Goal: Communication & Community: Answer question/provide support

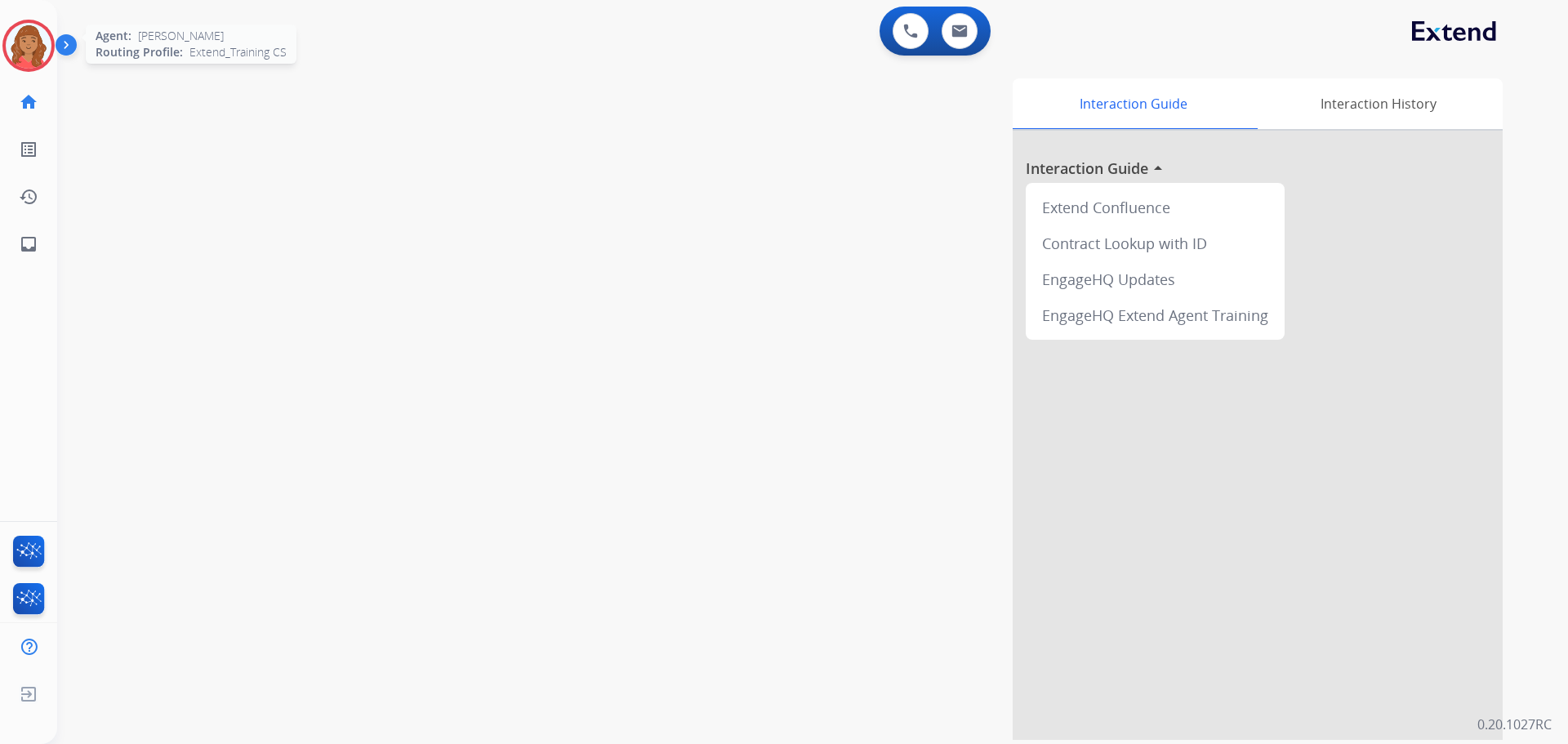
click at [18, 47] on img at bounding box center [29, 46] width 46 height 46
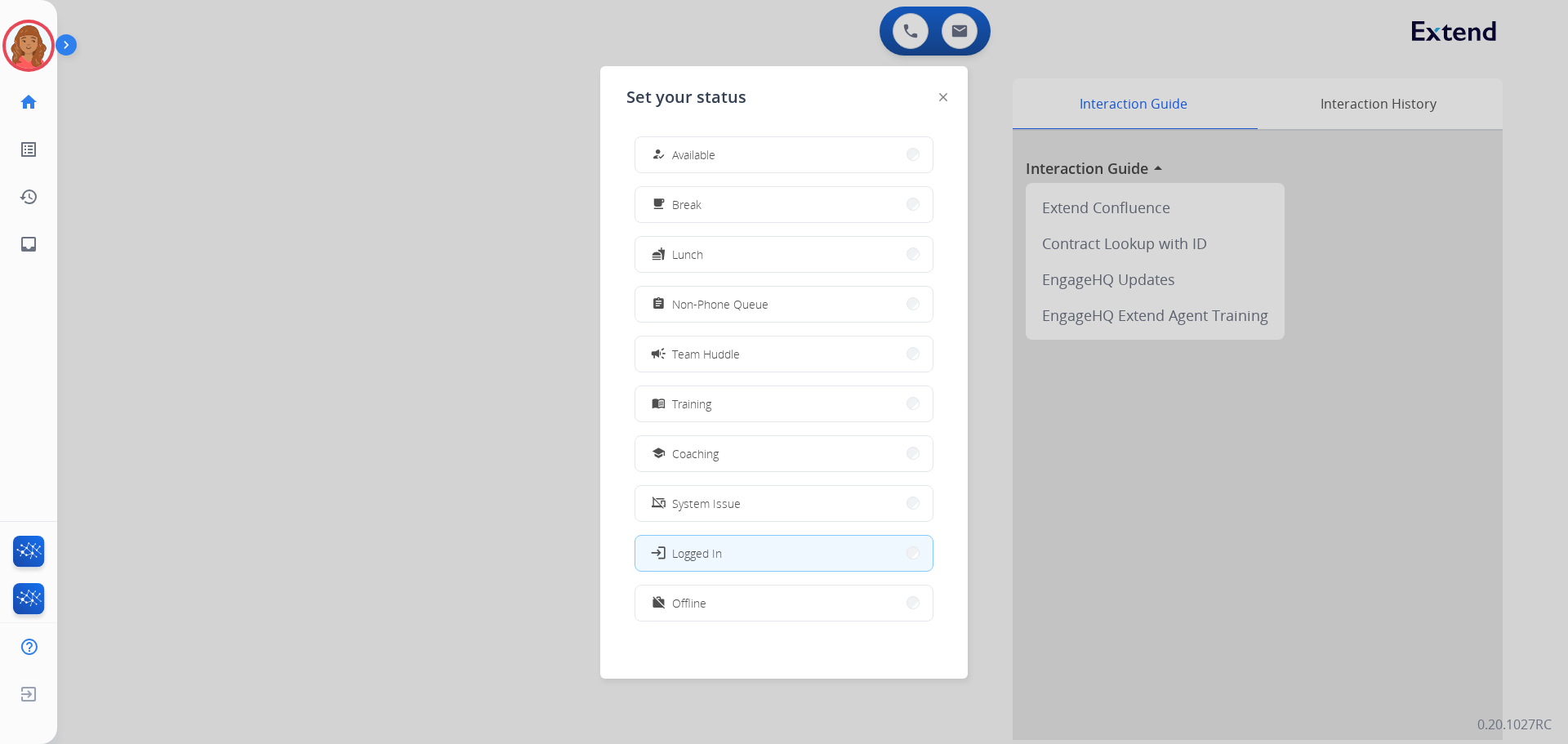
drag, startPoint x: 781, startPoint y: 154, endPoint x: 721, endPoint y: 156, distance: 60.0
click at [780, 149] on button "how_to_reg Available" at bounding box center [784, 155] width 297 height 36
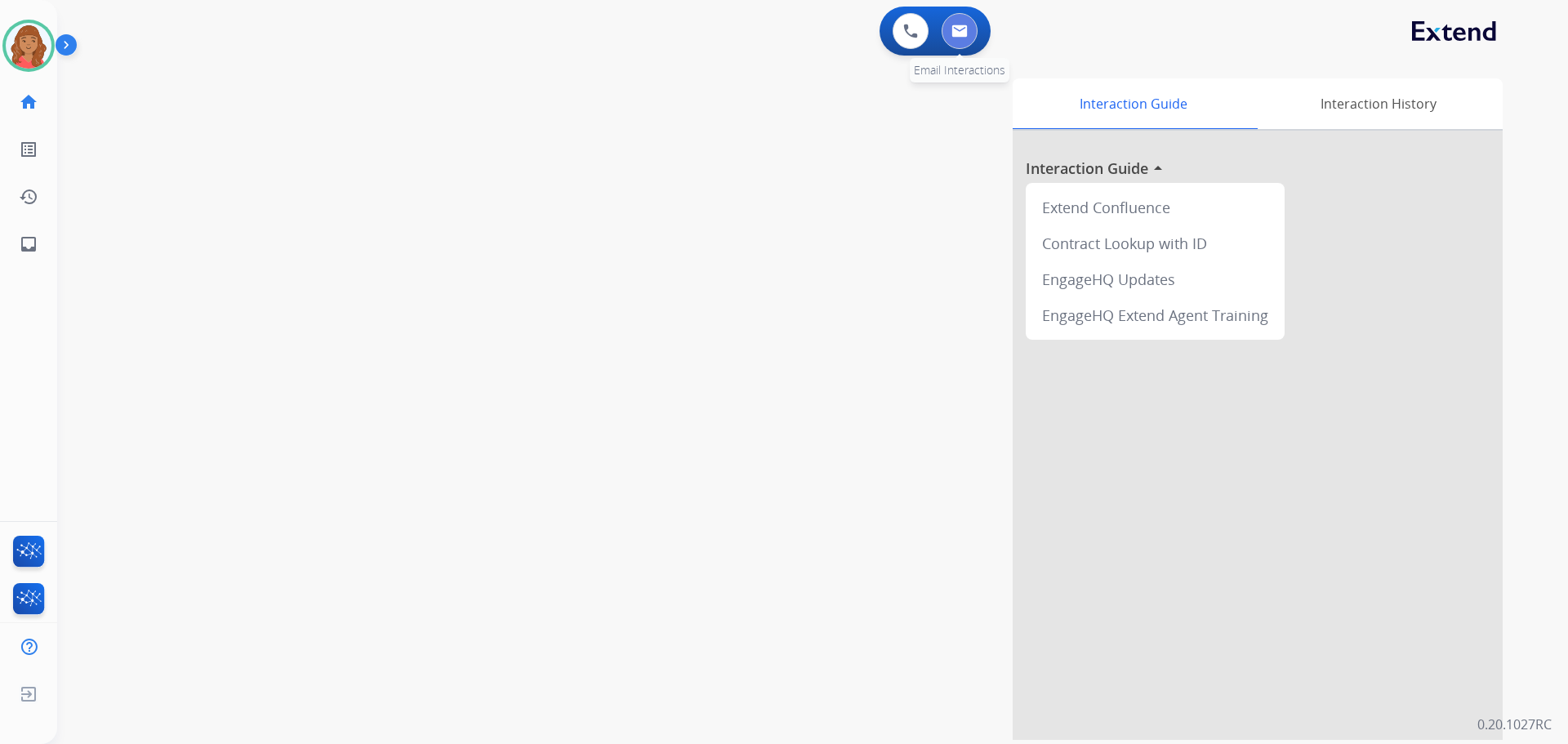
click at [962, 28] on img at bounding box center [959, 31] width 16 height 13
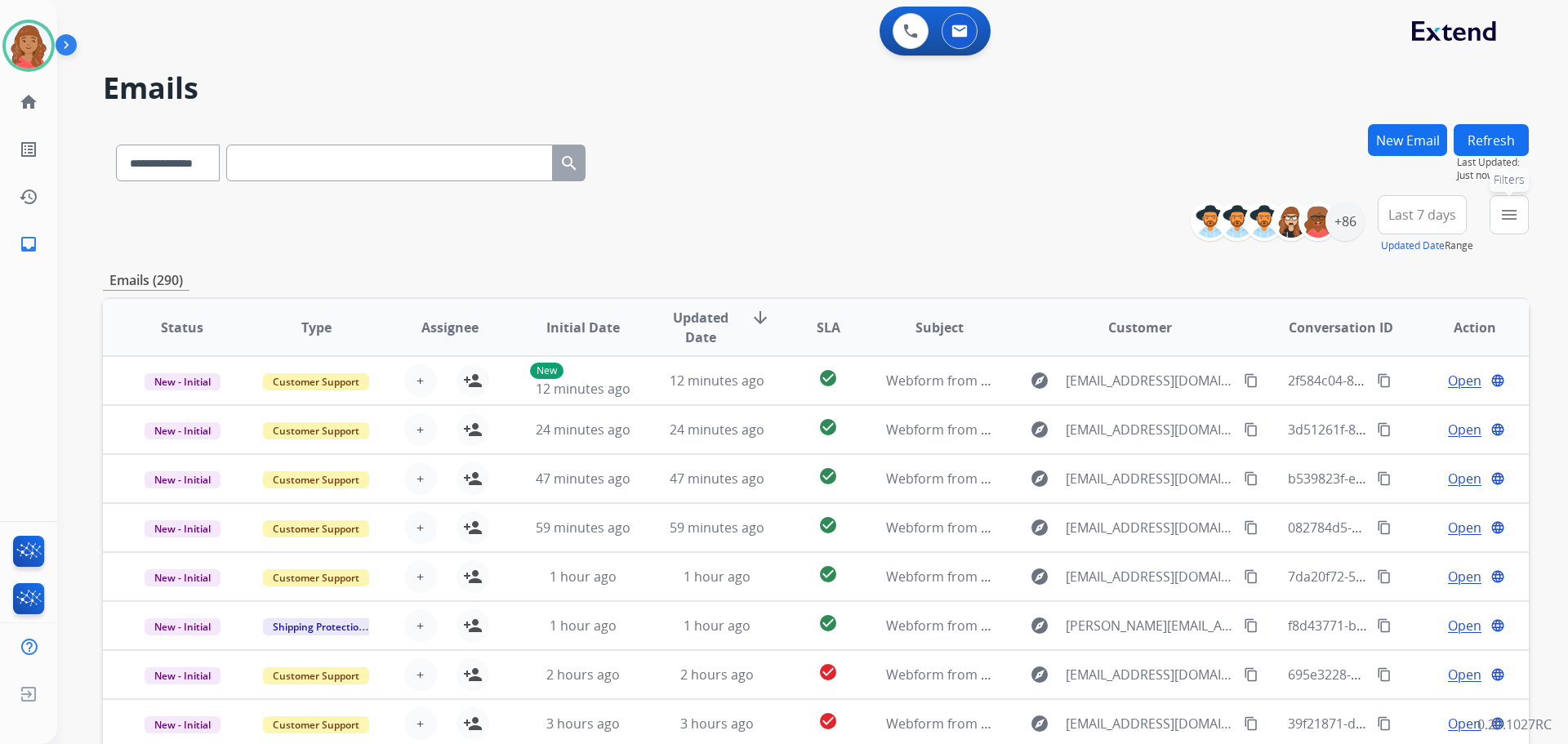
click at [1511, 216] on mat-icon "menu" at bounding box center [1509, 215] width 19 height 19
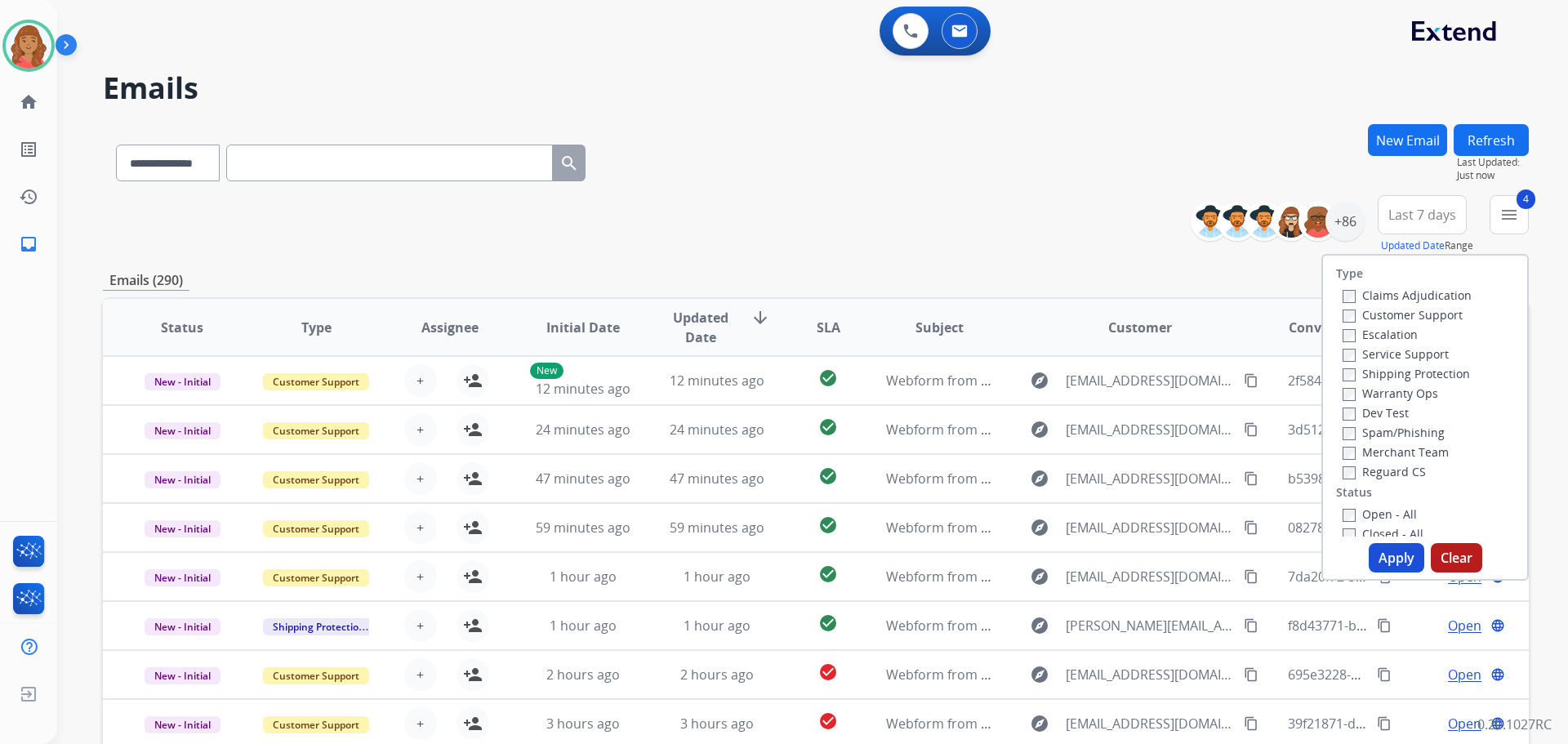
click at [1378, 559] on button "Apply" at bounding box center [1397, 558] width 56 height 30
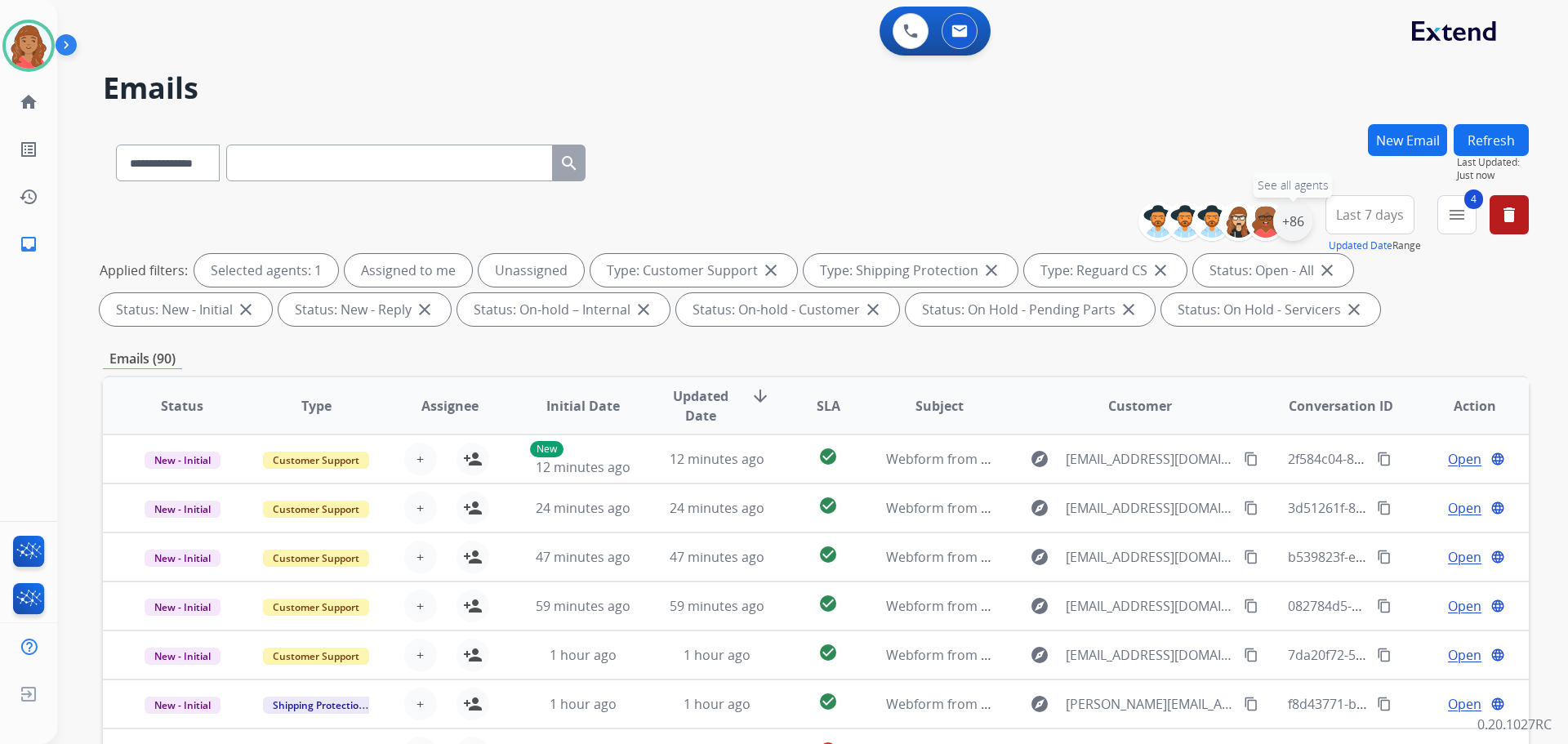
click at [1295, 231] on div "+86" at bounding box center [1293, 221] width 39 height 39
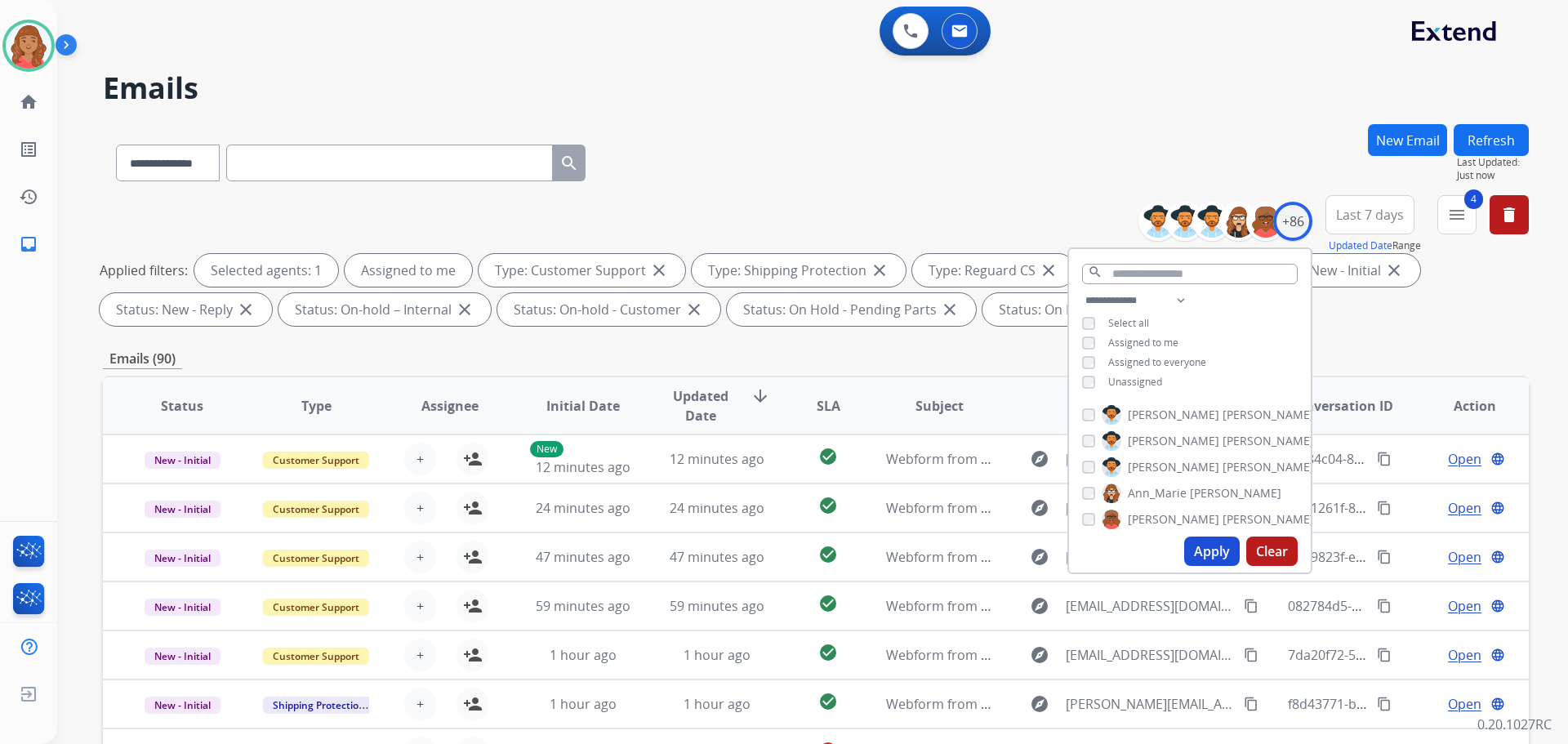
click at [1212, 555] on button "Apply" at bounding box center [1212, 552] width 56 height 30
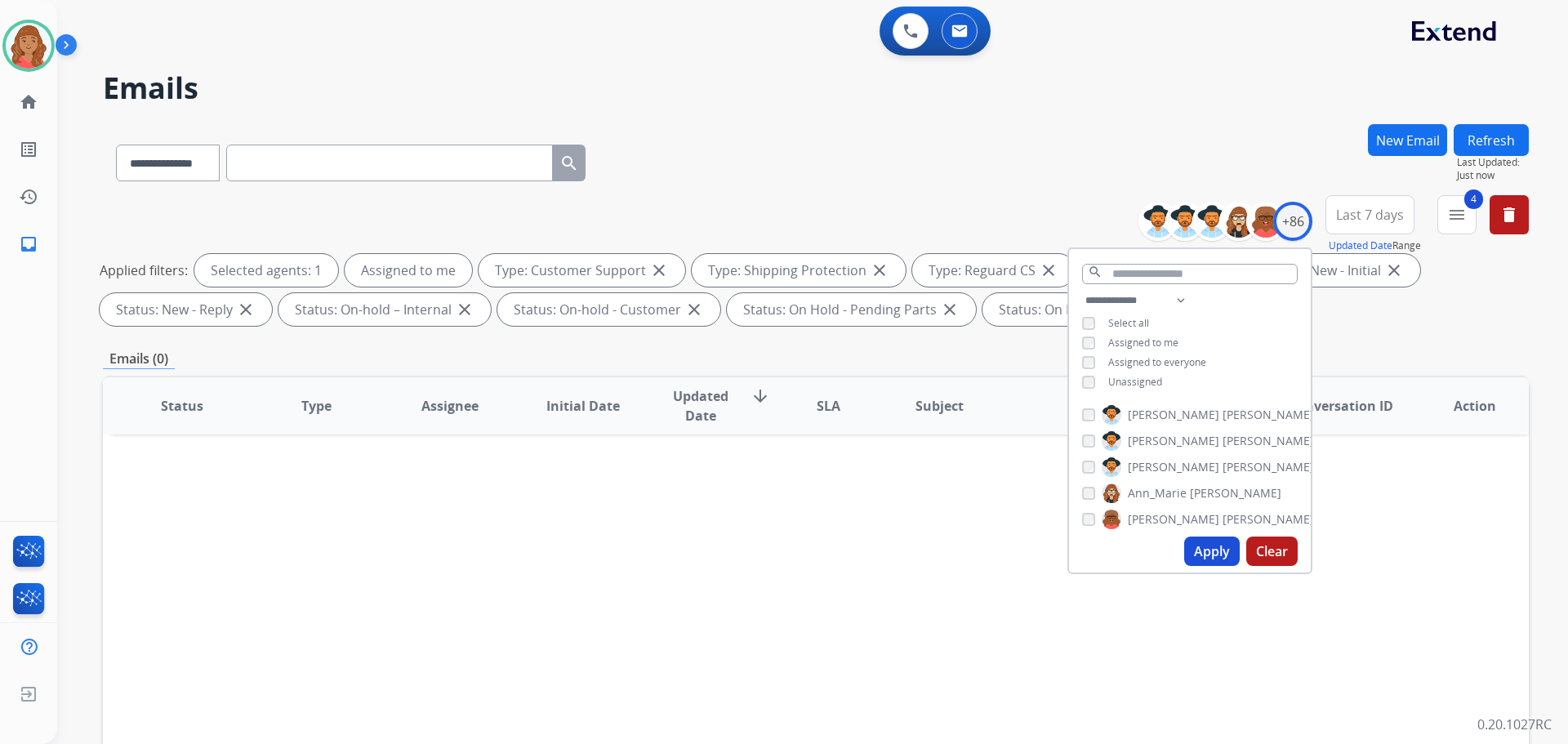
click at [867, 165] on div "**********" at bounding box center [816, 160] width 1426 height 71
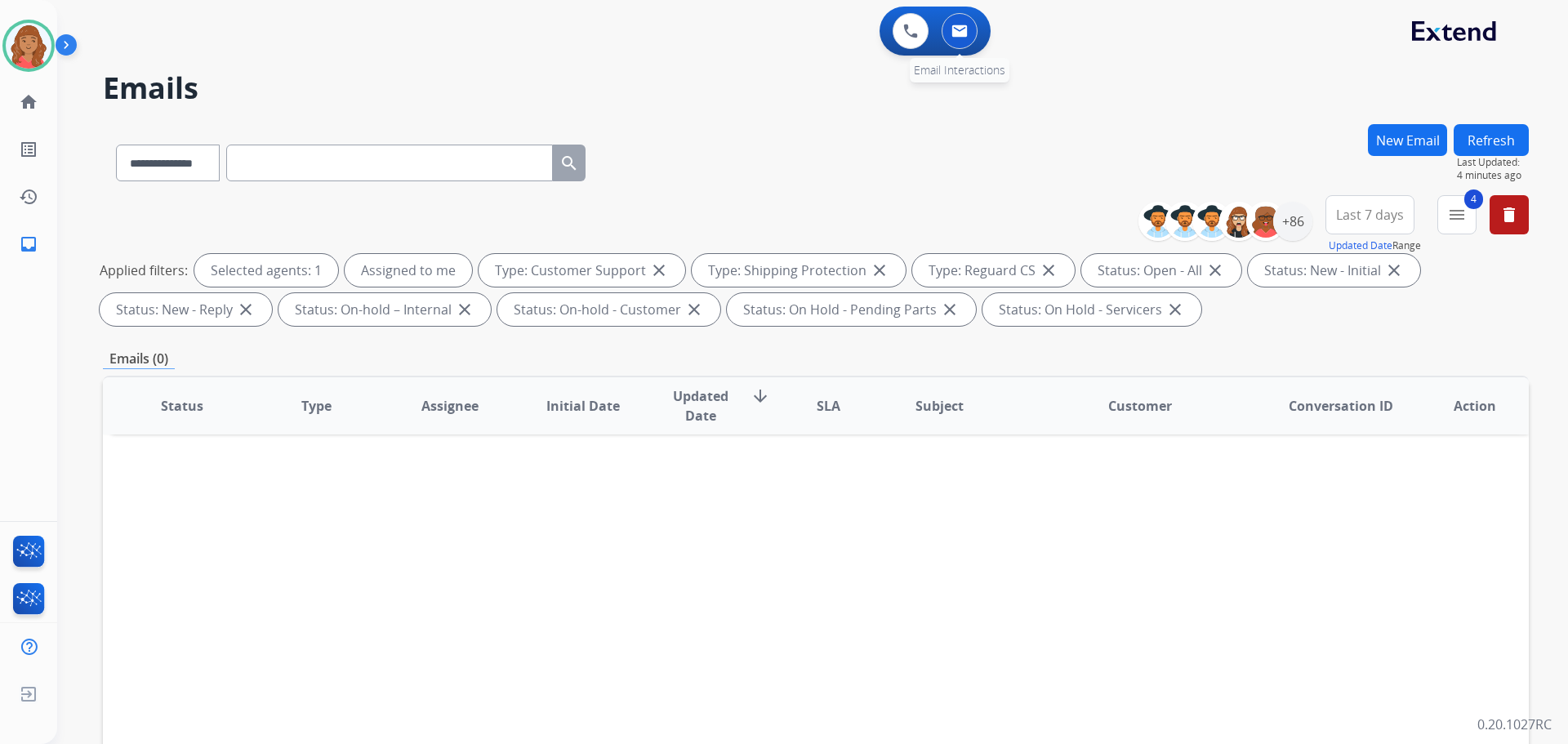
click at [959, 43] on button at bounding box center [959, 31] width 36 height 36
drag, startPoint x: 358, startPoint y: 166, endPoint x: 189, endPoint y: 159, distance: 169.1
click at [189, 159] on select "**********" at bounding box center [167, 163] width 102 height 37
select select "**********"
click at [116, 144] on select "**********" at bounding box center [167, 163] width 102 height 37
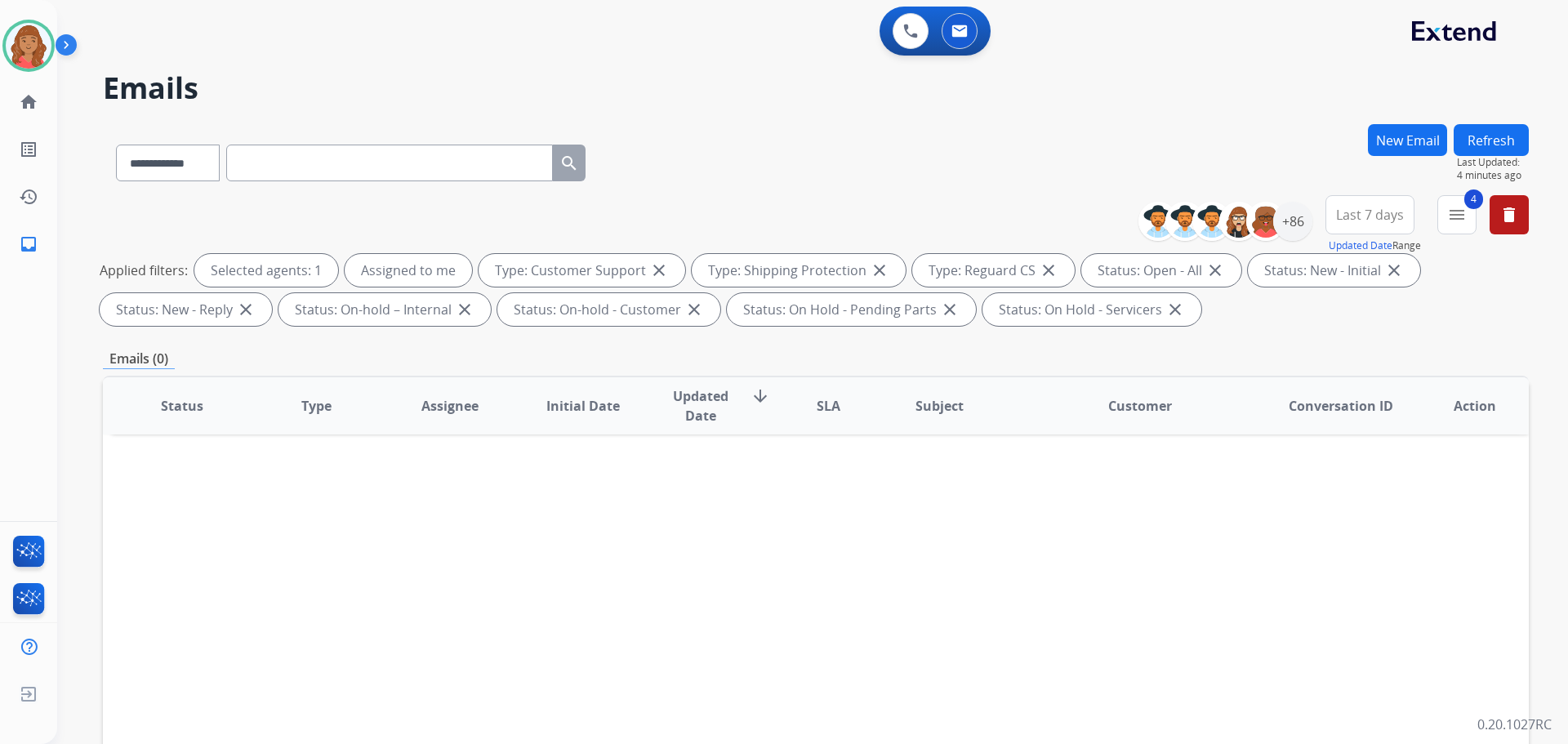
paste input "**********"
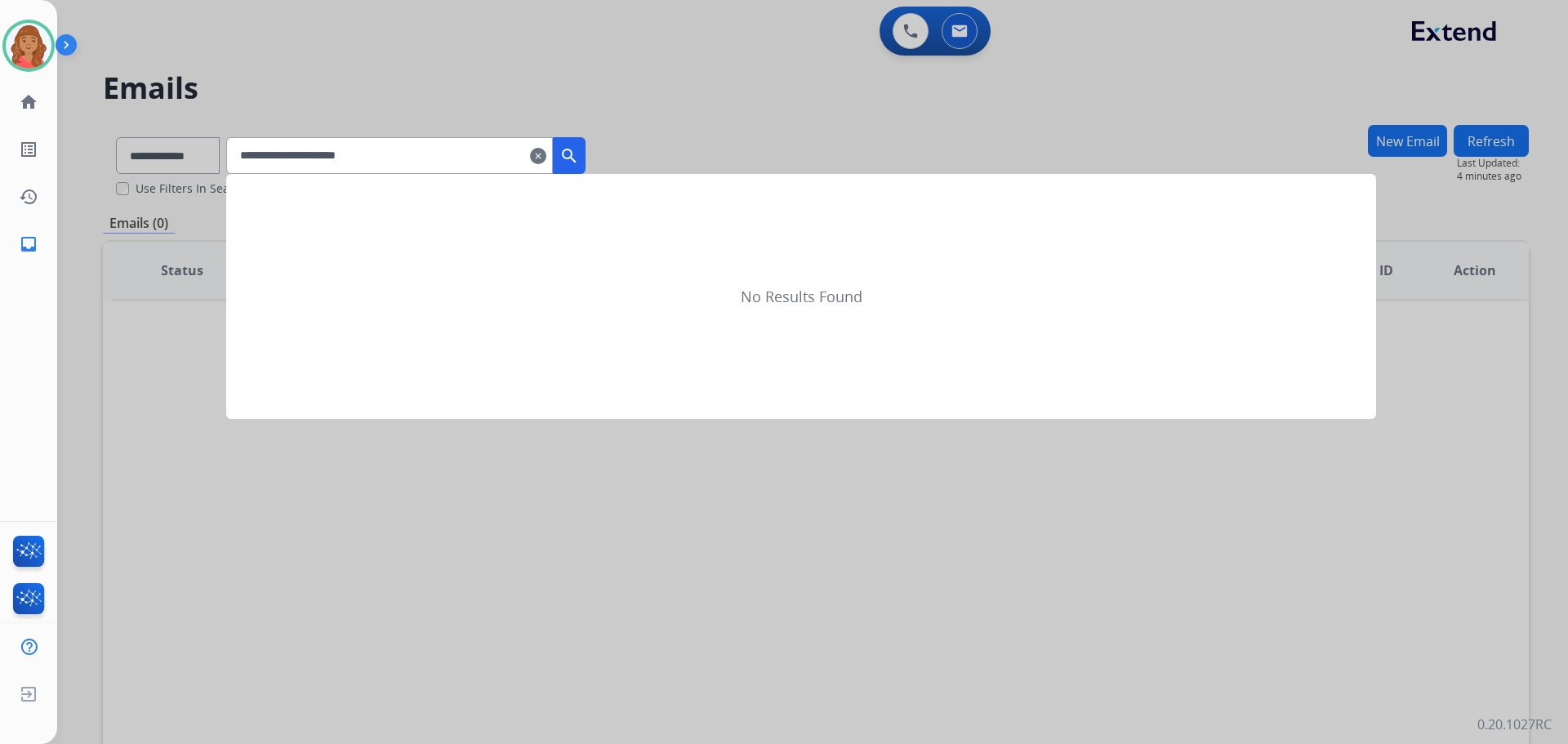
type input "**********"
click at [579, 152] on mat-icon "search" at bounding box center [569, 156] width 19 height 19
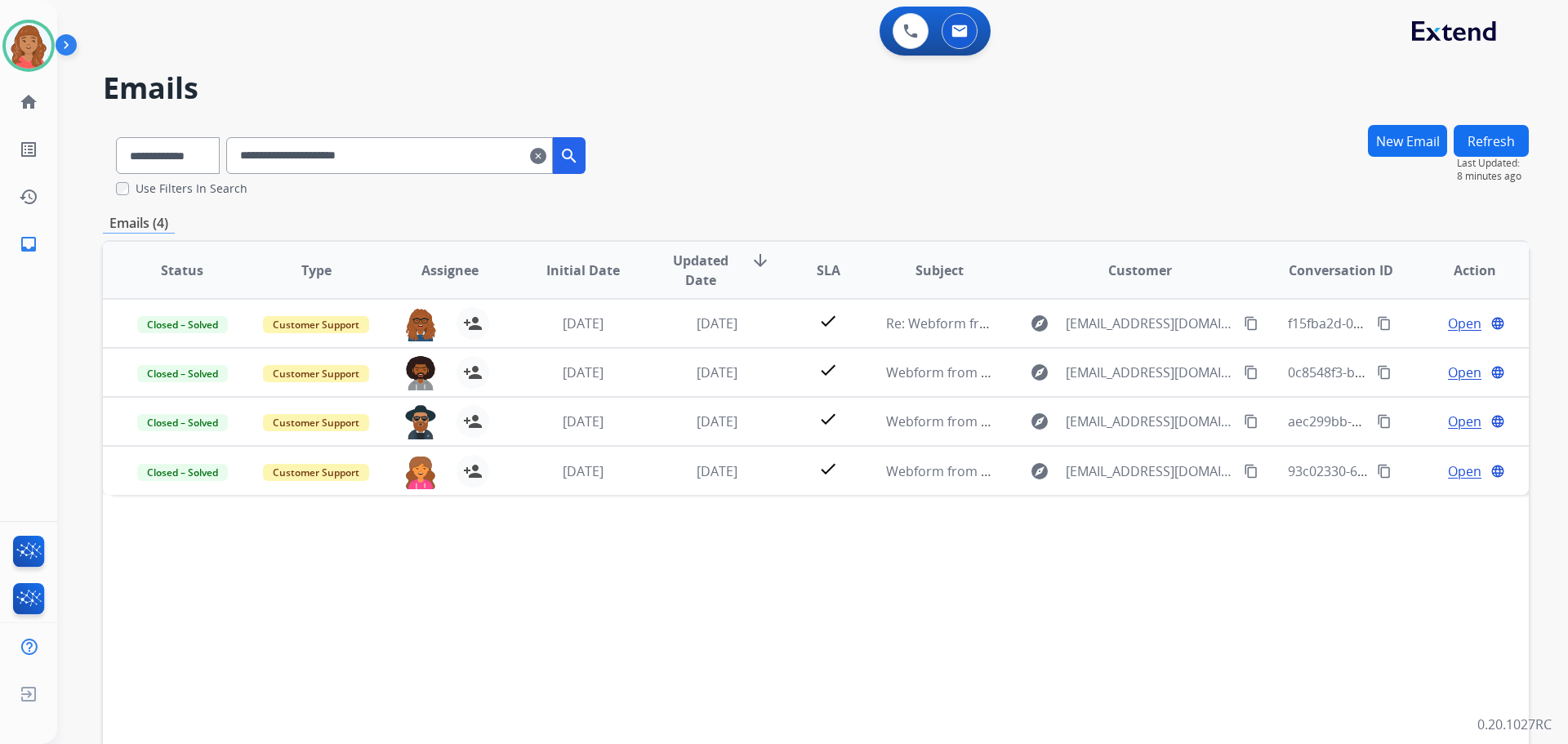
click at [546, 159] on mat-icon "clear" at bounding box center [538, 156] width 16 height 19
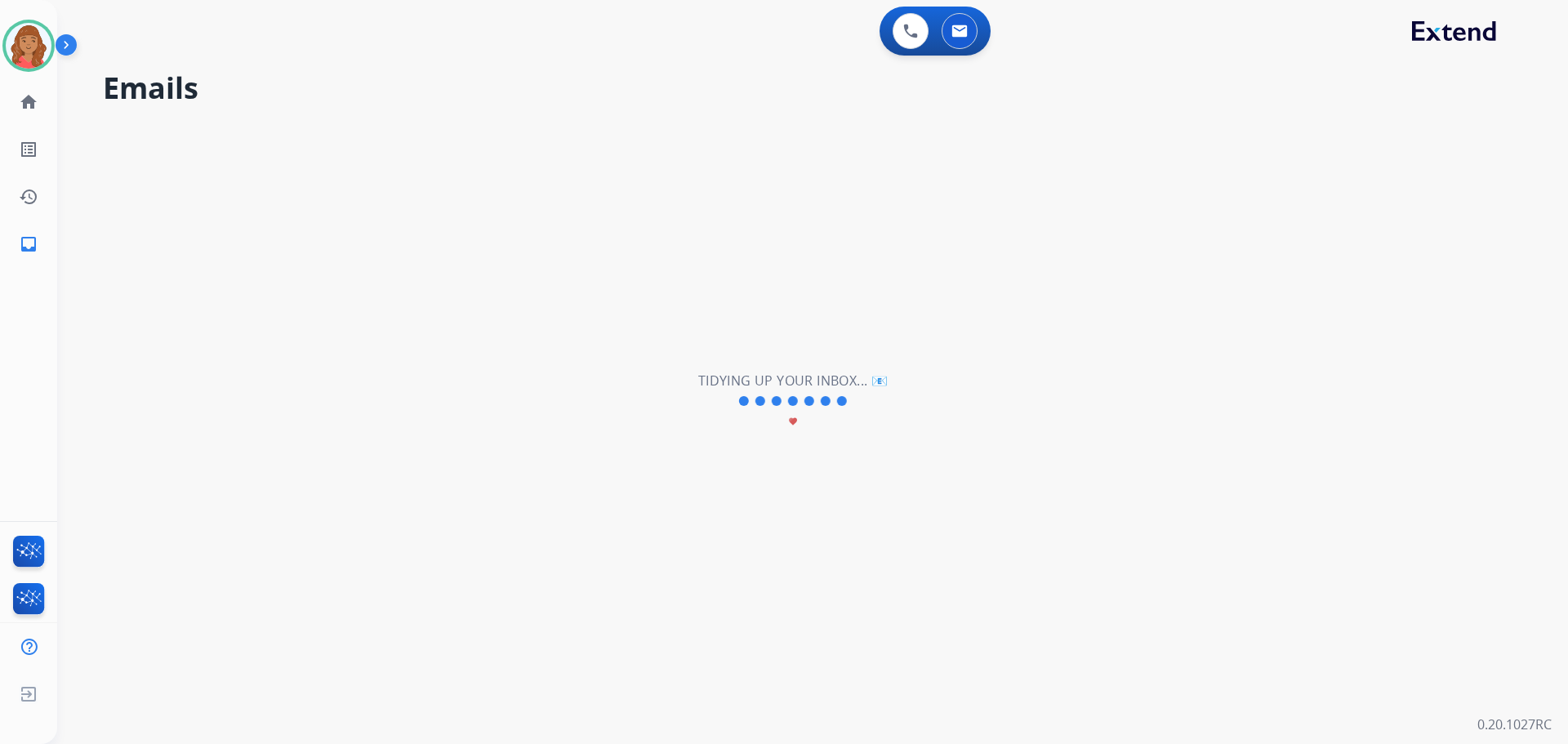
select select "**********"
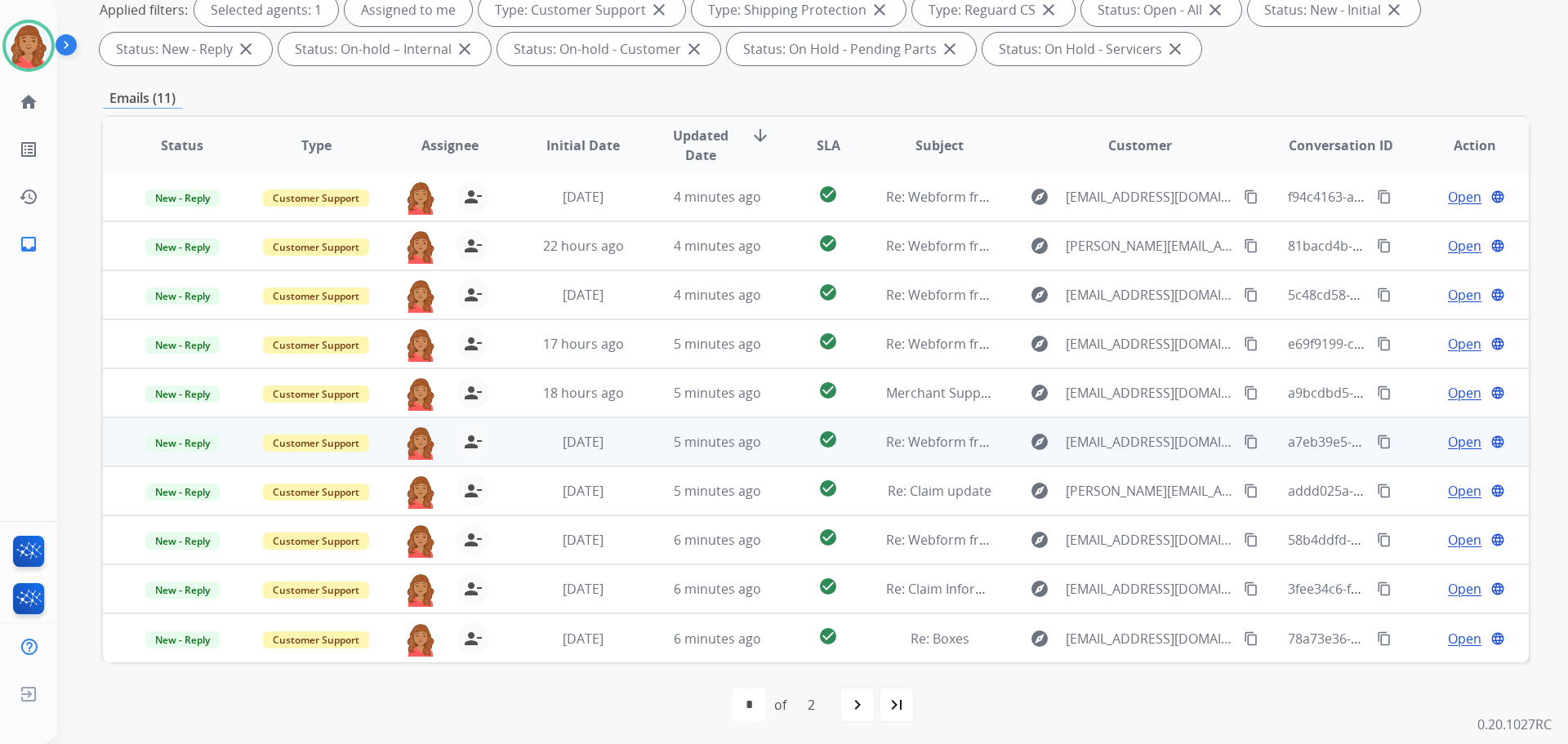
scroll to position [264, 0]
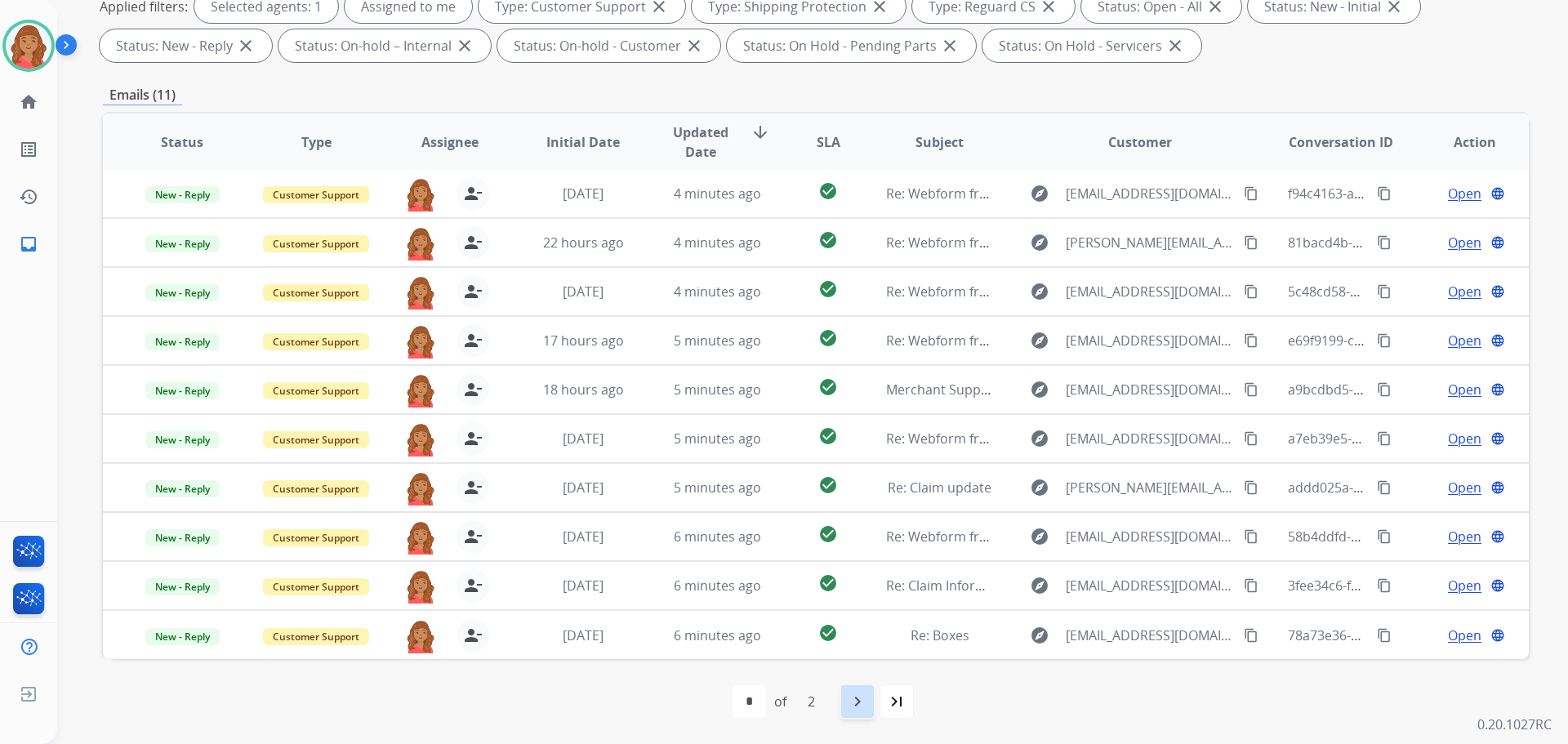
click at [858, 706] on mat-icon "navigate_next" at bounding box center [857, 702] width 19 height 19
select select "*"
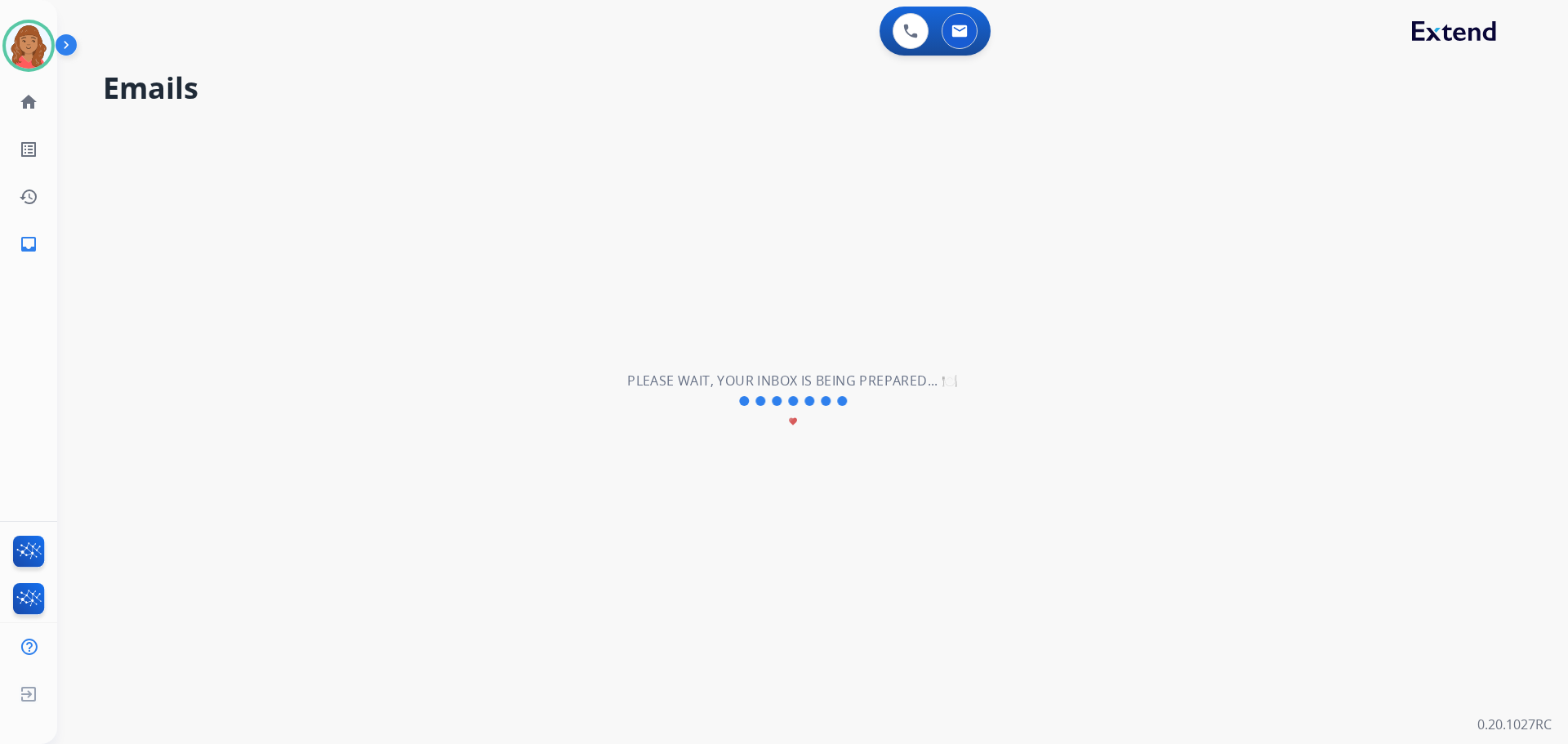
scroll to position [0, 0]
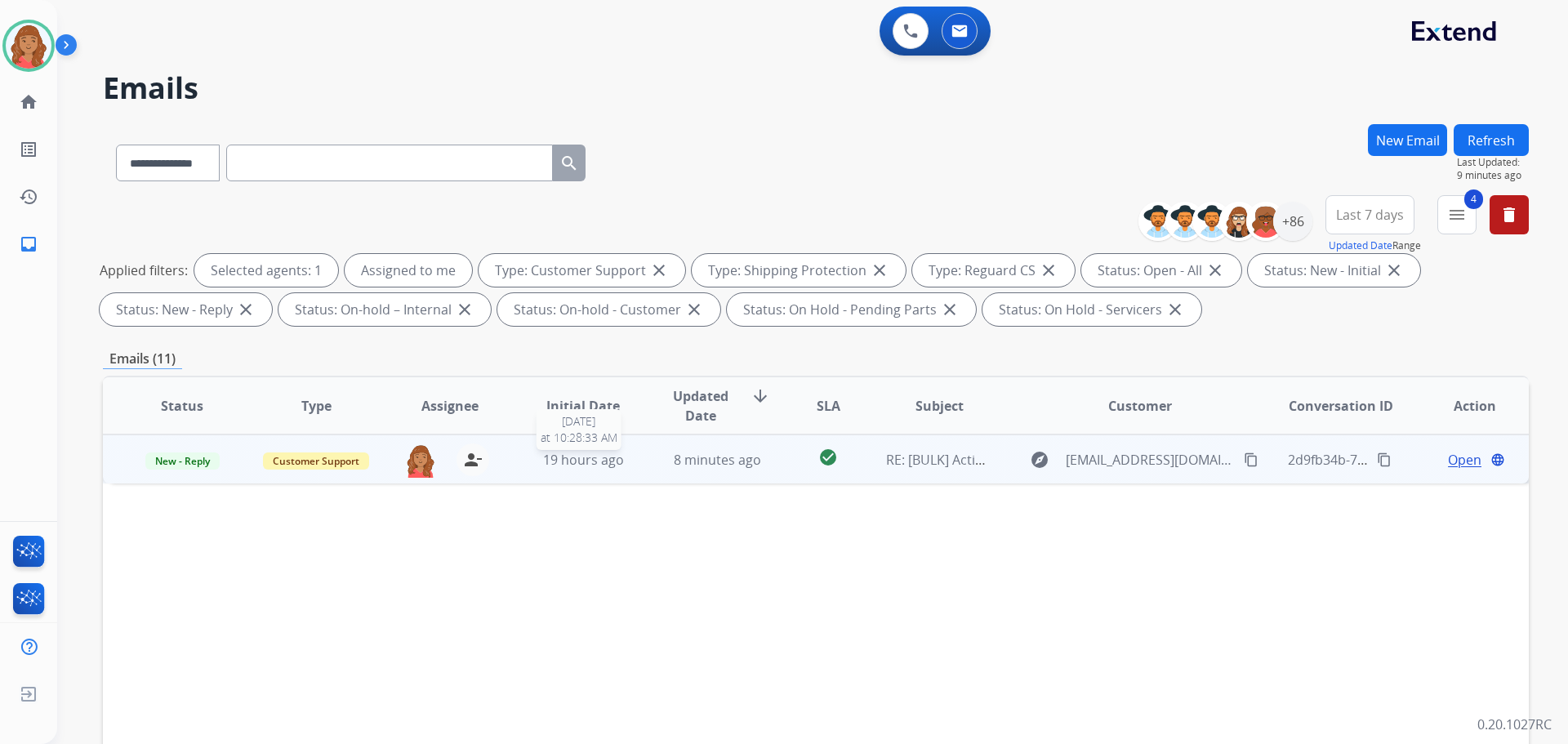
click at [605, 465] on span "19 hours ago" at bounding box center [584, 460] width 81 height 18
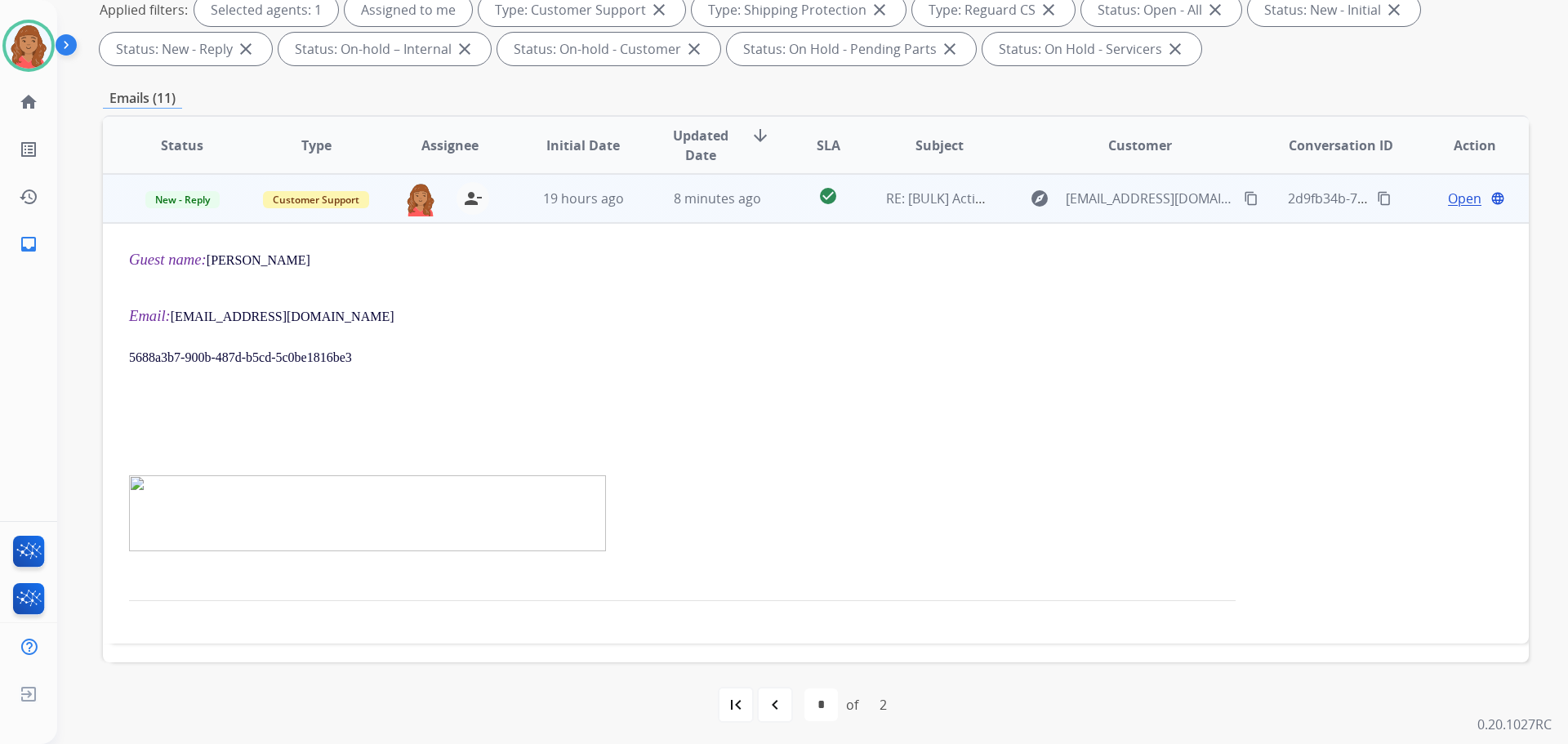
scroll to position [264, 0]
drag, startPoint x: 300, startPoint y: 310, endPoint x: 195, endPoint y: 310, distance: 105.0
click at [195, 310] on p "Email: vluna2@stx.rr.com" at bounding box center [682, 313] width 1106 height 20
copy link "vluna2@stx.rr.com"
click at [1448, 197] on span "Open" at bounding box center [1464, 195] width 34 height 19
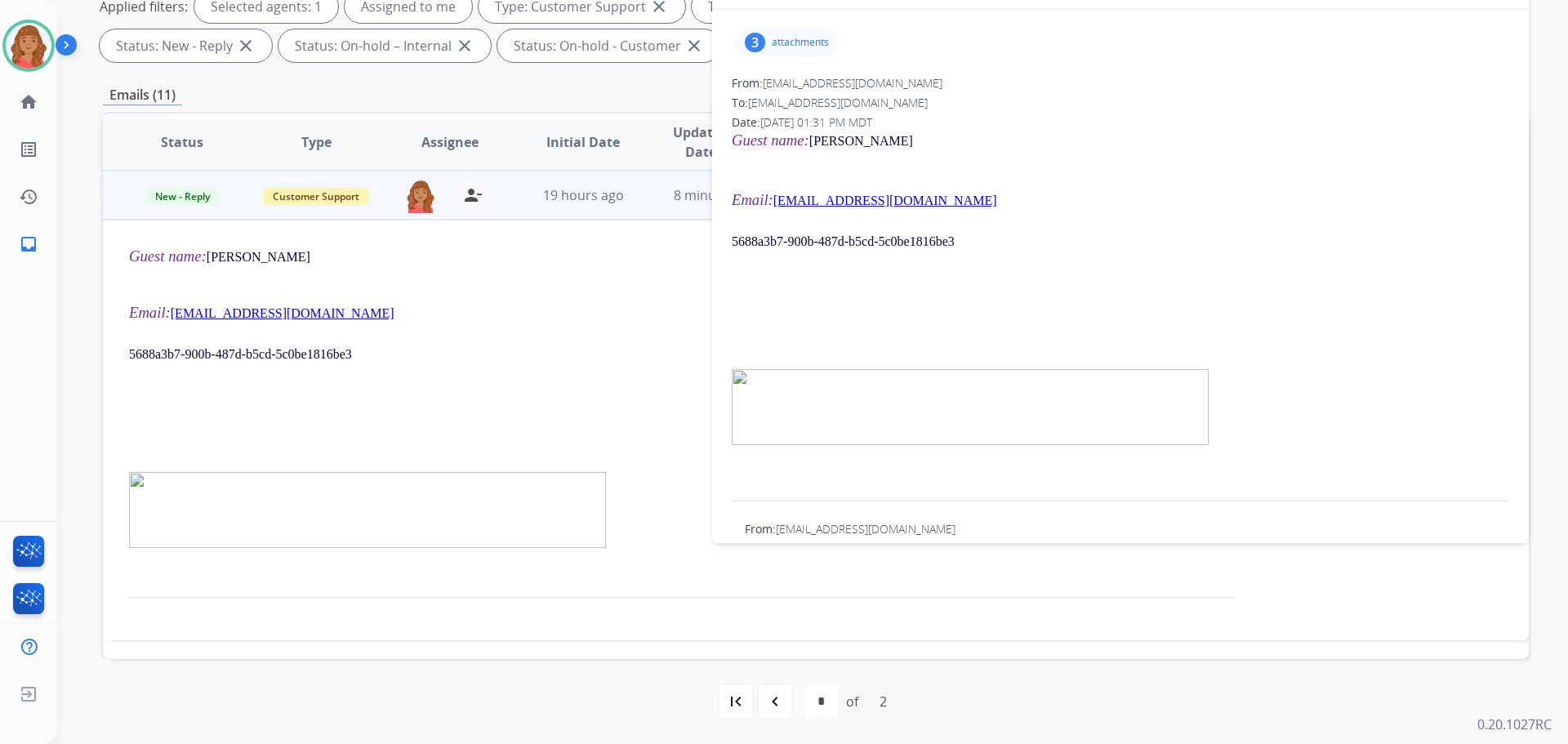
scroll to position [0, 0]
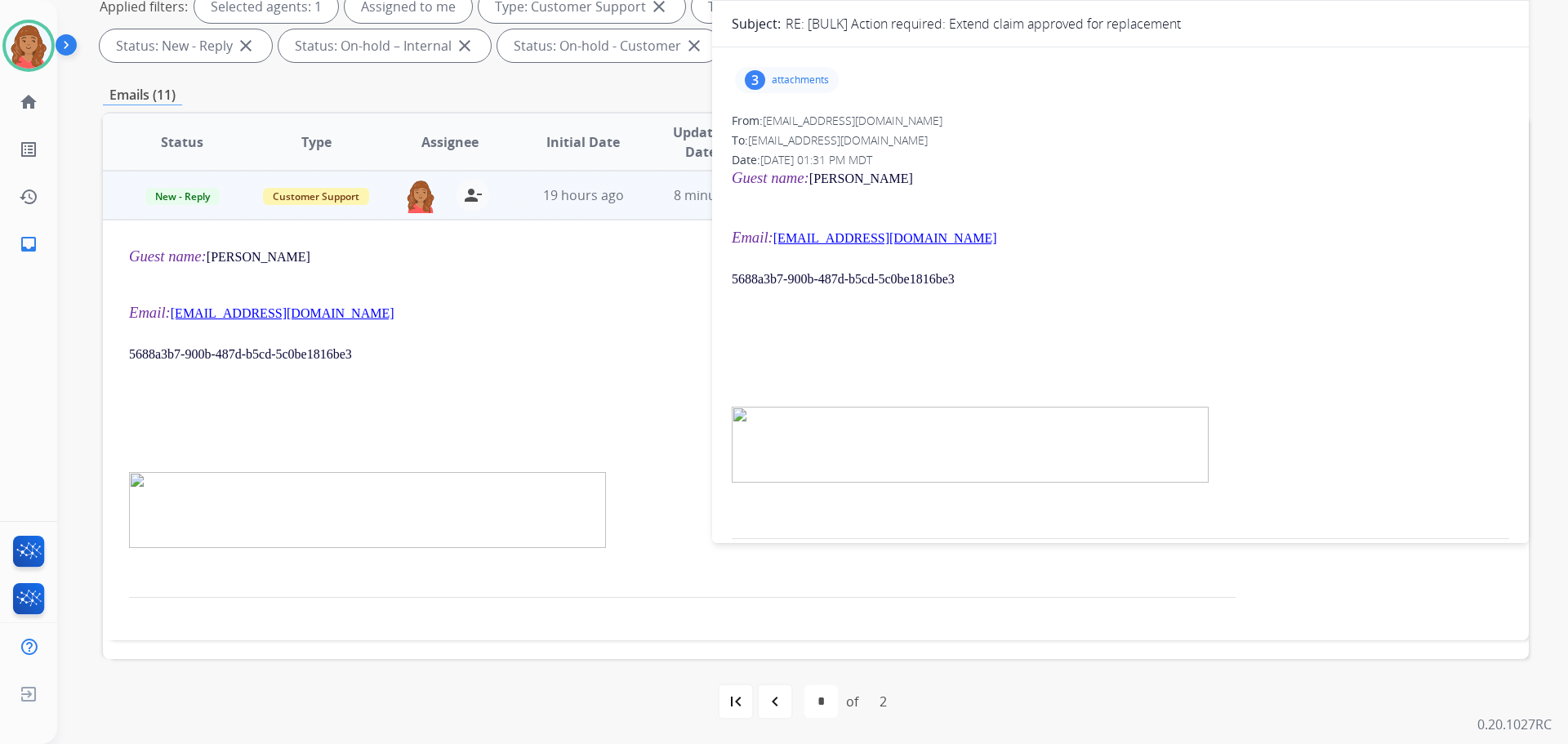
click at [809, 88] on div "3 attachments" at bounding box center [787, 80] width 104 height 26
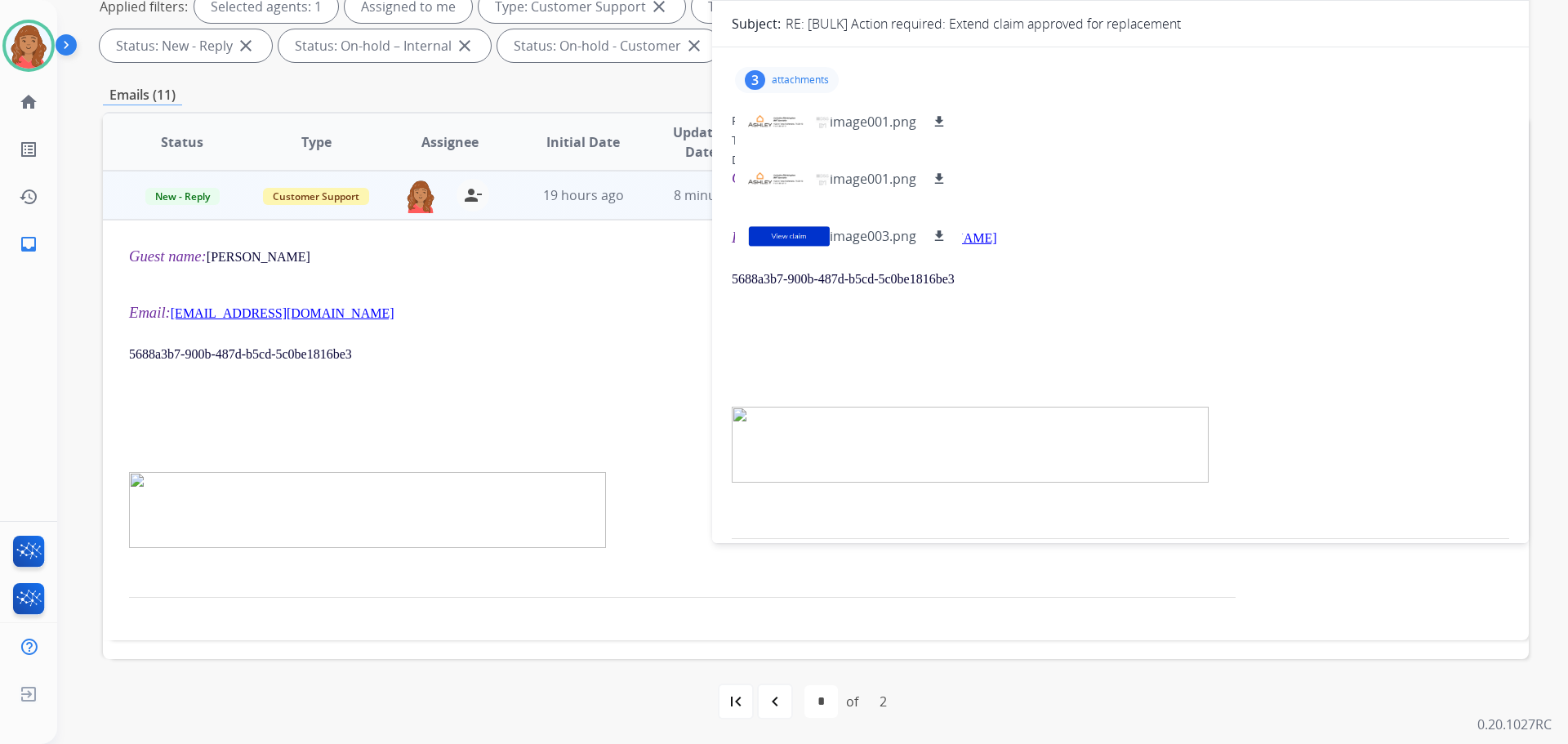
click at [796, 332] on p at bounding box center [1121, 340] width 777 height 23
click at [1097, 266] on p at bounding box center [1121, 258] width 777 height 20
drag, startPoint x: 764, startPoint y: 75, endPoint x: 777, endPoint y: 79, distance: 13.6
click at [766, 75] on div "3 attachments image001.png download image001.png download image003.png download" at bounding box center [787, 80] width 104 height 26
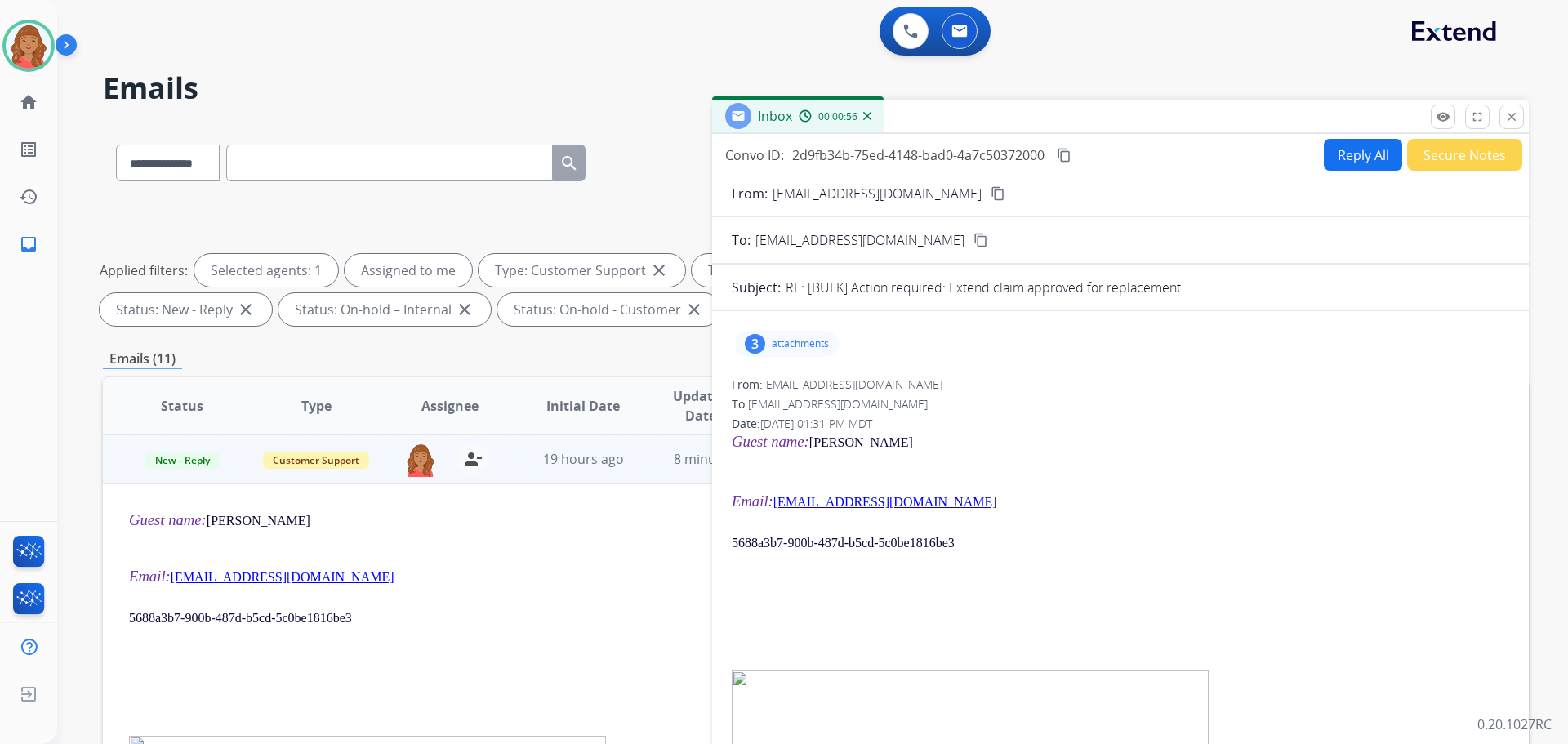
click at [1353, 167] on button "Reply All" at bounding box center [1363, 154] width 79 height 32
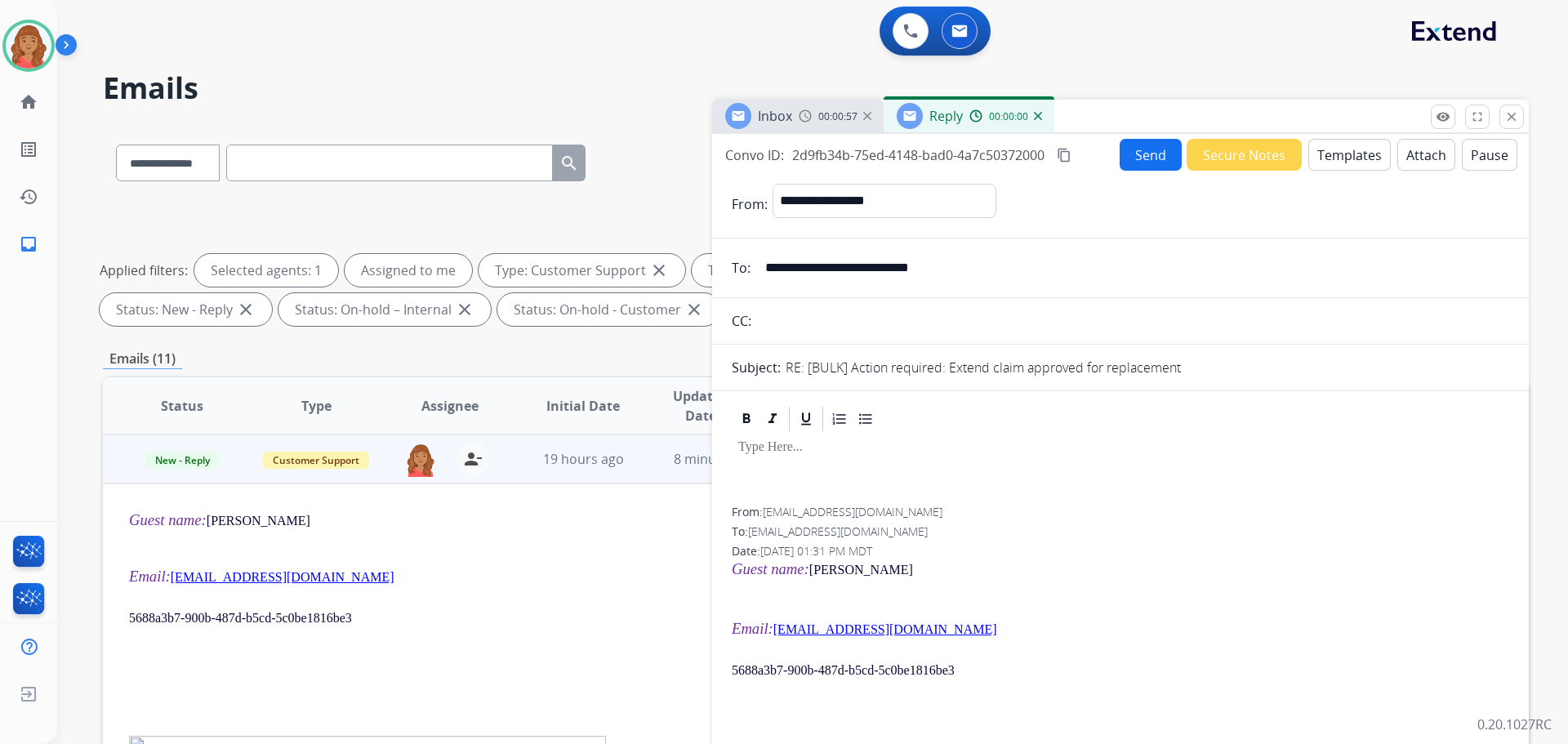
select select "**********"
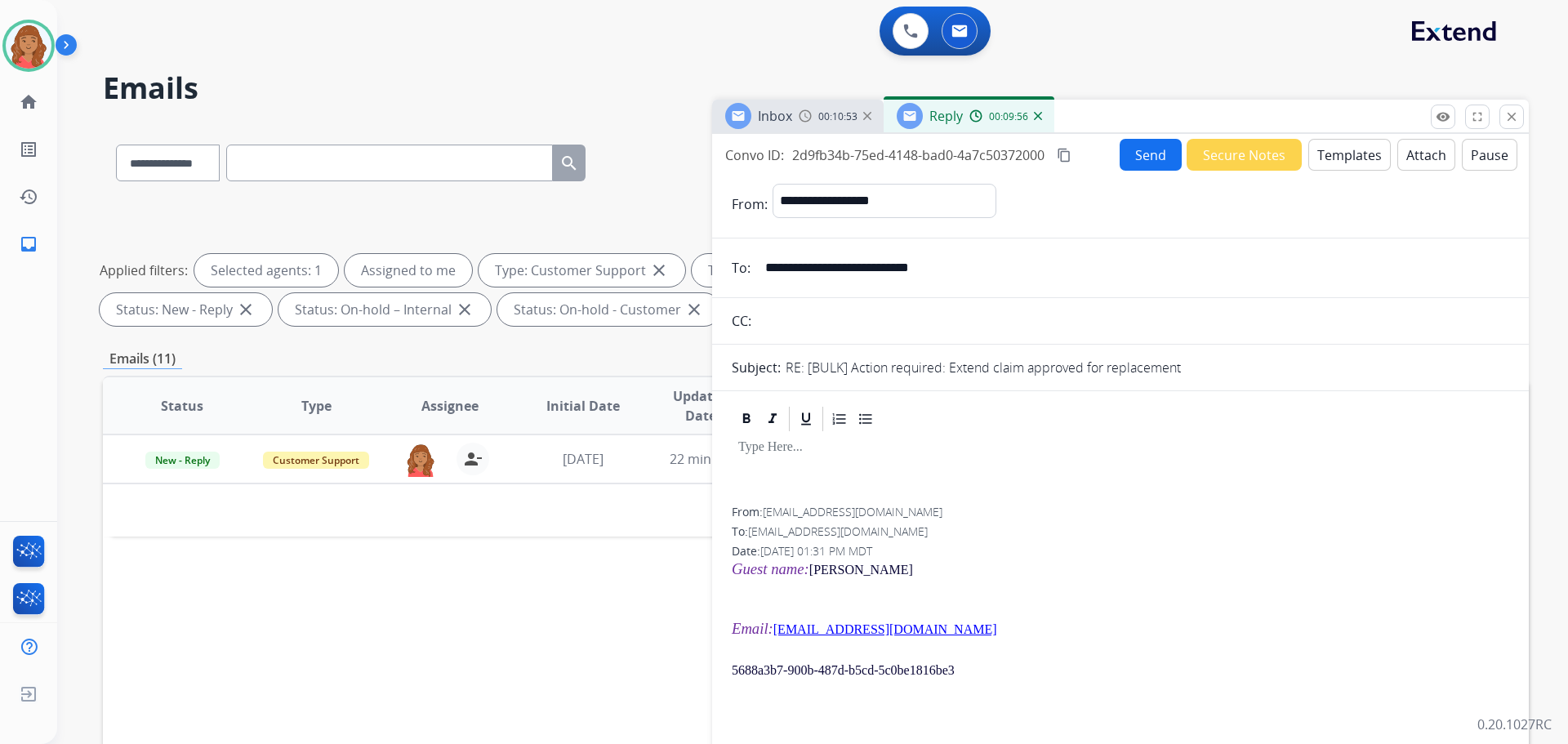
click at [1326, 150] on button "Templates" at bounding box center [1350, 154] width 83 height 32
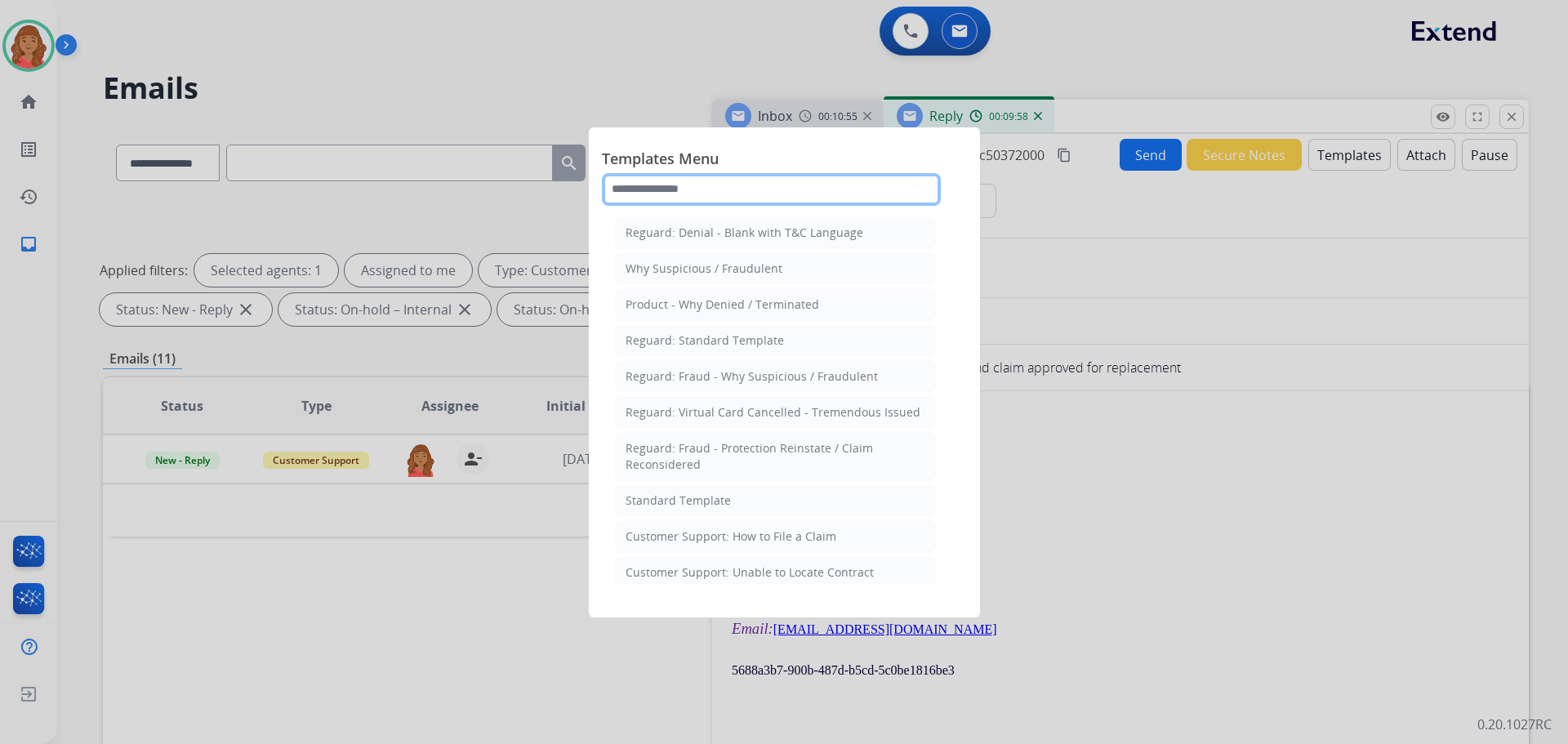
click at [679, 186] on input "text" at bounding box center [771, 190] width 339 height 33
drag, startPoint x: 689, startPoint y: 496, endPoint x: 698, endPoint y: 484, distance: 15.0
click at [690, 495] on div "Standard Template" at bounding box center [678, 500] width 106 height 16
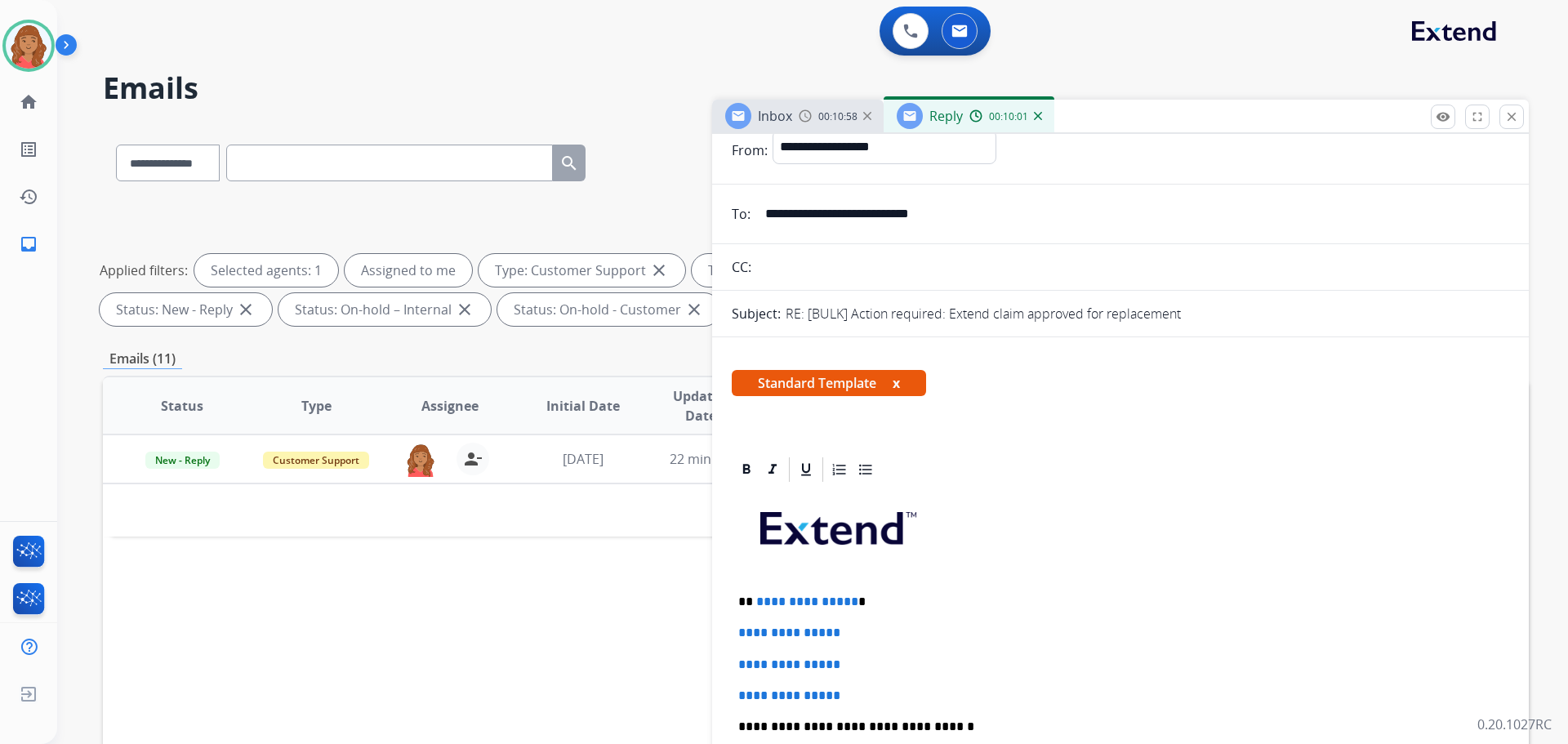
scroll to position [327, 0]
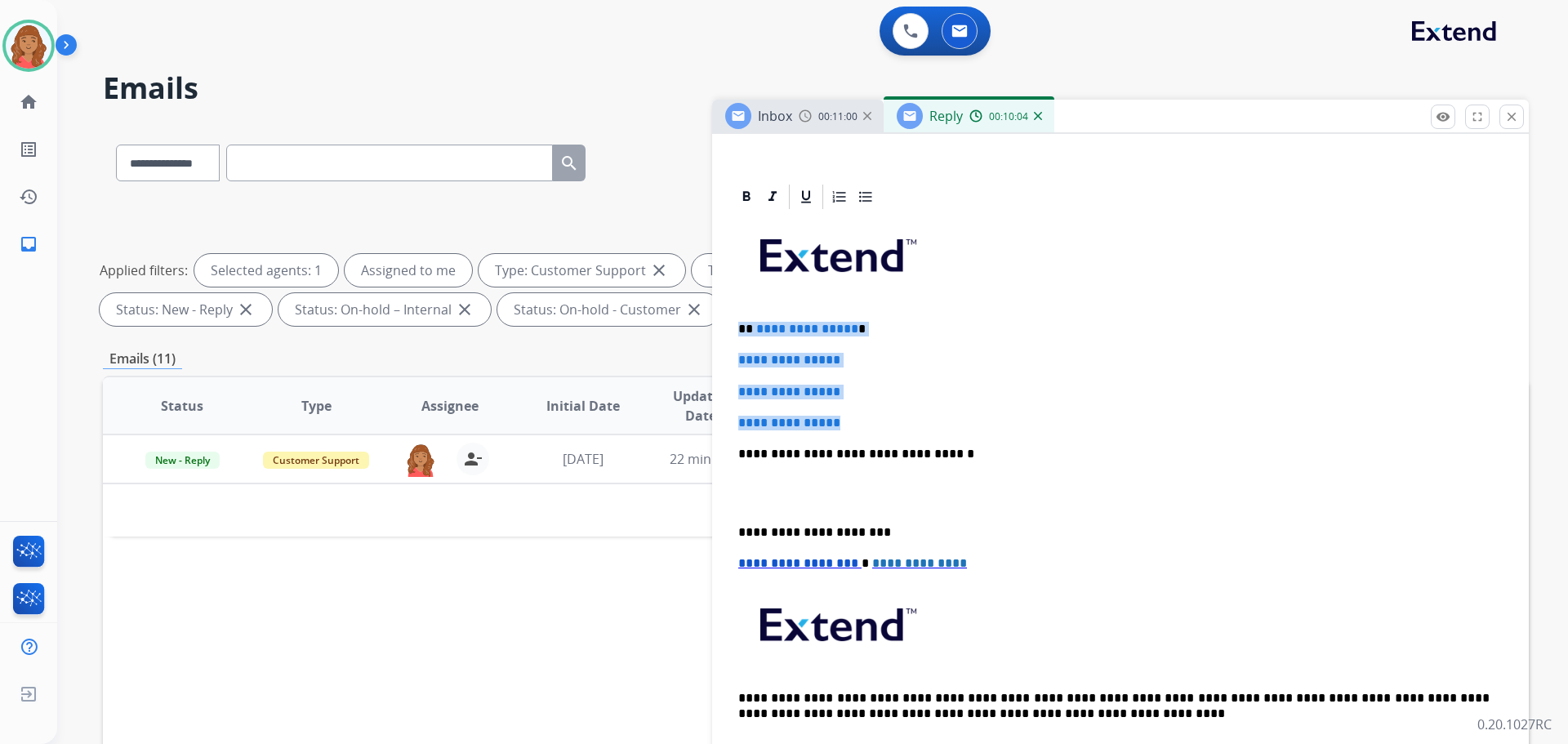
drag, startPoint x: 853, startPoint y: 414, endPoint x: 727, endPoint y: 321, distance: 156.6
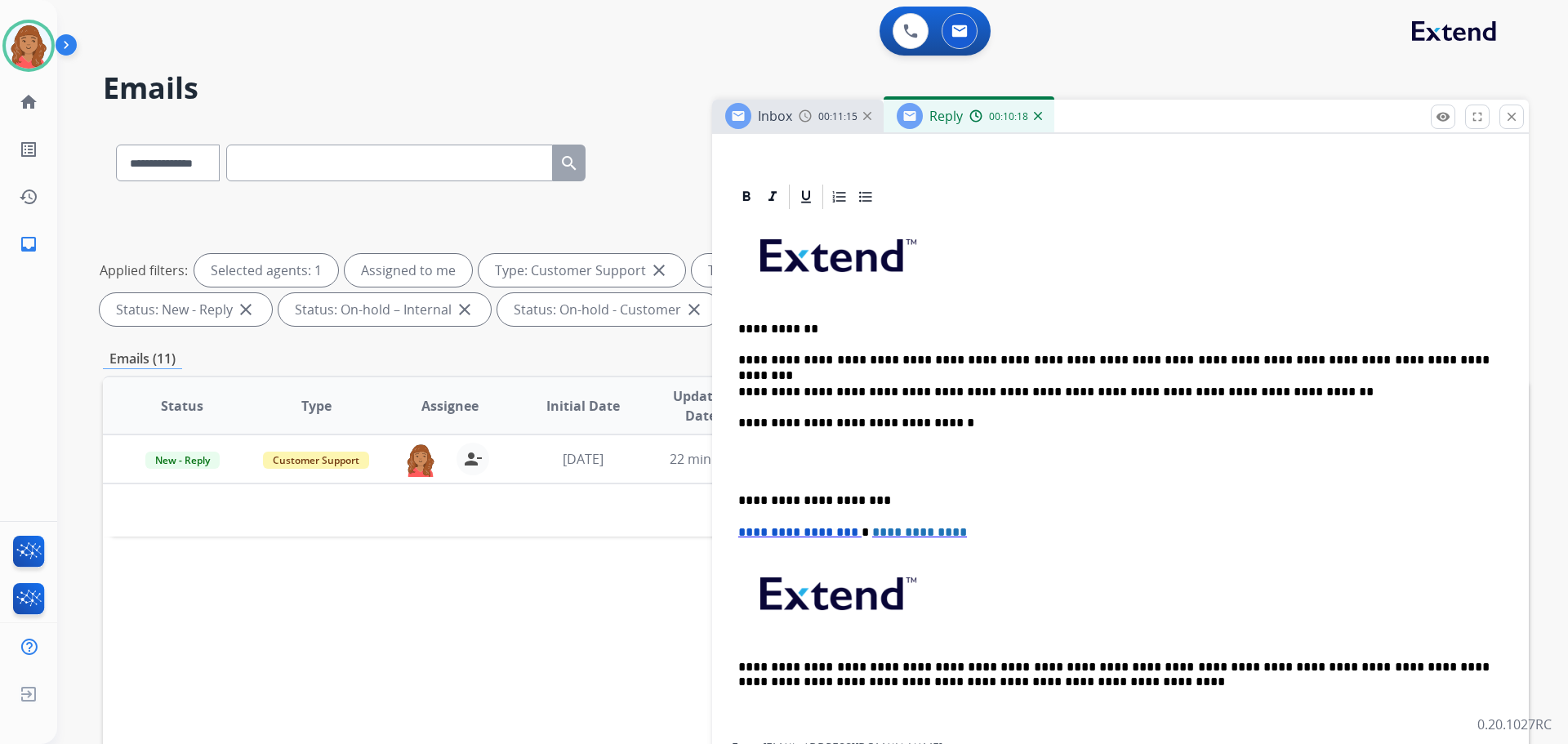
click at [914, 355] on p "**********" at bounding box center [1114, 360] width 751 height 14
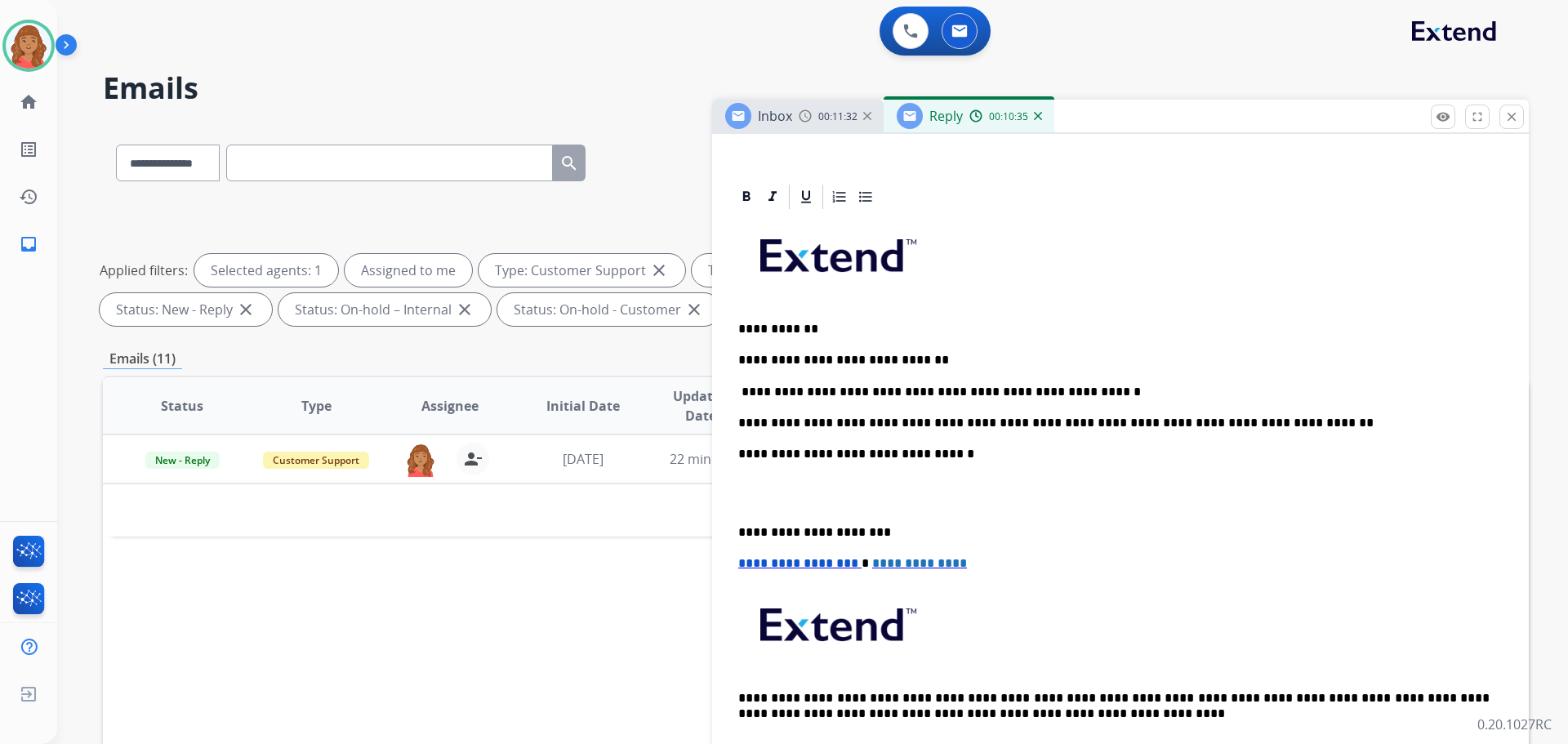
click at [739, 528] on p "**********" at bounding box center [1114, 532] width 751 height 14
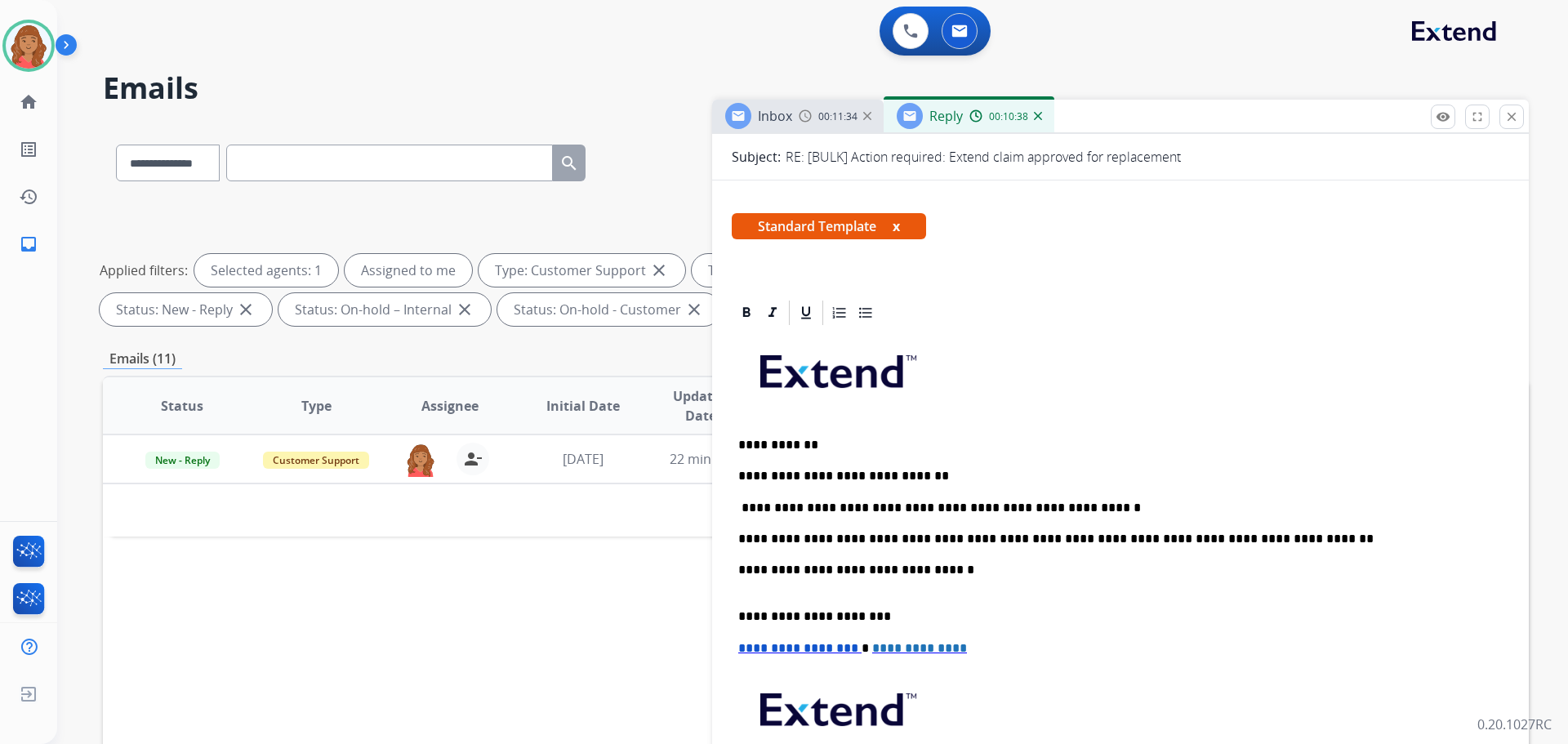
scroll to position [0, 0]
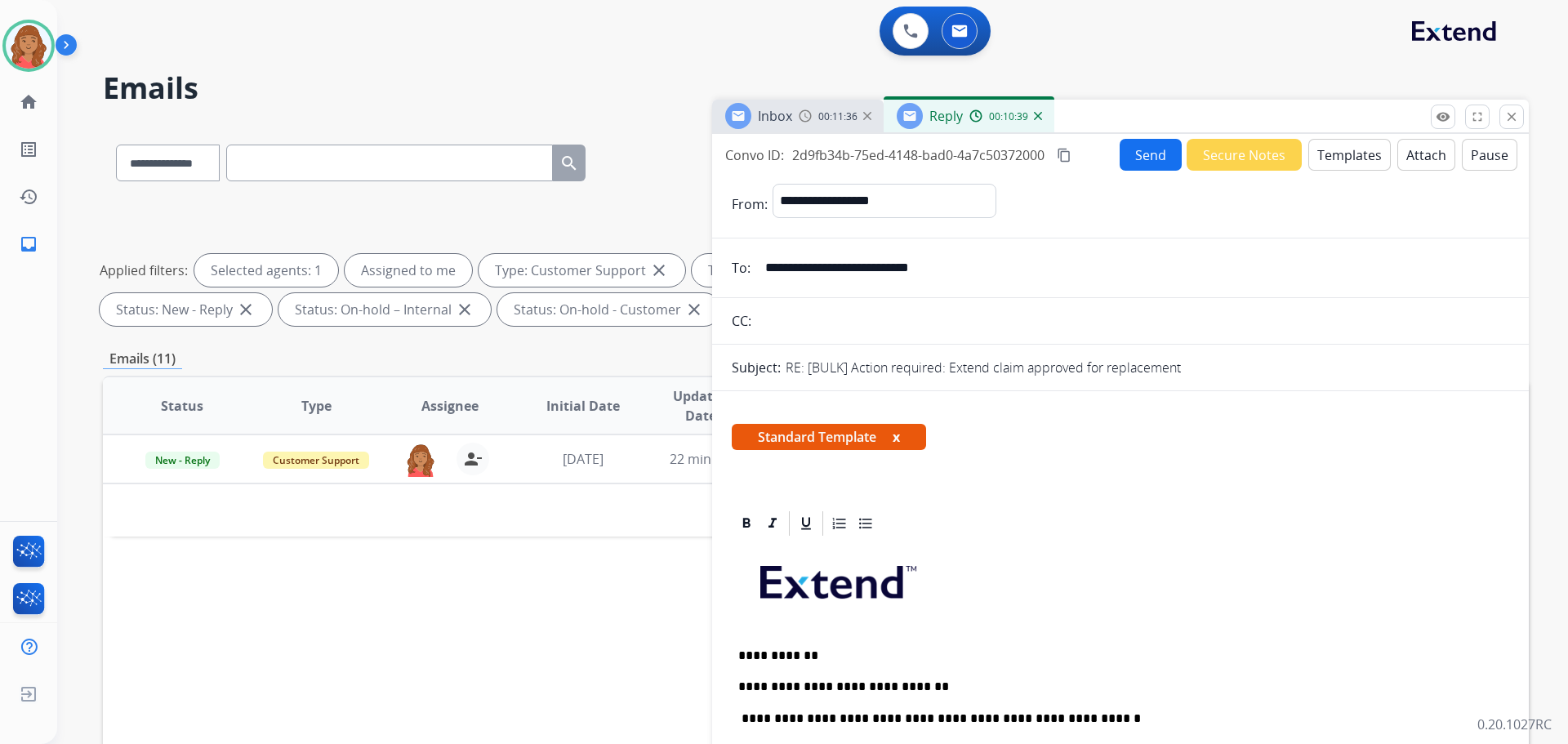
click at [1136, 160] on button "Send" at bounding box center [1151, 154] width 63 height 32
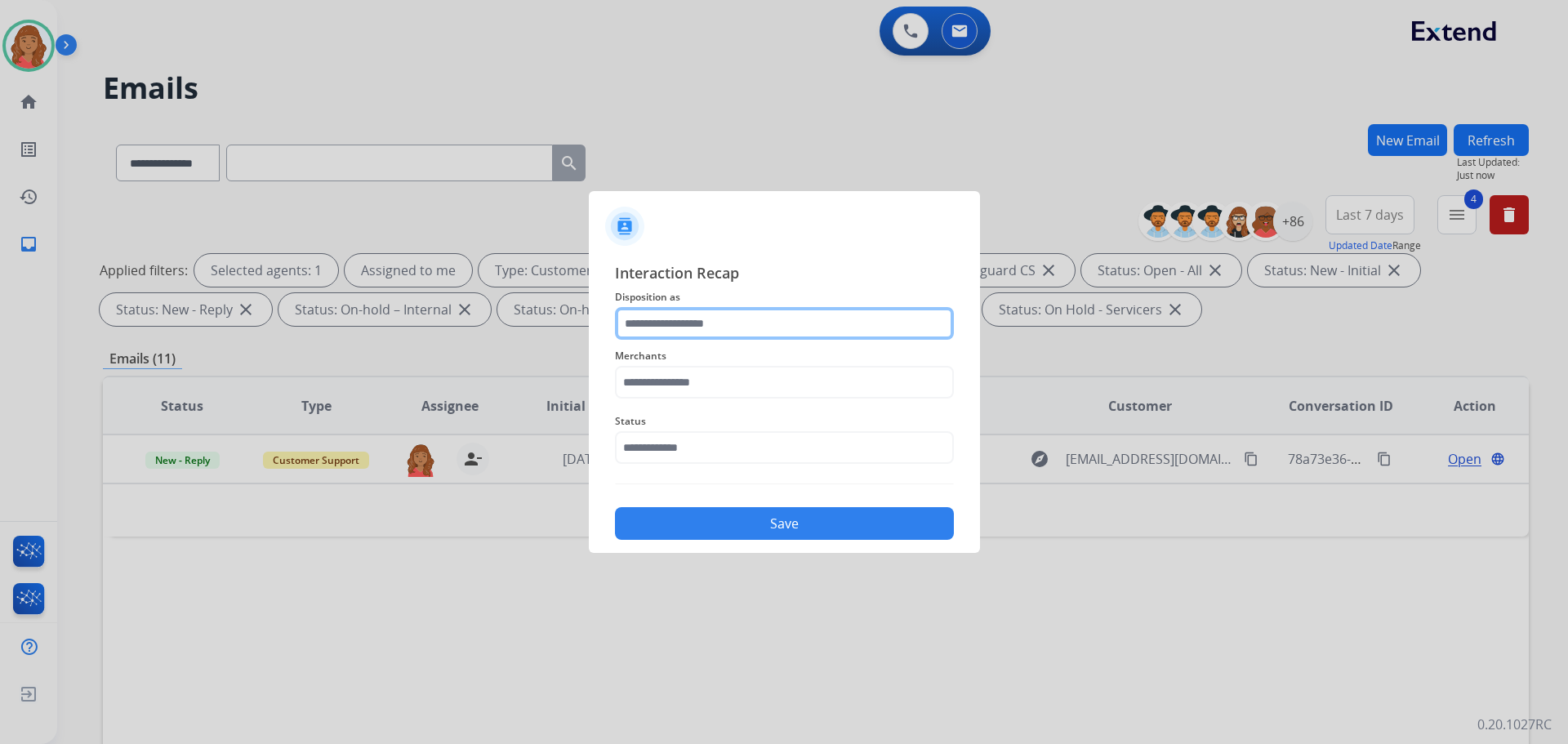
click at [696, 328] on input "text" at bounding box center [784, 323] width 339 height 33
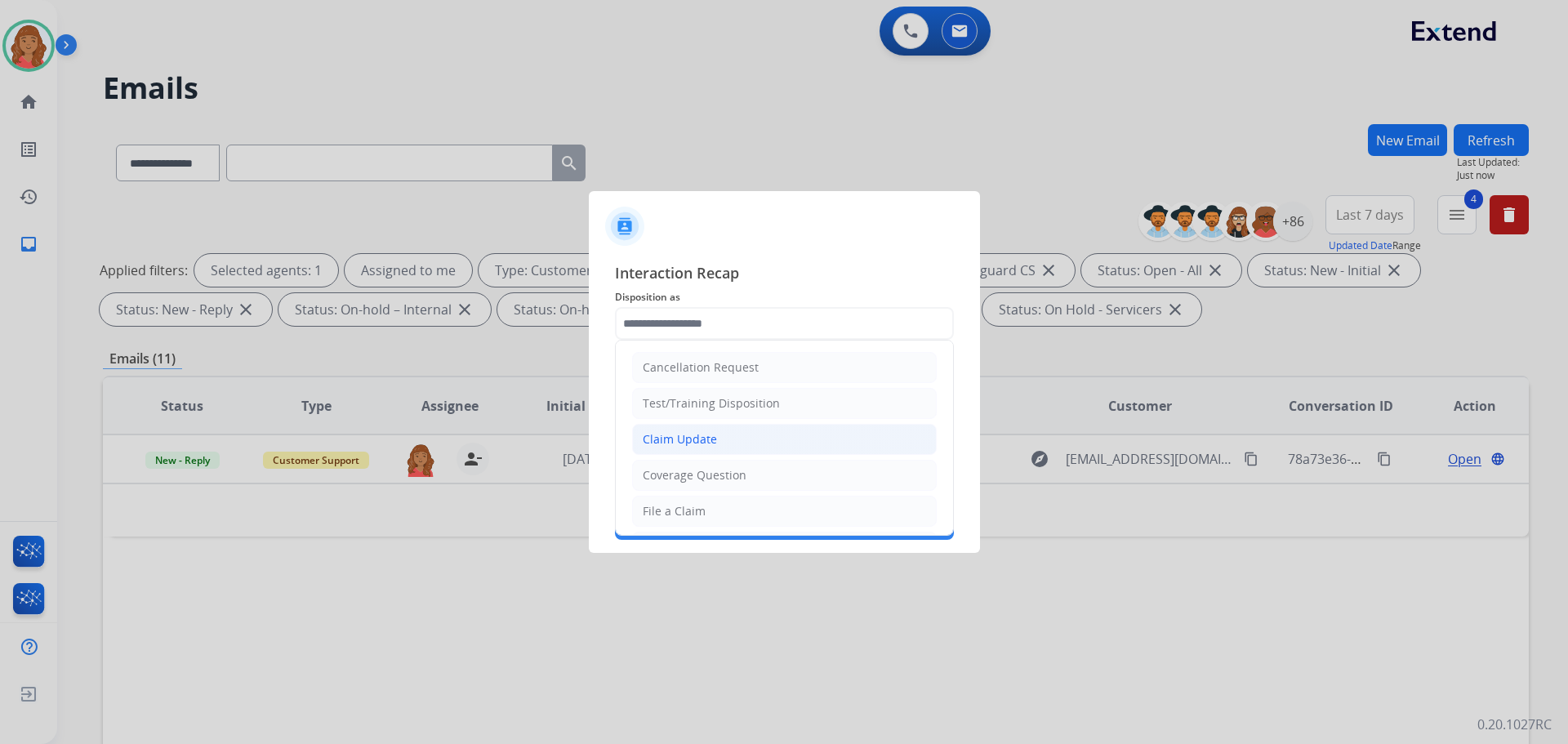
click at [690, 437] on div "Claim Update" at bounding box center [679, 439] width 74 height 16
type input "**********"
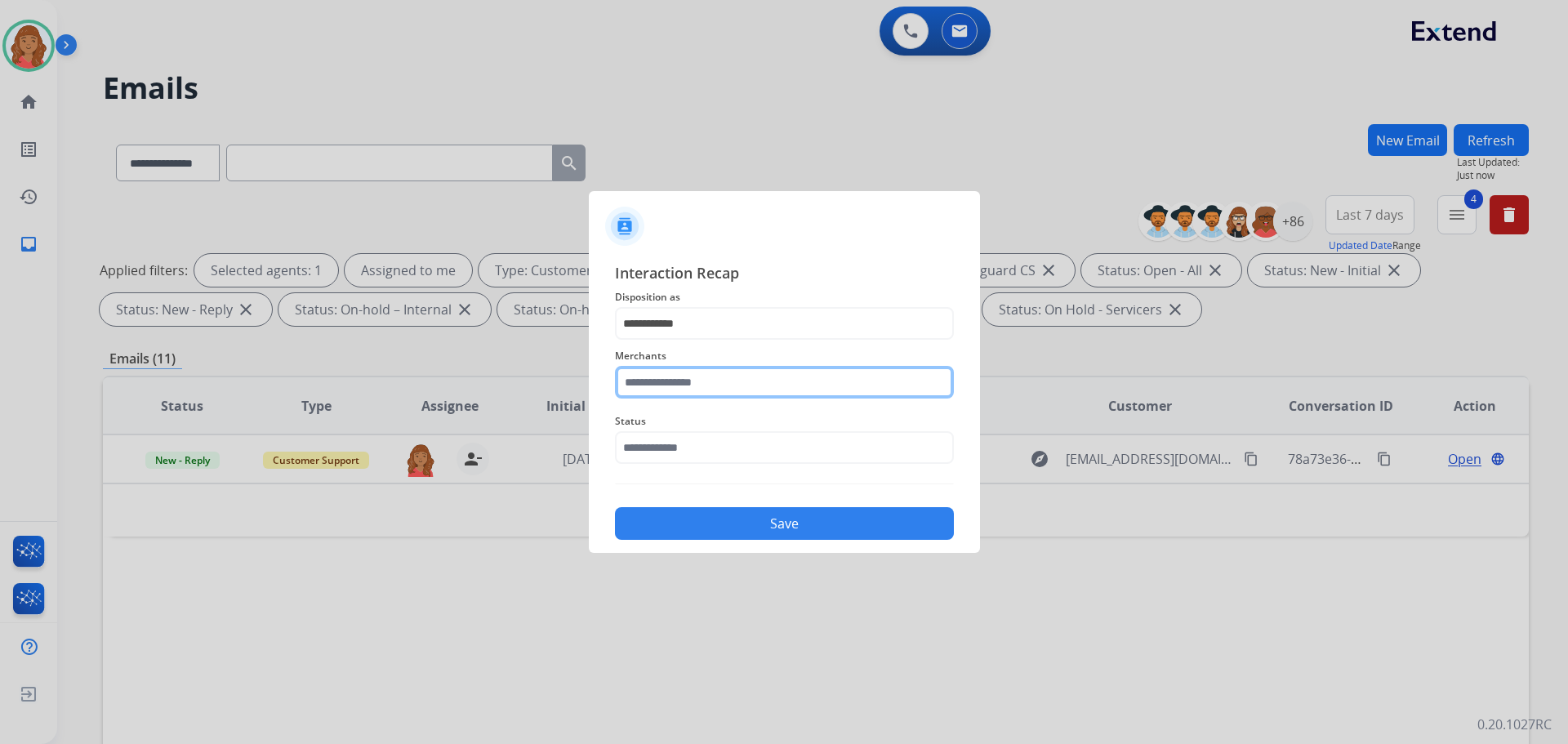
click at [671, 386] on input "text" at bounding box center [784, 382] width 339 height 33
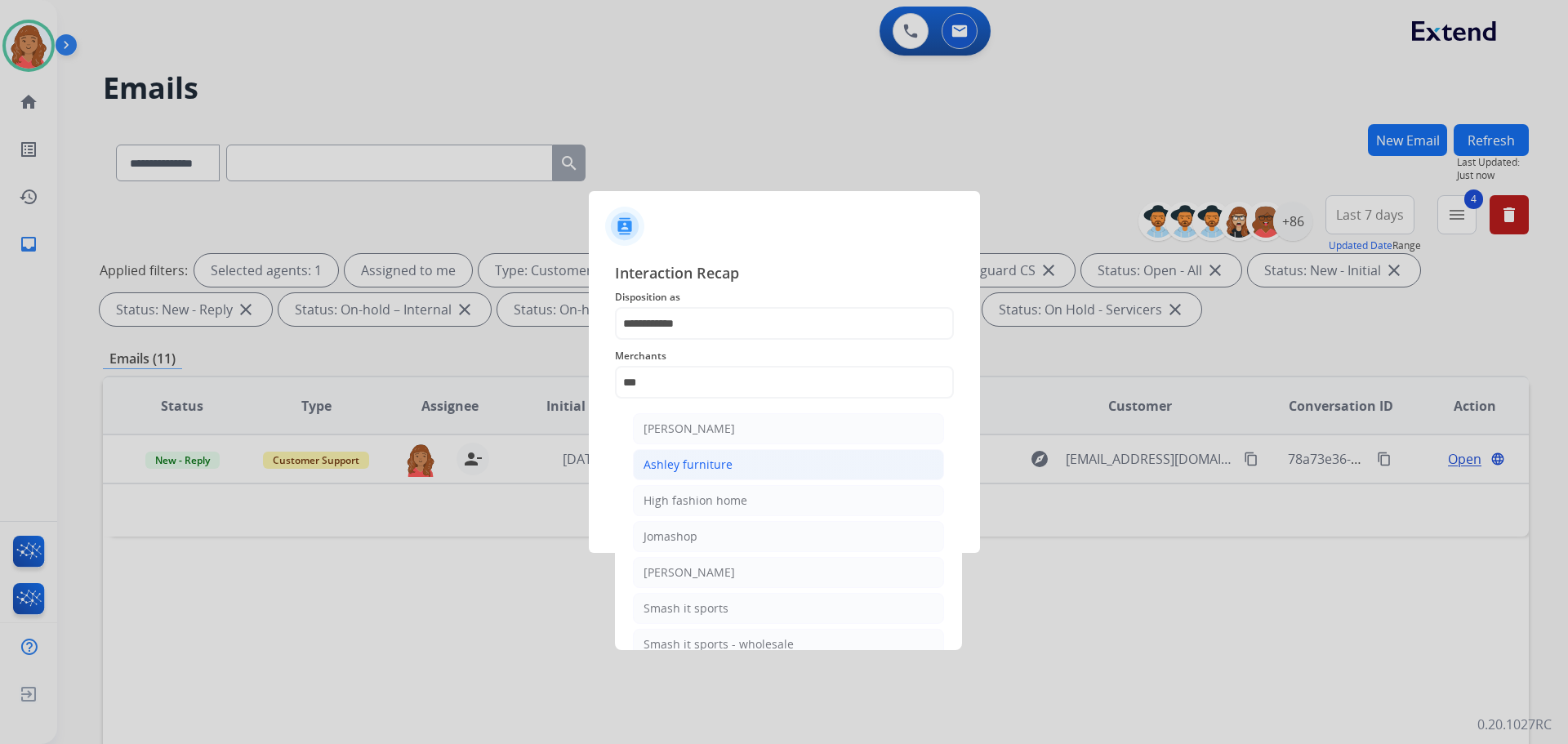
click at [741, 463] on li "Ashley furniture" at bounding box center [788, 465] width 311 height 31
type input "**********"
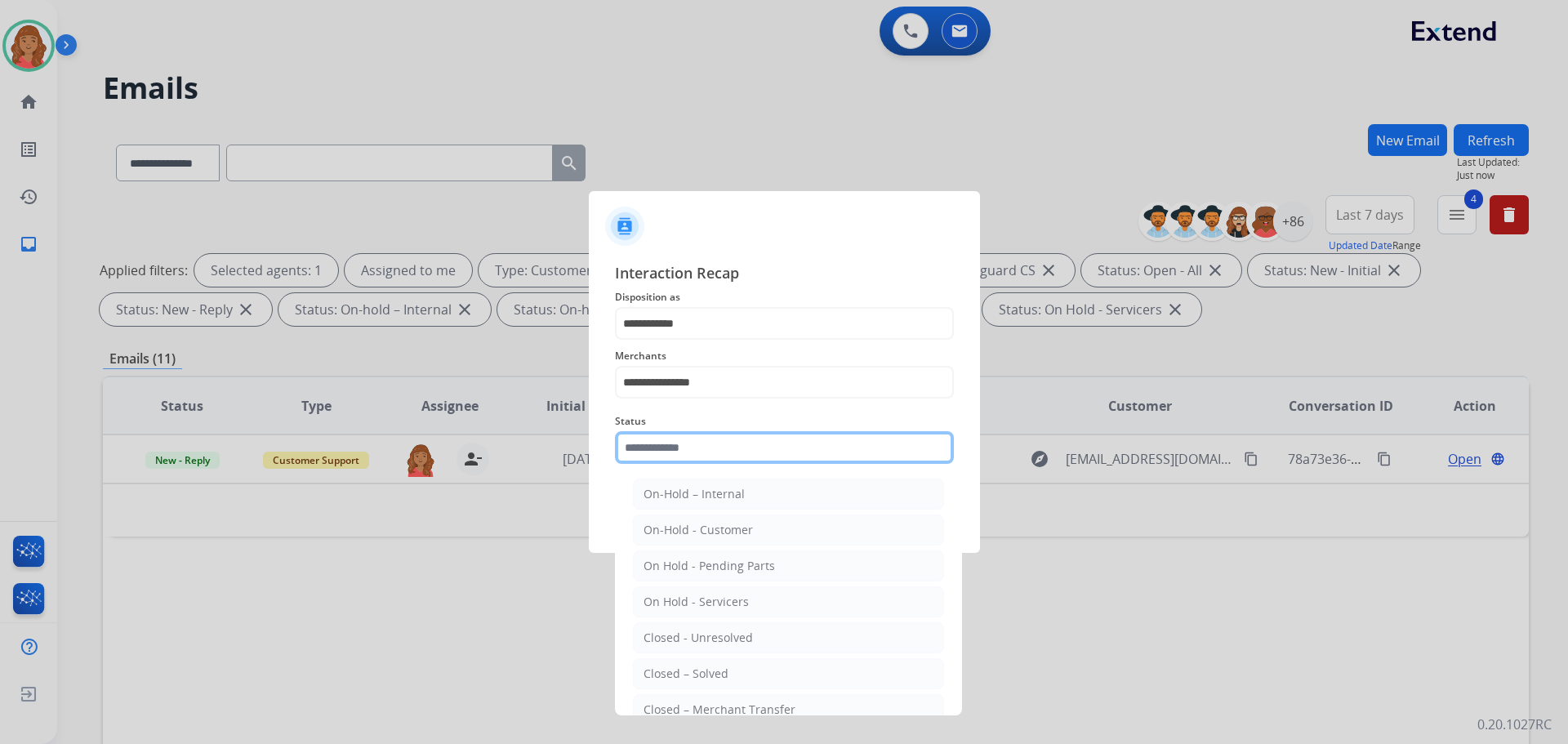
click at [727, 436] on input "text" at bounding box center [784, 448] width 339 height 33
drag, startPoint x: 685, startPoint y: 676, endPoint x: 702, endPoint y: 619, distance: 59.5
click at [686, 675] on div "Closed – Solved" at bounding box center [686, 674] width 85 height 16
type input "**********"
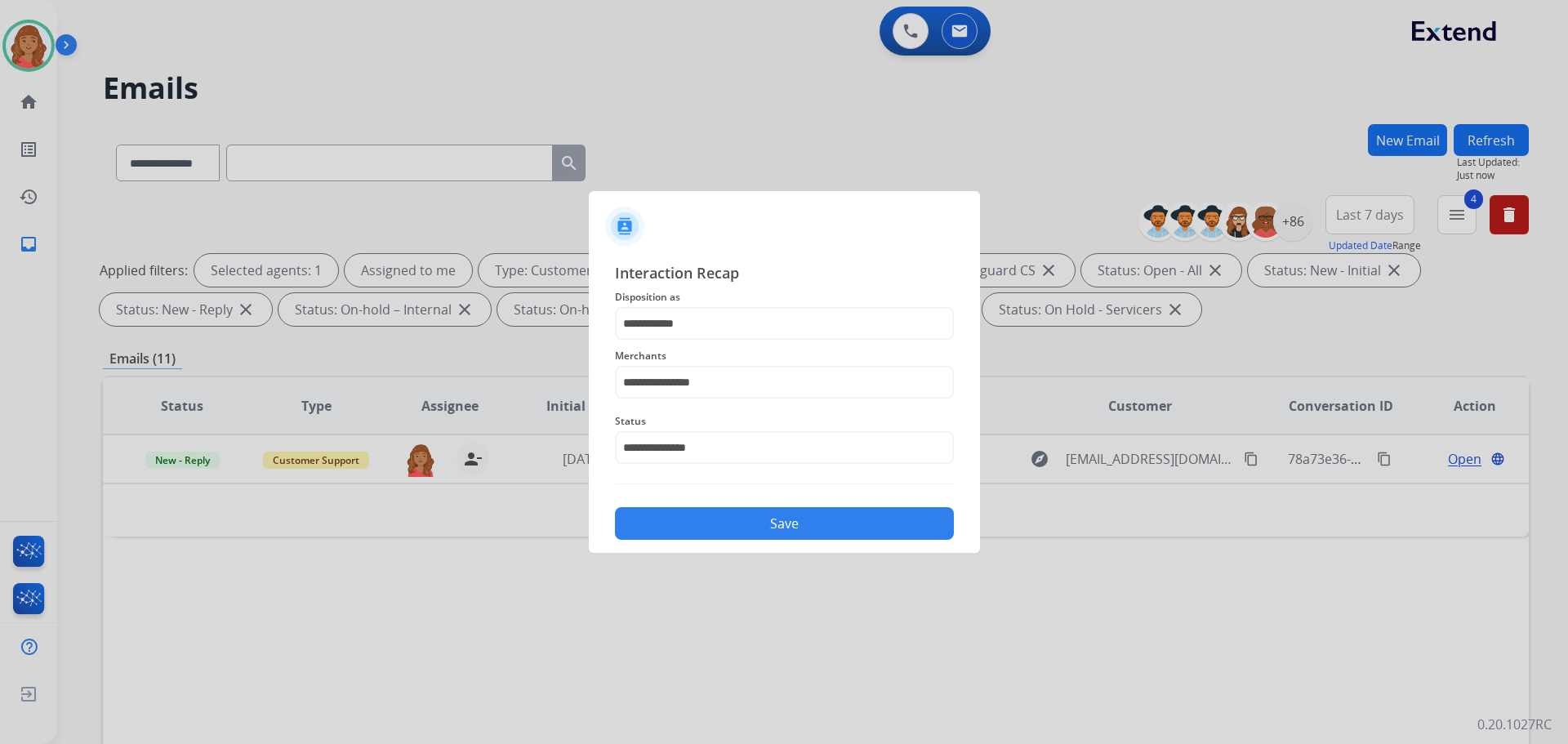
click at [737, 533] on button "Save" at bounding box center [784, 524] width 339 height 33
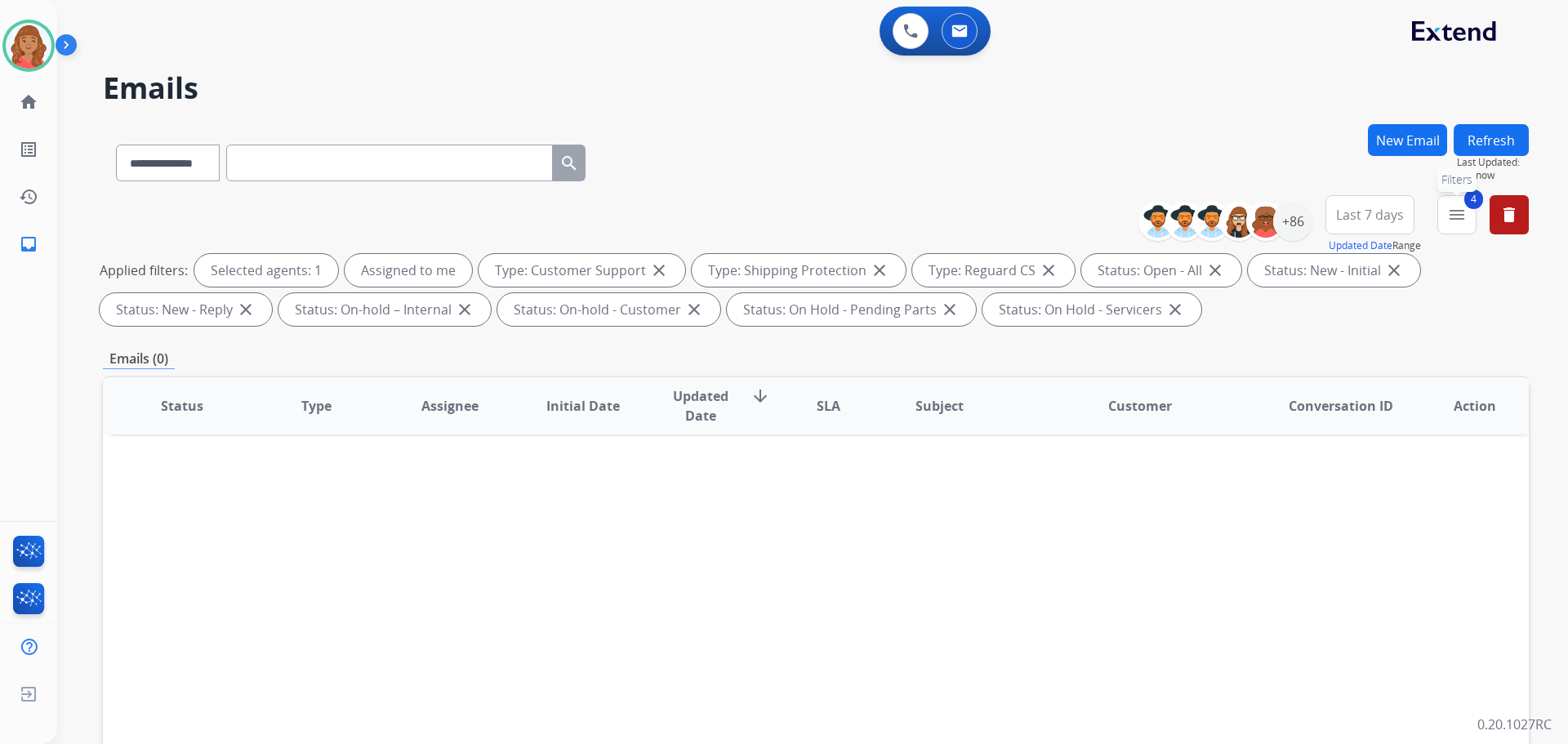
click at [1470, 215] on button "4 menu Filters" at bounding box center [1456, 215] width 39 height 39
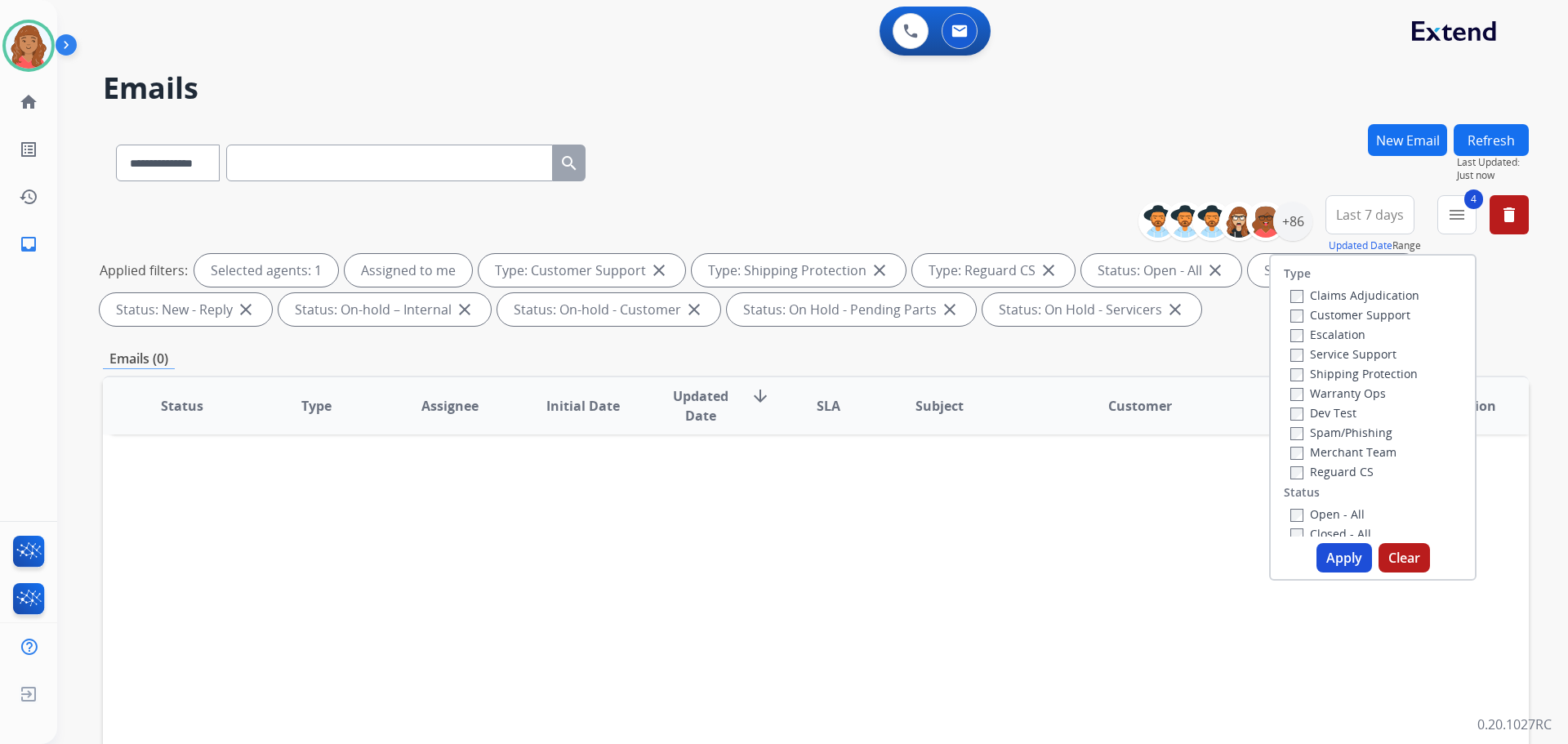
click at [1328, 563] on button "Apply" at bounding box center [1345, 558] width 56 height 30
select select "*"
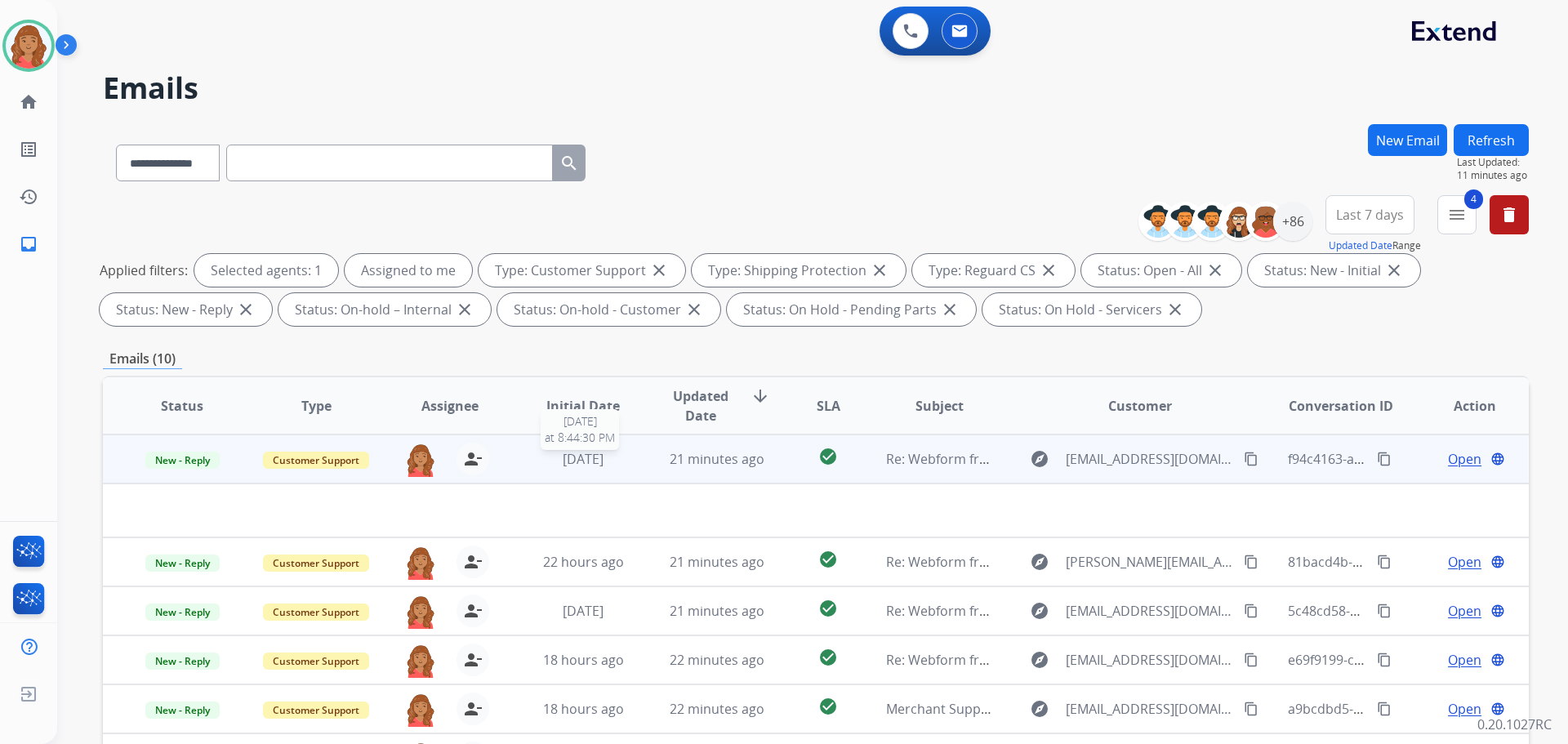
click at [578, 450] on span "3 days ago" at bounding box center [583, 459] width 40 height 18
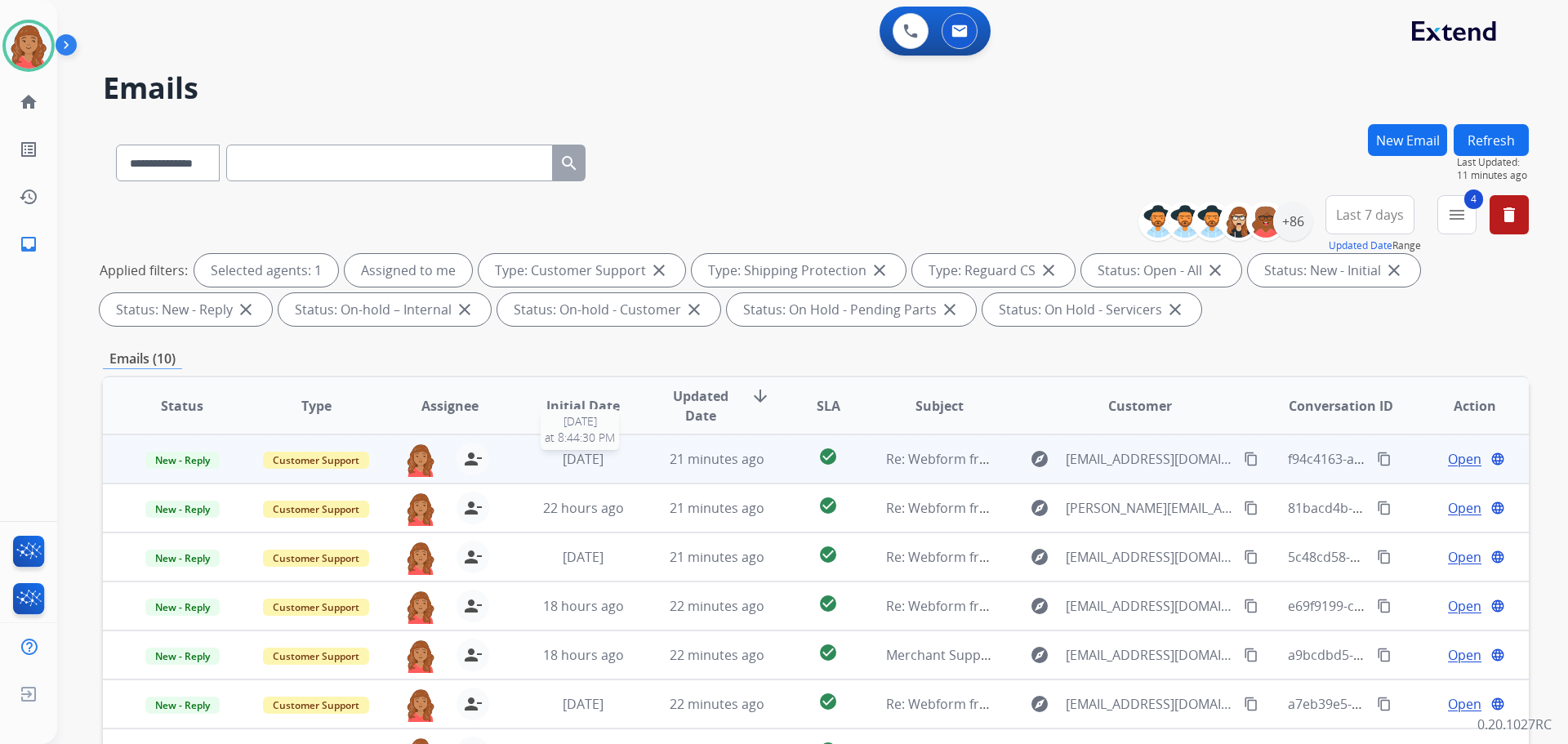
click at [576, 459] on span "3 days ago" at bounding box center [583, 459] width 40 height 18
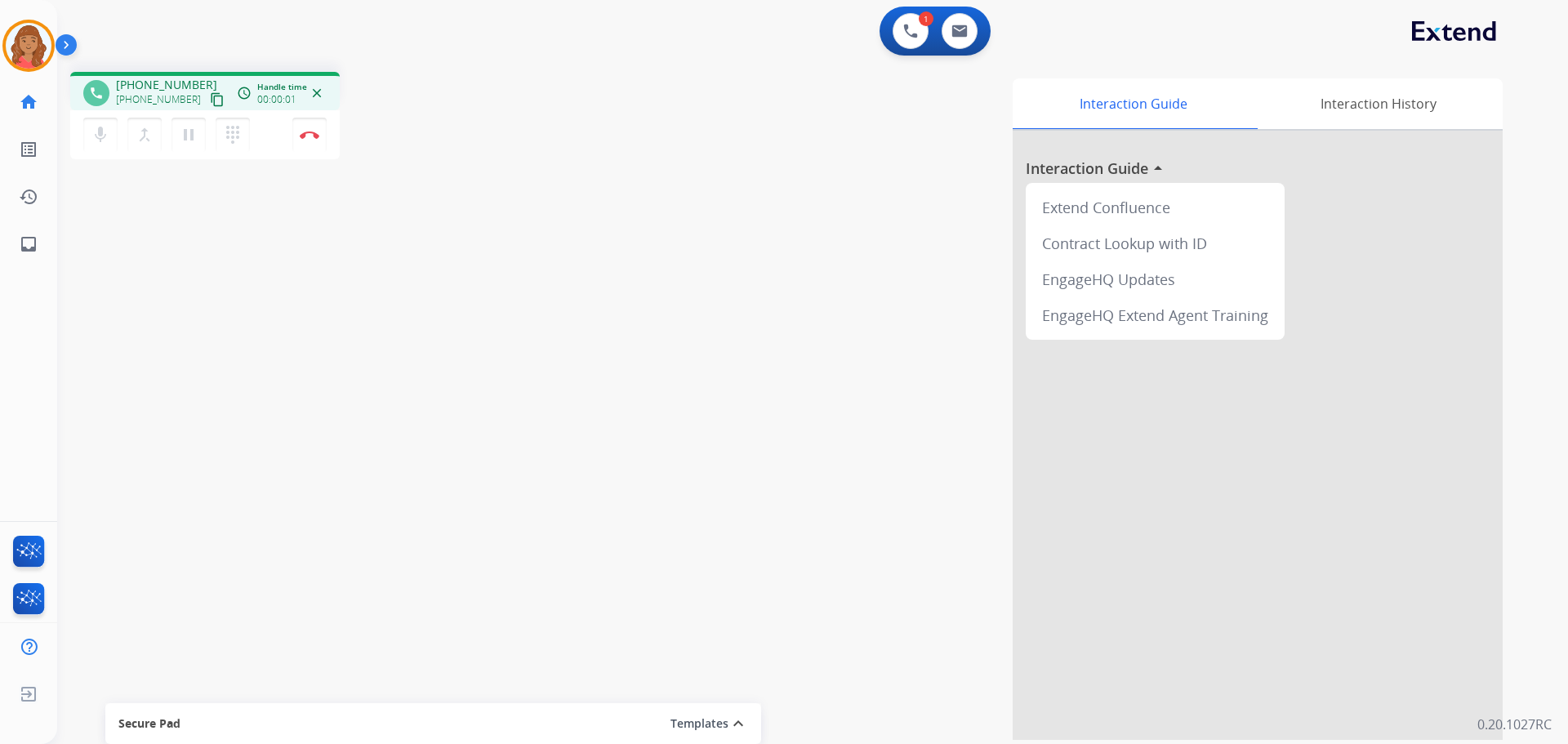
drag, startPoint x: 194, startPoint y: 106, endPoint x: 98, endPoint y: 103, distance: 96.0
click at [210, 106] on mat-icon "content_copy" at bounding box center [216, 99] width 14 height 14
drag, startPoint x: 199, startPoint y: 105, endPoint x: 176, endPoint y: 106, distance: 23.0
click at [210, 104] on mat-icon "content_copy" at bounding box center [216, 99] width 14 height 14
click at [316, 130] on button "Disconnect" at bounding box center [310, 135] width 35 height 35
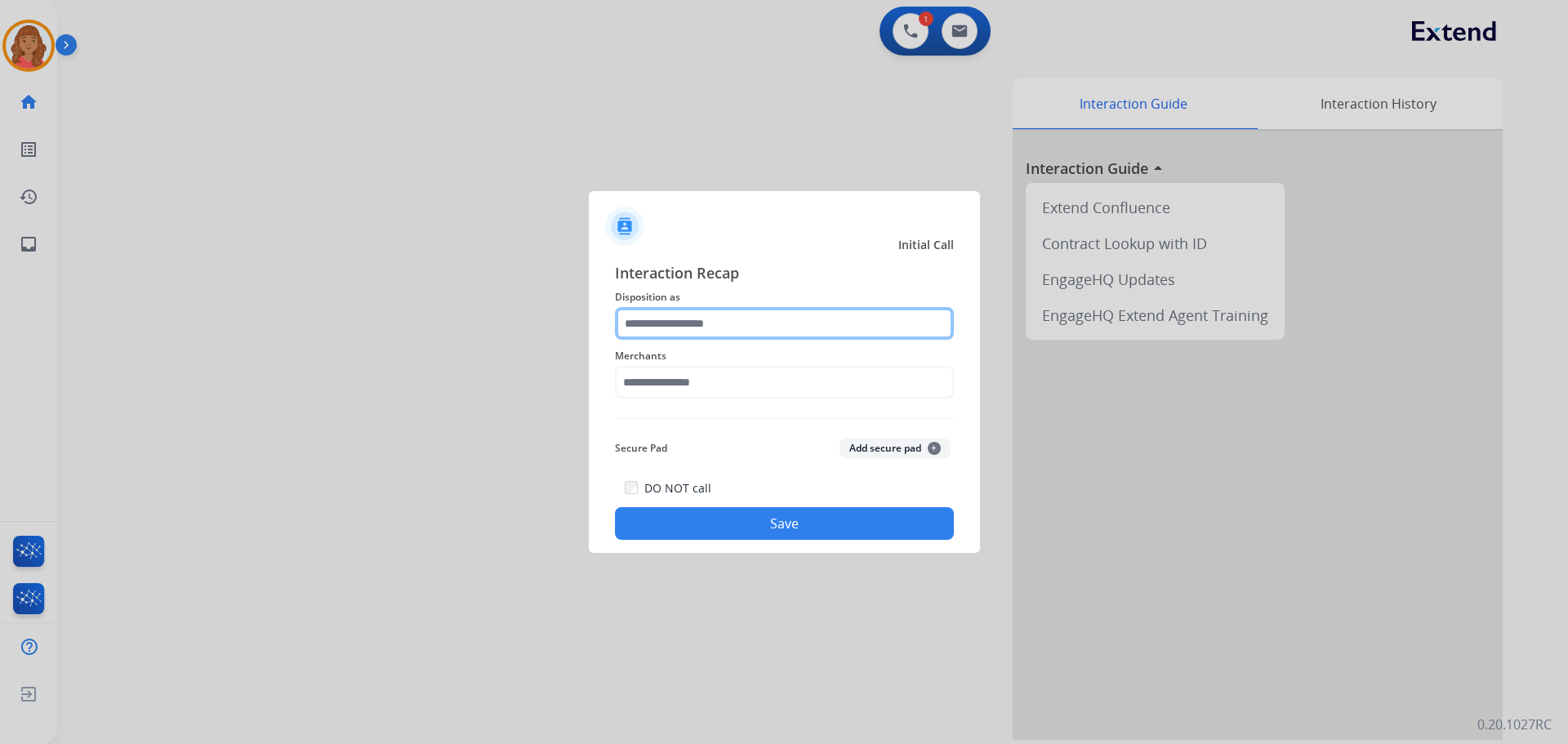
drag, startPoint x: 753, startPoint y: 324, endPoint x: 694, endPoint y: 337, distance: 60.4
click at [749, 323] on input "text" at bounding box center [784, 323] width 339 height 33
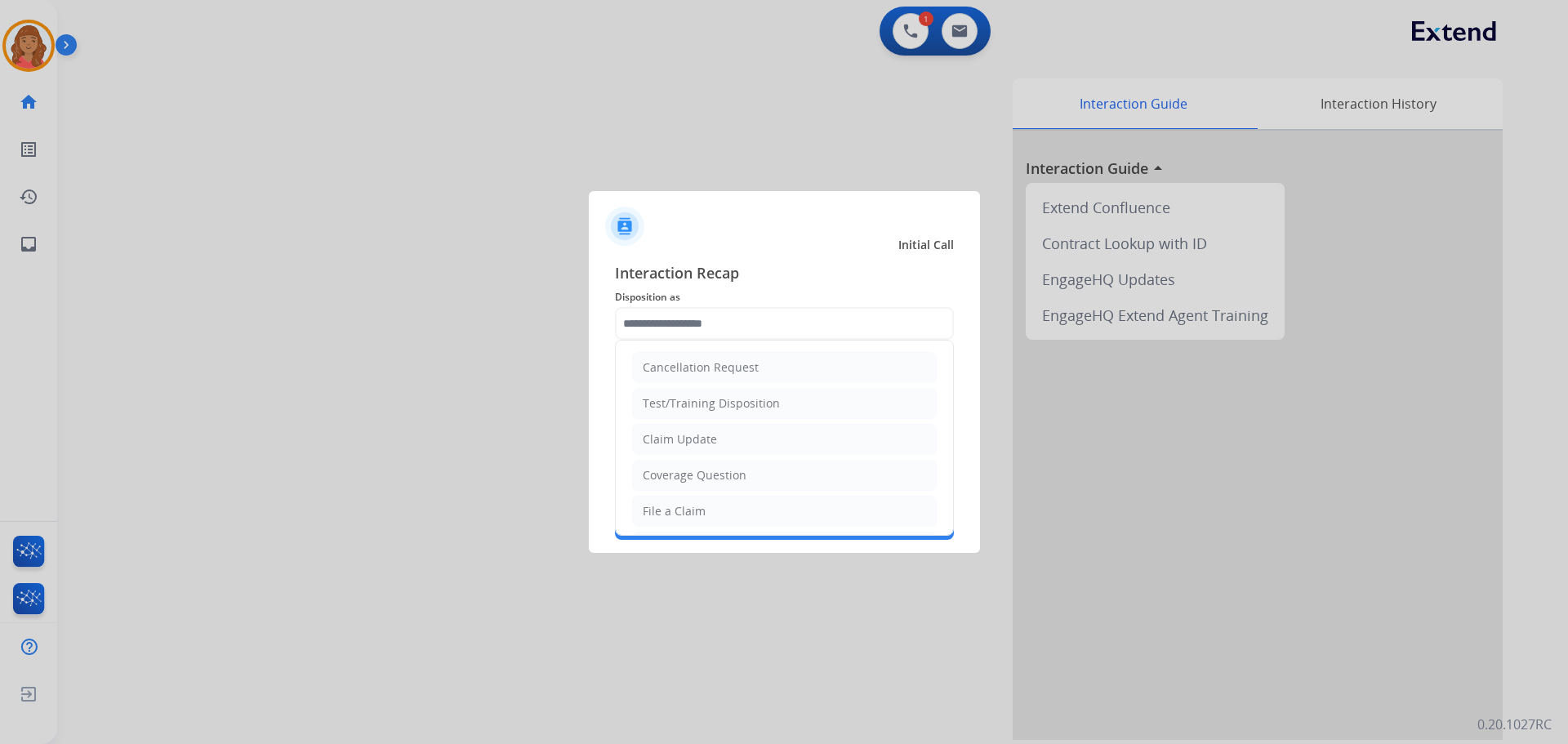
click at [681, 445] on div "Claim Update" at bounding box center [679, 439] width 74 height 16
type input "**********"
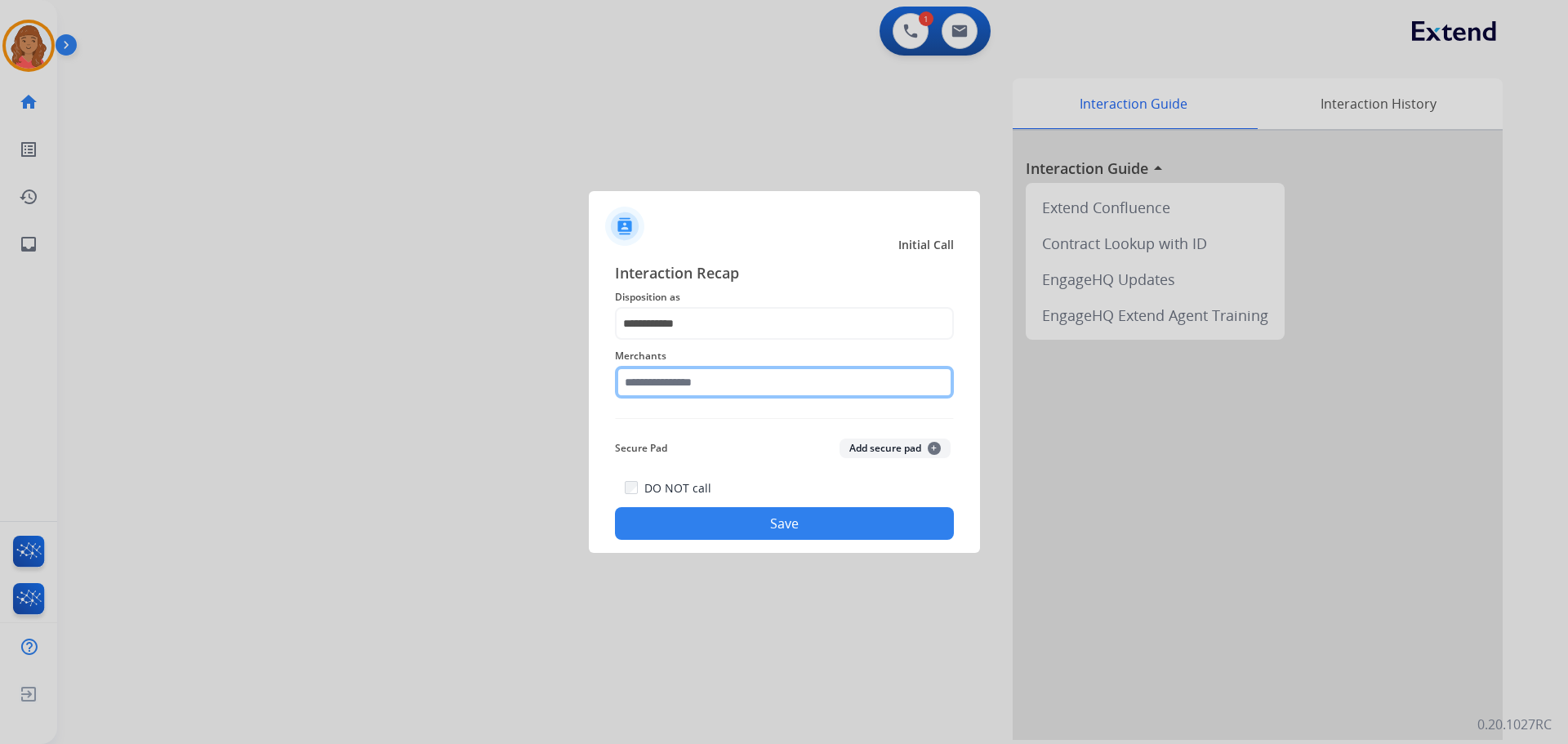
click at [673, 395] on input "text" at bounding box center [784, 382] width 339 height 33
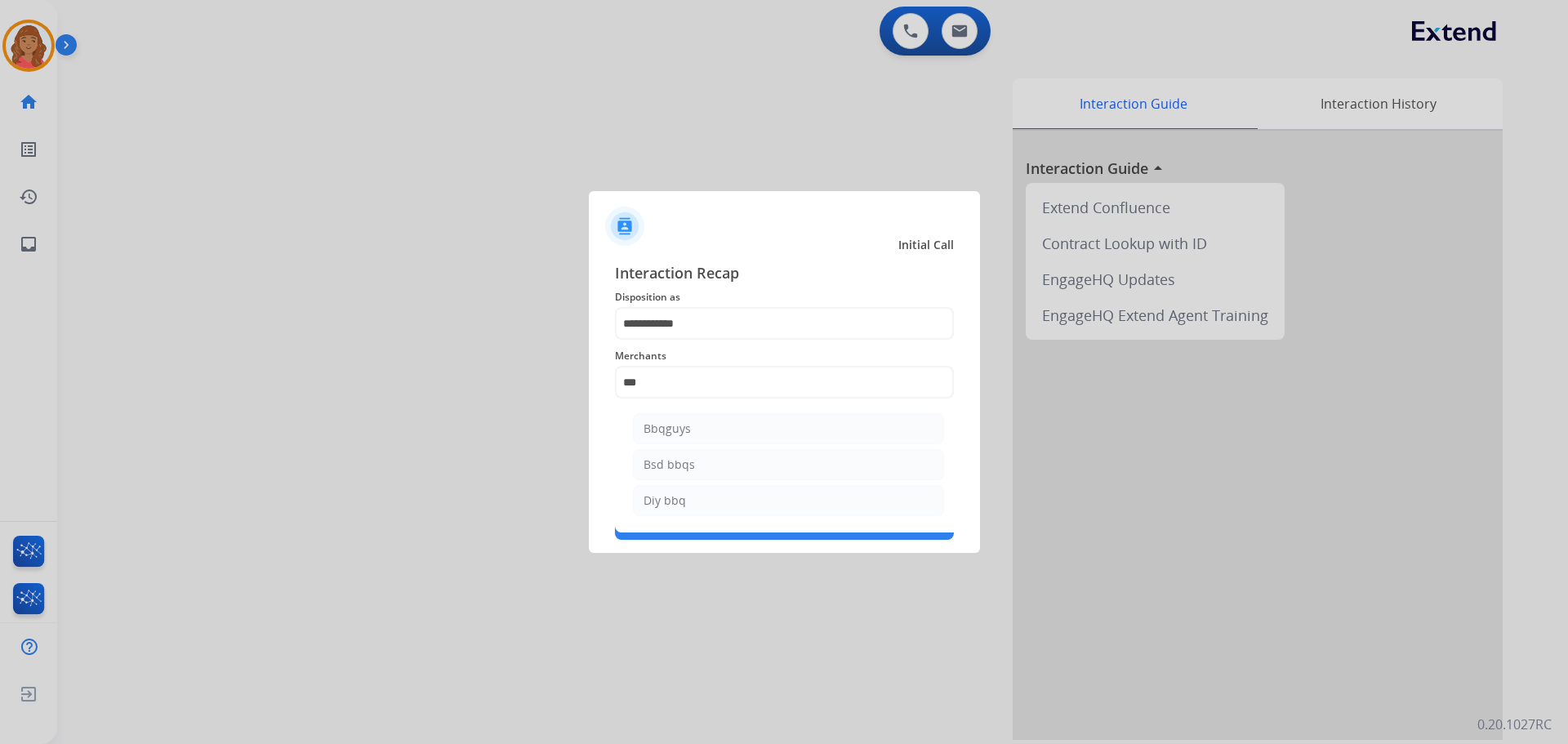
click at [674, 436] on div "Bbqguys" at bounding box center [667, 428] width 47 height 16
type input "*******"
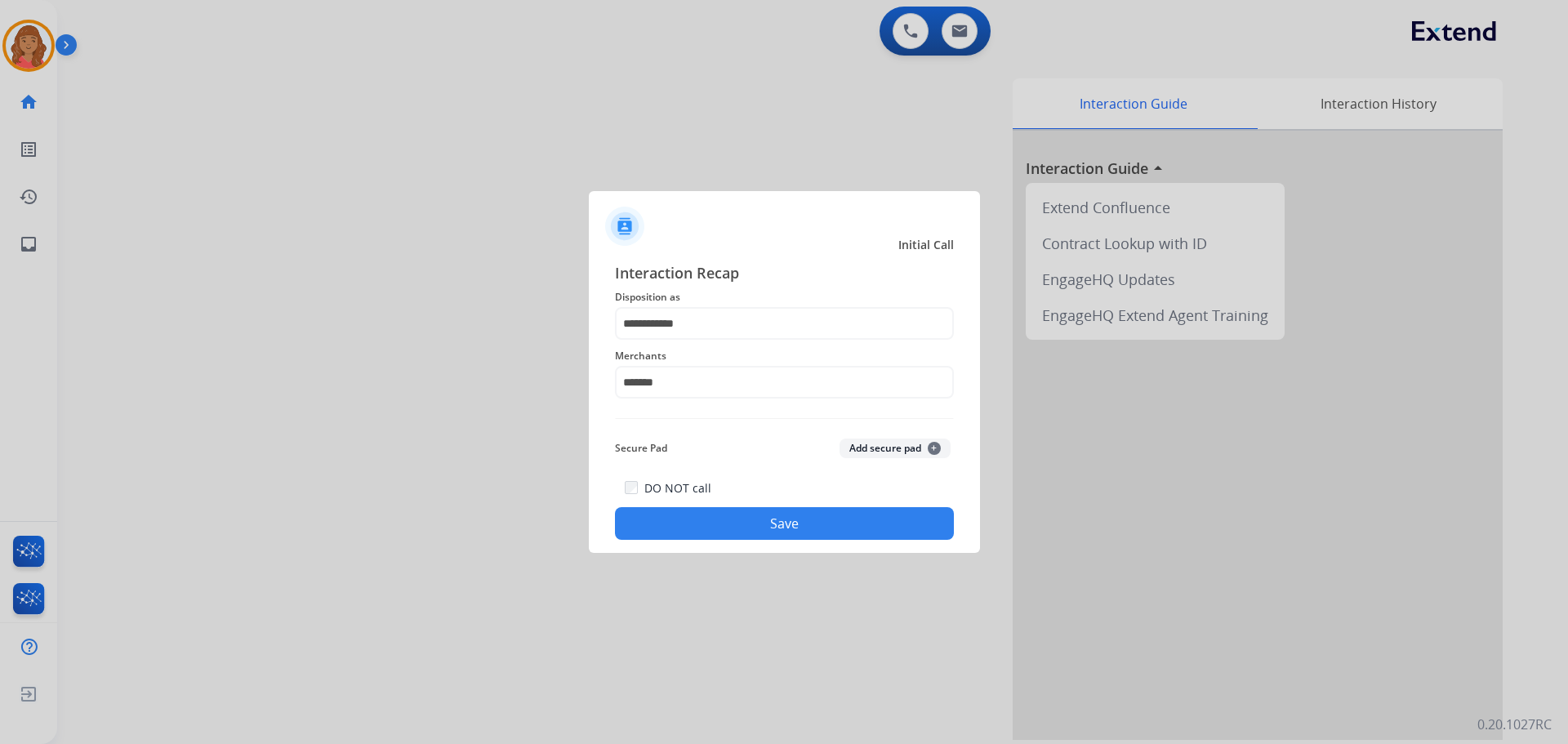
click at [679, 517] on button "Save" at bounding box center [784, 524] width 339 height 33
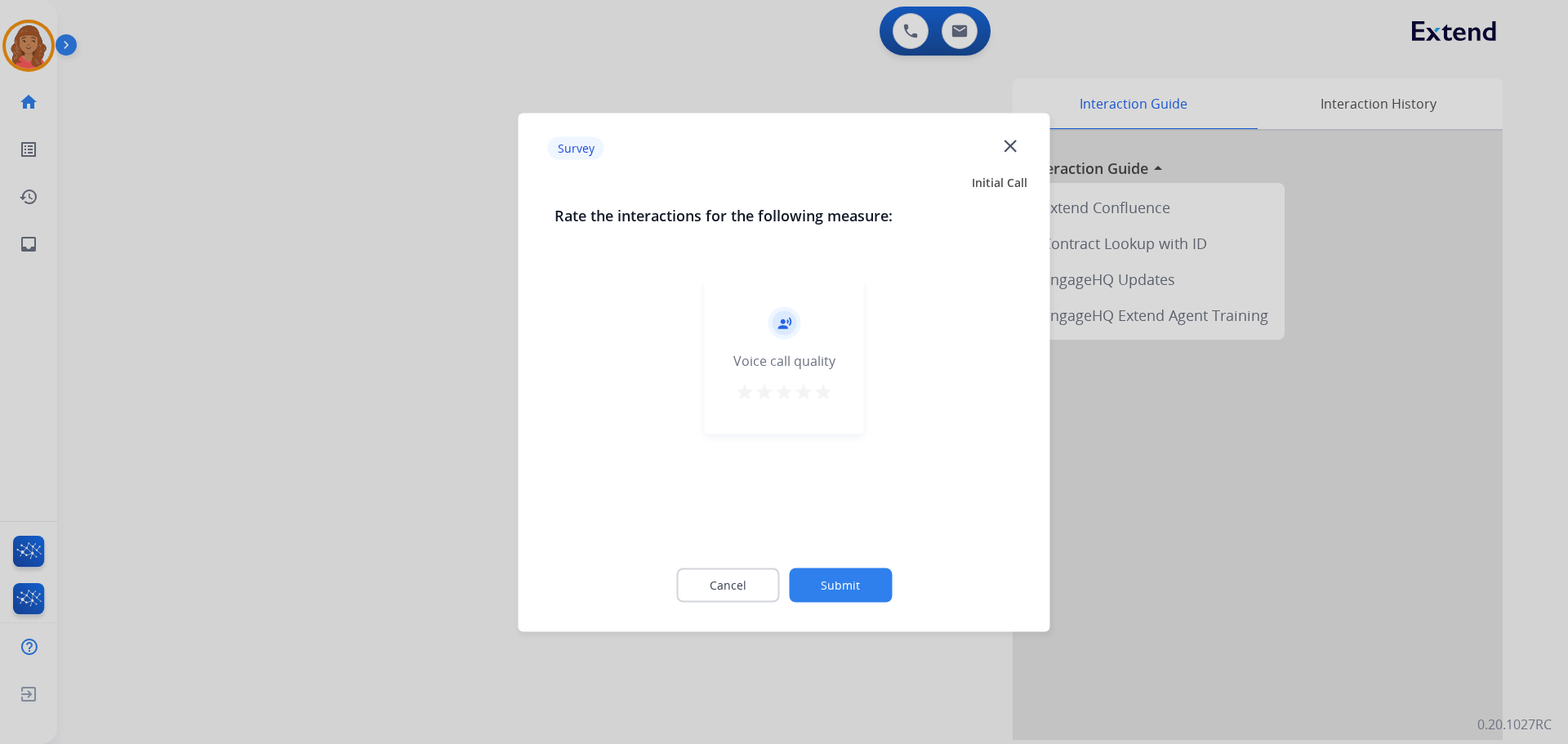
click at [828, 390] on mat-icon "star" at bounding box center [823, 392] width 19 height 19
click at [849, 583] on button "Submit" at bounding box center [840, 585] width 103 height 35
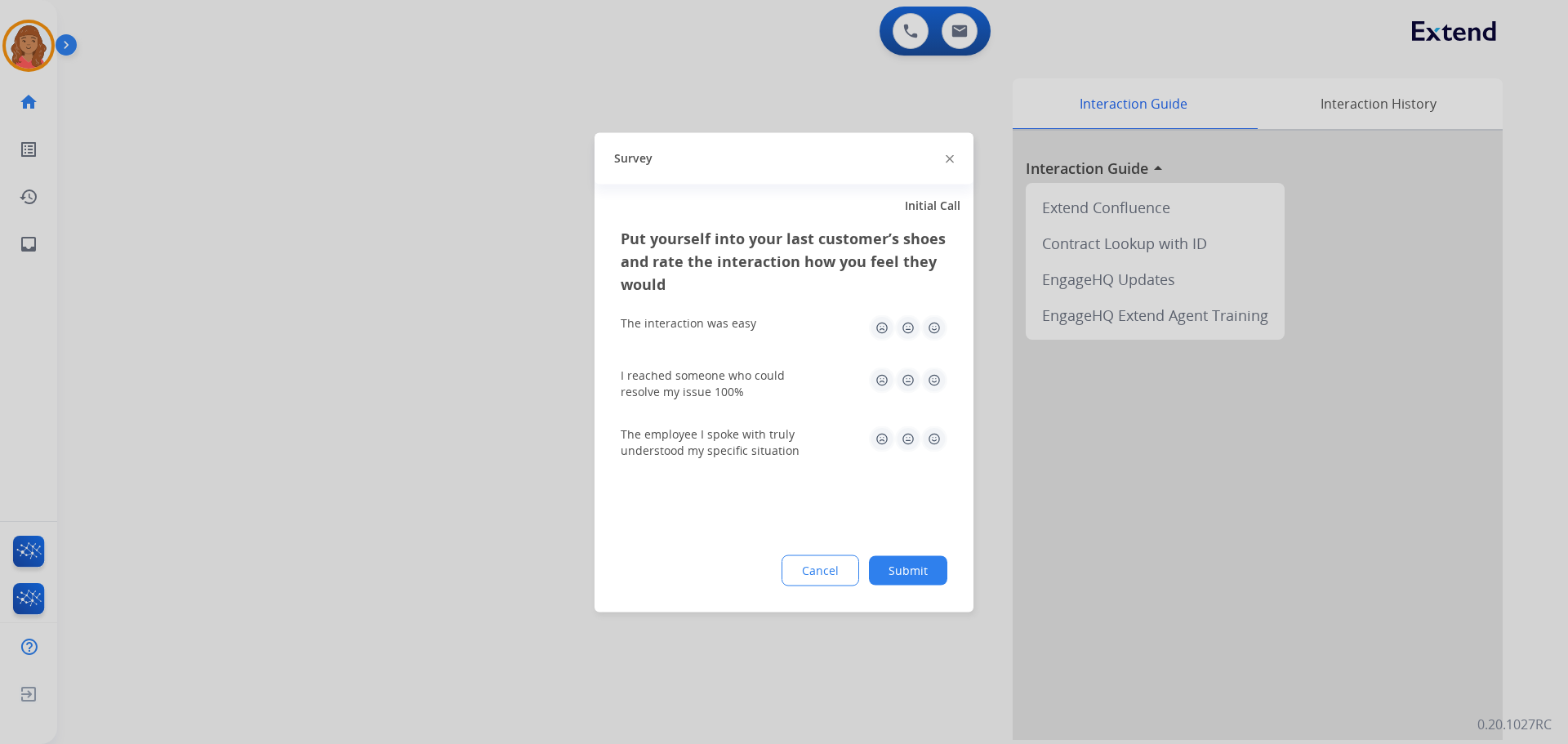
click at [934, 331] on img at bounding box center [934, 327] width 26 height 26
drag, startPoint x: 931, startPoint y: 380, endPoint x: 931, endPoint y: 413, distance: 33.0
click at [933, 382] on img at bounding box center [934, 379] width 26 height 26
click at [928, 436] on img at bounding box center [934, 438] width 26 height 26
click at [914, 580] on button "Submit" at bounding box center [908, 570] width 79 height 30
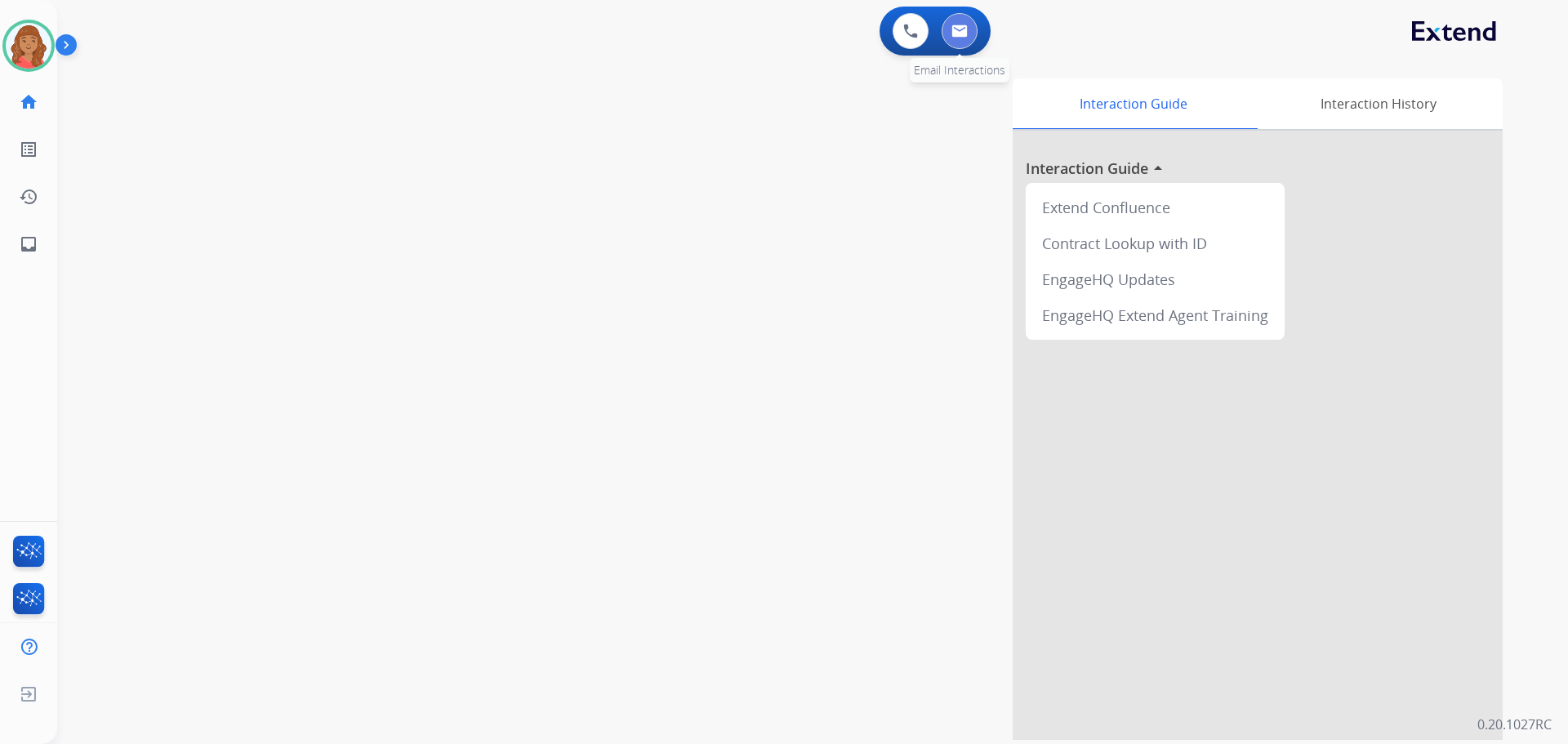
click at [956, 30] on img at bounding box center [959, 31] width 16 height 13
select select "**********"
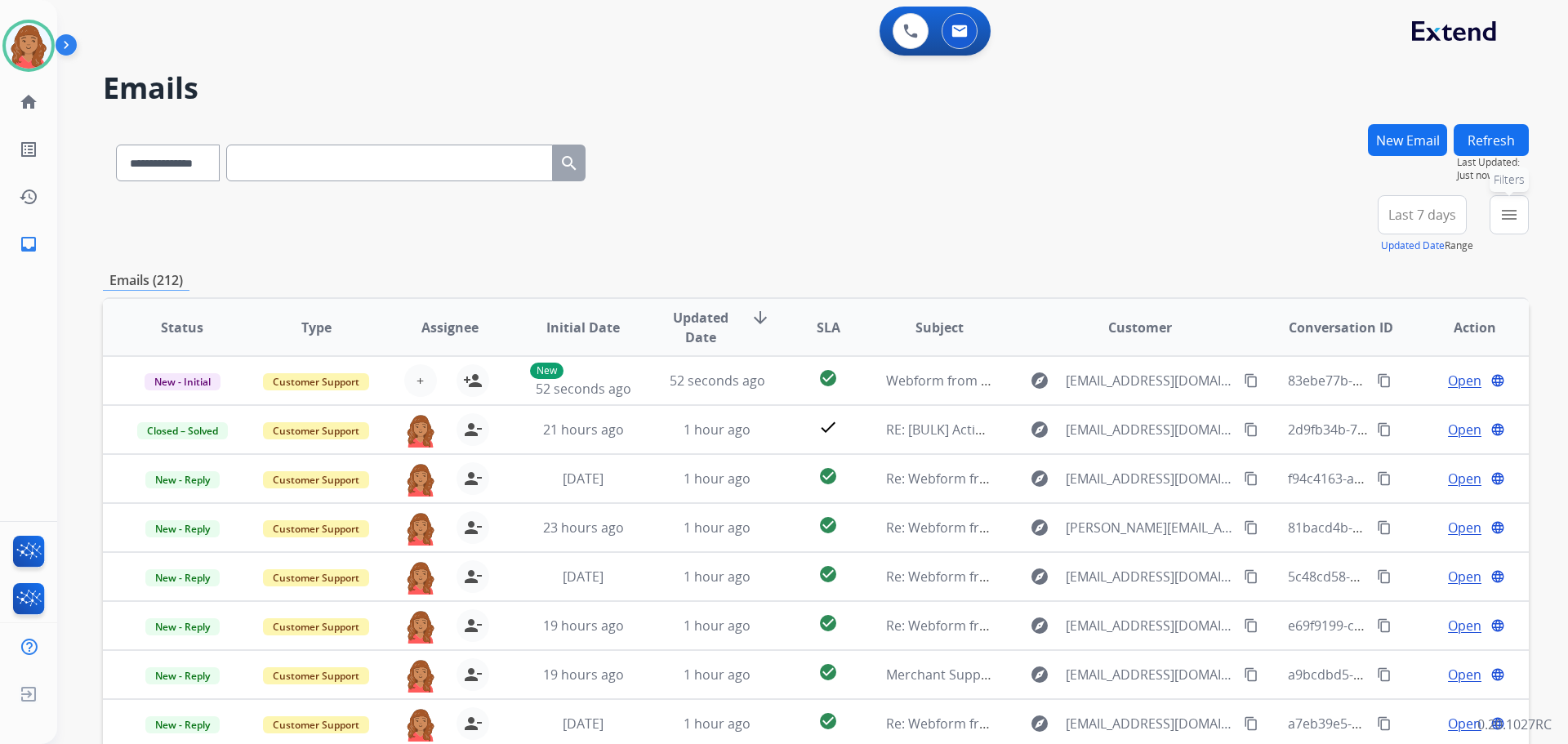
click at [1514, 215] on mat-icon "menu" at bounding box center [1509, 215] width 19 height 19
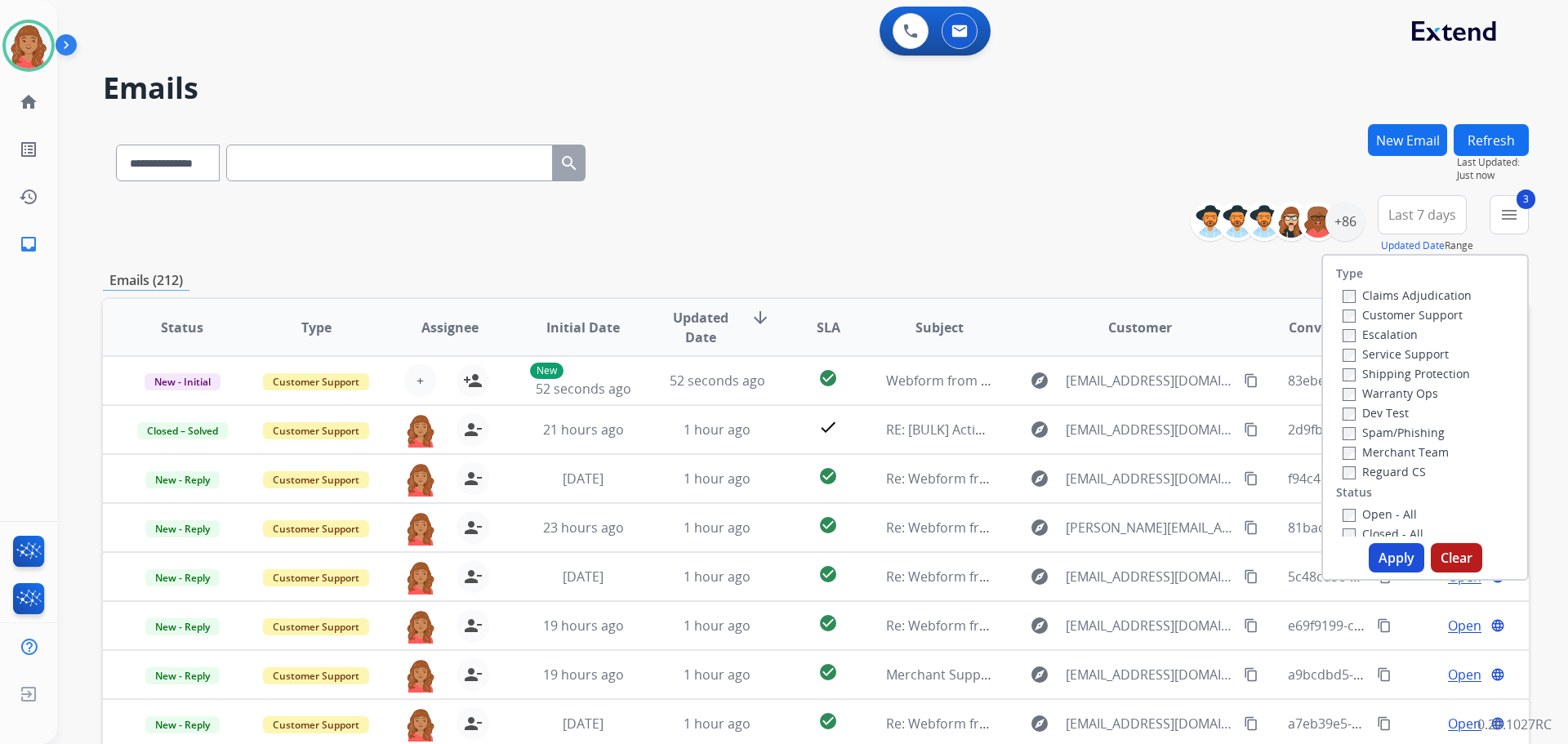
click at [1345, 514] on label "Open - All" at bounding box center [1379, 514] width 74 height 15
drag, startPoint x: 1375, startPoint y: 550, endPoint x: 1334, endPoint y: 544, distance: 41.4
click at [1375, 551] on button "Apply" at bounding box center [1397, 558] width 56 height 30
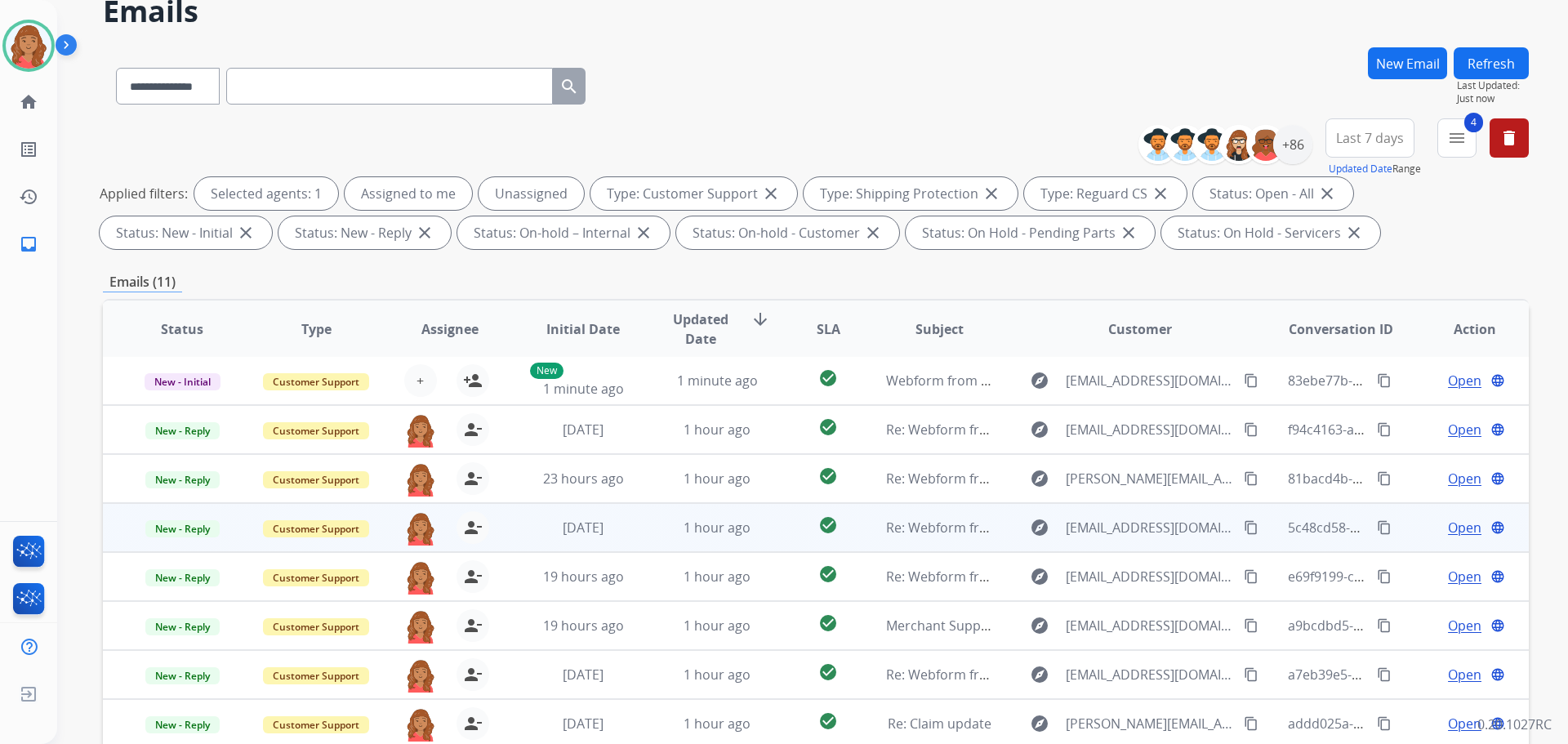
scroll to position [264, 0]
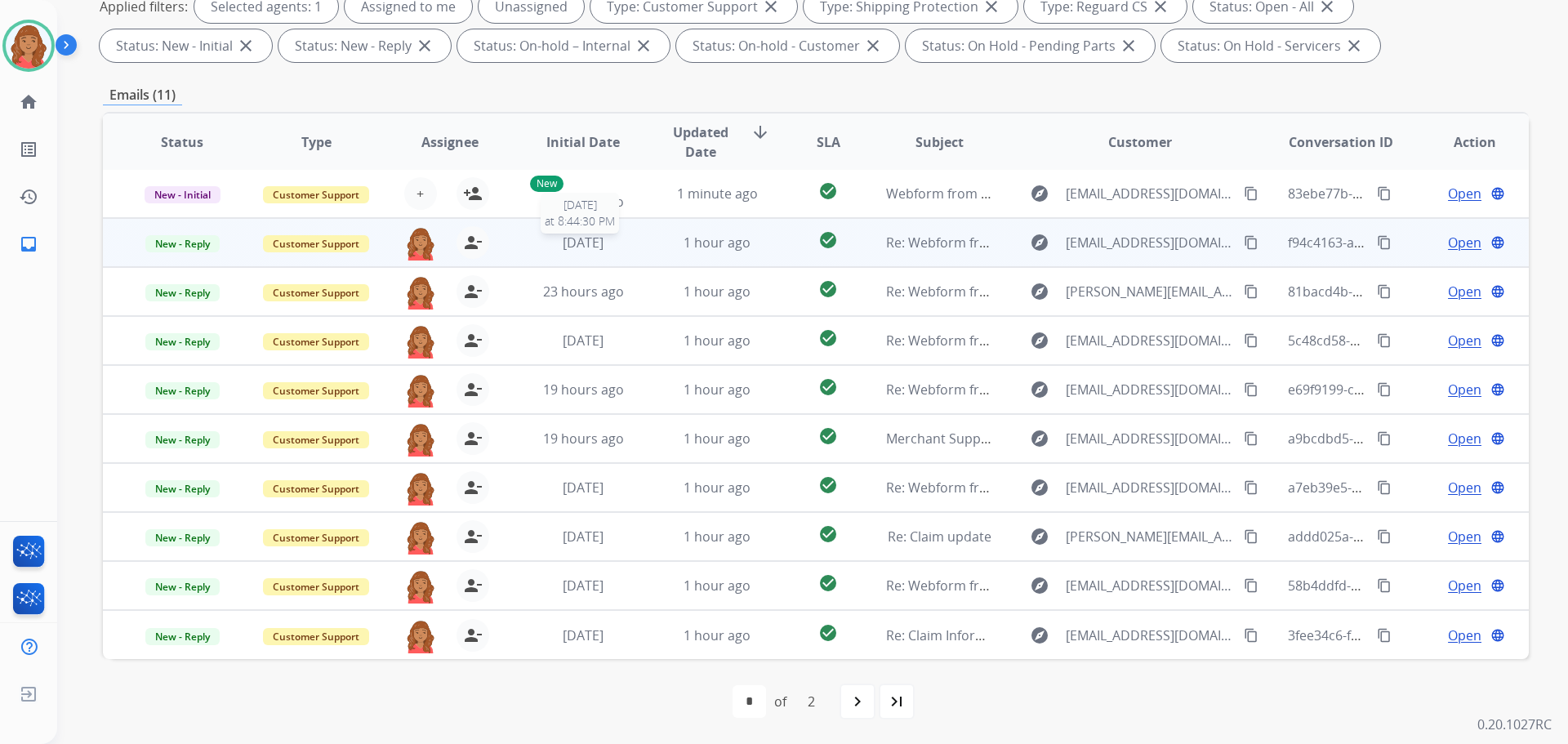
click at [539, 246] on div "3 days ago" at bounding box center [583, 243] width 107 height 19
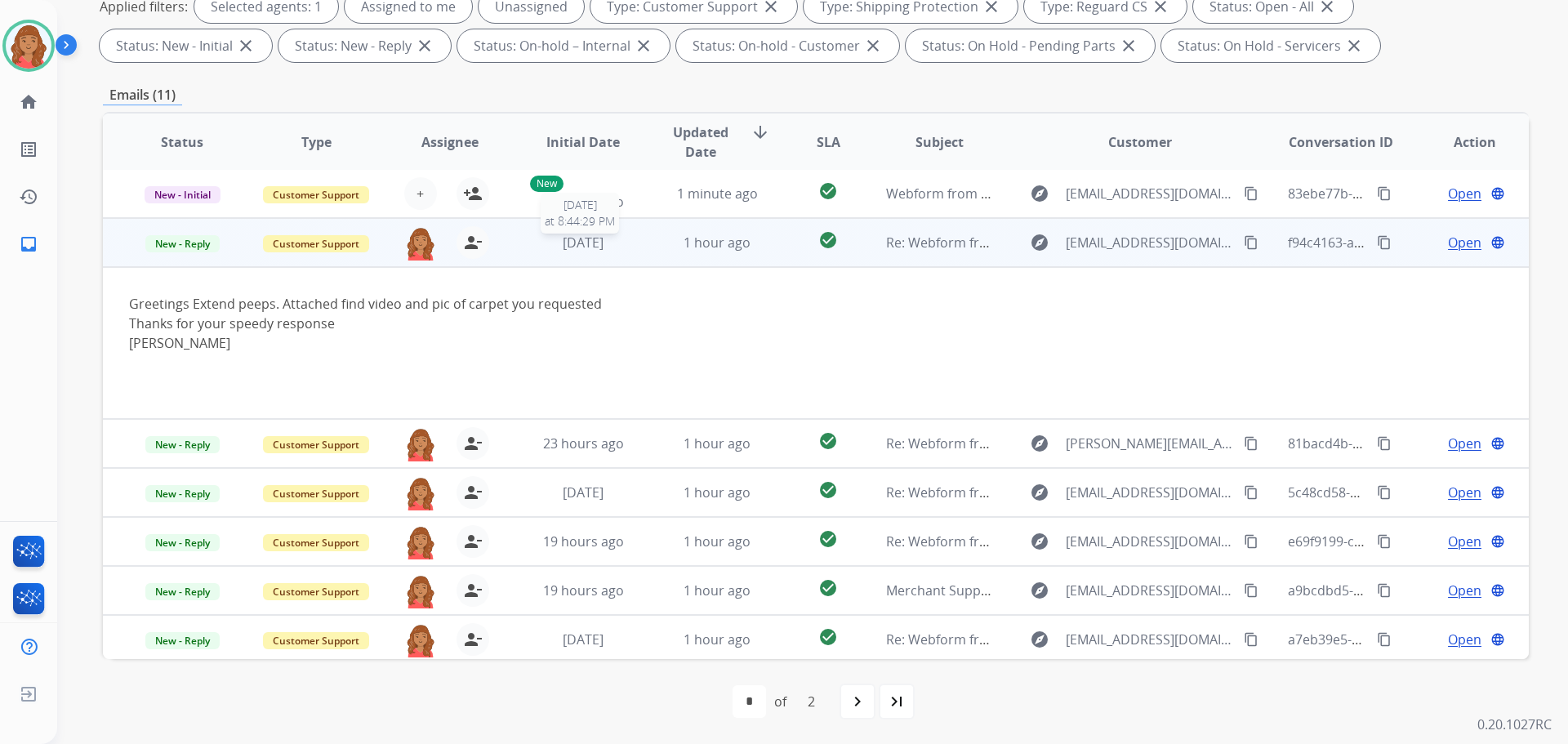
scroll to position [49, 0]
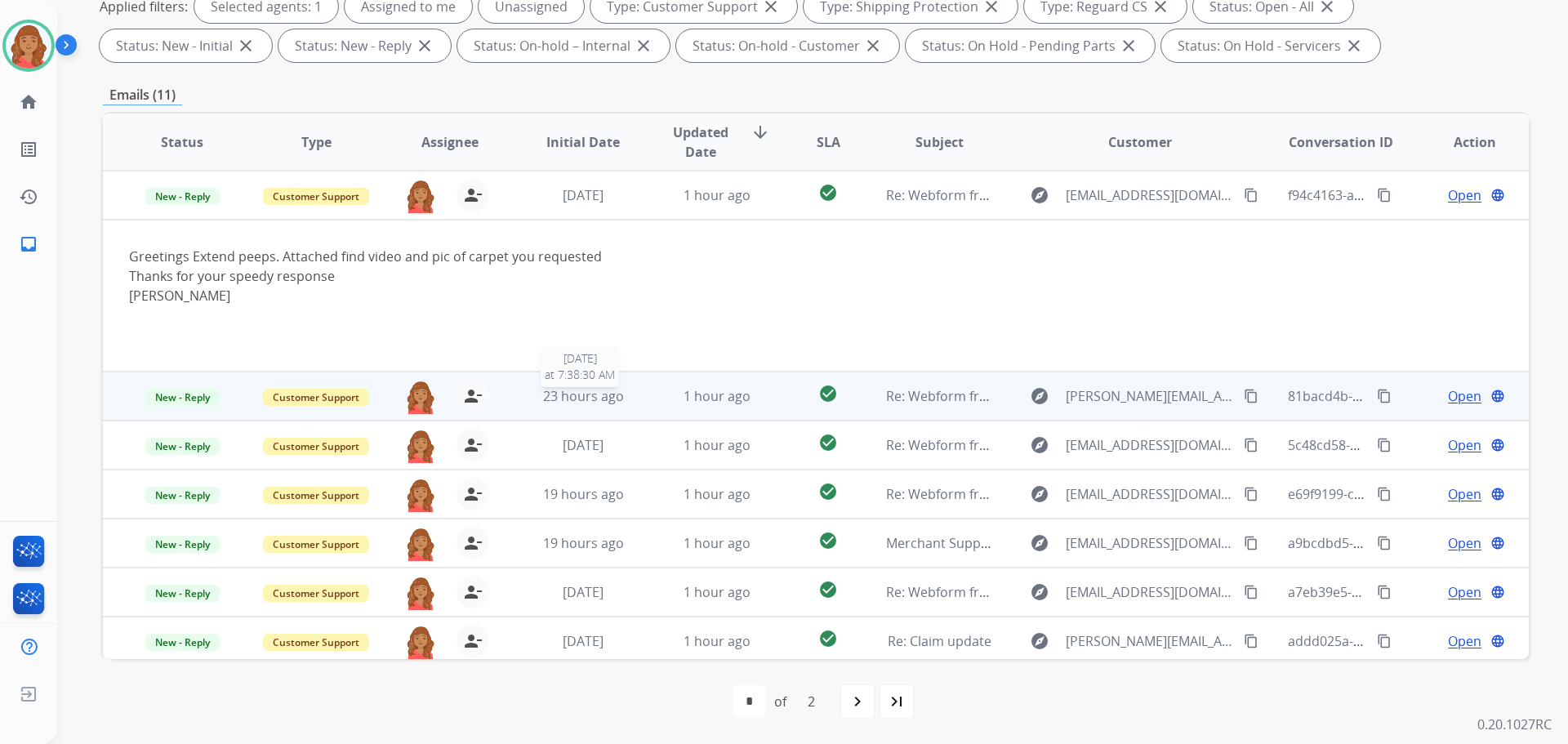
click at [587, 395] on span "23 hours ago" at bounding box center [584, 396] width 81 height 18
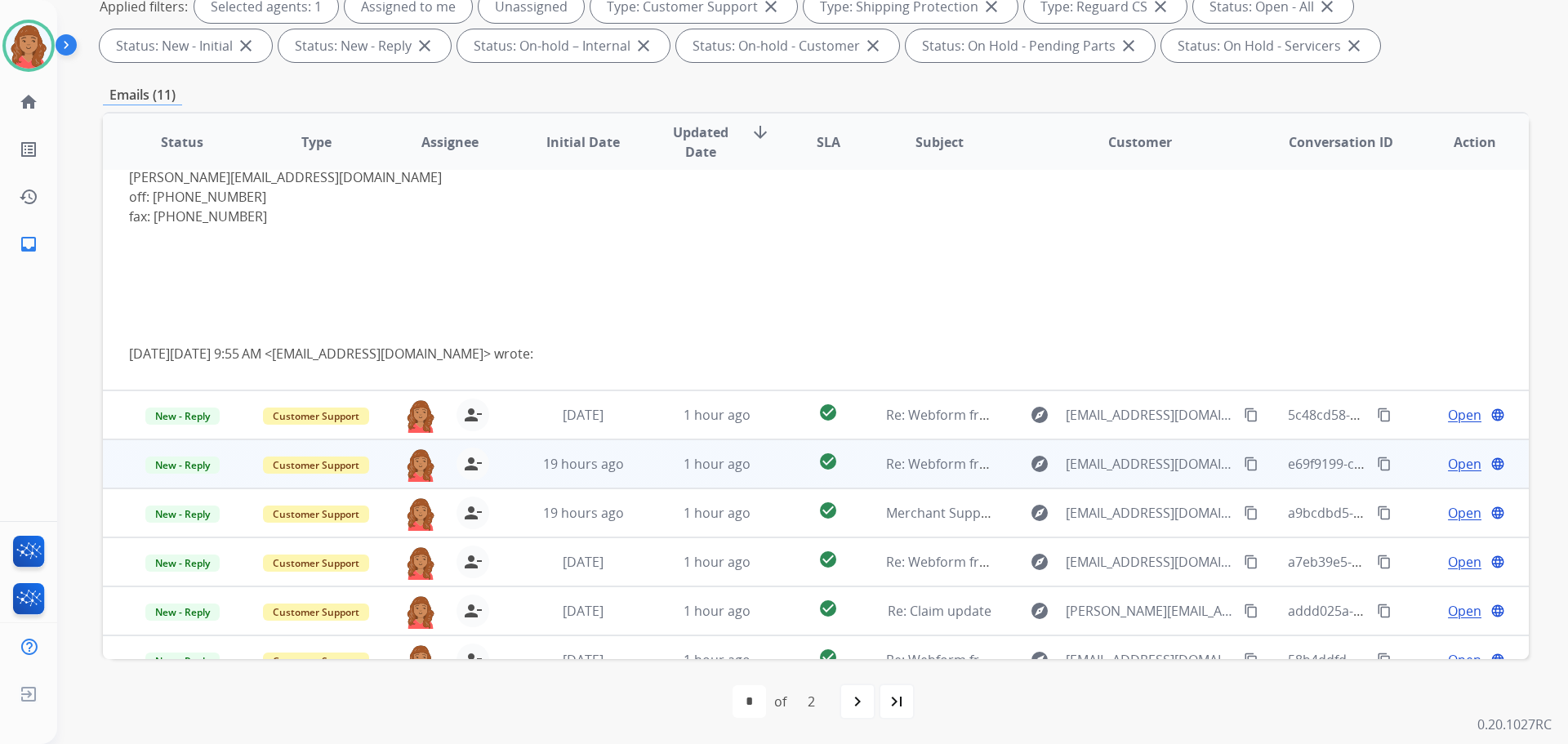
scroll to position [344, 0]
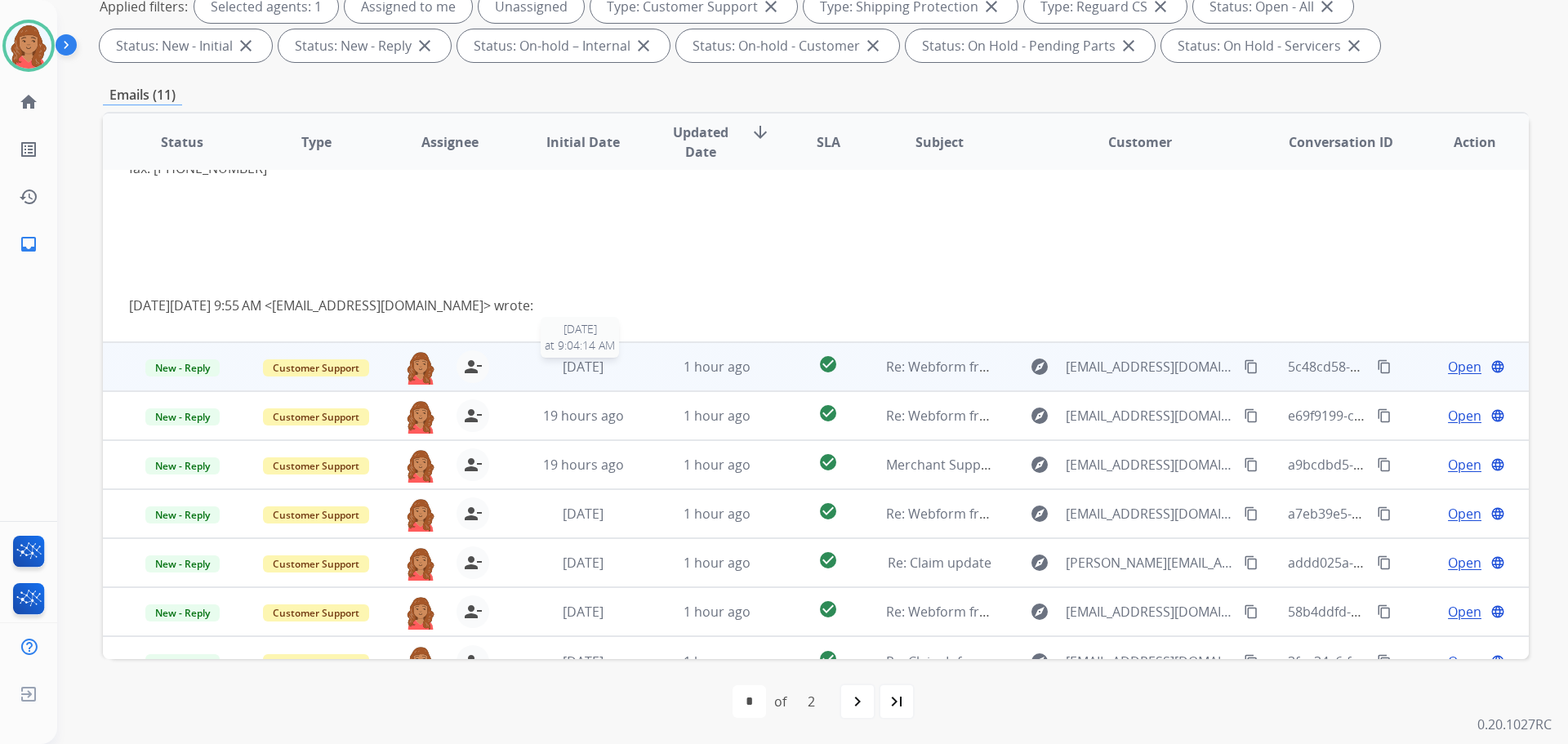
click at [547, 362] on div "[DATE]" at bounding box center [583, 367] width 107 height 19
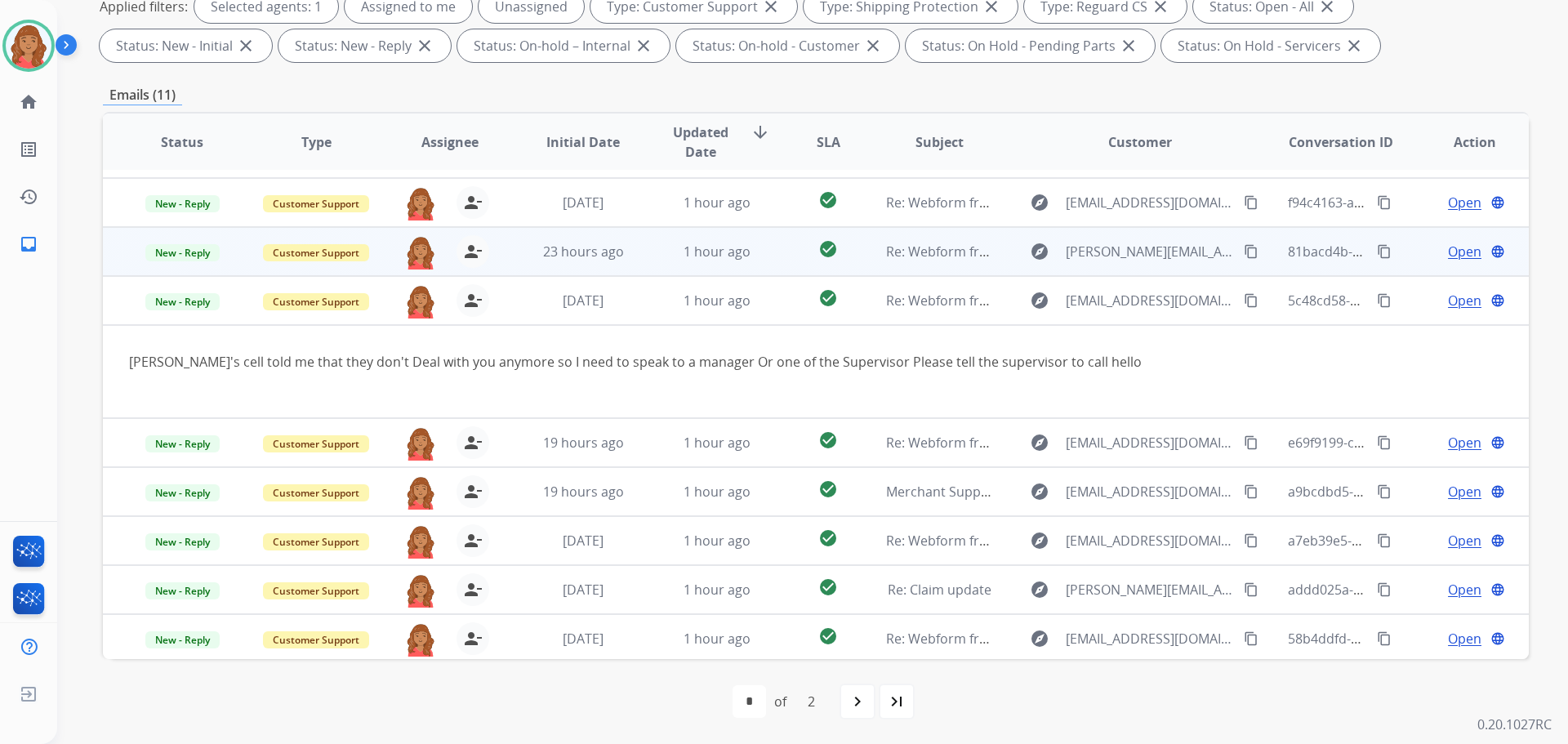
scroll to position [13, 0]
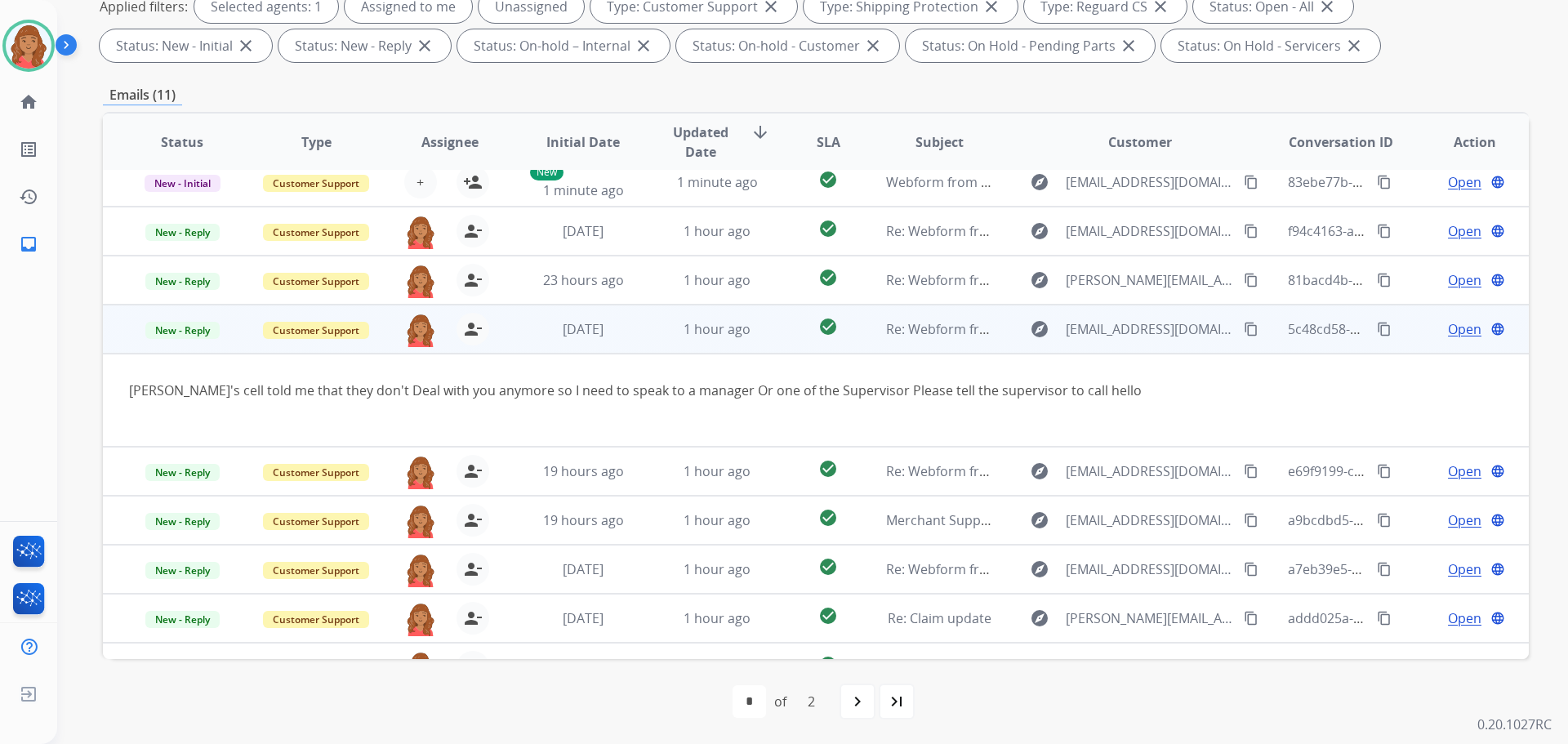
click at [1244, 328] on mat-icon "content_copy" at bounding box center [1251, 329] width 14 height 14
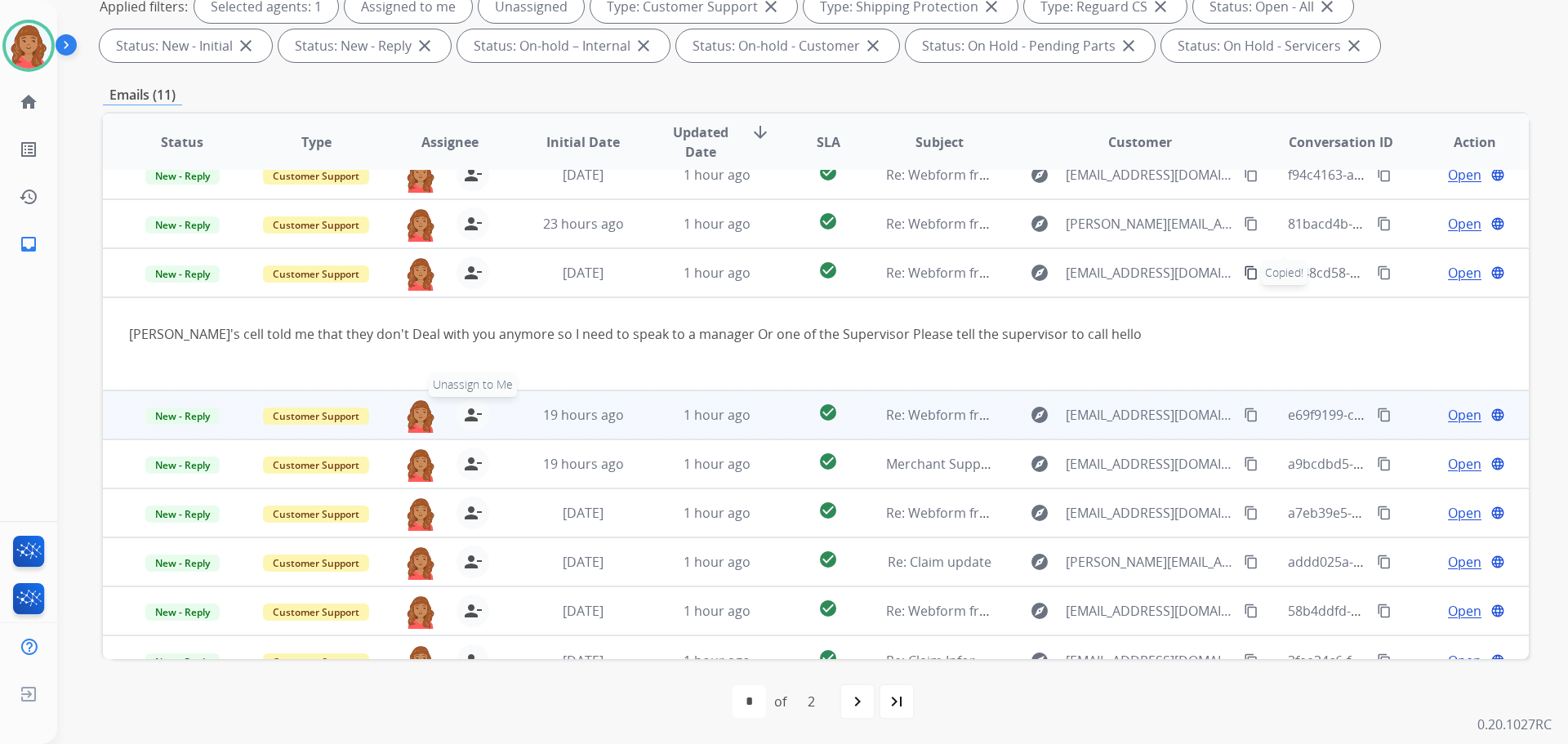
scroll to position [94, 0]
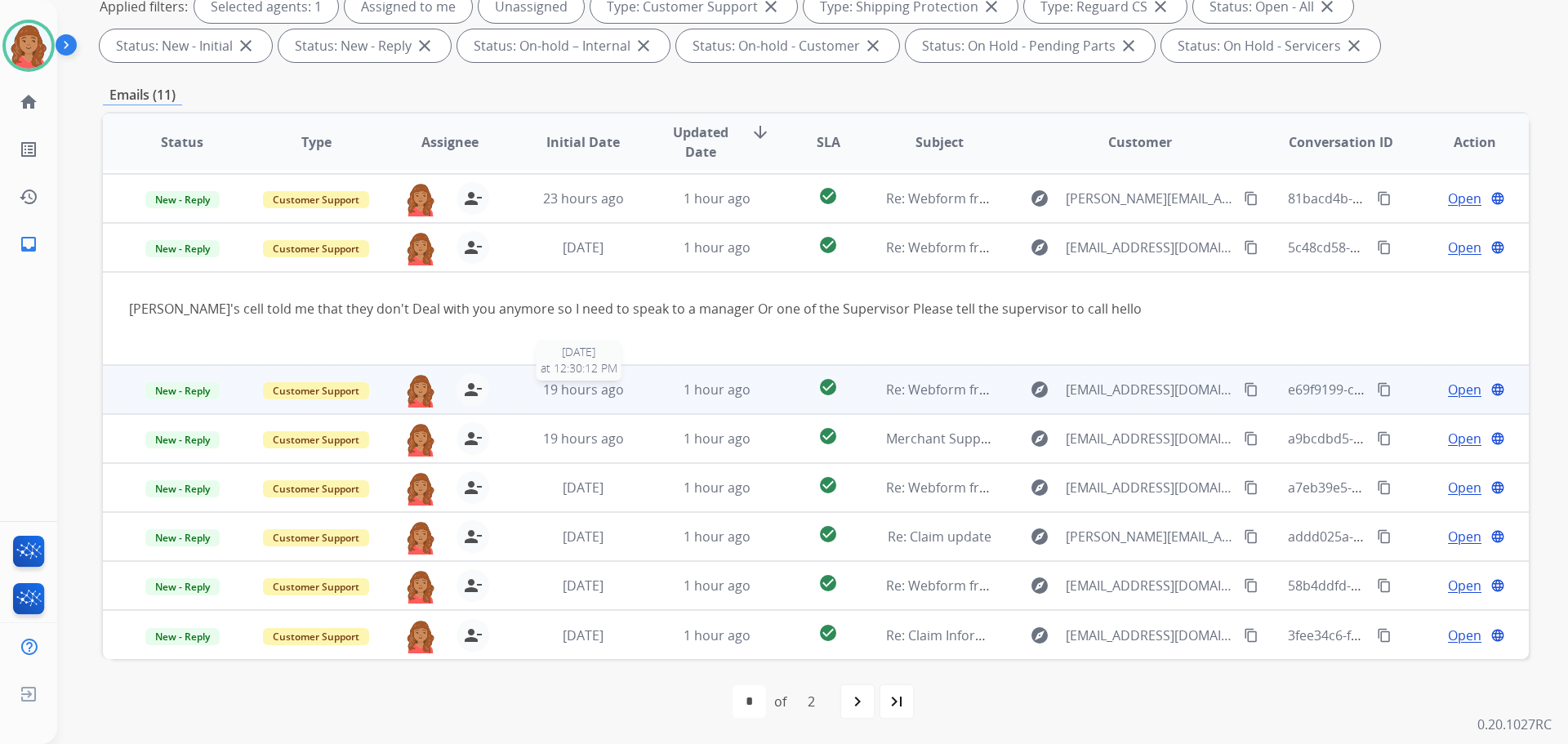
click at [572, 392] on span "19 hours ago" at bounding box center [584, 390] width 81 height 18
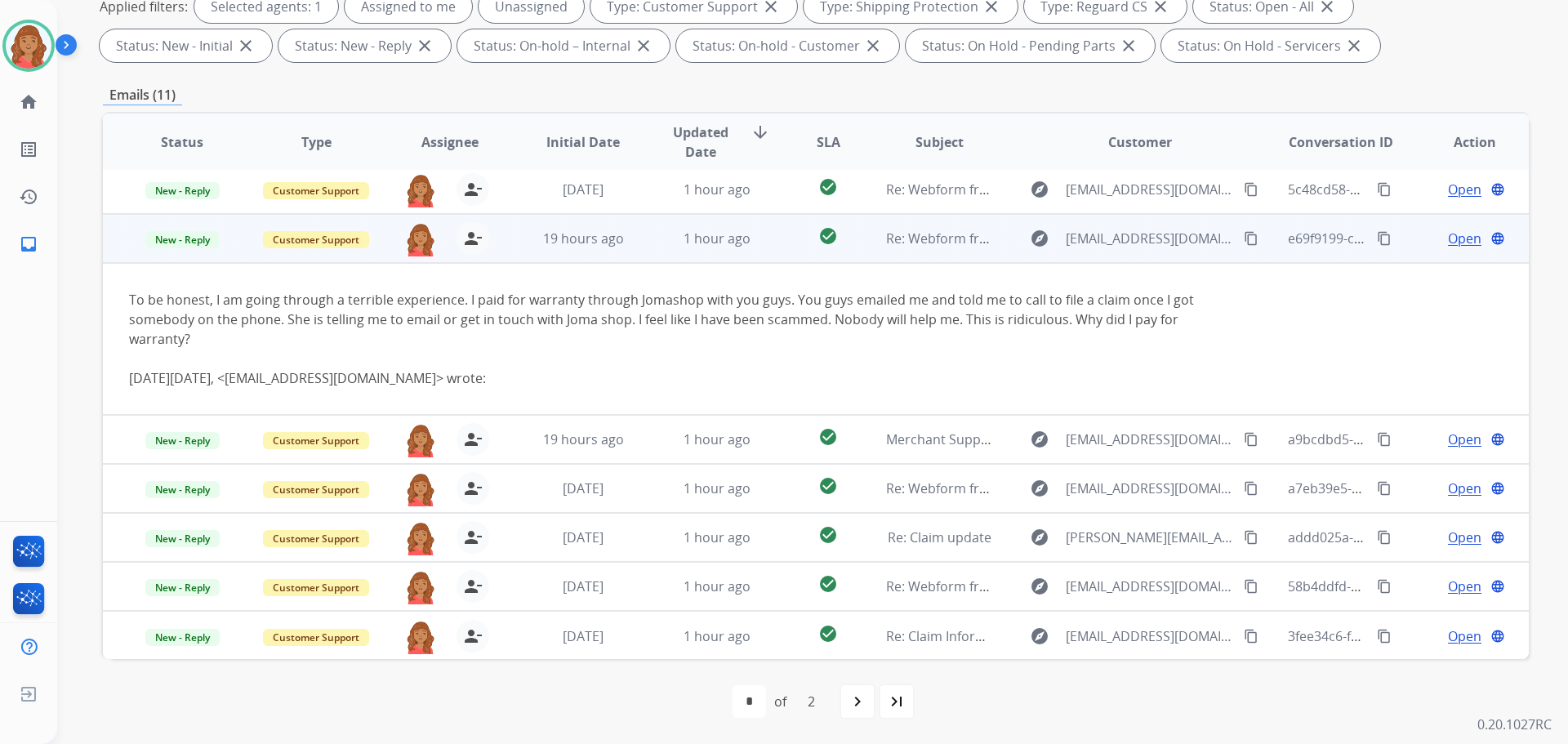
scroll to position [154, 0]
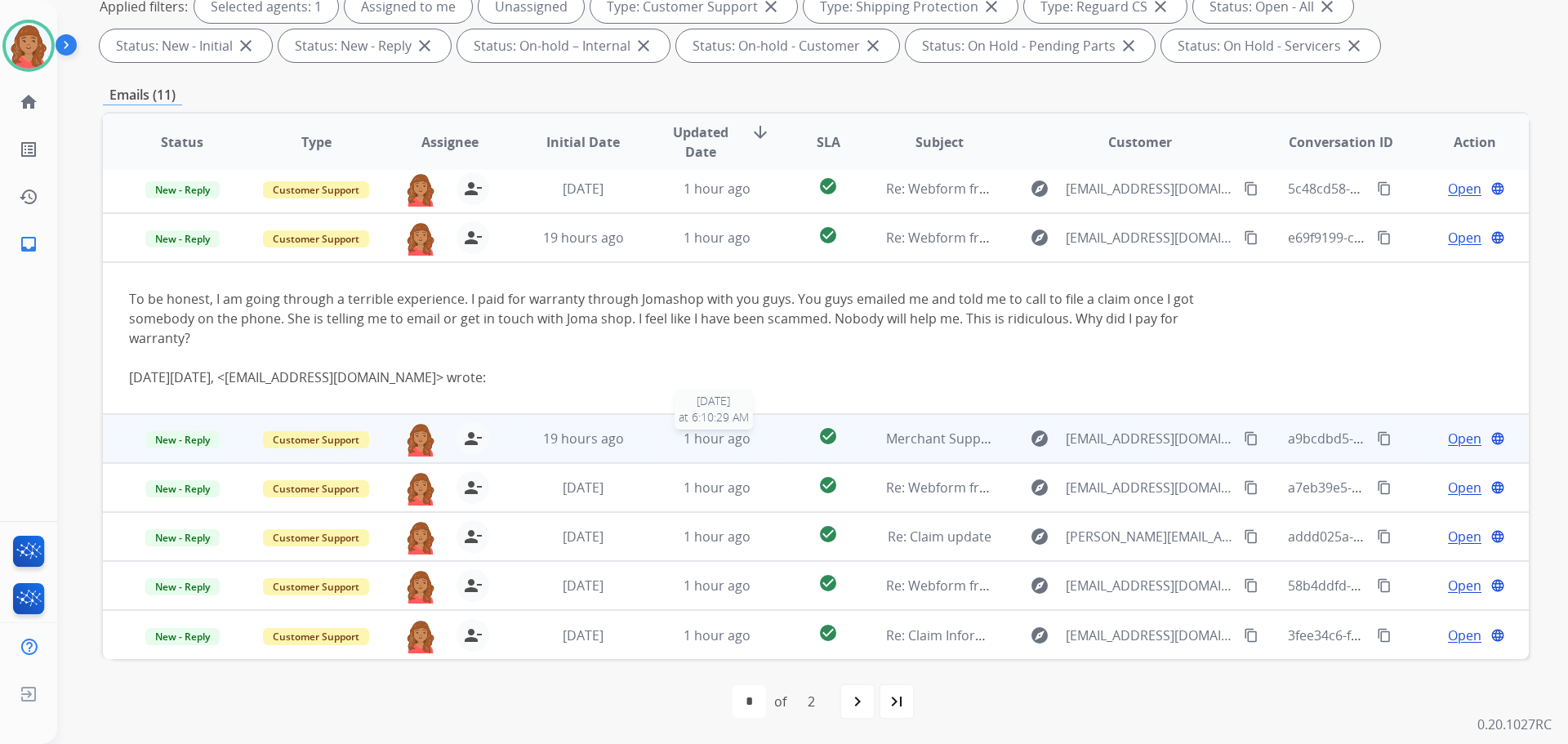
click at [664, 442] on div "1 hour ago" at bounding box center [717, 439] width 107 height 19
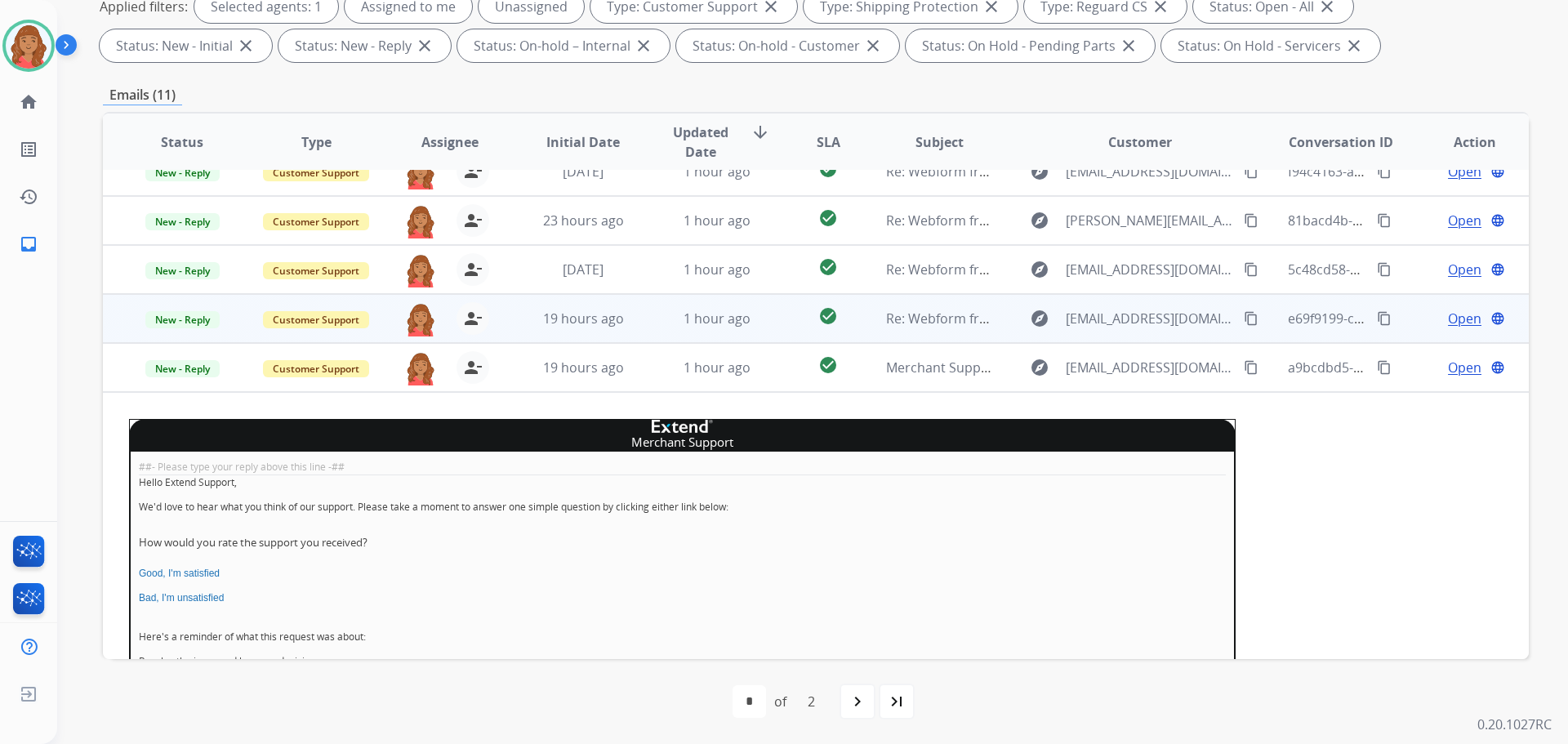
scroll to position [40, 0]
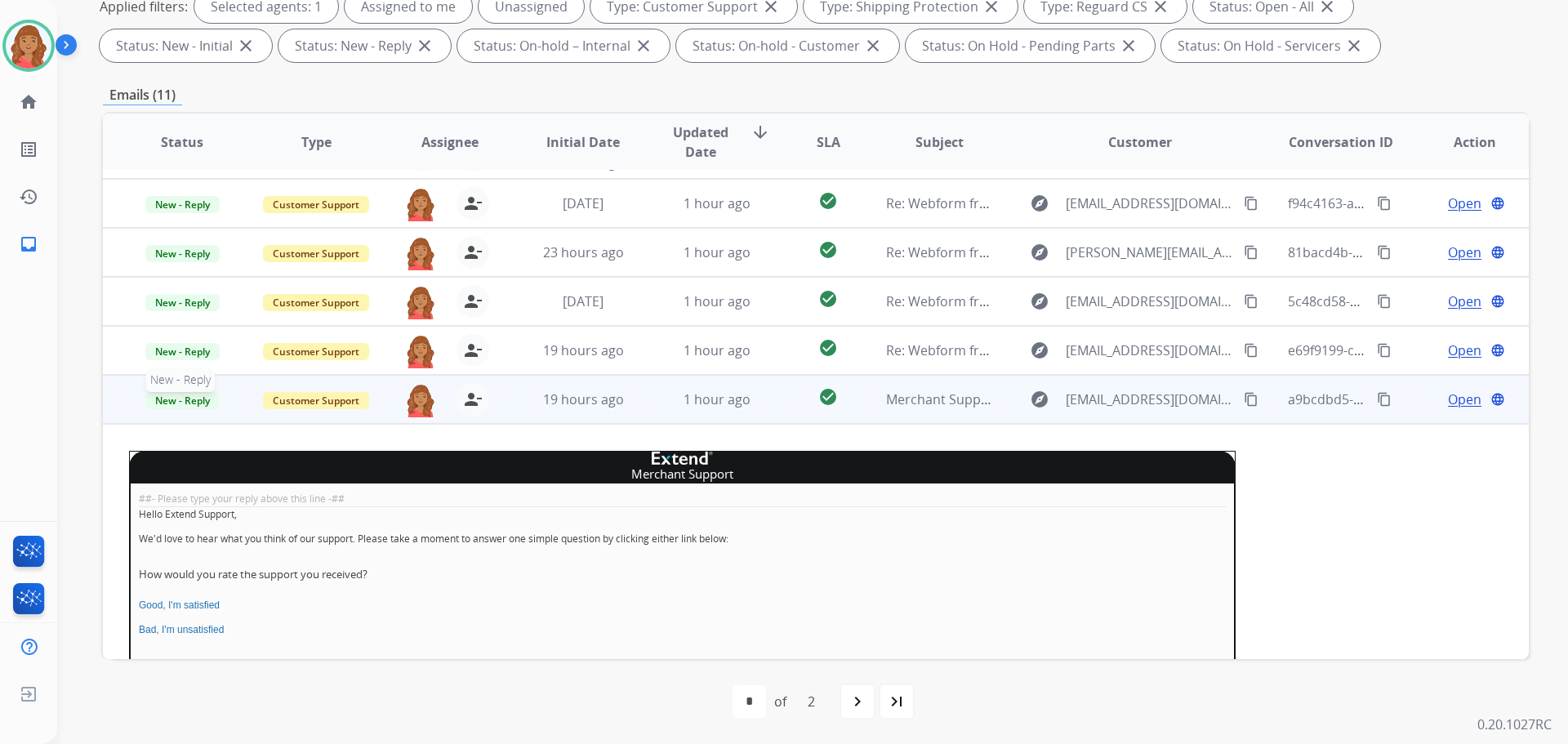
click at [168, 401] on span "New - Reply" at bounding box center [182, 401] width 74 height 17
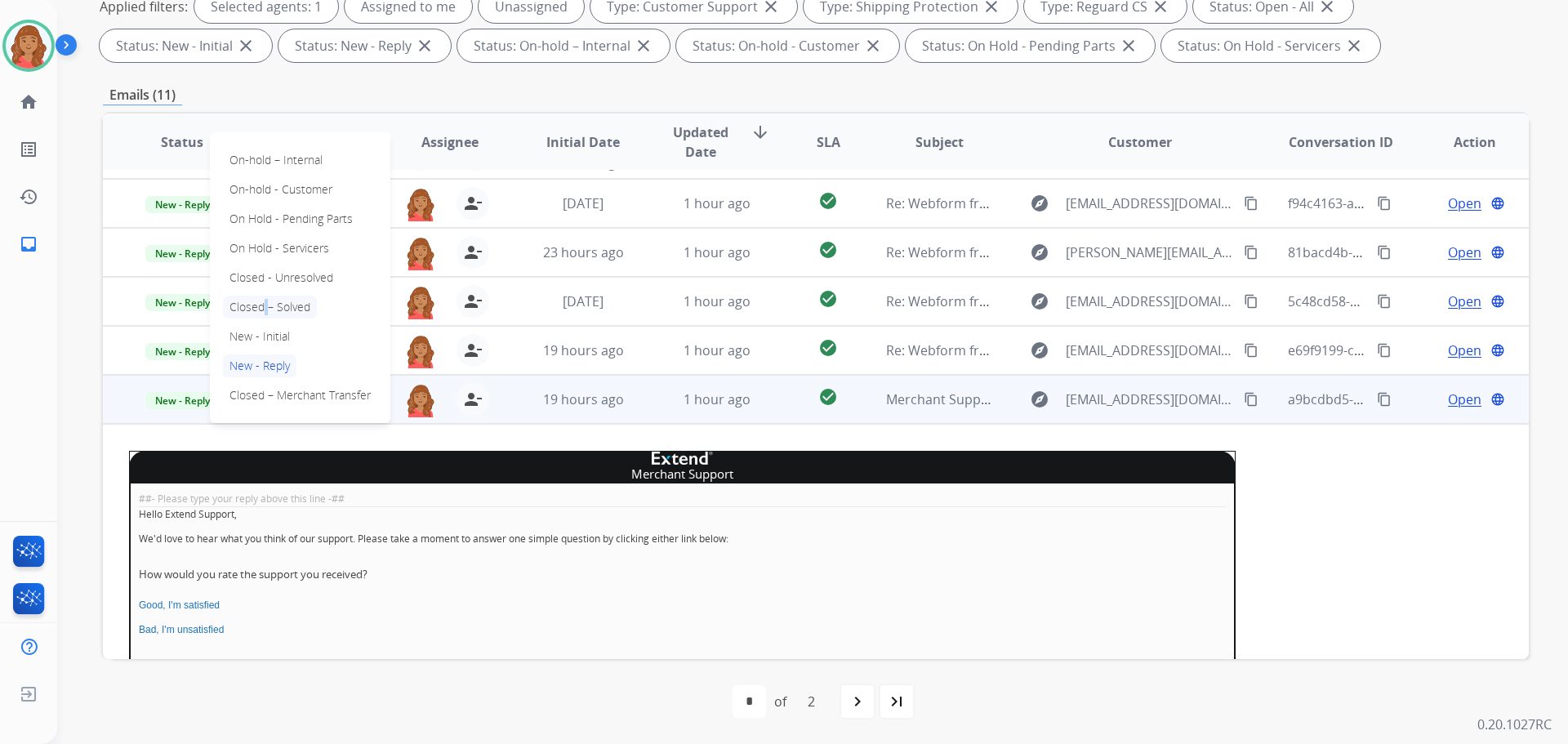
drag, startPoint x: 260, startPoint y: 312, endPoint x: 258, endPoint y: 327, distance: 15.1
click at [261, 314] on p "Closed – Solved" at bounding box center [270, 307] width 94 height 23
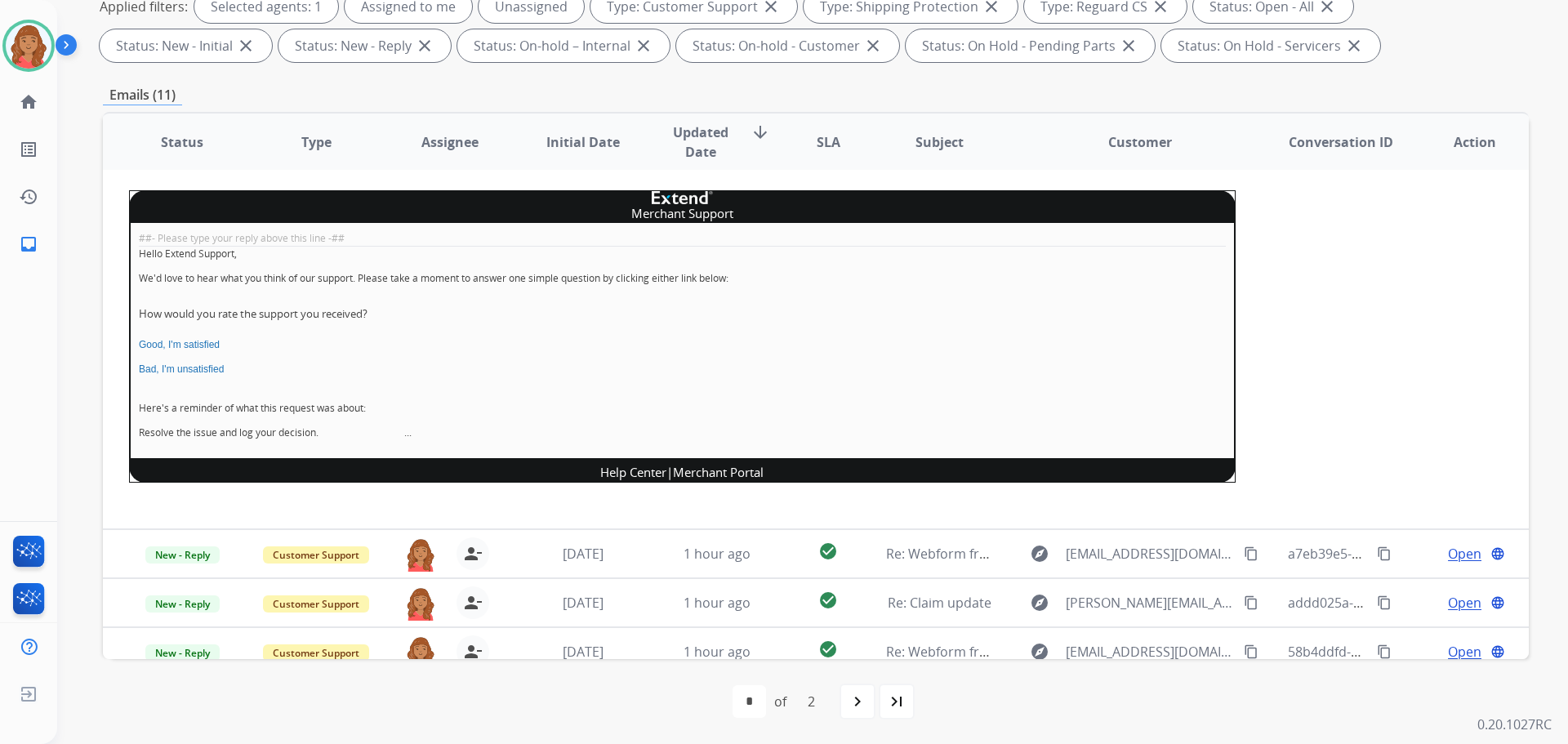
scroll to position [368, 0]
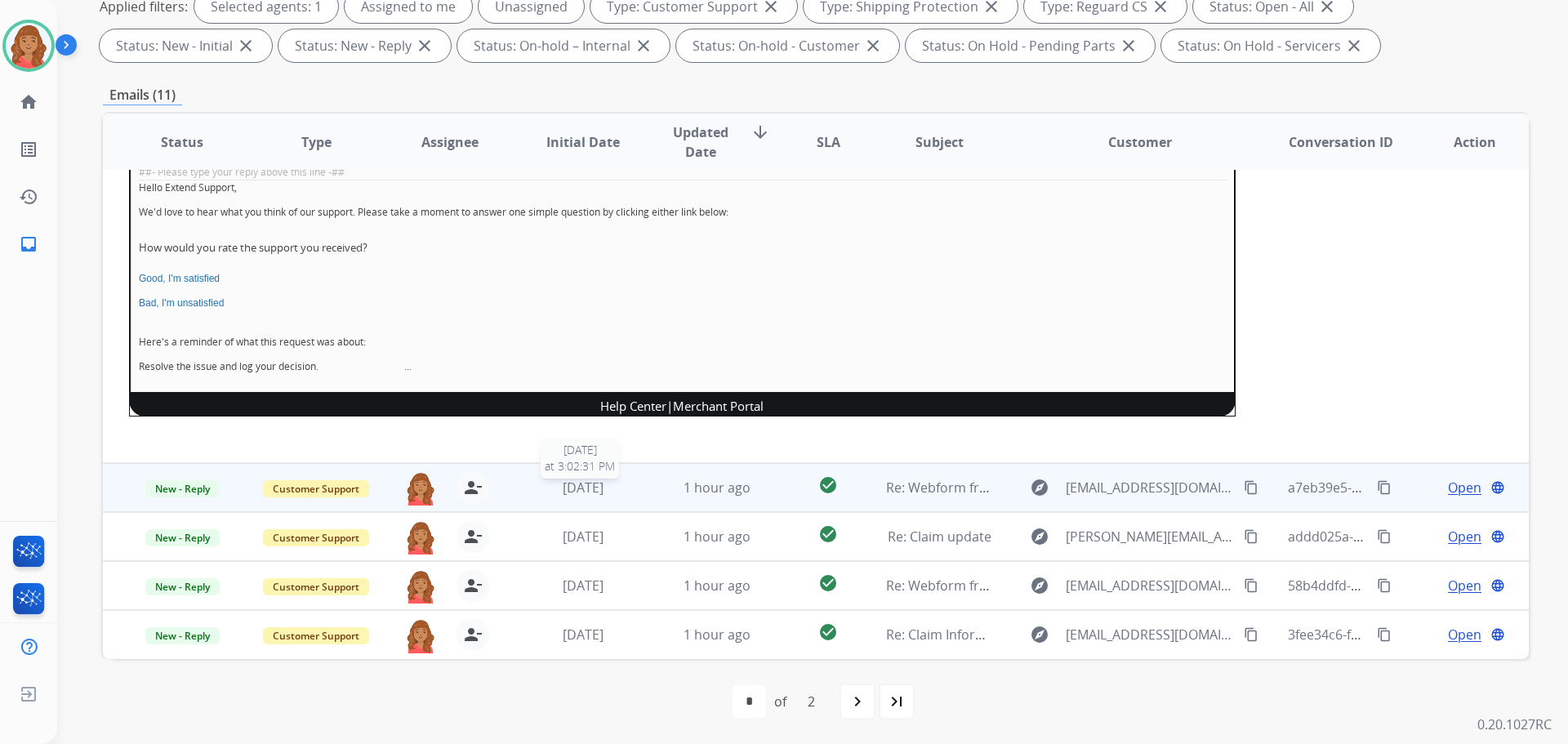
click at [574, 484] on span "[DATE]" at bounding box center [583, 488] width 40 height 18
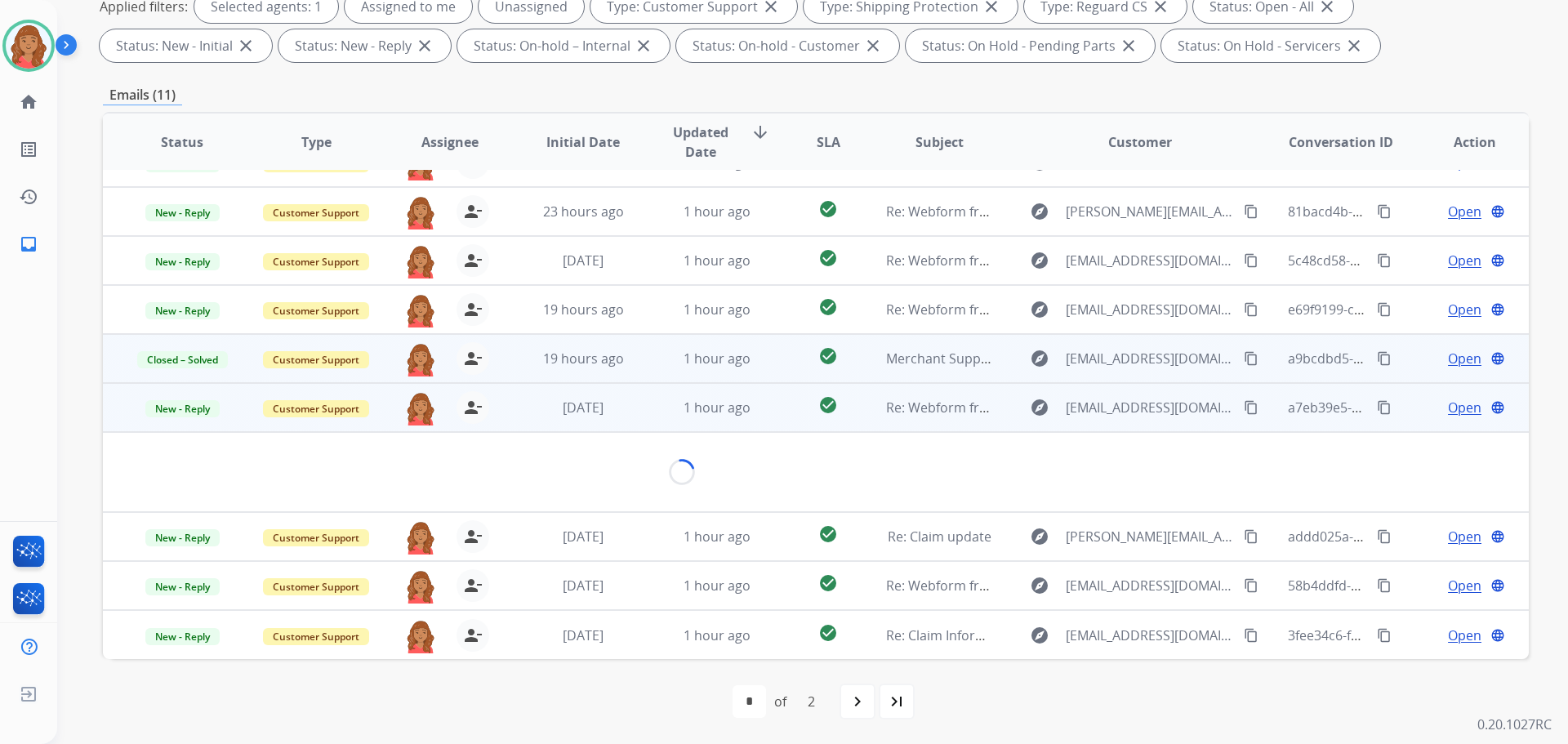
scroll to position [88, 0]
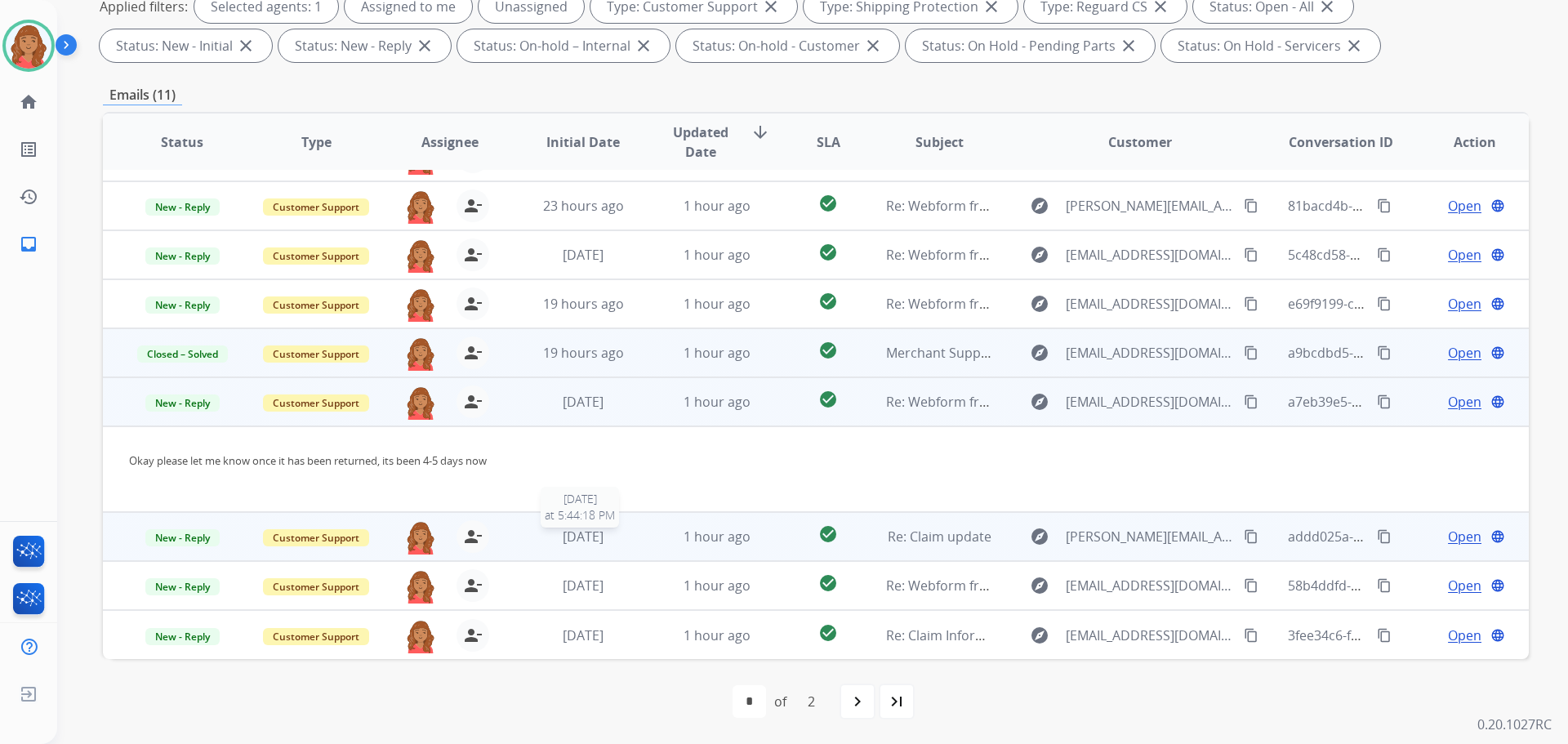
click at [563, 530] on span "[DATE]" at bounding box center [583, 536] width 40 height 18
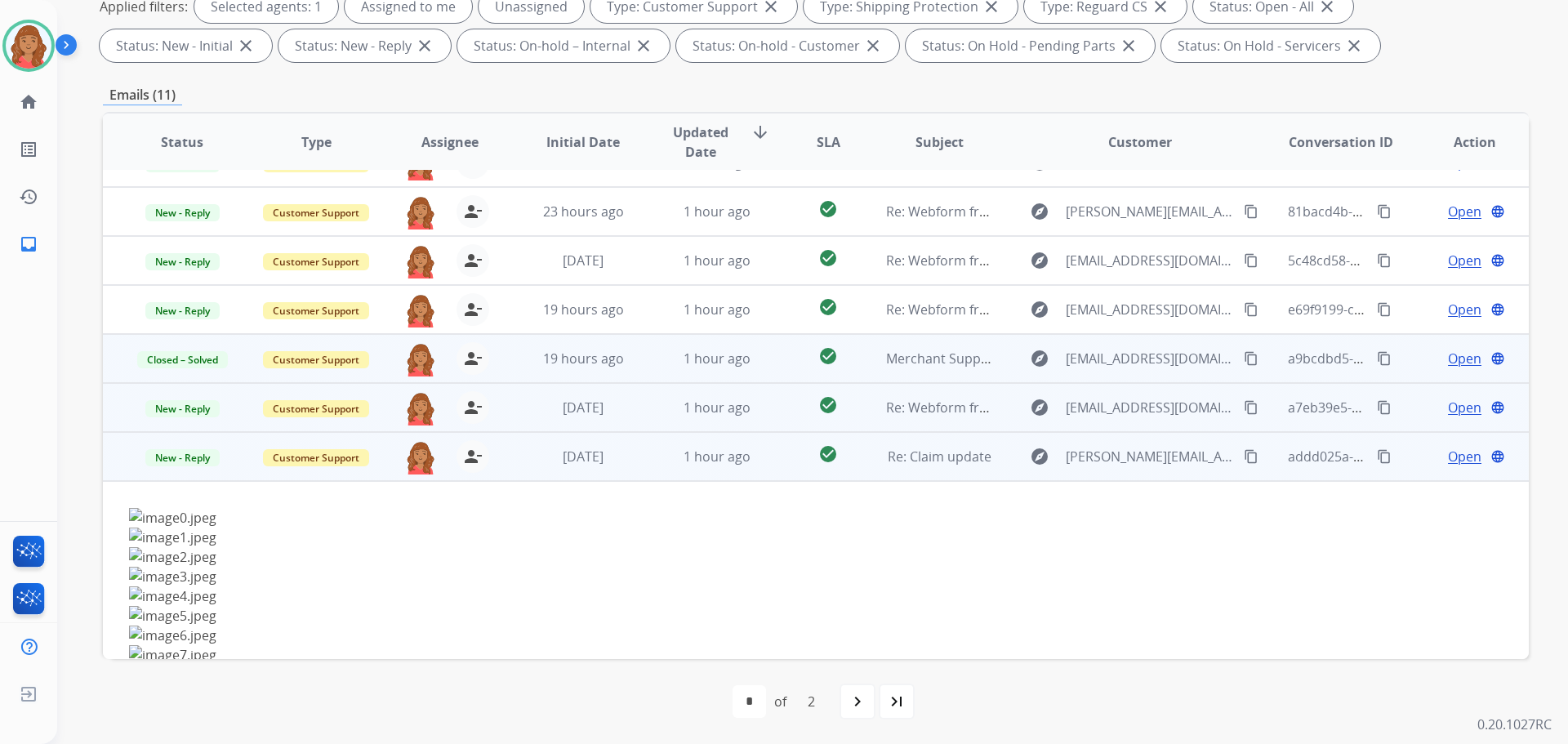
scroll to position [291, 0]
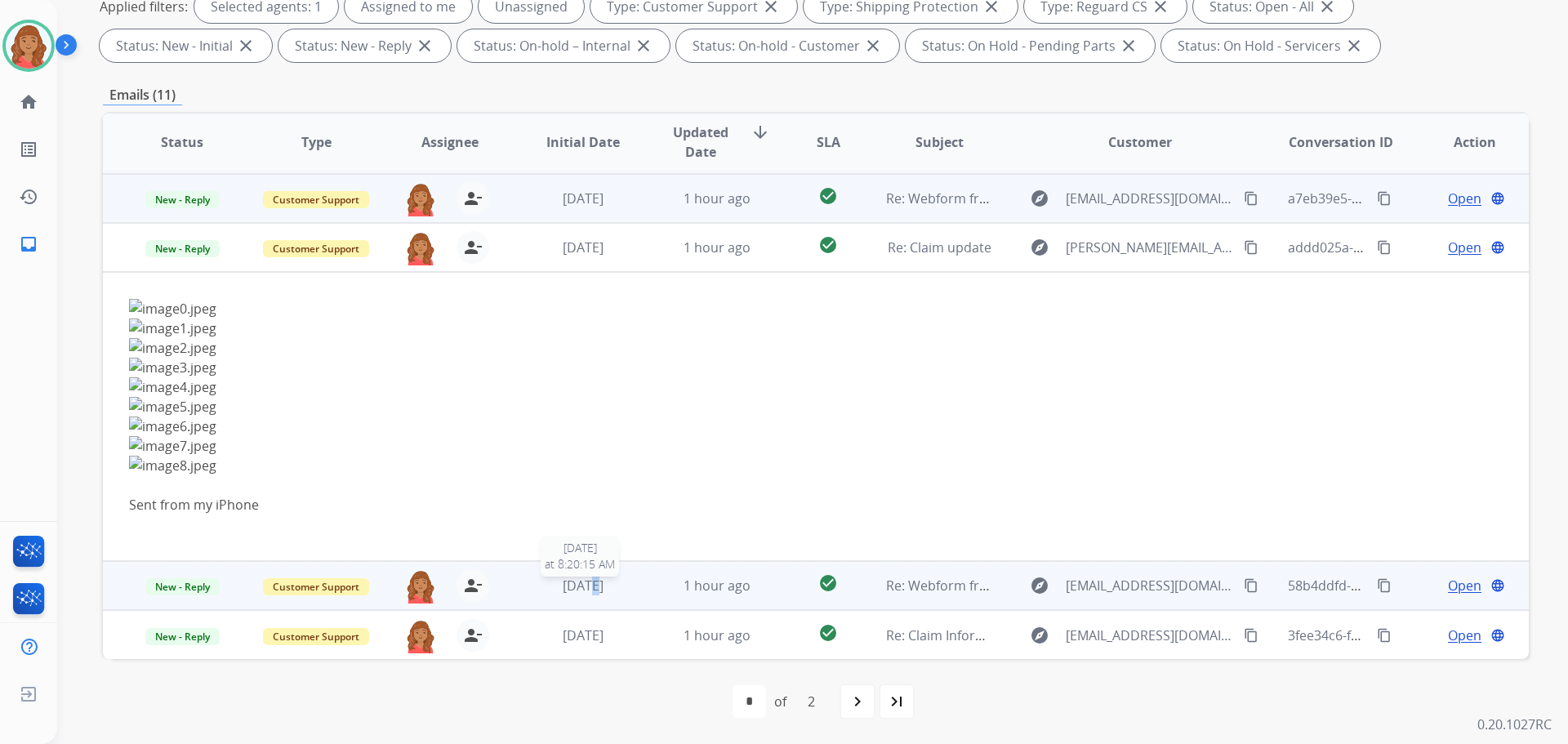
click at [576, 584] on span "3 days ago" at bounding box center [583, 585] width 40 height 18
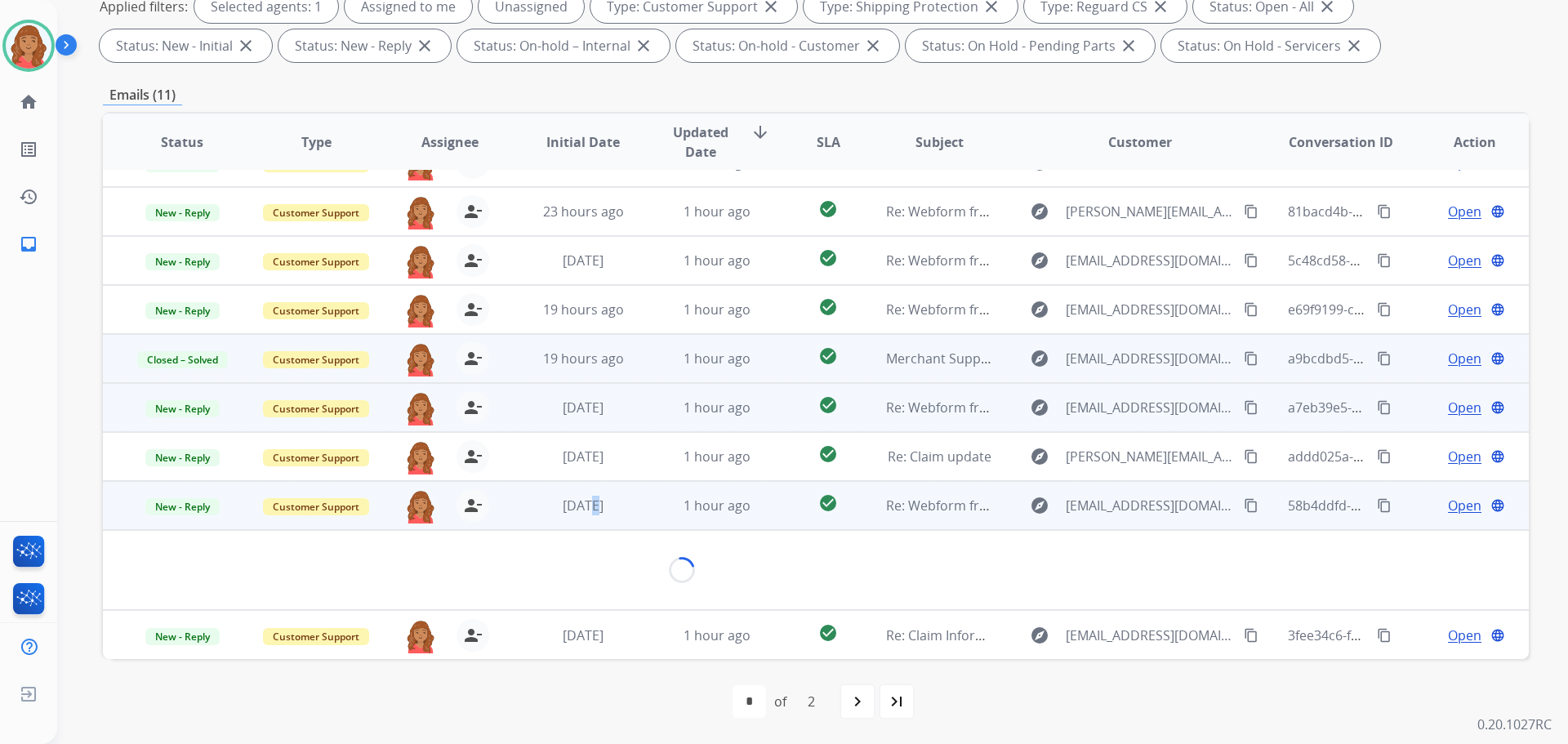
scroll to position [94, 0]
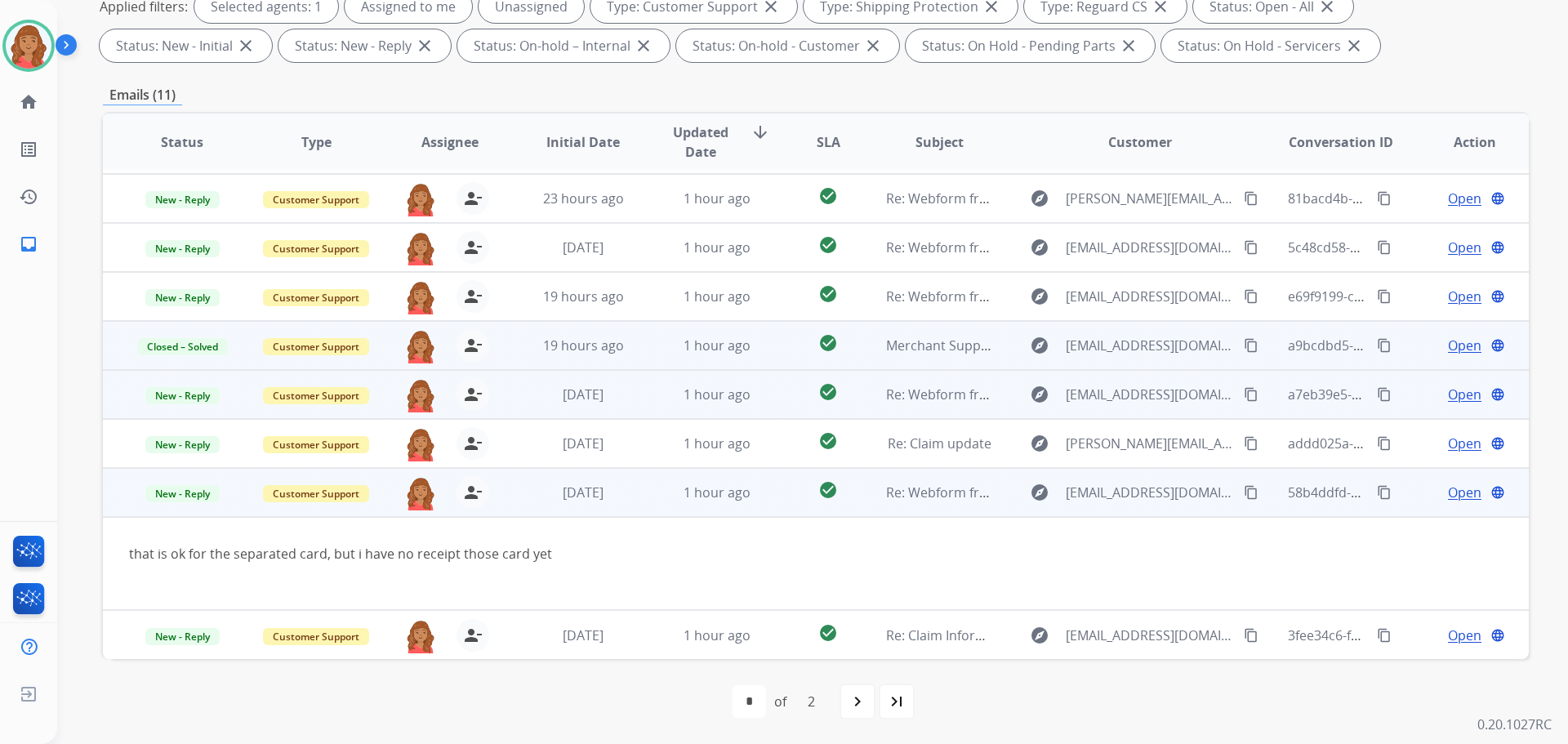
click at [597, 564] on div "that is ok for the separated card, but i have no receipt those card yet" at bounding box center [682, 563] width 1106 height 39
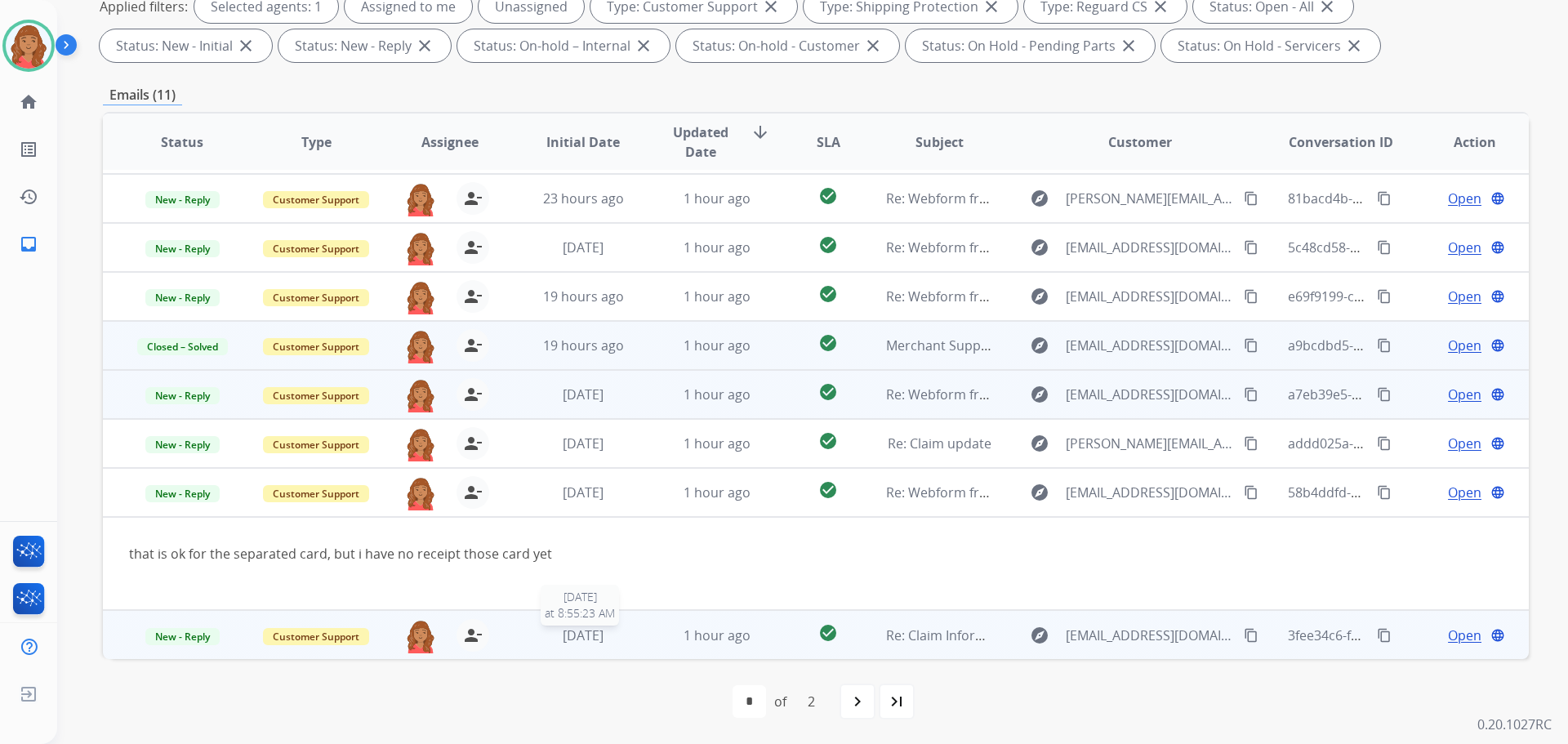
click at [574, 634] on span "1 month ago" at bounding box center [583, 635] width 40 height 18
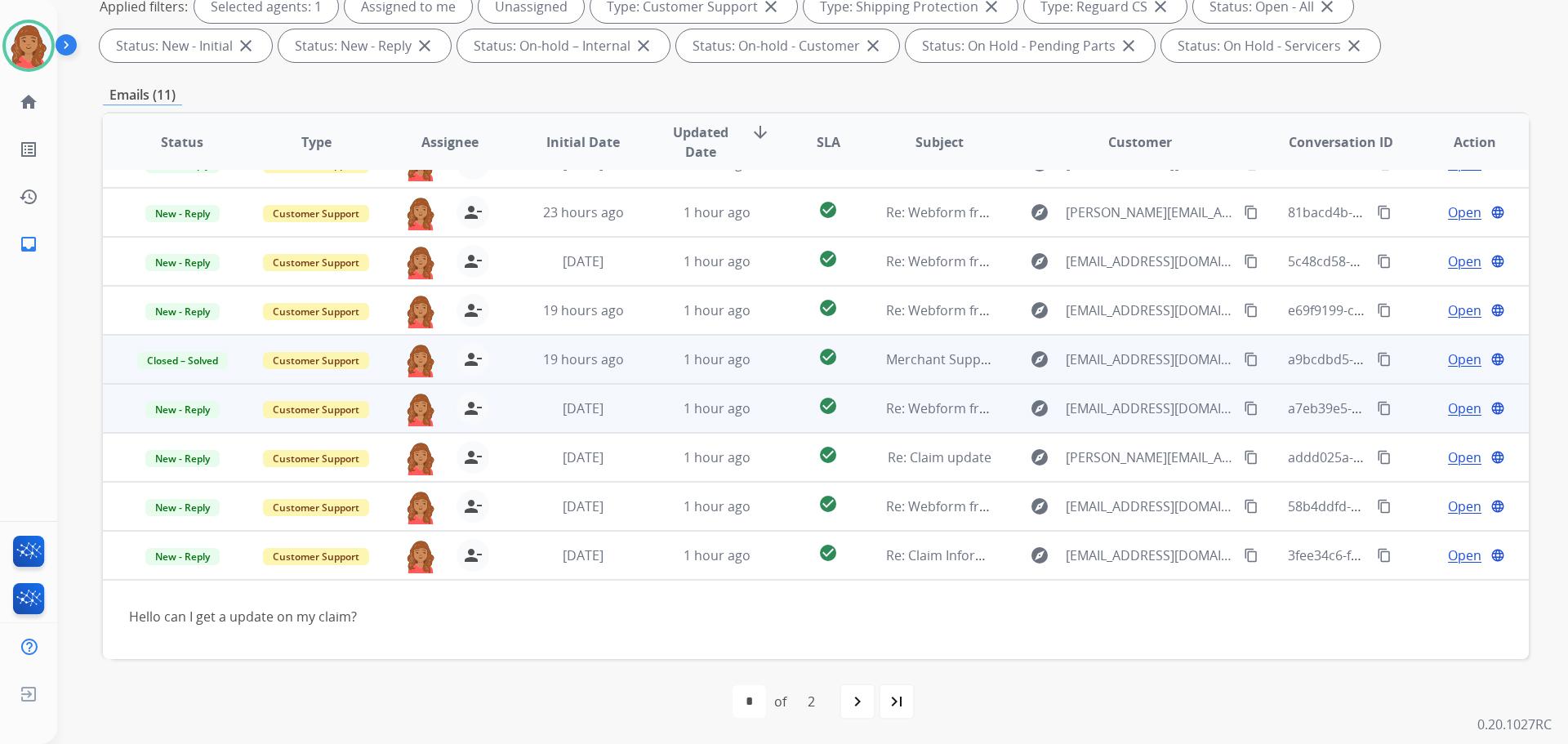
scroll to position [94, 0]
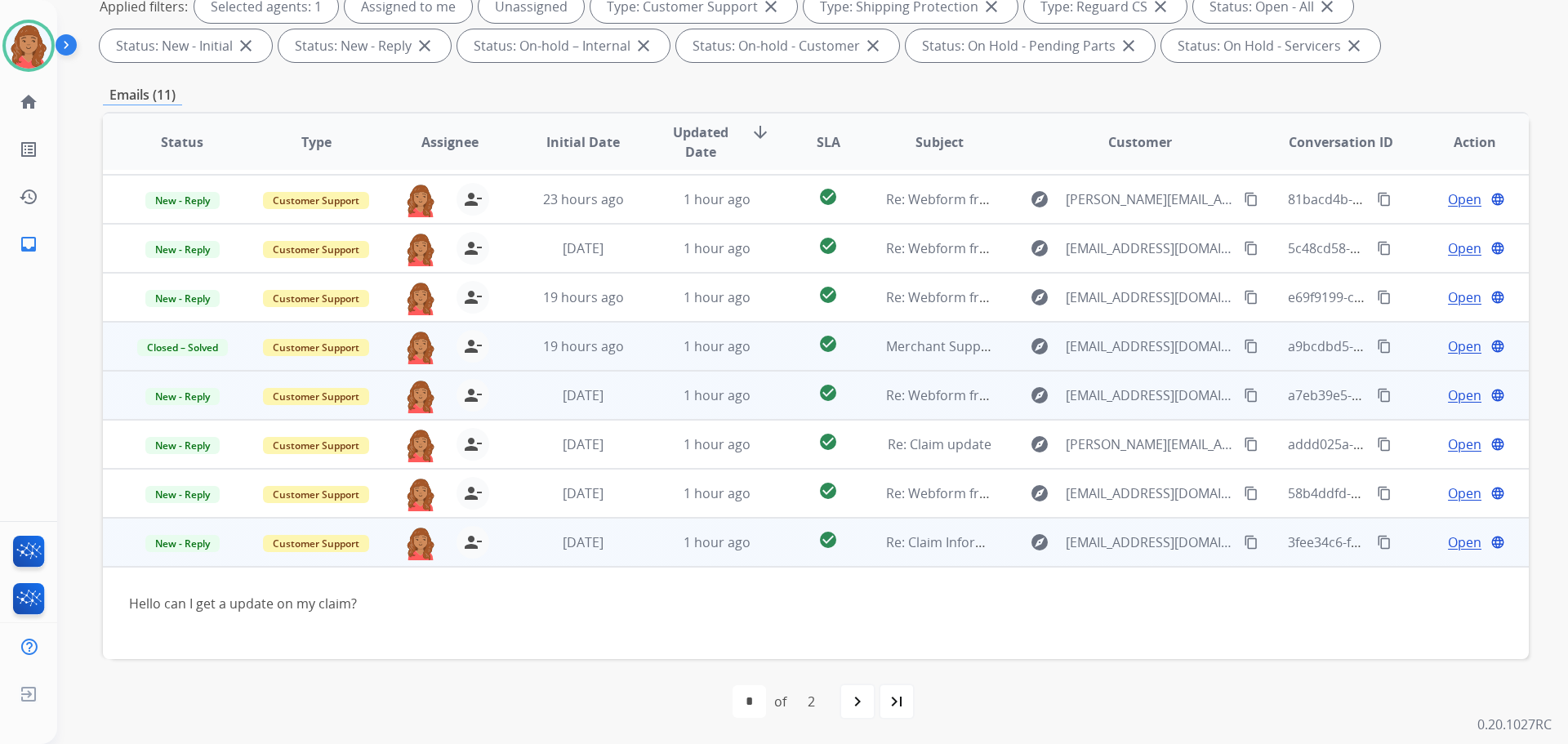
drag, startPoint x: 1226, startPoint y: 547, endPoint x: 1182, endPoint y: 551, distance: 44.2
click at [1242, 547] on button "content_copy" at bounding box center [1252, 543] width 19 height 19
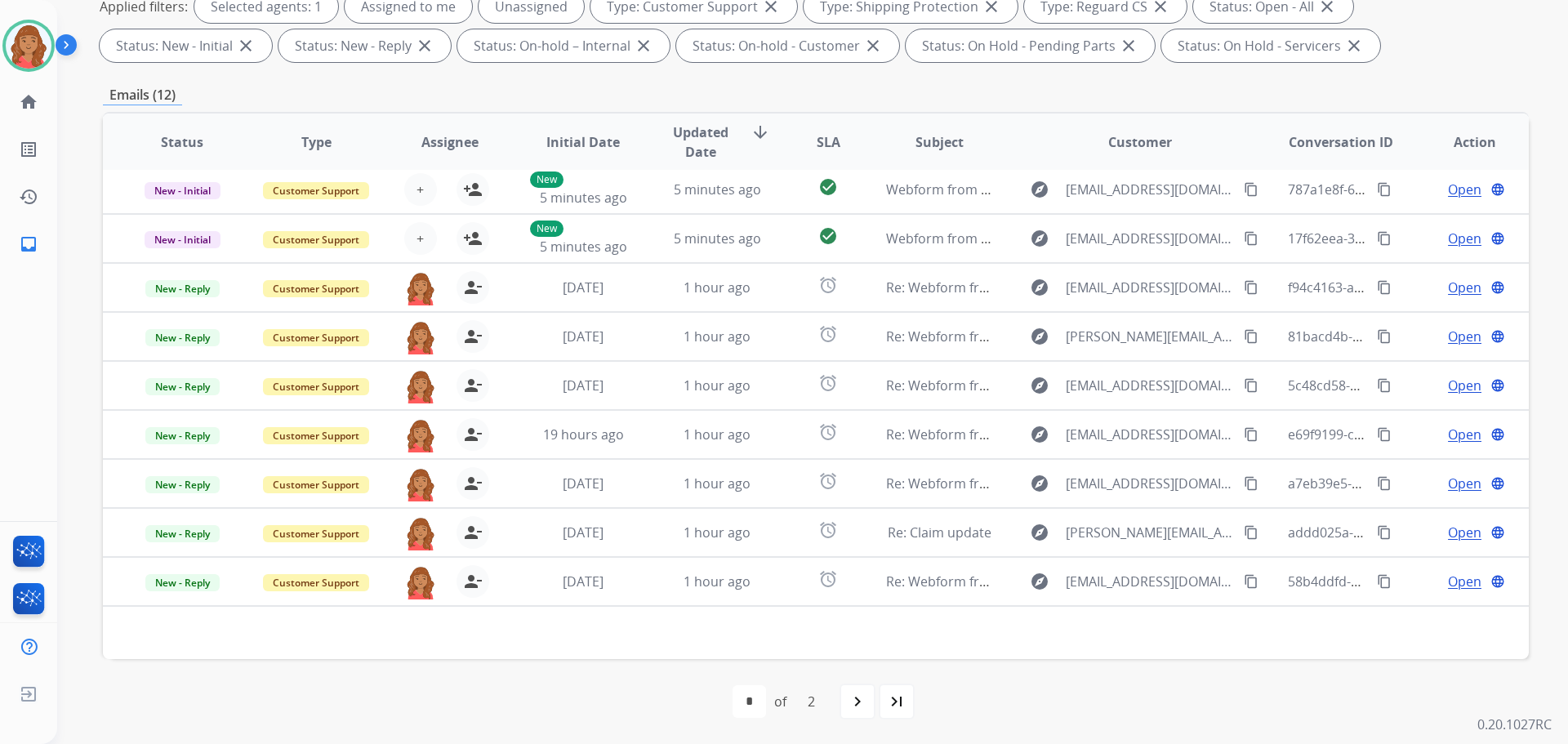
scroll to position [0, 0]
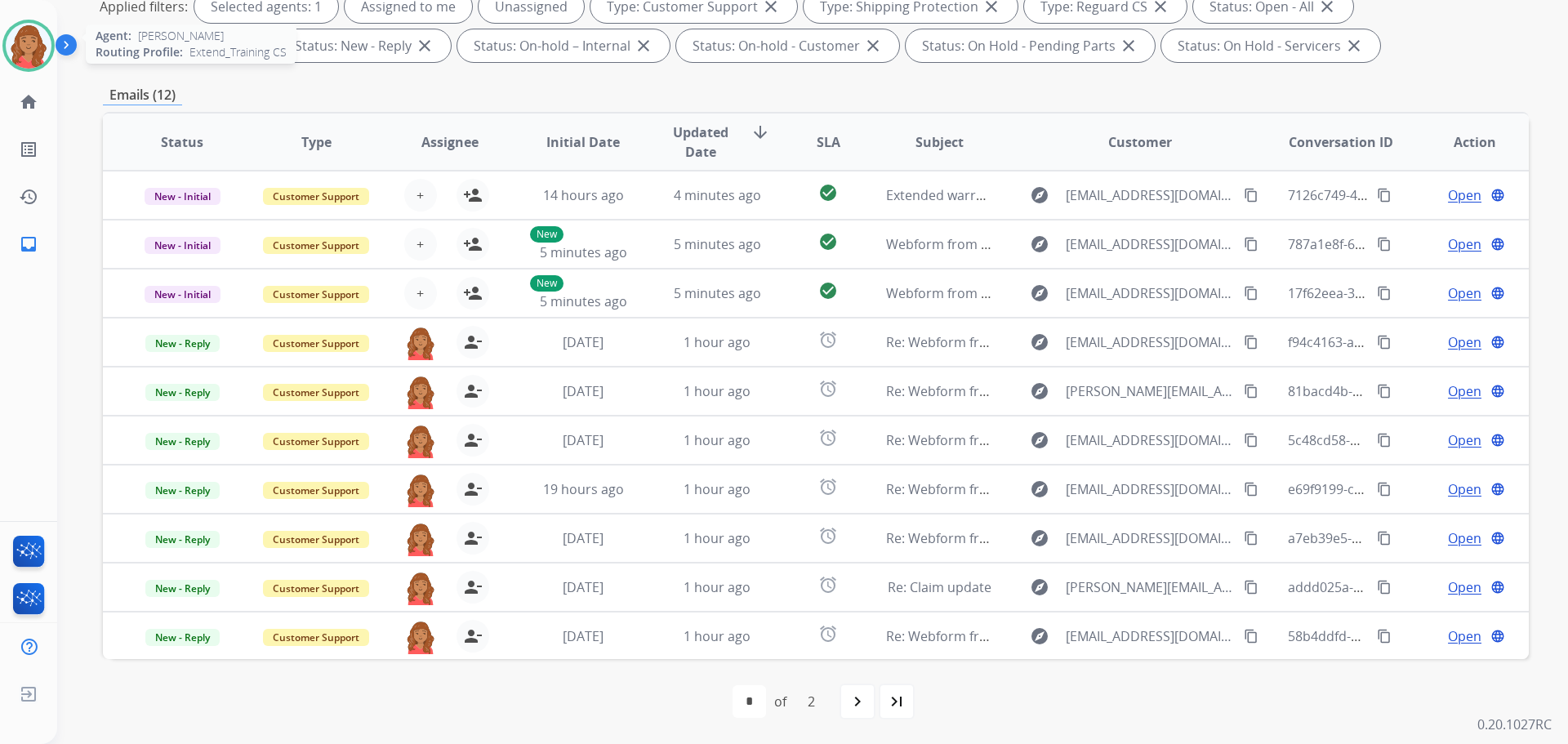
click at [16, 38] on img at bounding box center [29, 46] width 46 height 46
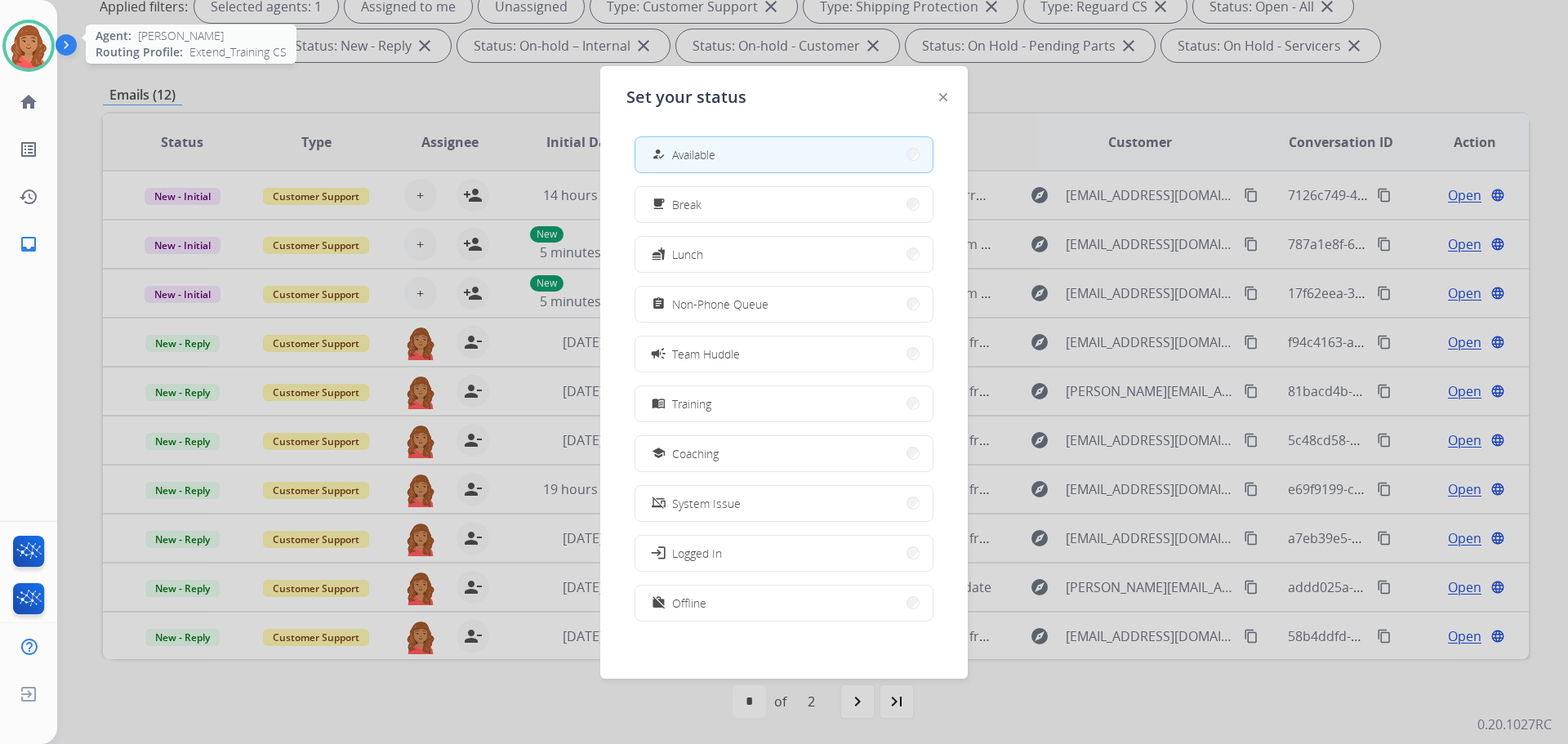
click at [16, 34] on img at bounding box center [29, 46] width 46 height 46
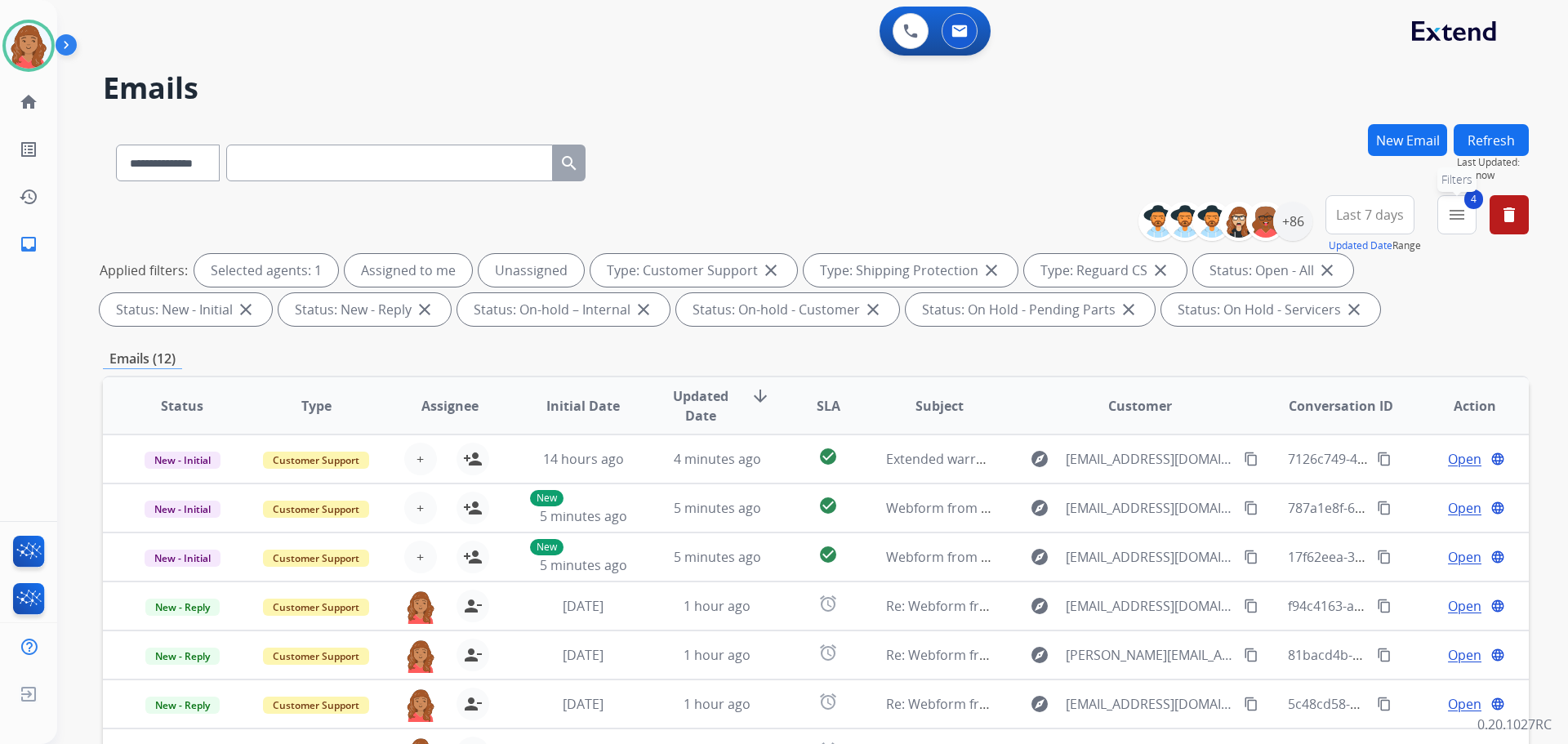
click at [1455, 218] on mat-icon "menu" at bounding box center [1457, 215] width 19 height 19
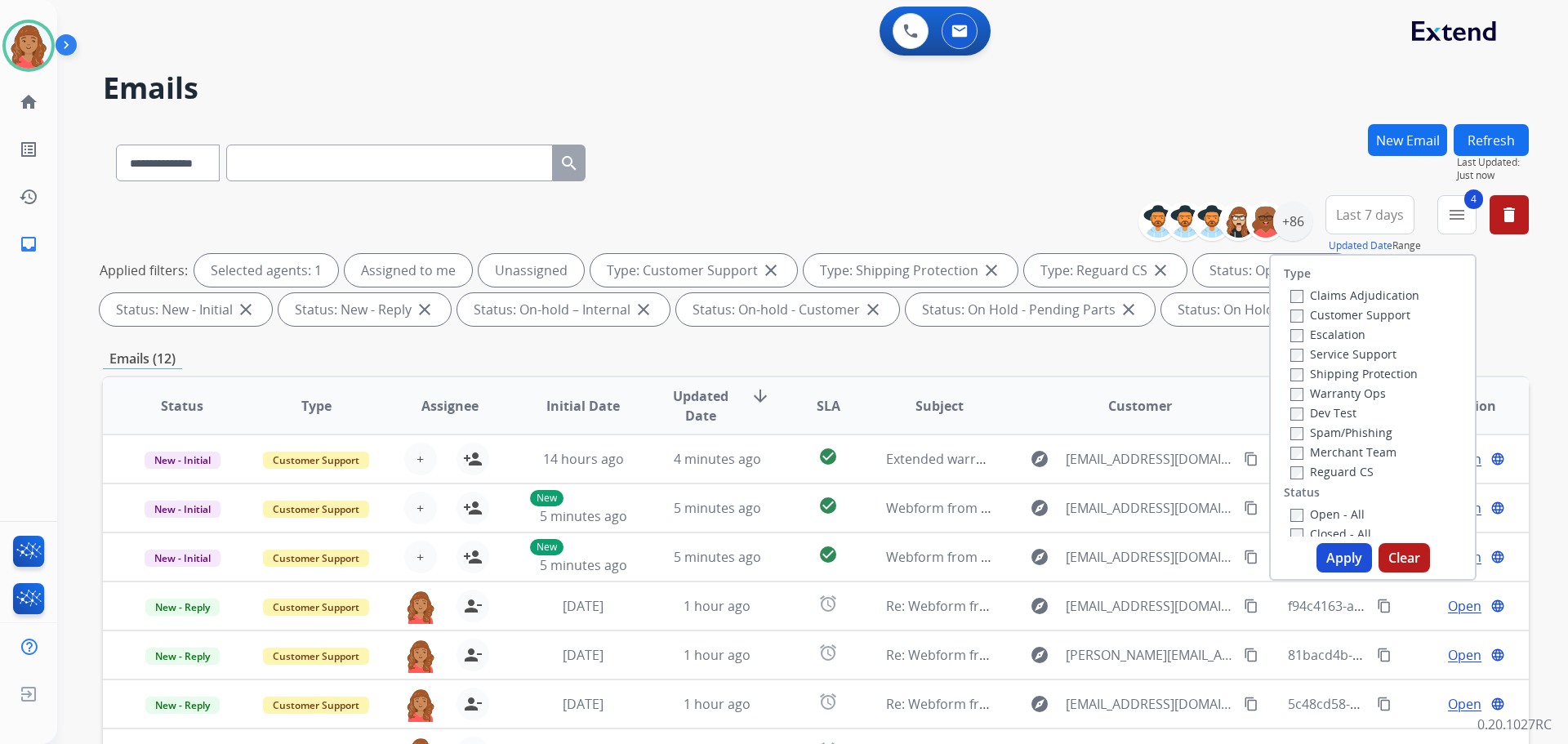
click at [1326, 554] on button "Apply" at bounding box center [1345, 558] width 56 height 30
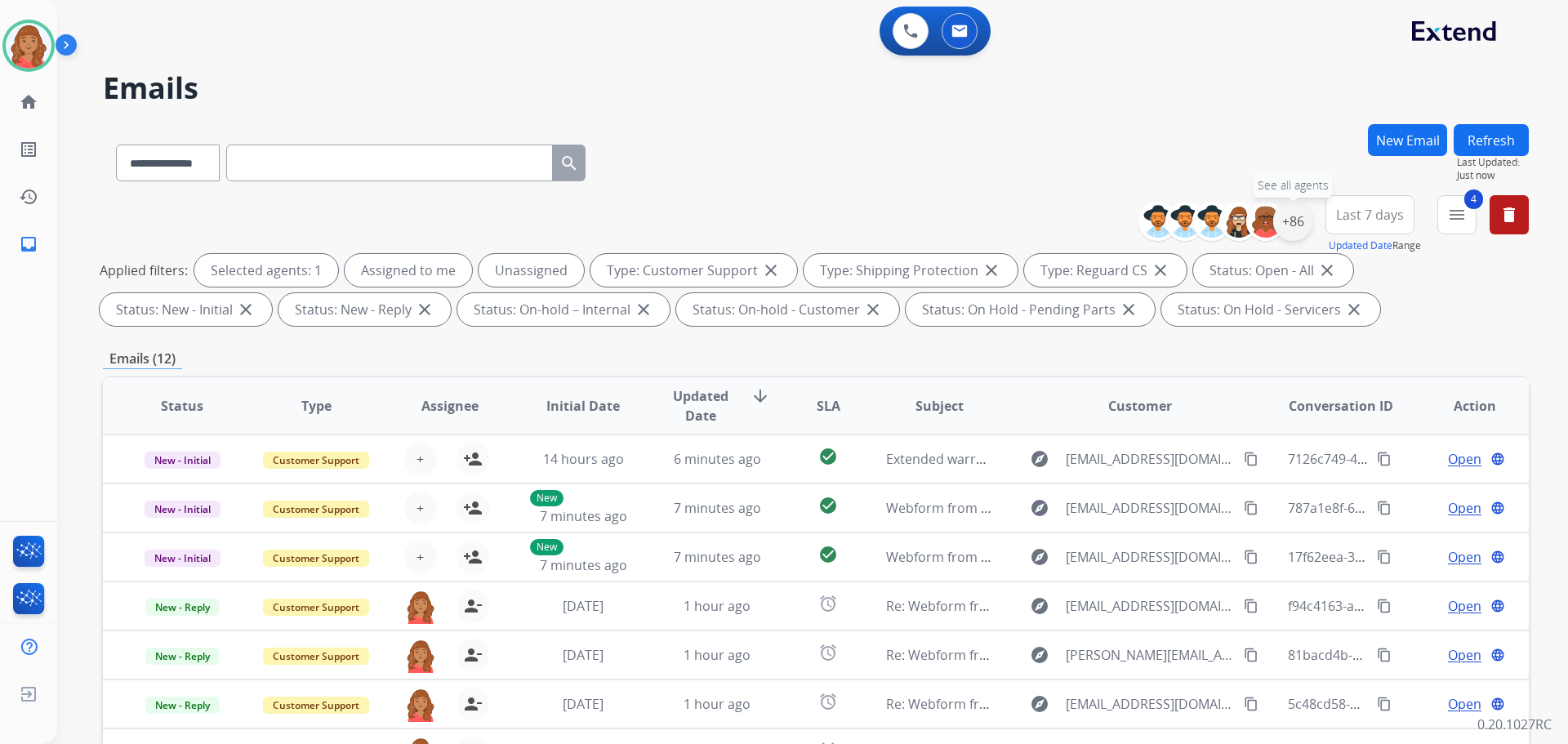
click at [1296, 231] on div "+86" at bounding box center [1293, 221] width 39 height 39
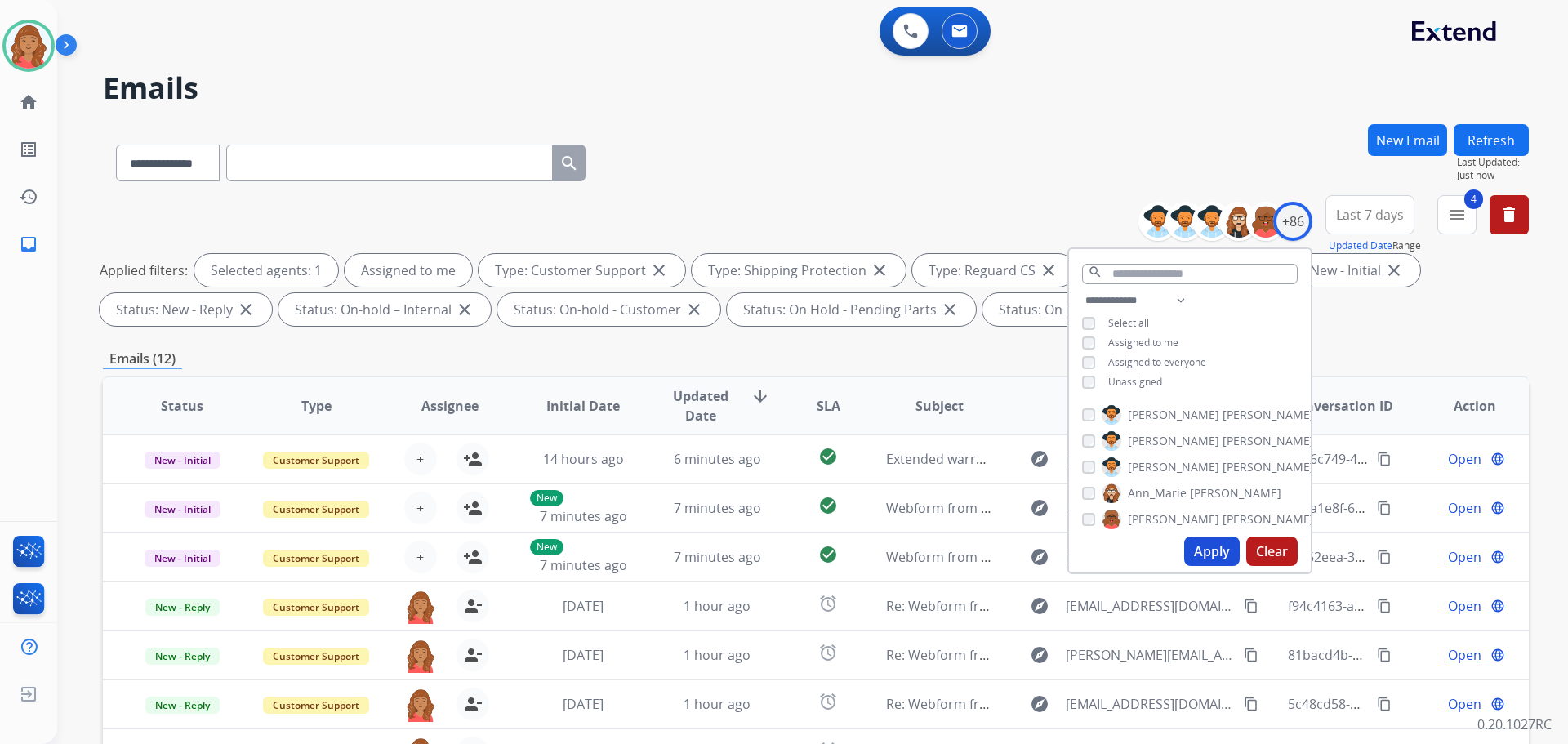
click at [1199, 548] on button "Apply" at bounding box center [1212, 552] width 56 height 30
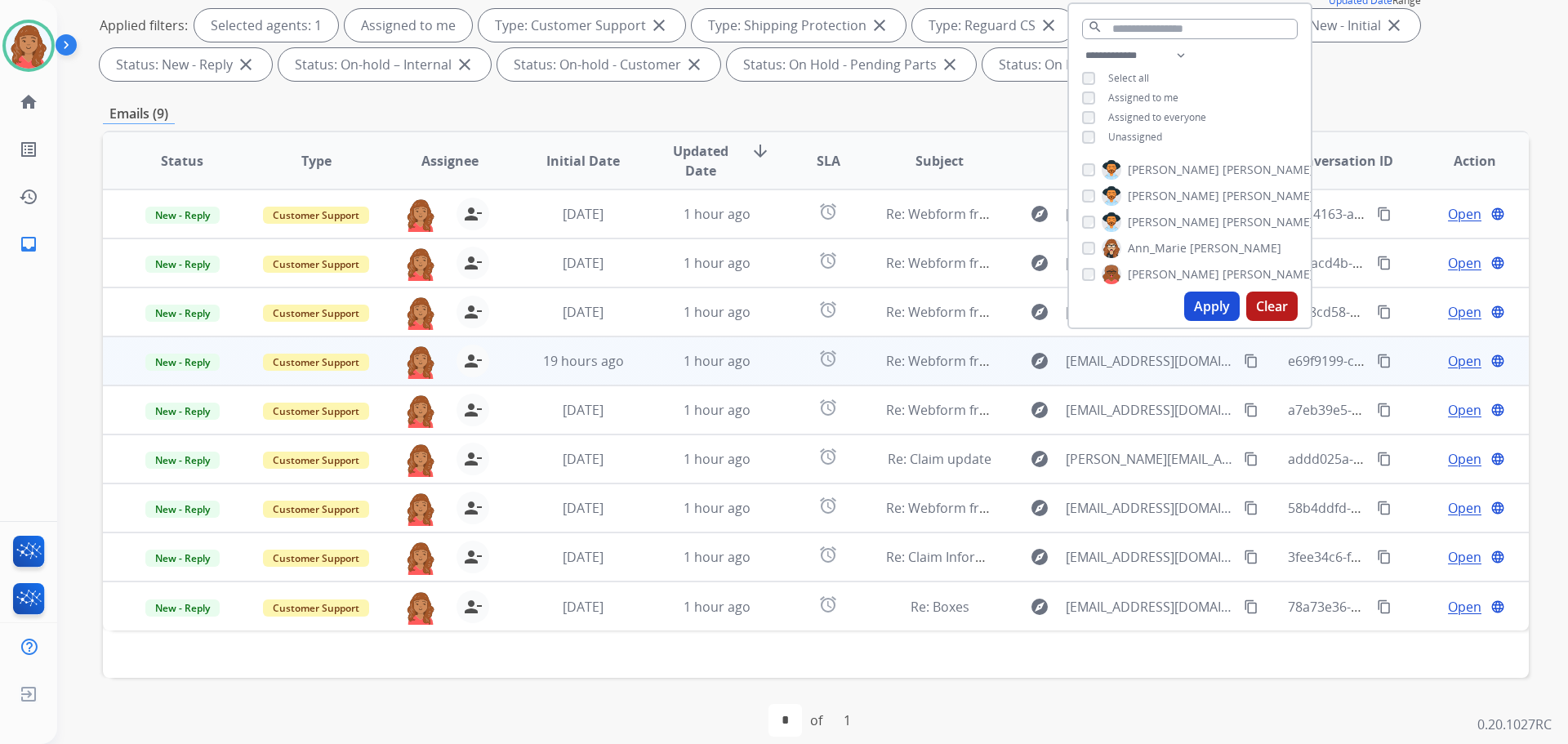
scroll to position [264, 0]
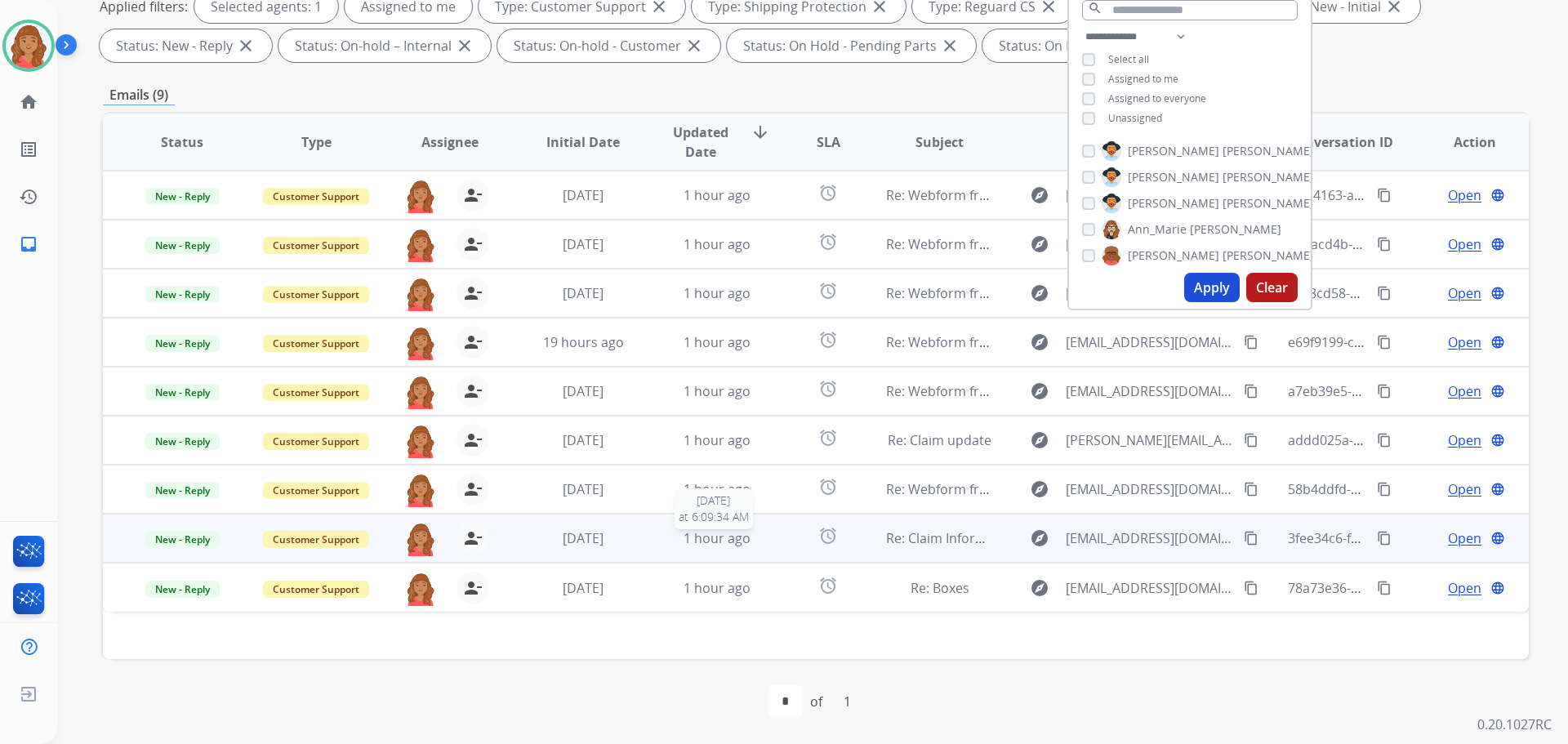
click at [763, 530] on div "1 hour ago" at bounding box center [717, 538] width 107 height 19
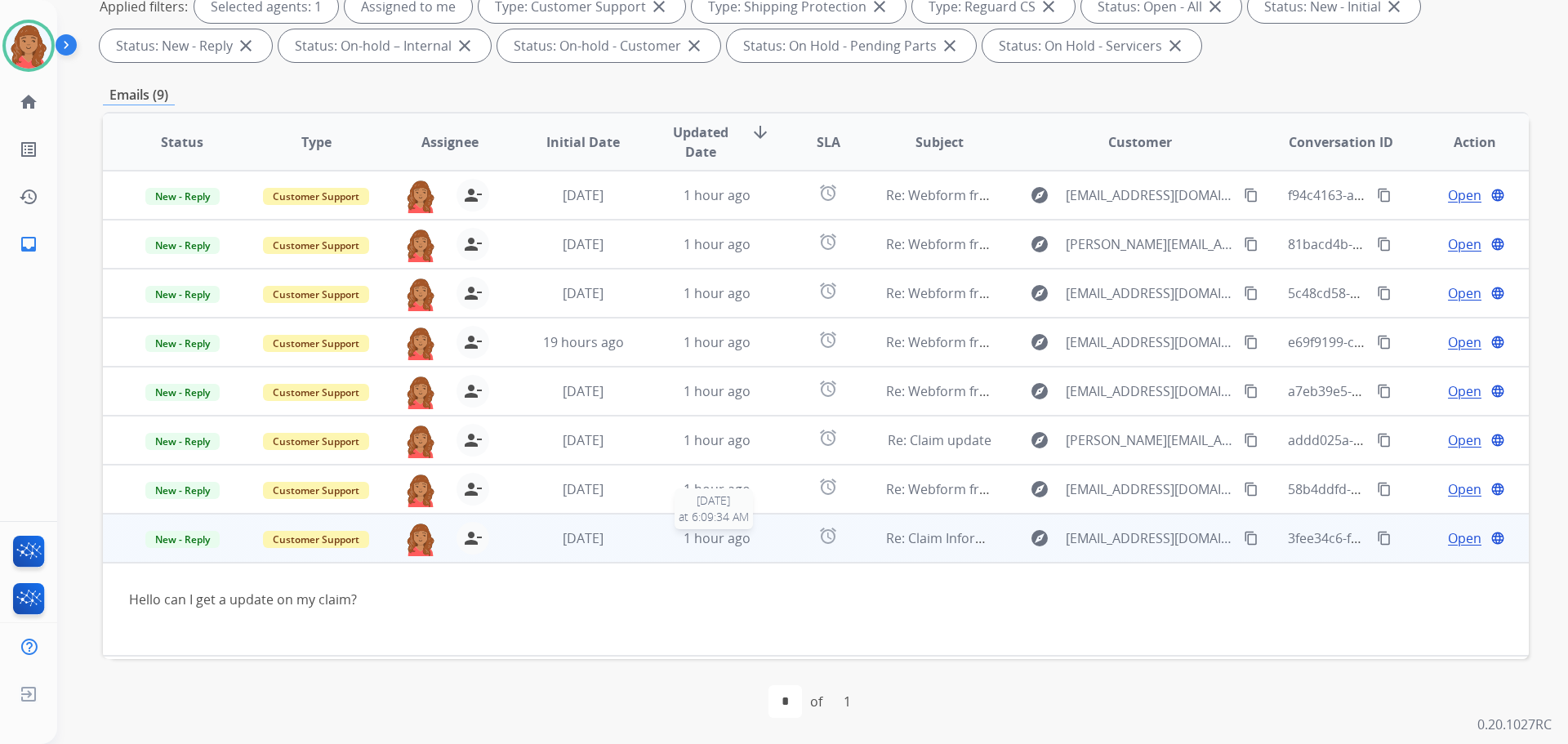
scroll to position [46, 0]
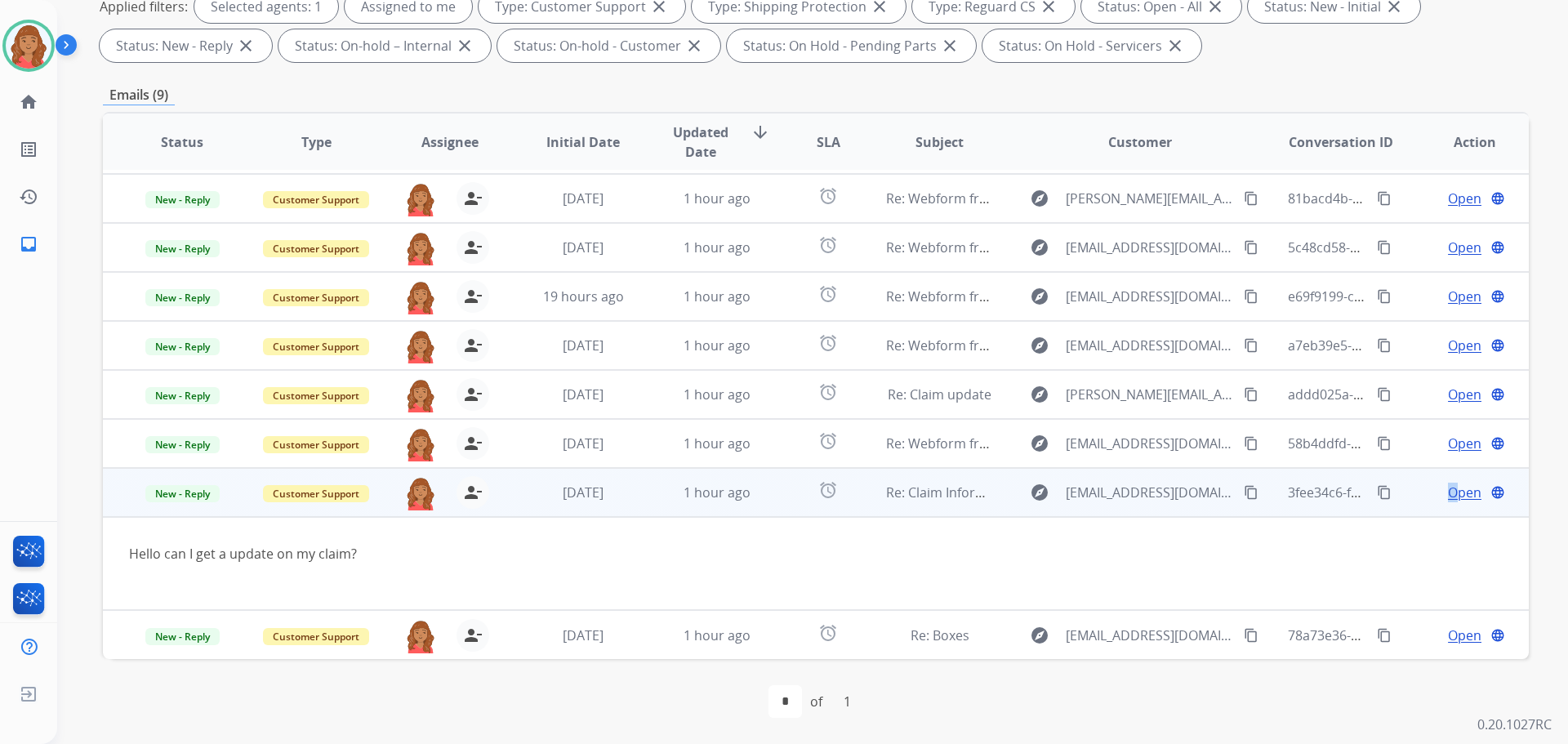
click at [1448, 495] on span "Open" at bounding box center [1464, 493] width 34 height 19
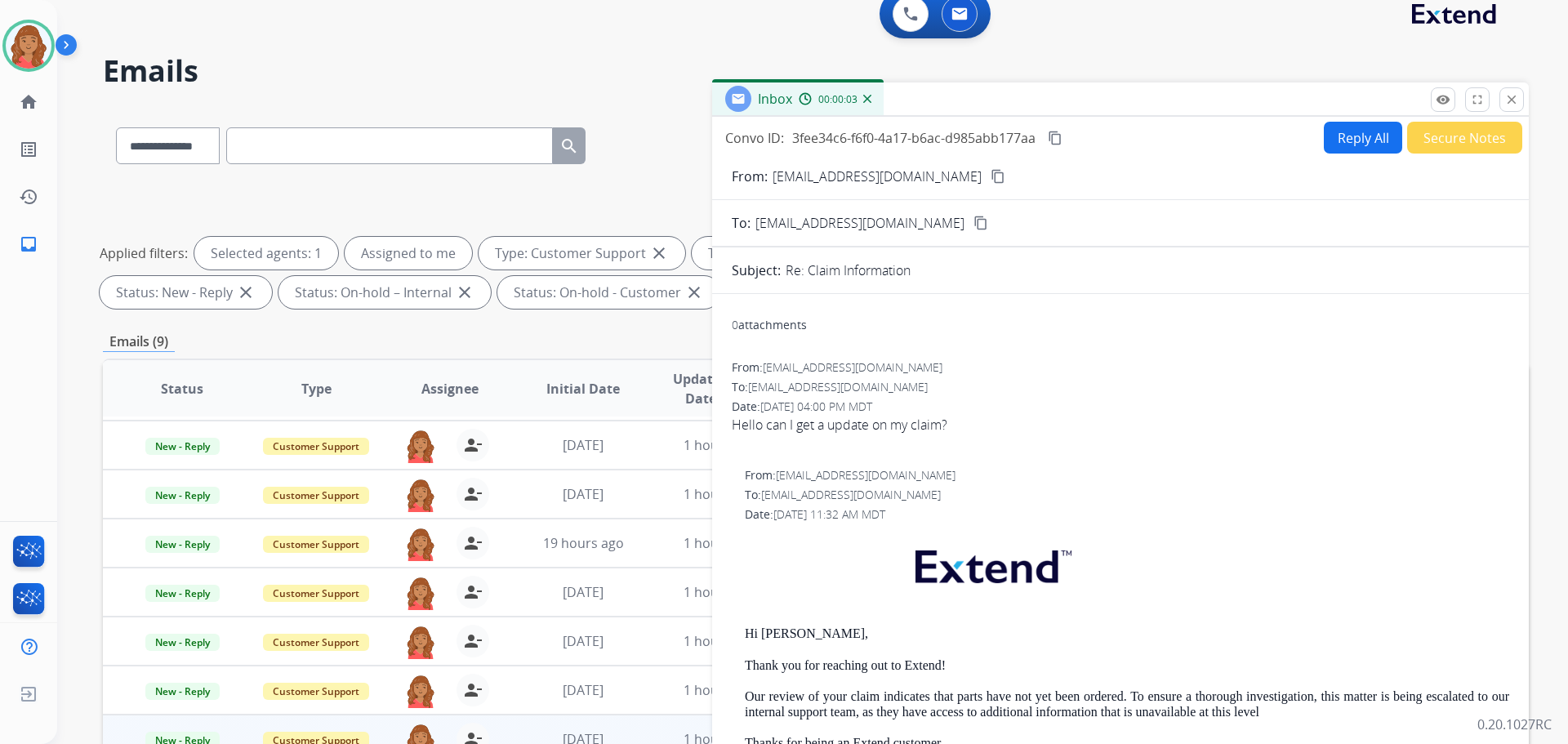
scroll to position [0, 0]
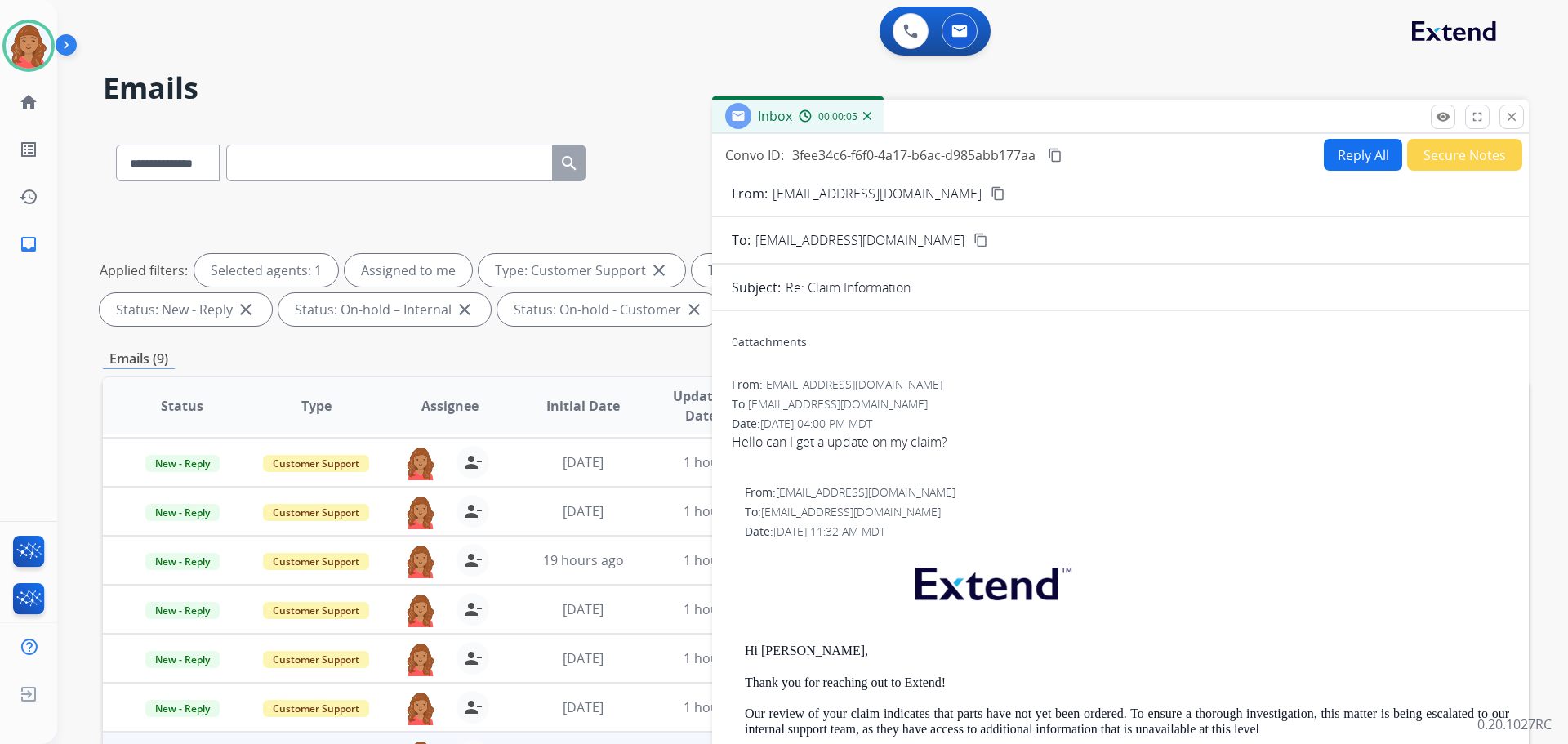
click at [1348, 162] on button "Reply All" at bounding box center [1363, 154] width 79 height 32
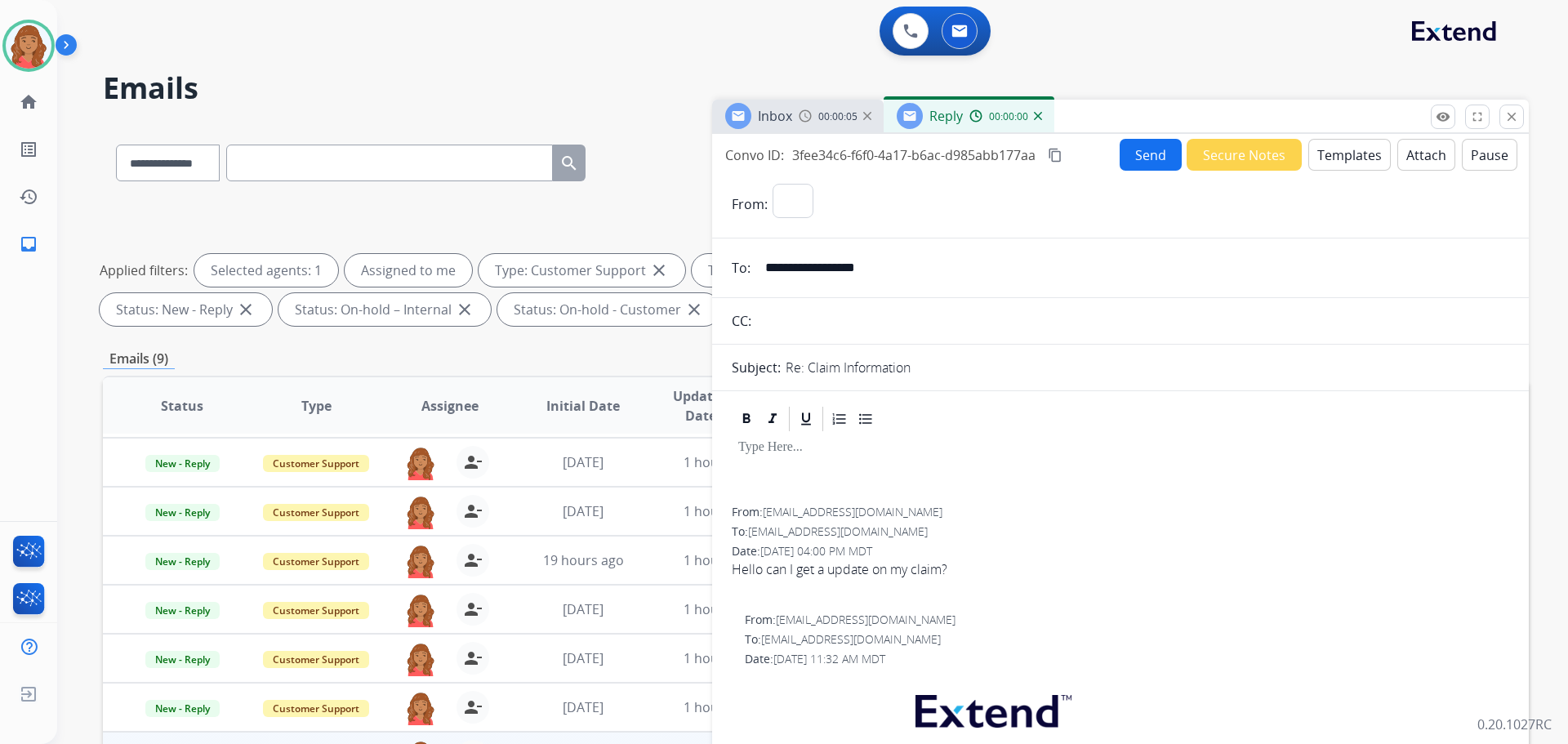
select select "**********"
click at [1345, 157] on button "Templates" at bounding box center [1350, 154] width 83 height 32
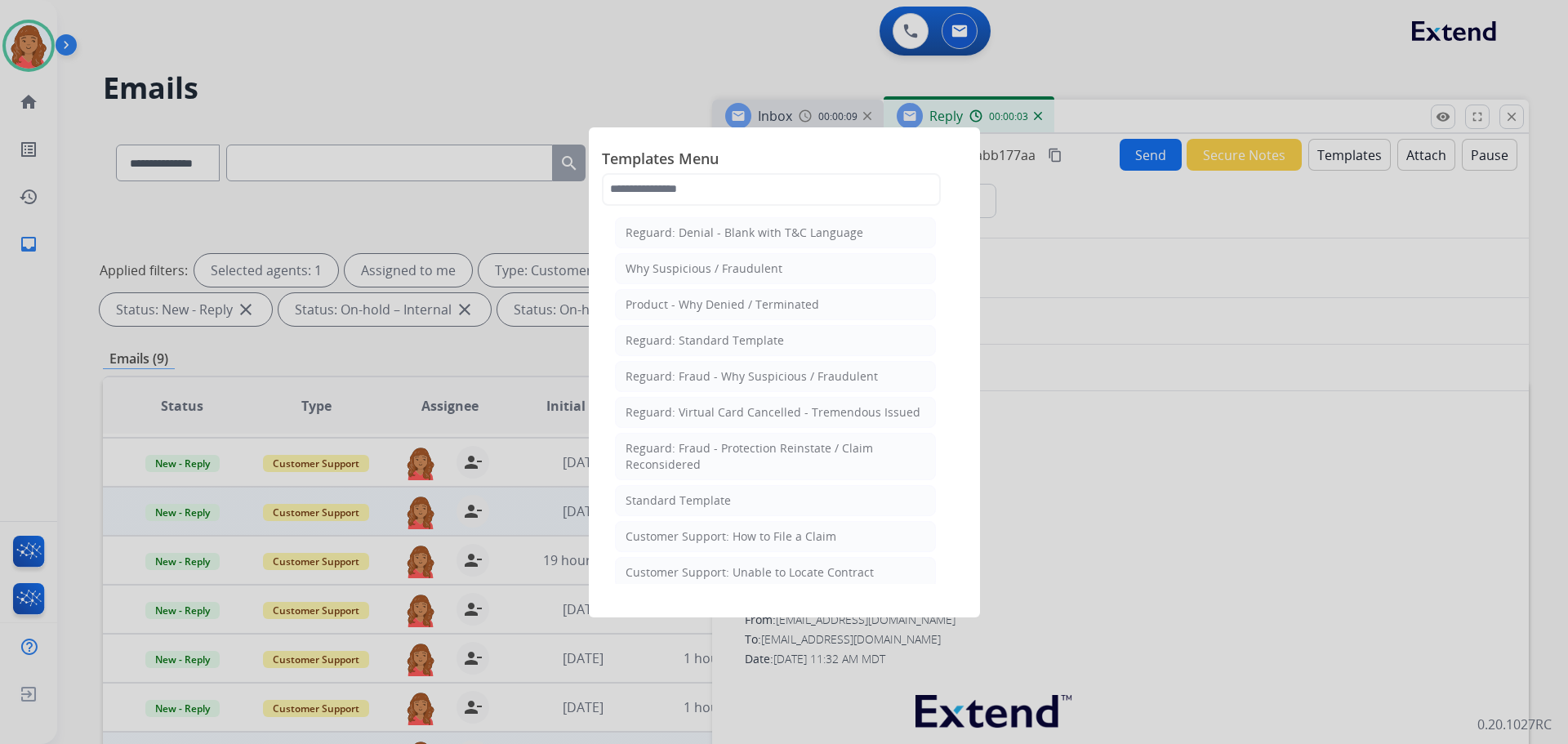
click at [673, 511] on li "Standard Template" at bounding box center [775, 500] width 321 height 31
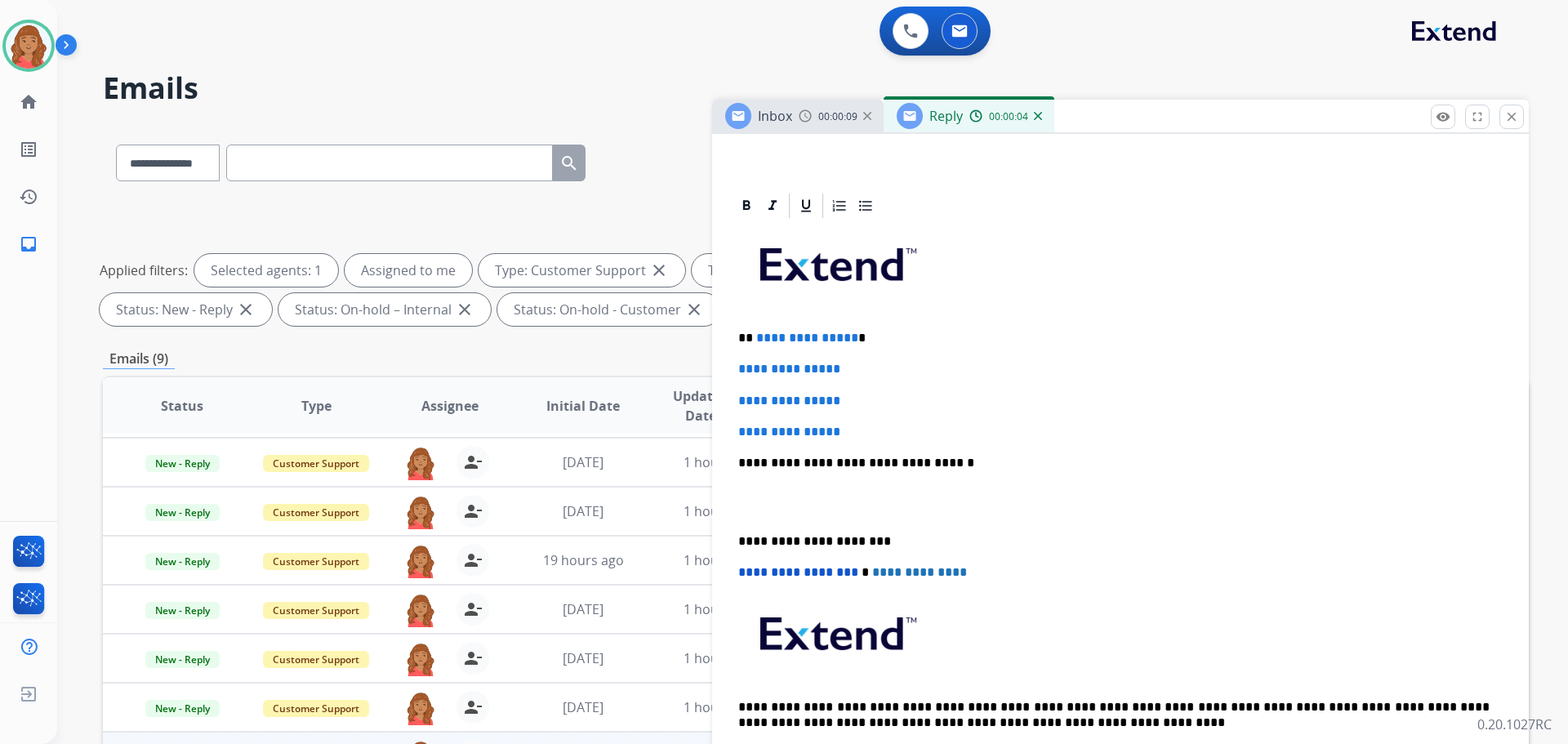
scroll to position [327, 0]
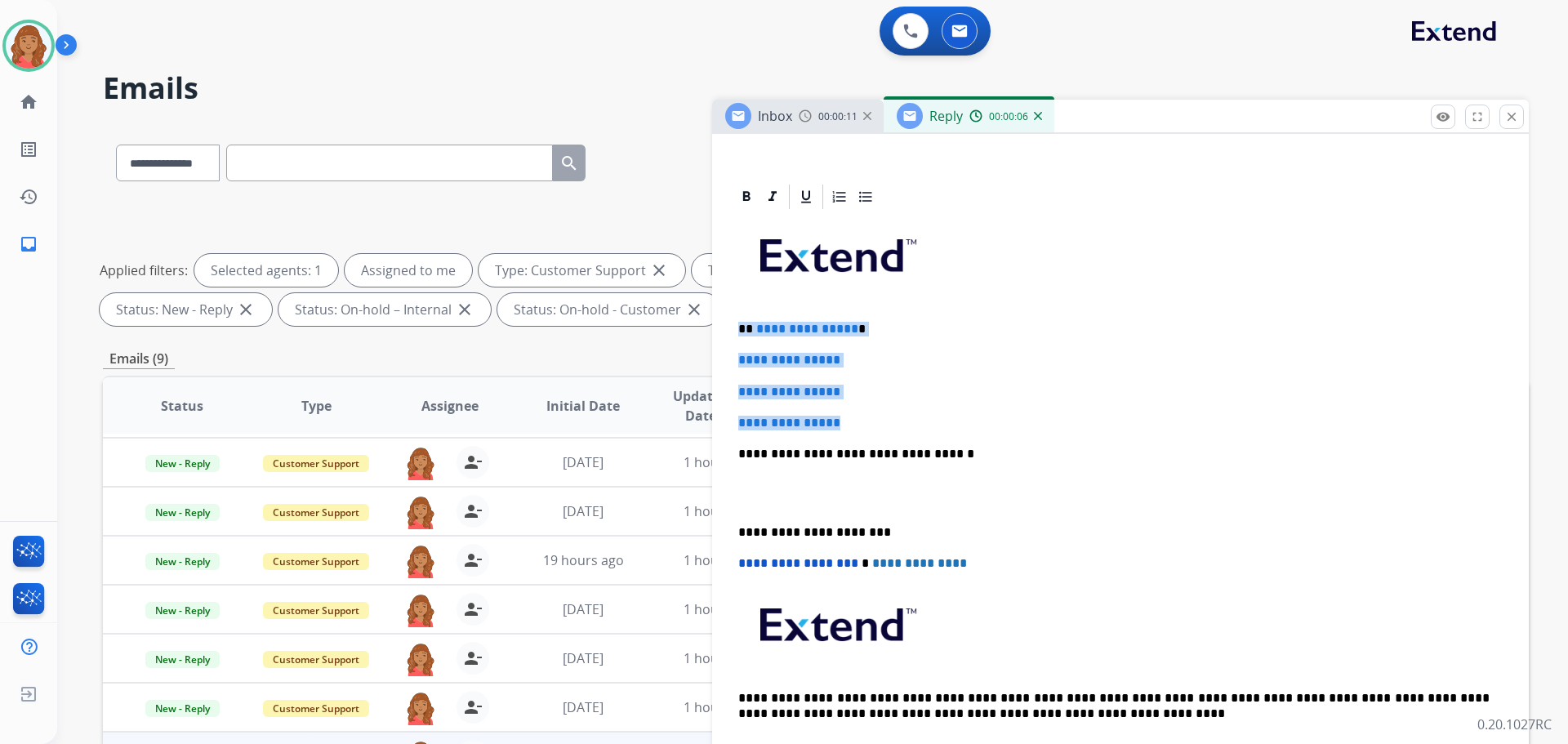
drag, startPoint x: 822, startPoint y: 422, endPoint x: 740, endPoint y: 321, distance: 130.1
click at [736, 319] on div "**********" at bounding box center [1121, 493] width 777 height 562
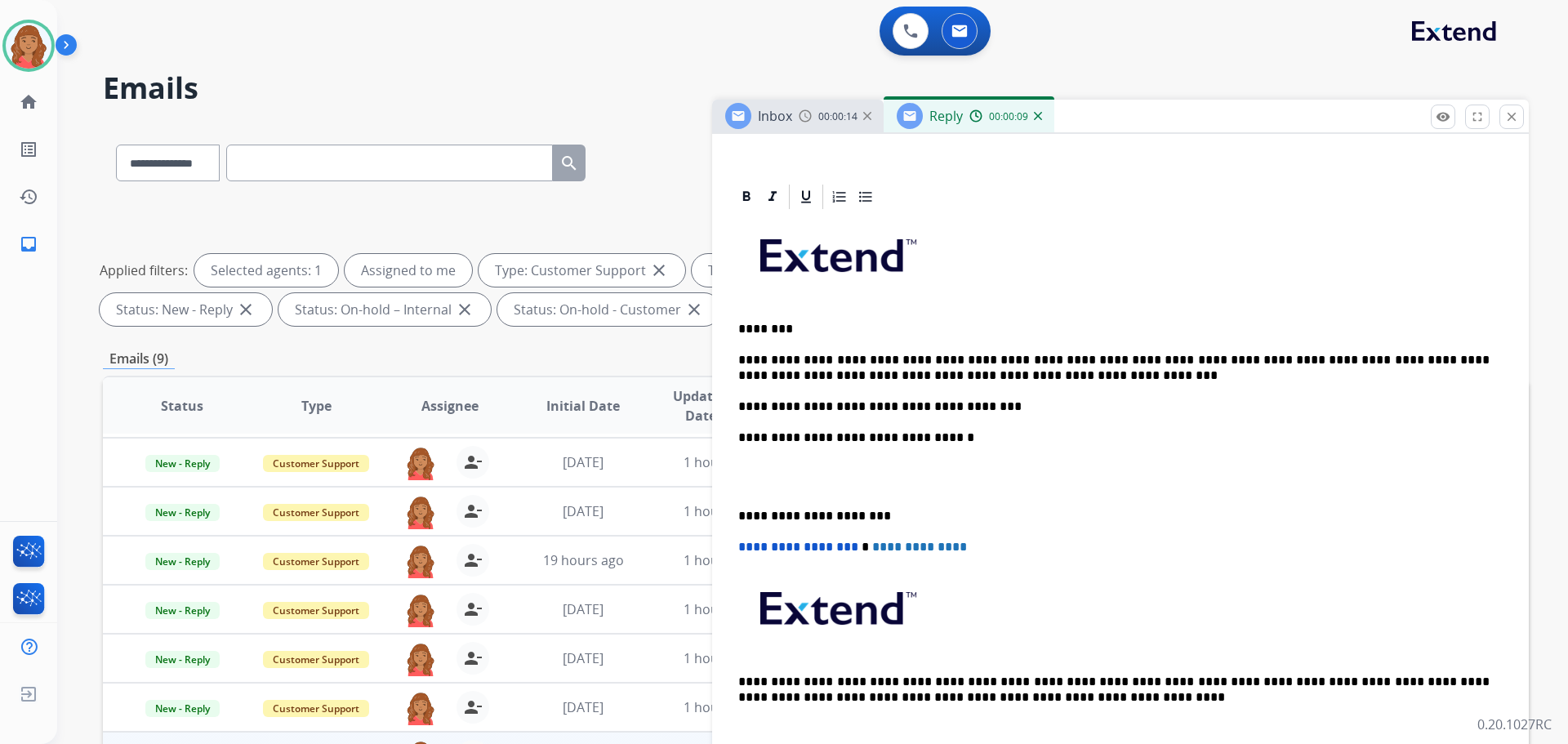
click at [739, 518] on p "**********" at bounding box center [1114, 516] width 751 height 14
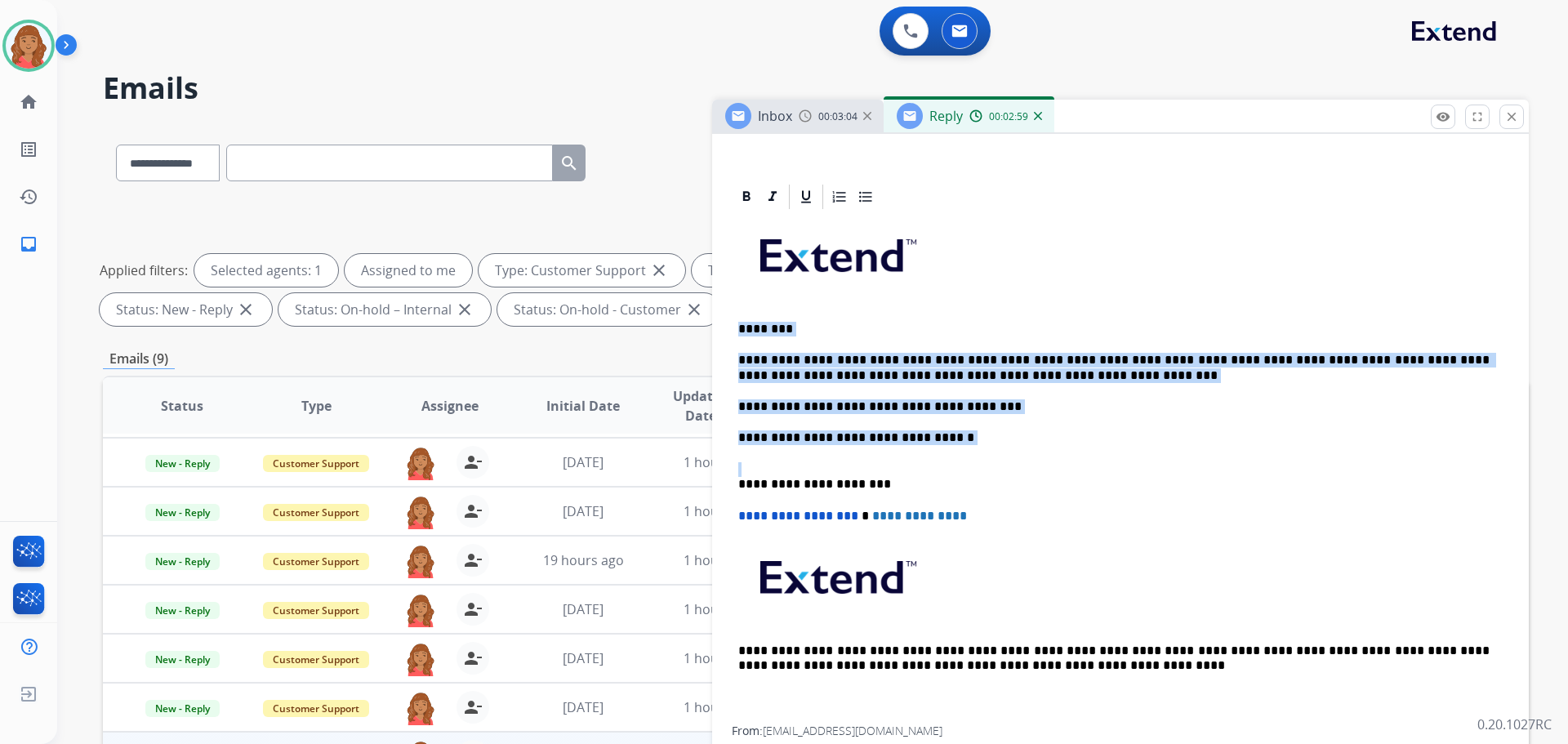
drag, startPoint x: 876, startPoint y: 432, endPoint x: 712, endPoint y: 315, distance: 201.5
click at [712, 315] on div "**********" at bounding box center [816, 566] width 1426 height 885
drag, startPoint x: 774, startPoint y: 354, endPoint x: 760, endPoint y: 362, distance: 16.1
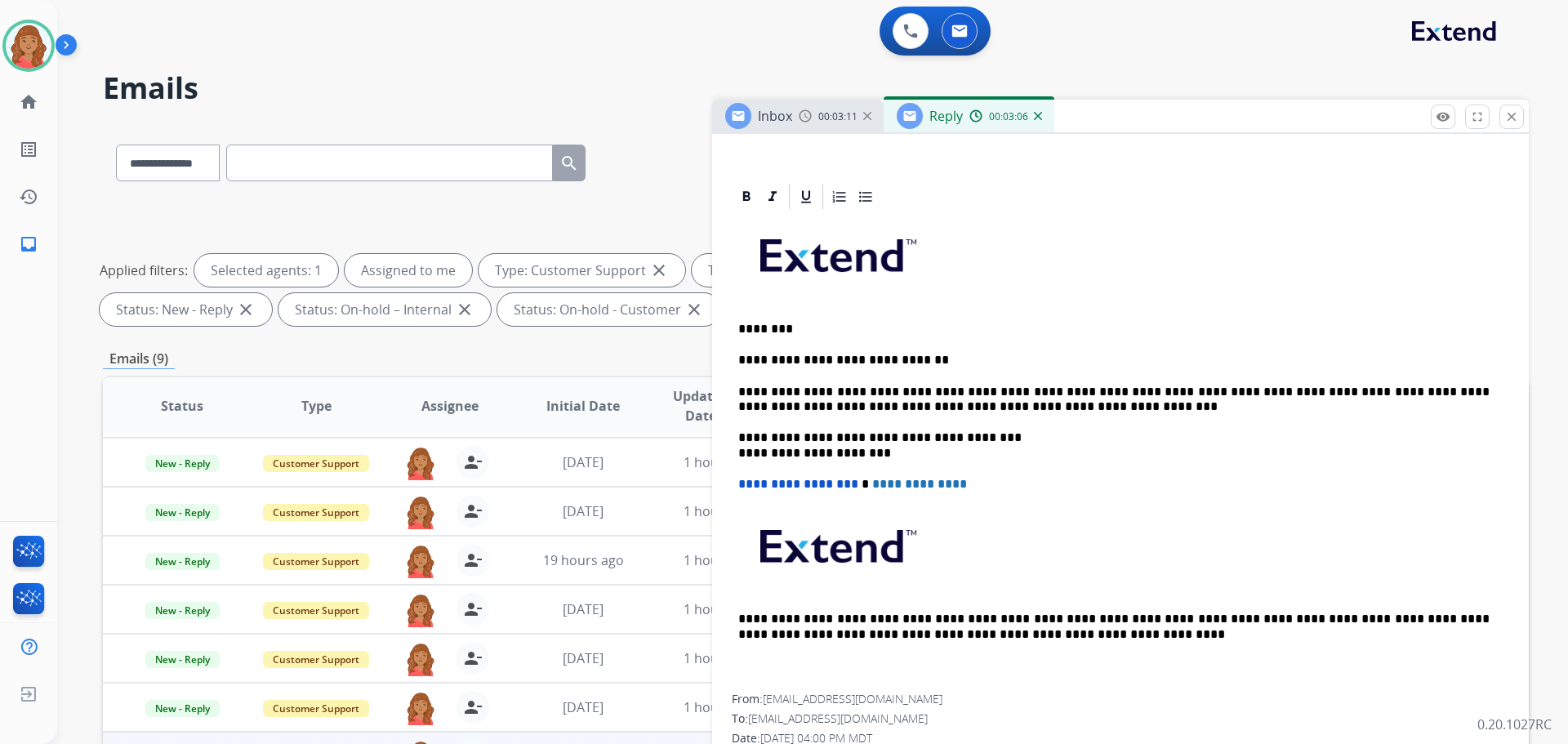
click at [733, 449] on div "**********" at bounding box center [1121, 453] width 777 height 483
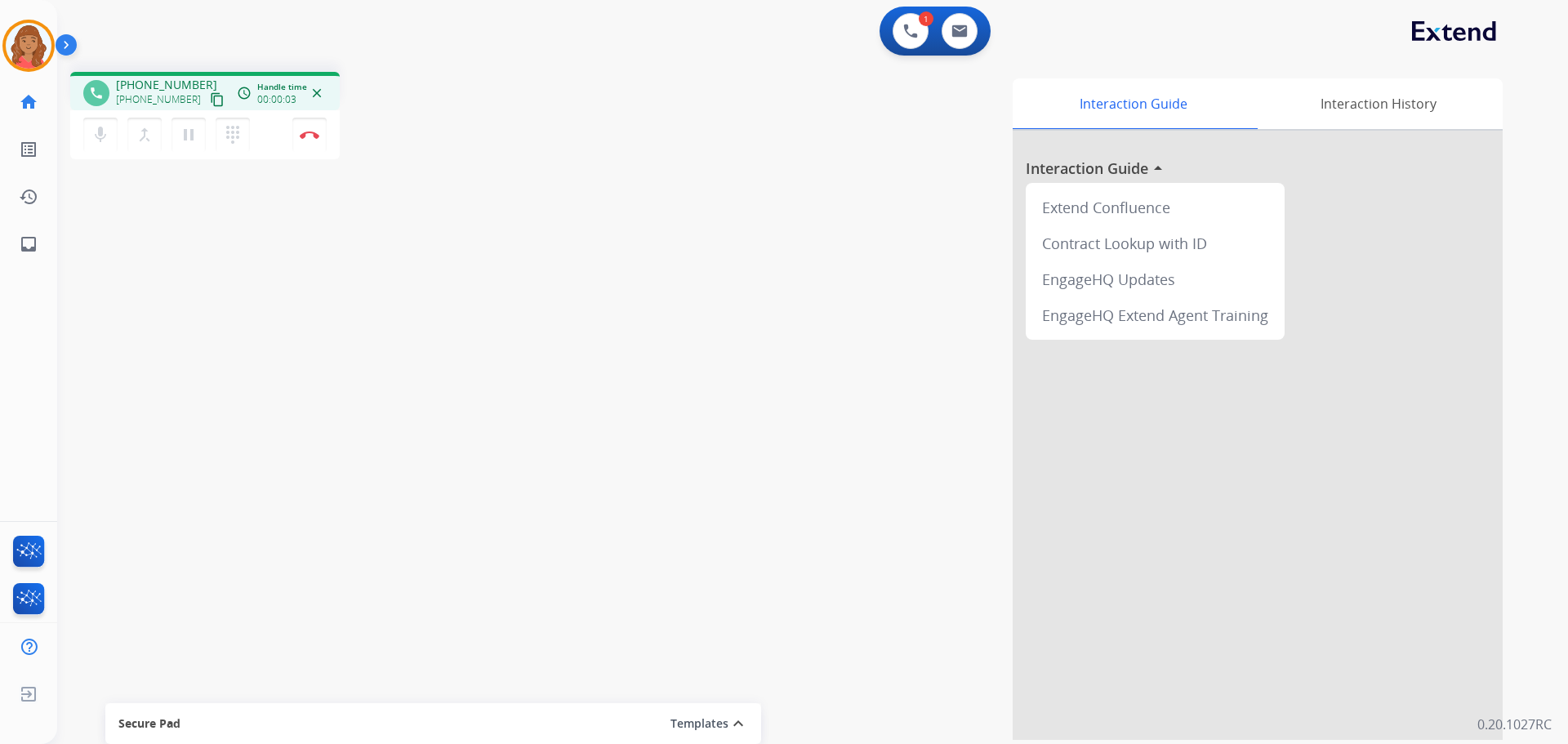
drag, startPoint x: 199, startPoint y: 99, endPoint x: 164, endPoint y: 103, distance: 35.2
click at [210, 99] on mat-icon "content_copy" at bounding box center [216, 99] width 14 height 14
click at [316, 129] on button "Disconnect" at bounding box center [310, 135] width 35 height 35
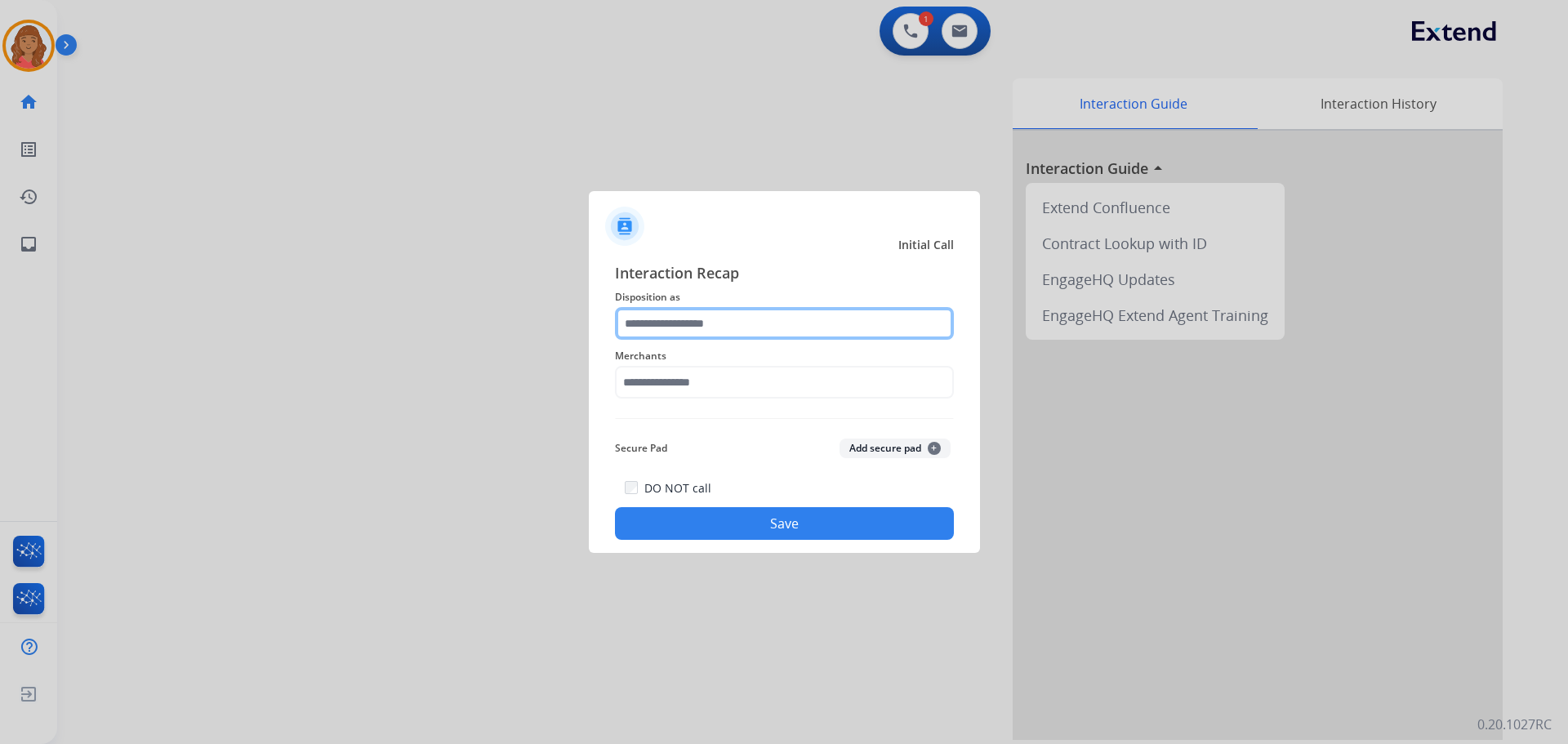
click at [679, 331] on input "text" at bounding box center [784, 323] width 339 height 33
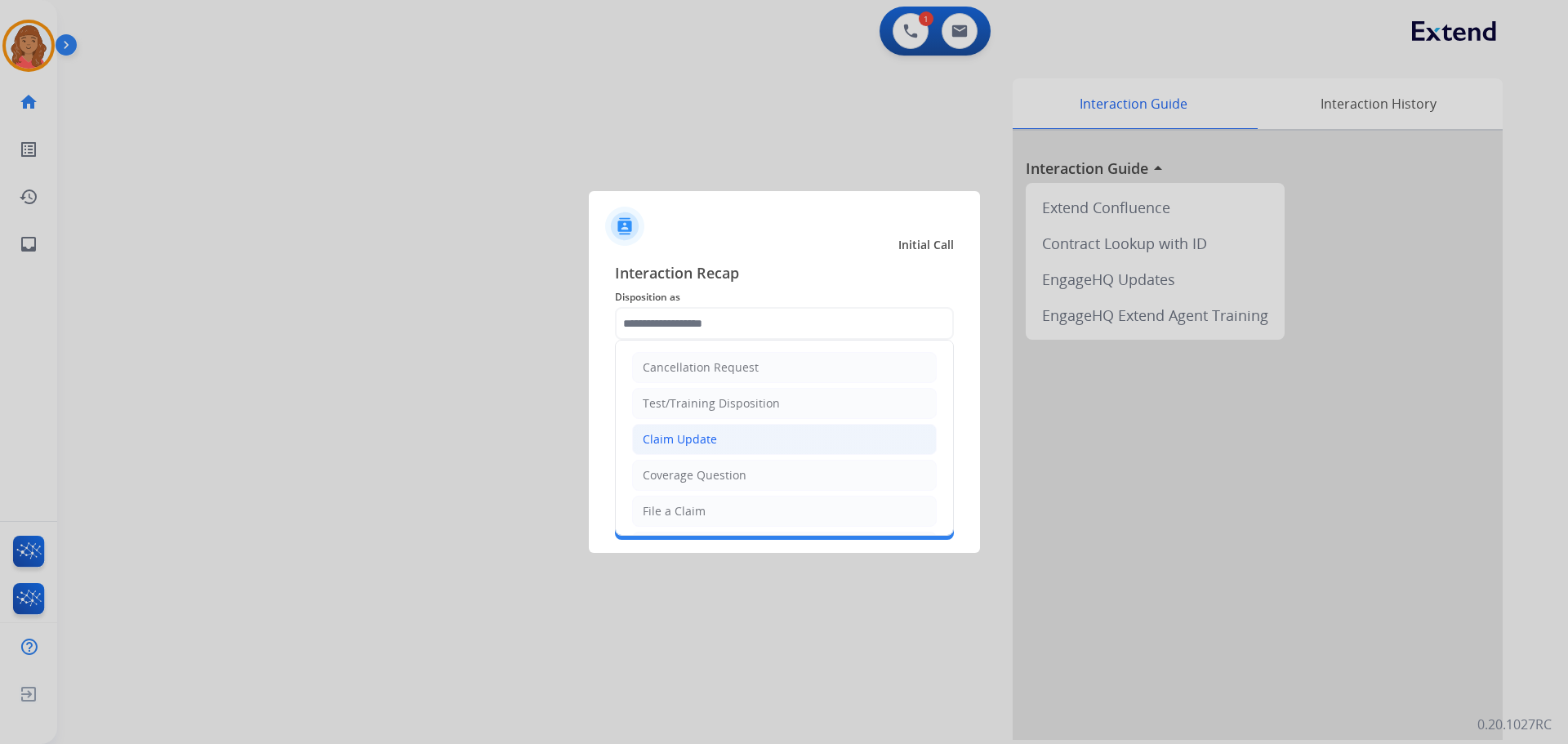
click at [675, 436] on div "Claim Update" at bounding box center [679, 439] width 74 height 16
type input "**********"
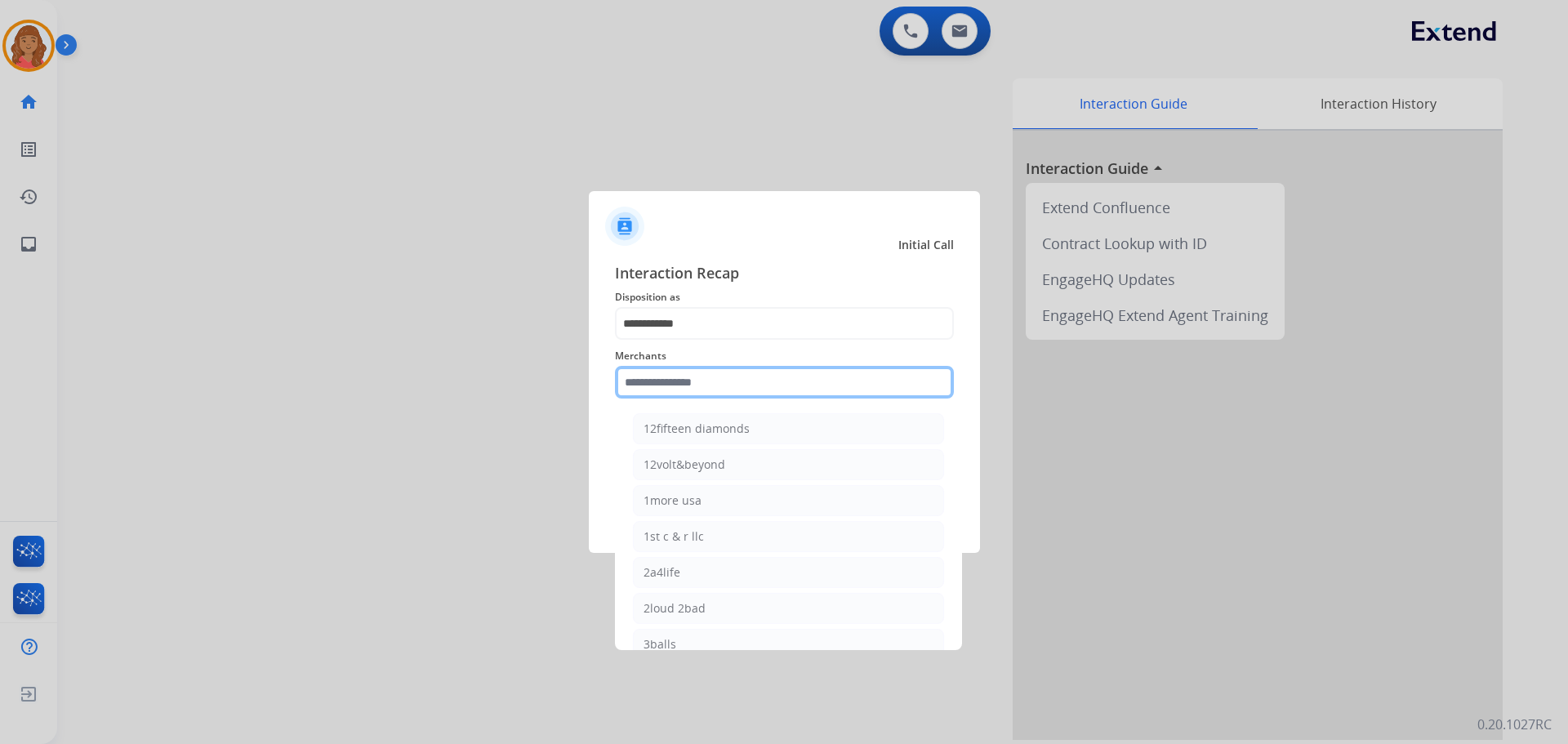
click at [668, 392] on input "text" at bounding box center [784, 382] width 339 height 33
type input "*"
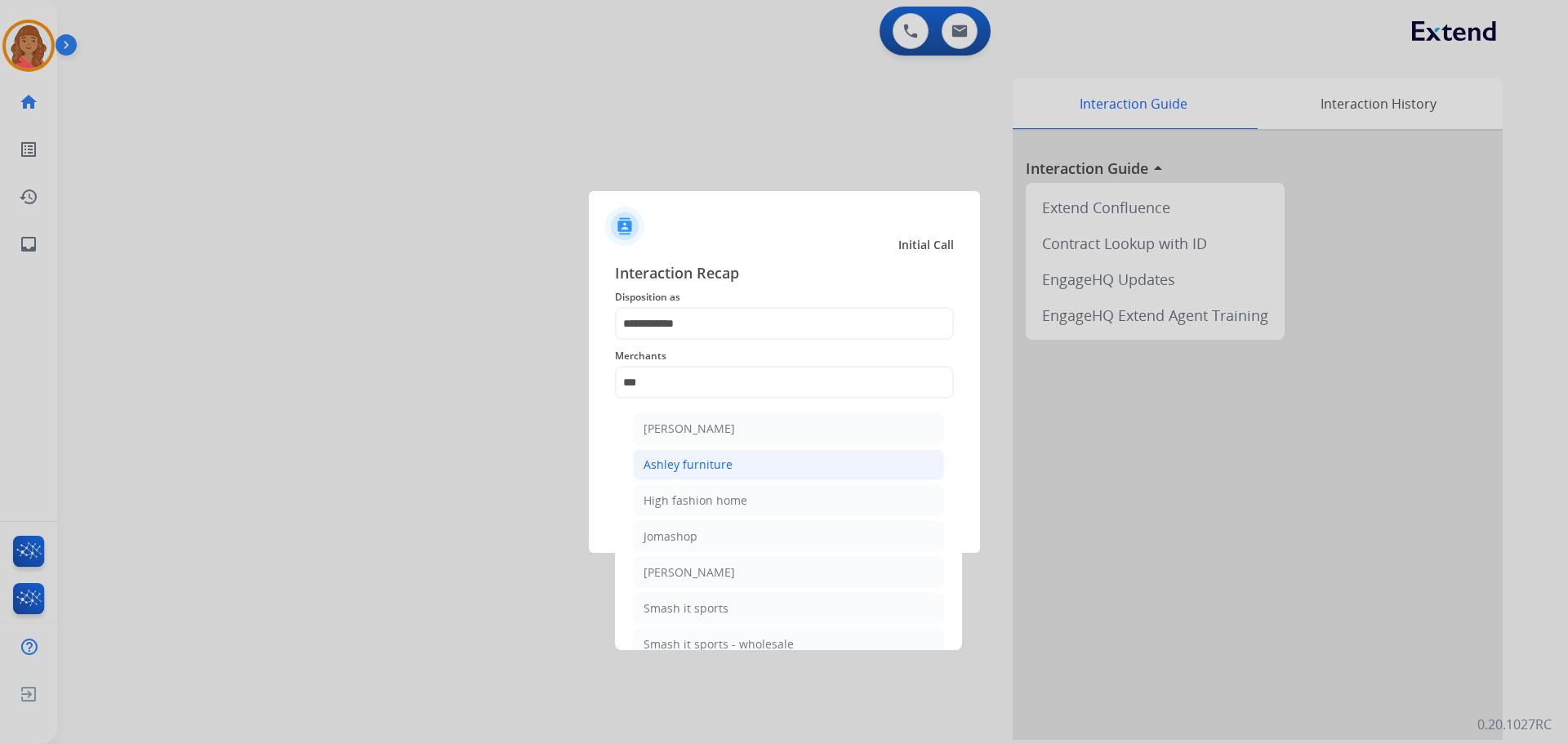
click at [701, 457] on div "Ashley furniture" at bounding box center [688, 465] width 89 height 16
type input "**********"
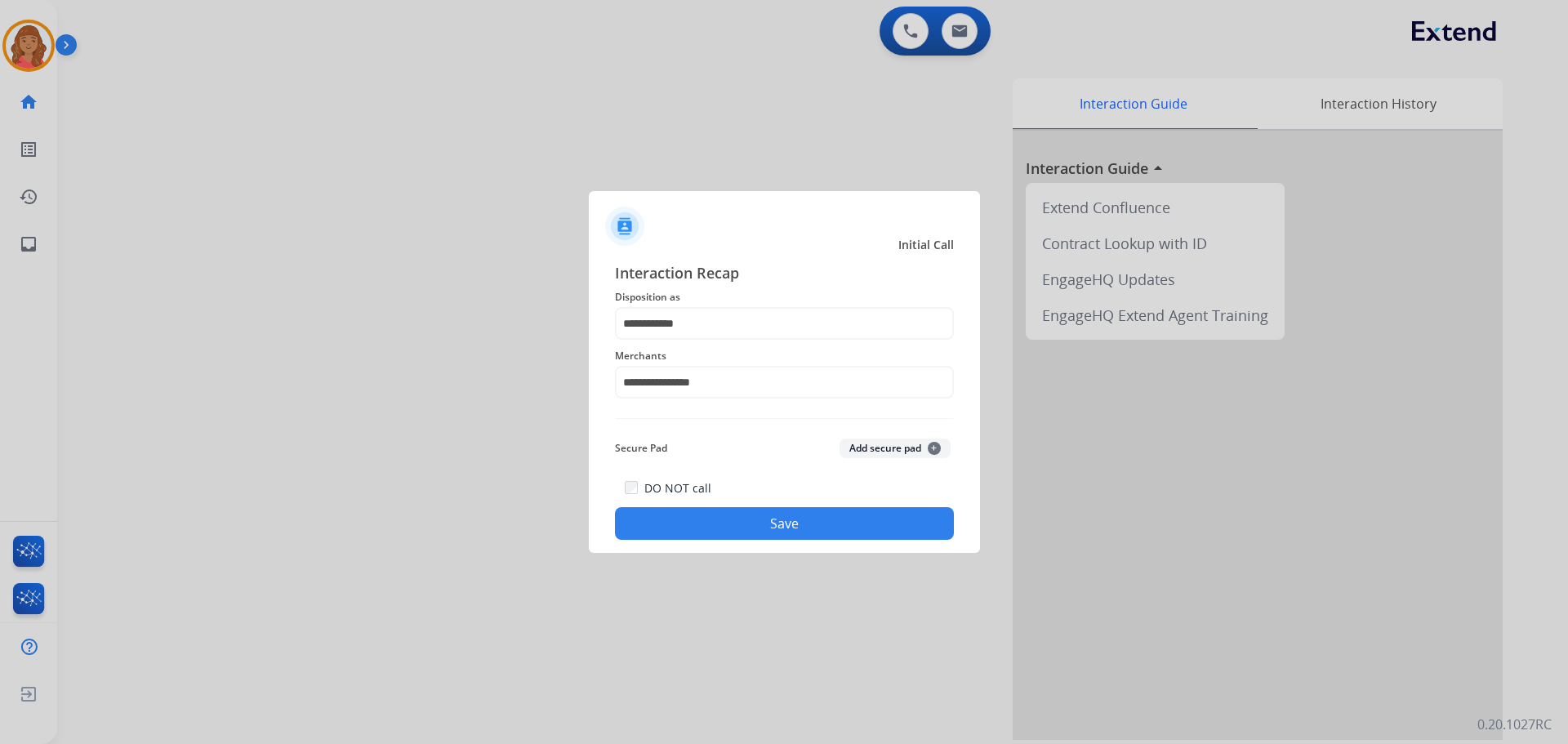
click at [738, 515] on button "Save" at bounding box center [784, 524] width 339 height 33
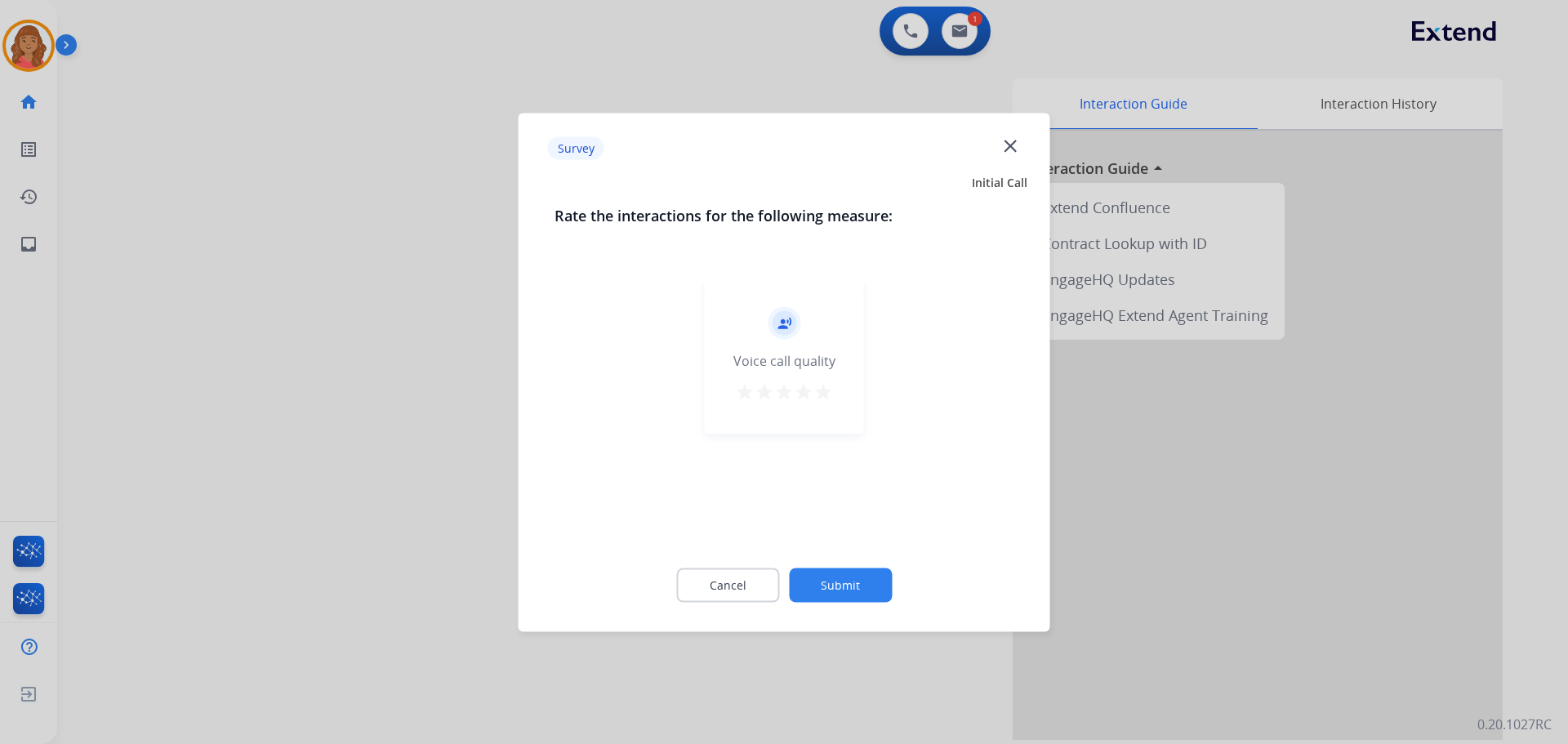
click at [816, 391] on mat-icon "star" at bounding box center [823, 392] width 19 height 19
drag, startPoint x: 843, startPoint y: 574, endPoint x: 845, endPoint y: 582, distance: 8.2
click at [845, 582] on button "Submit" at bounding box center [840, 585] width 103 height 35
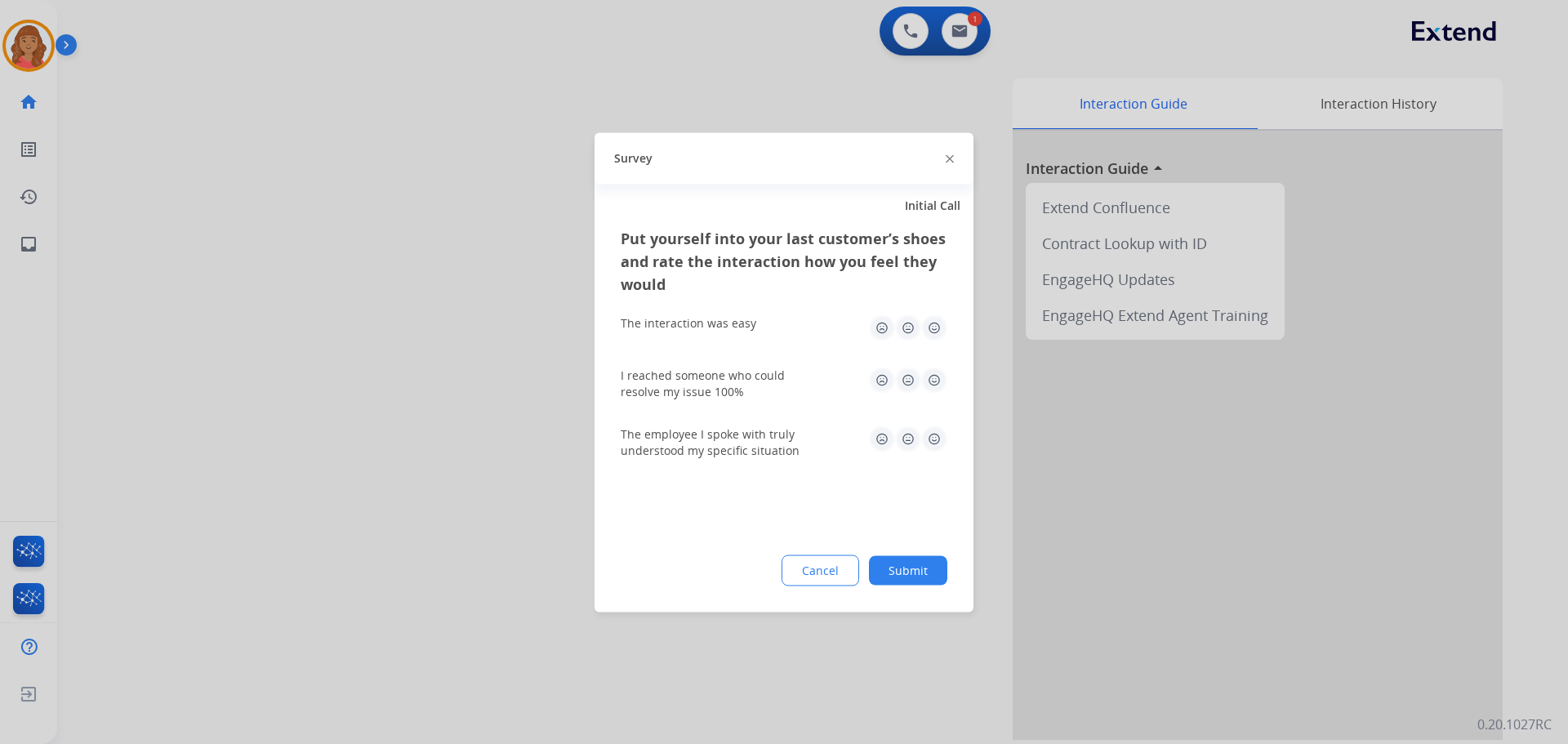
click at [935, 323] on img at bounding box center [934, 327] width 26 height 26
click at [934, 376] on img at bounding box center [934, 379] width 26 height 26
click at [933, 438] on img at bounding box center [934, 438] width 26 height 26
drag, startPoint x: 909, startPoint y: 571, endPoint x: 914, endPoint y: 628, distance: 57.2
click at [912, 573] on button "Submit" at bounding box center [908, 570] width 79 height 30
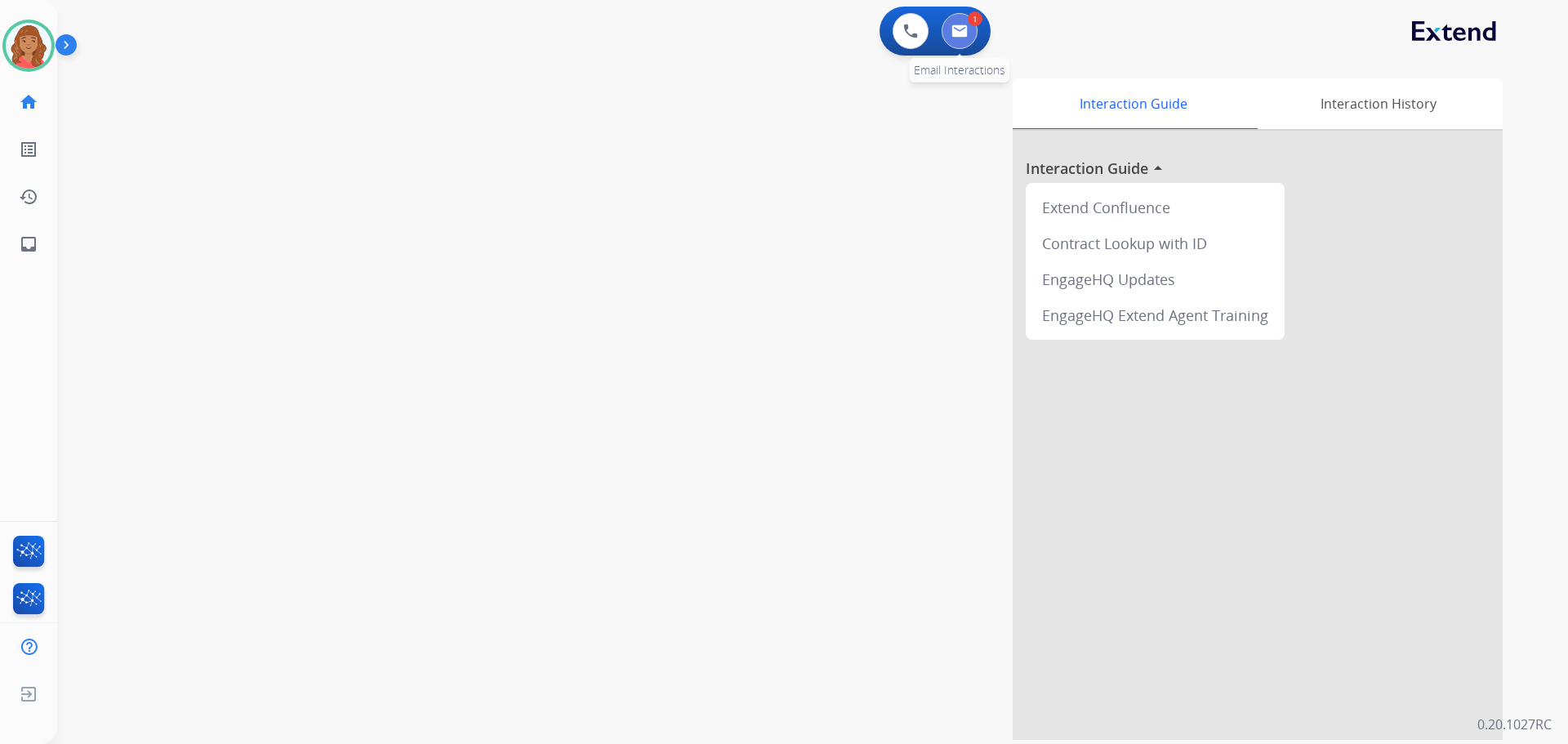
click at [955, 35] on img at bounding box center [959, 31] width 16 height 13
select select "**********"
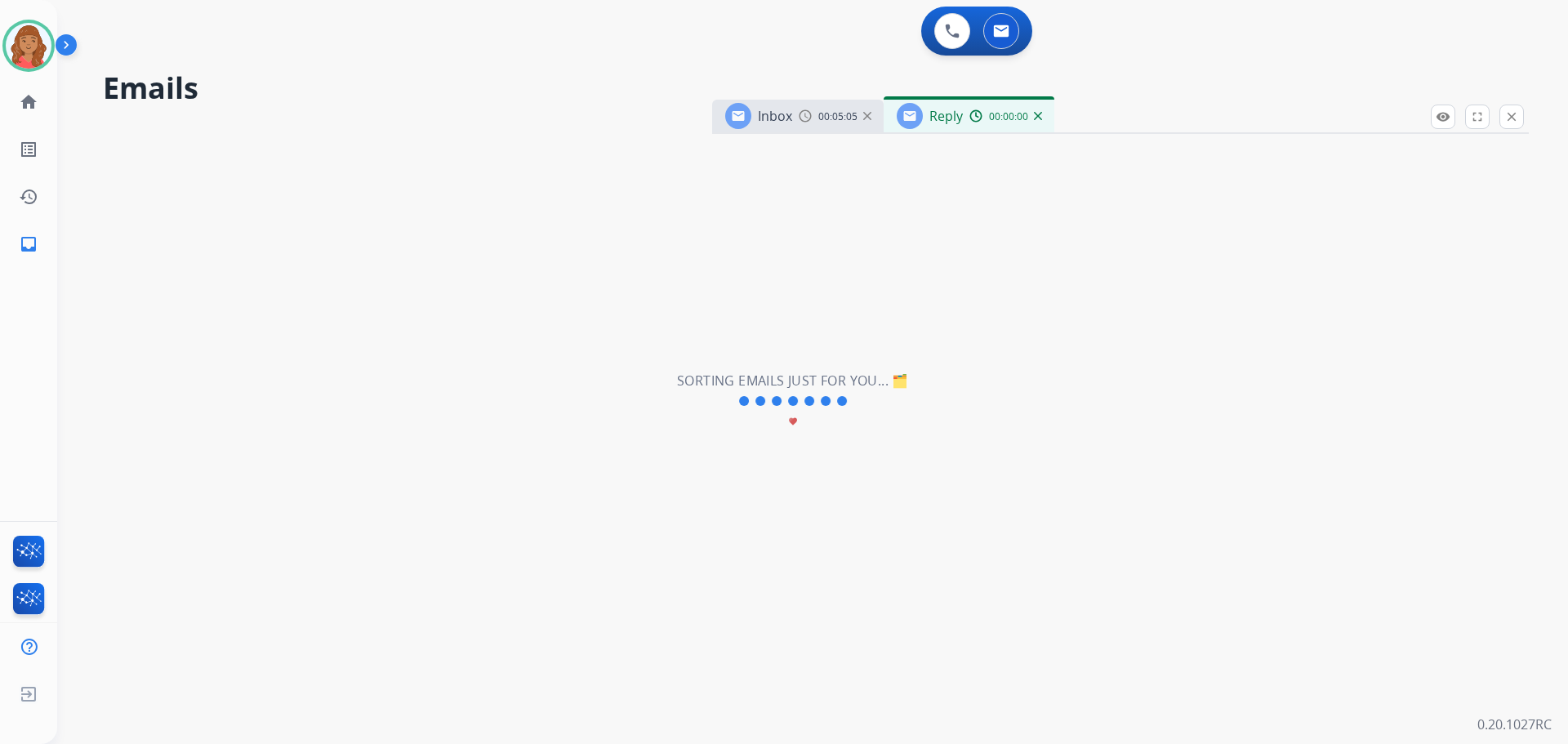
select select "**********"
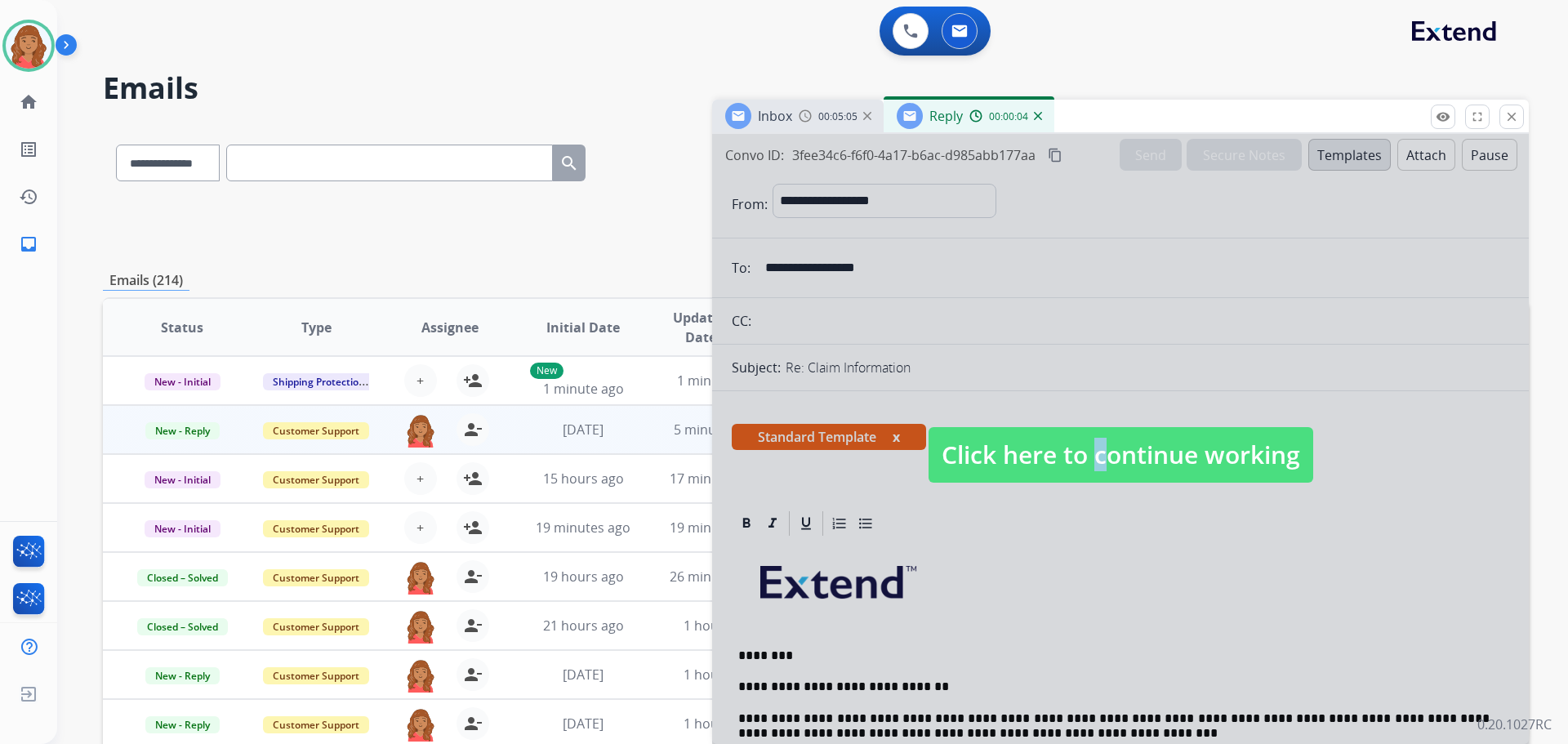
click at [1083, 464] on span "Click here to continue working" at bounding box center [1121, 455] width 385 height 56
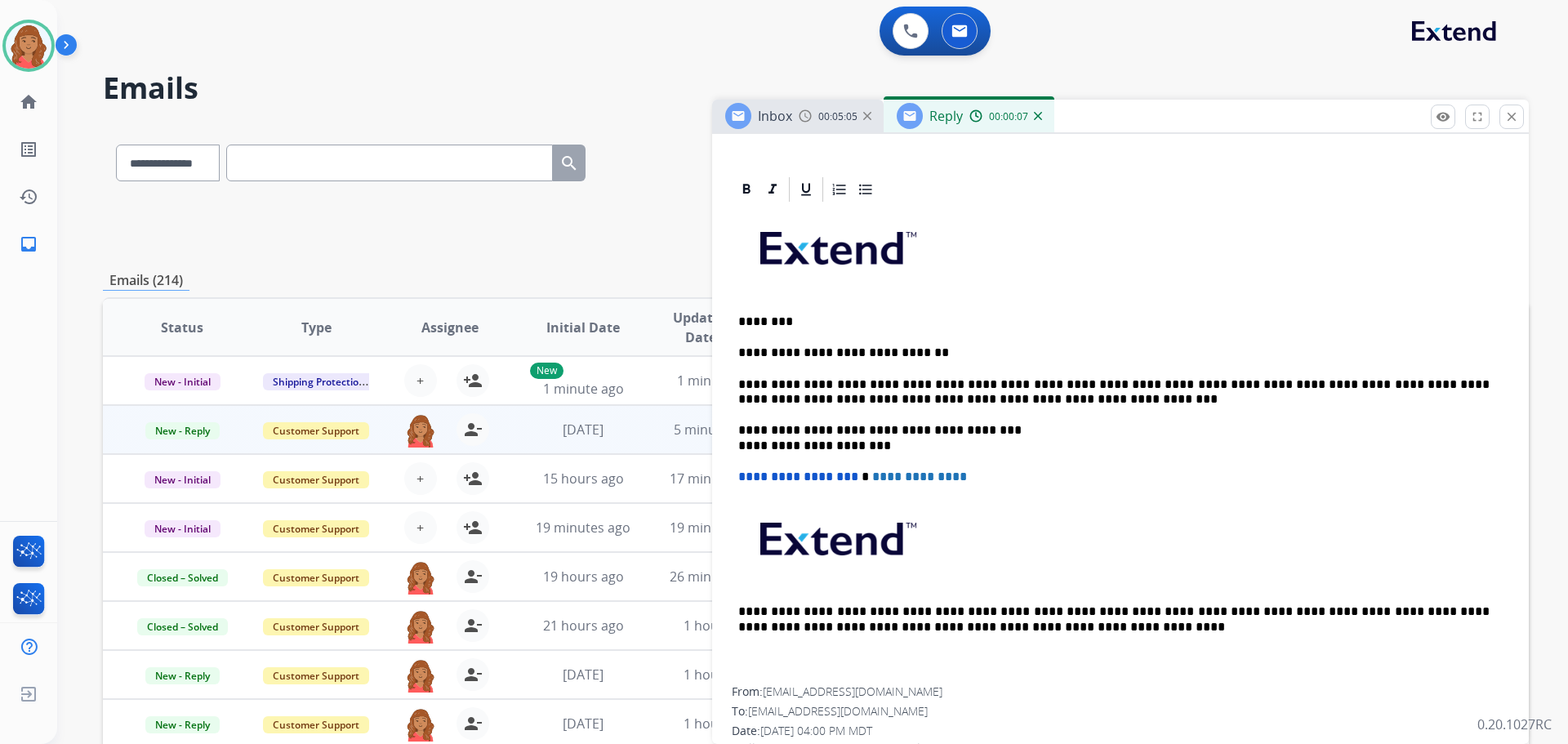
scroll to position [409, 0]
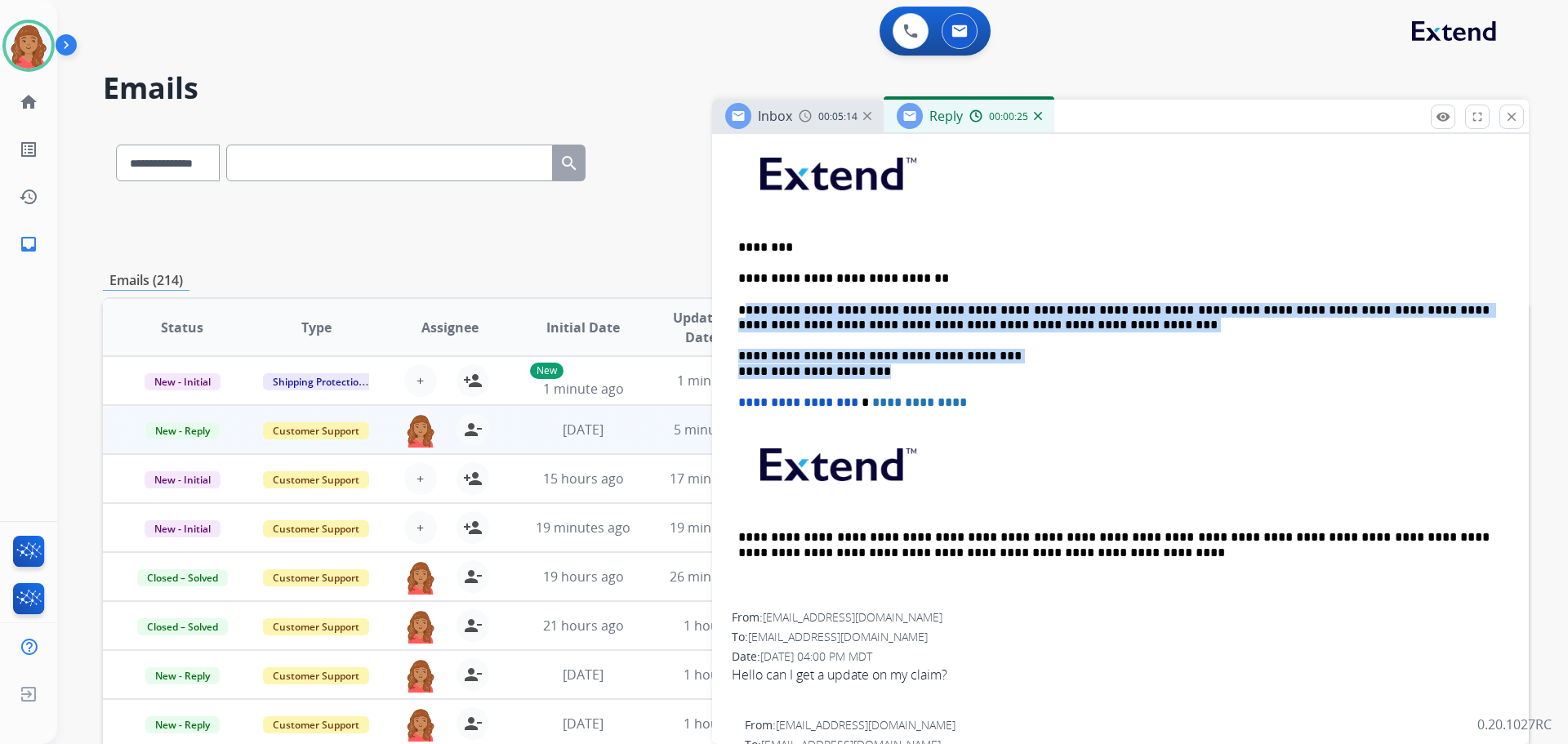
drag, startPoint x: 910, startPoint y: 371, endPoint x: 808, endPoint y: 354, distance: 103.4
click at [748, 302] on div "**********" at bounding box center [1121, 372] width 777 height 483
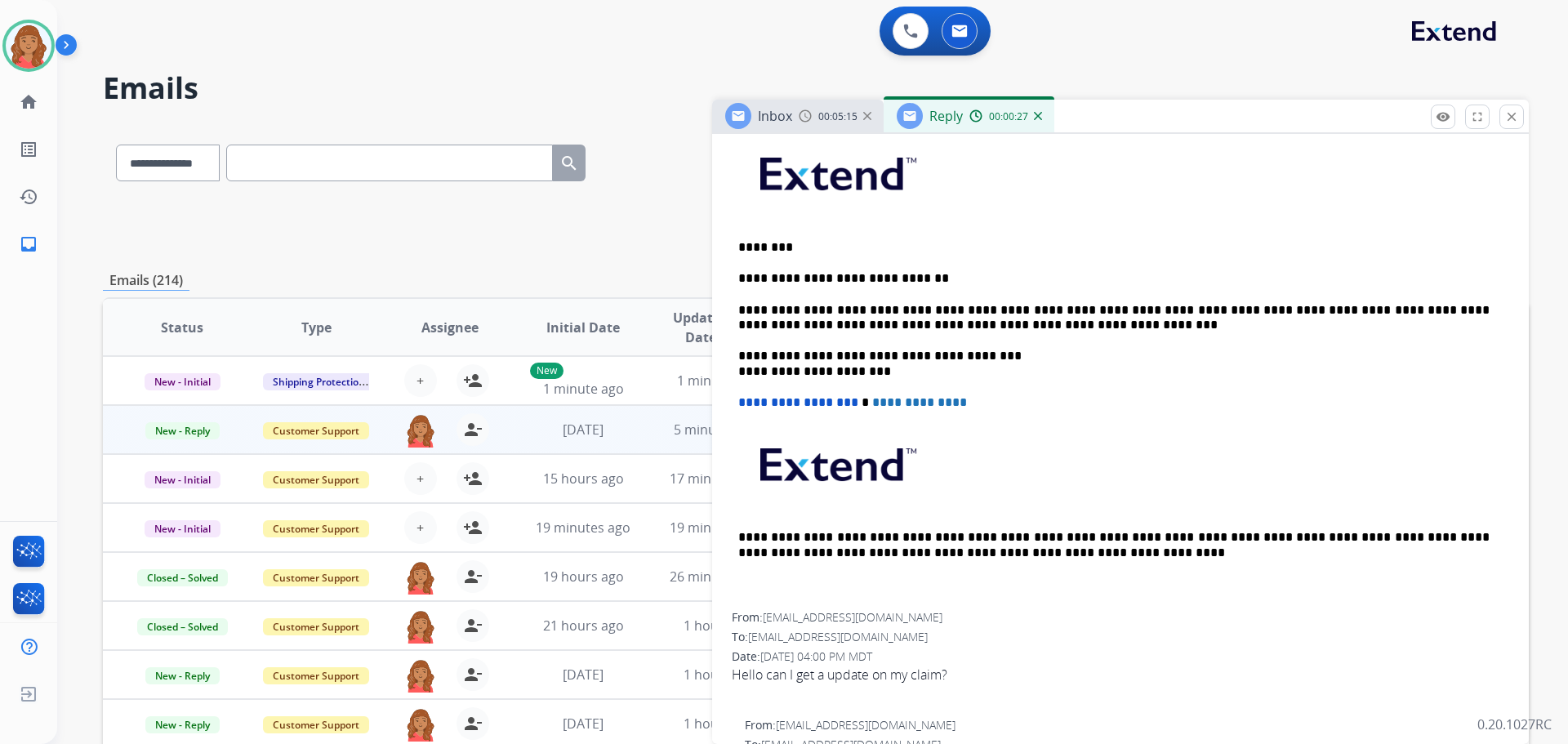
click at [933, 378] on div "**********" at bounding box center [1121, 372] width 777 height 483
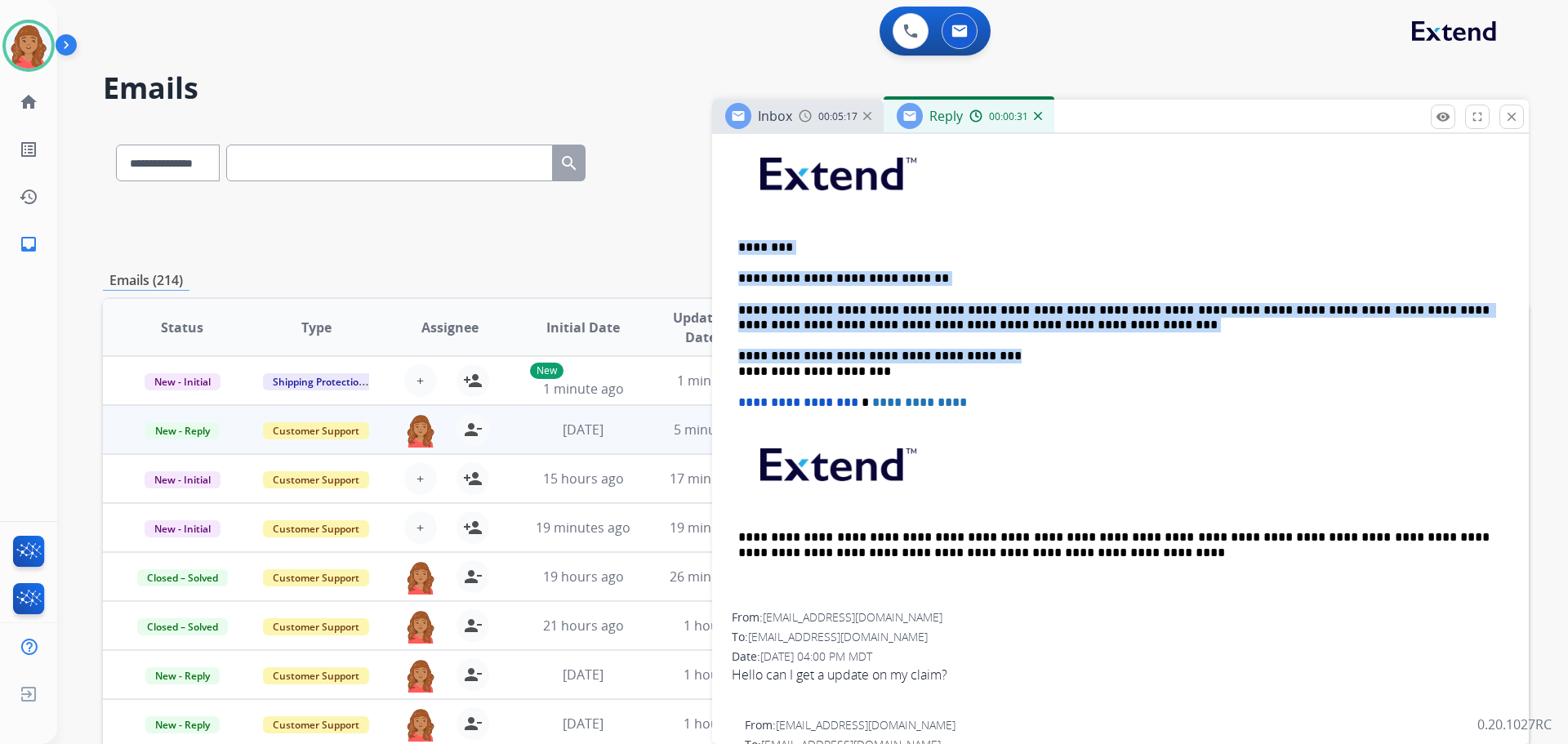
drag, startPoint x: 976, startPoint y: 360, endPoint x: 733, endPoint y: 241, distance: 270.6
click at [733, 241] on div "**********" at bounding box center [1121, 372] width 777 height 483
copy div "**********"
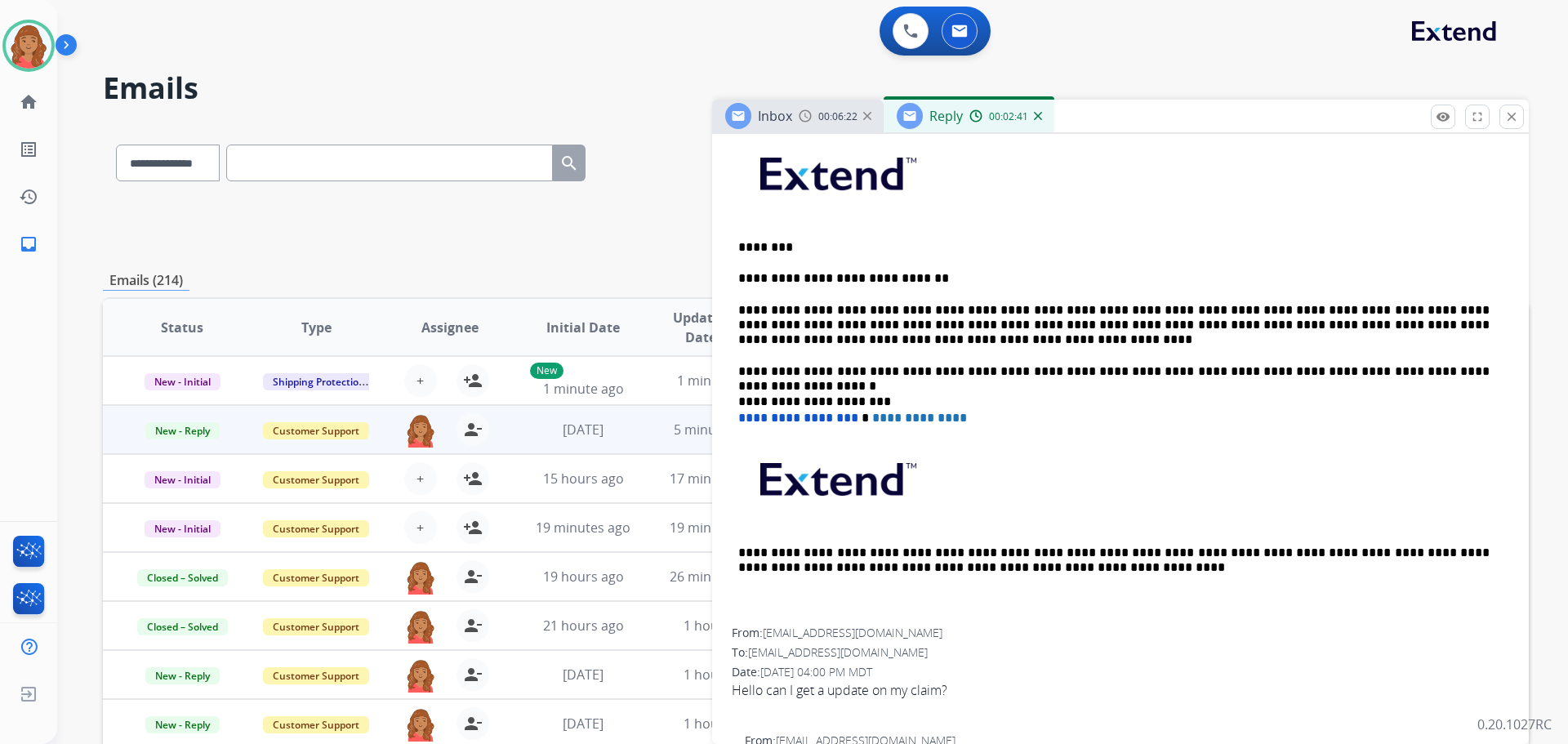
click at [1131, 308] on p "**********" at bounding box center [1114, 325] width 751 height 45
click at [1137, 310] on p "**********" at bounding box center [1114, 325] width 751 height 45
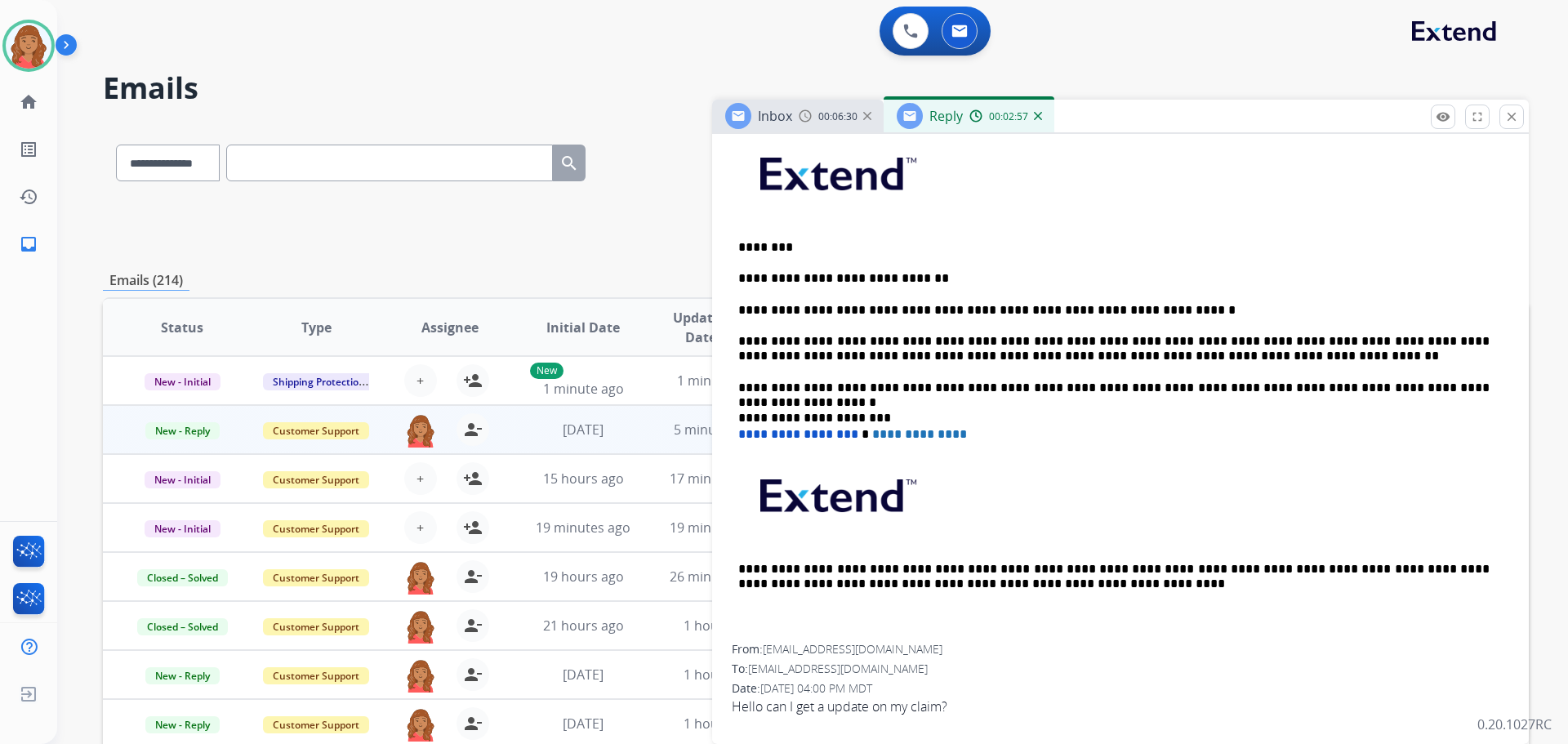
click at [1484, 339] on p "**********" at bounding box center [1114, 348] width 751 height 30
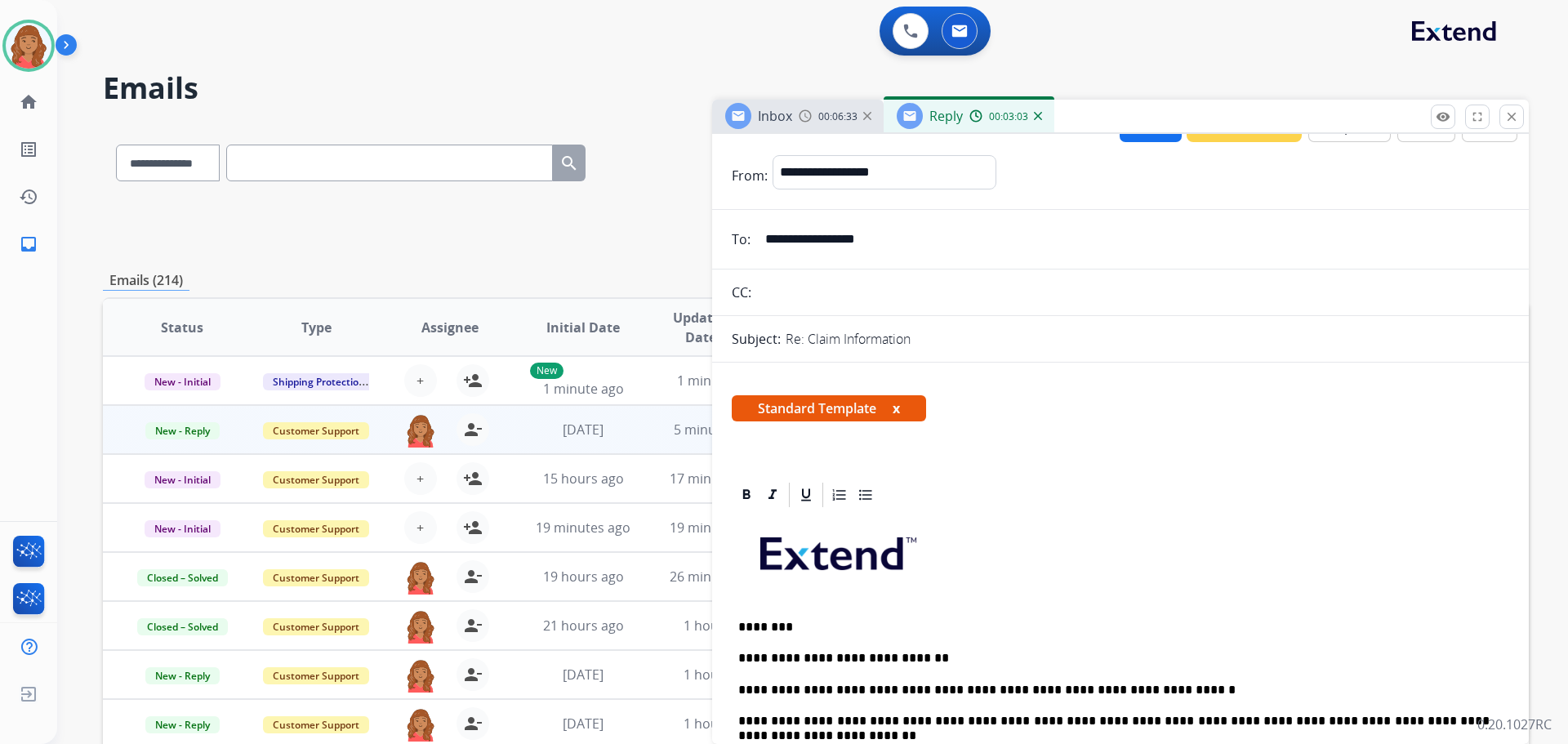
scroll to position [0, 0]
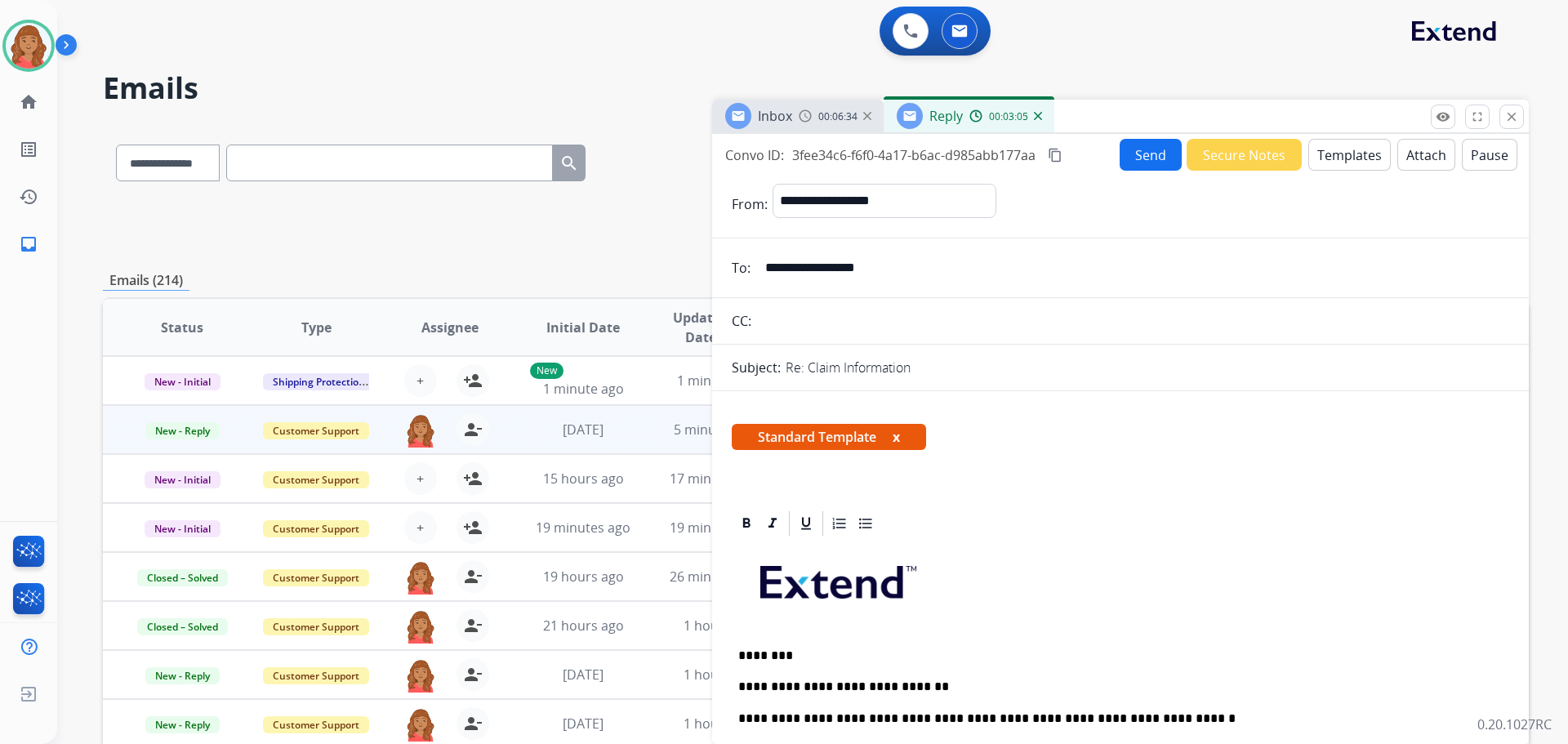
drag, startPoint x: 1058, startPoint y: 154, endPoint x: 999, endPoint y: 177, distance: 63.3
click at [1057, 154] on mat-icon "content_copy" at bounding box center [1054, 155] width 14 height 14
click at [1133, 154] on button "Send" at bounding box center [1151, 154] width 63 height 32
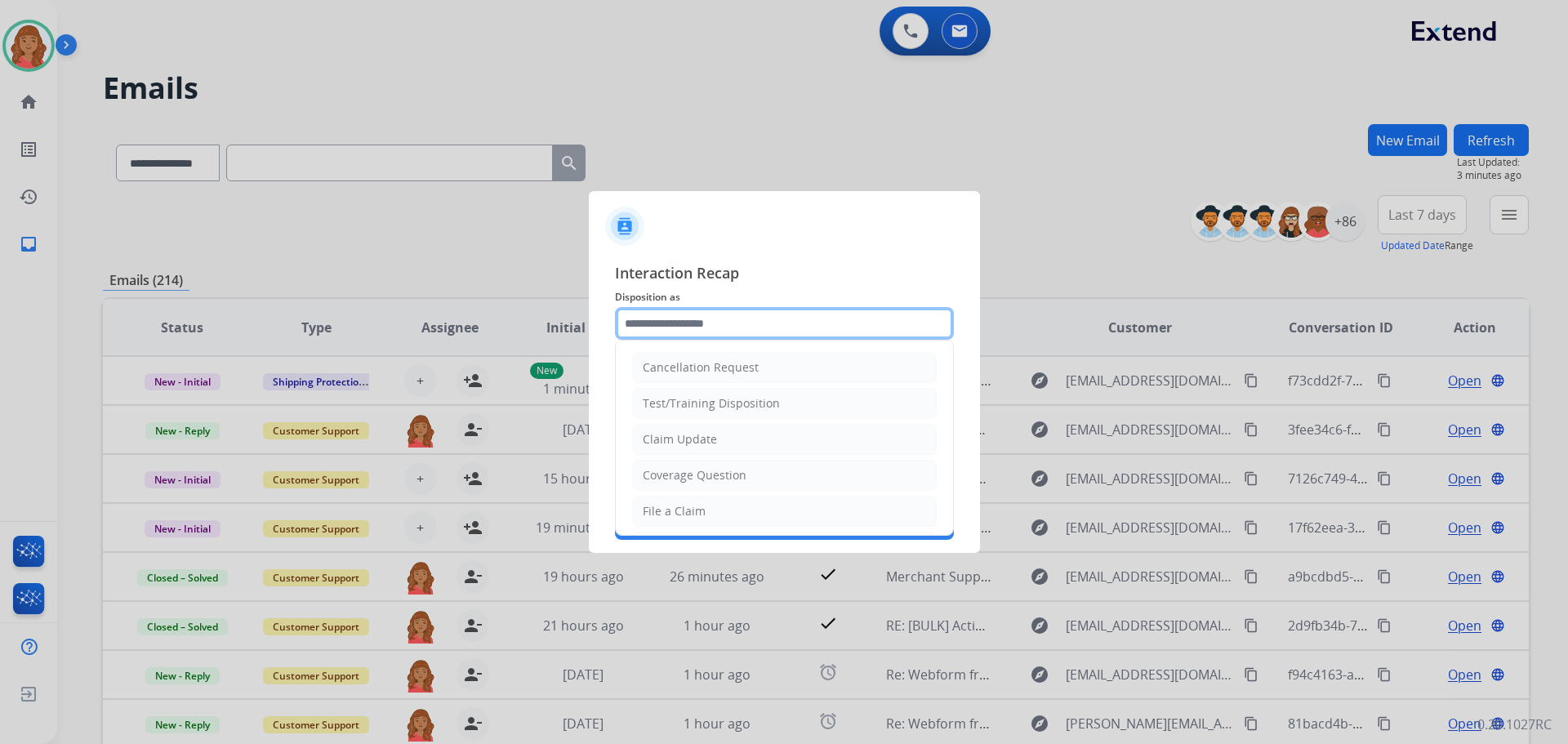
click at [696, 333] on input "text" at bounding box center [784, 323] width 339 height 33
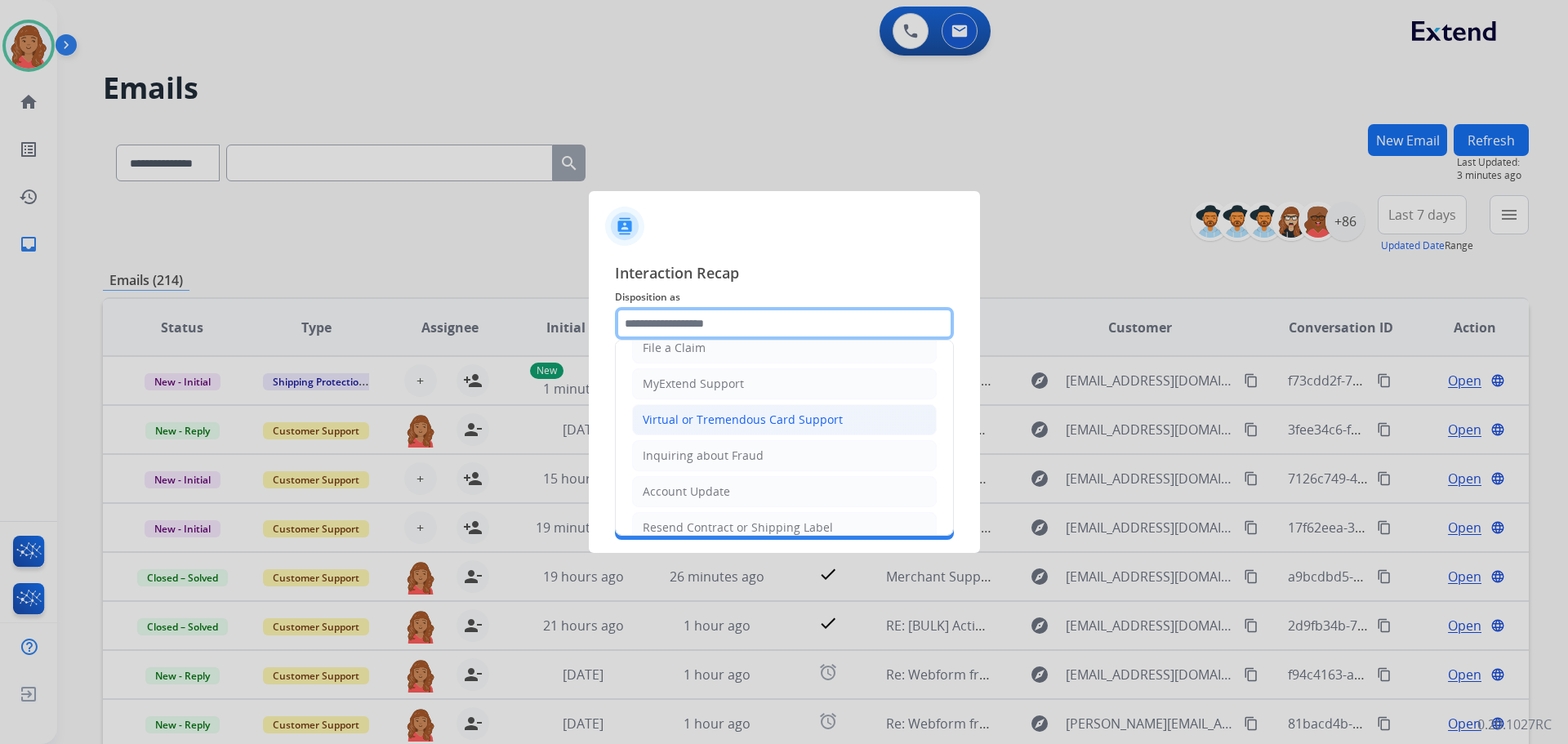
scroll to position [82, 0]
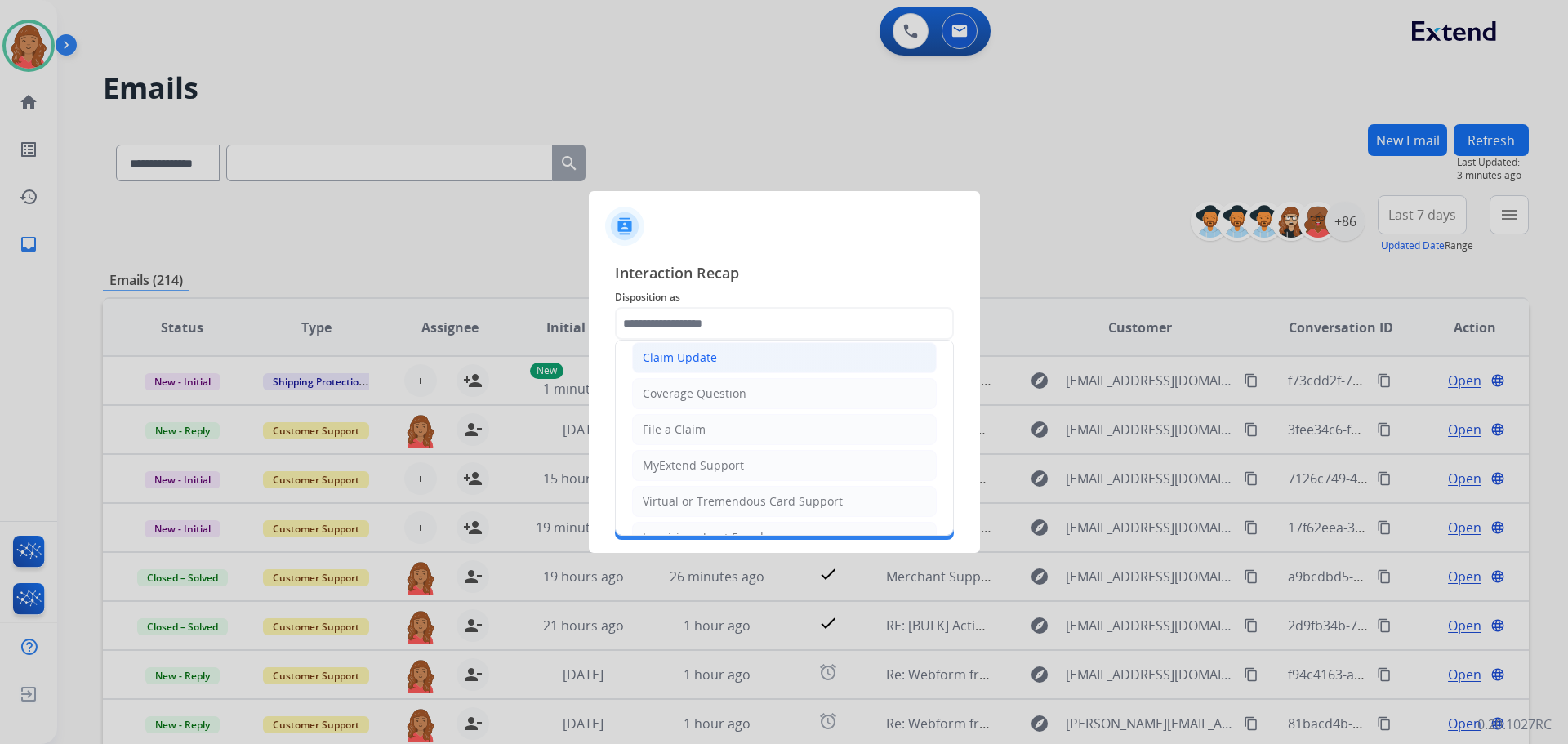
click at [694, 366] on div "Claim Update" at bounding box center [679, 357] width 74 height 16
type input "**********"
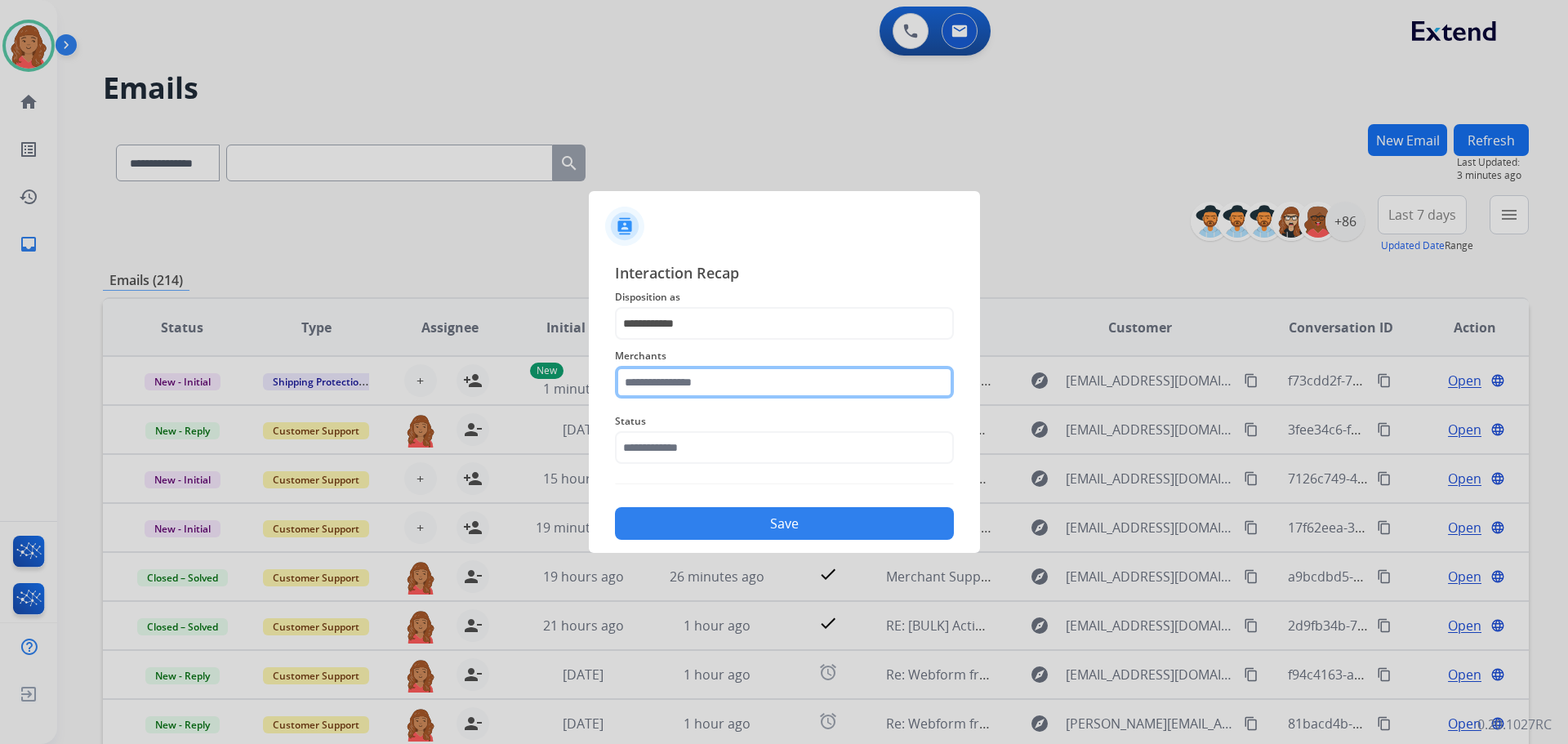
click at [689, 380] on input "text" at bounding box center [784, 382] width 339 height 33
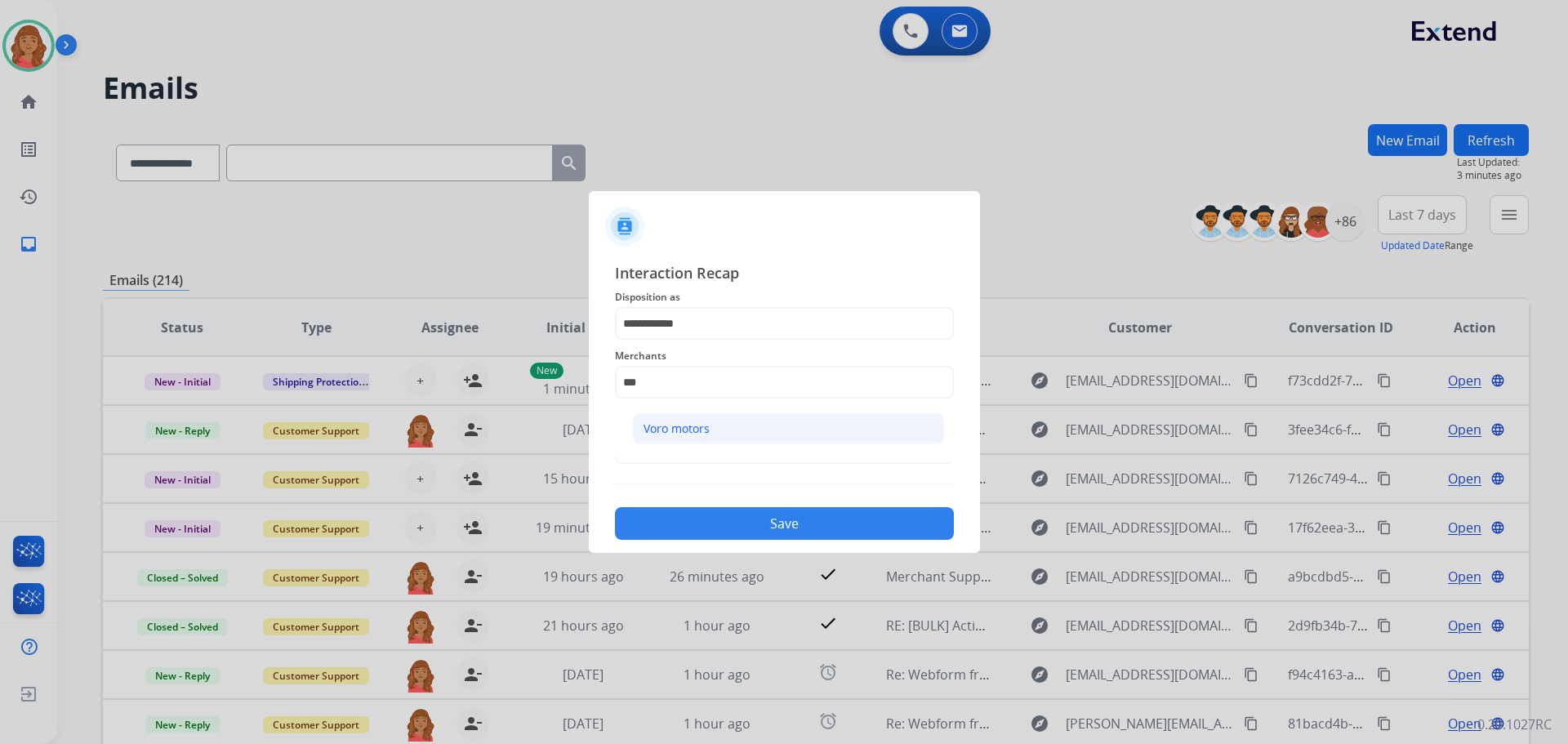
click at [673, 429] on div "Voro motors" at bounding box center [676, 428] width 66 height 16
type input "**********"
click at [691, 422] on span "Status" at bounding box center [784, 422] width 339 height 19
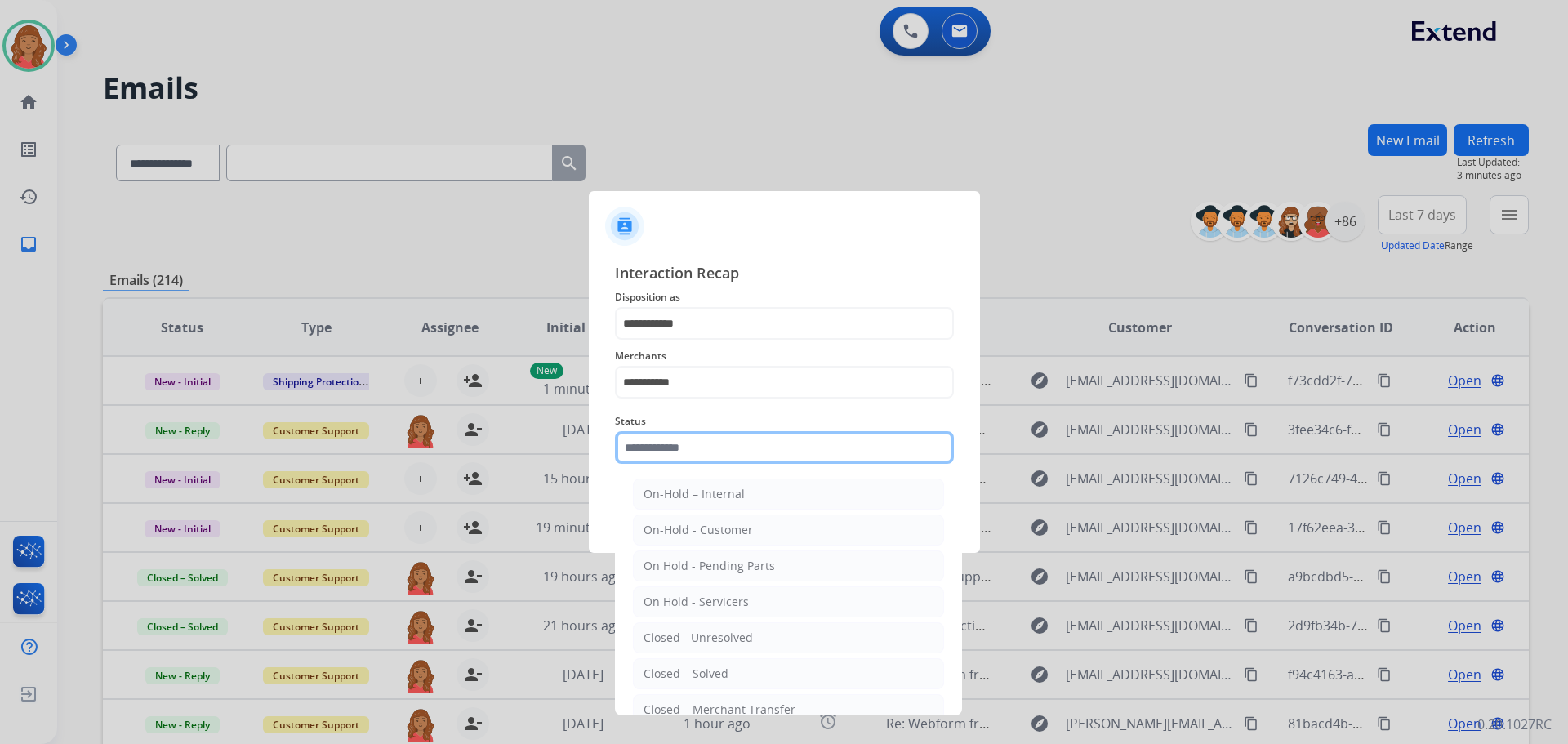
click at [689, 452] on input "text" at bounding box center [784, 448] width 339 height 33
drag, startPoint x: 669, startPoint y: 667, endPoint x: 696, endPoint y: 566, distance: 104.5
click at [669, 666] on div "Closed – Solved" at bounding box center [686, 674] width 85 height 16
type input "**********"
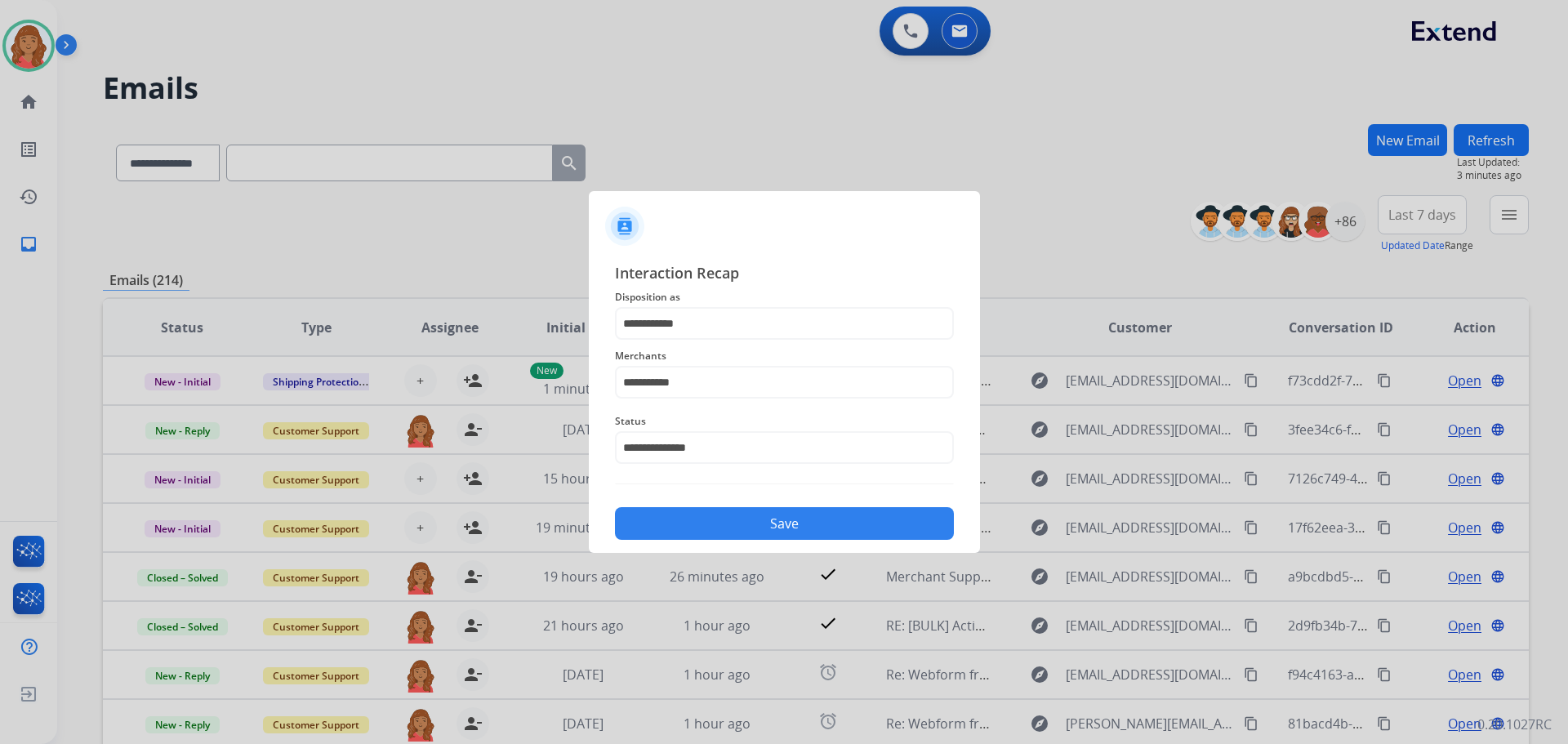
click at [717, 533] on button "Save" at bounding box center [784, 524] width 339 height 33
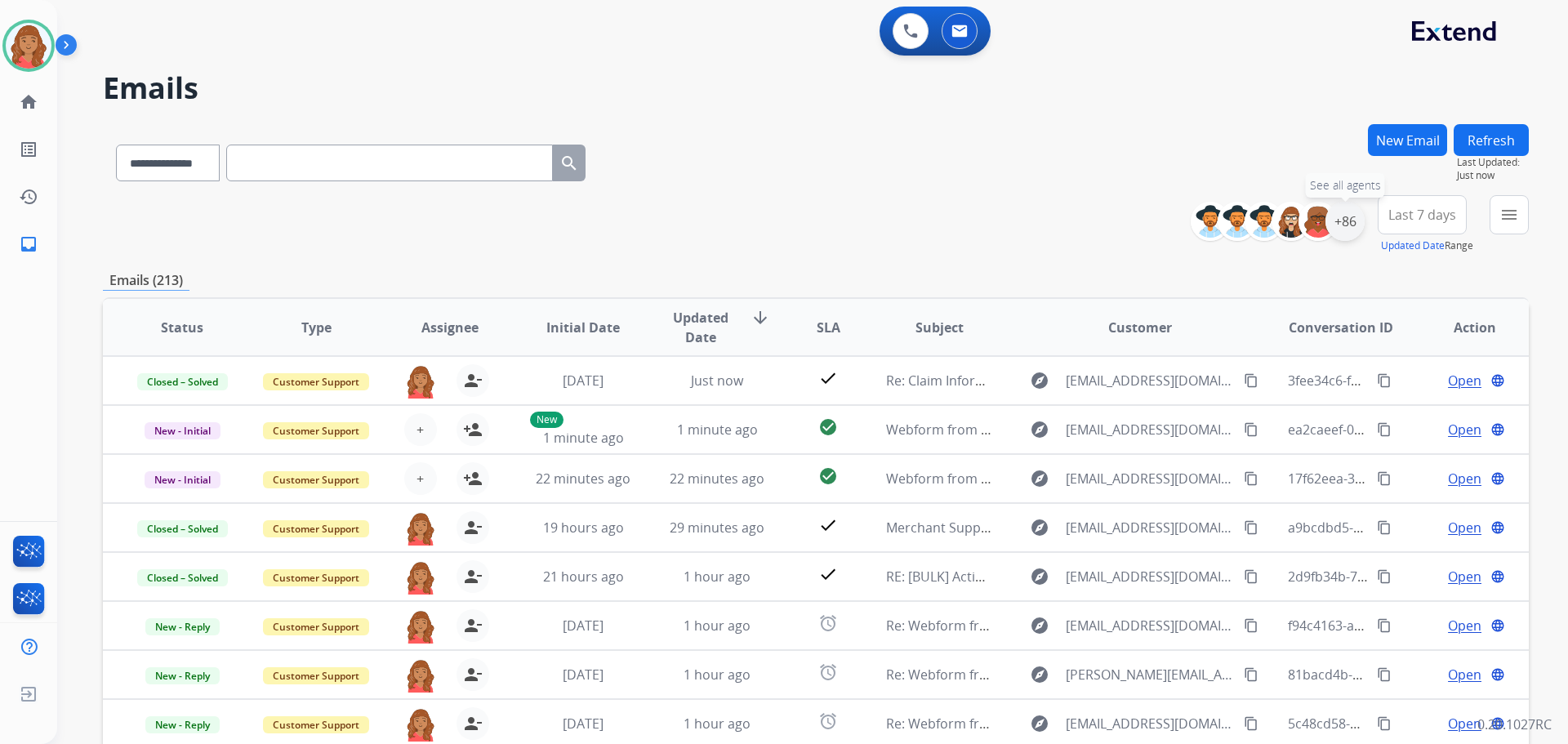
click at [1349, 230] on div "+86" at bounding box center [1345, 221] width 39 height 39
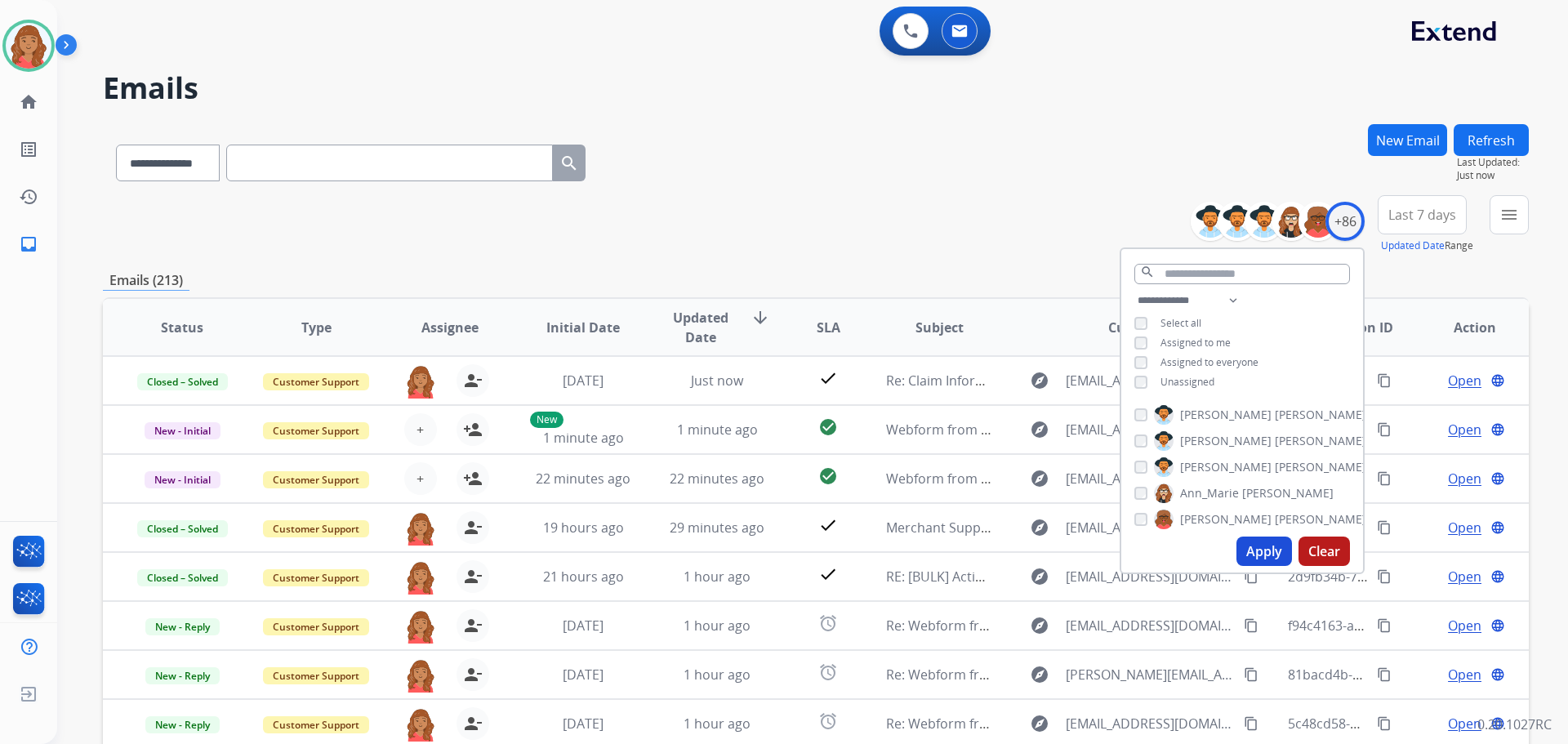
click at [1252, 552] on button "Apply" at bounding box center [1264, 552] width 56 height 30
drag, startPoint x: 1496, startPoint y: 219, endPoint x: 1494, endPoint y: 229, distance: 10.2
click at [1499, 219] on button "menu Filters" at bounding box center [1509, 215] width 39 height 39
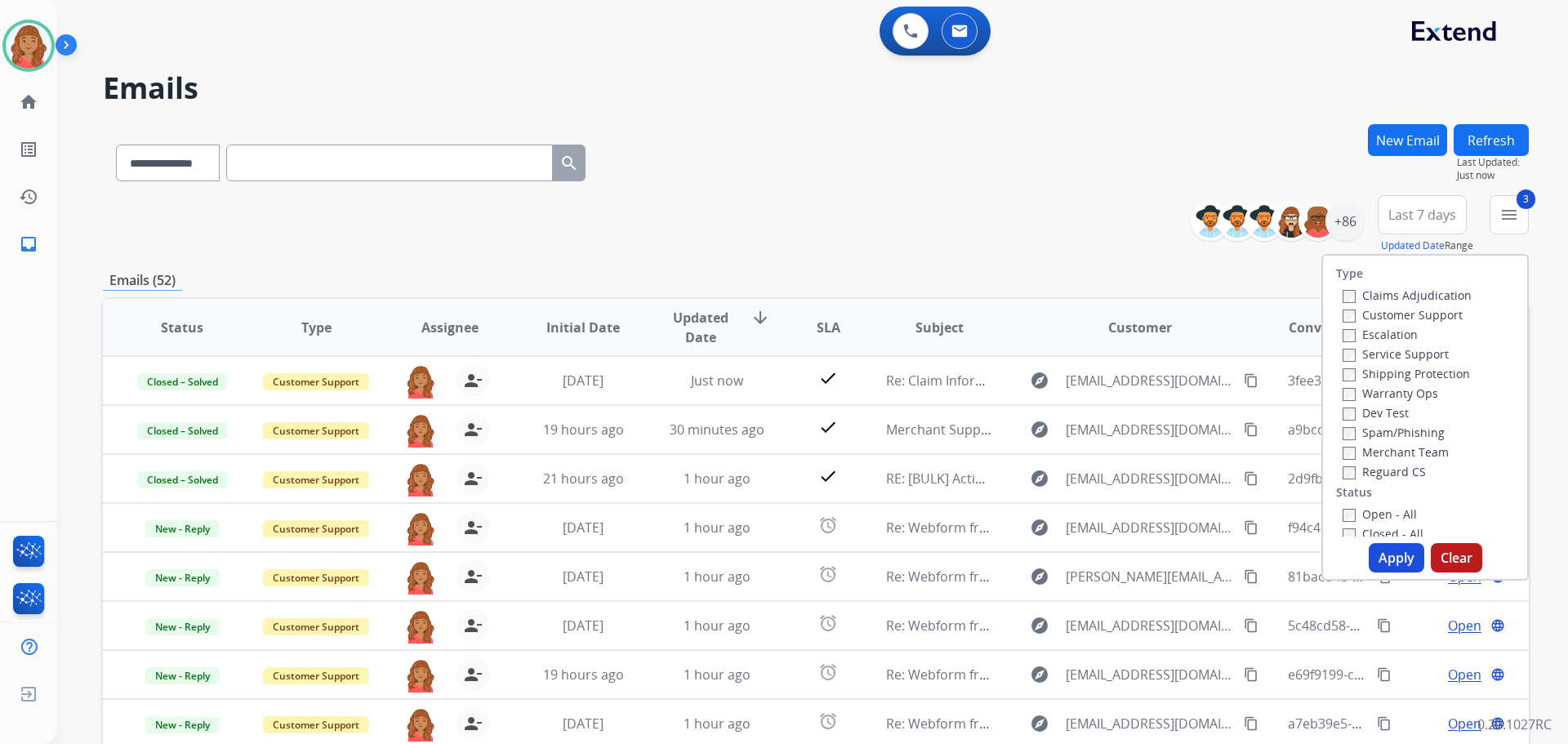
click at [1345, 317] on label "Customer Support" at bounding box center [1403, 315] width 120 height 15
click at [1374, 543] on div "Type Claims Adjudication Customer Support Escalation Service Support Shipping P…" at bounding box center [1426, 418] width 208 height 327
click at [1399, 550] on button "Apply" at bounding box center [1397, 558] width 56 height 30
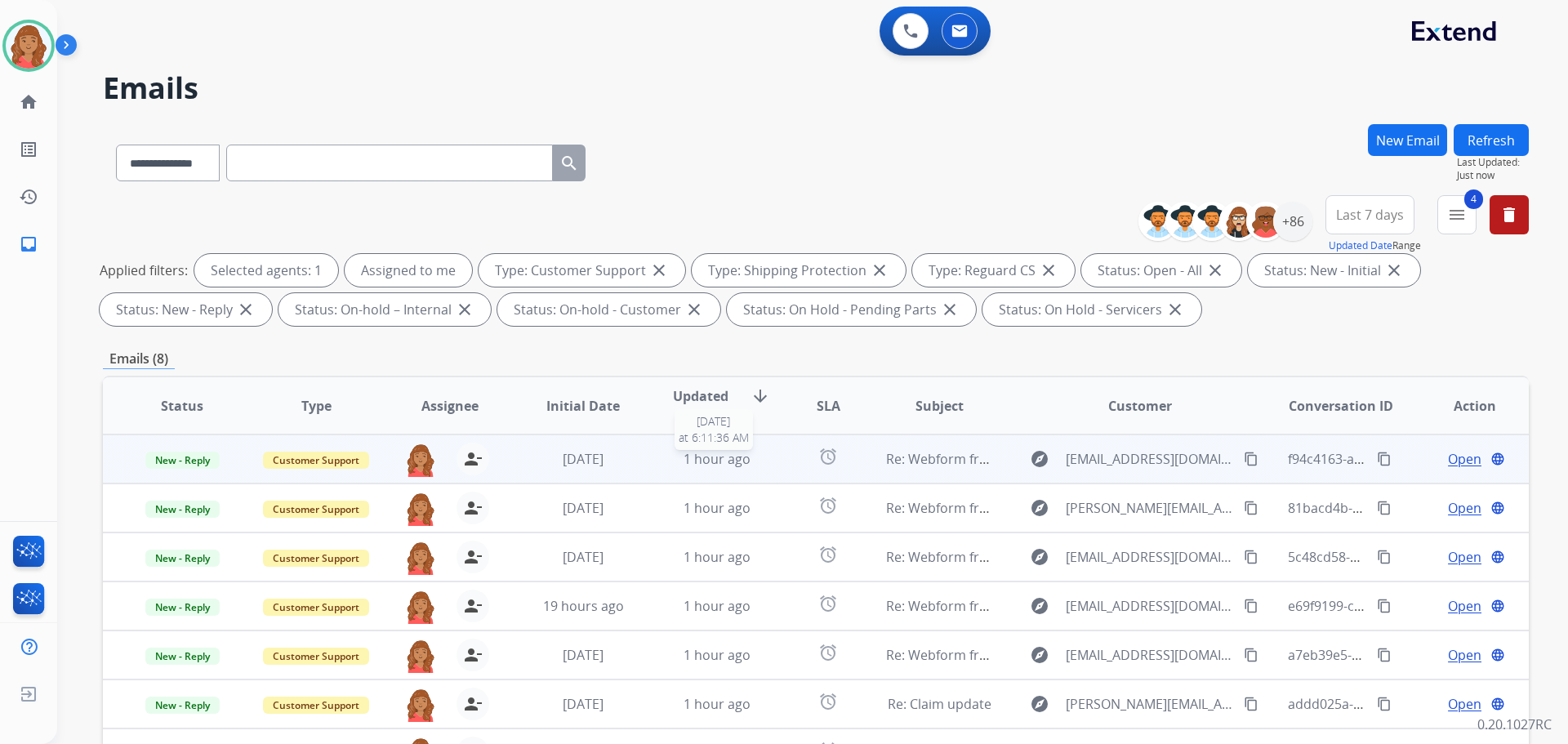
click at [693, 456] on span "1 hour ago" at bounding box center [718, 459] width 67 height 18
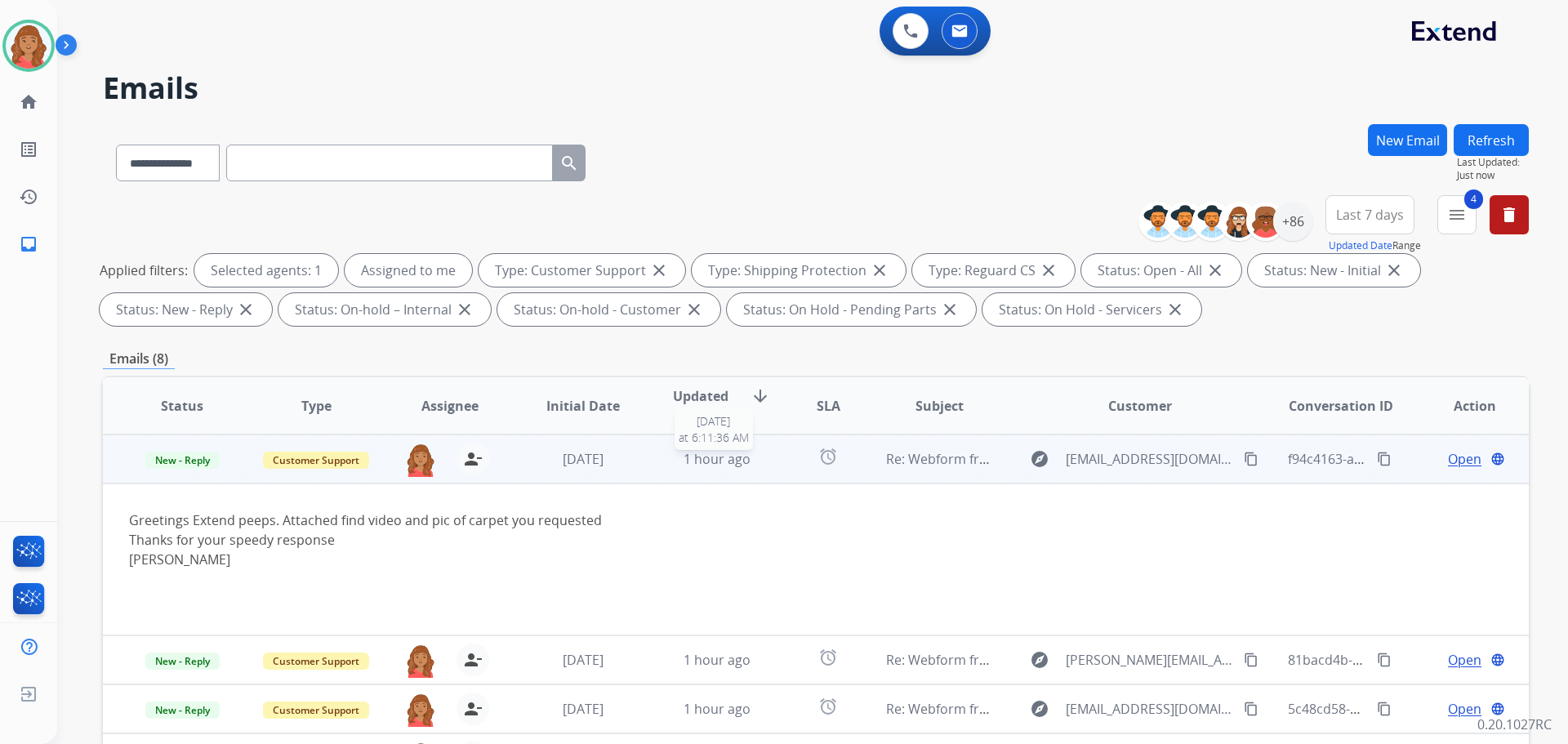
click at [704, 451] on span "1 hour ago" at bounding box center [718, 459] width 67 height 18
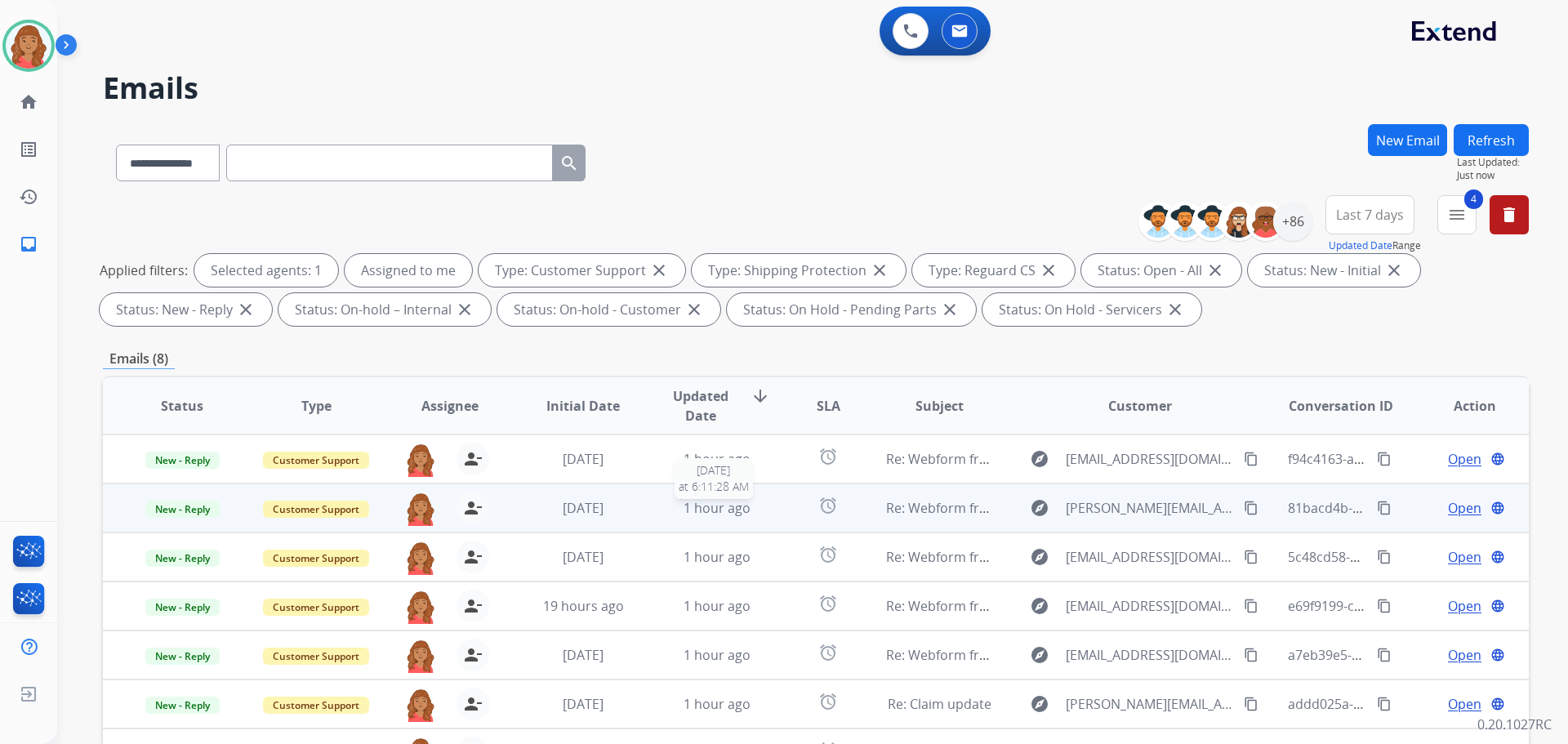
click at [690, 512] on span "1 hour ago" at bounding box center [718, 508] width 67 height 18
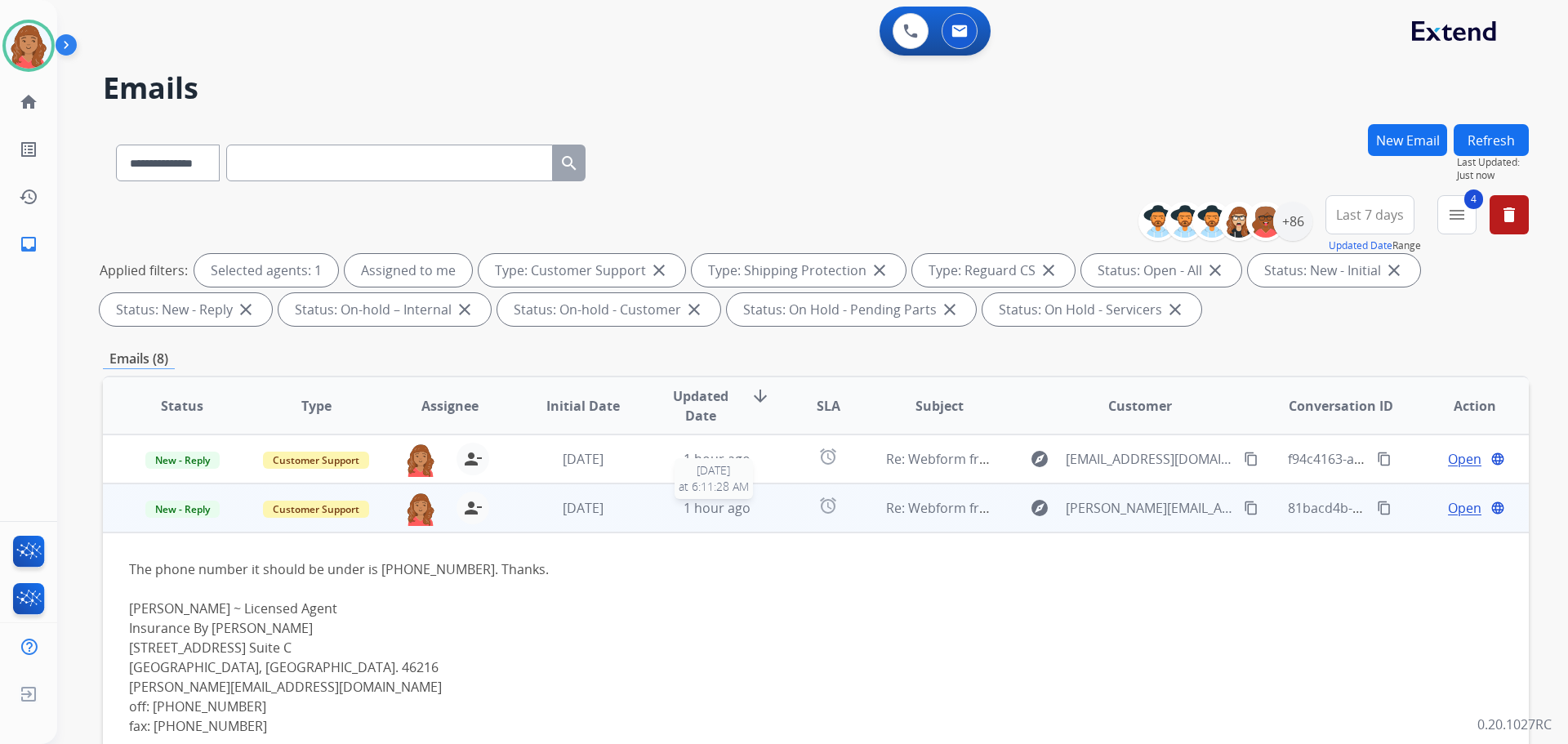
scroll to position [49, 0]
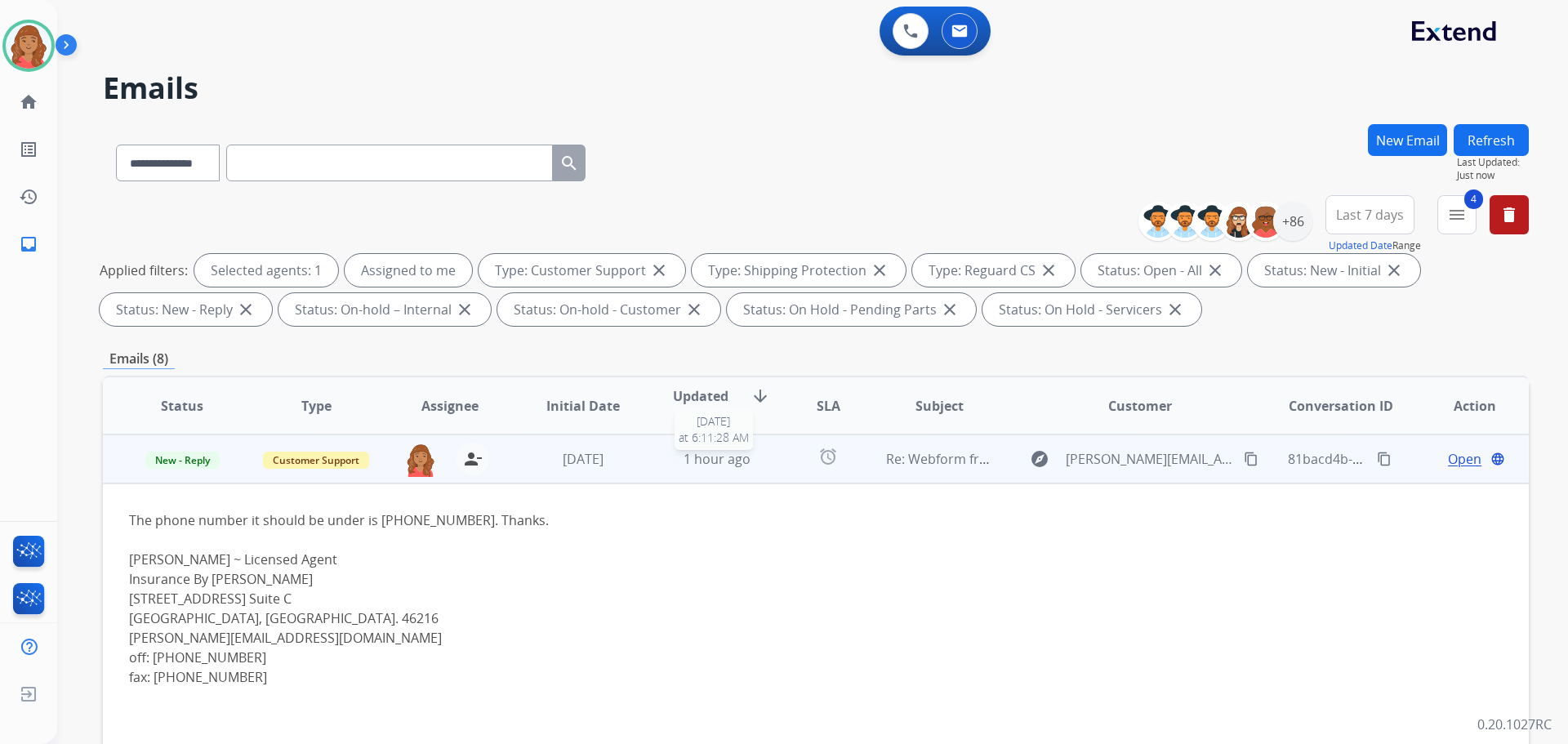
click at [701, 461] on span "1 hour ago" at bounding box center [718, 459] width 67 height 18
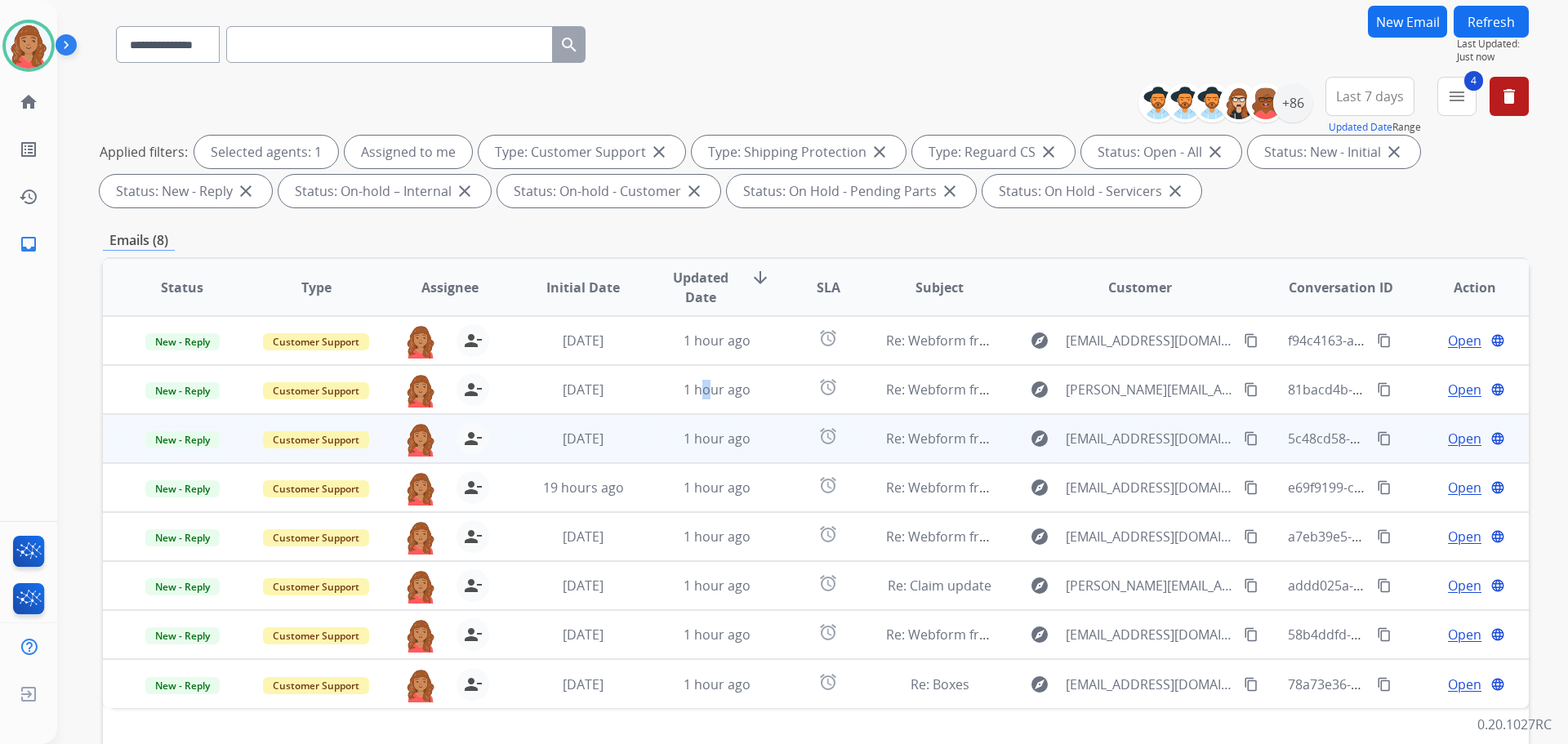
scroll to position [164, 0]
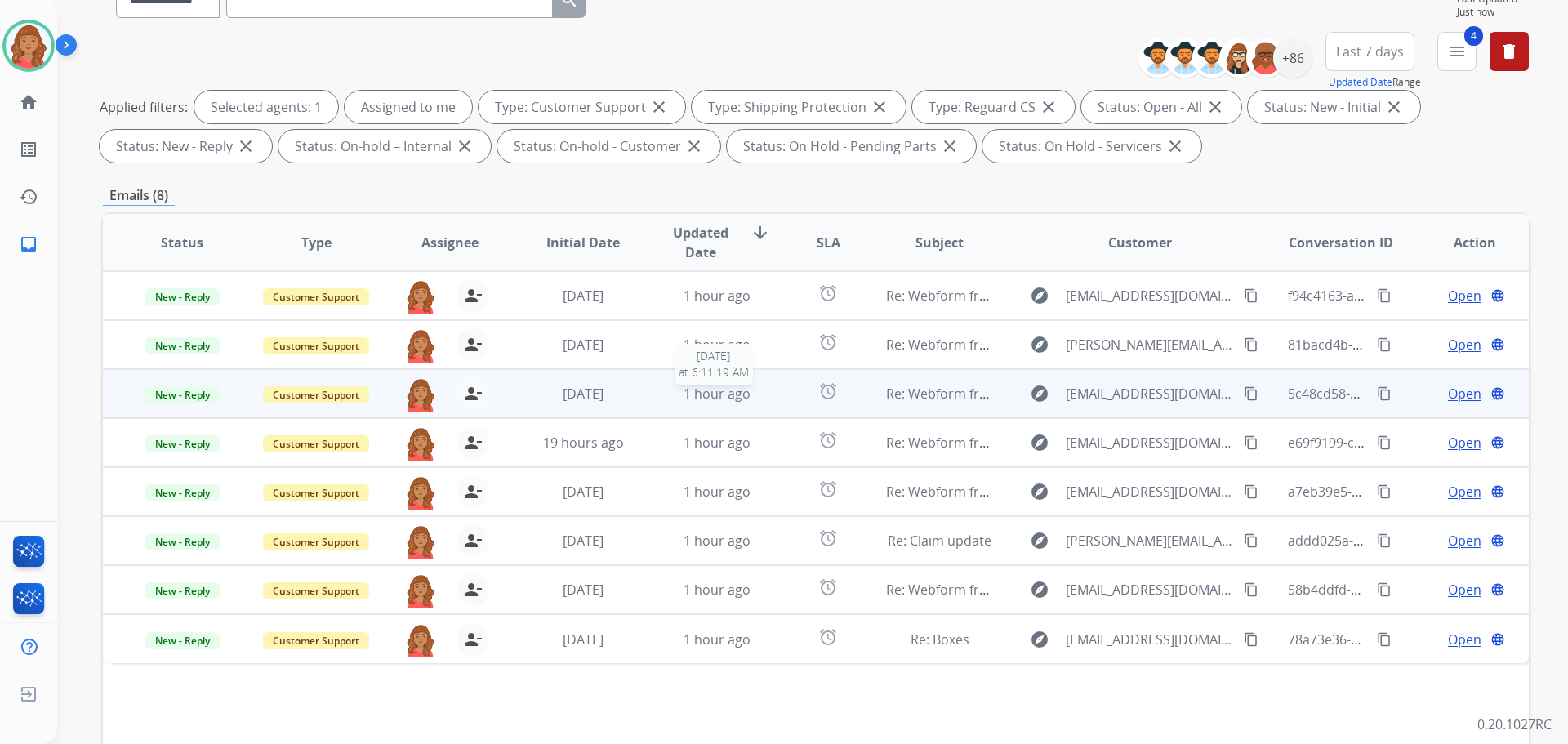
click at [698, 391] on span "1 hour ago" at bounding box center [718, 394] width 67 height 18
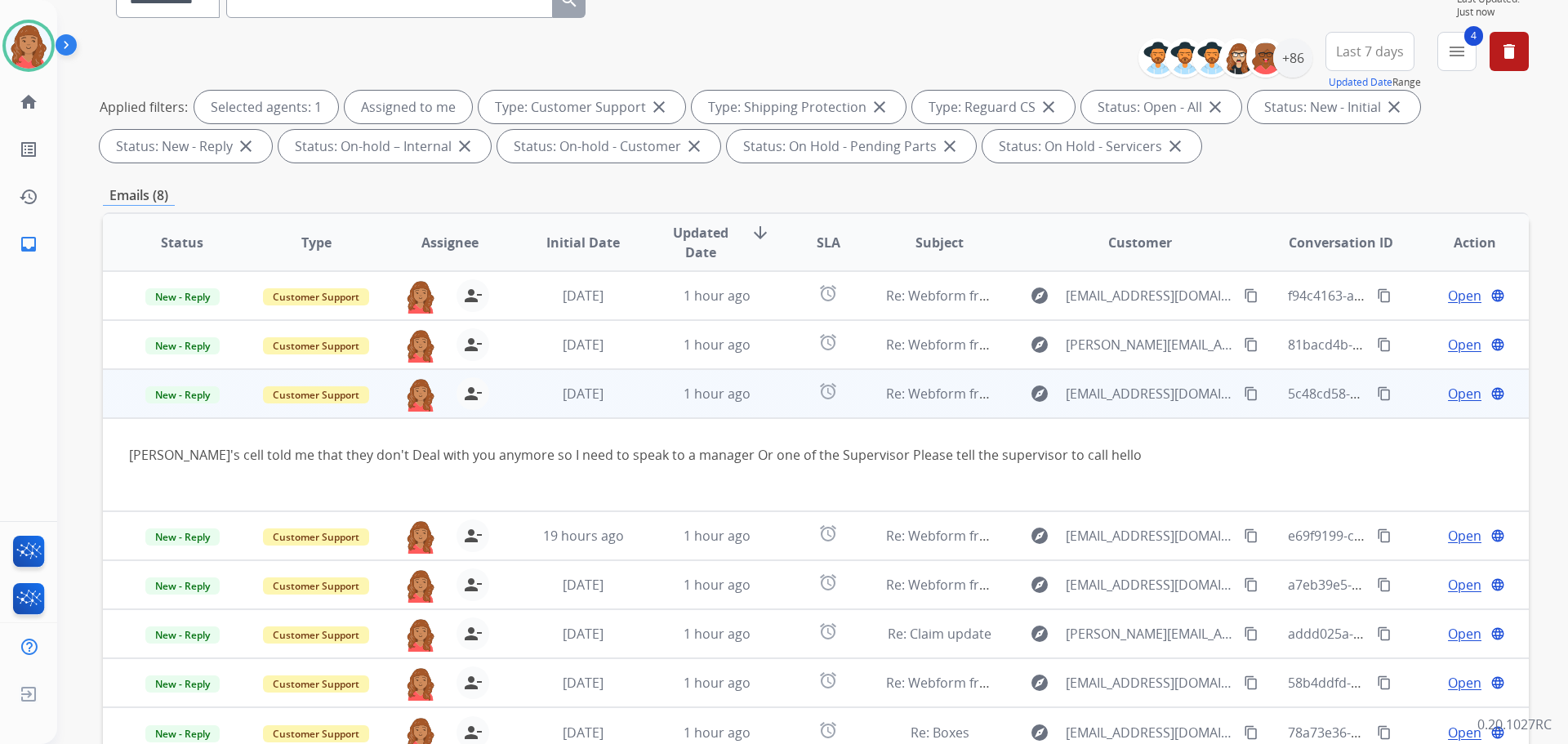
click at [691, 402] on span "1 hour ago" at bounding box center [718, 394] width 67 height 18
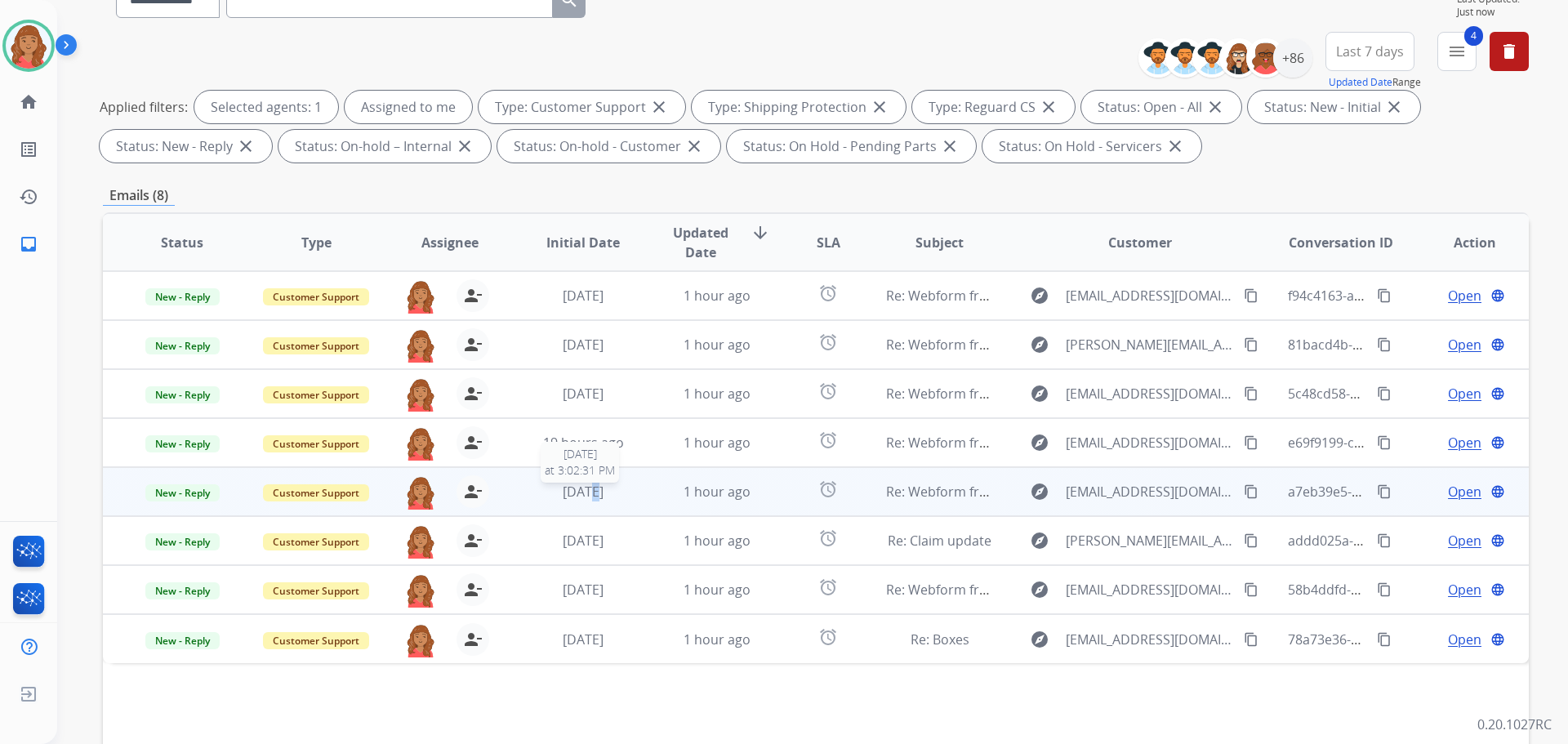
click at [578, 489] on span "1 day ago" at bounding box center [583, 492] width 40 height 18
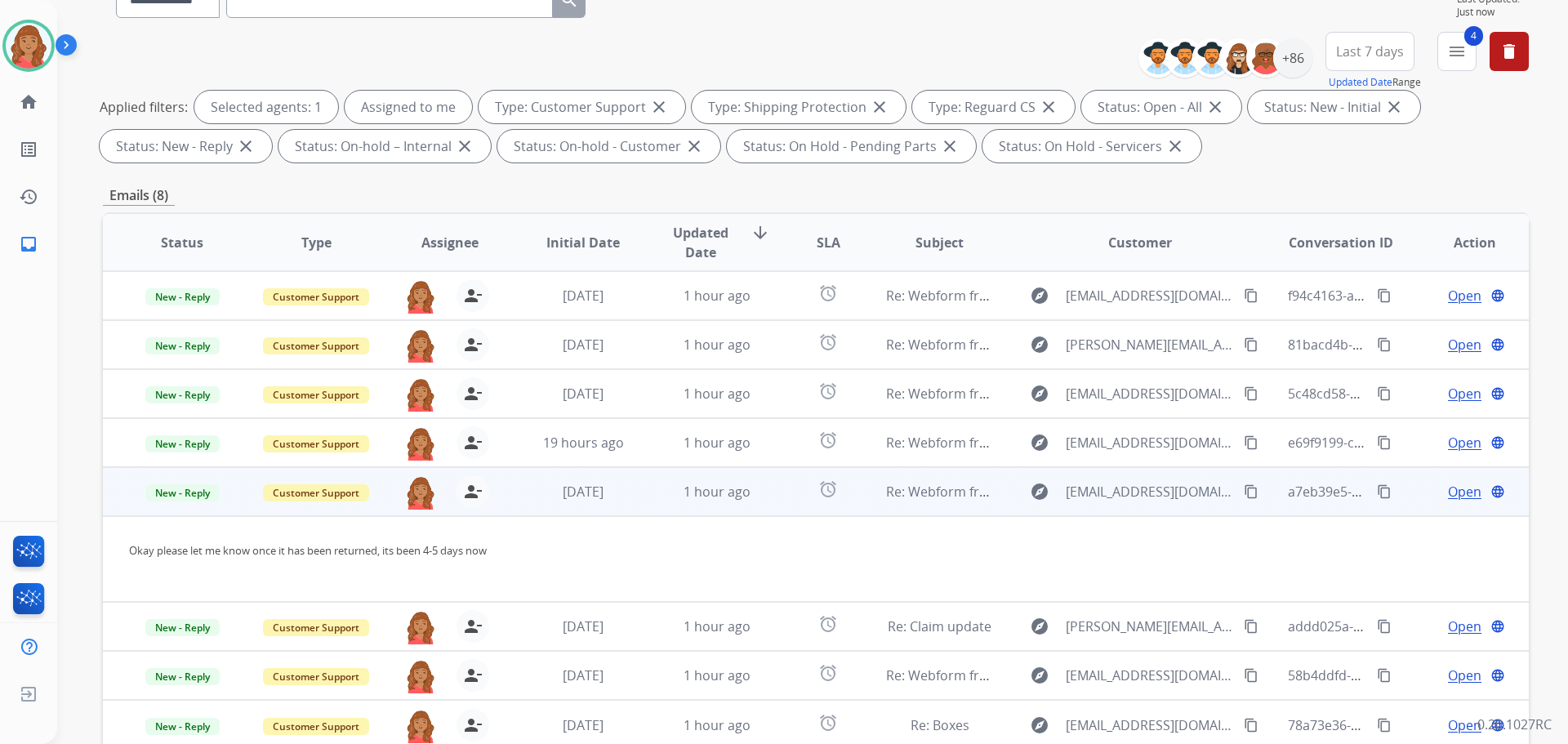
click at [652, 499] on td "1 hour ago" at bounding box center [704, 492] width 134 height 49
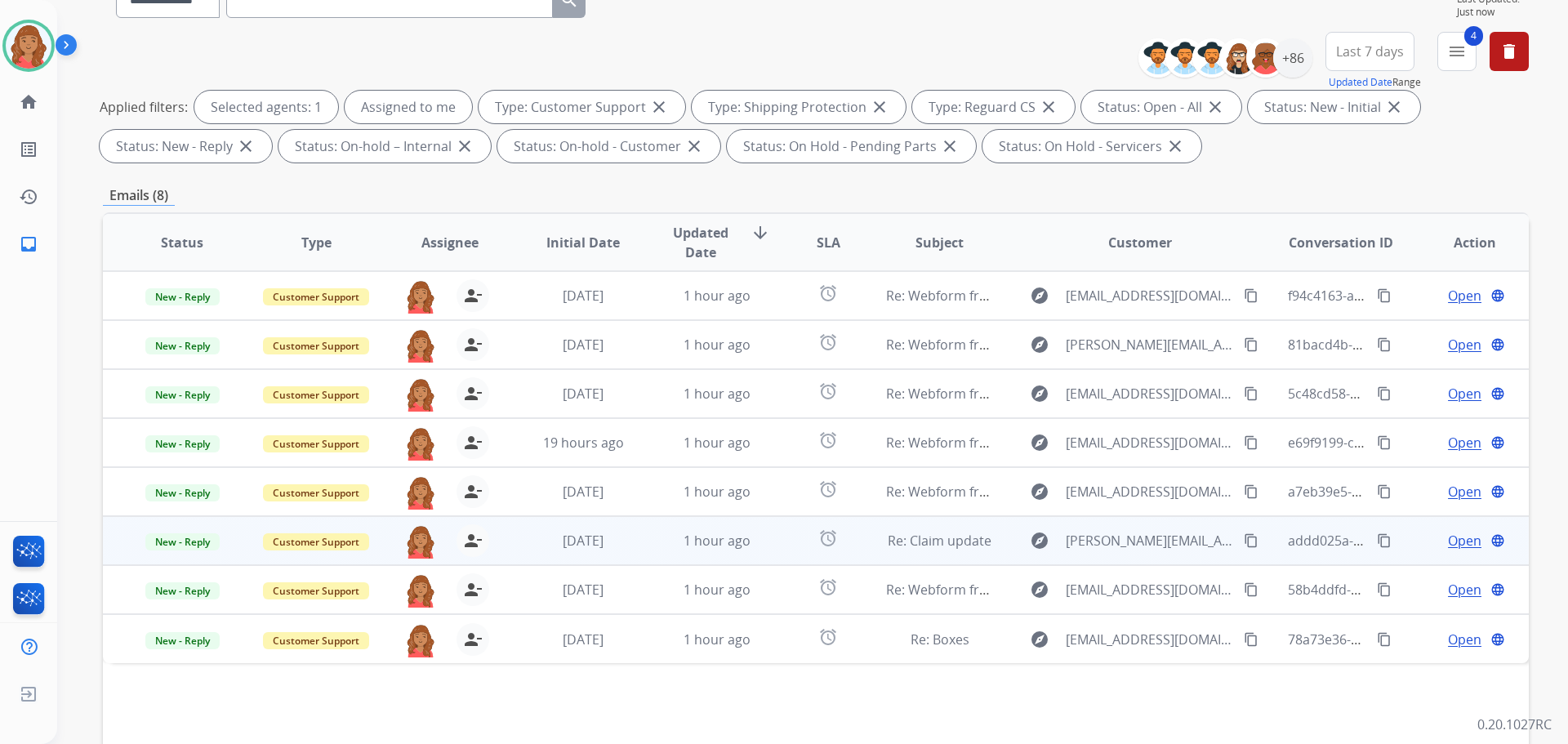
click at [642, 550] on td "1 hour ago" at bounding box center [704, 541] width 134 height 49
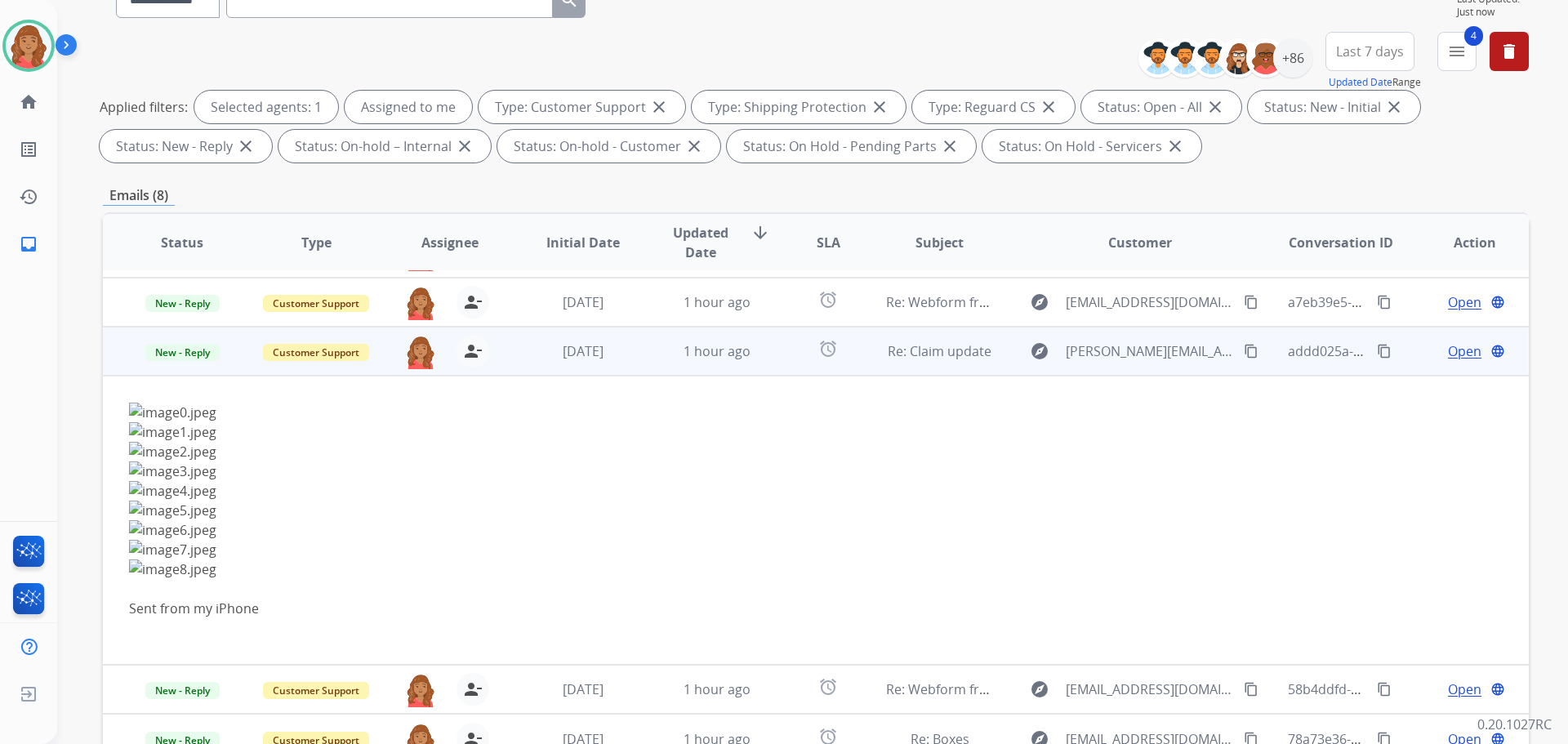
scroll to position [192, 0]
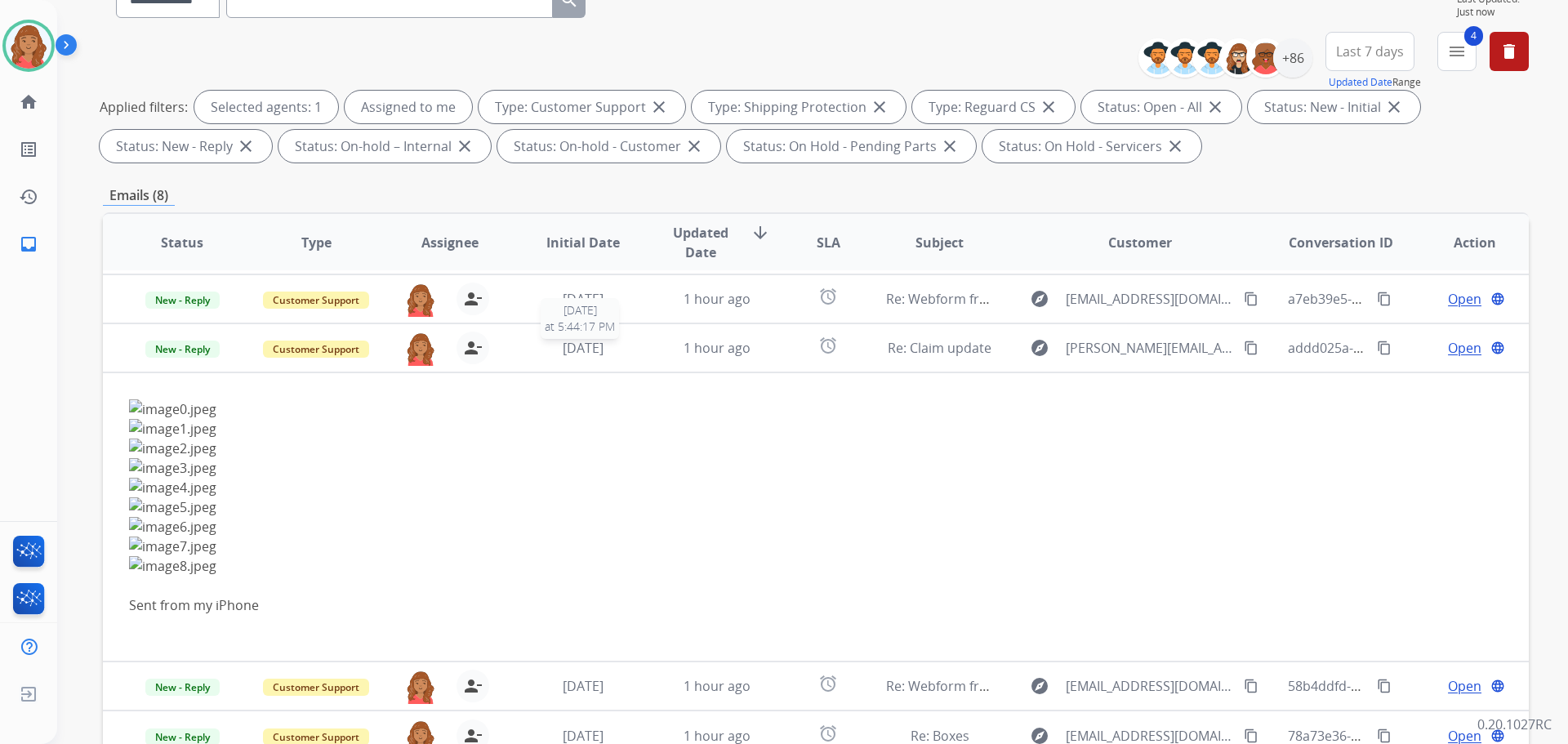
drag, startPoint x: 631, startPoint y: 352, endPoint x: 629, endPoint y: 371, distance: 19.1
click at [631, 353] on div "1 day ago" at bounding box center [583, 348] width 107 height 19
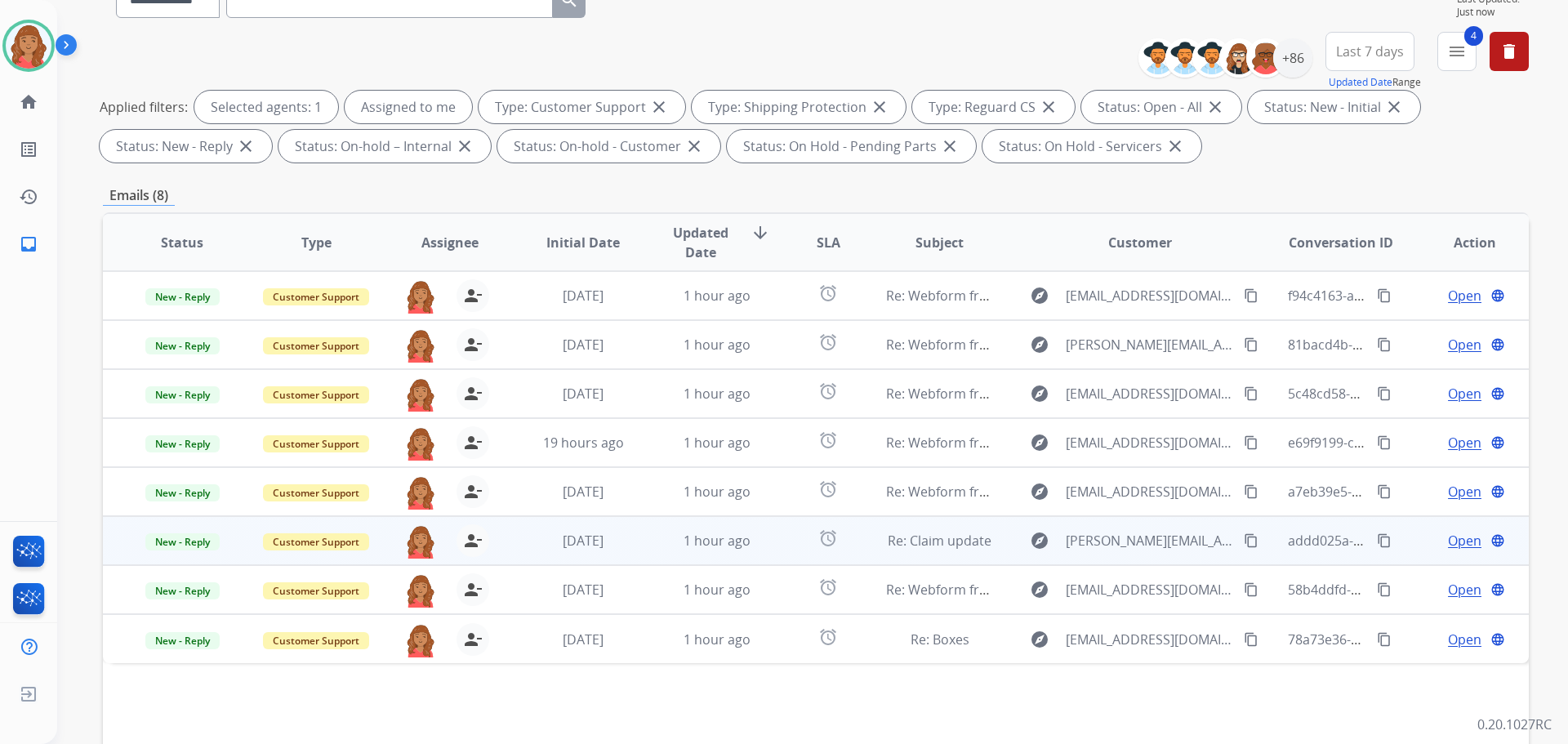
drag, startPoint x: 587, startPoint y: 550, endPoint x: 587, endPoint y: 561, distance: 11.0
drag, startPoint x: 587, startPoint y: 561, endPoint x: 582, endPoint y: 544, distance: 17.7
click at [582, 544] on span "1 day ago" at bounding box center [583, 541] width 40 height 18
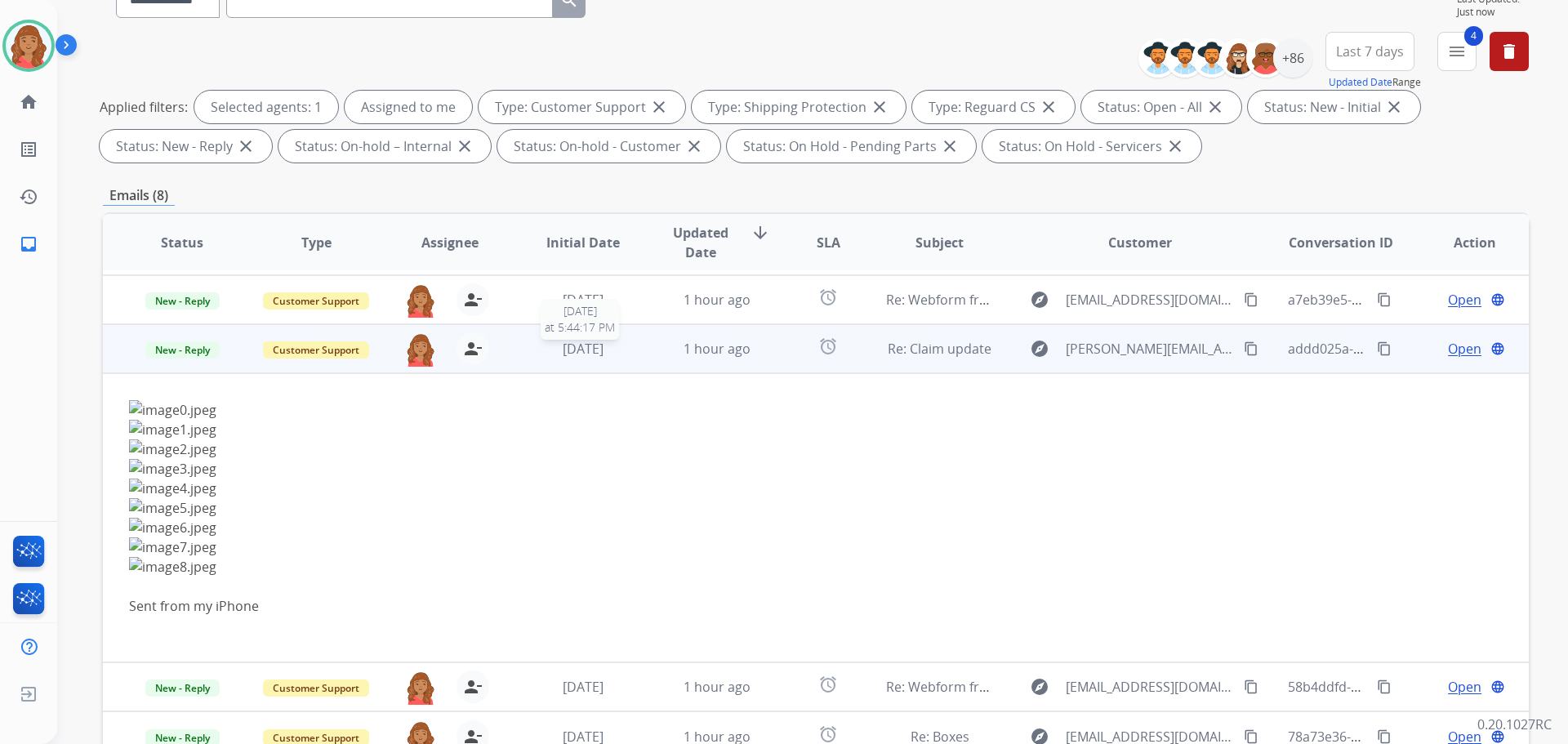
scroll to position [192, 0]
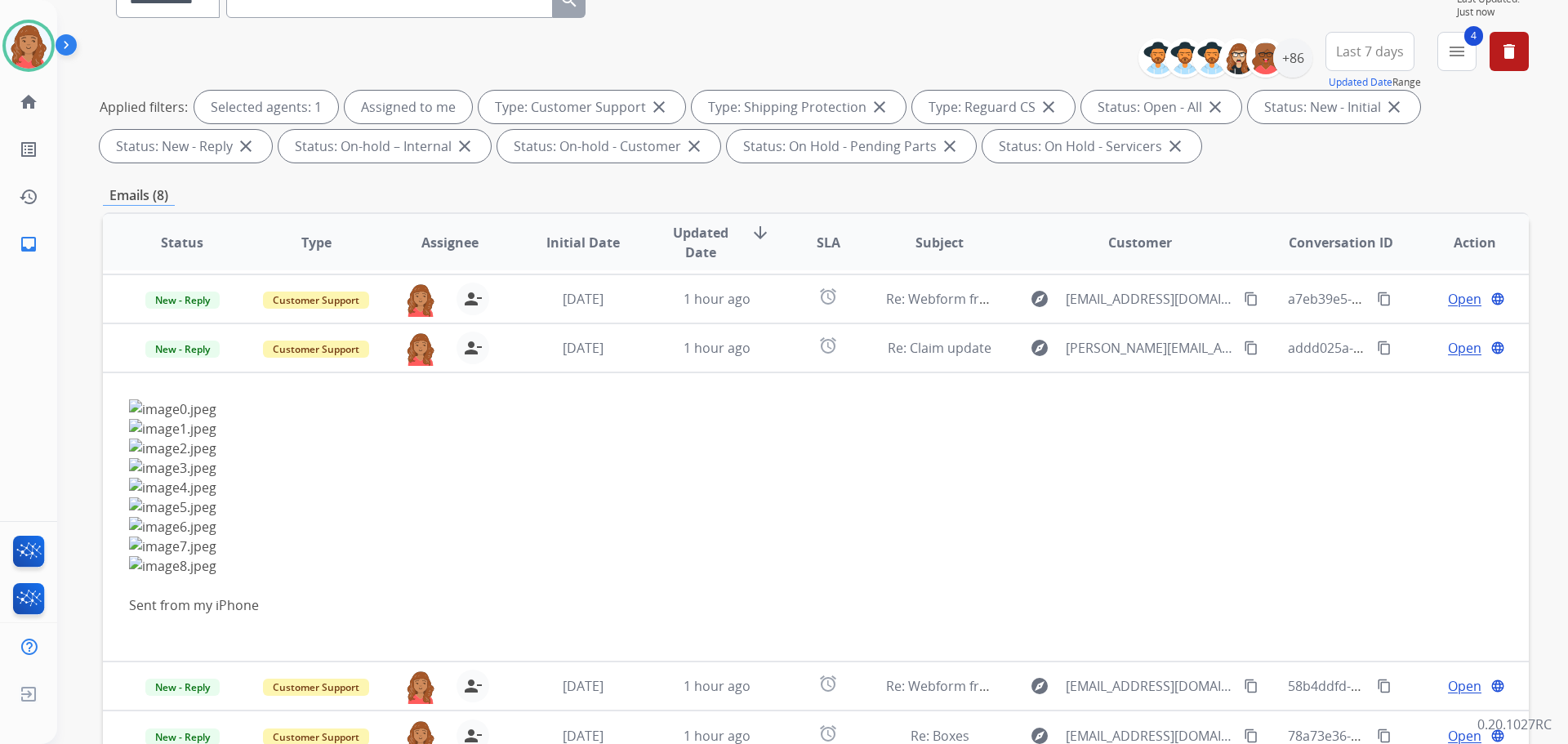
drag, startPoint x: 570, startPoint y: 358, endPoint x: 581, endPoint y: 365, distance: 13.0
click at [574, 359] on td "1 day ago" at bounding box center [570, 347] width 134 height 49
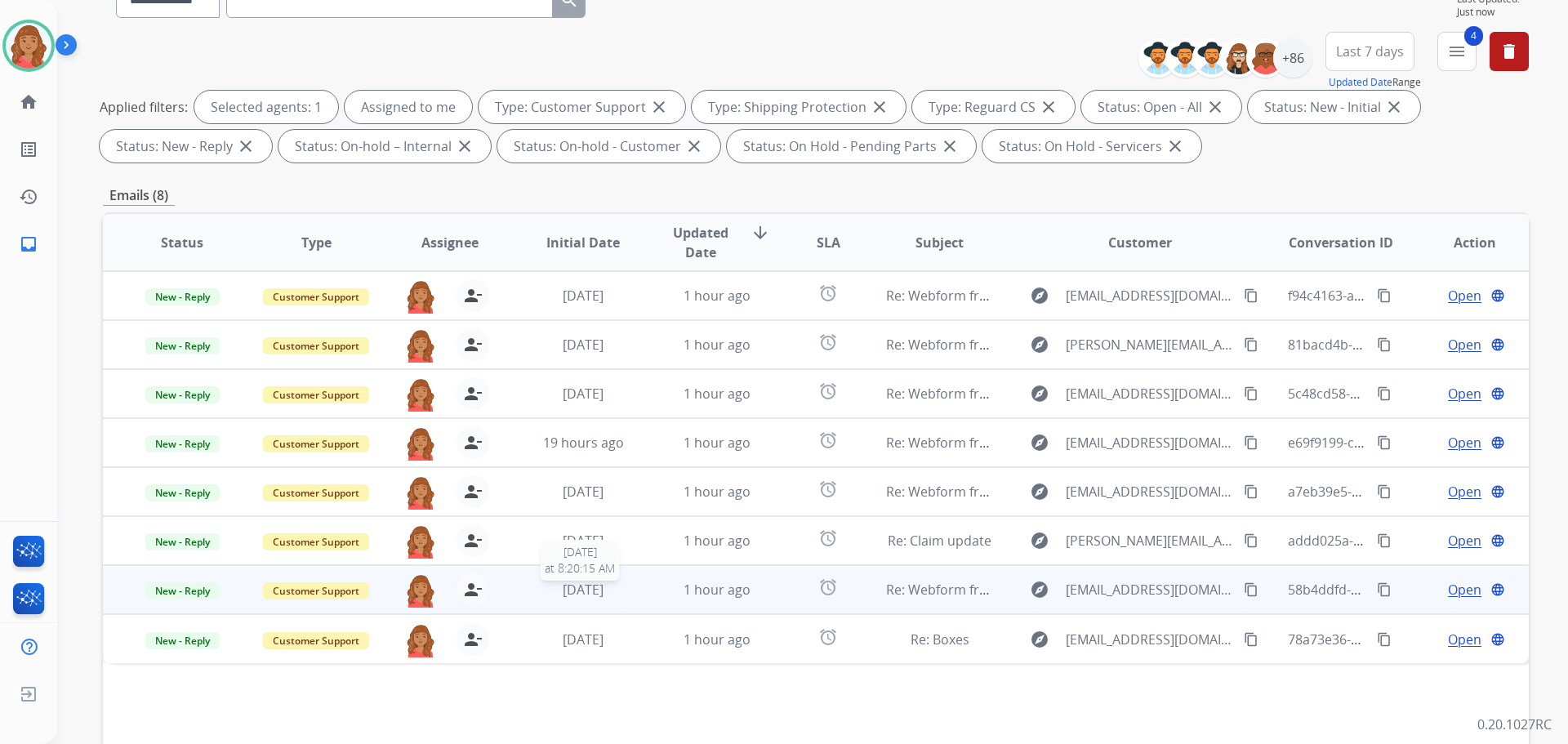
click at [574, 586] on span "3 days ago" at bounding box center [583, 590] width 40 height 18
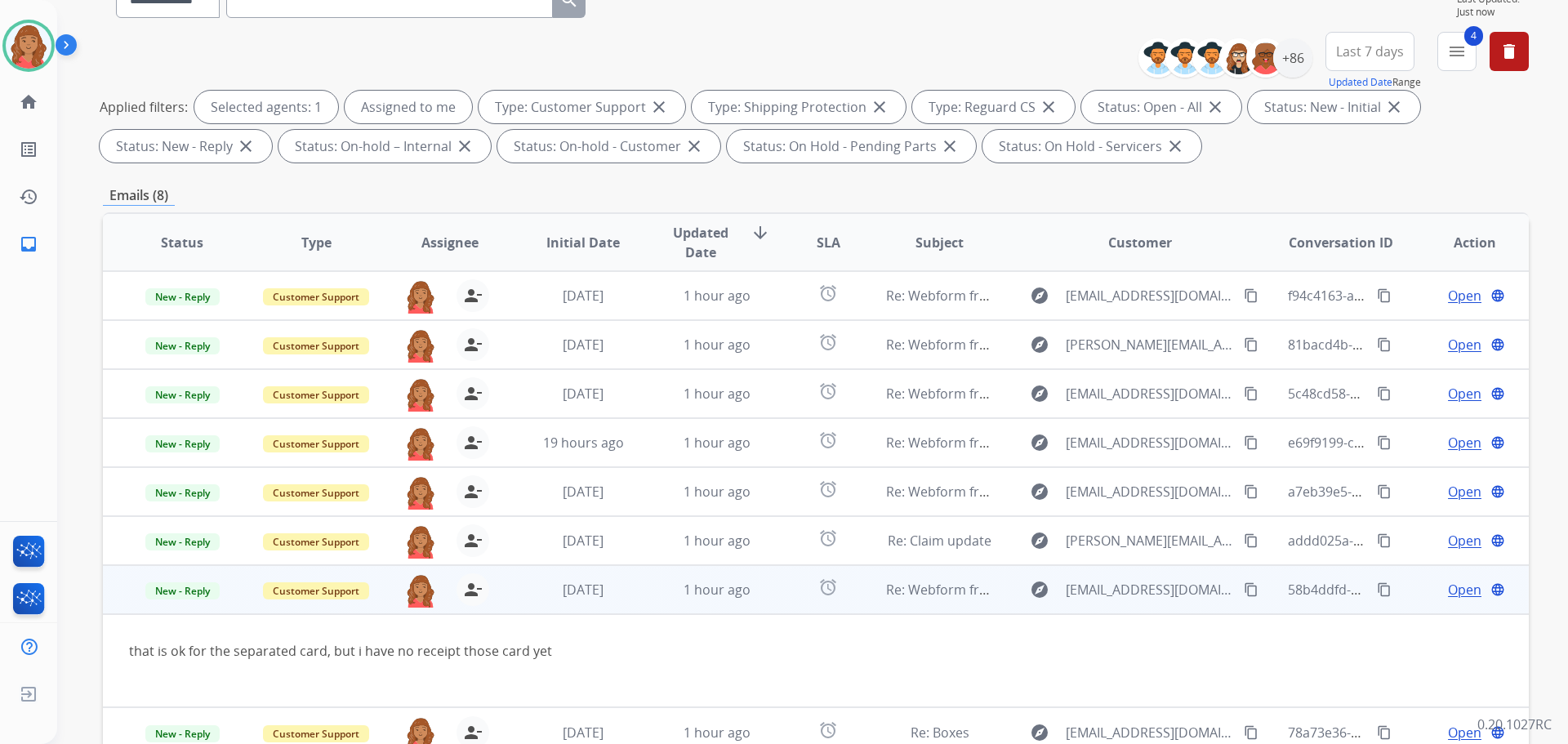
click at [560, 607] on td "3 days ago" at bounding box center [570, 590] width 134 height 49
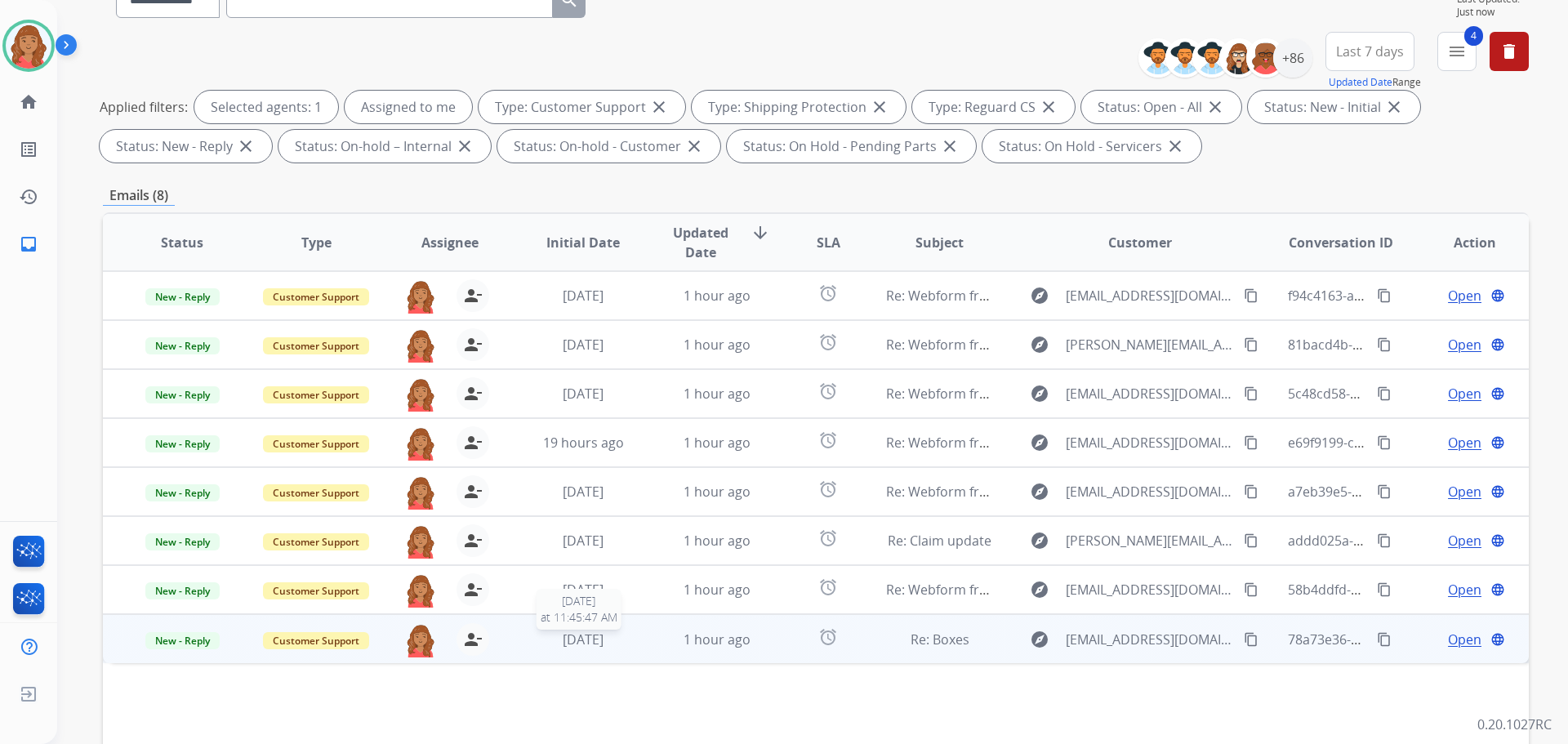
click at [563, 636] on span "1 month ago" at bounding box center [583, 639] width 40 height 18
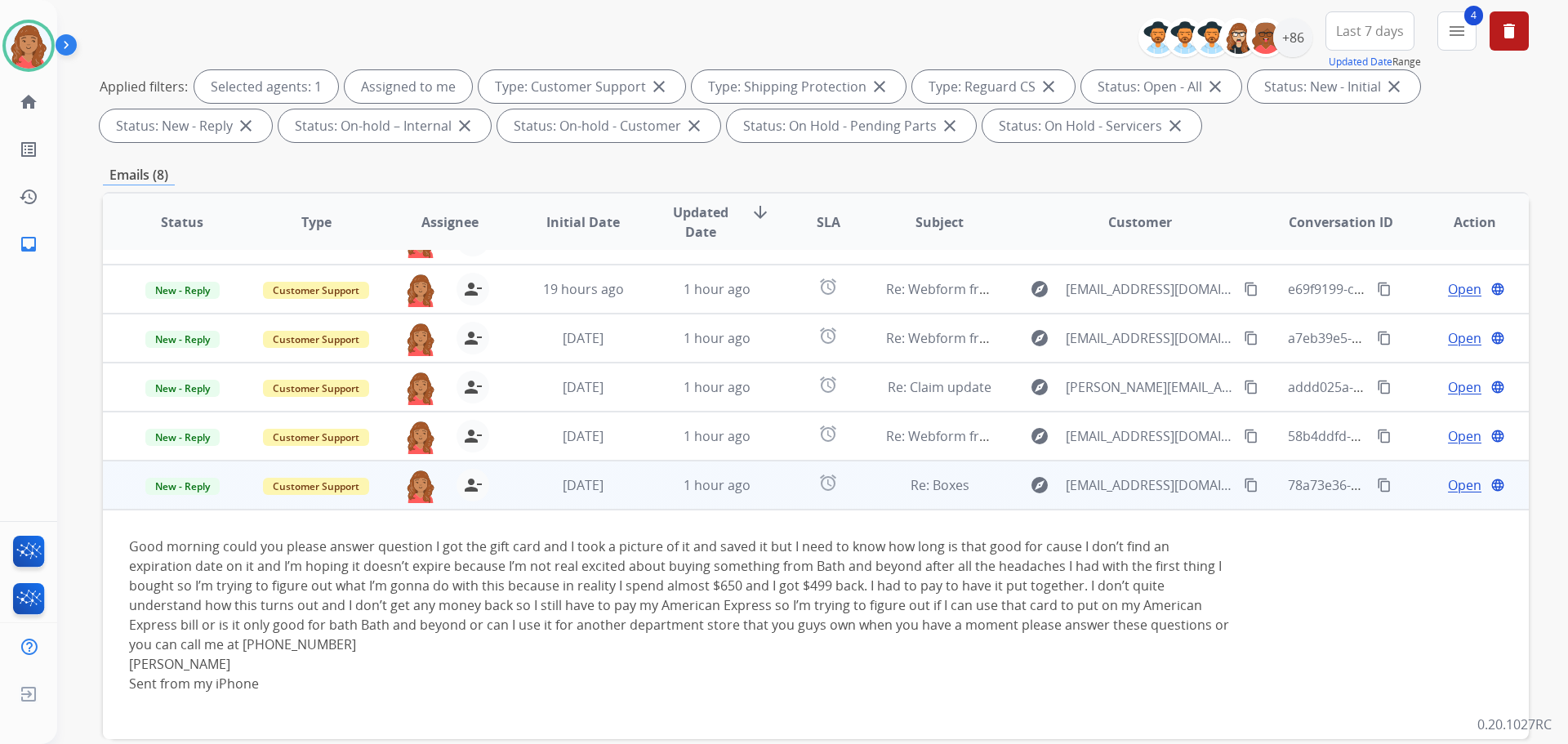
scroll to position [245, 0]
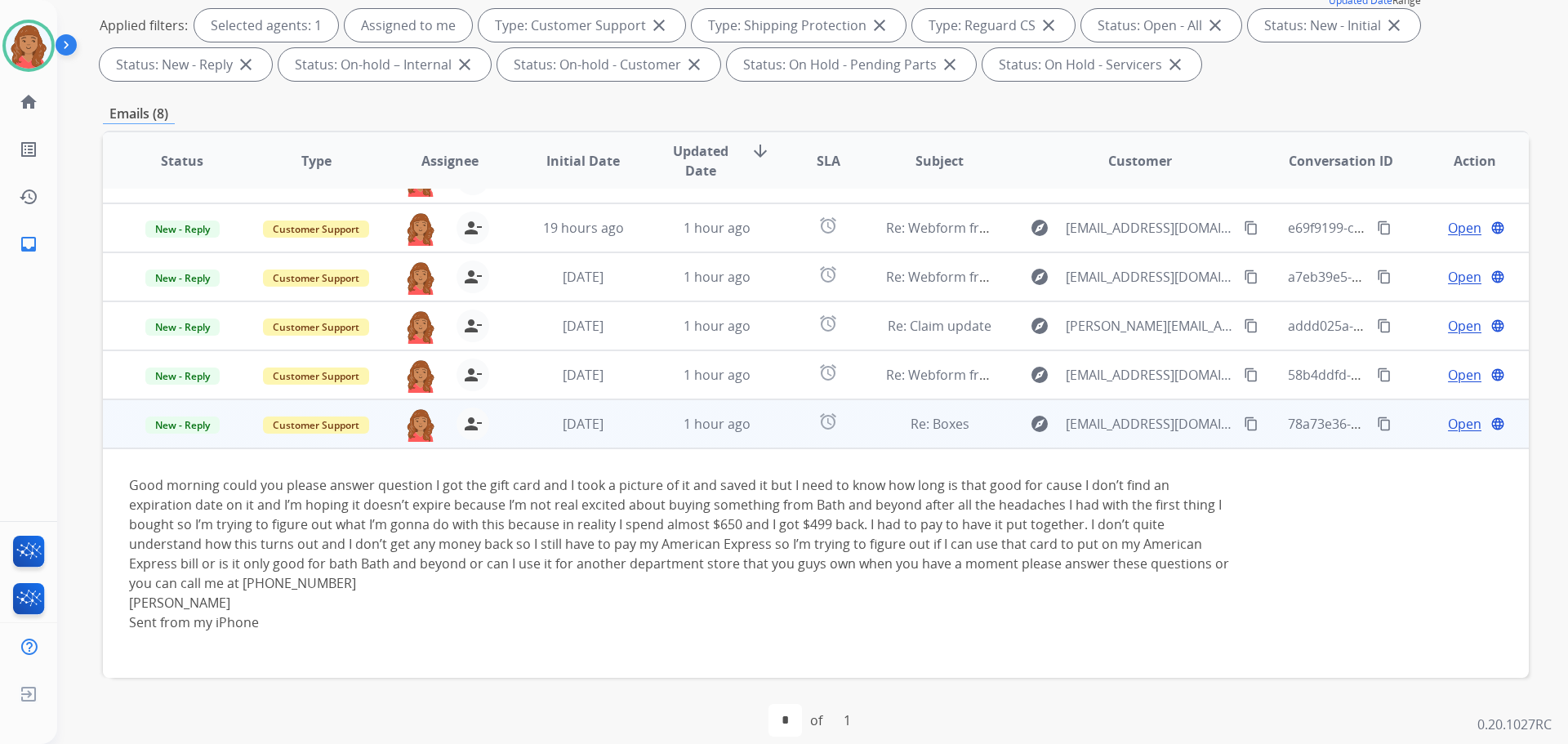
click at [644, 423] on td "1 hour ago" at bounding box center [704, 423] width 134 height 49
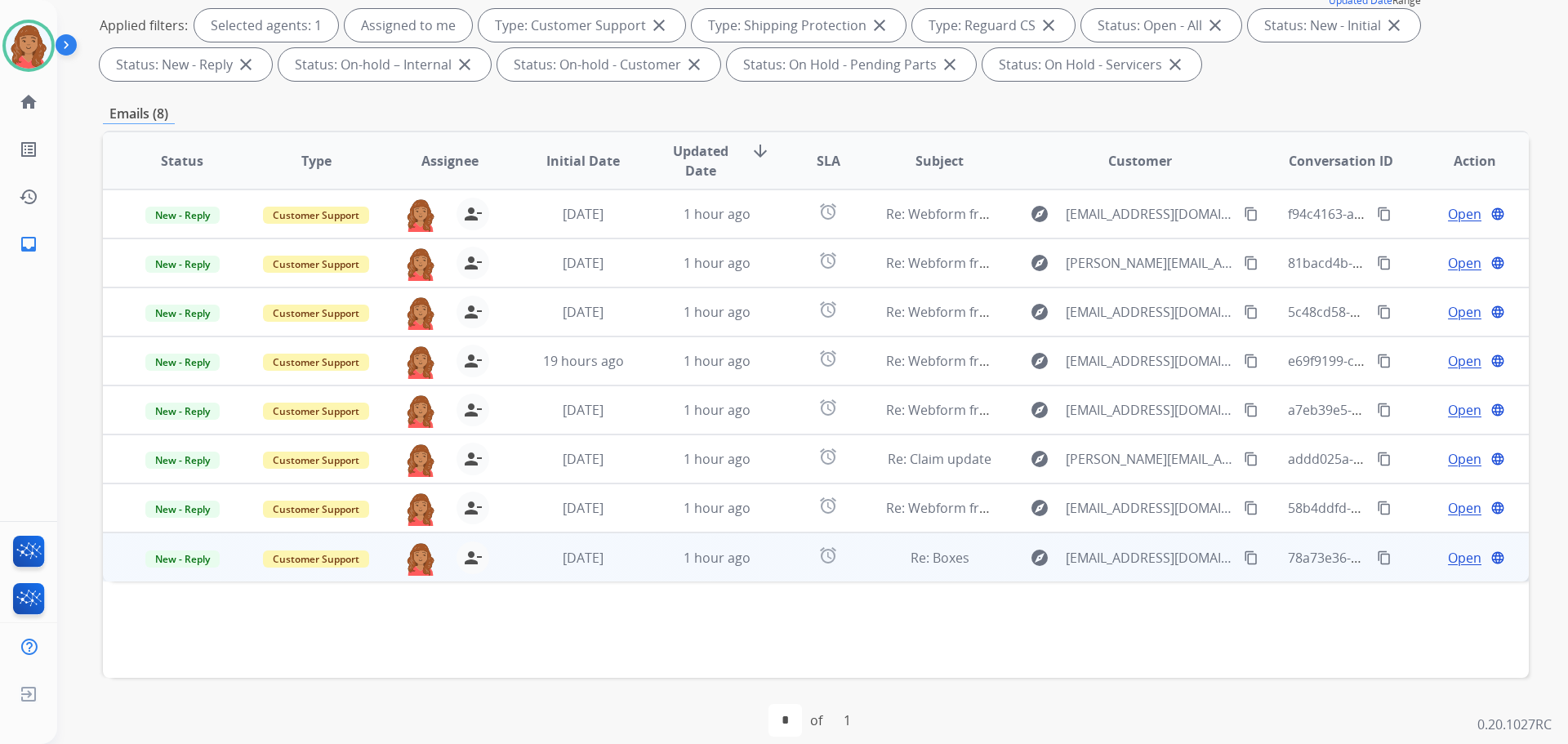
scroll to position [0, 0]
click at [566, 561] on span "1 month ago" at bounding box center [583, 558] width 40 height 18
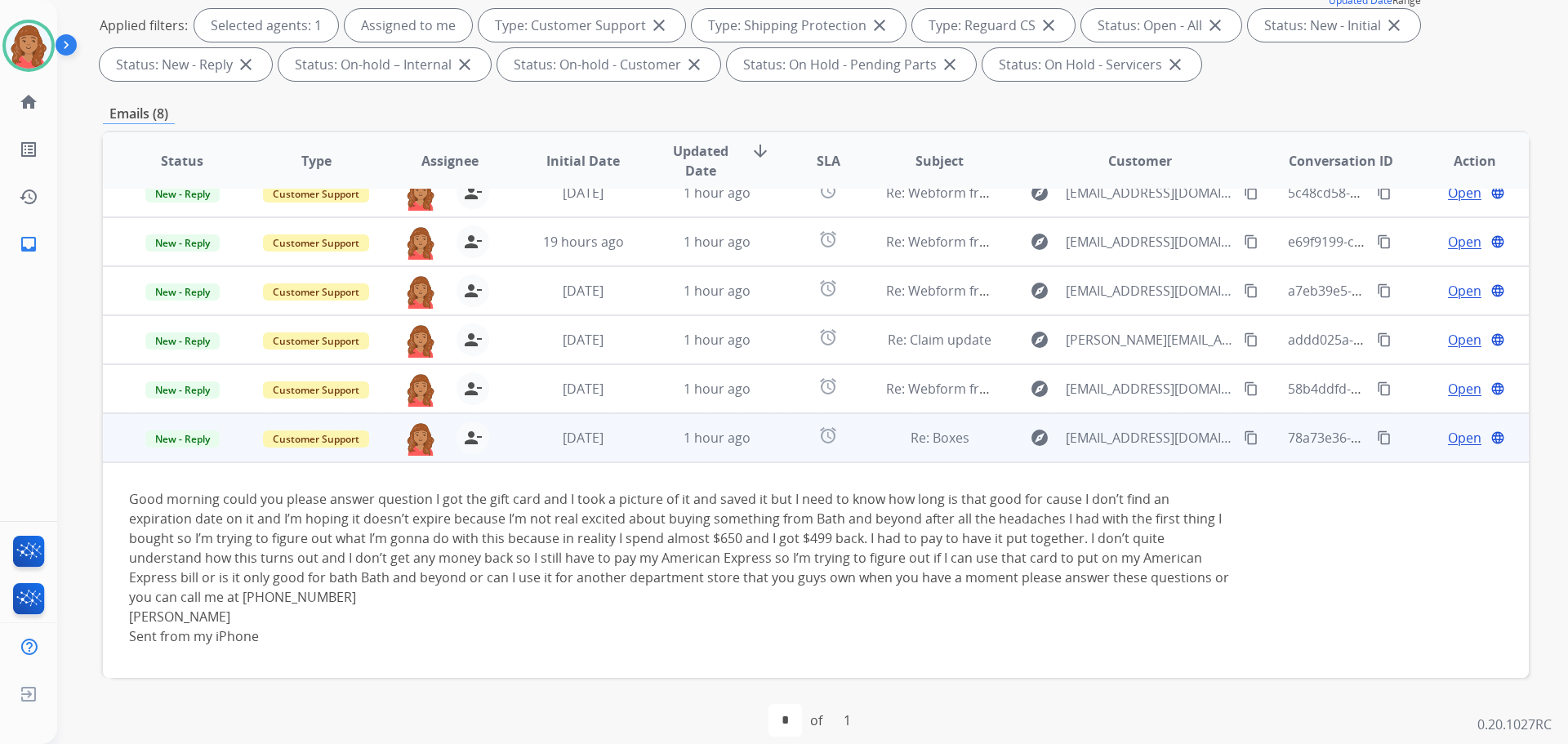
scroll to position [133, 0]
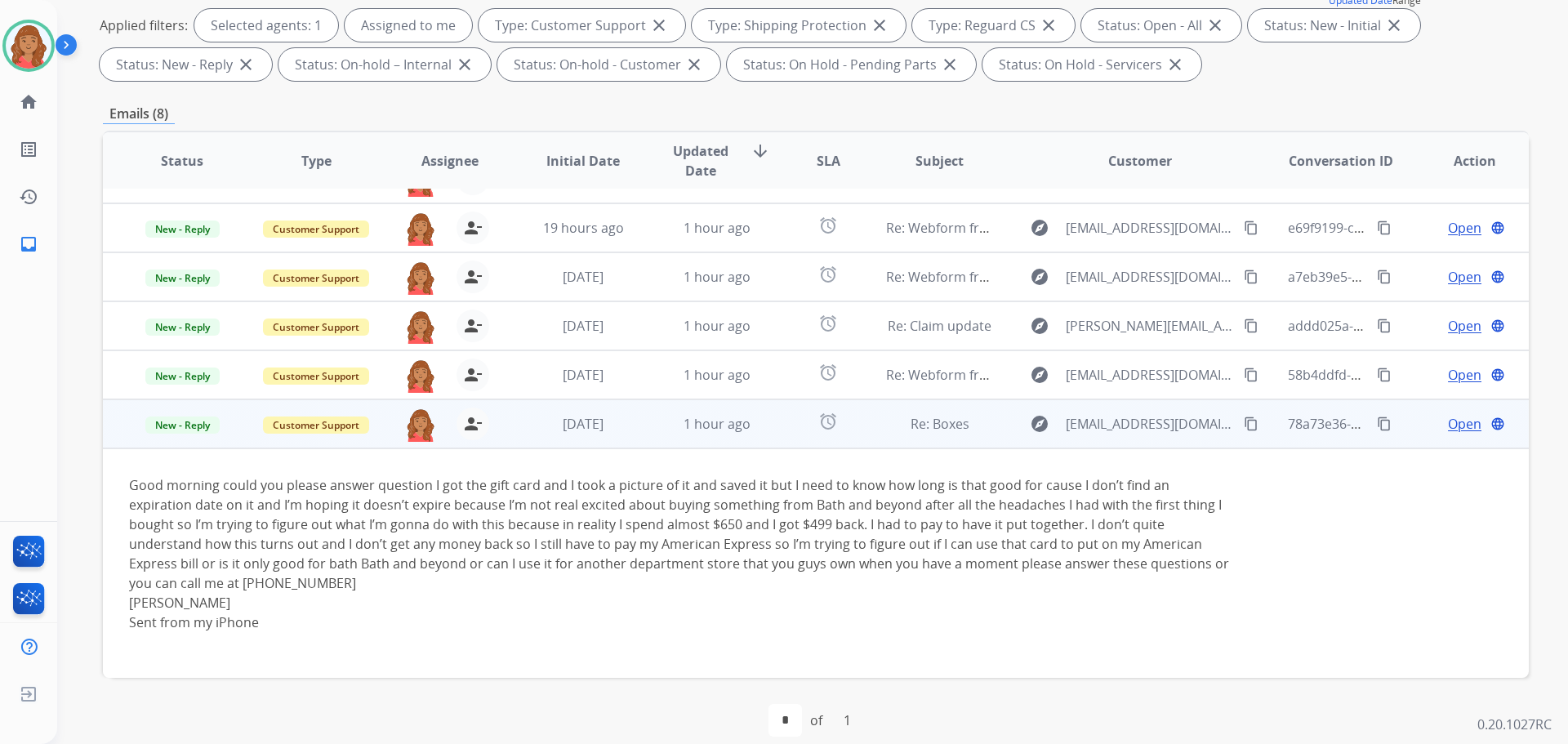
drag, startPoint x: 1208, startPoint y: 422, endPoint x: 1037, endPoint y: 391, distance: 173.8
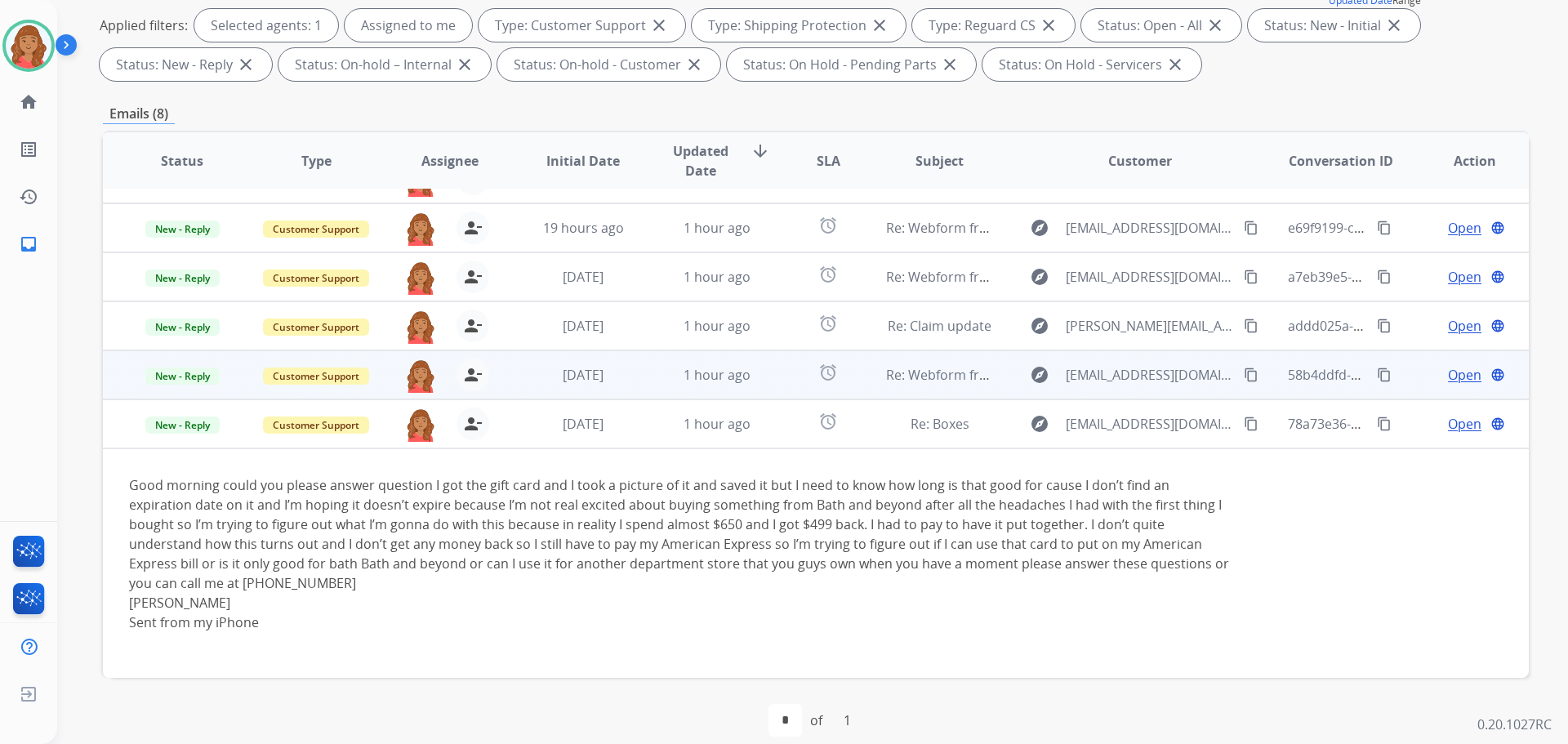
click at [1244, 422] on mat-icon "content_copy" at bounding box center [1251, 423] width 14 height 14
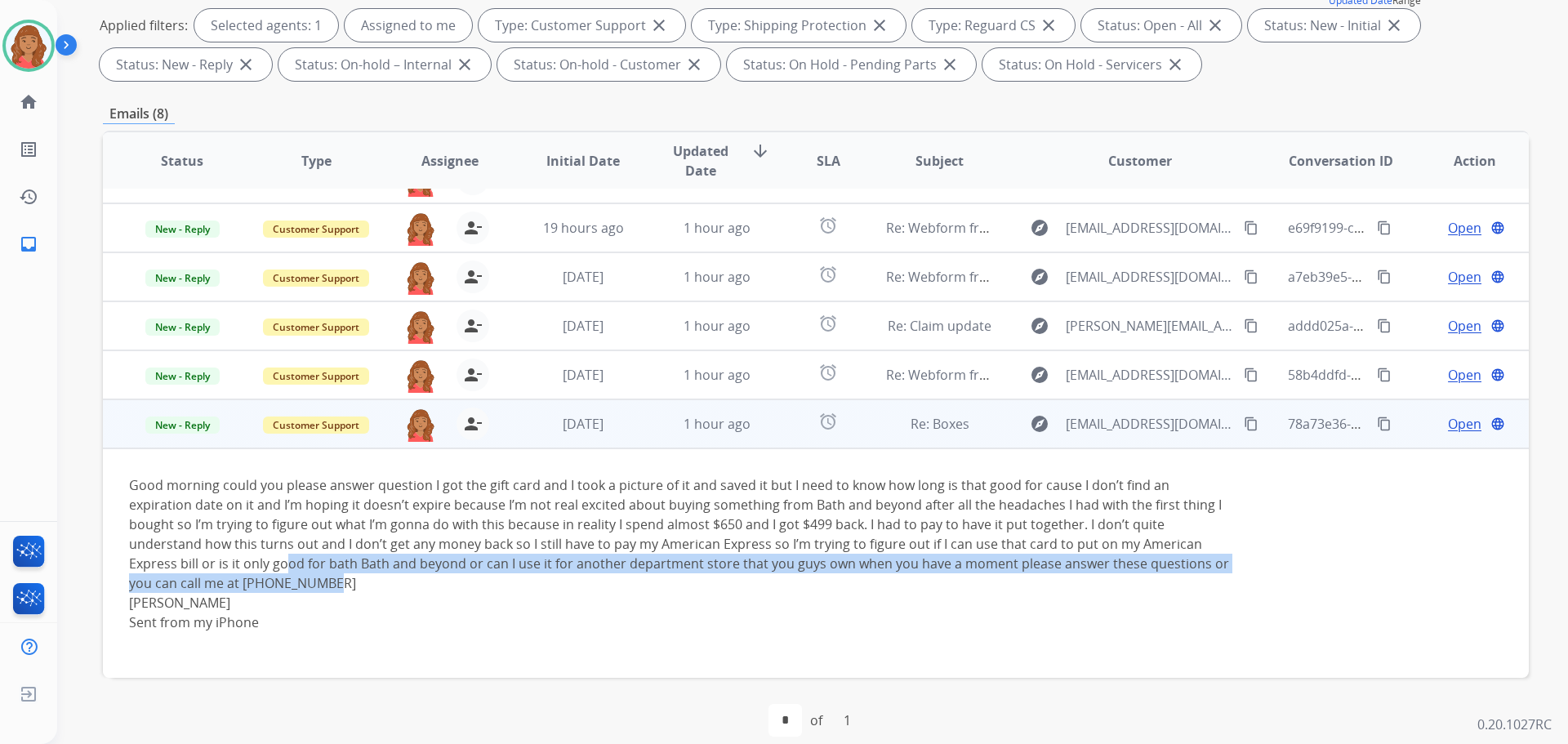
drag, startPoint x: 218, startPoint y: 587, endPoint x: 141, endPoint y: 573, distance: 78.3
click at [141, 573] on div "Good morning could you please answer question I got the gift card and I took a …" at bounding box center [682, 563] width 1106 height 176
click at [204, 591] on div "Good morning could you please answer question I got the gift card and I took a …" at bounding box center [682, 563] width 1106 height 176
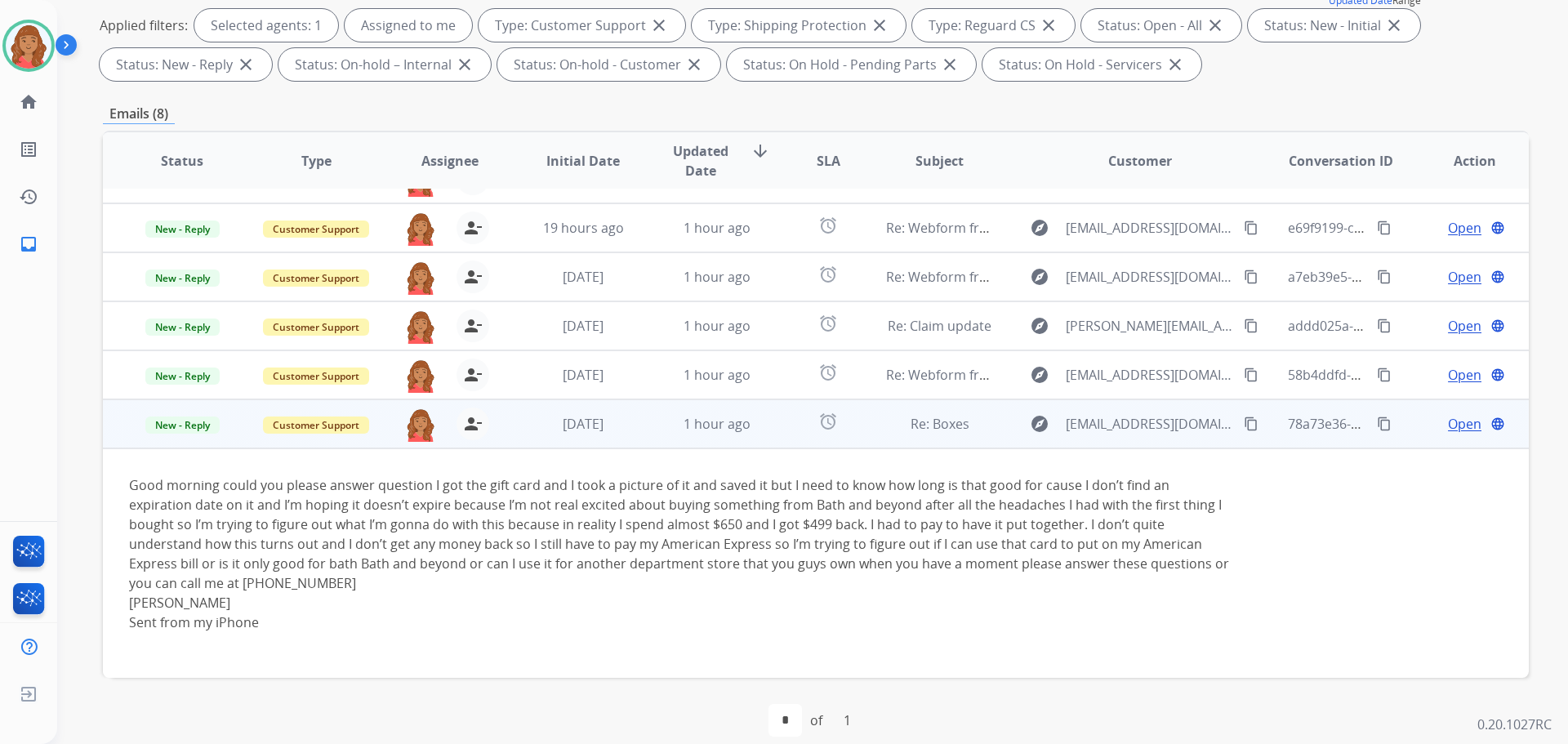
click at [995, 656] on td "Good morning could you please answer question I got the gift card and I took a …" at bounding box center [682, 563] width 1159 height 230
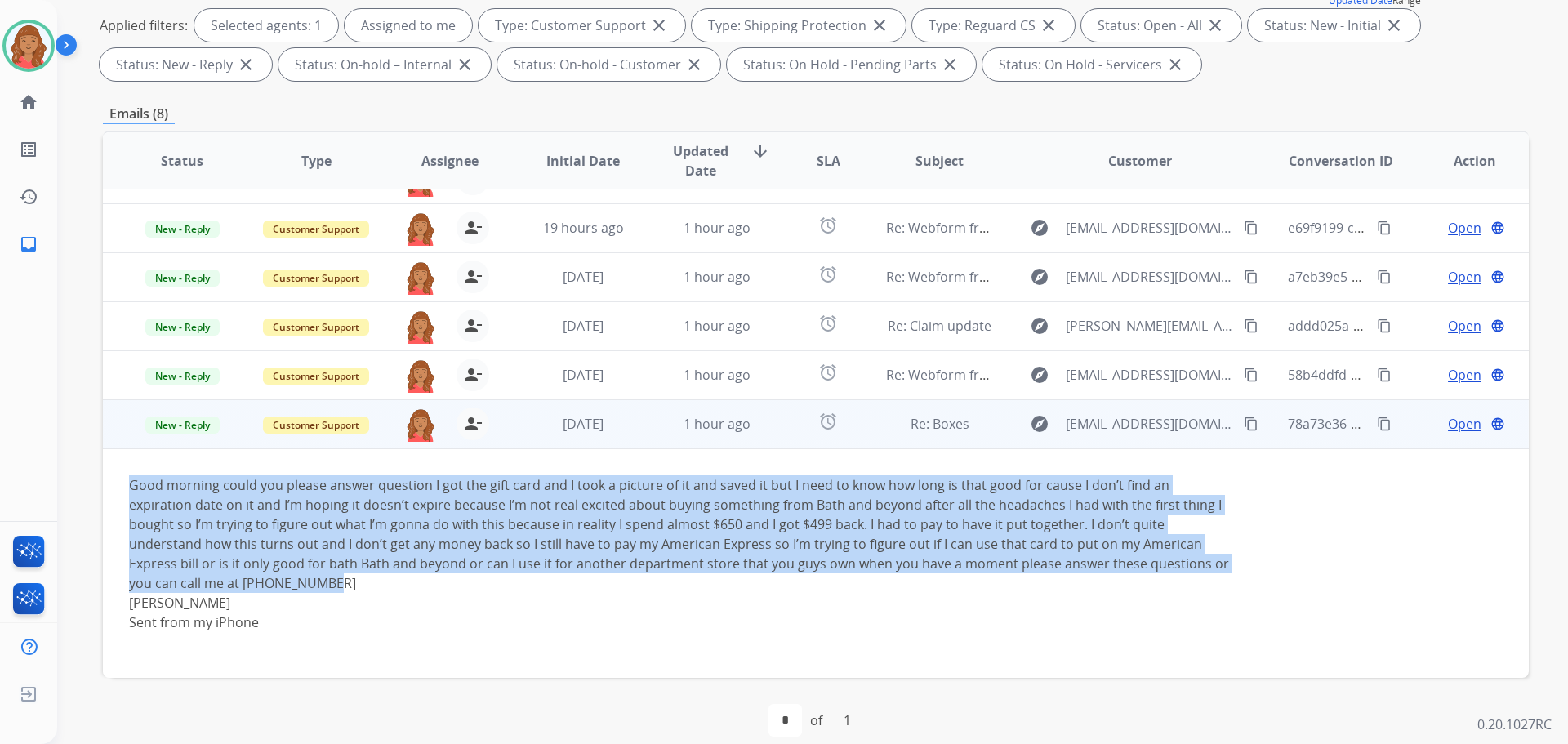
drag, startPoint x: 193, startPoint y: 586, endPoint x: 112, endPoint y: 477, distance: 135.8
click at [109, 477] on td "Good morning could you please answer question I got the gift card and I took a …" at bounding box center [682, 563] width 1159 height 230
copy div "Good morning could you please answer question I got the gift card and I took a …"
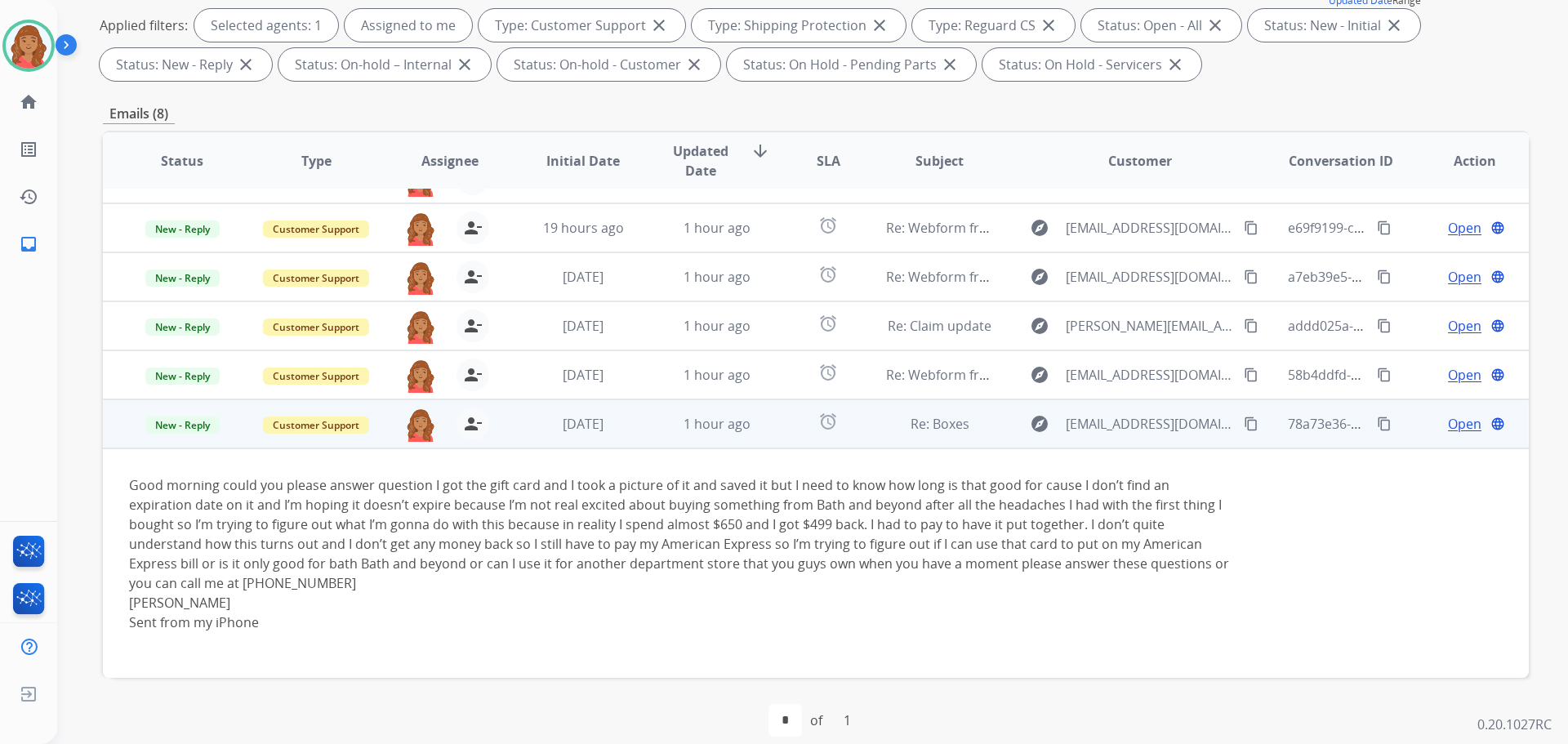
click at [1036, 634] on div at bounding box center [682, 642] width 1106 height 19
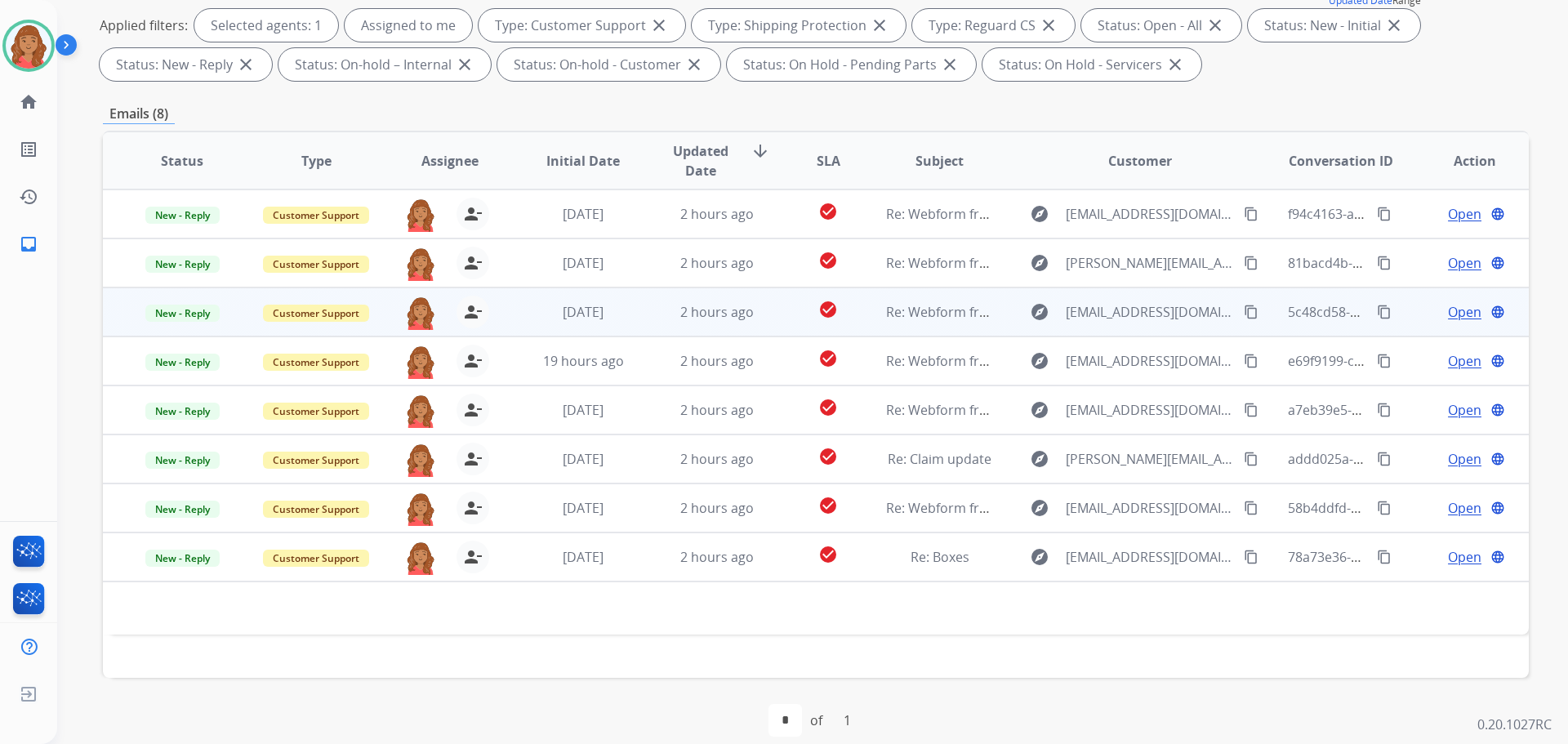
scroll to position [0, 0]
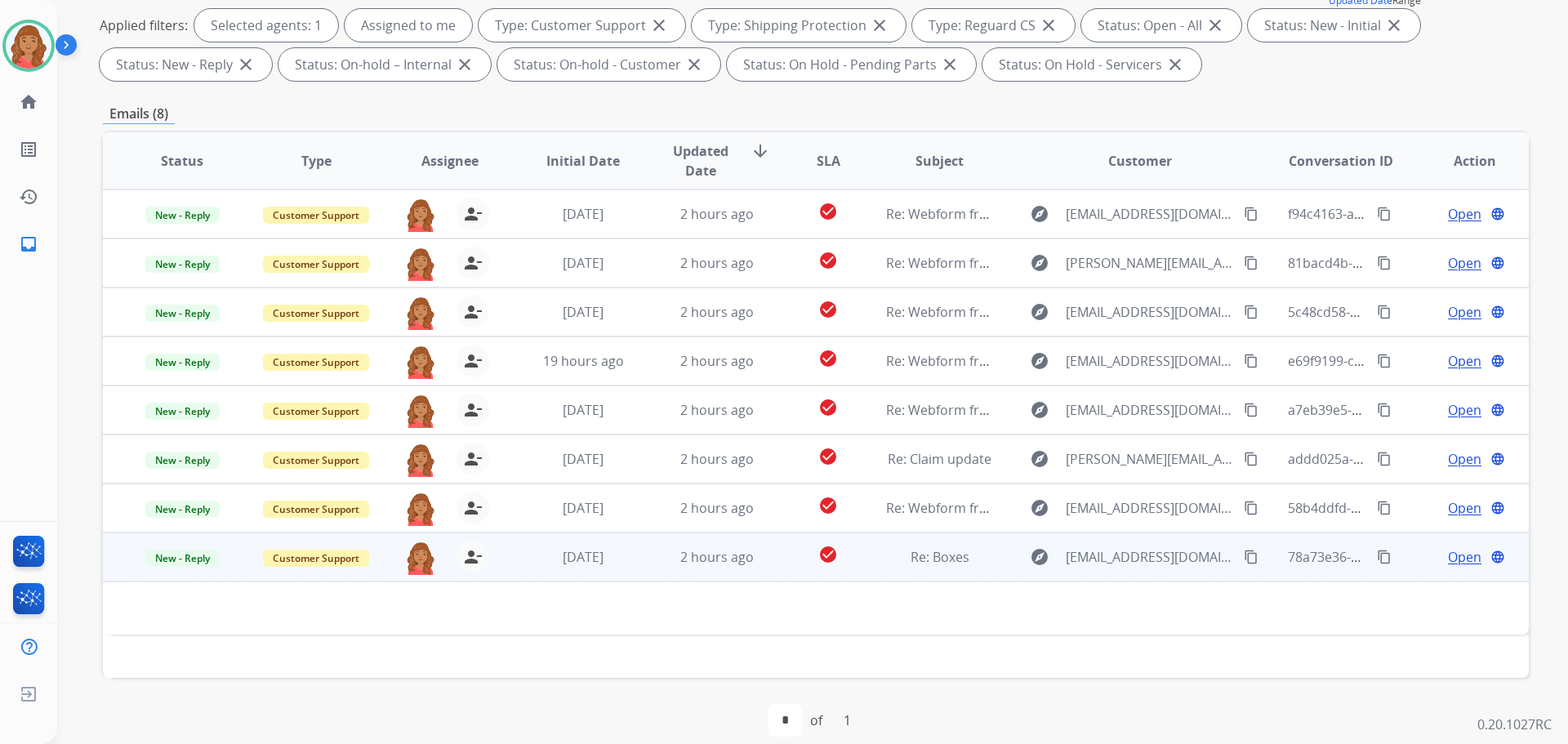
click at [905, 575] on td "Re: Boxes" at bounding box center [926, 557] width 134 height 49
click at [572, 550] on span "1 month ago" at bounding box center [583, 558] width 40 height 18
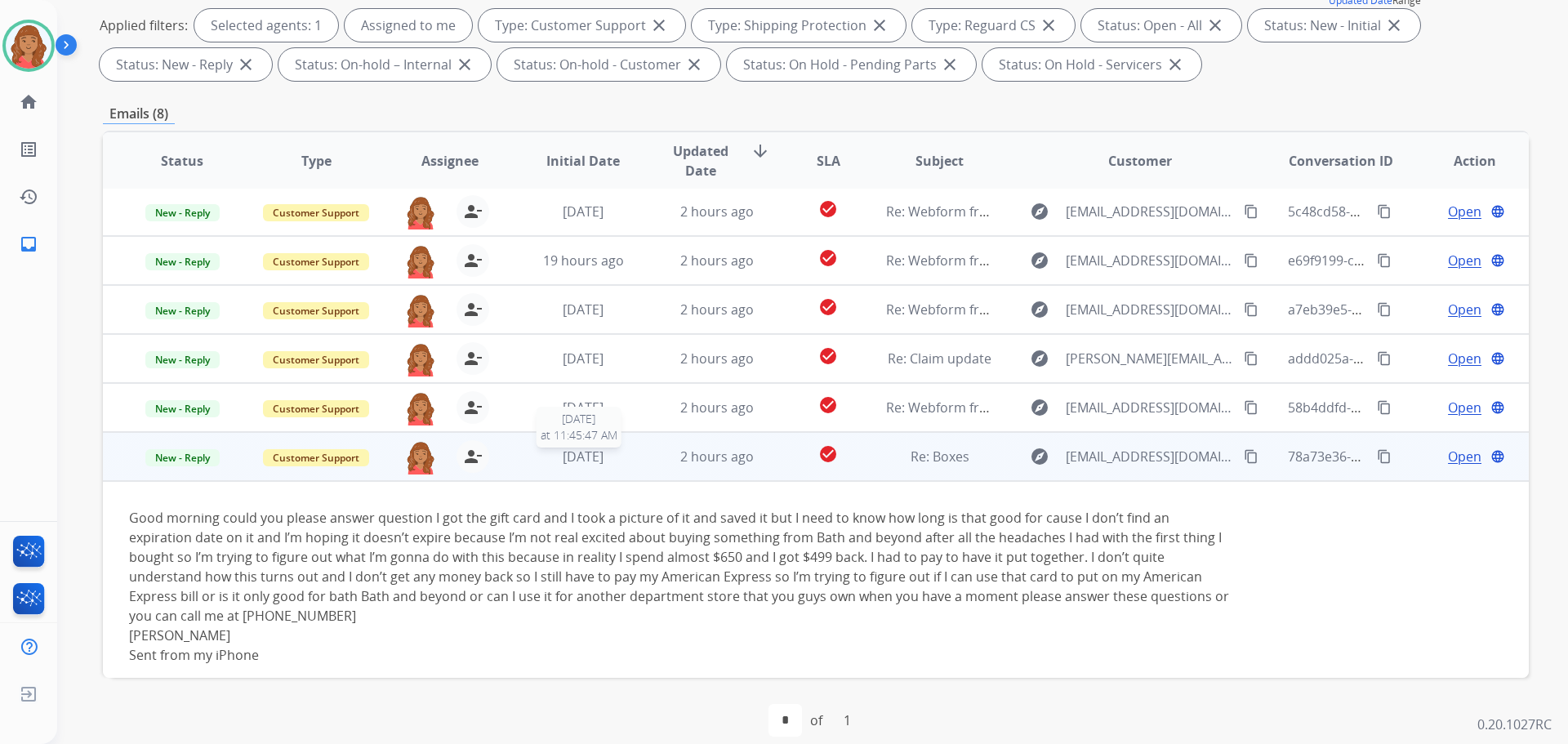
scroll to position [133, 0]
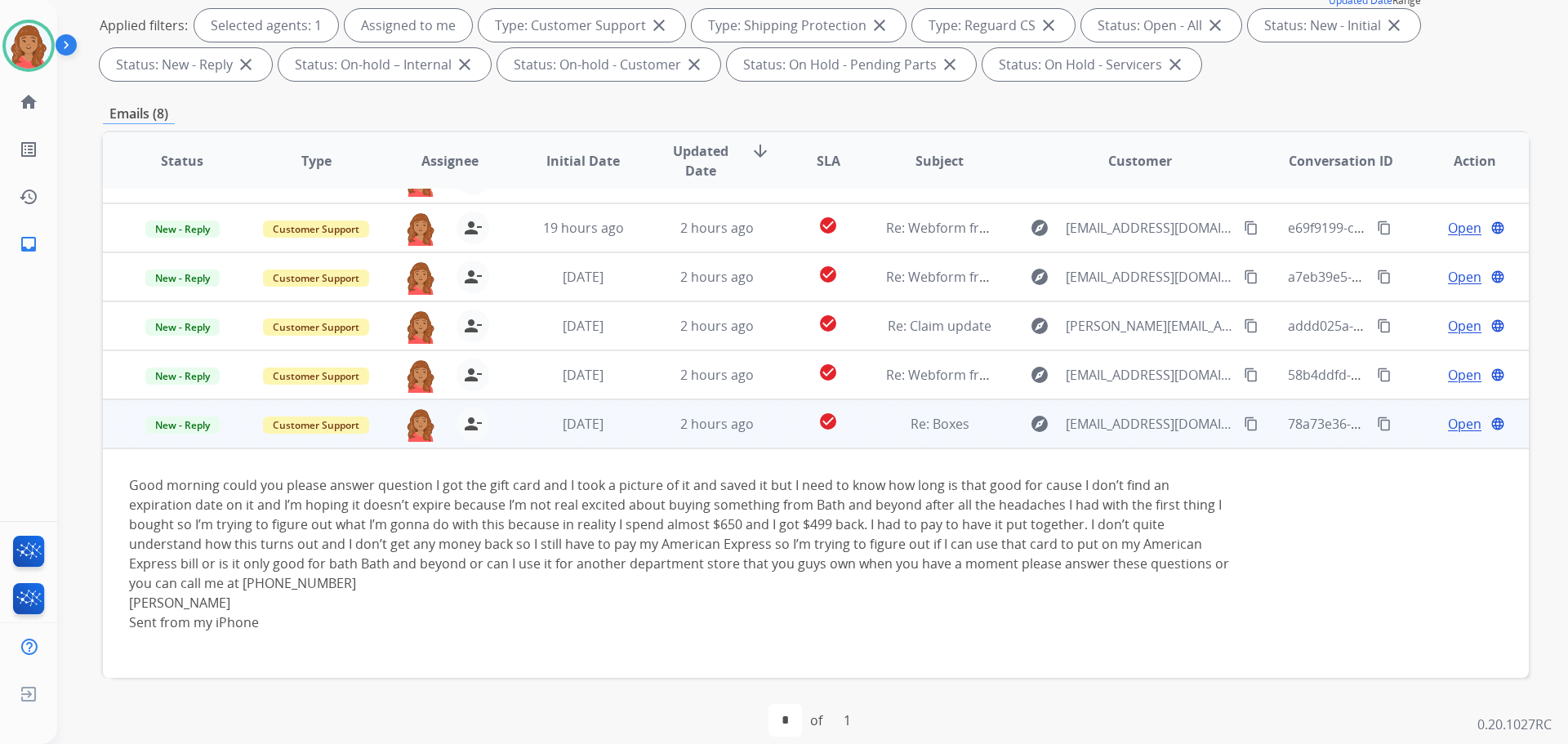
click at [1461, 423] on span "Open" at bounding box center [1464, 423] width 34 height 19
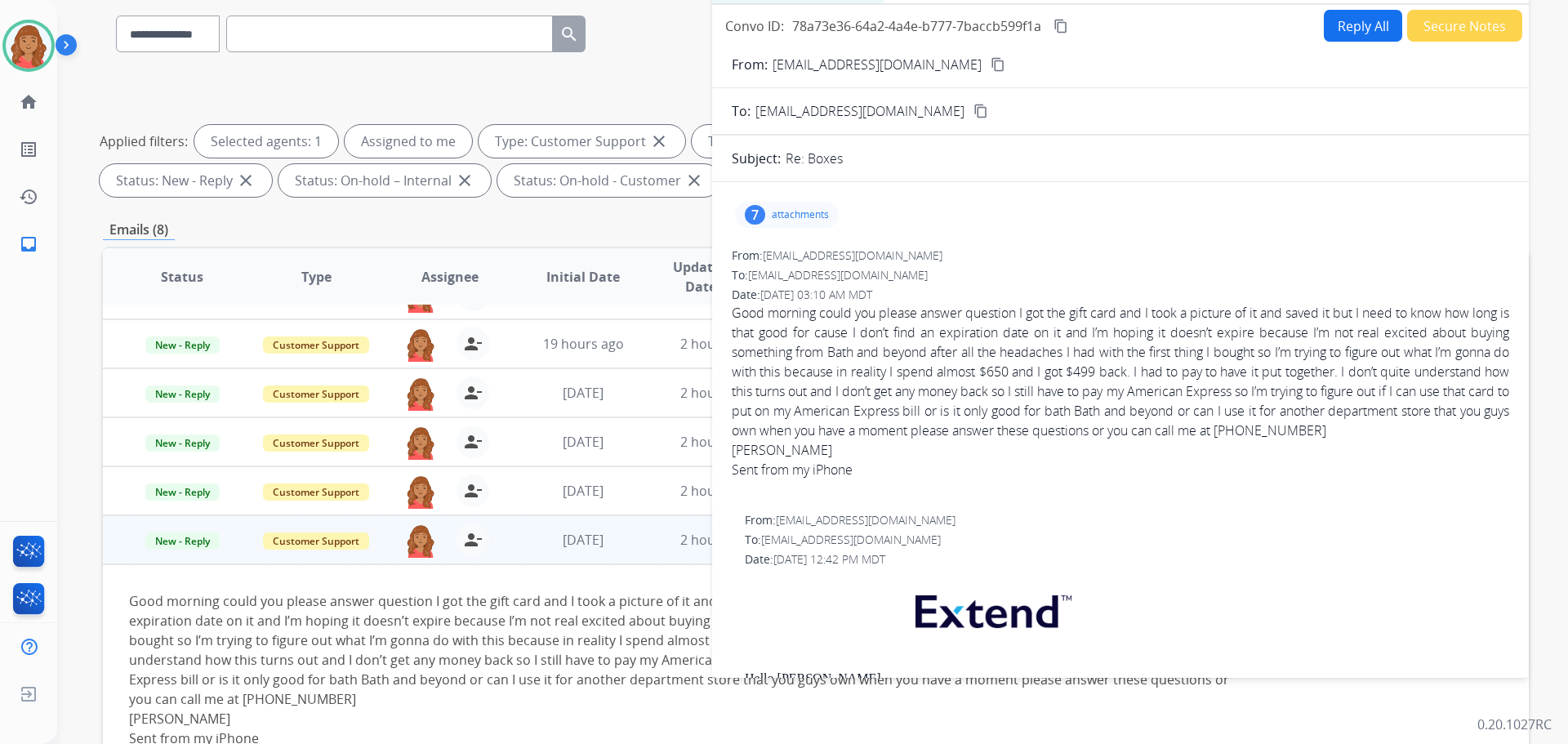
scroll to position [0, 0]
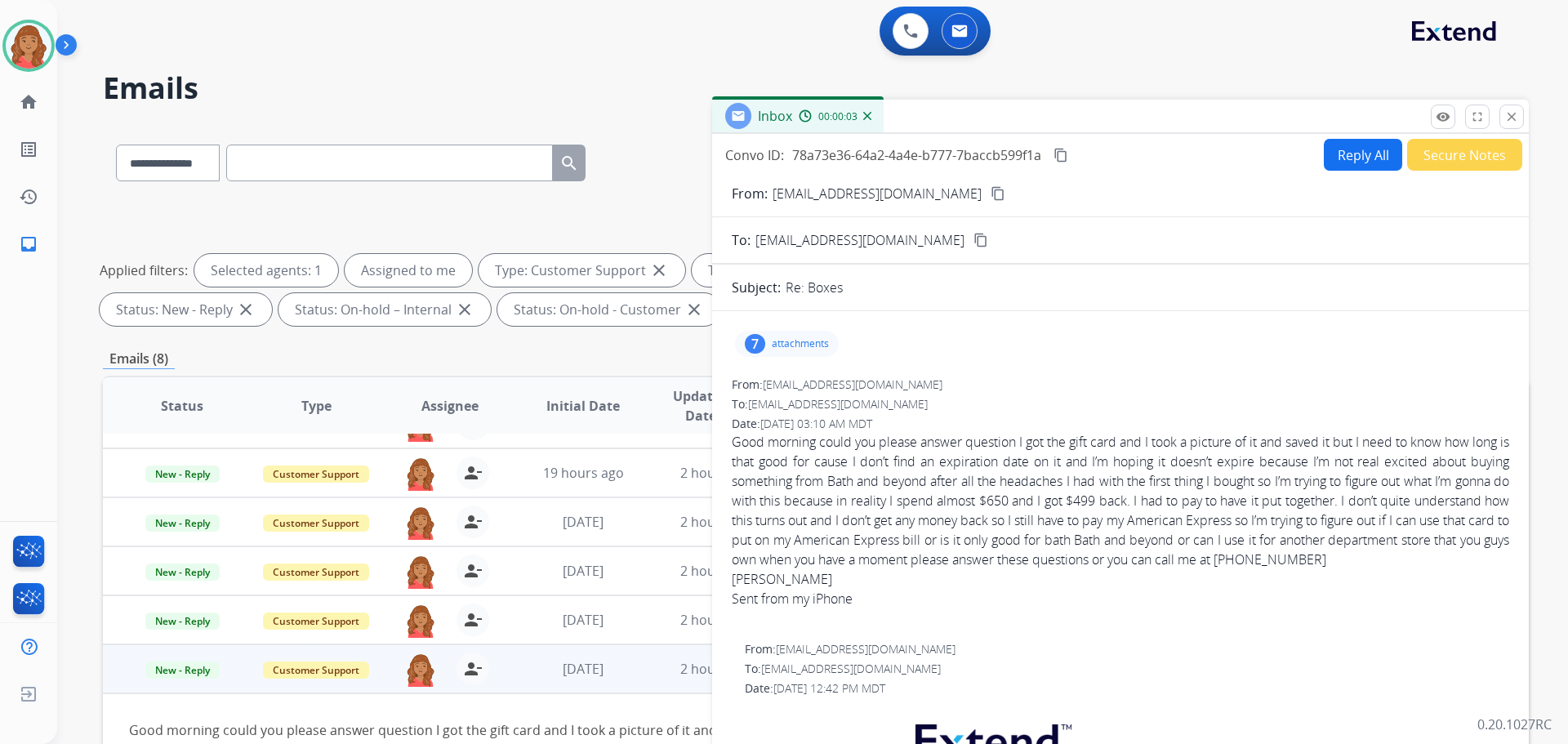
click at [797, 343] on p "attachments" at bounding box center [799, 345] width 57 height 13
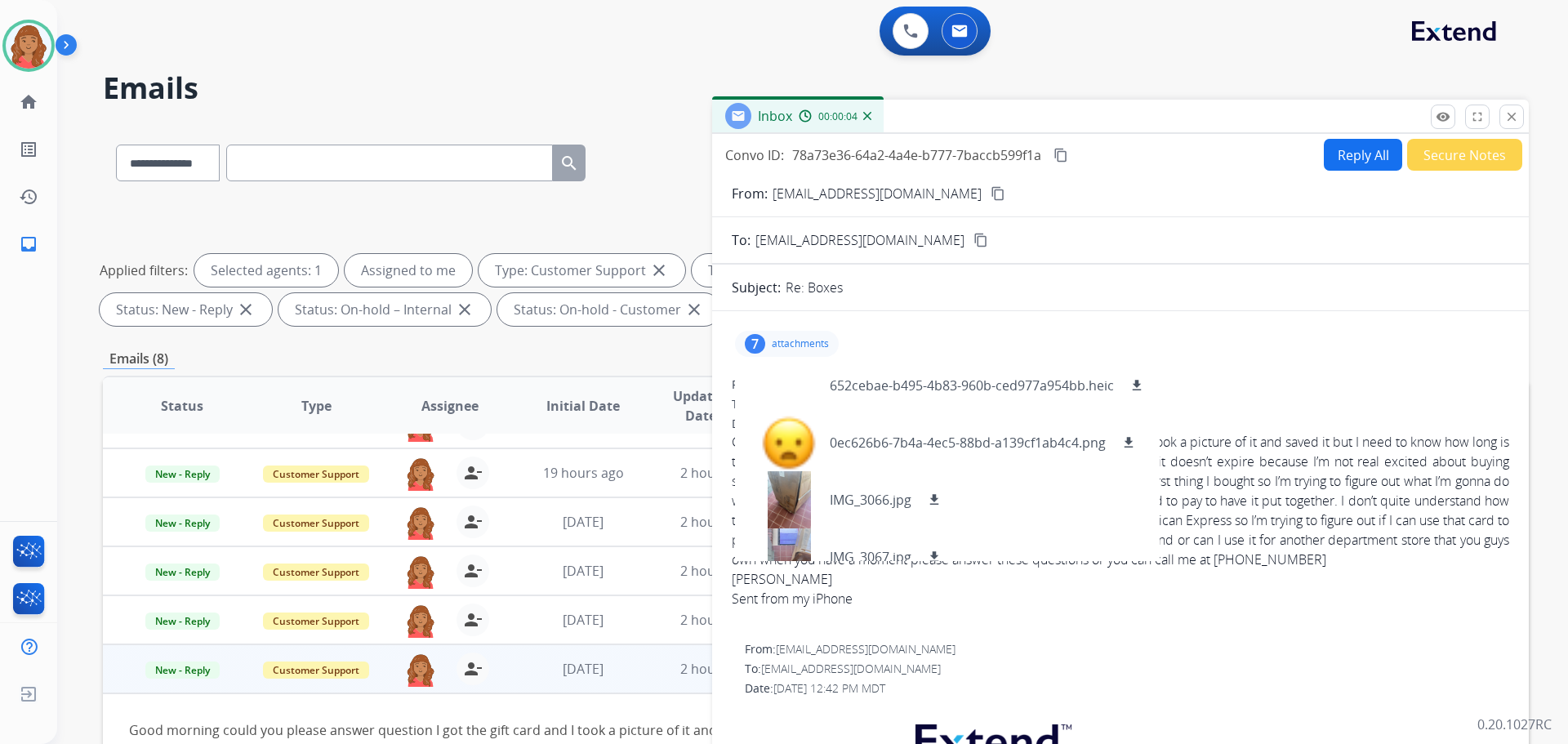
click at [797, 343] on p "attachments" at bounding box center [799, 345] width 57 height 13
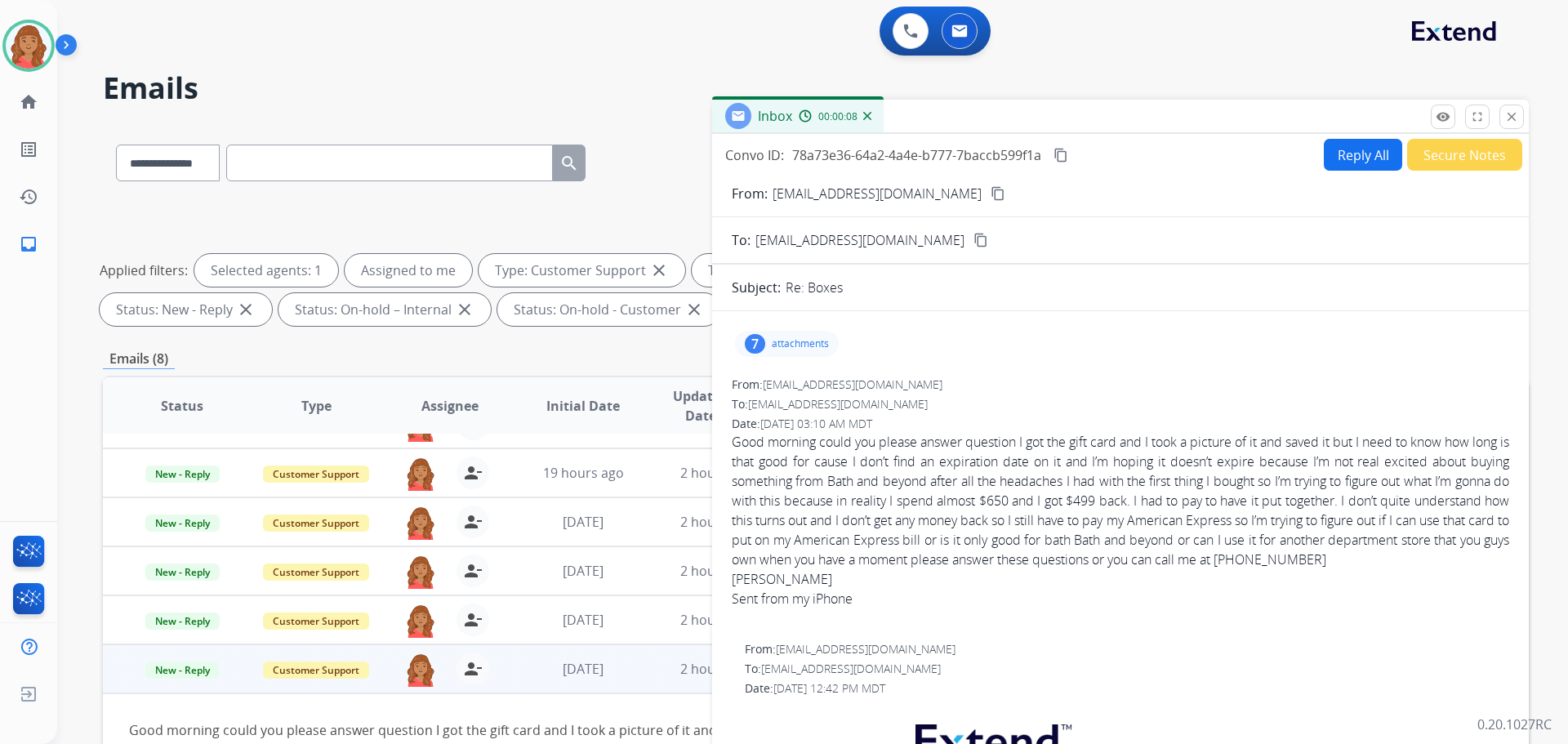
click at [1350, 167] on button "Reply All" at bounding box center [1363, 154] width 79 height 32
select select "**********"
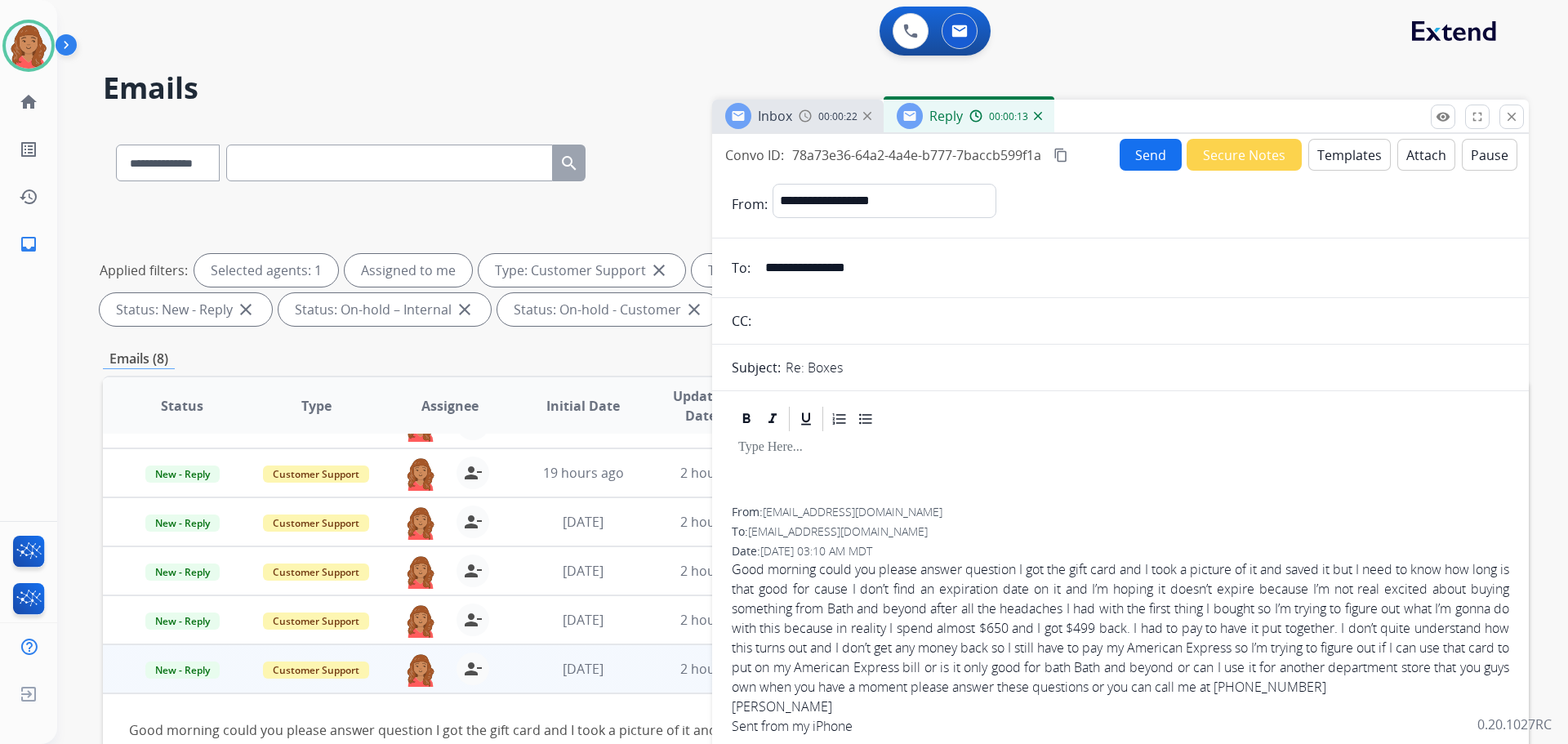
click at [1335, 152] on button "Templates" at bounding box center [1350, 154] width 83 height 32
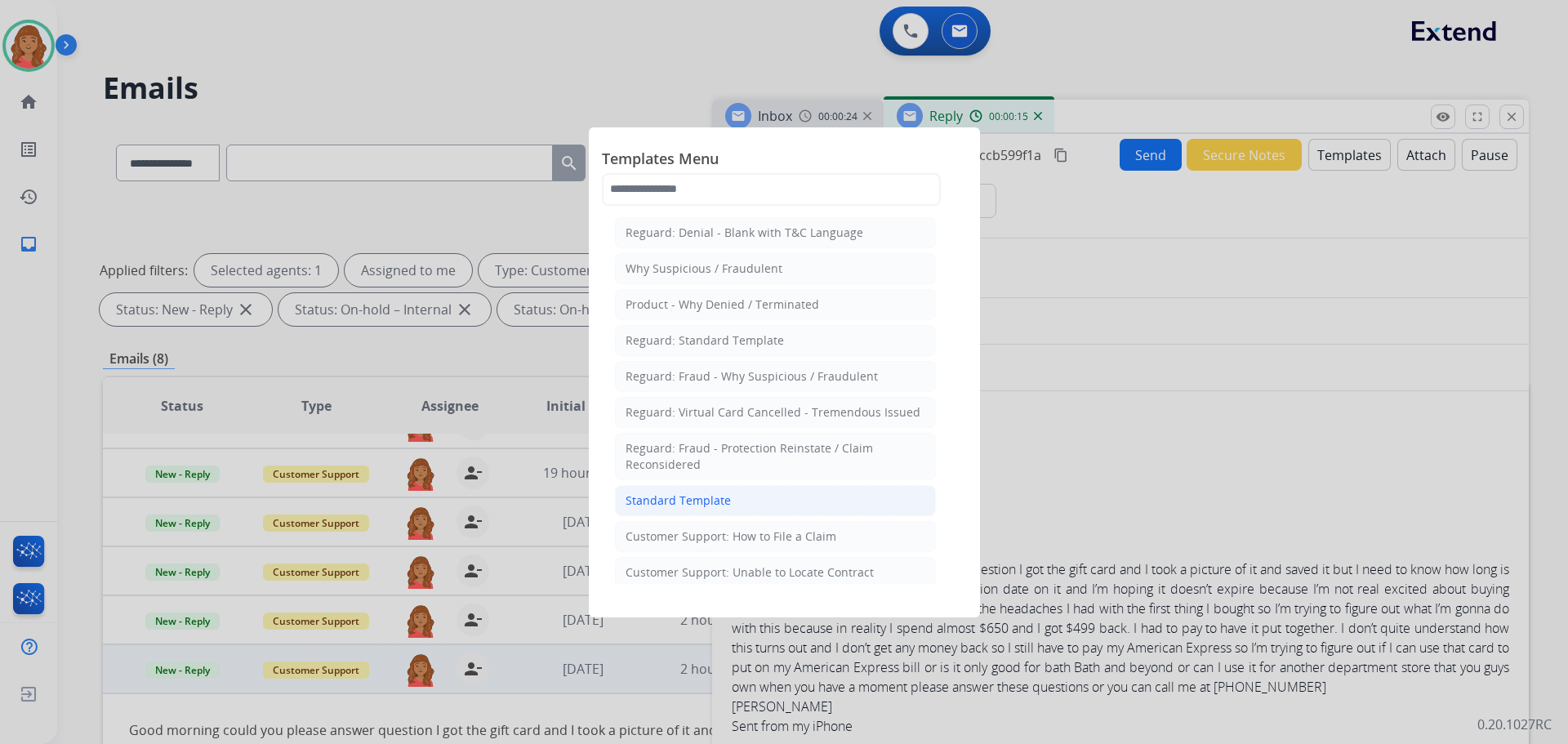
click at [686, 506] on div "Standard Template" at bounding box center [678, 500] width 106 height 16
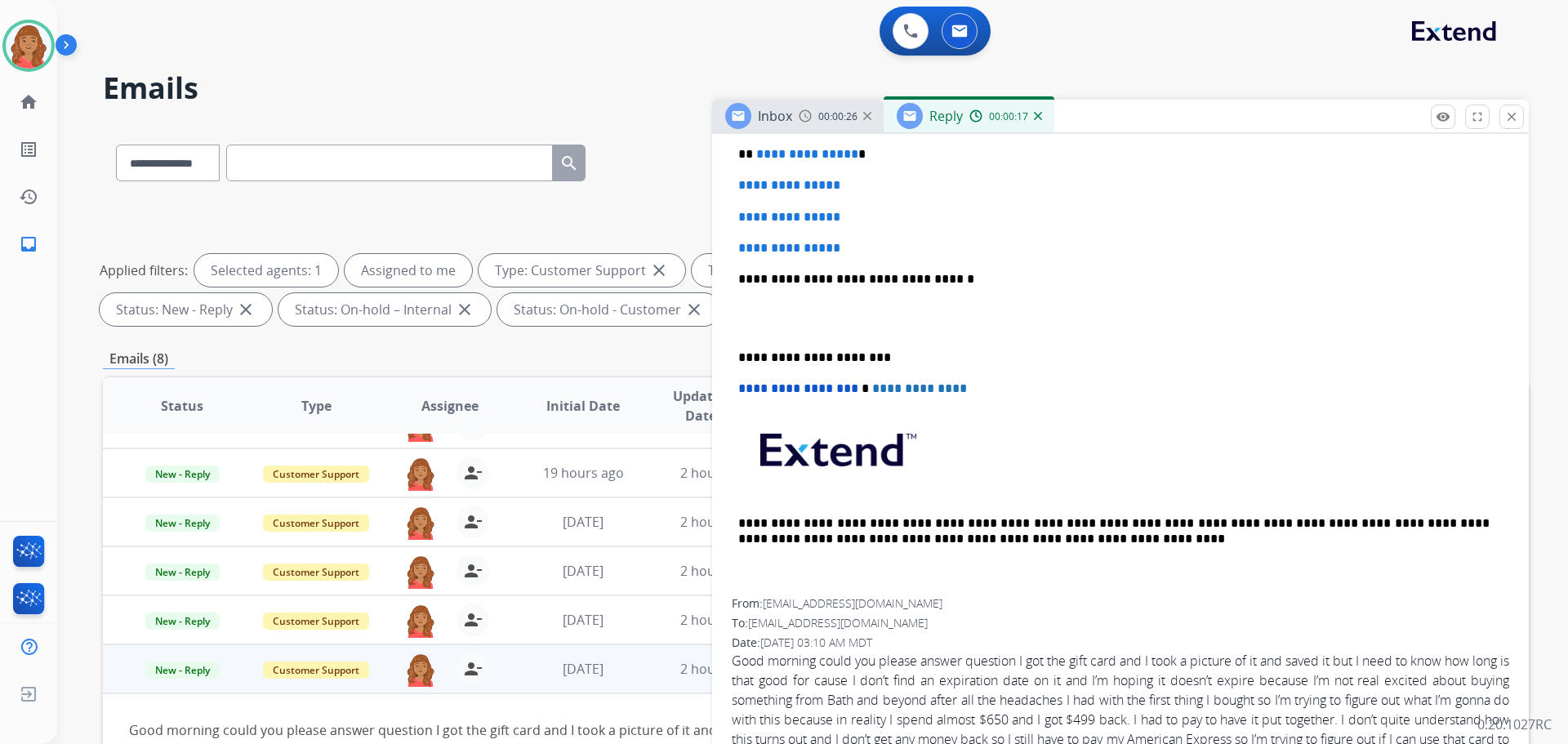
scroll to position [327, 0]
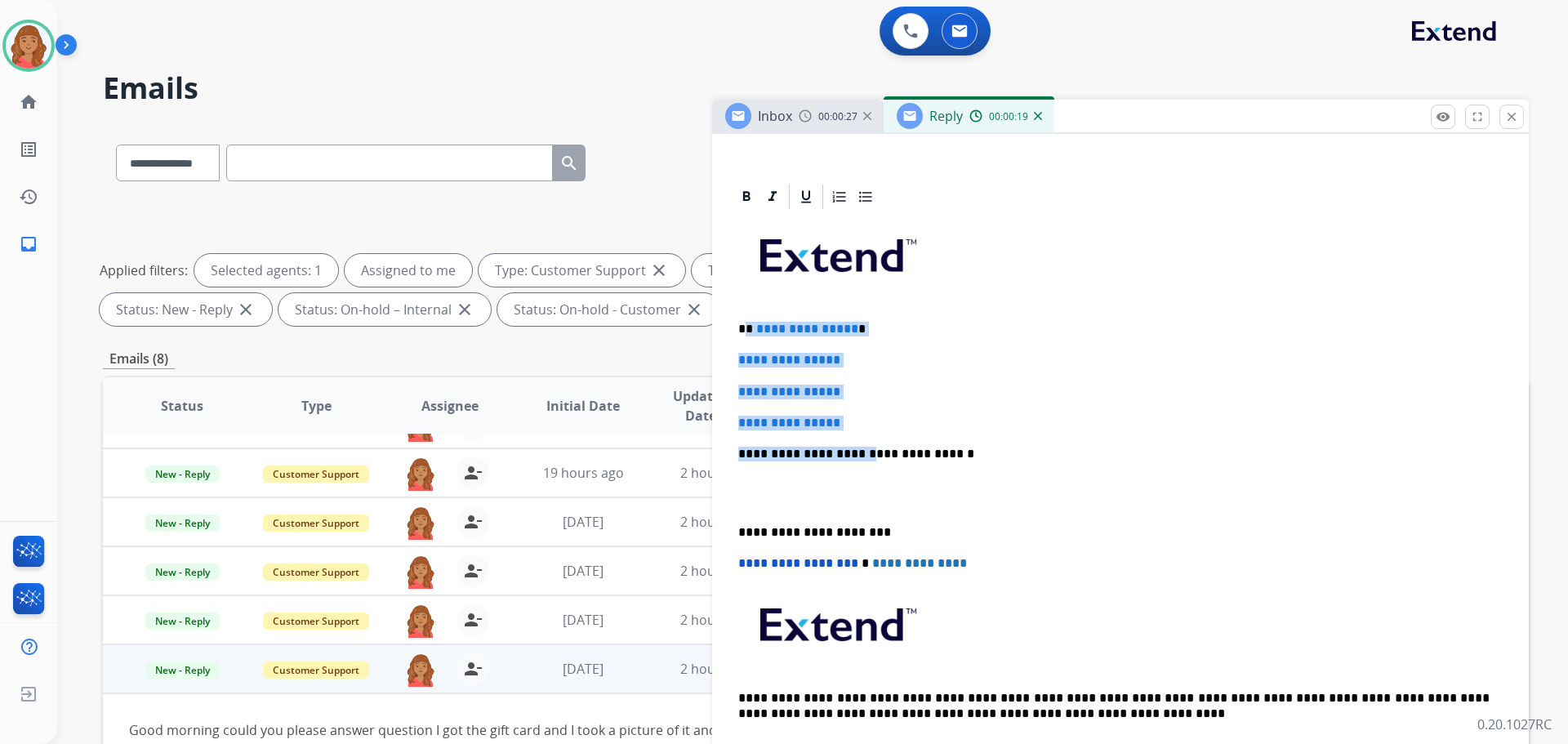
drag, startPoint x: 846, startPoint y: 433, endPoint x: 746, endPoint y: 332, distance: 142.1
click at [744, 323] on div "**********" at bounding box center [1121, 493] width 777 height 562
click at [874, 388] on p "**********" at bounding box center [1121, 392] width 765 height 14
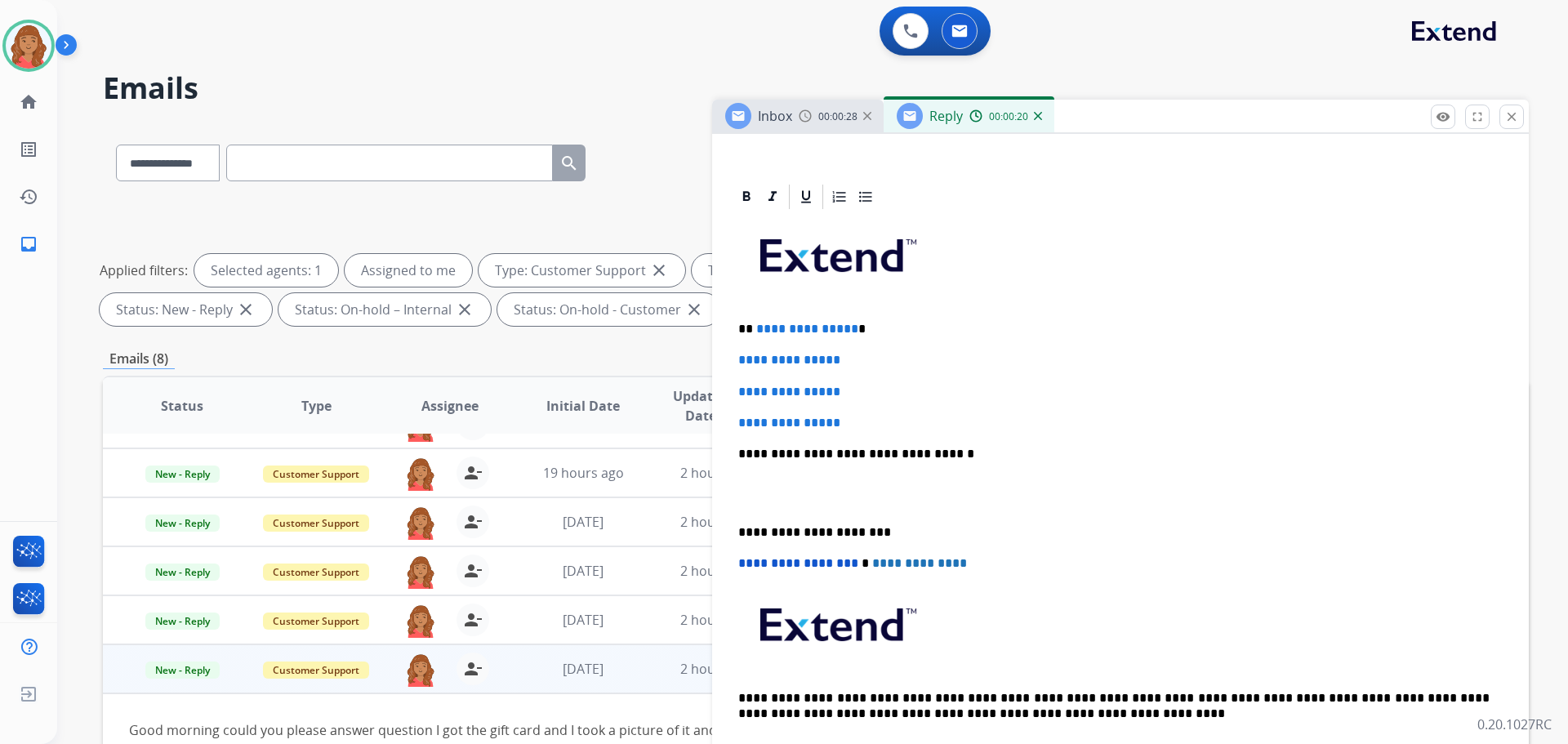
click at [859, 436] on div "**********" at bounding box center [1121, 493] width 777 height 562
drag, startPoint x: 797, startPoint y: 398, endPoint x: 741, endPoint y: 329, distance: 88.9
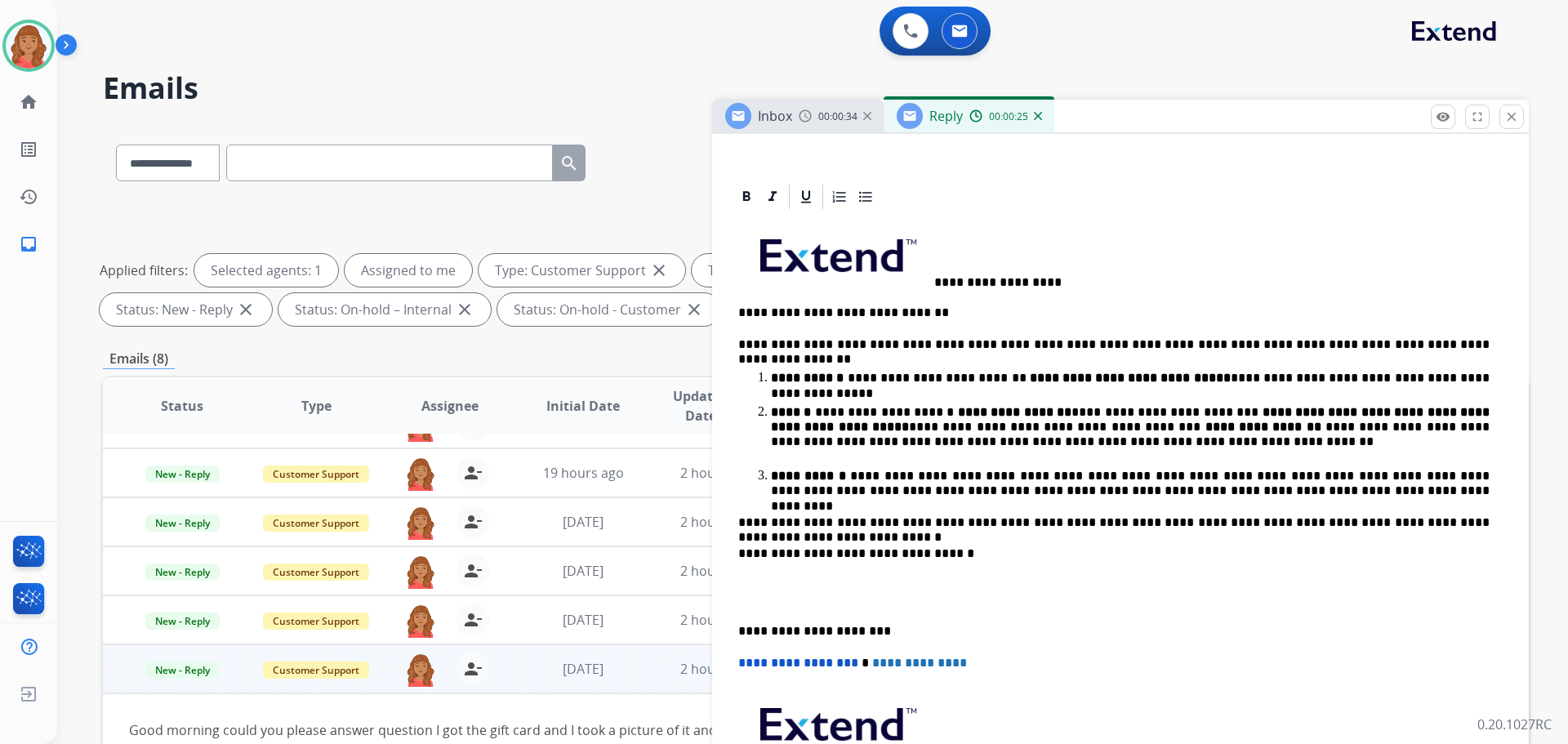
click at [933, 276] on span at bounding box center [837, 252] width 196 height 67
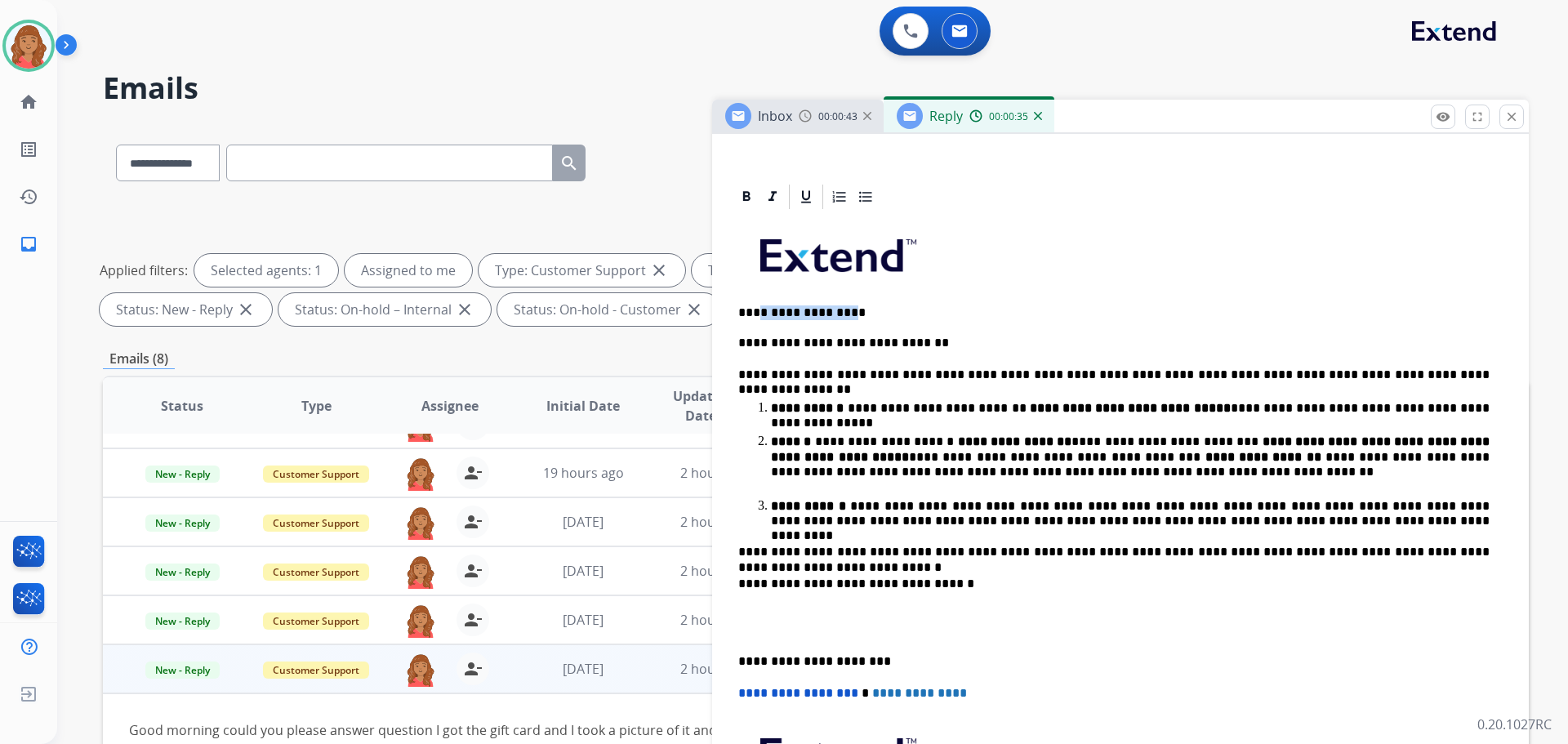
drag, startPoint x: 847, startPoint y: 311, endPoint x: 756, endPoint y: 311, distance: 91.0
click at [756, 311] on p "**********" at bounding box center [1114, 269] width 751 height 101
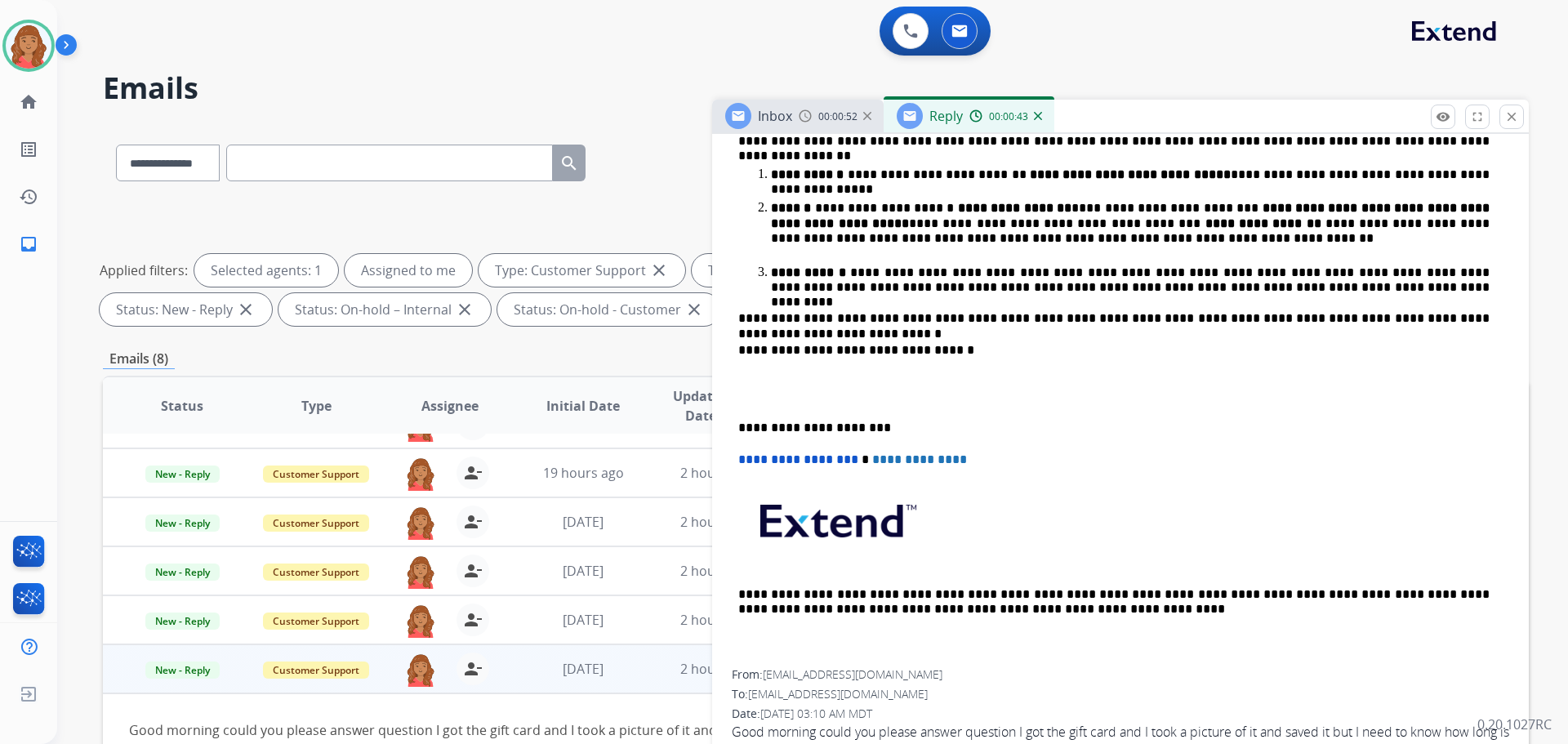
scroll to position [654, 0]
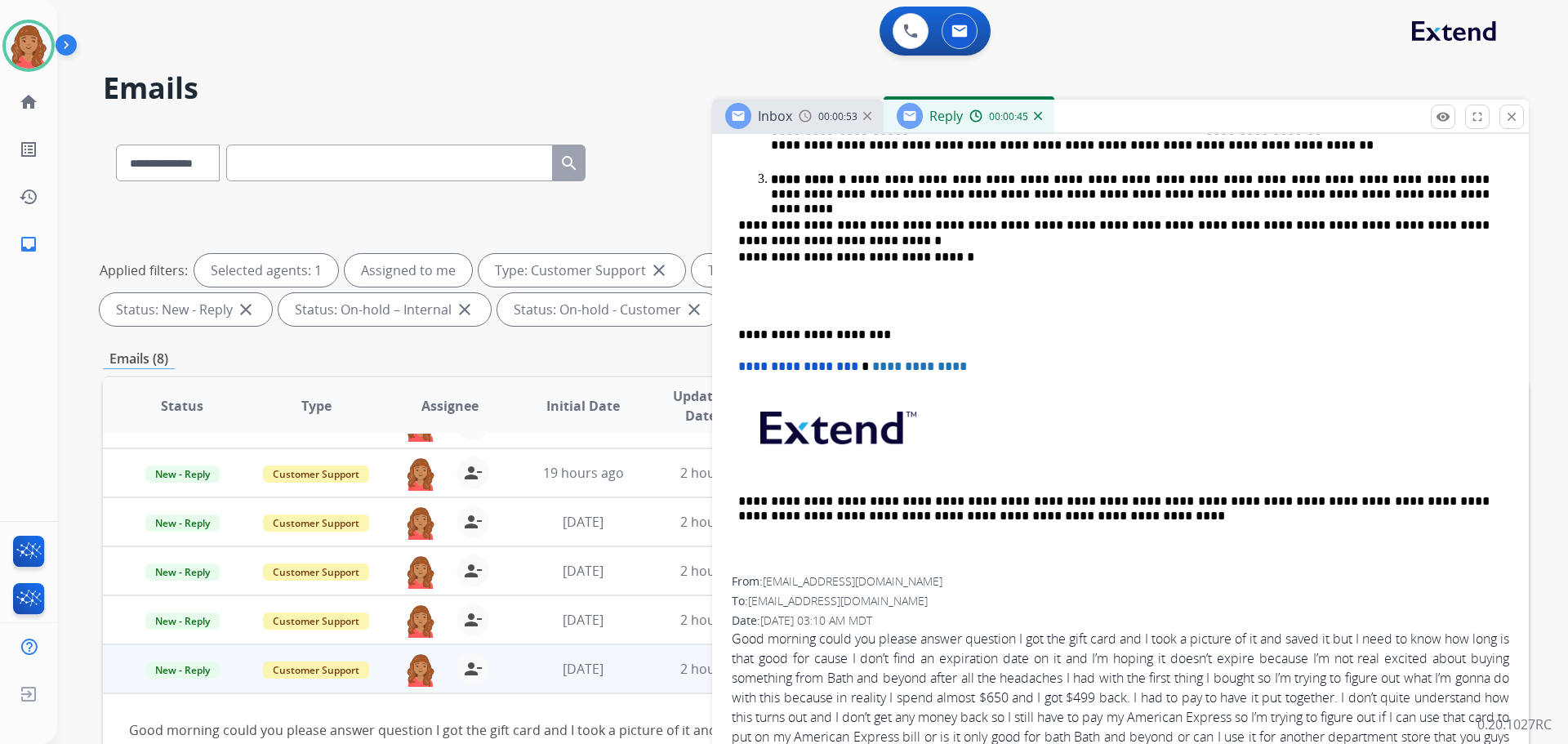
click at [739, 329] on p "**********" at bounding box center [1114, 334] width 751 height 14
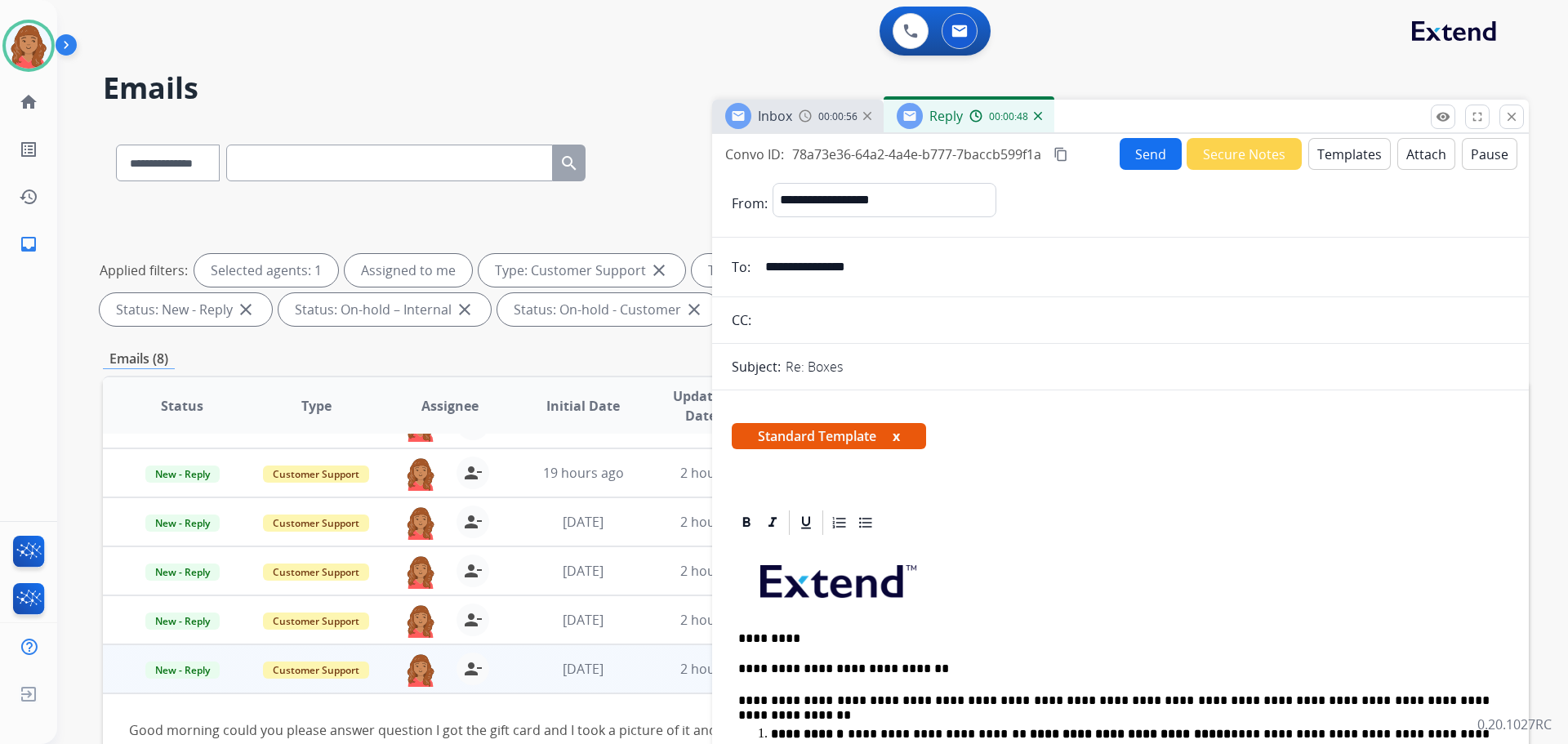
scroll to position [0, 0]
click at [1060, 158] on mat-icon "content_copy" at bounding box center [1060, 155] width 14 height 14
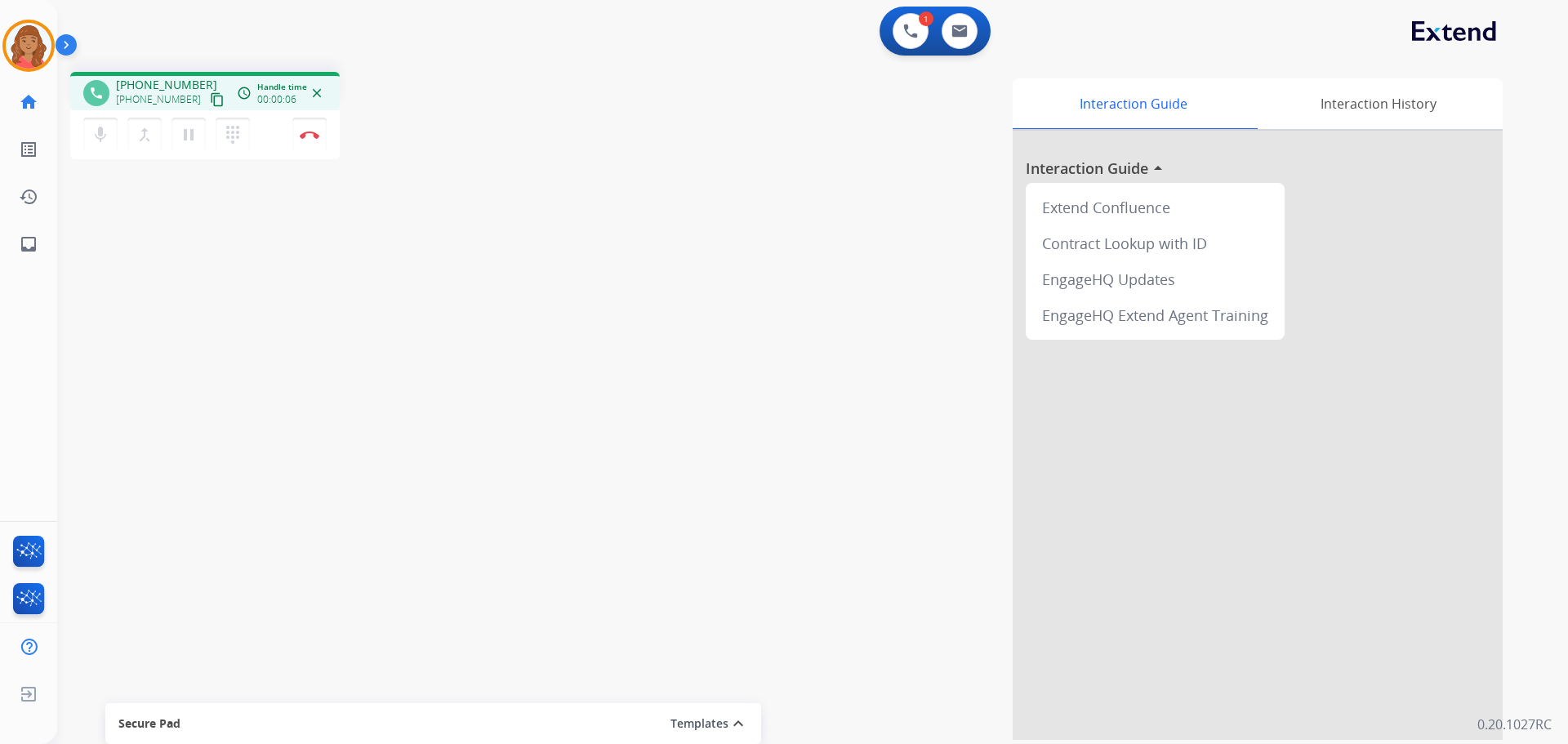
click at [210, 99] on mat-icon "content_copy" at bounding box center [216, 99] width 14 height 14
click at [309, 143] on button "Disconnect" at bounding box center [310, 135] width 35 height 35
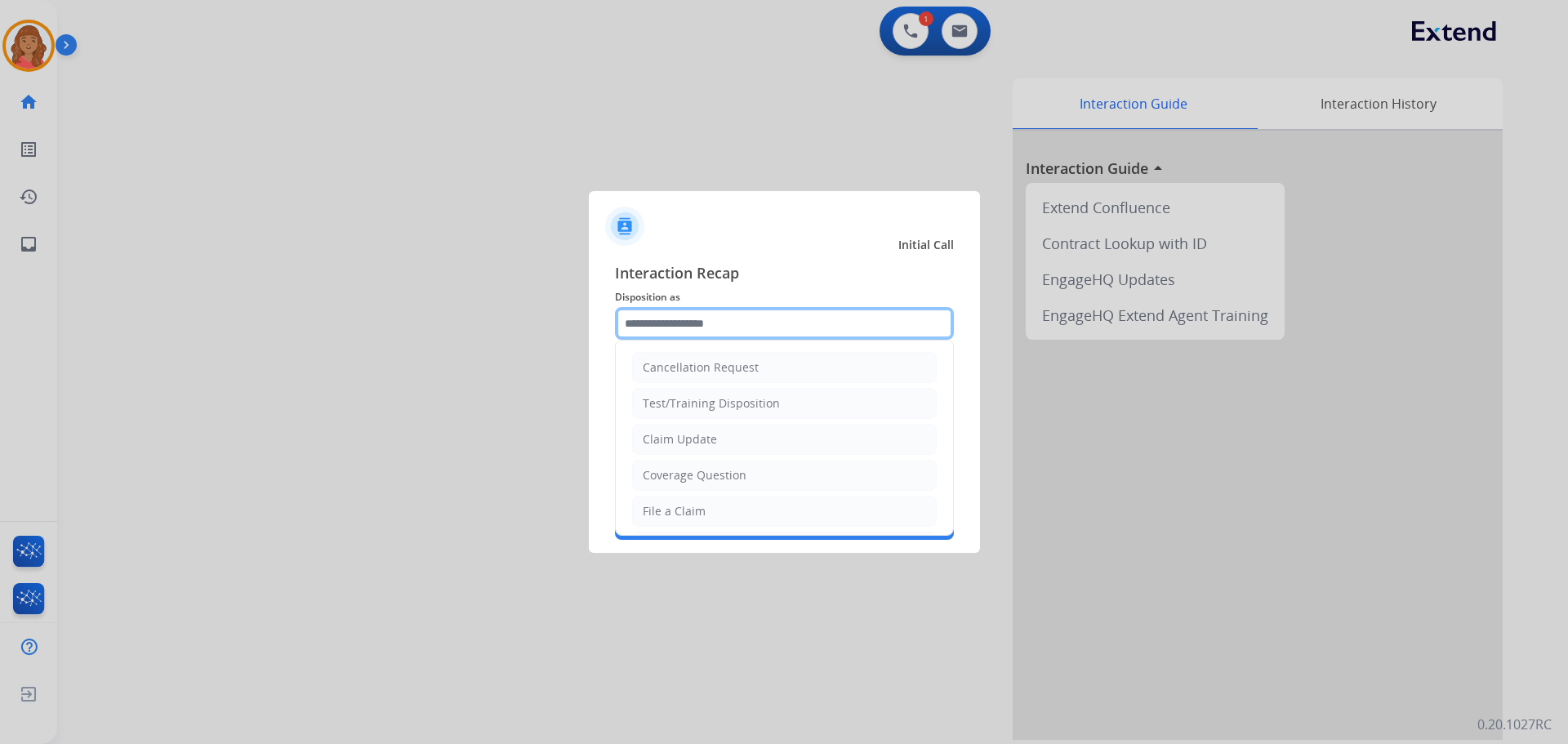
drag, startPoint x: 700, startPoint y: 328, endPoint x: 695, endPoint y: 341, distance: 13.9
click at [700, 329] on input "text" at bounding box center [784, 323] width 339 height 33
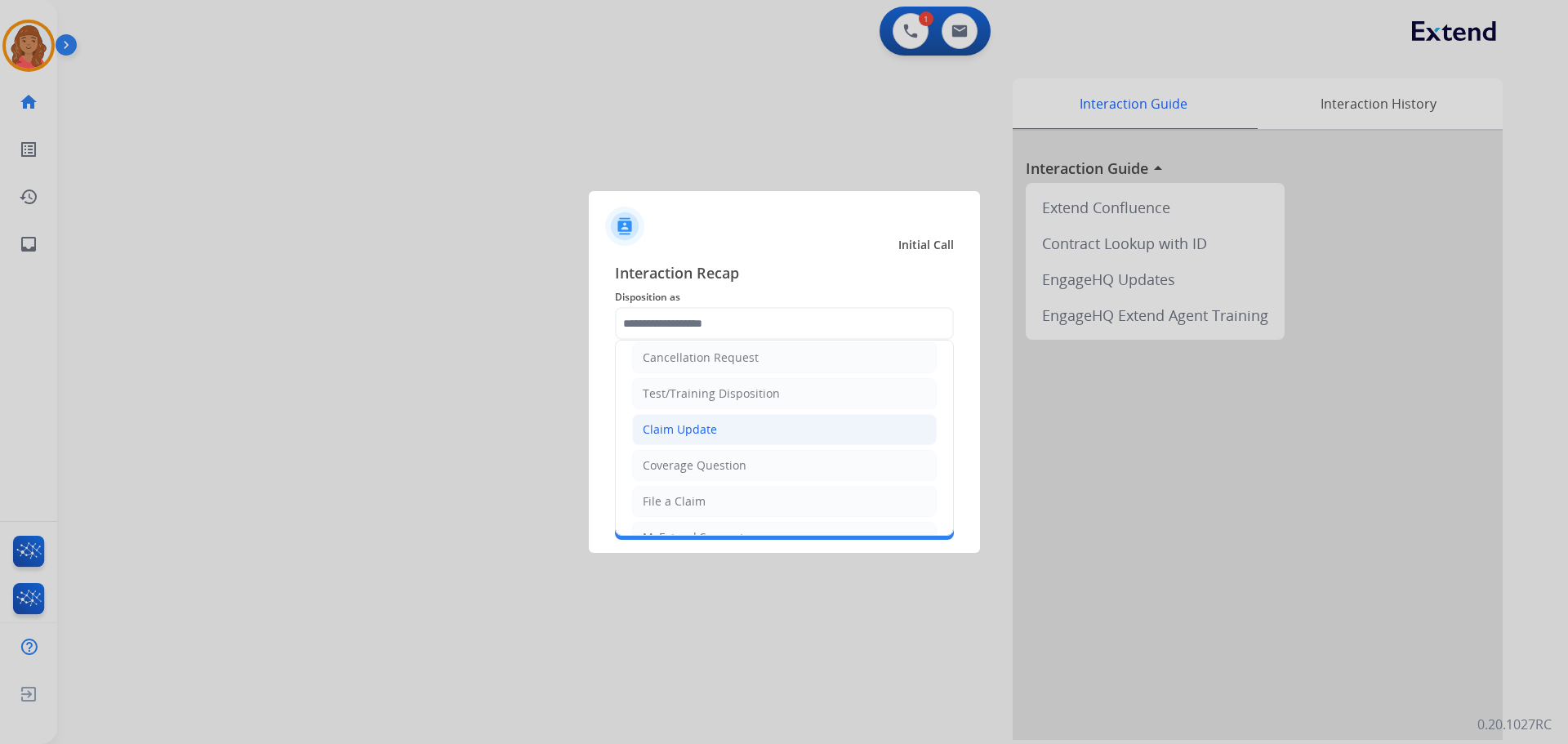
click at [679, 429] on div "Claim Update" at bounding box center [679, 429] width 74 height 16
type input "**********"
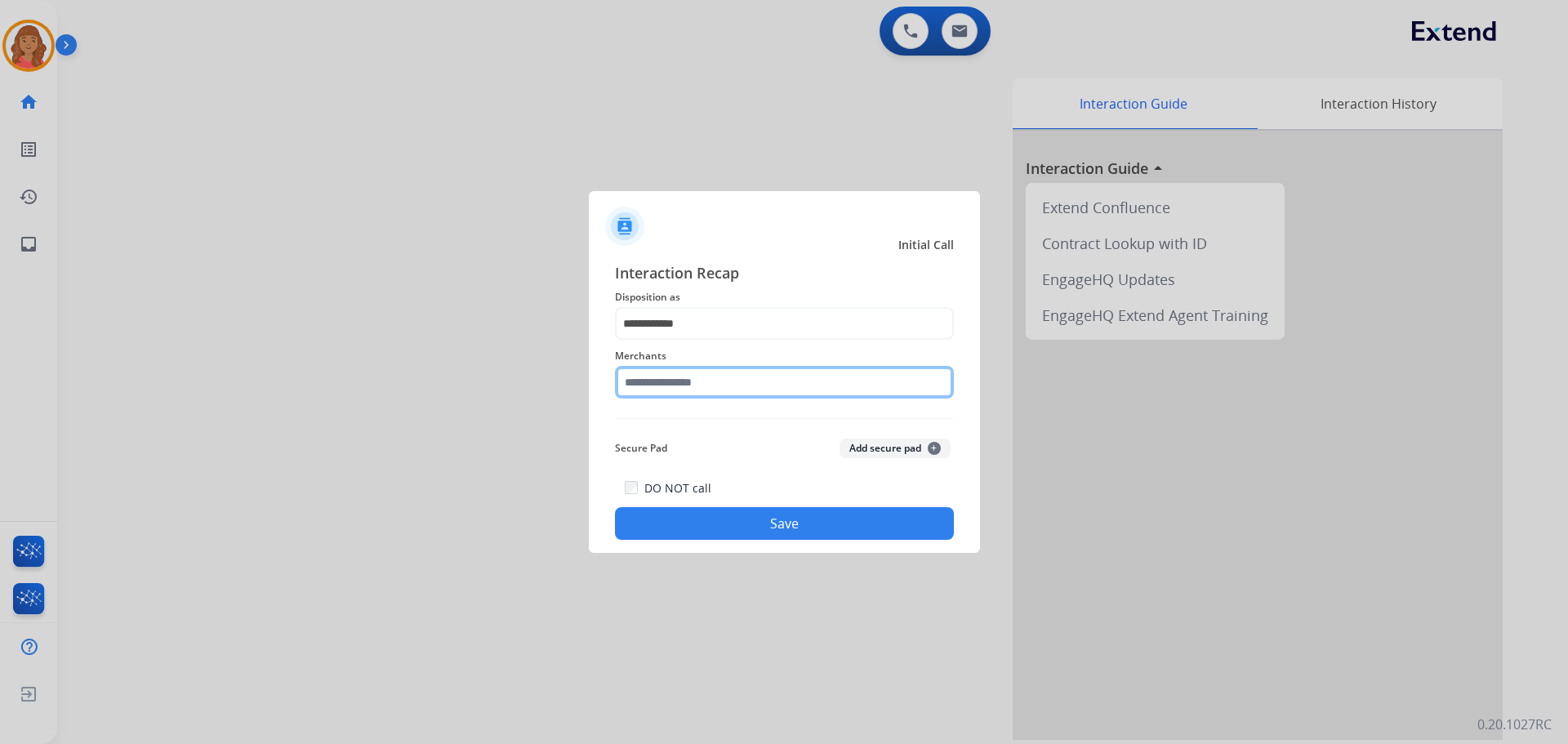
click at [670, 393] on input "text" at bounding box center [784, 382] width 339 height 33
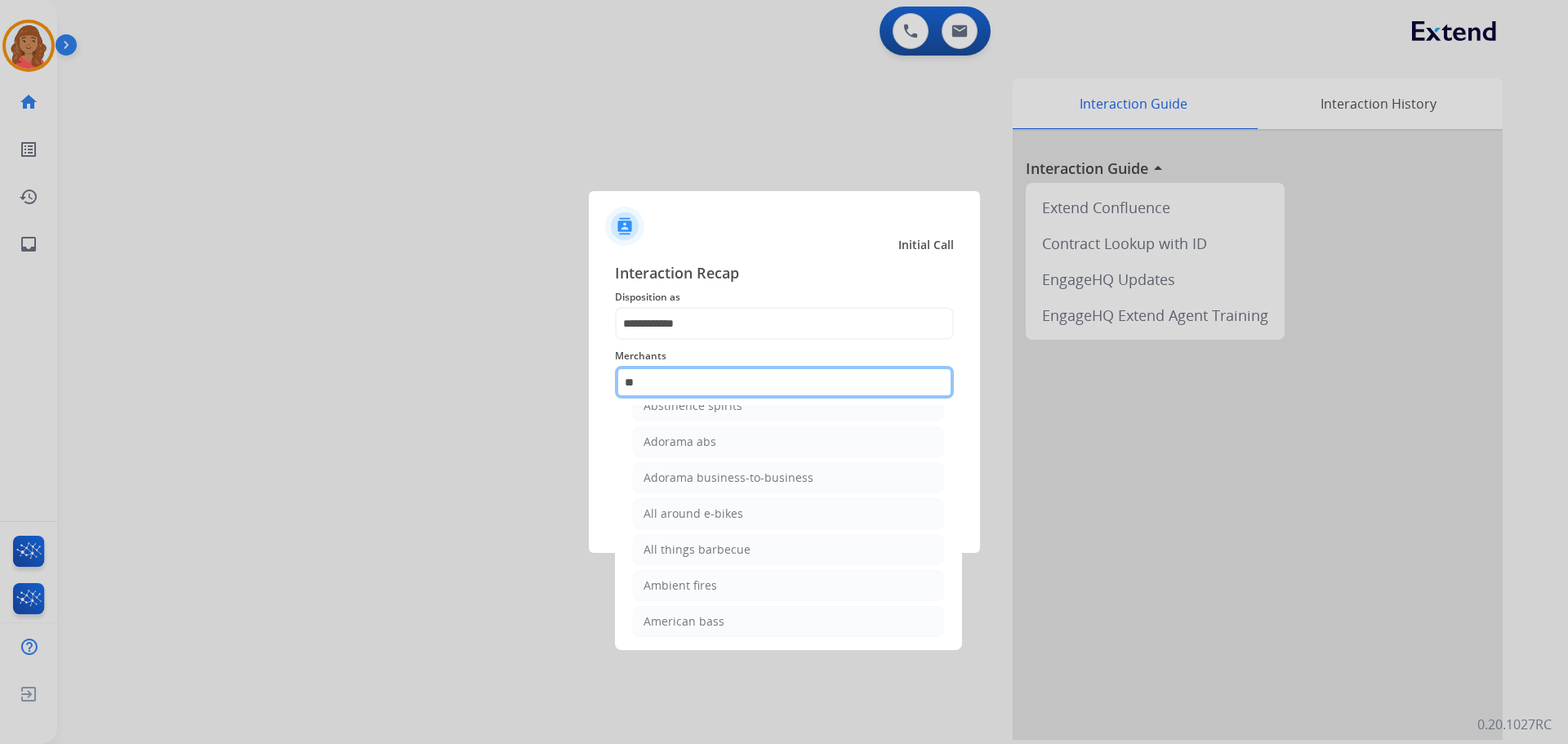
scroll to position [0, 0]
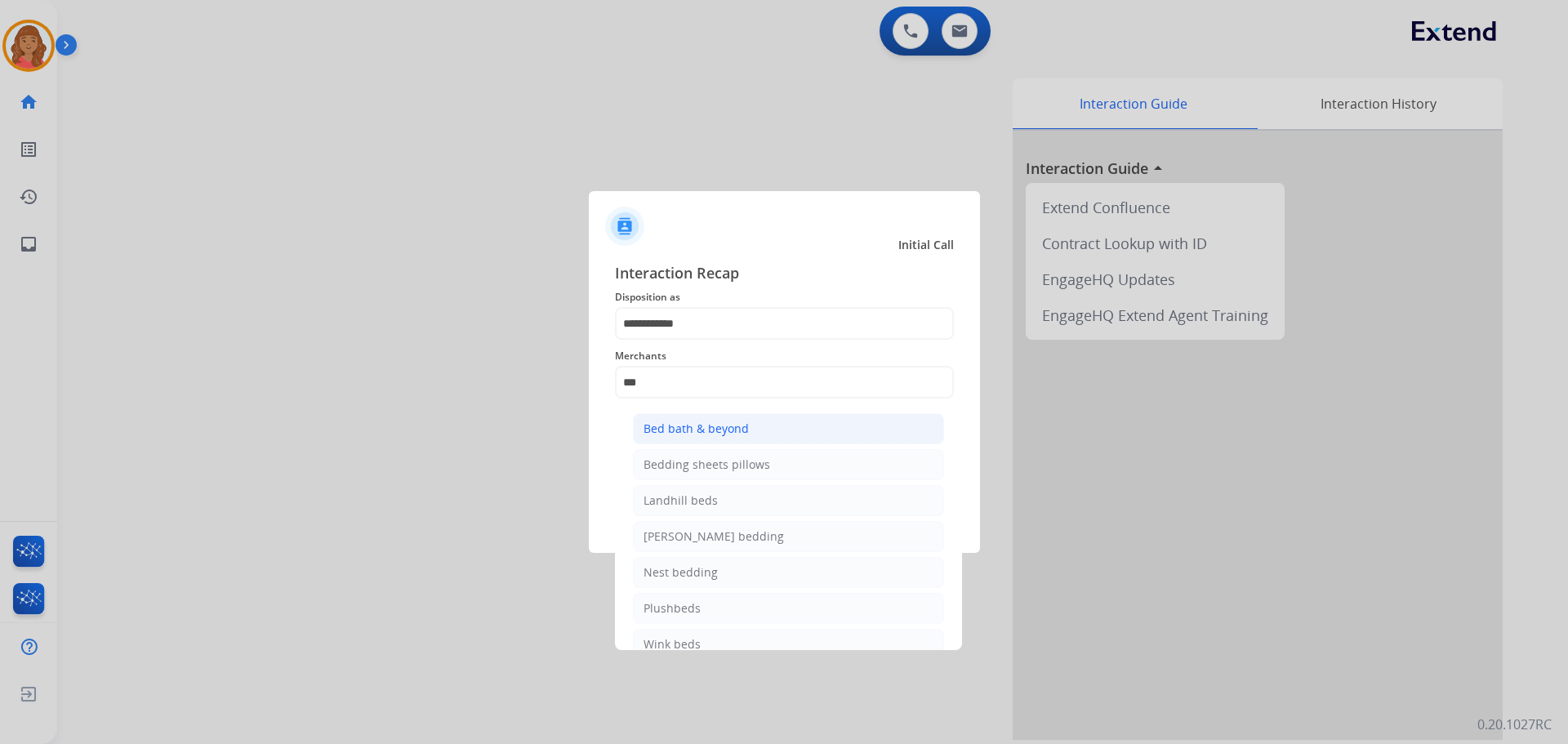
click at [686, 426] on div "Bed bath & beyond" at bounding box center [696, 428] width 106 height 16
type input "**********"
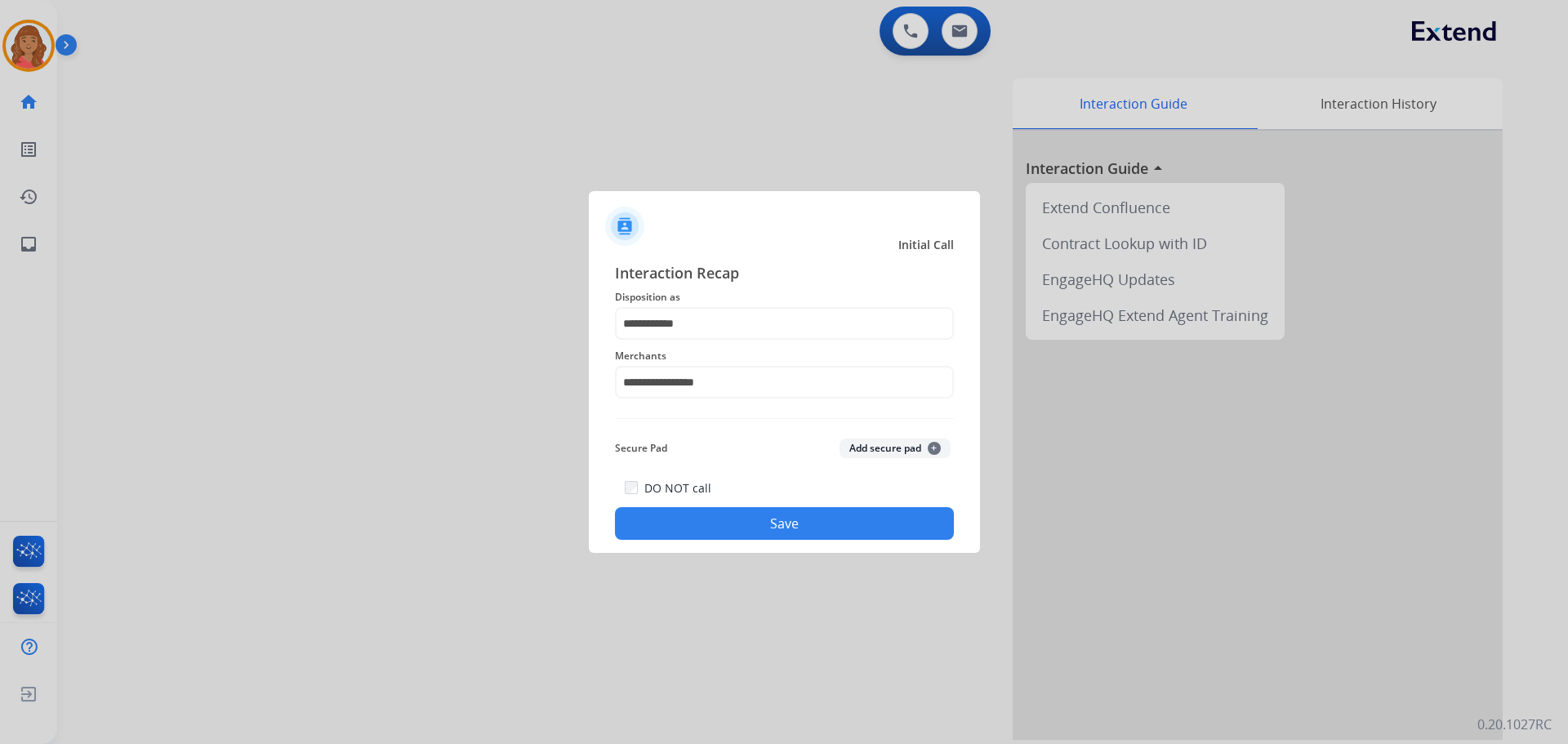
click at [727, 515] on button "Save" at bounding box center [784, 524] width 339 height 33
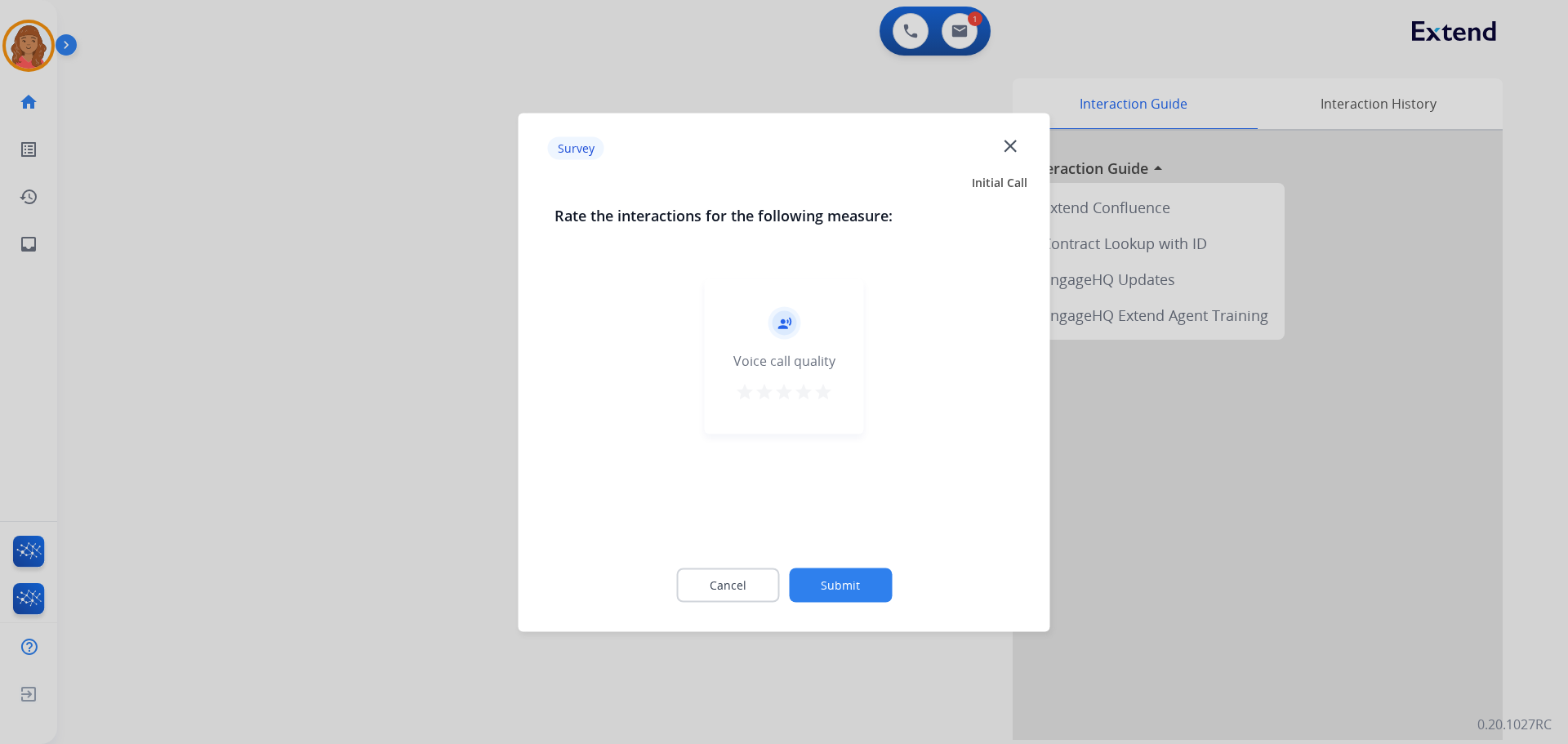
click at [822, 393] on mat-icon "star" at bounding box center [823, 392] width 19 height 19
click at [836, 598] on button "Submit" at bounding box center [840, 585] width 103 height 35
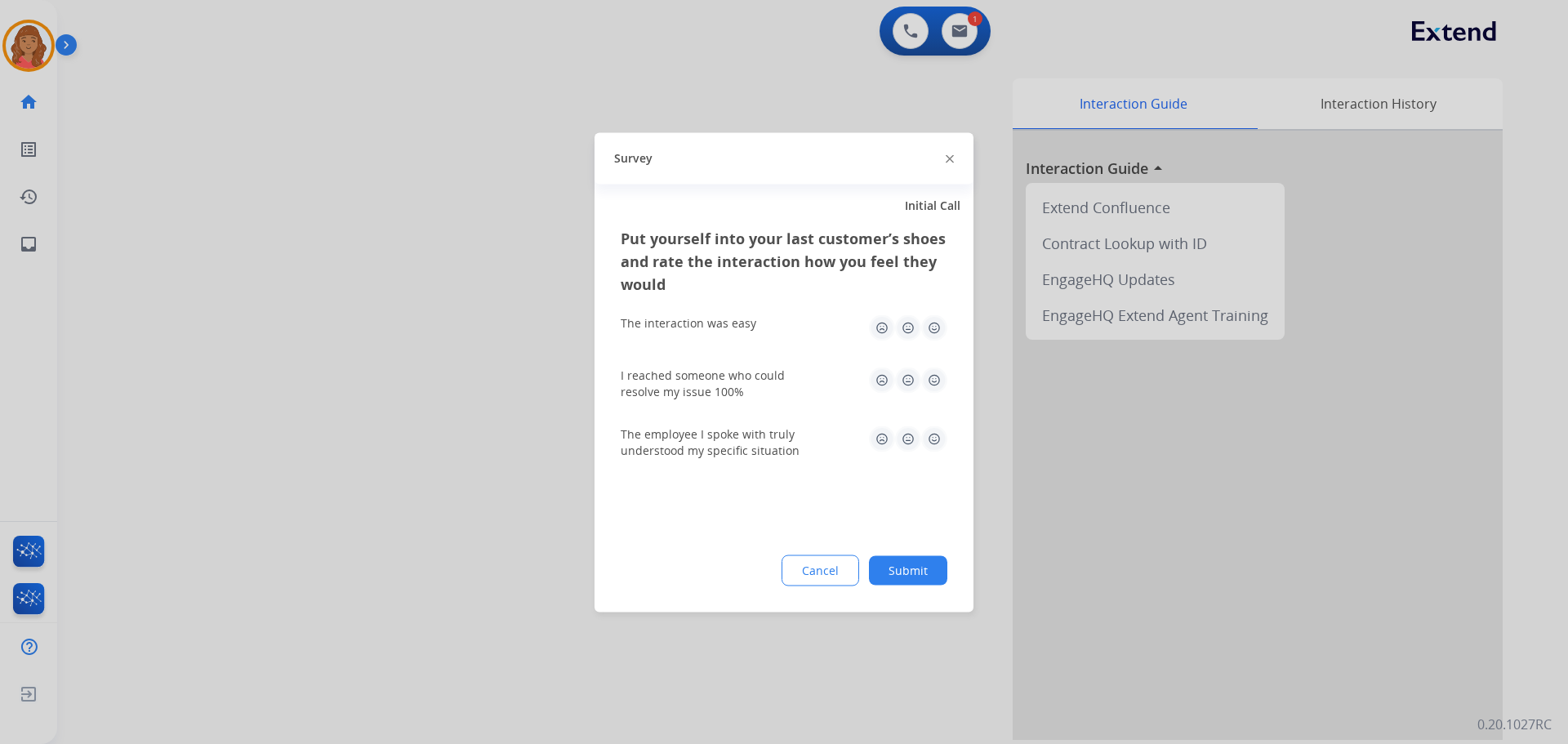
click at [934, 336] on img at bounding box center [934, 327] width 26 height 26
click at [931, 380] on img at bounding box center [934, 379] width 26 height 26
click at [933, 441] on img at bounding box center [934, 438] width 26 height 26
click at [915, 577] on button "Submit" at bounding box center [908, 570] width 79 height 30
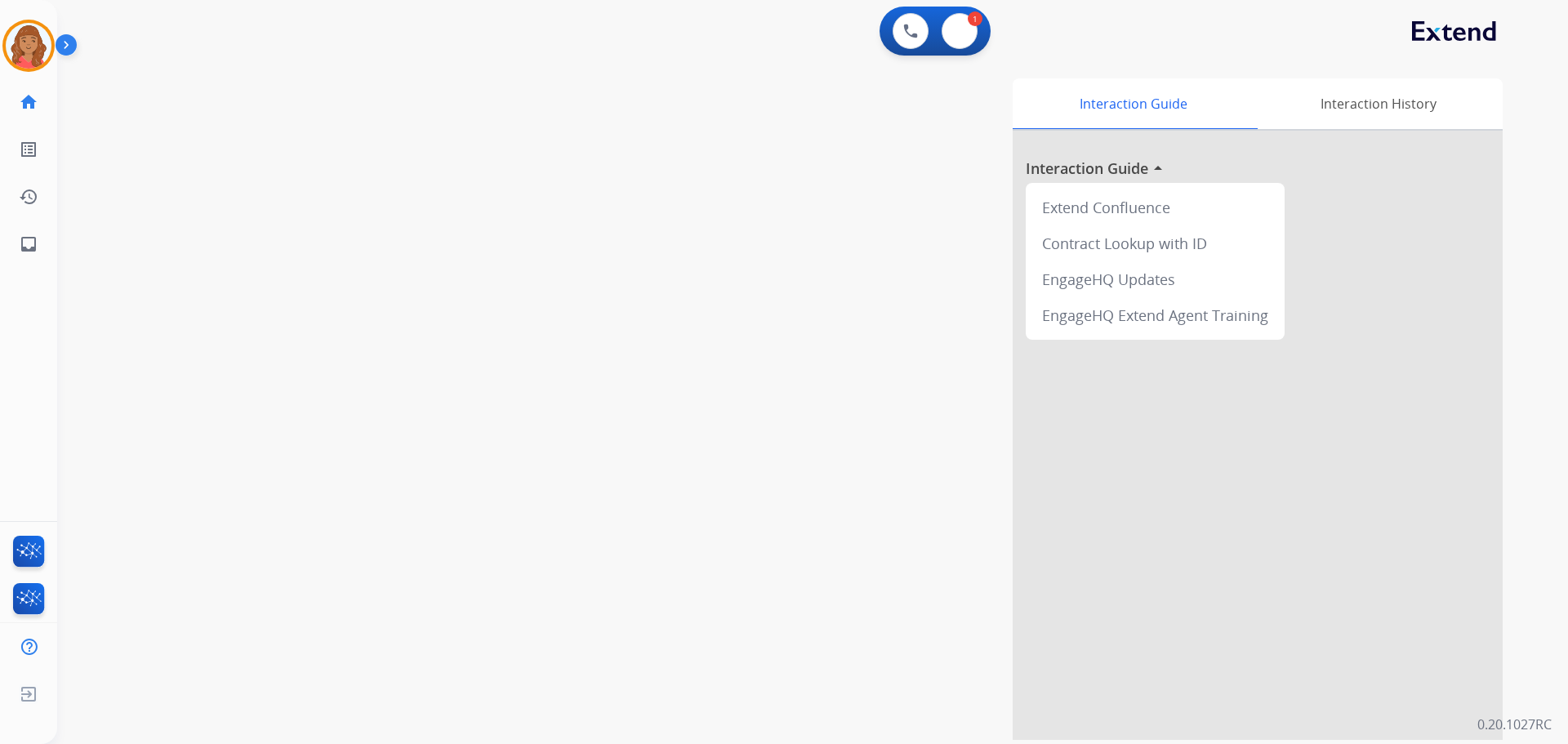
click at [957, 0] on html "Outbound call Quit Outbound call Quit Schedule interaction + Add to my list Cus…" at bounding box center [784, 372] width 1568 height 744
click at [968, 32] on button at bounding box center [959, 31] width 36 height 36
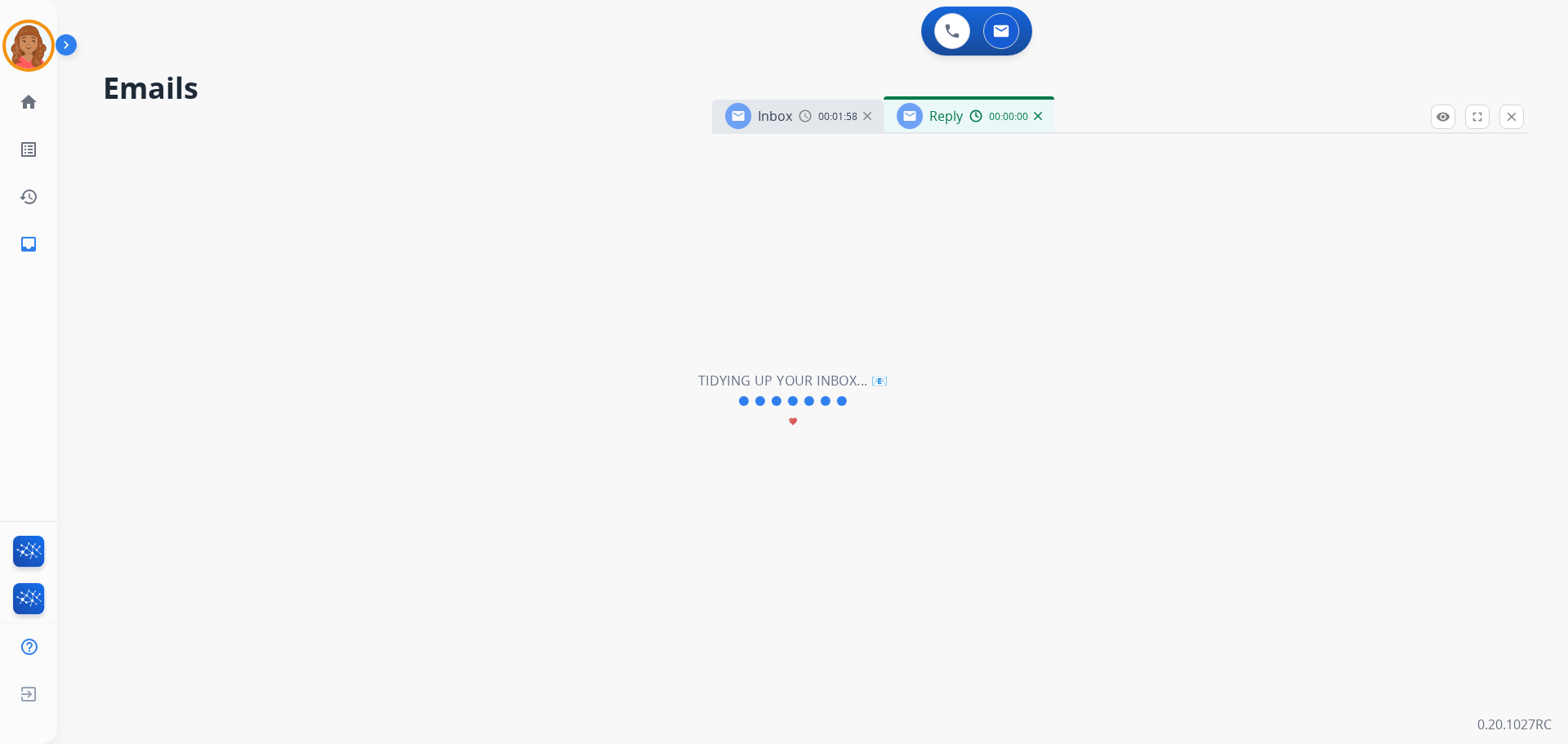
select select "**********"
click at [824, 336] on div "**********" at bounding box center [793, 401] width 1472 height 685
click at [822, 341] on div "**********" at bounding box center [793, 401] width 1472 height 685
click at [822, 346] on div "**********" at bounding box center [793, 401] width 1472 height 685
drag, startPoint x: 949, startPoint y: 111, endPoint x: 913, endPoint y: 120, distance: 37.1
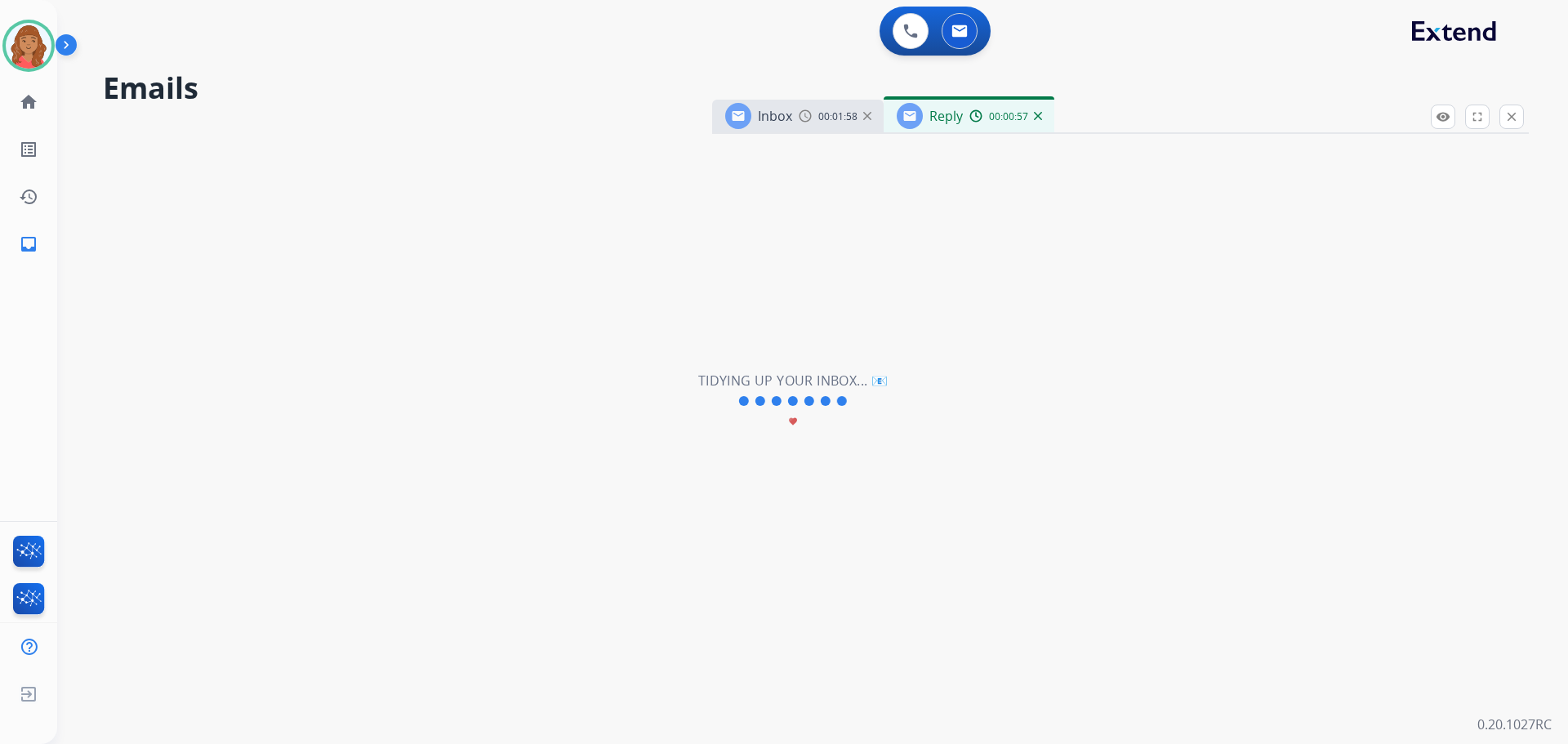
click at [948, 111] on span "Reply" at bounding box center [946, 115] width 34 height 18
click at [828, 124] on div "Inbox 00:01:58" at bounding box center [797, 116] width 171 height 33
drag, startPoint x: 934, startPoint y: 118, endPoint x: 950, endPoint y: 118, distance: 16.0
click at [939, 118] on span "Reply" at bounding box center [946, 115] width 34 height 18
drag, startPoint x: 958, startPoint y: 118, endPoint x: 912, endPoint y: 122, distance: 46.2
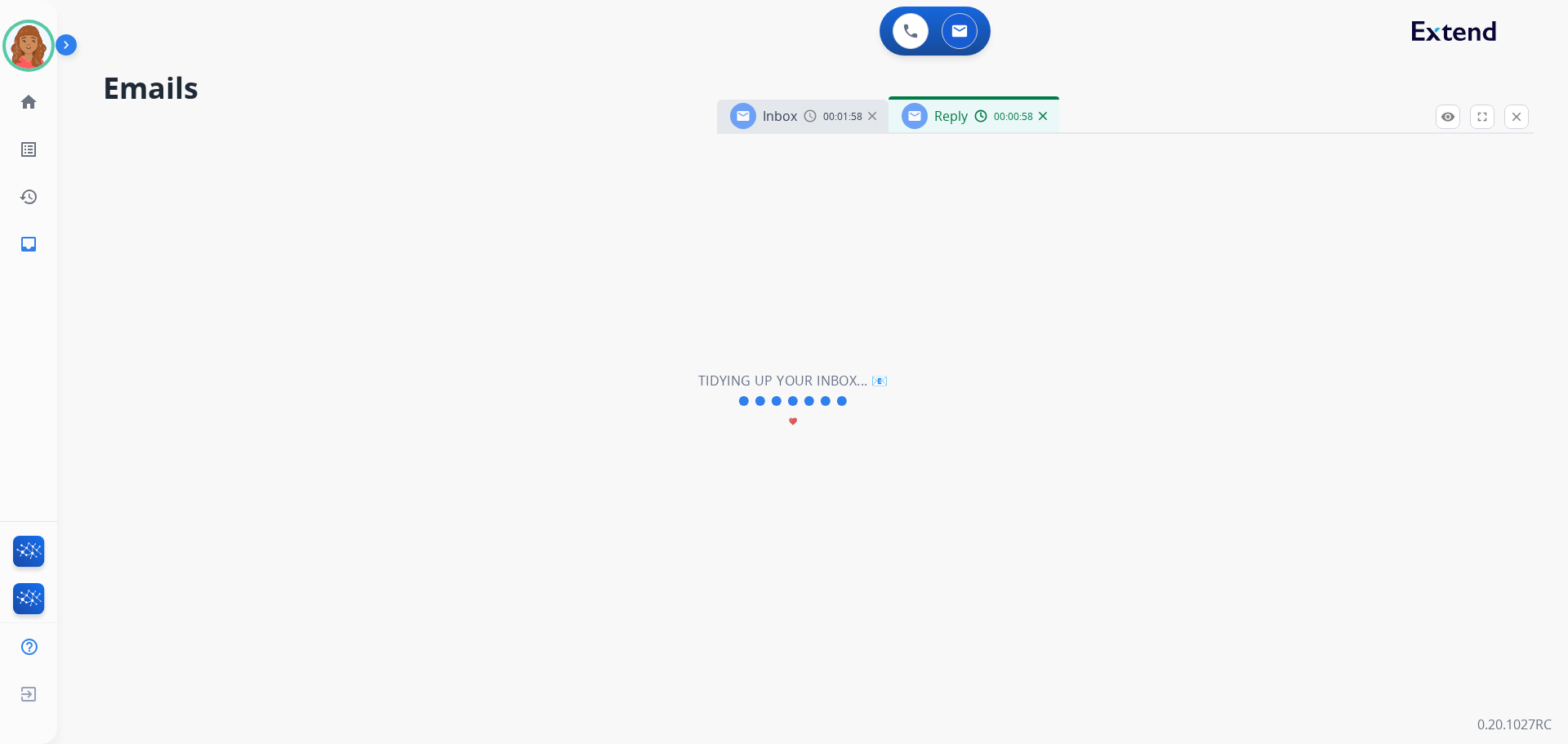
click at [959, 119] on span "Reply" at bounding box center [950, 115] width 34 height 18
click at [840, 125] on div "Inbox 00:01:58" at bounding box center [802, 116] width 171 height 33
click at [945, 127] on div "Reply" at bounding box center [934, 115] width 66 height 26
click at [963, 38] on button at bounding box center [959, 31] width 36 height 36
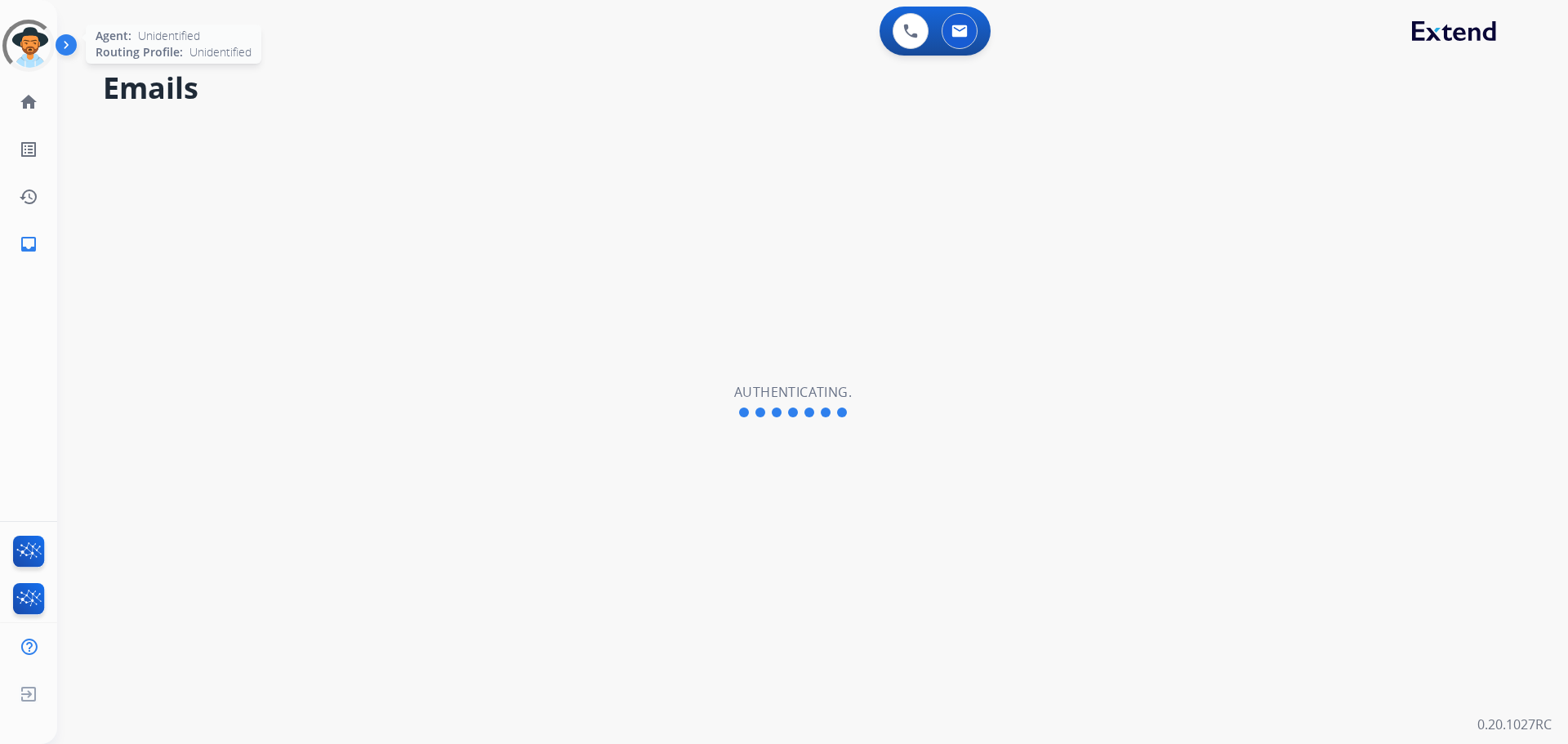
click at [36, 46] on div at bounding box center [28, 45] width 59 height 59
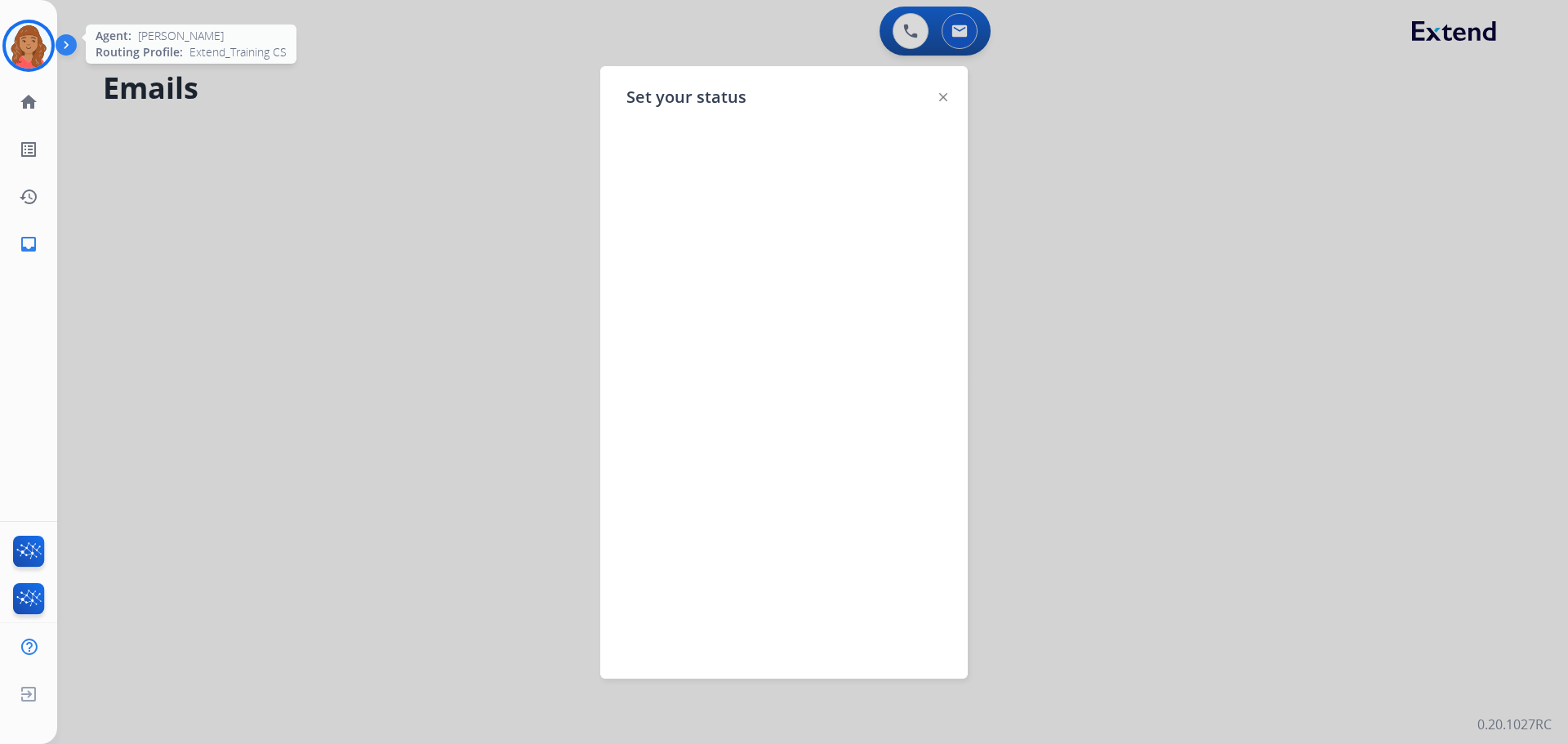
click at [36, 51] on img at bounding box center [29, 46] width 46 height 46
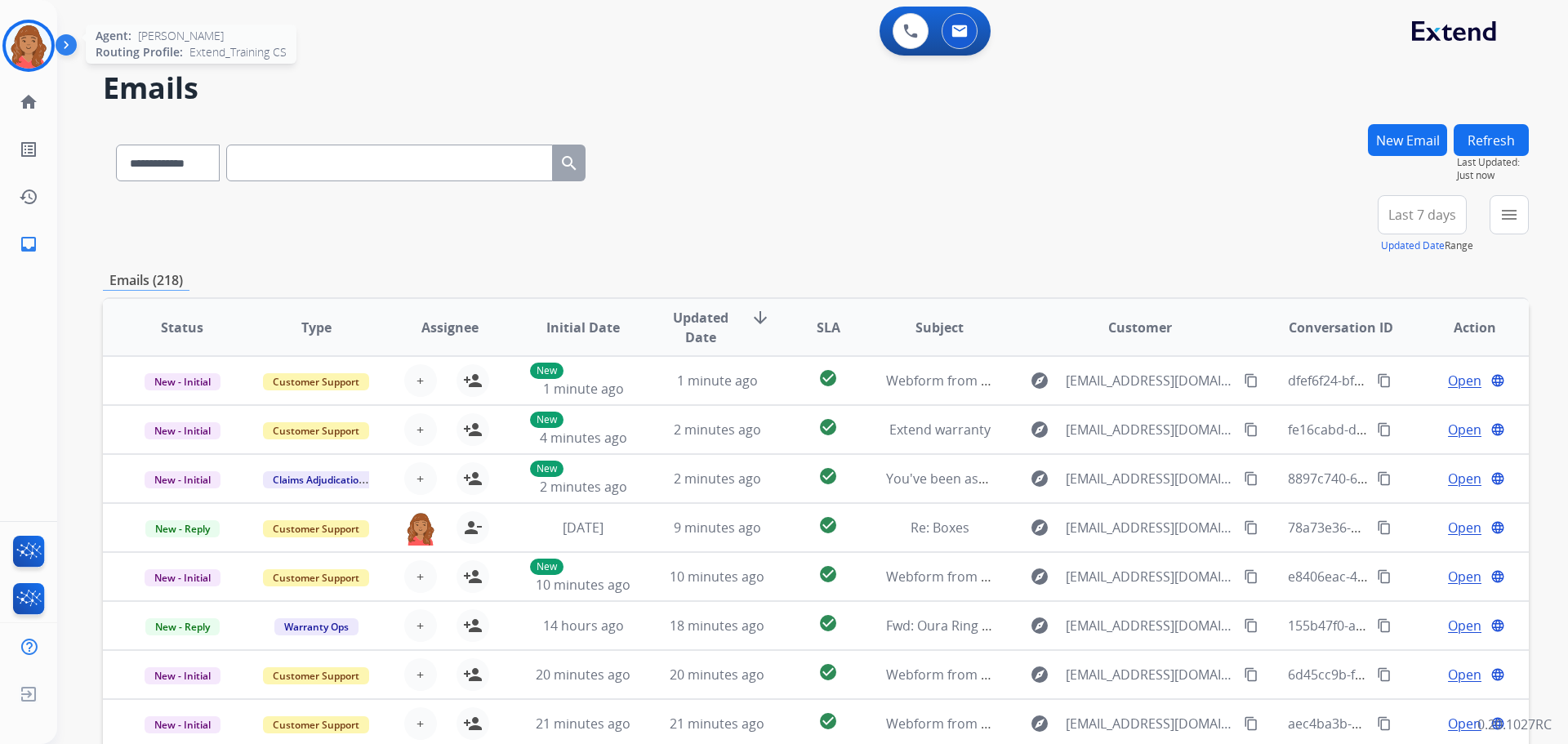
click at [30, 58] on img at bounding box center [29, 46] width 46 height 46
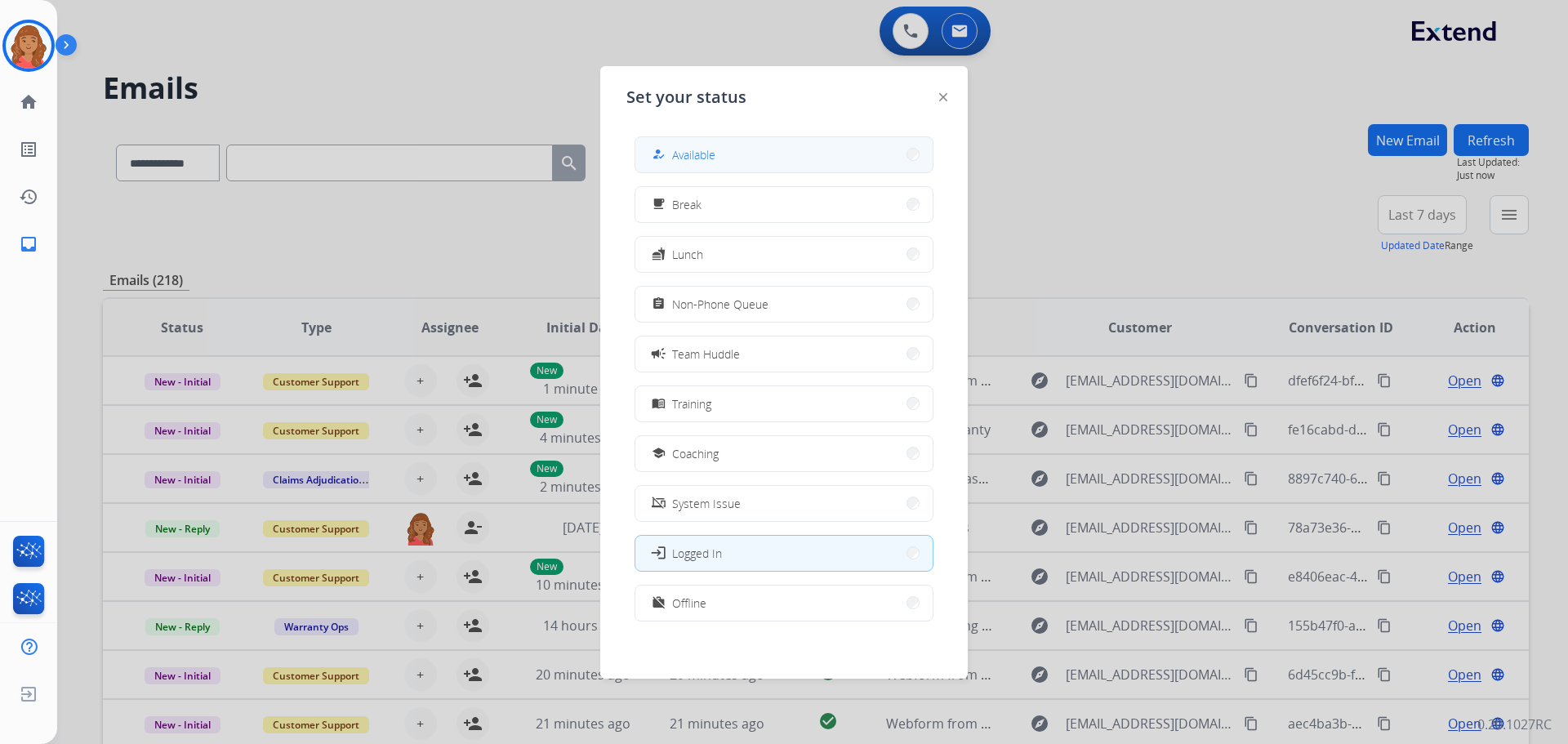
click at [686, 144] on button "how_to_reg Available" at bounding box center [784, 155] width 297 height 36
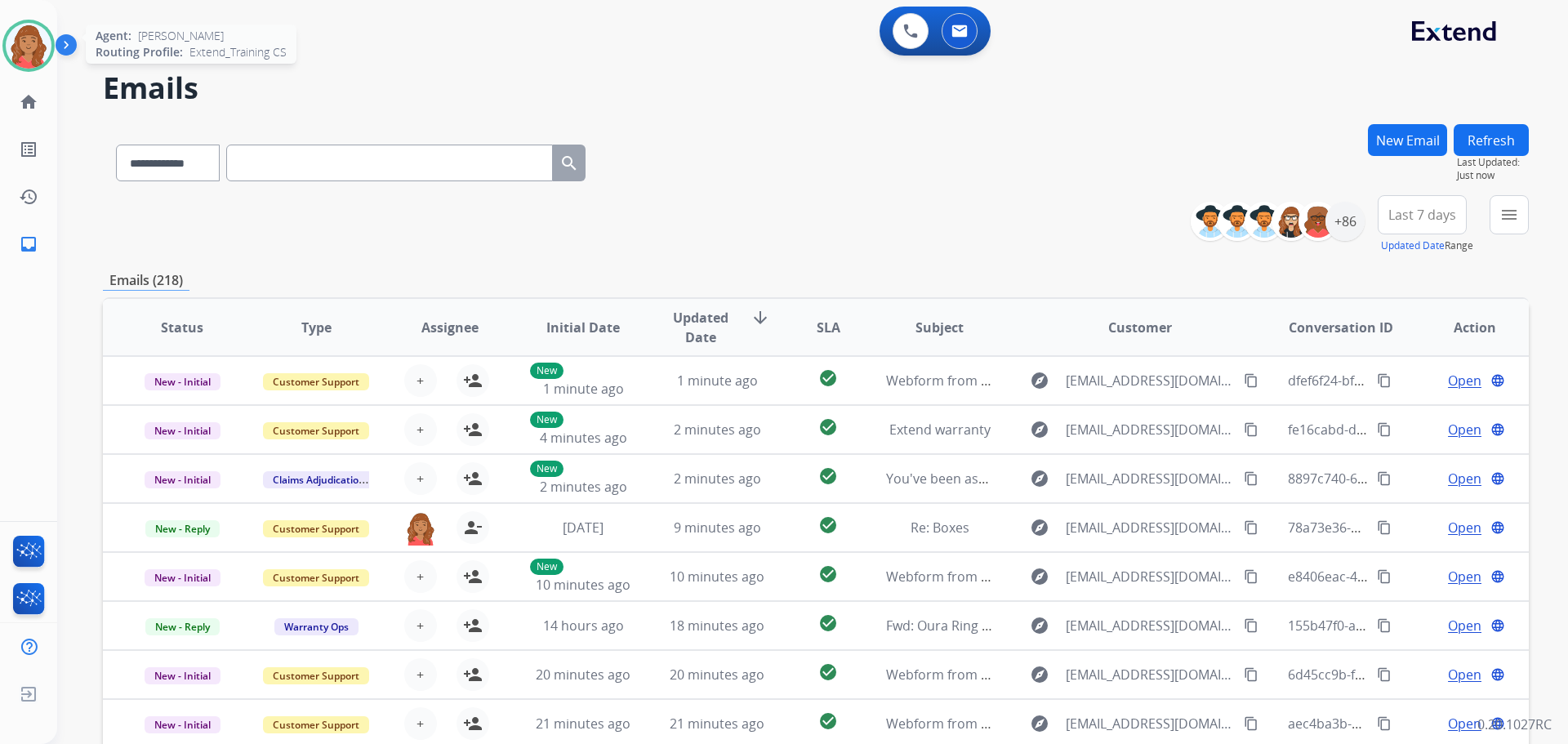
click at [30, 48] on img at bounding box center [29, 46] width 46 height 46
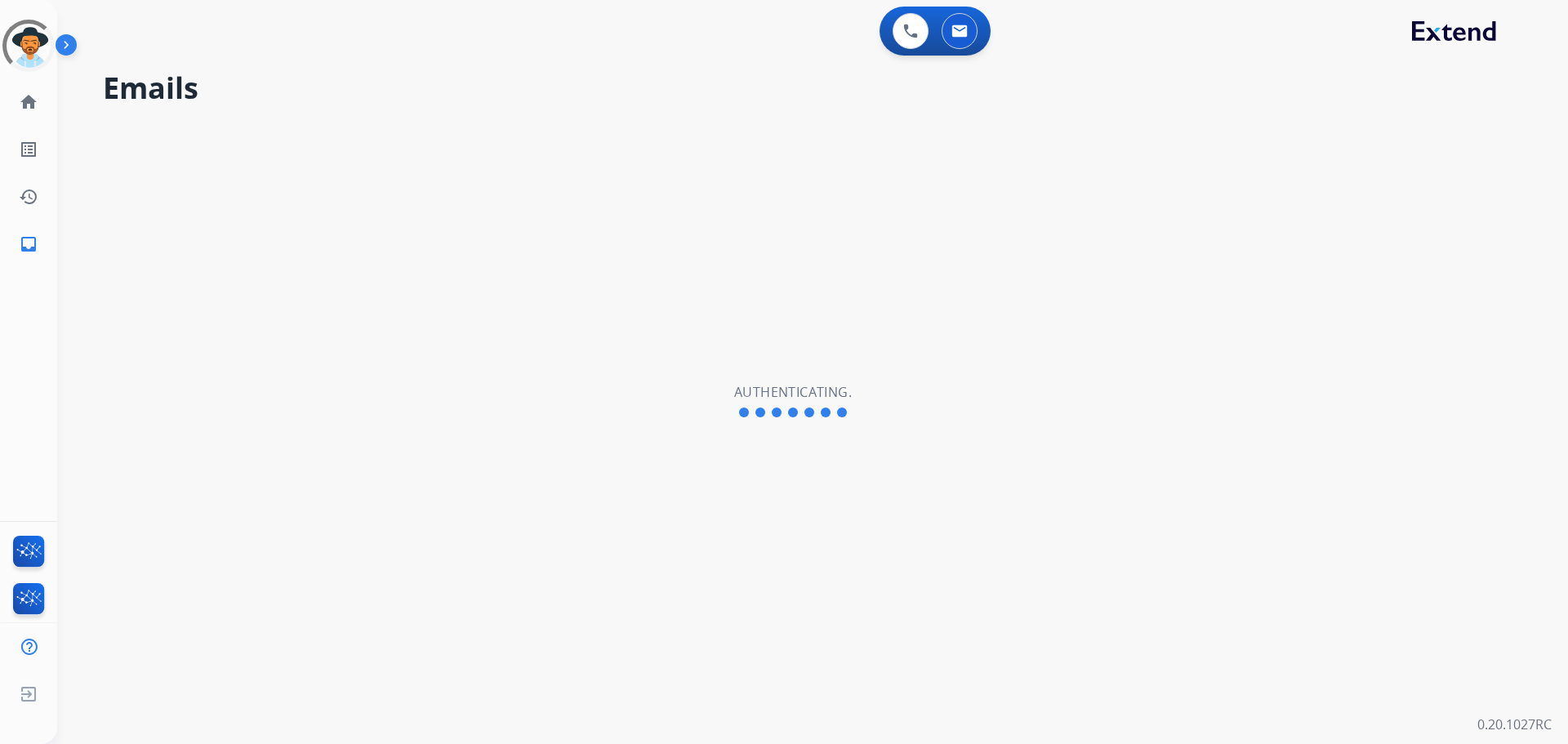
select select "**********"
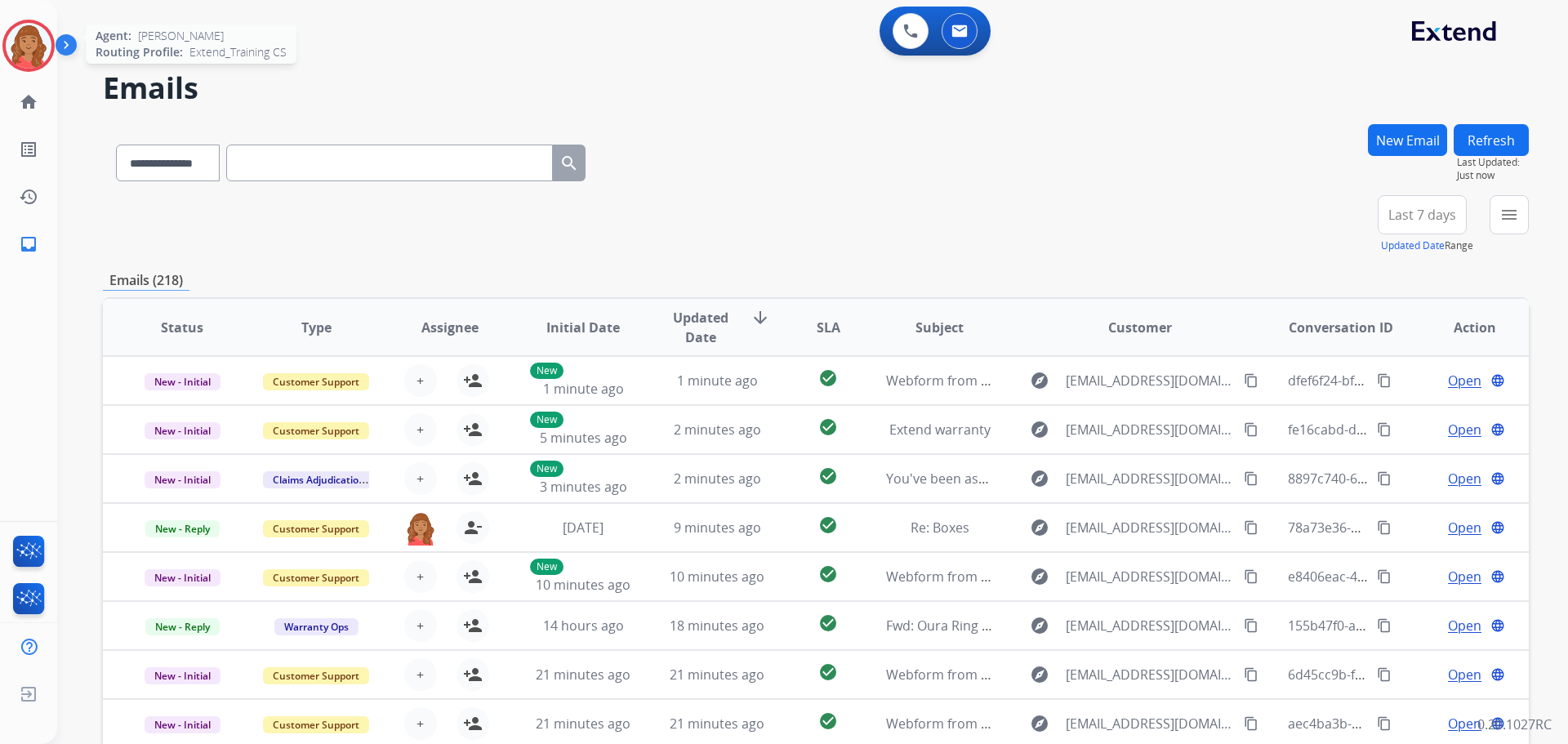
click at [33, 43] on img at bounding box center [29, 46] width 46 height 46
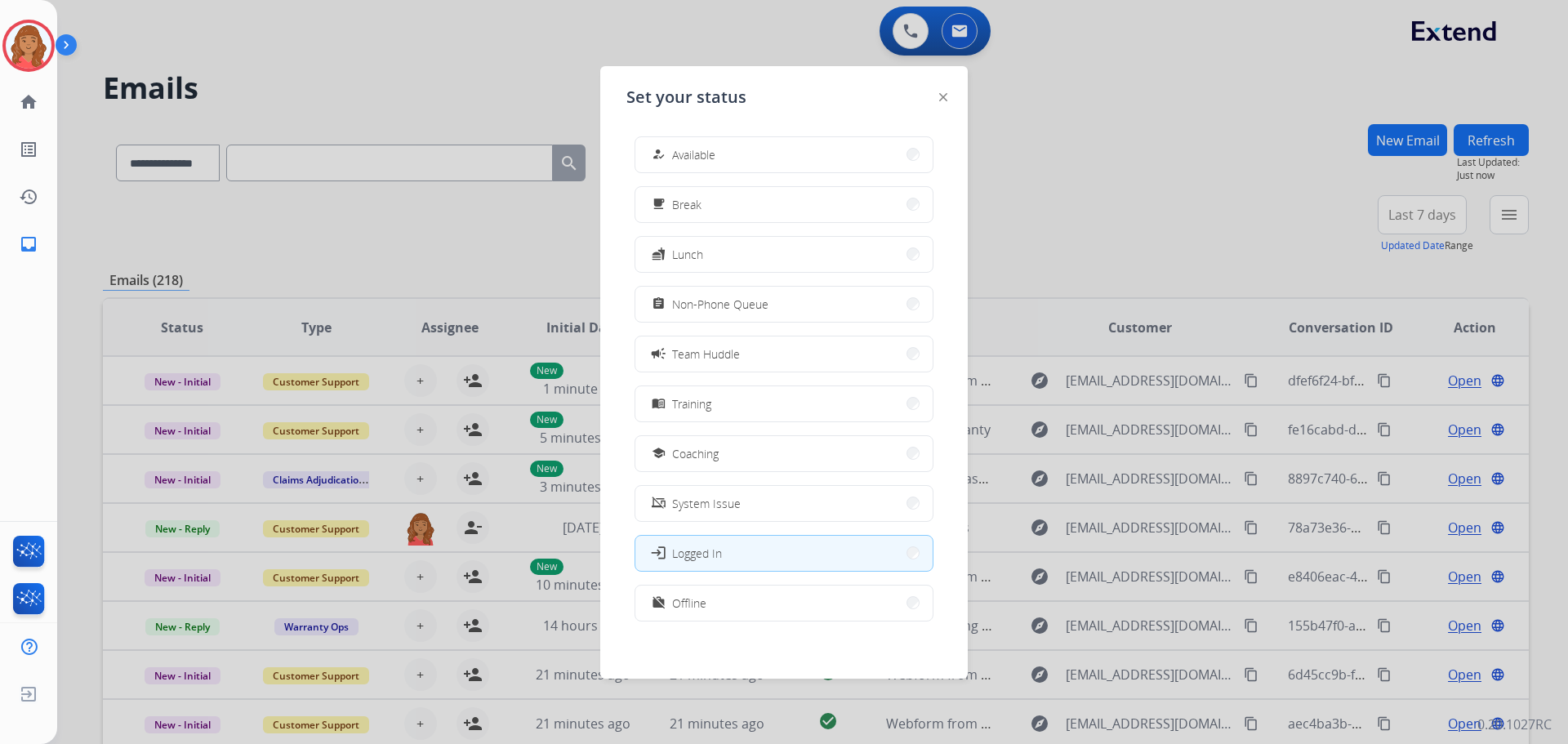
drag, startPoint x: 716, startPoint y: 149, endPoint x: 695, endPoint y: 120, distance: 35.8
click at [716, 149] on span "Available" at bounding box center [694, 155] width 43 height 17
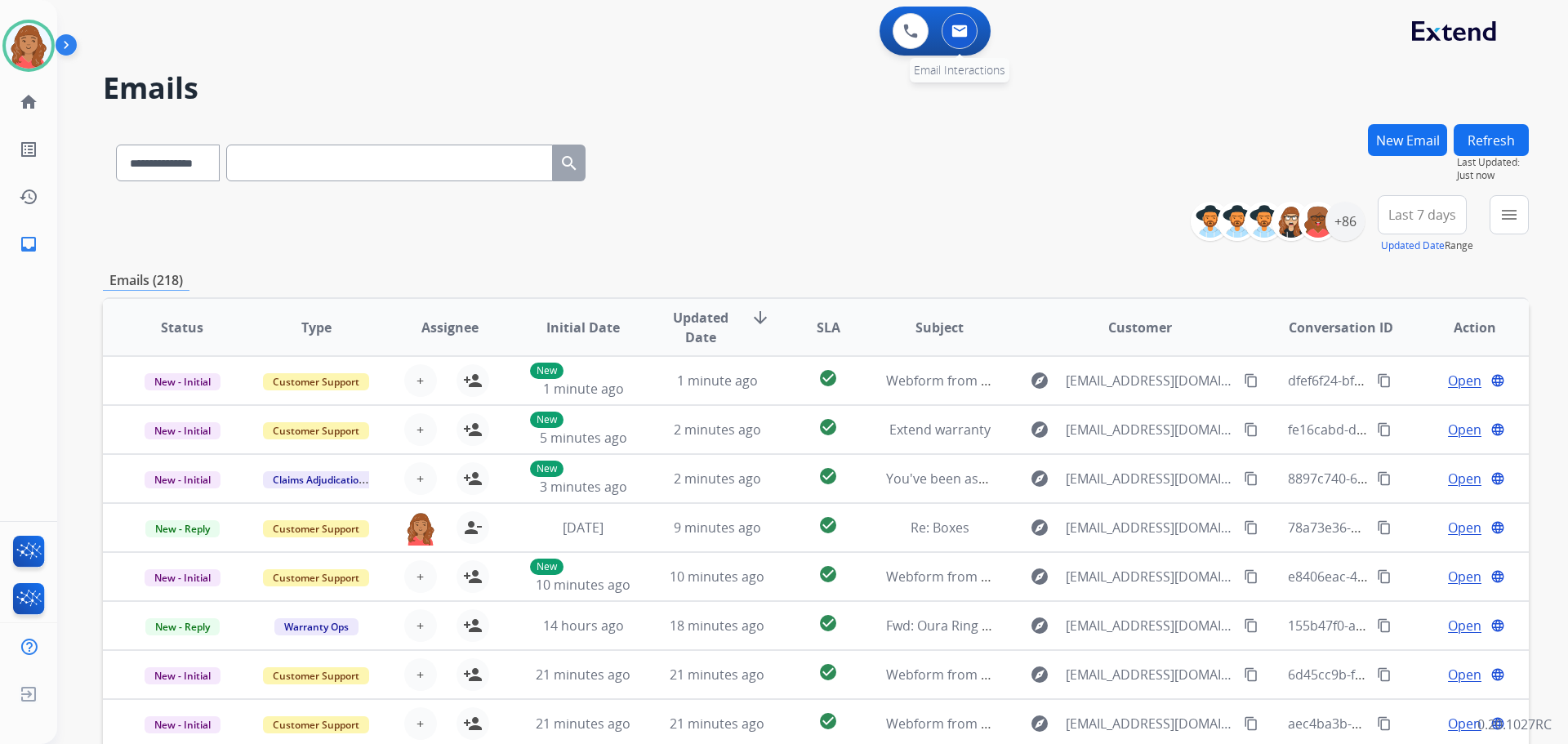
click at [956, 38] on button at bounding box center [959, 31] width 36 height 36
click at [960, 31] on img at bounding box center [959, 31] width 16 height 13
click at [953, 45] on button at bounding box center [959, 31] width 36 height 36
click at [960, 40] on button at bounding box center [959, 31] width 36 height 36
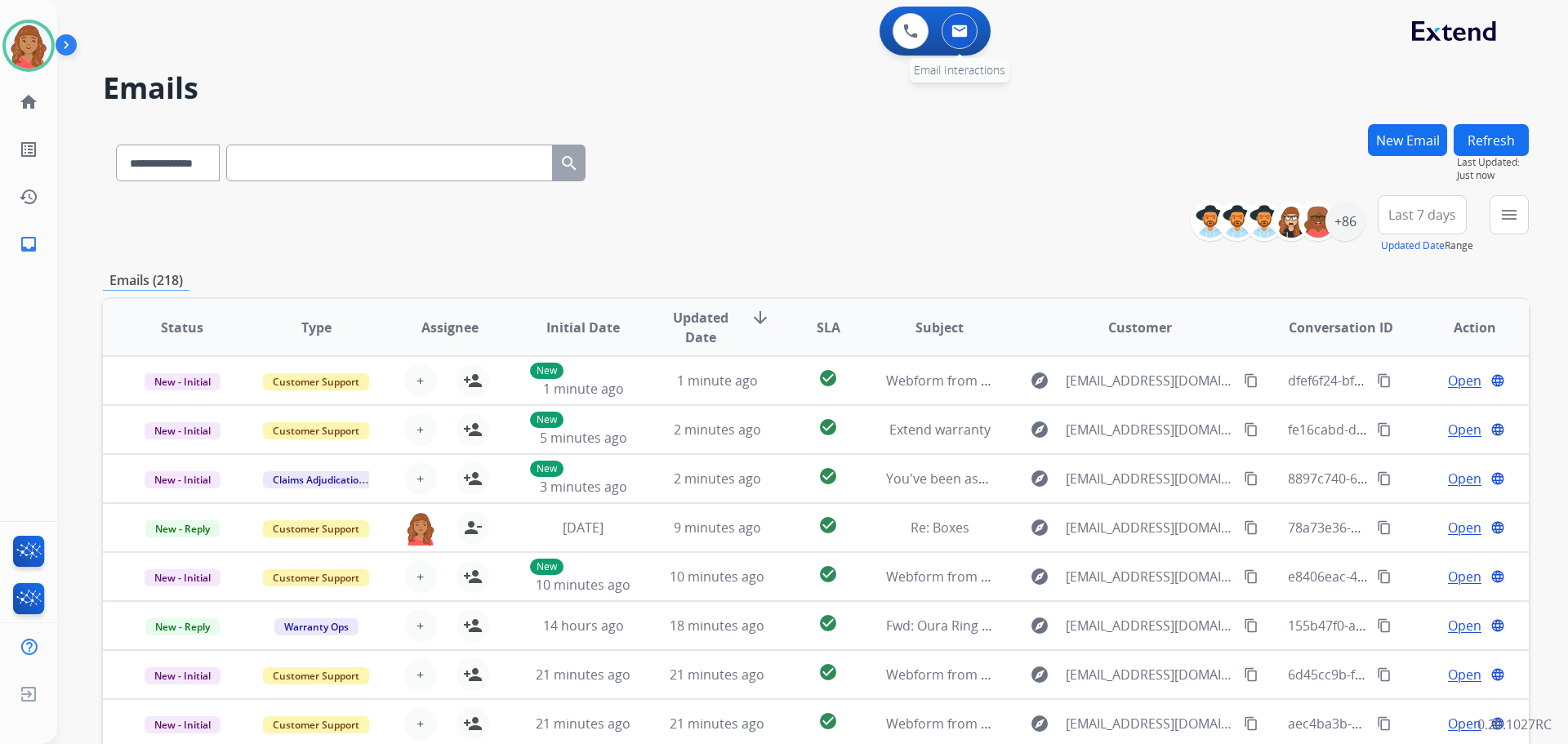
click at [960, 39] on button at bounding box center [959, 31] width 36 height 36
click at [960, 38] on button at bounding box center [959, 31] width 36 height 36
drag, startPoint x: 1507, startPoint y: 225, endPoint x: 1448, endPoint y: 263, distance: 70.2
click at [1510, 228] on button "menu Filters" at bounding box center [1509, 215] width 39 height 39
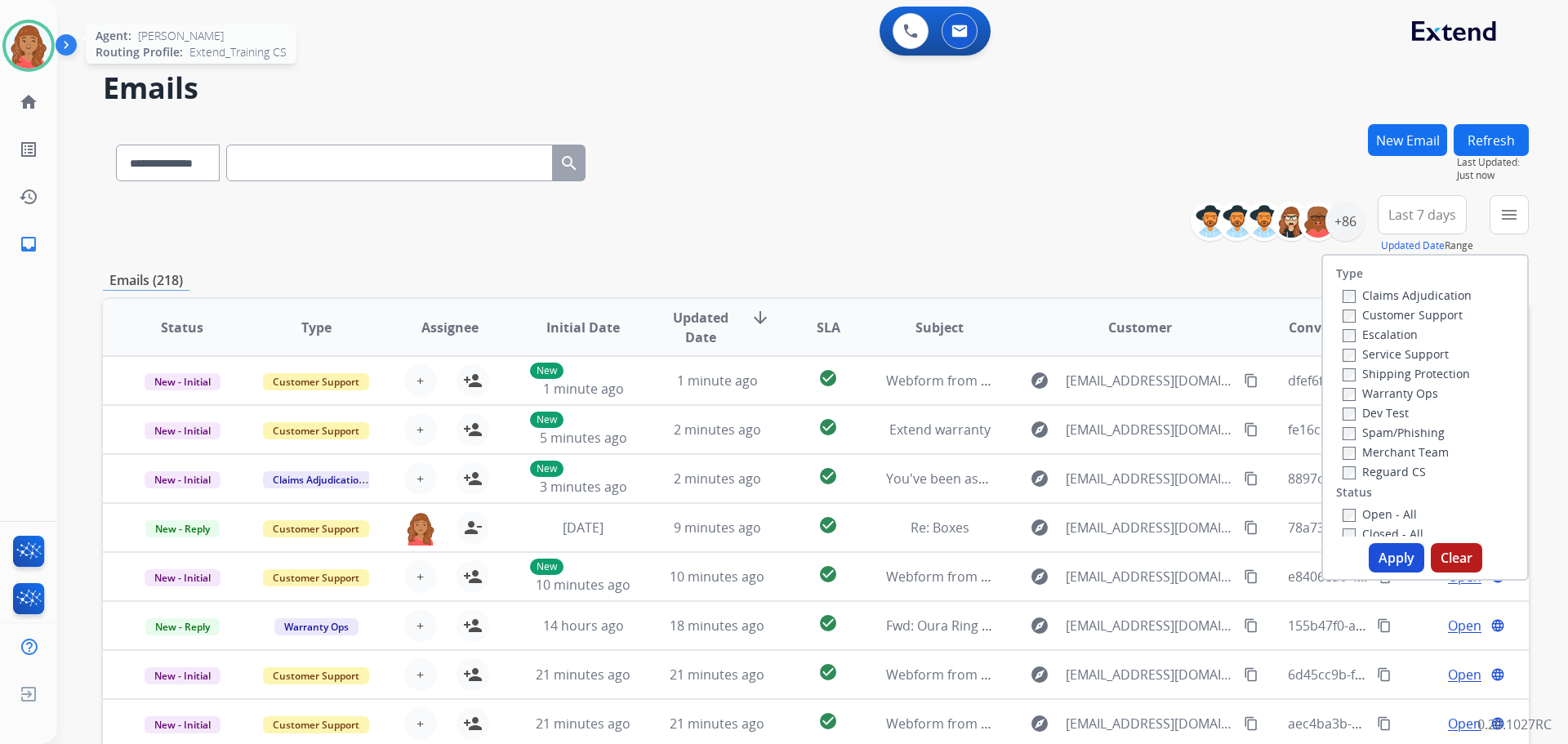
click at [19, 31] on img at bounding box center [29, 46] width 46 height 46
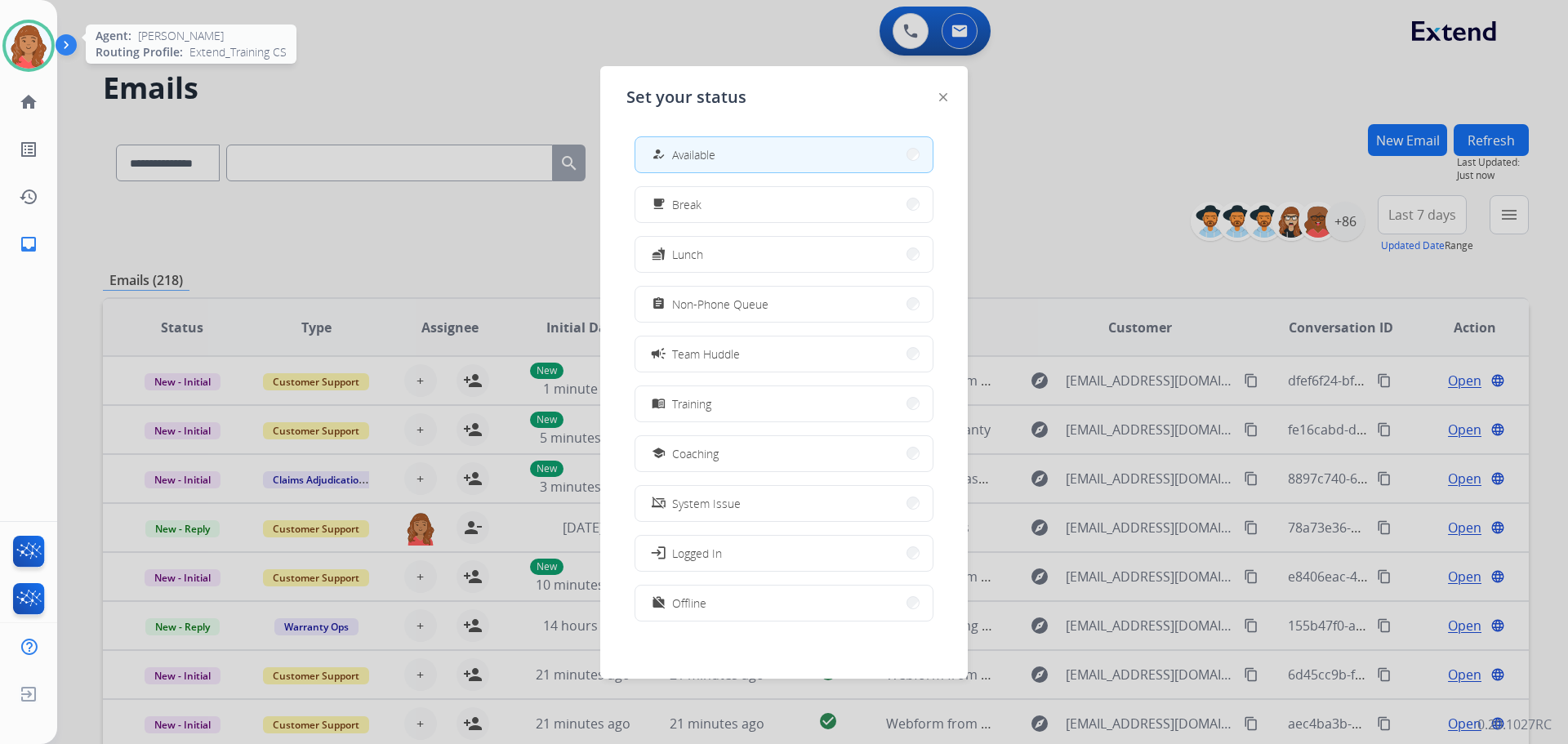
click at [20, 31] on img at bounding box center [29, 46] width 46 height 46
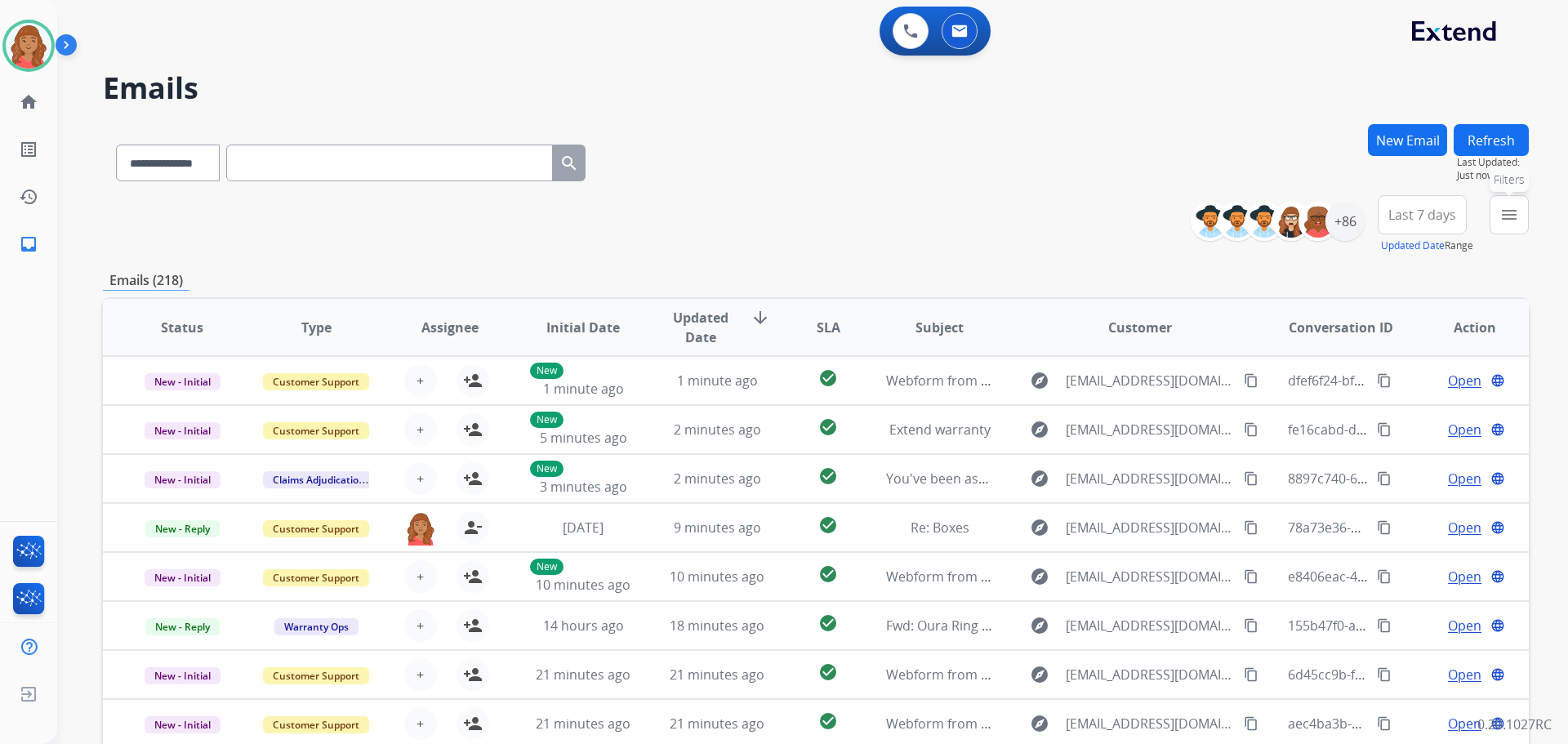
click at [1511, 219] on mat-icon "menu" at bounding box center [1509, 215] width 19 height 19
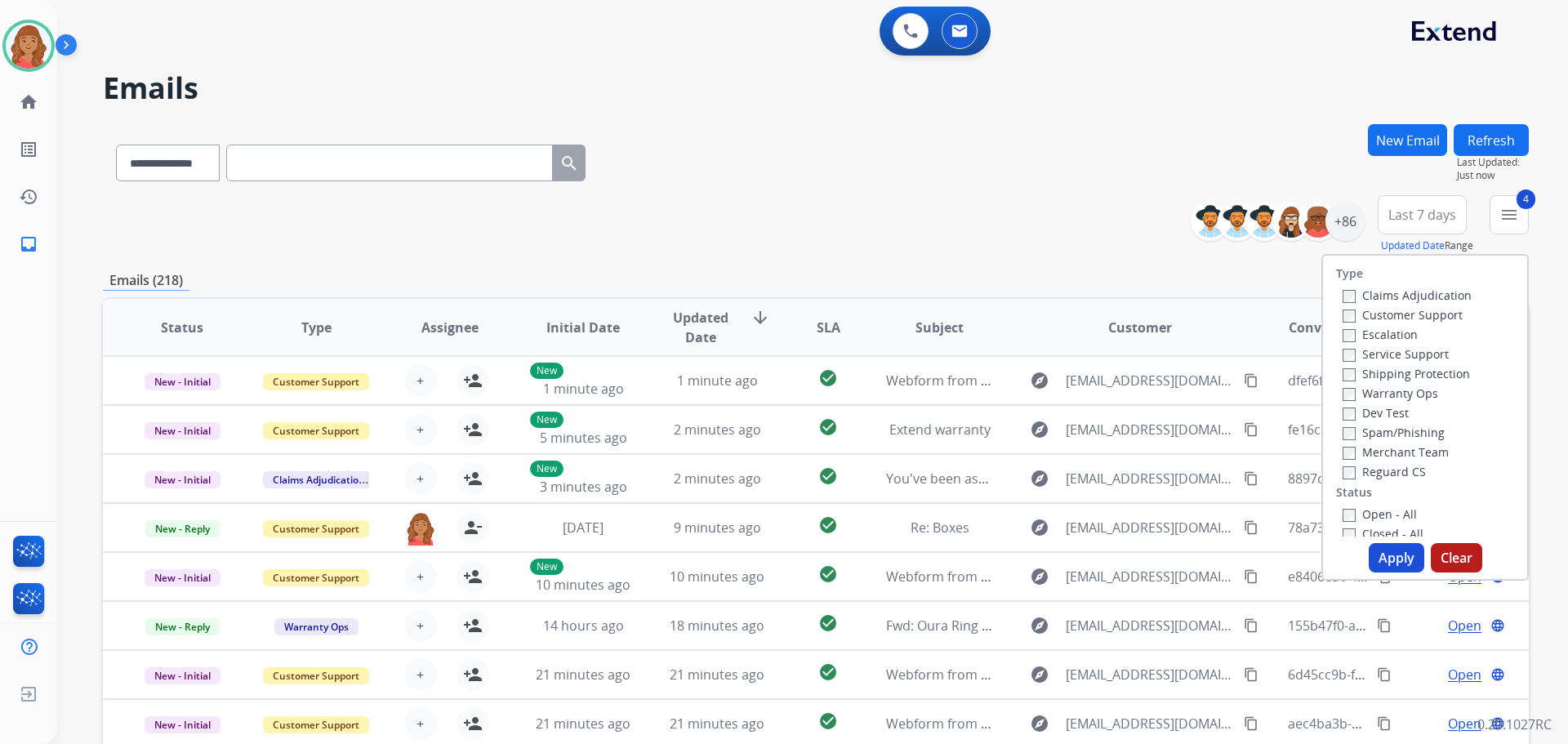
click at [1391, 561] on button "Apply" at bounding box center [1397, 558] width 56 height 30
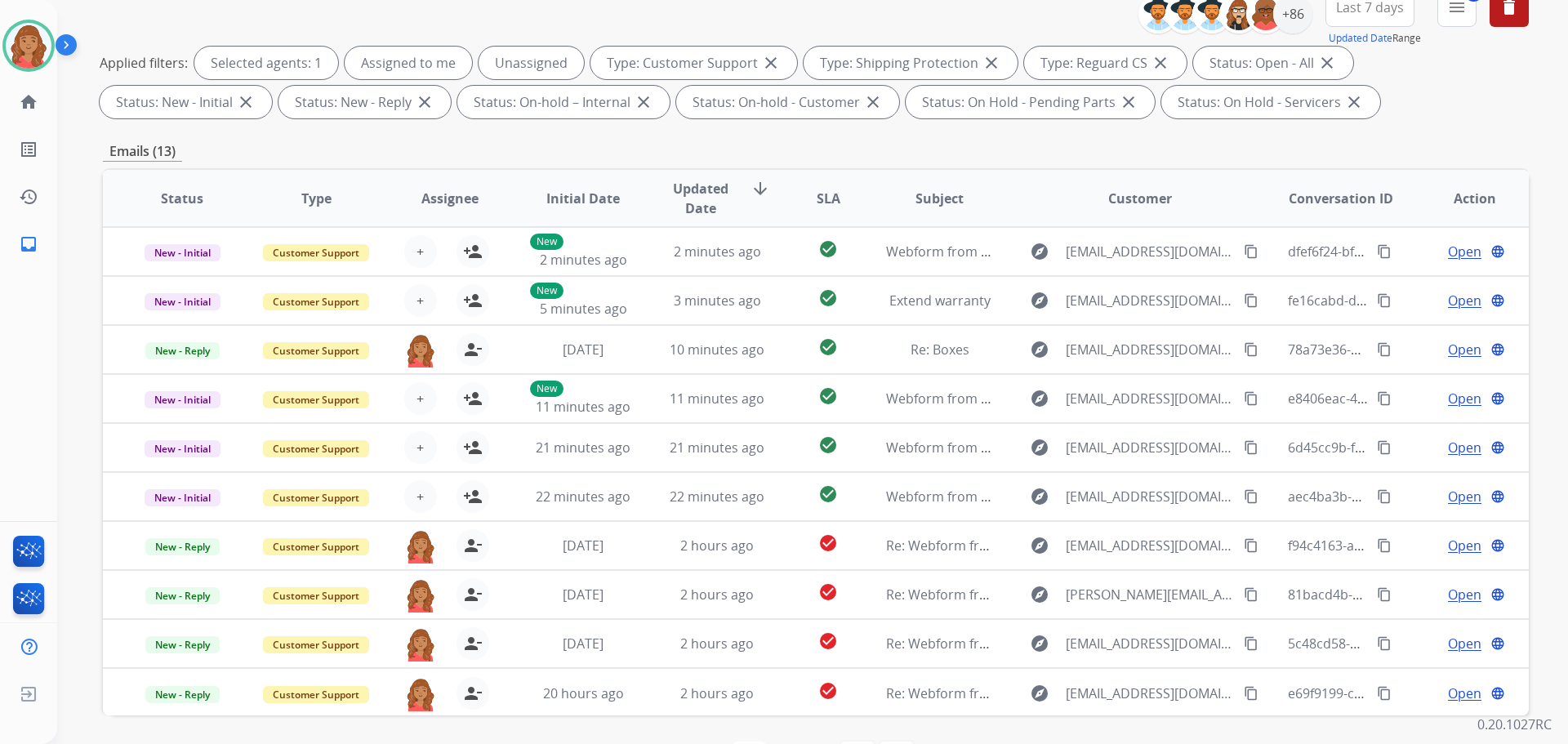
scroll to position [19, 0]
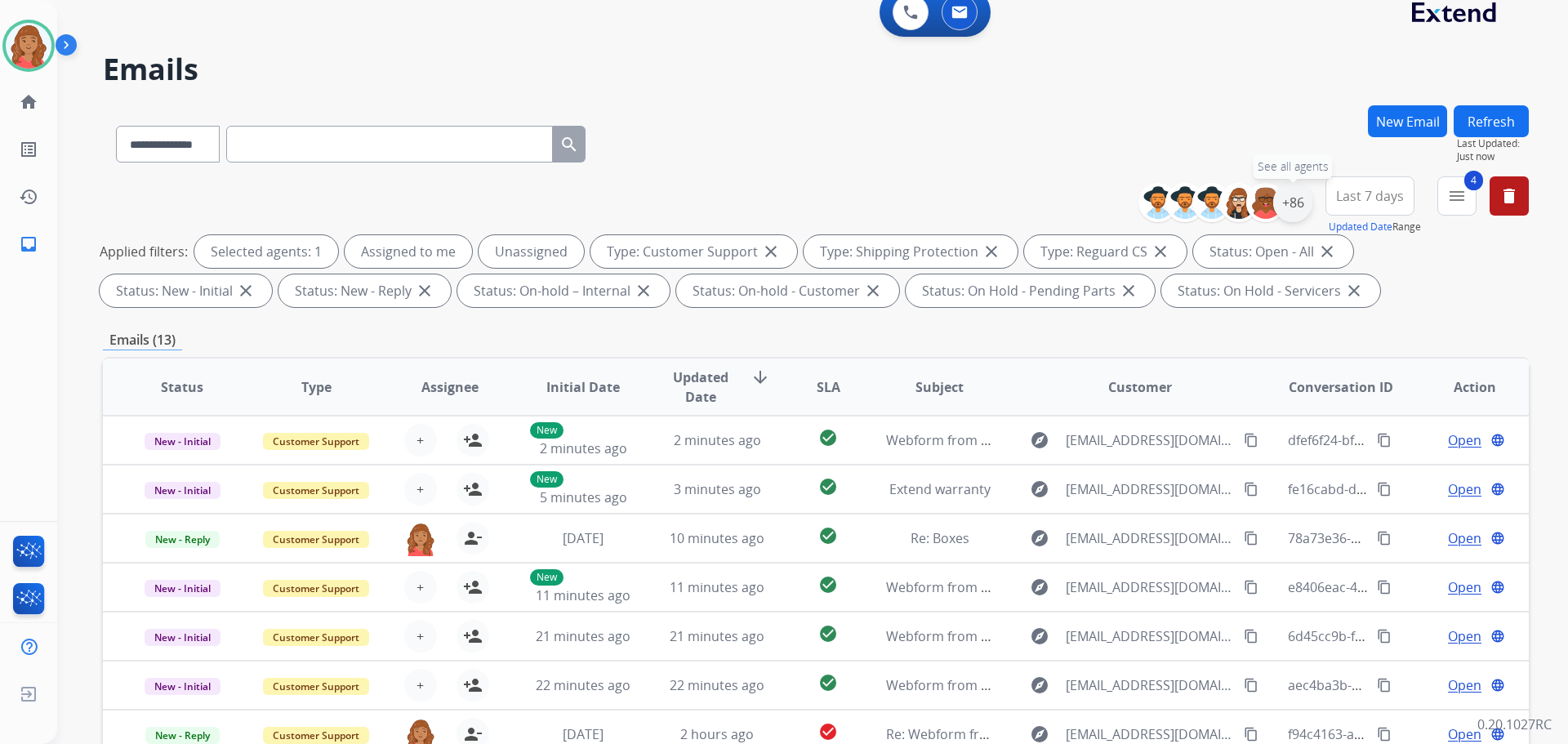
click at [1291, 216] on div "+86" at bounding box center [1293, 202] width 39 height 39
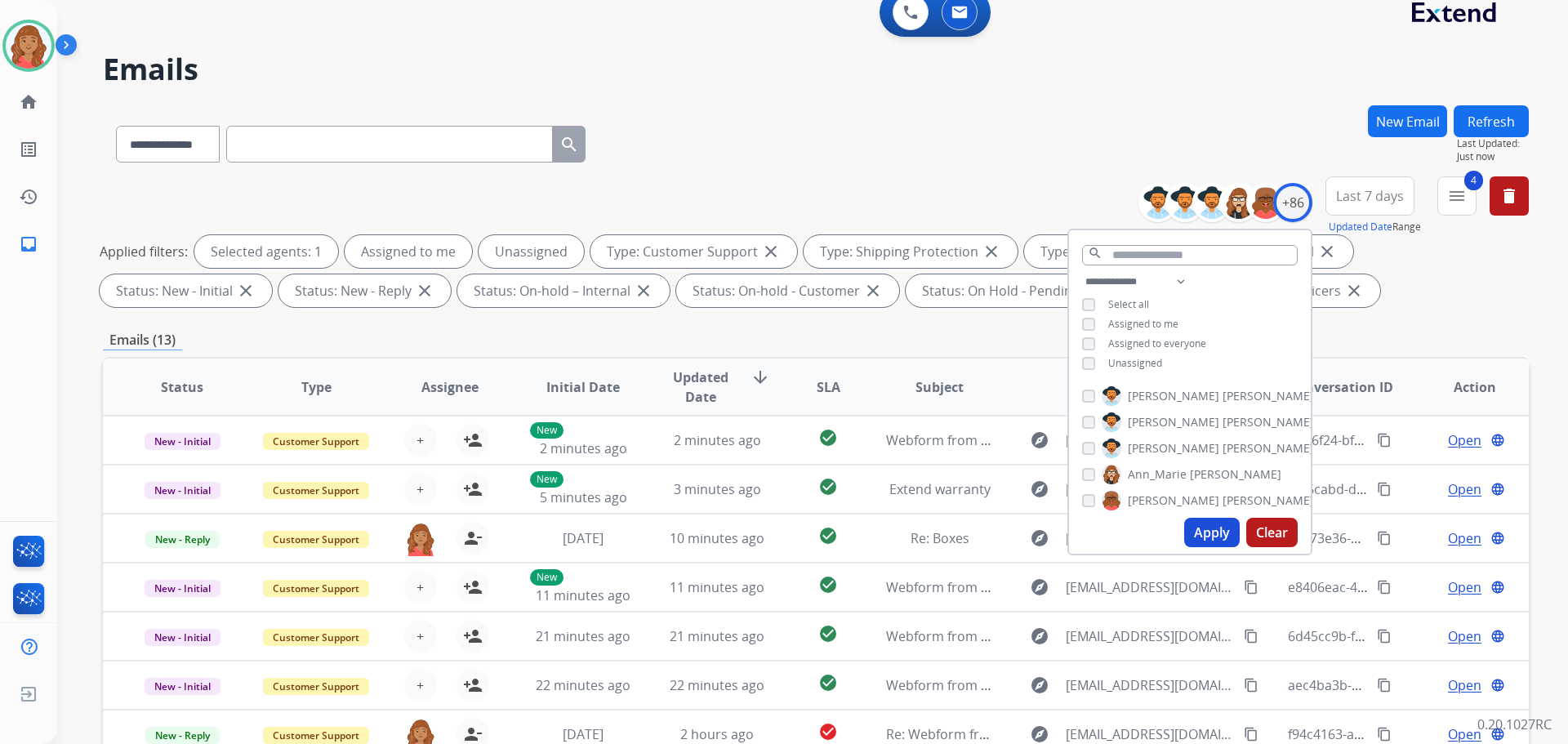
click at [1134, 131] on div "**********" at bounding box center [816, 141] width 1426 height 71
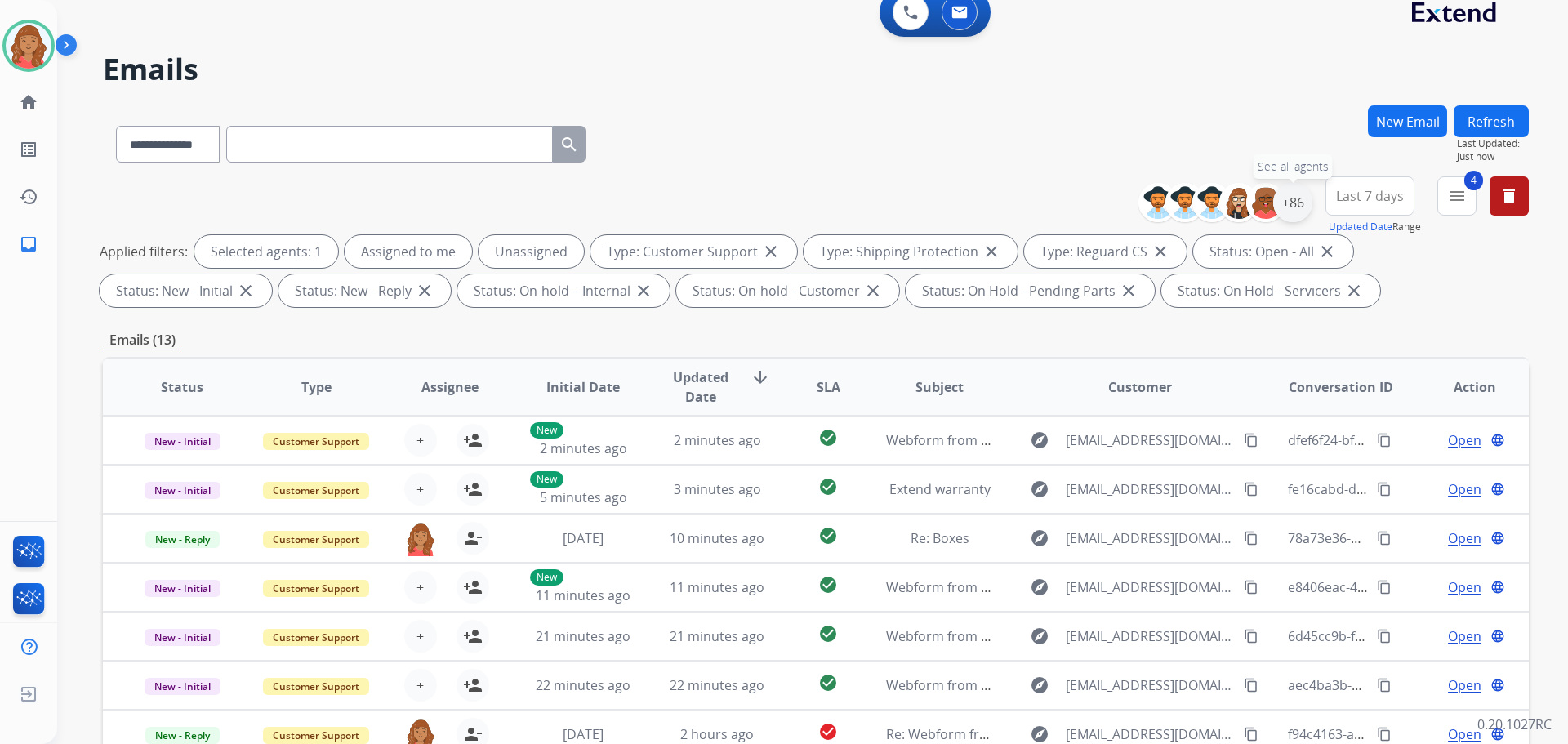
click at [1291, 209] on div "+86" at bounding box center [1293, 202] width 39 height 39
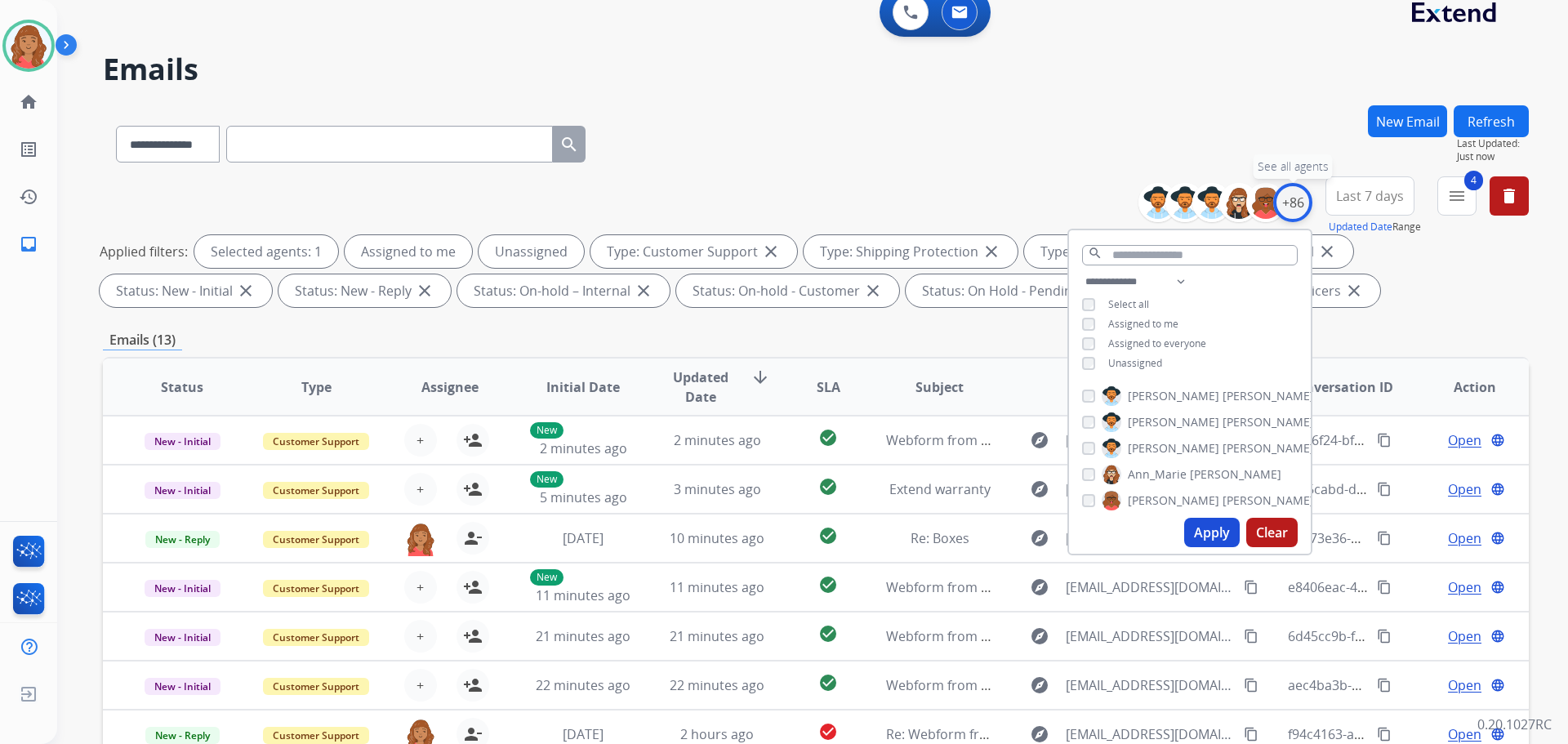
click at [1291, 209] on div "+86" at bounding box center [1293, 202] width 39 height 39
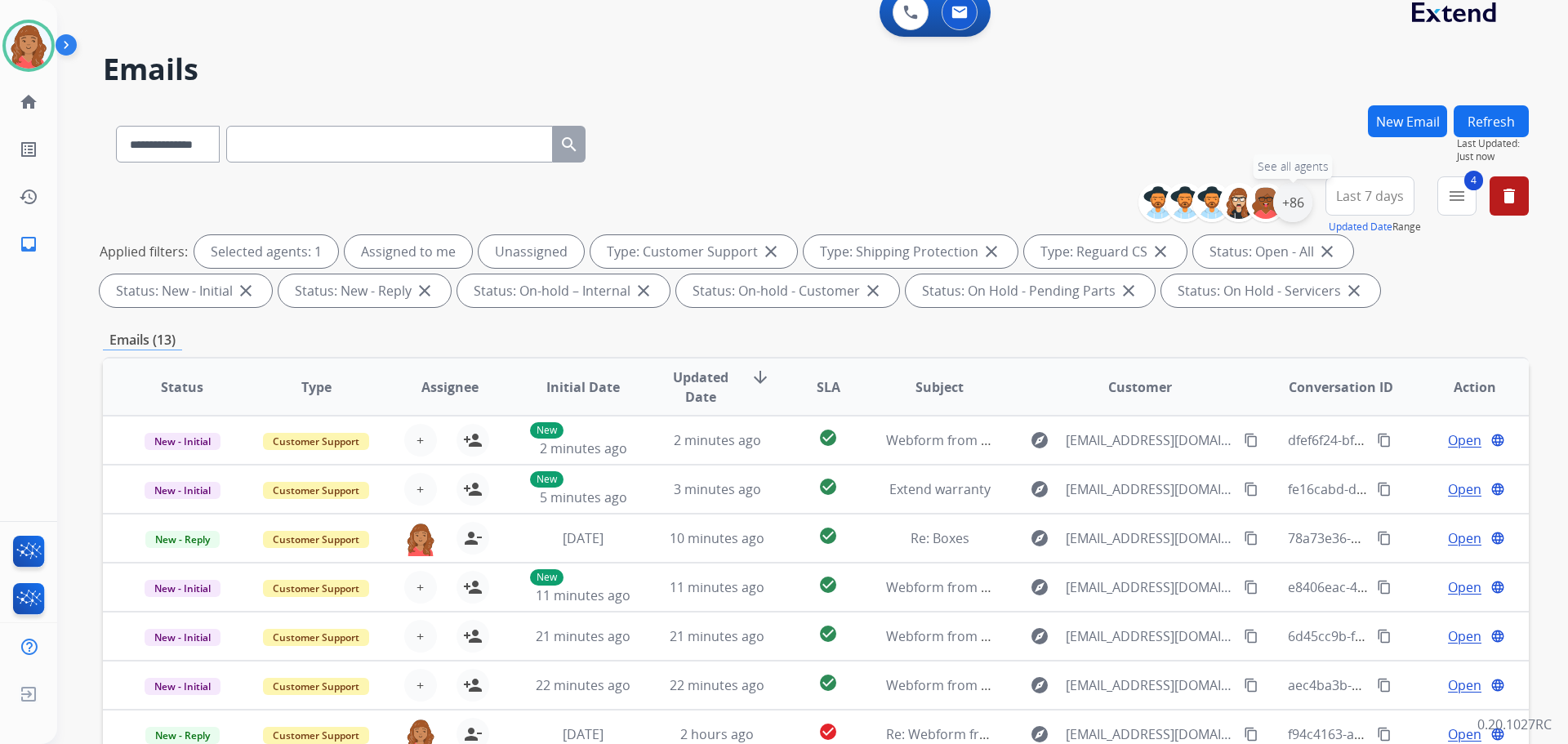
click at [1295, 220] on div "+86" at bounding box center [1293, 202] width 39 height 39
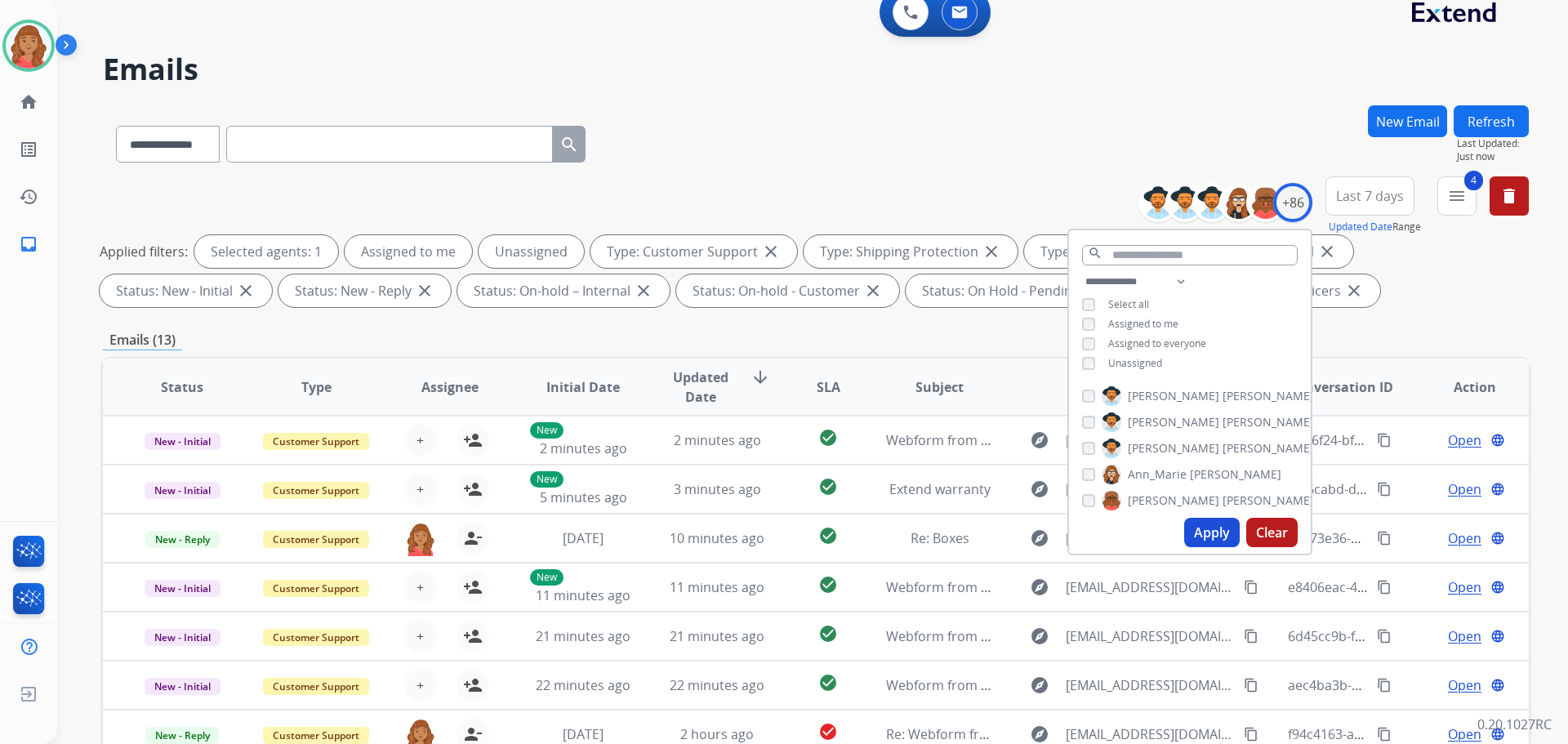
click at [1188, 539] on button "Apply" at bounding box center [1212, 532] width 56 height 30
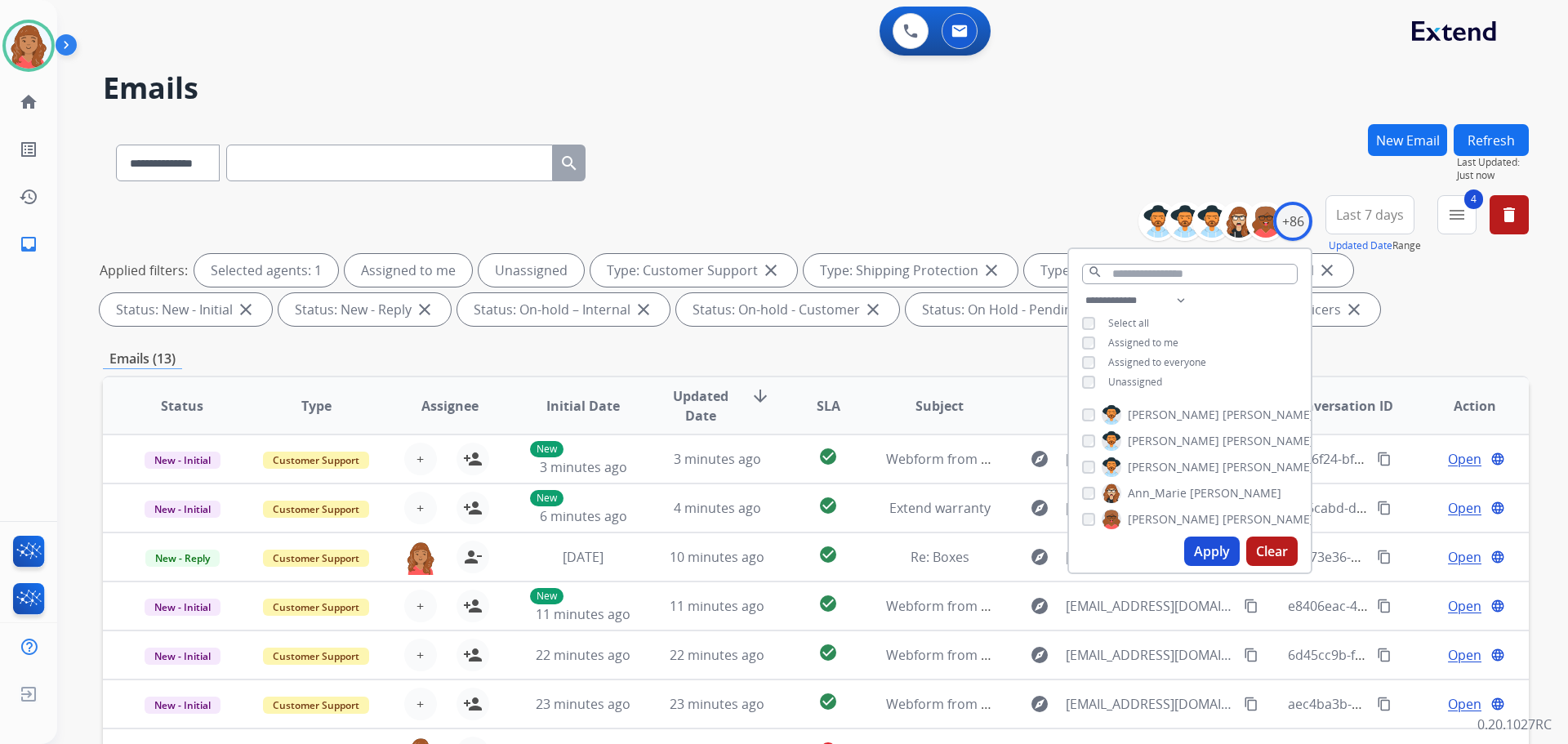
click at [1328, 346] on div "**********" at bounding box center [816, 566] width 1426 height 885
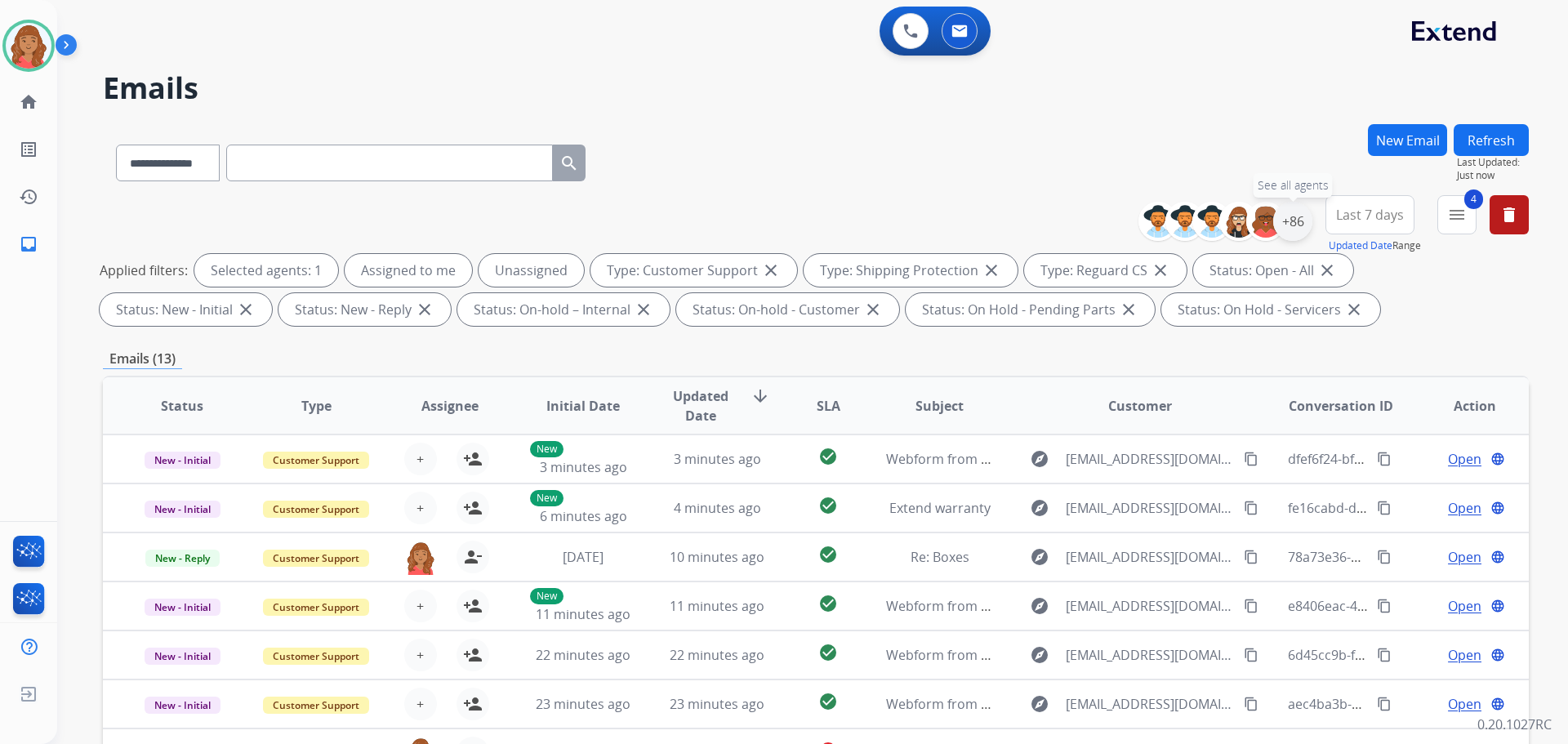
click at [1297, 224] on div "+86" at bounding box center [1293, 221] width 39 height 39
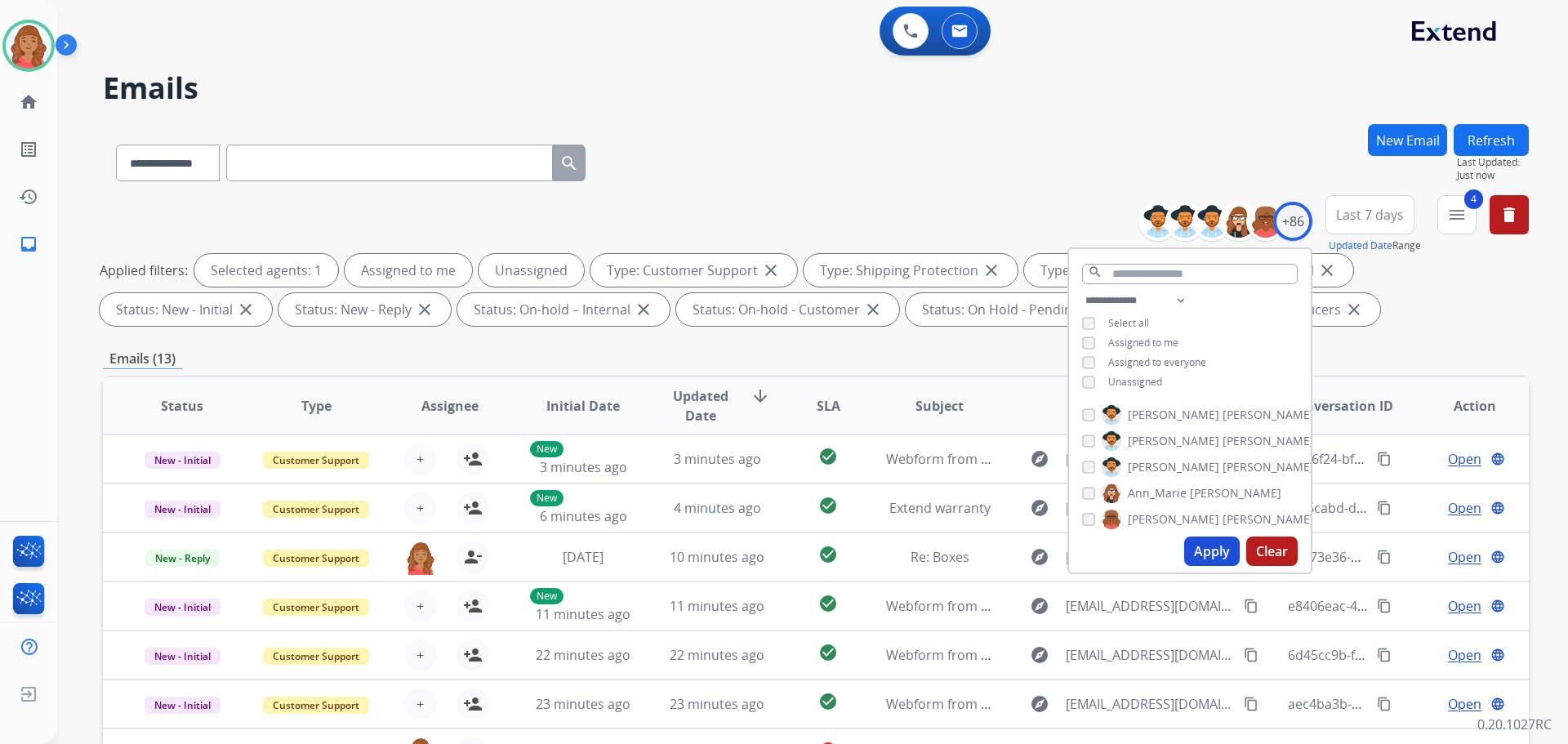
click at [1083, 388] on div "**********" at bounding box center [1189, 343] width 241 height 105
click at [1204, 548] on button "Apply" at bounding box center [1212, 552] width 56 height 30
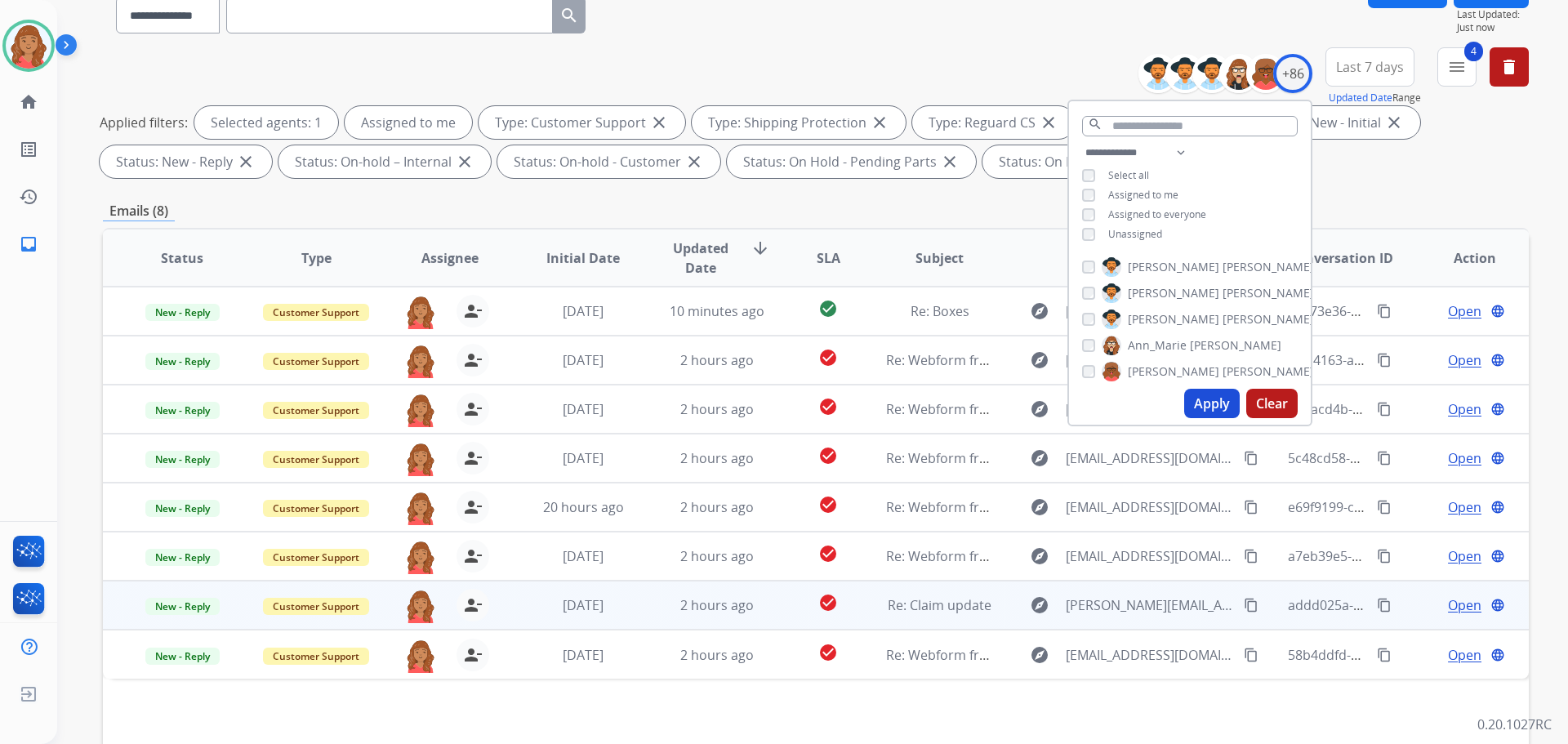
scroll to position [264, 0]
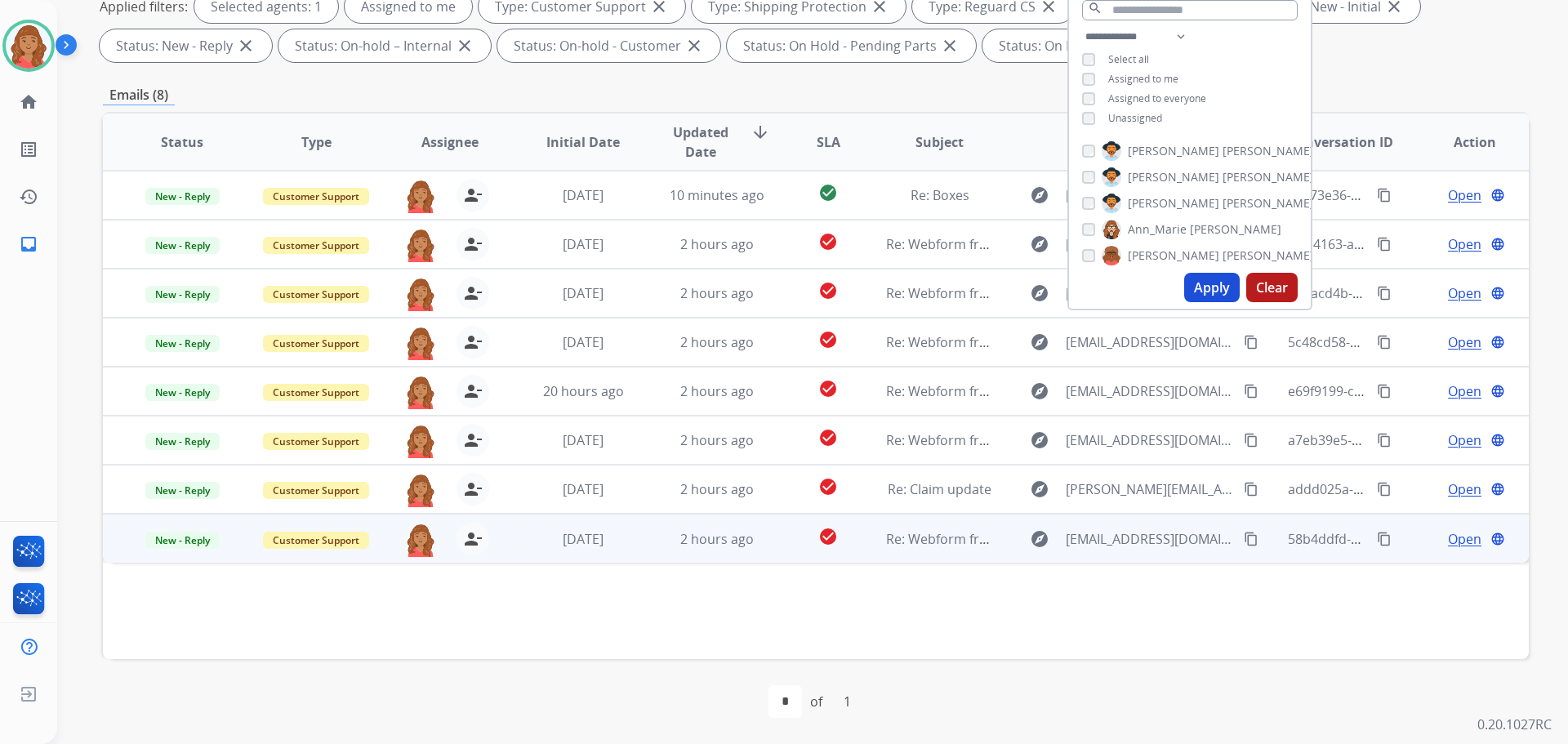
click at [604, 552] on td "4 days ago" at bounding box center [570, 538] width 134 height 49
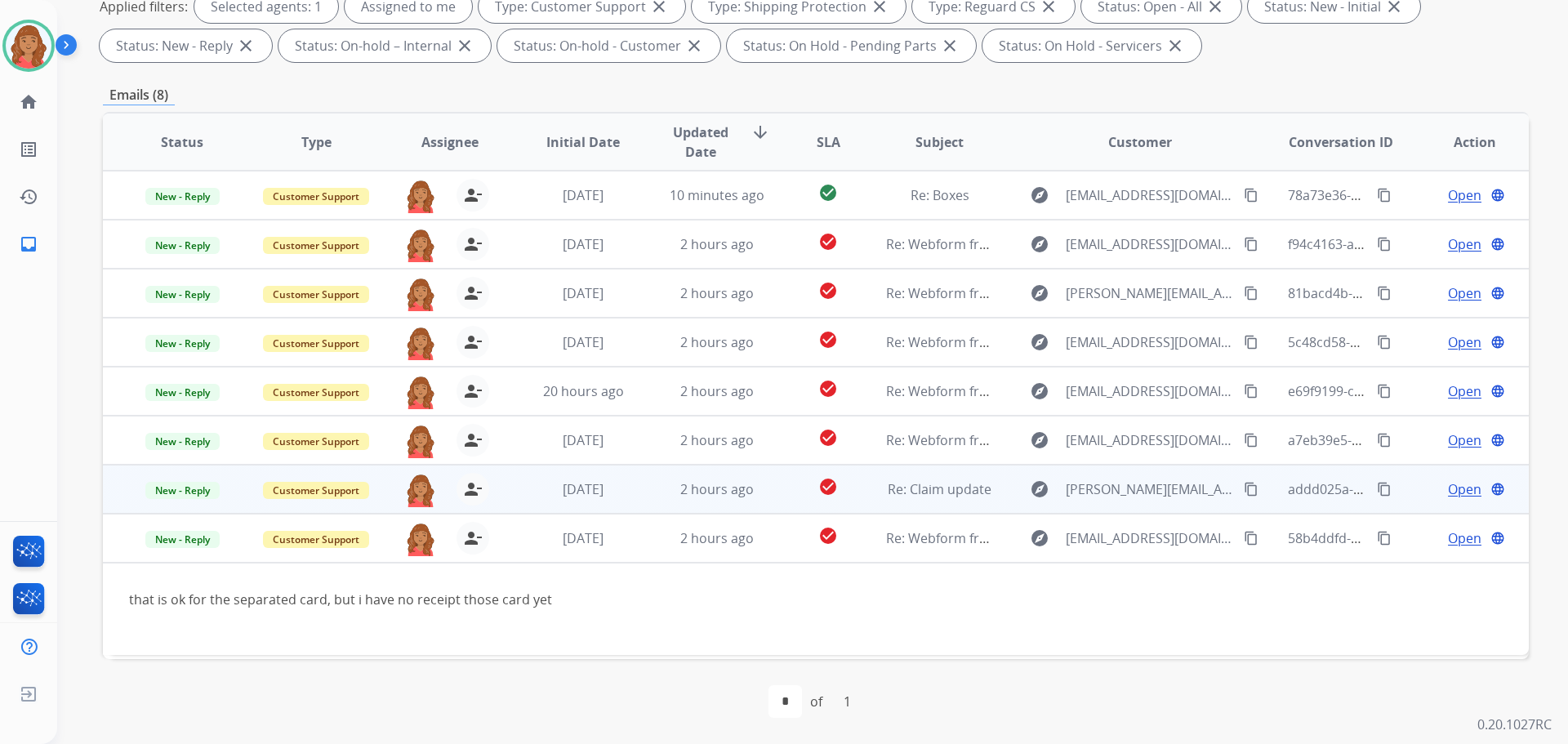
click at [618, 500] on td "[DATE]" at bounding box center [570, 489] width 134 height 49
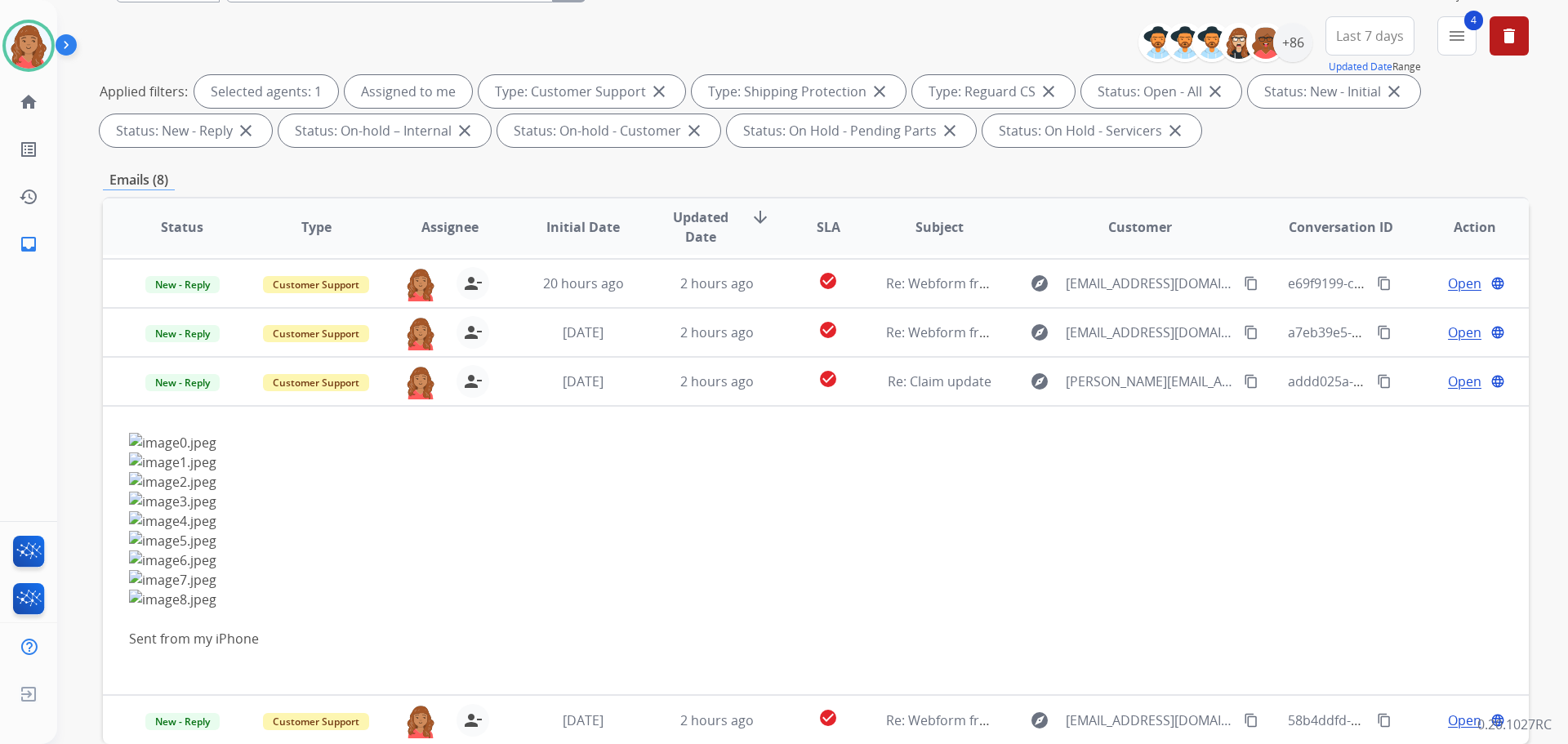
scroll to position [100, 0]
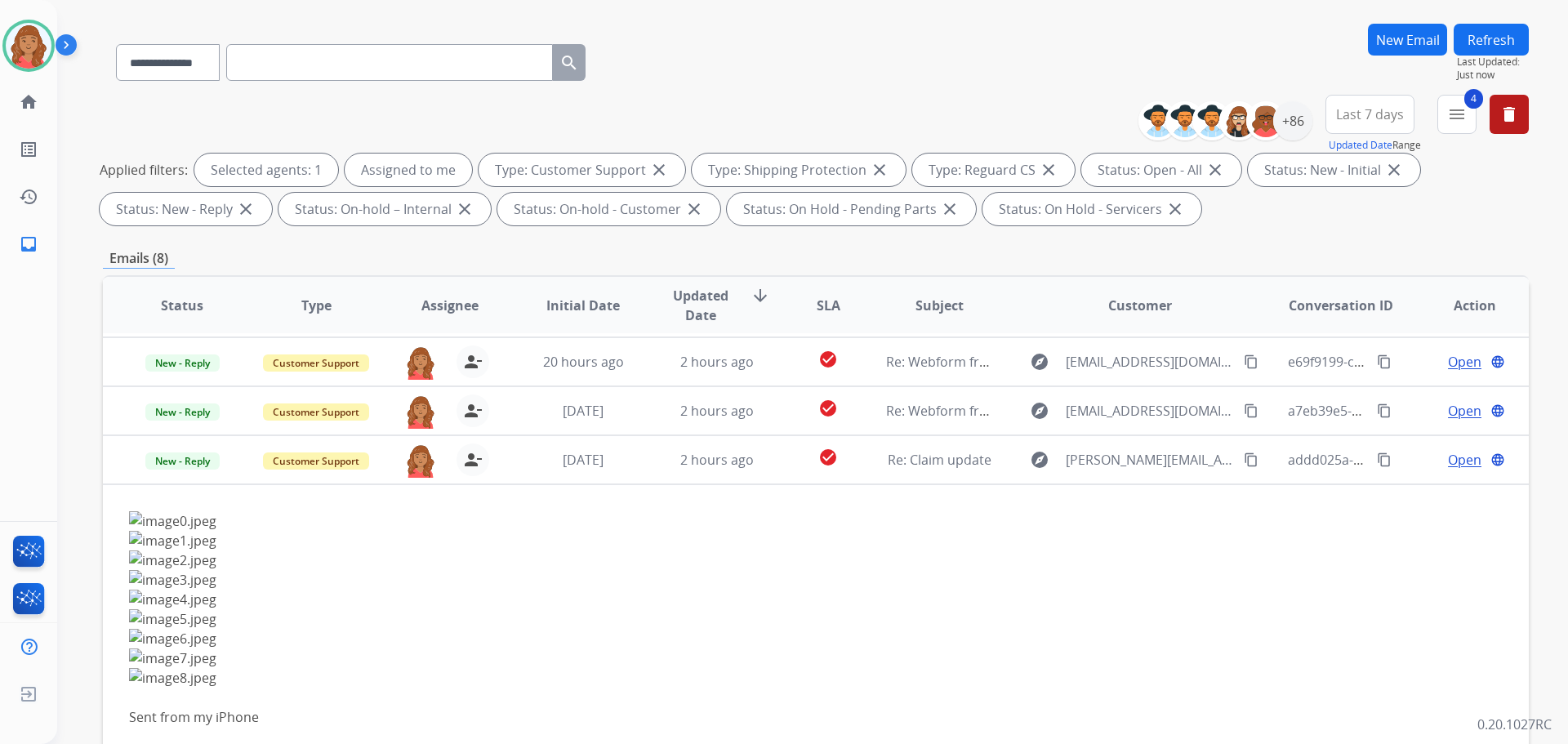
paste input "**********"
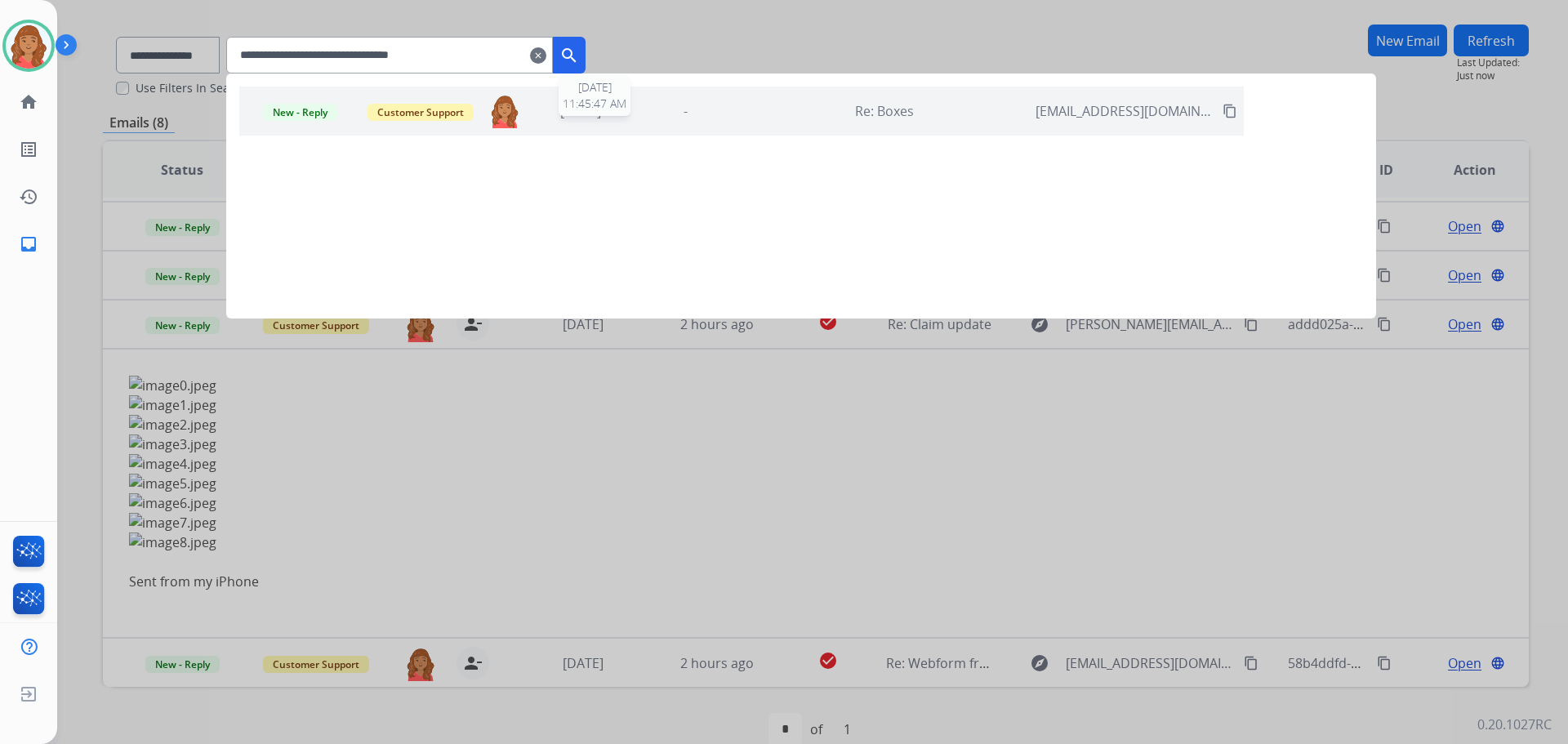
type input "**********"
click at [601, 116] on span "1 month ago" at bounding box center [580, 111] width 40 height 18
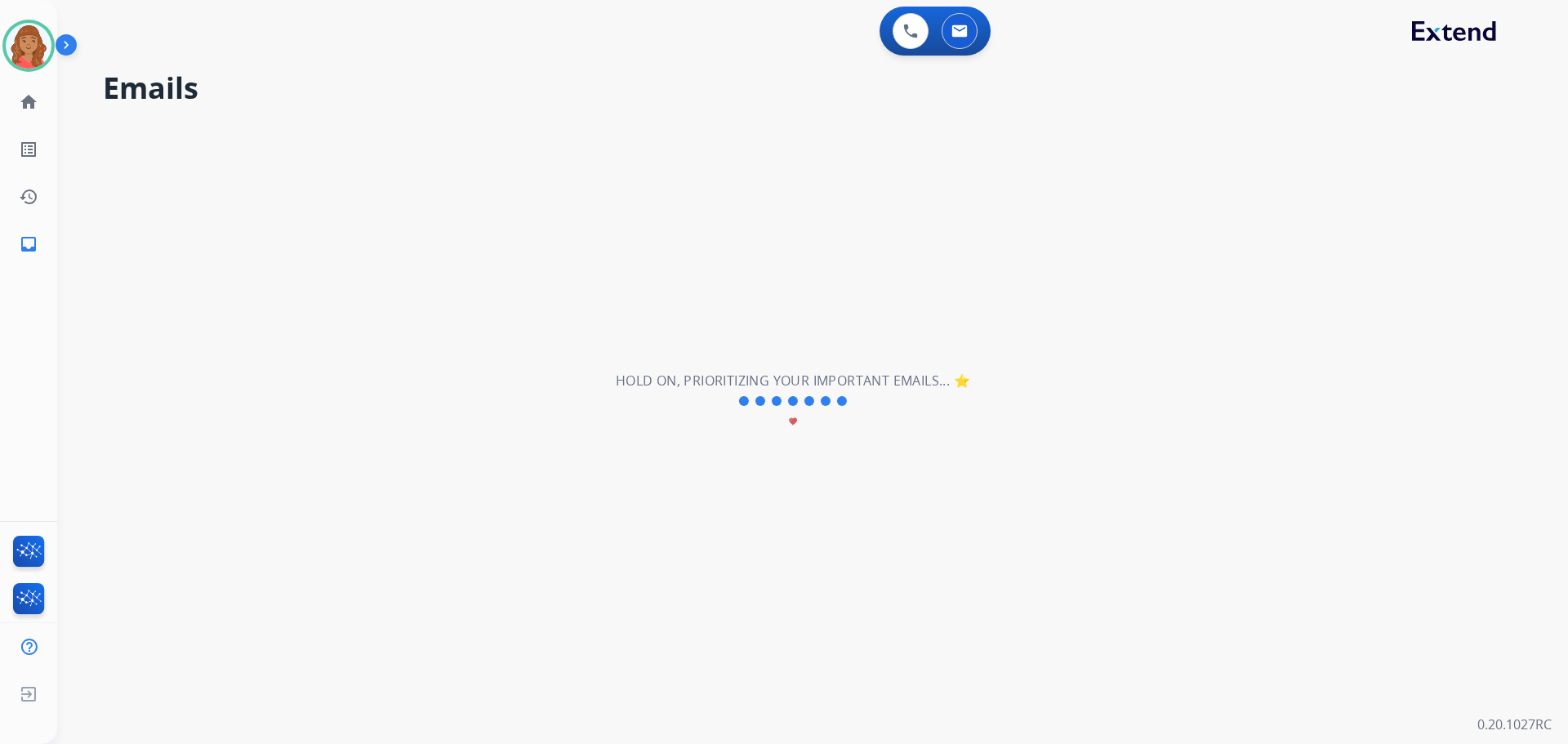
scroll to position [0, 0]
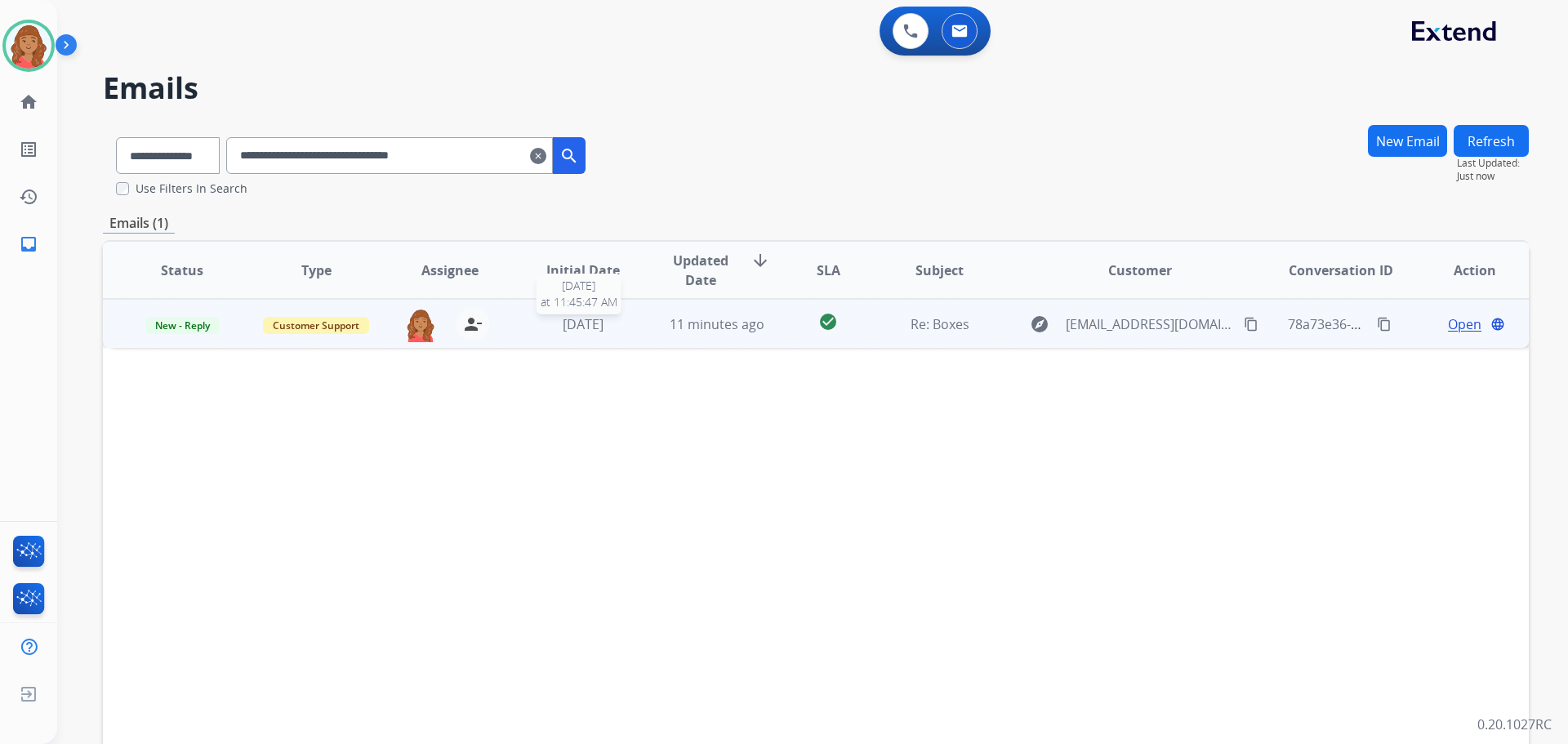
click at [603, 331] on span "1 month ago" at bounding box center [583, 324] width 40 height 18
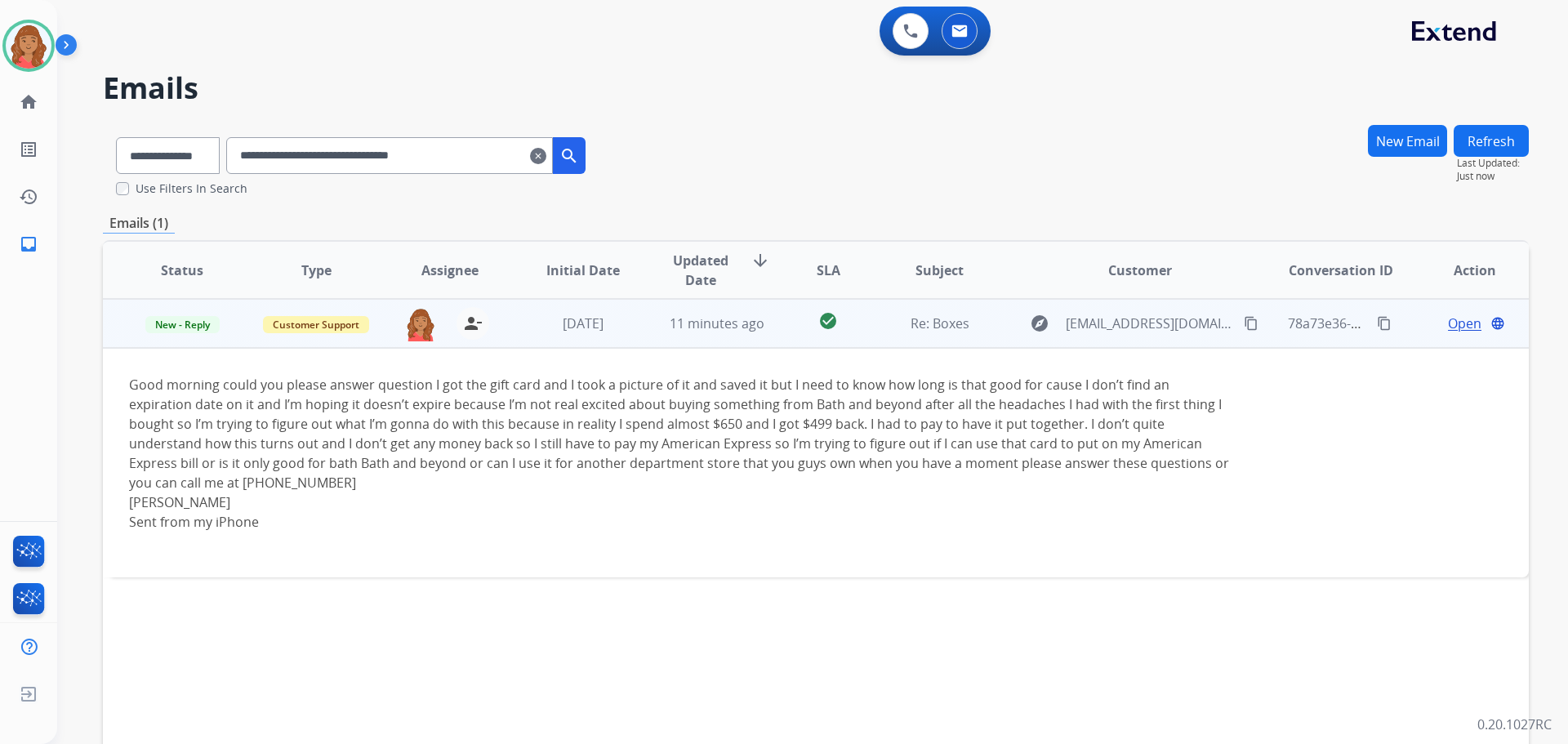
click at [1448, 328] on span "Open" at bounding box center [1464, 323] width 34 height 19
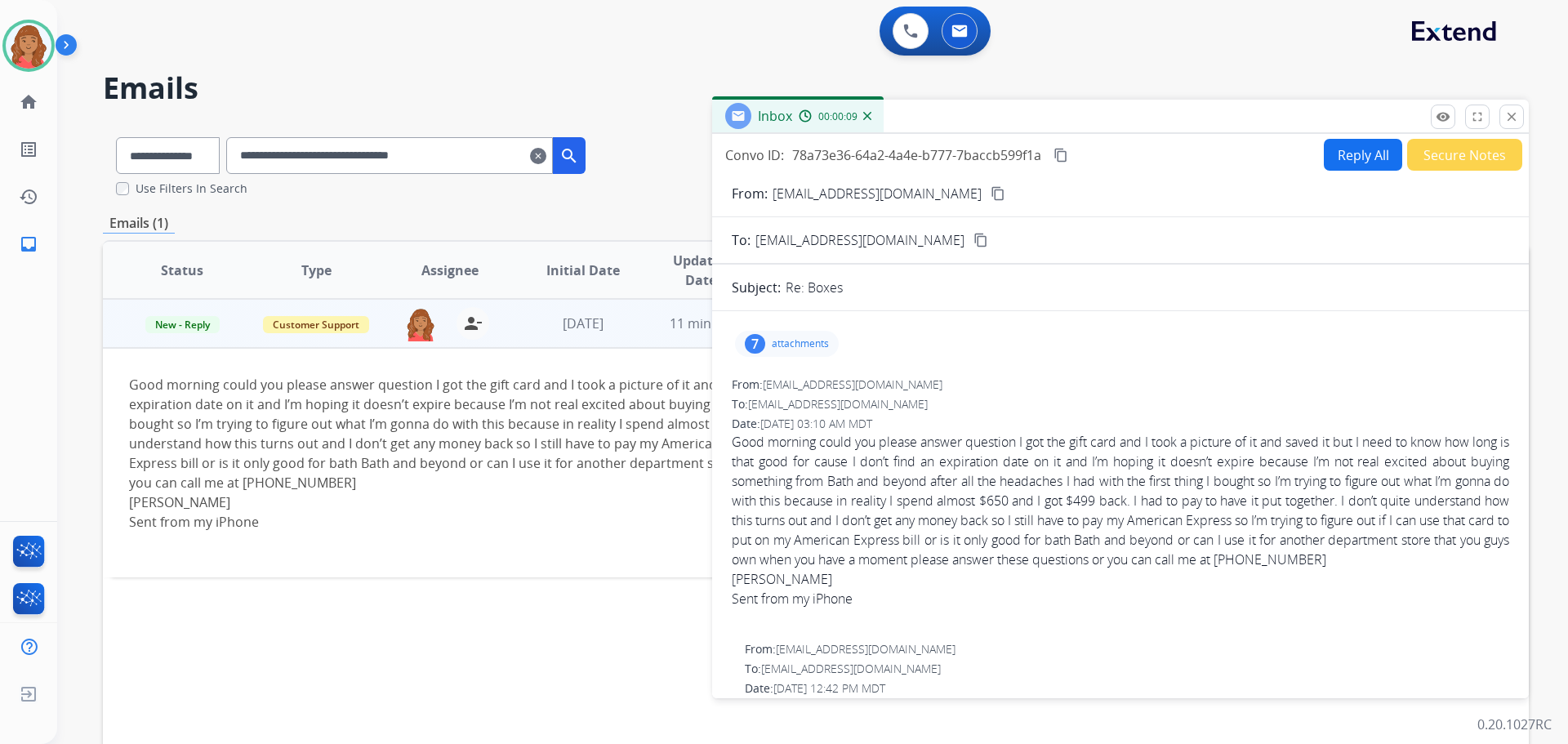
click at [1344, 162] on button "Reply All" at bounding box center [1363, 154] width 79 height 32
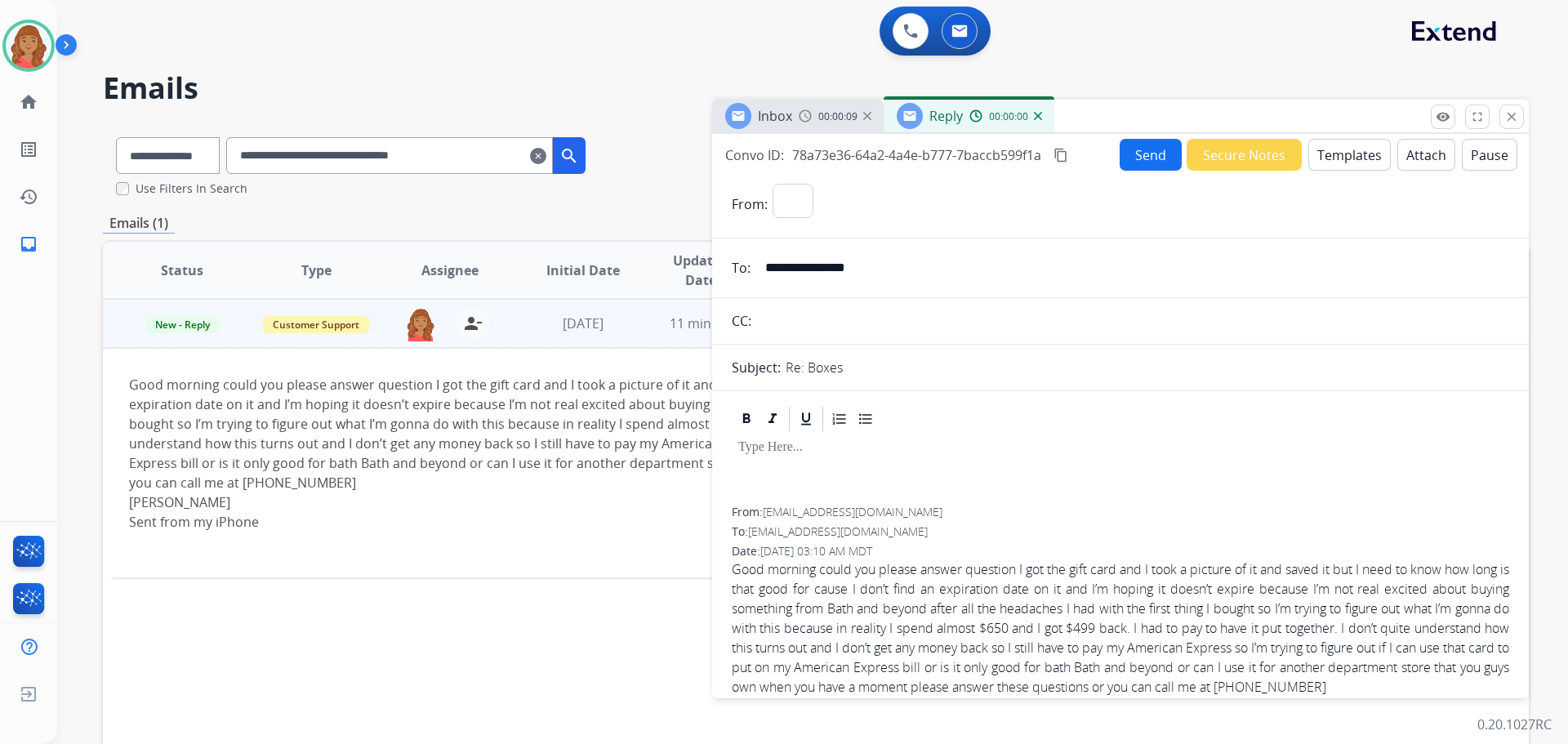
select select "**********"
click at [1345, 161] on button "Templates" at bounding box center [1350, 154] width 83 height 32
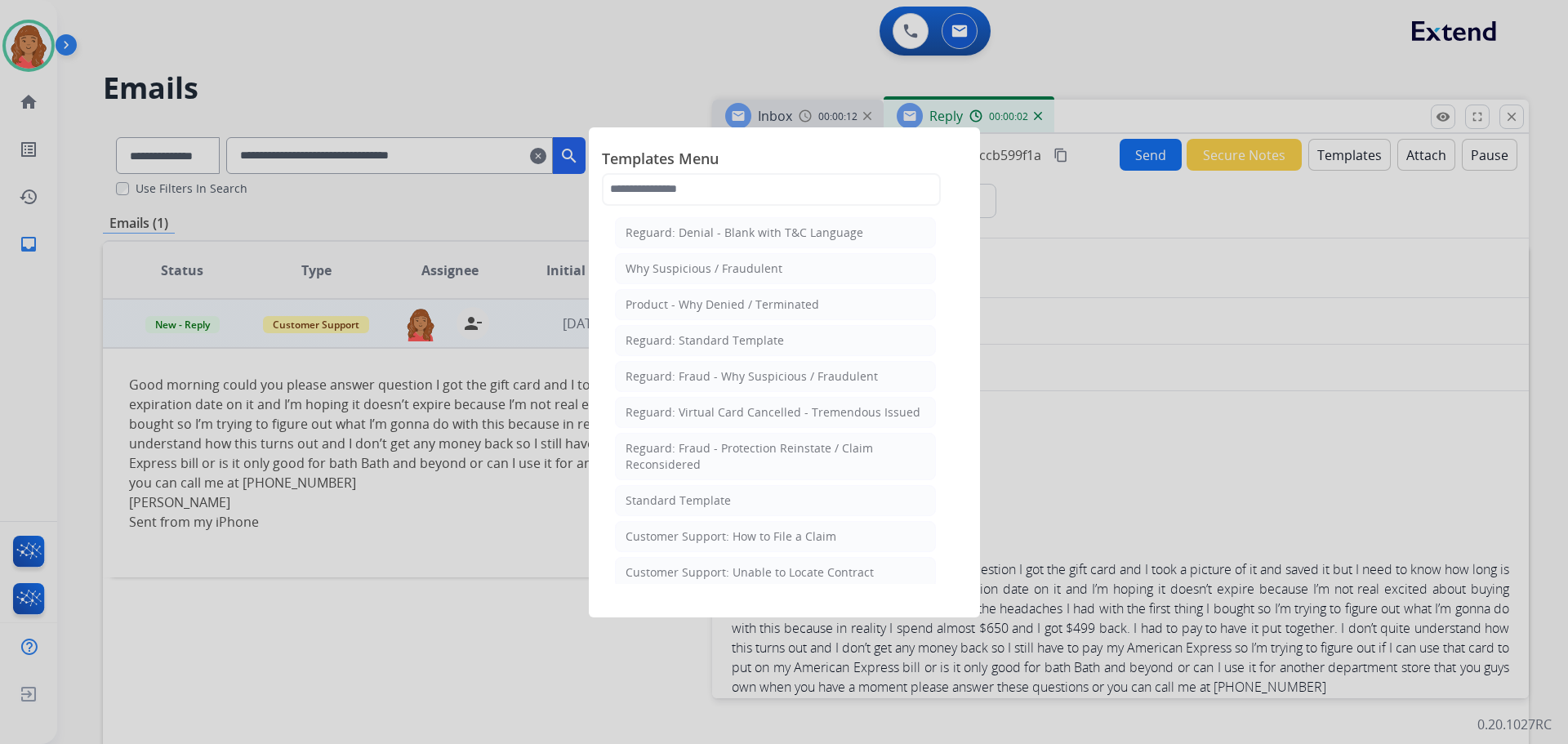
click at [678, 497] on div "Standard Template" at bounding box center [678, 500] width 106 height 16
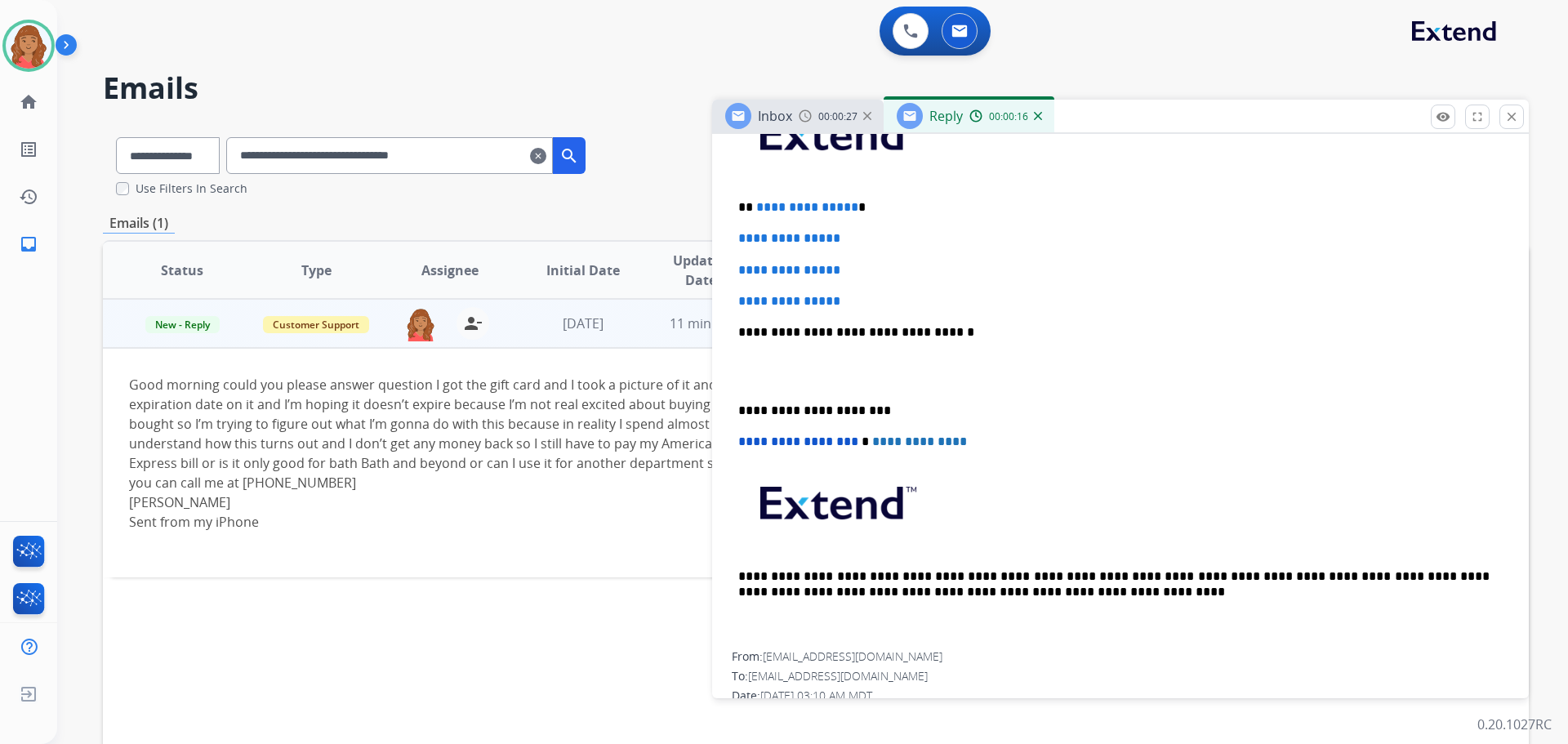
scroll to position [409, 0]
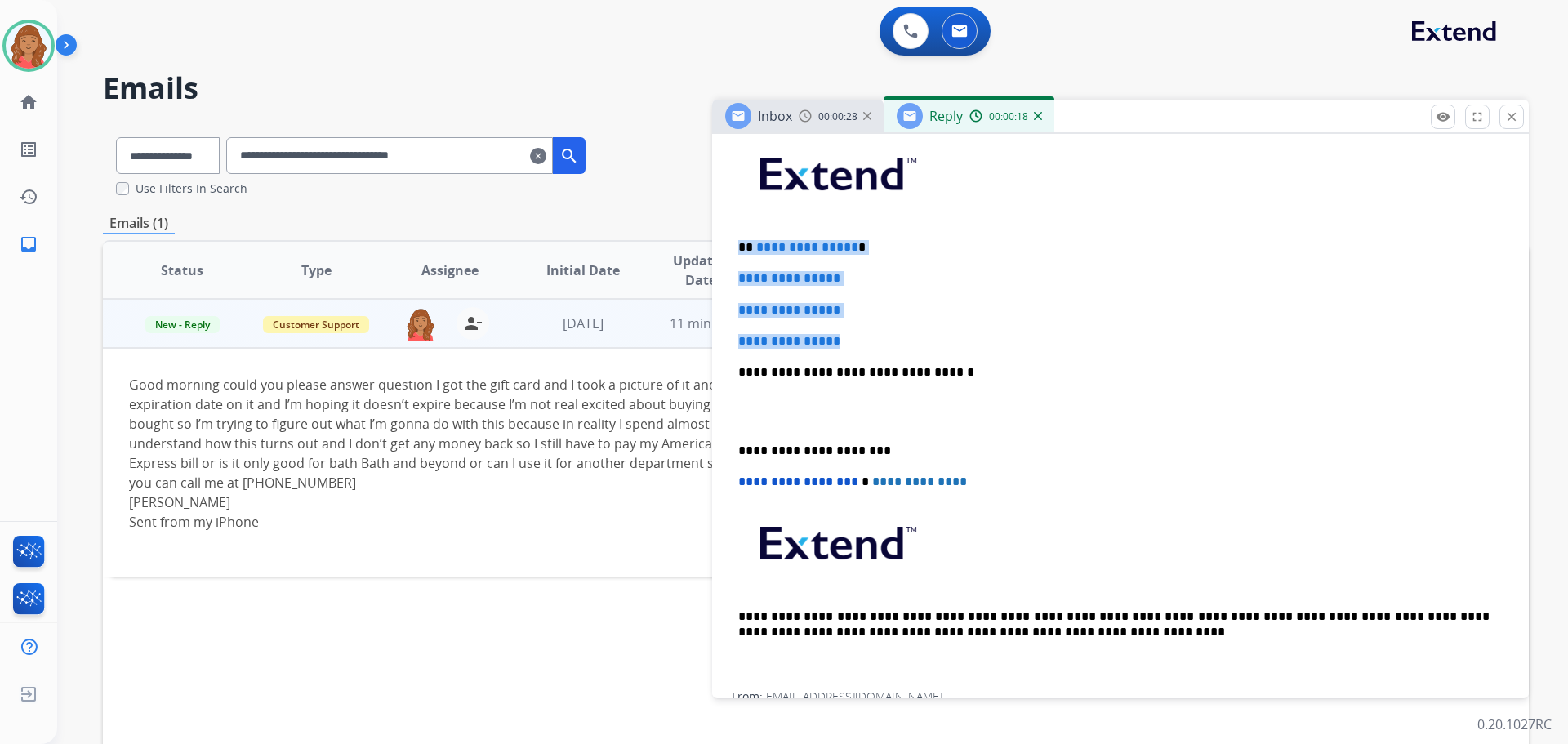
drag, startPoint x: 864, startPoint y: 336, endPoint x: 755, endPoint y: 252, distance: 137.6
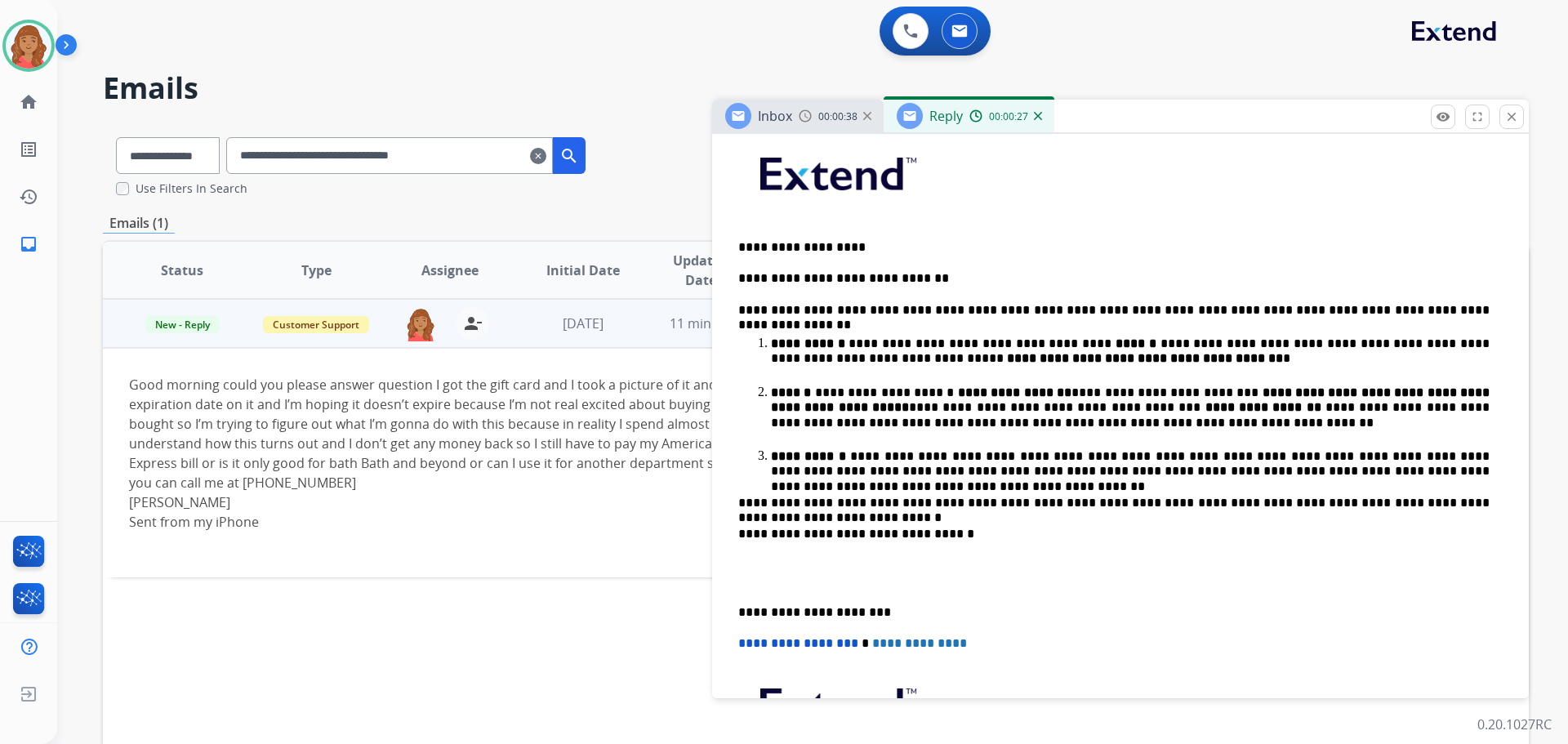
drag, startPoint x: 758, startPoint y: 252, endPoint x: 884, endPoint y: 225, distance: 128.9
click at [886, 225] on div "**********" at bounding box center [1121, 492] width 777 height 724
click at [842, 249] on p "**********" at bounding box center [1114, 247] width 751 height 14
drag, startPoint x: 848, startPoint y: 246, endPoint x: 756, endPoint y: 250, distance: 92.1
click at [756, 250] on p "**********" at bounding box center [1114, 247] width 751 height 14
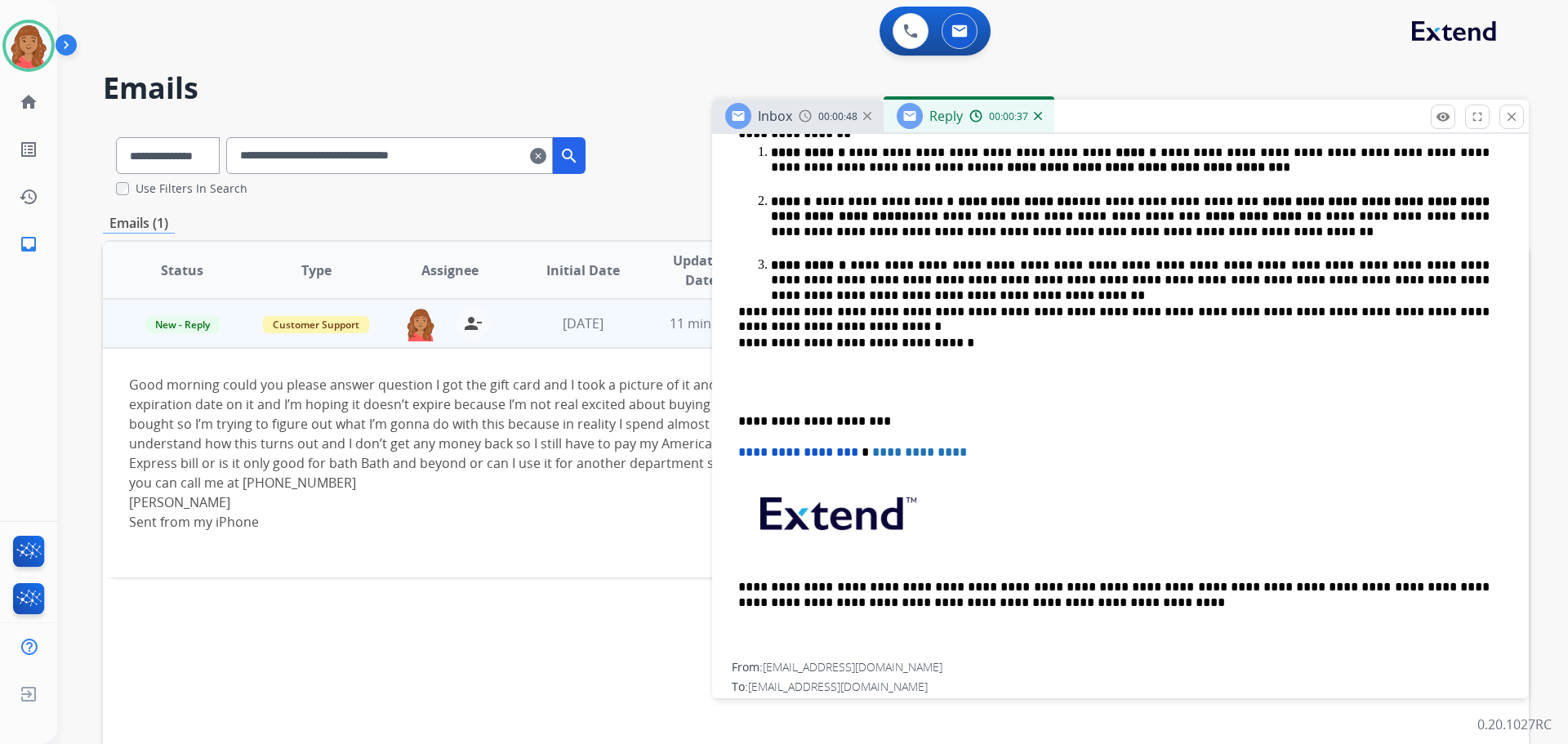
scroll to position [654, 0]
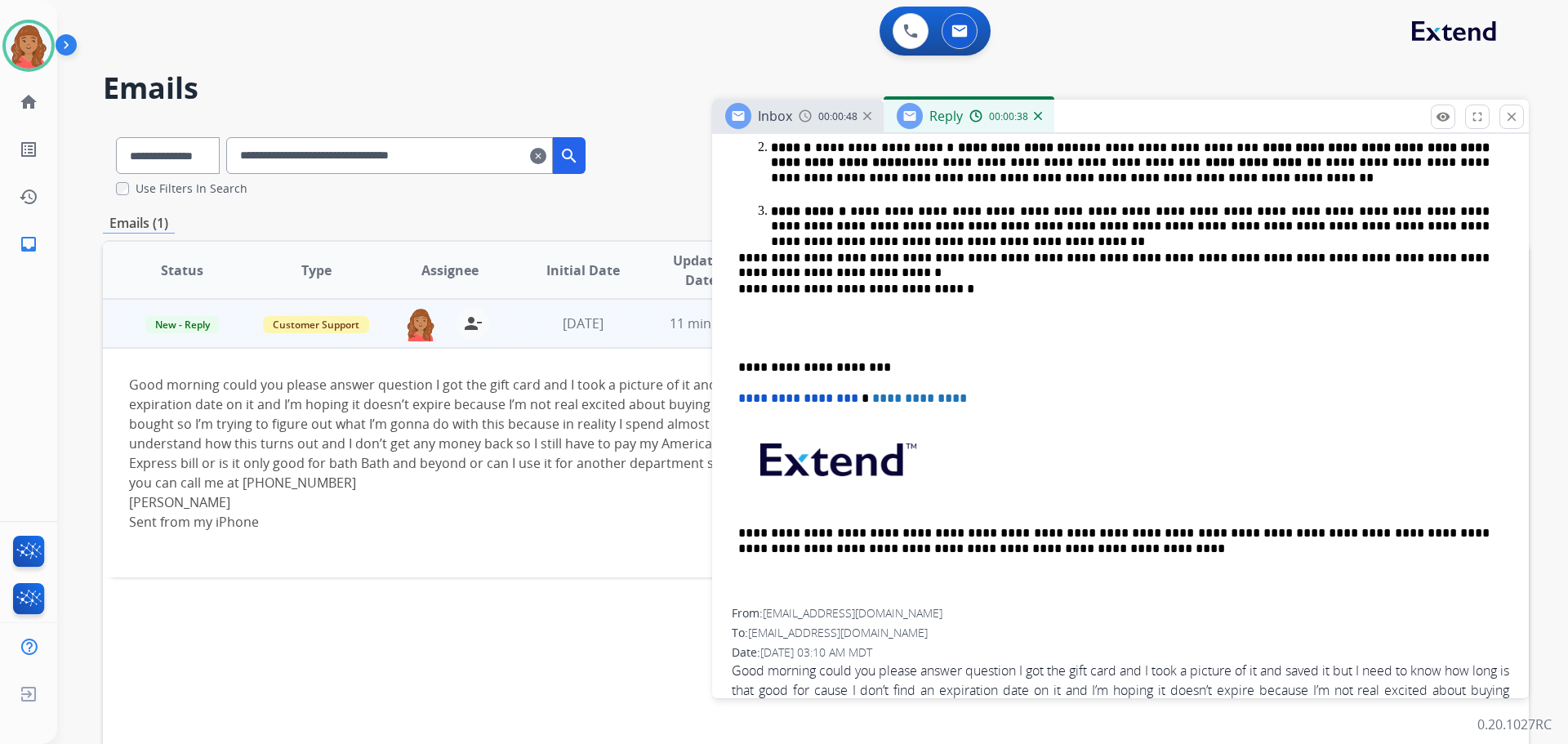
click at [733, 364] on div "**********" at bounding box center [1121, 246] width 777 height 724
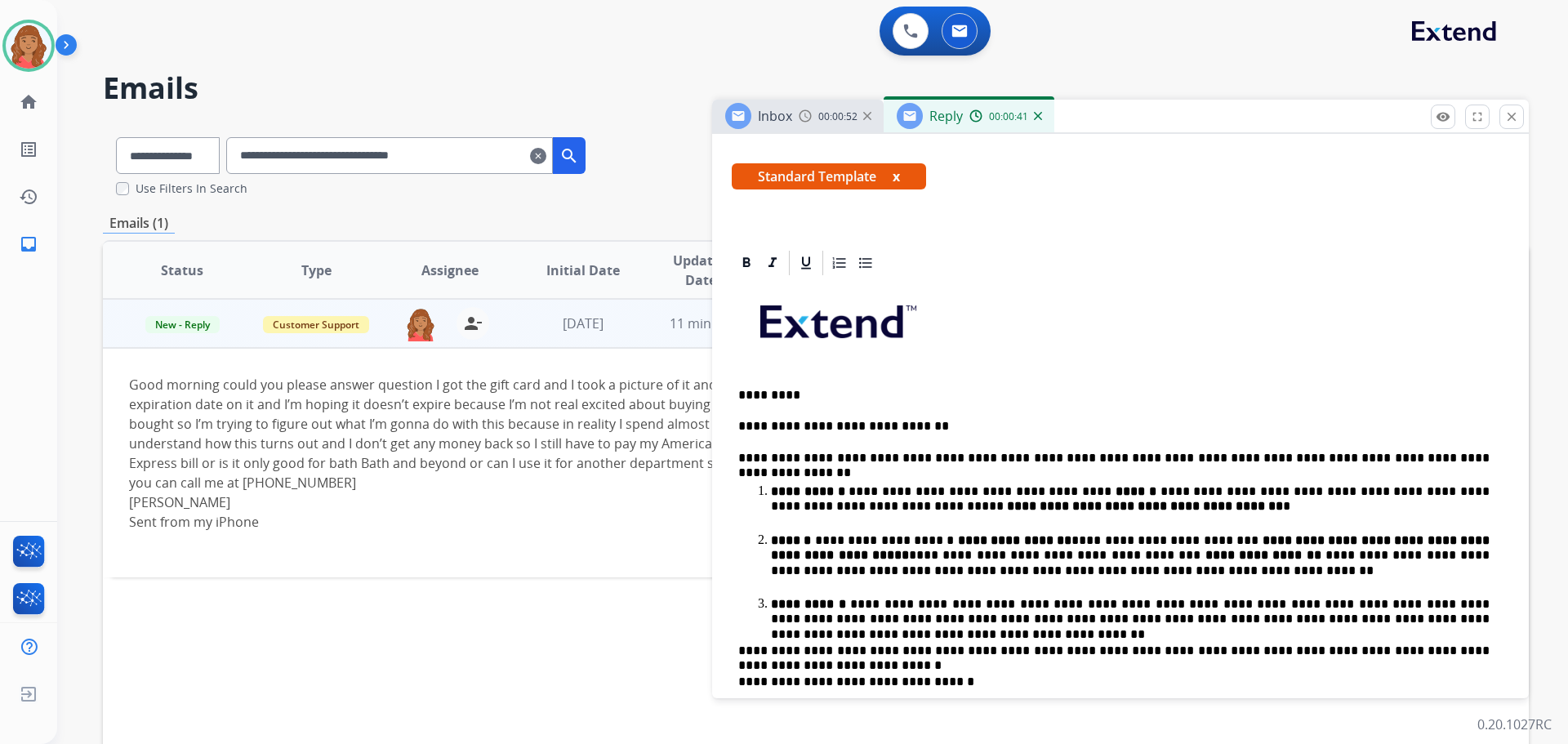
scroll to position [0, 0]
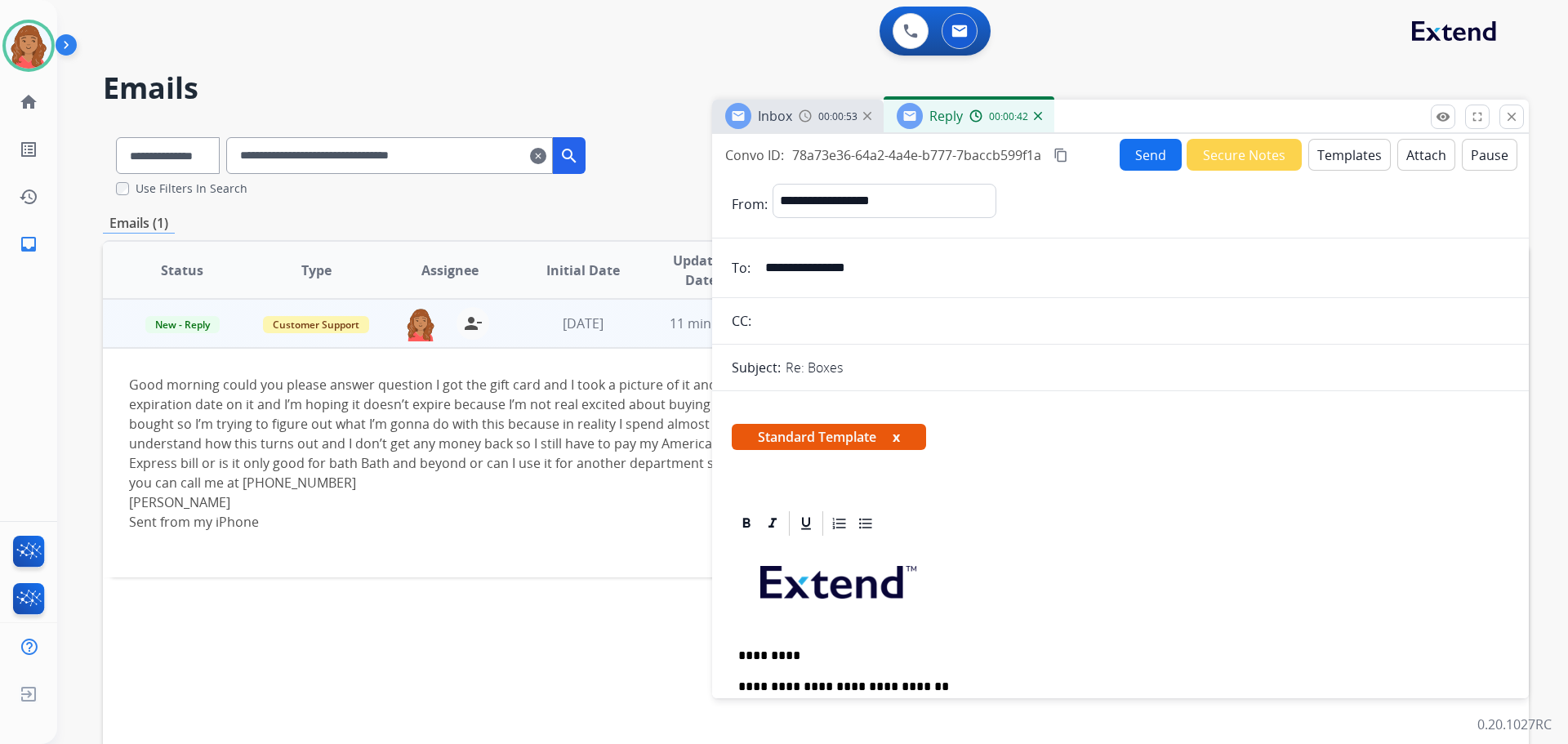
click at [1133, 162] on button "Send" at bounding box center [1151, 154] width 63 height 32
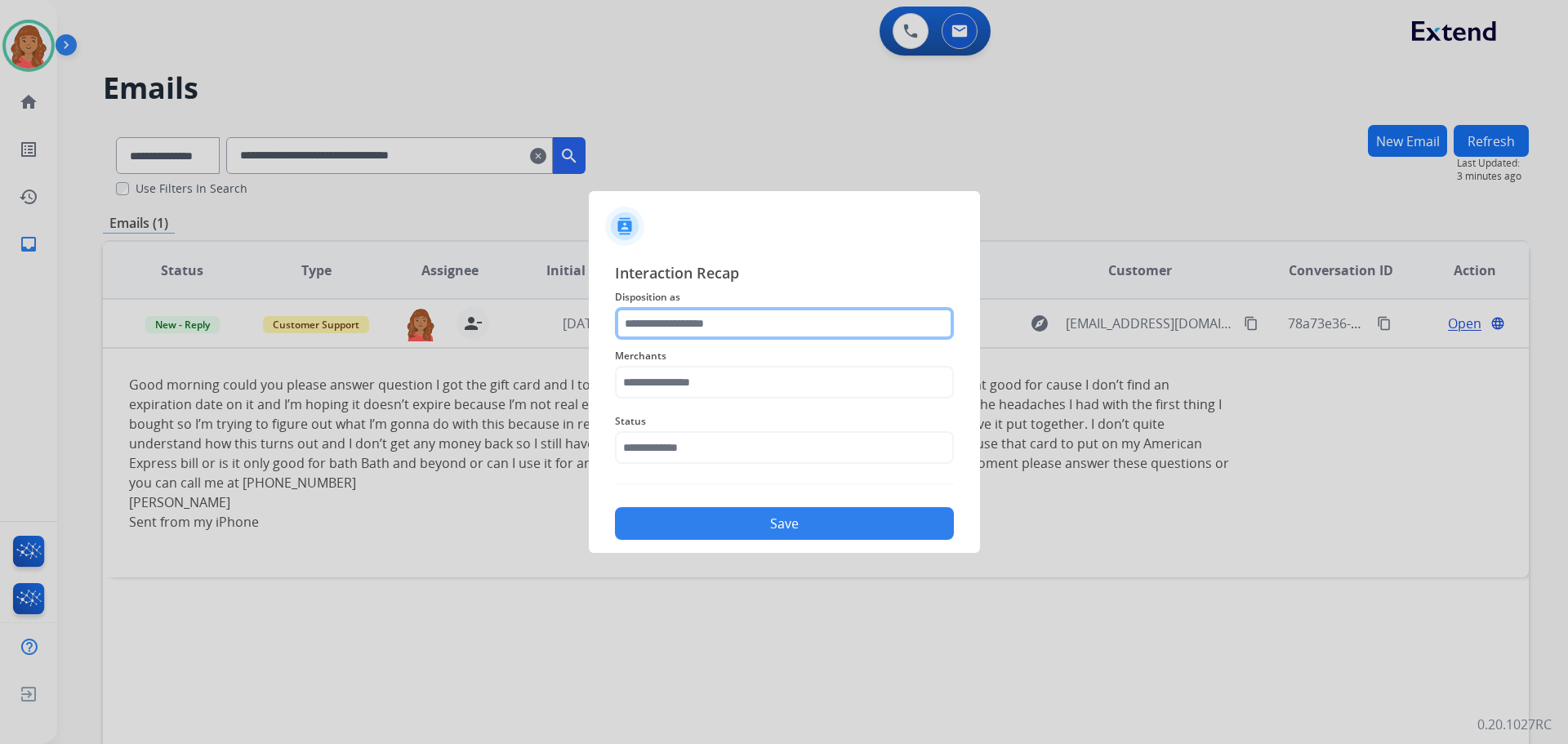
click at [716, 325] on input "text" at bounding box center [784, 323] width 339 height 33
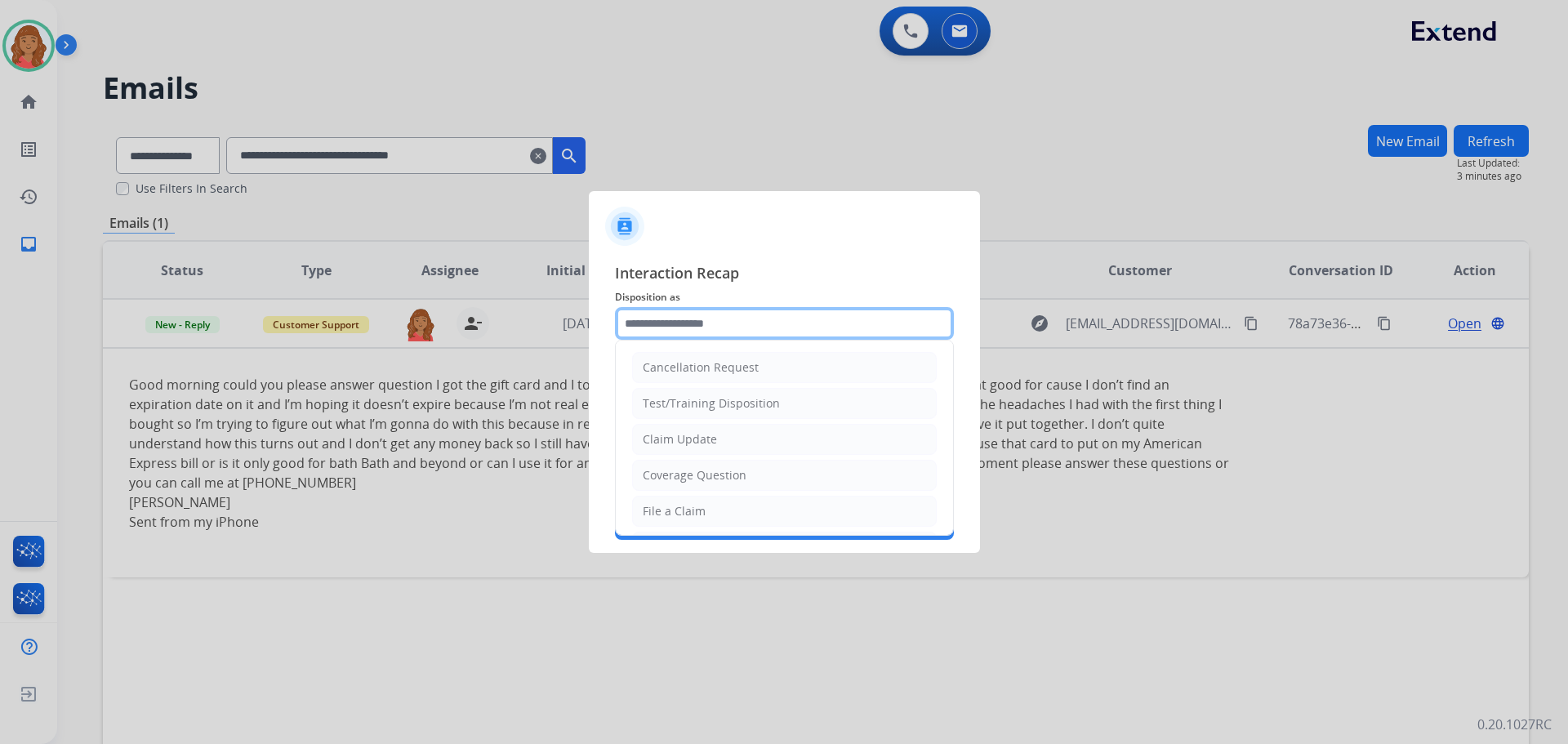
scroll to position [82, 0]
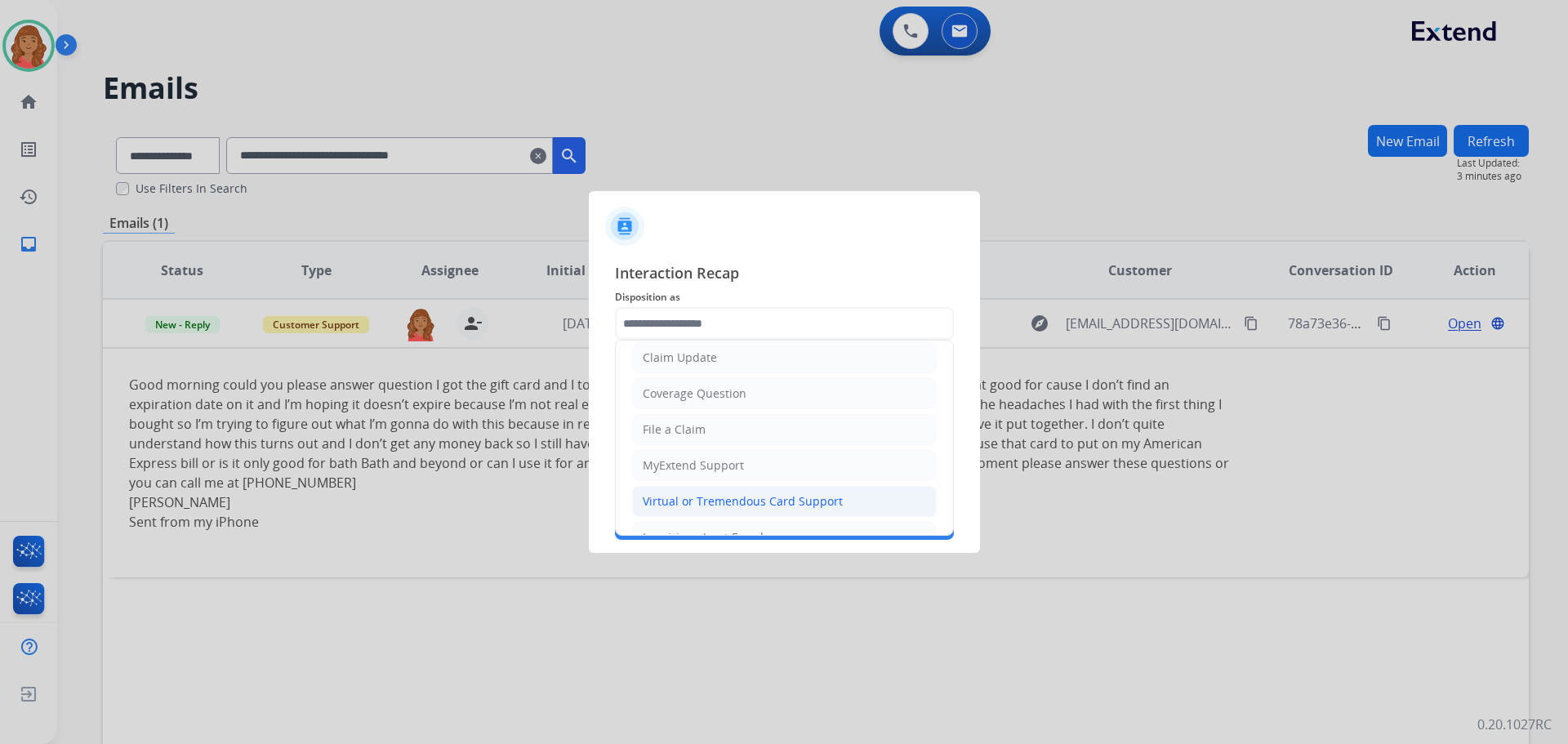
click at [679, 496] on div "Virtual or Tremendous Card Support" at bounding box center [743, 501] width 200 height 16
type input "**********"
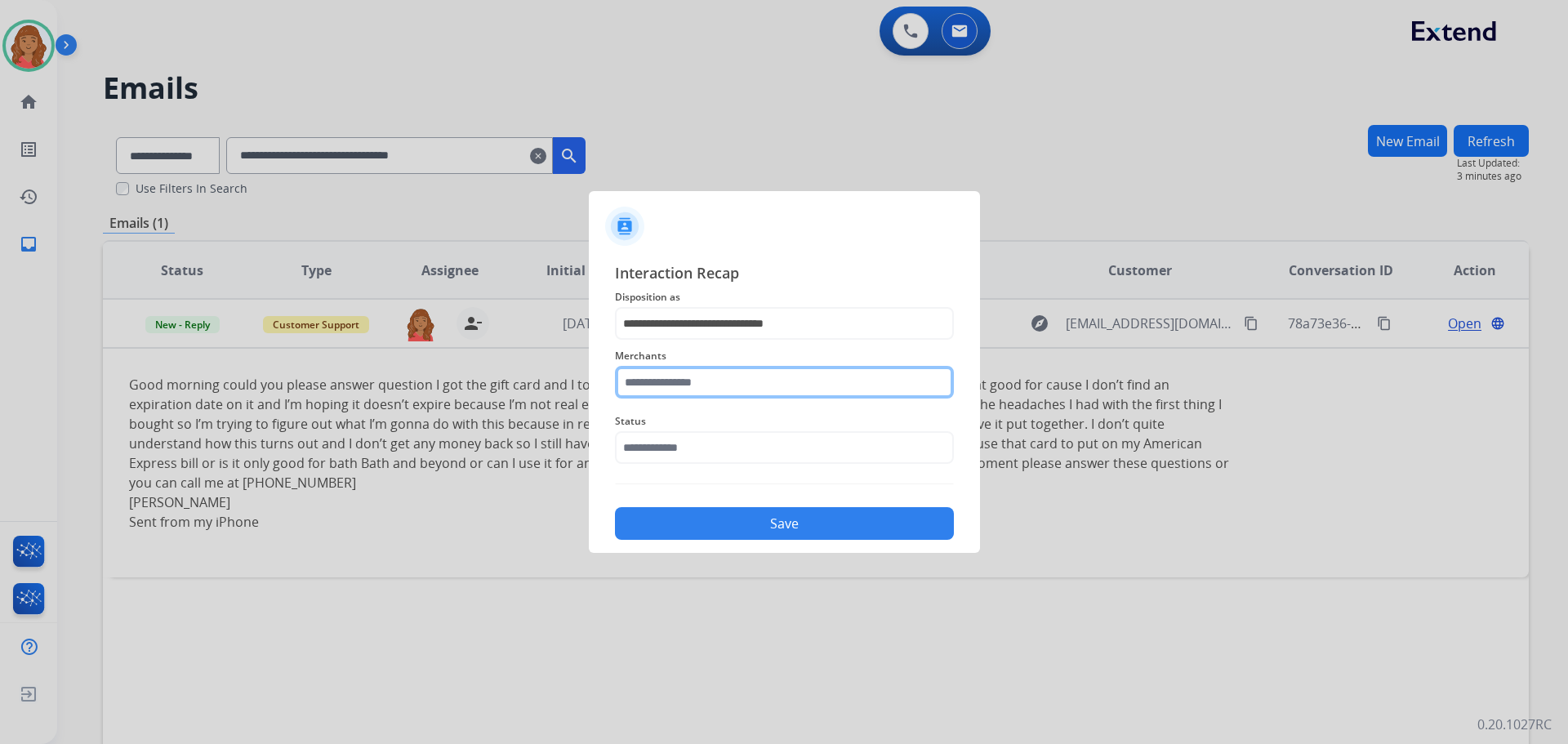
click at [665, 382] on input "text" at bounding box center [784, 382] width 339 height 33
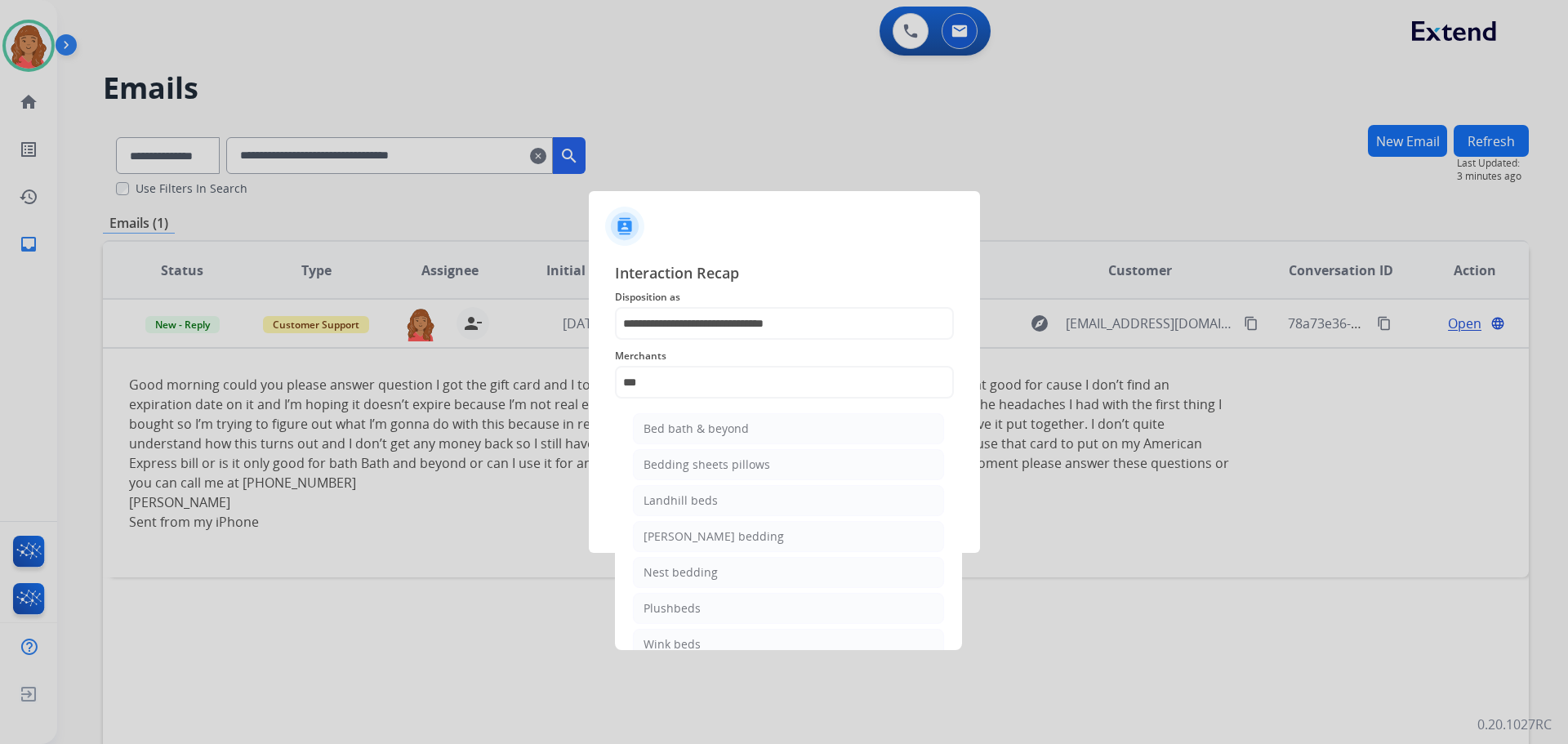
click at [690, 435] on div "Bed bath & beyond" at bounding box center [696, 428] width 106 height 16
type input "**********"
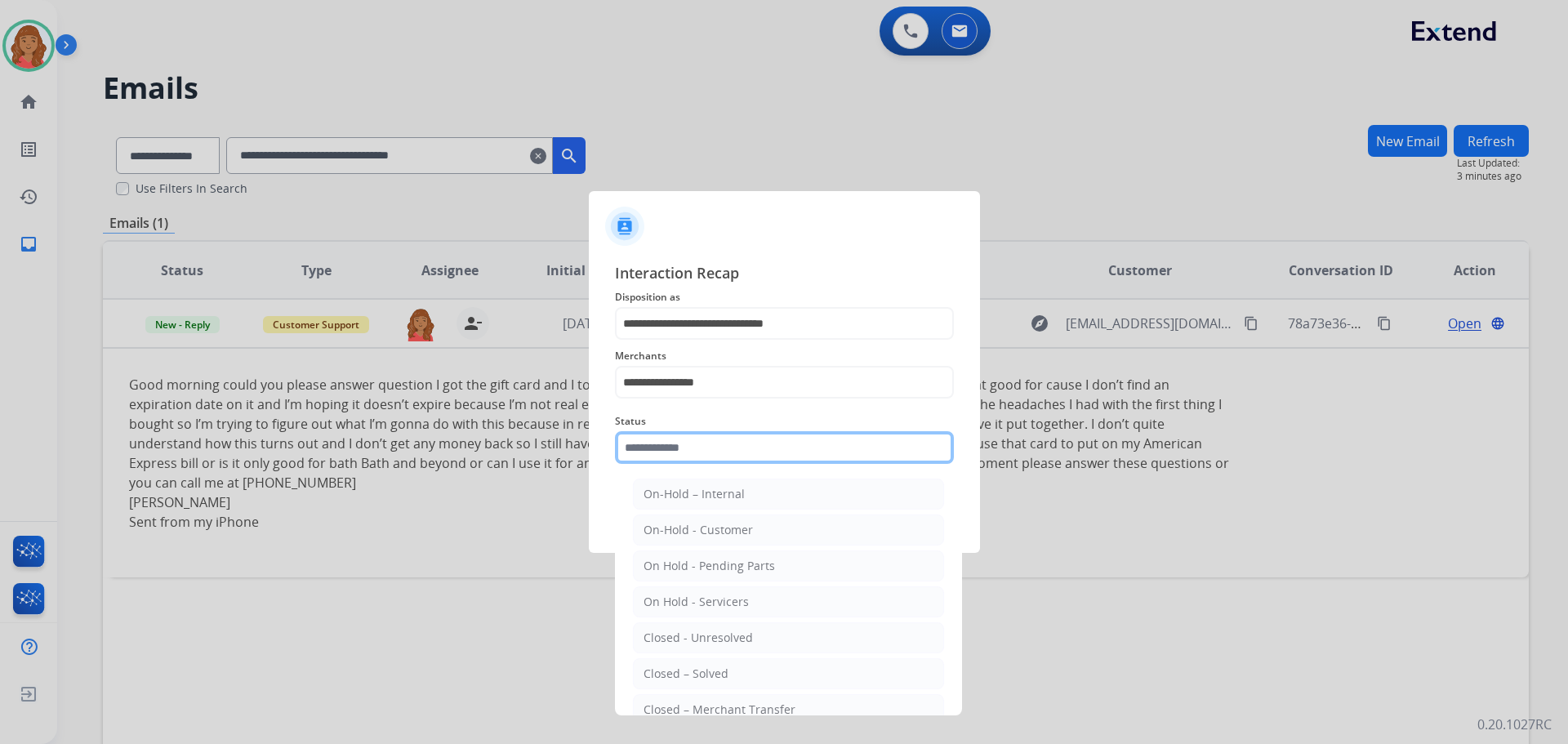
click at [825, 454] on input "text" at bounding box center [784, 448] width 339 height 33
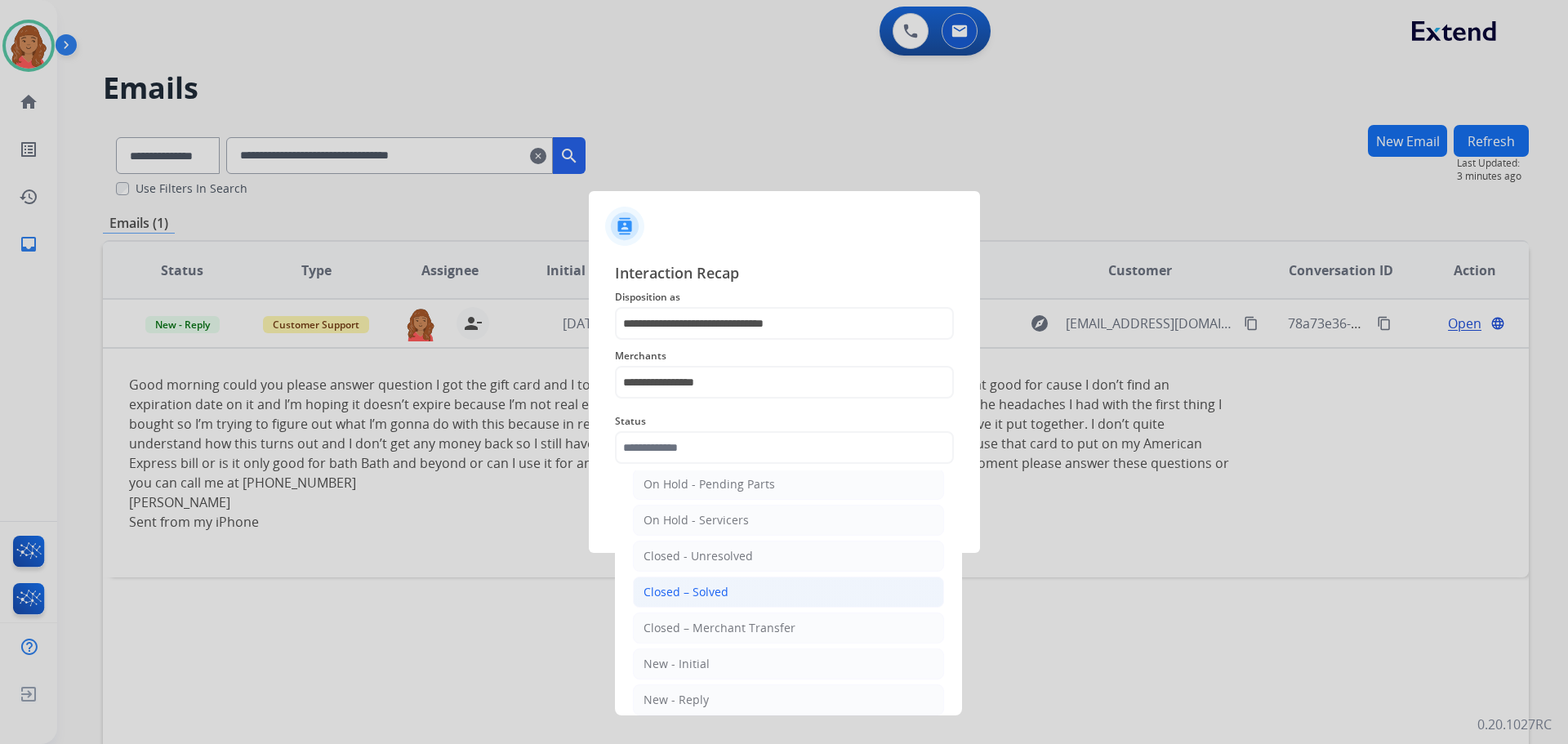
click at [705, 589] on div "Closed – Solved" at bounding box center [686, 592] width 85 height 16
type input "**********"
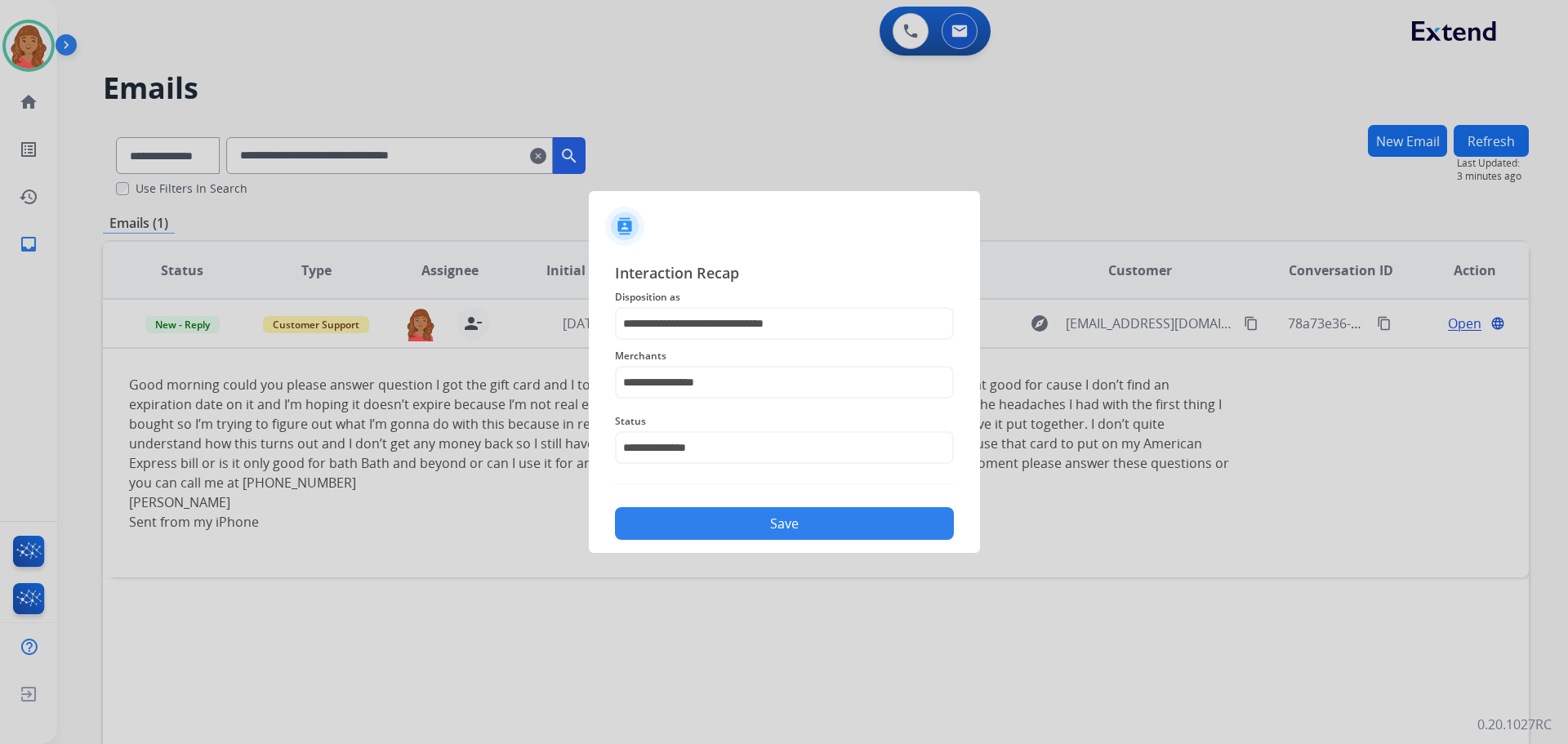
click at [685, 523] on button "Save" at bounding box center [784, 524] width 339 height 33
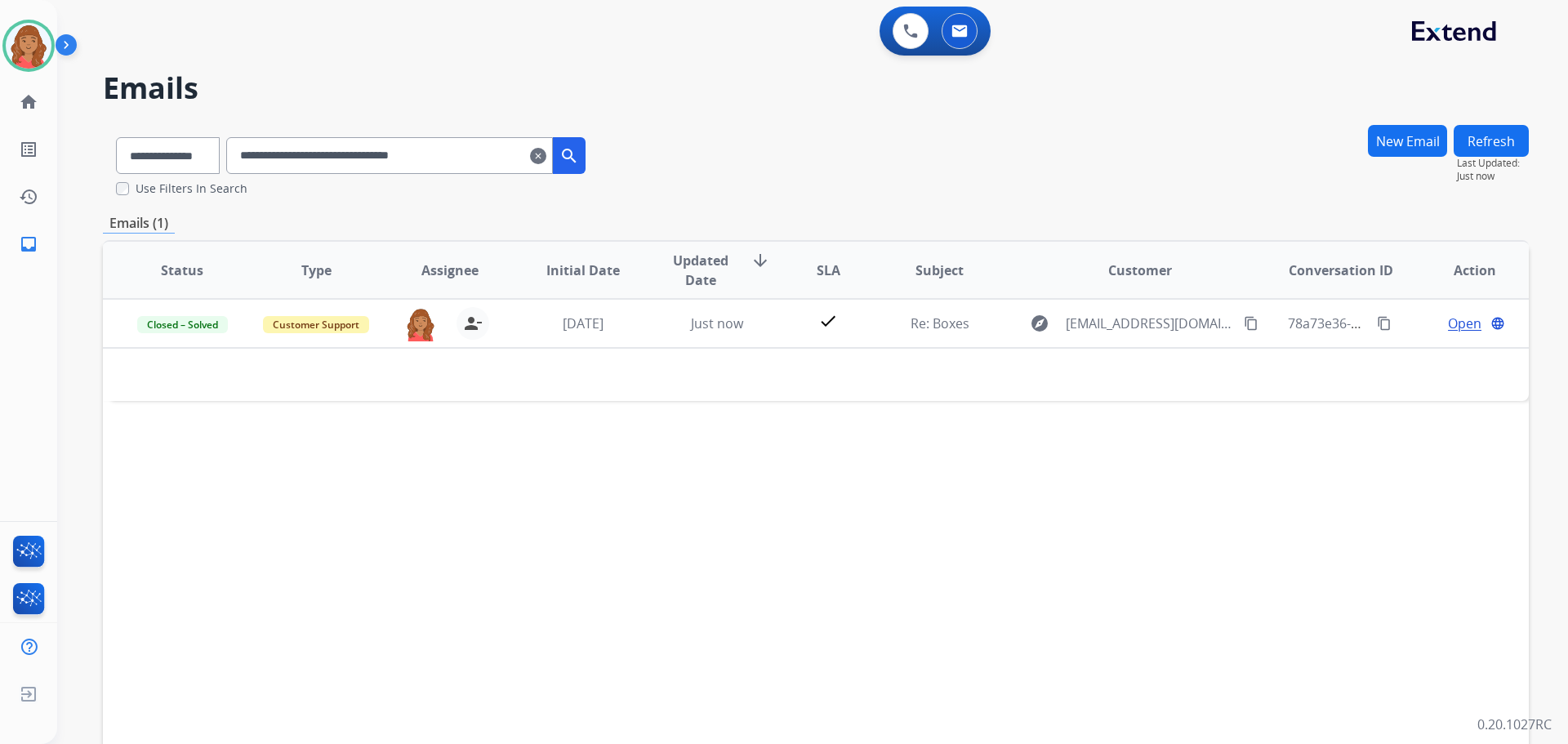
drag, startPoint x: 556, startPoint y: 154, endPoint x: 517, endPoint y: 165, distance: 40.5
click at [546, 154] on mat-icon "clear" at bounding box center [538, 156] width 16 height 19
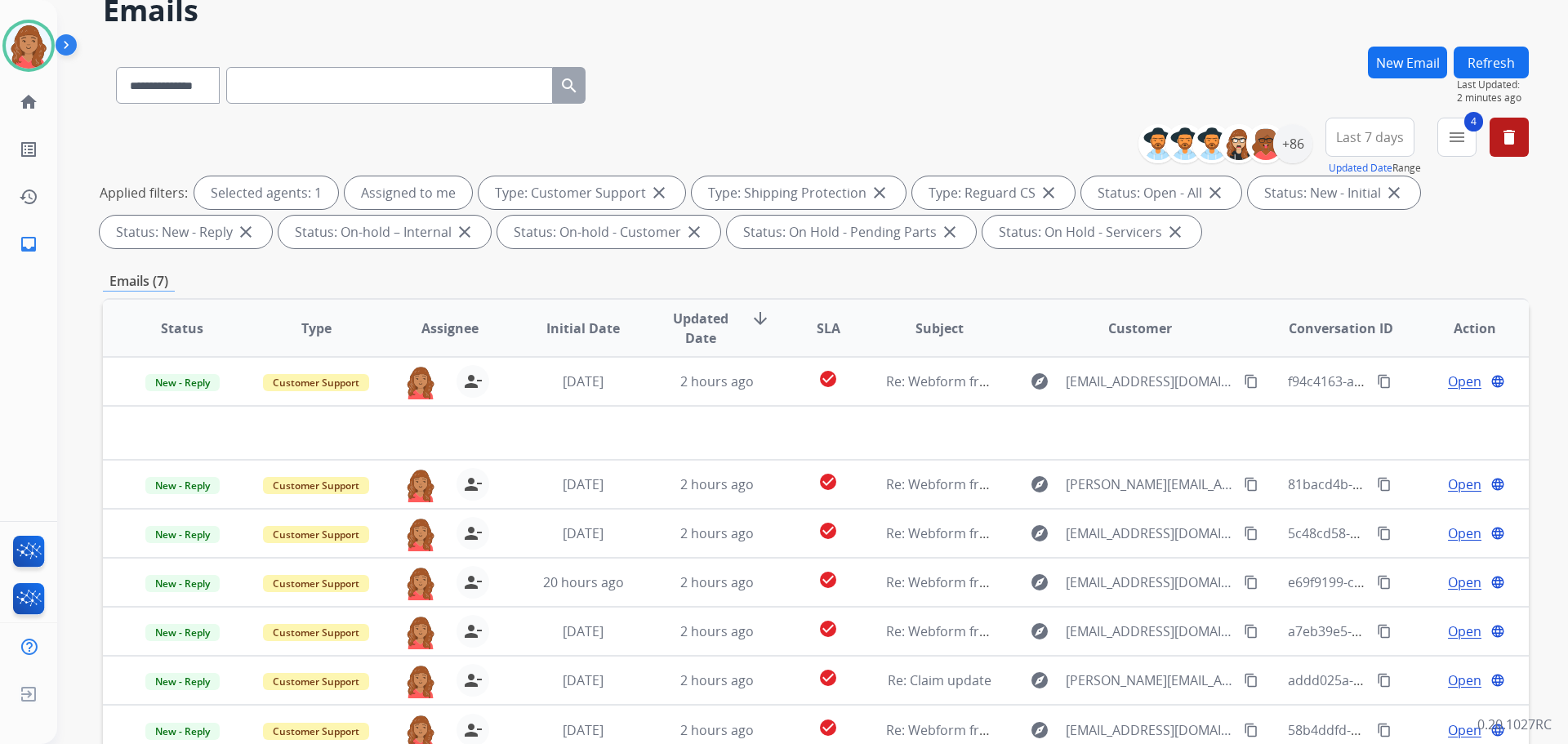
scroll to position [0, 0]
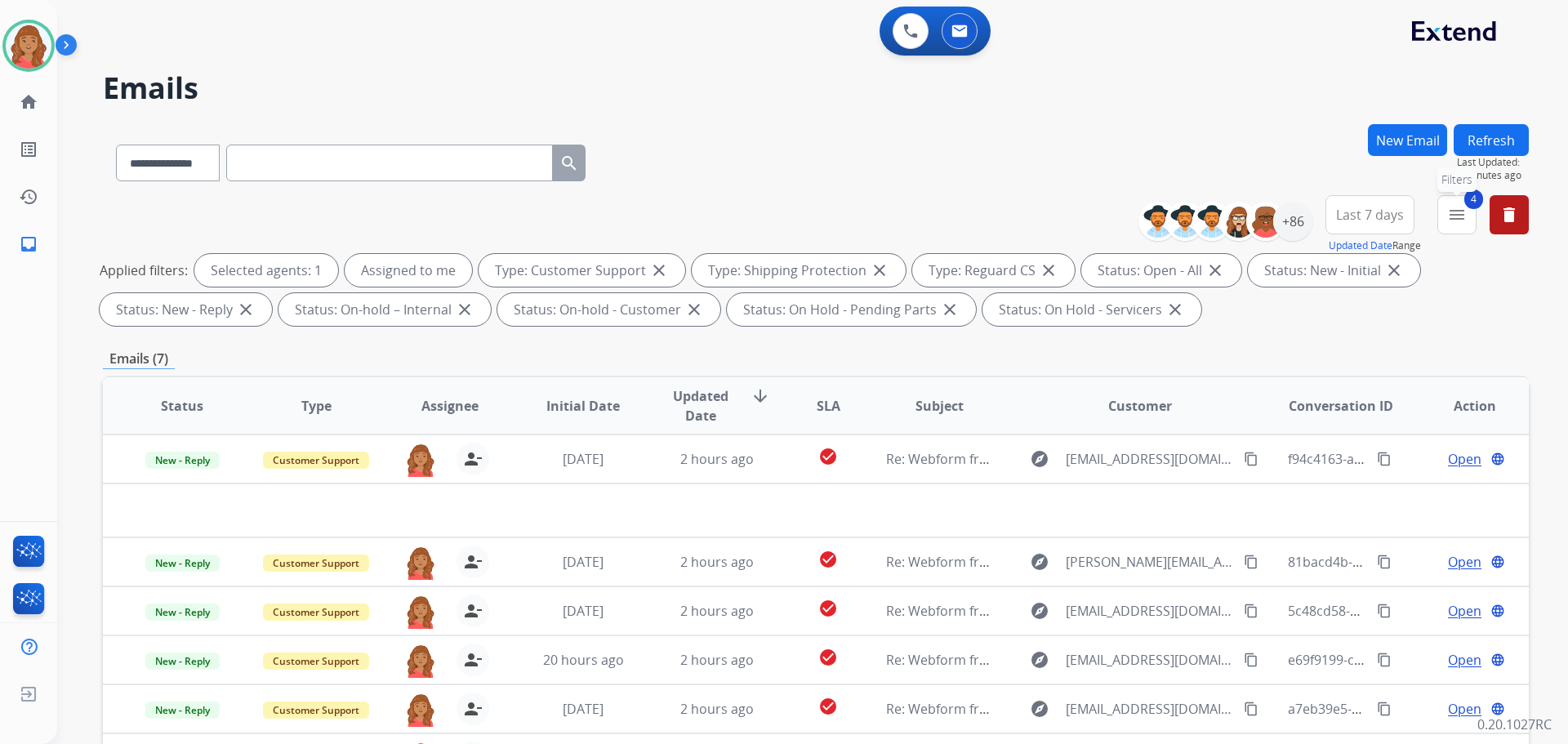
click at [1451, 223] on mat-icon "menu" at bounding box center [1457, 215] width 19 height 19
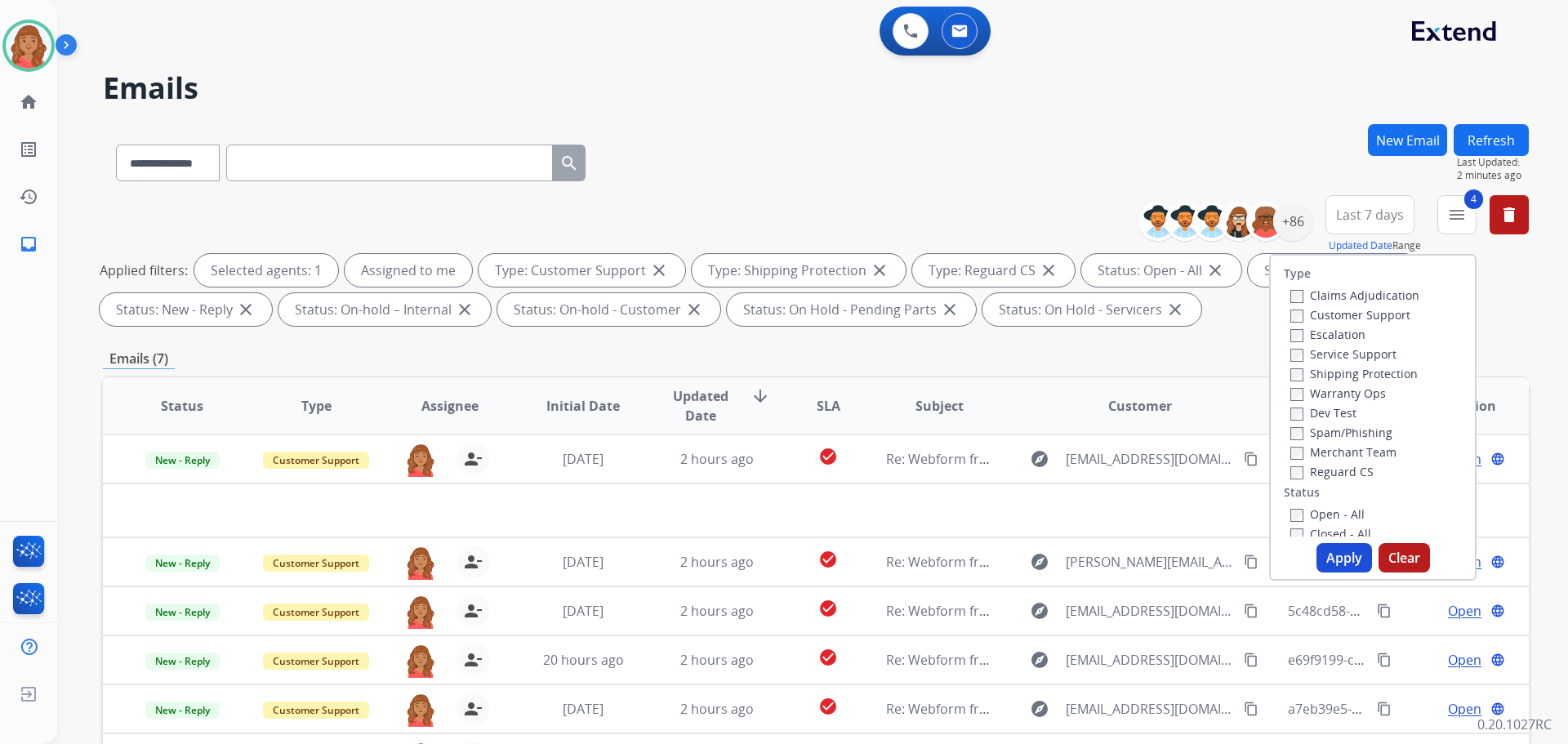
click at [1331, 557] on button "Apply" at bounding box center [1345, 558] width 56 height 30
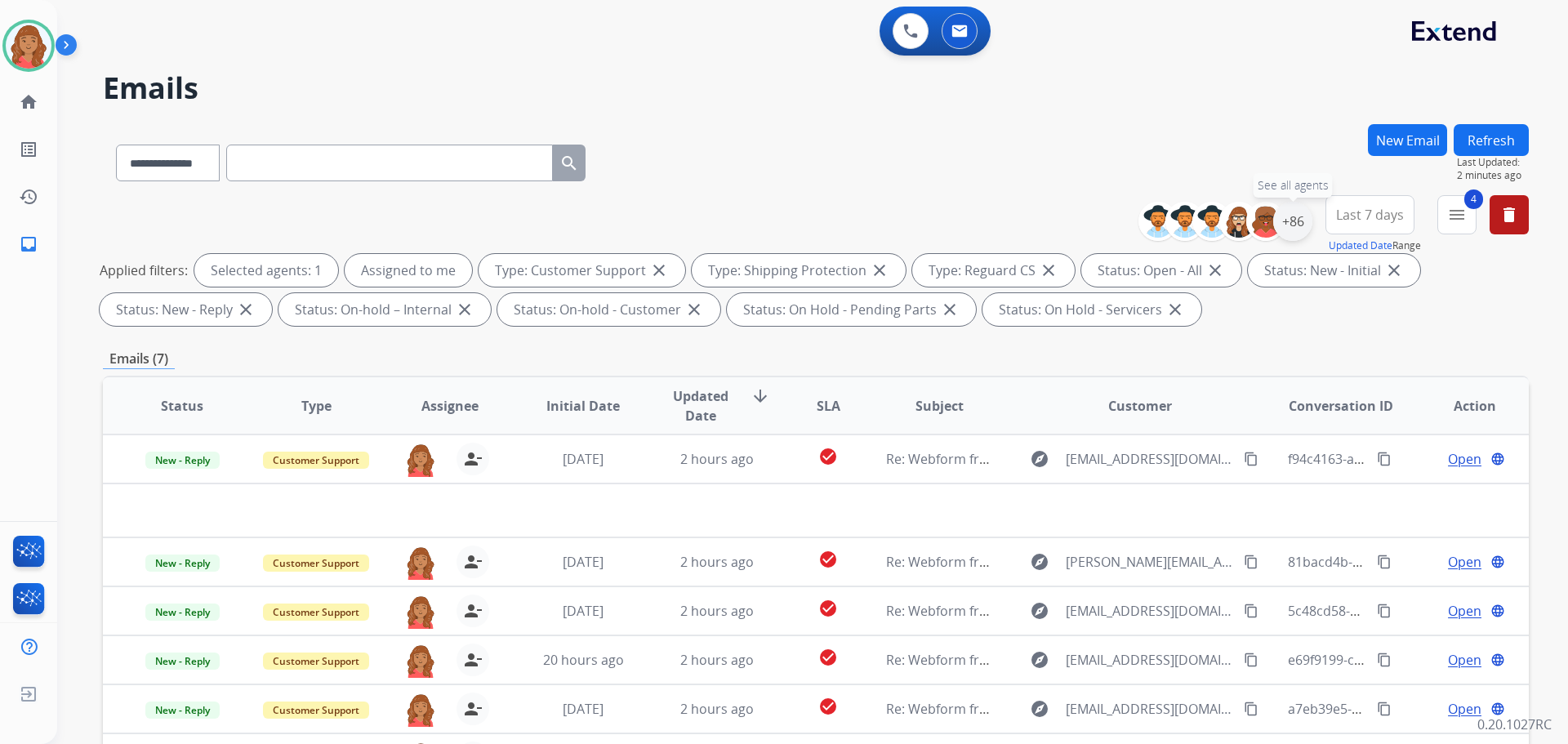
click at [1294, 223] on div "+86" at bounding box center [1293, 221] width 39 height 39
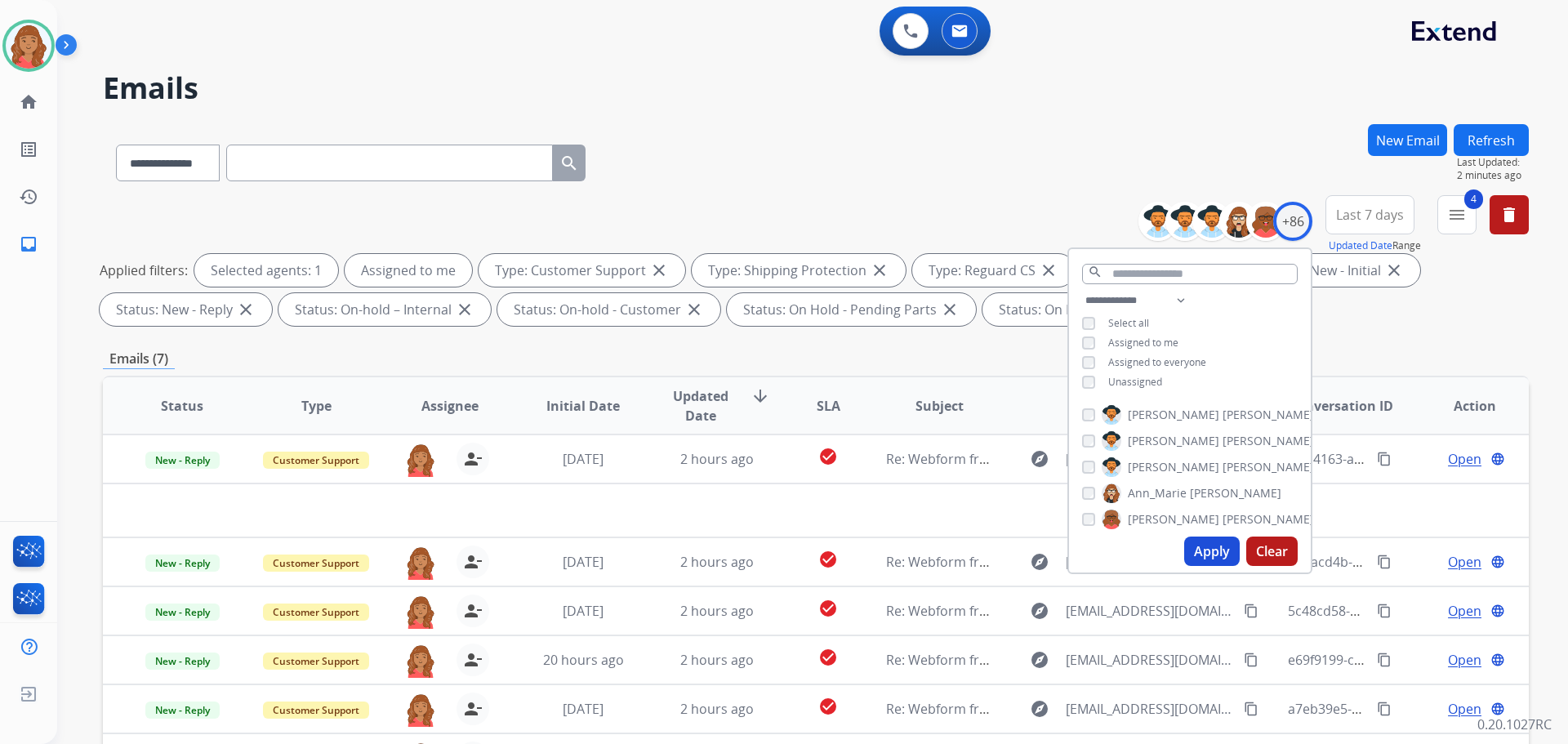
click at [1209, 562] on button "Apply" at bounding box center [1212, 552] width 56 height 30
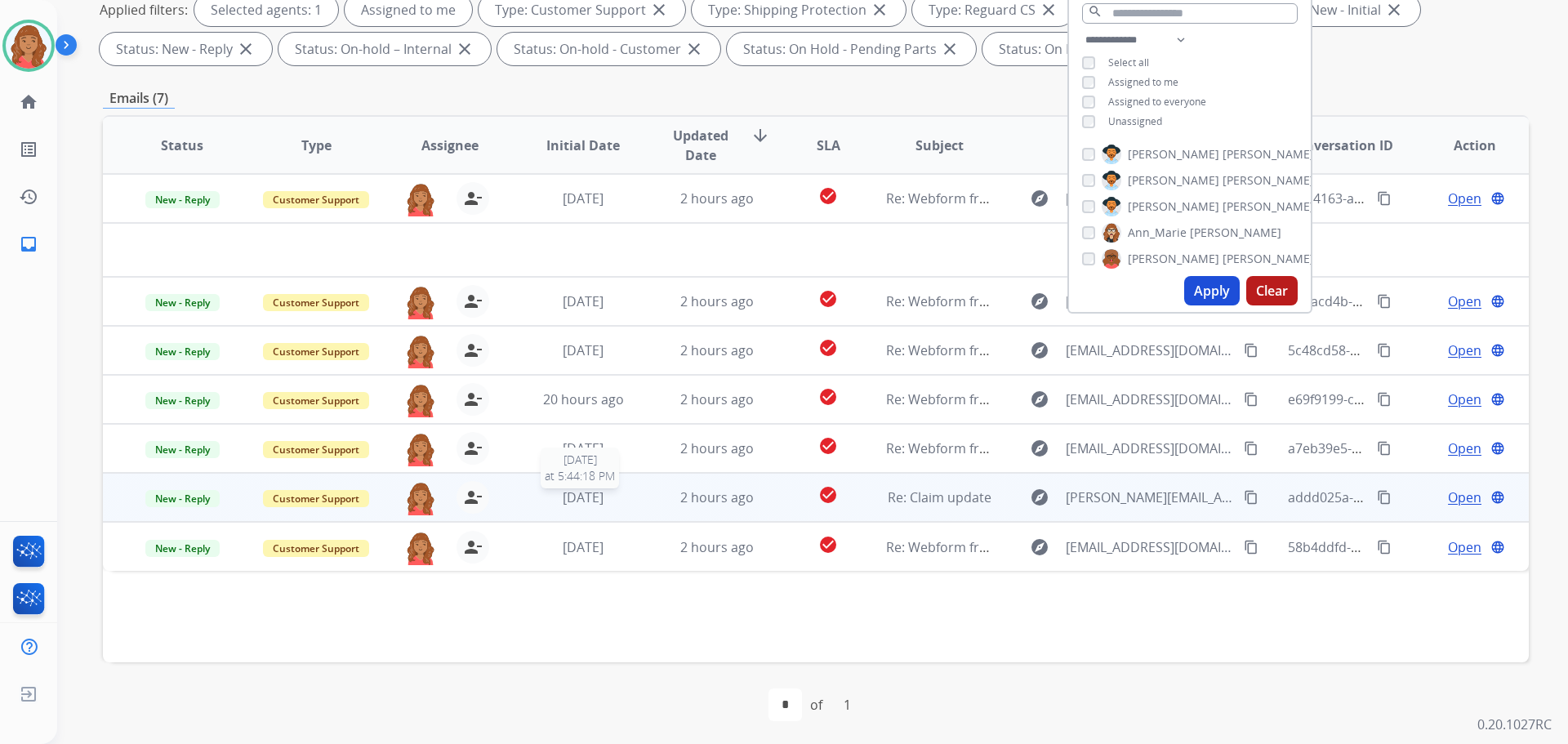
scroll to position [264, 0]
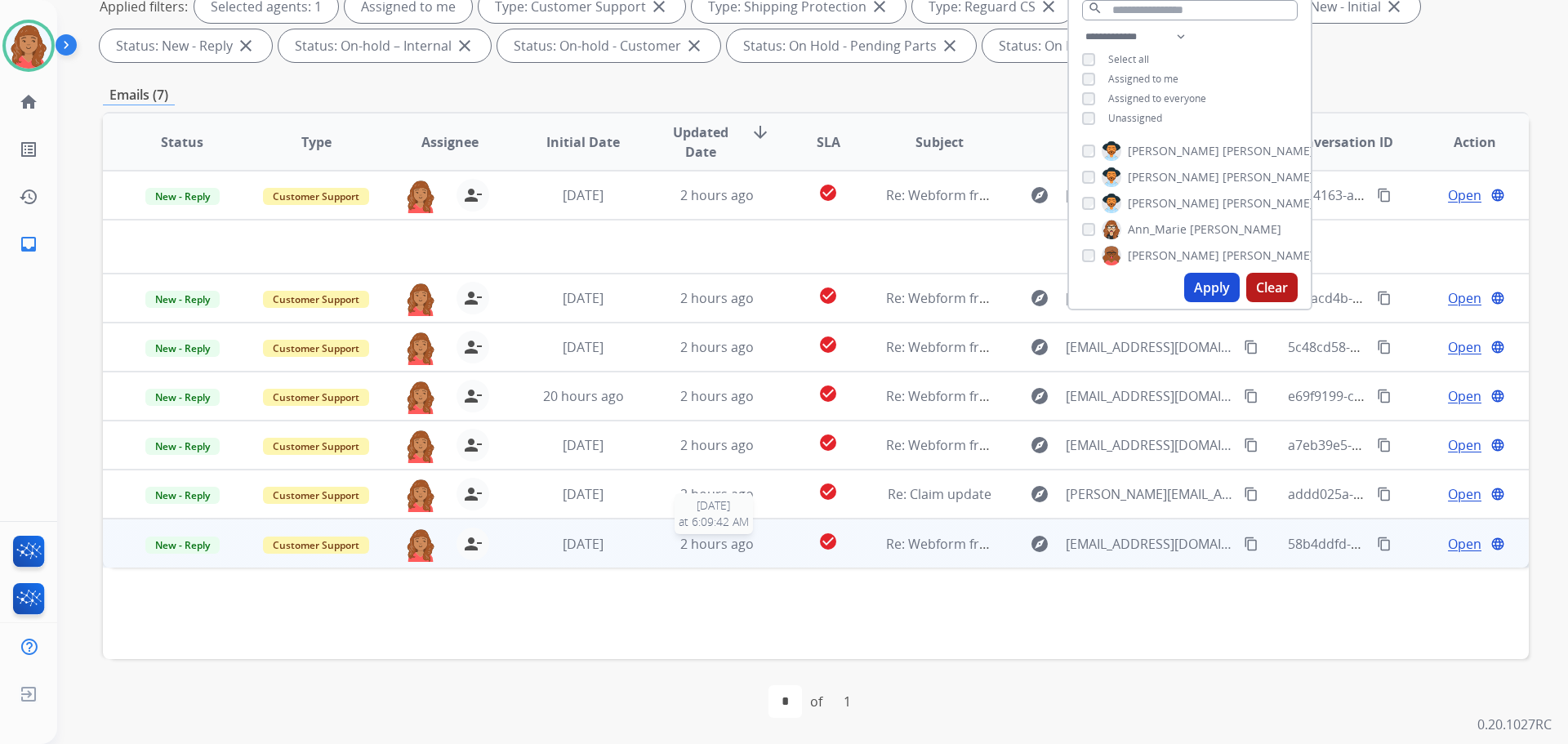
click at [682, 550] on span "2 hours ago" at bounding box center [717, 544] width 73 height 18
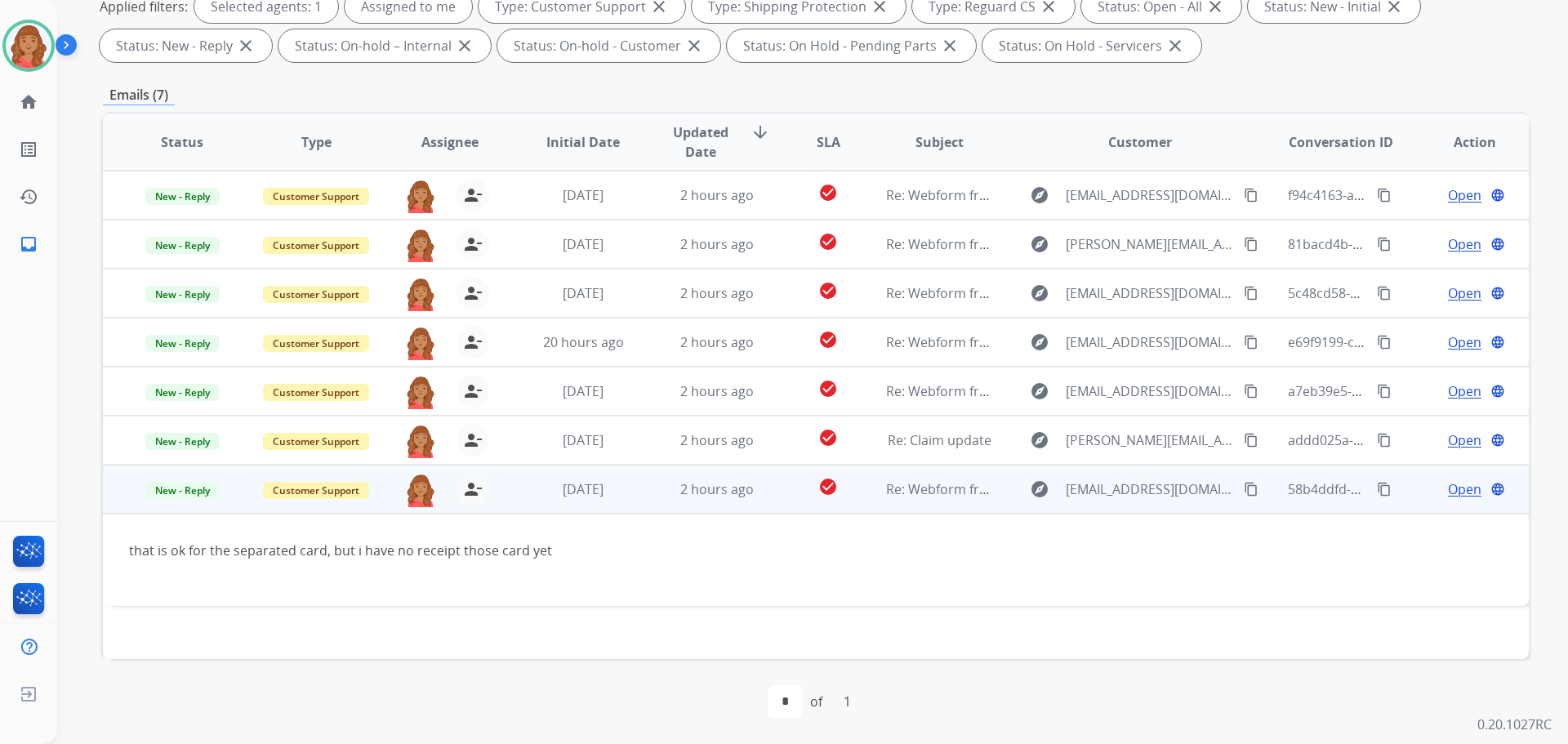
click at [1448, 493] on span "Open" at bounding box center [1464, 489] width 34 height 19
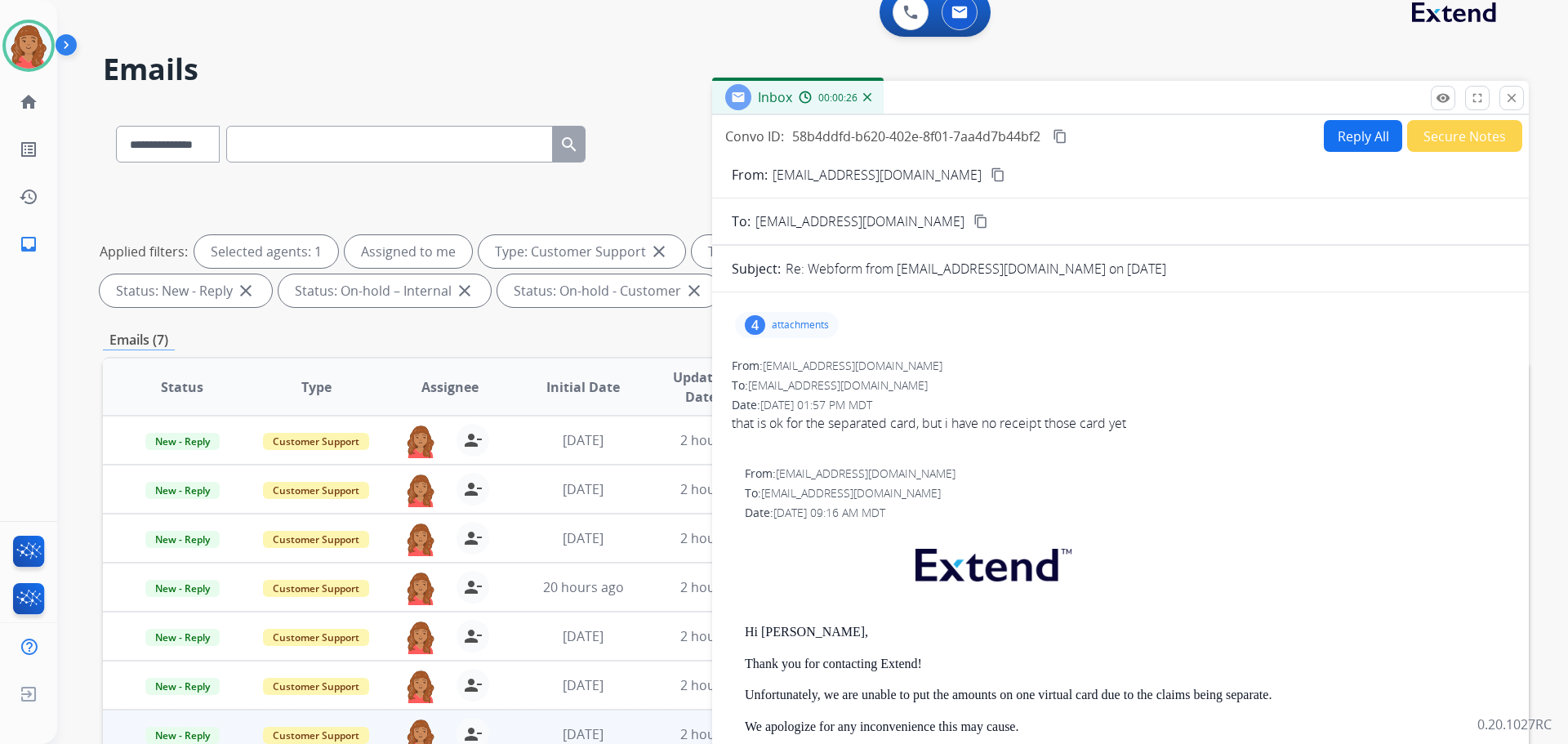
scroll to position [0, 0]
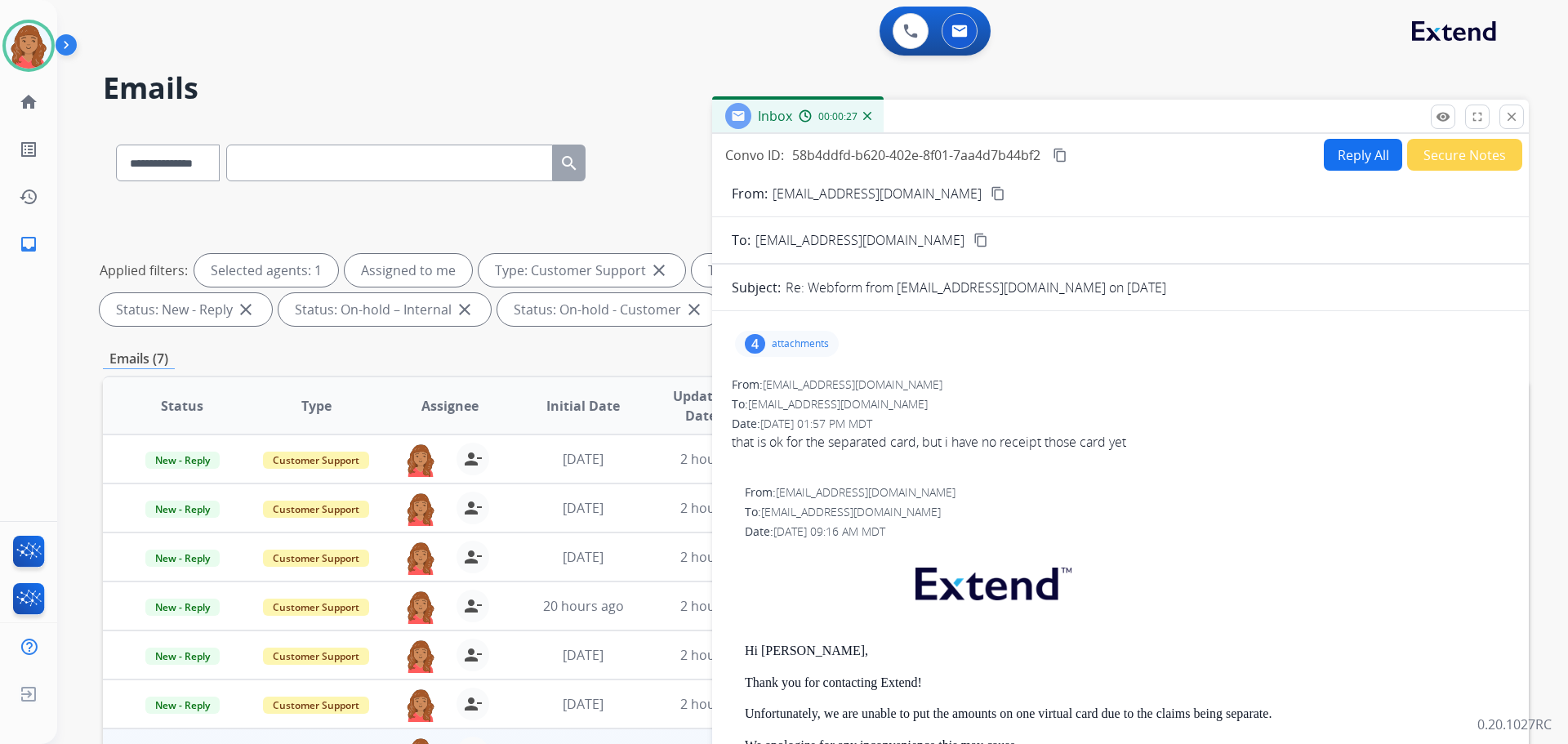
drag, startPoint x: 1508, startPoint y: 119, endPoint x: 1100, endPoint y: 251, distance: 428.8
click at [1507, 119] on mat-icon "close" at bounding box center [1511, 116] width 14 height 14
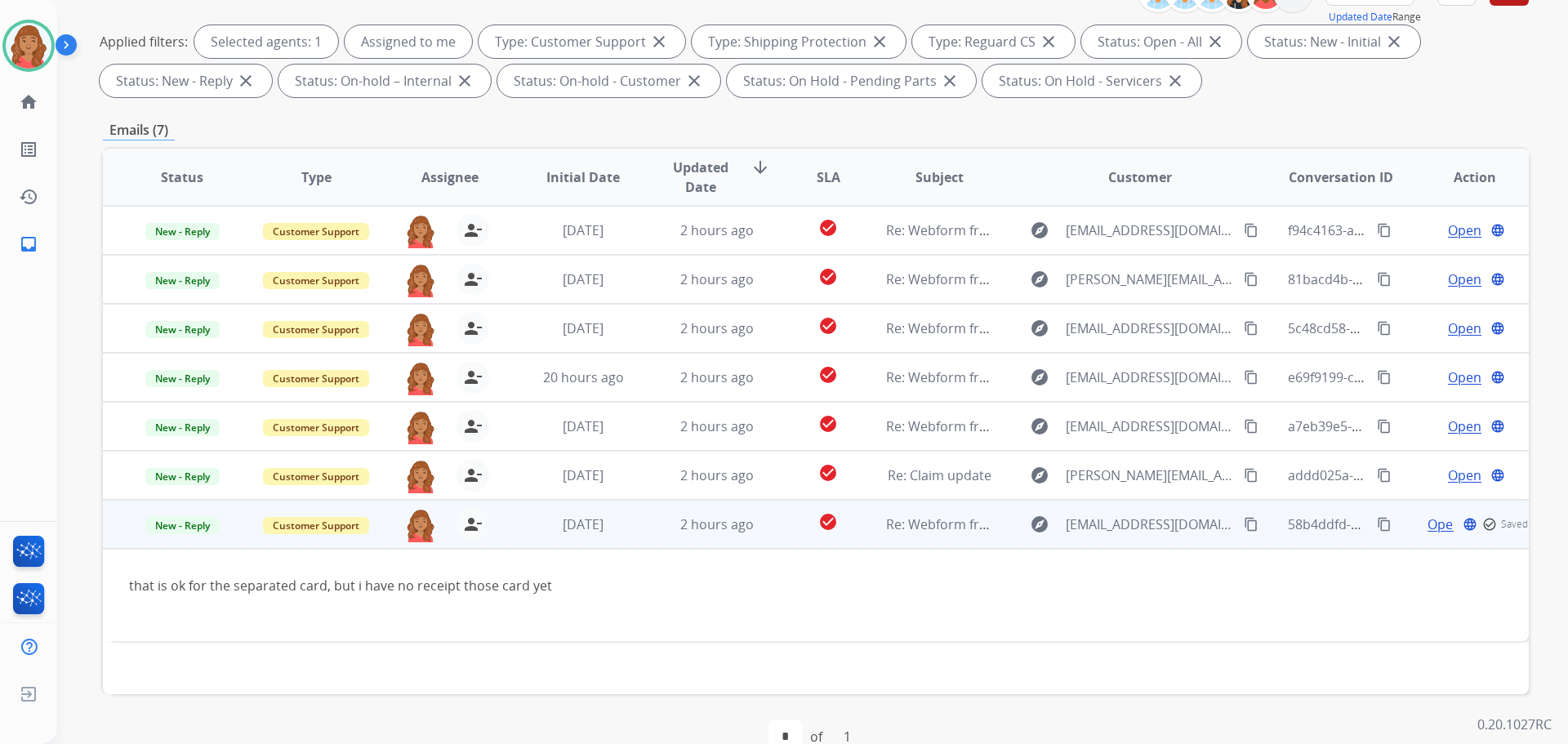
scroll to position [264, 0]
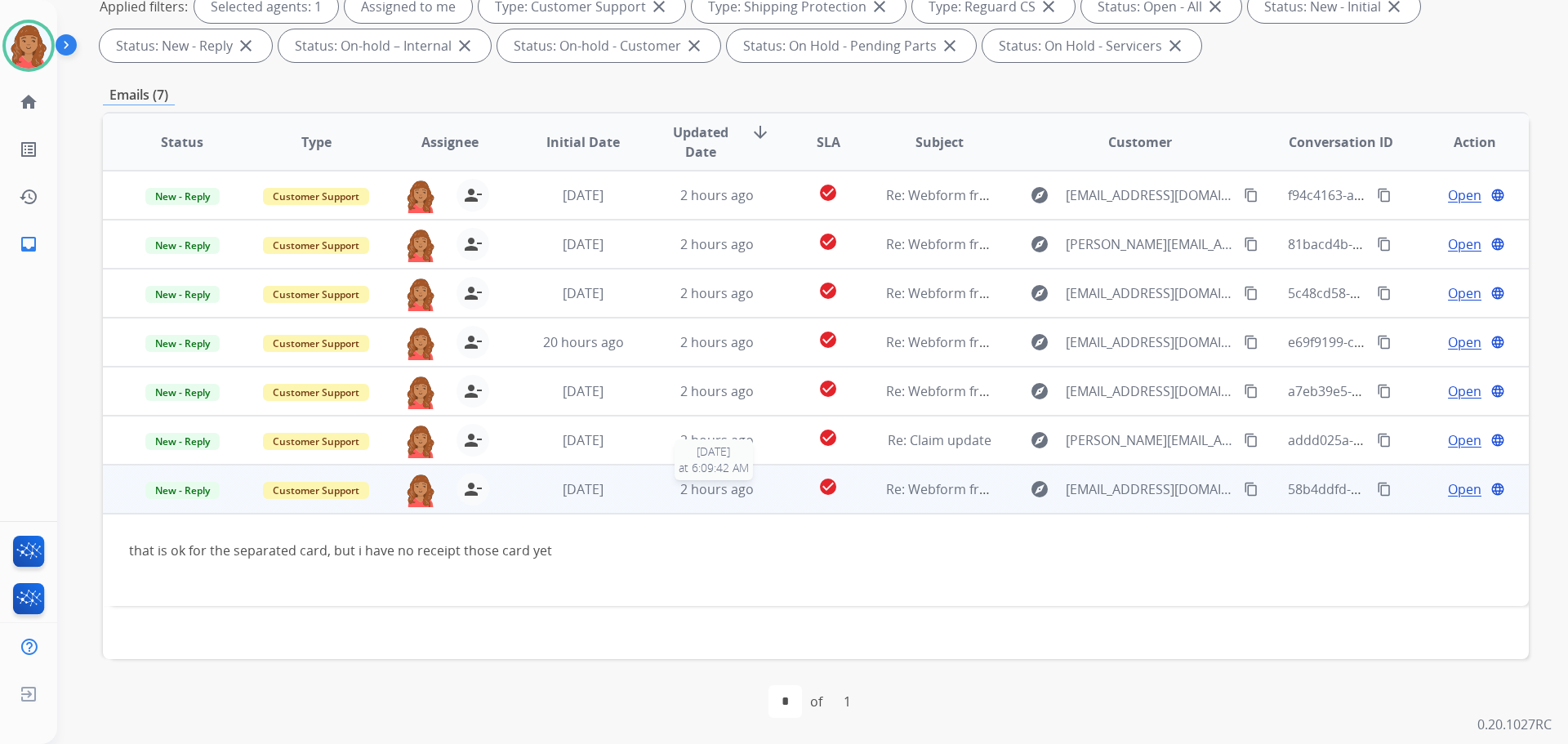
click at [693, 493] on span "2 hours ago" at bounding box center [717, 489] width 73 height 18
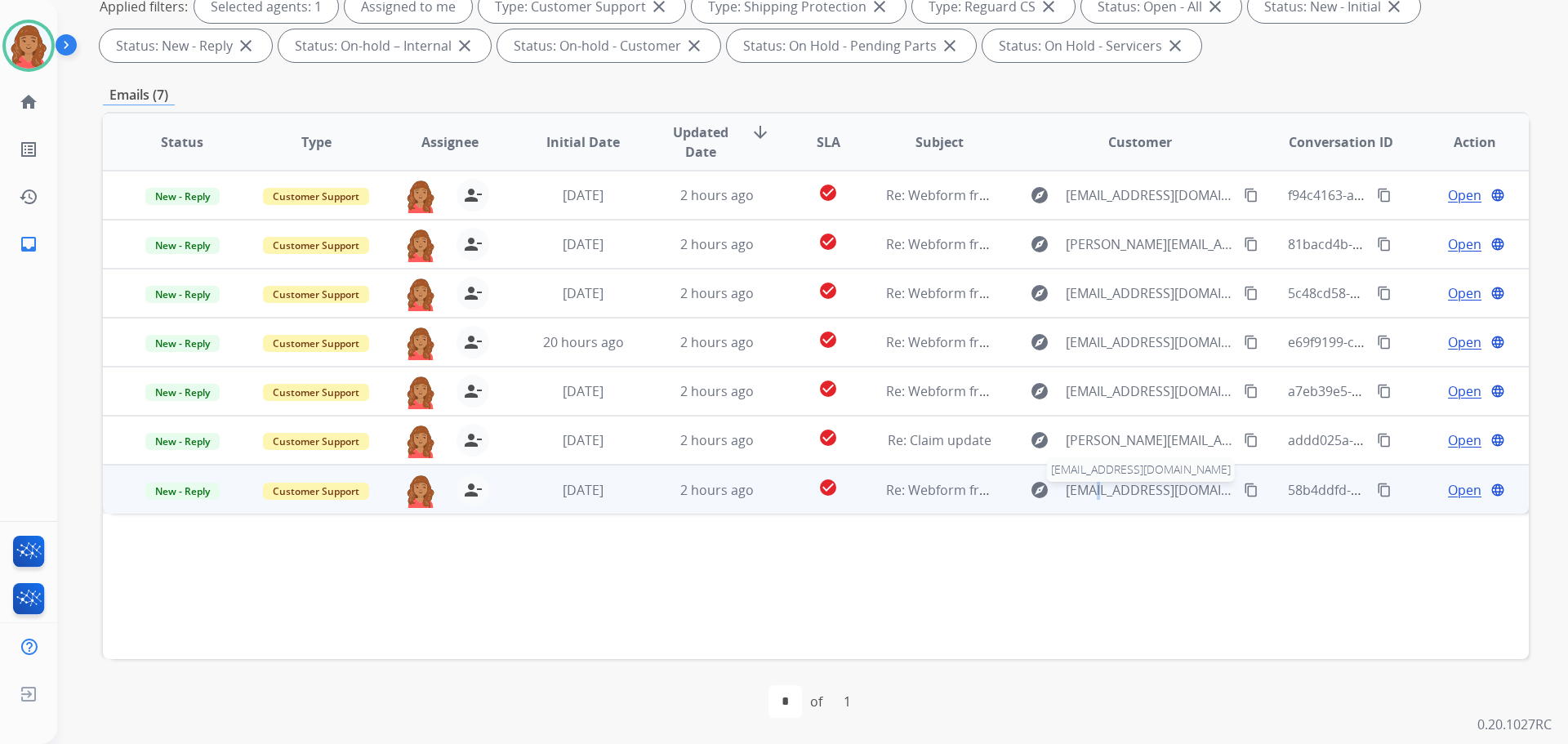
click at [1082, 490] on span "kellyvu03121996@gmail.com" at bounding box center [1150, 490] width 168 height 19
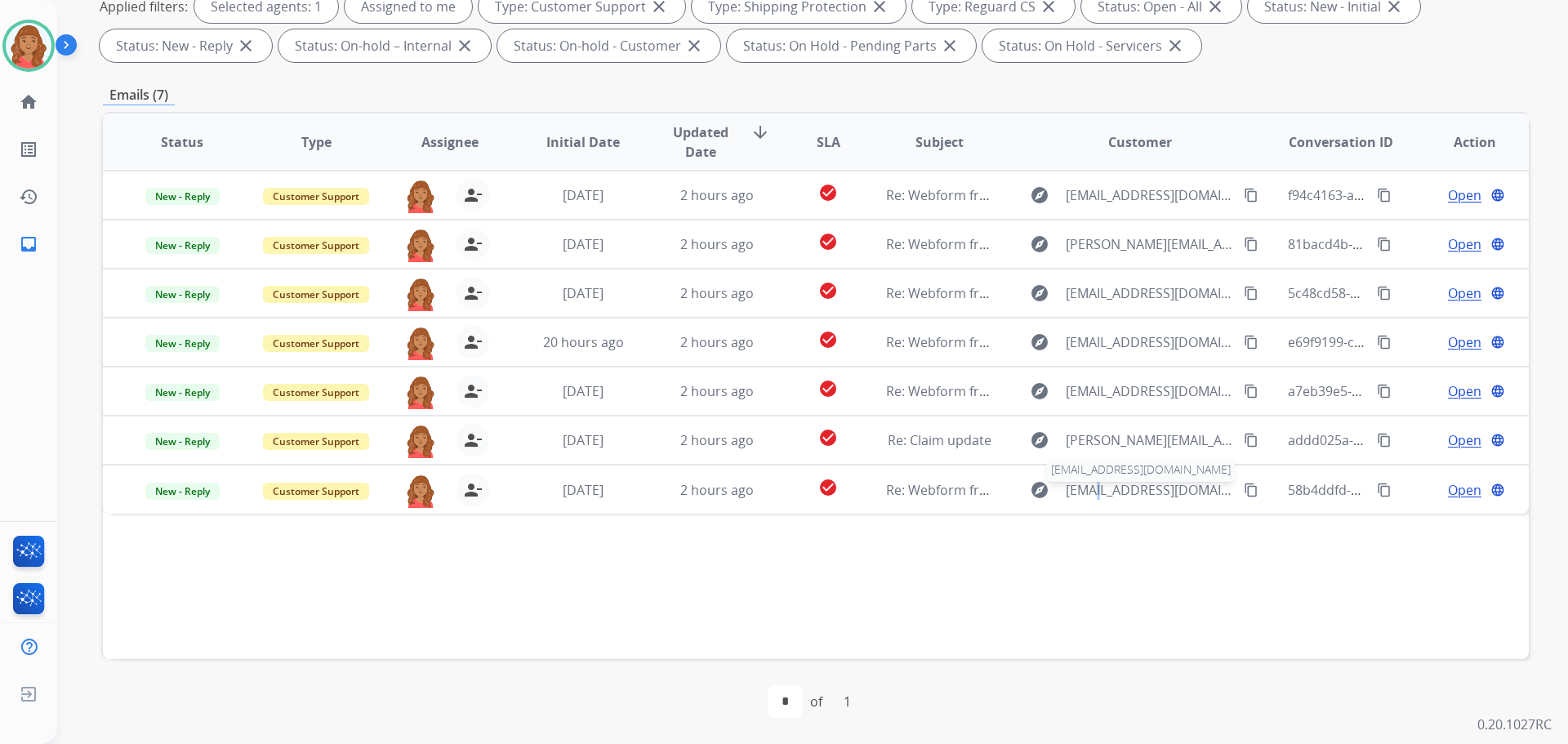
type input "**********"
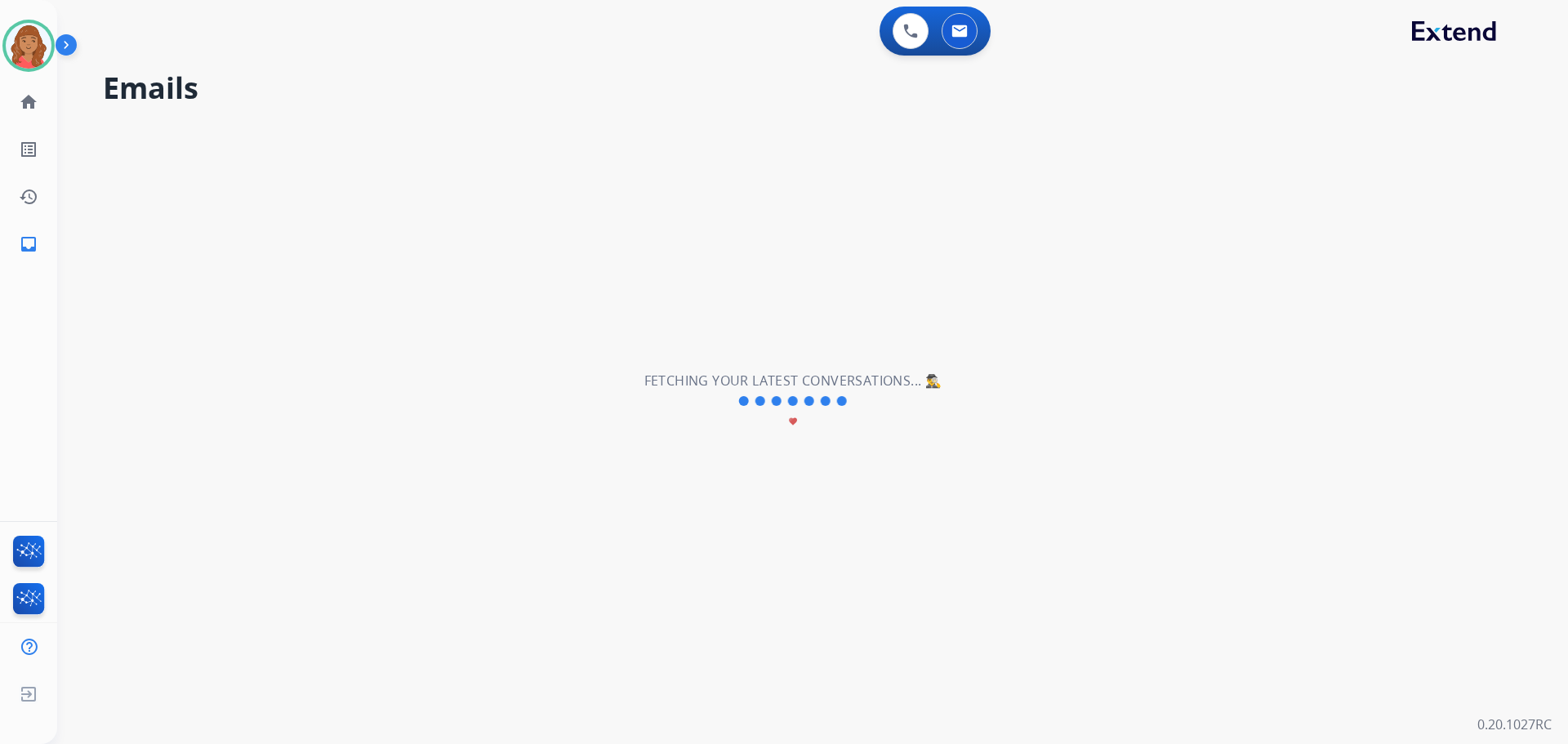
scroll to position [0, 0]
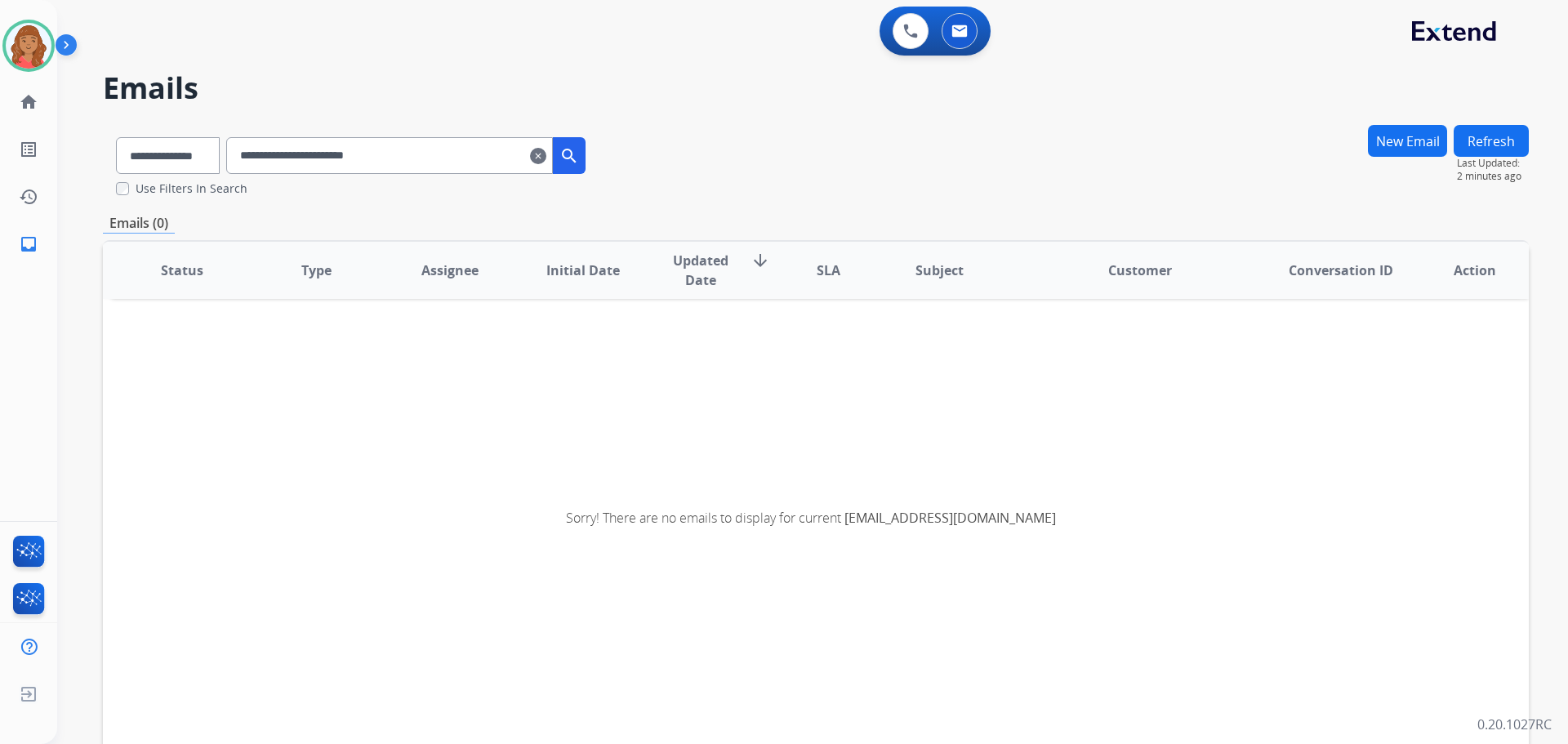
drag, startPoint x: 418, startPoint y: 160, endPoint x: 234, endPoint y: 151, distance: 184.2
click at [234, 151] on div "**********" at bounding box center [350, 152] width 495 height 57
click at [546, 162] on mat-icon "clear" at bounding box center [538, 156] width 16 height 19
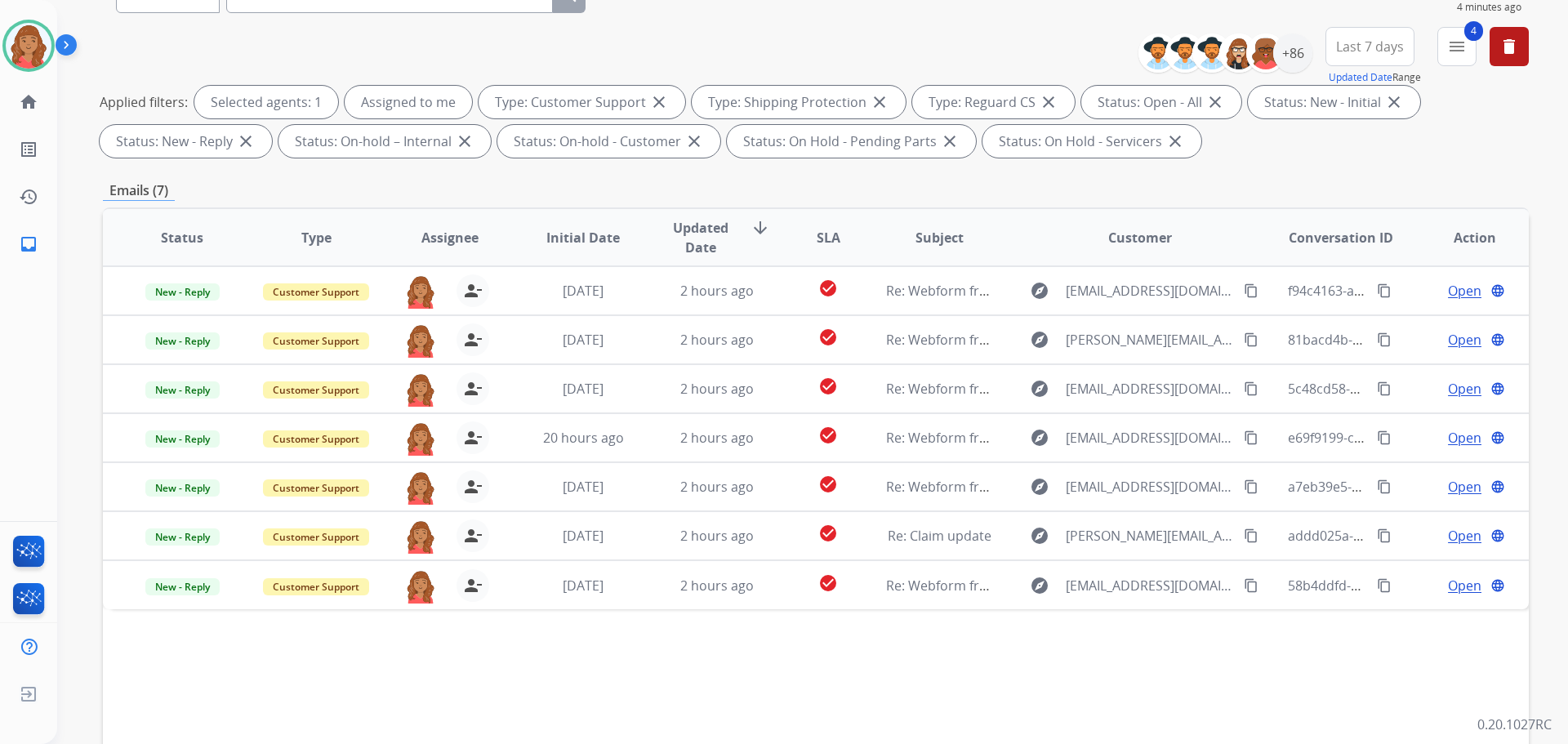
scroll to position [264, 0]
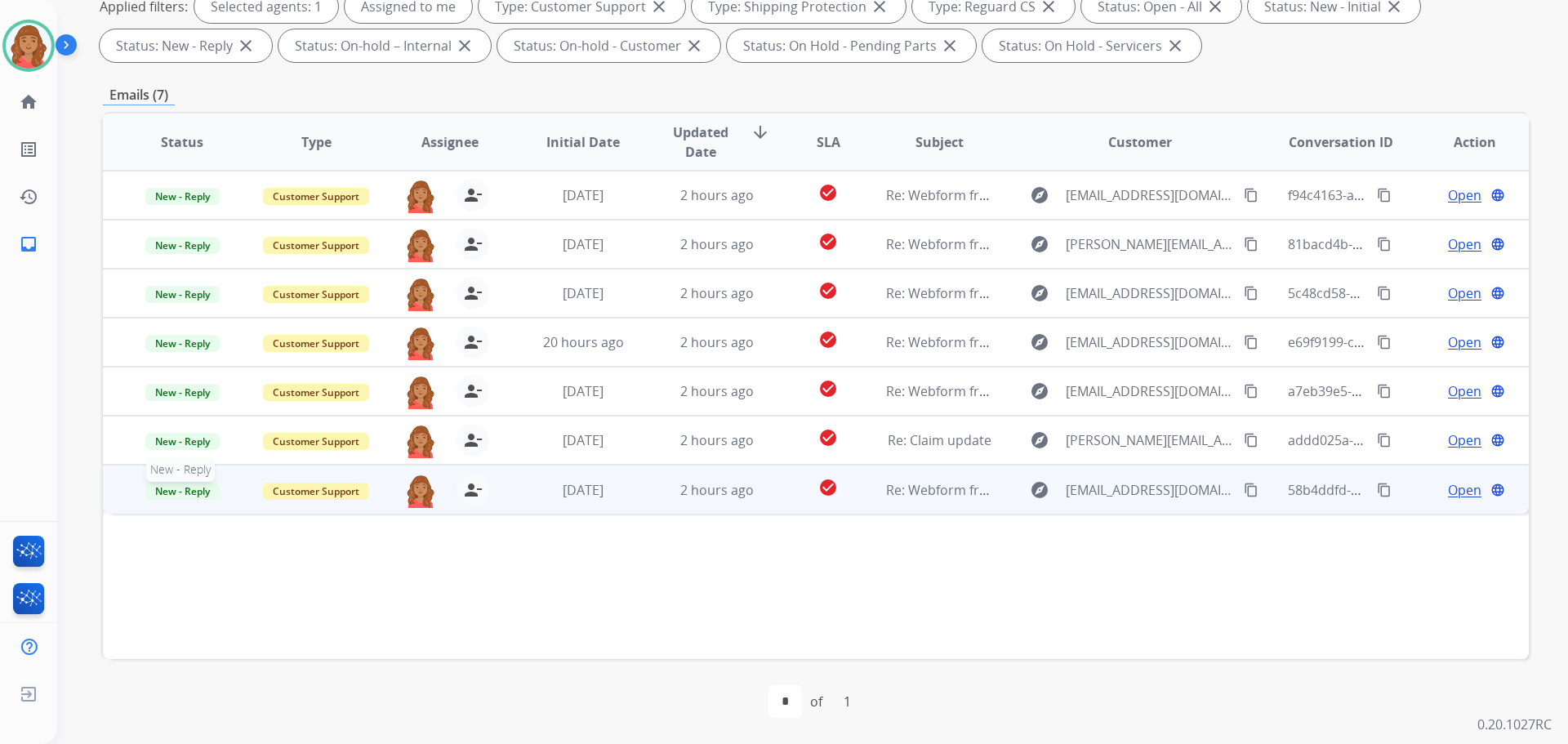
click at [165, 496] on span "New - Reply" at bounding box center [182, 492] width 74 height 17
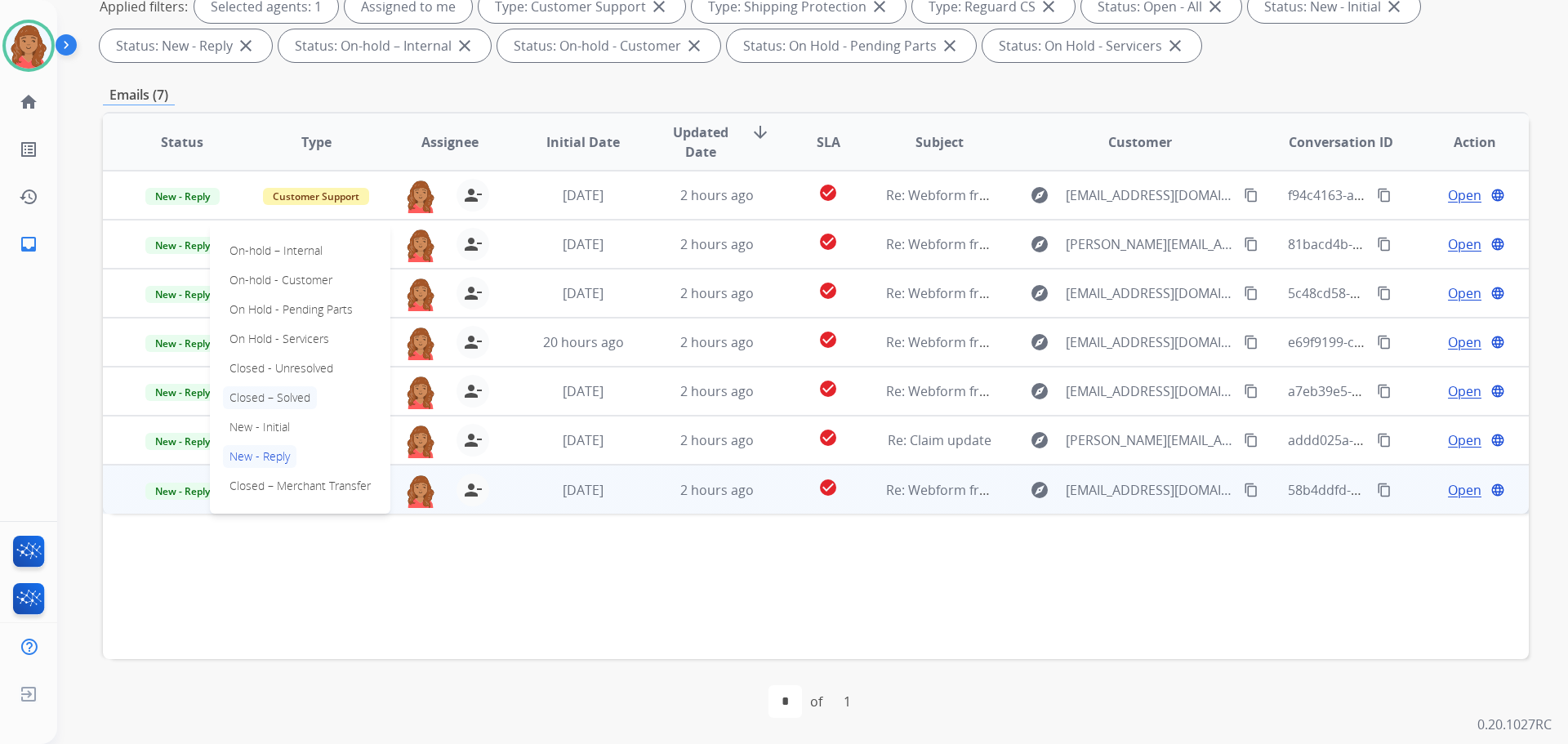
click at [273, 398] on p "Closed – Solved" at bounding box center [270, 398] width 94 height 23
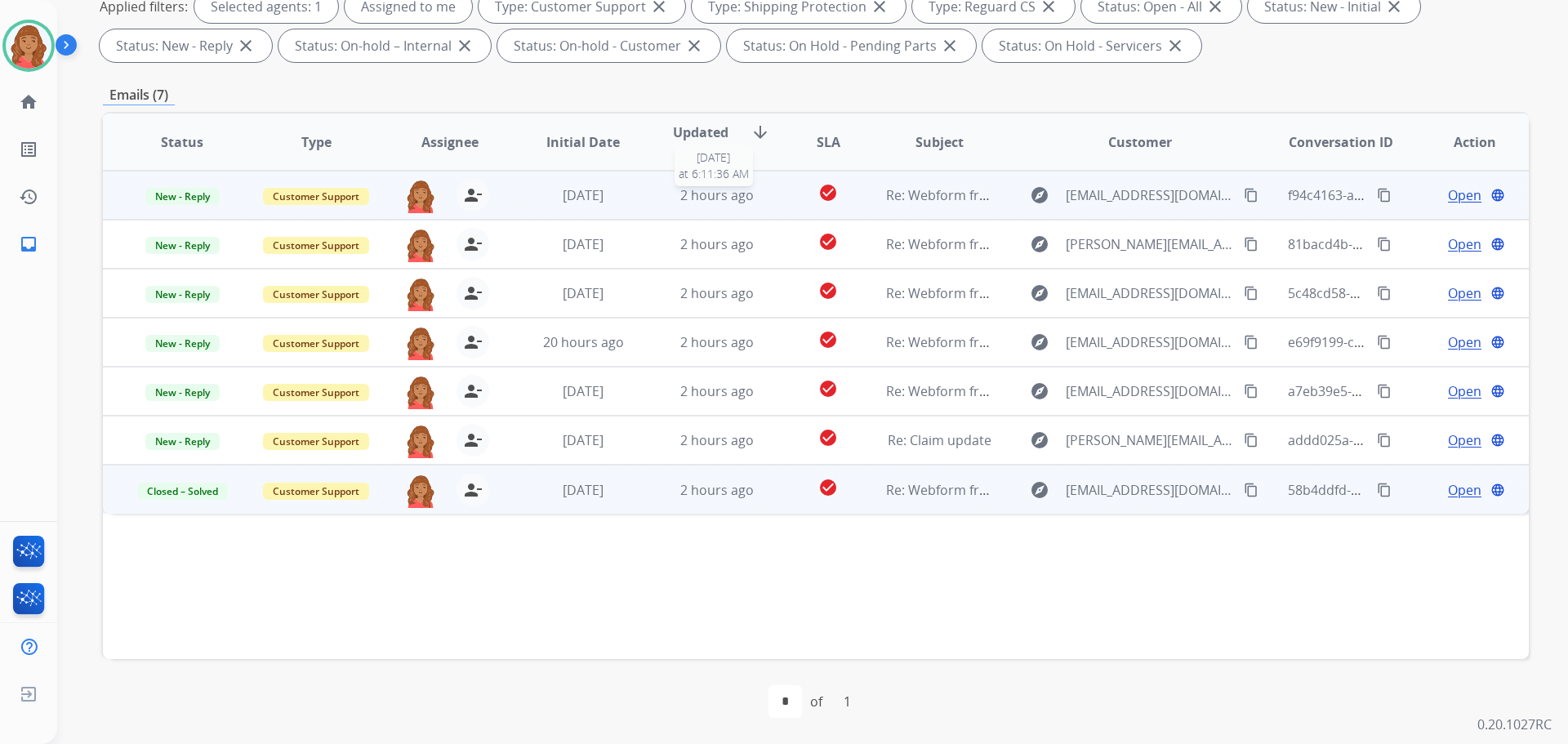
click at [668, 203] on div "2 hours ago" at bounding box center [717, 195] width 107 height 19
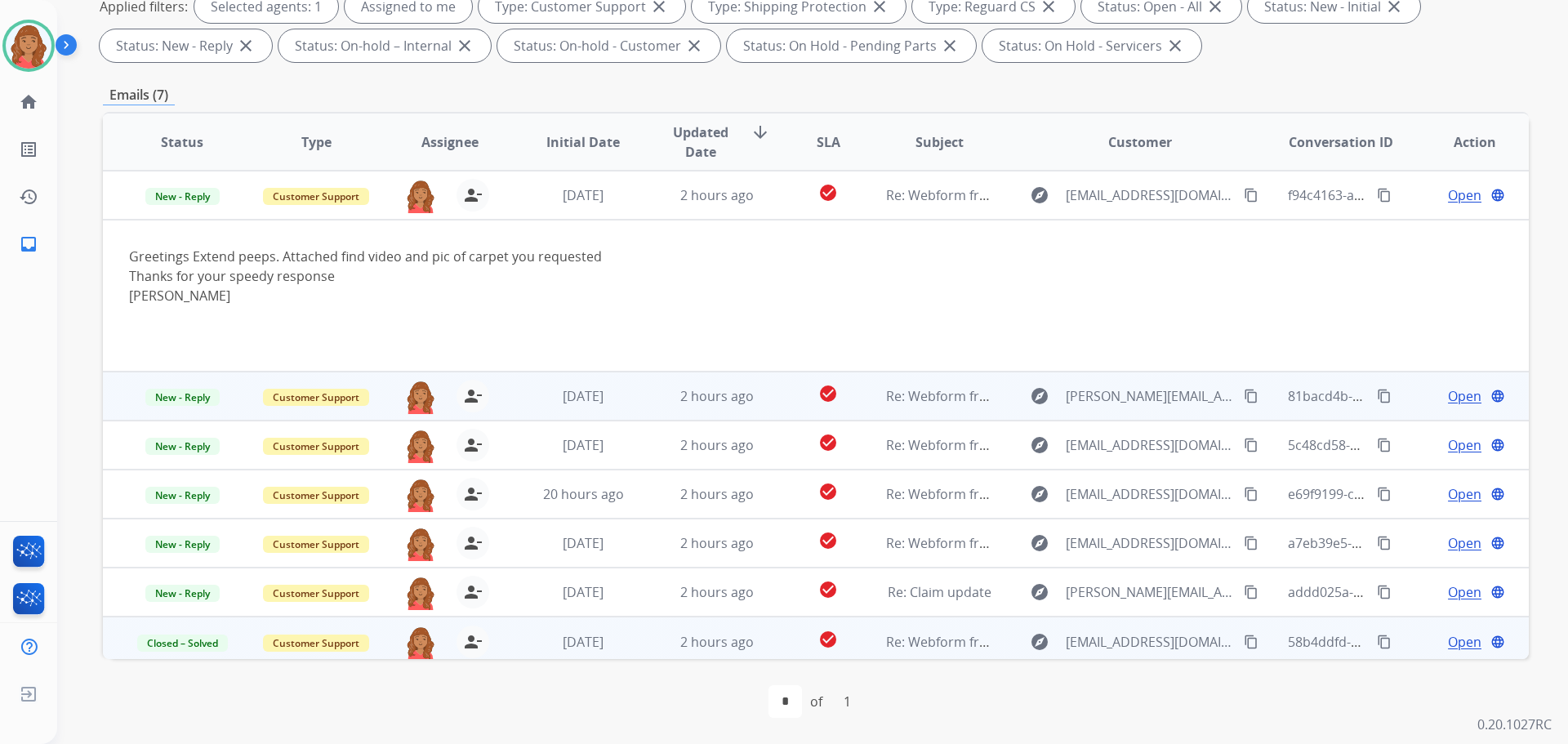
click at [728, 406] on td "2 hours ago" at bounding box center [704, 396] width 134 height 49
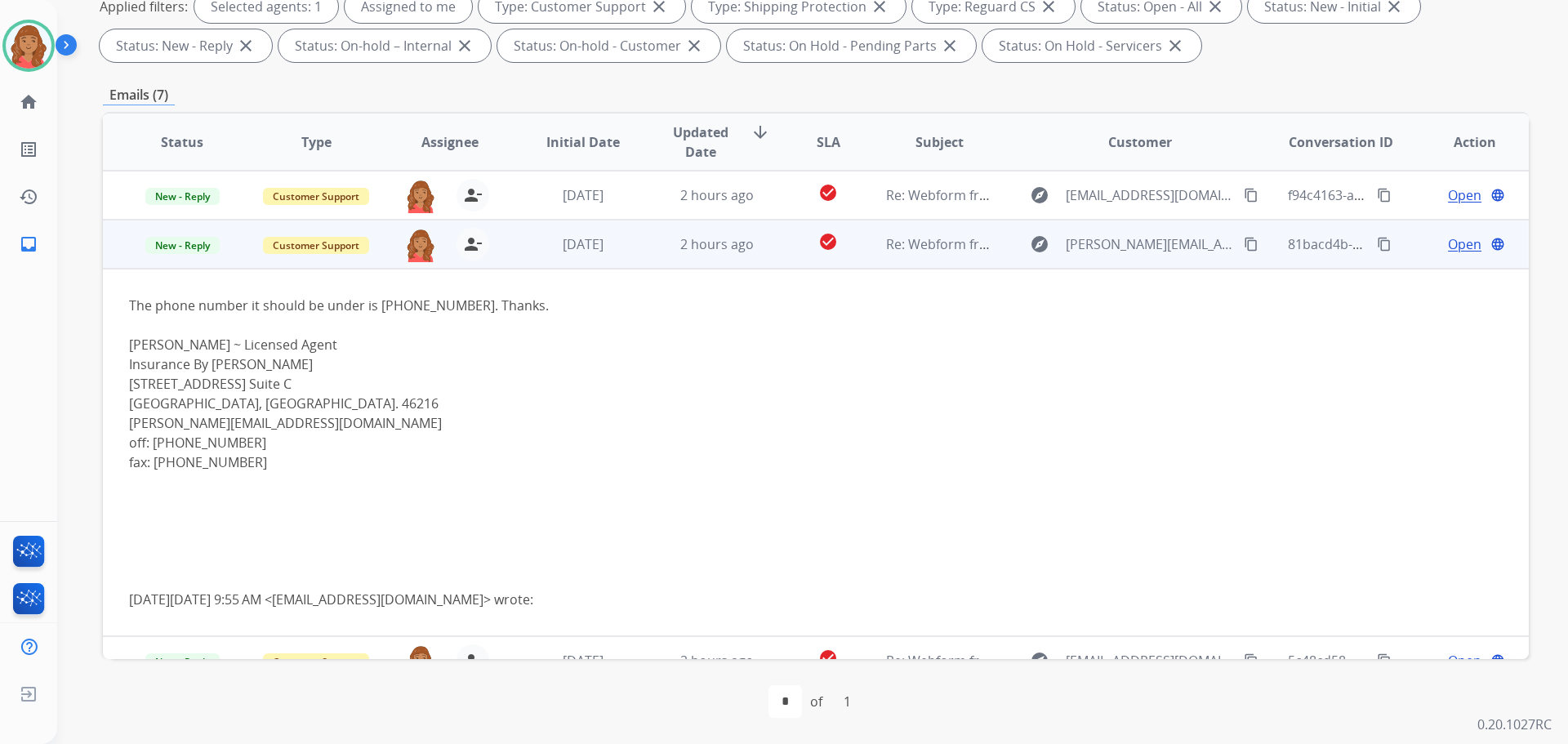
scroll to position [49, 0]
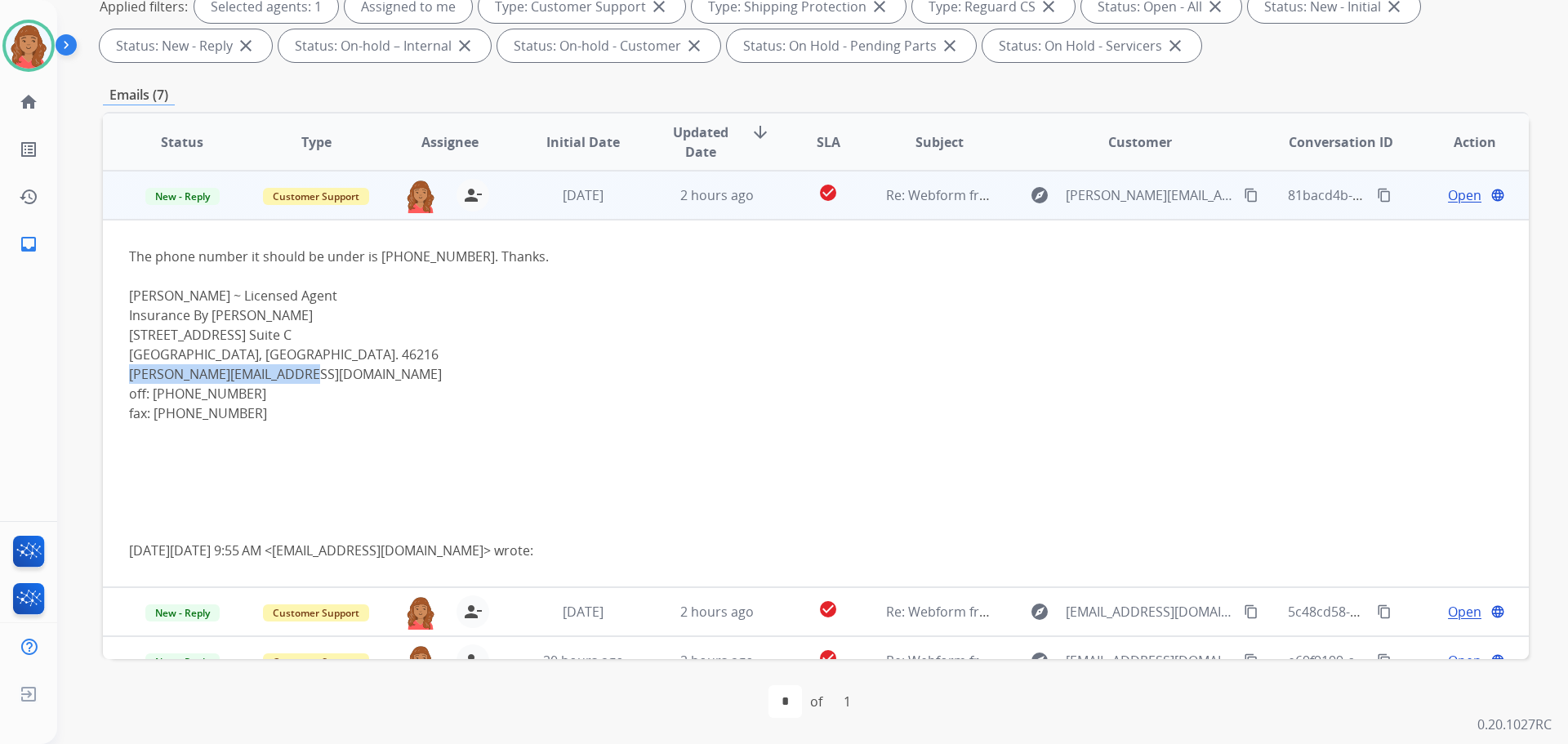
drag, startPoint x: 249, startPoint y: 372, endPoint x: 136, endPoint y: 371, distance: 113.0
click at [126, 371] on td "The phone number it should be under is 317-345-4848. Thanks. Pam George ~ Licen…" at bounding box center [682, 403] width 1159 height 368
copy link "Pam@insurancebygeorge.com"
click at [288, 193] on span "Customer Support" at bounding box center [316, 196] width 106 height 17
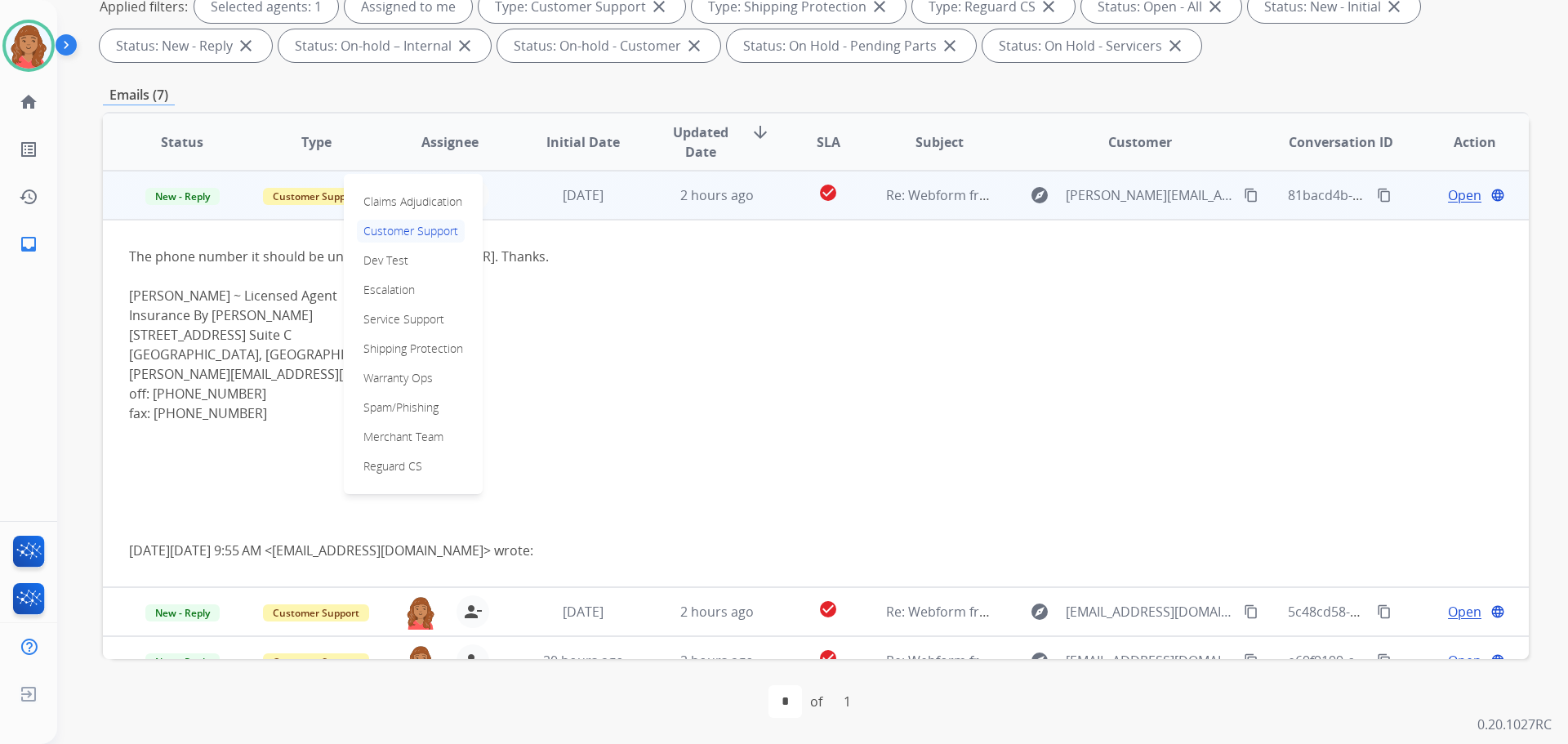
click at [546, 498] on div "Pam George ~ Licensed Agent Insurance By George 5645 N Post Rd. Suite C Indiana…" at bounding box center [682, 394] width 1106 height 216
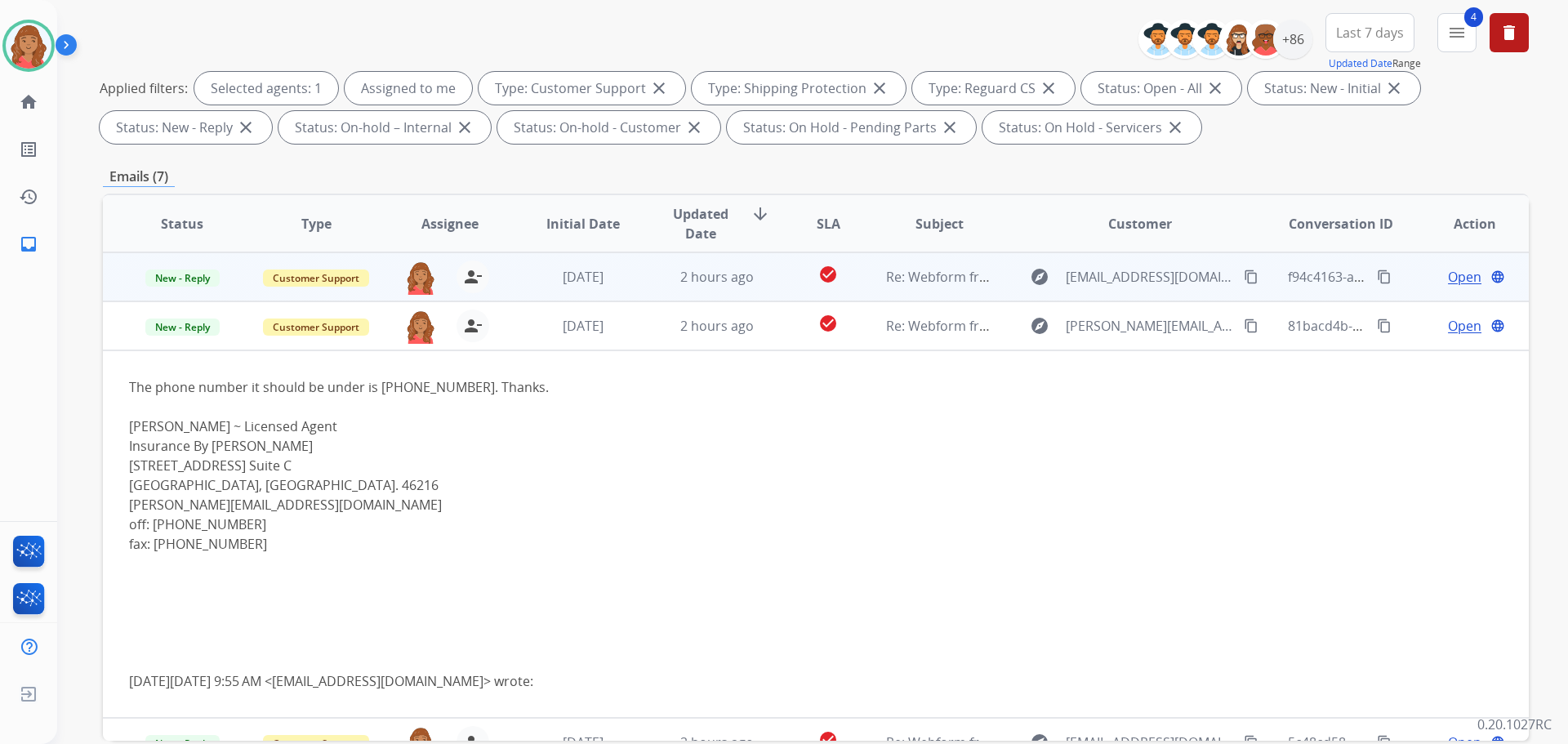
scroll to position [0, 0]
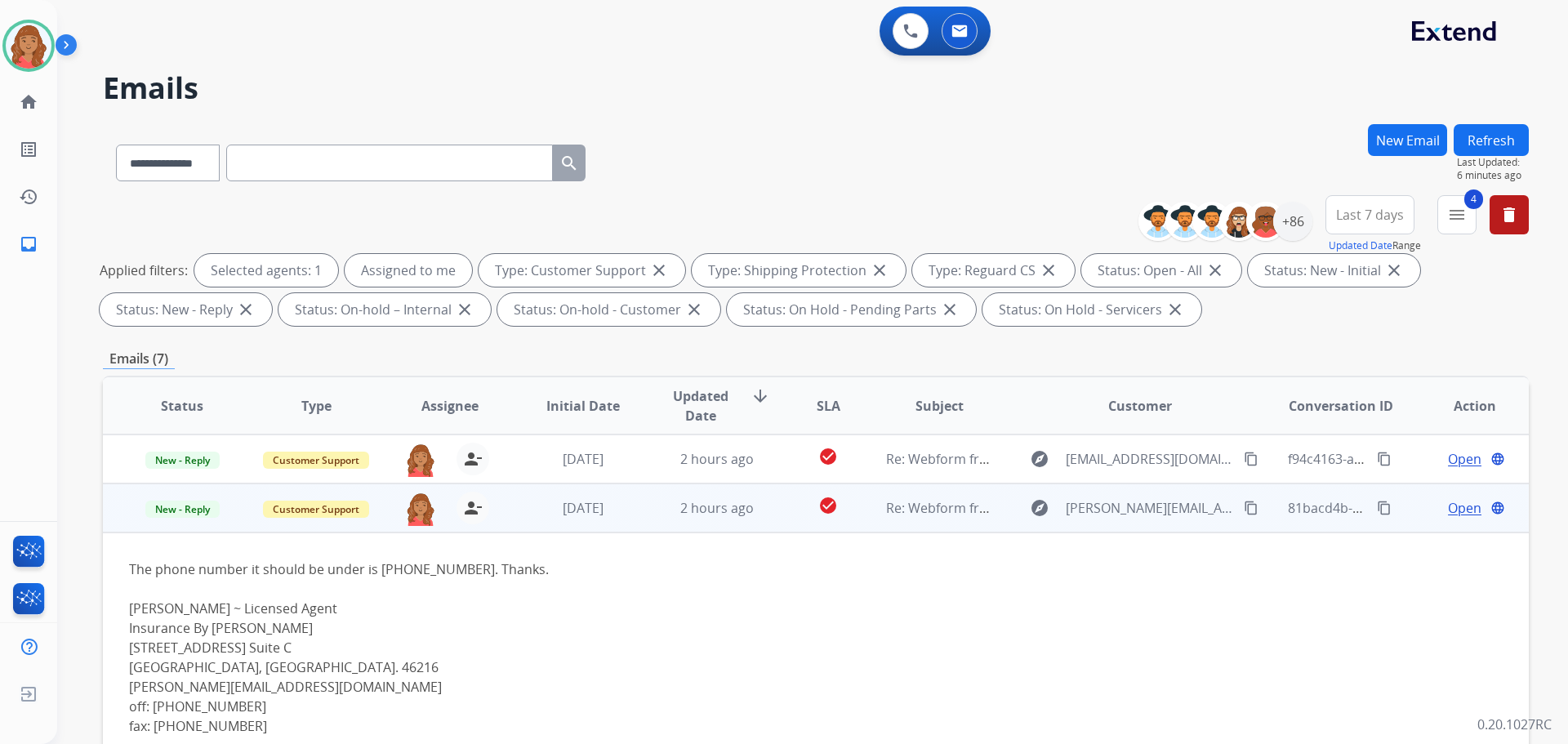
click at [757, 520] on td "2 hours ago" at bounding box center [704, 508] width 134 height 49
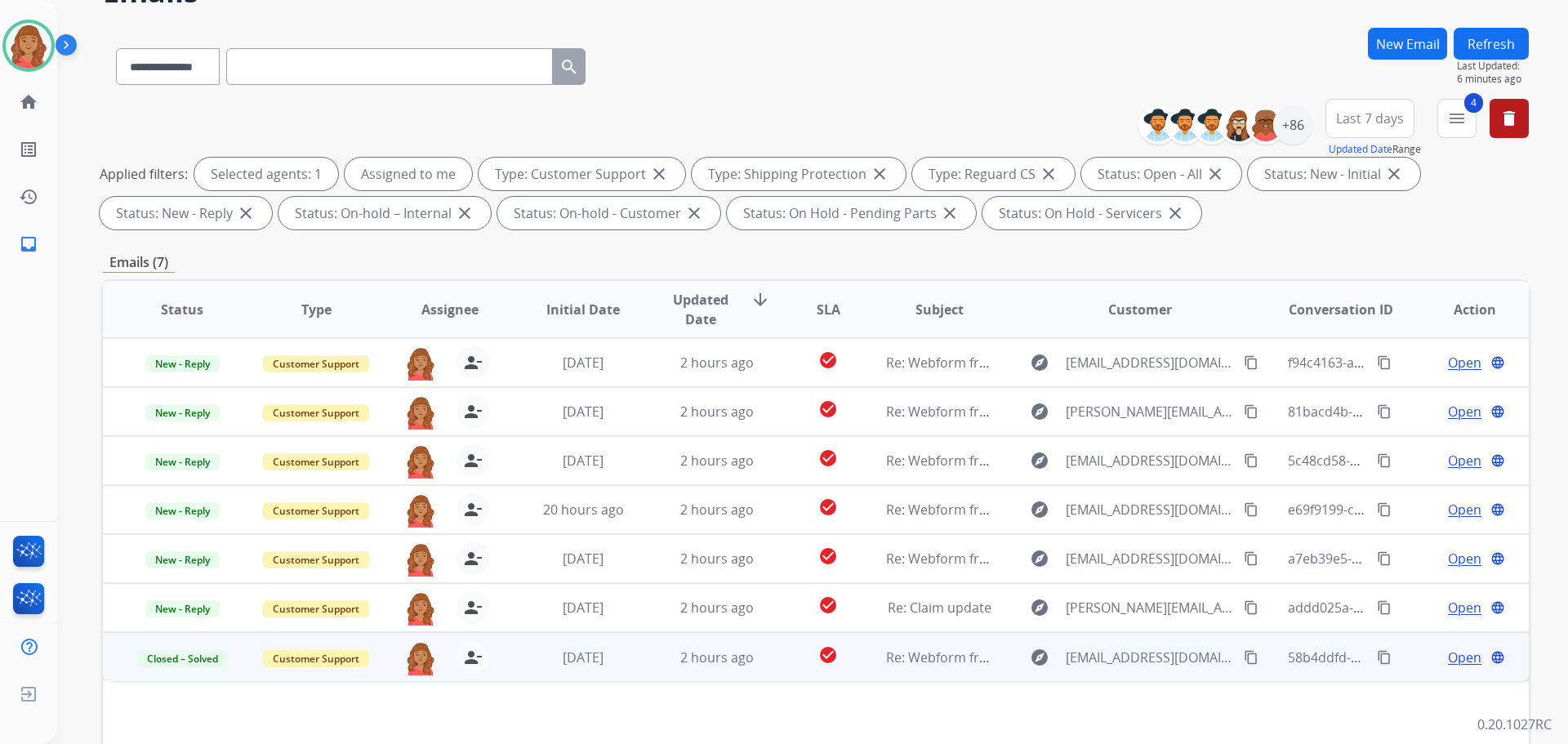
scroll to position [264, 0]
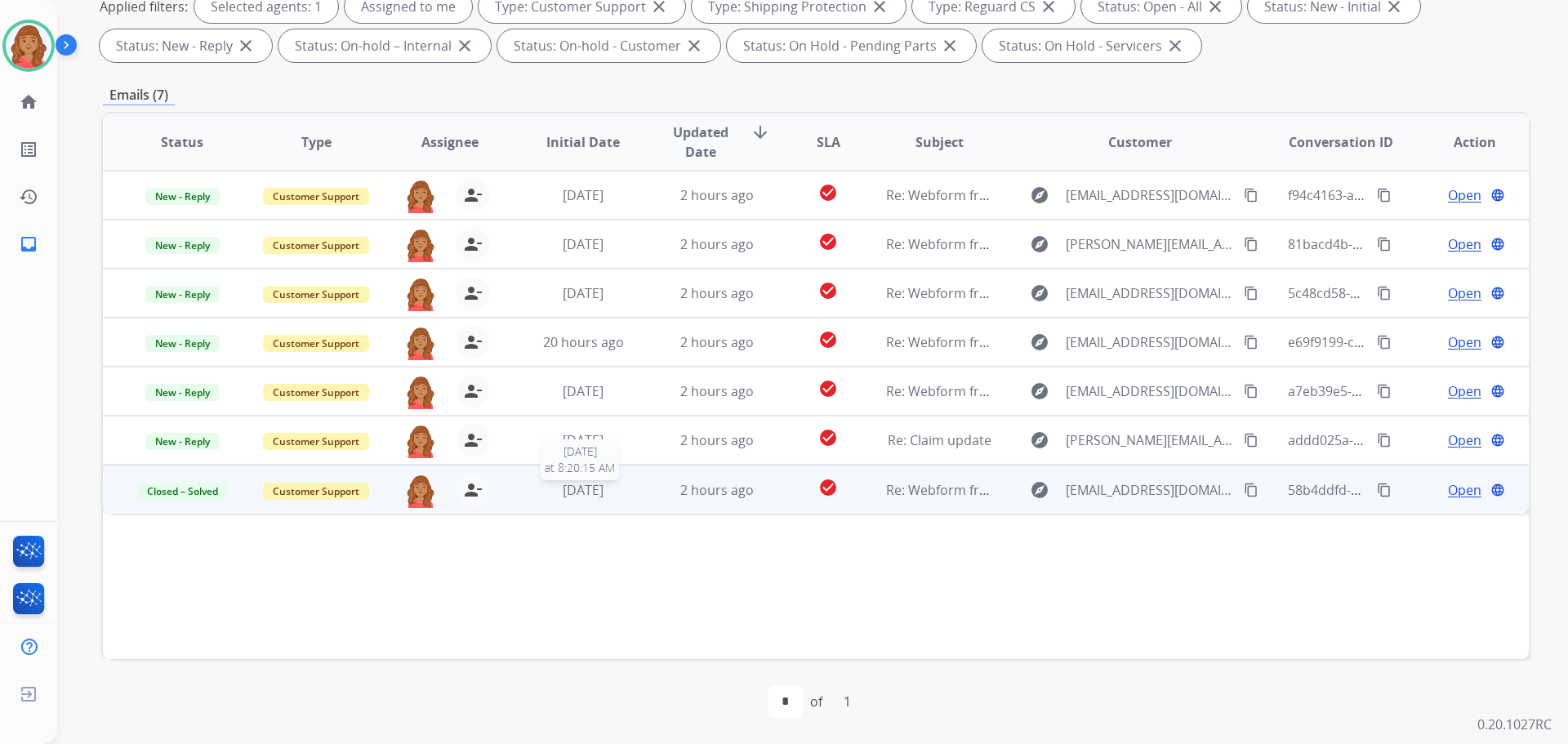
click at [563, 498] on span "4 days ago" at bounding box center [583, 490] width 40 height 18
click at [379, 559] on div "that is ok for the separated card, but i have no receipt those card yet" at bounding box center [682, 551] width 1106 height 19
click at [1448, 494] on span "Open" at bounding box center [1464, 489] width 34 height 19
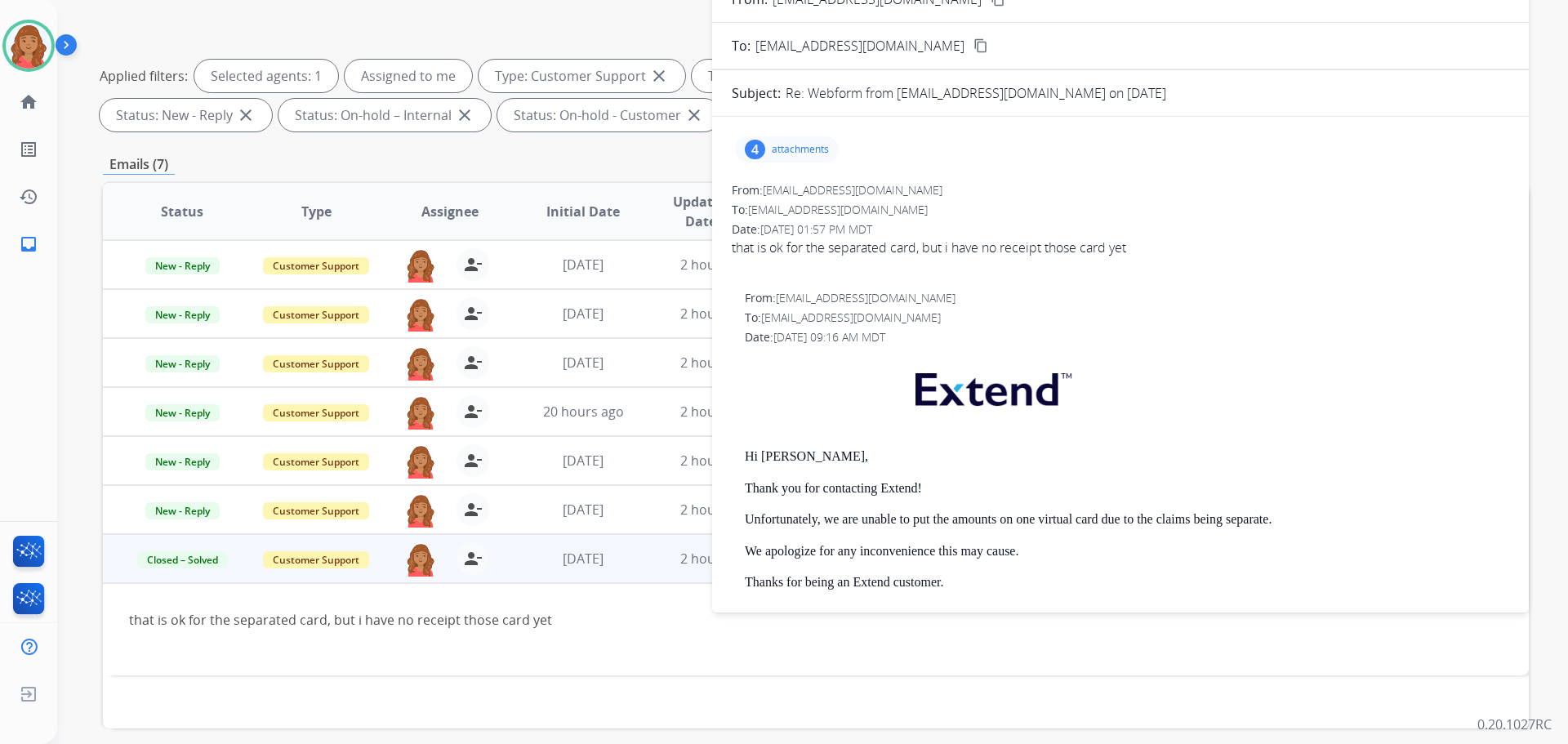
scroll to position [0, 0]
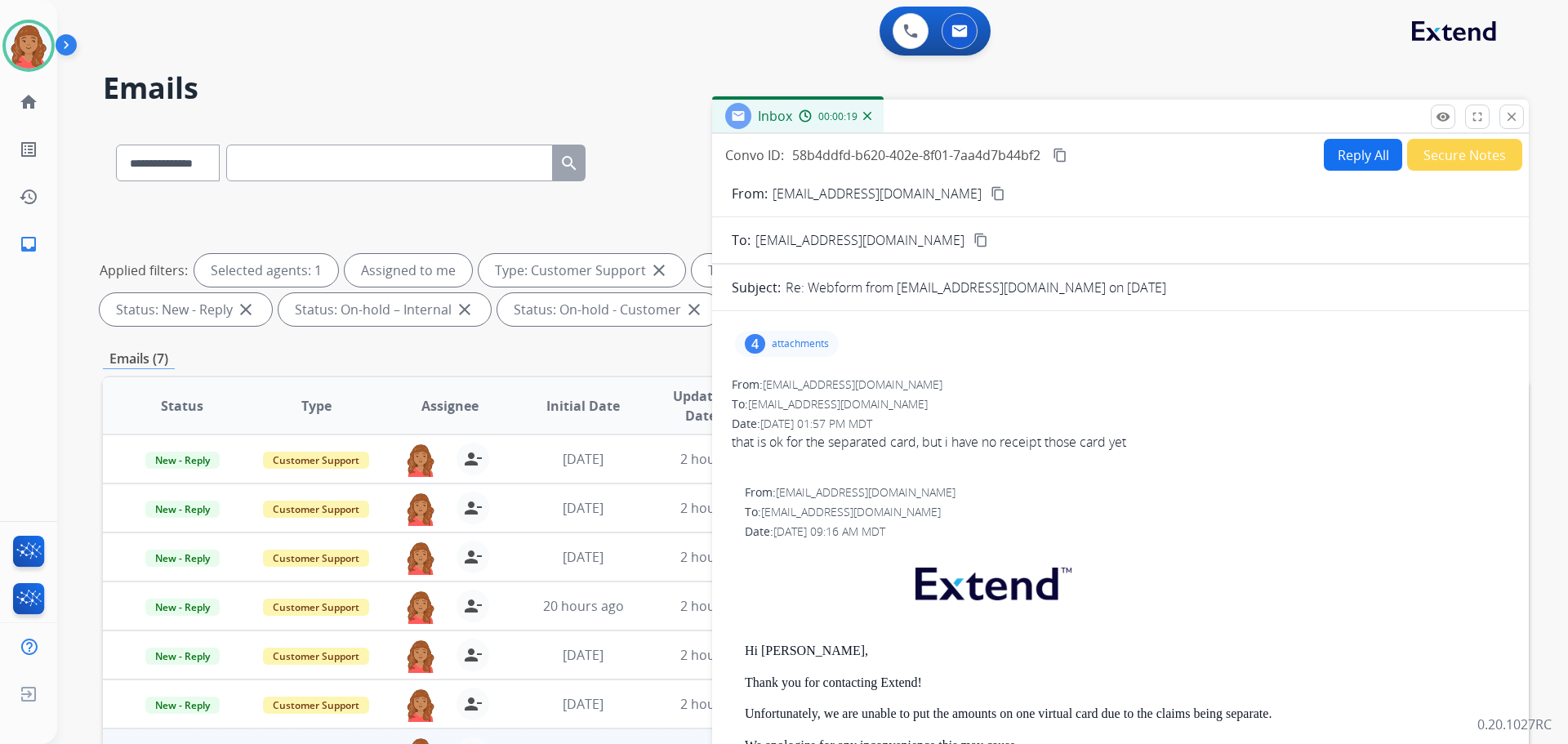
click at [1498, 115] on div "remove_red_eye Logs fullscreen Expand close Close" at bounding box center [1478, 116] width 93 height 24
click at [1507, 121] on mat-icon "close" at bounding box center [1511, 116] width 14 height 14
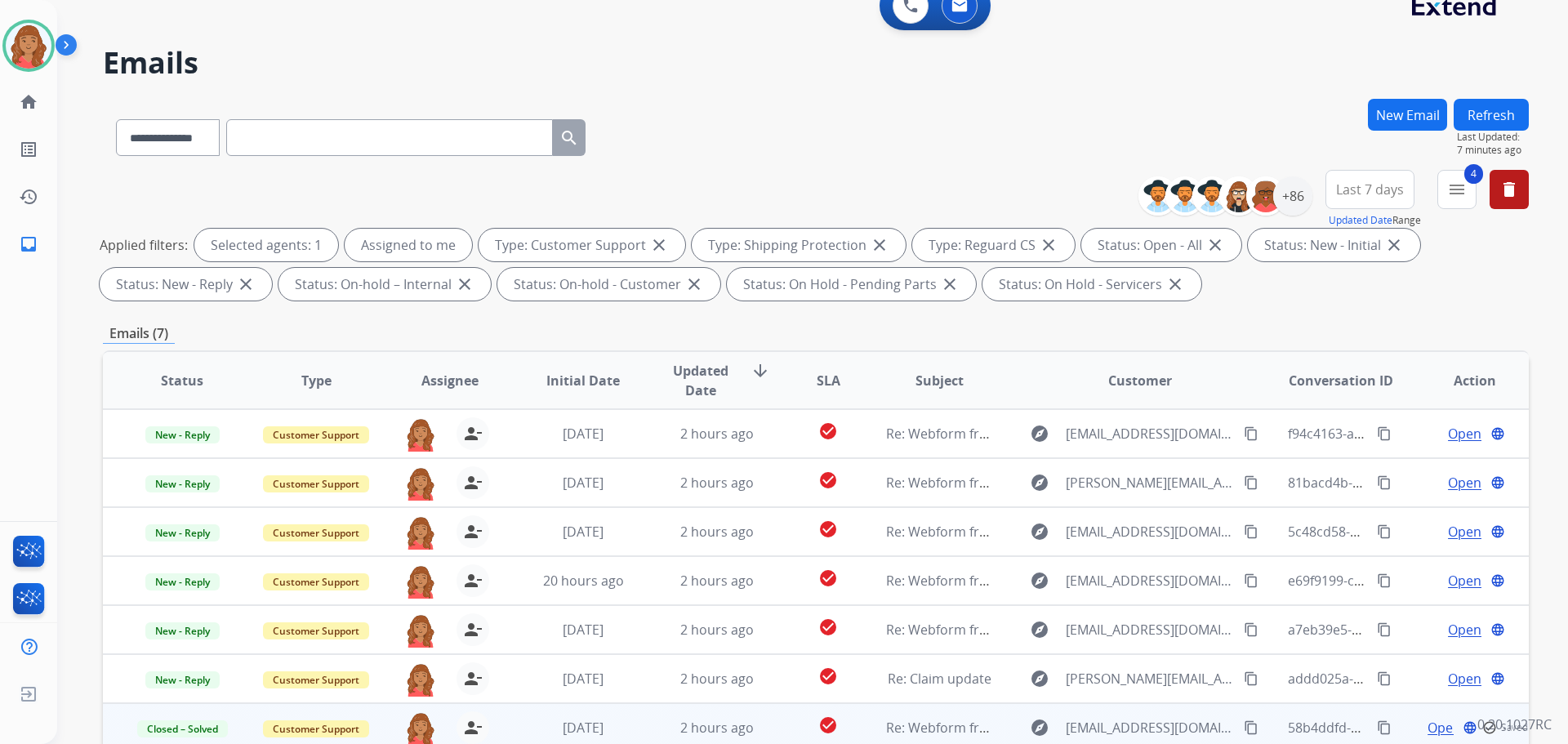
scroll to position [264, 0]
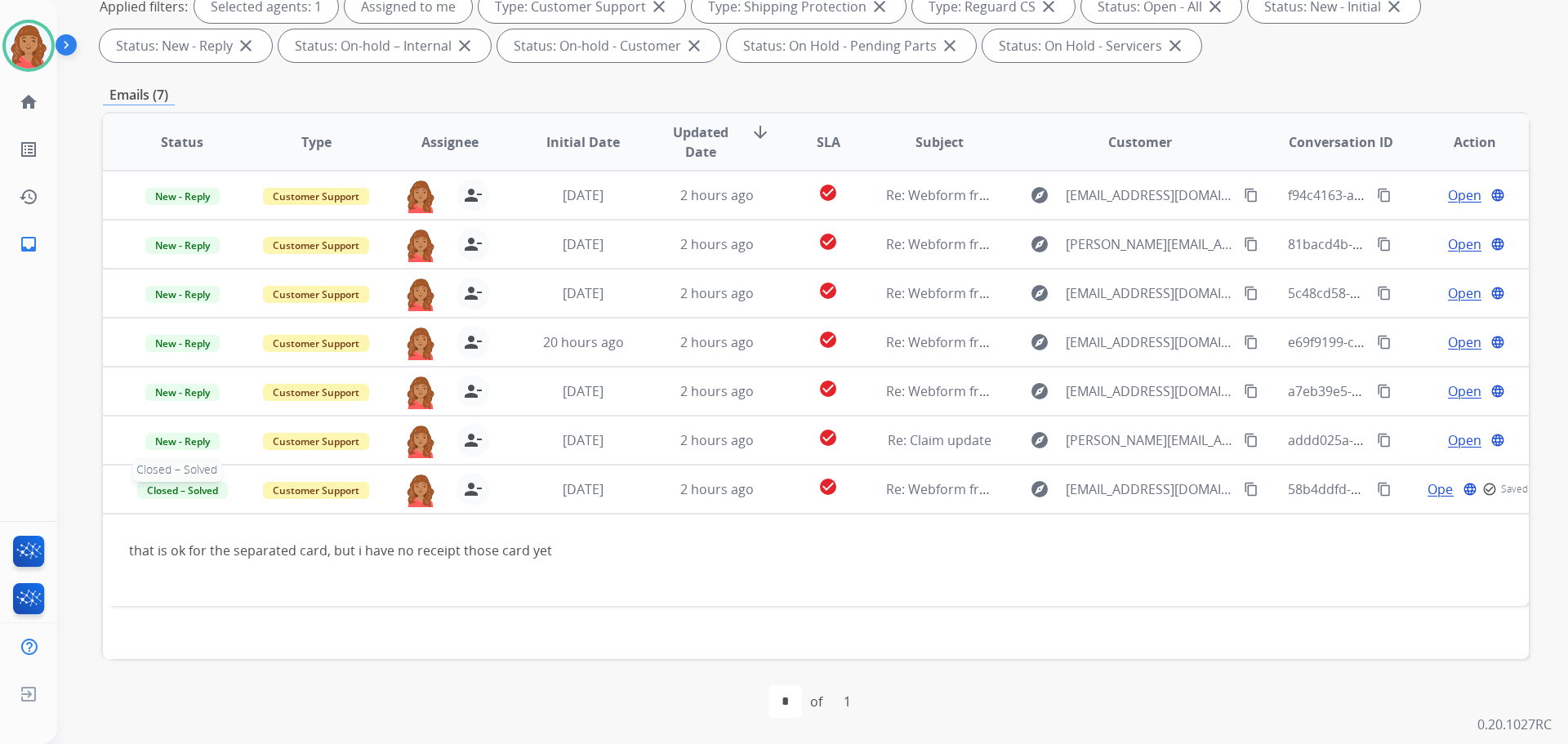
click at [205, 488] on span "Closed – Solved" at bounding box center [183, 491] width 90 height 17
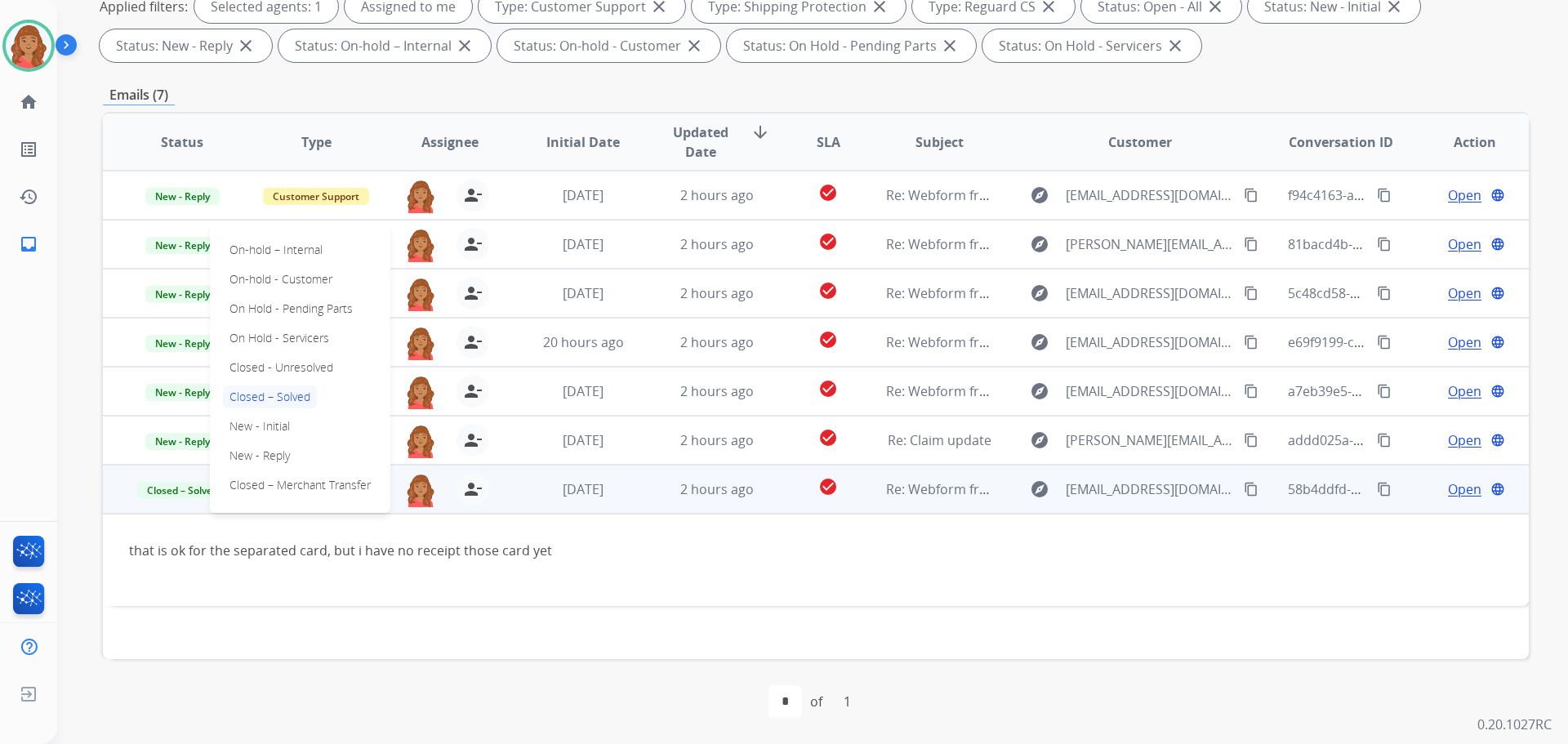
click at [267, 398] on p "Closed – Solved" at bounding box center [270, 398] width 94 height 23
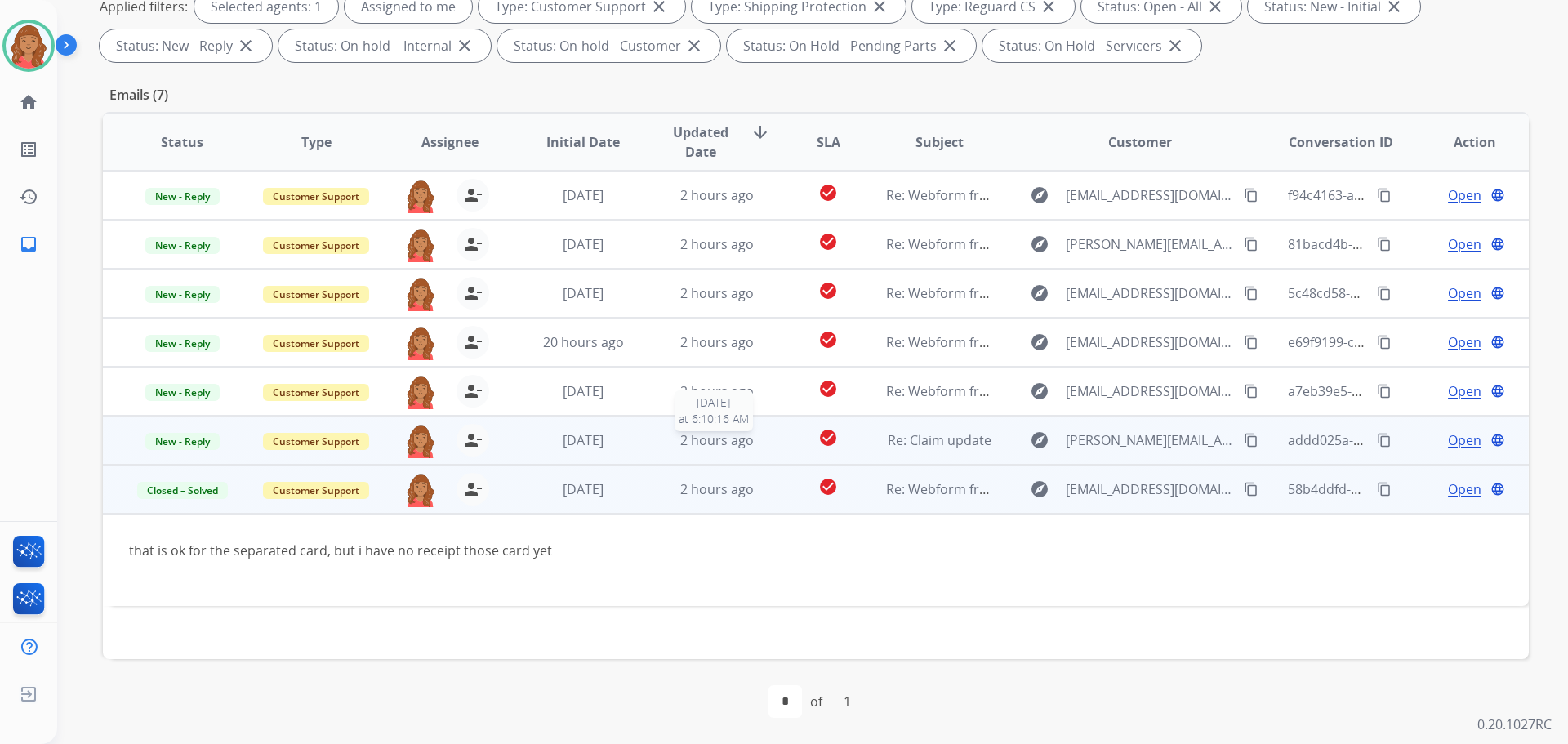
click at [730, 451] on td "2 hours ago 8/16/2025 at 6:10:16 AM" at bounding box center [704, 440] width 134 height 49
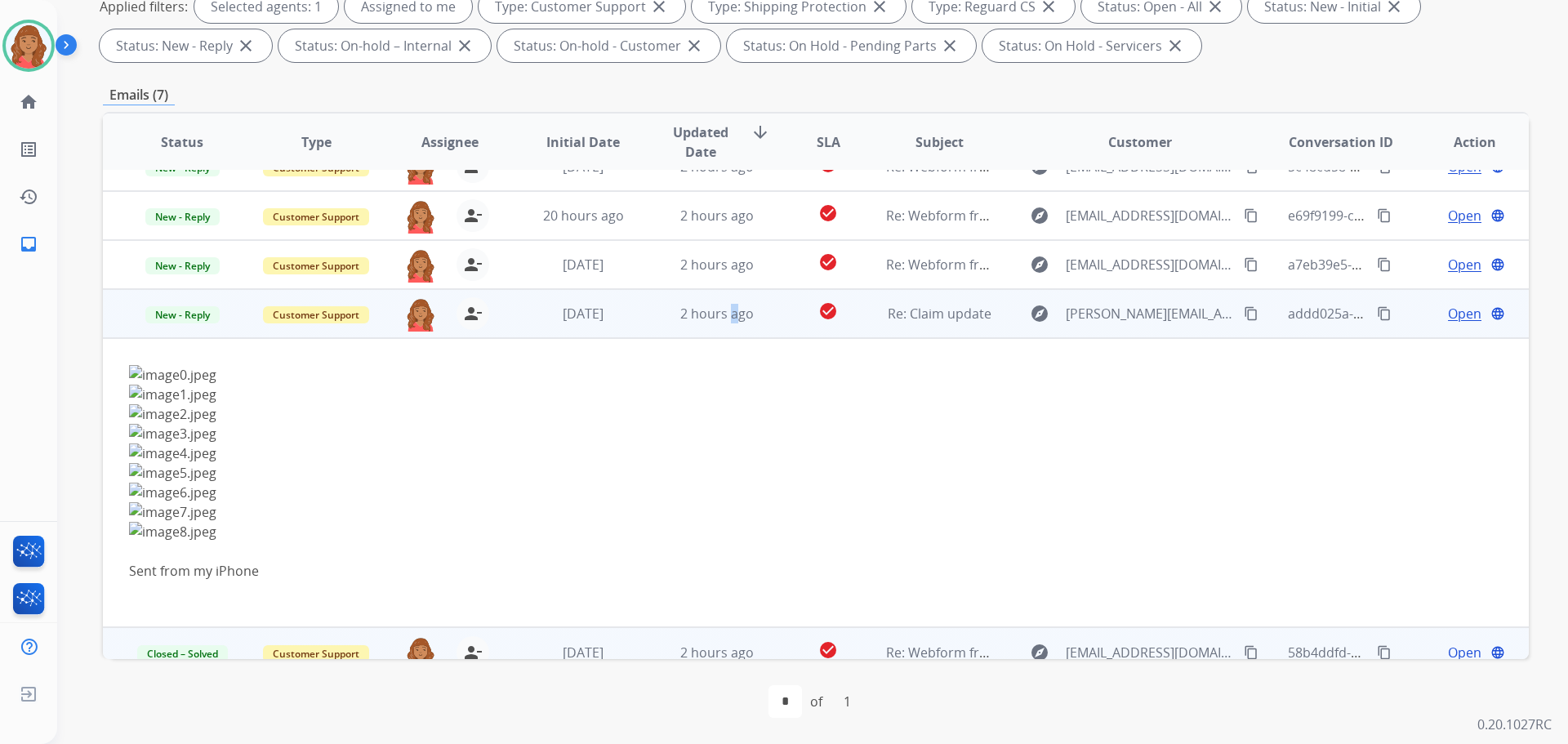
scroll to position [143, 0]
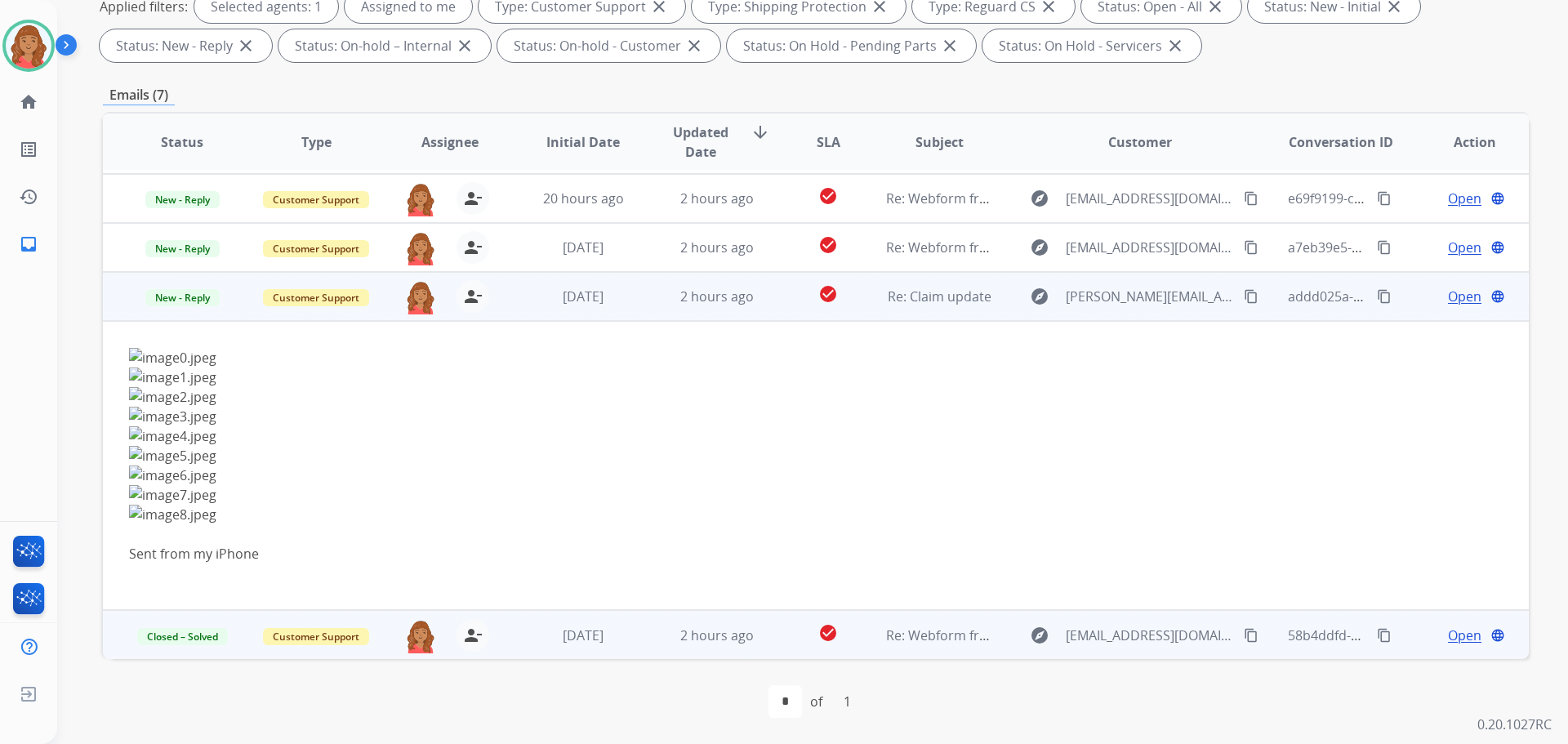
click at [1466, 298] on span "Open" at bounding box center [1464, 296] width 34 height 19
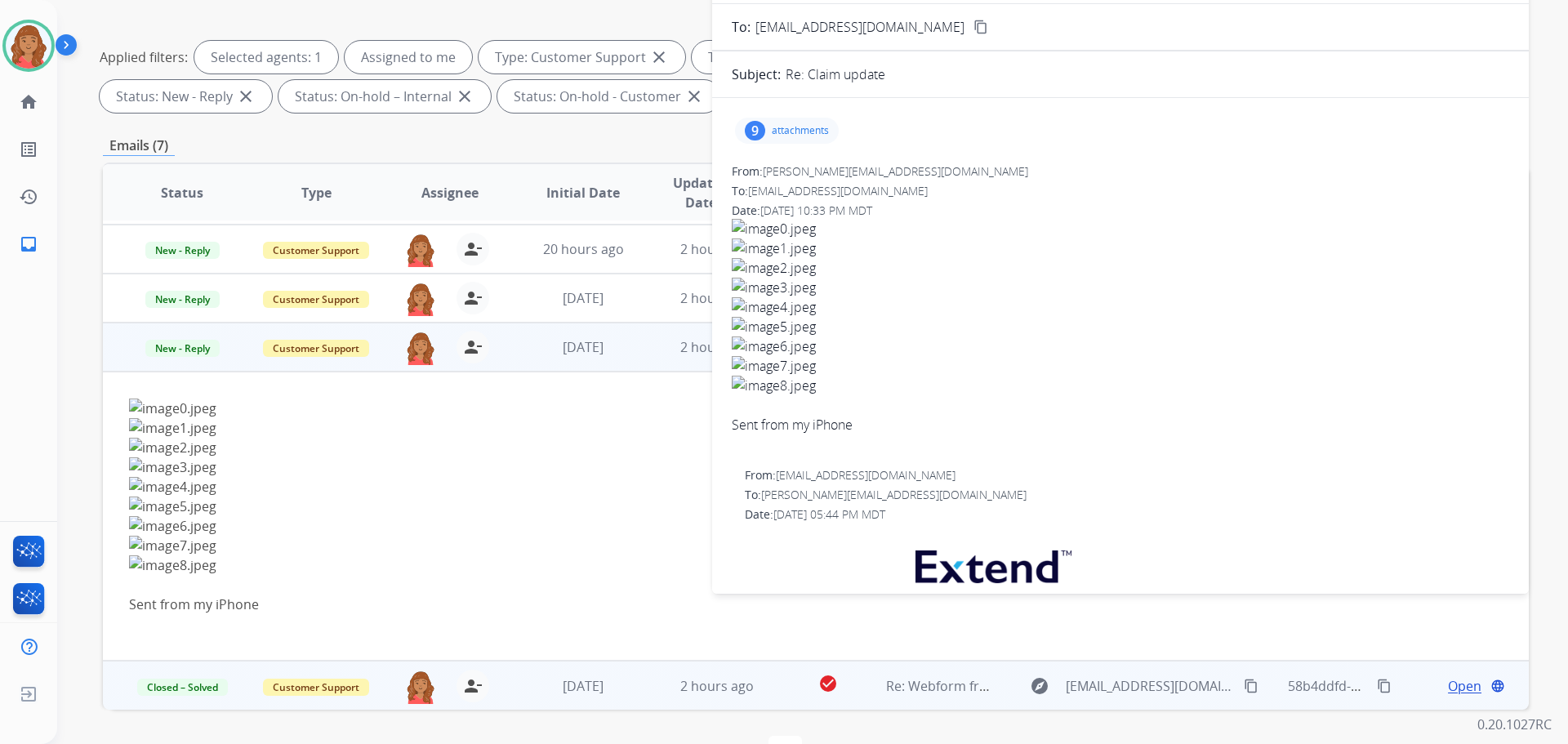
scroll to position [0, 0]
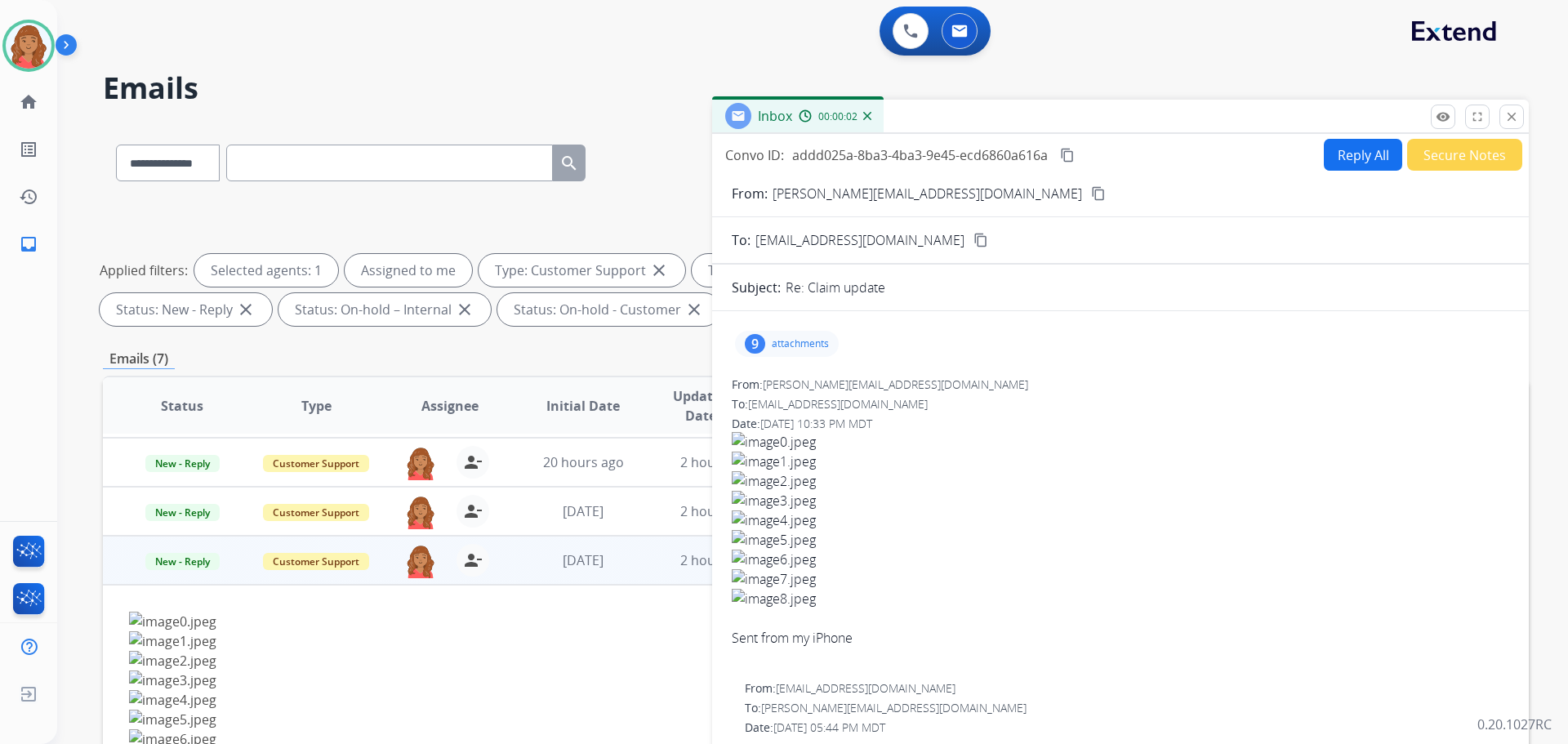
click at [1091, 197] on mat-icon "content_copy" at bounding box center [1098, 193] width 14 height 14
click at [780, 344] on p "attachments" at bounding box center [799, 345] width 57 height 13
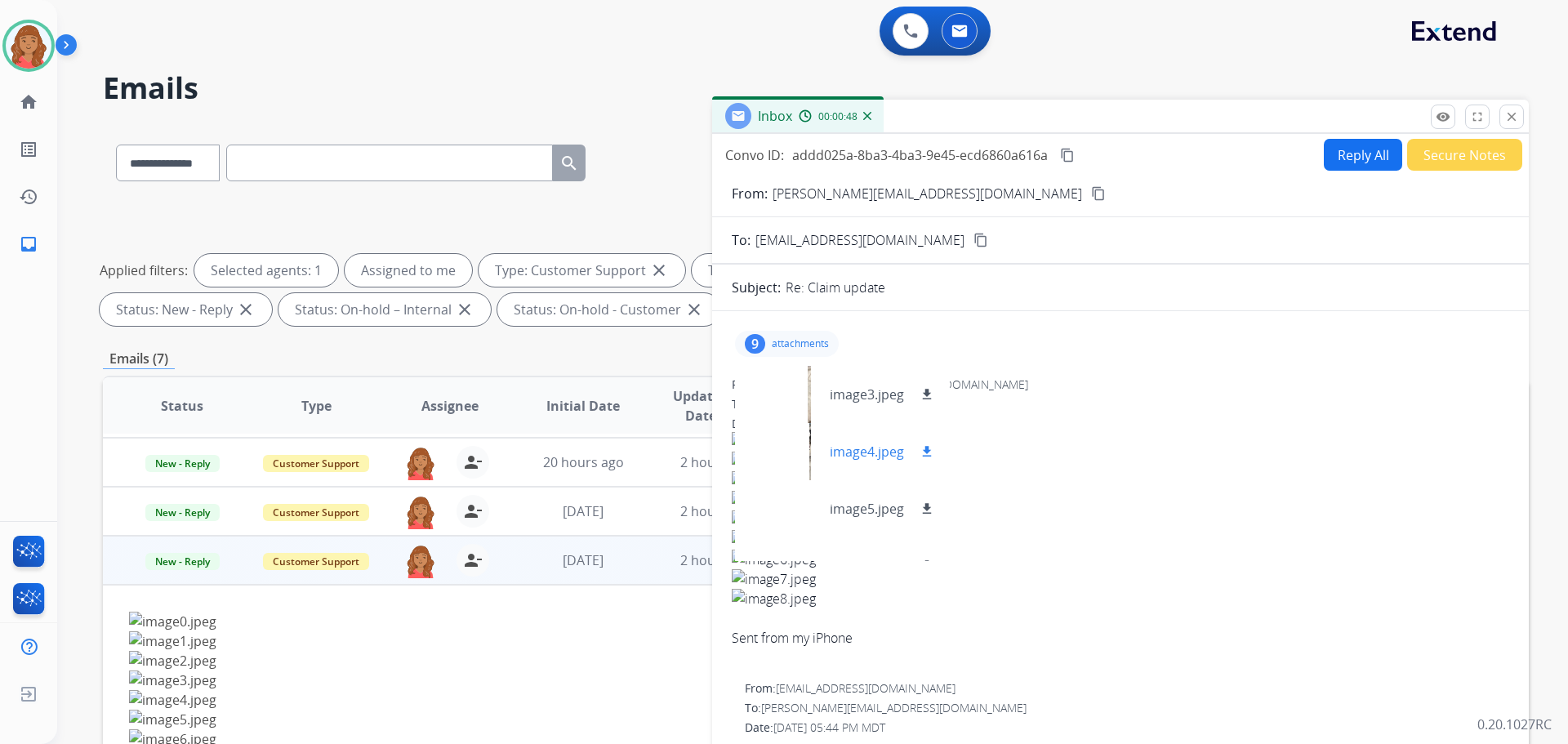
scroll to position [164, 0]
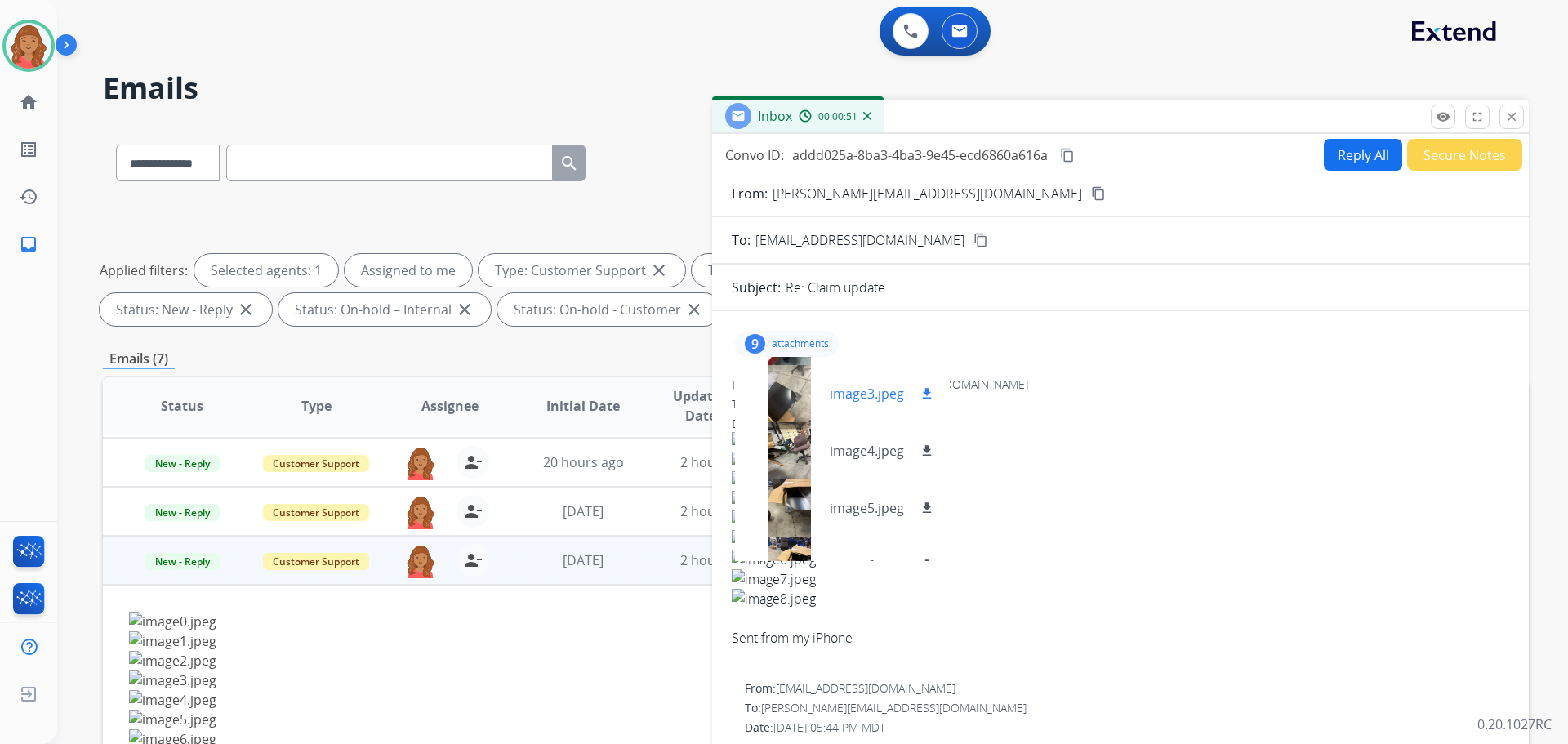
click at [928, 398] on mat-icon "download" at bounding box center [926, 394] width 14 height 14
drag, startPoint x: 924, startPoint y: 393, endPoint x: 919, endPoint y: 414, distance: 21.6
click at [924, 393] on mat-icon "download" at bounding box center [926, 394] width 14 height 14
click at [921, 445] on mat-icon "download" at bounding box center [926, 450] width 14 height 14
click at [918, 499] on button "download" at bounding box center [926, 508] width 19 height 19
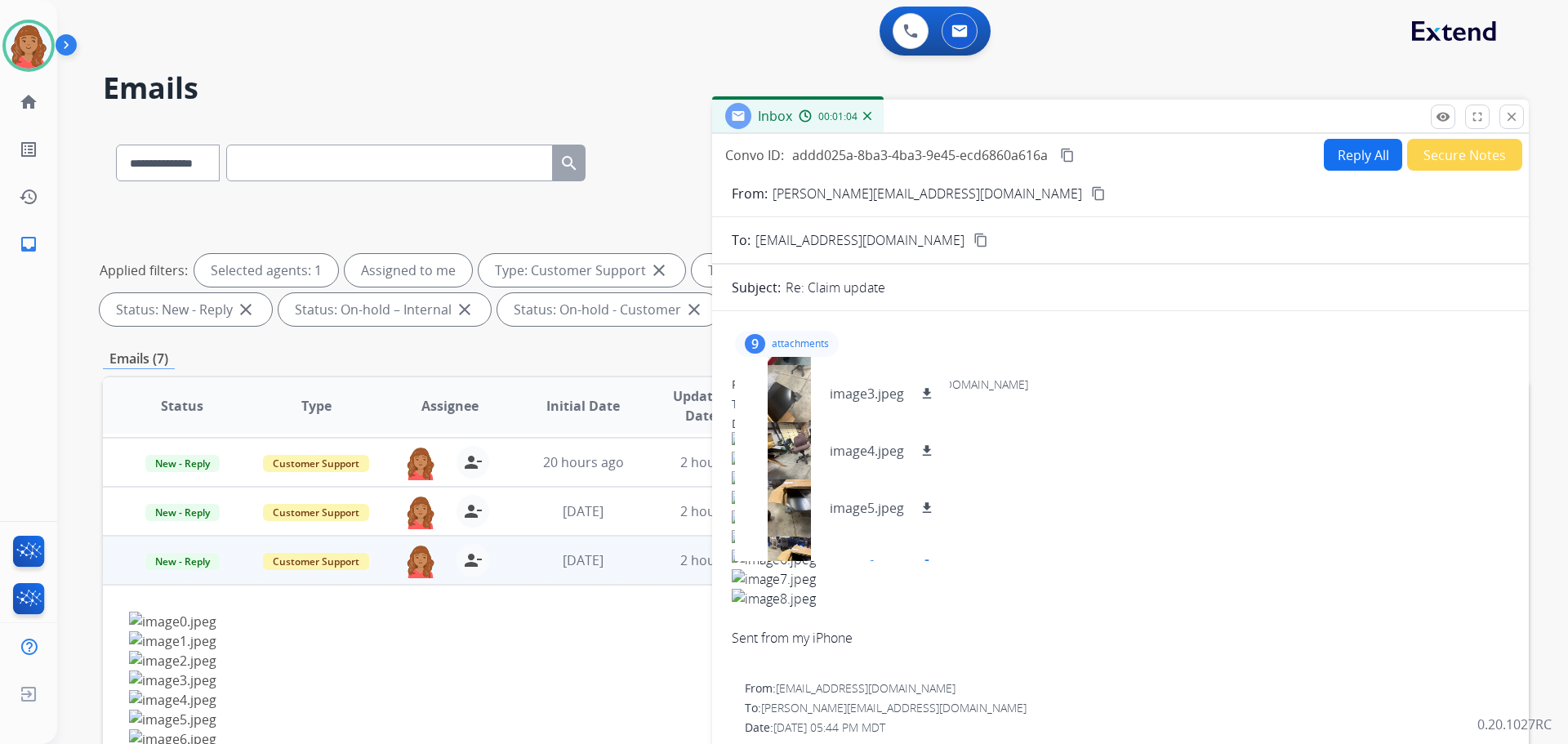
scroll to position [245, 0]
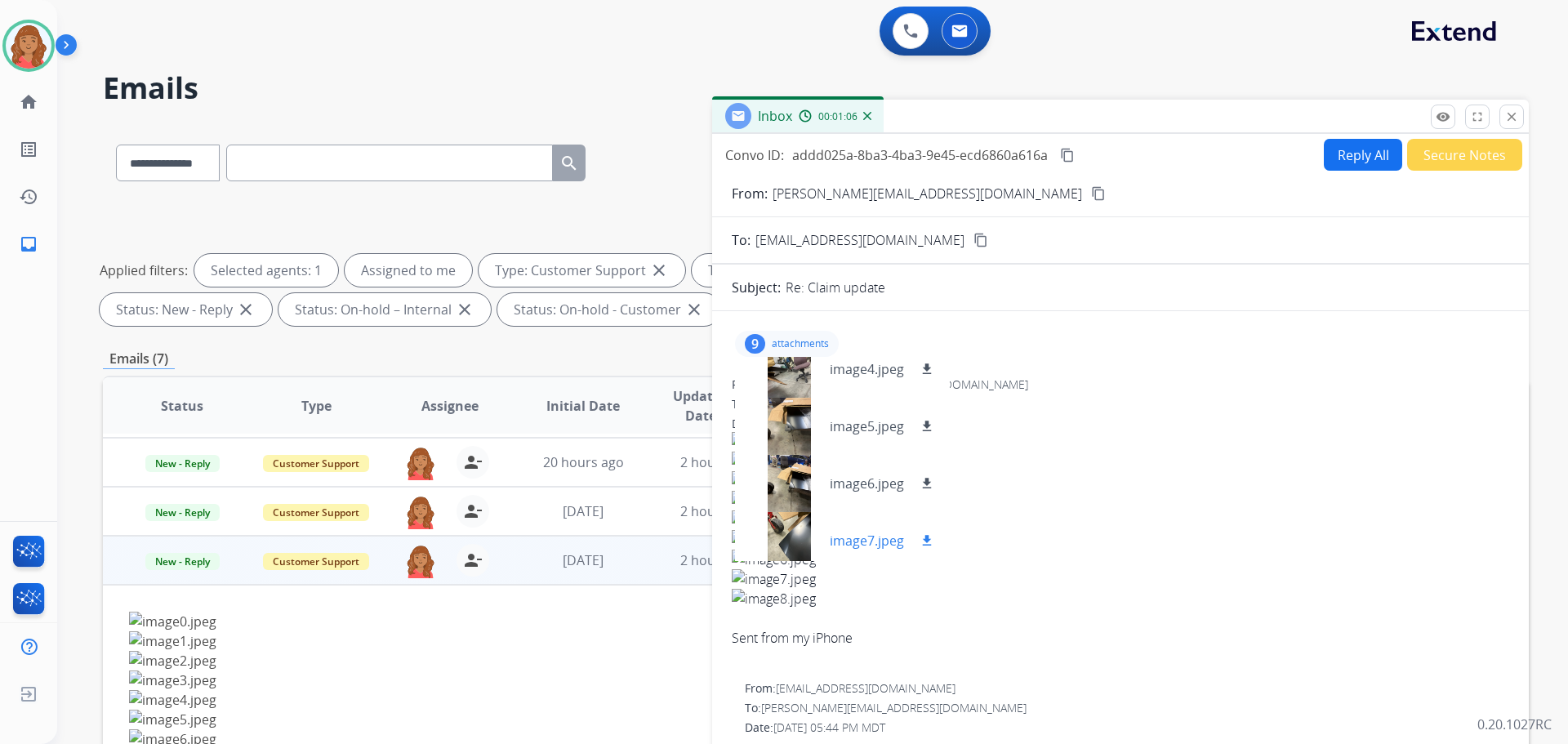
click at [923, 535] on mat-icon "download" at bounding box center [926, 540] width 14 height 14
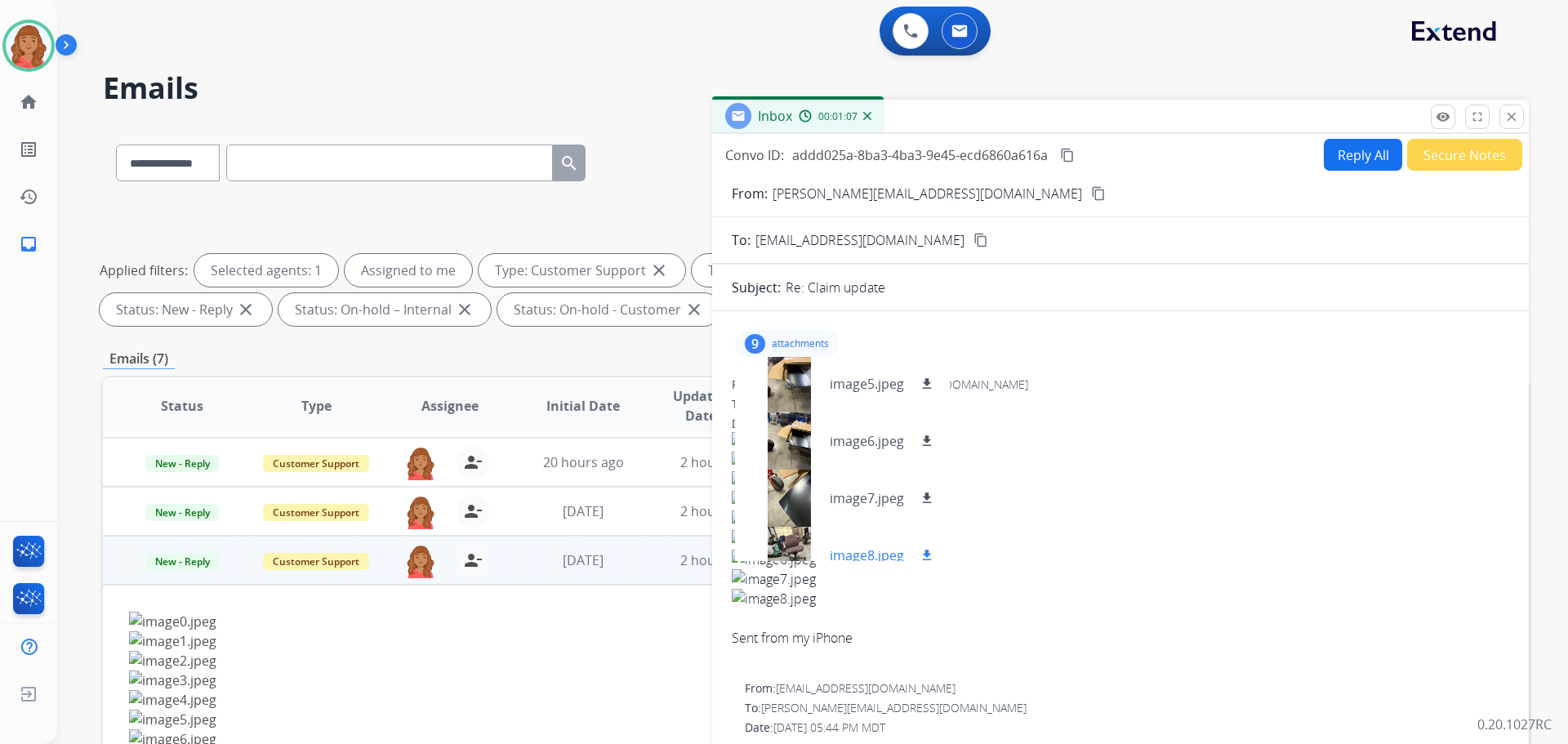
scroll to position [311, 0]
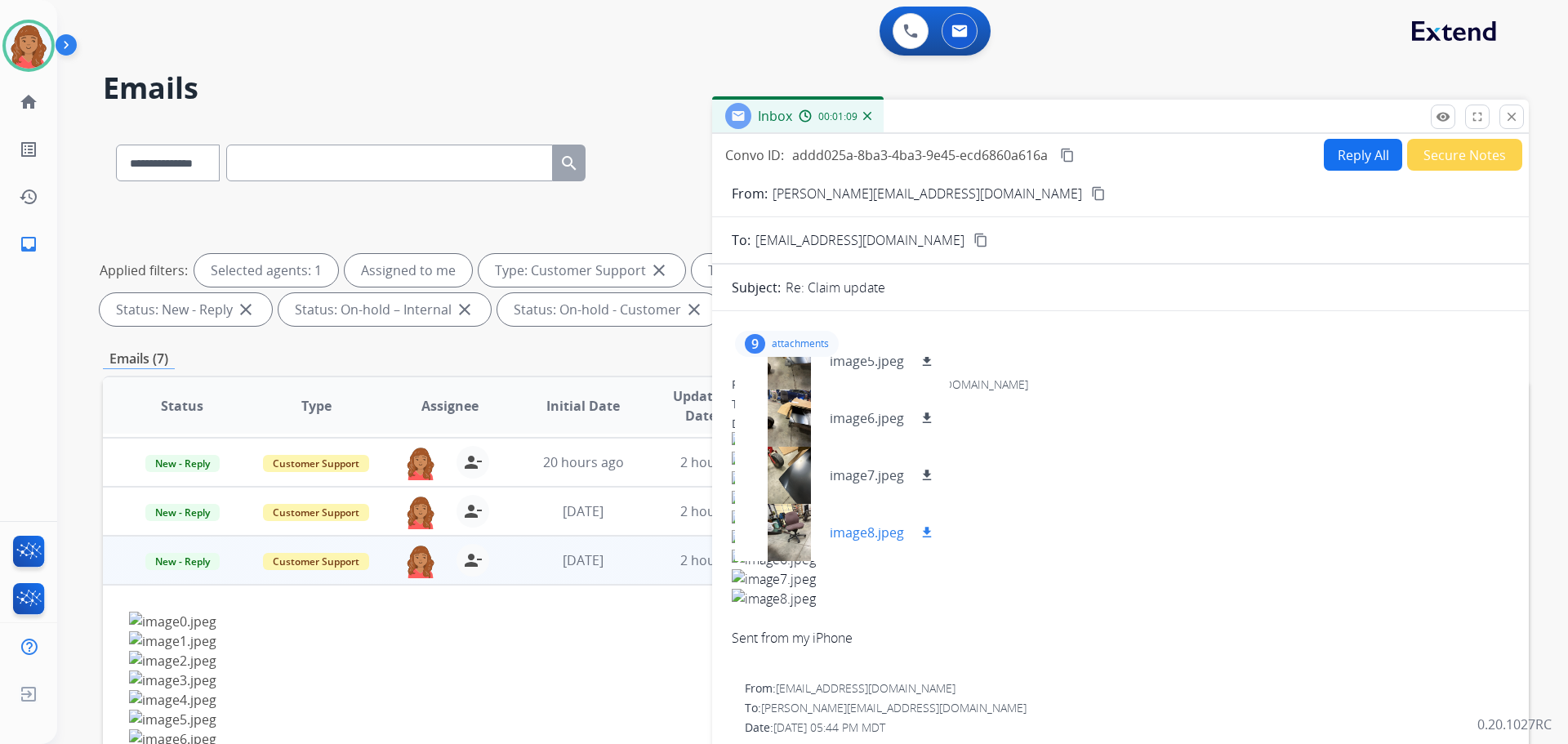
click at [926, 527] on mat-icon "download" at bounding box center [926, 532] width 14 height 14
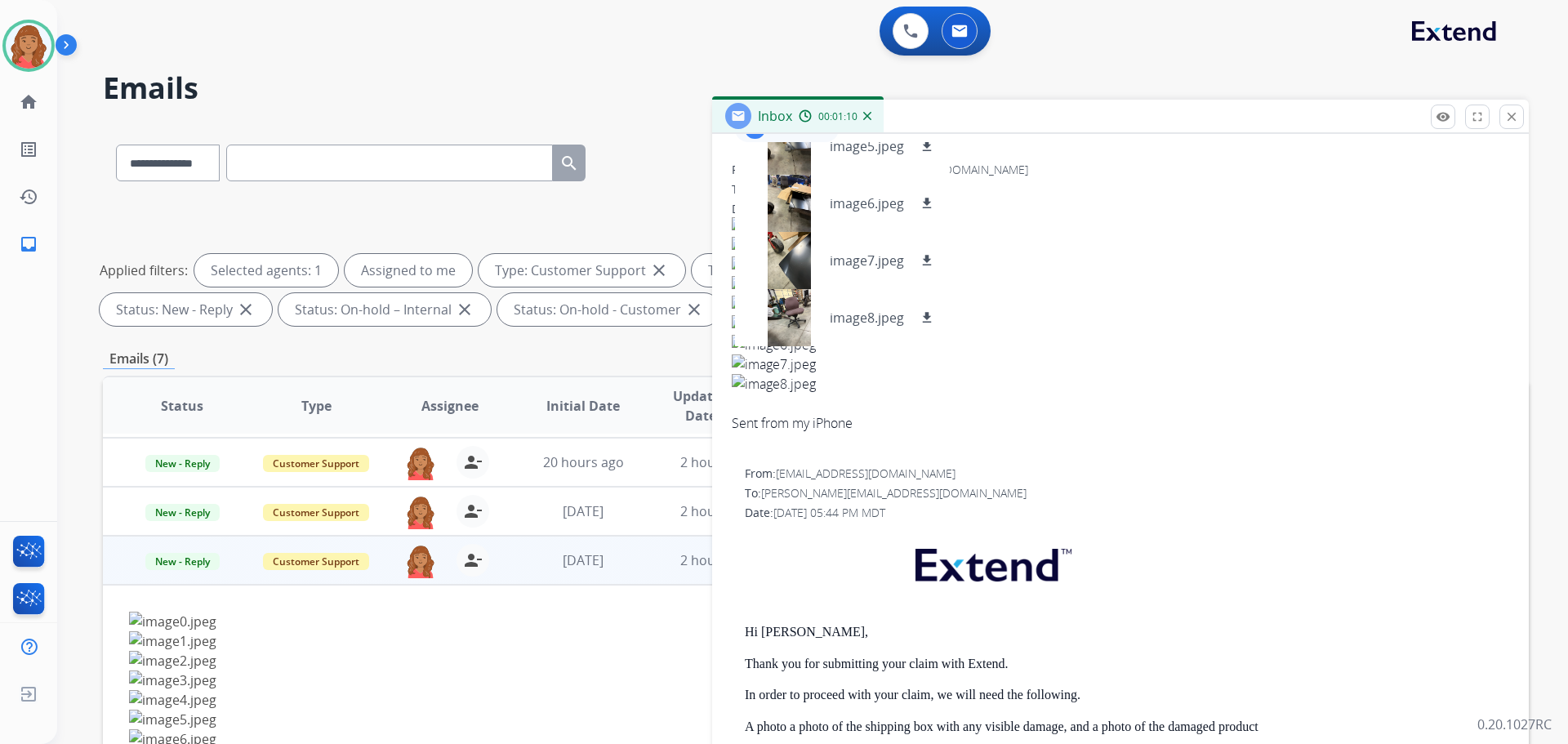
scroll to position [245, 0]
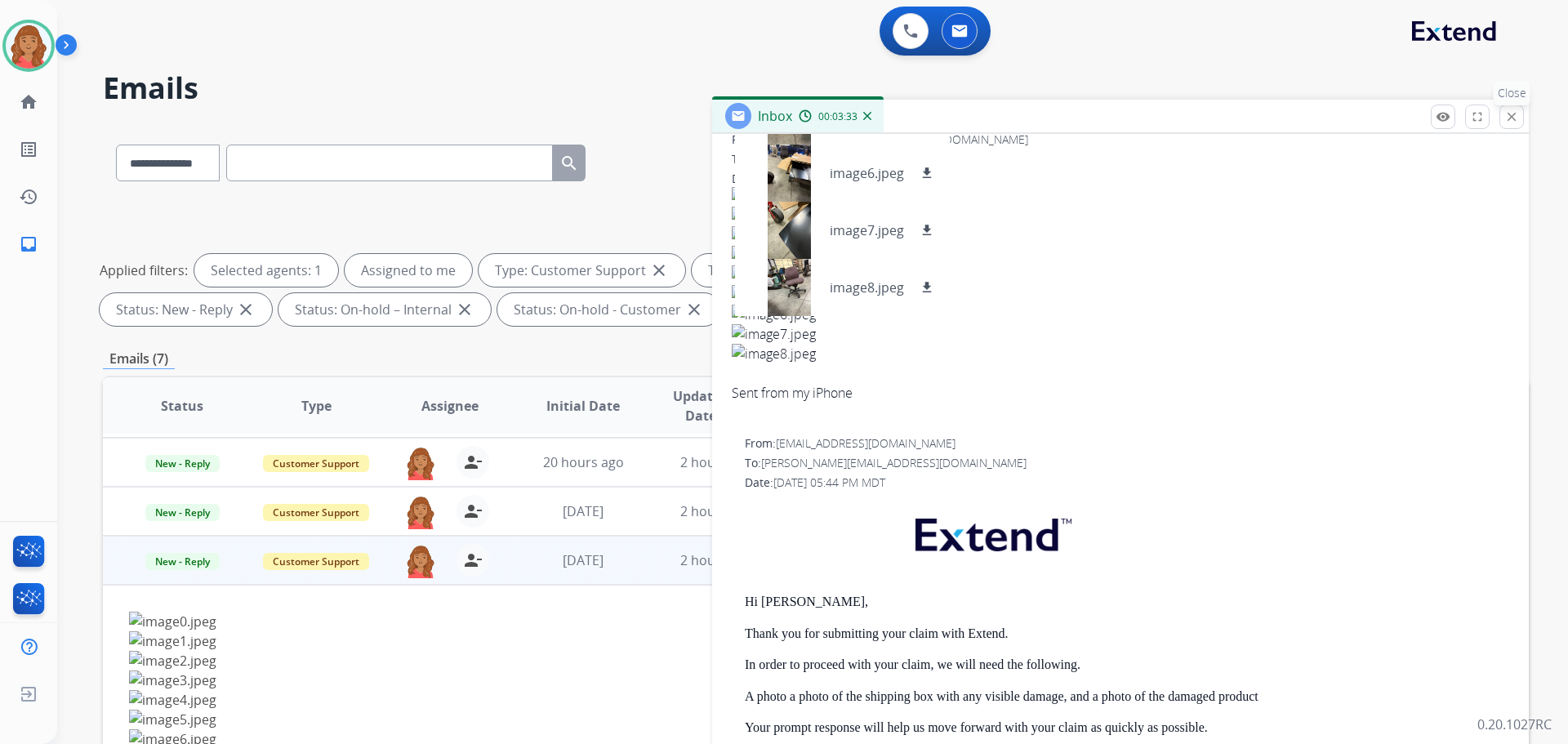
click at [1511, 123] on mat-icon "close" at bounding box center [1511, 116] width 14 height 14
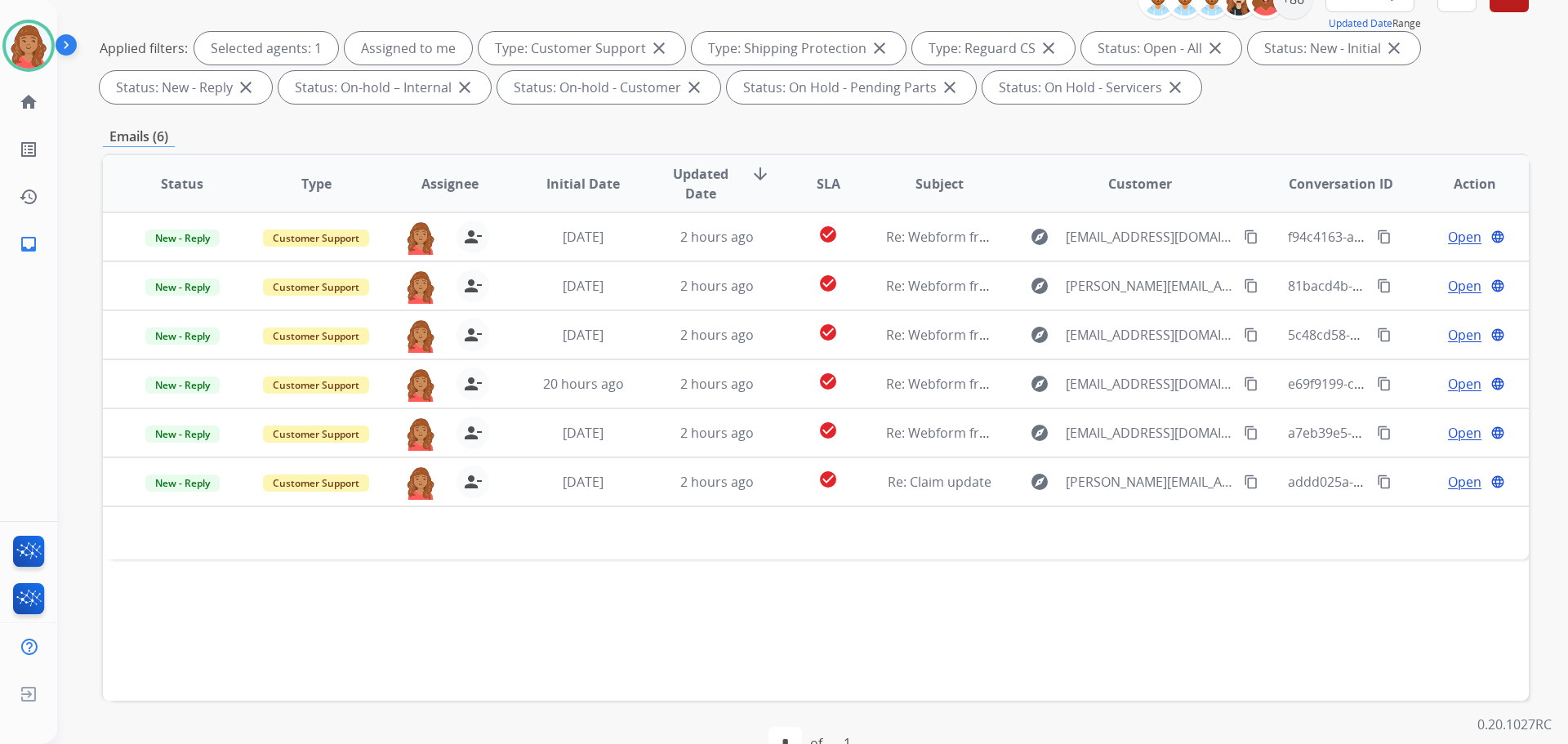
scroll to position [264, 0]
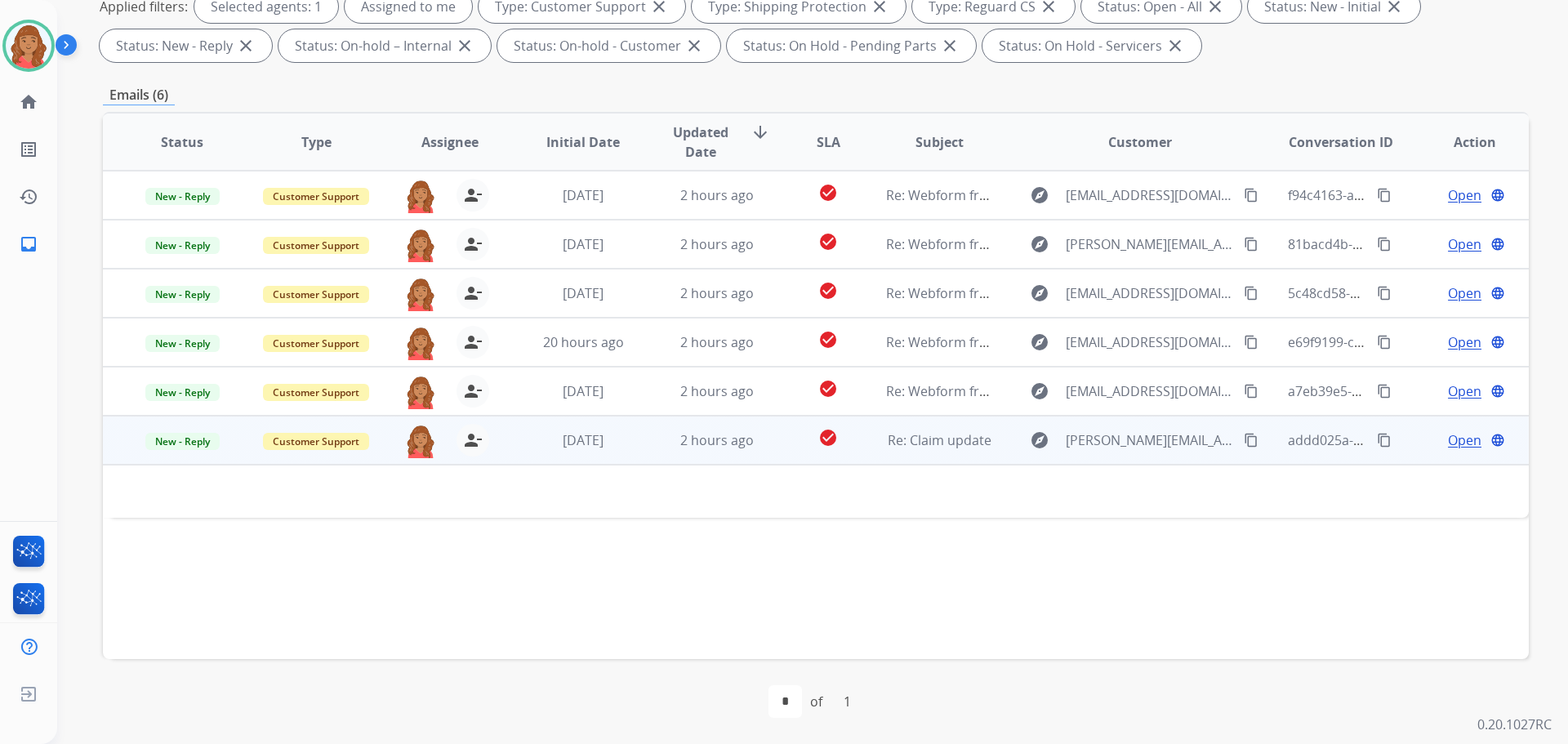
click at [1455, 436] on span "Open" at bounding box center [1464, 440] width 34 height 19
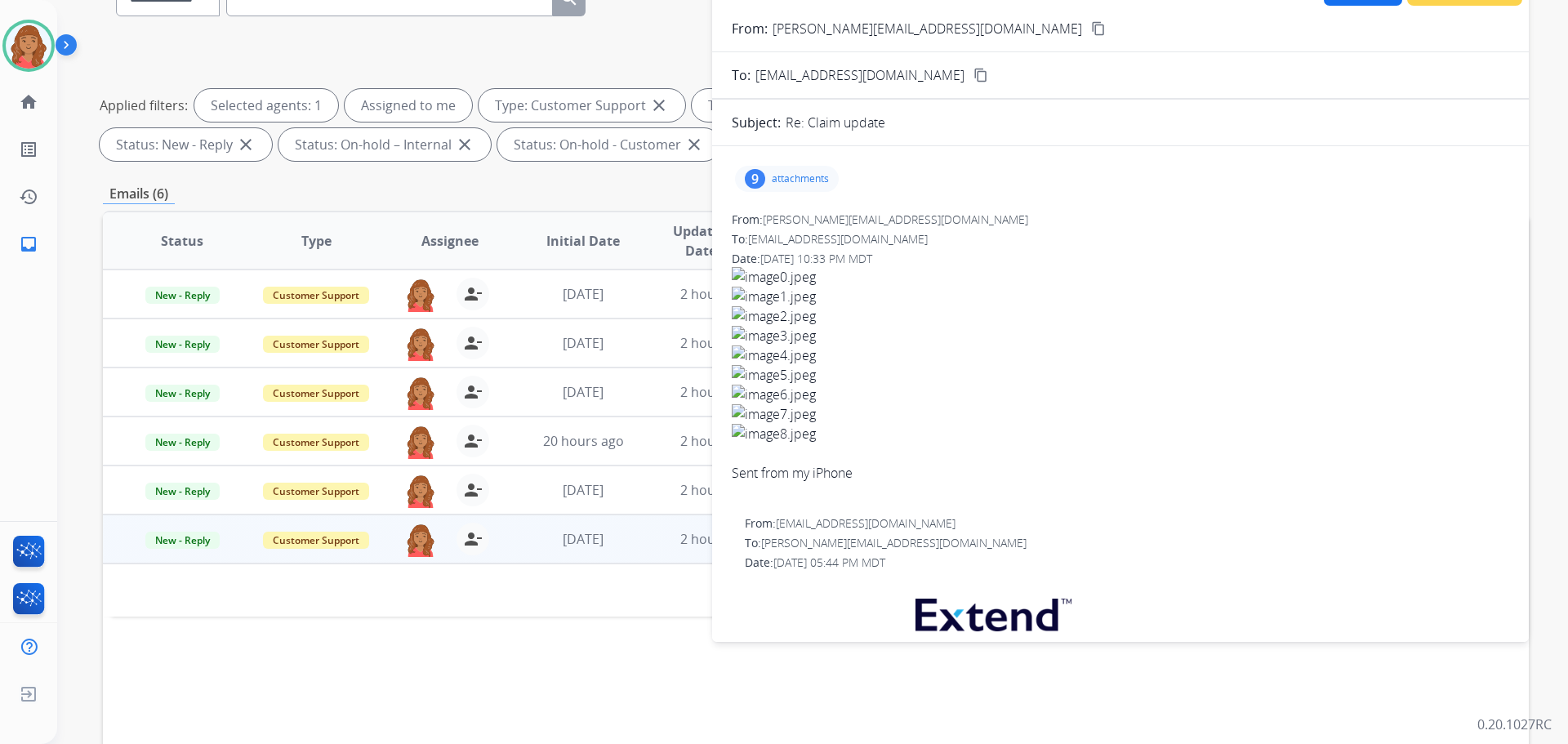
scroll to position [19, 0]
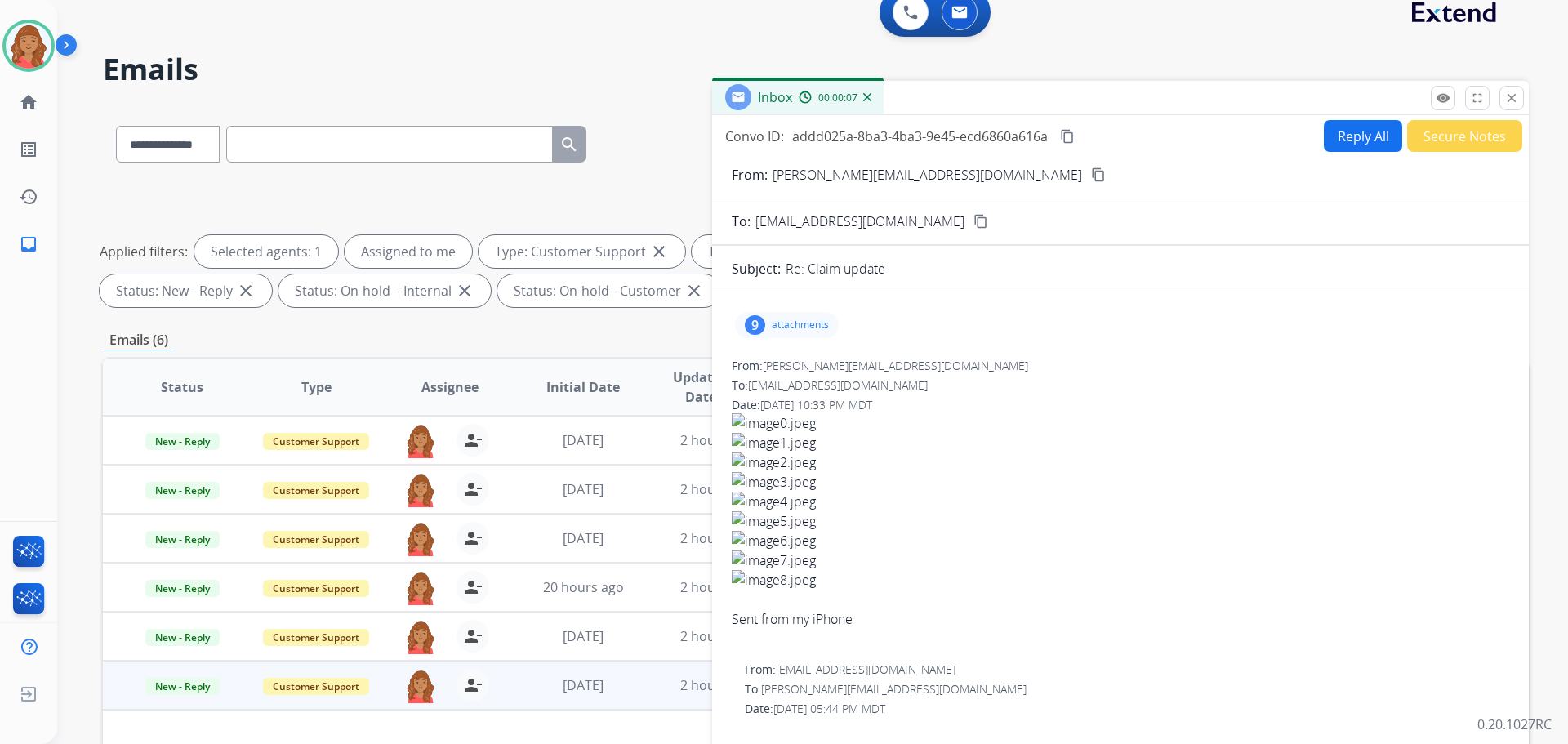
click at [1334, 139] on button "Reply All" at bounding box center [1363, 136] width 79 height 32
select select "**********"
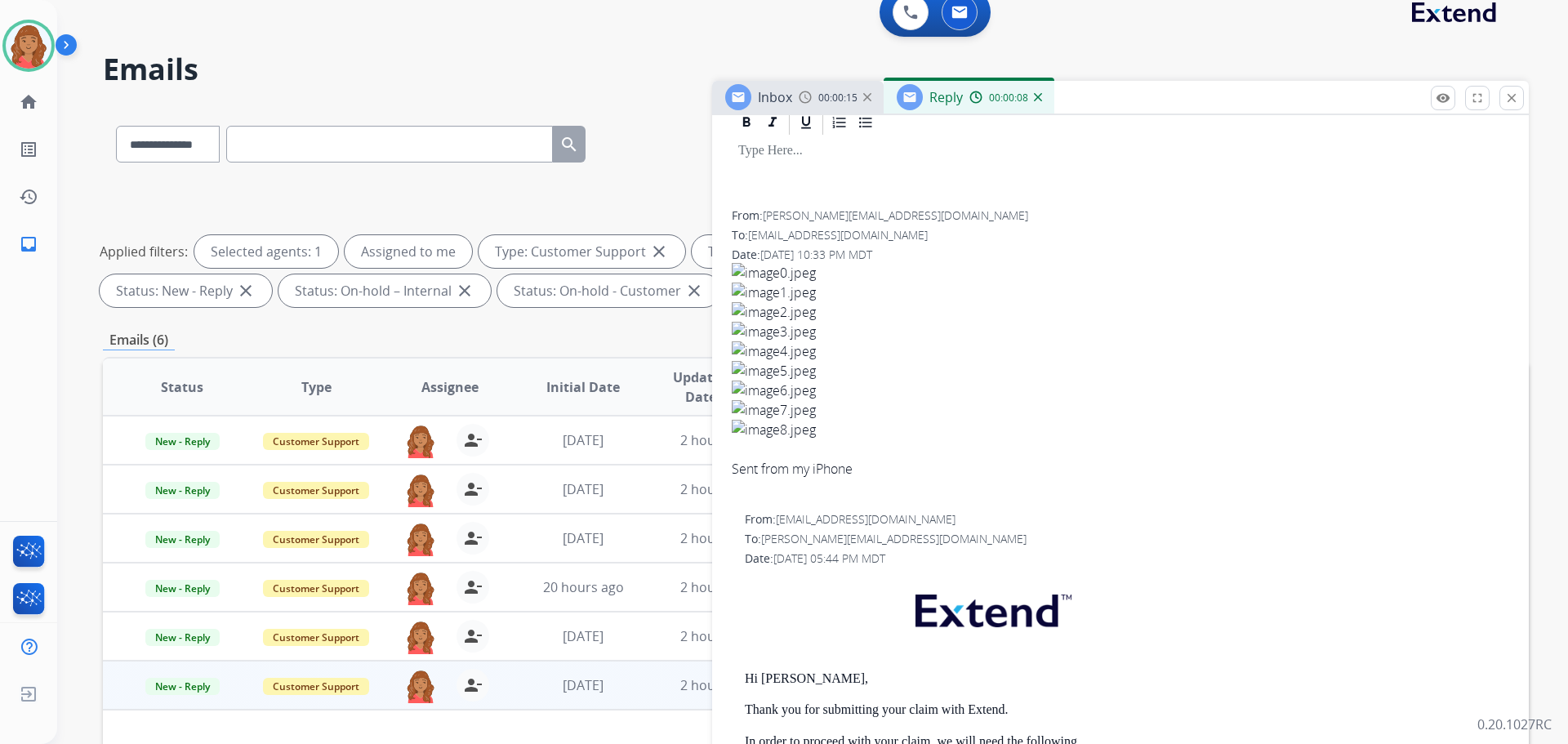
scroll to position [409, 0]
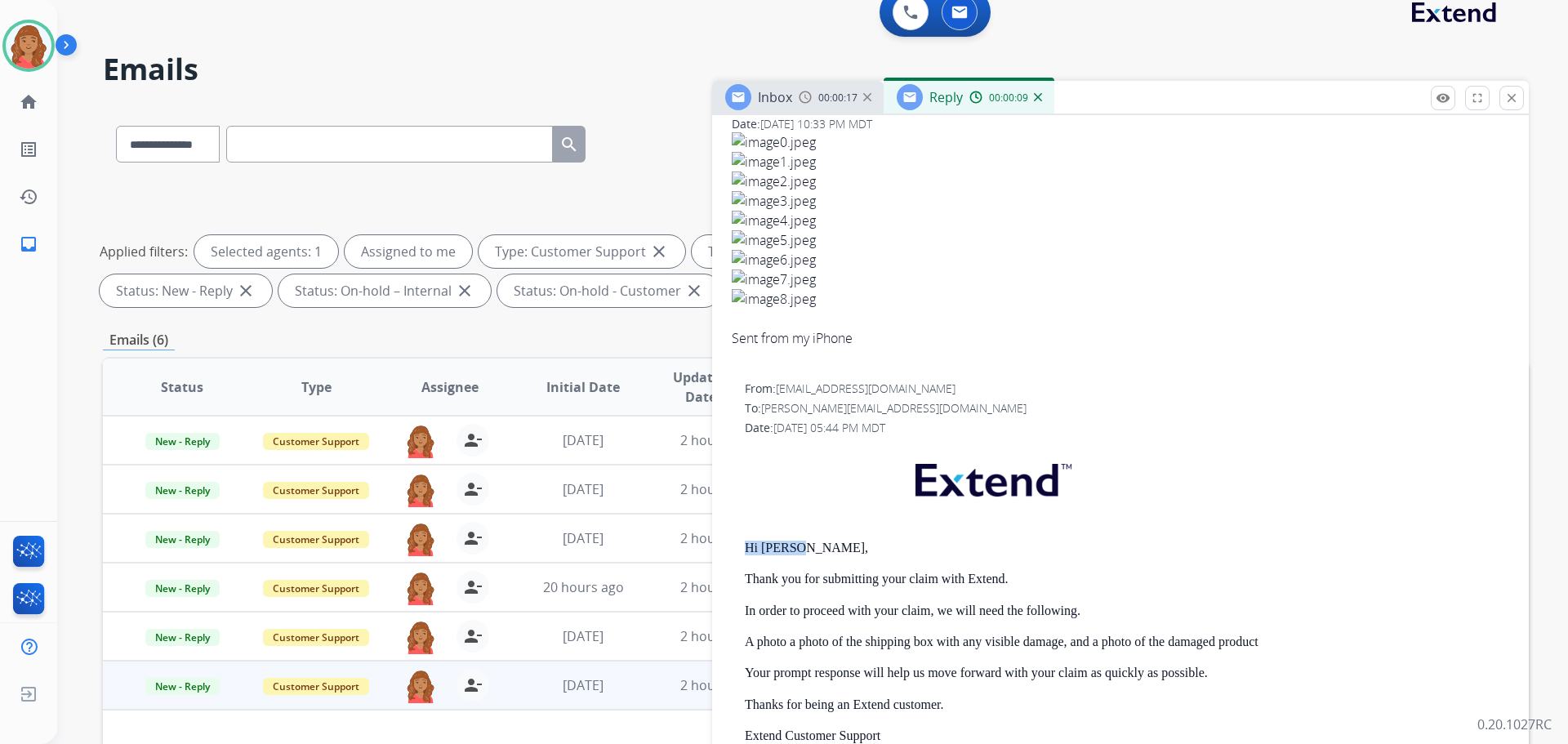
drag, startPoint x: 797, startPoint y: 550, endPoint x: 723, endPoint y: 532, distance: 76.2
click at [720, 532] on div "From: scott@smithautogroup1.com To: support@extend.com Date: 08/15/2025 - 10:33…" at bounding box center [1120, 467] width 817 height 980
copy p "Hi Scott,"
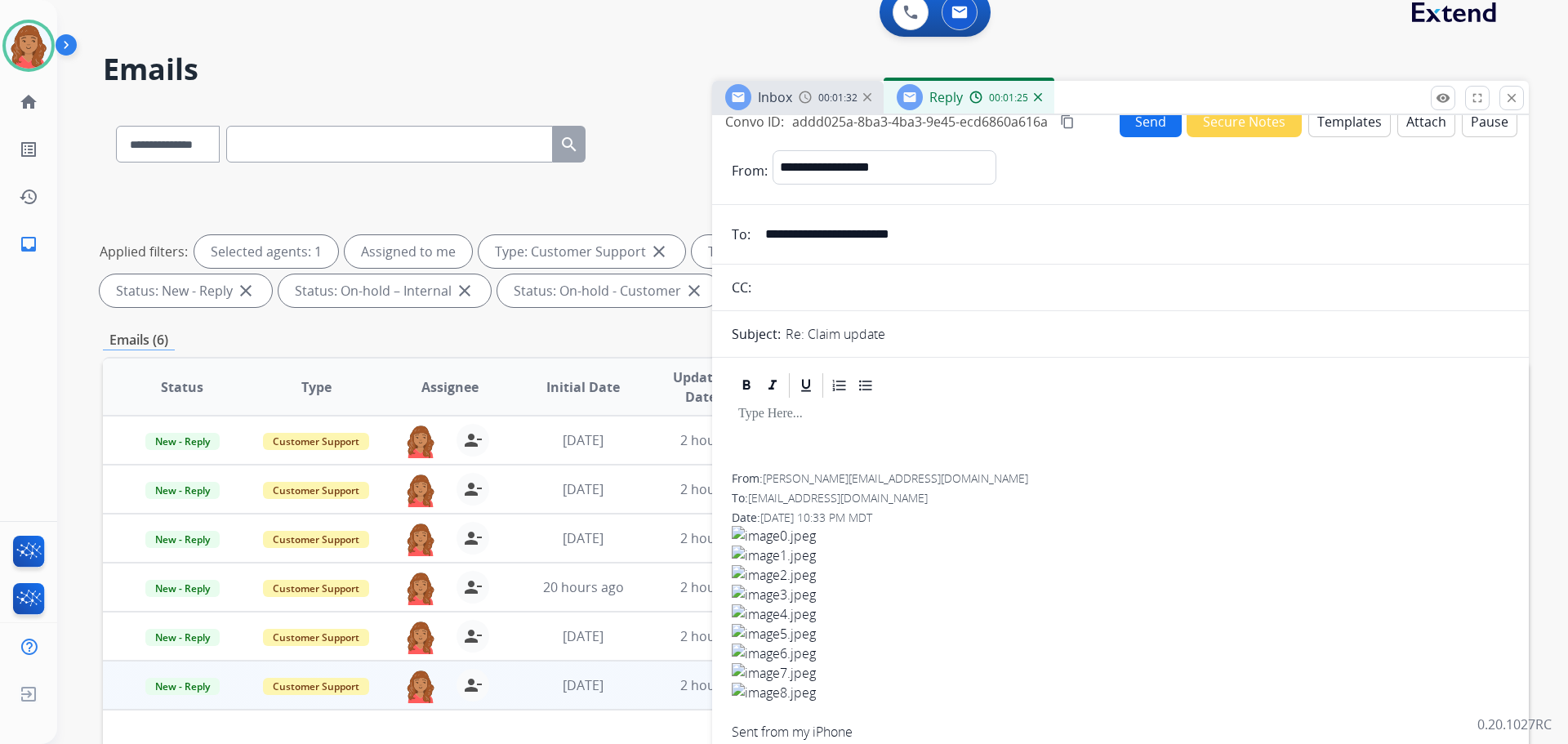
scroll to position [0, 0]
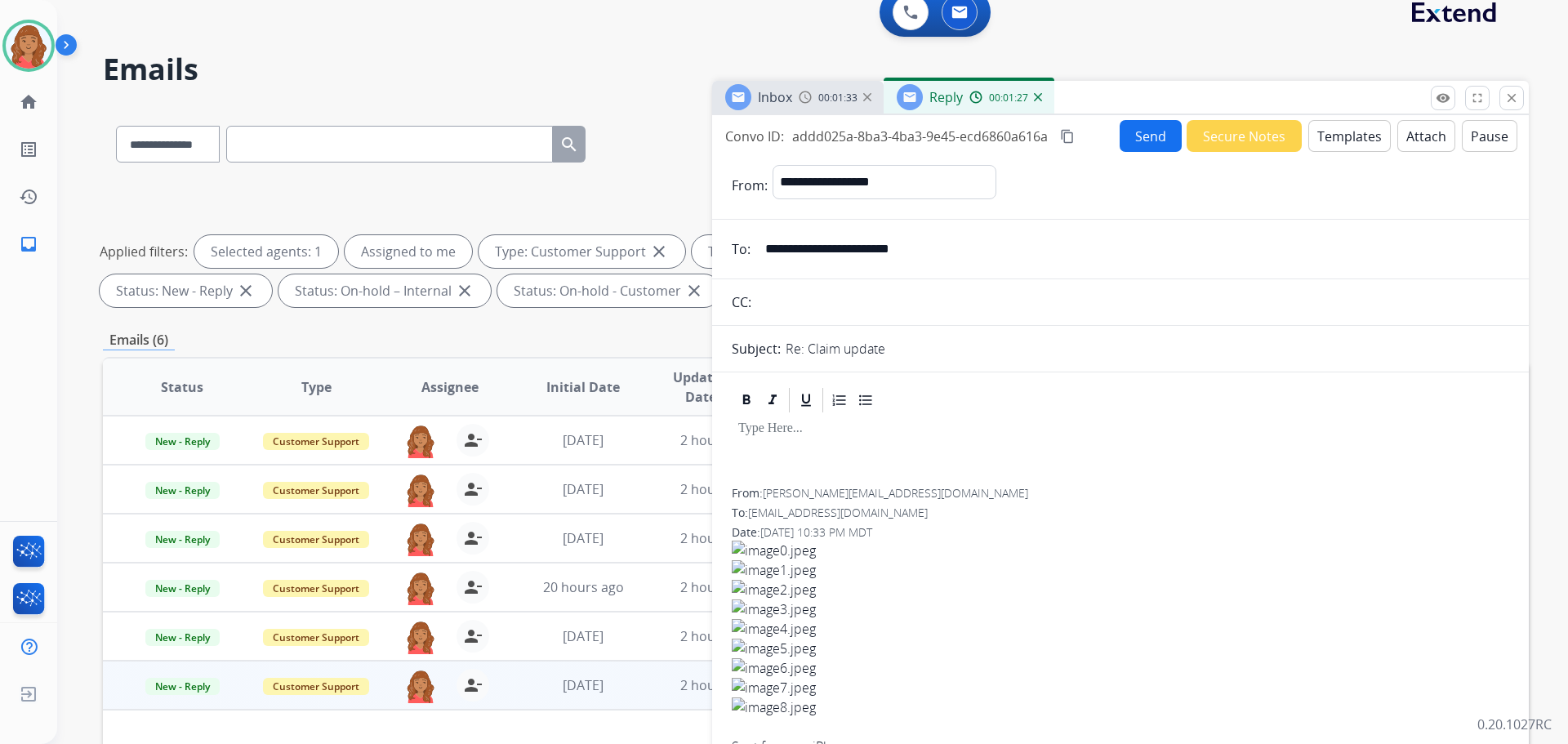
click at [1351, 135] on button "Templates" at bounding box center [1350, 136] width 83 height 32
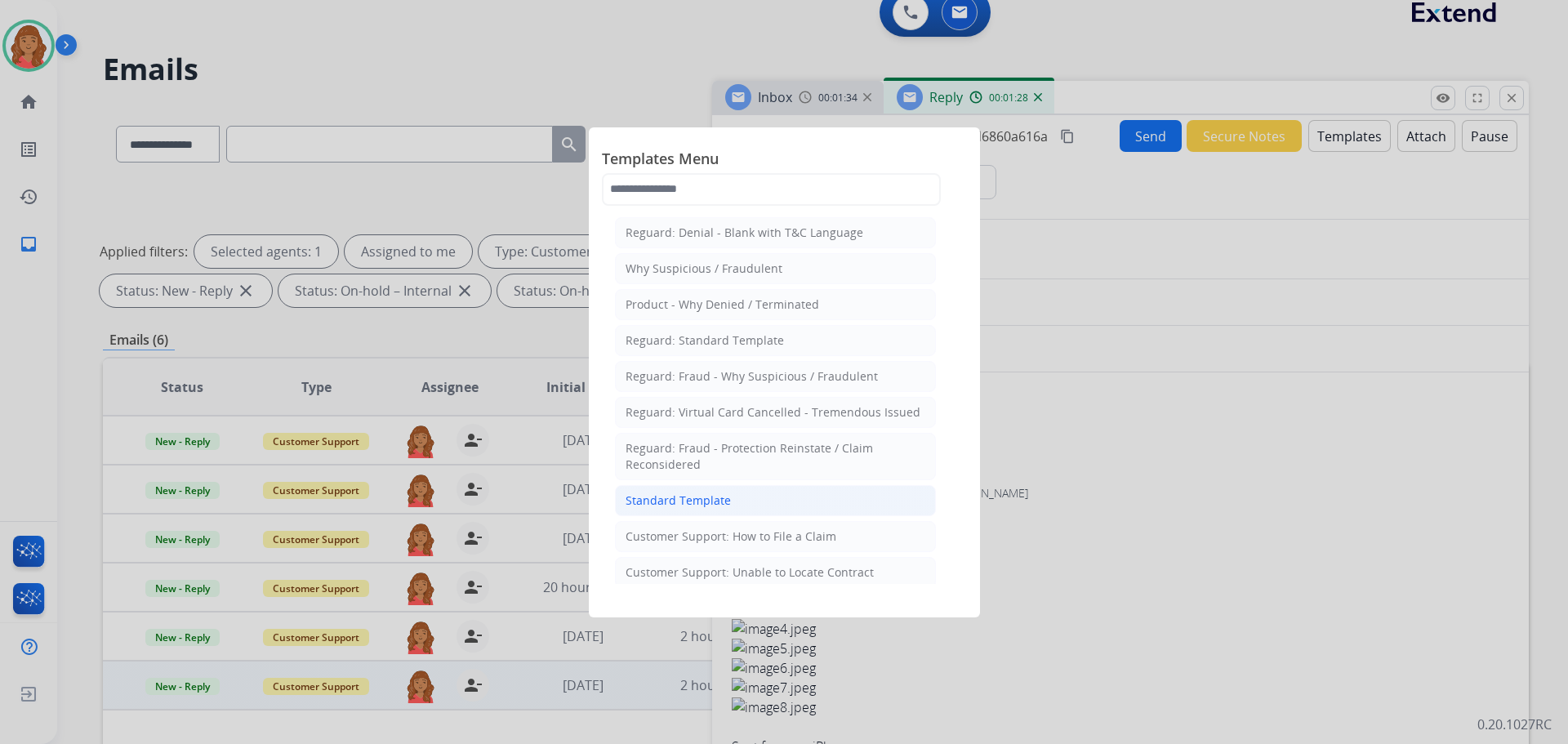
click at [671, 503] on div "Standard Template" at bounding box center [678, 500] width 106 height 16
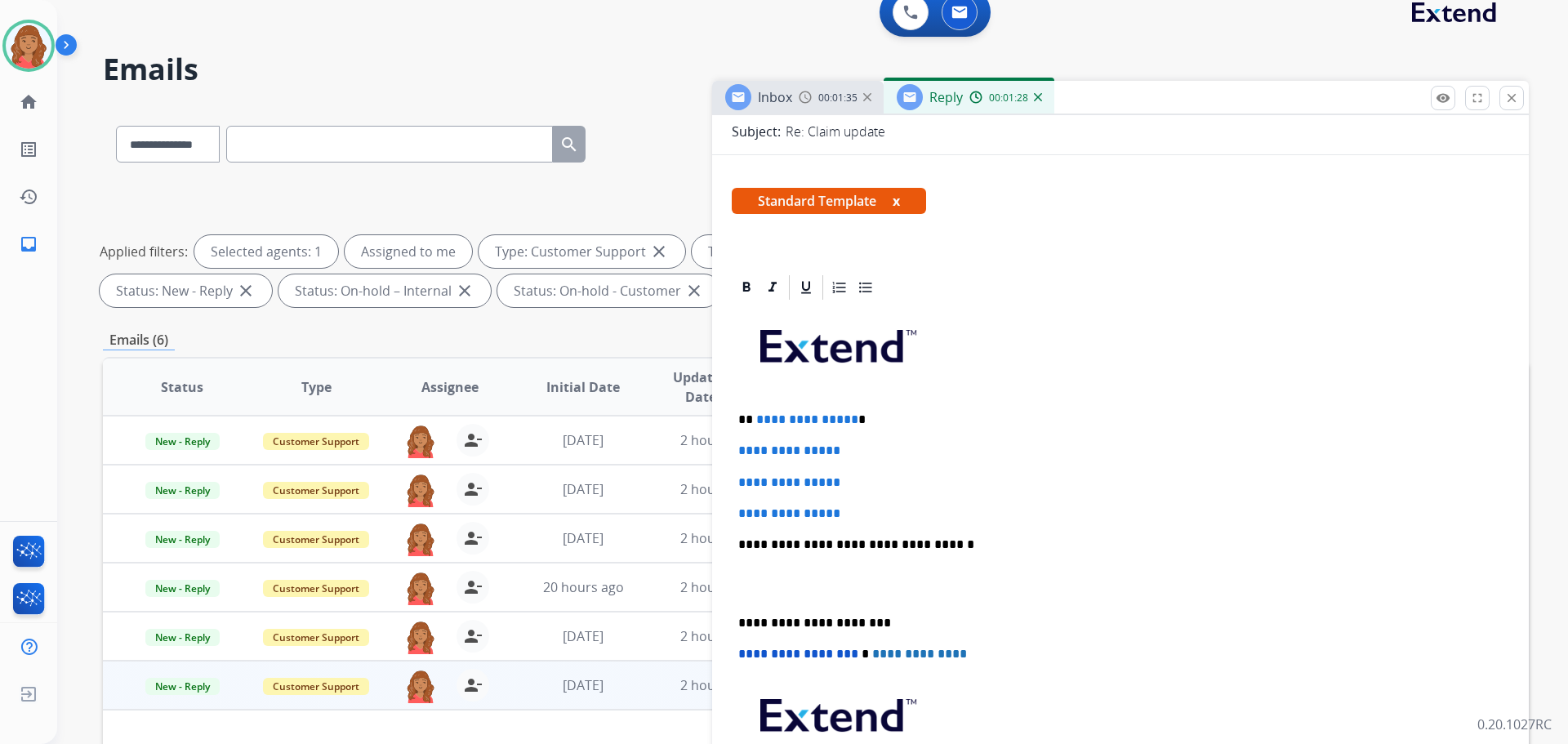
scroll to position [409, 0]
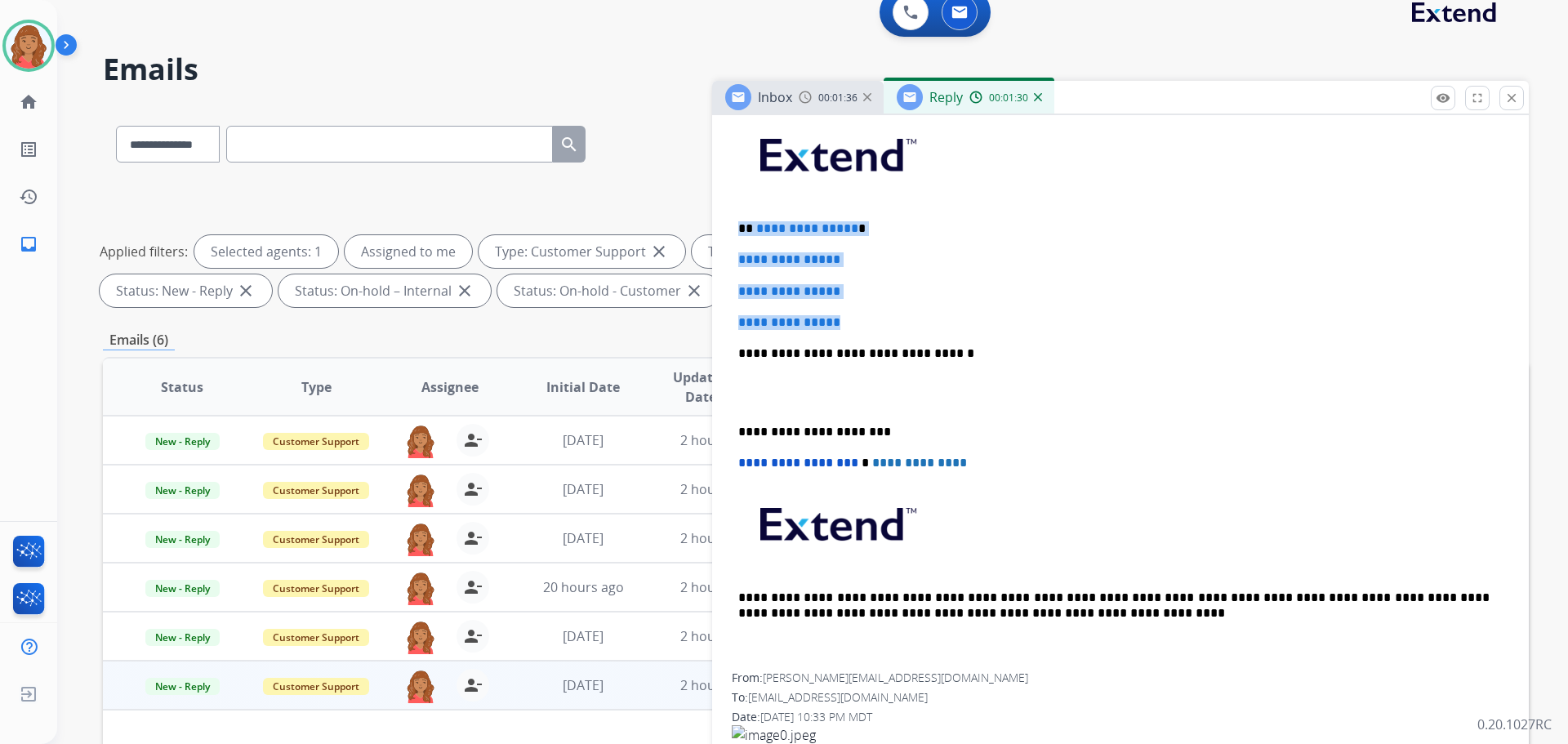
drag, startPoint x: 873, startPoint y: 321, endPoint x: 741, endPoint y: 218, distance: 167.4
click at [733, 206] on div "**********" at bounding box center [1121, 392] width 777 height 562
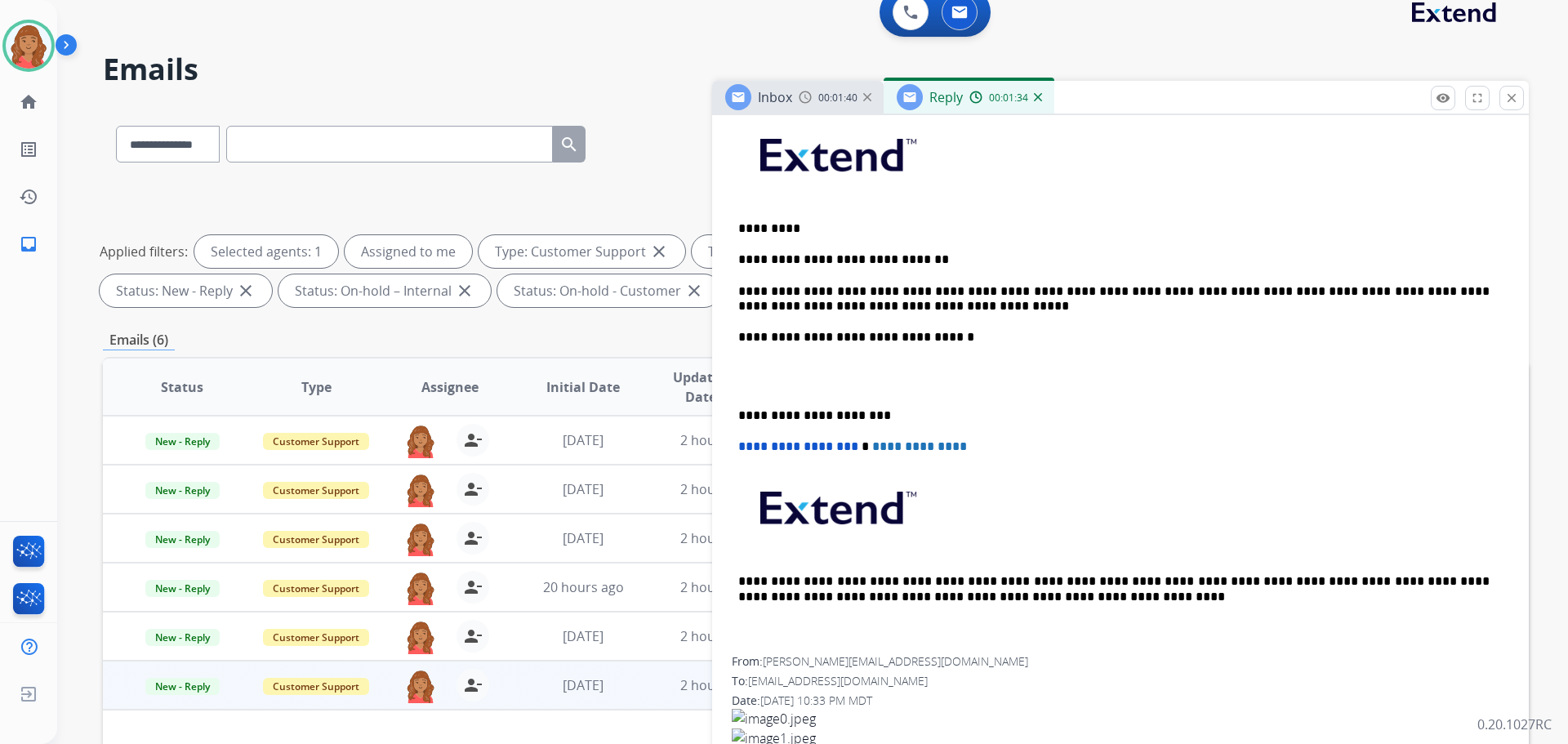
click at [1340, 290] on p "**********" at bounding box center [1114, 298] width 751 height 30
click at [1335, 290] on p "**********" at bounding box center [1114, 298] width 751 height 30
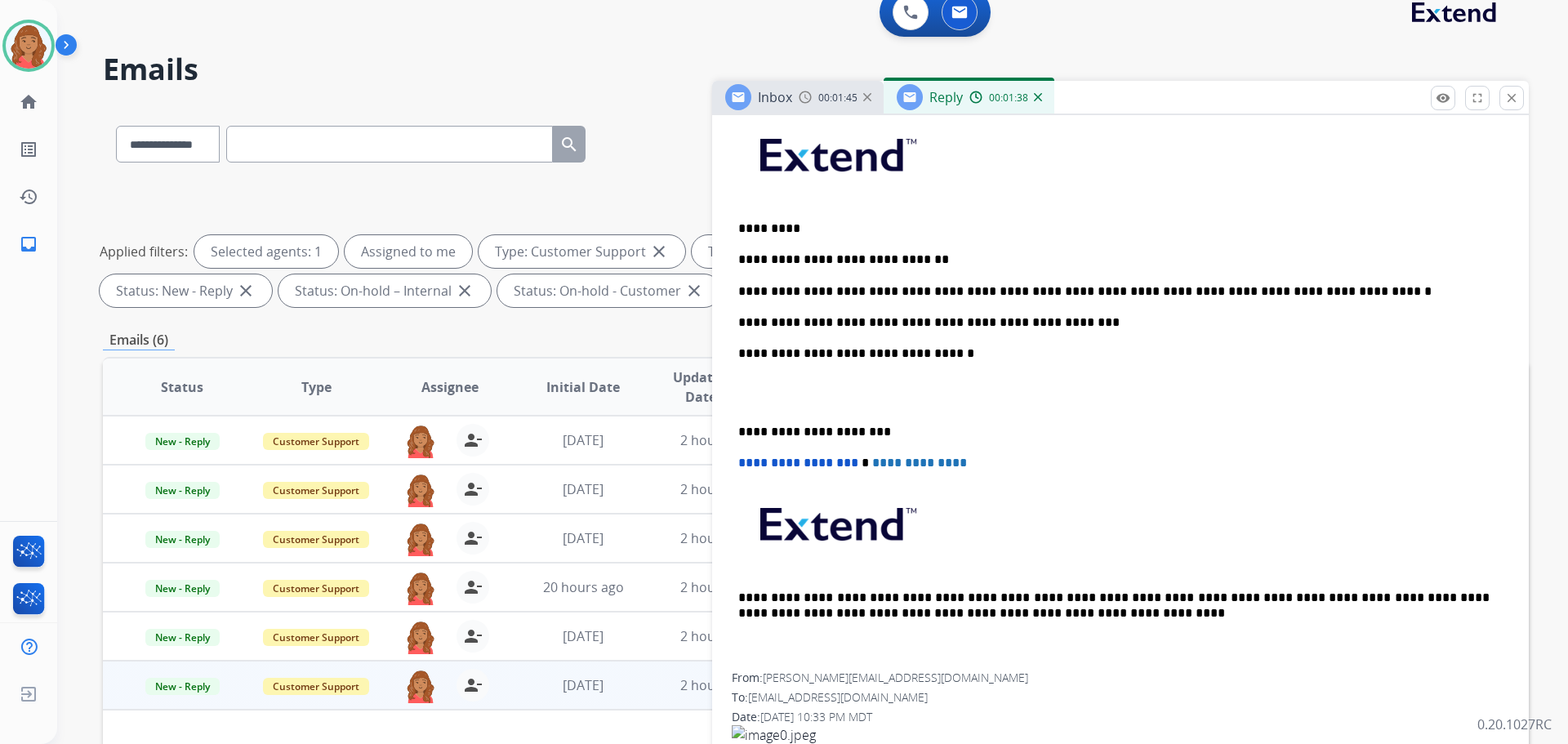
click at [737, 431] on div "**********" at bounding box center [1121, 392] width 777 height 562
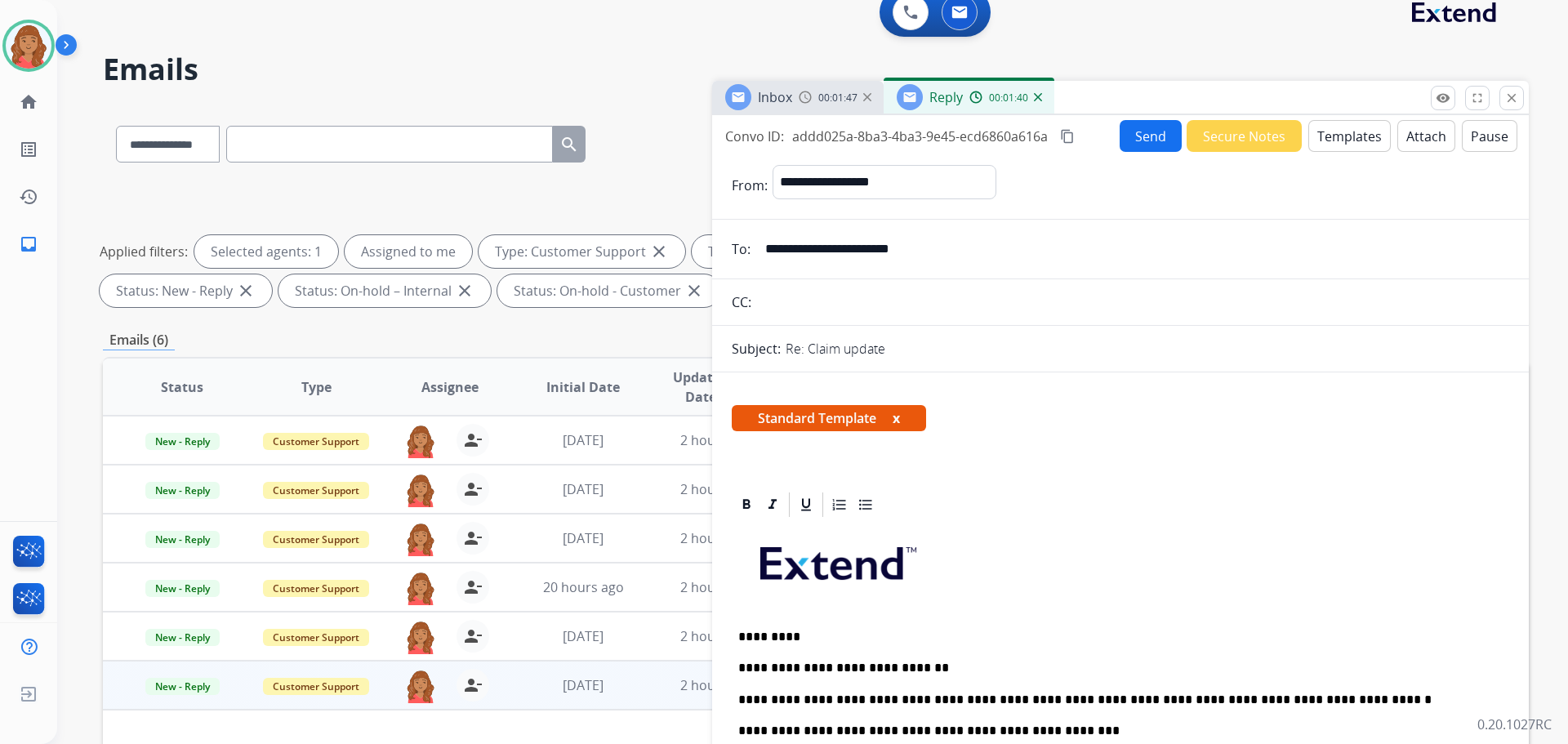
scroll to position [0, 0]
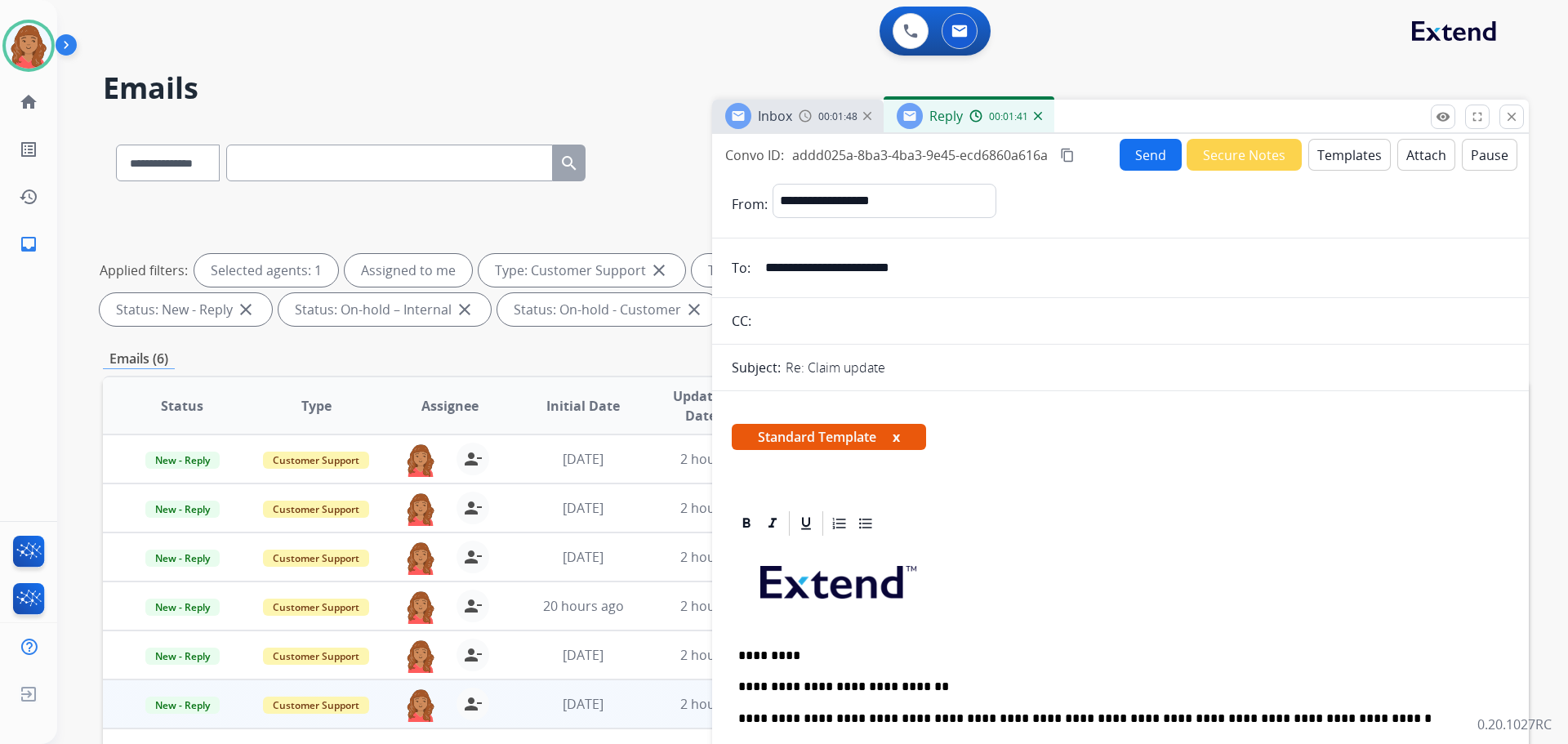
click at [1071, 152] on mat-icon "content_copy" at bounding box center [1067, 155] width 14 height 14
click at [1144, 158] on button "Send" at bounding box center [1153, 155] width 62 height 32
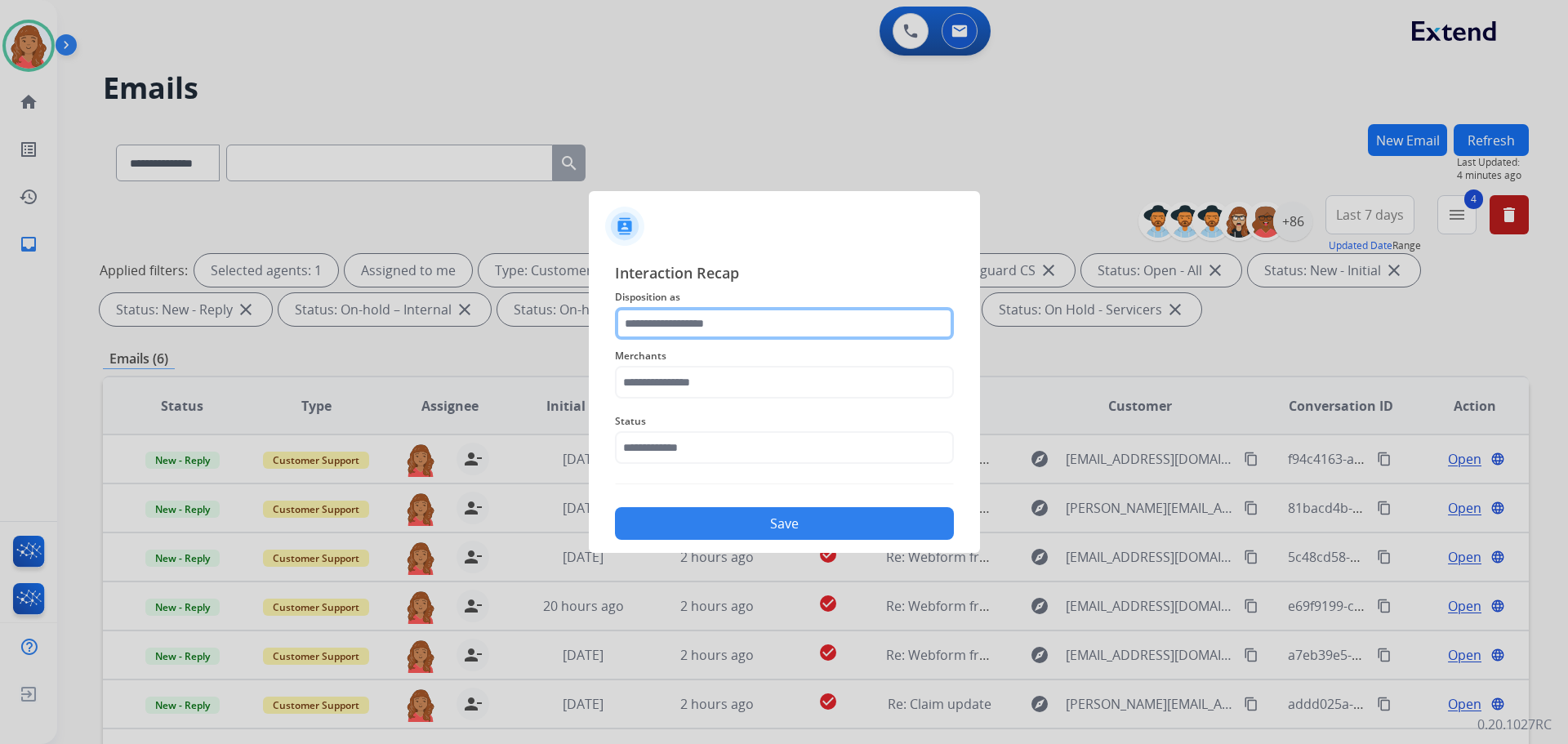
click at [710, 333] on input "text" at bounding box center [784, 323] width 339 height 33
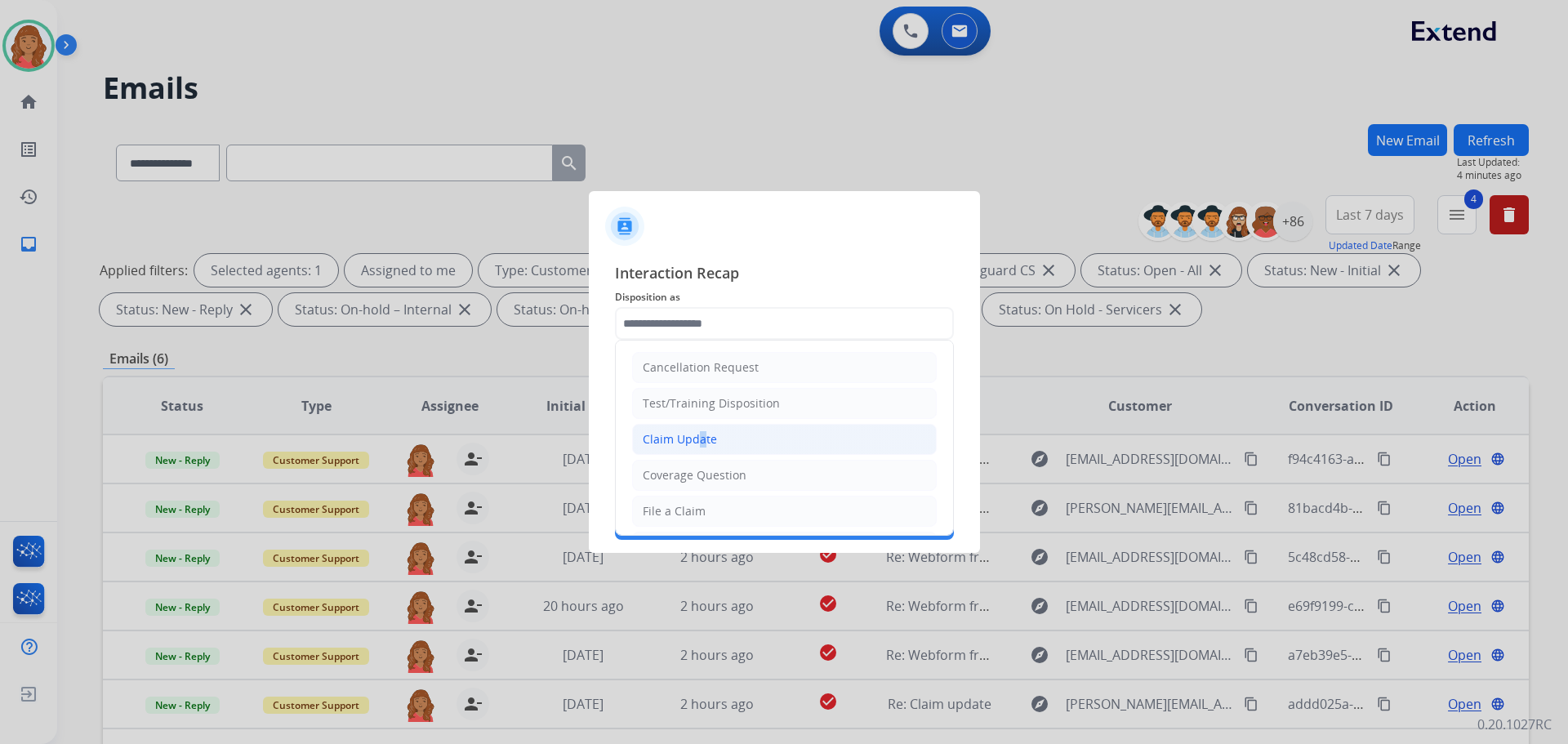
click at [695, 438] on div "Claim Update" at bounding box center [679, 439] width 74 height 16
type input "**********"
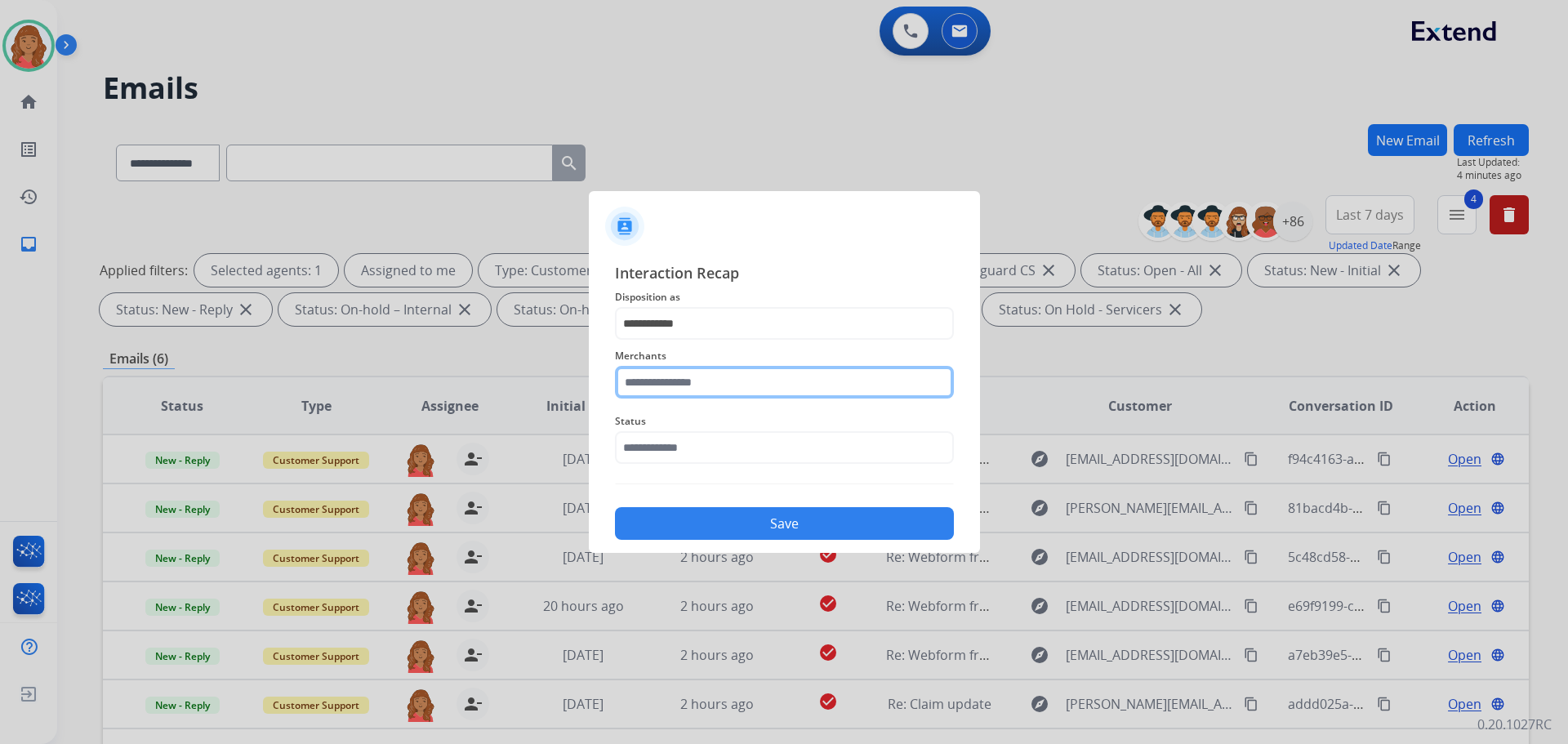
click at [686, 386] on input "text" at bounding box center [784, 382] width 339 height 33
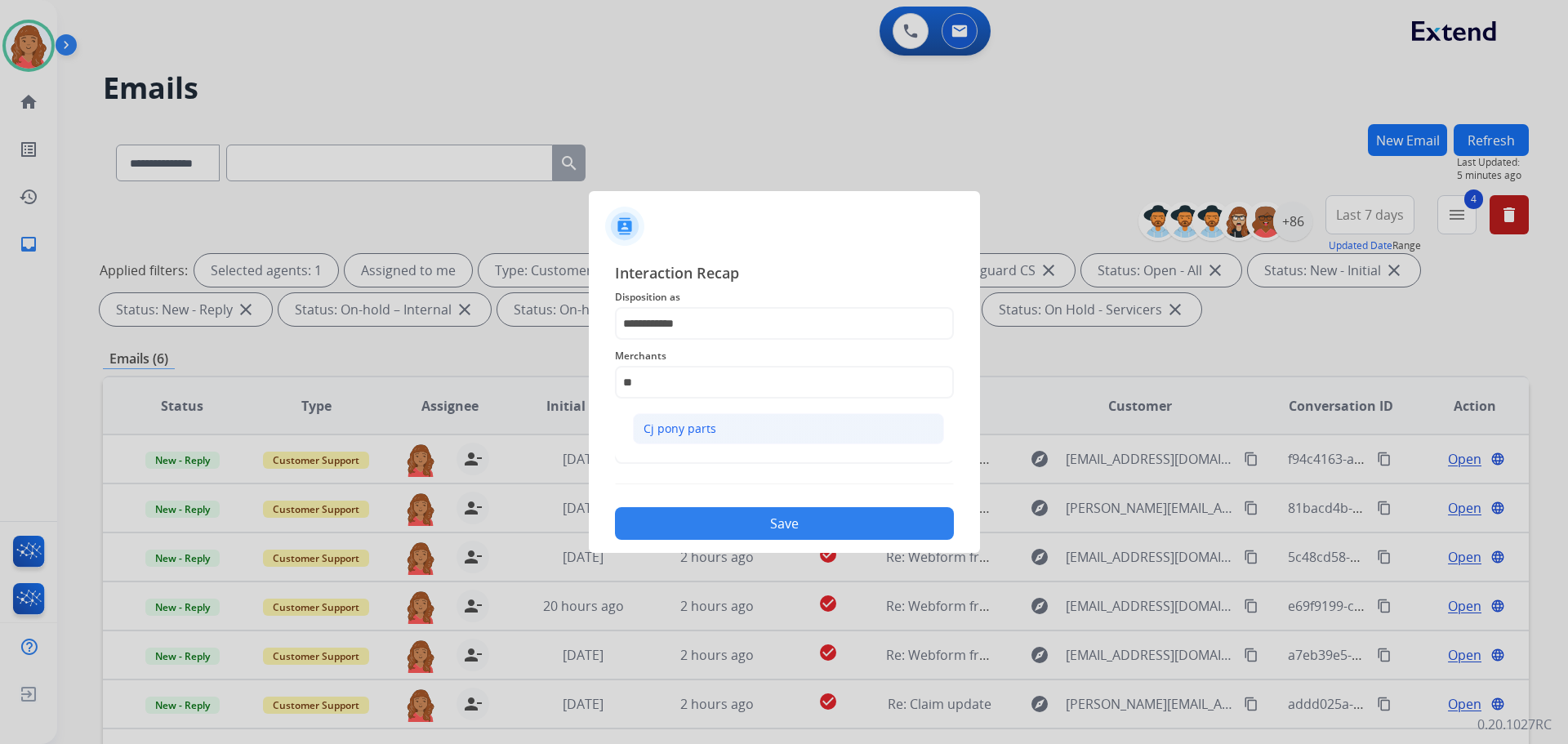
click at [716, 426] on li "Cj pony parts" at bounding box center [788, 429] width 311 height 31
type input "**********"
drag, startPoint x: 702, startPoint y: 454, endPoint x: 697, endPoint y: 466, distance: 13.0
click at [700, 457] on input "text" at bounding box center [784, 448] width 339 height 33
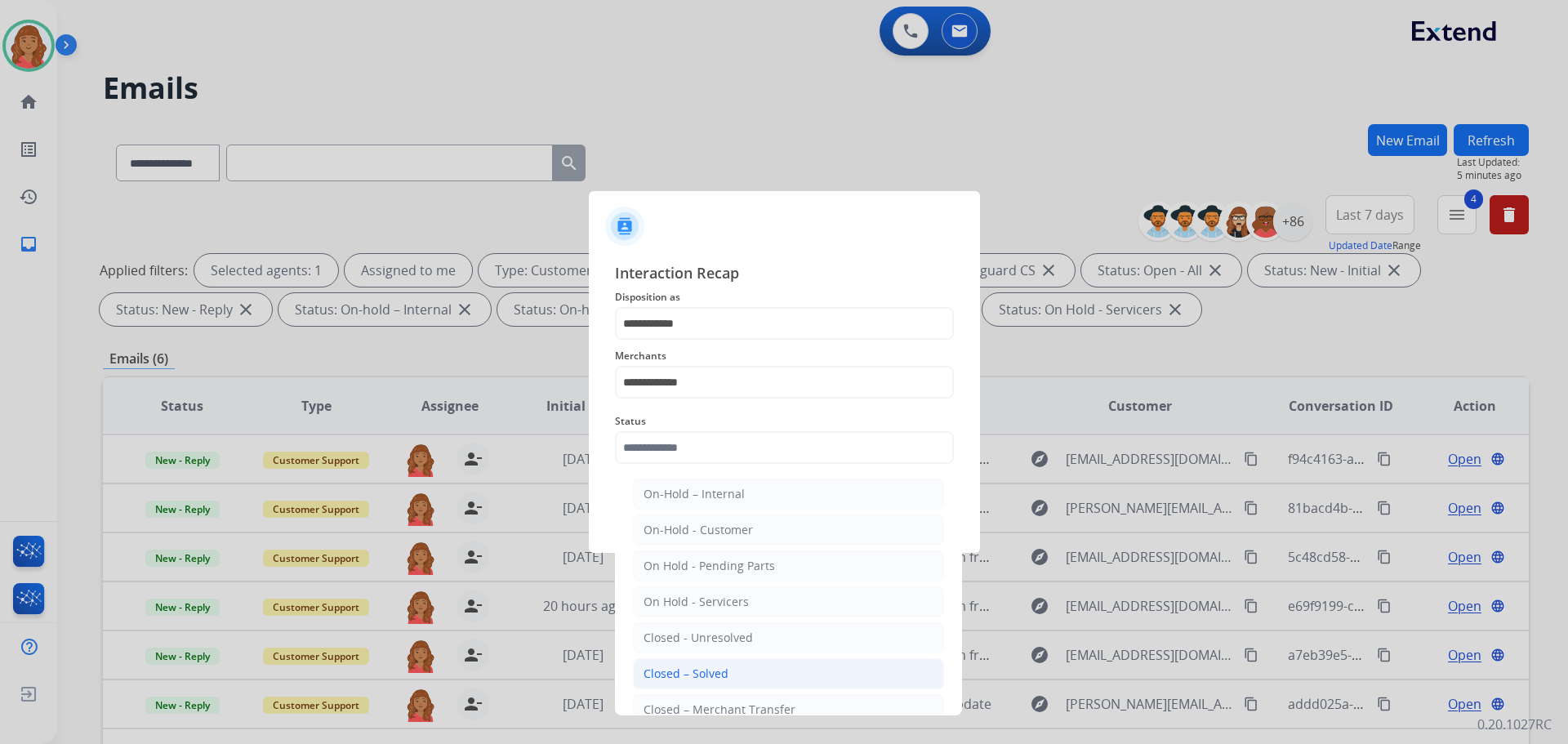
click at [700, 674] on div "Closed – Solved" at bounding box center [686, 674] width 85 height 16
type input "**********"
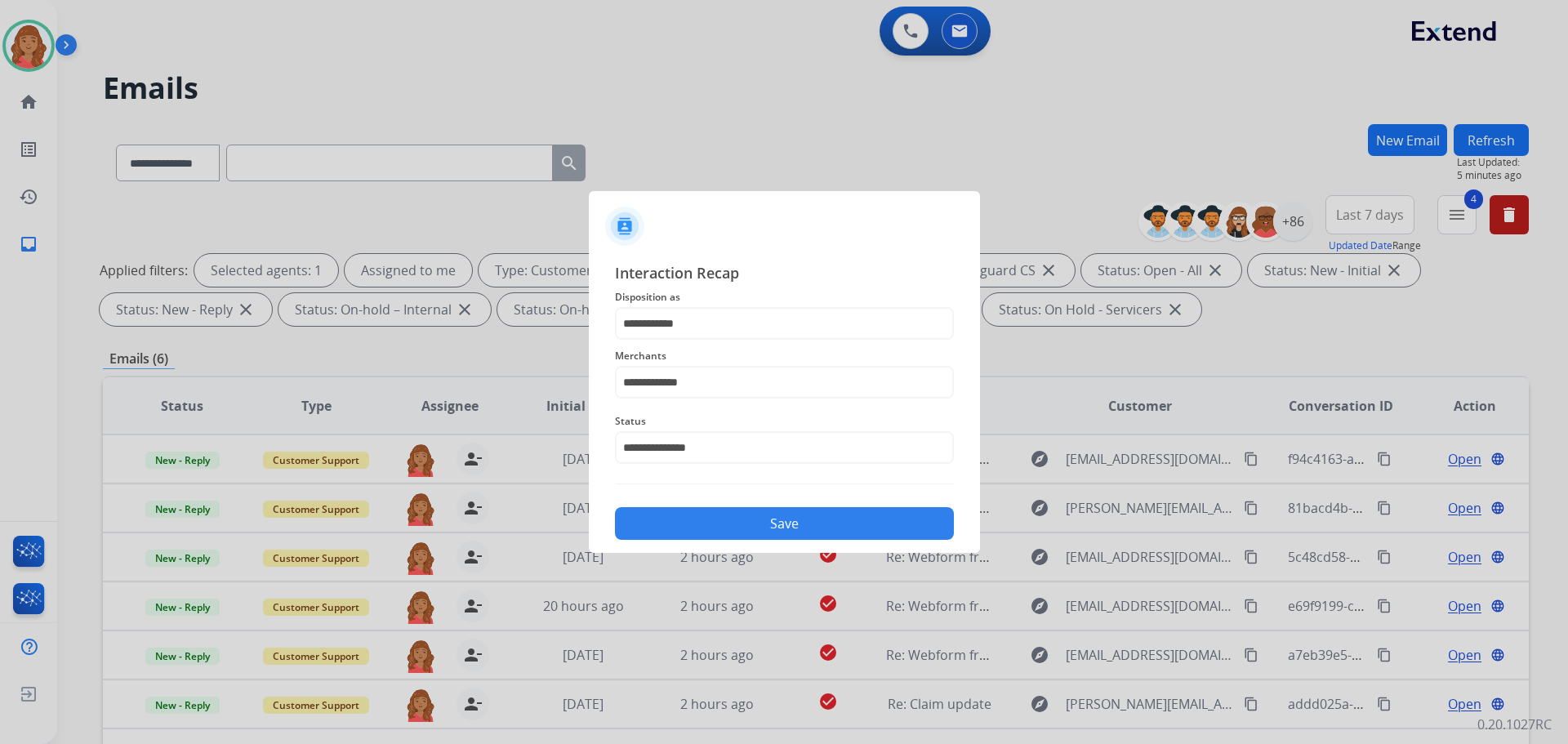
click at [741, 528] on button "Save" at bounding box center [784, 524] width 339 height 33
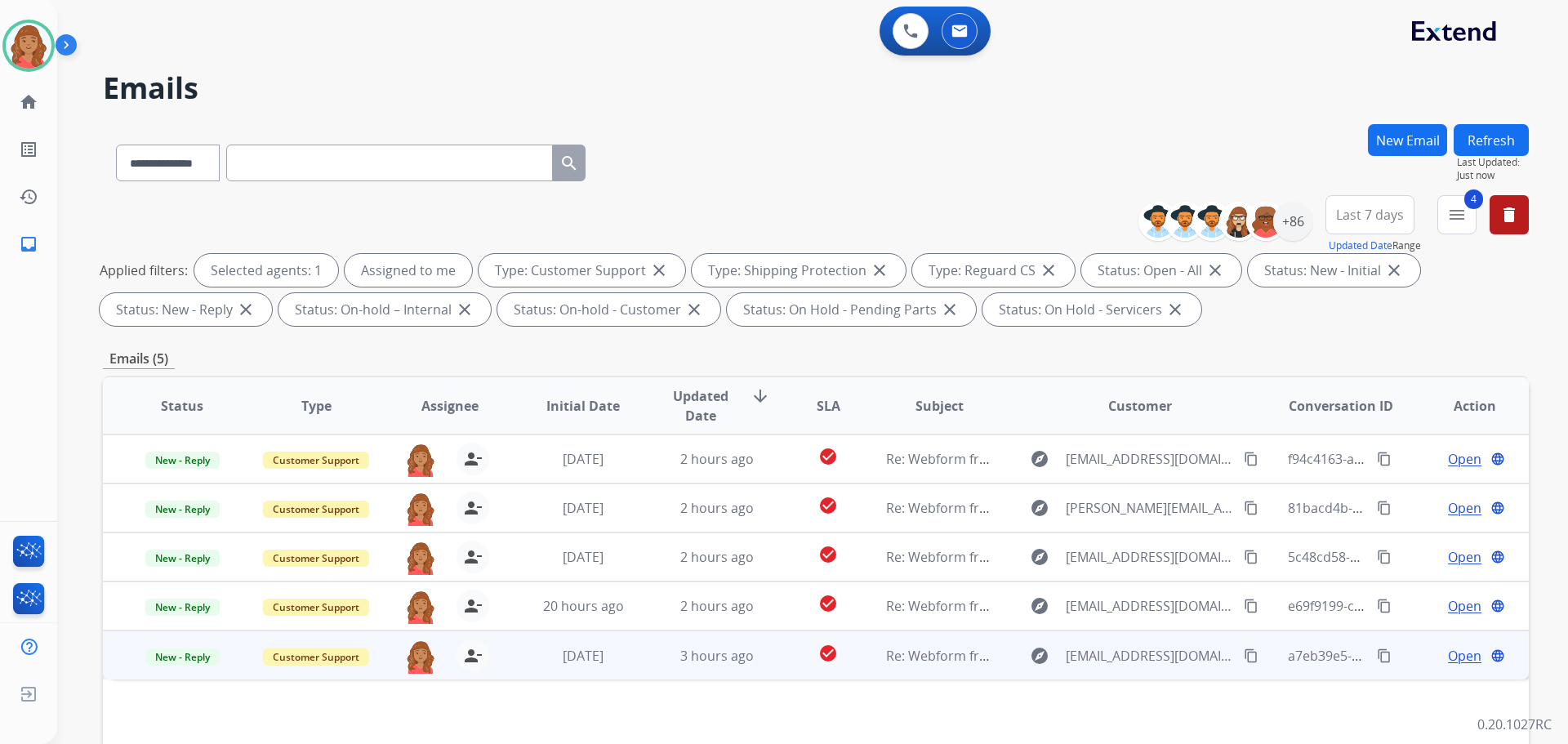
click at [649, 663] on td "3 hours ago" at bounding box center [704, 654] width 134 height 49
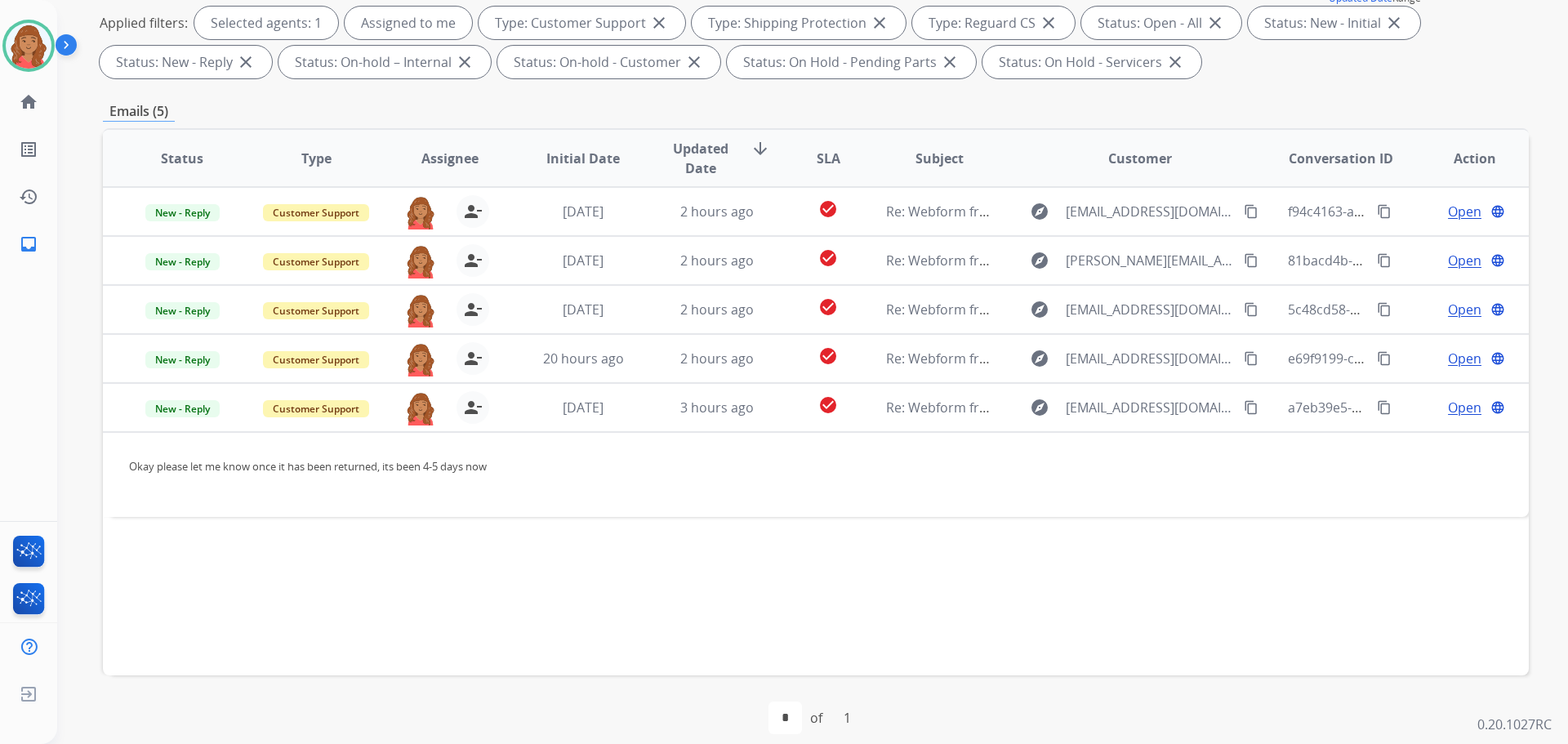
scroll to position [264, 0]
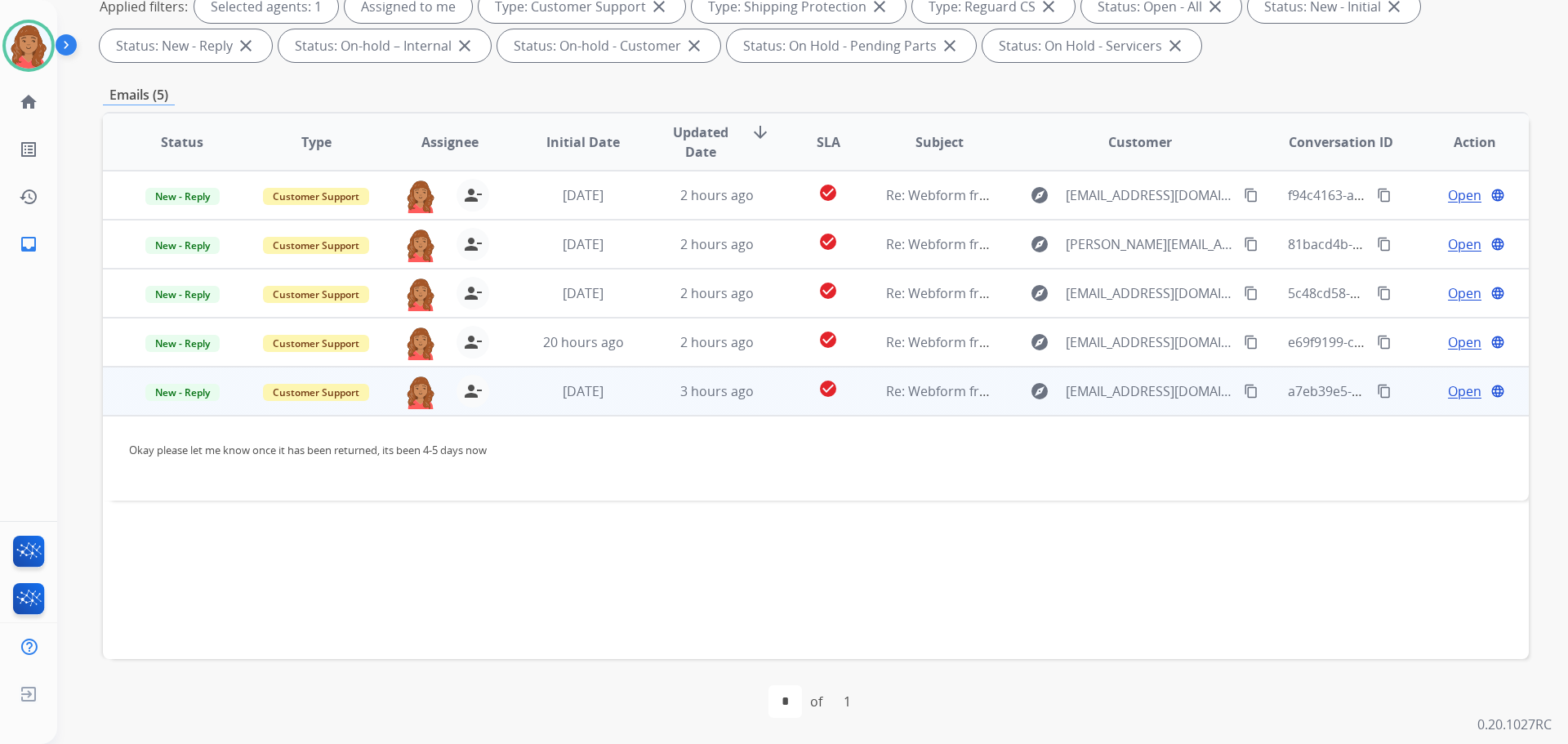
click at [1458, 391] on span "Open" at bounding box center [1464, 392] width 34 height 19
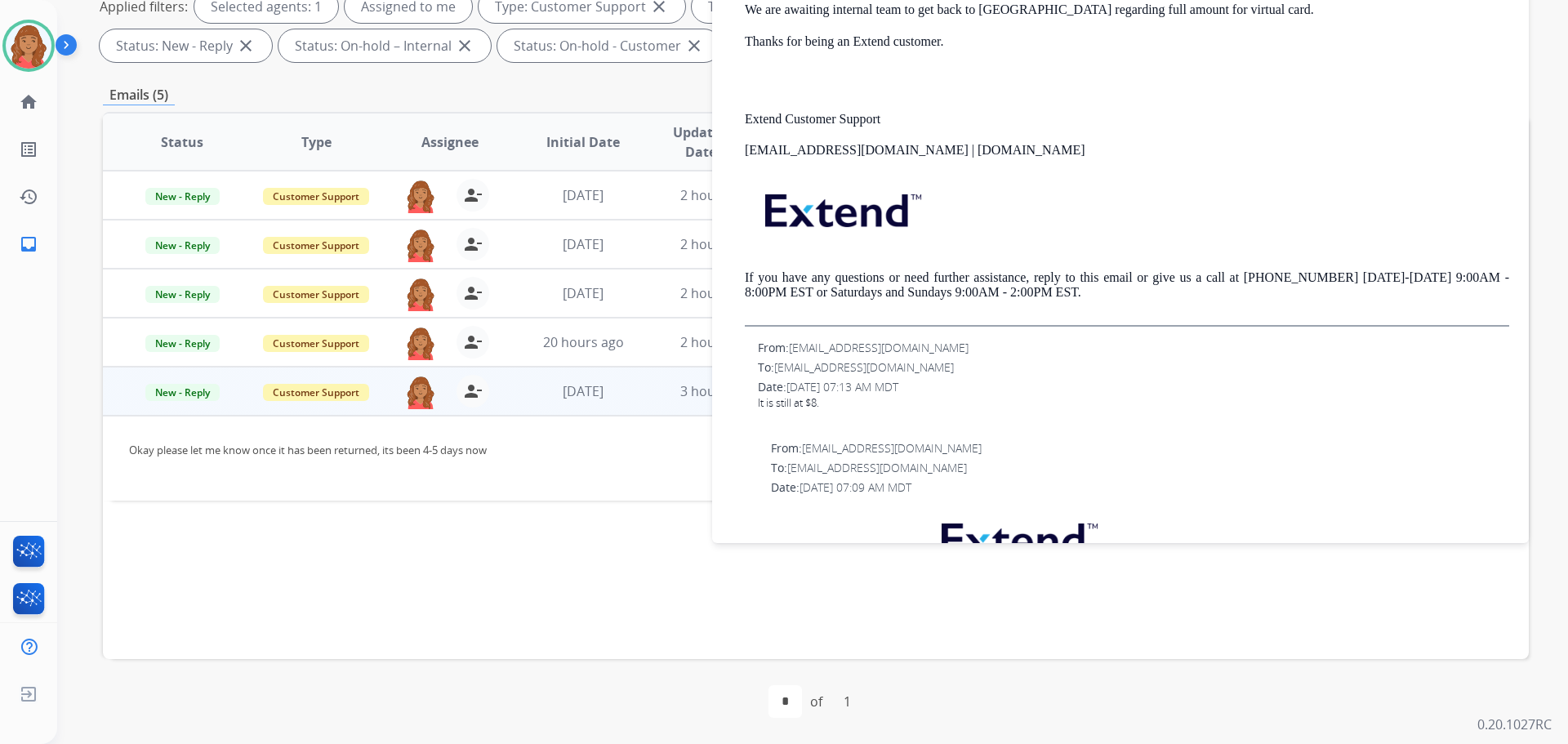
scroll to position [164, 0]
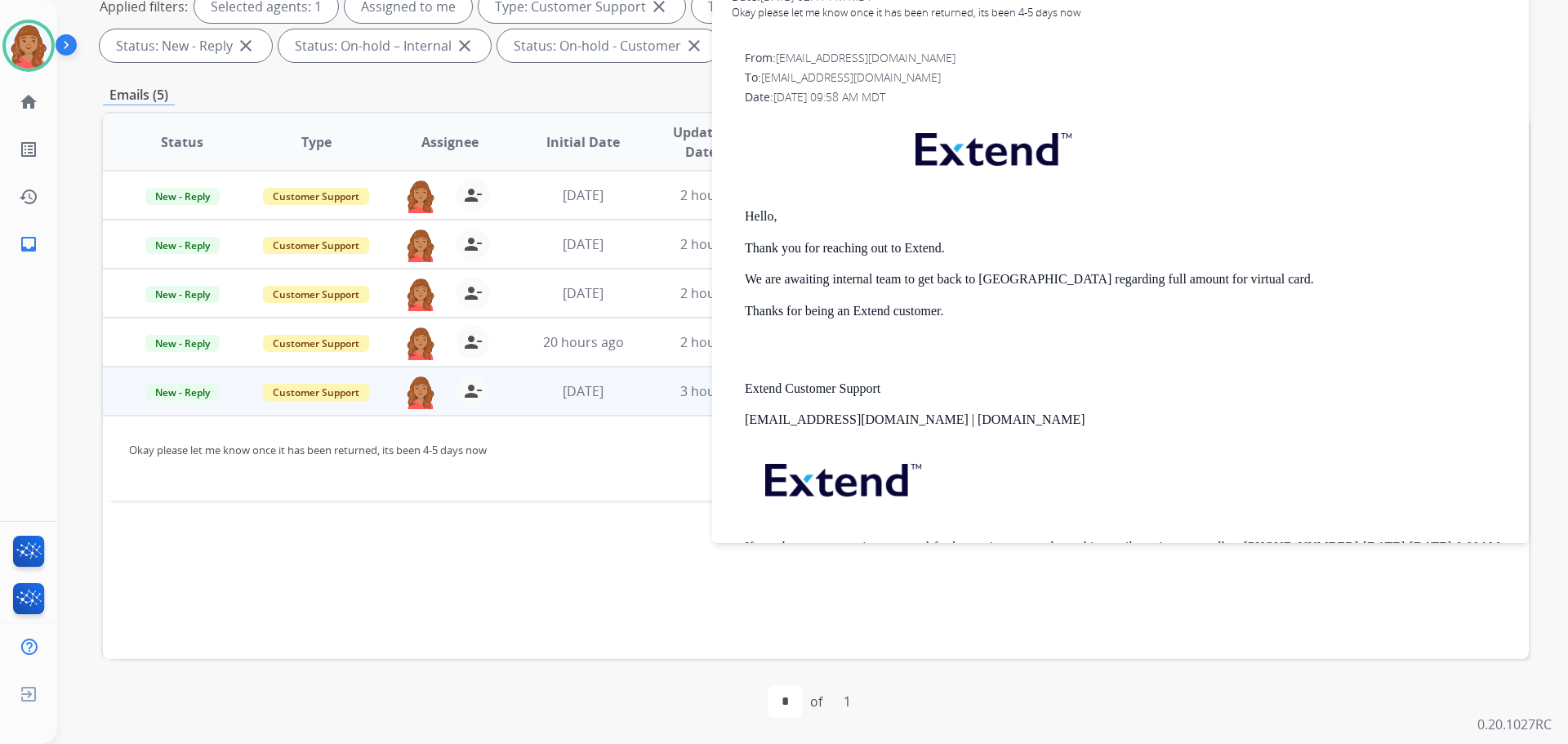
drag, startPoint x: 322, startPoint y: 429, endPoint x: 251, endPoint y: 417, distance: 72.0
click at [322, 428] on td "Okay please let me know once it has been returned, its been 4-5 days now" at bounding box center [682, 458] width 1159 height 85
click at [188, 396] on span "New - Reply" at bounding box center [182, 393] width 74 height 17
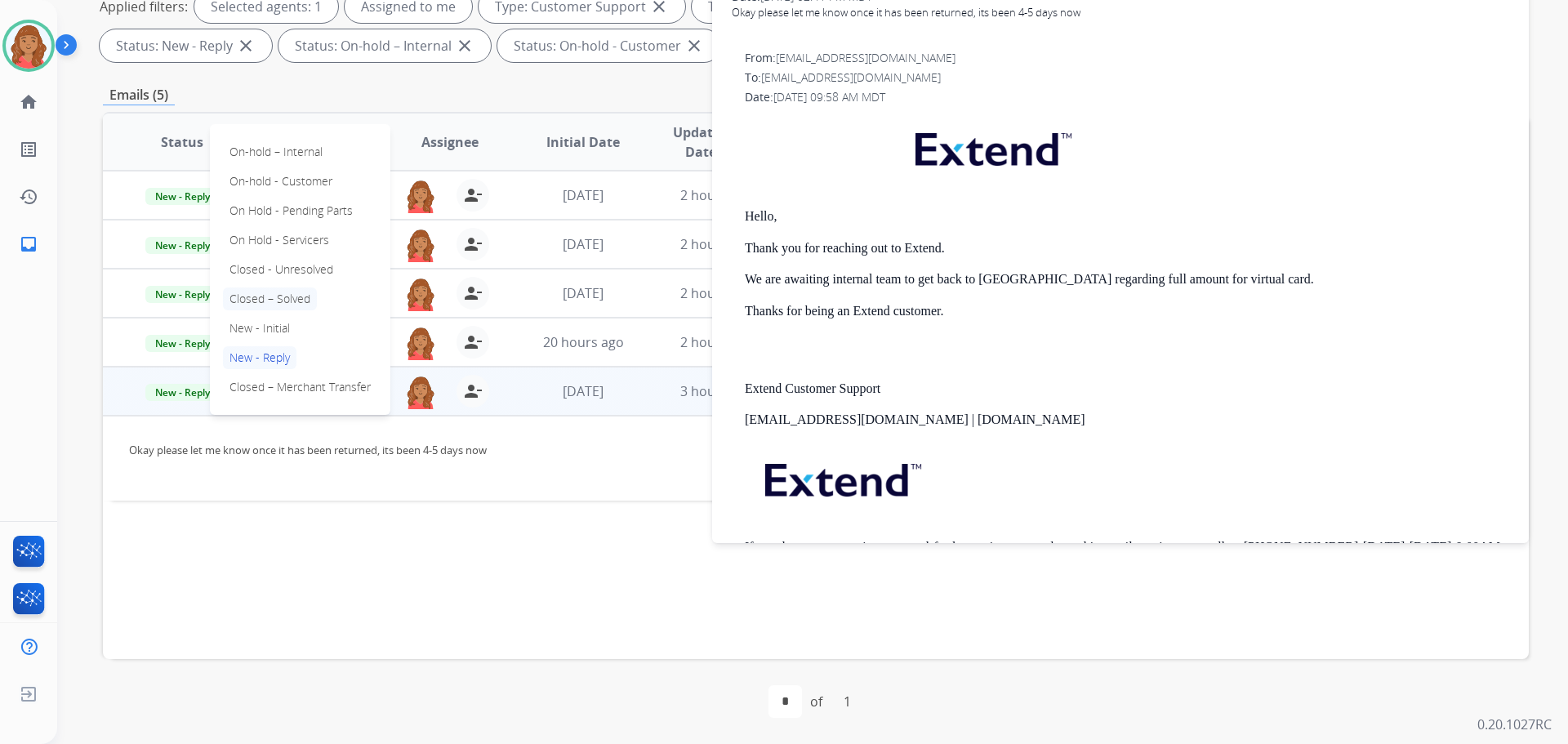
click at [272, 300] on p "Closed – Solved" at bounding box center [270, 299] width 94 height 23
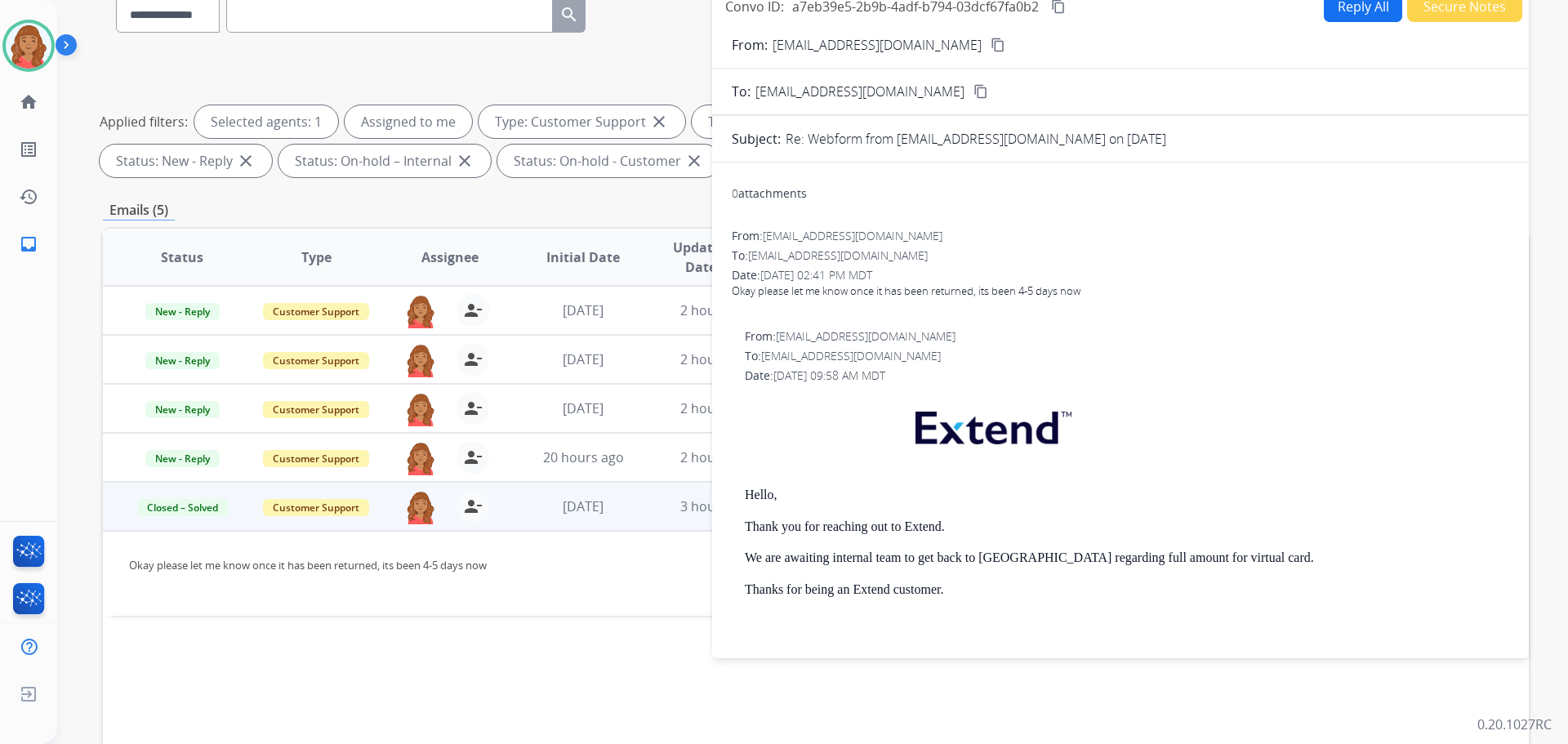
scroll to position [0, 0]
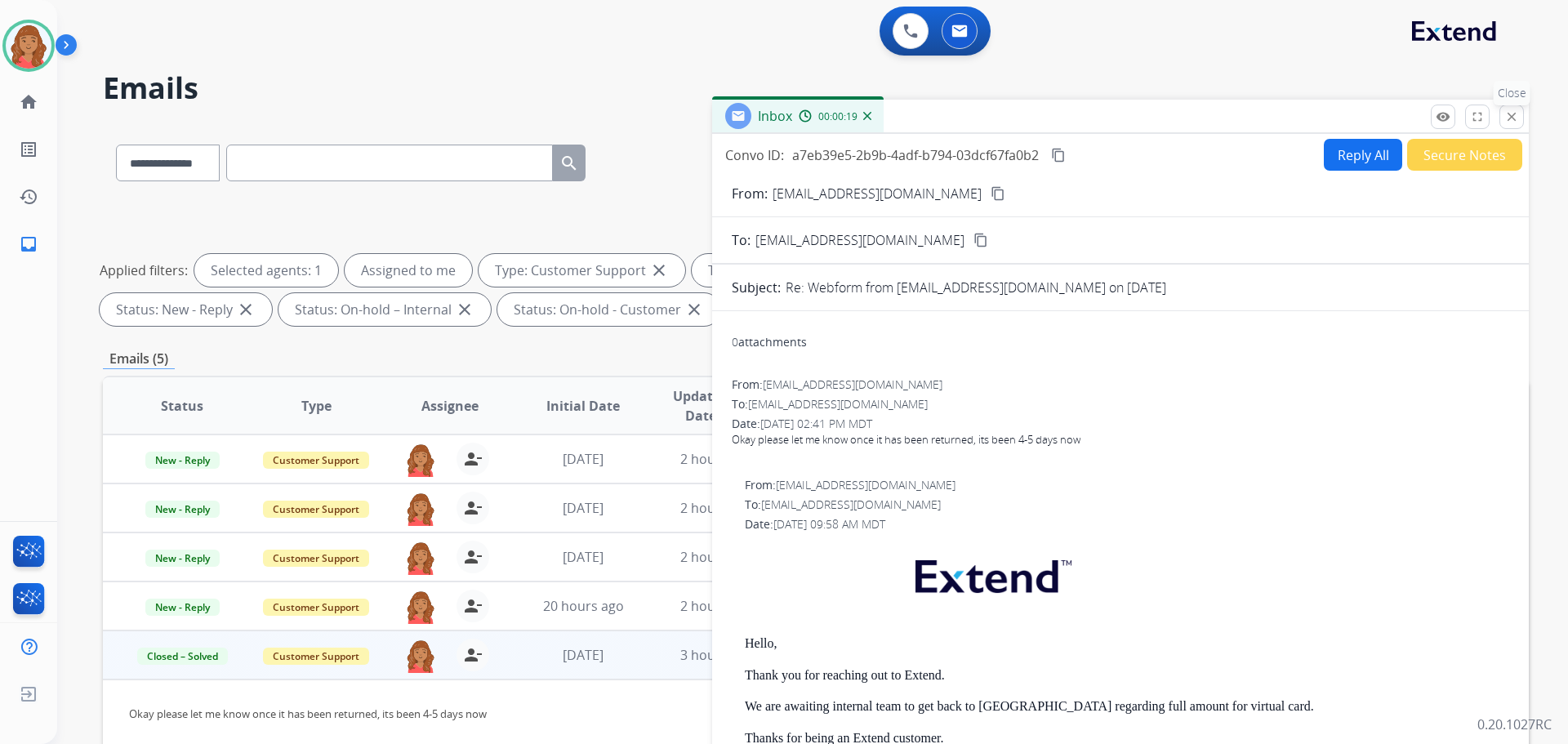
click at [1513, 118] on mat-icon "close" at bounding box center [1511, 116] width 14 height 14
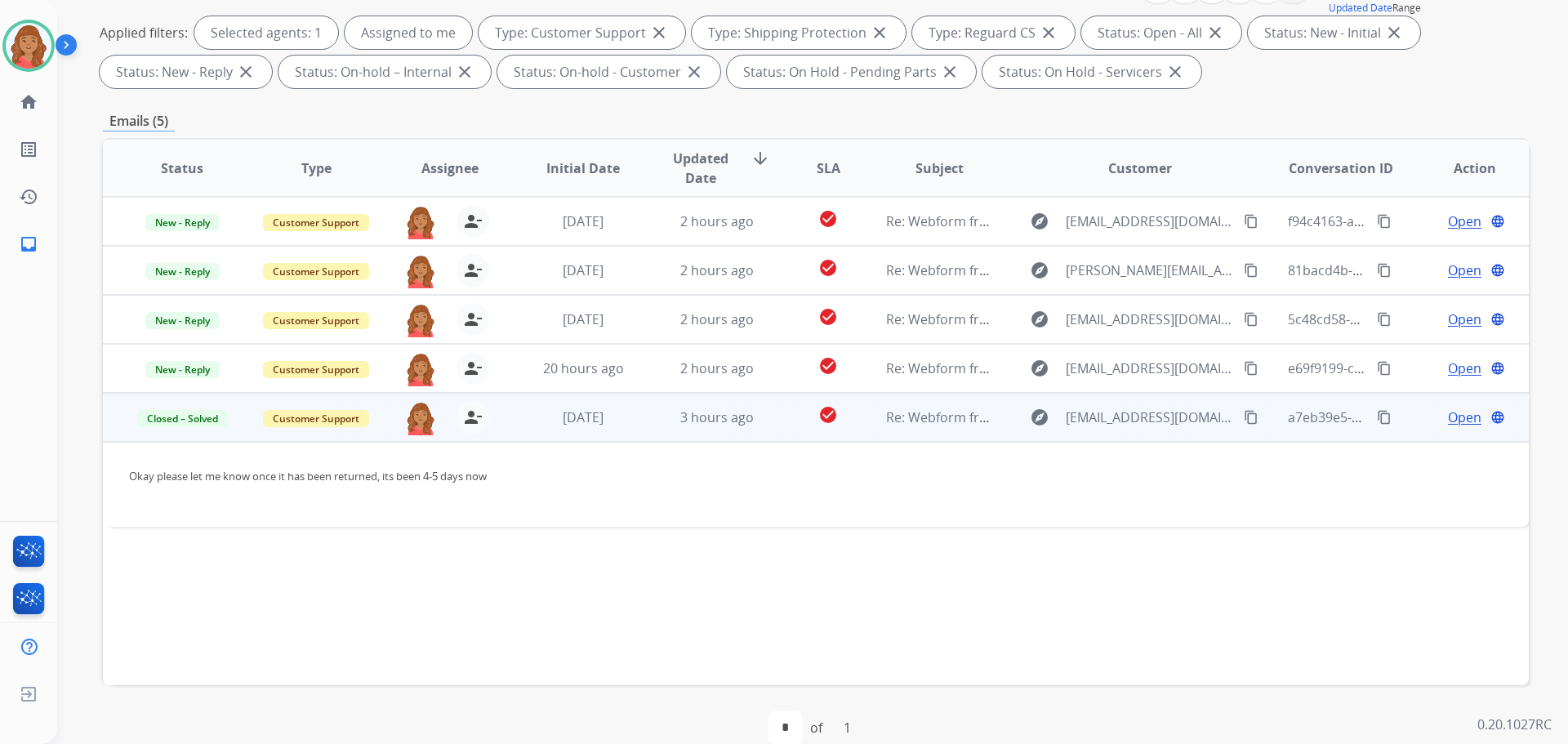
scroll to position [245, 0]
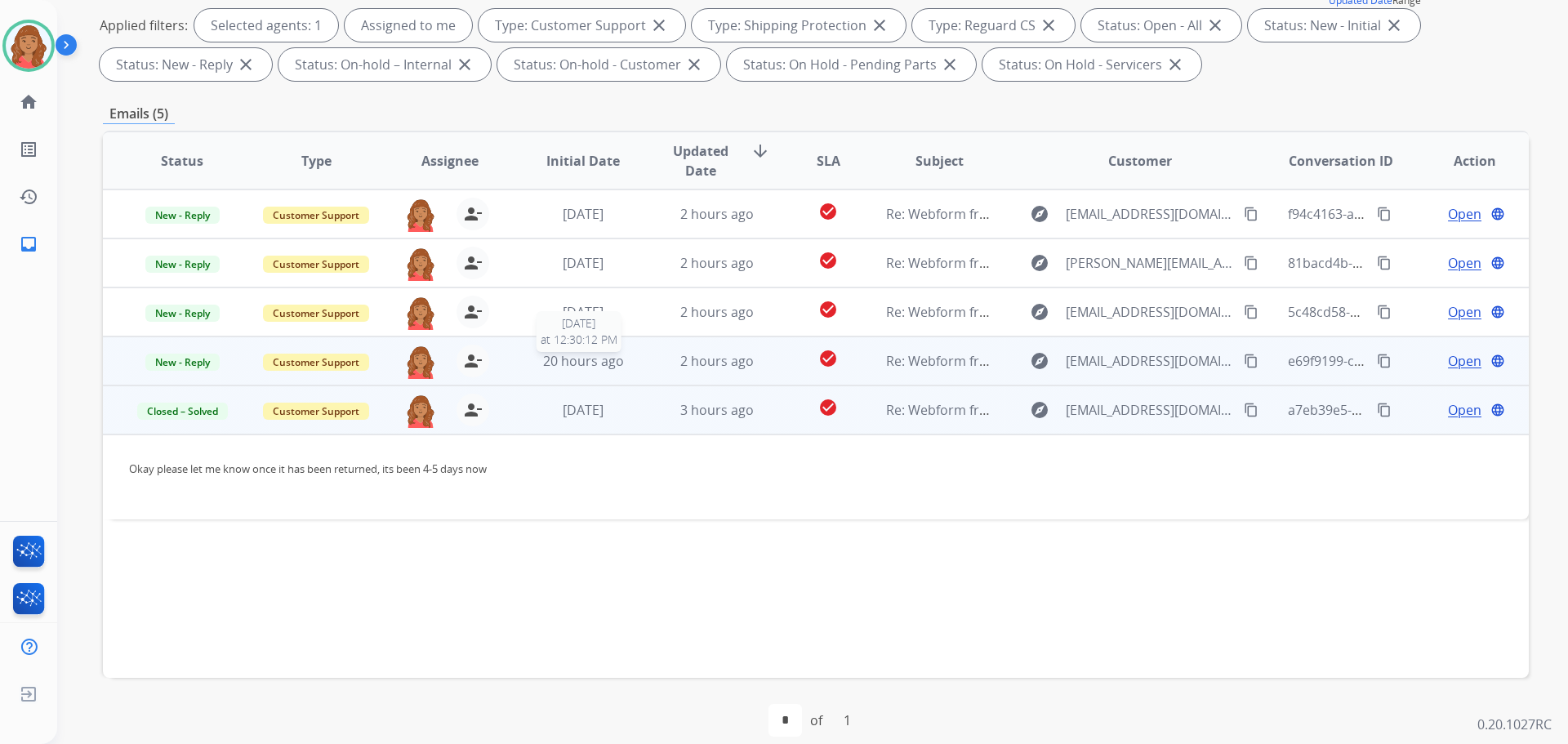
click at [603, 360] on span "20 hours ago" at bounding box center [584, 361] width 81 height 18
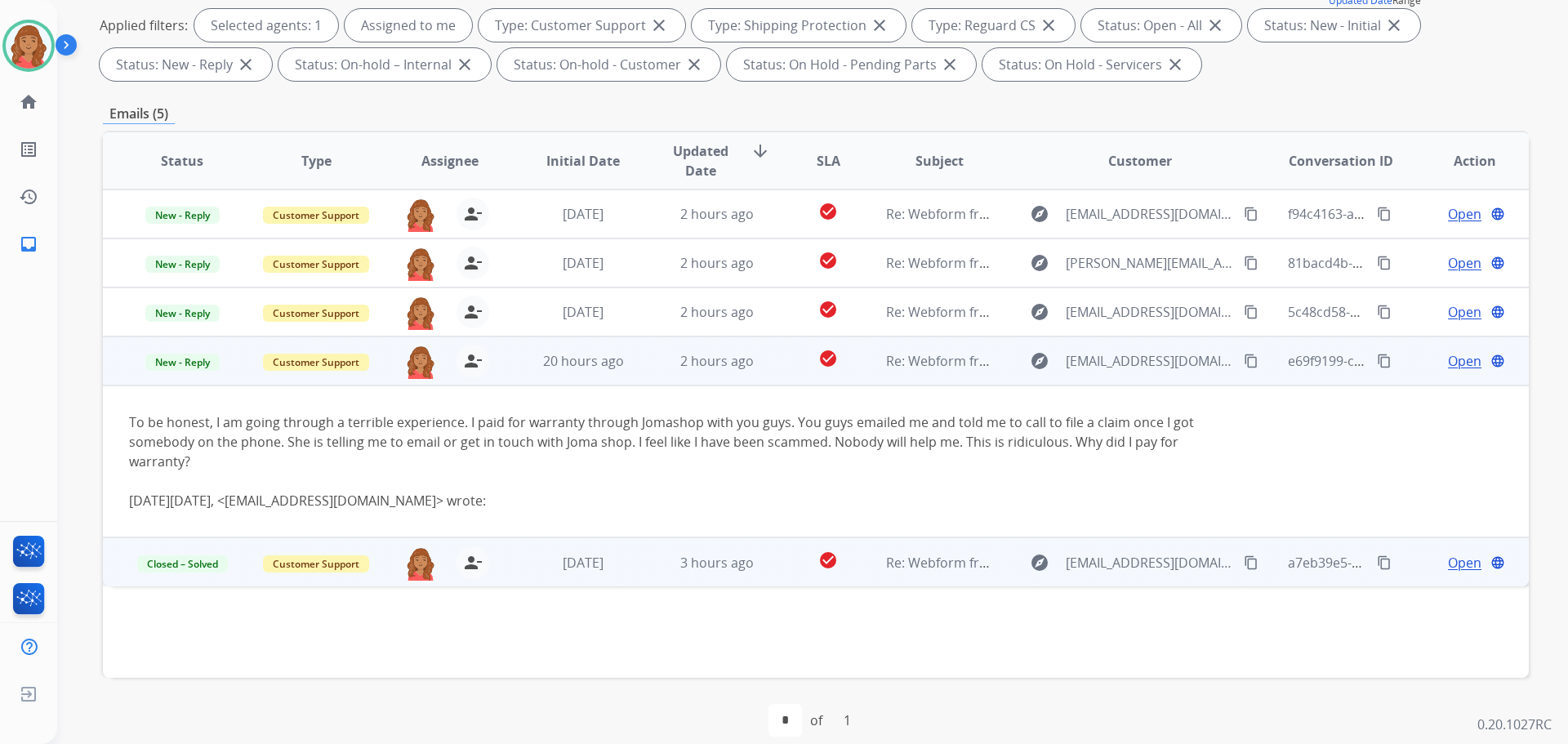
click at [1244, 358] on mat-icon "content_copy" at bounding box center [1251, 361] width 14 height 14
click at [1457, 369] on span "Open" at bounding box center [1464, 361] width 34 height 19
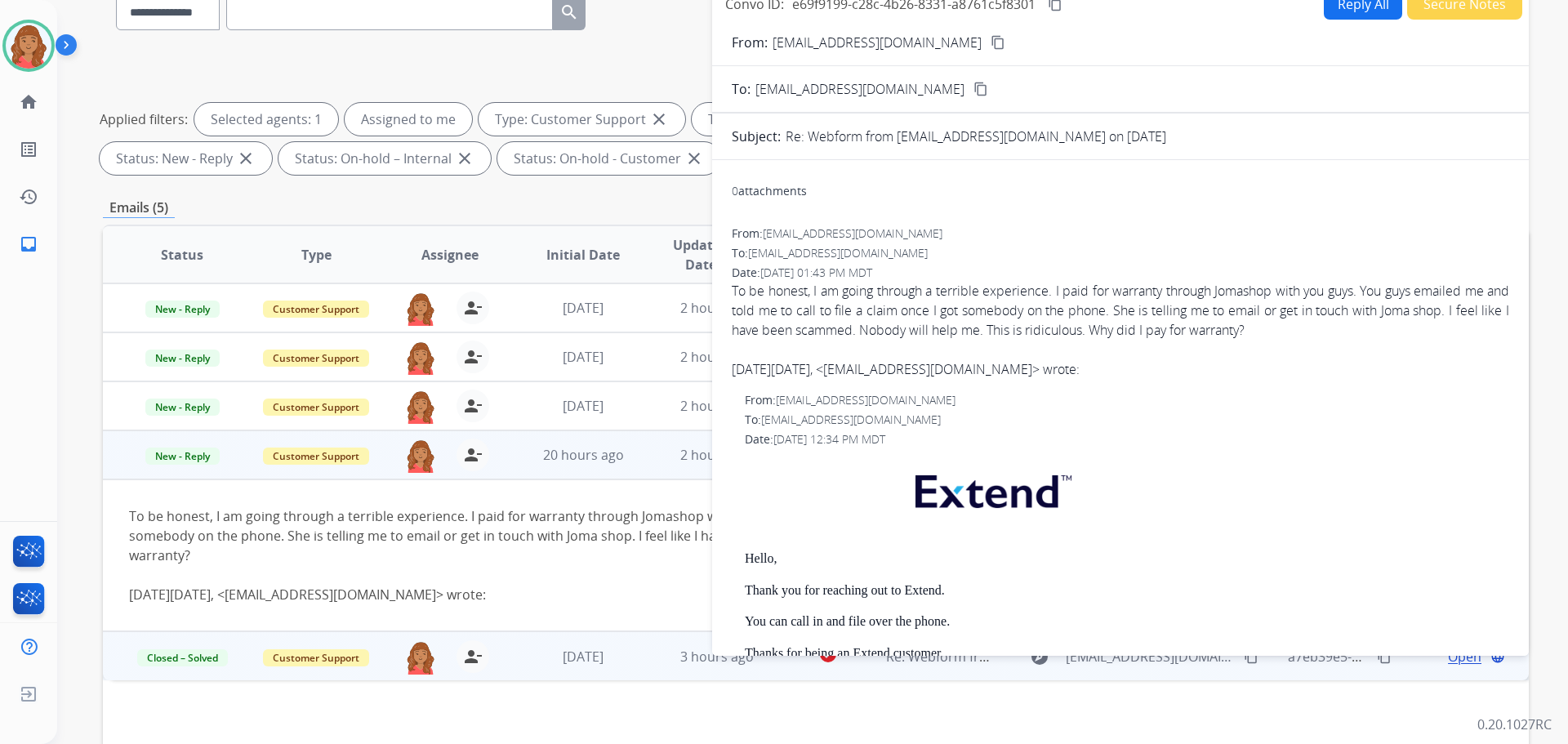
scroll to position [0, 0]
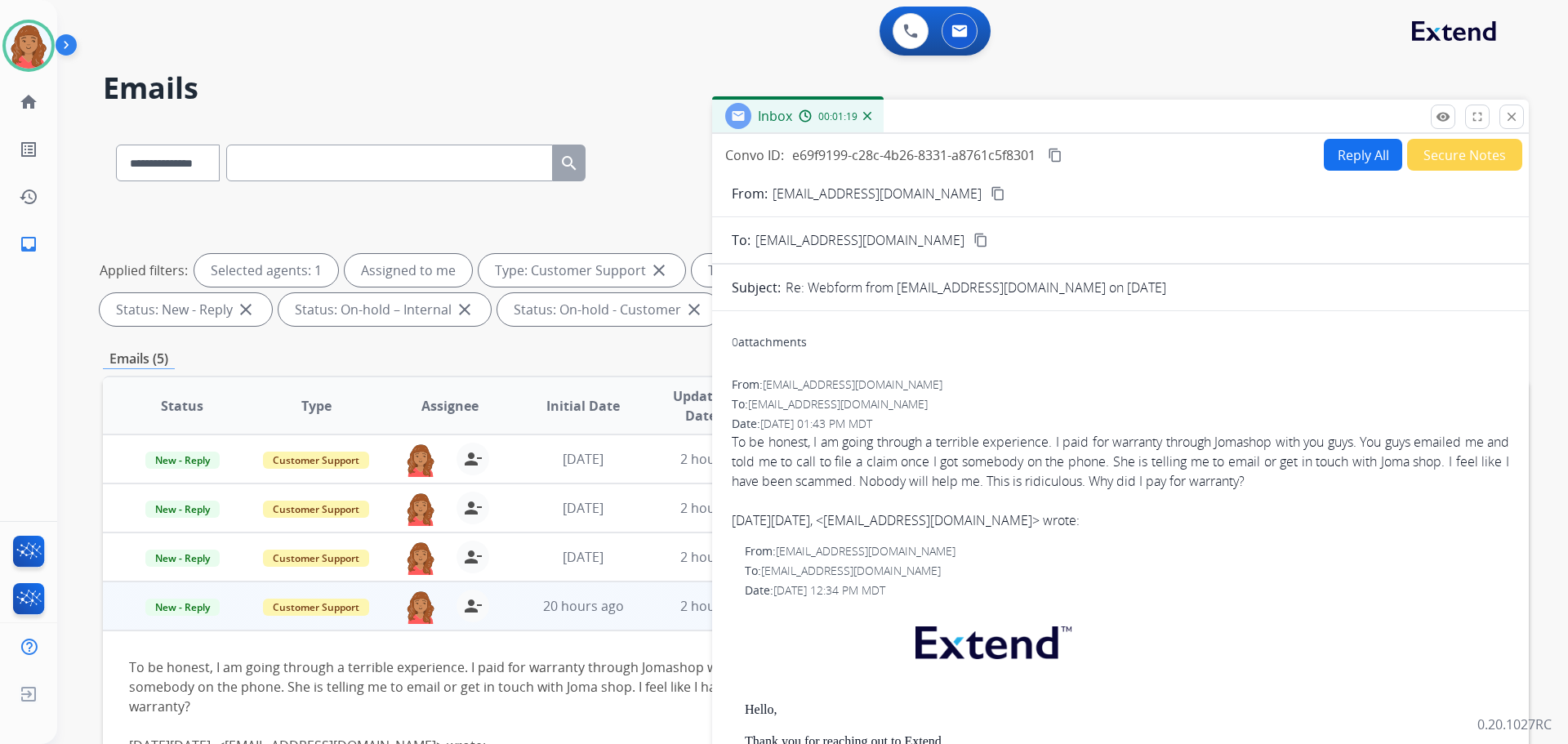
click at [1353, 166] on button "Reply All" at bounding box center [1363, 154] width 79 height 32
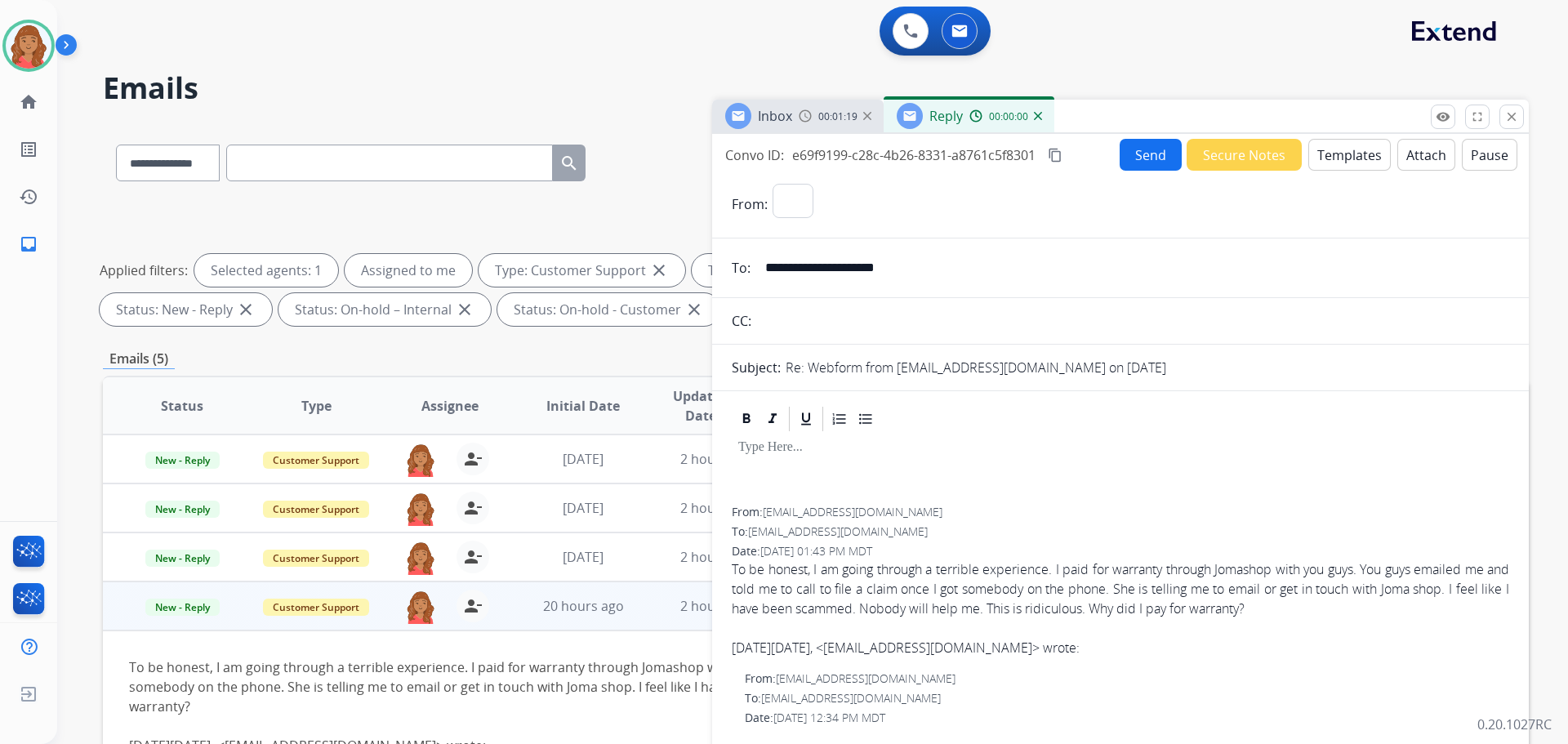
select select "**********"
click at [1332, 153] on button "Templates" at bounding box center [1350, 154] width 83 height 32
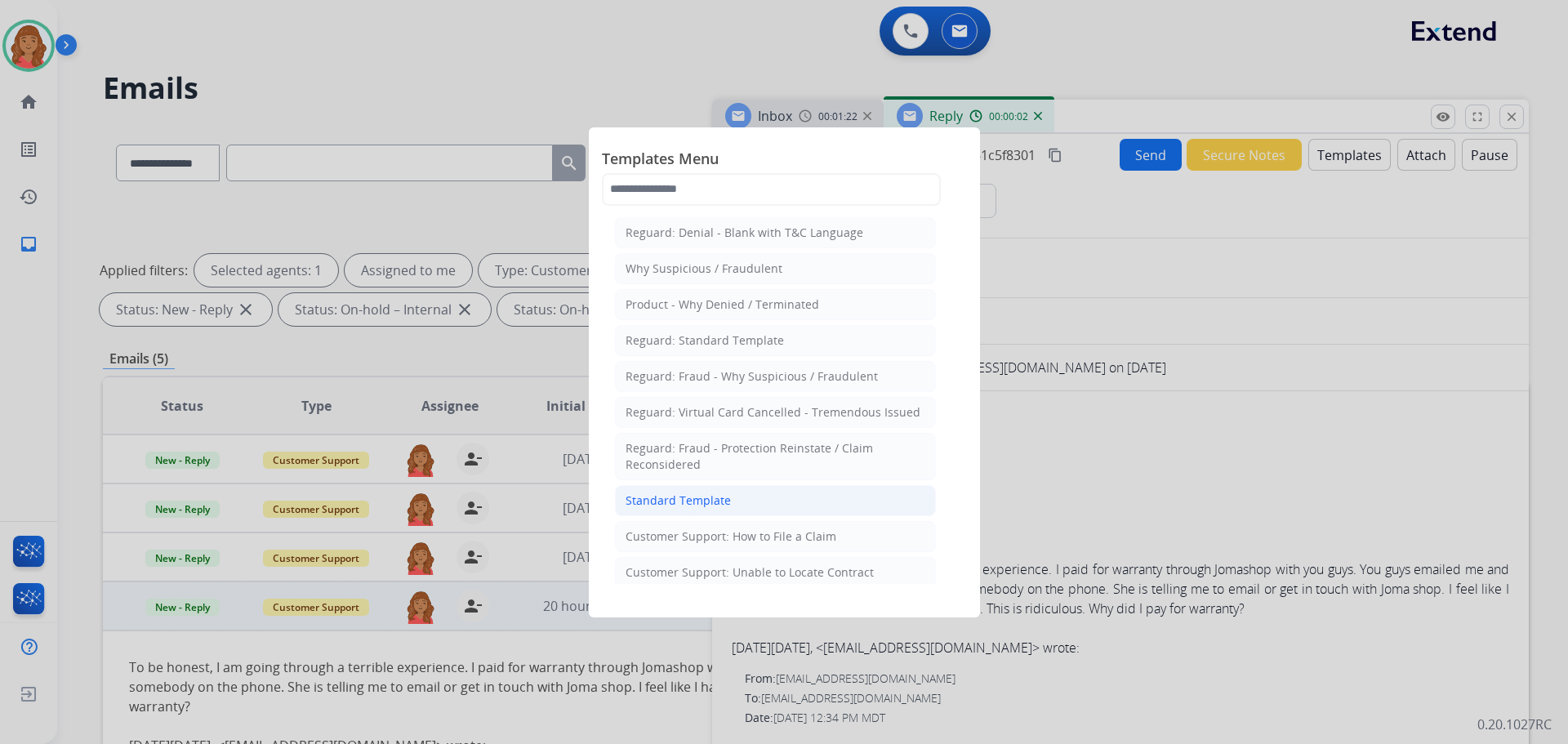
click at [695, 509] on li "Standard Template" at bounding box center [775, 500] width 321 height 31
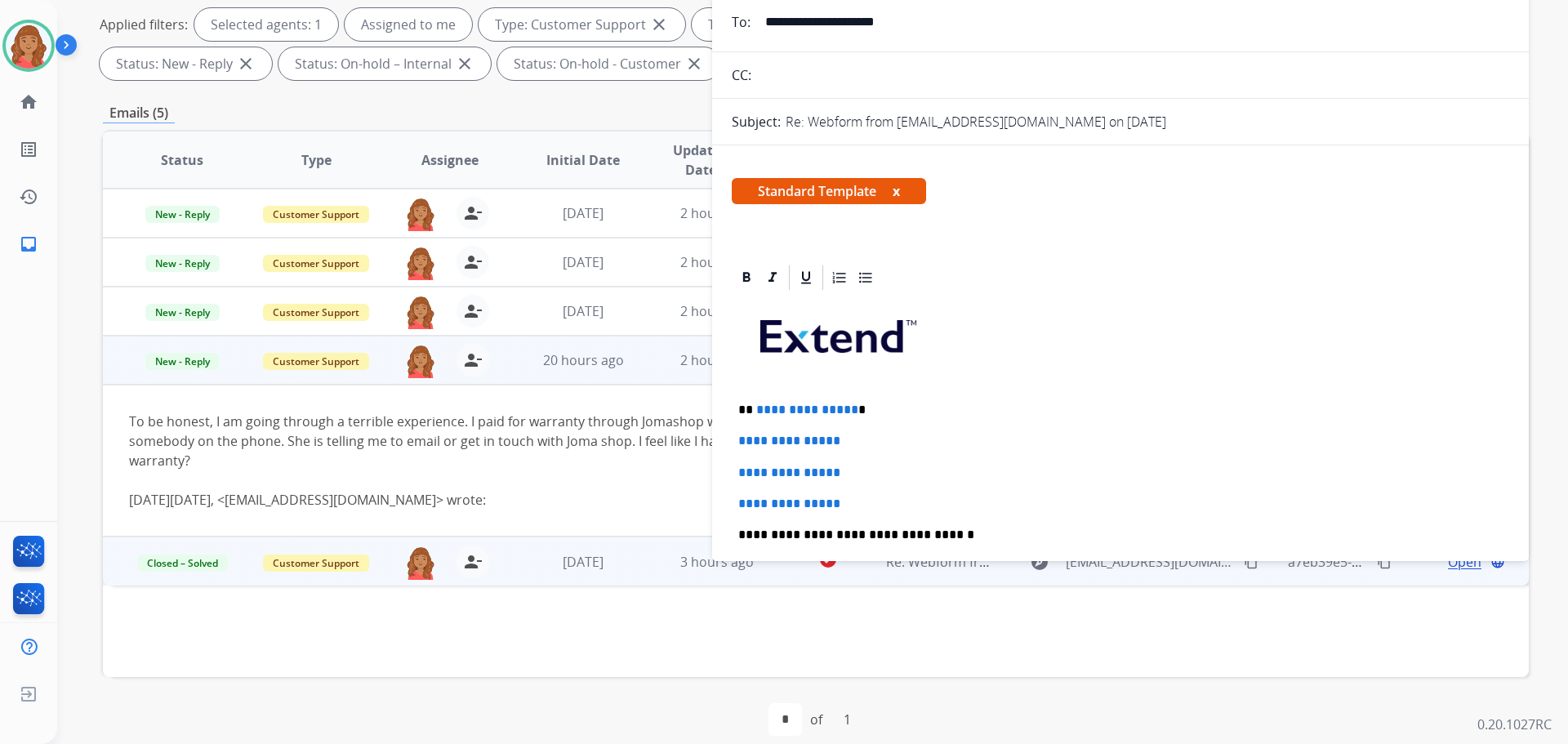
scroll to position [264, 0]
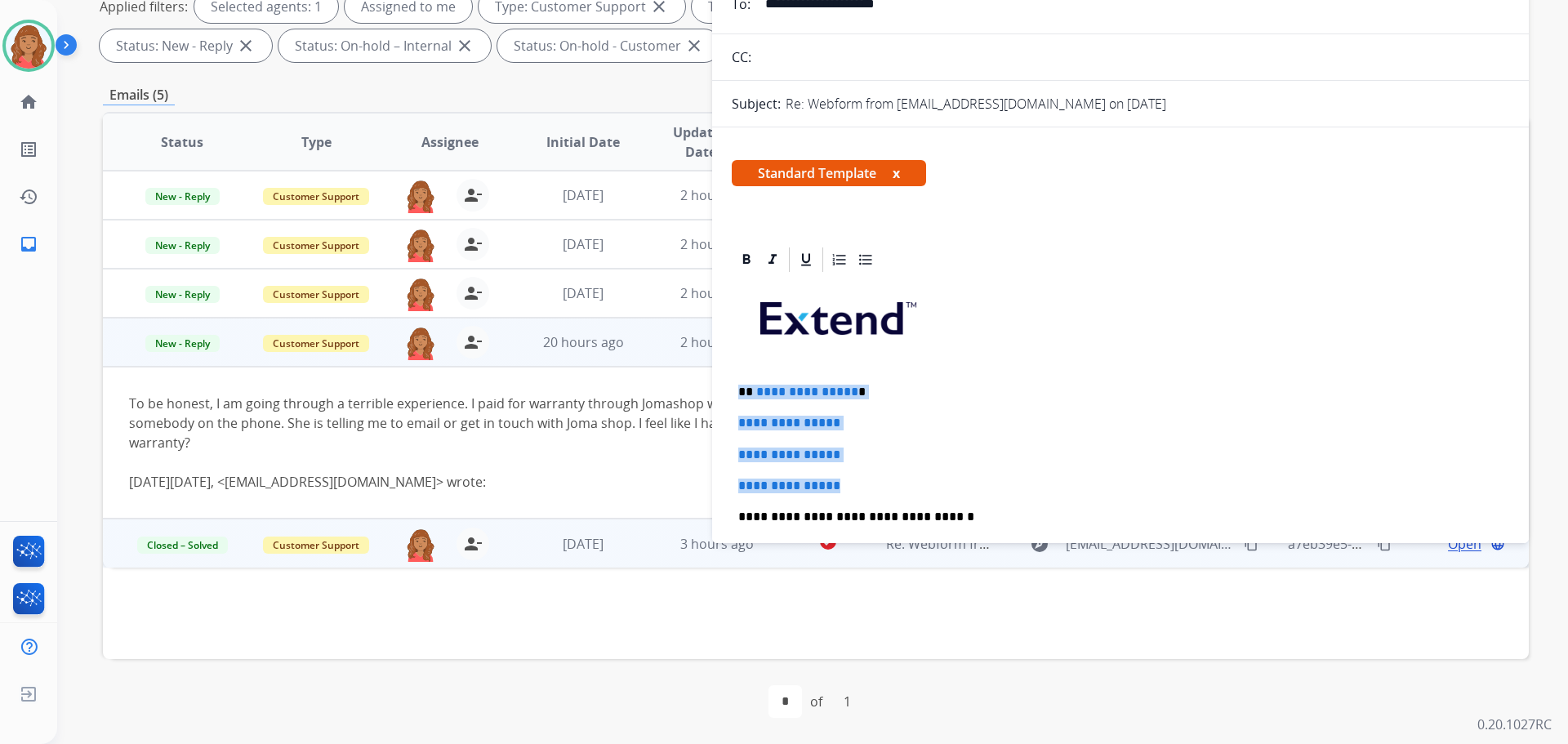
drag, startPoint x: 838, startPoint y: 481, endPoint x: 723, endPoint y: 383, distance: 151.1
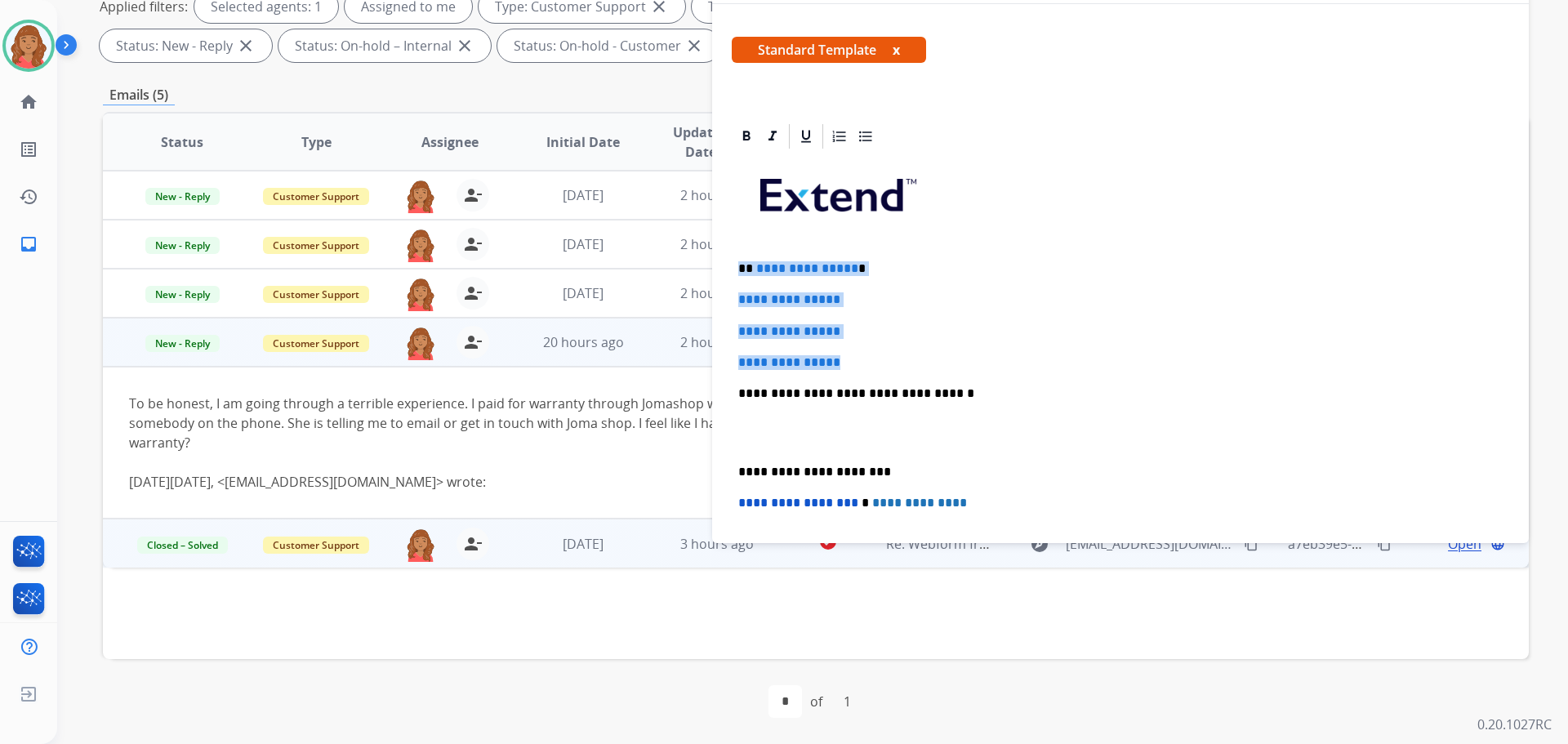
scroll to position [164, 0]
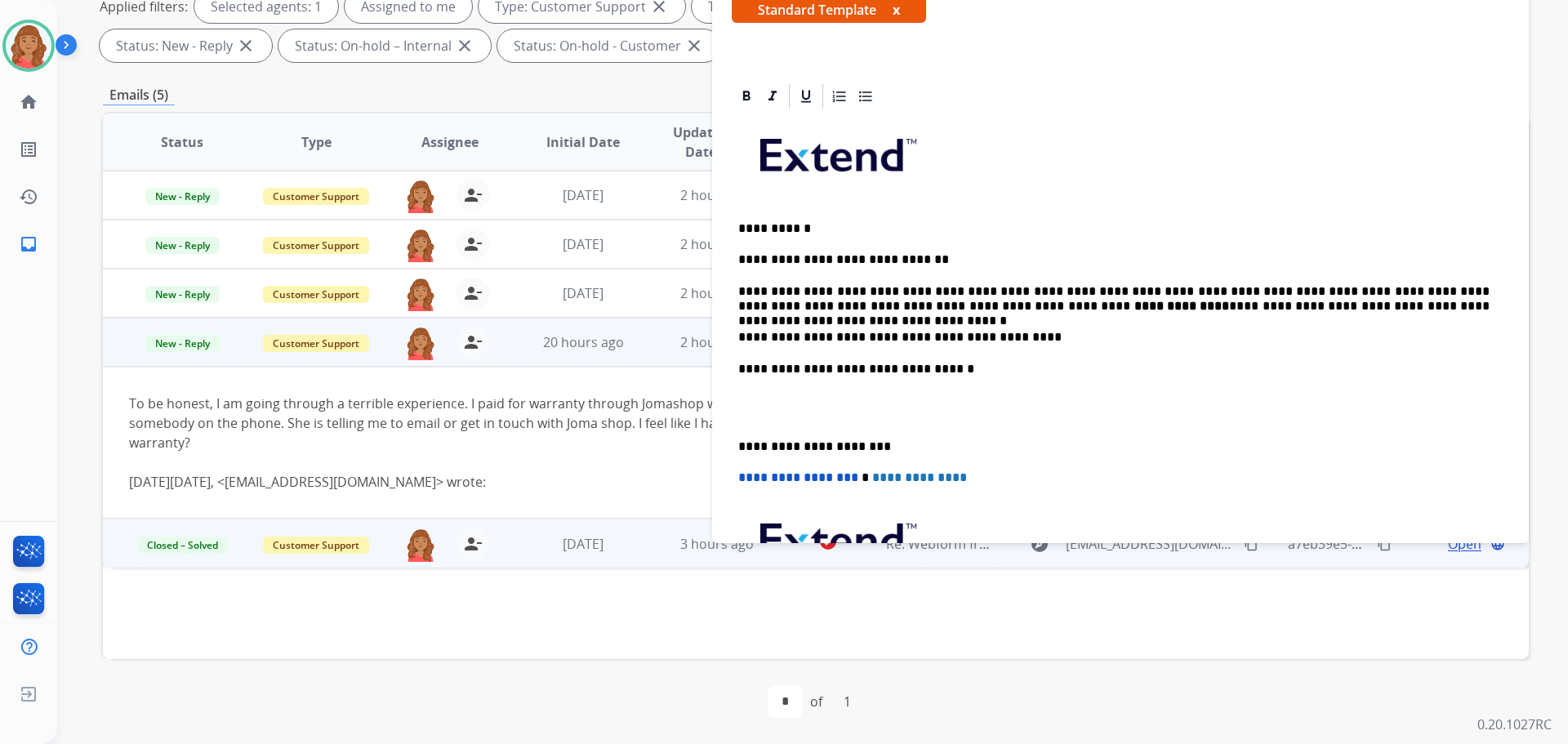
click at [737, 448] on div "**********" at bounding box center [1121, 399] width 777 height 577
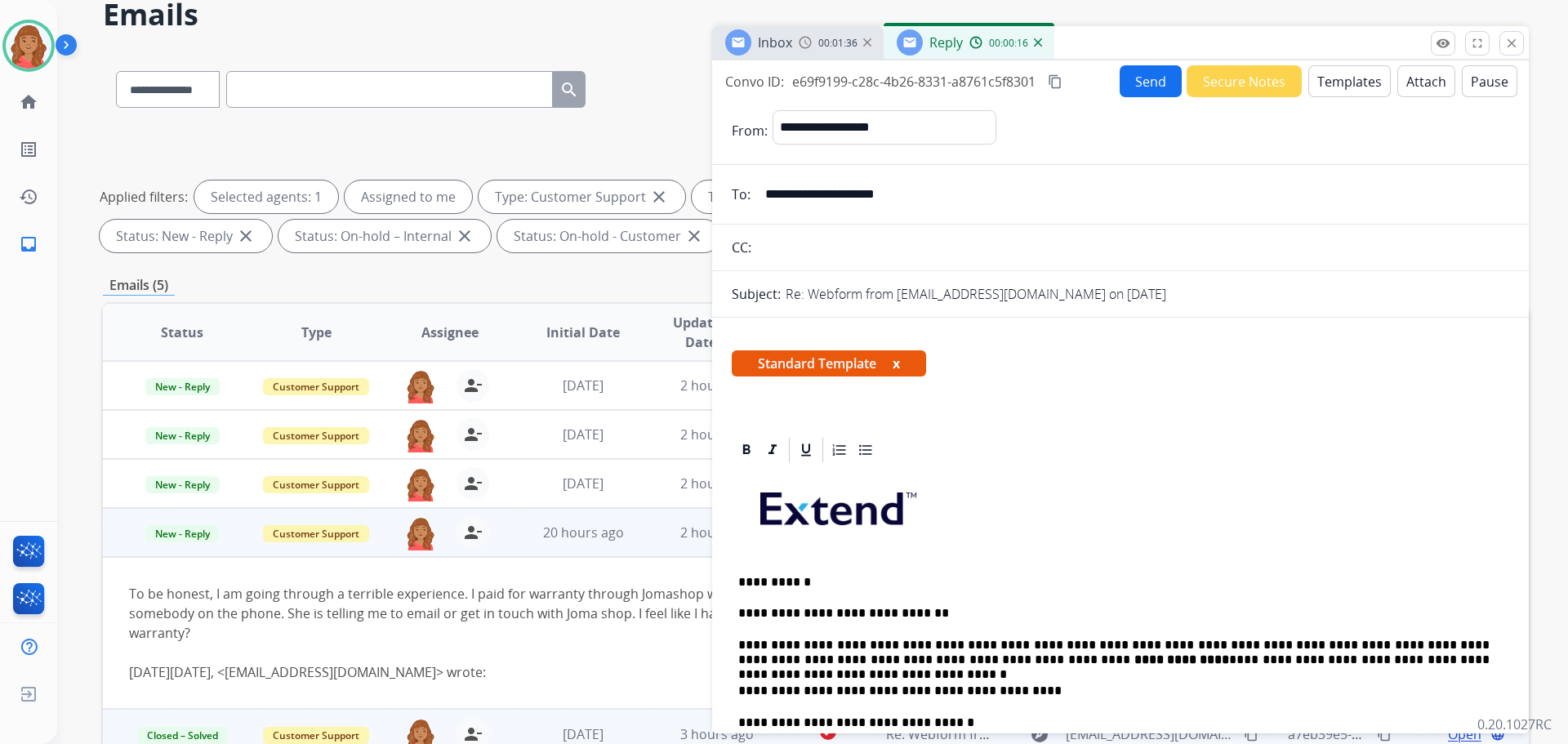
scroll to position [0, 0]
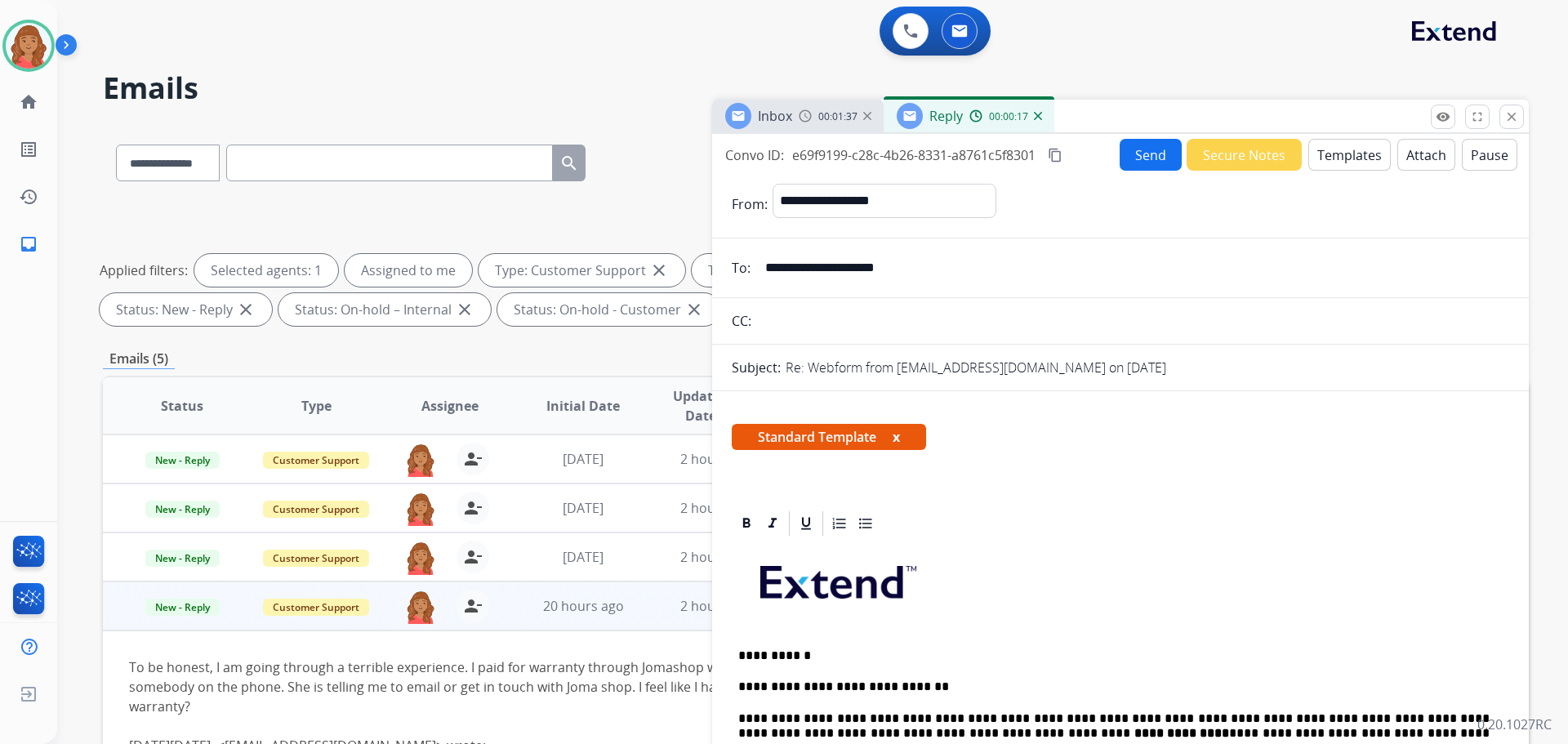
click at [1060, 154] on mat-icon "content_copy" at bounding box center [1054, 155] width 14 height 14
click at [1133, 159] on button "Send" at bounding box center [1151, 154] width 63 height 32
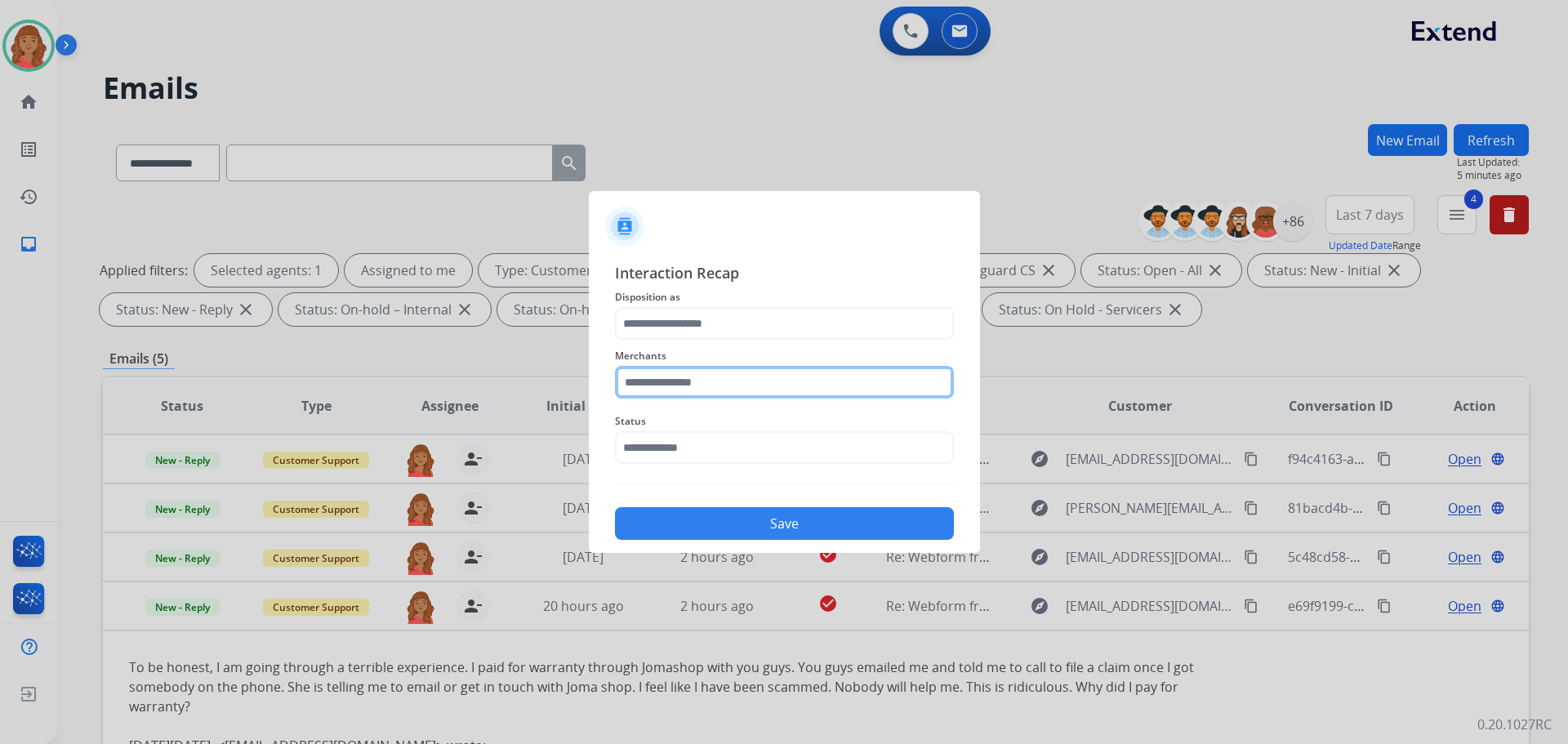
click at [670, 390] on input "text" at bounding box center [784, 382] width 339 height 33
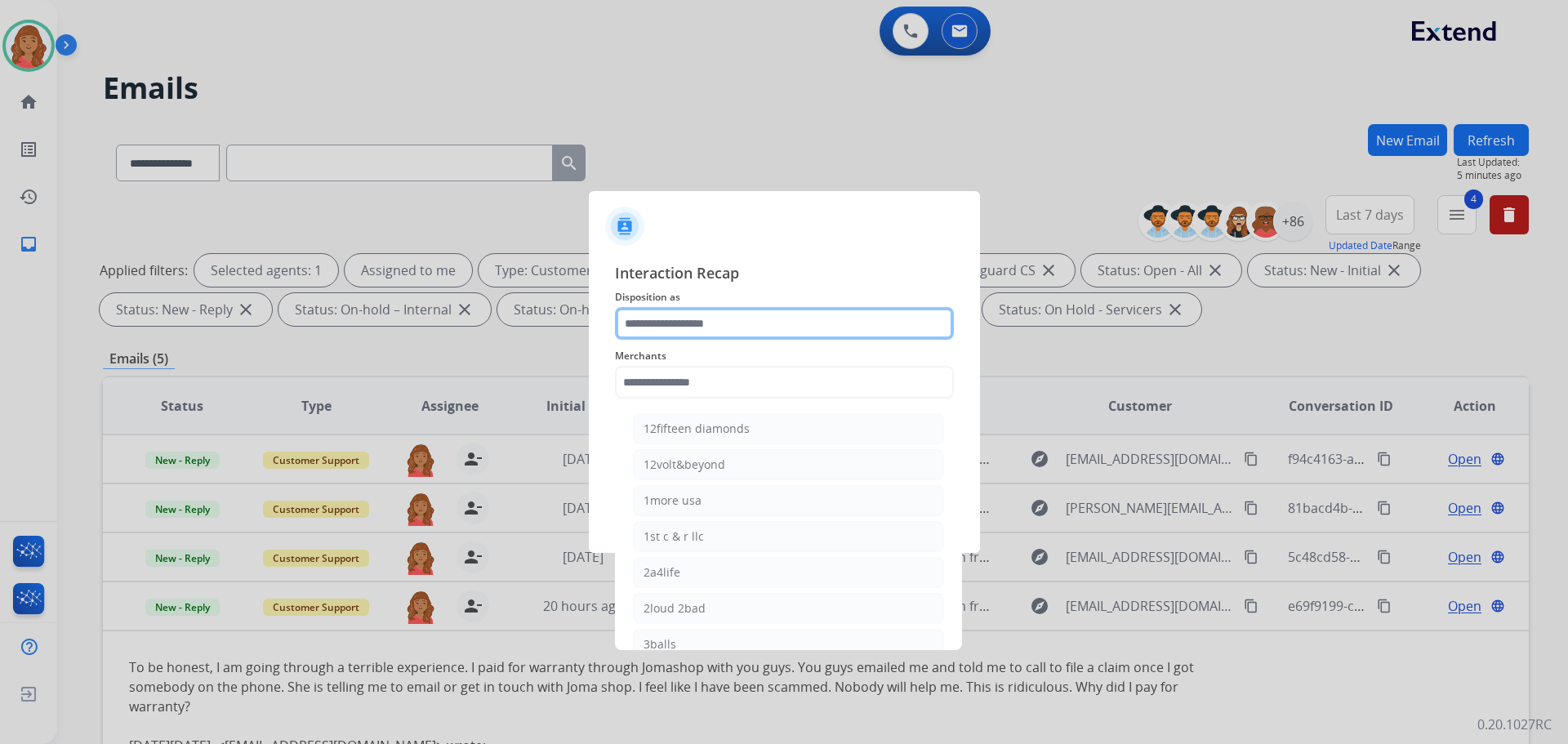
click at [671, 322] on input "text" at bounding box center [784, 323] width 339 height 33
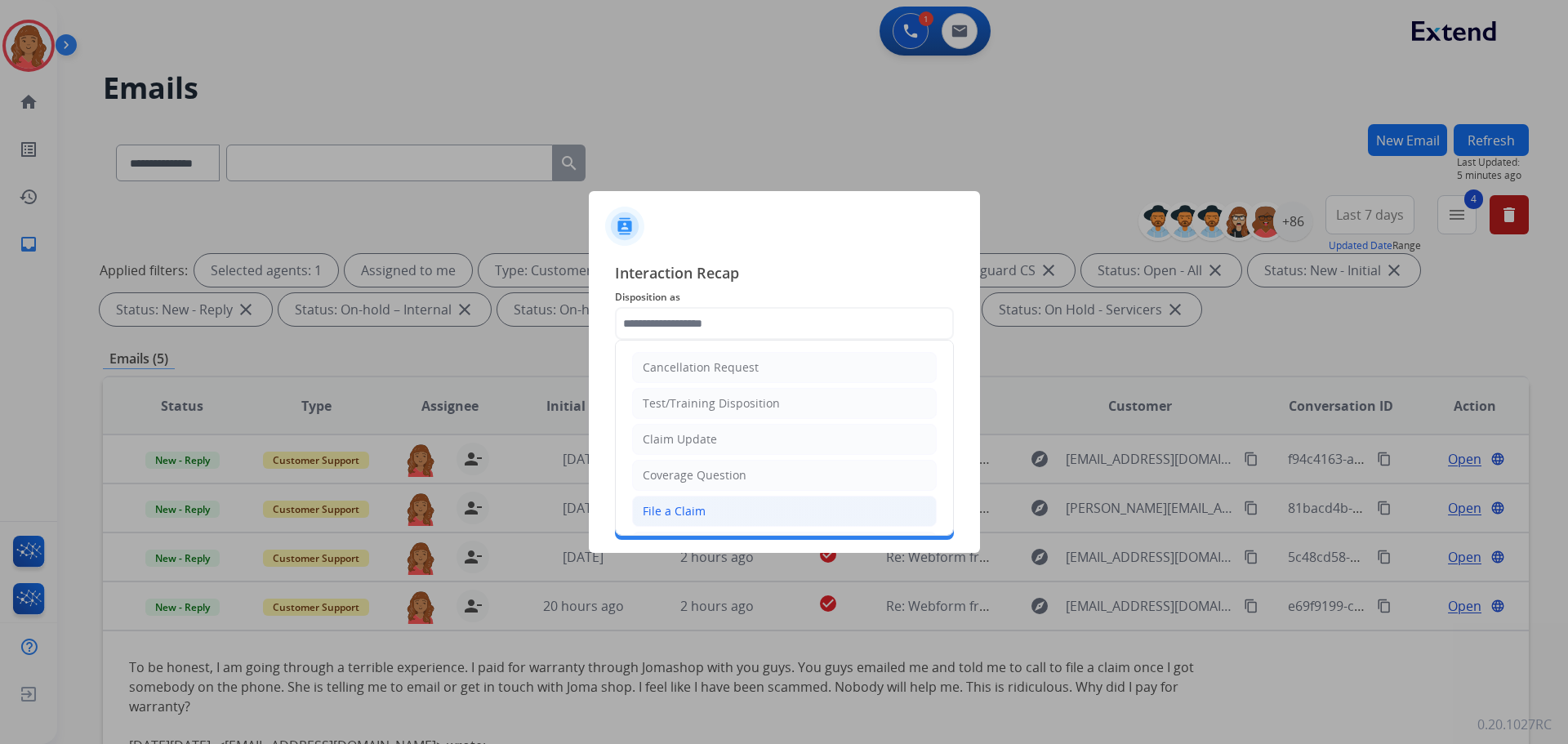
drag, startPoint x: 673, startPoint y: 514, endPoint x: 672, endPoint y: 456, distance: 58.0
click at [673, 512] on div "File a Claim" at bounding box center [673, 511] width 63 height 16
type input "**********"
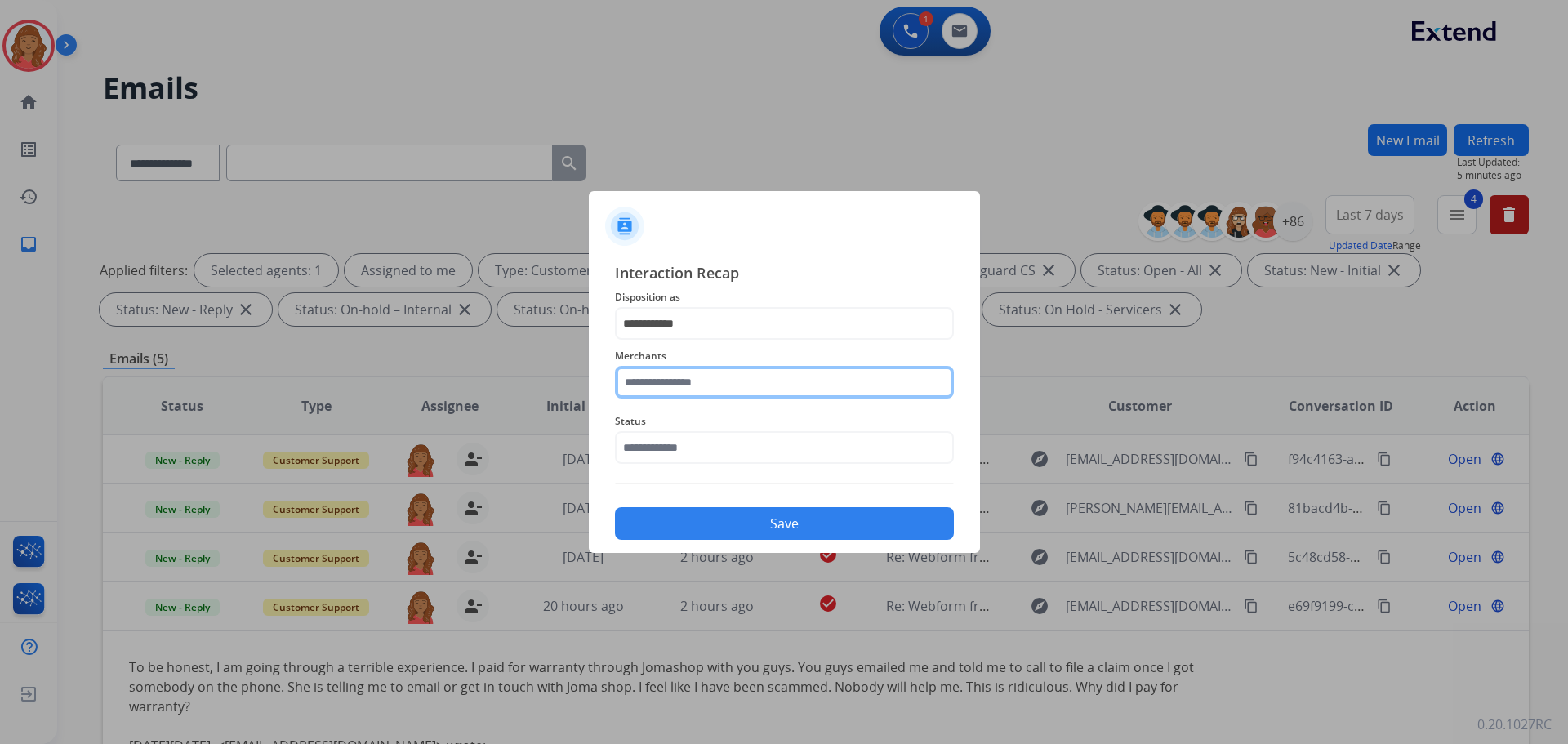
click at [673, 387] on input "text" at bounding box center [784, 382] width 339 height 33
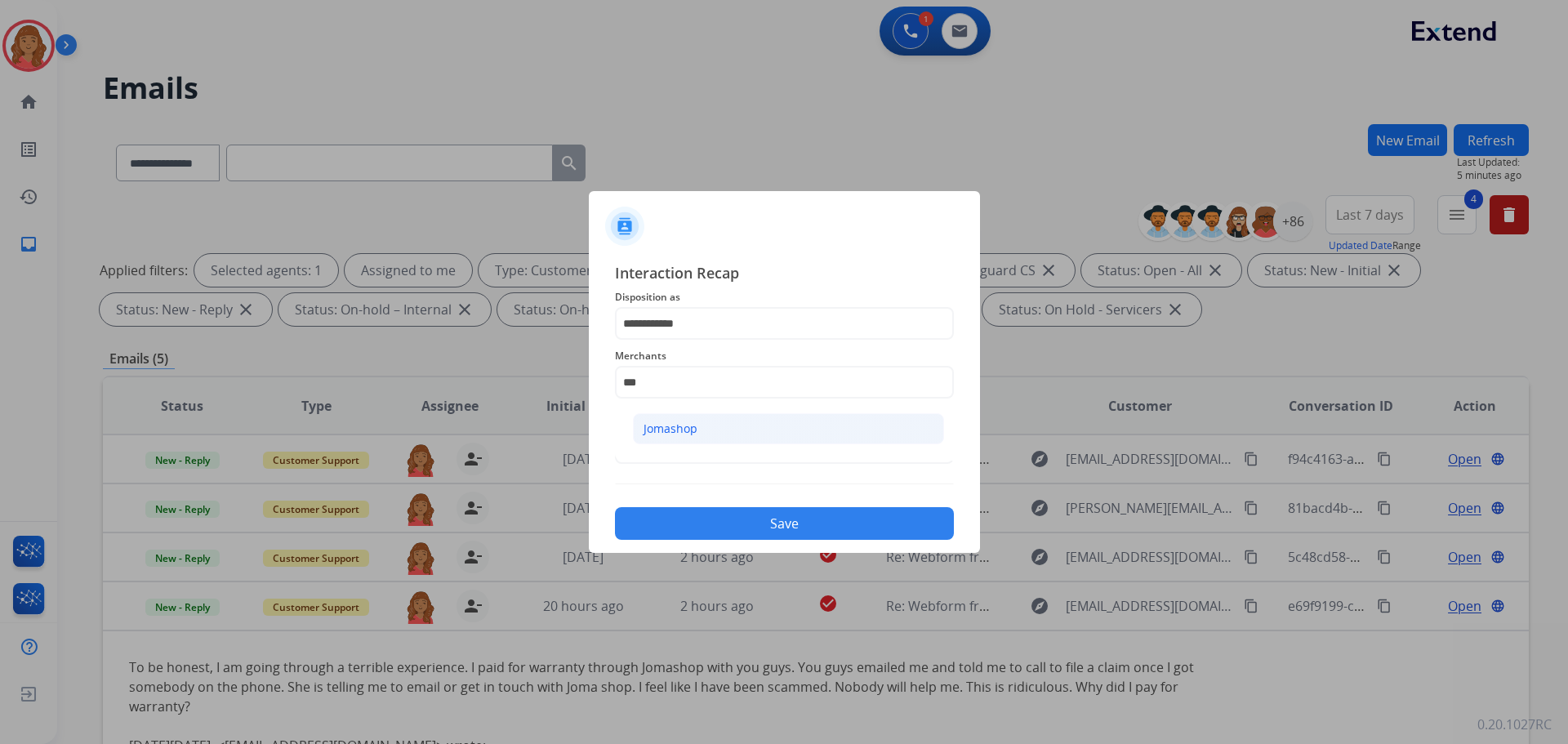
click at [688, 425] on div "Jomashop" at bounding box center [670, 428] width 54 height 16
type input "********"
click at [687, 457] on input "text" at bounding box center [784, 448] width 339 height 33
click at [759, 457] on input "text" at bounding box center [784, 448] width 339 height 33
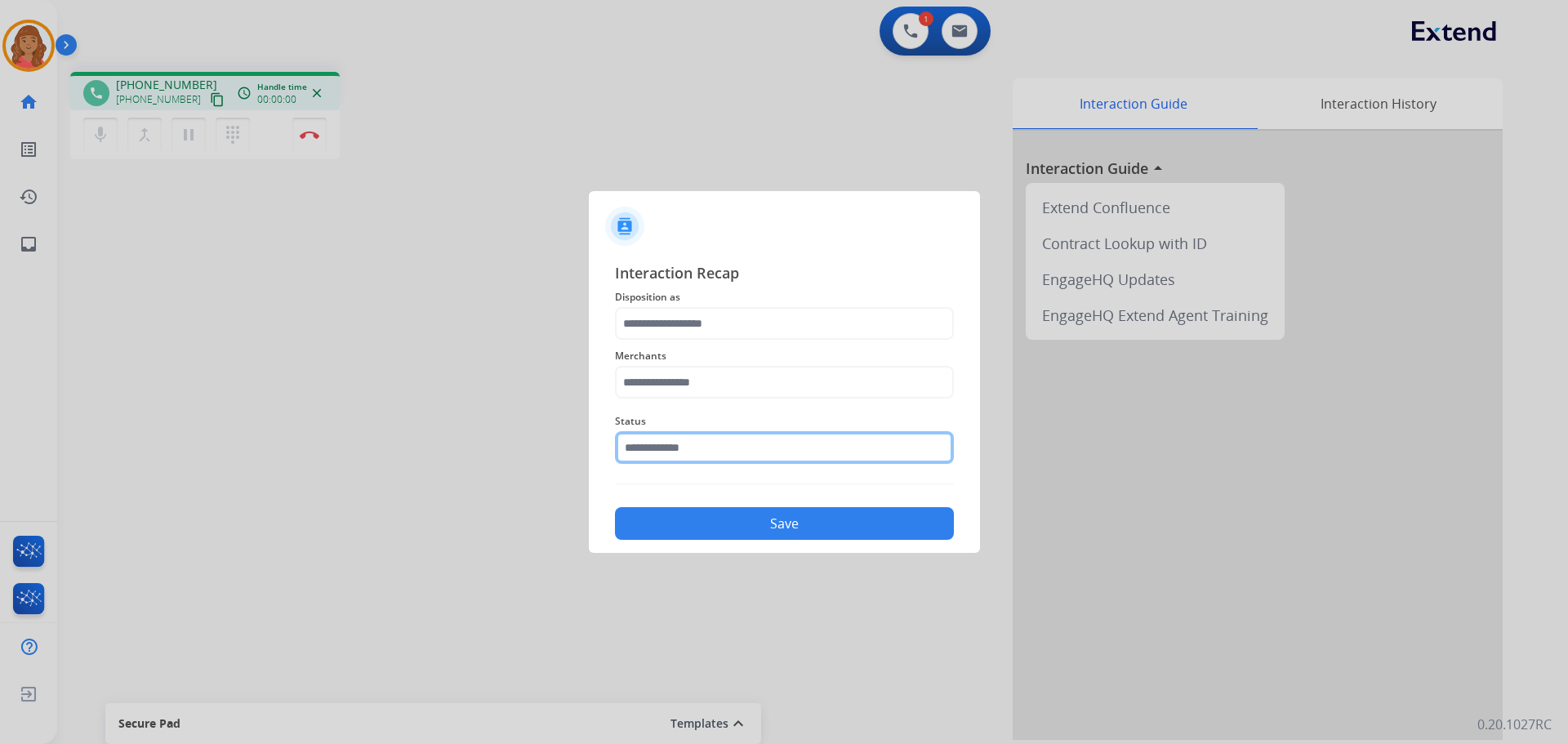
click at [750, 463] on input "text" at bounding box center [784, 448] width 339 height 33
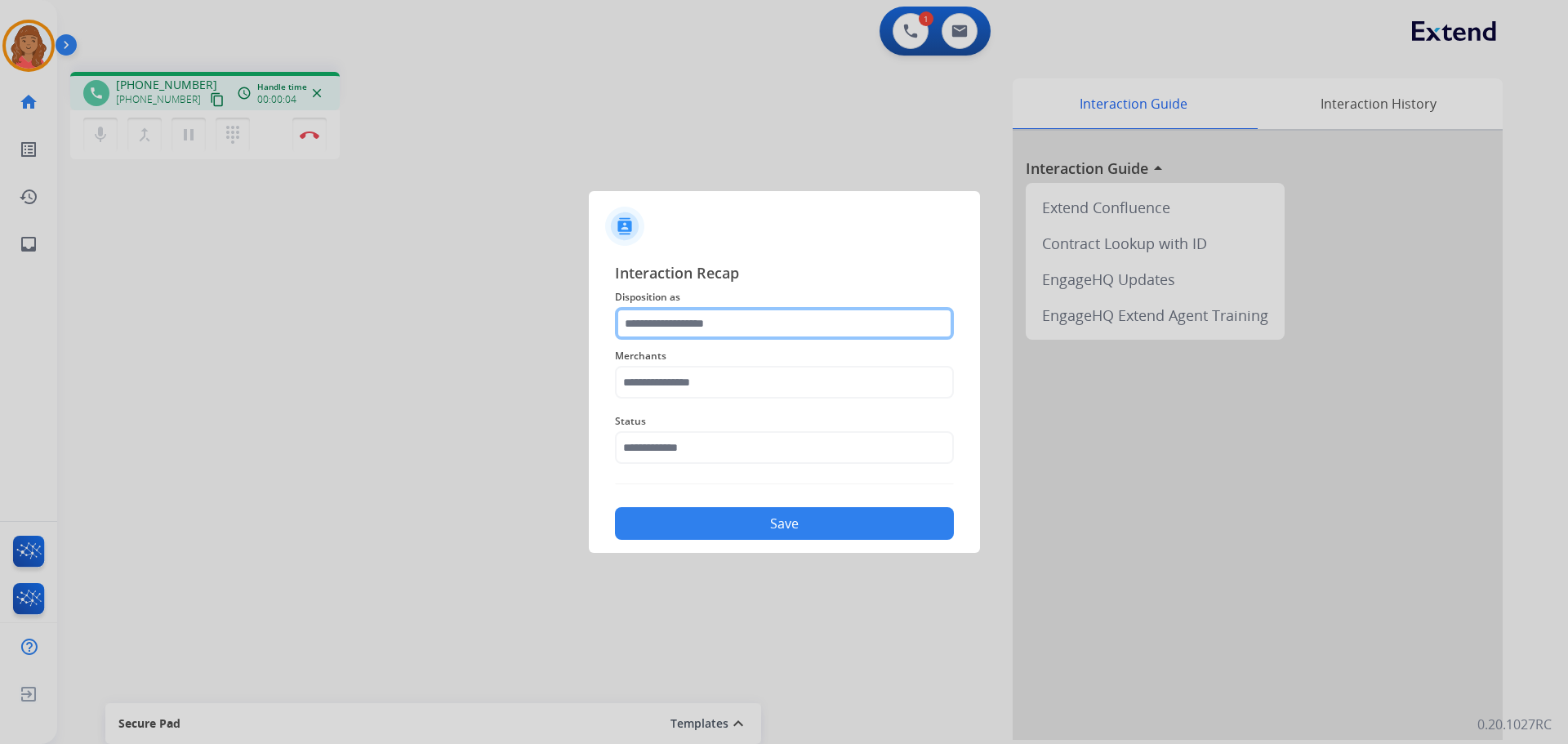
click at [712, 322] on input "text" at bounding box center [784, 323] width 339 height 33
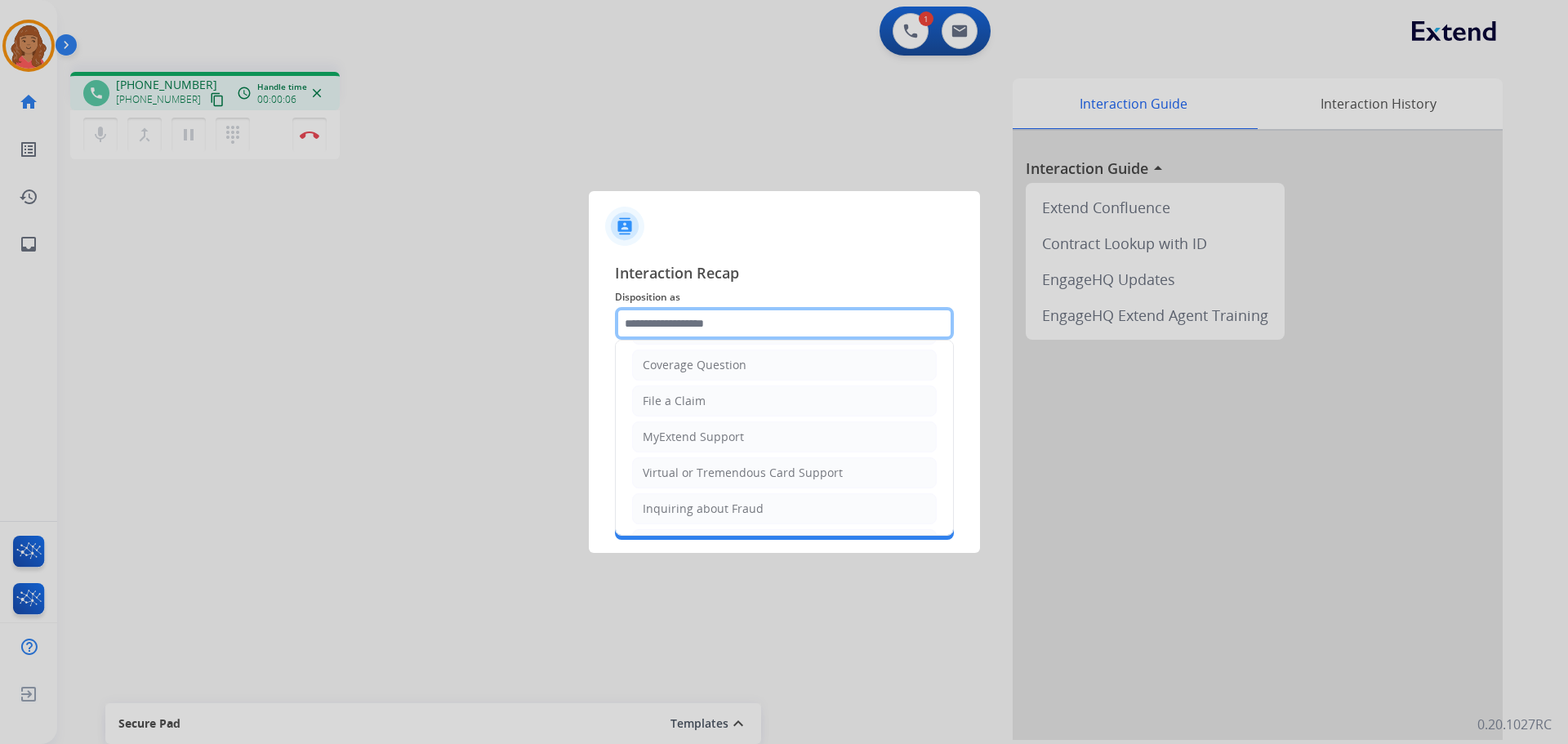
scroll to position [82, 0]
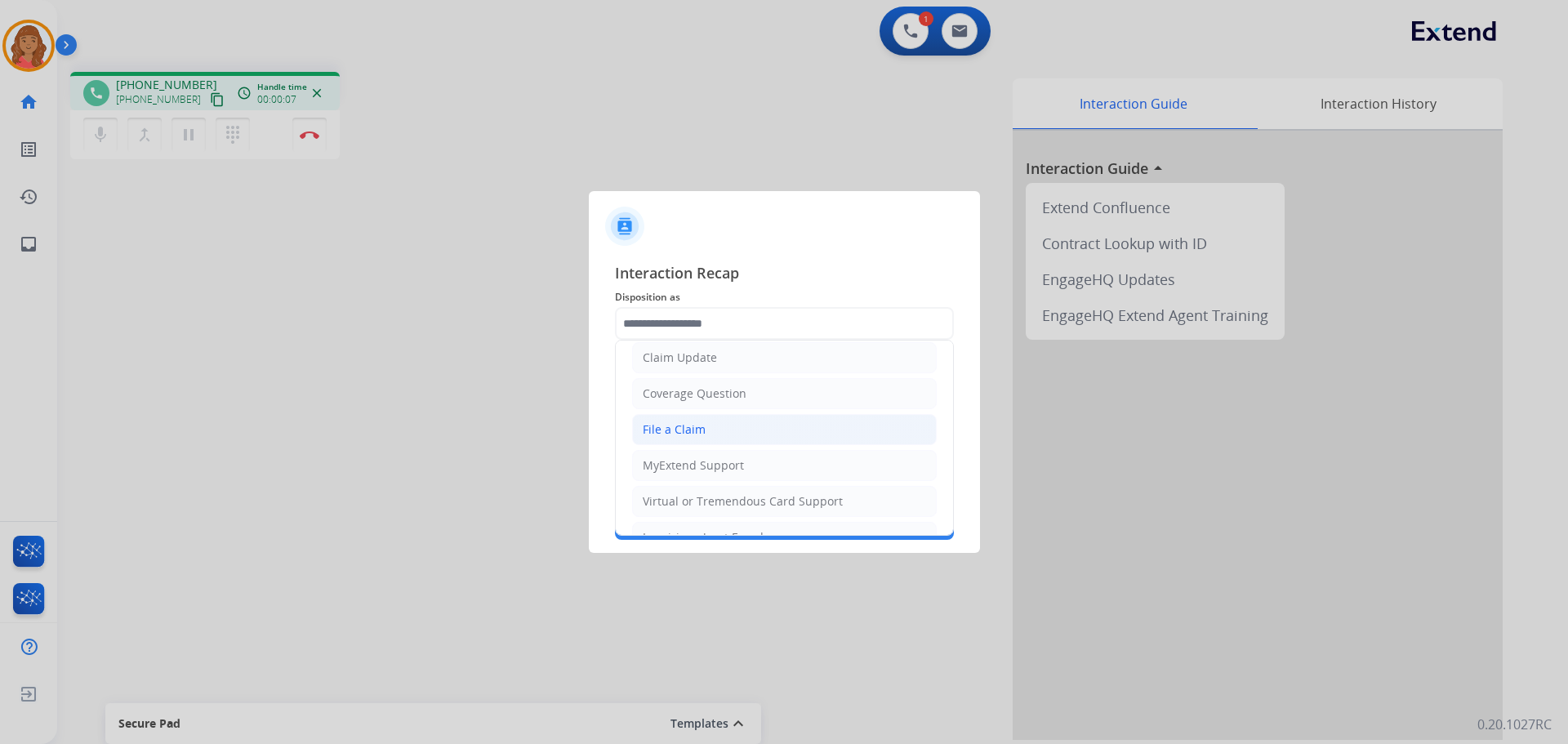
click at [699, 436] on div "File a Claim" at bounding box center [673, 429] width 63 height 16
type input "**********"
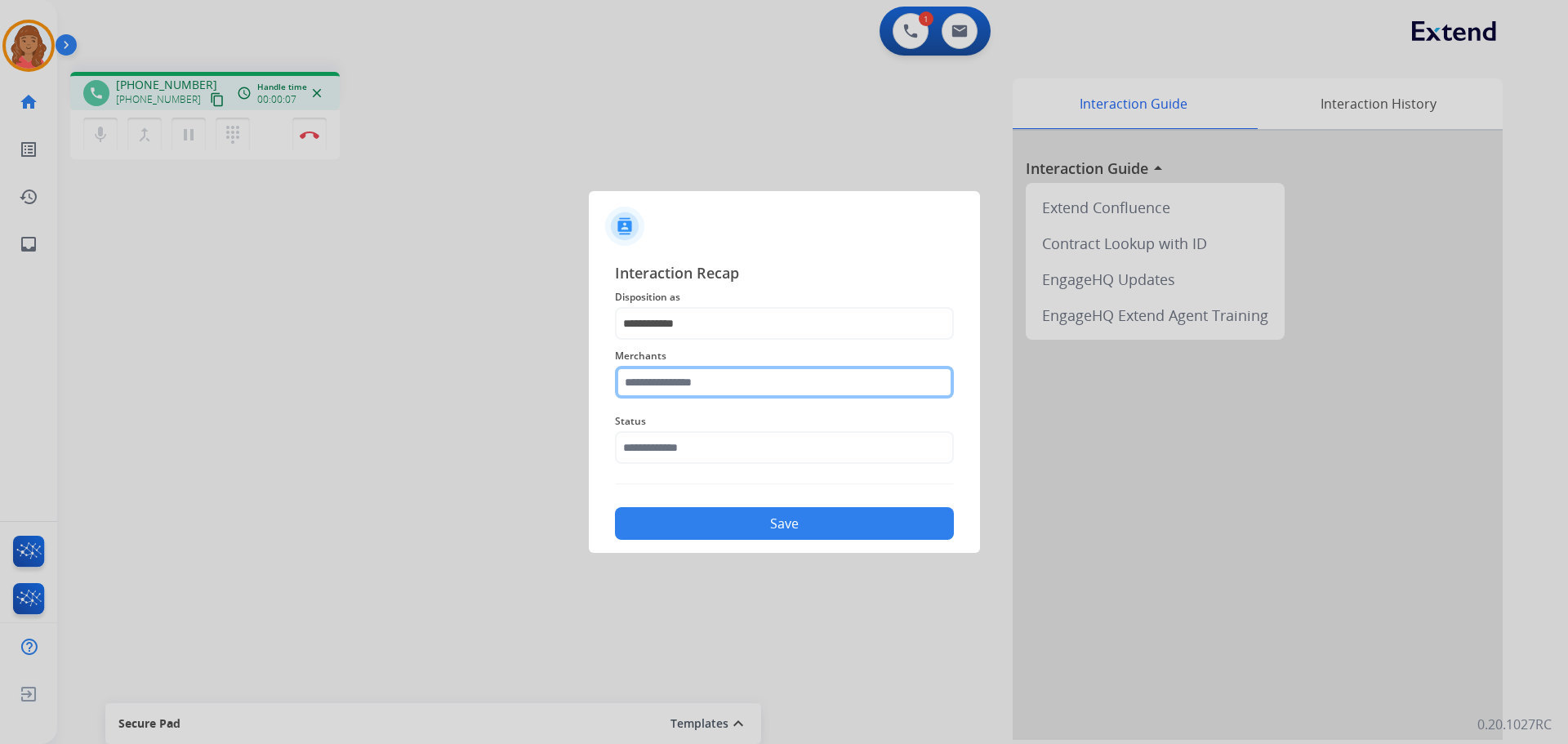
click at [675, 372] on input "text" at bounding box center [784, 382] width 339 height 33
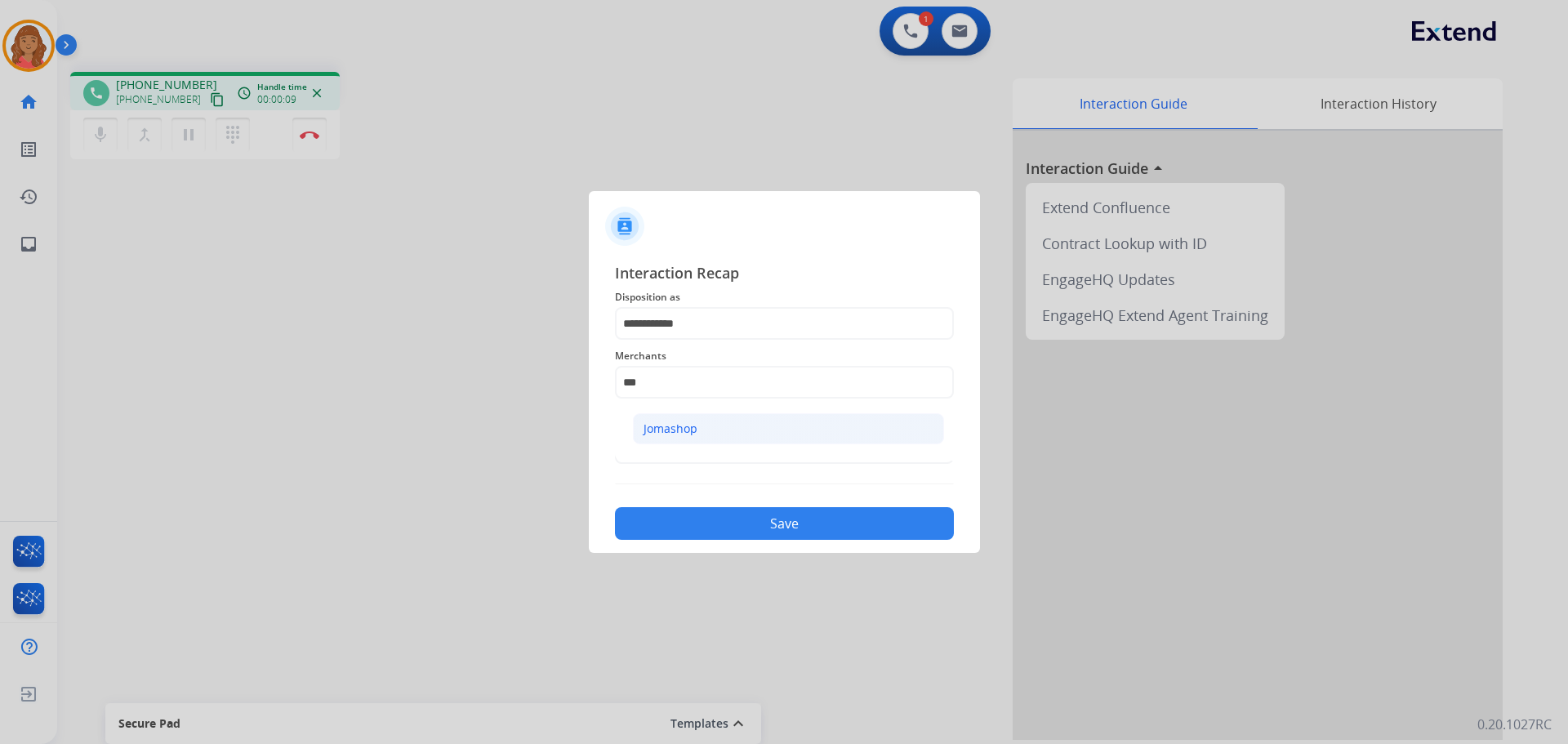
click at [689, 430] on div "Jomashop" at bounding box center [670, 428] width 54 height 16
type input "********"
click at [694, 444] on input "text" at bounding box center [784, 448] width 339 height 33
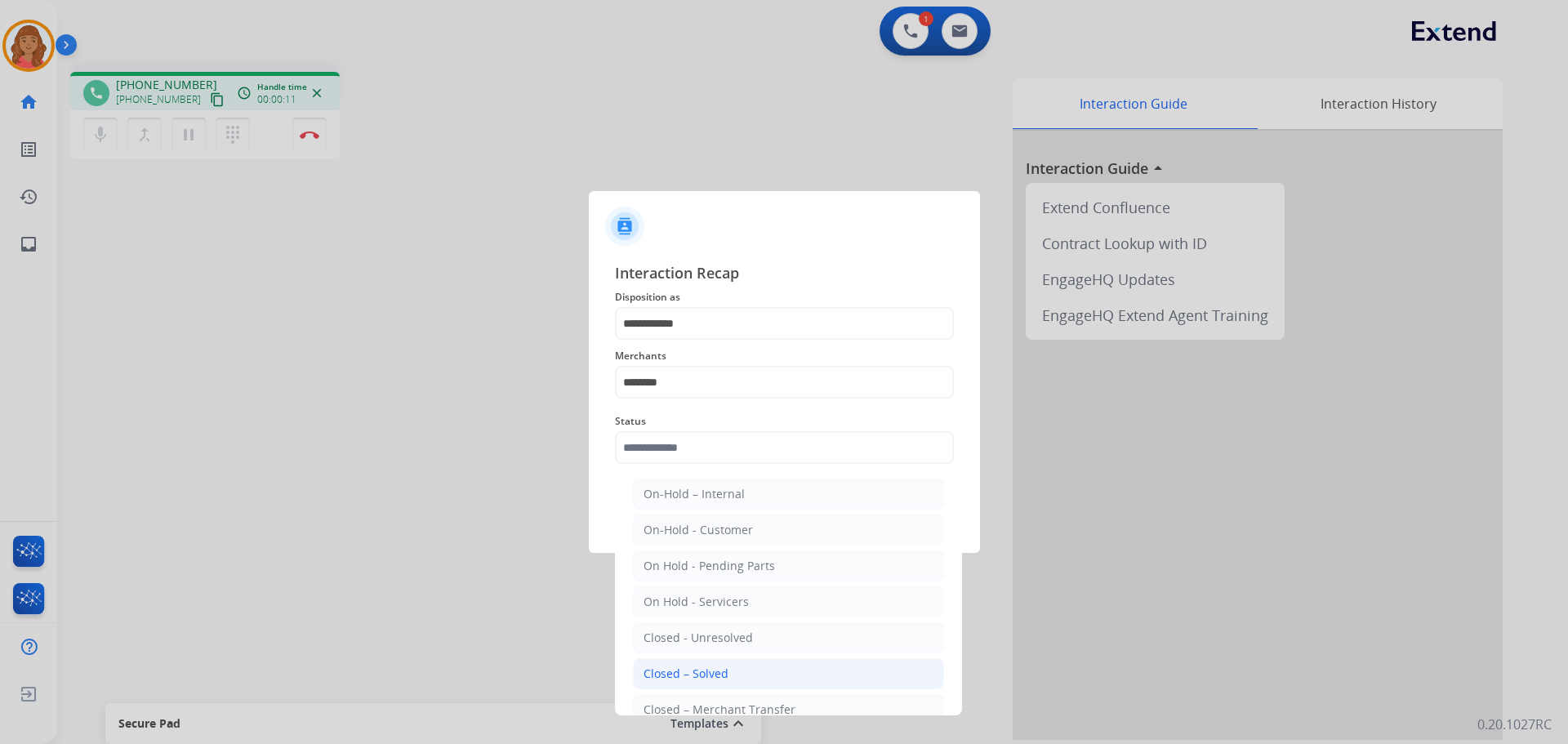
drag, startPoint x: 695, startPoint y: 667, endPoint x: 716, endPoint y: 593, distance: 76.9
click at [695, 666] on div "Closed – Solved" at bounding box center [686, 674] width 85 height 16
type input "**********"
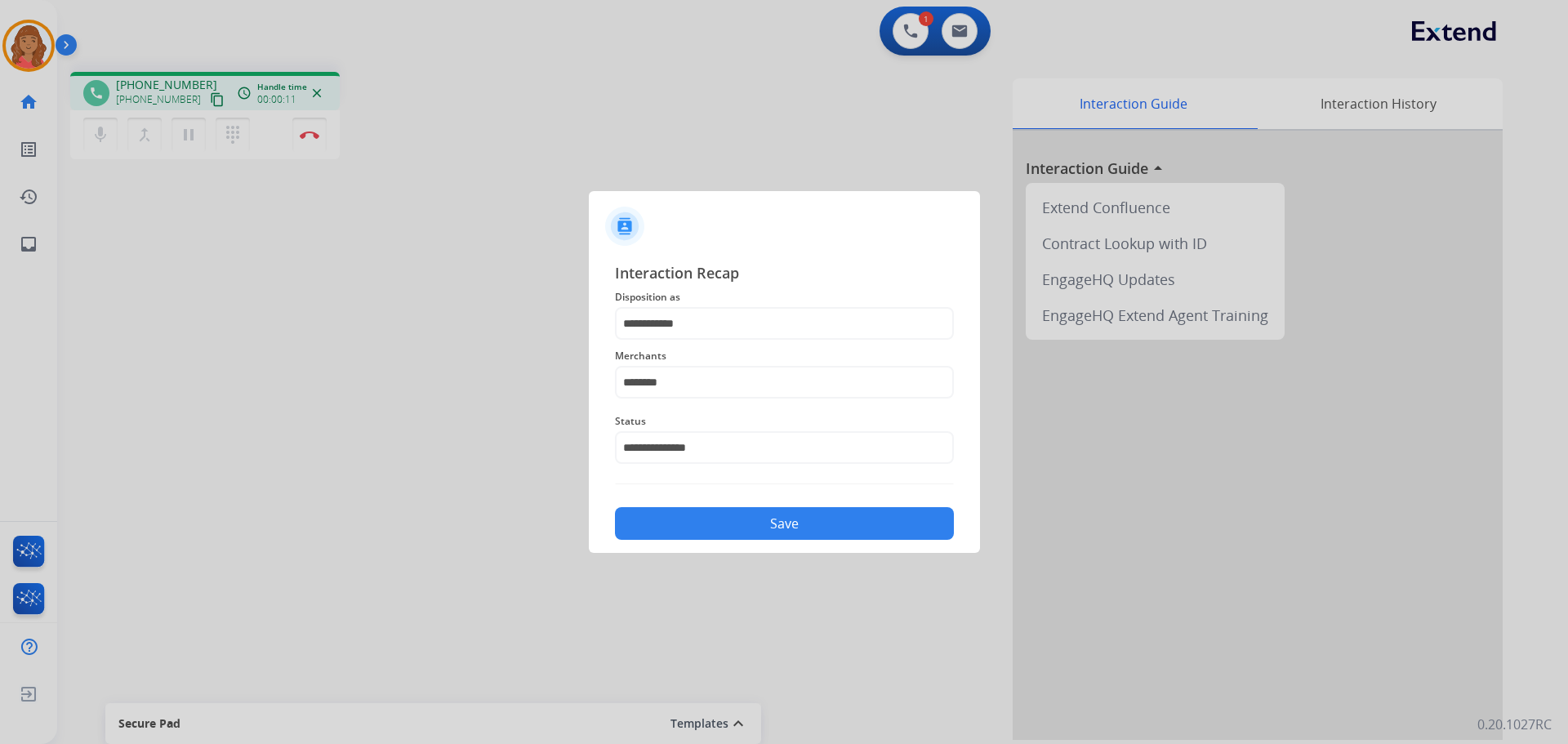
drag, startPoint x: 748, startPoint y: 526, endPoint x: 479, endPoint y: 366, distance: 313.0
click at [746, 526] on button "Save" at bounding box center [784, 524] width 339 height 33
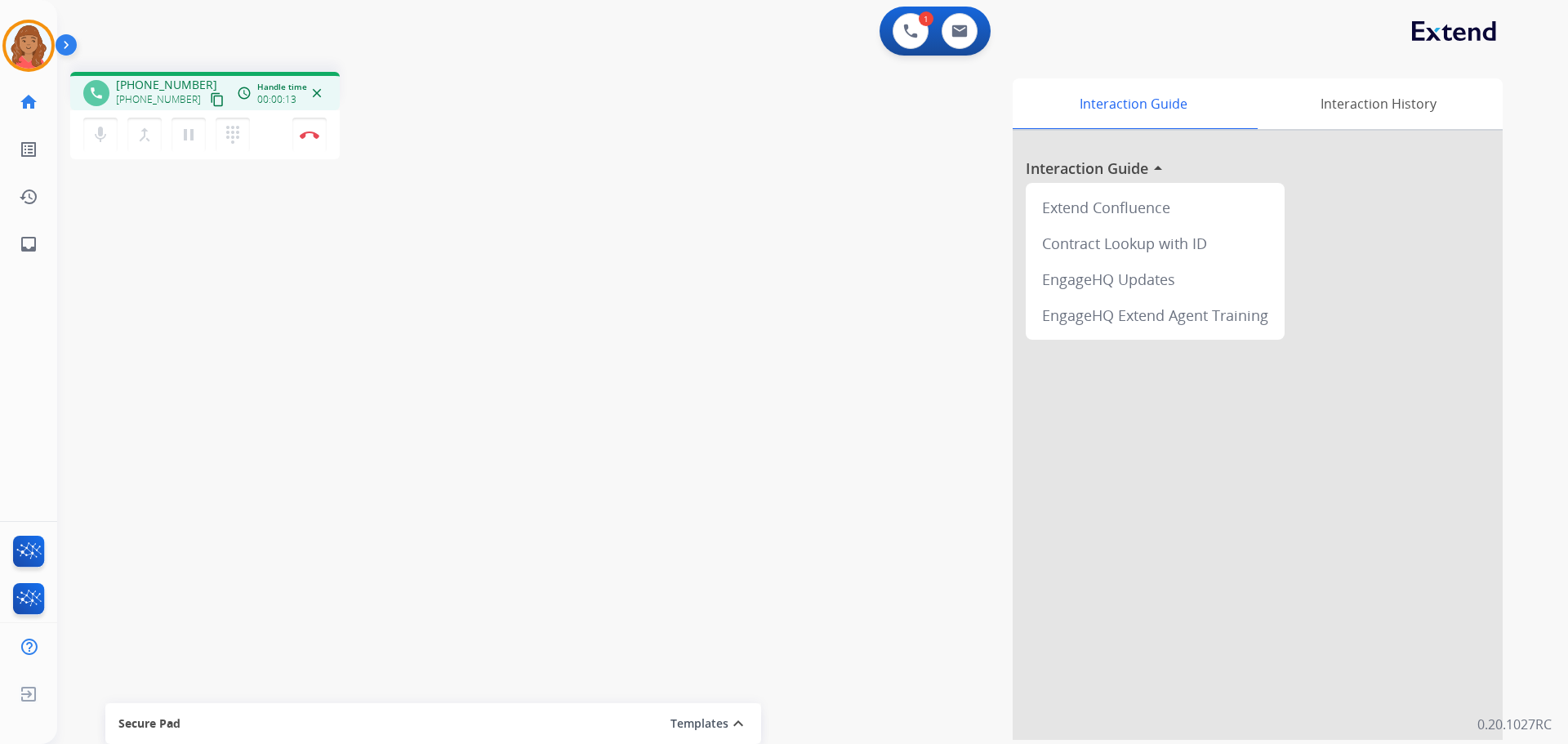
click at [210, 101] on mat-icon "content_copy" at bounding box center [216, 99] width 14 height 14
drag, startPoint x: 177, startPoint y: 138, endPoint x: 191, endPoint y: 145, distance: 15.7
click at [177, 142] on button "pause Hold" at bounding box center [189, 135] width 35 height 35
drag, startPoint x: 187, startPoint y: 137, endPoint x: 179, endPoint y: 150, distance: 15.3
click at [187, 137] on mat-icon "play_arrow" at bounding box center [189, 135] width 19 height 19
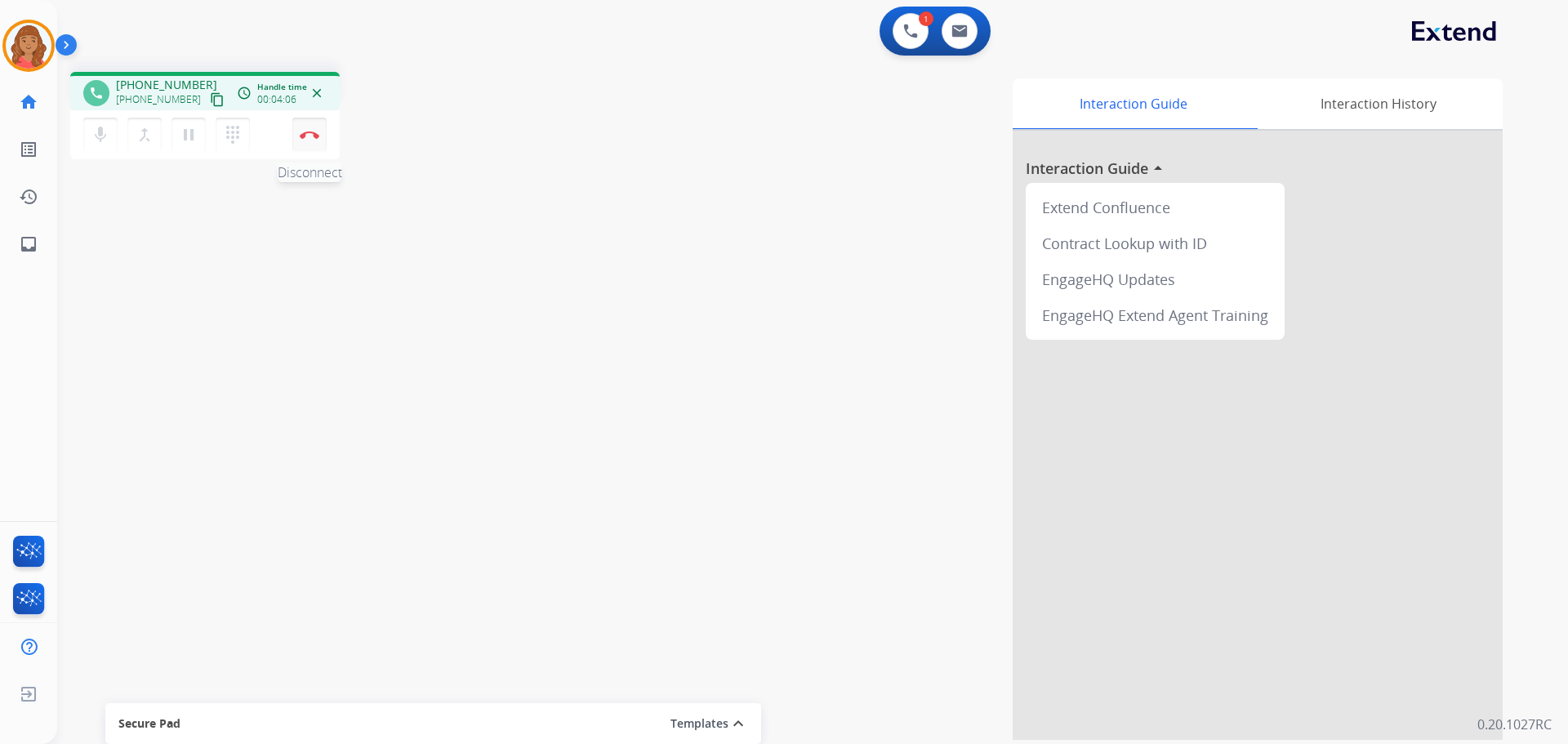
click at [308, 136] on img at bounding box center [310, 135] width 19 height 8
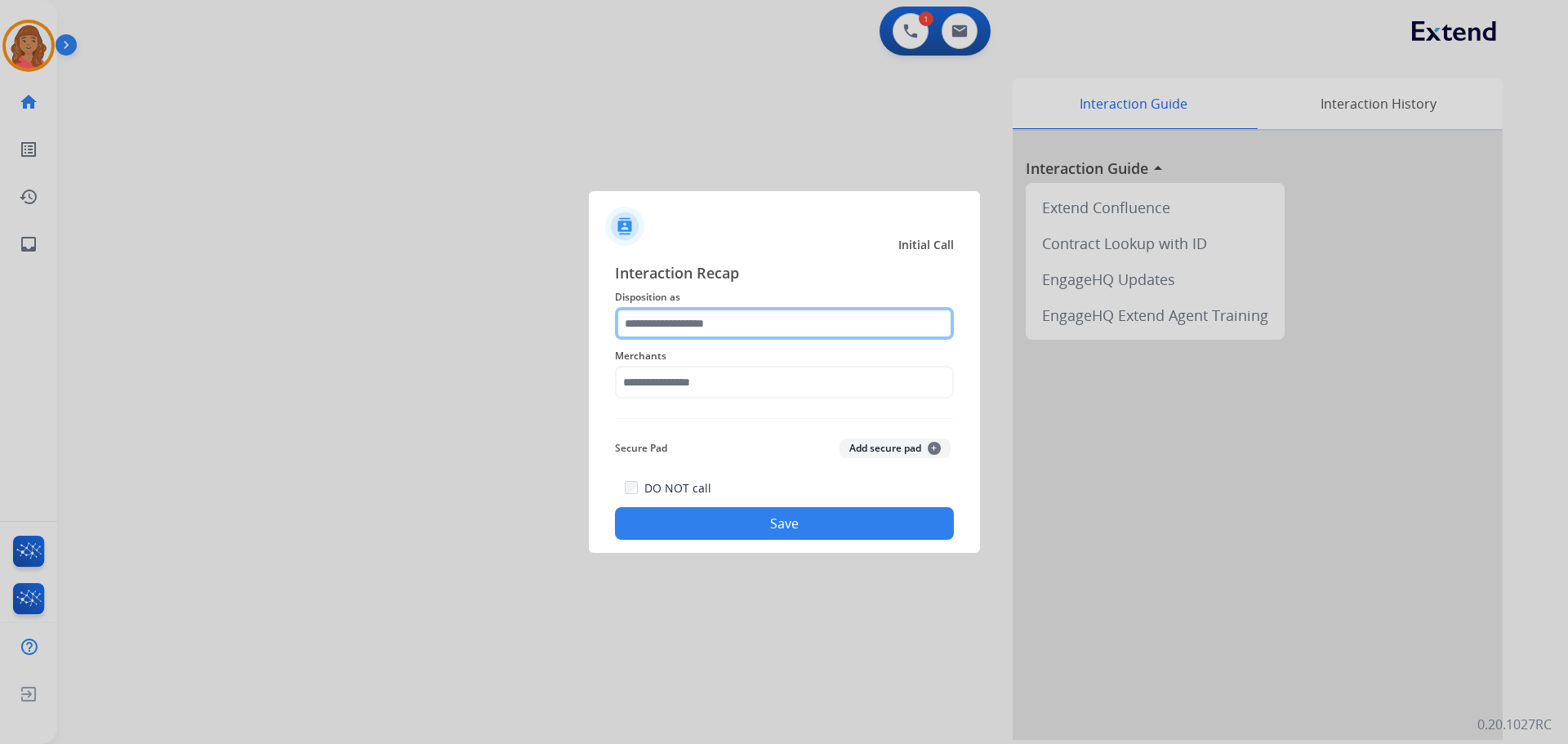
click at [757, 322] on input "text" at bounding box center [784, 323] width 339 height 33
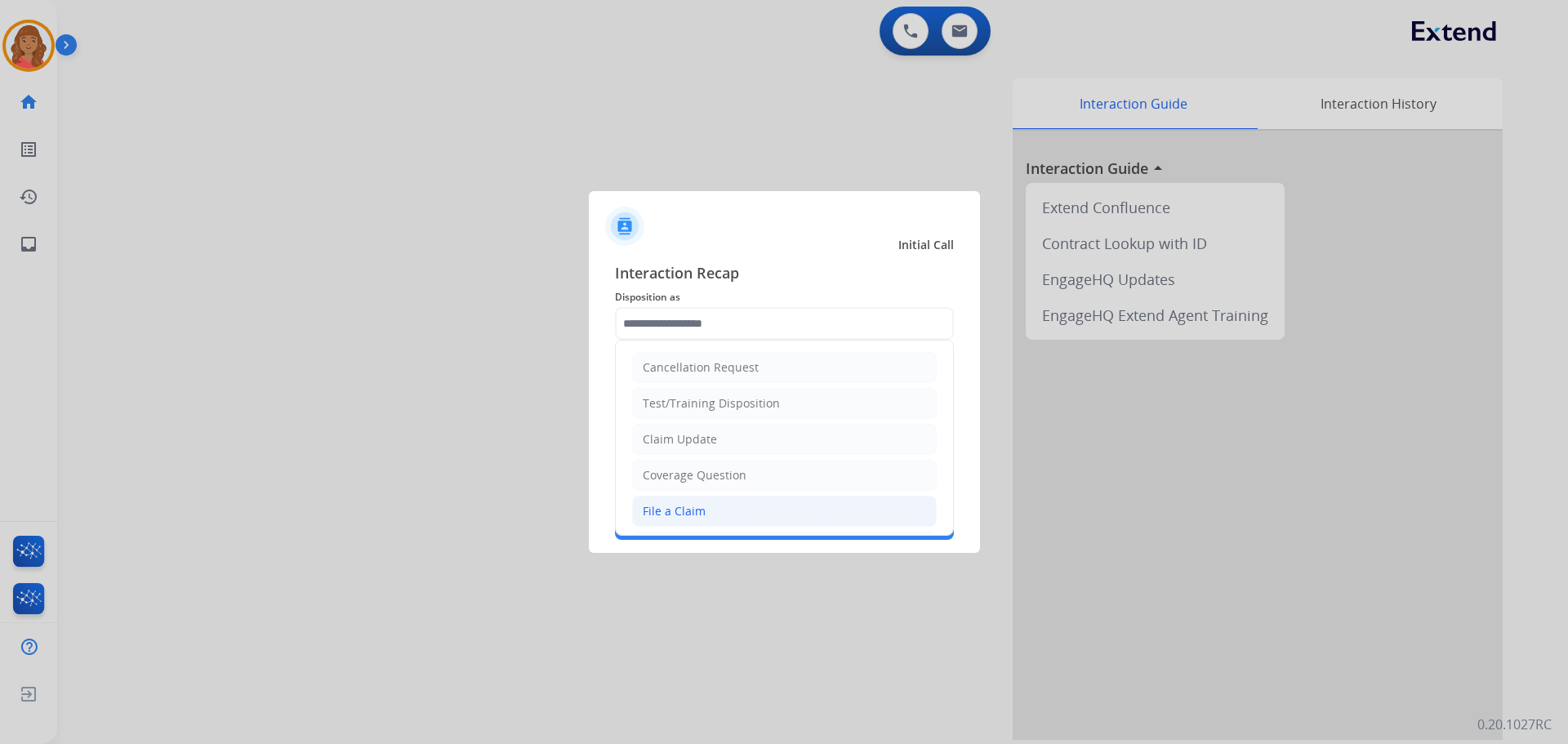
click at [683, 503] on li "File a Claim" at bounding box center [784, 511] width 305 height 31
type input "**********"
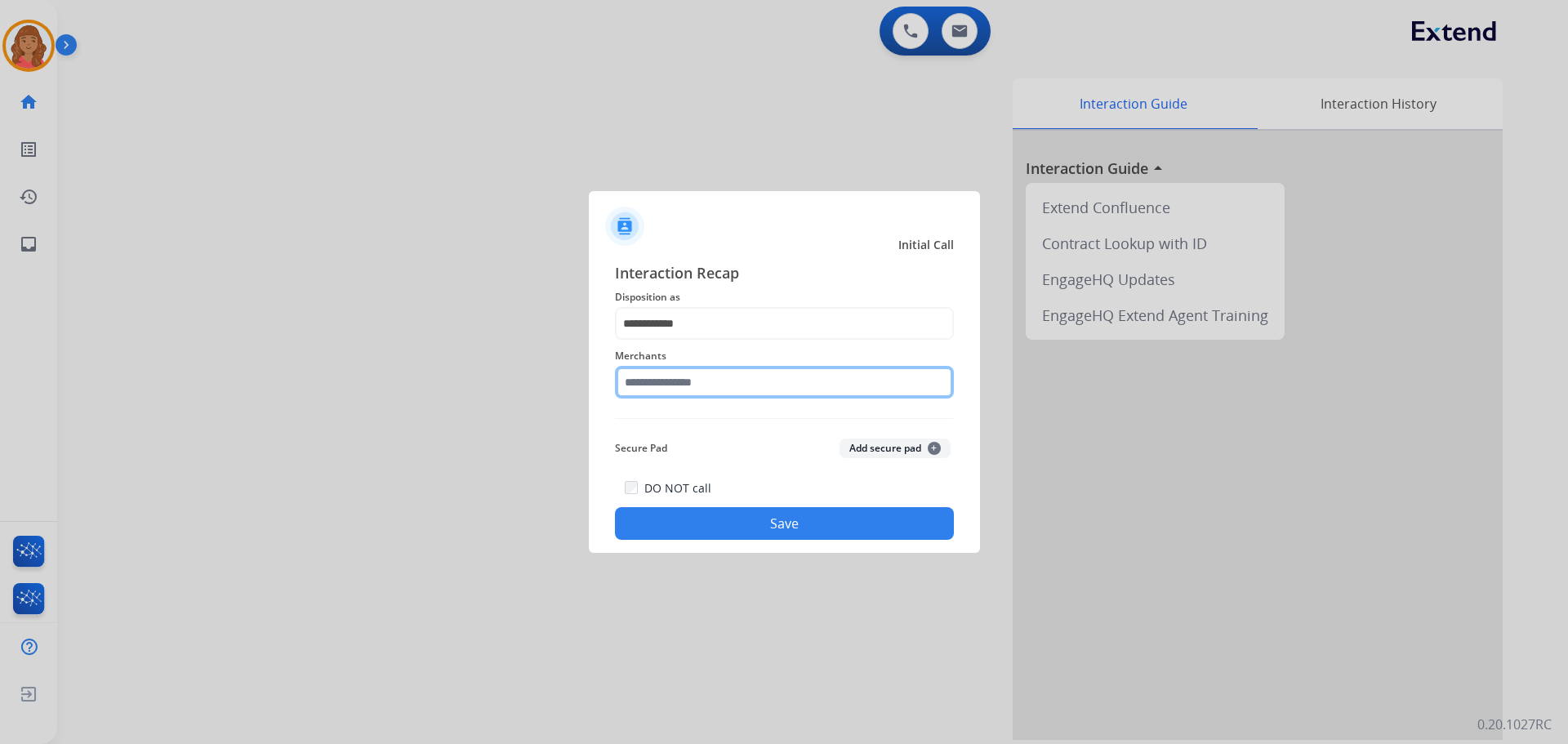
click at [712, 389] on input "text" at bounding box center [784, 382] width 339 height 33
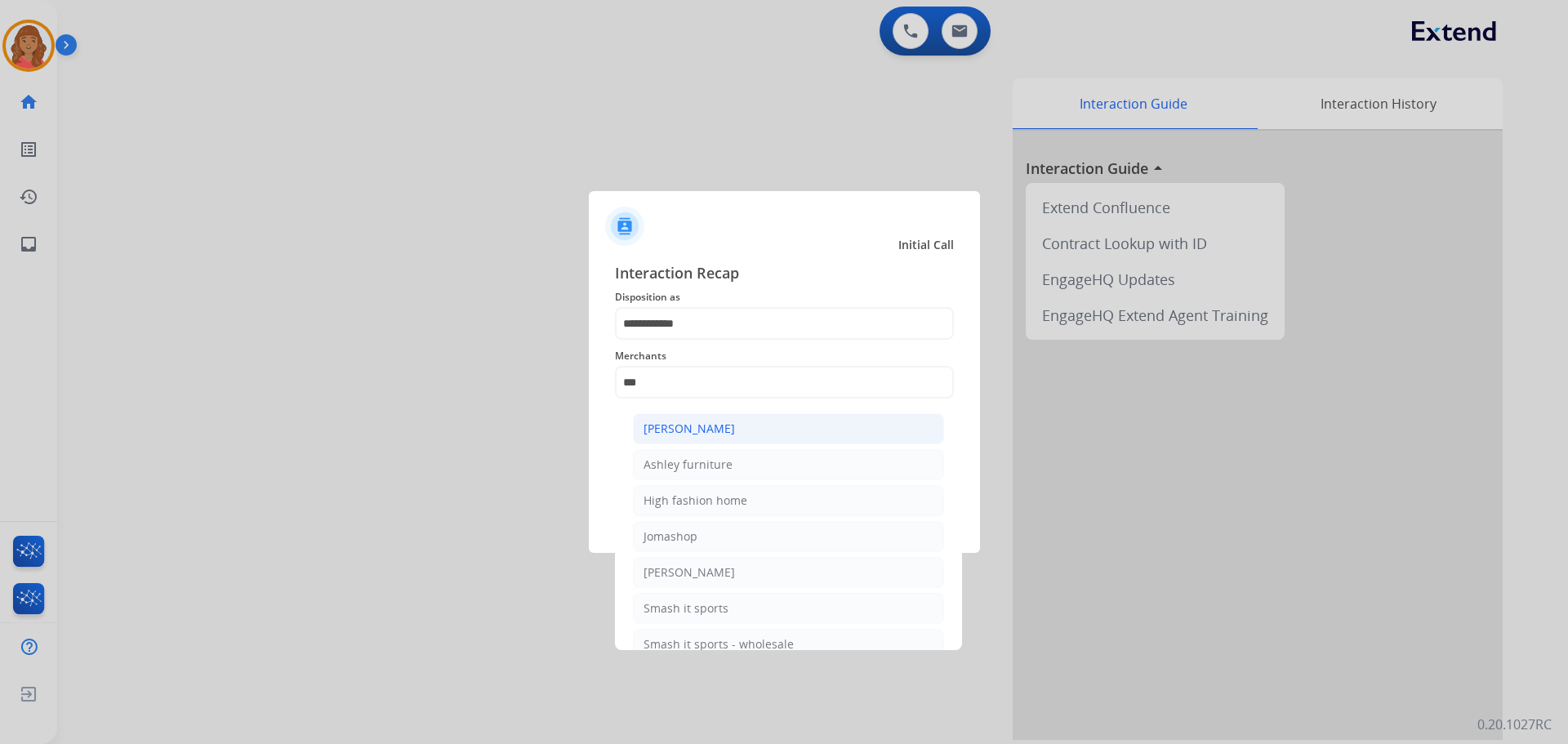
click at [704, 425] on div "Ashley - Reguard" at bounding box center [689, 428] width 91 height 16
type input "**********"
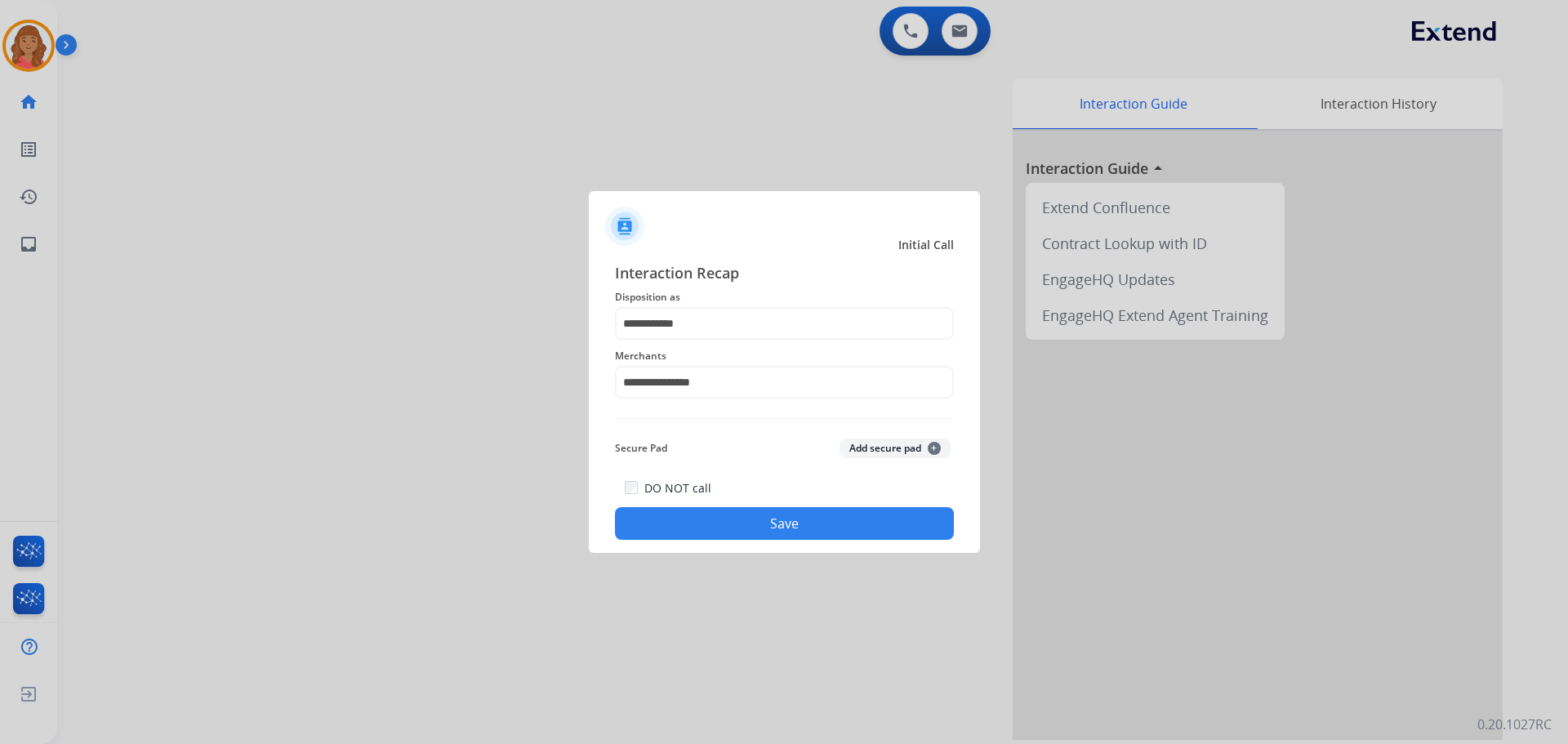
click at [724, 522] on button "Save" at bounding box center [784, 524] width 339 height 33
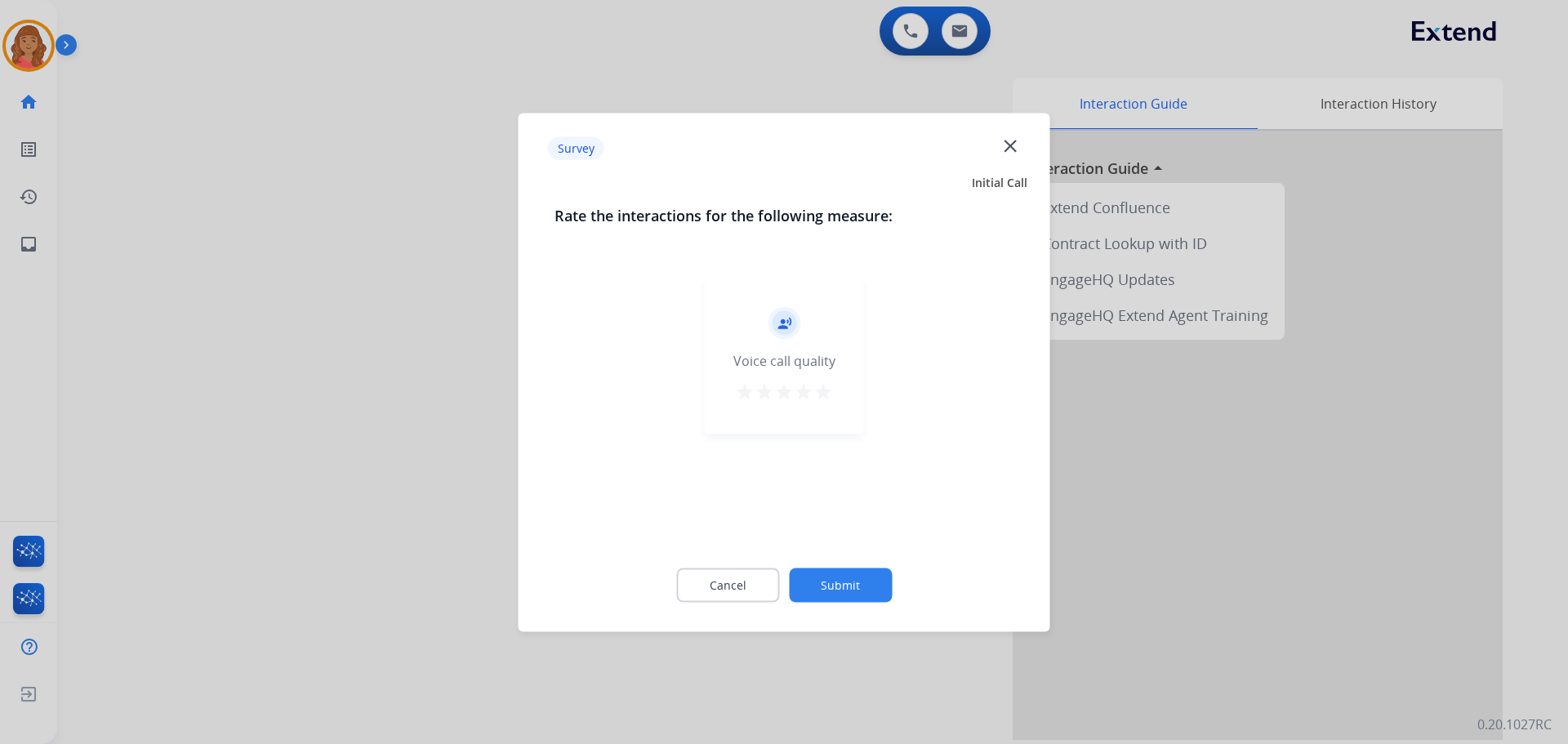
click at [822, 394] on mat-icon "star" at bounding box center [823, 392] width 19 height 19
click at [837, 574] on button "Submit" at bounding box center [840, 585] width 103 height 35
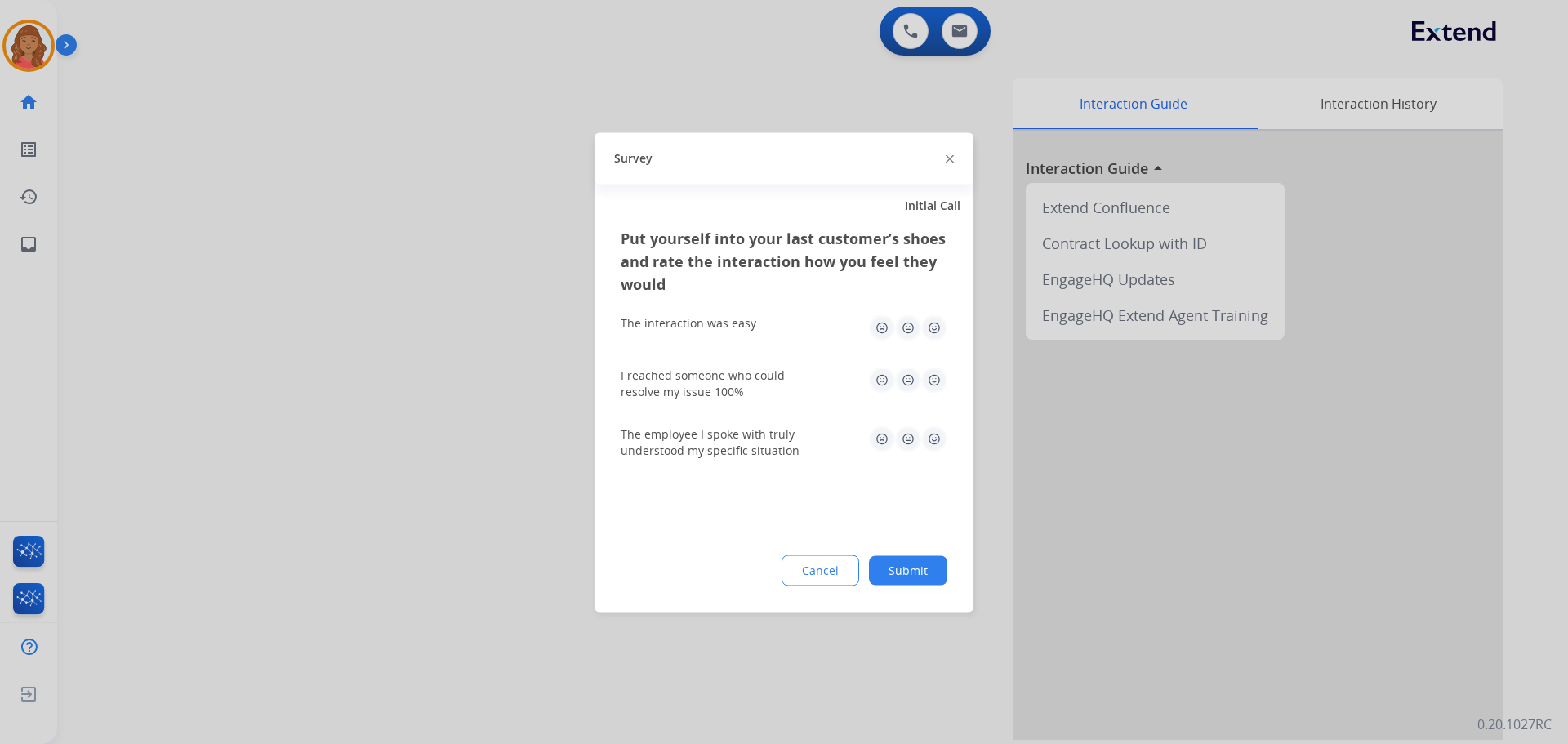
click at [924, 333] on img at bounding box center [934, 327] width 26 height 26
click at [927, 368] on div "I reached someone who could resolve my issue 100%" at bounding box center [784, 383] width 327 height 59
drag, startPoint x: 929, startPoint y: 385, endPoint x: 933, endPoint y: 404, distance: 19.4
click at [931, 386] on img at bounding box center [934, 379] width 26 height 26
click at [933, 444] on img at bounding box center [934, 438] width 26 height 26
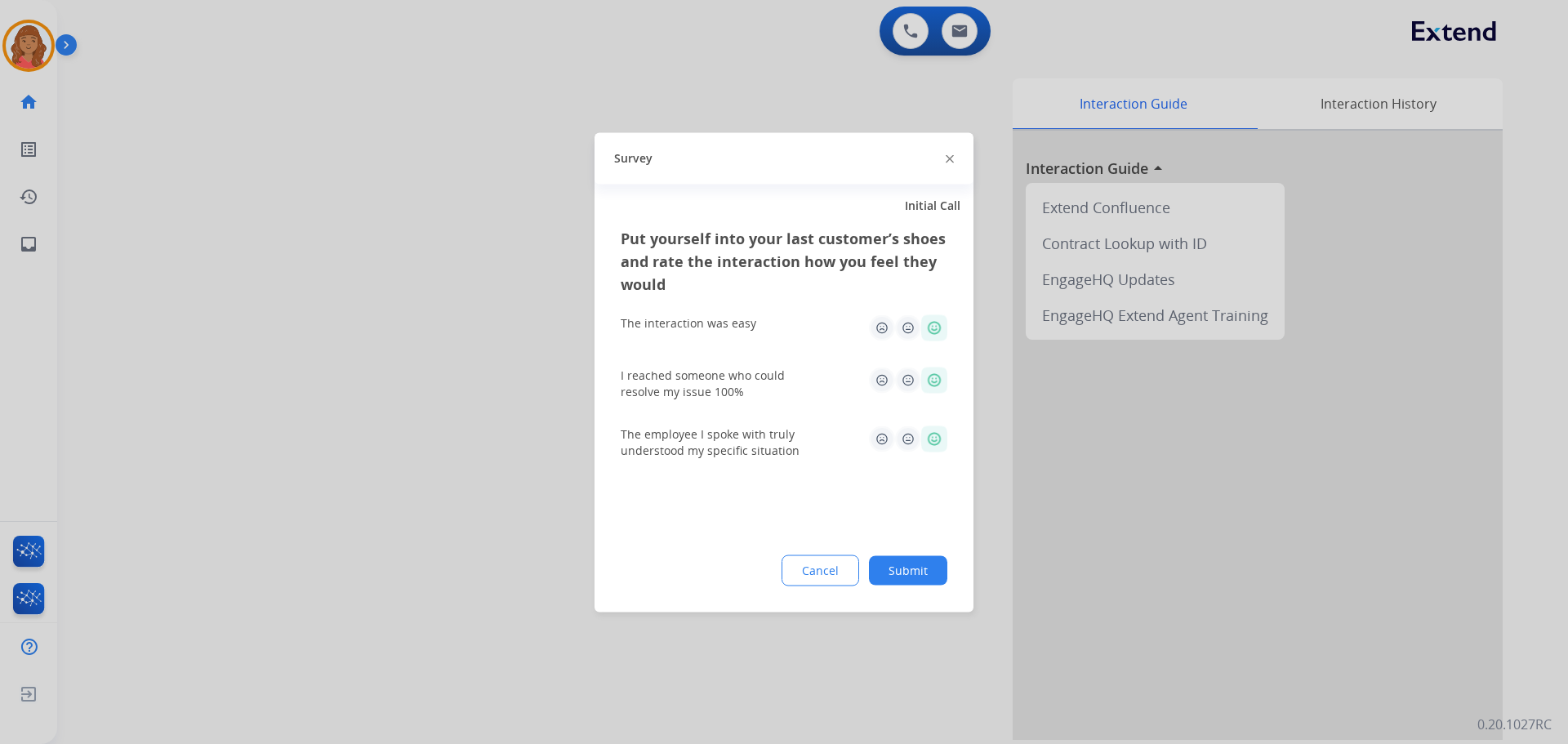
drag, startPoint x: 913, startPoint y: 562, endPoint x: 903, endPoint y: 571, distance: 13.5
click at [911, 564] on button "Submit" at bounding box center [908, 570] width 79 height 30
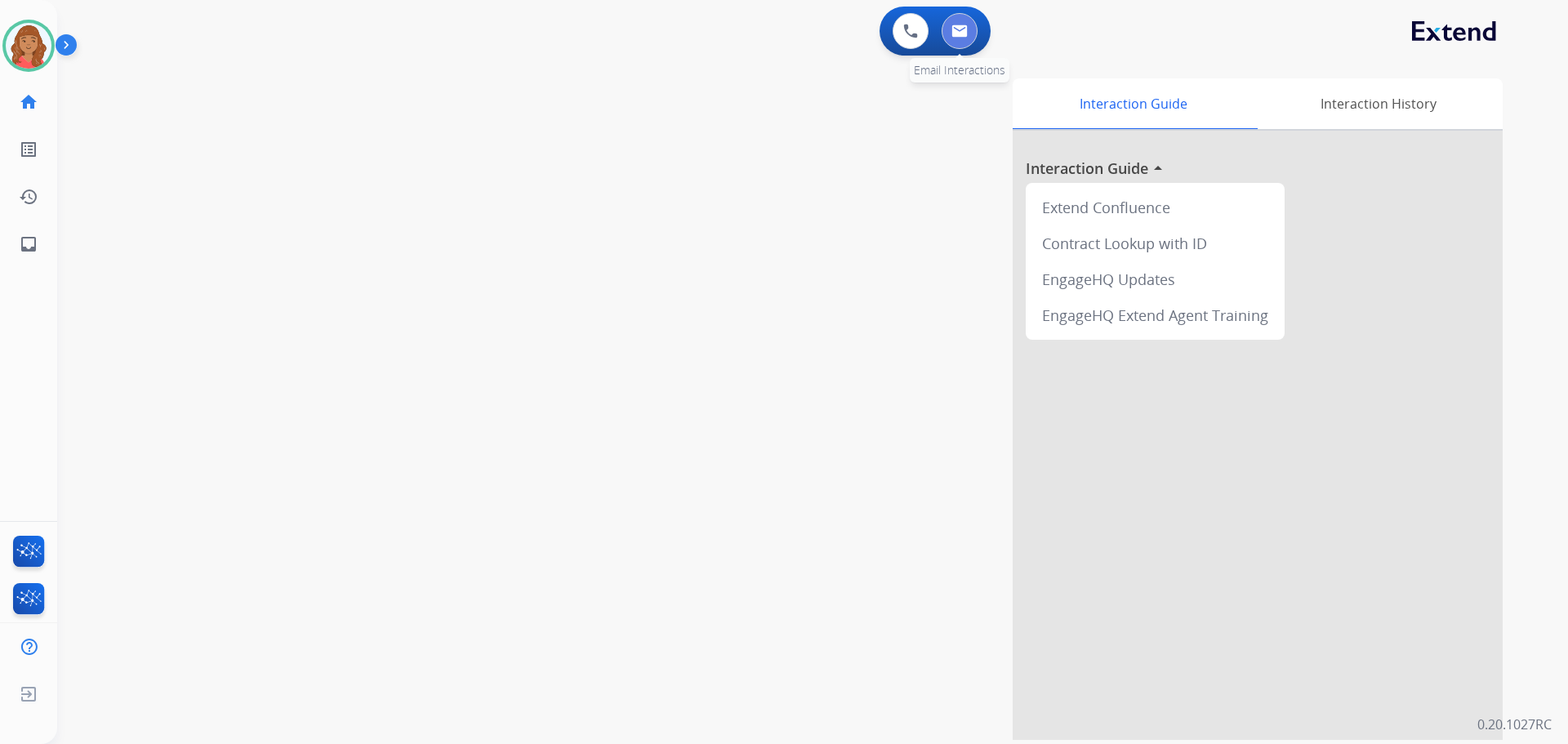
click at [960, 46] on button at bounding box center [959, 31] width 36 height 36
select select "**********"
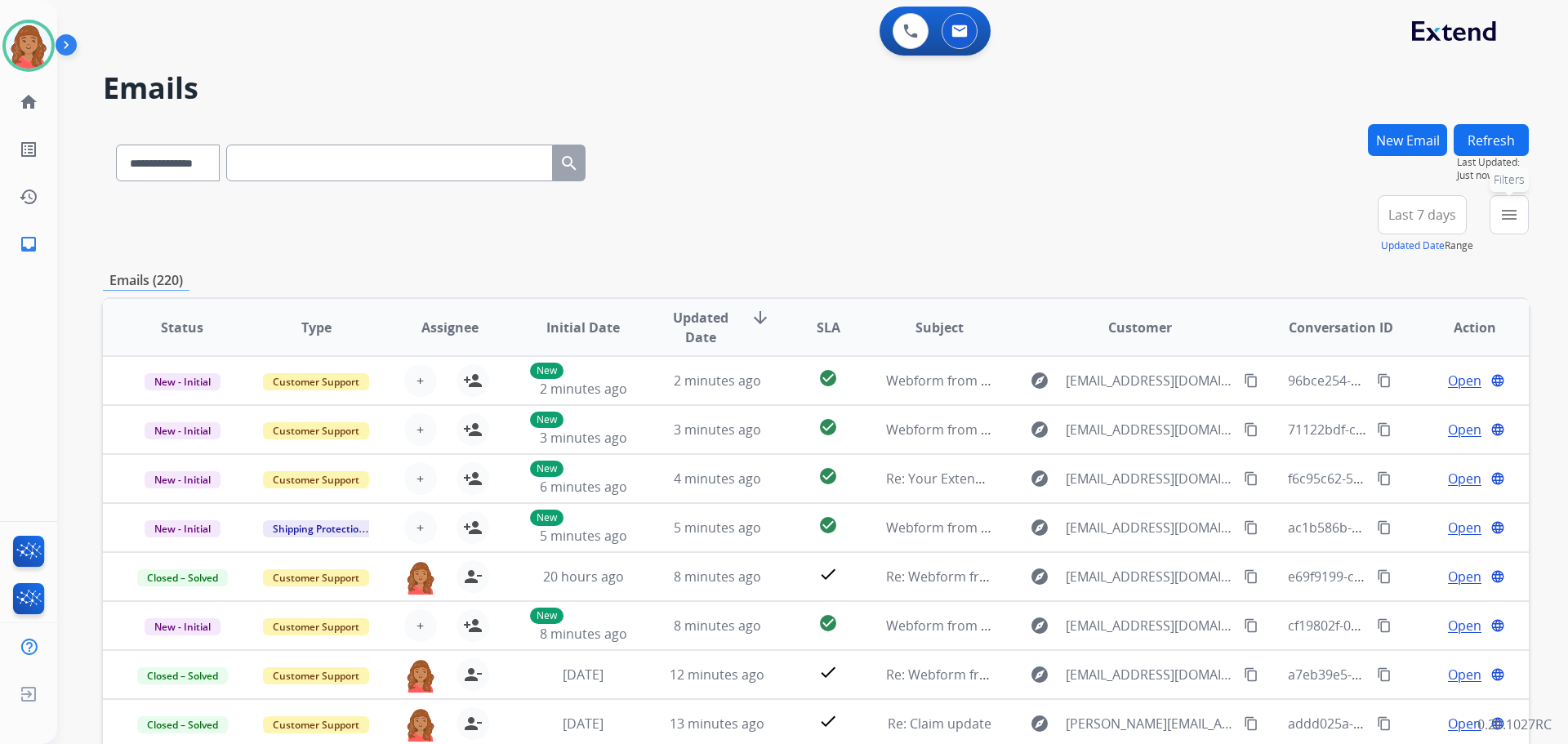
click at [1502, 210] on mat-icon "menu" at bounding box center [1509, 215] width 19 height 19
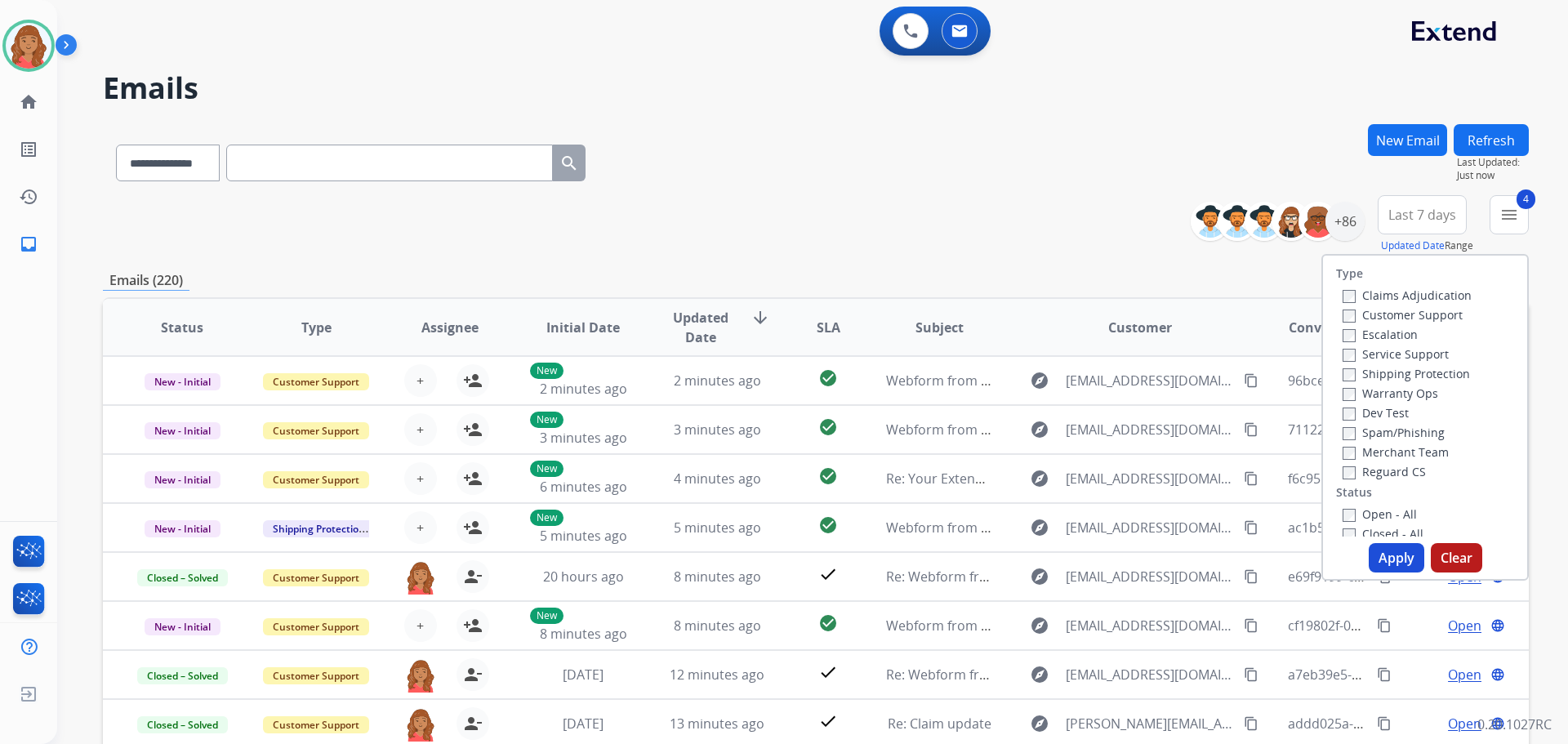
drag, startPoint x: 1378, startPoint y: 558, endPoint x: 1261, endPoint y: 526, distance: 121.3
click at [1379, 558] on button "Apply" at bounding box center [1397, 558] width 56 height 30
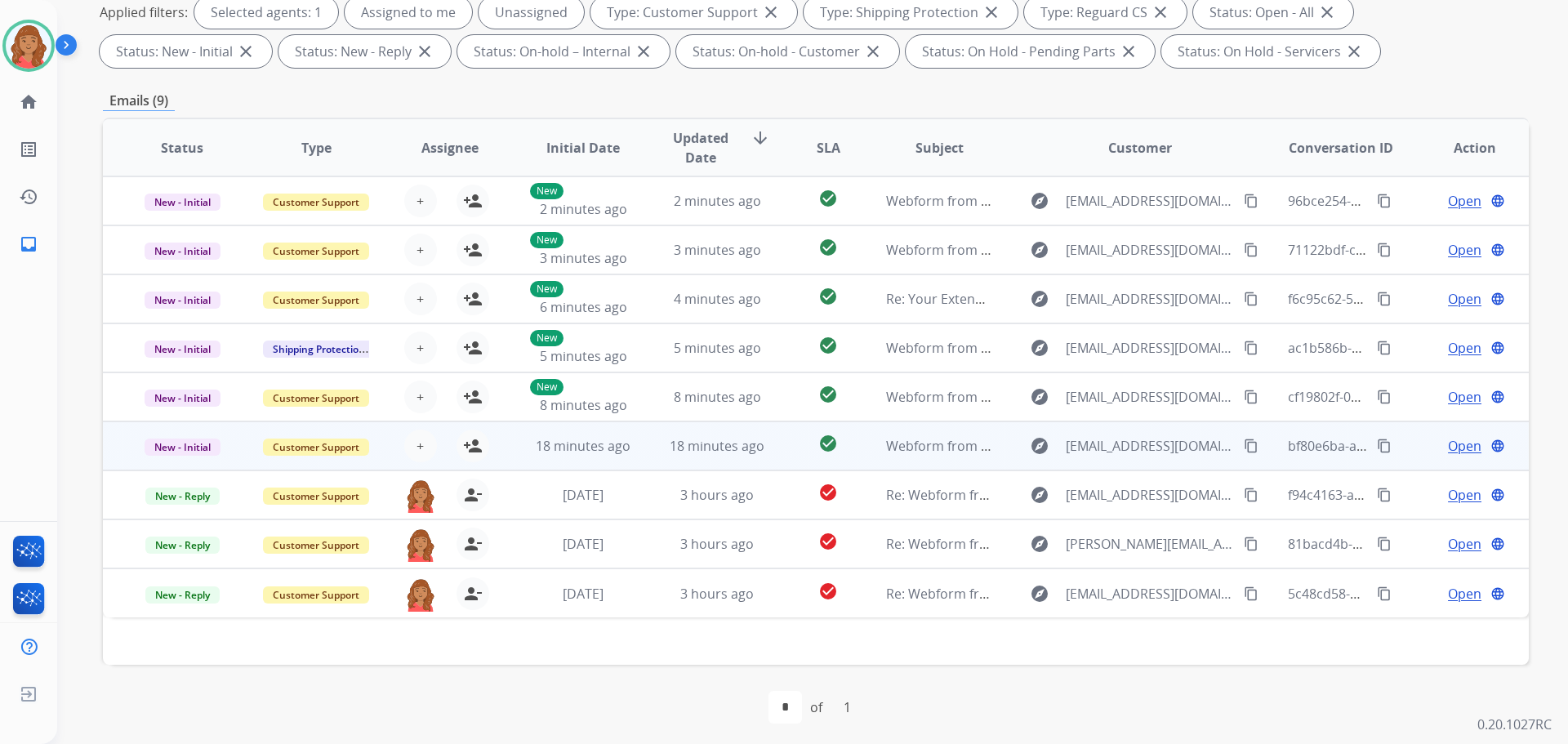
scroll to position [264, 0]
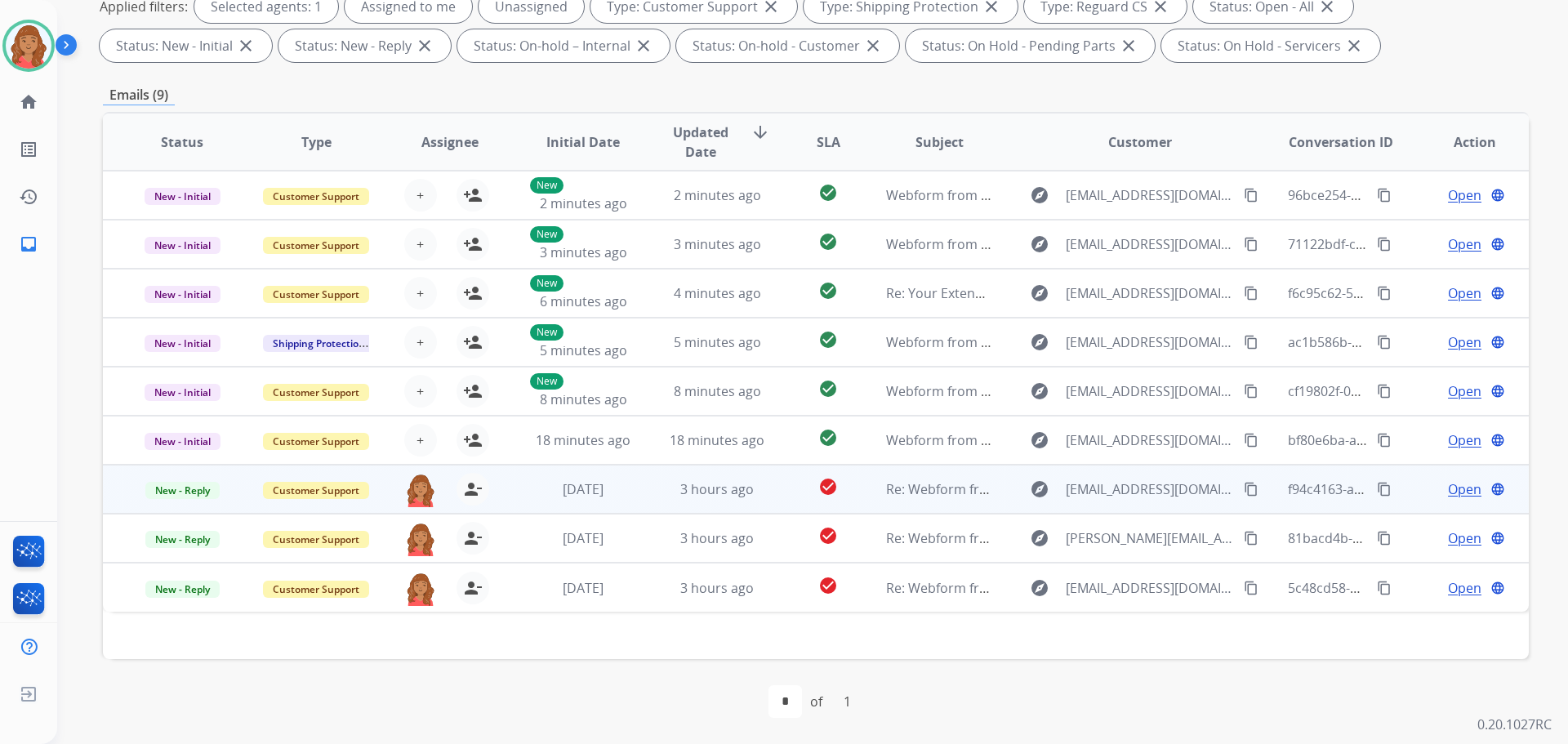
click at [644, 490] on td "3 hours ago" at bounding box center [704, 489] width 134 height 49
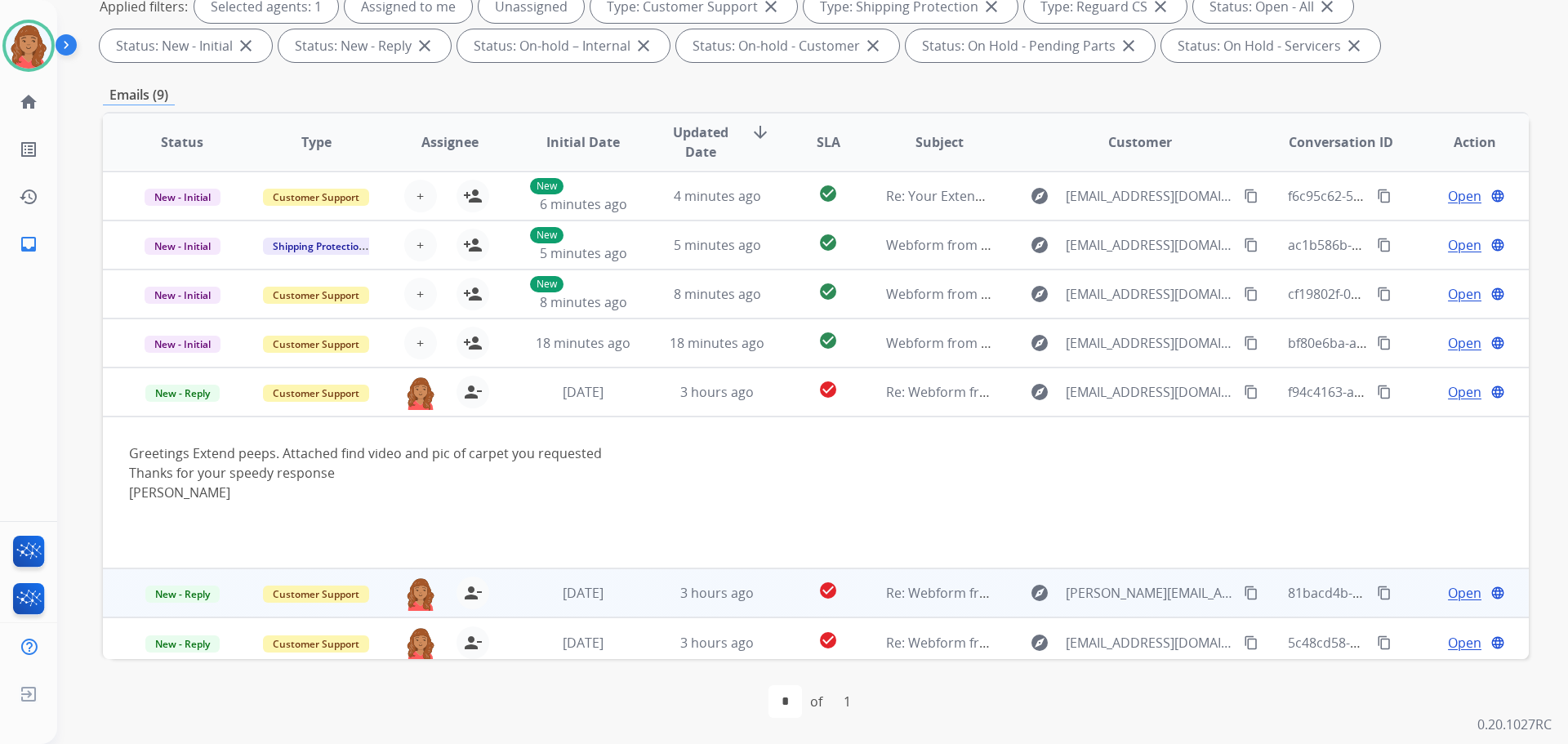
scroll to position [105, 0]
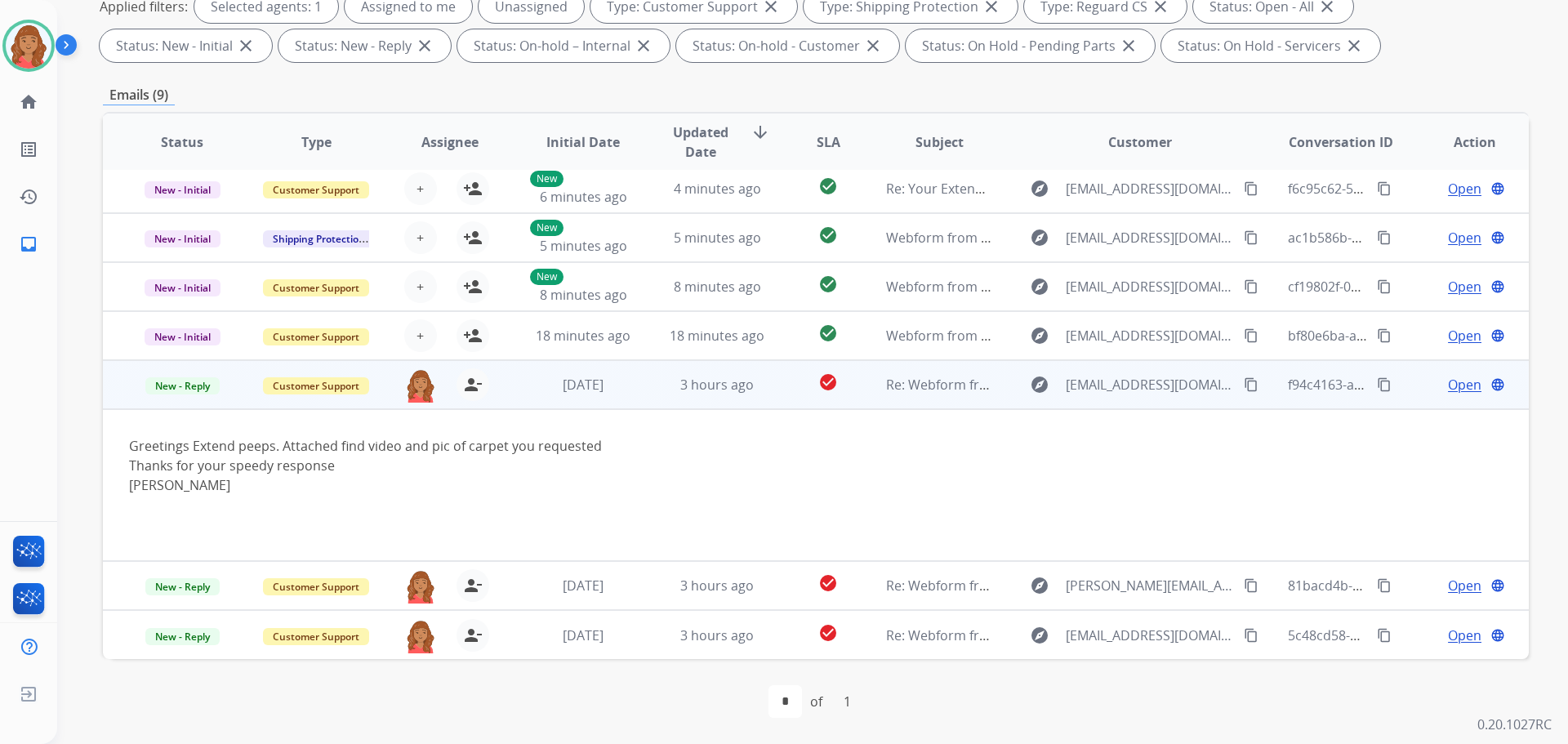
click at [1242, 388] on button "content_copy" at bounding box center [1252, 385] width 19 height 19
click at [1456, 380] on span "Open" at bounding box center [1464, 385] width 34 height 19
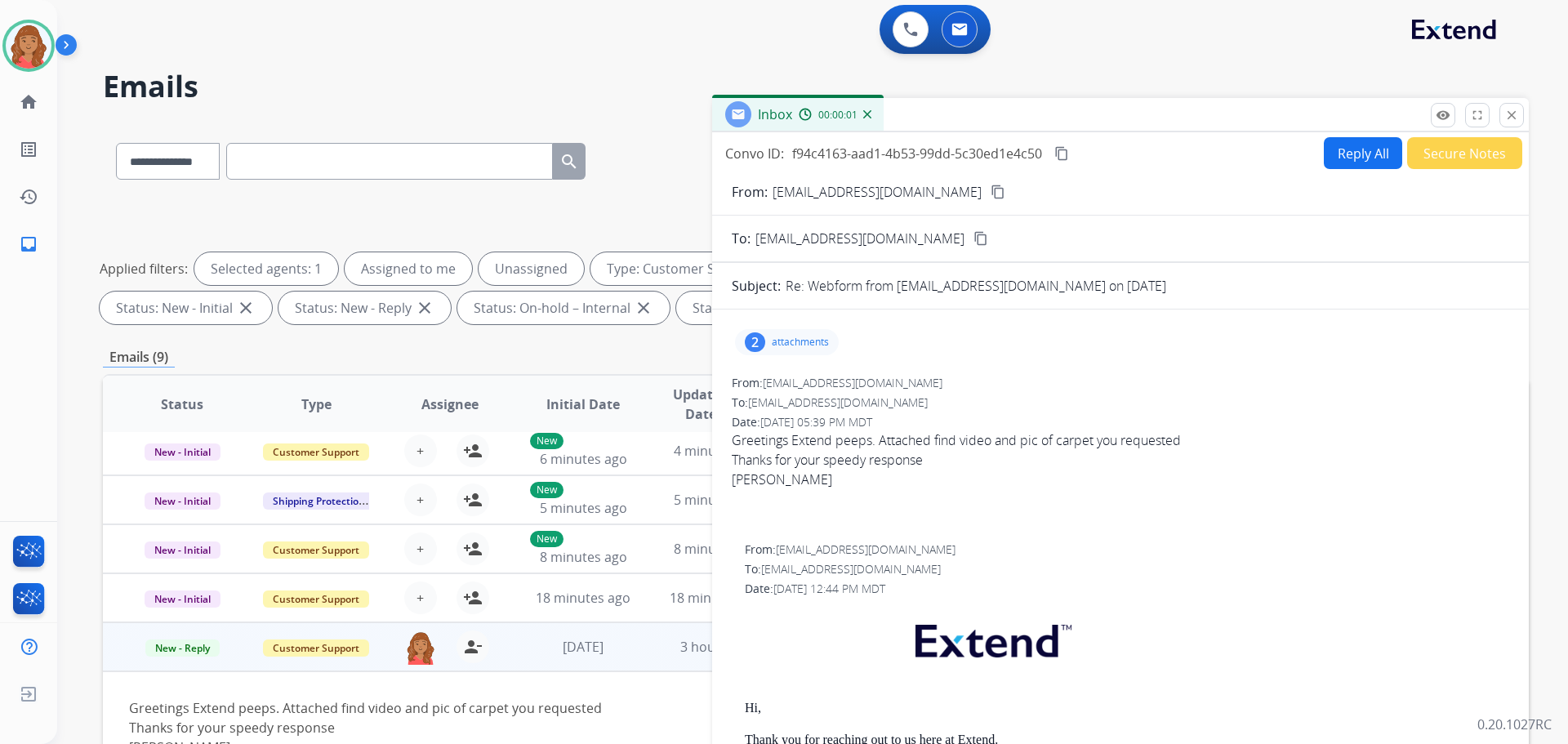
scroll to position [0, 0]
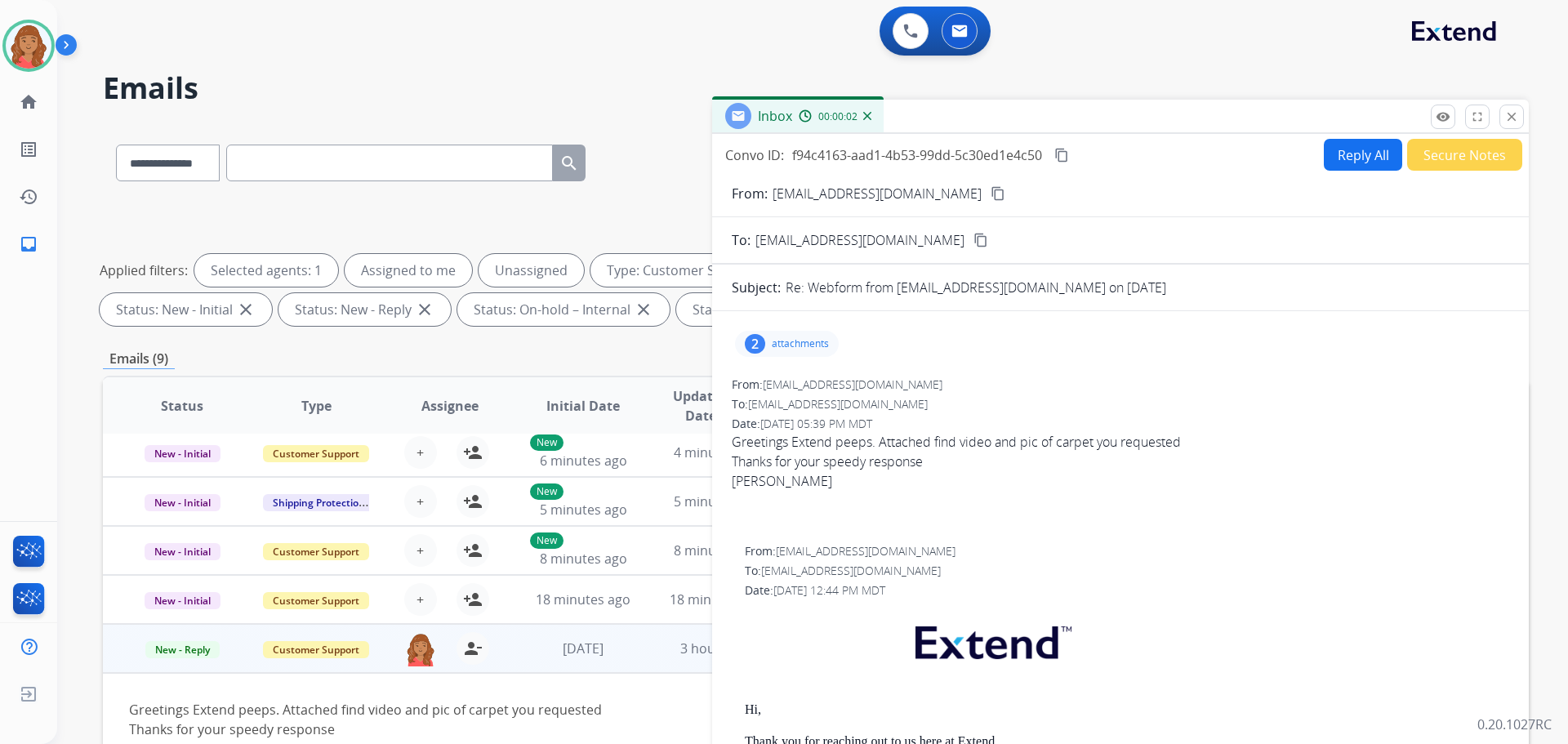
click at [1344, 165] on button "Reply All" at bounding box center [1363, 154] width 79 height 32
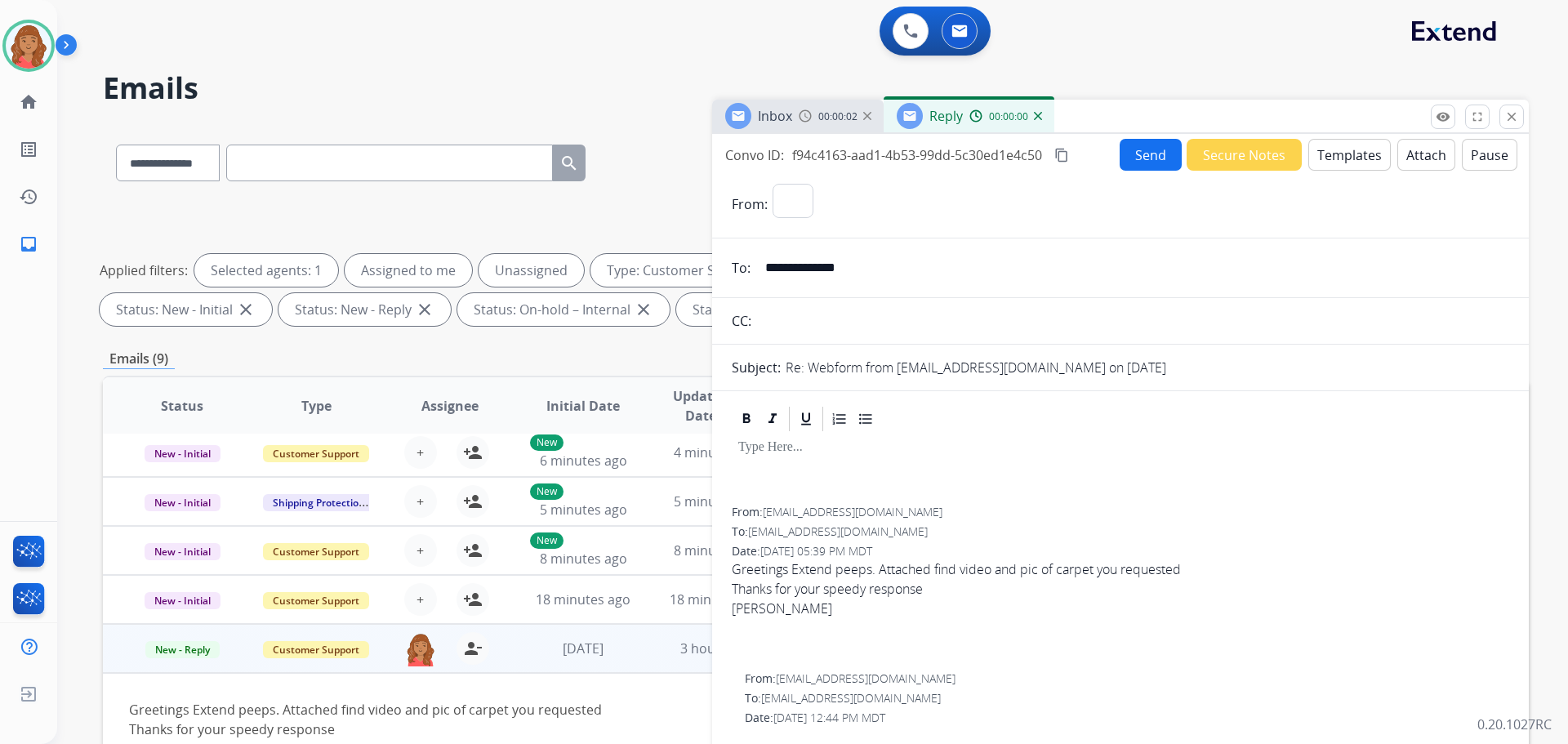
select select "**********"
click at [1339, 157] on button "Templates" at bounding box center [1350, 154] width 83 height 32
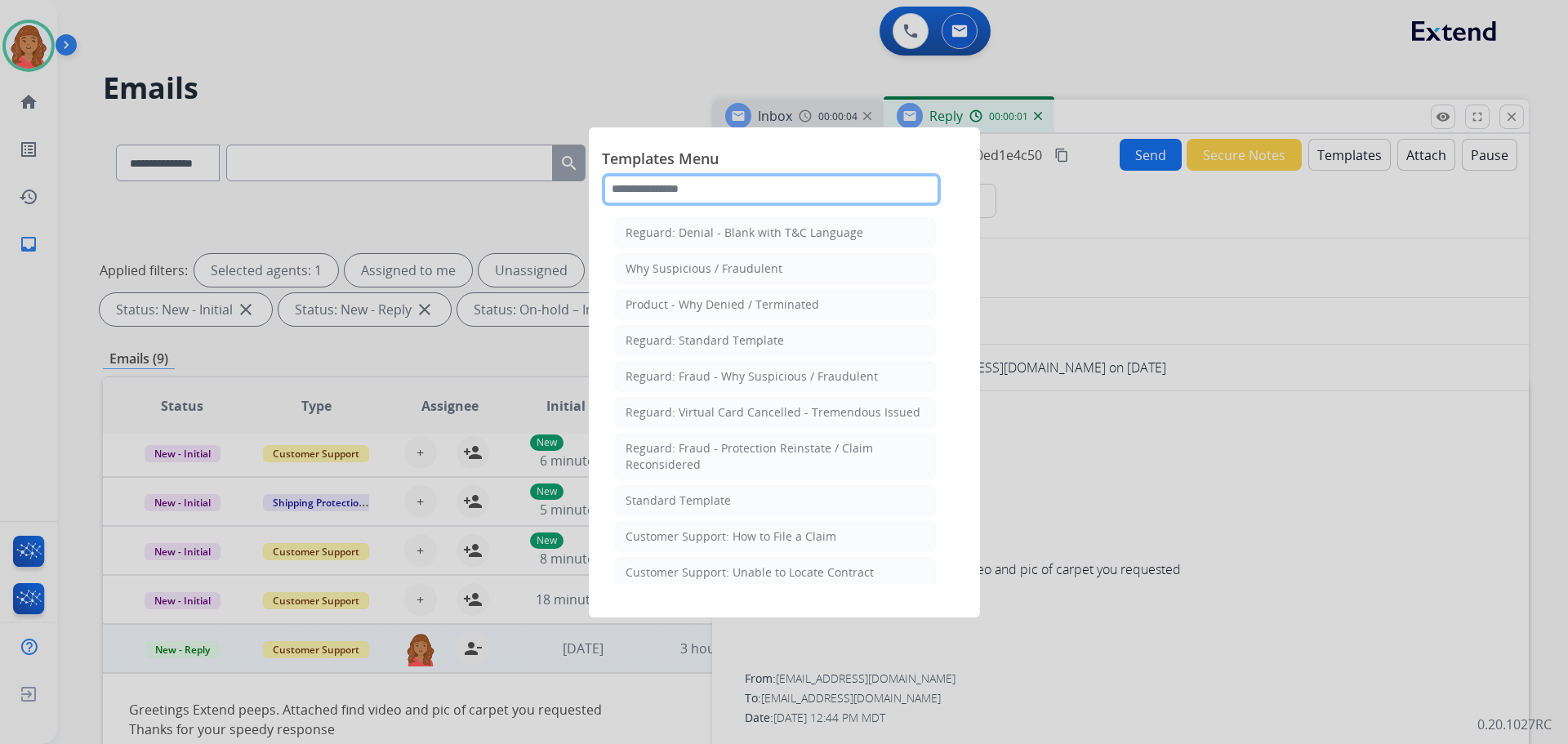
click at [721, 194] on input "text" at bounding box center [771, 190] width 339 height 33
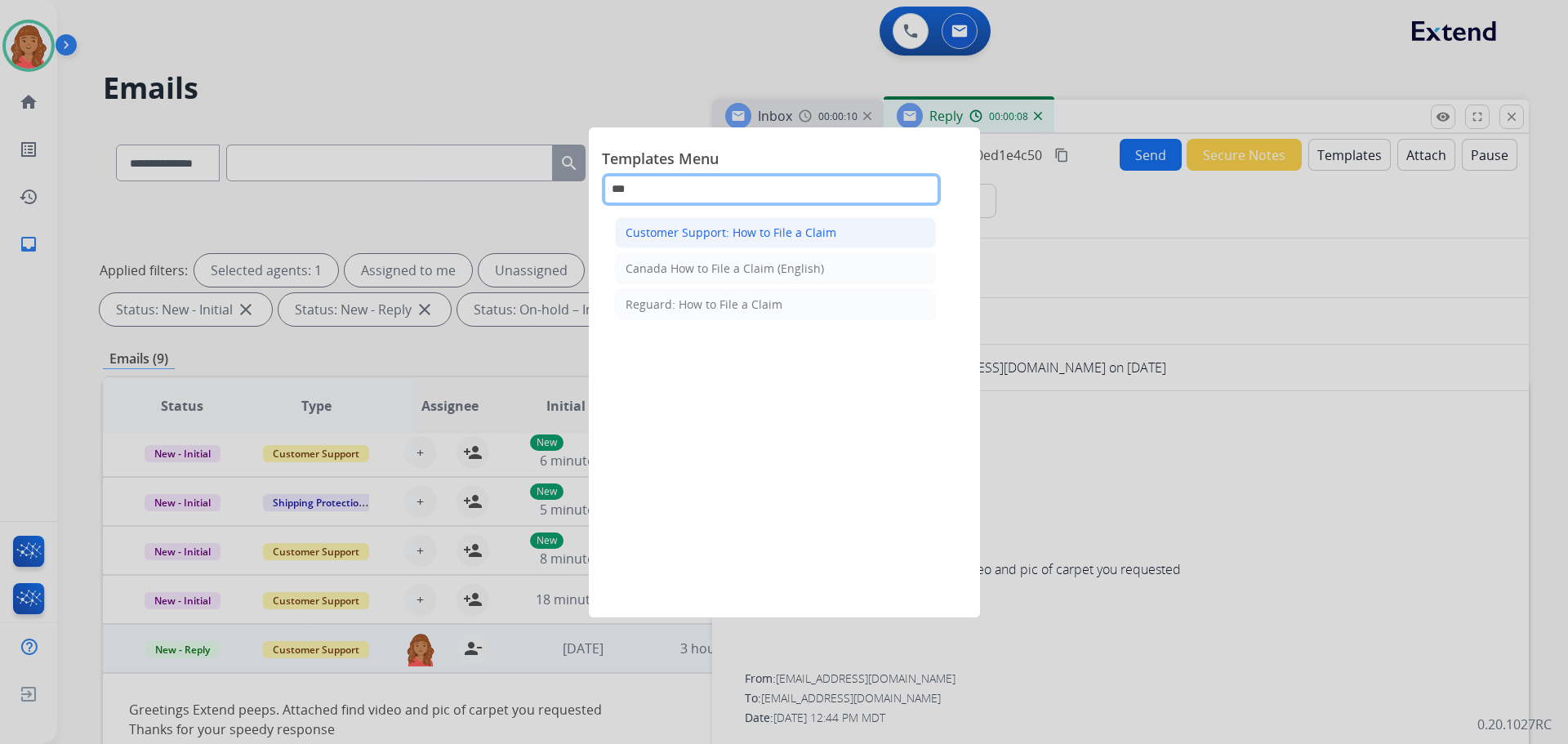
type input "***"
click at [706, 236] on div "Customer Support: How to File a Claim" at bounding box center [730, 232] width 211 height 16
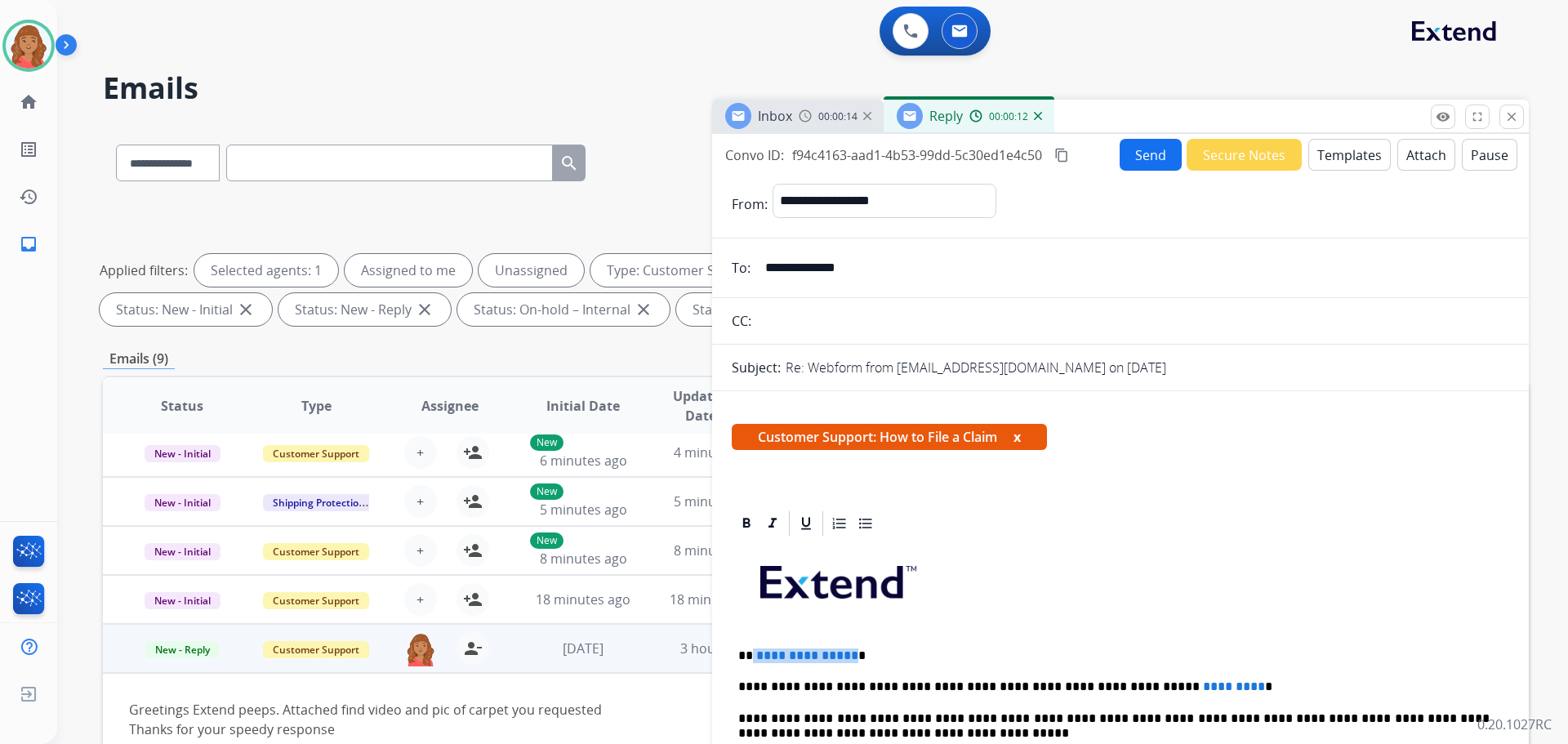
drag, startPoint x: 847, startPoint y: 657, endPoint x: 755, endPoint y: 652, distance: 92.1
click at [754, 656] on p "**********" at bounding box center [1114, 655] width 751 height 14
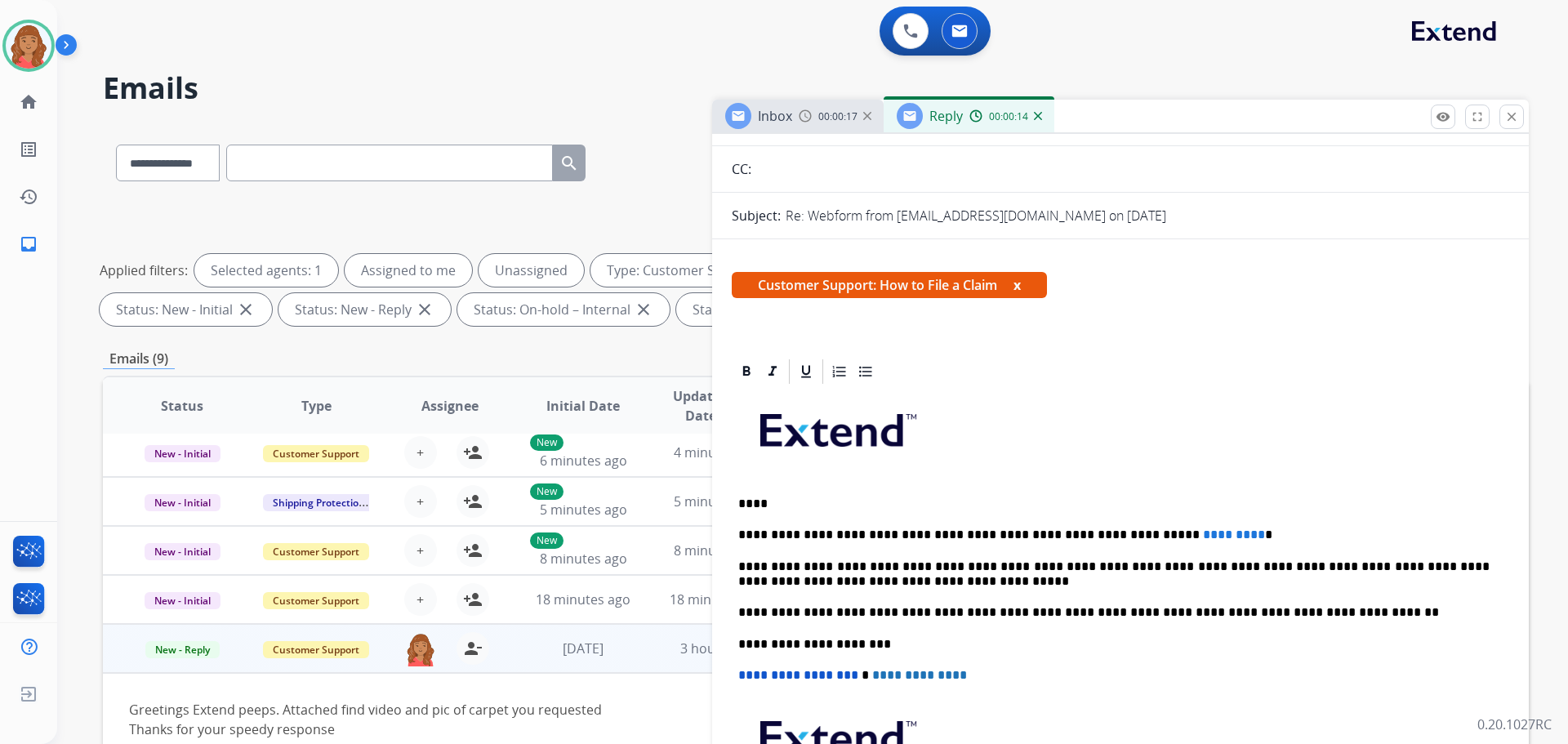
scroll to position [164, 0]
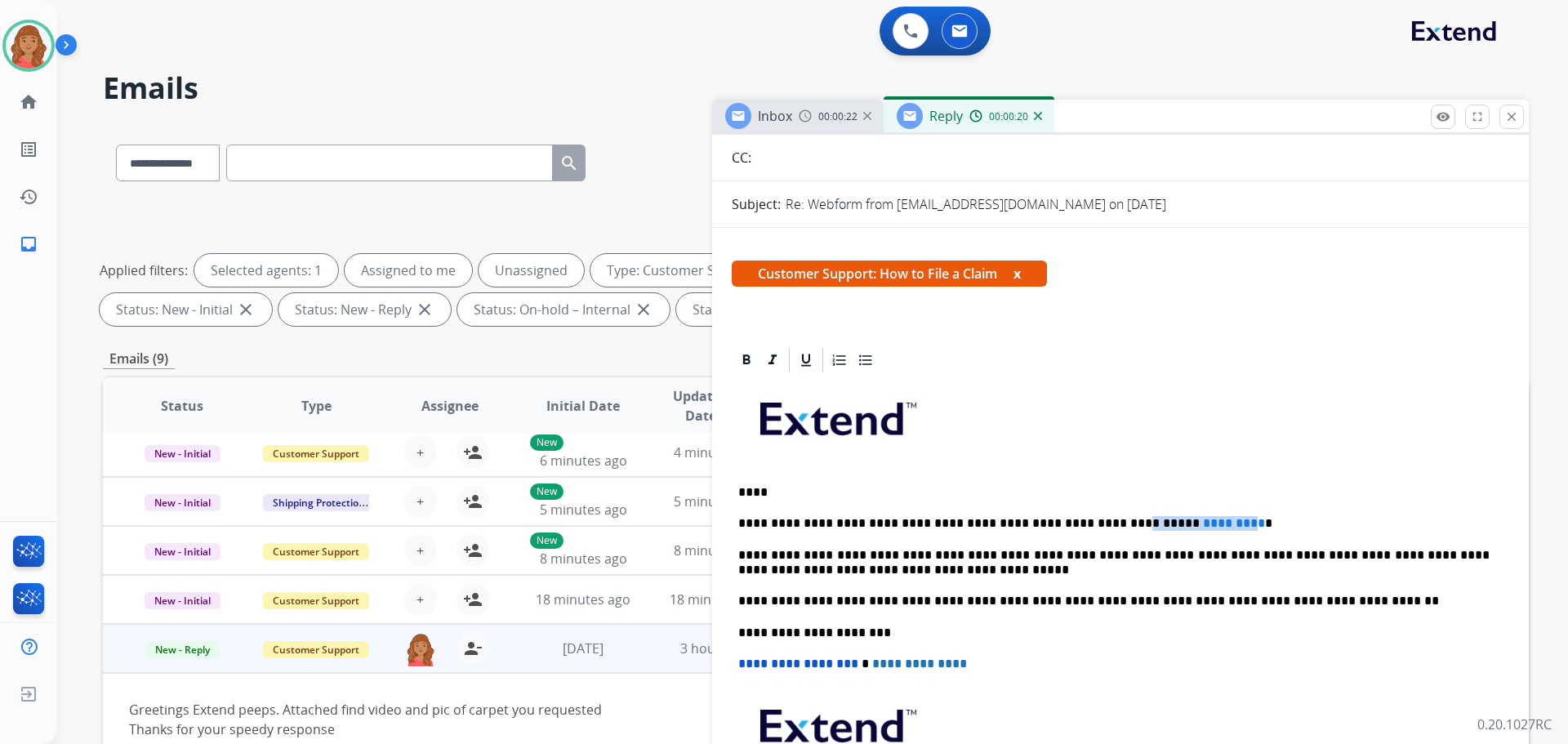
drag, startPoint x: 1072, startPoint y: 526, endPoint x: 1178, endPoint y: 526, distance: 106.0
click at [1178, 526] on p "**********" at bounding box center [1114, 524] width 751 height 14
click at [1108, 523] on p "**********" at bounding box center [1114, 524] width 751 height 14
click at [1149, 526] on span "*" at bounding box center [1152, 523] width 8 height 13
click at [1075, 523] on p "**********" at bounding box center [1114, 524] width 751 height 14
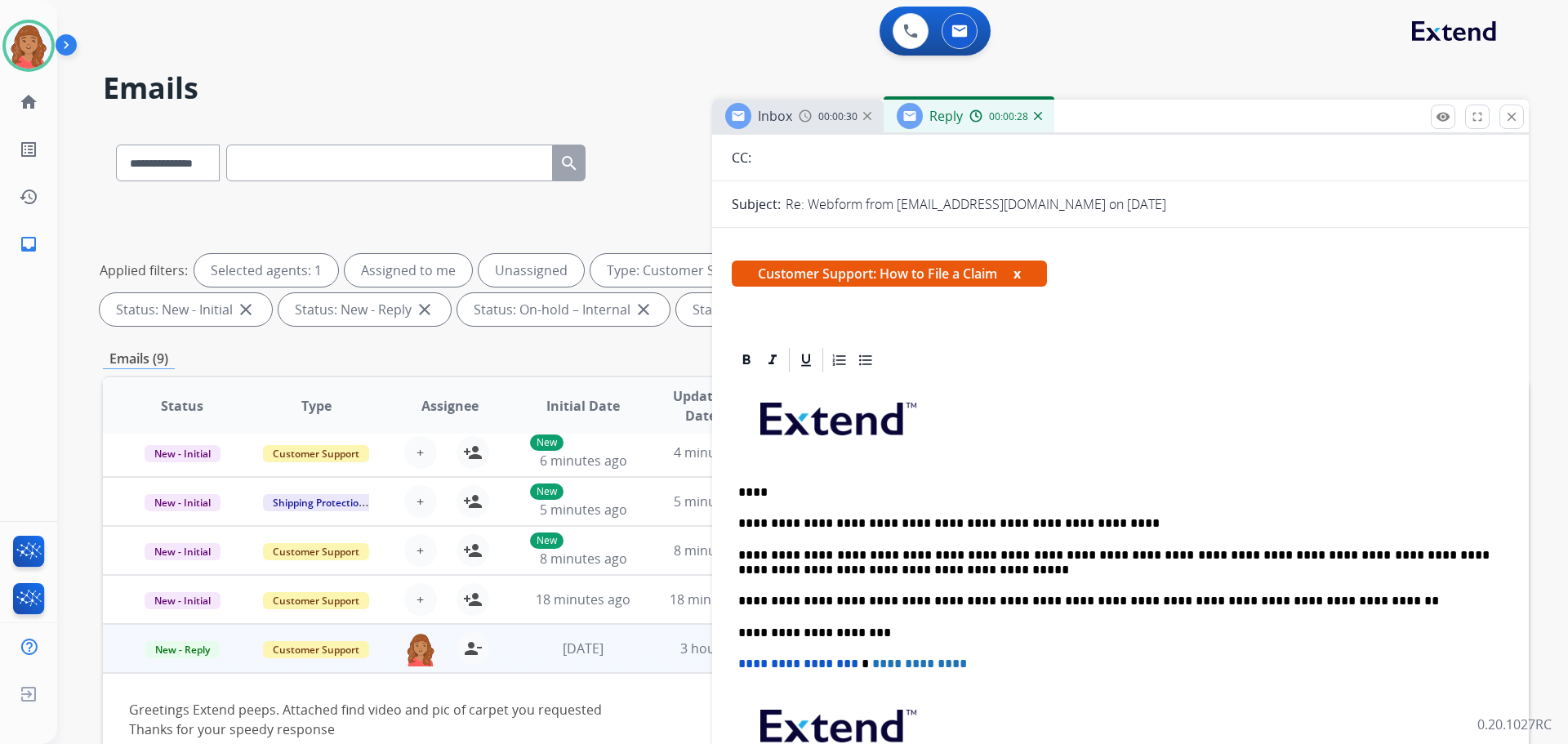
click at [1082, 525] on p "**********" at bounding box center [1114, 524] width 751 height 14
click at [1070, 526] on p "**********" at bounding box center [1114, 524] width 751 height 14
click at [1083, 520] on p "**********" at bounding box center [1114, 524] width 751 height 14
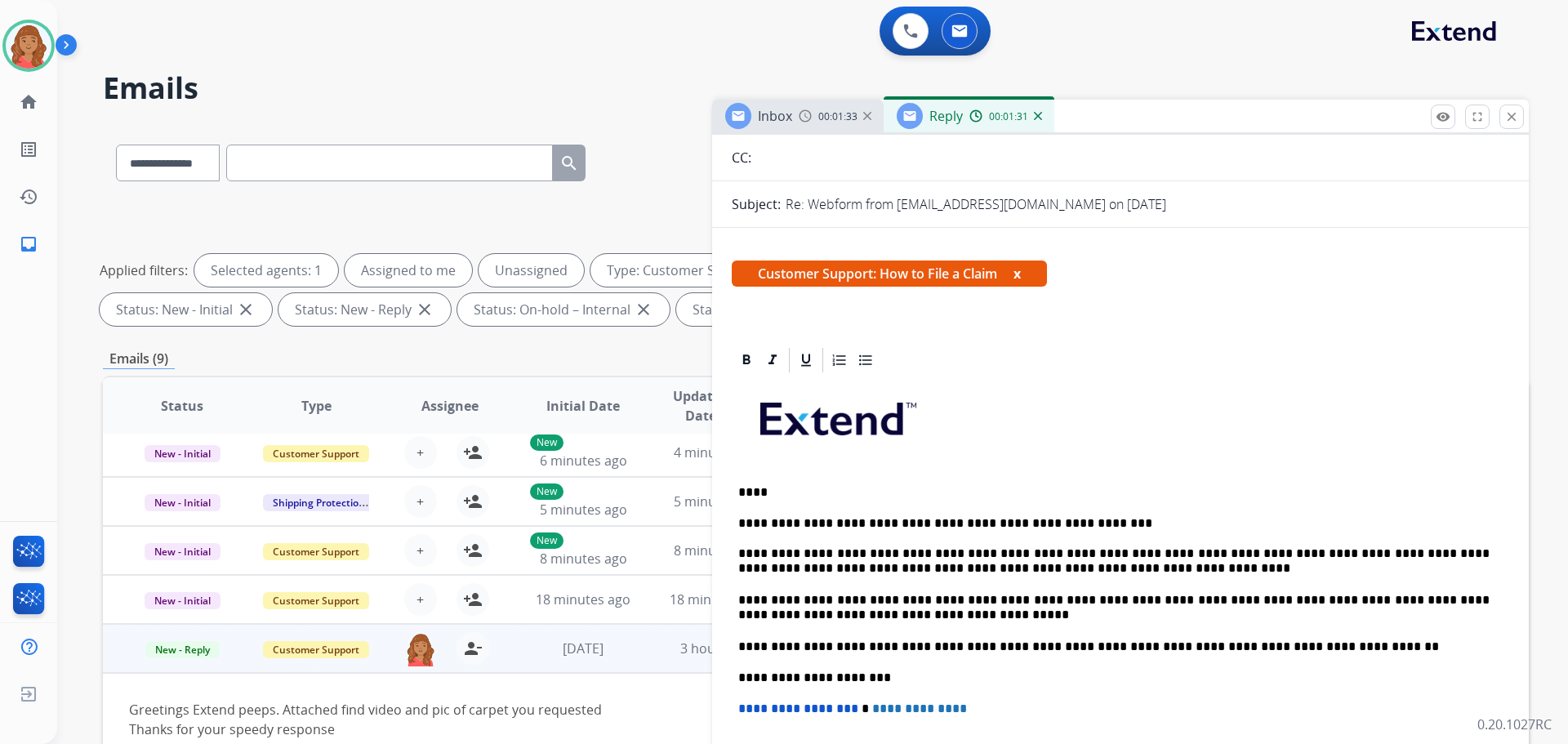
click at [752, 490] on p "****" at bounding box center [1114, 492] width 751 height 14
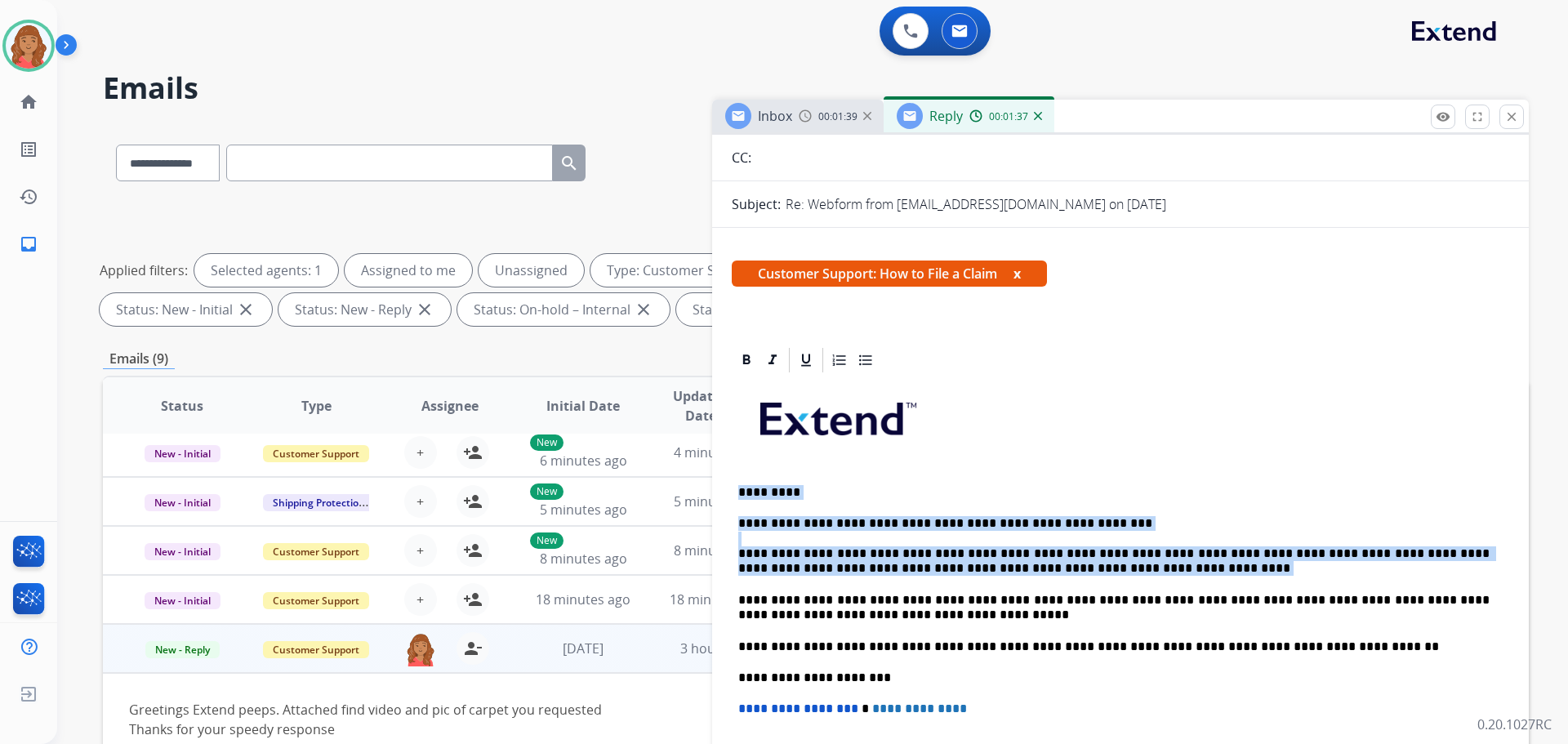
drag, startPoint x: 736, startPoint y: 485, endPoint x: 1060, endPoint y: 567, distance: 334.2
click at [1060, 567] on div "**********" at bounding box center [1121, 648] width 777 height 545
copy div "**********"
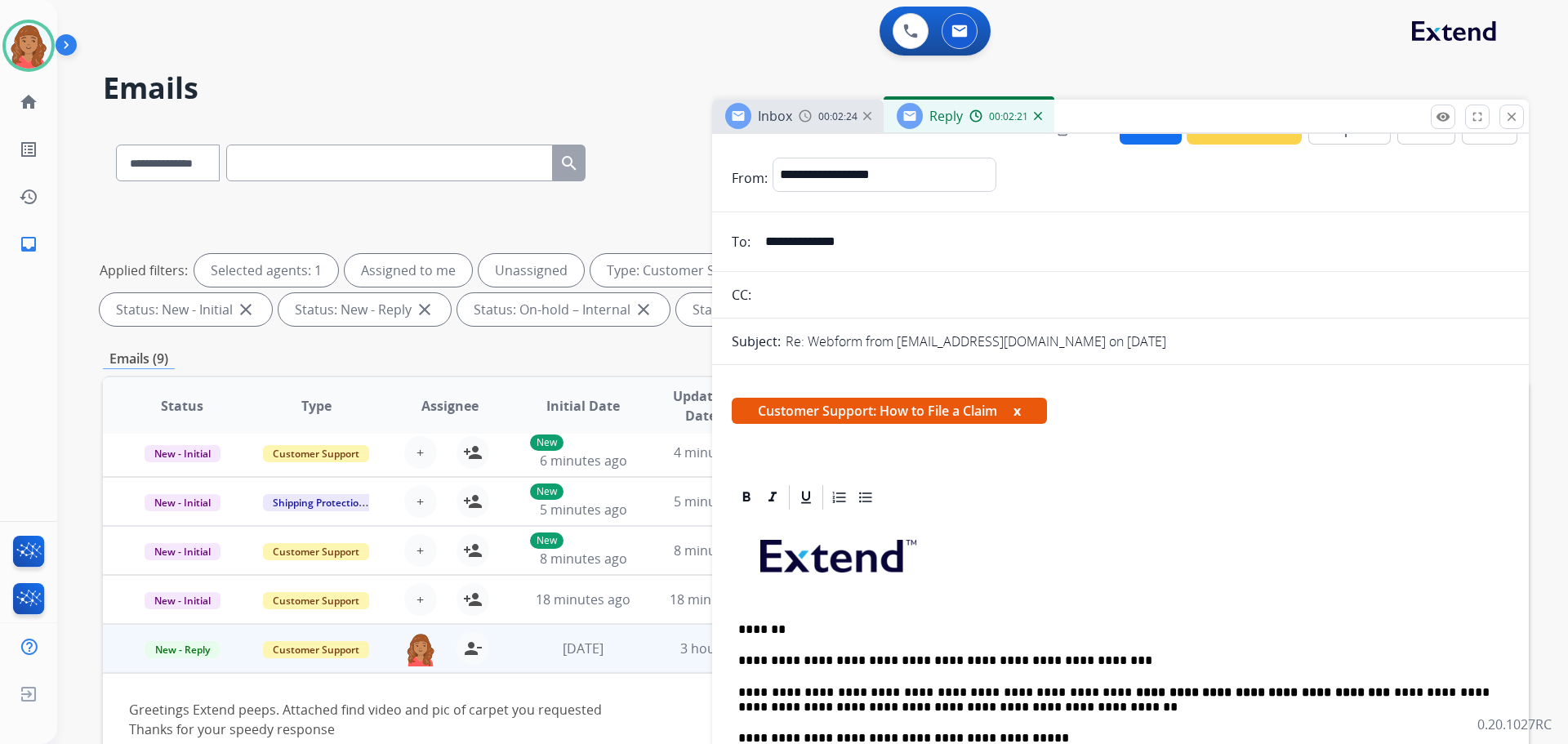
scroll to position [0, 0]
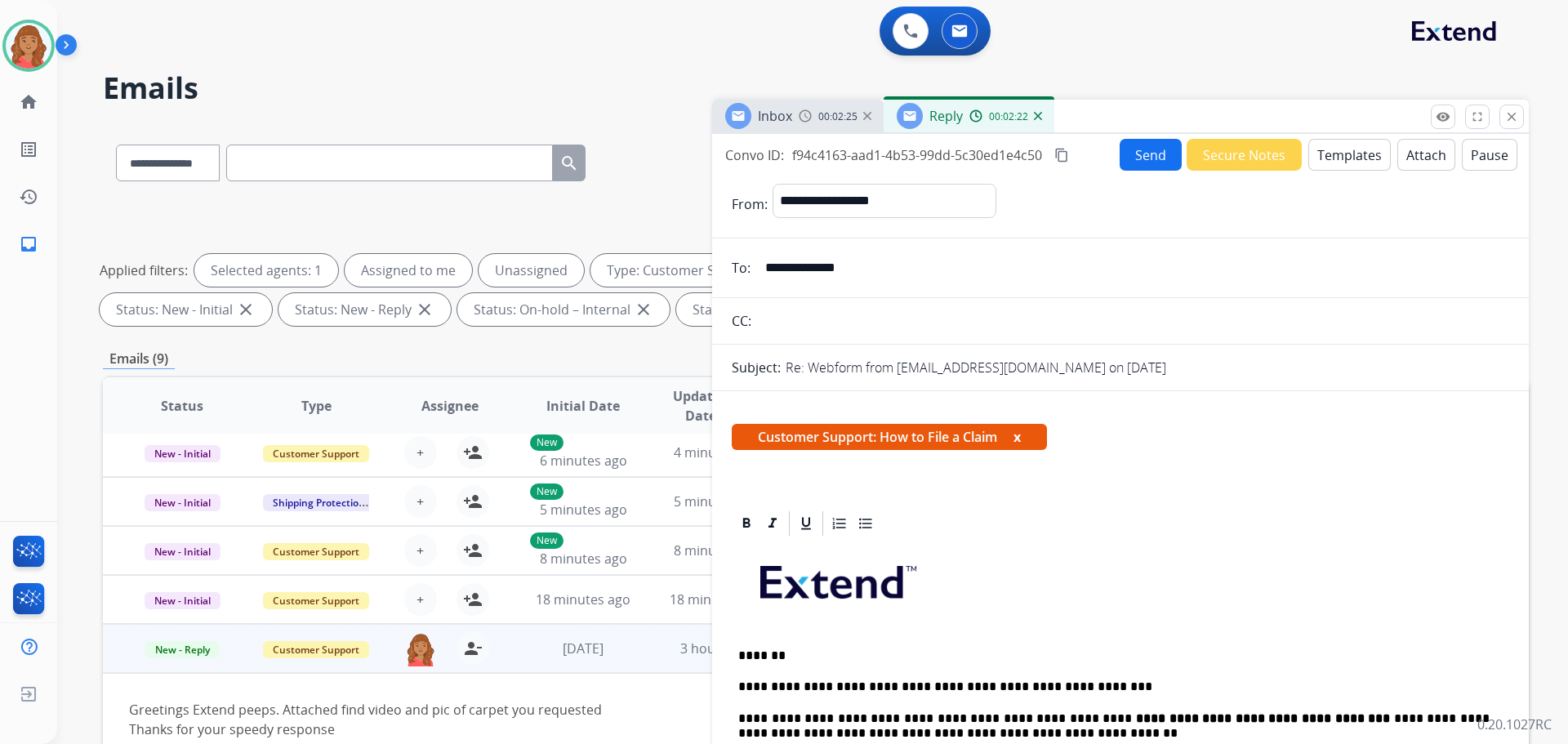
click at [1069, 154] on mat-icon "content_copy" at bounding box center [1061, 155] width 14 height 14
click at [1066, 151] on mat-icon "content_copy" at bounding box center [1061, 155] width 14 height 14
click at [1146, 163] on button "Send" at bounding box center [1151, 154] width 63 height 32
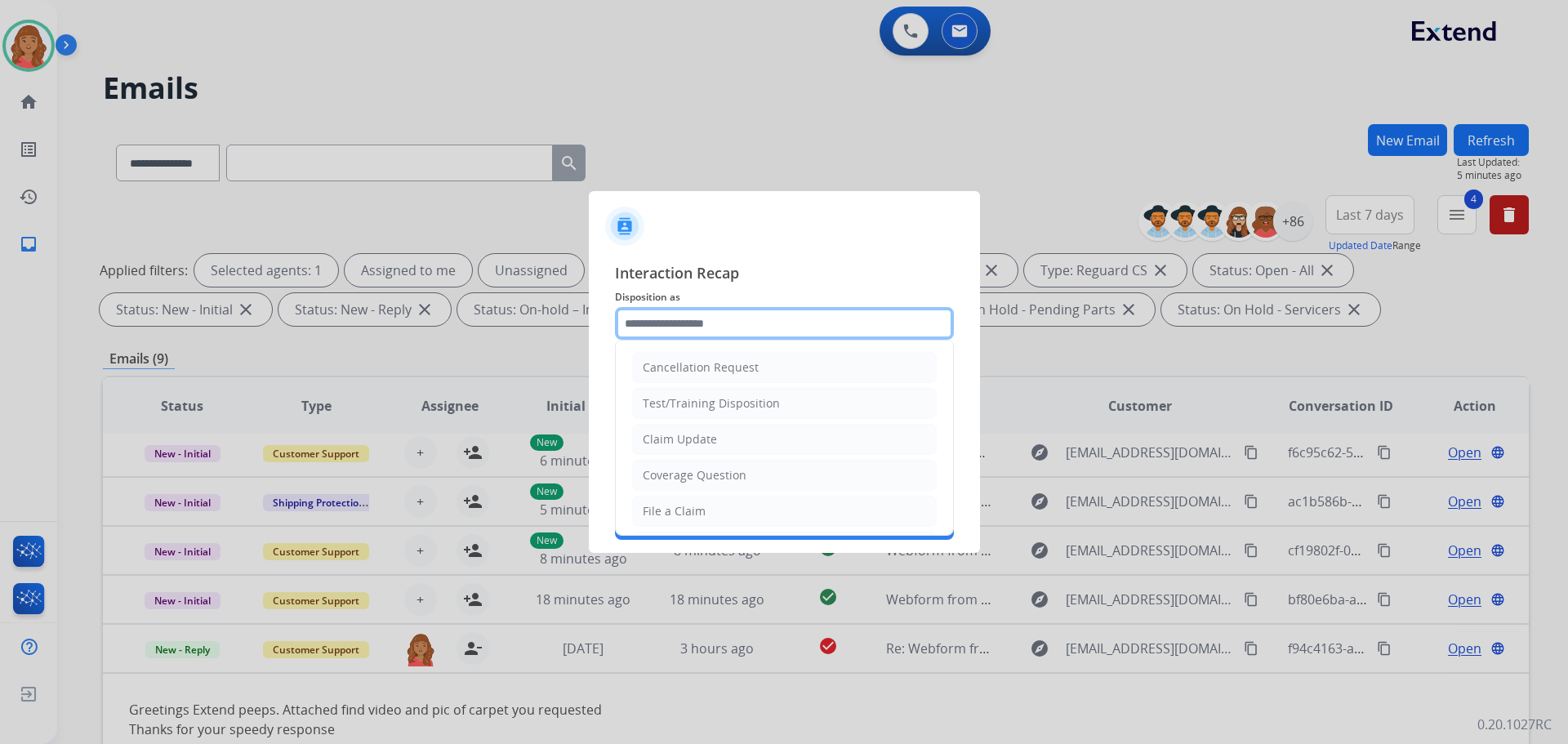
click at [700, 326] on input "text" at bounding box center [784, 323] width 339 height 33
drag, startPoint x: 673, startPoint y: 502, endPoint x: 689, endPoint y: 460, distance: 44.9
click at [677, 496] on li "File a Claim" at bounding box center [784, 511] width 305 height 31
type input "**********"
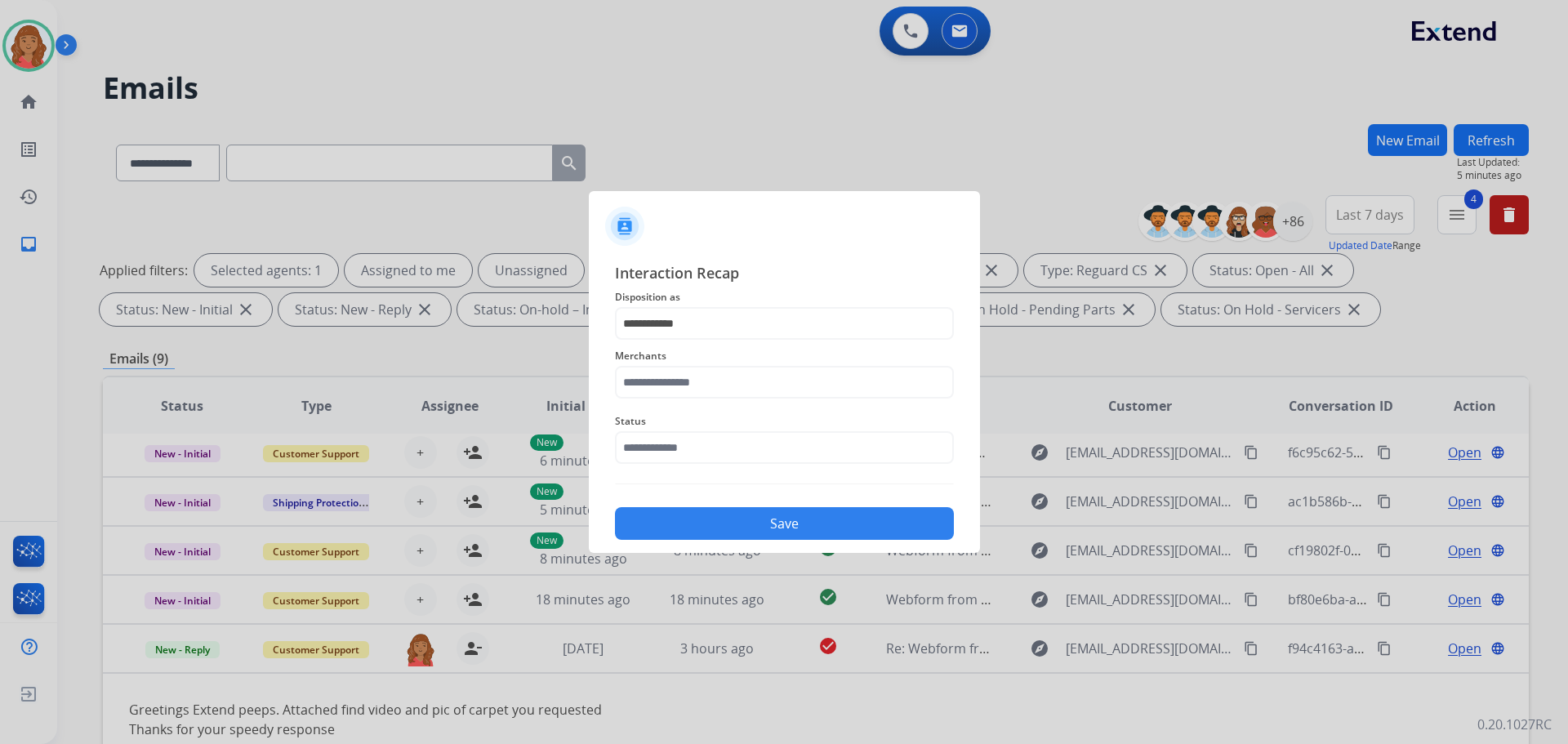
click at [679, 369] on div "Merchants" at bounding box center [784, 372] width 339 height 65
drag, startPoint x: 669, startPoint y: 382, endPoint x: 549, endPoint y: 404, distance: 122.0
click at [669, 383] on input "text" at bounding box center [784, 382] width 339 height 33
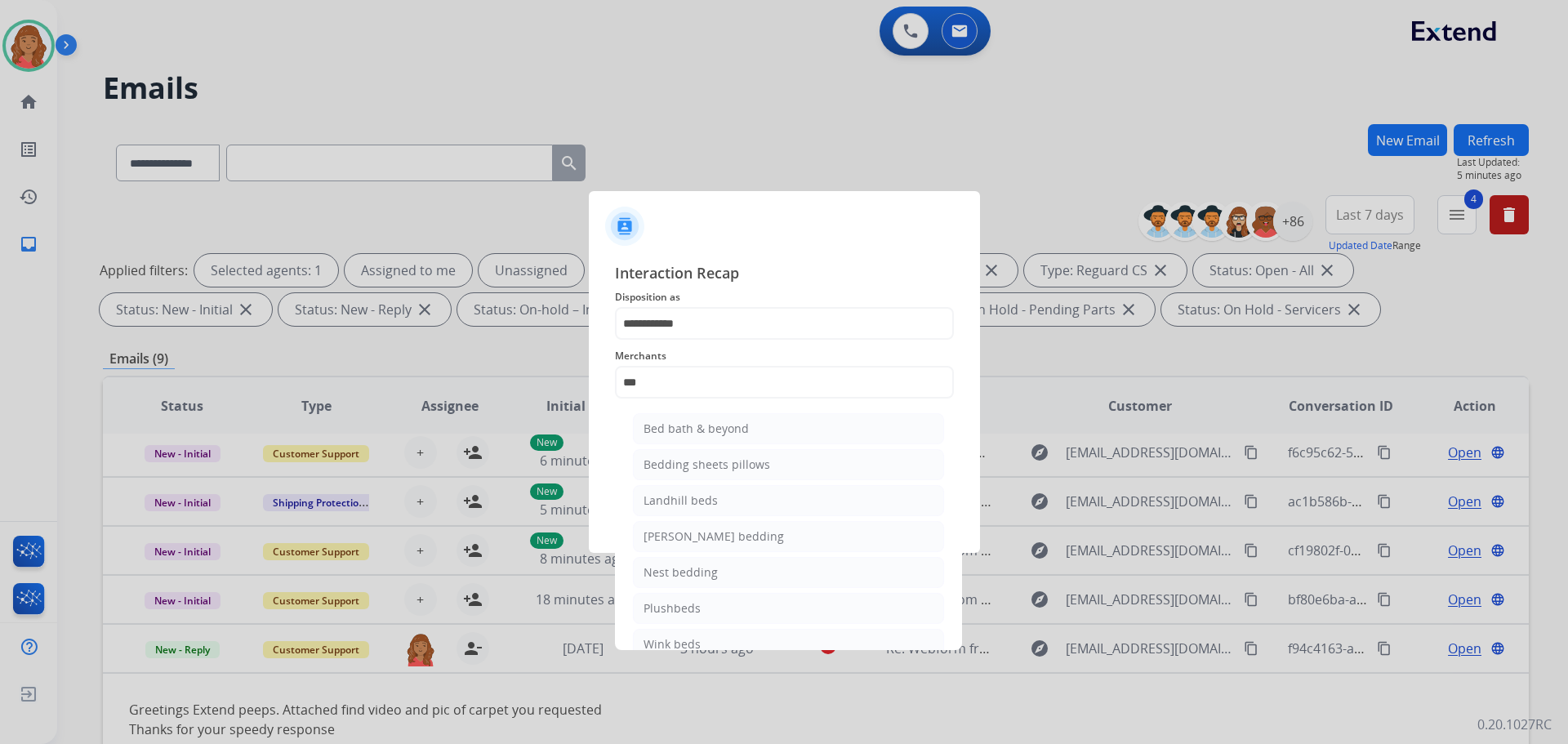
click at [684, 432] on div "Bed bath & beyond" at bounding box center [696, 428] width 106 height 16
type input "**********"
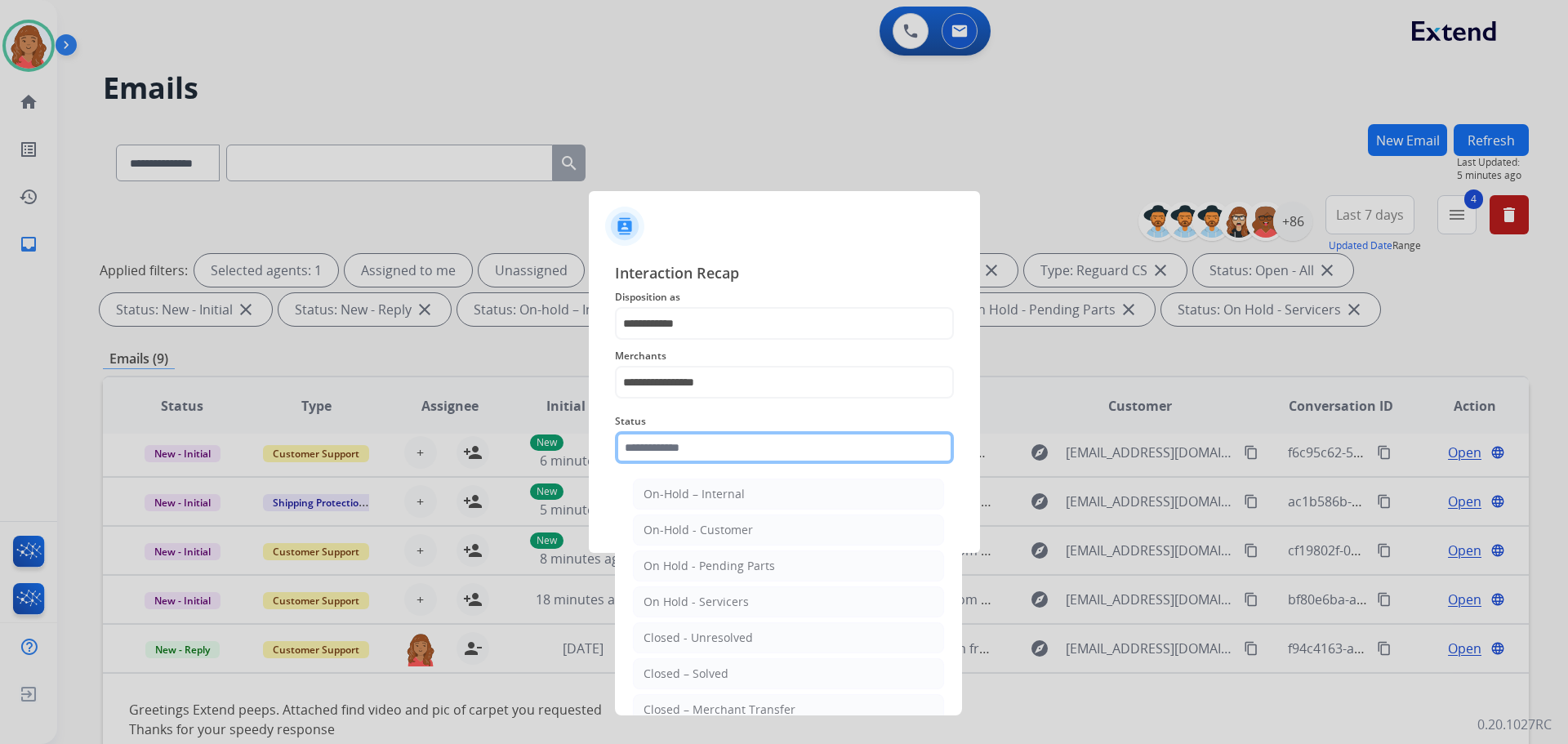
click at [690, 457] on input "text" at bounding box center [784, 448] width 339 height 33
click at [690, 670] on div "Closed – Solved" at bounding box center [686, 674] width 85 height 16
type input "**********"
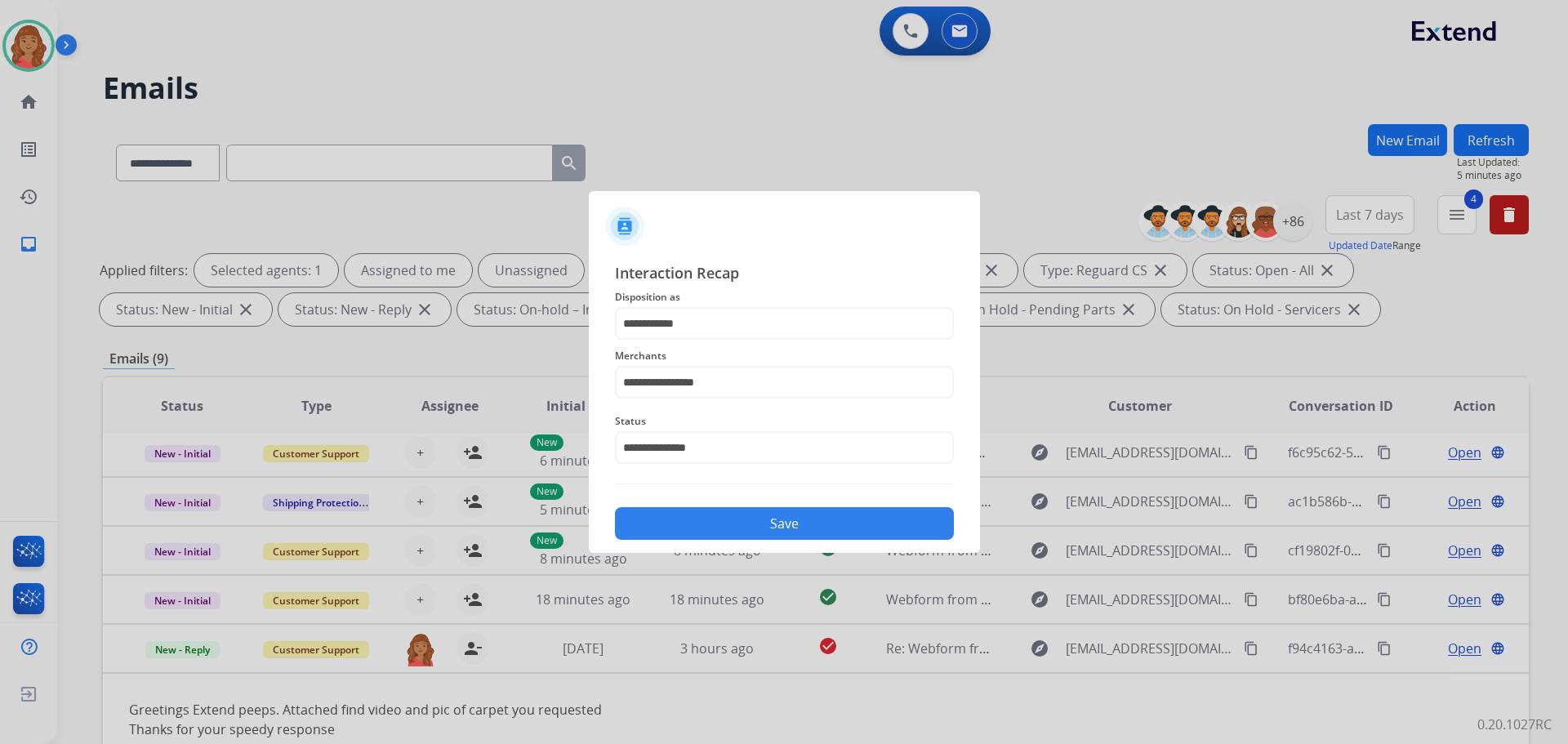
click at [715, 535] on button "Save" at bounding box center [784, 524] width 339 height 33
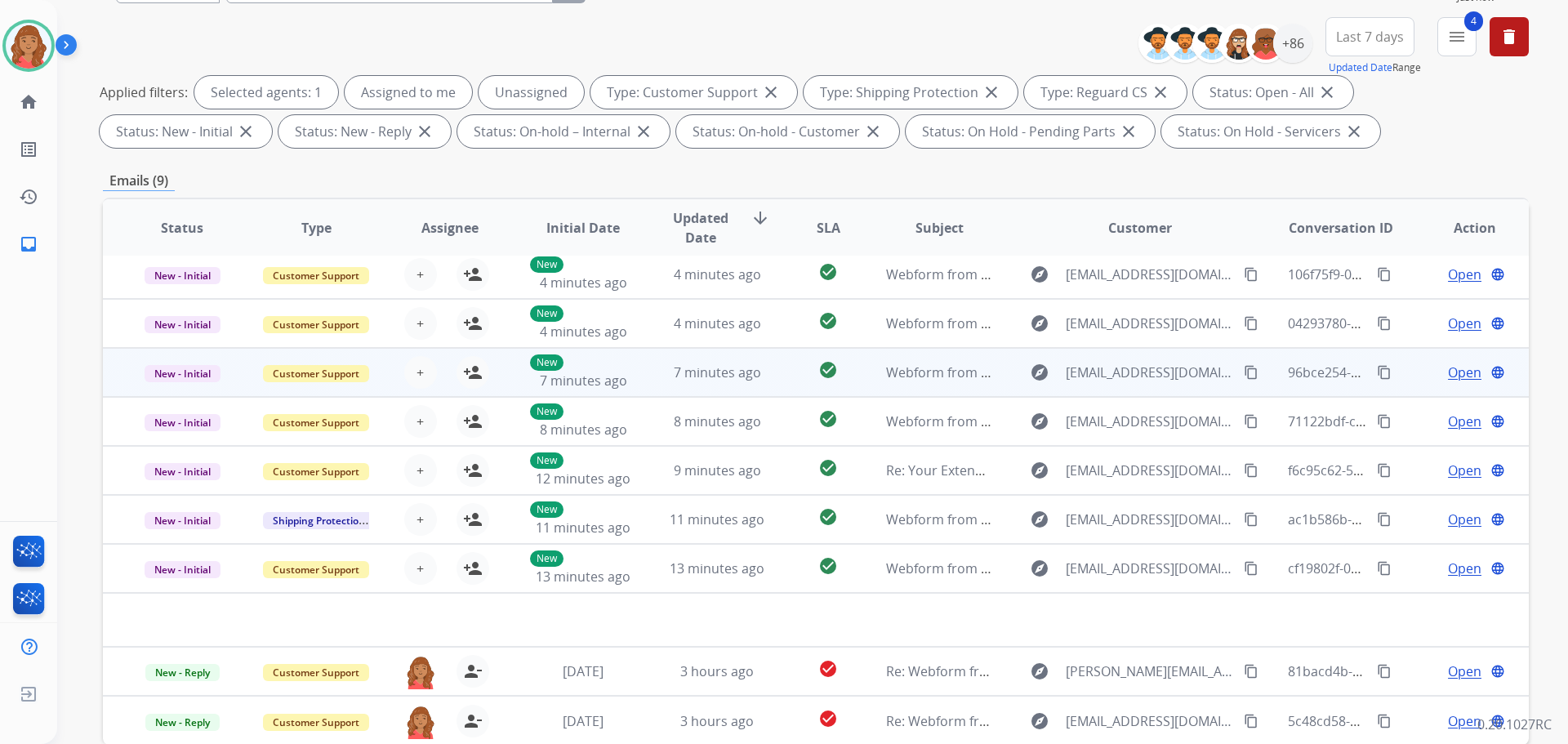
scroll to position [264, 0]
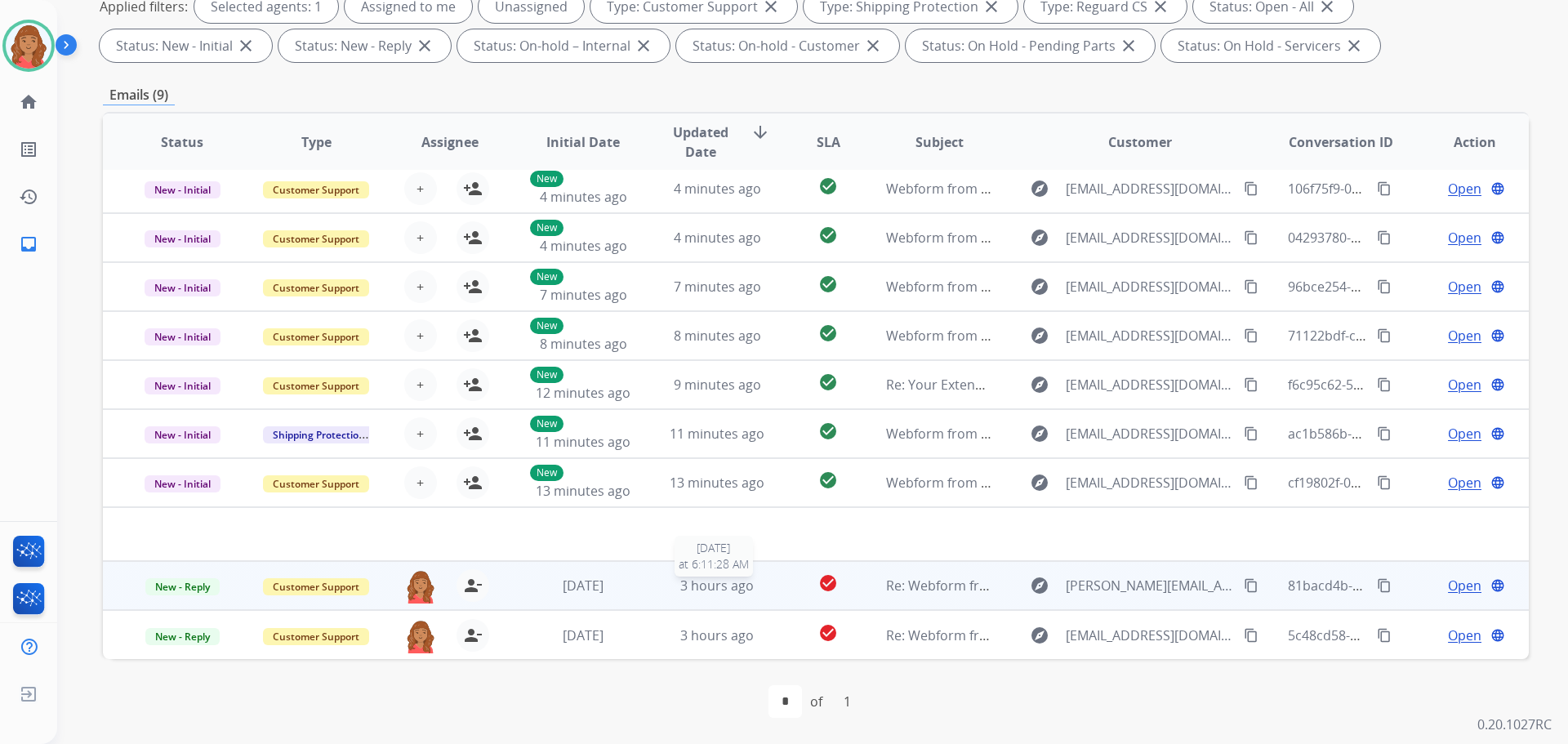
click at [668, 590] on div "3 hours ago" at bounding box center [717, 586] width 107 height 19
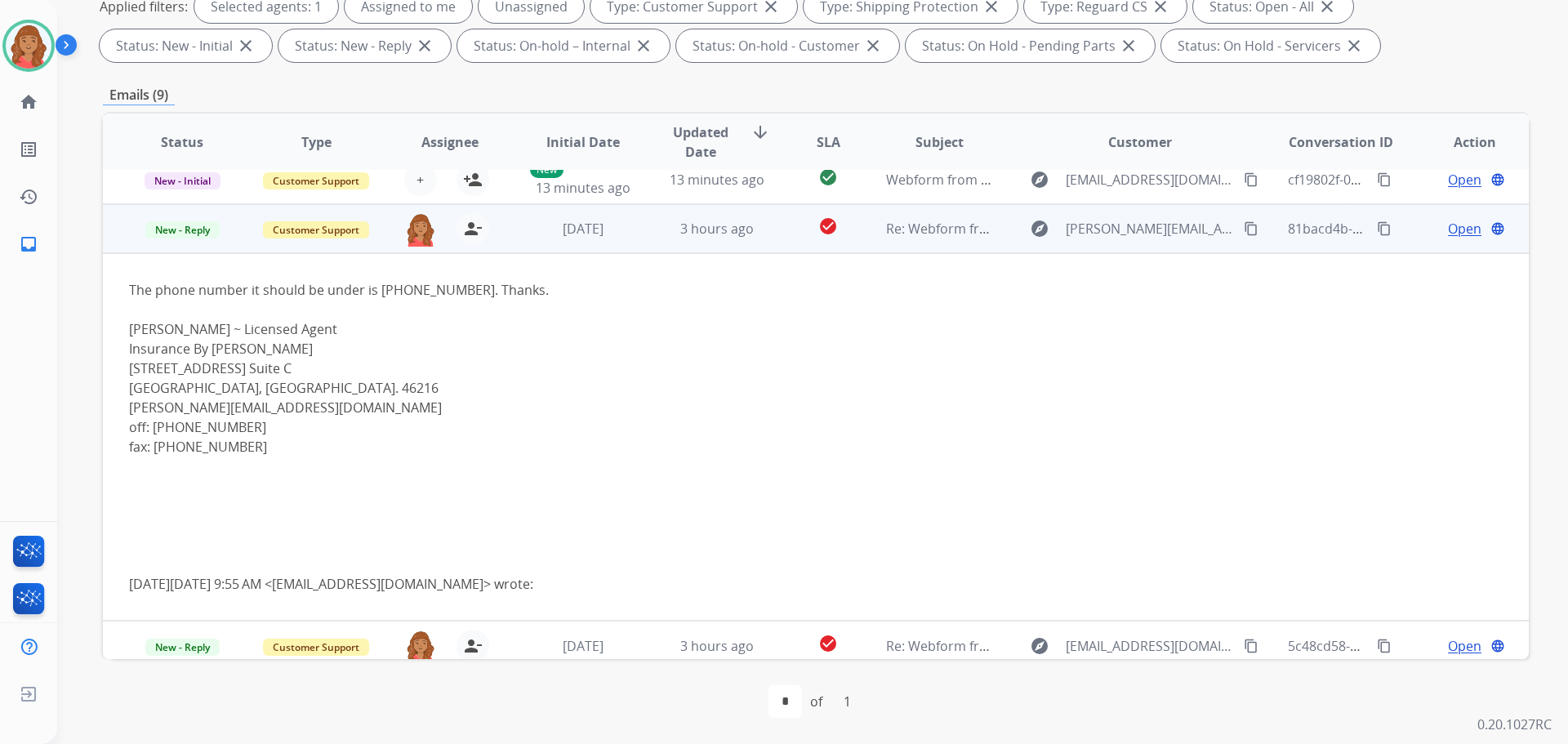
scroll to position [321, 0]
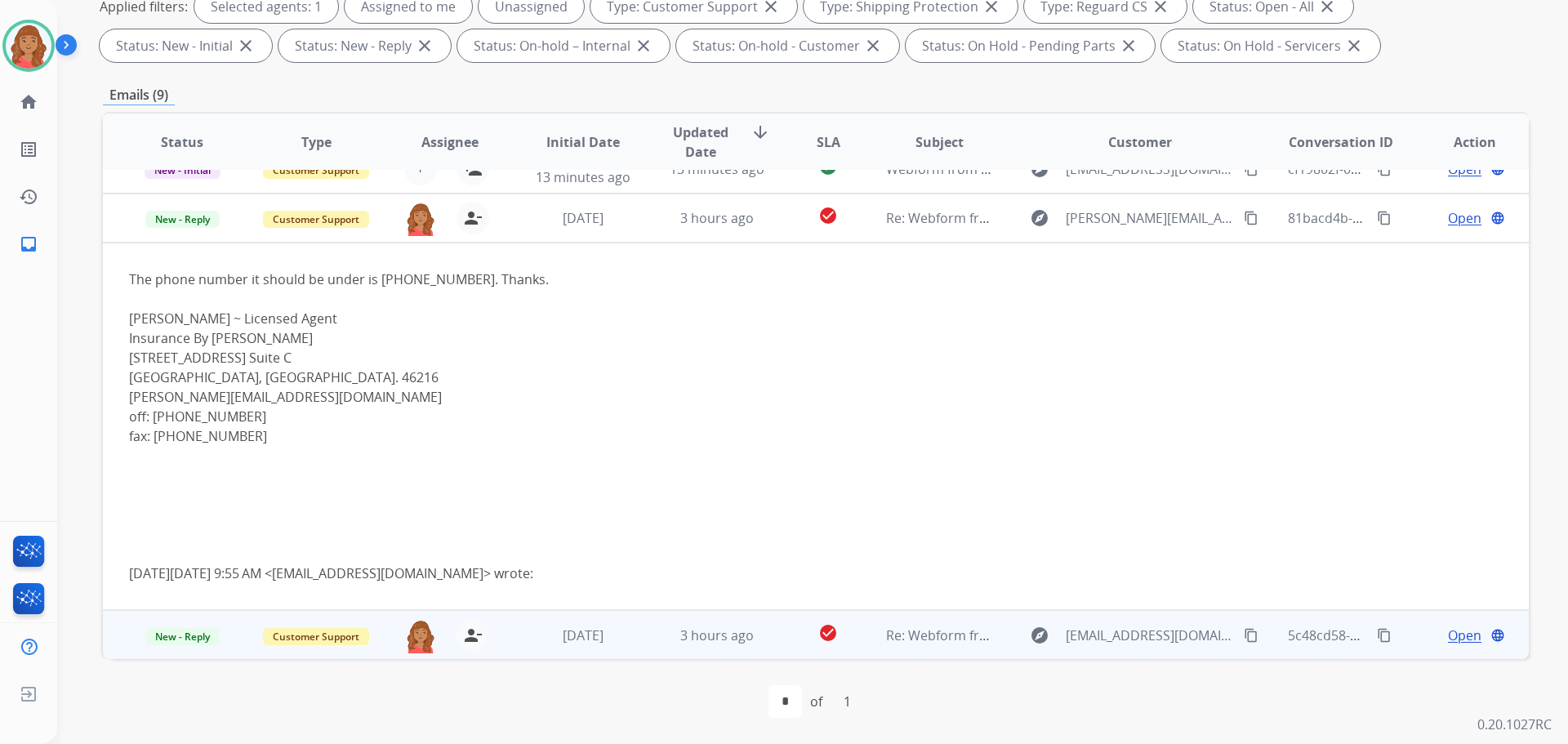
click at [606, 647] on td "2 days ago" at bounding box center [570, 634] width 134 height 49
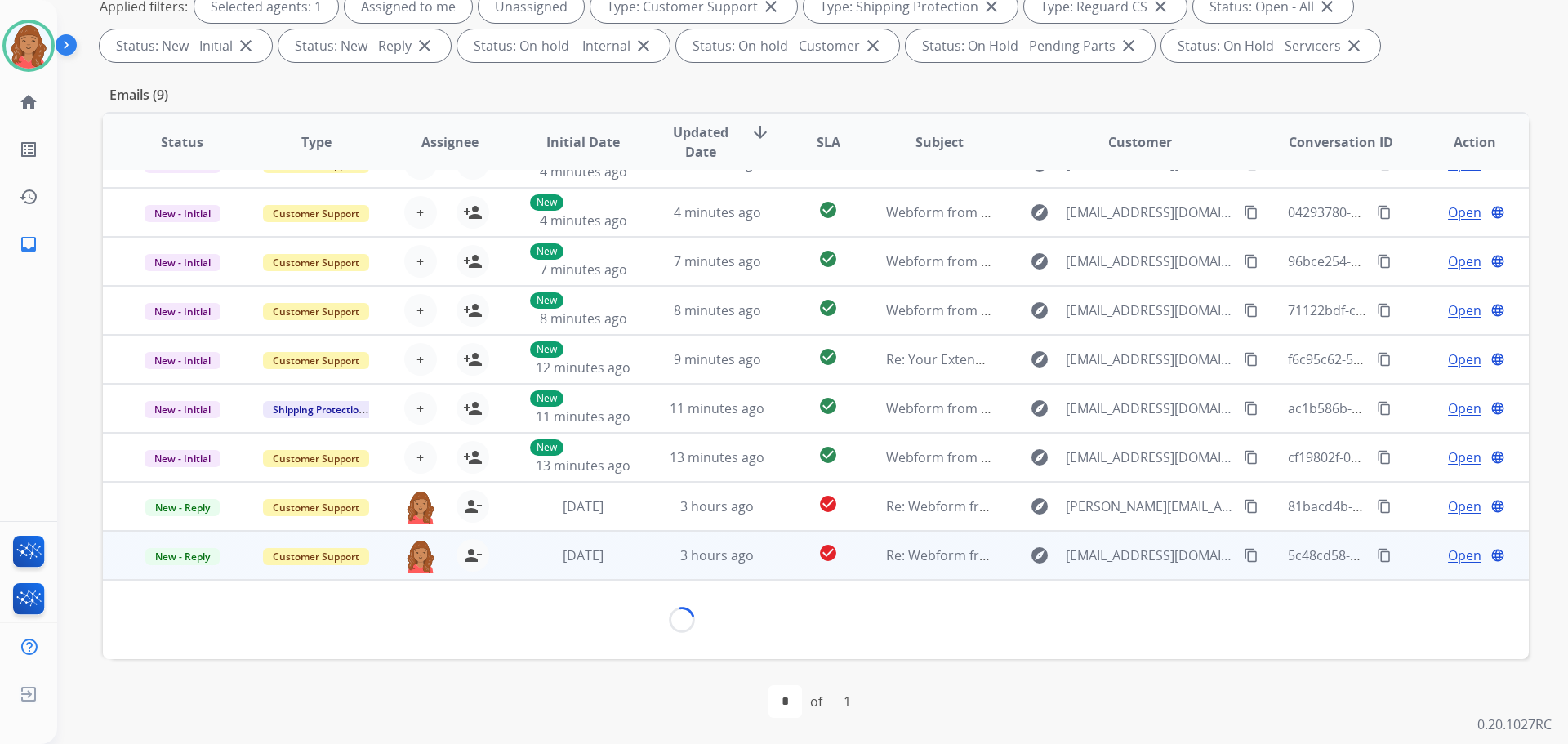
scroll to position [45, 0]
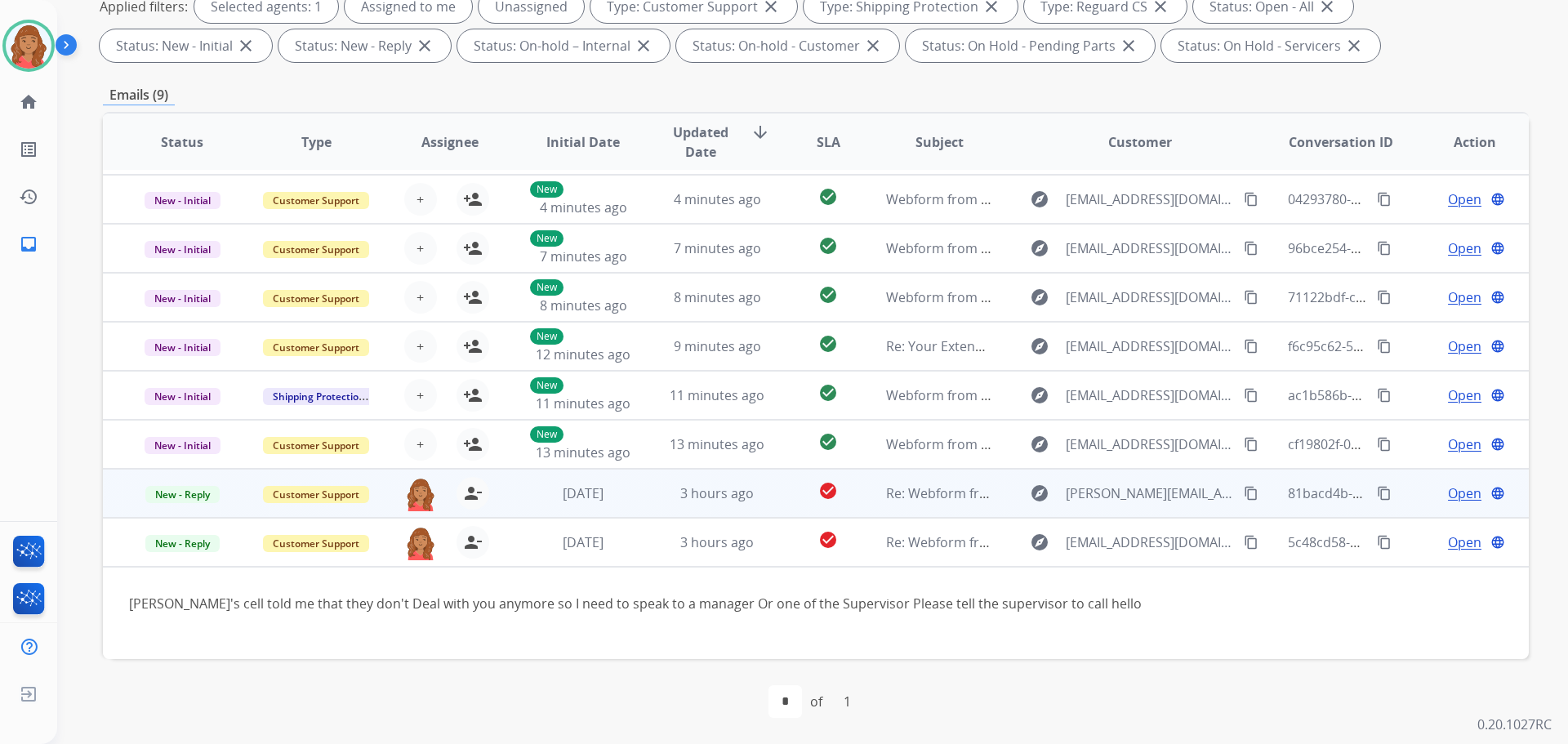
click at [877, 495] on td "Re: Webform from pam@insurancebygeorge.com on 08/15/2025" at bounding box center [926, 493] width 134 height 49
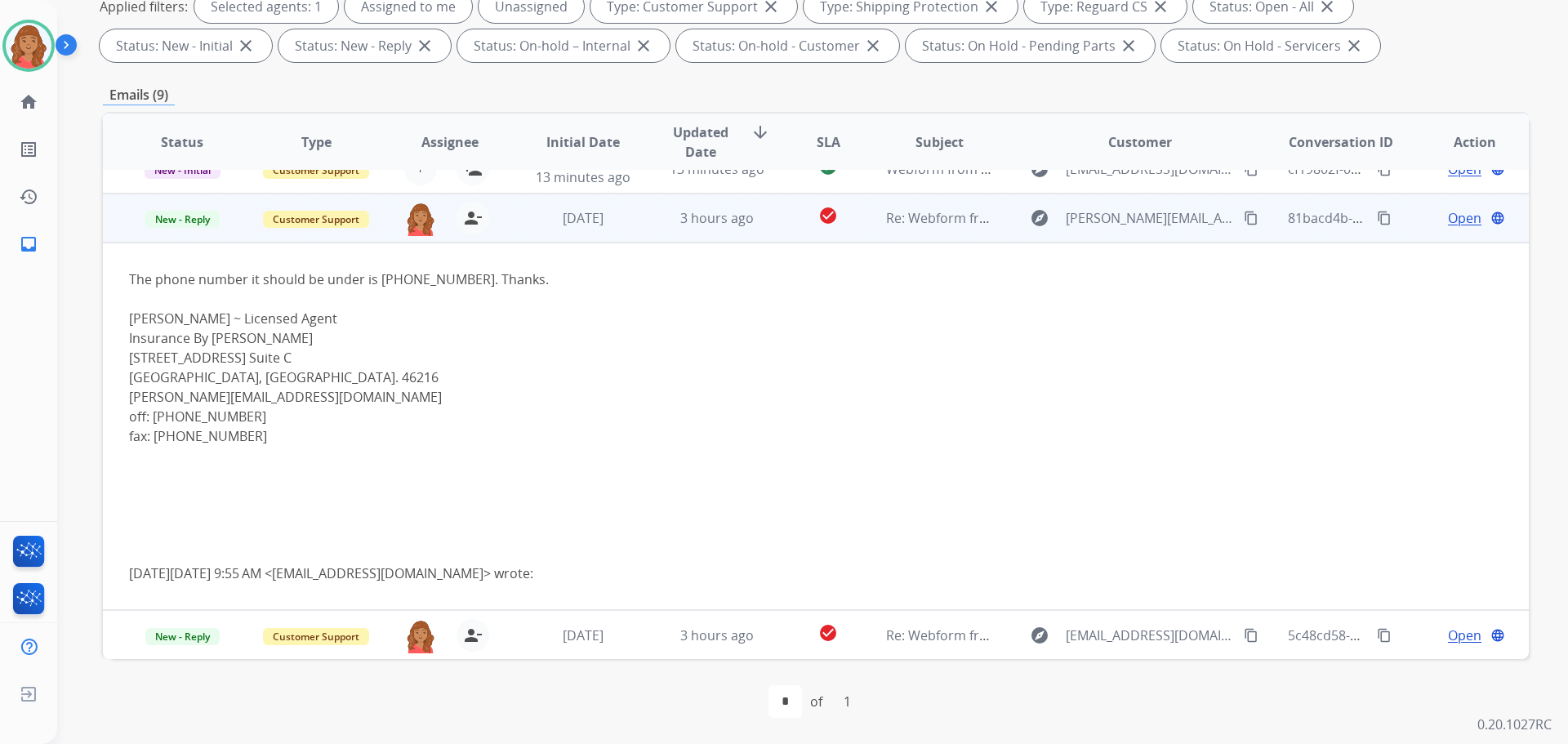
click at [1453, 219] on span "Open" at bounding box center [1464, 218] width 34 height 19
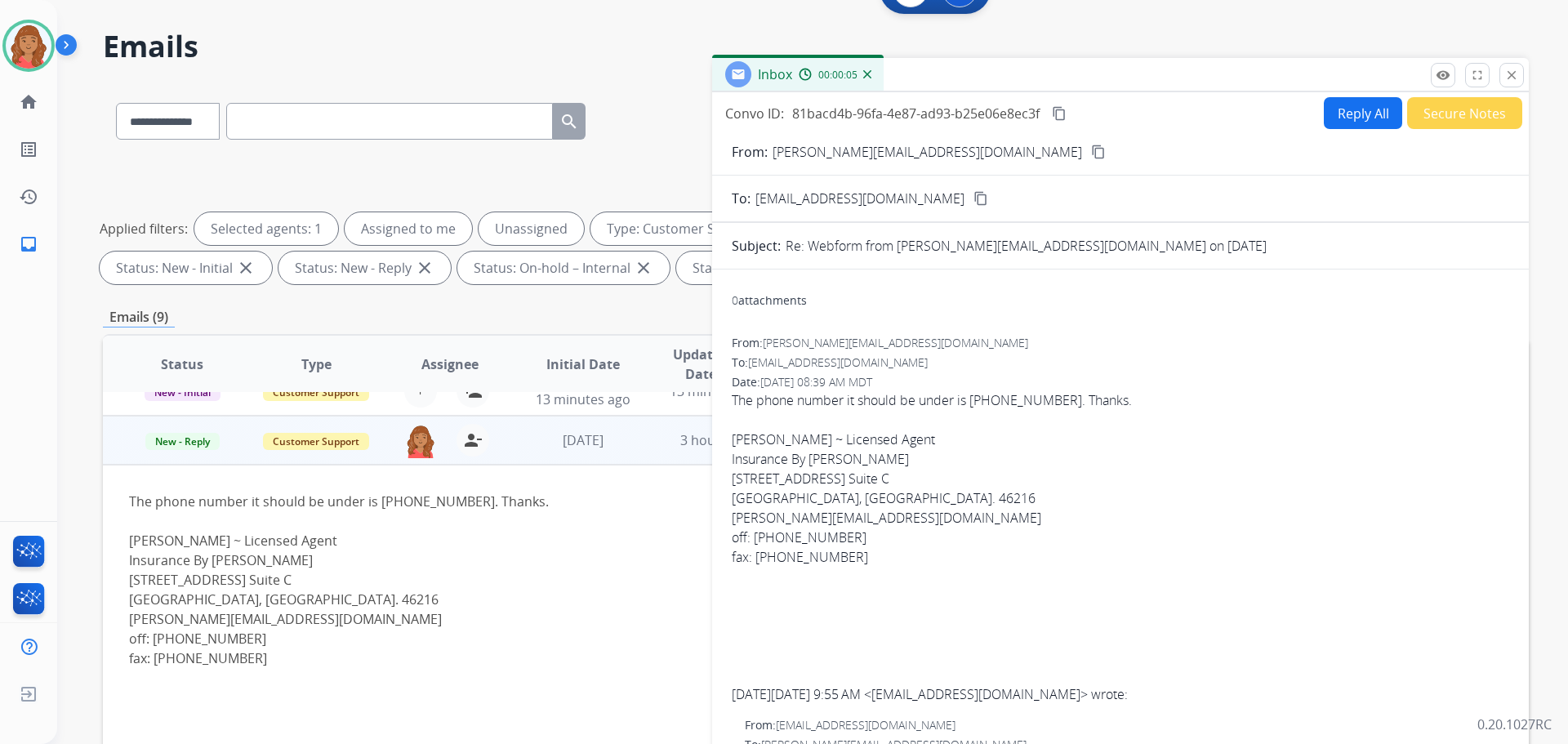
scroll to position [19, 0]
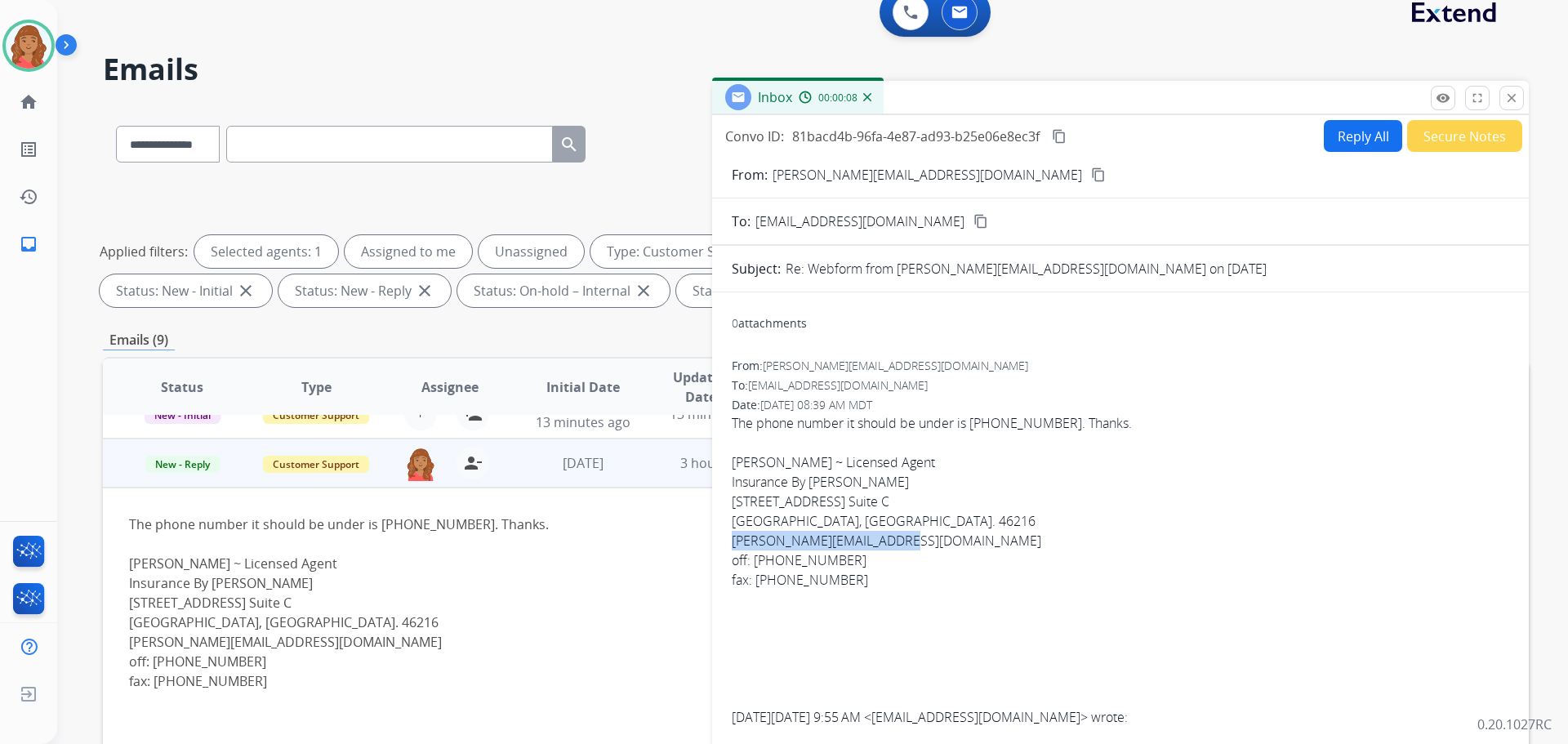
drag, startPoint x: 911, startPoint y: 535, endPoint x: 722, endPoint y: 541, distance: 189.1
copy link "Pam@insurancebygeorge.com"
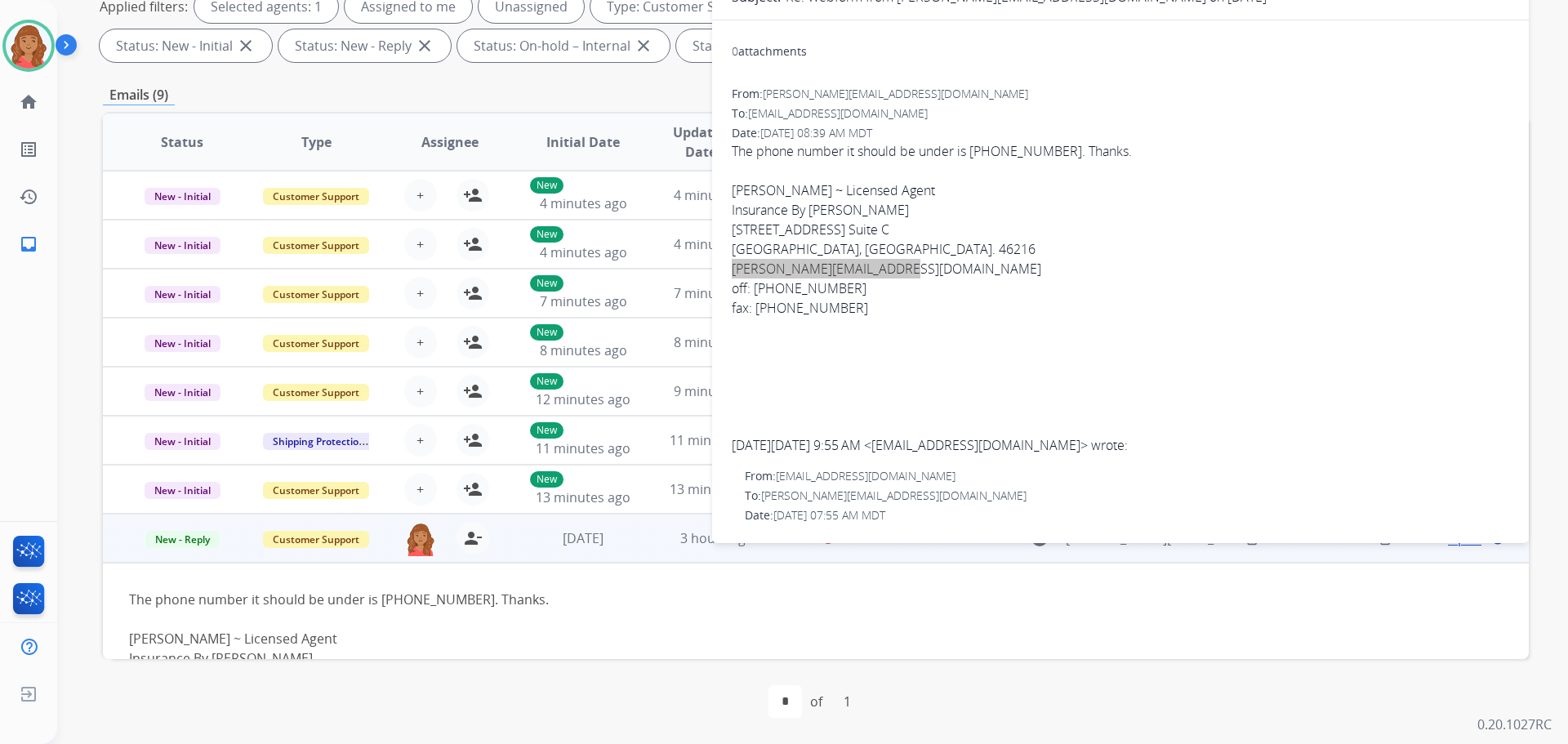
scroll to position [0, 0]
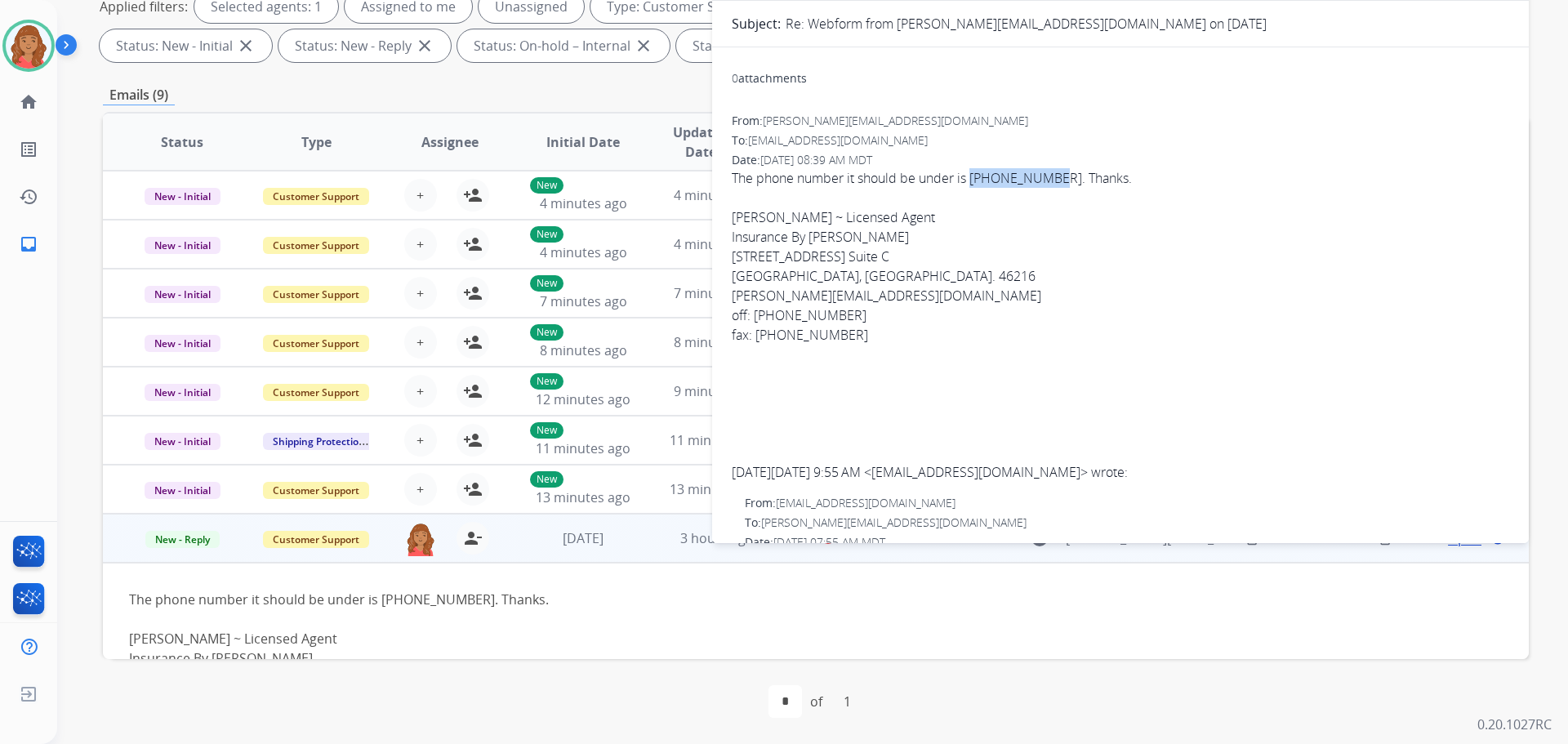
drag, startPoint x: 976, startPoint y: 177, endPoint x: 1054, endPoint y: 181, distance: 78.1
click at [1054, 181] on div "The phone number it should be under is 317-345-4848. Thanks. Pam George ~ Licen…" at bounding box center [1121, 295] width 777 height 255
copy div "317-345-4848"
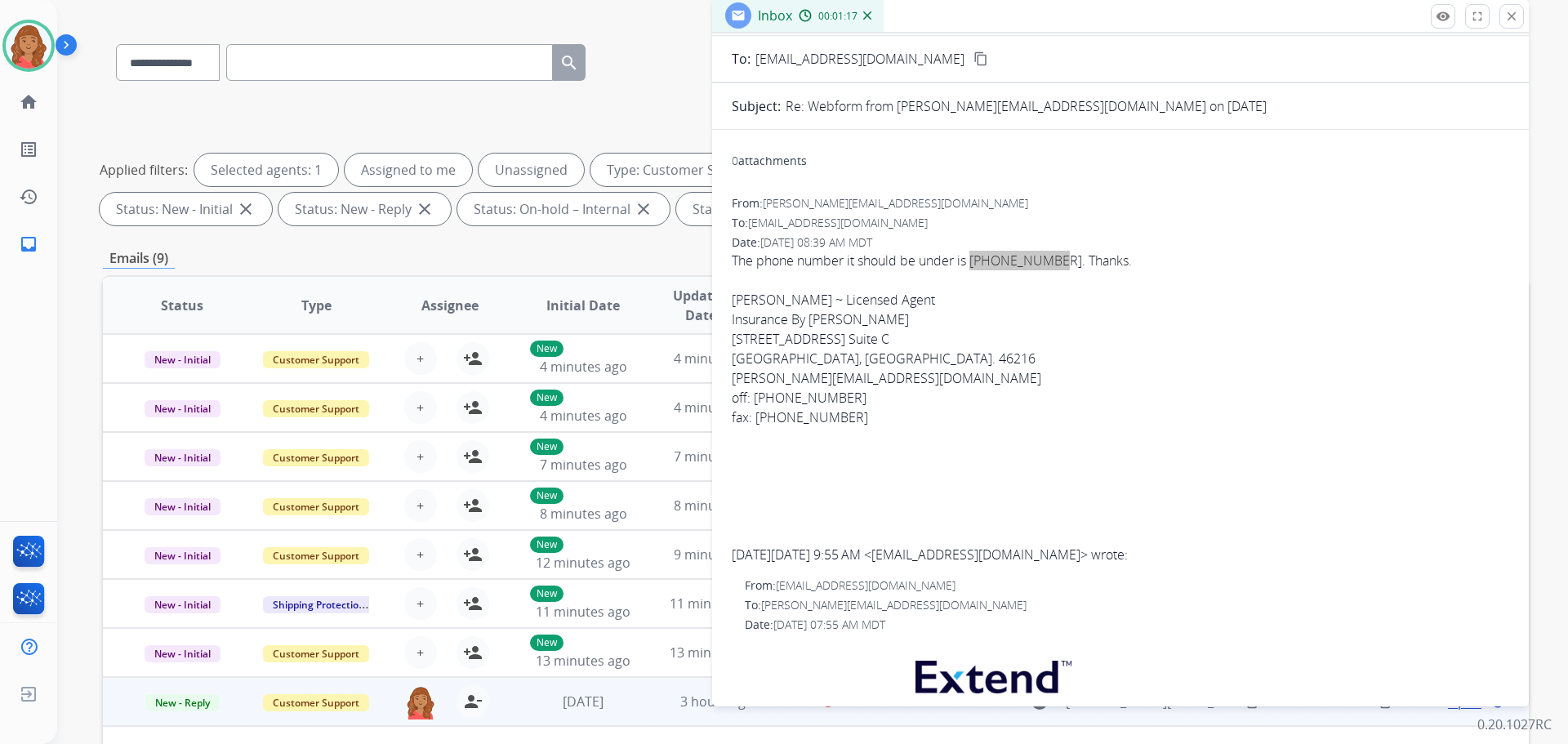
scroll to position [82, 0]
drag, startPoint x: 915, startPoint y: 376, endPoint x: 729, endPoint y: 374, distance: 186.0
click at [729, 374] on div "0 attachments From: pam@insurancebygeorge.com To: support@extend.com Date: 08/1…" at bounding box center [1120, 701] width 817 height 1117
copy link "Pam@insurancebygeorge.com"
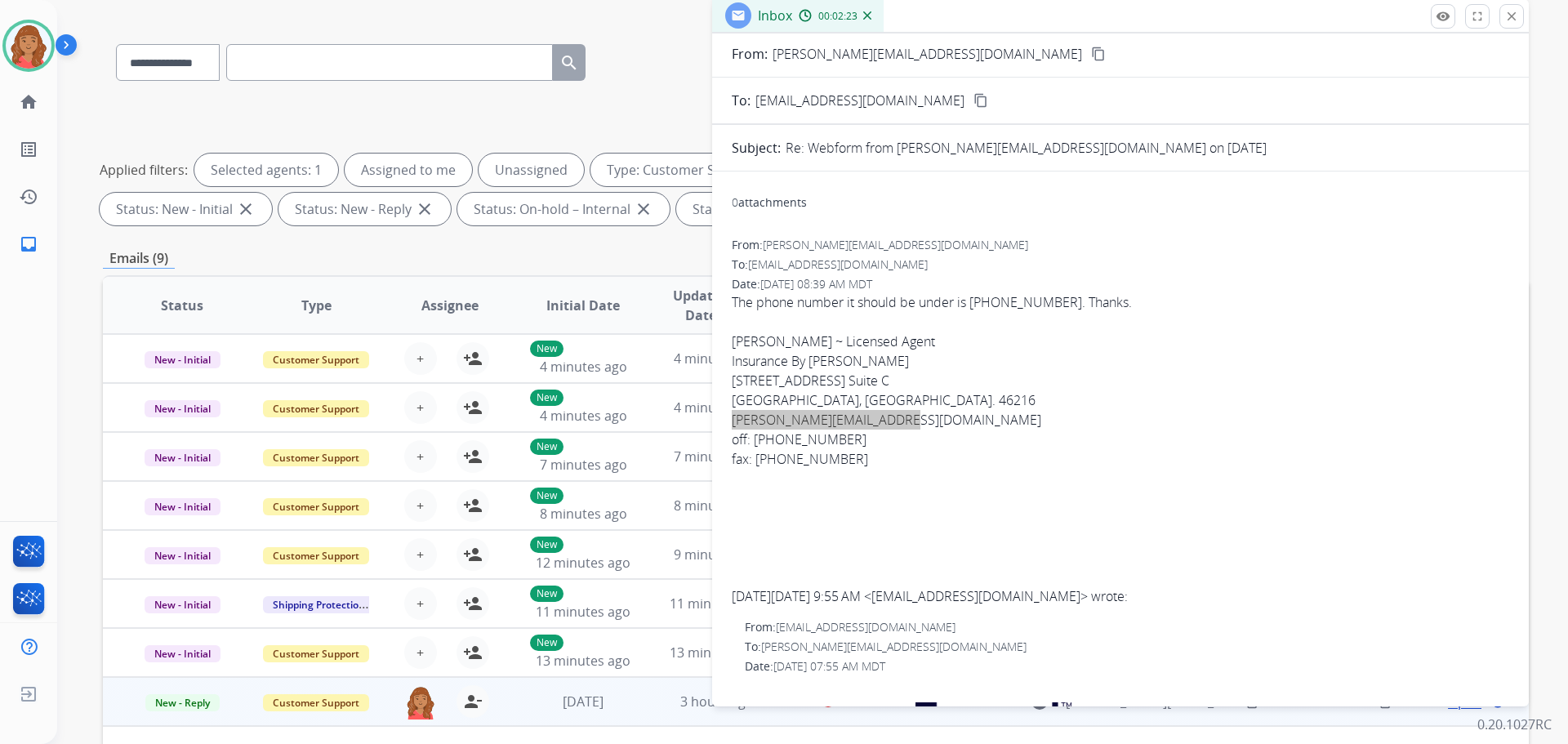
scroll to position [0, 0]
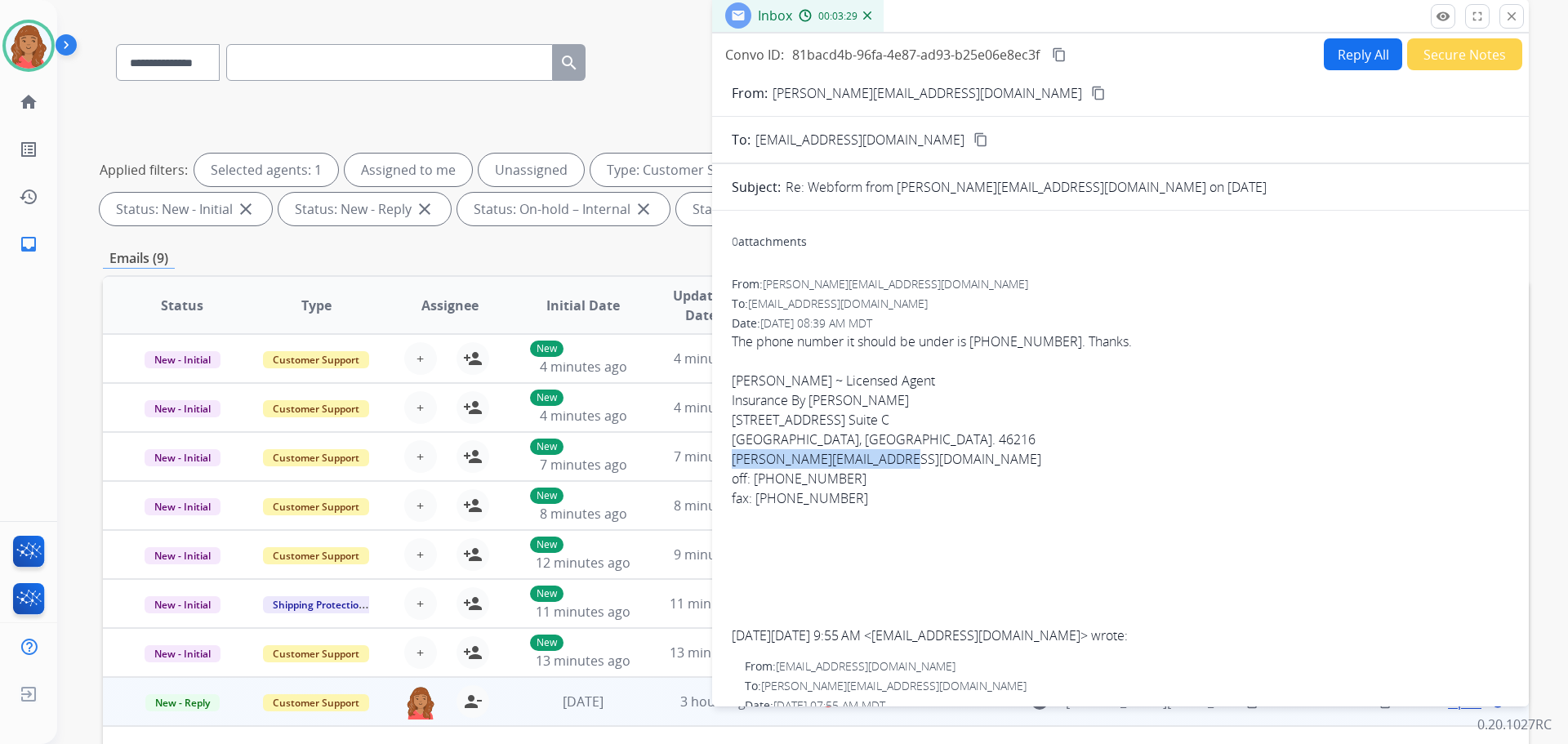
click at [1329, 57] on button "Reply All" at bounding box center [1363, 54] width 79 height 32
select select "**********"
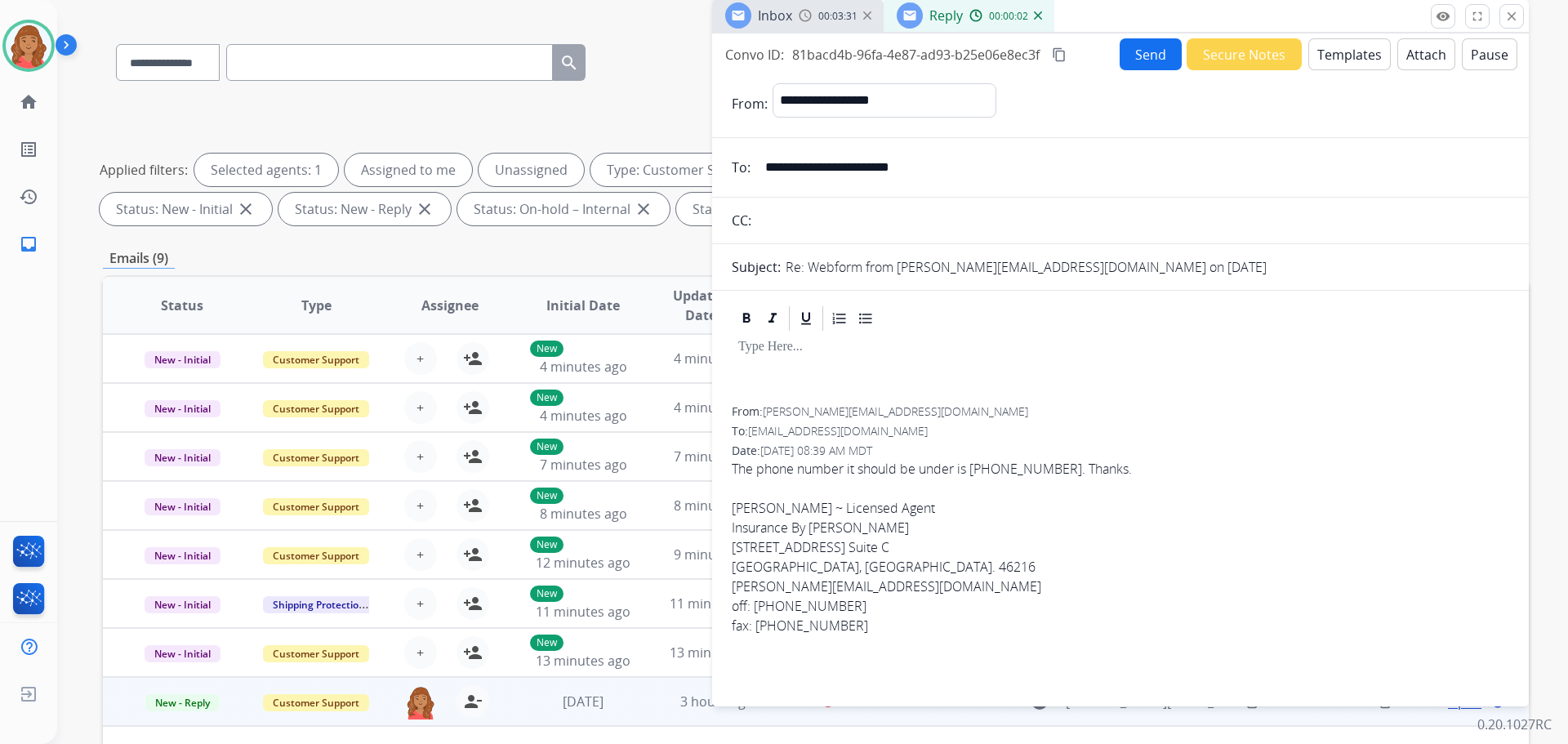
click at [1328, 57] on button "Templates" at bounding box center [1350, 54] width 83 height 32
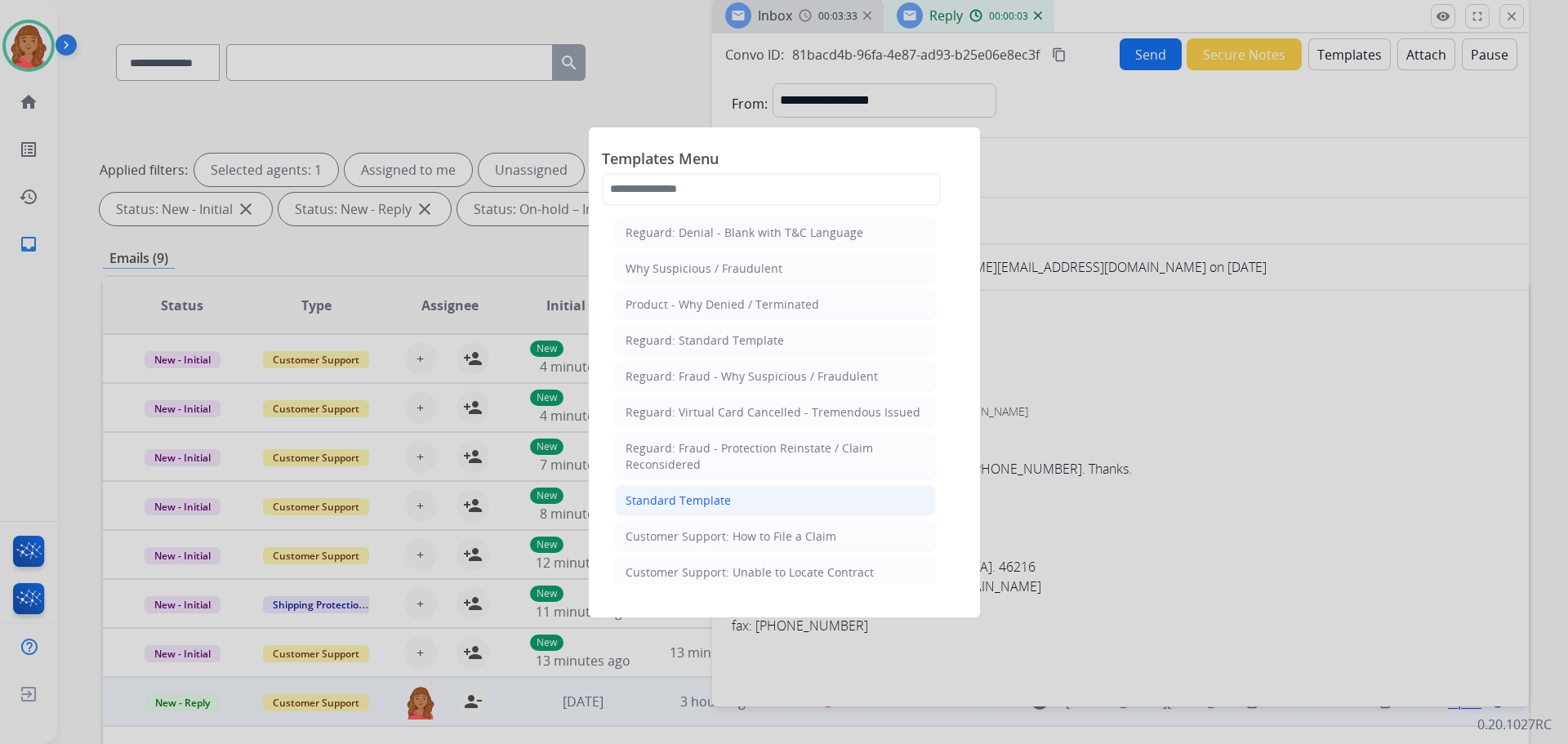
click at [671, 494] on div "Standard Template" at bounding box center [678, 500] width 106 height 16
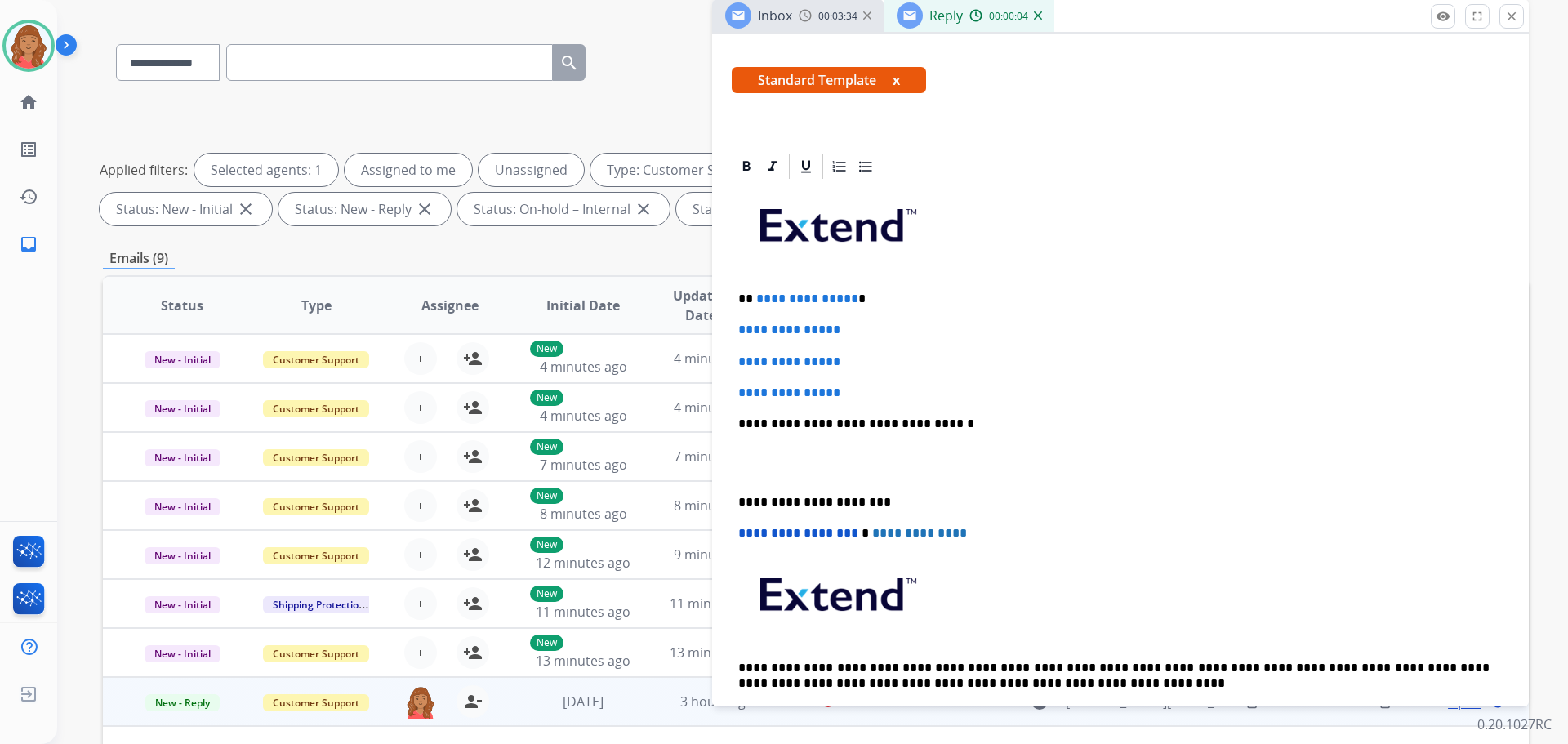
scroll to position [327, 0]
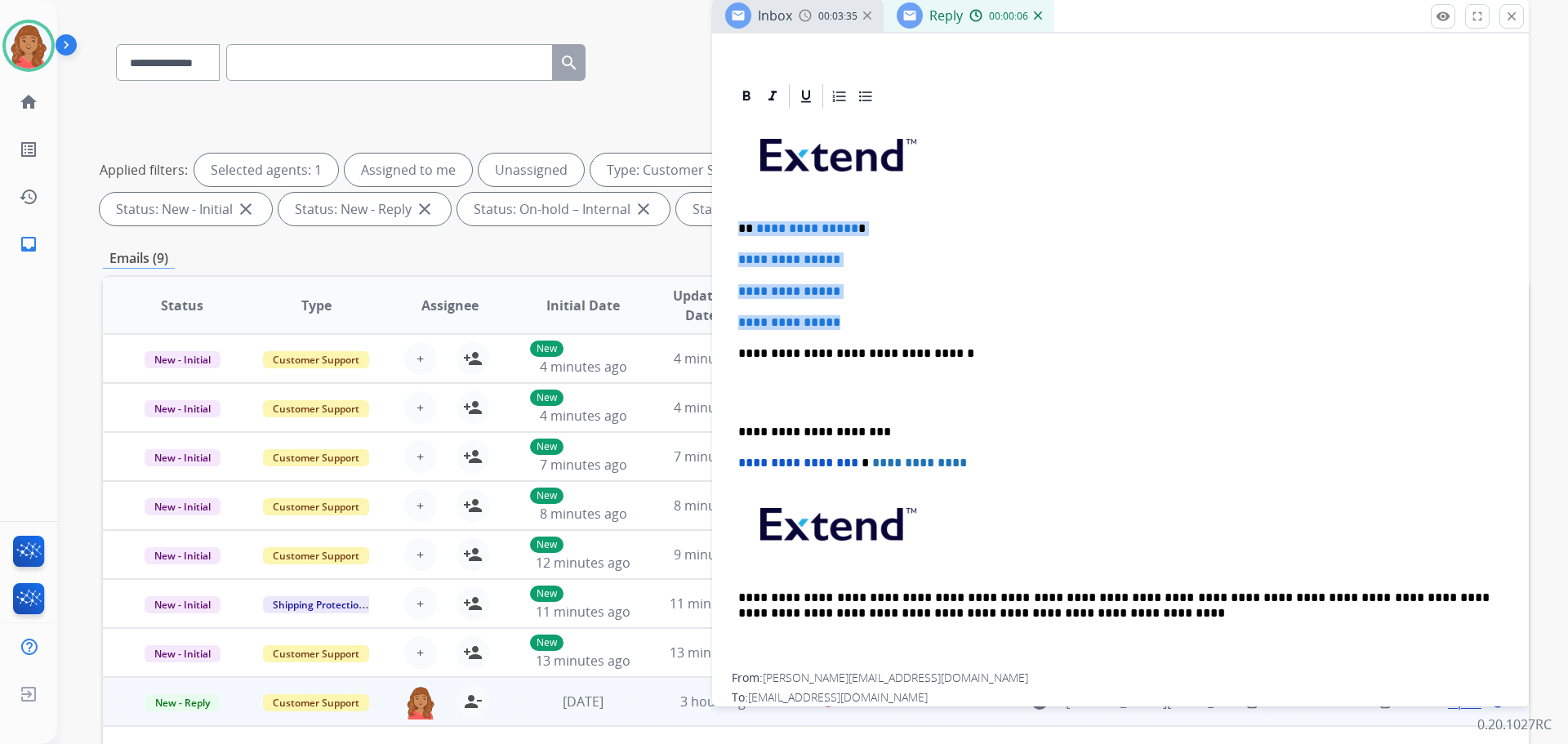
drag, startPoint x: 817, startPoint y: 307, endPoint x: 747, endPoint y: 218, distance: 113.2
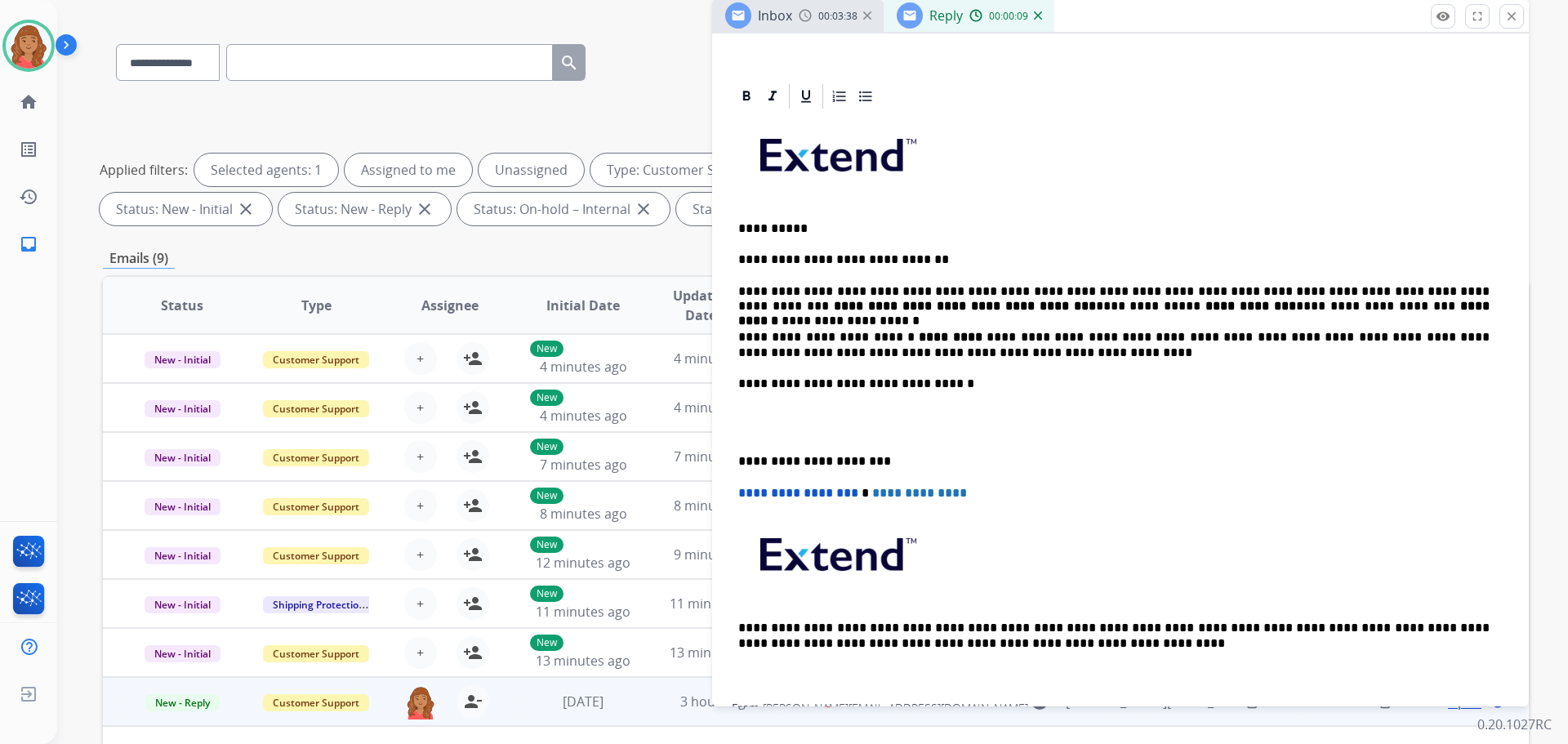
click at [737, 457] on div "**********" at bounding box center [1121, 407] width 777 height 593
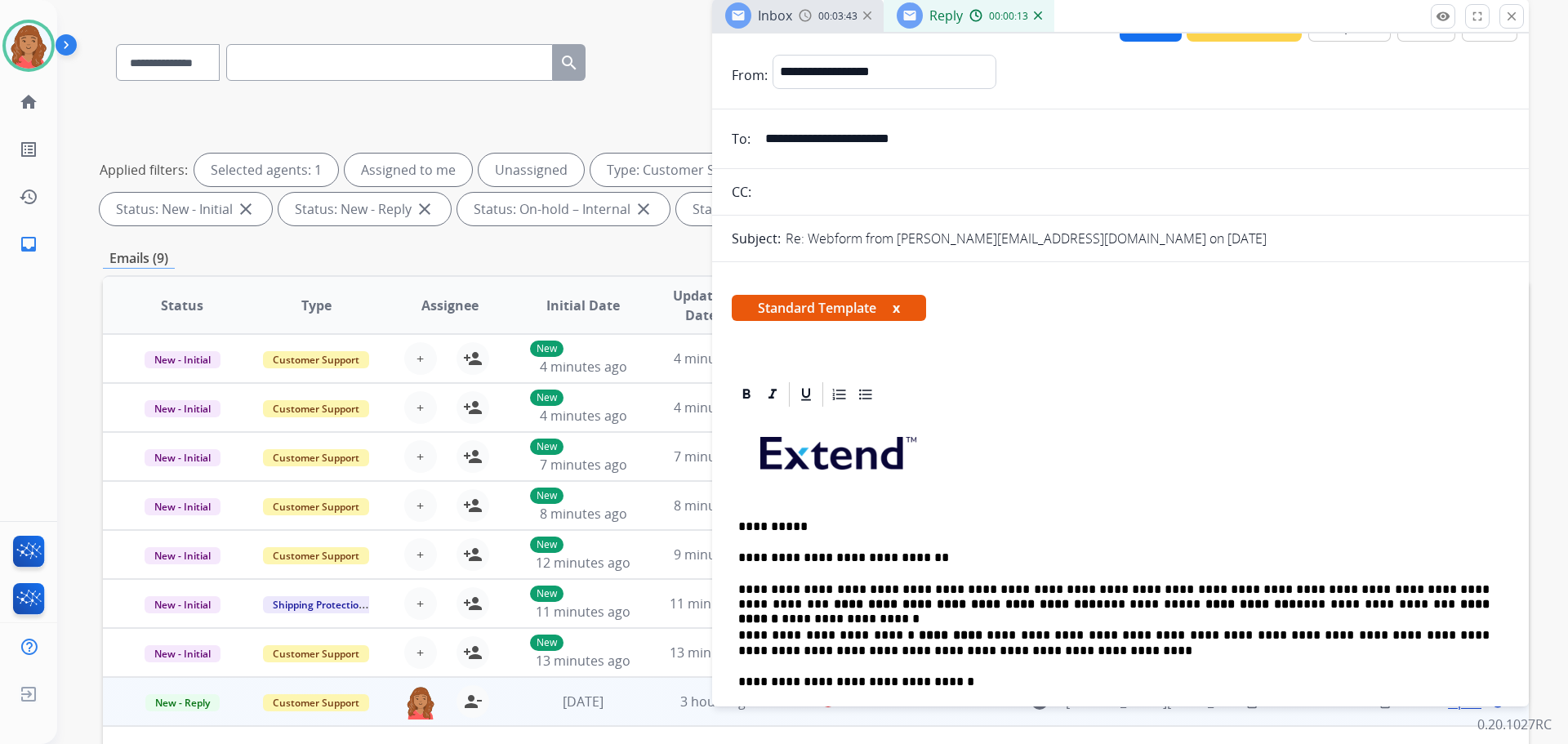
scroll to position [0, 0]
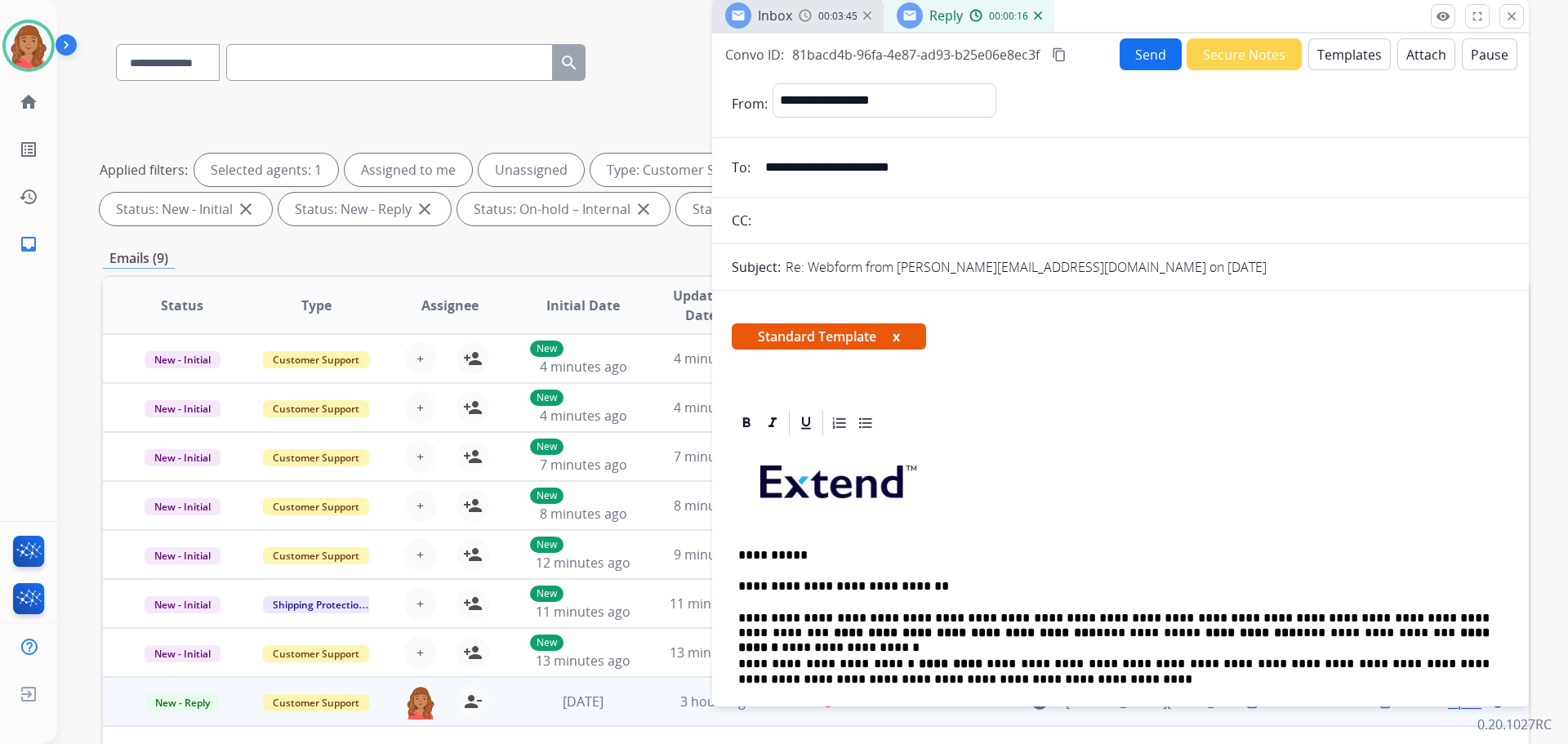
click at [1060, 54] on mat-icon "content_copy" at bounding box center [1059, 54] width 14 height 14
click at [1121, 59] on button "Send" at bounding box center [1151, 54] width 63 height 32
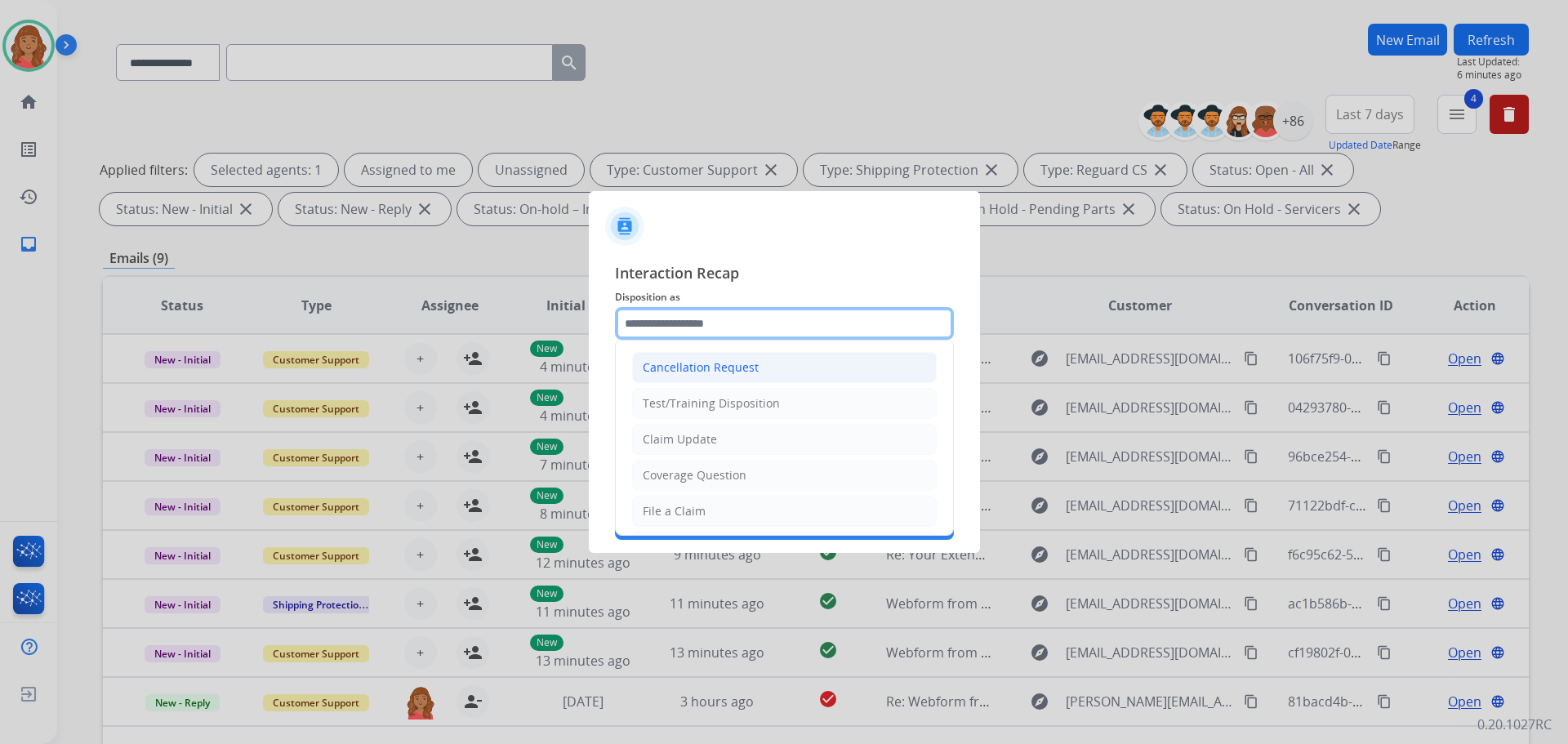
drag, startPoint x: 685, startPoint y: 321, endPoint x: 680, endPoint y: 380, distance: 59.2
click at [687, 322] on input "text" at bounding box center [784, 323] width 339 height 33
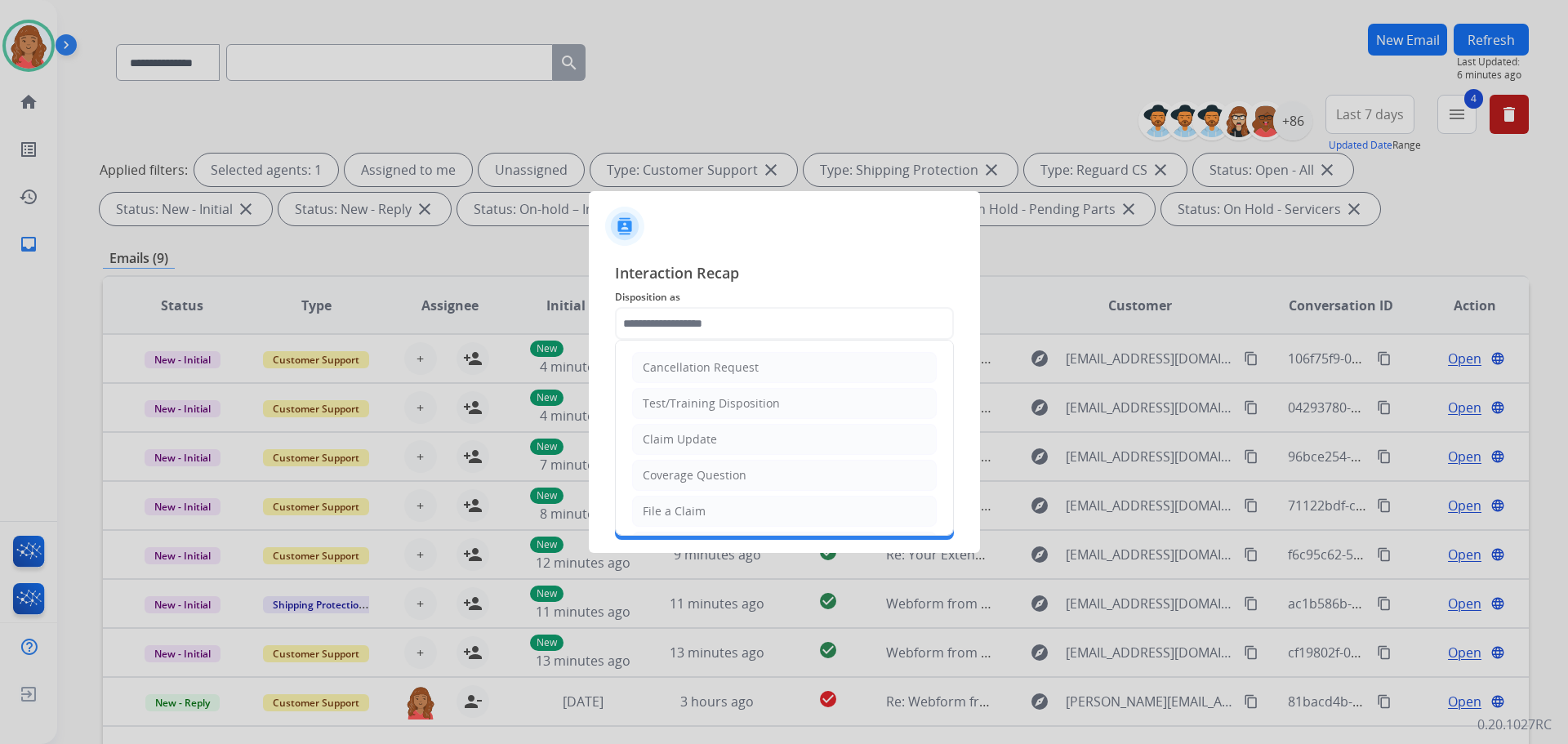
drag, startPoint x: 697, startPoint y: 441, endPoint x: 697, endPoint y: 400, distance: 41.0
click at [698, 441] on div "Claim Update" at bounding box center [679, 439] width 74 height 16
type input "**********"
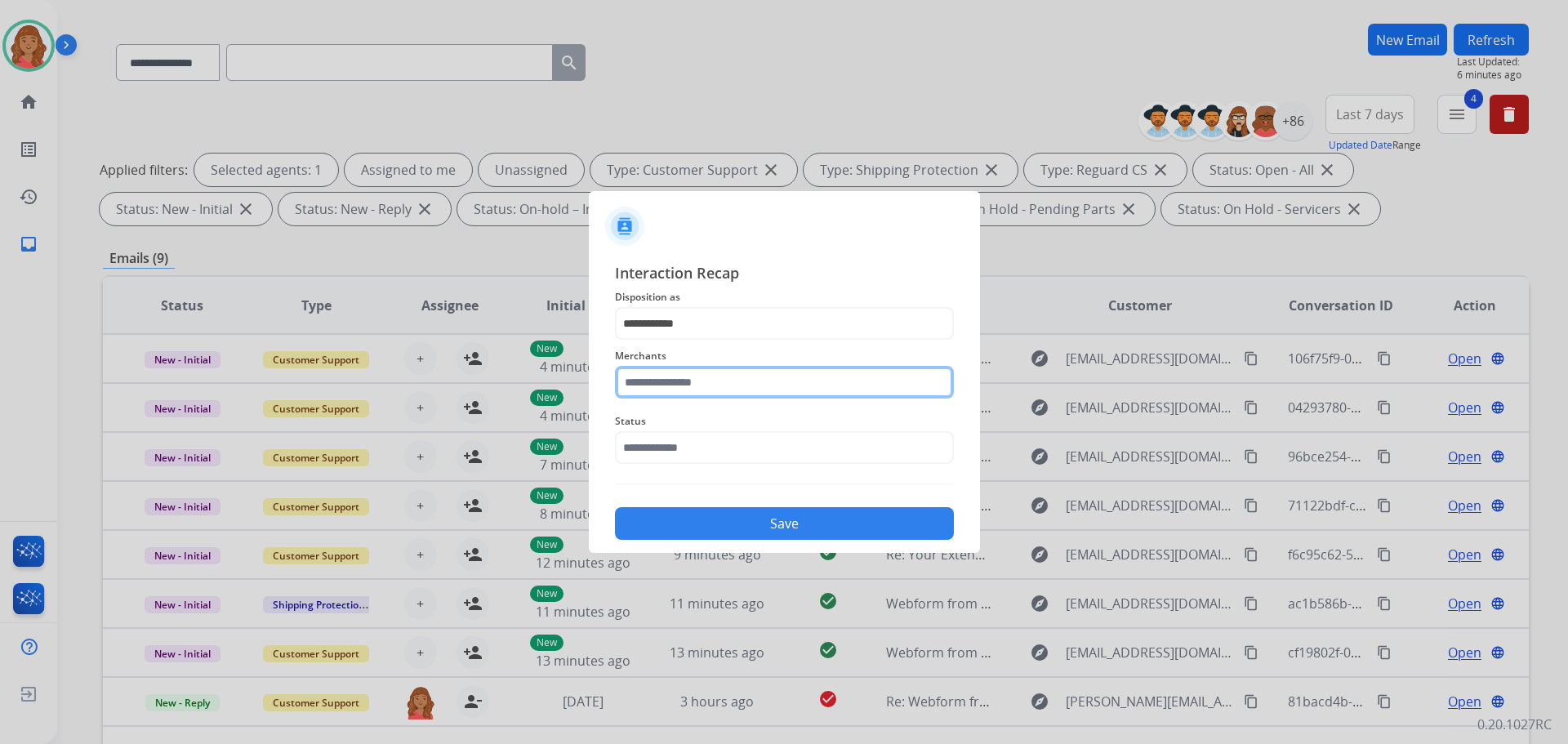
click at [695, 386] on input "text" at bounding box center [784, 382] width 339 height 33
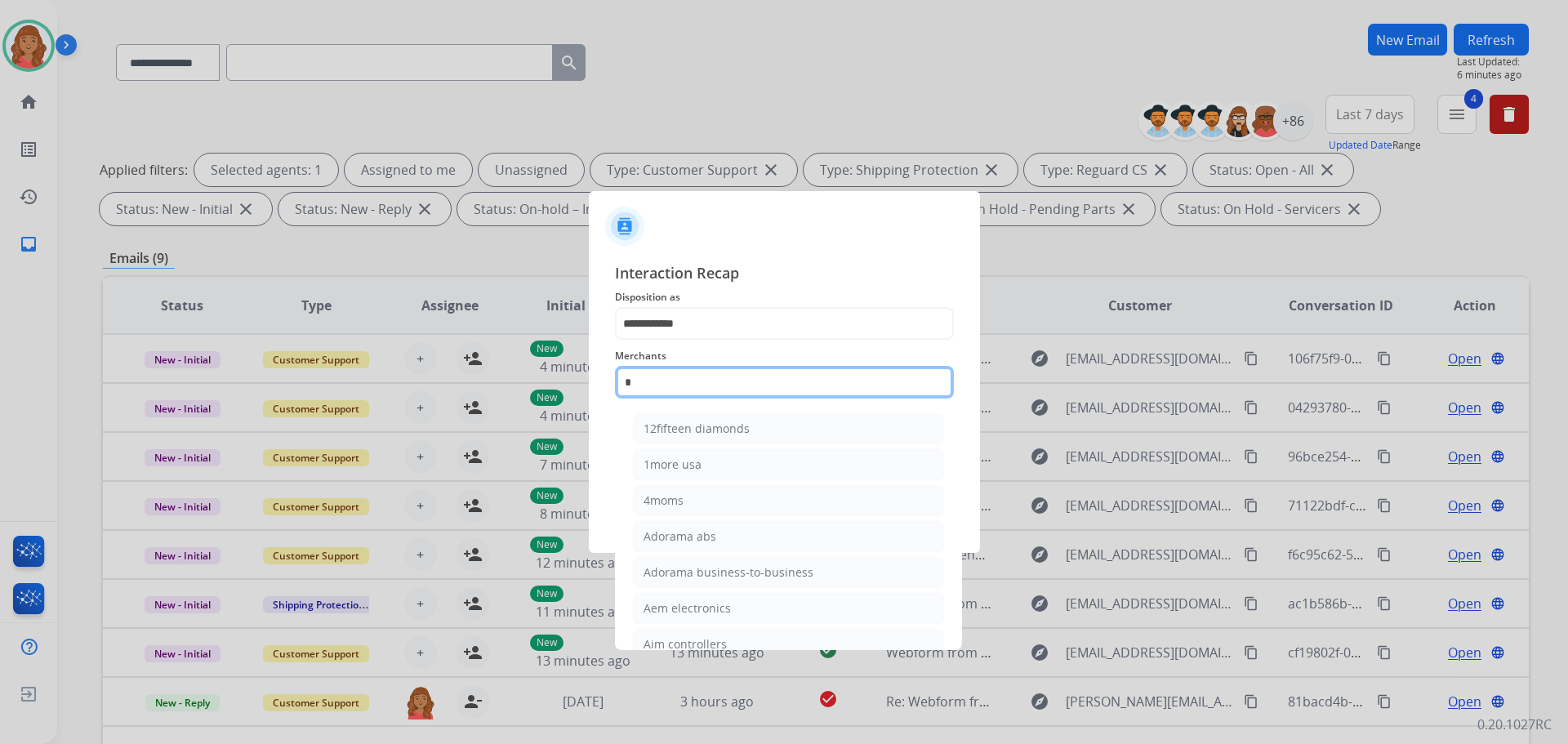
type input "*"
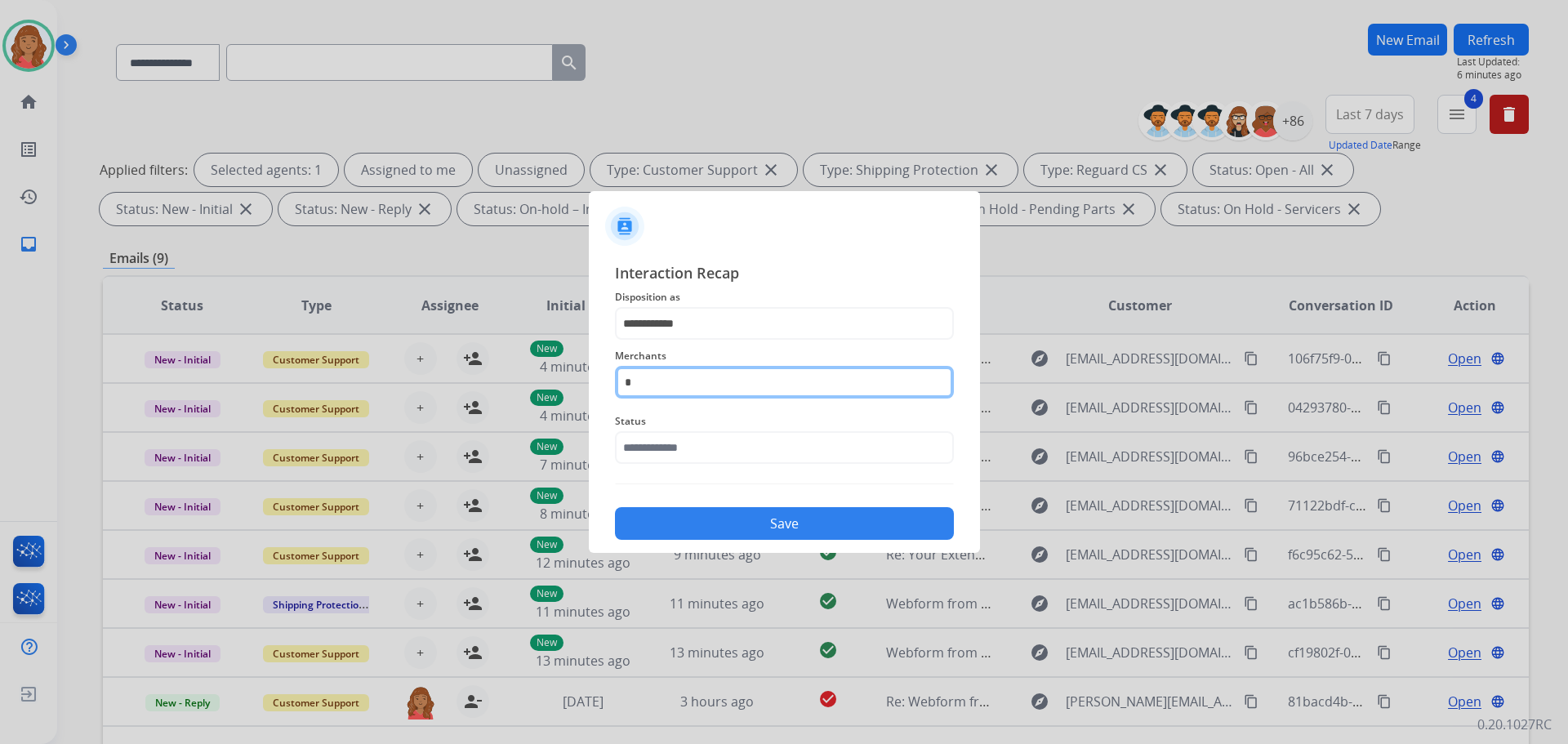
click at [657, 390] on input "*" at bounding box center [784, 382] width 339 height 33
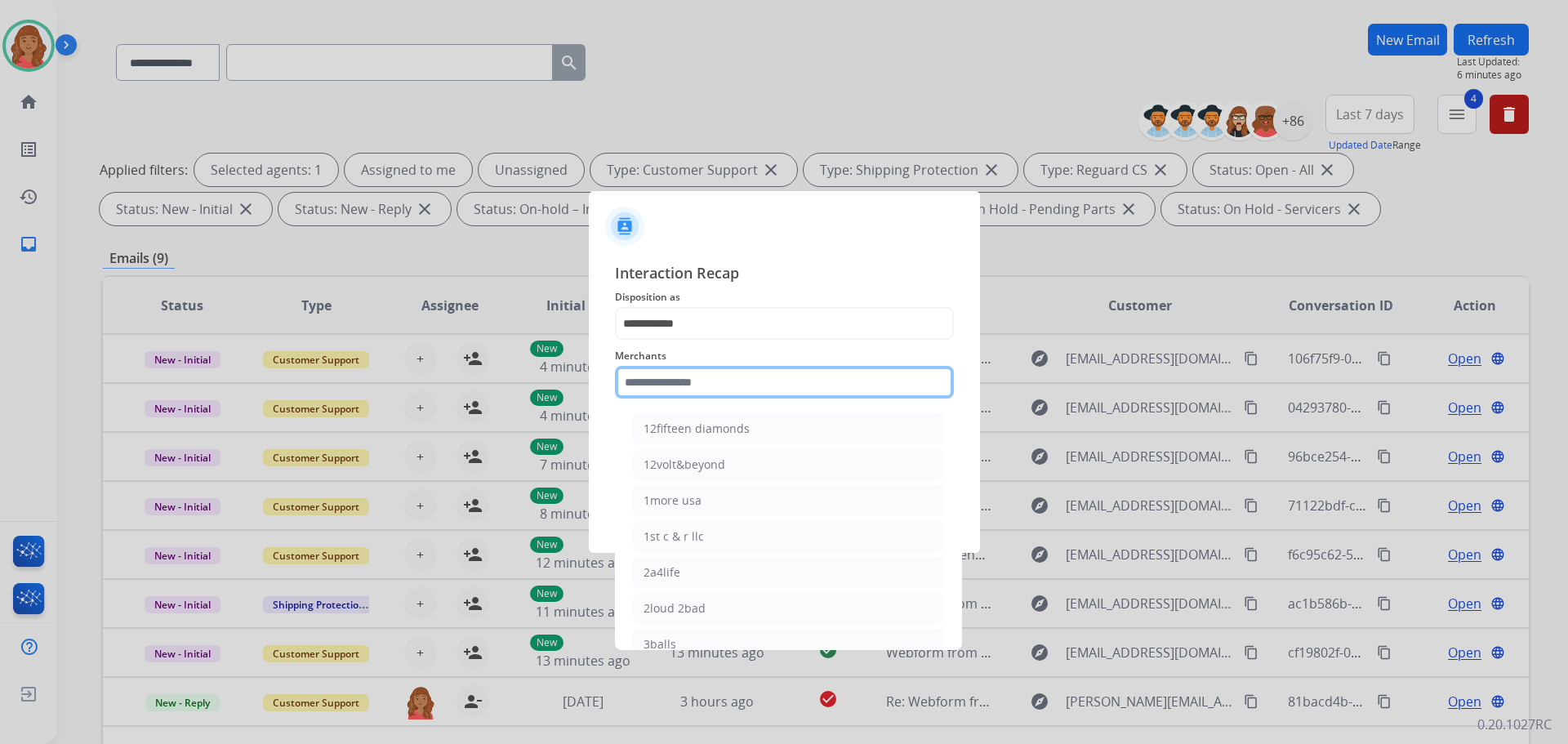
paste input "**********"
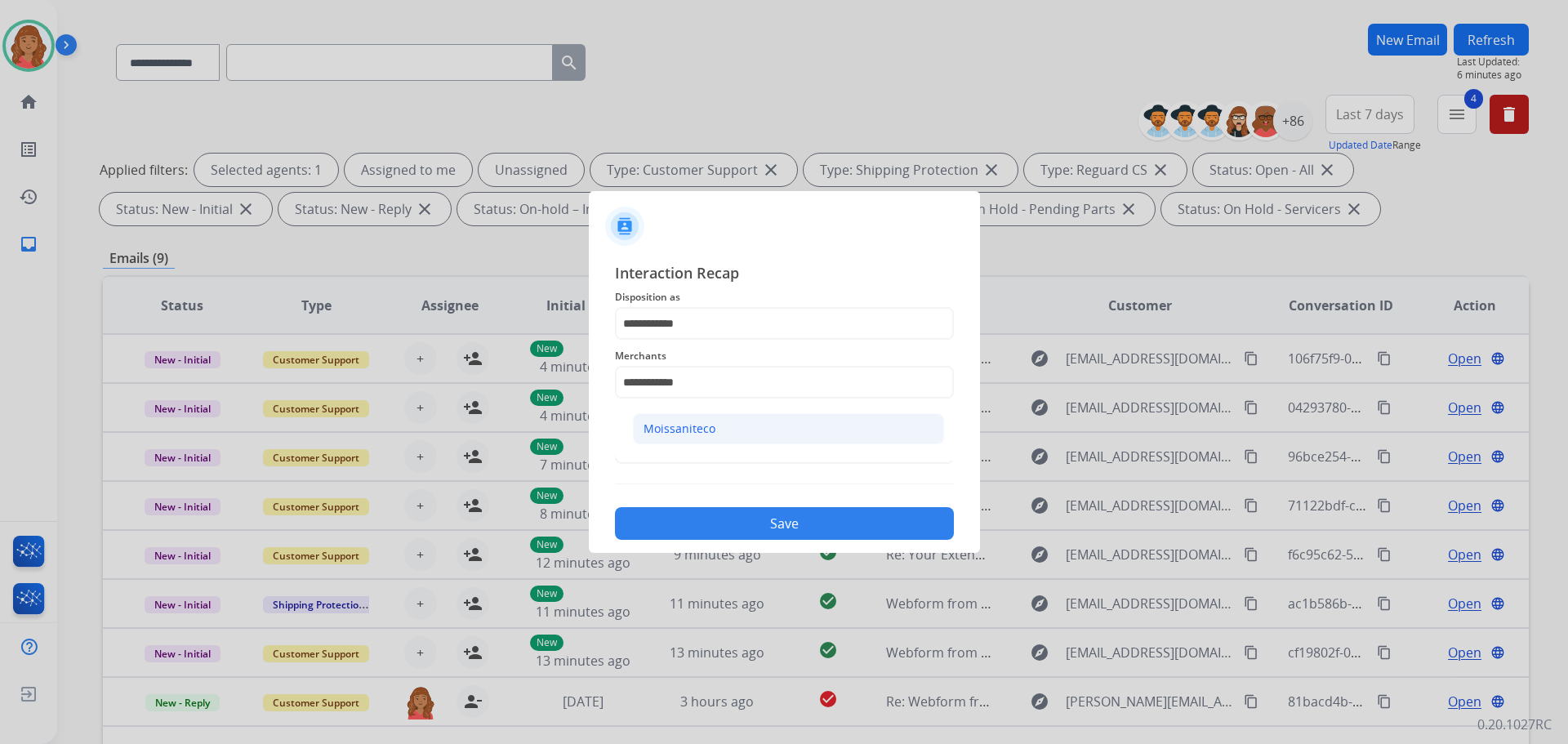
click at [692, 435] on div "Moissaniteco" at bounding box center [679, 428] width 72 height 16
type input "**********"
click at [671, 460] on input "text" at bounding box center [784, 448] width 339 height 33
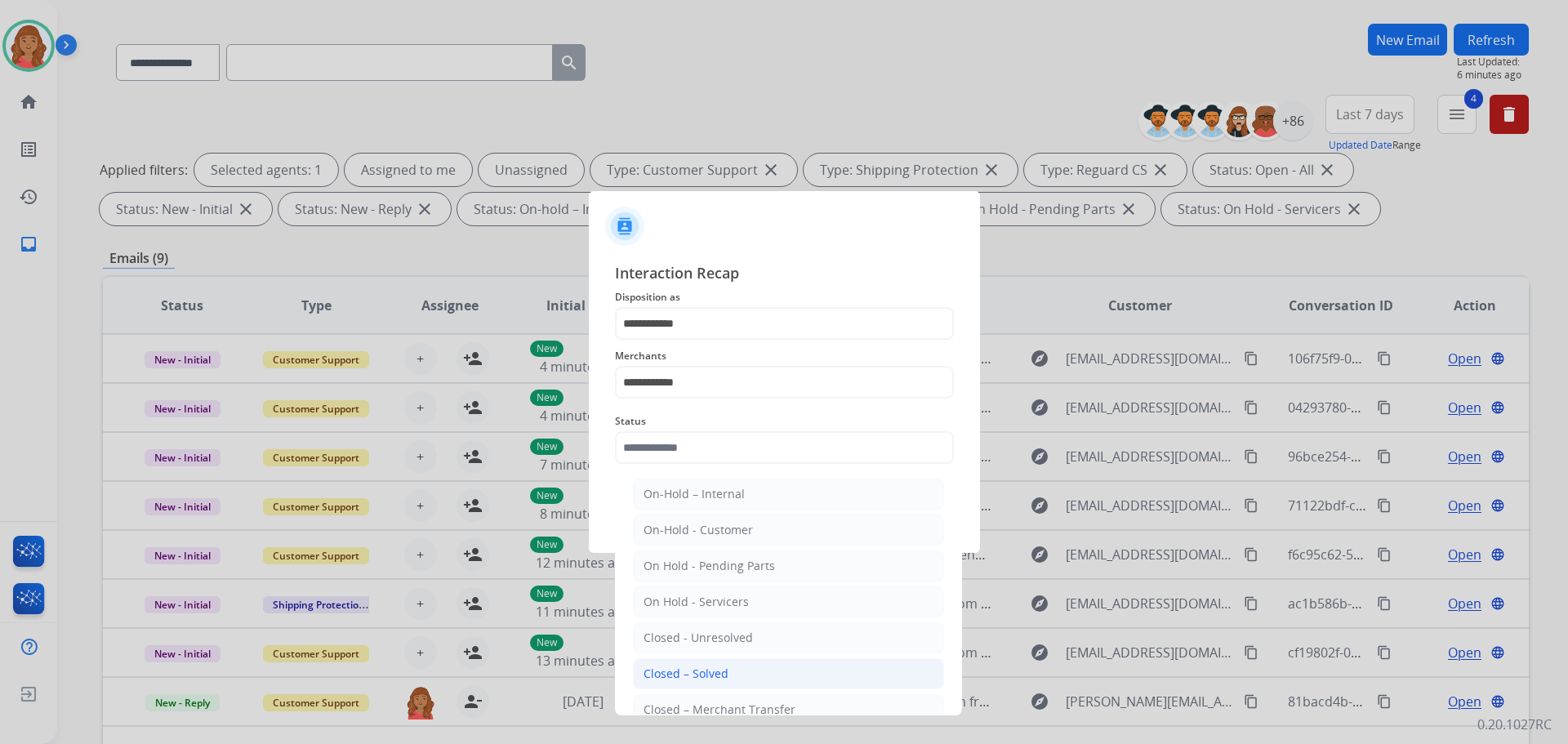
click at [687, 674] on div "Closed – Solved" at bounding box center [686, 674] width 85 height 16
type input "**********"
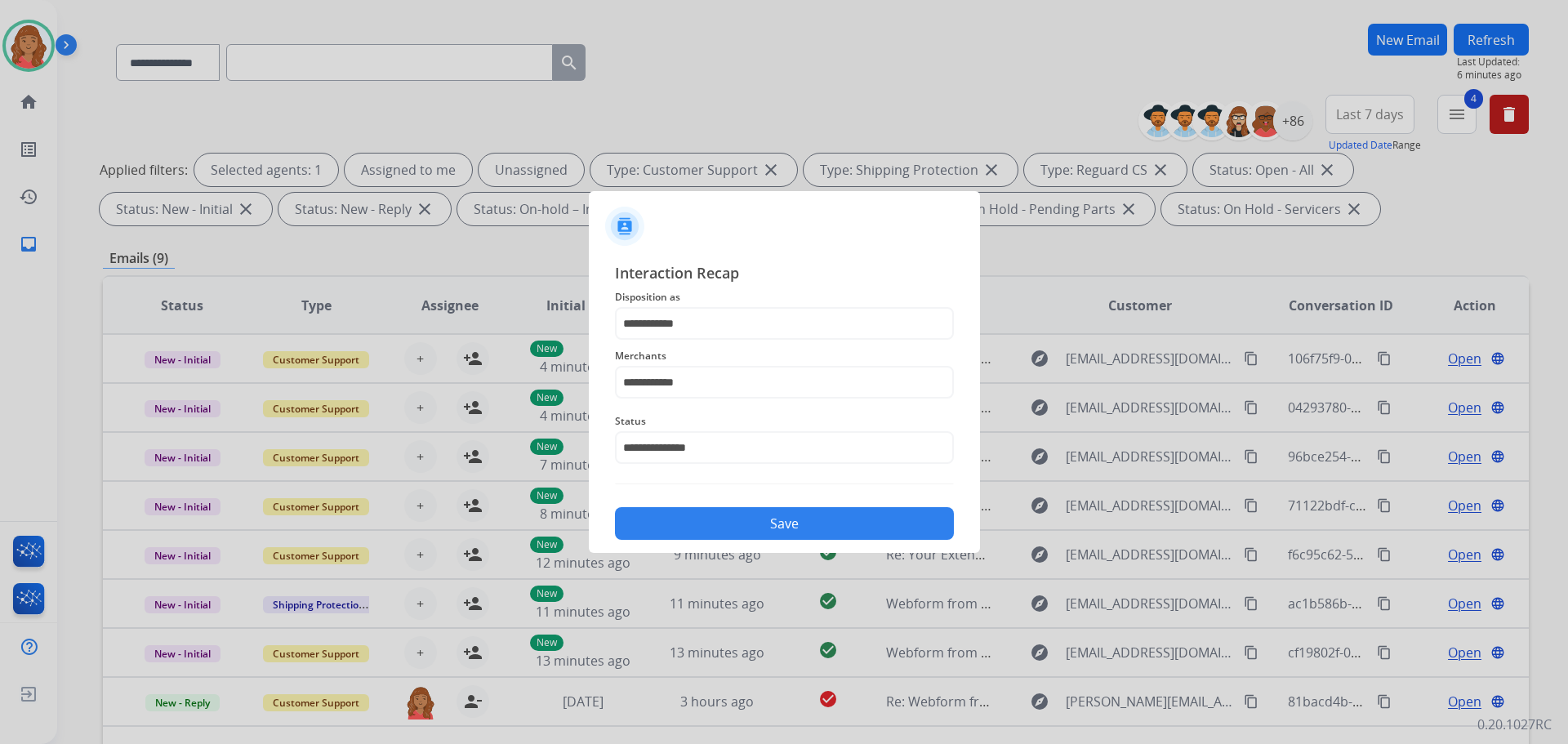
click at [694, 539] on div "Save" at bounding box center [784, 519] width 339 height 42
click at [695, 526] on button "Save" at bounding box center [784, 524] width 339 height 33
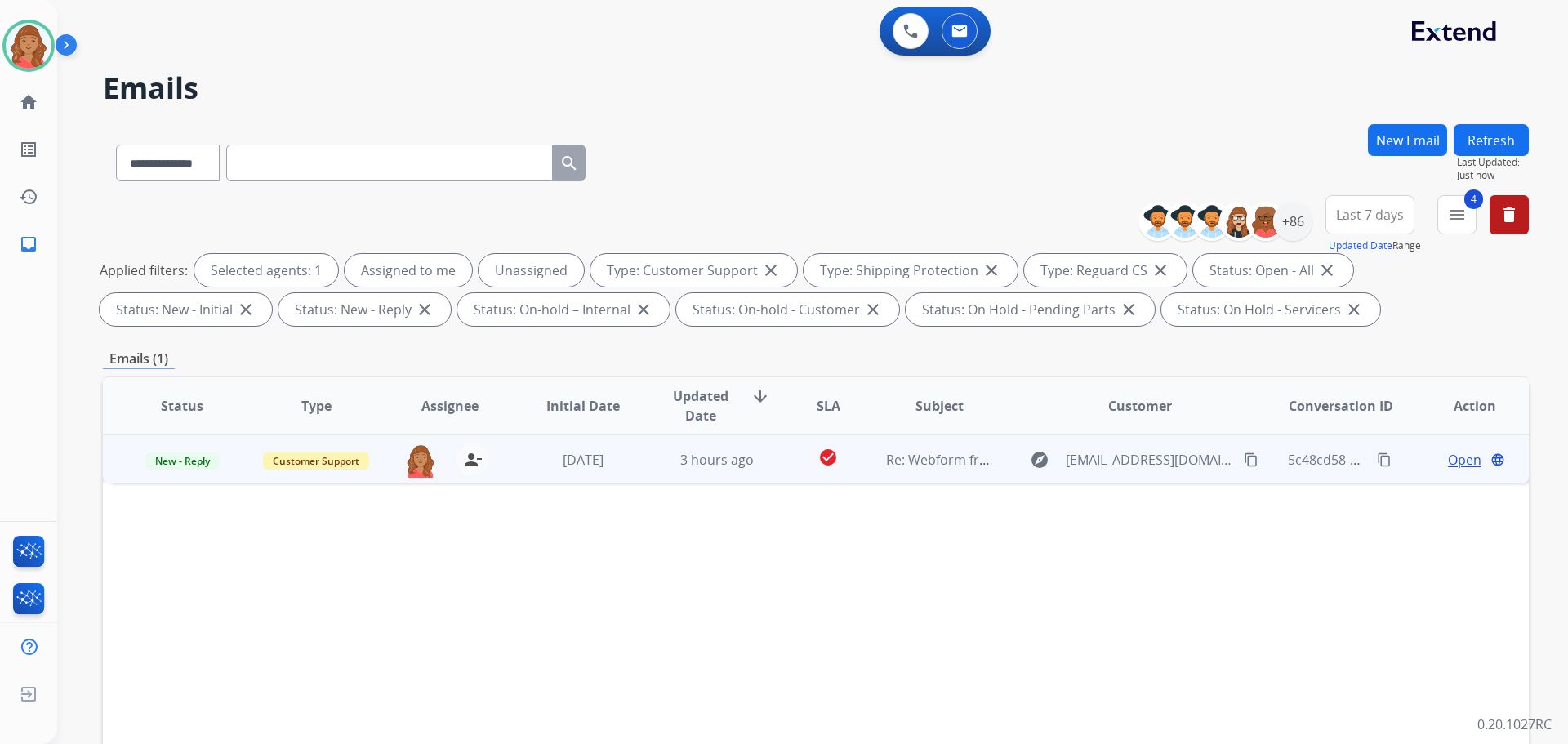
click at [672, 475] on td "3 hours ago" at bounding box center [704, 459] width 134 height 49
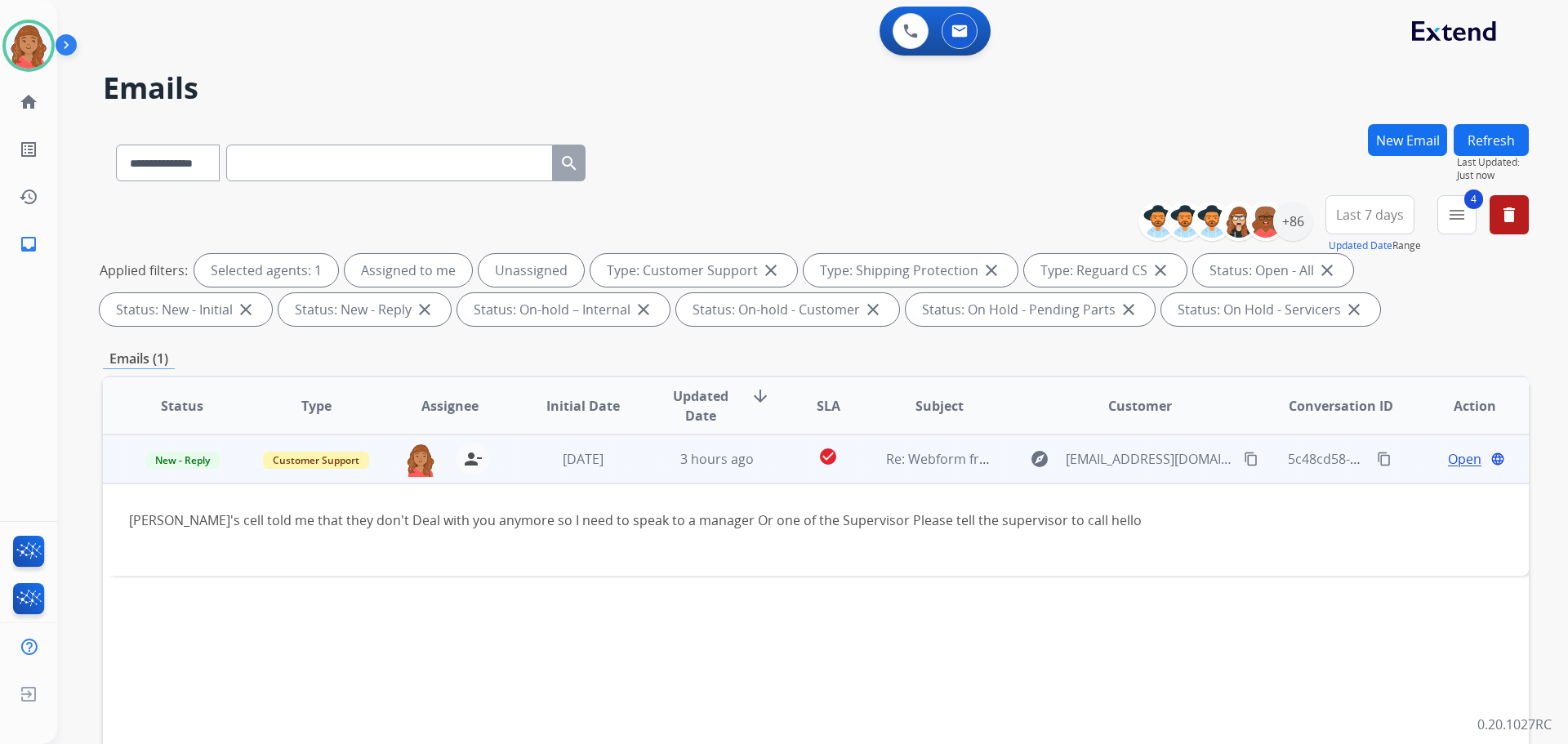
click at [1244, 458] on mat-icon "content_copy" at bounding box center [1251, 459] width 14 height 14
click at [1448, 457] on span "Open" at bounding box center [1464, 459] width 34 height 19
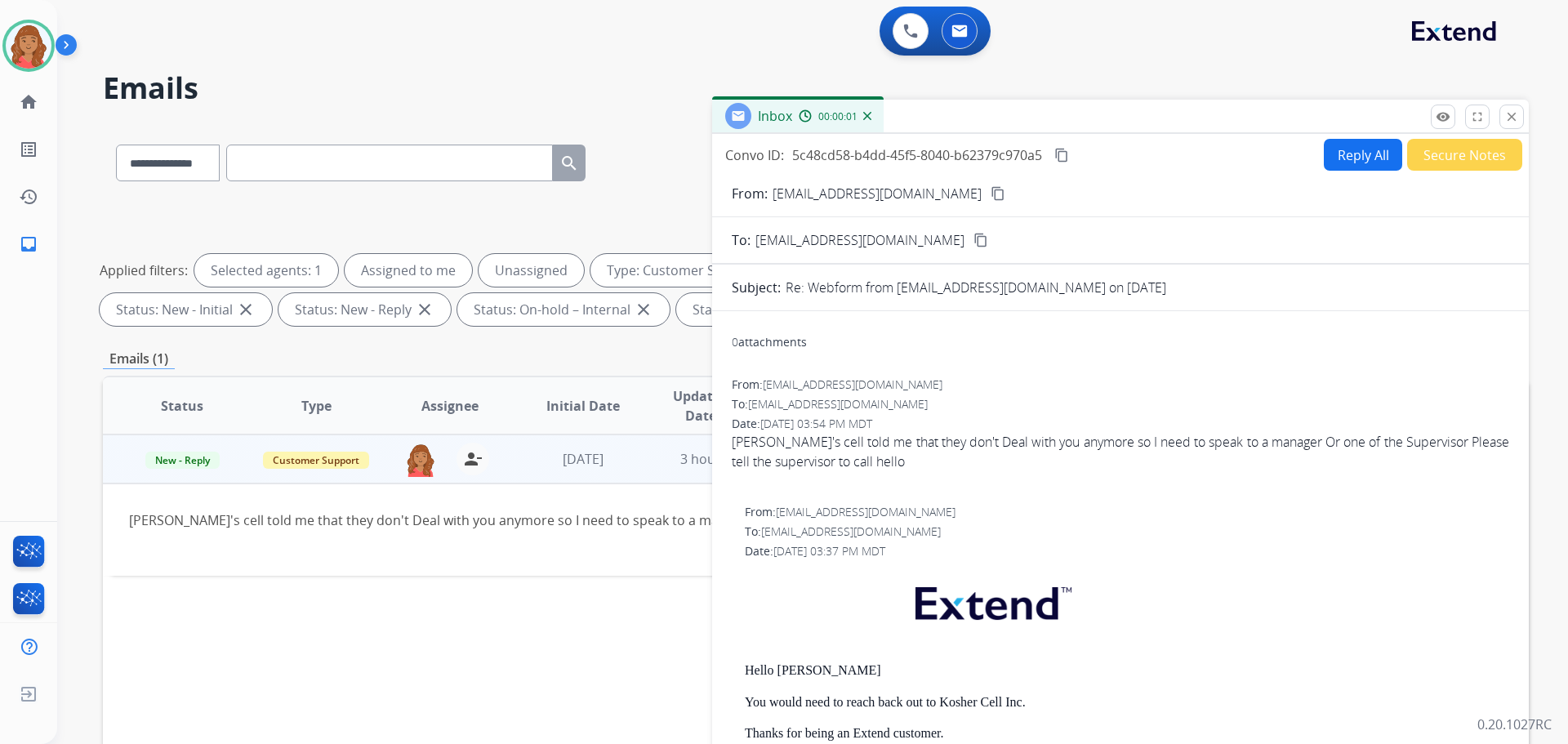
click at [1348, 162] on button "Reply All" at bounding box center [1363, 154] width 79 height 32
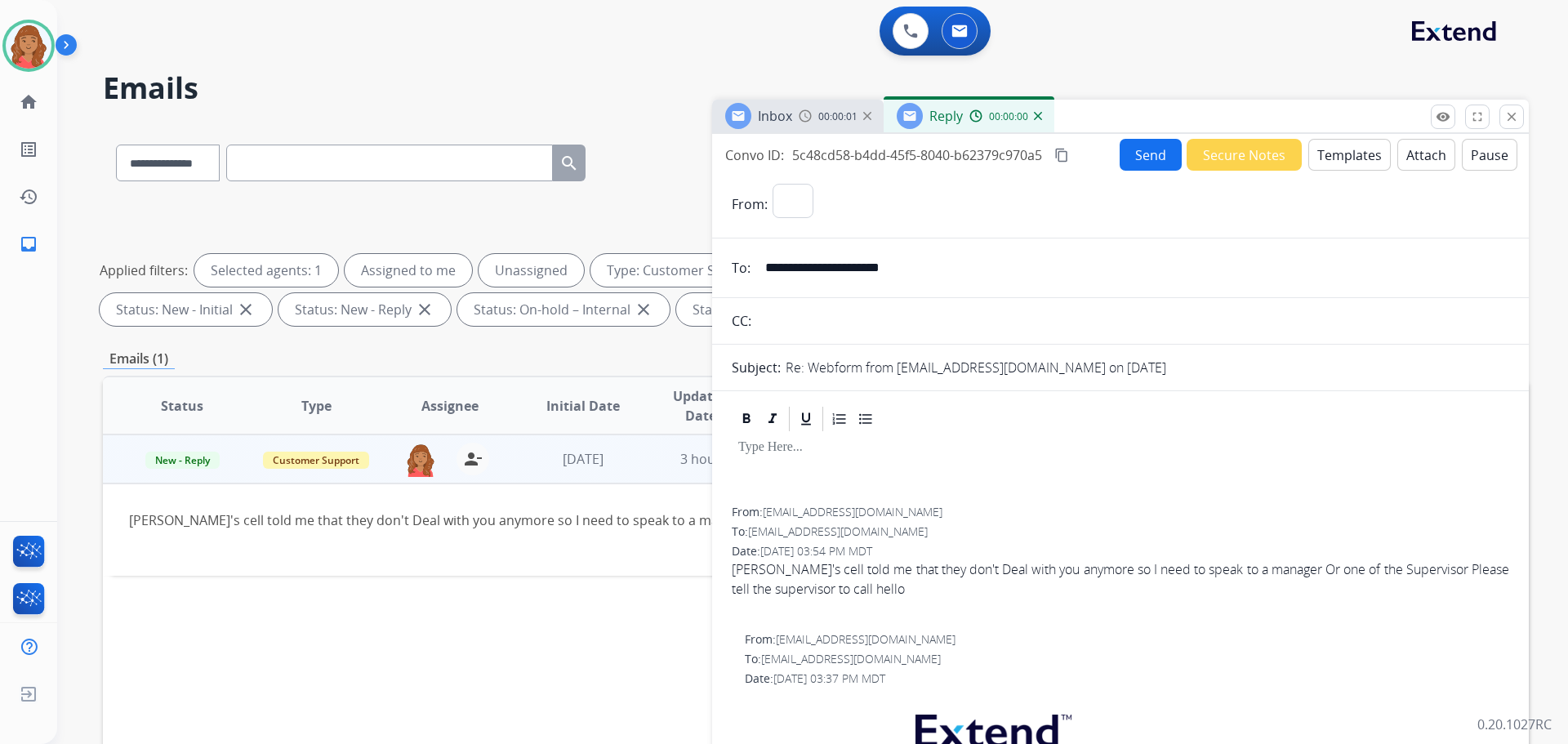
select select "**********"
click at [1331, 146] on button "Templates" at bounding box center [1350, 154] width 83 height 32
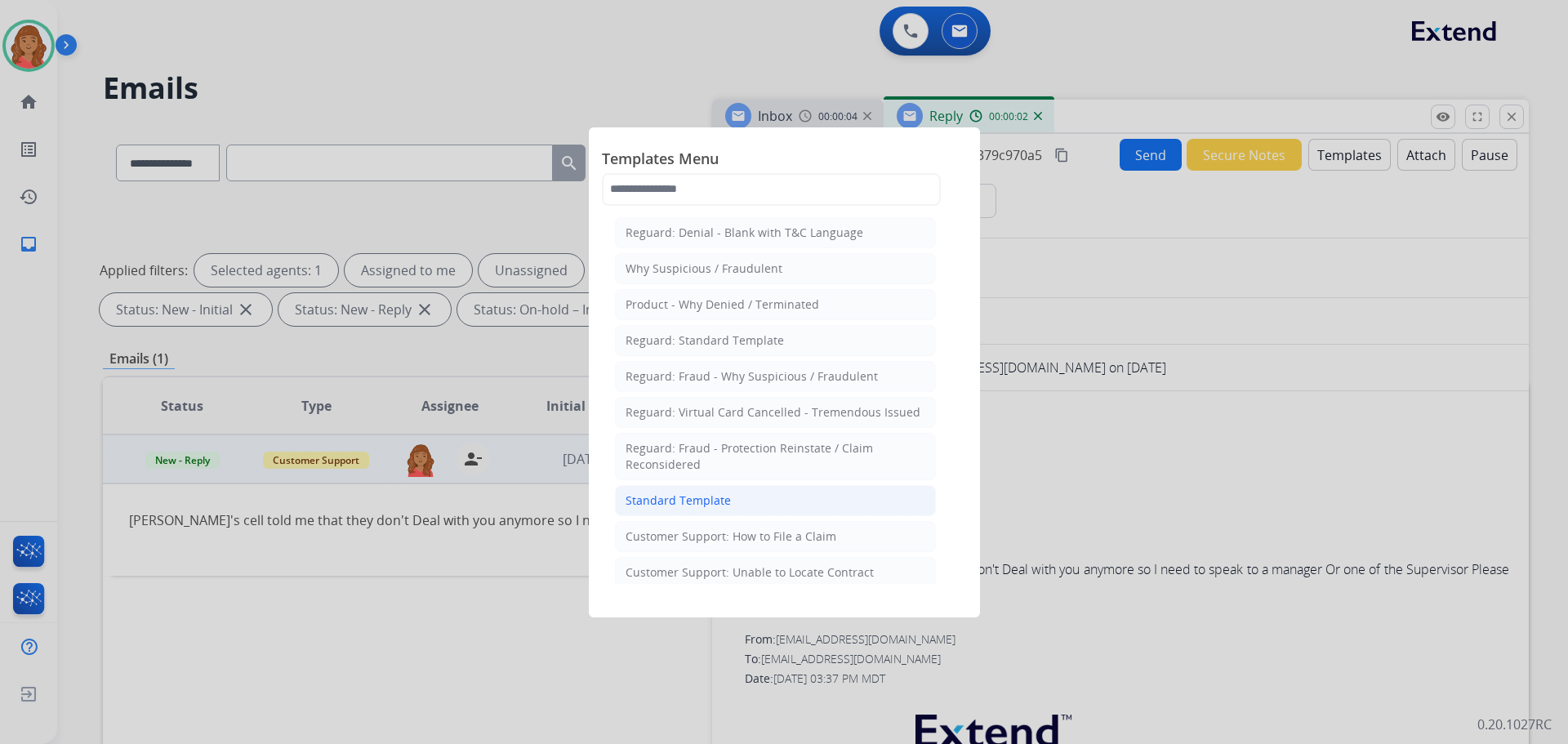
click at [690, 495] on div "Standard Template" at bounding box center [678, 500] width 106 height 16
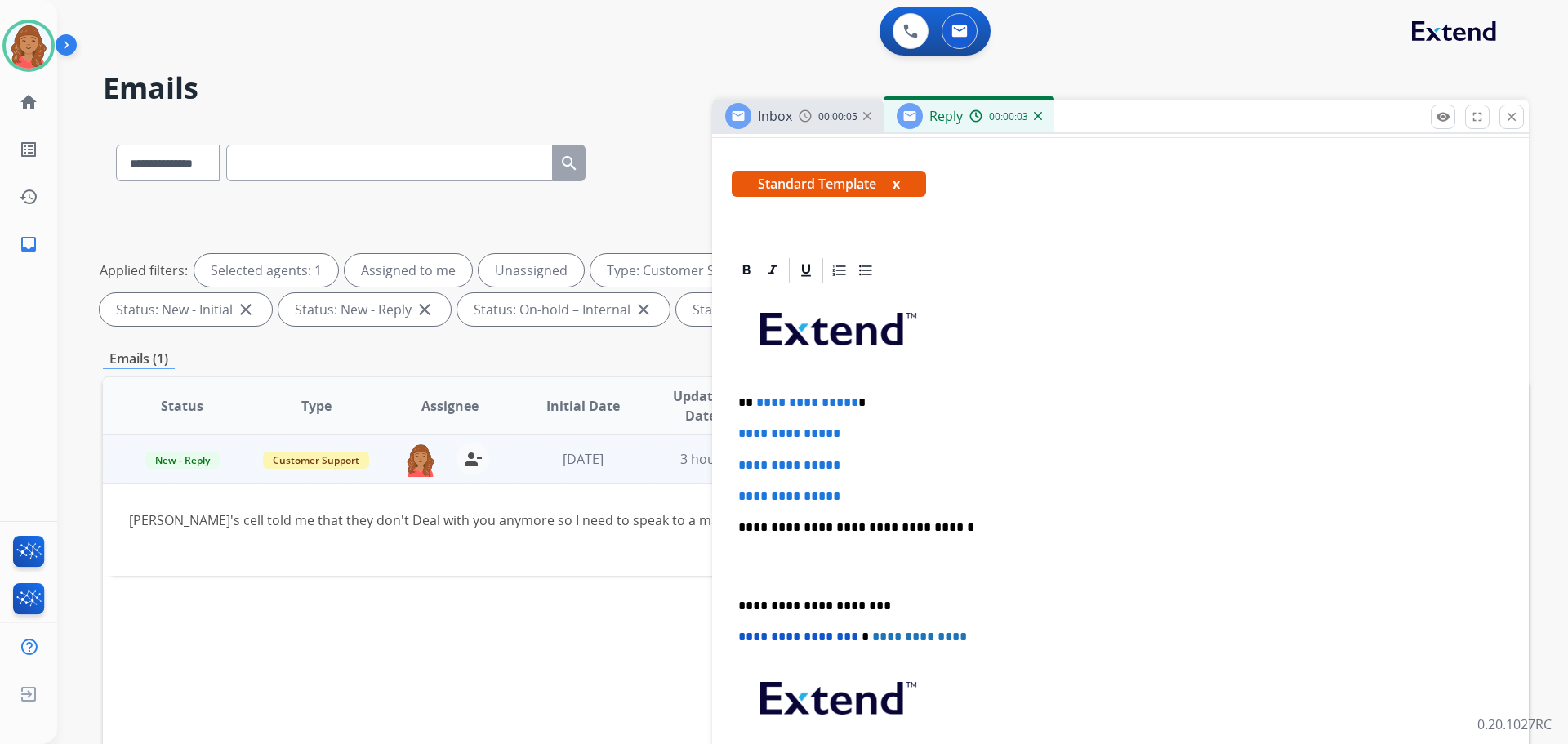
scroll to position [409, 0]
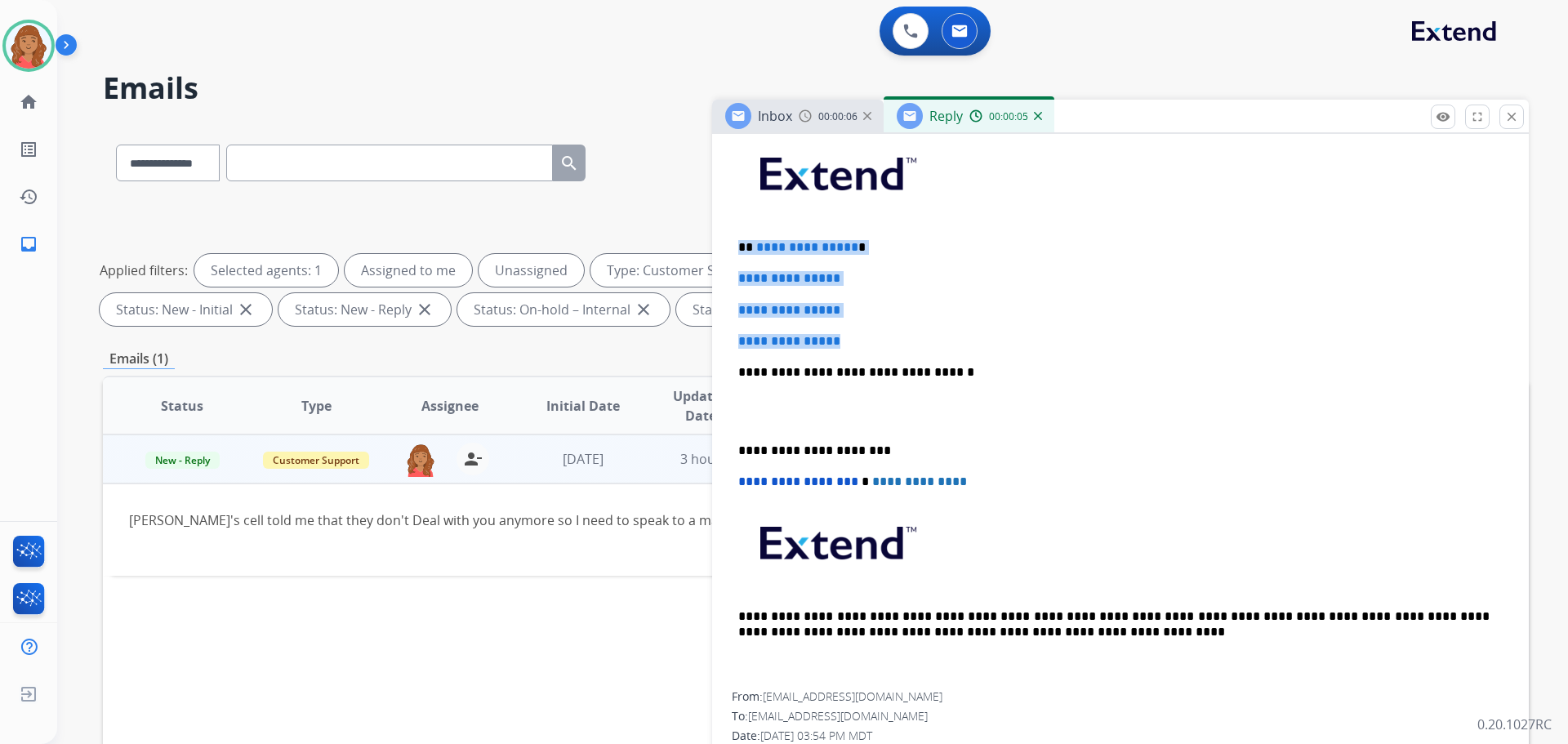
drag, startPoint x: 872, startPoint y: 346, endPoint x: 725, endPoint y: 233, distance: 185.4
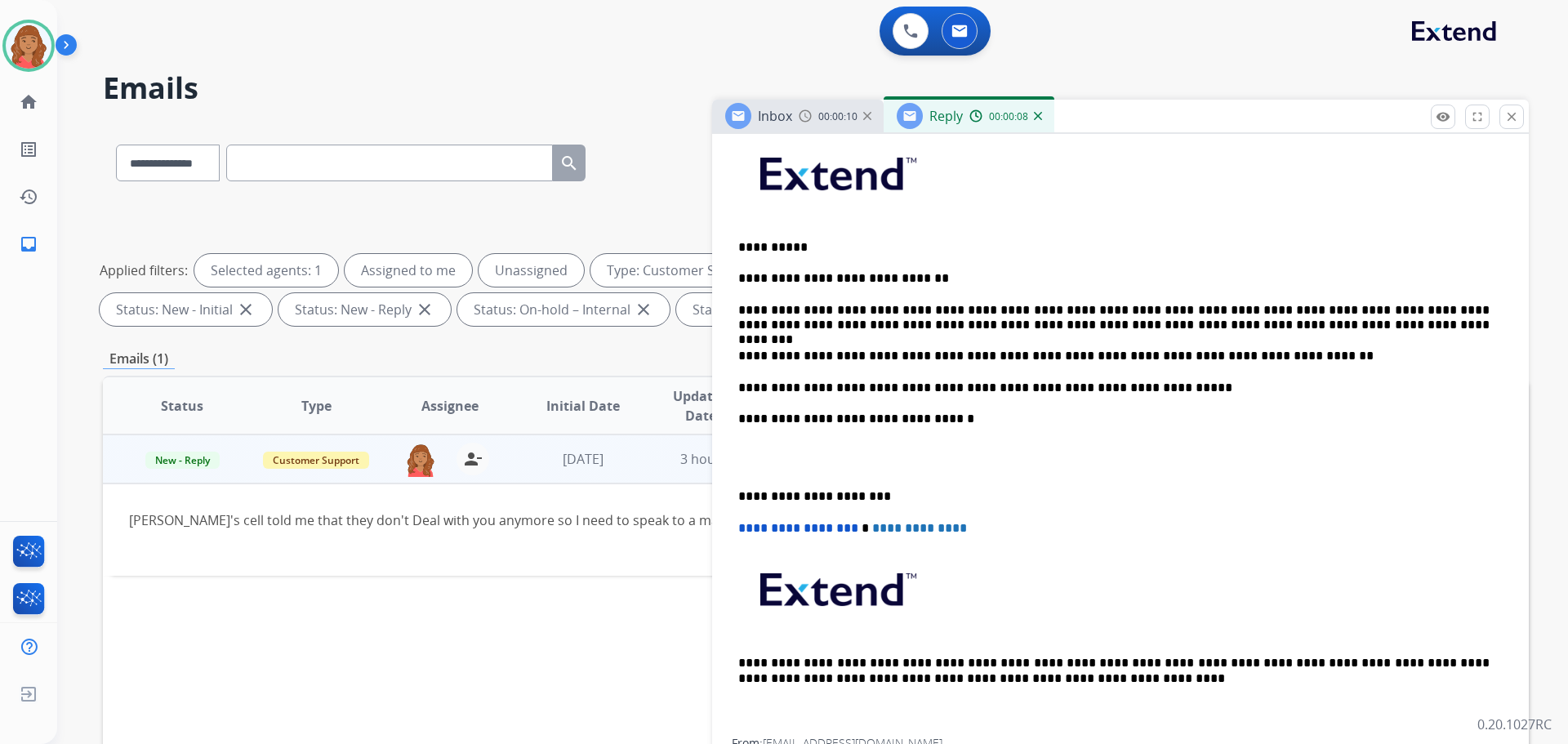
click at [738, 498] on div "**********" at bounding box center [1121, 434] width 777 height 609
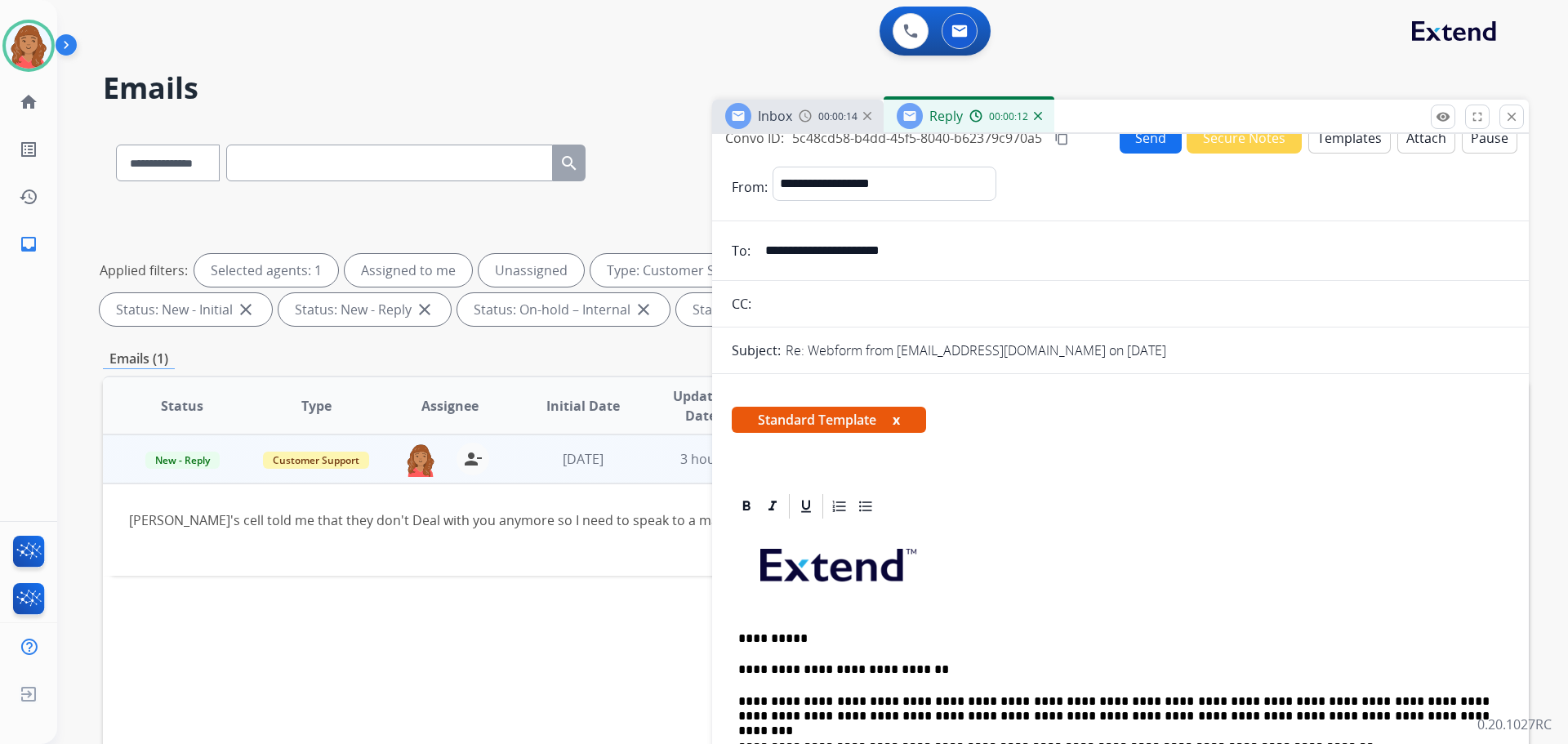
scroll to position [0, 0]
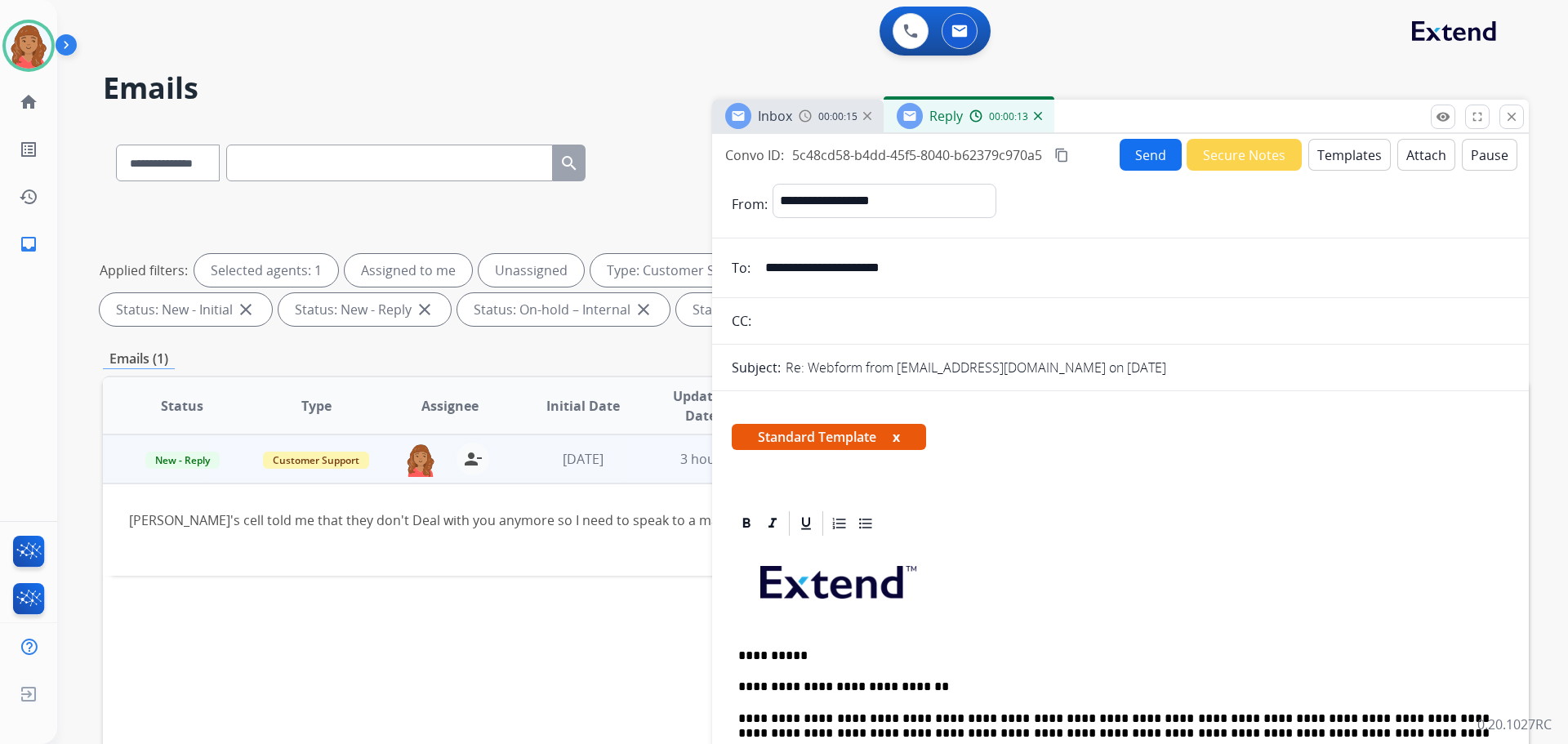
click at [1066, 157] on mat-icon "content_copy" at bounding box center [1061, 155] width 14 height 14
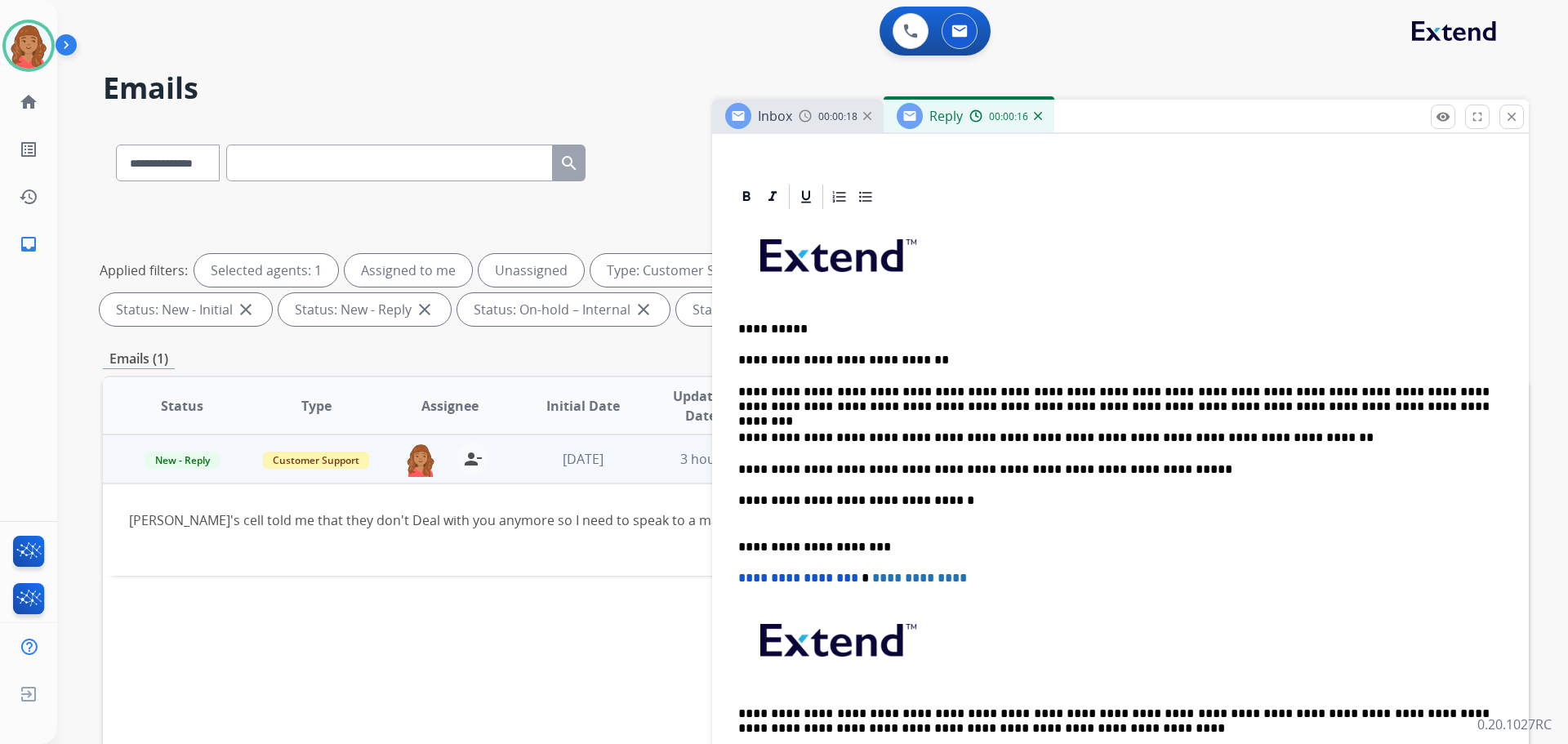
scroll to position [326, 0]
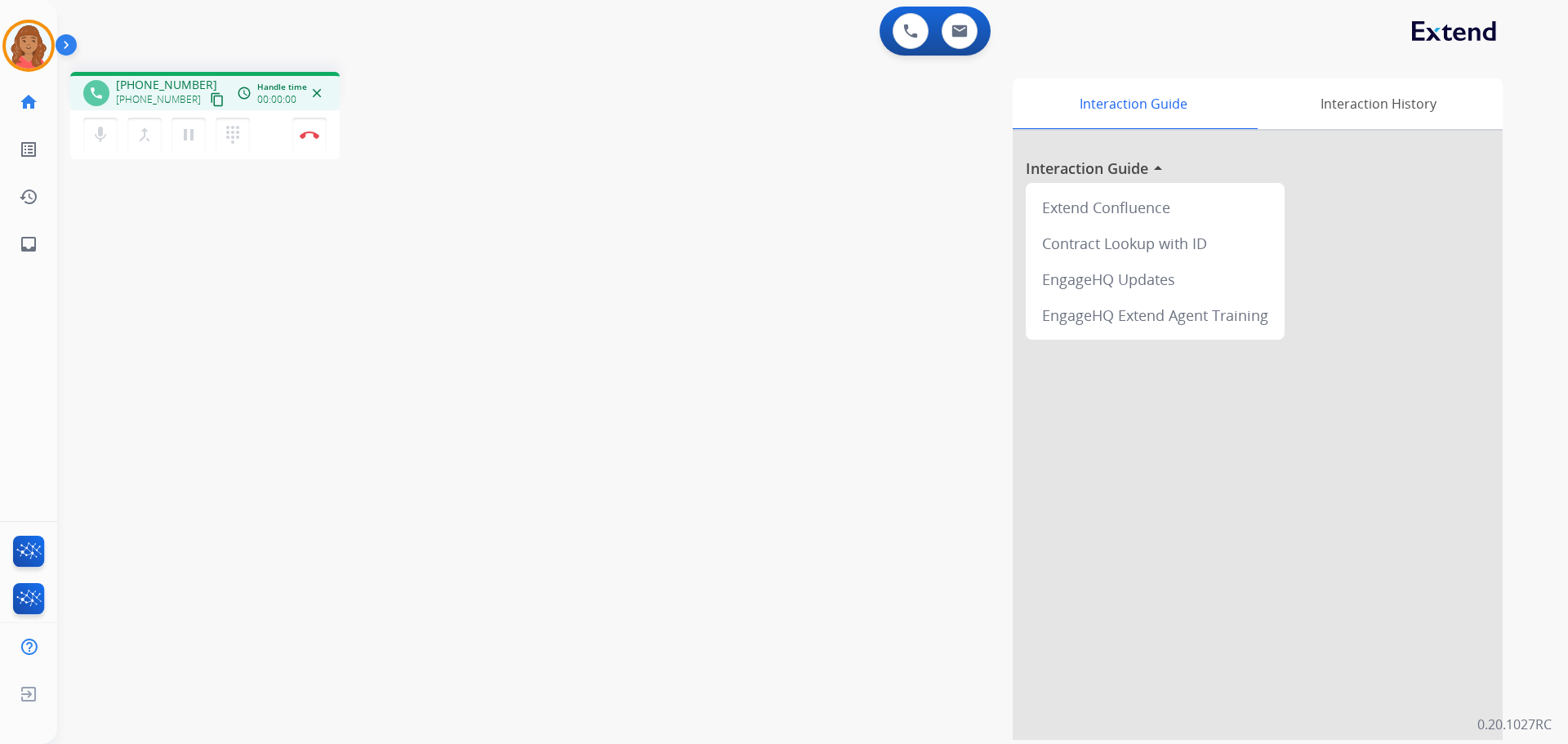
drag, startPoint x: 203, startPoint y: 98, endPoint x: 134, endPoint y: 107, distance: 69.6
click at [210, 98] on mat-icon "content_copy" at bounding box center [216, 99] width 14 height 14
click at [311, 138] on img at bounding box center [310, 135] width 19 height 8
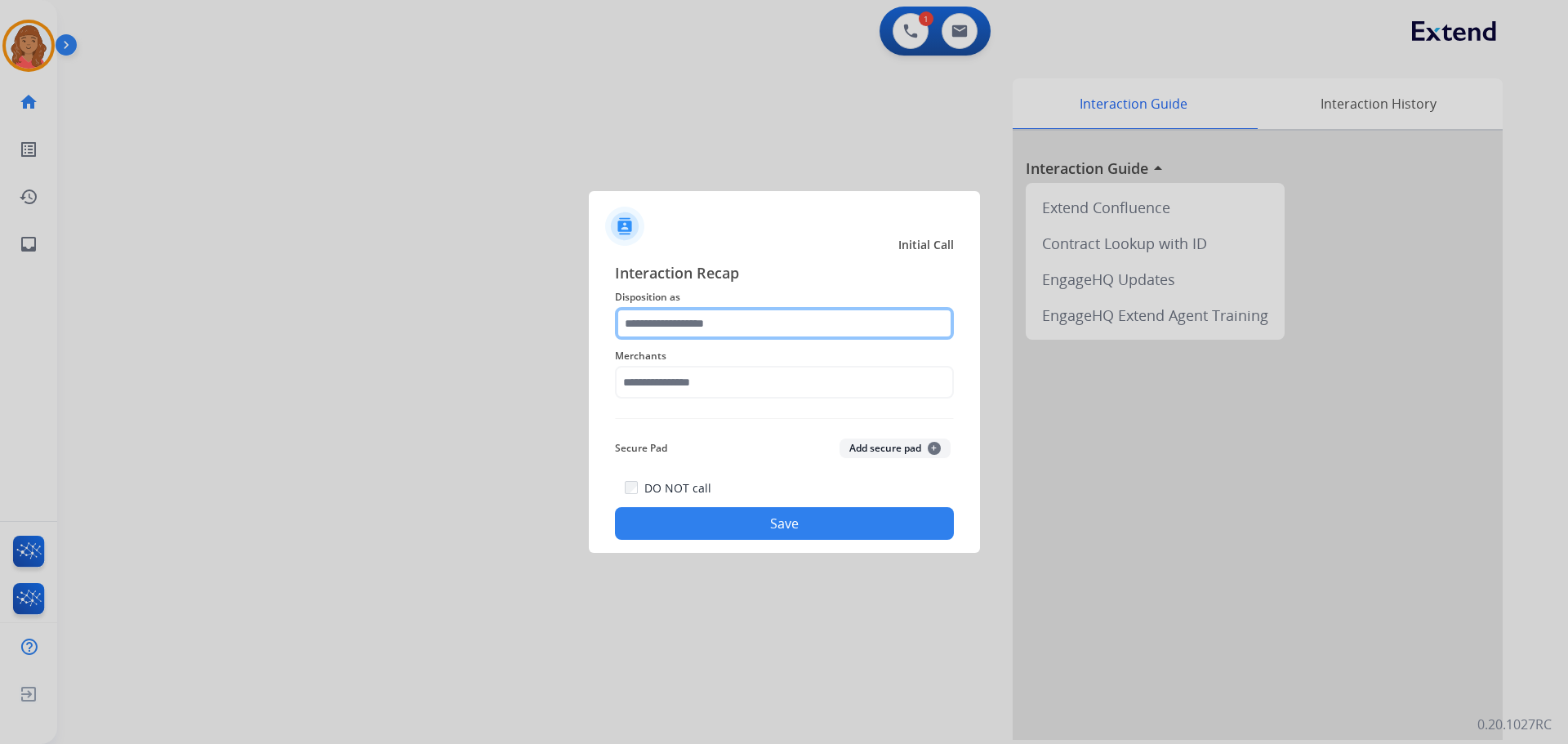
click at [716, 327] on input "text" at bounding box center [784, 323] width 339 height 33
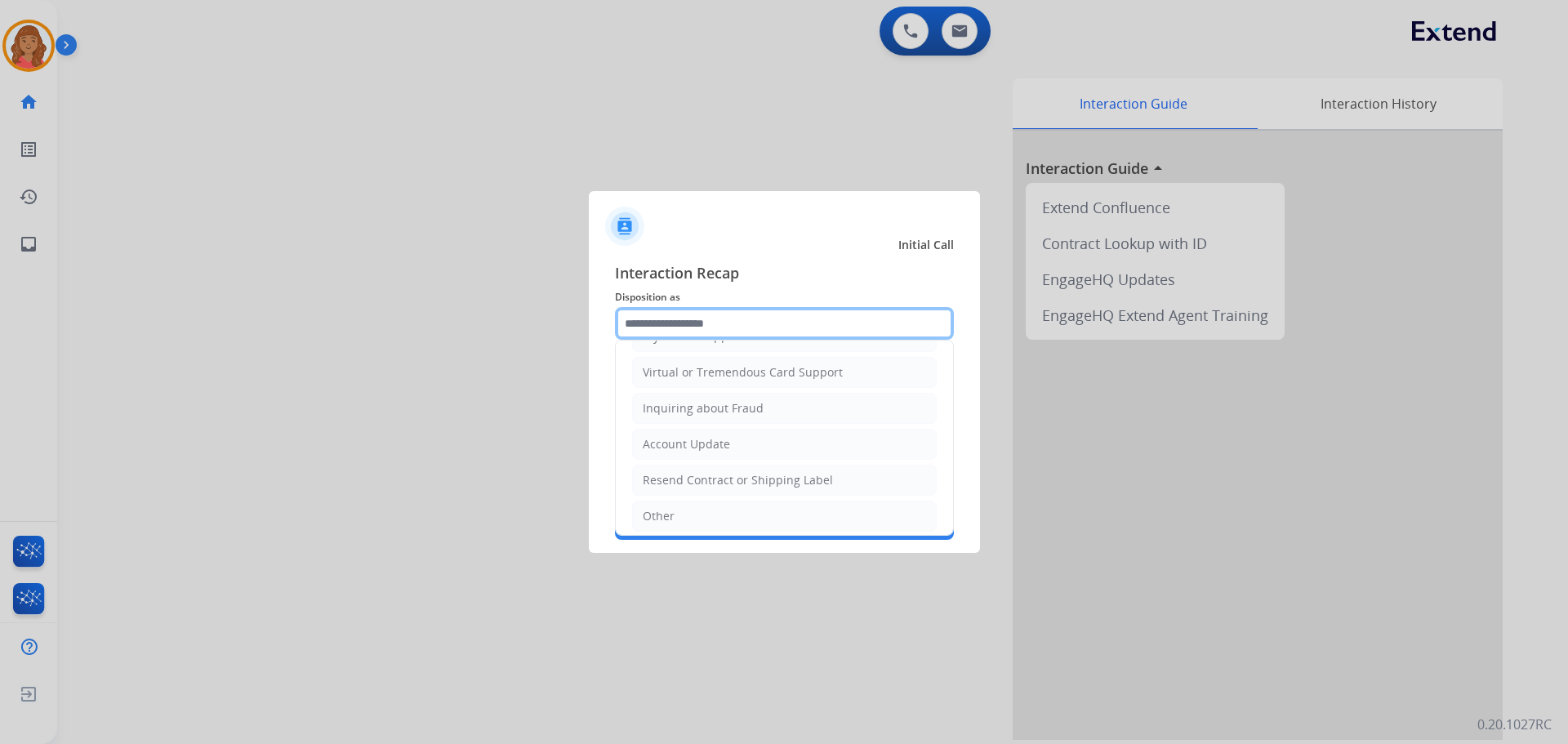
scroll to position [255, 0]
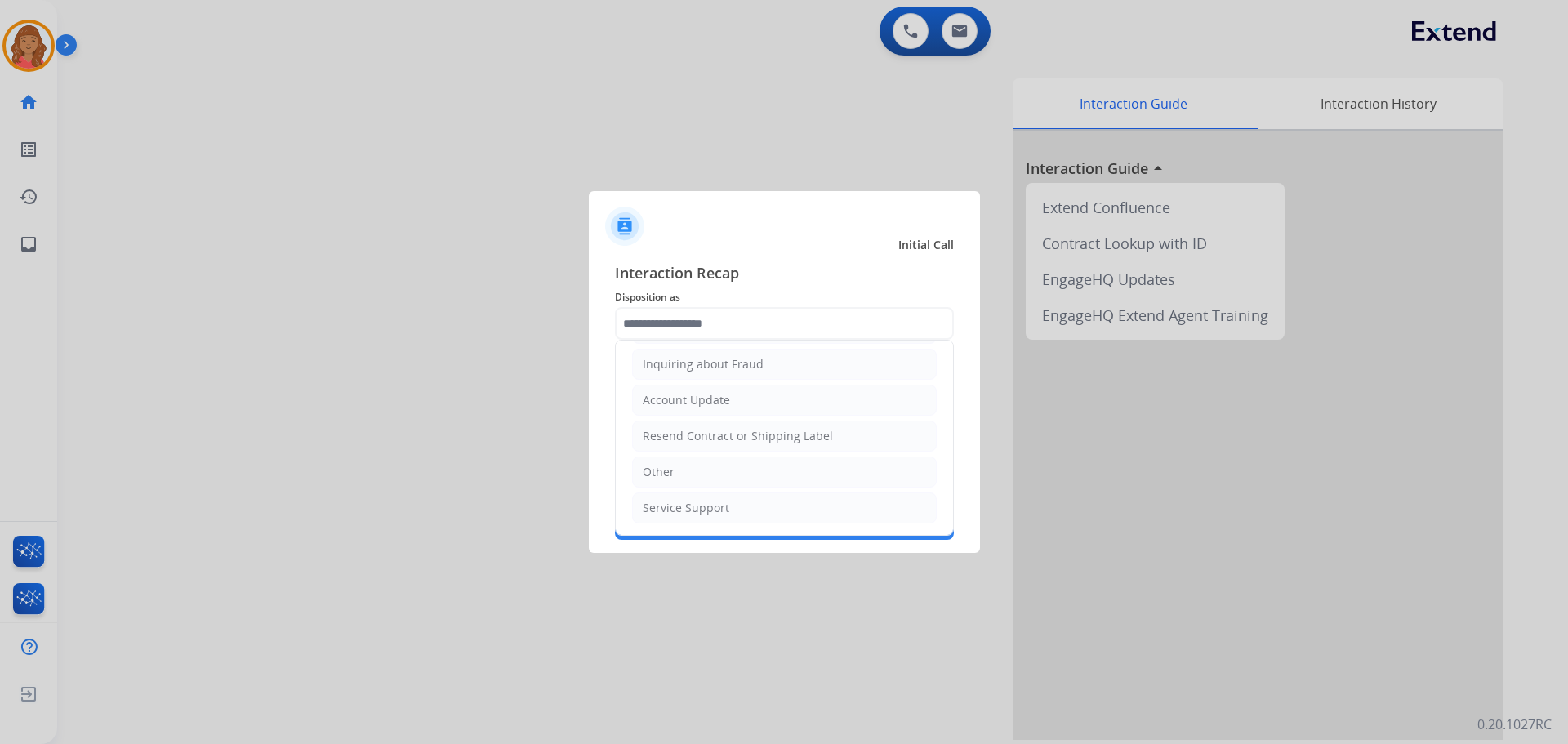
drag, startPoint x: 670, startPoint y: 475, endPoint x: 690, endPoint y: 415, distance: 63.2
click at [671, 474] on div "Other" at bounding box center [658, 472] width 32 height 16
type input "*****"
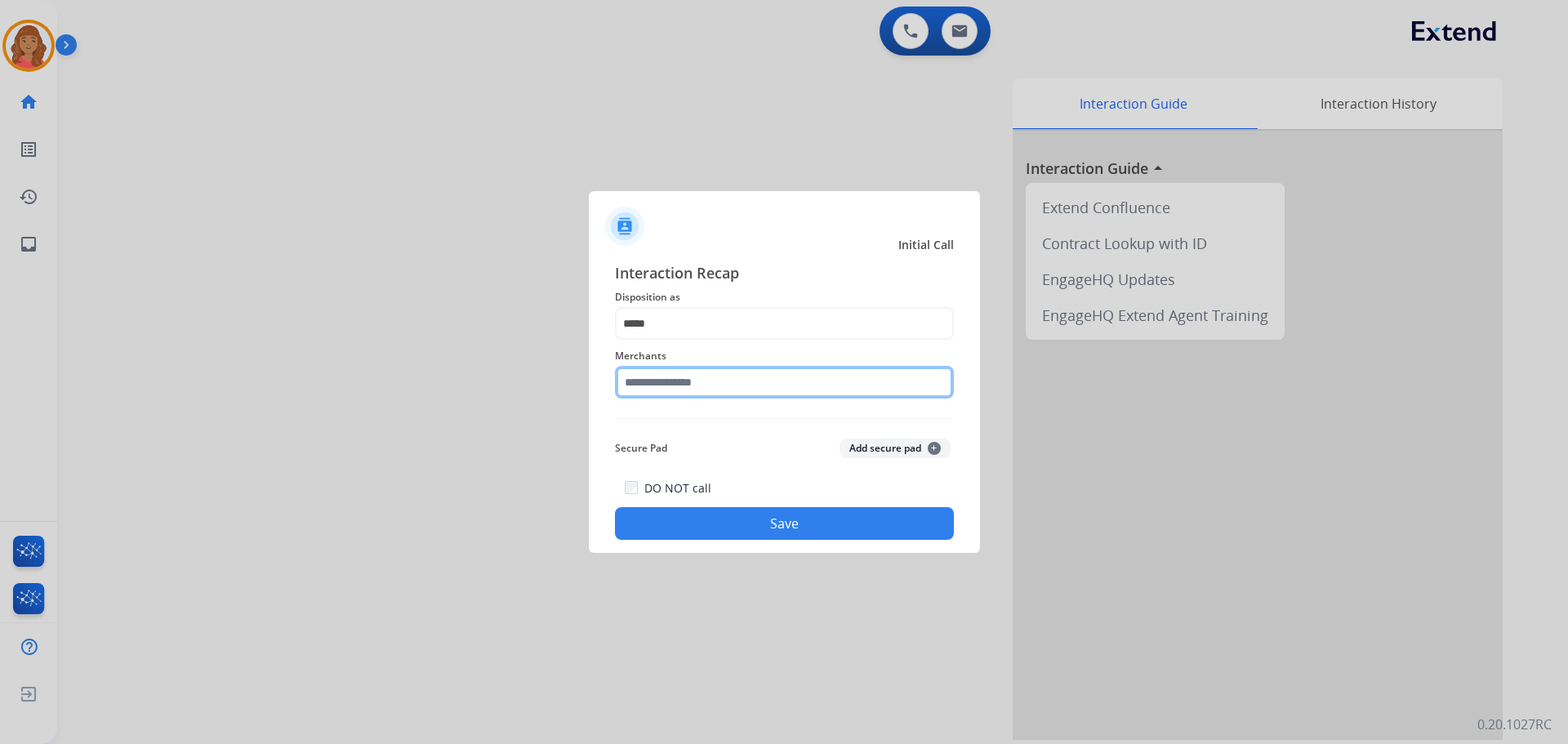
click at [694, 389] on input "text" at bounding box center [784, 382] width 339 height 33
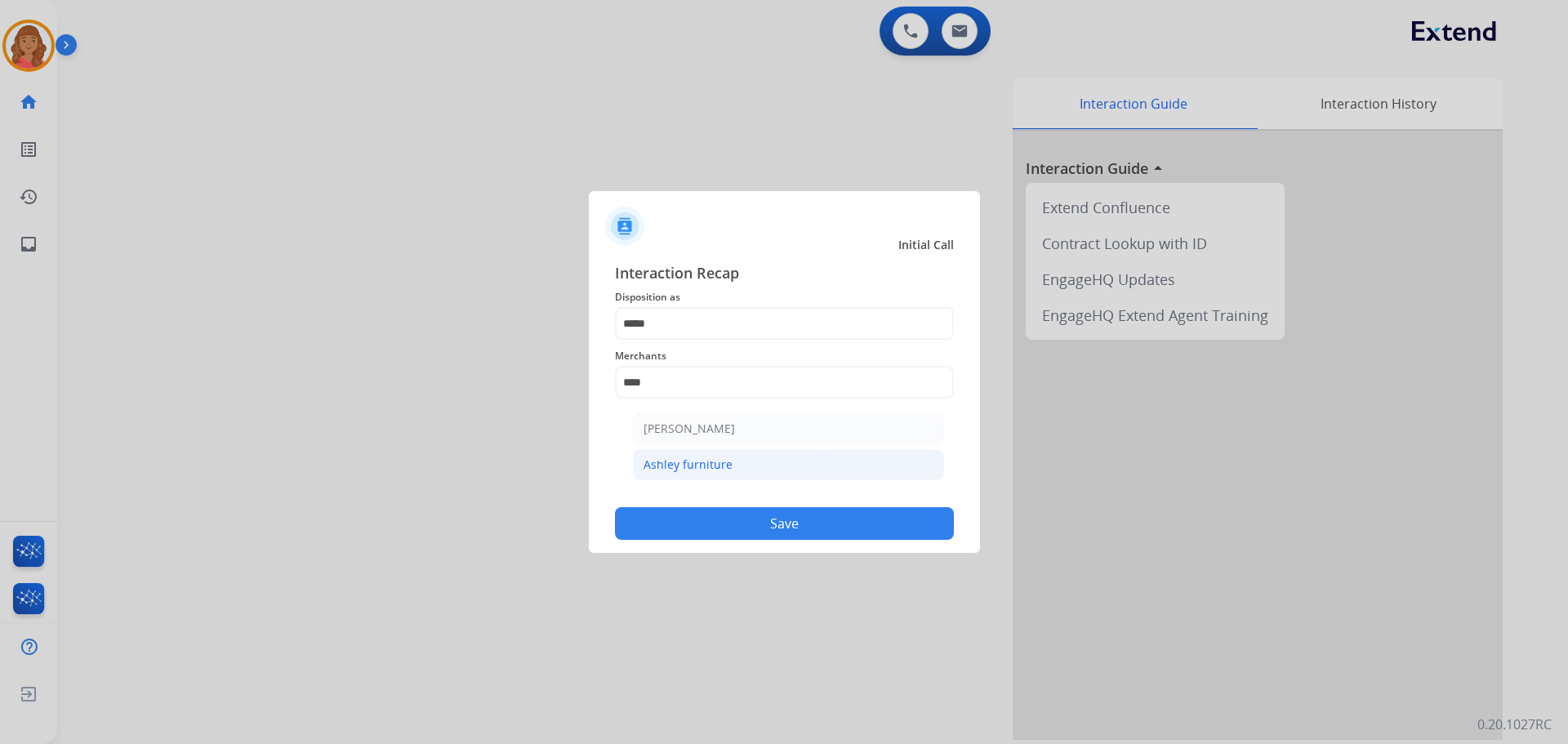
click at [692, 461] on div "Ashley furniture" at bounding box center [688, 465] width 89 height 16
type input "**********"
click at [717, 525] on button "Save" at bounding box center [784, 524] width 339 height 33
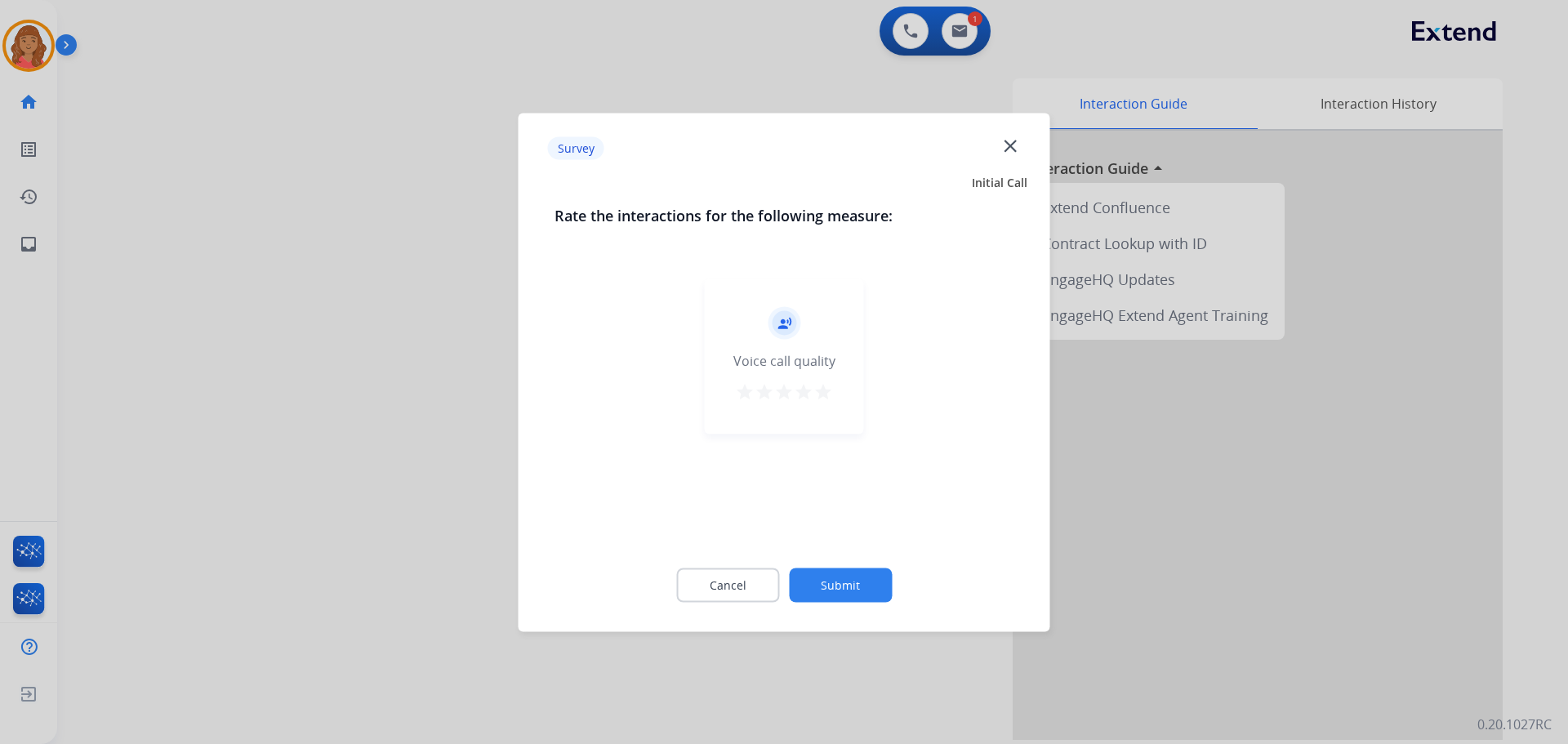
click at [822, 384] on mat-icon "star" at bounding box center [823, 392] width 19 height 19
click at [851, 604] on div "Cancel Submit" at bounding box center [785, 585] width 460 height 73
click at [847, 602] on div "Cancel Submit" at bounding box center [785, 585] width 460 height 73
click at [839, 583] on button "Submit" at bounding box center [840, 585] width 103 height 35
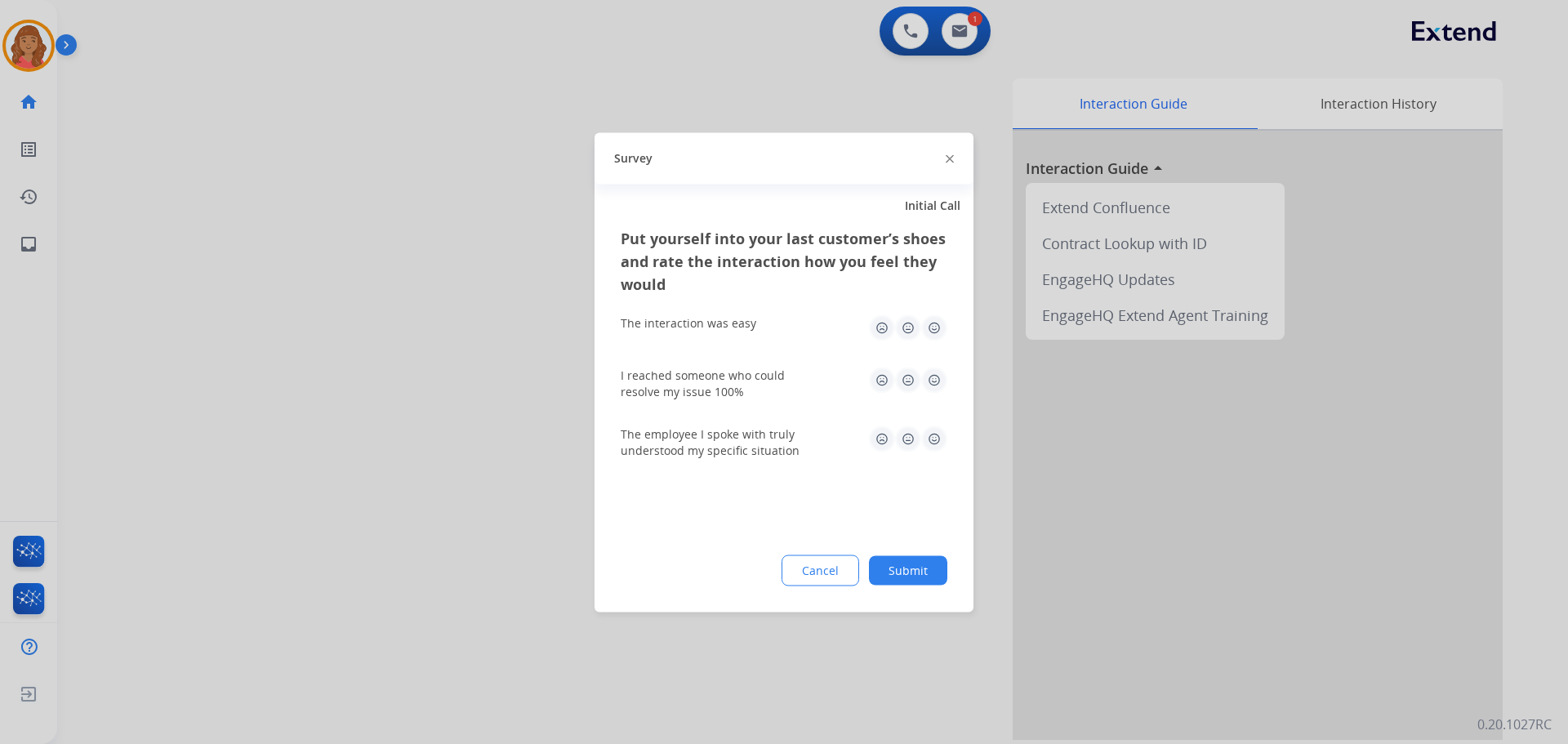
click at [927, 329] on img at bounding box center [934, 327] width 26 height 26
click at [934, 435] on img at bounding box center [934, 438] width 26 height 26
click at [933, 377] on img at bounding box center [934, 379] width 26 height 26
drag, startPoint x: 912, startPoint y: 597, endPoint x: 919, endPoint y: 526, distance: 71.3
click at [913, 593] on div "Put yourself into your last customer’s shoes and rate the interaction how you f…" at bounding box center [784, 419] width 379 height 386
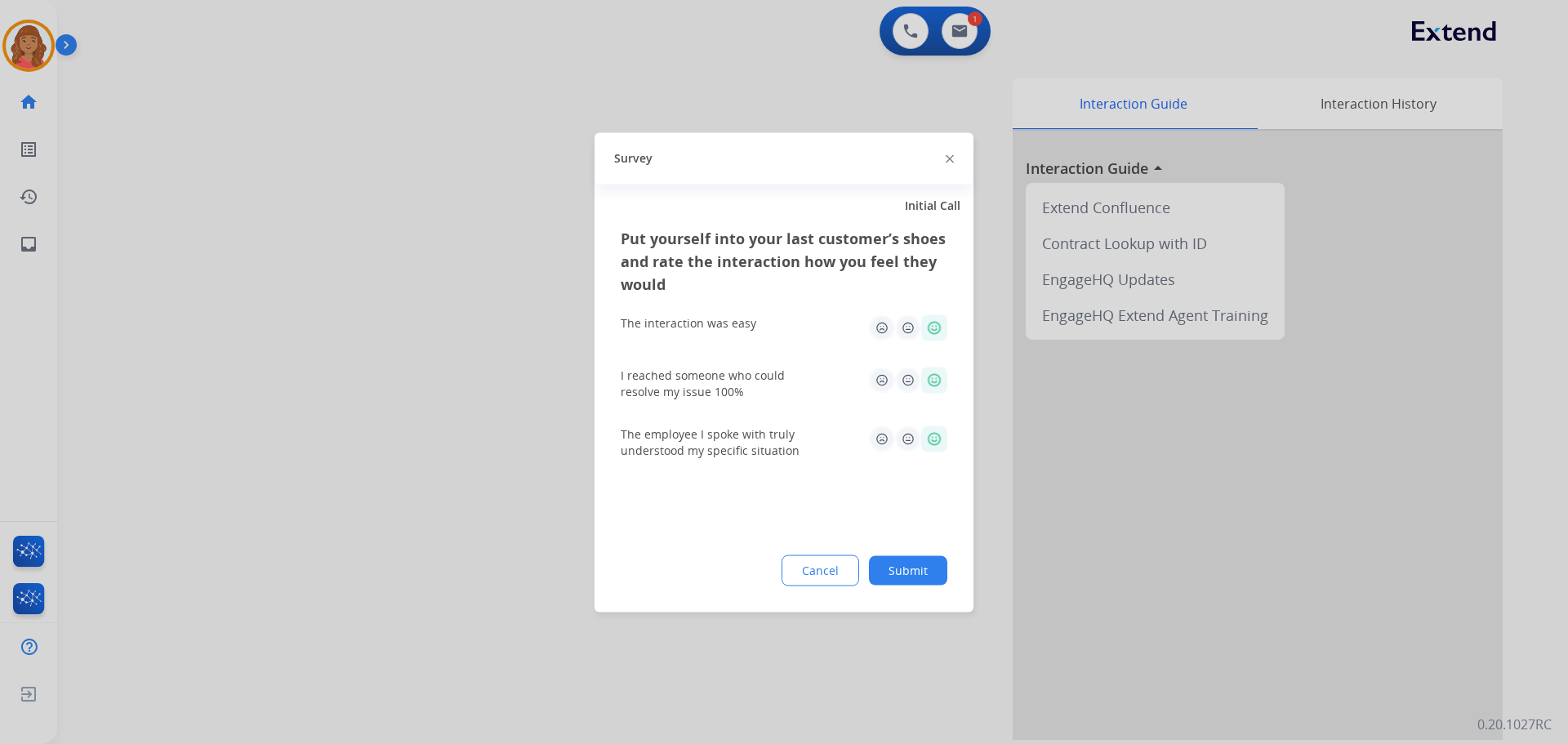
drag, startPoint x: 920, startPoint y: 578, endPoint x: 894, endPoint y: 316, distance: 263.3
click at [920, 577] on button "Submit" at bounding box center [908, 570] width 79 height 30
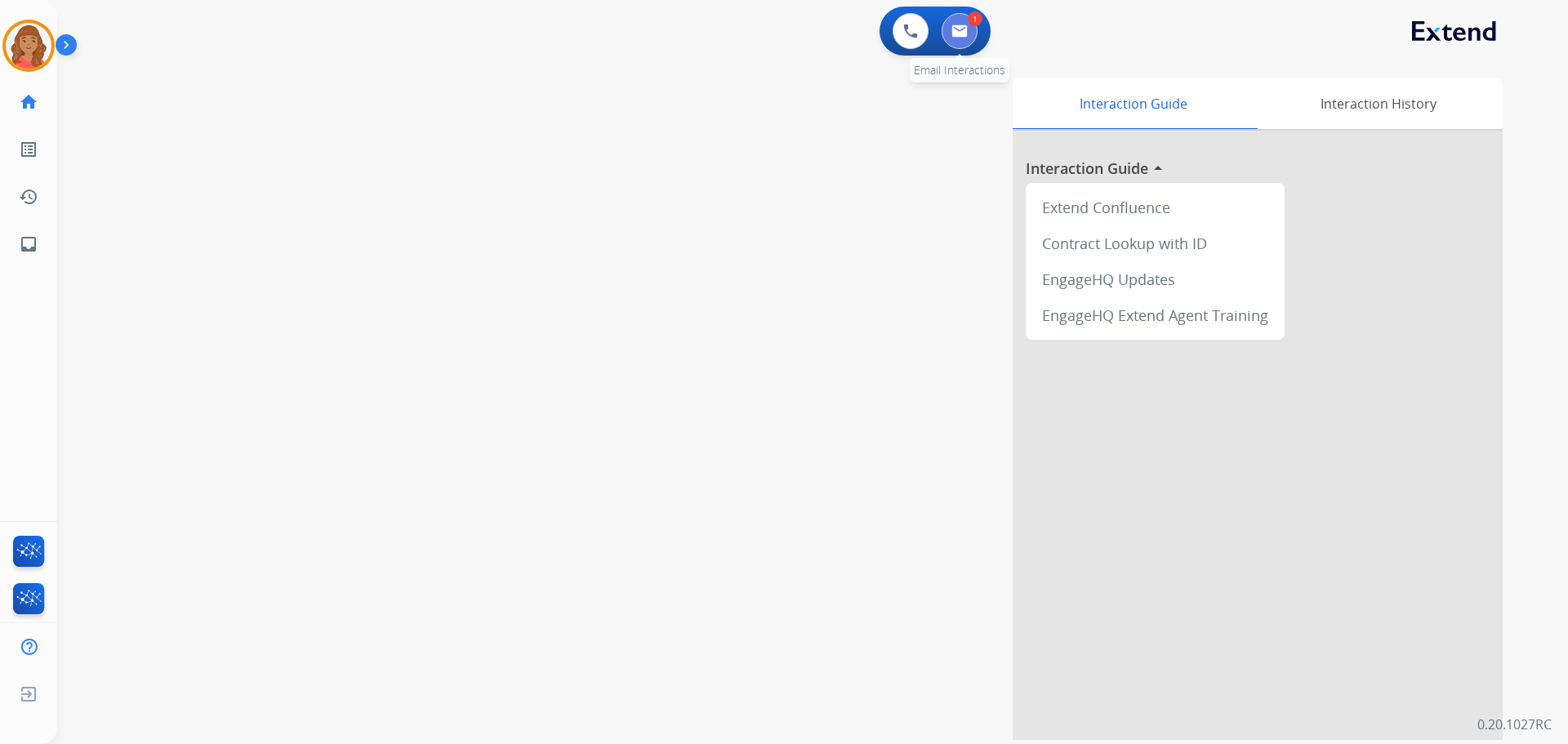
click at [959, 20] on button at bounding box center [959, 31] width 36 height 36
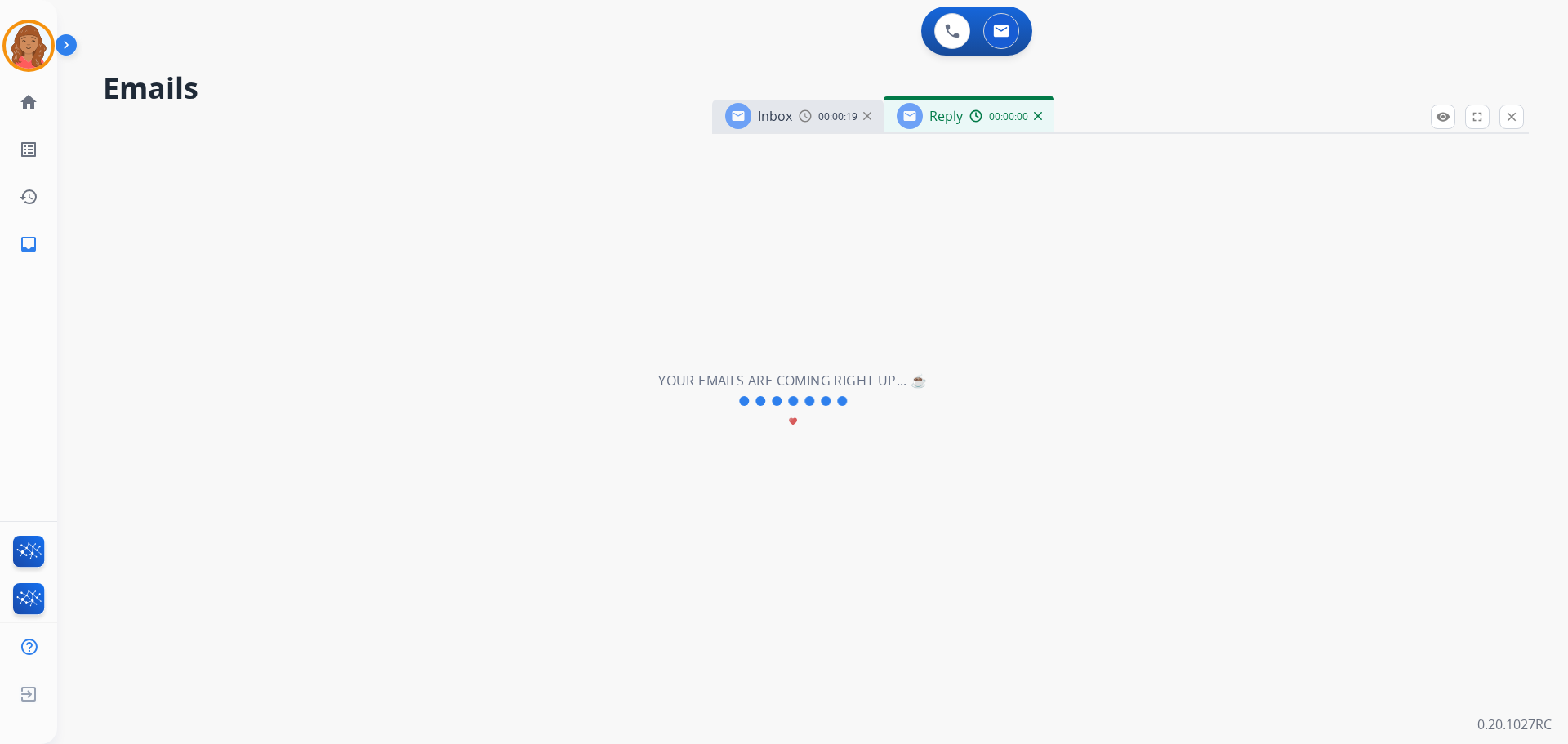
select select "**********"
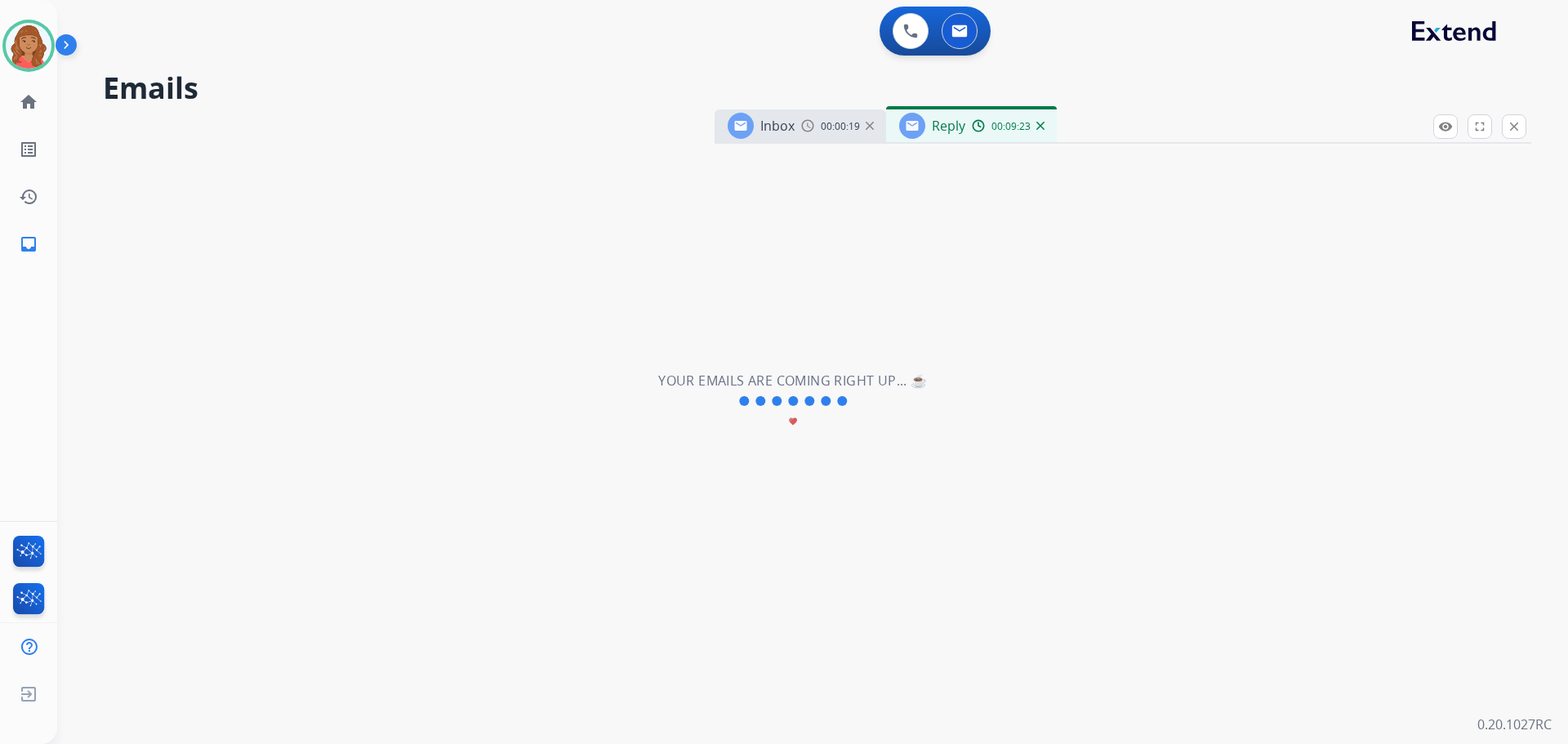
drag, startPoint x: 947, startPoint y: 123, endPoint x: 948, endPoint y: 133, distance: 10.0
click at [948, 133] on span "Reply" at bounding box center [948, 125] width 34 height 18
click at [939, 133] on span "Reply" at bounding box center [948, 126] width 34 height 18
drag, startPoint x: 934, startPoint y: 133, endPoint x: 874, endPoint y: 134, distance: 60.0
click at [933, 133] on span "Reply" at bounding box center [948, 126] width 34 height 18
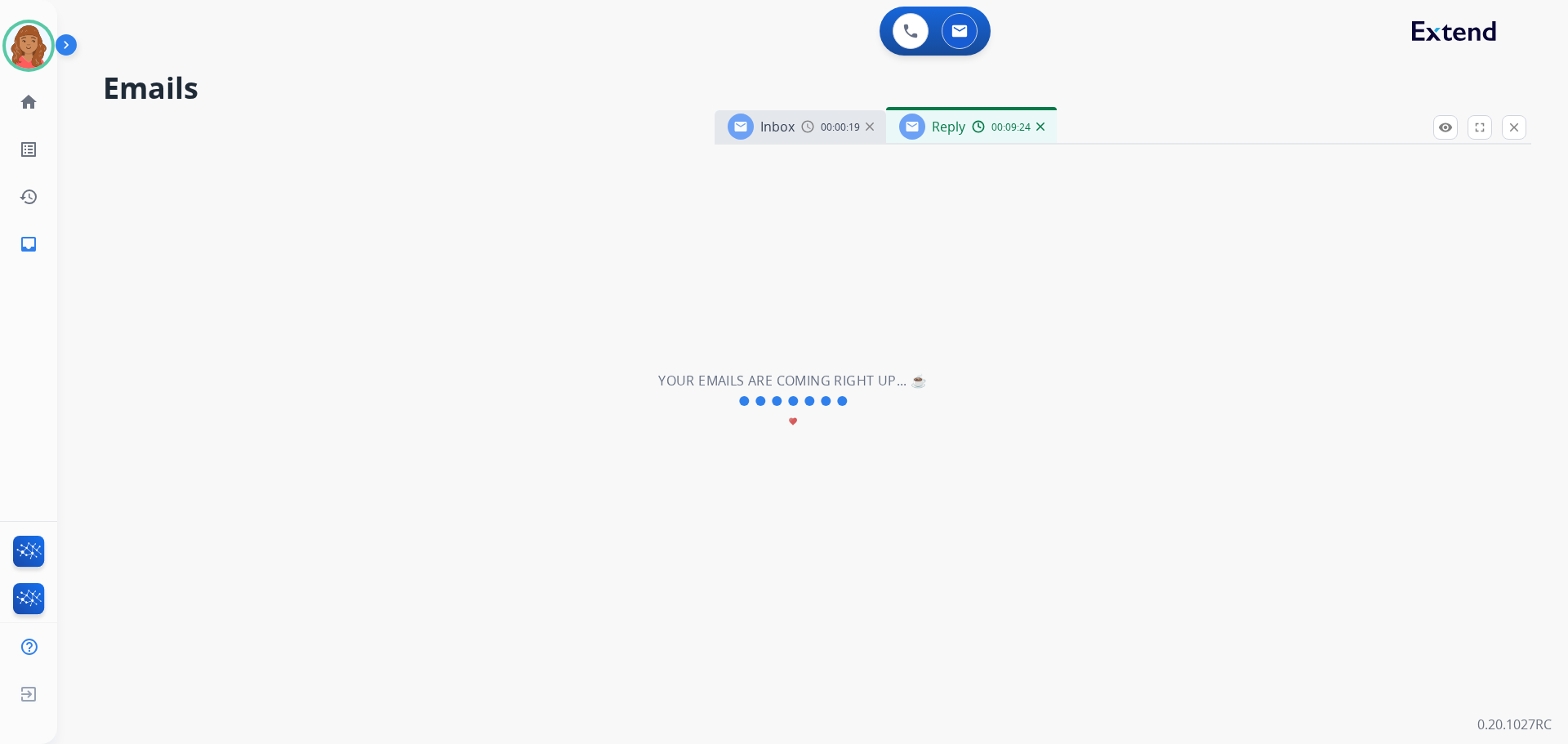
click at [846, 127] on span "00:00:19" at bounding box center [840, 128] width 39 height 13
click at [837, 131] on span "00:00:19" at bounding box center [840, 128] width 39 height 13
click at [750, 372] on h2 "Your emails are coming right up... ☕" at bounding box center [792, 380] width 268 height 19
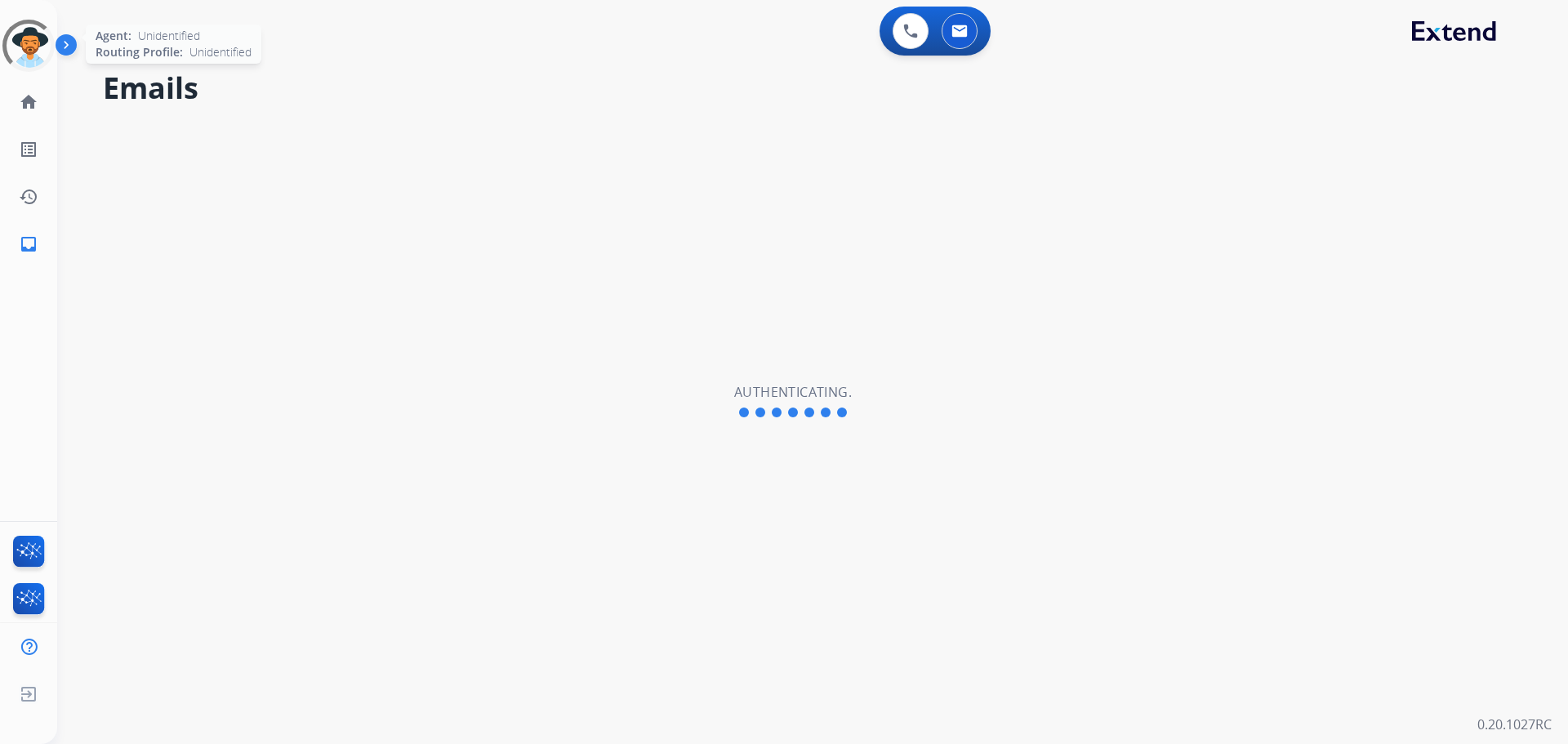
click at [30, 48] on div at bounding box center [28, 45] width 61 height 61
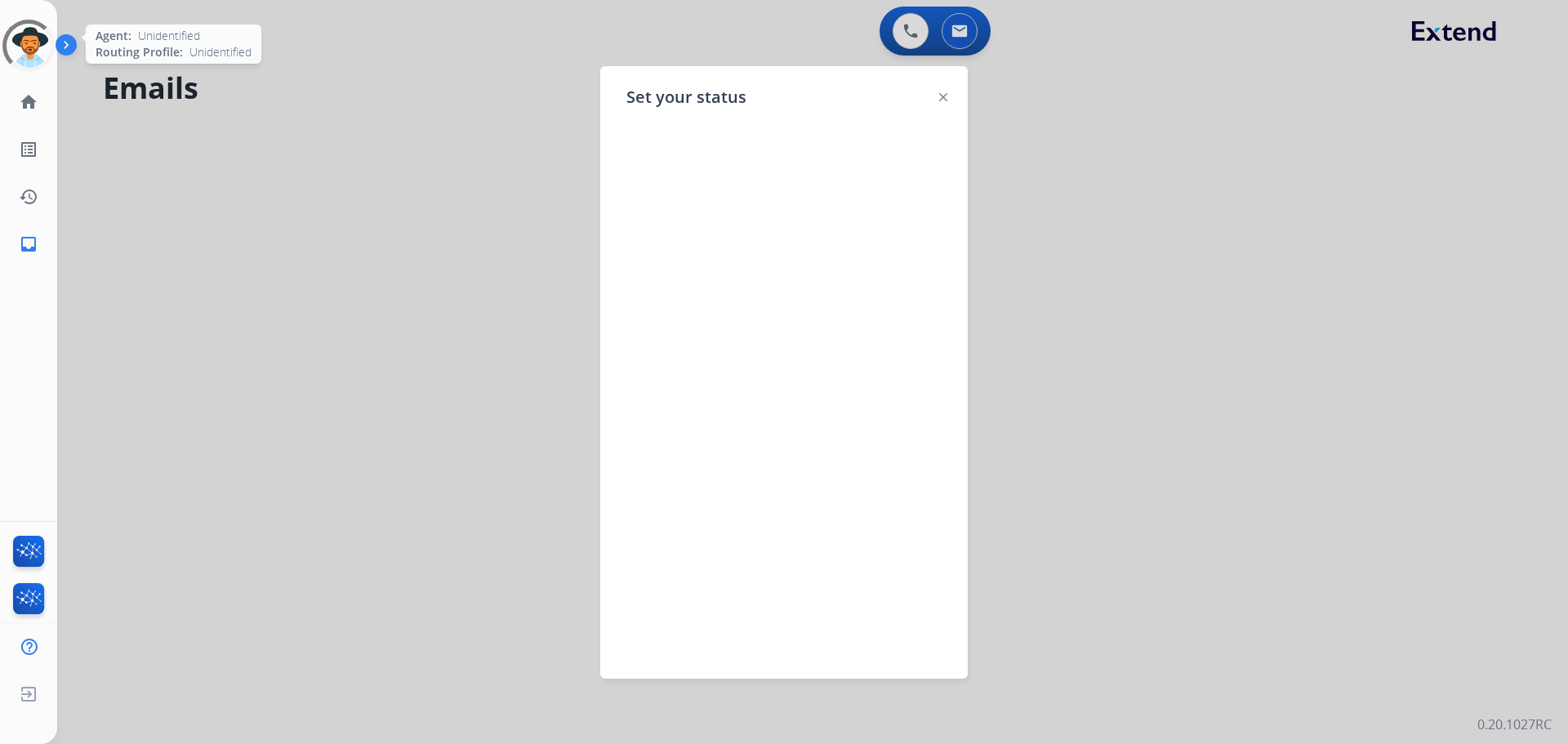
select select "**********"
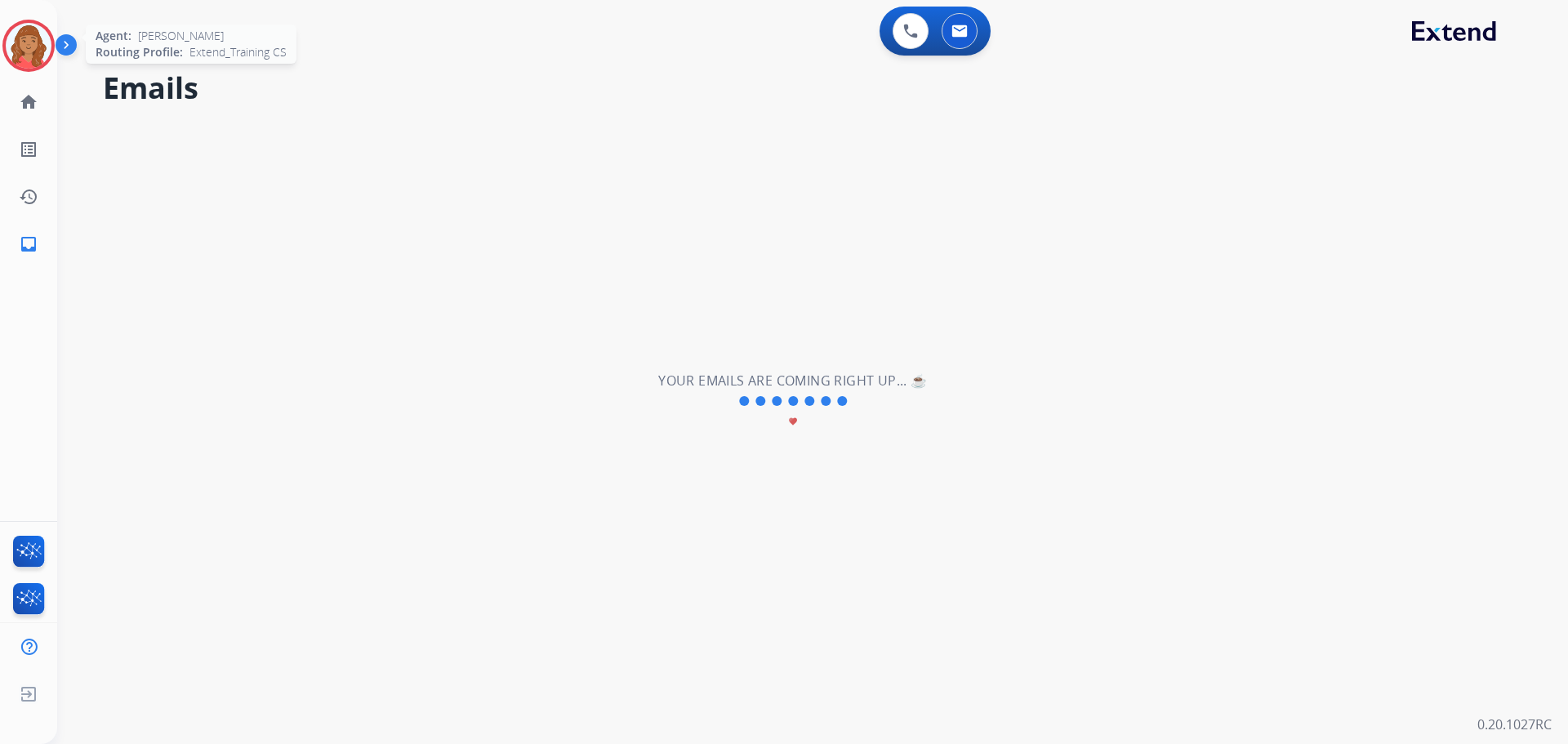
click at [22, 41] on img at bounding box center [29, 46] width 46 height 46
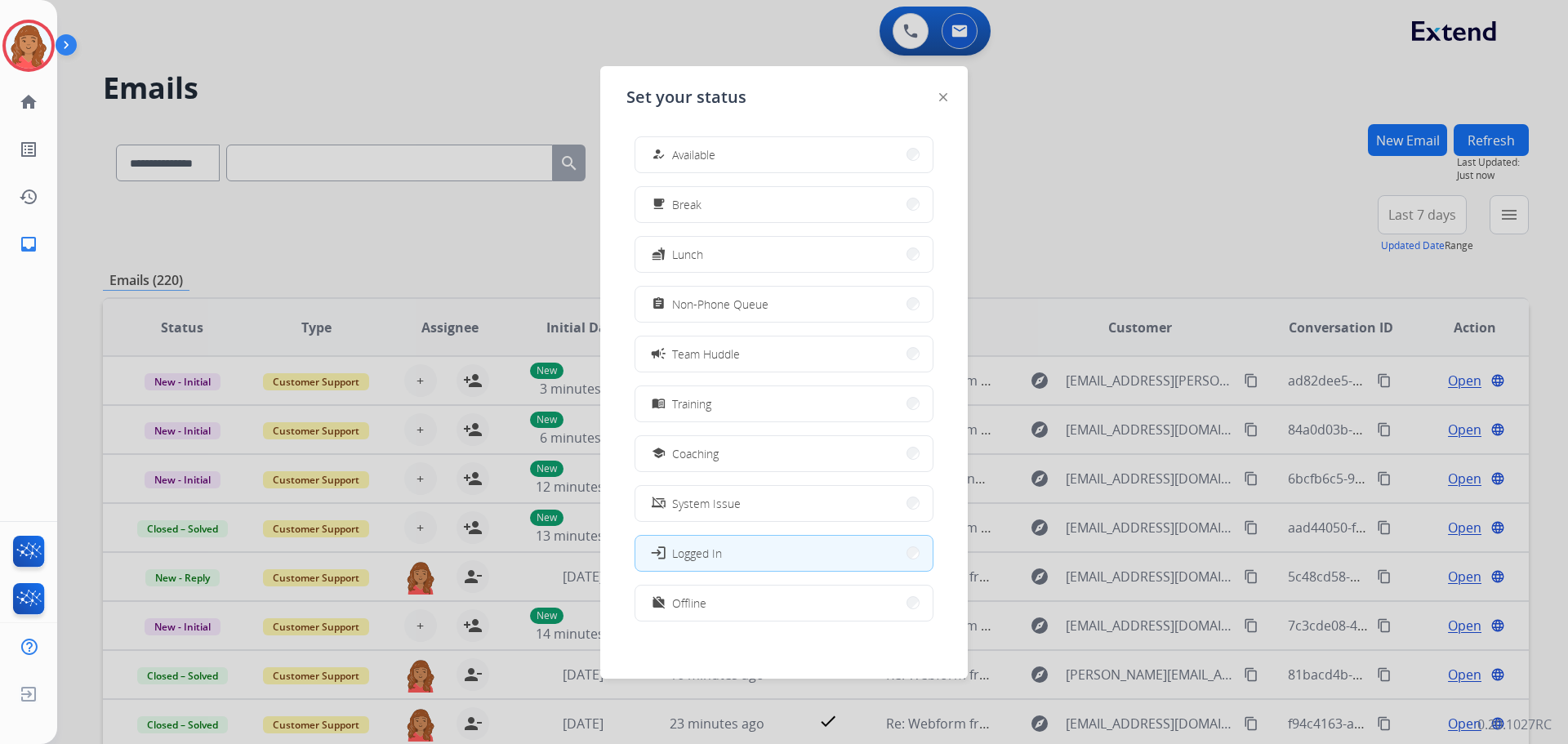
drag, startPoint x: 729, startPoint y: 146, endPoint x: 706, endPoint y: 117, distance: 37.0
click at [730, 143] on button "how_to_reg Available" at bounding box center [784, 155] width 297 height 36
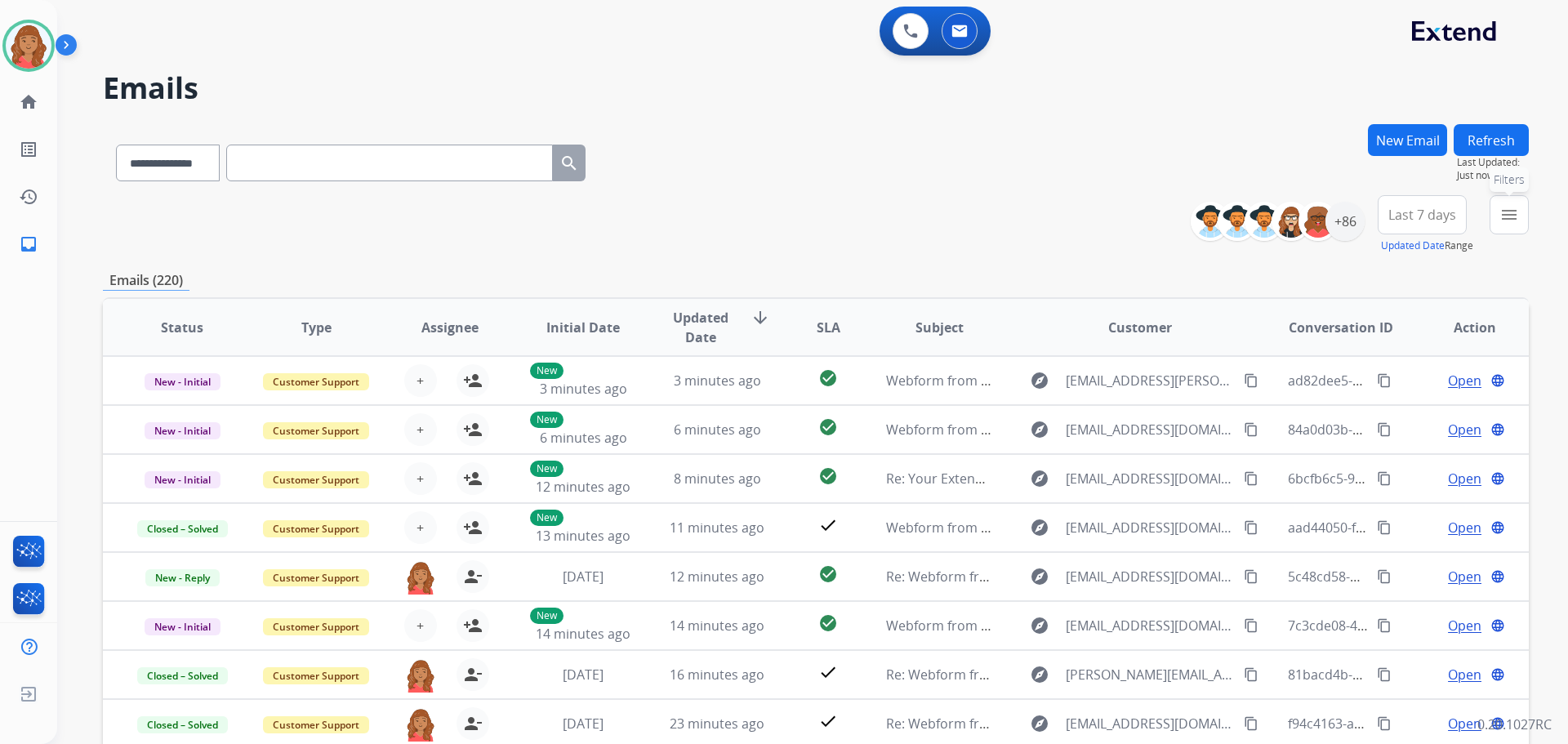
drag, startPoint x: 1500, startPoint y: 212, endPoint x: 1496, endPoint y: 219, distance: 8.1
click at [1502, 212] on mat-icon "menu" at bounding box center [1509, 215] width 19 height 19
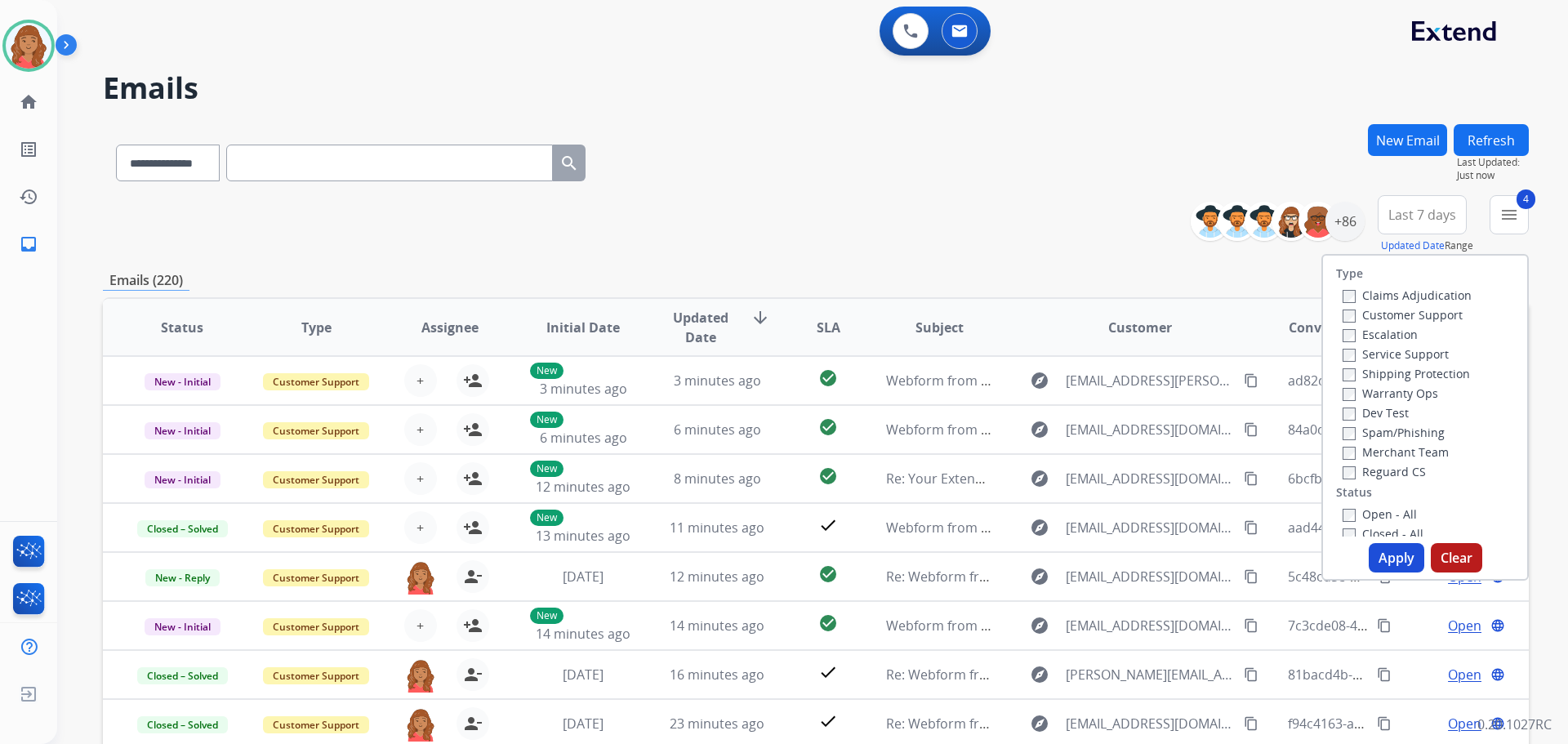
click at [1387, 554] on button "Apply" at bounding box center [1397, 558] width 56 height 30
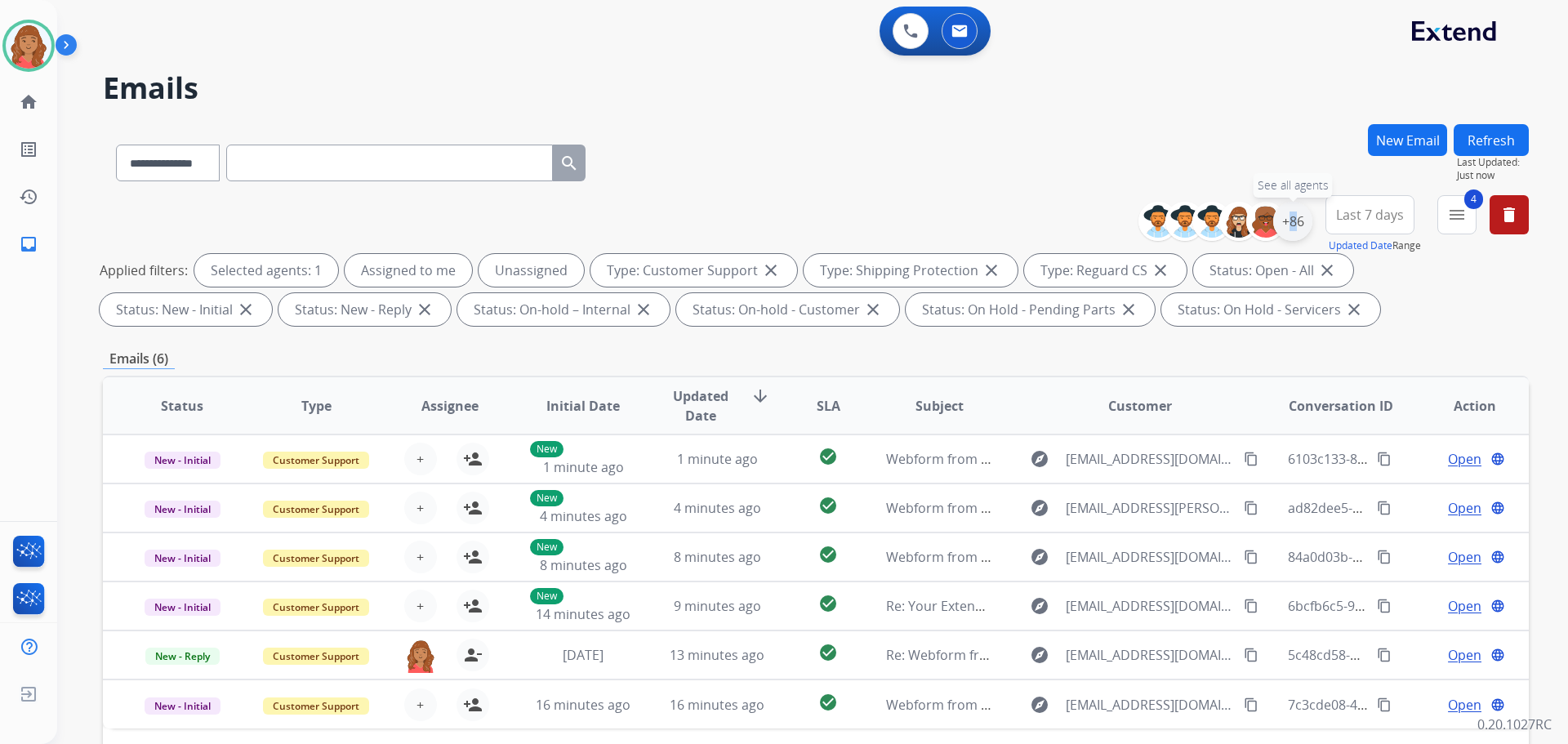
click at [1283, 226] on div "+86" at bounding box center [1293, 221] width 39 height 39
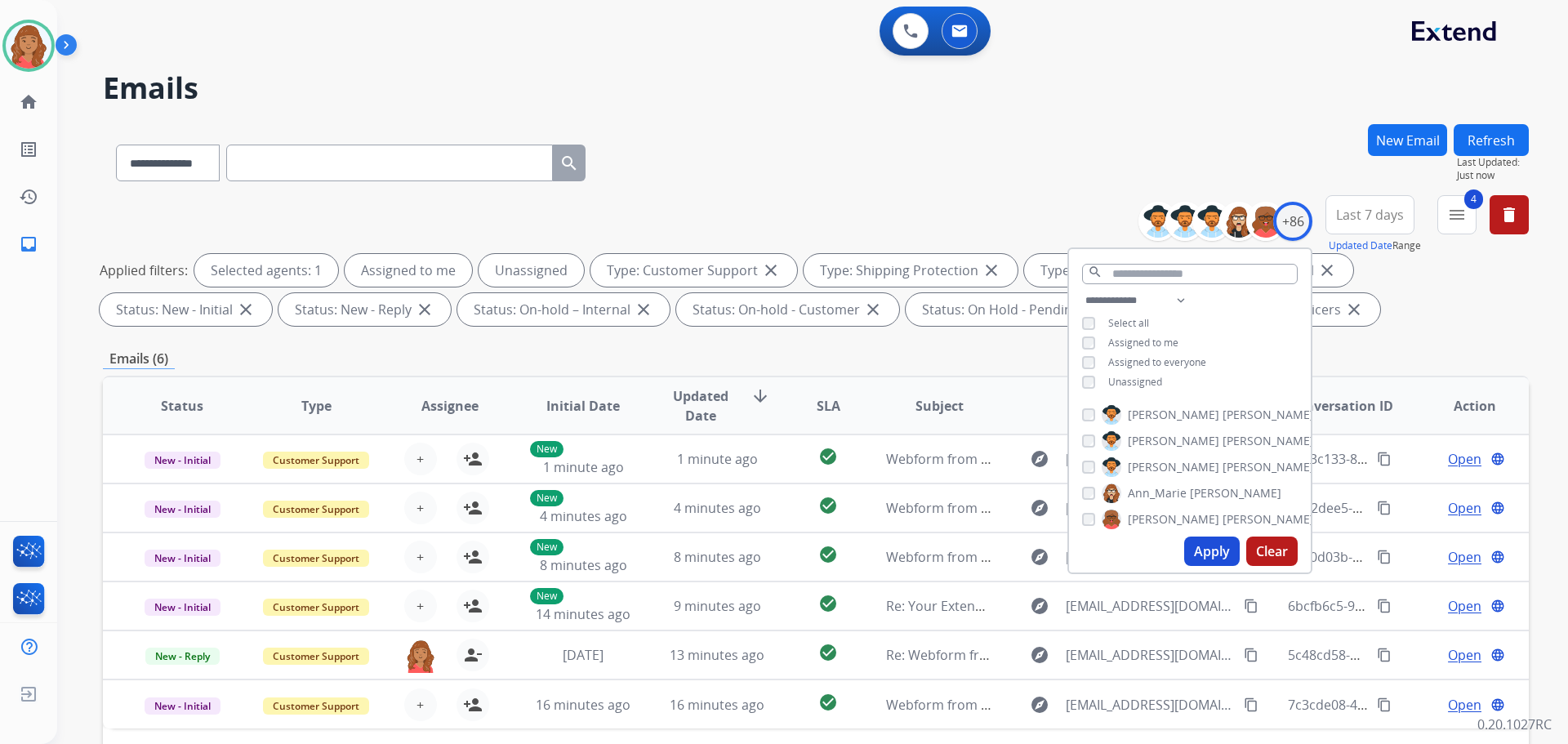
click at [1094, 381] on div "Unassigned" at bounding box center [1122, 383] width 80 height 13
drag, startPoint x: 1078, startPoint y: 344, endPoint x: 1086, endPoint y: 353, distance: 12.0
click at [1079, 344] on div "**********" at bounding box center [1189, 343] width 241 height 105
click at [1207, 552] on button "Apply" at bounding box center [1212, 552] width 56 height 30
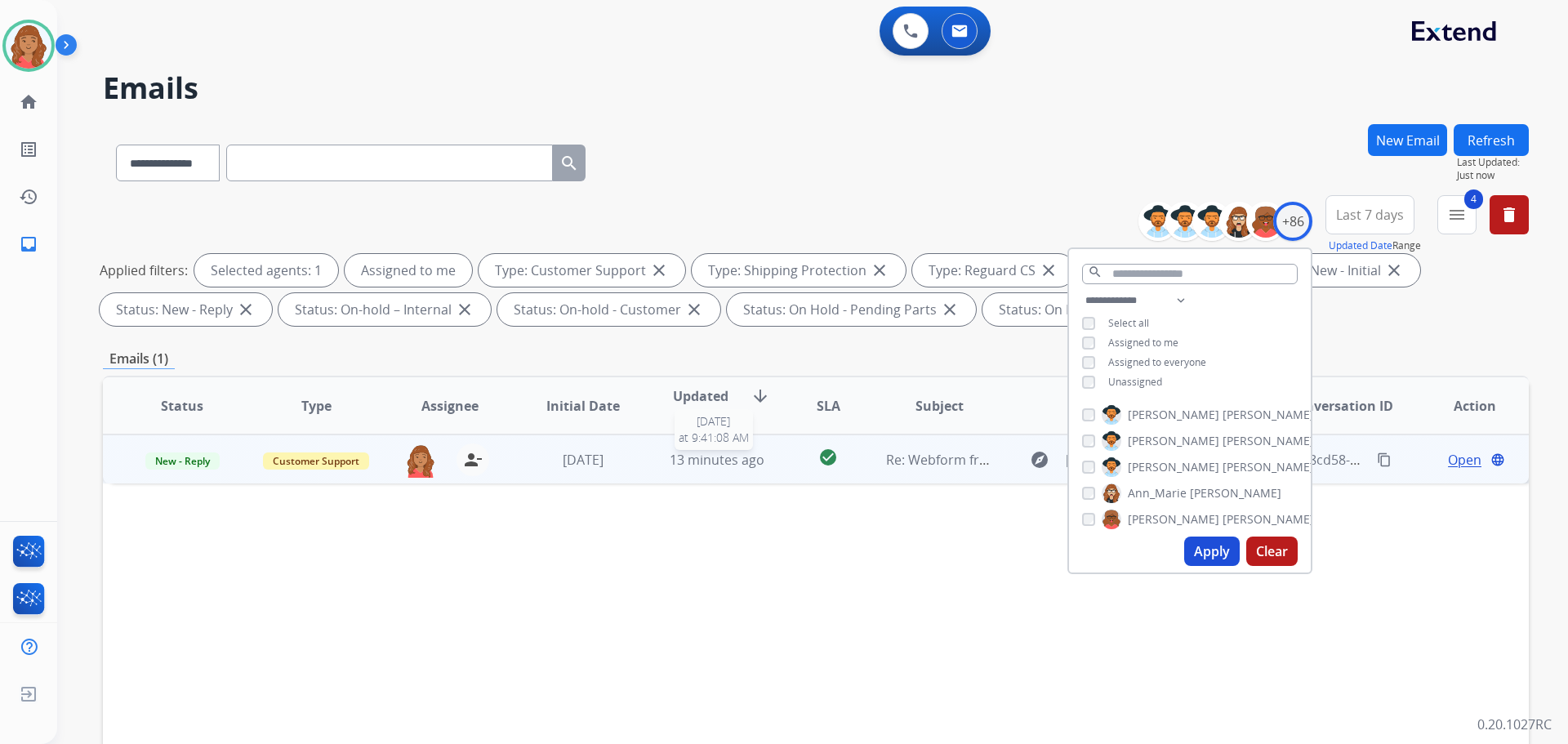
click at [679, 468] on span "13 minutes ago" at bounding box center [717, 460] width 94 height 18
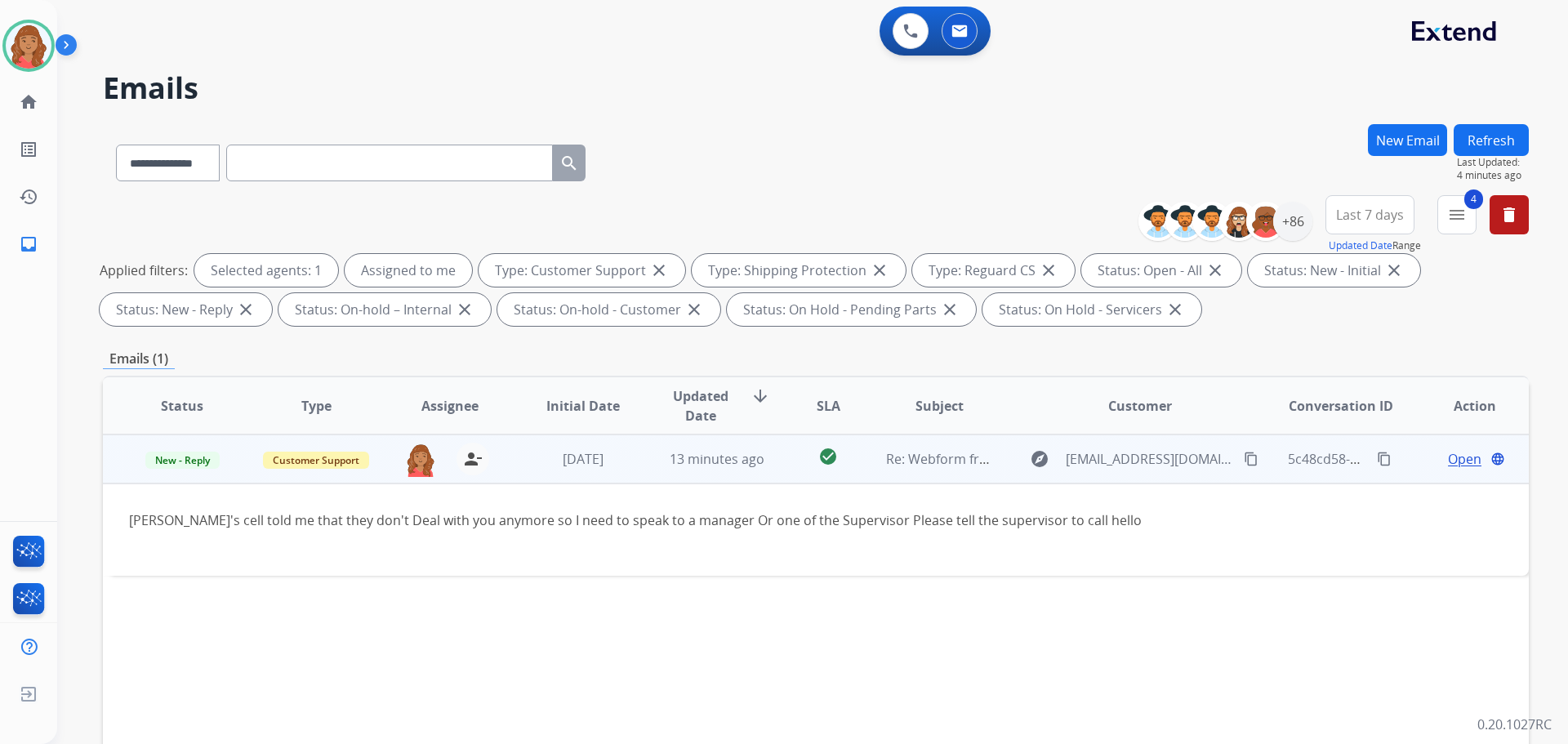
click at [1448, 463] on span "Open" at bounding box center [1464, 459] width 34 height 19
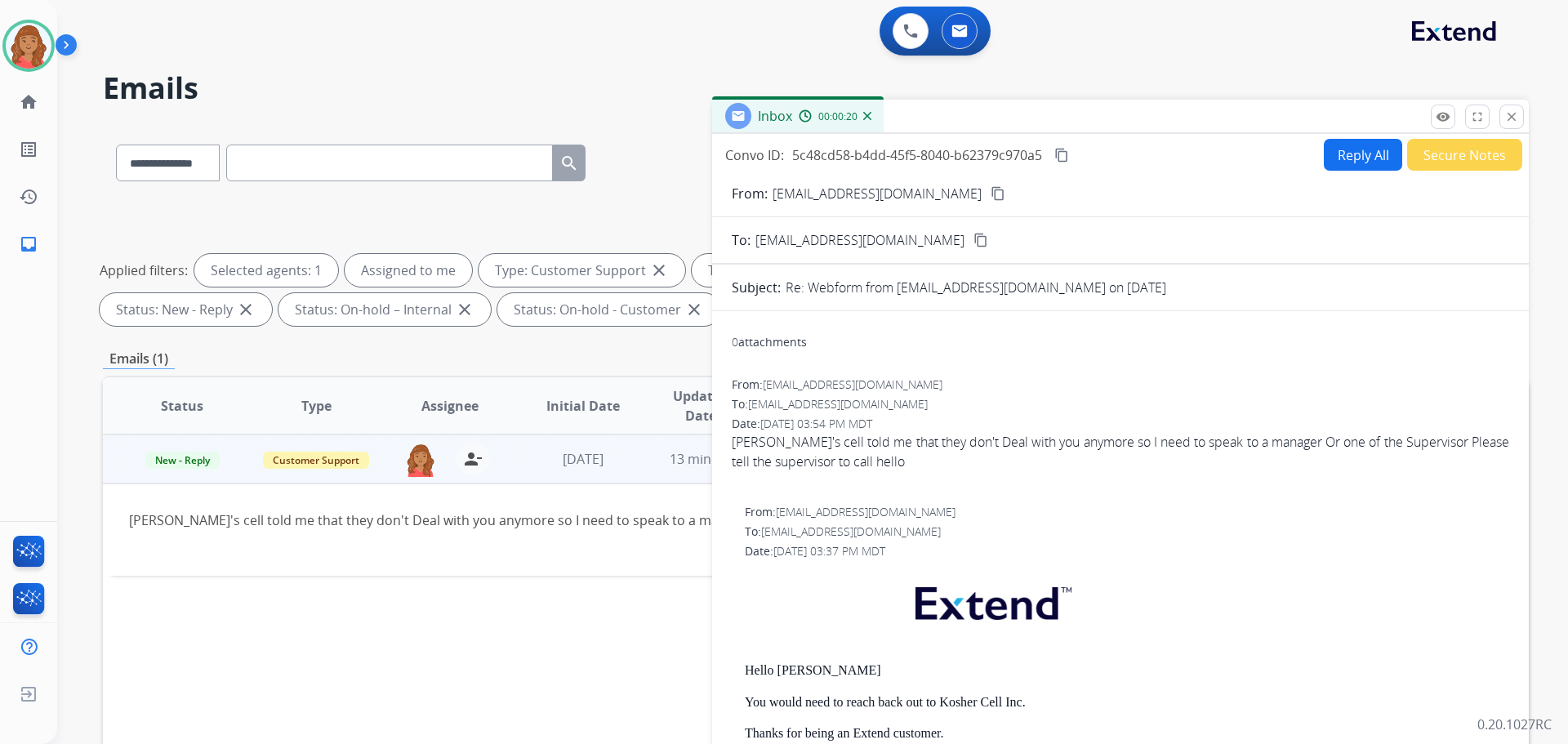
click at [1347, 143] on button "Reply All" at bounding box center [1363, 154] width 79 height 32
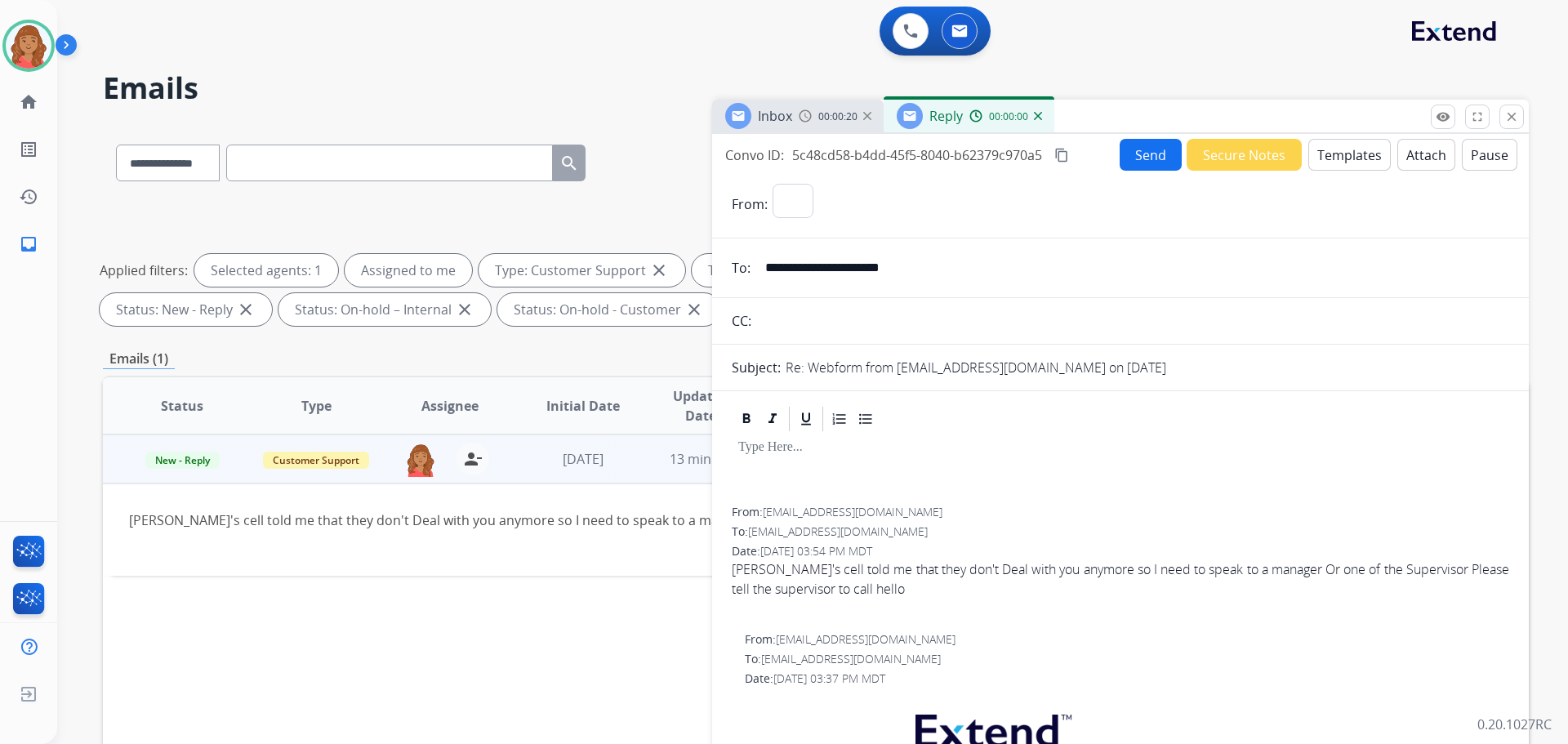
select select "**********"
click at [1350, 151] on button "Templates" at bounding box center [1350, 154] width 83 height 32
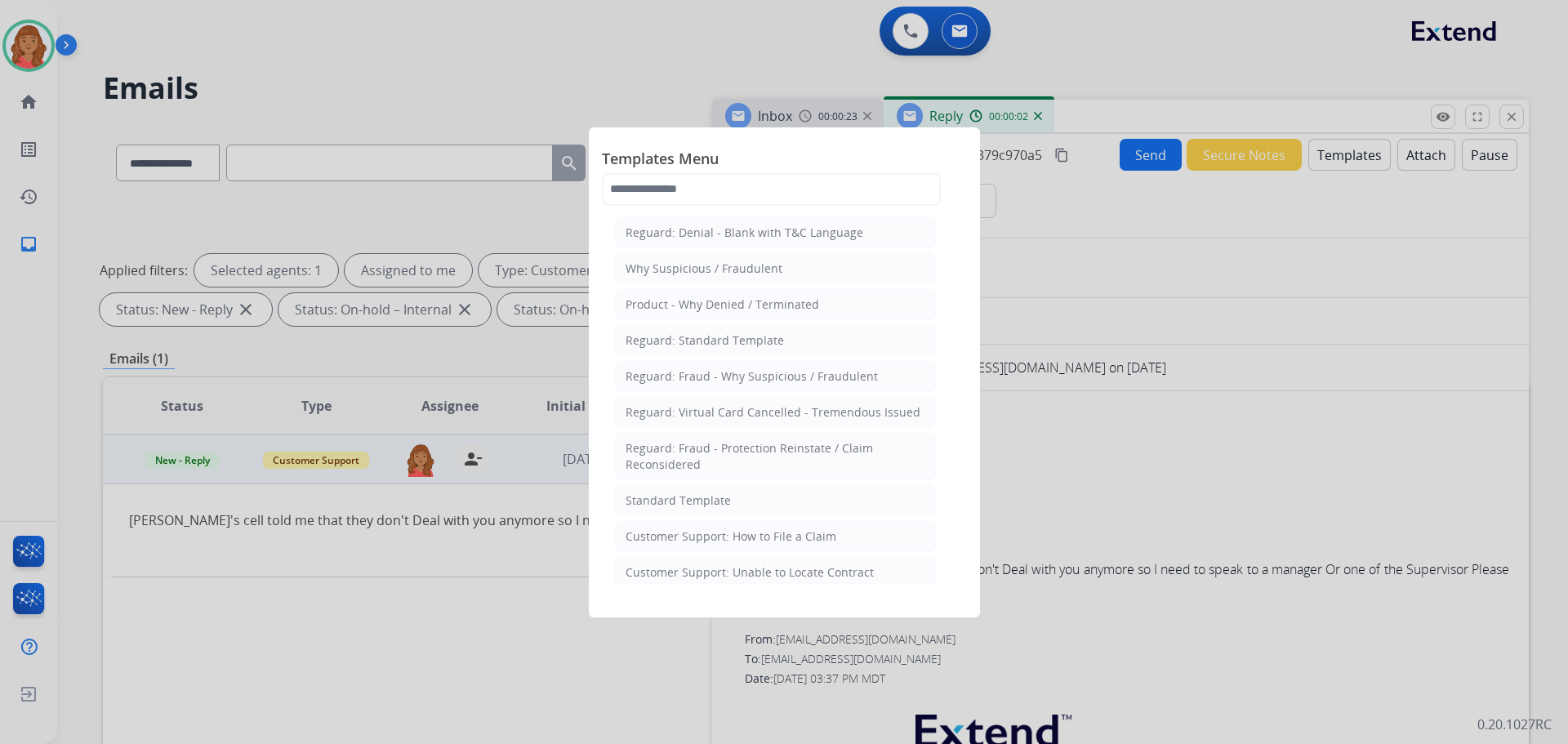
click at [700, 497] on div "Standard Template" at bounding box center [678, 500] width 106 height 16
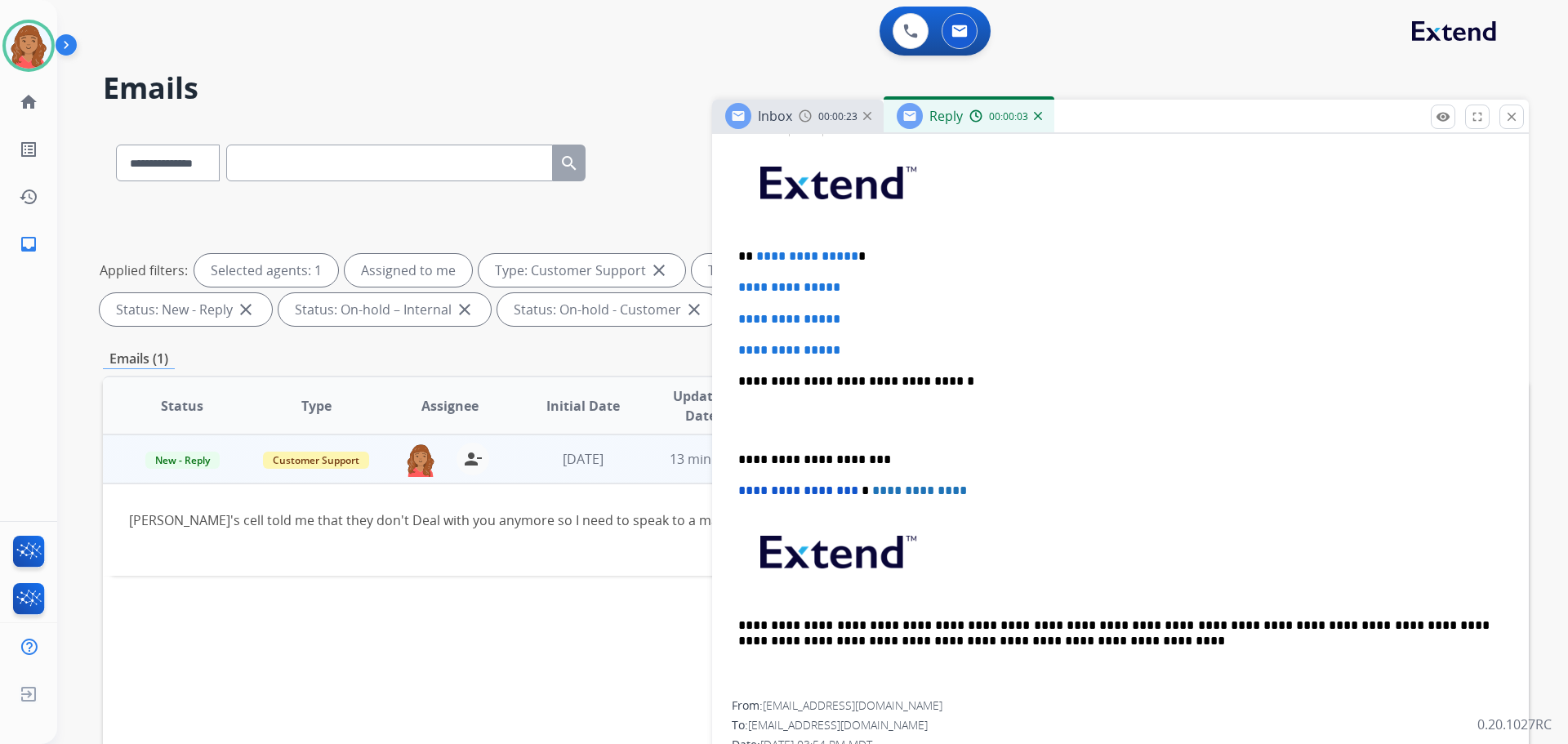
scroll to position [409, 0]
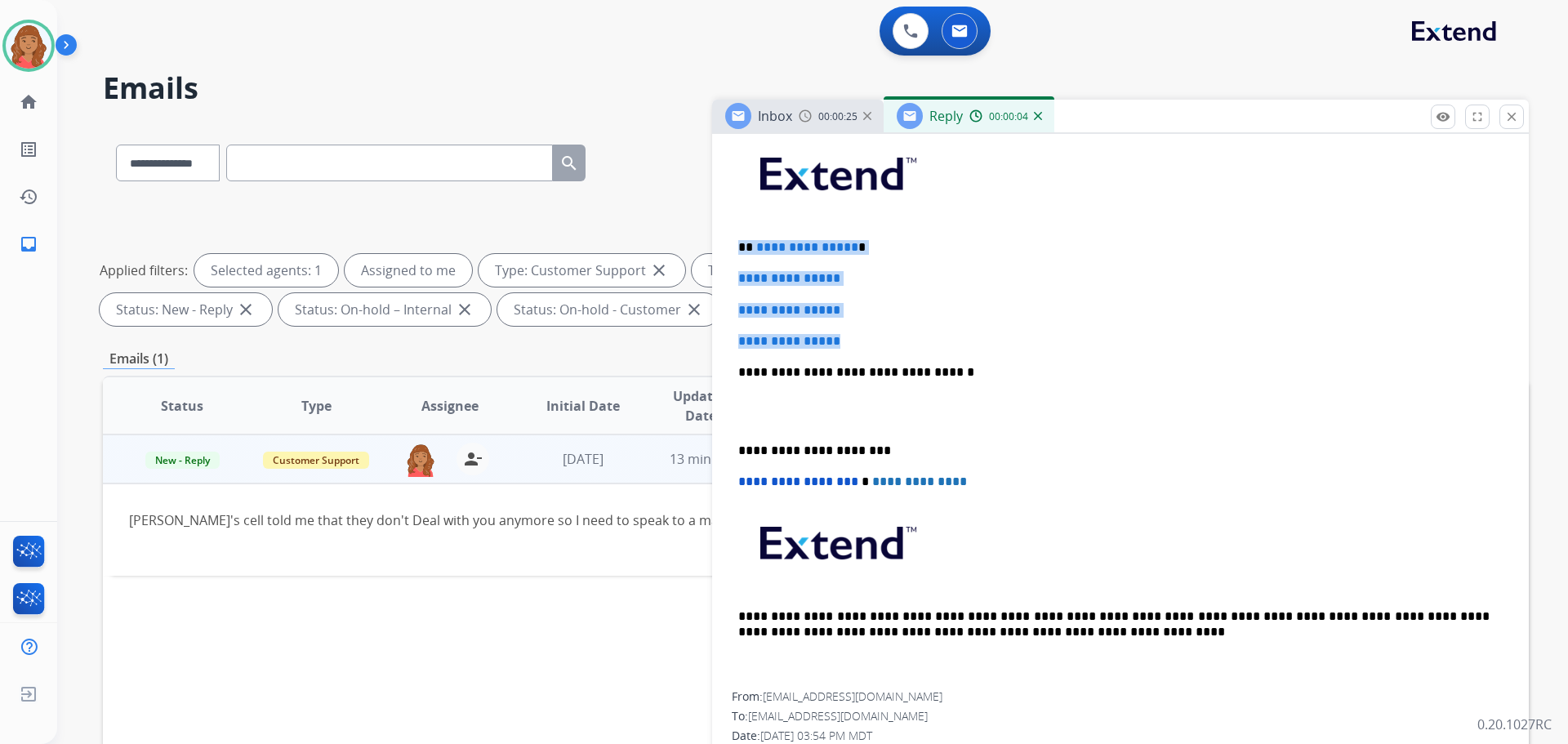
drag, startPoint x: 868, startPoint y: 345, endPoint x: 748, endPoint y: 245, distance: 156.2
click at [737, 228] on div "**********" at bounding box center [1121, 411] width 777 height 562
drag, startPoint x: 775, startPoint y: 263, endPoint x: 780, endPoint y: 271, distance: 9.4
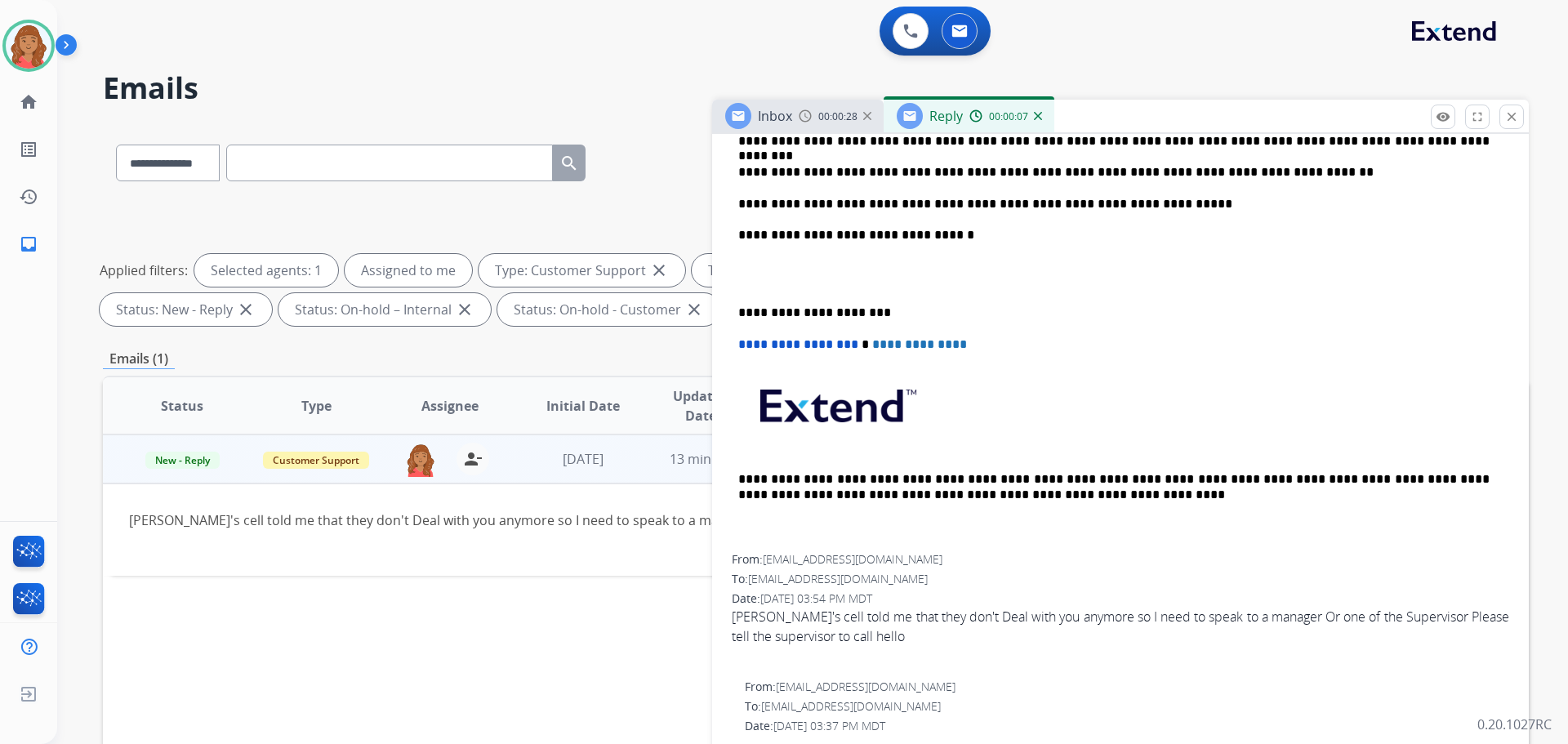
scroll to position [572, 0]
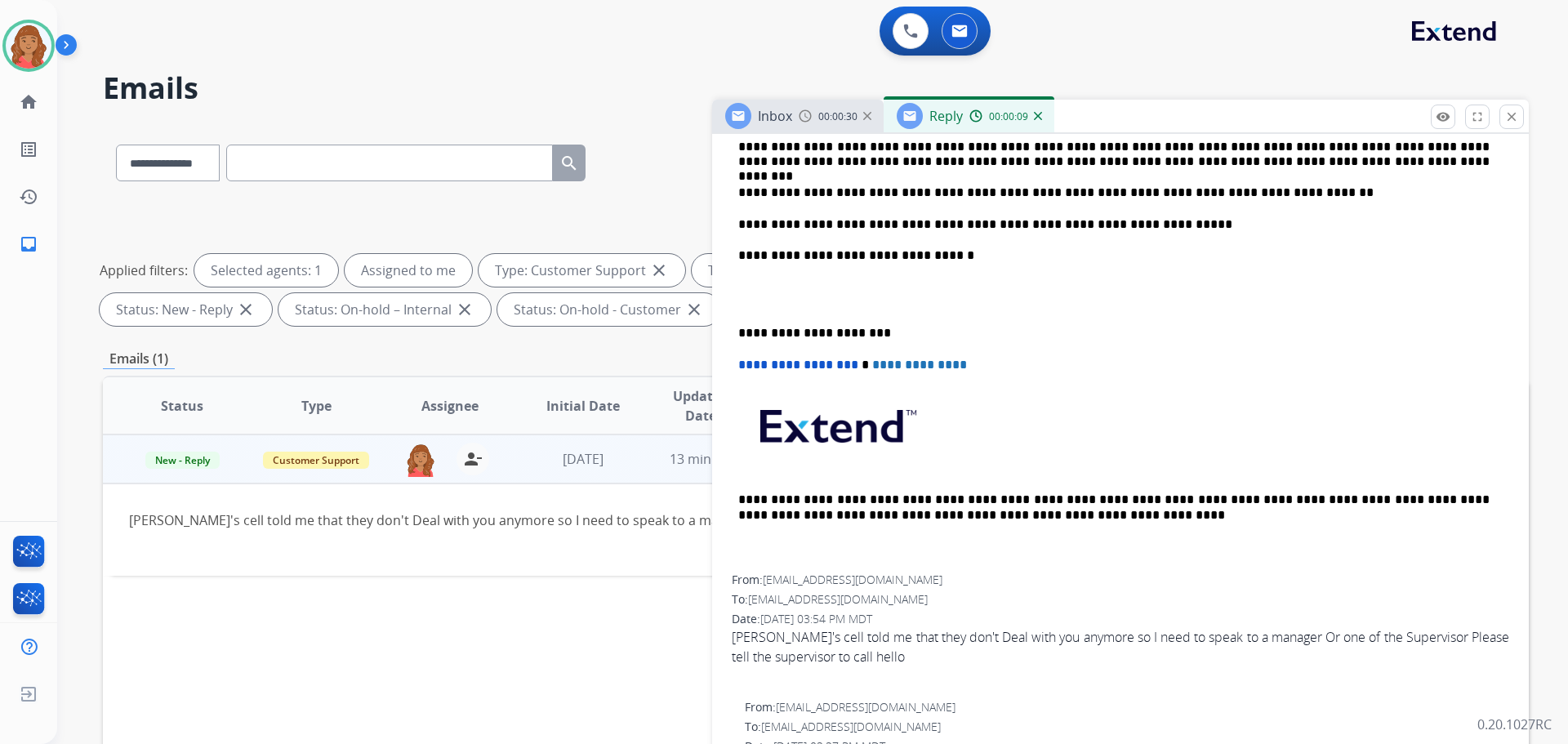
click at [741, 327] on p "**********" at bounding box center [1114, 333] width 751 height 14
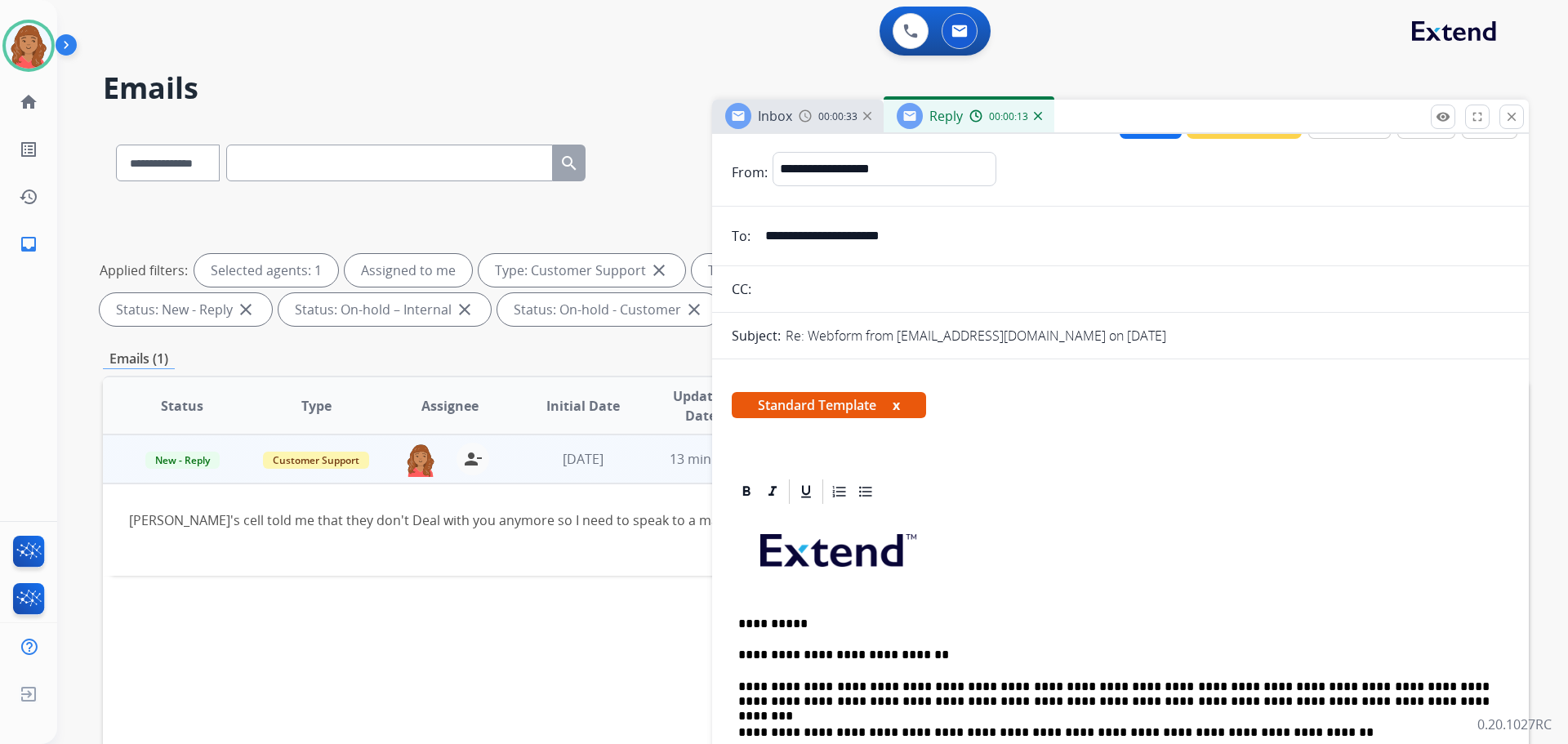
scroll to position [0, 0]
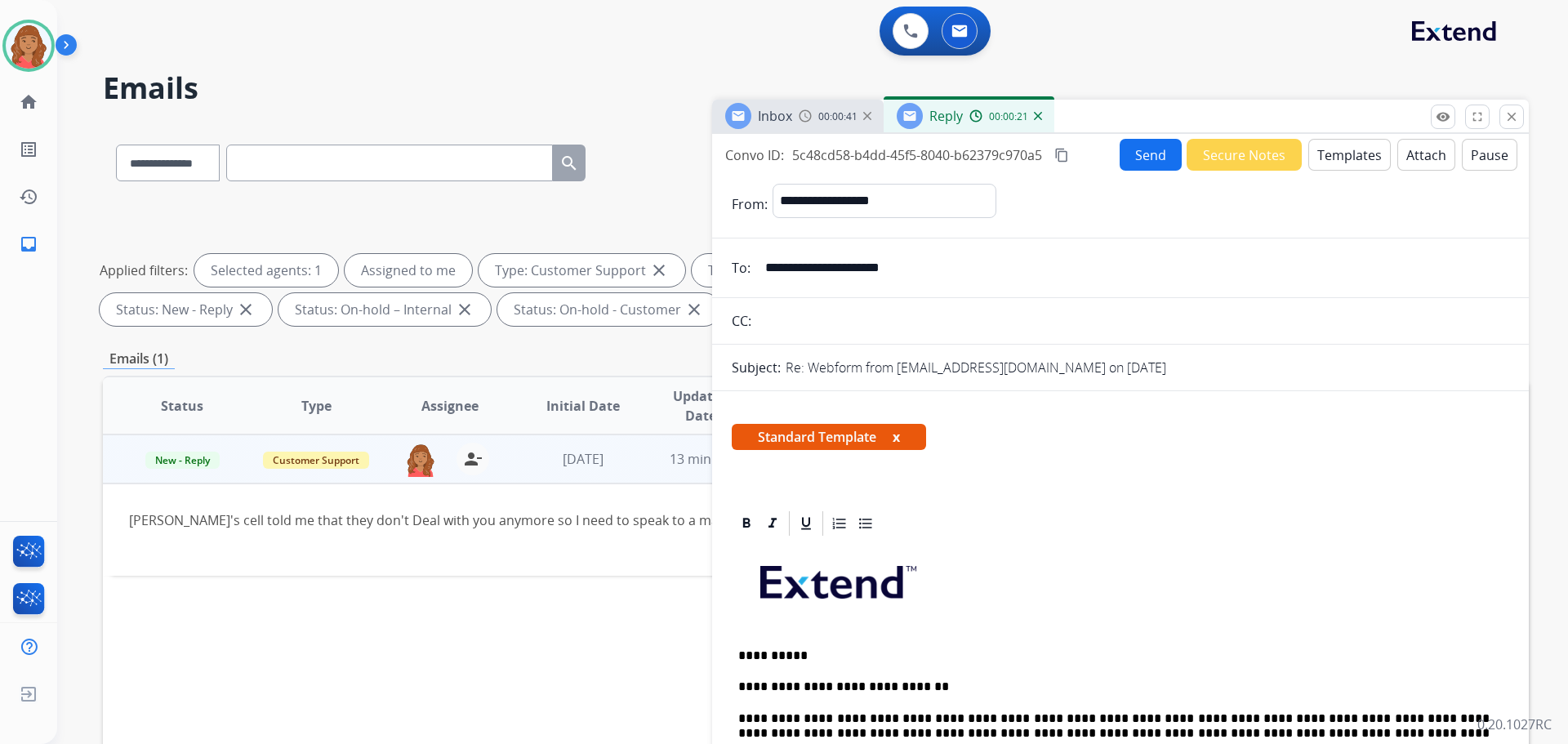
click at [1151, 160] on button "Send" at bounding box center [1151, 154] width 63 height 32
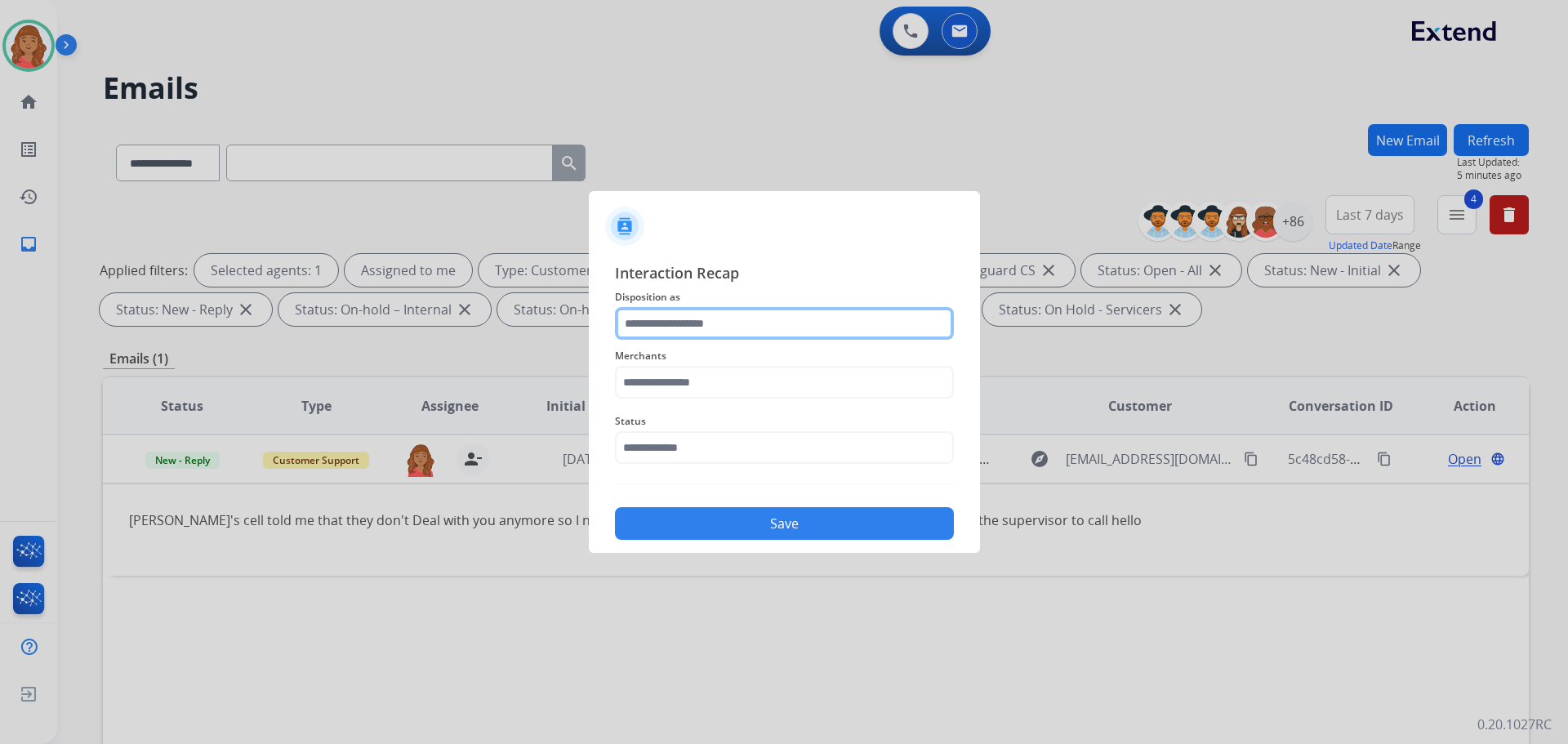
click at [744, 329] on input "text" at bounding box center [784, 323] width 339 height 33
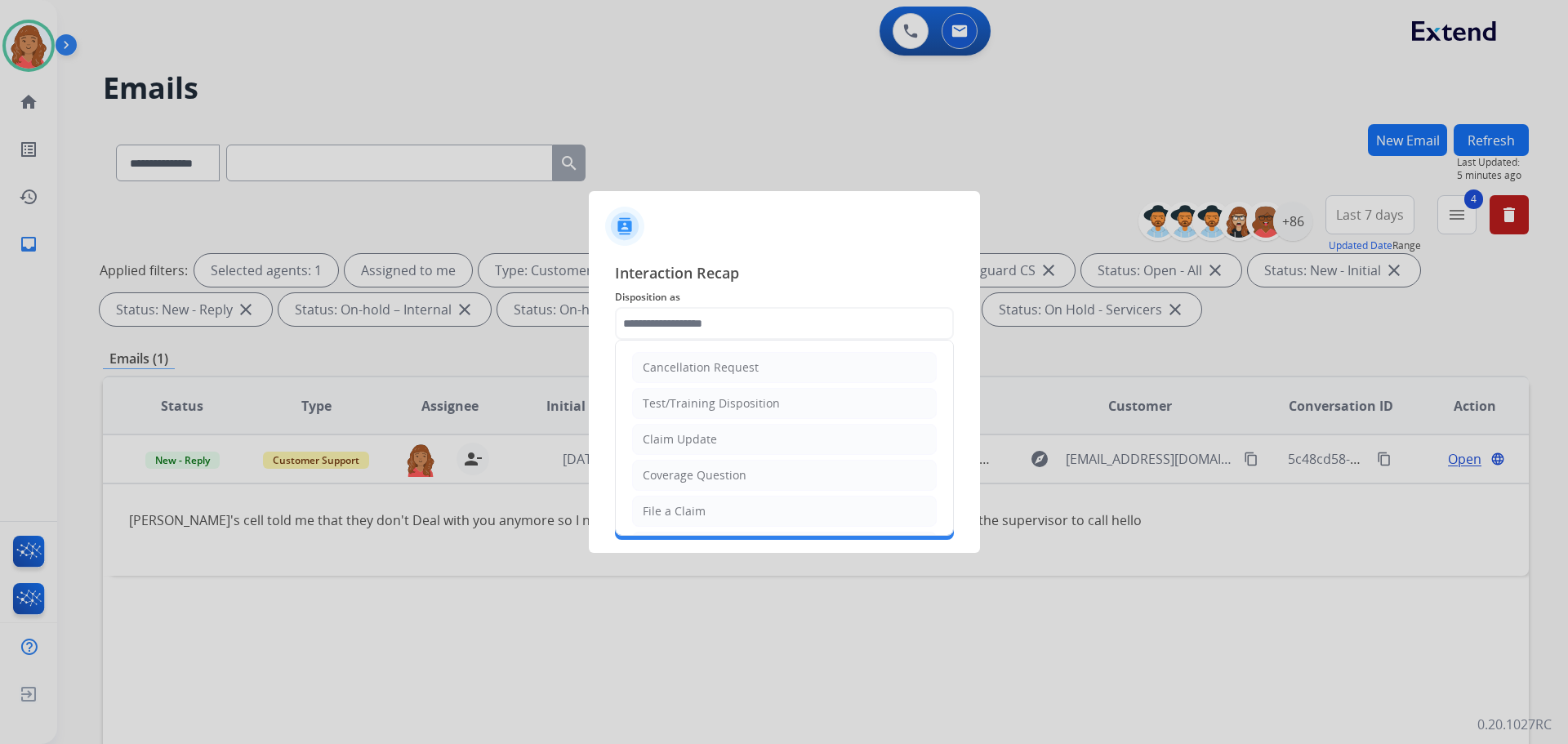
click at [690, 515] on div "File a Claim" at bounding box center [673, 511] width 63 height 16
type input "**********"
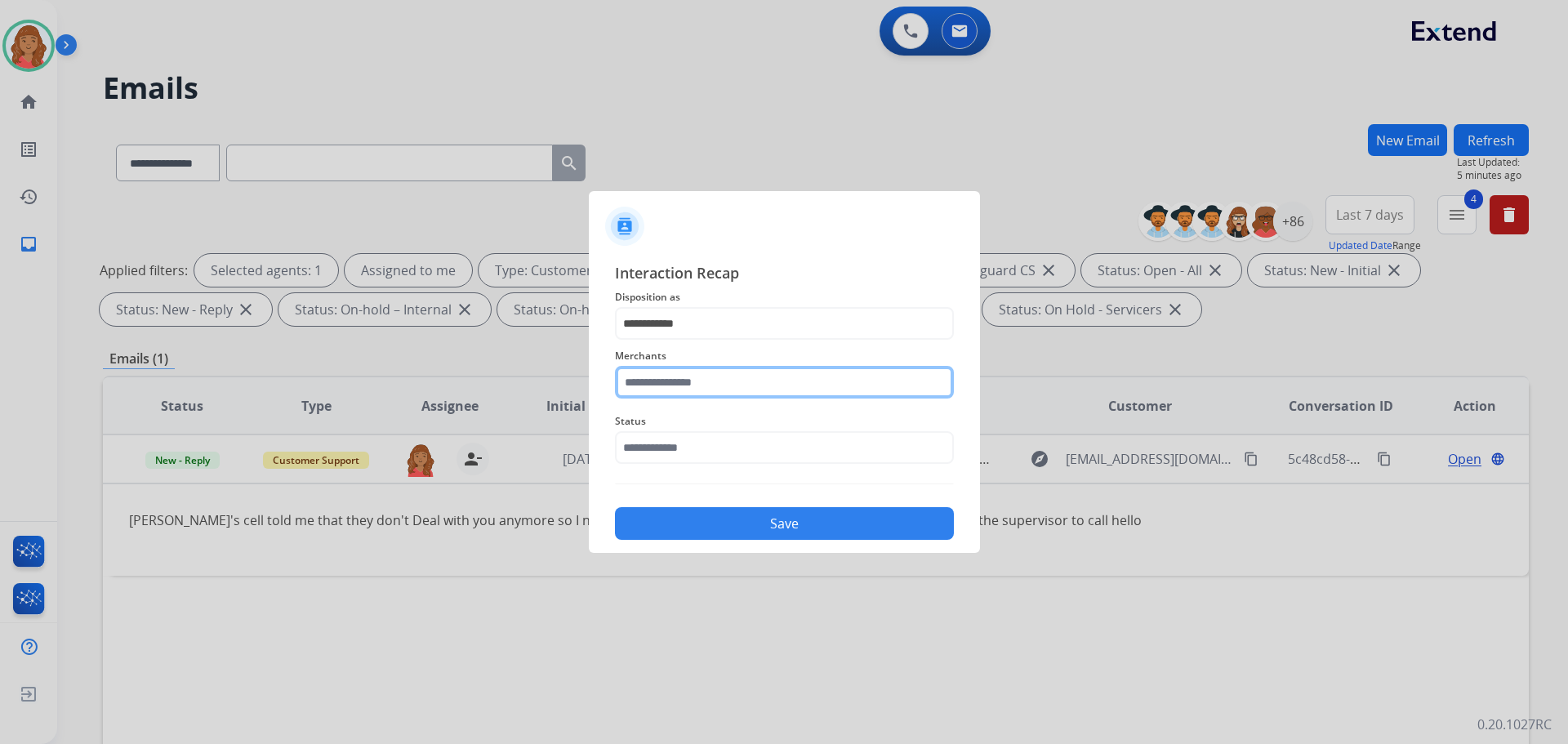
click at [685, 381] on input "text" at bounding box center [784, 382] width 339 height 33
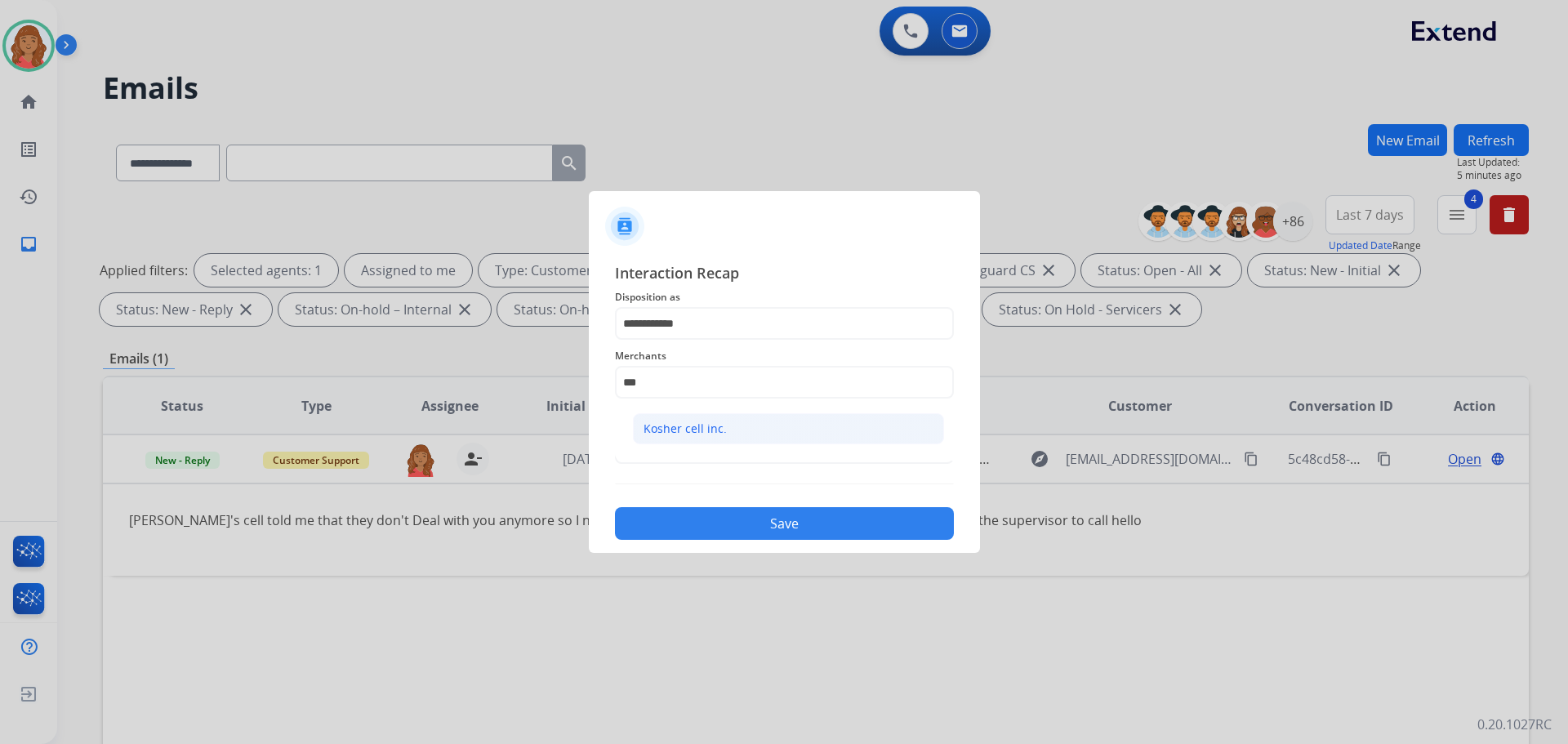
click at [695, 431] on div "Kosher cell inc." at bounding box center [685, 428] width 84 height 16
type input "**********"
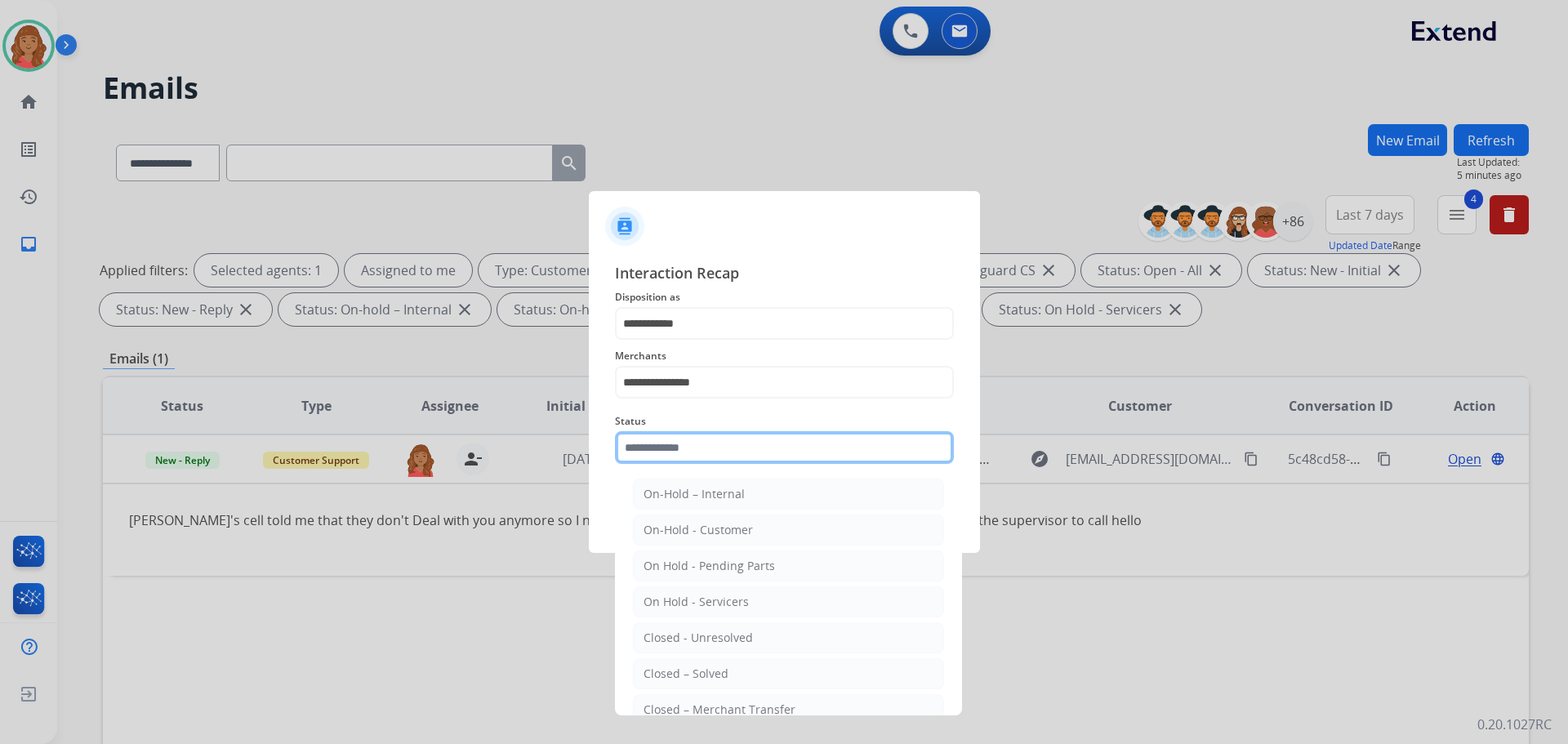
click at [679, 442] on input "text" at bounding box center [784, 448] width 339 height 33
click at [673, 664] on li "Closed – Solved" at bounding box center [788, 674] width 311 height 31
type input "**********"
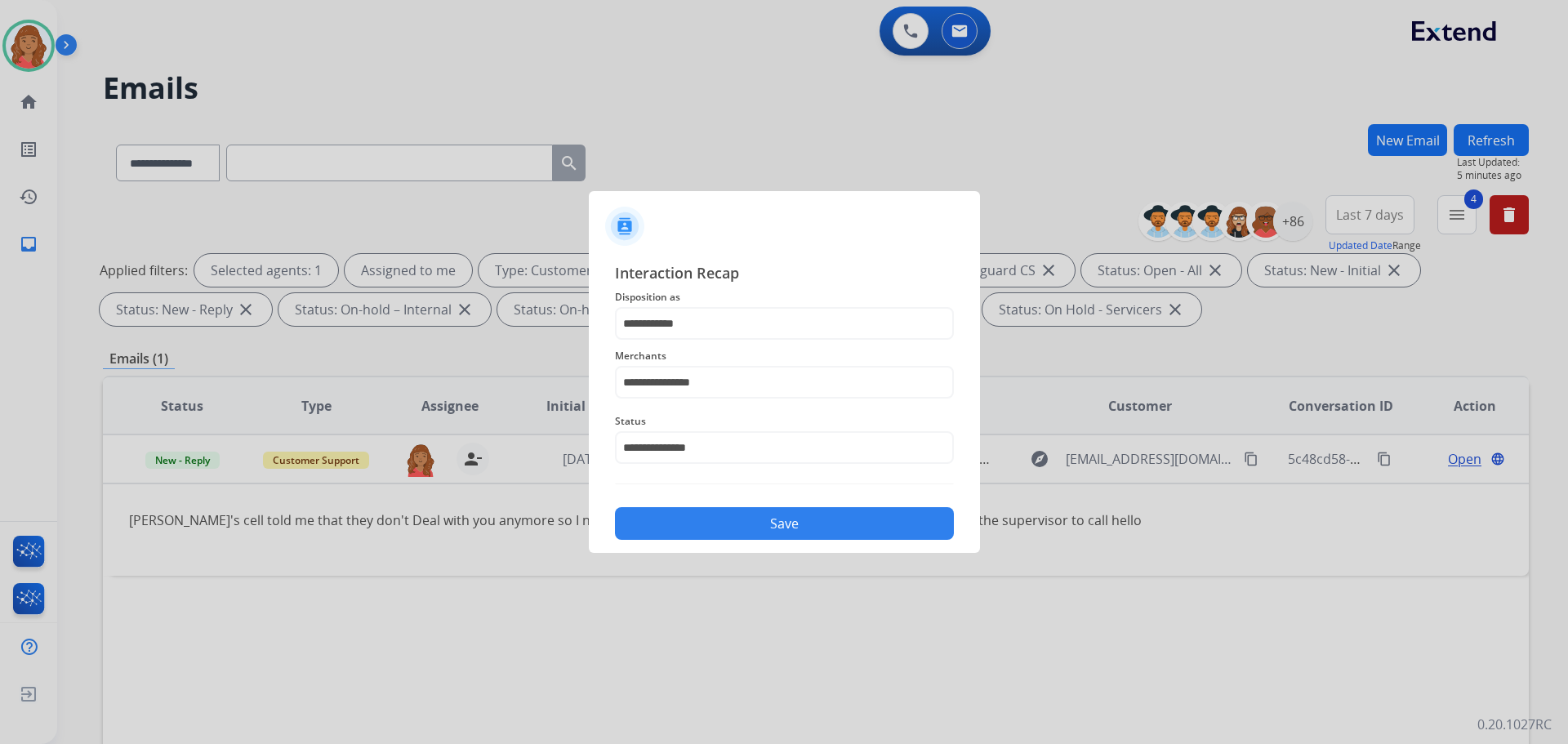
click at [753, 524] on button "Save" at bounding box center [784, 524] width 339 height 33
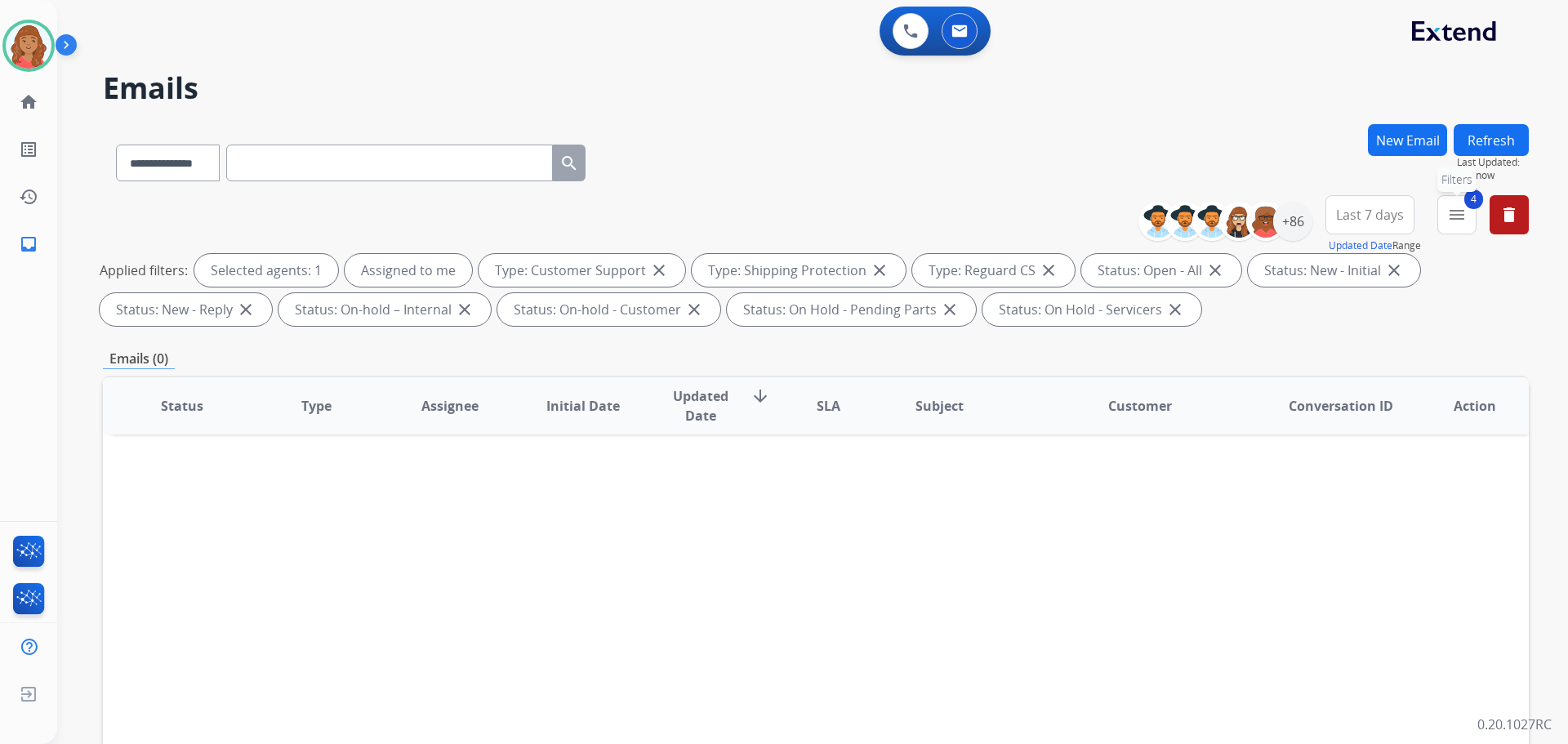
click at [1454, 222] on mat-icon "menu" at bounding box center [1457, 215] width 19 height 19
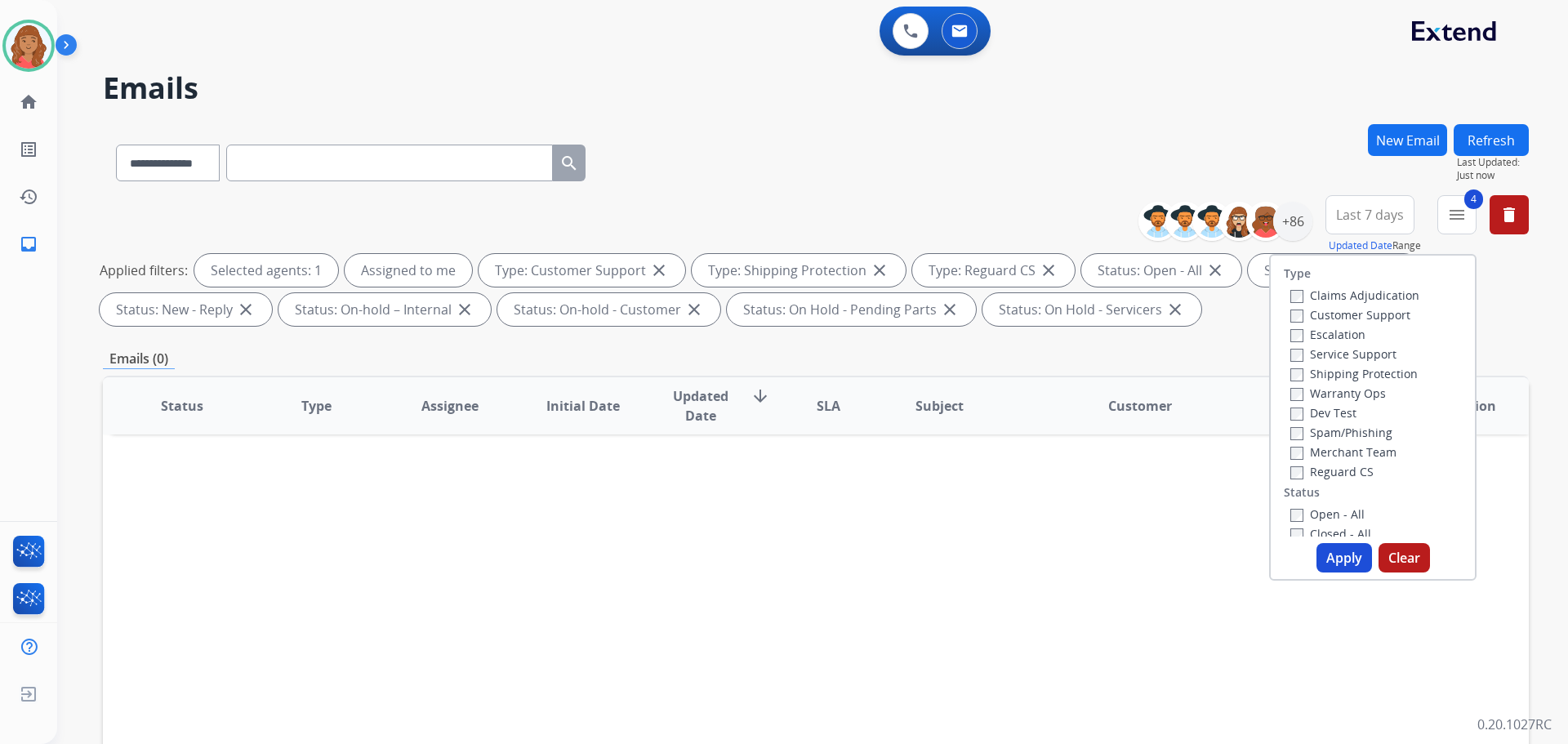
click at [1333, 559] on button "Apply" at bounding box center [1345, 558] width 56 height 30
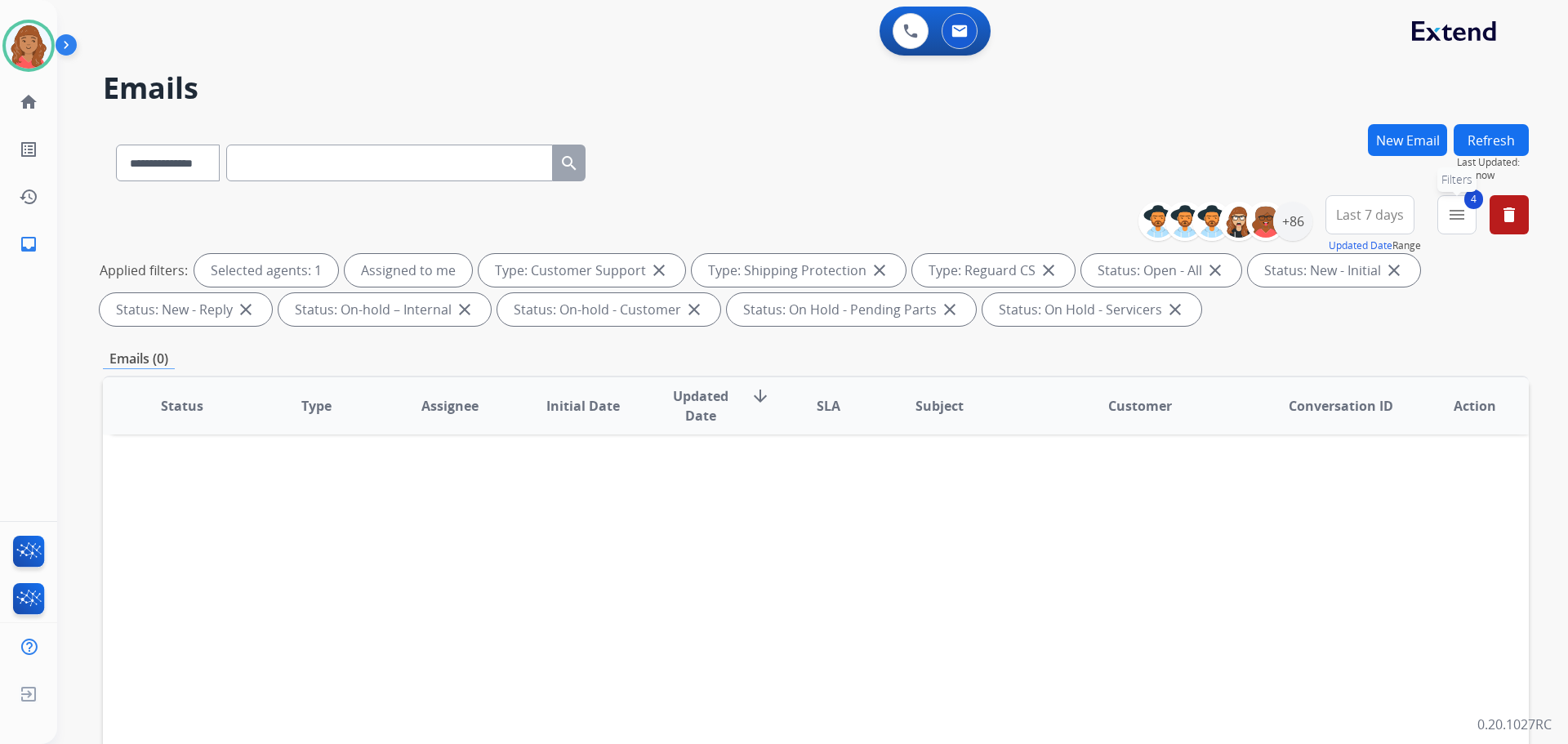
drag, startPoint x: 1448, startPoint y: 218, endPoint x: 1396, endPoint y: 257, distance: 65.0
click at [1448, 218] on mat-icon "menu" at bounding box center [1457, 215] width 19 height 19
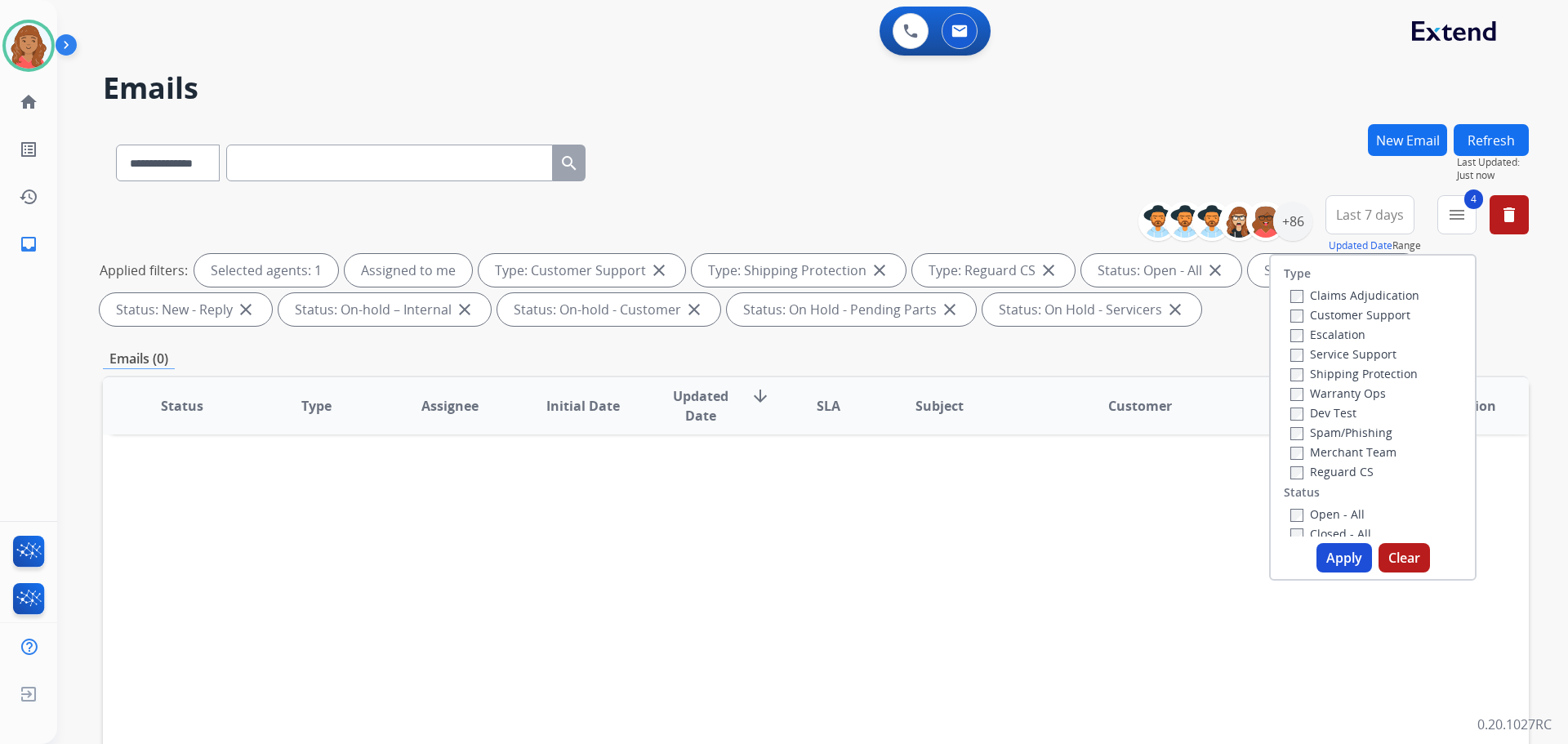
click at [1291, 525] on div "Closed - All" at bounding box center [1377, 533] width 171 height 19
click at [1327, 554] on button "Apply" at bounding box center [1345, 558] width 56 height 30
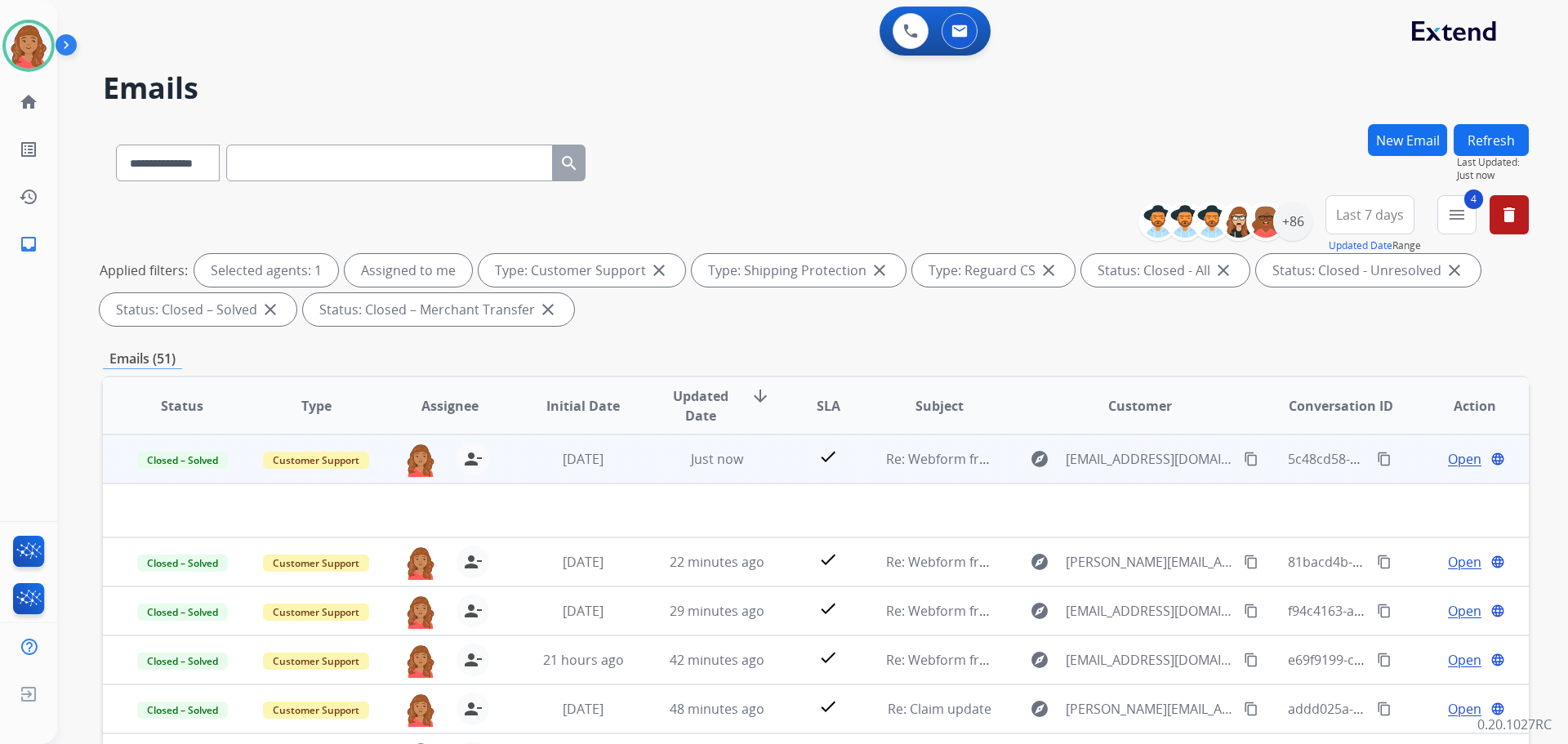
click at [1244, 460] on mat-icon "content_copy" at bounding box center [1251, 459] width 14 height 14
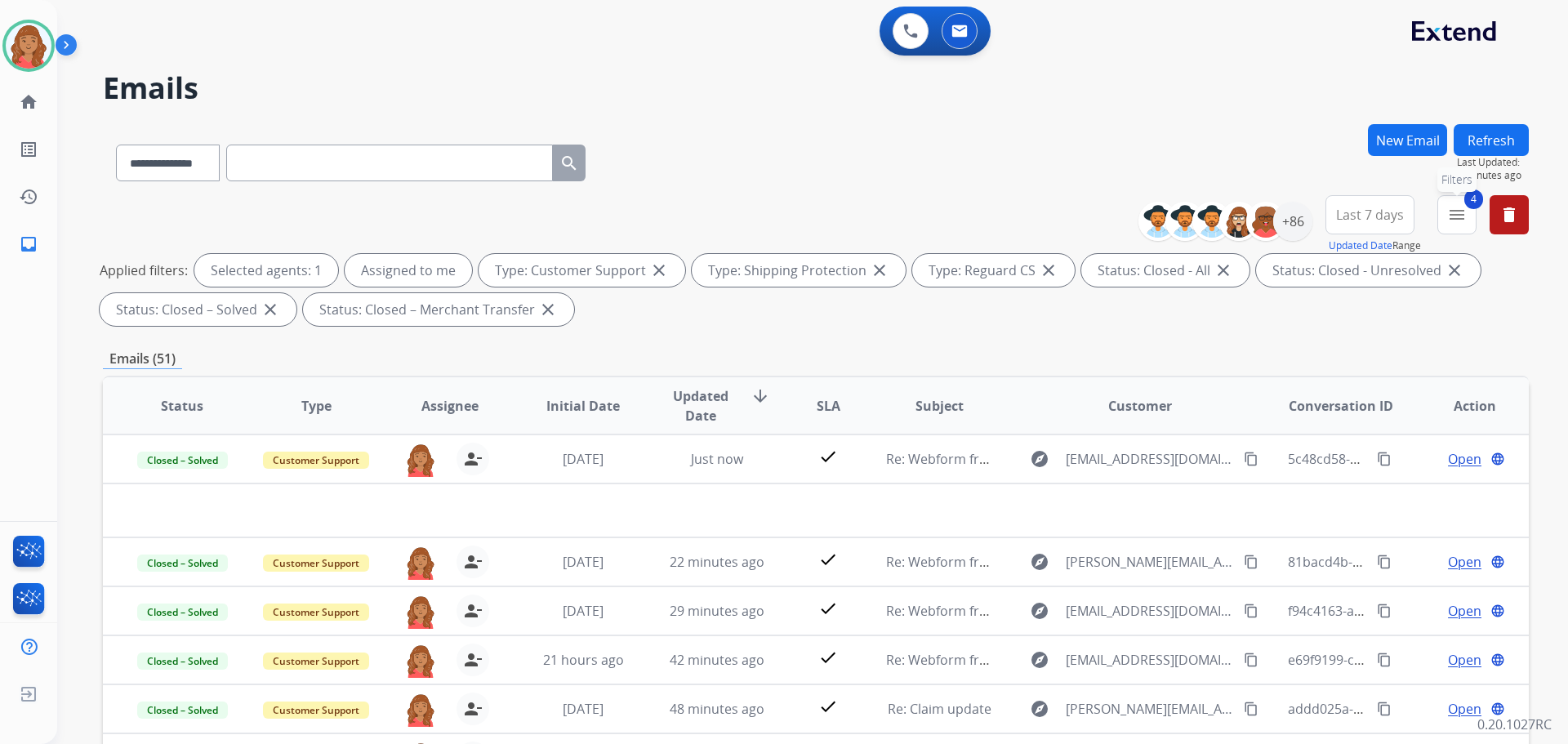
drag, startPoint x: 1466, startPoint y: 211, endPoint x: 1441, endPoint y: 237, distance: 36.1
click at [1466, 211] on mat-icon "menu" at bounding box center [1457, 215] width 19 height 19
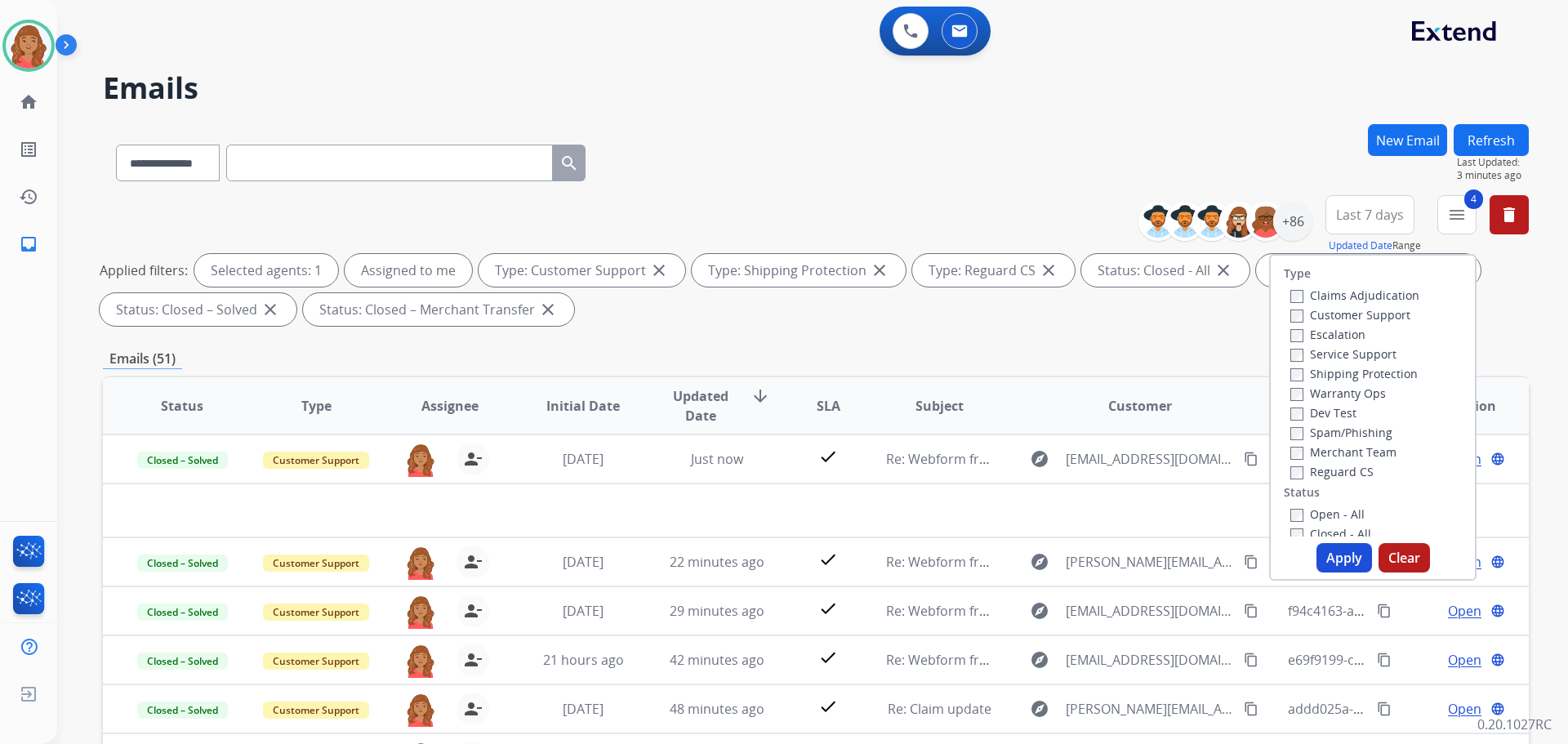
click at [1284, 517] on div "Open - All Closed - All New - Initial New - Reply On-hold – Internal On-hold - …" at bounding box center [1373, 612] width 178 height 216
click at [1332, 556] on button "Apply" at bounding box center [1345, 558] width 56 height 30
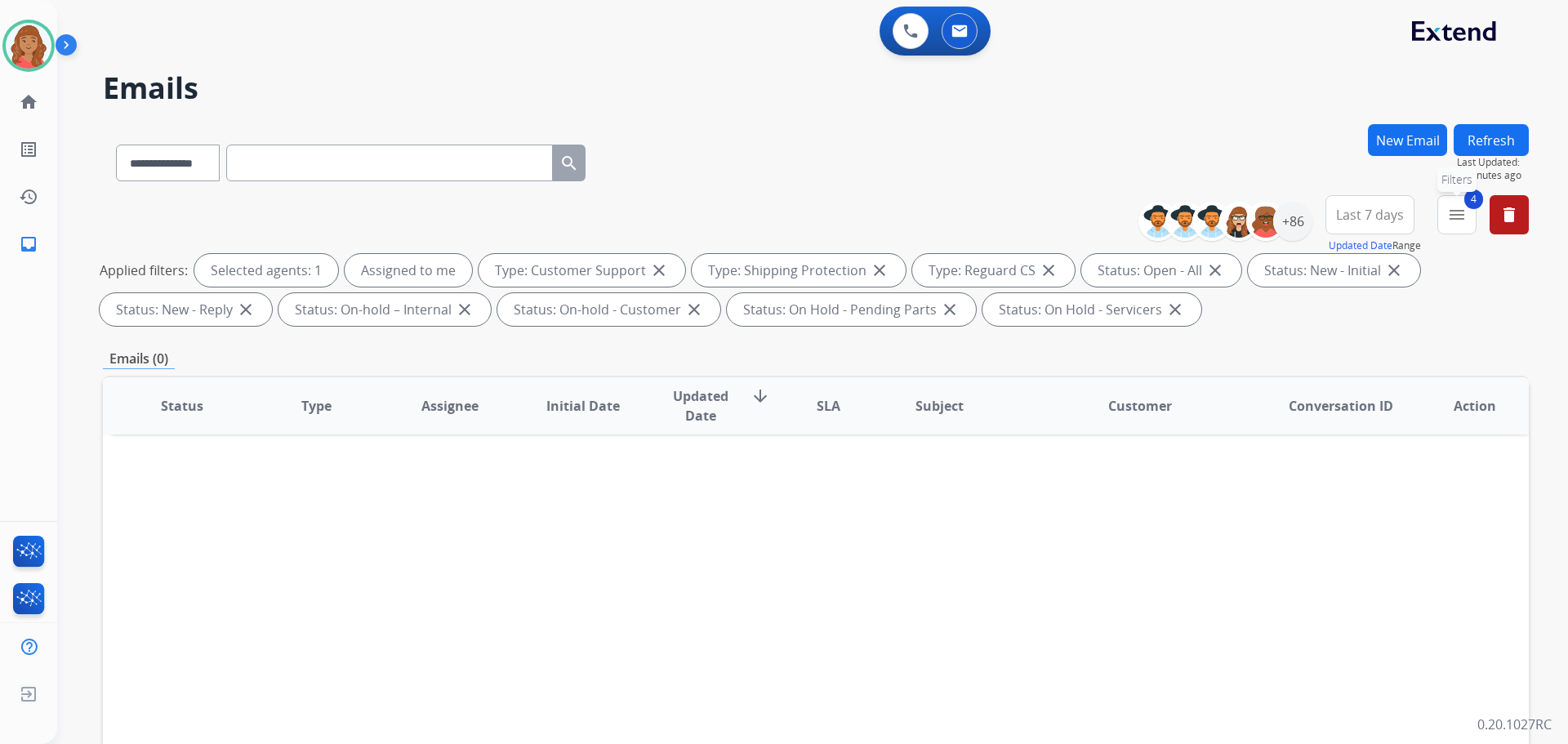
click at [1468, 215] on button "4 menu Filters" at bounding box center [1456, 215] width 39 height 39
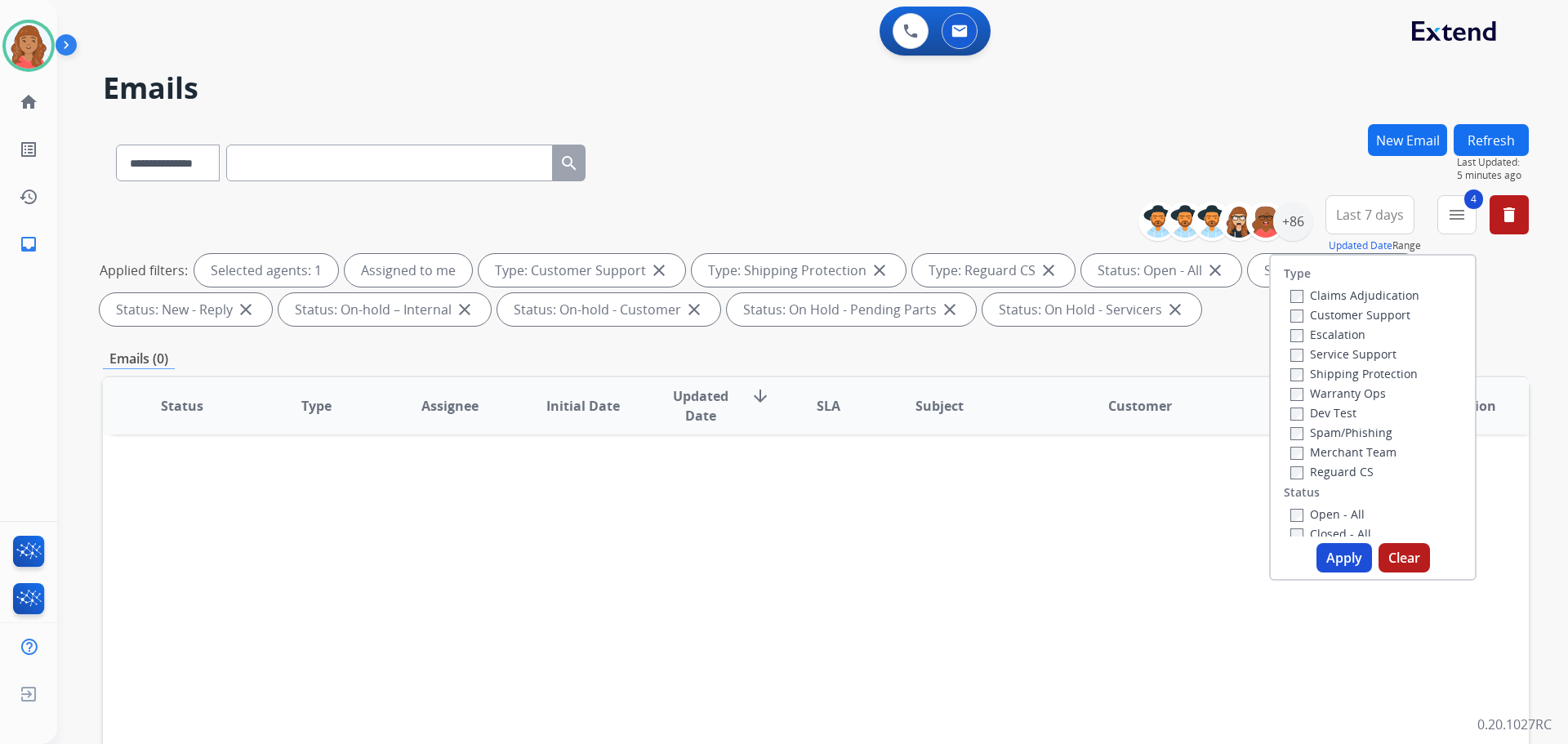
click at [1333, 567] on button "Apply" at bounding box center [1345, 558] width 56 height 30
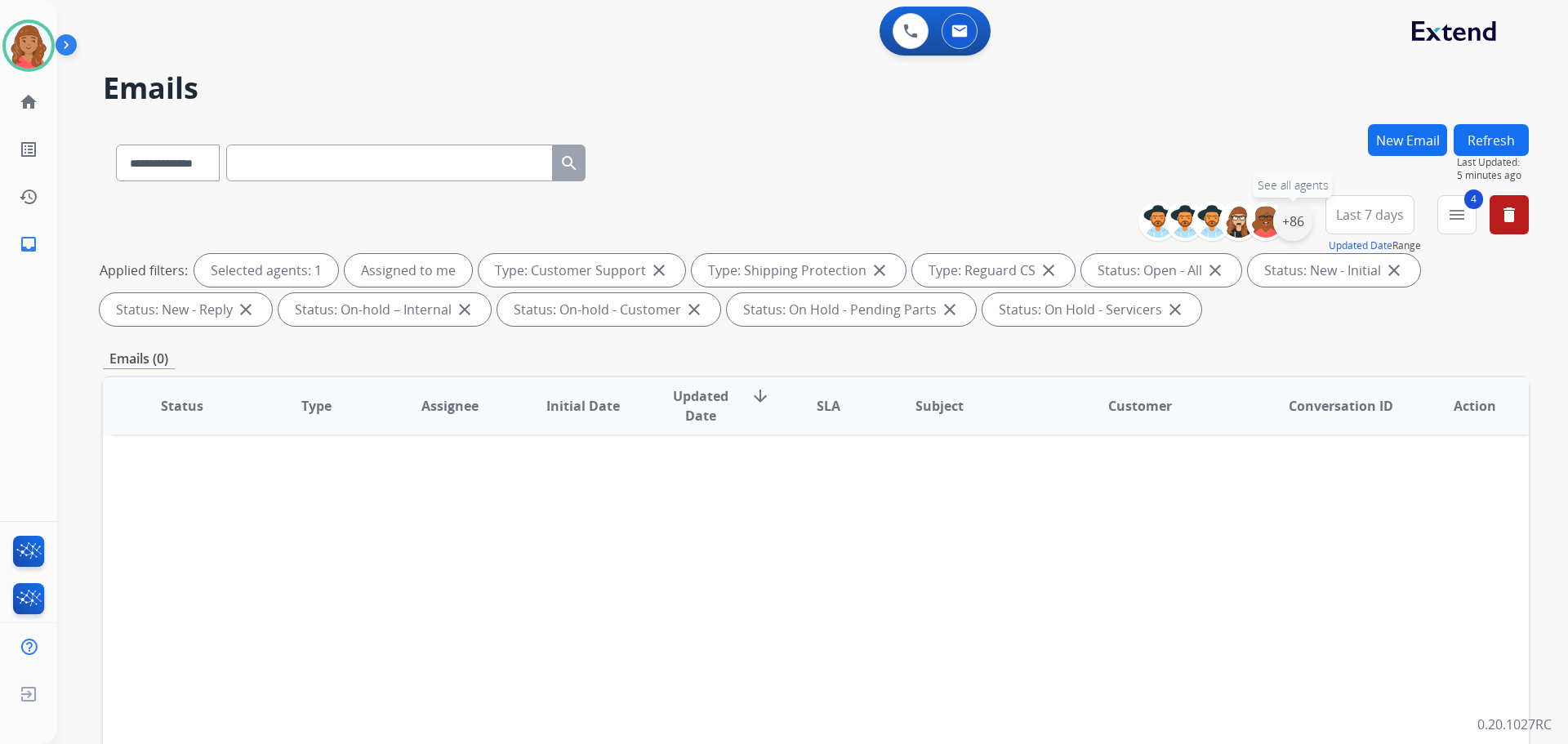
click at [1291, 222] on div "+86" at bounding box center [1293, 221] width 39 height 39
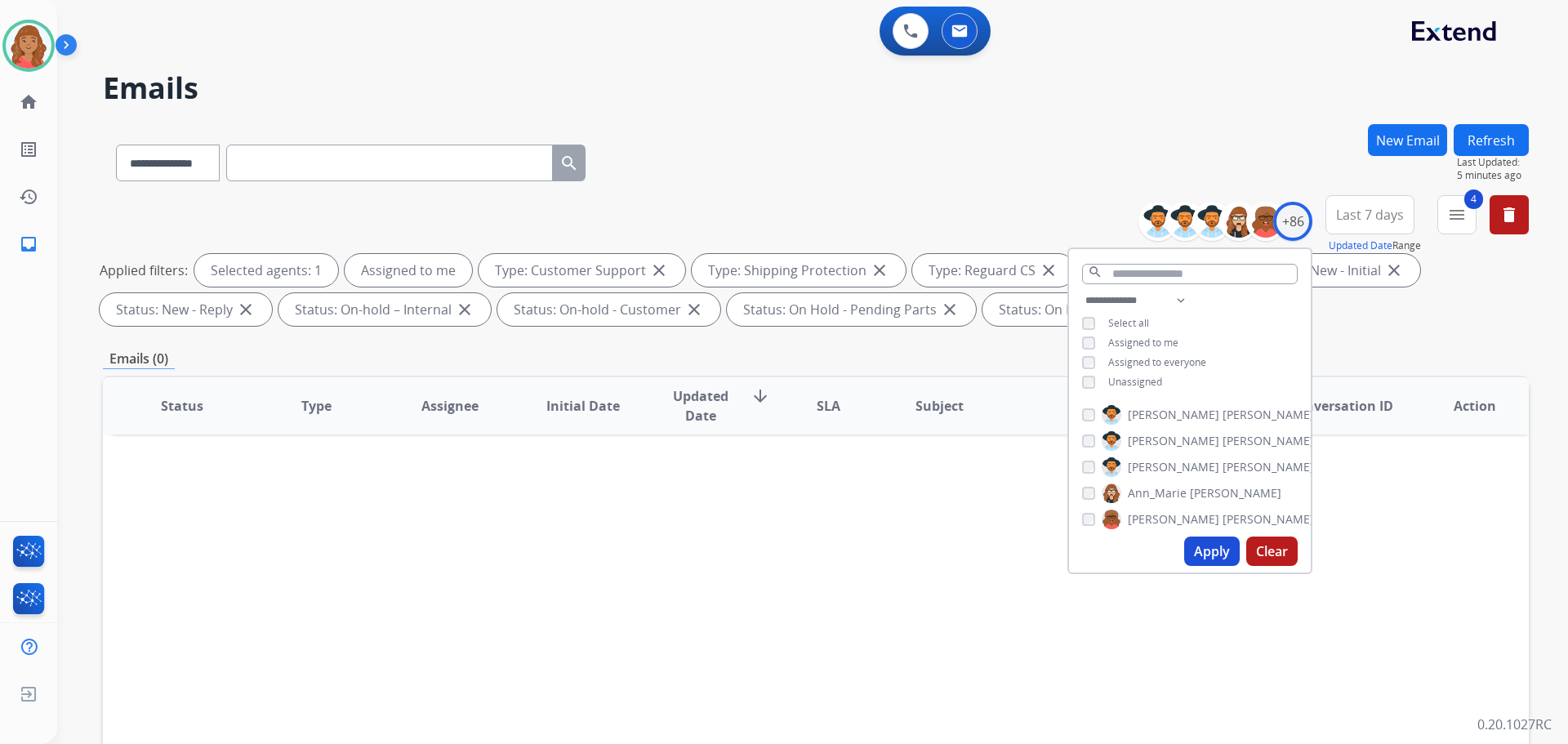
click at [1458, 221] on mat-icon "menu" at bounding box center [1457, 215] width 19 height 19
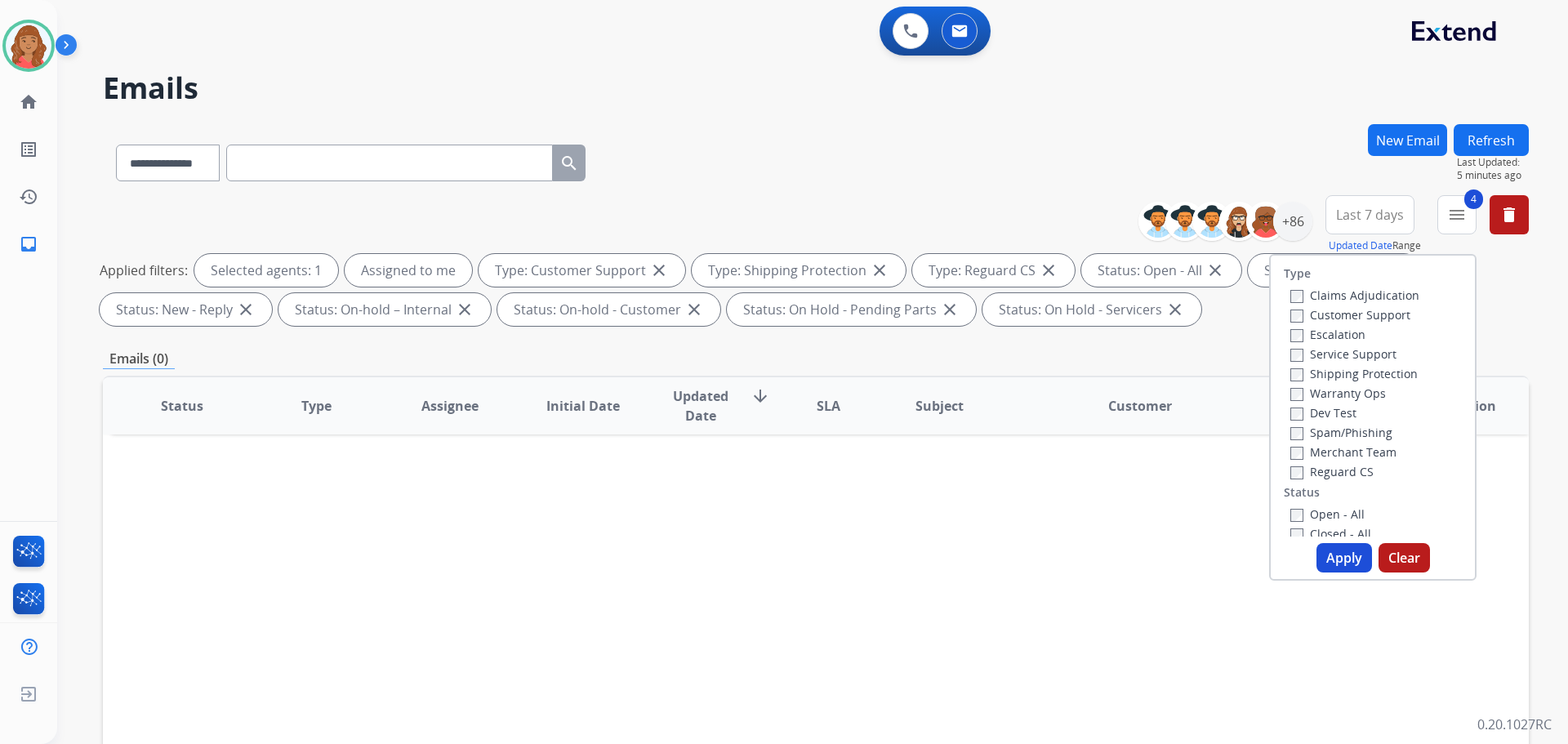
click at [1339, 556] on button "Apply" at bounding box center [1345, 558] width 56 height 30
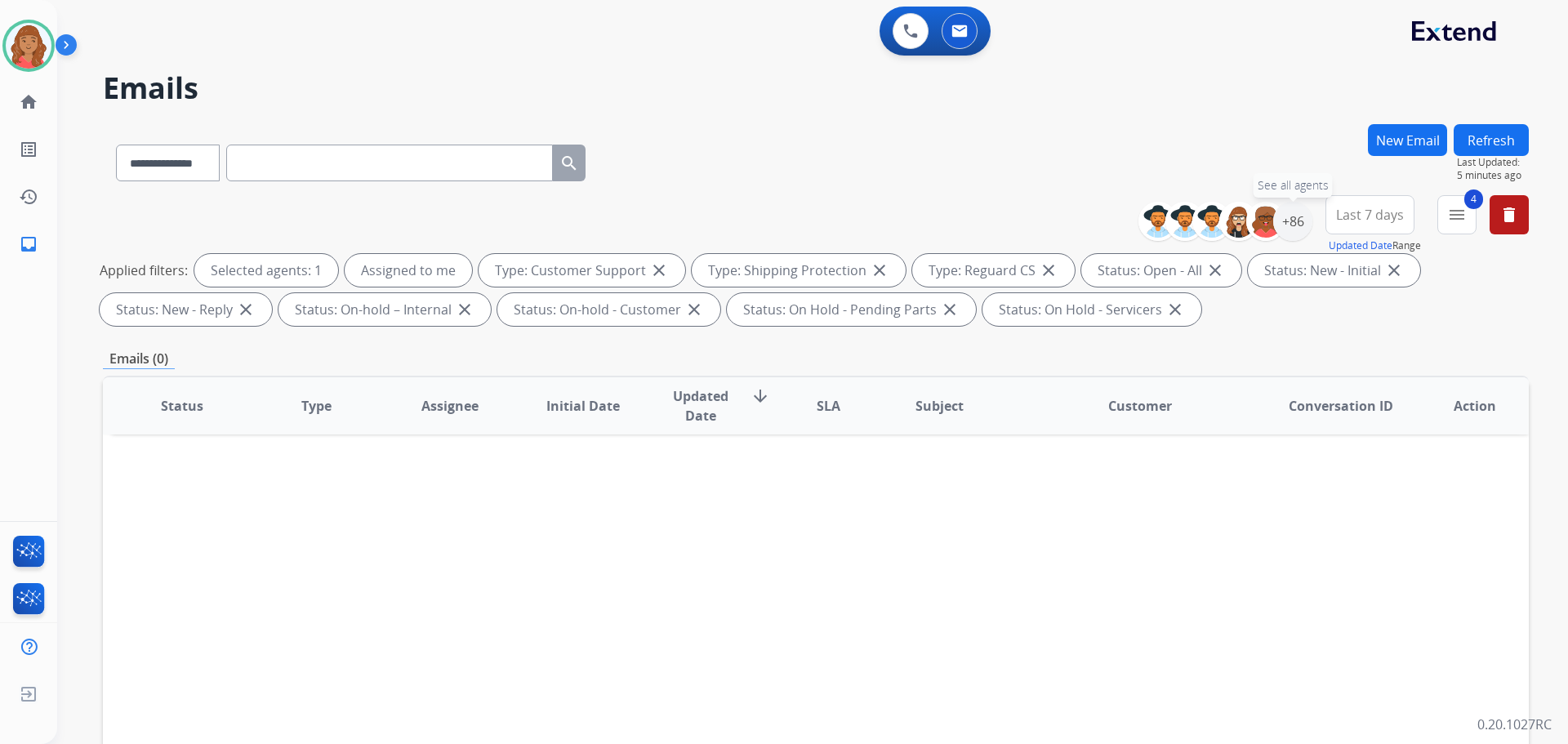
drag, startPoint x: 1291, startPoint y: 221, endPoint x: 1296, endPoint y: 268, distance: 47.3
click at [1291, 222] on div "+86" at bounding box center [1293, 221] width 39 height 39
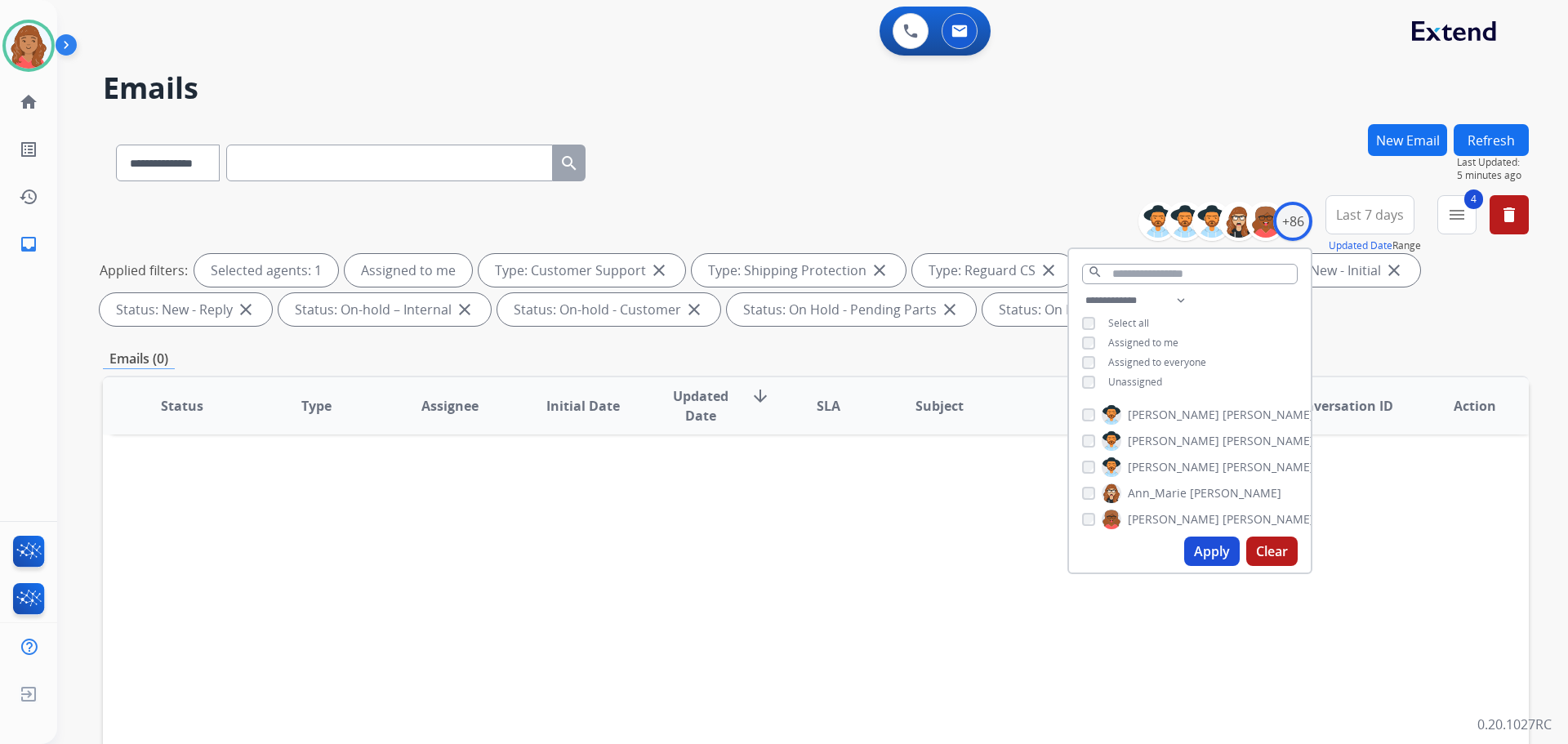
click at [1205, 558] on button "Apply" at bounding box center [1212, 552] width 56 height 30
click at [939, 541] on div "Status Type Assignee Initial Date Updated Date arrow_downward SLA Subject Custo…" at bounding box center [816, 650] width 1426 height 548
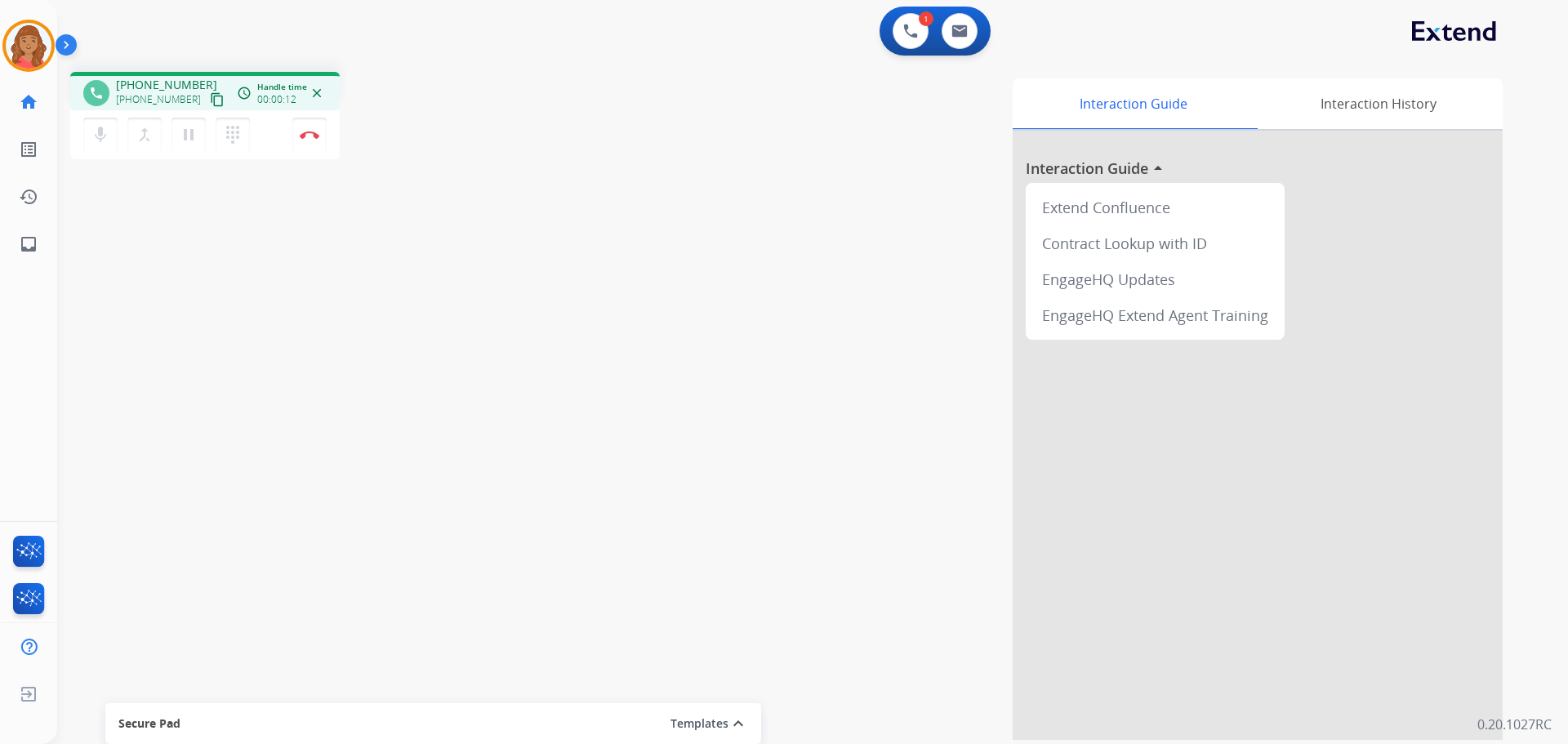
click at [210, 103] on mat-icon "content_copy" at bounding box center [216, 99] width 14 height 14
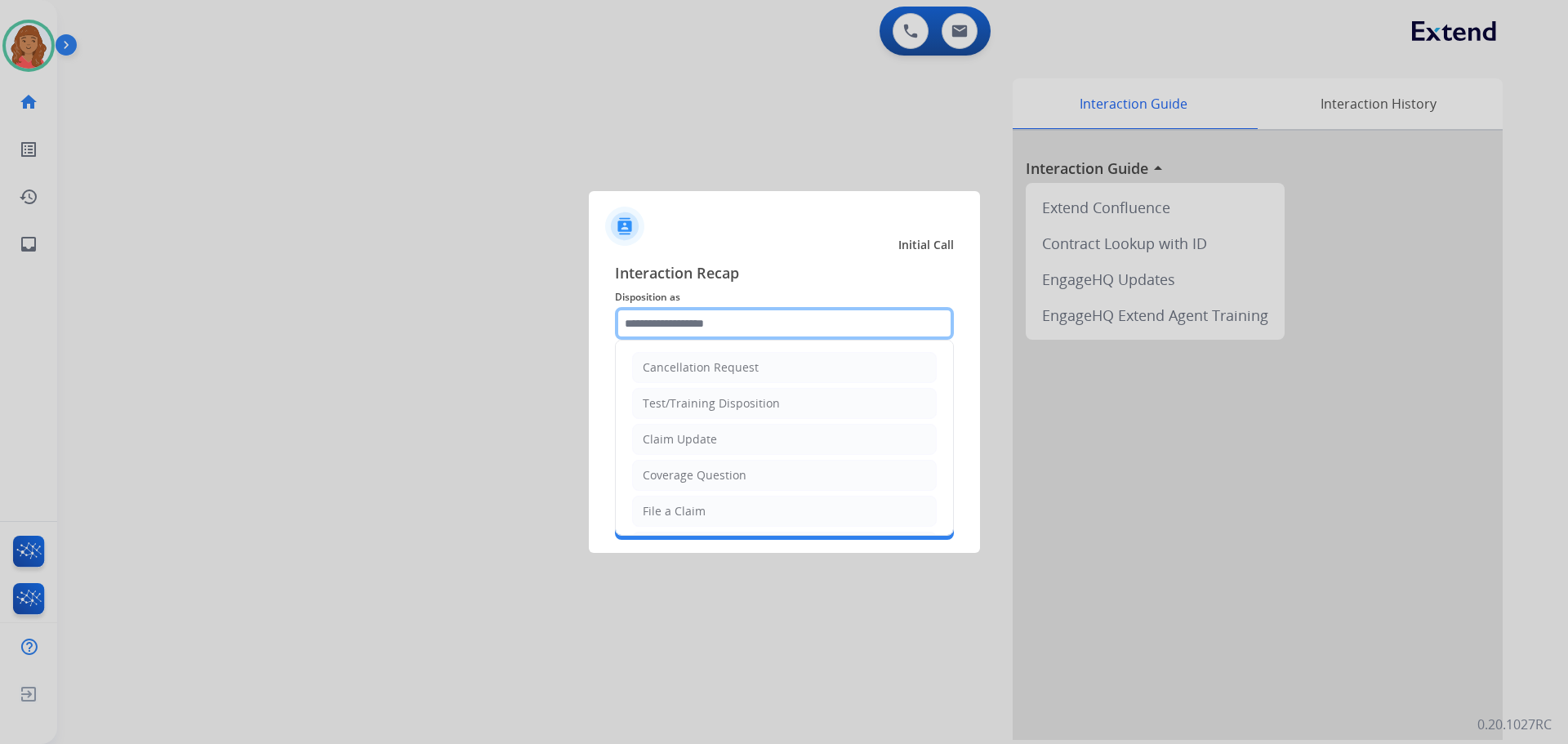
drag, startPoint x: 754, startPoint y: 331, endPoint x: 744, endPoint y: 339, distance: 12.8
click at [751, 333] on input "text" at bounding box center [784, 323] width 339 height 33
drag, startPoint x: 664, startPoint y: 508, endPoint x: 669, endPoint y: 474, distance: 34.4
click at [664, 507] on div "File a Claim" at bounding box center [673, 511] width 63 height 16
type input "**********"
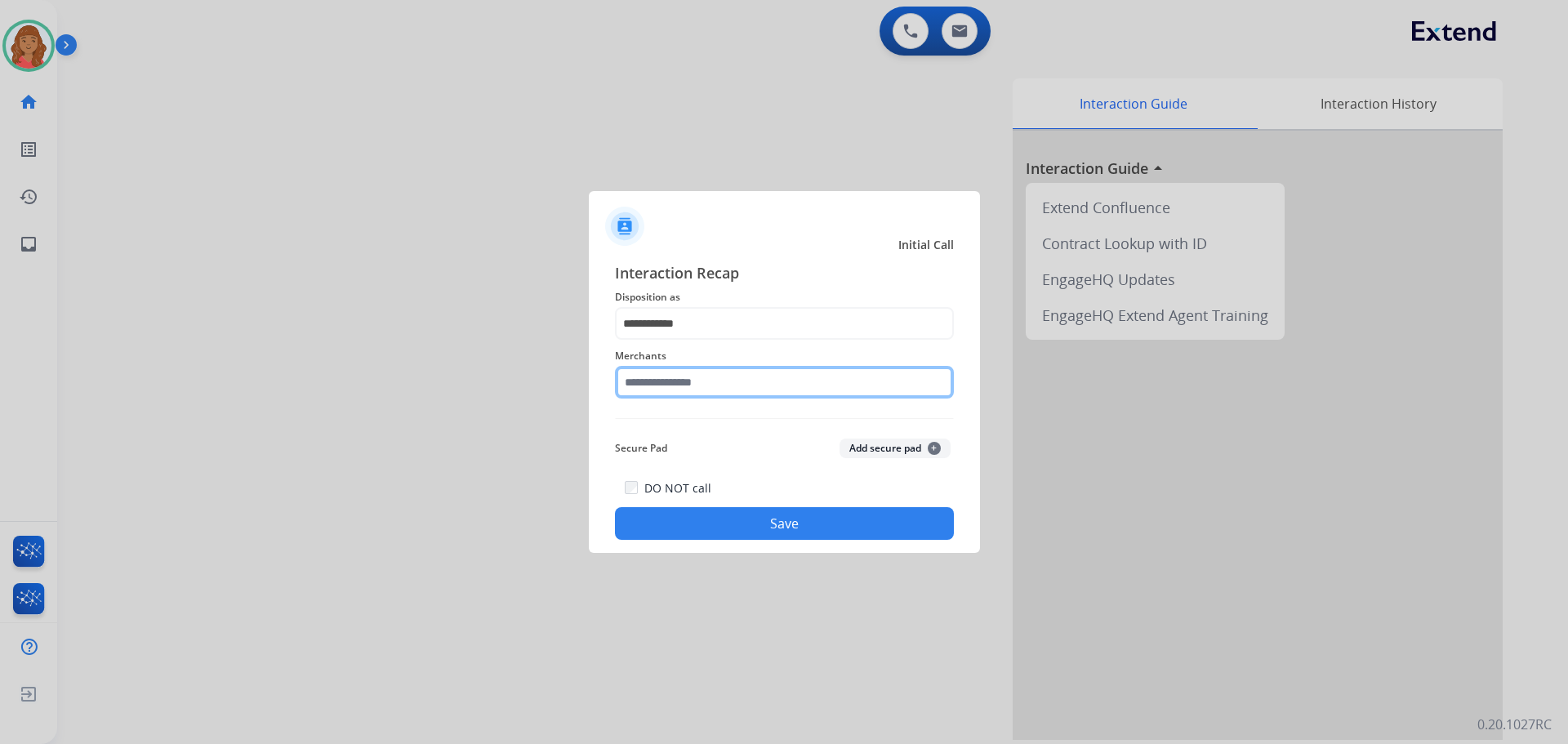
click at [684, 388] on input "text" at bounding box center [784, 382] width 339 height 33
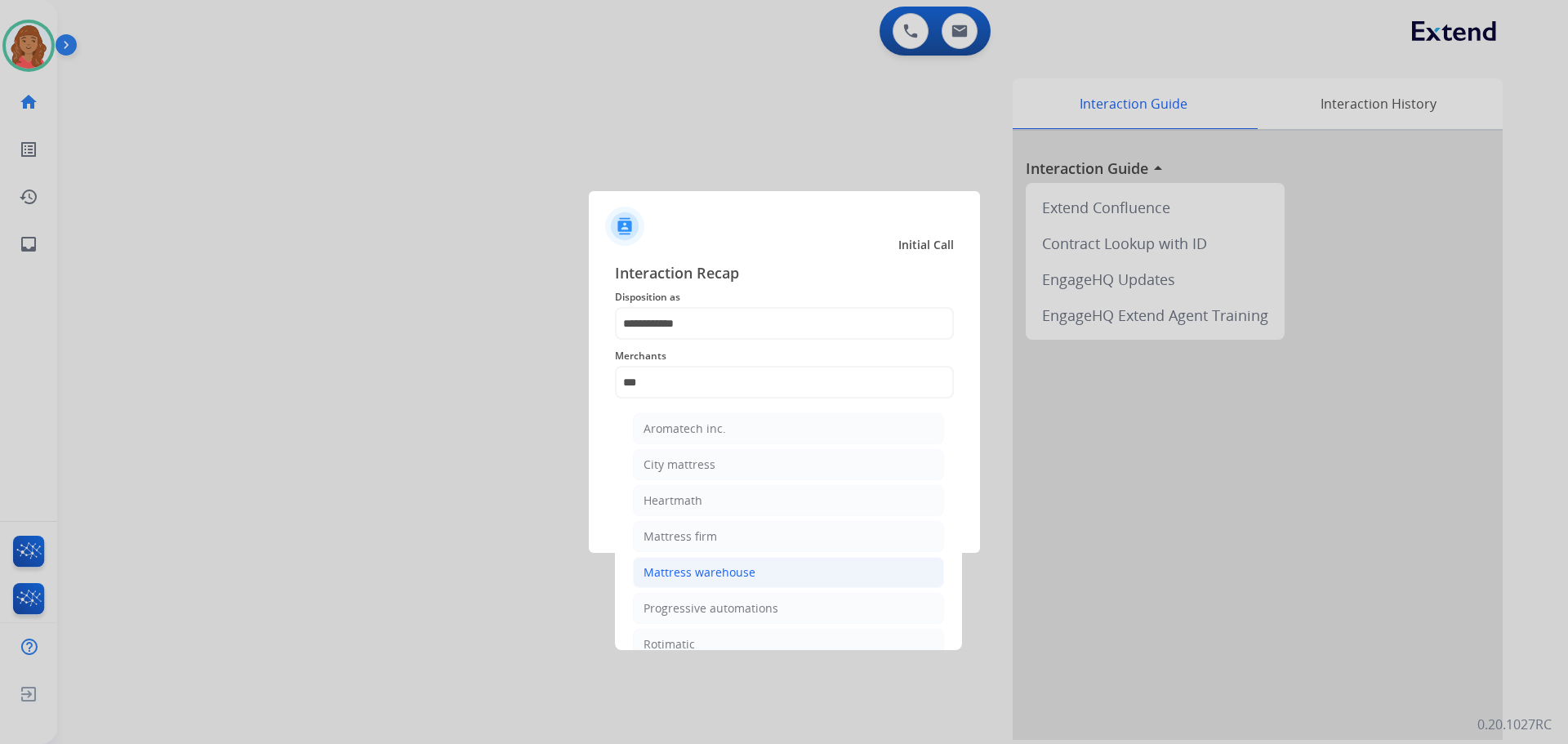
click at [678, 577] on div "Mattress warehouse" at bounding box center [699, 573] width 112 height 16
type input "**********"
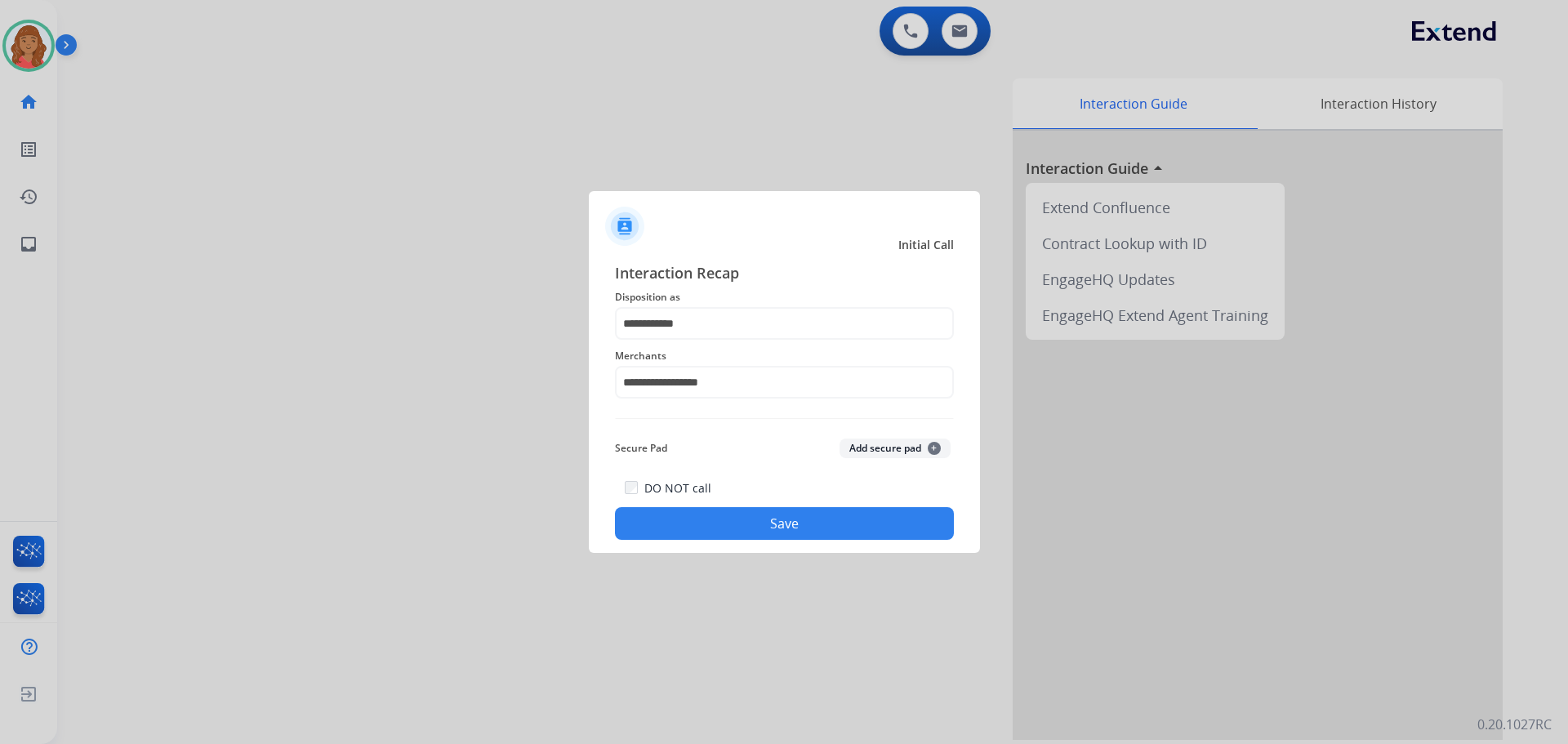
click at [717, 515] on button "Save" at bounding box center [784, 524] width 339 height 33
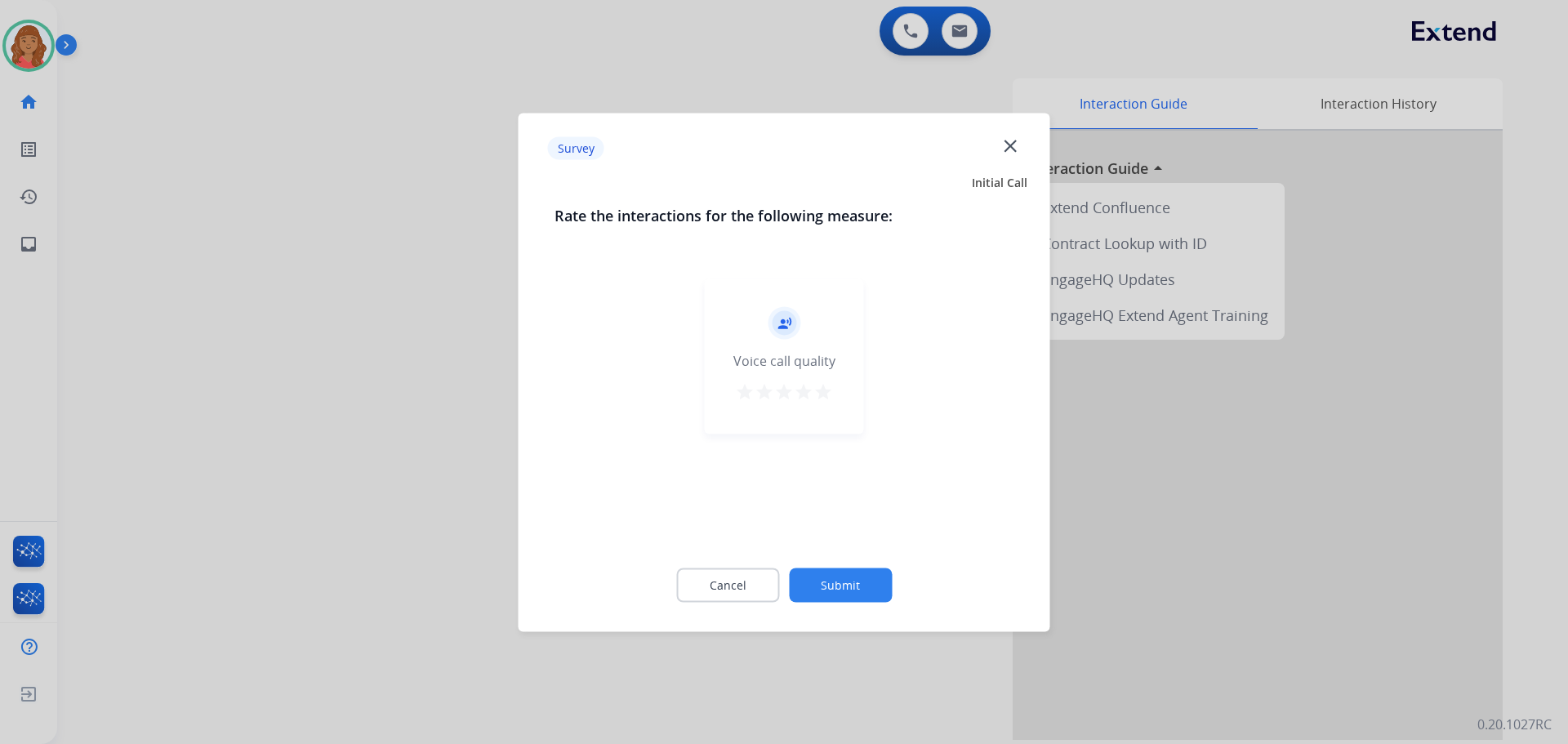
drag, startPoint x: 830, startPoint y: 393, endPoint x: 809, endPoint y: 435, distance: 47.0
click at [830, 394] on mat-icon "star" at bounding box center [823, 392] width 19 height 19
click at [854, 576] on button "Submit" at bounding box center [840, 585] width 103 height 35
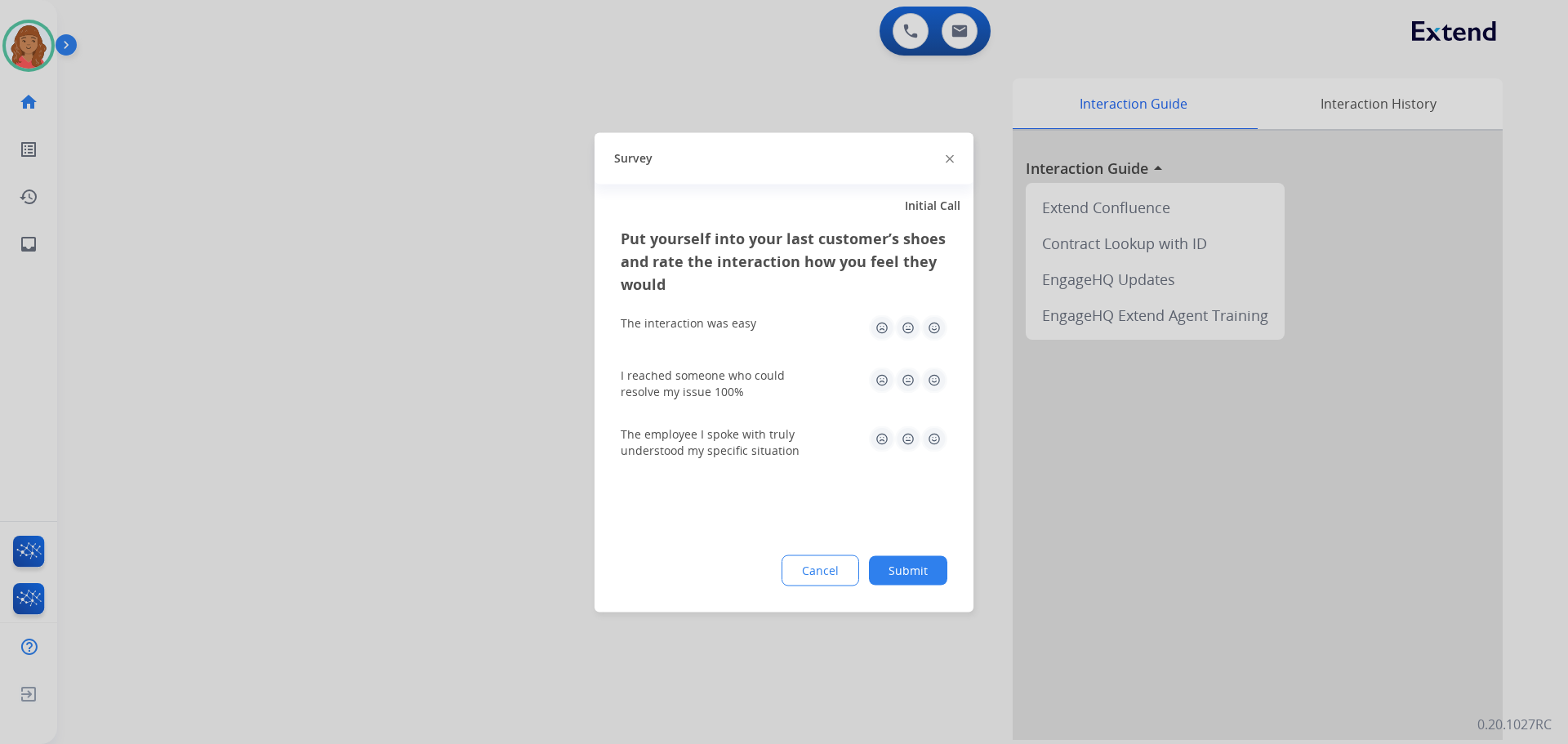
click at [929, 336] on img at bounding box center [934, 327] width 26 height 26
click at [934, 383] on img at bounding box center [934, 379] width 26 height 26
drag, startPoint x: 933, startPoint y: 439, endPoint x: 926, endPoint y: 483, distance: 44.6
click at [932, 440] on img at bounding box center [934, 438] width 26 height 26
click at [917, 577] on button "Submit" at bounding box center [908, 570] width 79 height 30
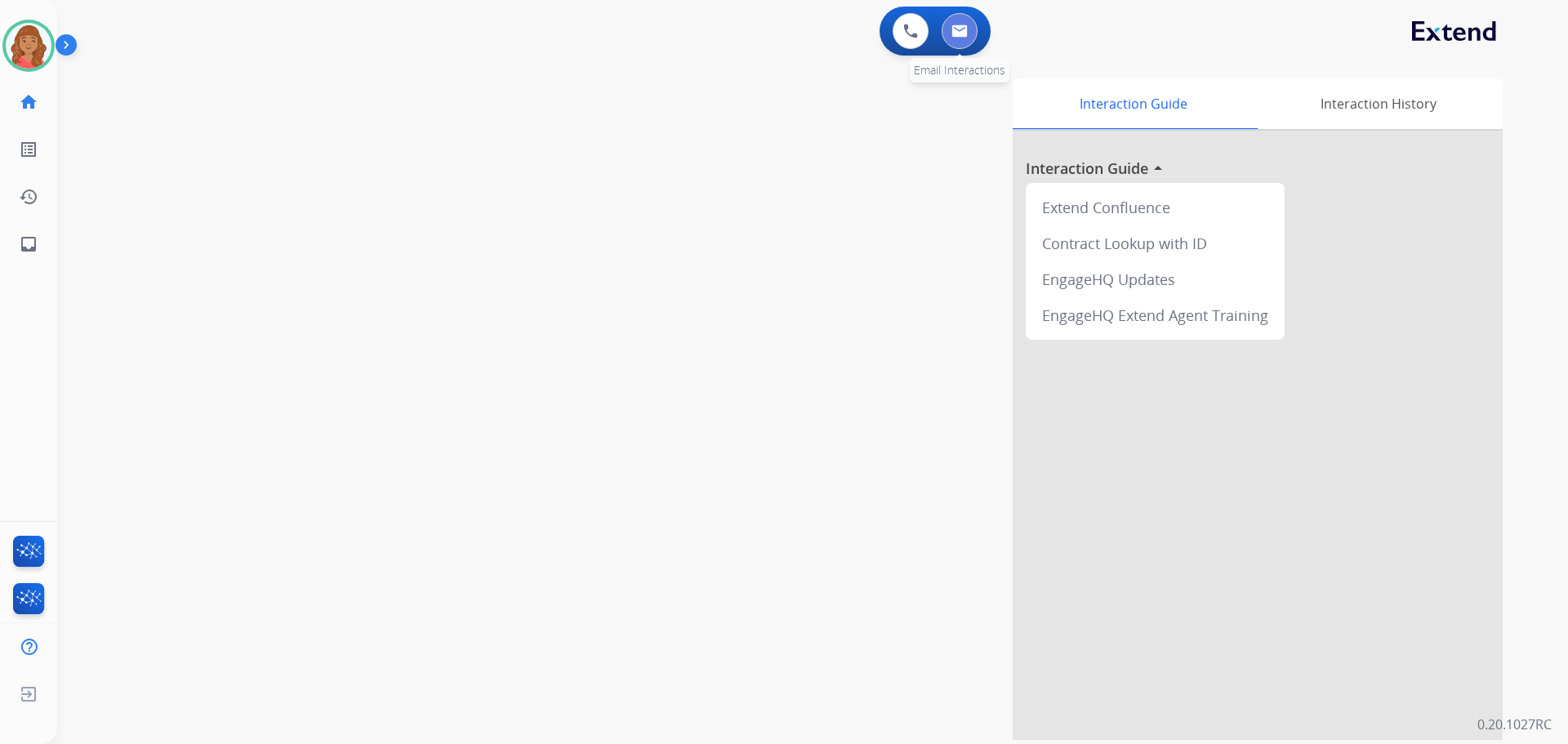
click at [952, 27] on img at bounding box center [959, 31] width 16 height 13
select select "**********"
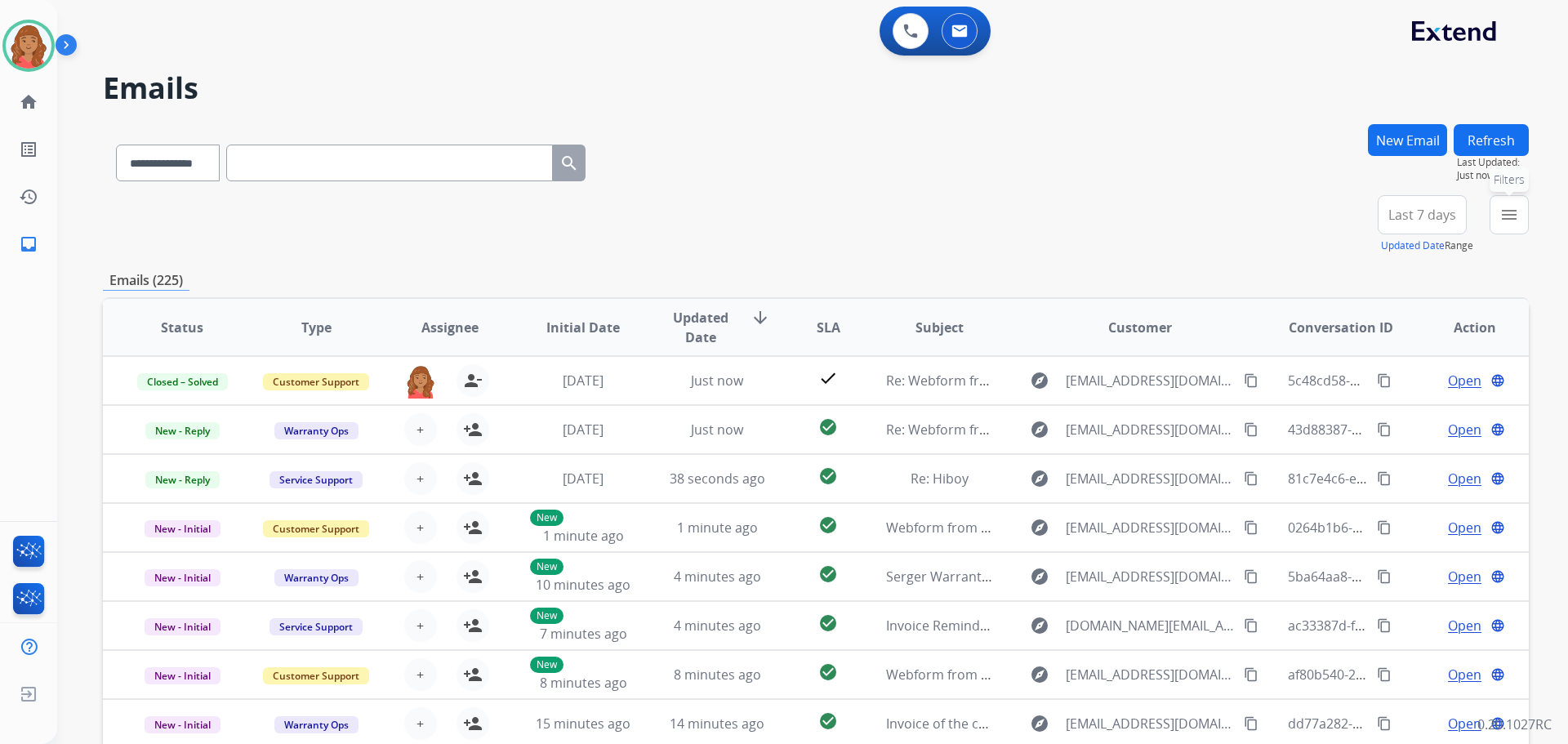
click at [1507, 217] on mat-icon "menu" at bounding box center [1509, 215] width 19 height 19
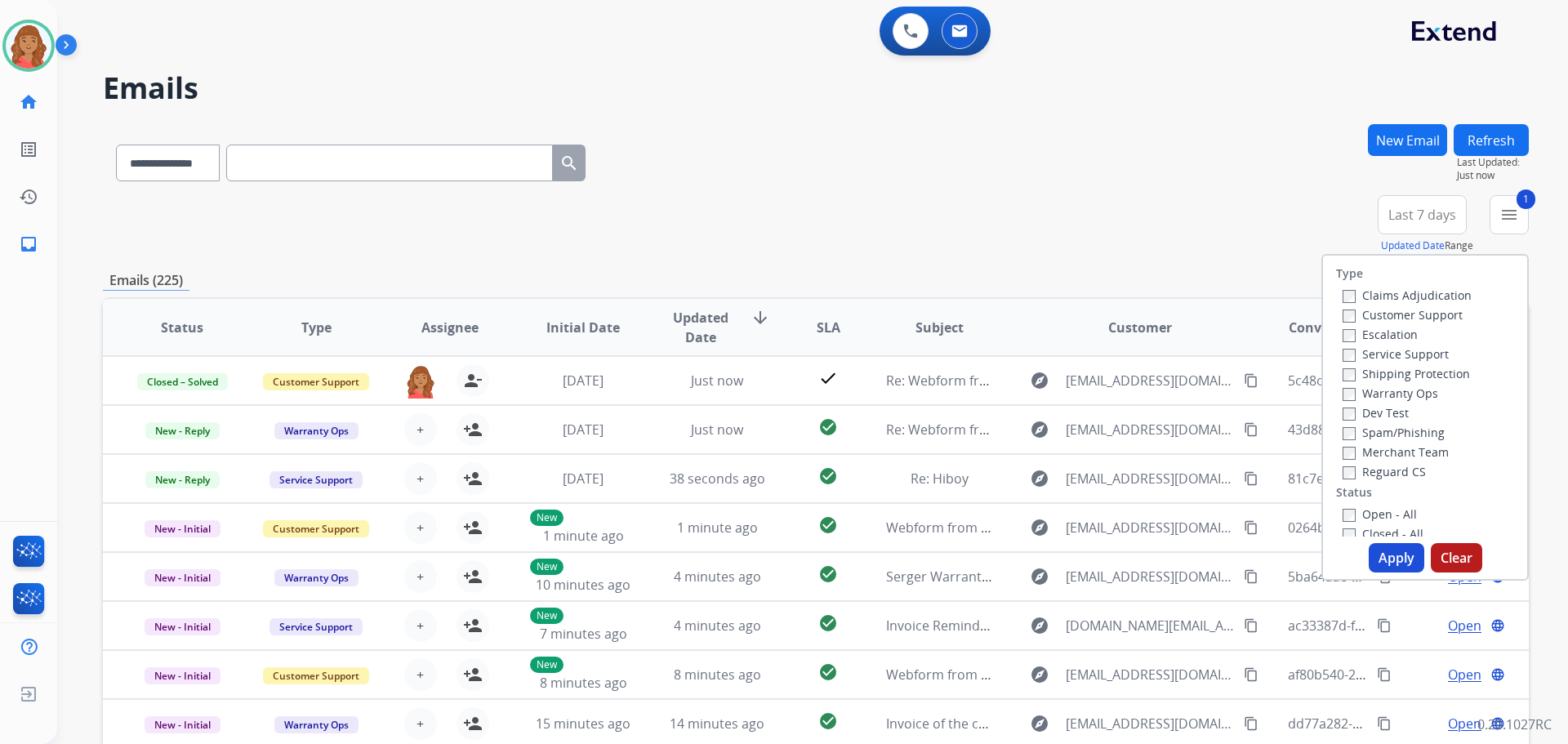
click at [23, 19] on div "Roberta Available Edit Avatar Agent: Roberta Routing Profile: Extend_Training C…" at bounding box center [28, 134] width 57 height 268
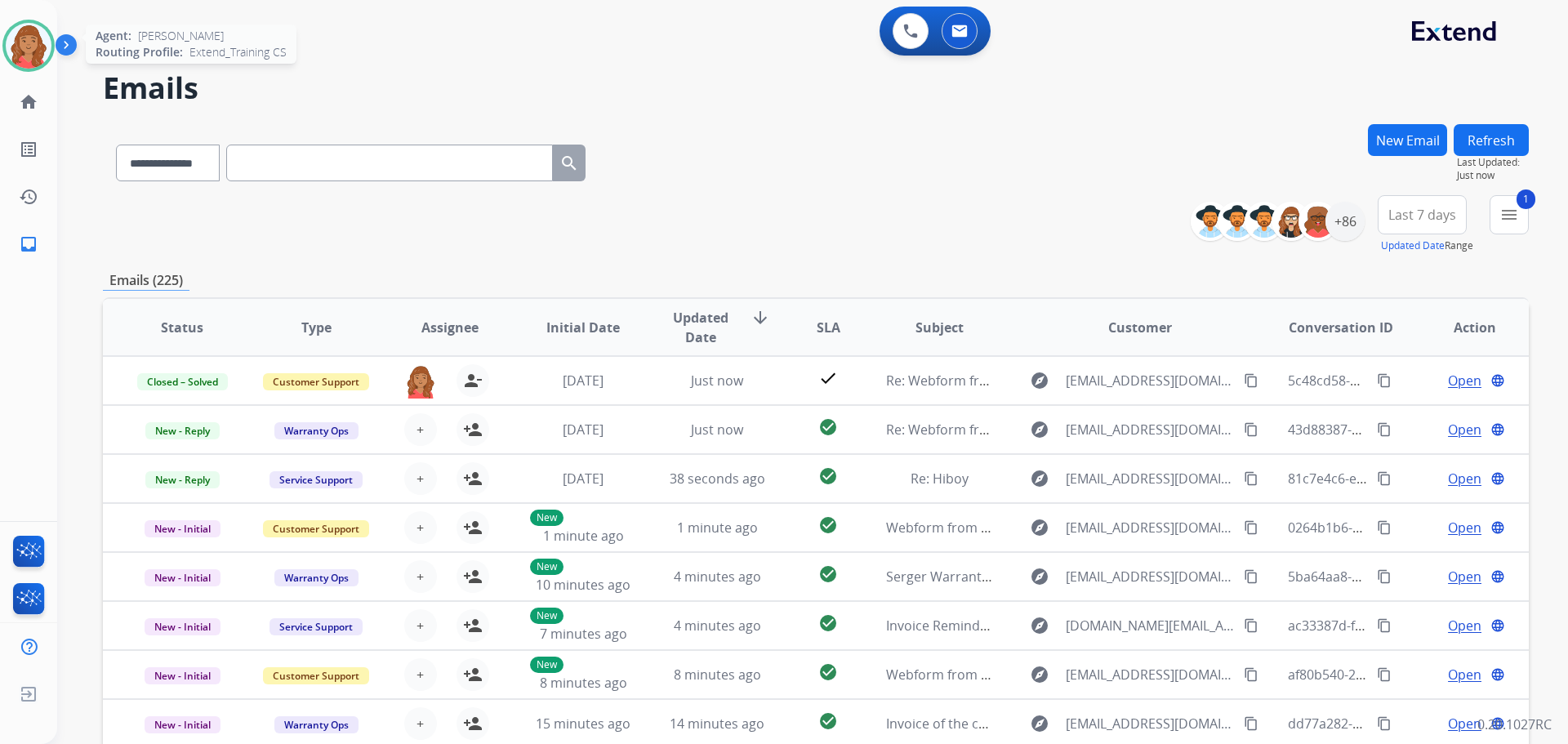
click at [32, 39] on img at bounding box center [29, 46] width 46 height 46
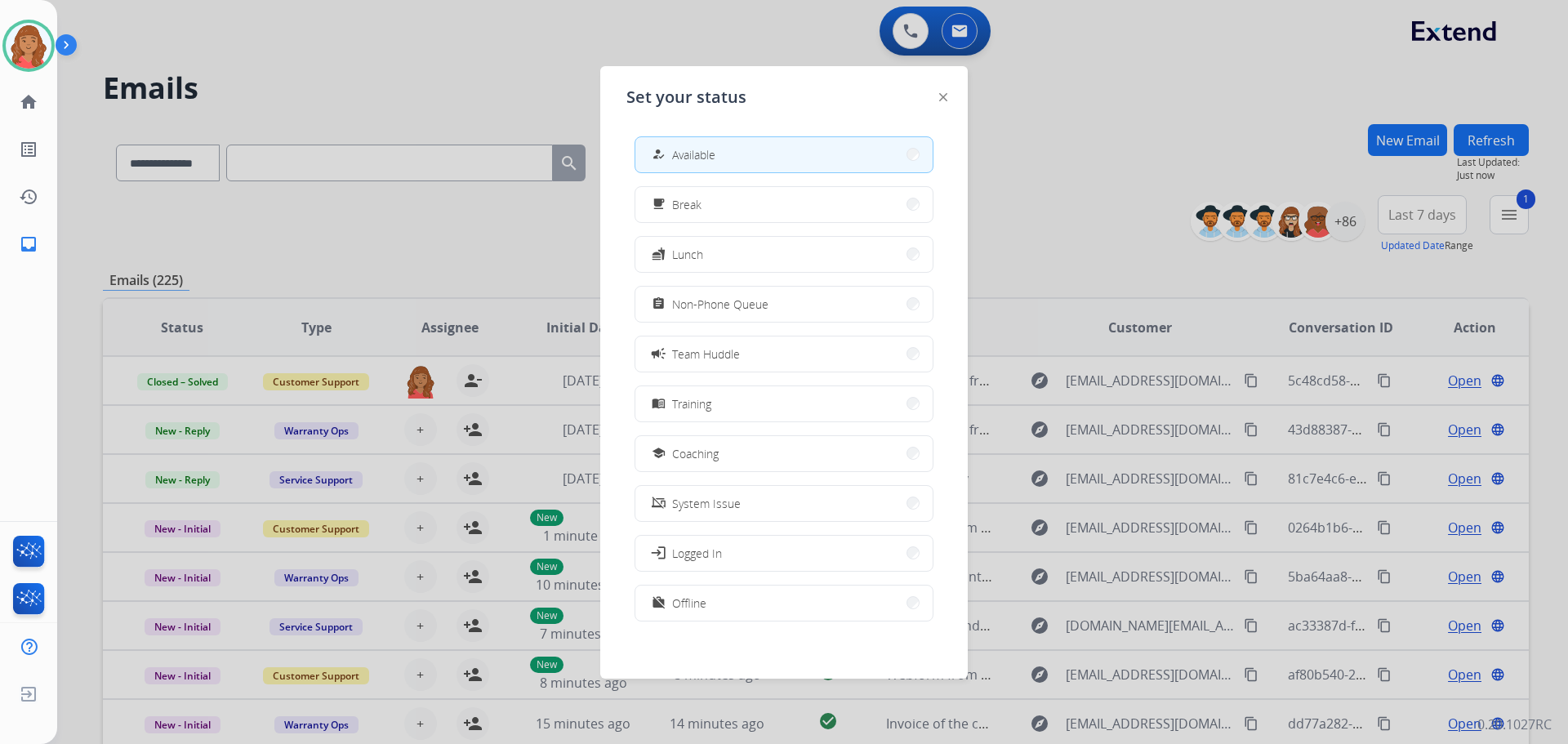
drag, startPoint x: 1118, startPoint y: 174, endPoint x: 1344, endPoint y: 225, distance: 231.7
click at [1121, 174] on div at bounding box center [784, 372] width 1568 height 744
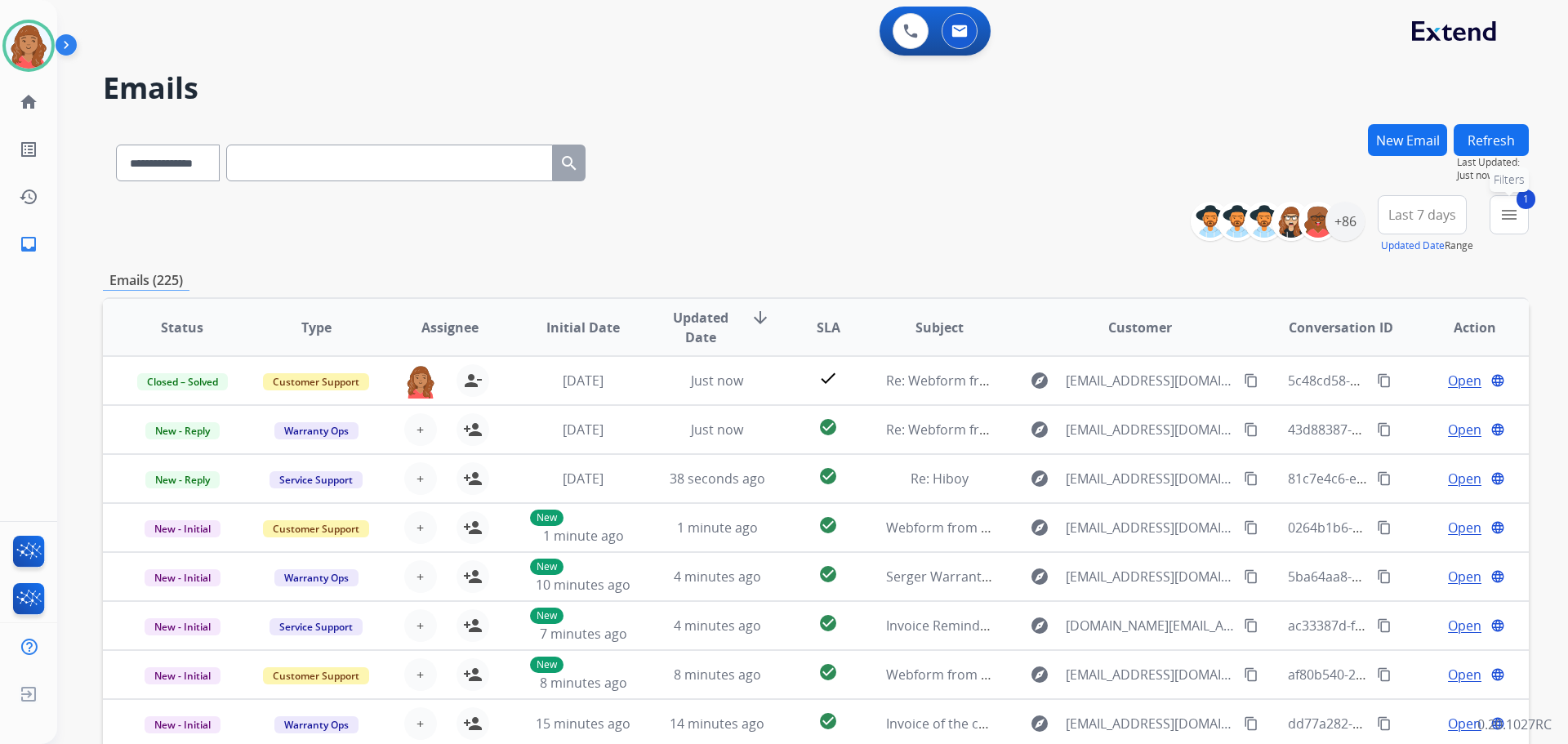
click at [1507, 224] on button "1 menu Filters" at bounding box center [1509, 215] width 39 height 39
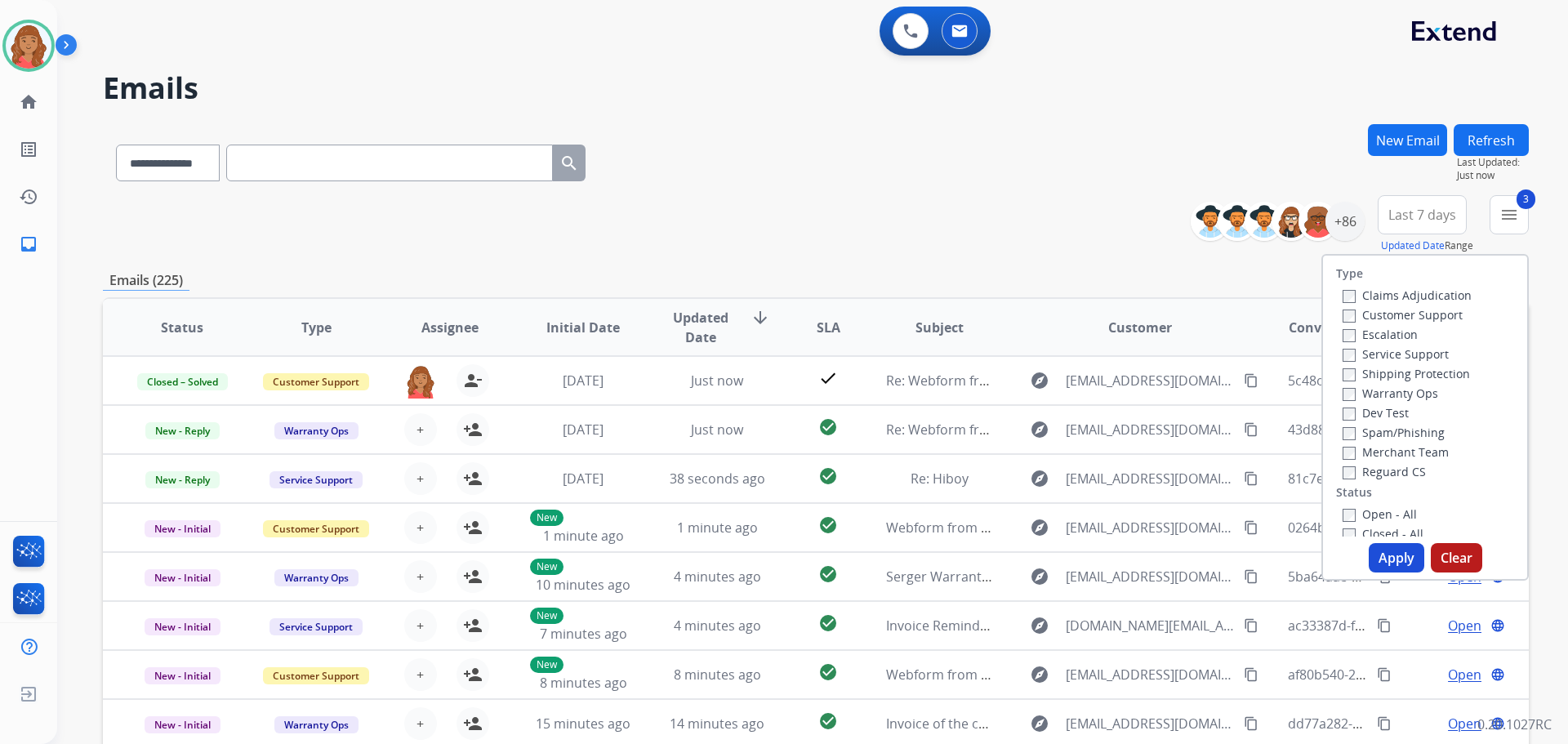
click at [1336, 517] on div "Open - All Closed - All New - Initial New - Reply On-hold – Internal On-hold - …" at bounding box center [1425, 612] width 178 height 216
click at [1385, 557] on button "Apply" at bounding box center [1397, 558] width 56 height 30
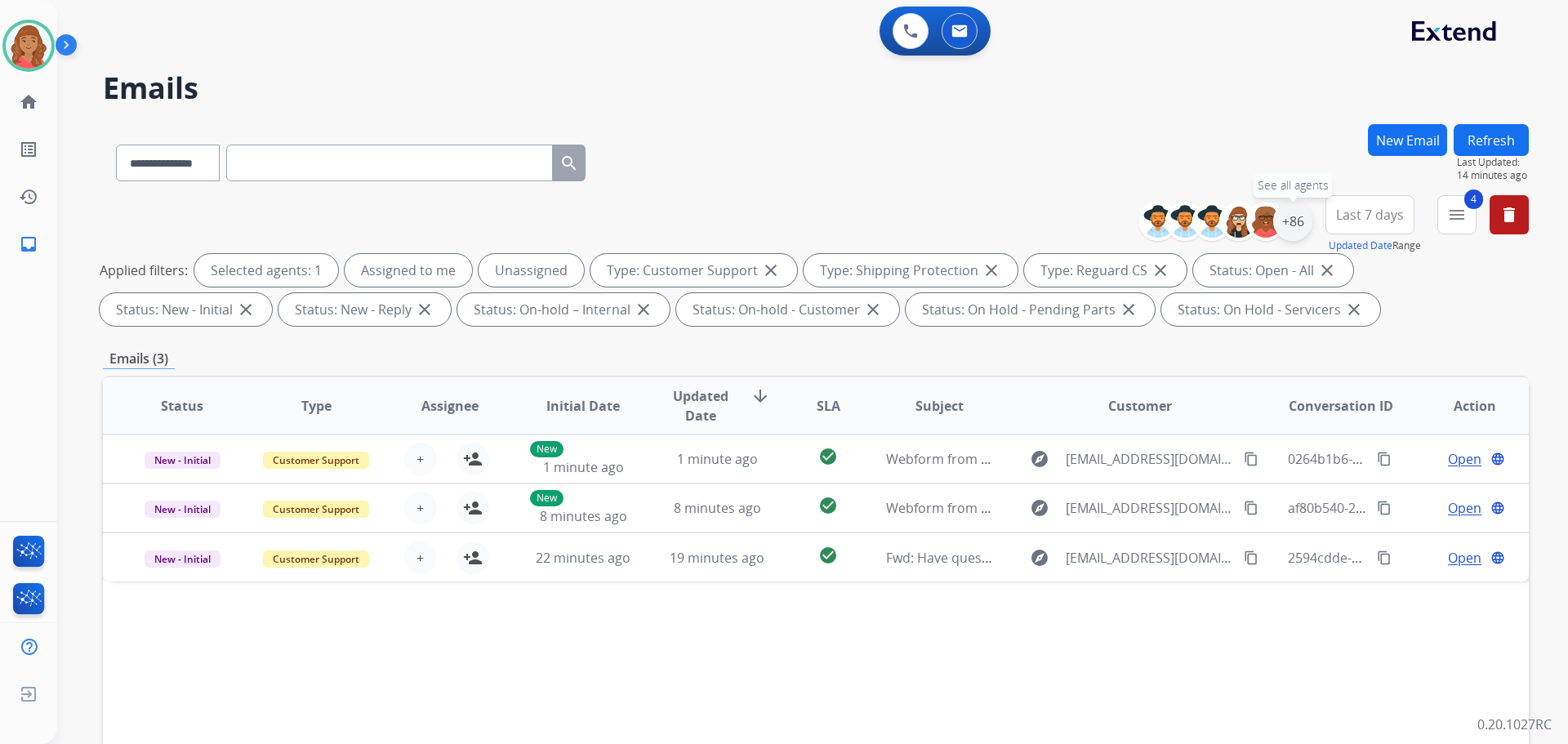
click at [1296, 221] on div "+86" at bounding box center [1293, 221] width 39 height 39
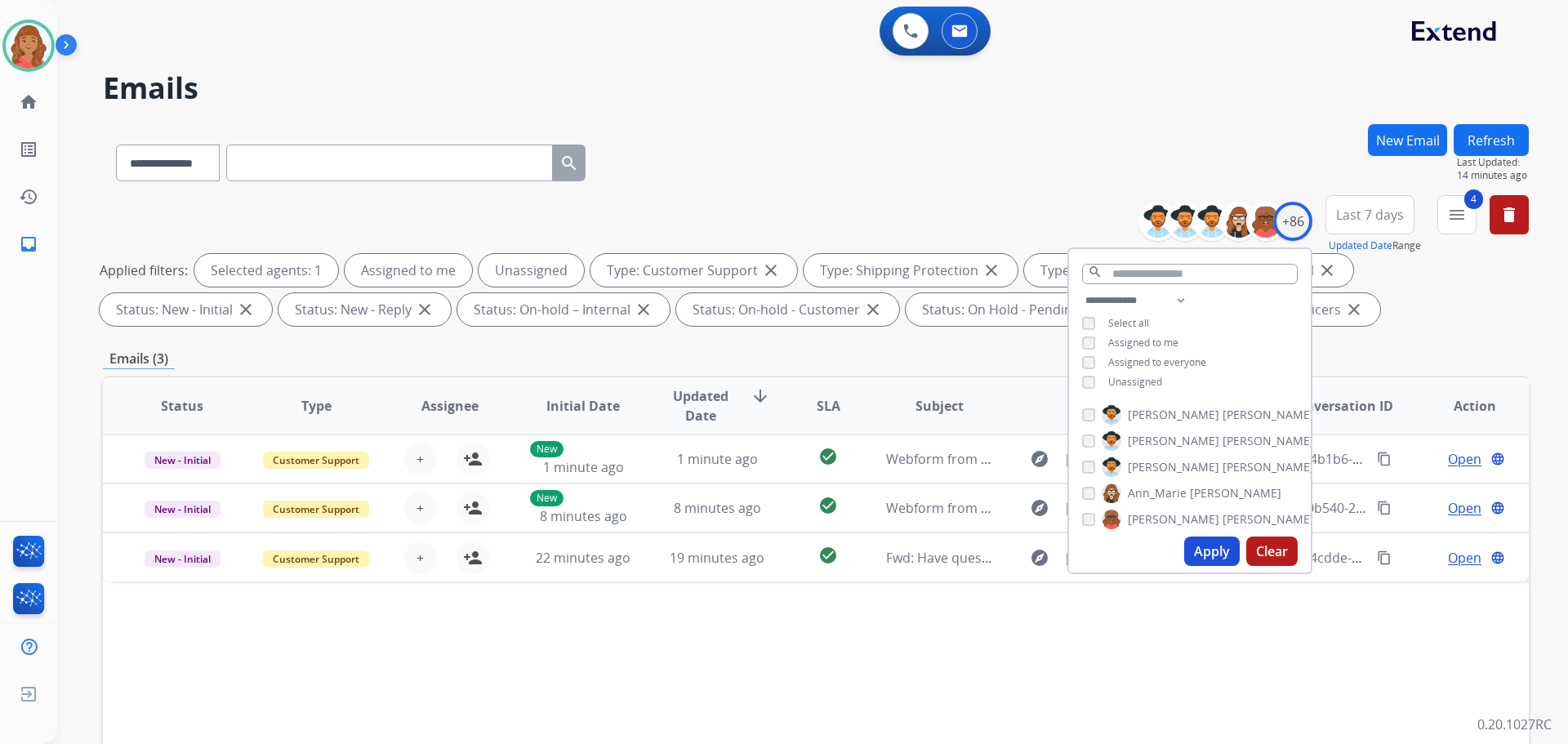
click at [1226, 542] on button "Apply" at bounding box center [1212, 552] width 56 height 30
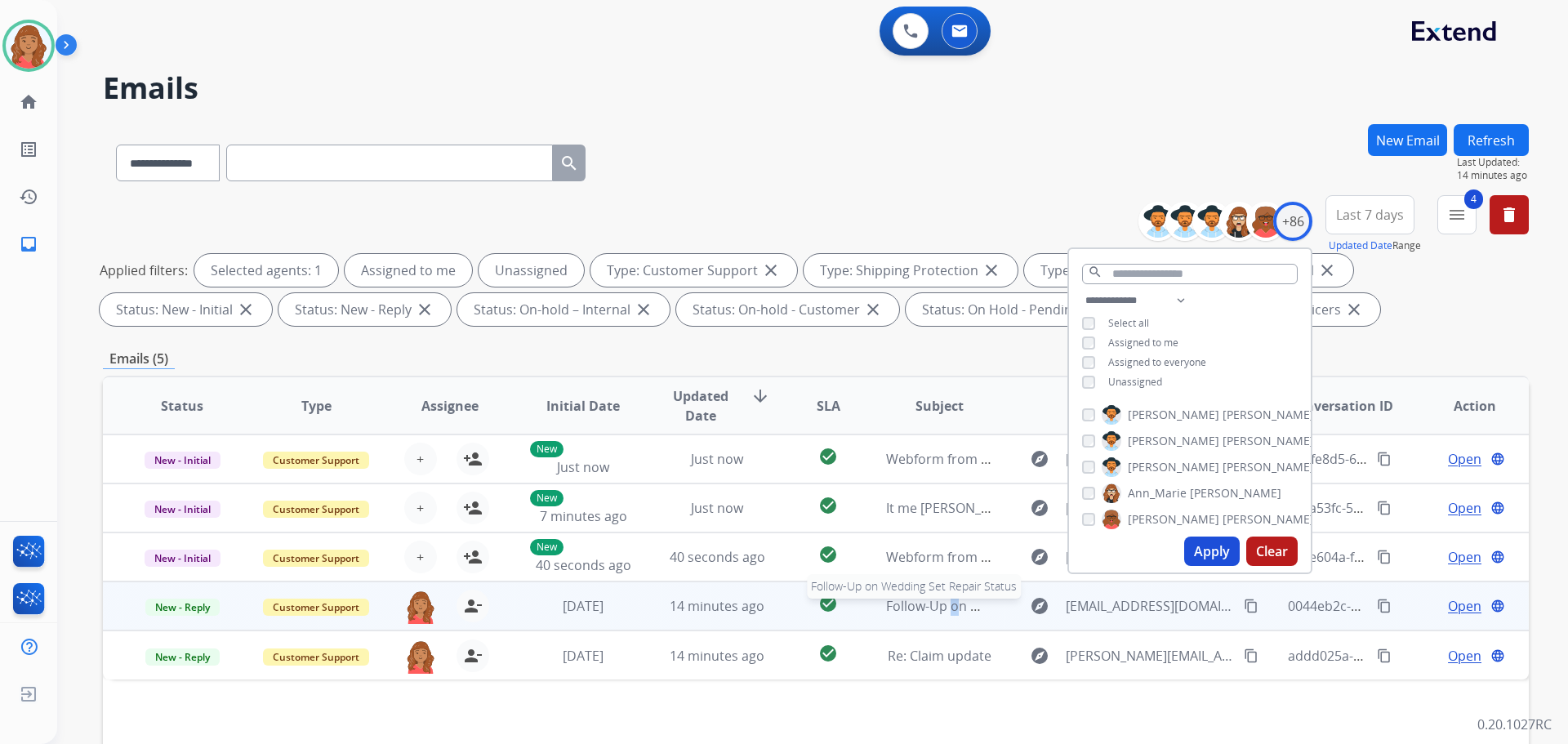
click at [943, 610] on span "Follow-Up on Wedding Set Repair Status" at bounding box center [1009, 606] width 247 height 18
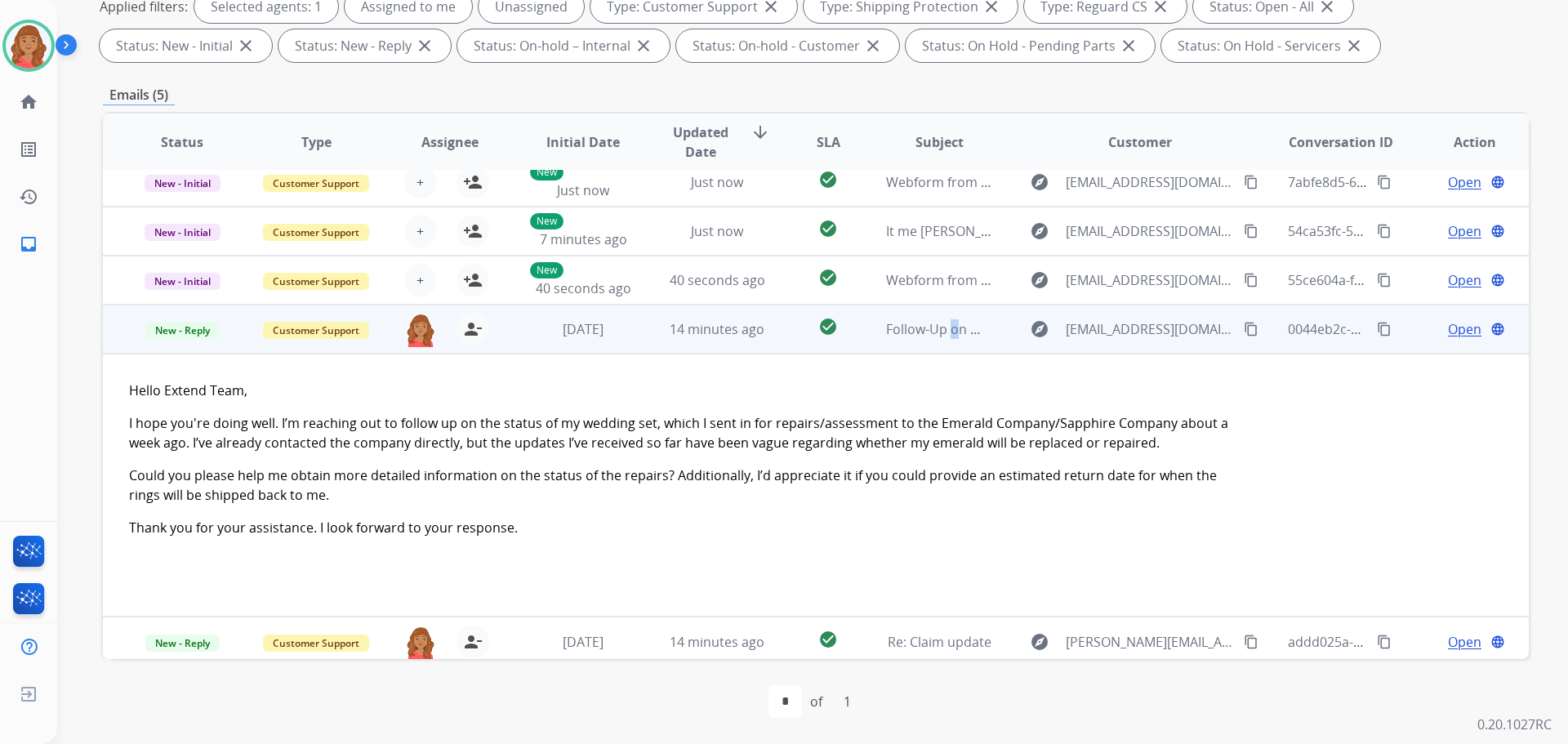
scroll to position [19, 0]
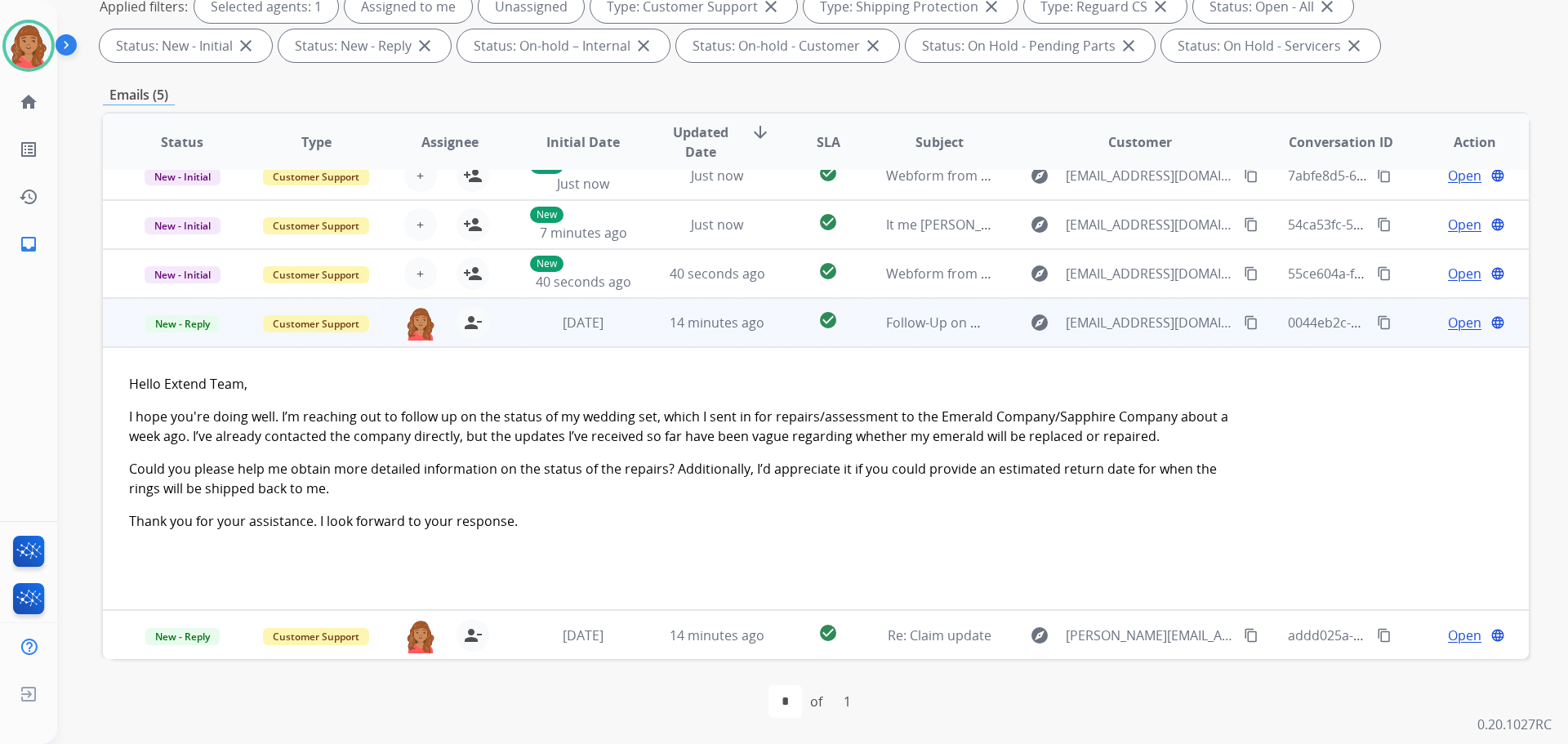
click at [1453, 323] on span "Open" at bounding box center [1464, 322] width 34 height 19
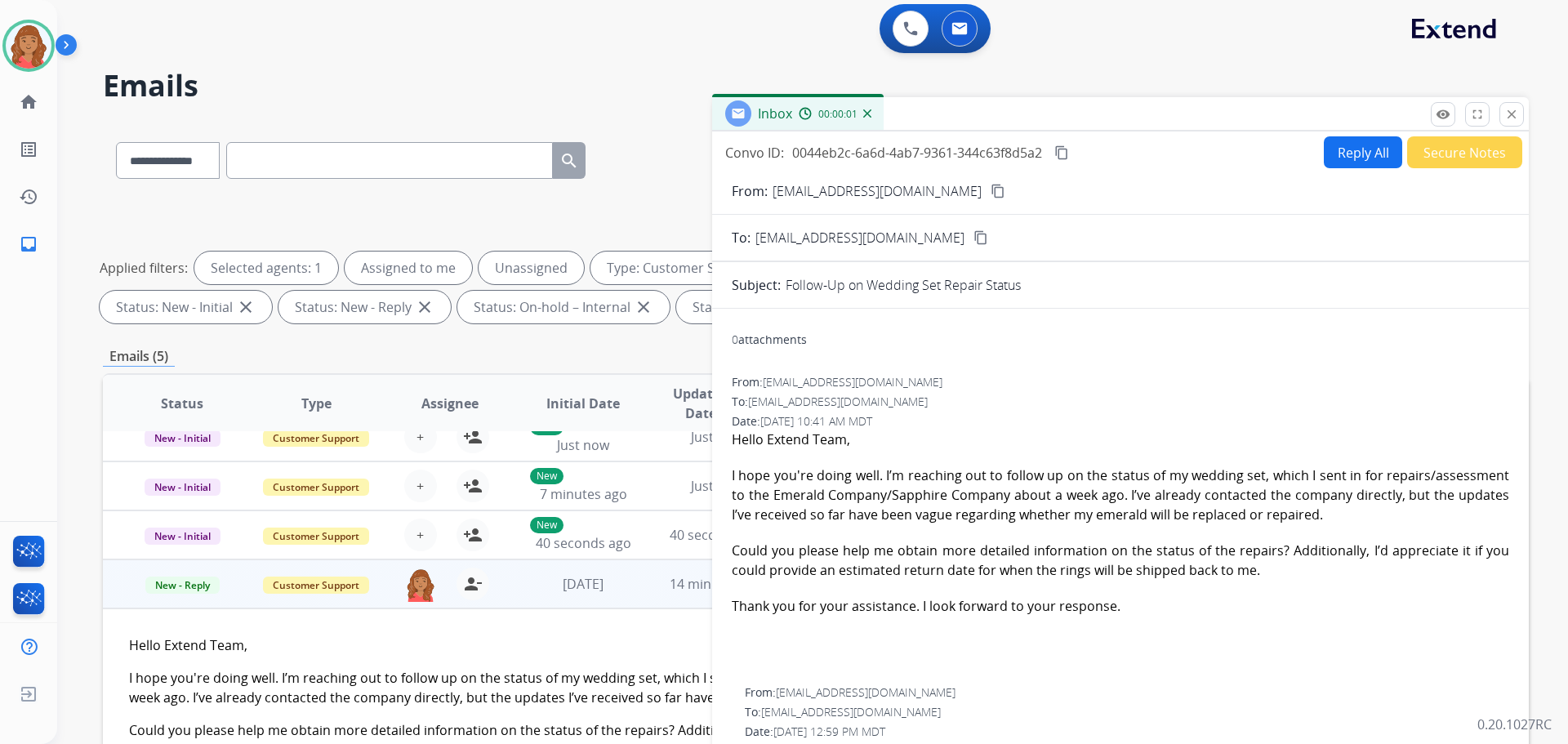
scroll to position [0, 0]
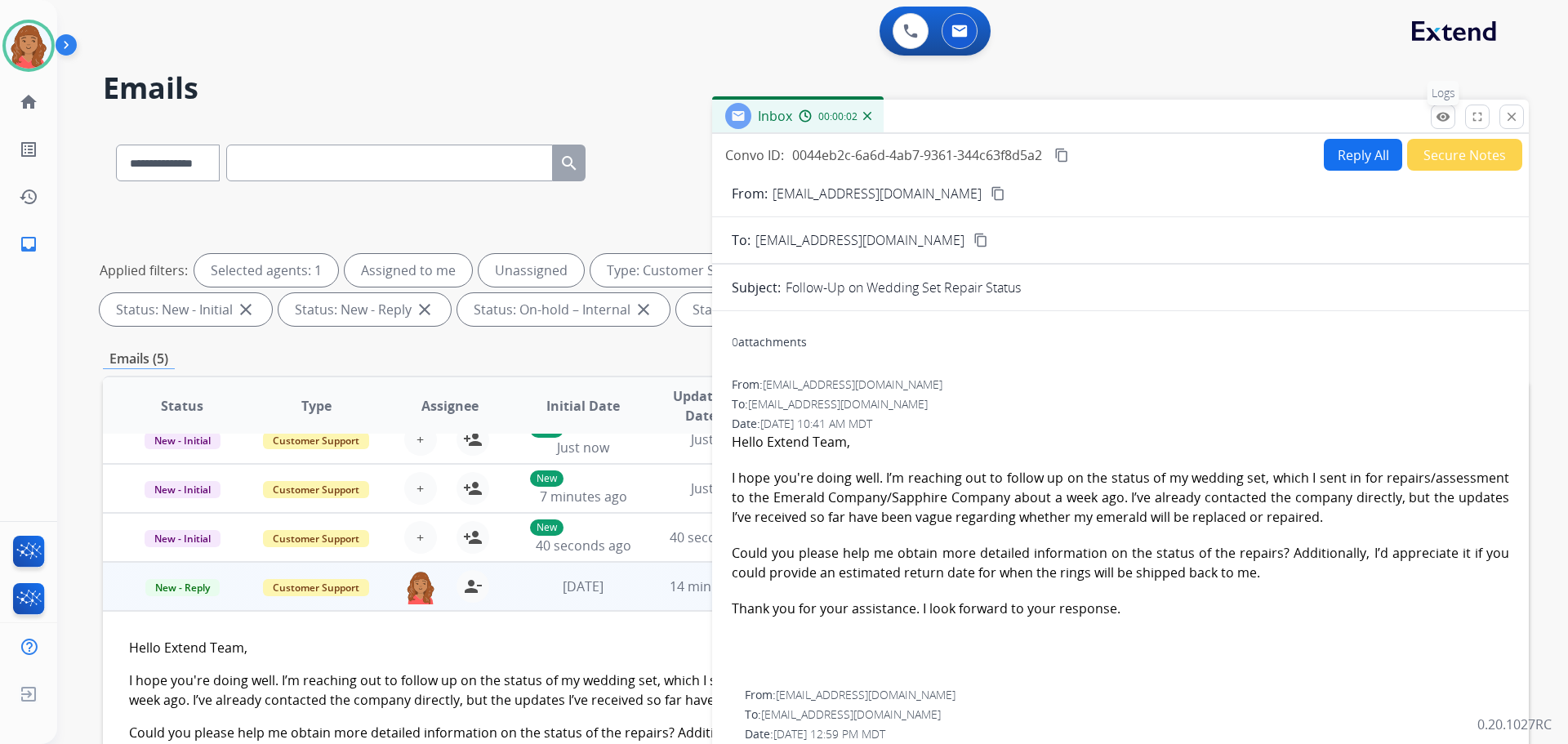
click at [1449, 117] on mat-icon "remove_red_eye" at bounding box center [1443, 116] width 14 height 14
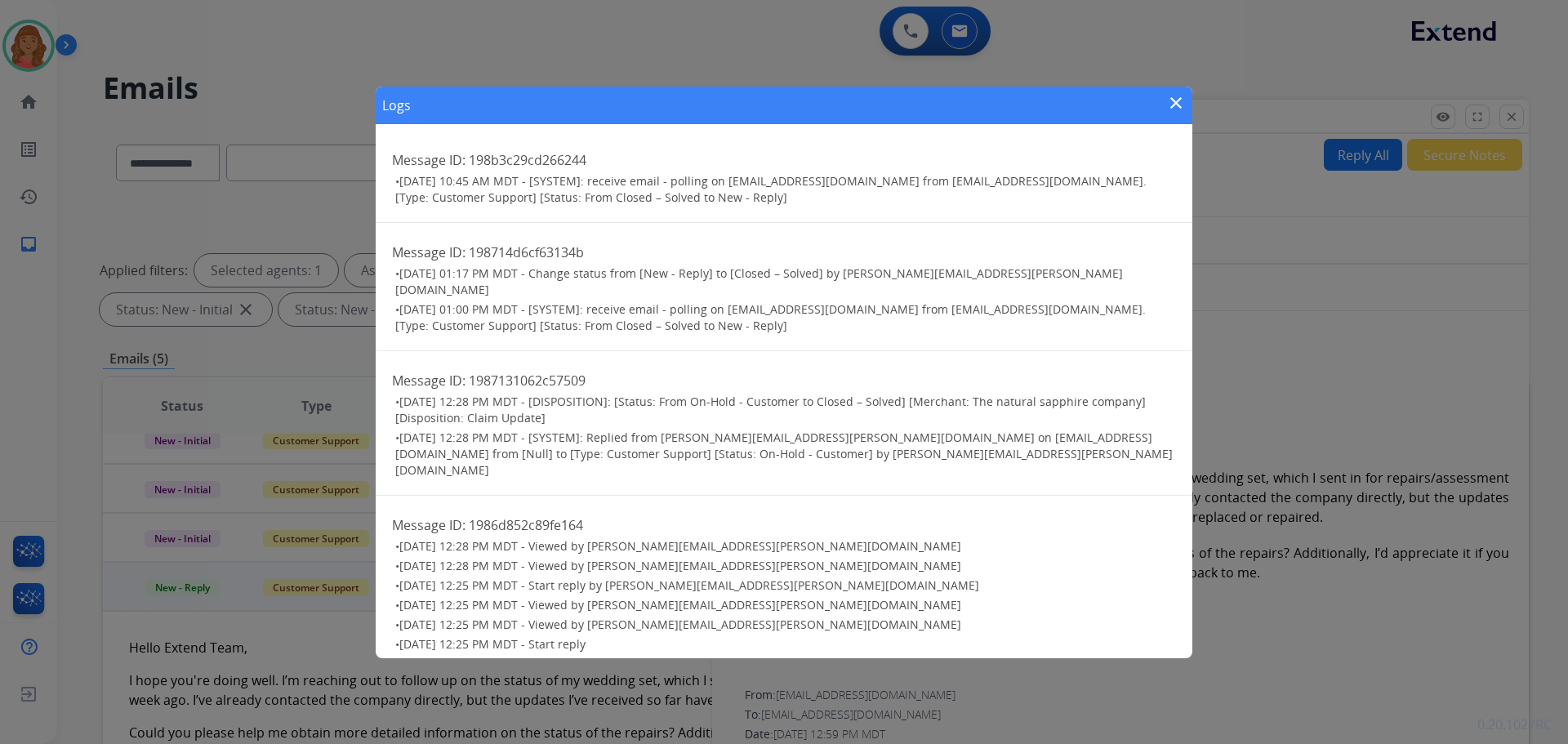
click at [1169, 106] on mat-icon "close" at bounding box center [1176, 103] width 19 height 19
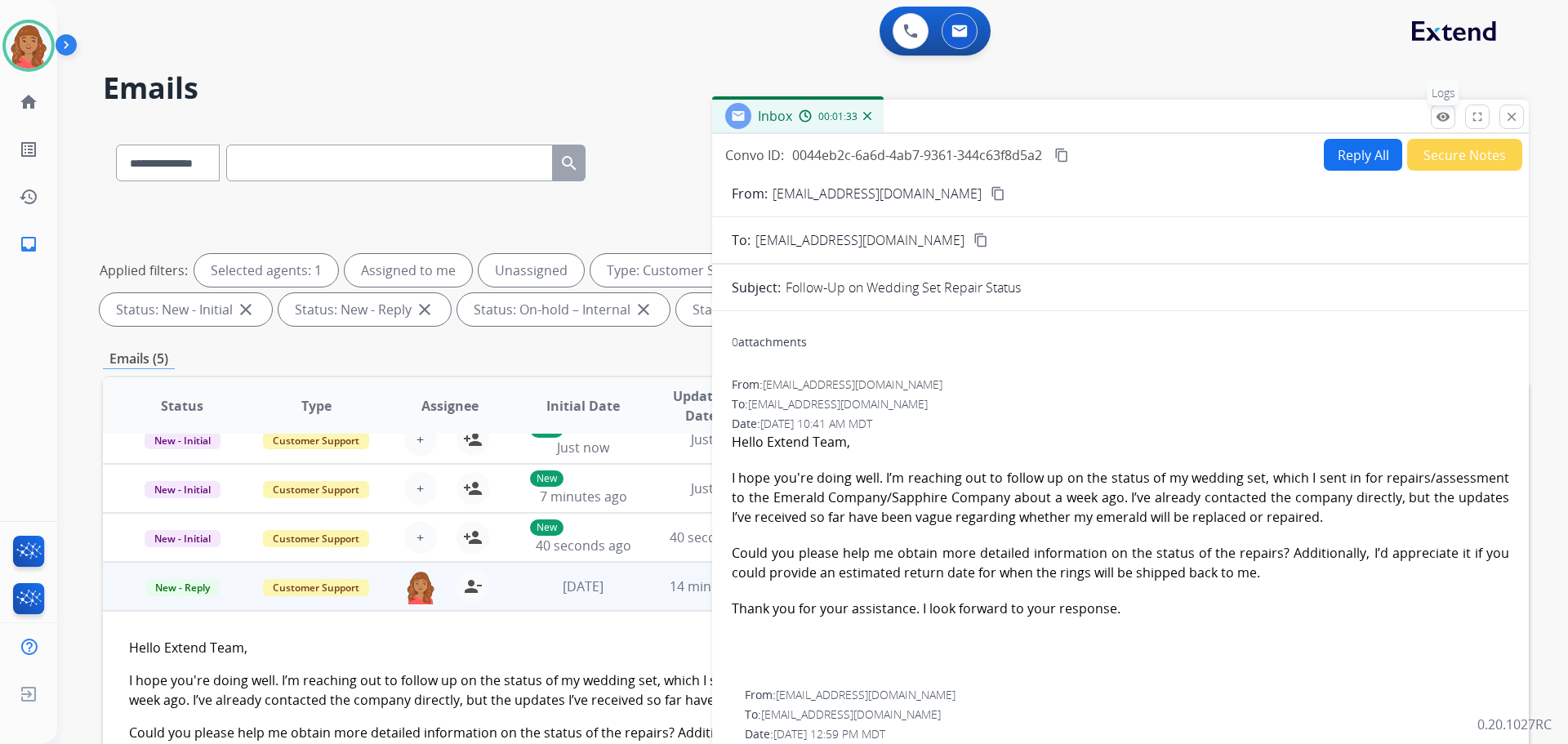
click at [1448, 119] on mat-icon "remove_red_eye" at bounding box center [1443, 116] width 14 height 14
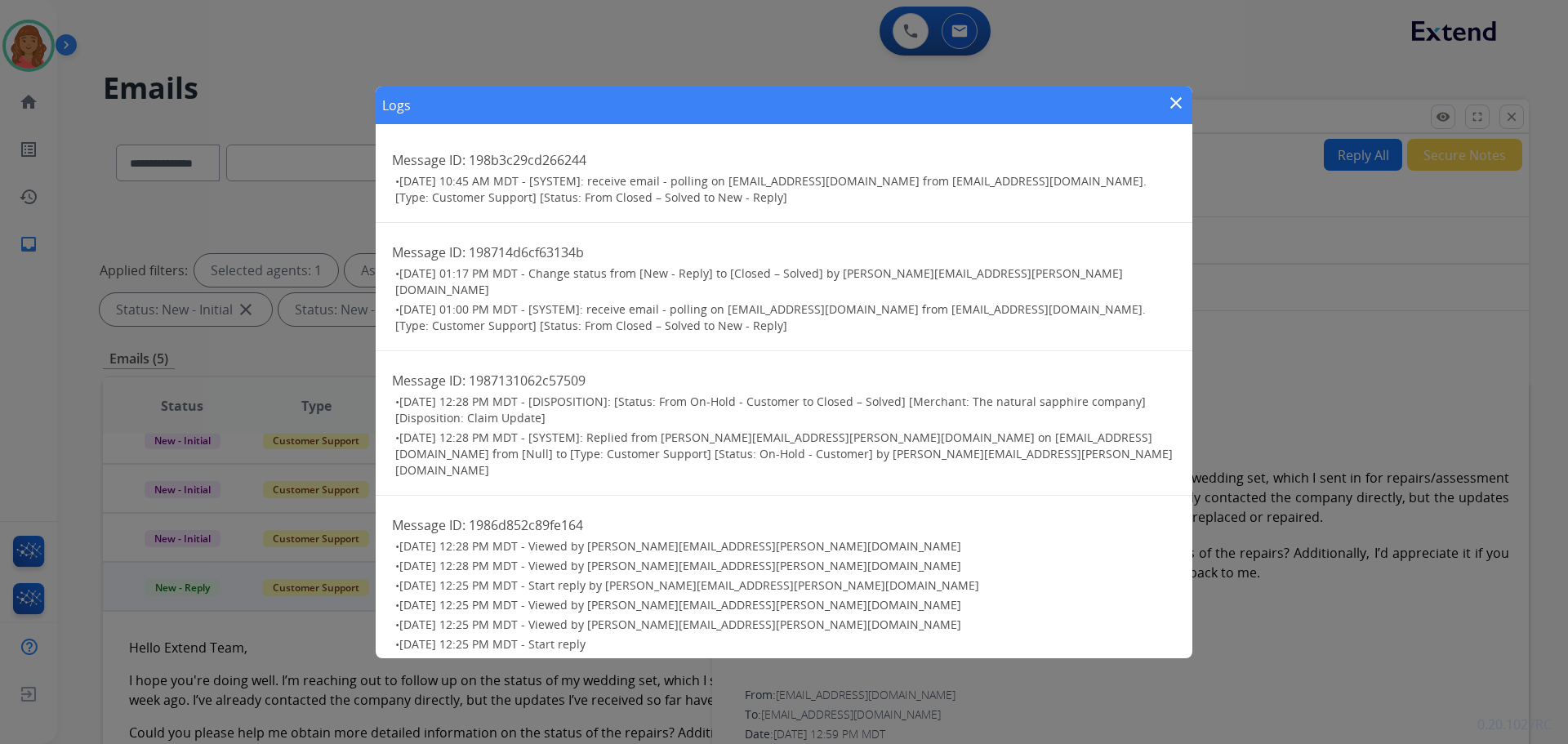
drag, startPoint x: 1509, startPoint y: 119, endPoint x: 1493, endPoint y: 133, distance: 21.3
click at [1508, 119] on div "Logs close Message ID: 198b3c29cd266244 • 08/16/2025 - 10:45 AM MDT - [SYSTEM]:…" at bounding box center [784, 372] width 1568 height 744
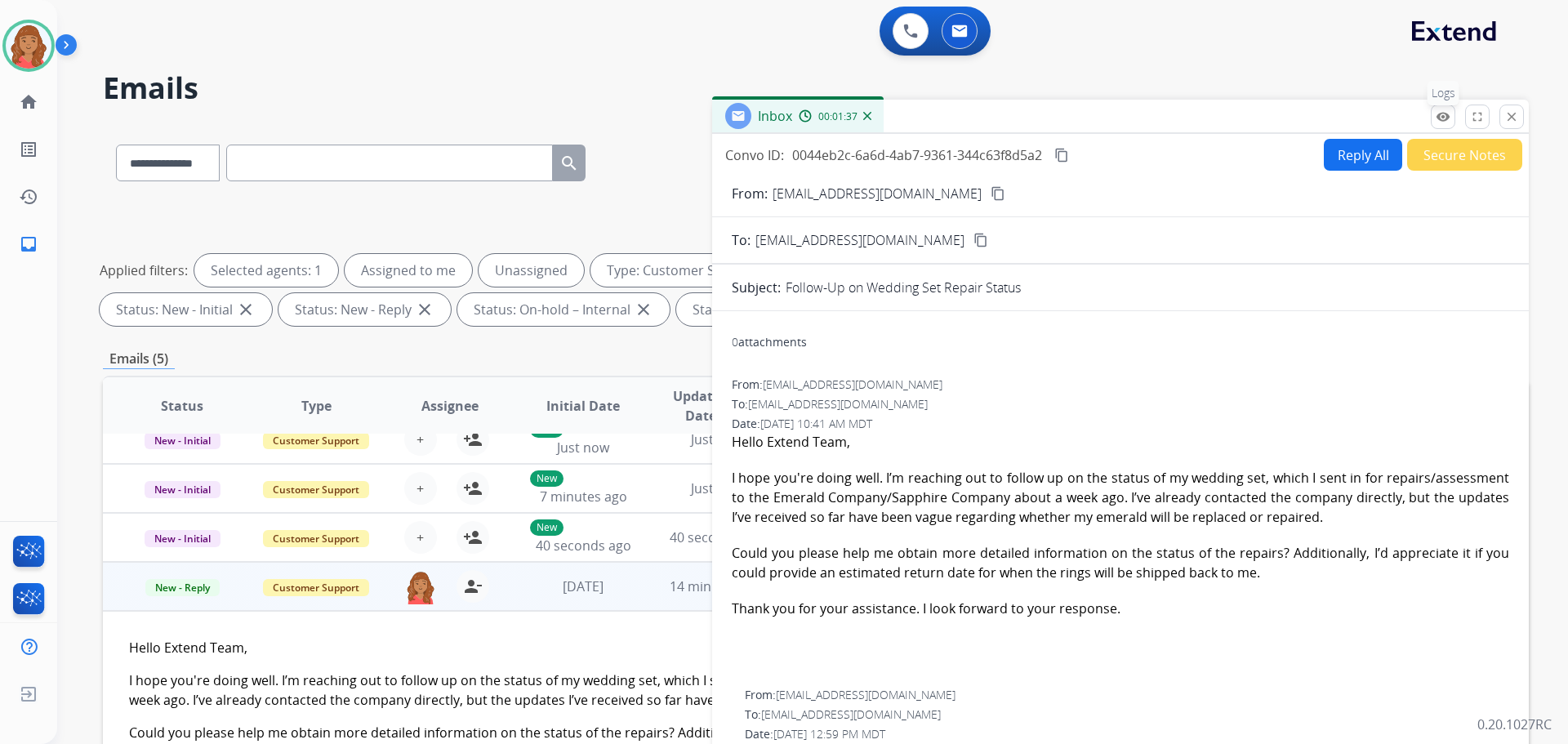
click at [1433, 122] on button "remove_red_eye Logs" at bounding box center [1443, 116] width 24 height 24
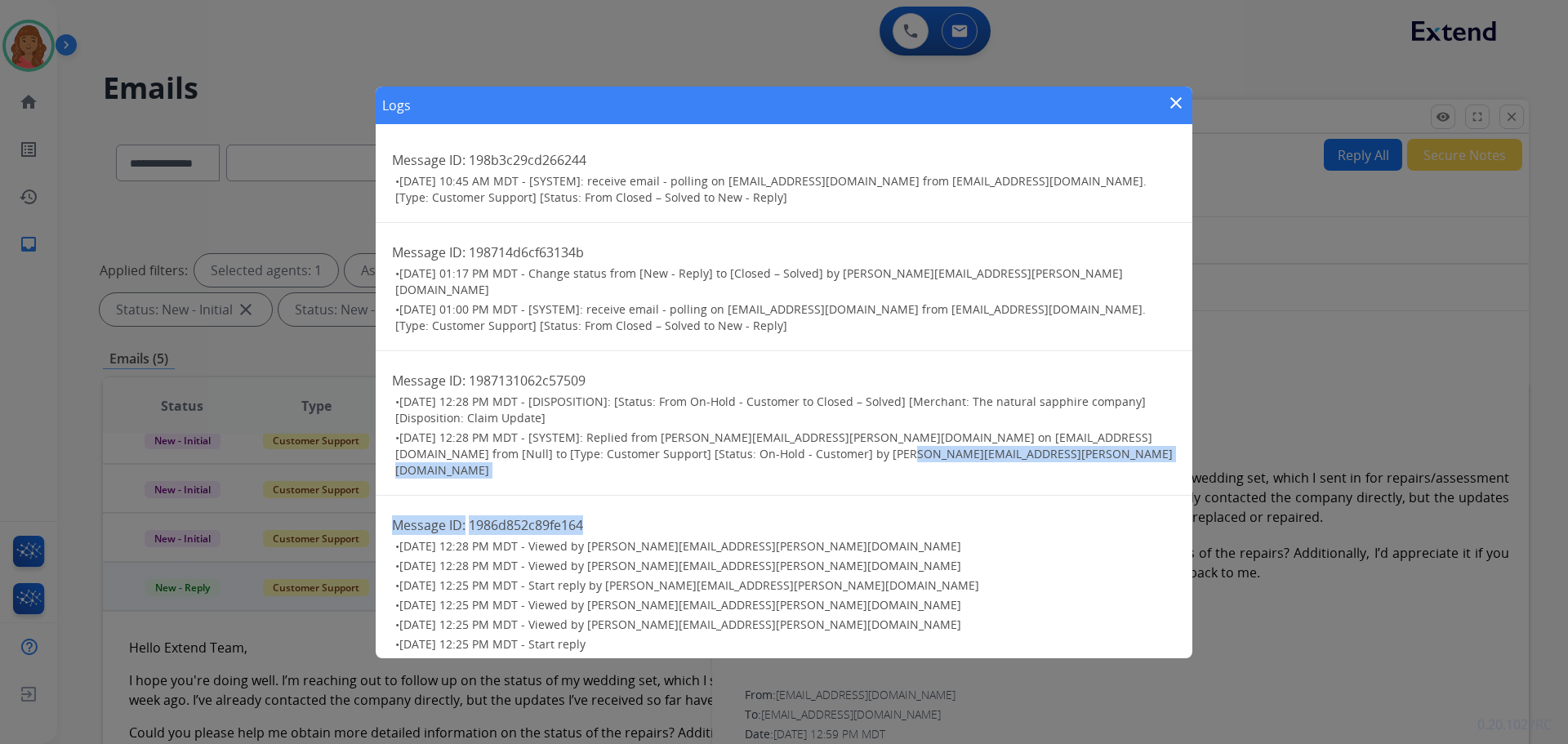
drag, startPoint x: 1356, startPoint y: 456, endPoint x: 1350, endPoint y: 469, distance: 14.3
click at [1350, 469] on div "Logs close Message ID: 198b3c29cd266244 • 08/16/2025 - 10:45 AM MDT - [SYSTEM]:…" at bounding box center [784, 372] width 1568 height 744
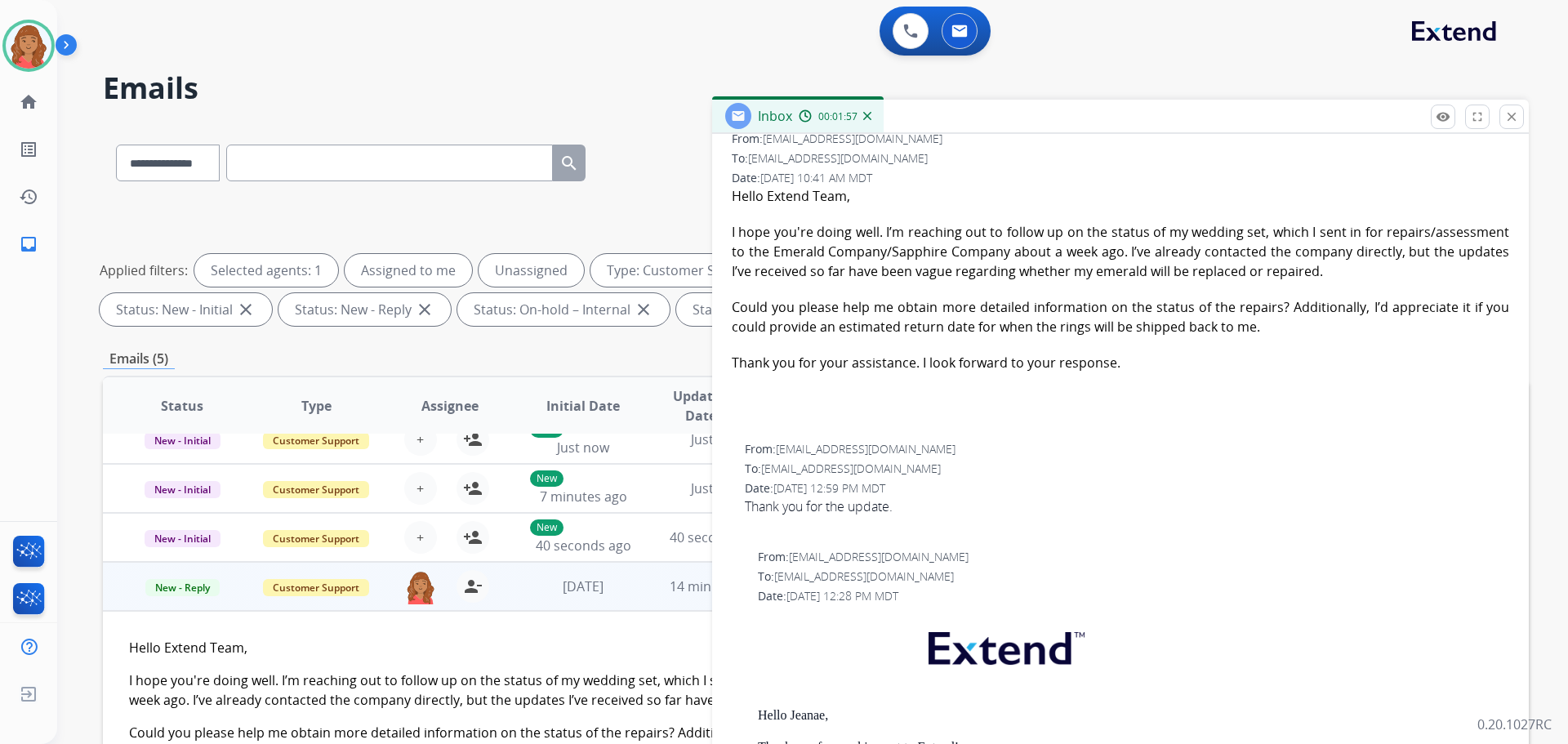
scroll to position [245, 0]
drag, startPoint x: 1516, startPoint y: 115, endPoint x: 1507, endPoint y: 137, distance: 23.8
click at [1516, 116] on mat-icon "close" at bounding box center [1511, 116] width 14 height 14
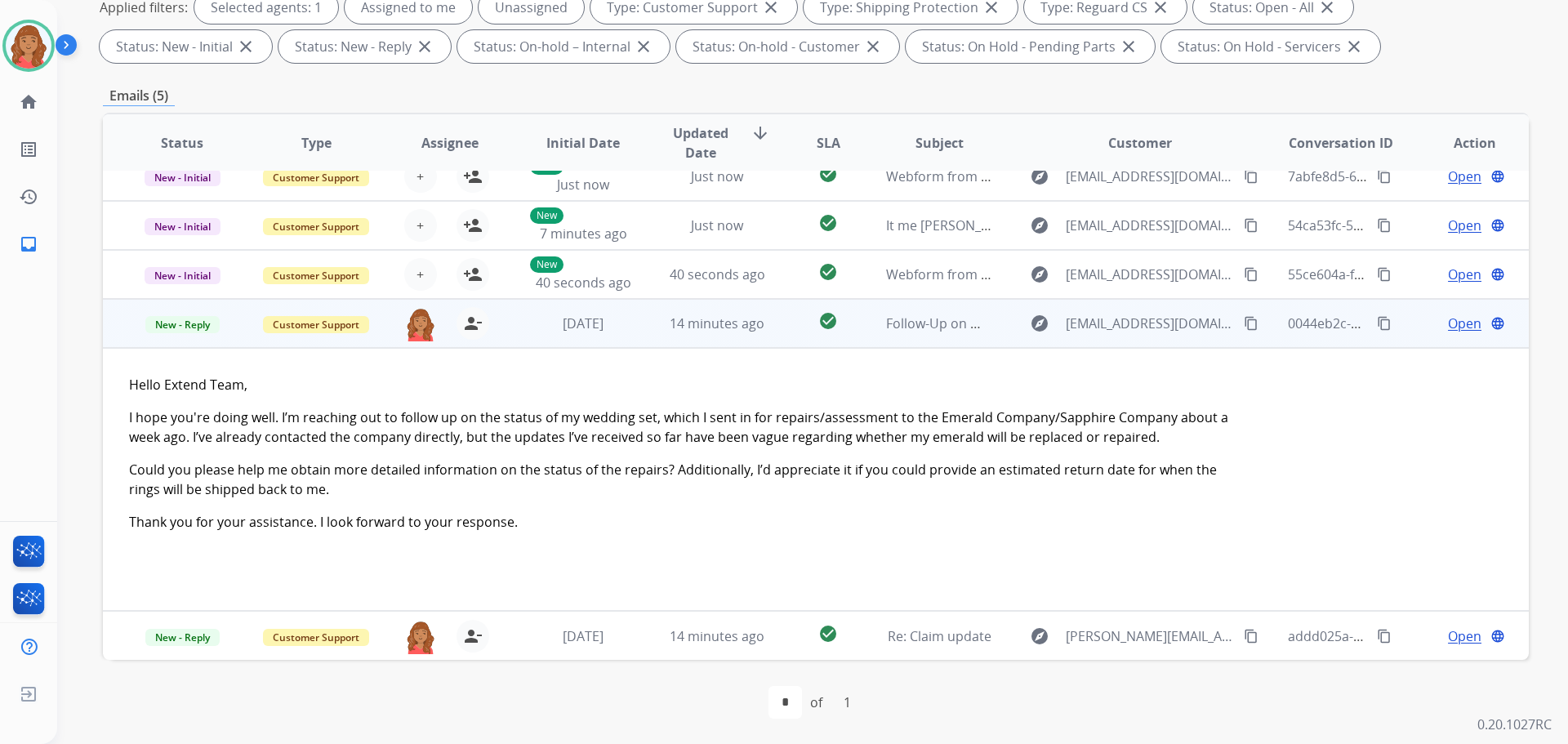
scroll to position [264, 0]
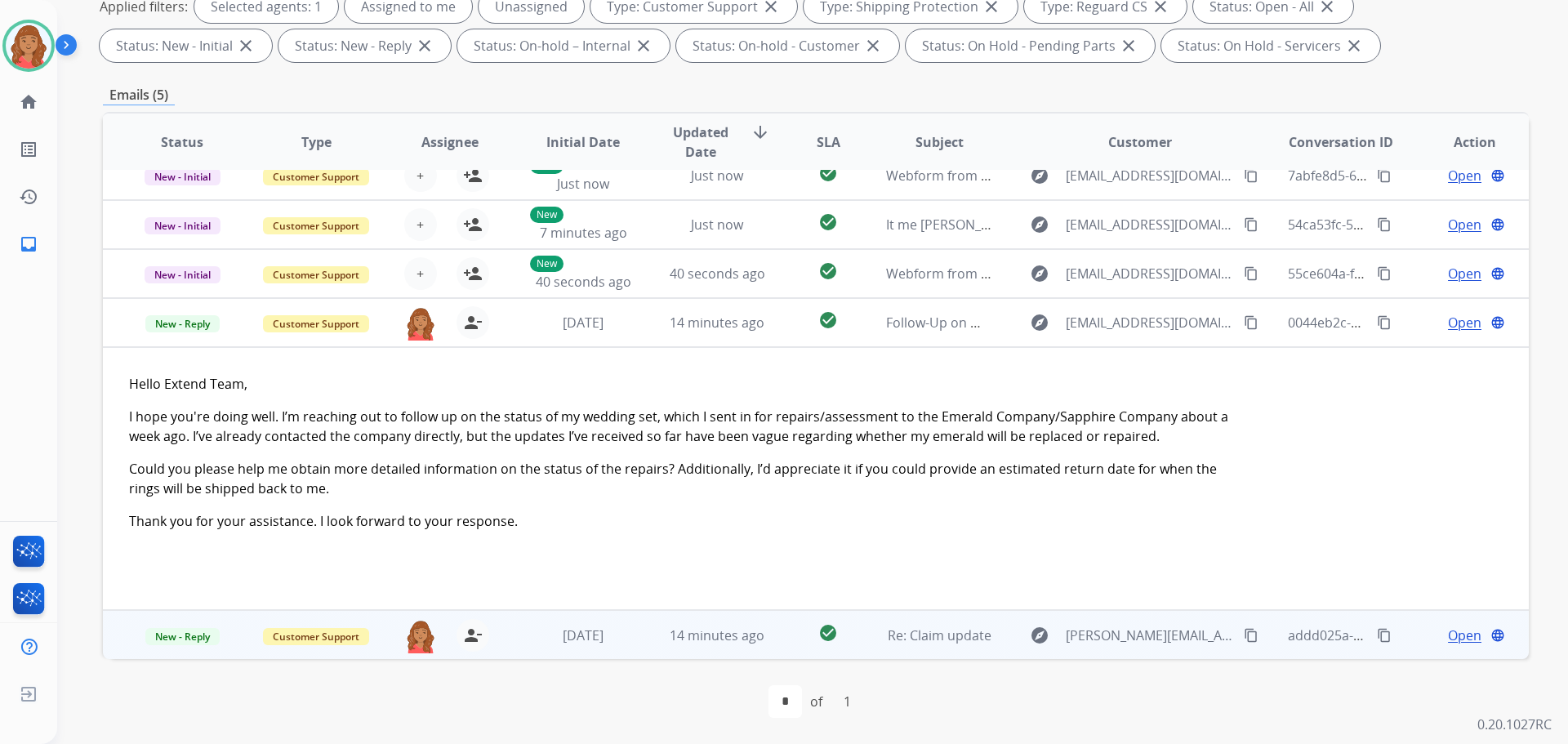
click at [695, 625] on td "14 minutes ago" at bounding box center [704, 634] width 134 height 49
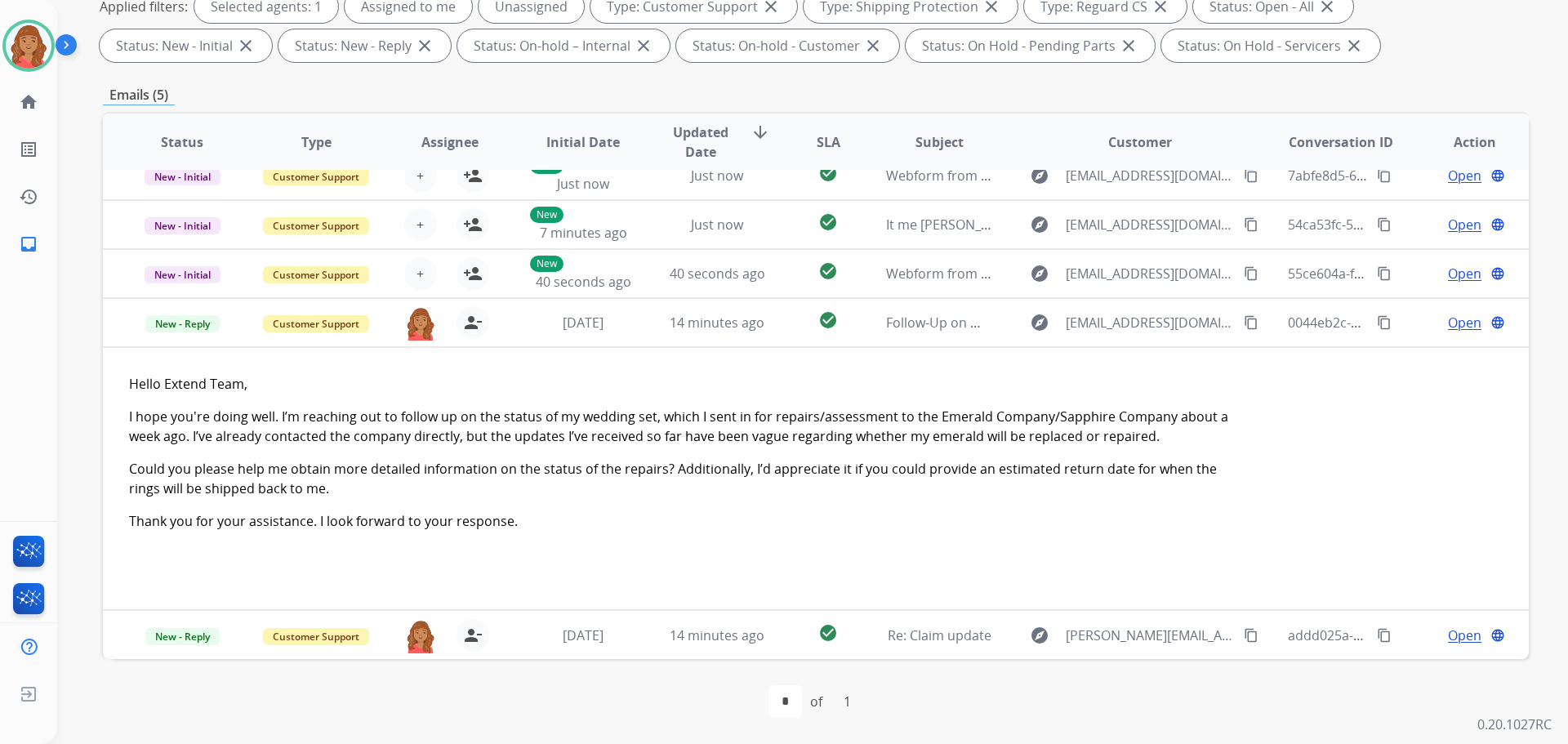
scroll to position [0, 0]
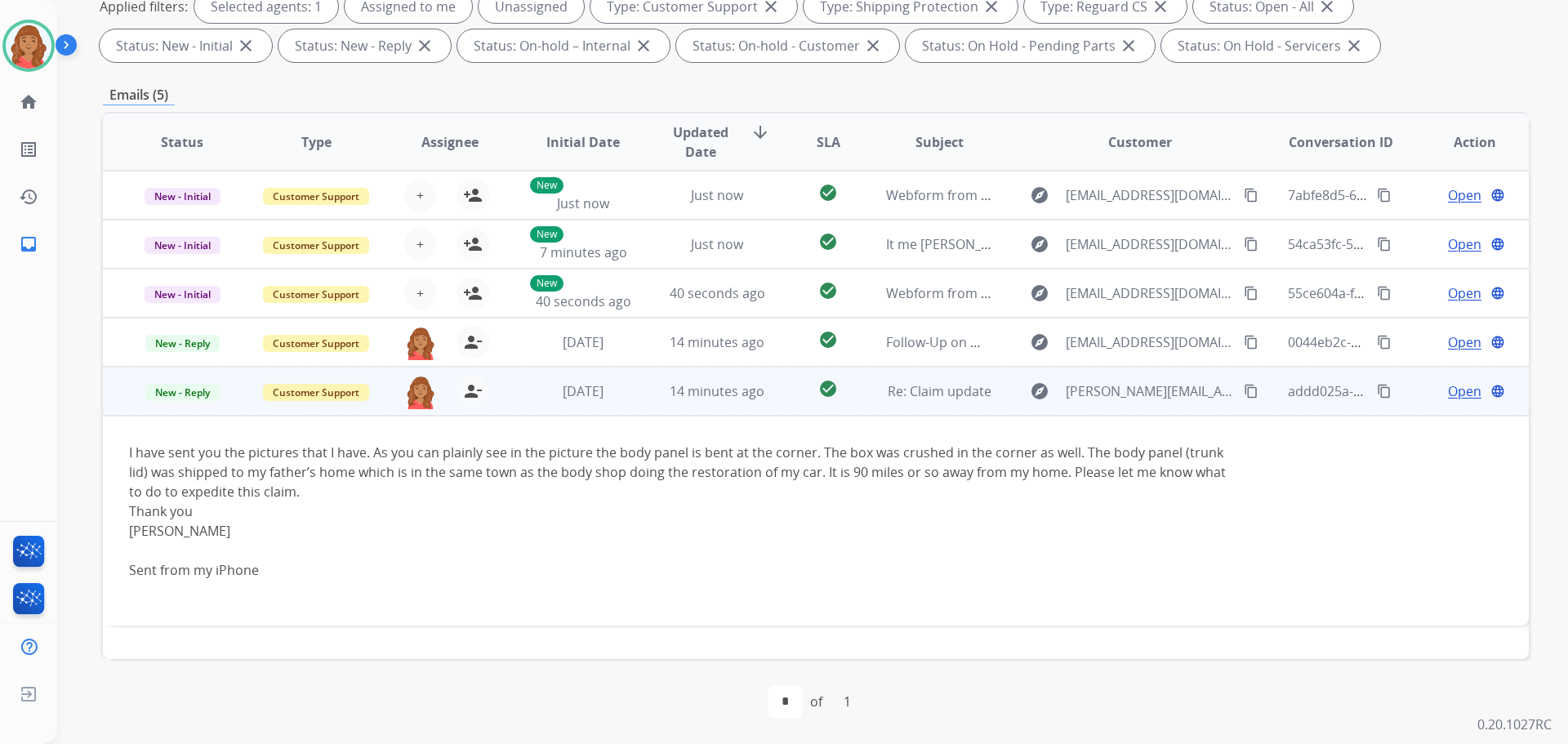
click at [1450, 397] on span "Open" at bounding box center [1464, 392] width 34 height 19
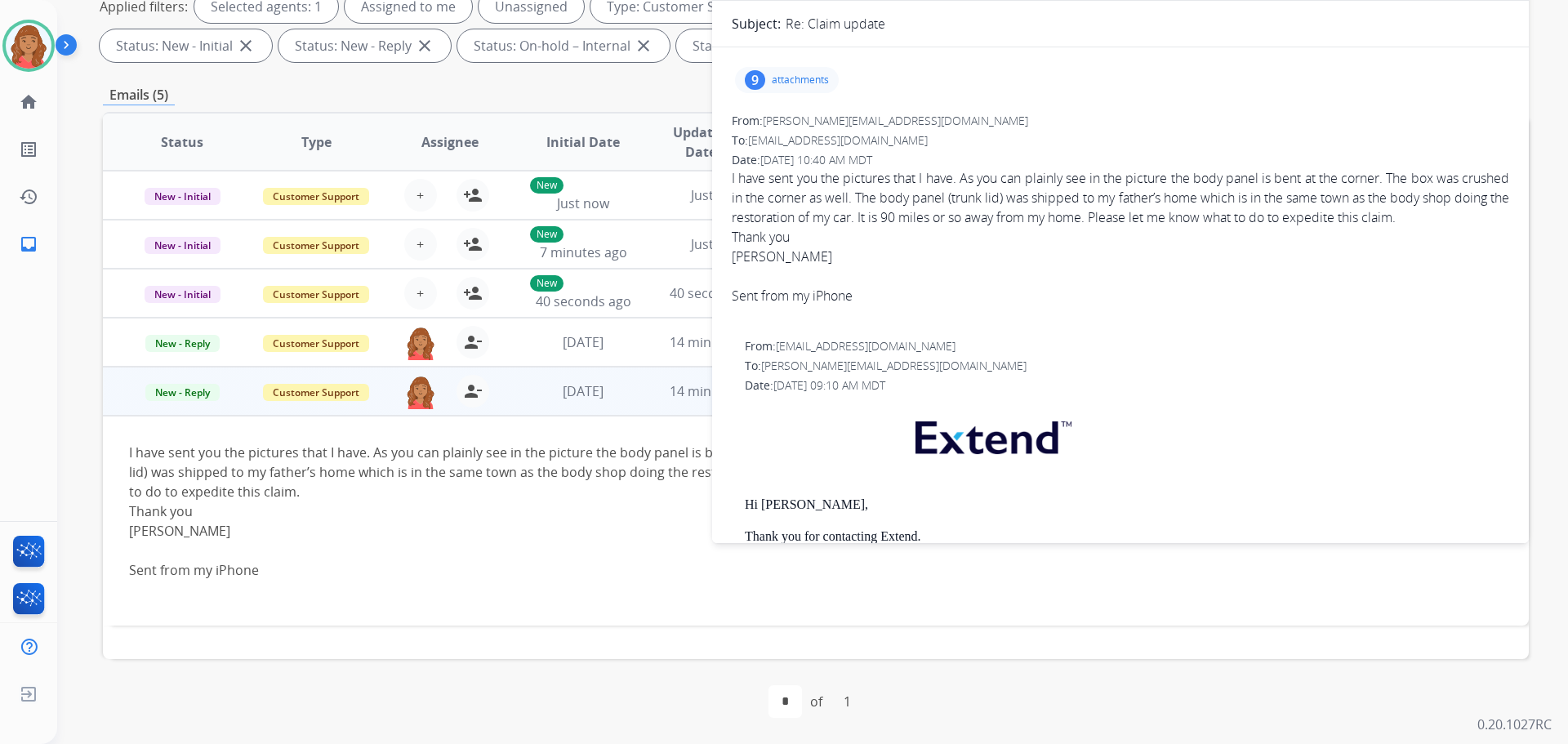
click at [796, 81] on p "attachments" at bounding box center [799, 80] width 57 height 13
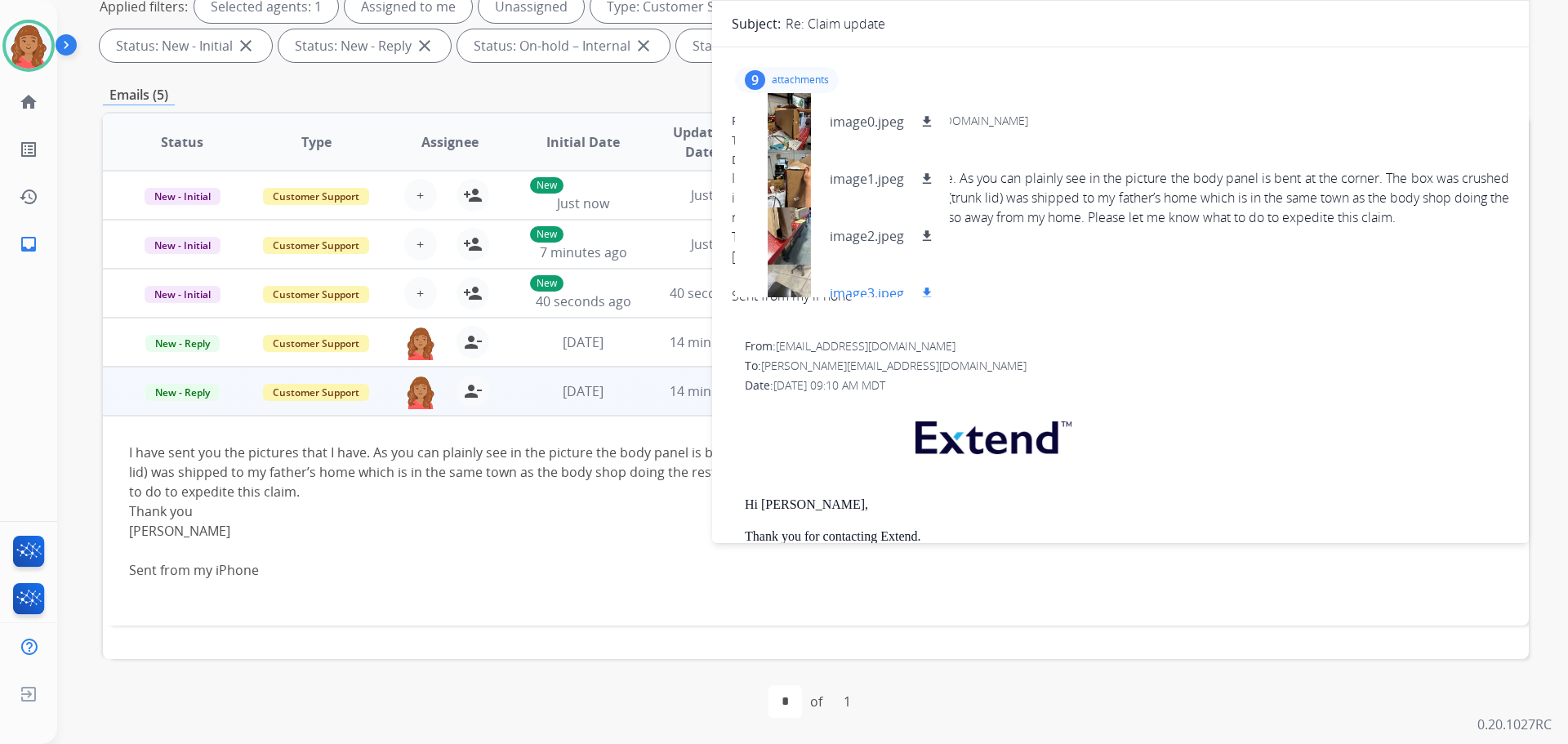
click at [788, 284] on div at bounding box center [789, 293] width 82 height 57
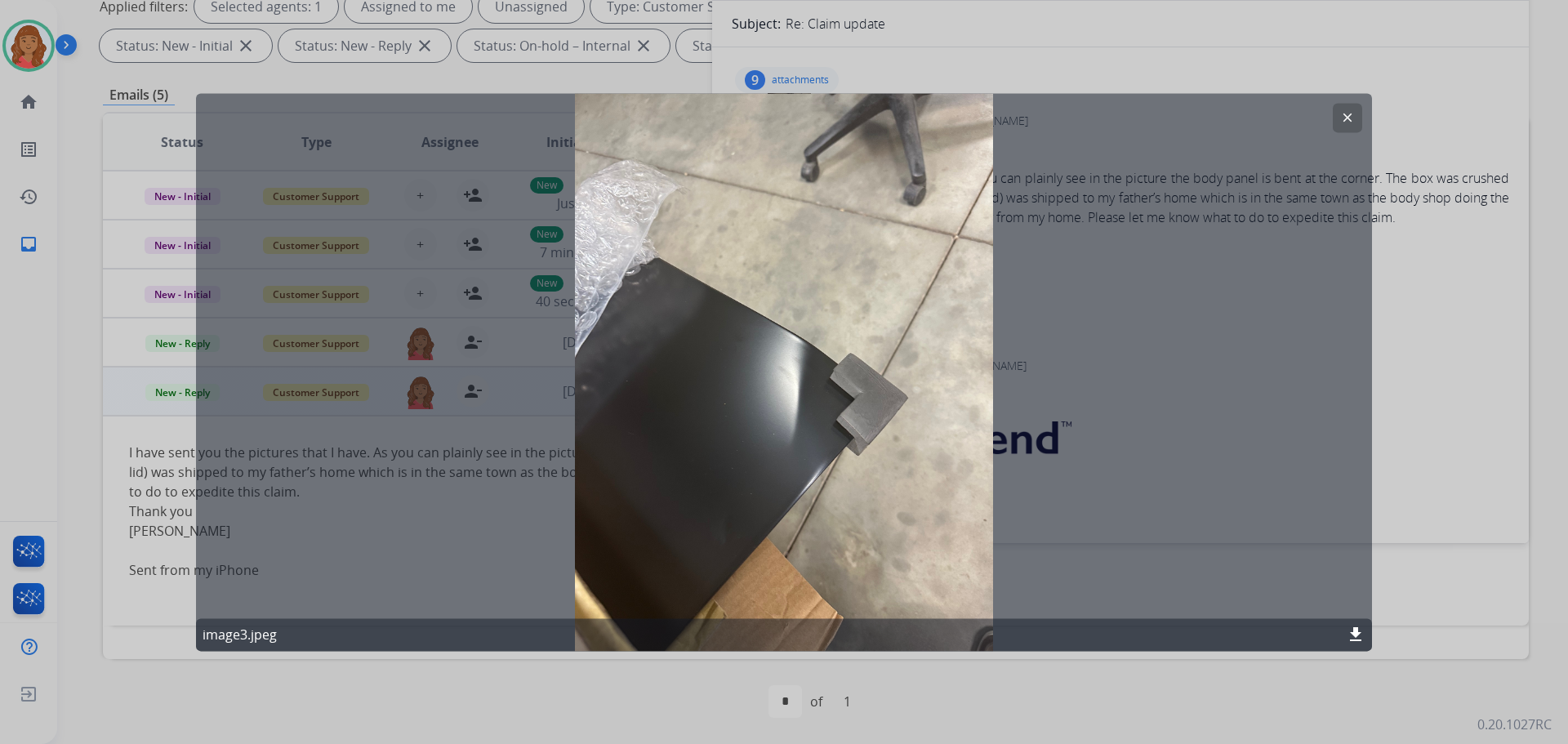
click at [1352, 119] on mat-icon "clear" at bounding box center [1347, 117] width 14 height 14
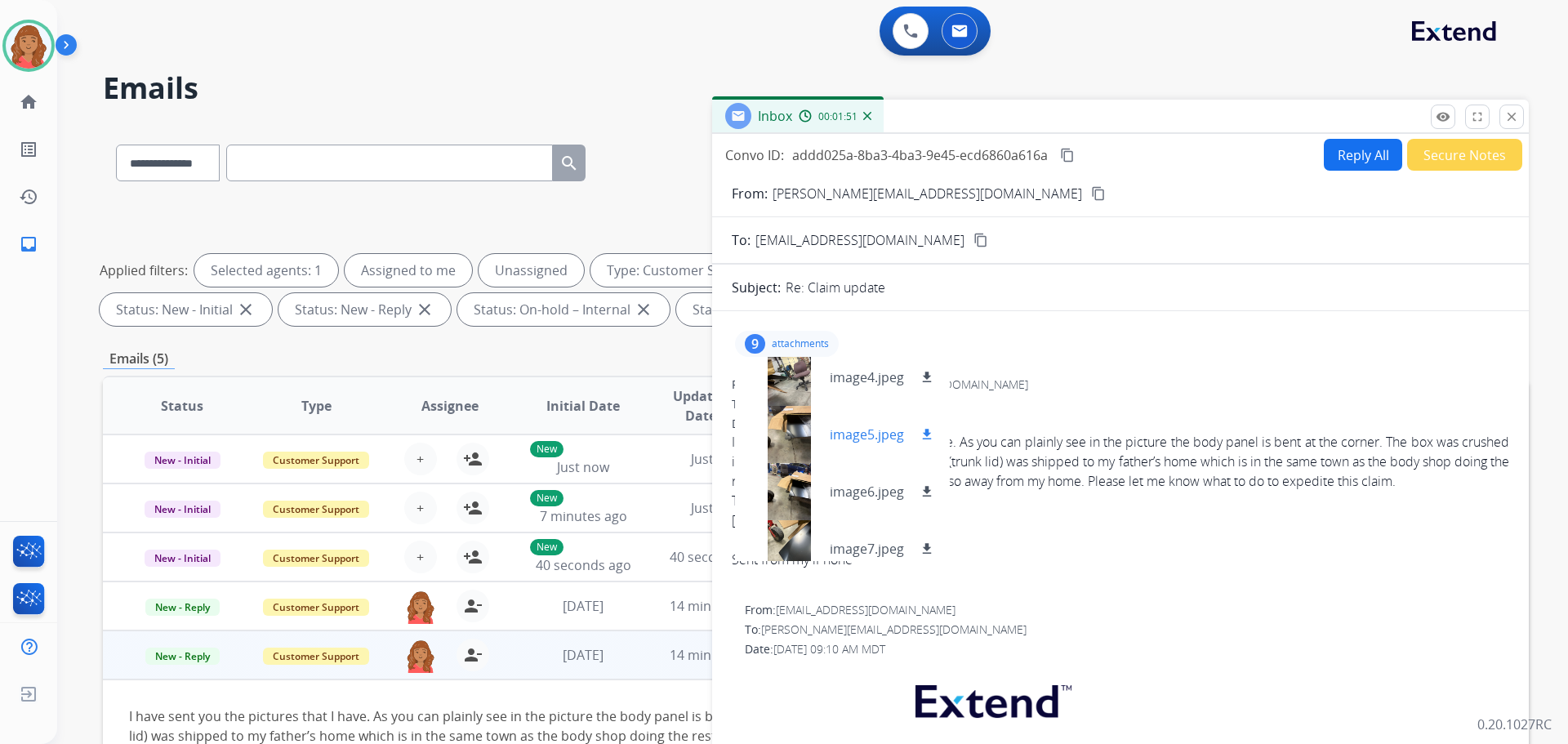
scroll to position [245, 0]
click at [1027, 353] on div "9 attachments image0.jpeg download image1.jpeg download image2.jpeg download im…" at bounding box center [1121, 344] width 777 height 39
click at [938, 539] on div "image7.jpeg download" at bounding box center [842, 540] width 215 height 57
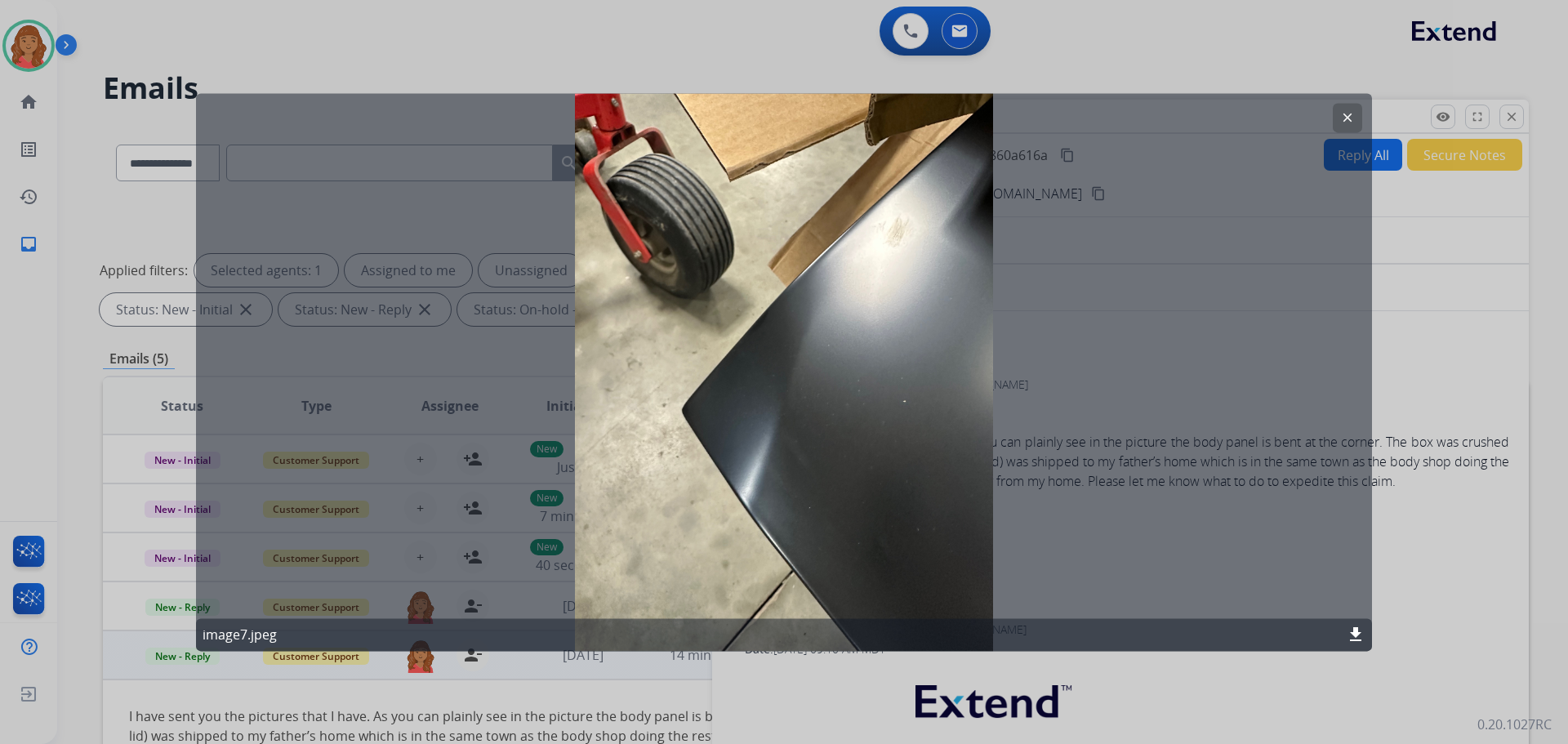
click at [1349, 116] on mat-icon "clear" at bounding box center [1347, 117] width 14 height 14
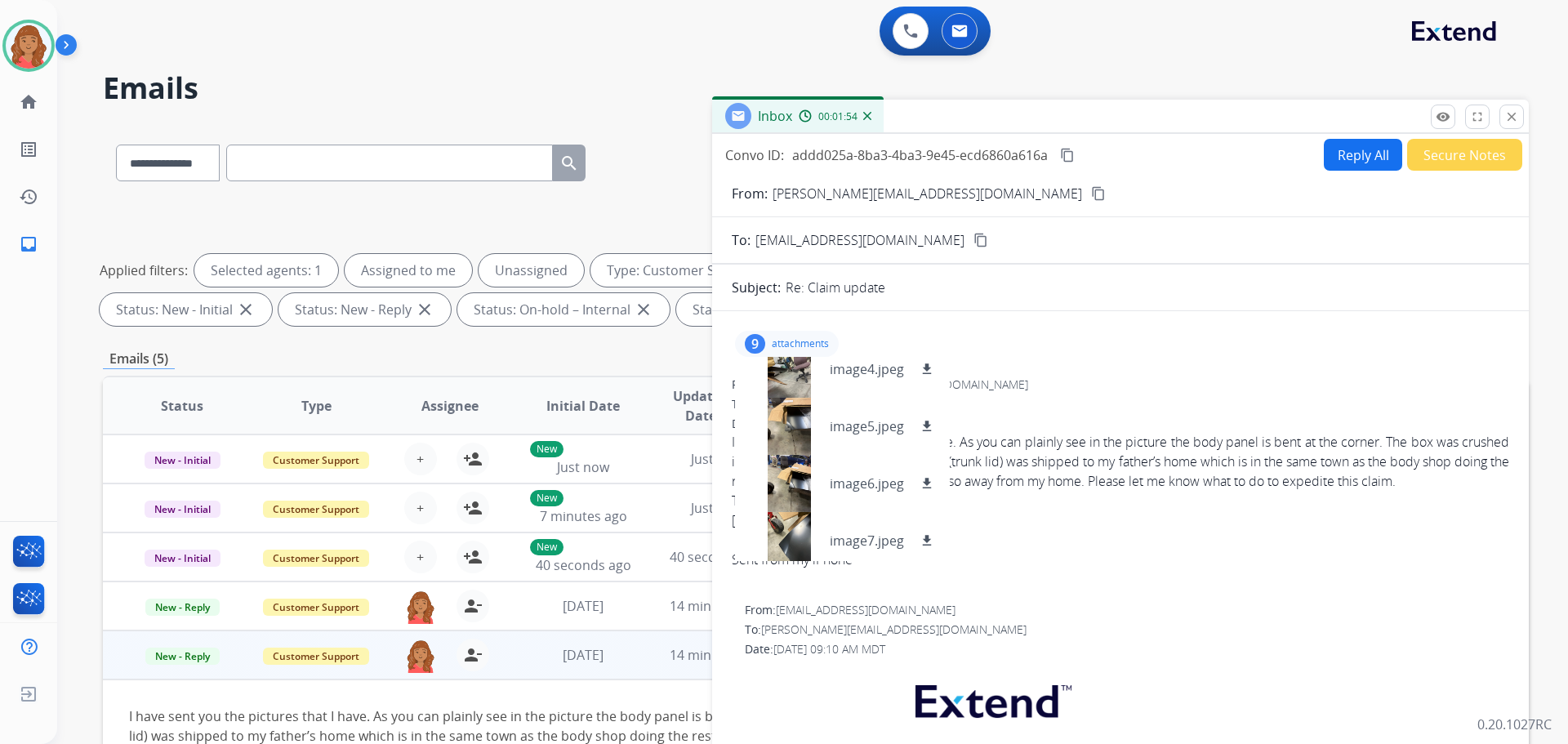
click at [1200, 428] on div "Date: 08/16/2025 - 10:40 AM MDT" at bounding box center [1121, 423] width 777 height 16
click at [773, 340] on p "attachments" at bounding box center [799, 345] width 57 height 13
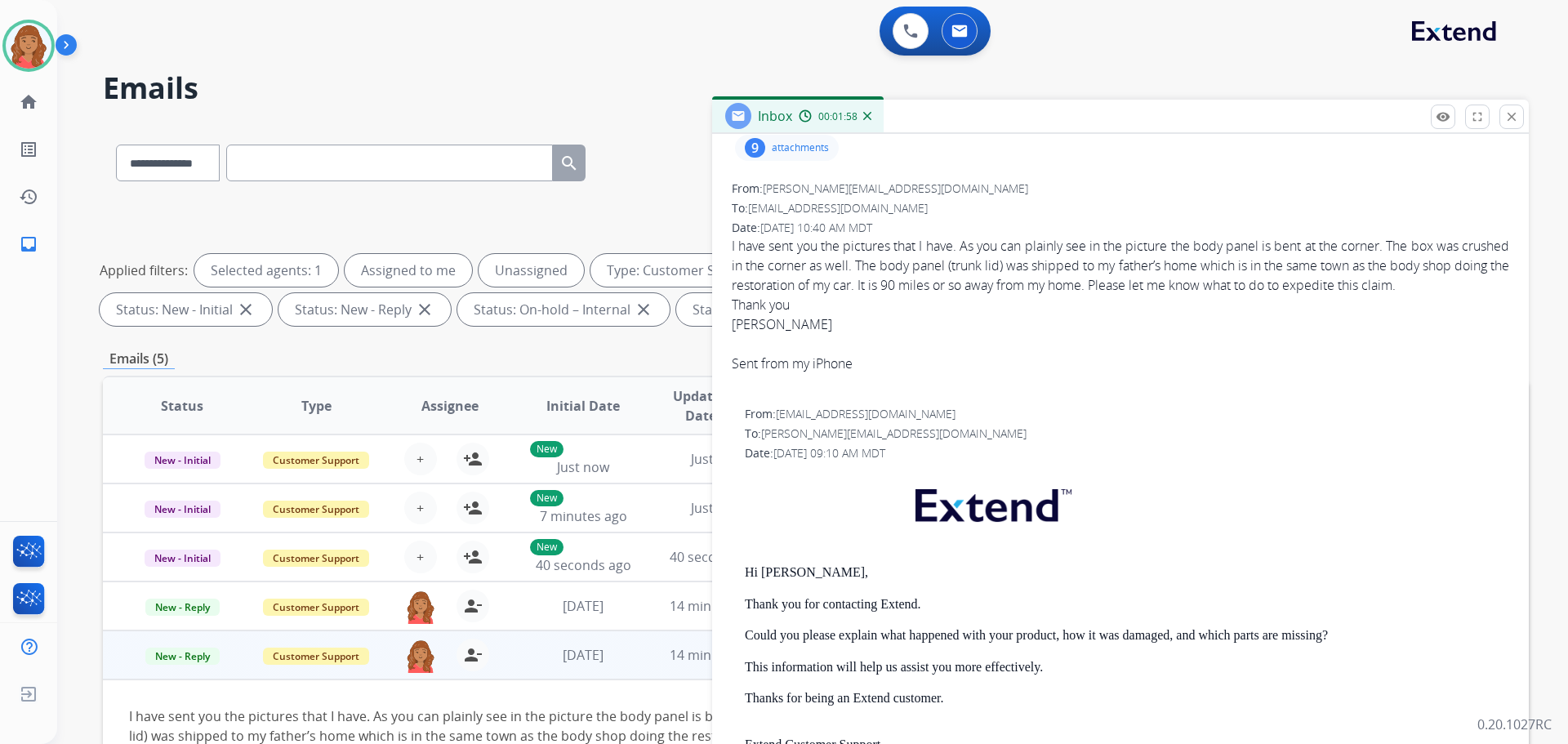
scroll to position [409, 0]
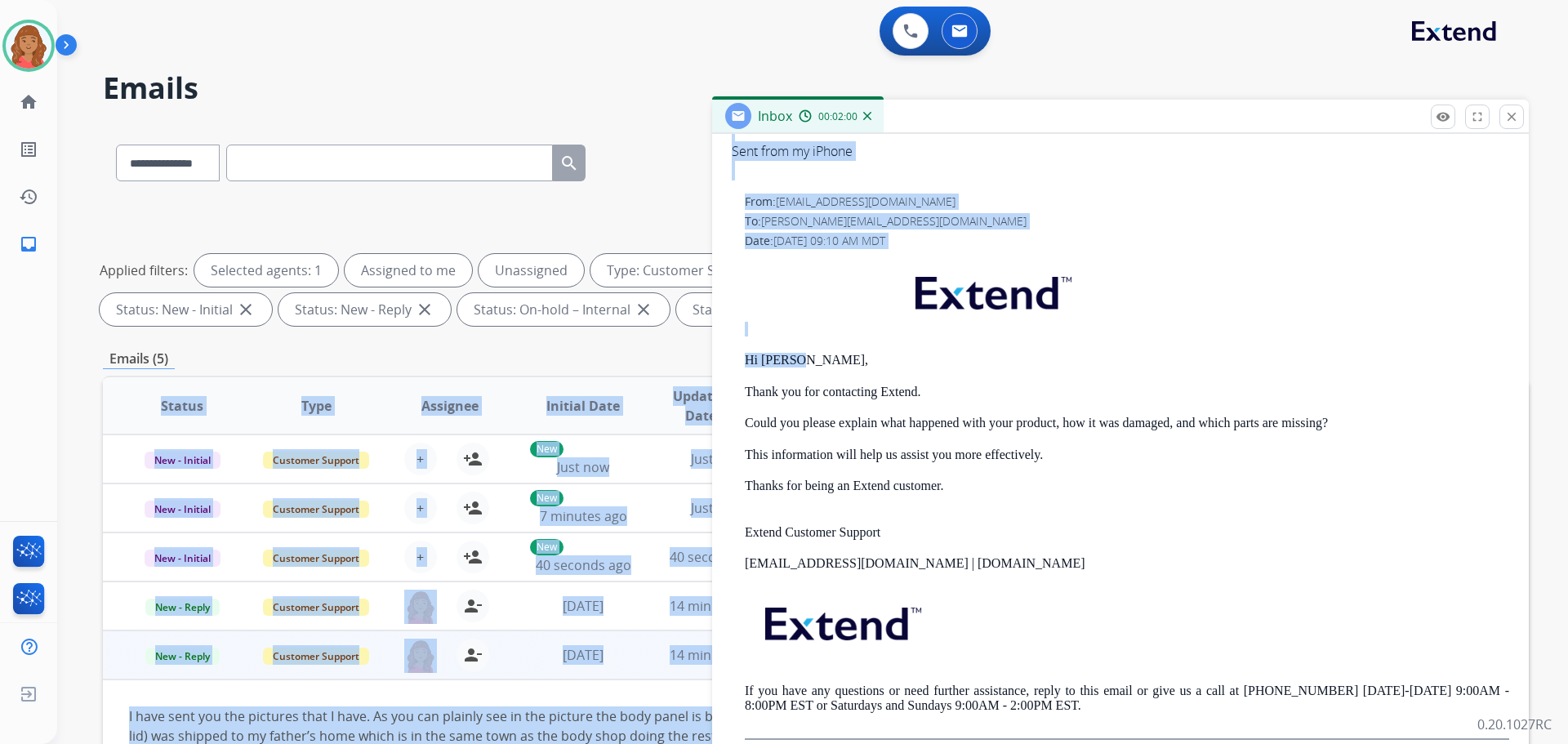
drag, startPoint x: 778, startPoint y: 373, endPoint x: 707, endPoint y: 374, distance: 71.0
click at [707, 374] on div "**********" at bounding box center [816, 566] width 1426 height 885
copy div "Status Type Assignee Initial Date Updated Date arrow_downward SLA Subject Custo…"
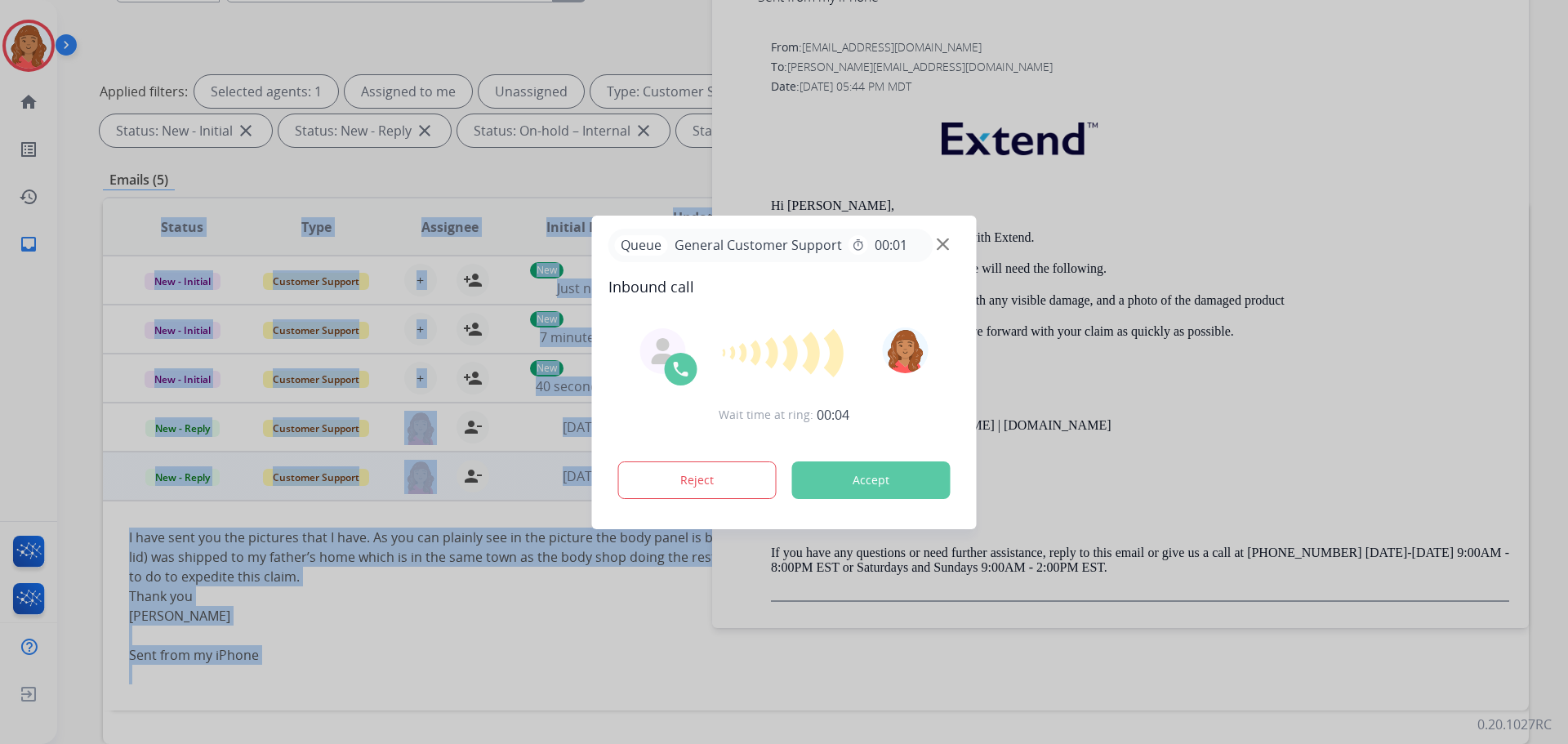
scroll to position [264, 0]
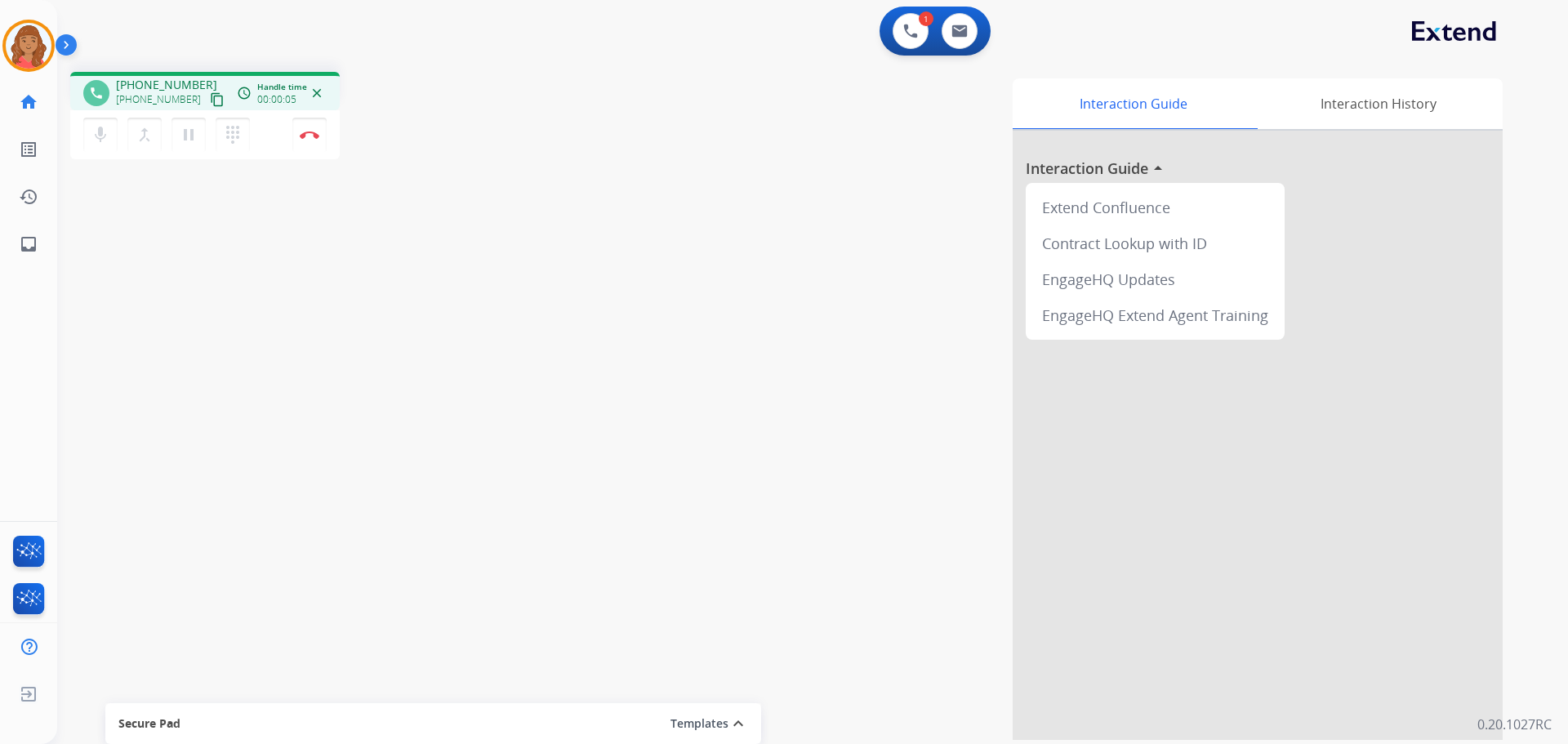
click at [210, 100] on mat-icon "content_copy" at bounding box center [216, 99] width 14 height 14
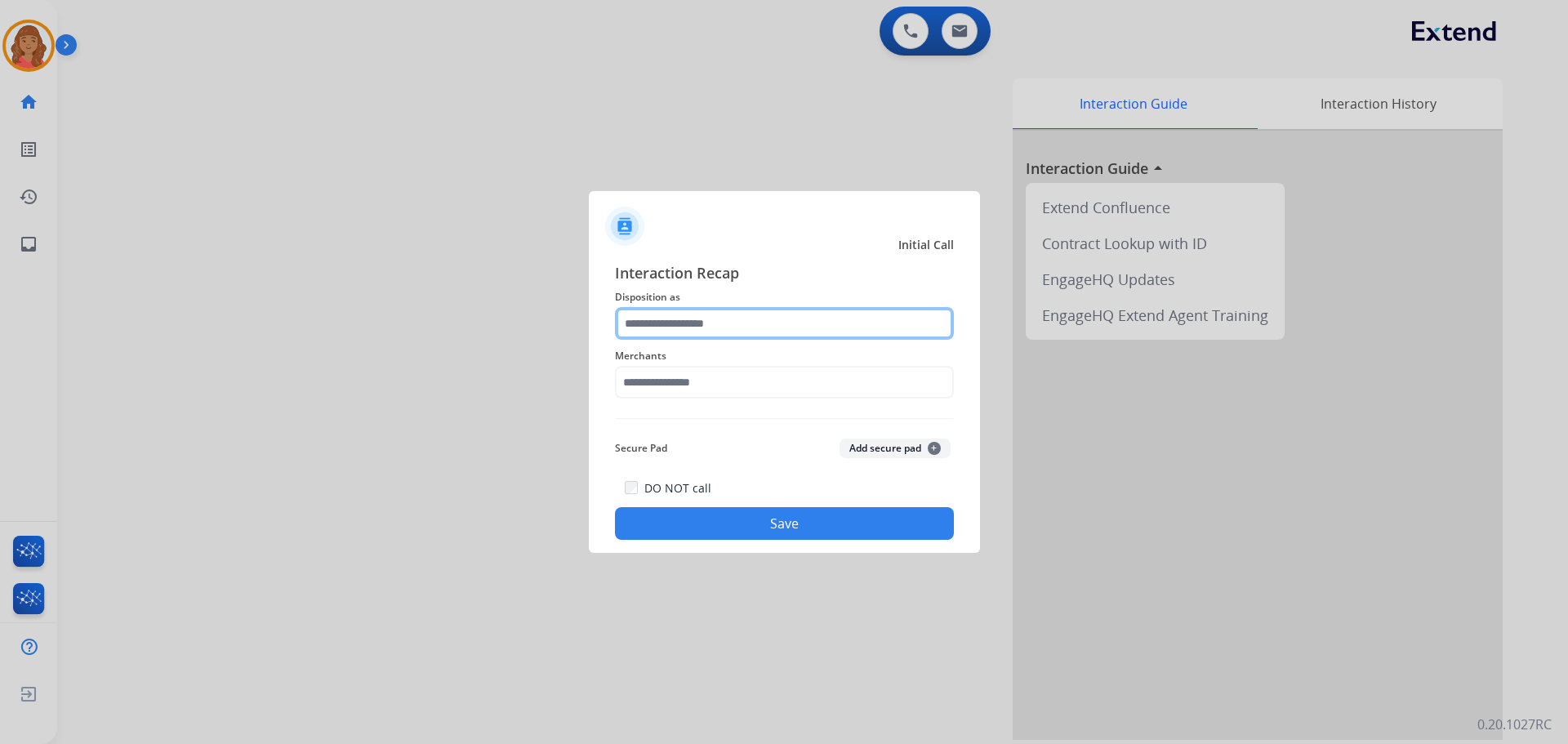
click at [714, 321] on input "text" at bounding box center [784, 323] width 339 height 33
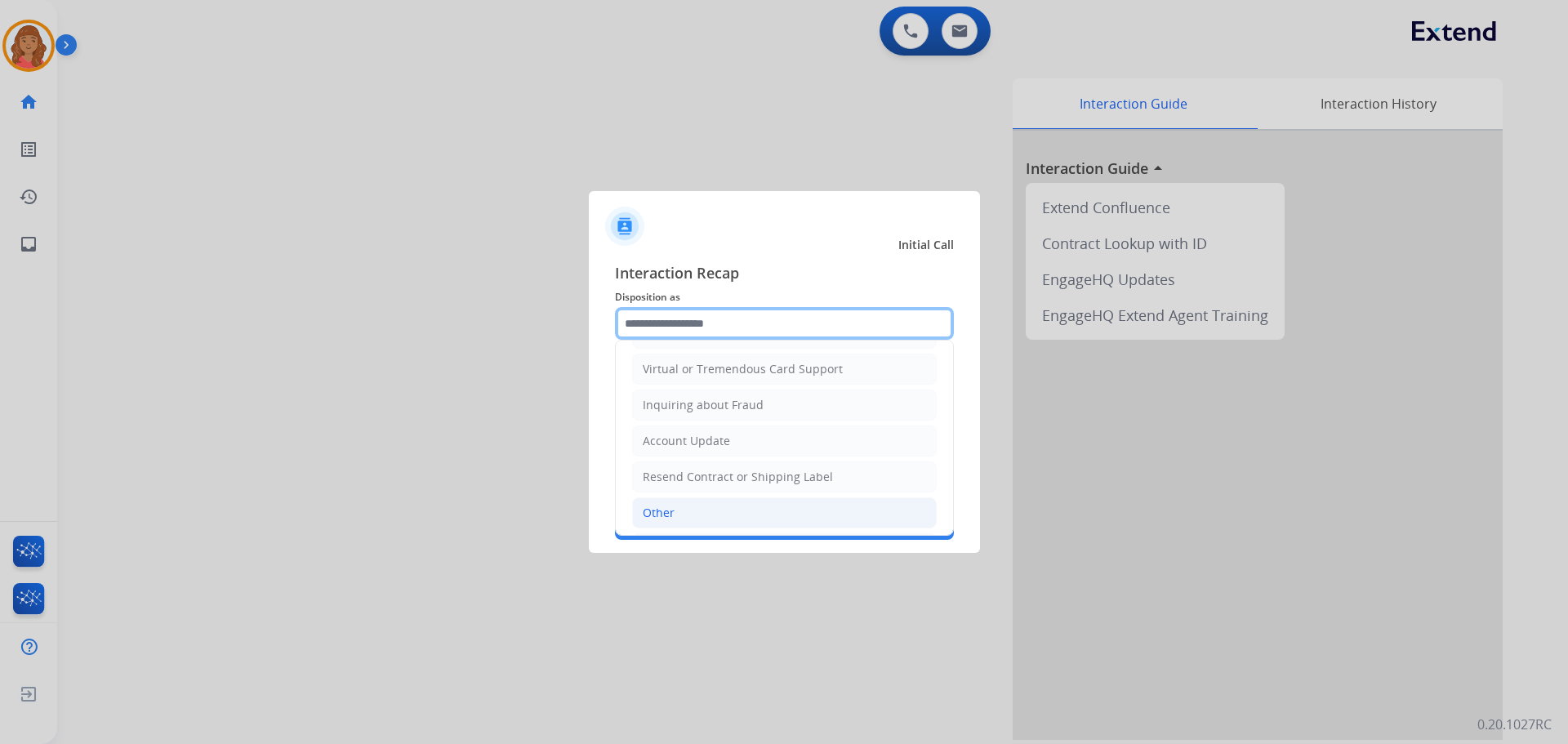
scroll to position [245, 0]
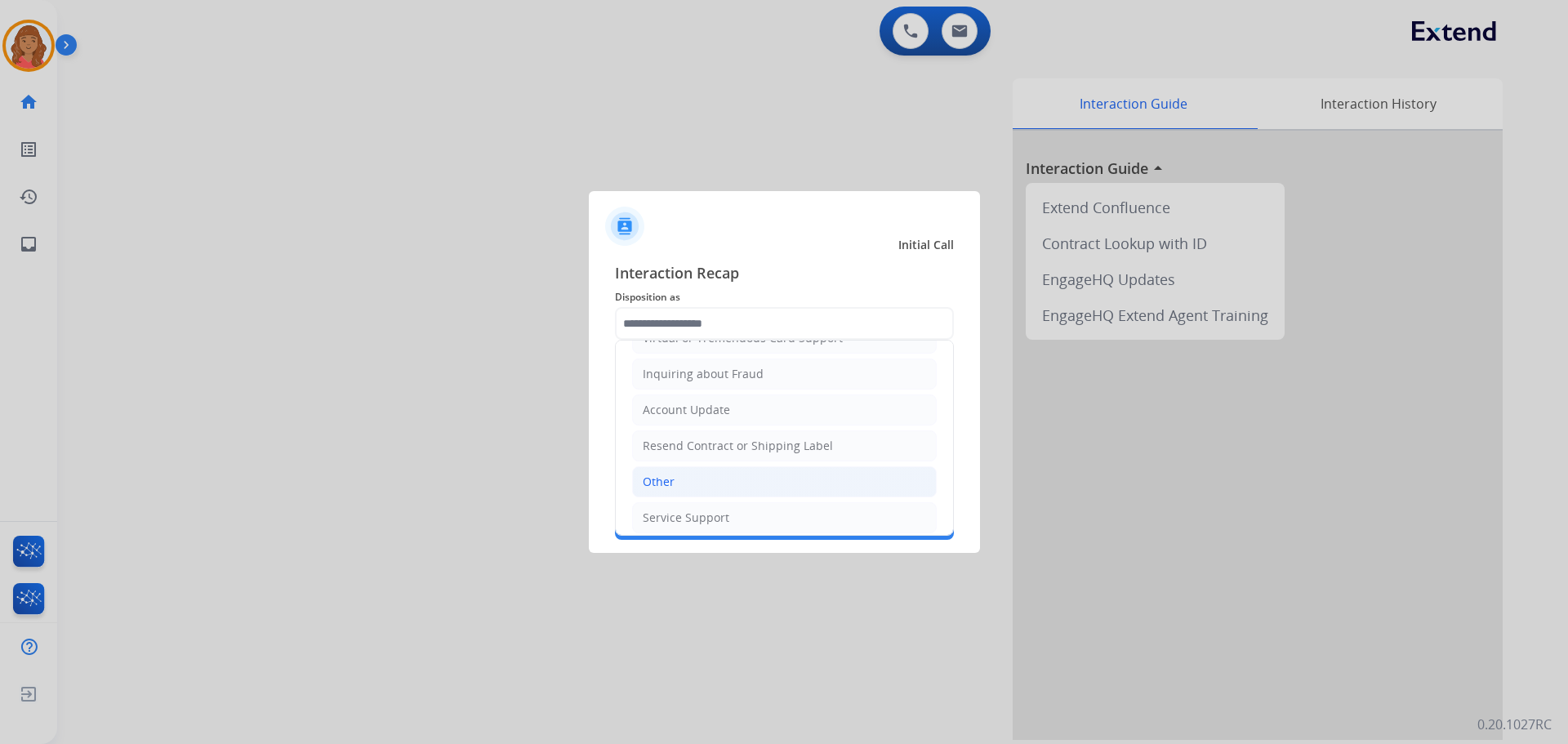
click at [670, 476] on div "Other" at bounding box center [658, 481] width 32 height 16
type input "*****"
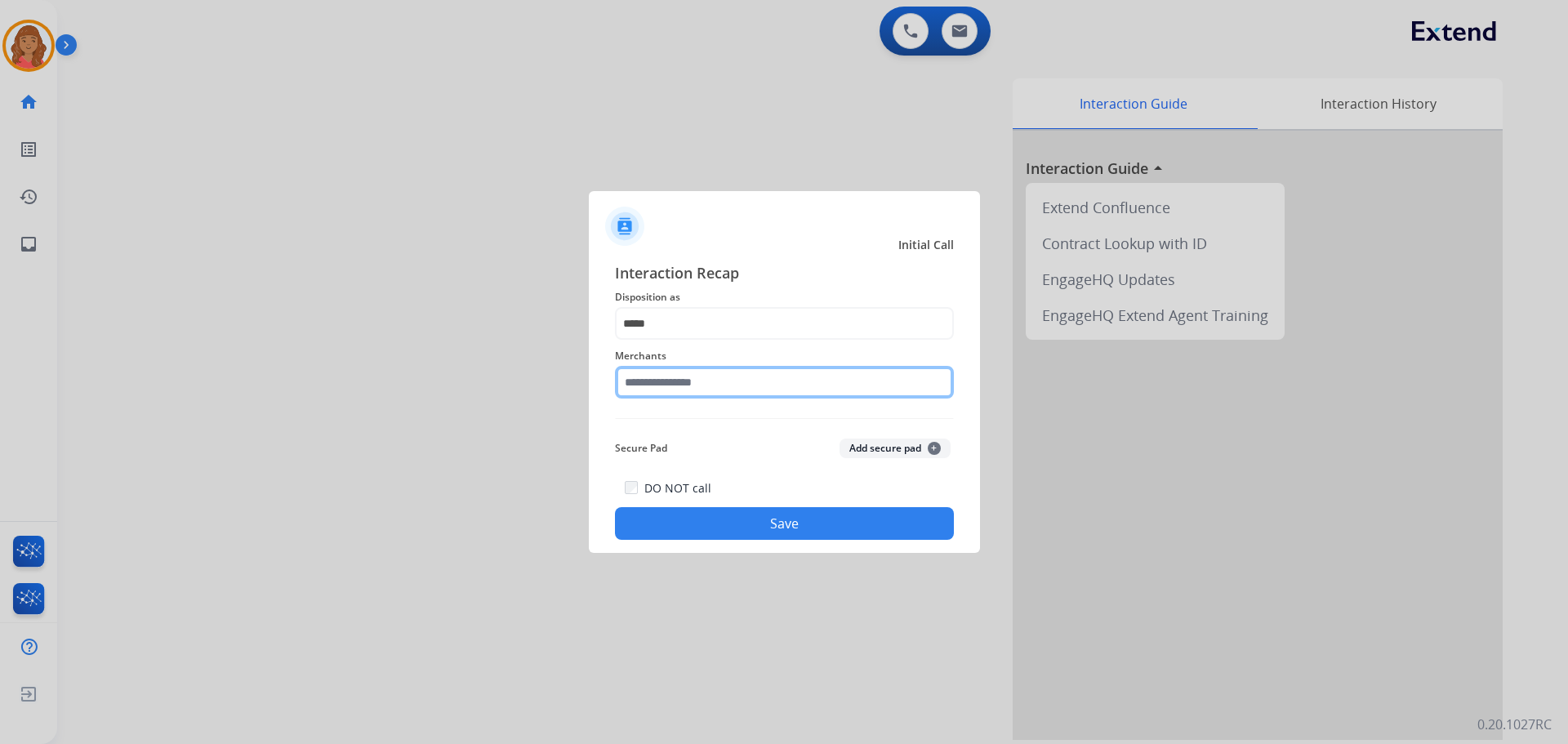
click at [696, 388] on input "text" at bounding box center [784, 382] width 339 height 33
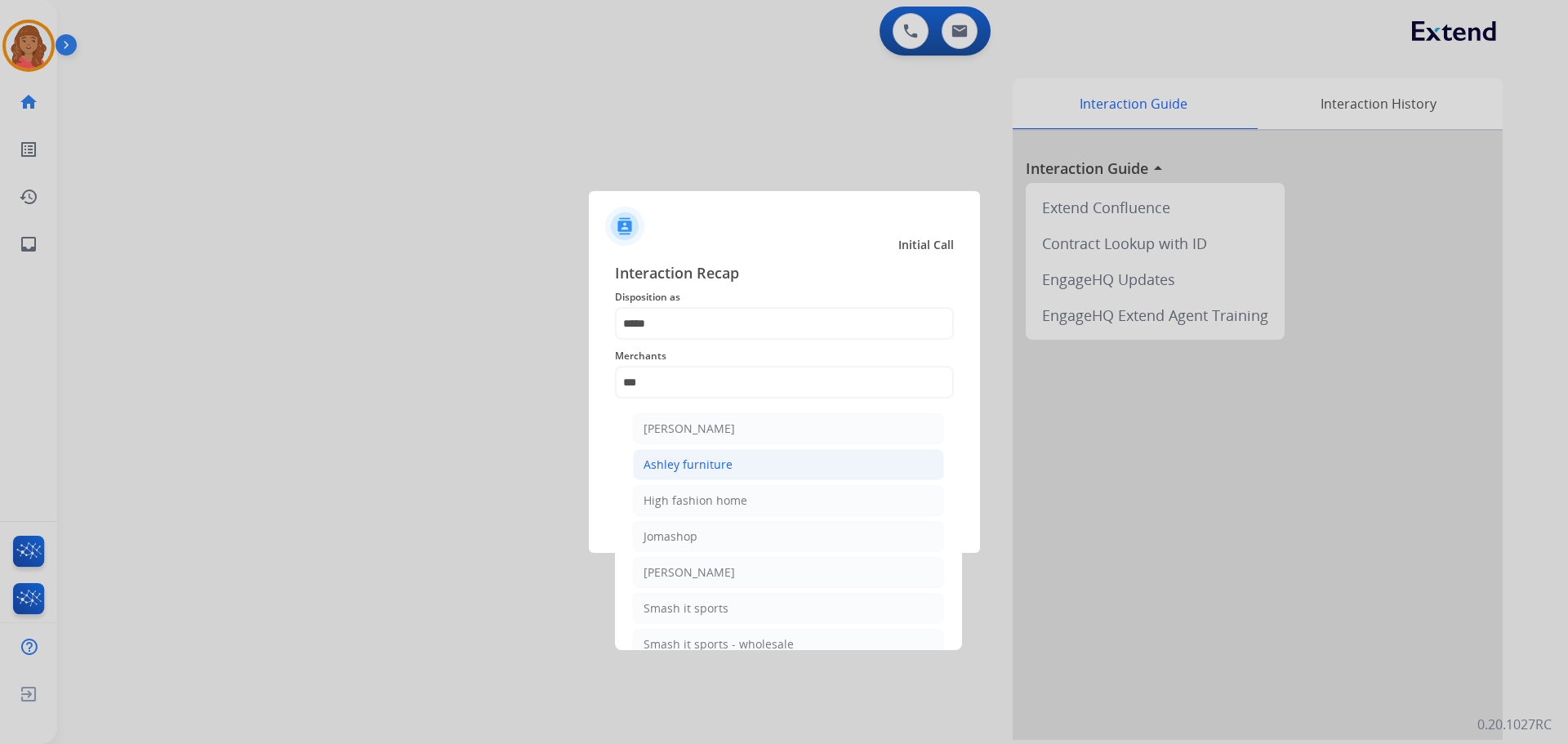
click at [703, 469] on div "Ashley furniture" at bounding box center [688, 465] width 89 height 16
type input "**********"
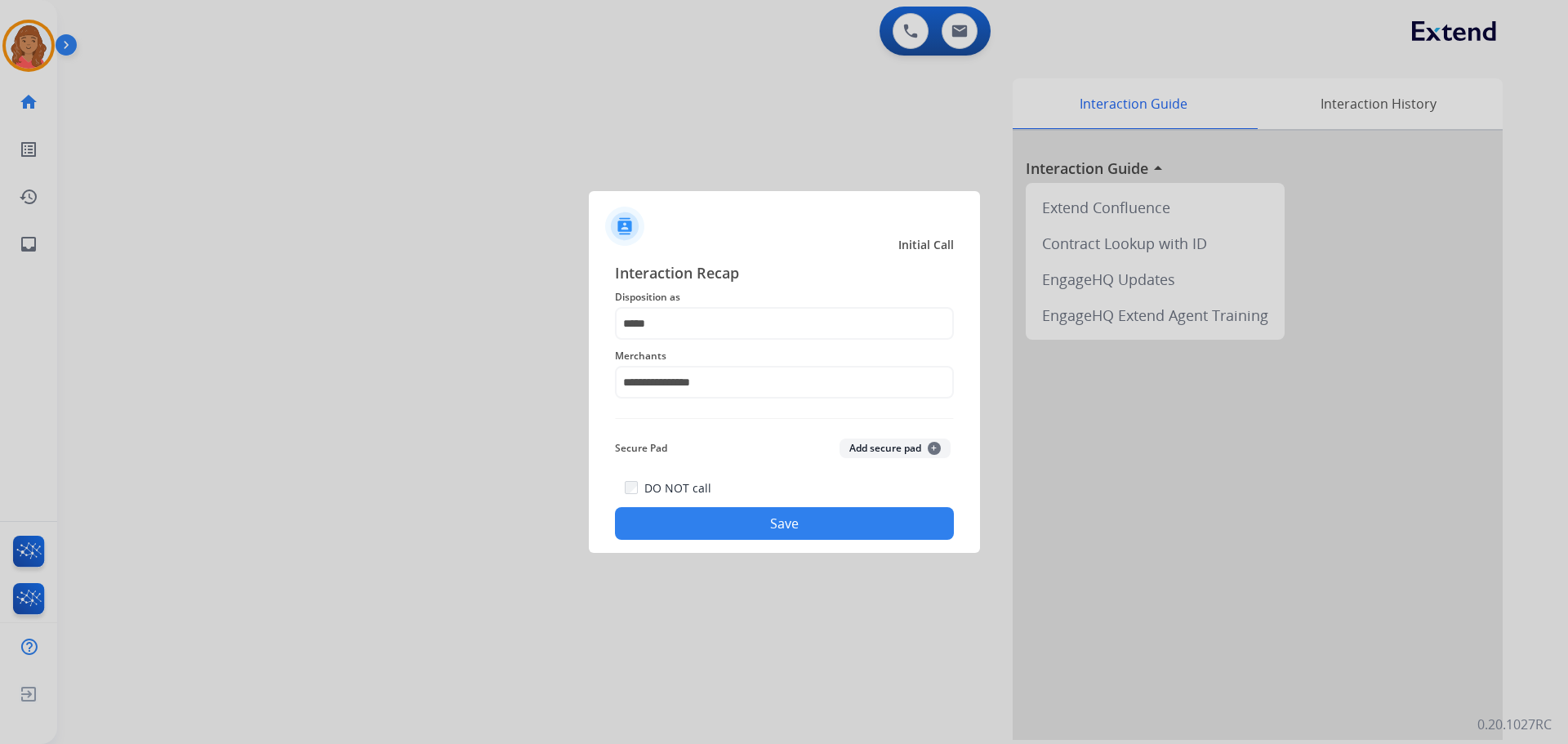
click at [706, 514] on button "Save" at bounding box center [784, 524] width 339 height 33
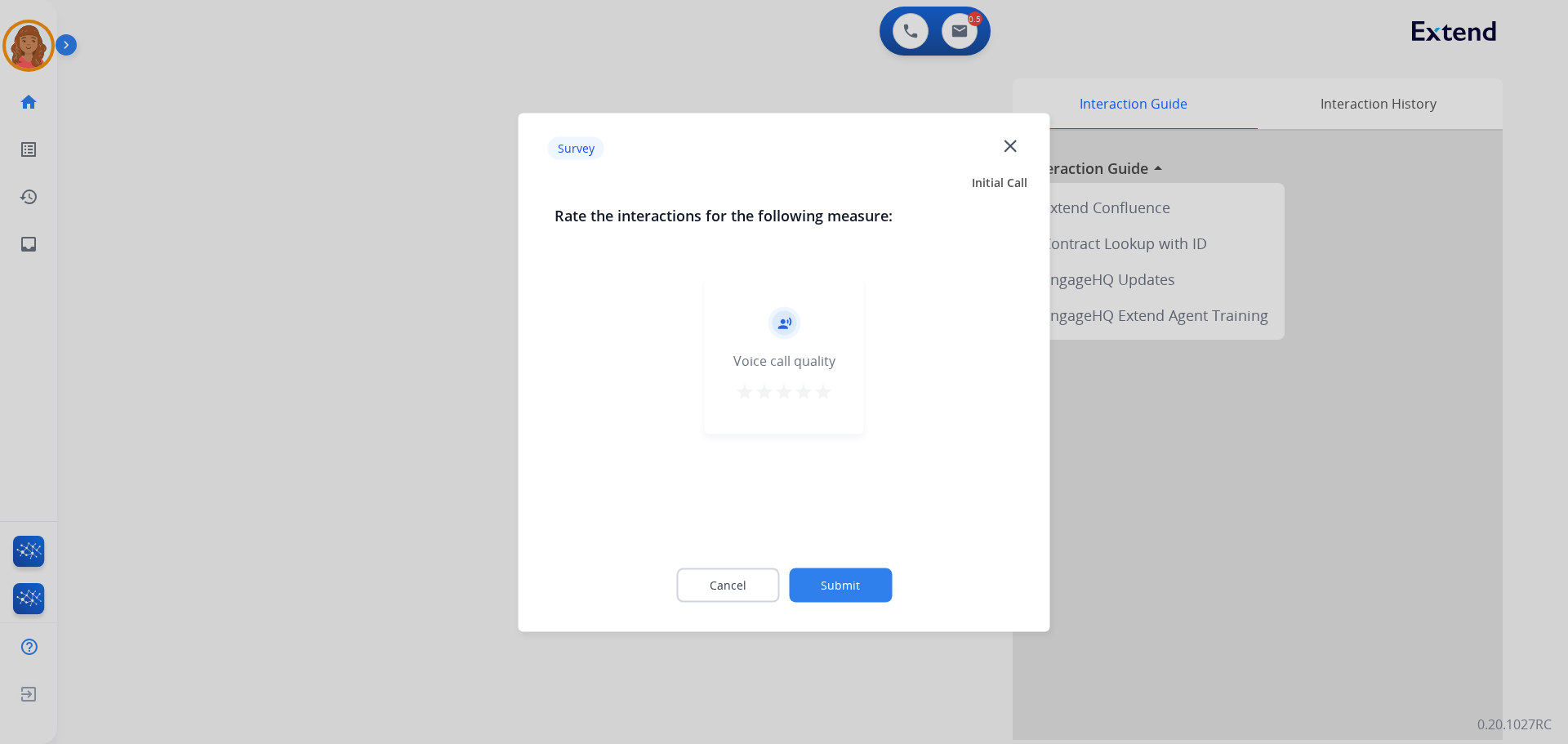
drag, startPoint x: 825, startPoint y: 392, endPoint x: 862, endPoint y: 474, distance: 90.0
click at [825, 393] on mat-icon "star" at bounding box center [823, 392] width 19 height 19
click at [824, 582] on button "Submit" at bounding box center [840, 585] width 103 height 35
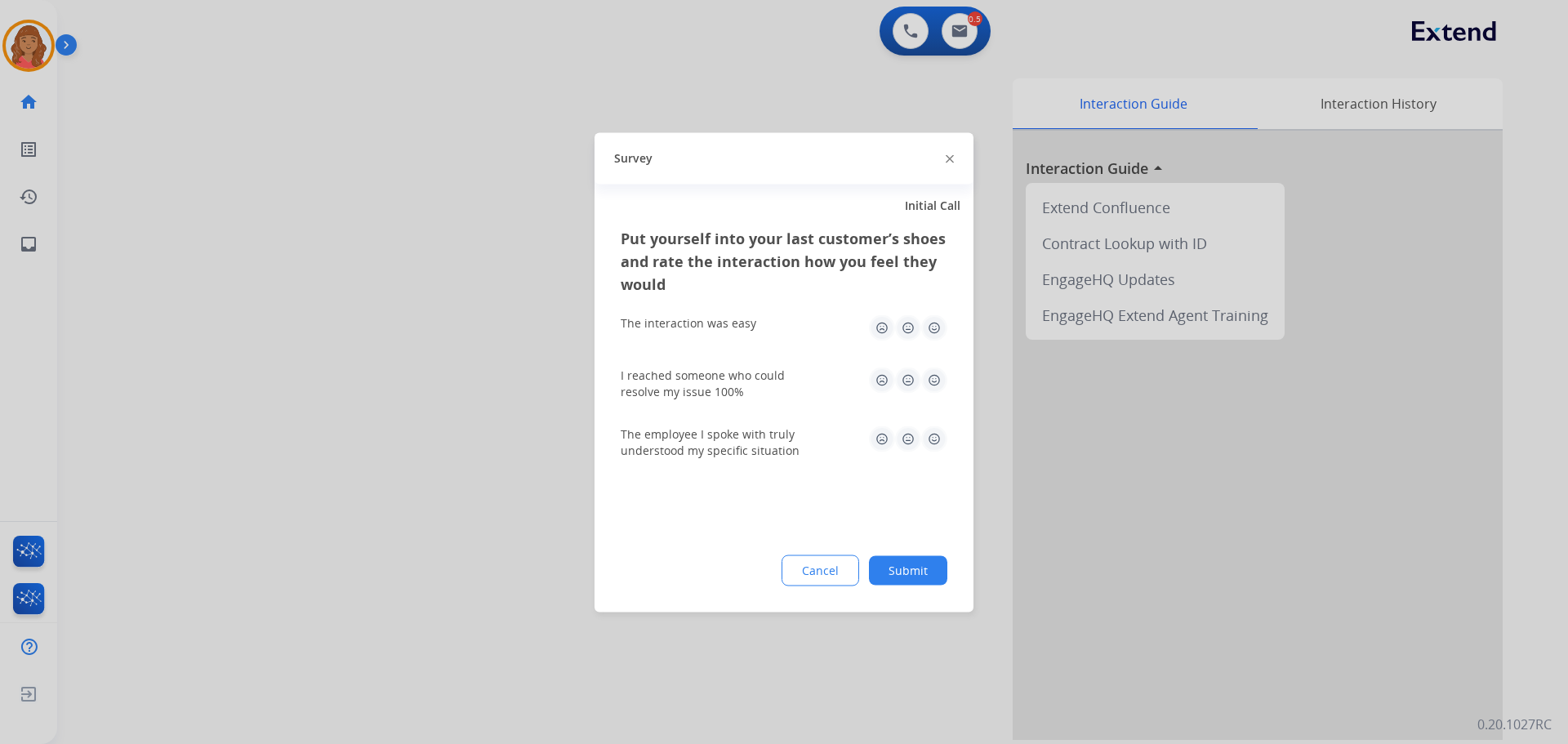
click at [932, 317] on img at bounding box center [934, 327] width 26 height 26
click at [931, 389] on img at bounding box center [934, 379] width 26 height 26
drag, startPoint x: 934, startPoint y: 437, endPoint x: 928, endPoint y: 479, distance: 42.4
click at [937, 440] on img at bounding box center [934, 438] width 26 height 26
click at [920, 573] on button "Submit" at bounding box center [908, 570] width 79 height 30
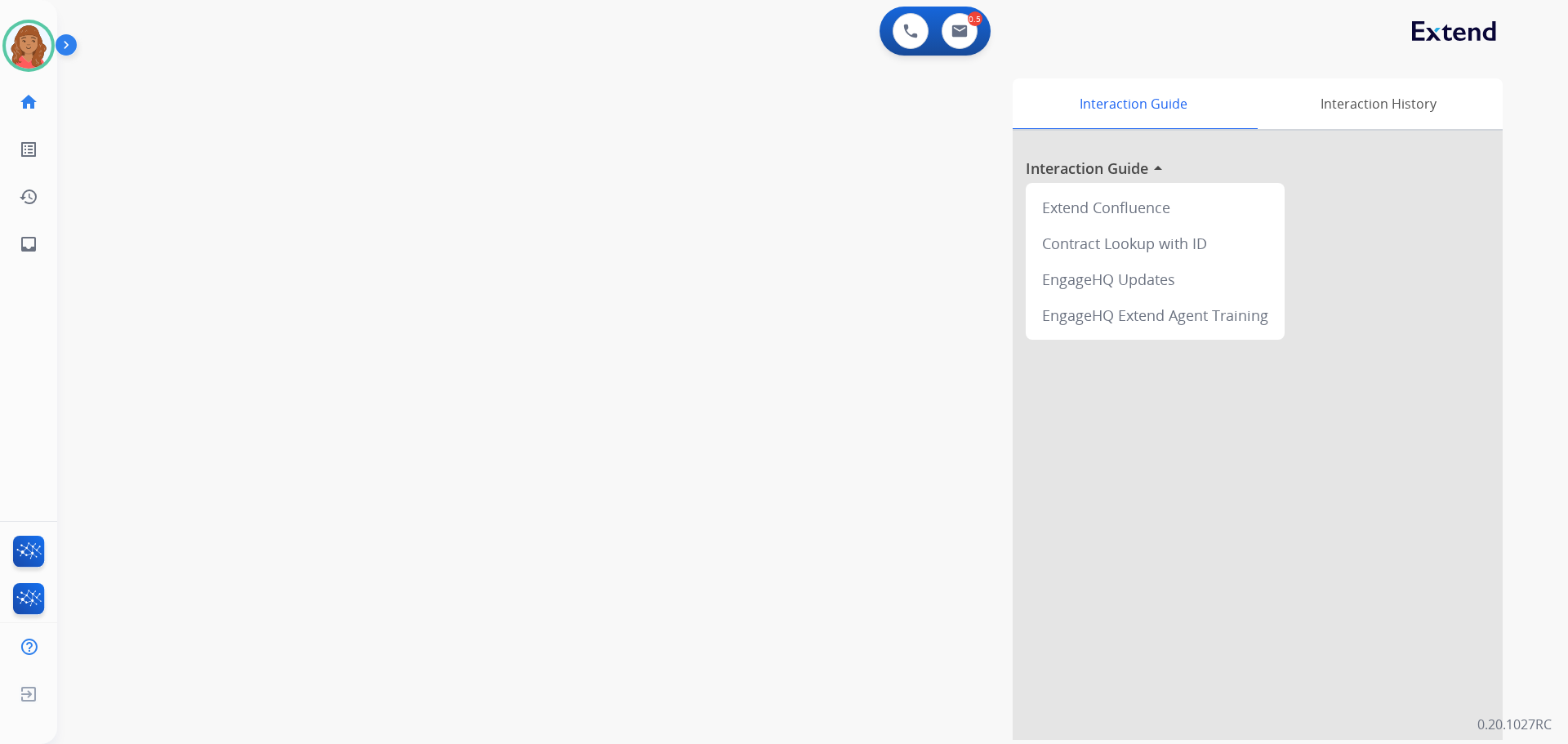
click at [975, 8] on div "0 Voice Interactions 0.5 Email Interactions" at bounding box center [934, 31] width 111 height 49
click at [969, 28] on button at bounding box center [959, 31] width 36 height 36
select select "**********"
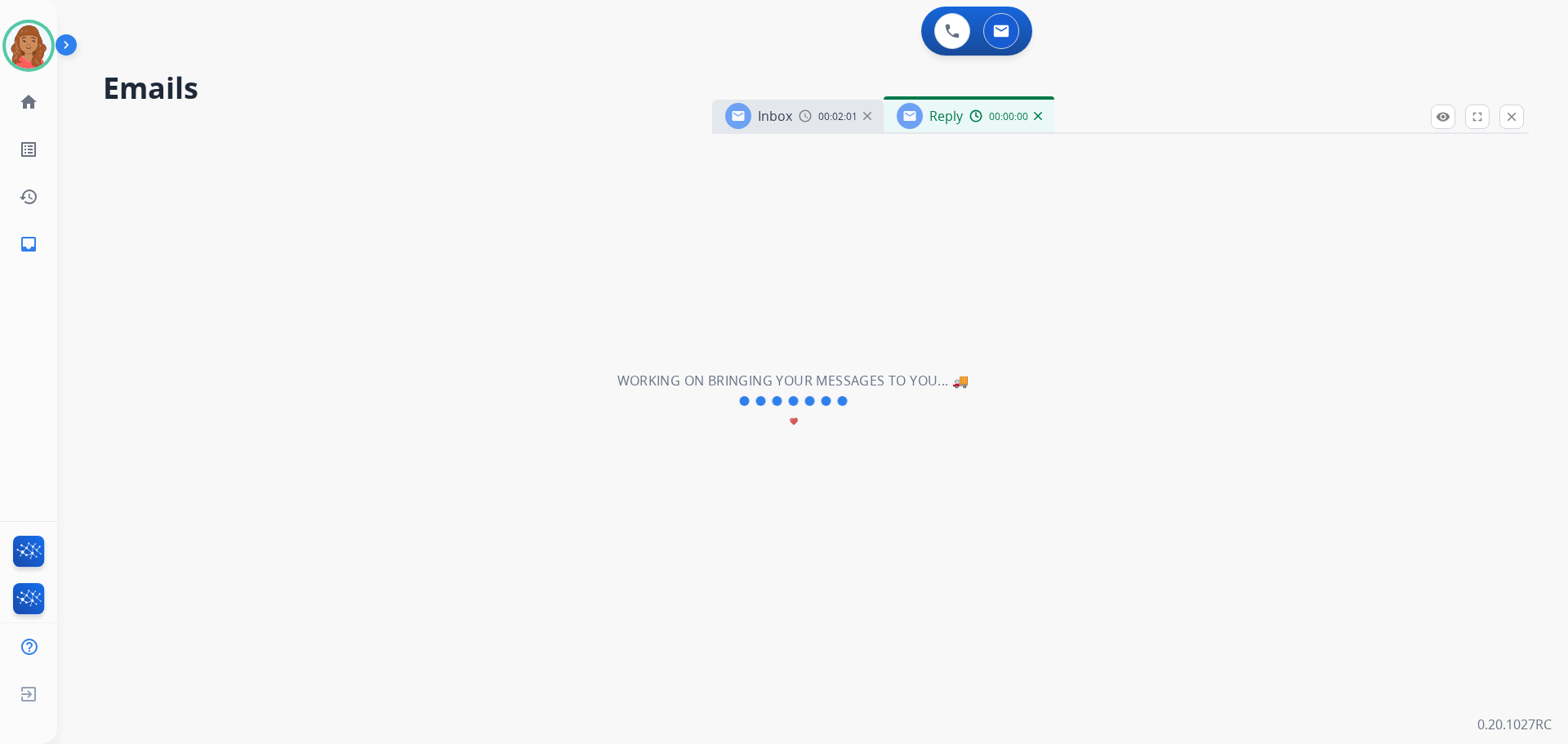
select select "**********"
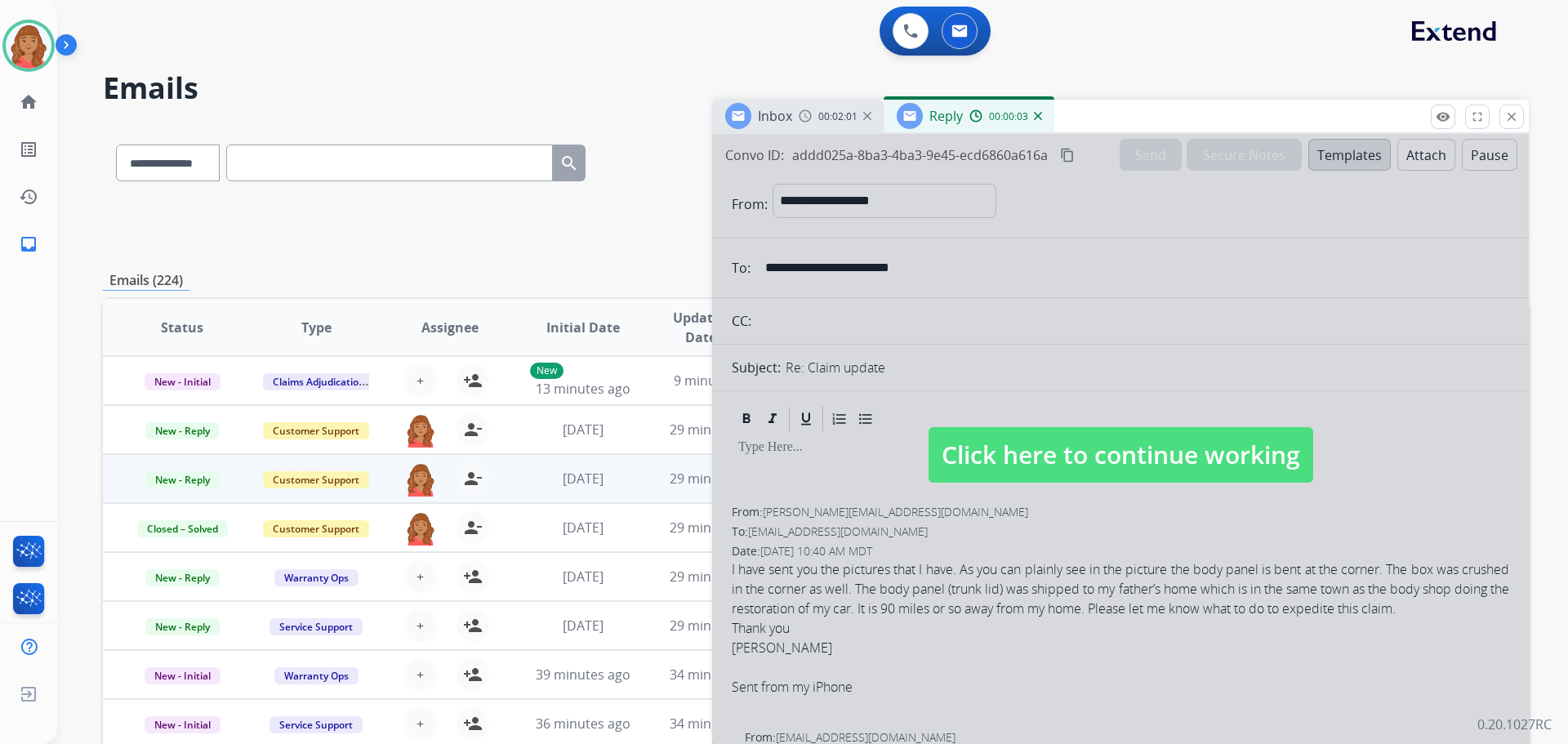
click at [1009, 472] on span "Click here to continue working" at bounding box center [1121, 455] width 385 height 56
select select
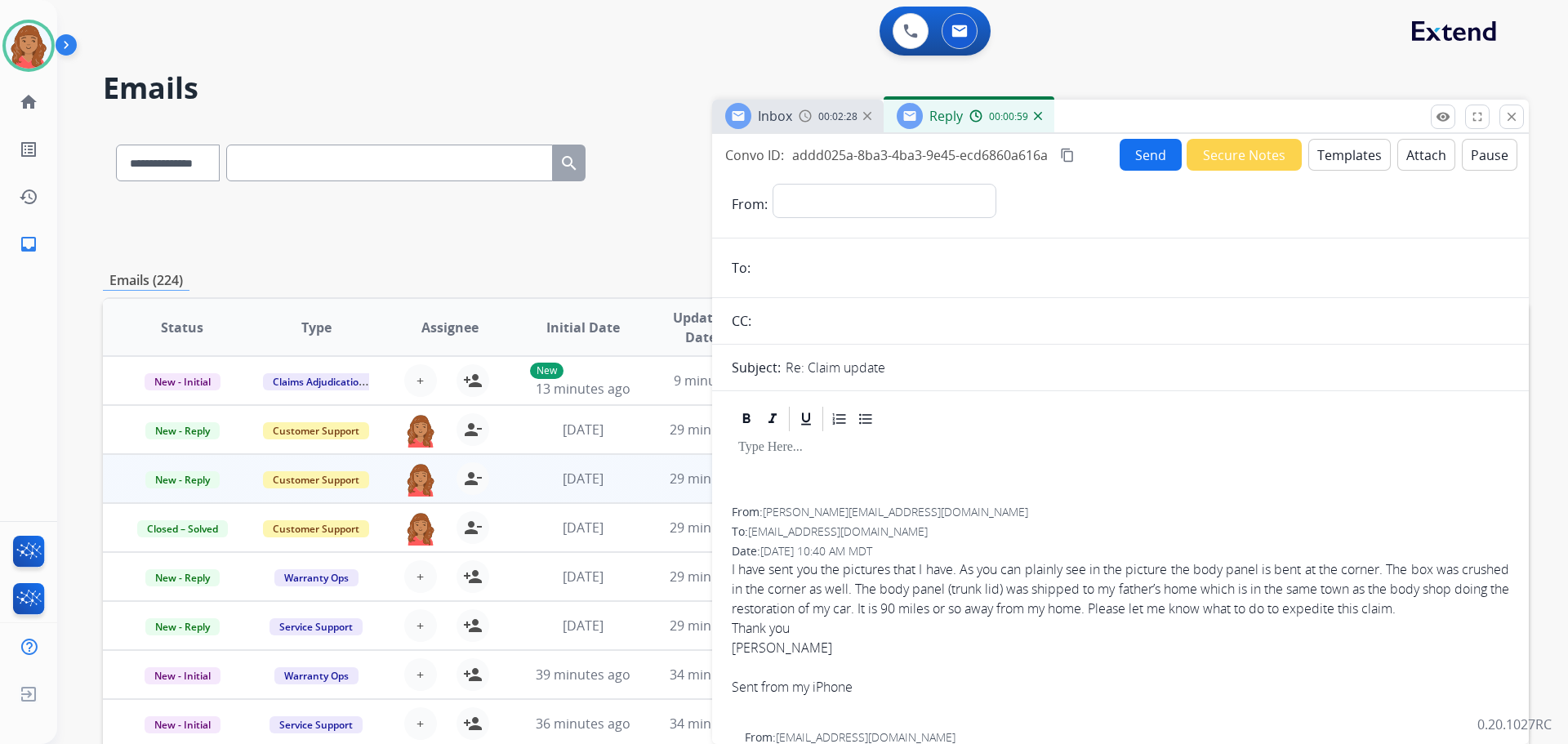
drag, startPoint x: 955, startPoint y: 130, endPoint x: 977, endPoint y: 129, distance: 22.0
click at [959, 129] on div "Reply 00:00:59" at bounding box center [969, 116] width 170 height 33
click at [1048, 115] on div "Reply 00:01:01" at bounding box center [973, 115] width 170 height 33
click at [1042, 116] on img at bounding box center [1042, 115] width 8 height 8
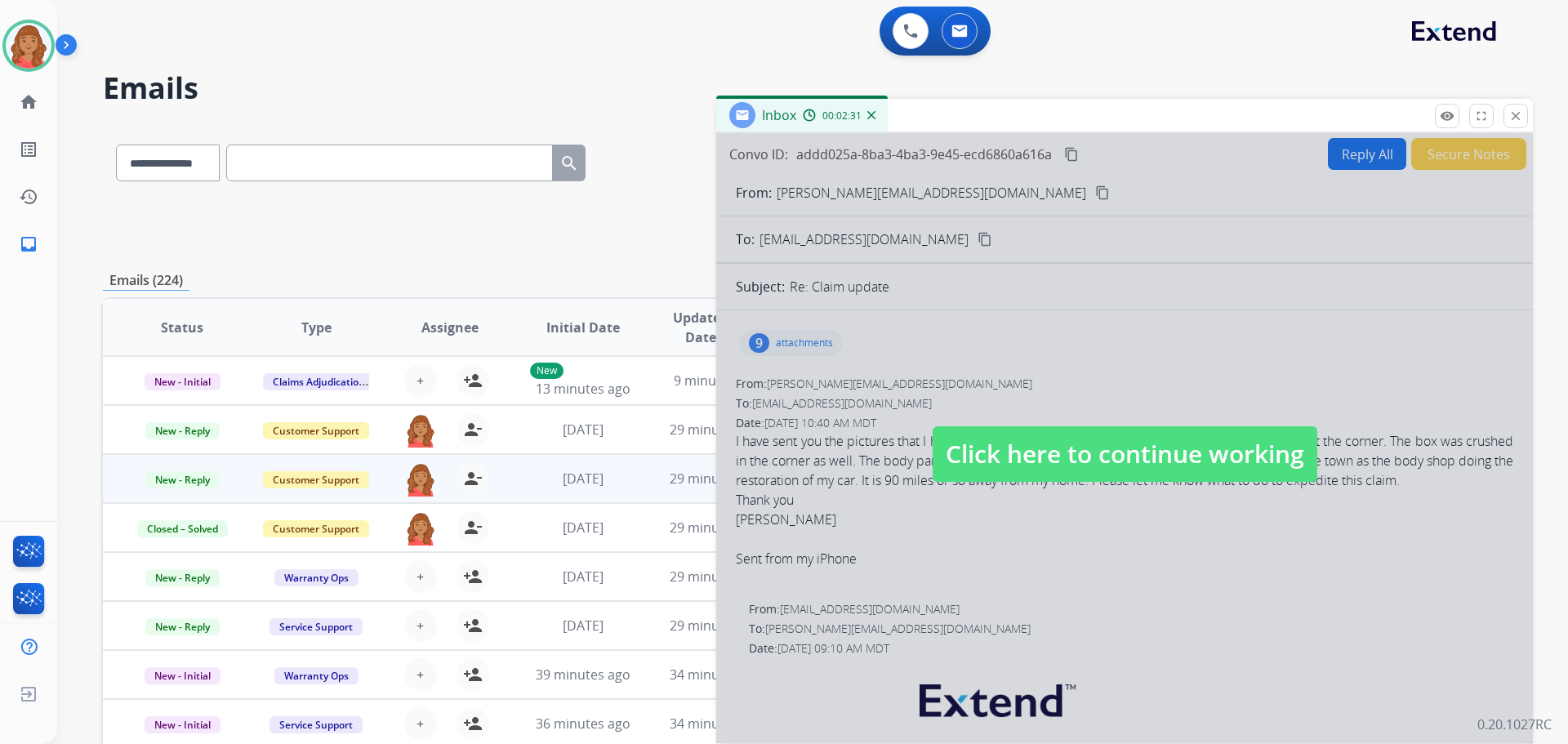
click at [1029, 446] on span "Click here to continue working" at bounding box center [1125, 454] width 385 height 56
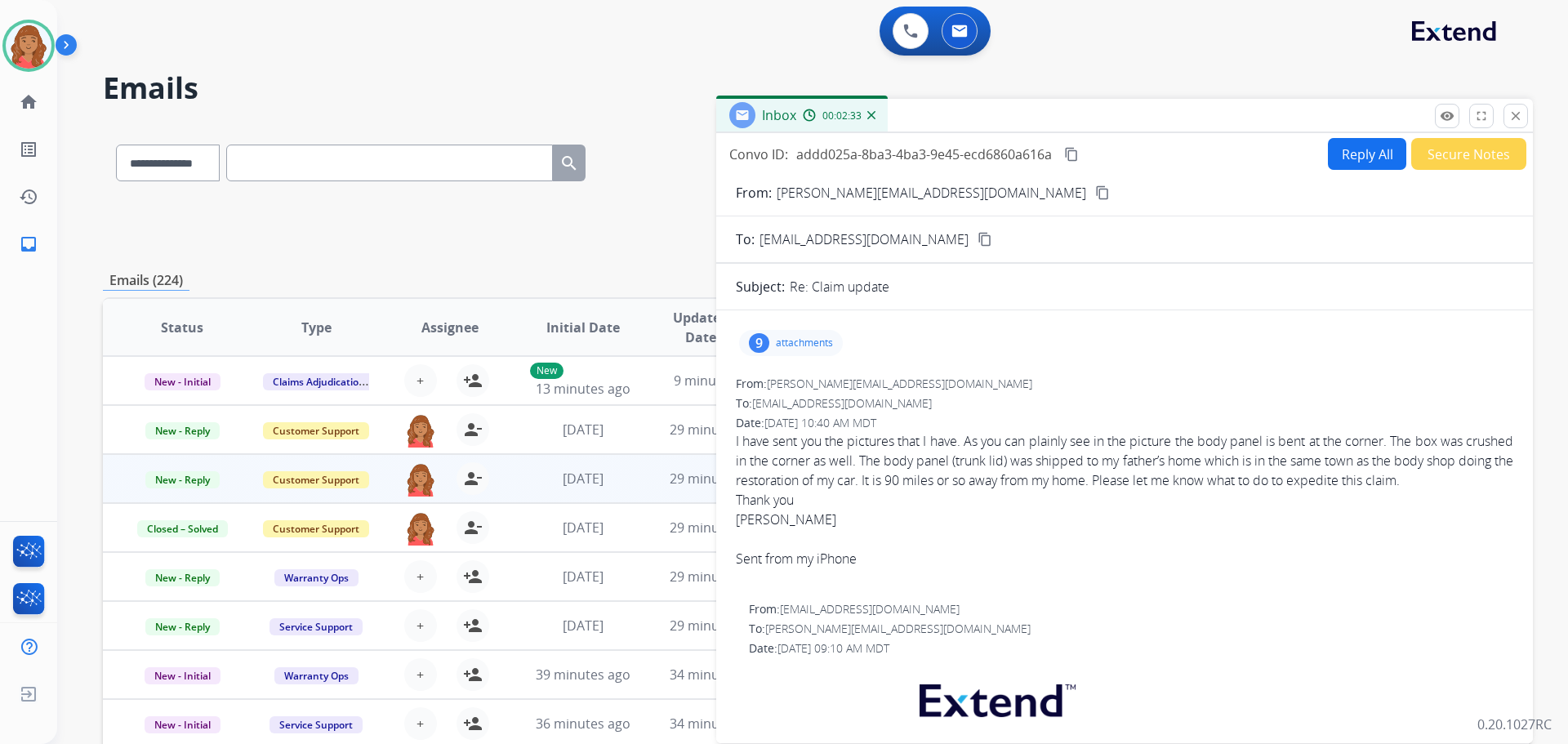
drag, startPoint x: 968, startPoint y: 190, endPoint x: 436, endPoint y: 214, distance: 532.5
click at [1096, 190] on mat-icon "content_copy" at bounding box center [1102, 192] width 14 height 14
drag, startPoint x: 1519, startPoint y: 120, endPoint x: 1501, endPoint y: 128, distance: 19.7
click at [1520, 120] on mat-icon "close" at bounding box center [1515, 115] width 14 height 14
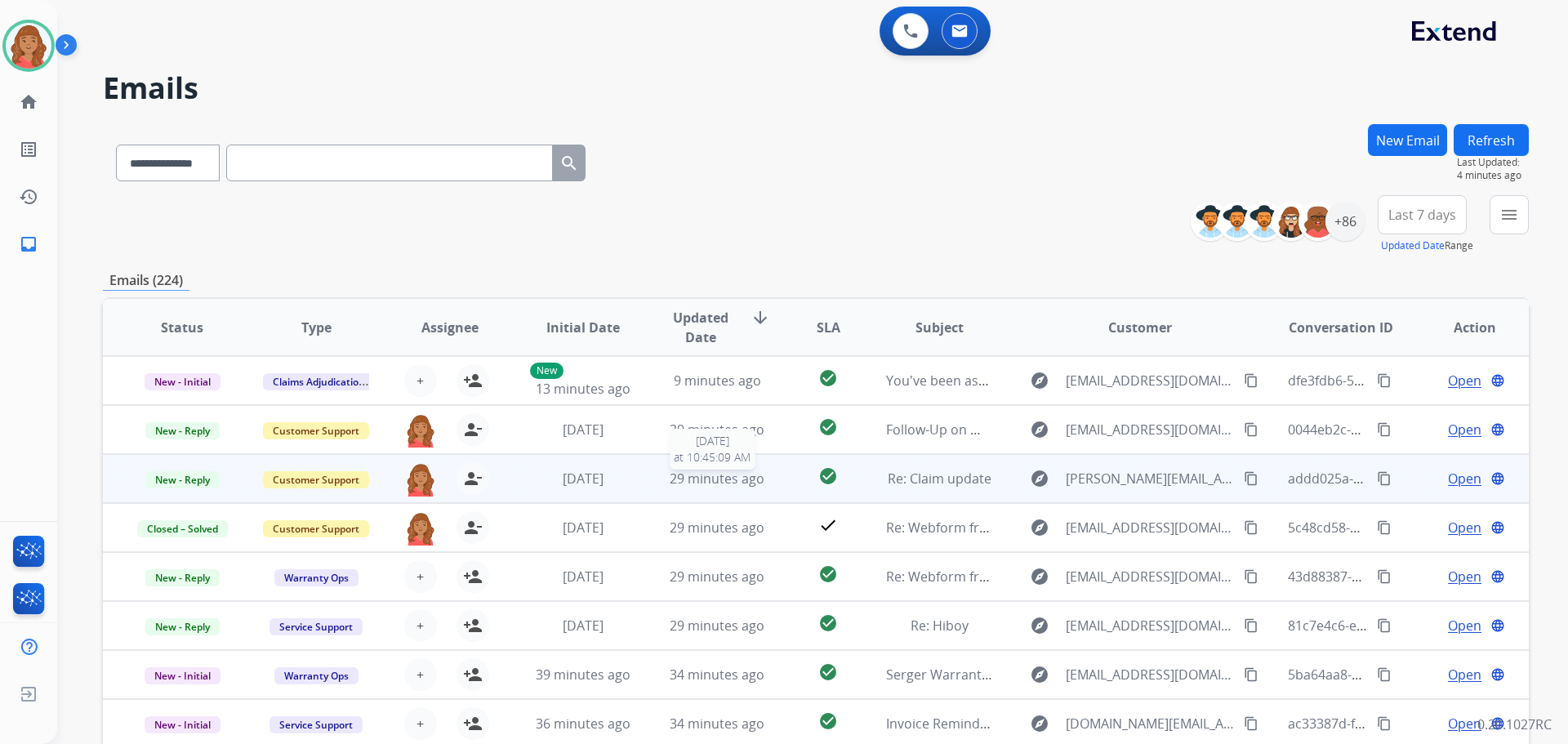
click at [710, 477] on span "29 minutes ago" at bounding box center [717, 478] width 94 height 18
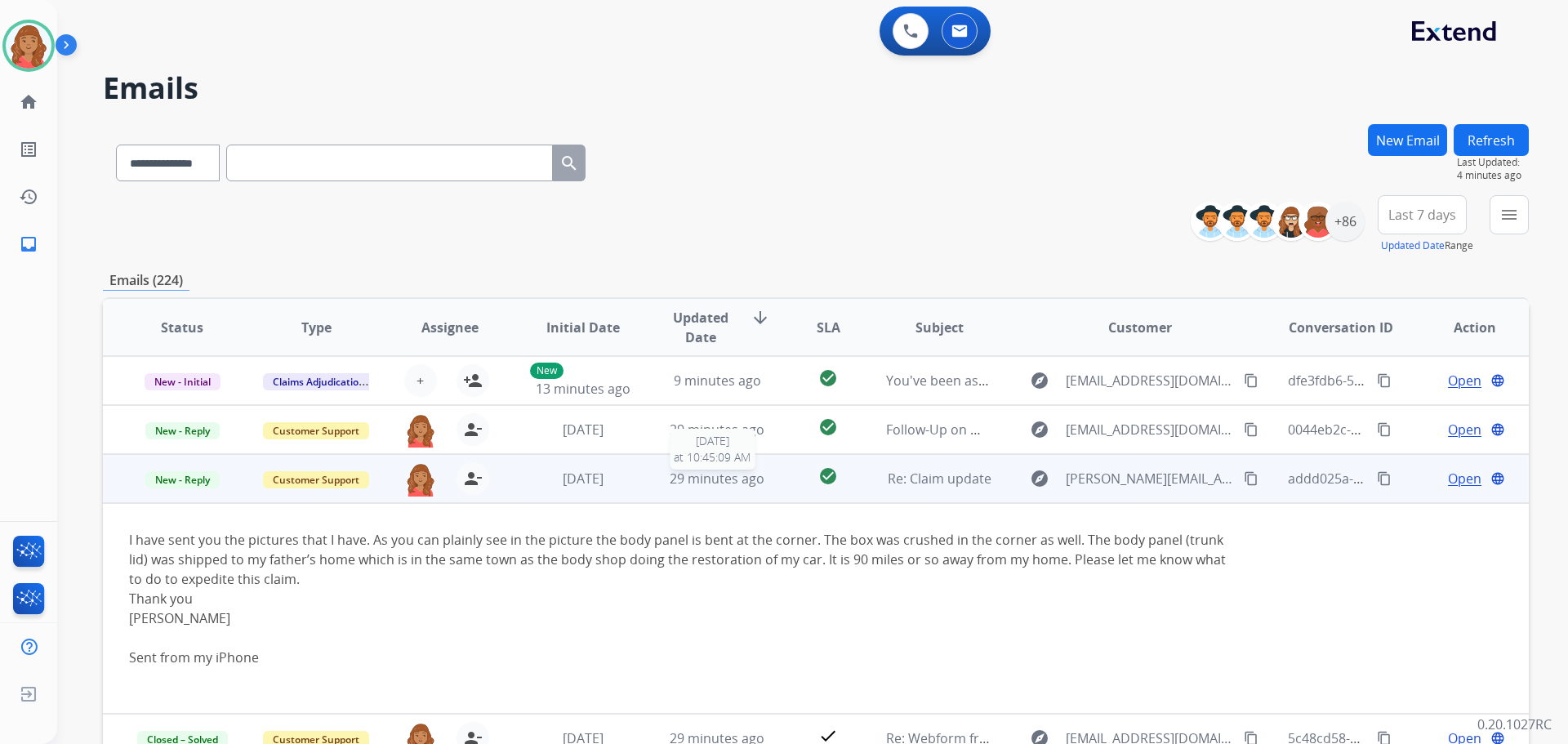
scroll to position [98, 0]
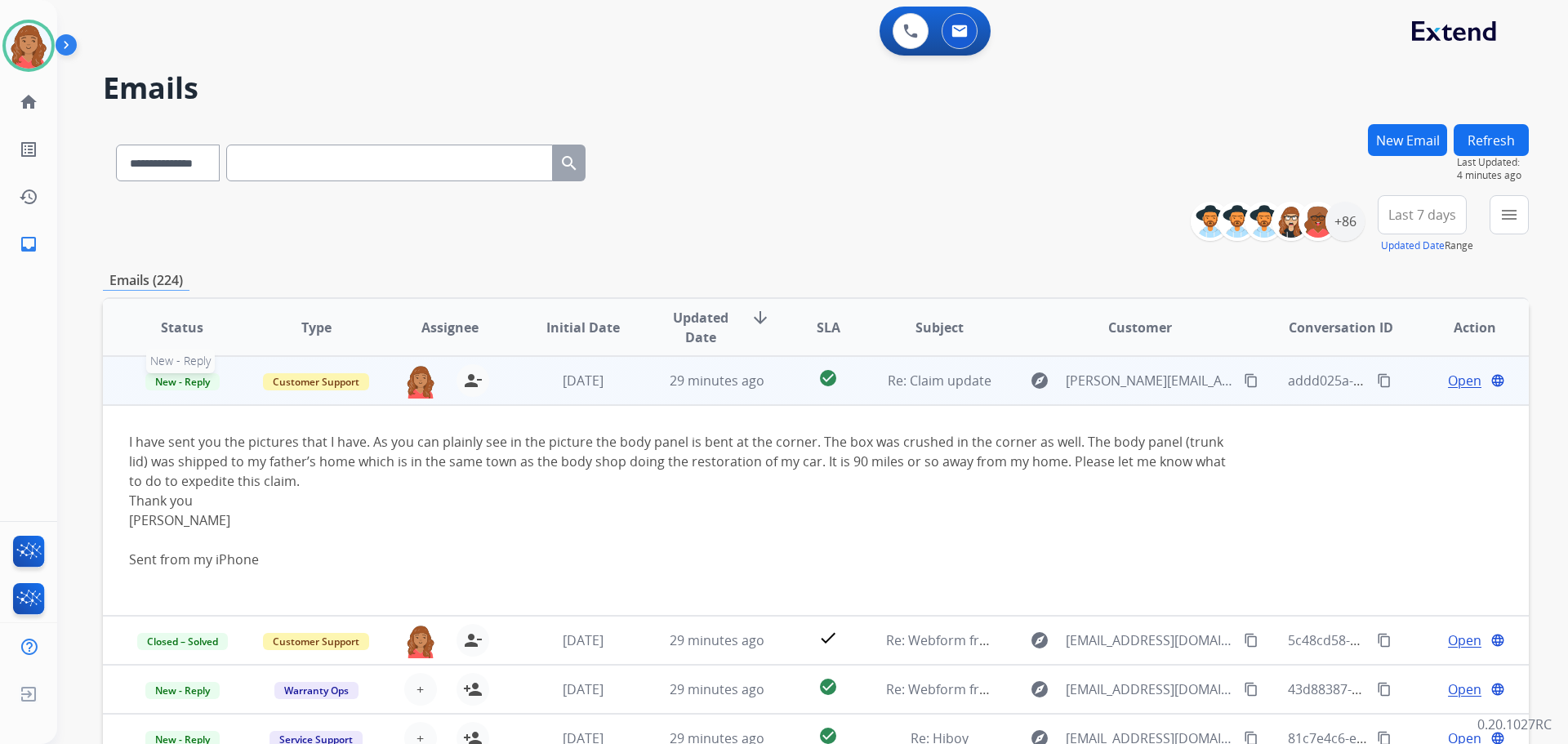
click at [183, 379] on span "New - Reply" at bounding box center [182, 382] width 74 height 17
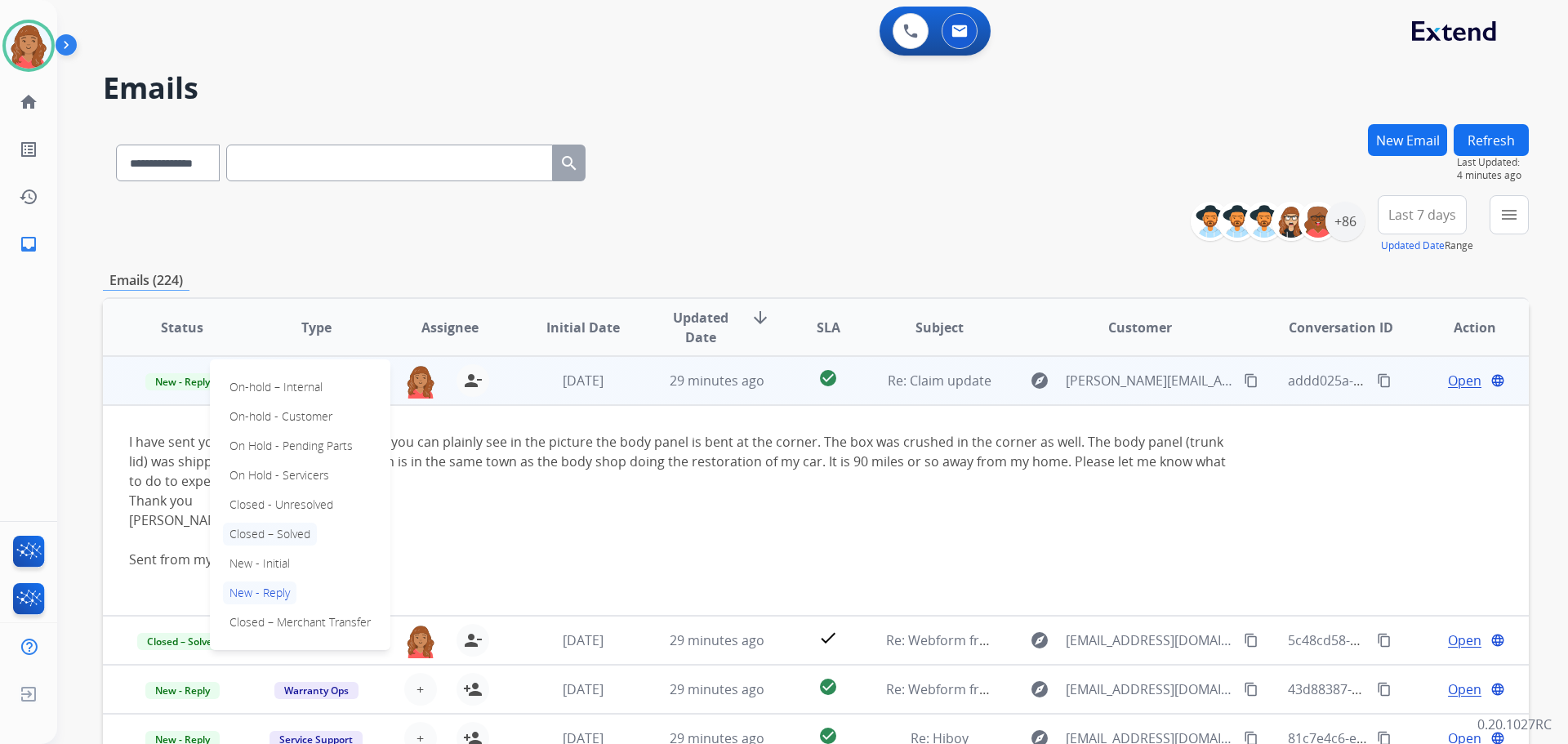
click at [256, 538] on p "Closed – Solved" at bounding box center [270, 534] width 94 height 23
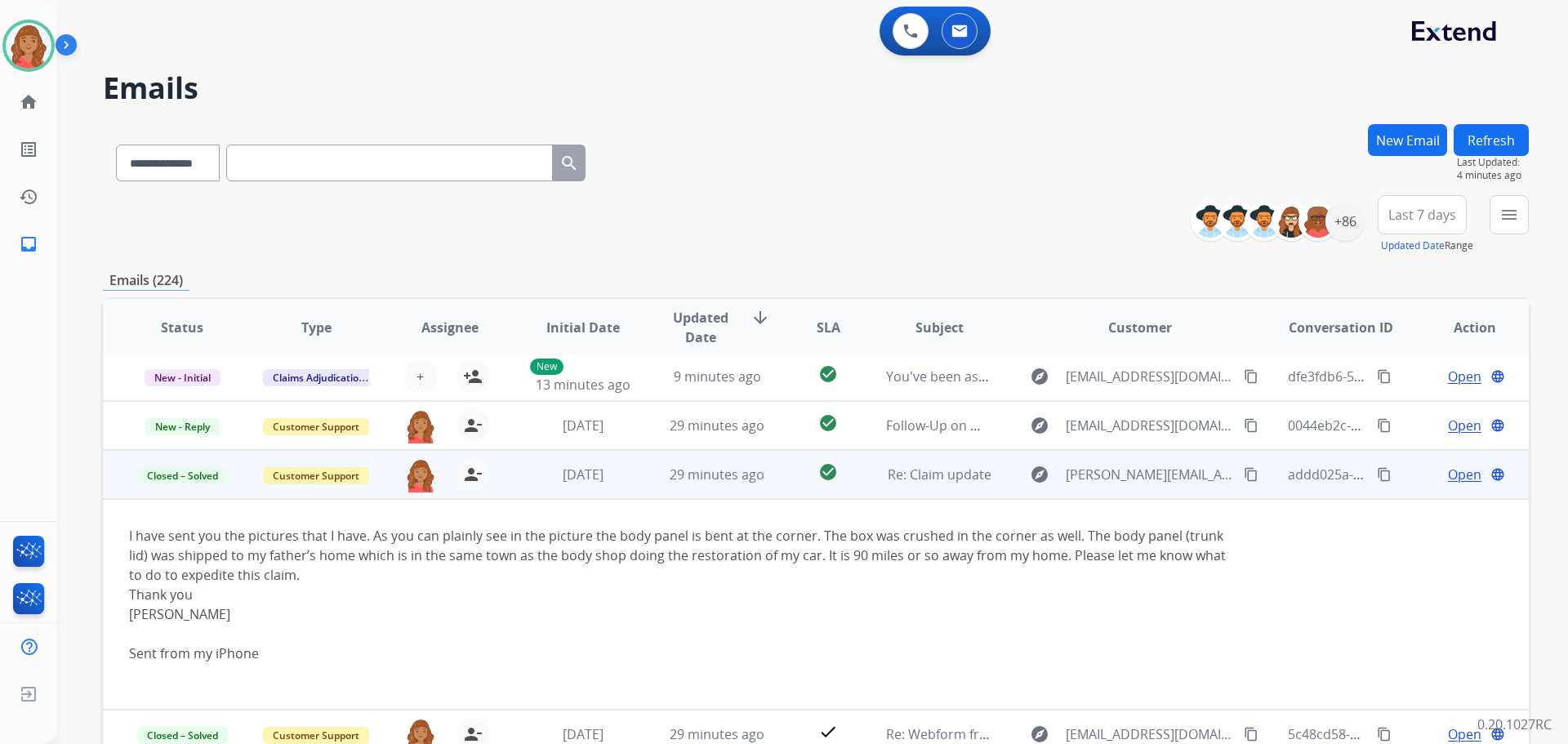
scroll to position [0, 0]
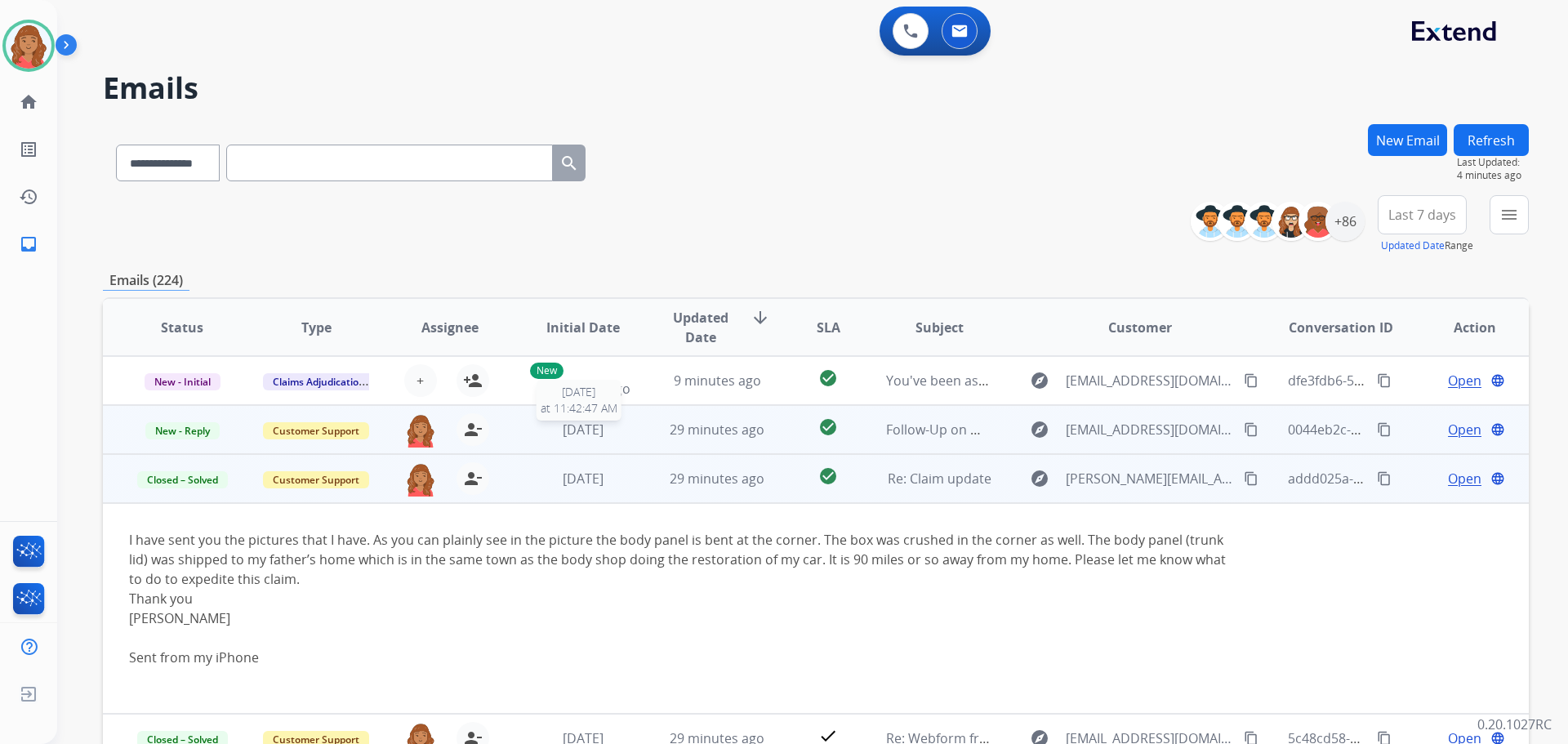
click at [599, 430] on span "[DATE]" at bounding box center [583, 429] width 40 height 18
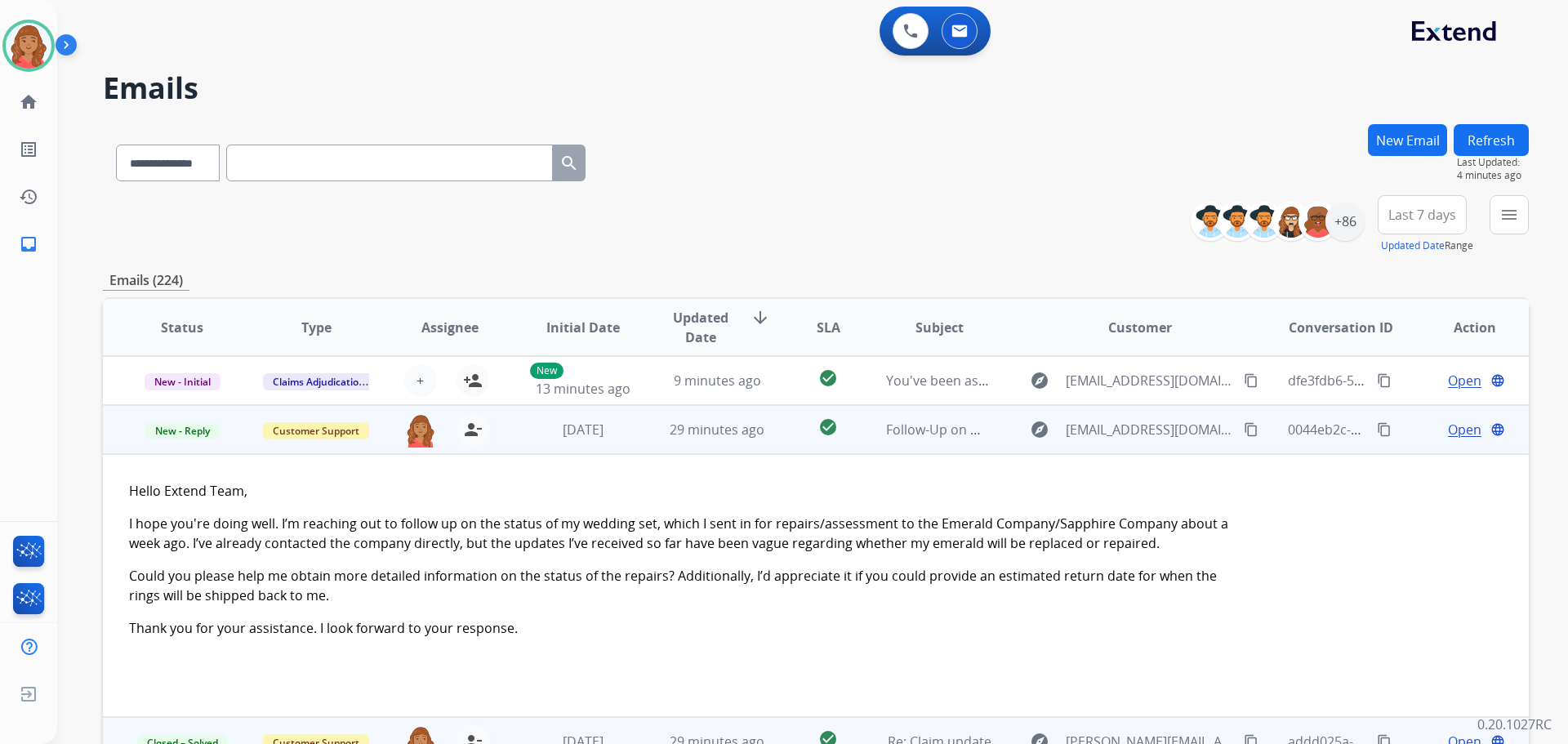
scroll to position [49, 0]
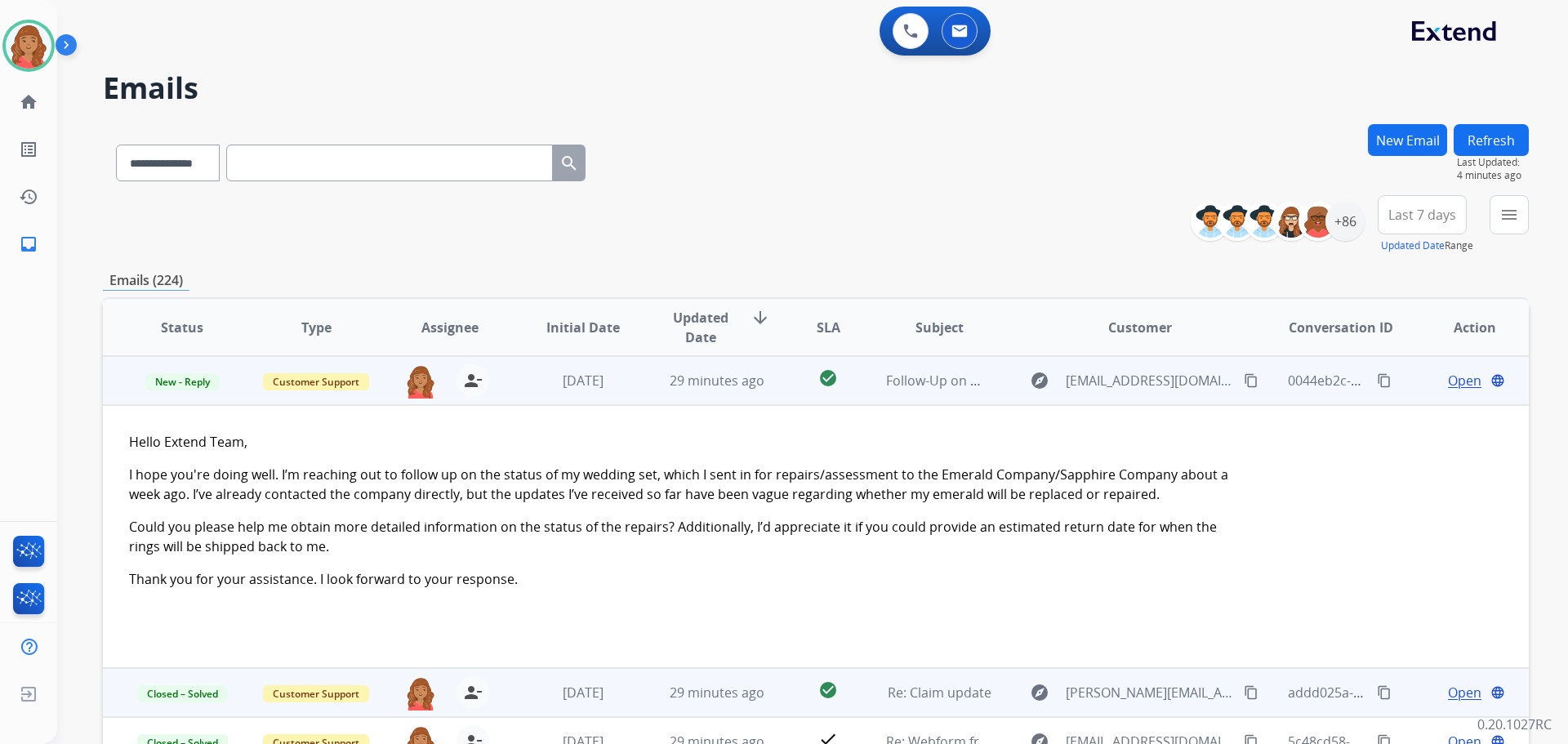
drag, startPoint x: 1227, startPoint y: 382, endPoint x: 866, endPoint y: 373, distance: 361.1
click at [1244, 380] on mat-icon "content_copy" at bounding box center [1251, 380] width 14 height 14
drag, startPoint x: 429, startPoint y: 557, endPoint x: 127, endPoint y: 441, distance: 323.5
click at [127, 441] on td "Hello Extend Team, I hope you're doing well. I’m reaching out to follow up on t…" at bounding box center [682, 536] width 1159 height 263
copy p
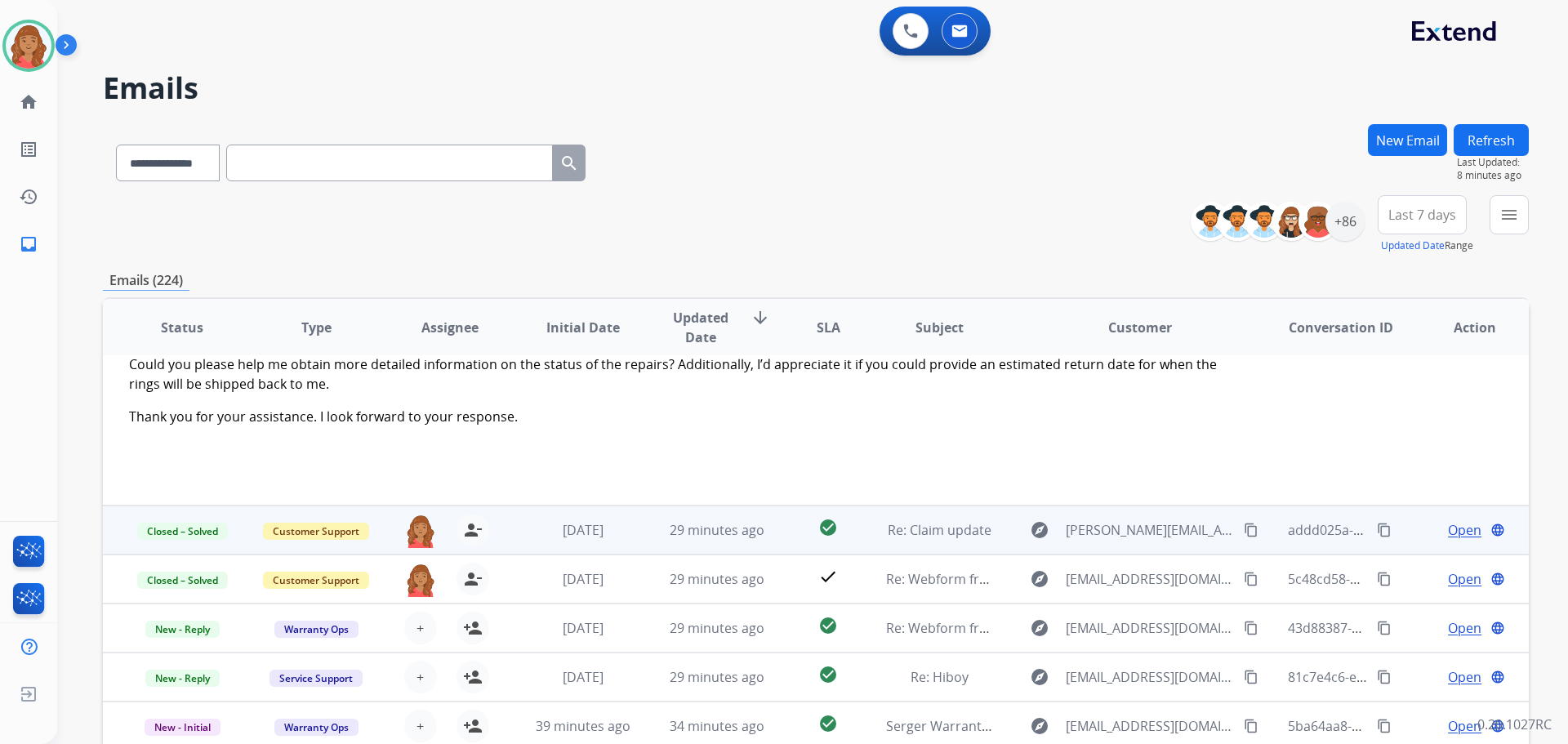
scroll to position [0, 0]
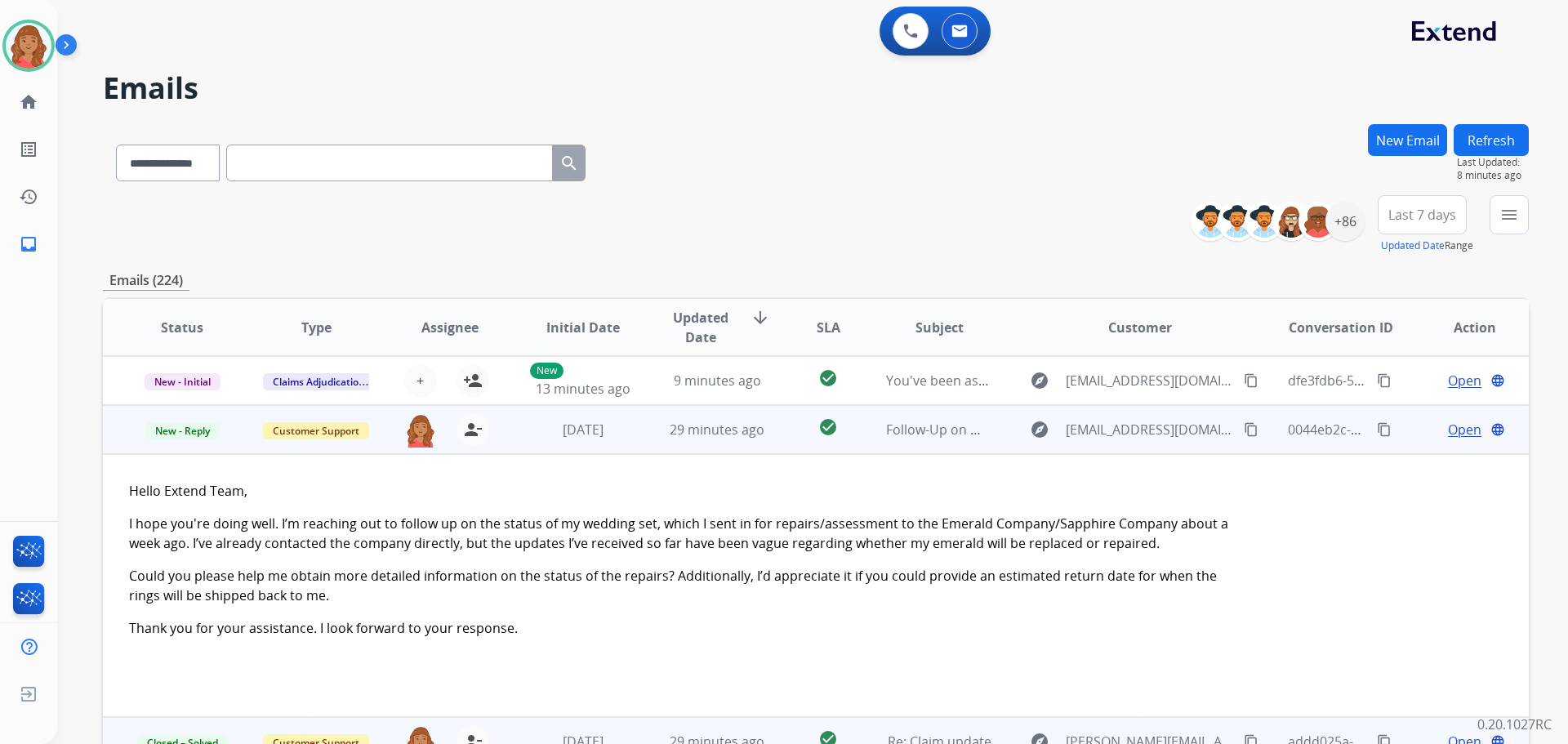
click at [1450, 439] on span "Open" at bounding box center [1464, 429] width 34 height 19
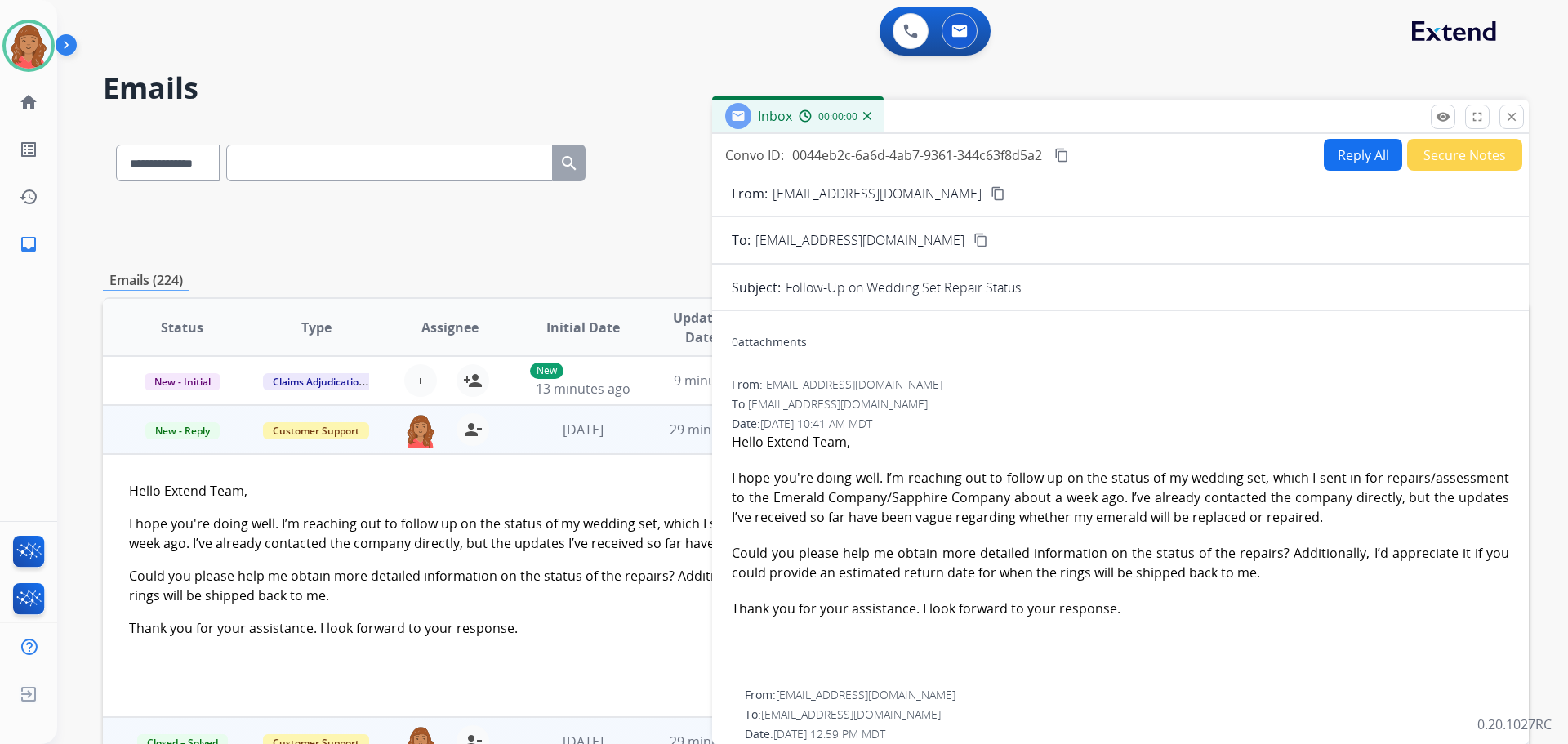
click at [1345, 157] on button "Reply All" at bounding box center [1363, 154] width 79 height 32
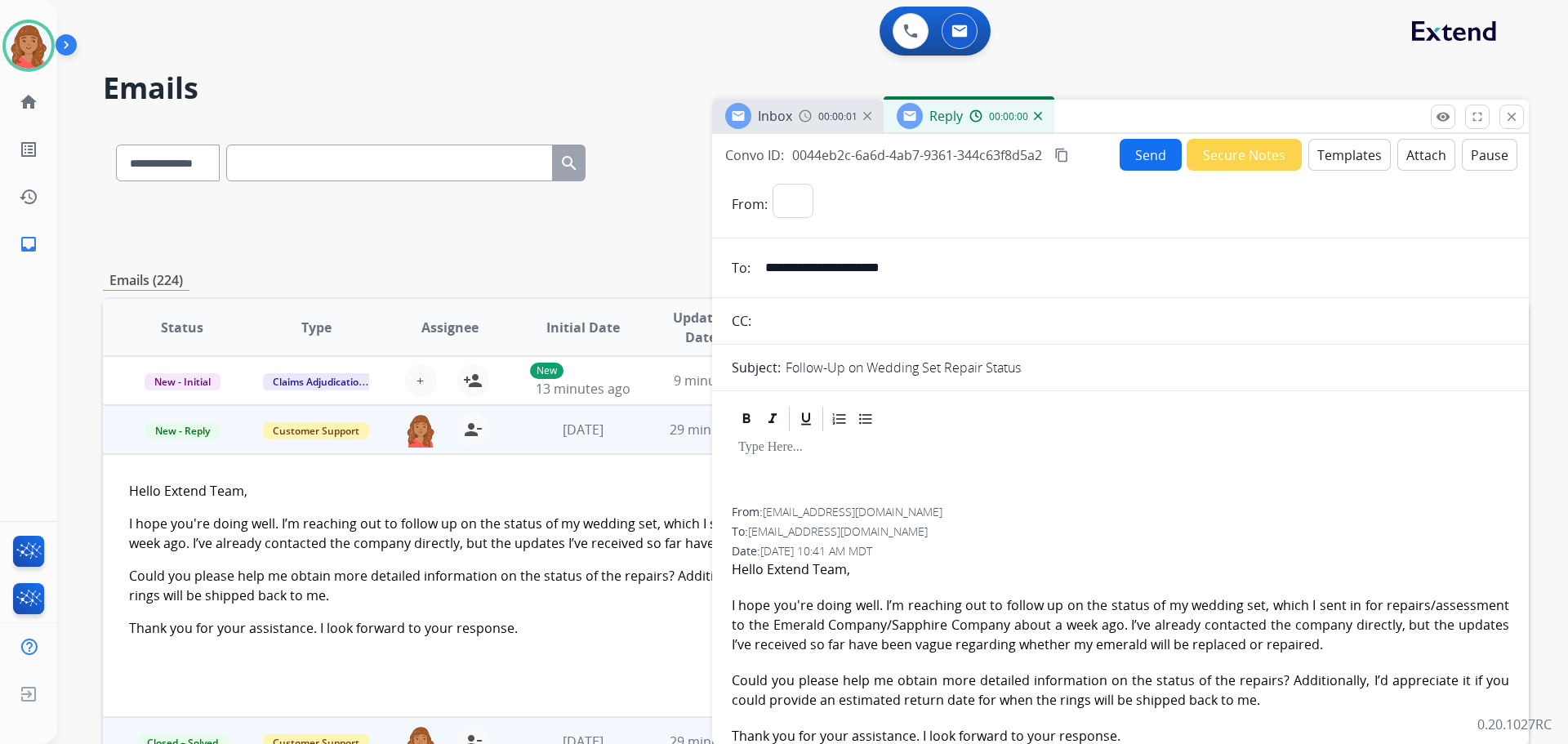
select select "**********"
click at [1334, 158] on button "Templates" at bounding box center [1350, 154] width 83 height 32
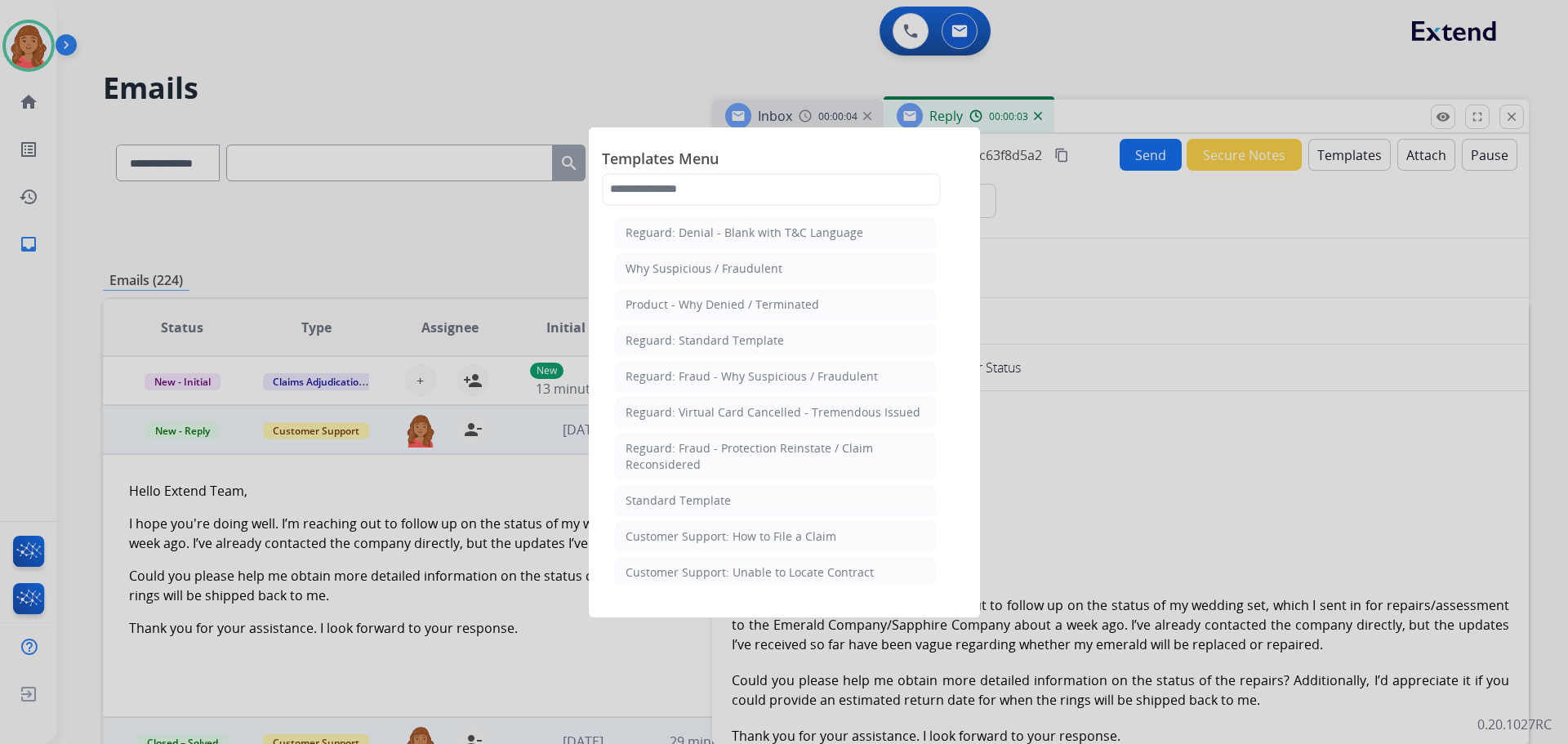
click at [707, 500] on div "Standard Template" at bounding box center [678, 500] width 106 height 16
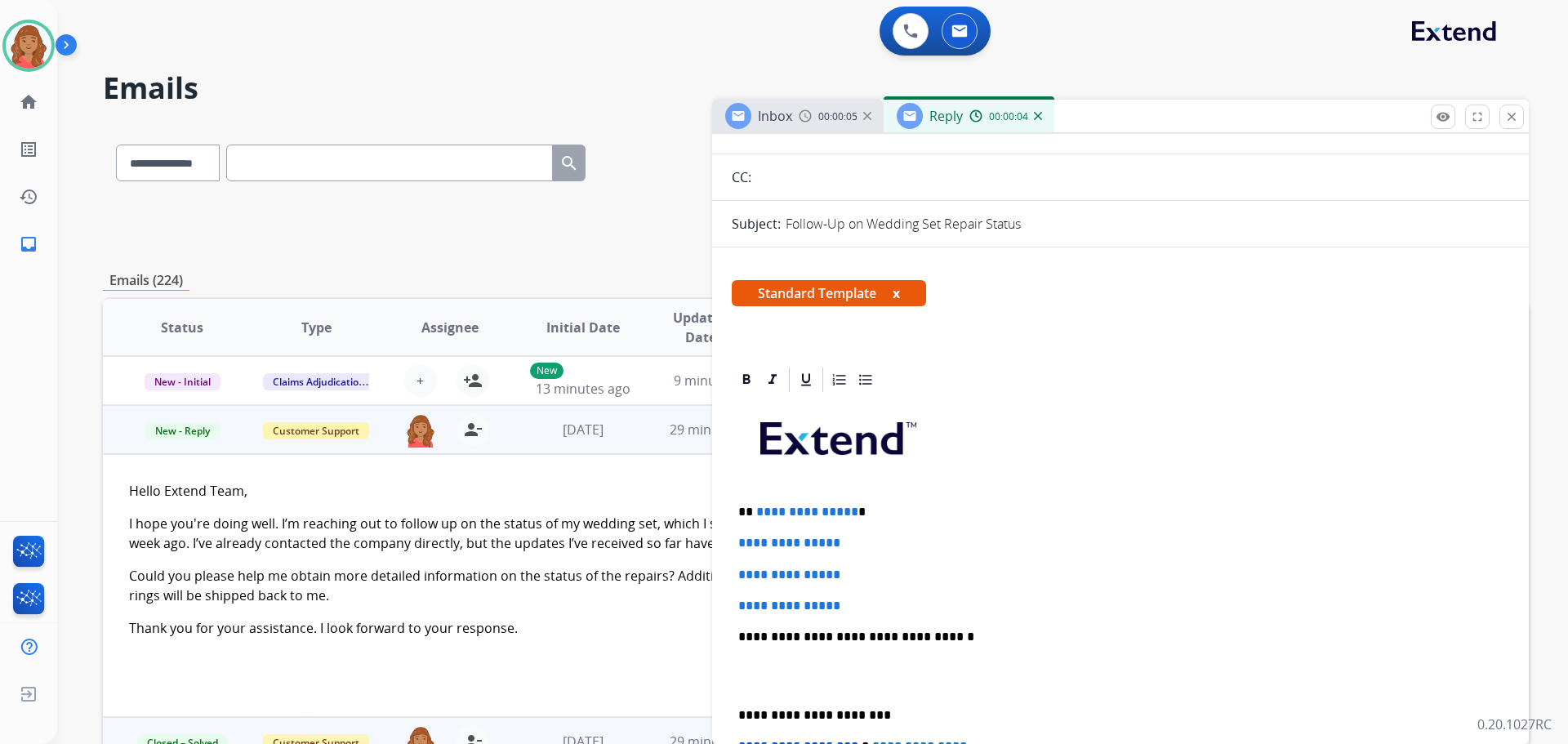
scroll to position [164, 0]
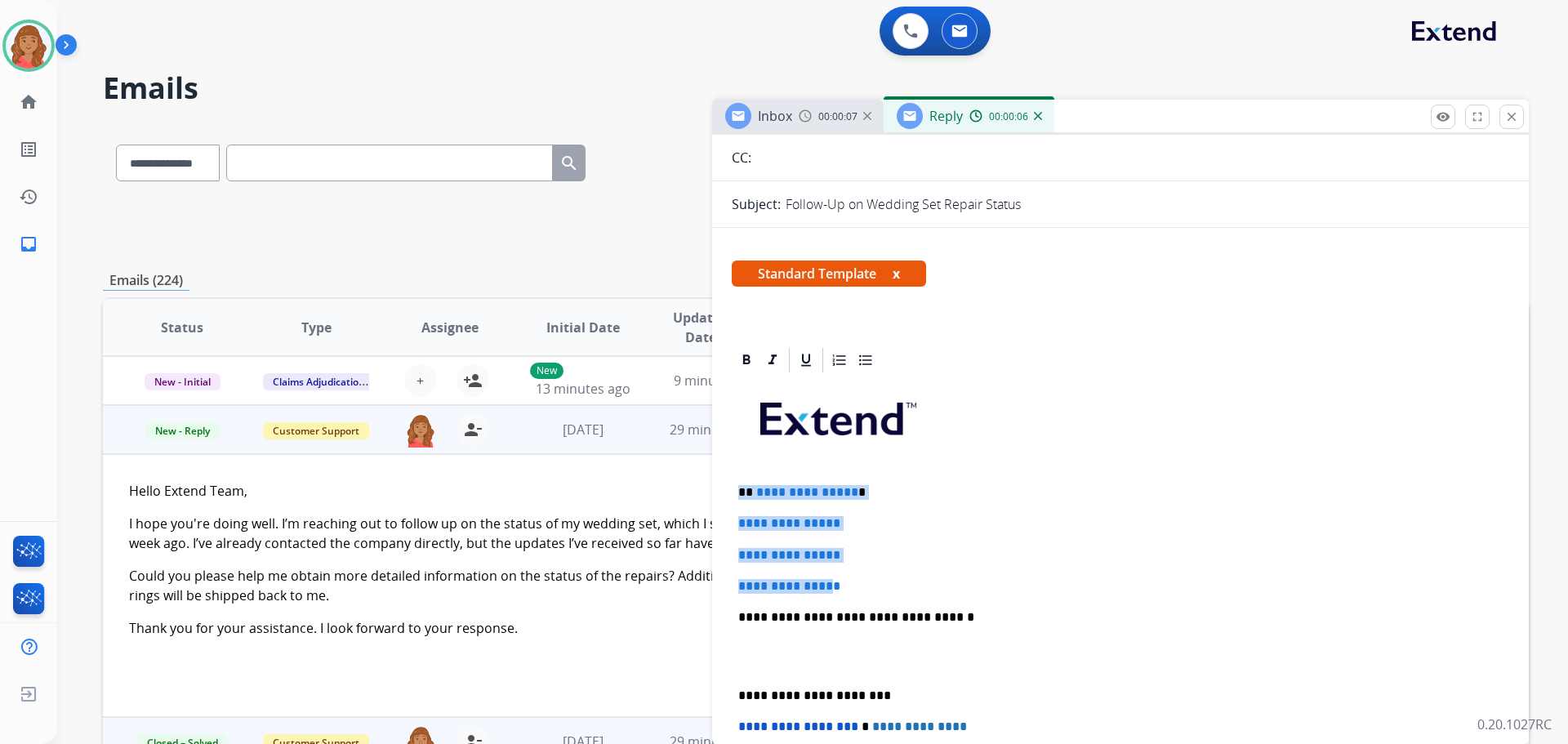
drag, startPoint x: 846, startPoint y: 589, endPoint x: 741, endPoint y: 476, distance: 154.3
click at [741, 474] on div "**********" at bounding box center [1121, 656] width 777 height 562
drag, startPoint x: 771, startPoint y: 500, endPoint x: 782, endPoint y: 506, distance: 12.5
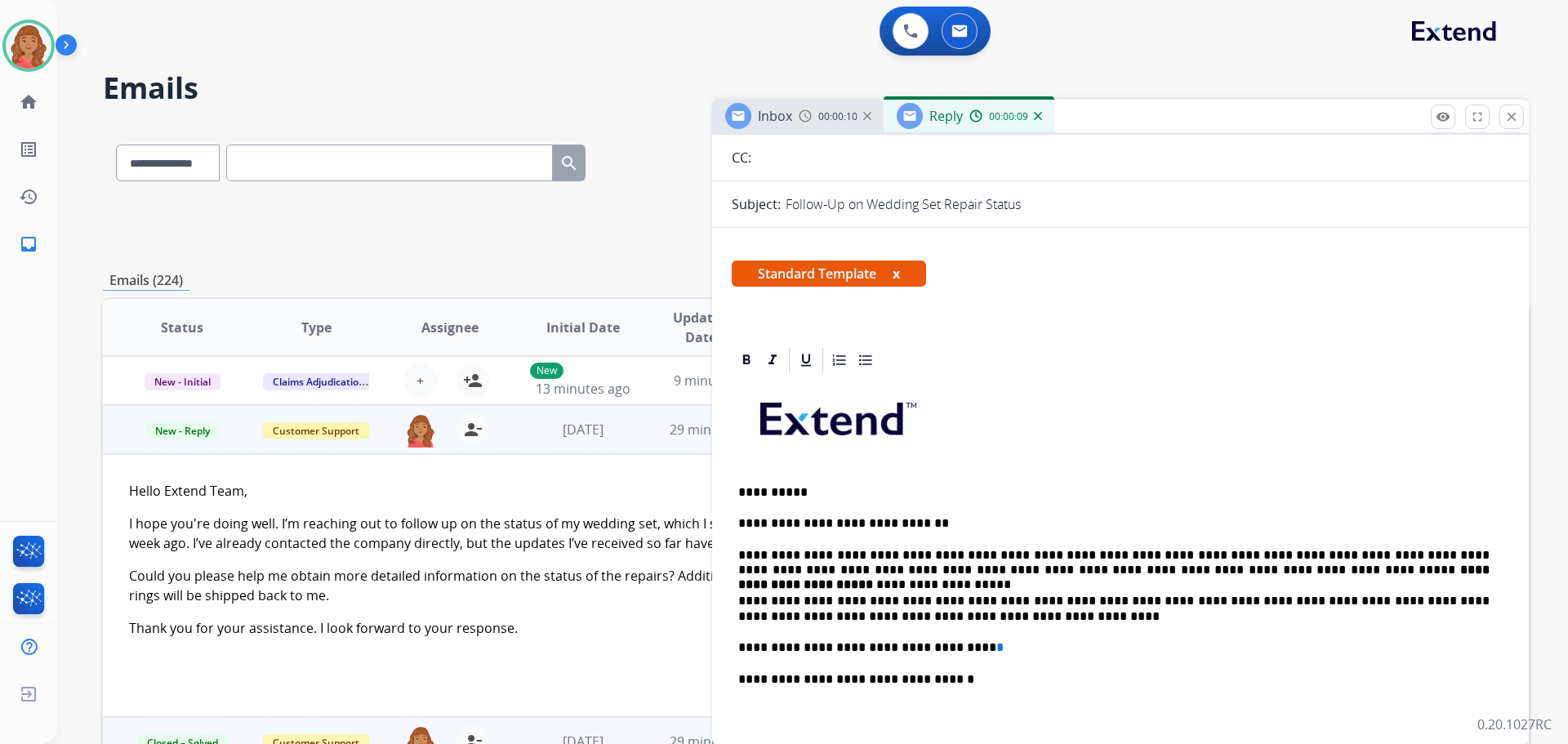
scroll to position [245, 0]
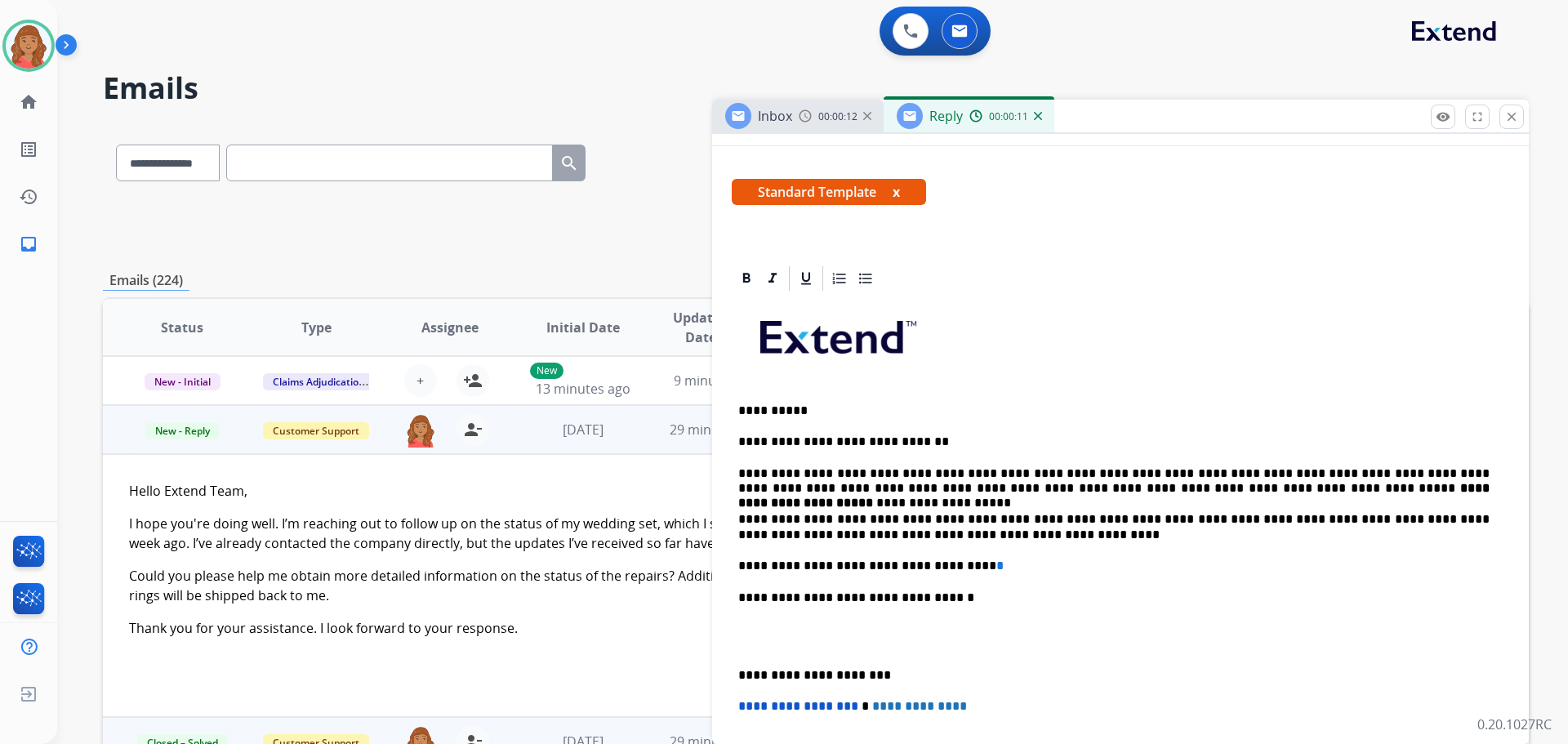
click at [739, 677] on p "**********" at bounding box center [1114, 676] width 751 height 14
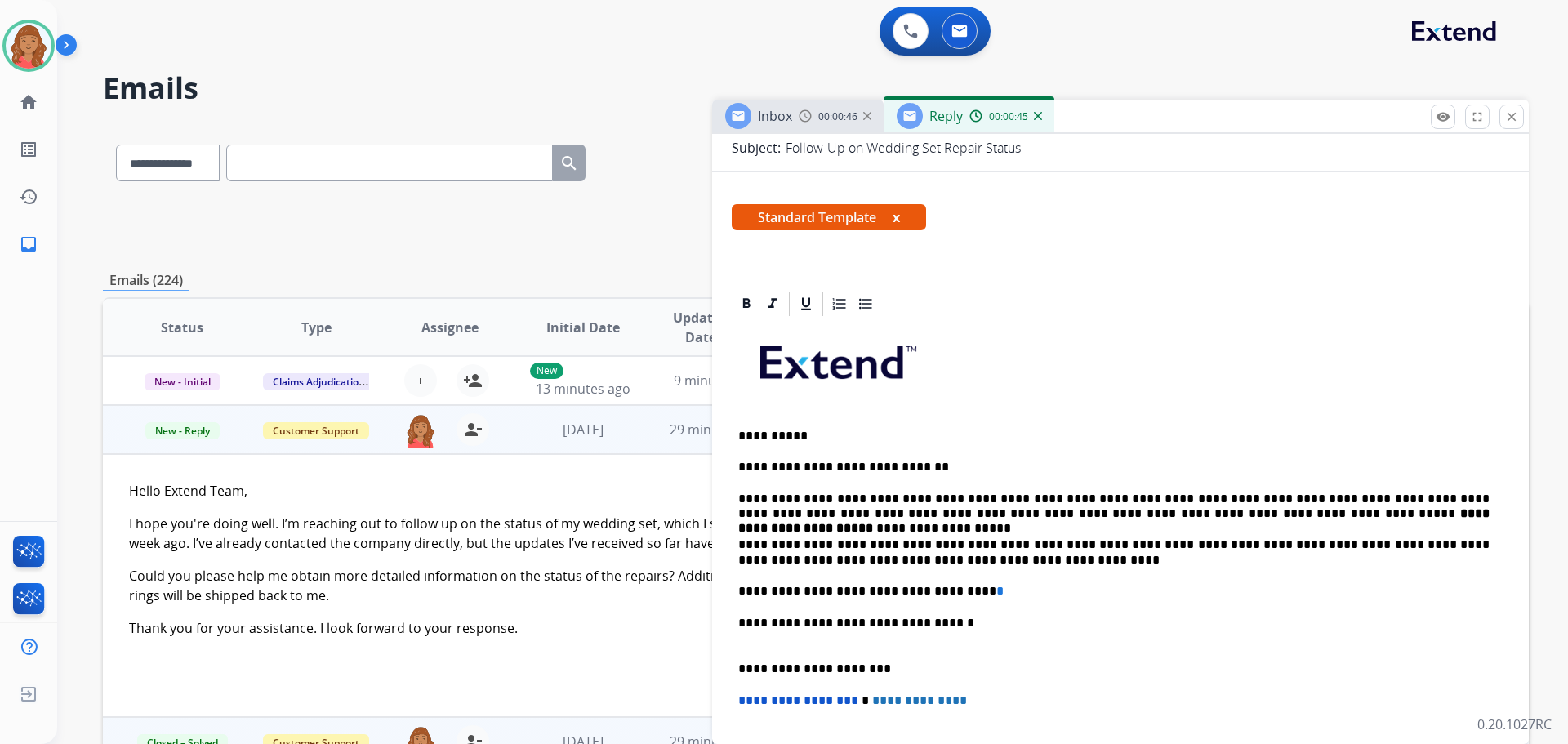
scroll to position [0, 0]
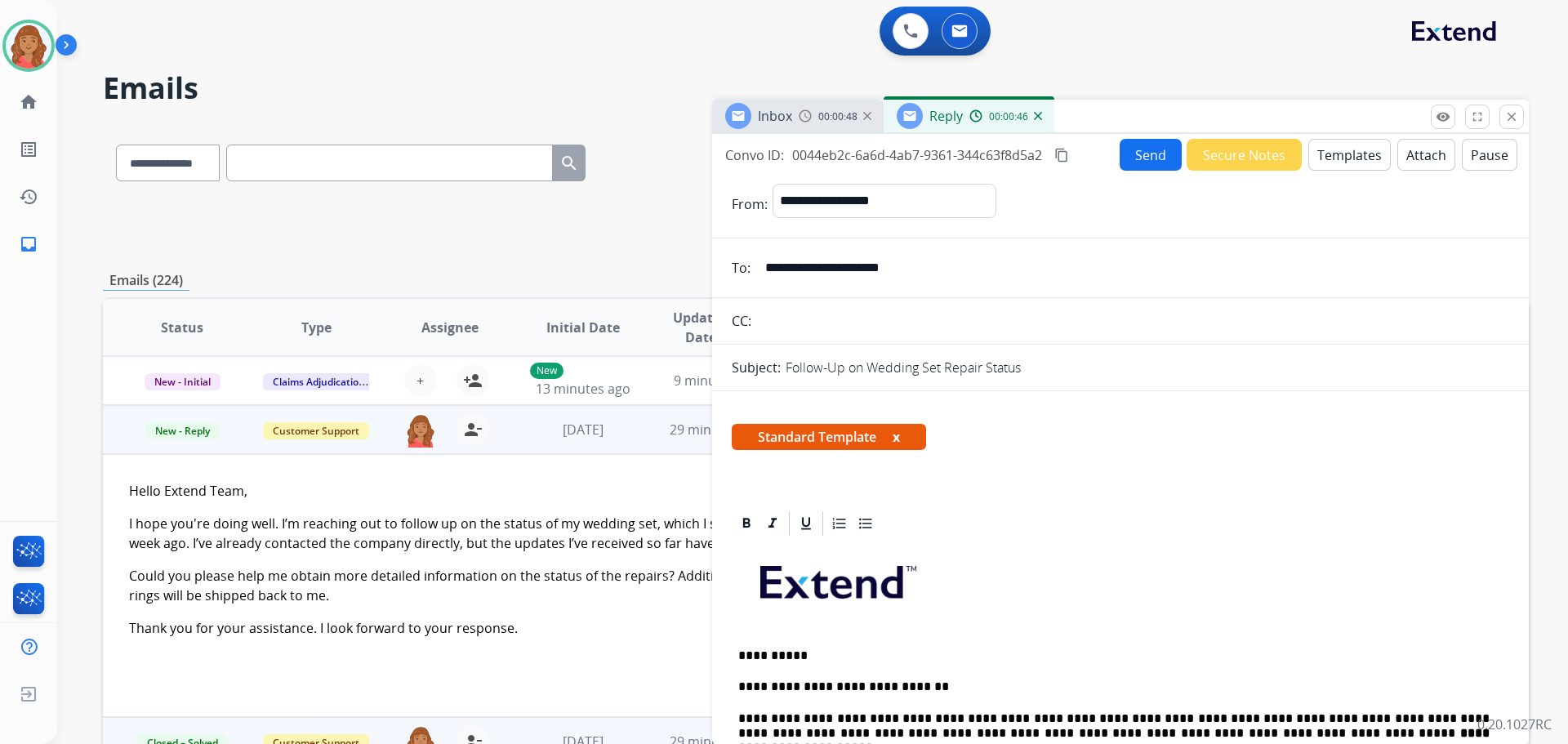
click at [1133, 151] on button "Send" at bounding box center [1151, 154] width 63 height 32
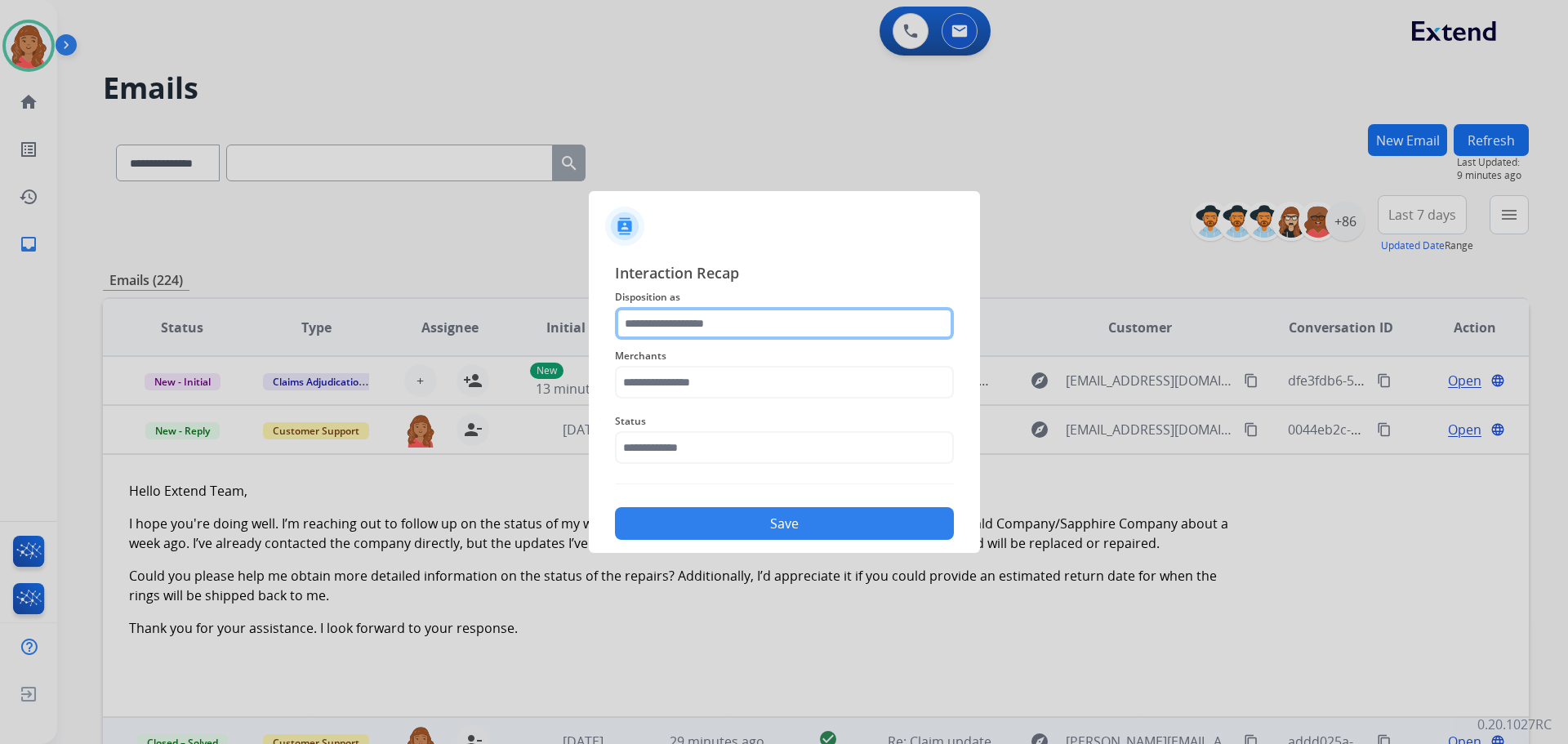
click at [714, 326] on input "text" at bounding box center [784, 323] width 339 height 33
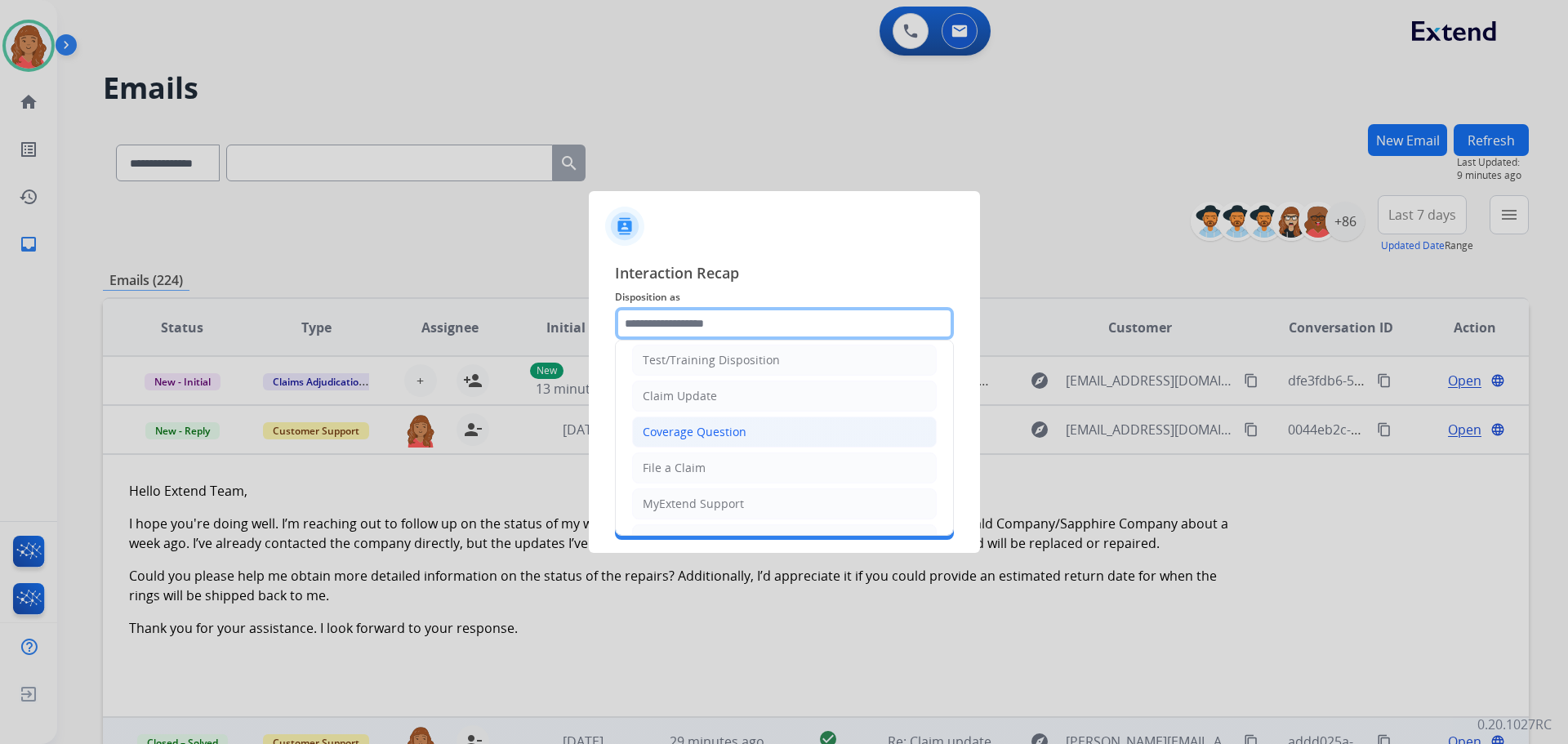
scroll to position [82, 0]
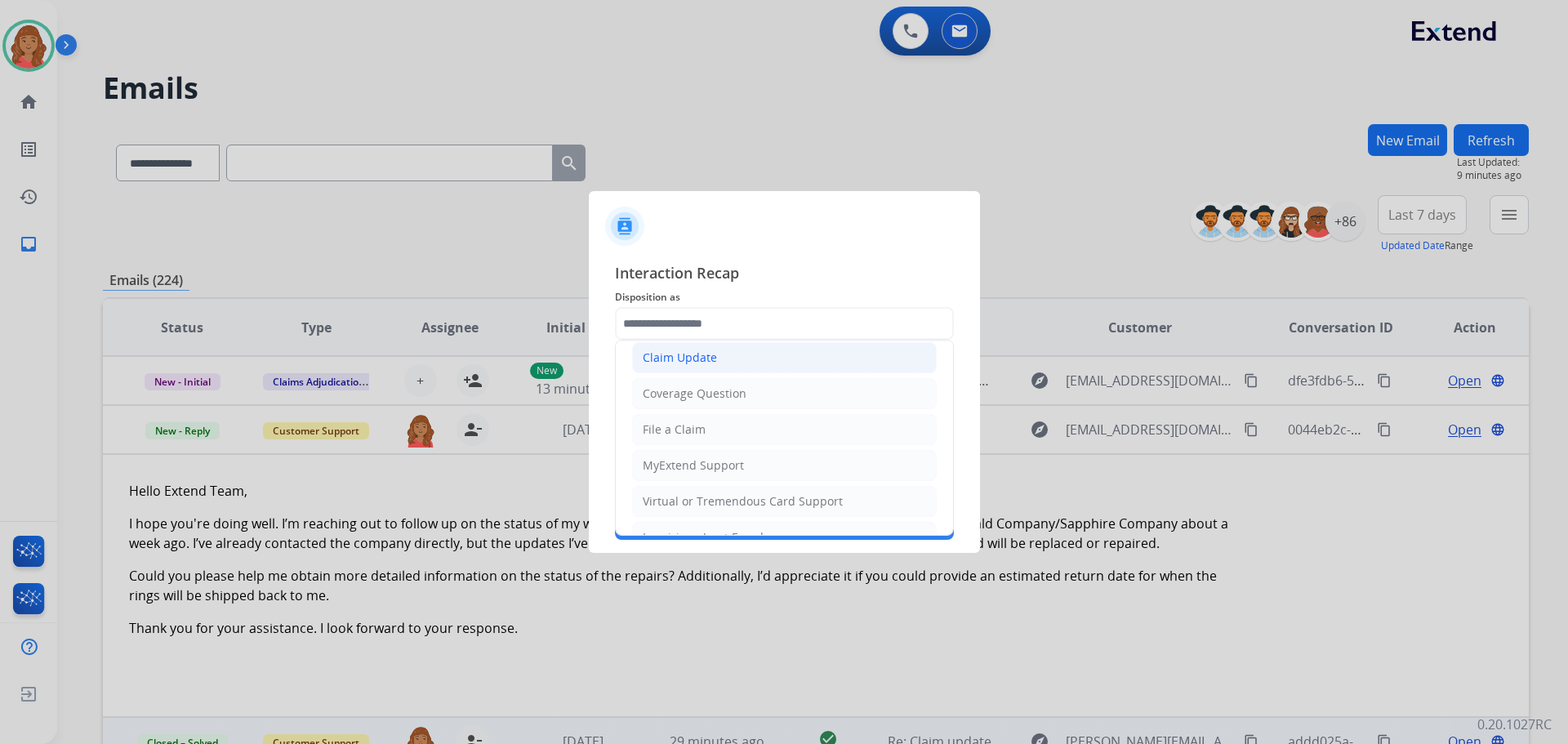
click at [704, 363] on div "Claim Update" at bounding box center [679, 357] width 74 height 16
type input "**********"
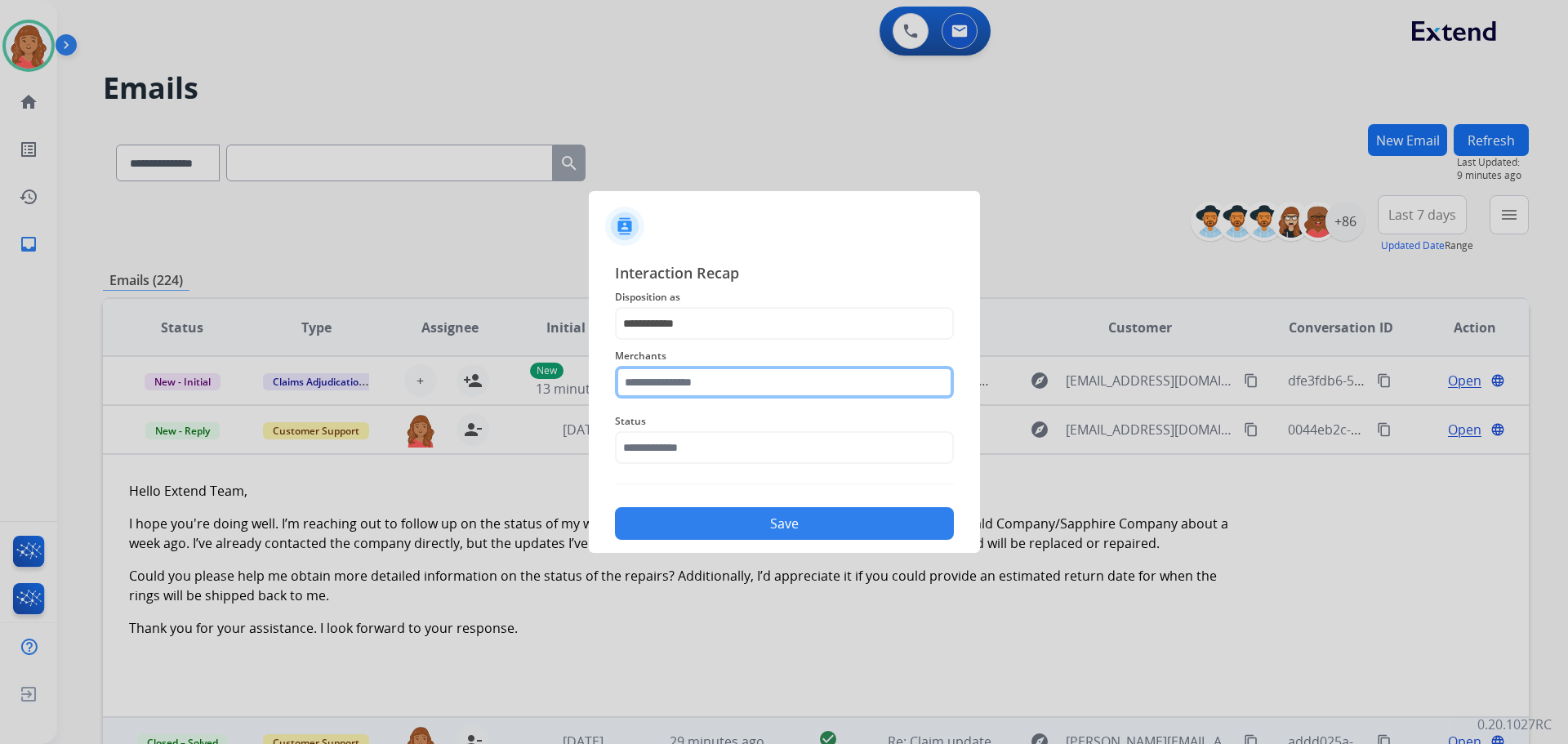
click at [690, 372] on input "text" at bounding box center [784, 382] width 339 height 33
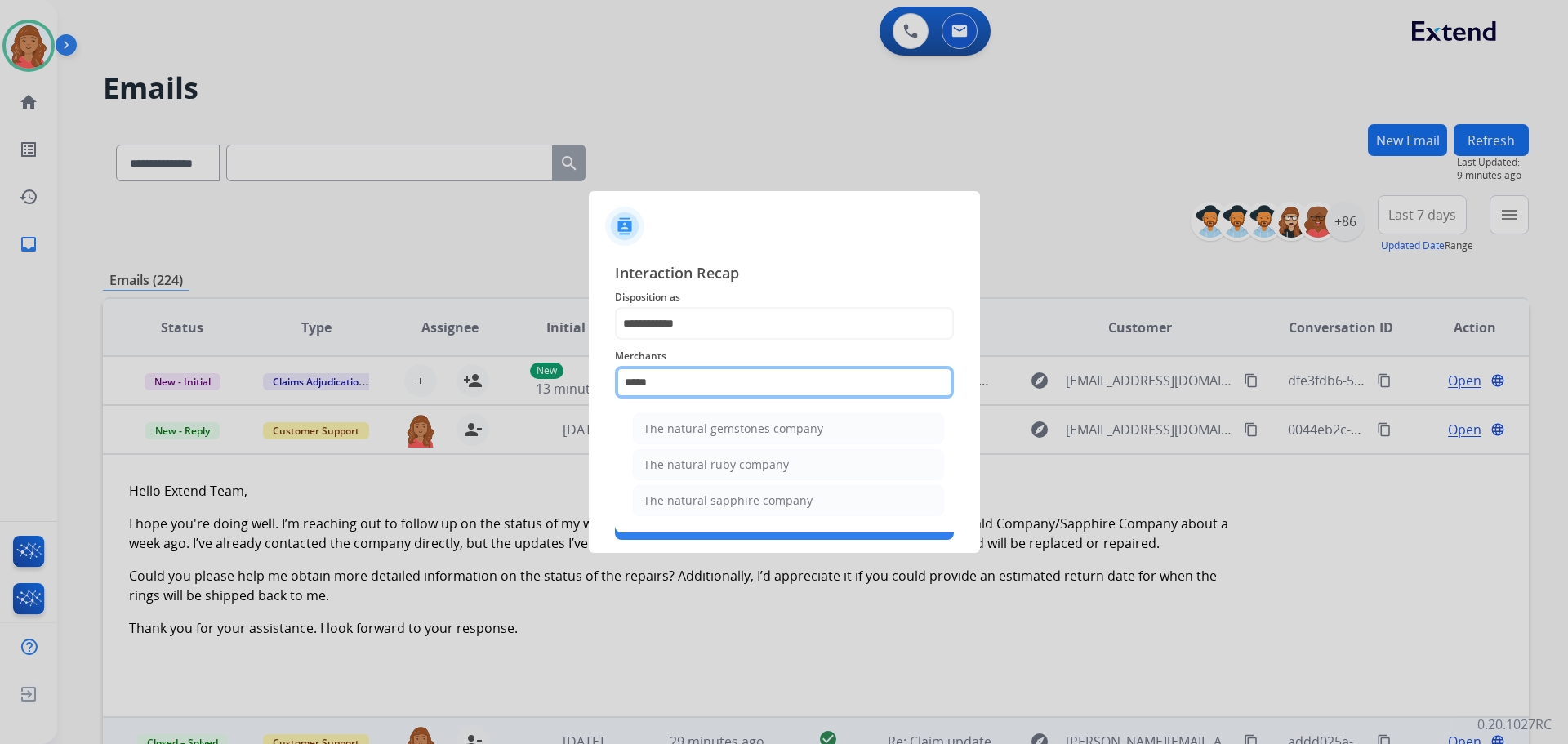
scroll to position [0, 0]
type input "******"
click at [725, 517] on ul "The natural gemstones company The natural ruby company The natural sapphire com…" at bounding box center [789, 469] width 321 height 127
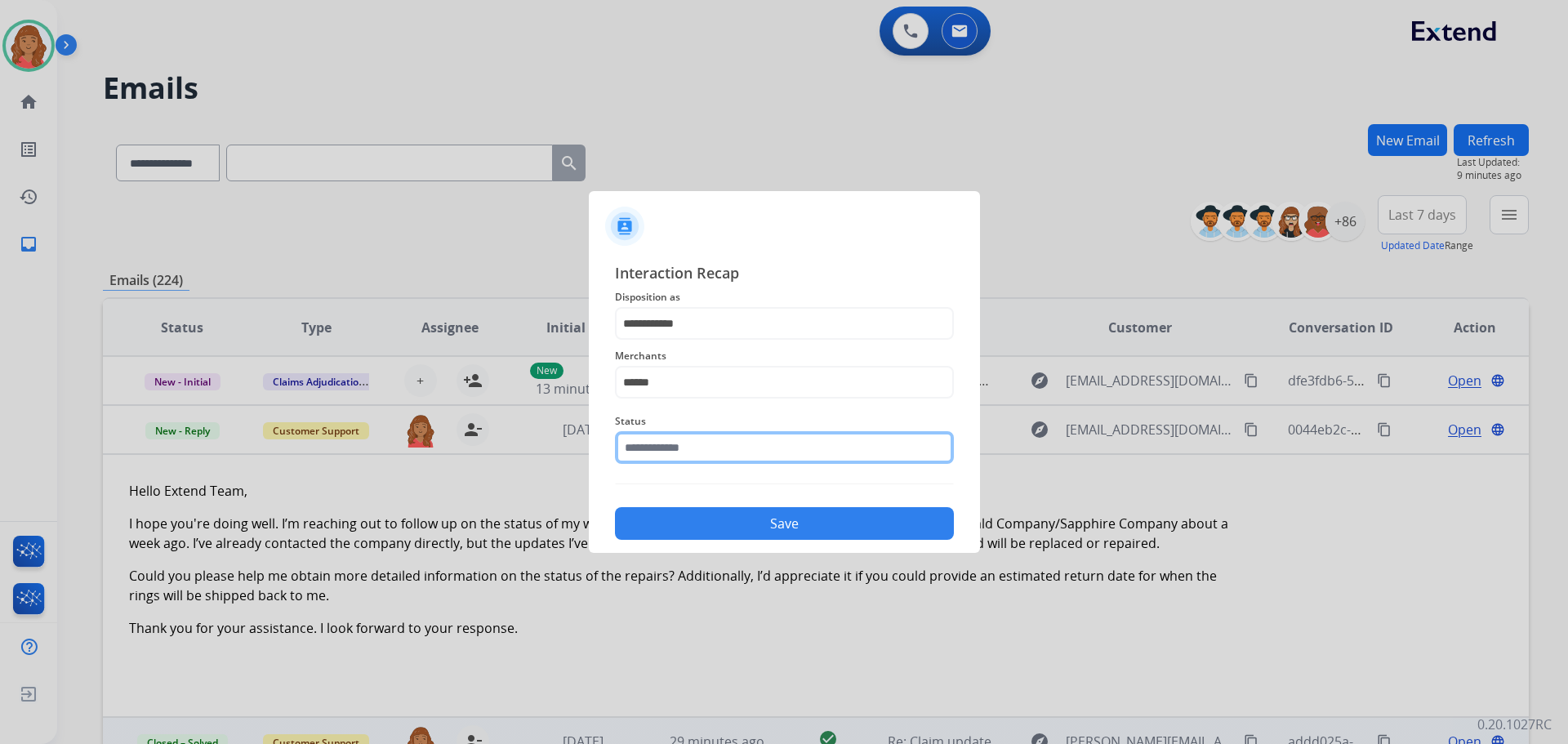
click at [703, 450] on input "text" at bounding box center [784, 448] width 339 height 33
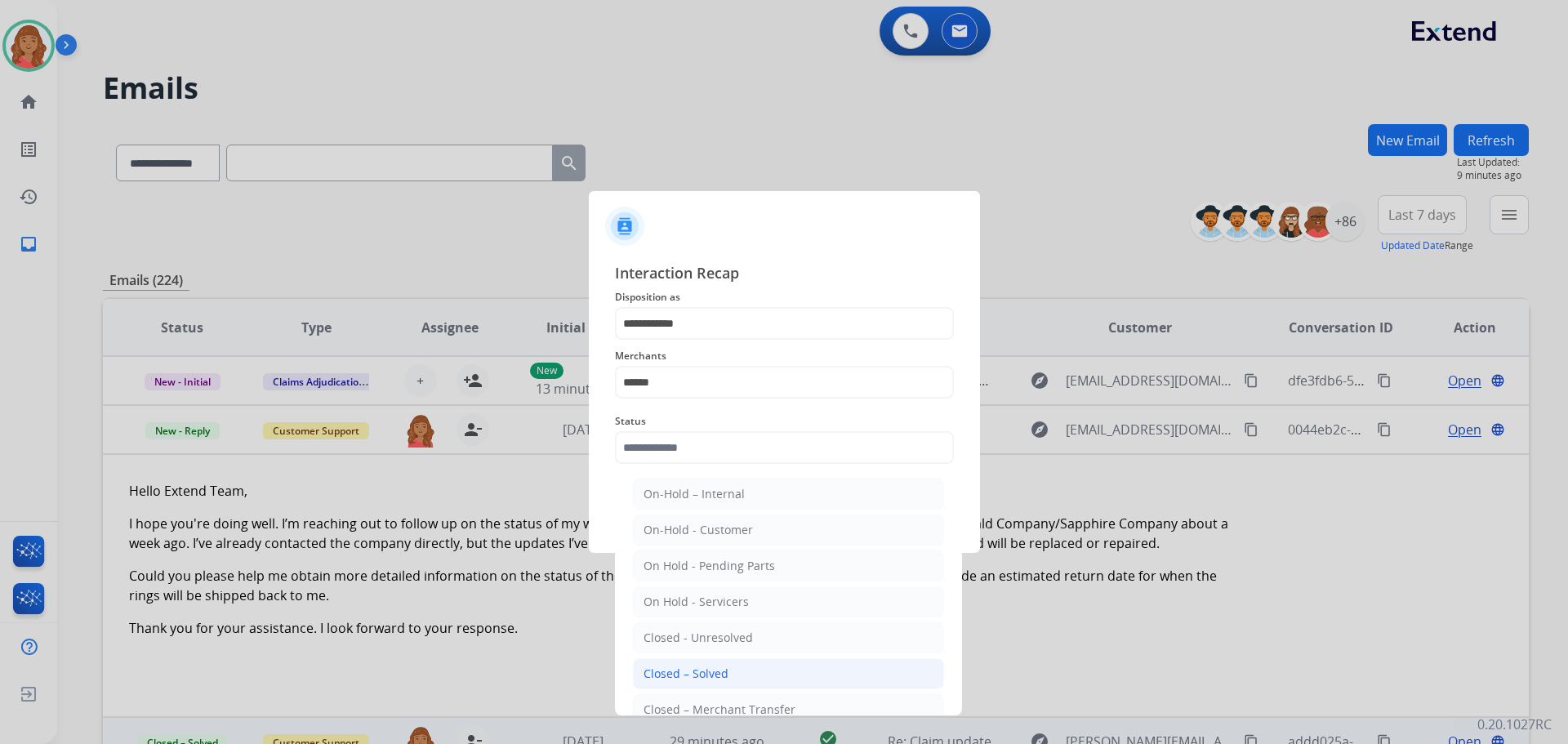
drag, startPoint x: 698, startPoint y: 679, endPoint x: 717, endPoint y: 651, distance: 33.8
click at [700, 679] on div "Closed – Solved" at bounding box center [686, 674] width 85 height 16
type input "**********"
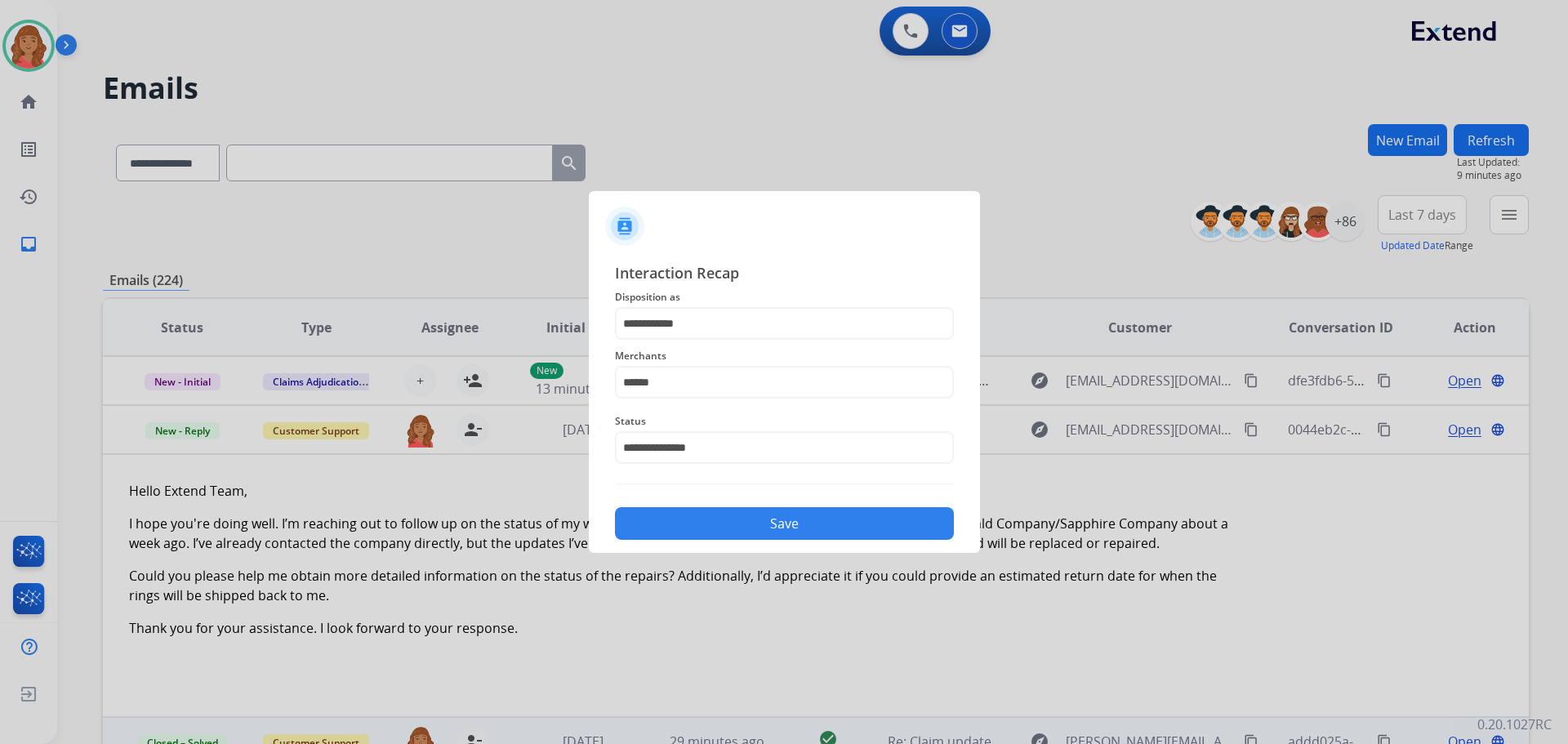
click at [744, 521] on button "Save" at bounding box center [784, 524] width 339 height 33
click at [712, 382] on input "******" at bounding box center [784, 382] width 339 height 33
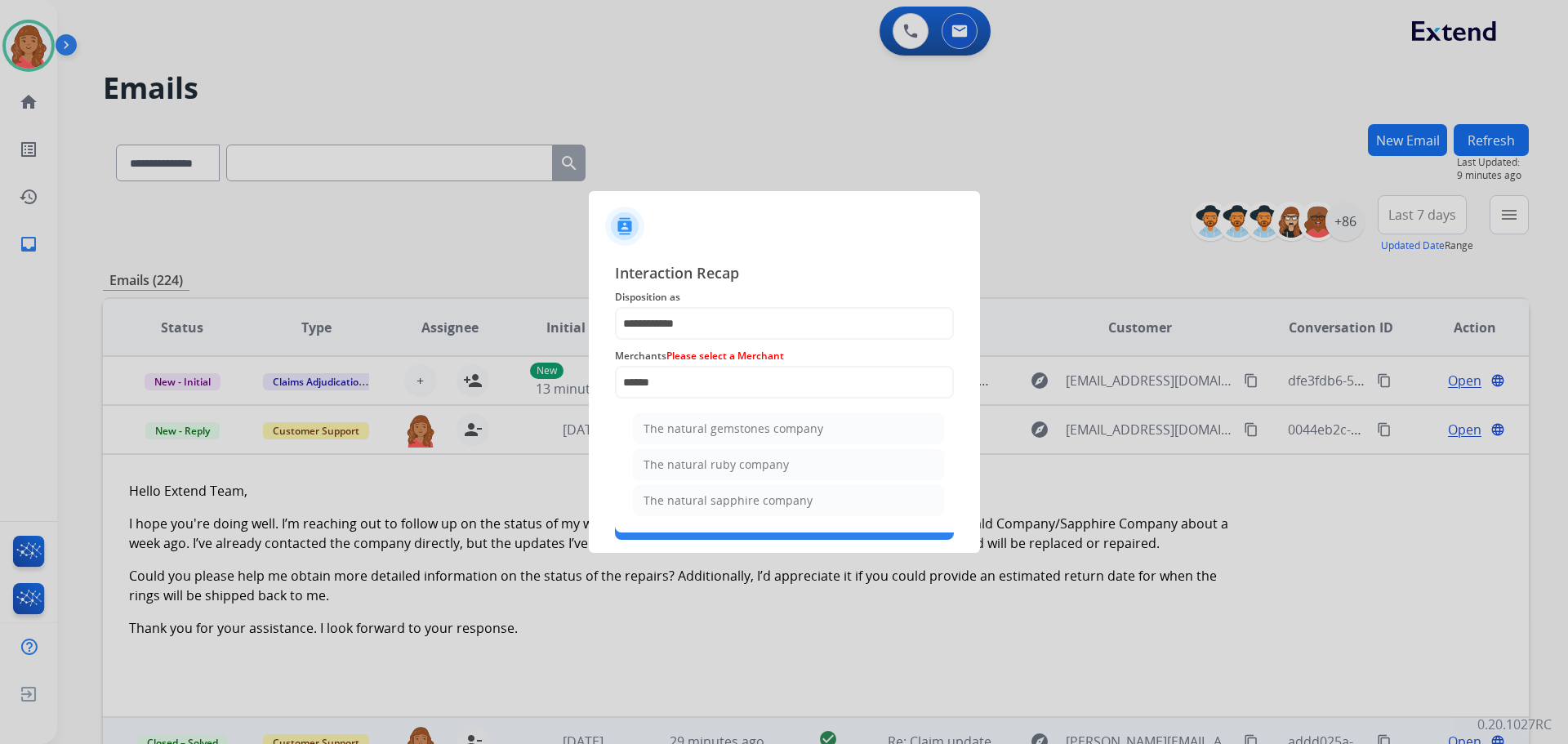
click at [717, 505] on div "The natural sapphire company" at bounding box center [728, 500] width 169 height 16
type input "**********"
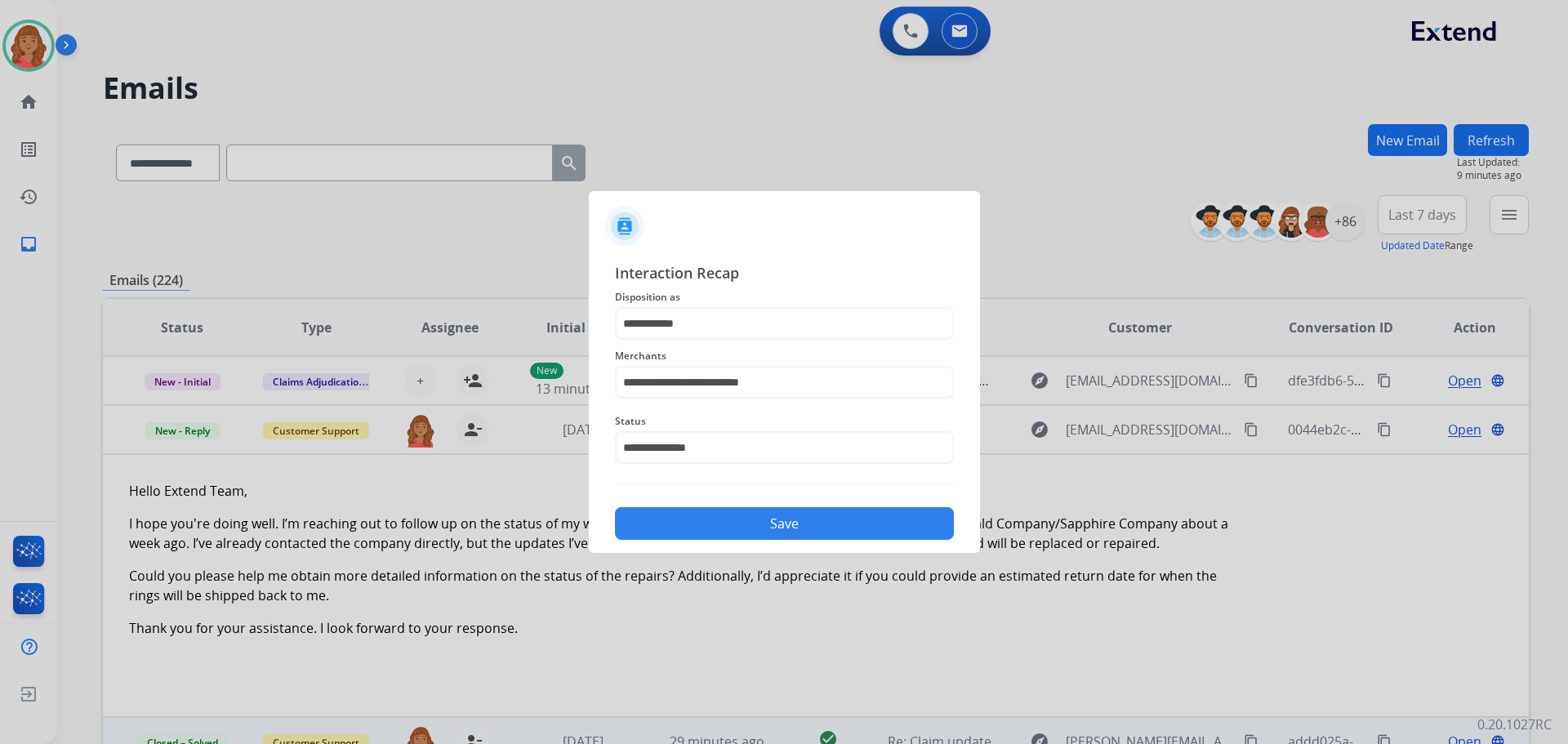
click at [722, 520] on button "Save" at bounding box center [784, 524] width 339 height 33
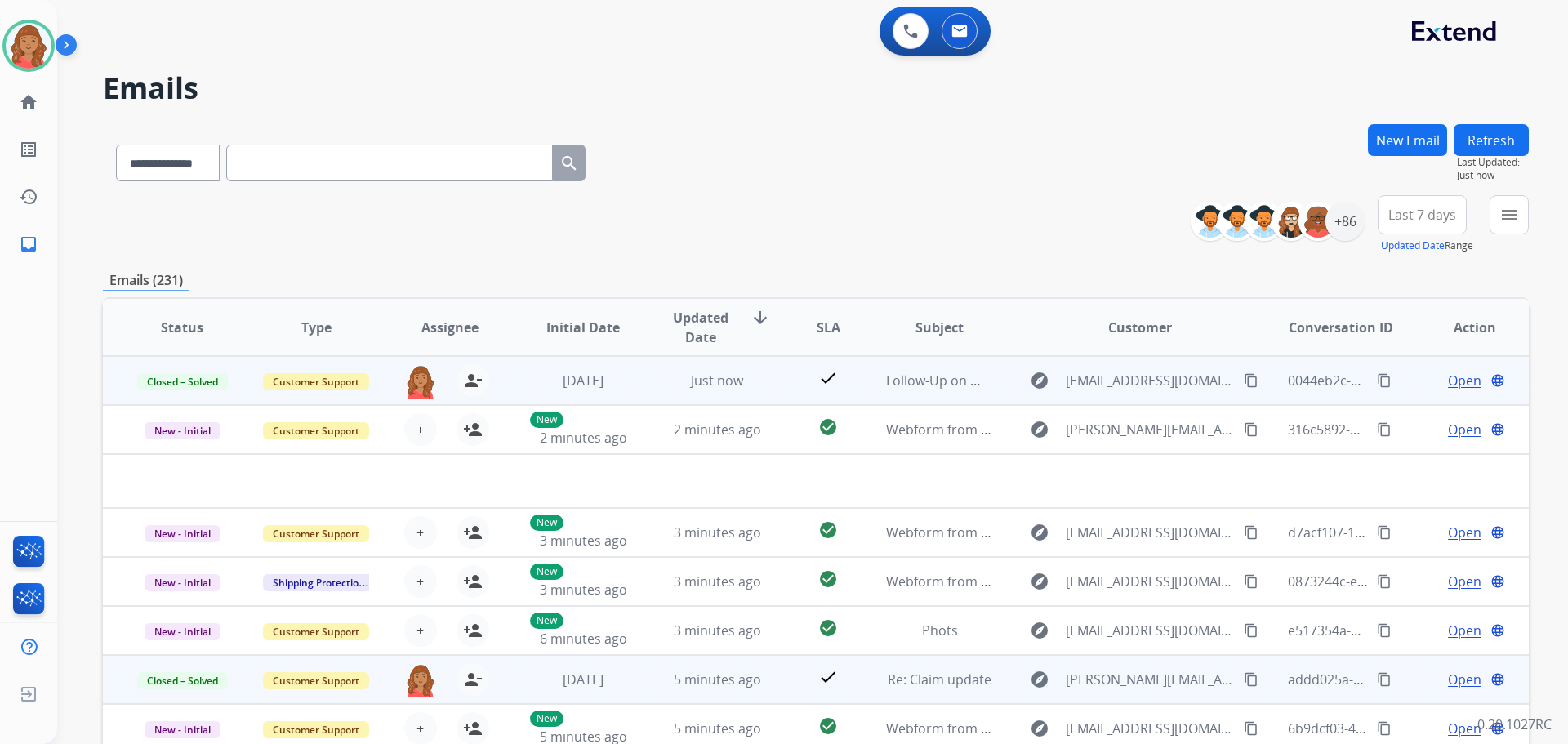
click at [1378, 382] on mat-icon "content_copy" at bounding box center [1384, 380] width 14 height 14
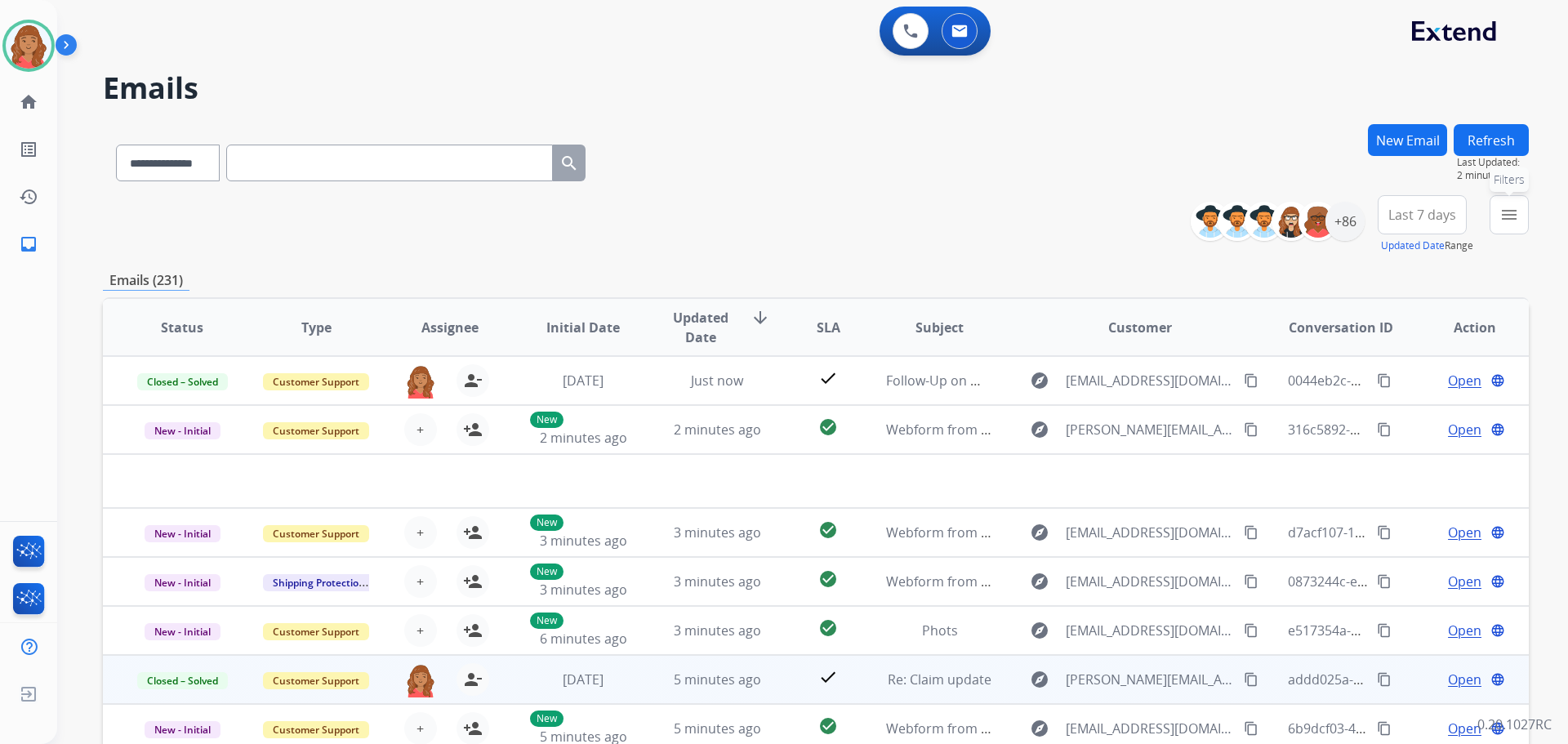
drag, startPoint x: 1510, startPoint y: 219, endPoint x: 1502, endPoint y: 223, distance: 8.9
click at [1511, 219] on mat-icon "menu" at bounding box center [1509, 215] width 19 height 19
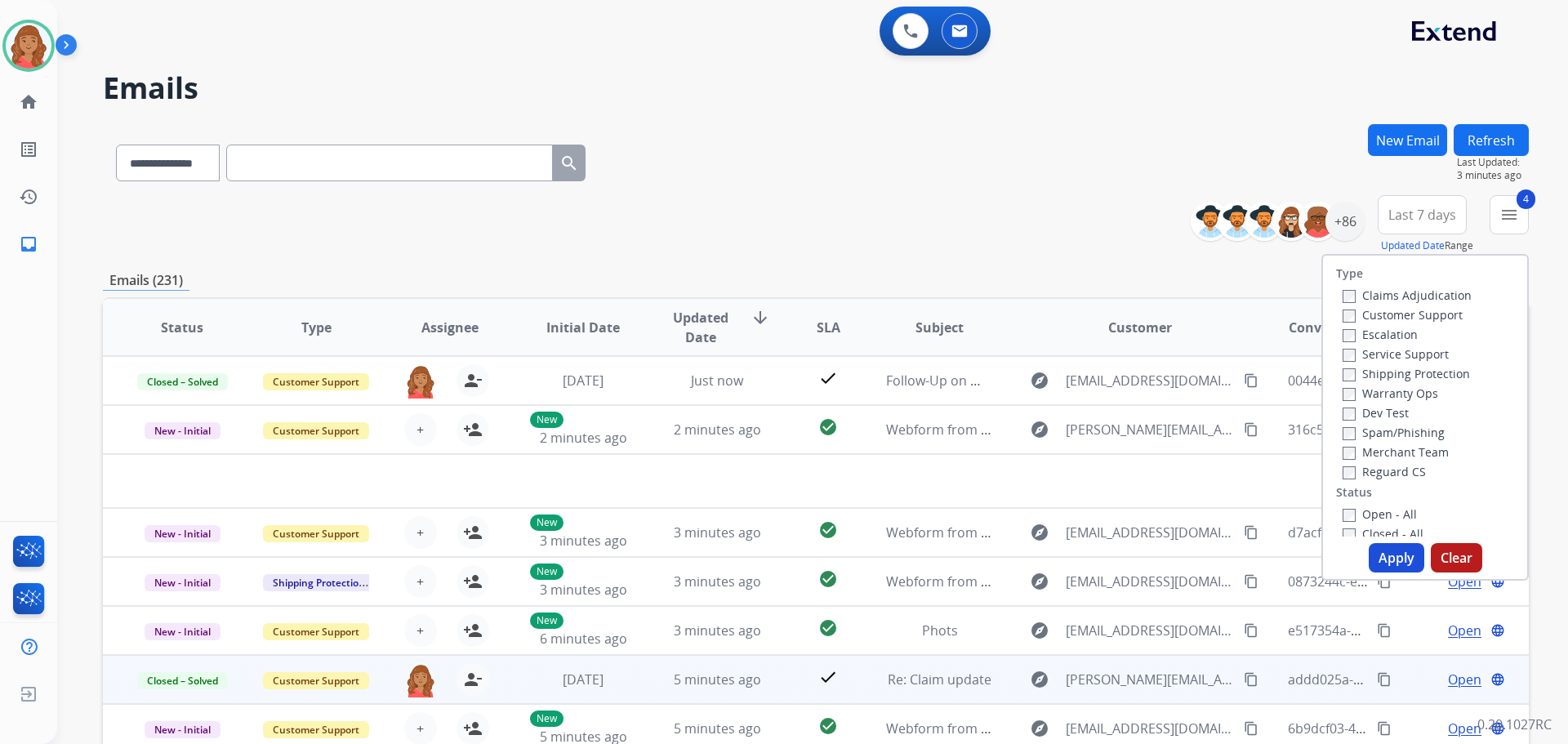
click at [1383, 566] on button "Apply" at bounding box center [1397, 558] width 56 height 30
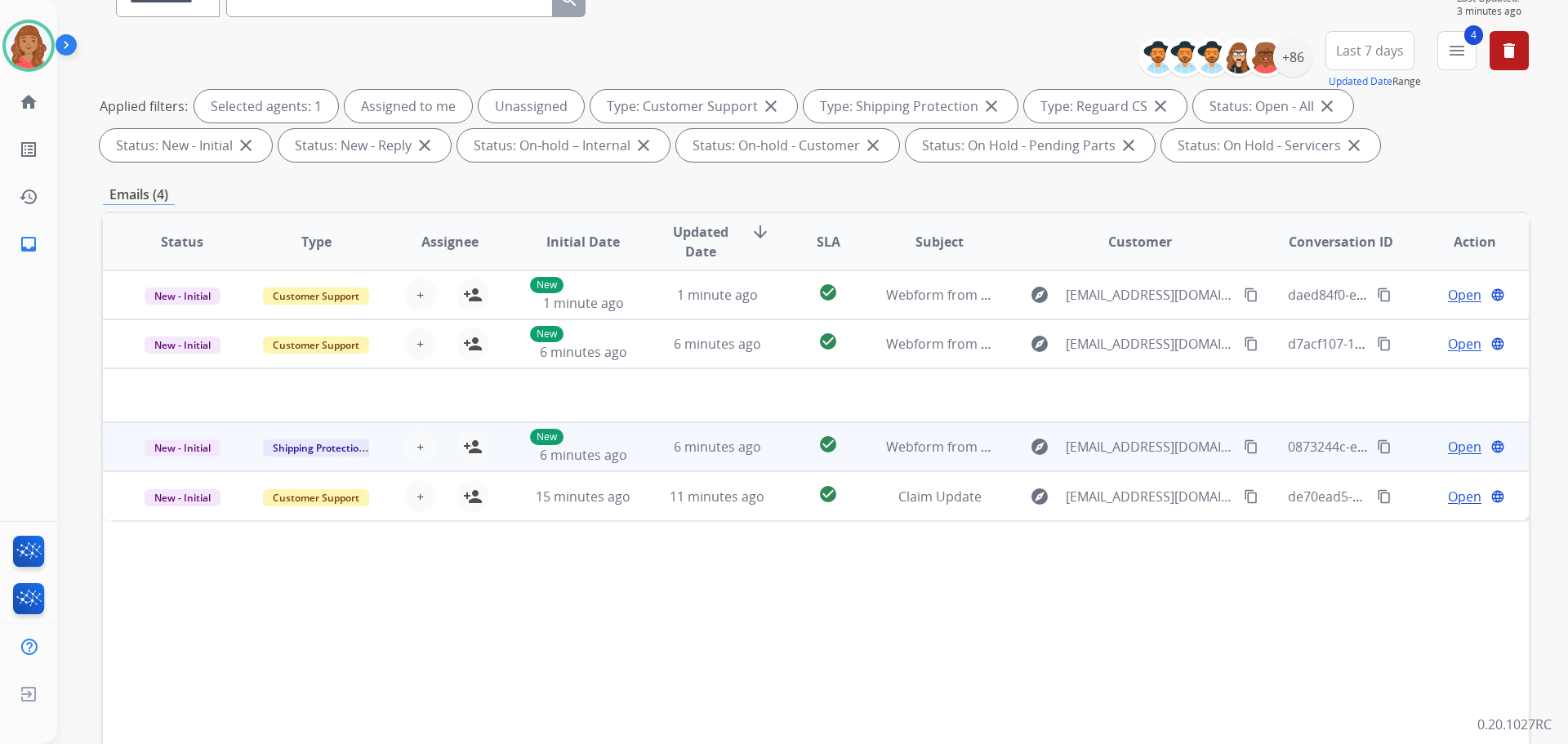
scroll to position [264, 0]
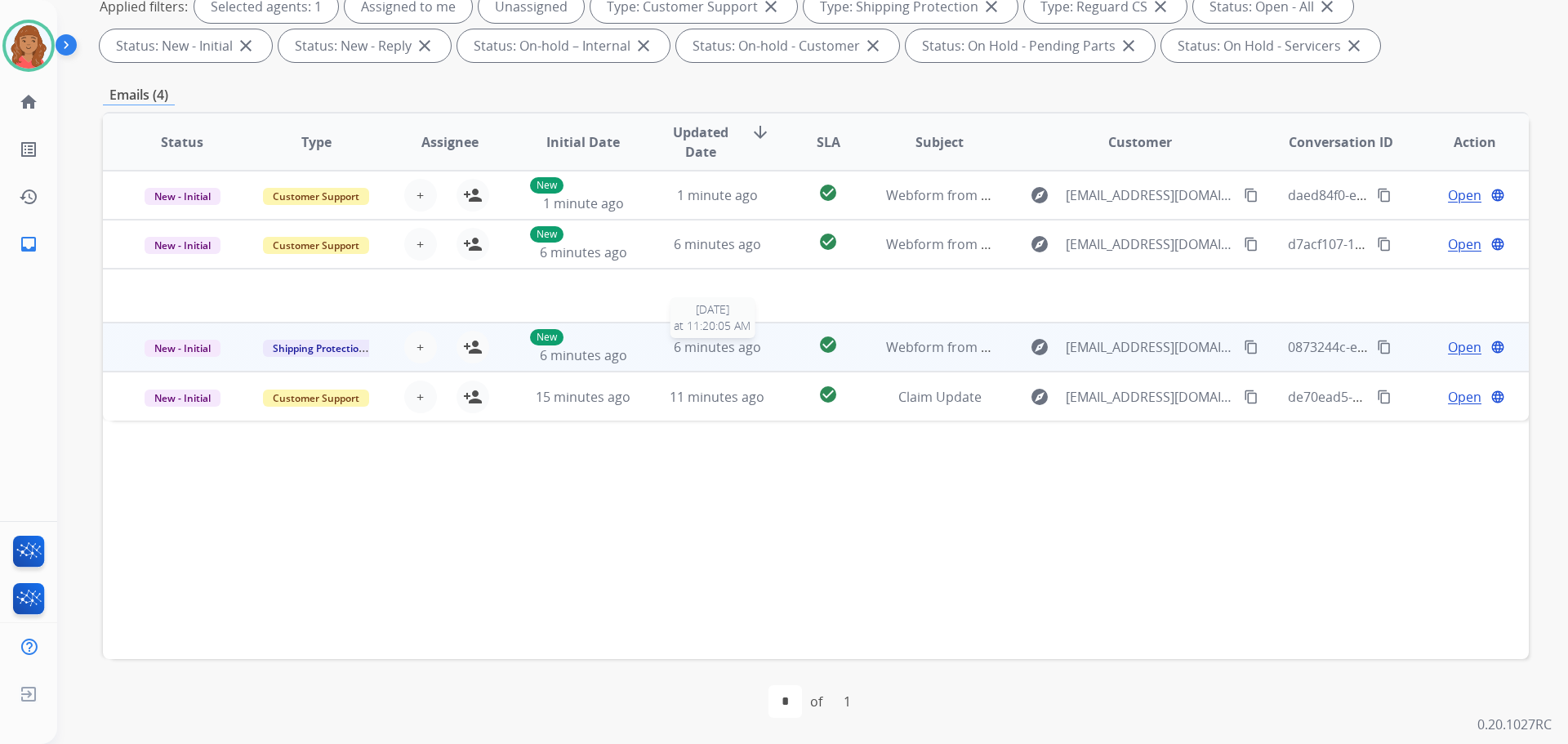
click at [728, 349] on span "6 minutes ago" at bounding box center [717, 347] width 88 height 18
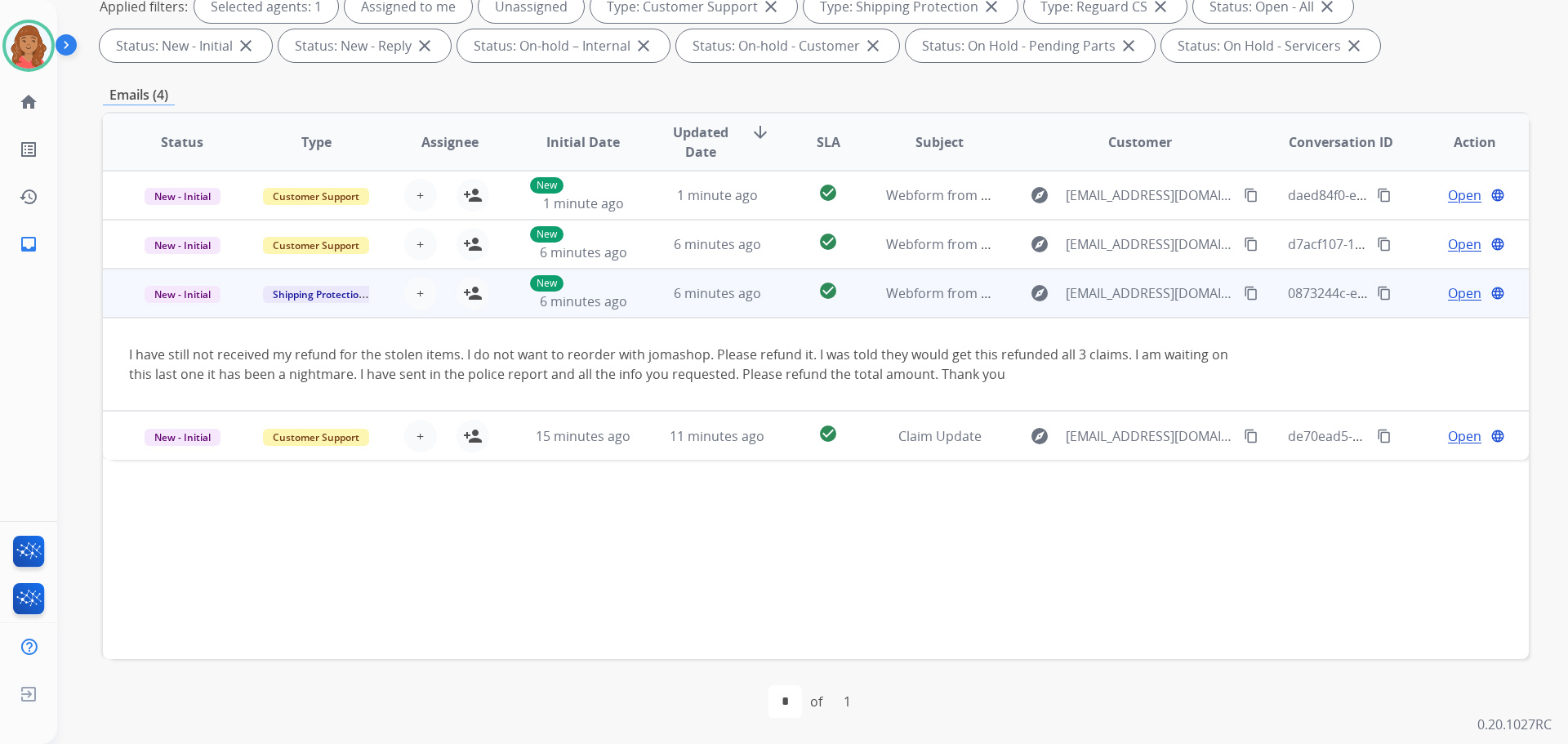
click at [1244, 296] on mat-icon "content_copy" at bounding box center [1251, 293] width 14 height 14
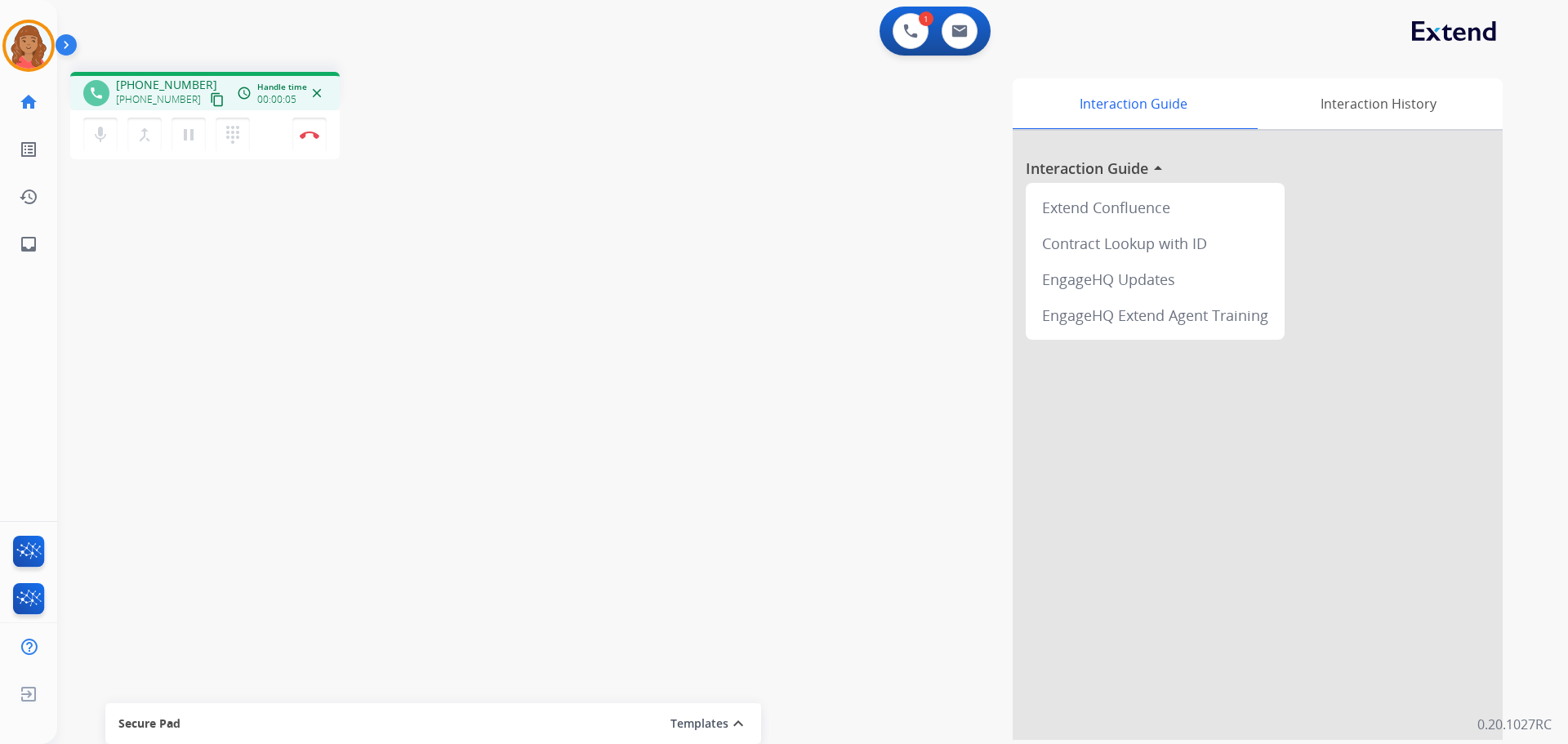
drag, startPoint x: 196, startPoint y: 103, endPoint x: 174, endPoint y: 102, distance: 22.0
click at [210, 102] on mat-icon "content_copy" at bounding box center [216, 99] width 14 height 14
click at [233, 131] on mat-icon "dialpad" at bounding box center [233, 135] width 19 height 19
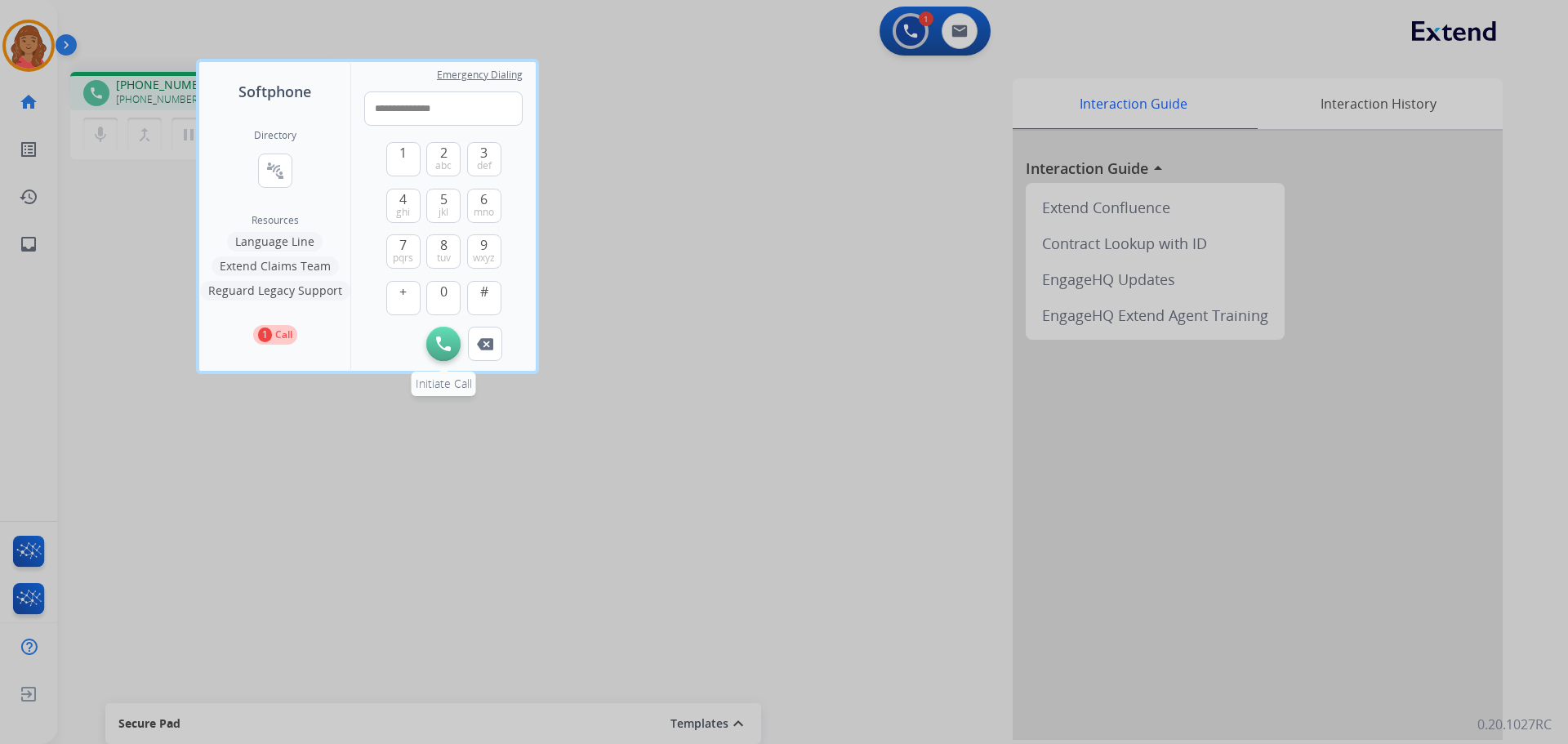
type input "**********"
click at [441, 345] on img at bounding box center [443, 344] width 14 height 14
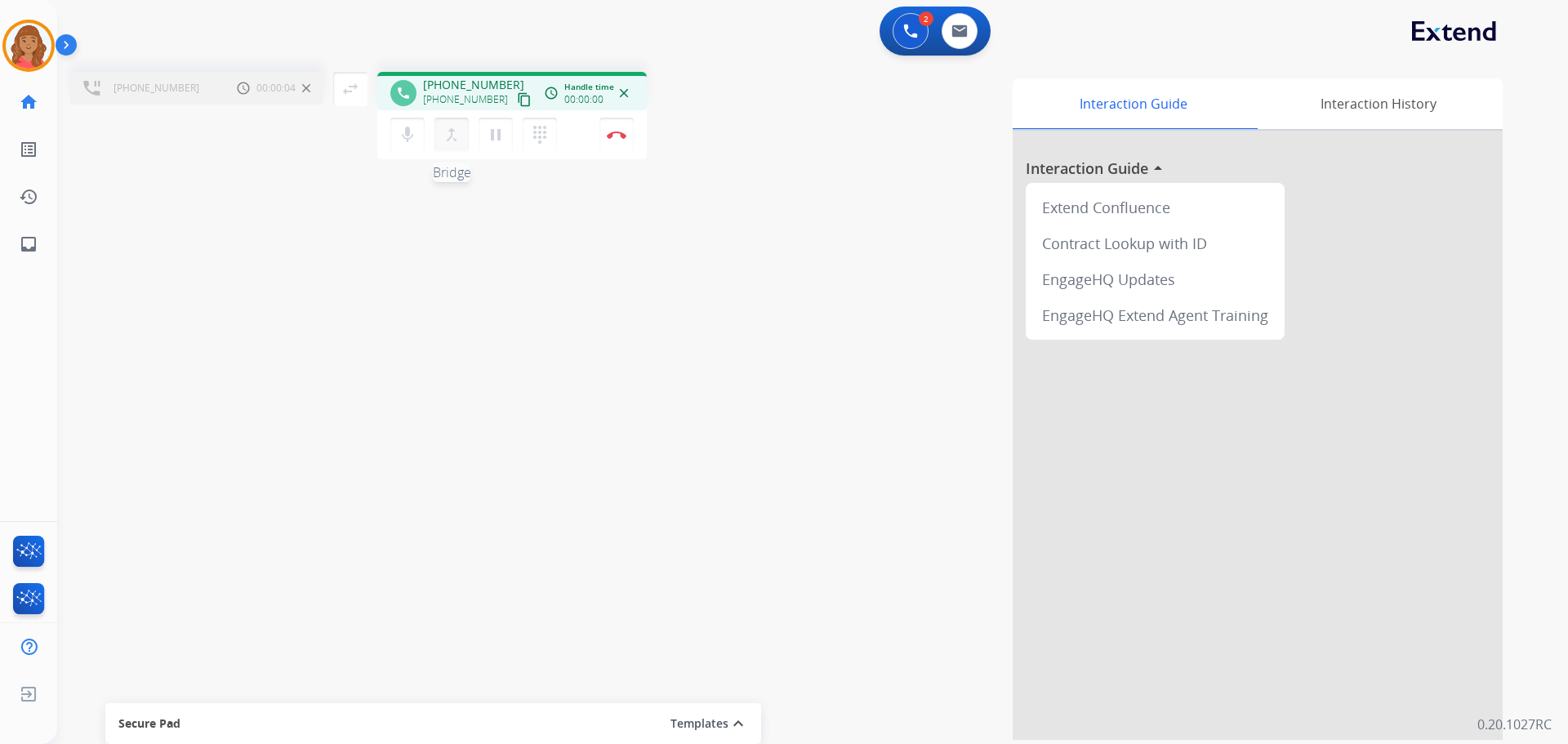
click at [454, 138] on mat-icon "merge_type" at bounding box center [451, 135] width 19 height 19
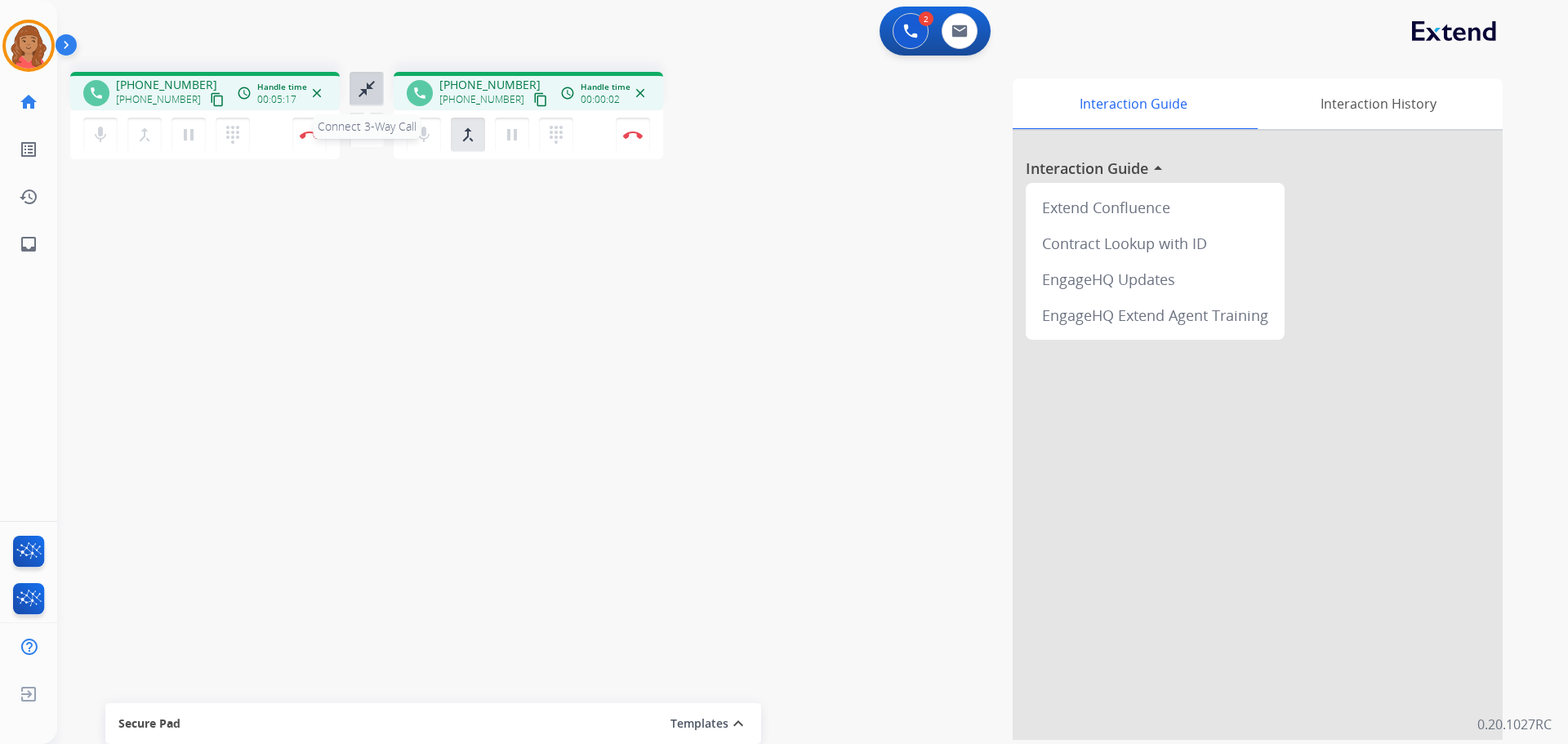
click at [362, 86] on mat-icon "close_fullscreen" at bounding box center [367, 89] width 19 height 19
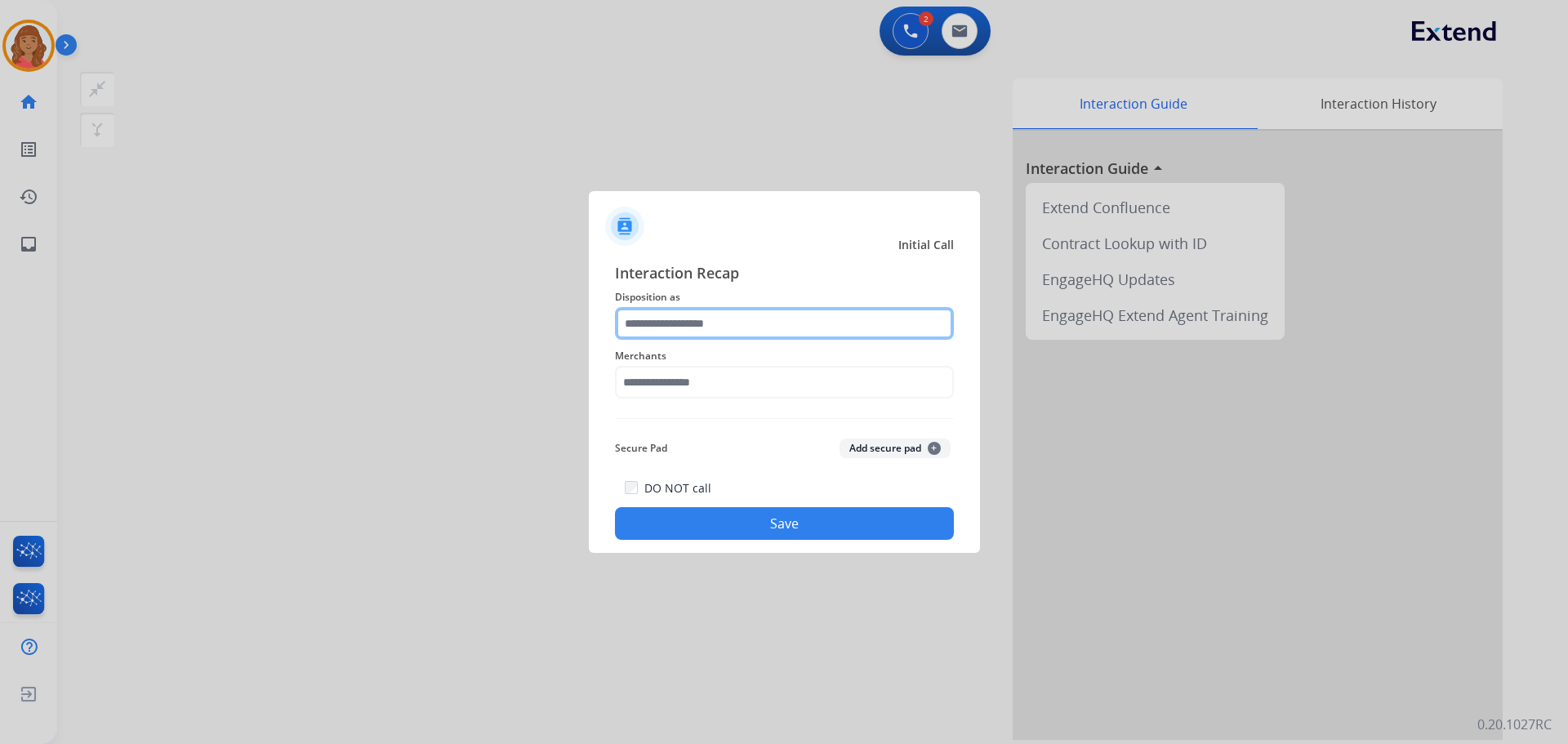
click at [684, 337] on input "text" at bounding box center [784, 323] width 339 height 33
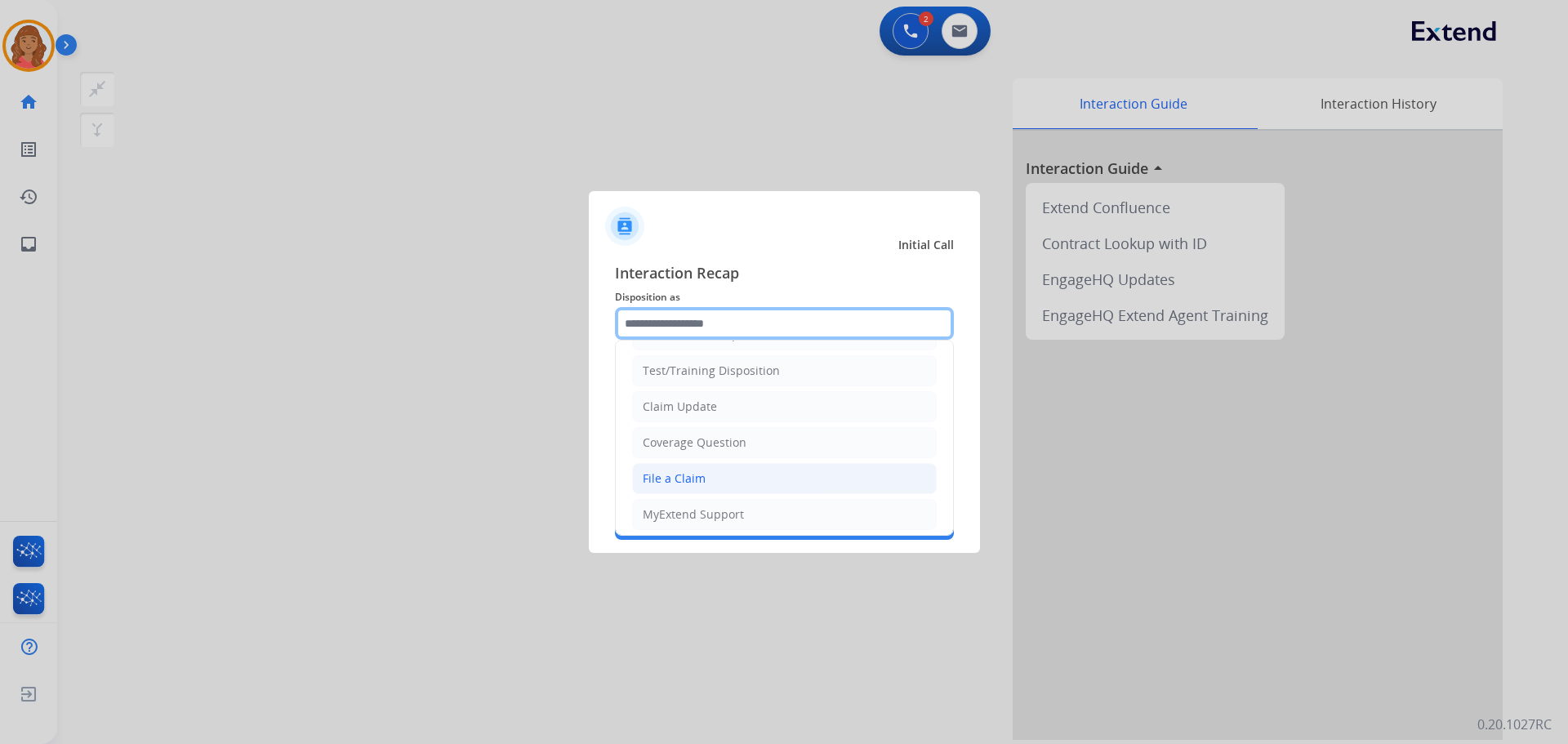
scroll to position [82, 0]
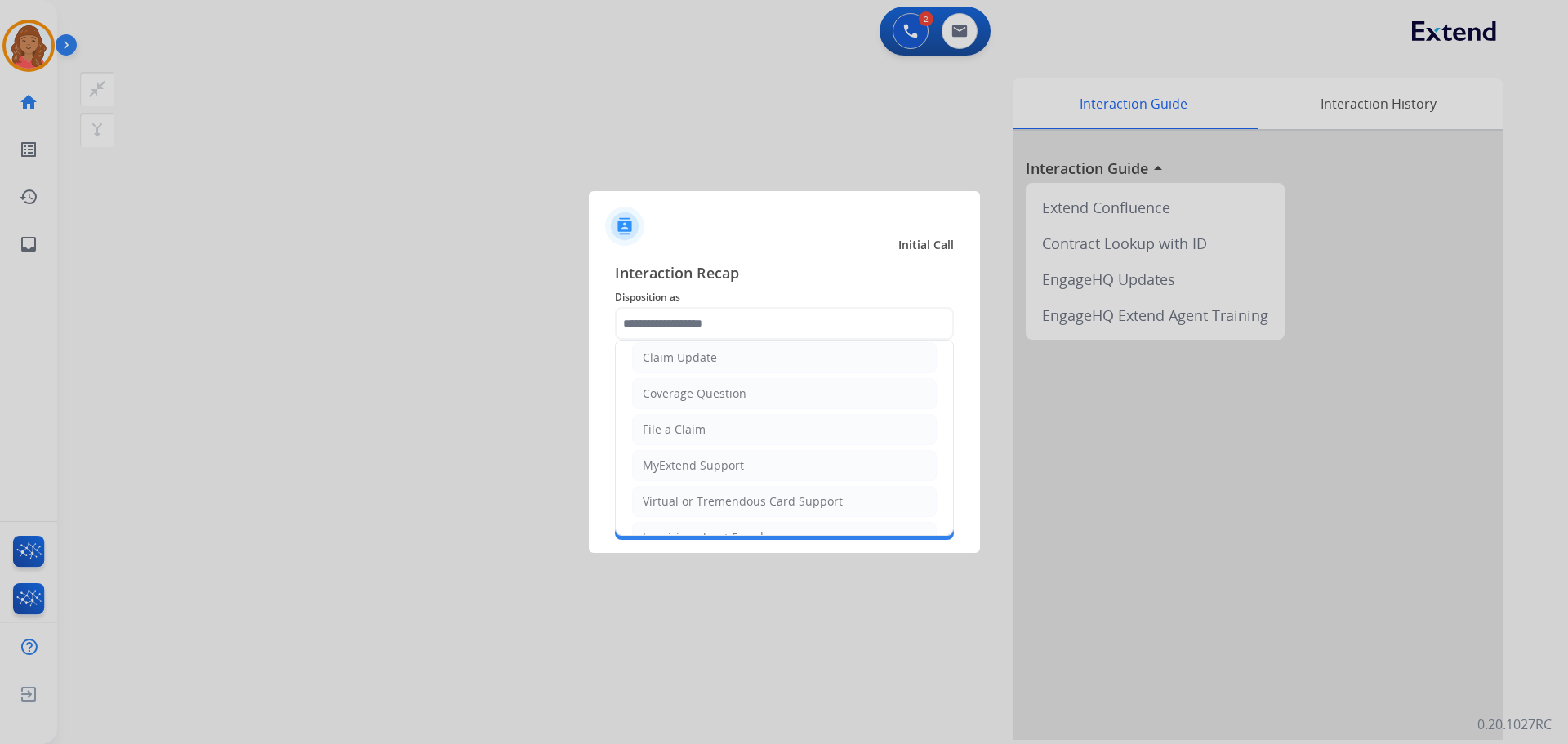
drag, startPoint x: 675, startPoint y: 435, endPoint x: 680, endPoint y: 417, distance: 18.7
click at [678, 430] on div "File a Claim" at bounding box center [673, 429] width 63 height 16
type input "**********"
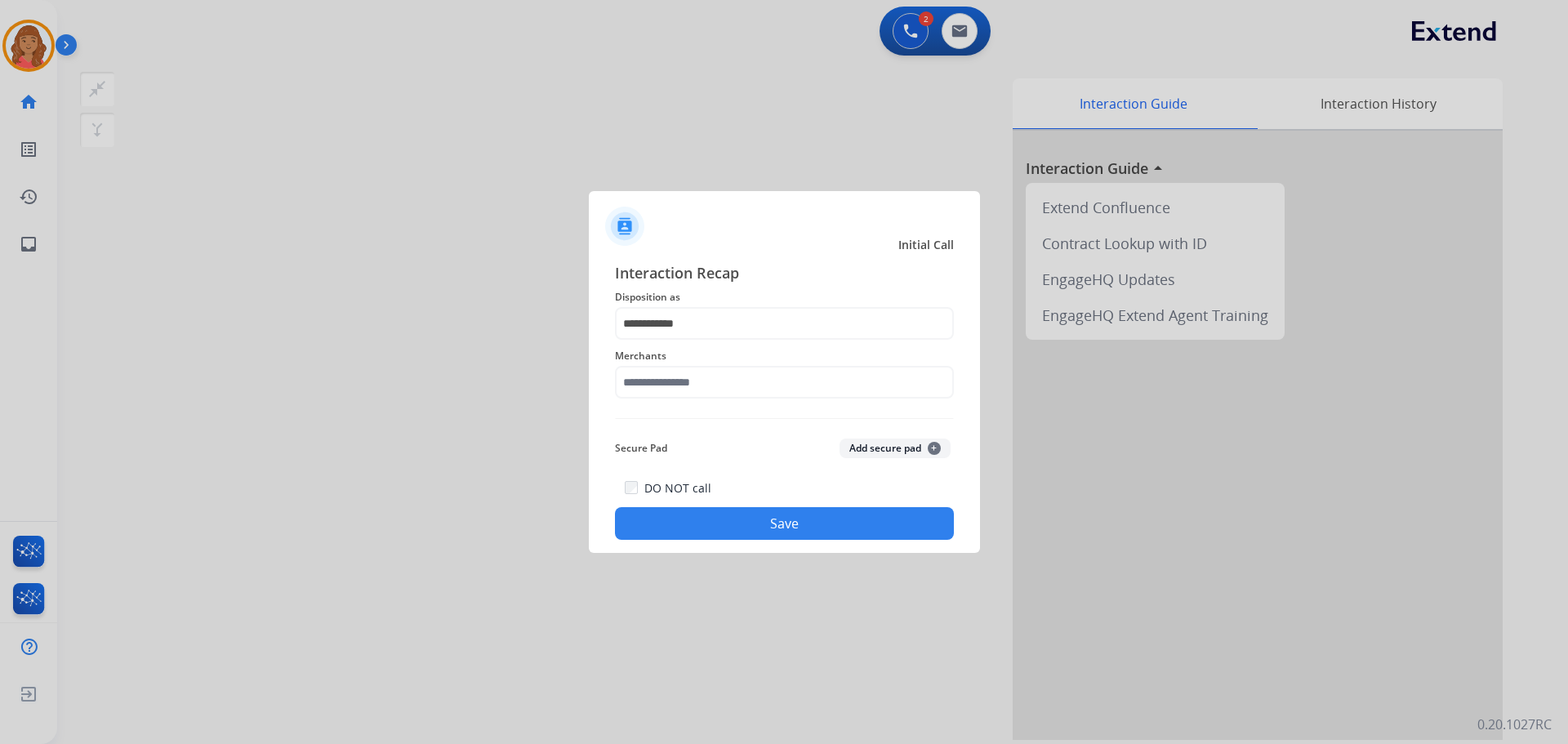
click at [681, 364] on span "Merchants" at bounding box center [784, 356] width 339 height 19
click at [679, 378] on input "text" at bounding box center [784, 382] width 339 height 33
type input "*"
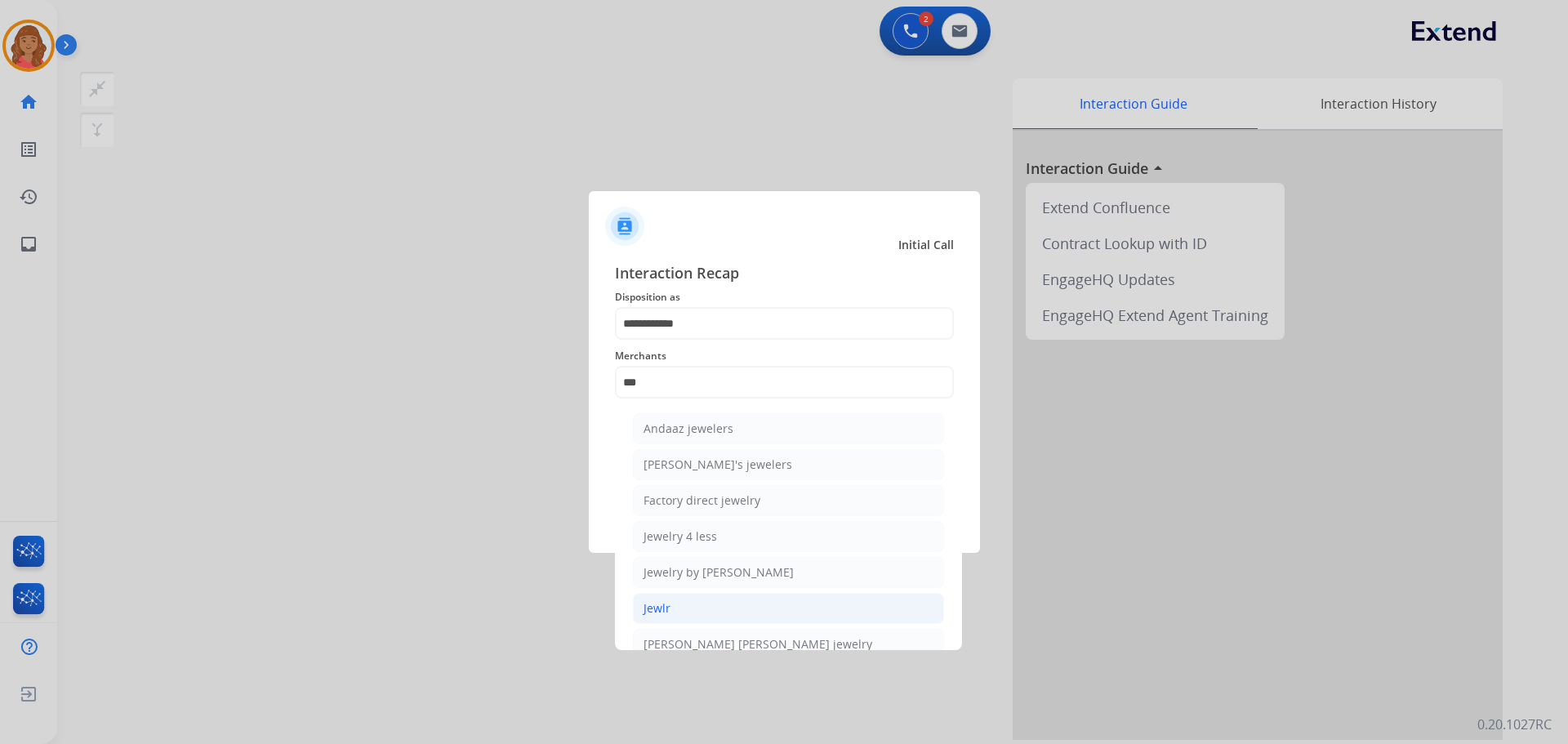
click at [675, 603] on li "Jewlr" at bounding box center [788, 608] width 311 height 31
type input "*****"
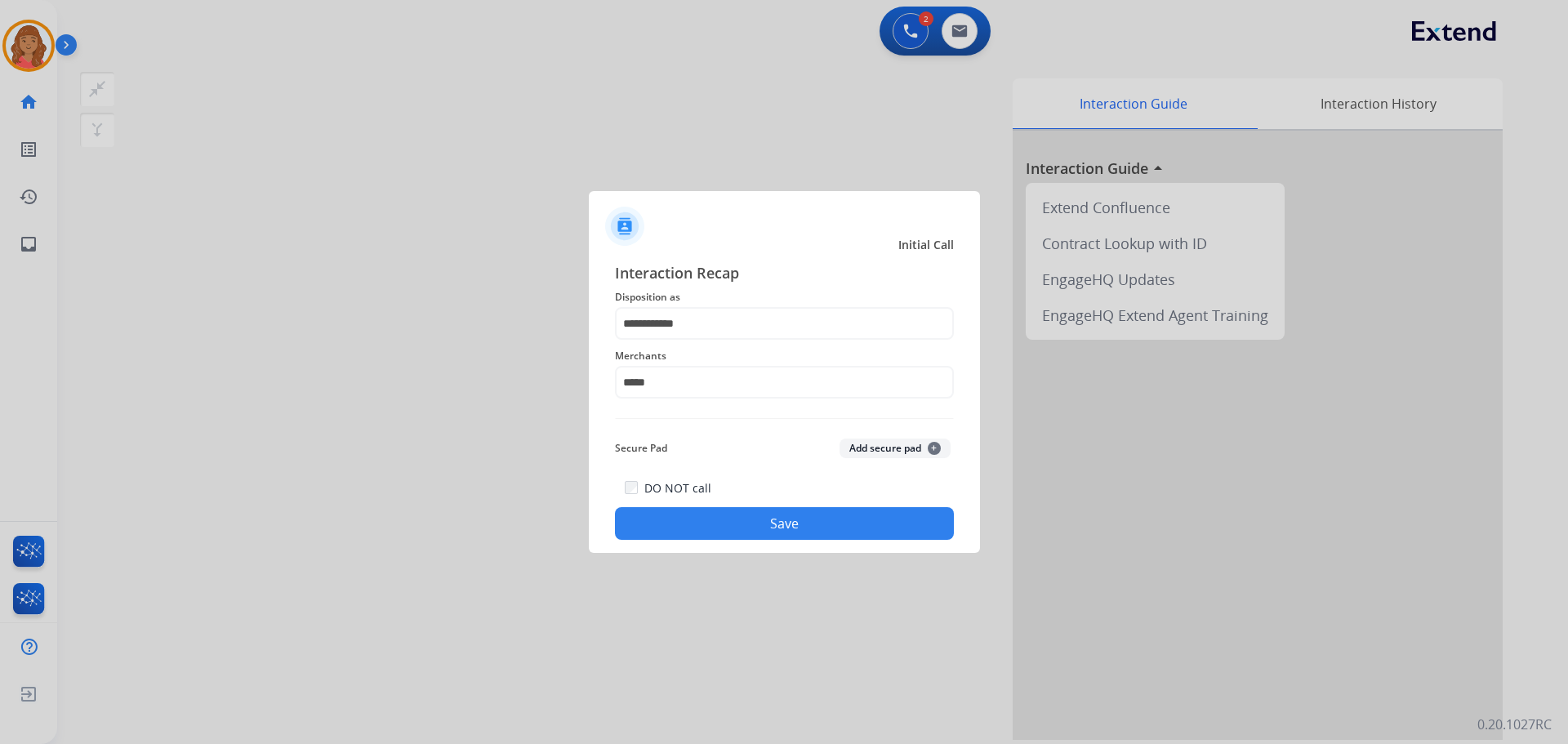
click at [695, 532] on button "Save" at bounding box center [784, 524] width 339 height 33
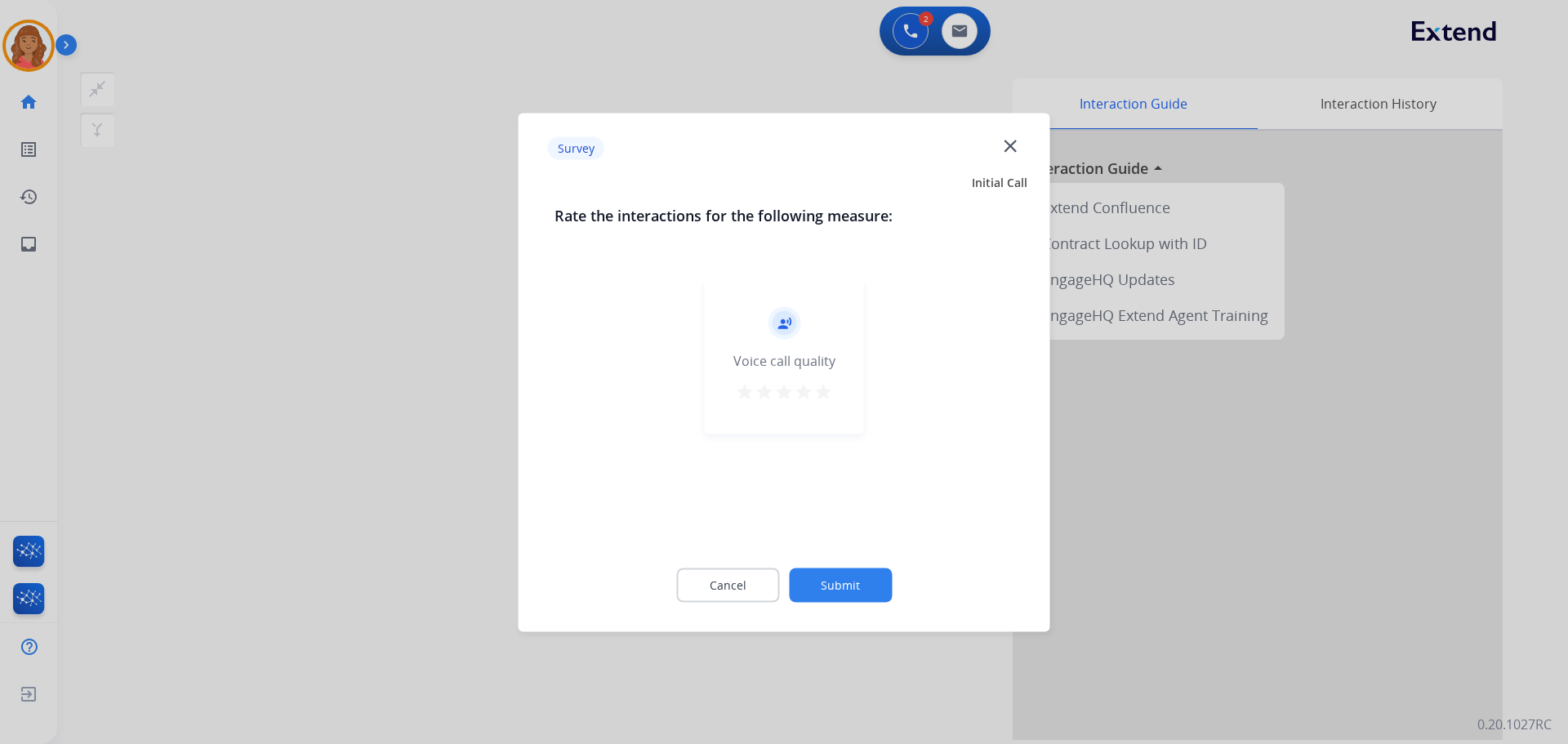
drag, startPoint x: 833, startPoint y: 398, endPoint x: 823, endPoint y: 399, distance: 10.0
click at [832, 398] on div "record_voice_over Voice call quality star star star star star" at bounding box center [785, 356] width 160 height 155
click at [820, 398] on mat-icon "star" at bounding box center [823, 392] width 19 height 19
click at [842, 573] on button "Submit" at bounding box center [840, 585] width 103 height 35
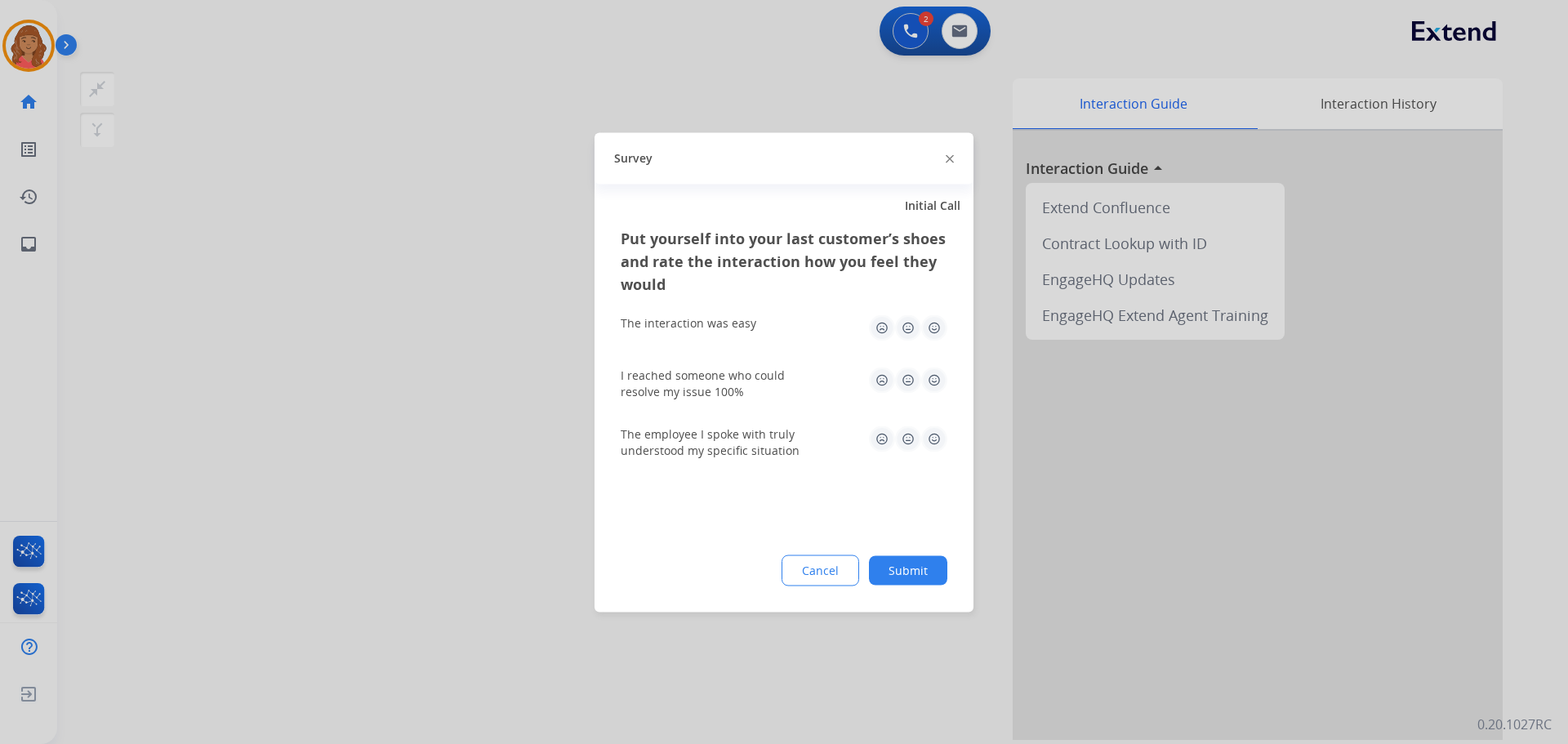
drag, startPoint x: 932, startPoint y: 331, endPoint x: 935, endPoint y: 349, distance: 18.2
click at [933, 333] on img at bounding box center [934, 327] width 26 height 26
click at [935, 358] on div "I reached someone who could resolve my issue 100%" at bounding box center [784, 383] width 327 height 59
click at [932, 376] on img at bounding box center [934, 379] width 26 height 26
drag, startPoint x: 934, startPoint y: 419, endPoint x: 934, endPoint y: 431, distance: 12.0
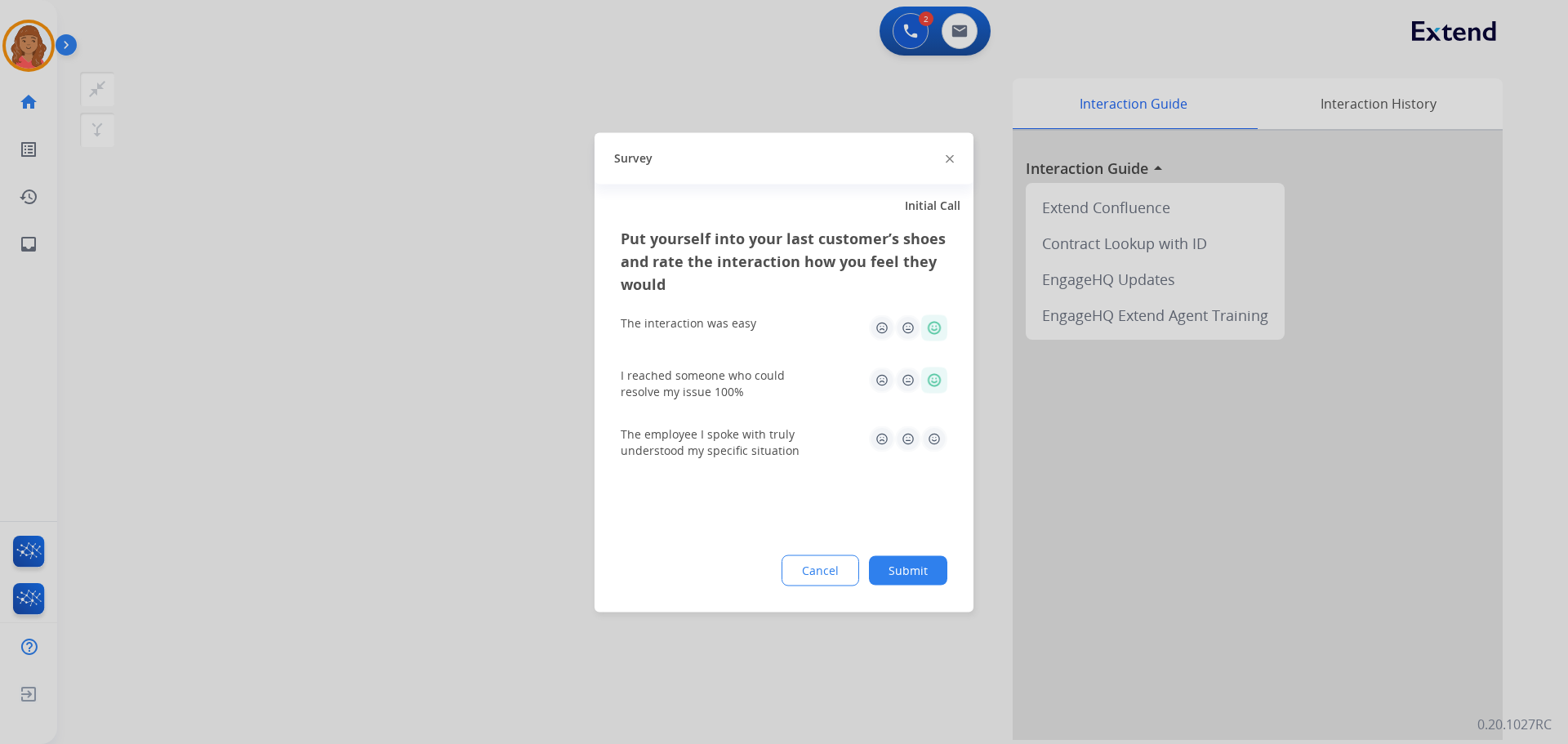
click at [934, 420] on div "The employee I spoke with truly understood my specific situation" at bounding box center [784, 442] width 327 height 59
click at [927, 441] on img at bounding box center [934, 438] width 26 height 26
click at [918, 589] on div "Put yourself into your last customer’s shoes and rate the interaction how you f…" at bounding box center [784, 419] width 379 height 386
click at [921, 554] on div "Put yourself into your last customer’s shoes and rate the interaction how you f…" at bounding box center [784, 419] width 379 height 386
click at [911, 578] on button "Submit" at bounding box center [908, 570] width 79 height 30
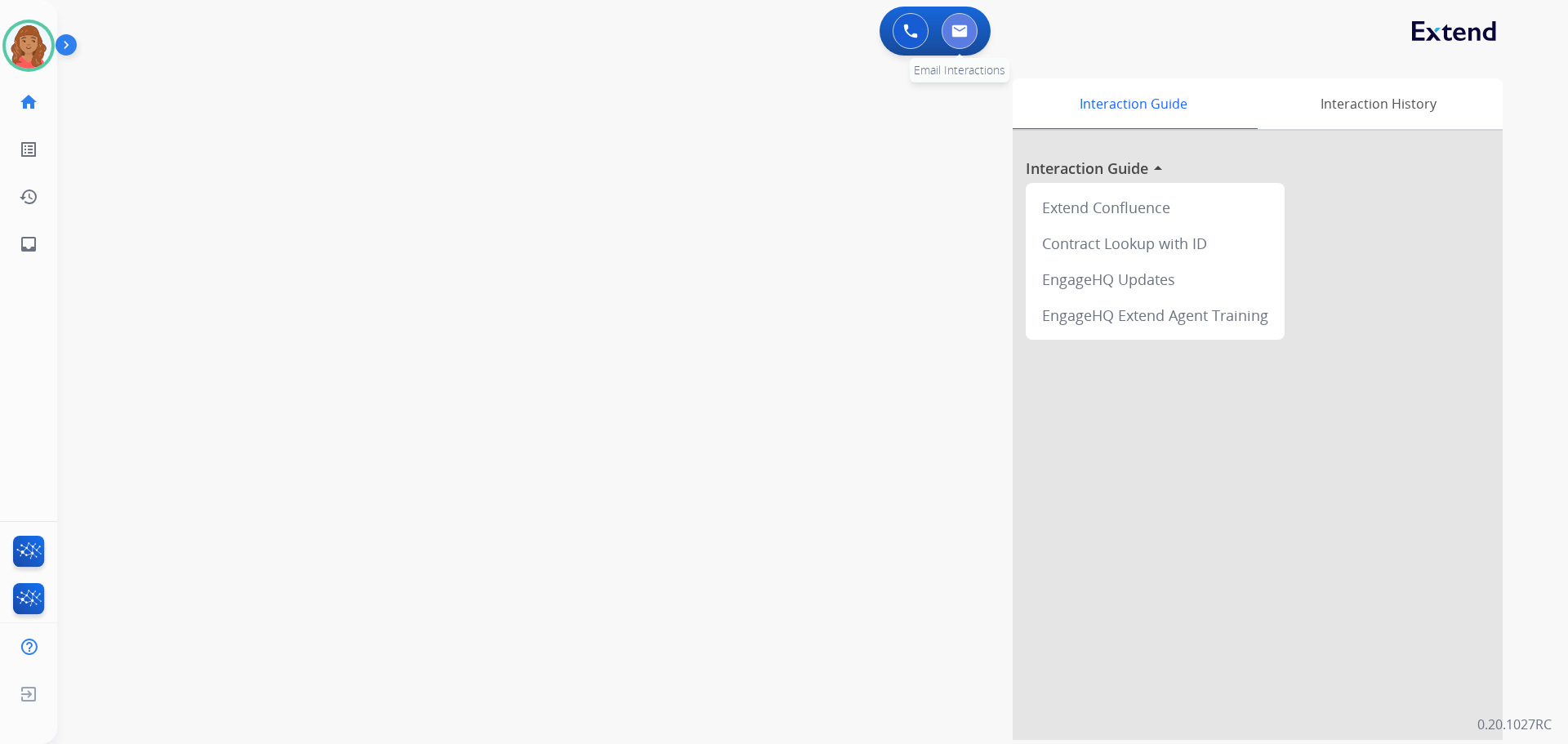
click at [958, 33] on img at bounding box center [959, 31] width 16 height 13
select select "**********"
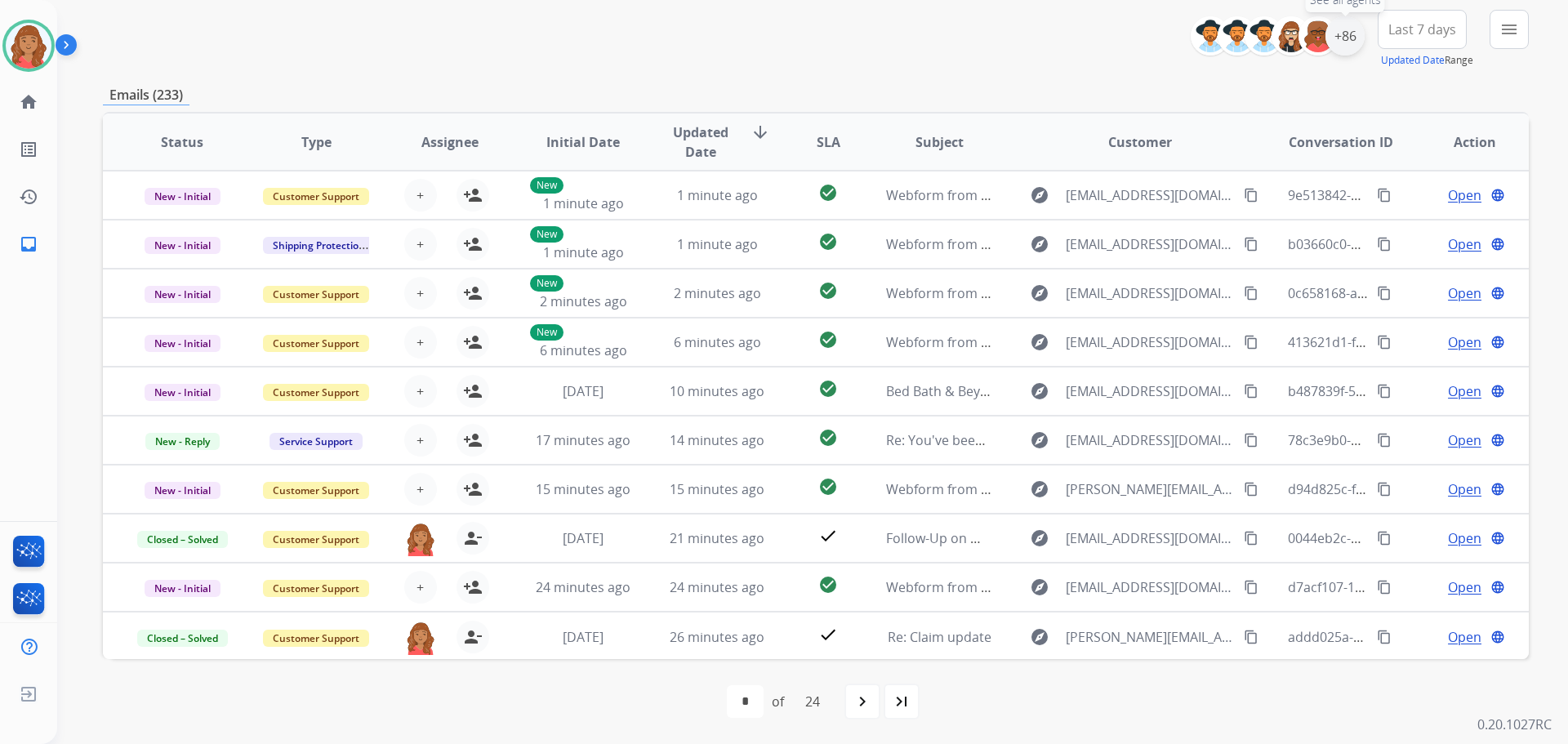
click at [1345, 40] on div "+86" at bounding box center [1345, 36] width 39 height 39
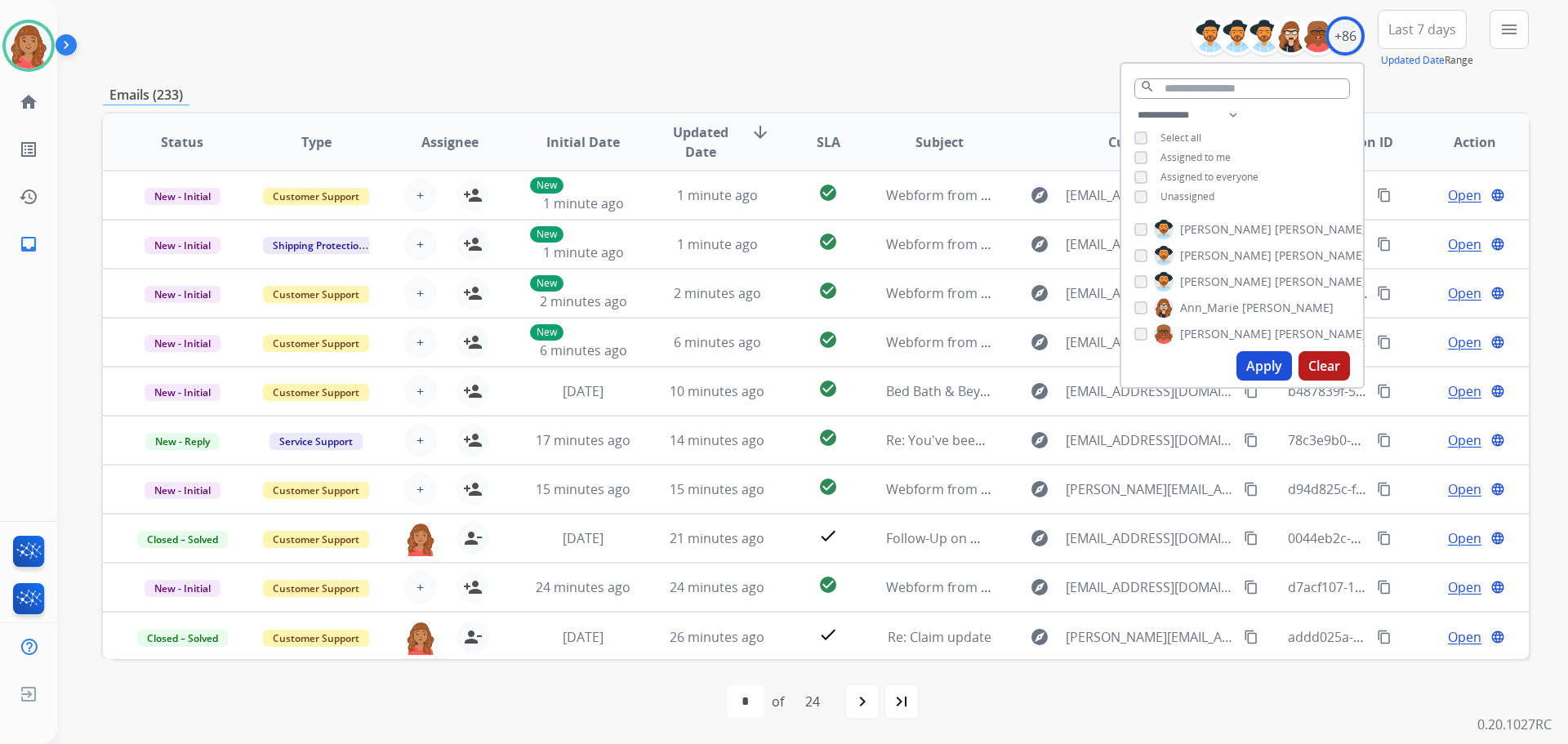
click at [1251, 372] on button "Apply" at bounding box center [1264, 366] width 56 height 30
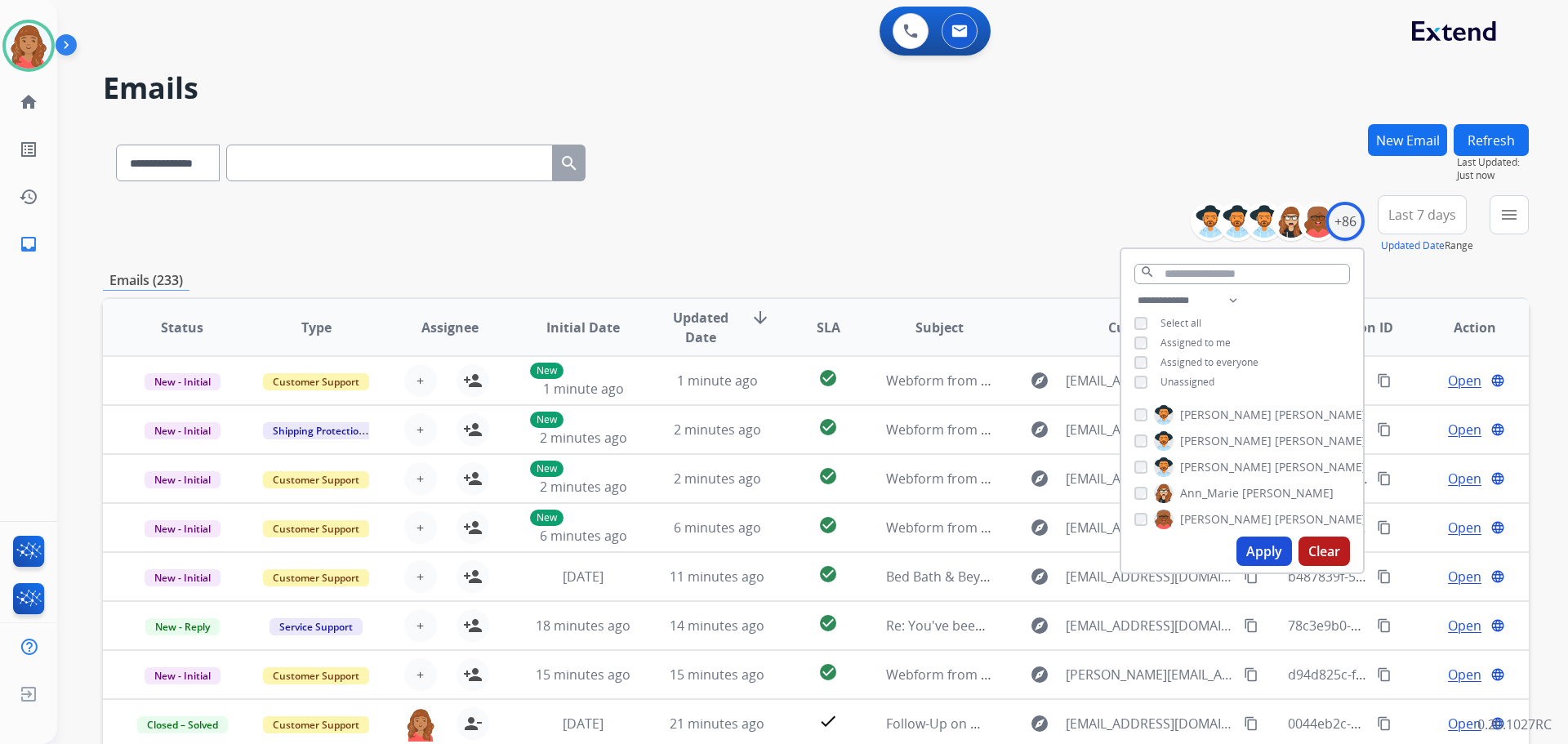
click at [1105, 187] on div "**********" at bounding box center [816, 160] width 1426 height 71
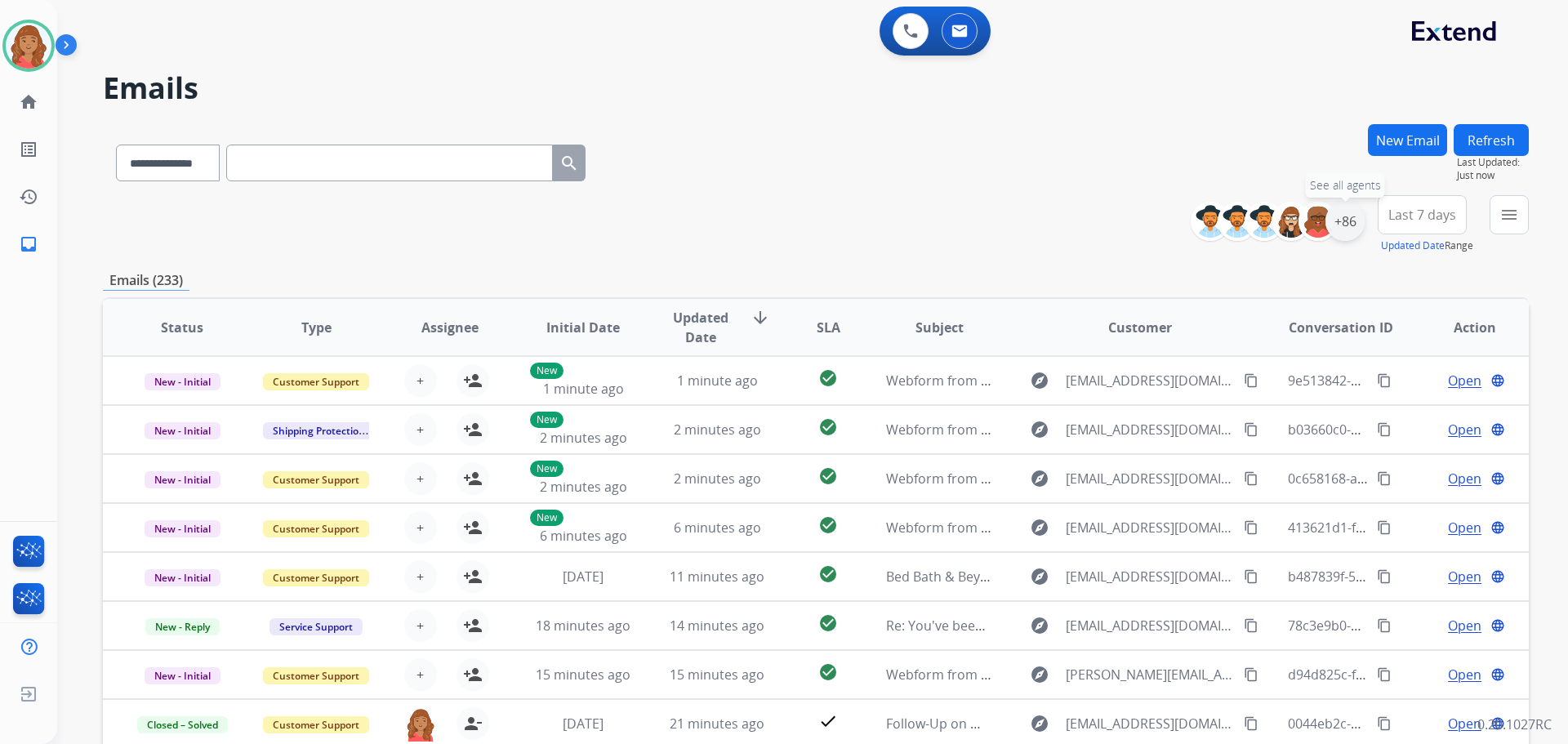
click at [1348, 229] on div "+86" at bounding box center [1345, 221] width 39 height 39
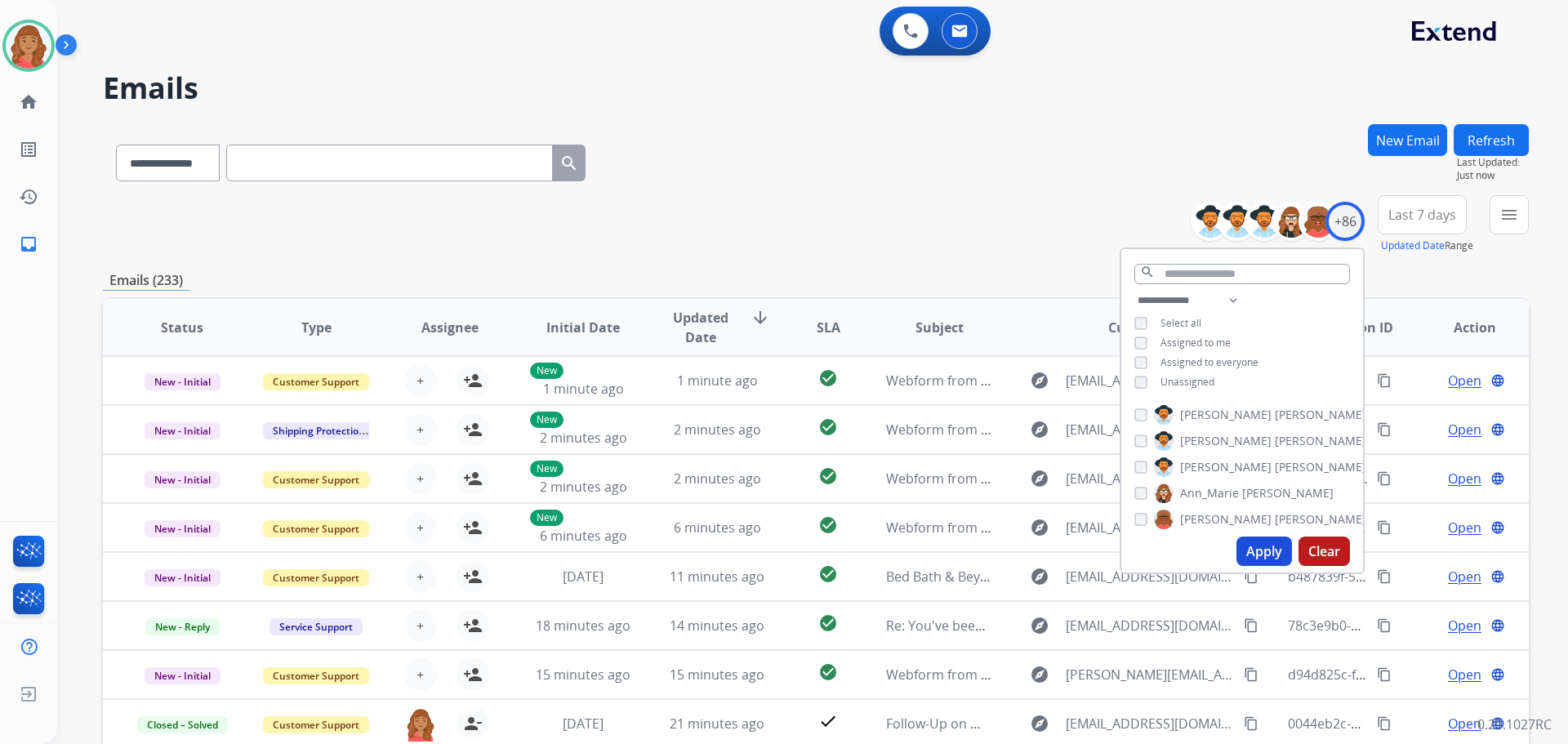
drag, startPoint x: 1250, startPoint y: 560, endPoint x: 1238, endPoint y: 560, distance: 12.0
click at [1249, 560] on button "Apply" at bounding box center [1264, 552] width 56 height 30
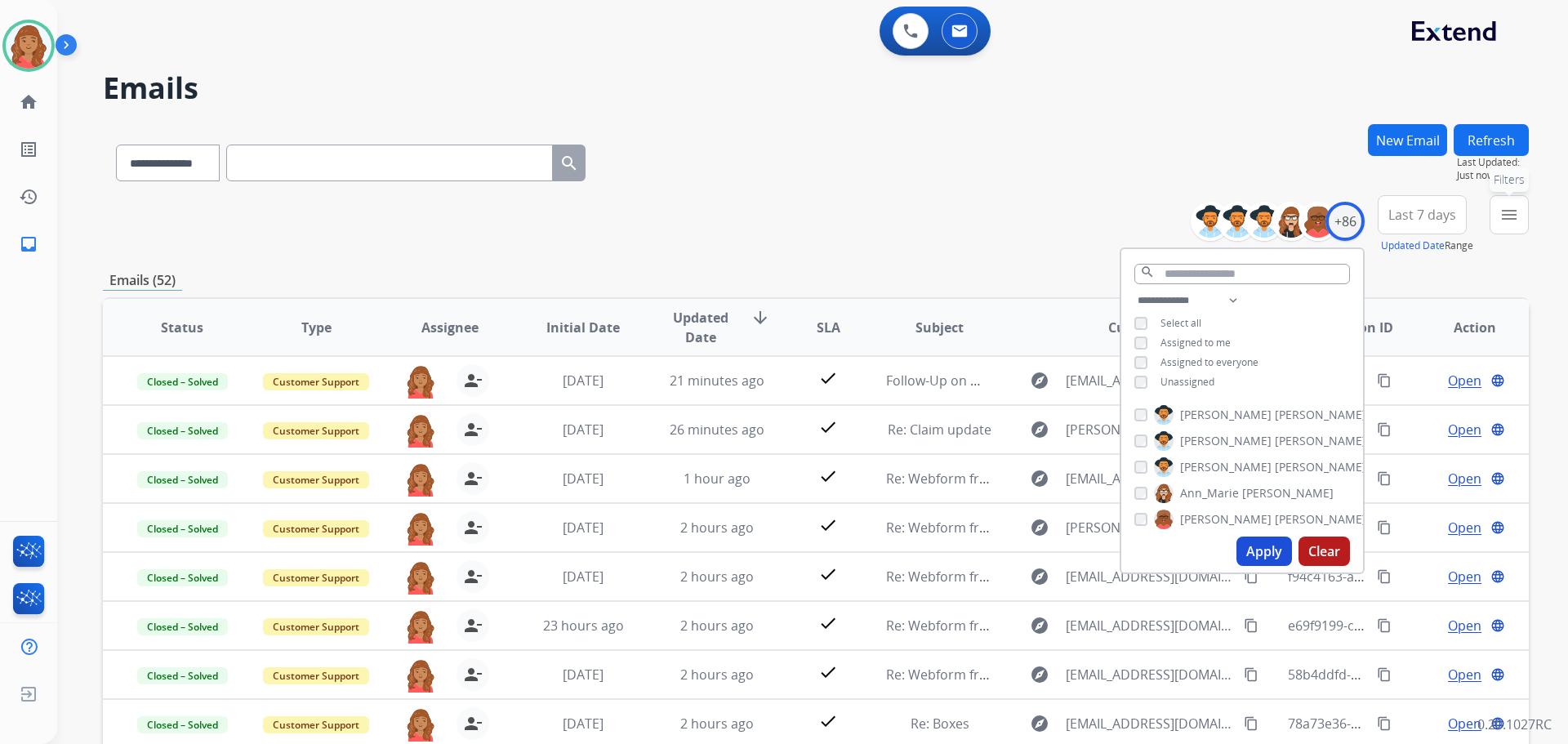
click at [1512, 223] on mat-icon "menu" at bounding box center [1509, 215] width 19 height 19
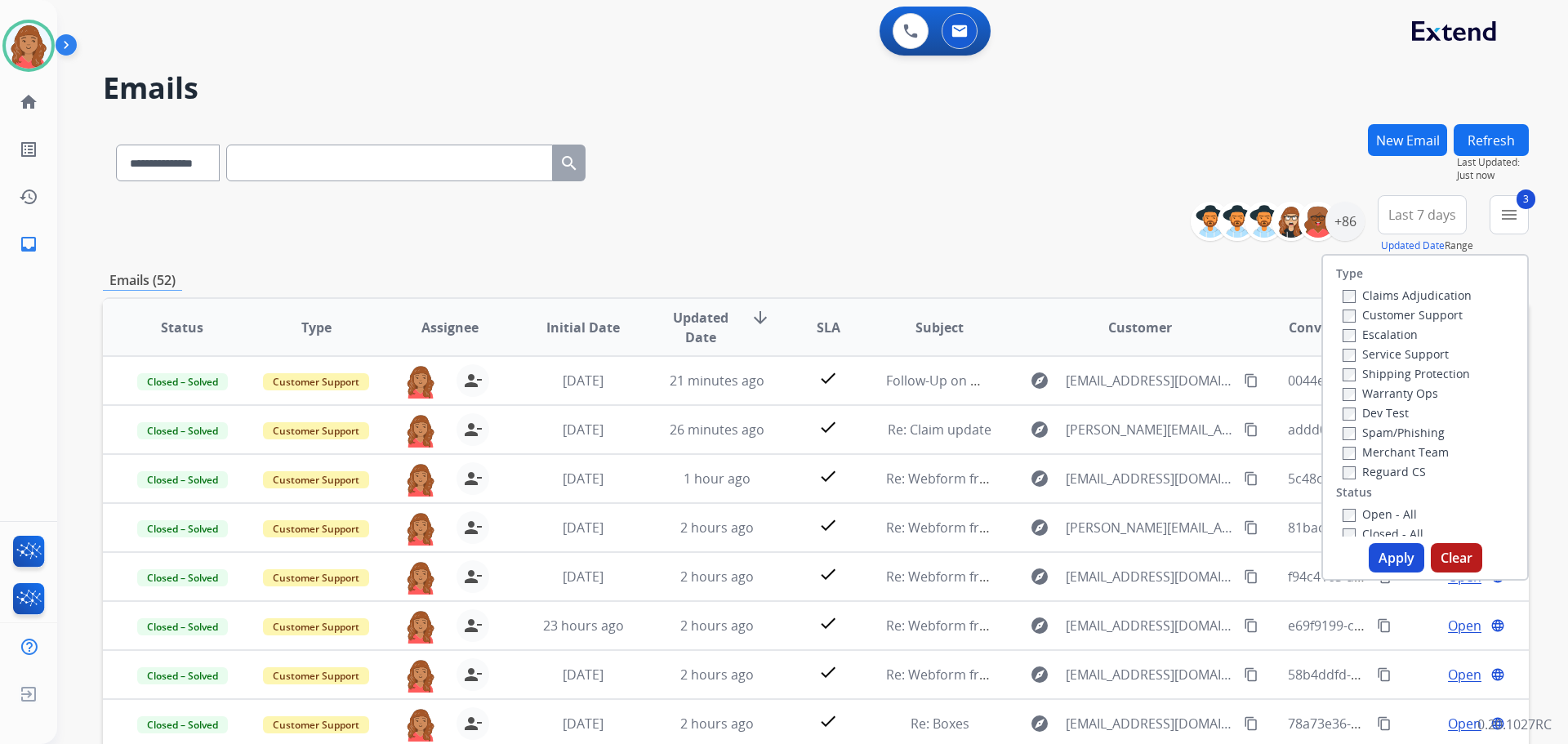
click at [1343, 508] on label "Open - All" at bounding box center [1379, 514] width 74 height 15
click at [1377, 563] on button "Apply" at bounding box center [1397, 558] width 56 height 30
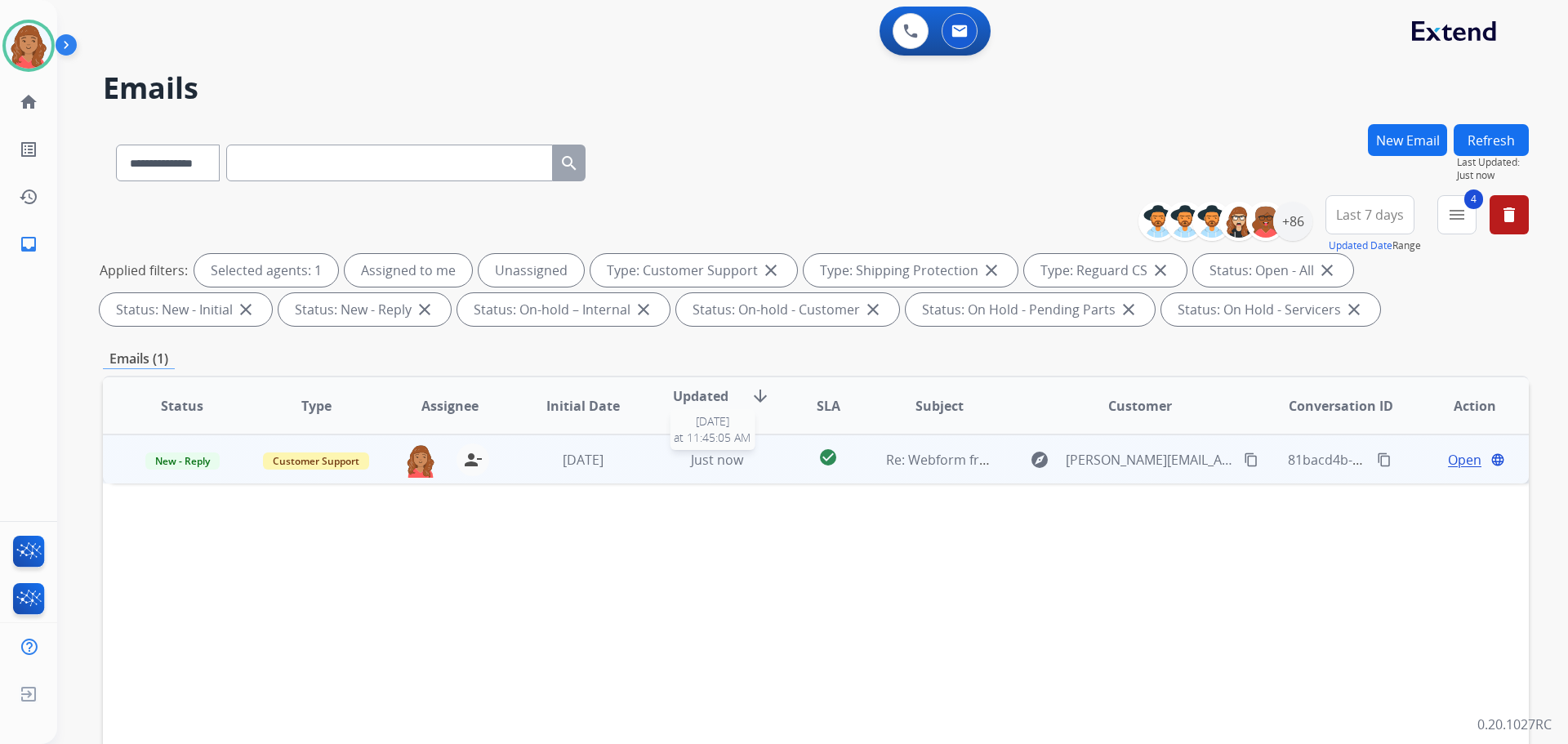
click at [670, 458] on div "Just now" at bounding box center [717, 460] width 107 height 19
click at [180, 478] on td "New - Reply" at bounding box center [169, 459] width 134 height 49
click at [184, 463] on span "New - Reply" at bounding box center [182, 461] width 74 height 17
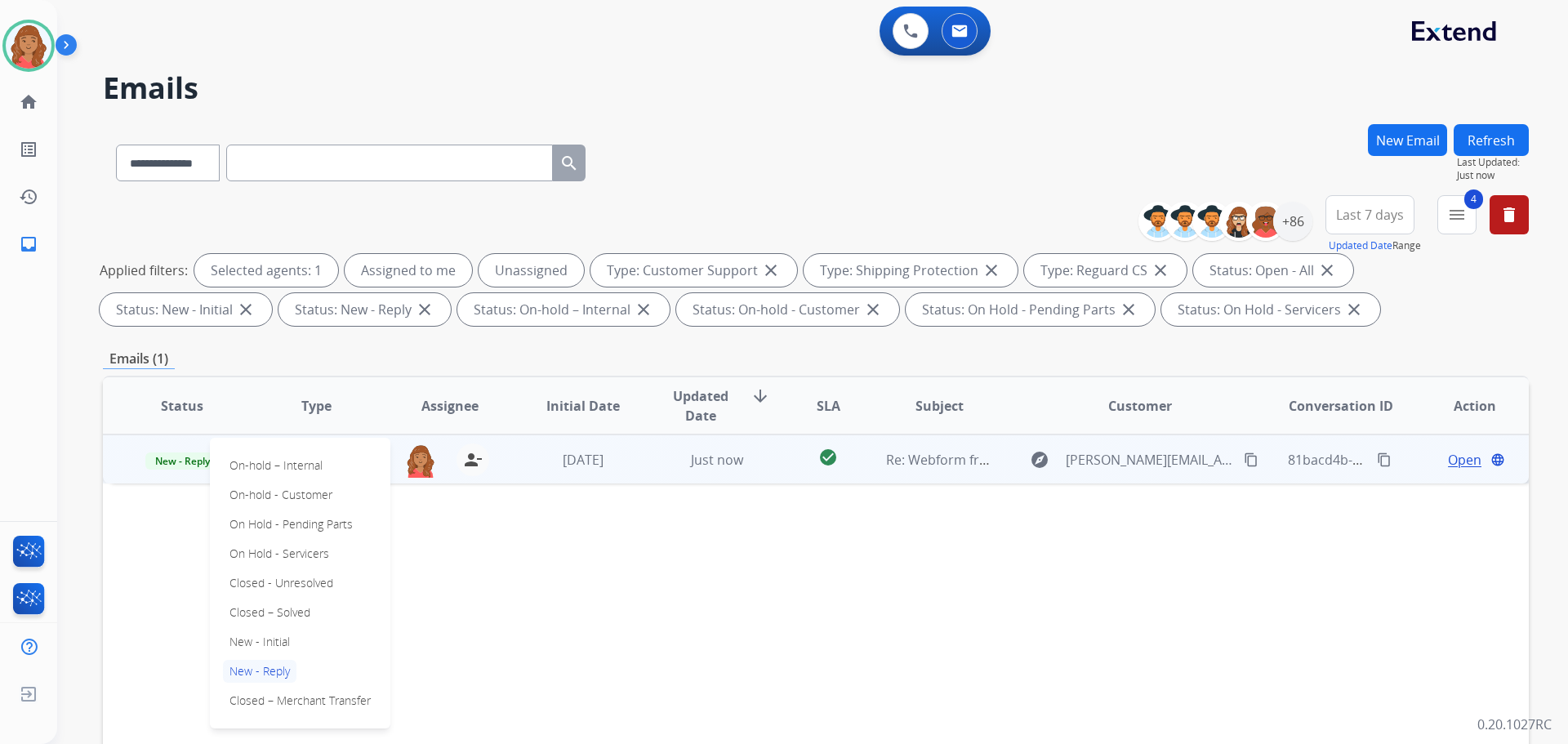
drag, startPoint x: 267, startPoint y: 614, endPoint x: 274, endPoint y: 632, distance: 19.3
click at [267, 613] on p "Closed – Solved" at bounding box center [270, 613] width 94 height 23
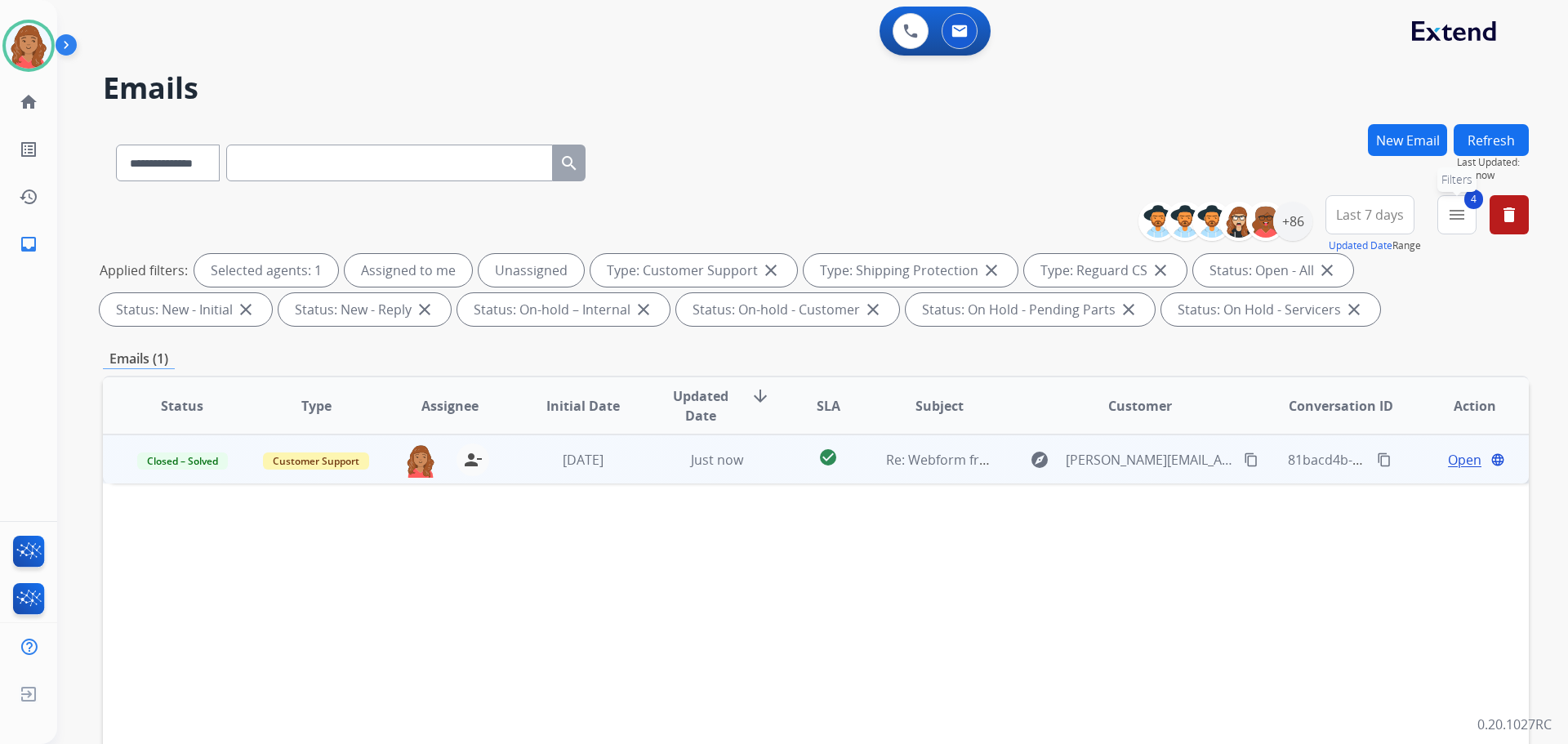
drag, startPoint x: 1442, startPoint y: 226, endPoint x: 1453, endPoint y: 223, distance: 11.4
click at [1443, 226] on button "4 menu Filters" at bounding box center [1456, 215] width 39 height 39
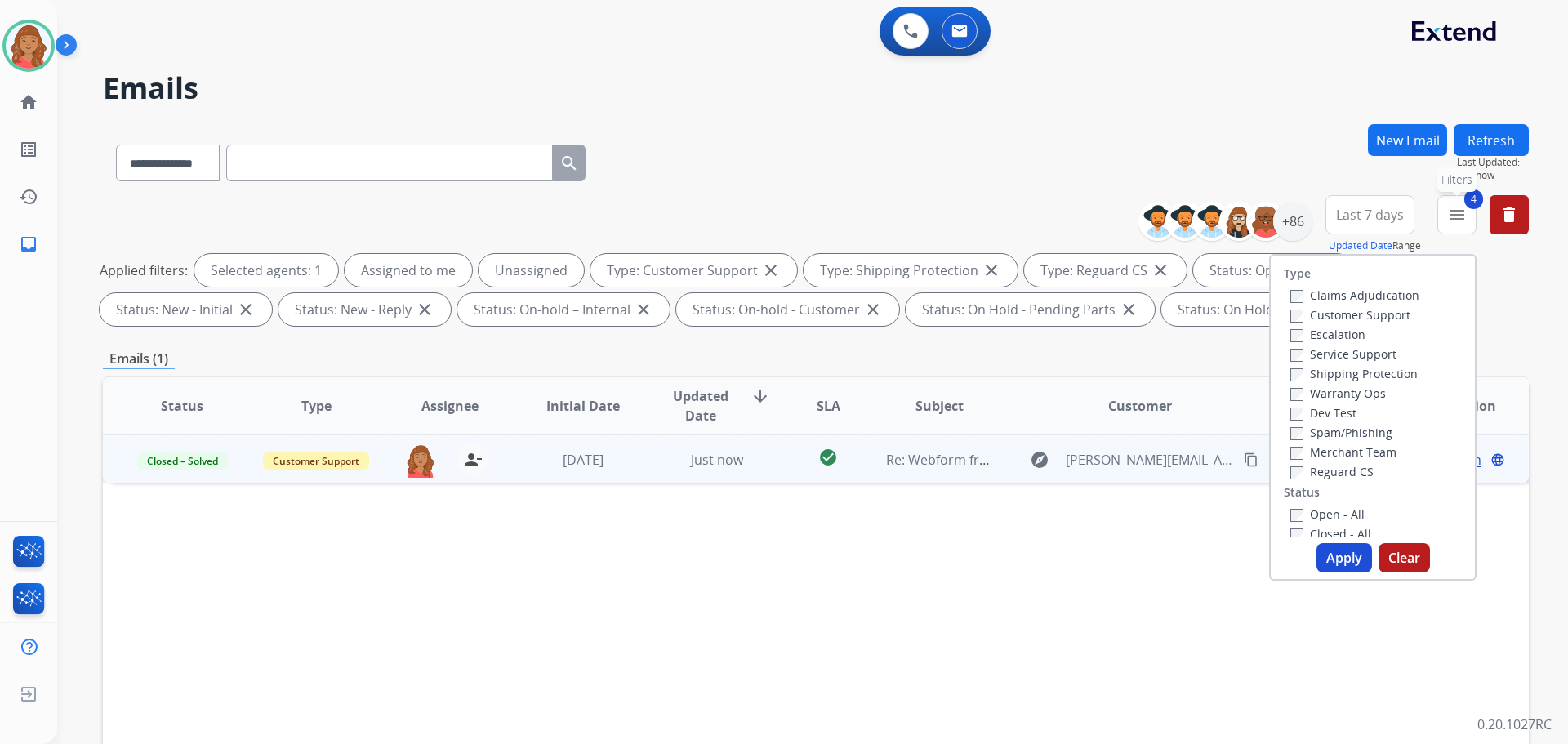
click at [1454, 223] on mat-icon "menu" at bounding box center [1457, 215] width 19 height 19
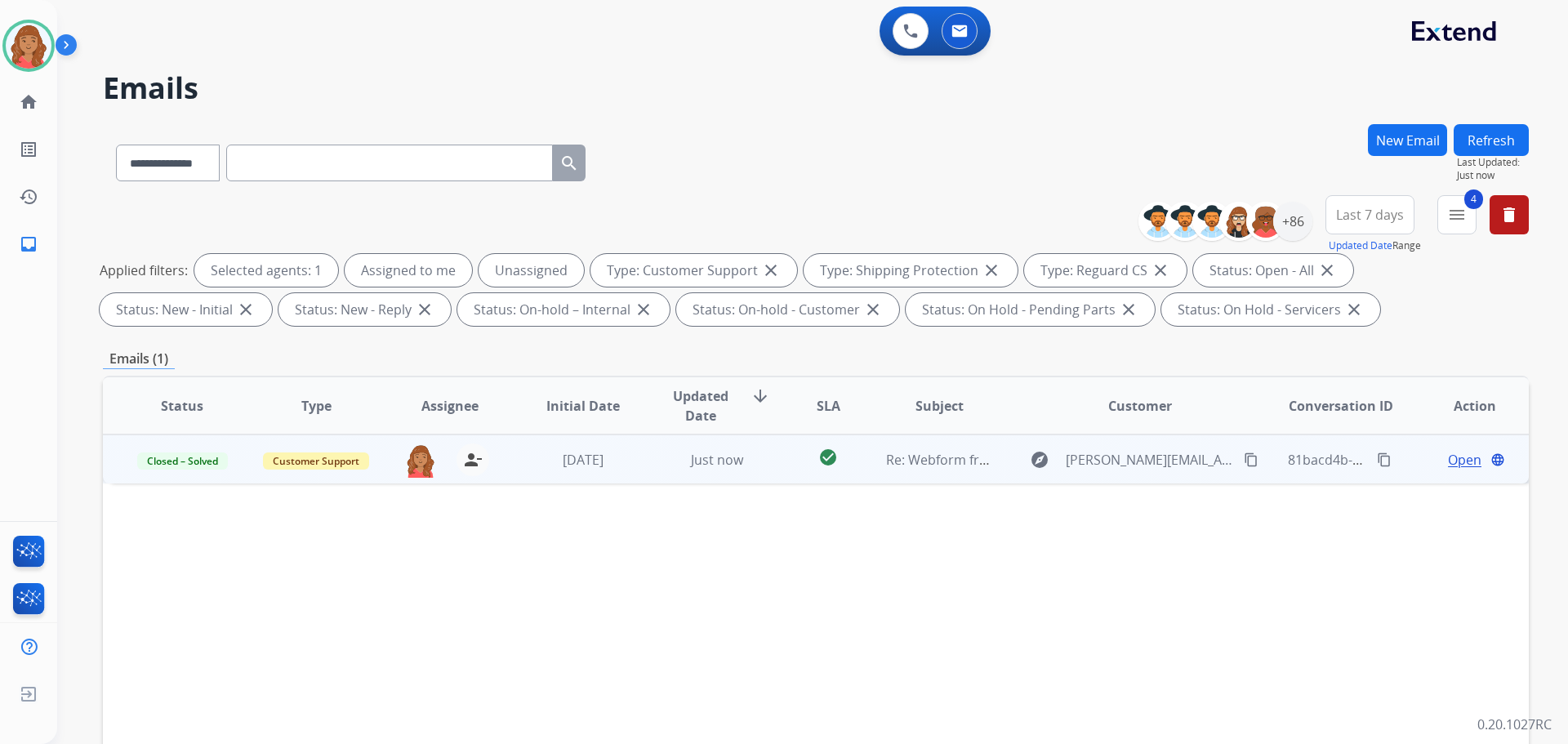
click at [1444, 225] on button "4 menu" at bounding box center [1456, 215] width 39 height 39
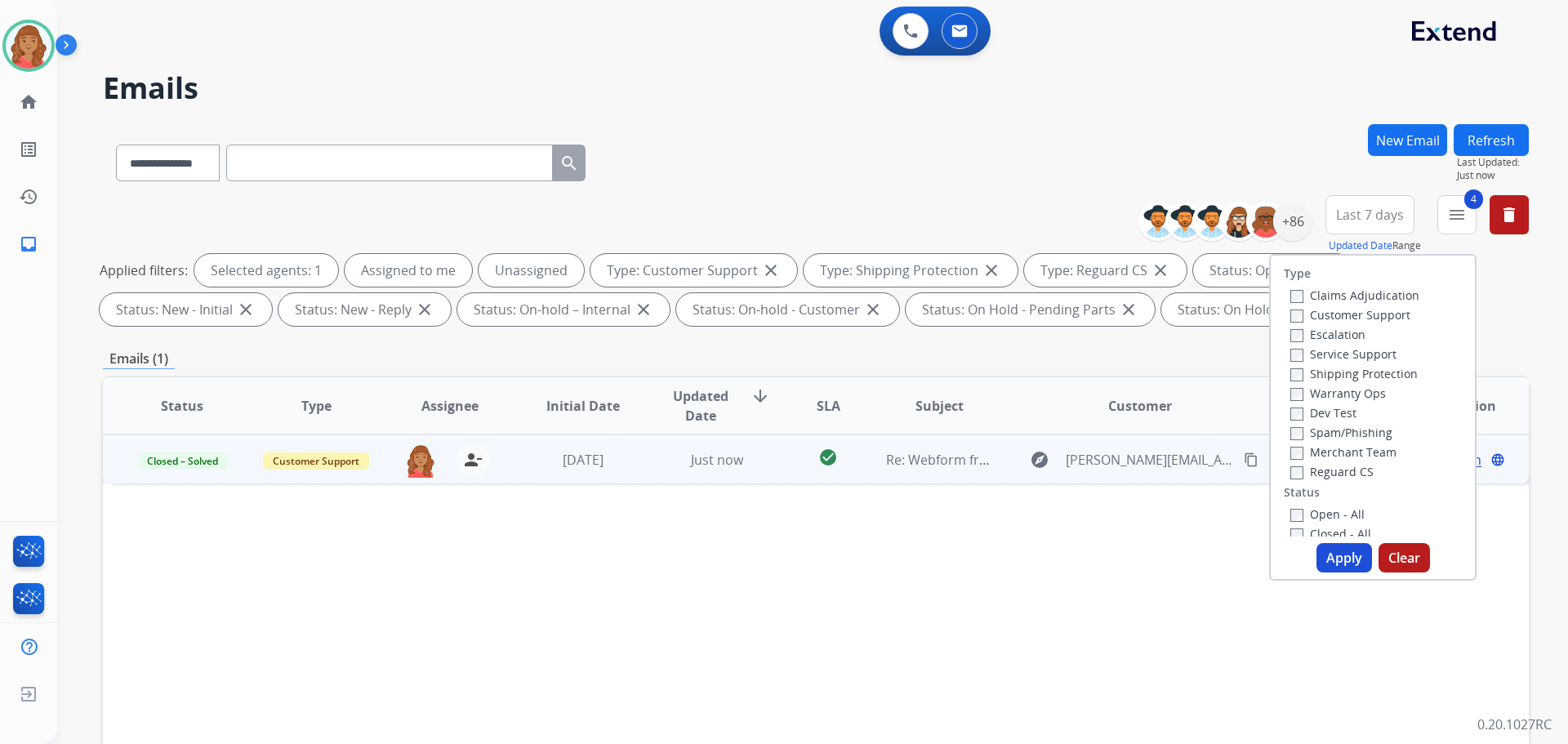
click at [1334, 552] on button "Apply" at bounding box center [1345, 558] width 56 height 30
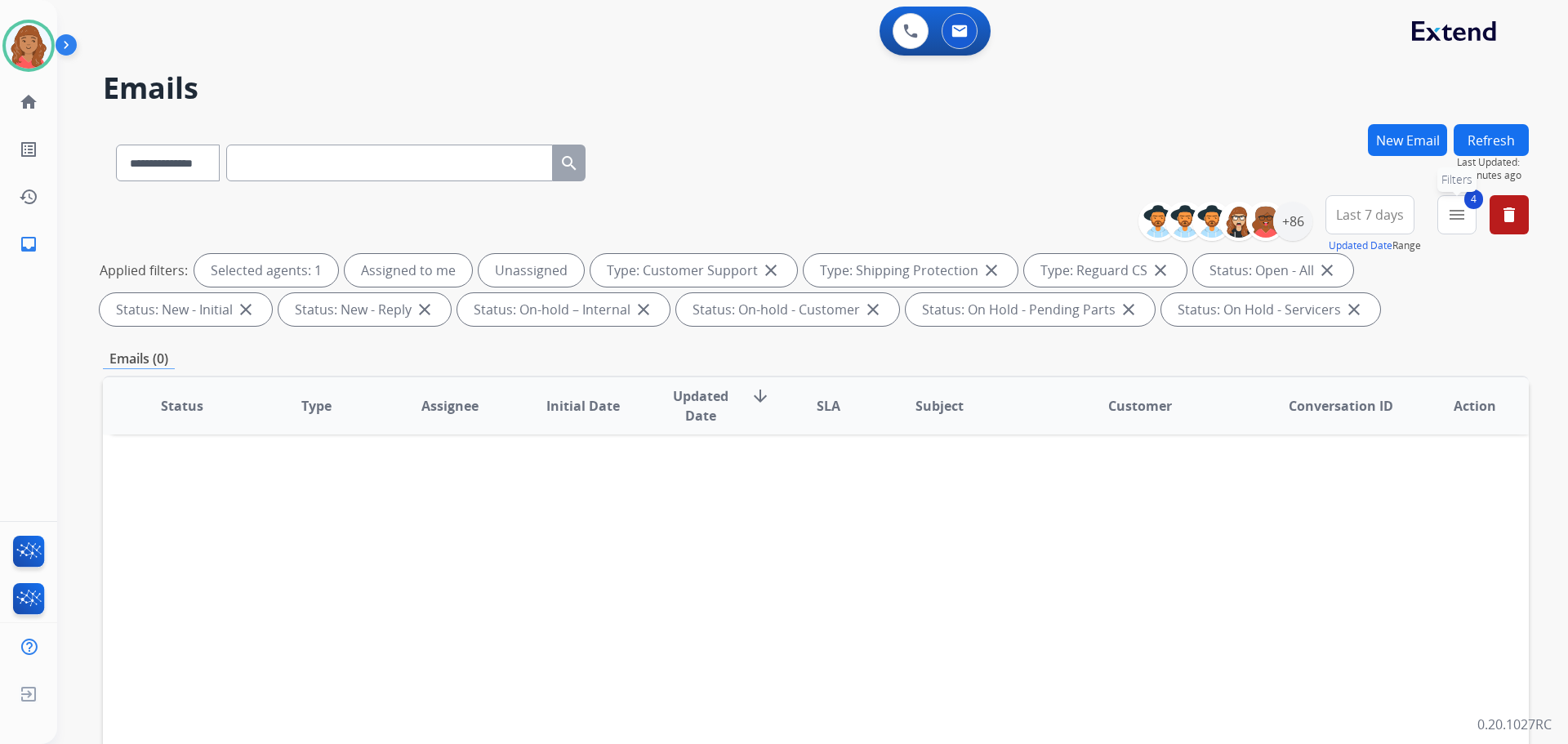
click at [1465, 214] on mat-icon "menu" at bounding box center [1457, 215] width 19 height 19
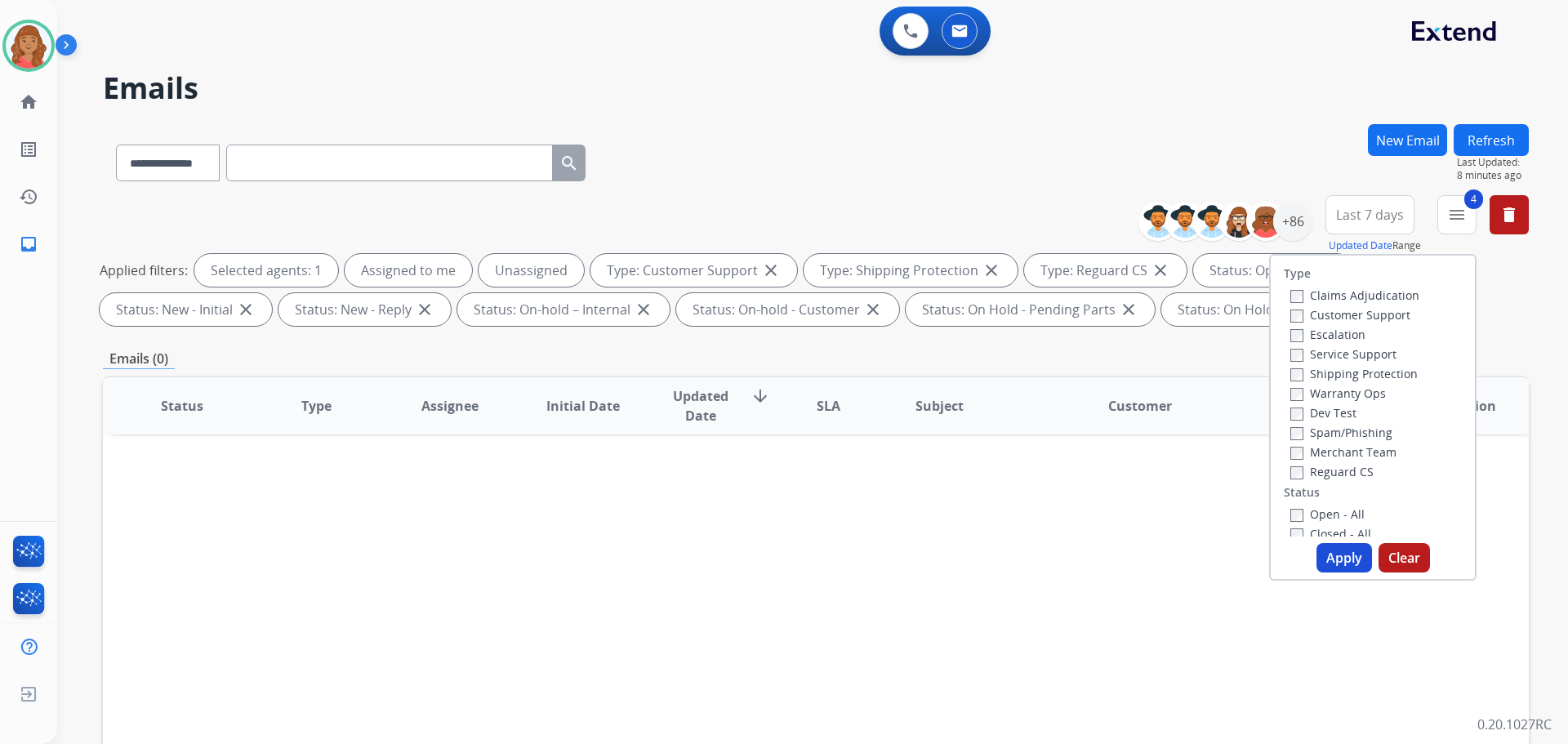
click at [1324, 549] on button "Apply" at bounding box center [1345, 558] width 56 height 30
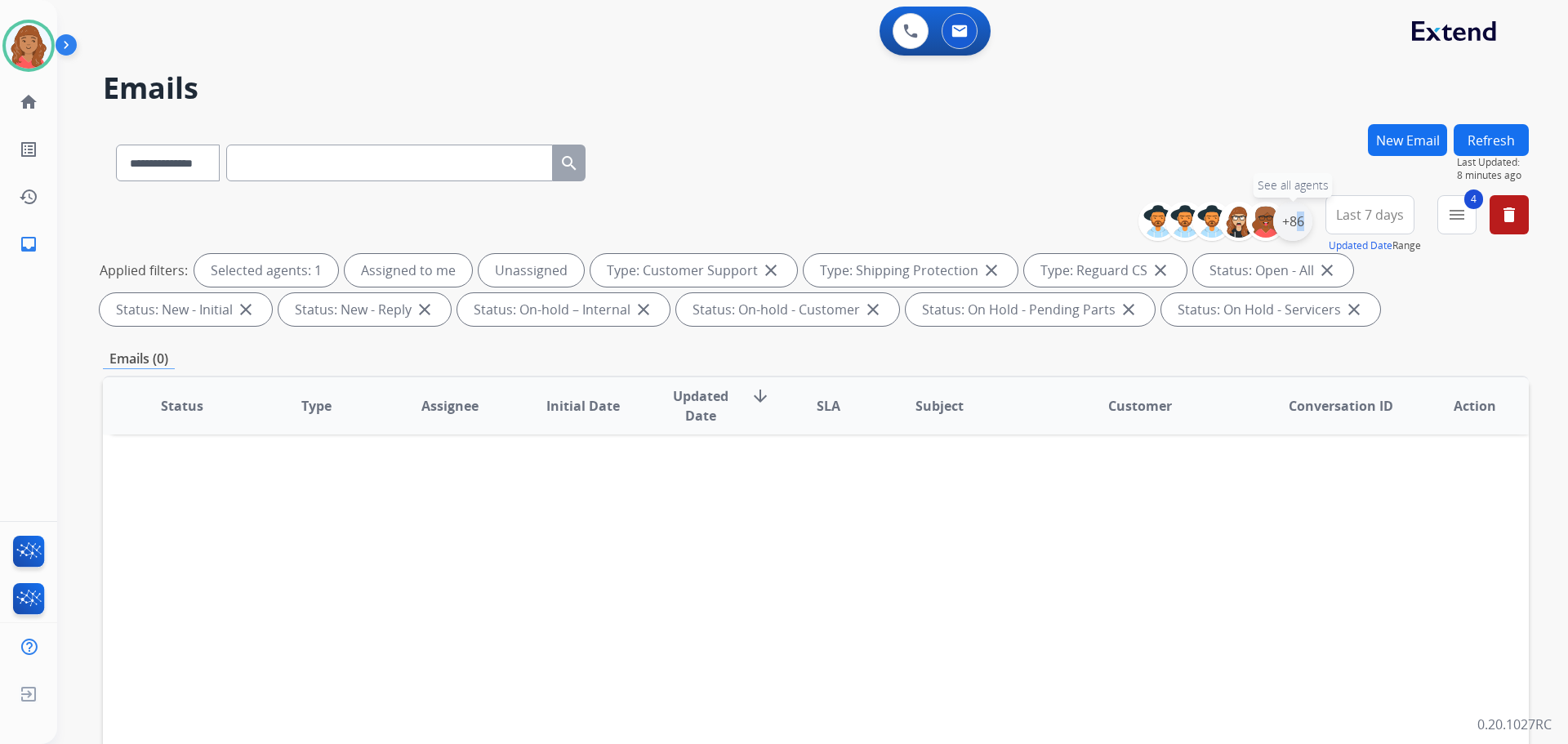
click at [1291, 228] on div "+86" at bounding box center [1293, 221] width 39 height 39
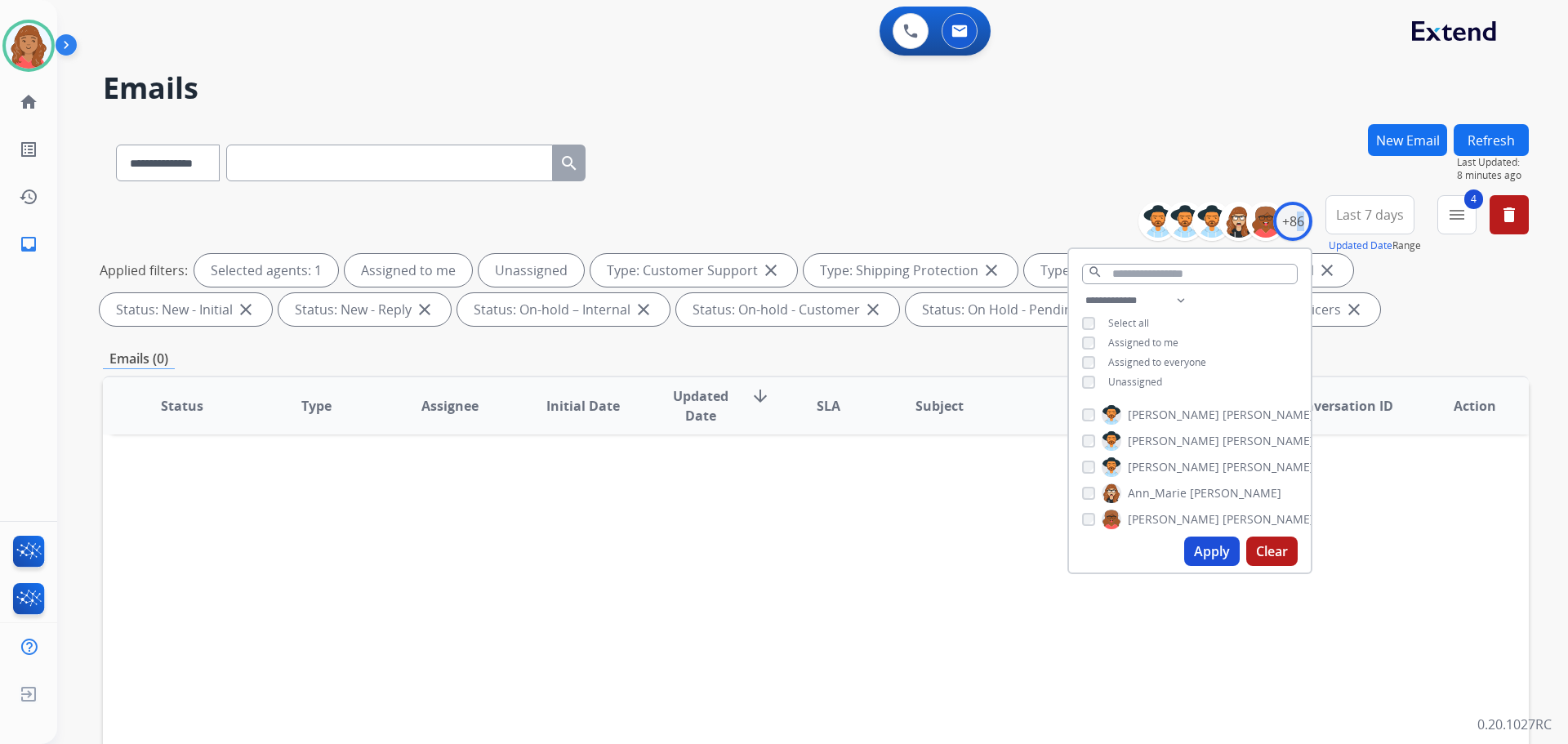
click at [1199, 550] on button "Apply" at bounding box center [1212, 552] width 56 height 30
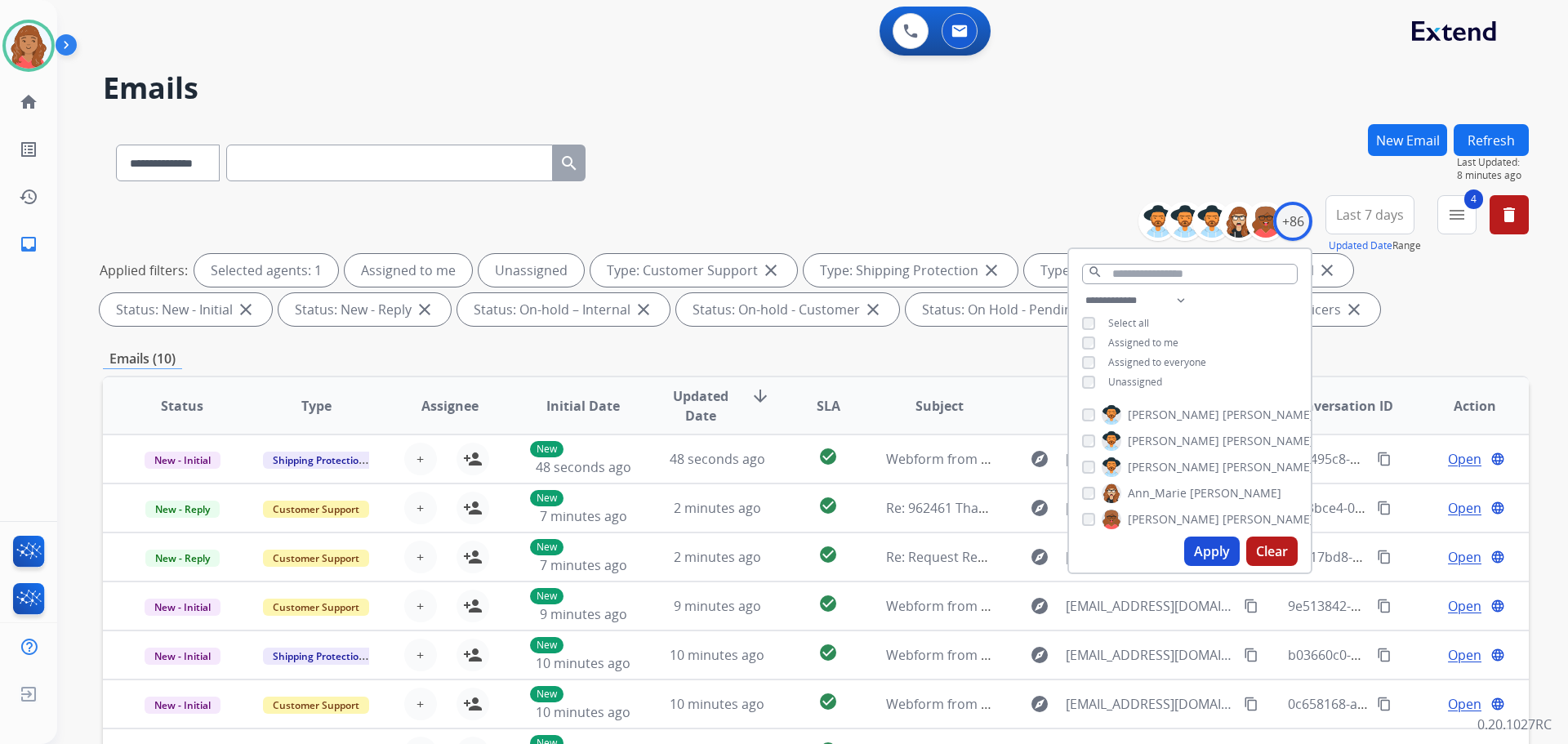
drag, startPoint x: 1050, startPoint y: 339, endPoint x: 1025, endPoint y: 360, distance: 32.6
click at [1050, 340] on div "**********" at bounding box center [816, 566] width 1426 height 885
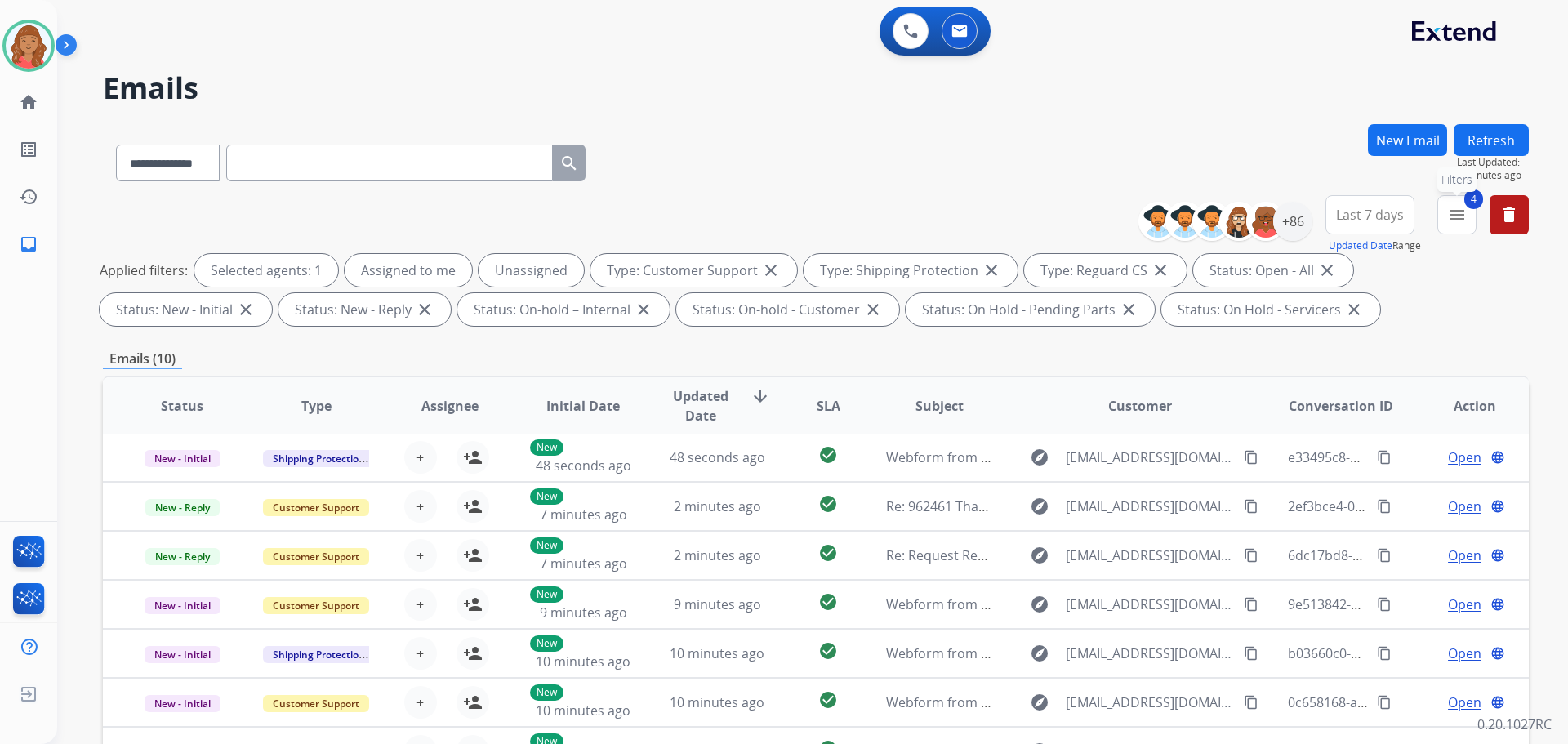
click at [1458, 224] on button "4 menu Filters" at bounding box center [1456, 215] width 39 height 39
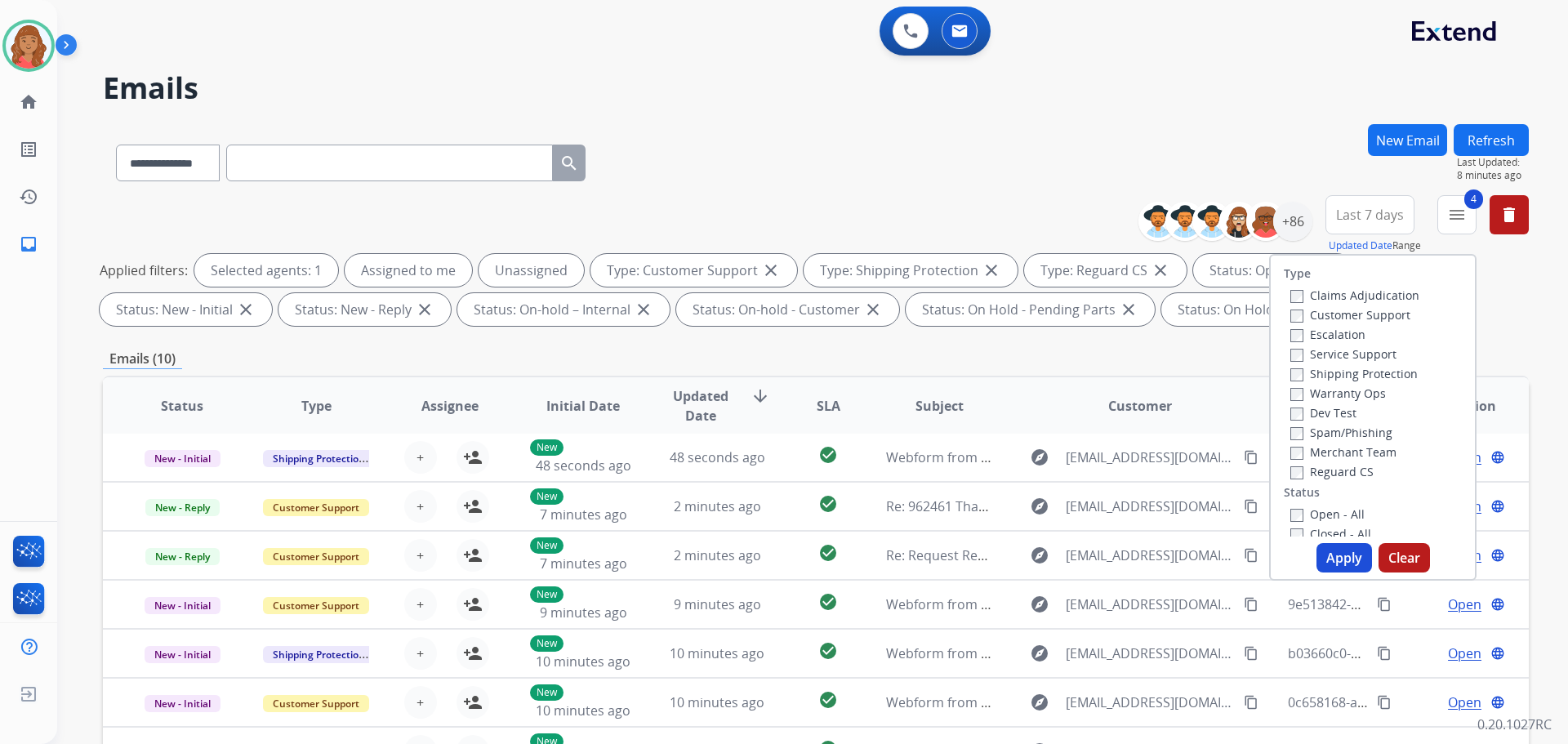
click at [1325, 560] on button "Apply" at bounding box center [1345, 558] width 56 height 30
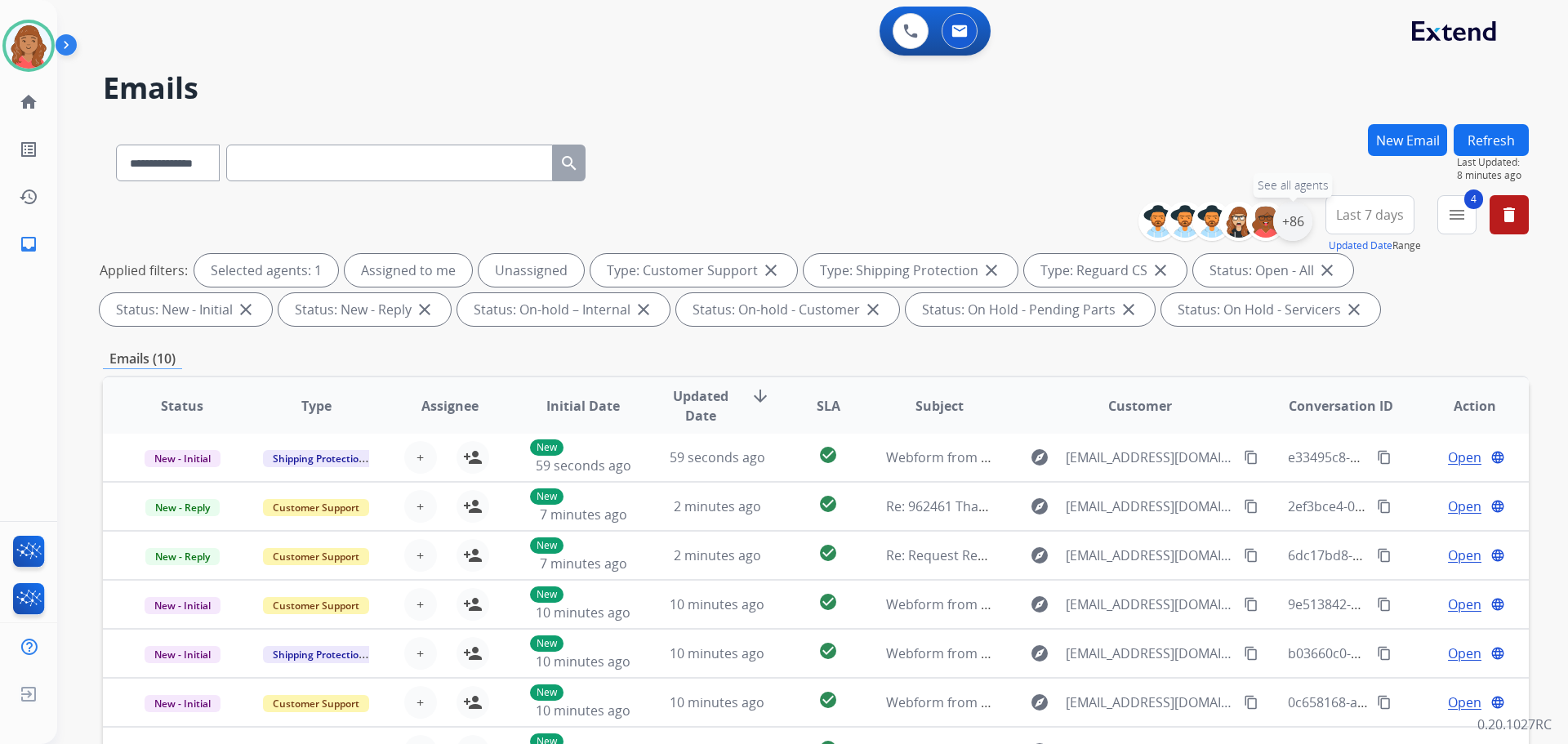
click at [1290, 223] on div "+86" at bounding box center [1293, 221] width 39 height 39
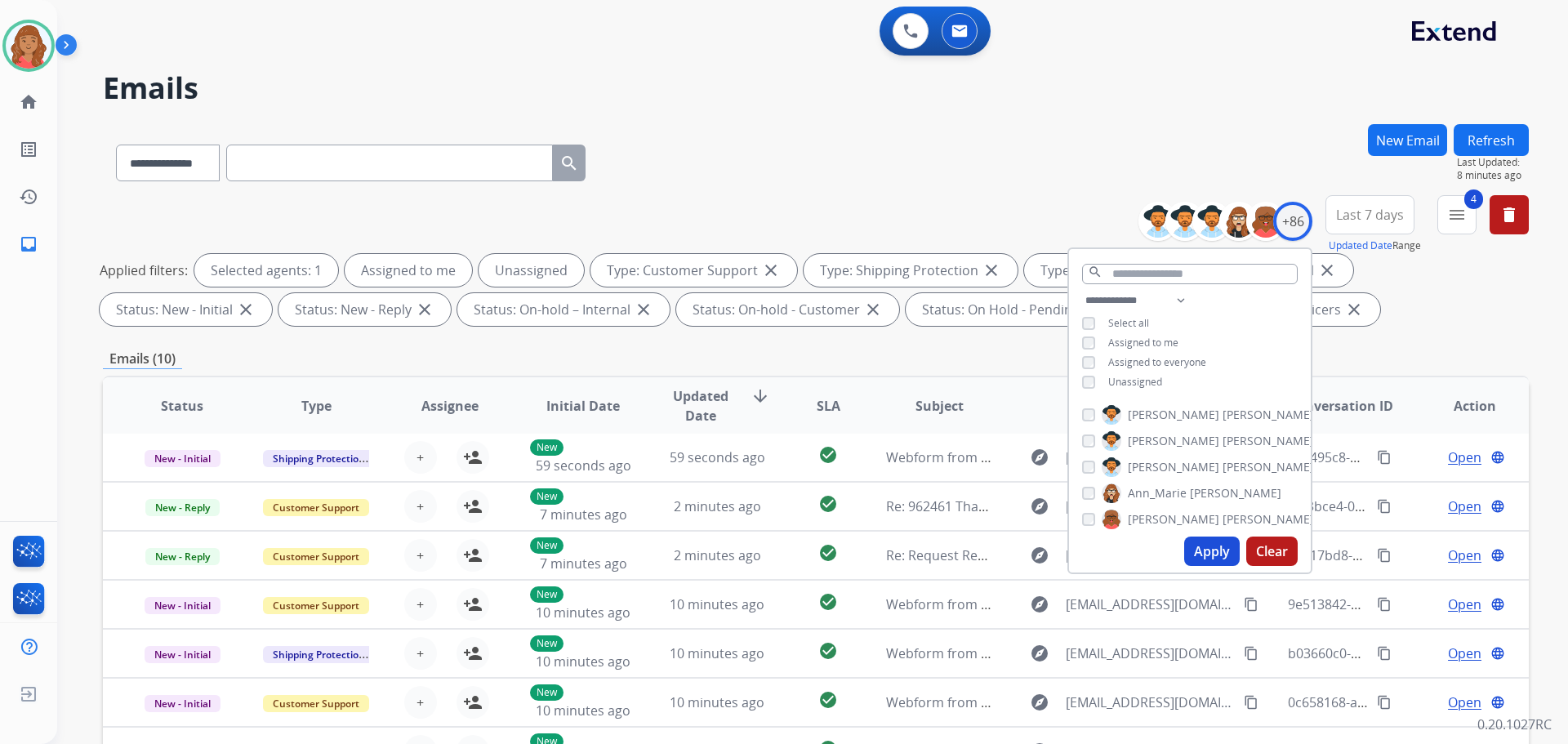
click at [1217, 540] on button "Apply" at bounding box center [1212, 552] width 56 height 30
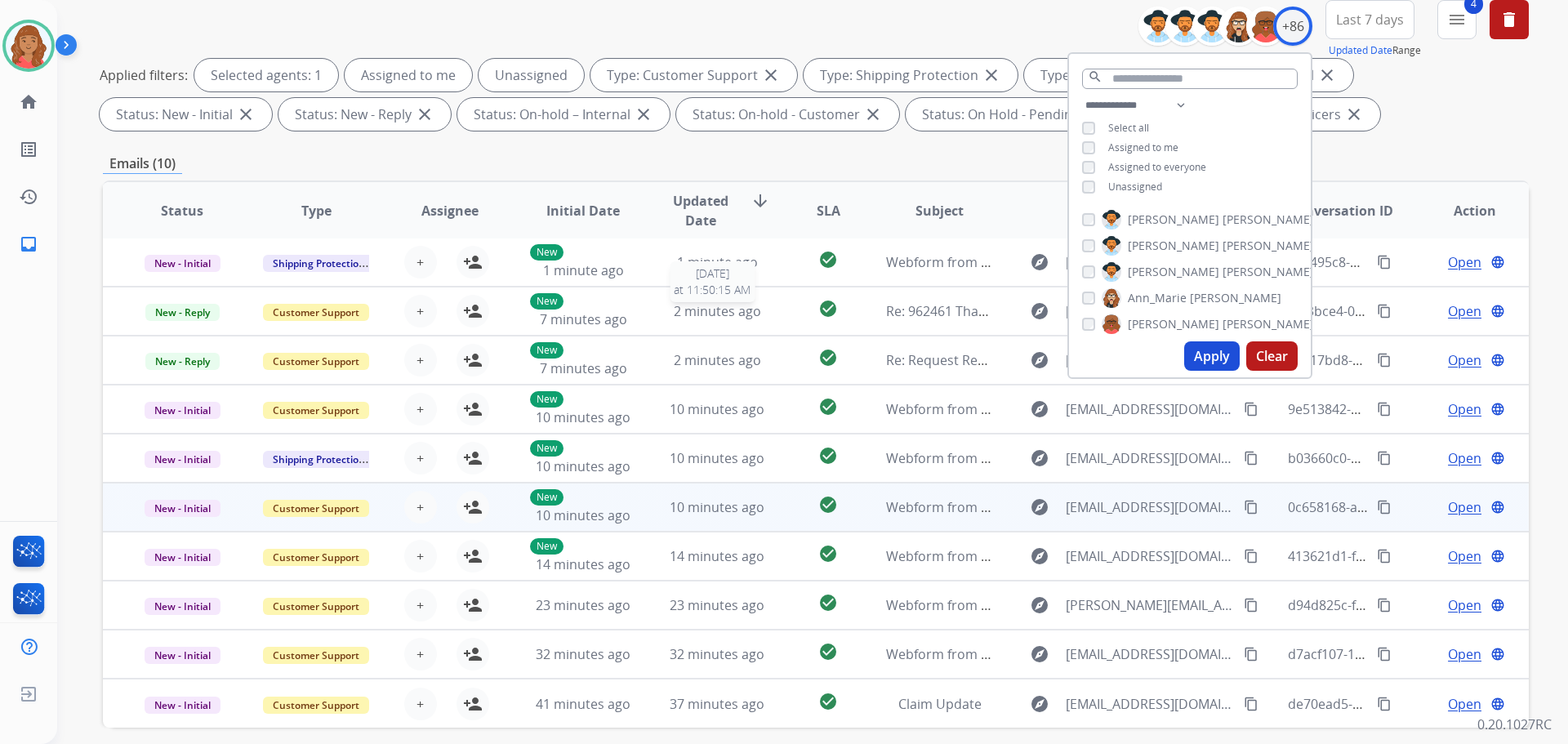
scroll to position [264, 0]
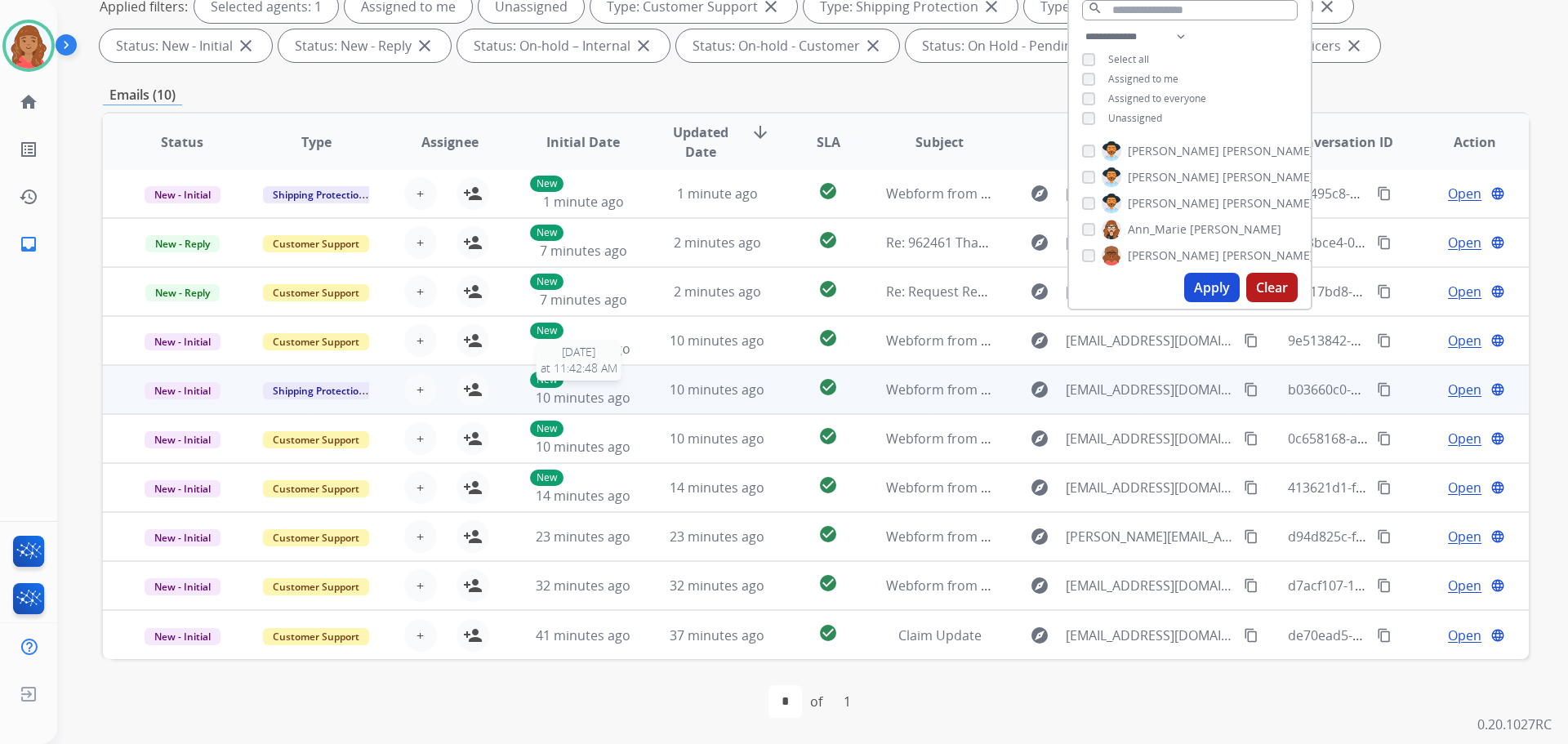
click at [598, 387] on div "New 10 minutes ago" at bounding box center [583, 389] width 107 height 36
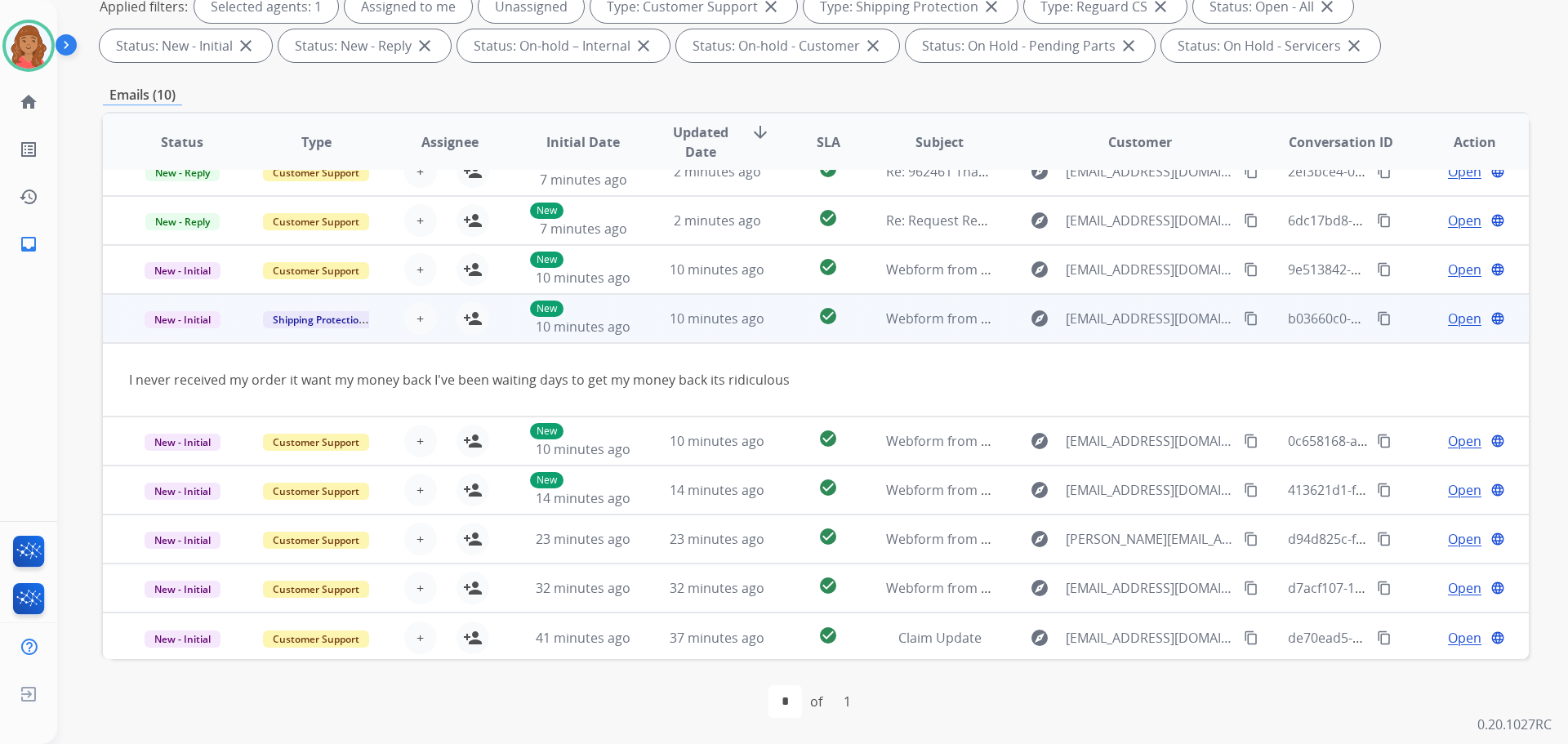
scroll to position [75, 0]
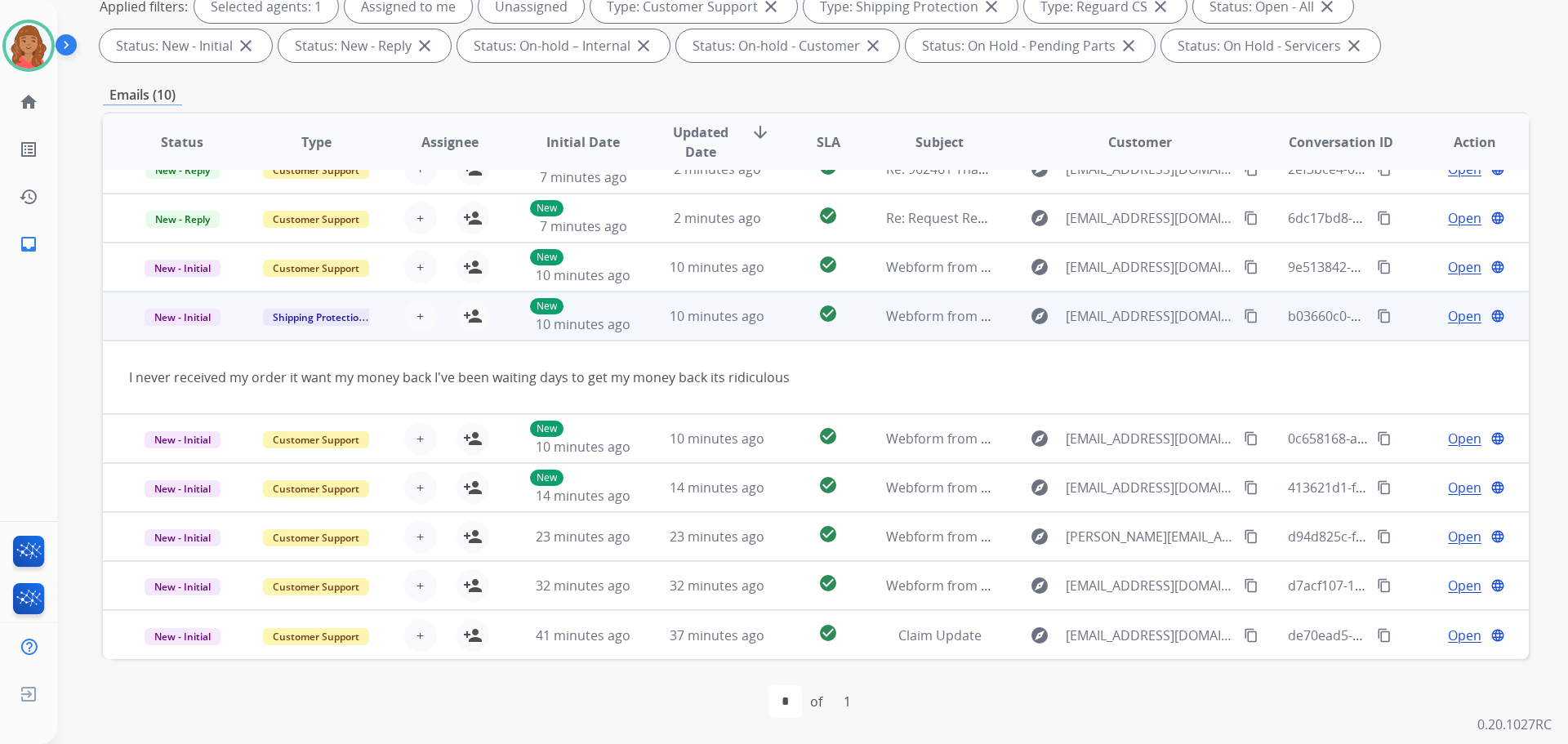
click at [1244, 316] on mat-icon "content_copy" at bounding box center [1251, 316] width 14 height 14
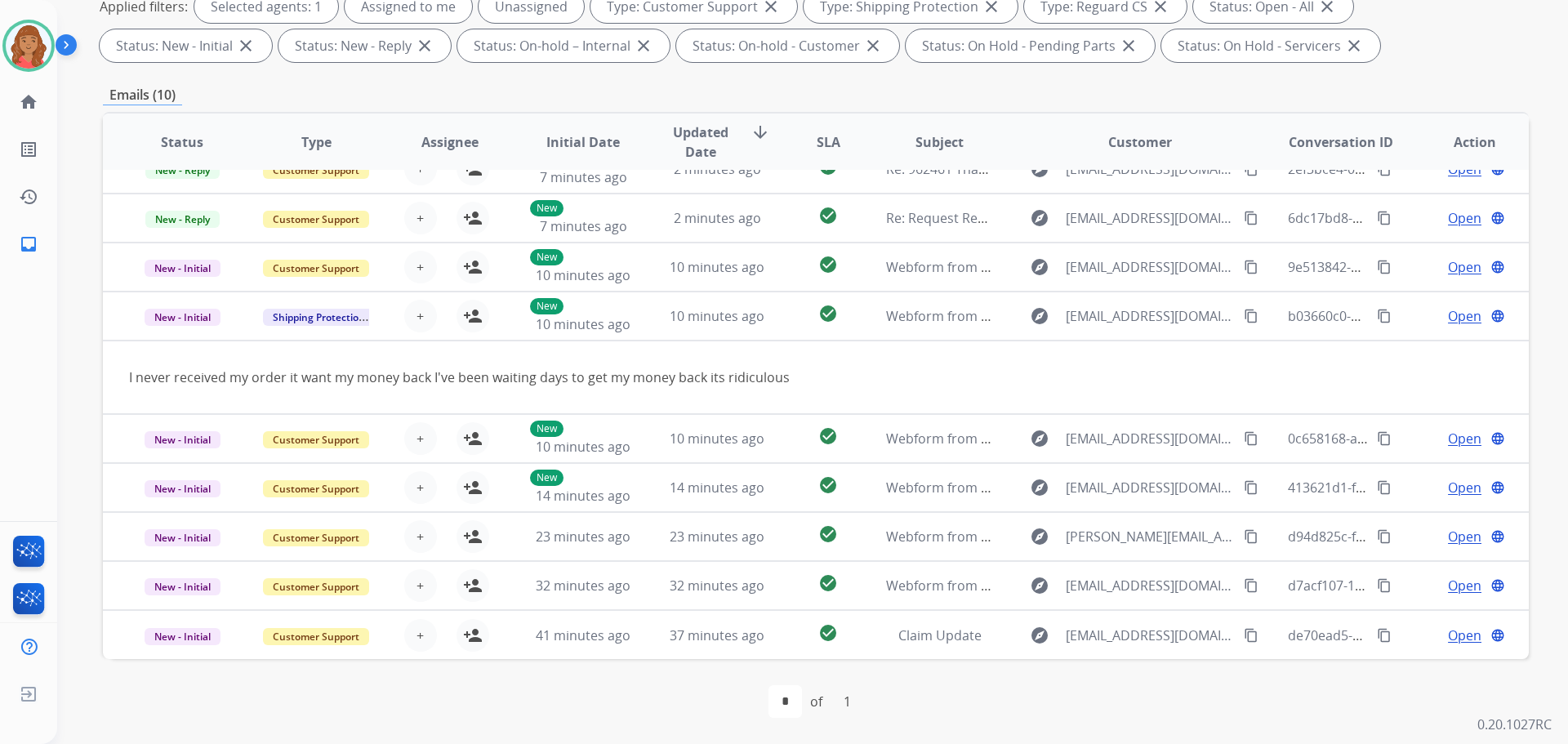
drag, startPoint x: 1144, startPoint y: 720, endPoint x: 1176, endPoint y: 682, distance: 49.7
click at [1151, 718] on div "first_page navigate_before * of 1 navigate_next last_page" at bounding box center [816, 702] width 1426 height 85
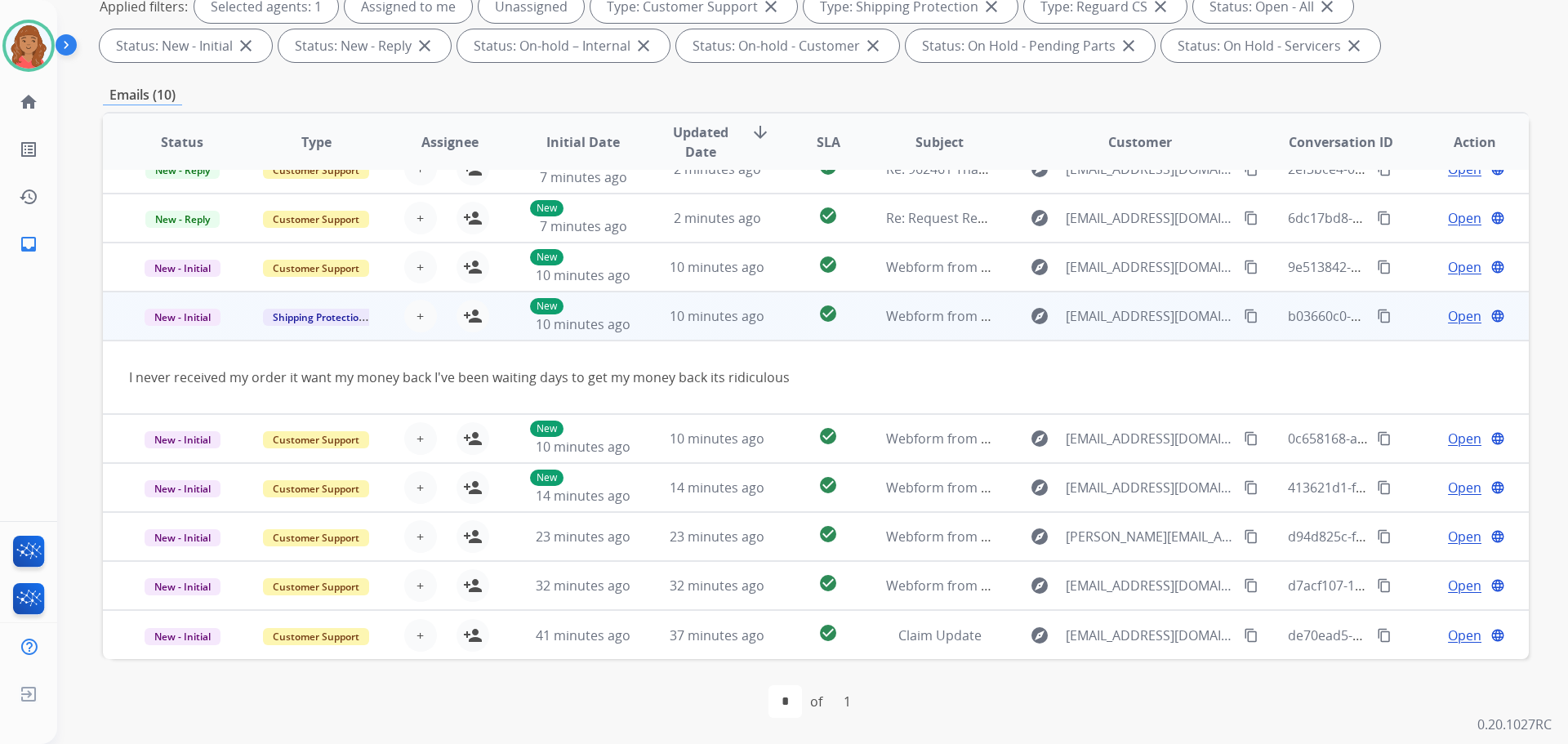
click at [1458, 311] on span "Open" at bounding box center [1464, 316] width 34 height 19
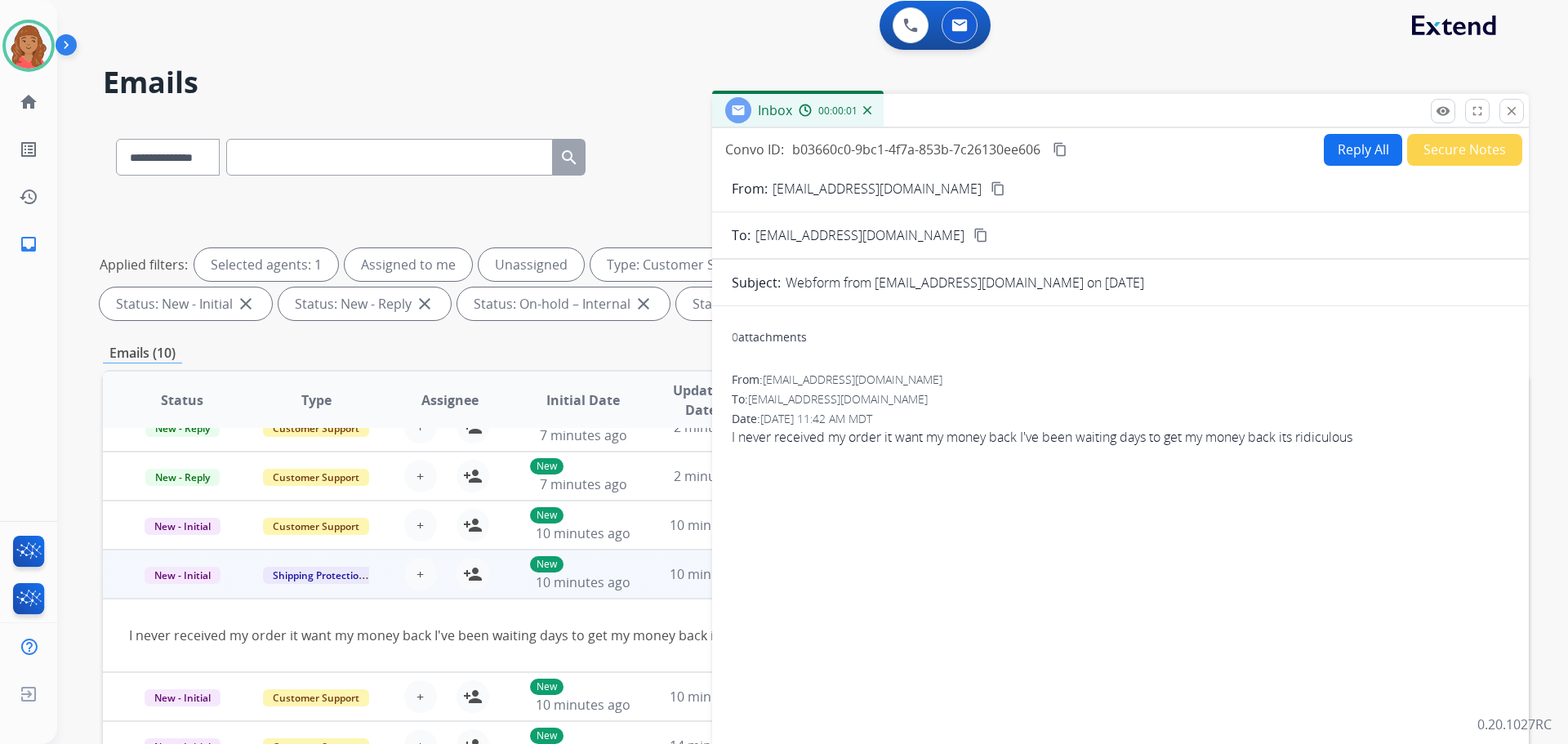
scroll to position [0, 0]
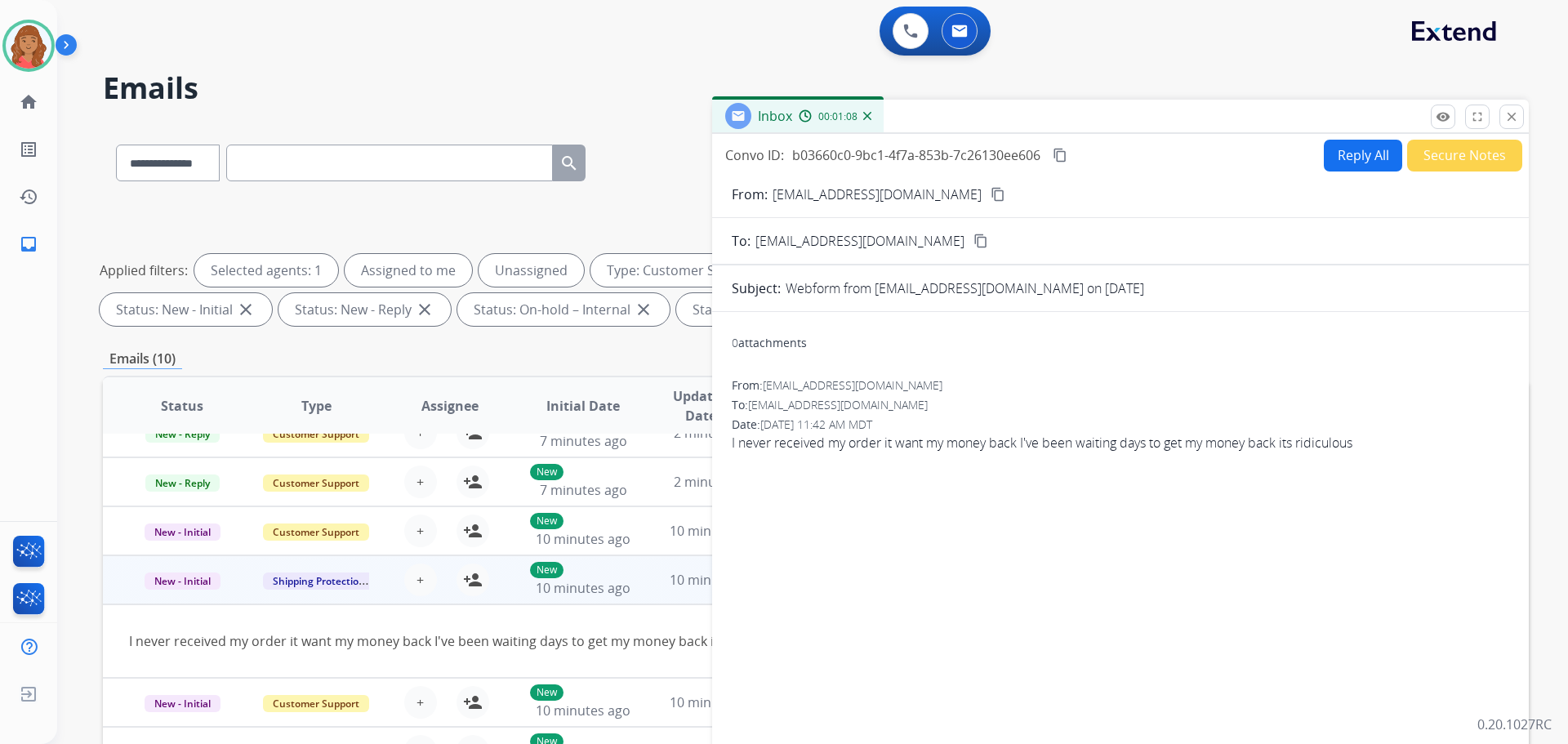
click at [1345, 159] on button "Reply All" at bounding box center [1363, 155] width 79 height 32
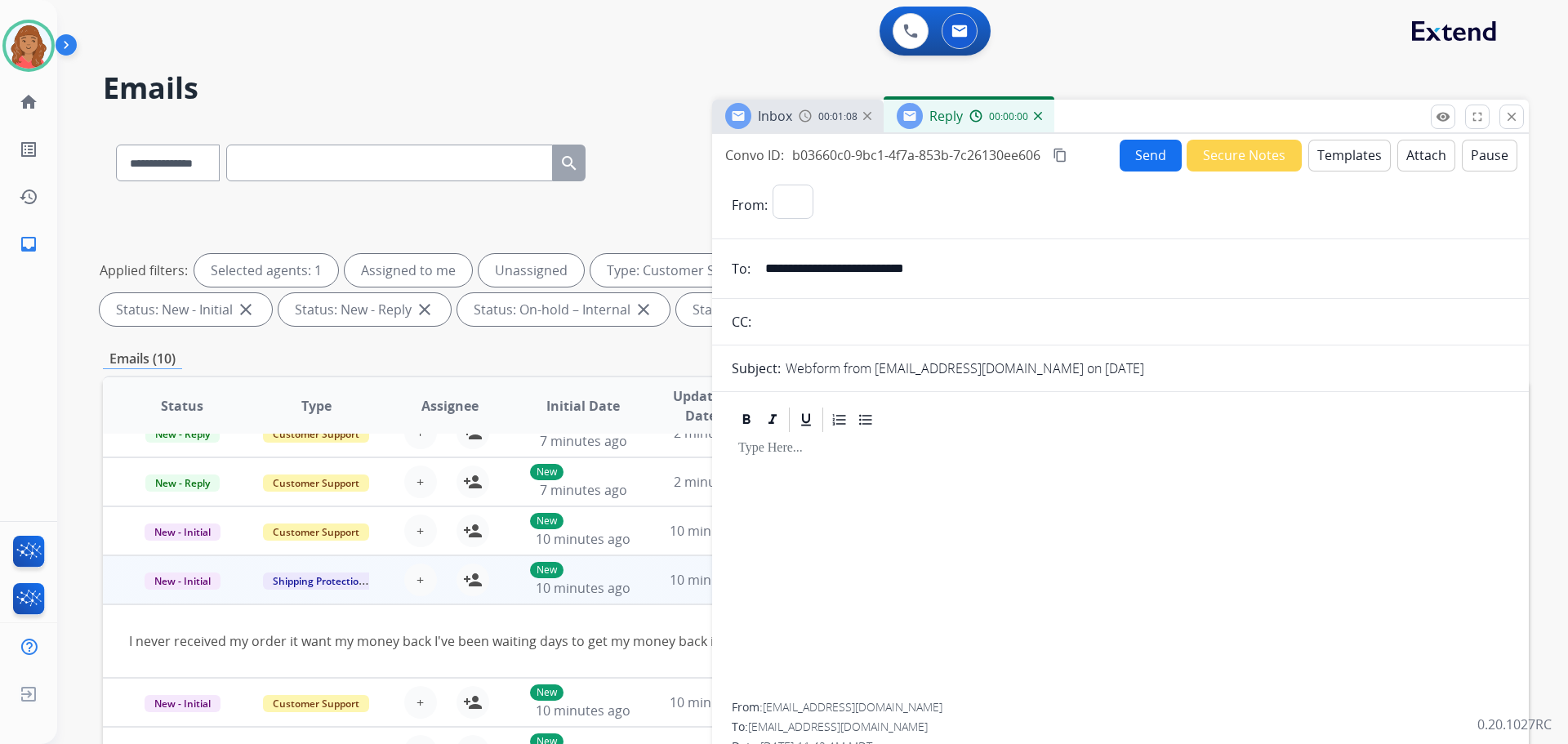
select select "**********"
click at [1350, 151] on button "Templates" at bounding box center [1350, 155] width 83 height 32
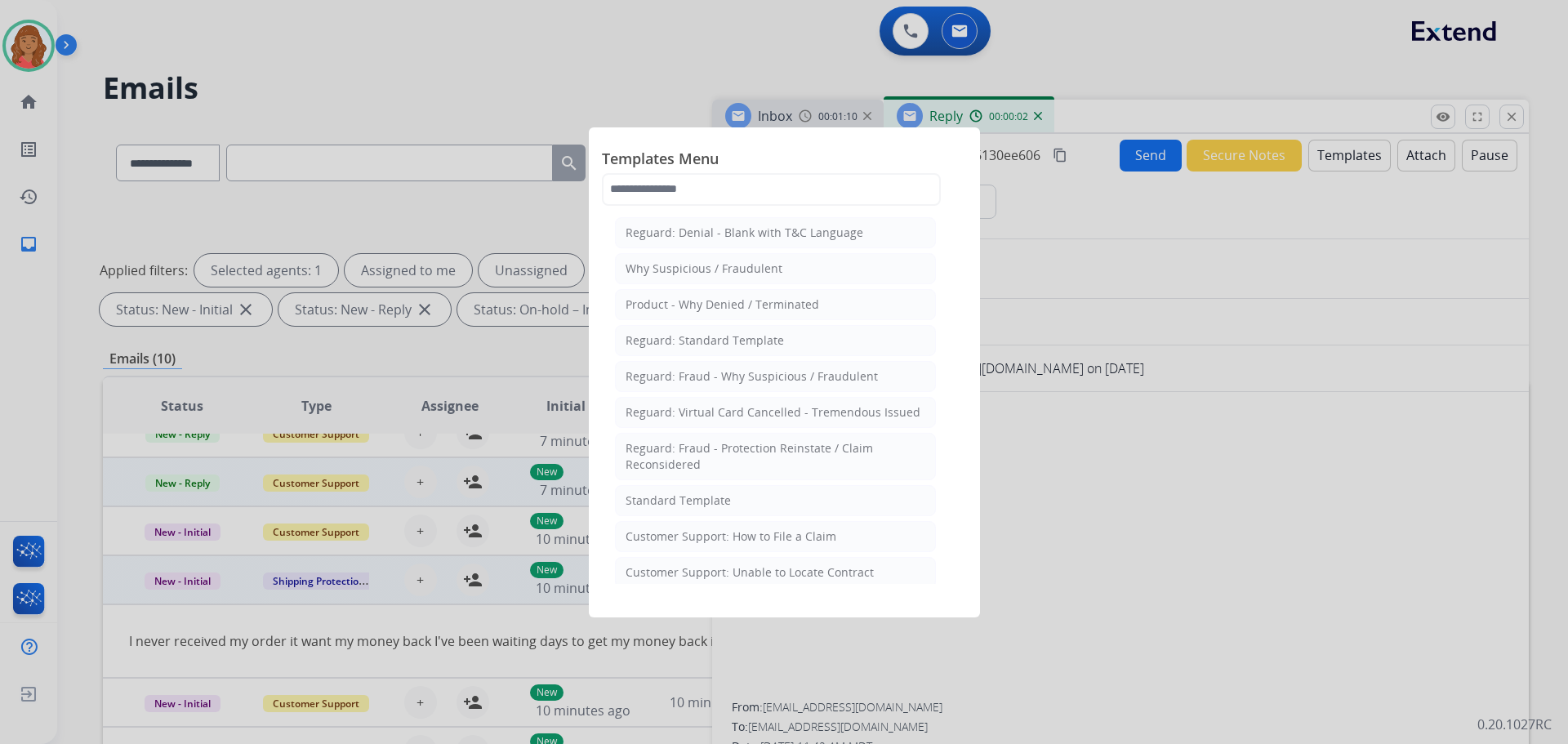
click at [683, 504] on div "Standard Template" at bounding box center [678, 500] width 106 height 16
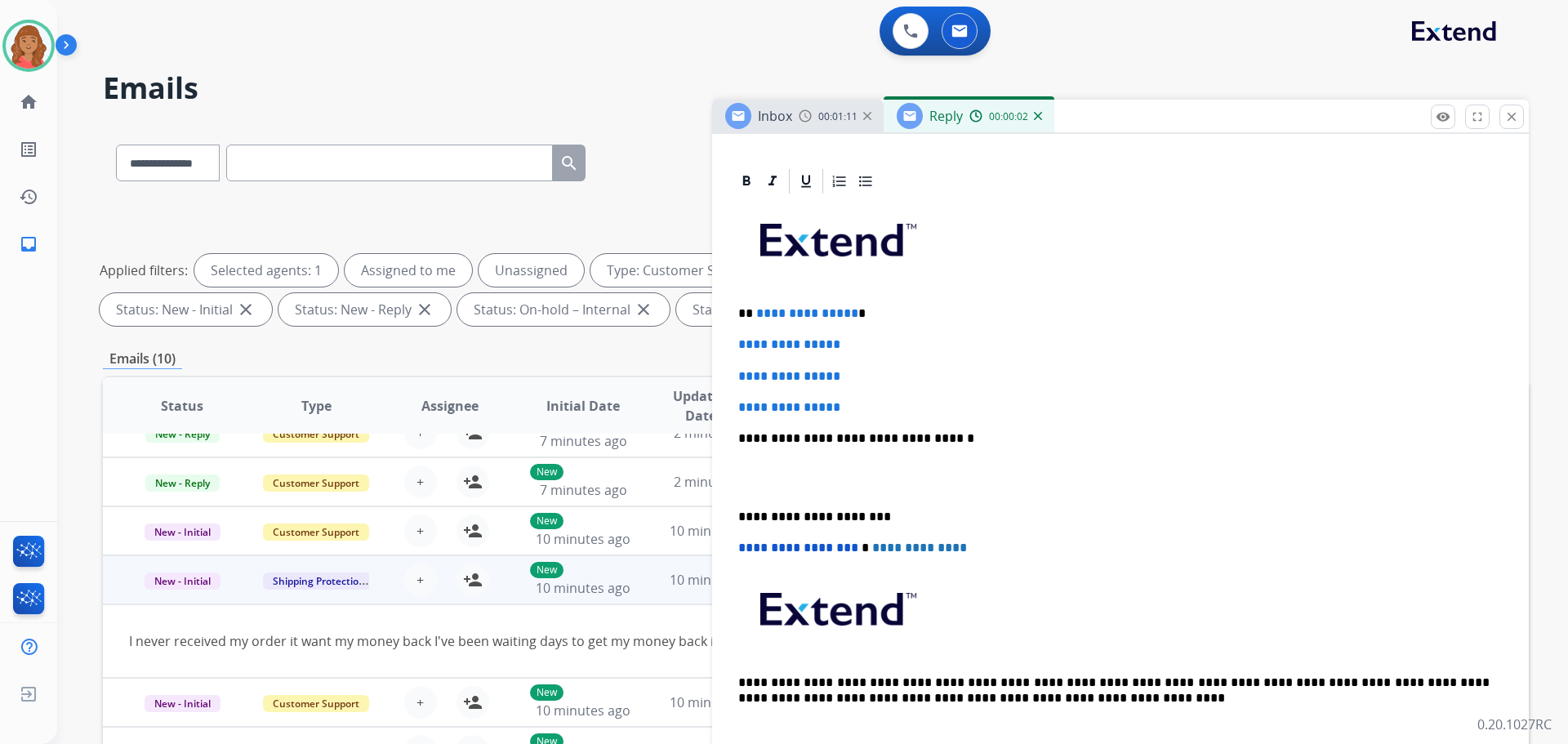
scroll to position [390, 0]
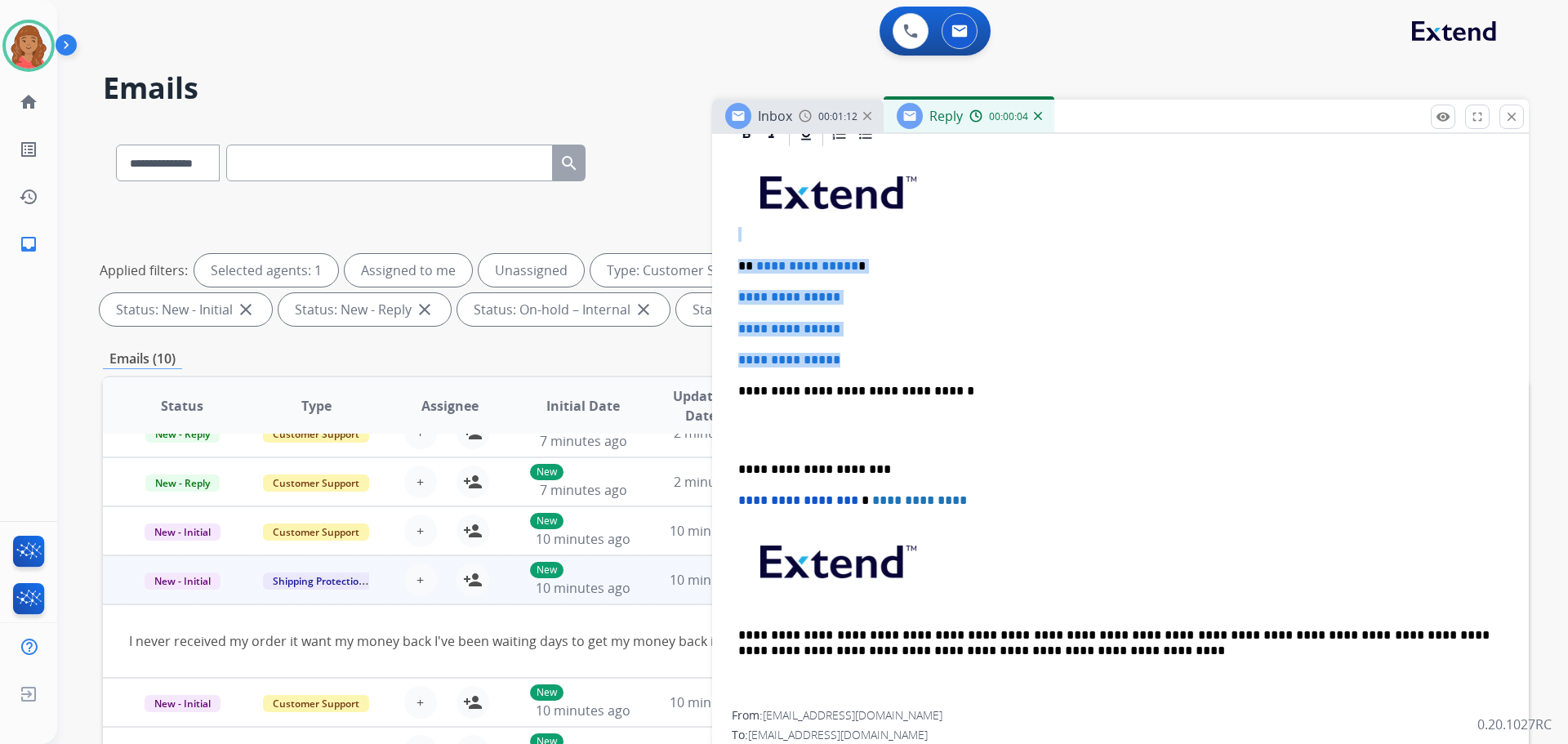
drag, startPoint x: 853, startPoint y: 362, endPoint x: 732, endPoint y: 248, distance: 166.2
click at [731, 240] on div "**********" at bounding box center [1120, 457] width 817 height 677
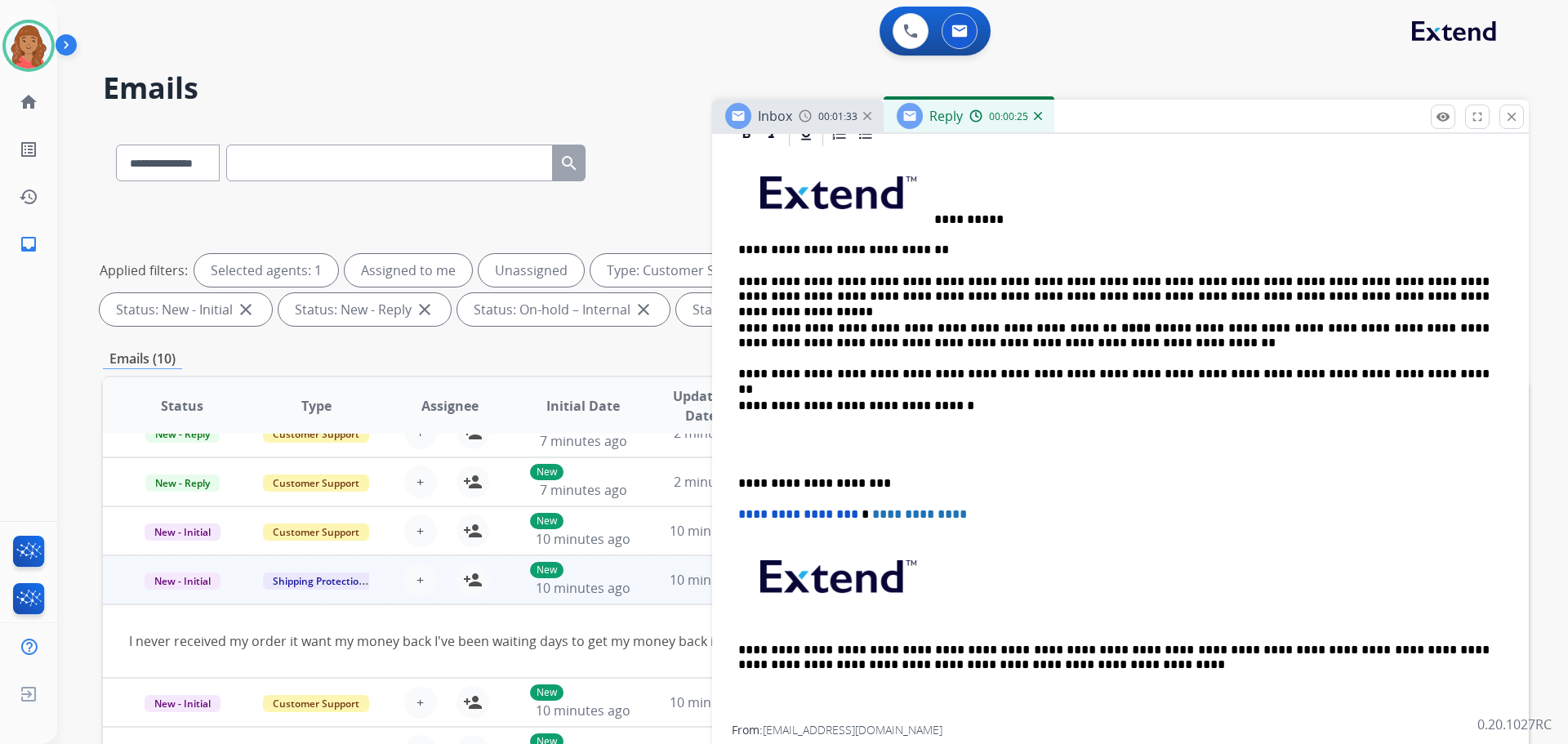
click at [738, 483] on div "**********" at bounding box center [1121, 437] width 777 height 577
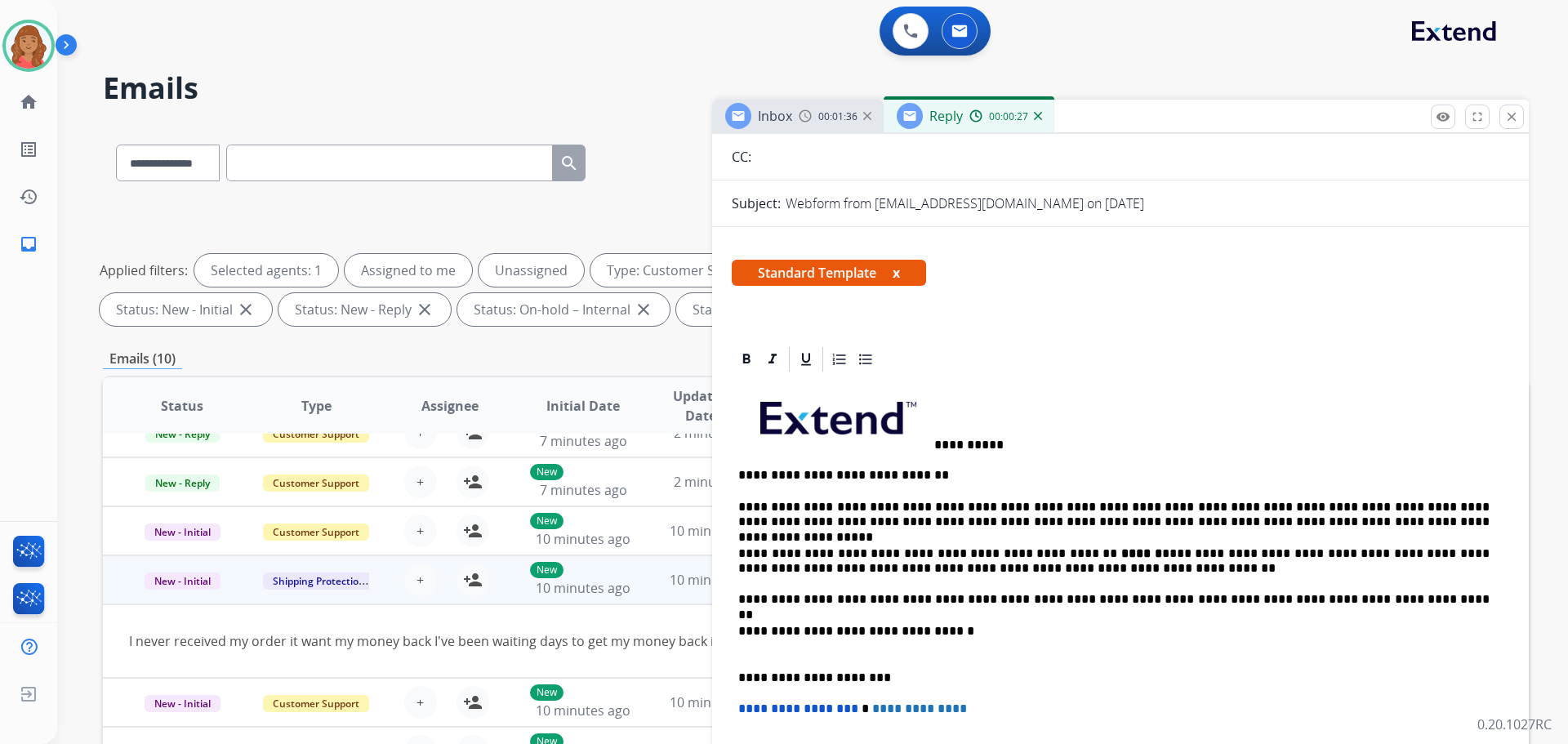
scroll to position [0, 0]
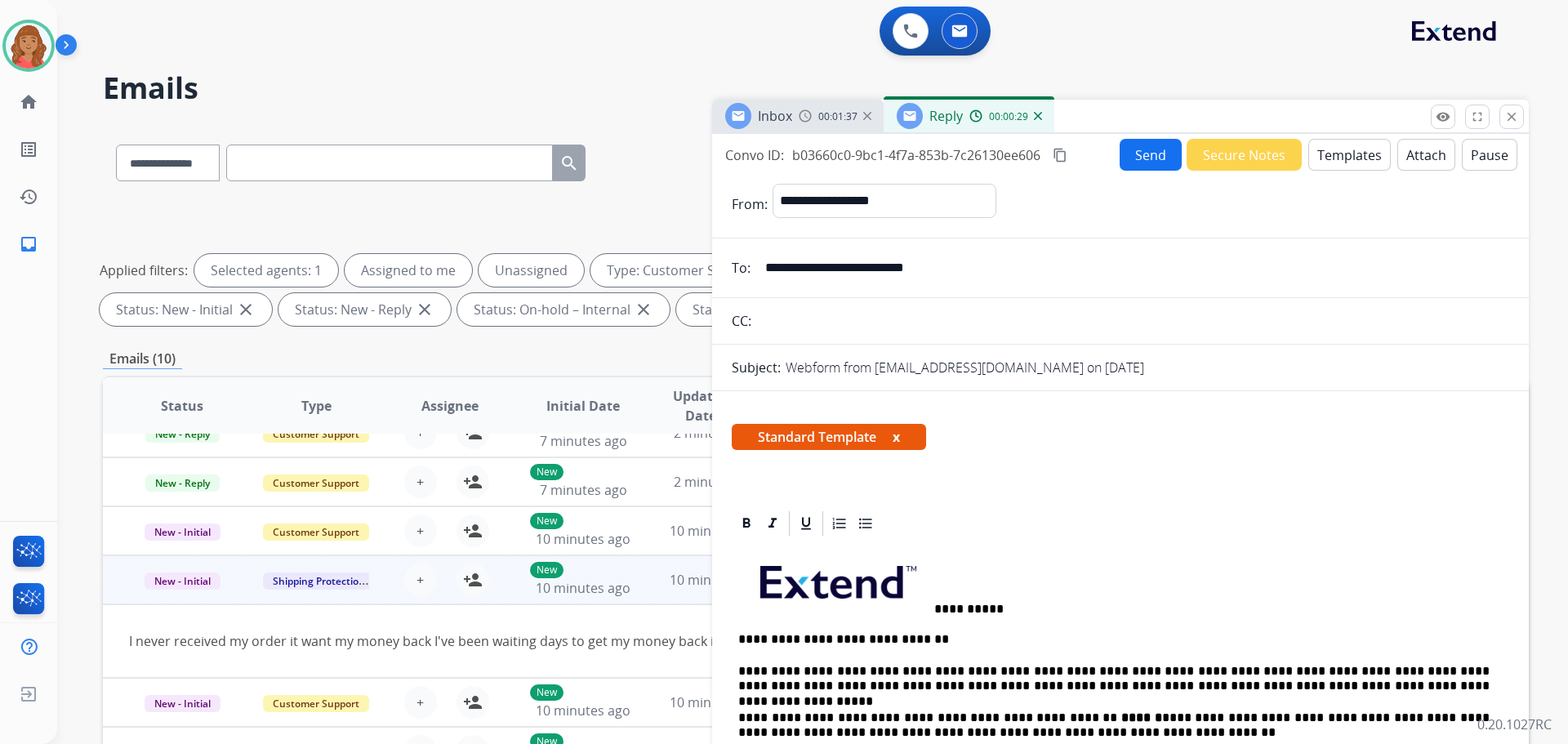
click at [1061, 155] on mat-icon "content_copy" at bounding box center [1059, 155] width 14 height 14
click at [1141, 161] on button "Send" at bounding box center [1151, 154] width 63 height 32
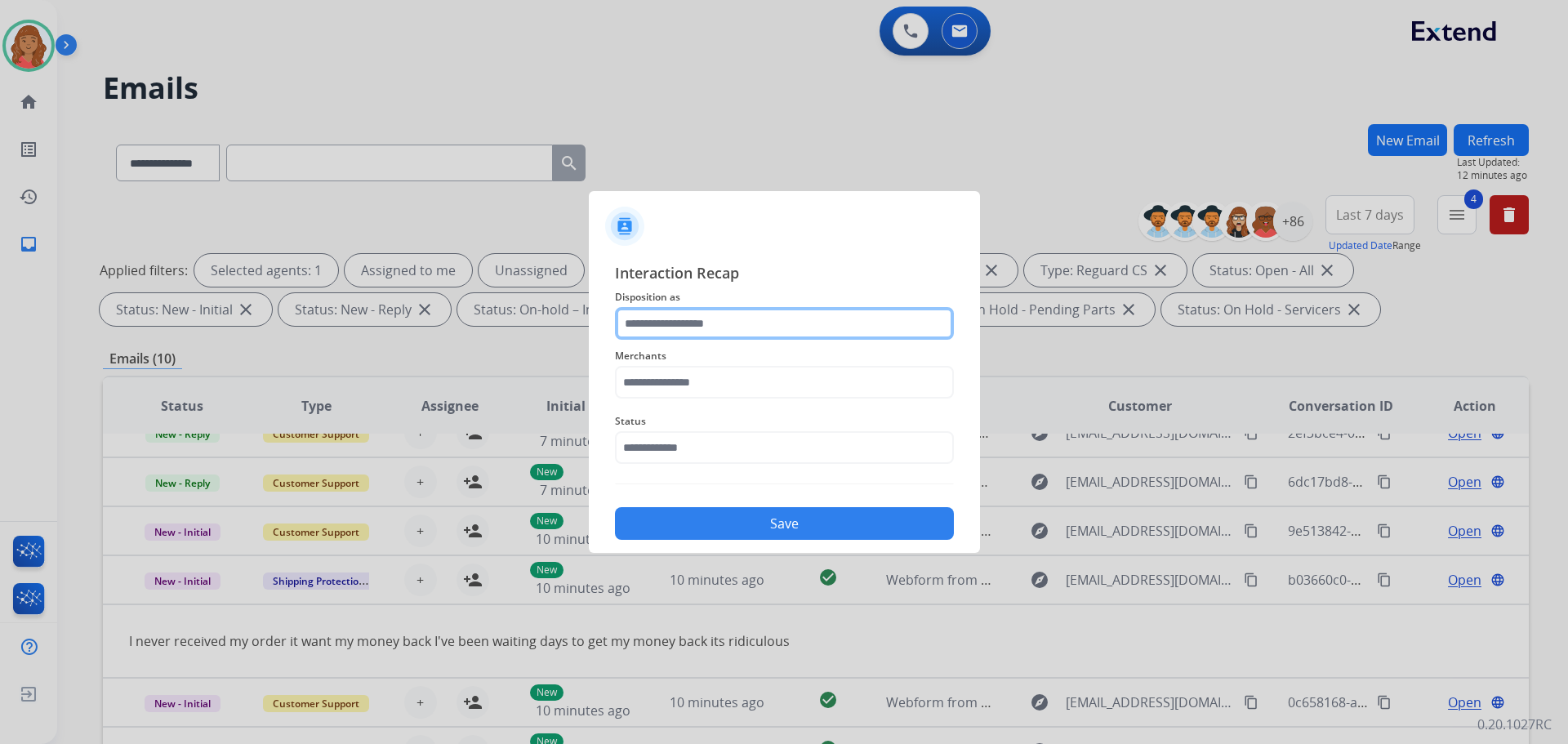
click at [724, 333] on input "text" at bounding box center [784, 323] width 339 height 33
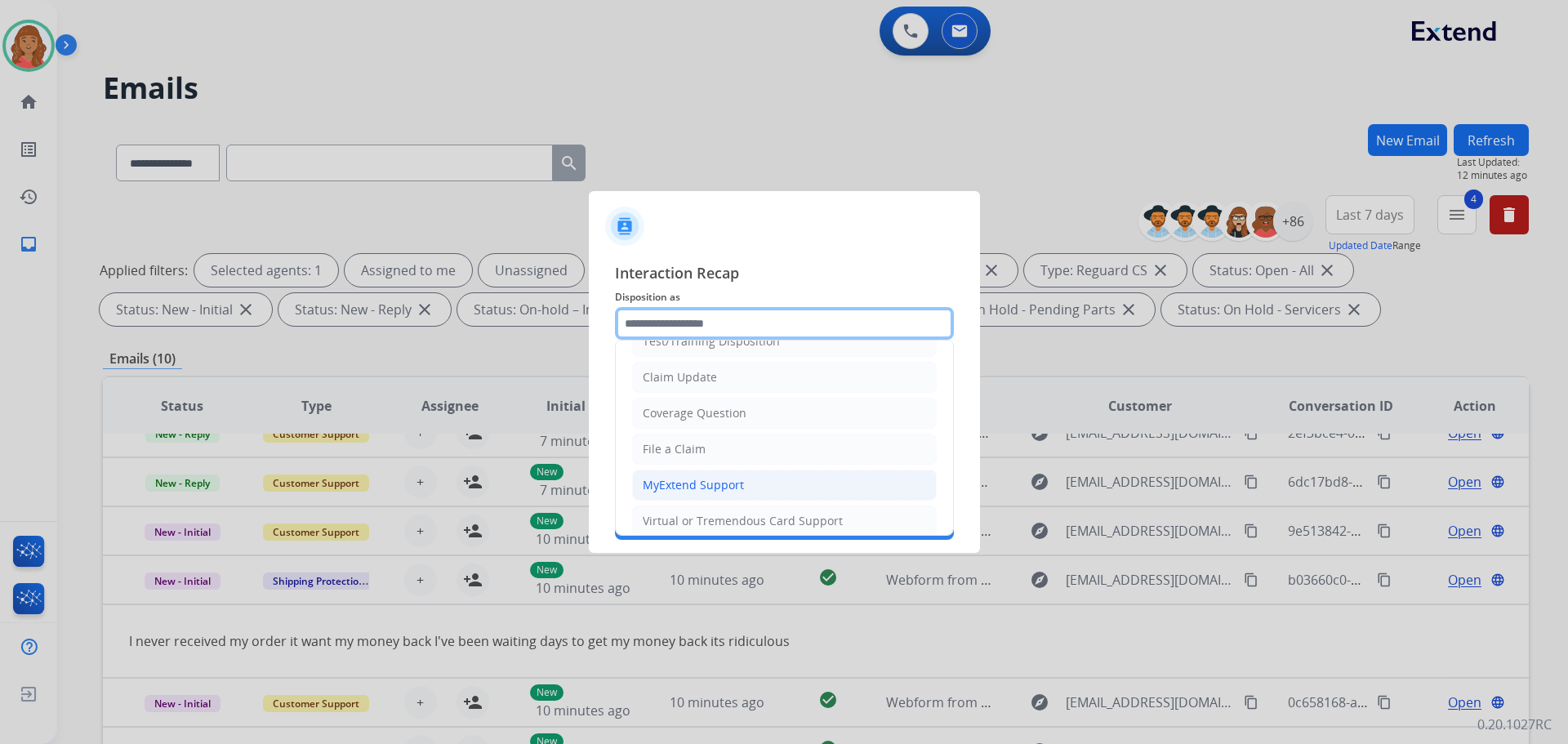
scroll to position [164, 0]
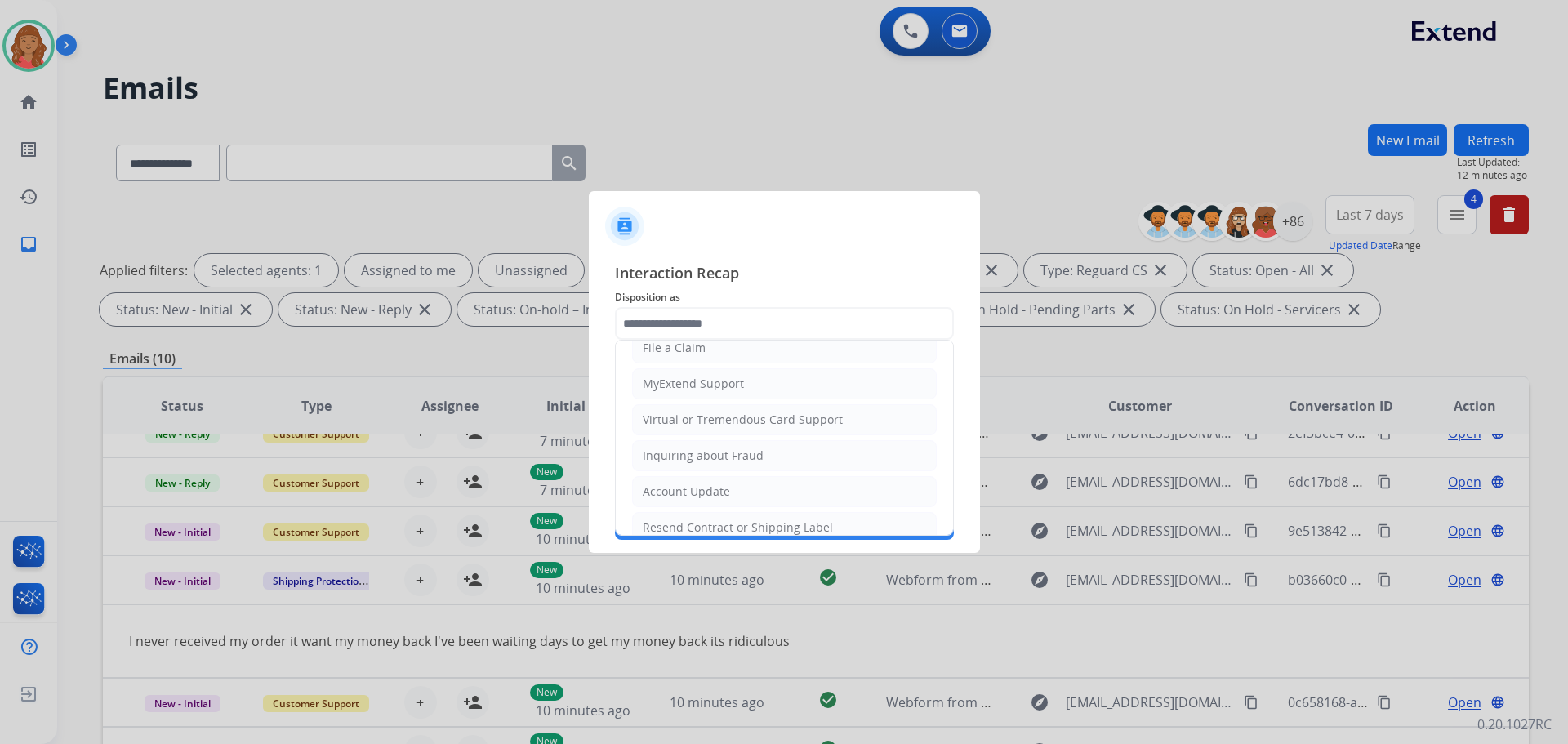
click at [677, 348] on div "File a Claim" at bounding box center [673, 347] width 63 height 16
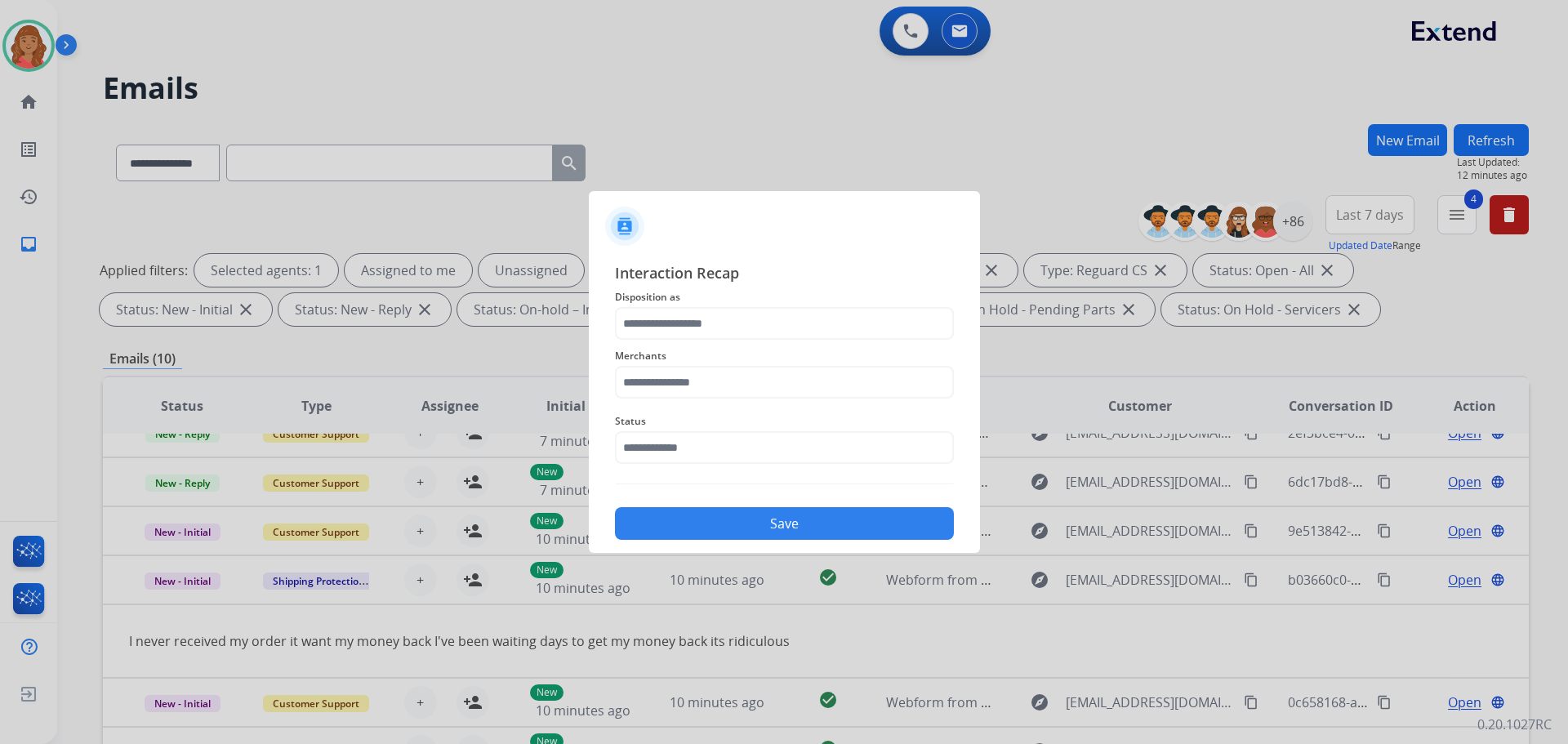
type input "**********"
click at [664, 376] on input "text" at bounding box center [784, 382] width 339 height 33
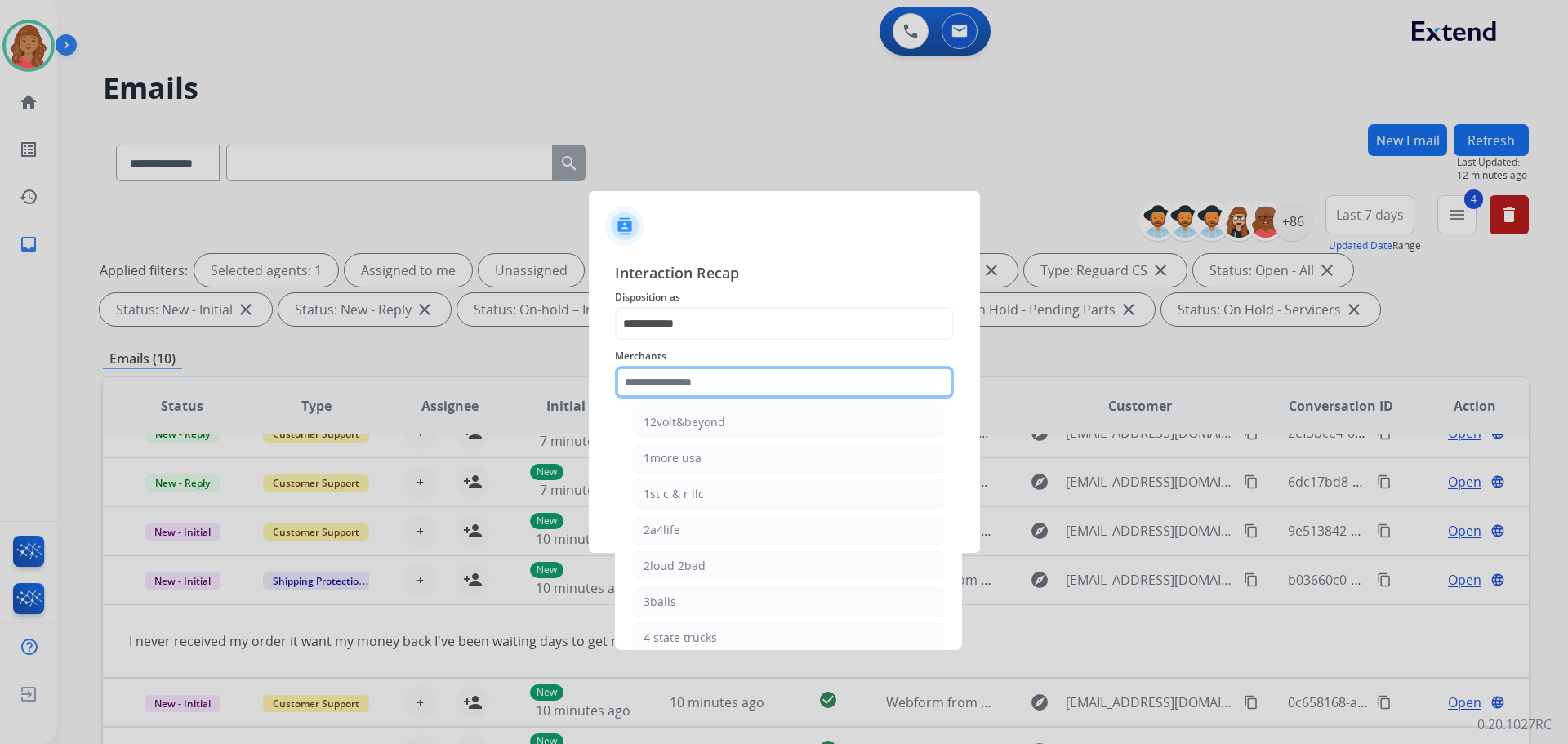
scroll to position [82, 0]
click at [677, 382] on input "text" at bounding box center [784, 382] width 339 height 33
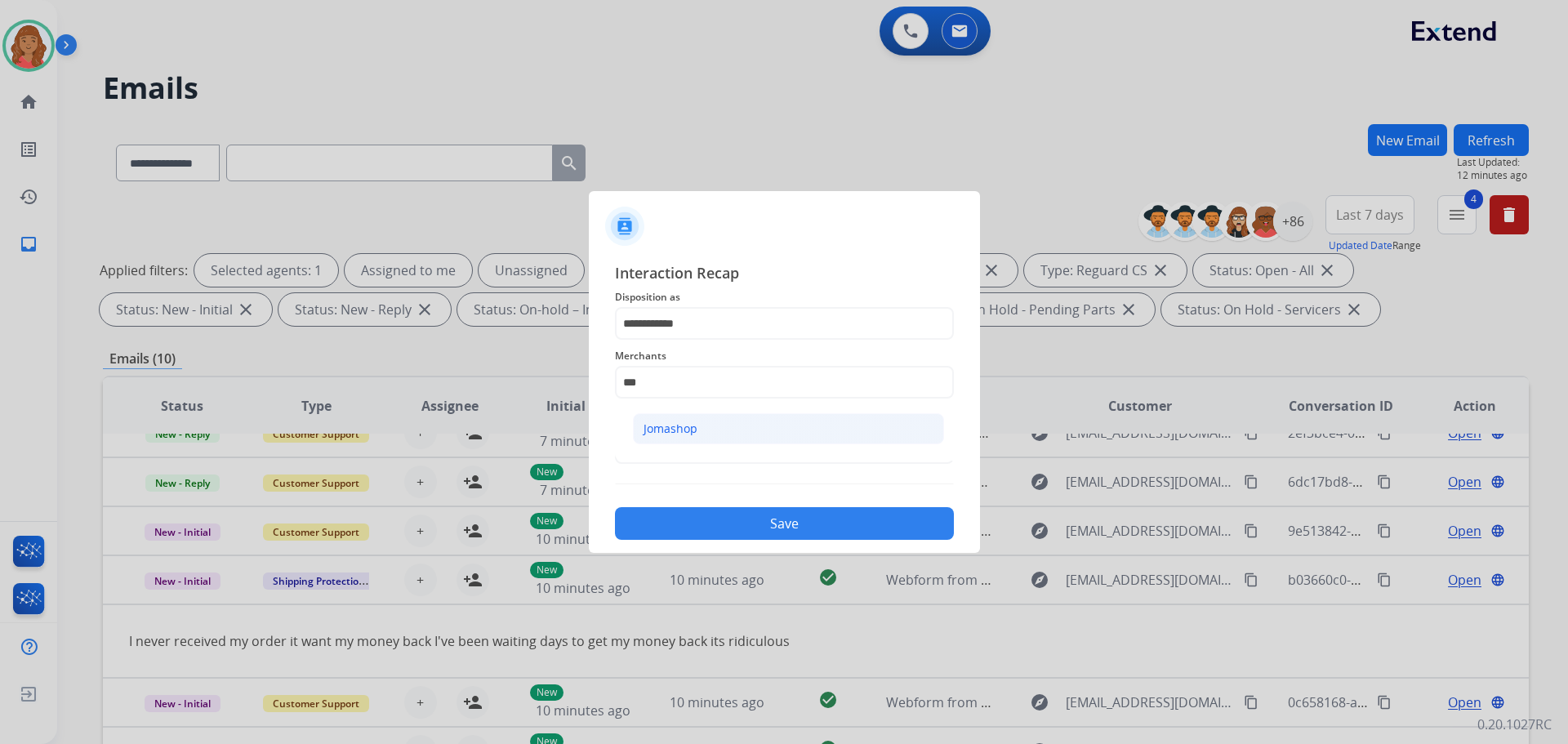
click at [676, 432] on div "Jomashop" at bounding box center [670, 428] width 54 height 16
type input "********"
drag, startPoint x: 689, startPoint y: 454, endPoint x: 686, endPoint y: 470, distance: 16.3
click at [689, 455] on input "text" at bounding box center [784, 448] width 339 height 33
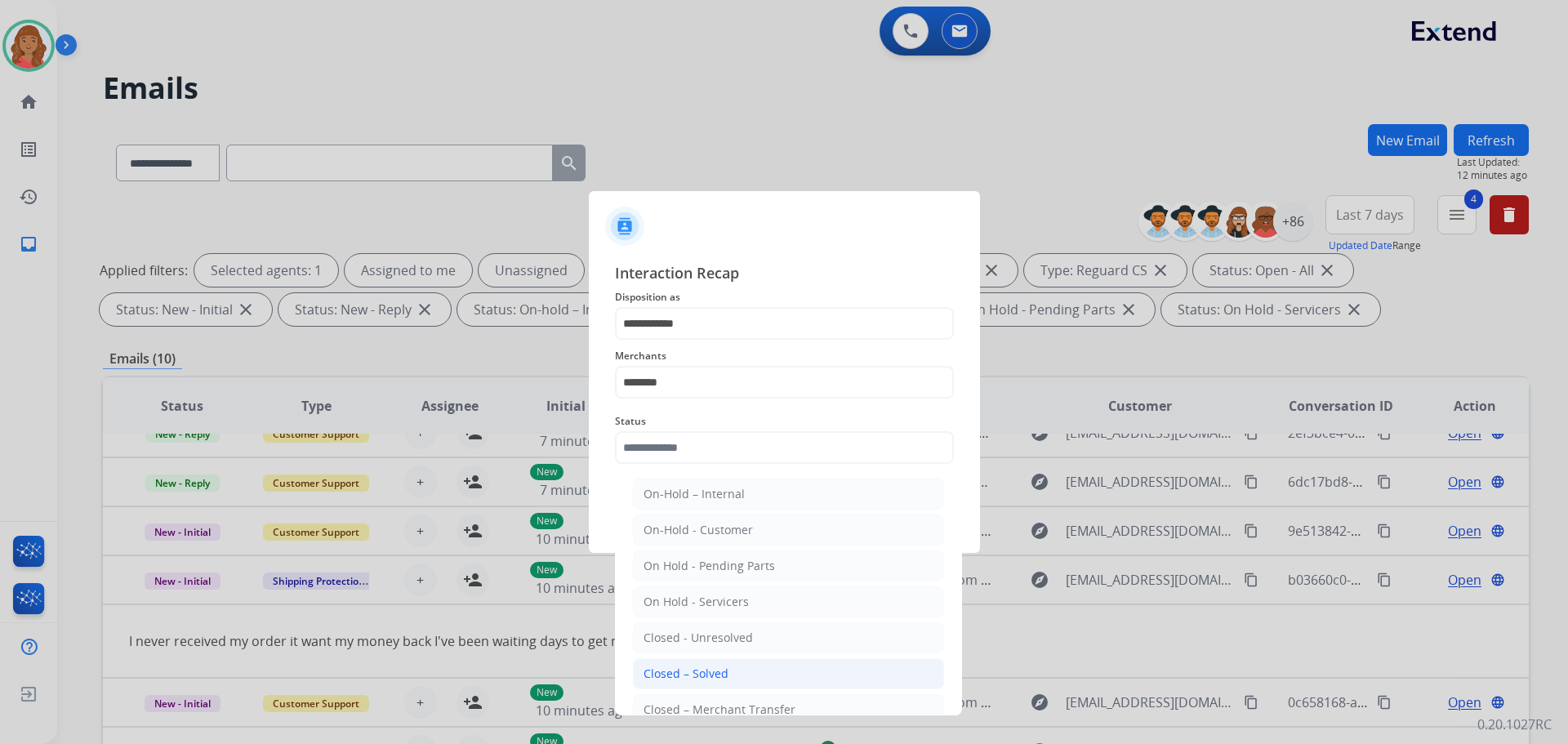
click at [691, 671] on div "Closed – Solved" at bounding box center [686, 674] width 85 height 16
type input "**********"
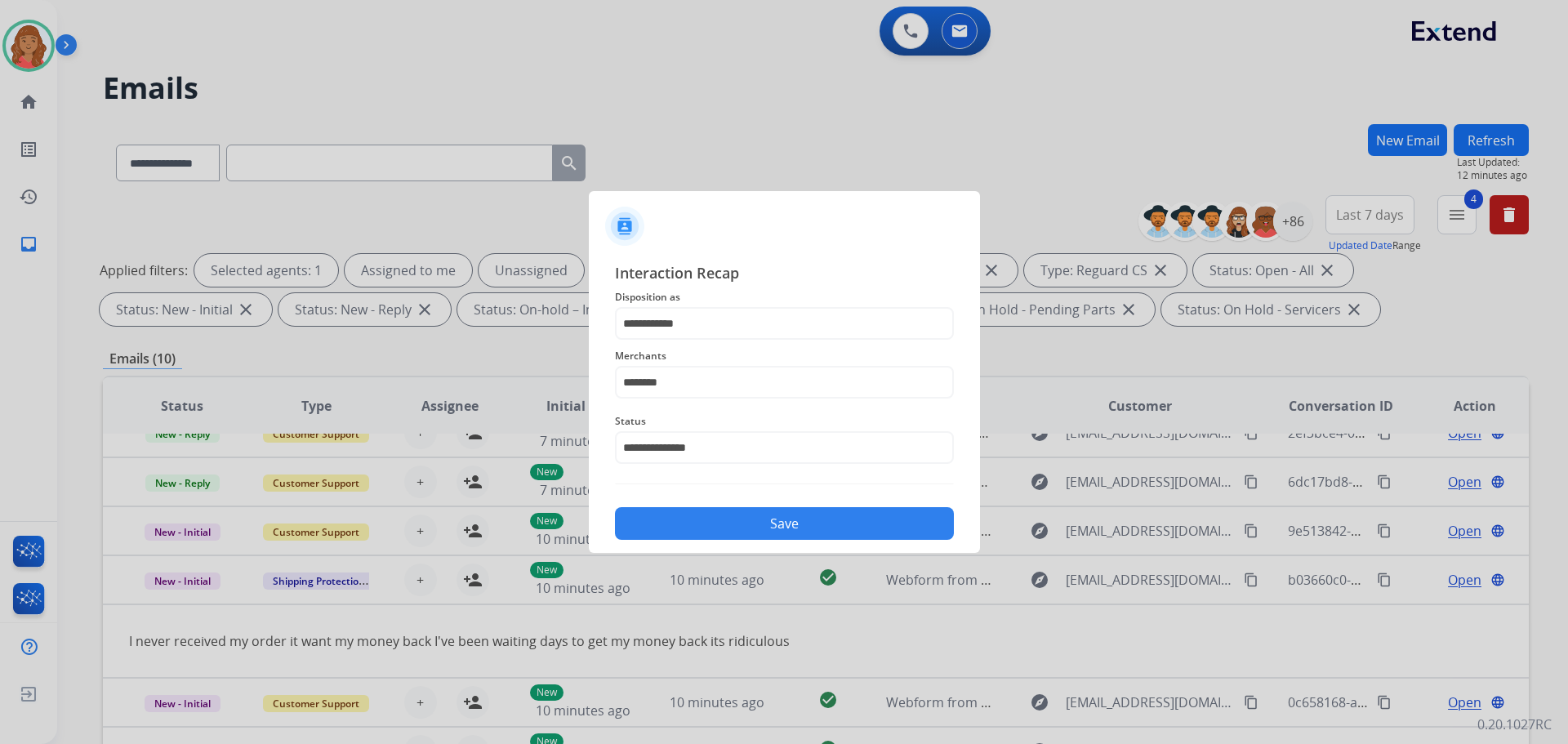
click at [736, 509] on button "Save" at bounding box center [784, 524] width 339 height 33
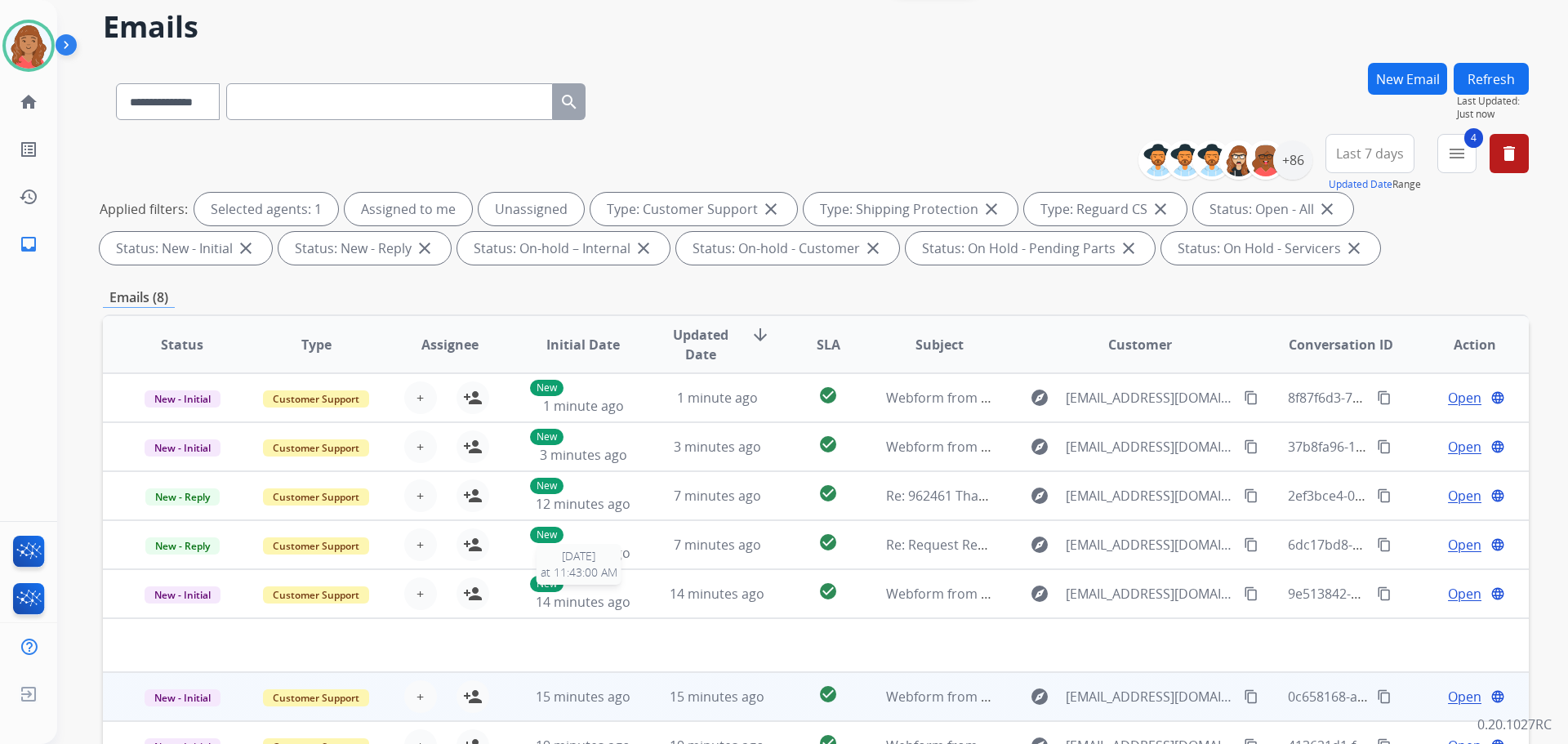
scroll to position [264, 0]
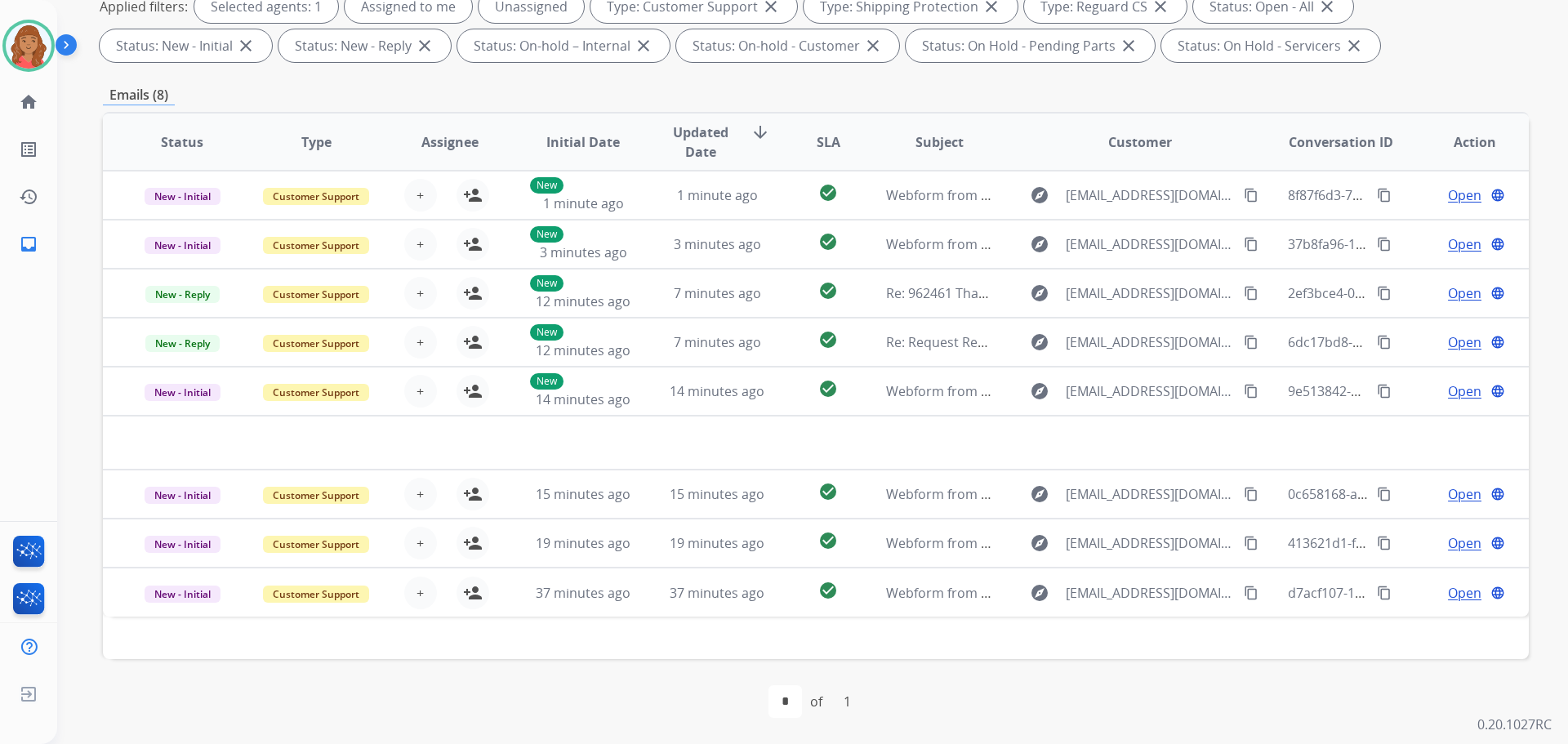
click at [407, 675] on div "first_page navigate_before * of 1 navigate_next last_page" at bounding box center [816, 702] width 1426 height 85
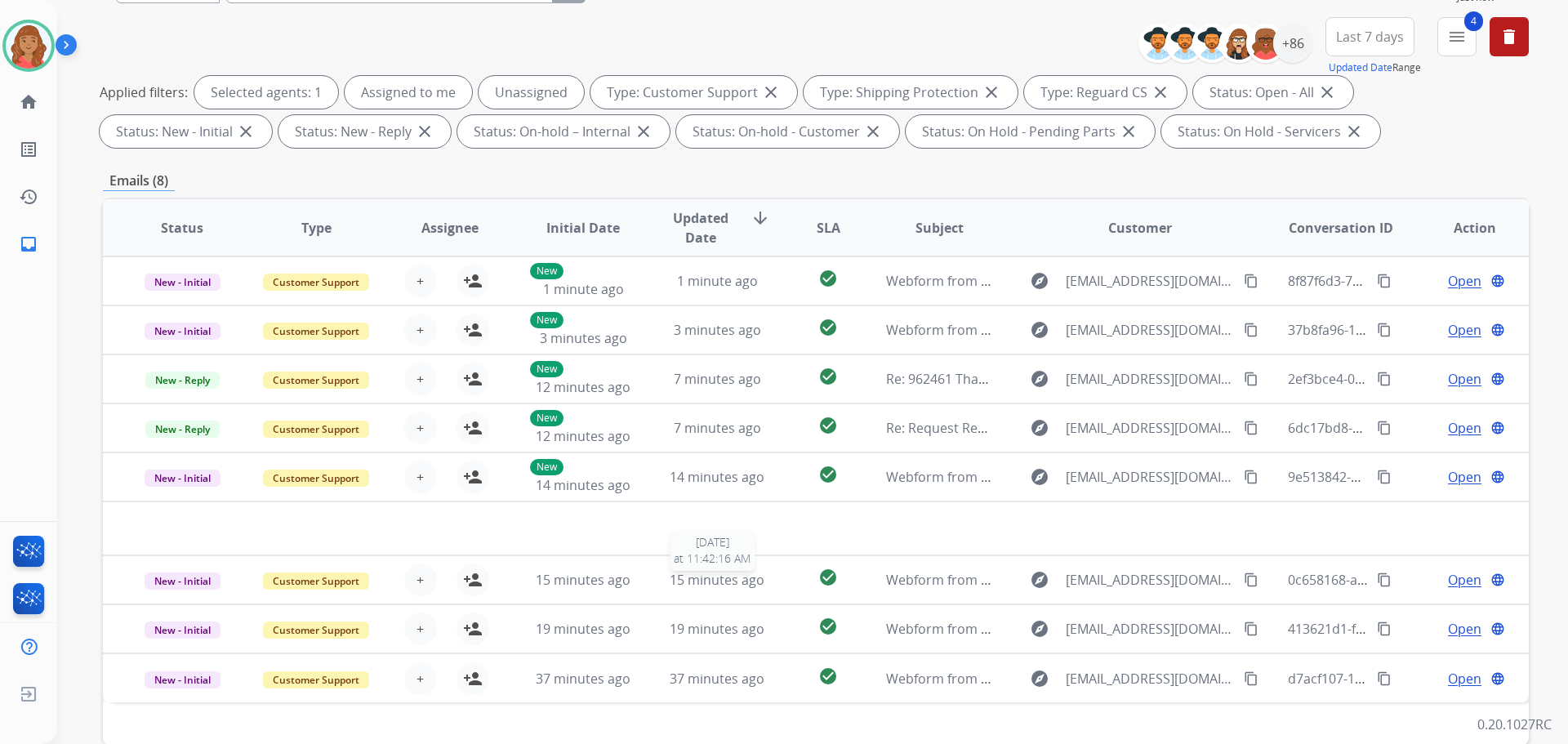
scroll to position [182, 0]
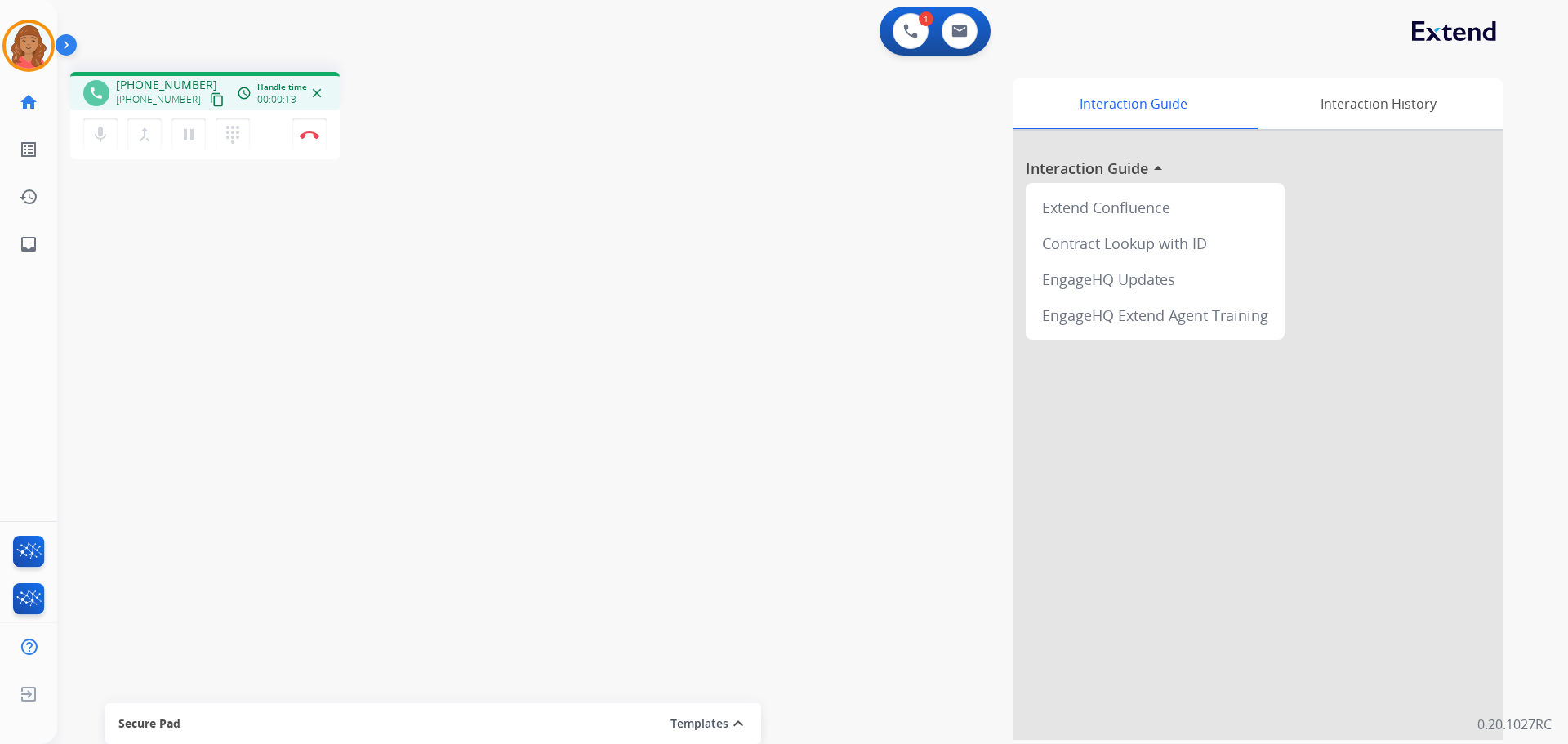
click at [210, 104] on mat-icon "content_copy" at bounding box center [216, 99] width 14 height 14
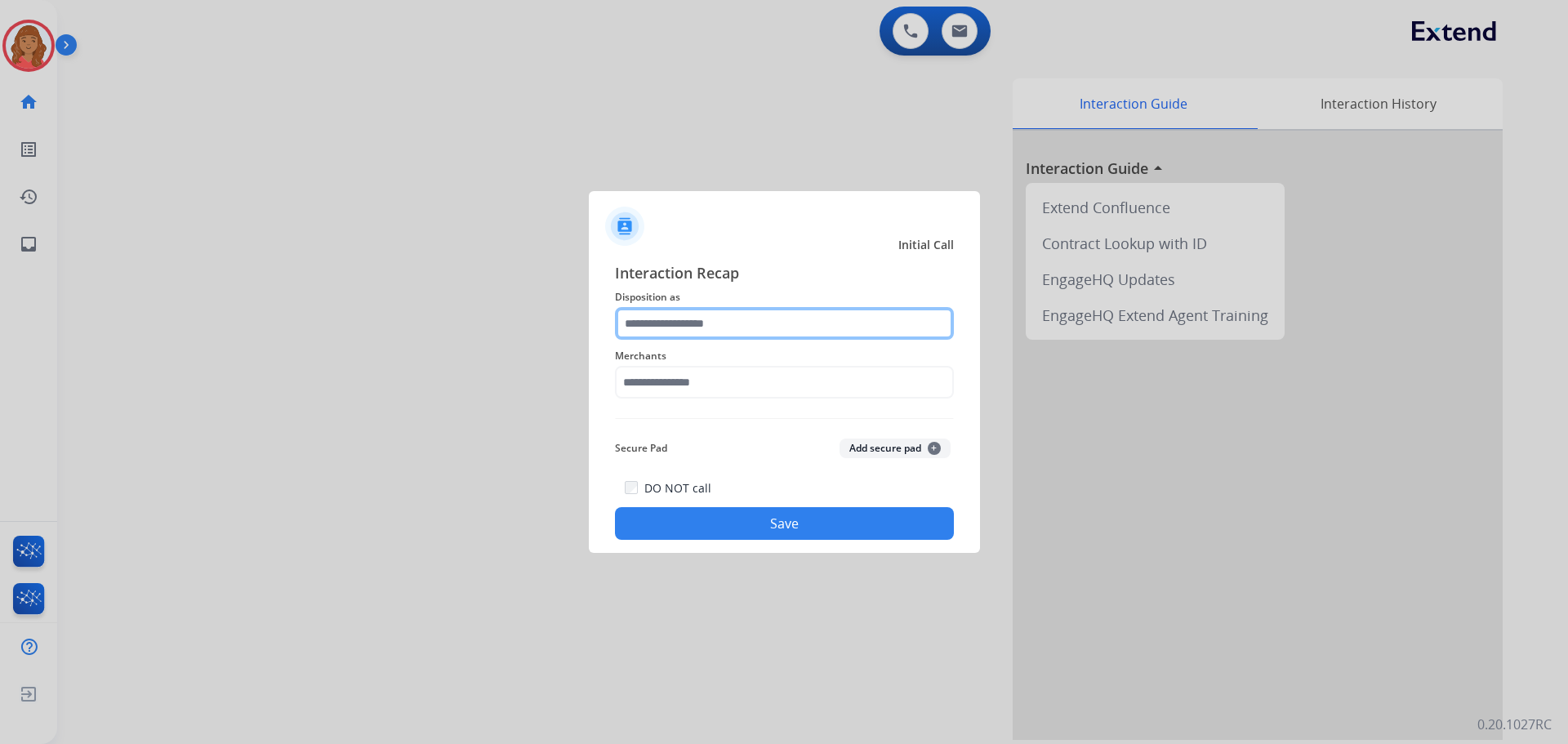
click at [717, 327] on input "text" at bounding box center [784, 323] width 339 height 33
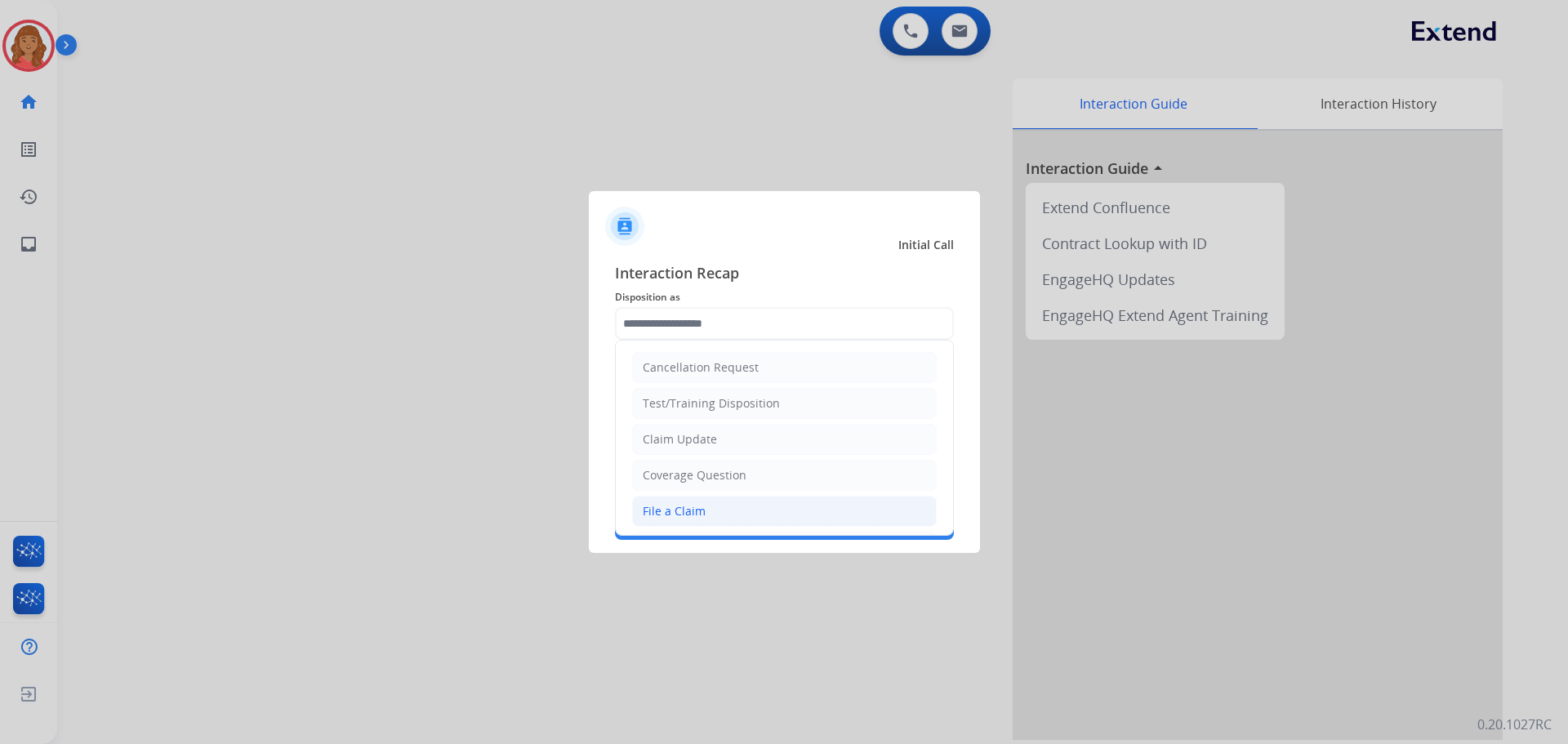
click at [668, 514] on div "File a Claim" at bounding box center [673, 511] width 63 height 16
type input "**********"
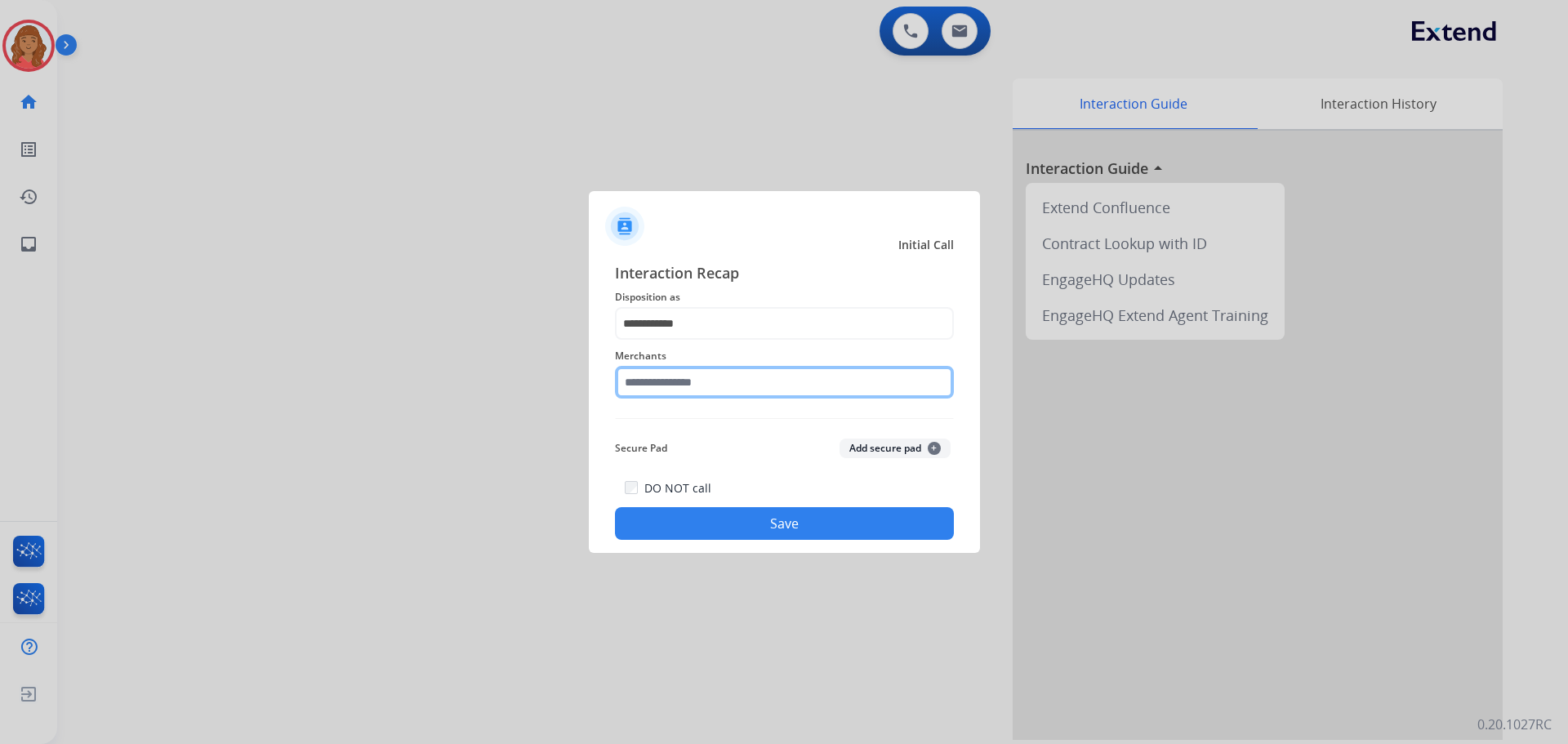
click at [664, 384] on input "text" at bounding box center [784, 382] width 339 height 33
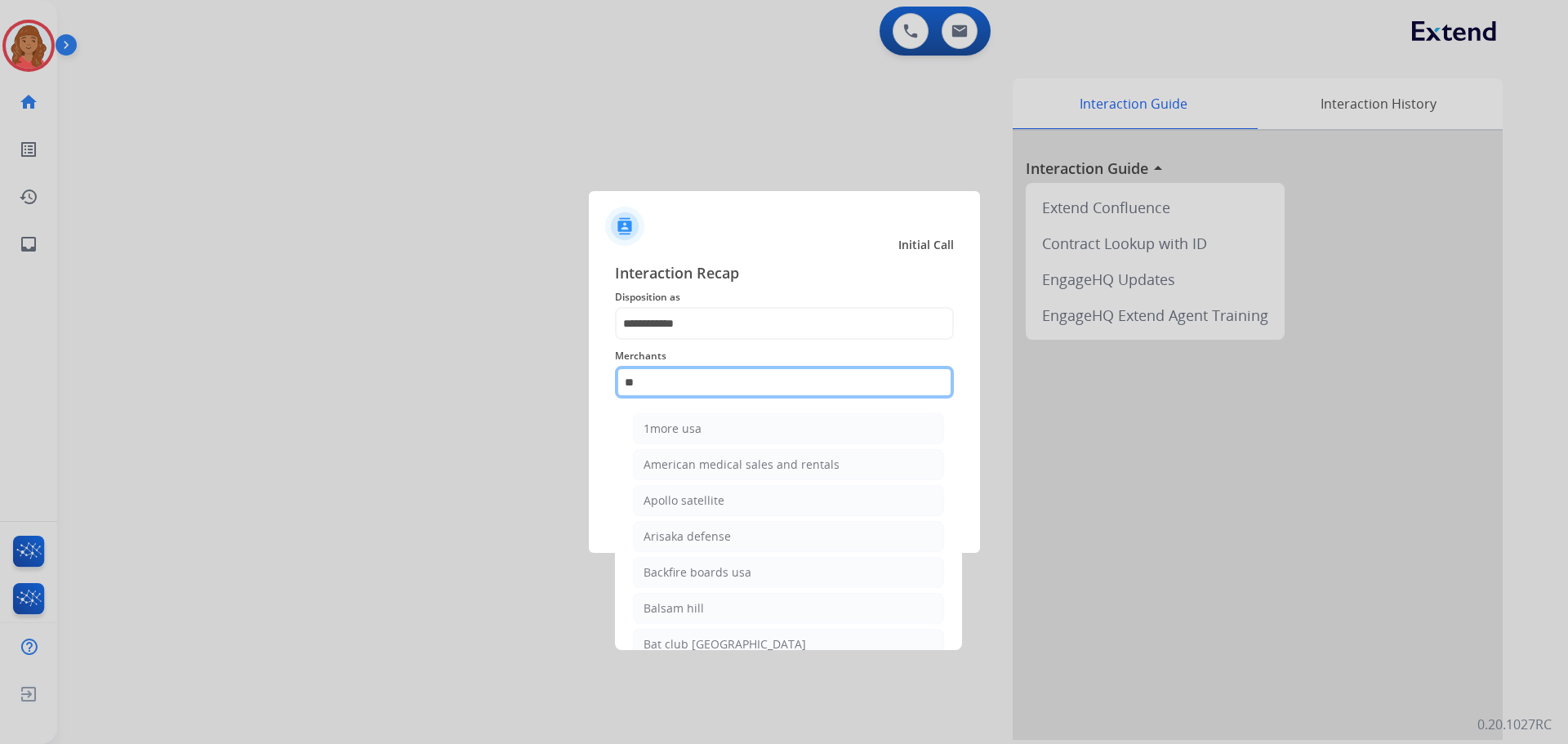
type input "*"
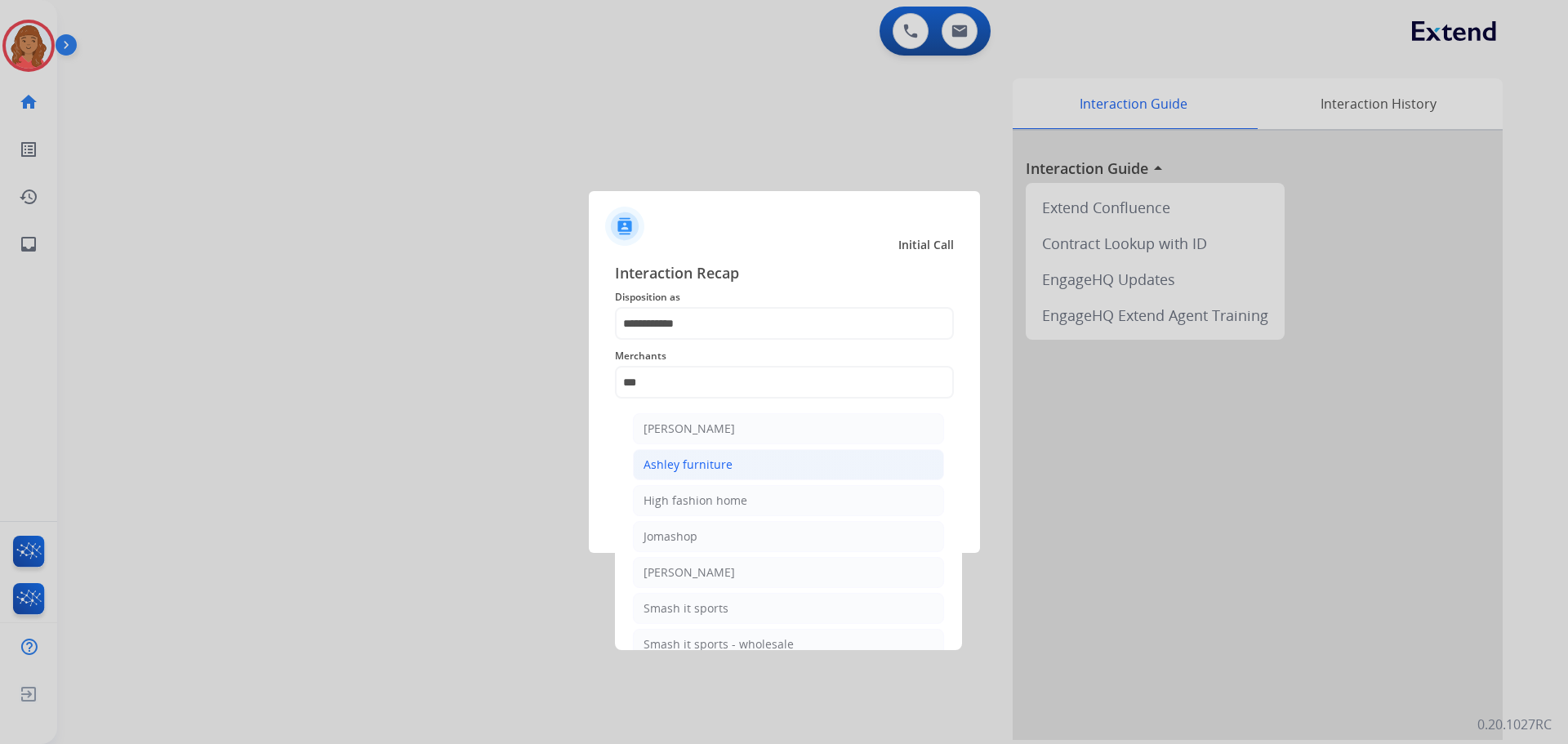
click at [694, 462] on div "Ashley furniture" at bounding box center [688, 465] width 89 height 16
type input "**********"
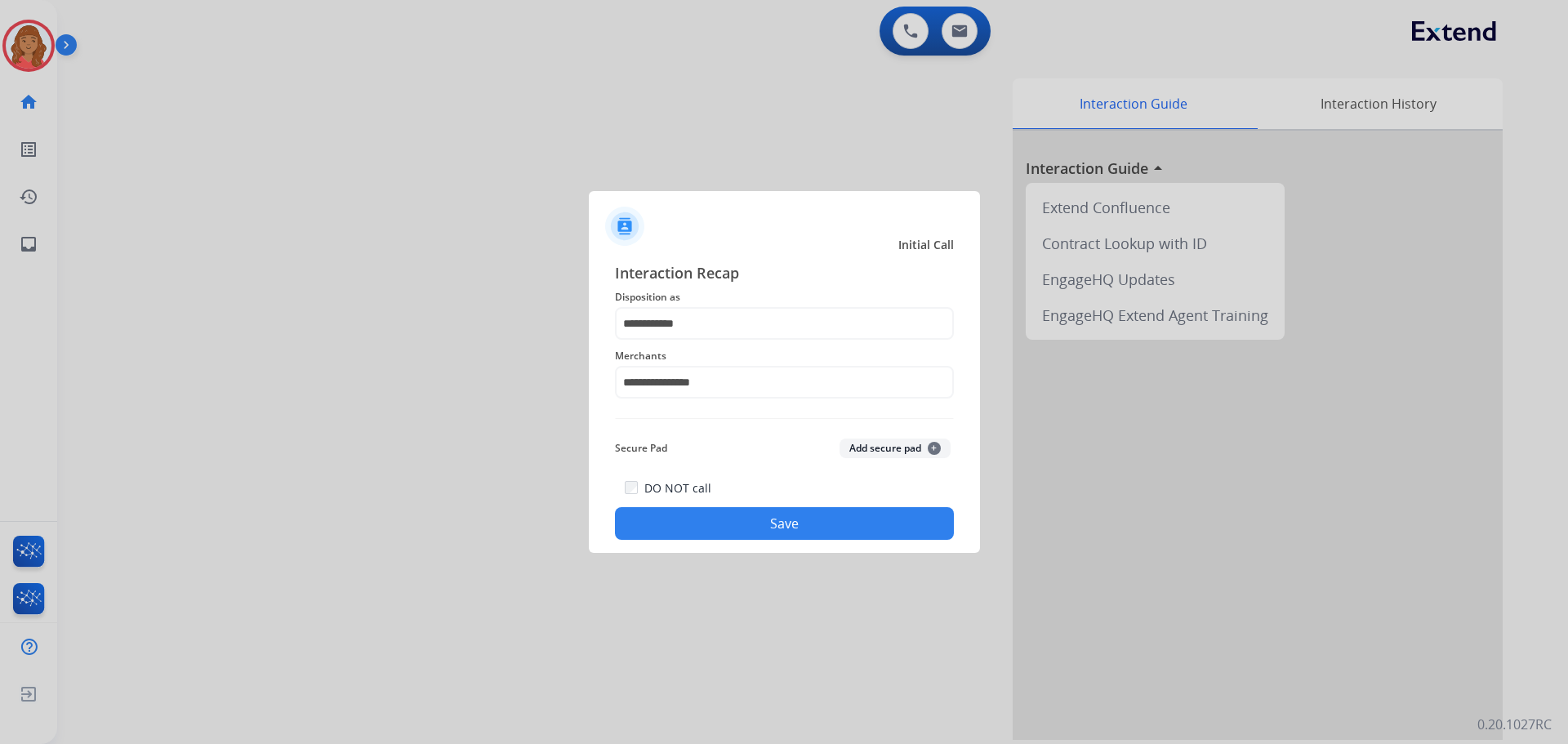
click at [765, 523] on button "Save" at bounding box center [784, 524] width 339 height 33
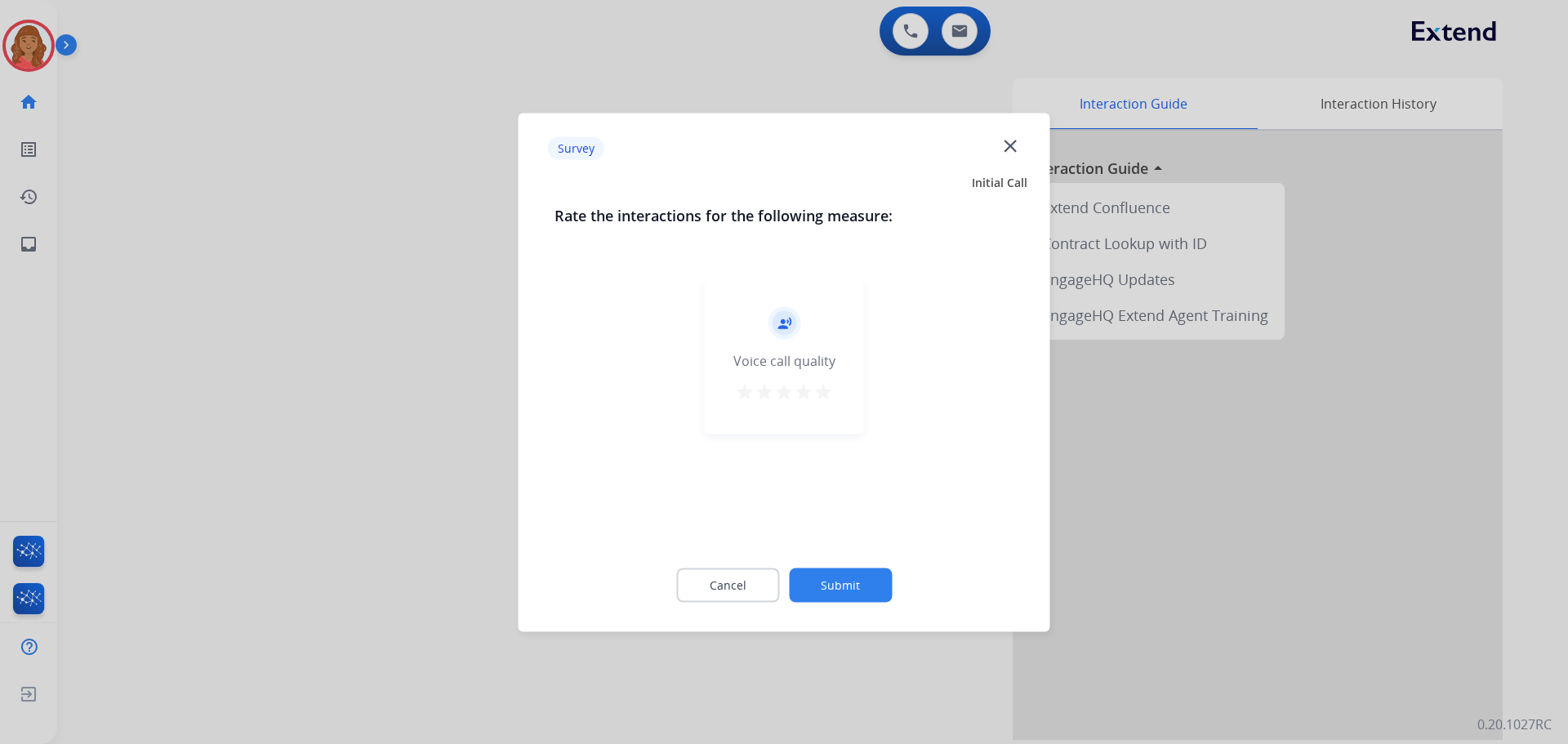
drag, startPoint x: 830, startPoint y: 399, endPoint x: 832, endPoint y: 430, distance: 31.1
click at [829, 399] on mat-icon "star" at bounding box center [823, 392] width 19 height 19
drag, startPoint x: 842, startPoint y: 566, endPoint x: 842, endPoint y: 576, distance: 10.0
click at [842, 567] on div "Cancel Submit" at bounding box center [785, 585] width 460 height 73
click at [839, 581] on button "Submit" at bounding box center [840, 585] width 103 height 35
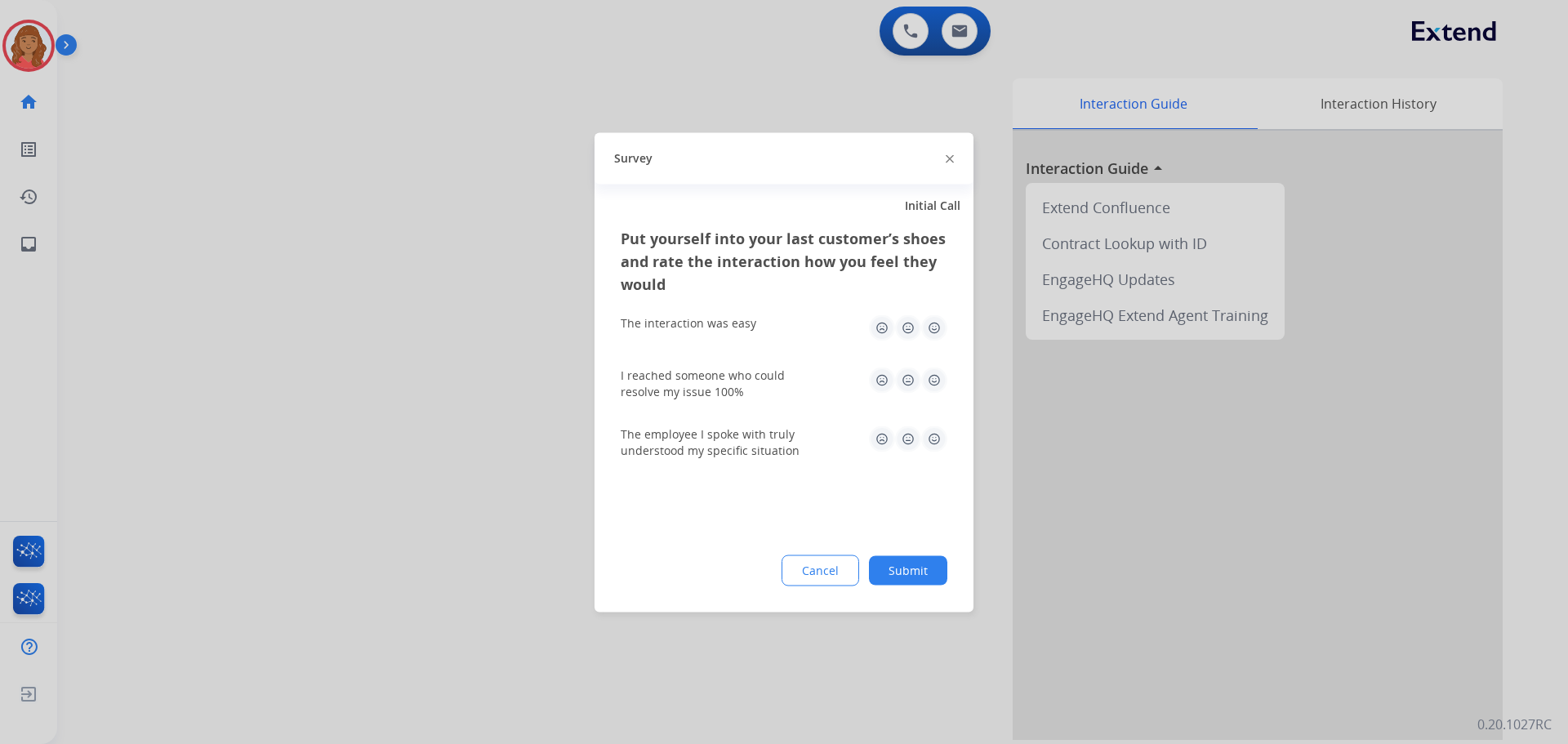
click at [930, 338] on img at bounding box center [934, 327] width 26 height 26
click at [934, 382] on img at bounding box center [934, 379] width 26 height 26
click at [933, 447] on img at bounding box center [934, 438] width 26 height 26
click at [911, 560] on button "Submit" at bounding box center [908, 570] width 79 height 30
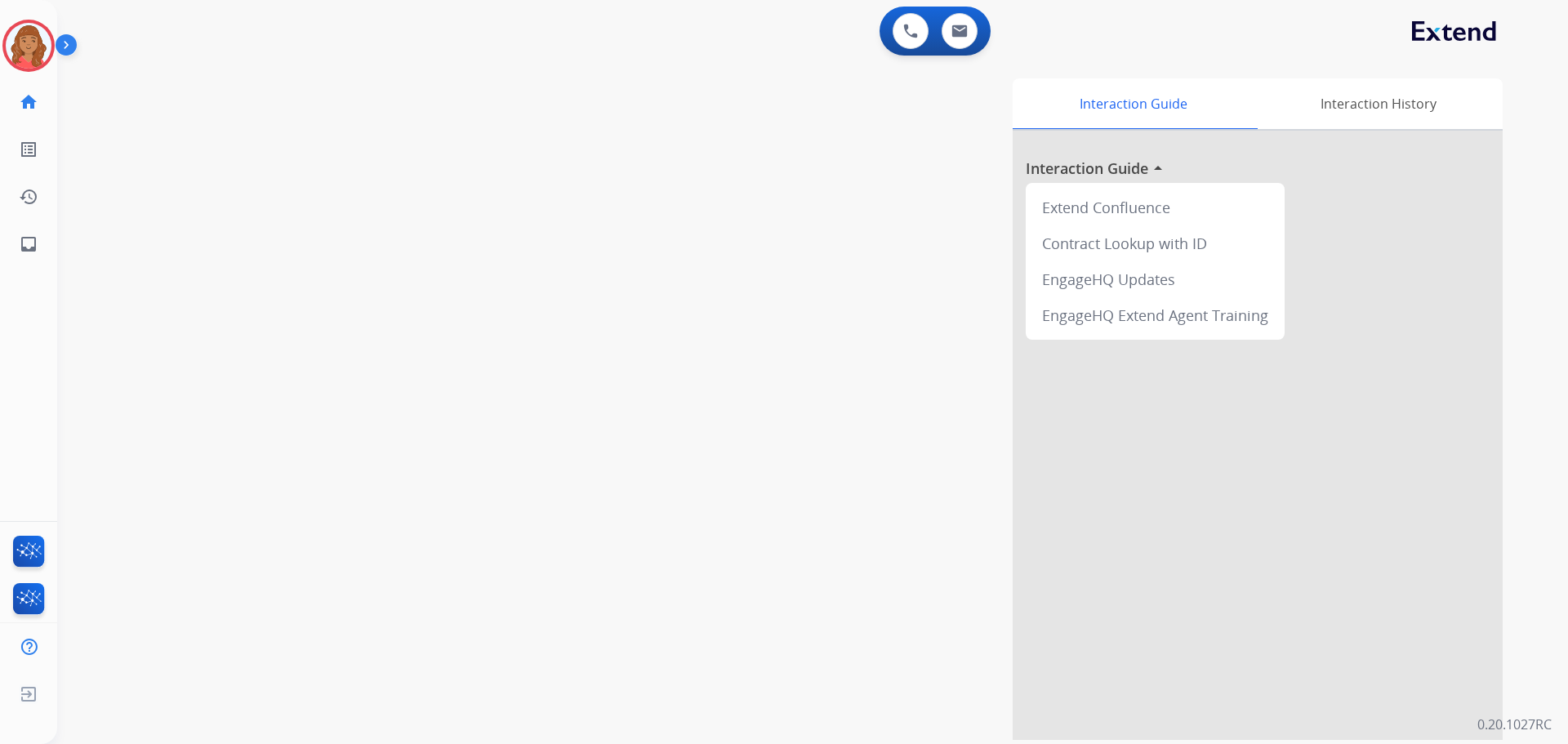
click at [915, 577] on div "Interaction Guide Interaction History Interaction Guide arrow_drop_up Extend Co…" at bounding box center [1022, 410] width 962 height 662
click at [25, 39] on img at bounding box center [29, 46] width 46 height 46
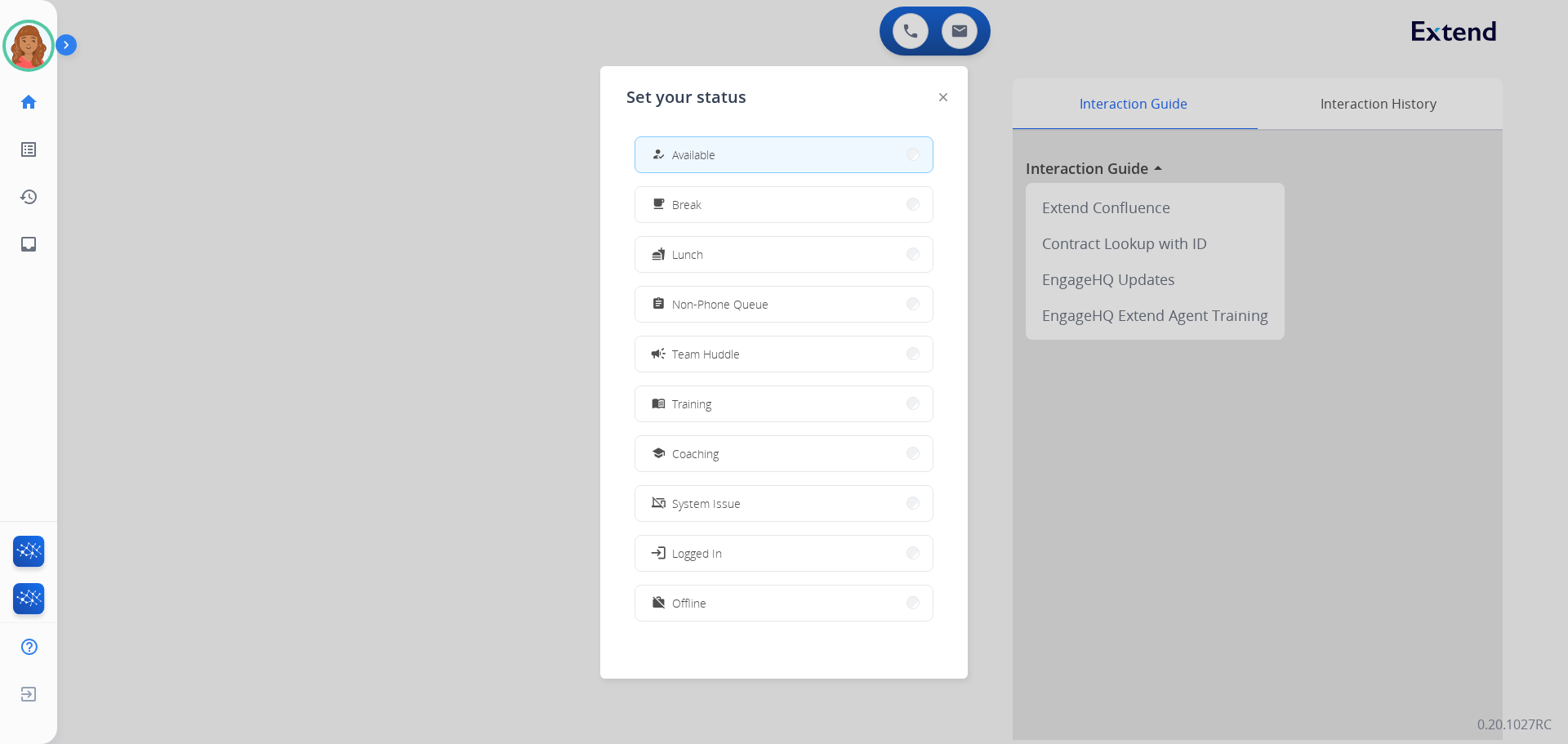
drag, startPoint x: 746, startPoint y: 145, endPoint x: 722, endPoint y: 145, distance: 24.0
click at [748, 145] on button "how_to_reg Available" at bounding box center [784, 155] width 297 height 36
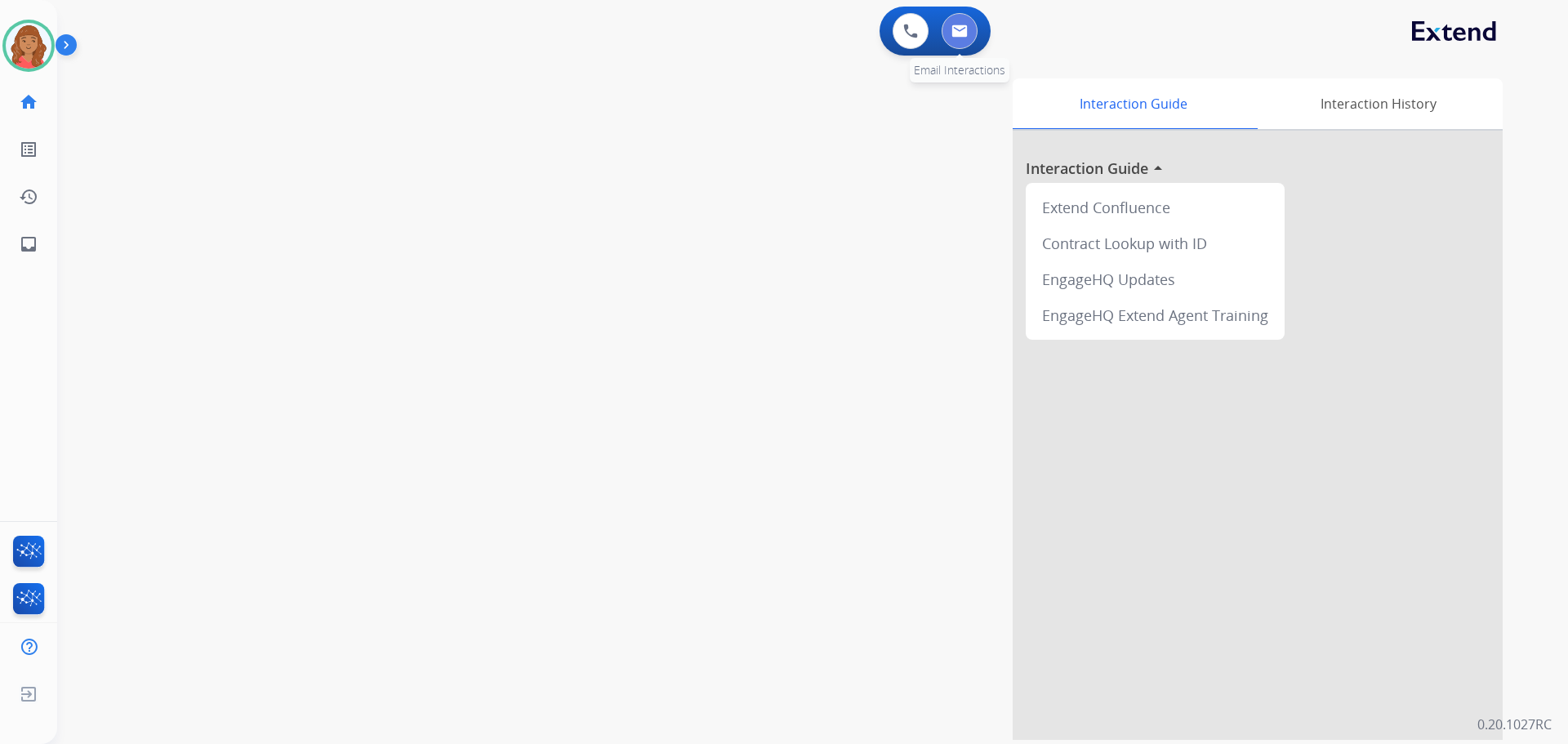
click at [960, 33] on img at bounding box center [959, 31] width 16 height 13
select select "**********"
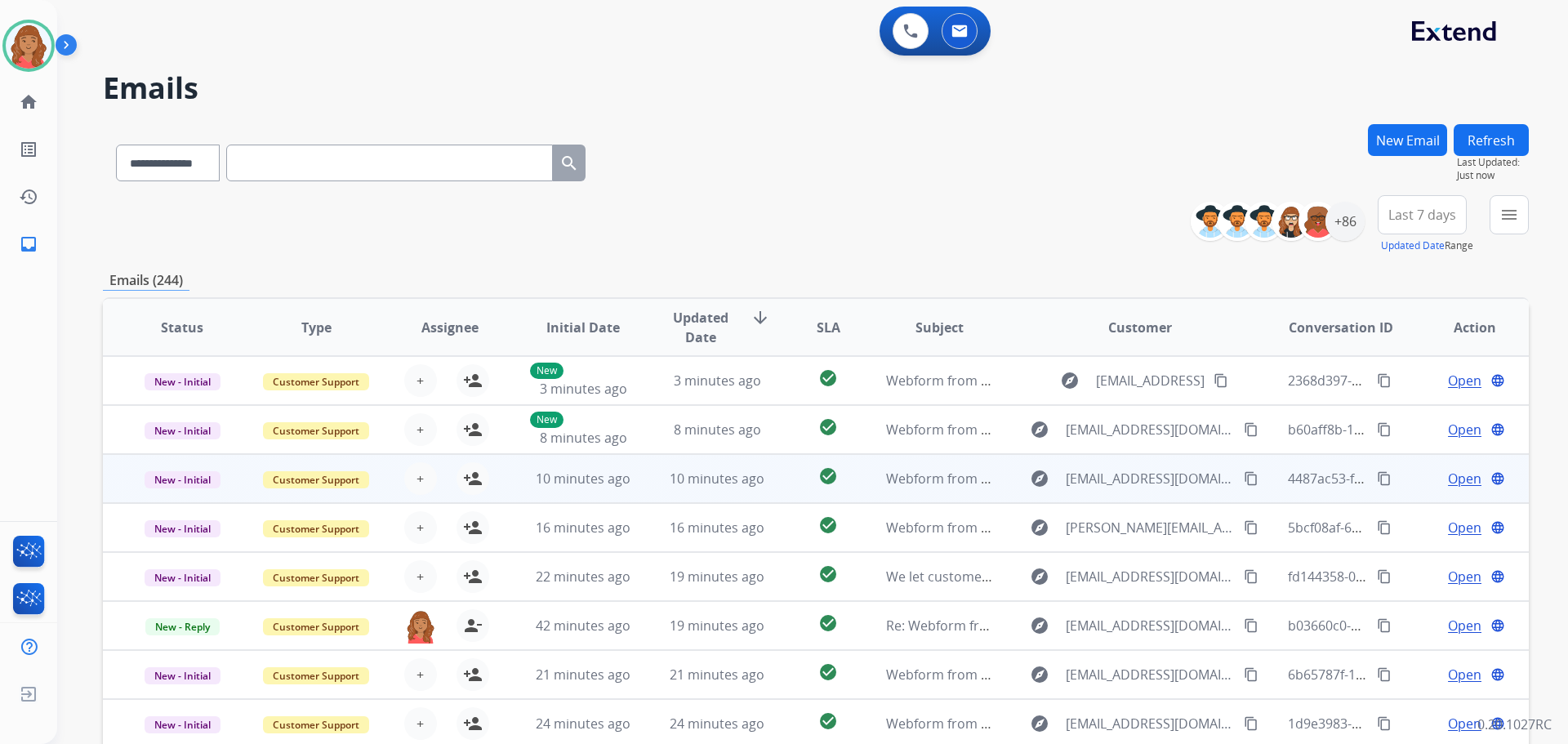
scroll to position [2, 0]
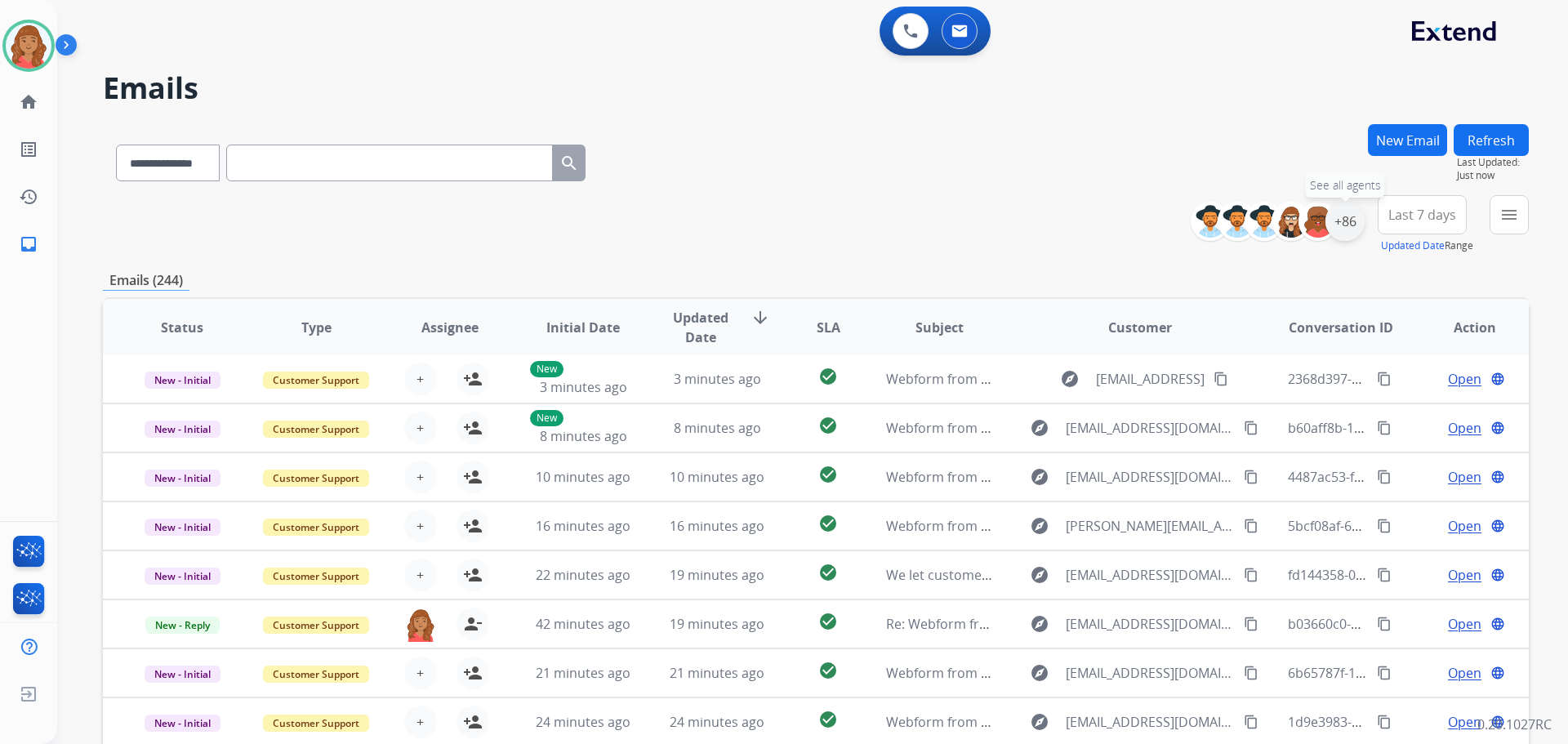
click at [1342, 229] on div "+86" at bounding box center [1345, 221] width 39 height 39
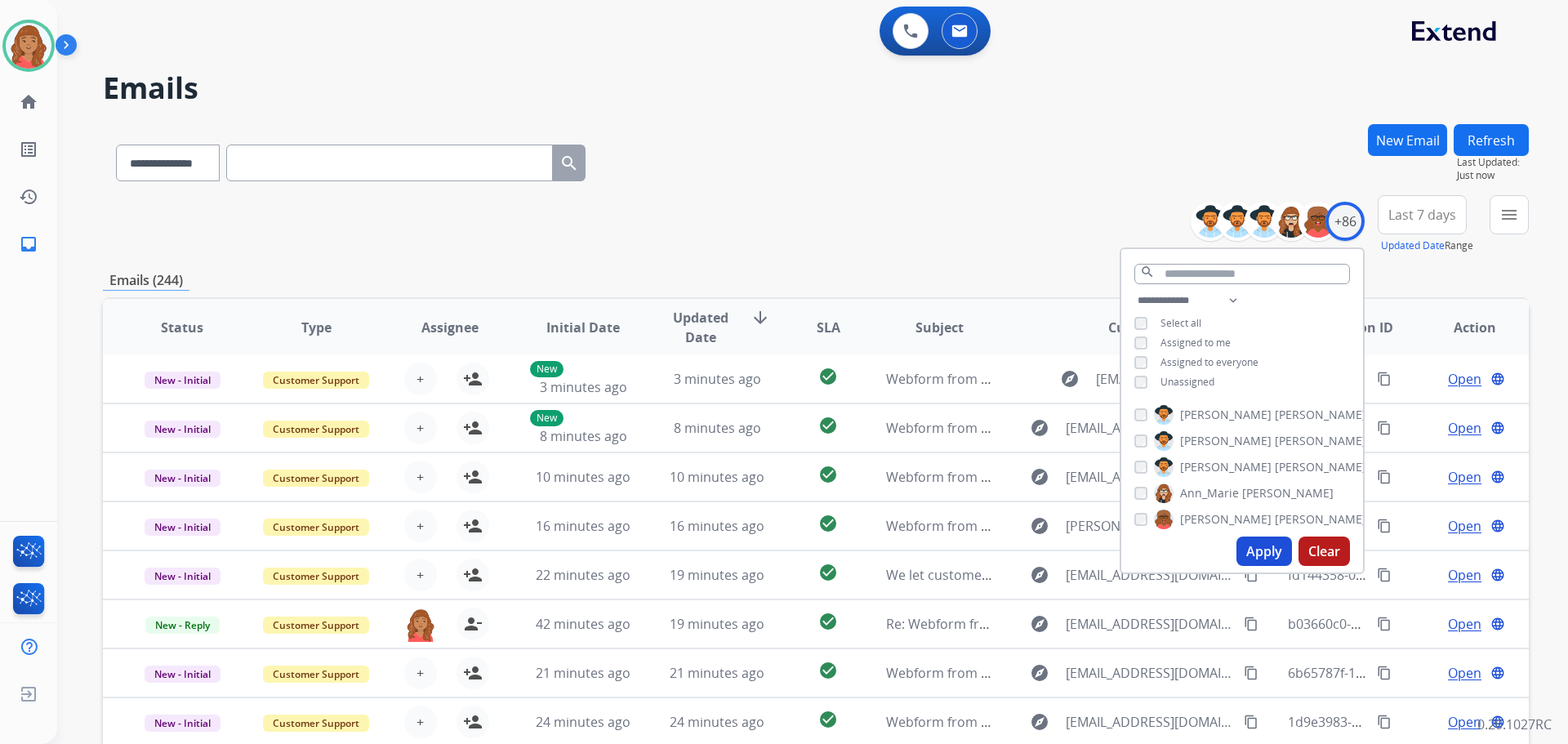
click at [1250, 550] on button "Apply" at bounding box center [1264, 552] width 56 height 30
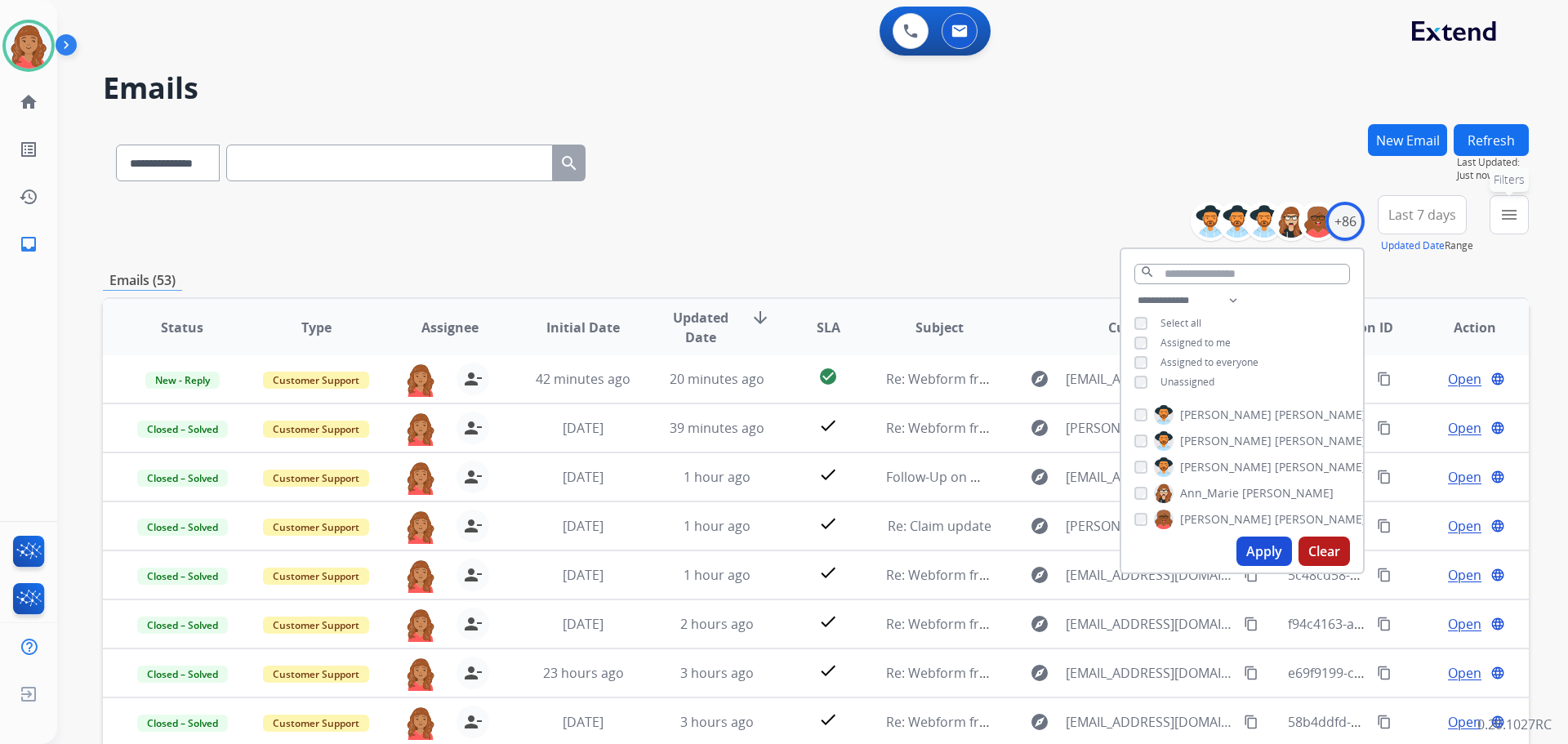
click at [1509, 221] on mat-icon "menu" at bounding box center [1509, 215] width 19 height 19
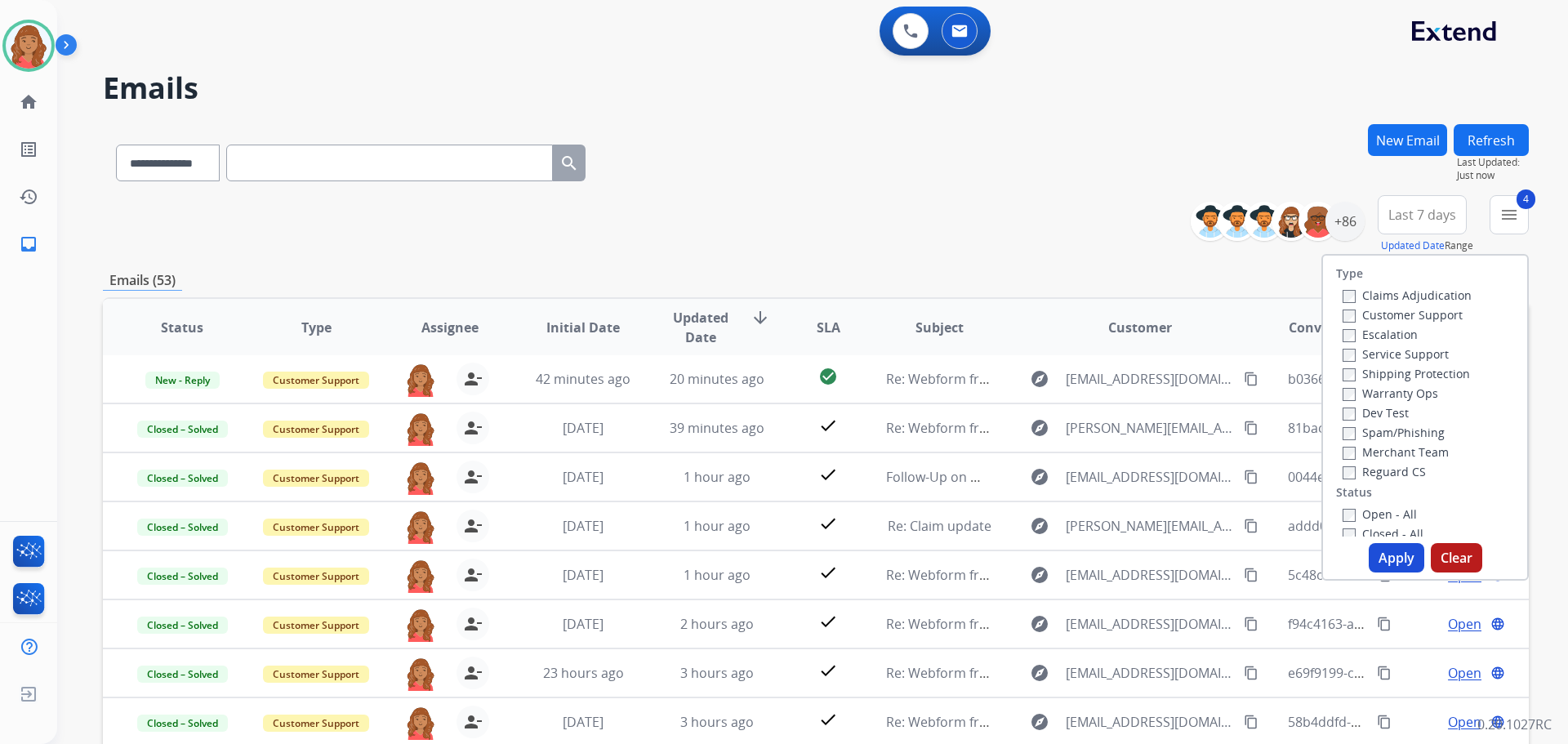
click at [1361, 549] on div "Apply Clear" at bounding box center [1425, 558] width 204 height 30
click at [1377, 553] on button "Apply" at bounding box center [1397, 558] width 56 height 30
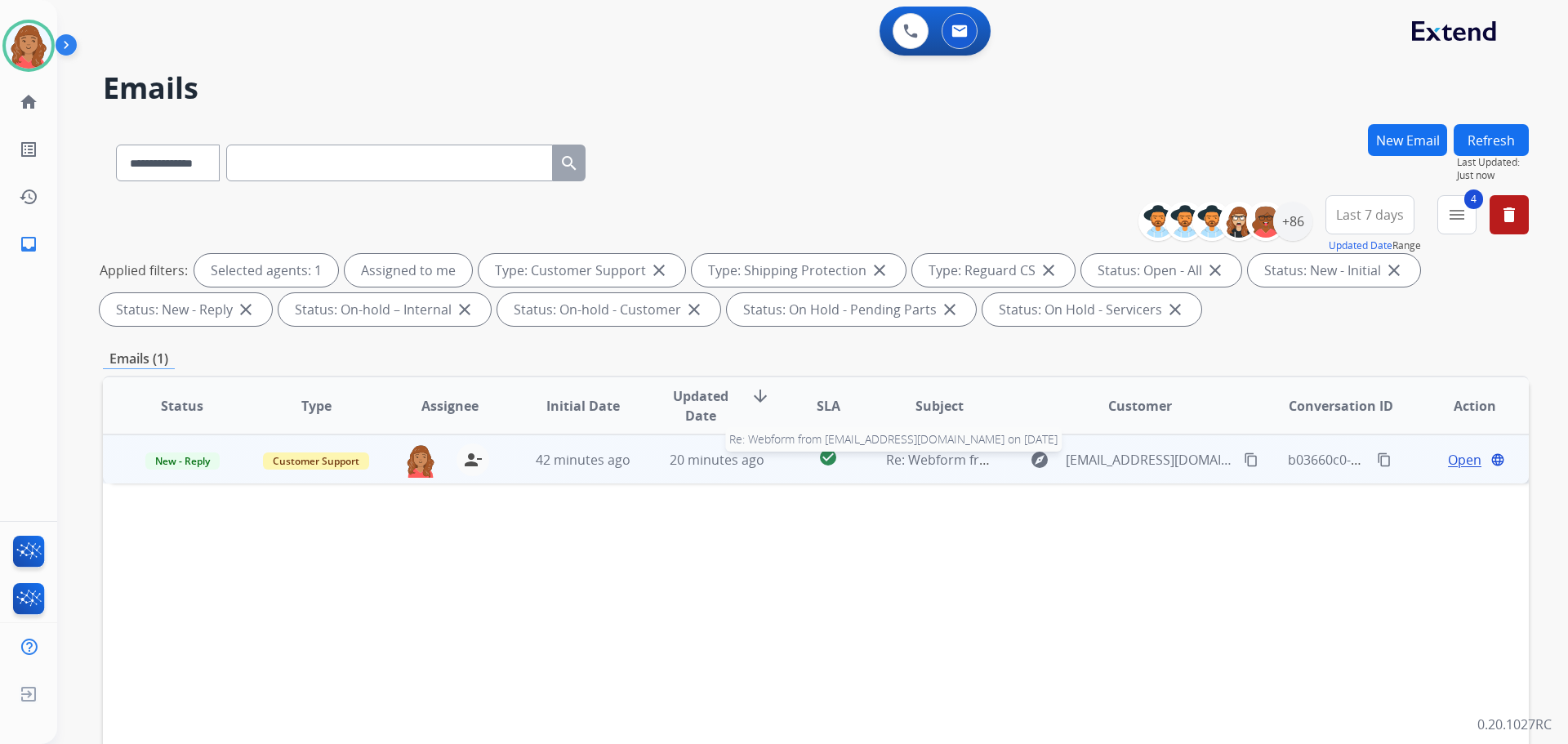
scroll to position [0, 0]
click at [942, 469] on td "Re: Webform from leonelpalomino1999@gmail.com on 08/16/2025 Re: Webform from le…" at bounding box center [926, 459] width 134 height 49
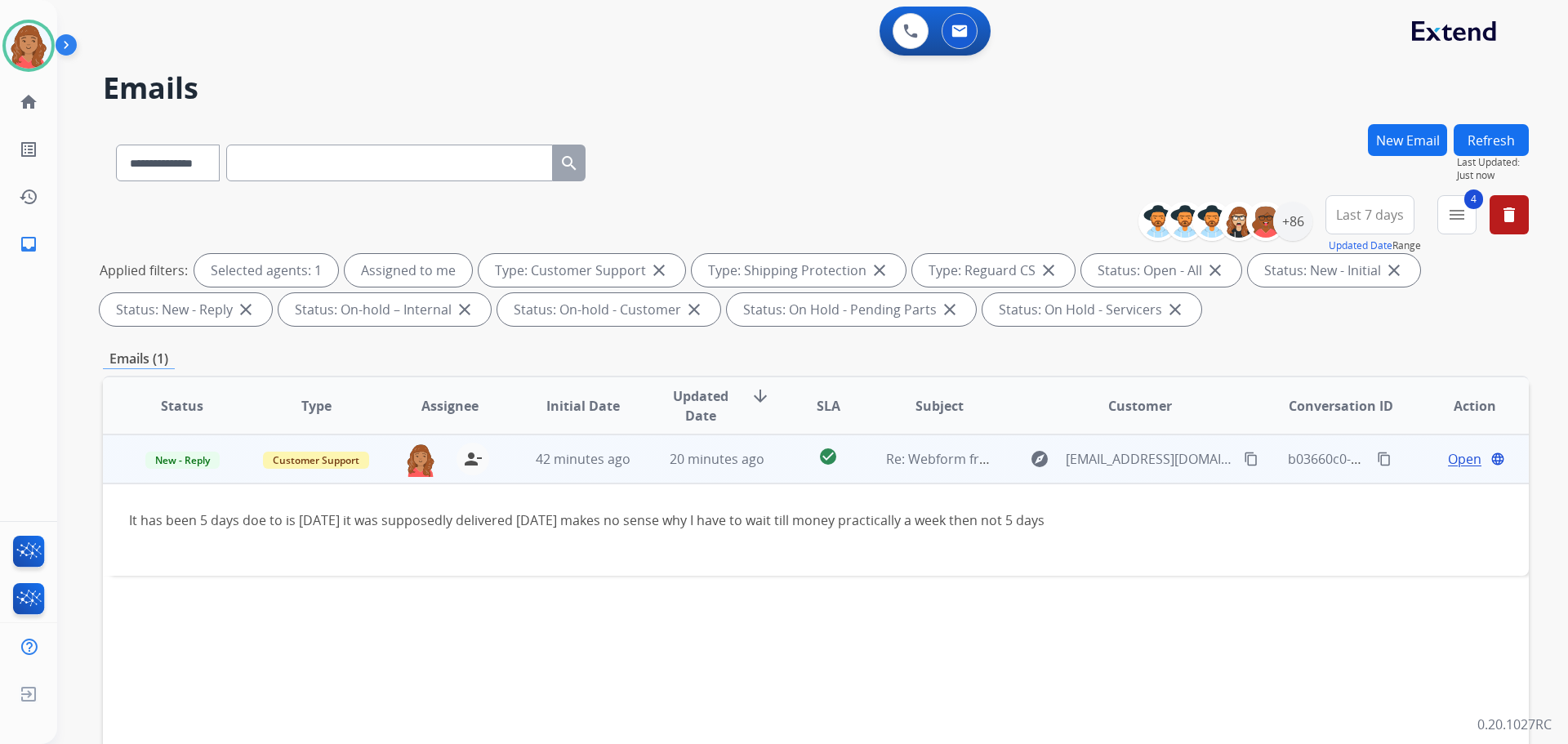
click at [1448, 465] on span "Open" at bounding box center [1464, 459] width 34 height 19
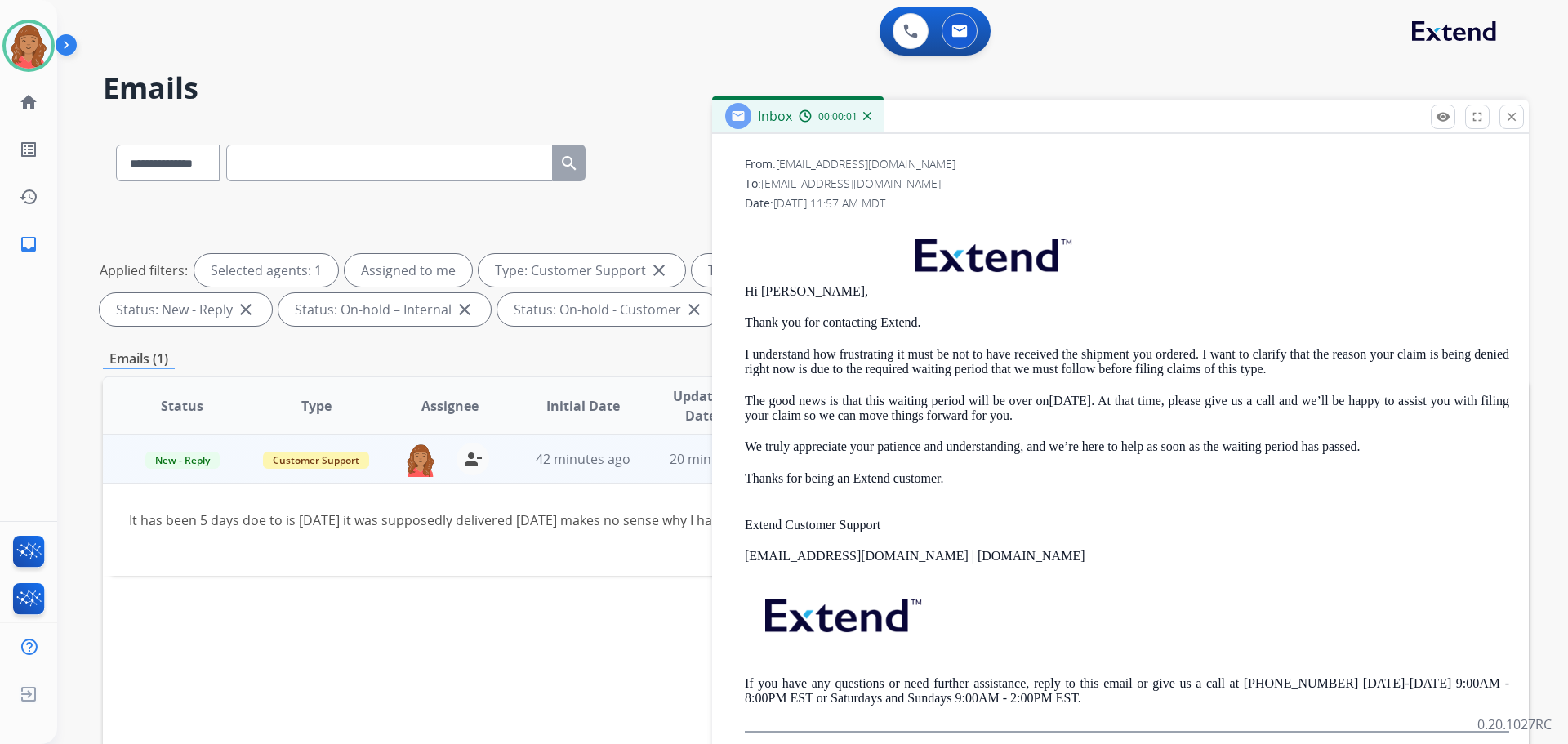
scroll to position [388, 0]
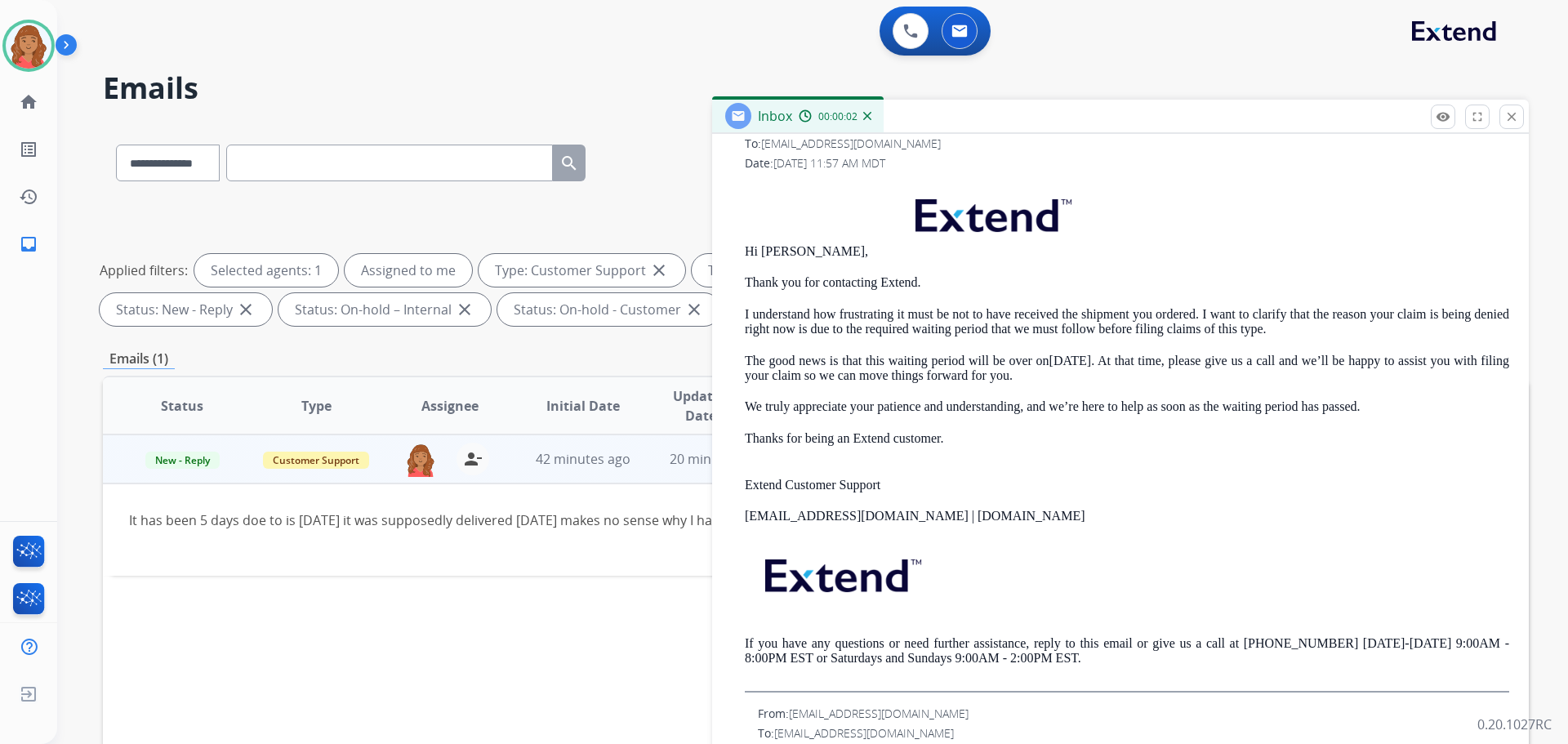
drag, startPoint x: 808, startPoint y: 469, endPoint x: 1194, endPoint y: 522, distance: 389.6
click at [1193, 522] on p "support@extend.com | www.extend.com" at bounding box center [1126, 516] width 765 height 14
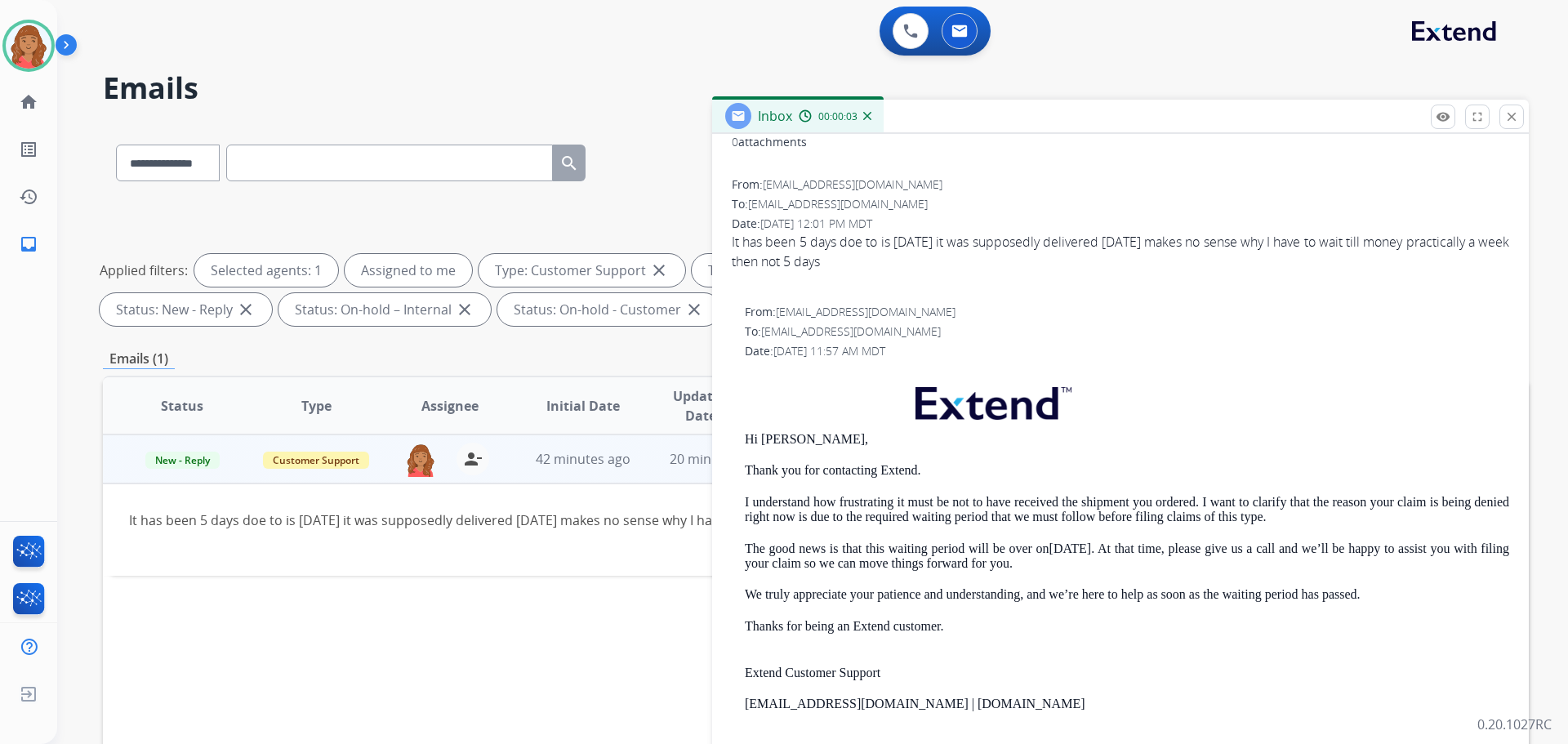
scroll to position [0, 0]
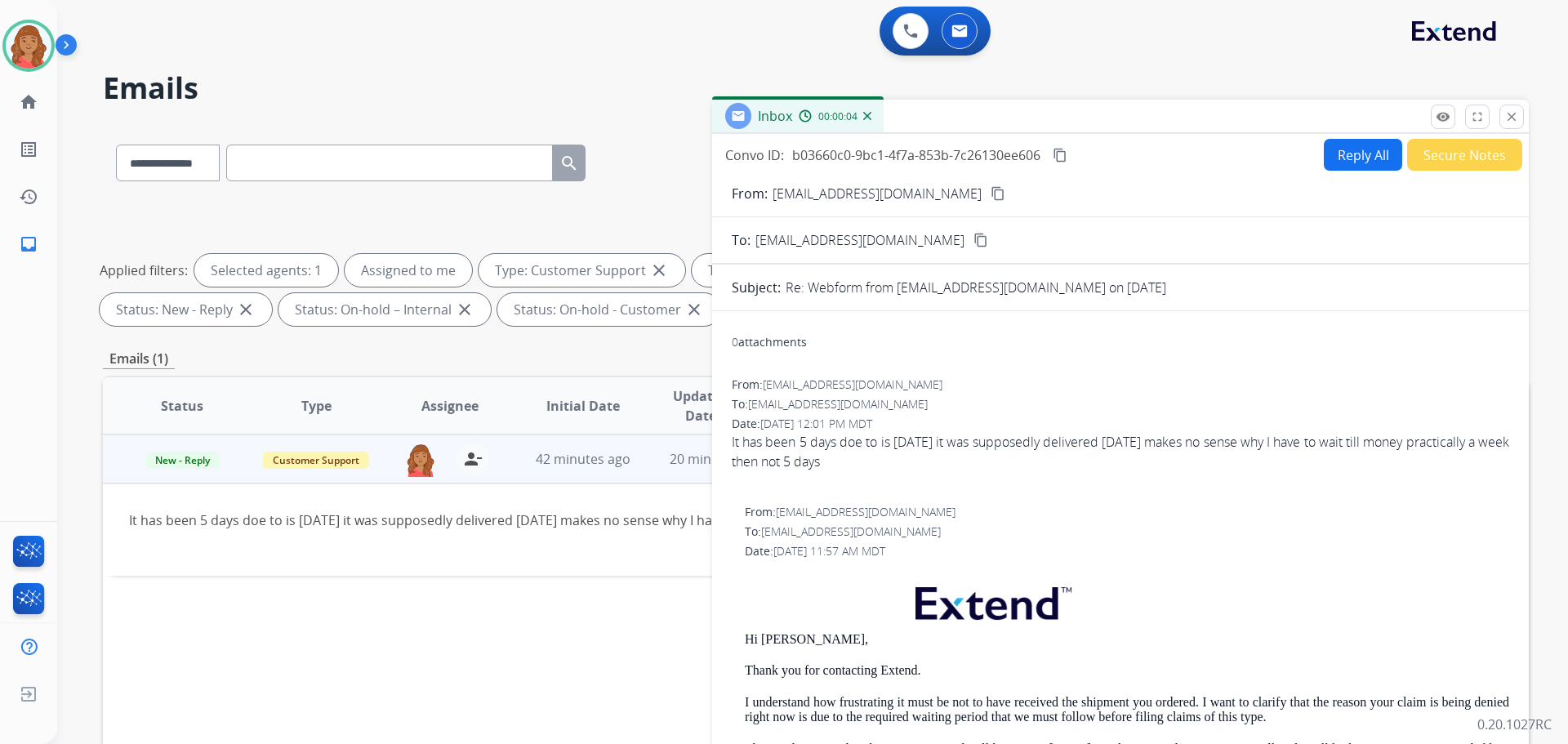
click at [1366, 154] on button "Reply All" at bounding box center [1363, 154] width 79 height 32
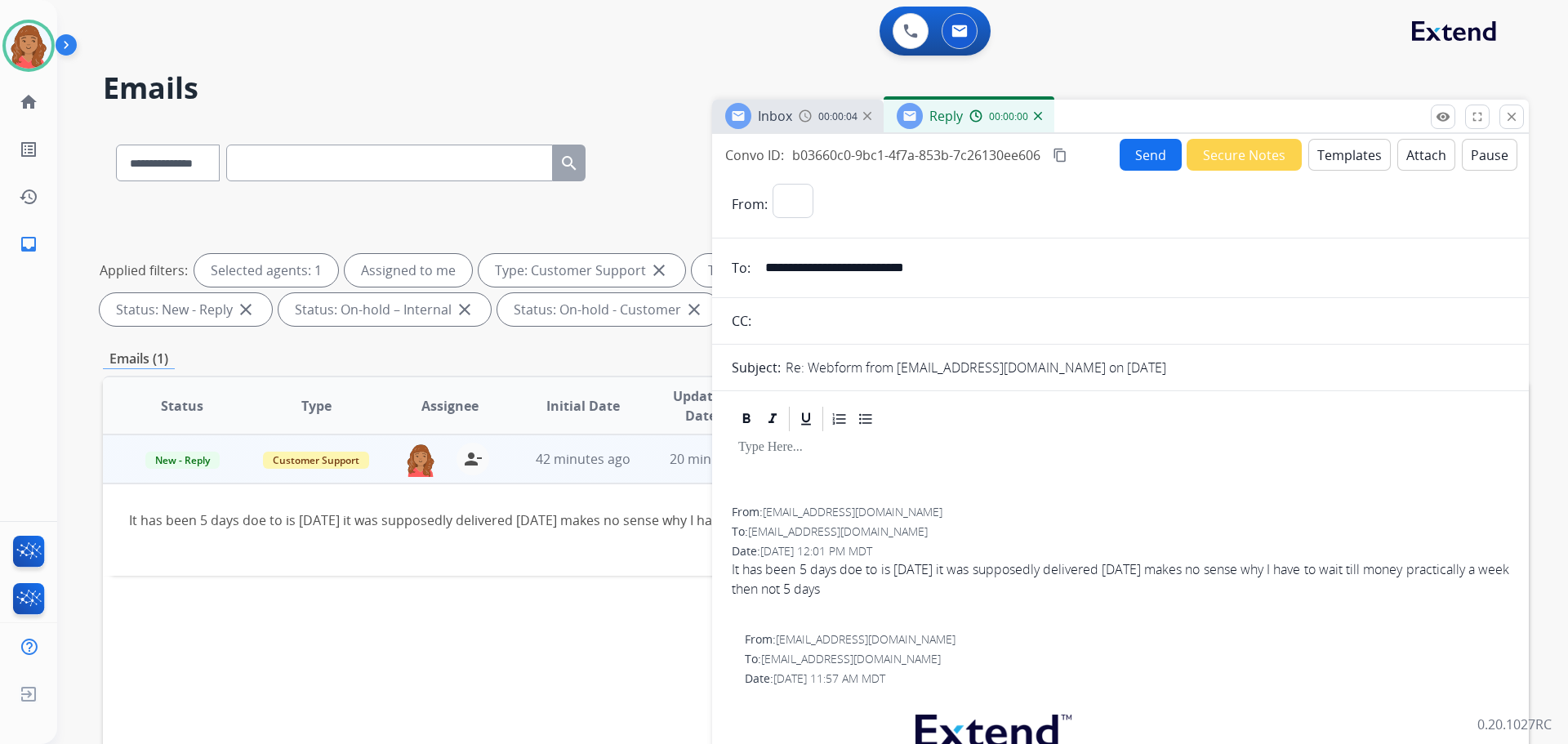
select select "**********"
click at [1340, 144] on button "Templates" at bounding box center [1350, 154] width 83 height 32
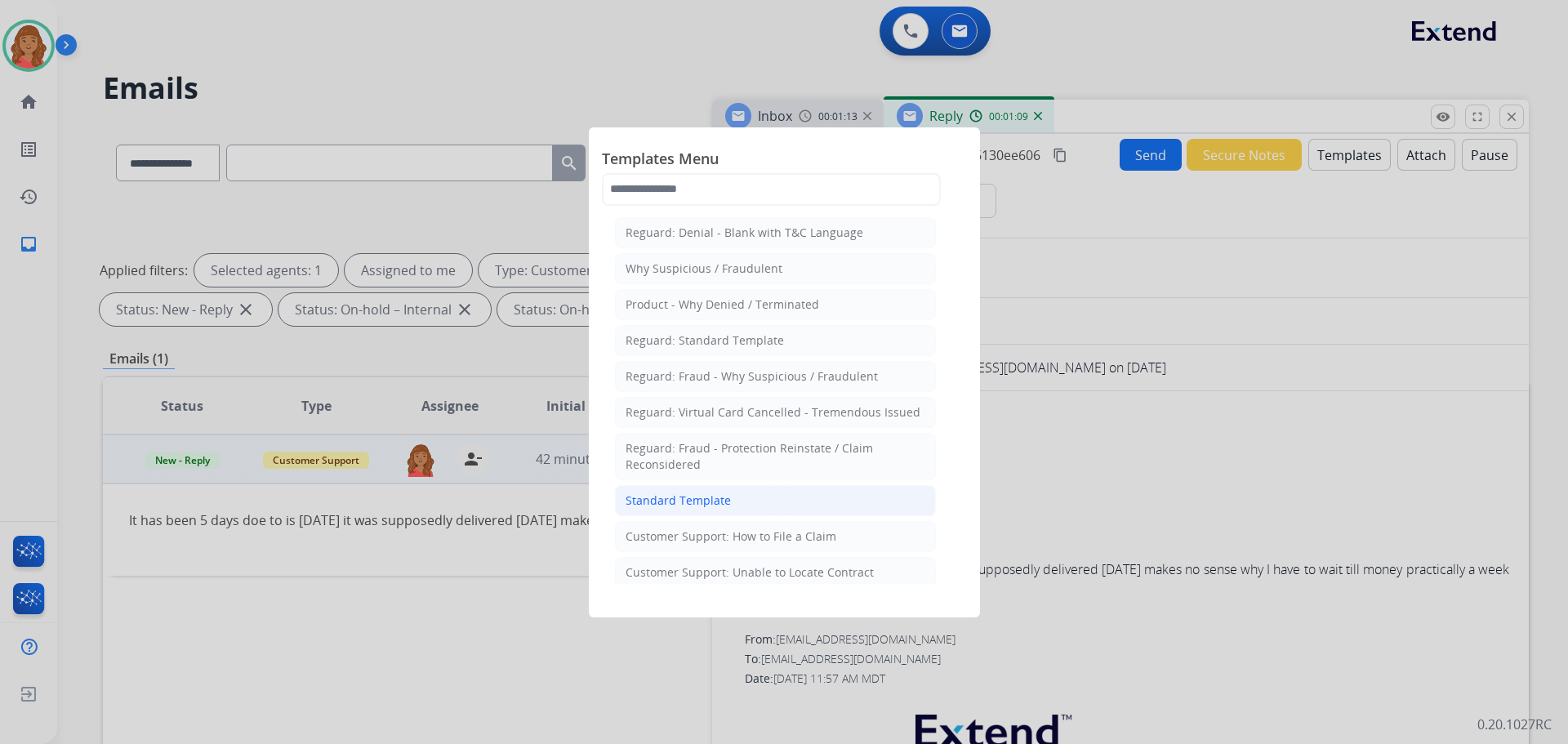
click at [717, 500] on div "Standard Template" at bounding box center [678, 500] width 106 height 16
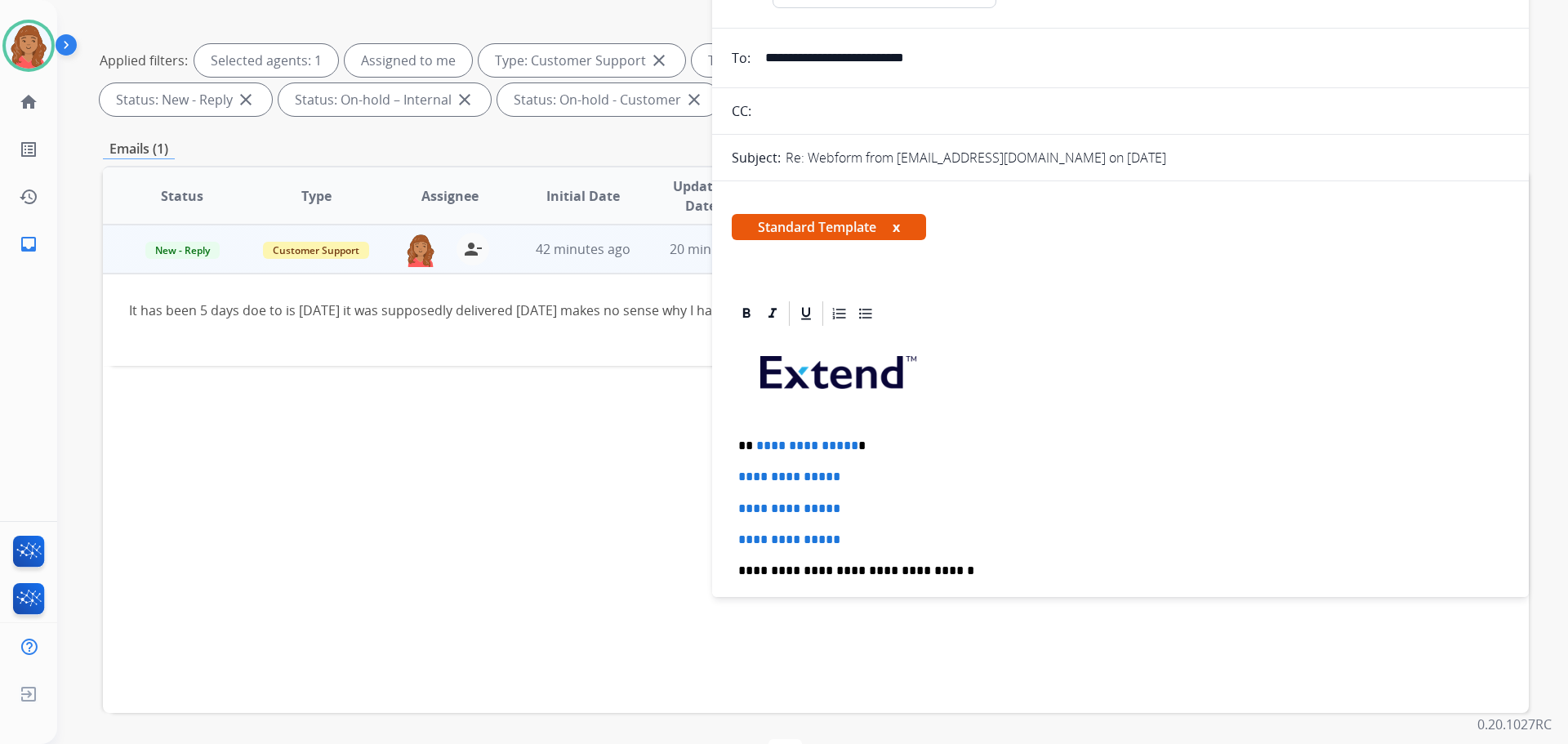
scroll to position [264, 0]
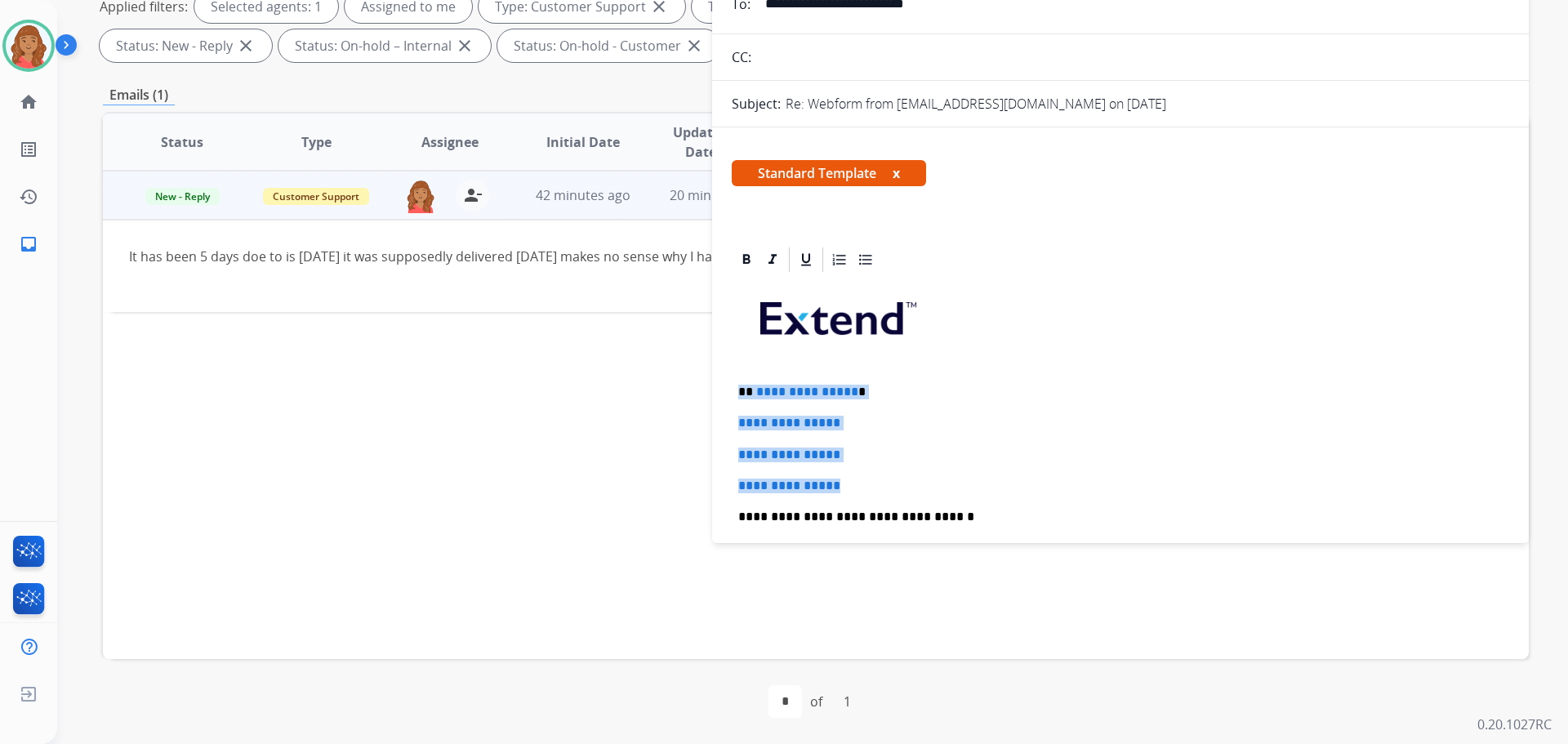
drag, startPoint x: 867, startPoint y: 486, endPoint x: 733, endPoint y: 386, distance: 167.2
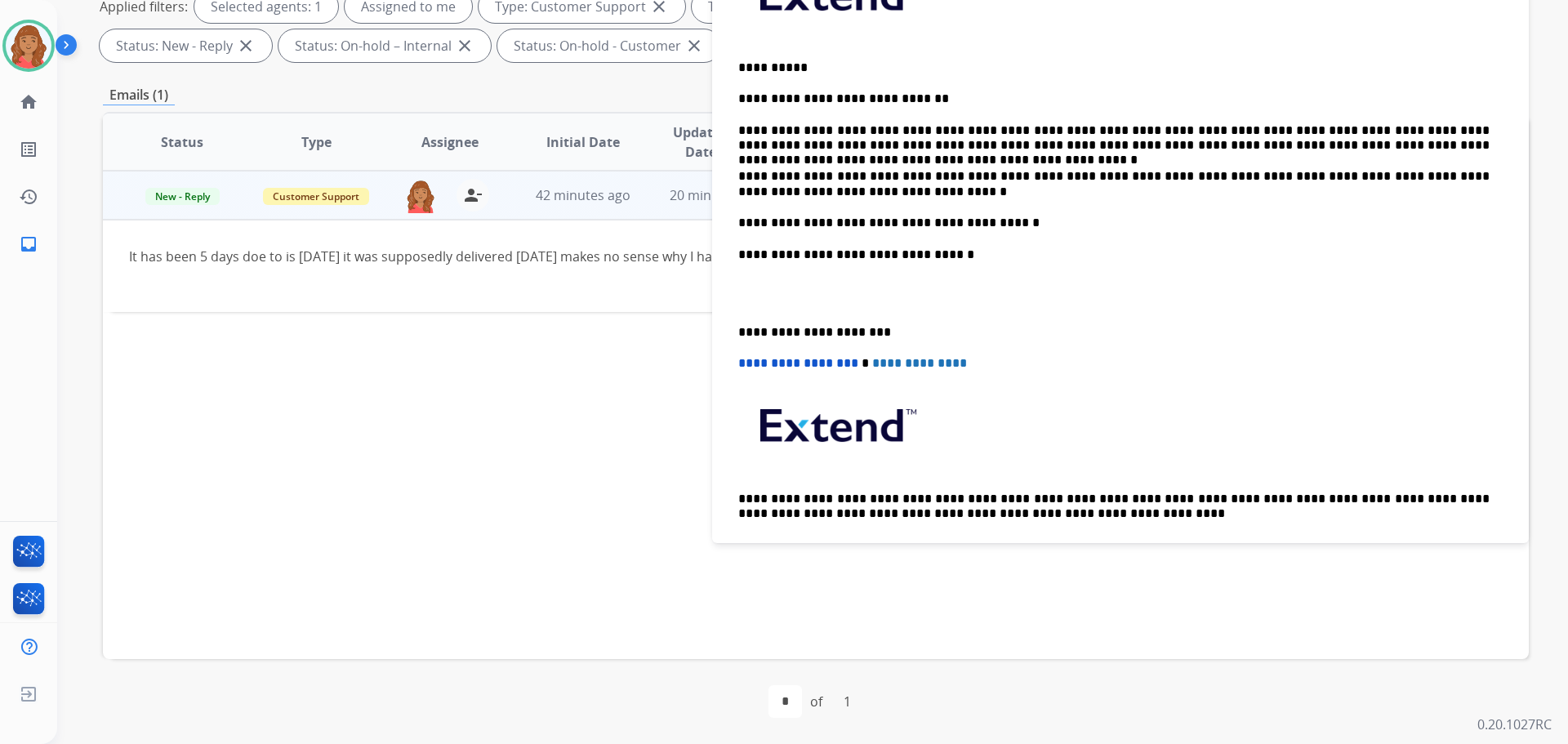
scroll to position [327, 0]
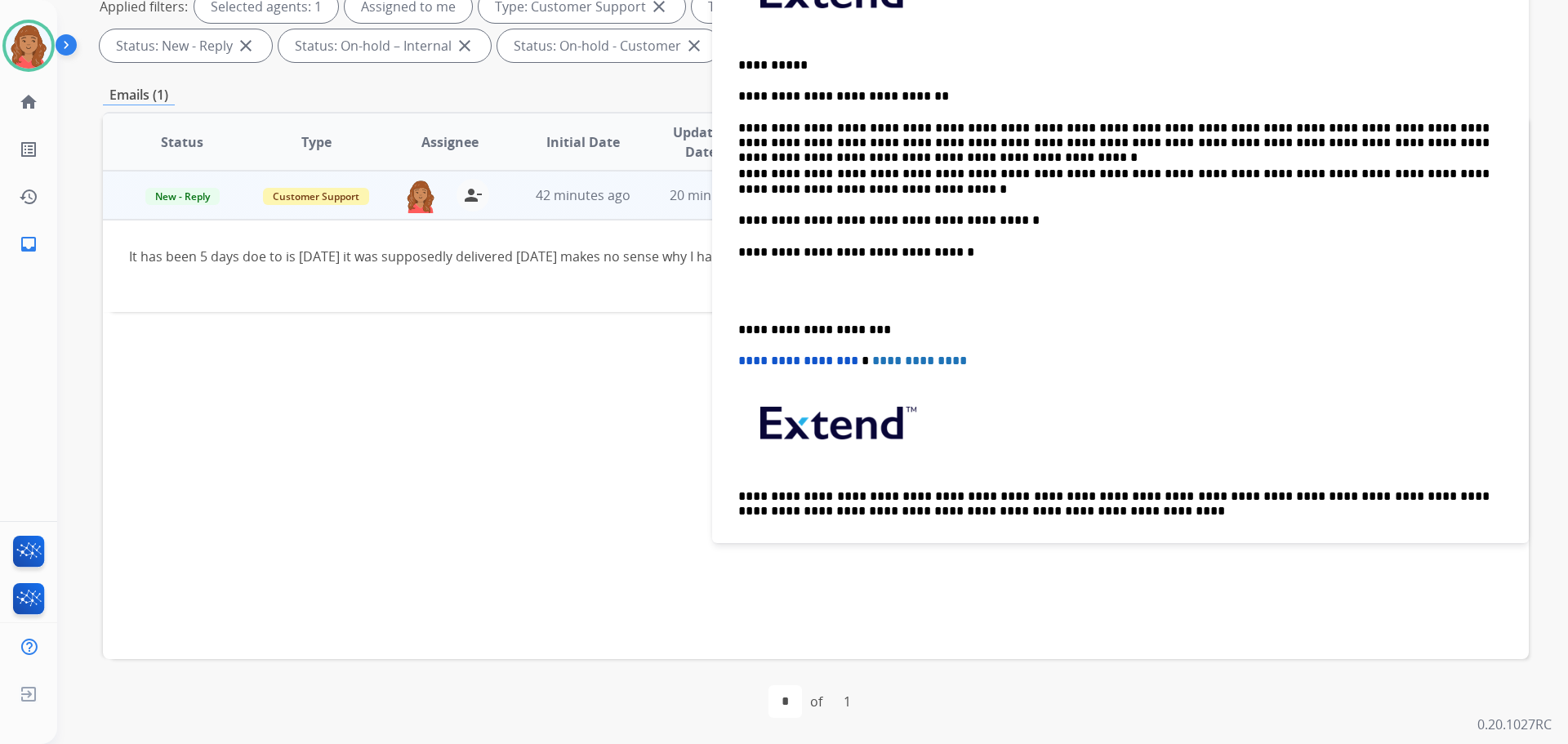
click at [736, 325] on div "**********" at bounding box center [1121, 260] width 777 height 624
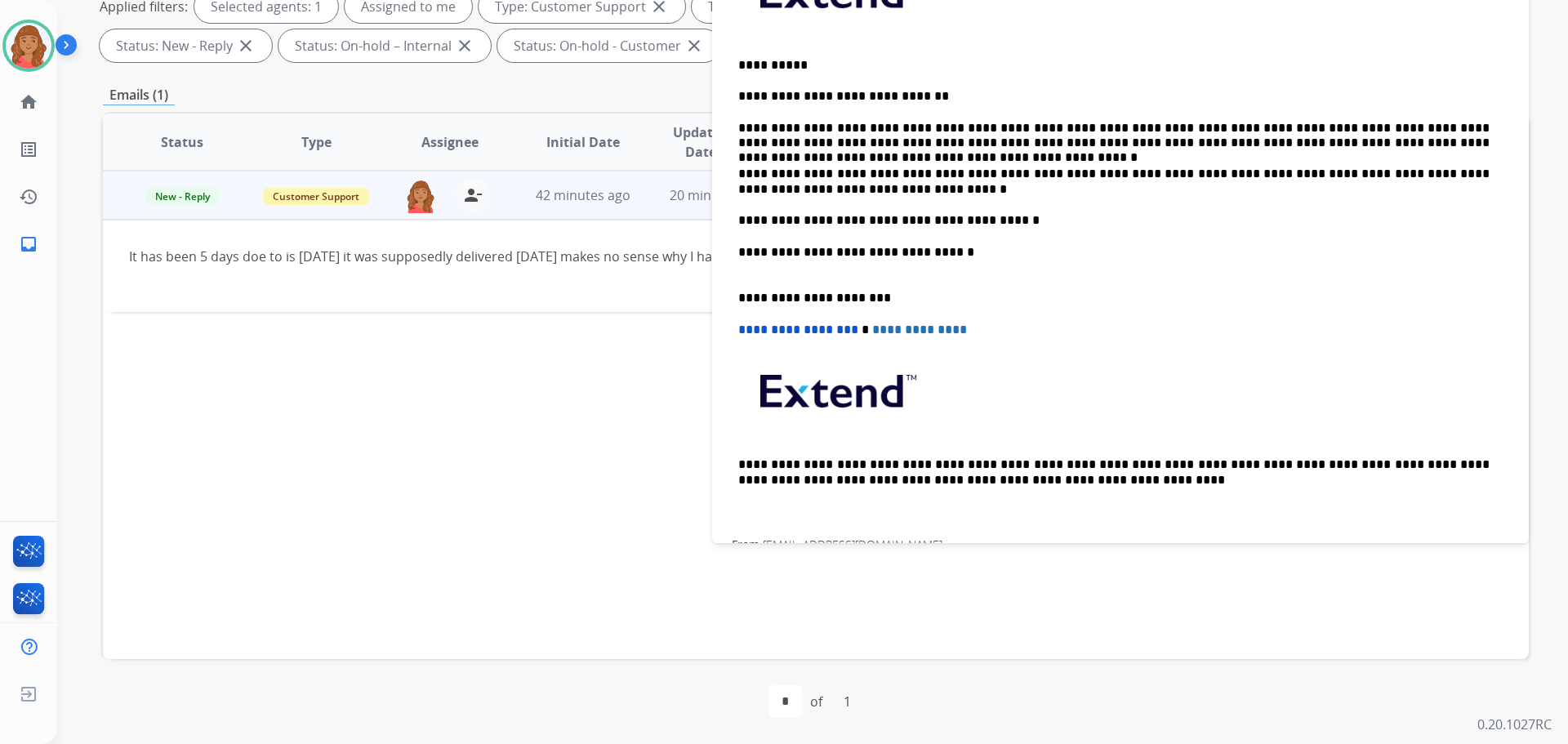
click at [1382, 126] on p "**********" at bounding box center [1114, 136] width 751 height 30
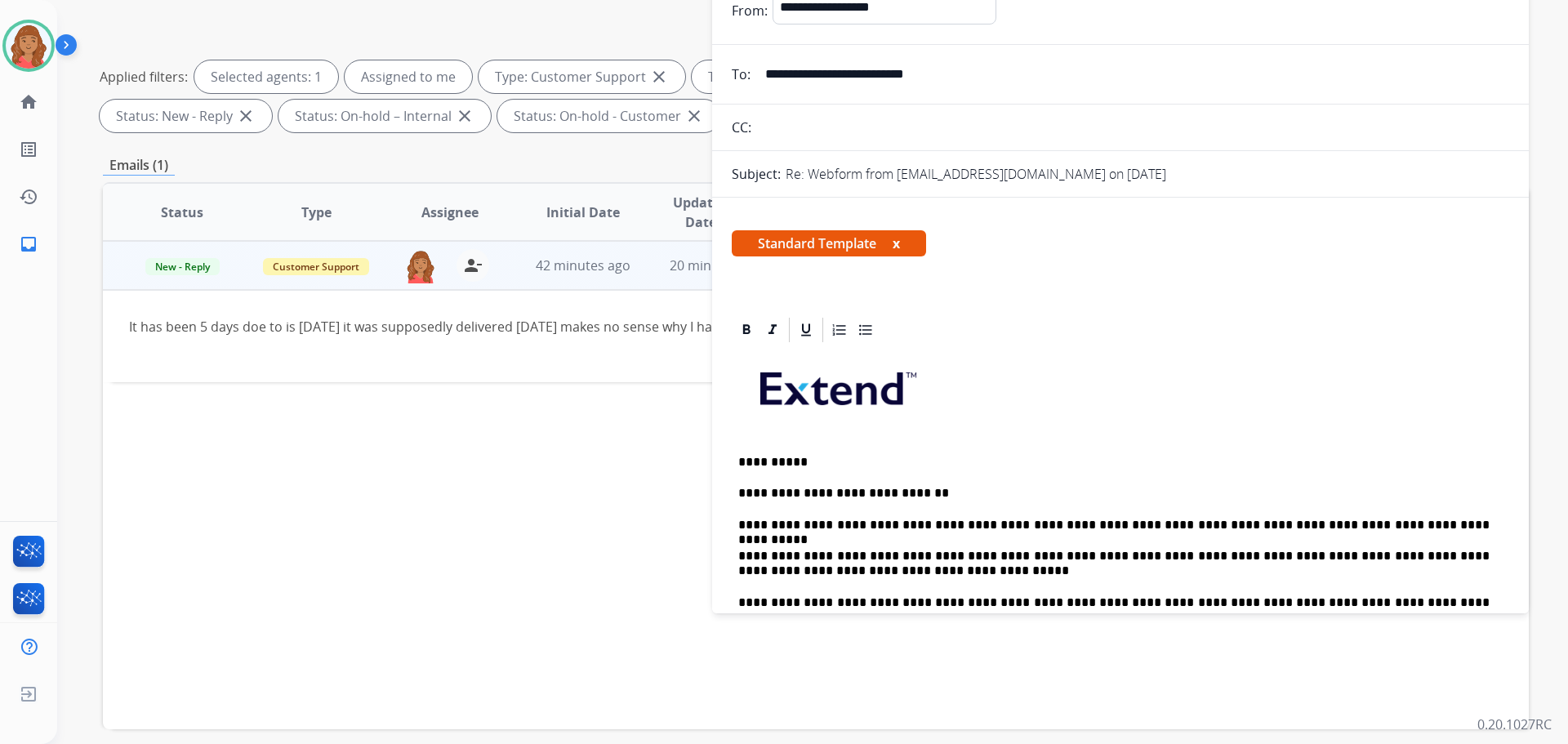
scroll to position [0, 0]
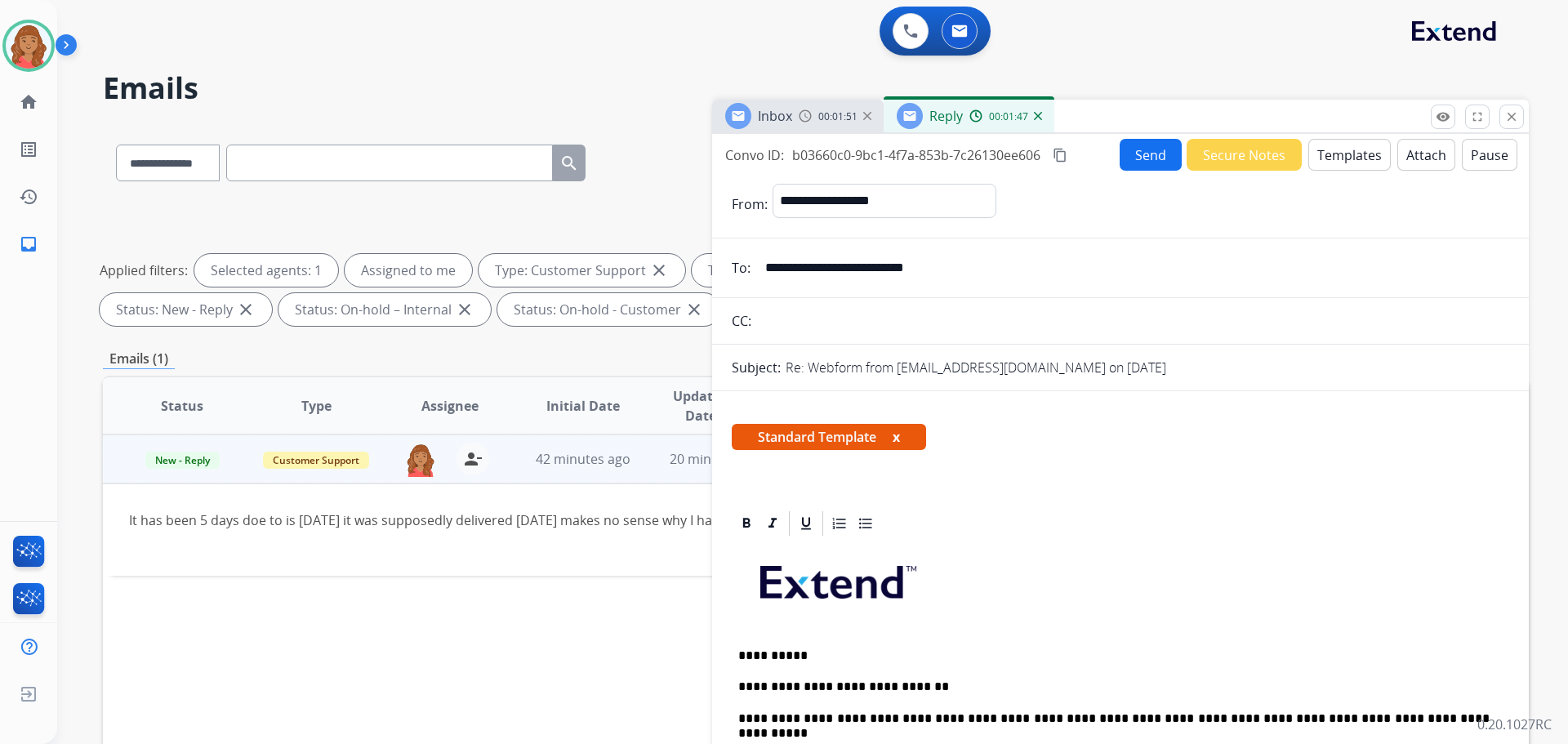
click at [1120, 144] on button "Send" at bounding box center [1151, 154] width 63 height 32
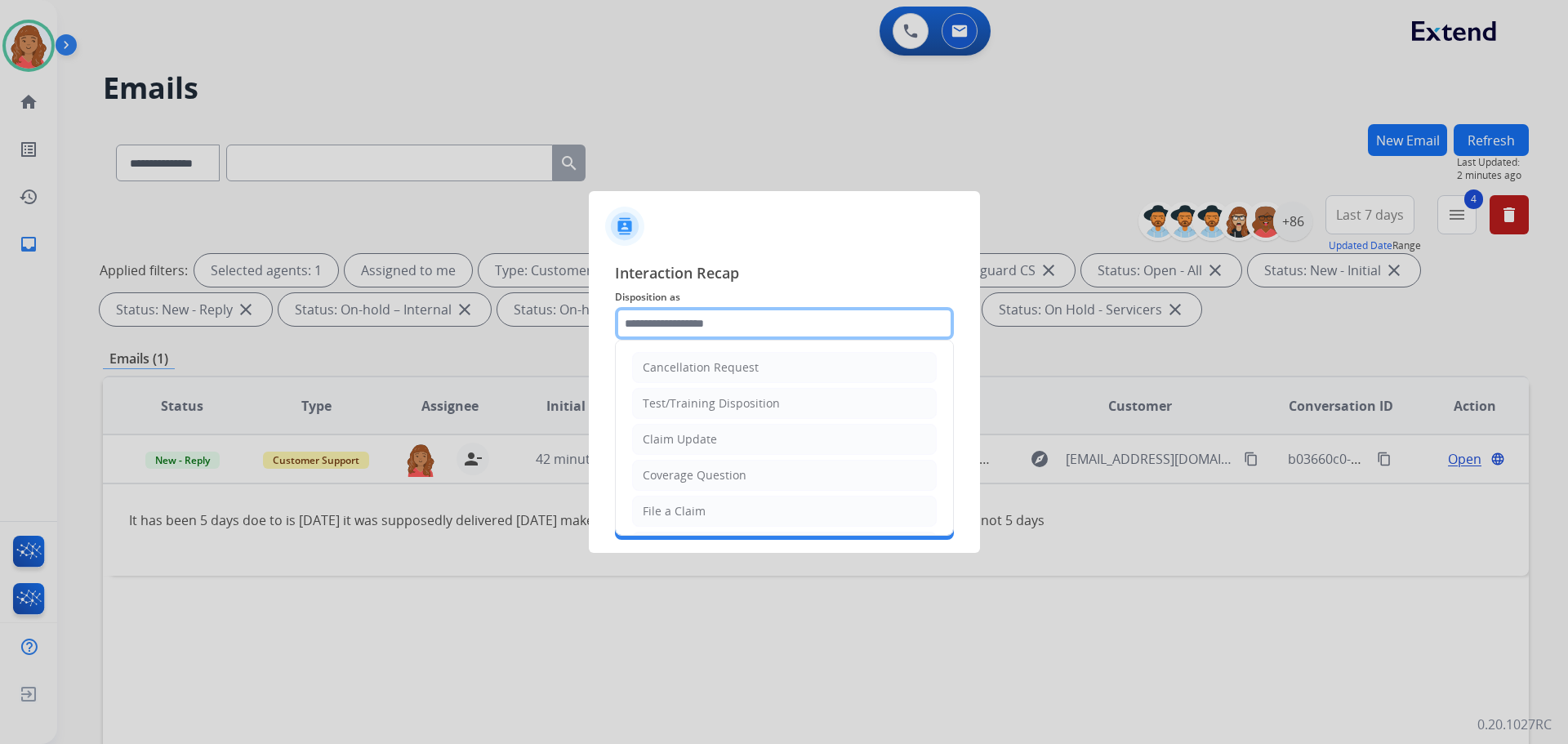
click at [722, 324] on input "text" at bounding box center [784, 323] width 339 height 33
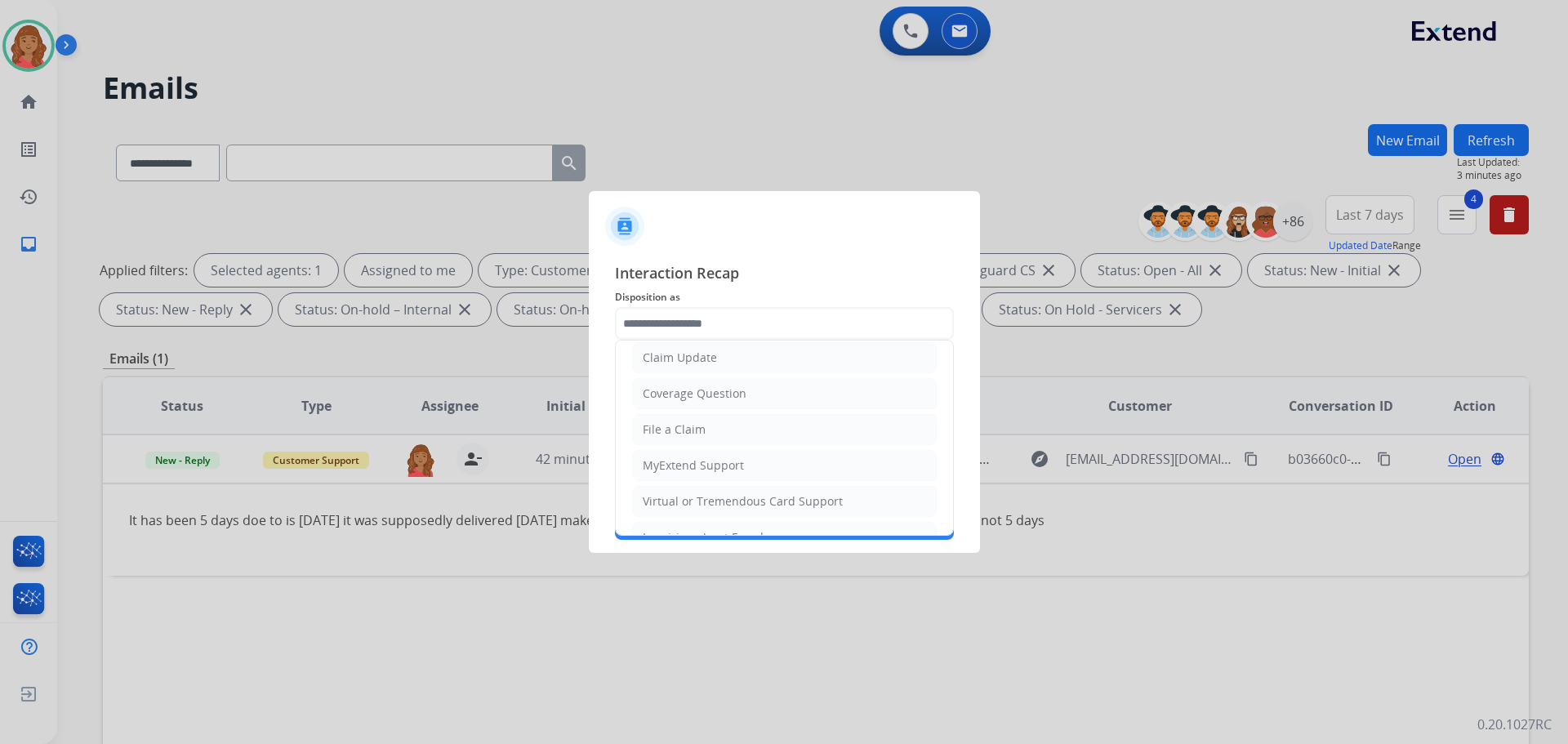
click at [685, 421] on li "File a Claim" at bounding box center [784, 429] width 305 height 31
type input "**********"
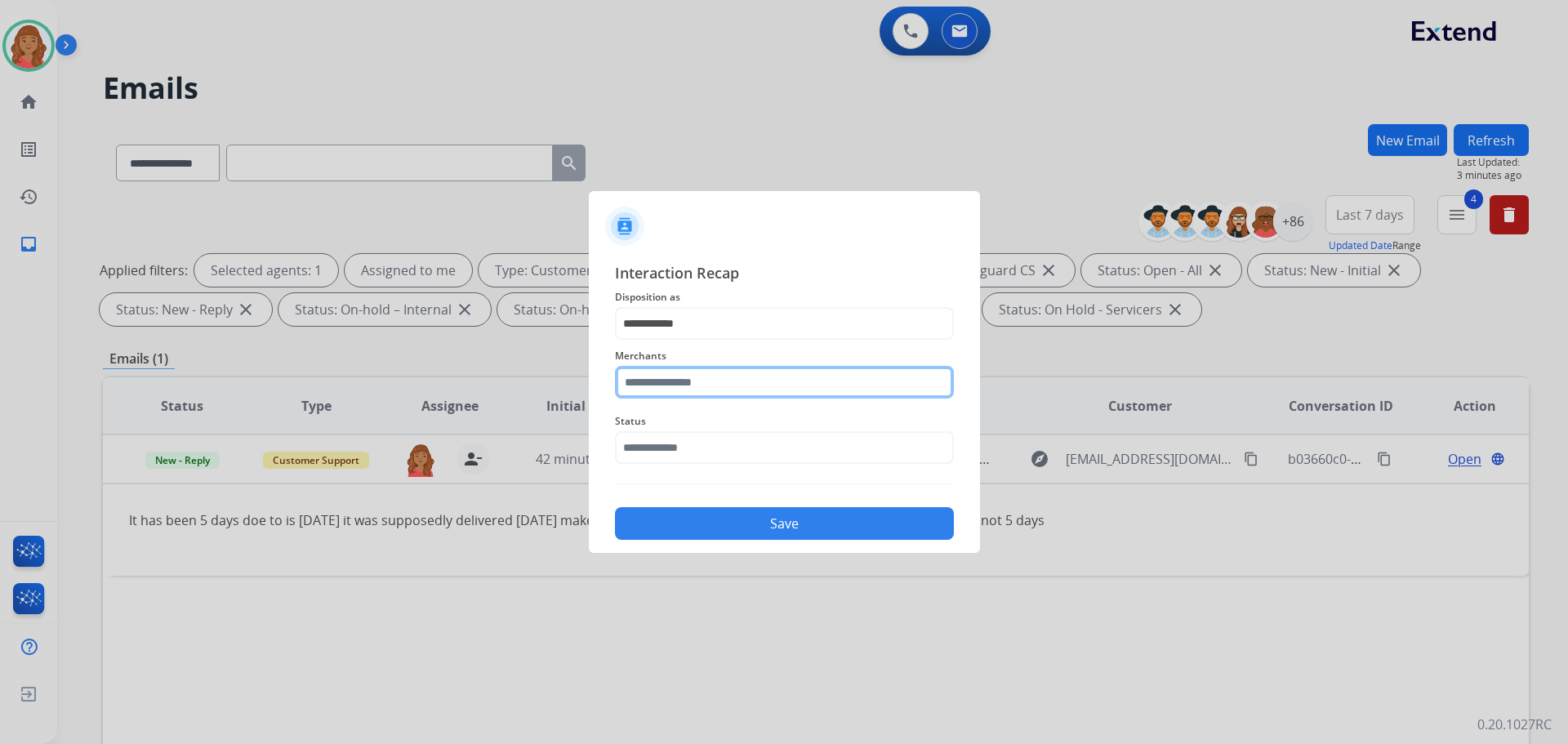
click at [686, 391] on input "text" at bounding box center [784, 382] width 339 height 33
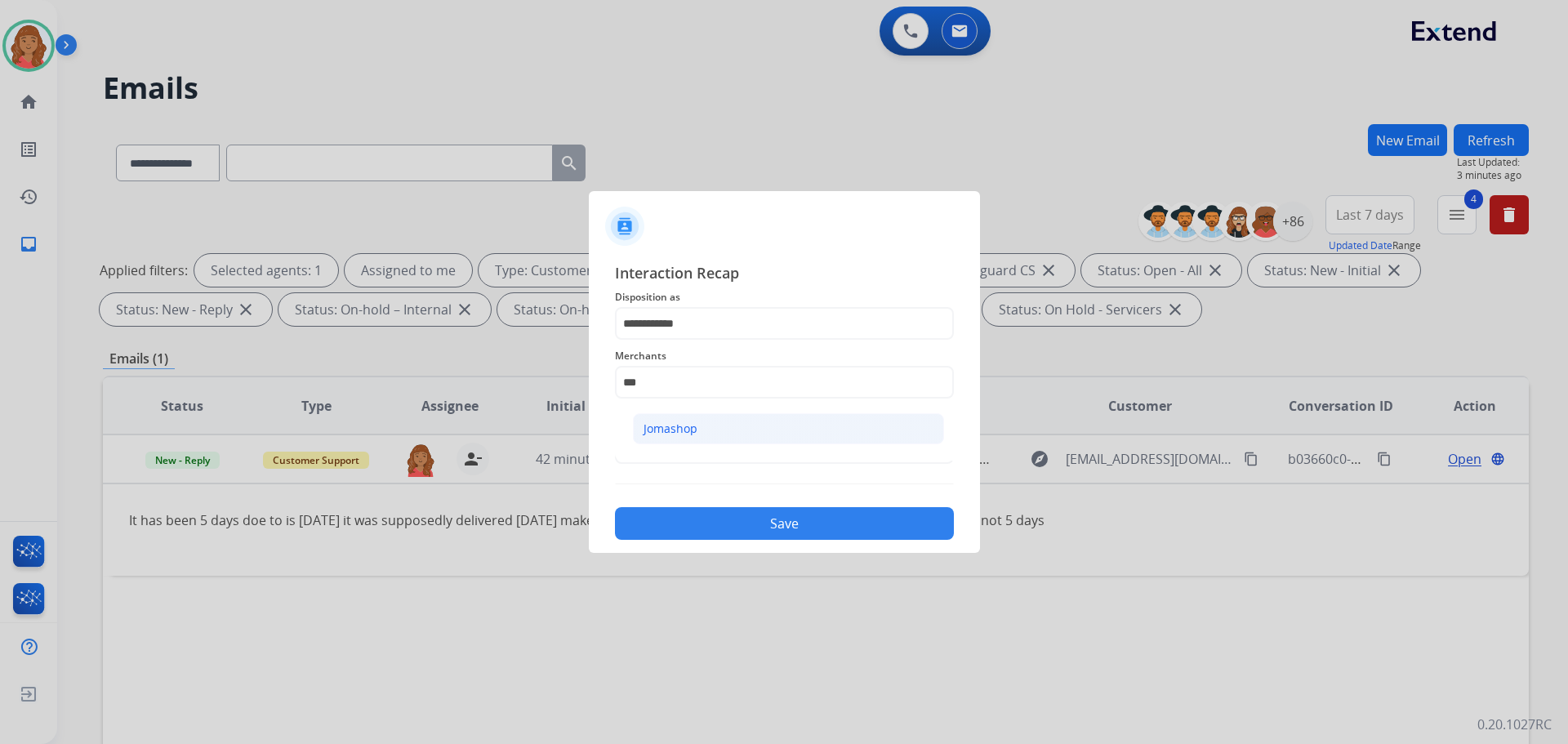
click at [696, 432] on li "Jomashop" at bounding box center [788, 429] width 311 height 31
type input "********"
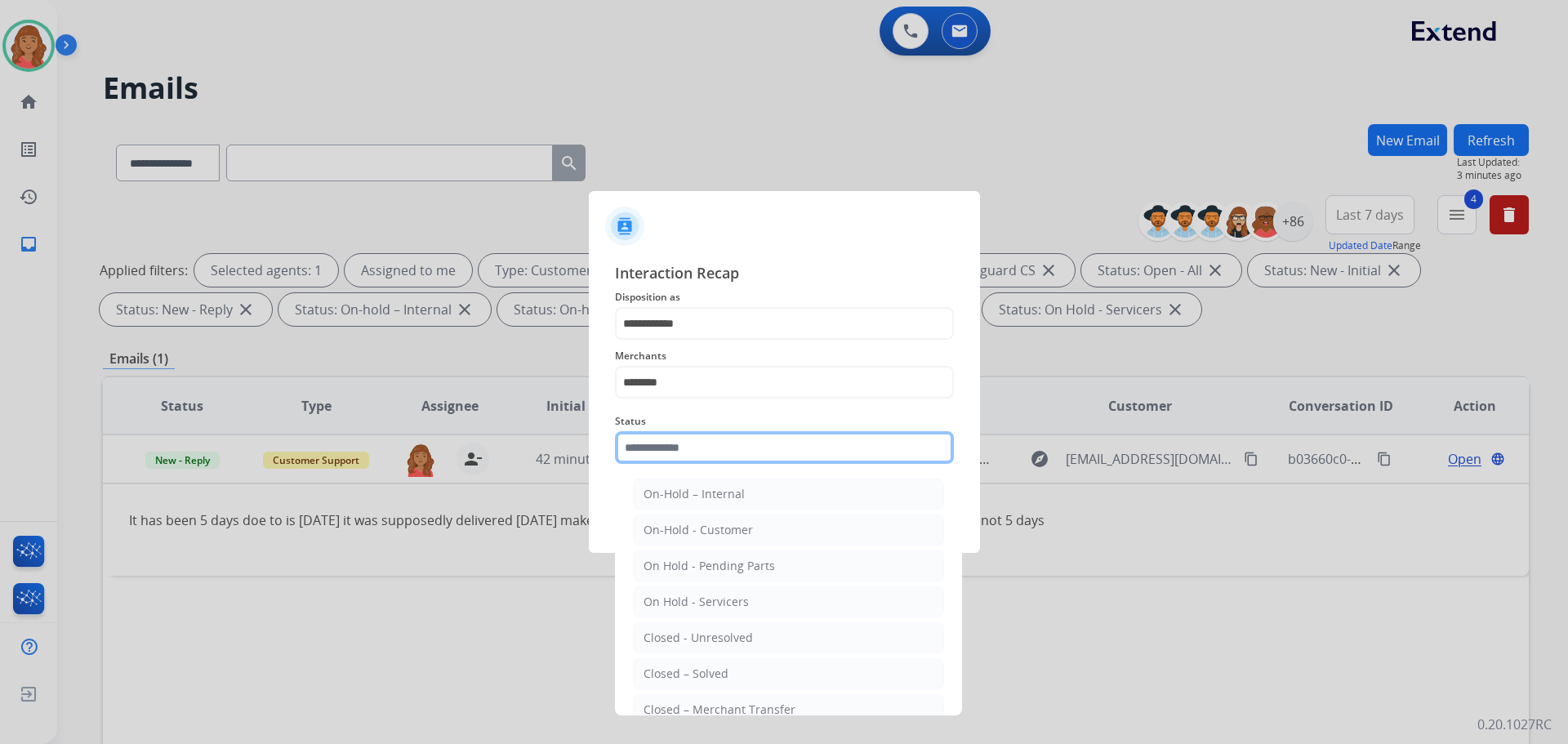
click at [700, 456] on input "text" at bounding box center [784, 448] width 339 height 33
click at [668, 680] on div "Closed – Solved" at bounding box center [686, 674] width 85 height 16
type input "**********"
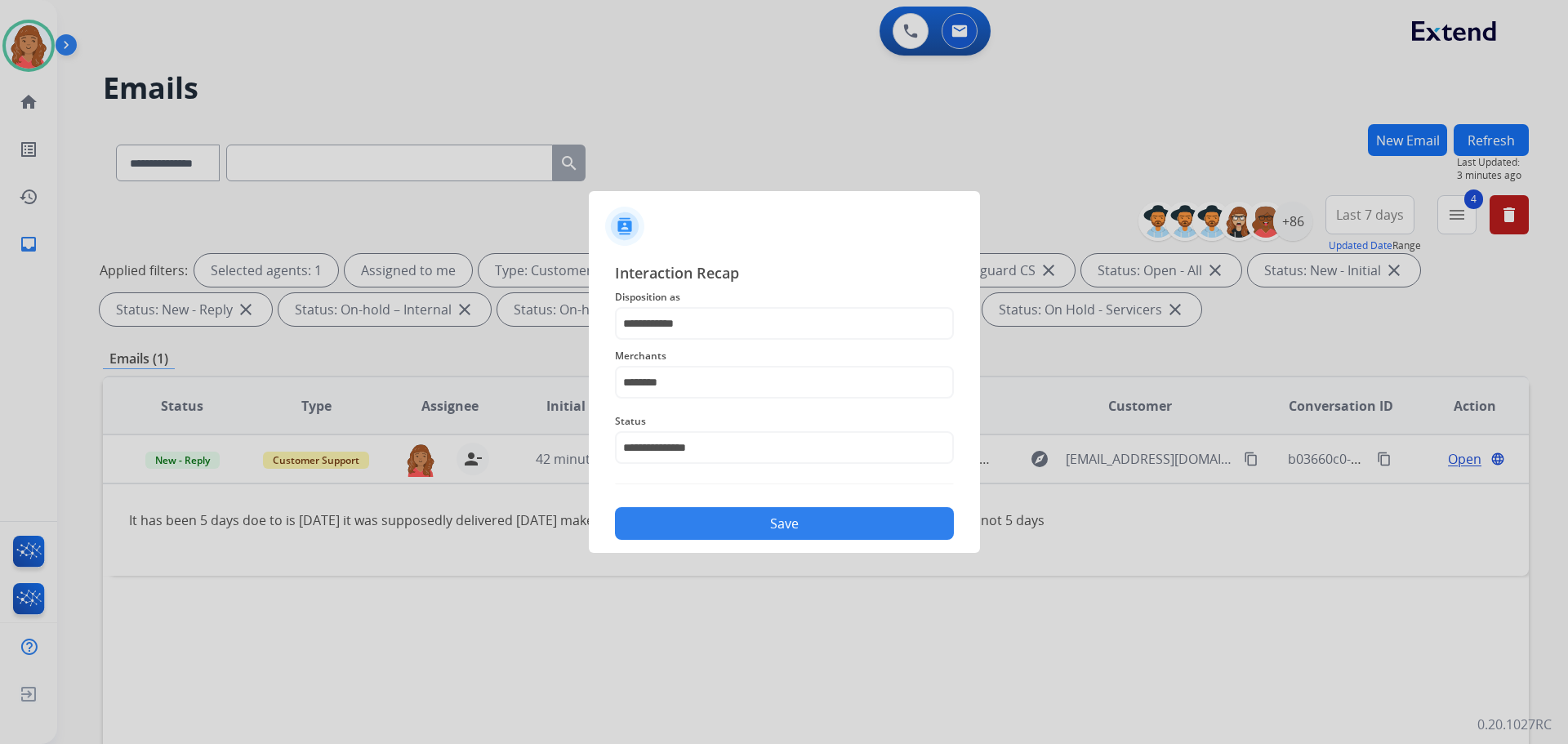
click at [766, 514] on button "Save" at bounding box center [784, 524] width 339 height 33
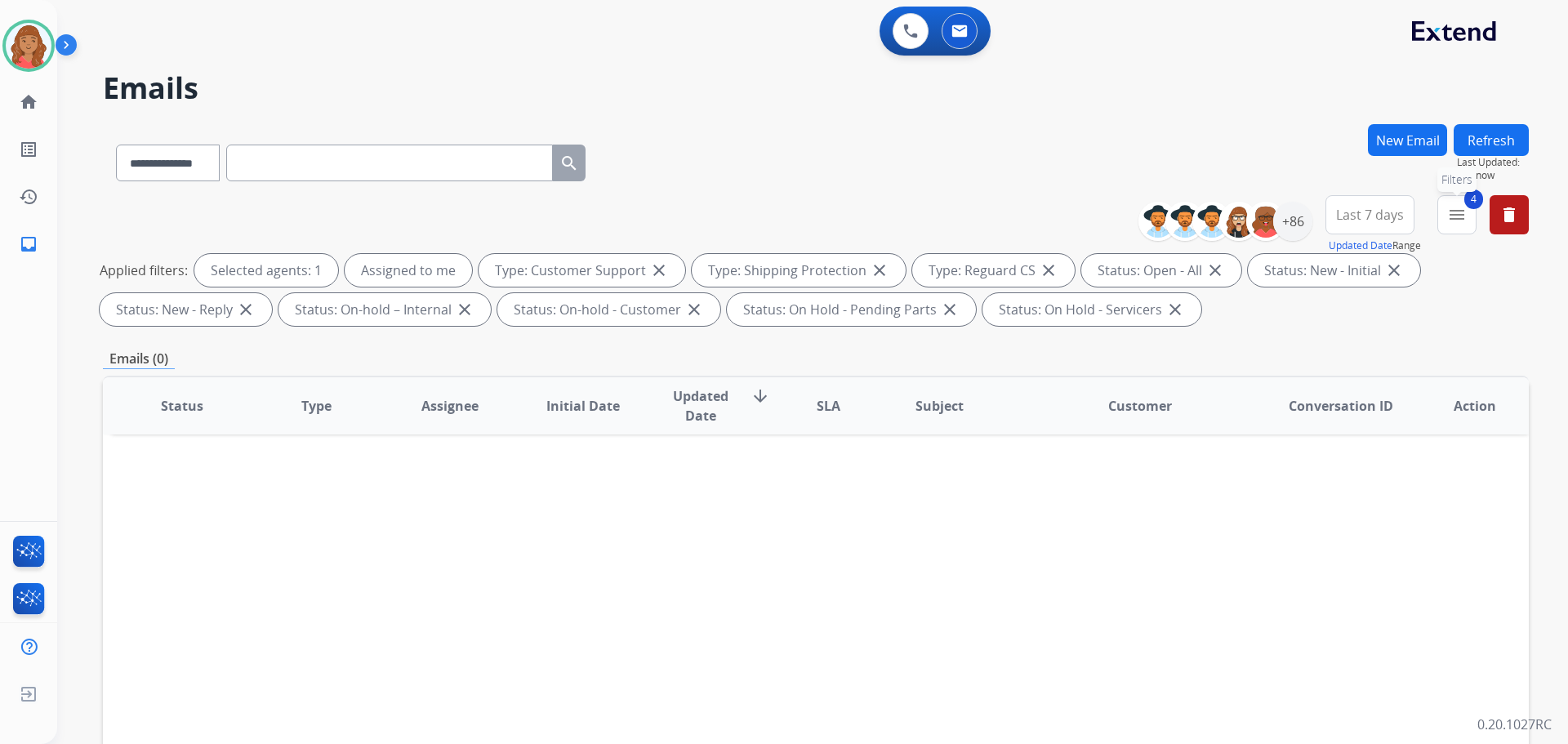
click at [1452, 222] on mat-icon "menu" at bounding box center [1457, 215] width 19 height 19
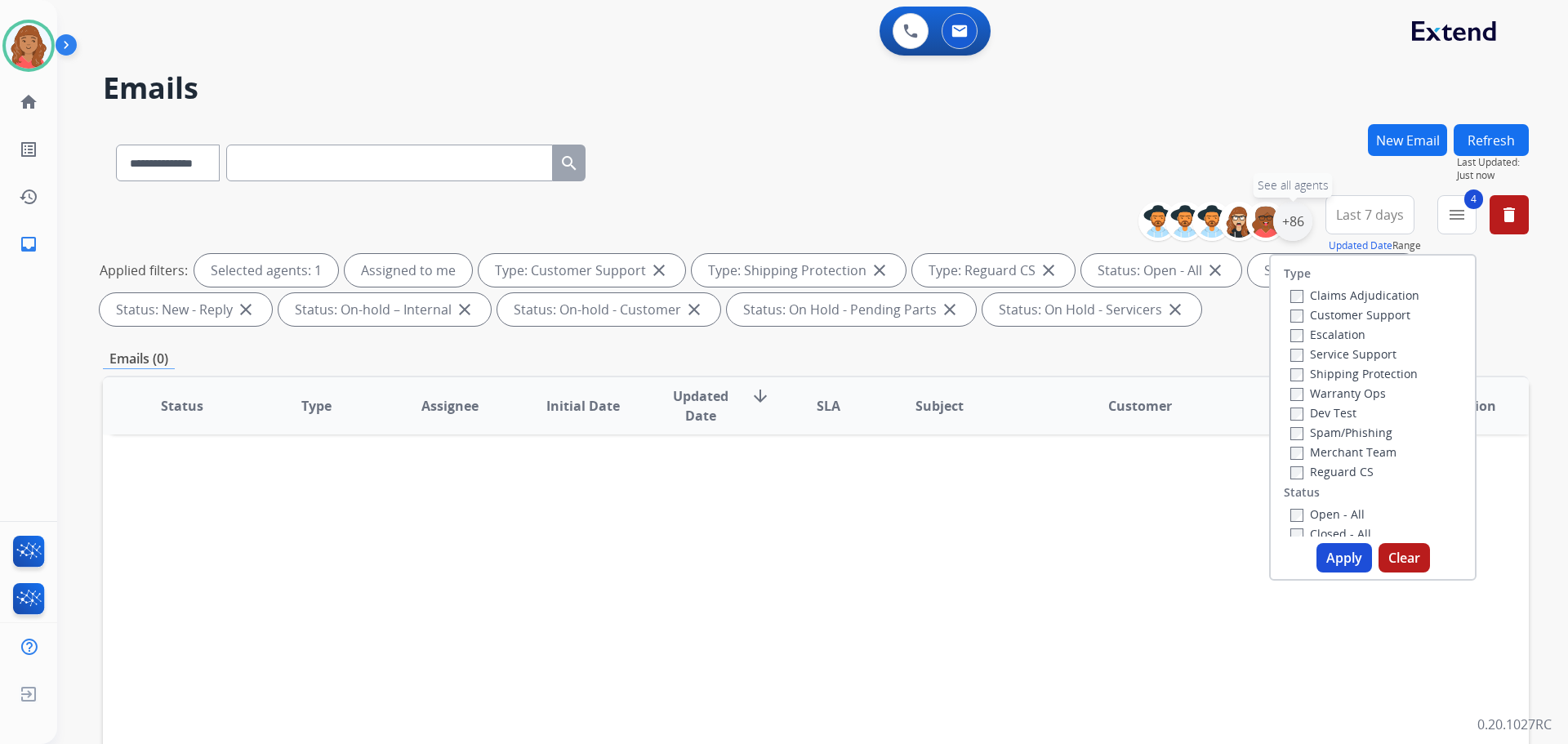
click at [1292, 231] on div "+86" at bounding box center [1293, 221] width 39 height 39
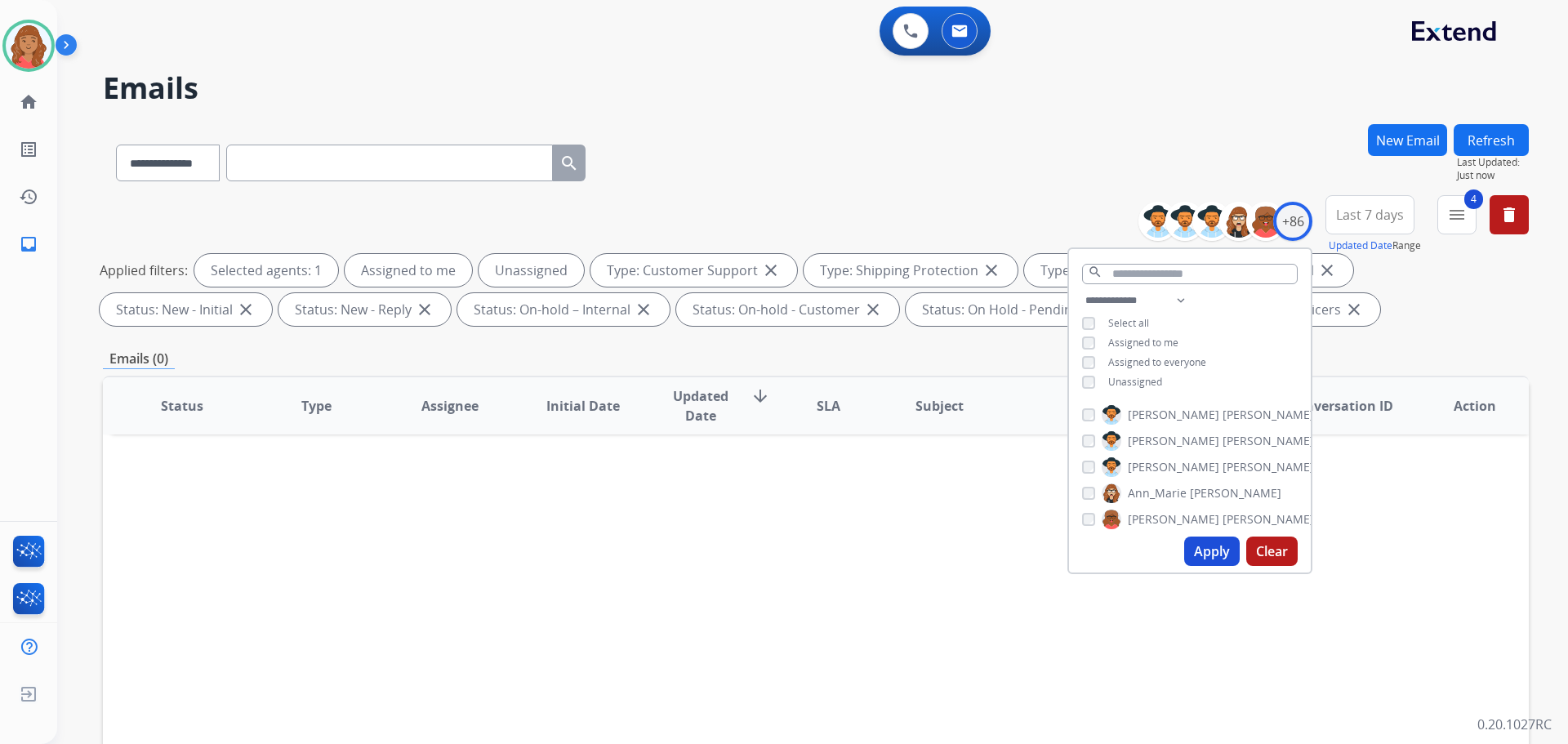
drag, startPoint x: 1196, startPoint y: 569, endPoint x: 1194, endPoint y: 560, distance: 9.2
click at [1196, 568] on div "Apply Clear" at bounding box center [1189, 552] width 241 height 42
click at [1194, 557] on button "Apply" at bounding box center [1212, 552] width 56 height 30
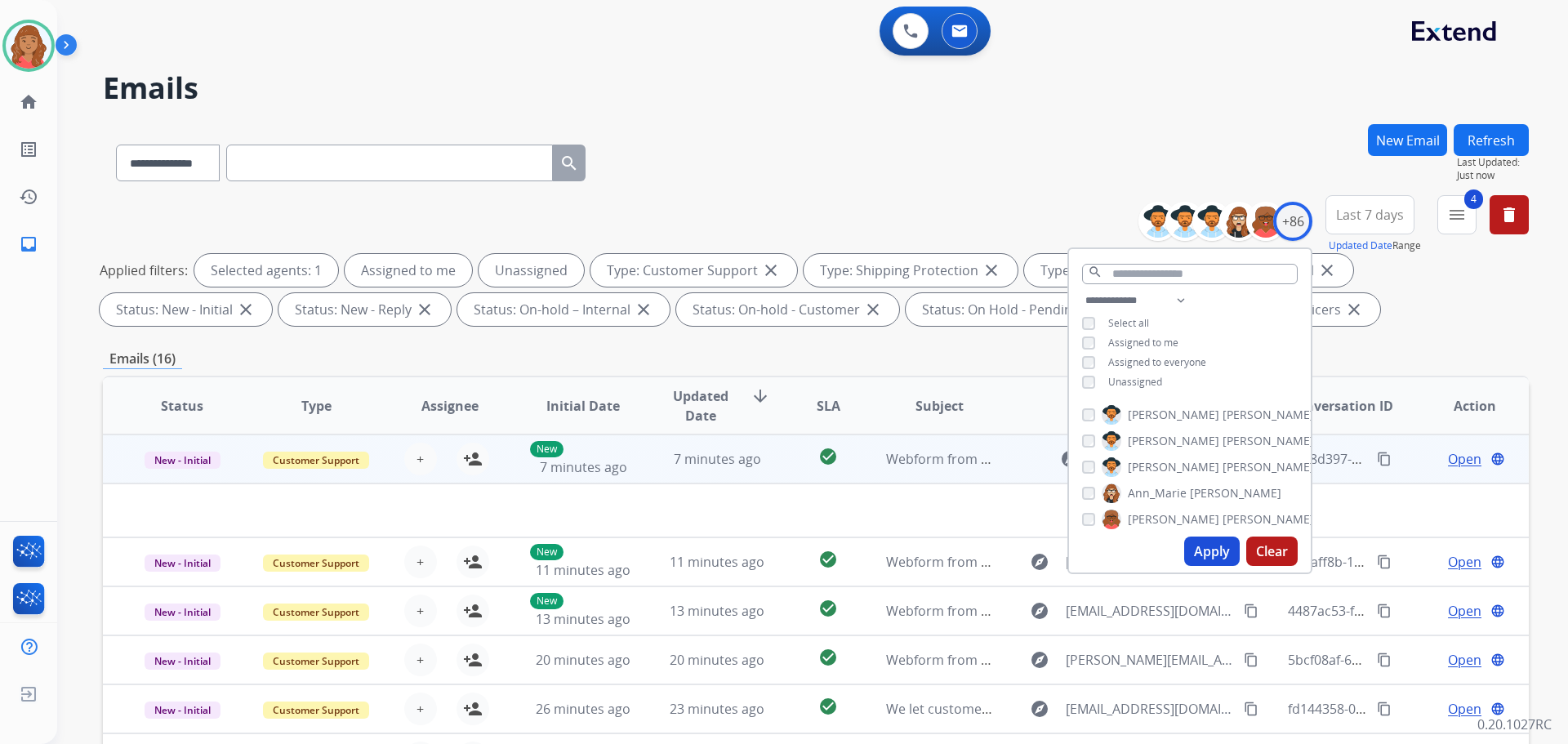
click at [640, 494] on td at bounding box center [682, 511] width 1159 height 54
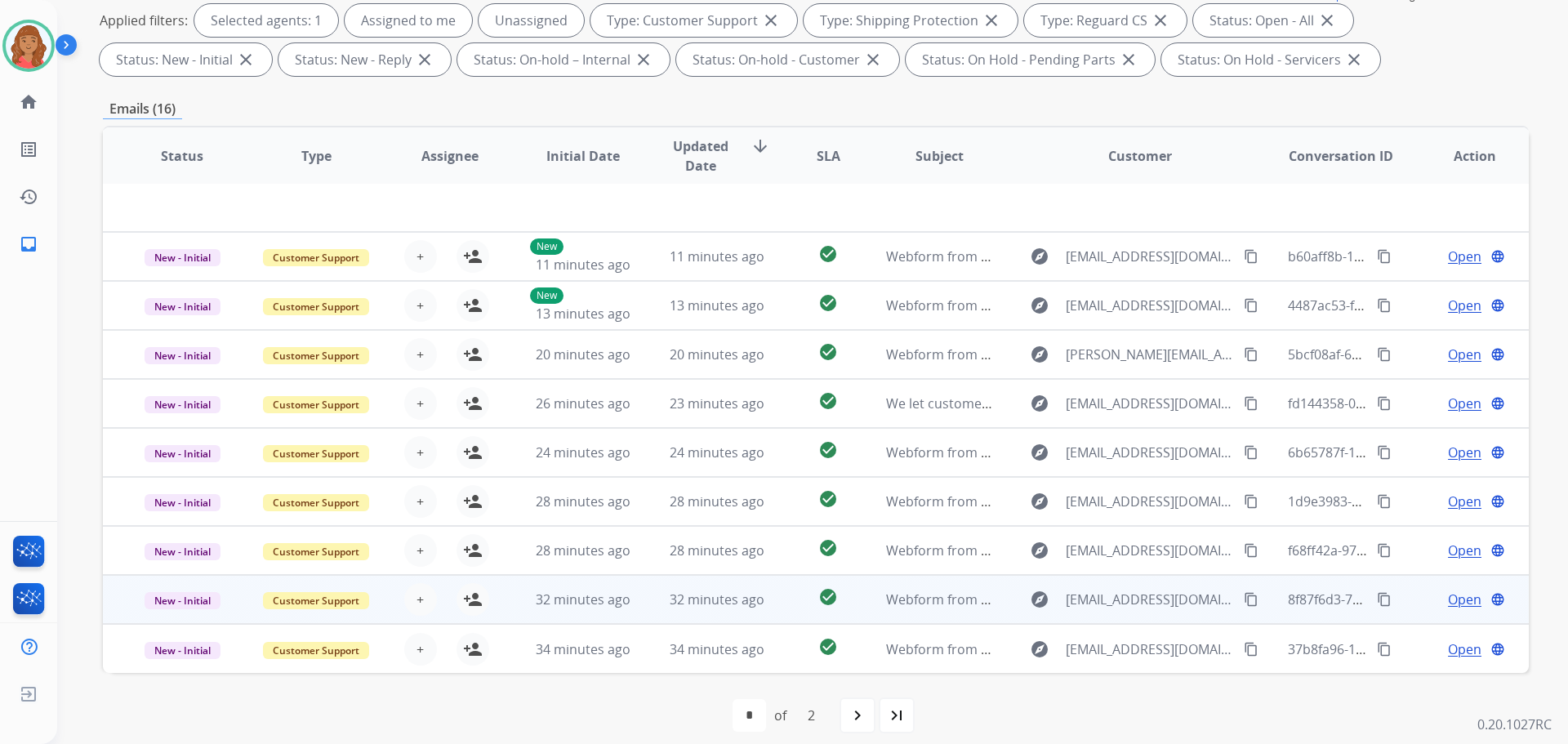
scroll to position [264, 0]
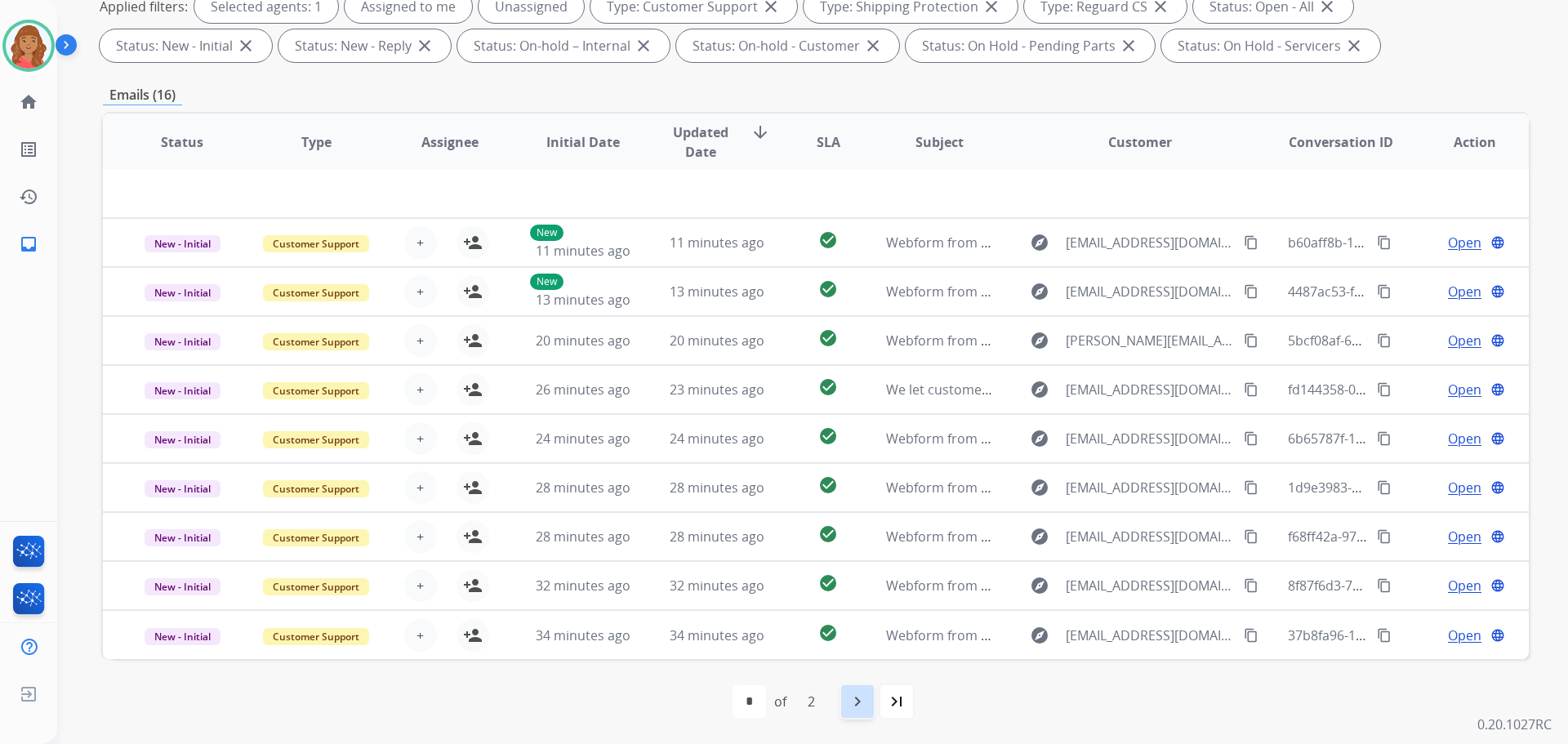
click at [855, 701] on mat-icon "navigate_next" at bounding box center [857, 702] width 19 height 19
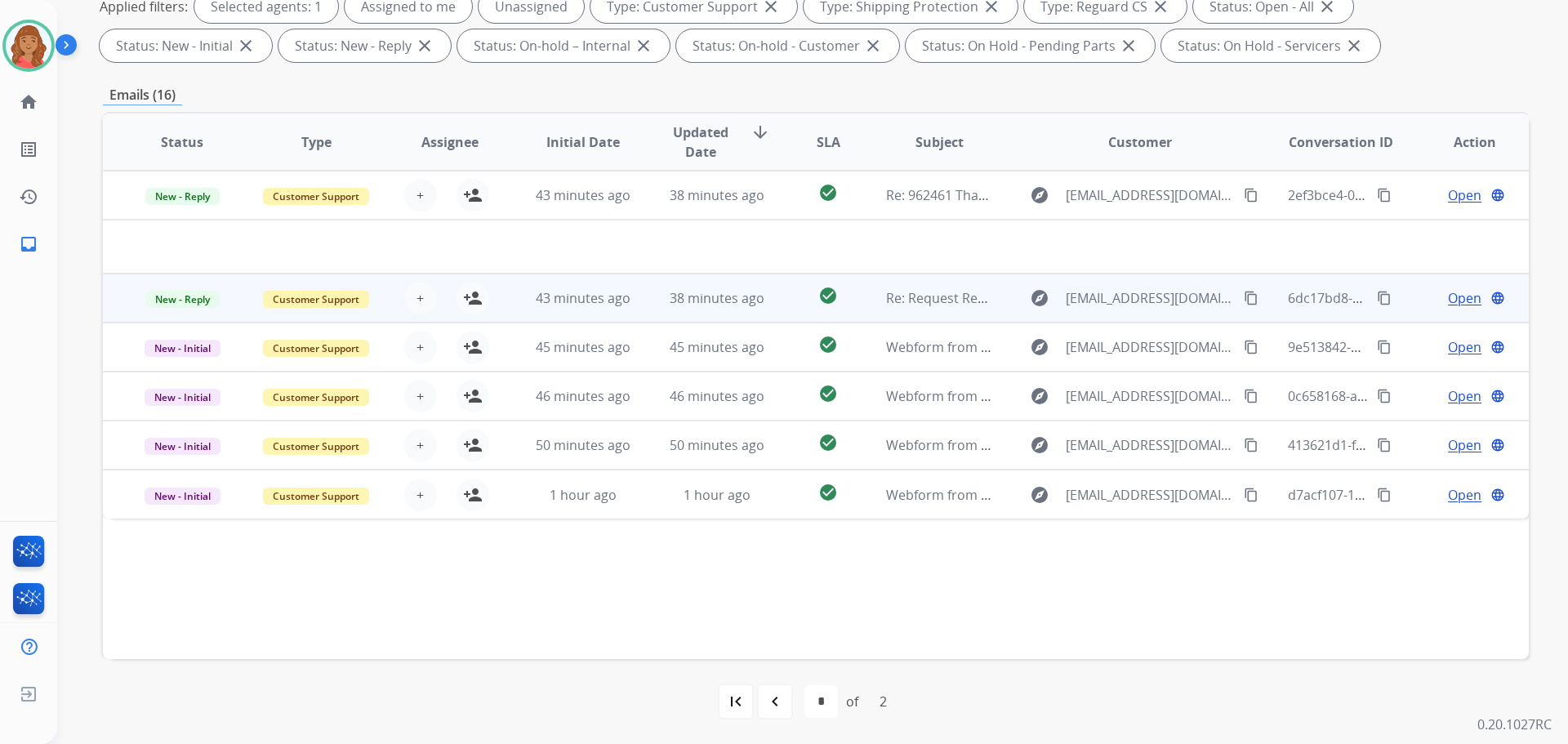
click at [638, 302] on td "38 minutes ago" at bounding box center [704, 297] width 134 height 49
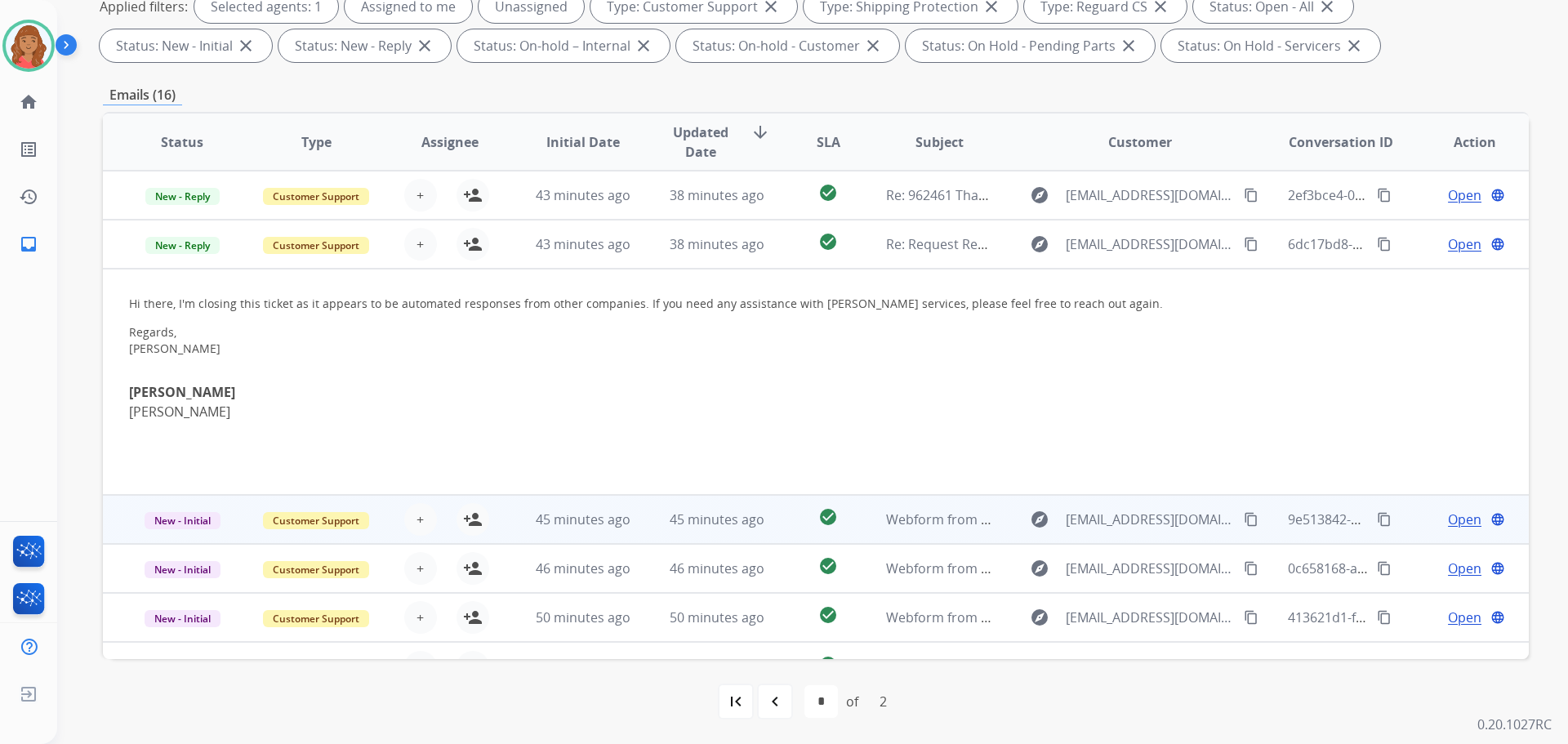
scroll to position [13, 0]
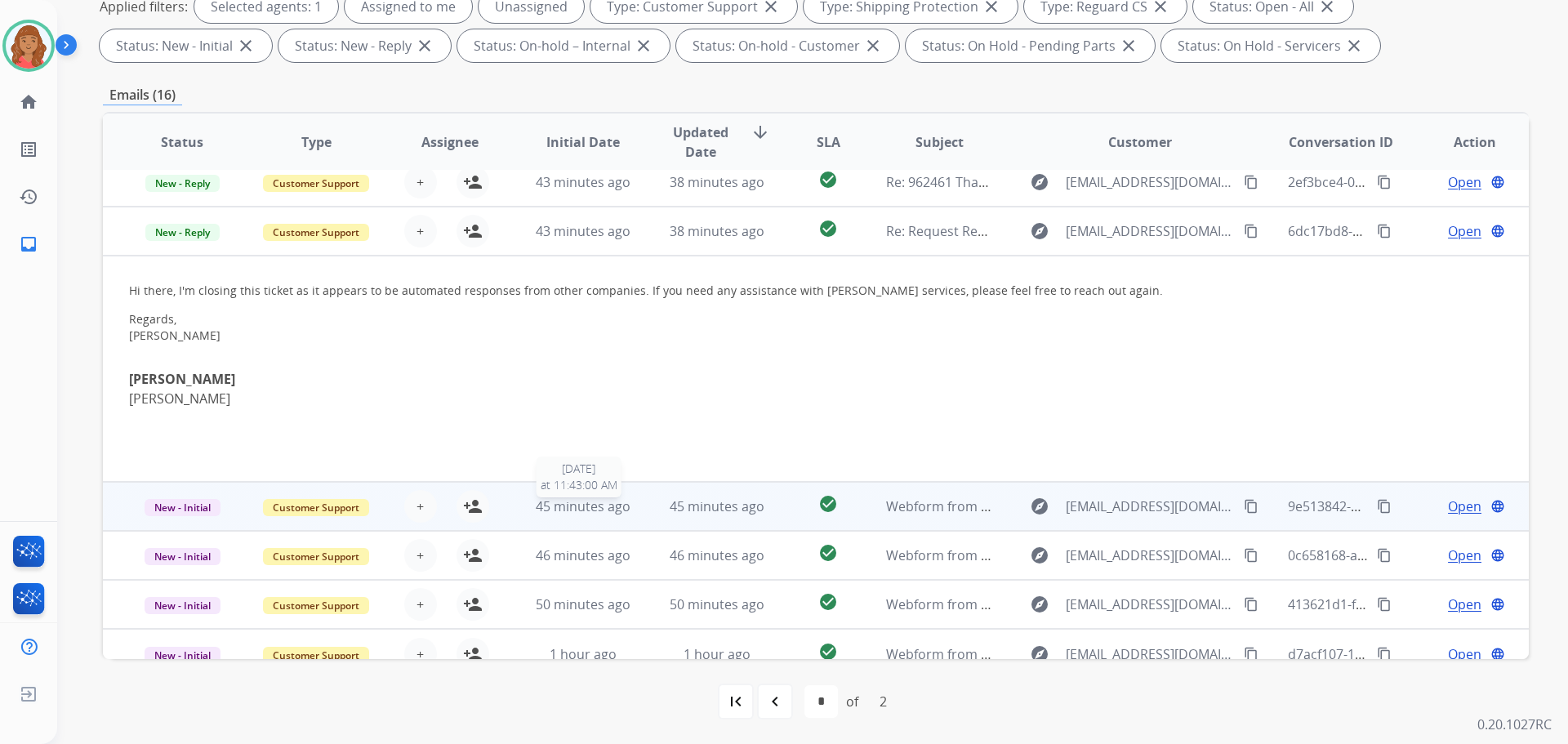
click at [603, 503] on span "45 minutes ago" at bounding box center [583, 506] width 94 height 18
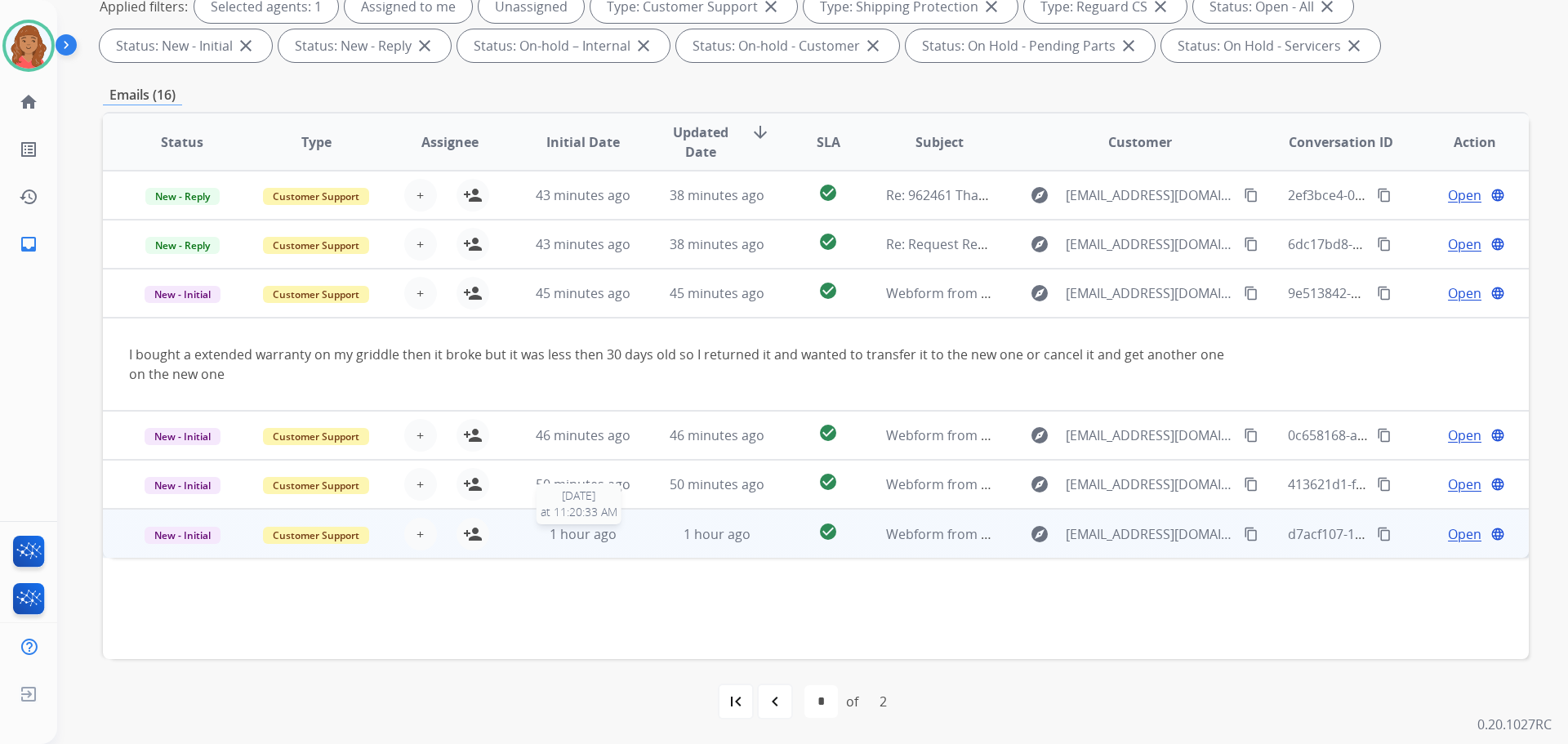
click at [581, 537] on span "1 hour ago" at bounding box center [583, 534] width 67 height 18
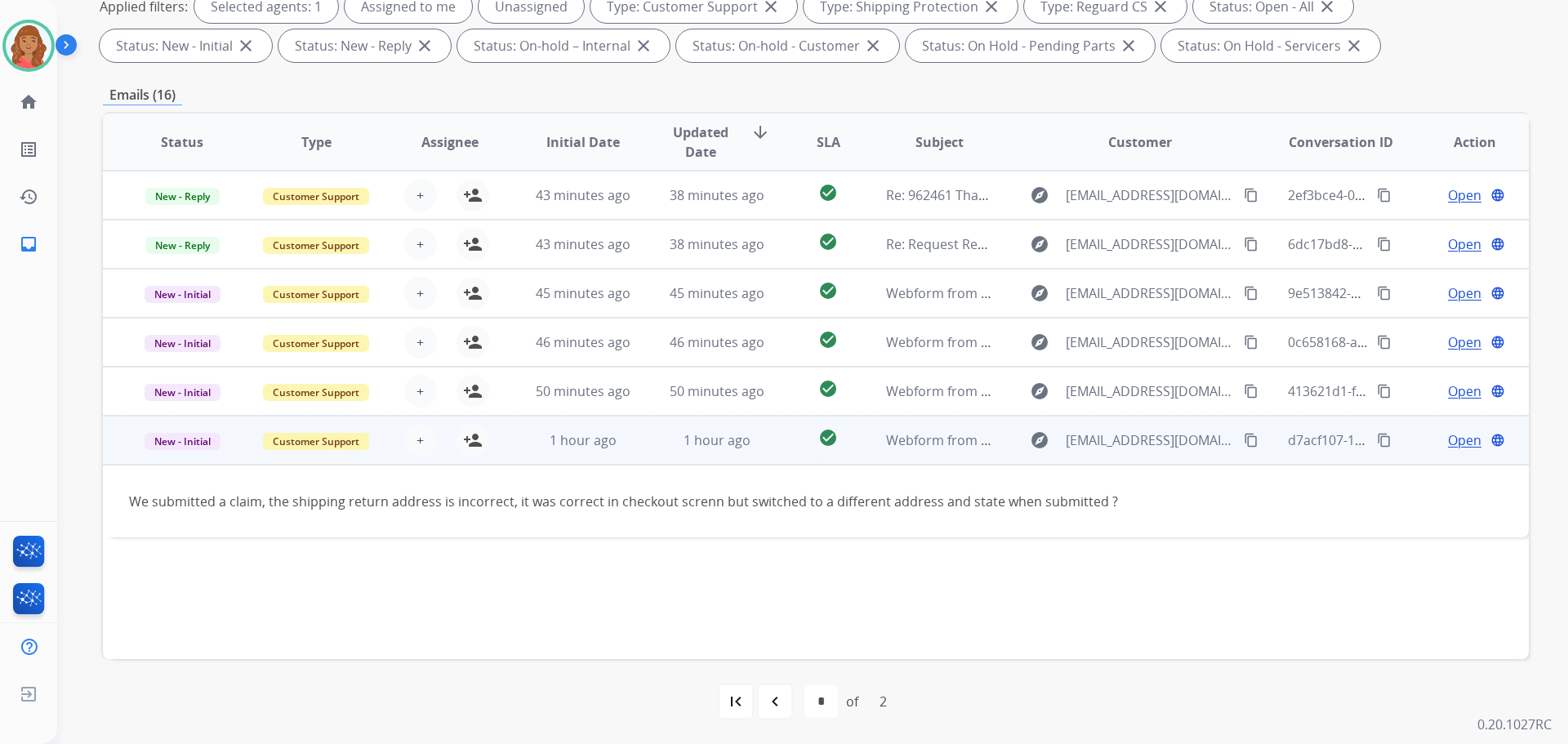
click at [1244, 440] on mat-icon "content_copy" at bounding box center [1251, 440] width 14 height 14
click at [464, 442] on mat-icon "person_add" at bounding box center [472, 440] width 19 height 19
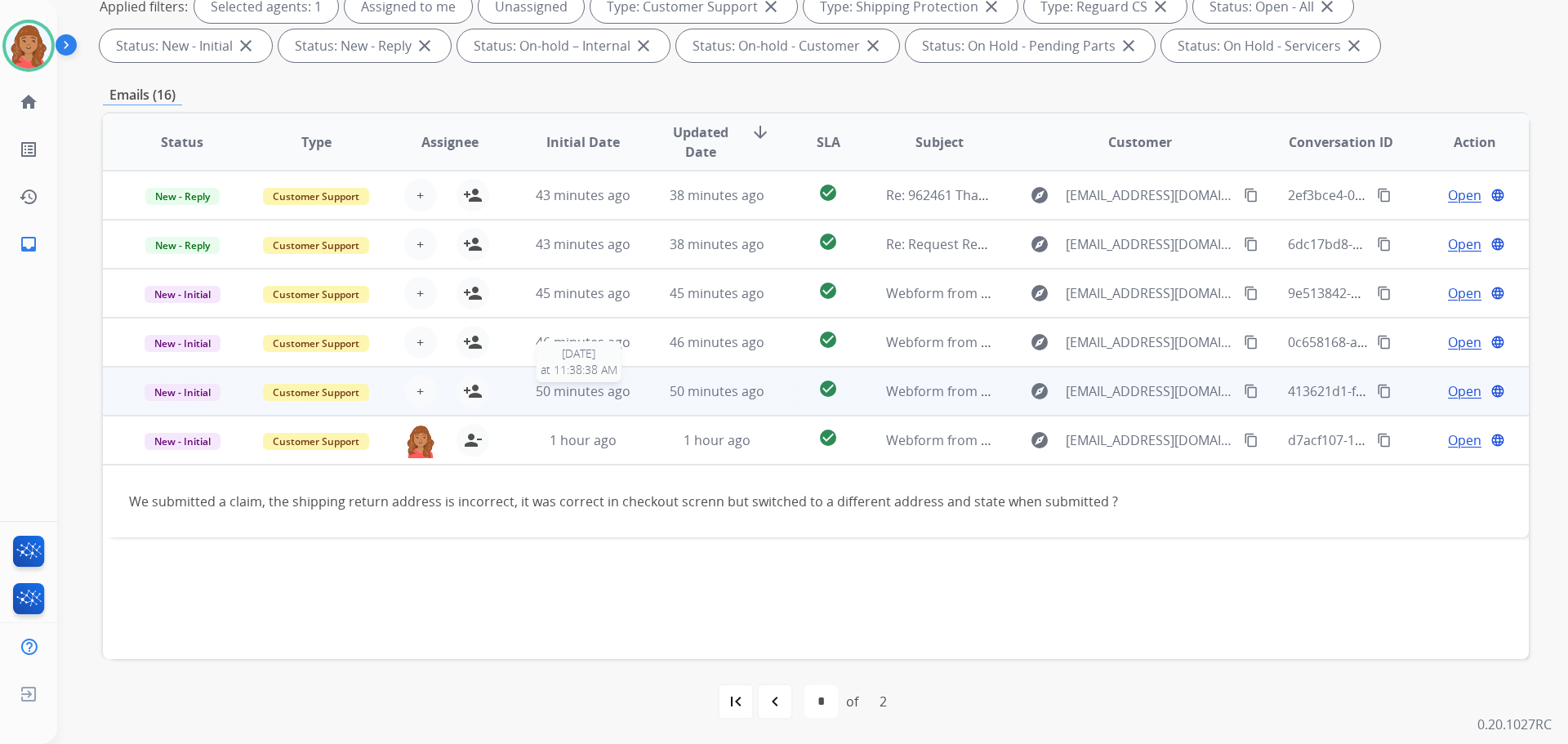
click at [624, 397] on span "50 minutes ago" at bounding box center [583, 391] width 94 height 18
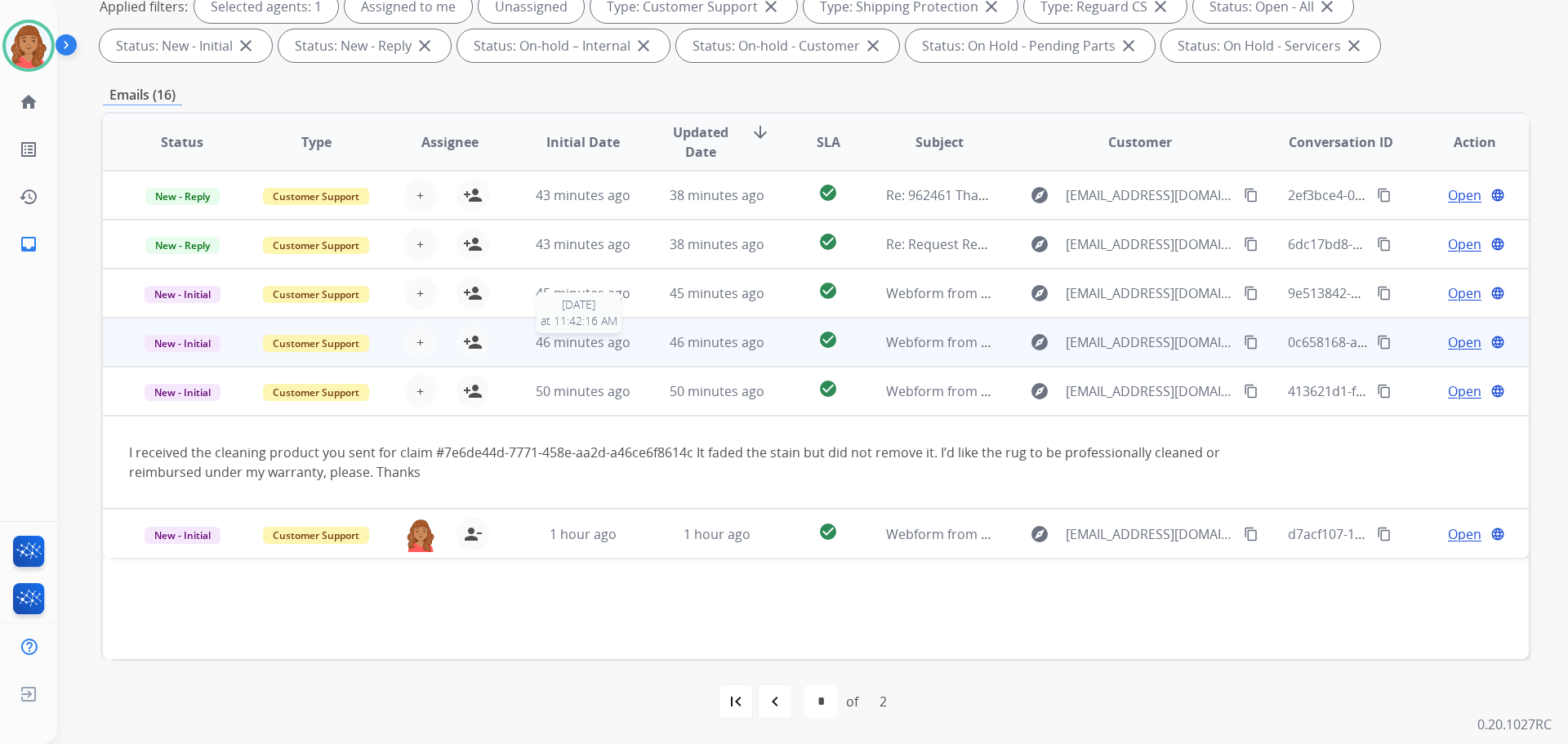
click at [614, 338] on span "46 minutes ago" at bounding box center [583, 342] width 94 height 18
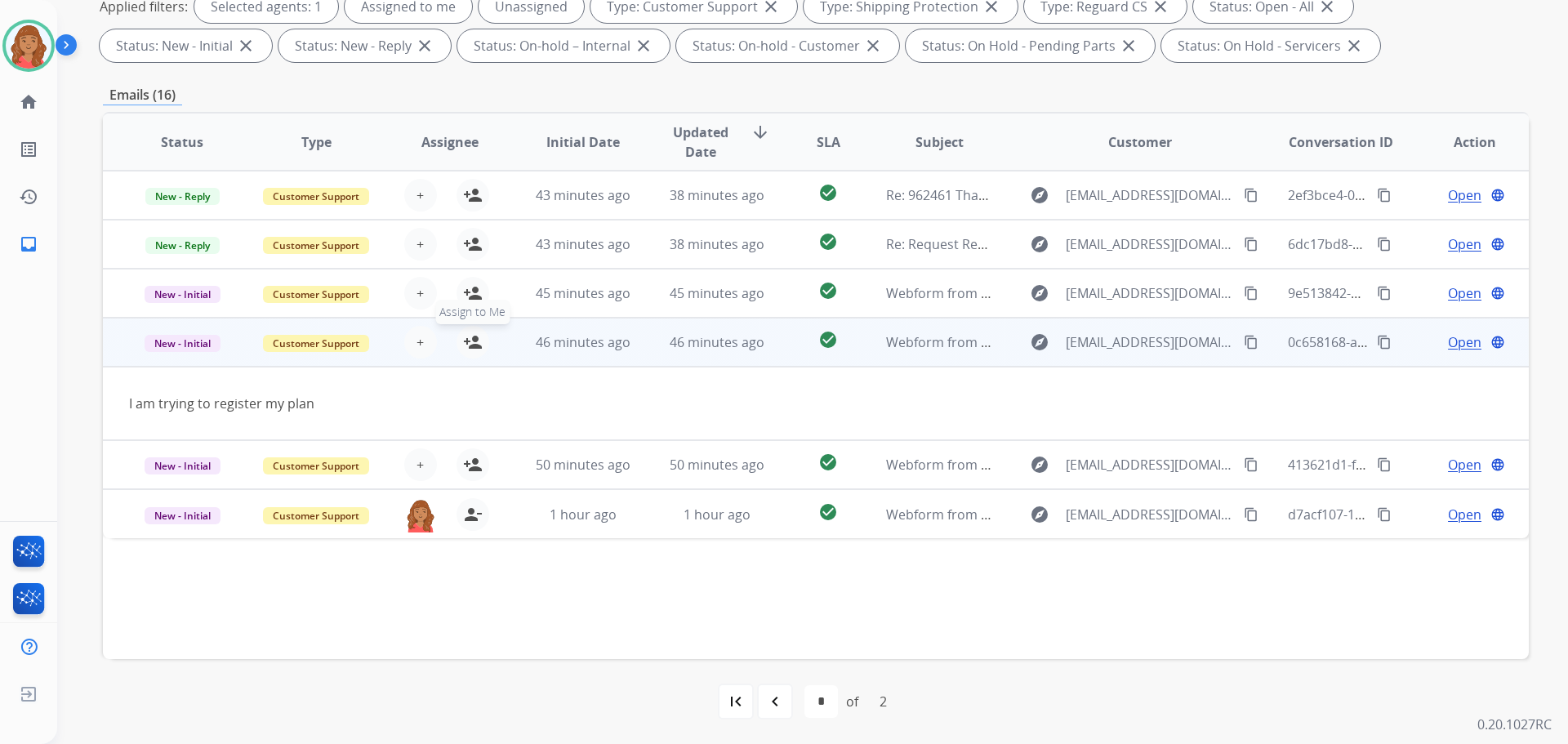
click at [471, 344] on mat-icon "person_add" at bounding box center [472, 343] width 19 height 19
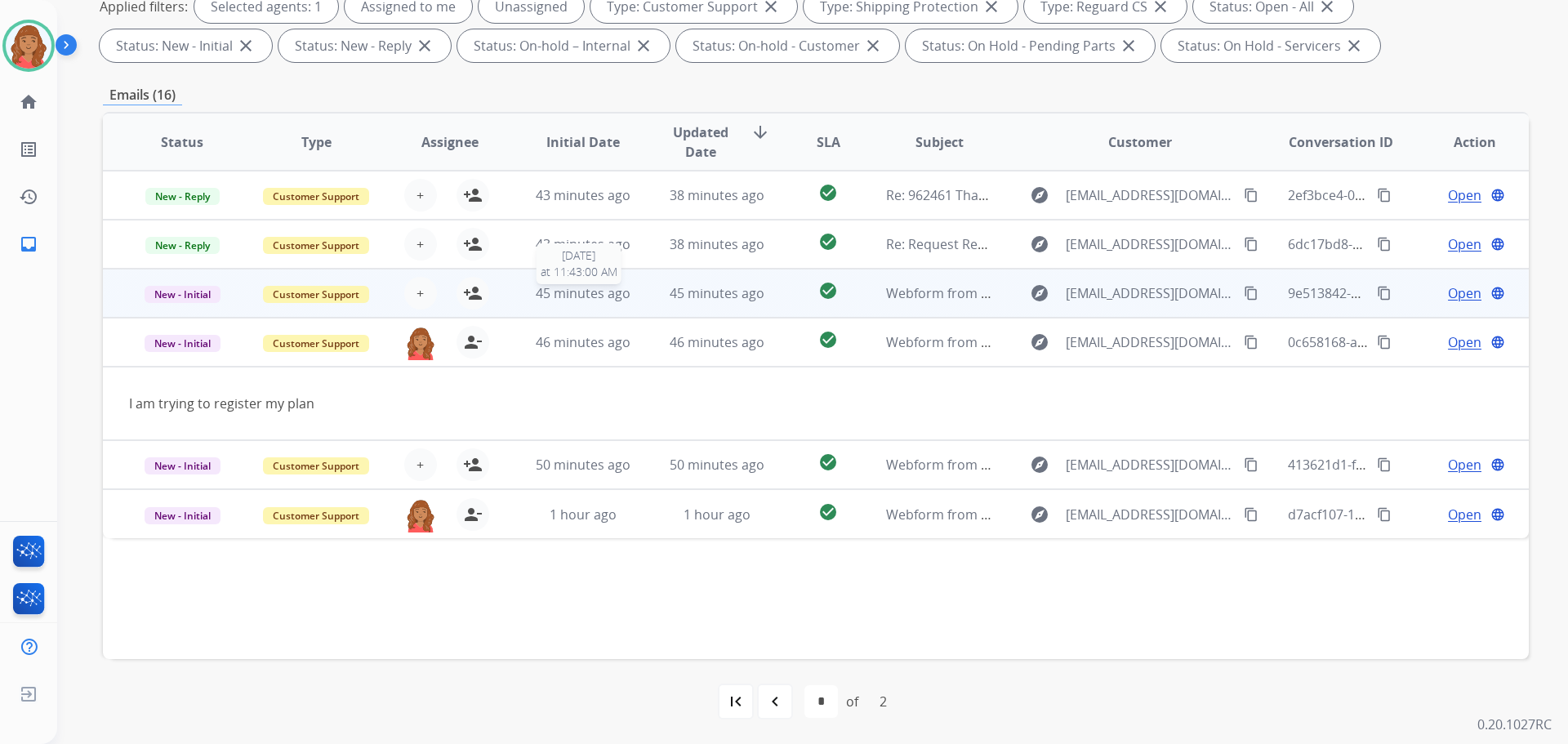
click at [596, 284] on span "45 minutes ago" at bounding box center [583, 293] width 94 height 18
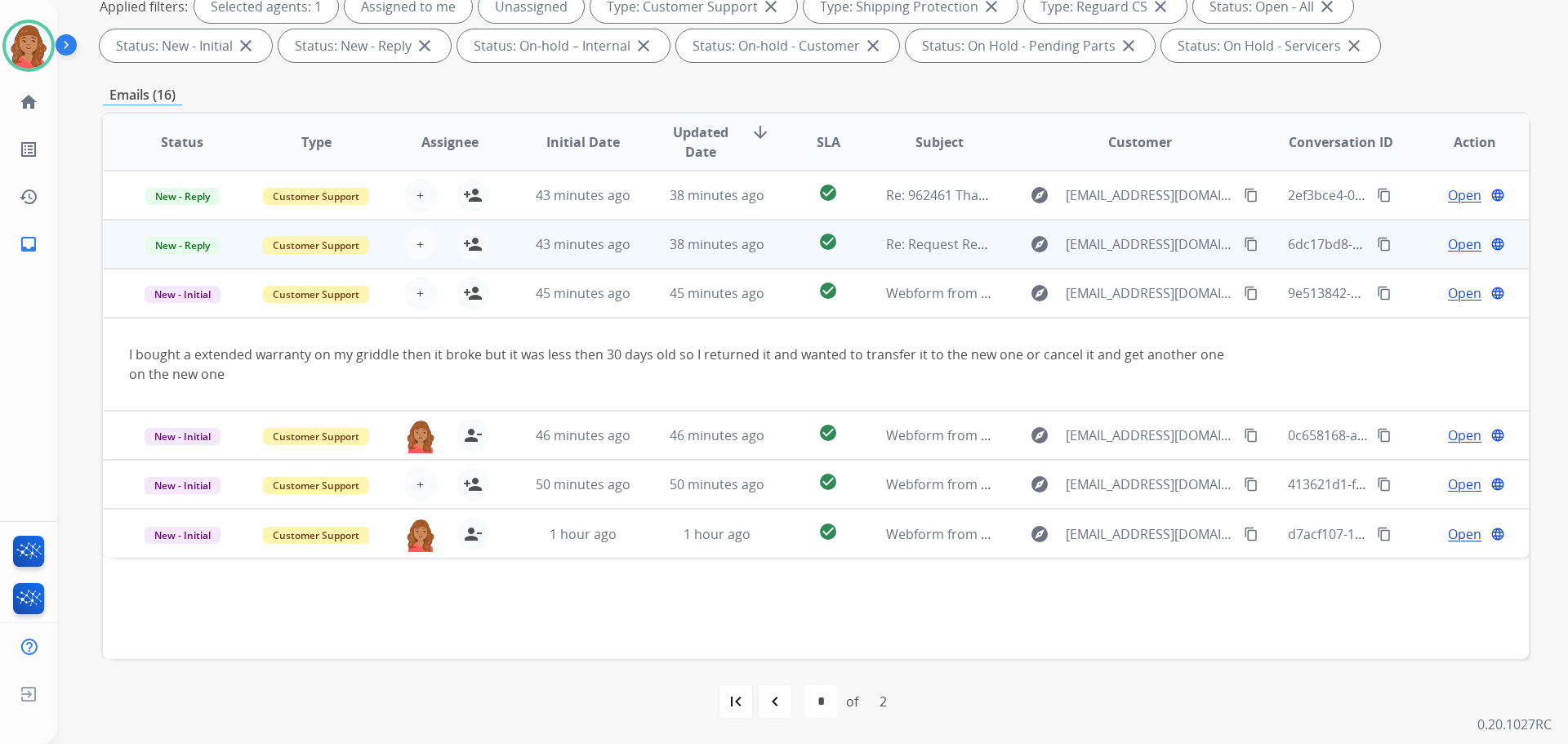
click at [602, 252] on span "43 minutes ago" at bounding box center [583, 244] width 94 height 18
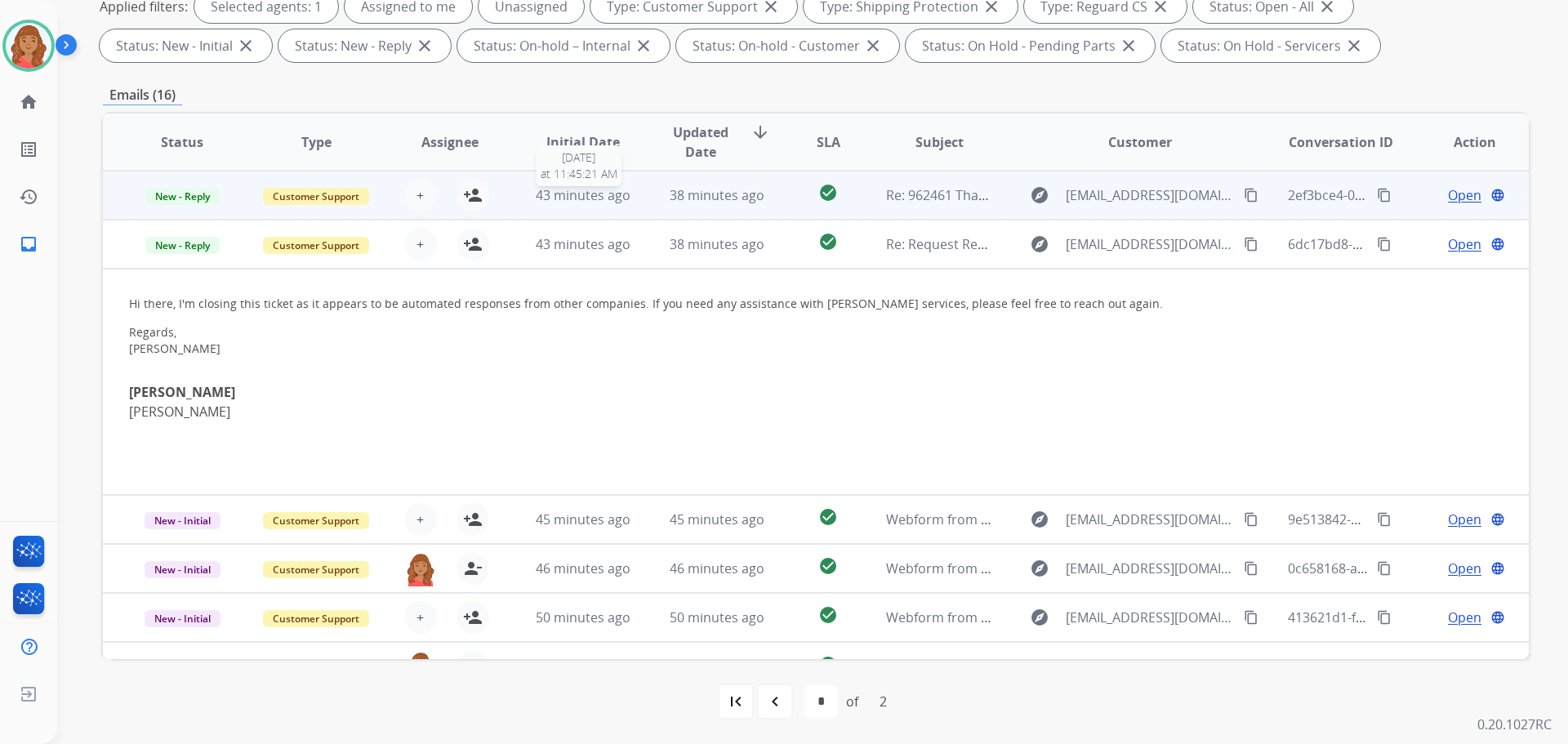
click at [578, 198] on span "43 minutes ago" at bounding box center [583, 195] width 94 height 18
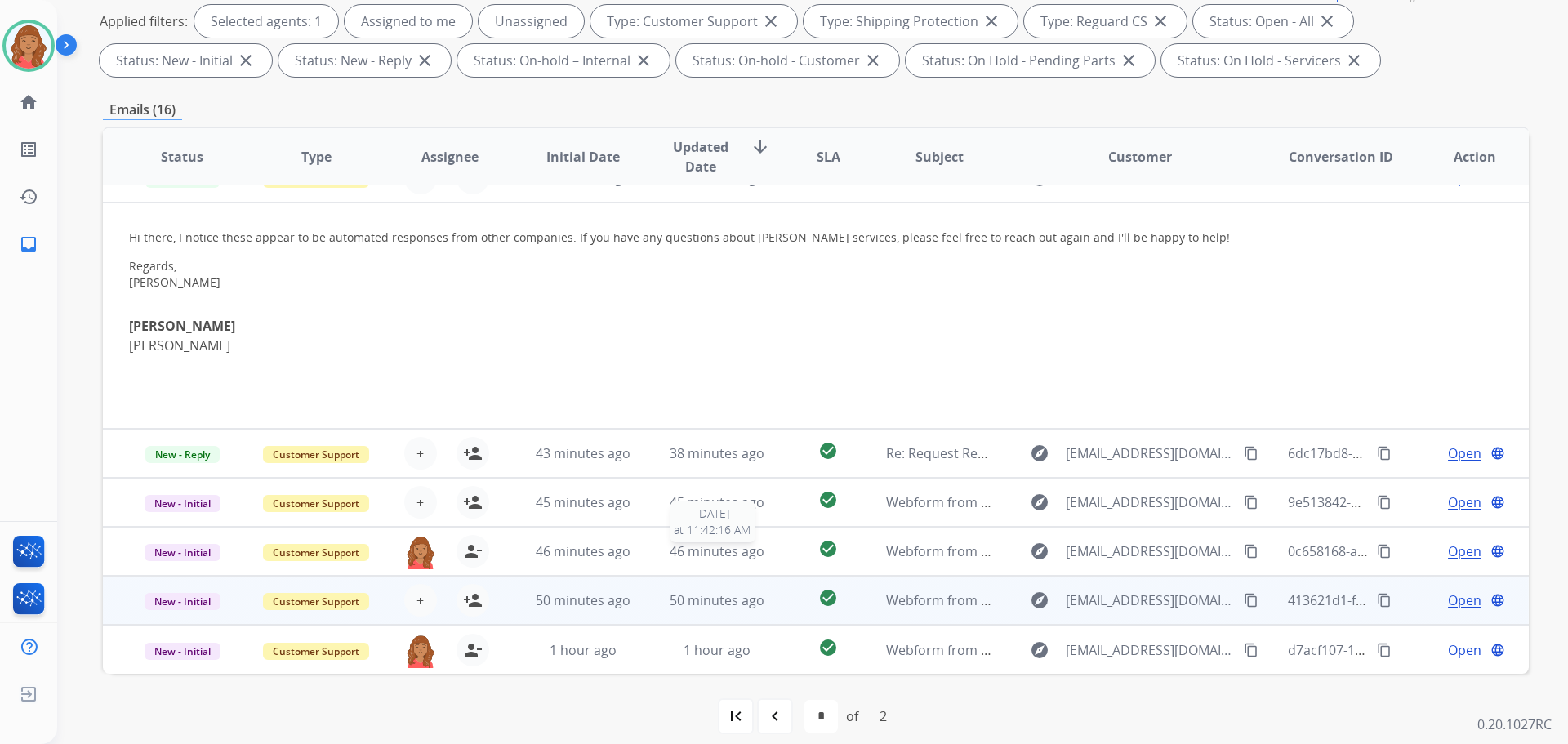
scroll to position [264, 0]
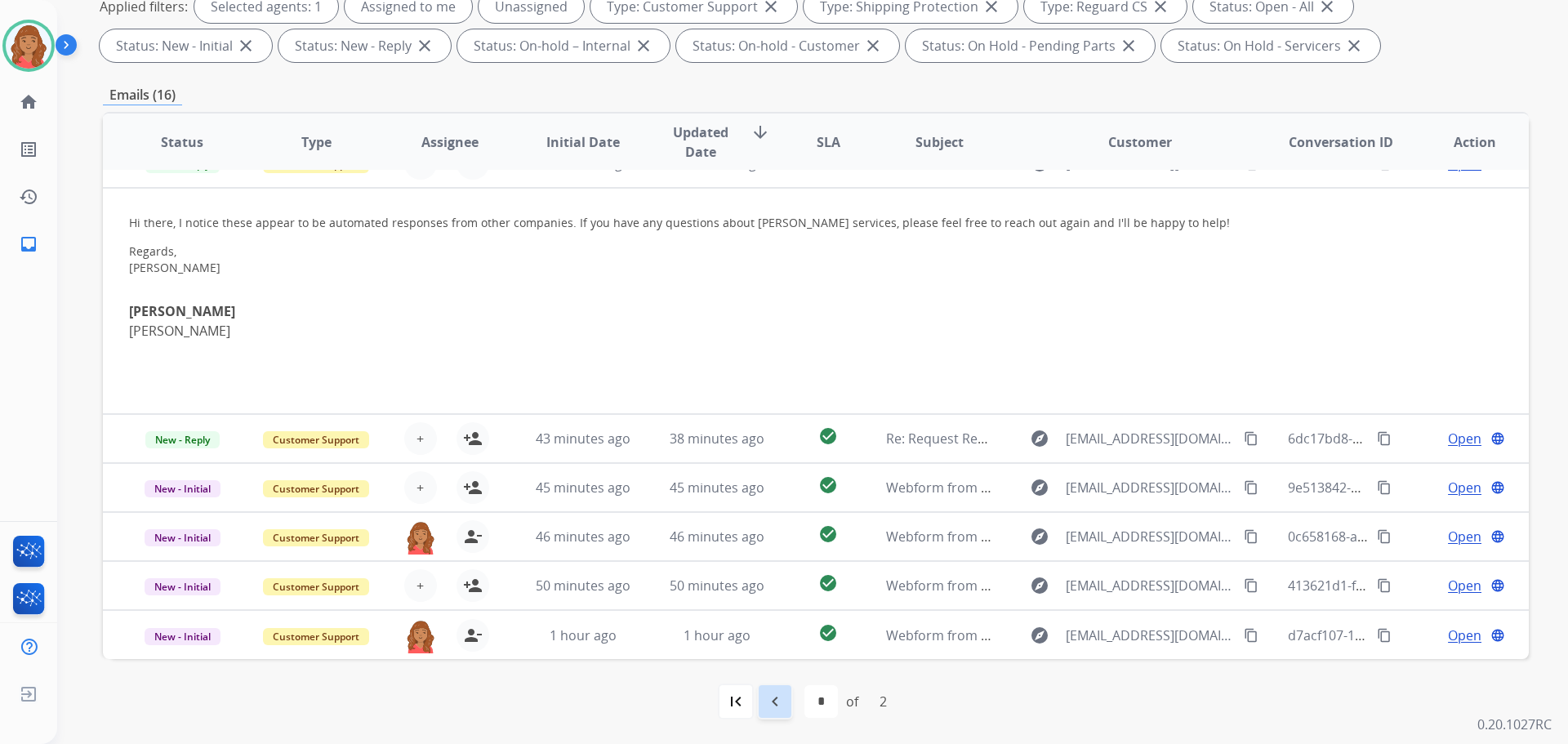
click at [785, 705] on div "navigate_before" at bounding box center [774, 702] width 36 height 36
select select "*"
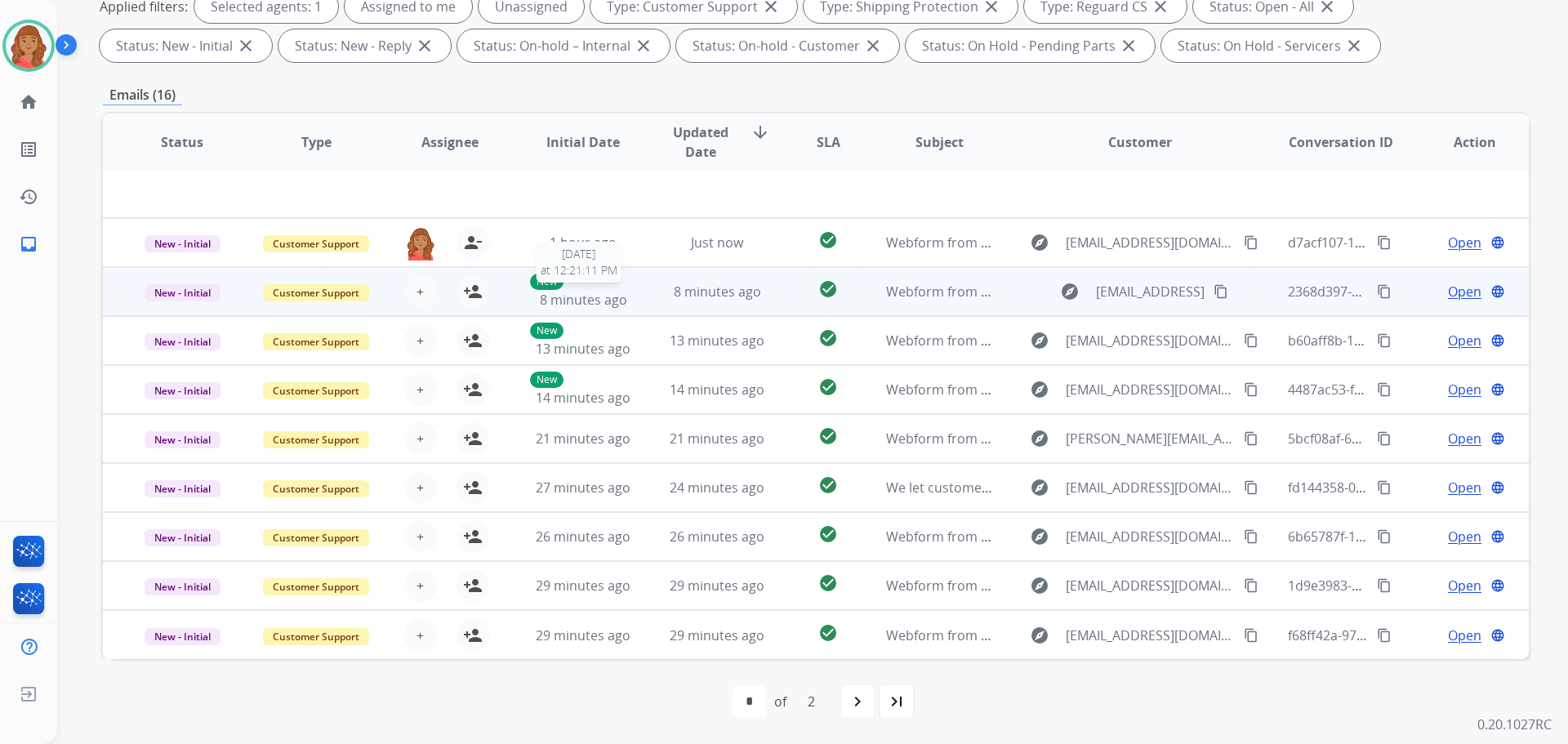
click at [619, 304] on span "8 minutes ago" at bounding box center [583, 299] width 88 height 18
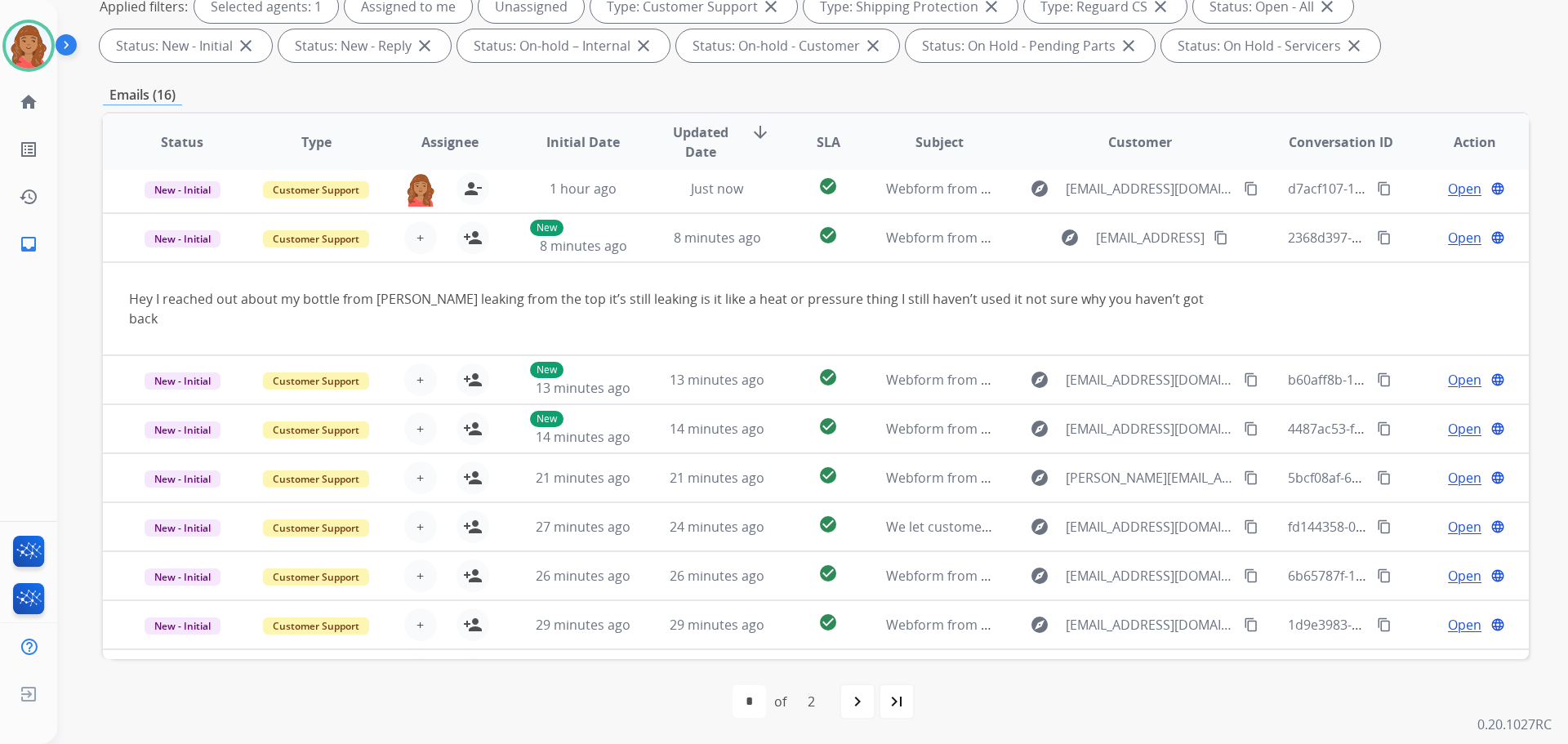
scroll to position [75, 0]
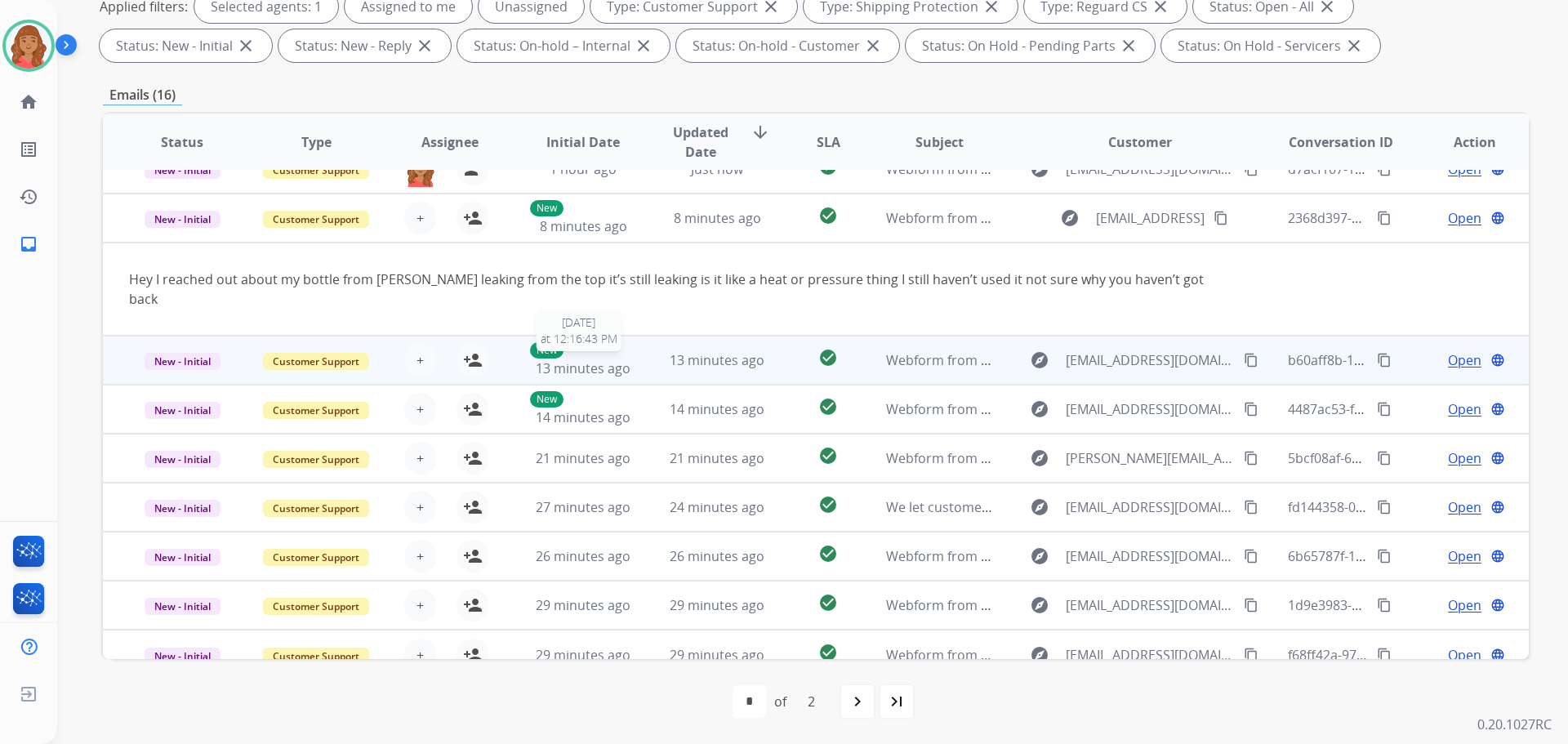
click at [622, 360] on span "13 minutes ago" at bounding box center [583, 369] width 94 height 18
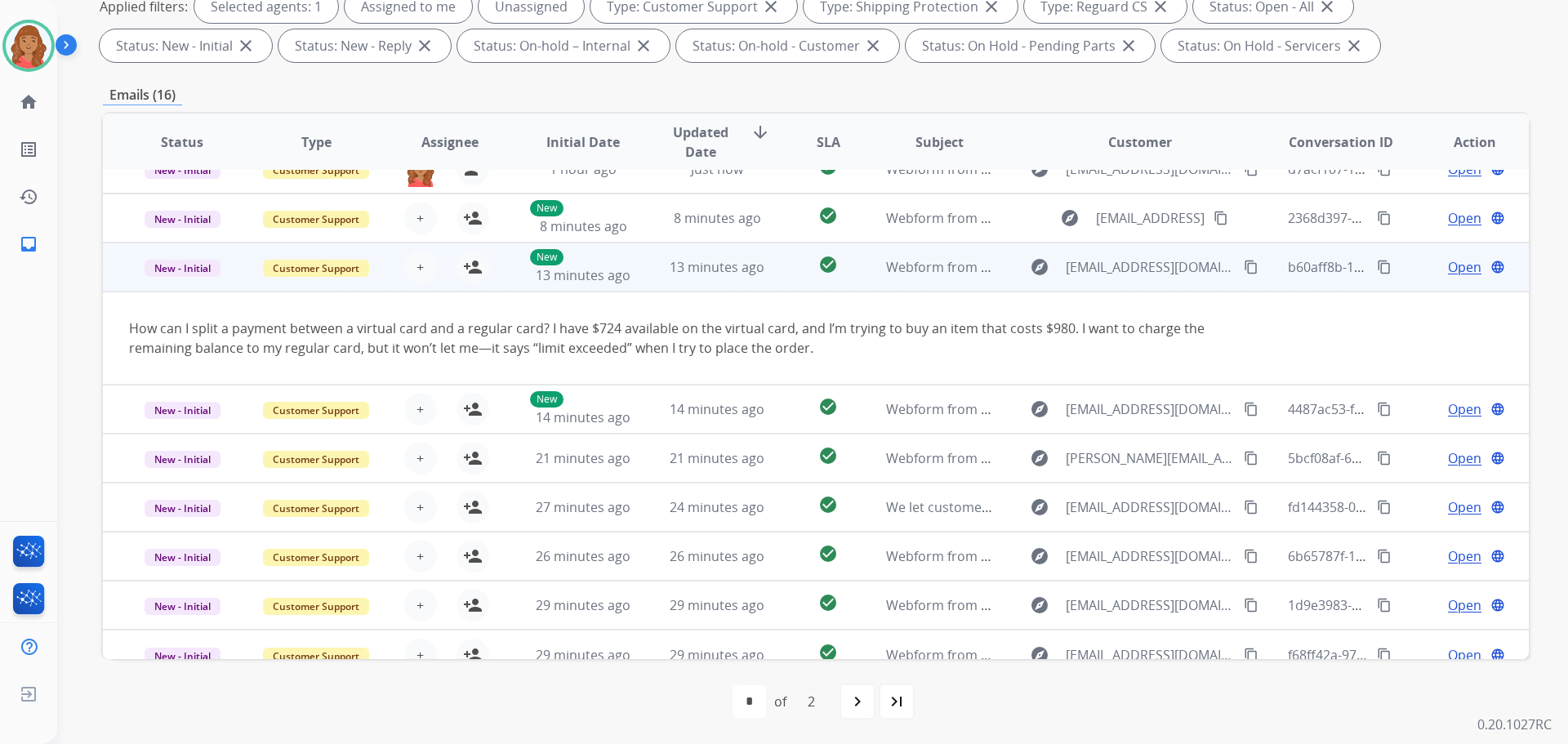
scroll to position [94, 0]
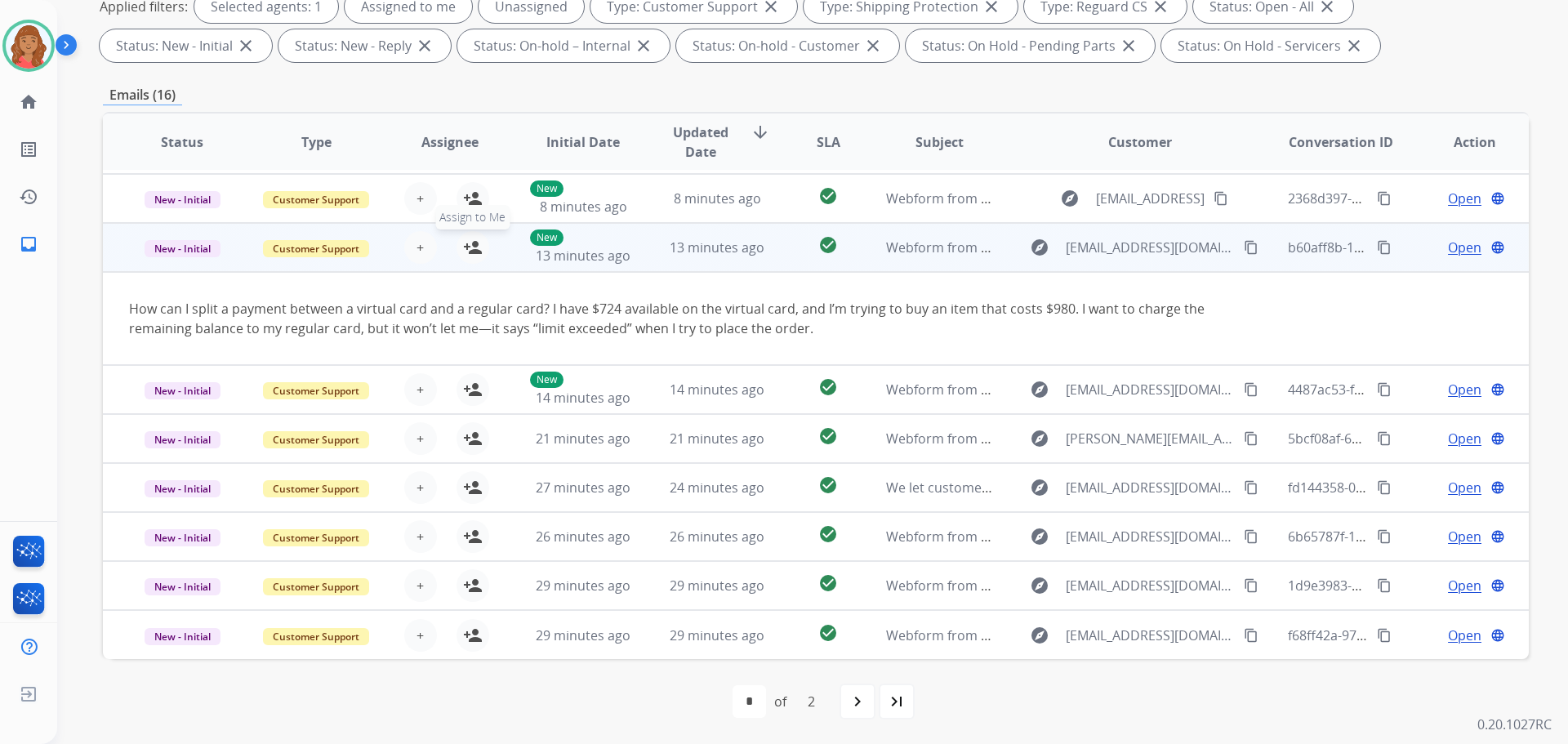
click at [473, 244] on mat-icon "person_add" at bounding box center [472, 247] width 19 height 19
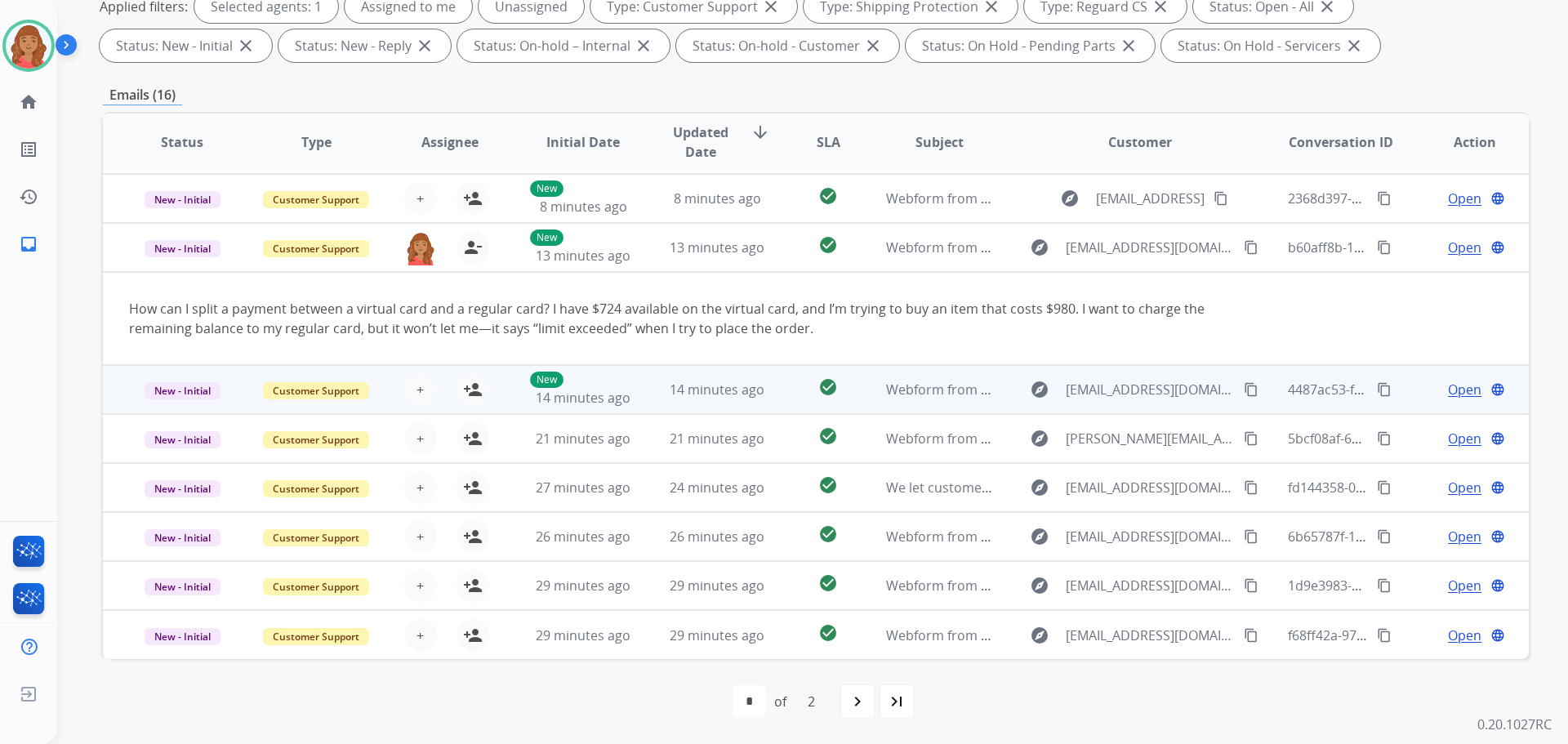
click at [638, 395] on td "14 minutes ago" at bounding box center [704, 390] width 134 height 49
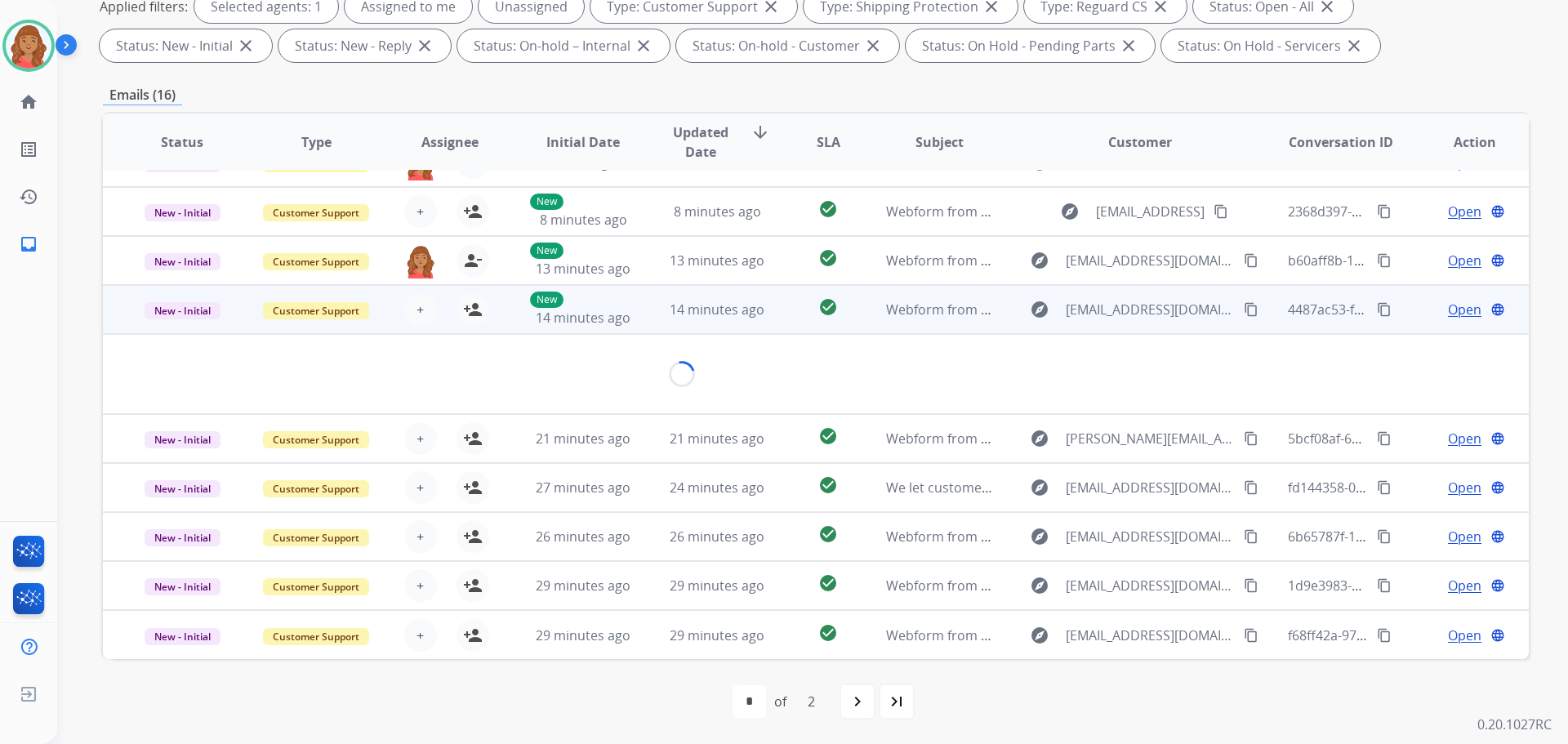
scroll to position [75, 0]
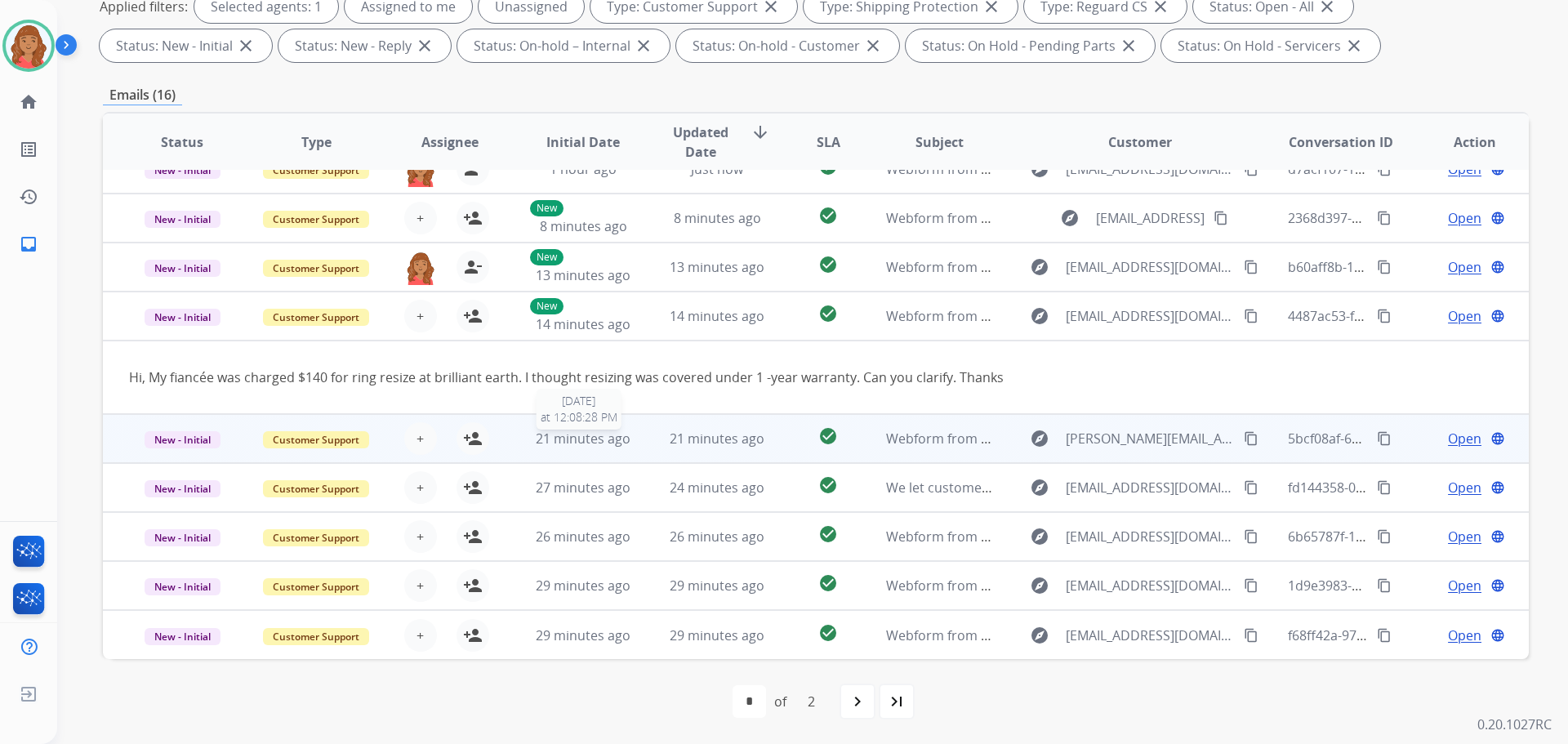
click at [579, 447] on span "21 minutes ago" at bounding box center [583, 439] width 94 height 18
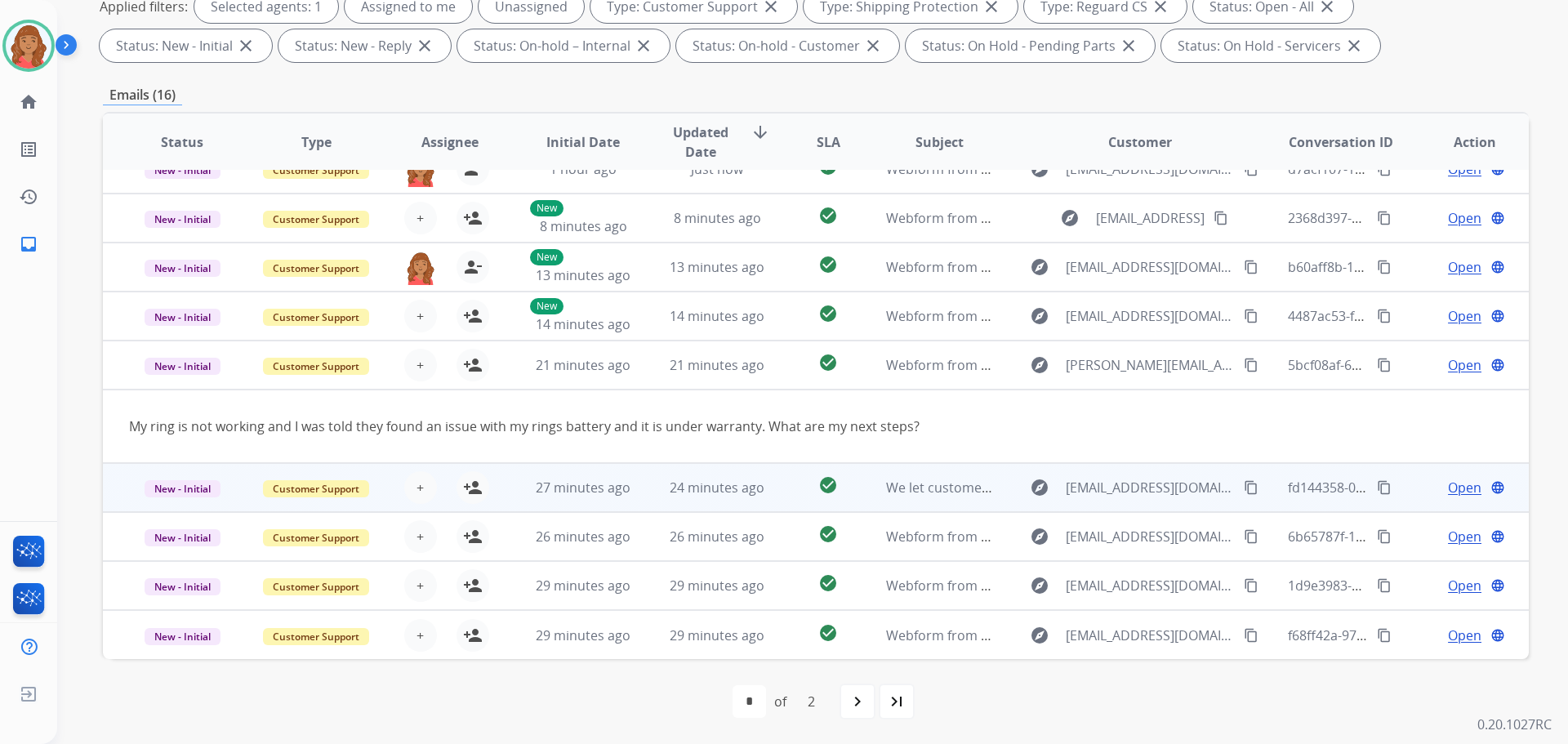
click at [578, 500] on td "27 minutes ago" at bounding box center [570, 487] width 134 height 49
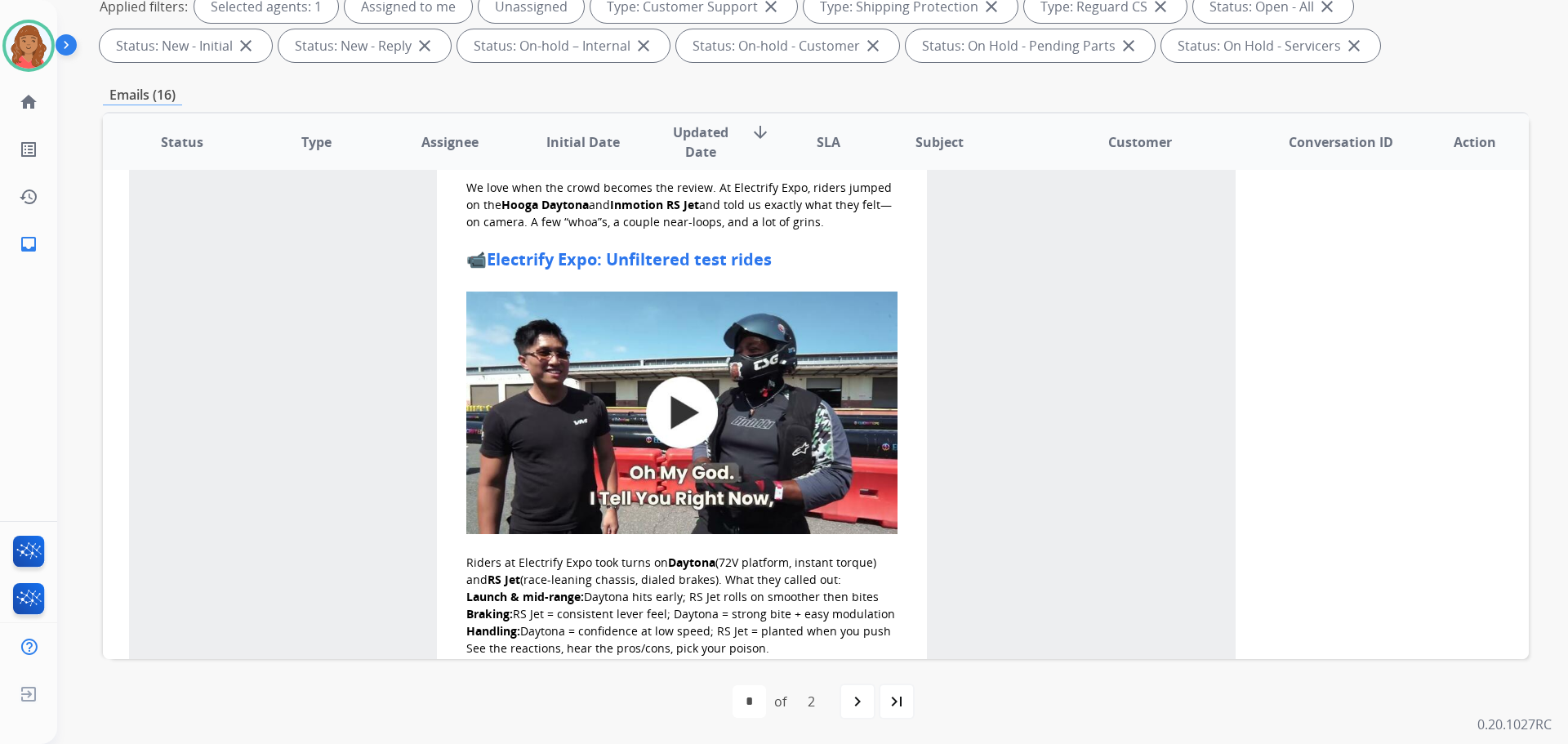
scroll to position [181, 0]
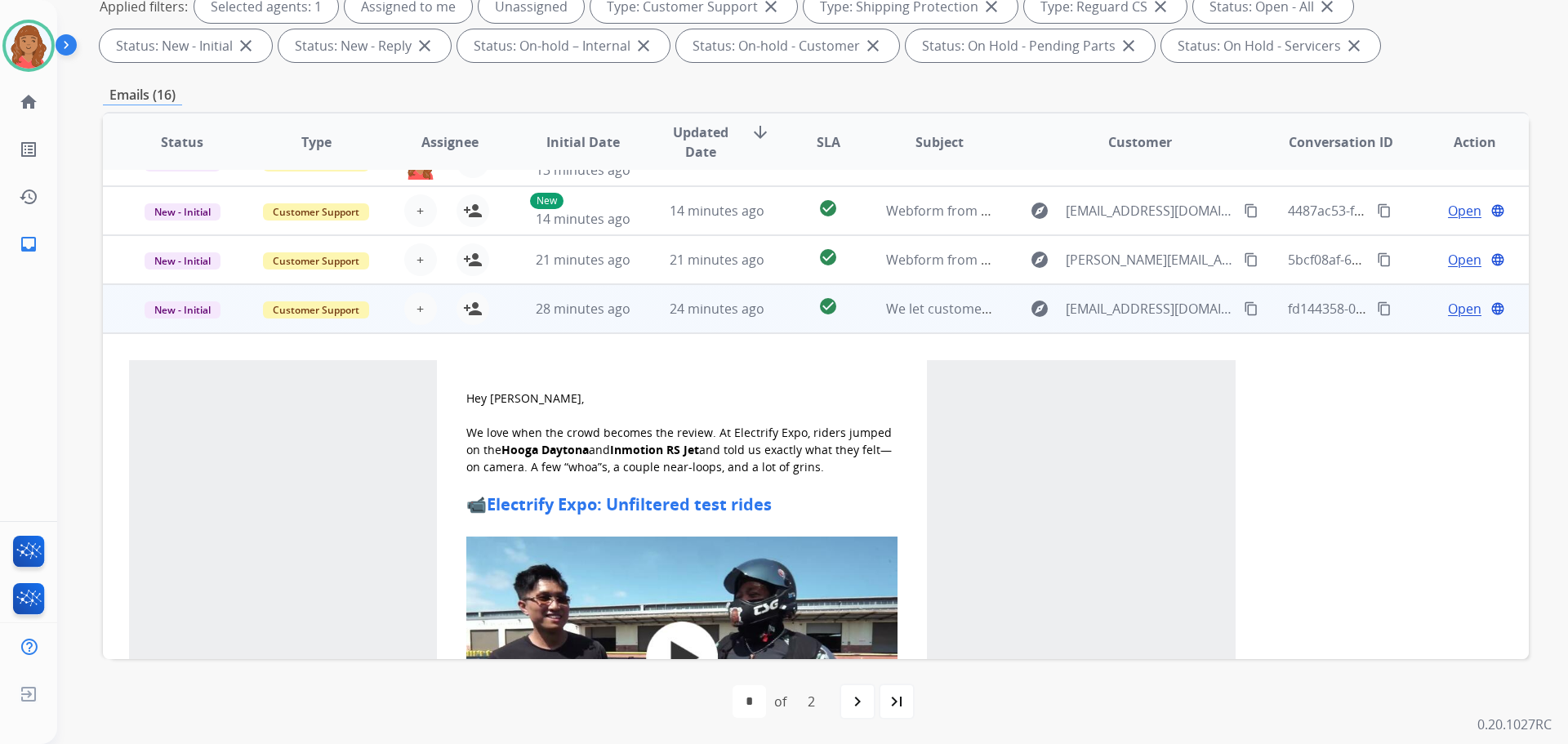
click at [1453, 316] on span "Open" at bounding box center [1464, 309] width 34 height 19
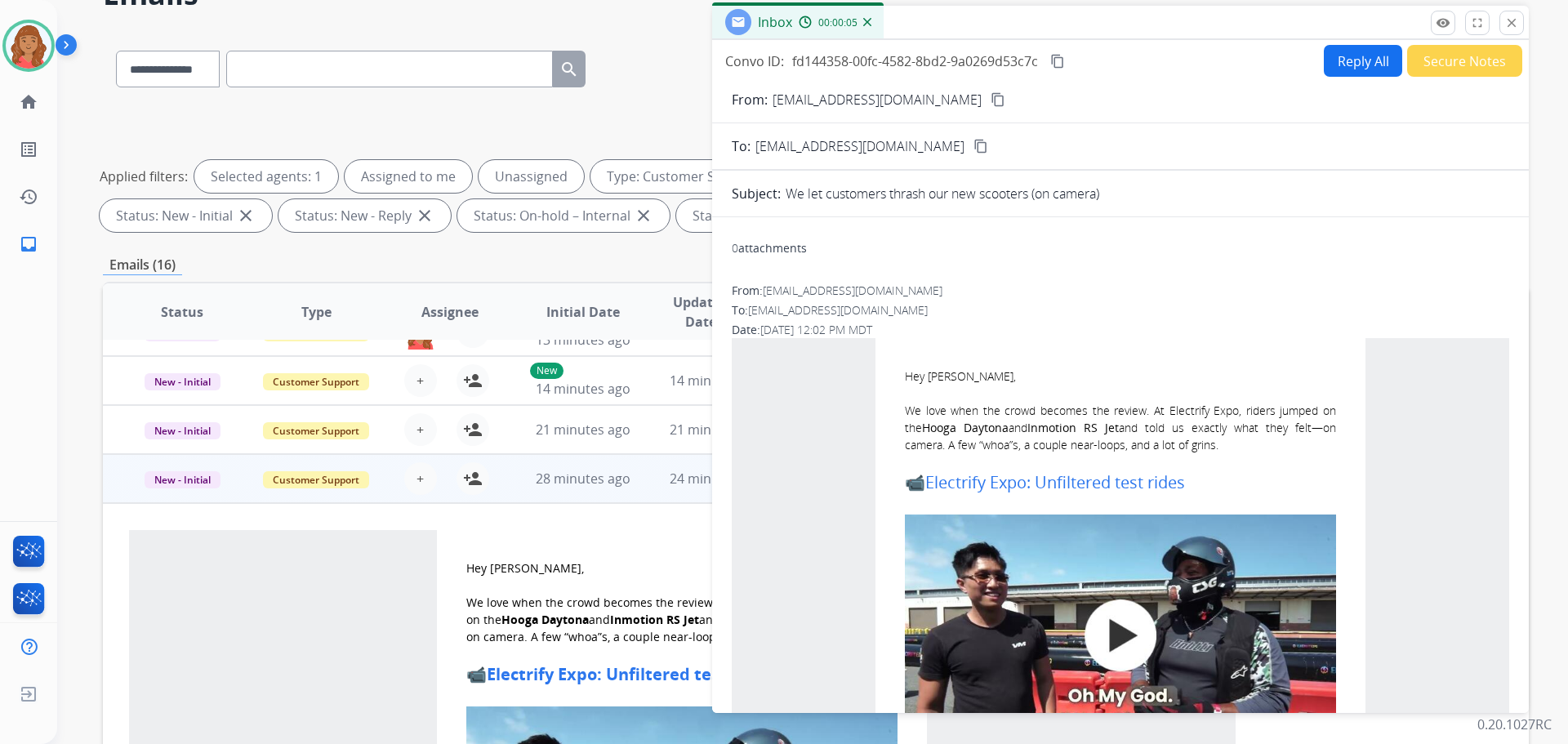
scroll to position [0, 0]
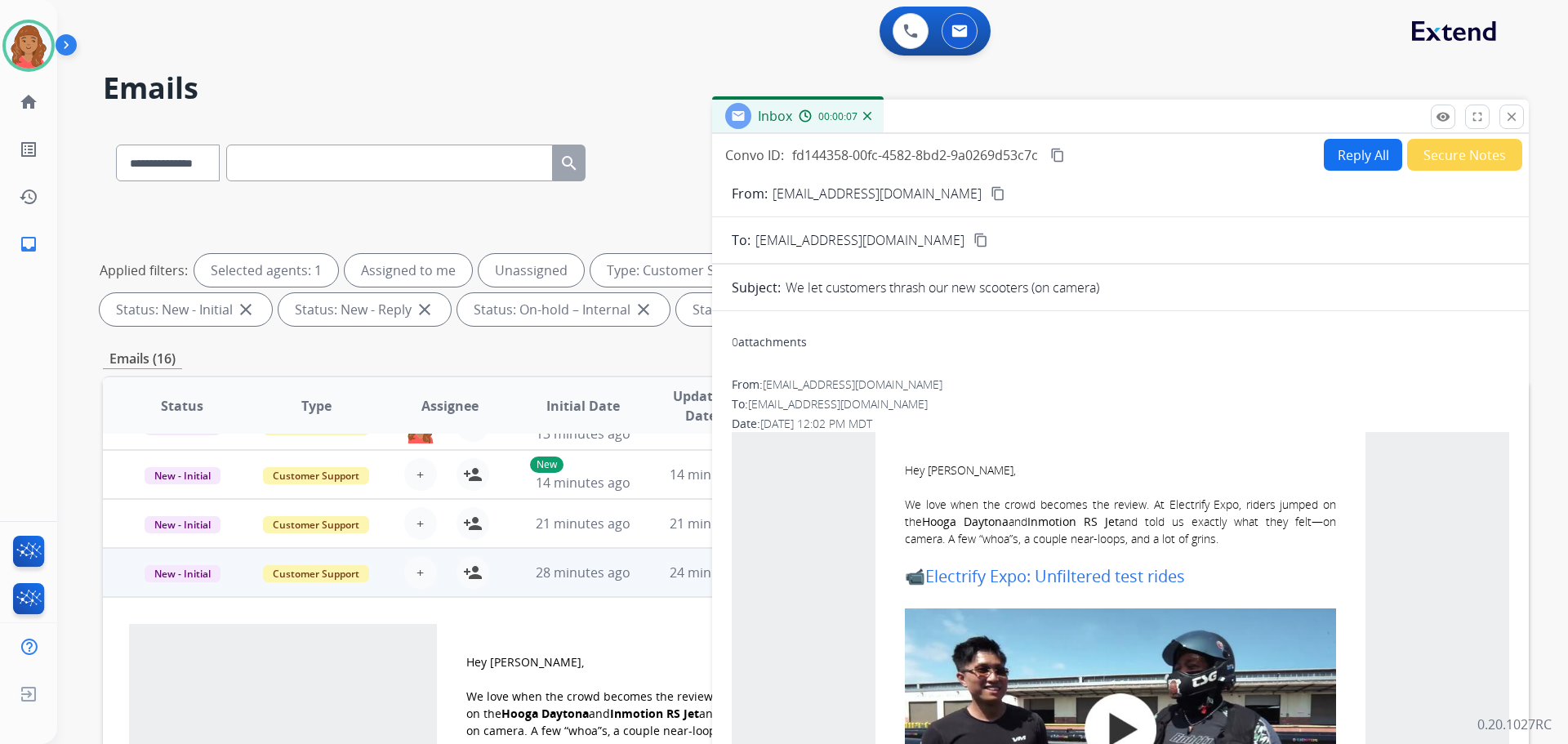
click at [1511, 122] on mat-icon "close" at bounding box center [1511, 116] width 14 height 14
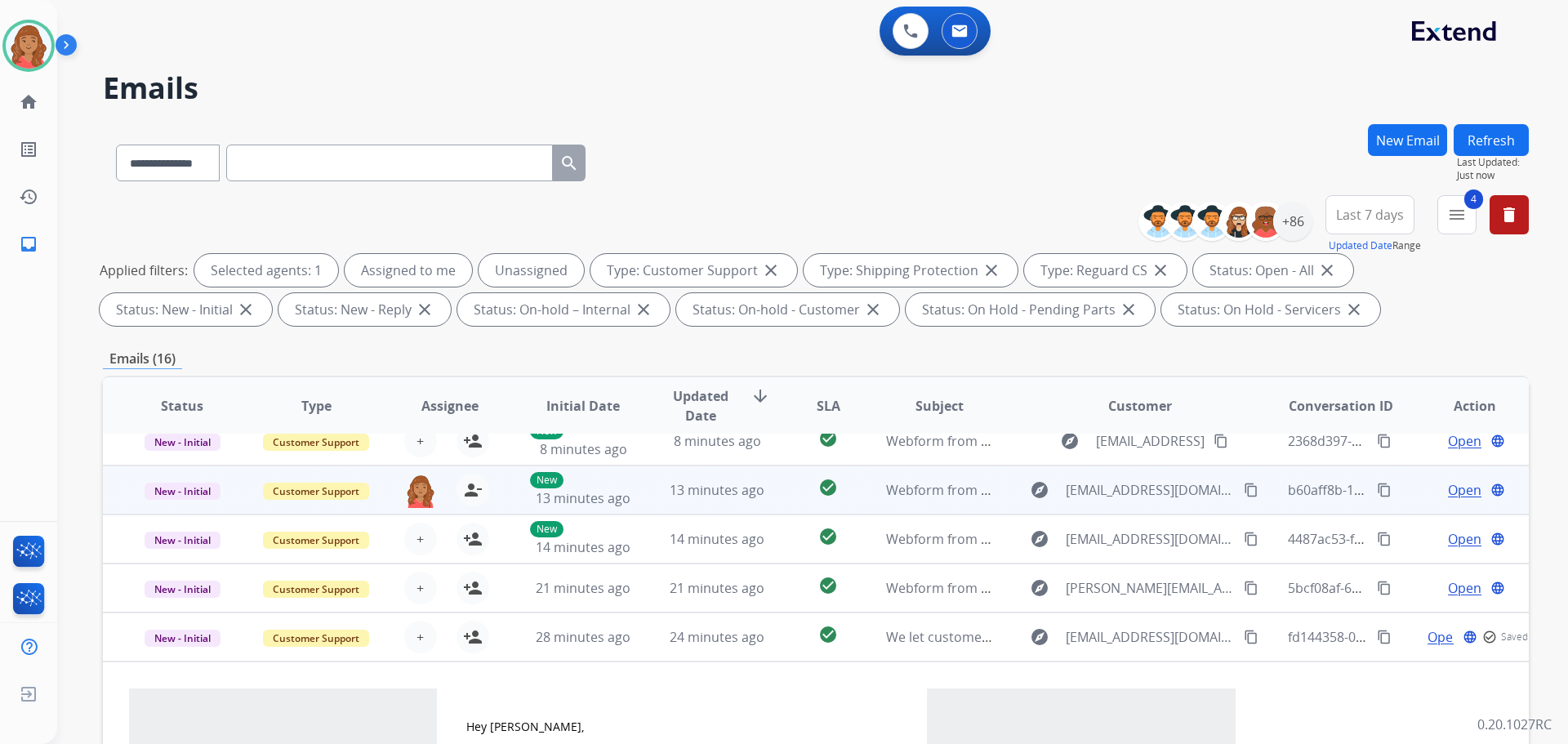
scroll to position [263, 0]
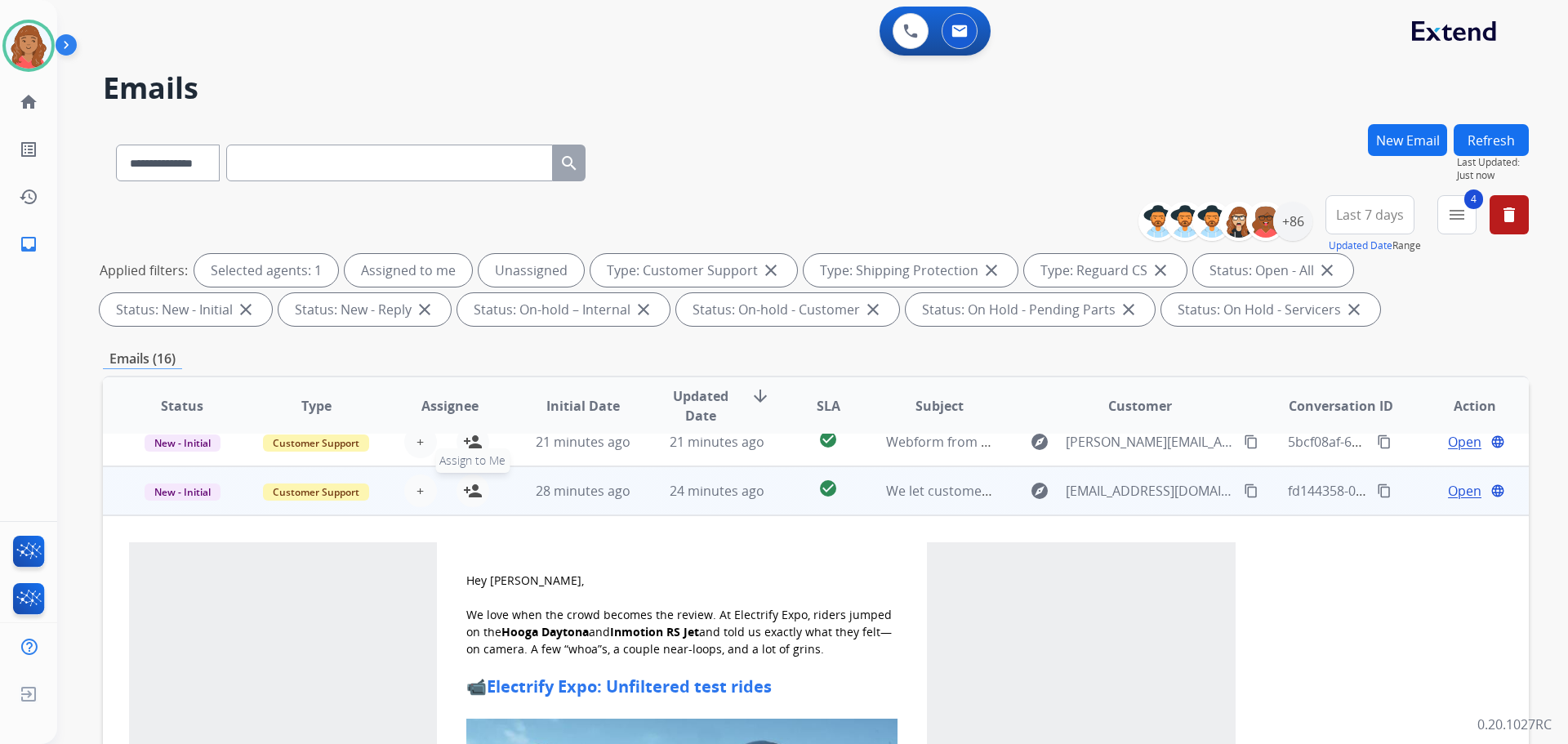
click at [478, 484] on mat-icon "person_add" at bounding box center [472, 491] width 19 height 19
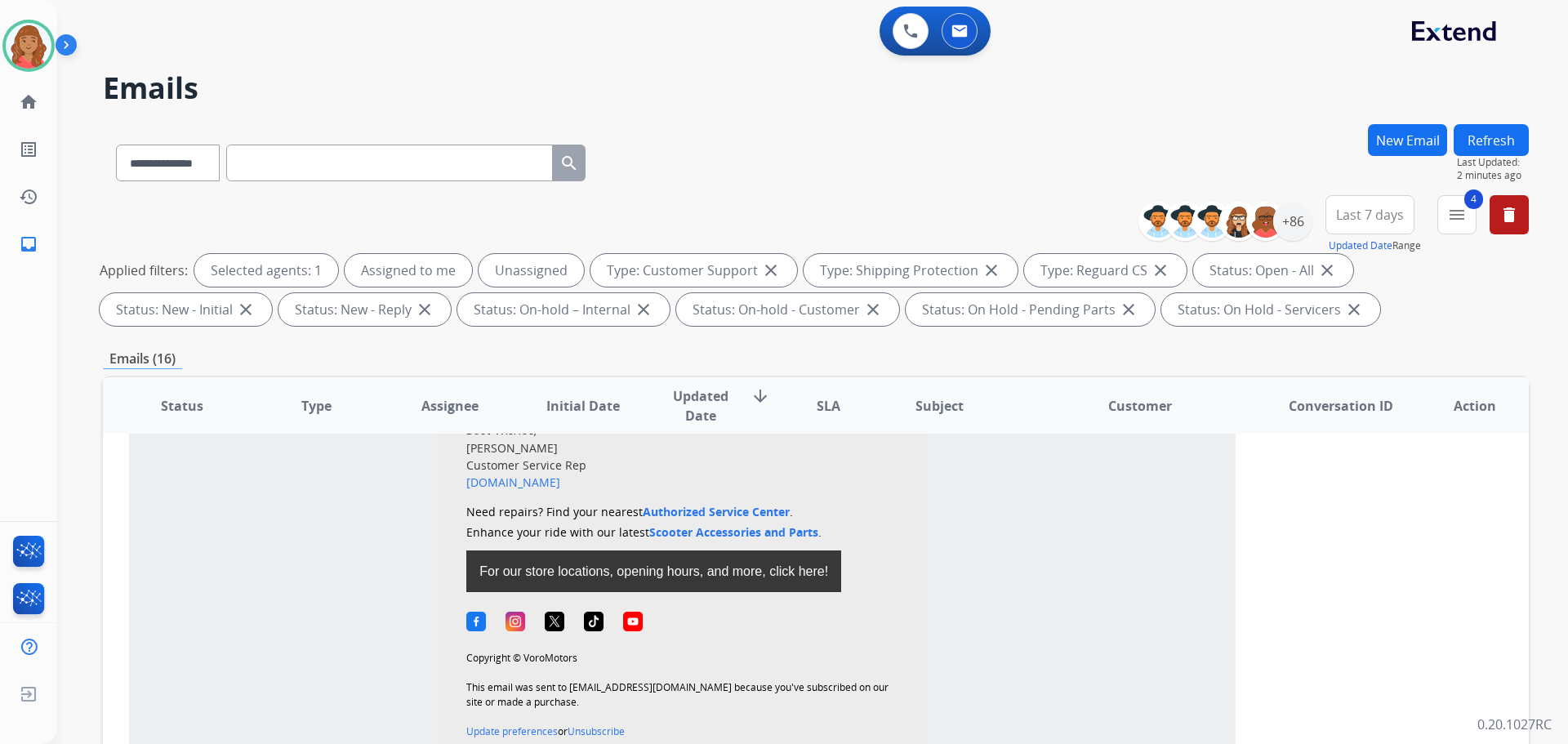
scroll to position [264, 0]
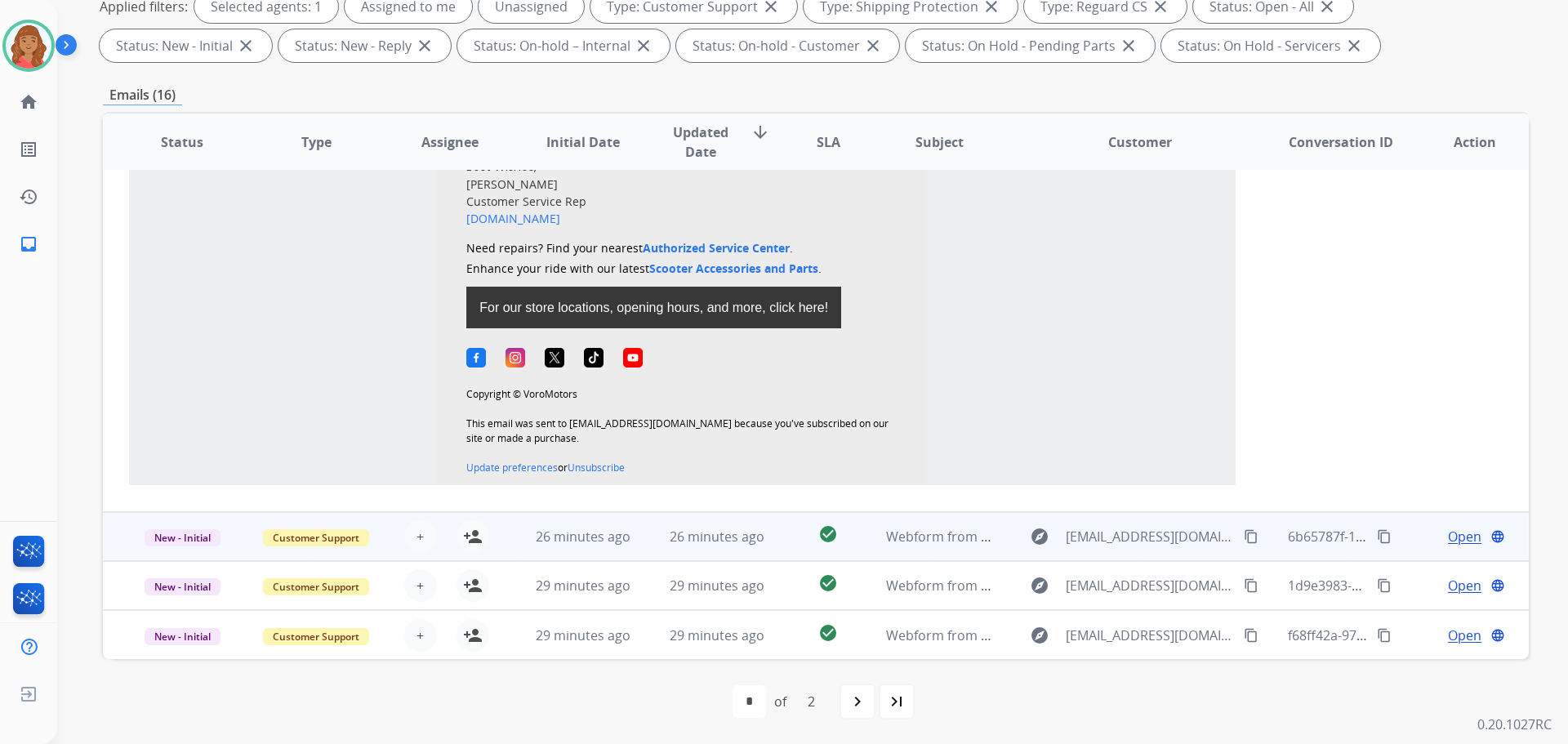
click at [380, 539] on div "+ Select agent person_add Assign to Me" at bounding box center [437, 537] width 133 height 46
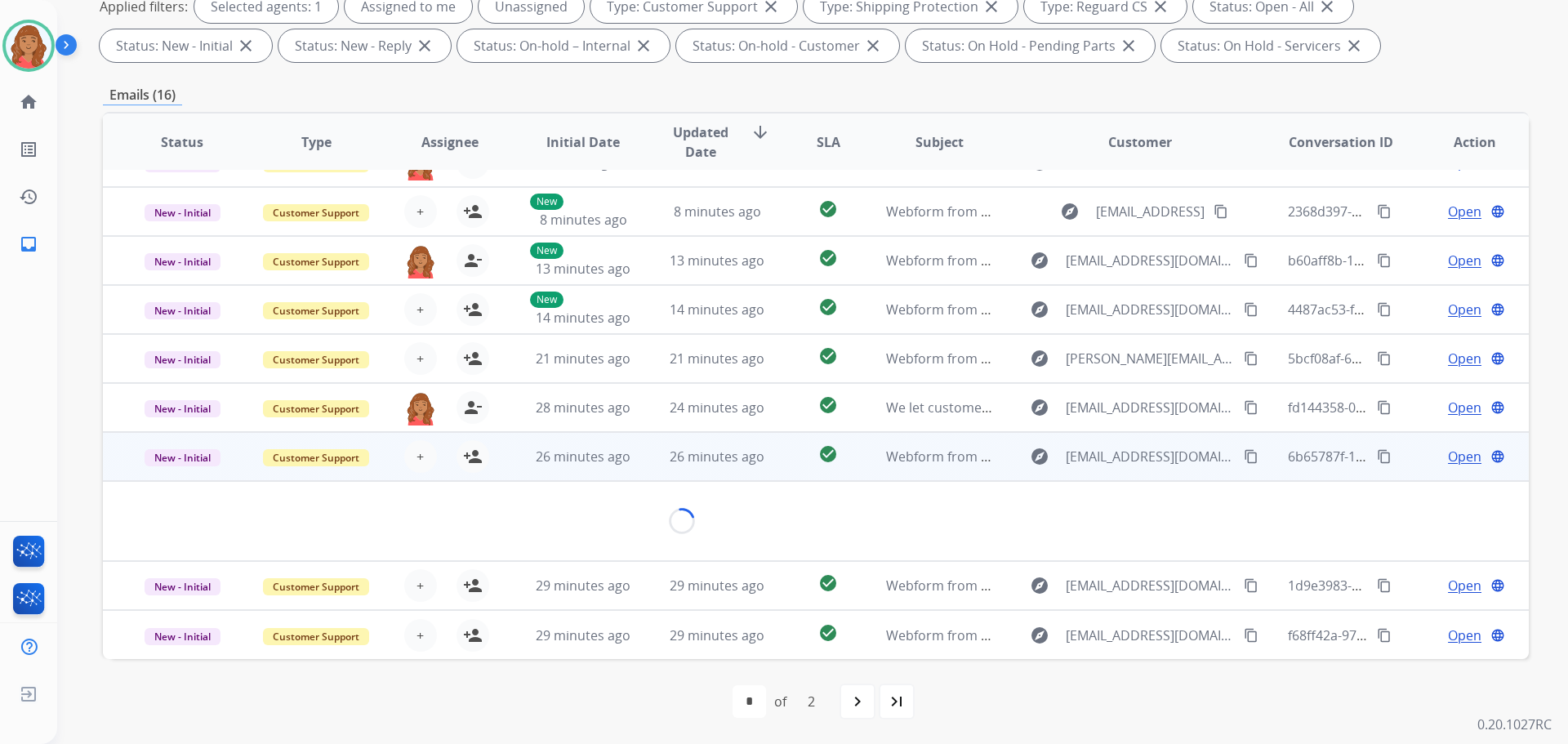
scroll to position [75, 0]
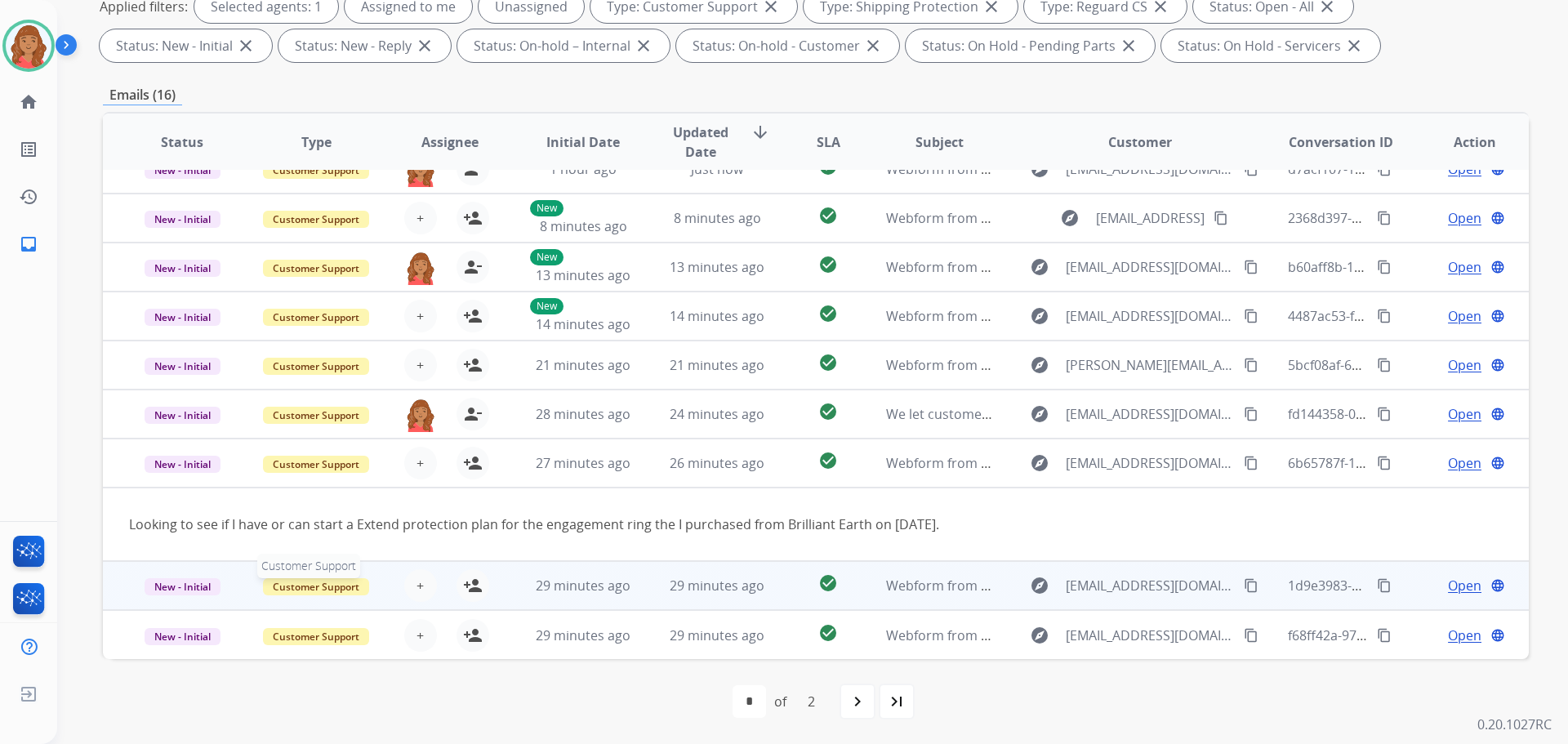
click at [363, 589] on span "Customer Support" at bounding box center [316, 587] width 106 height 17
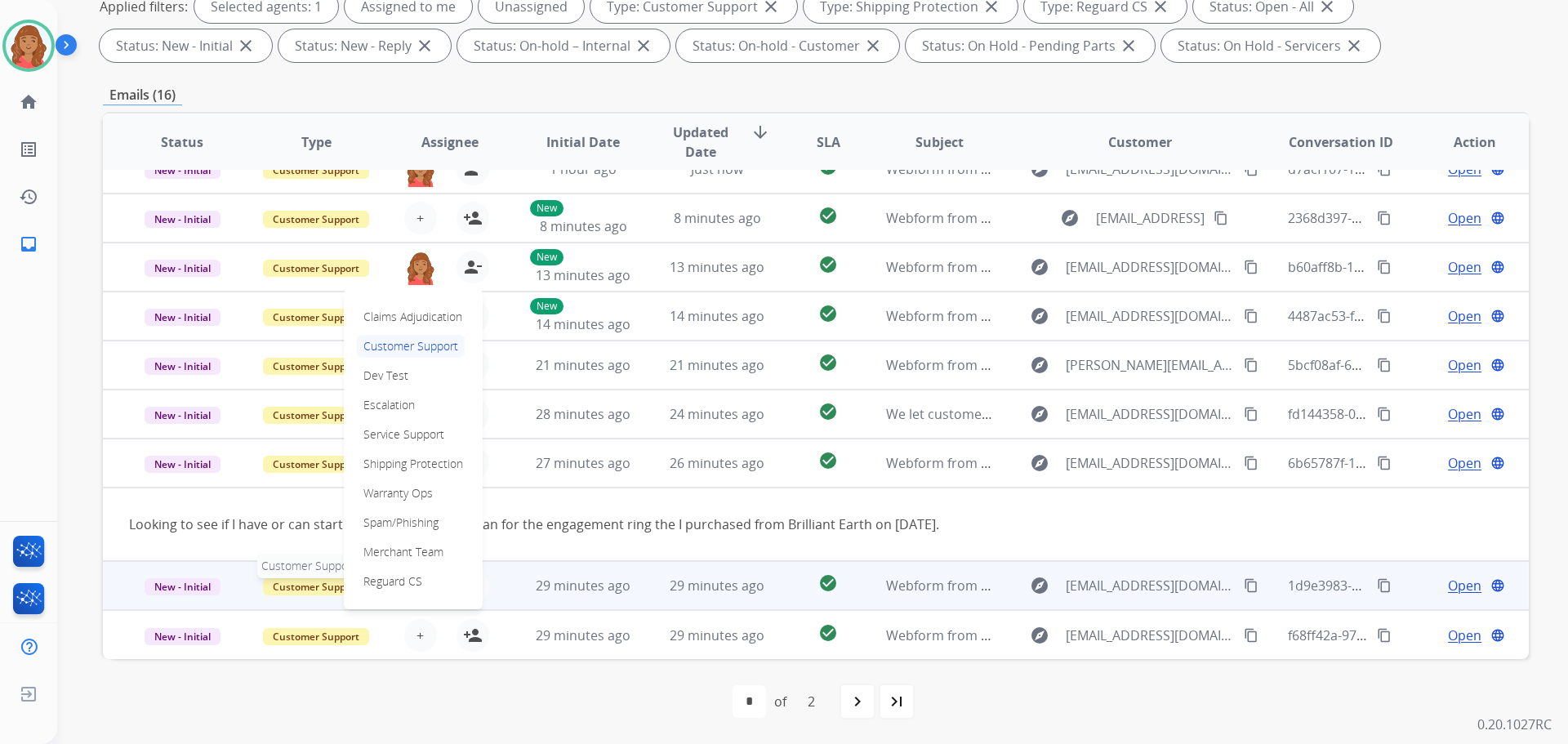
click at [301, 590] on span "Customer Support" at bounding box center [316, 587] width 106 height 17
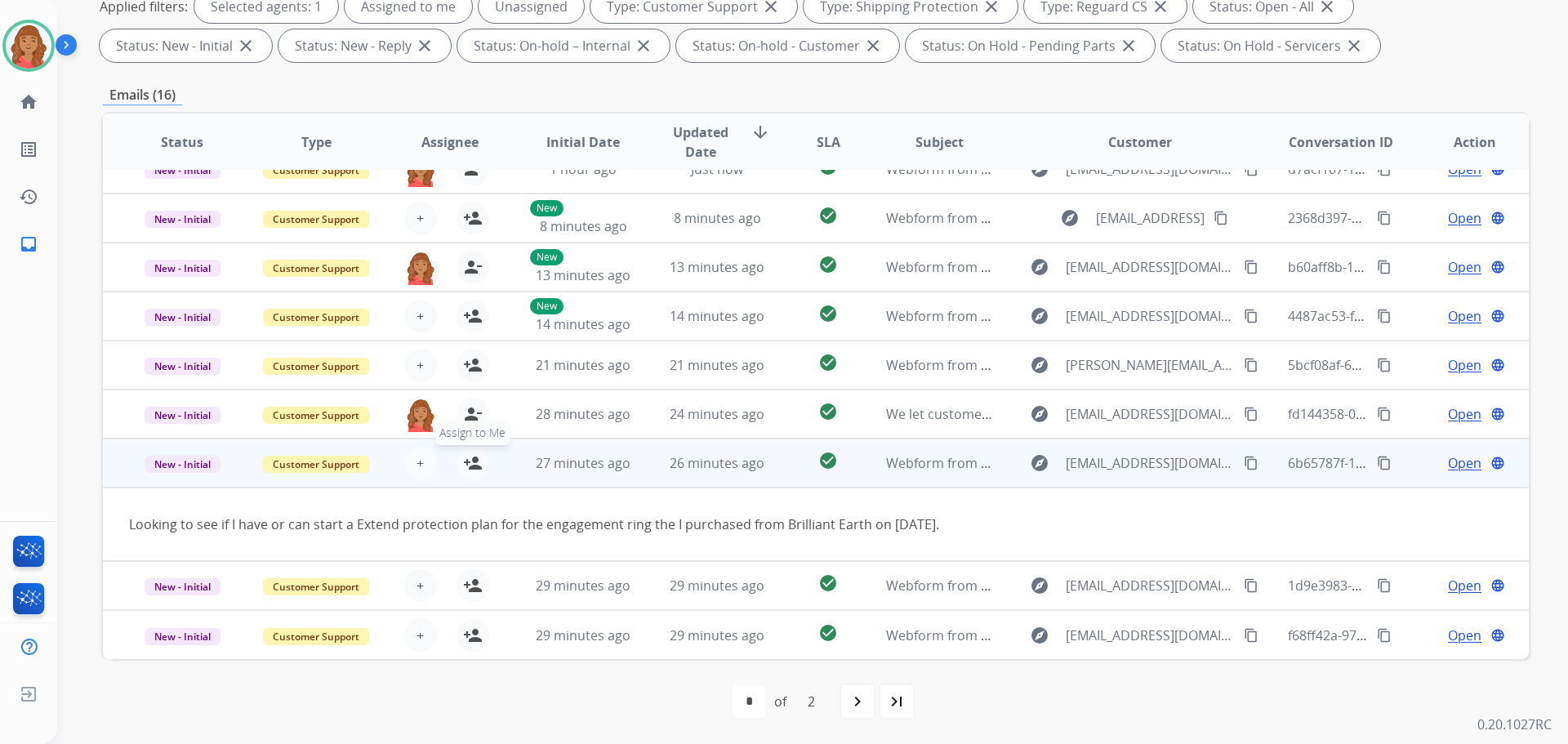
click at [470, 466] on mat-icon "person_add" at bounding box center [472, 463] width 19 height 19
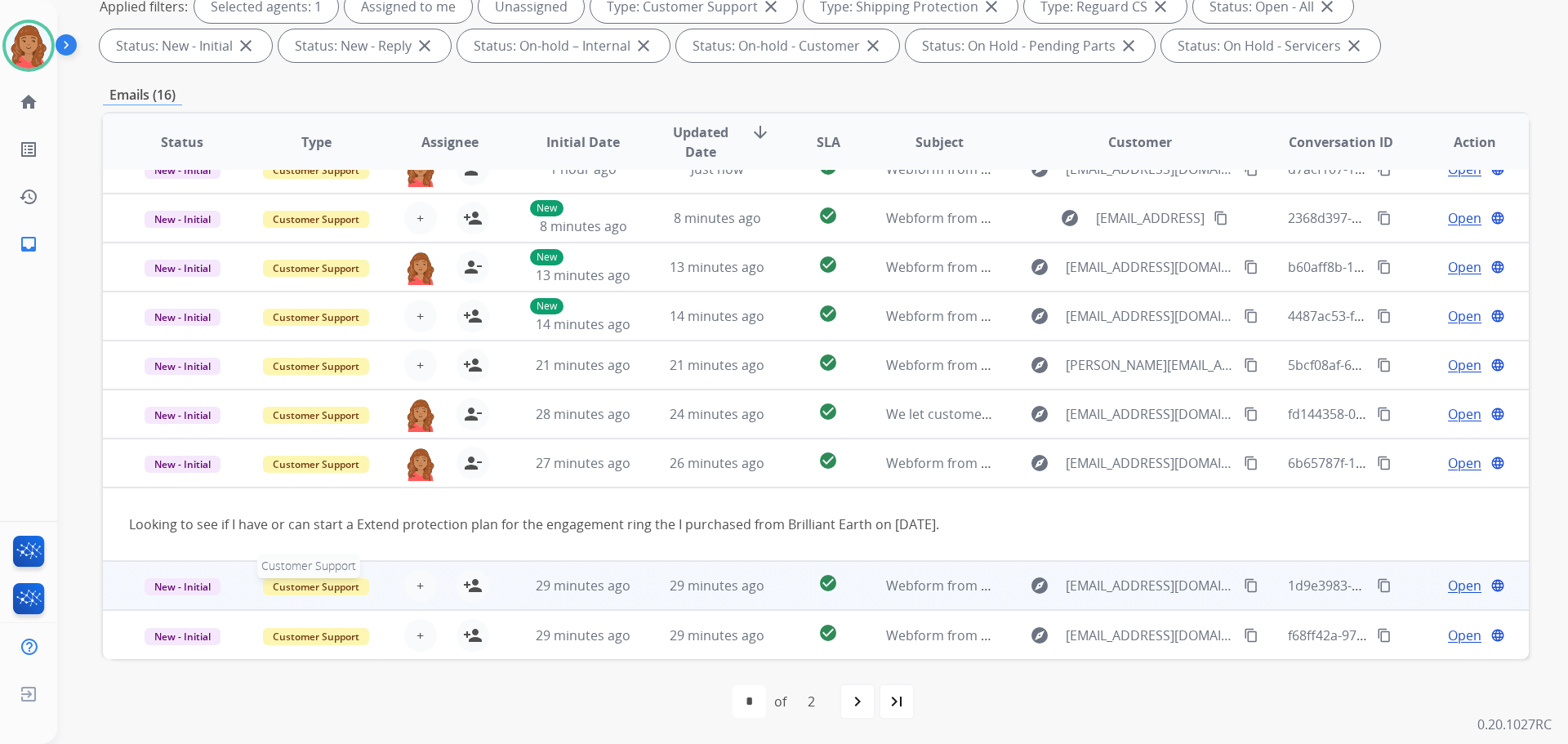
click at [316, 595] on span "Customer Support" at bounding box center [316, 587] width 106 height 17
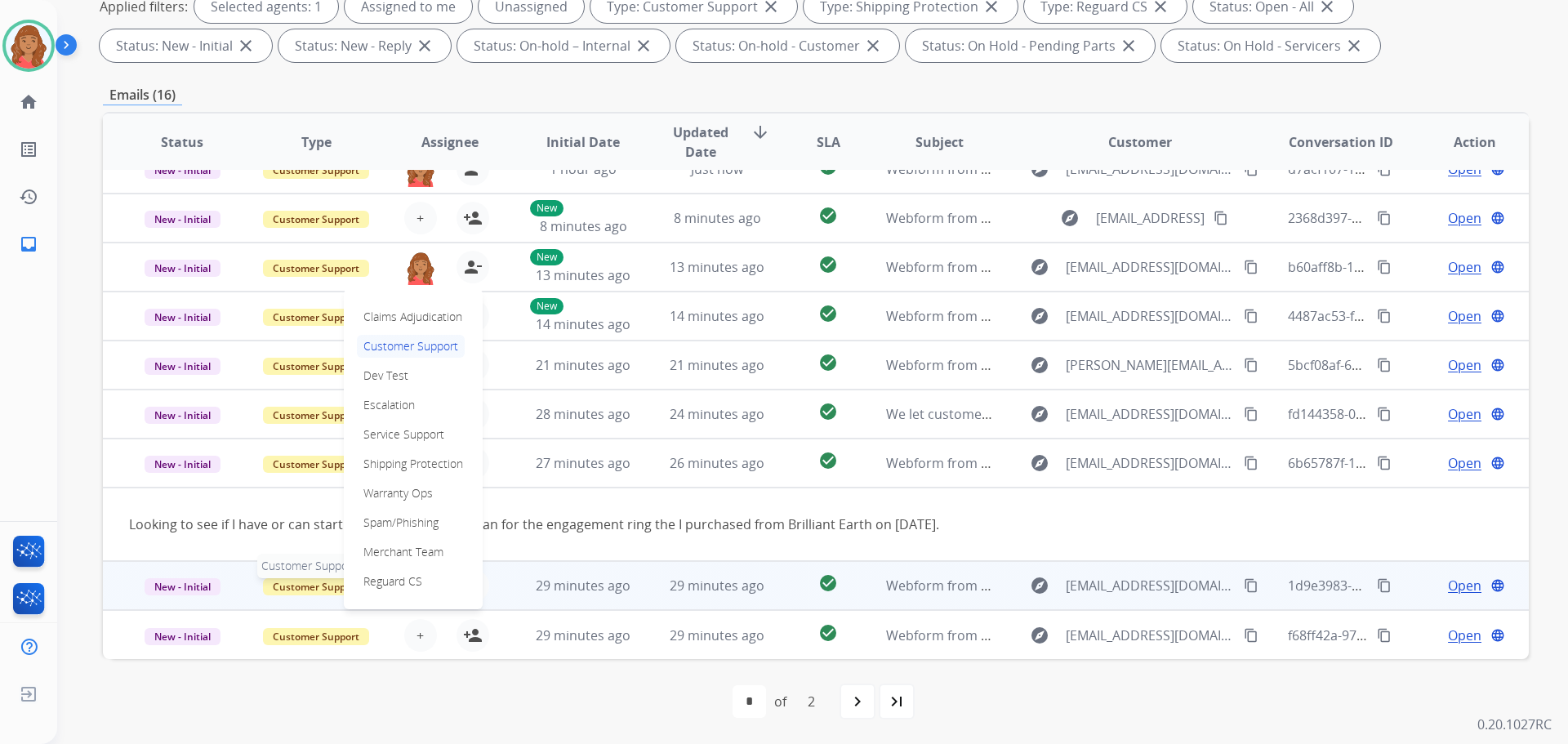
click at [278, 588] on span "Customer Support" at bounding box center [316, 587] width 106 height 17
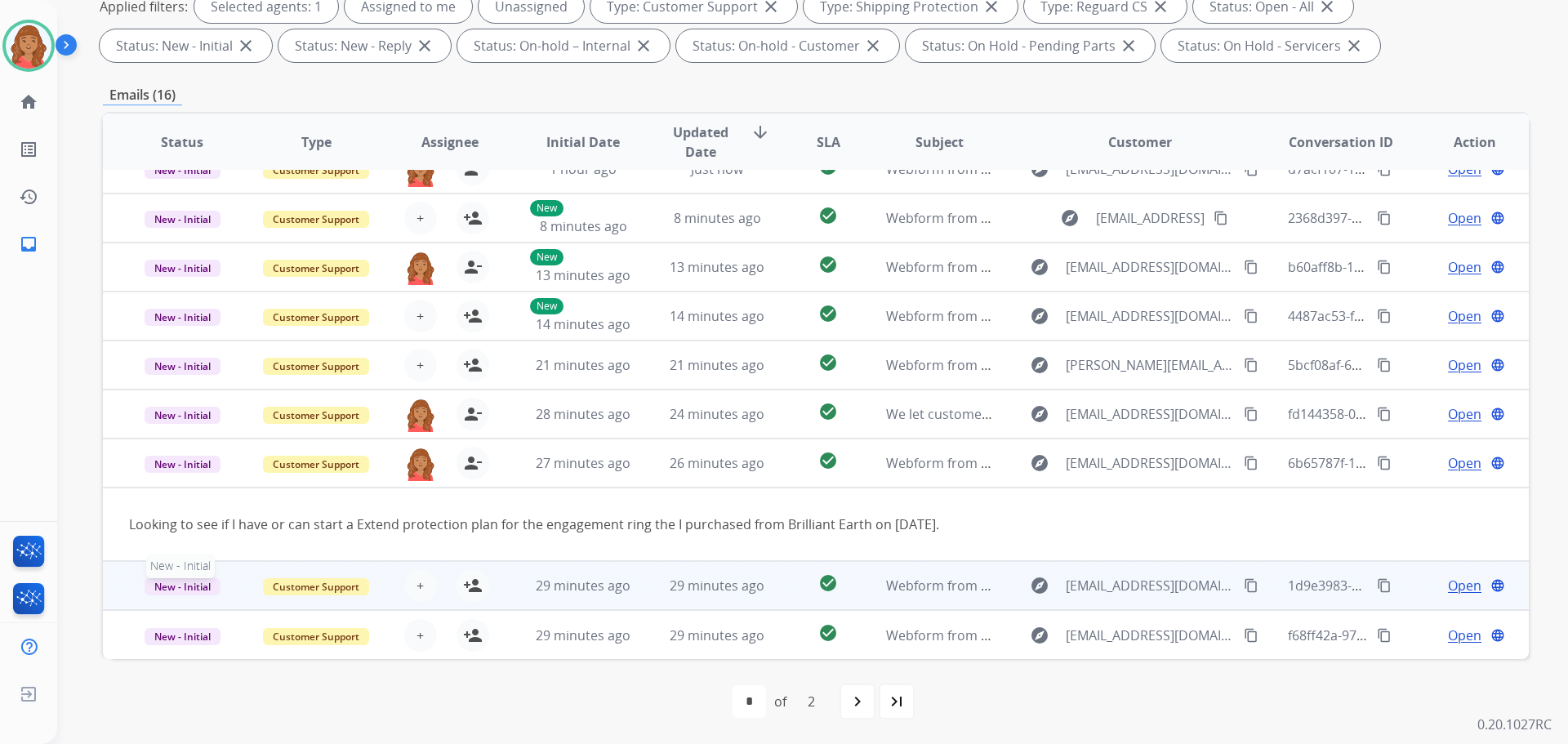
click at [174, 593] on span "New - Initial" at bounding box center [182, 587] width 76 height 17
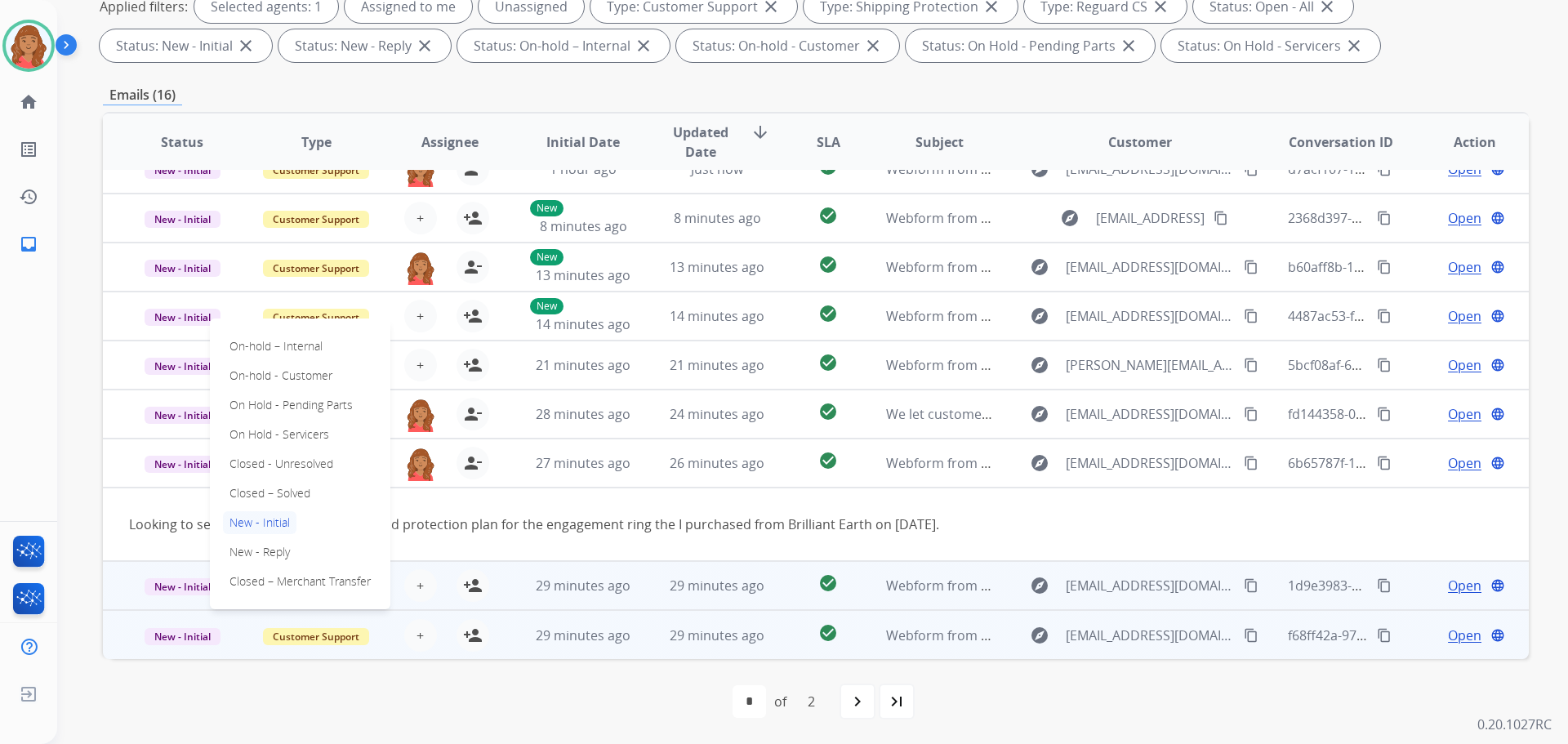
click at [392, 654] on div "+ Select agent person_add Assign to Me" at bounding box center [437, 635] width 133 height 46
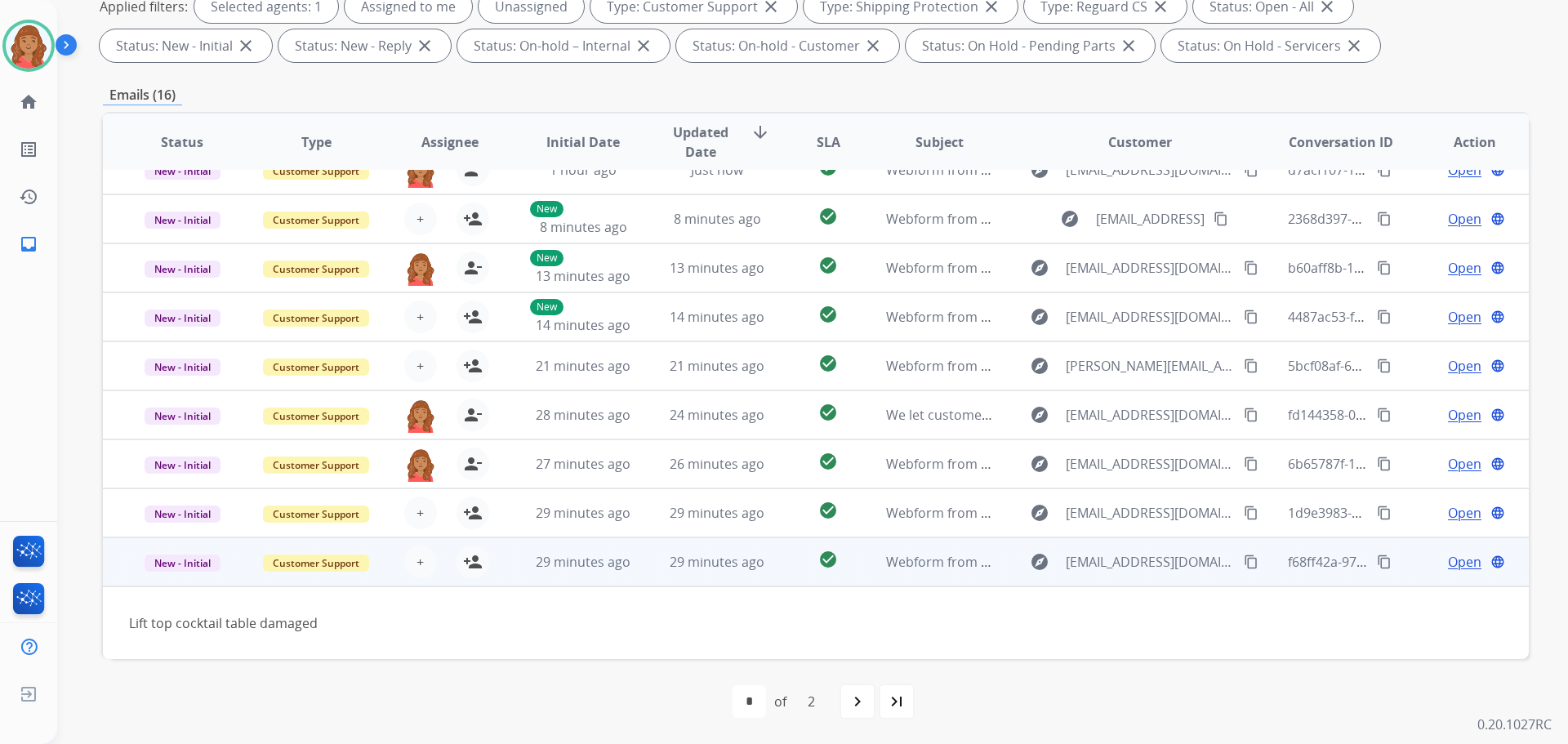
scroll to position [74, 0]
click at [476, 566] on mat-icon "person_add" at bounding box center [472, 562] width 19 height 19
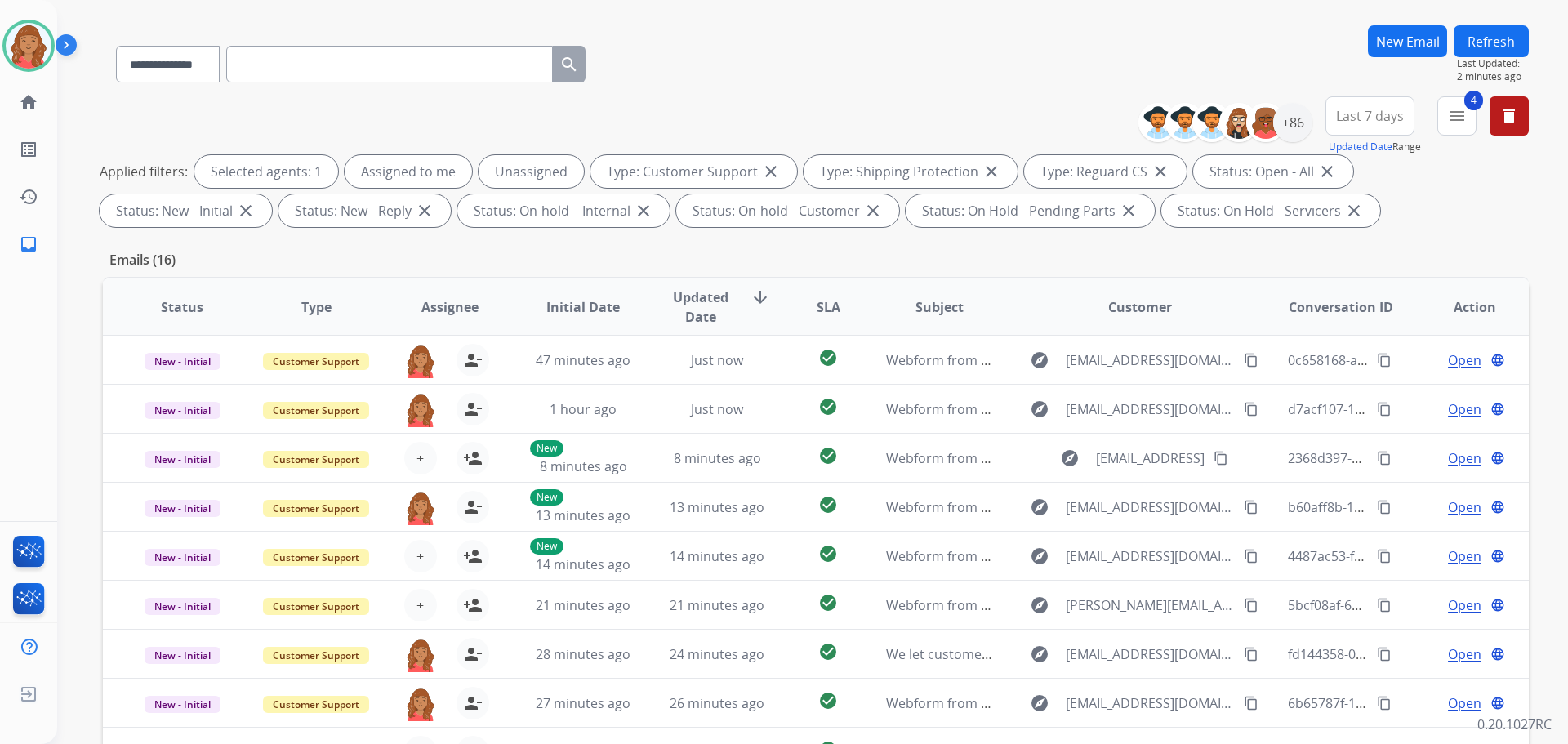
scroll to position [0, 0]
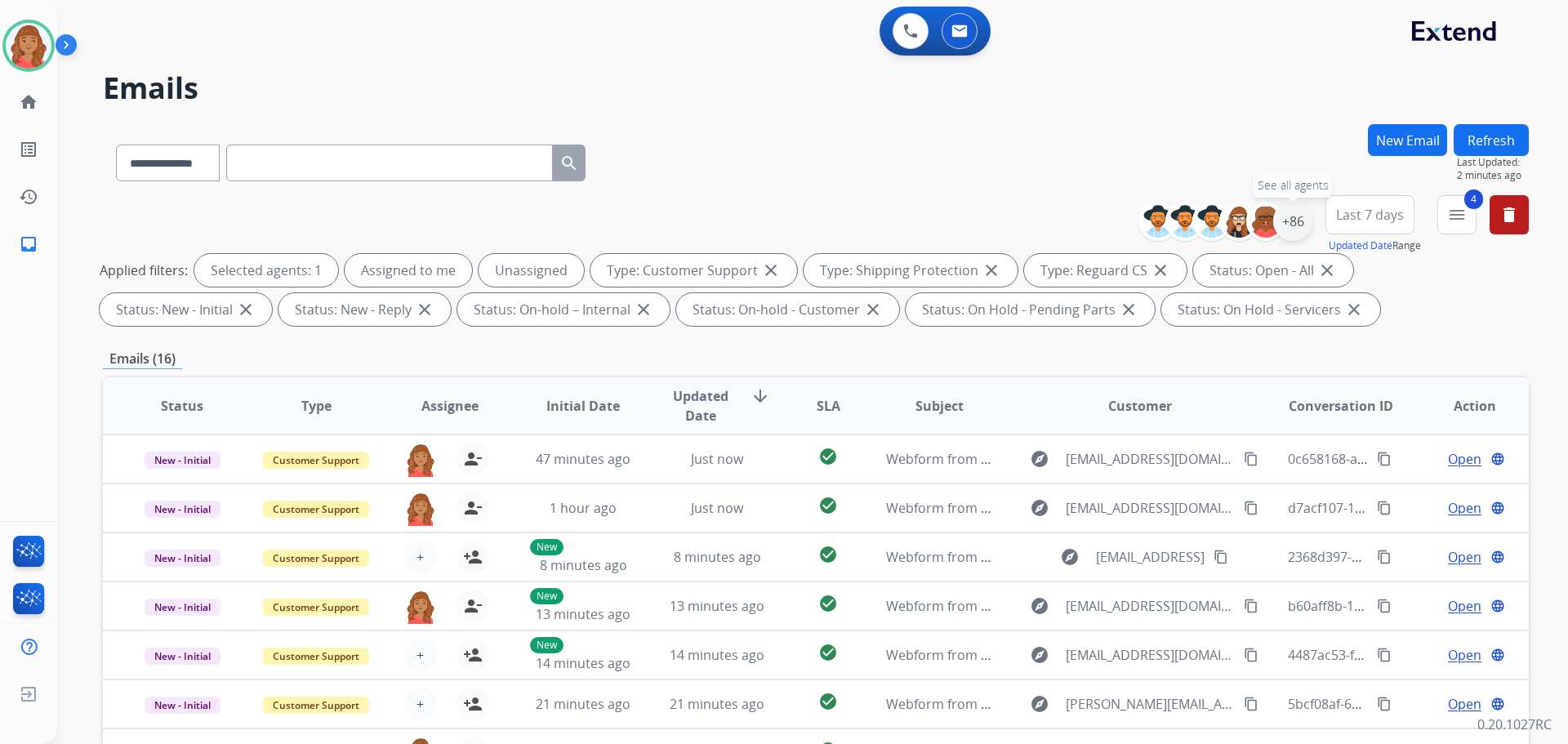
drag, startPoint x: 1297, startPoint y: 225, endPoint x: 1302, endPoint y: 233, distance: 9.4
click at [1298, 227] on div "+86" at bounding box center [1293, 221] width 39 height 39
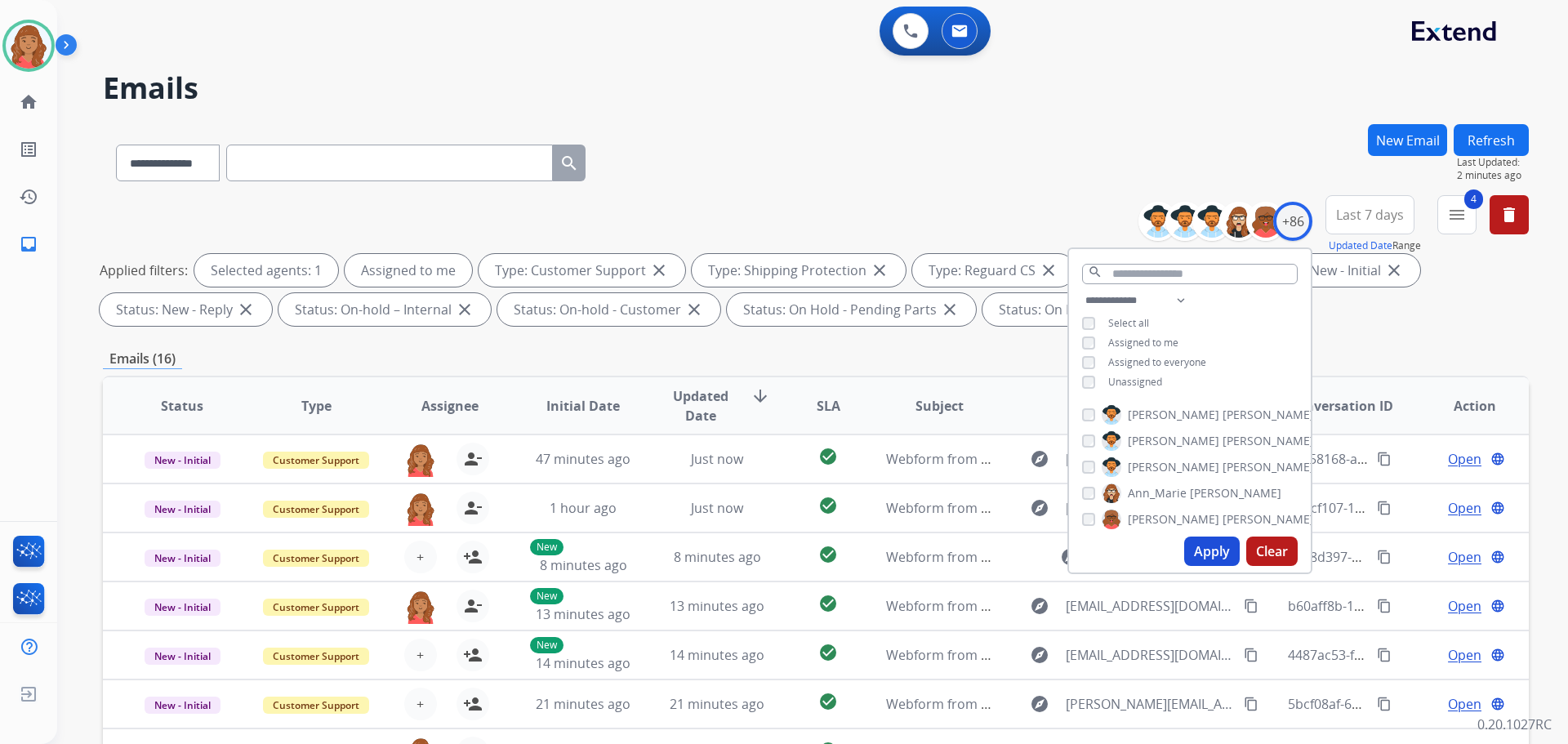
click at [1203, 556] on button "Apply" at bounding box center [1212, 552] width 56 height 30
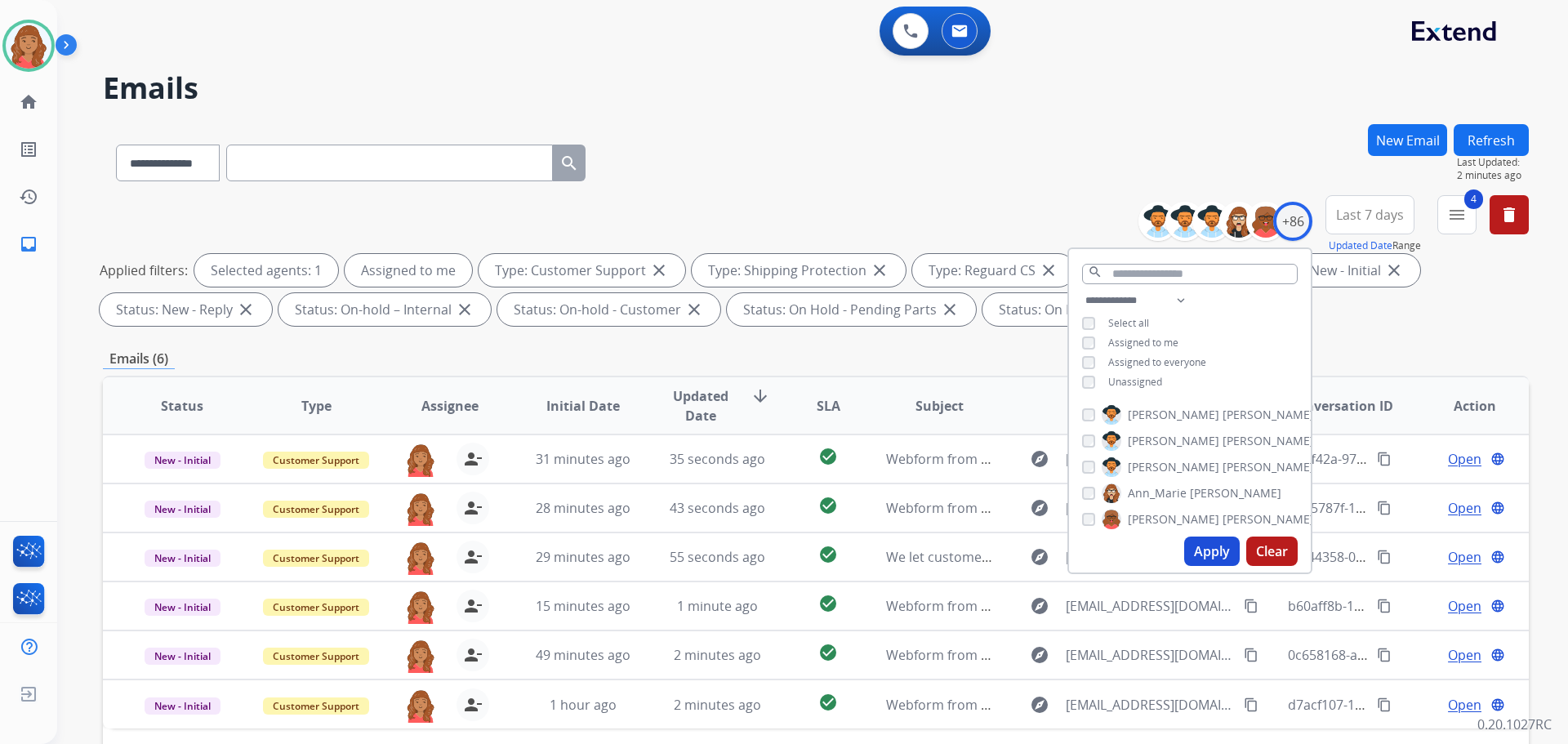
click at [839, 365] on div "Emails (6)" at bounding box center [816, 359] width 1426 height 20
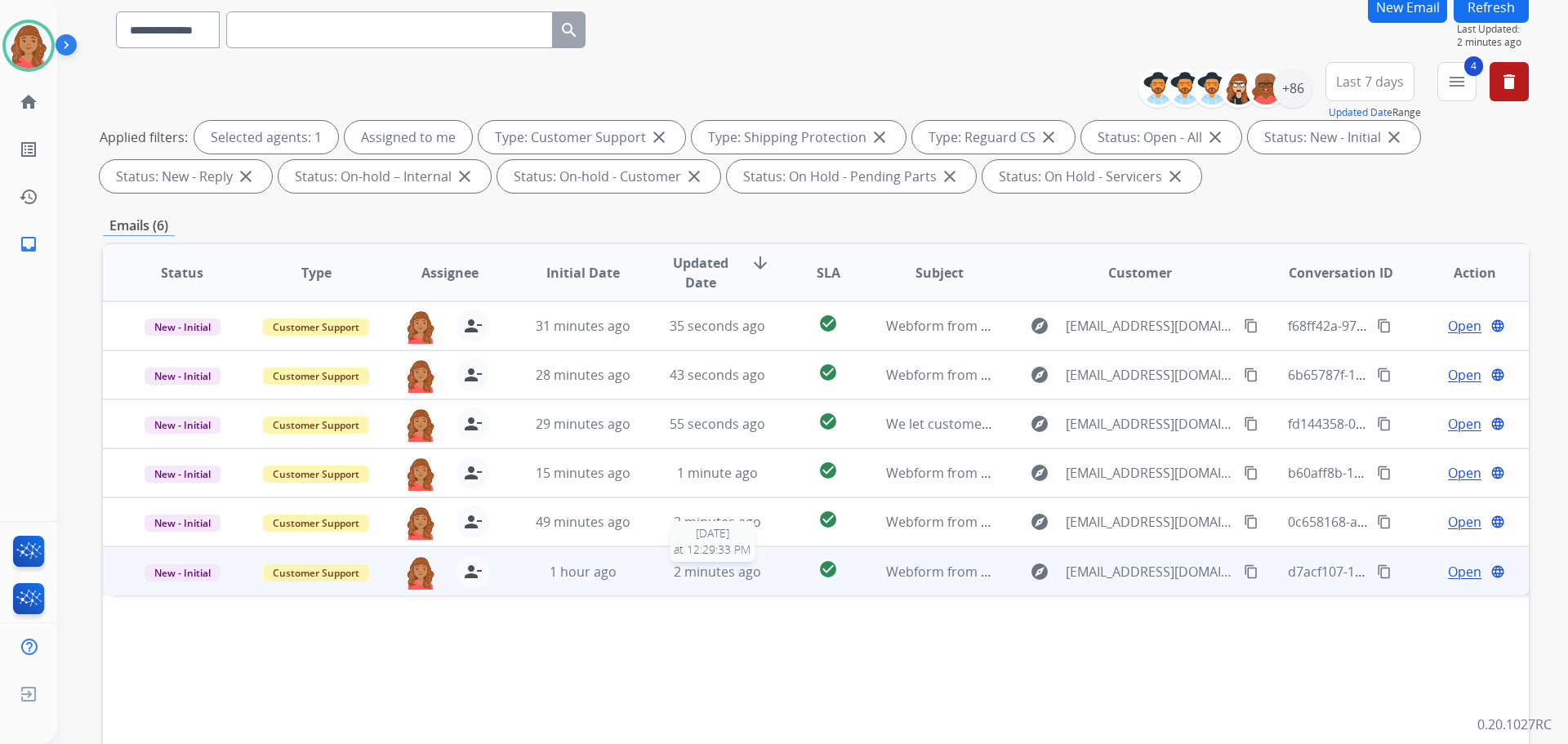
scroll to position [264, 0]
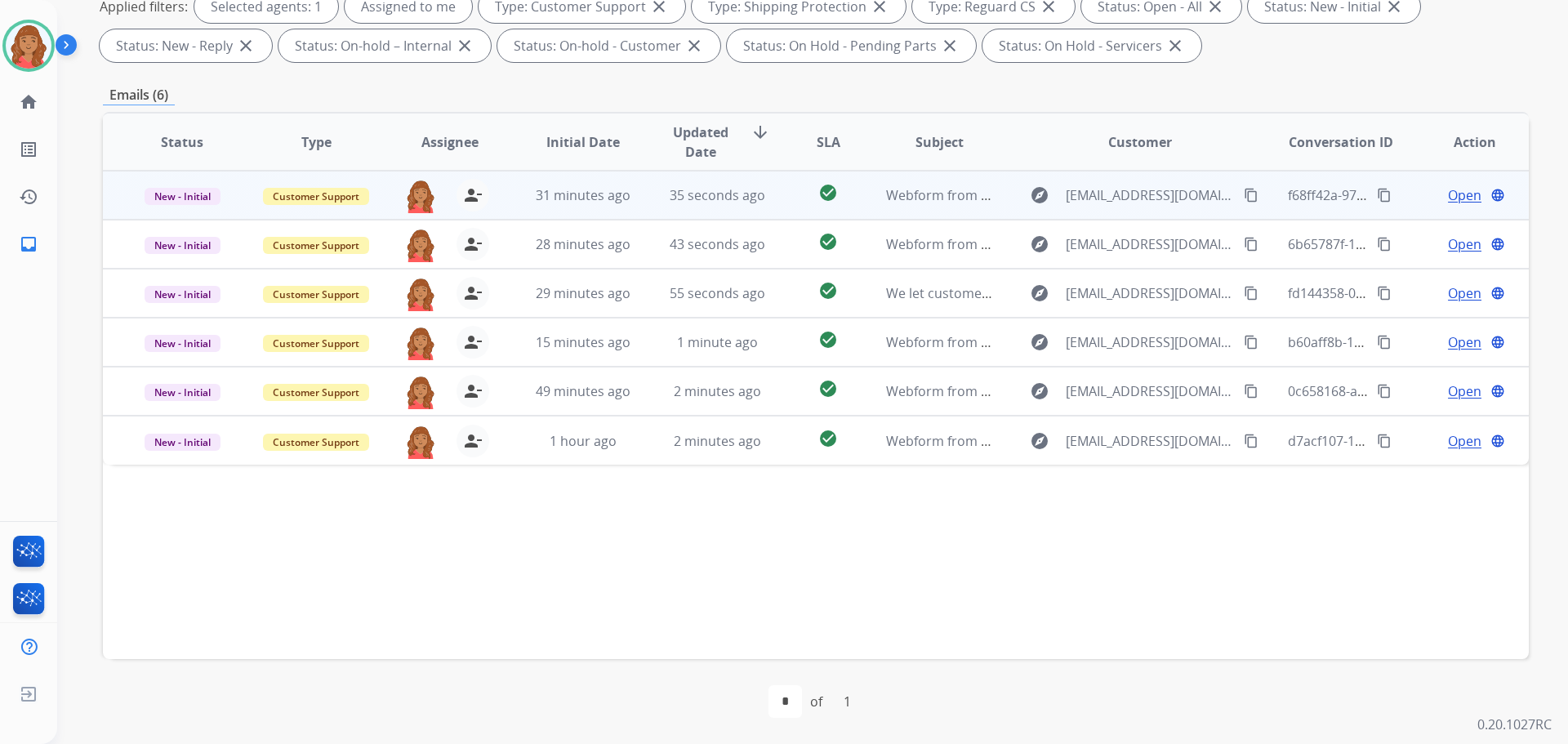
click at [617, 204] on td "31 minutes ago" at bounding box center [570, 194] width 134 height 49
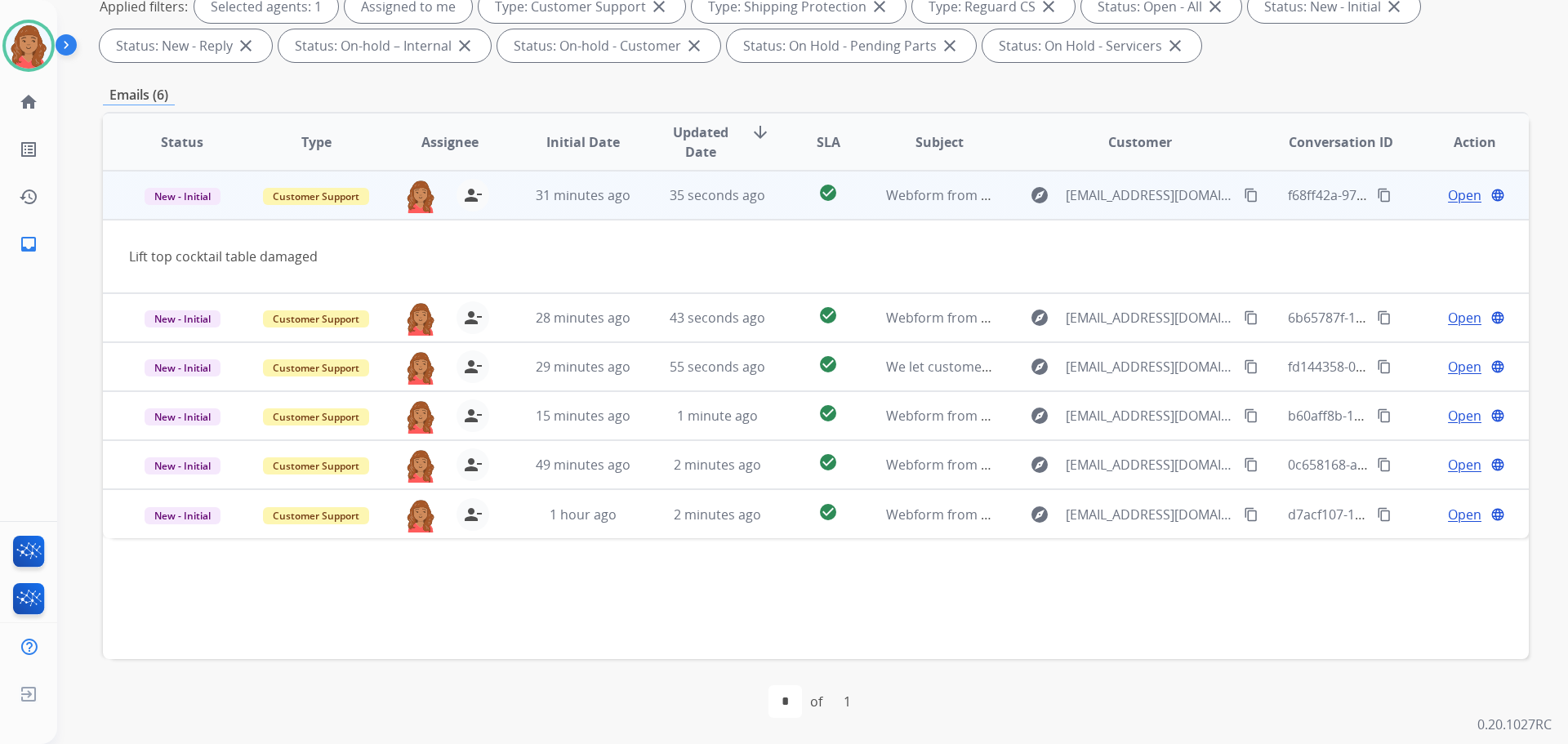
click at [1244, 191] on mat-icon "content_copy" at bounding box center [1251, 194] width 14 height 14
click at [1458, 199] on span "Open" at bounding box center [1464, 195] width 34 height 19
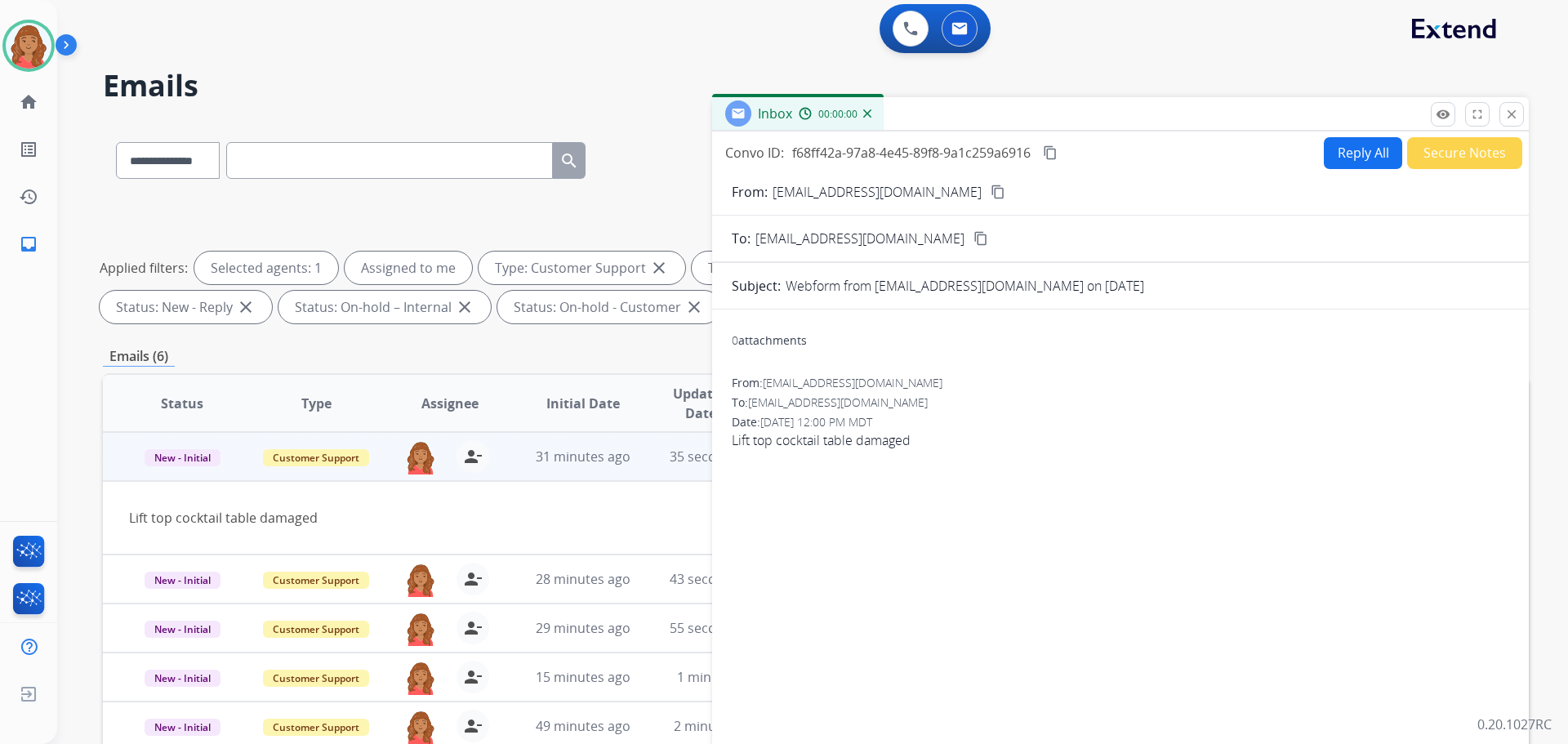
scroll to position [0, 0]
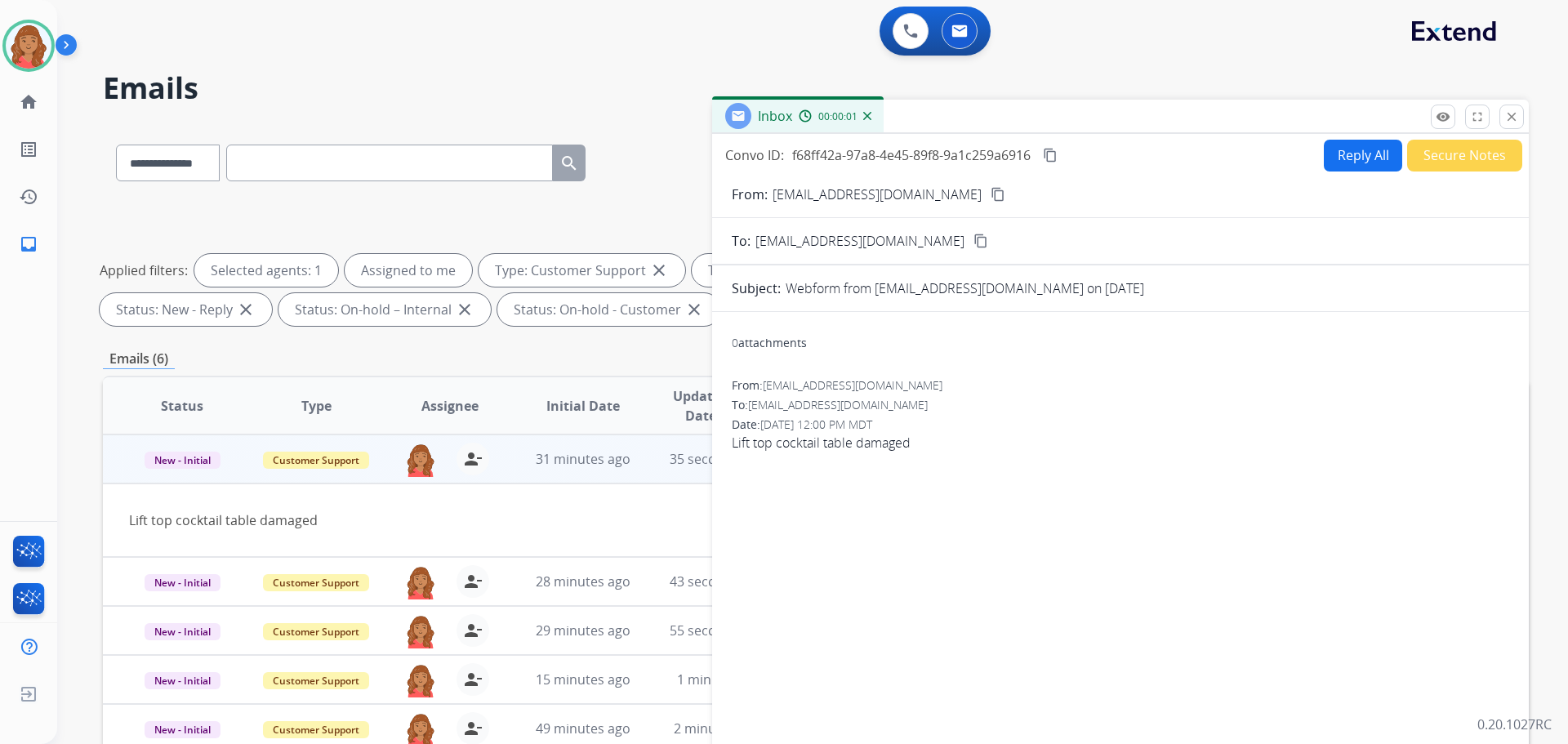
click at [1355, 148] on button "Reply All" at bounding box center [1363, 155] width 79 height 32
select select "**********"
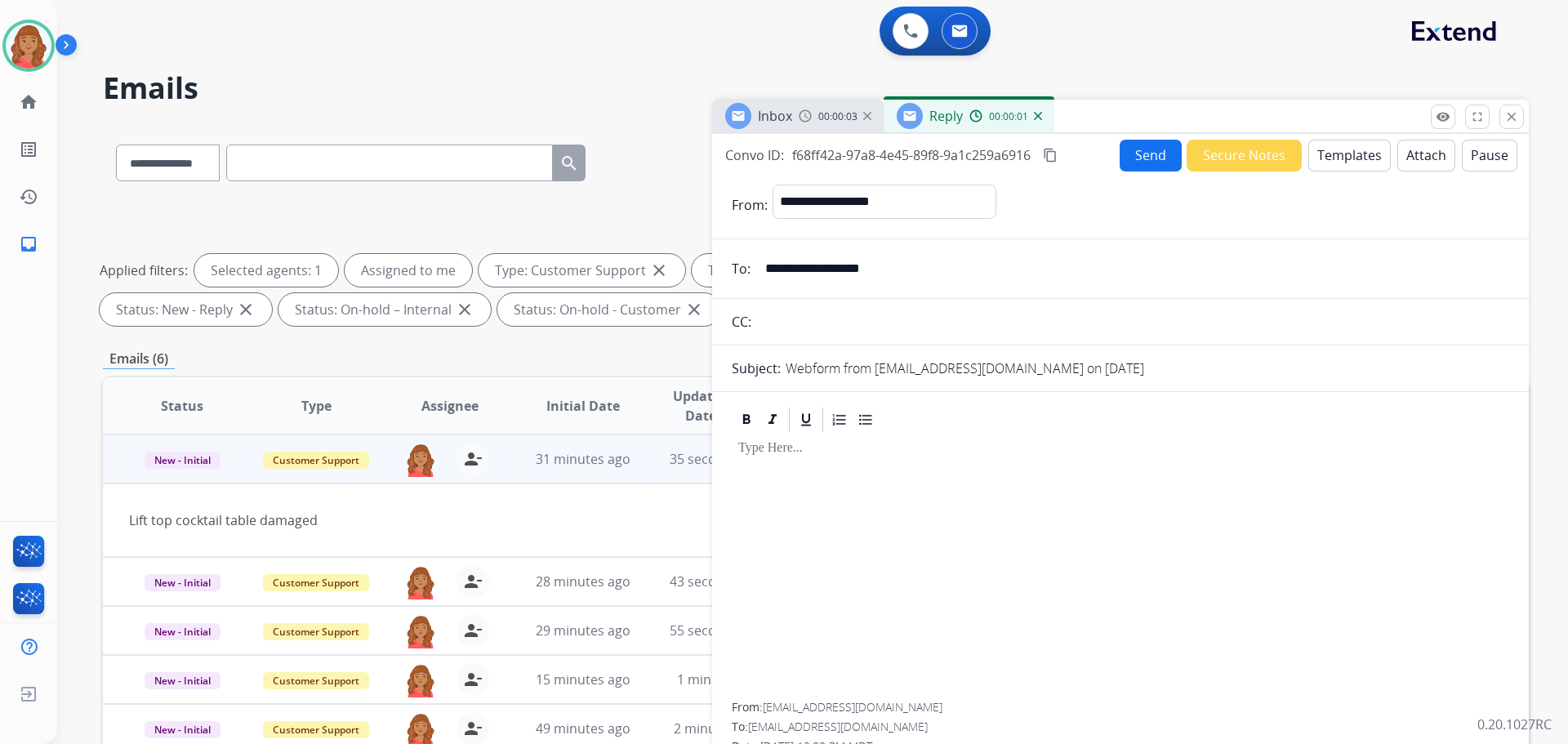
click at [1345, 155] on button "Templates" at bounding box center [1350, 155] width 83 height 32
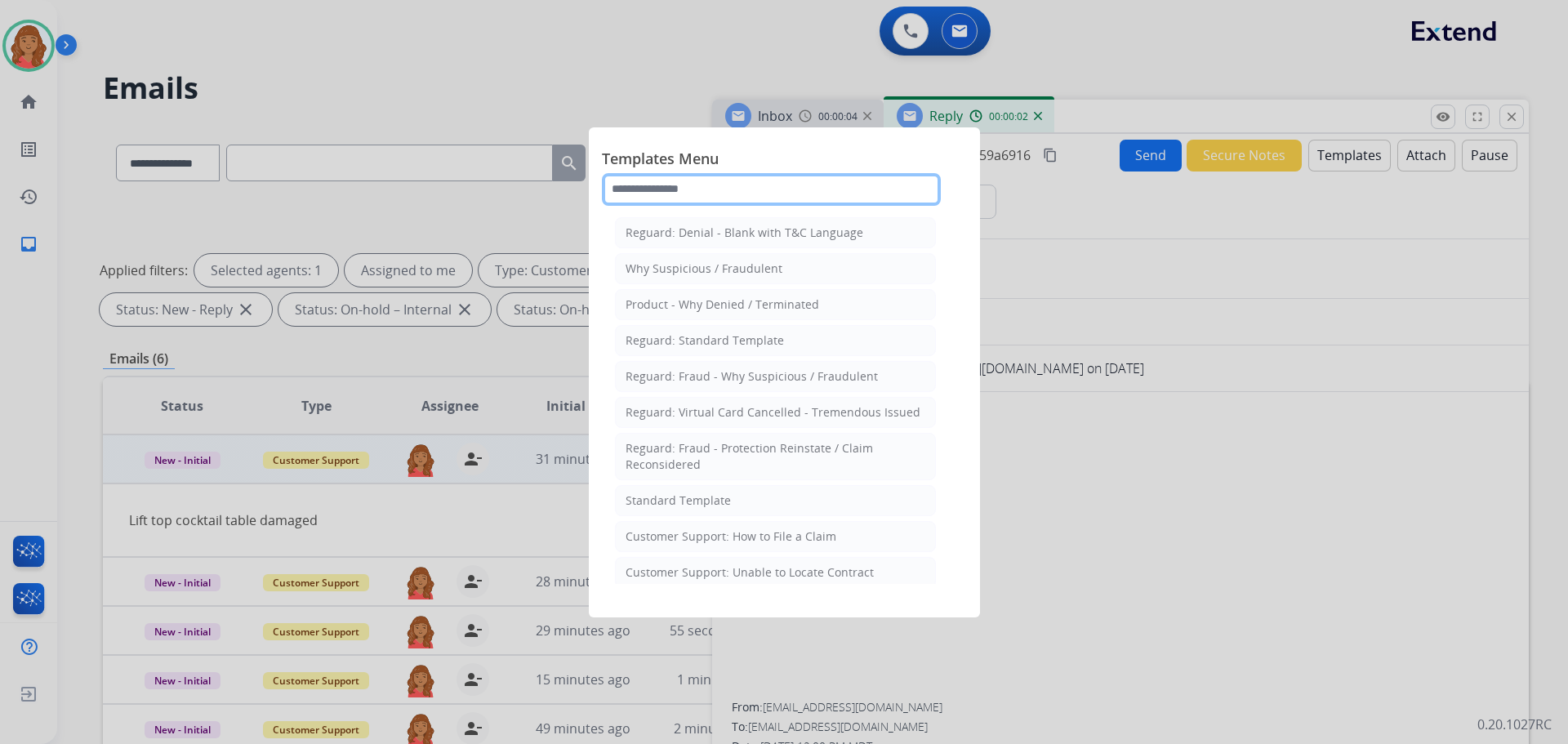
click at [692, 184] on input "text" at bounding box center [771, 190] width 339 height 33
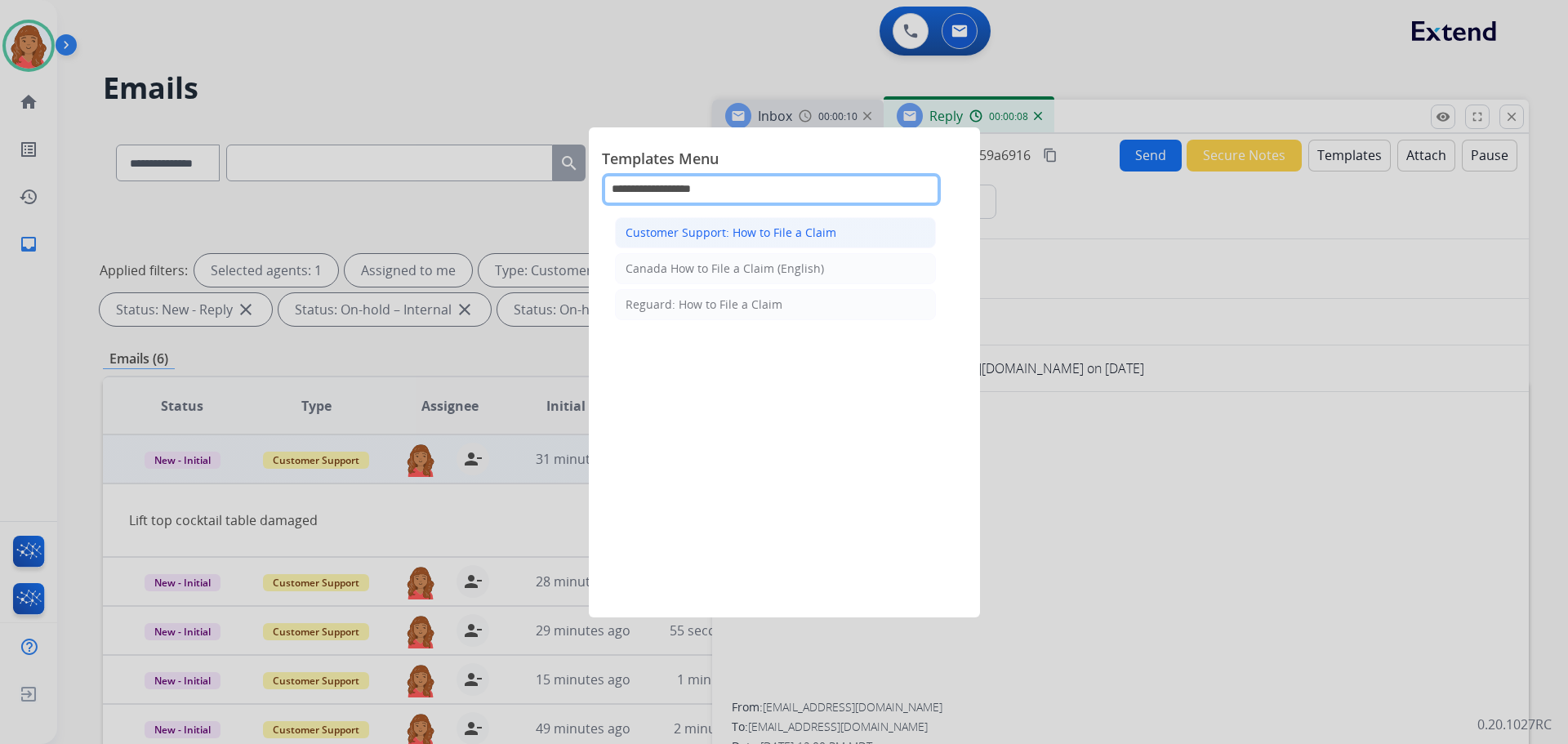
type input "**********"
click at [763, 236] on div "Customer Support: How to File a Claim" at bounding box center [730, 232] width 211 height 16
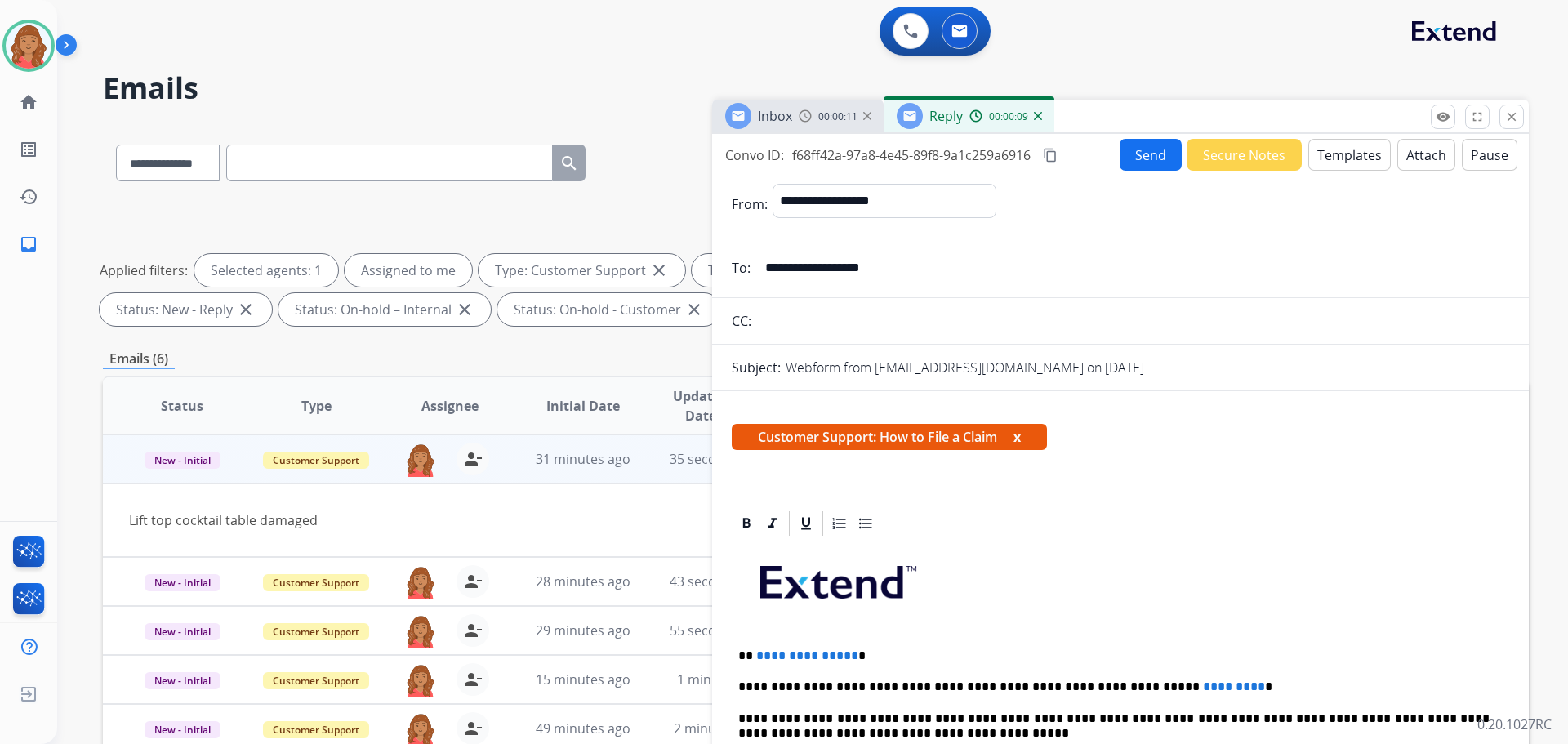
scroll to position [164, 0]
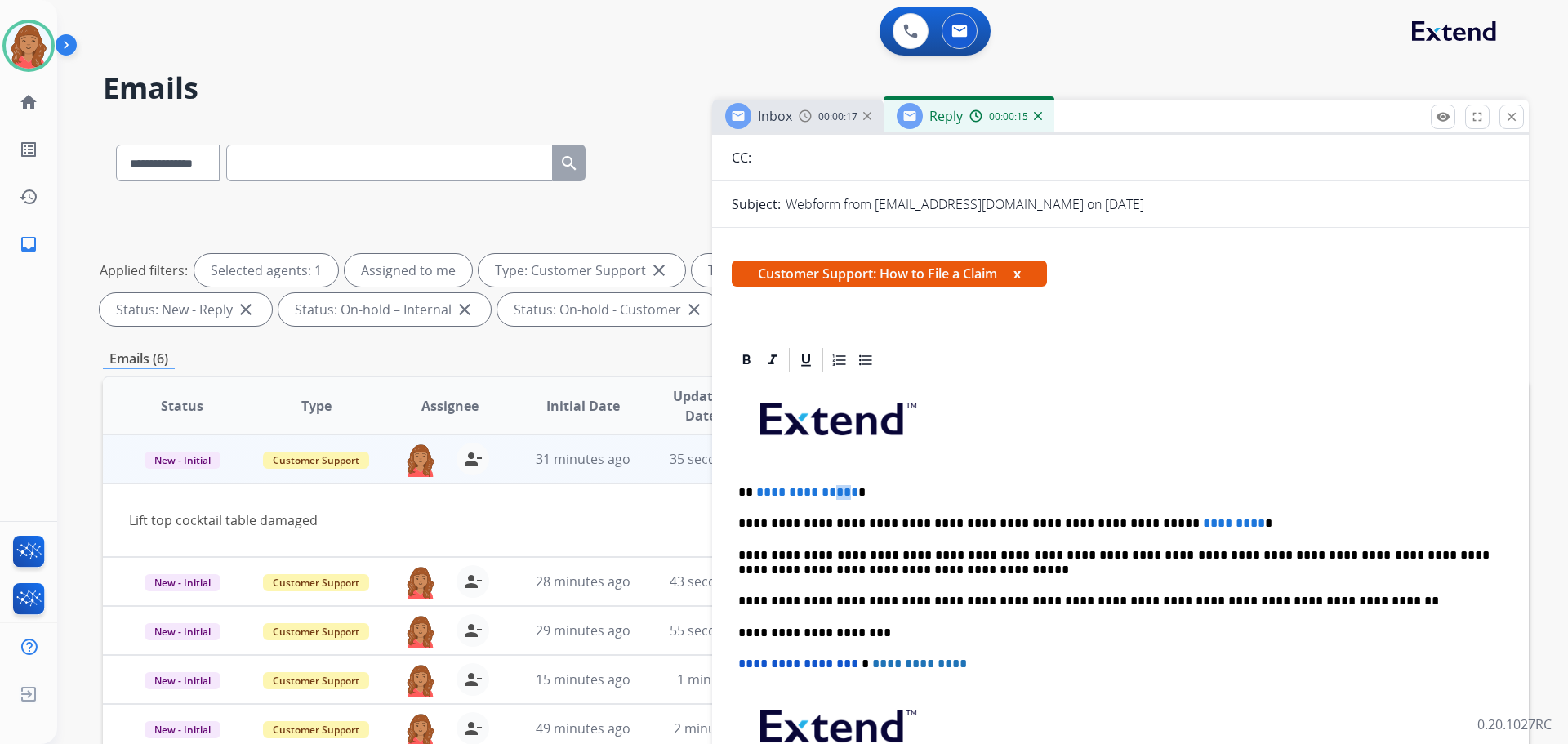
click at [833, 496] on span "**********" at bounding box center [807, 492] width 102 height 13
click at [848, 494] on p "**********" at bounding box center [1114, 492] width 751 height 14
drag, startPoint x: 848, startPoint y: 494, endPoint x: 750, endPoint y: 495, distance: 98.0
click at [750, 495] on p "**********" at bounding box center [1114, 492] width 751 height 14
paste div
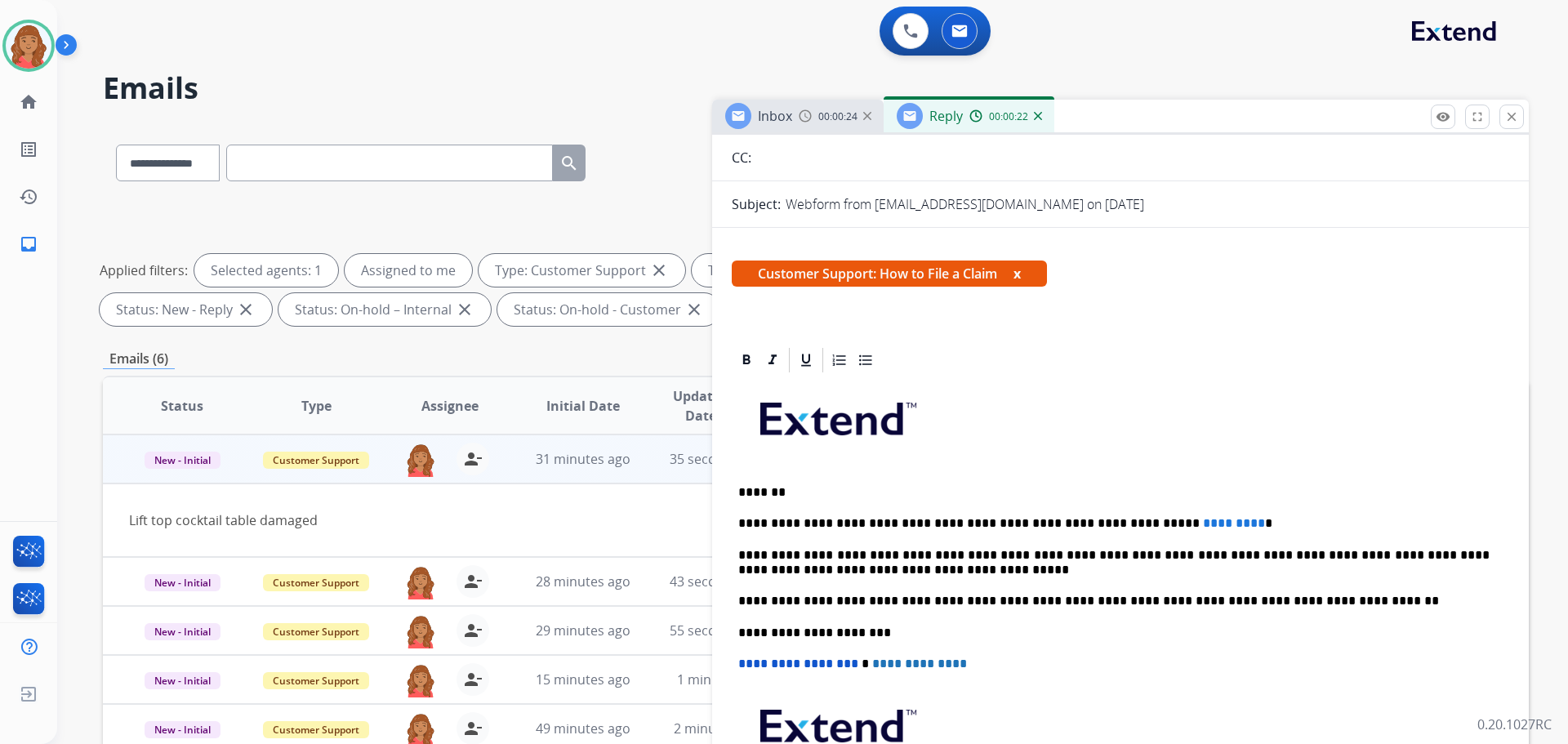
click at [749, 490] on p "*******" at bounding box center [1114, 492] width 751 height 14
click at [805, 494] on p "********" at bounding box center [1114, 492] width 751 height 14
drag, startPoint x: 1115, startPoint y: 525, endPoint x: 1182, endPoint y: 524, distance: 67.0
click at [1203, 524] on span "*********" at bounding box center [1234, 523] width 63 height 13
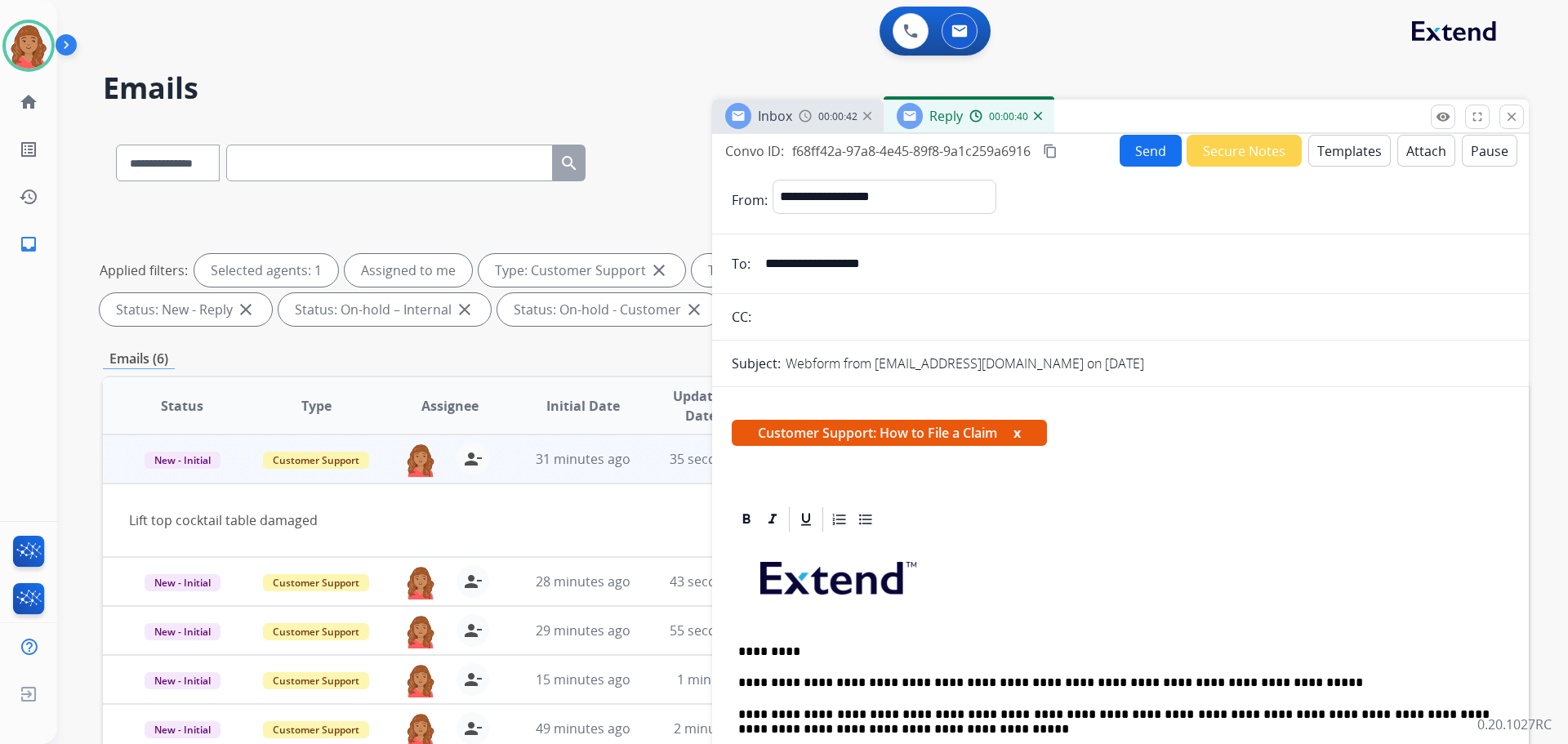
scroll to position [0, 0]
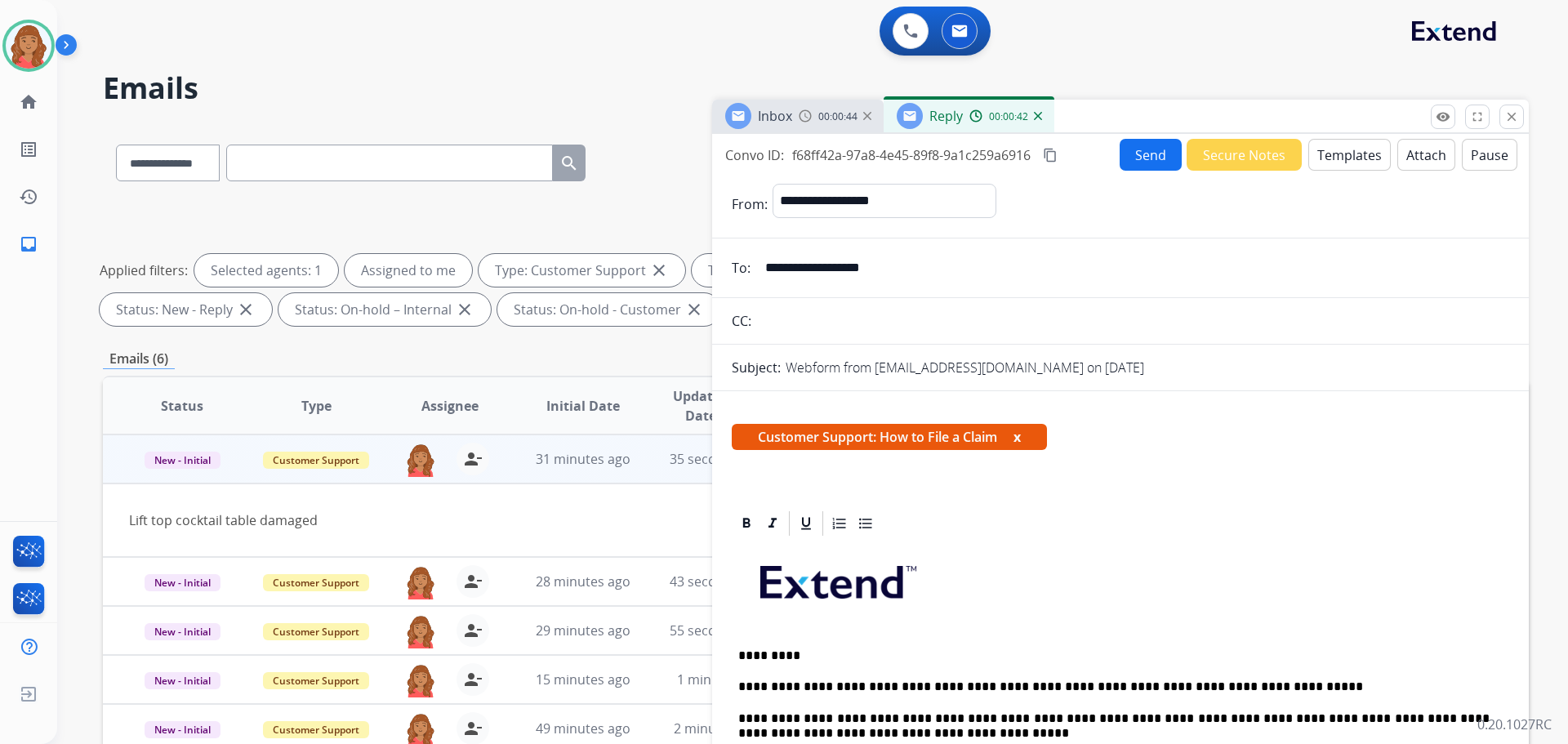
click at [1058, 149] on mat-icon "content_copy" at bounding box center [1050, 155] width 14 height 14
click at [1124, 158] on button "Send" at bounding box center [1151, 154] width 63 height 32
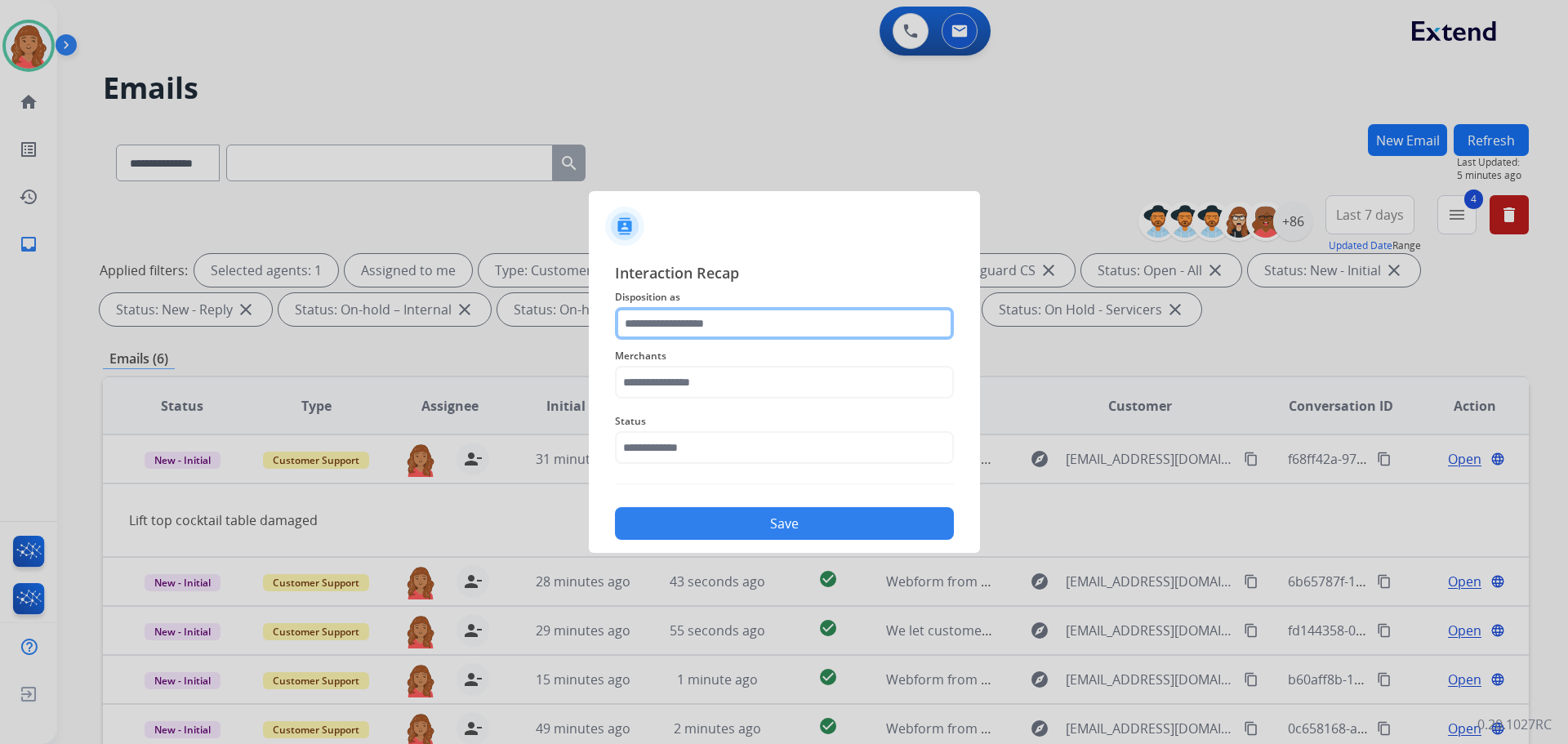
click at [733, 322] on input "text" at bounding box center [784, 323] width 339 height 33
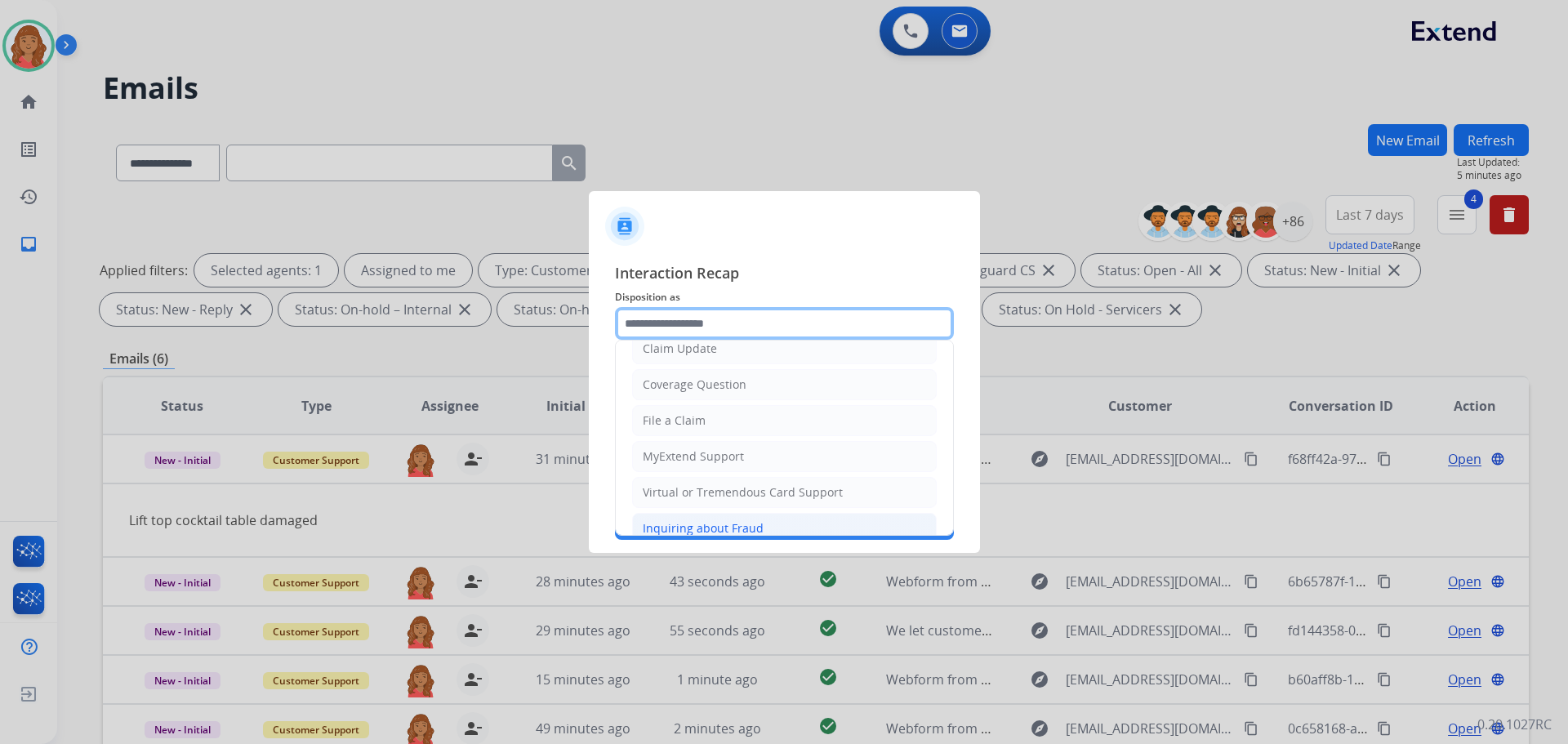
scroll to position [245, 0]
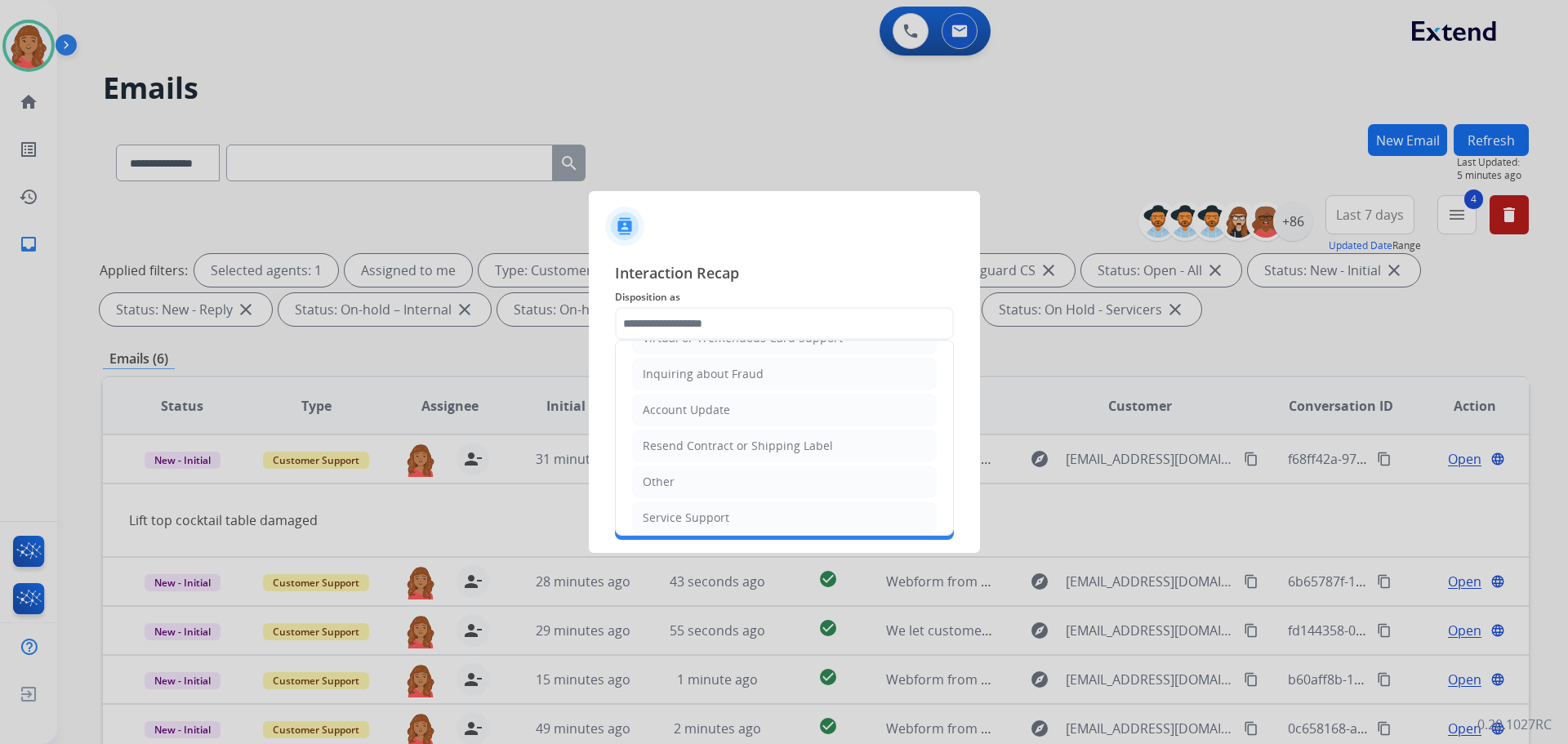
click at [660, 450] on div "Resend Contract or Shipping Label" at bounding box center [738, 446] width 190 height 16
type input "**********"
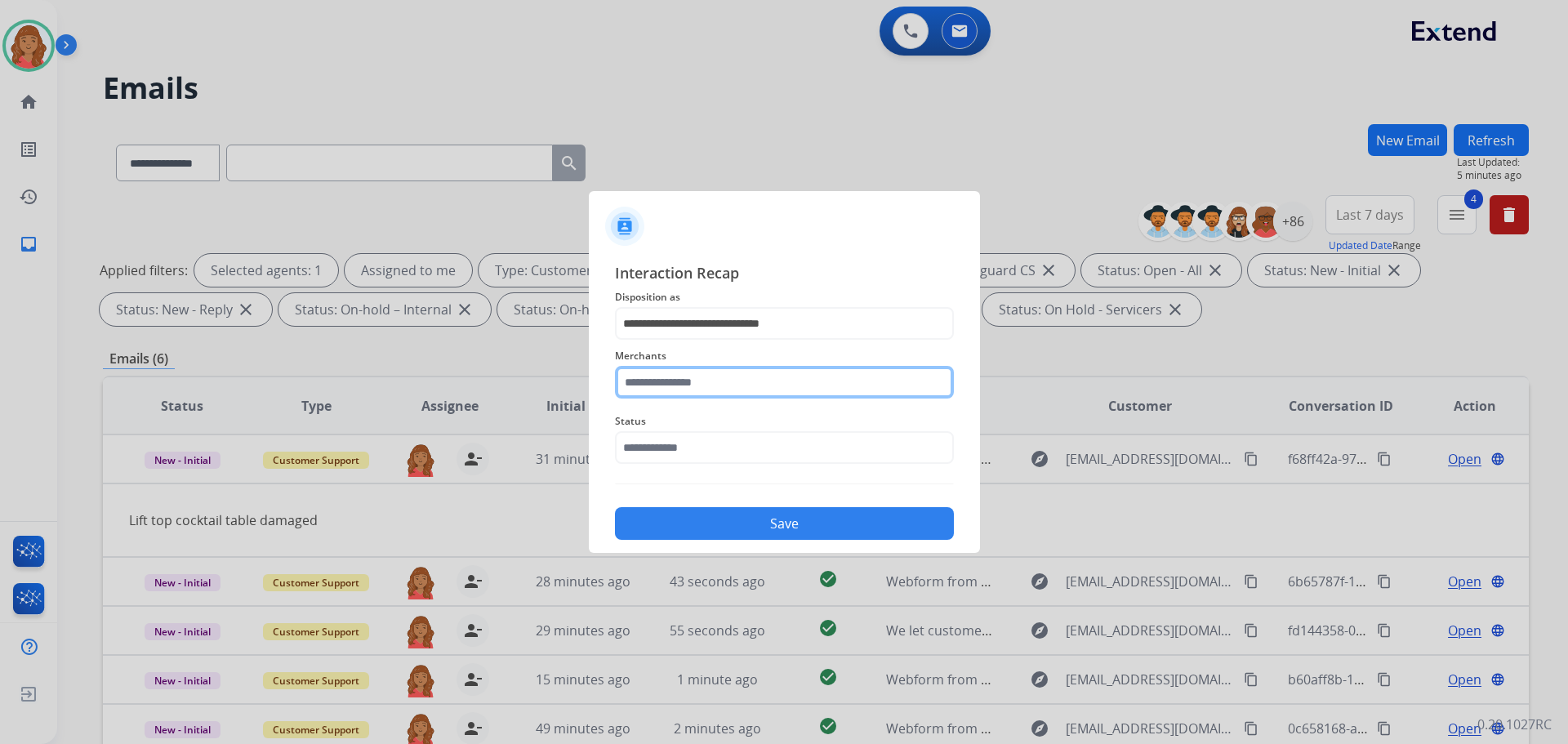
click at [668, 368] on input "text" at bounding box center [784, 382] width 339 height 33
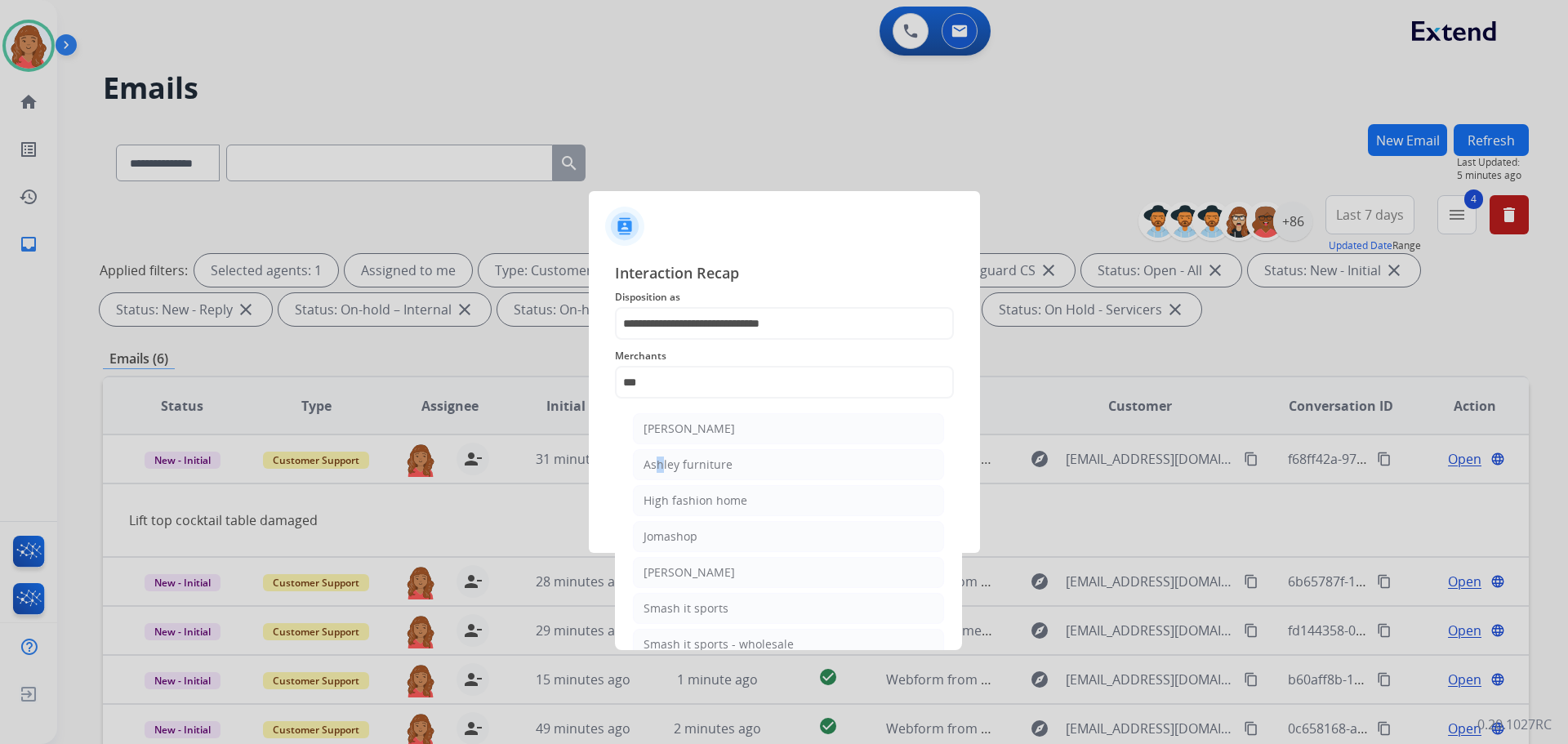
click at [657, 465] on div "Ashley furniture" at bounding box center [688, 465] width 89 height 16
type input "**********"
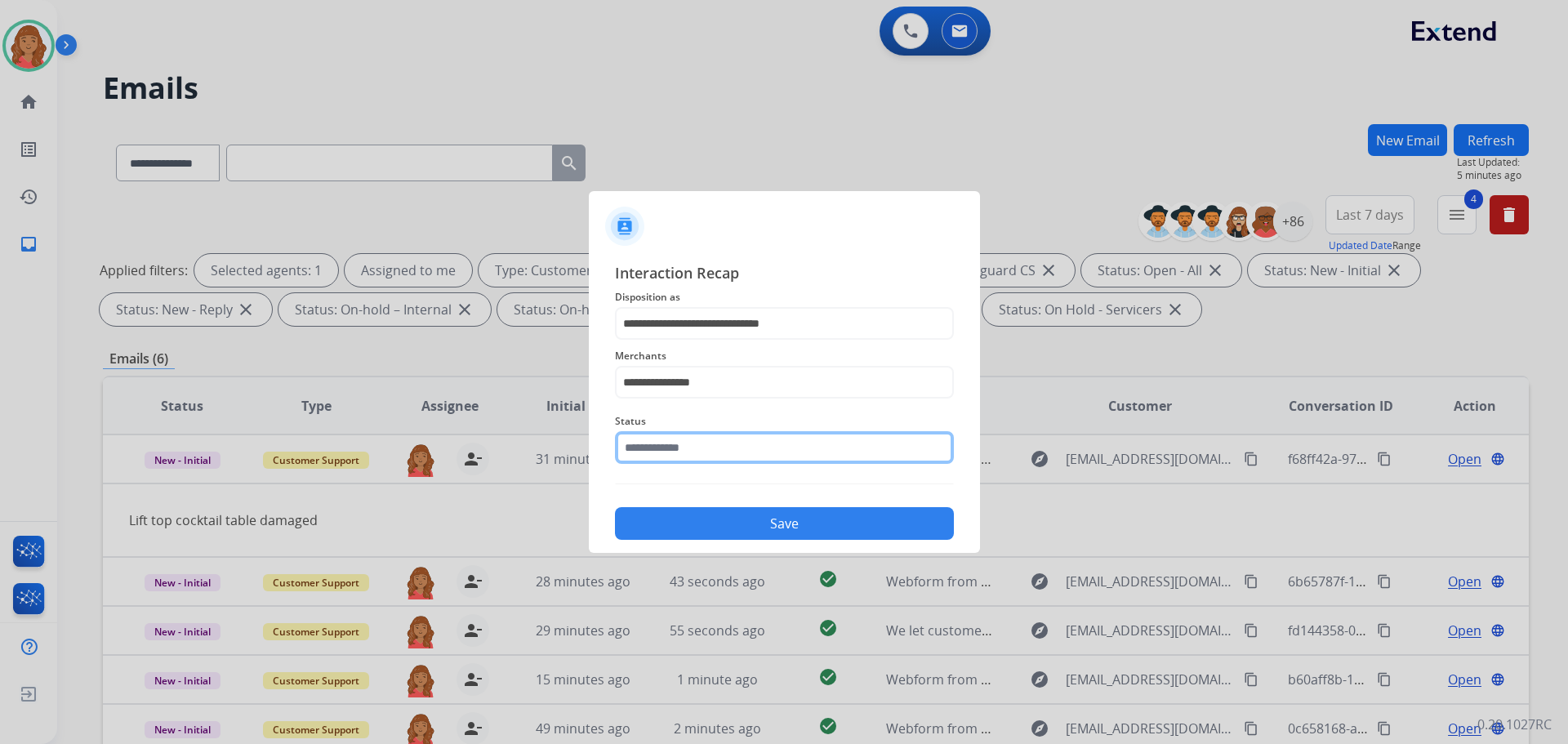
click at [679, 441] on input "text" at bounding box center [784, 448] width 339 height 33
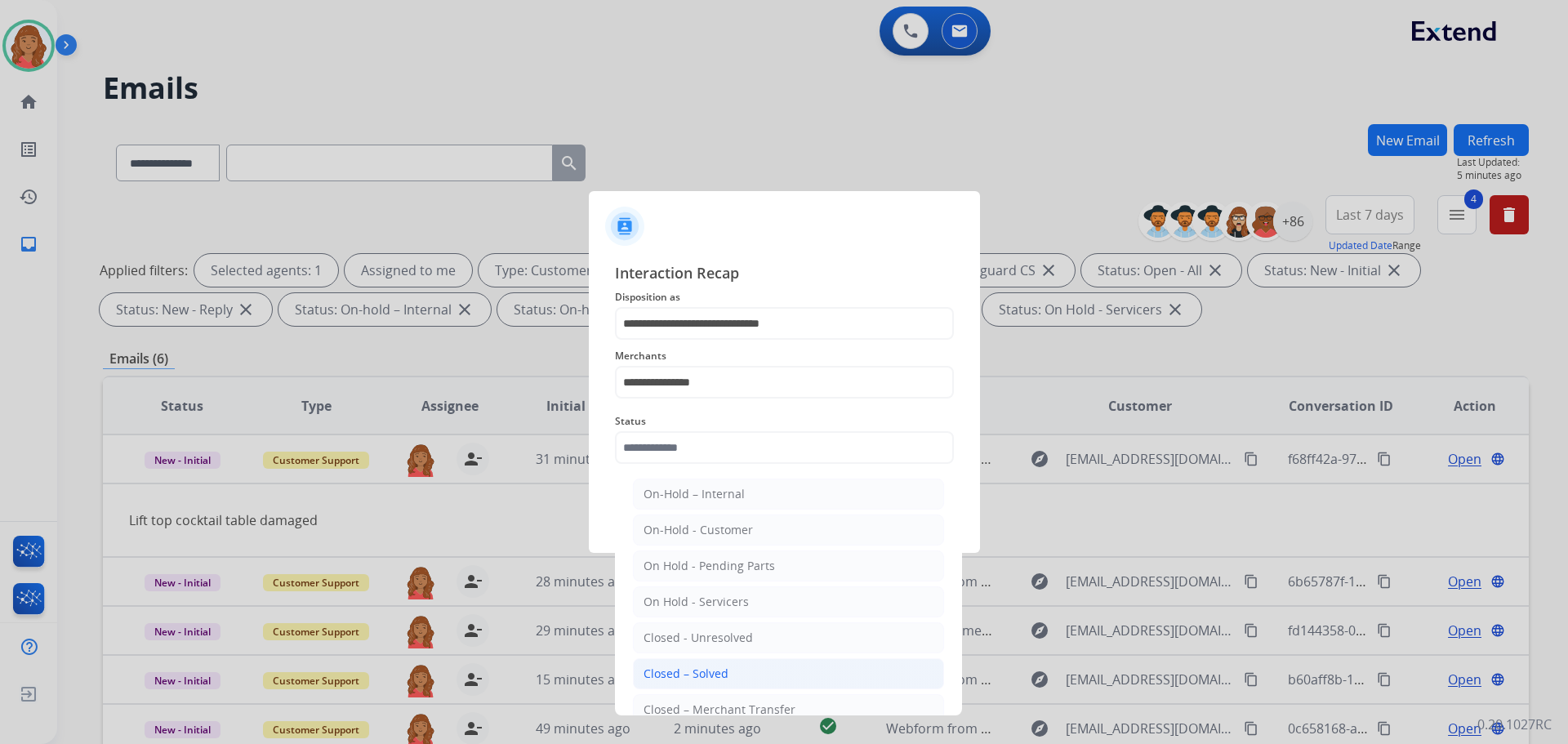
click at [695, 674] on div "Closed – Solved" at bounding box center [686, 674] width 85 height 16
type input "**********"
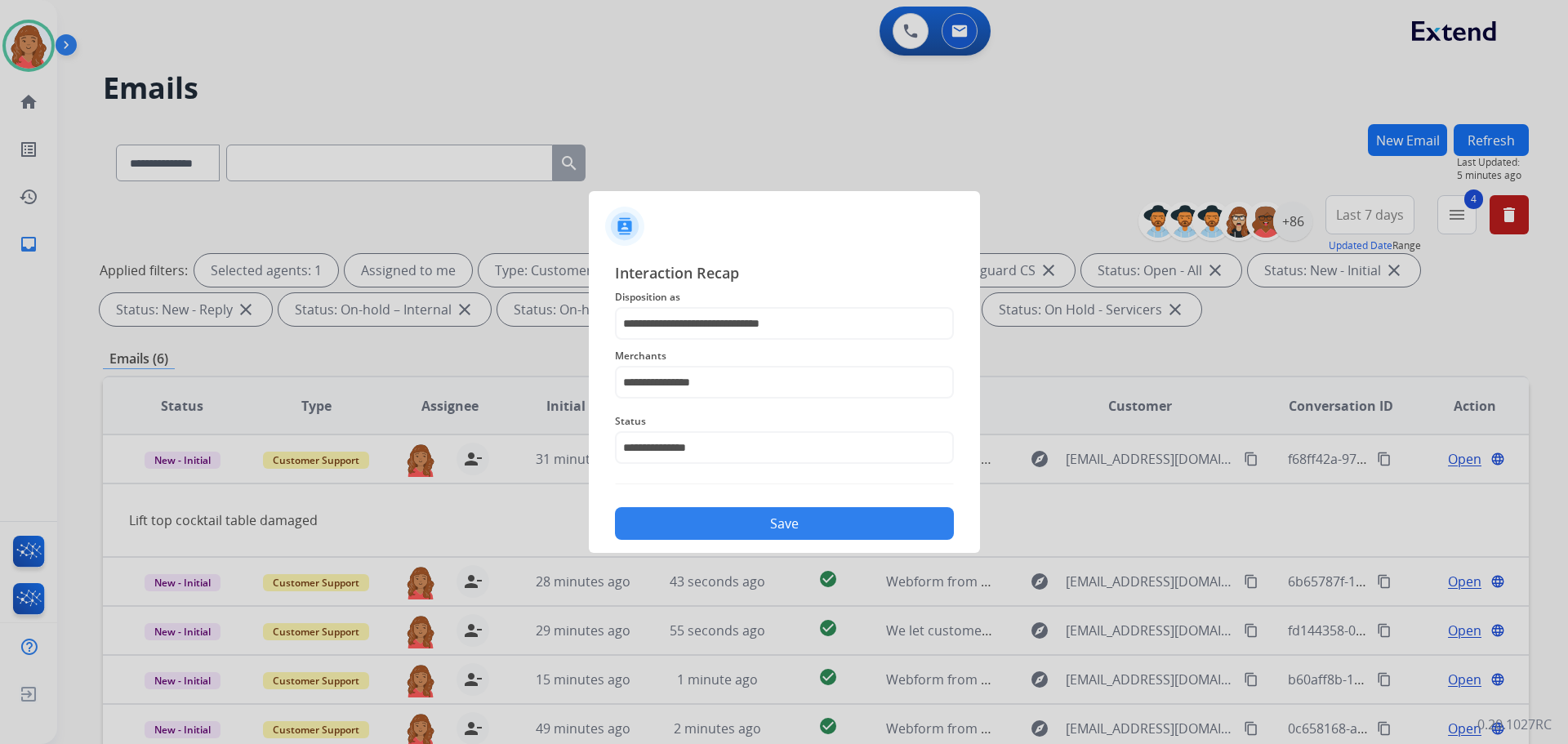
click at [745, 522] on button "Save" at bounding box center [784, 524] width 339 height 33
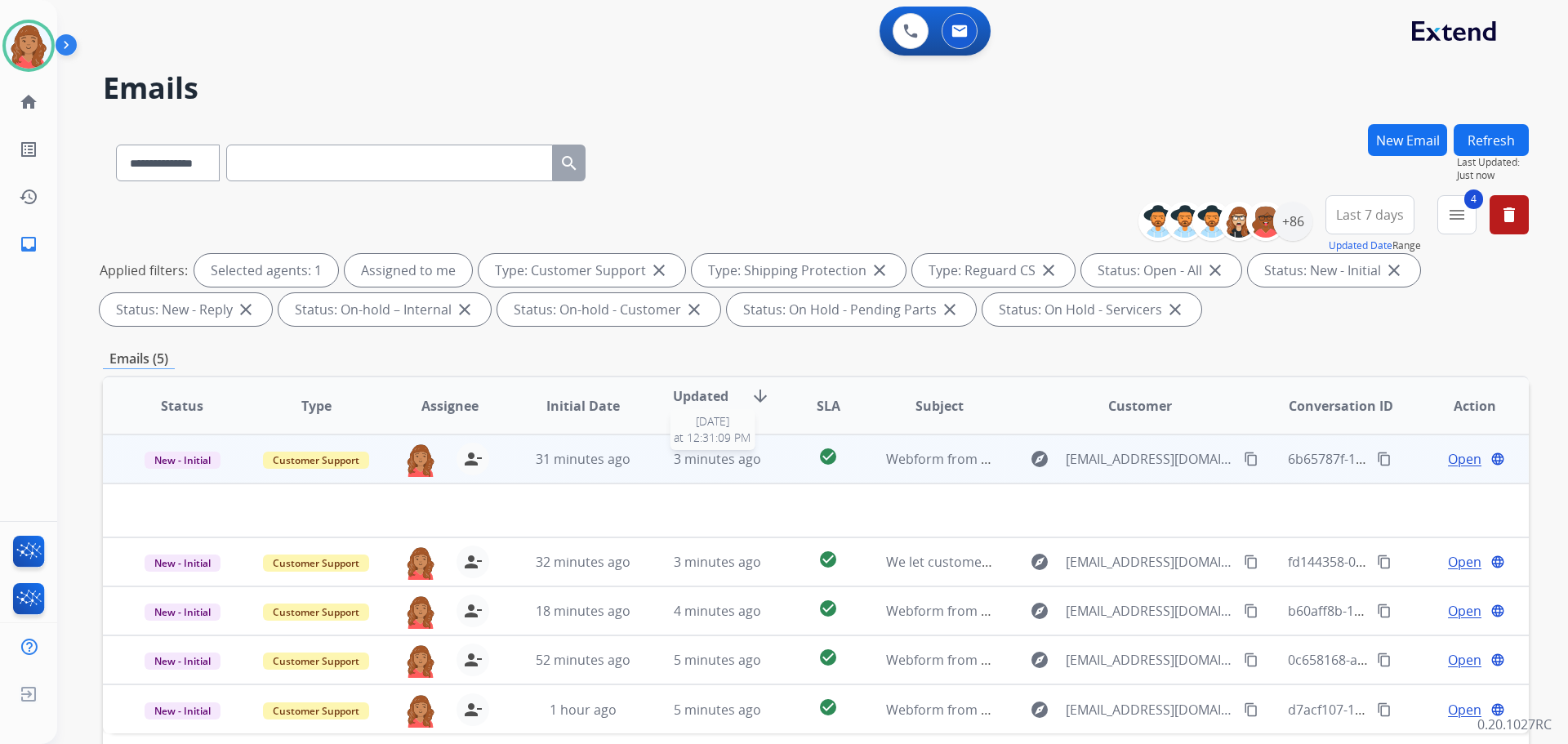
click at [719, 453] on span "3 minutes ago" at bounding box center [717, 459] width 88 height 18
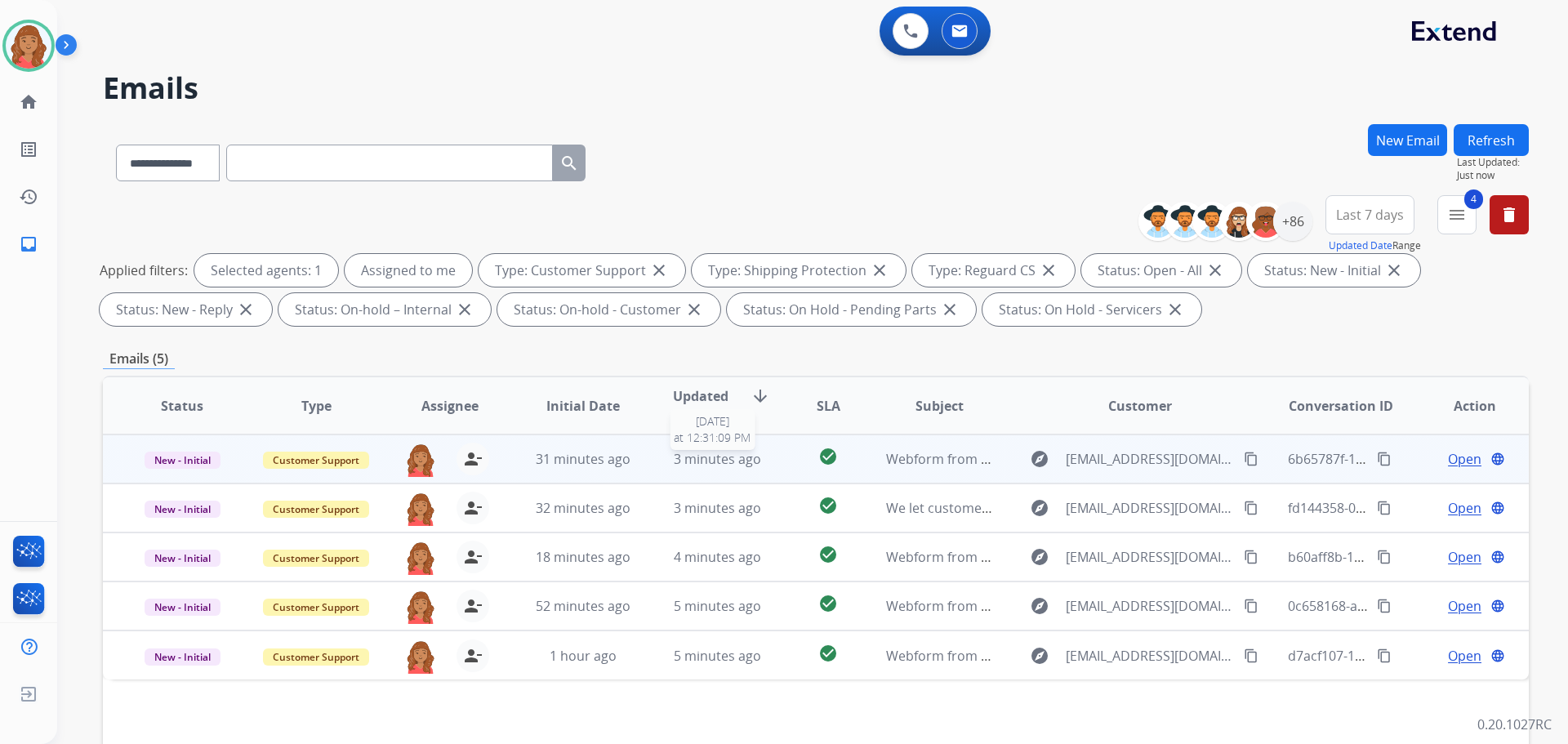
click at [676, 452] on span "3 minutes ago" at bounding box center [717, 459] width 88 height 18
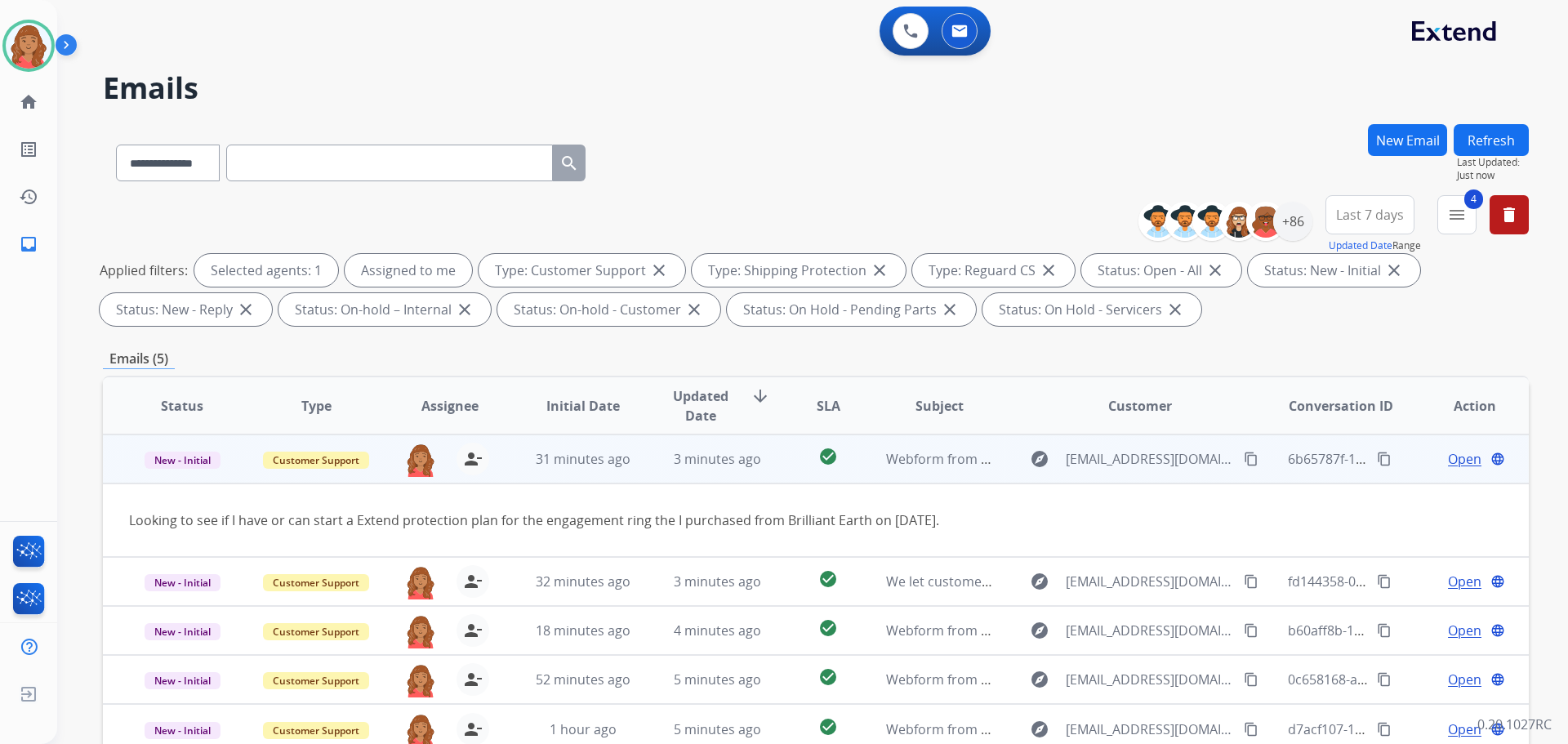
click at [1244, 463] on mat-icon "content_copy" at bounding box center [1251, 459] width 14 height 14
drag, startPoint x: 1463, startPoint y: 470, endPoint x: 1429, endPoint y: 474, distance: 34.2
click at [1457, 471] on td "Open language" at bounding box center [1461, 459] width 134 height 49
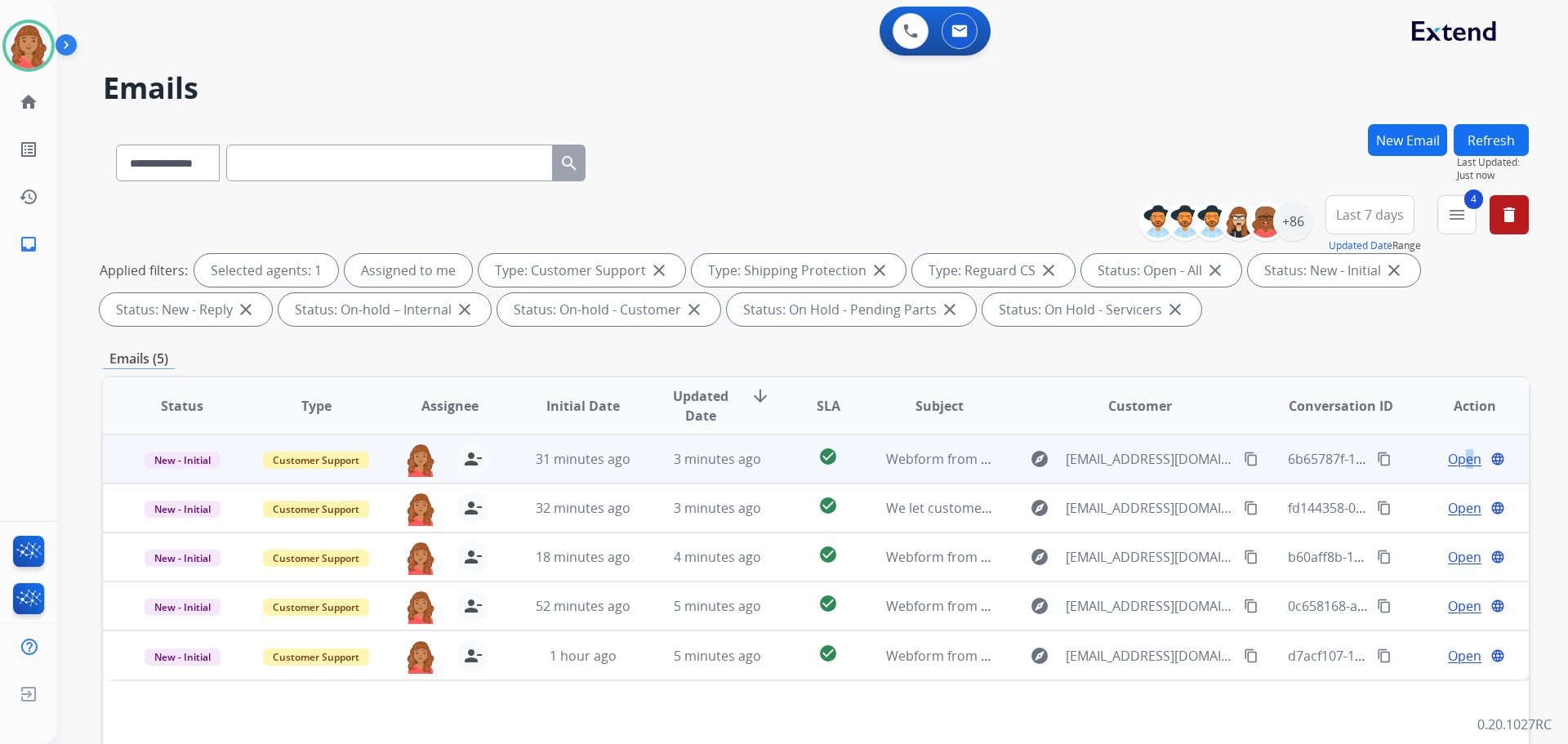
click at [1455, 463] on span "Open" at bounding box center [1464, 459] width 34 height 19
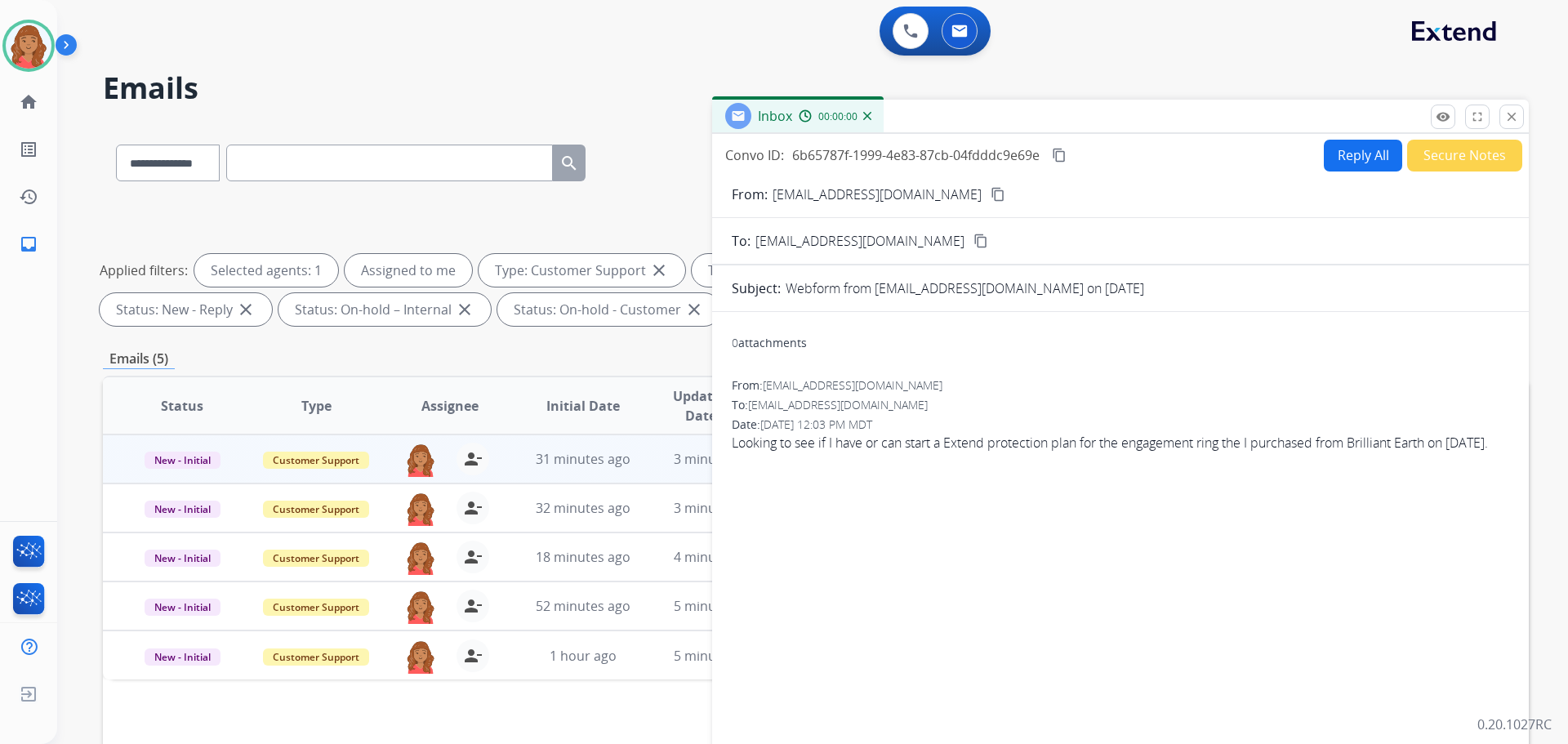
click at [1336, 157] on button "Reply All" at bounding box center [1363, 155] width 79 height 32
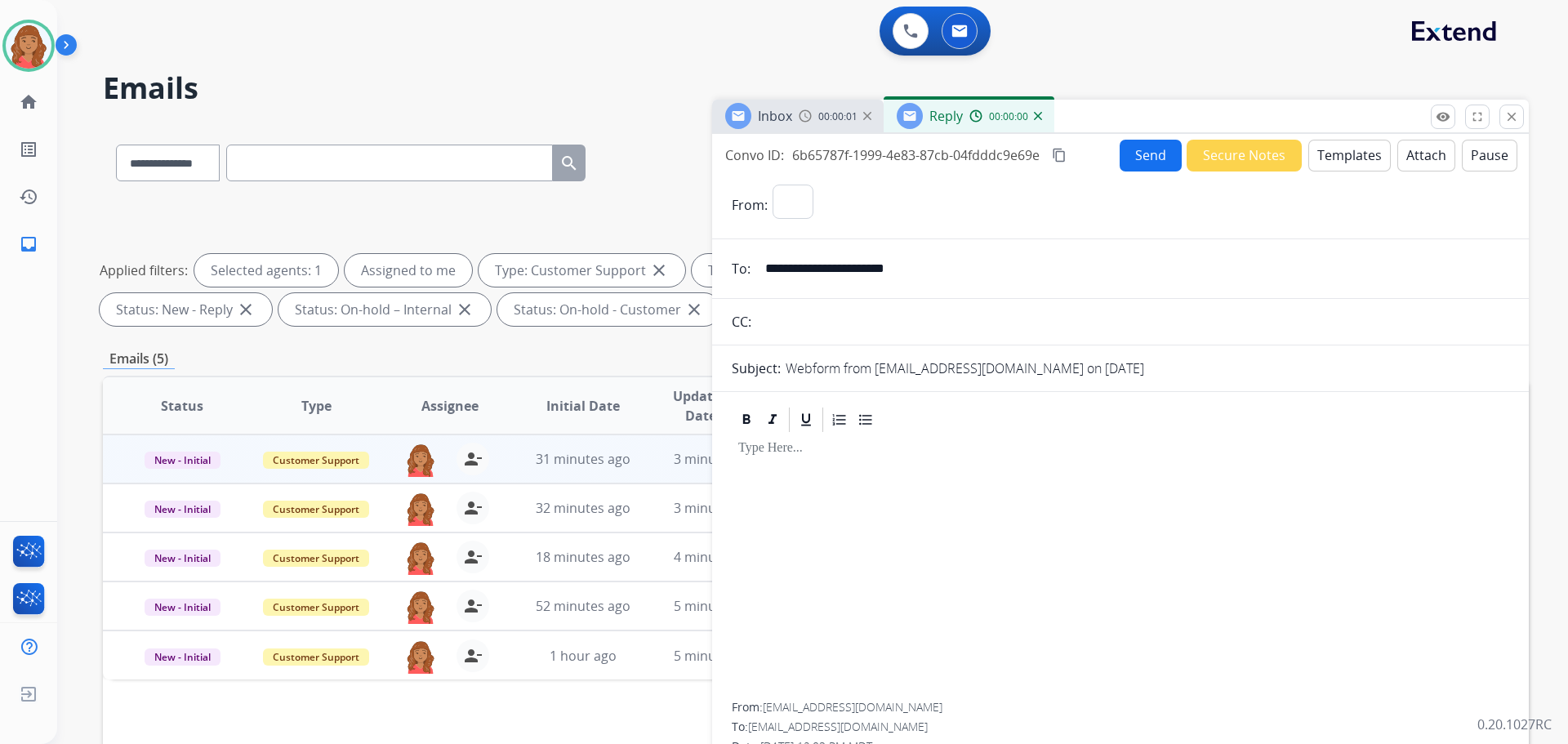
select select "**********"
click at [1345, 160] on button "Templates" at bounding box center [1350, 155] width 83 height 32
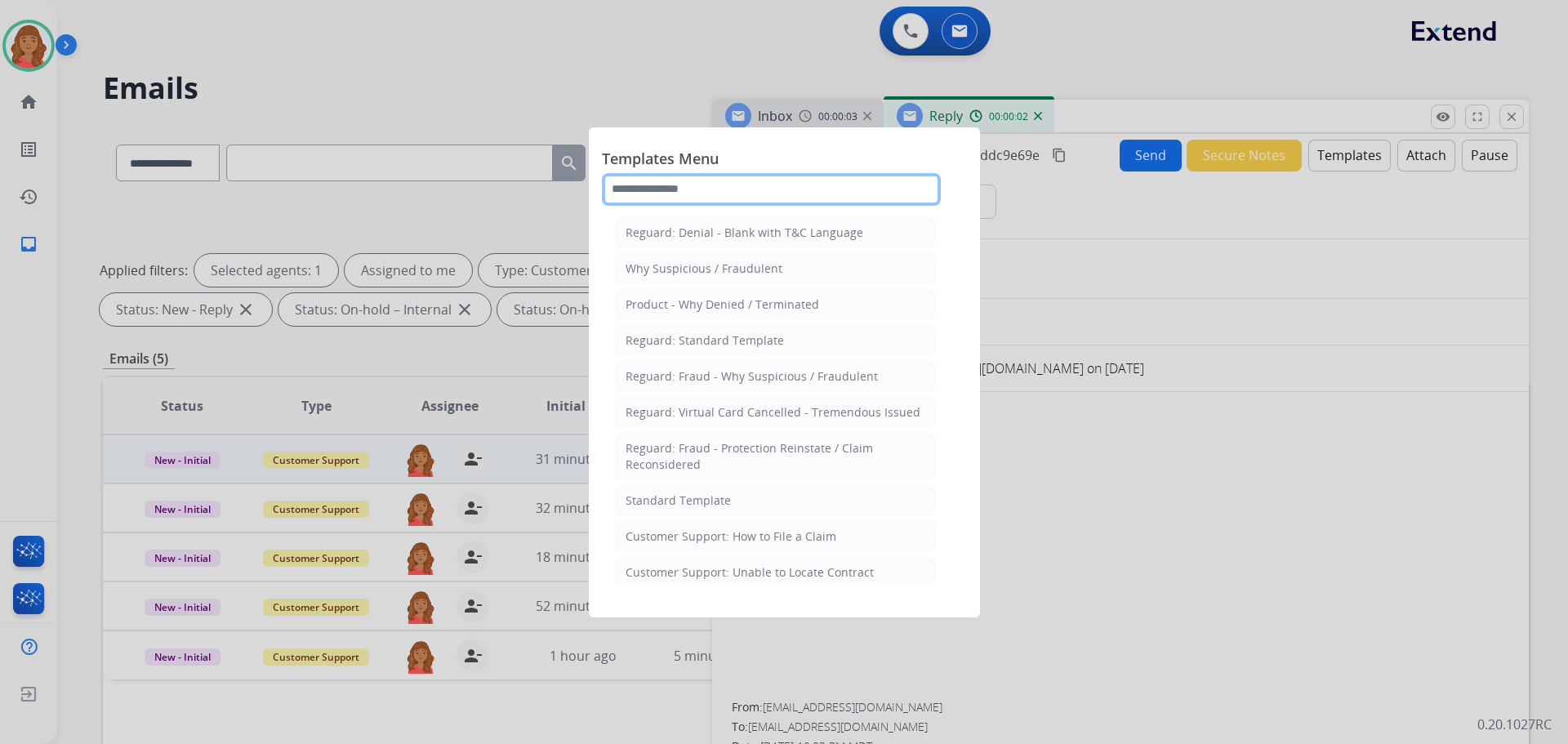
click at [687, 189] on input "text" at bounding box center [771, 190] width 339 height 33
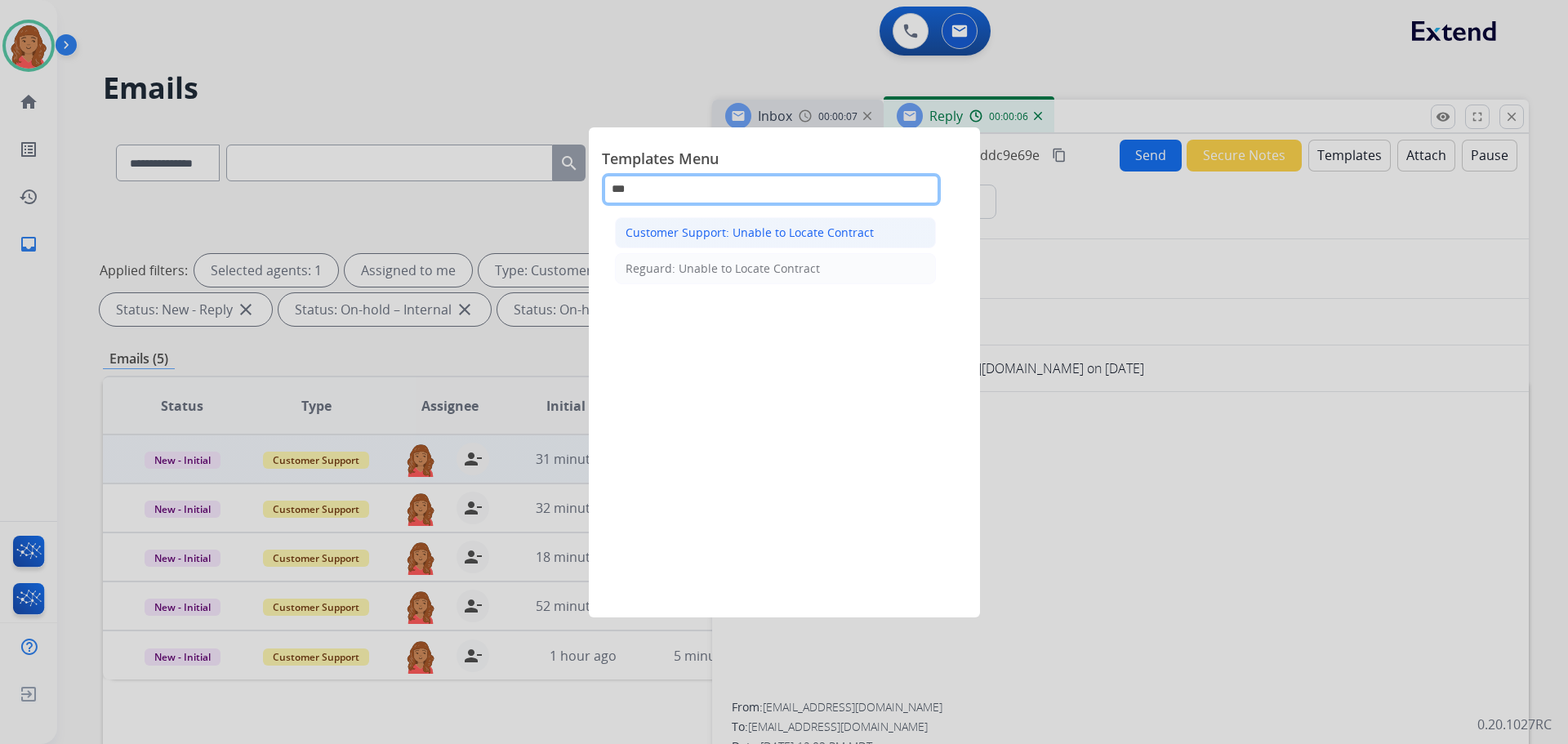
type input "***"
drag, startPoint x: 721, startPoint y: 231, endPoint x: 793, endPoint y: 278, distance: 86.0
click at [723, 231] on div "Customer Support: Unable to Locate Contract" at bounding box center [749, 232] width 248 height 16
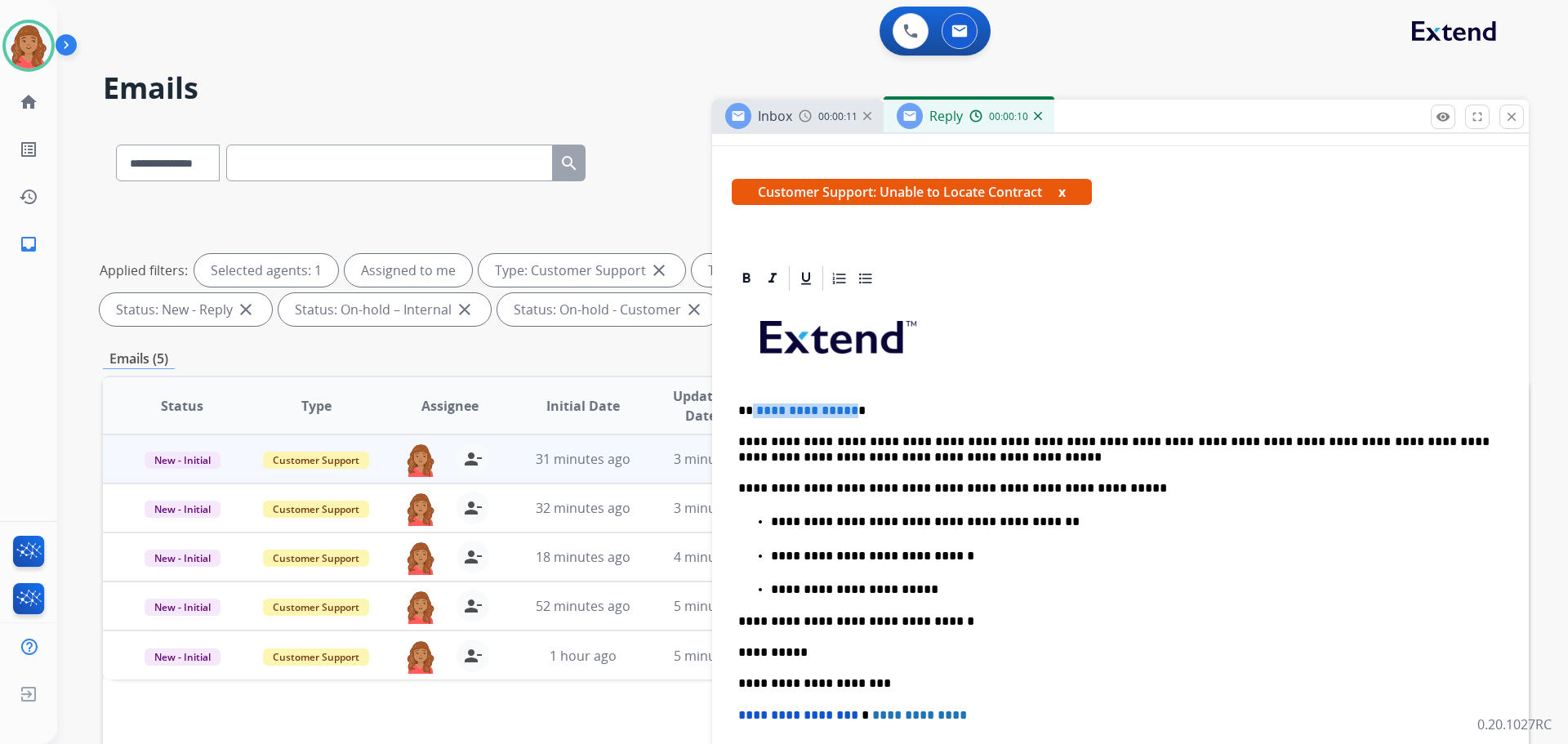
drag, startPoint x: 849, startPoint y: 409, endPoint x: 759, endPoint y: 409, distance: 90.0
click at [750, 413] on p "**********" at bounding box center [1114, 410] width 751 height 14
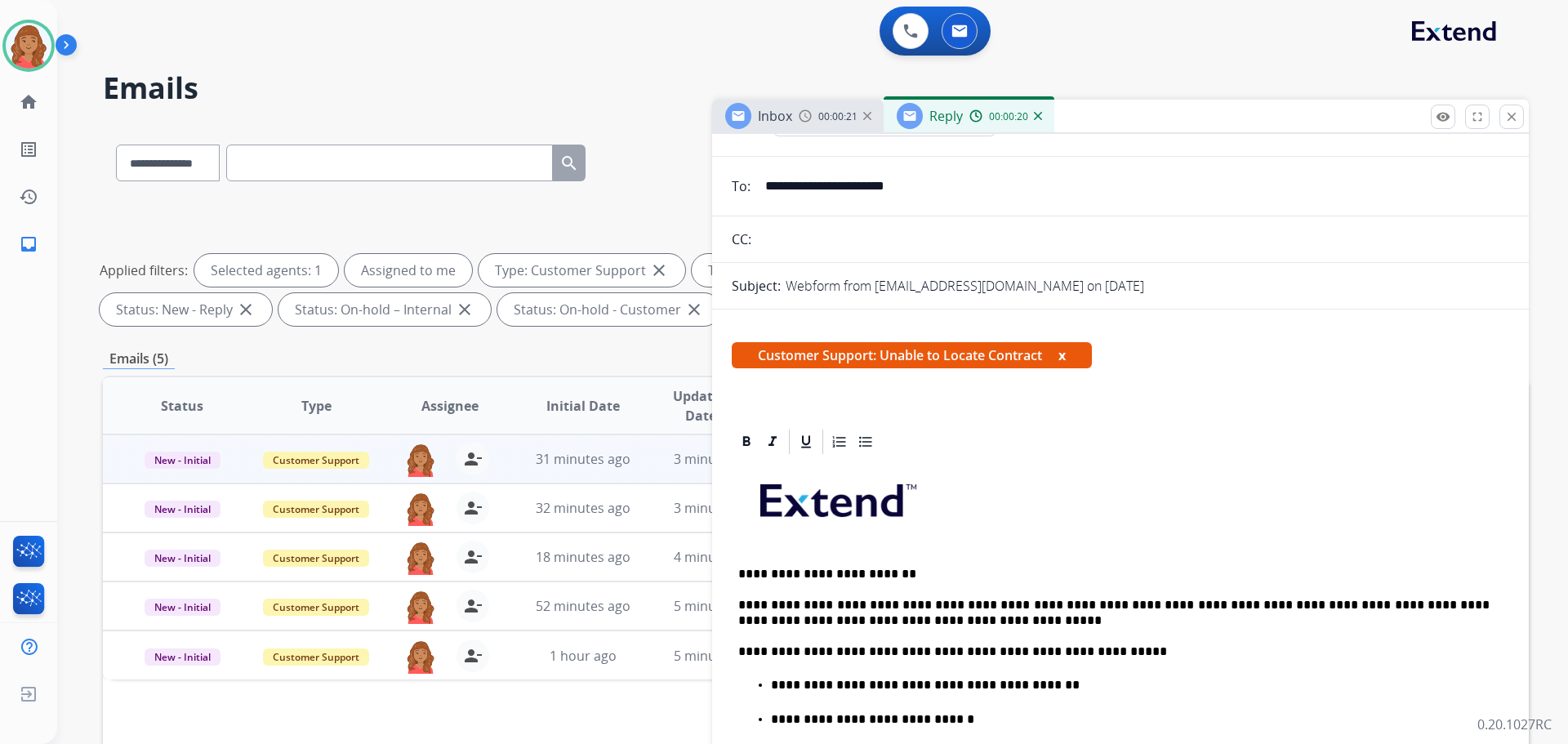
scroll to position [0, 0]
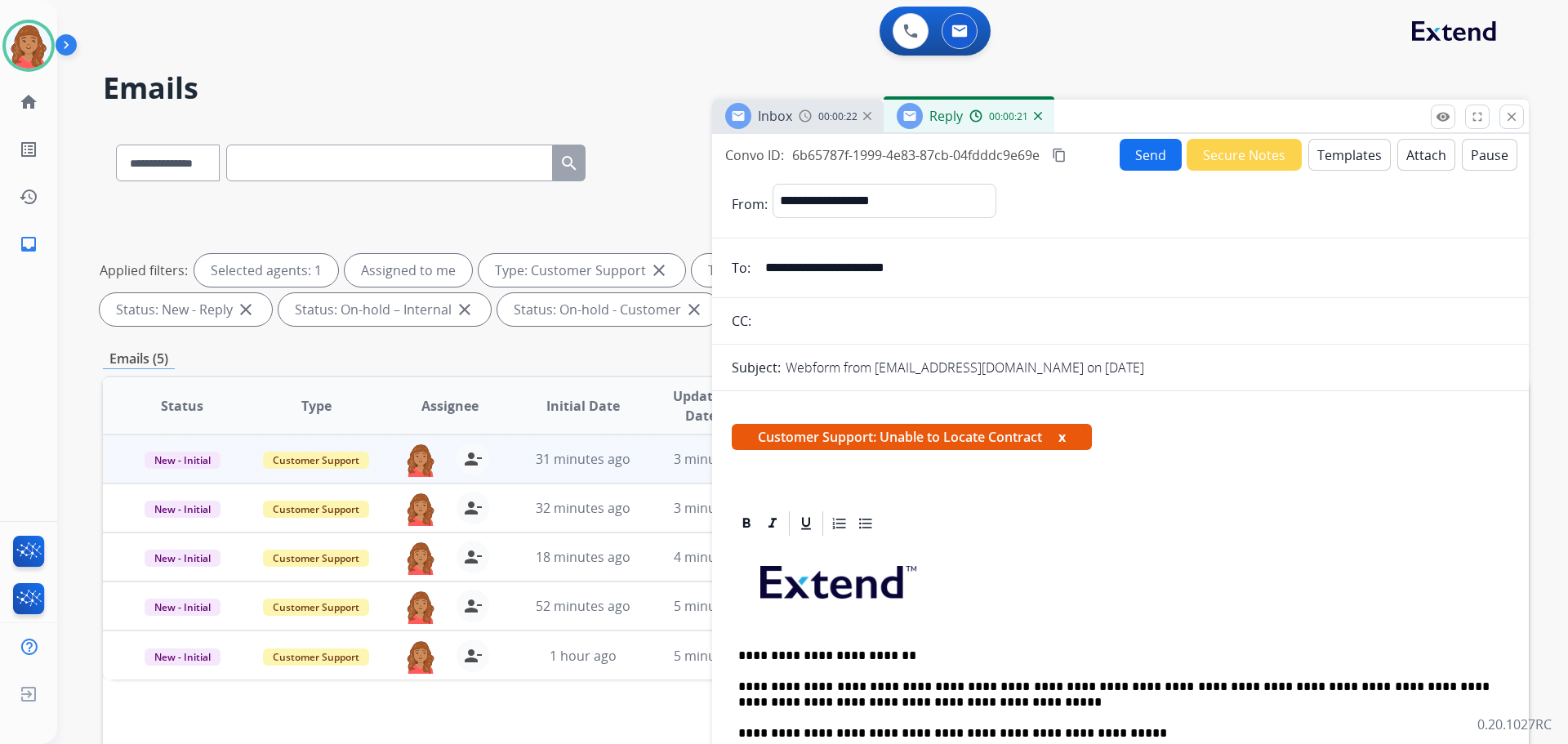
click at [1142, 149] on button "Send" at bounding box center [1151, 154] width 63 height 32
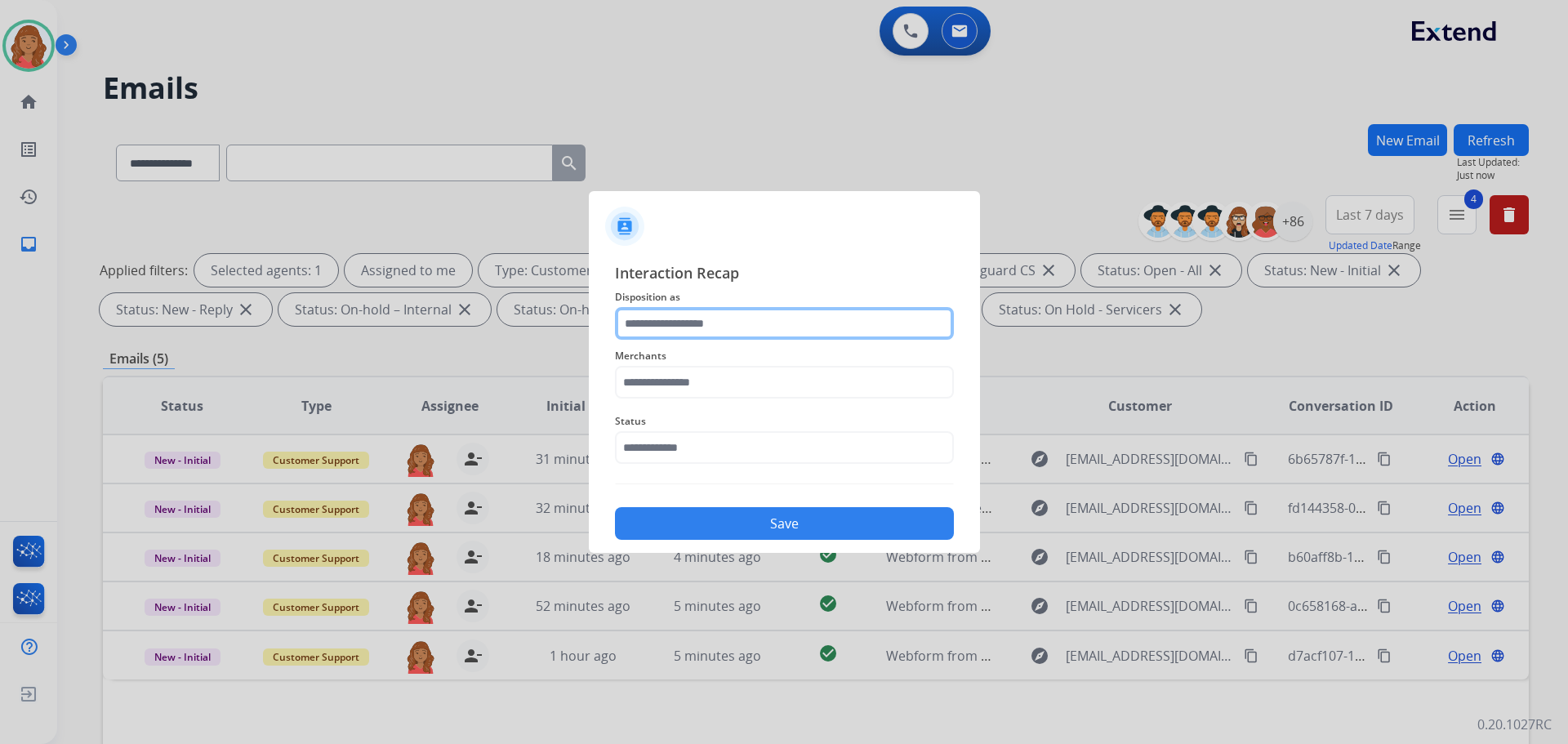
click at [728, 322] on input "text" at bounding box center [784, 323] width 339 height 33
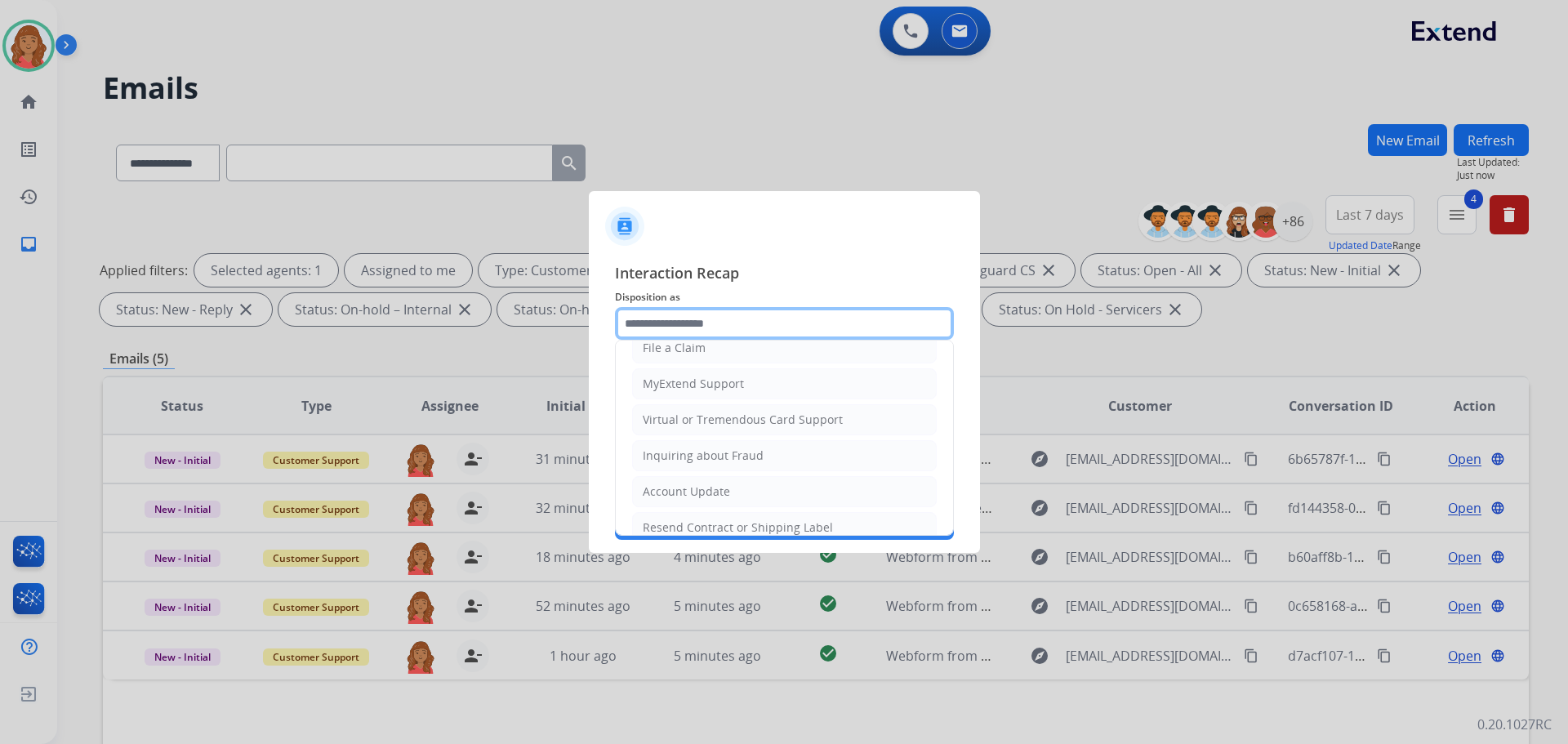
scroll to position [255, 0]
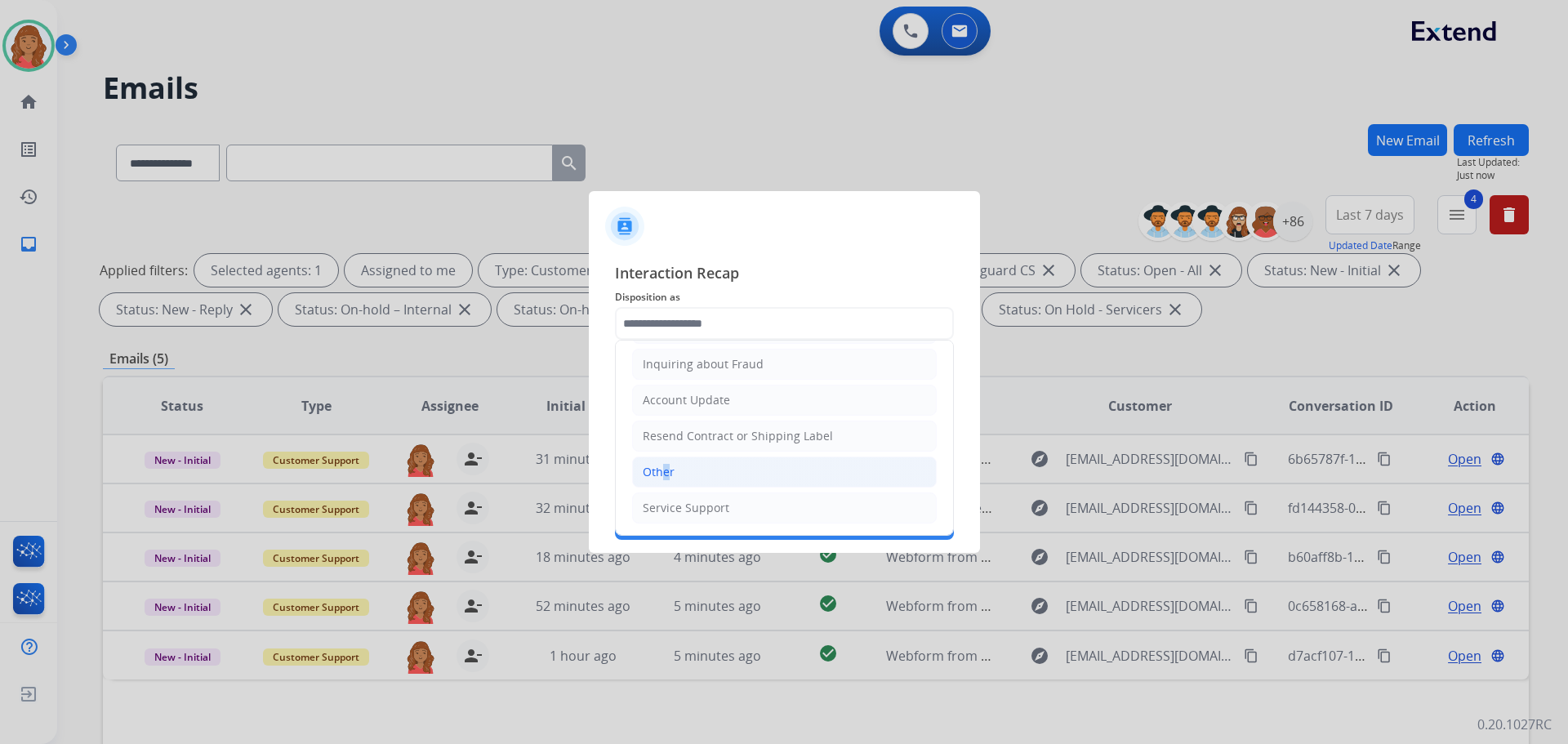
drag, startPoint x: 663, startPoint y: 476, endPoint x: 680, endPoint y: 426, distance: 52.8
click at [664, 478] on div "Other" at bounding box center [658, 472] width 32 height 16
type input "*****"
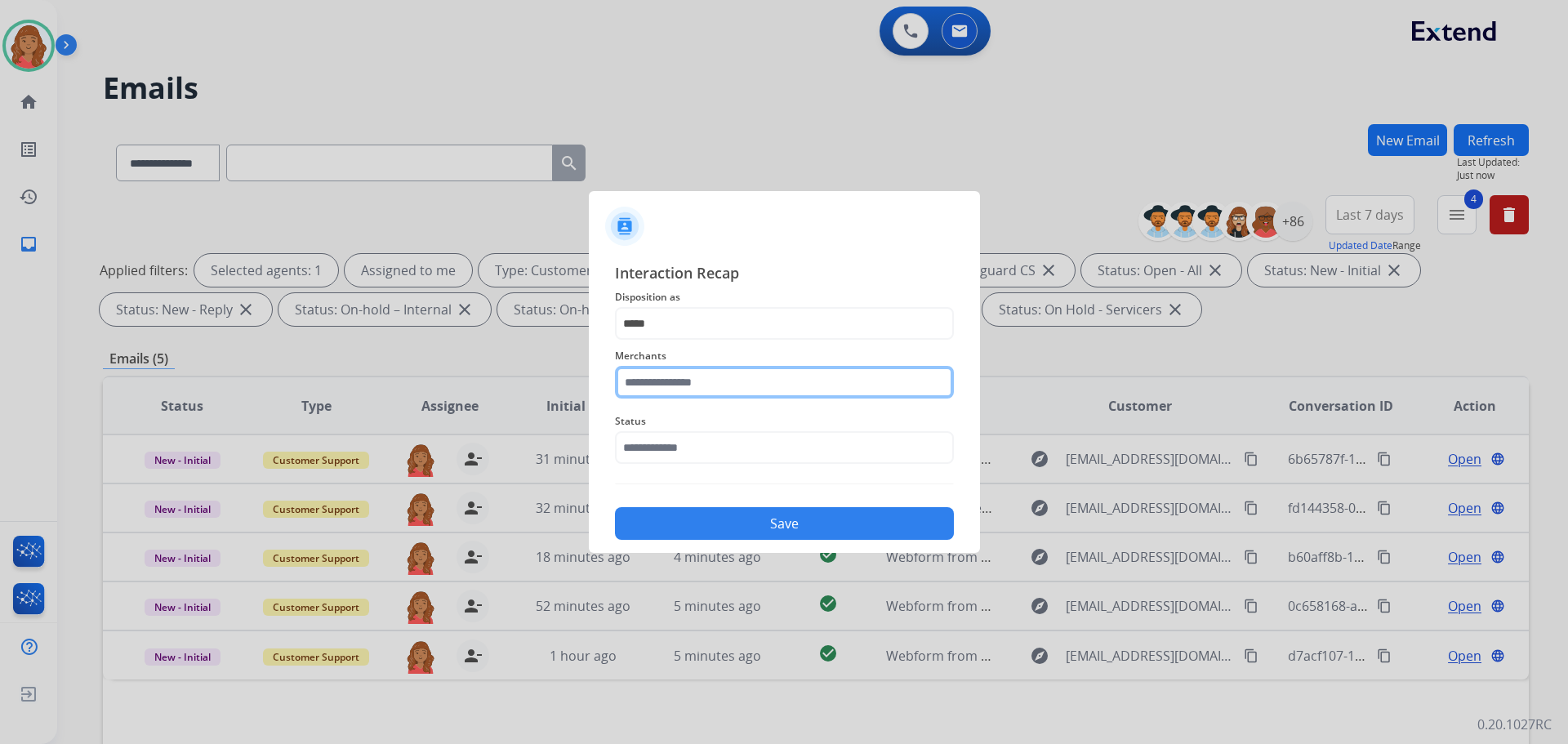
click at [707, 379] on input "text" at bounding box center [784, 382] width 339 height 33
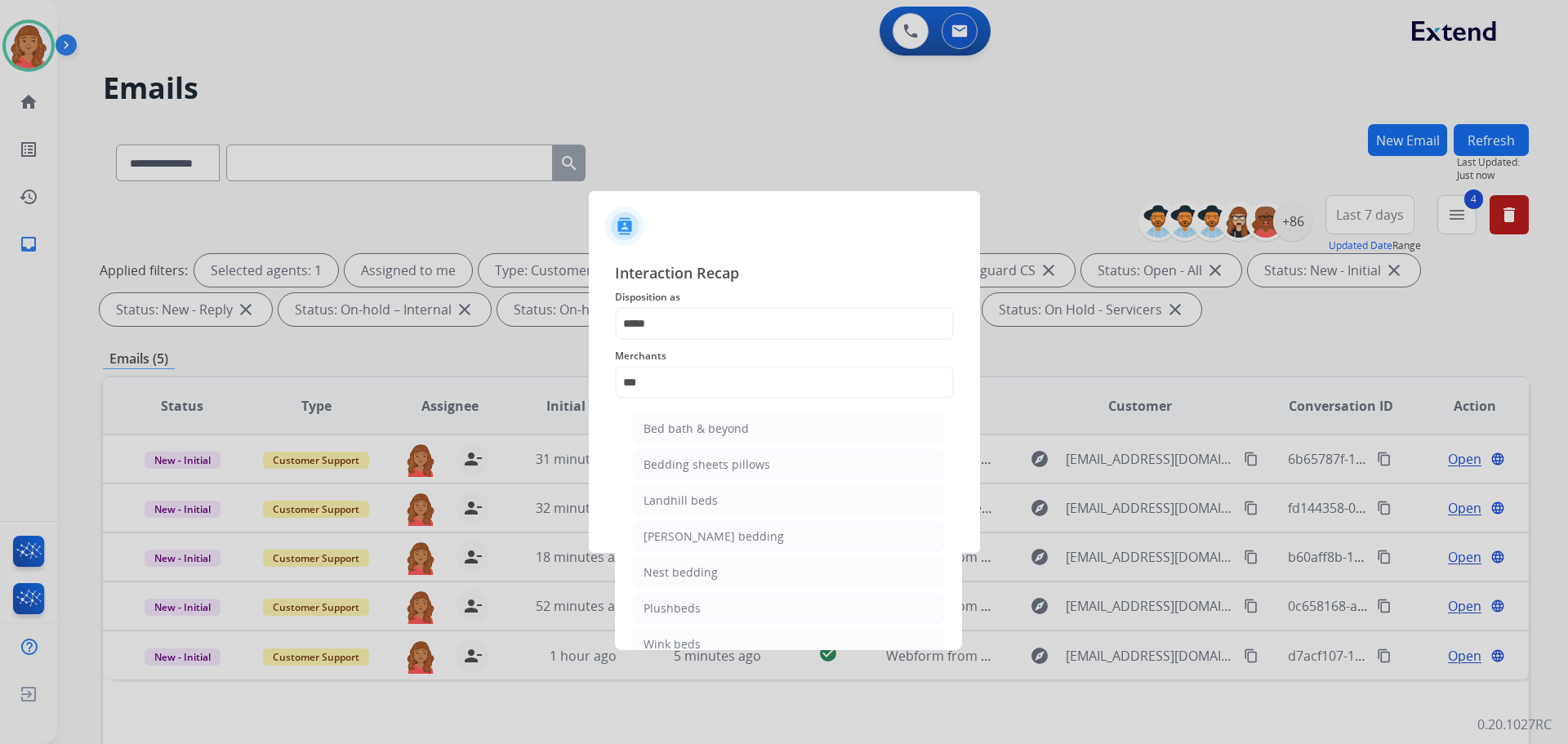
click at [683, 413] on ul "Bed bath & beyond Bedding sheets pillows Landhill beds Milliard bedding Nest be…" at bounding box center [789, 541] width 321 height 271
click at [693, 425] on div "Bed bath & beyond" at bounding box center [696, 428] width 106 height 16
type input "**********"
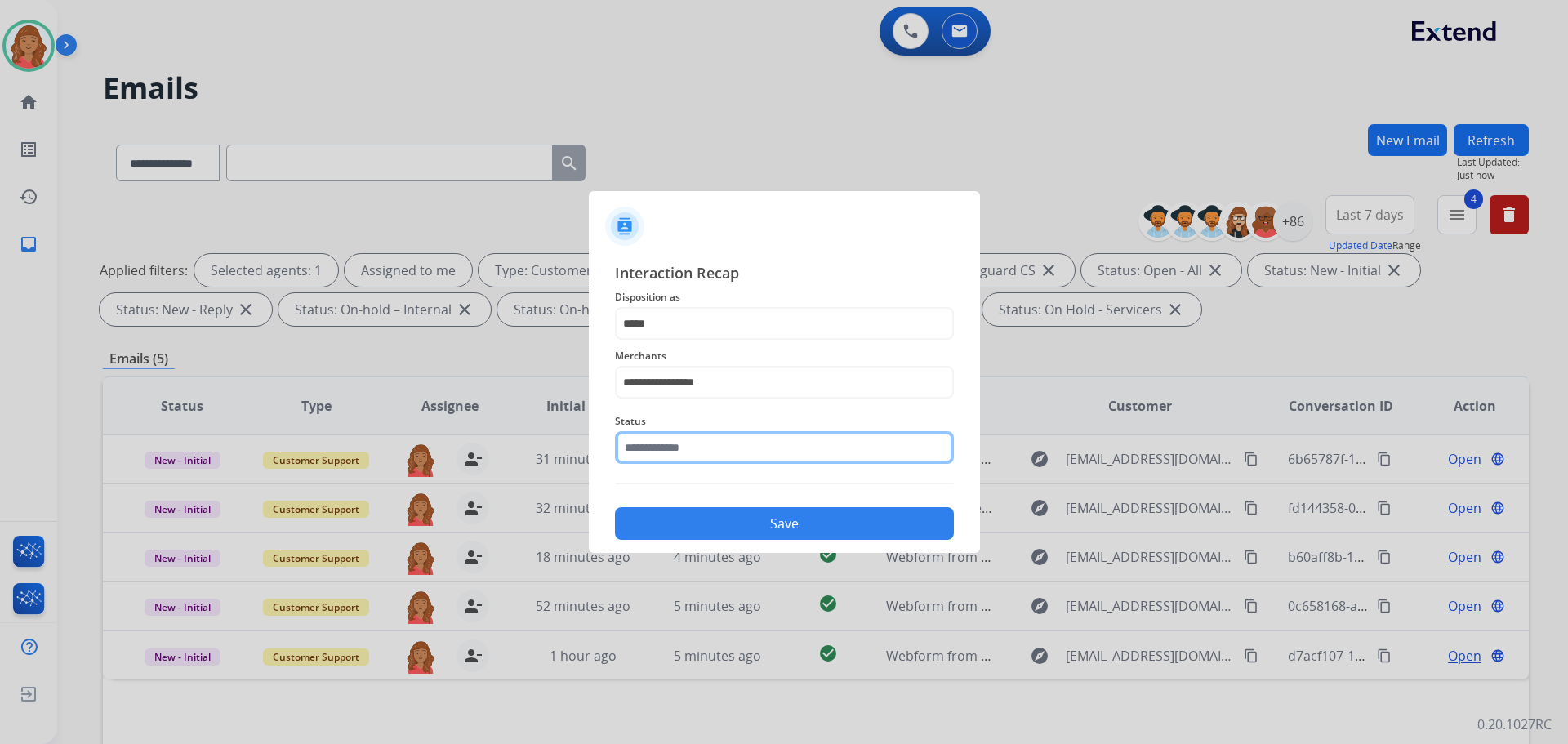
click at [690, 447] on input "text" at bounding box center [784, 448] width 339 height 33
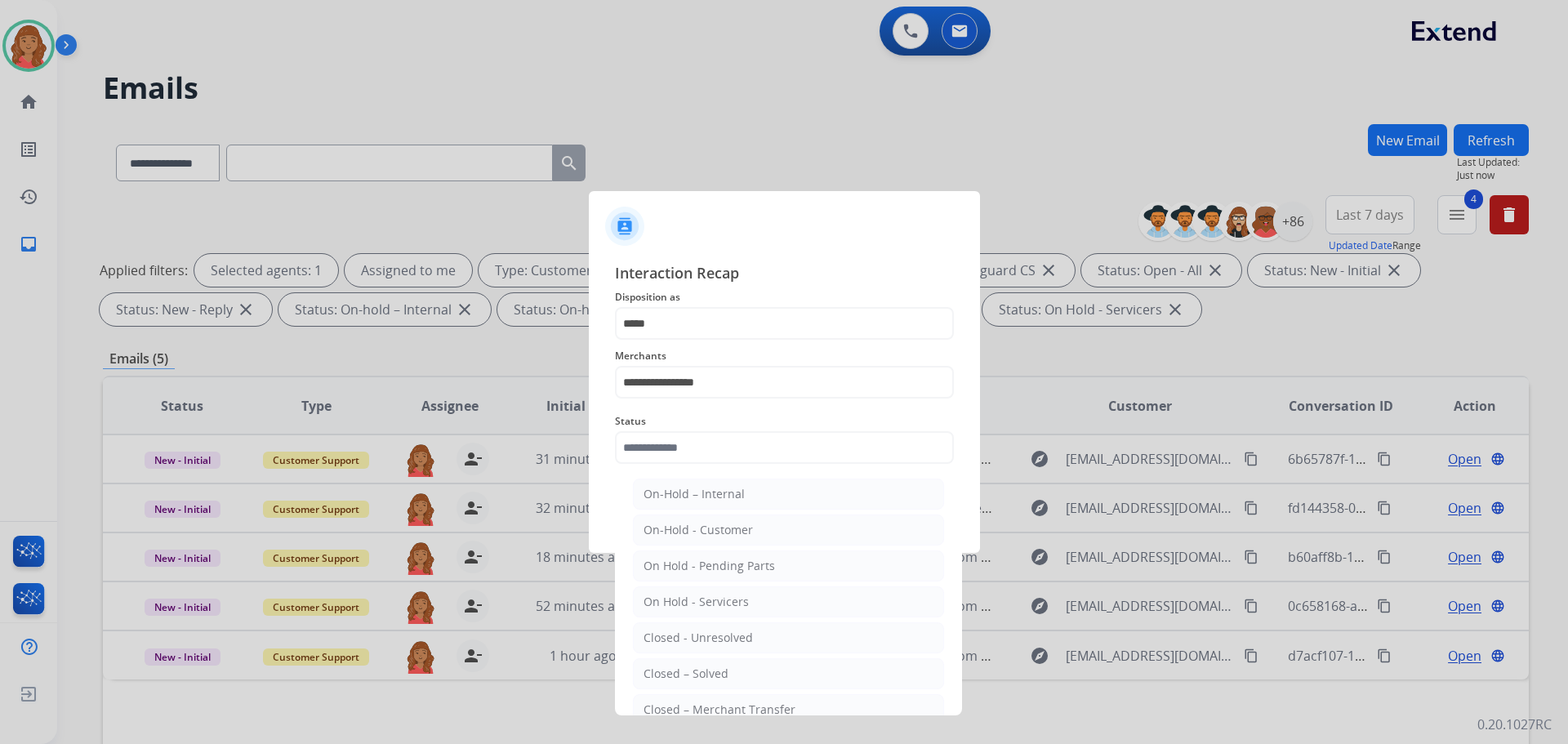
click at [700, 657] on ul "On-Hold – Internal On-Hold - Customer On Hold - Pending Parts On Hold - Service…" at bounding box center [789, 642] width 321 height 344
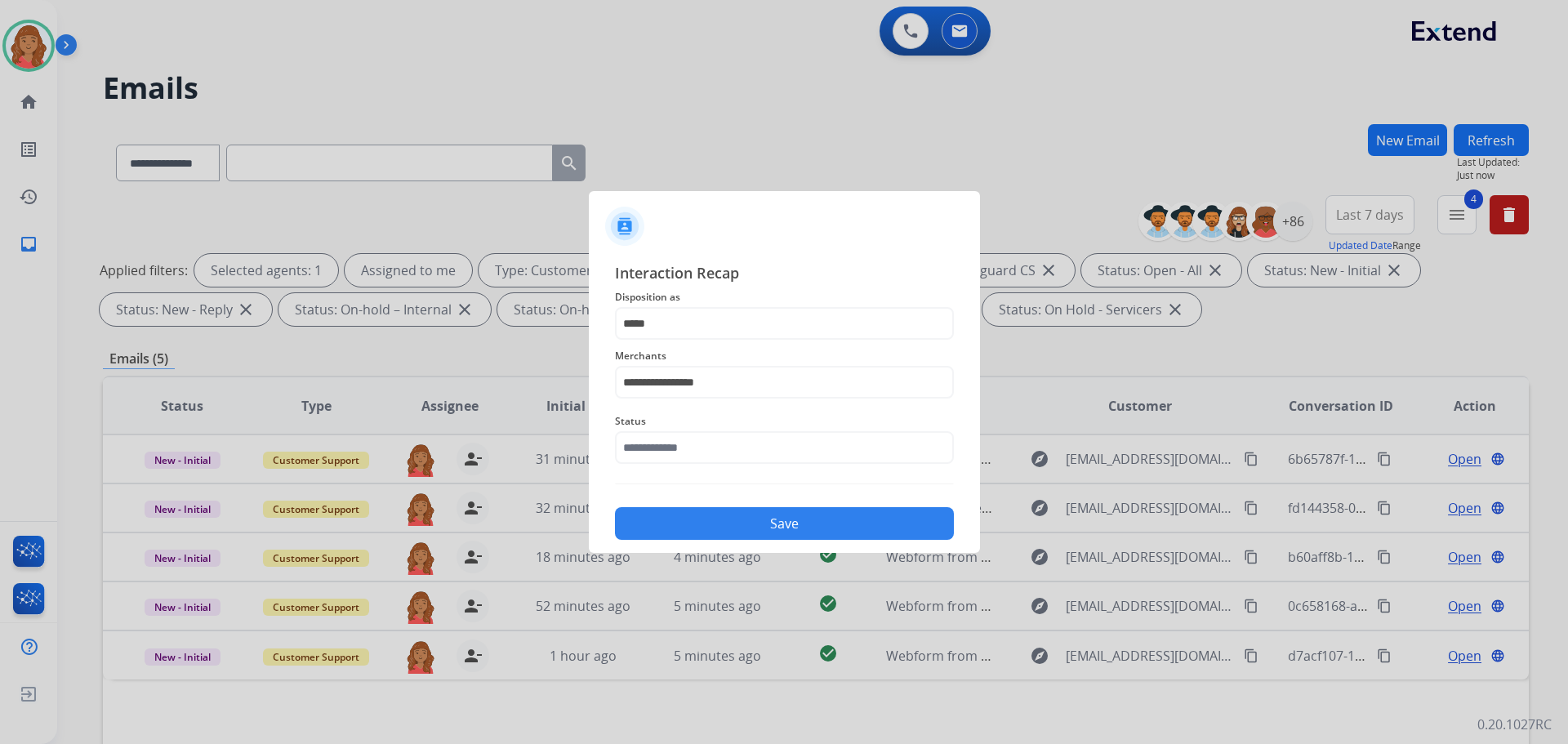
click at [700, 667] on div at bounding box center [784, 372] width 1568 height 744
click at [721, 448] on input "text" at bounding box center [784, 448] width 339 height 33
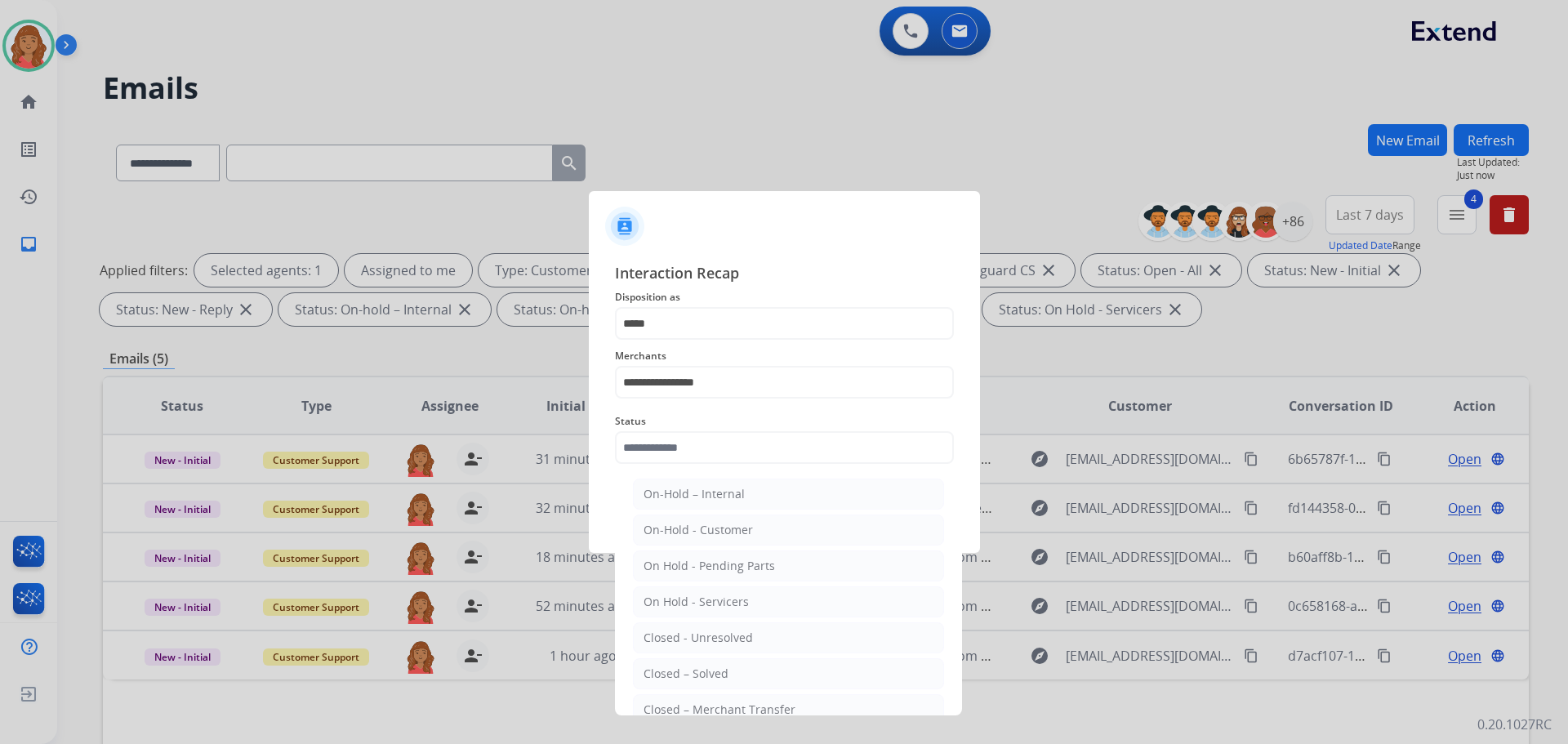
click at [702, 672] on div "Closed – Solved" at bounding box center [686, 674] width 85 height 16
type input "**********"
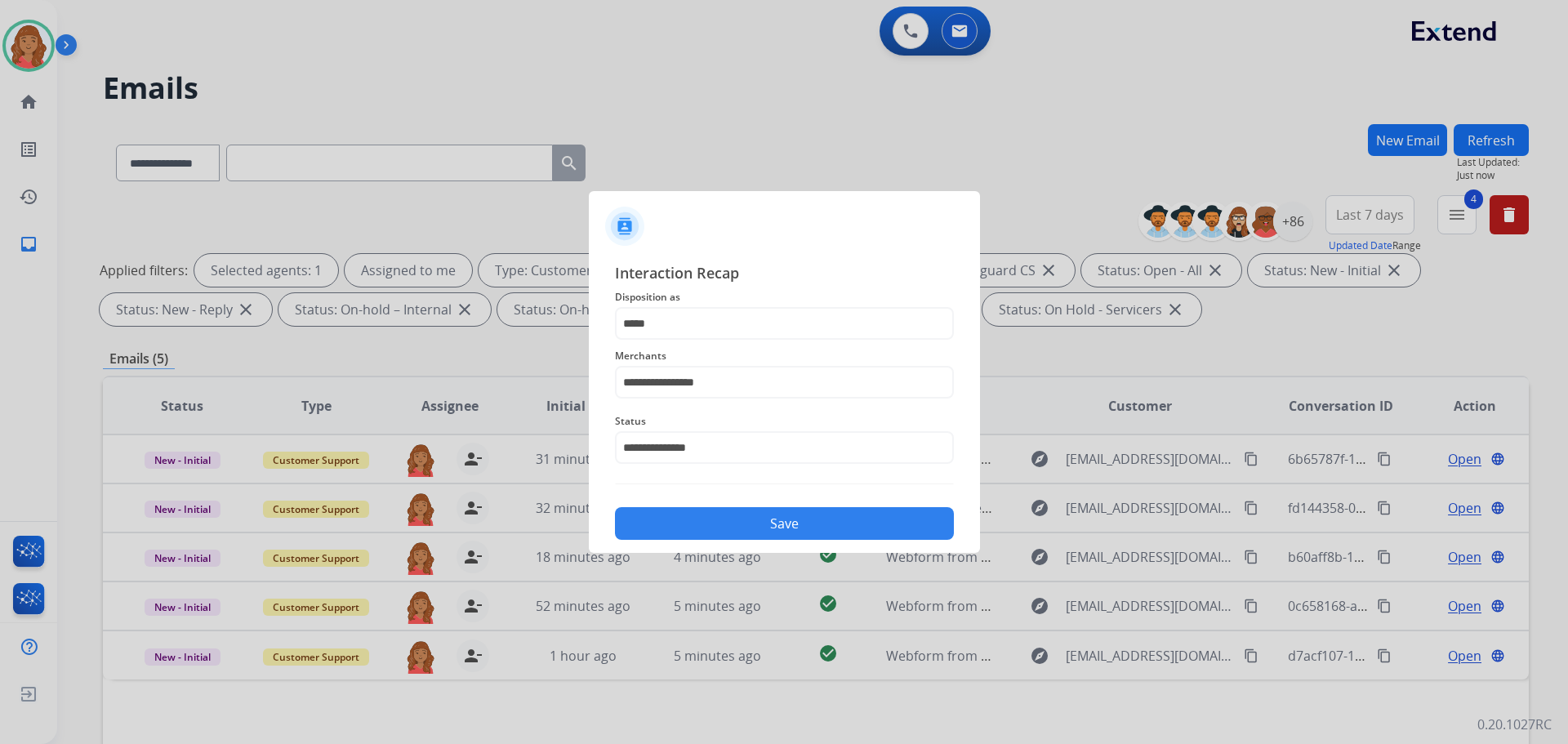
click at [739, 490] on div "**********" at bounding box center [784, 401] width 339 height 279
click at [739, 514] on button "Save" at bounding box center [784, 524] width 339 height 33
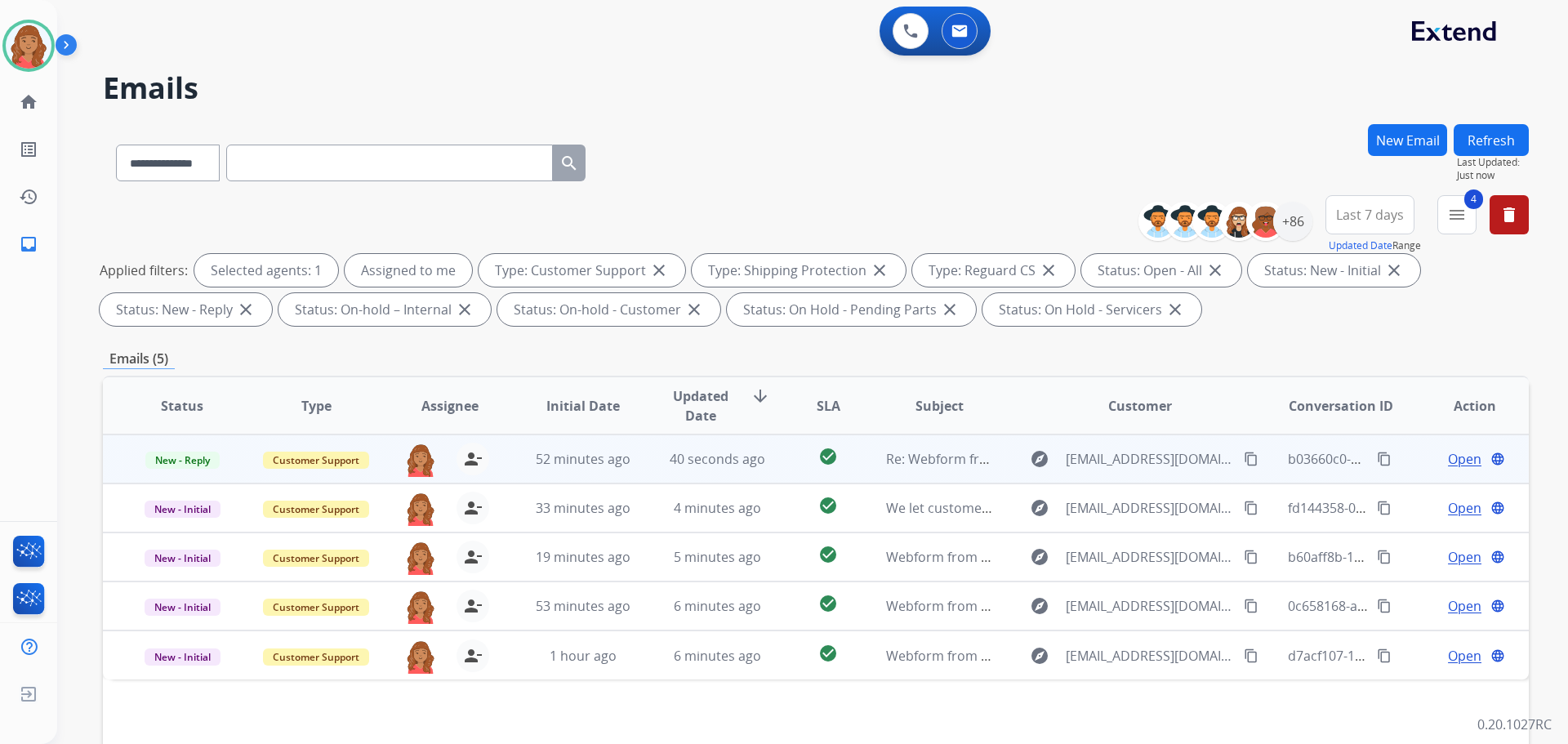
click at [645, 454] on td "40 seconds ago" at bounding box center [704, 459] width 134 height 49
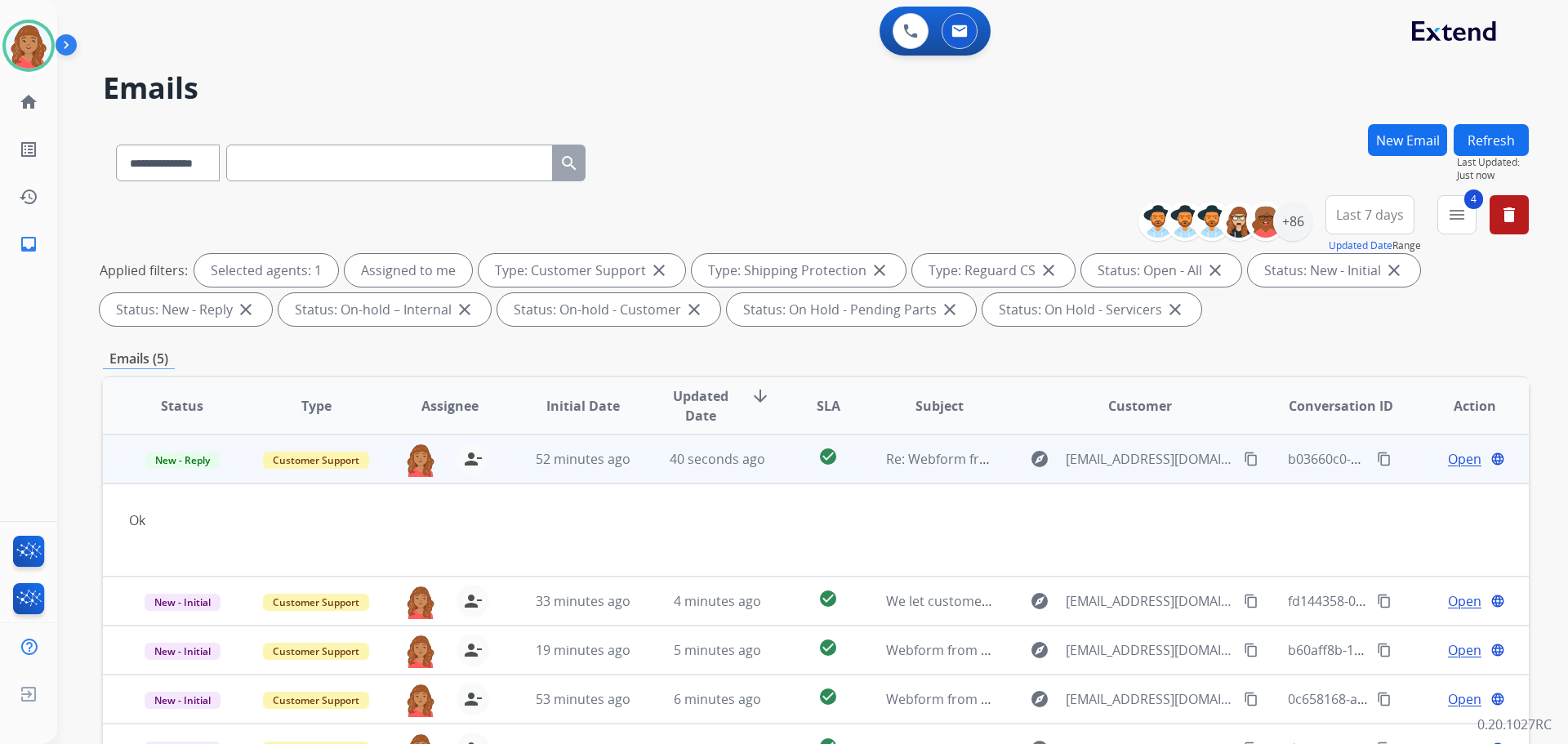
click at [1454, 466] on span "Open" at bounding box center [1464, 459] width 34 height 19
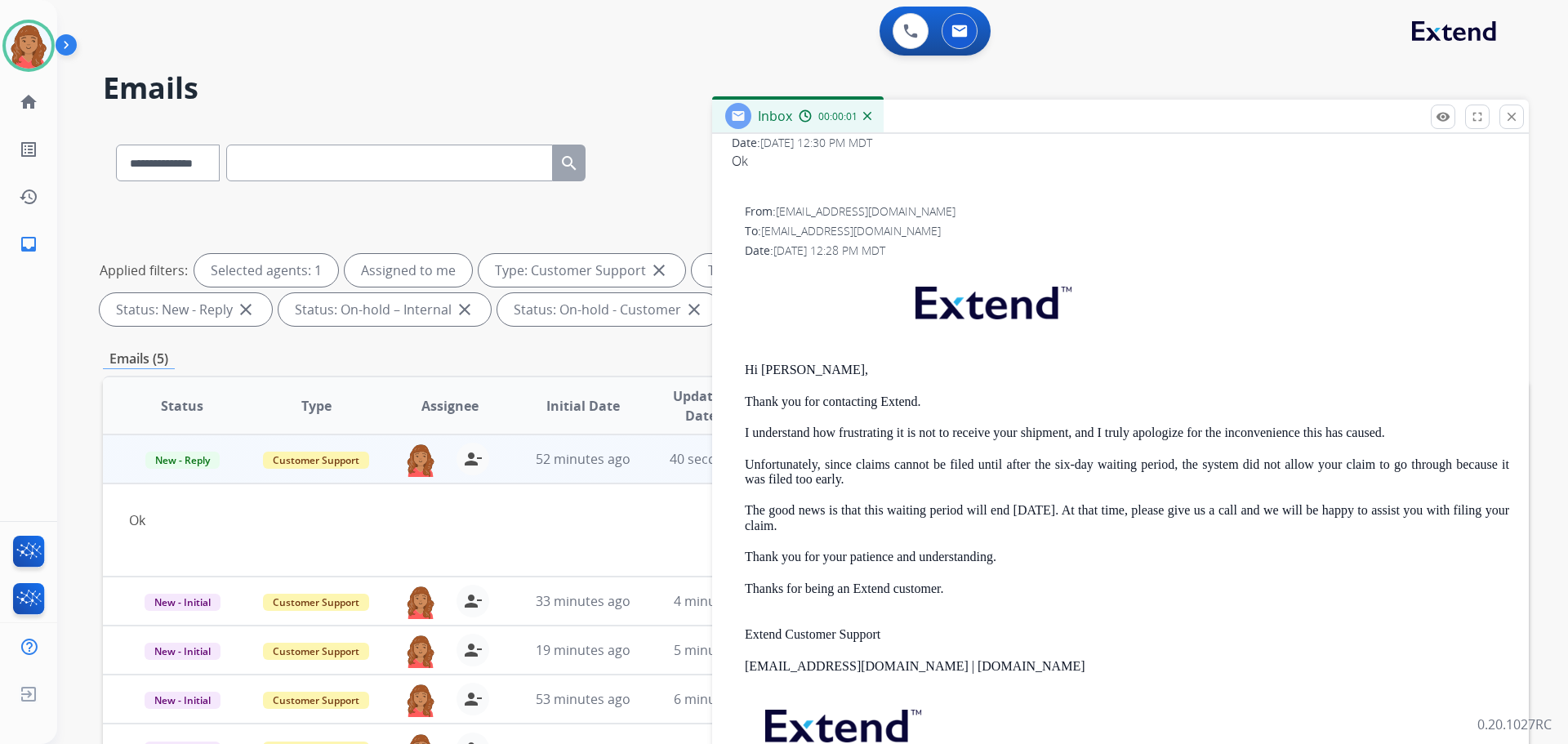
scroll to position [327, 0]
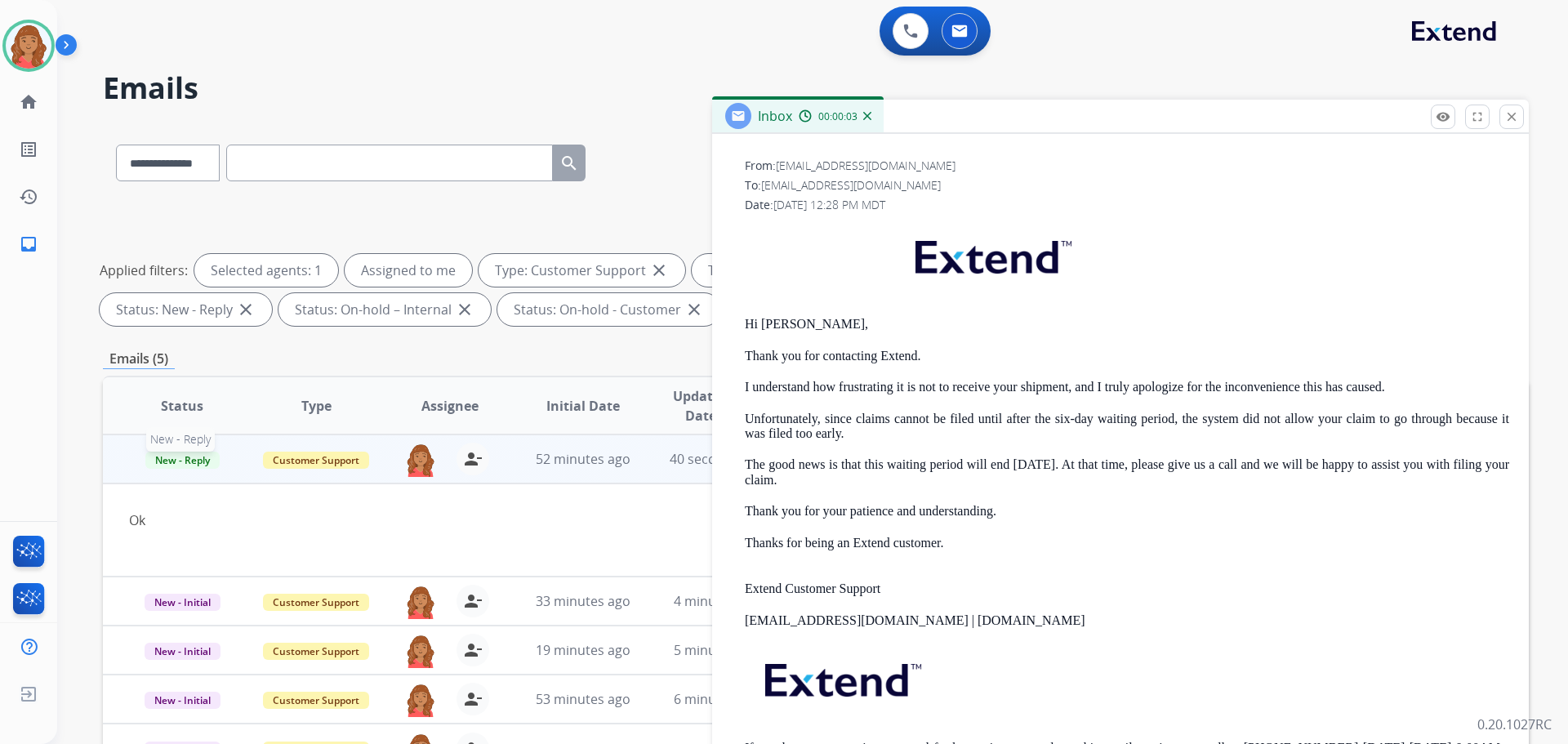
click at [200, 459] on span "New - Reply" at bounding box center [182, 461] width 74 height 17
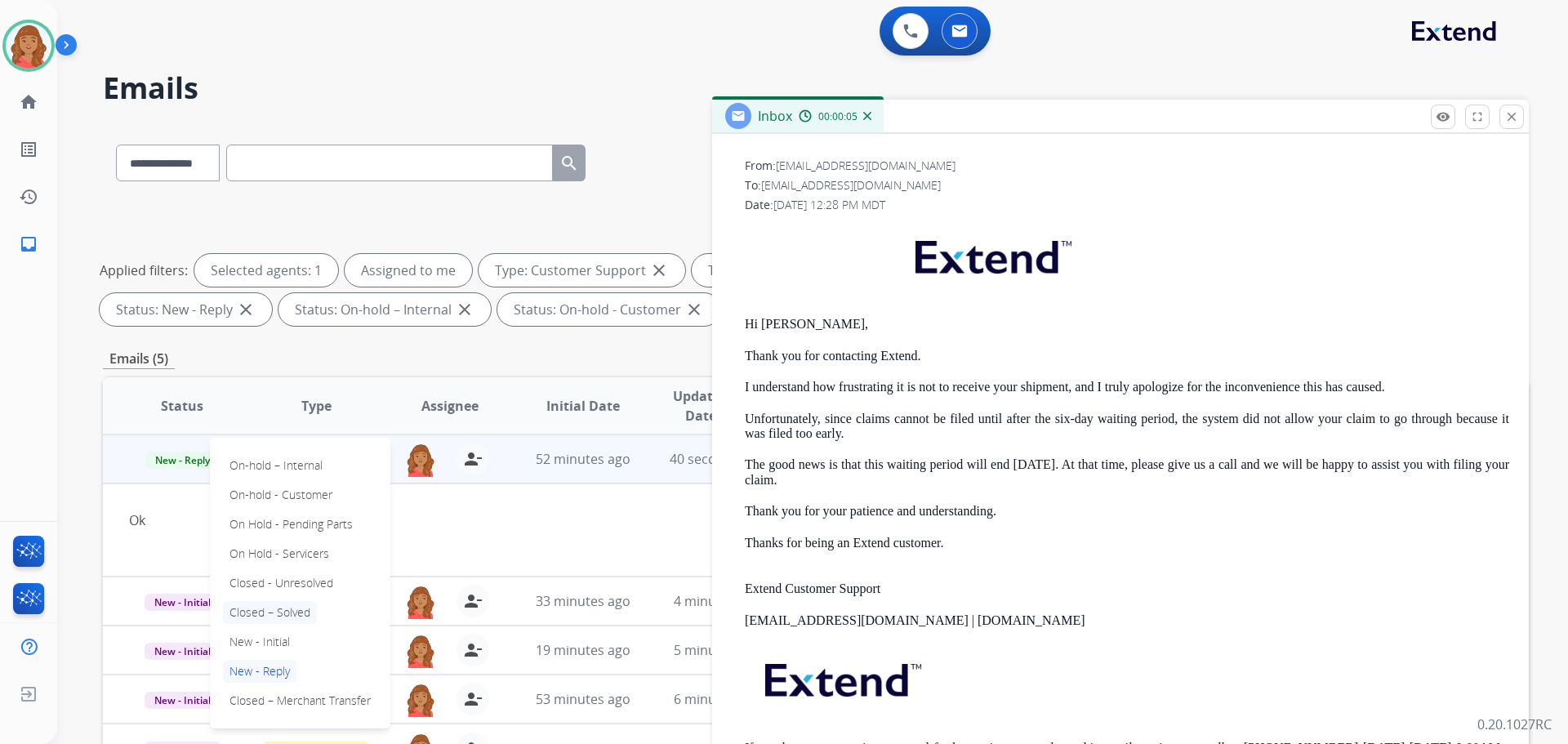
click at [264, 612] on p "Closed – Solved" at bounding box center [270, 613] width 94 height 23
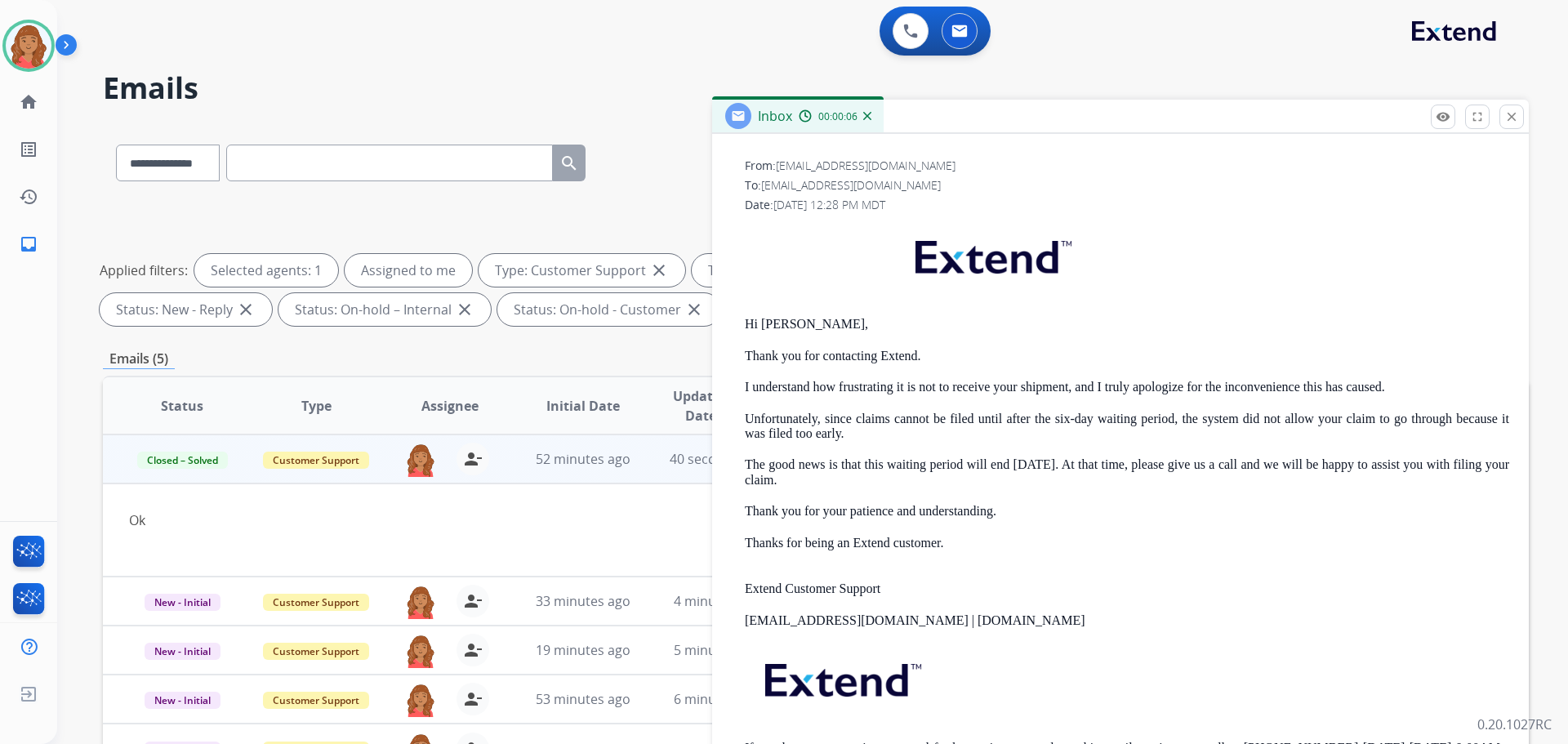
click at [1512, 115] on mat-icon "close" at bounding box center [1511, 116] width 14 height 14
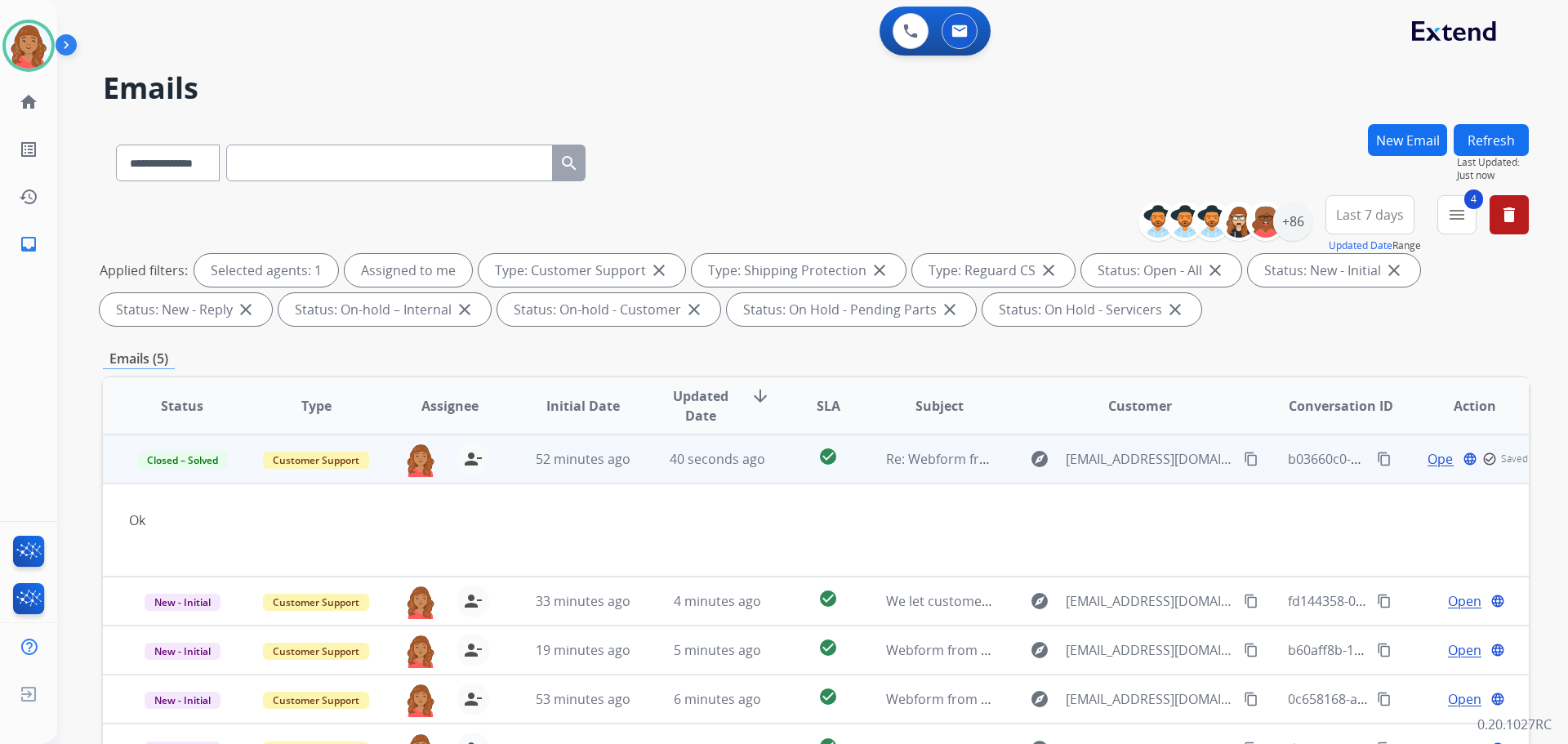
click at [488, 514] on div "Ok" at bounding box center [682, 521] width 1106 height 19
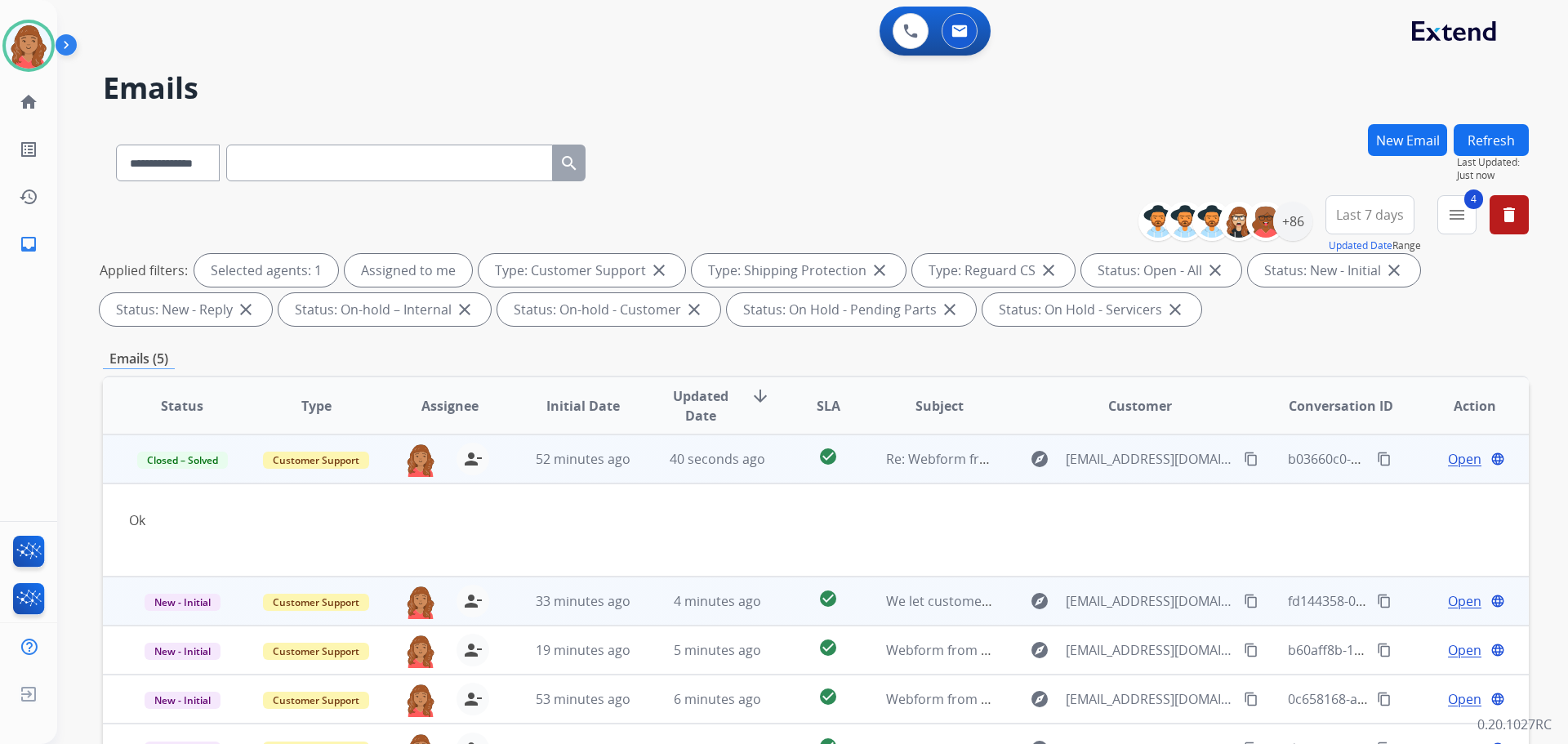
click at [499, 594] on div "roberta.jordan@eccogroupusa.com person_remove Unassign to Me" at bounding box center [437, 602] width 133 height 46
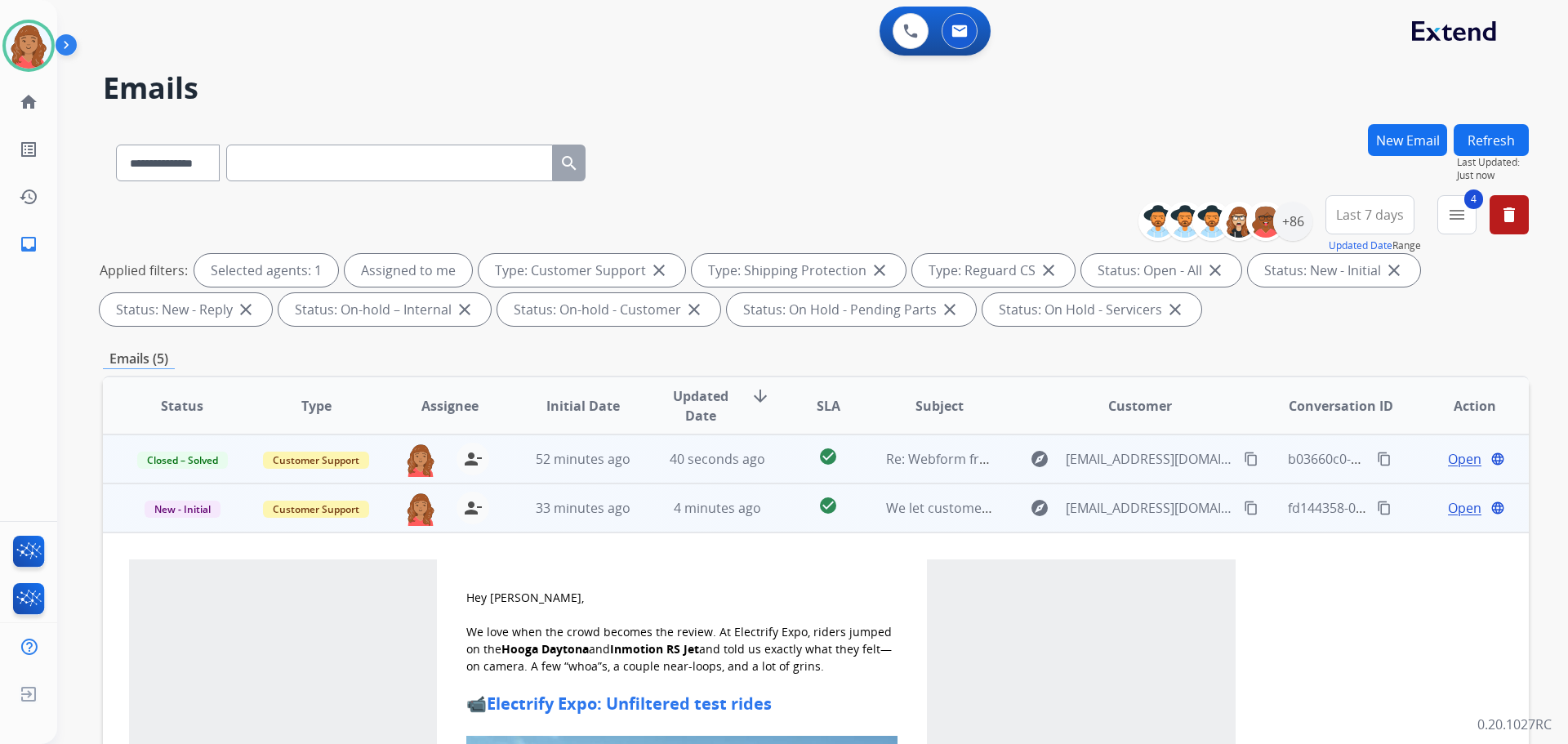
scroll to position [49, 0]
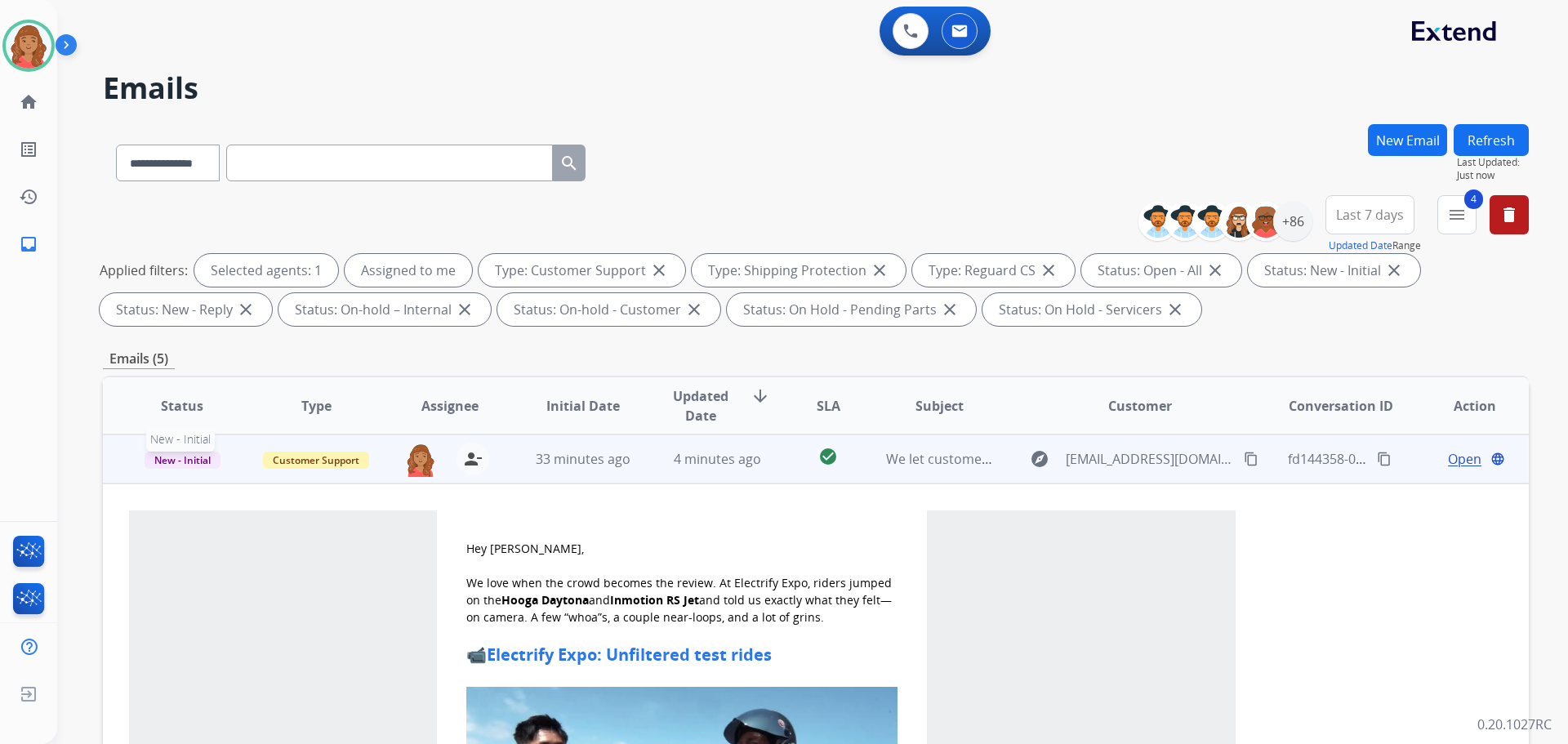
click at [188, 463] on span "New - Initial" at bounding box center [182, 461] width 76 height 17
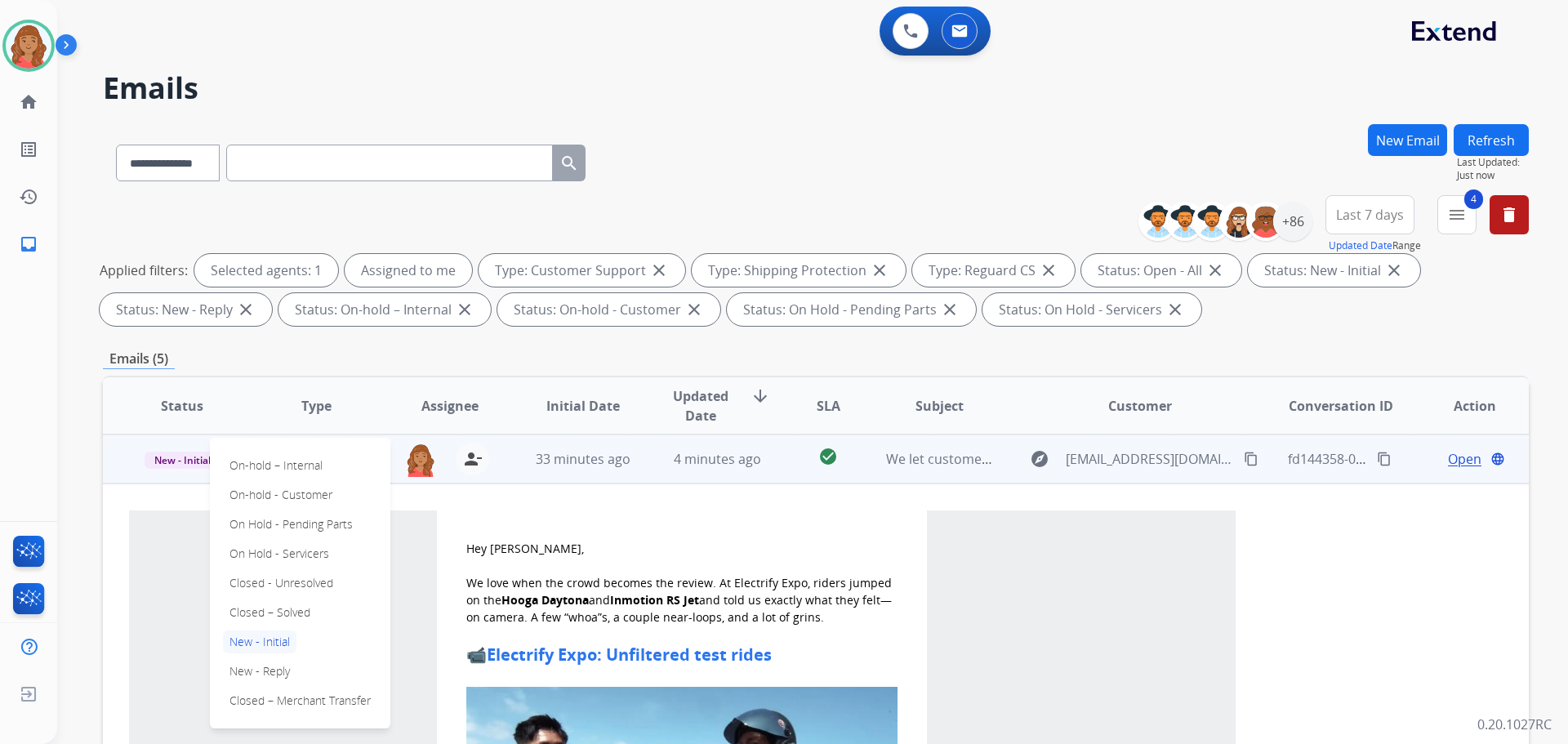
click at [266, 608] on p "Closed – Solved" at bounding box center [270, 613] width 94 height 23
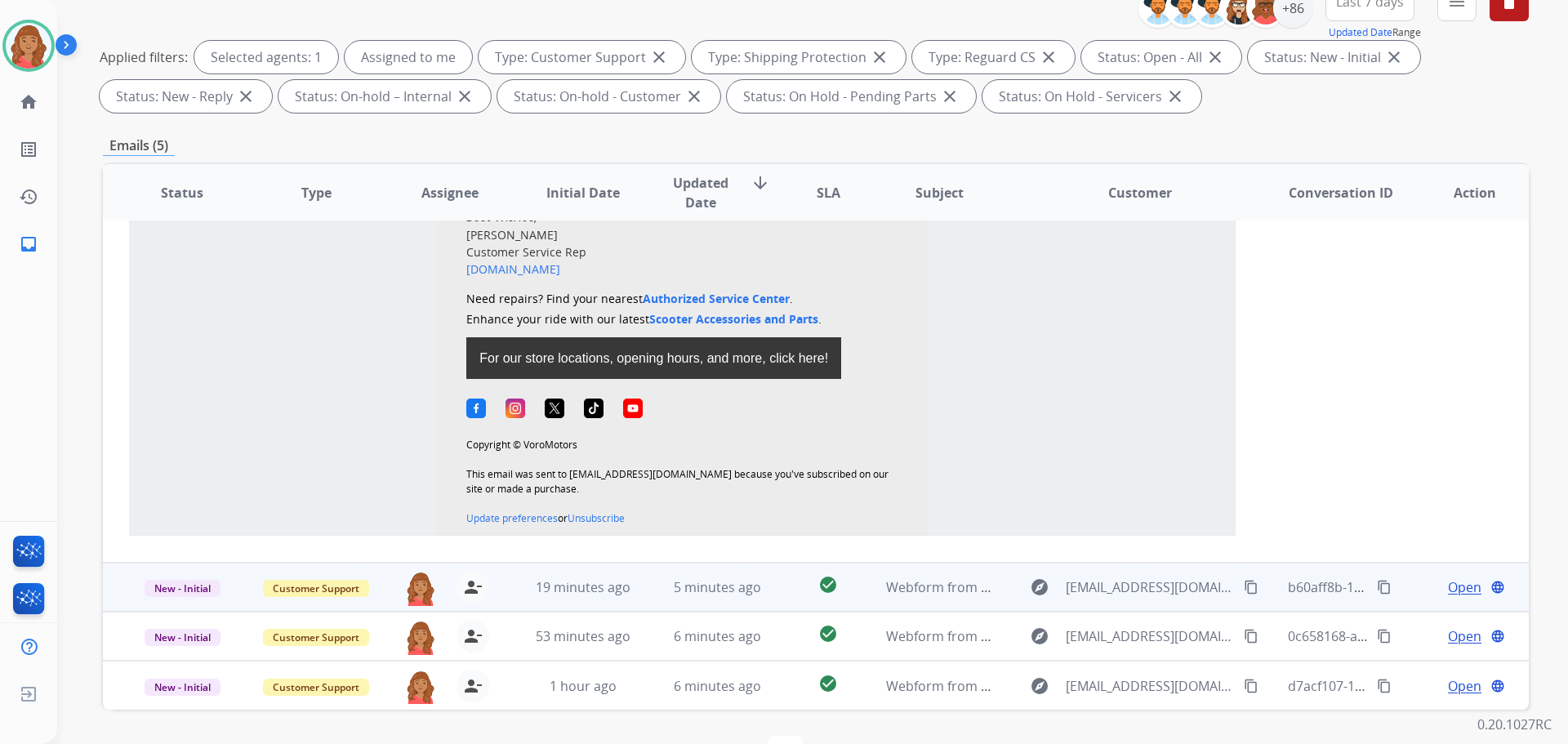
scroll to position [264, 0]
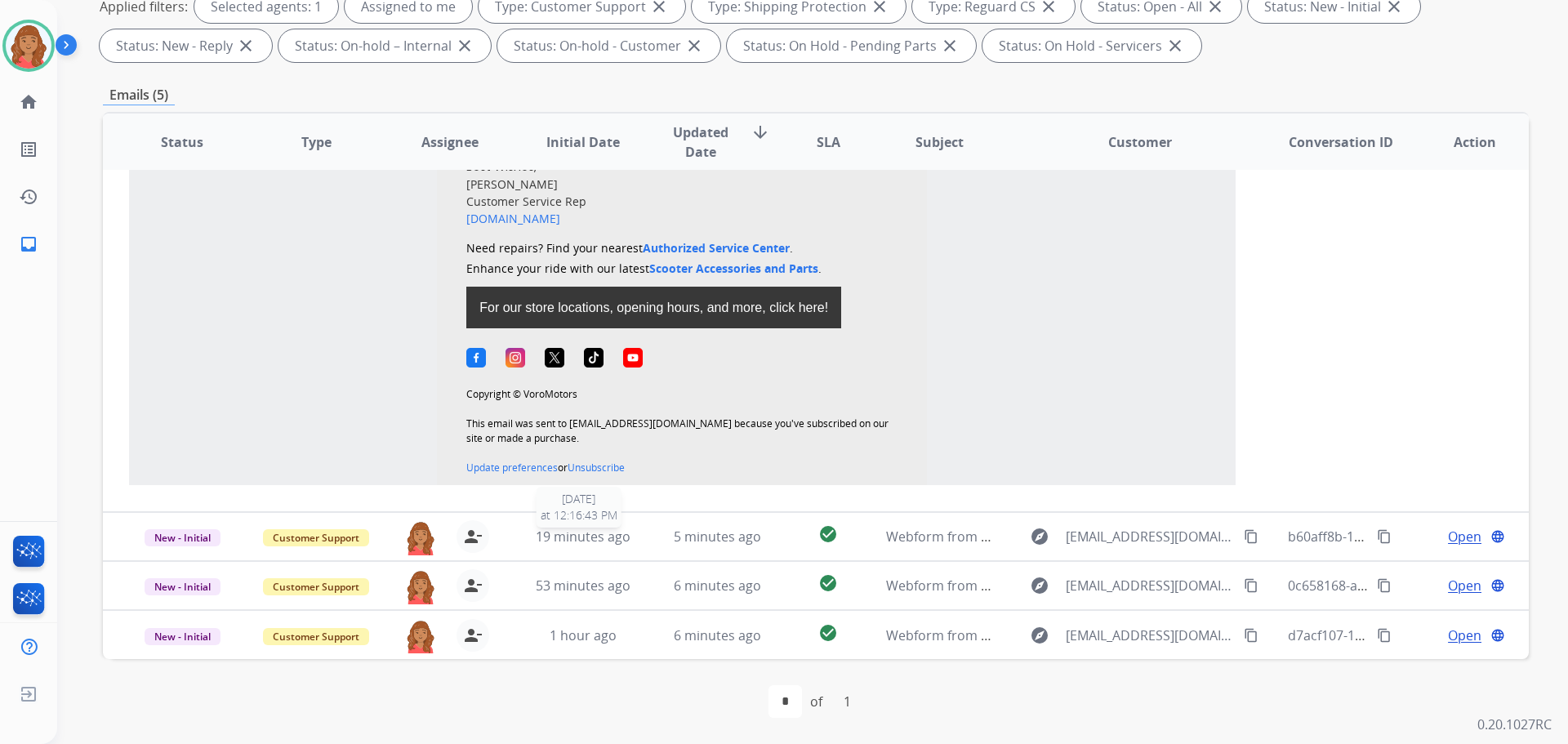
click at [566, 547] on div "19 minutes ago" at bounding box center [583, 537] width 107 height 19
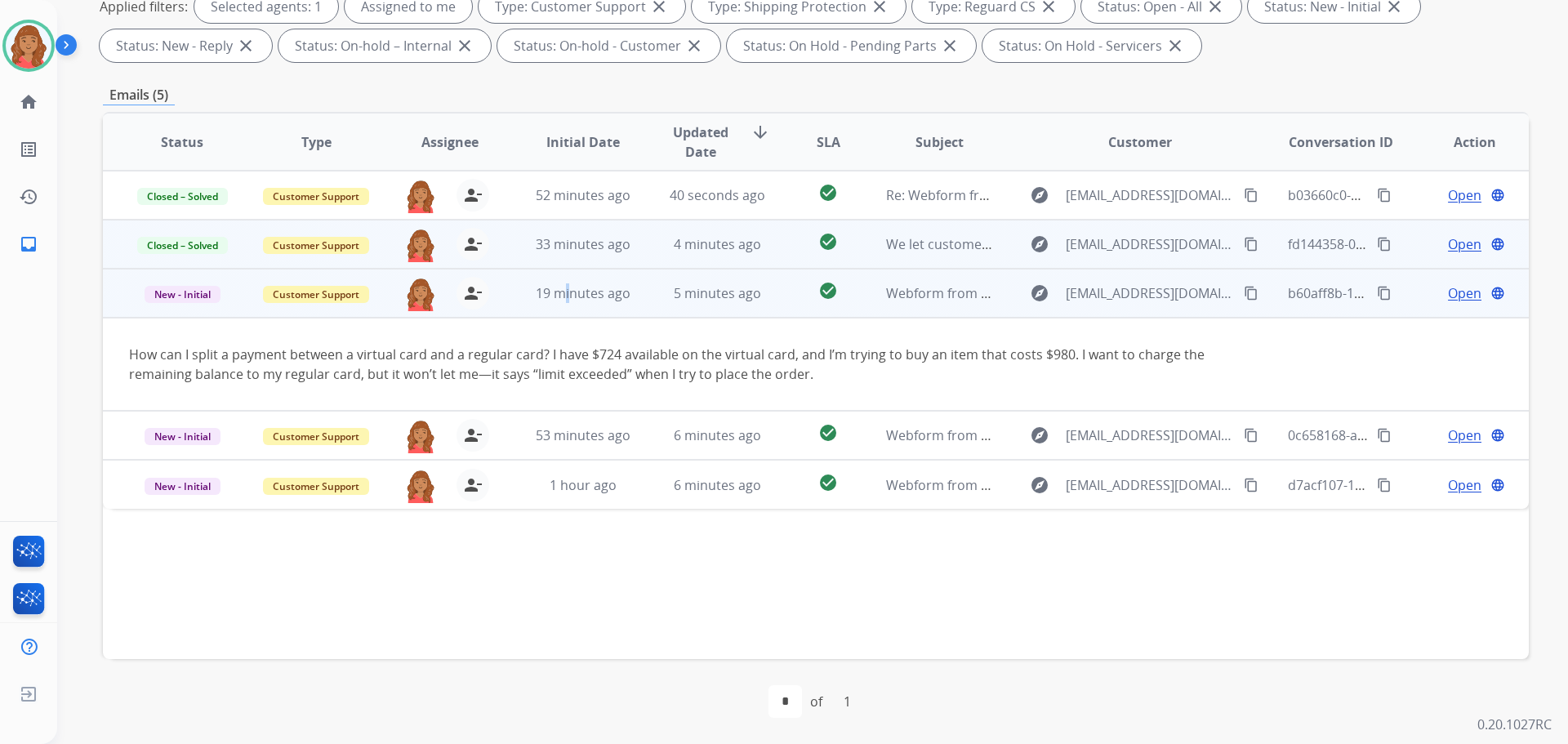
click at [1244, 297] on mat-icon "content_copy" at bounding box center [1251, 293] width 14 height 14
click at [1460, 293] on span "Open" at bounding box center [1464, 294] width 34 height 19
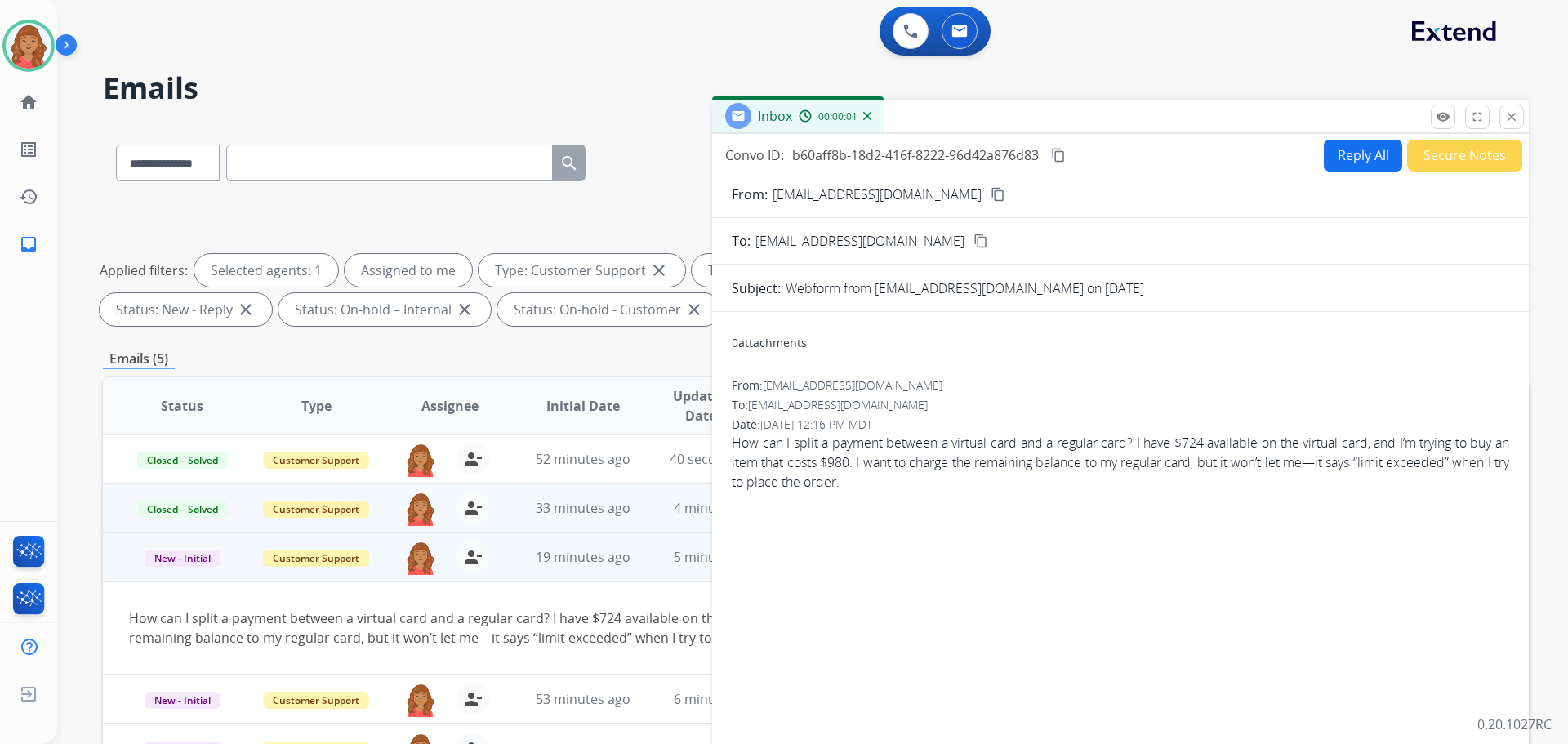
click at [1344, 155] on button "Reply All" at bounding box center [1363, 155] width 79 height 32
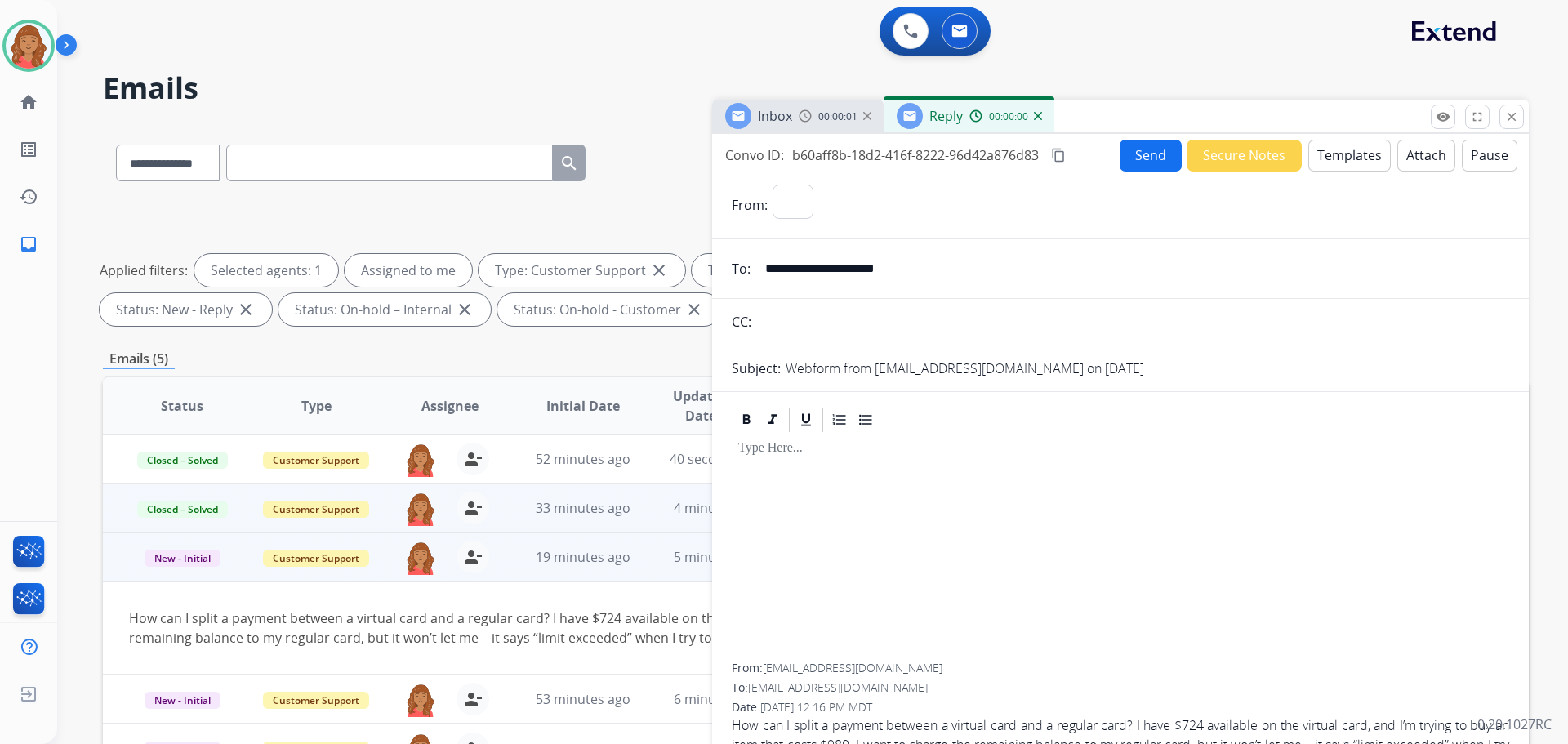
select select "**********"
click at [1339, 168] on button "Templates" at bounding box center [1350, 155] width 83 height 32
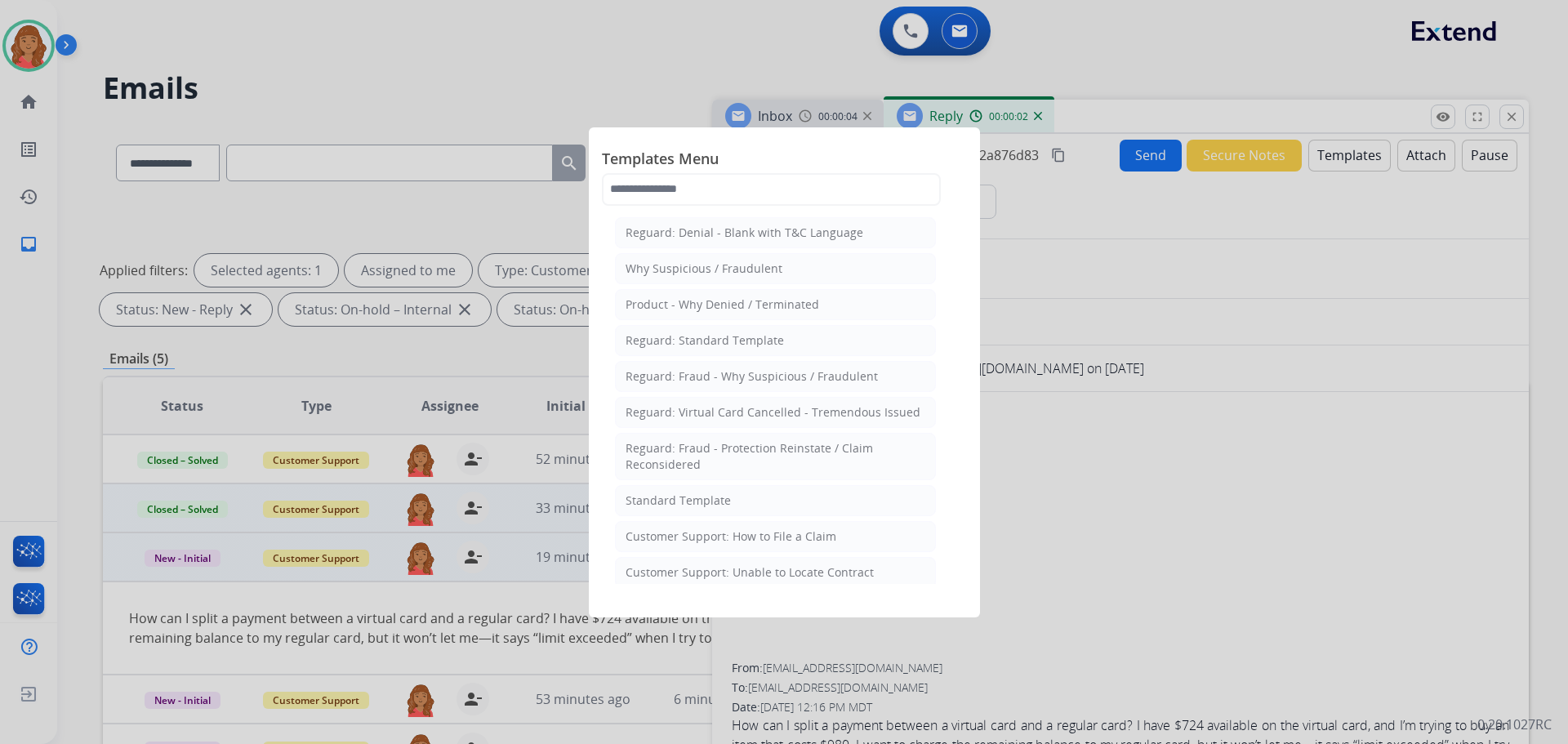
click at [683, 503] on div "Standard Template" at bounding box center [678, 500] width 106 height 16
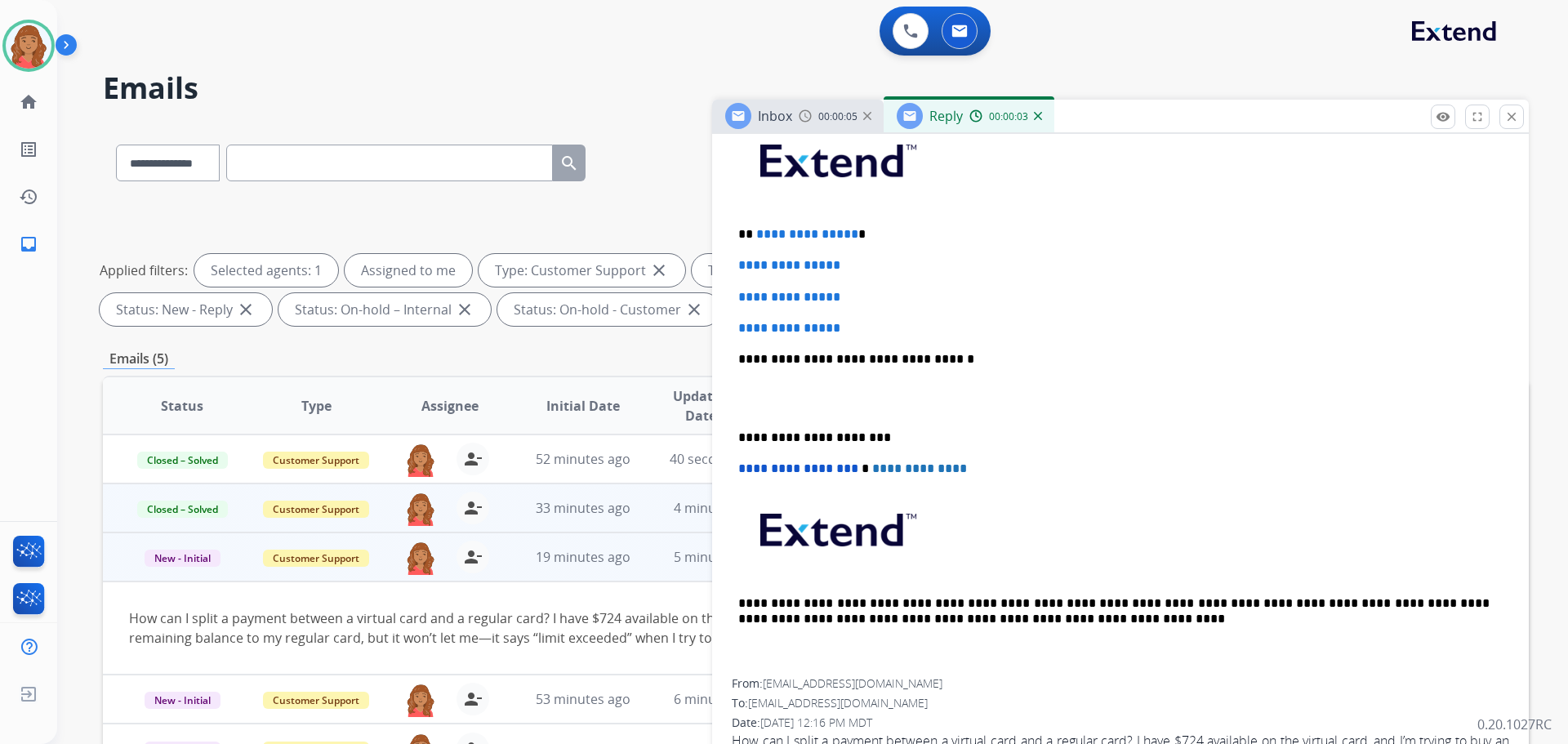
scroll to position [429, 0]
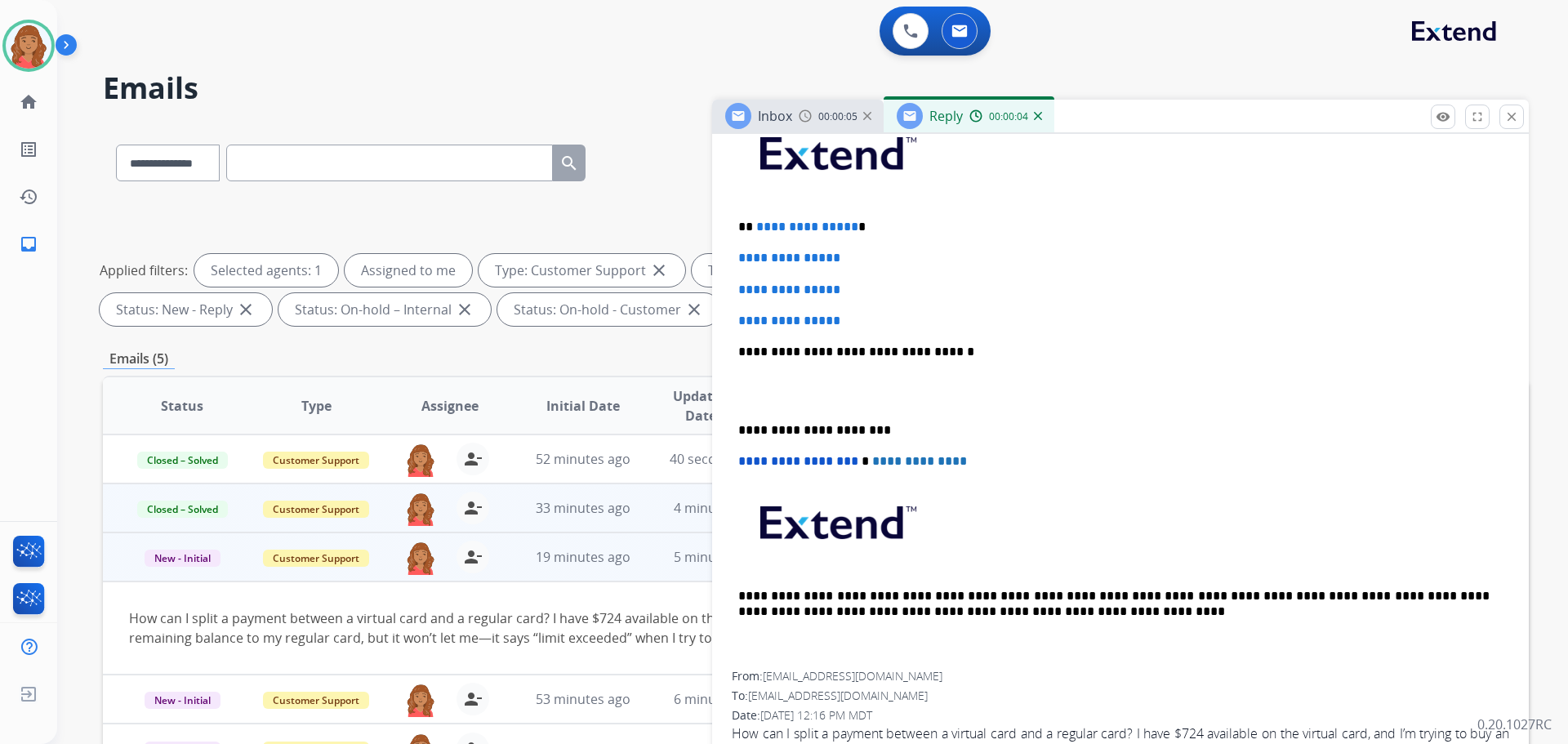
click at [873, 317] on p "**********" at bounding box center [1121, 321] width 765 height 14
drag, startPoint x: 749, startPoint y: 272, endPoint x: 762, endPoint y: 227, distance: 46.8
click at [731, 204] on div "**********" at bounding box center [1120, 438] width 817 height 716
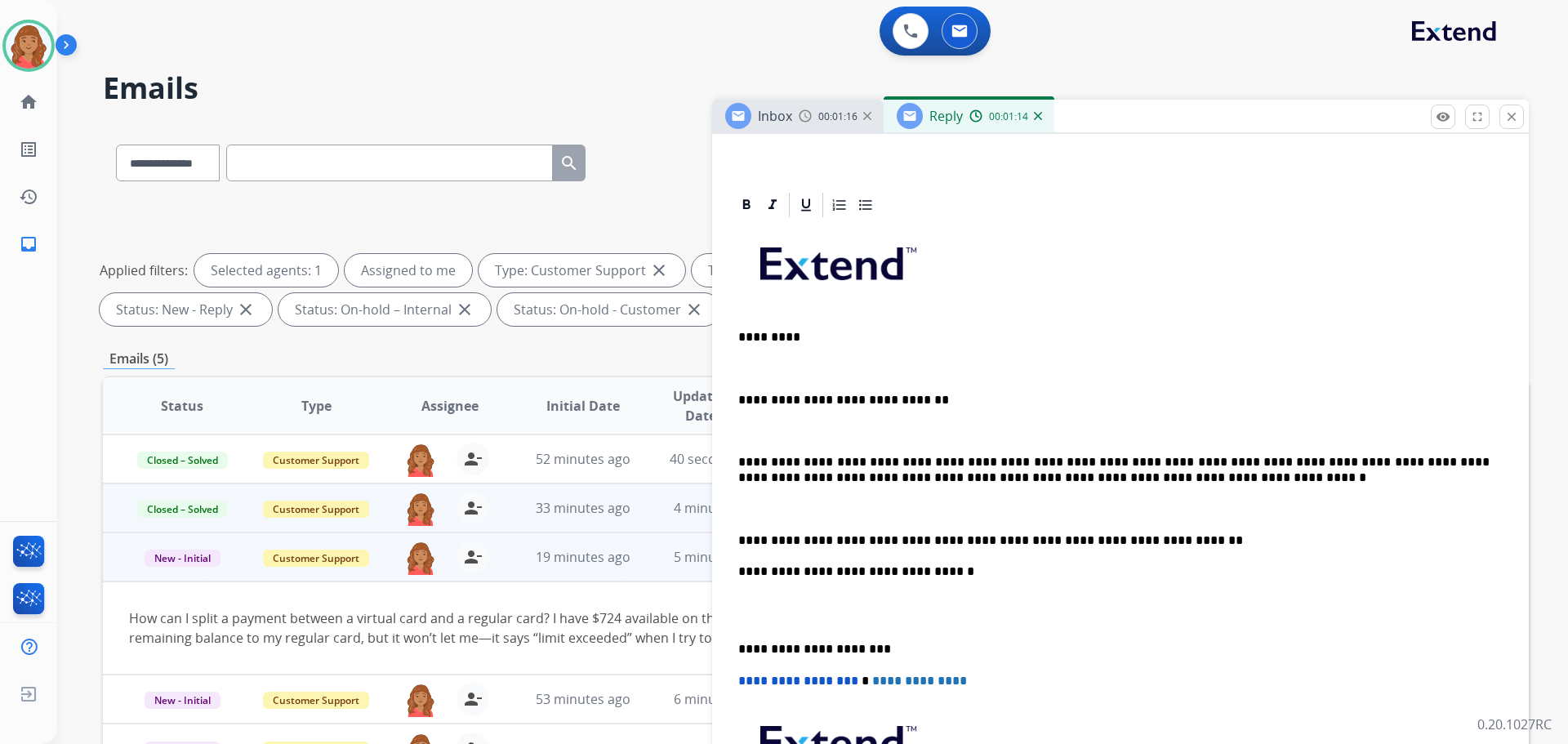
scroll to position [347, 0]
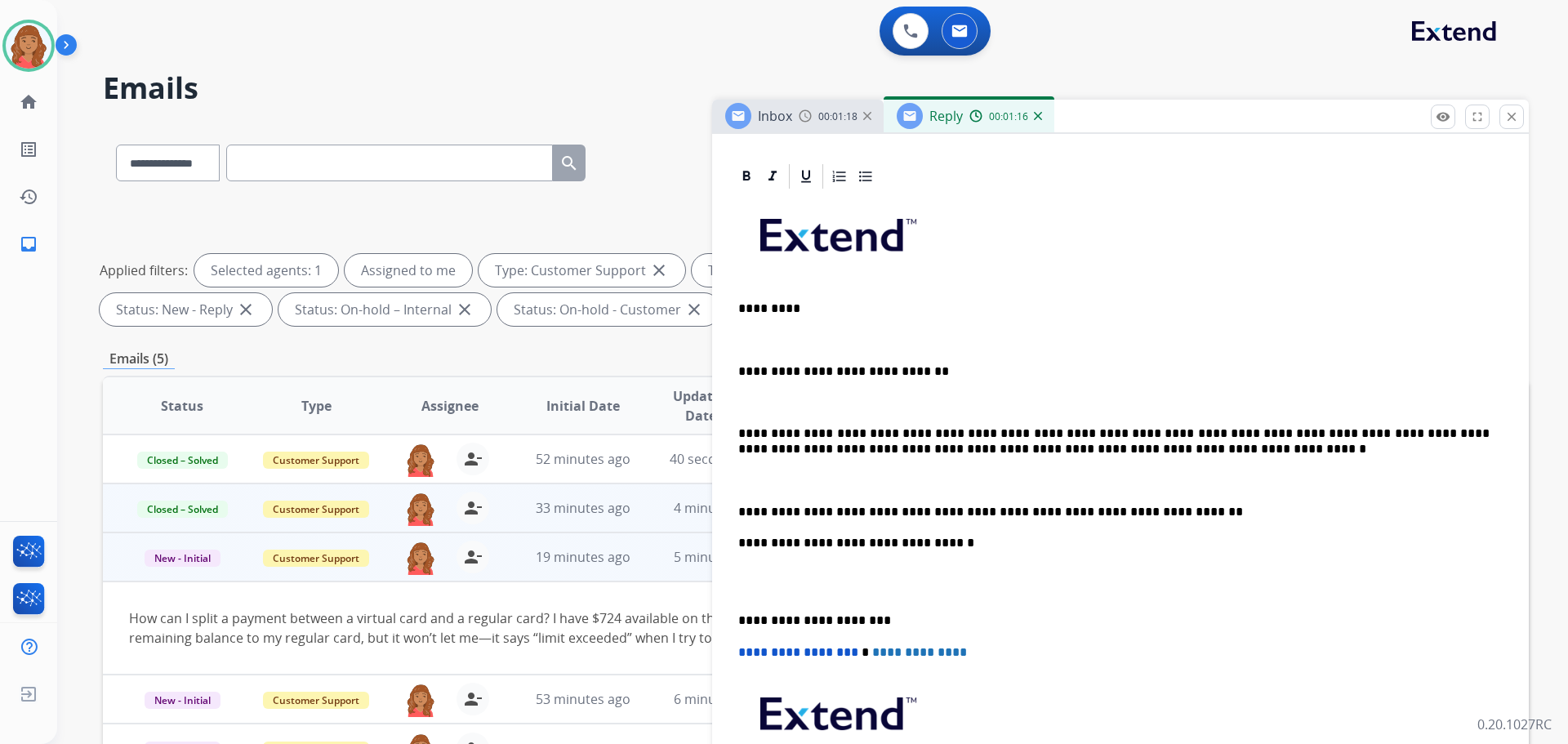
click at [734, 427] on div "**********" at bounding box center [1121, 527] width 777 height 672
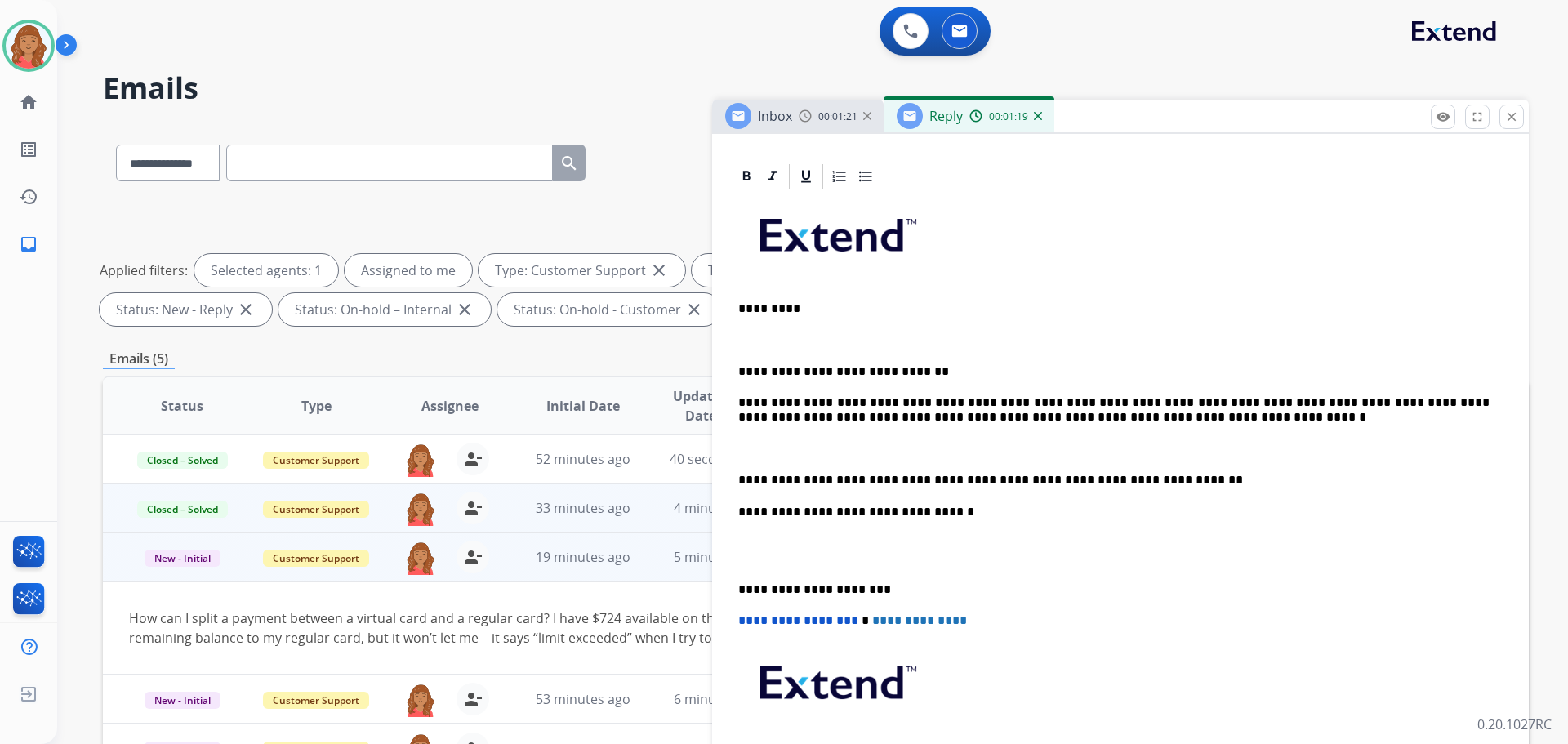
click at [744, 365] on p "**********" at bounding box center [1114, 372] width 751 height 14
click at [740, 365] on p "**********" at bounding box center [1114, 372] width 751 height 14
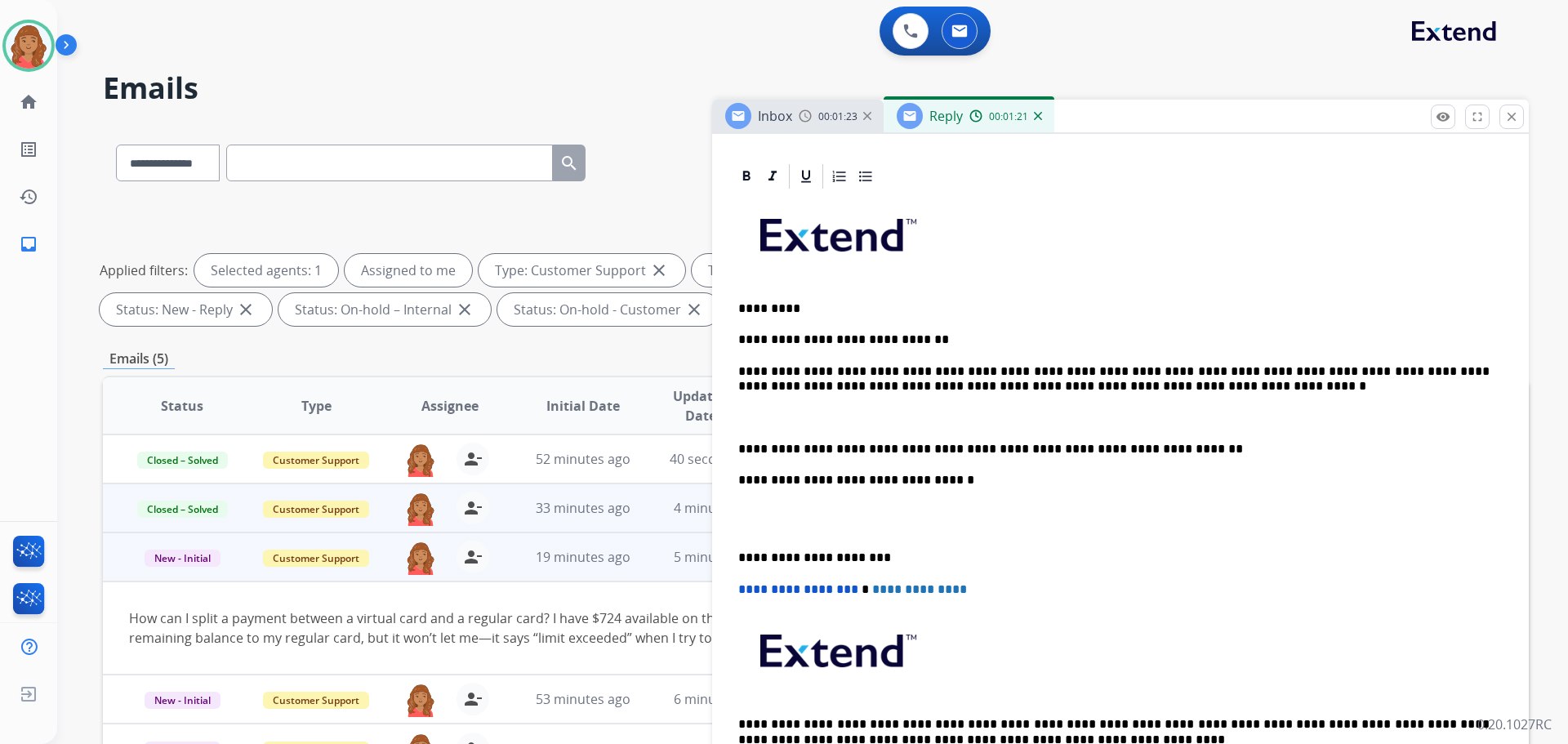
click at [737, 447] on div "**********" at bounding box center [1121, 496] width 777 height 609
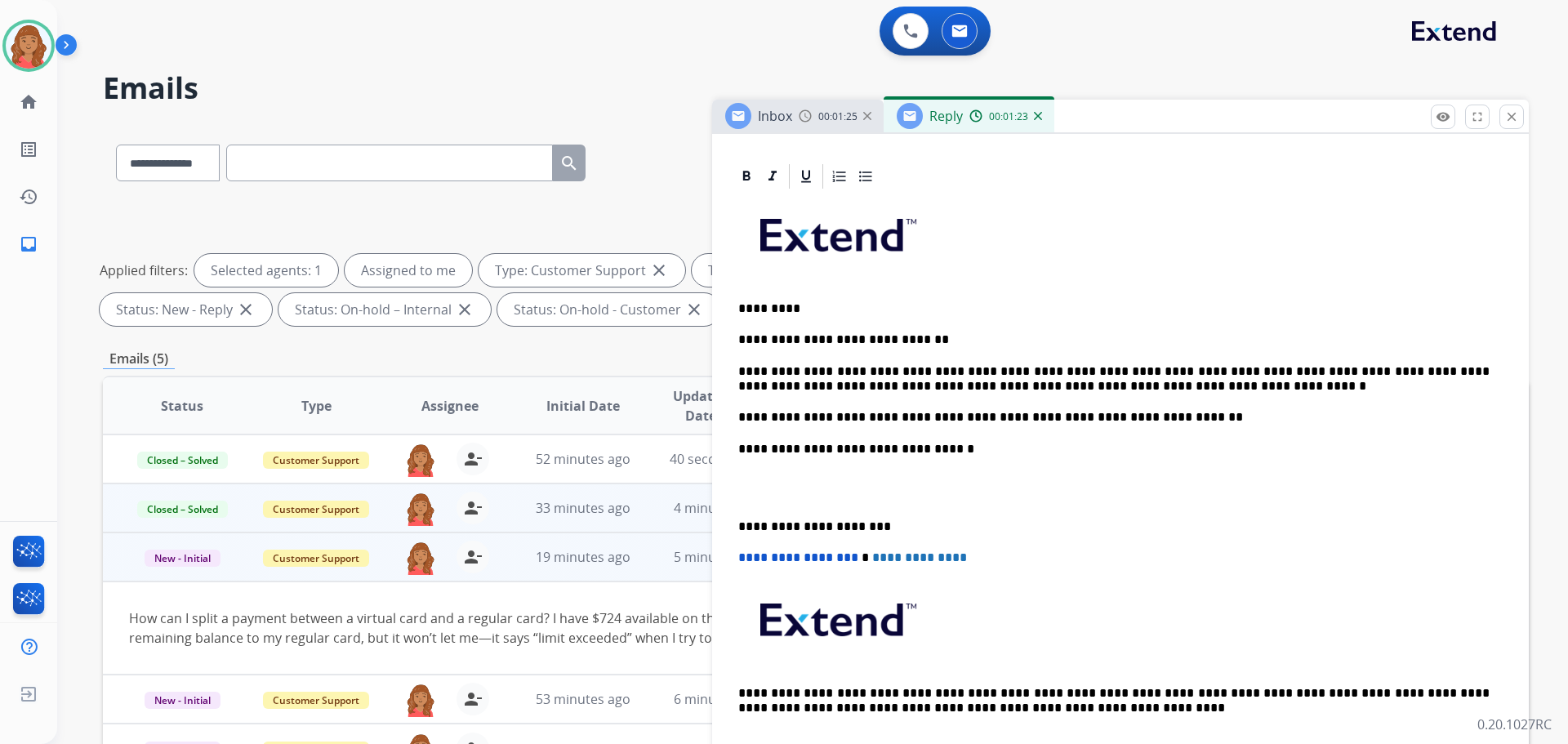
click at [740, 525] on p "**********" at bounding box center [1114, 526] width 751 height 14
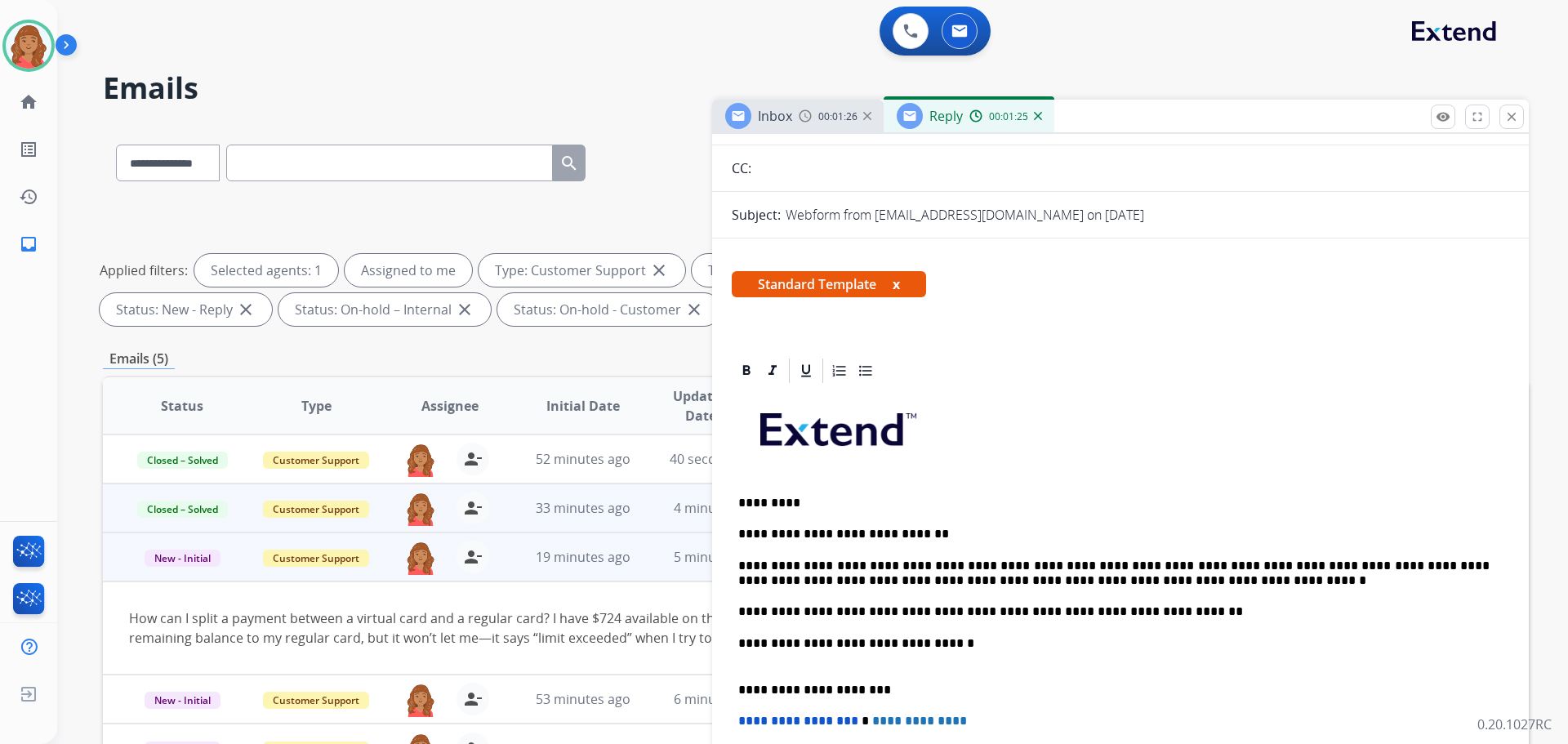
scroll to position [0, 0]
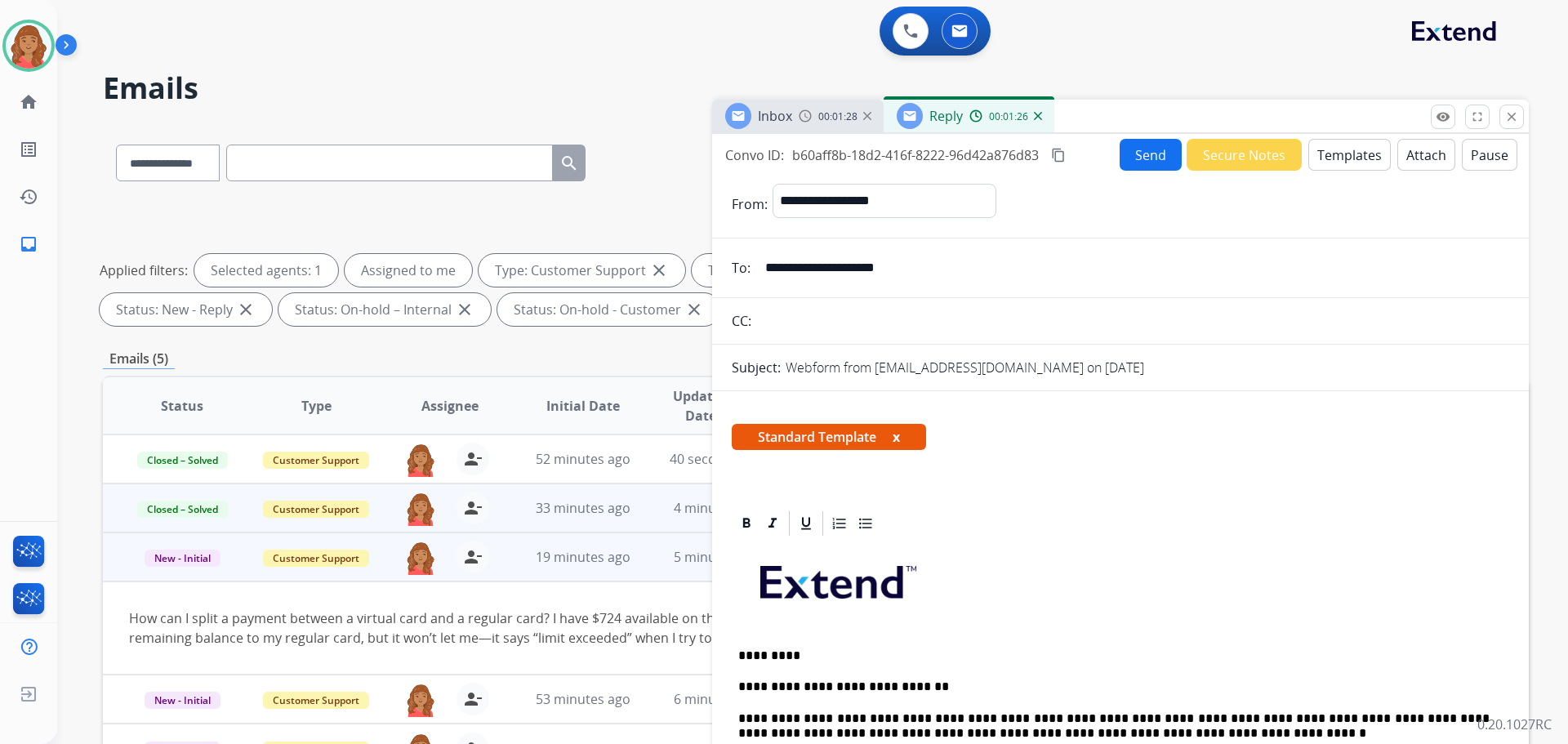
click at [1061, 151] on mat-icon "content_copy" at bounding box center [1058, 155] width 14 height 14
click at [1062, 154] on mat-icon "content_copy" at bounding box center [1058, 155] width 14 height 14
click at [1113, 168] on div "Convo ID: b60aff8b-18d2-416f-8222-96d42a876d83 content_copy Copied! Send Secure…" at bounding box center [1120, 154] width 817 height 32
click at [1150, 157] on button "Send" at bounding box center [1151, 154] width 63 height 32
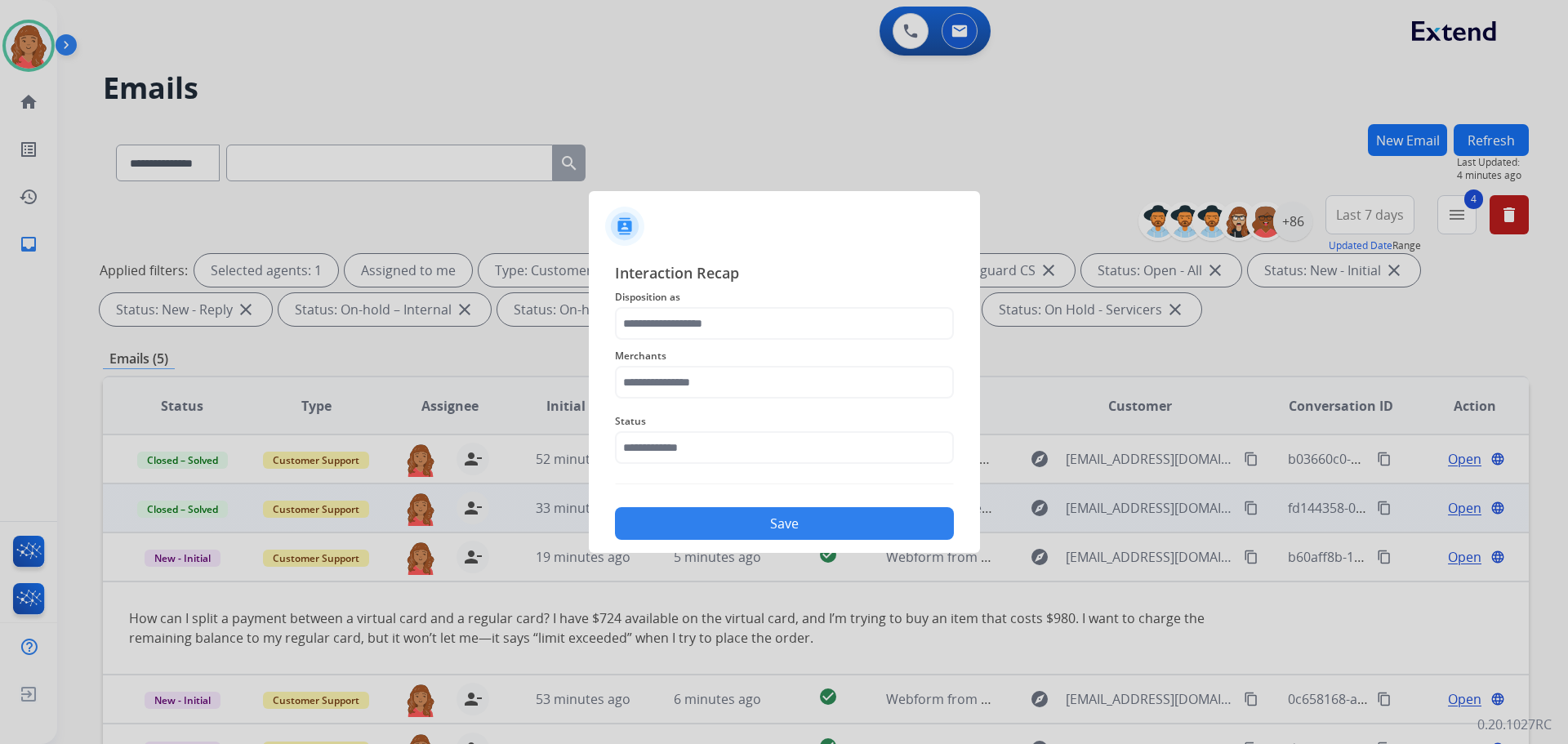
click at [683, 341] on div "Merchants" at bounding box center [784, 372] width 339 height 65
click at [675, 333] on input "text" at bounding box center [784, 323] width 339 height 33
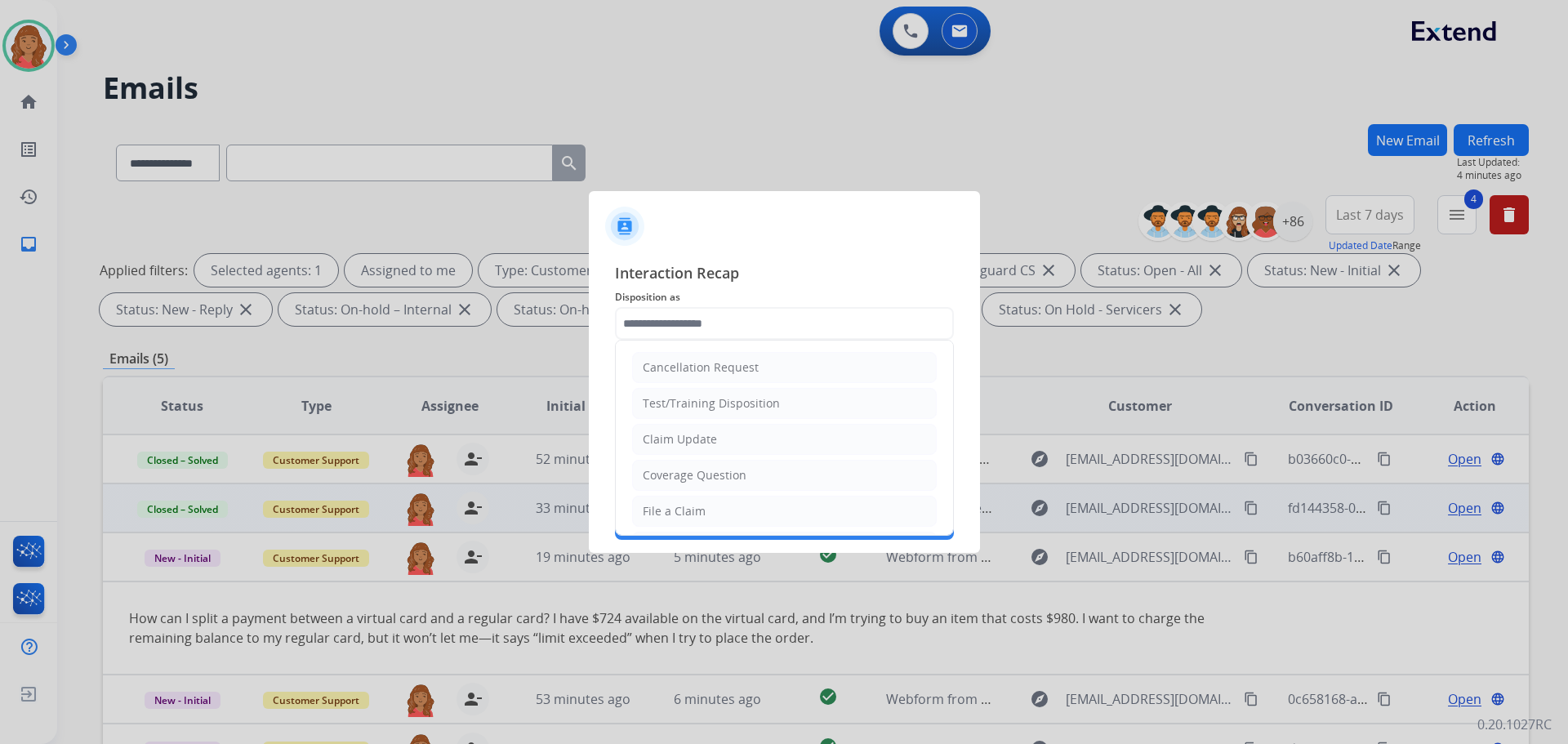
click at [673, 442] on div "Claim Update" at bounding box center [679, 439] width 74 height 16
type input "**********"
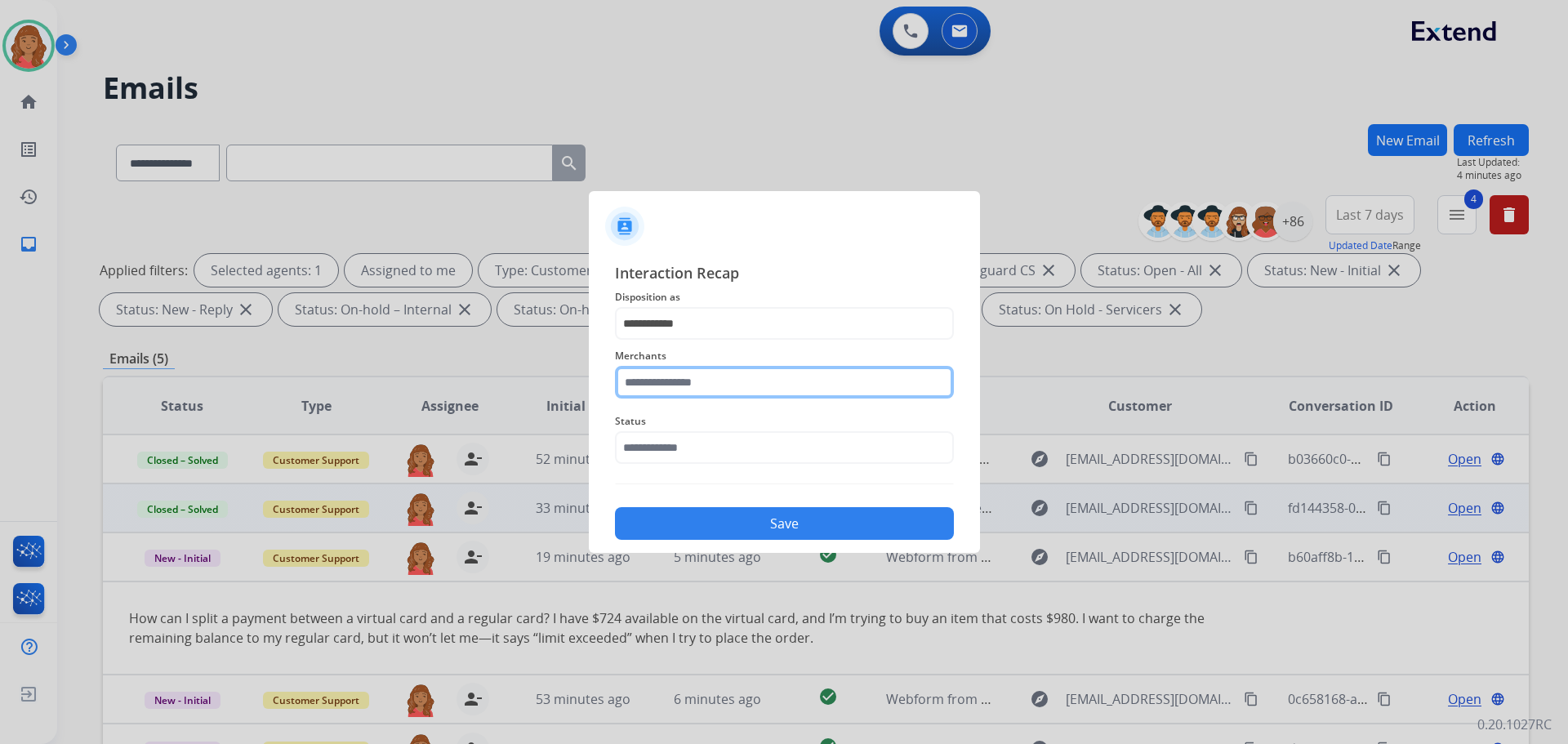
click at [681, 389] on input "text" at bounding box center [784, 382] width 339 height 33
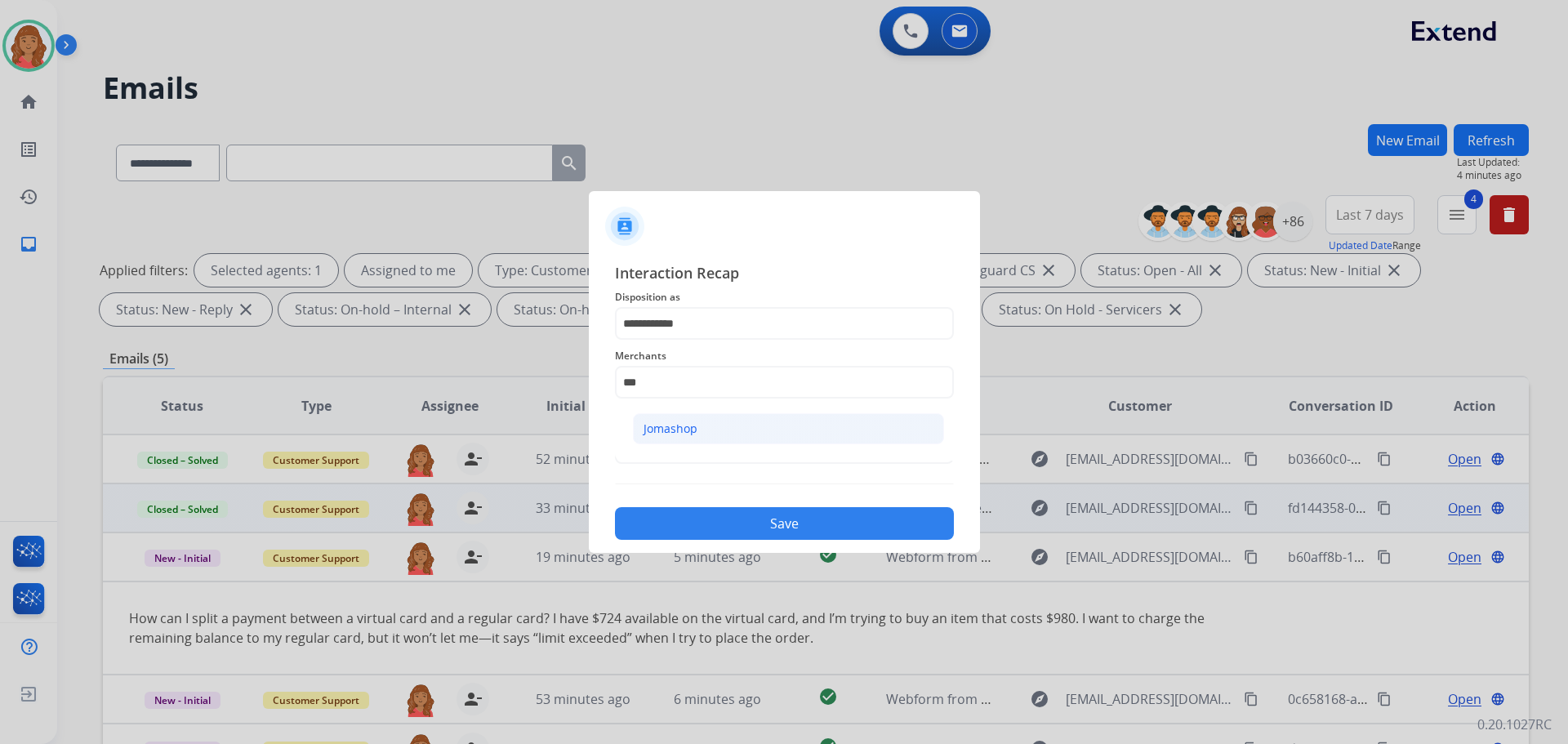
click at [680, 427] on div "Jomashop" at bounding box center [670, 428] width 54 height 16
type input "********"
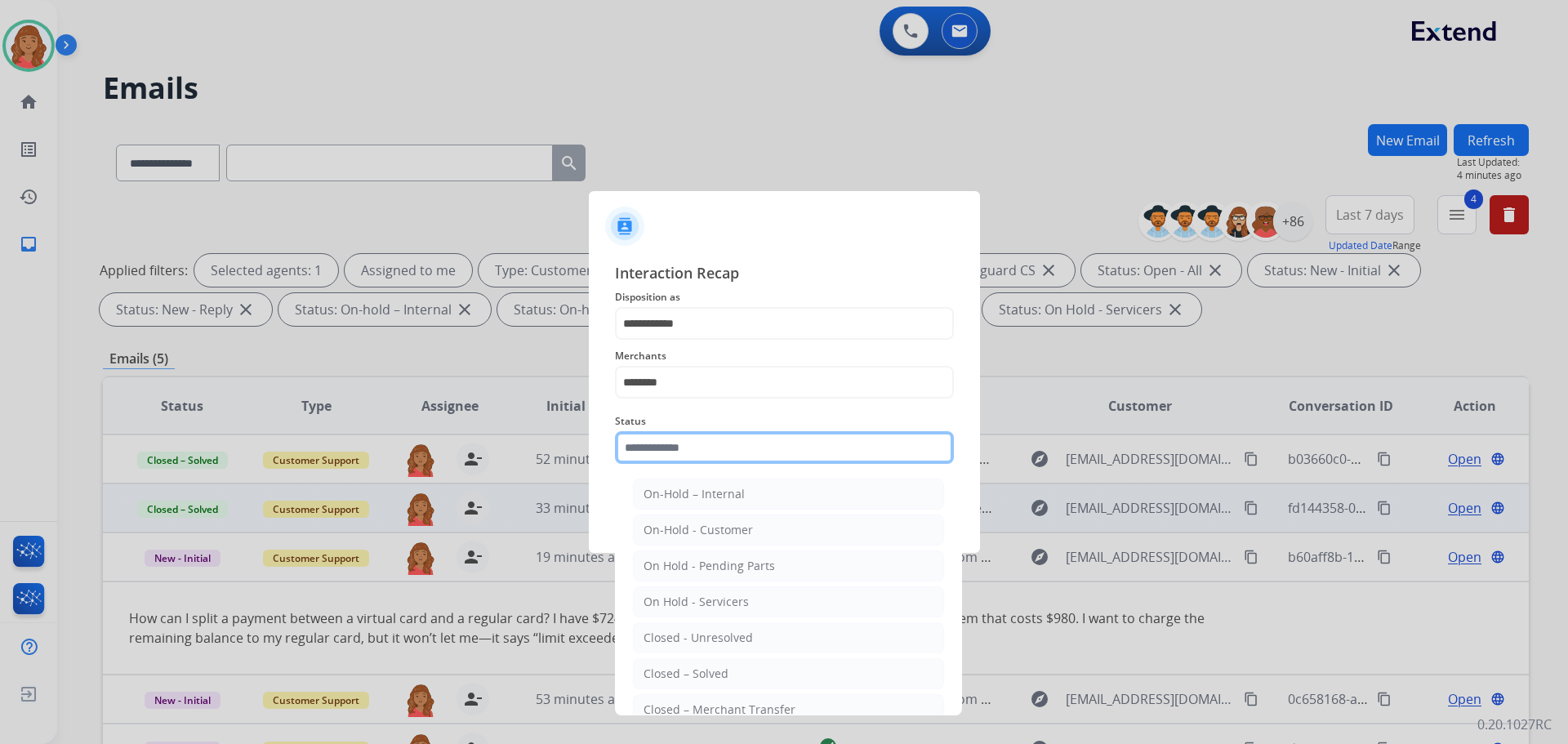
click at [679, 461] on input "text" at bounding box center [784, 448] width 339 height 33
click at [673, 671] on div "Closed – Solved" at bounding box center [686, 674] width 85 height 16
type input "**********"
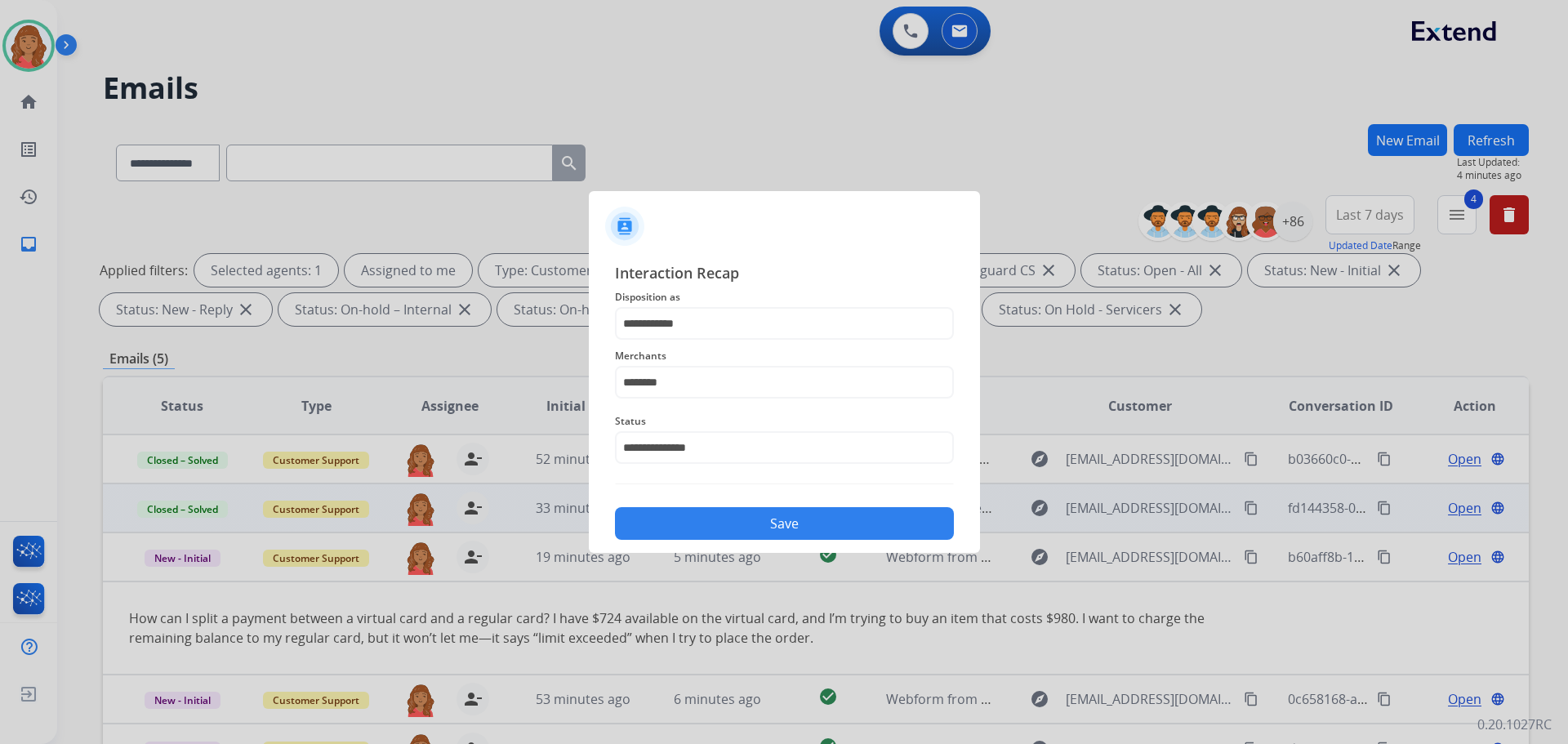
drag, startPoint x: 712, startPoint y: 527, endPoint x: 700, endPoint y: 527, distance: 12.0
click at [712, 527] on button "Save" at bounding box center [784, 524] width 339 height 33
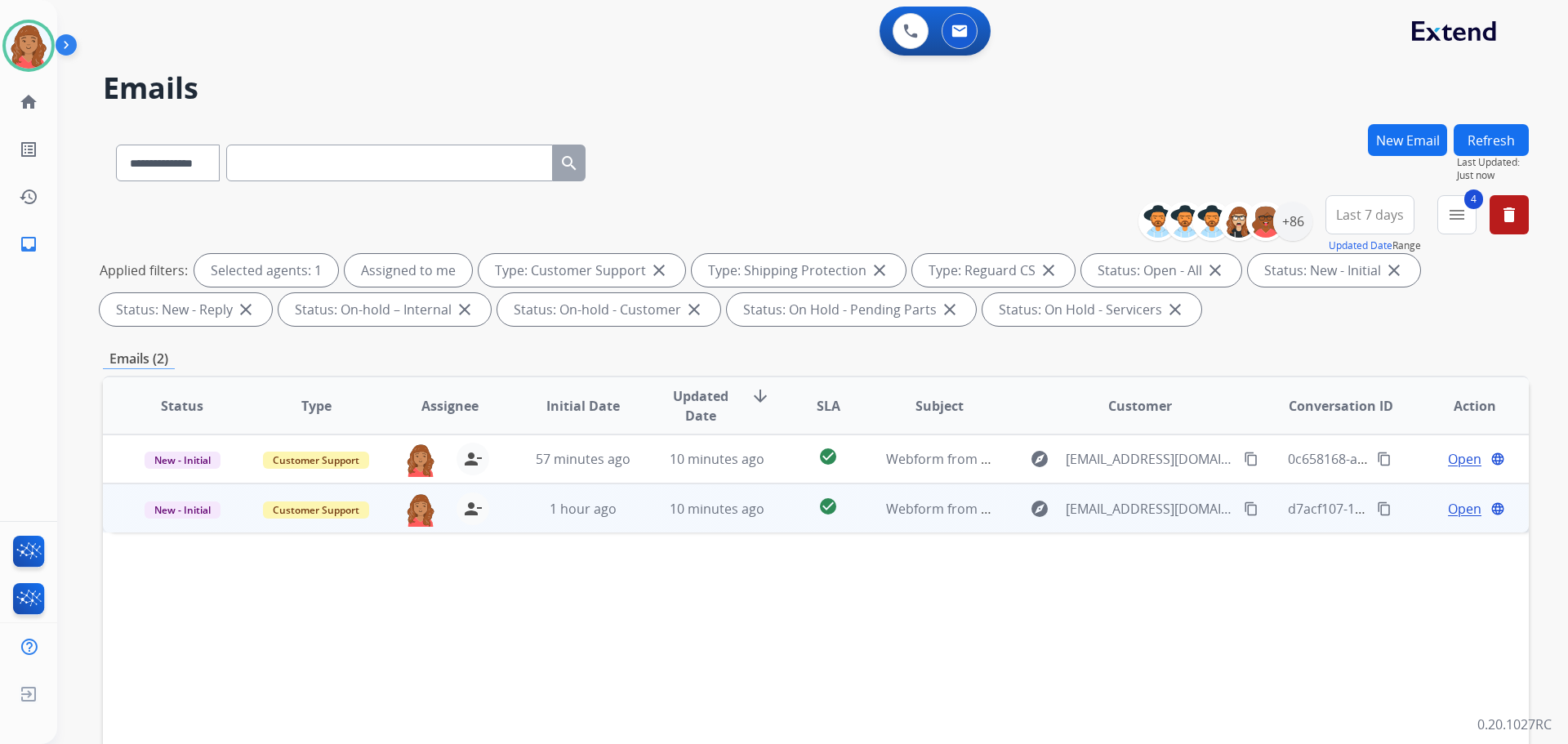
click at [584, 520] on td "1 hour ago" at bounding box center [570, 508] width 134 height 49
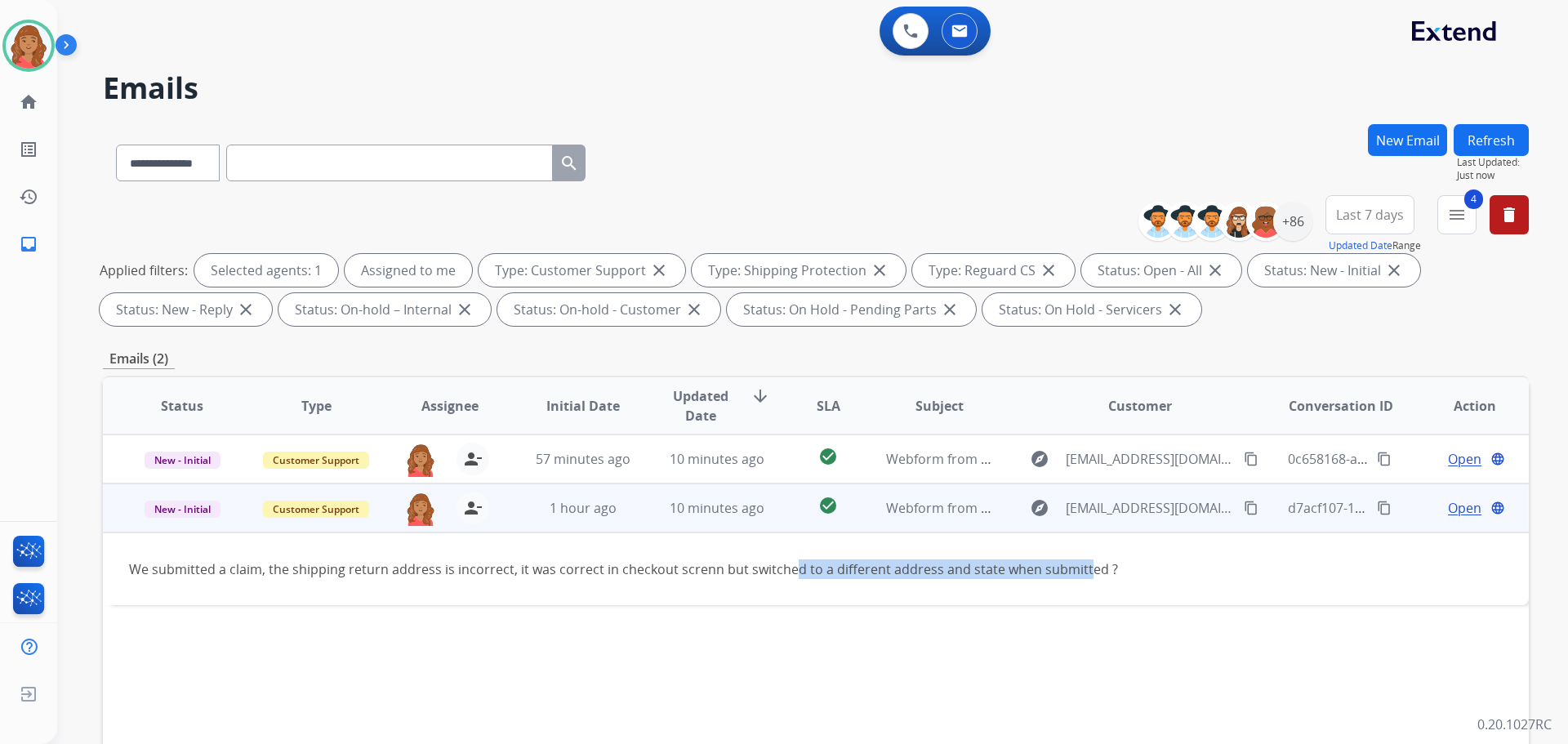
drag, startPoint x: 1064, startPoint y: 567, endPoint x: 1100, endPoint y: 606, distance: 53.1
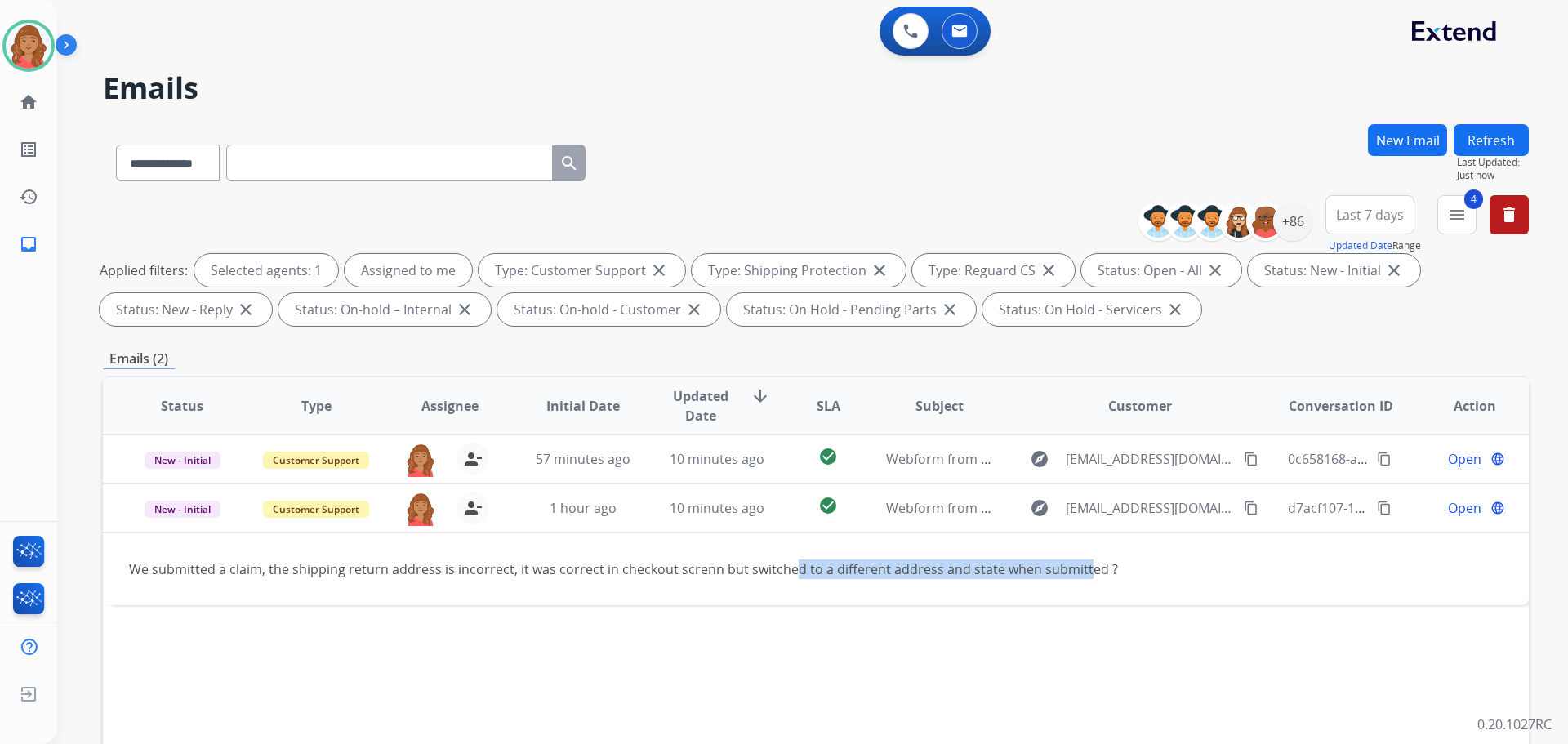
click at [787, 550] on td "We submitted a claim, the shipping return address is incorrect, it was correct …" at bounding box center [682, 570] width 1159 height 73
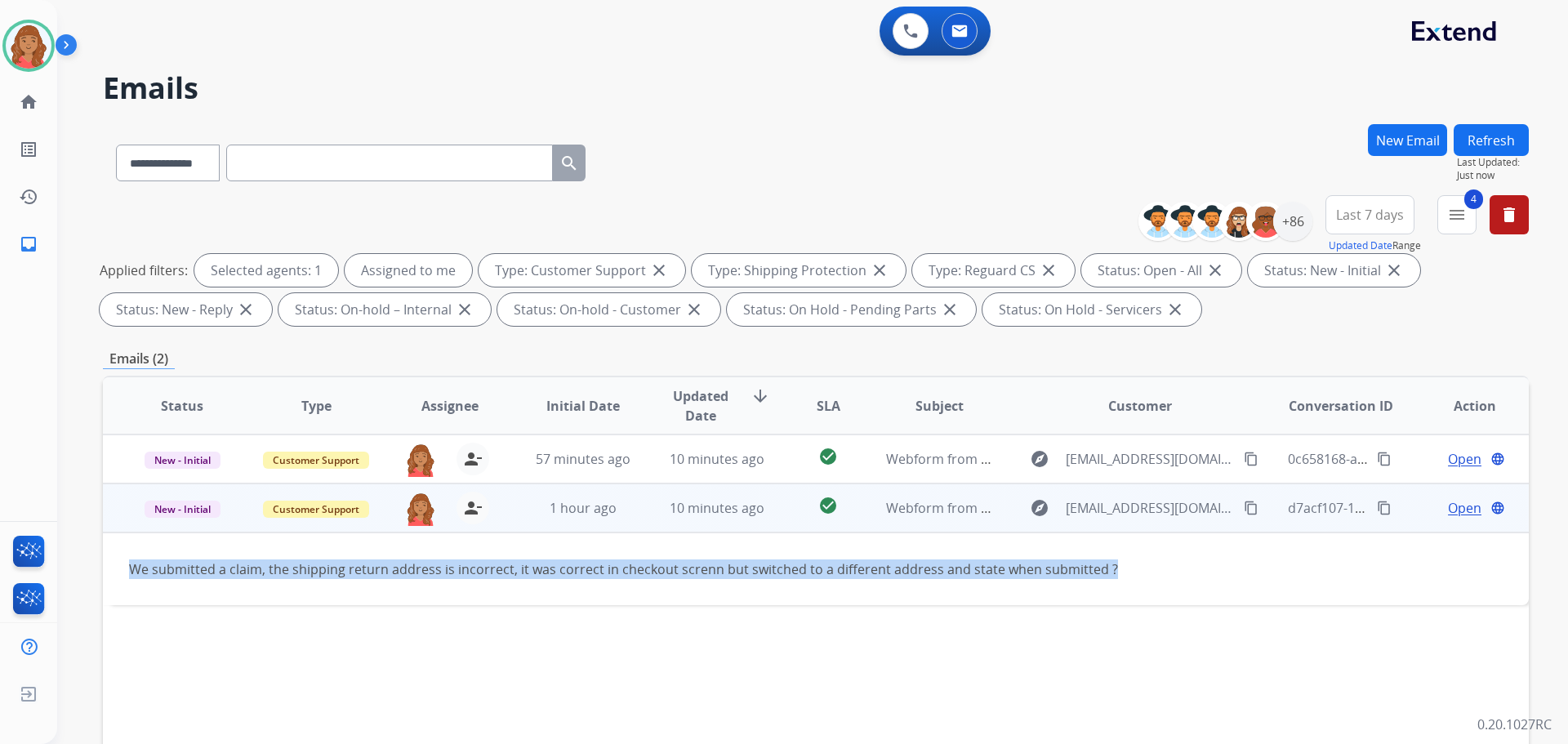
drag, startPoint x: 1120, startPoint y: 575, endPoint x: 126, endPoint y: 562, distance: 994.1
click at [126, 562] on td "We submitted a claim, the shipping return address is incorrect, it was correct …" at bounding box center [682, 570] width 1159 height 73
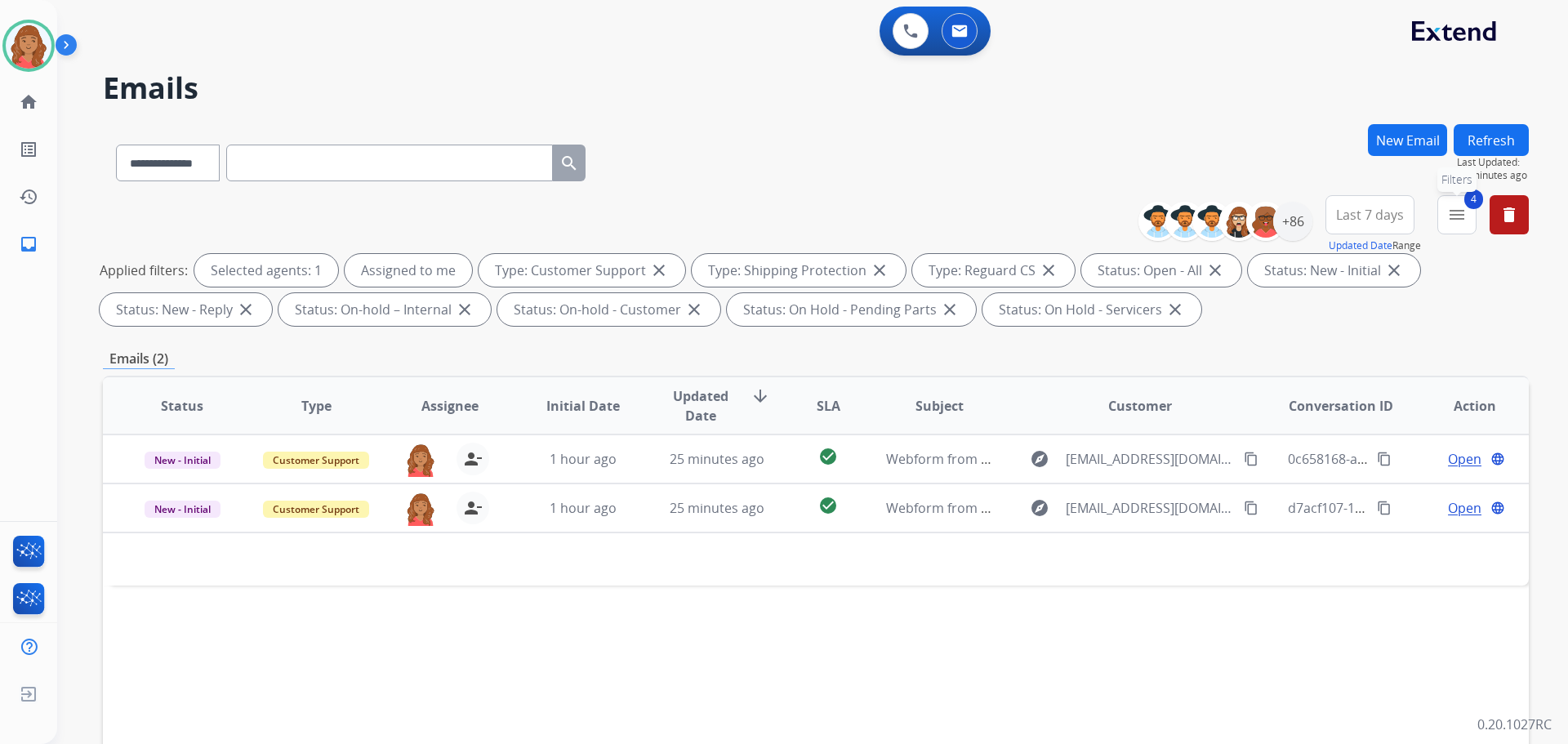
click at [1469, 219] on button "4 menu Filters" at bounding box center [1456, 215] width 39 height 39
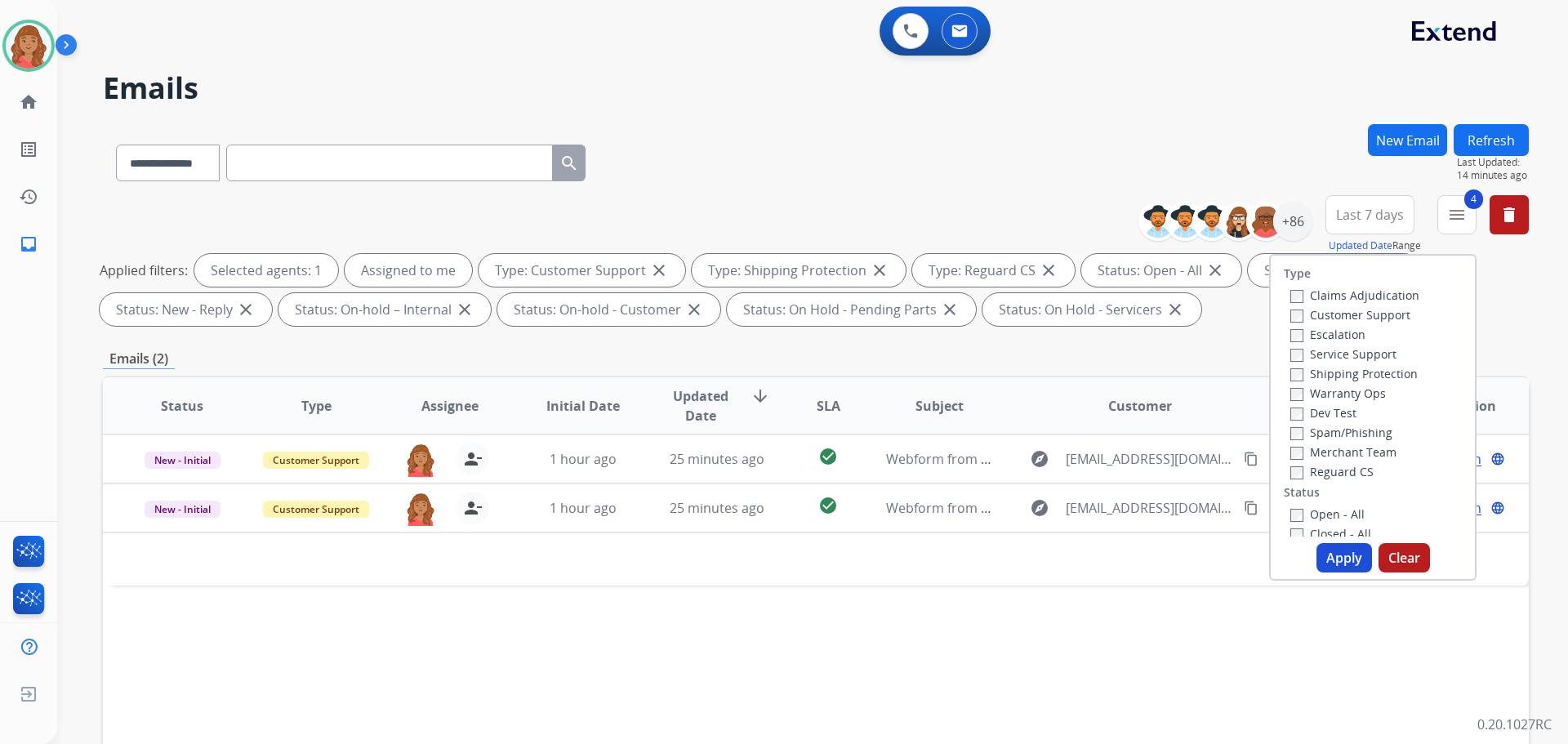
click at [1331, 547] on button "Apply" at bounding box center [1345, 558] width 56 height 30
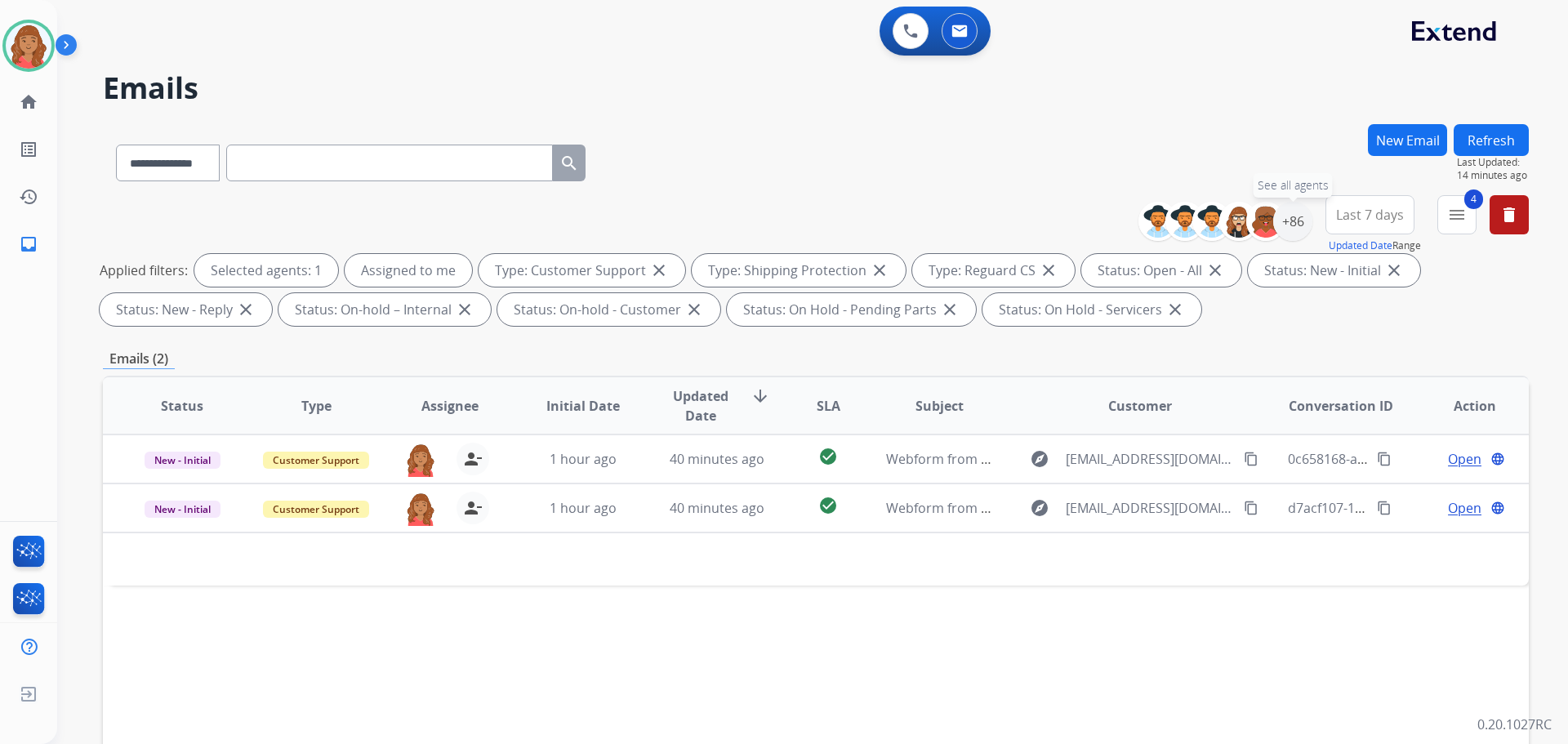
drag, startPoint x: 1280, startPoint y: 232, endPoint x: 1283, endPoint y: 246, distance: 14.3
click at [1279, 231] on div "+86" at bounding box center [1293, 221] width 39 height 39
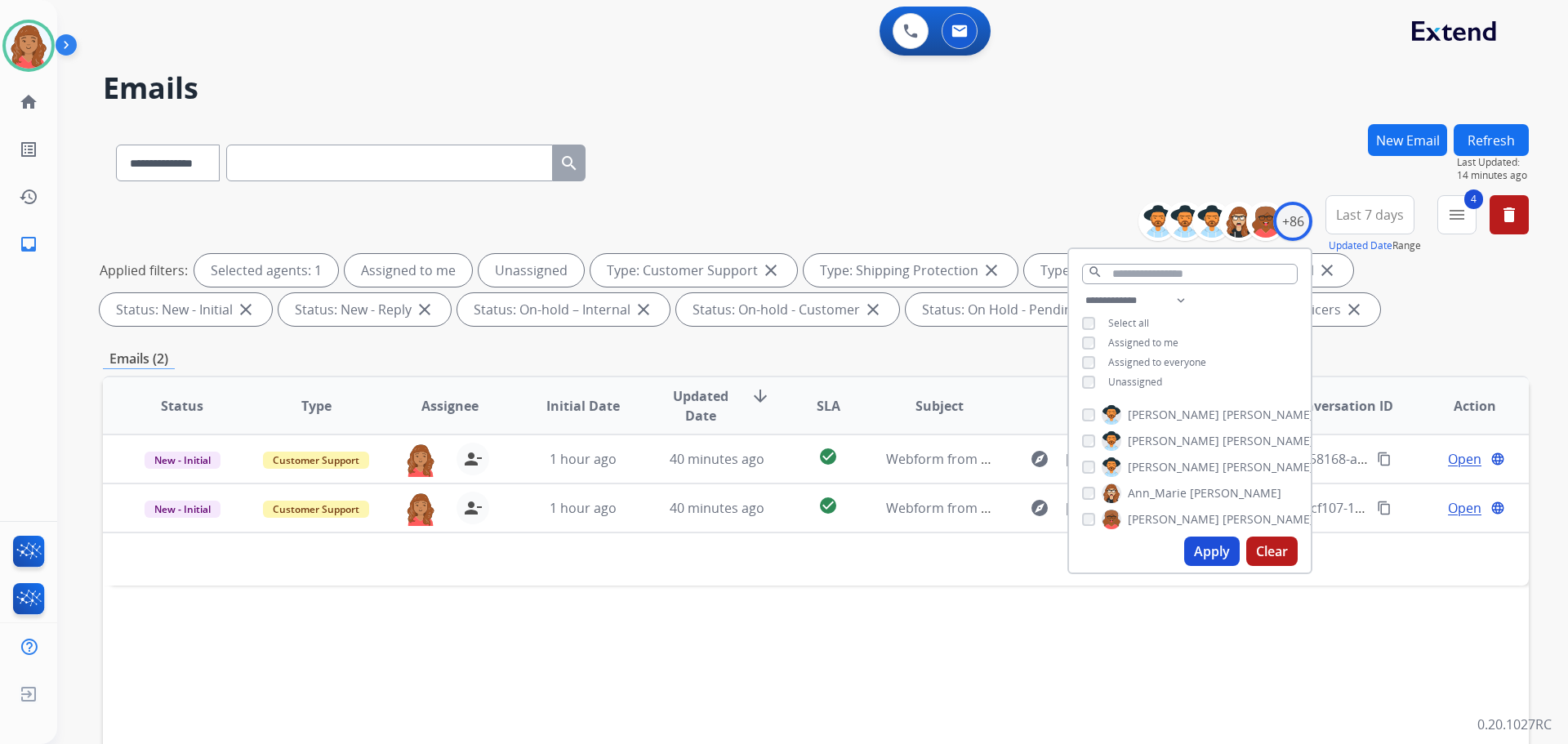
click at [1209, 554] on button "Apply" at bounding box center [1212, 552] width 56 height 30
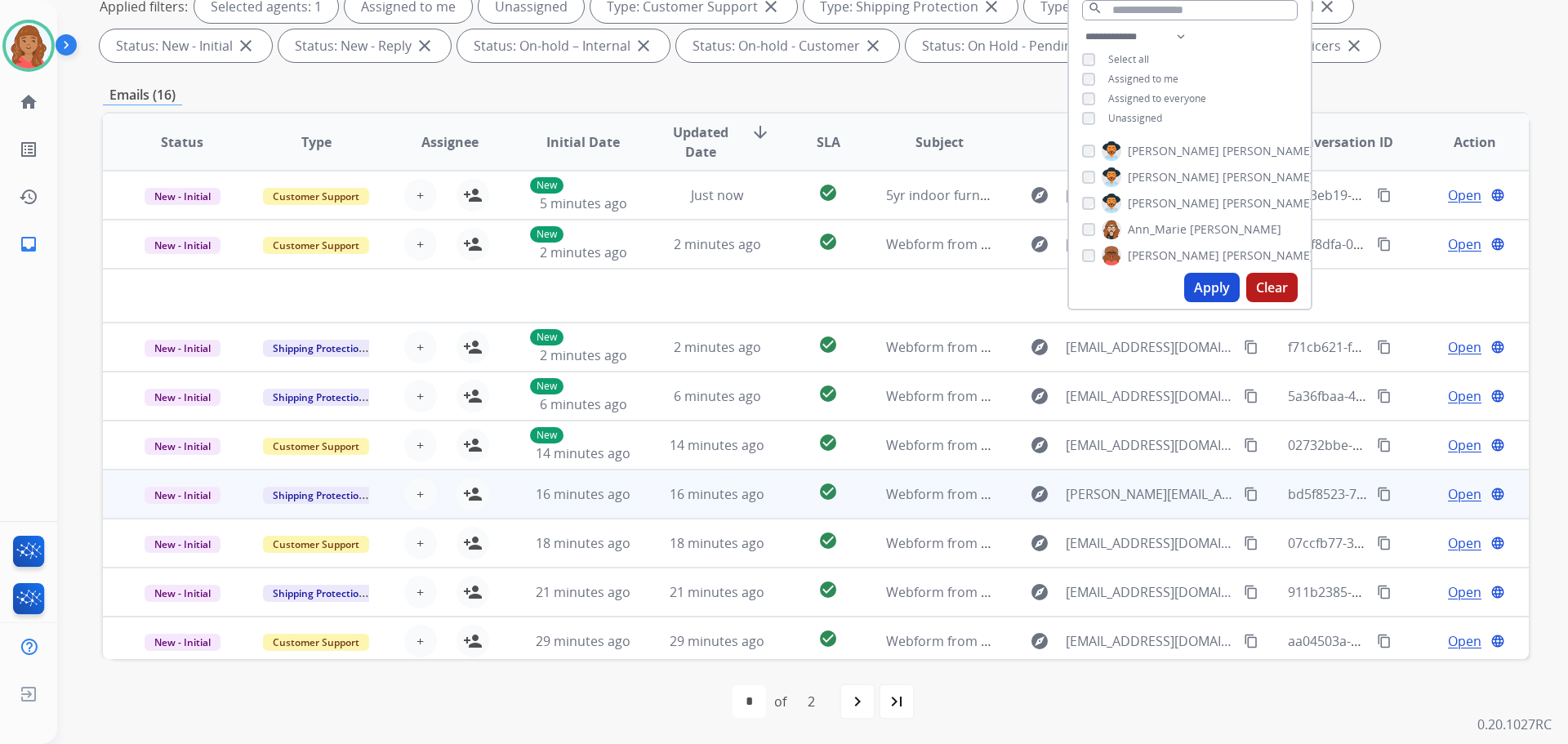
scroll to position [56, 0]
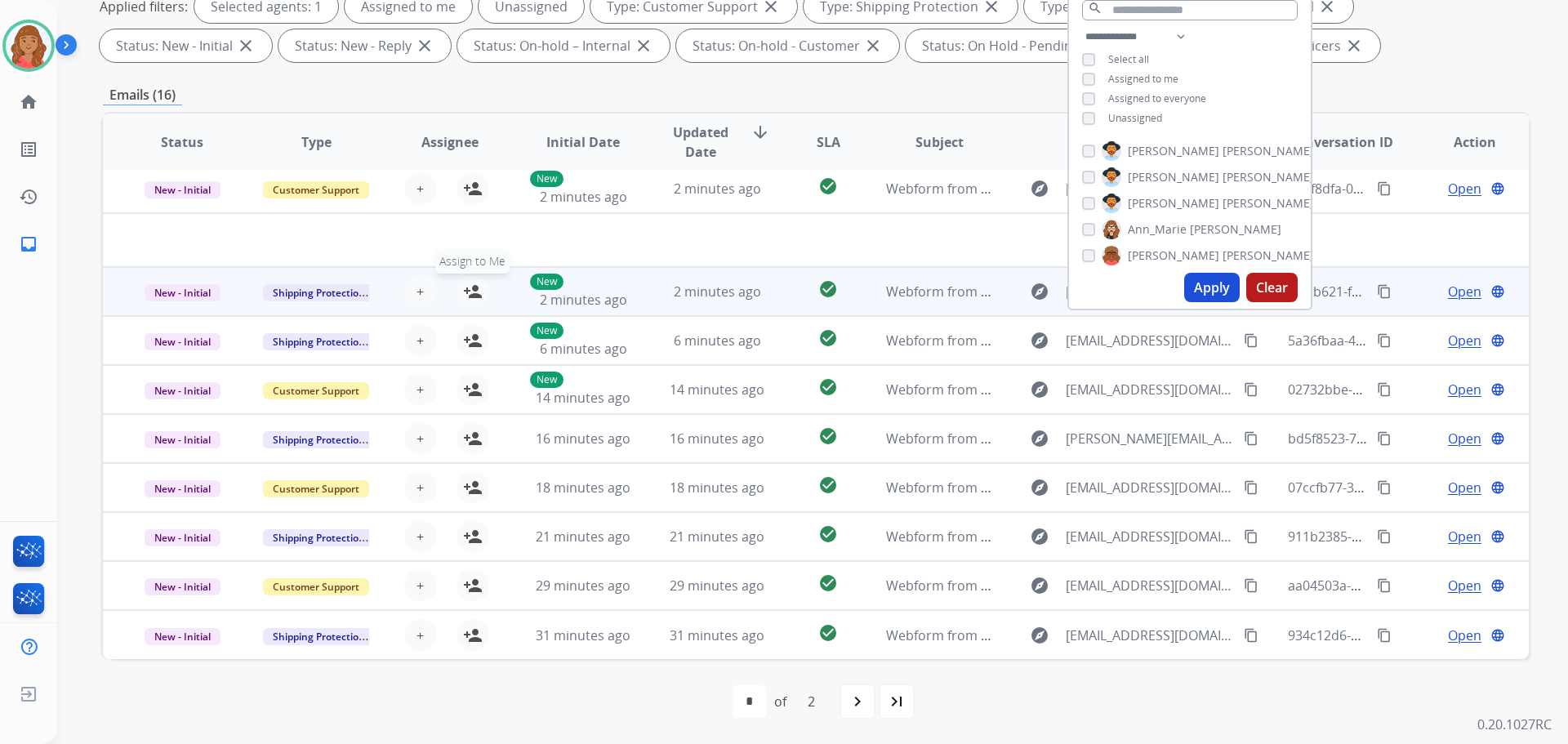
click at [468, 290] on mat-icon "person_add" at bounding box center [472, 292] width 19 height 19
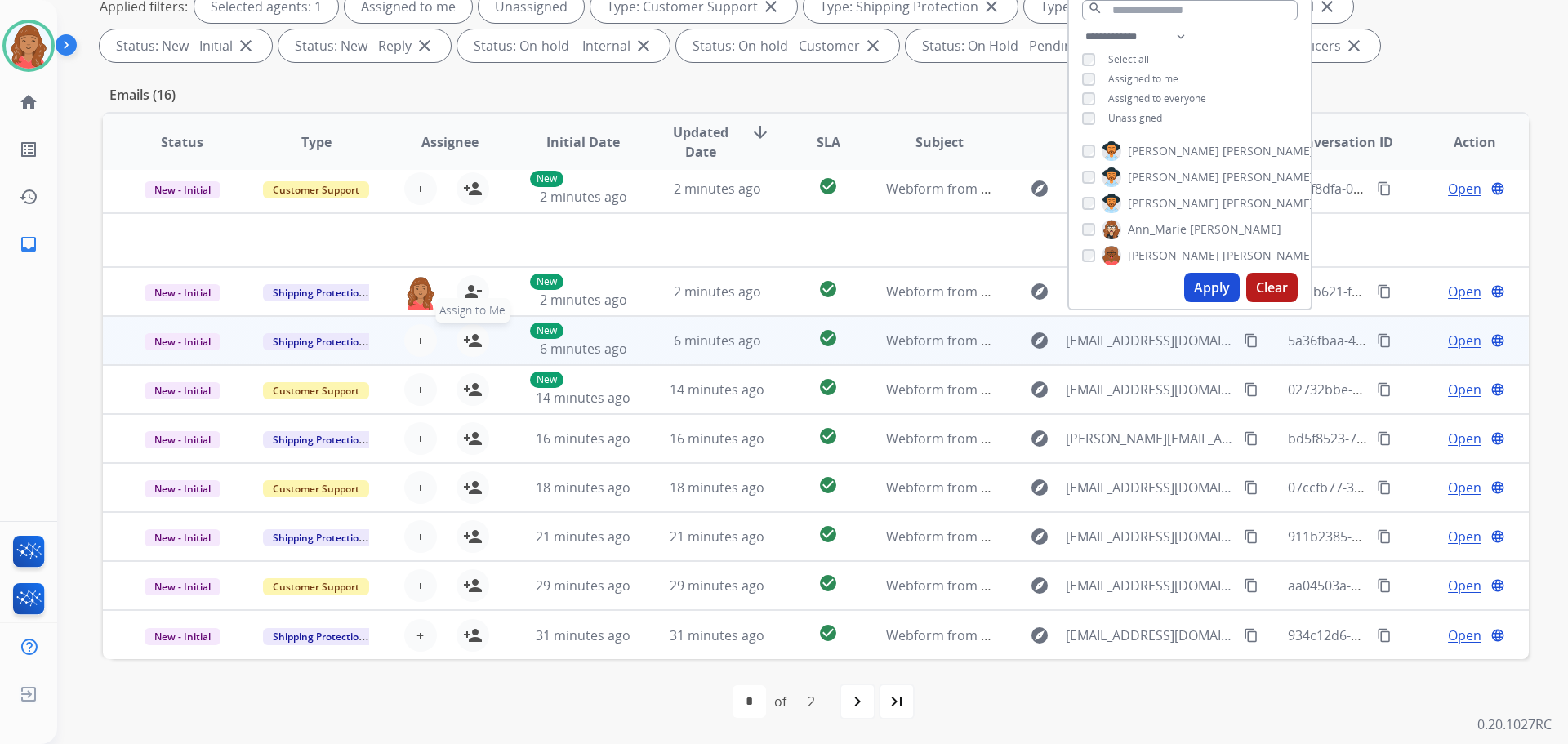
click at [473, 343] on mat-icon "person_add" at bounding box center [472, 341] width 19 height 19
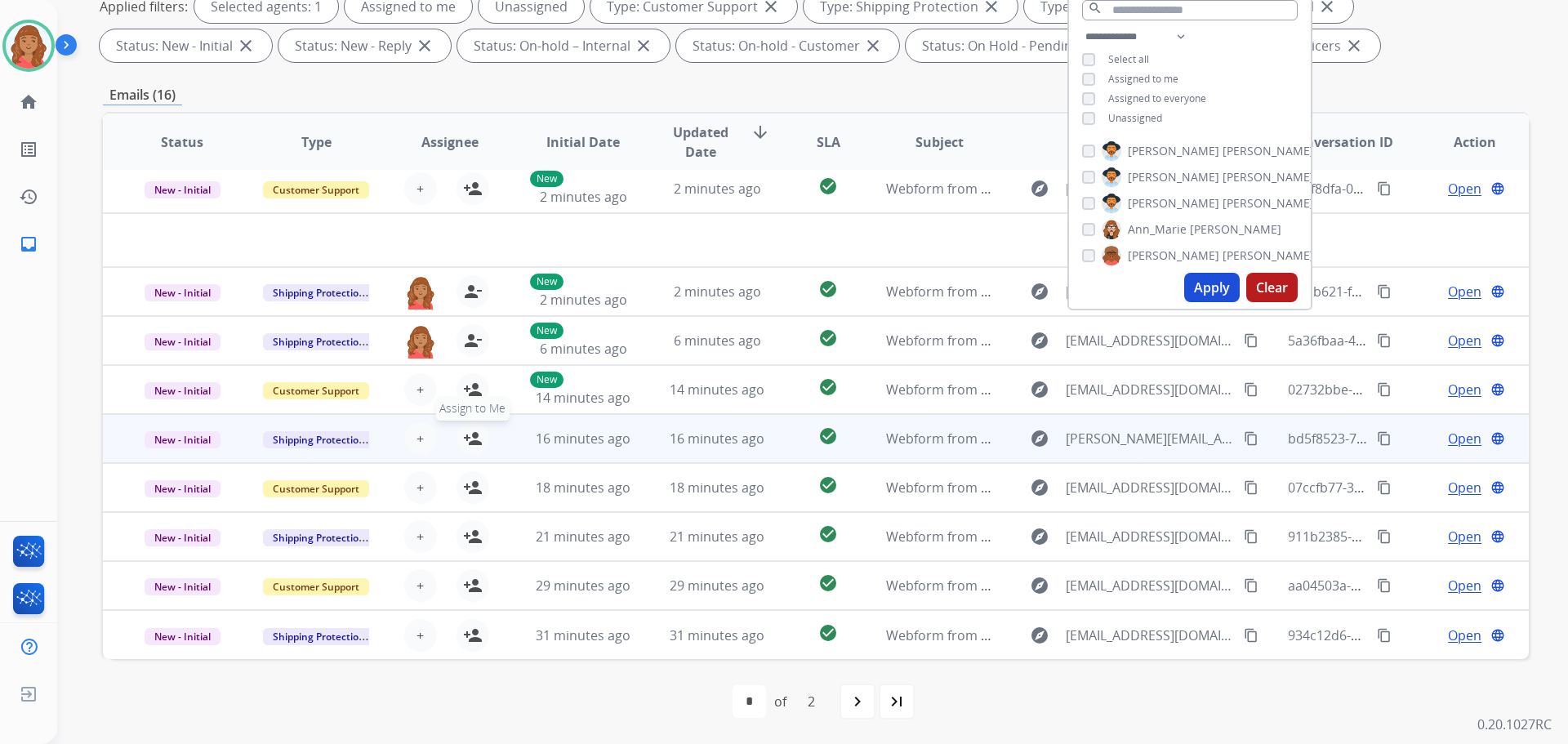
click at [471, 436] on mat-icon "person_add" at bounding box center [472, 439] width 19 height 19
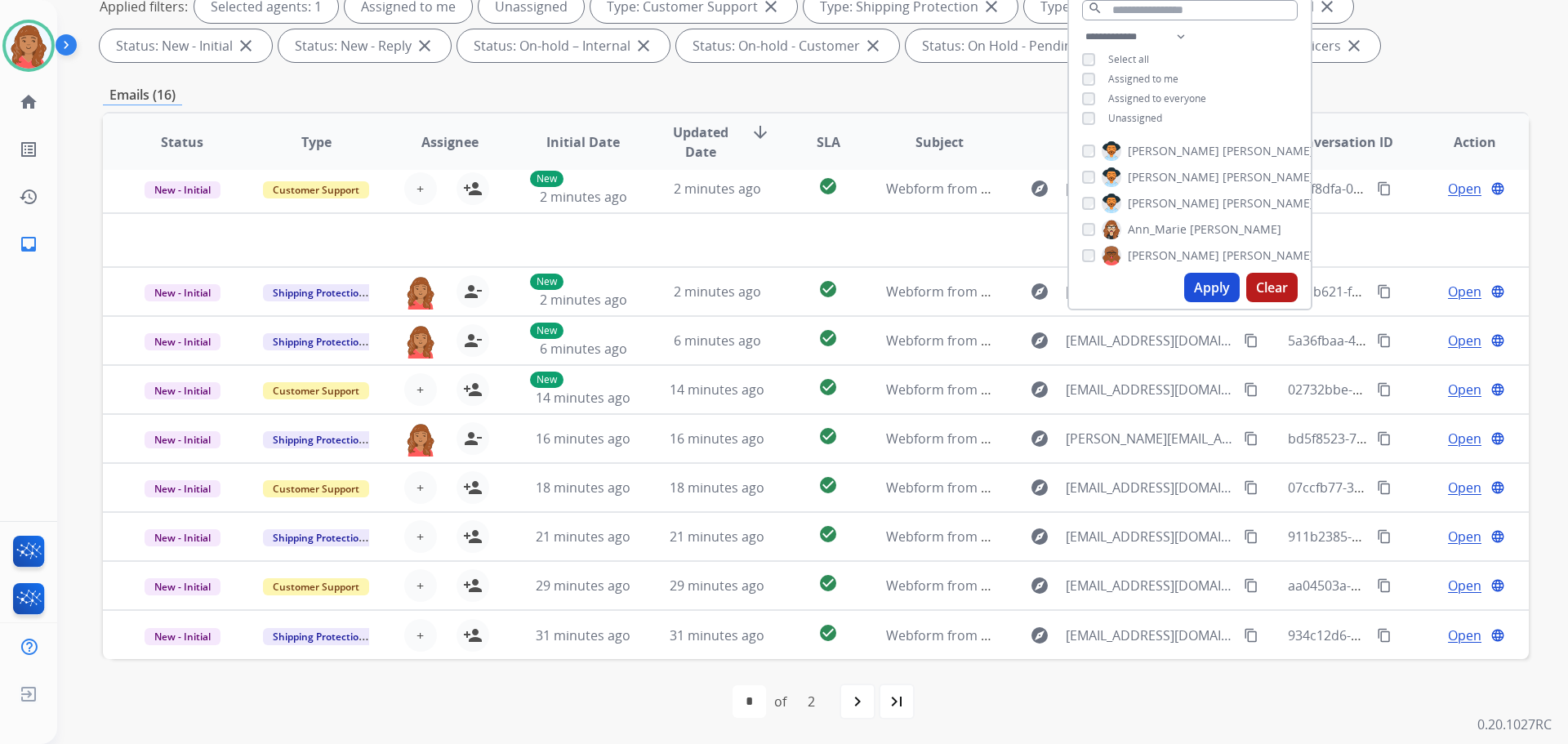
click at [610, 716] on div "first_page navigate_before * * of 2 navigate_next last_page" at bounding box center [816, 702] width 1426 height 33
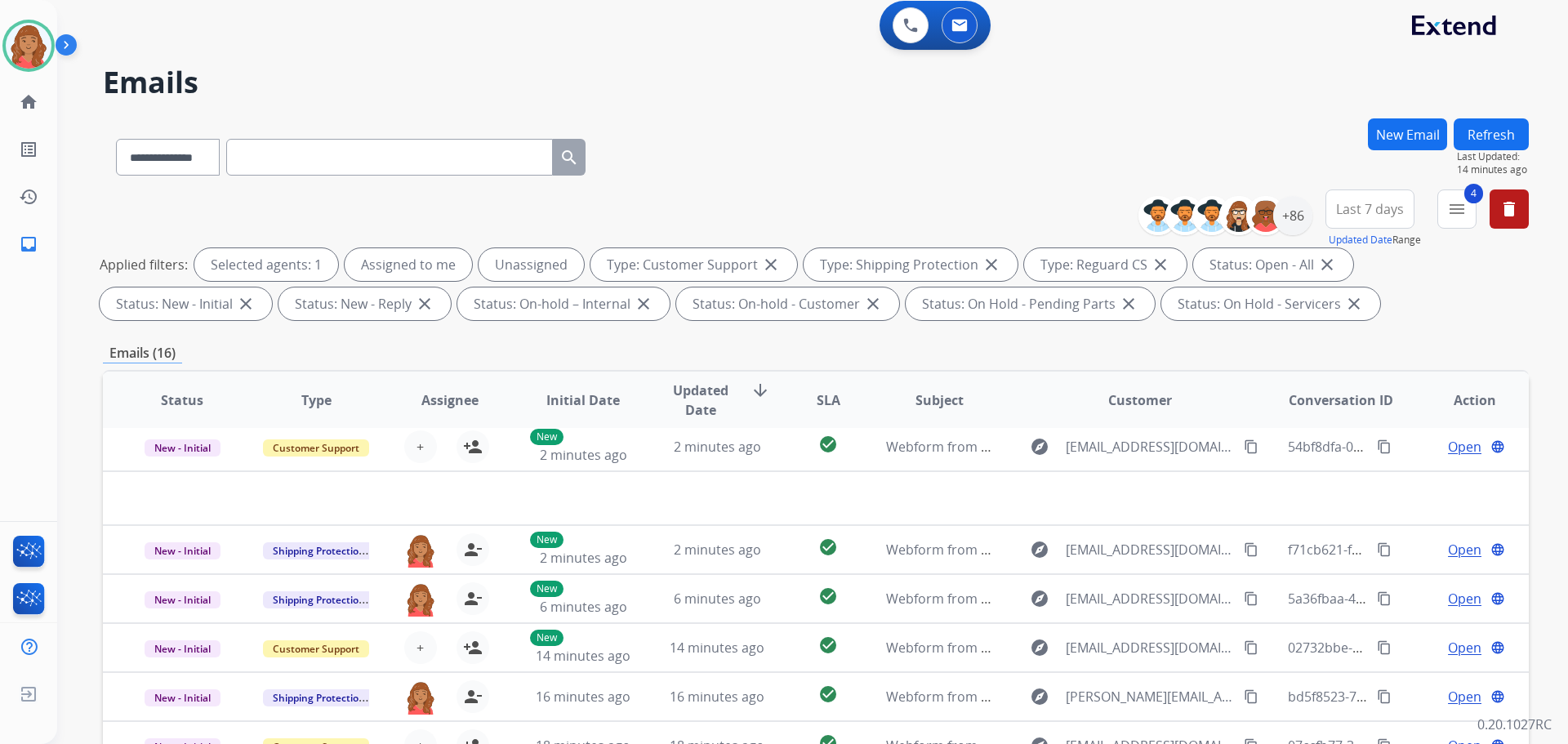
scroll to position [0, 0]
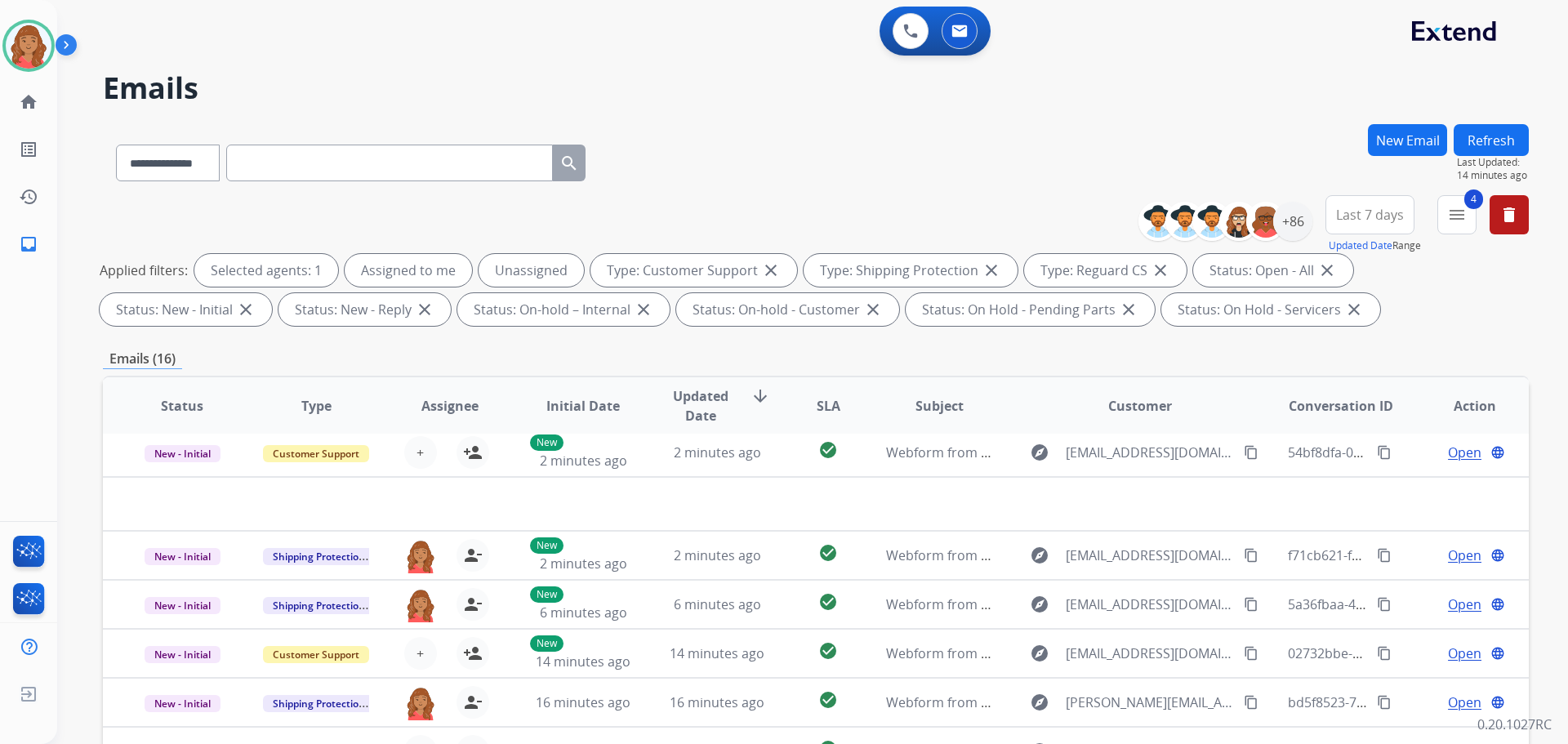
click at [1475, 218] on button "4 menu" at bounding box center [1456, 215] width 39 height 39
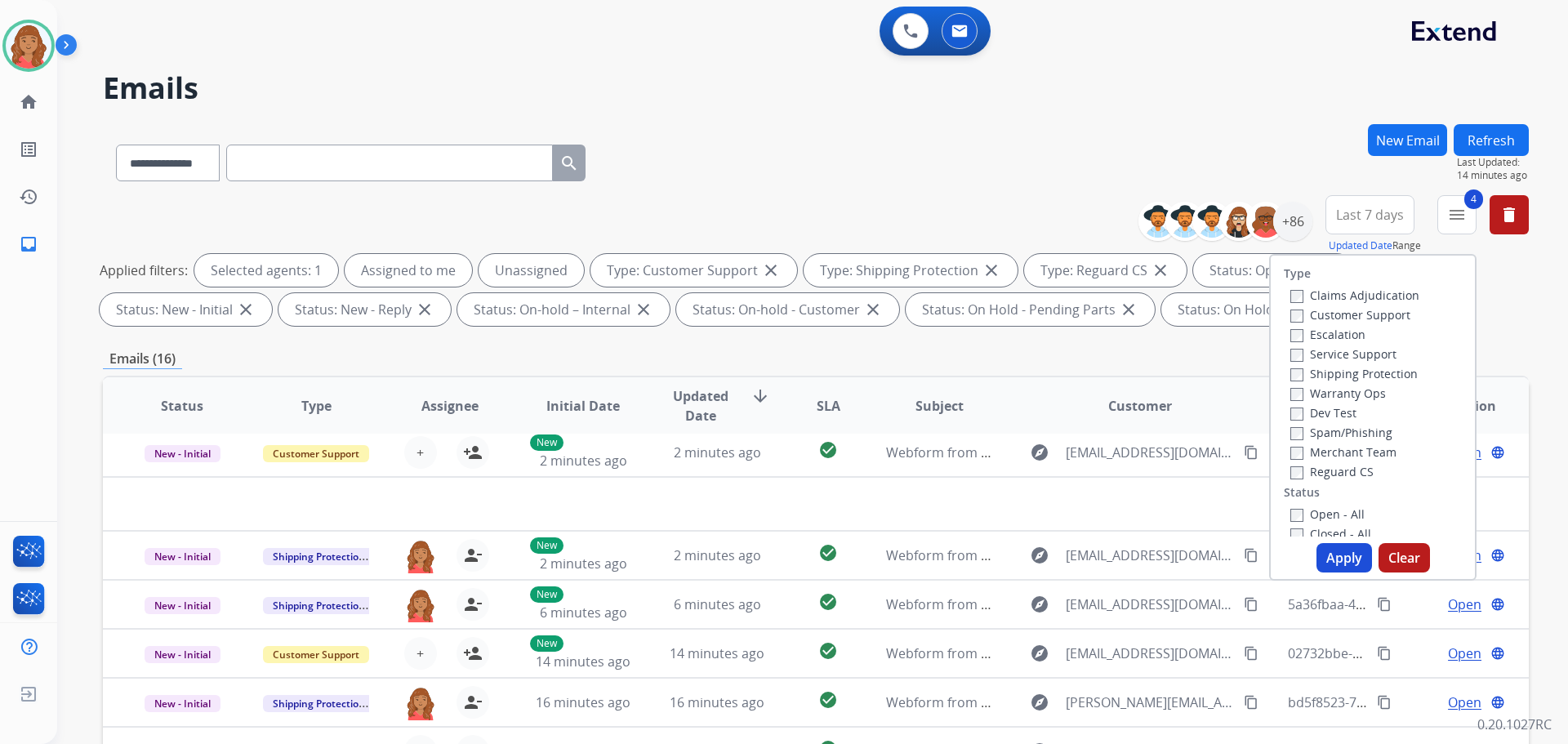
click at [1335, 566] on button "Apply" at bounding box center [1345, 558] width 56 height 30
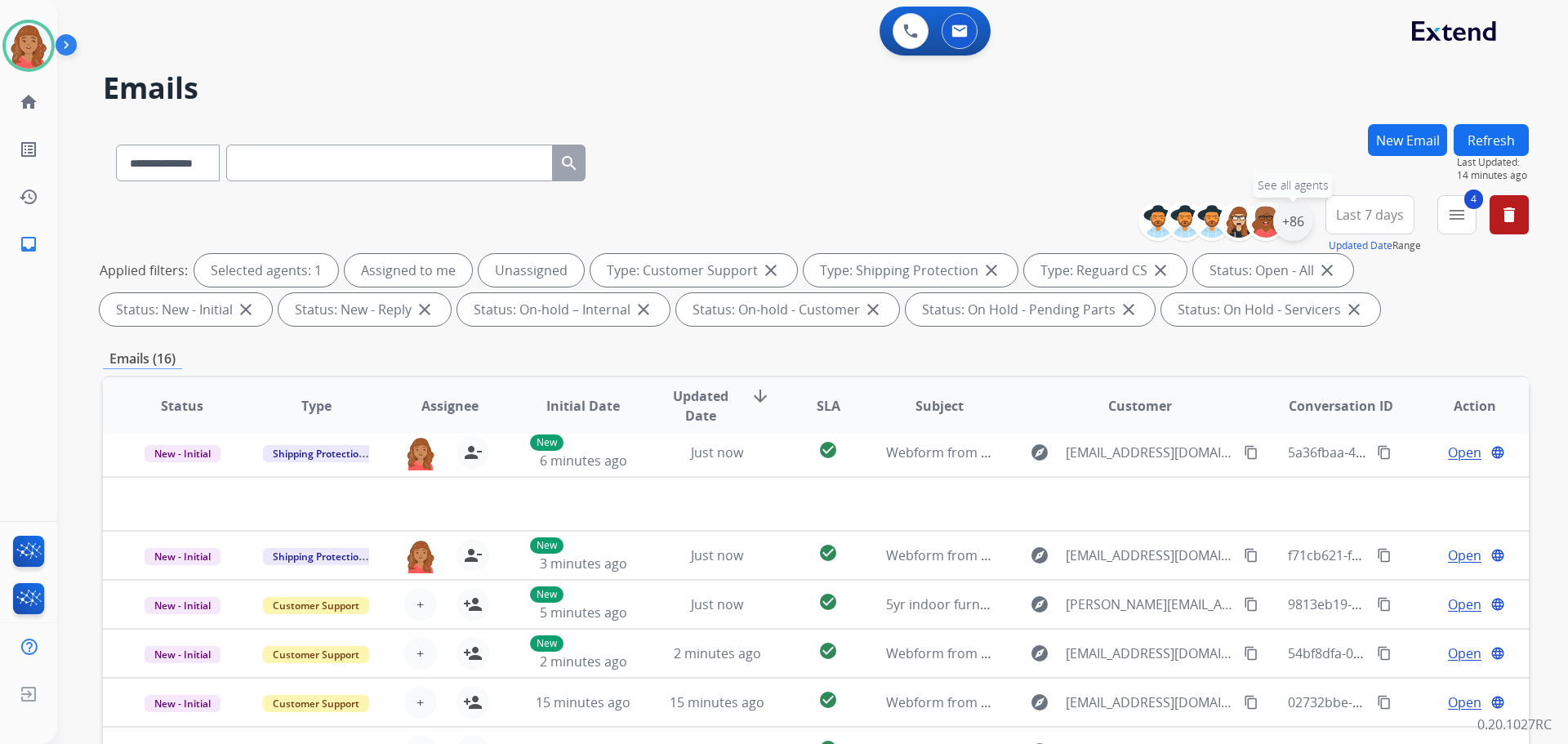
click at [1299, 229] on div "+86" at bounding box center [1293, 221] width 39 height 39
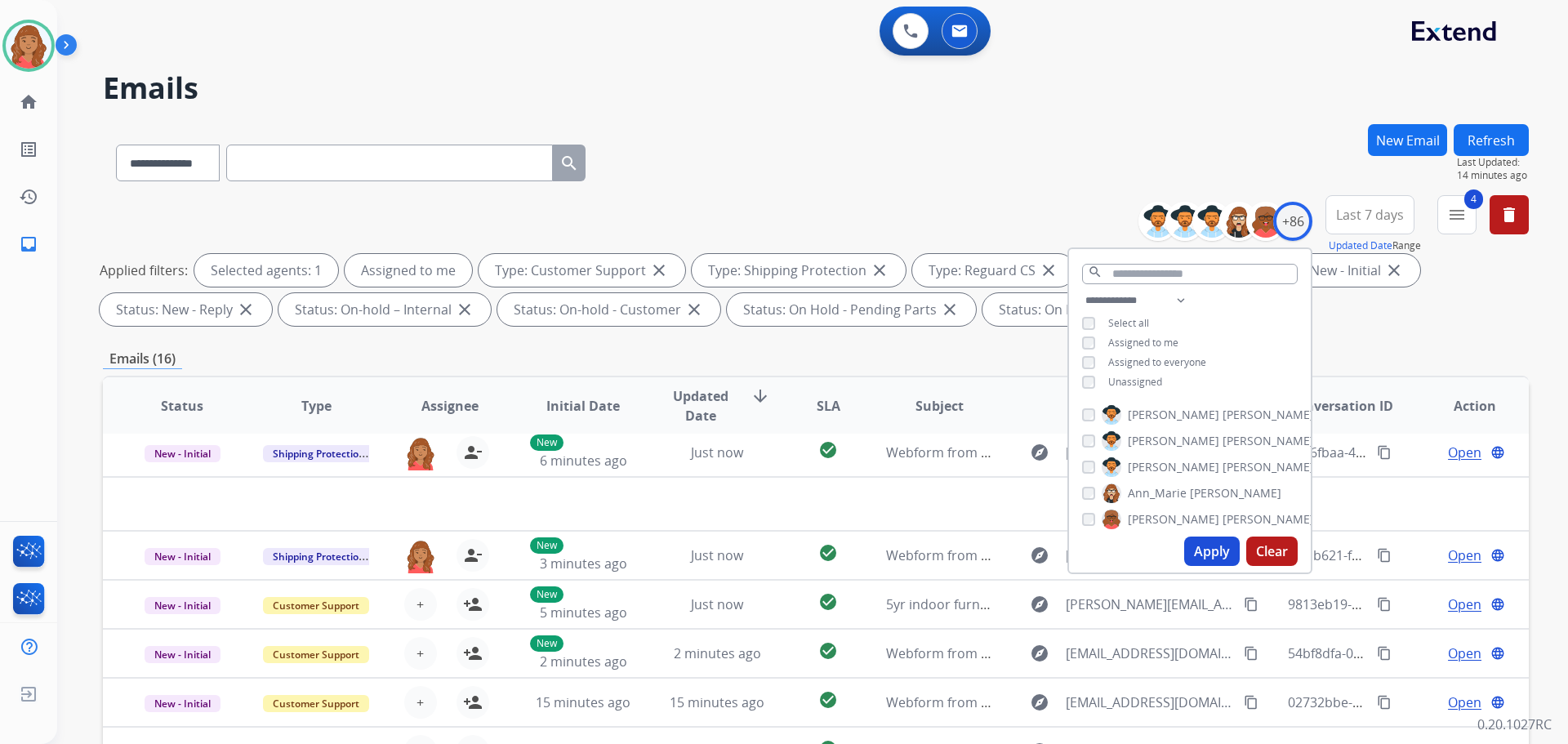
click at [1207, 553] on button "Apply" at bounding box center [1212, 552] width 56 height 30
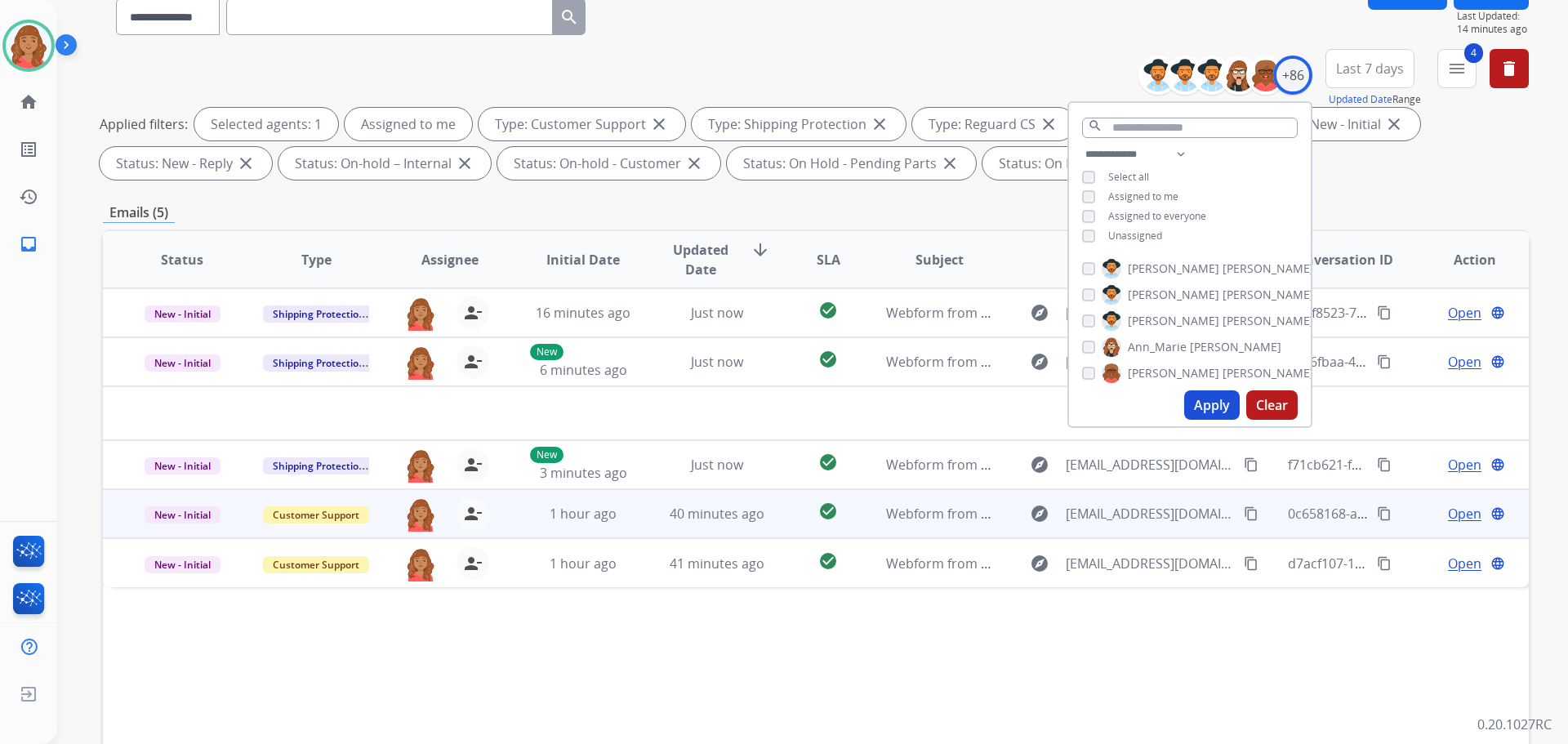
scroll to position [264, 0]
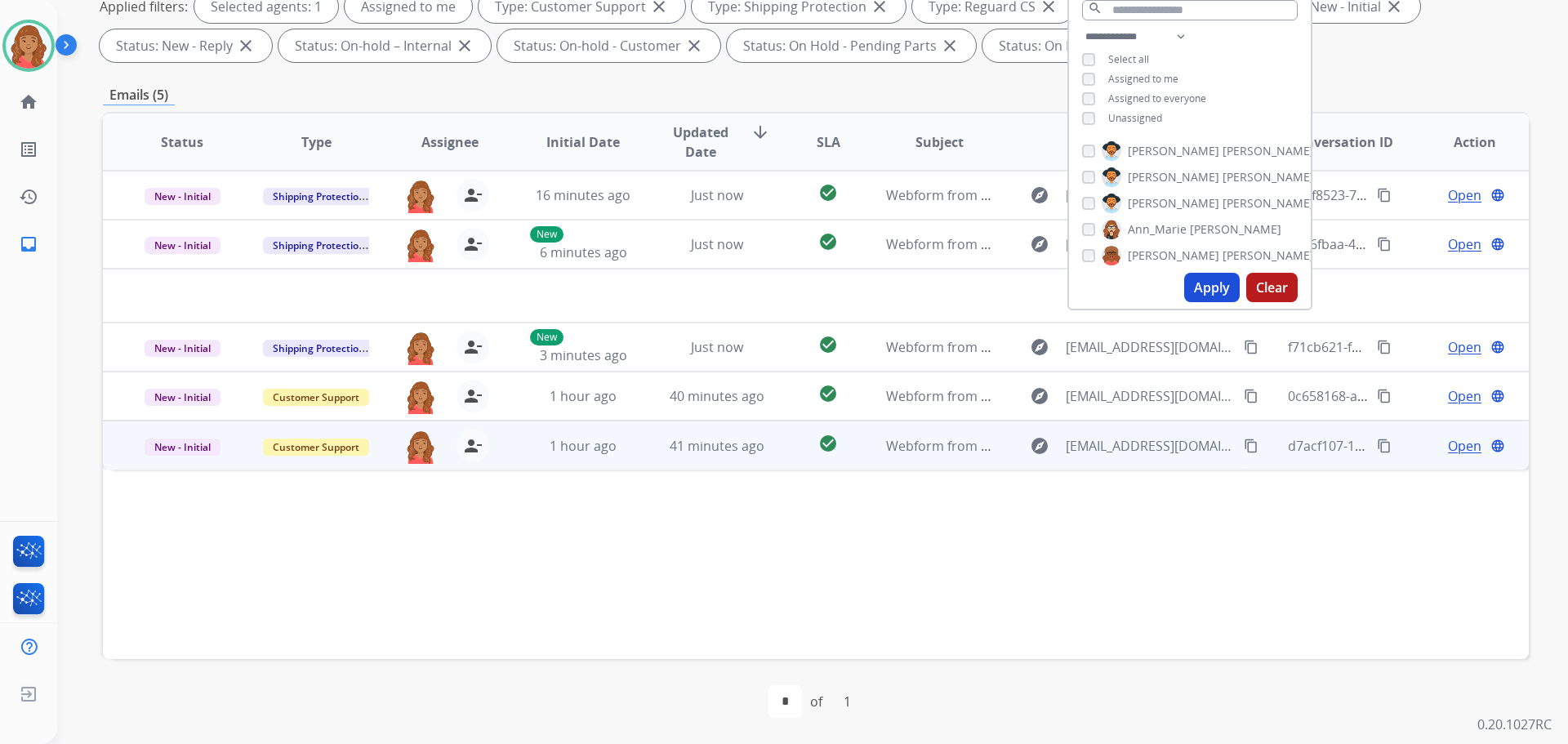
click at [600, 456] on td "1 hour ago" at bounding box center [570, 445] width 134 height 49
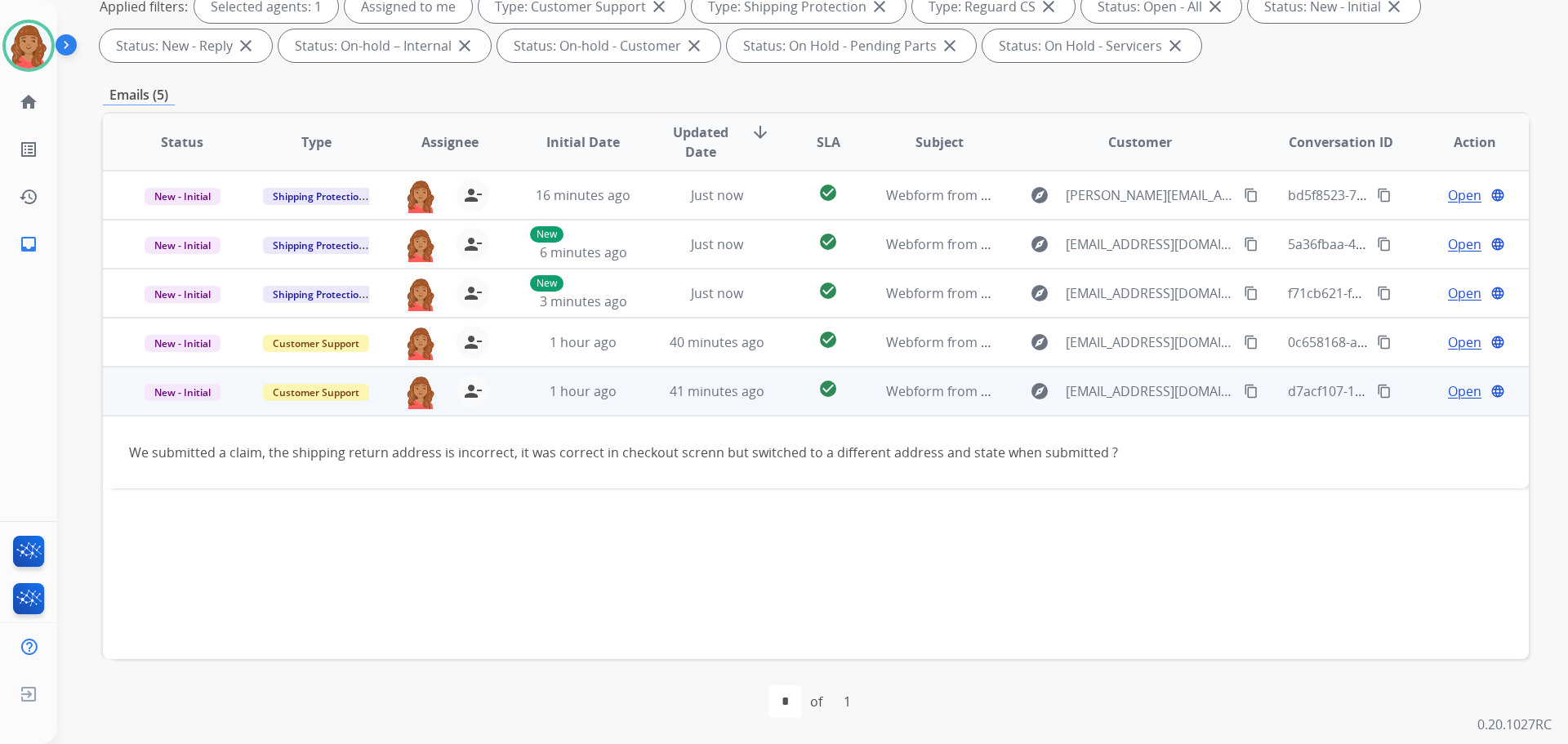
click at [1244, 395] on mat-icon "content_copy" at bounding box center [1251, 391] width 14 height 14
click at [1244, 393] on mat-icon "content_copy" at bounding box center [1251, 391] width 14 height 14
click at [1468, 398] on span "Open" at bounding box center [1464, 392] width 34 height 19
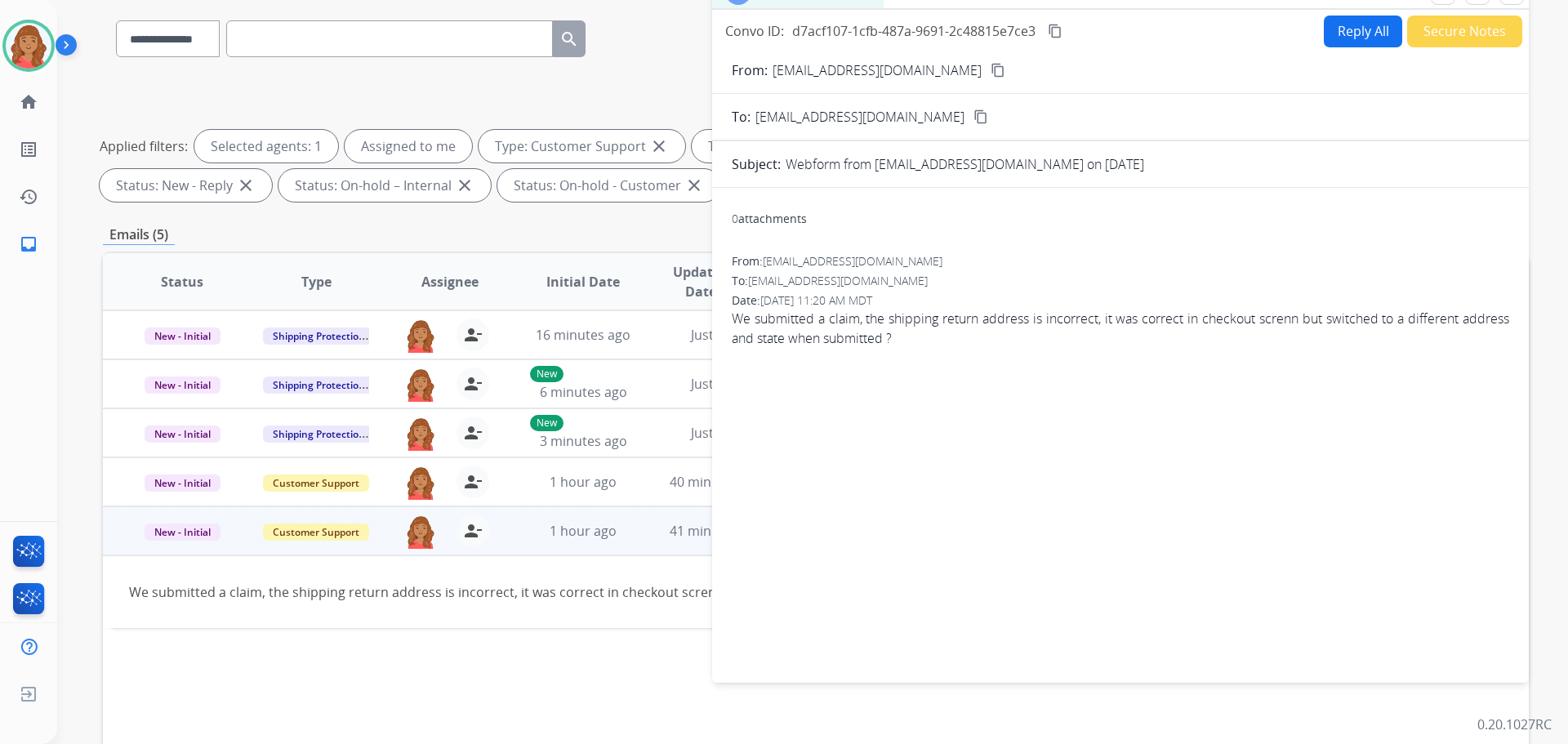
scroll to position [0, 0]
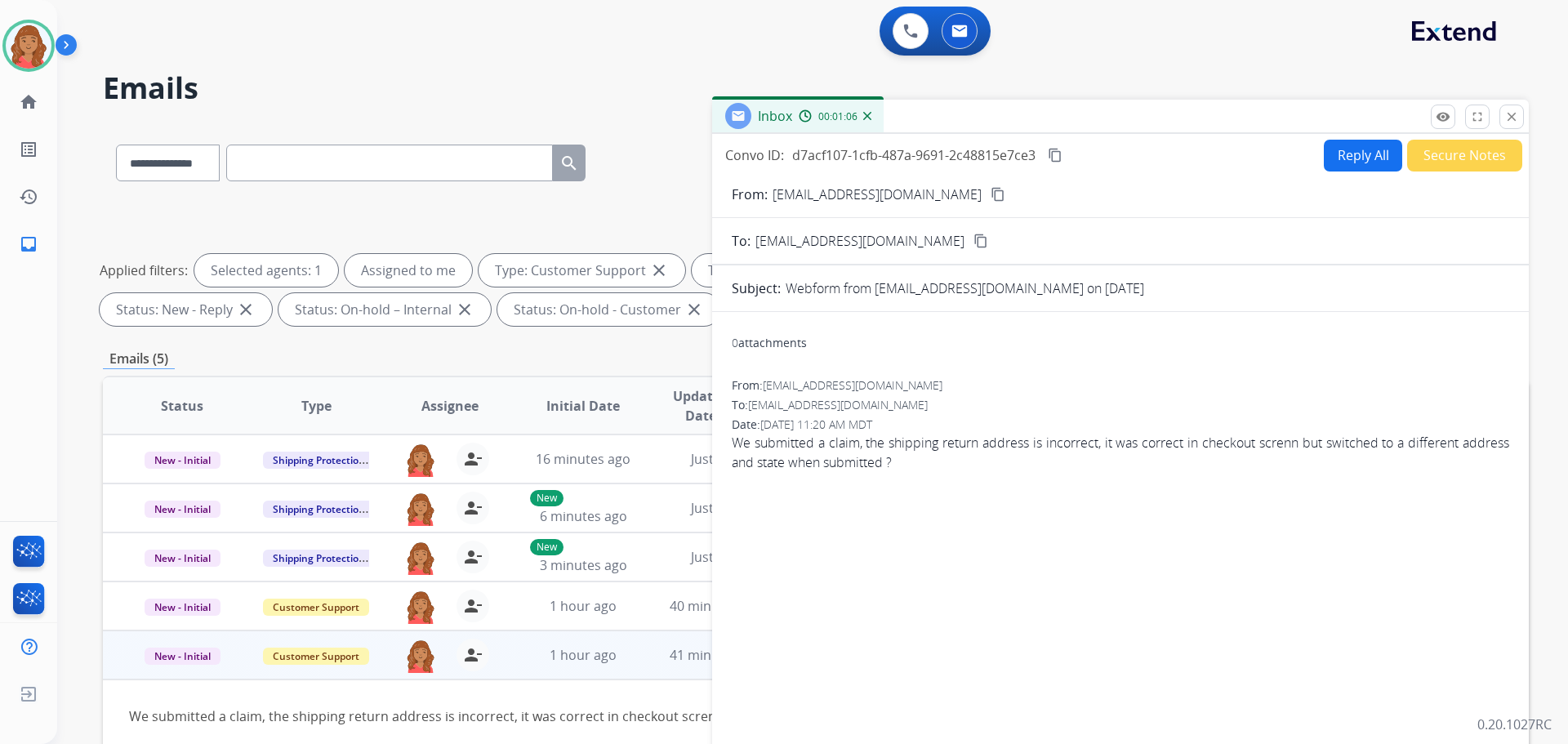
click at [1346, 150] on button "Reply All" at bounding box center [1363, 155] width 79 height 32
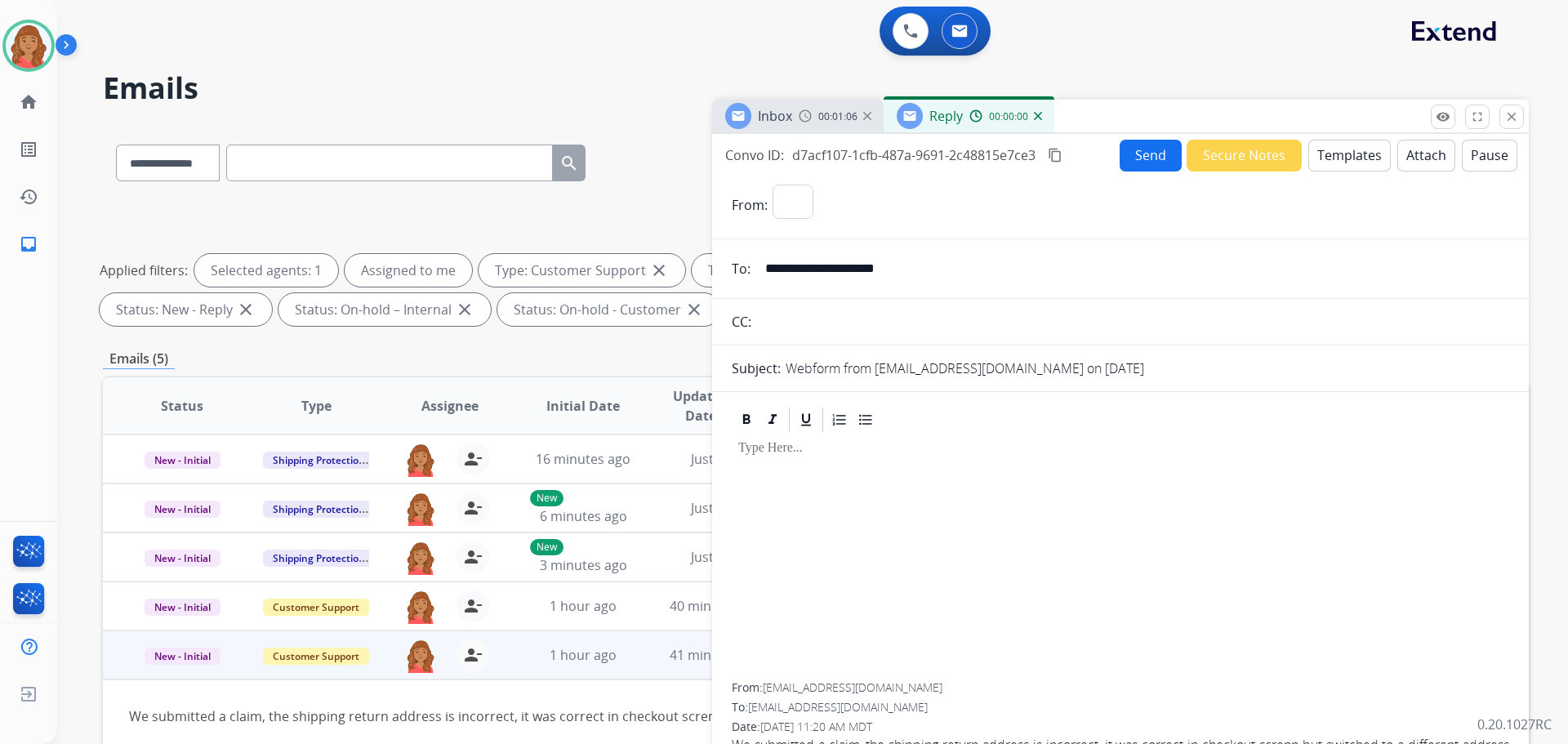
select select "**********"
click at [1331, 156] on button "Templates" at bounding box center [1350, 155] width 83 height 32
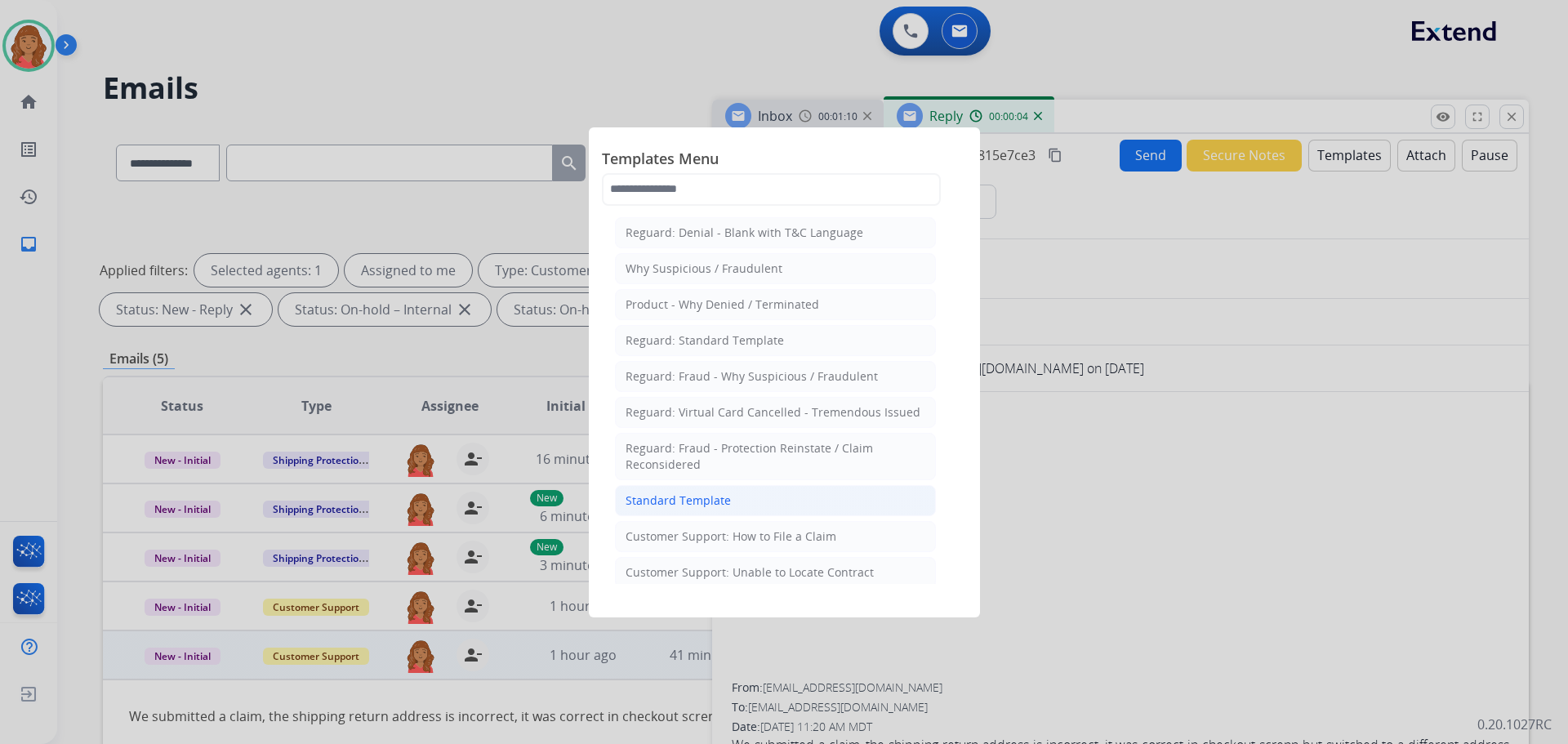
click at [688, 504] on div "Standard Template" at bounding box center [678, 500] width 106 height 16
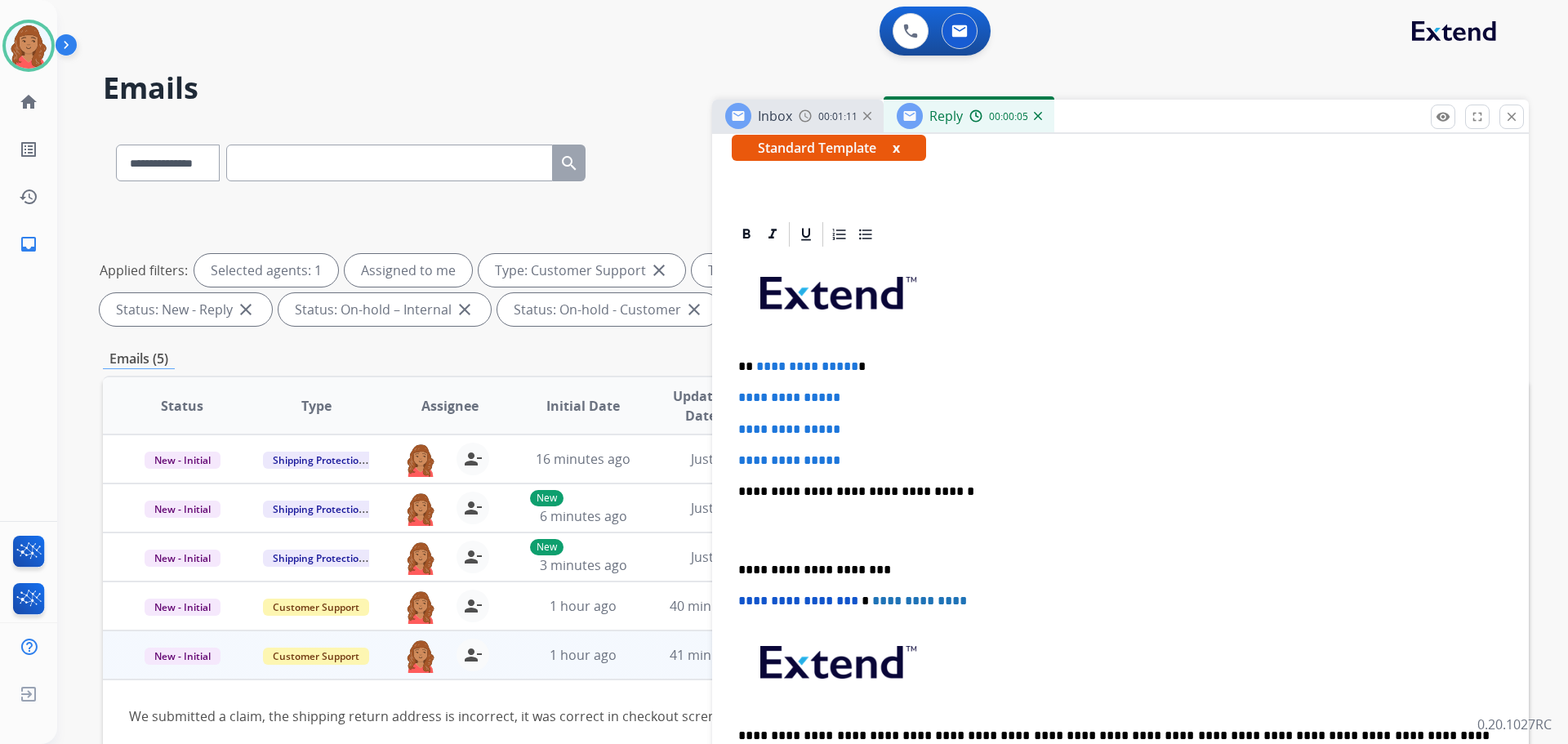
scroll to position [327, 0]
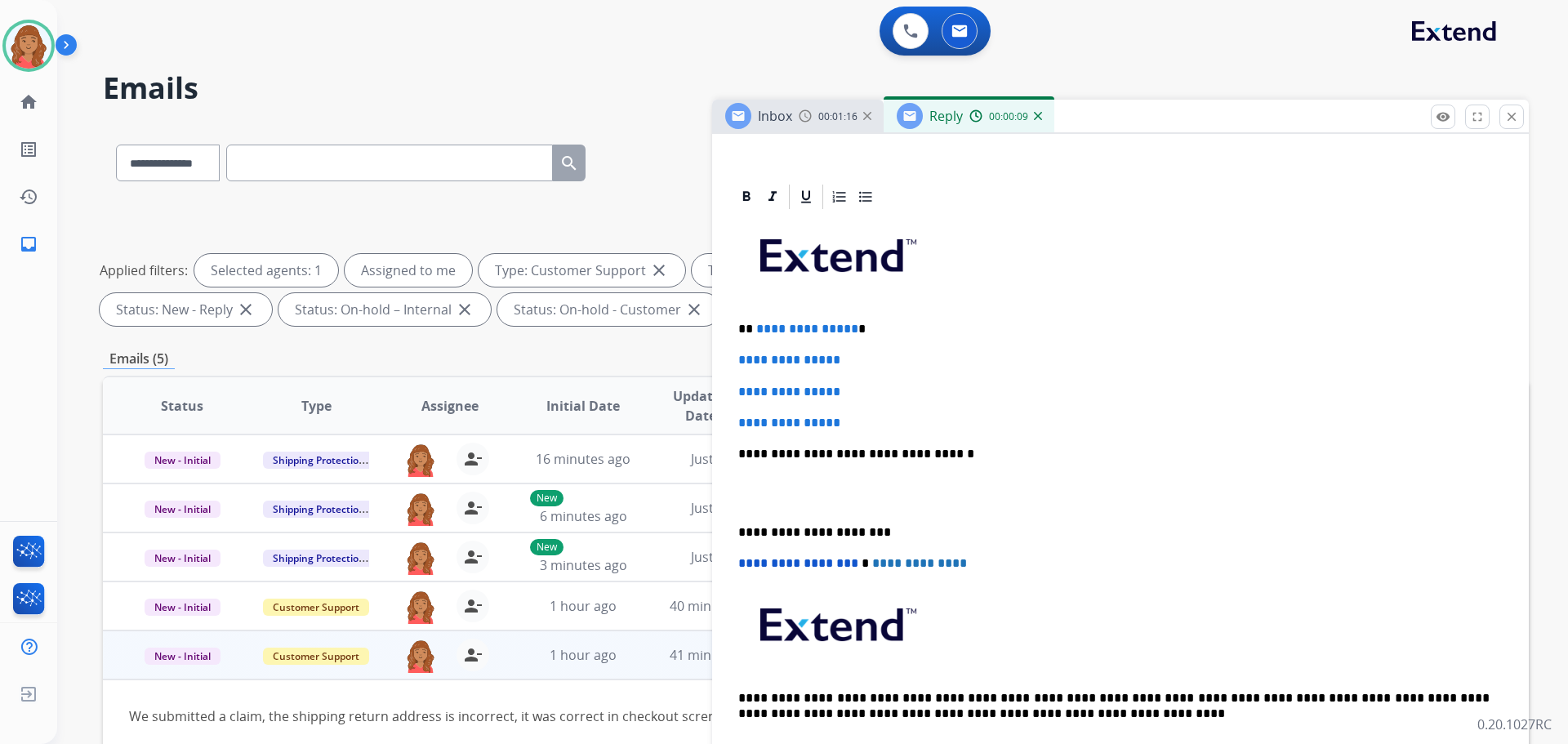
drag, startPoint x: 853, startPoint y: 399, endPoint x: 857, endPoint y: 410, distance: 11.7
click at [853, 404] on div "**********" at bounding box center [1121, 493] width 777 height 562
drag, startPoint x: 809, startPoint y: 366, endPoint x: 735, endPoint y: 294, distance: 103.2
click at [736, 293] on div "**********" at bounding box center [1121, 493] width 777 height 562
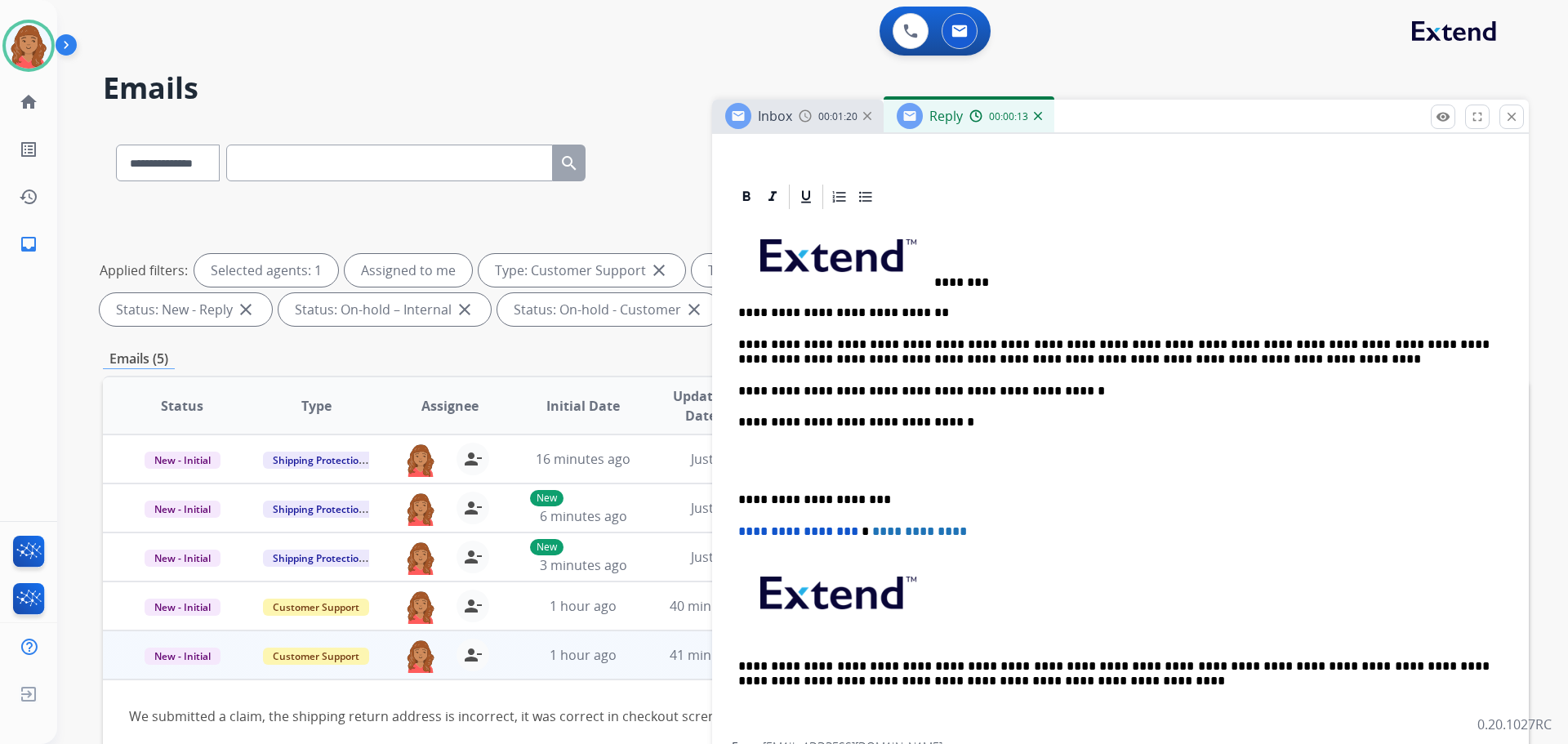
click at [737, 494] on div "**********" at bounding box center [1121, 476] width 777 height 530
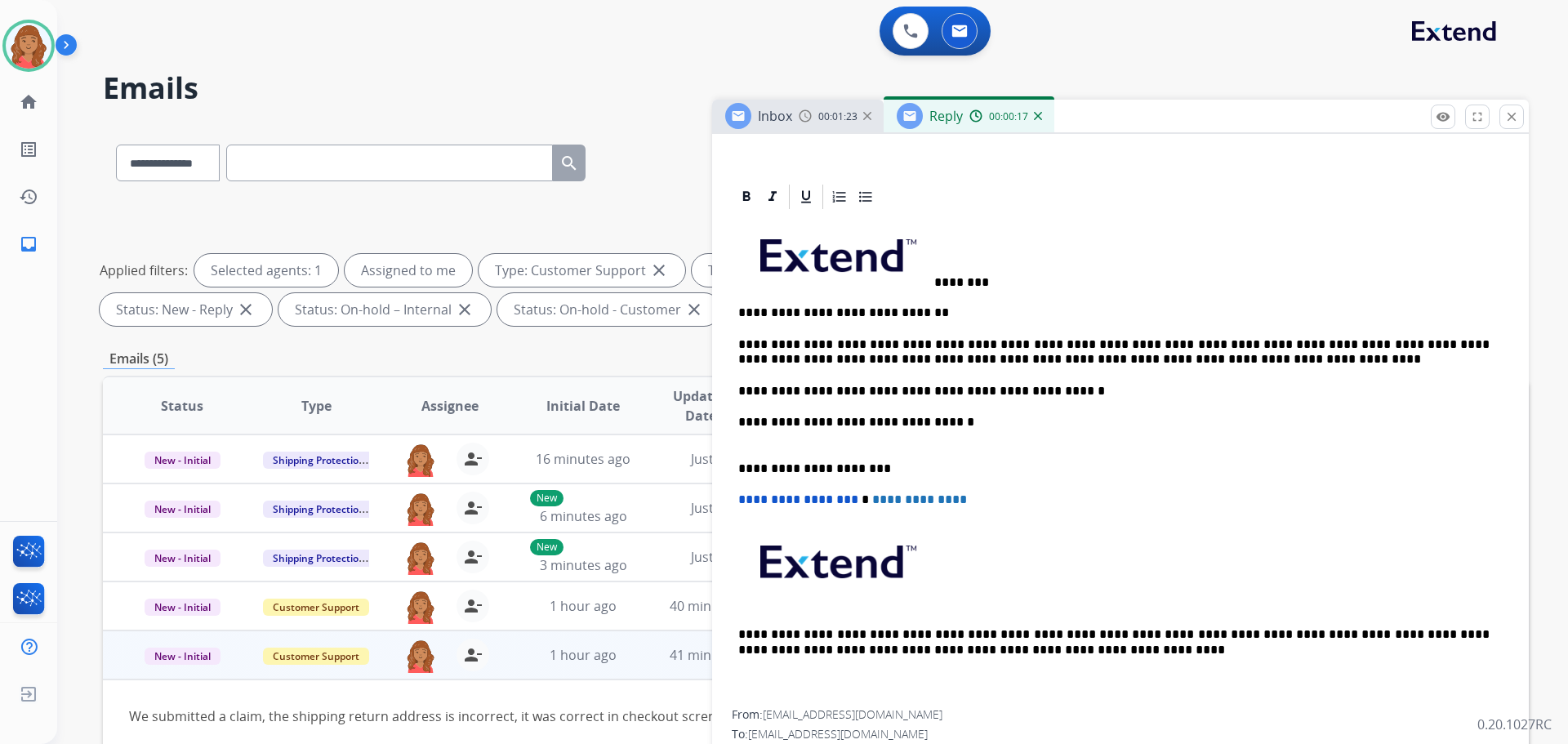
click at [933, 284] on span at bounding box center [837, 252] width 196 height 67
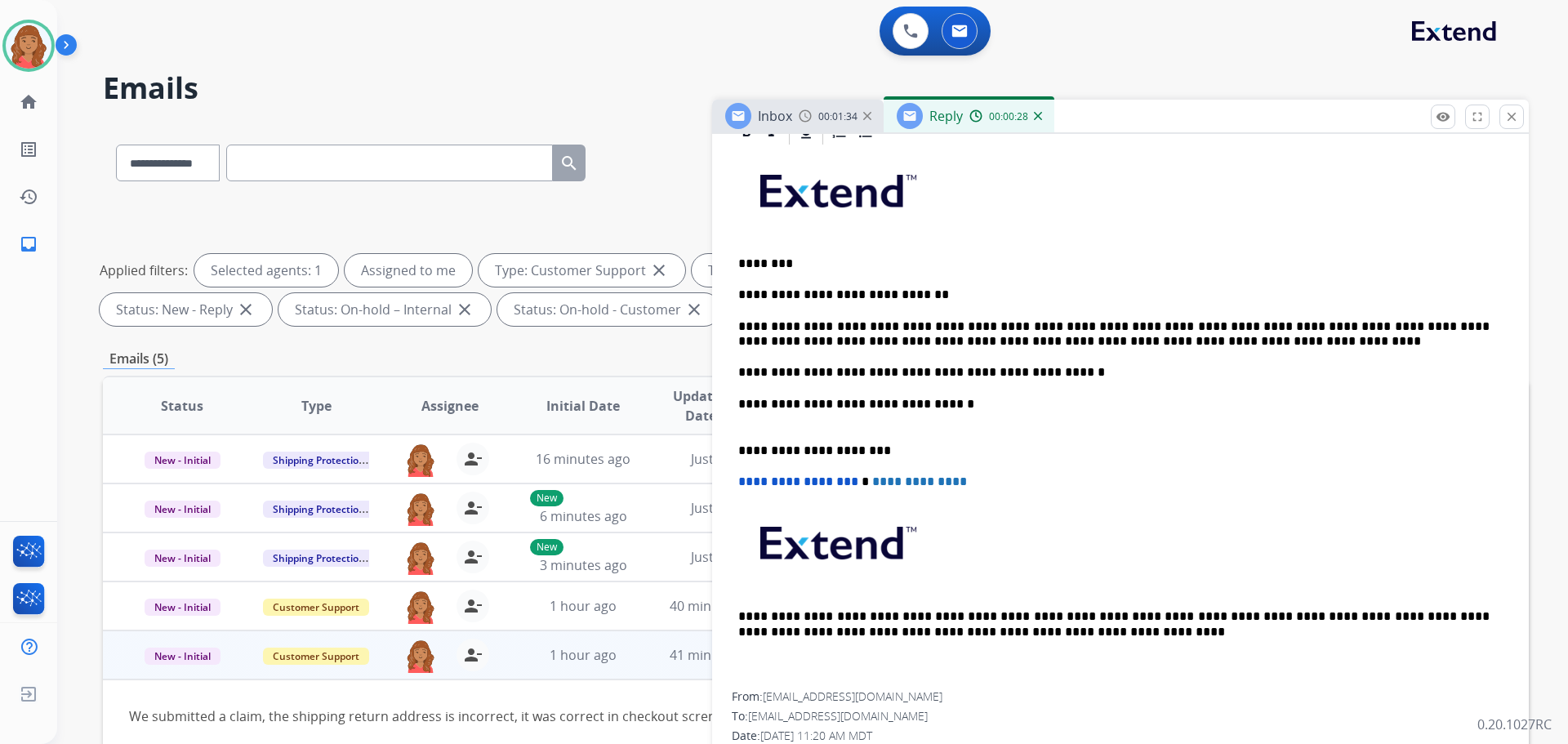
scroll to position [393, 0]
click at [735, 446] on div "**********" at bounding box center [1121, 418] width 777 height 545
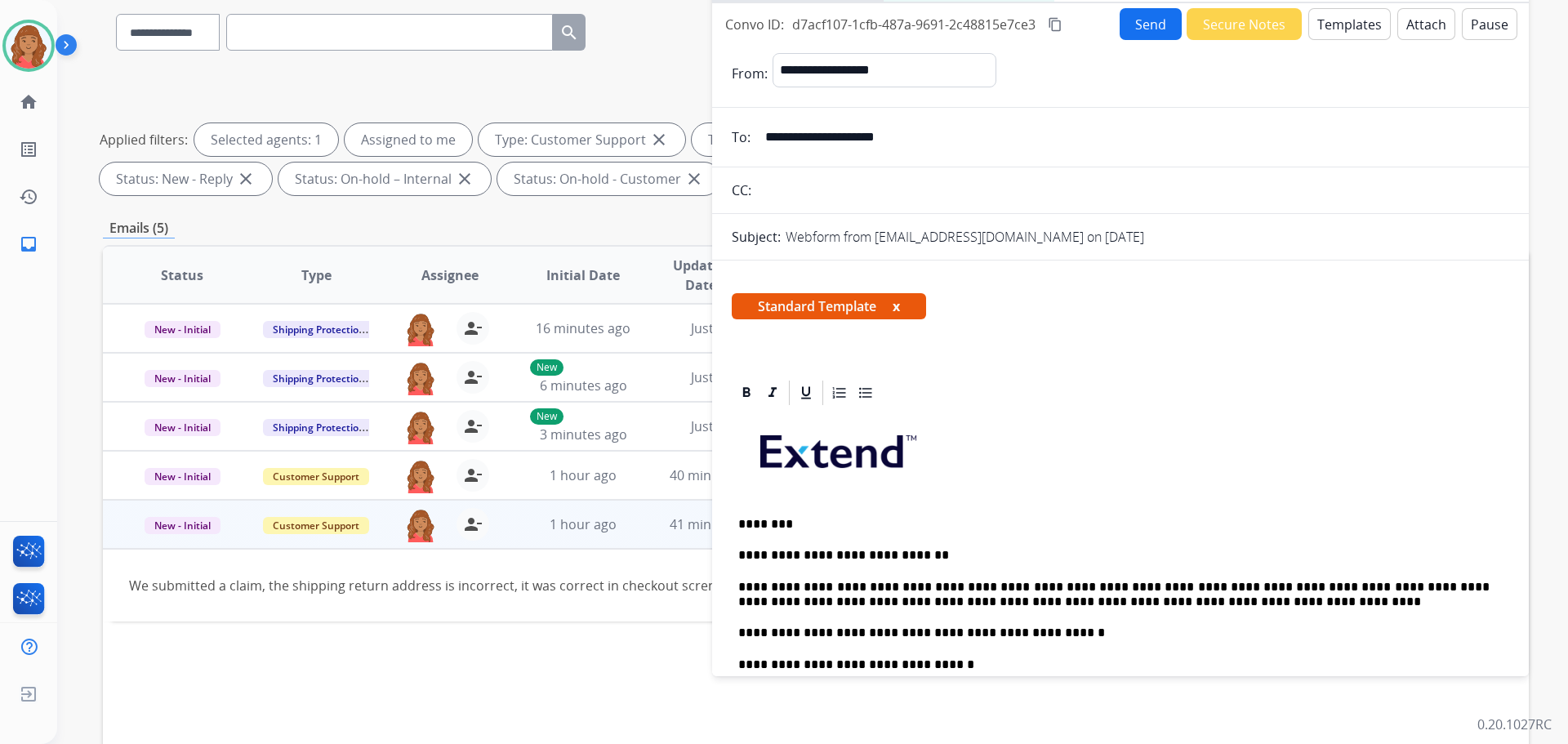
scroll to position [0, 0]
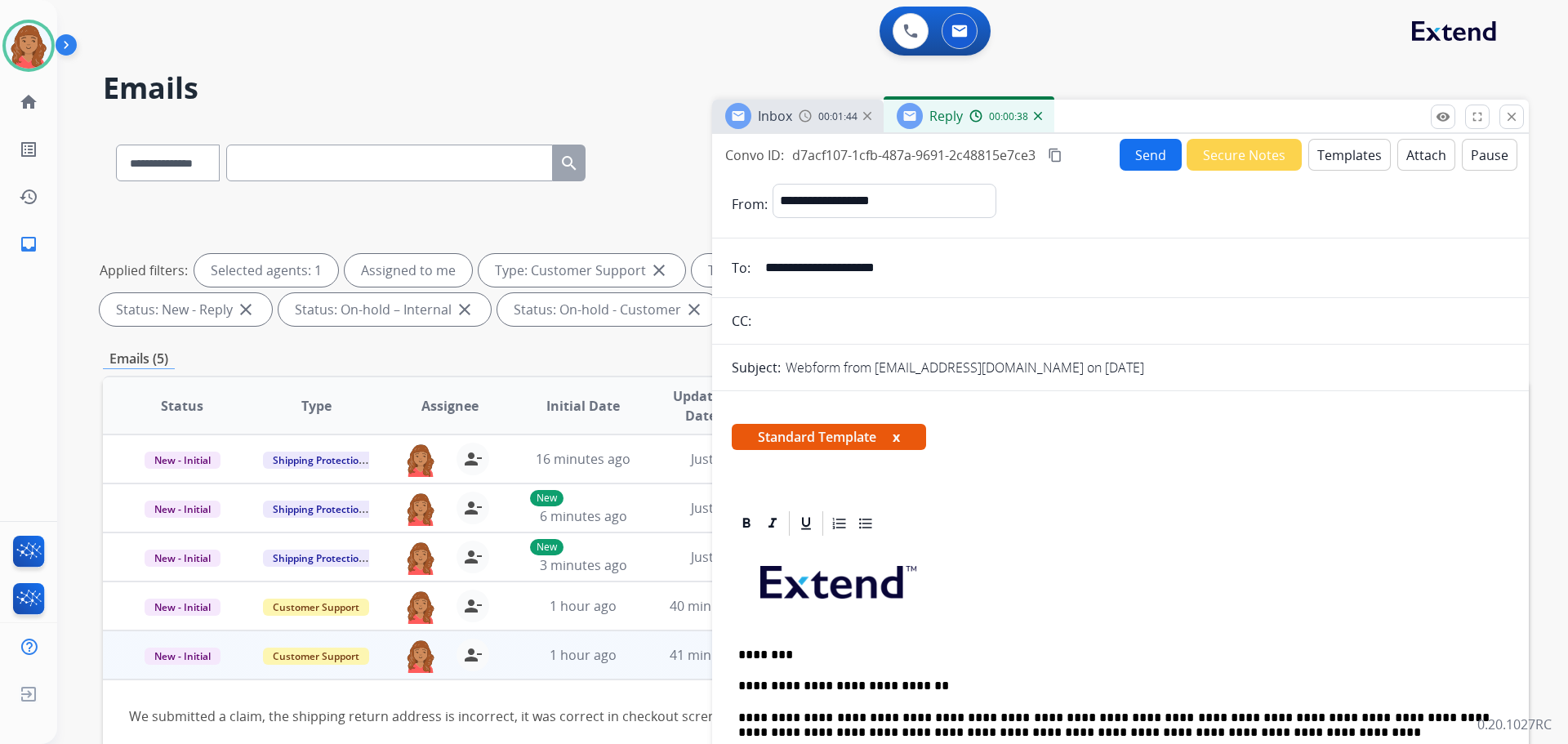
click at [1058, 160] on mat-icon "content_copy" at bounding box center [1054, 155] width 14 height 14
click at [1123, 157] on button "Send" at bounding box center [1151, 154] width 63 height 32
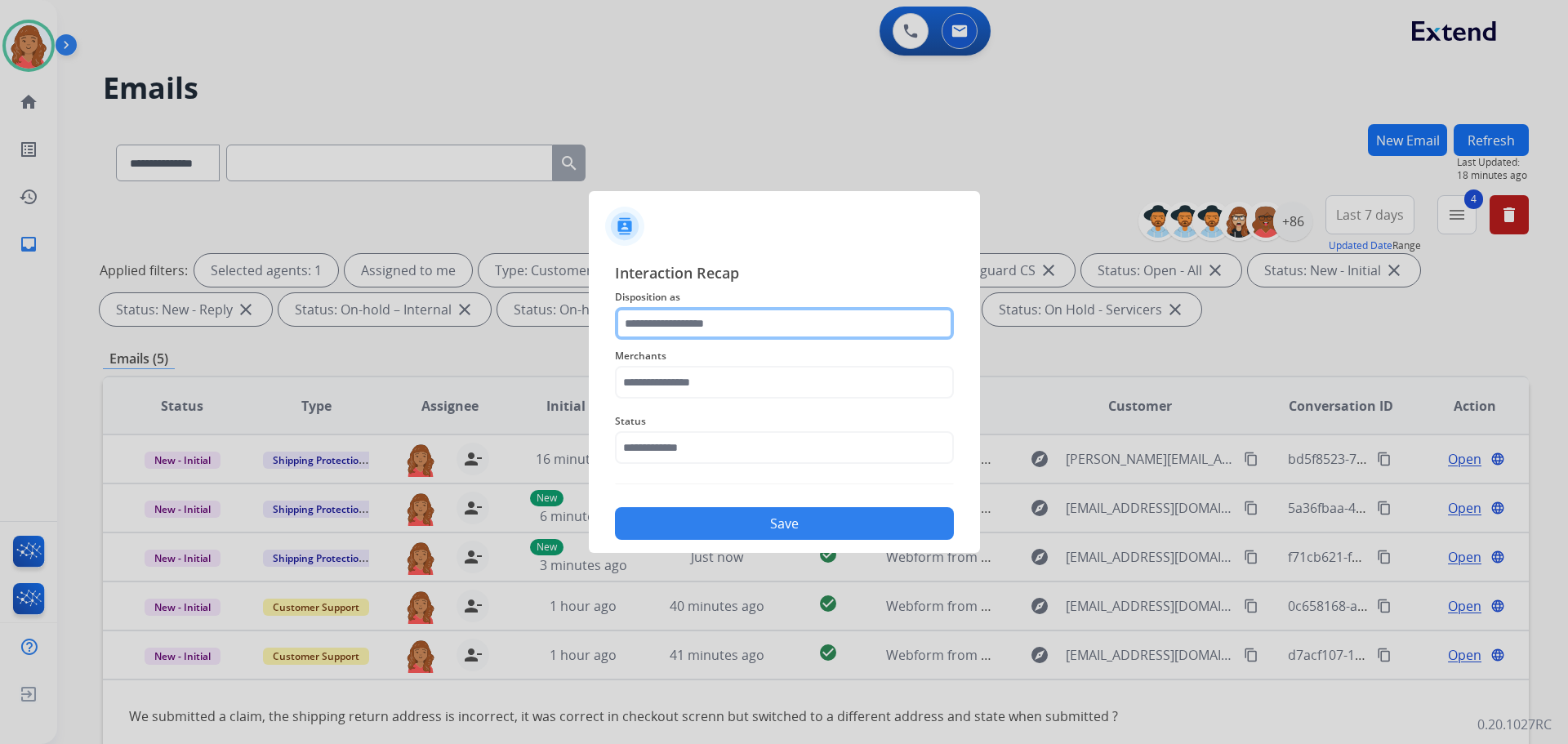
click at [688, 322] on input "text" at bounding box center [784, 323] width 339 height 33
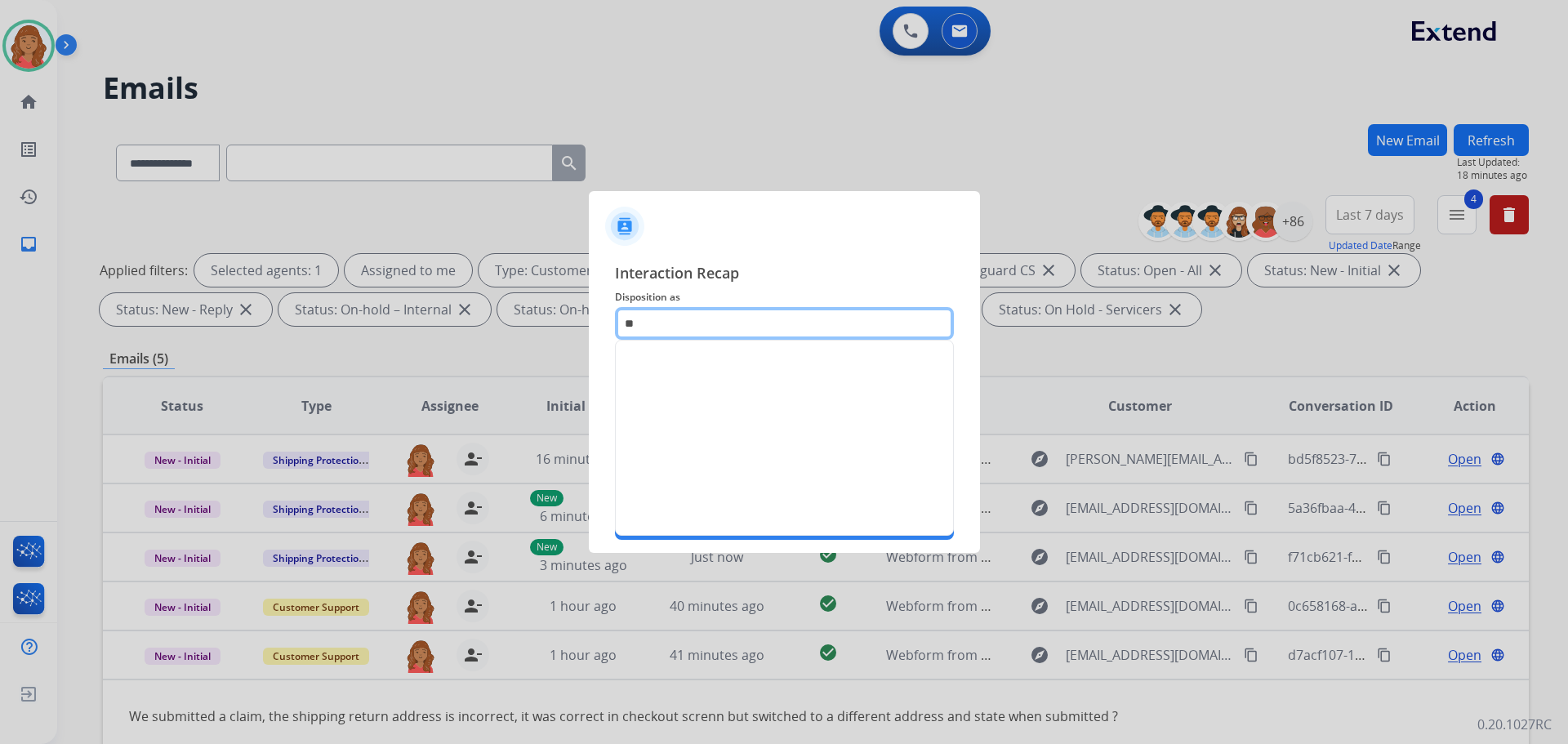
type input "*"
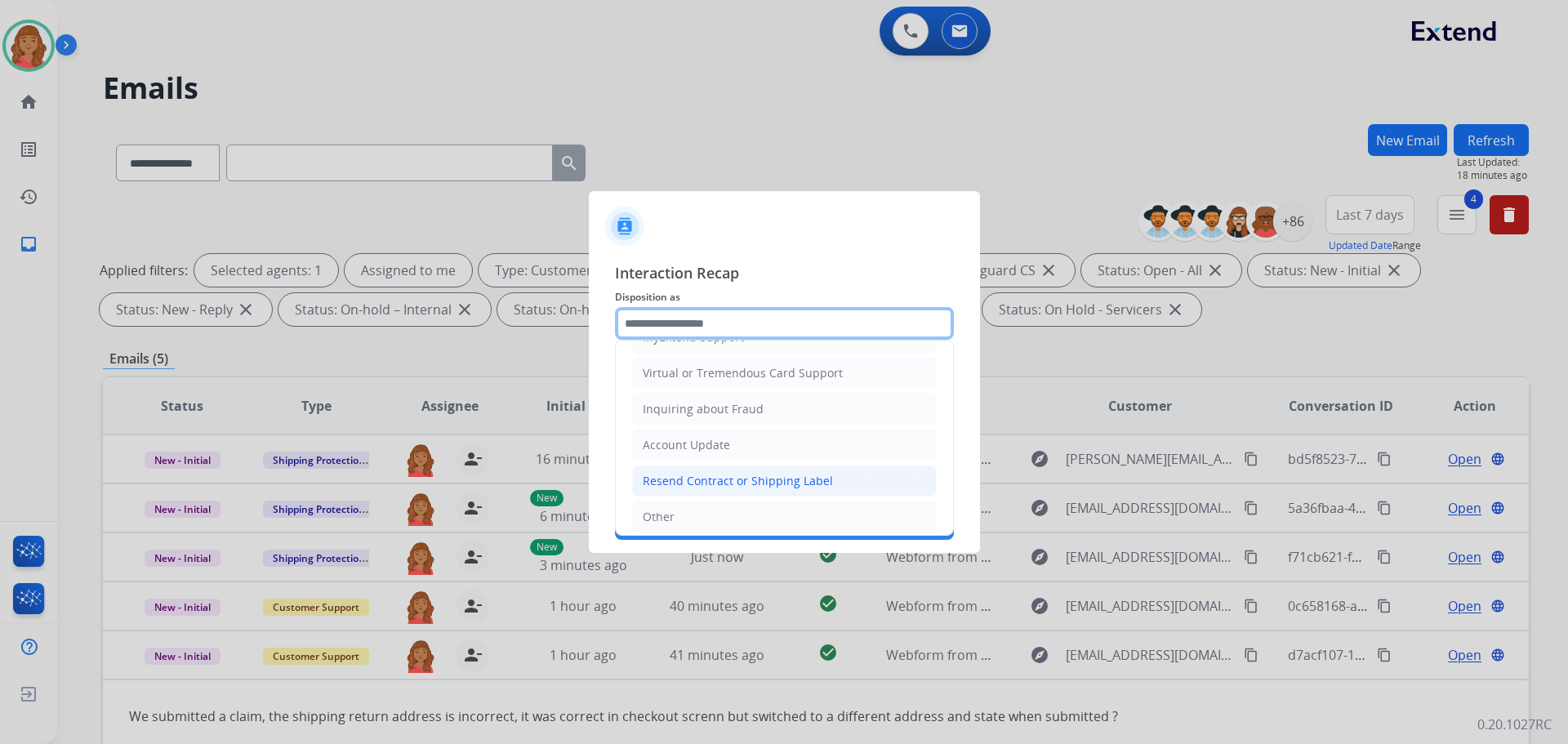
scroll to position [255, 0]
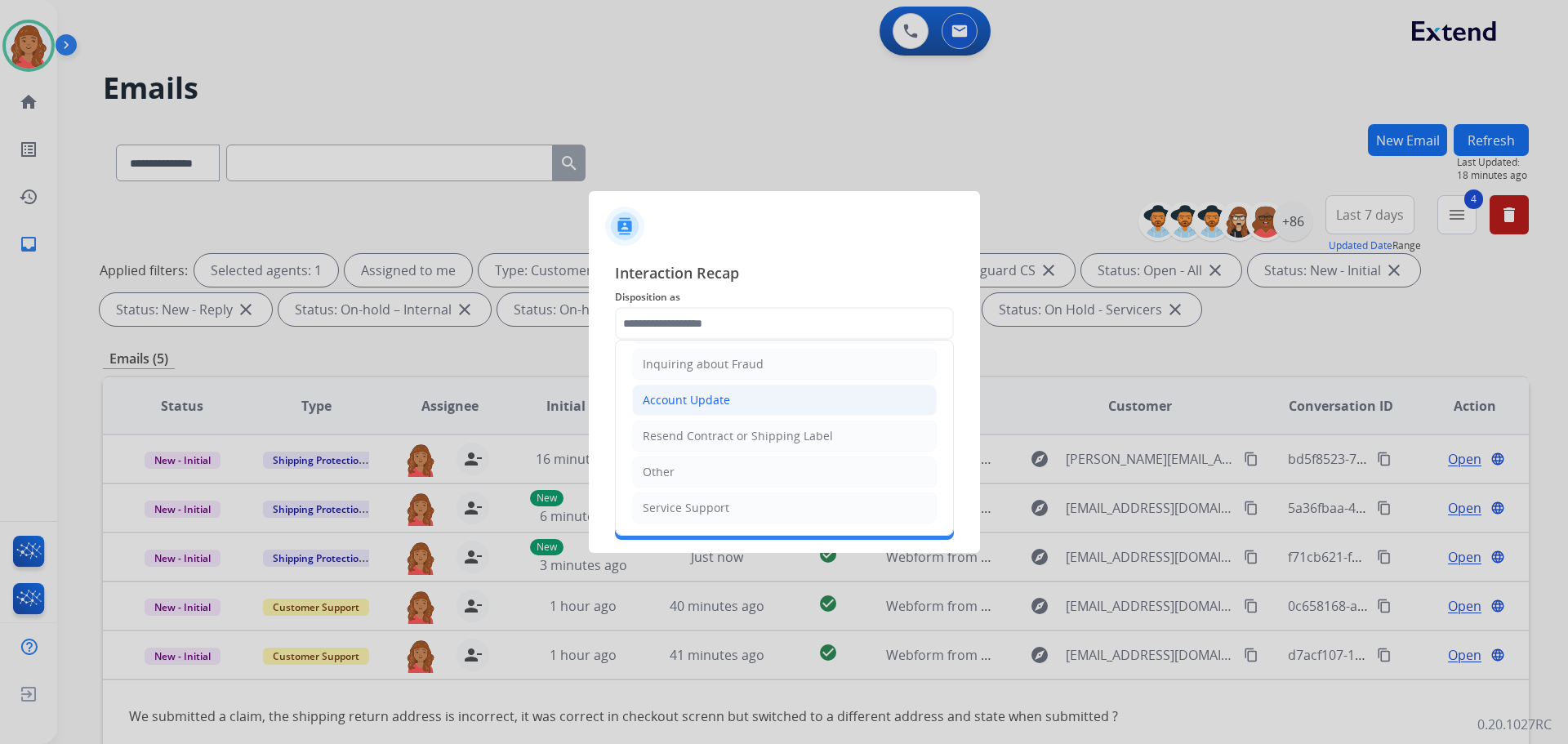
click at [692, 395] on div "Account Update" at bounding box center [686, 400] width 88 height 16
type input "**********"
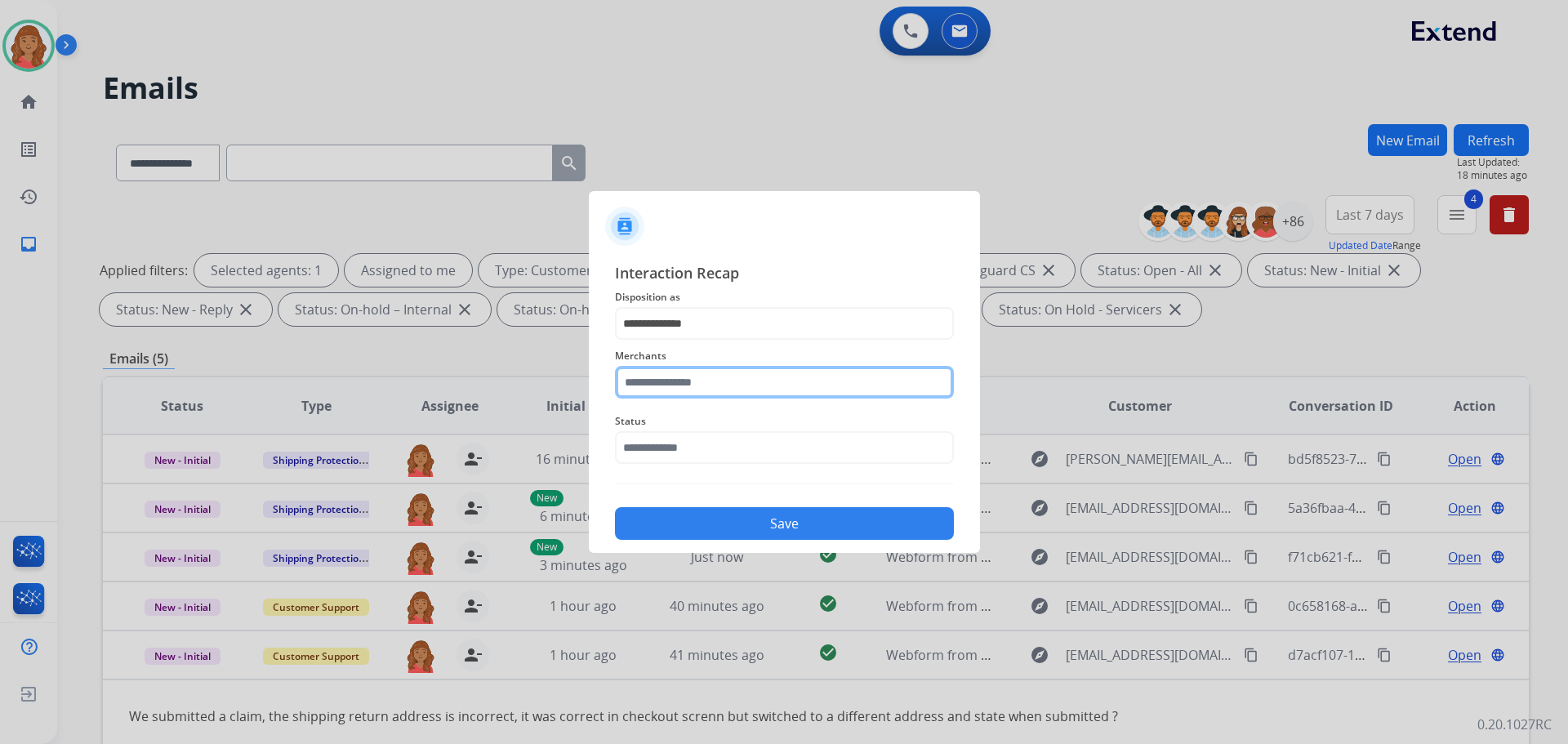
click at [686, 387] on input "text" at bounding box center [784, 382] width 339 height 33
drag, startPoint x: 697, startPoint y: 430, endPoint x: 703, endPoint y: 437, distance: 9.2
click at [701, 433] on div "Brilliant earth" at bounding box center [681, 428] width 76 height 16
type input "**********"
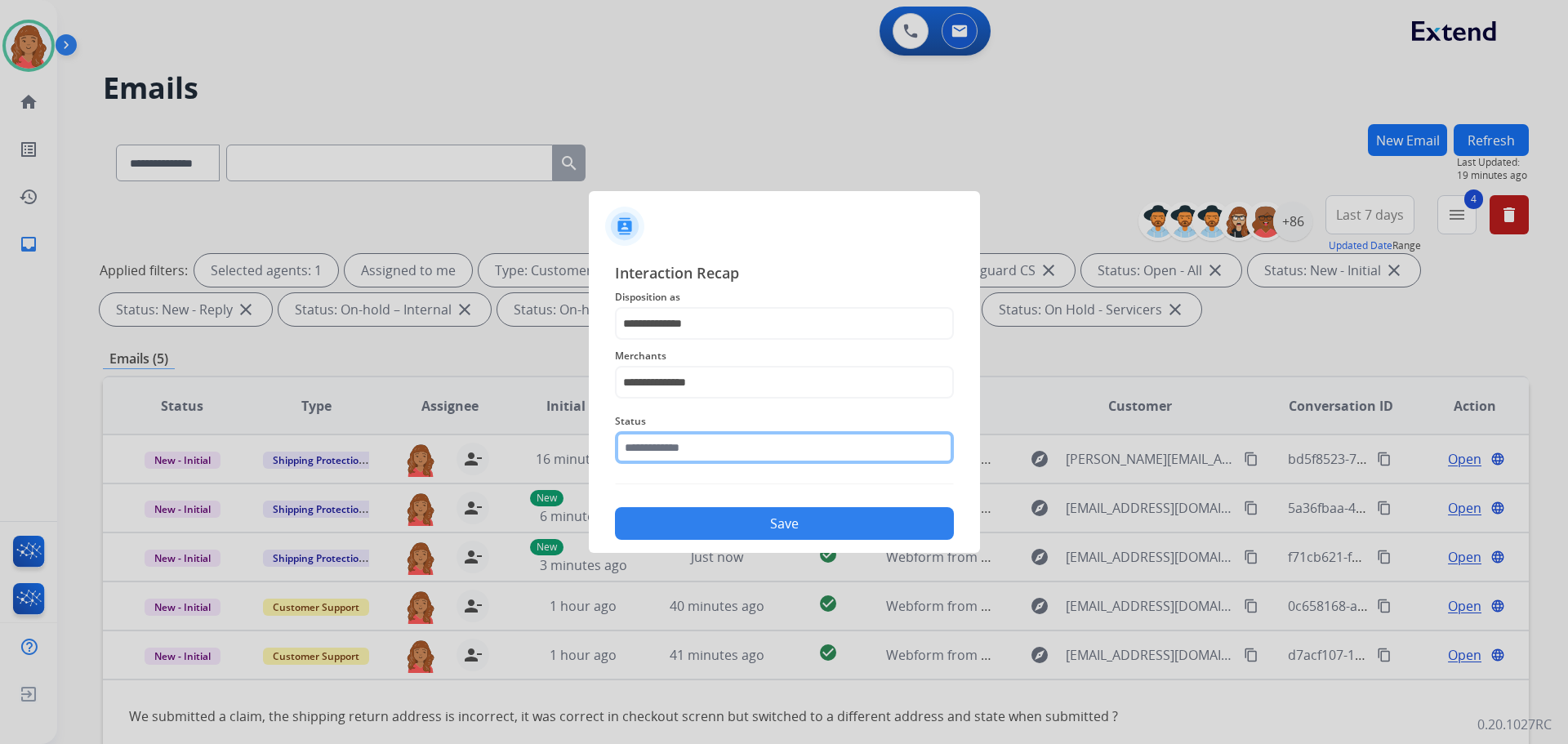
click at [699, 454] on input "text" at bounding box center [784, 448] width 339 height 33
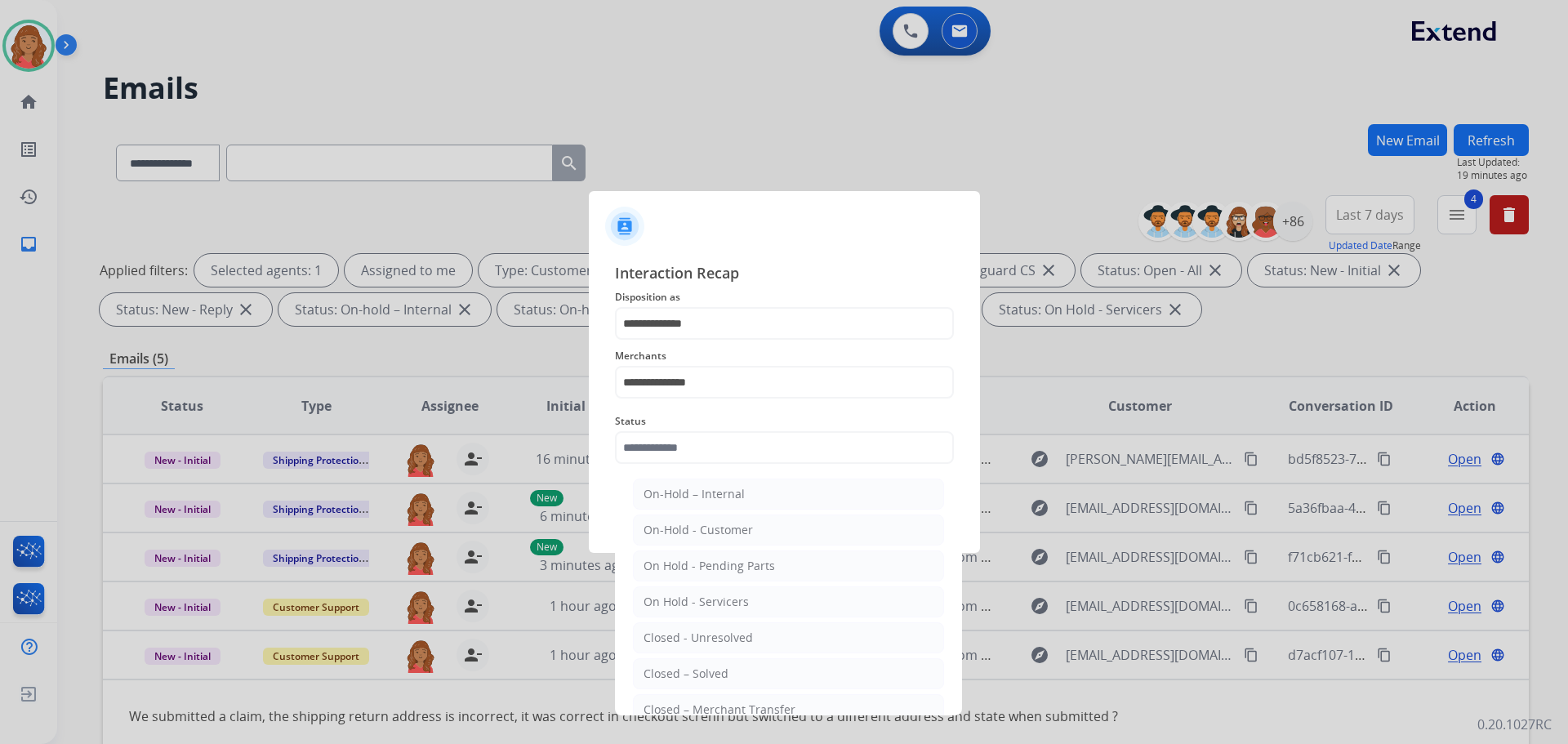
click at [673, 671] on div "Closed – Solved" at bounding box center [686, 674] width 85 height 16
type input "**********"
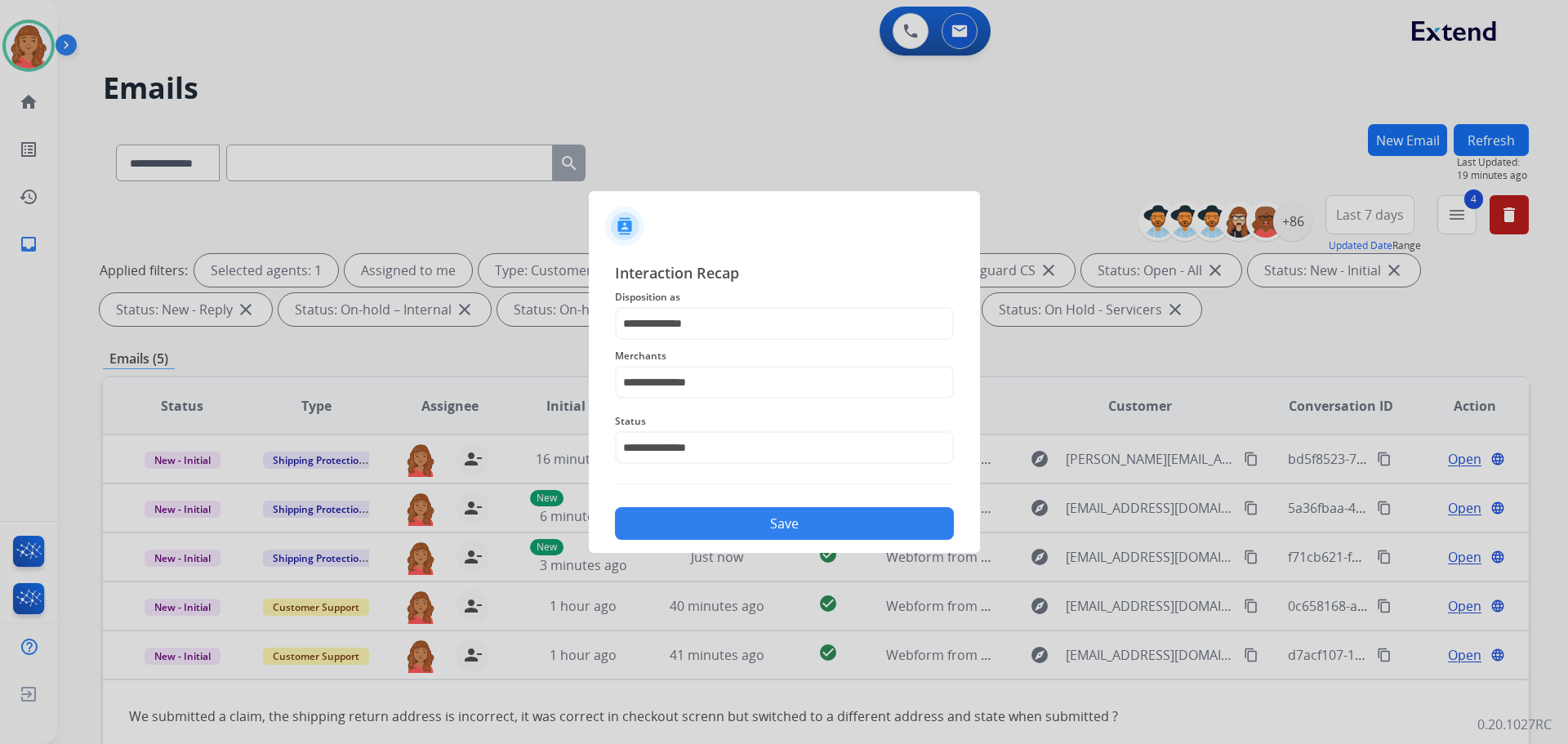
click at [766, 530] on button "Save" at bounding box center [784, 524] width 339 height 33
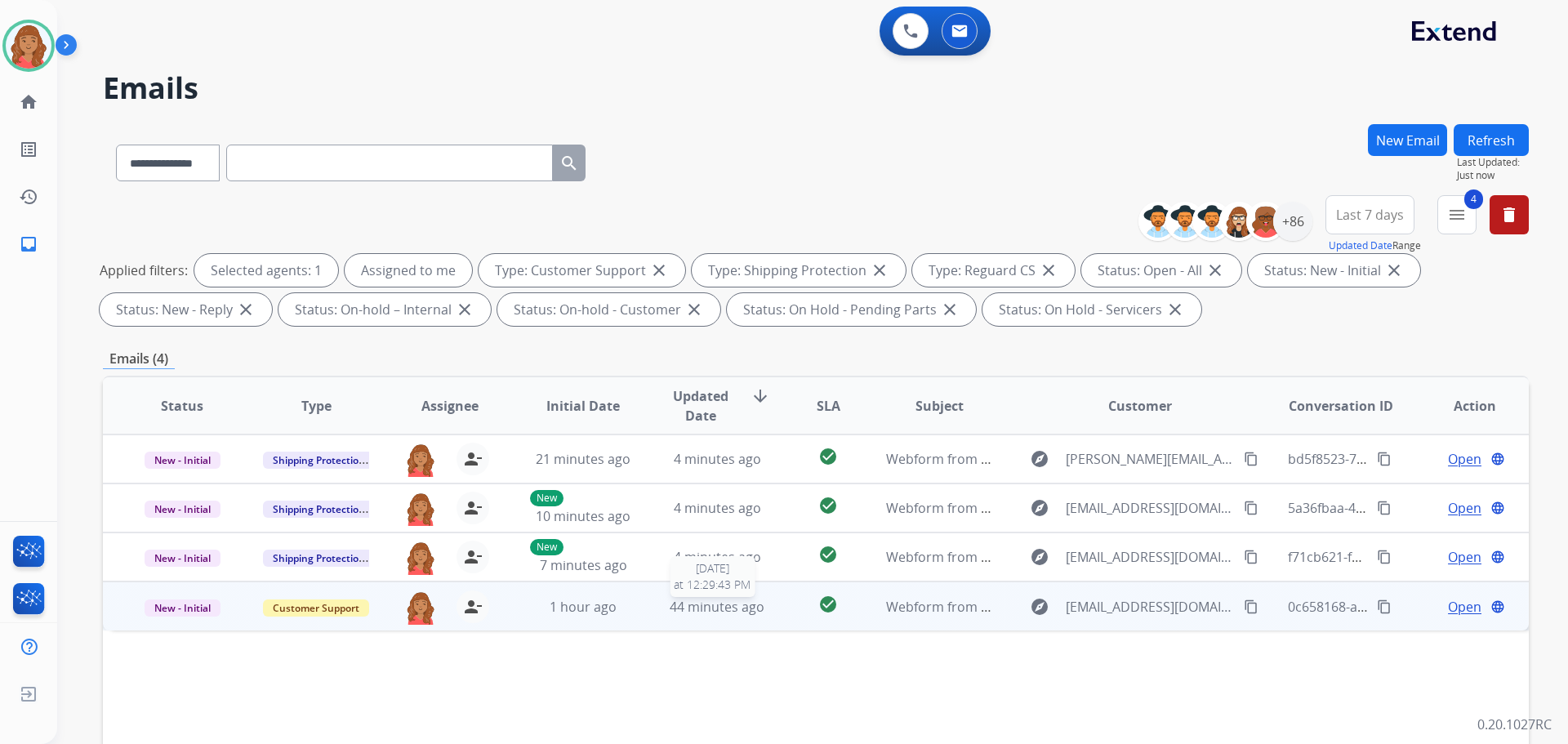
click at [737, 609] on span "44 minutes ago" at bounding box center [717, 607] width 94 height 18
click at [1244, 608] on mat-icon "content_copy" at bounding box center [1251, 605] width 14 height 14
click at [1463, 609] on span "Open" at bounding box center [1464, 606] width 34 height 19
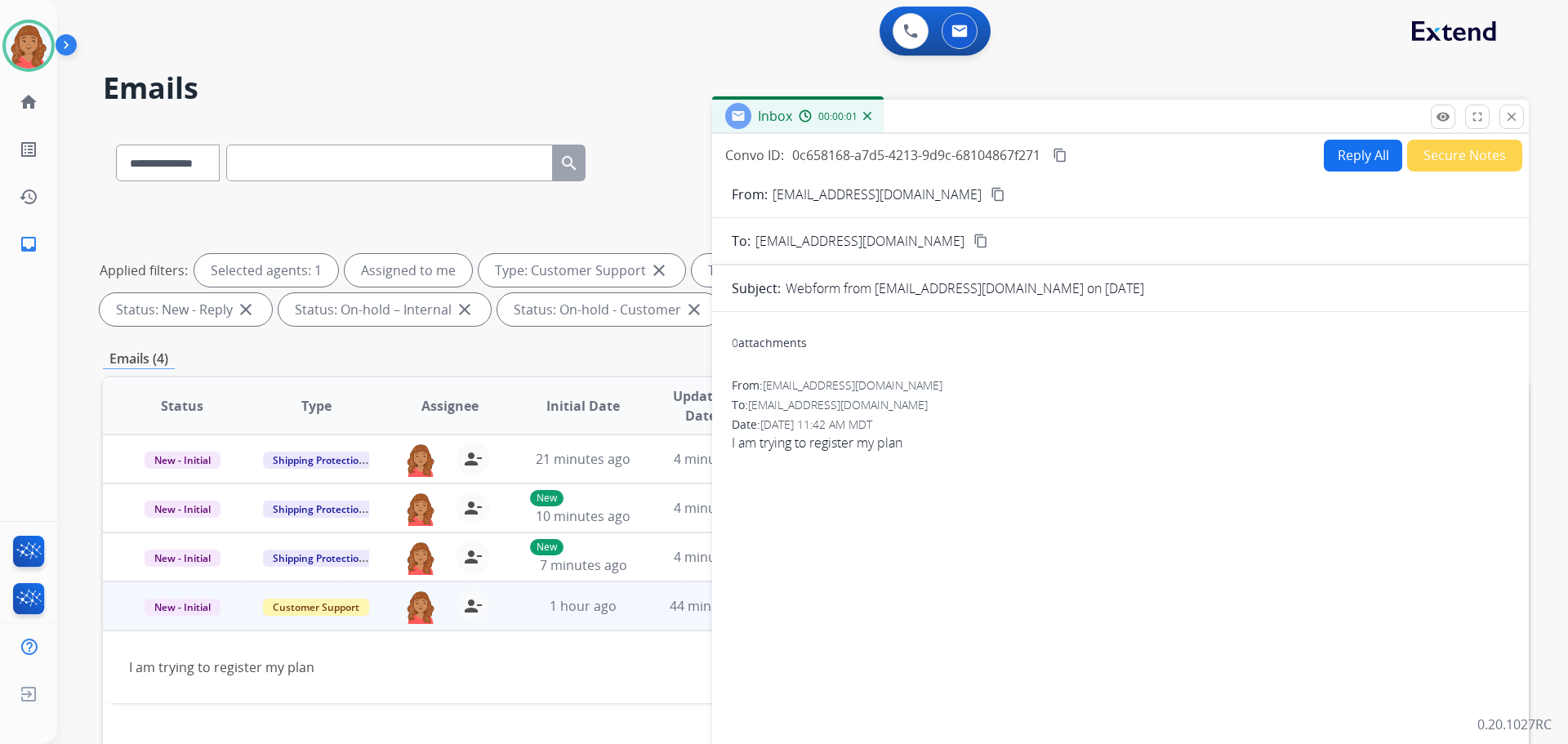
click at [1339, 157] on button "Reply All" at bounding box center [1363, 155] width 79 height 32
select select "**********"
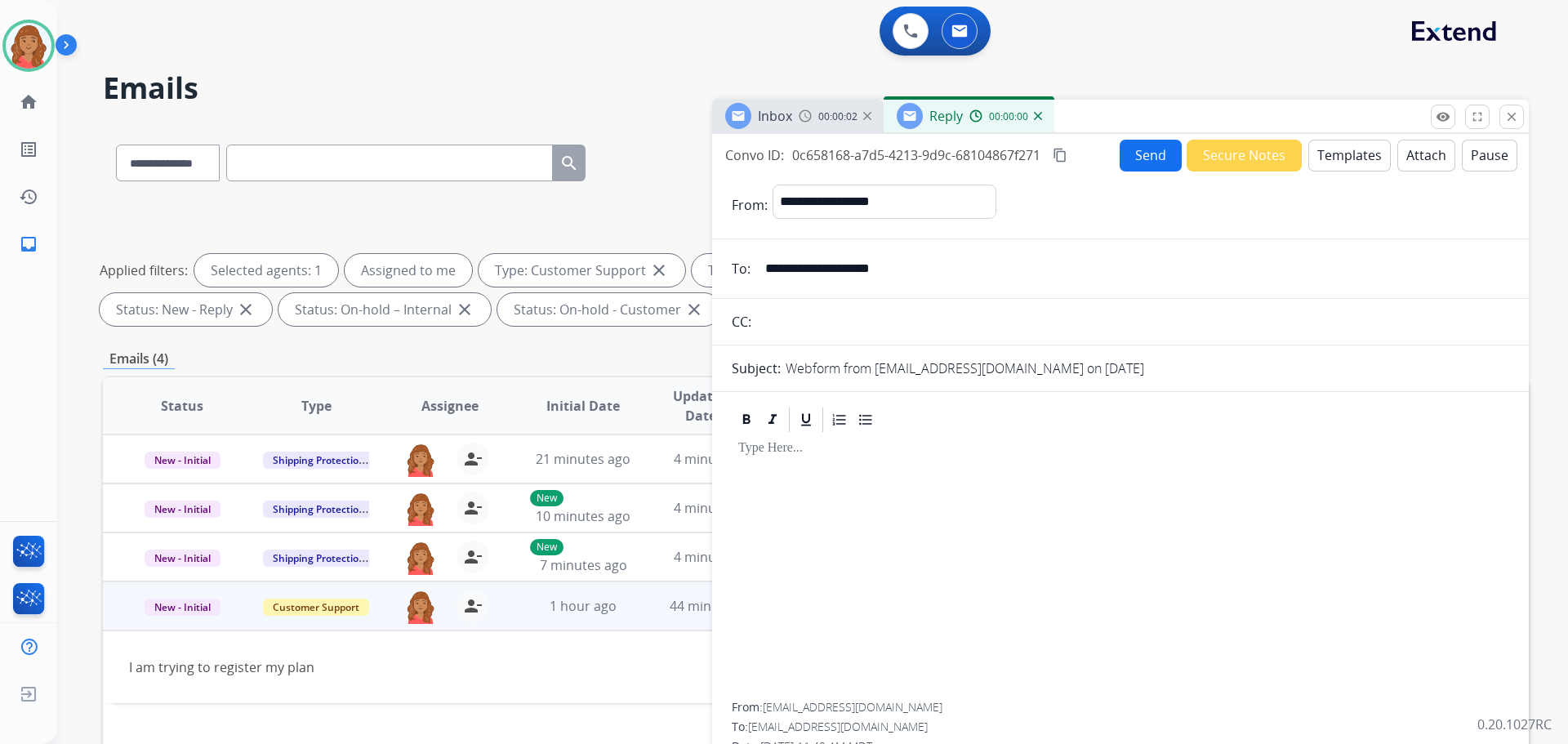
click at [1328, 154] on button "Templates" at bounding box center [1350, 155] width 83 height 32
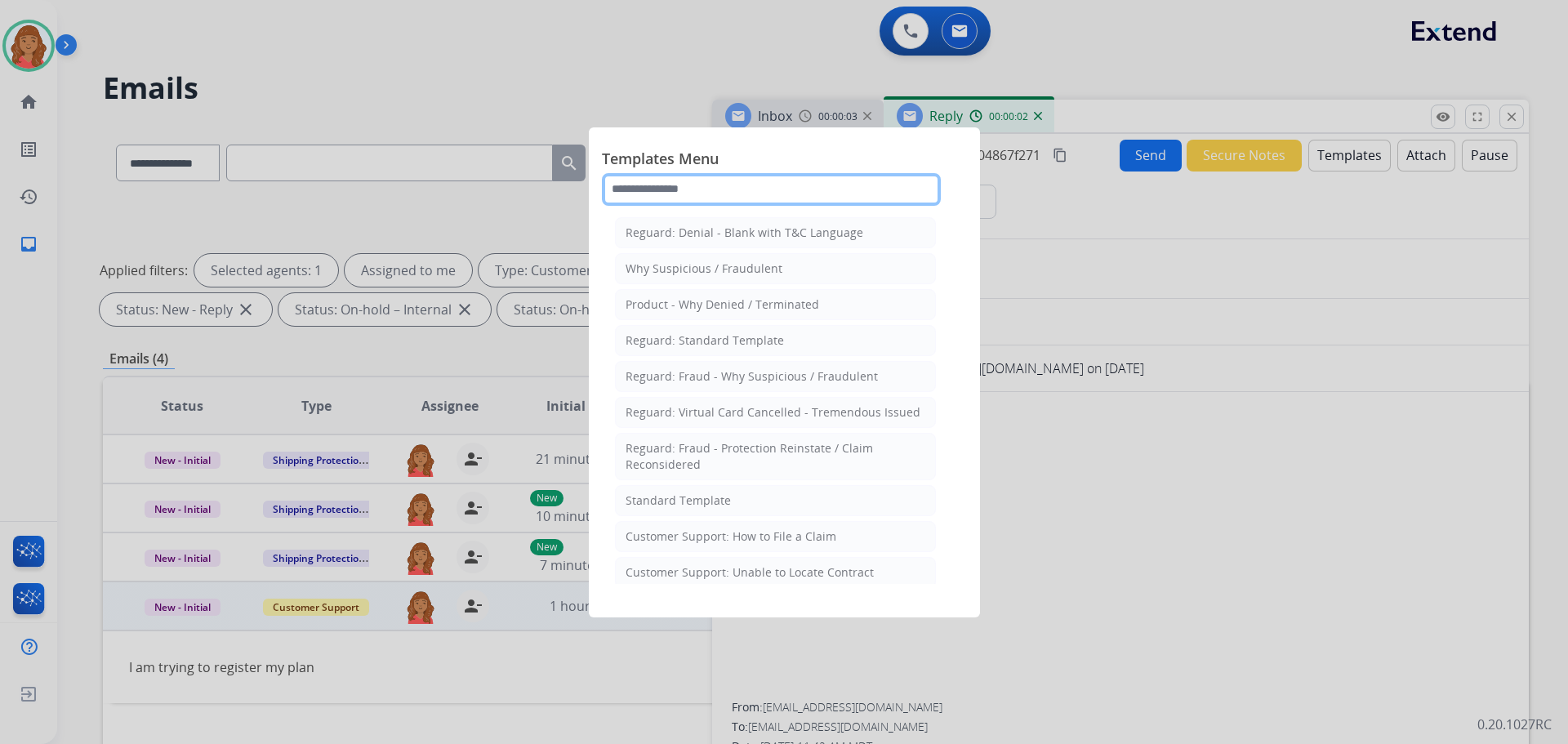
click at [659, 191] on input "text" at bounding box center [771, 190] width 339 height 33
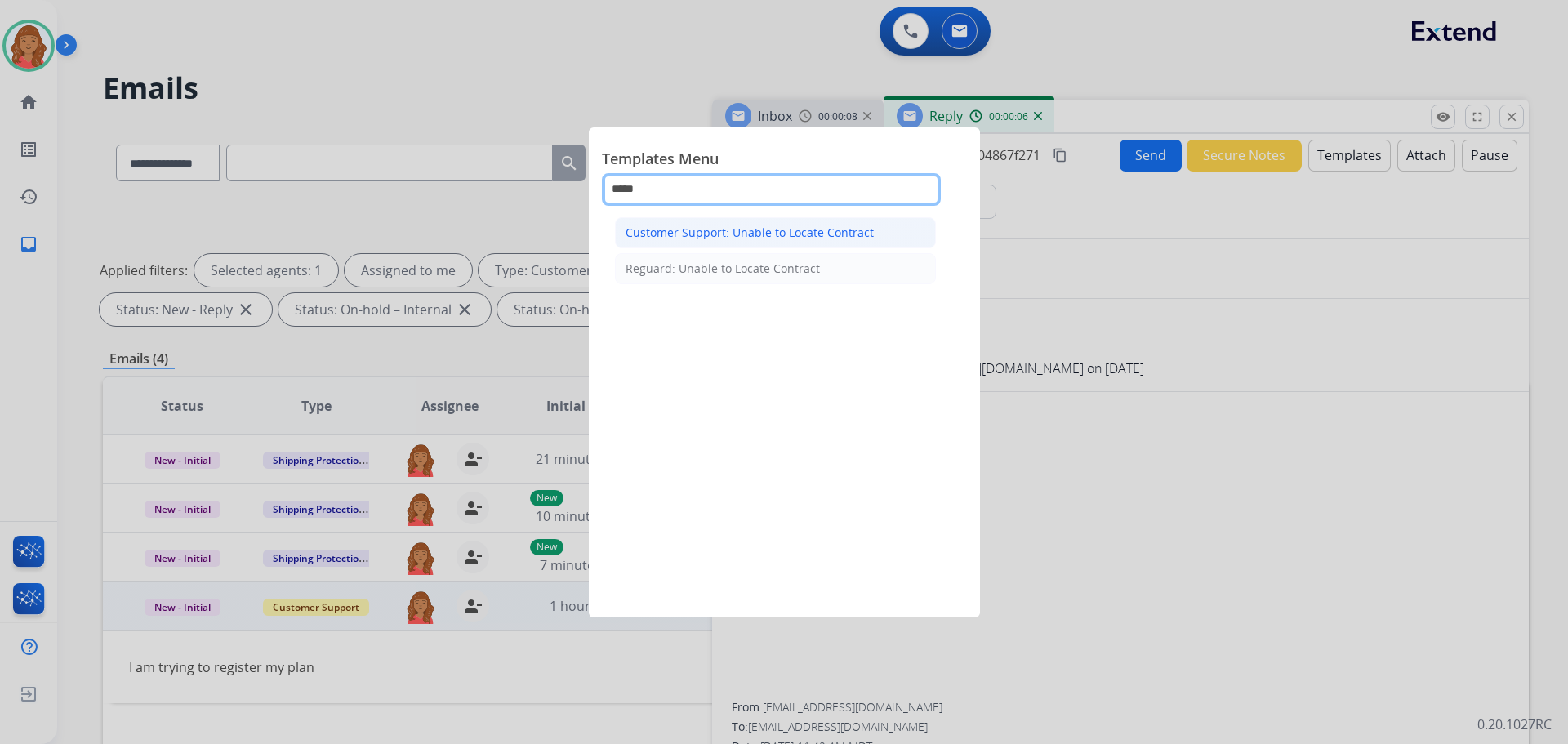
type input "*****"
click at [685, 234] on div "Customer Support: Unable to Locate Contract" at bounding box center [749, 232] width 248 height 16
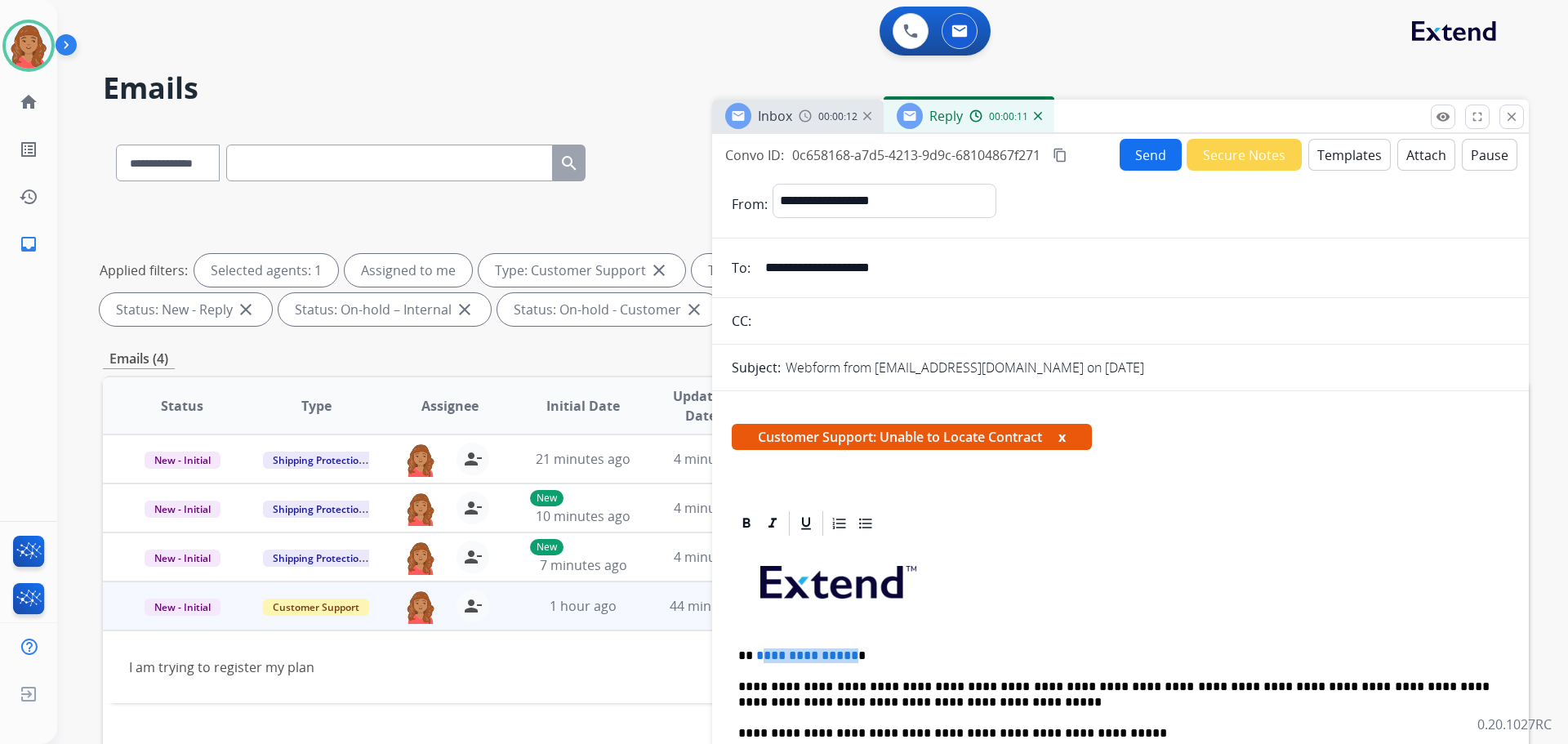
drag, startPoint x: 848, startPoint y: 657, endPoint x: 758, endPoint y: 653, distance: 90.1
click at [758, 653] on p "**********" at bounding box center [1114, 655] width 751 height 14
click at [887, 657] on span "**********" at bounding box center [847, 655] width 123 height 13
click at [1126, 154] on button "Send" at bounding box center [1151, 154] width 63 height 32
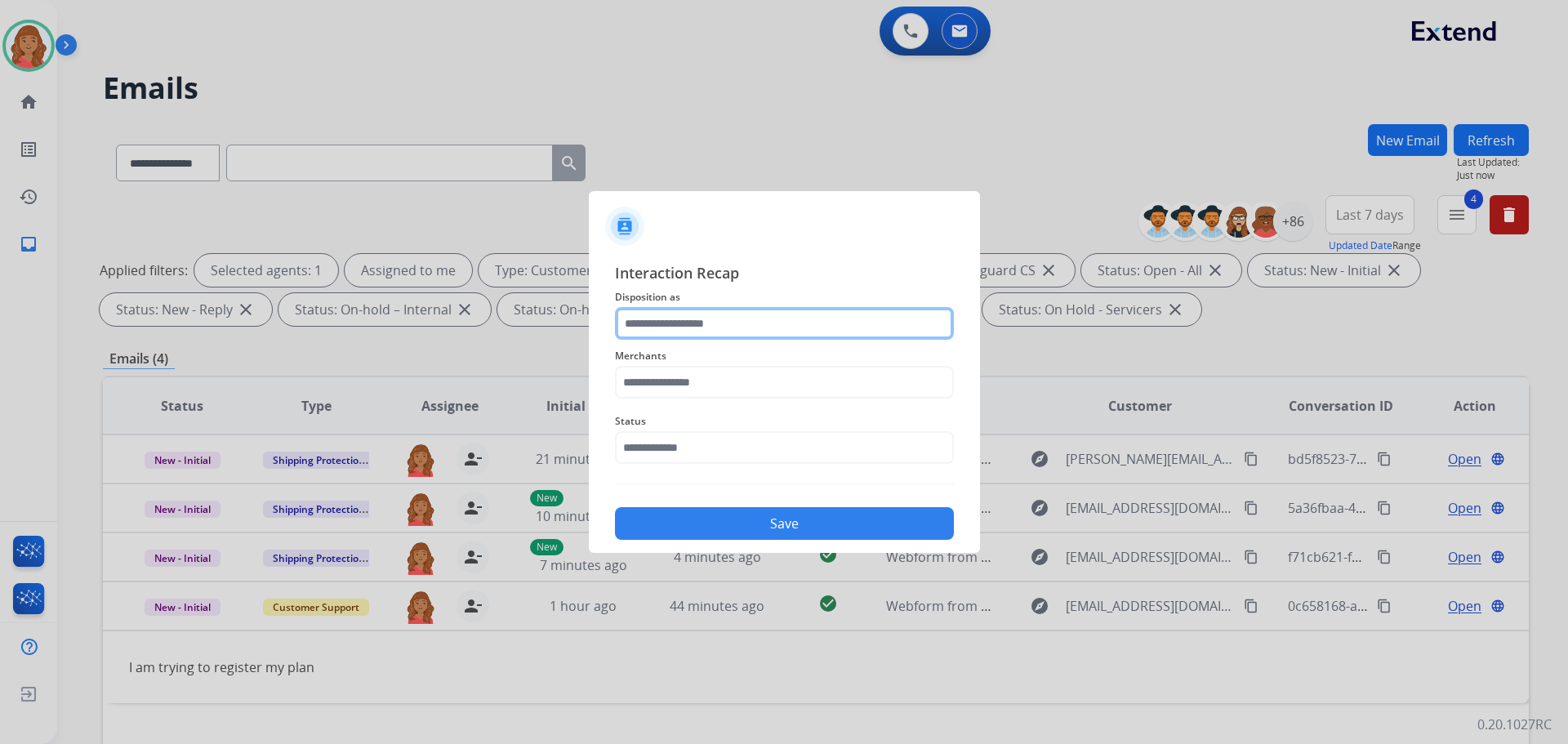
click at [675, 332] on input "text" at bounding box center [784, 323] width 339 height 33
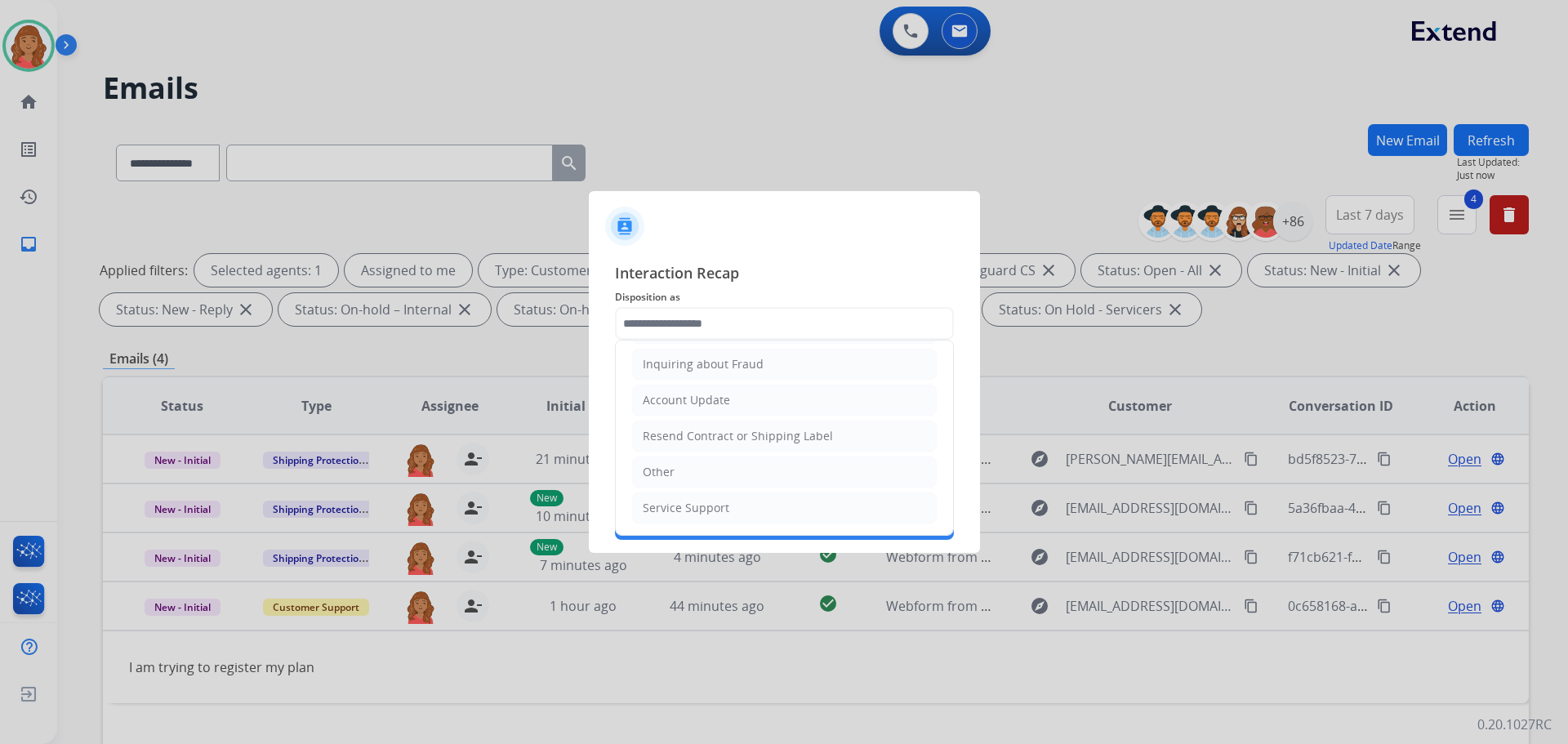
drag, startPoint x: 663, startPoint y: 475, endPoint x: 670, endPoint y: 469, distance: 9.2
click at [663, 474] on div "Other" at bounding box center [658, 472] width 32 height 16
type input "*****"
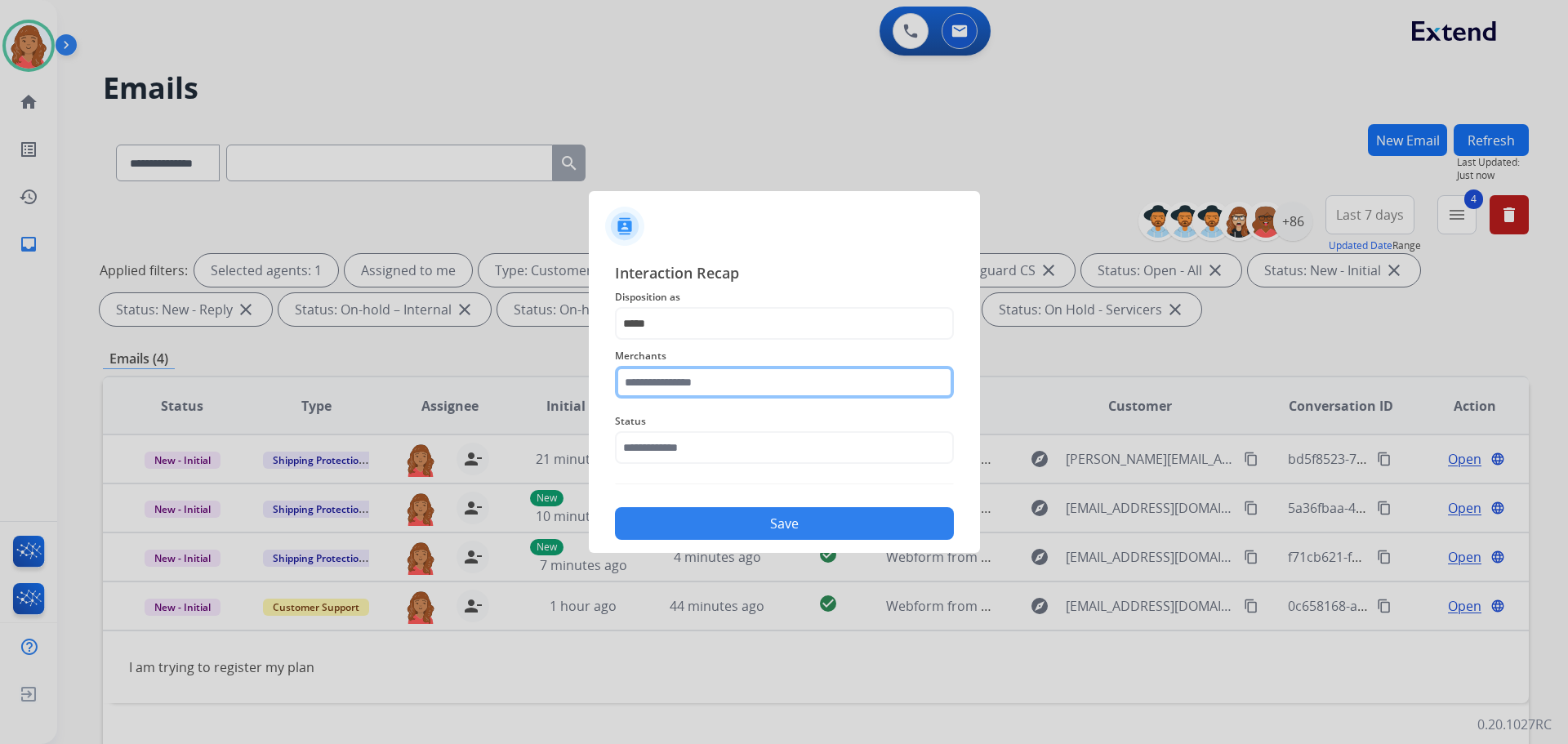
click at [691, 380] on input "text" at bounding box center [784, 382] width 339 height 33
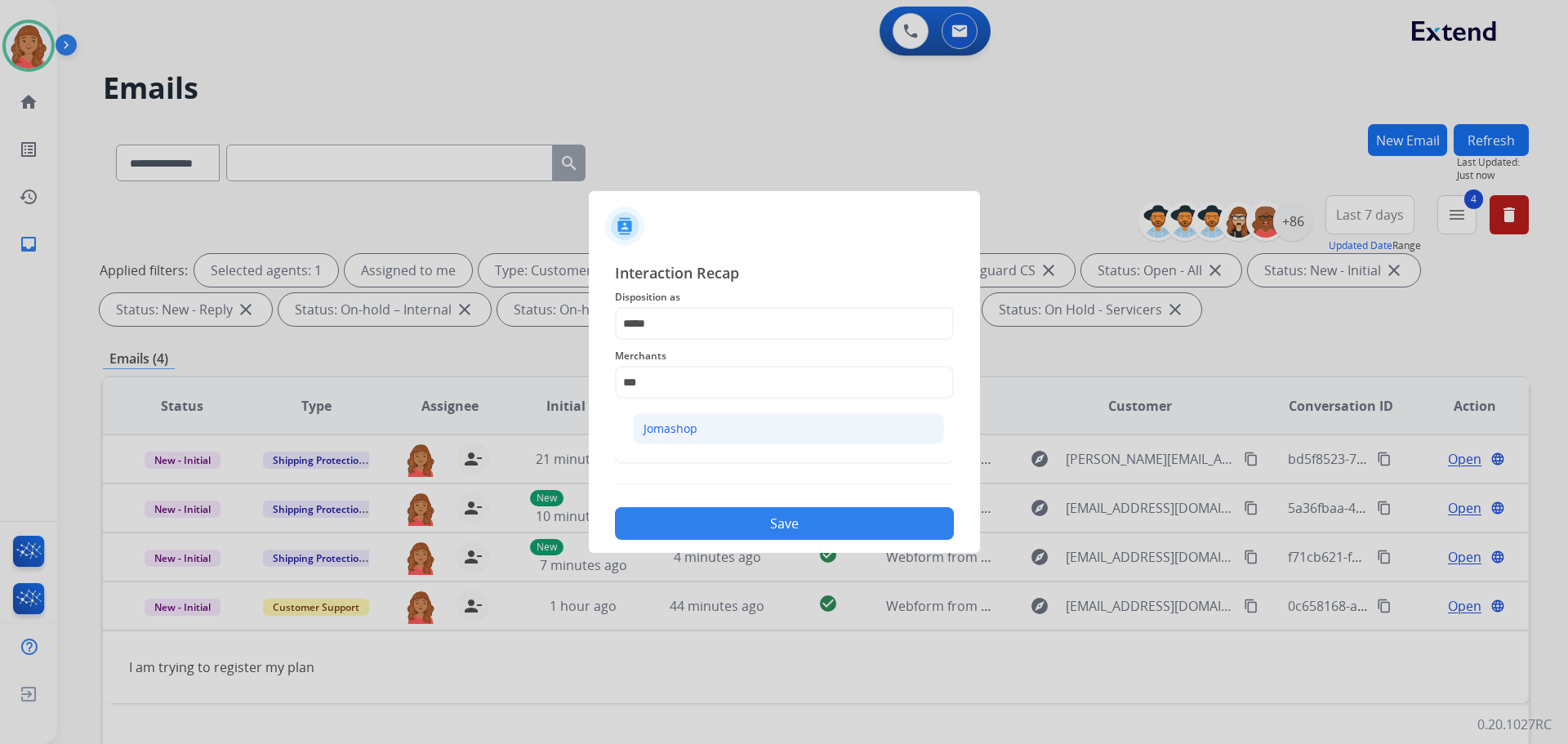
click at [683, 433] on div "Jomashop" at bounding box center [670, 428] width 54 height 16
type input "********"
click at [679, 476] on div "Interaction Recap Disposition as ***** Merchants ******** Status Save" at bounding box center [784, 401] width 339 height 279
click at [679, 456] on input "text" at bounding box center [784, 448] width 339 height 33
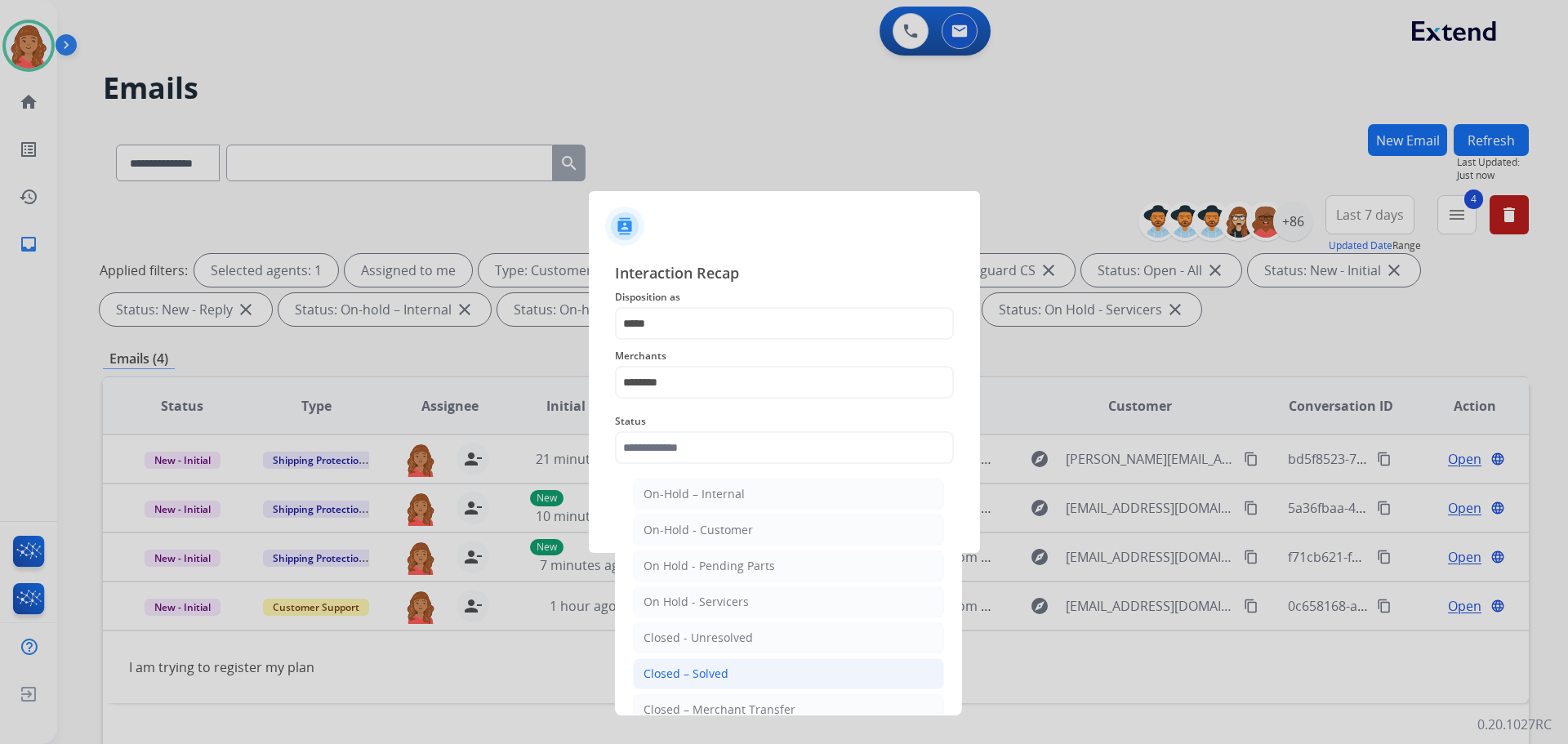
drag, startPoint x: 683, startPoint y: 675, endPoint x: 702, endPoint y: 677, distance: 19.1
click at [684, 675] on div "Closed – Solved" at bounding box center [686, 674] width 85 height 16
type input "**********"
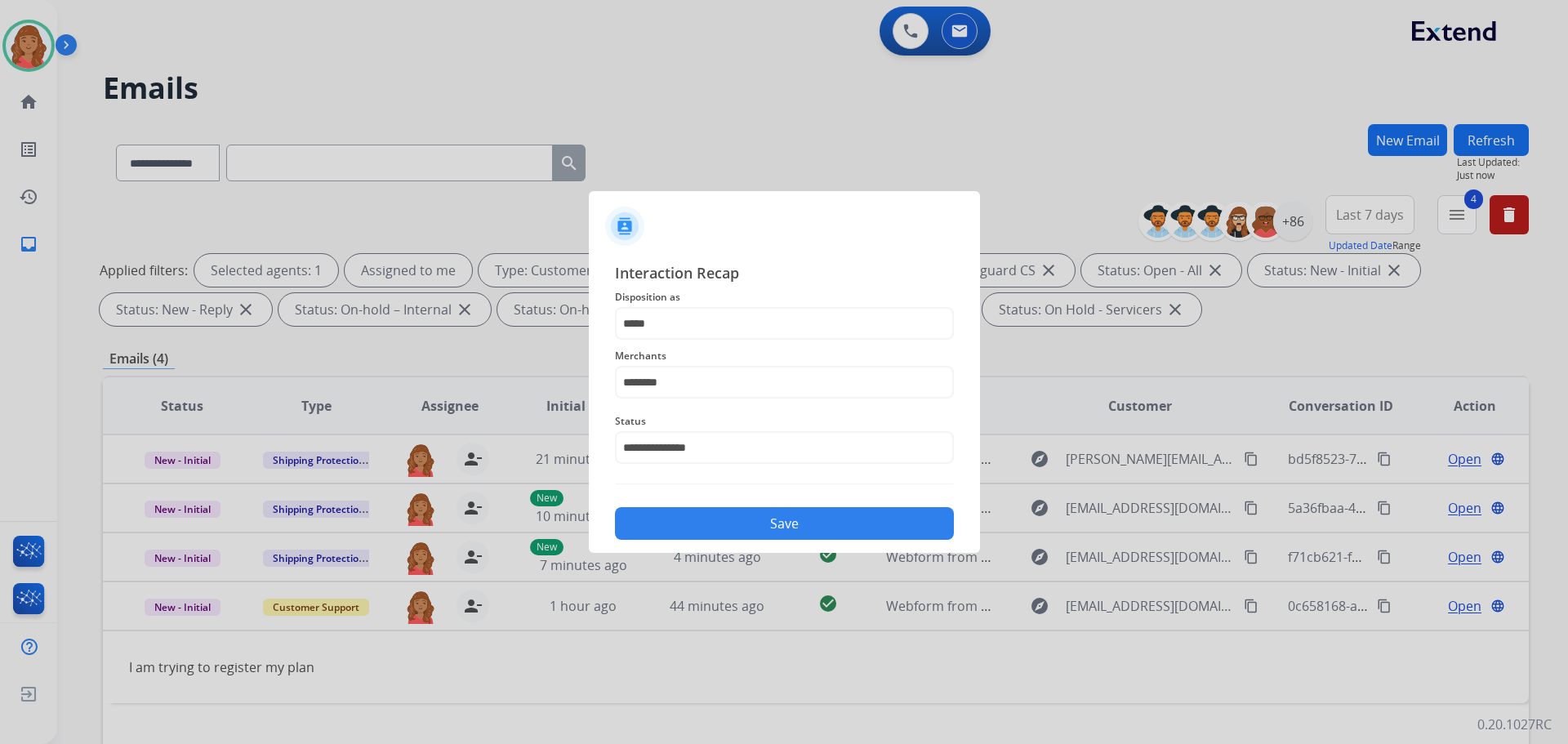
click at [741, 533] on button "Save" at bounding box center [784, 524] width 339 height 33
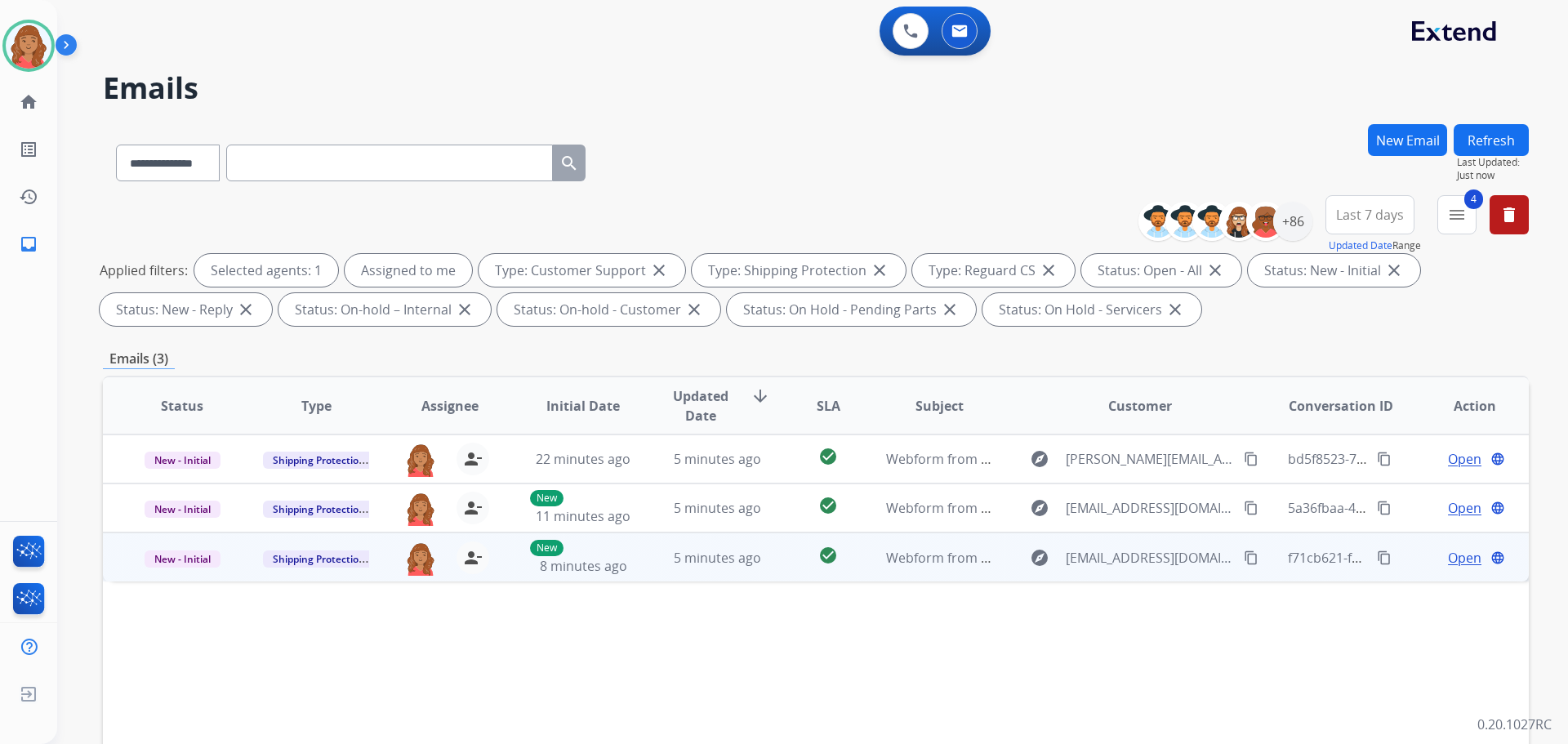
click at [638, 570] on td "5 minutes ago" at bounding box center [704, 557] width 134 height 49
click at [1217, 558] on div "explore elijahboo88@gmail.com content_copy" at bounding box center [1140, 556] width 240 height 26
click at [1242, 557] on button "content_copy" at bounding box center [1252, 558] width 19 height 19
click at [713, 563] on span "5 minutes ago" at bounding box center [717, 558] width 88 height 18
click at [1450, 557] on span "Open" at bounding box center [1464, 557] width 34 height 19
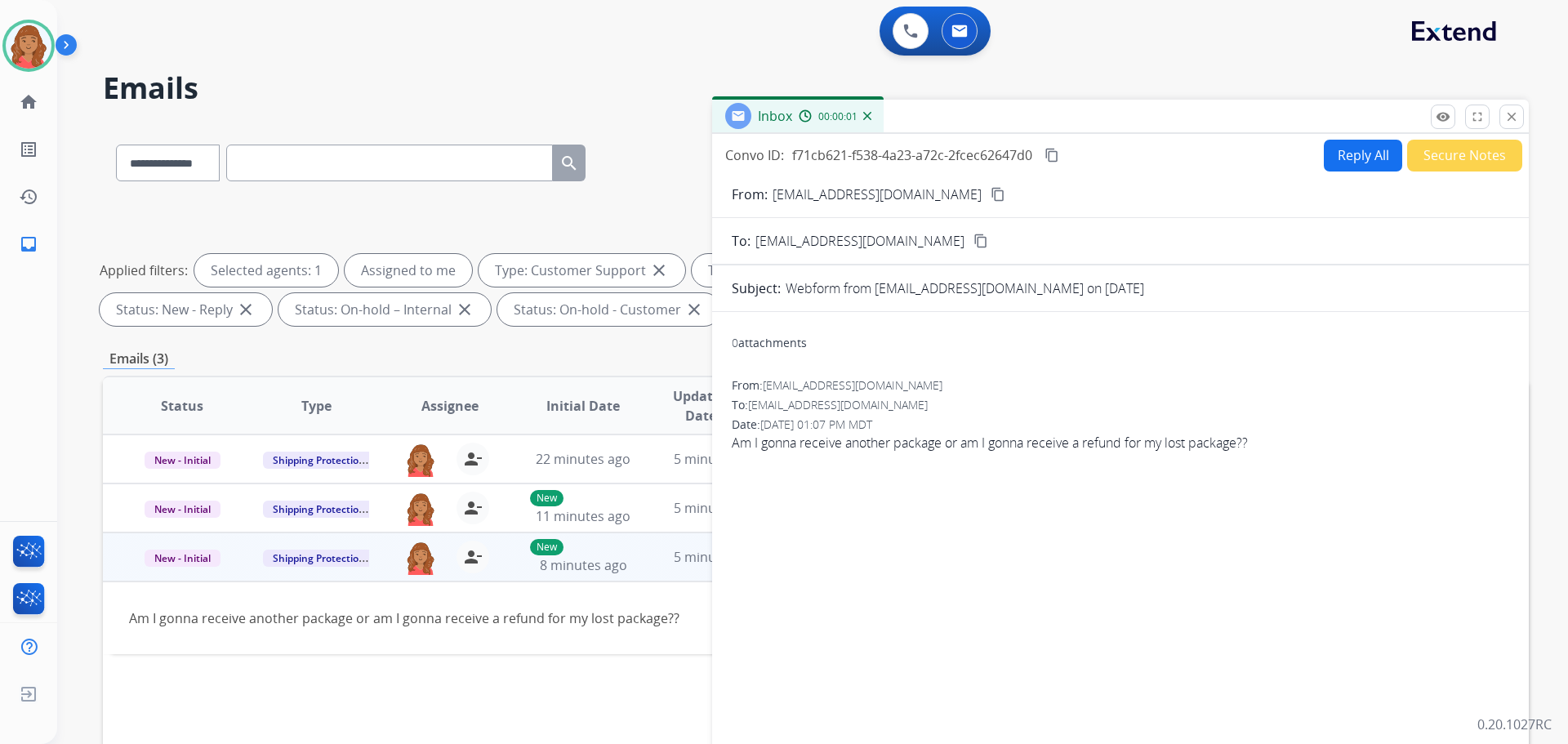
click at [1344, 149] on button "Reply All" at bounding box center [1363, 155] width 79 height 32
select select "**********"
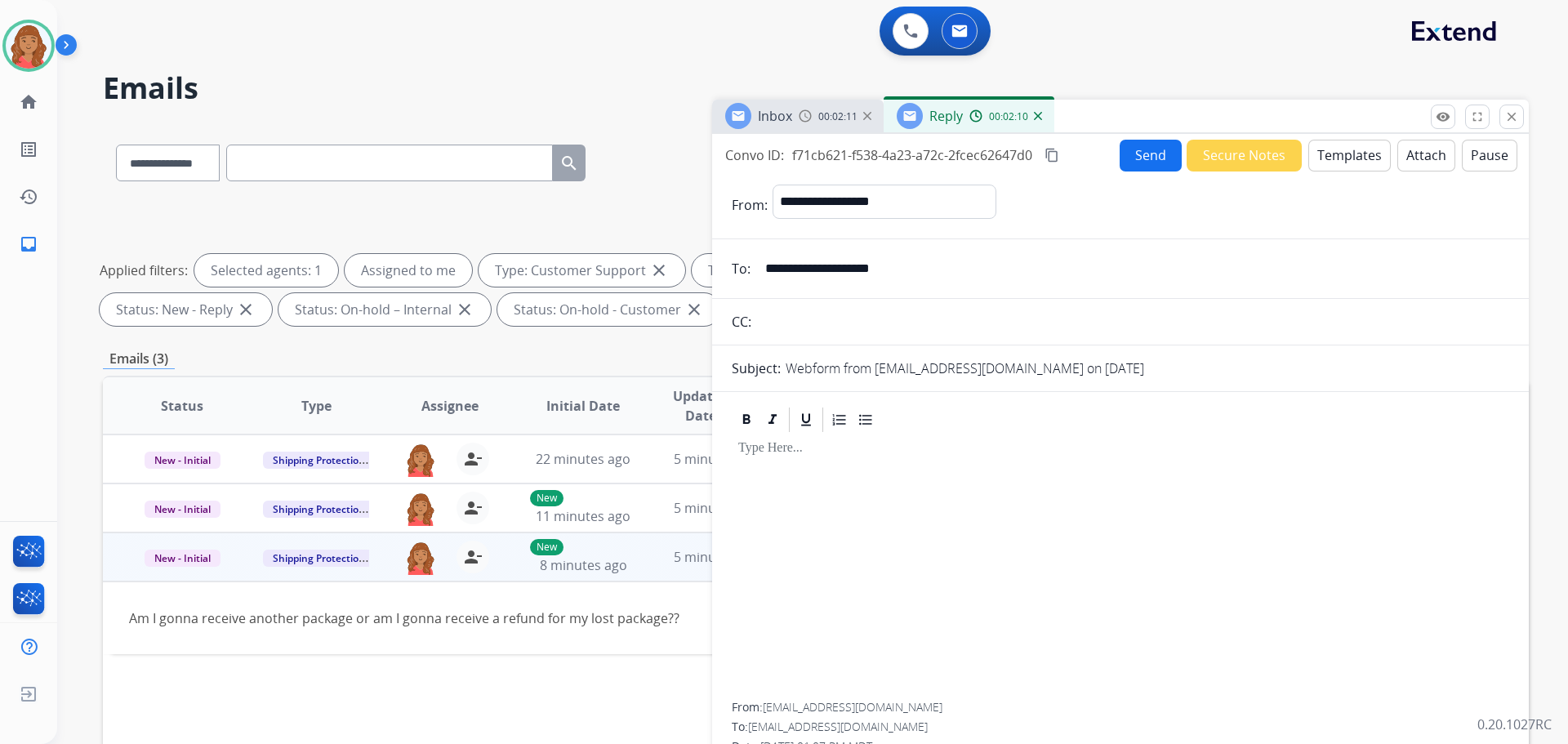
click at [1331, 153] on button "Templates" at bounding box center [1350, 155] width 83 height 32
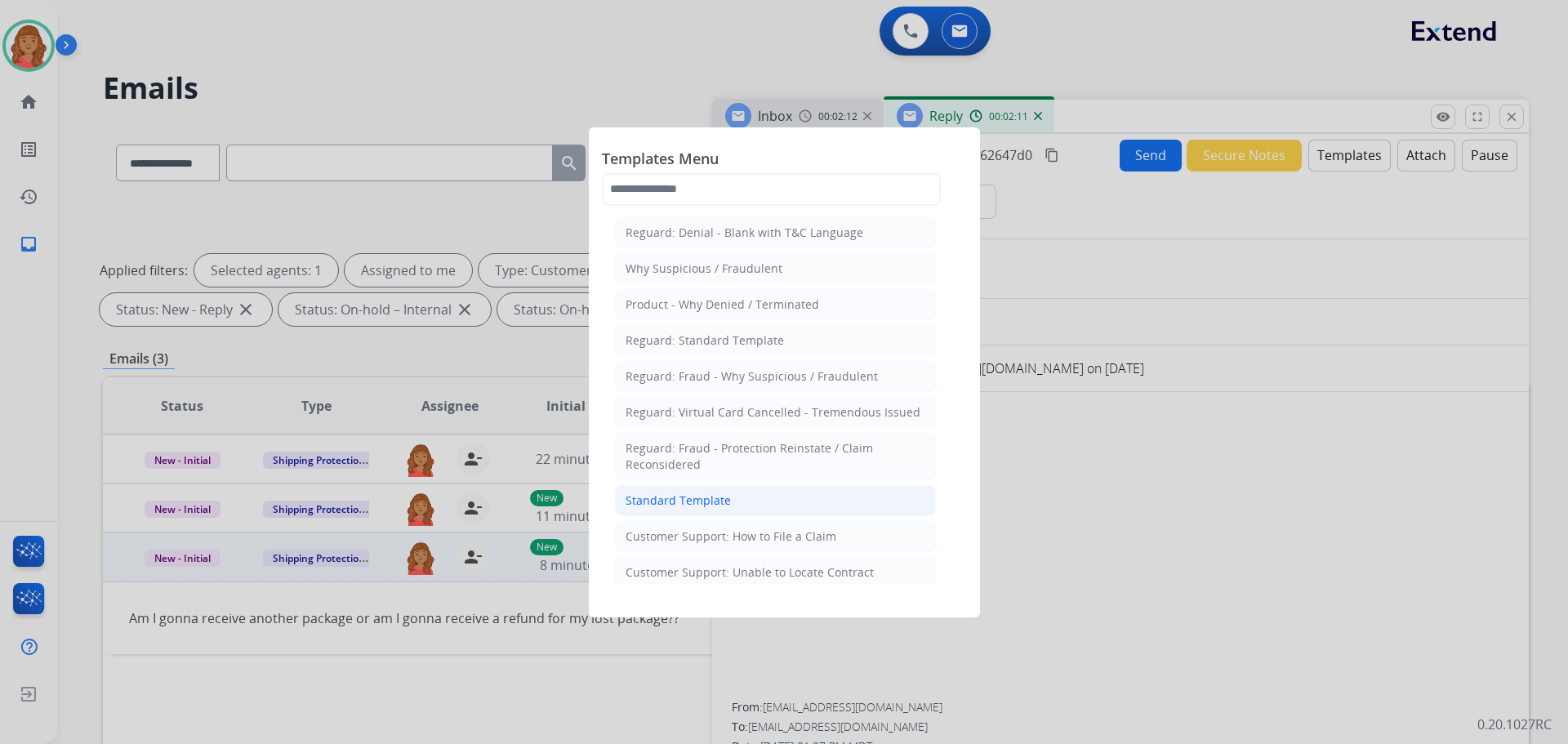
click at [663, 500] on div "Standard Template" at bounding box center [678, 500] width 106 height 16
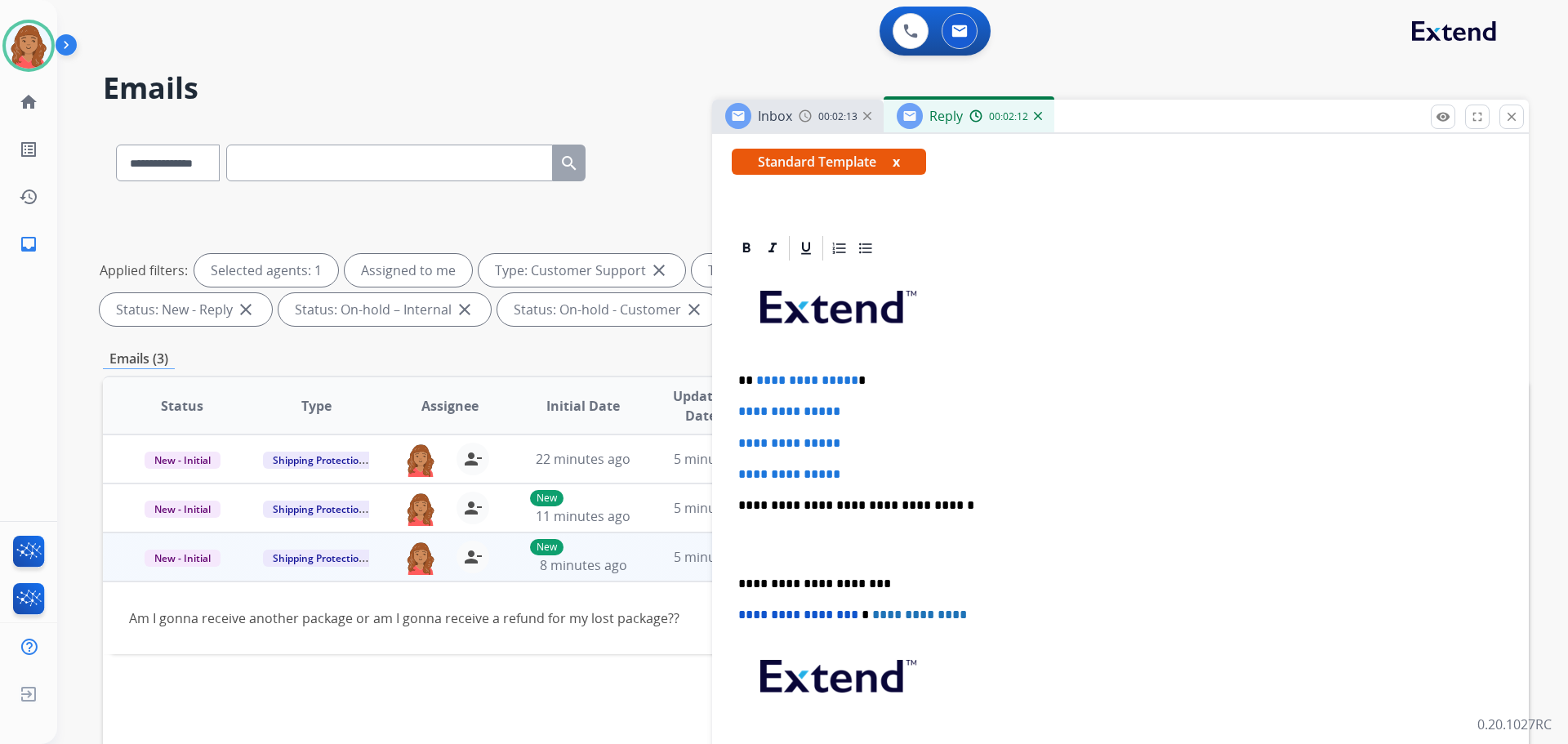
scroll to position [327, 0]
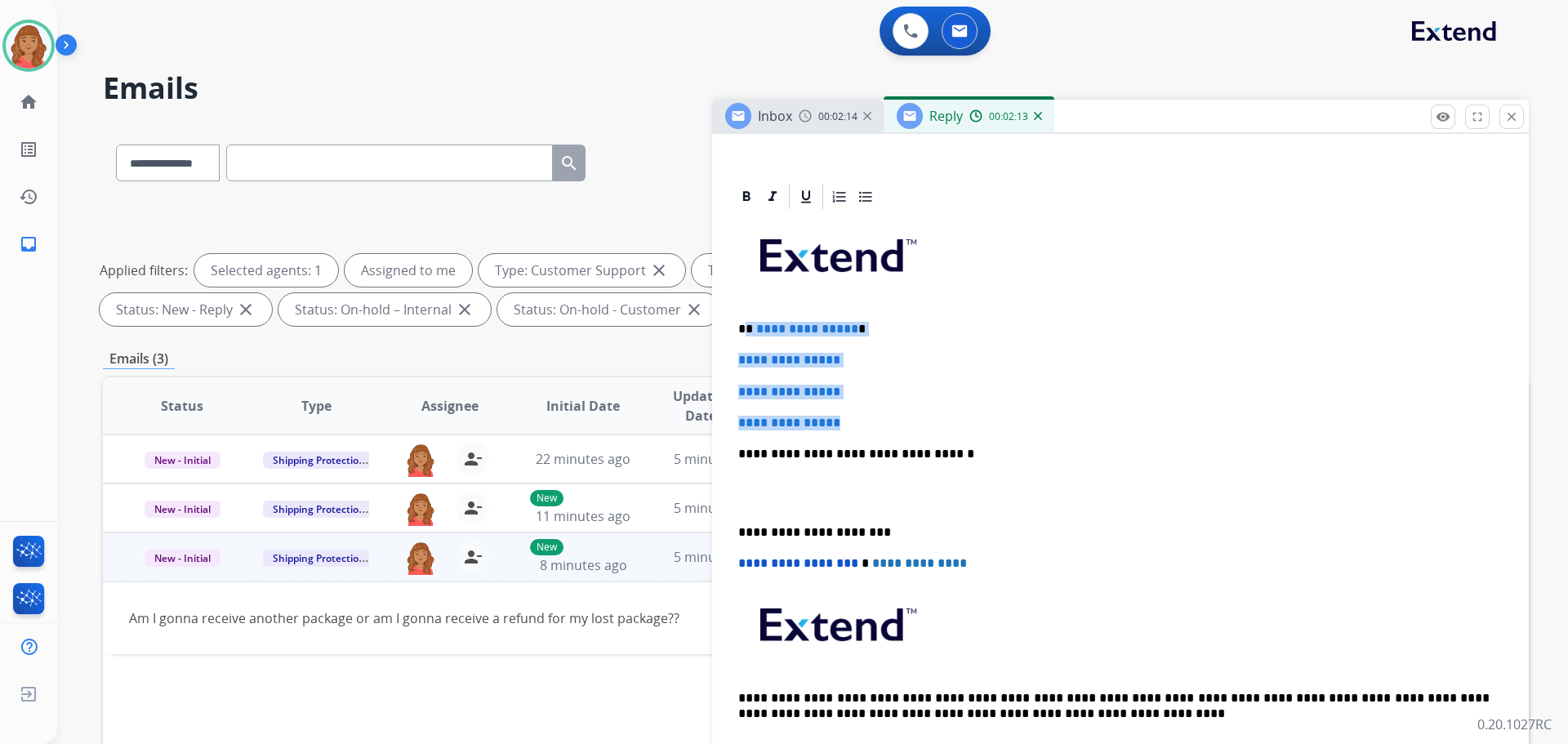
drag, startPoint x: 809, startPoint y: 410, endPoint x: 753, endPoint y: 328, distance: 99.3
click at [745, 321] on div "**********" at bounding box center [1121, 493] width 777 height 562
click at [877, 376] on div "**********" at bounding box center [1121, 493] width 777 height 562
drag, startPoint x: 854, startPoint y: 432, endPoint x: 741, endPoint y: 323, distance: 157.0
click at [739, 322] on div "**********" at bounding box center [1121, 493] width 777 height 562
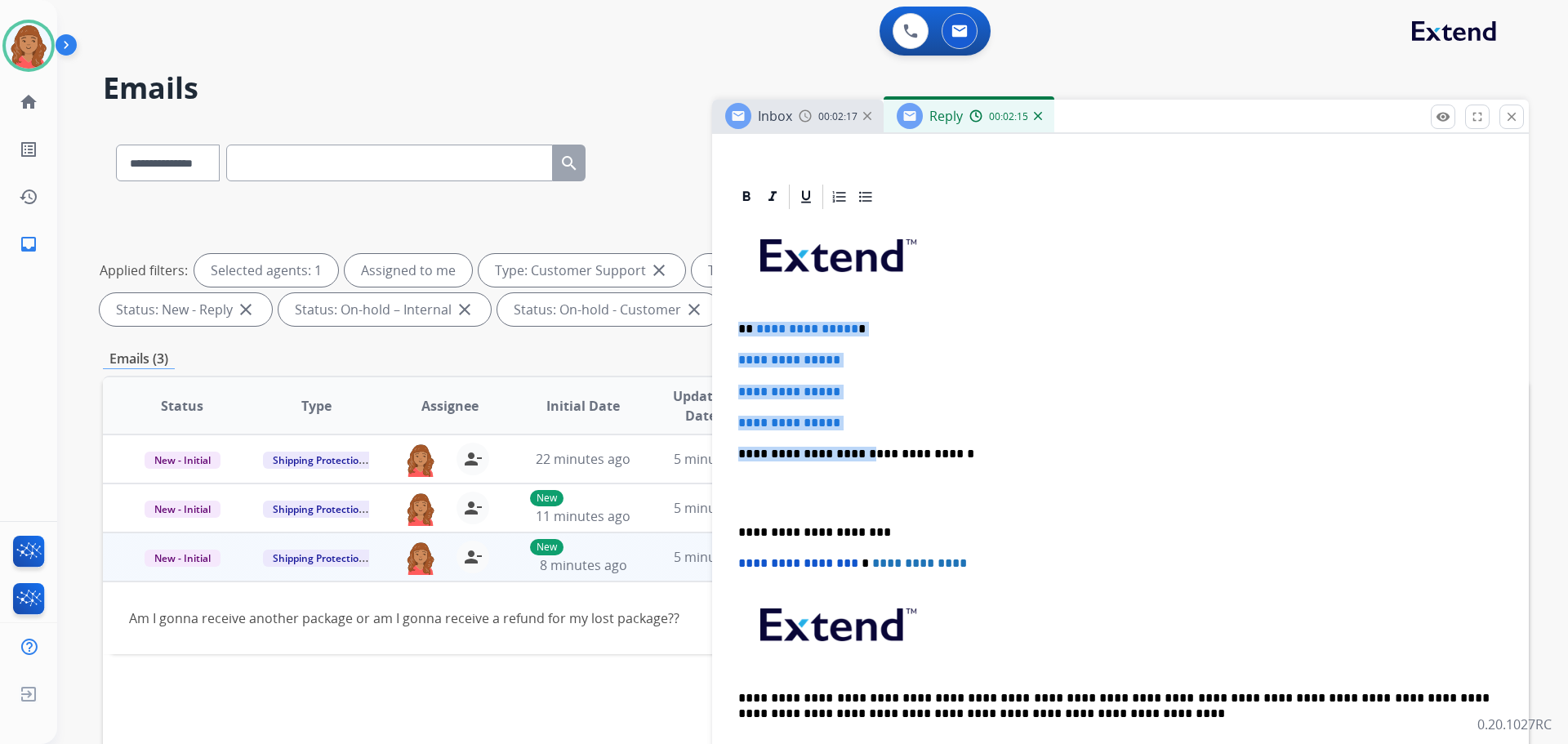
click at [825, 381] on div "**********" at bounding box center [1121, 493] width 777 height 562
drag, startPoint x: 852, startPoint y: 419, endPoint x: 736, endPoint y: 312, distance: 157.8
click at [736, 312] on div "**********" at bounding box center [1121, 493] width 777 height 562
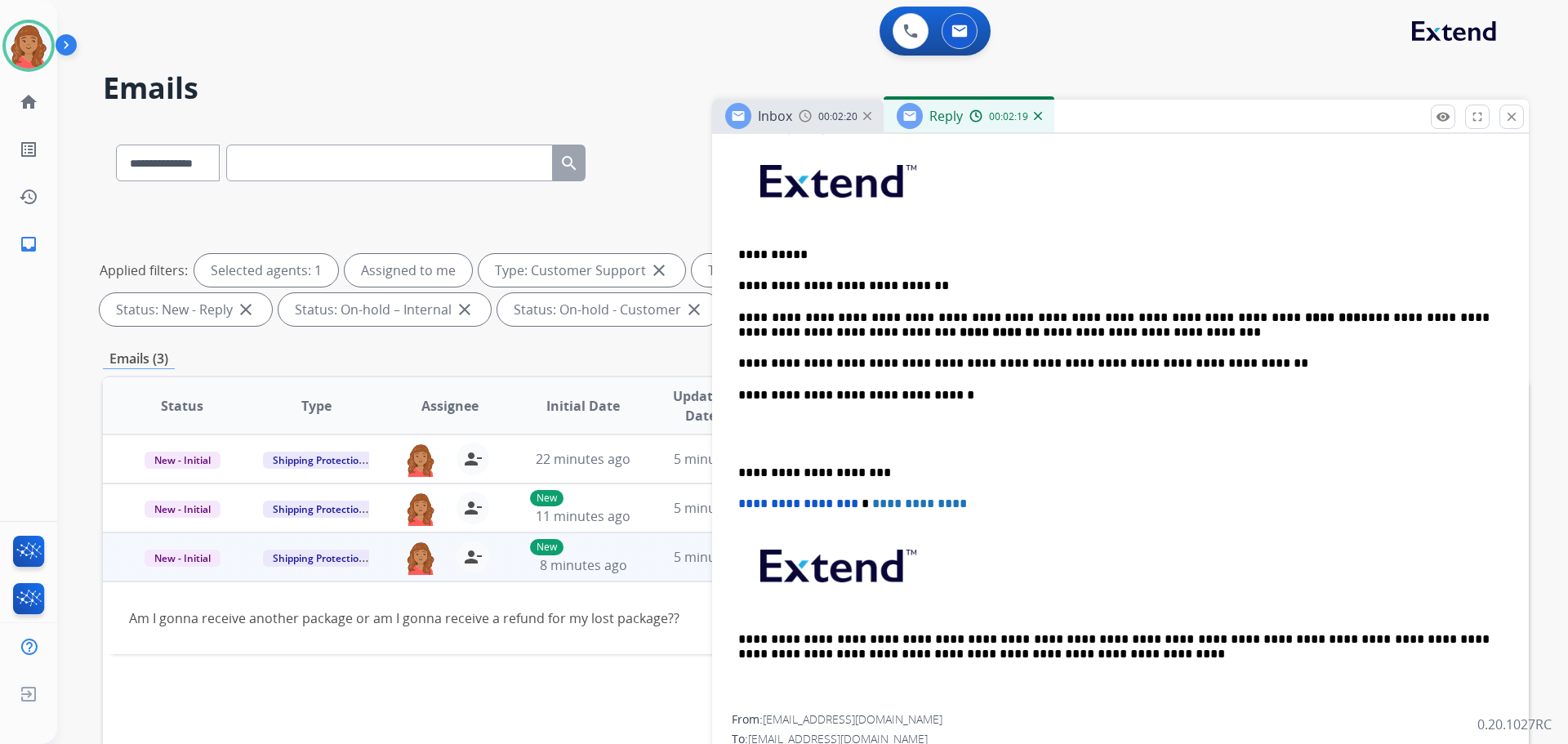
scroll to position [405, 0]
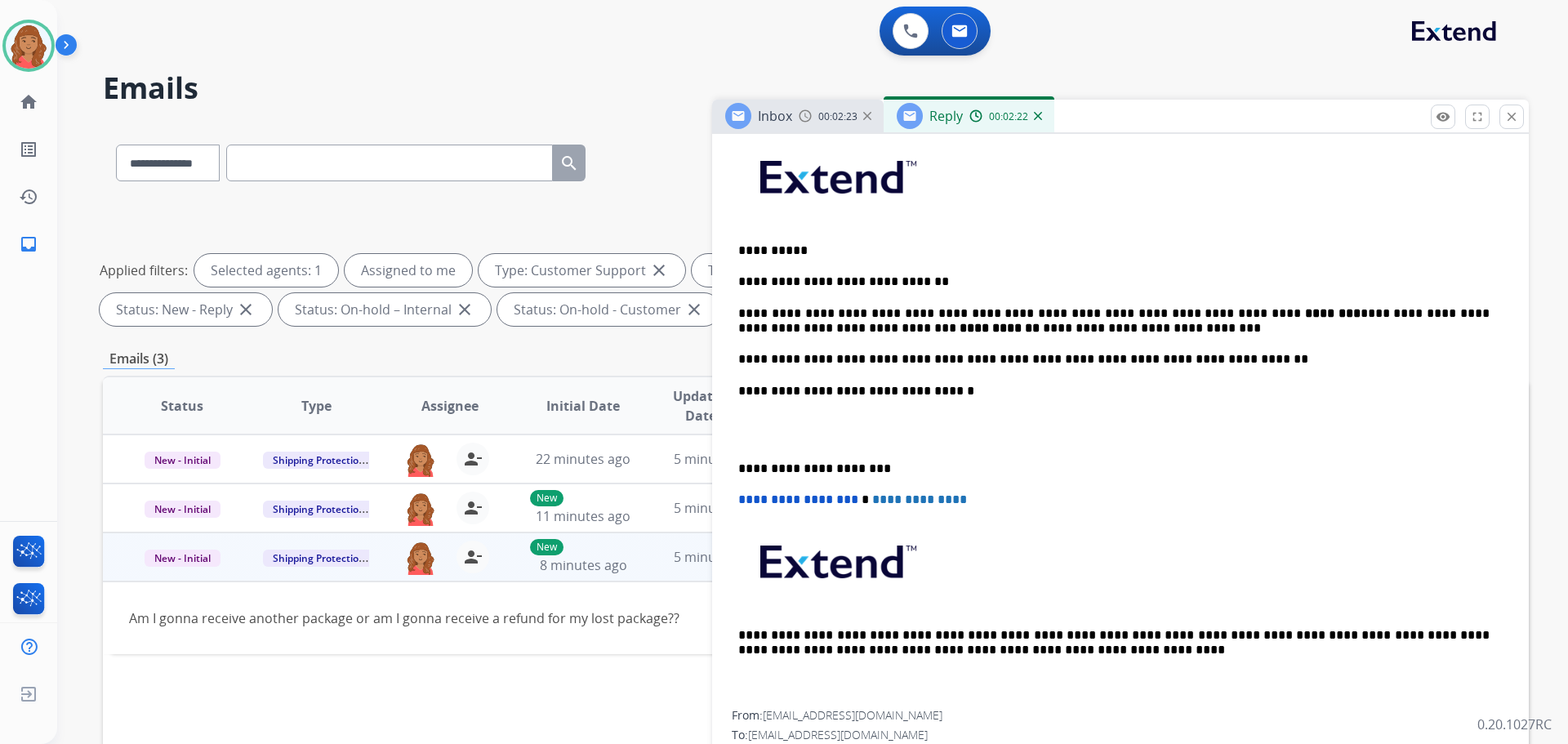
click at [733, 464] on div "**********" at bounding box center [1121, 422] width 777 height 577
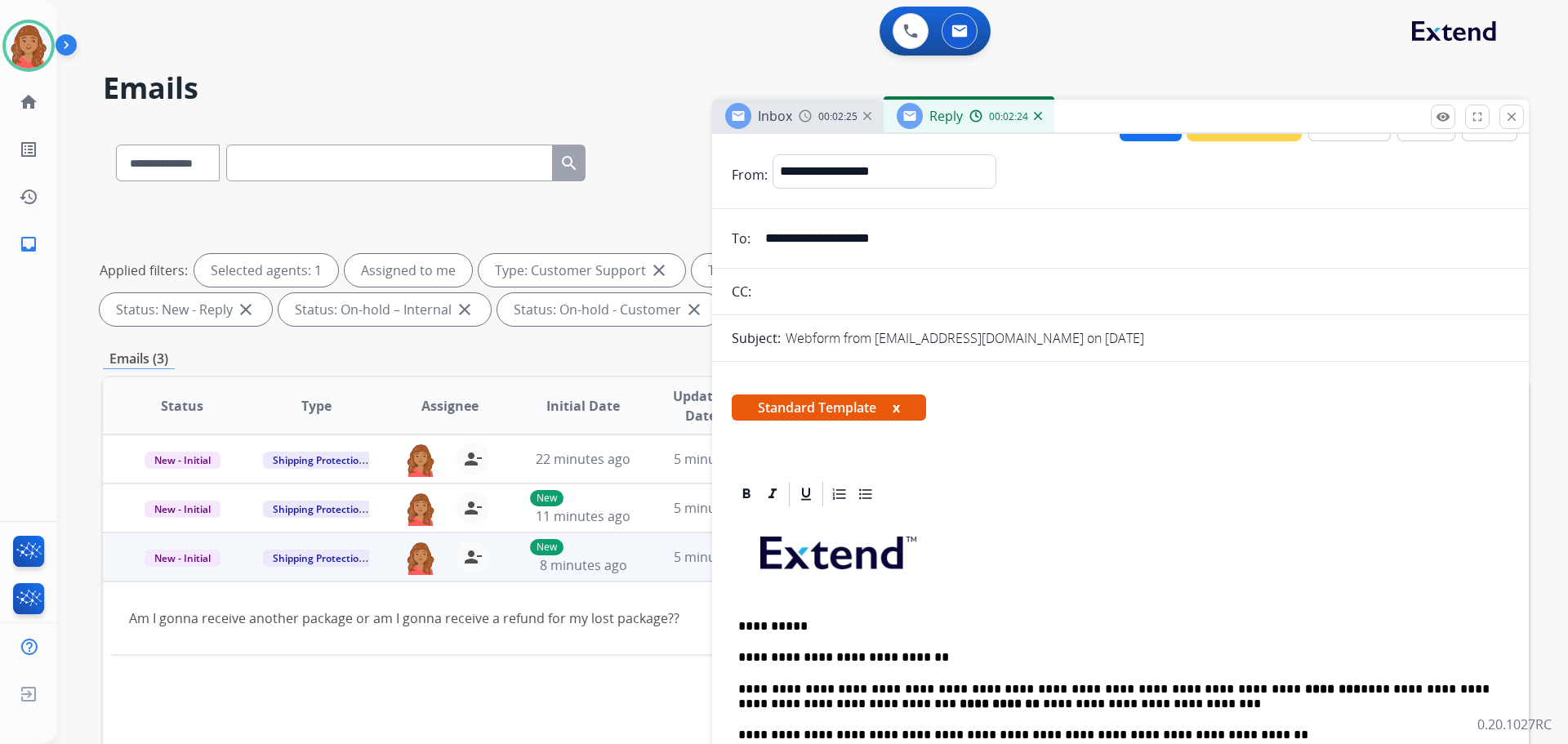
scroll to position [0, 0]
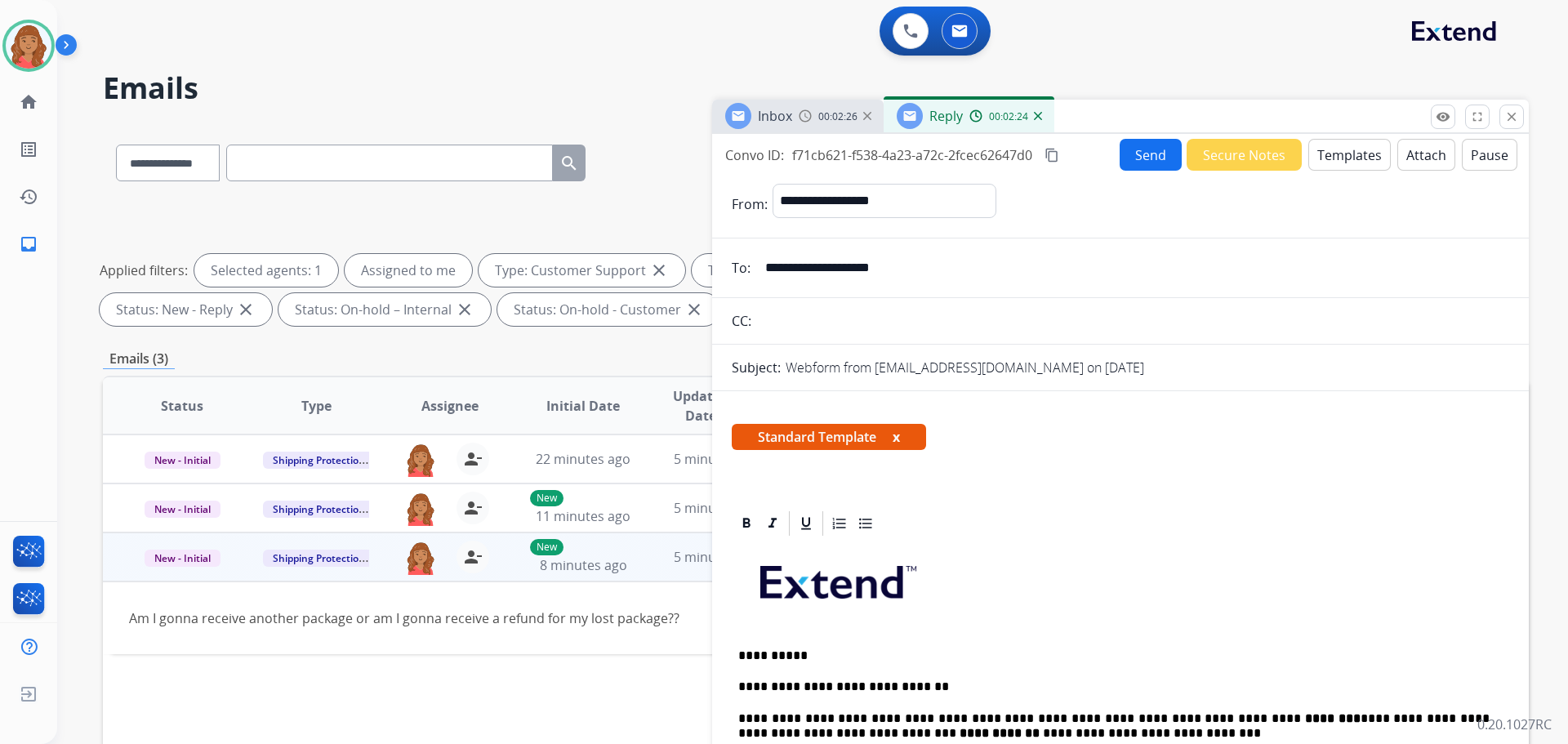
click at [1144, 147] on button "Send" at bounding box center [1151, 154] width 63 height 32
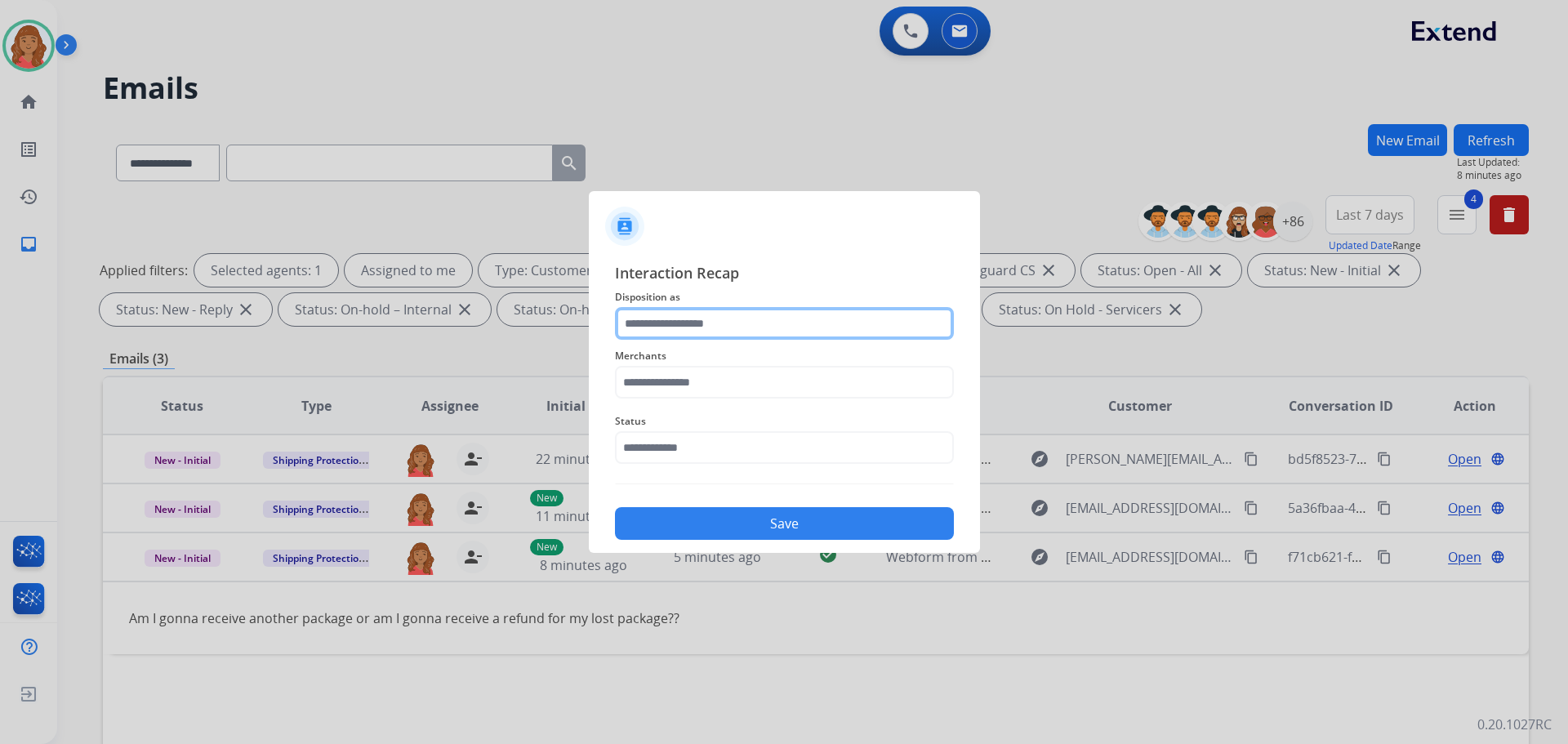
click at [697, 327] on input "text" at bounding box center [784, 323] width 339 height 33
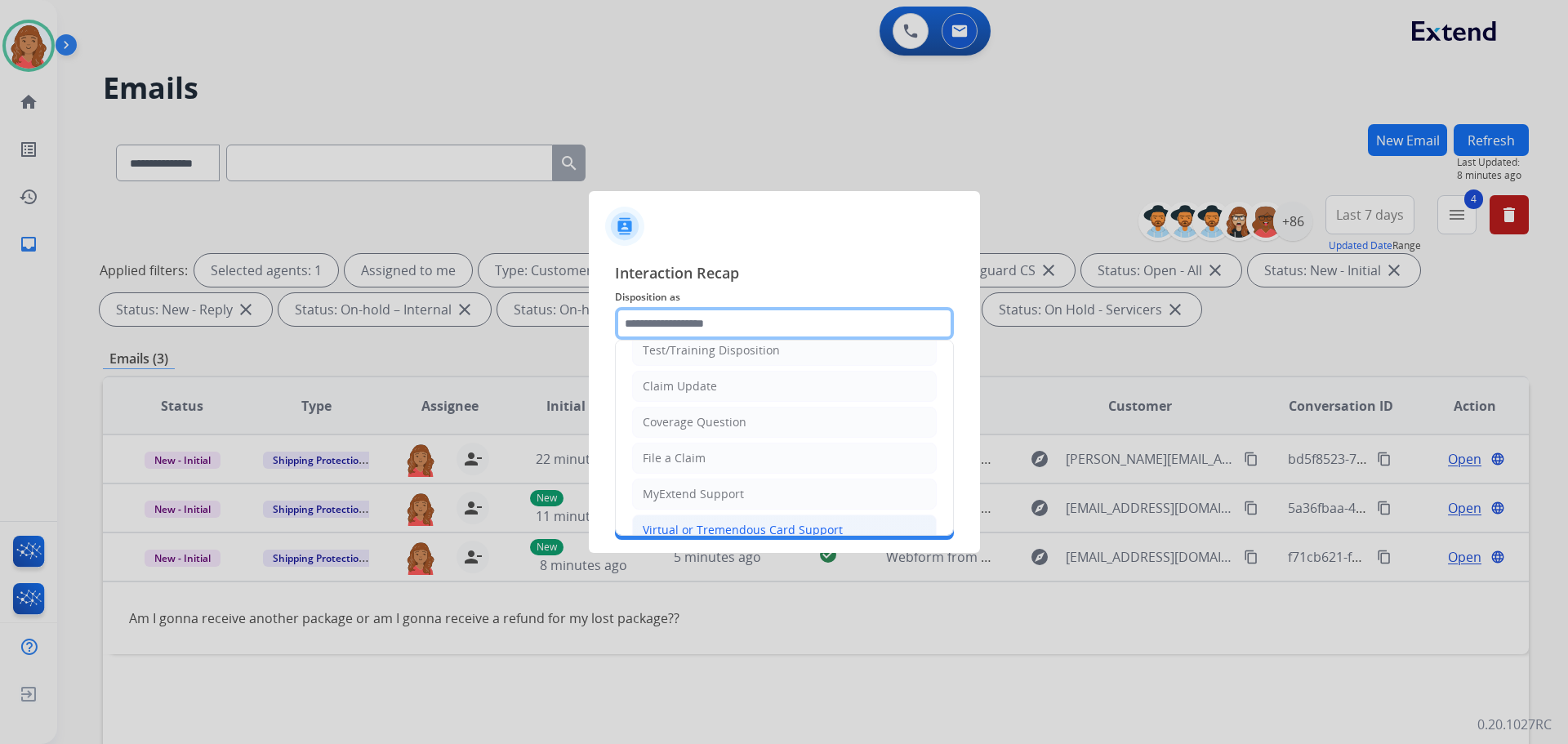
scroll to position [82, 0]
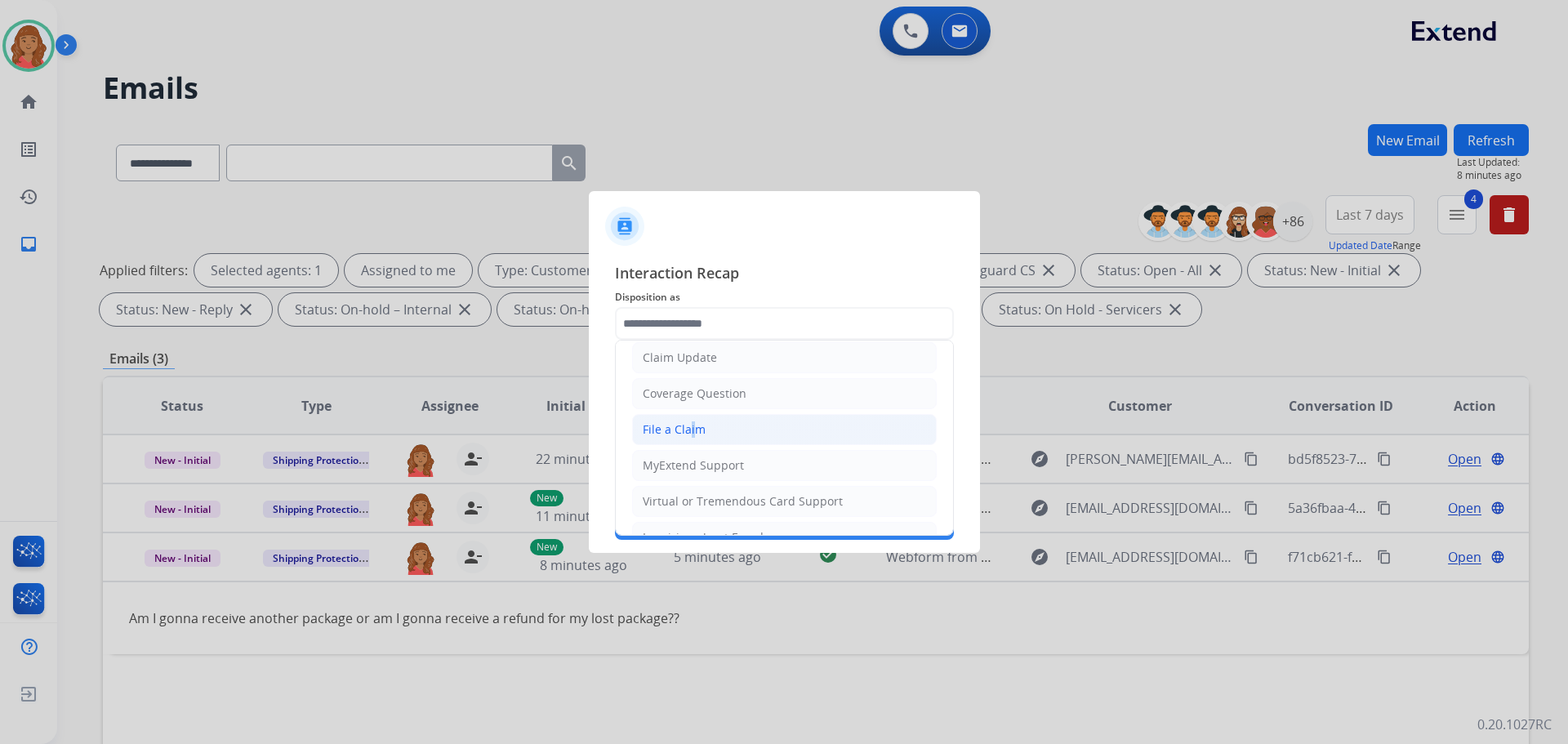
click at [686, 431] on div "File a Claim" at bounding box center [673, 429] width 63 height 16
type input "**********"
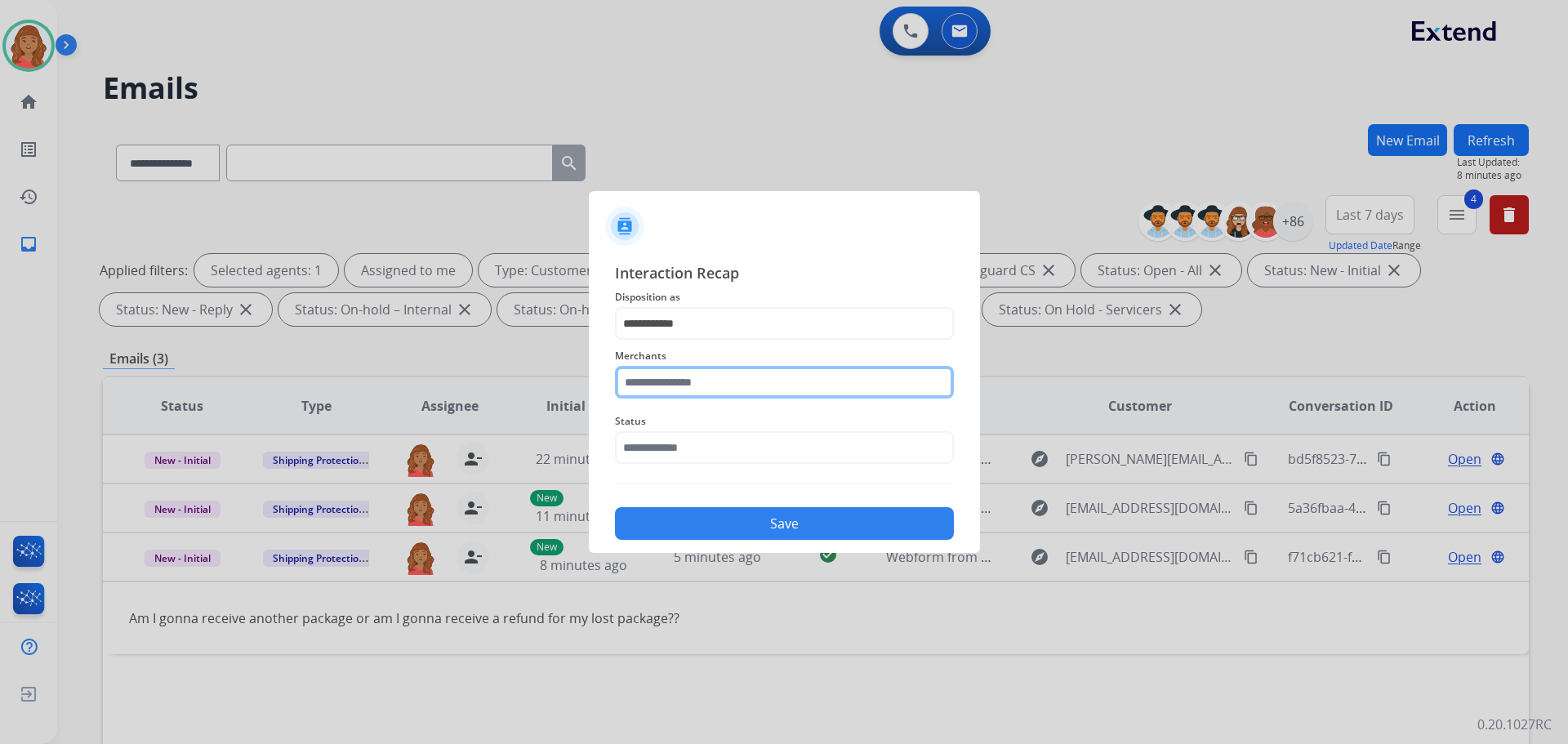
drag, startPoint x: 677, startPoint y: 371, endPoint x: 684, endPoint y: 392, distance: 22.1
click at [677, 372] on input "text" at bounding box center [784, 382] width 339 height 33
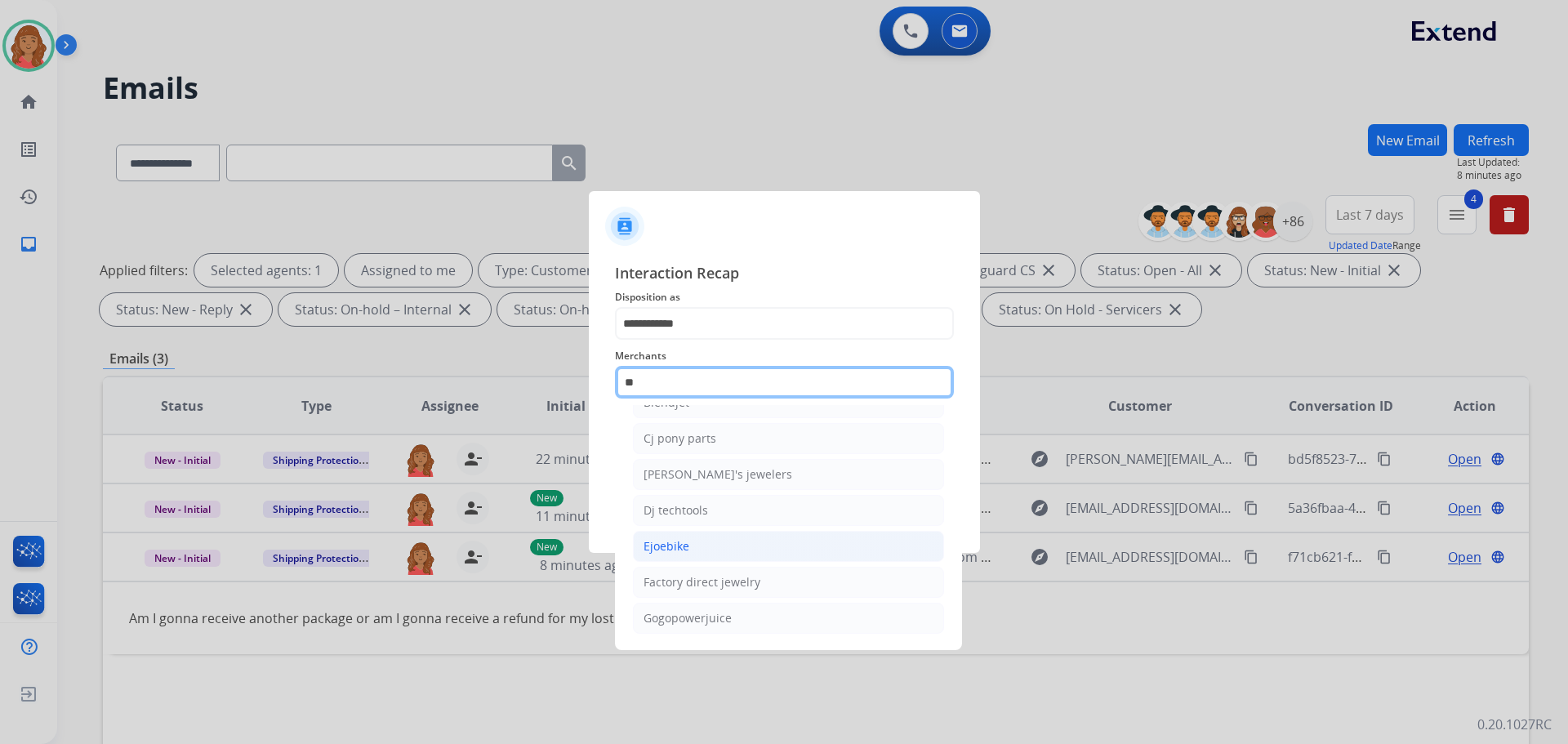
scroll to position [0, 0]
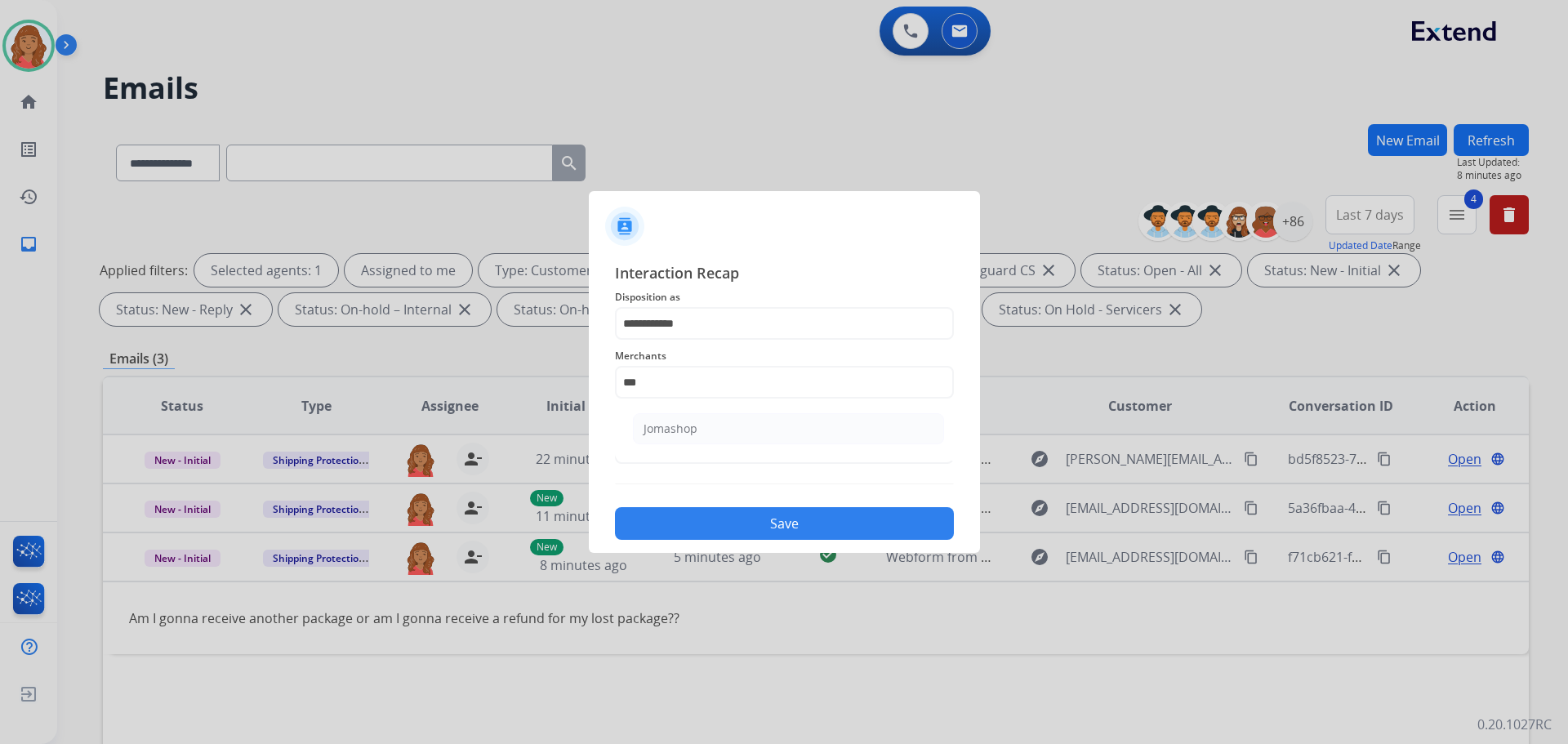
click at [683, 432] on div "Jomashop" at bounding box center [670, 428] width 54 height 16
type input "********"
click at [690, 463] on input "text" at bounding box center [784, 448] width 339 height 33
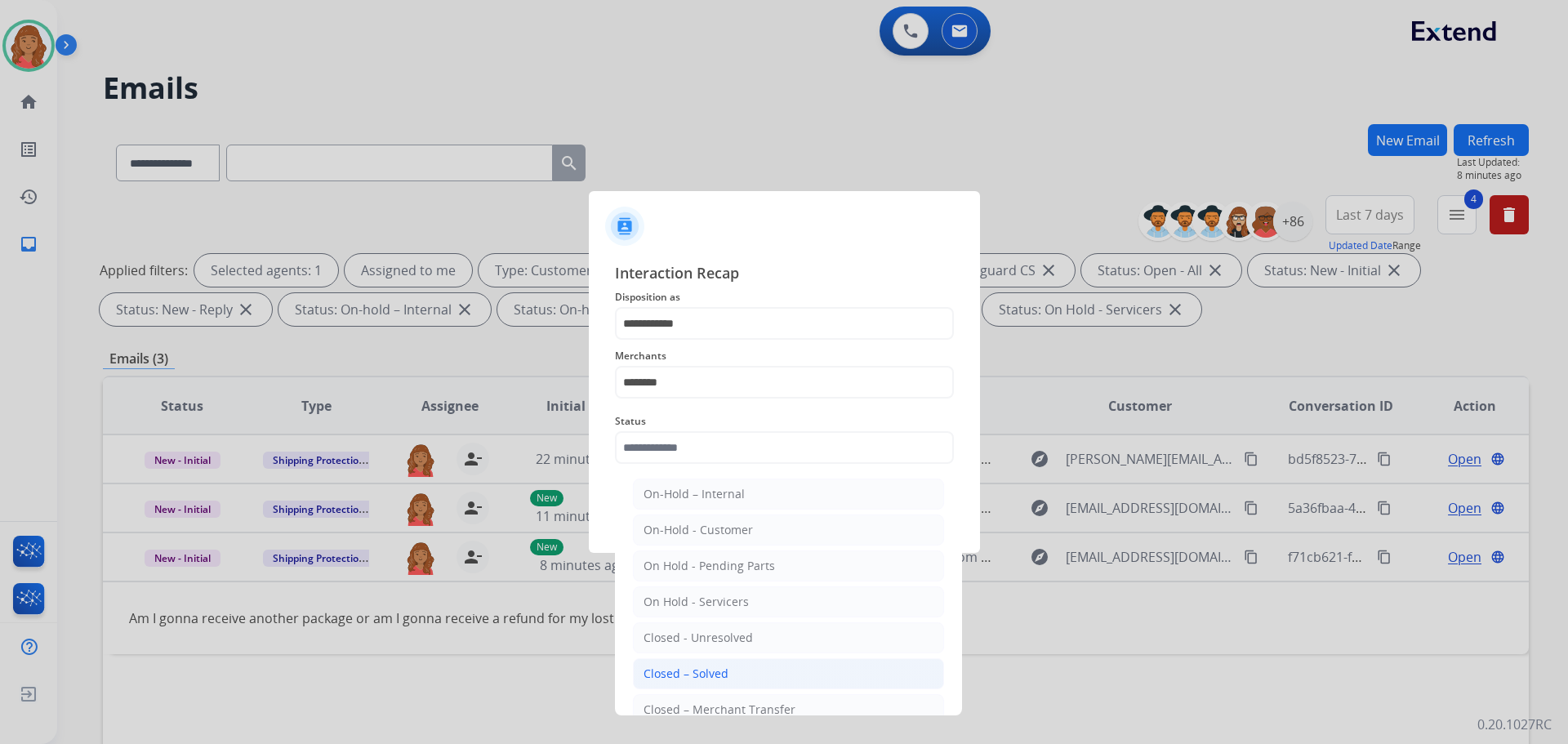
click at [673, 666] on div "Closed – Solved" at bounding box center [686, 674] width 85 height 16
type input "**********"
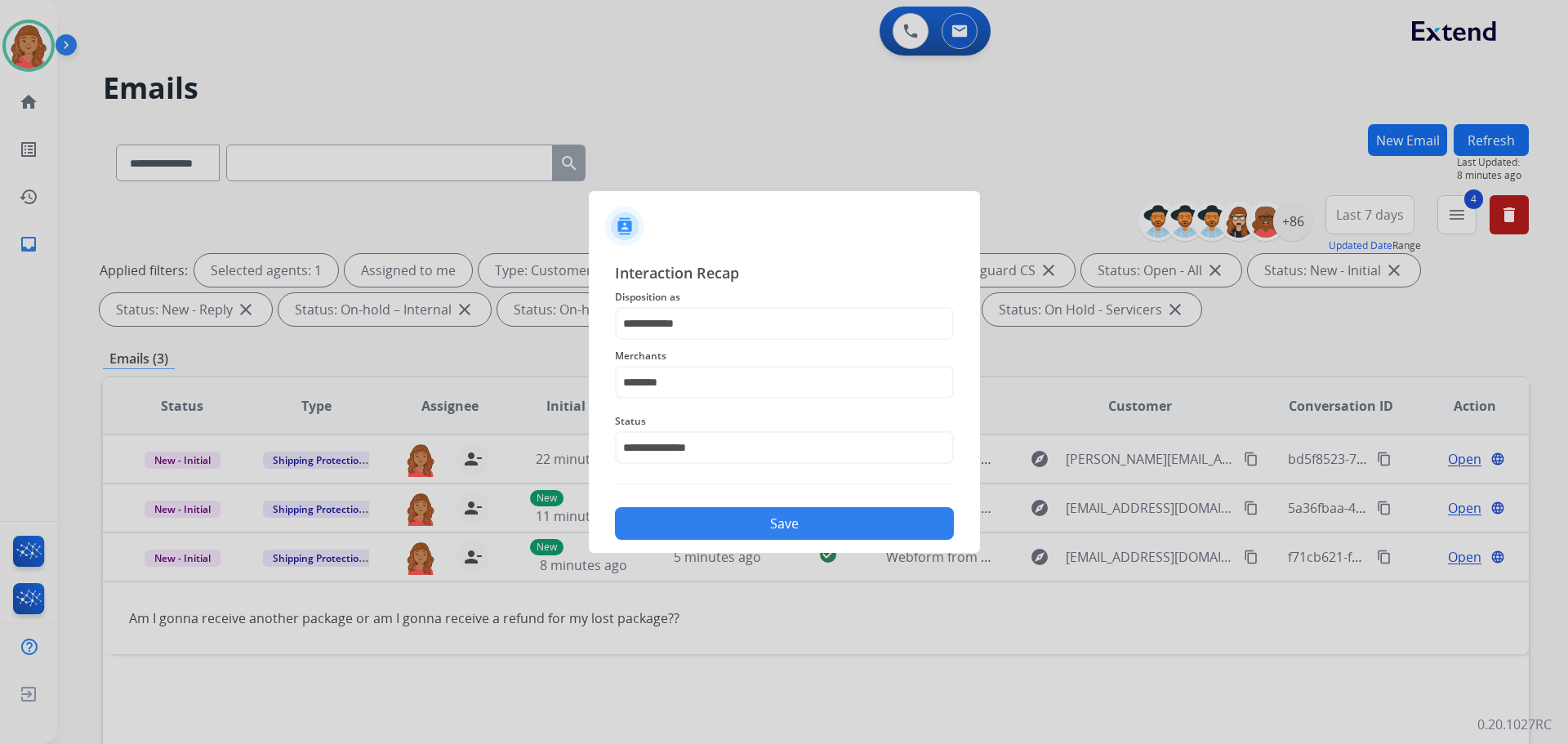
click at [772, 525] on button "Save" at bounding box center [784, 524] width 339 height 33
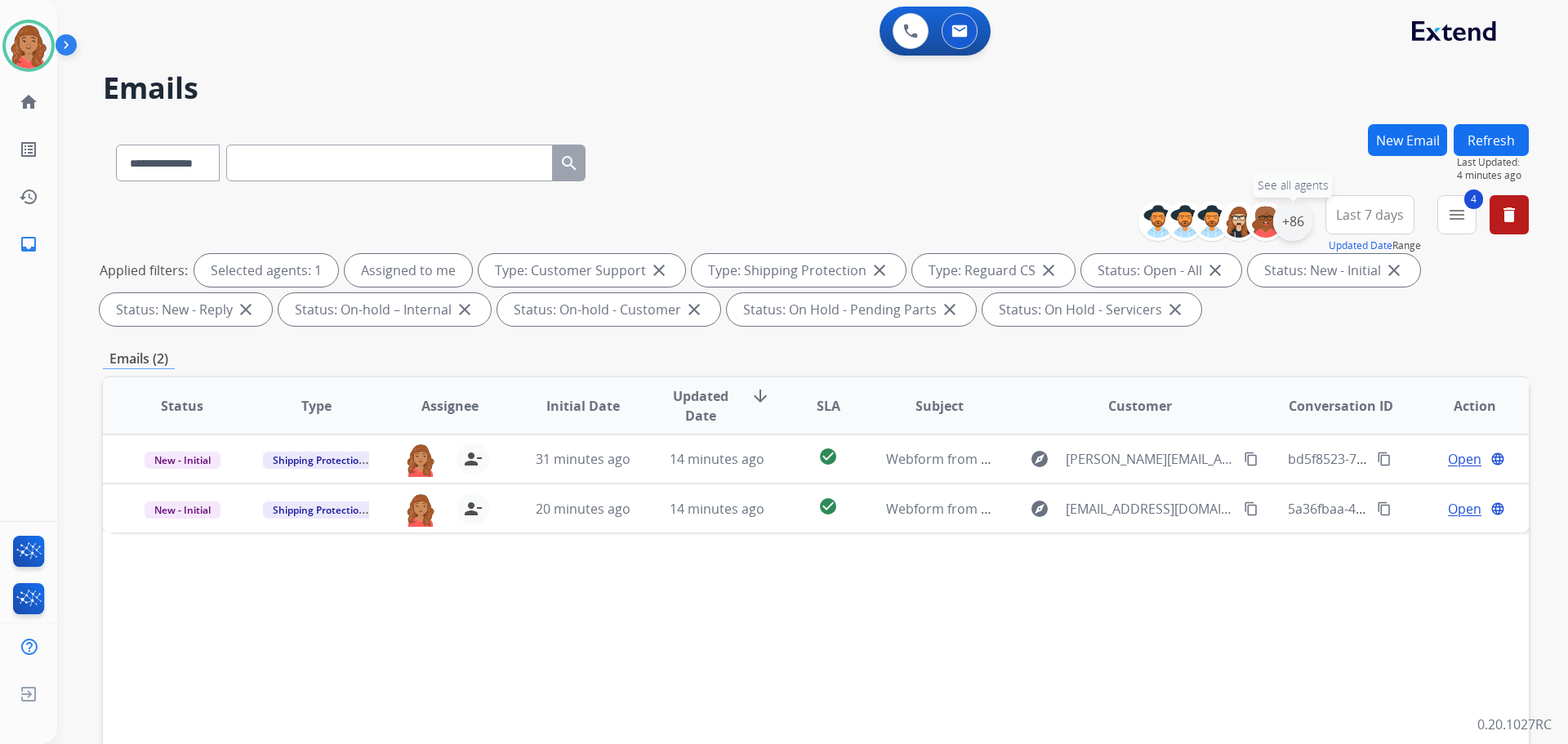
drag, startPoint x: 1294, startPoint y: 223, endPoint x: 1285, endPoint y: 240, distance: 19.2
click at [1294, 225] on div "+86" at bounding box center [1293, 221] width 39 height 39
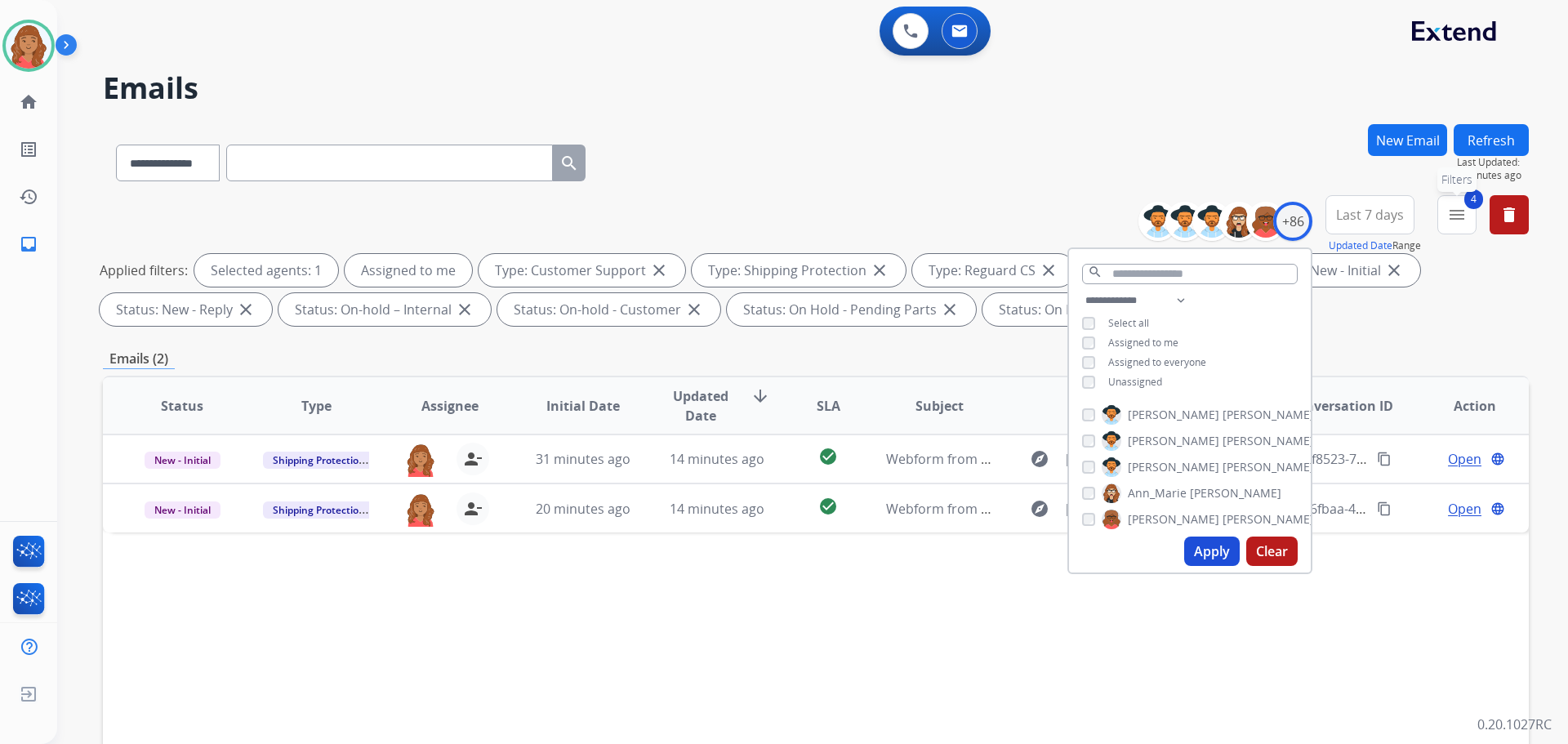
drag, startPoint x: 1448, startPoint y: 221, endPoint x: 1411, endPoint y: 306, distance: 92.7
click at [1449, 223] on mat-icon "menu" at bounding box center [1457, 215] width 19 height 19
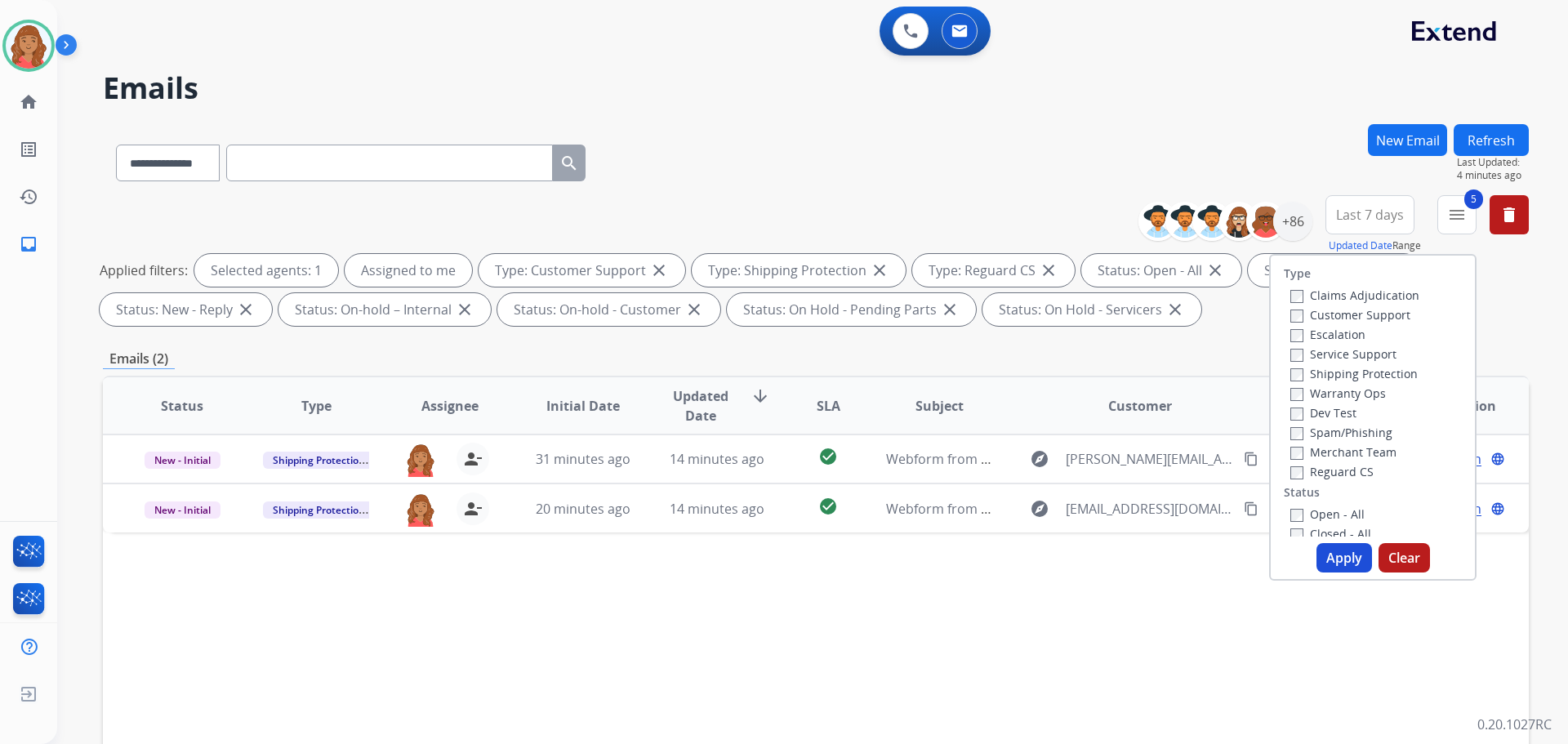
click at [1334, 553] on button "Apply" at bounding box center [1345, 558] width 56 height 30
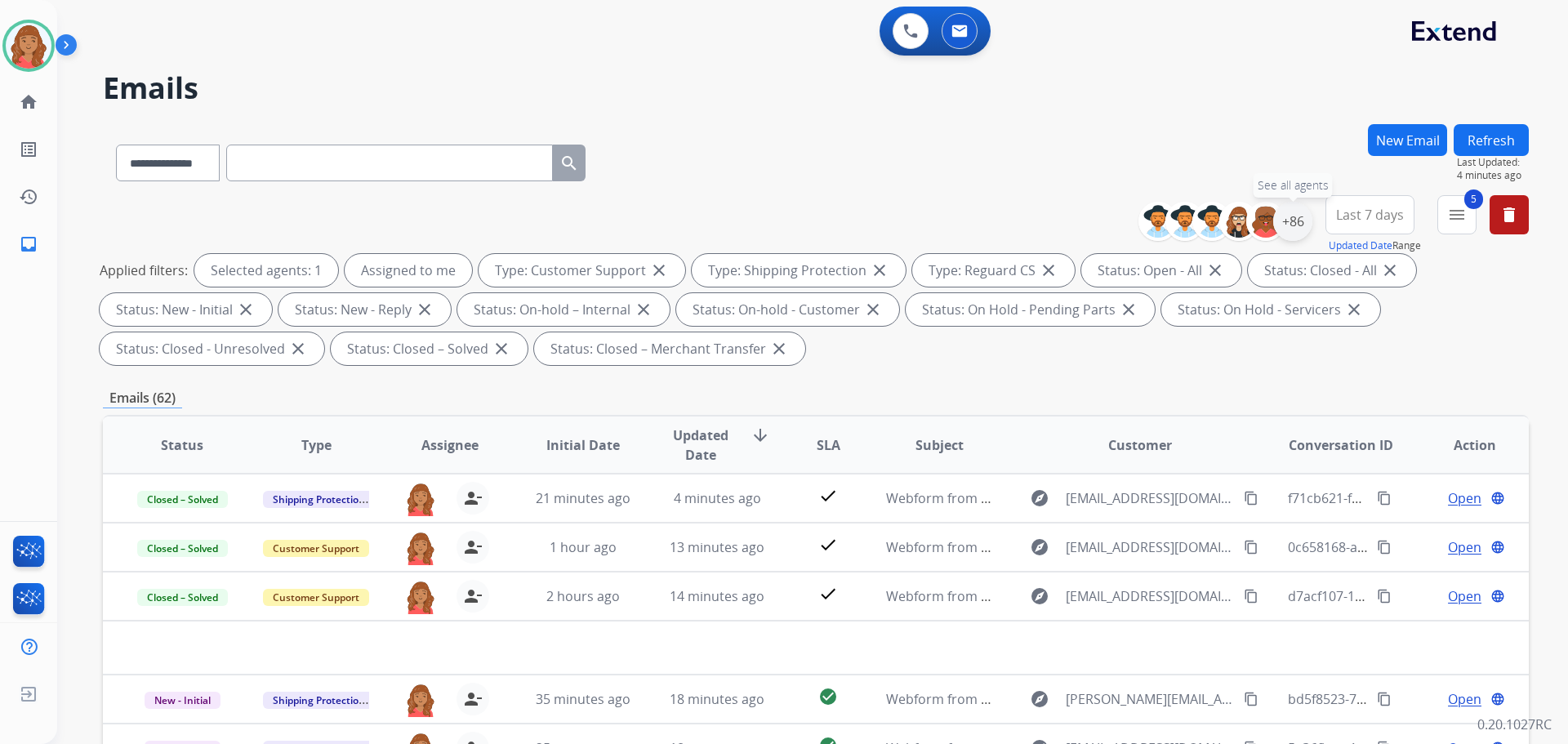
drag, startPoint x: 1290, startPoint y: 231, endPoint x: 1290, endPoint y: 241, distance: 10.0
click at [1290, 235] on div "+86" at bounding box center [1293, 221] width 39 height 39
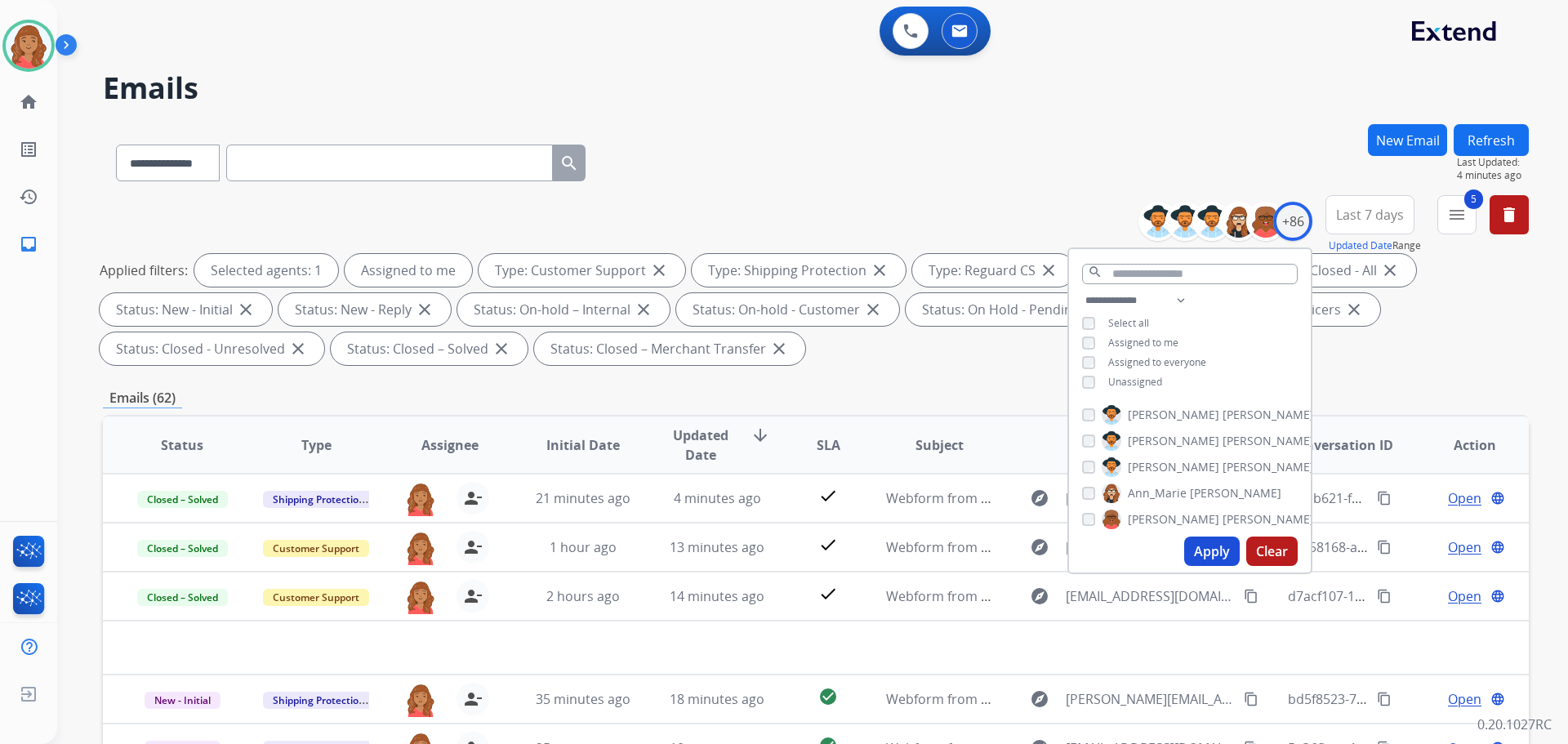
click at [1194, 553] on button "Apply" at bounding box center [1212, 552] width 56 height 30
click at [644, 398] on div "Emails (62)" at bounding box center [816, 398] width 1426 height 20
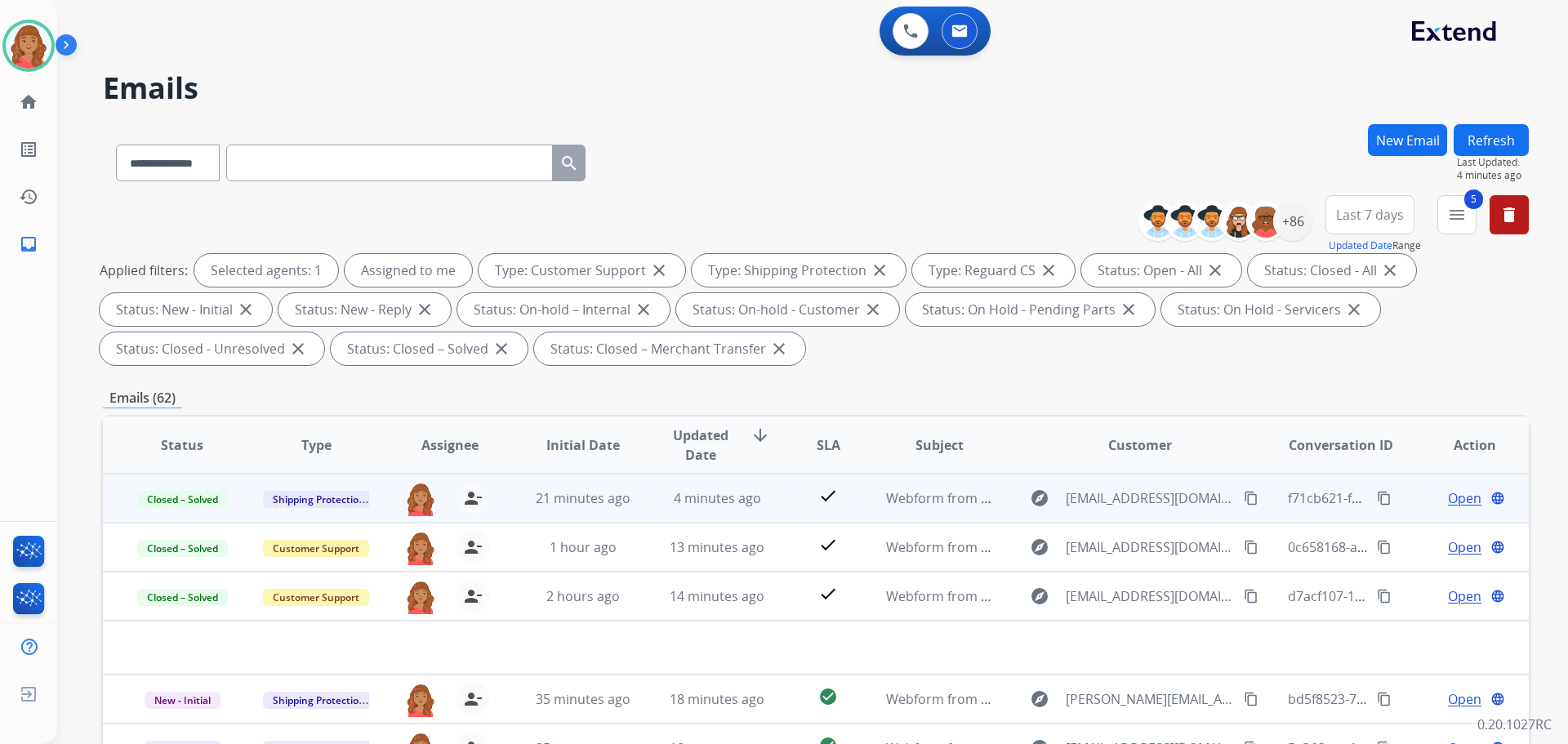
click at [1378, 501] on mat-icon "content_copy" at bounding box center [1384, 498] width 14 height 14
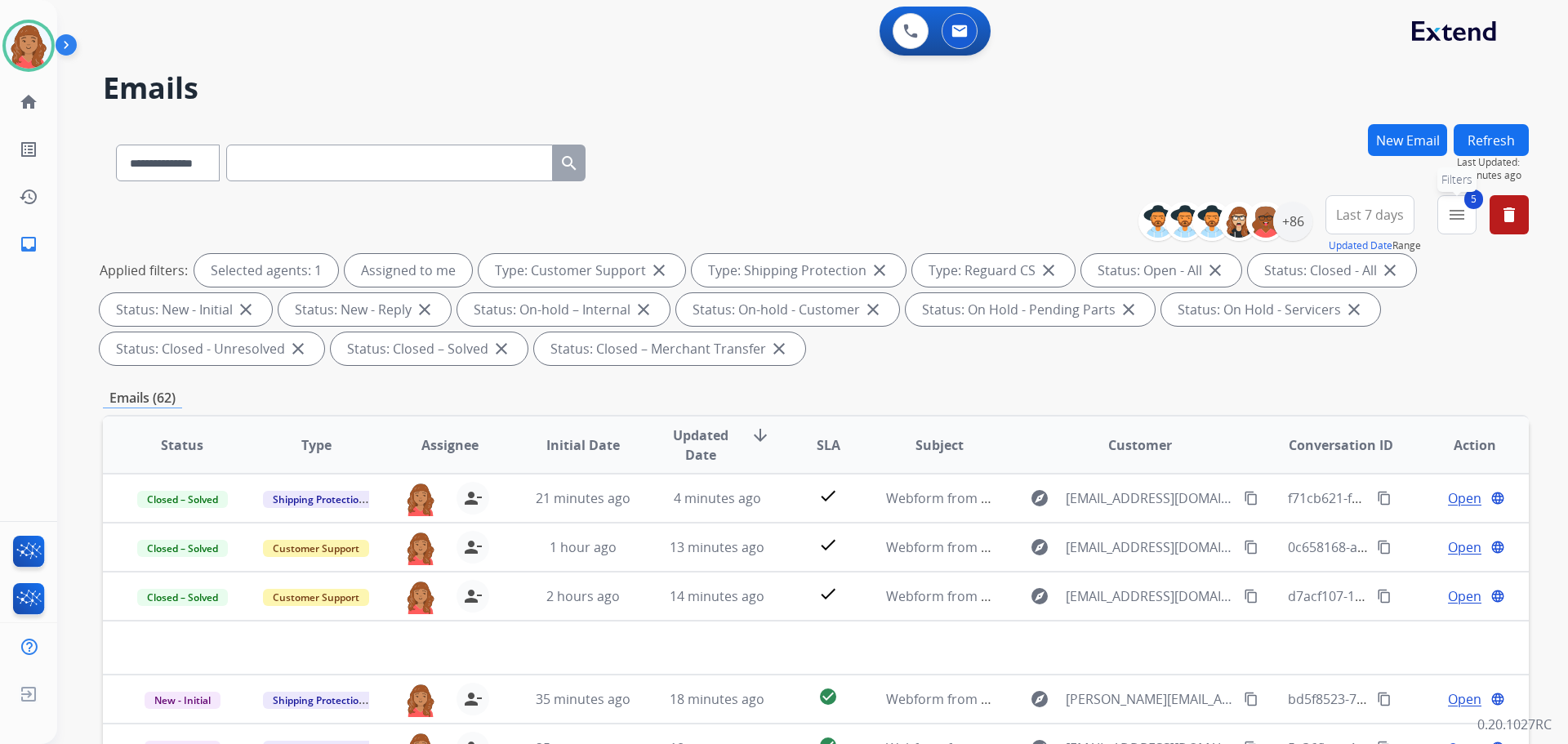
click at [1458, 217] on mat-icon "menu" at bounding box center [1457, 215] width 19 height 19
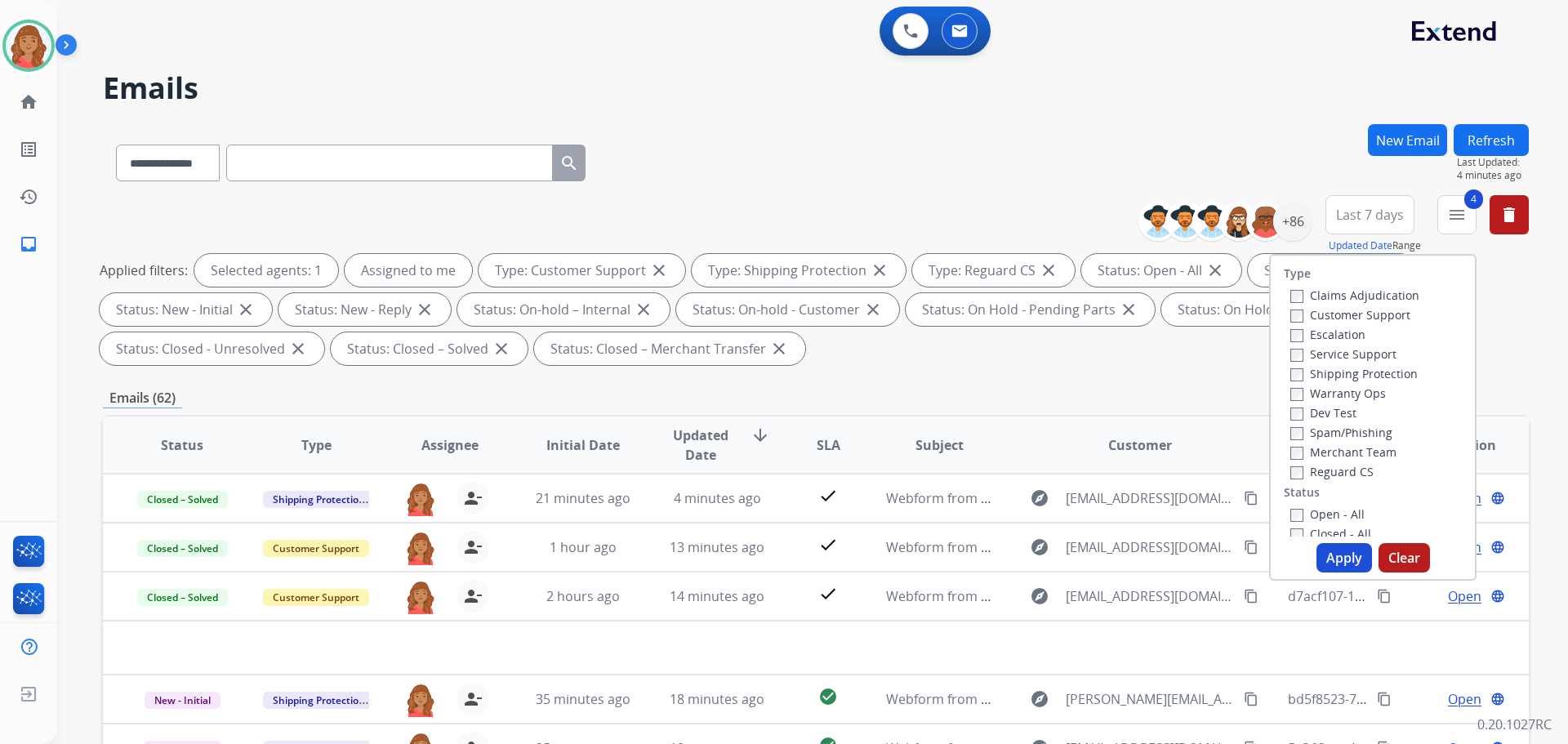
drag, startPoint x: 1345, startPoint y: 560, endPoint x: 1294, endPoint y: 496, distance: 81.8
click at [1346, 560] on button "Apply" at bounding box center [1345, 558] width 56 height 30
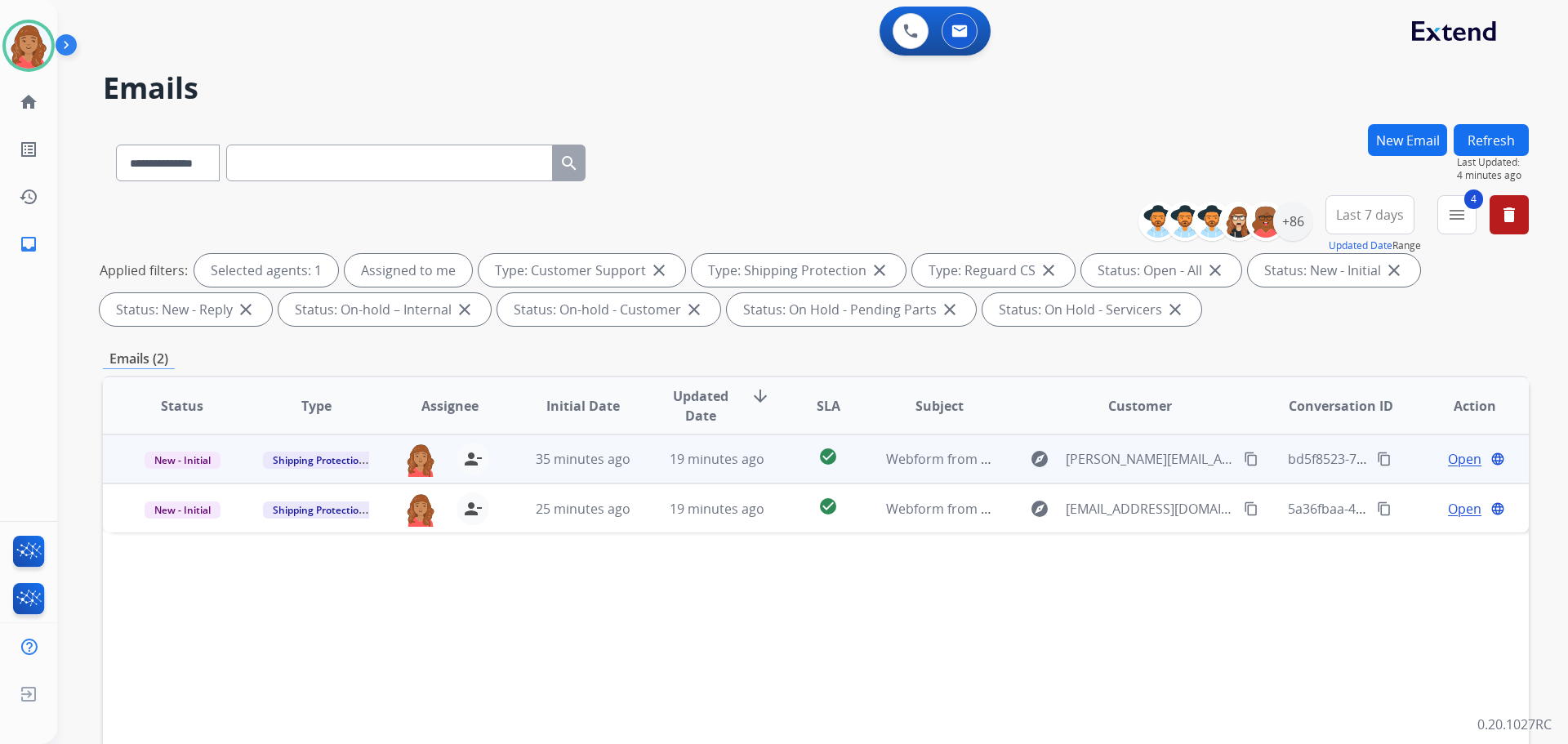
click at [597, 469] on td "35 minutes ago" at bounding box center [570, 459] width 134 height 49
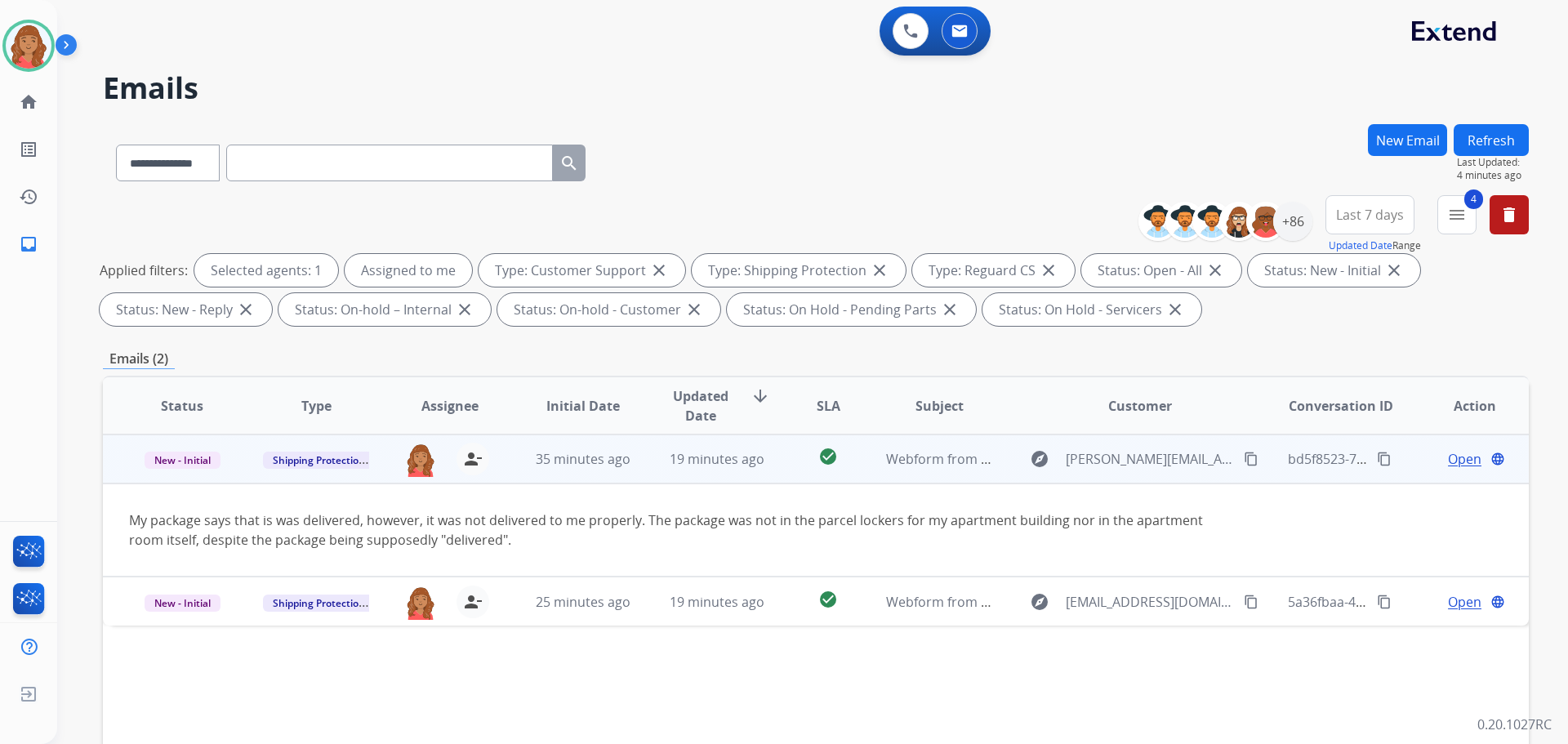
click at [1230, 459] on div "explore michael.gomez.1717@gmail.com content_copy" at bounding box center [1140, 459] width 240 height 26
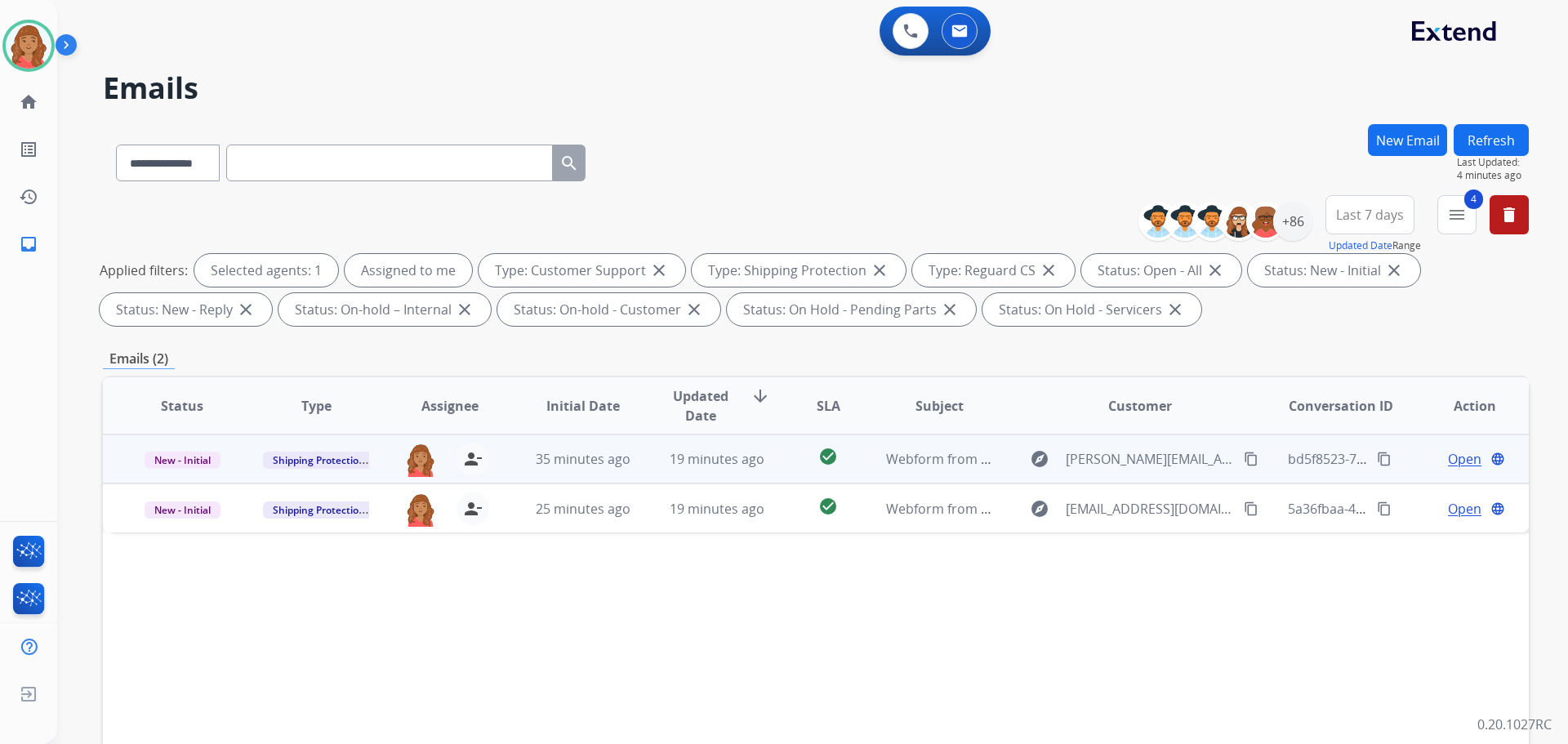
drag, startPoint x: 1243, startPoint y: 461, endPoint x: 1219, endPoint y: 461, distance: 24.0
click at [1244, 461] on mat-icon "content_copy" at bounding box center [1251, 459] width 14 height 14
click at [672, 458] on span "19 minutes ago" at bounding box center [717, 459] width 94 height 18
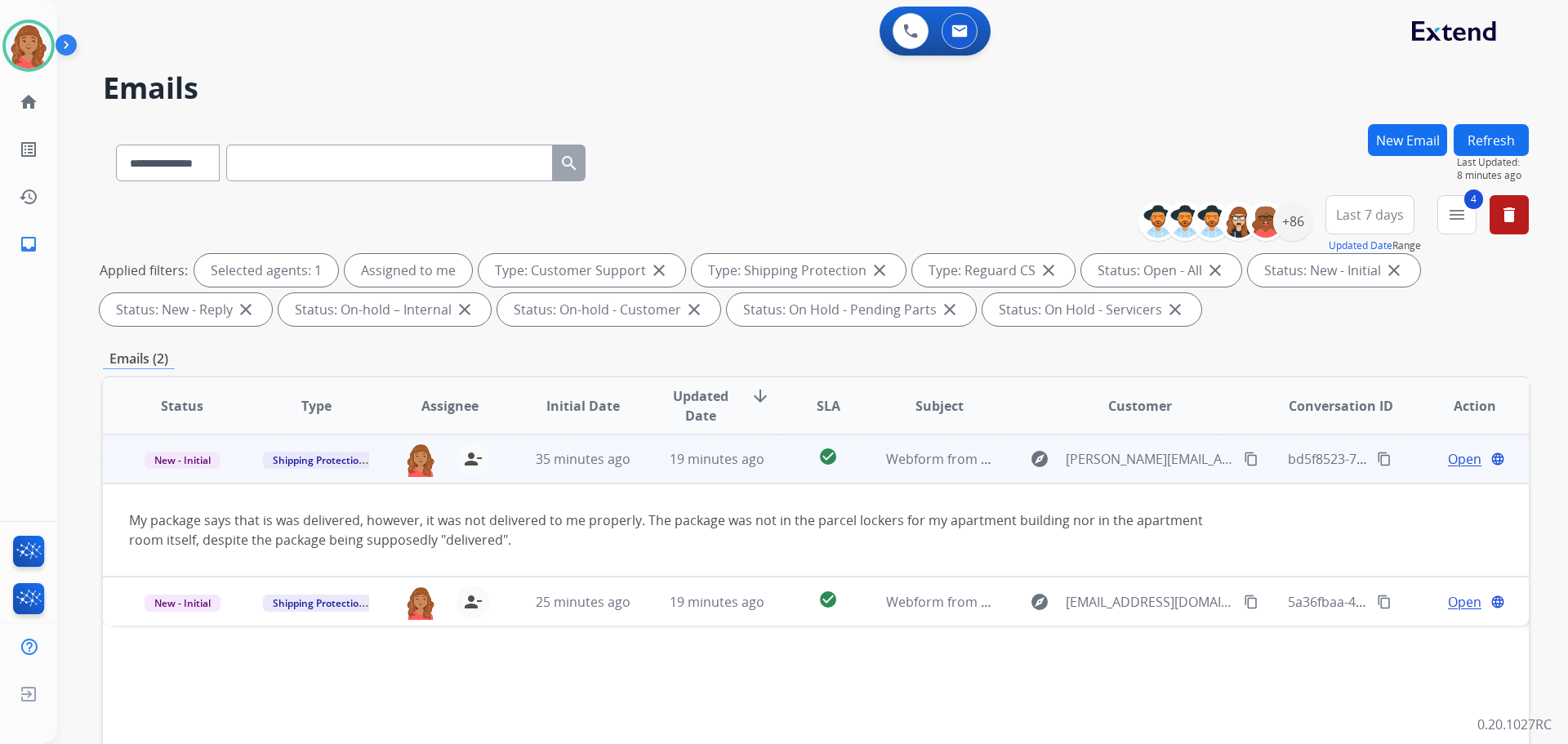
click at [1453, 456] on span "Open" at bounding box center [1464, 459] width 34 height 19
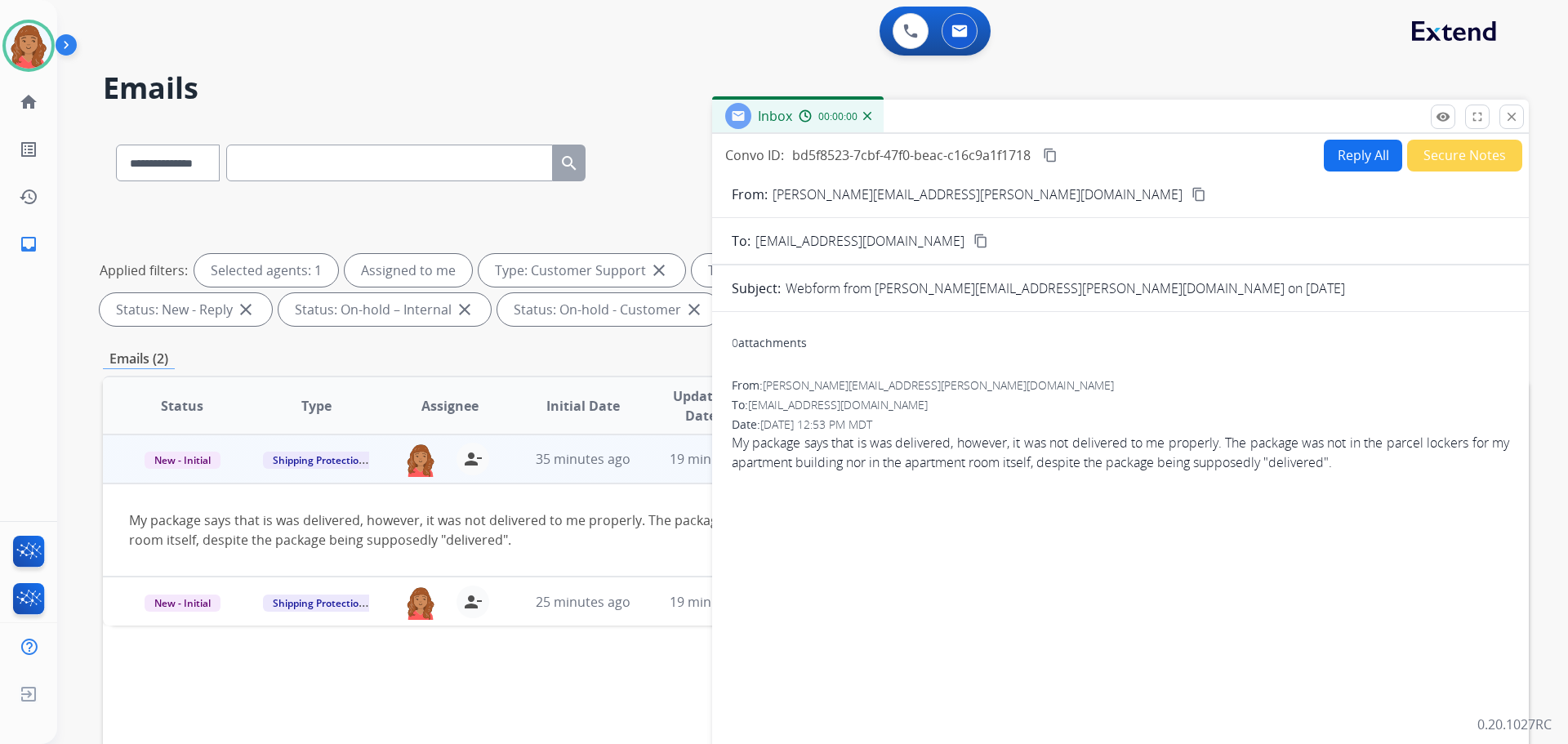
click at [1363, 156] on button "Reply All" at bounding box center [1363, 155] width 79 height 32
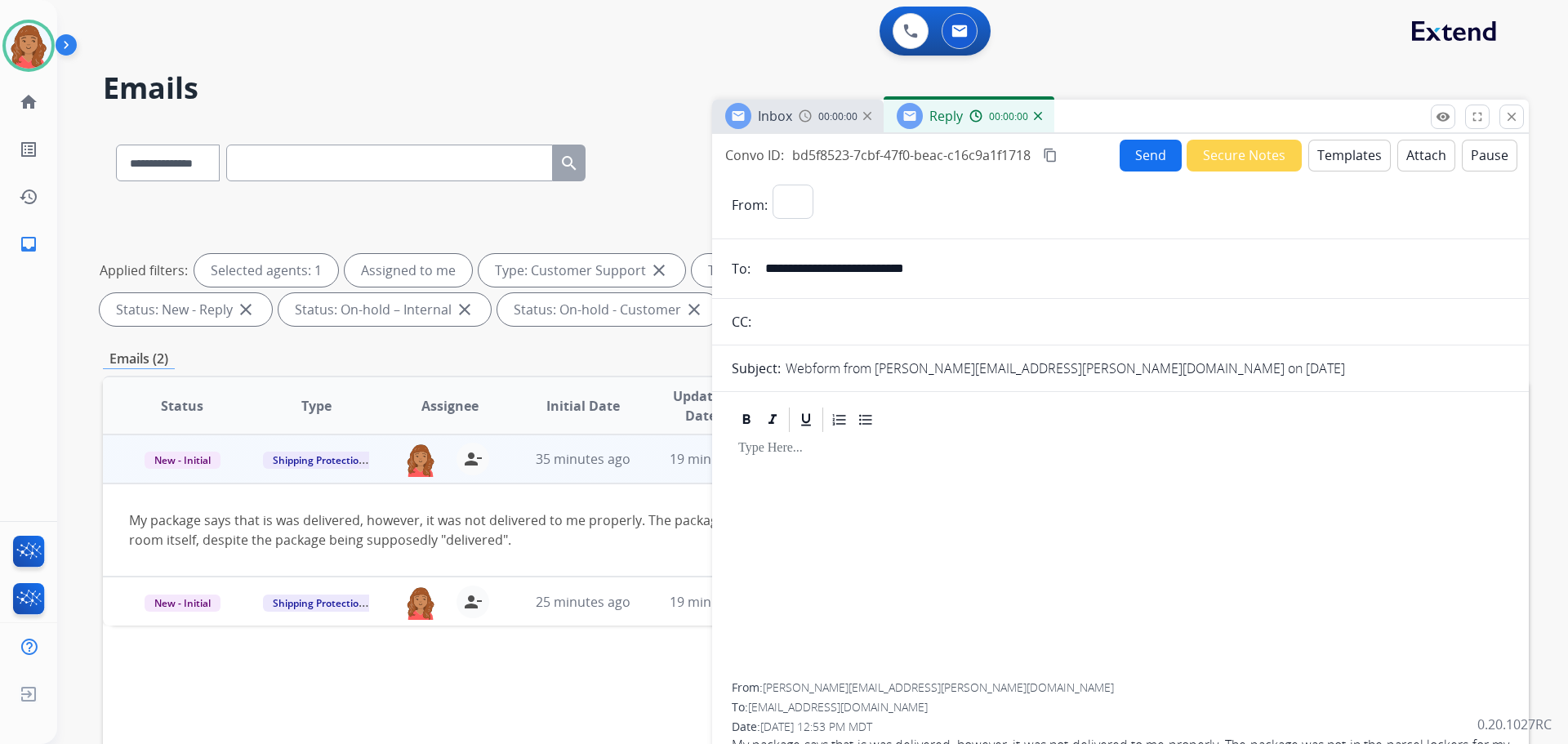
select select "**********"
click at [1341, 154] on button "Templates" at bounding box center [1350, 155] width 83 height 32
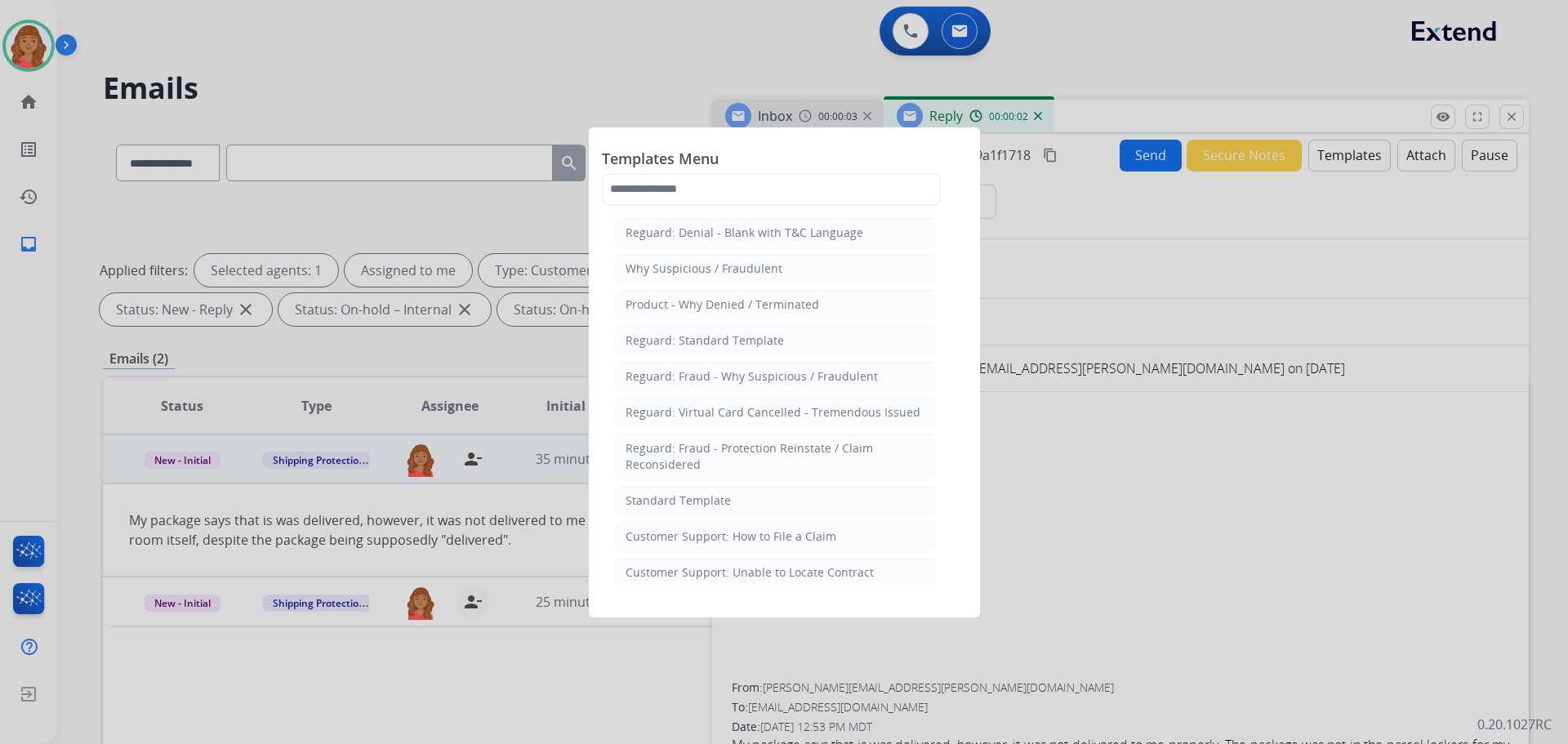
click at [769, 490] on li "Standard Template" at bounding box center [775, 500] width 321 height 31
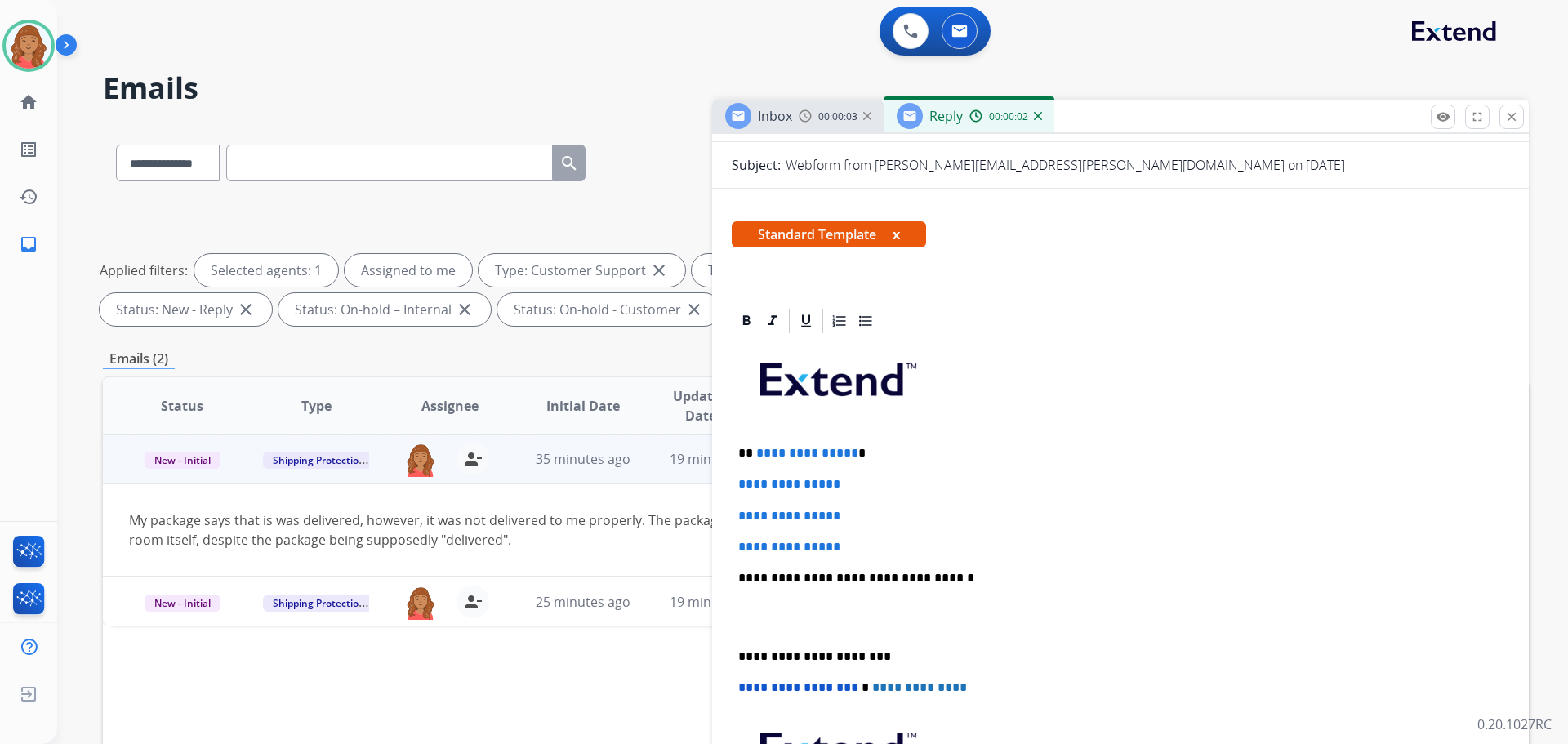
scroll to position [409, 0]
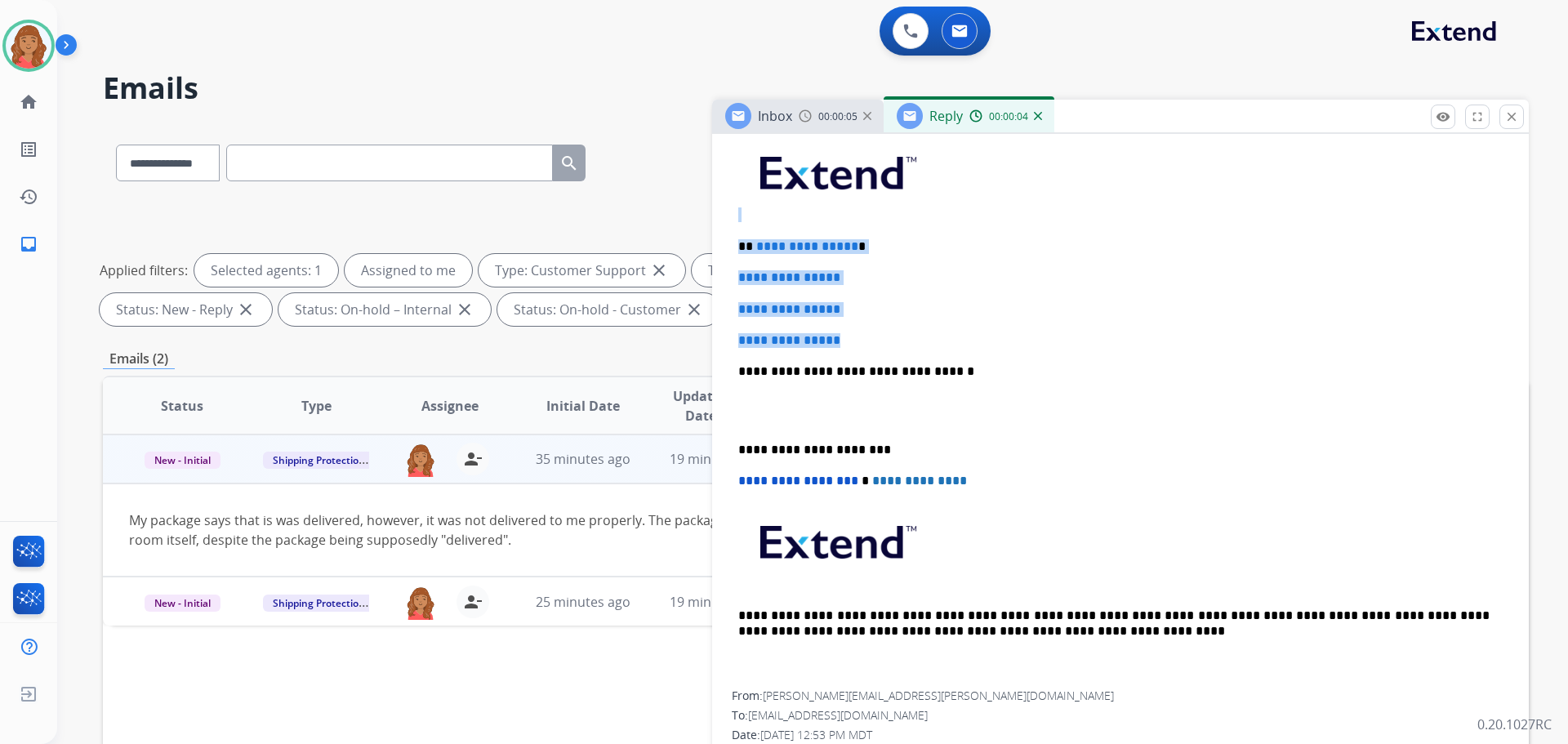
drag, startPoint x: 827, startPoint y: 329, endPoint x: 741, endPoint y: 226, distance: 134.2
click at [734, 214] on div "**********" at bounding box center [1121, 410] width 777 height 562
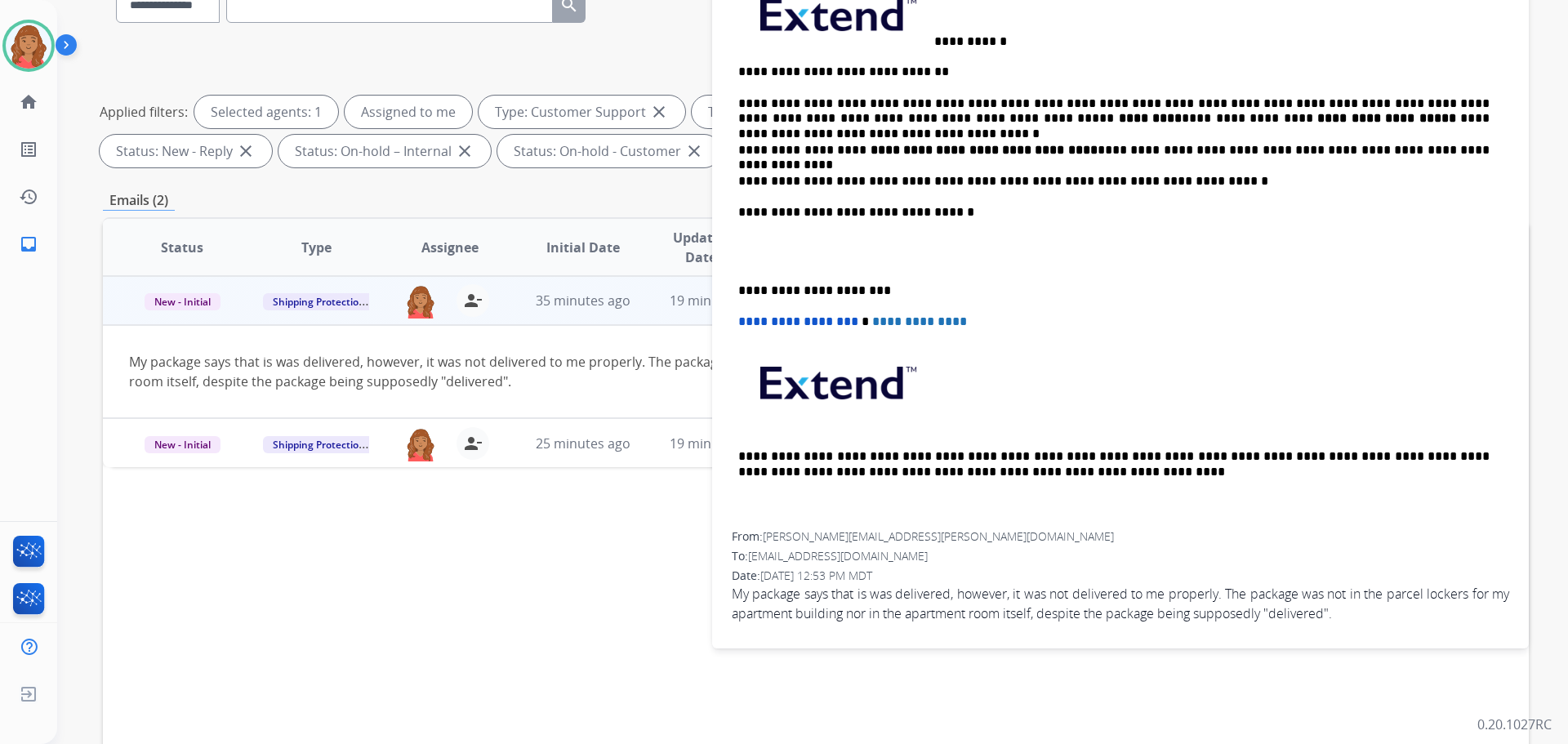
scroll to position [164, 0]
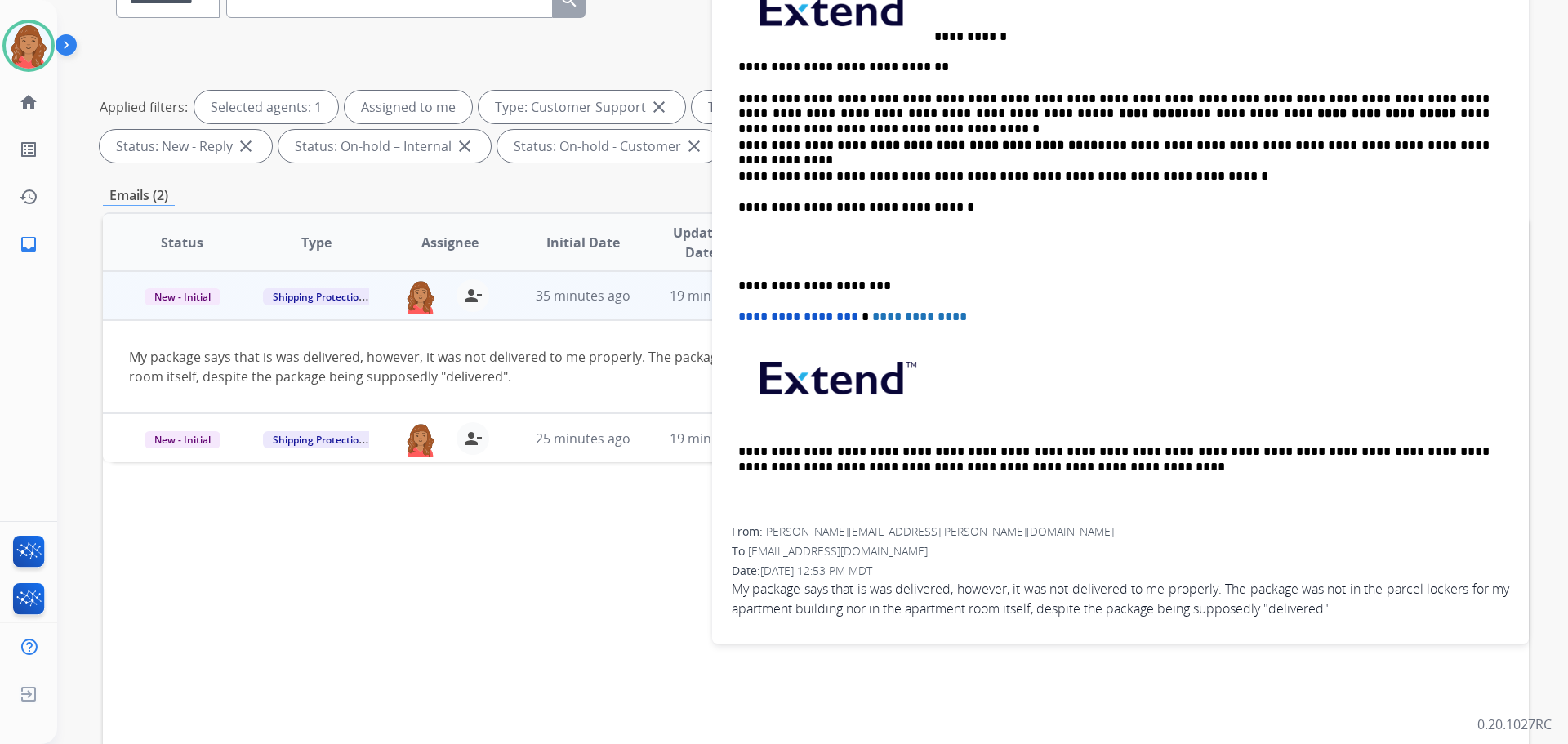
click at [739, 286] on p "**********" at bounding box center [1114, 286] width 751 height 14
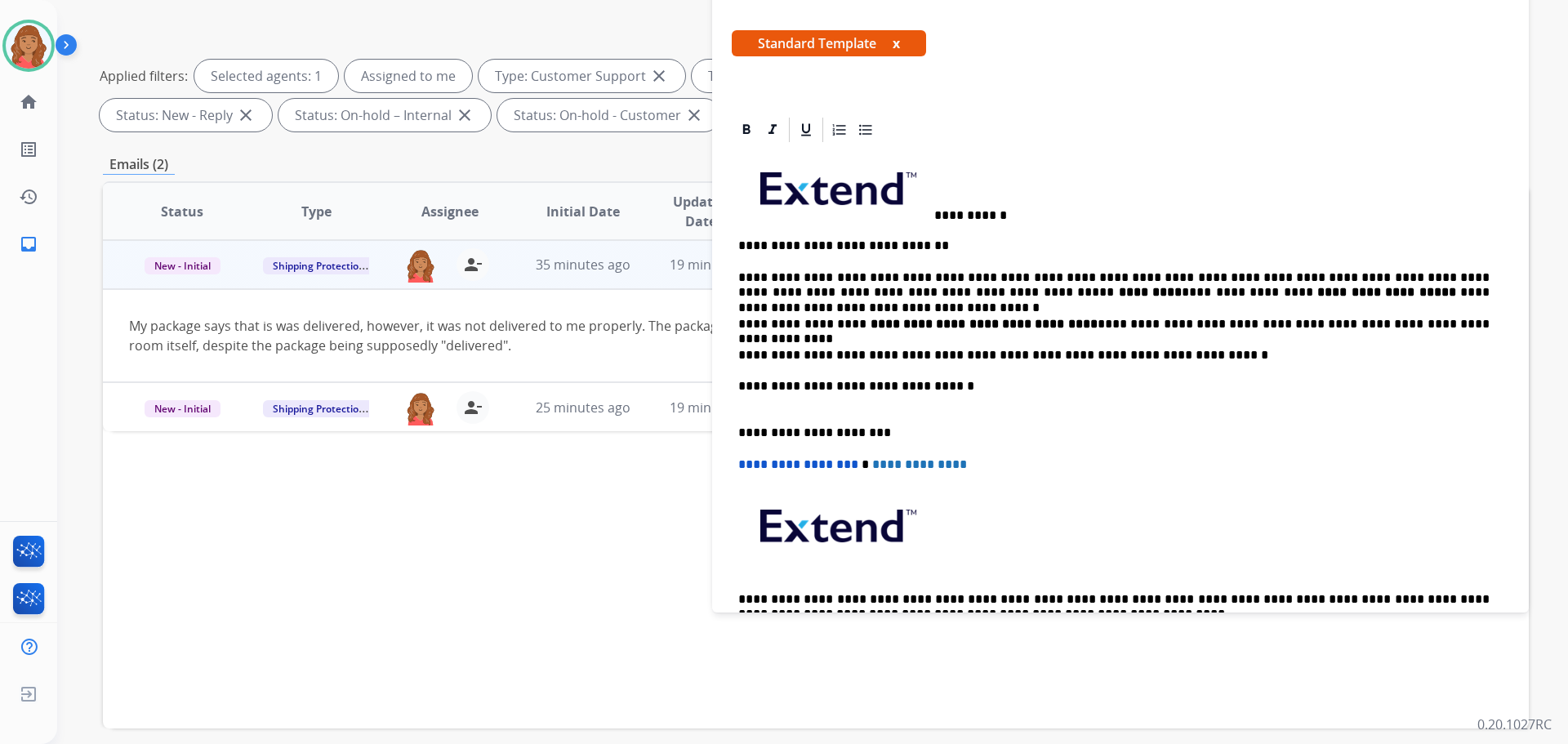
scroll to position [0, 0]
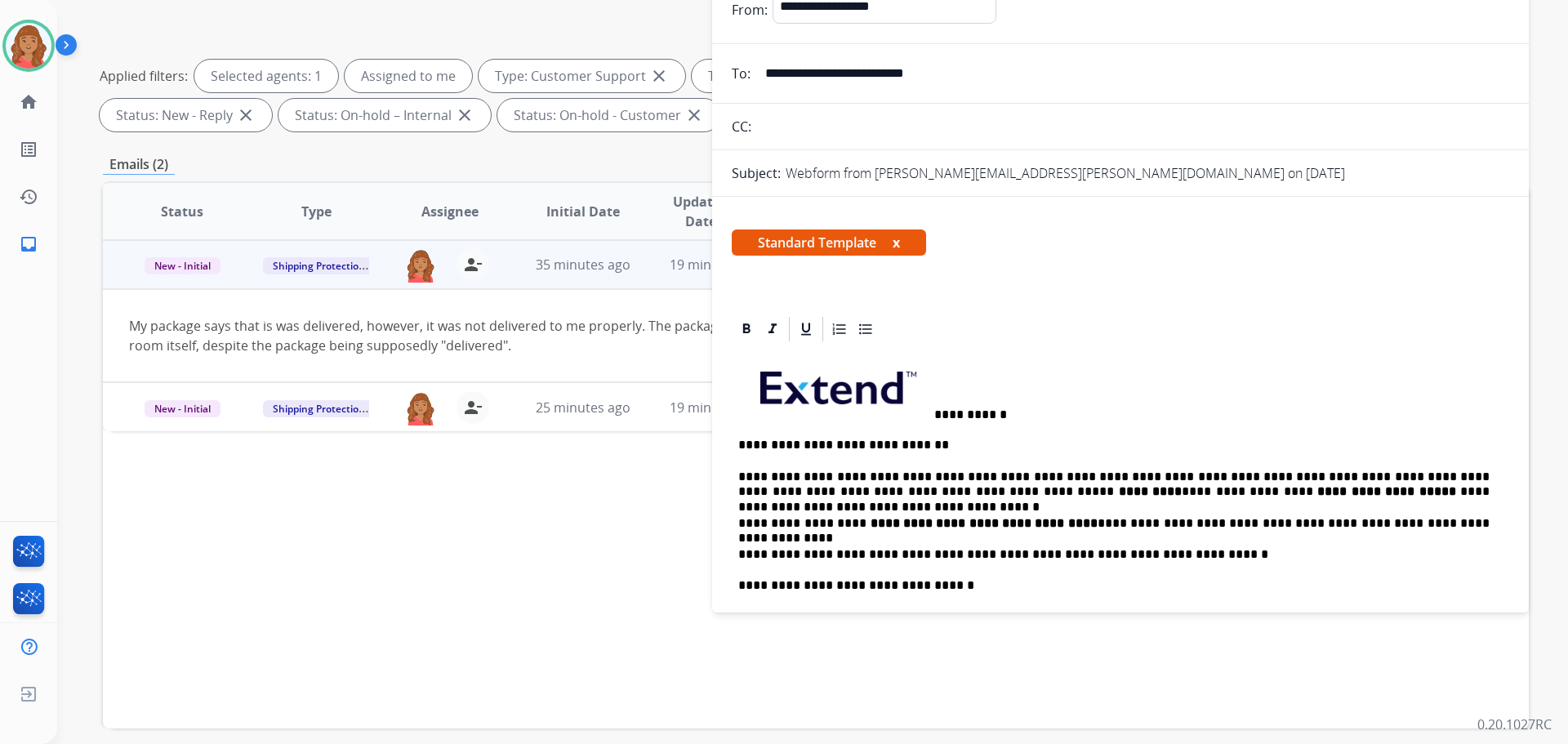
click at [933, 407] on span at bounding box center [837, 384] width 196 height 67
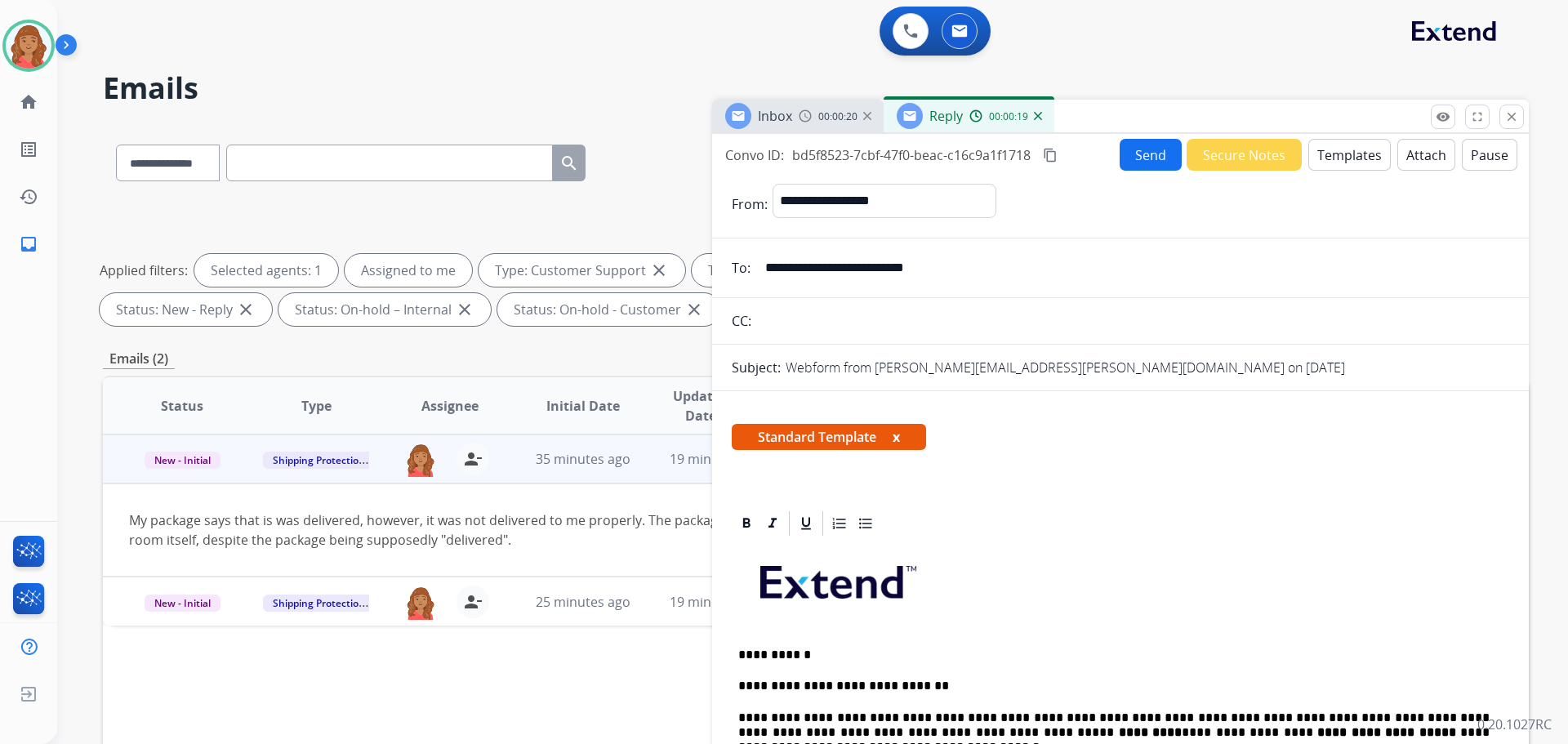
click at [1054, 156] on mat-icon "content_copy" at bounding box center [1050, 155] width 14 height 14
click at [1139, 152] on button "Send" at bounding box center [1151, 154] width 63 height 32
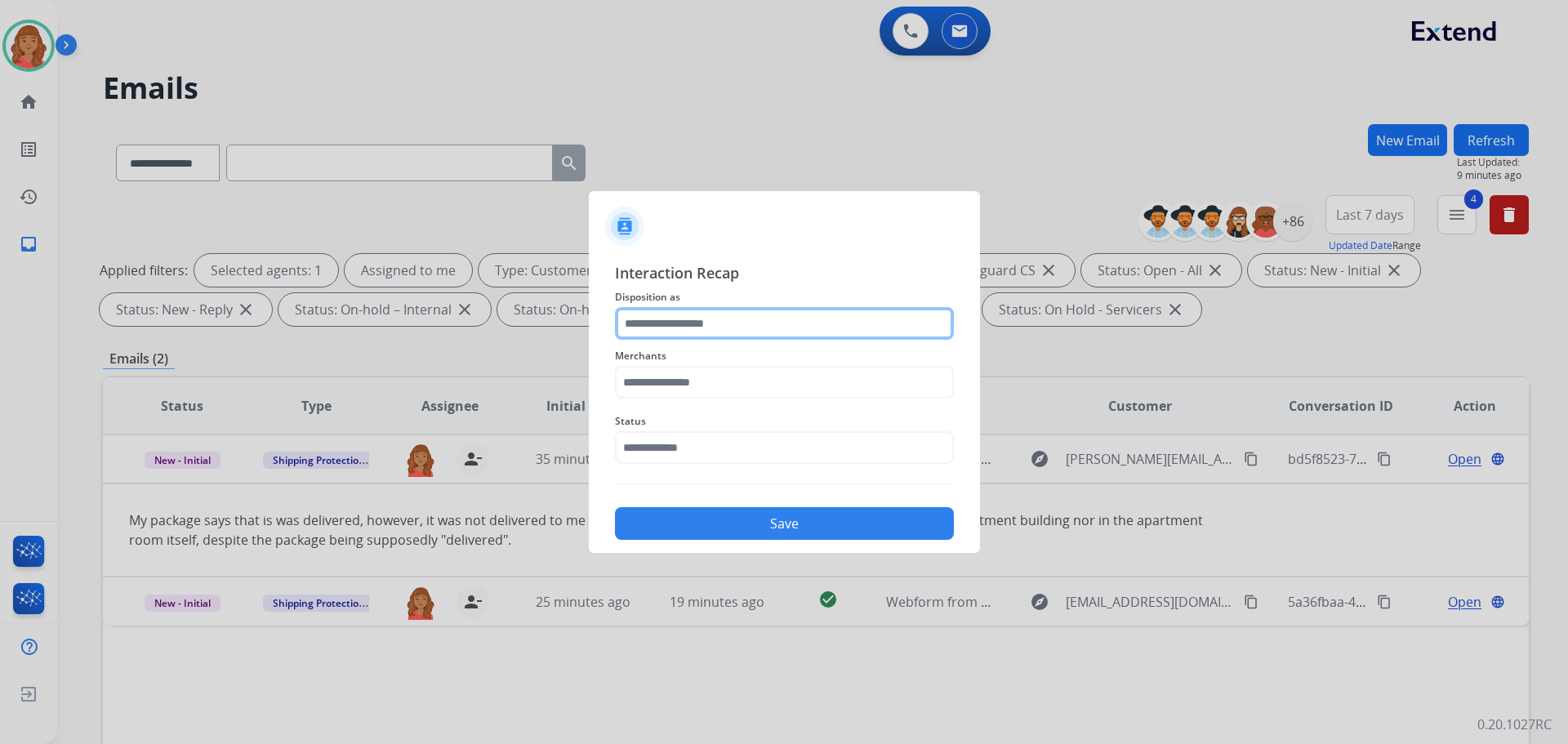
click at [633, 337] on input "text" at bounding box center [784, 323] width 339 height 33
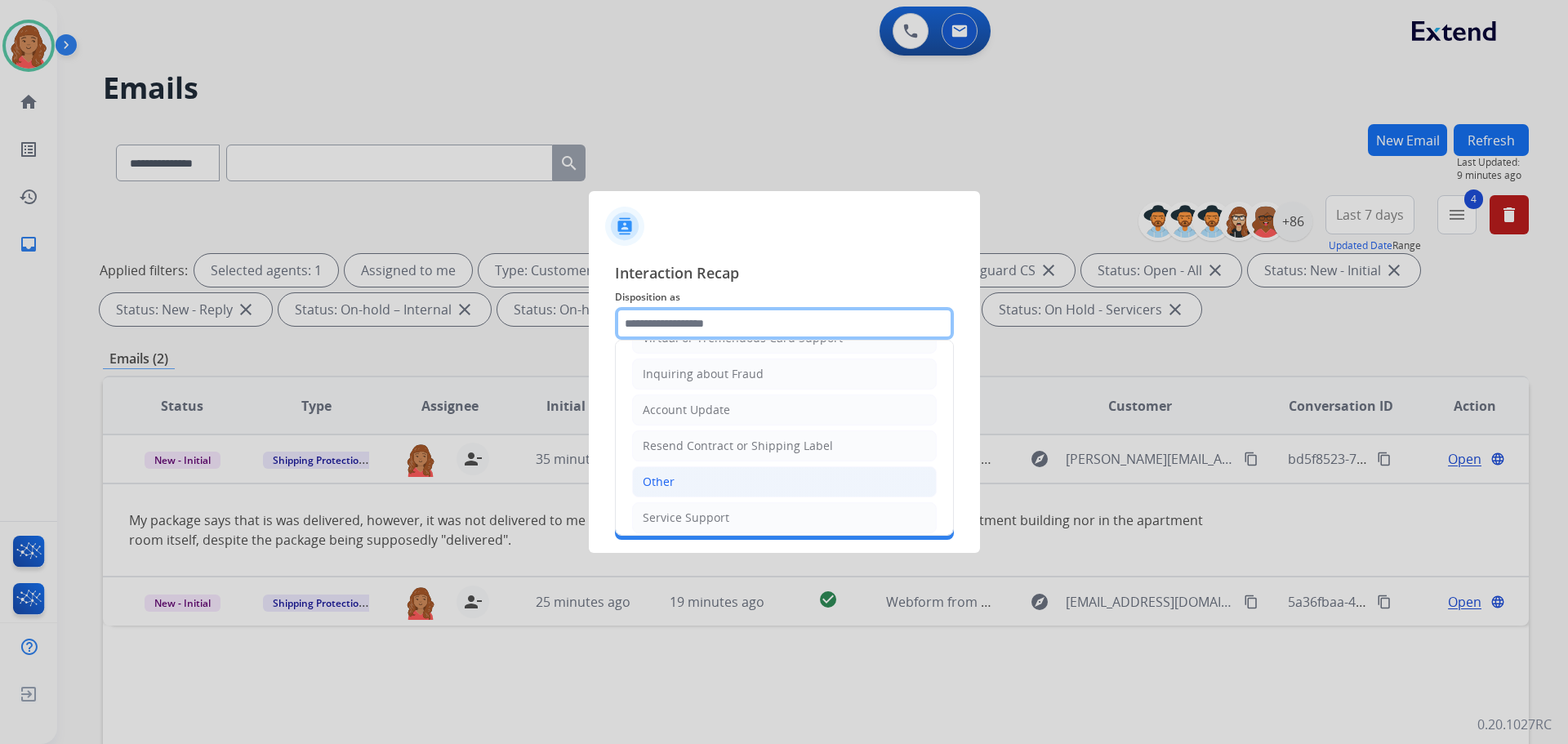
scroll to position [255, 0]
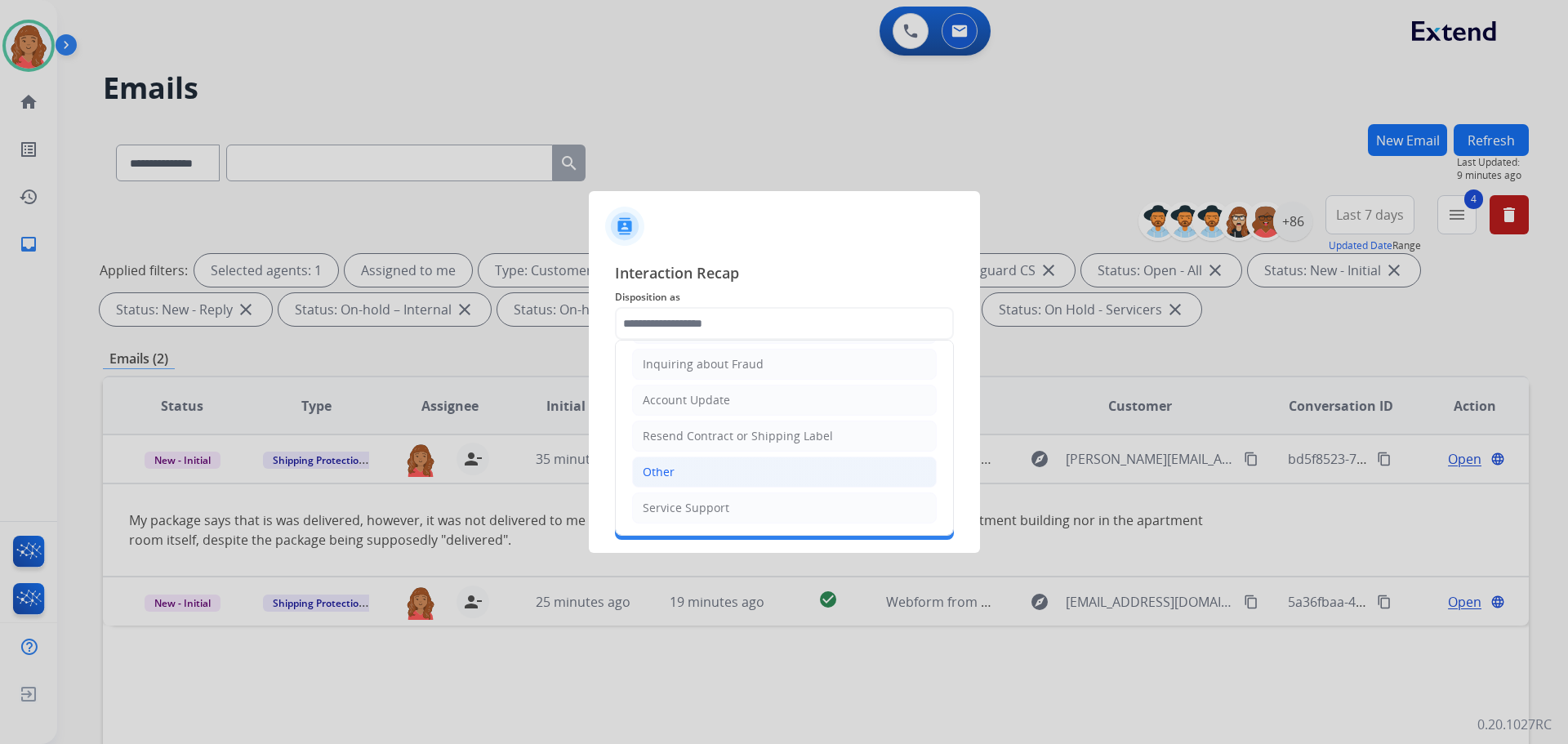
click at [666, 473] on div "Other" at bounding box center [658, 472] width 32 height 16
type input "*****"
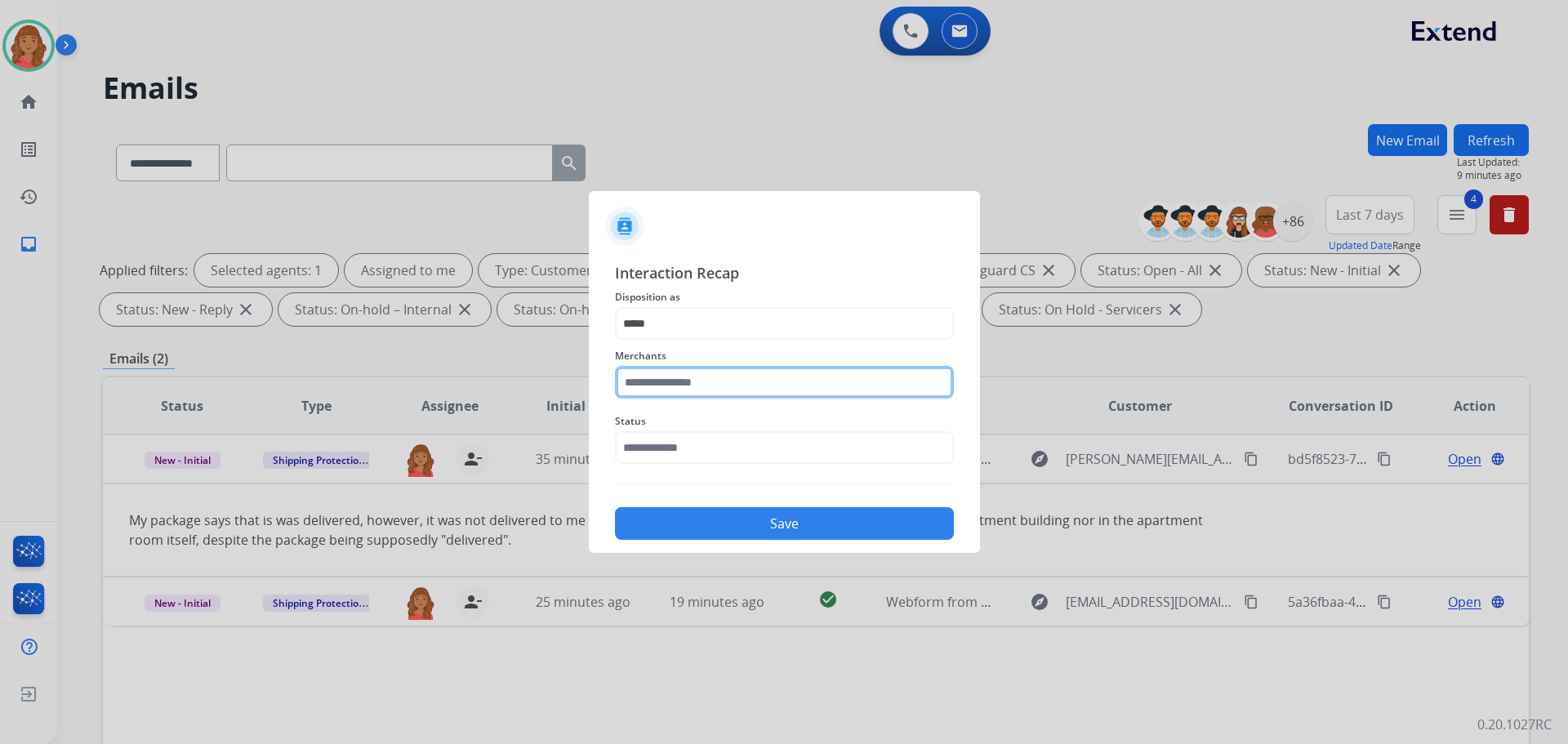
click at [678, 396] on input "text" at bounding box center [784, 382] width 339 height 33
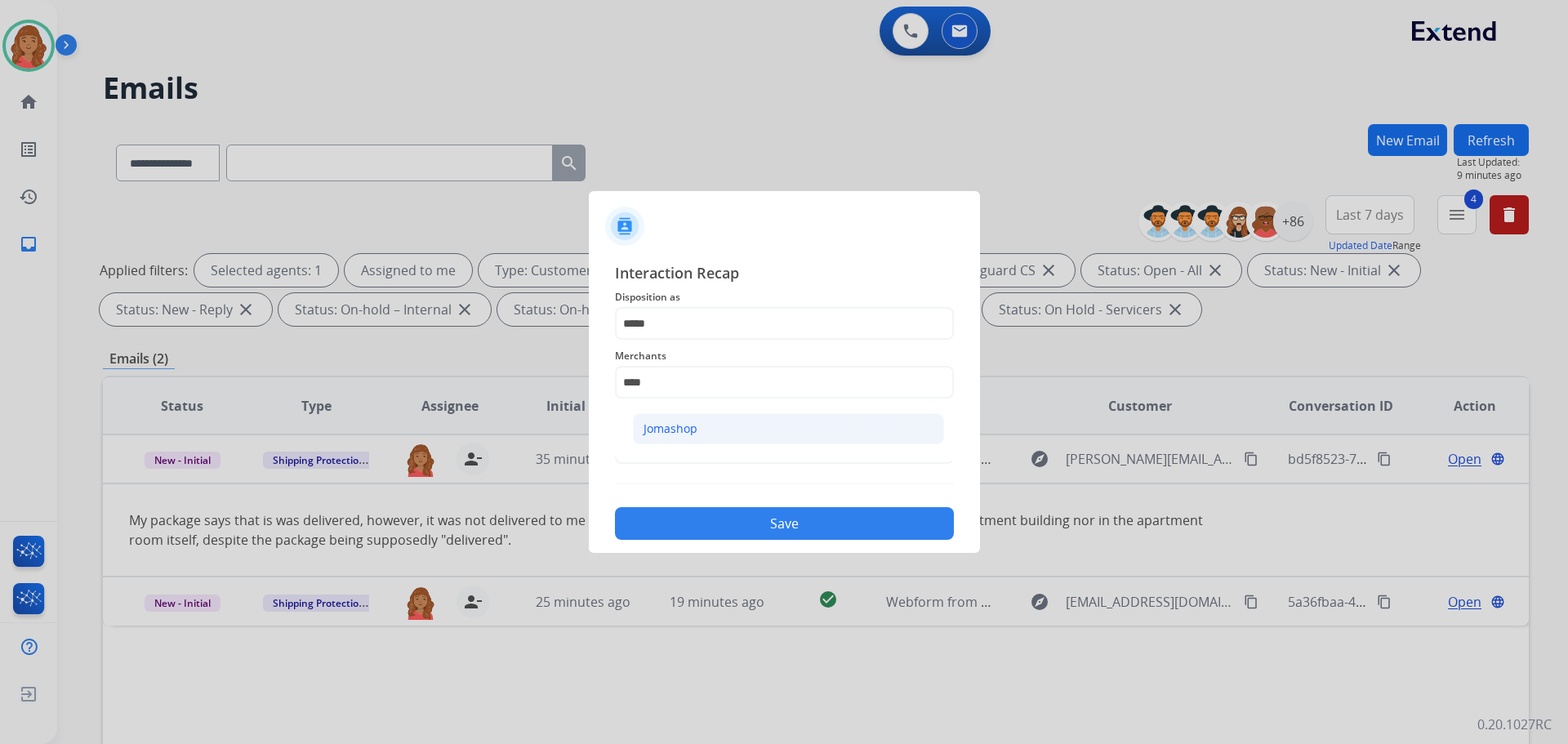
click at [677, 421] on div "Jomashop" at bounding box center [670, 428] width 54 height 16
type input "********"
click at [672, 448] on input "text" at bounding box center [784, 448] width 339 height 33
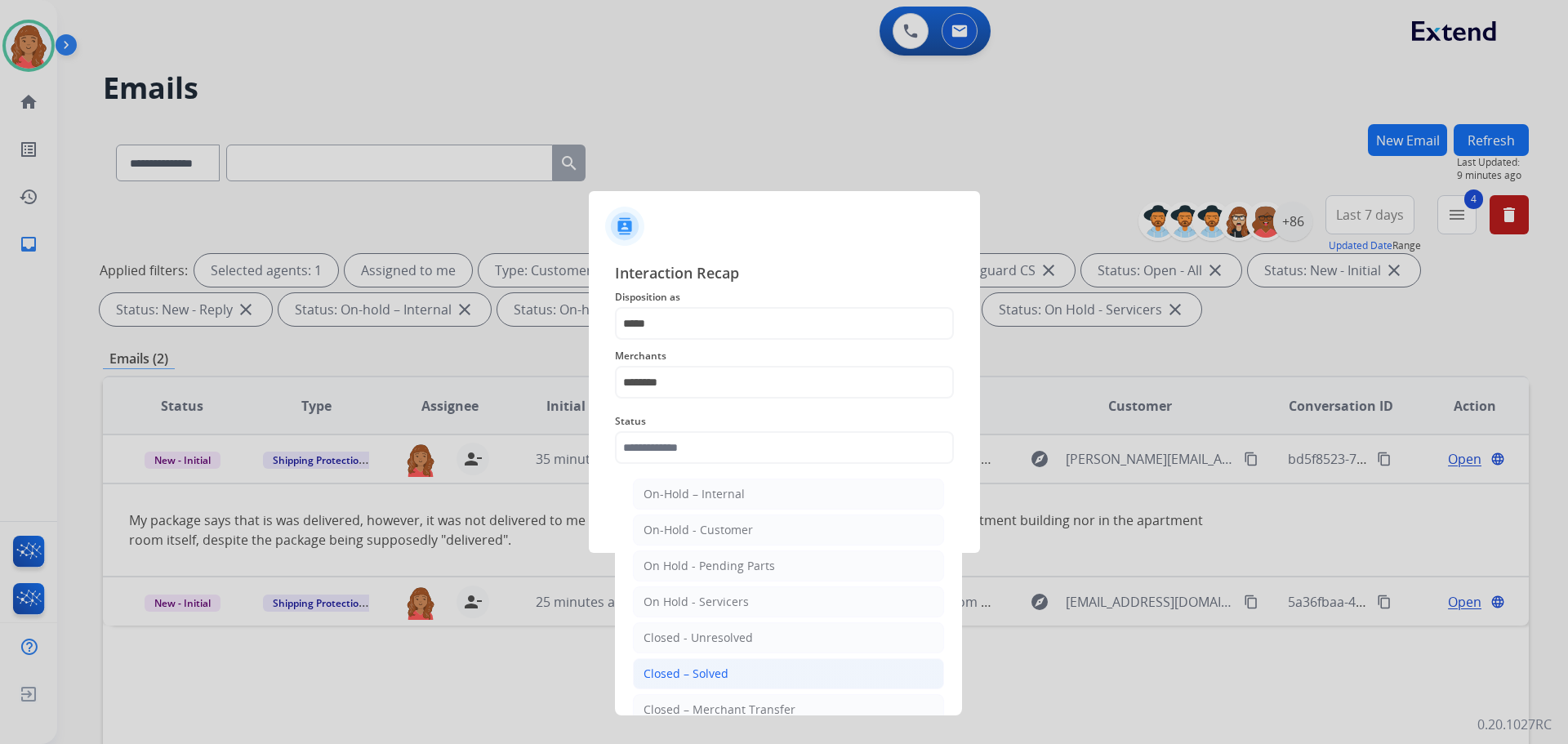
click at [699, 669] on div "Closed – Solved" at bounding box center [686, 674] width 85 height 16
type input "**********"
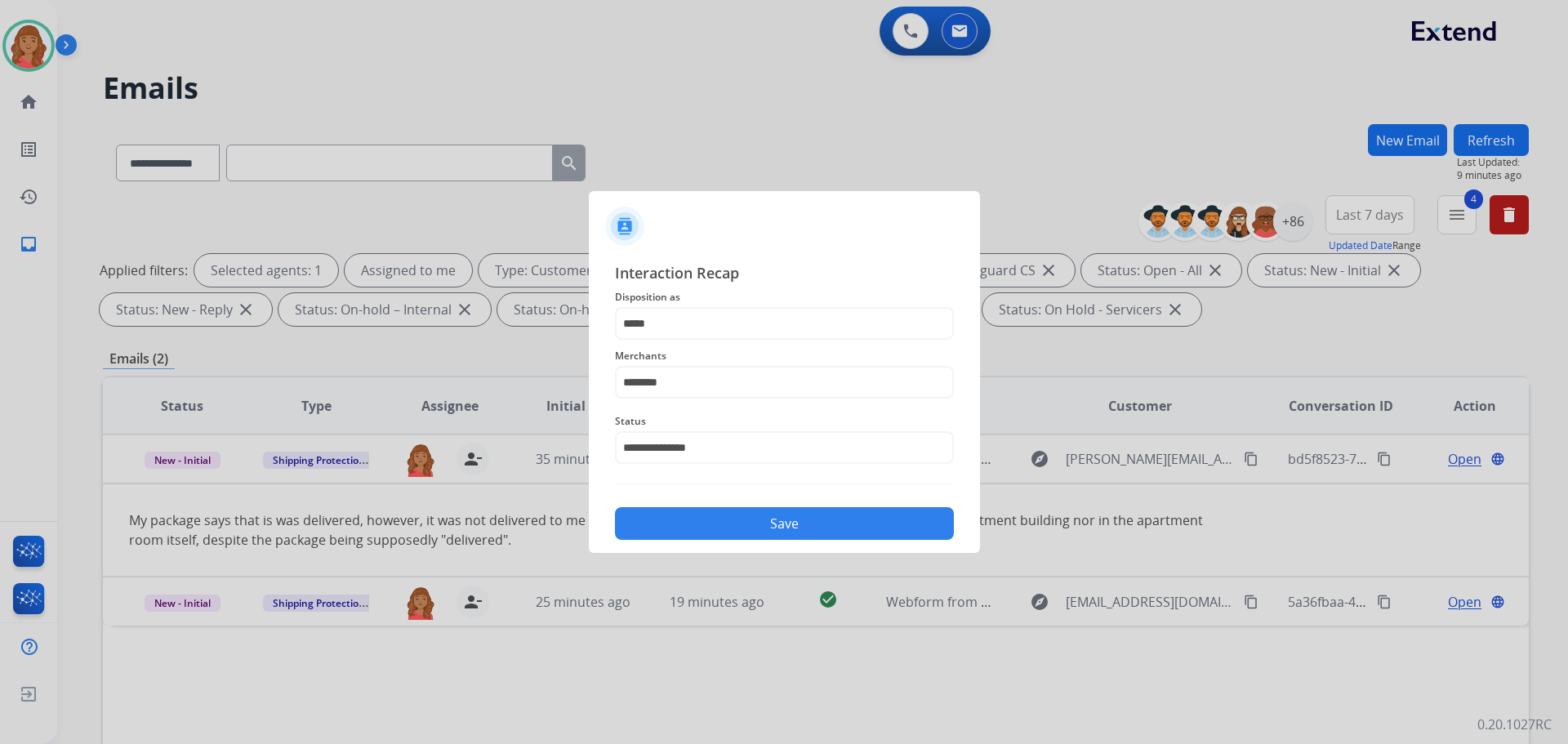
click at [711, 518] on button "Save" at bounding box center [784, 524] width 339 height 33
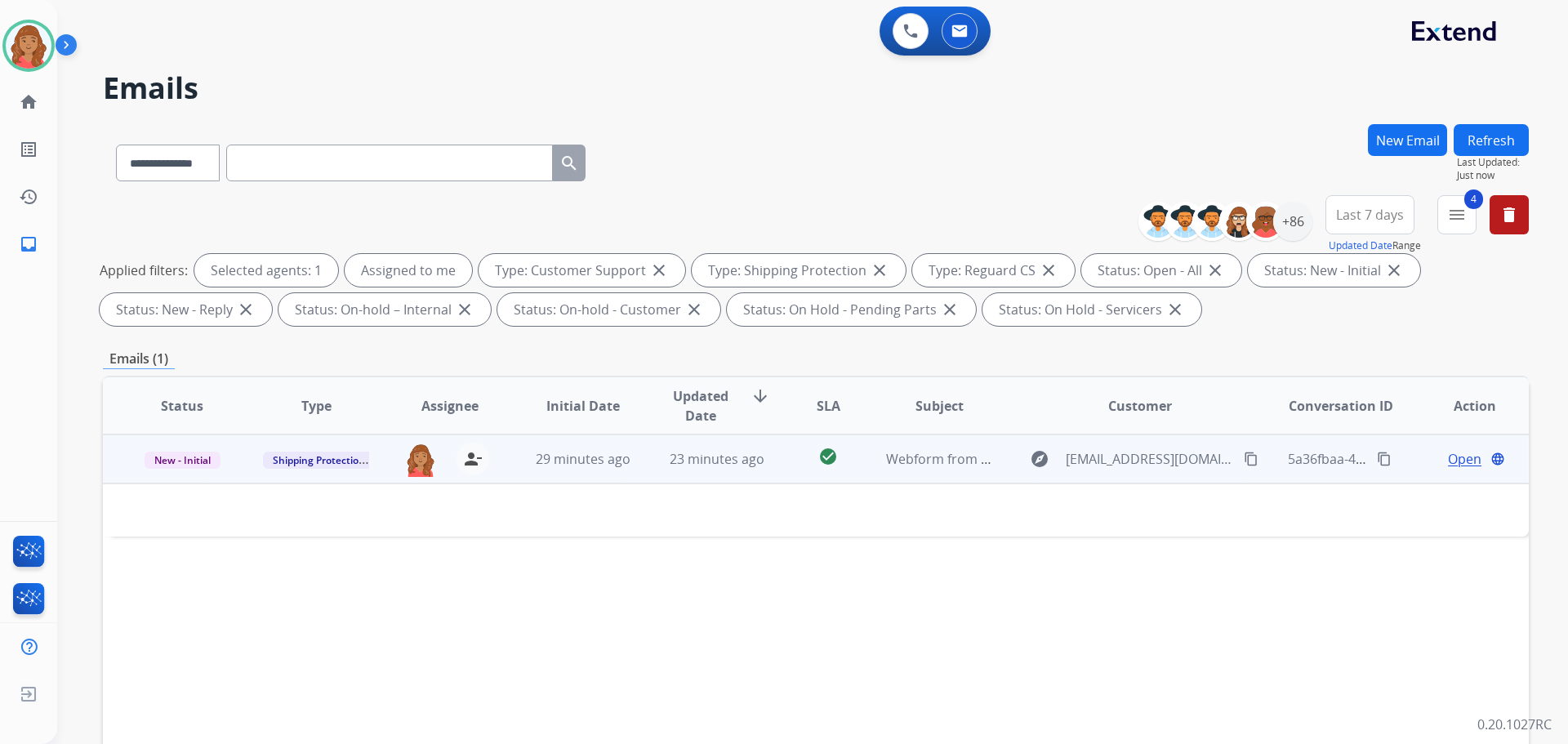
click at [645, 457] on td "23 minutes ago" at bounding box center [704, 459] width 134 height 49
click at [744, 463] on span "23 minutes ago" at bounding box center [717, 460] width 94 height 18
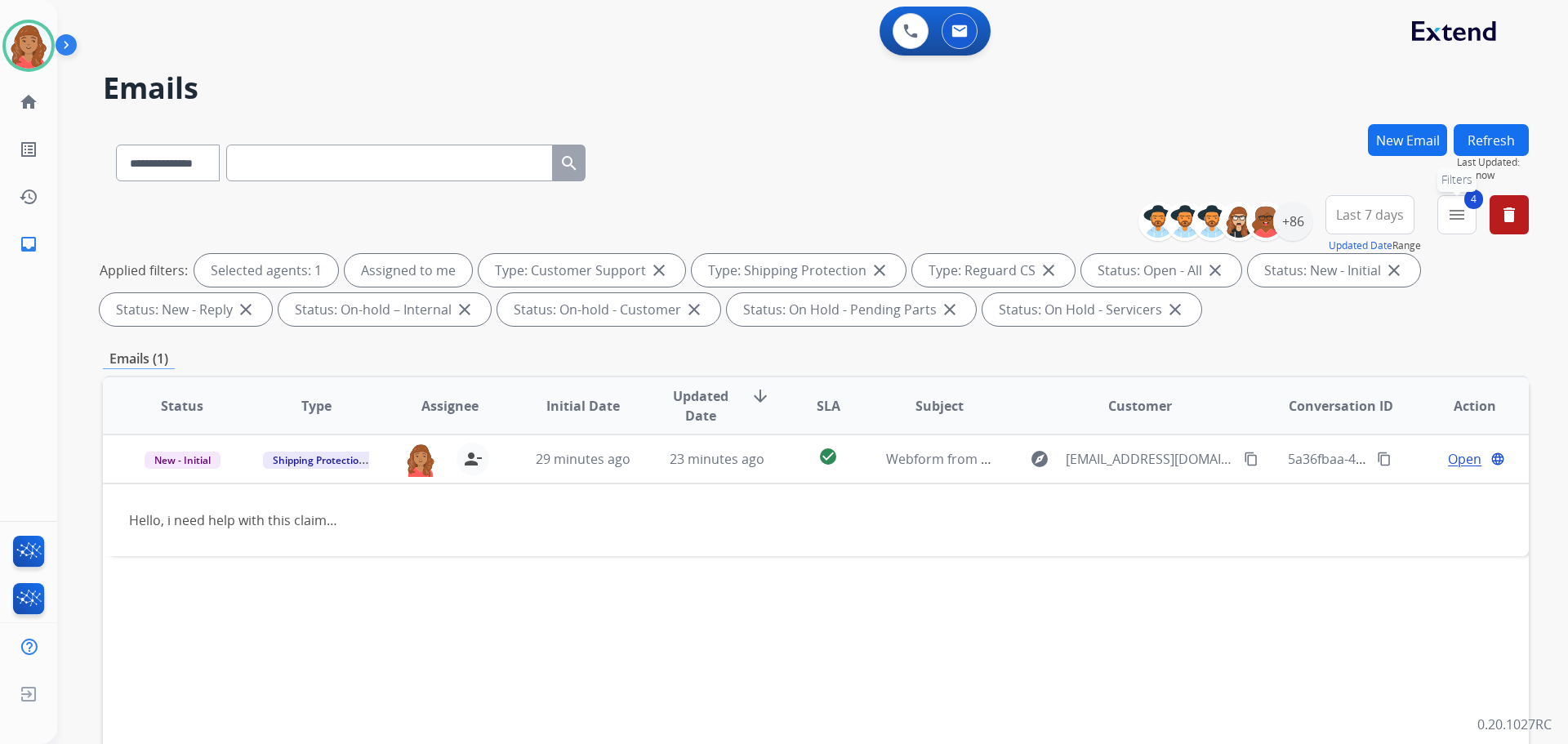
drag, startPoint x: 1460, startPoint y: 216, endPoint x: 1424, endPoint y: 246, distance: 46.9
click at [1454, 217] on mat-icon "menu" at bounding box center [1457, 215] width 19 height 19
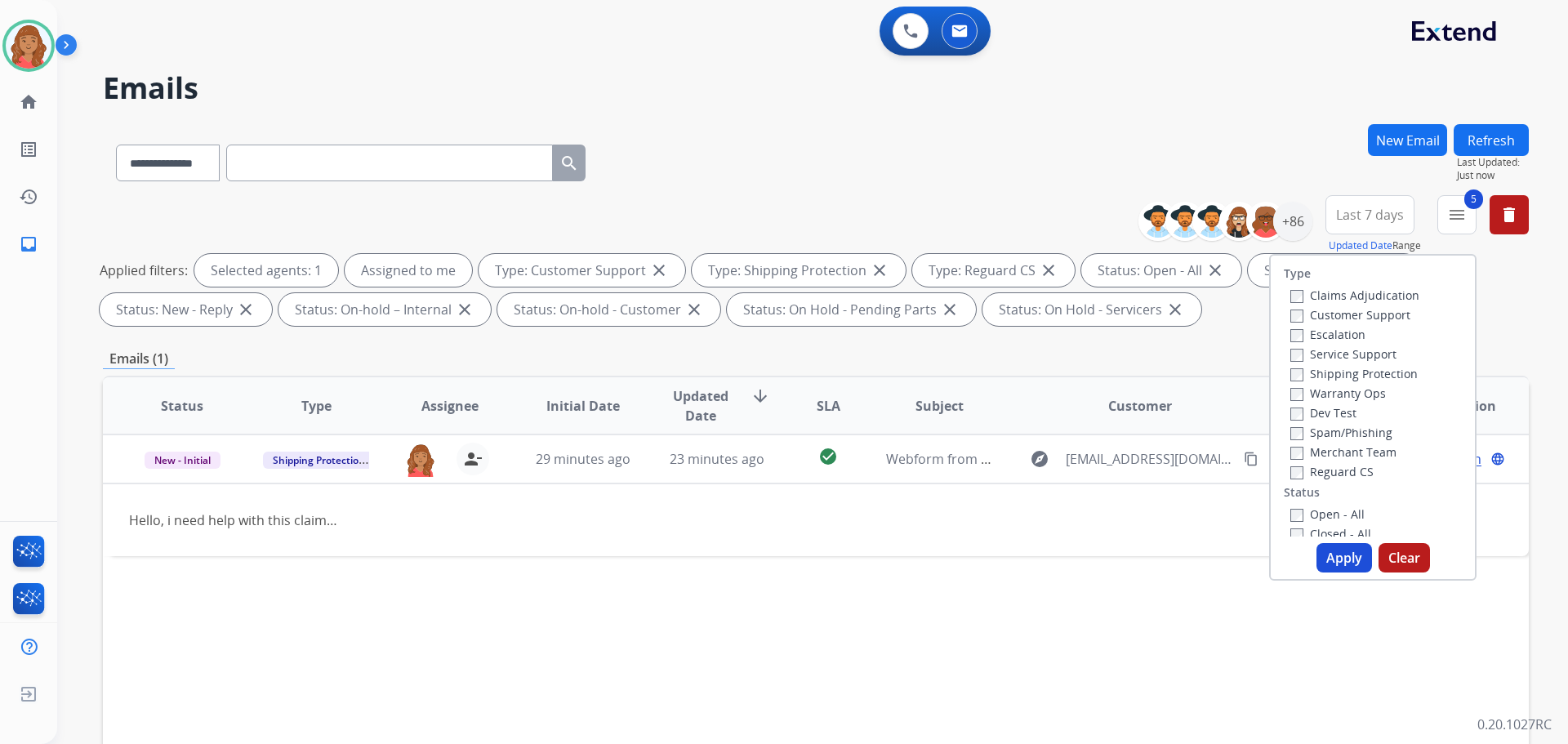
click at [1341, 561] on button "Apply" at bounding box center [1345, 558] width 56 height 30
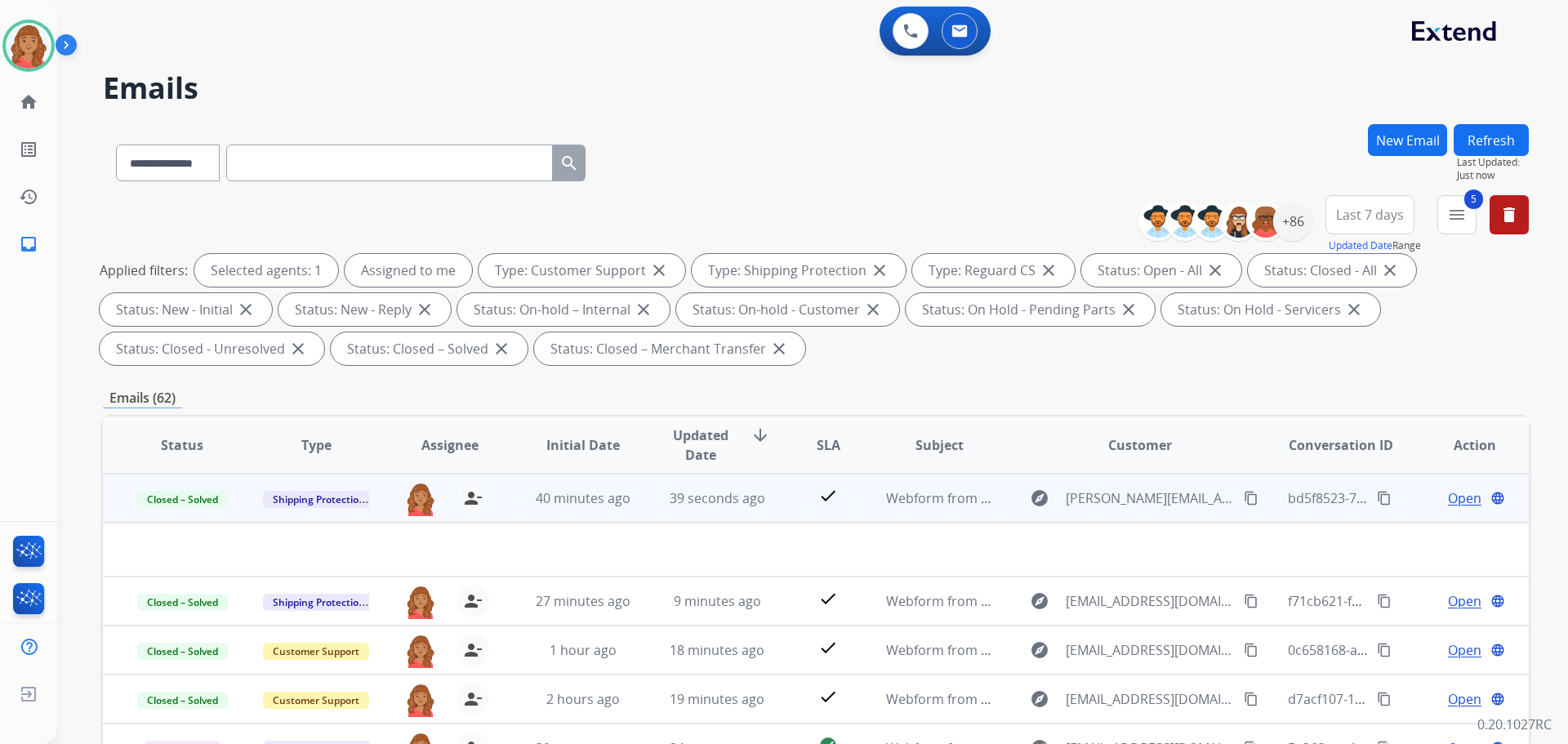
click at [1378, 496] on mat-icon "content_copy" at bounding box center [1384, 498] width 14 height 14
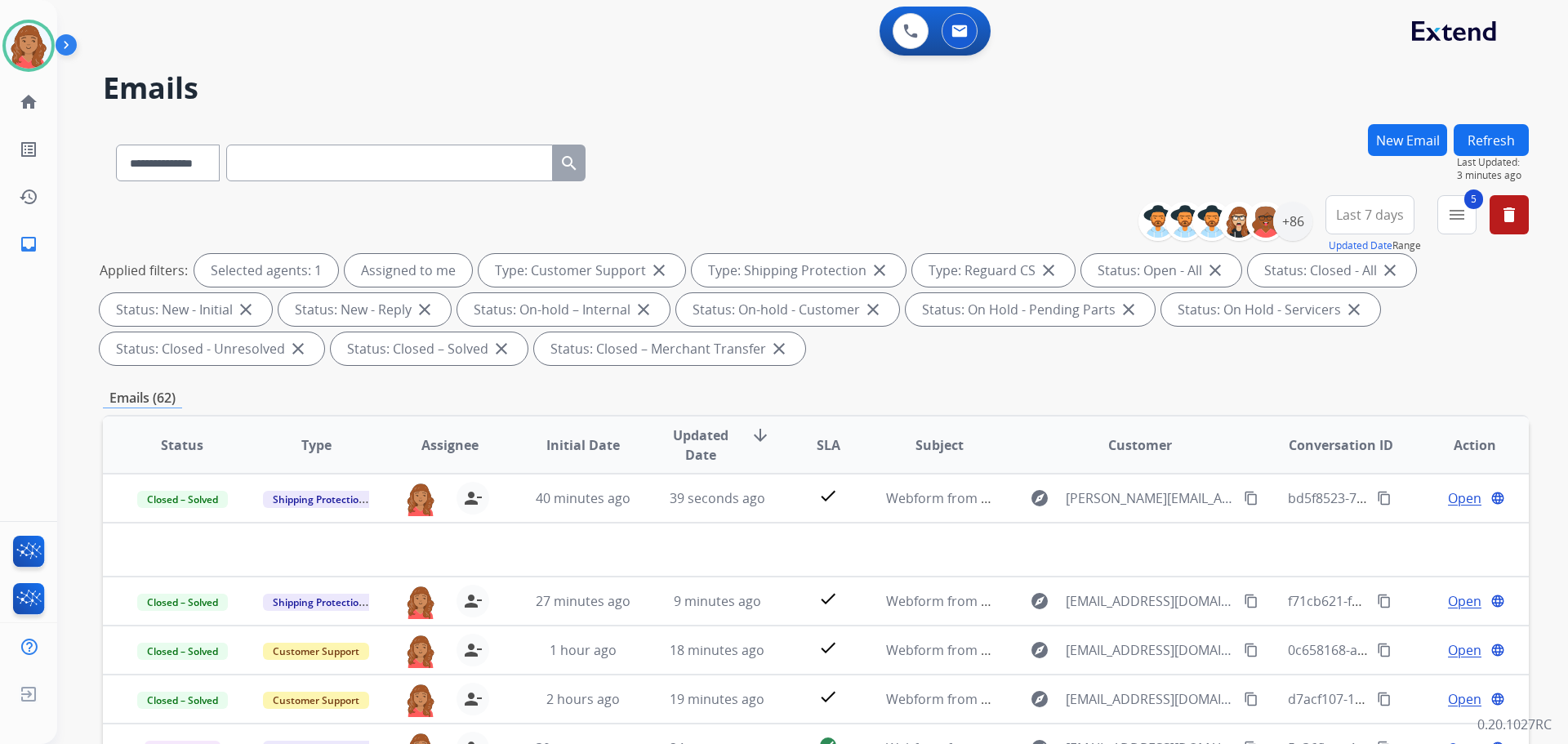
drag, startPoint x: 508, startPoint y: 393, endPoint x: 522, endPoint y: 391, distance: 14.1
click at [512, 392] on div "Emails (62)" at bounding box center [816, 398] width 1426 height 20
drag, startPoint x: 1450, startPoint y: 222, endPoint x: 1405, endPoint y: 272, distance: 67.3
click at [1452, 223] on mat-icon "menu" at bounding box center [1457, 215] width 19 height 19
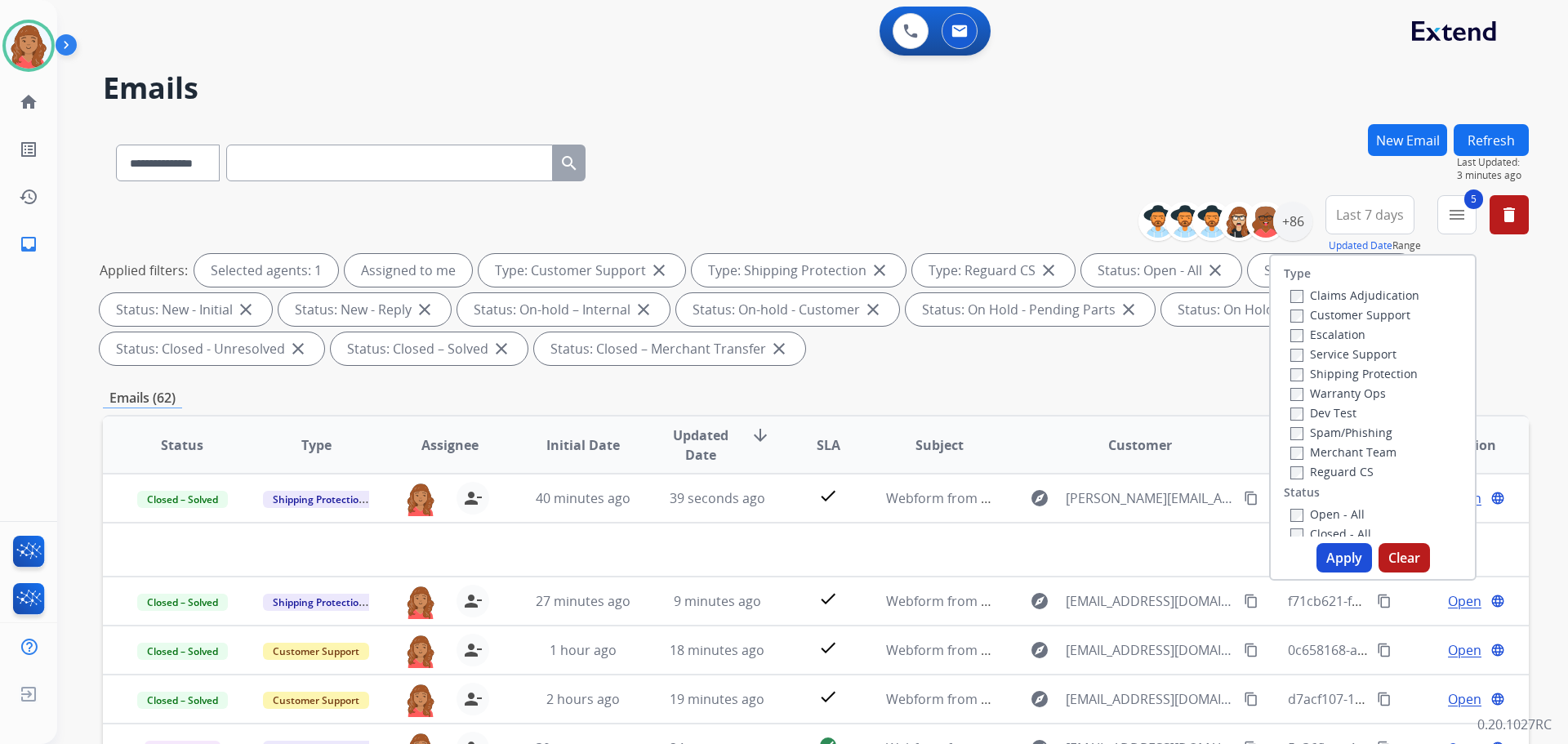
drag, startPoint x: 1284, startPoint y: 527, endPoint x: 1309, endPoint y: 539, distance: 27.7
click at [1291, 527] on label "Closed - All" at bounding box center [1331, 534] width 81 height 15
drag, startPoint x: 1336, startPoint y: 552, endPoint x: 1326, endPoint y: 553, distance: 10.0
click at [1337, 552] on button "Apply" at bounding box center [1345, 558] width 56 height 30
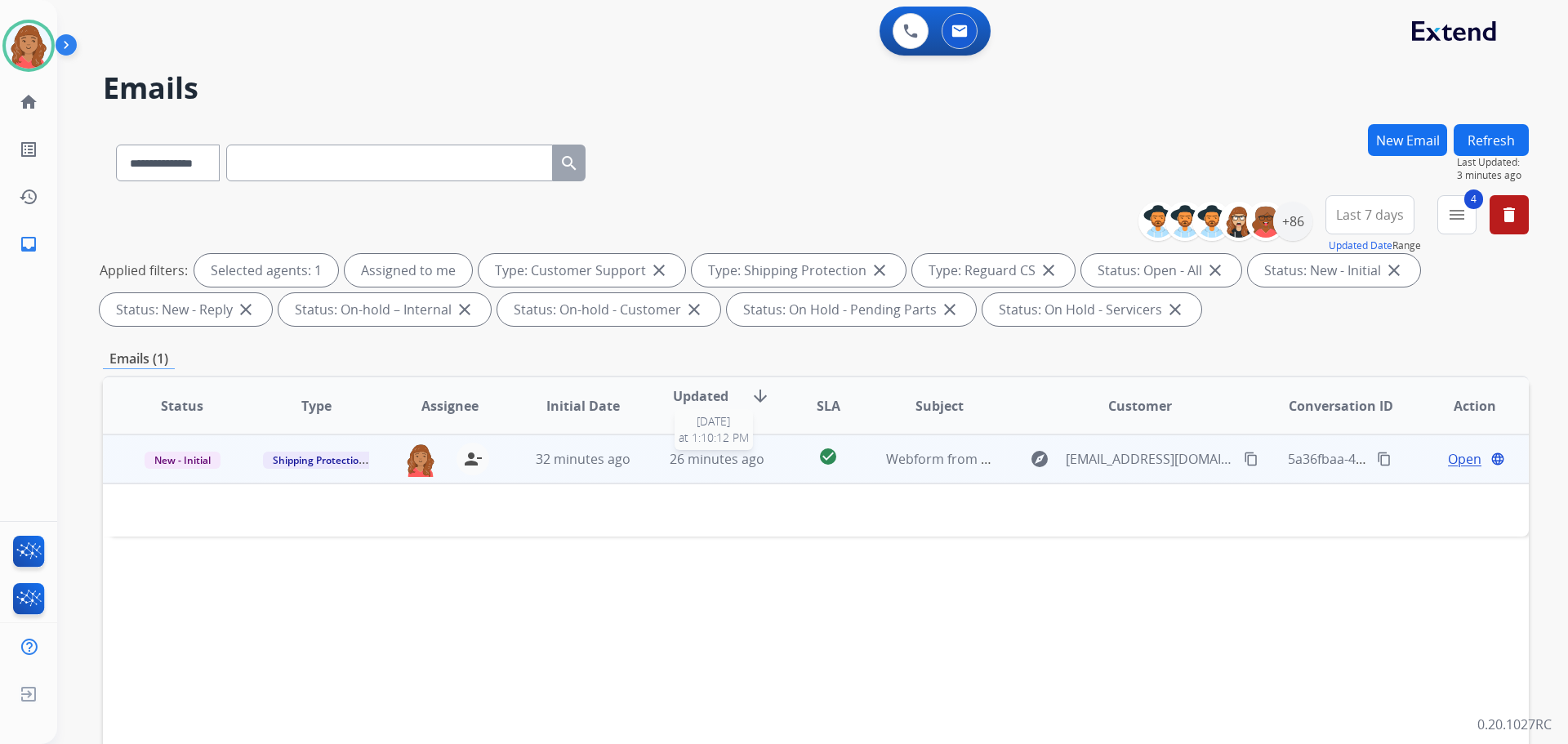
drag, startPoint x: 740, startPoint y: 464, endPoint x: 732, endPoint y: 469, distance: 9.4
click at [741, 465] on span "26 minutes ago" at bounding box center [717, 459] width 94 height 18
click at [650, 463] on td "26 minutes ago" at bounding box center [704, 459] width 134 height 49
drag, startPoint x: 1215, startPoint y: 463, endPoint x: 1200, endPoint y: 463, distance: 15.0
click at [1244, 463] on mat-icon "content_copy" at bounding box center [1251, 459] width 14 height 14
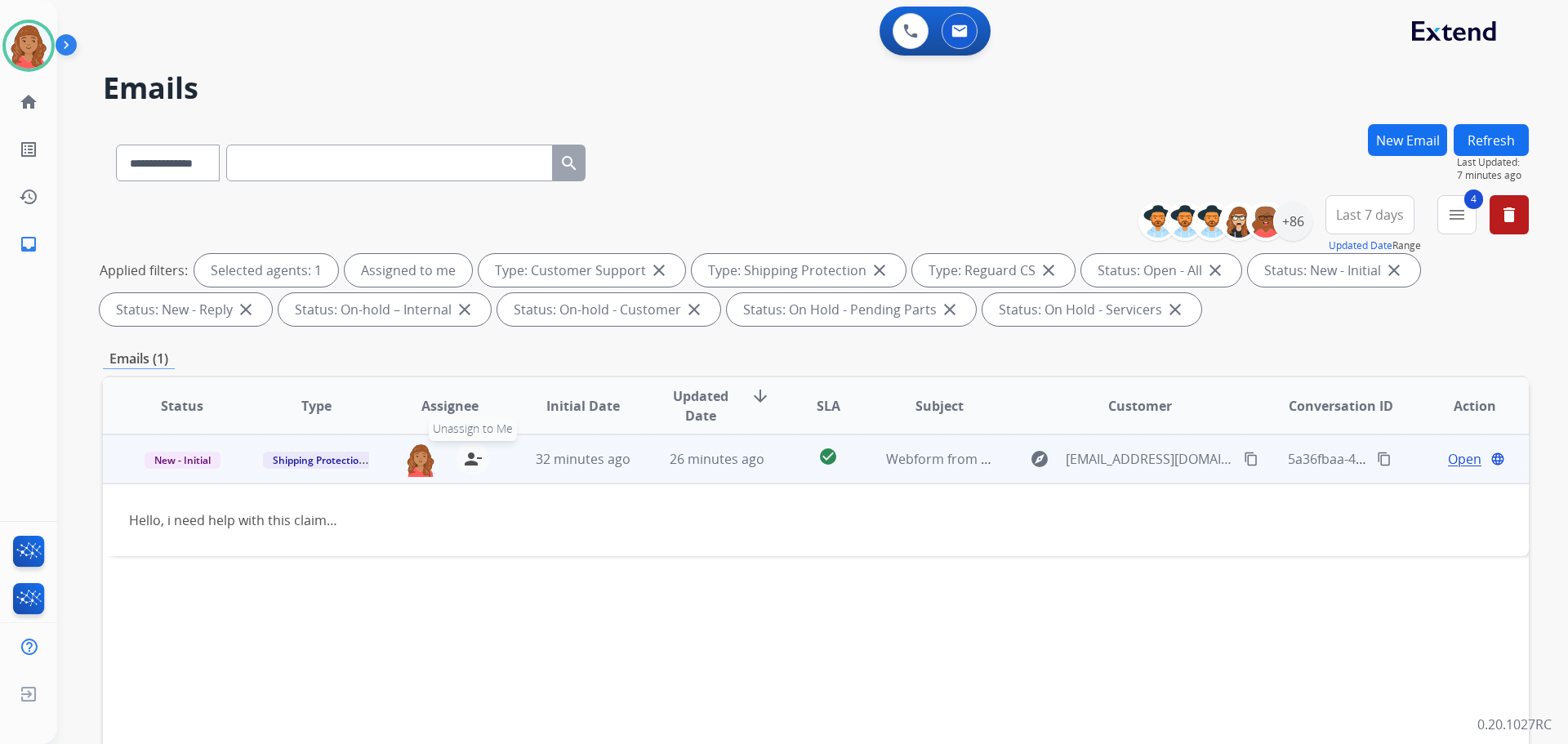
click at [468, 465] on mat-icon "person_remove" at bounding box center [472, 459] width 19 height 19
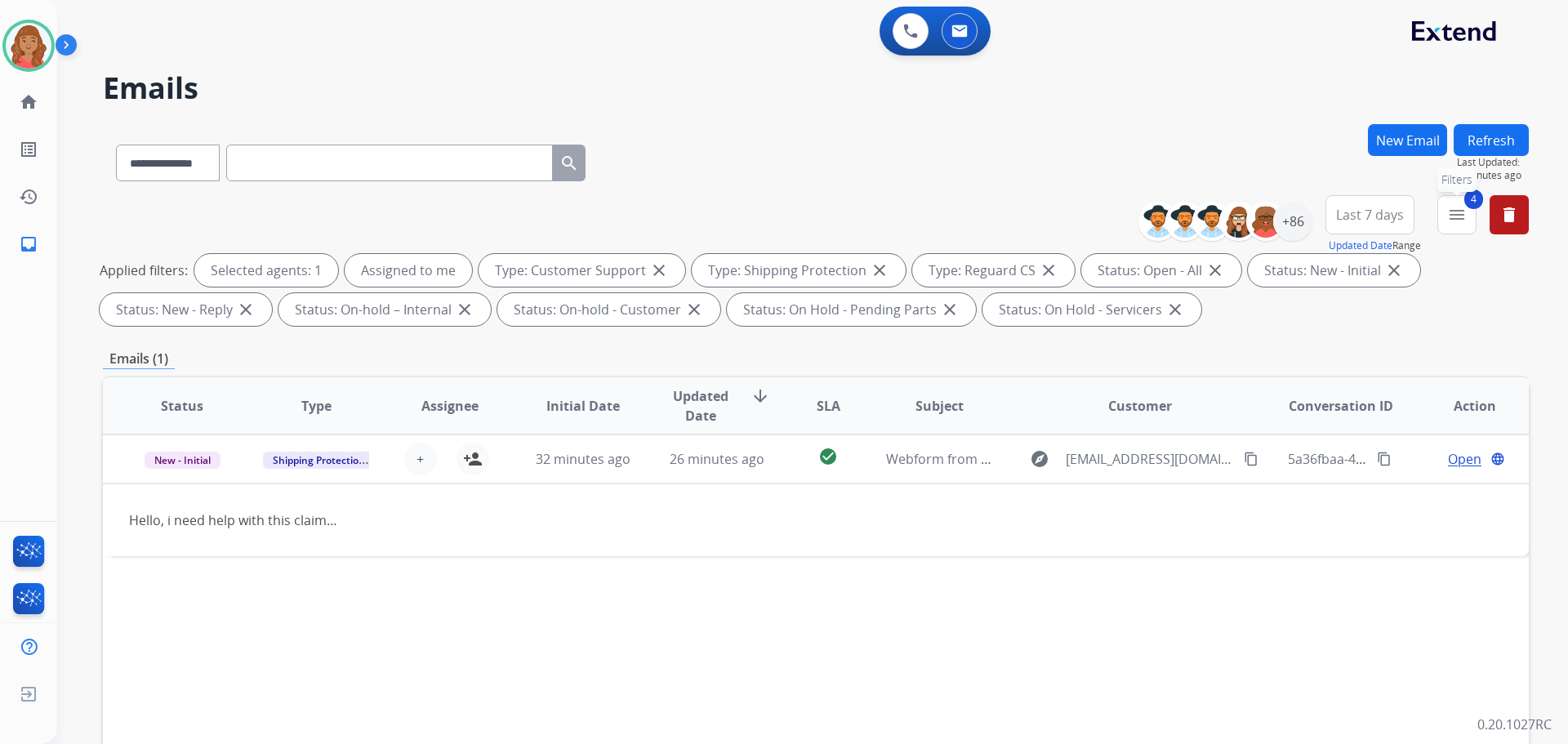
click at [1464, 224] on mat-icon "menu" at bounding box center [1457, 215] width 19 height 19
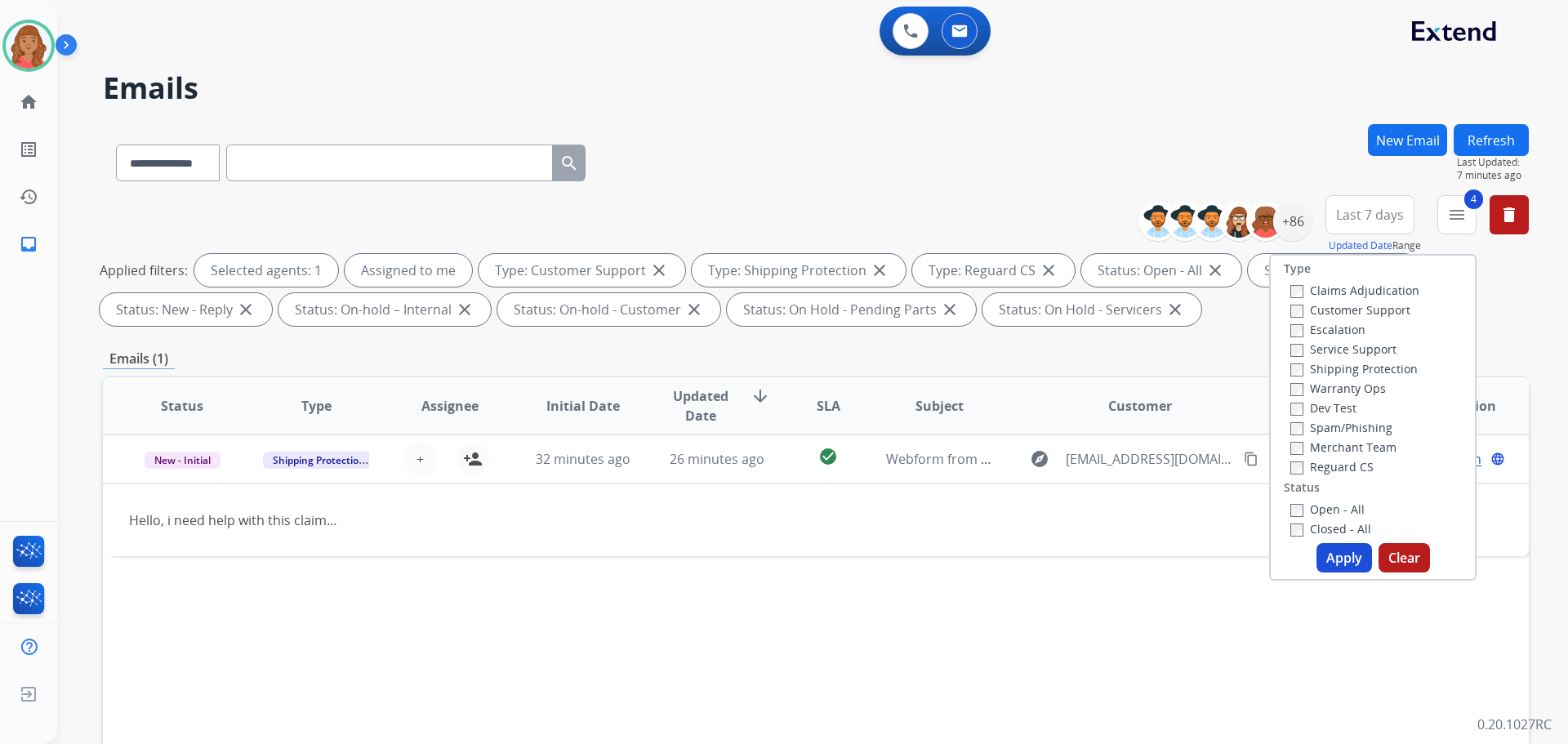
click at [1335, 550] on button "Apply" at bounding box center [1345, 558] width 56 height 30
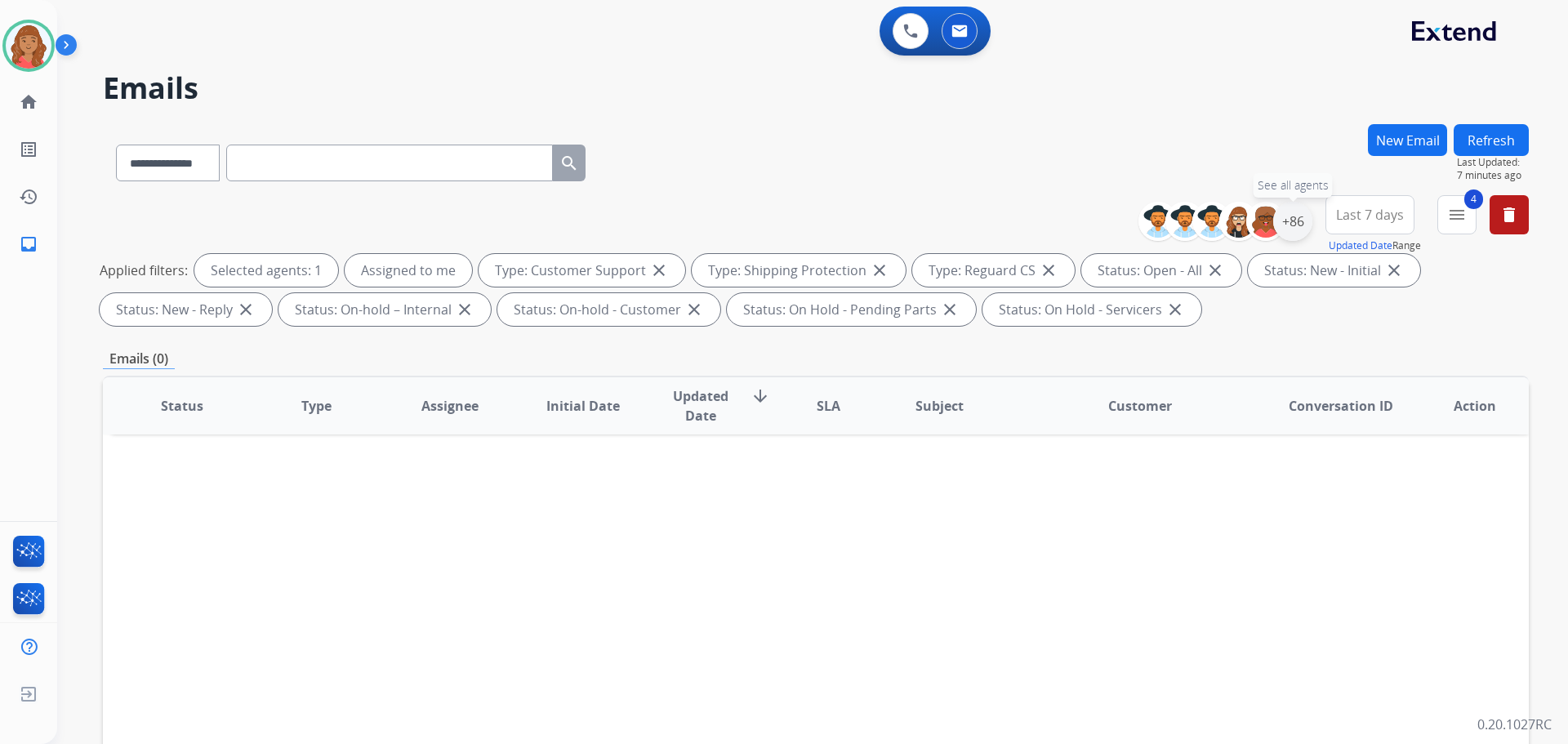
click at [1302, 228] on div "+86" at bounding box center [1293, 221] width 39 height 39
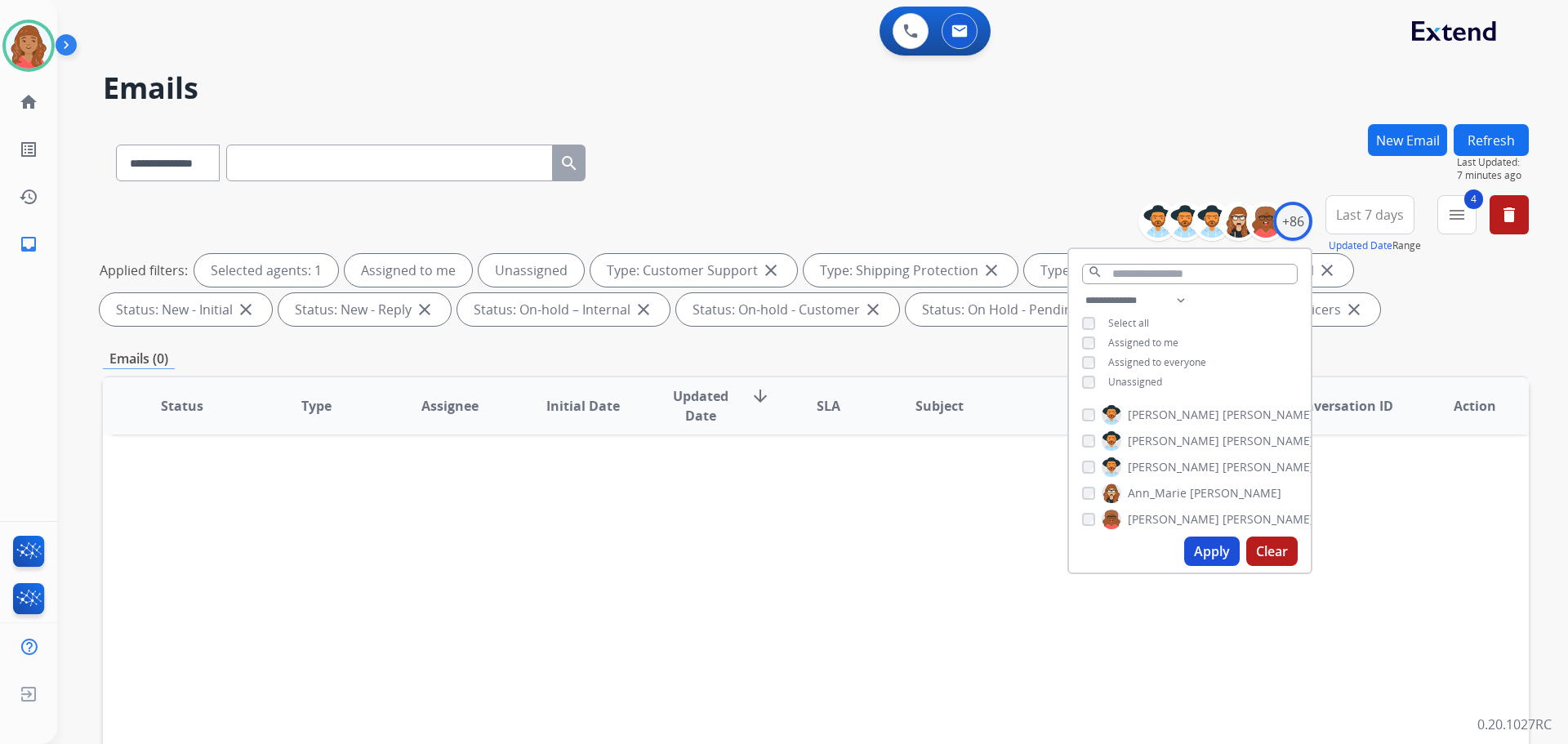
click at [1219, 560] on button "Apply" at bounding box center [1212, 552] width 56 height 30
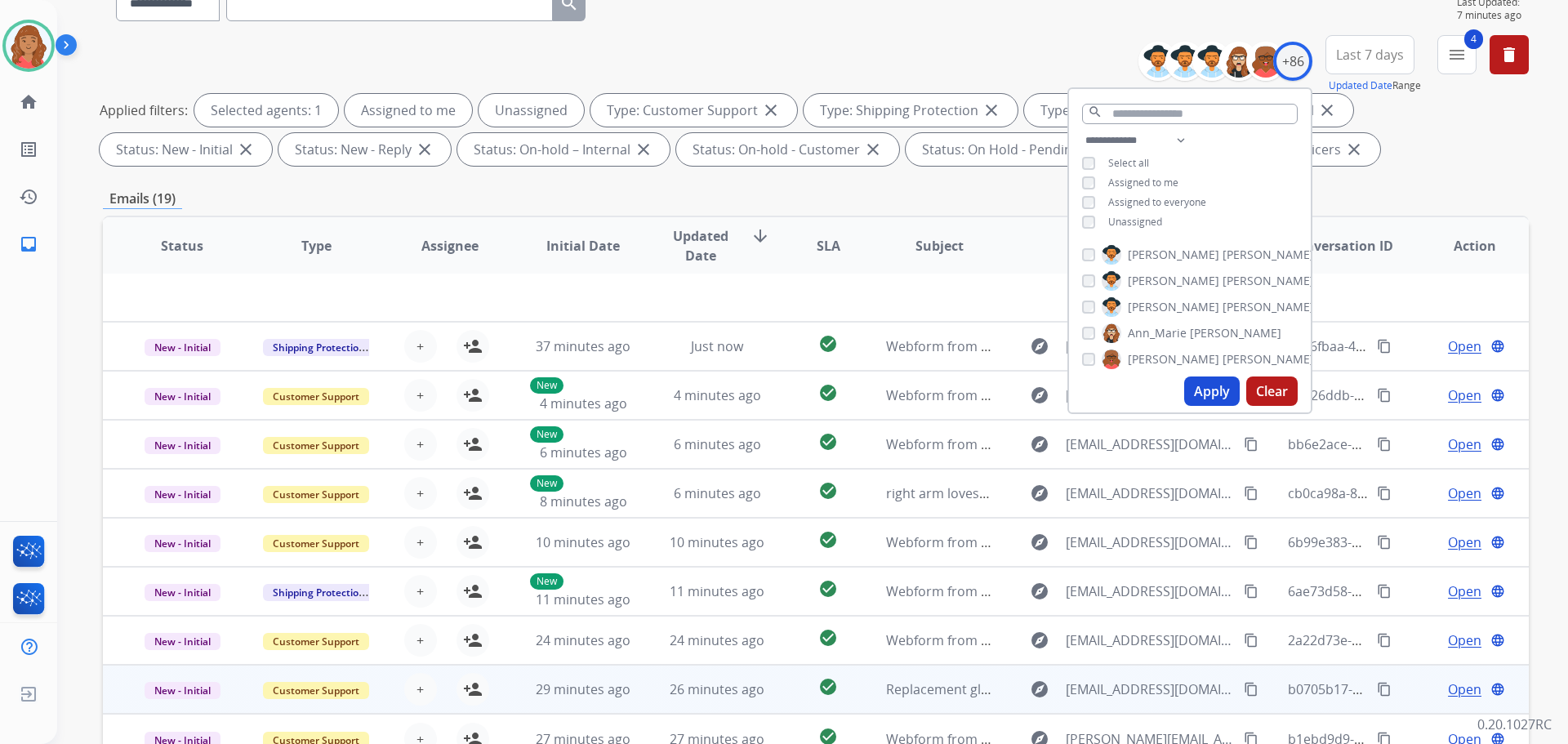
scroll to position [264, 0]
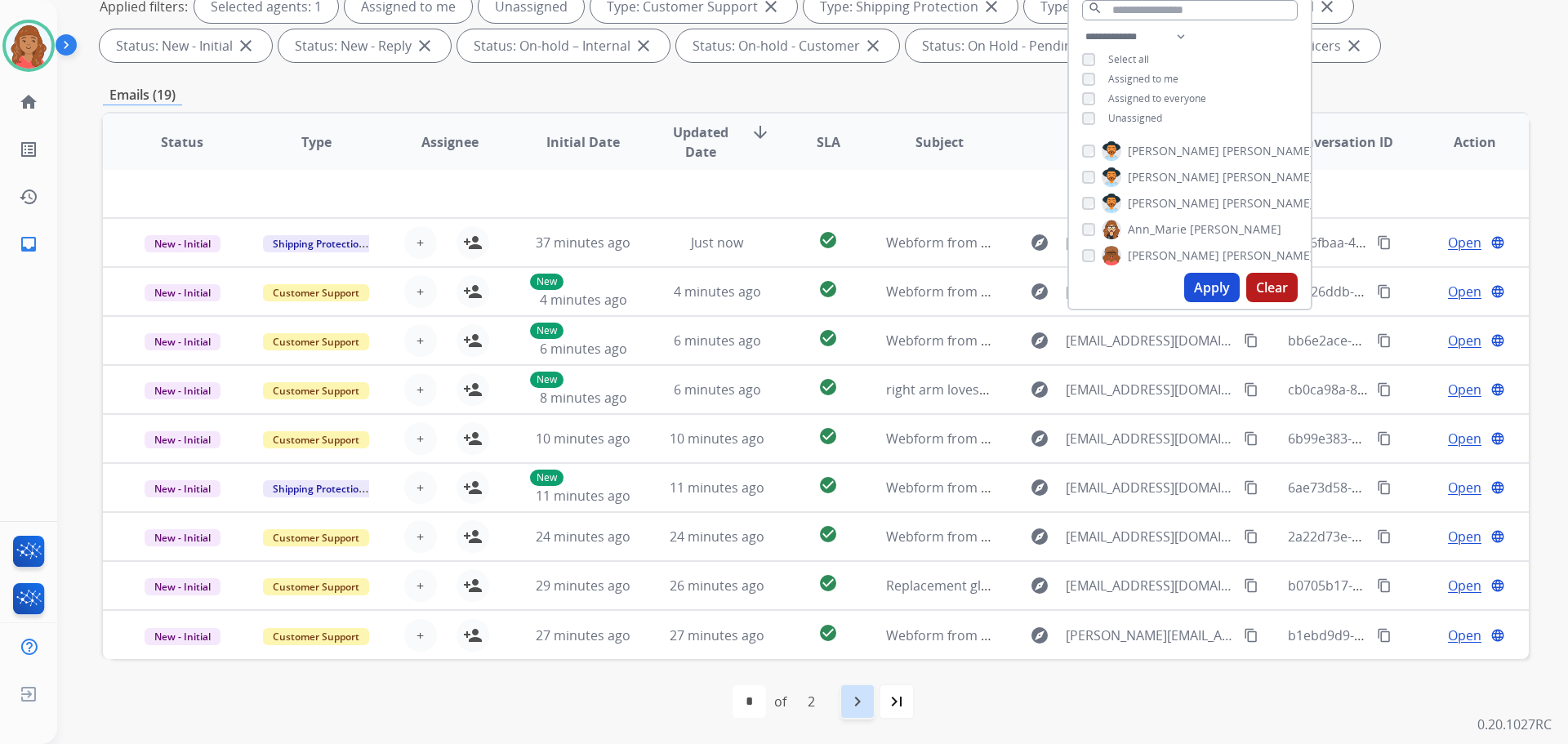
click at [848, 714] on div "navigate_next" at bounding box center [857, 702] width 36 height 36
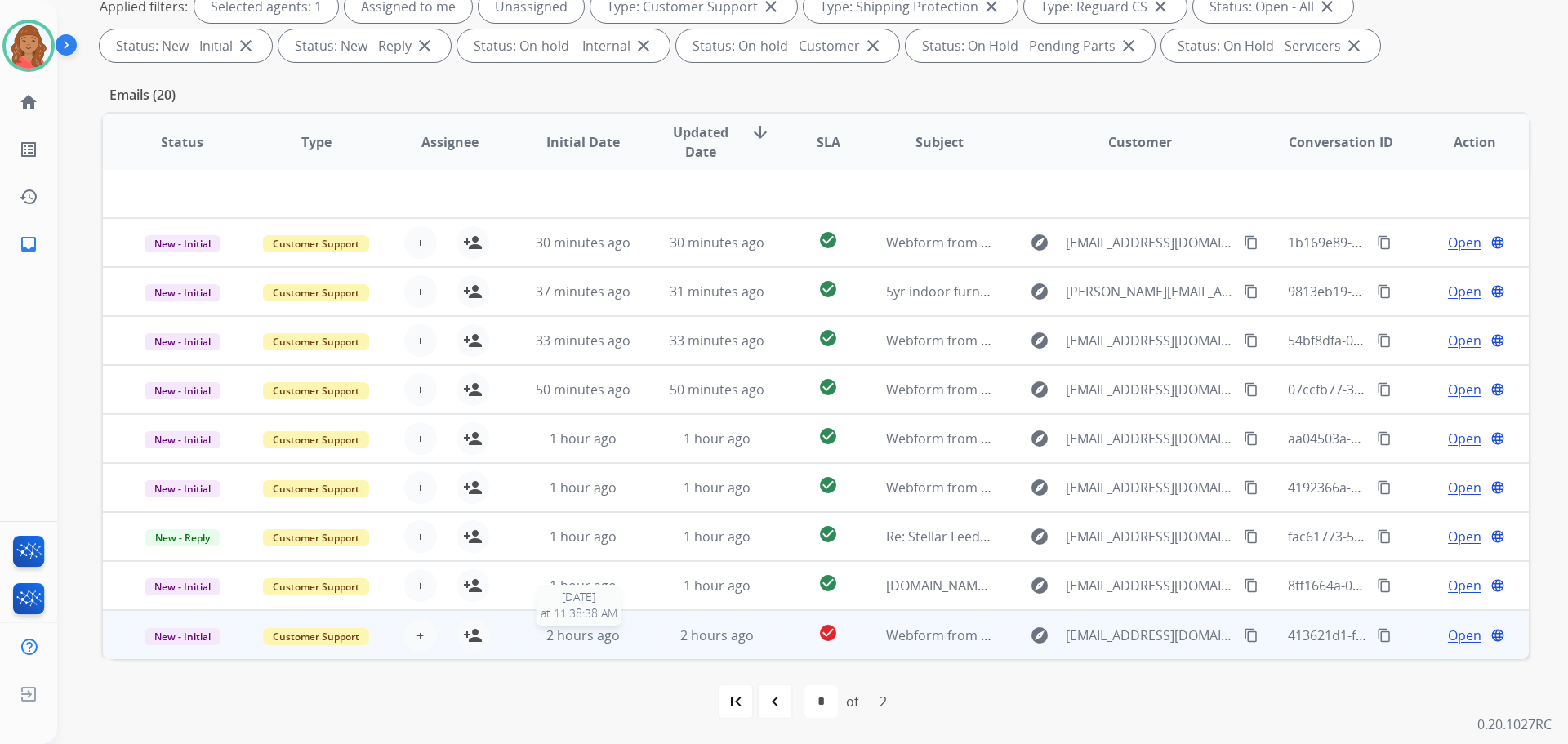
click at [619, 634] on div "2 hours ago" at bounding box center [583, 635] width 107 height 19
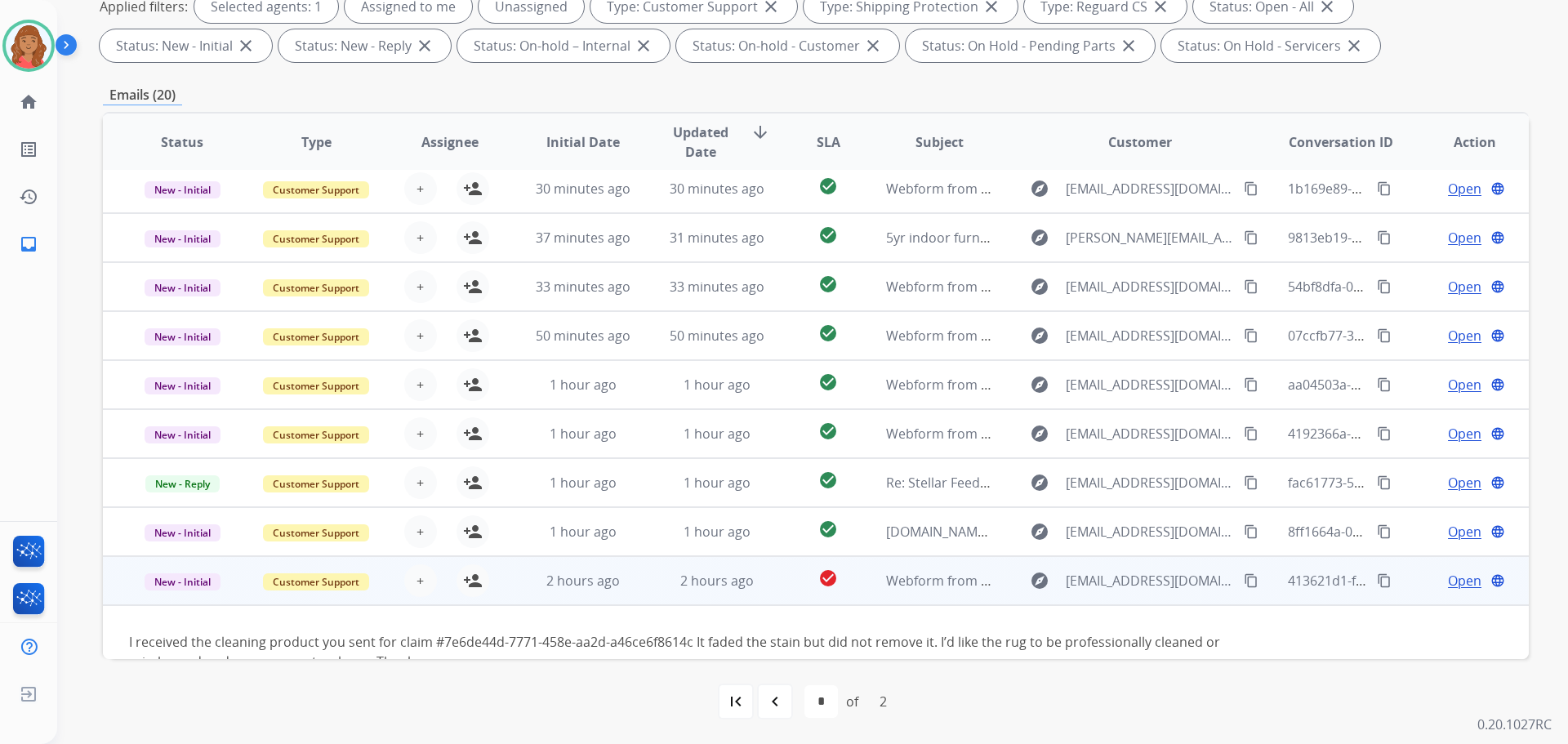
scroll to position [94, 0]
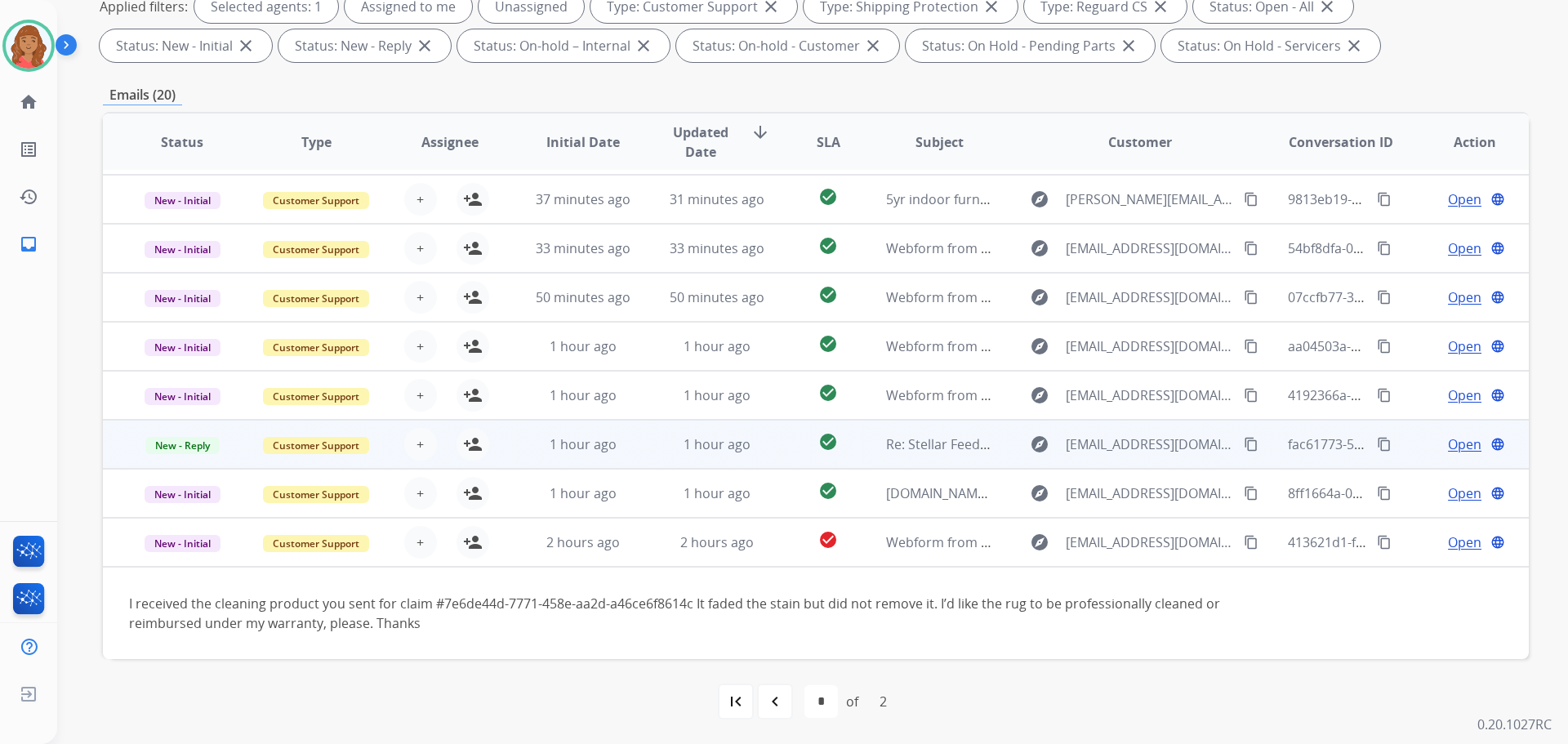
click at [614, 550] on td "2 hours ago" at bounding box center [570, 542] width 134 height 49
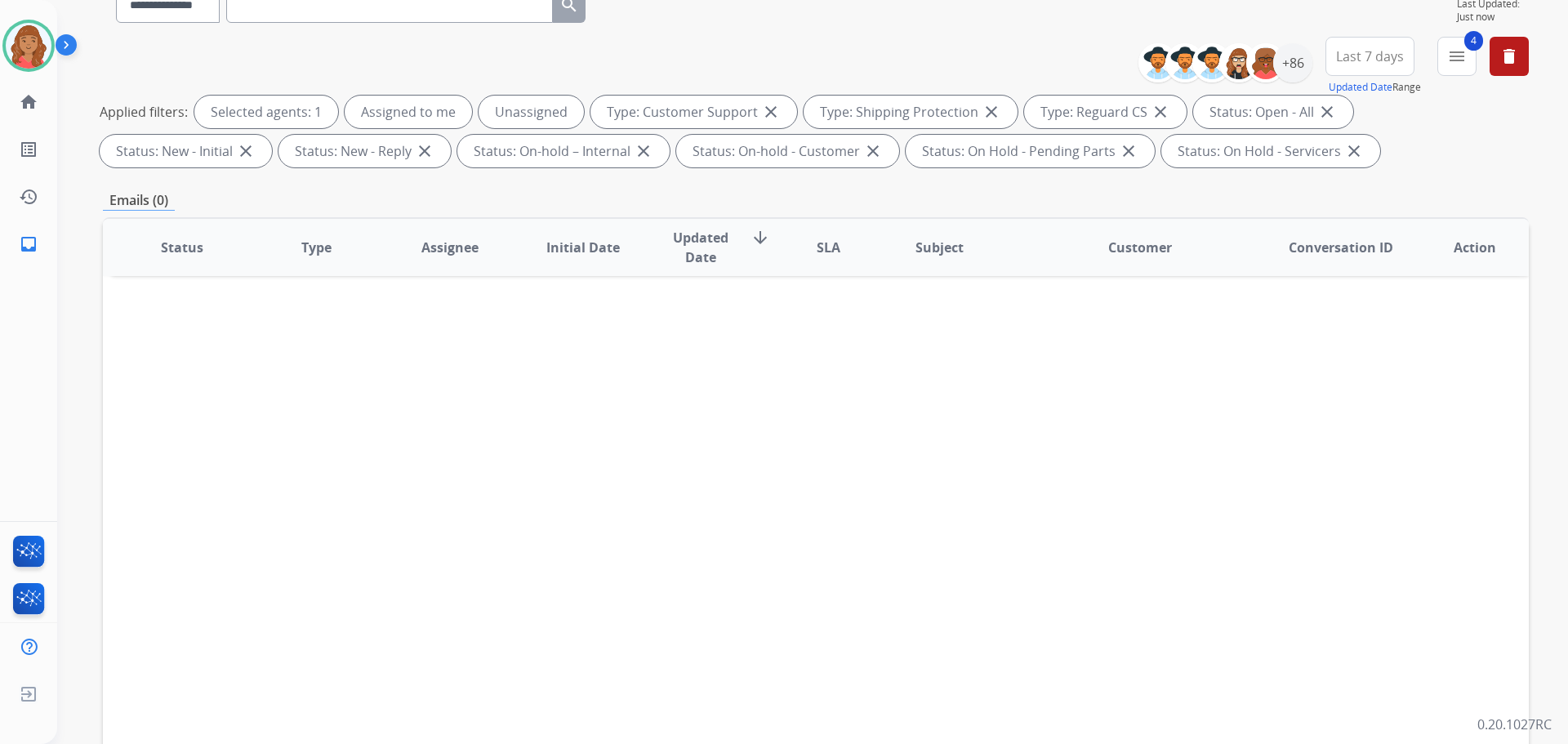
scroll to position [0, 0]
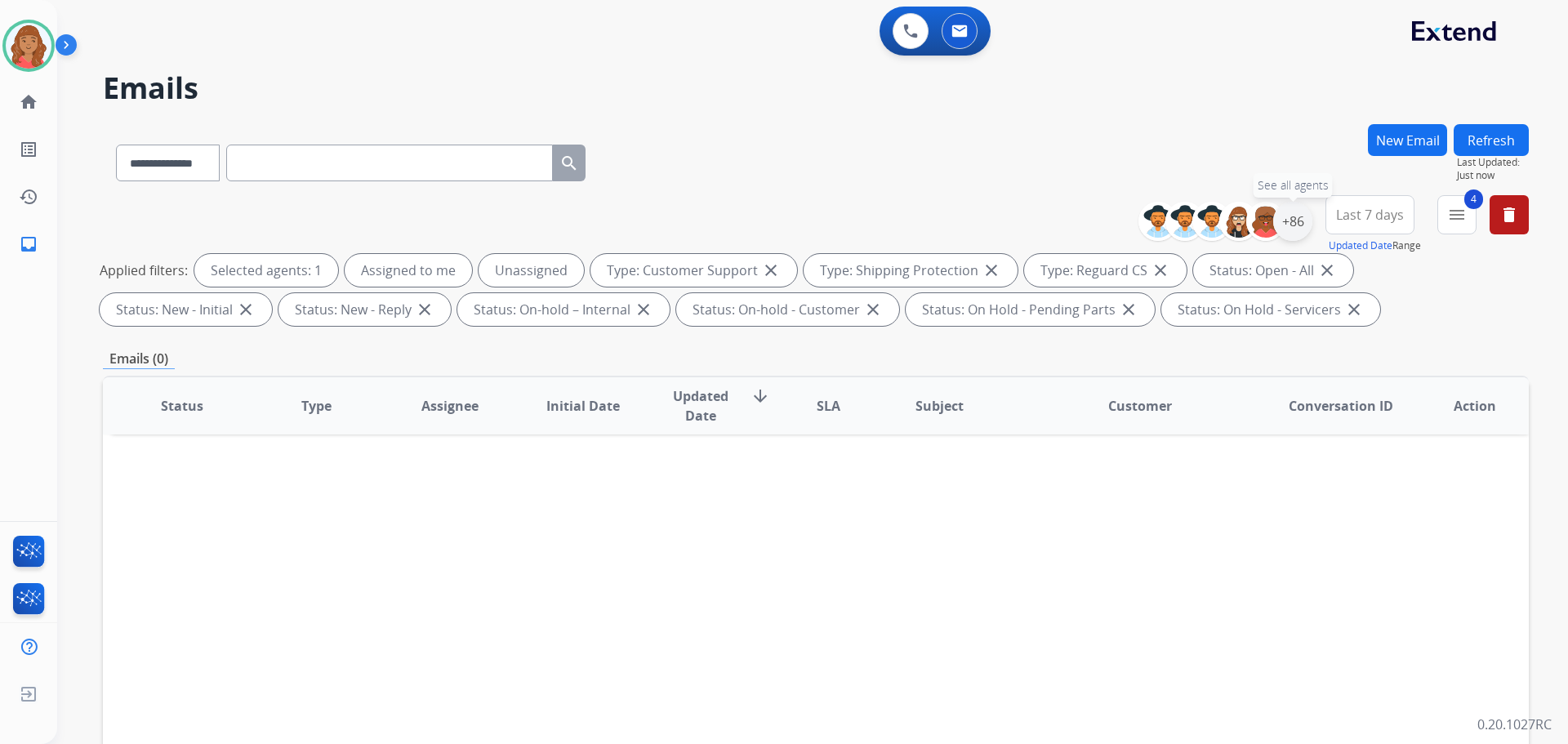
click at [1294, 235] on div "+86" at bounding box center [1293, 221] width 39 height 39
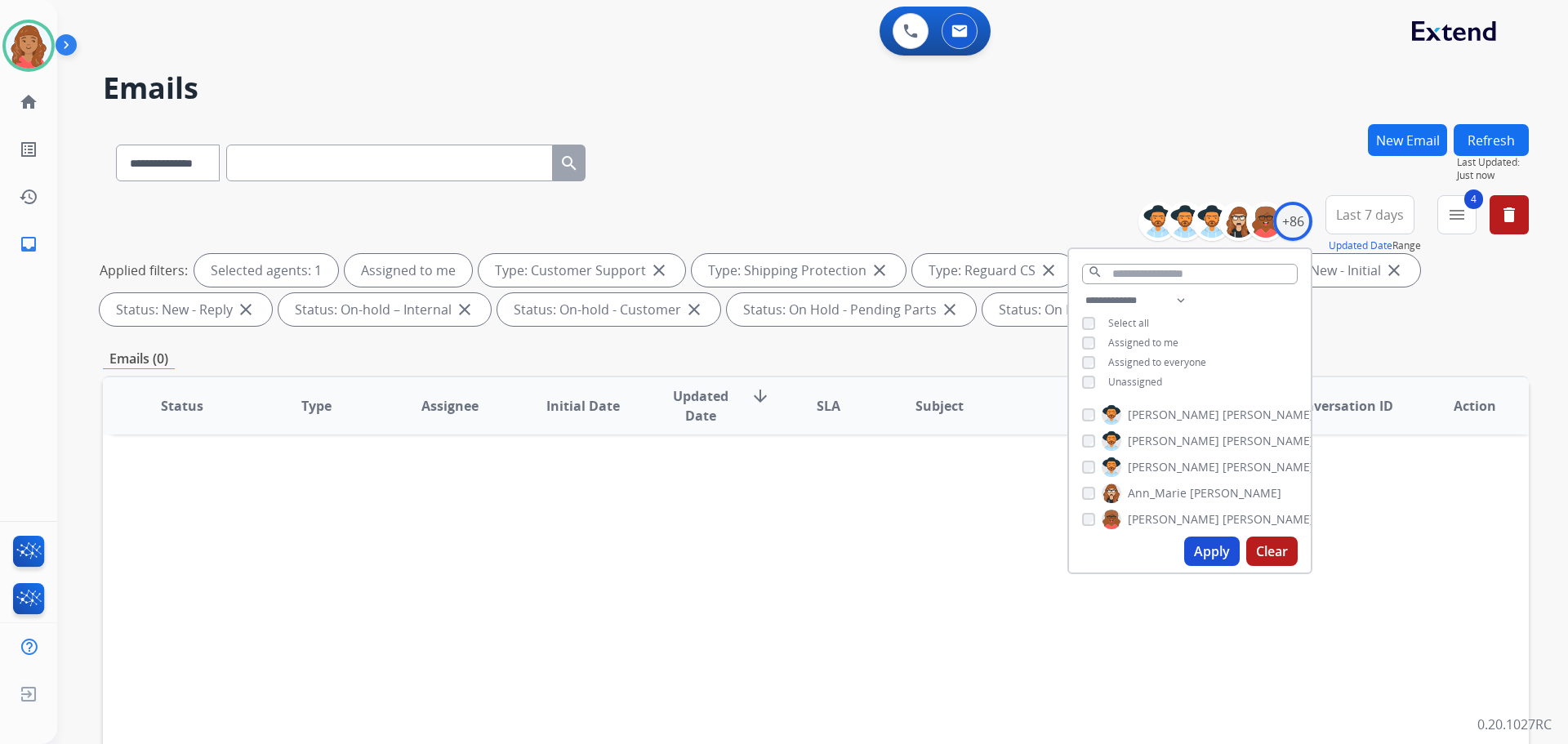
click at [1203, 555] on button "Apply" at bounding box center [1212, 552] width 56 height 30
select select "*"
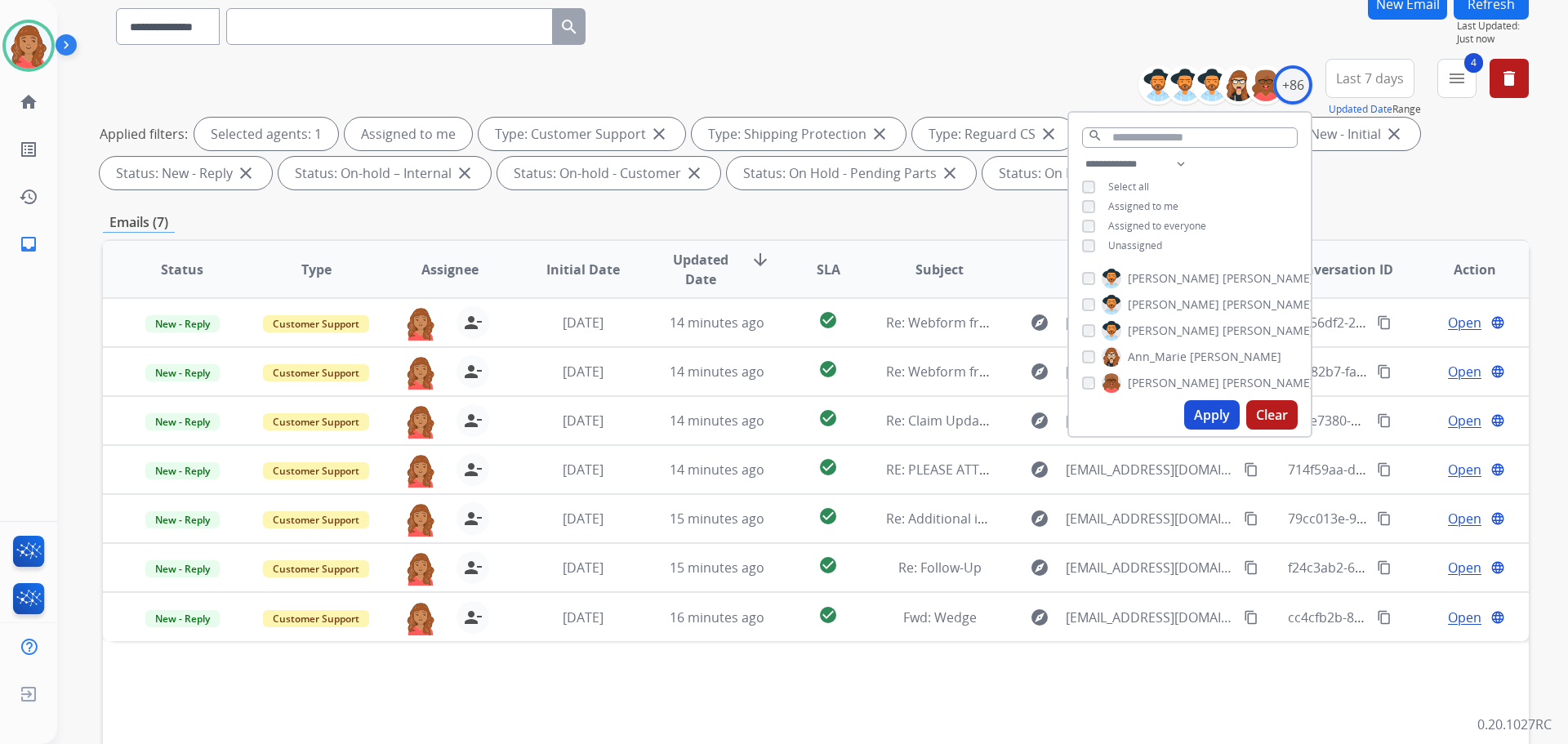
scroll to position [264, 0]
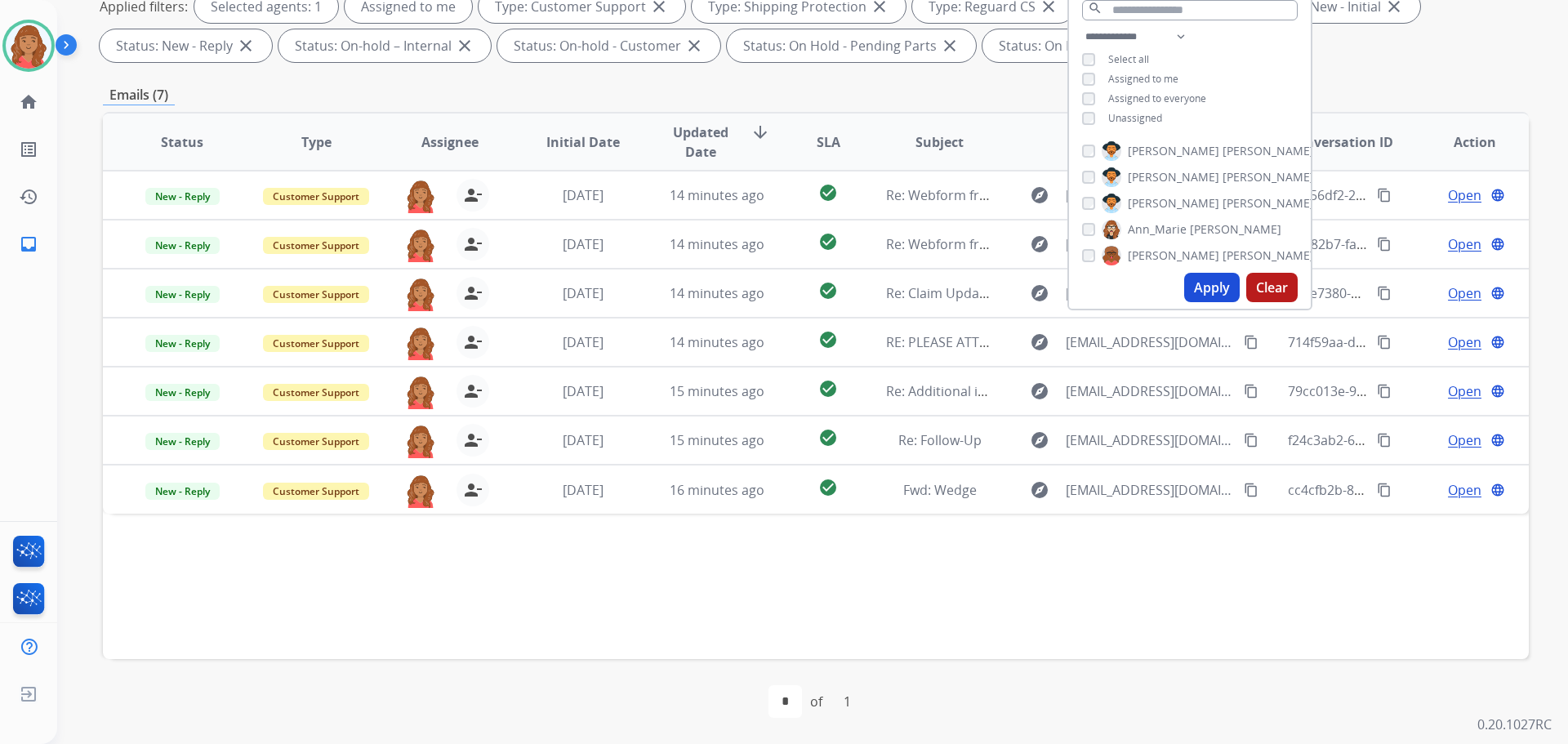
click at [773, 90] on div "Emails (7)" at bounding box center [816, 94] width 1426 height 20
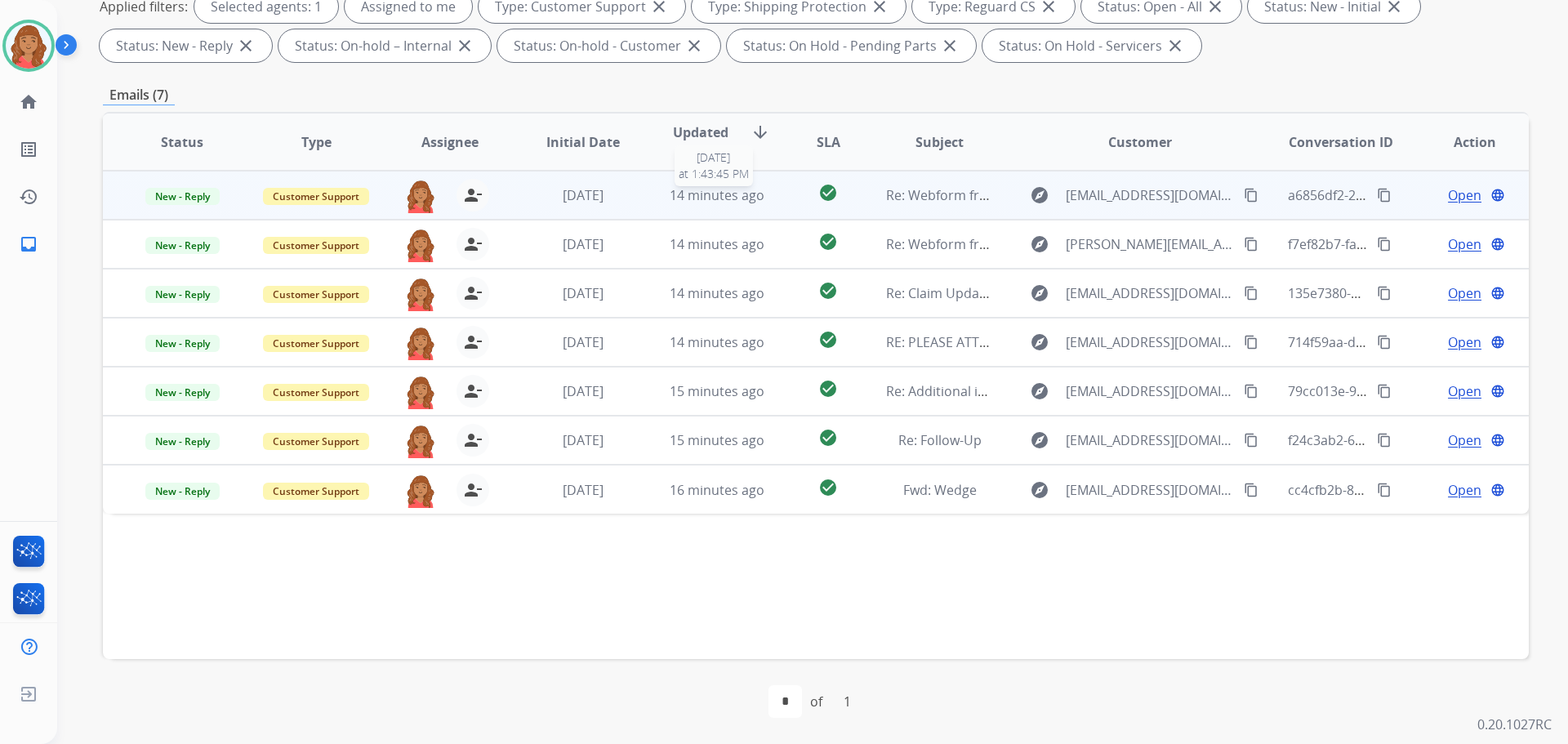
click at [676, 189] on span "14 minutes ago" at bounding box center [717, 195] width 94 height 18
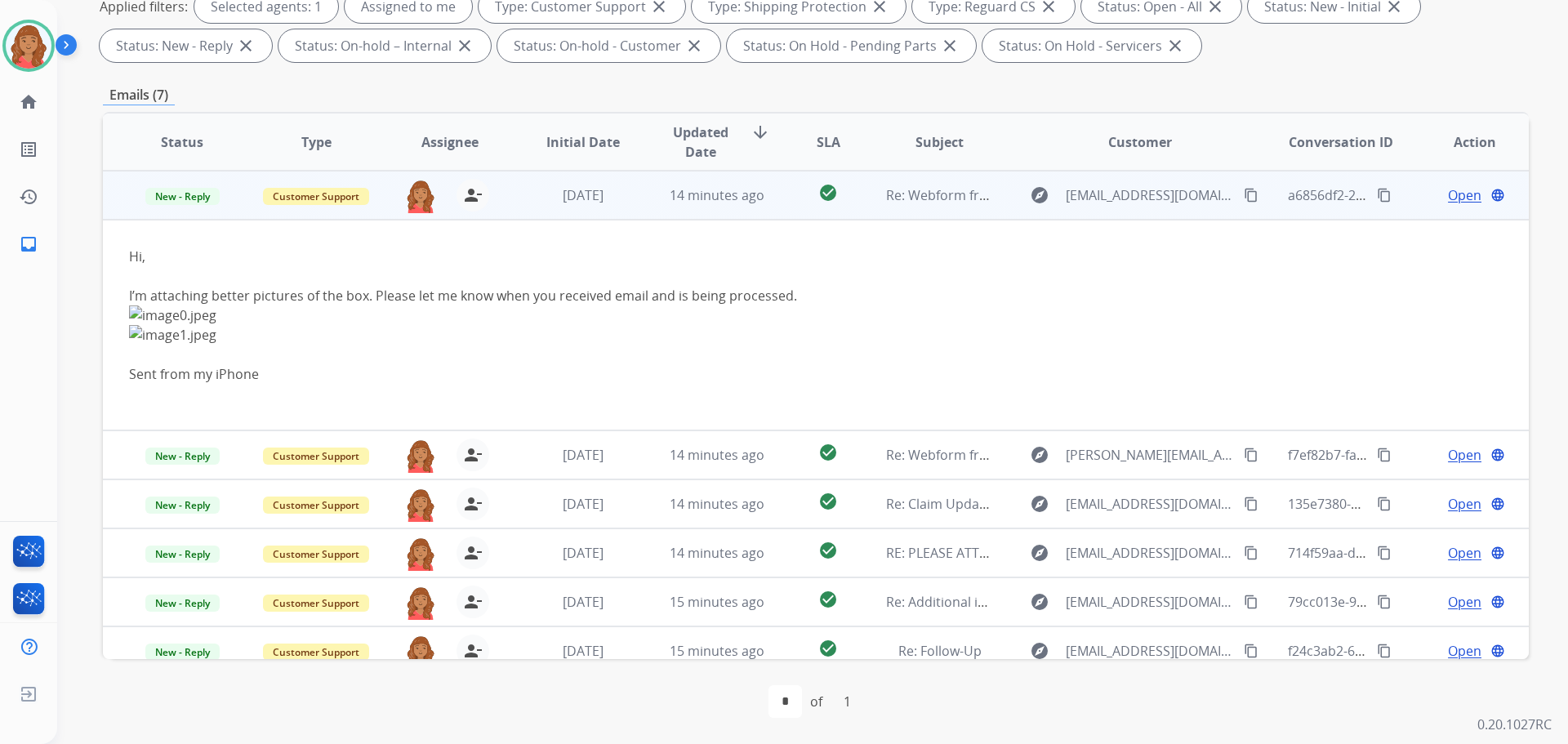
drag, startPoint x: 1236, startPoint y: 192, endPoint x: 476, endPoint y: 342, distance: 774.7
click at [1242, 192] on button "content_copy" at bounding box center [1252, 195] width 19 height 19
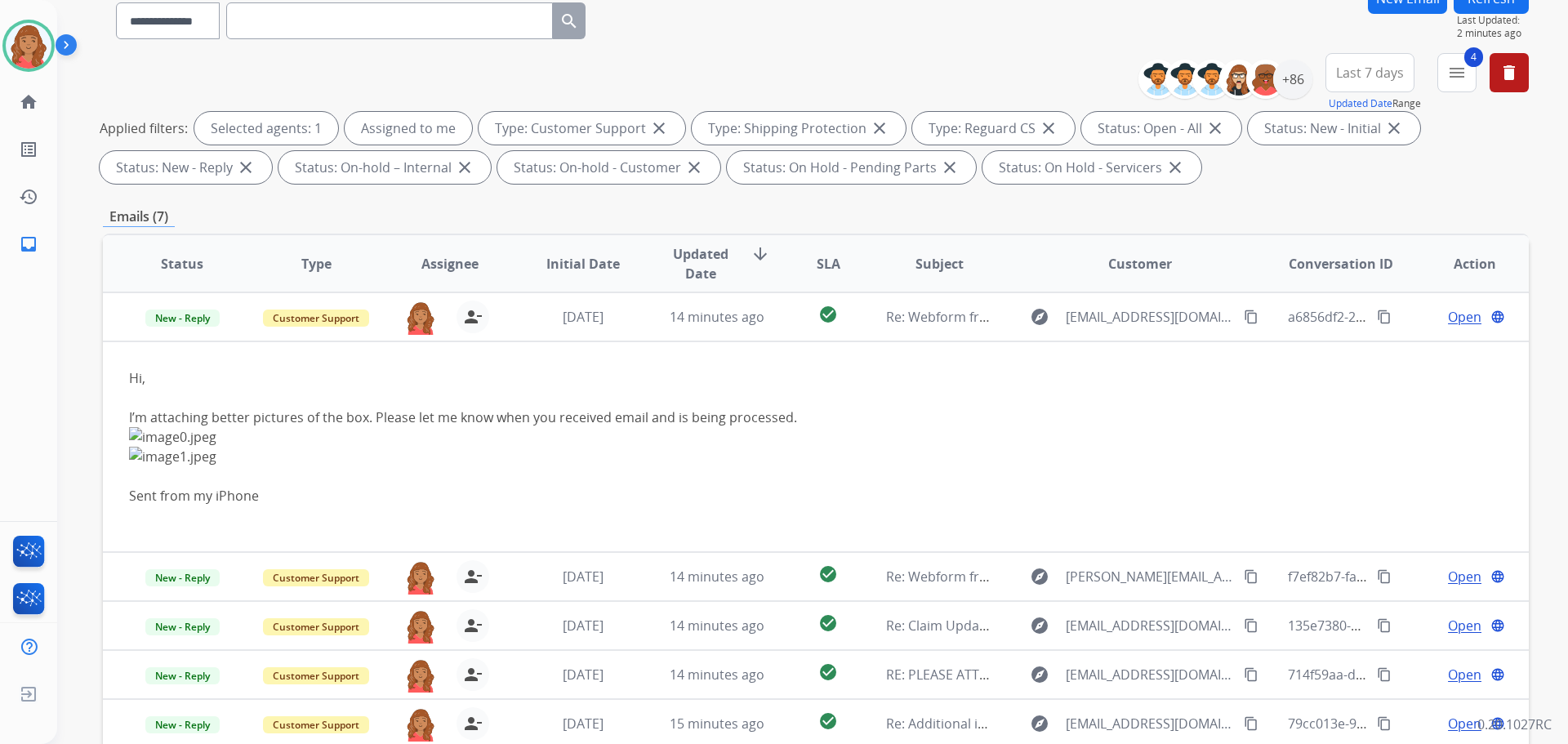
scroll to position [19, 0]
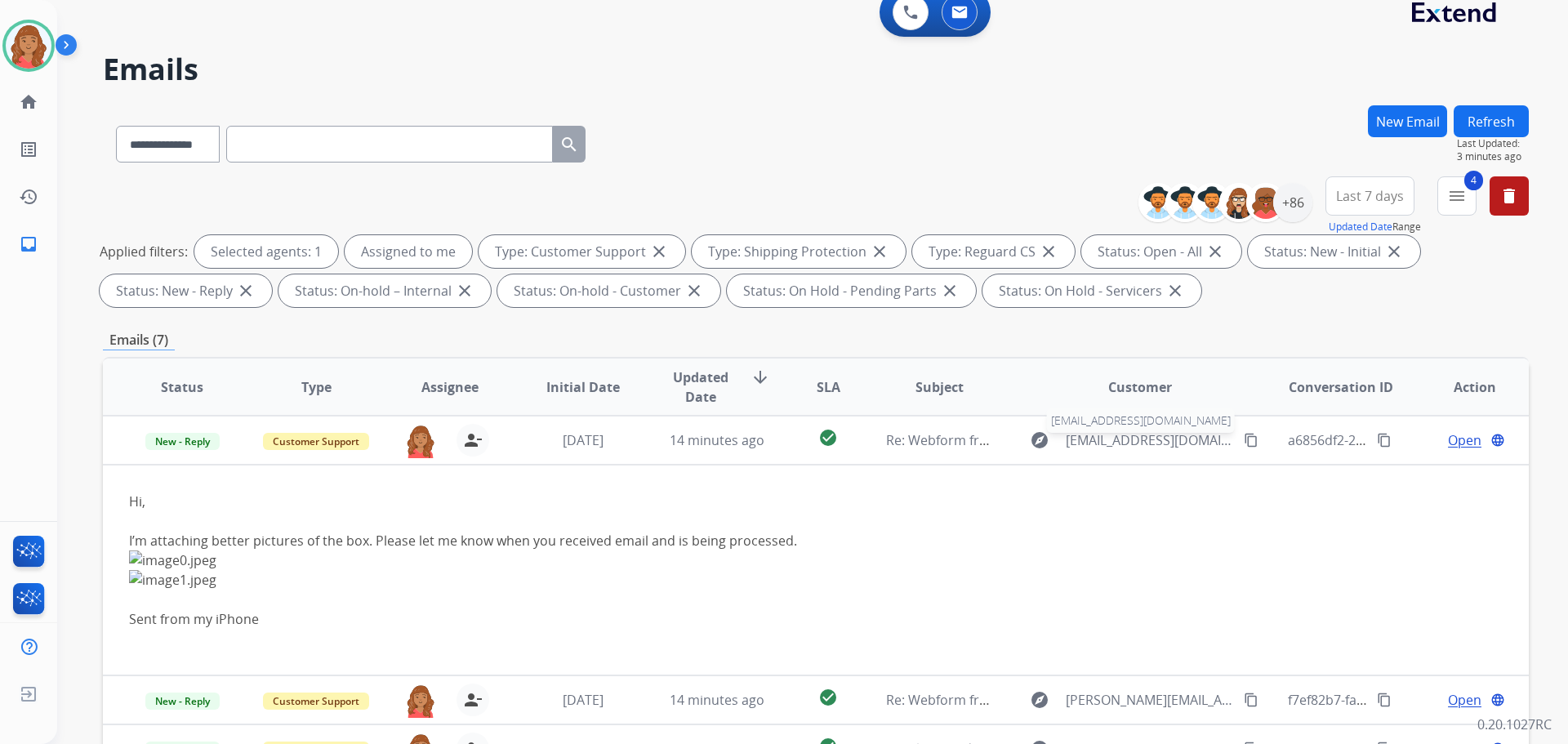
click at [1115, 444] on span "alexandriaalston446@yahoo.com" at bounding box center [1150, 440] width 168 height 19
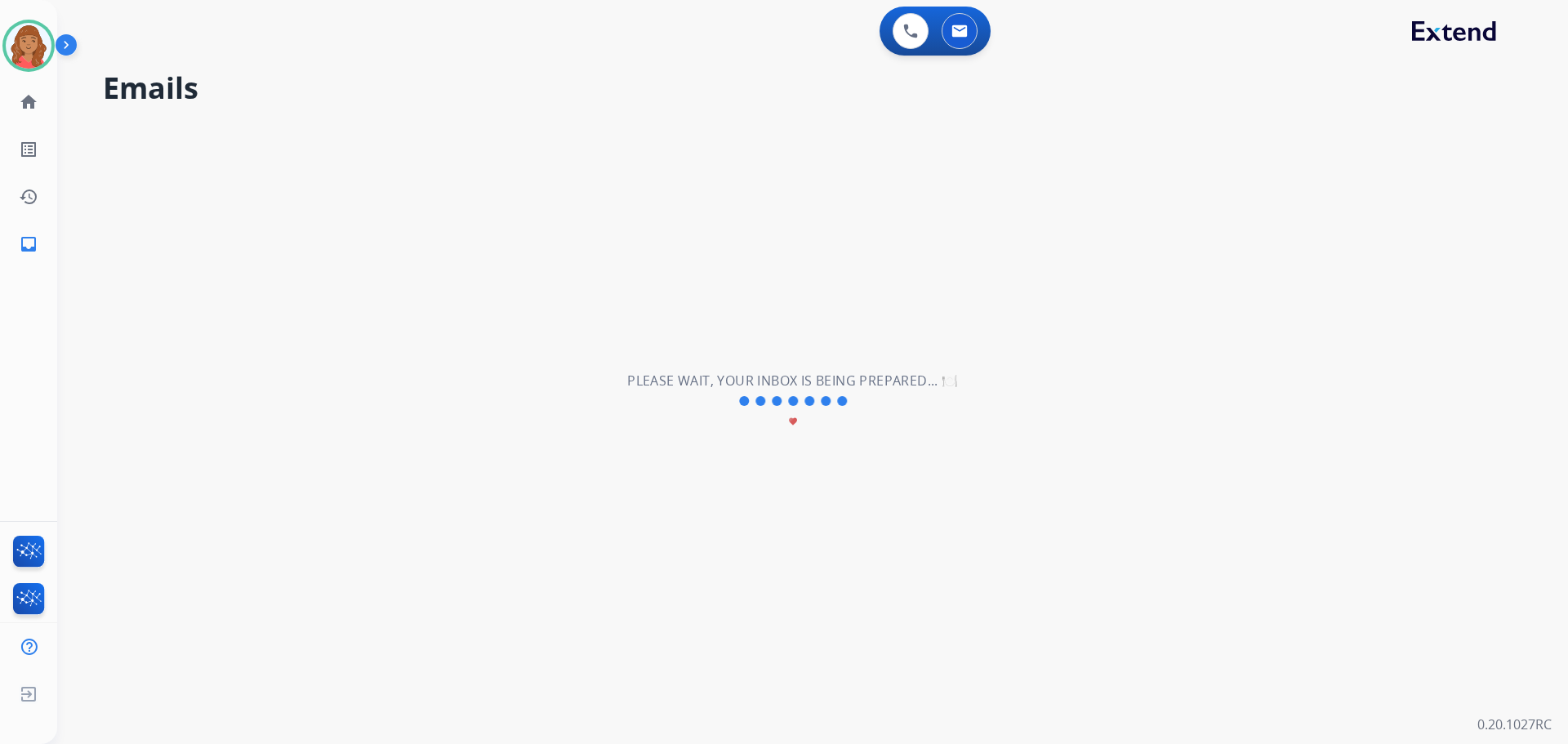
type input "**********"
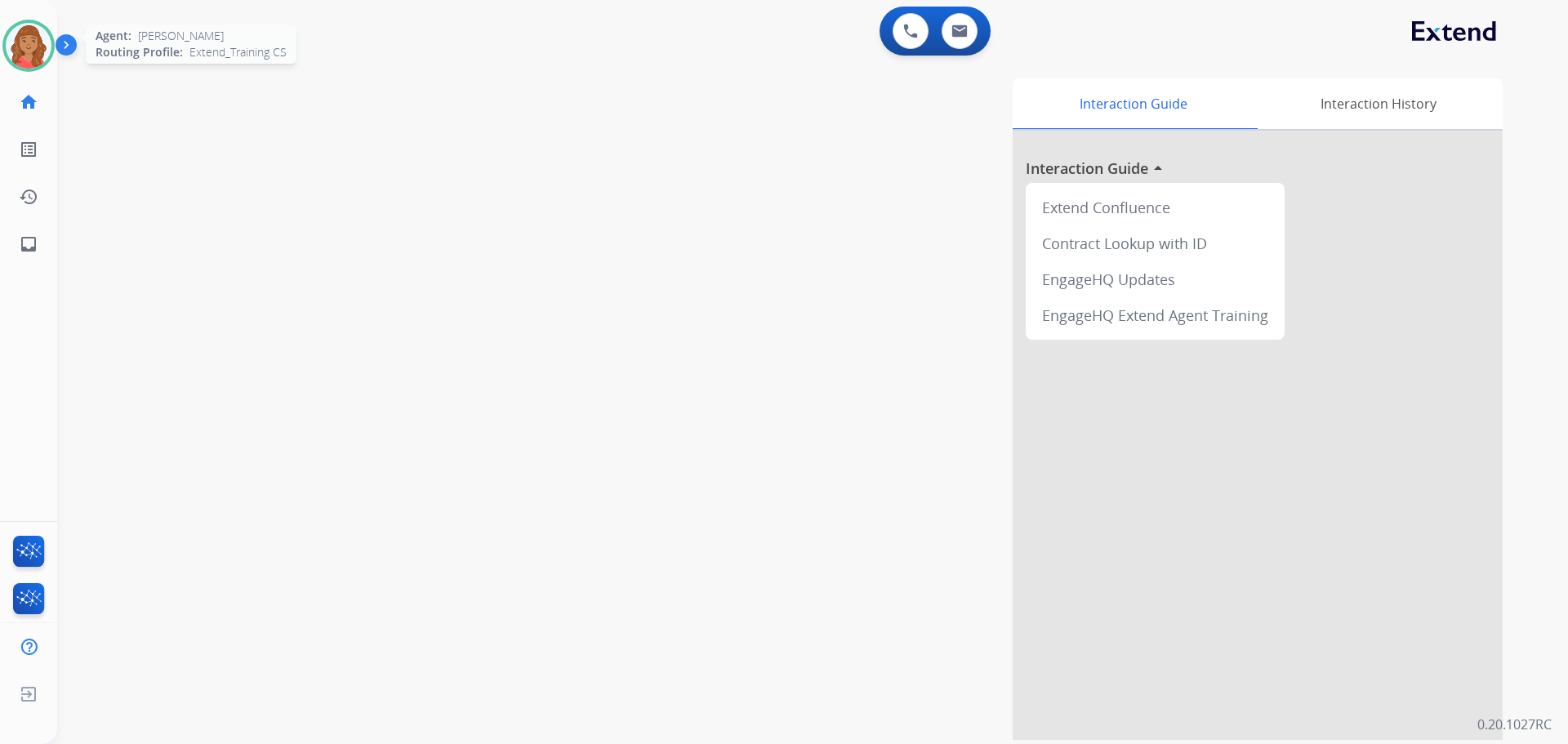
click at [14, 43] on img at bounding box center [29, 46] width 46 height 46
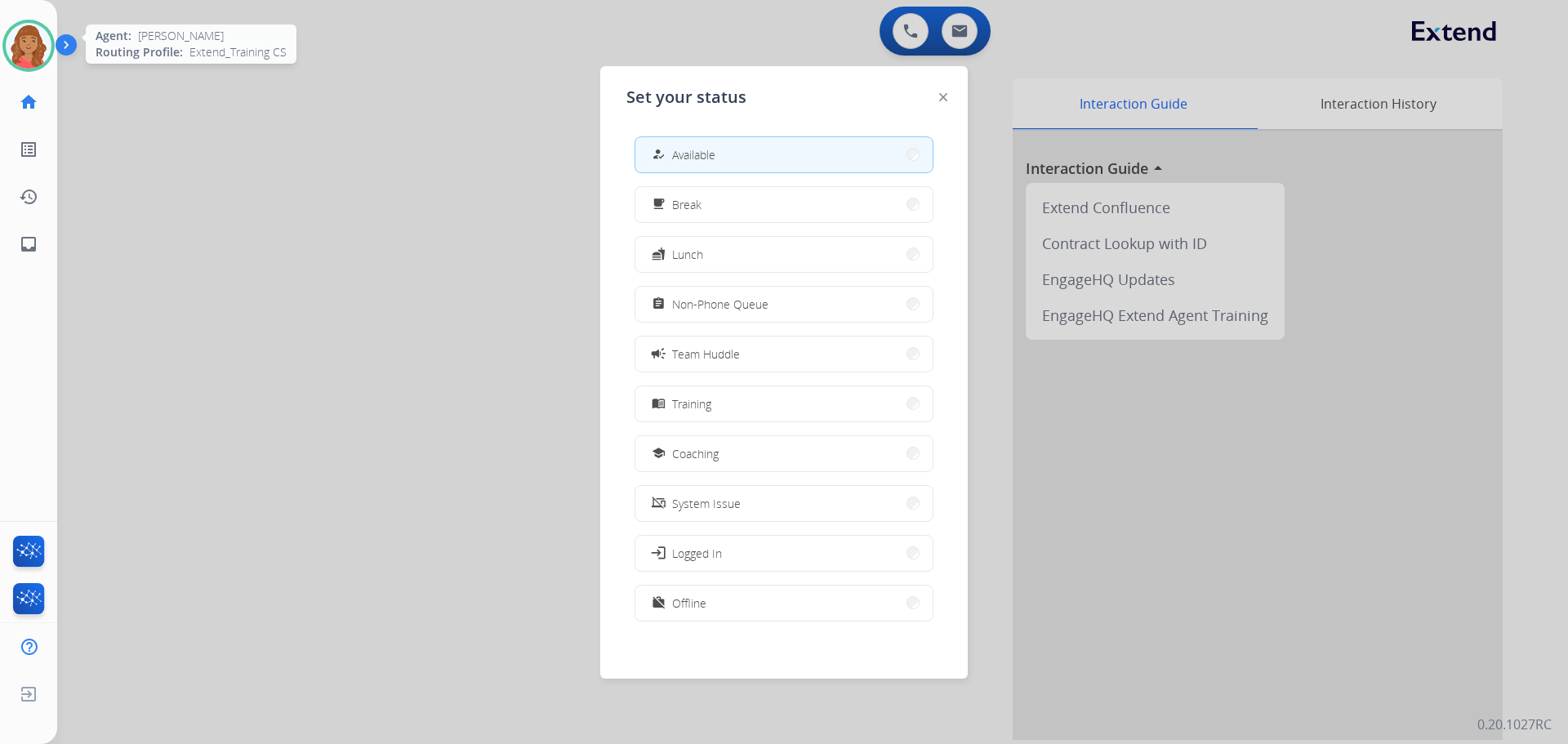
click at [14, 43] on img at bounding box center [29, 46] width 46 height 46
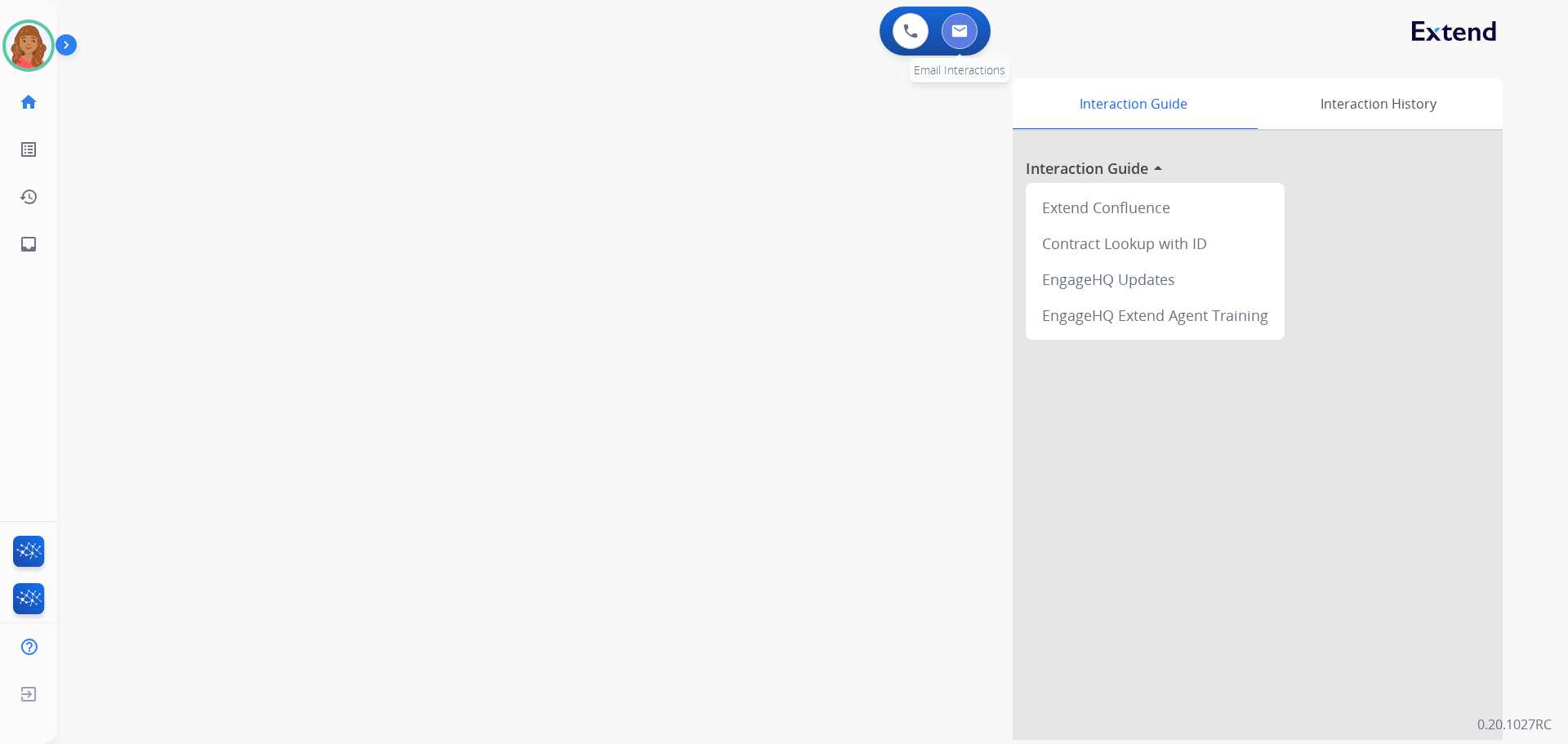
click at [970, 36] on button at bounding box center [959, 31] width 36 height 36
select select "**********"
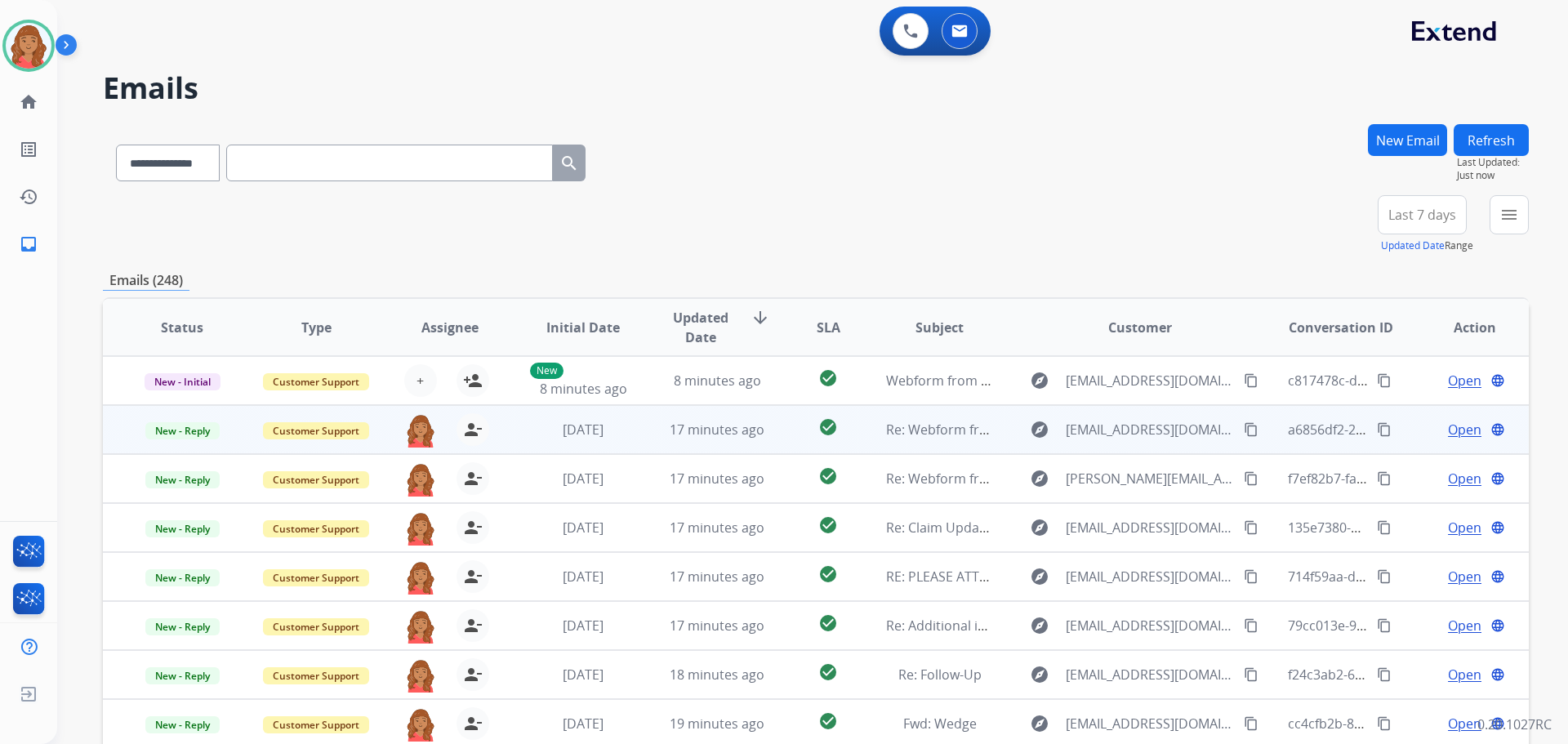
click at [642, 425] on td "17 minutes ago" at bounding box center [704, 429] width 134 height 49
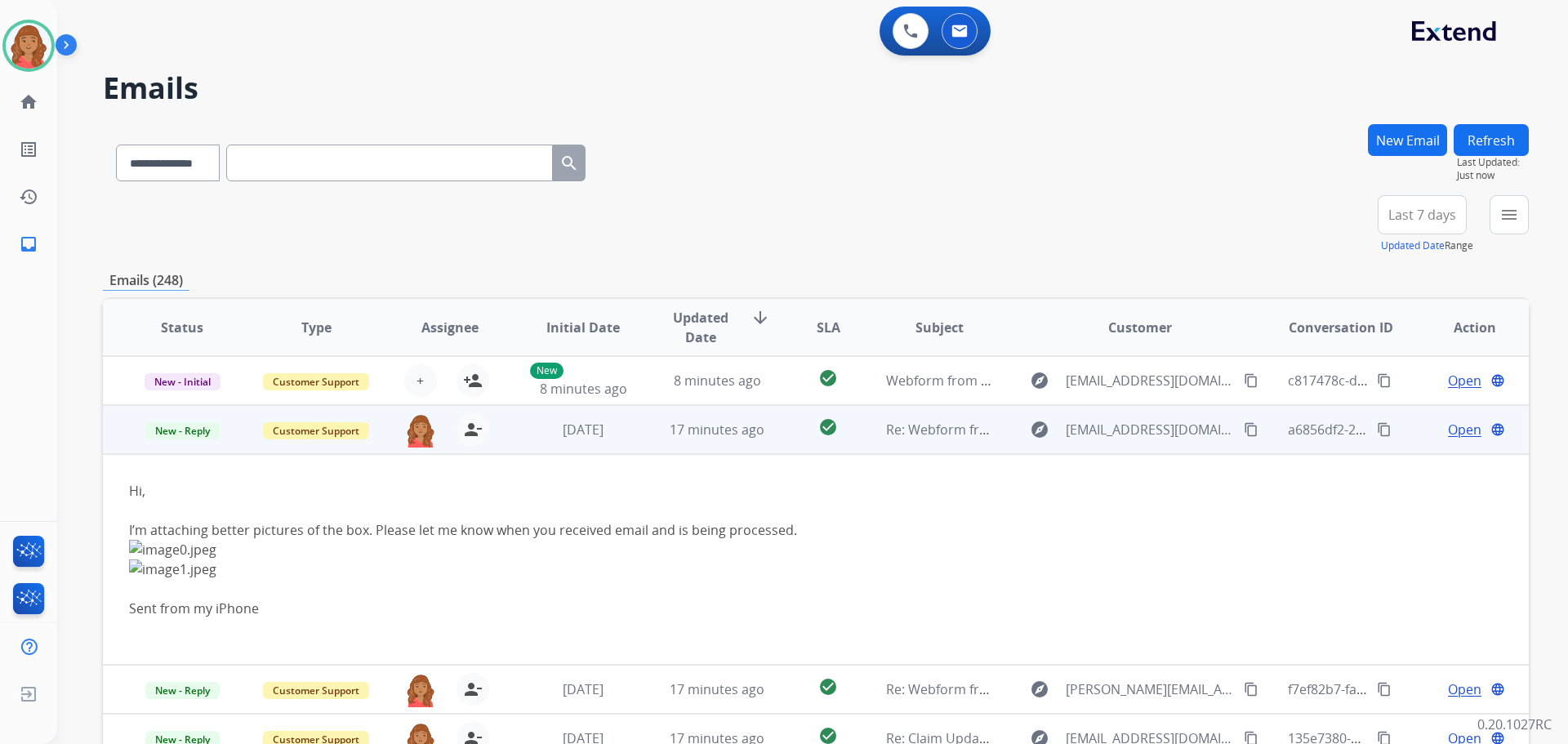
scroll to position [49, 0]
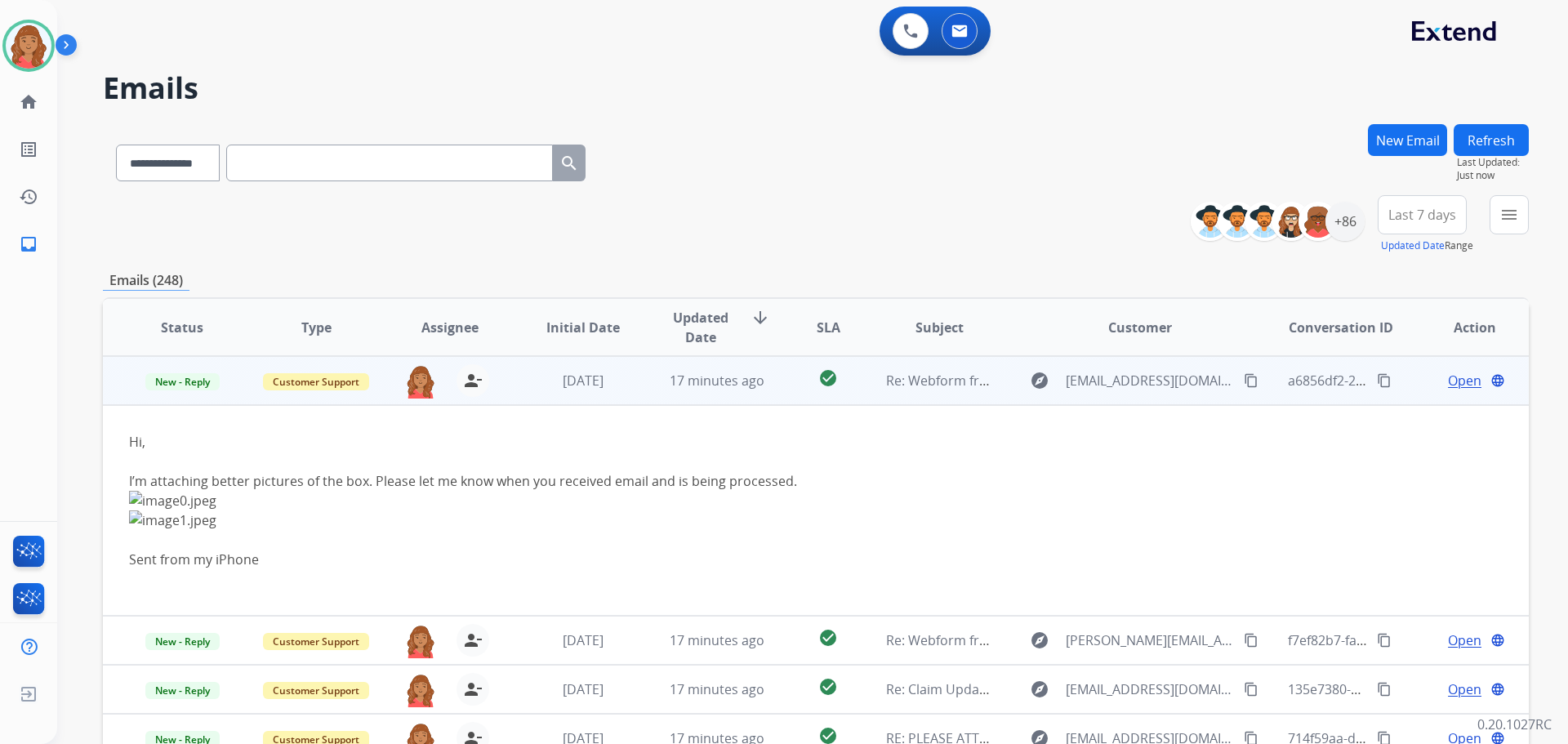
click at [1455, 382] on span "Open" at bounding box center [1464, 380] width 34 height 19
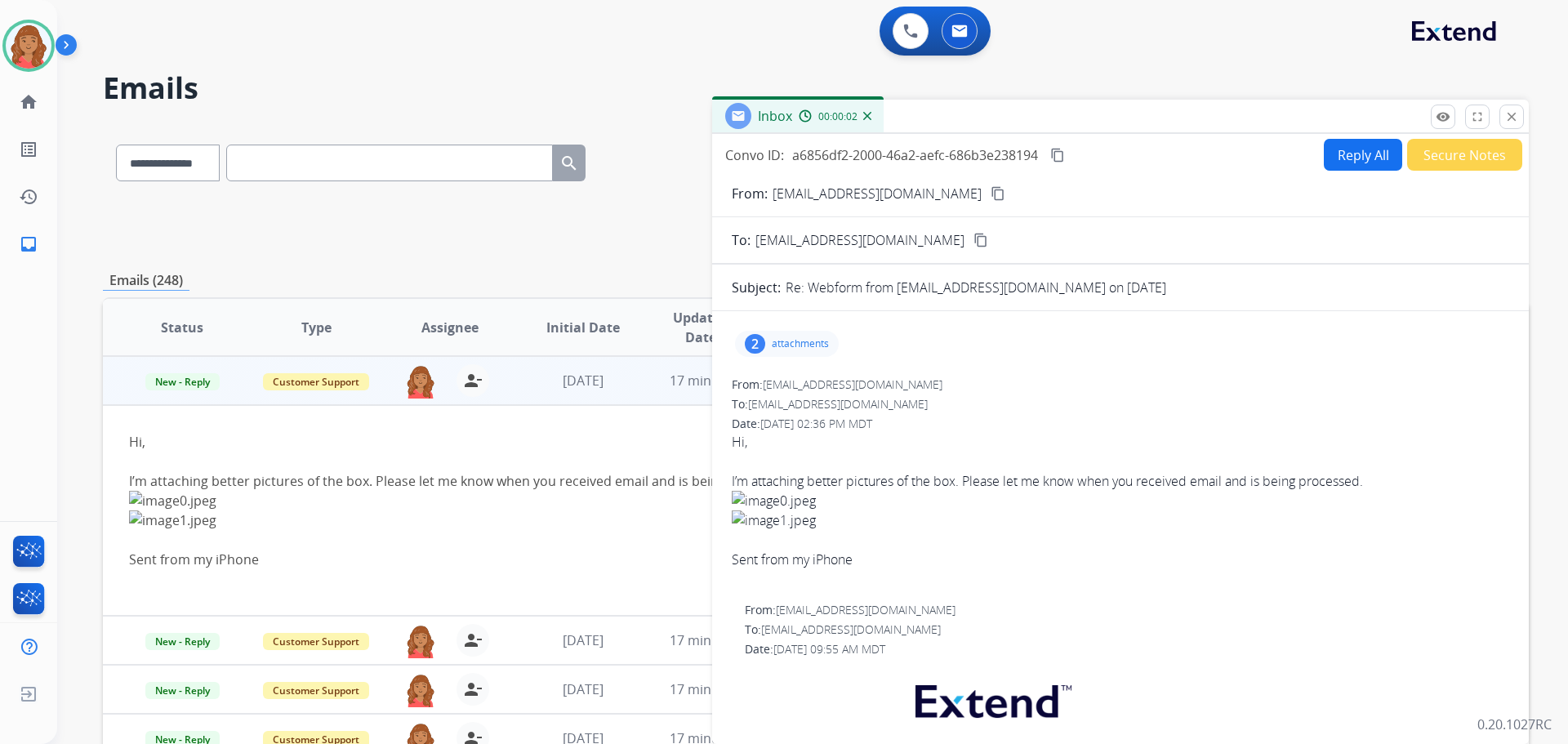
click at [791, 339] on p "attachments" at bounding box center [799, 345] width 57 height 13
drag, startPoint x: 1113, startPoint y: 418, endPoint x: 1104, endPoint y: 414, distance: 9.8
click at [1113, 417] on div "Date: 08/14/2025 - 02:36 PM MDT" at bounding box center [1121, 423] width 777 height 16
click at [904, 571] on div at bounding box center [1121, 579] width 777 height 19
click at [1016, 349] on div "2 attachments image0.jpeg download image1.jpeg download" at bounding box center [1121, 344] width 777 height 39
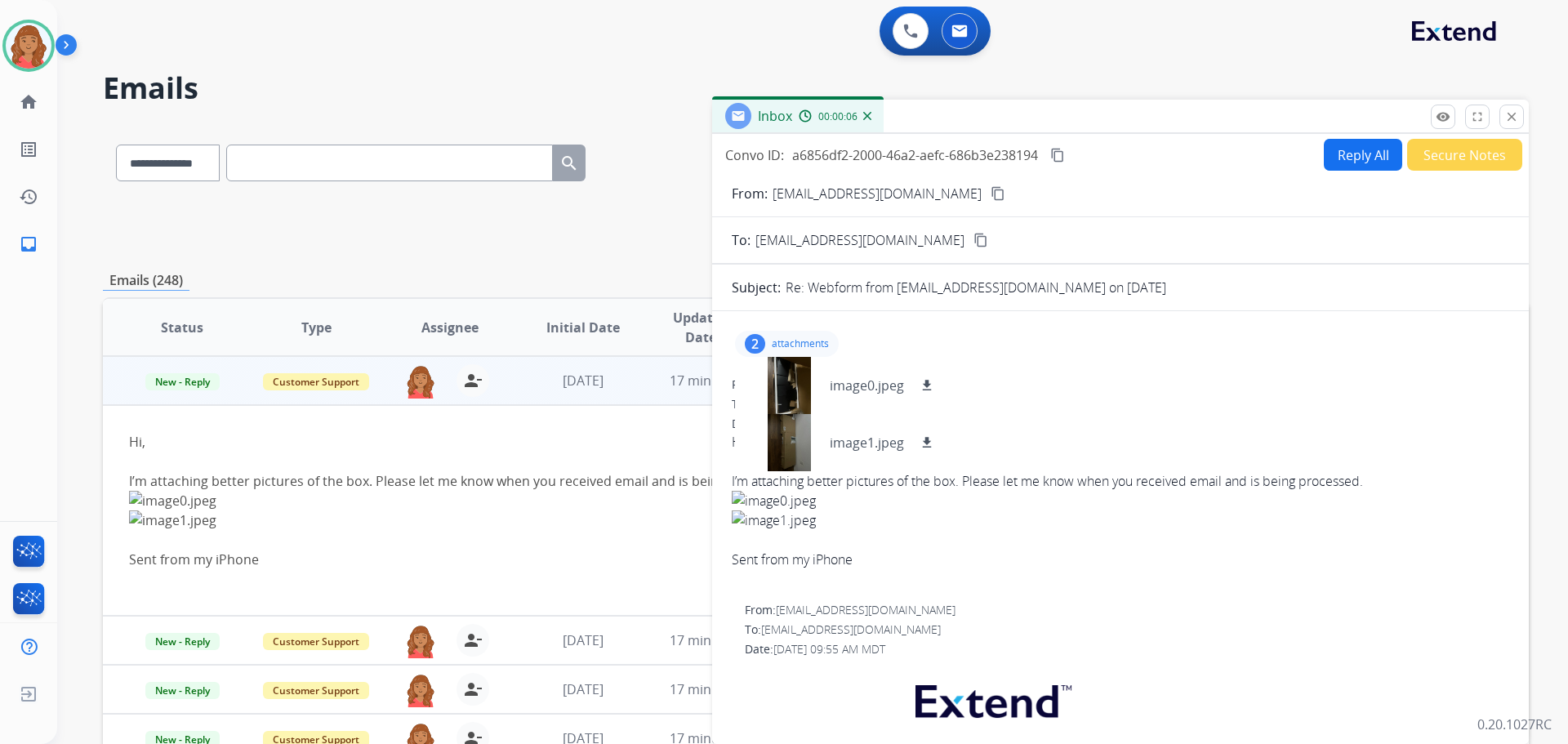
click at [755, 339] on div "2" at bounding box center [754, 344] width 20 height 19
click at [308, 545] on div "I’m attaching better pictures of the box. Please let me know when you received …" at bounding box center [682, 530] width 1106 height 117
click at [1345, 159] on button "Reply All" at bounding box center [1363, 154] width 79 height 32
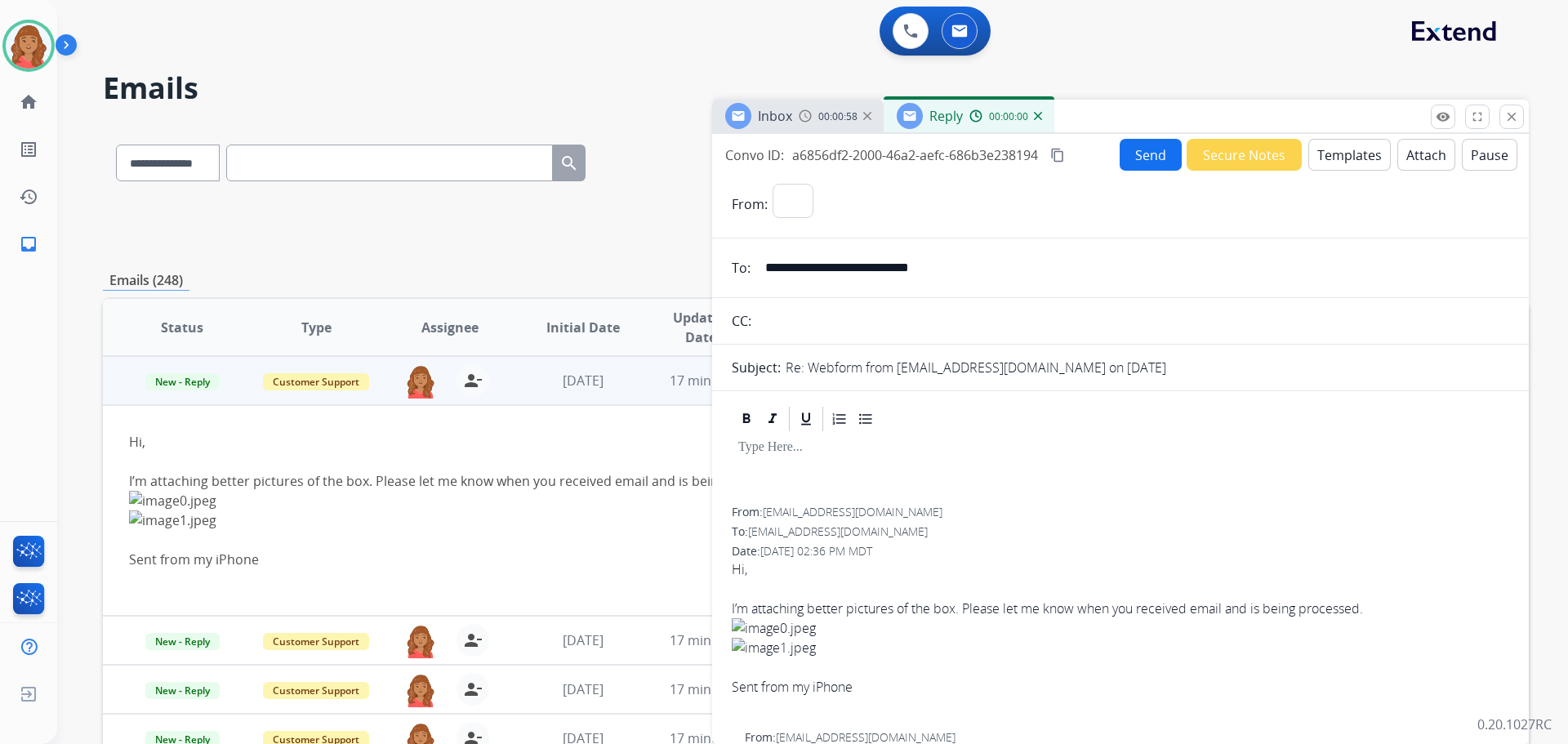
select select "**********"
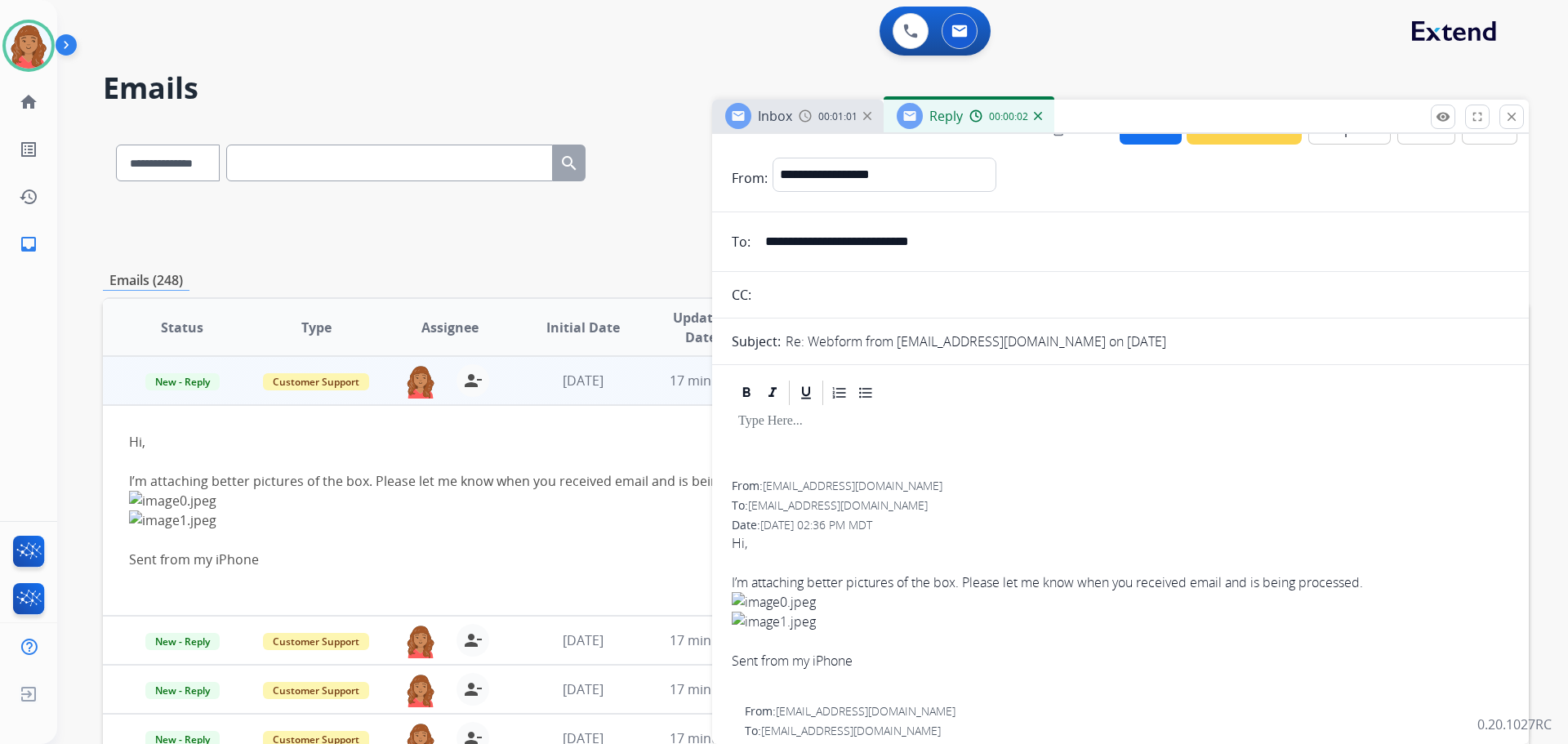
scroll to position [0, 0]
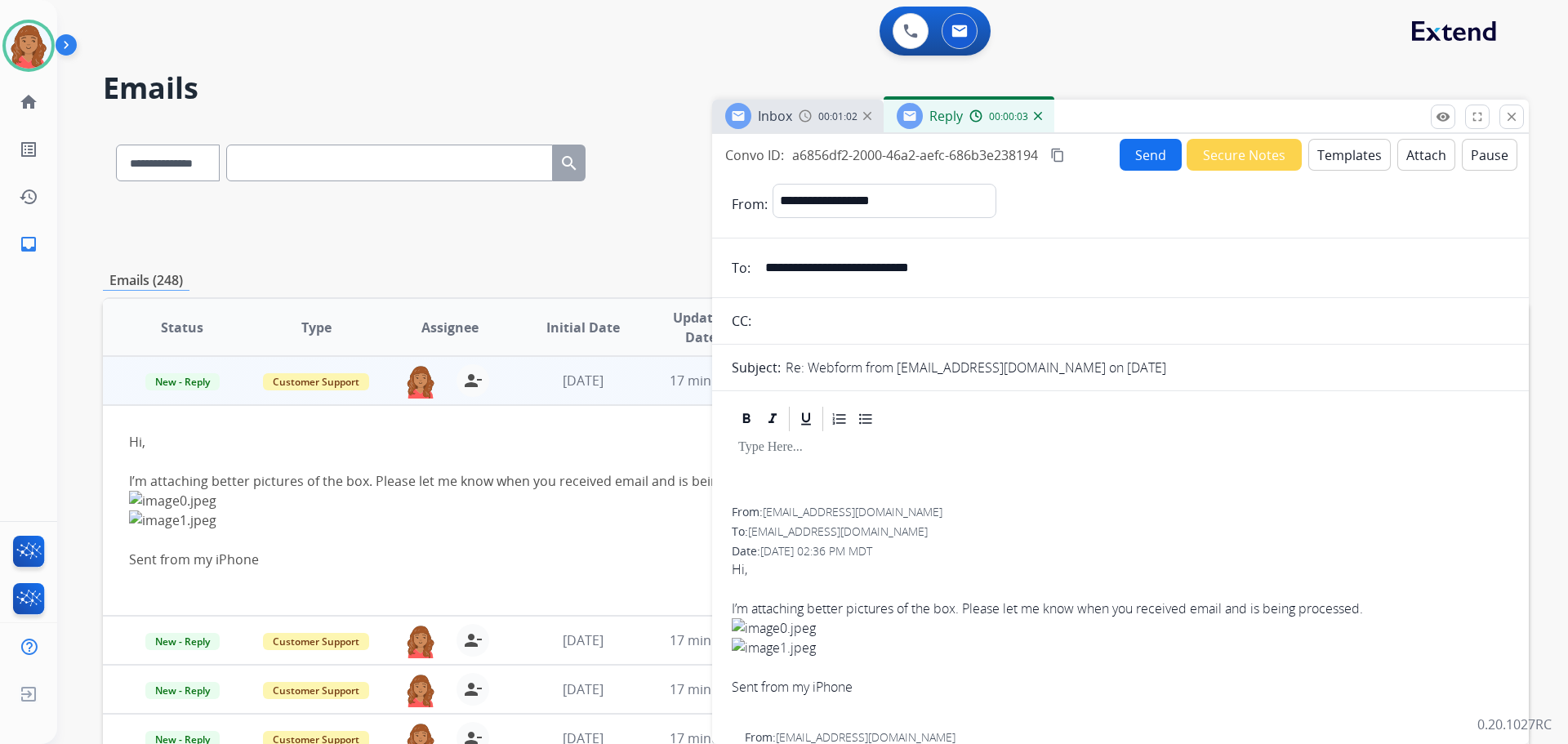
click at [1330, 159] on button "Templates" at bounding box center [1350, 154] width 83 height 32
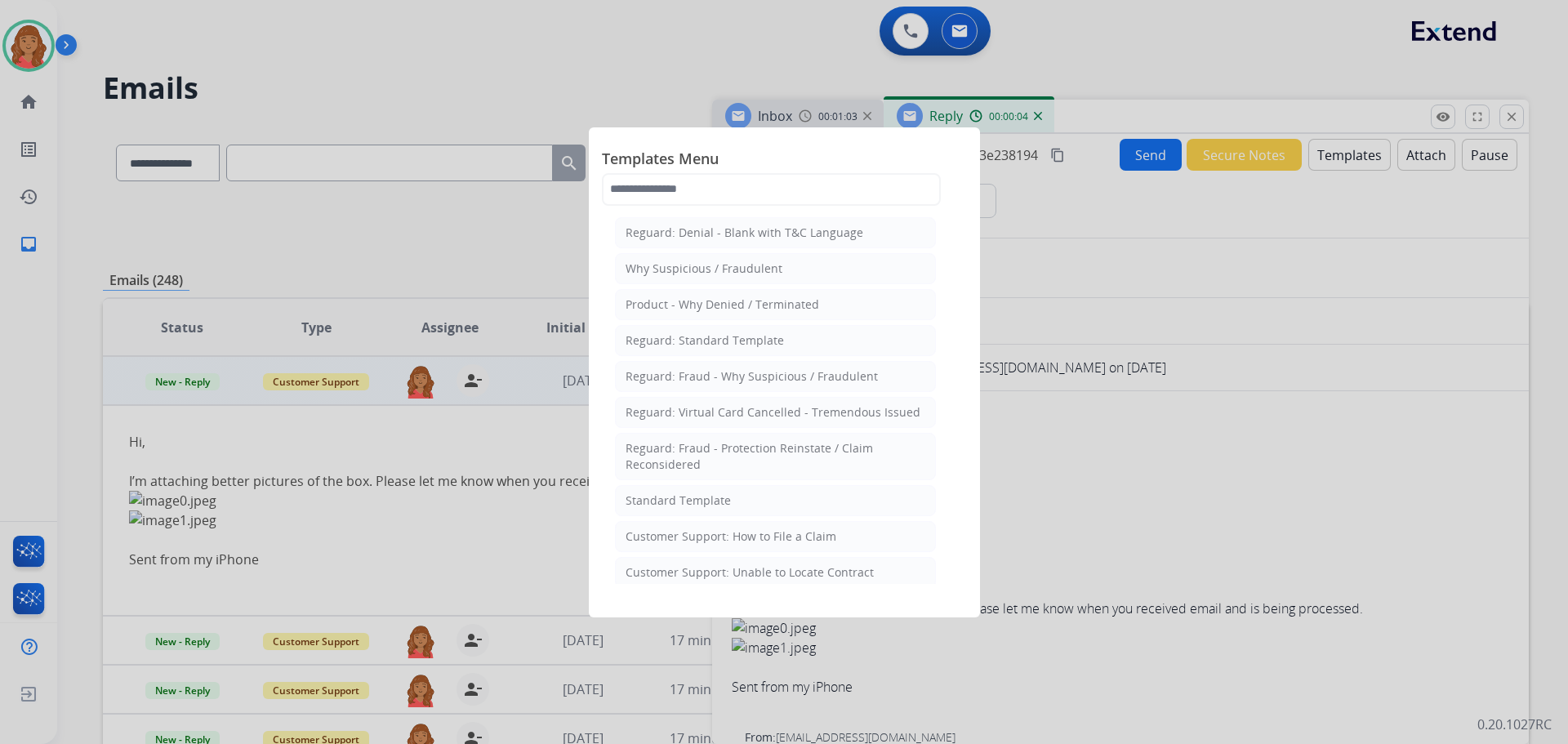
drag, startPoint x: 684, startPoint y: 501, endPoint x: 754, endPoint y: 506, distance: 70.2
click at [685, 501] on div "Standard Template" at bounding box center [678, 500] width 106 height 16
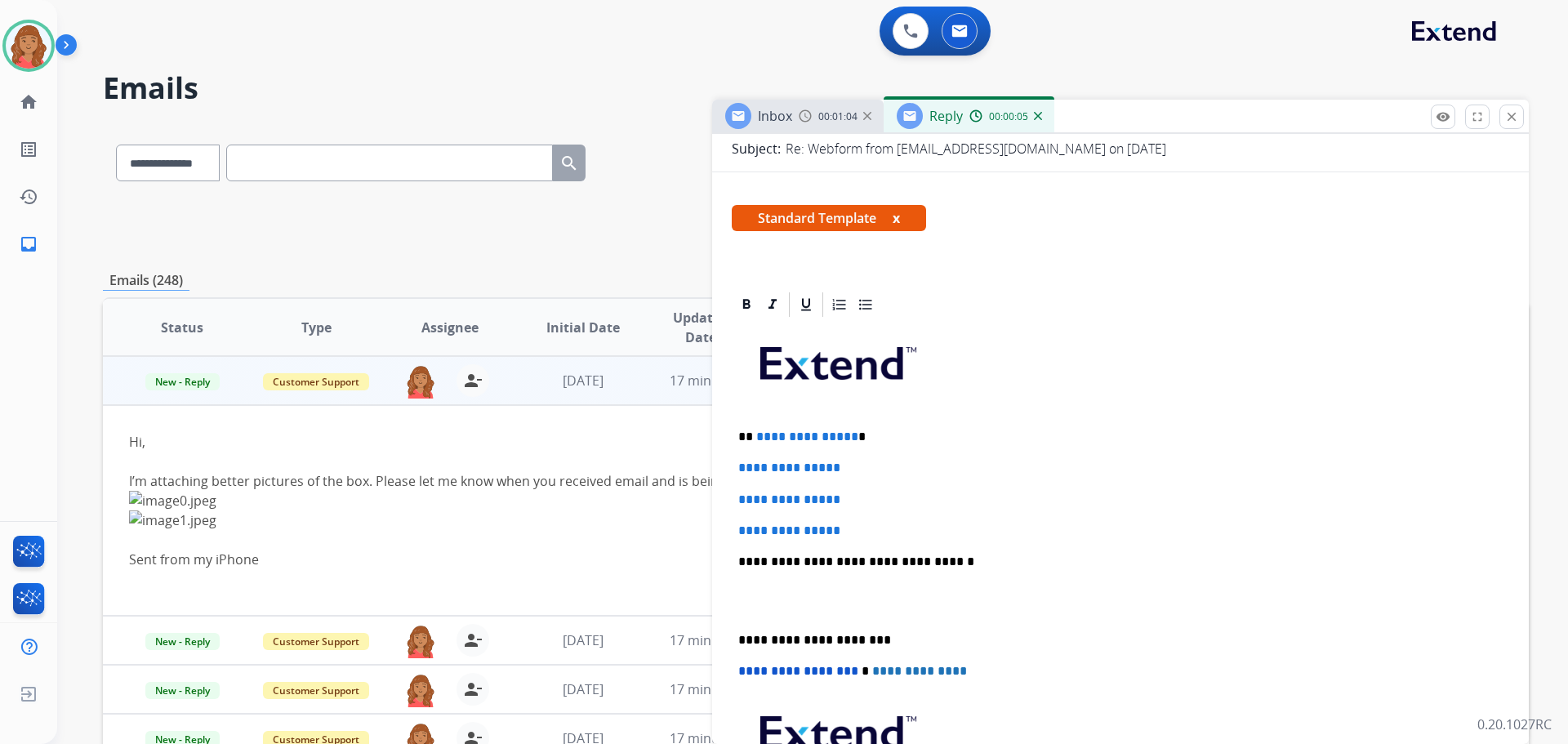
scroll to position [245, 0]
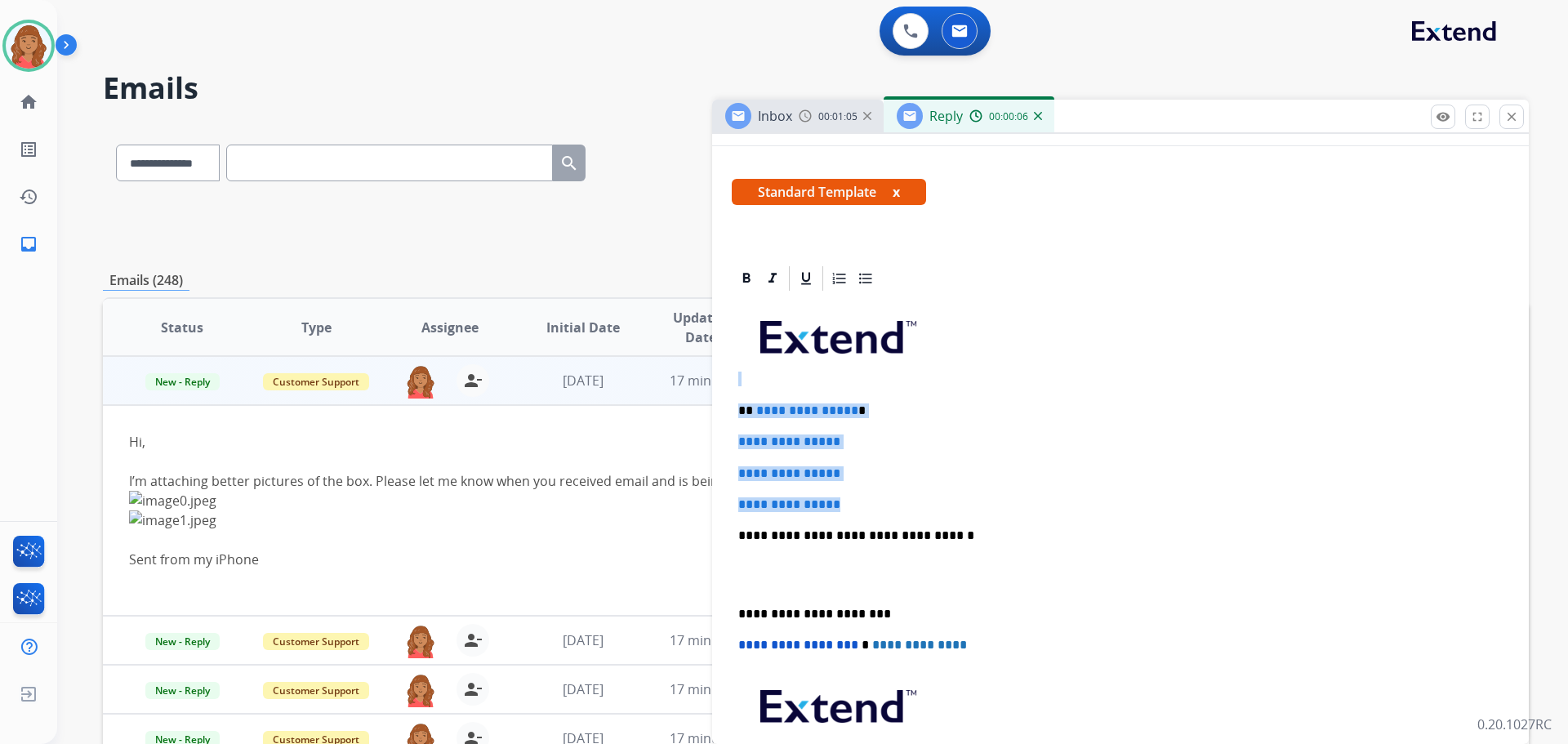
drag, startPoint x: 793, startPoint y: 491, endPoint x: 729, endPoint y: 398, distance: 112.9
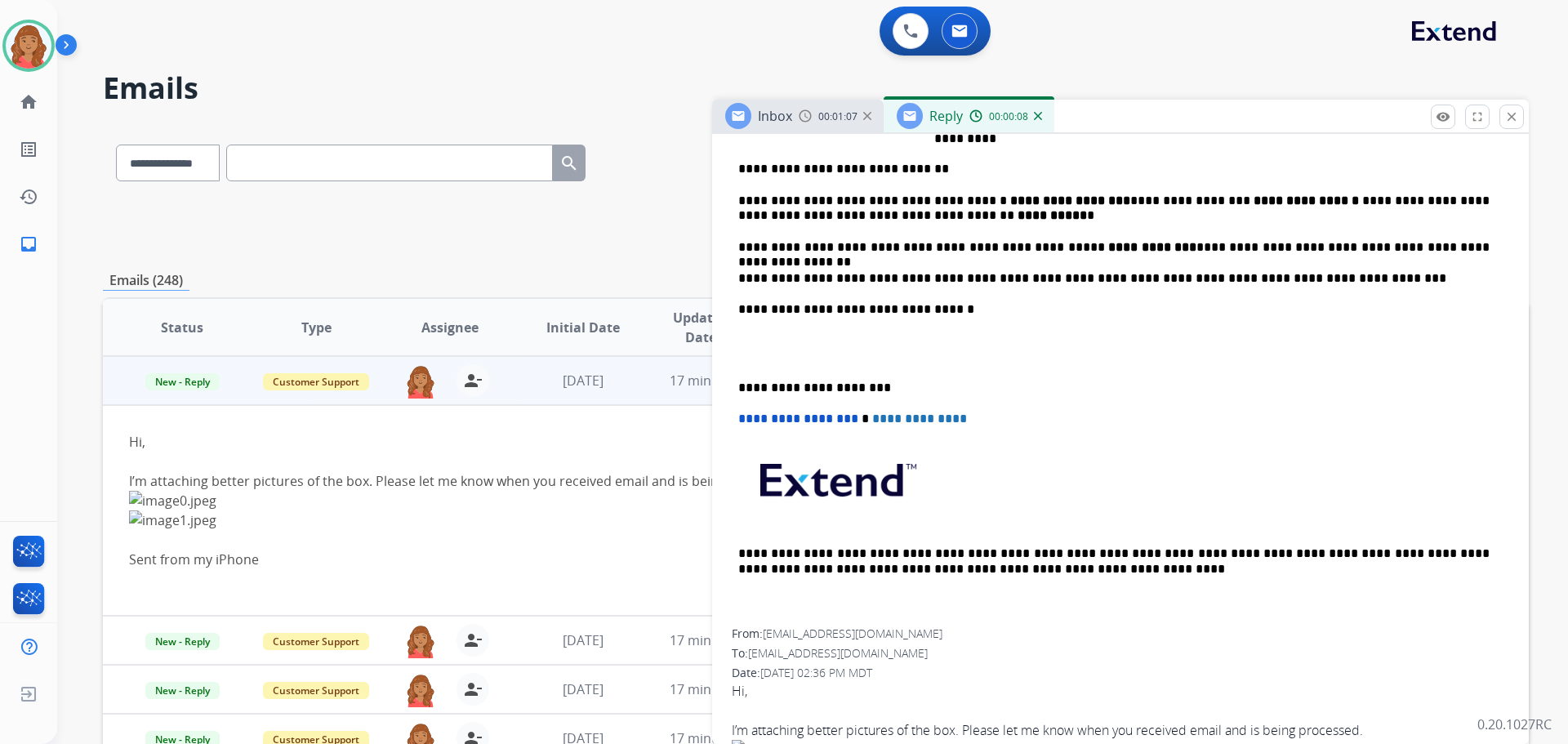
scroll to position [490, 0]
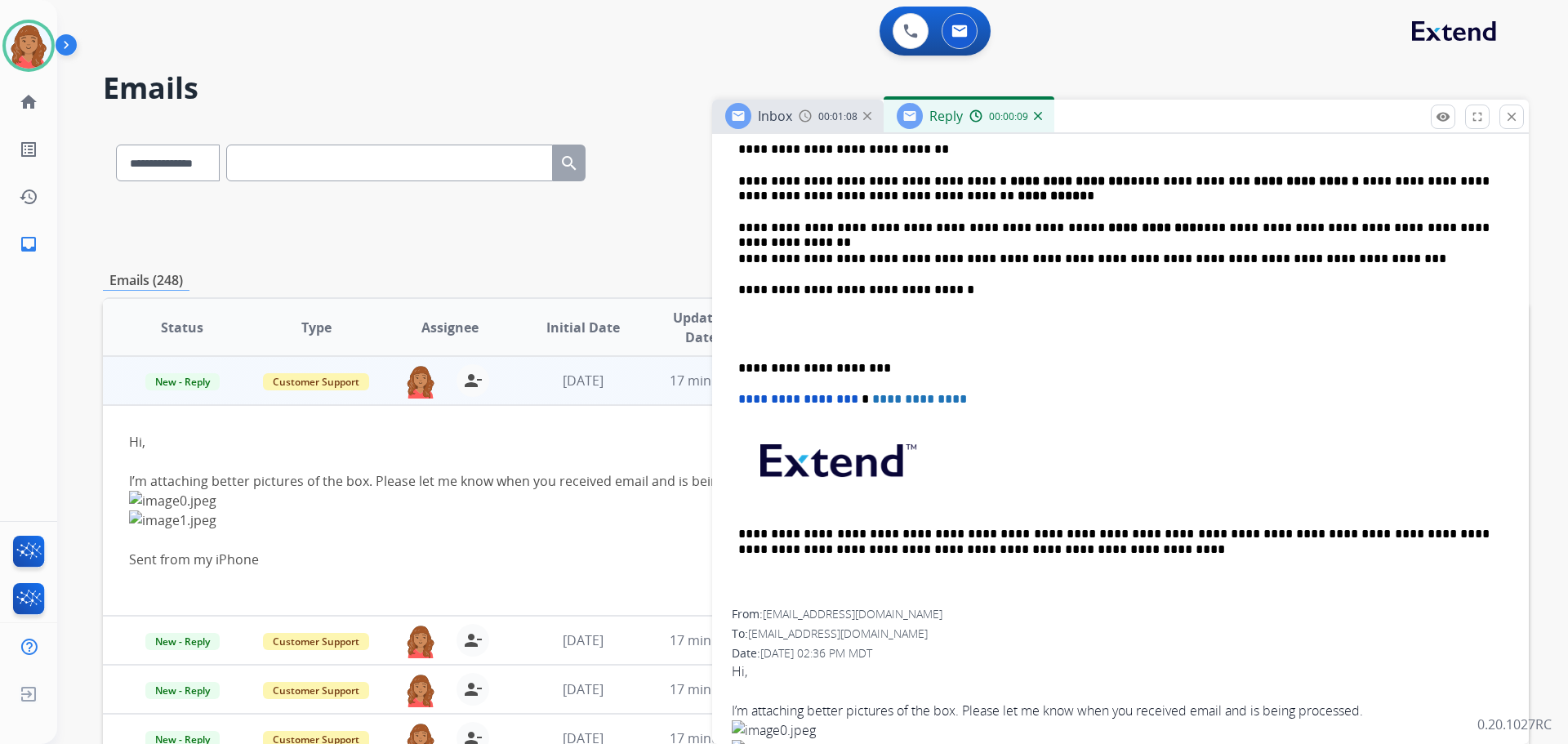
click at [738, 367] on div "**********" at bounding box center [1121, 328] width 777 height 561
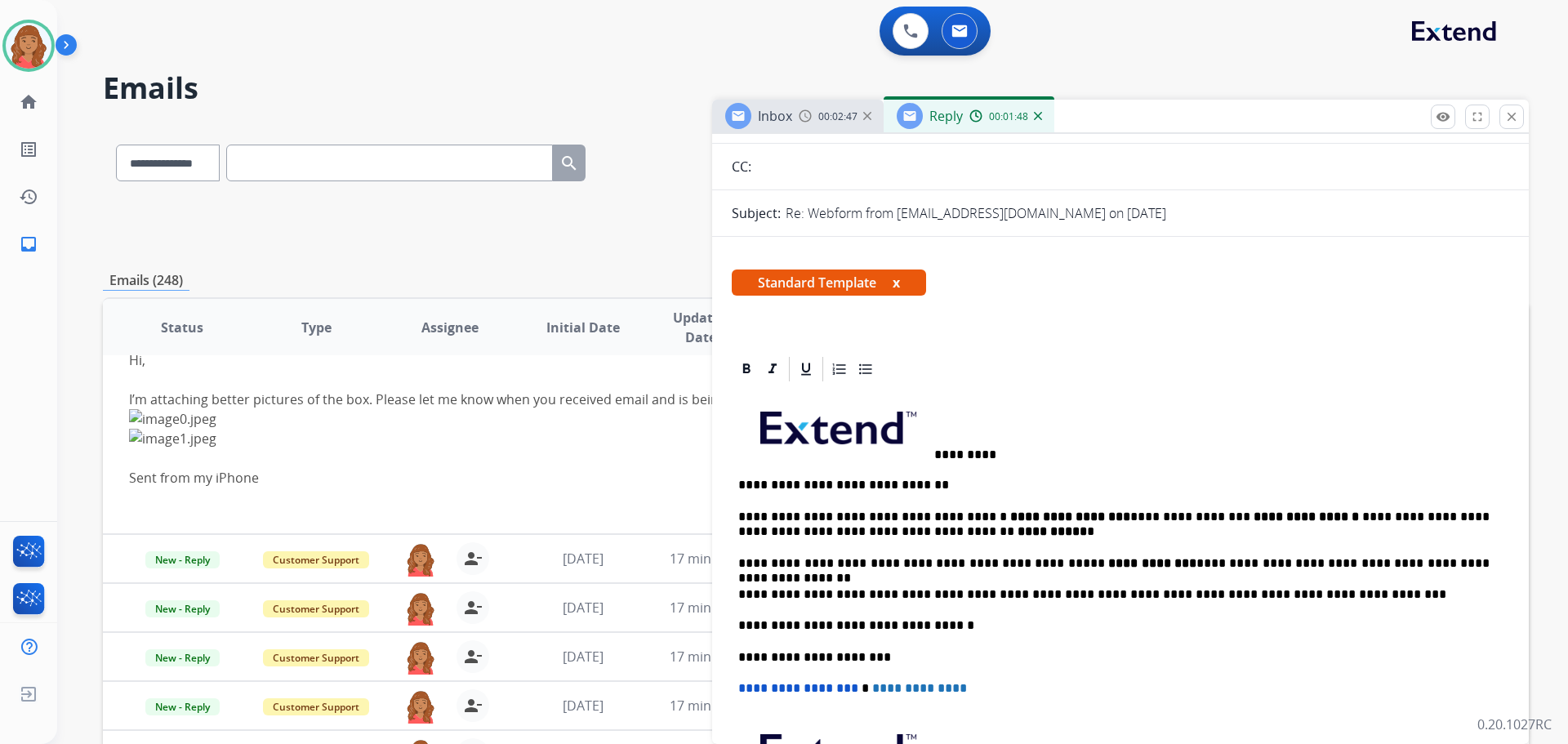
scroll to position [0, 0]
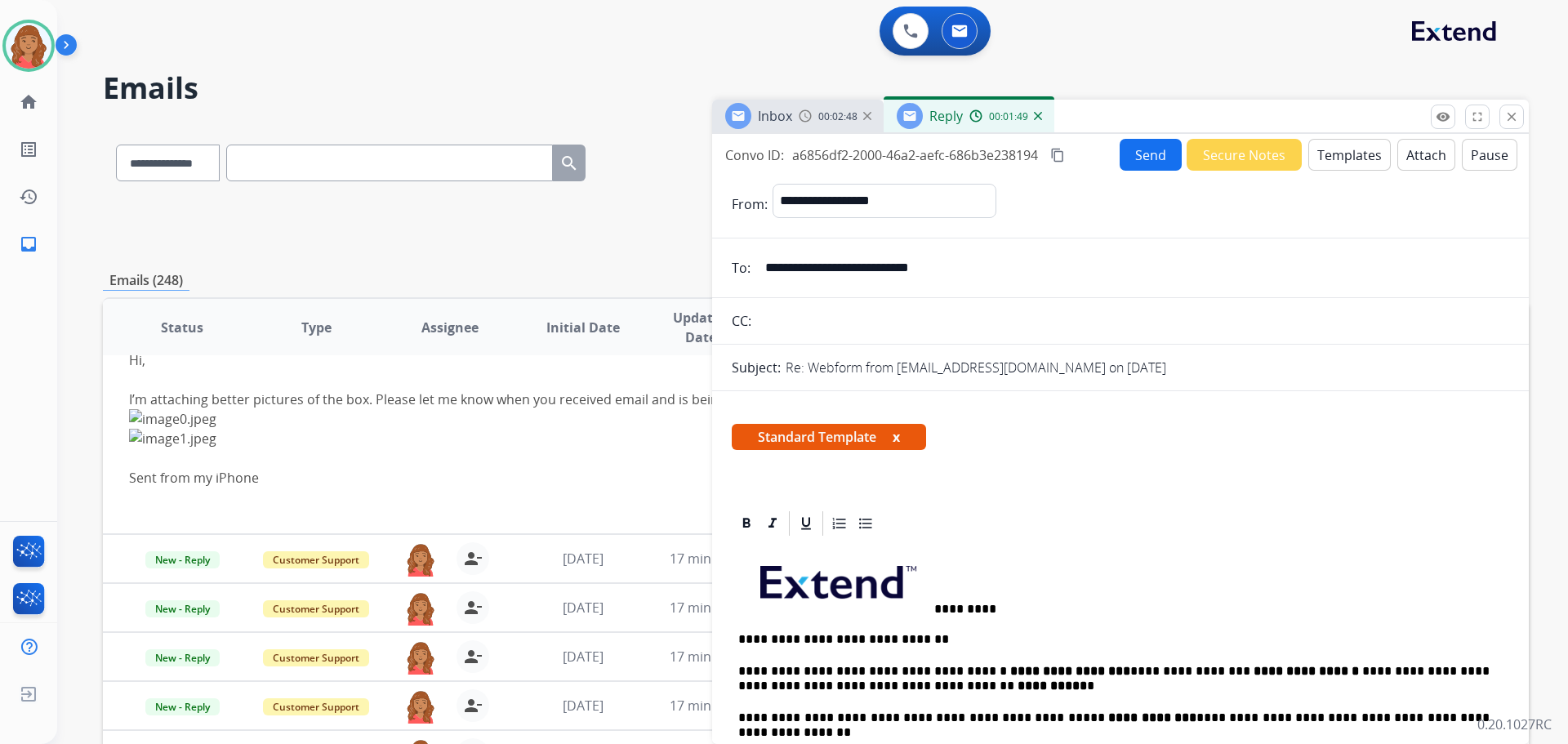
click at [1142, 158] on button "Send" at bounding box center [1151, 154] width 63 height 32
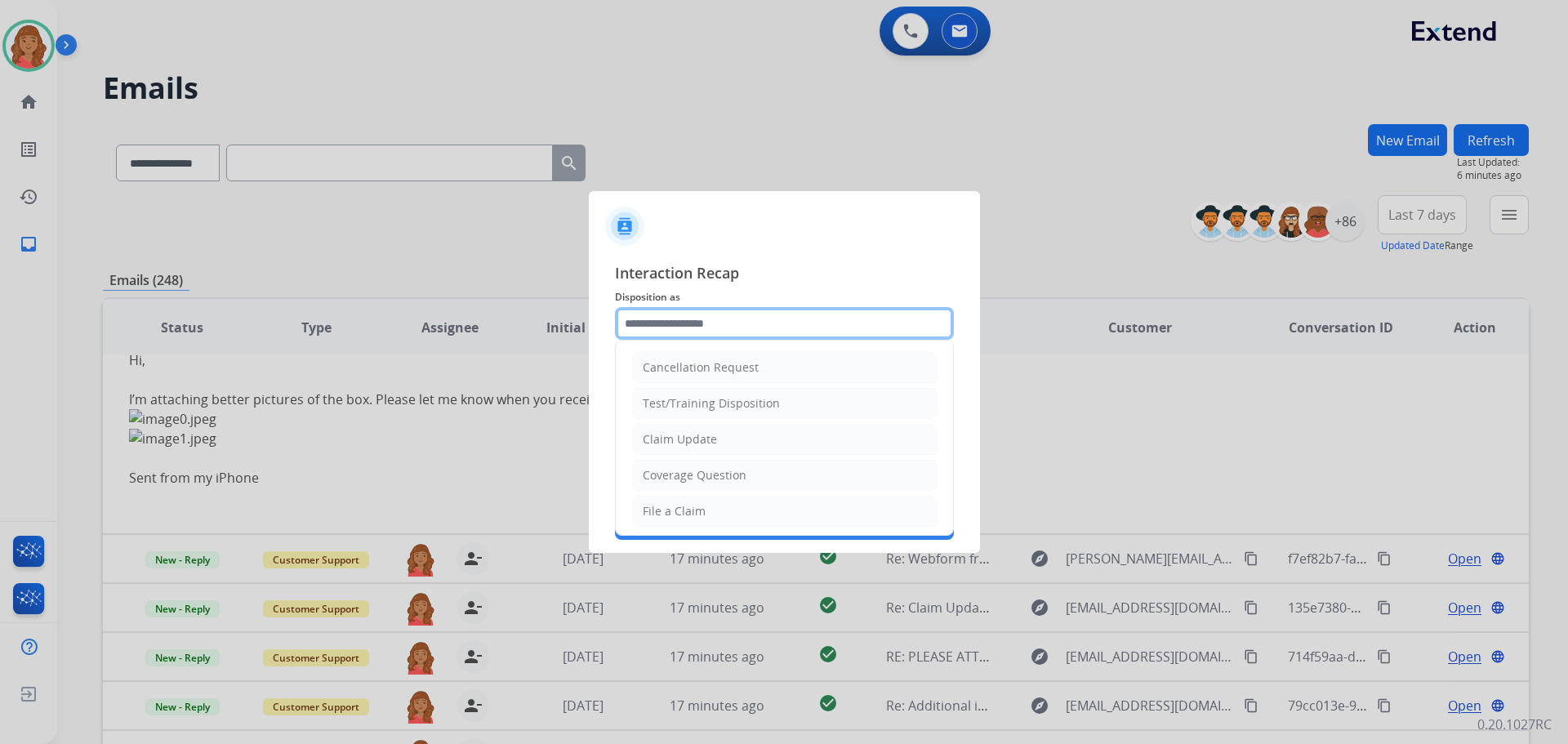
click at [666, 335] on input "text" at bounding box center [784, 323] width 339 height 33
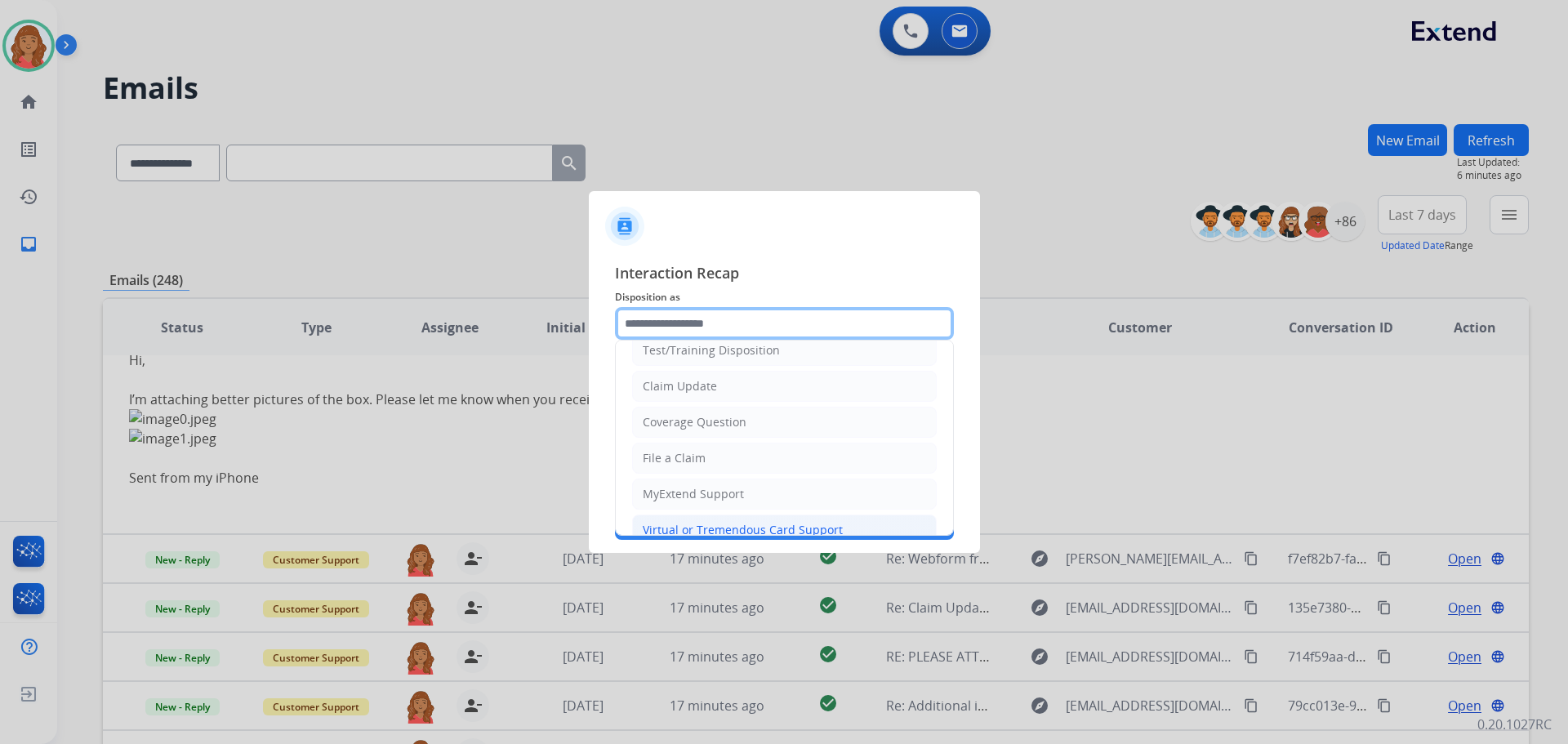
scroll to position [82, 0]
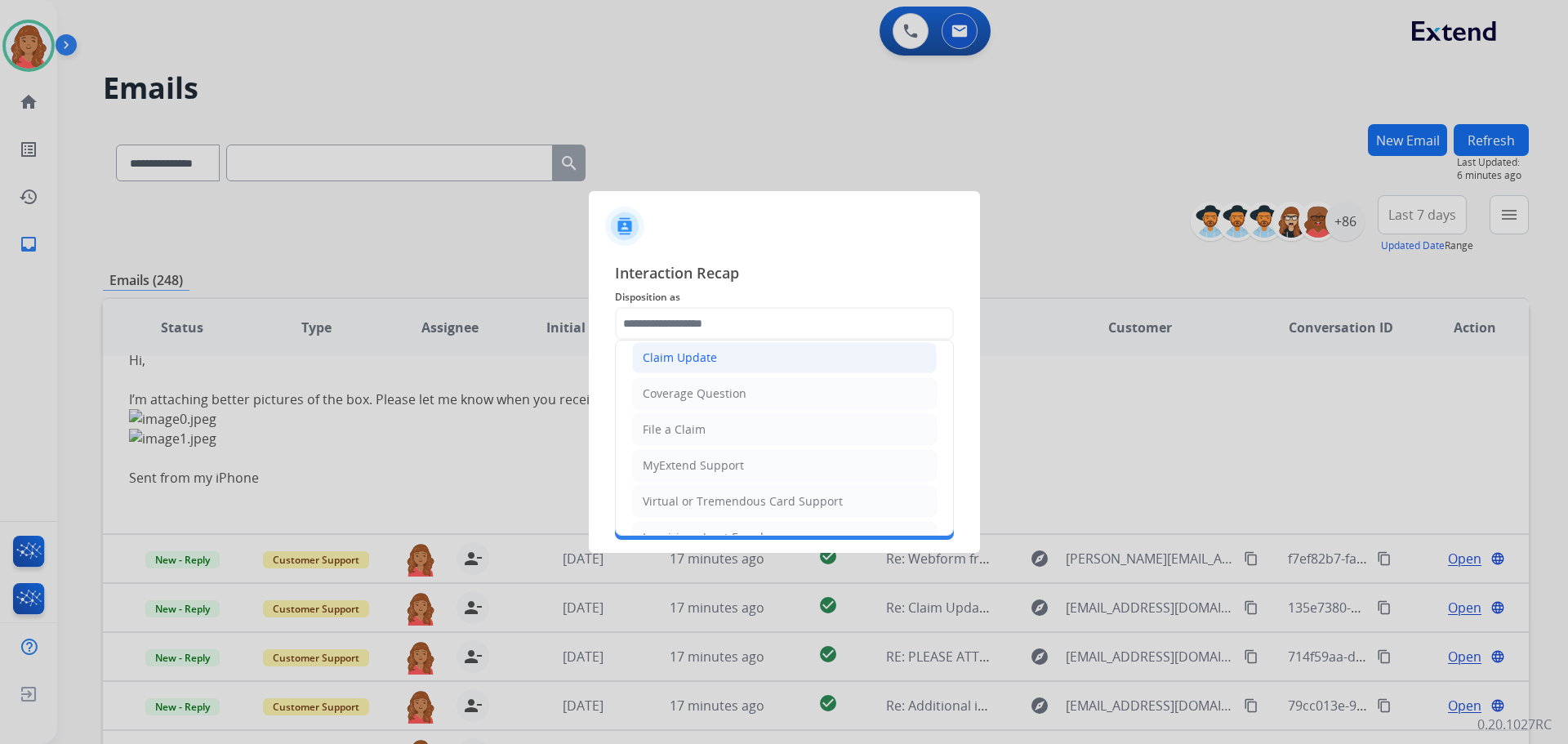
click at [685, 352] on div "Claim Update" at bounding box center [679, 357] width 74 height 16
type input "**********"
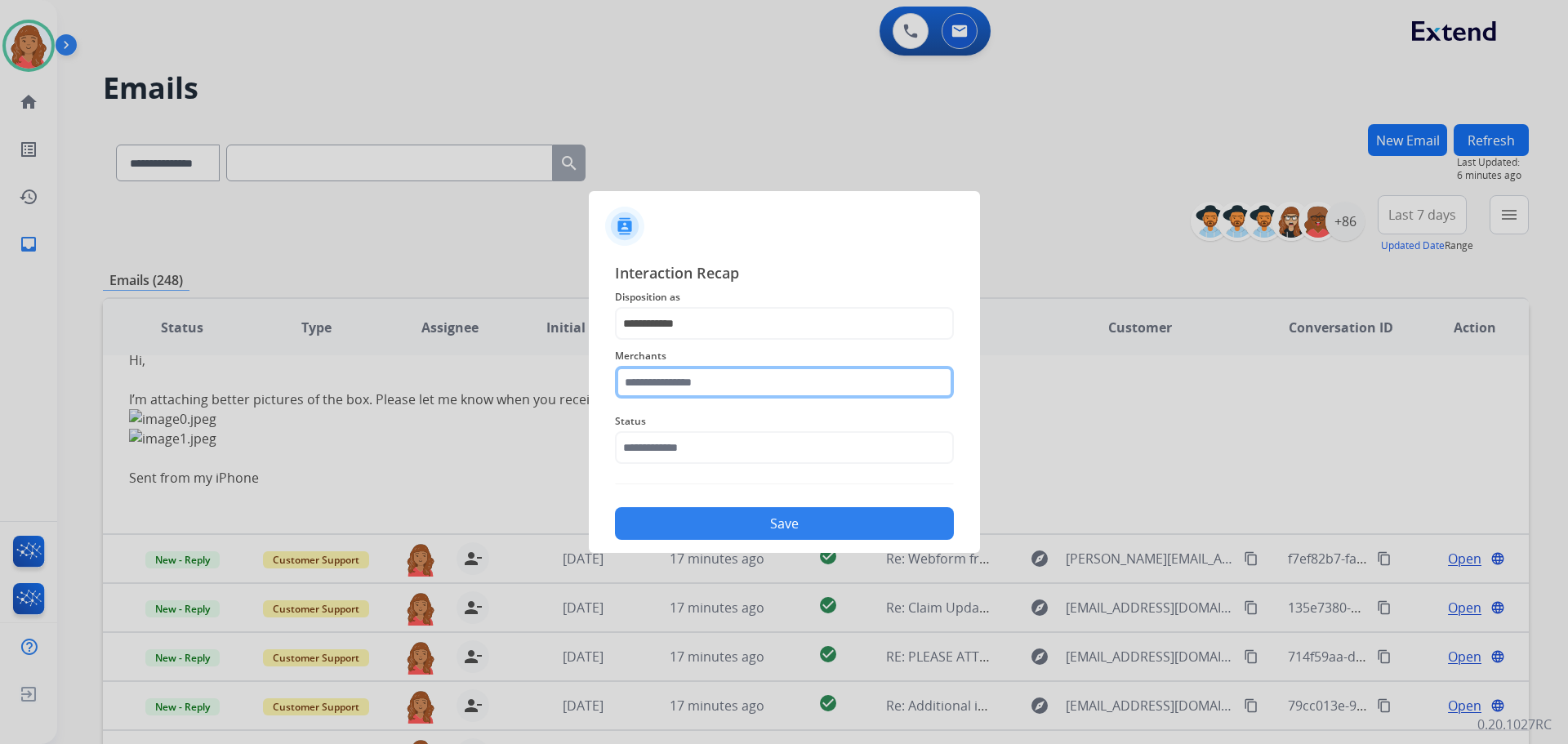
click at [670, 384] on input "text" at bounding box center [784, 382] width 339 height 33
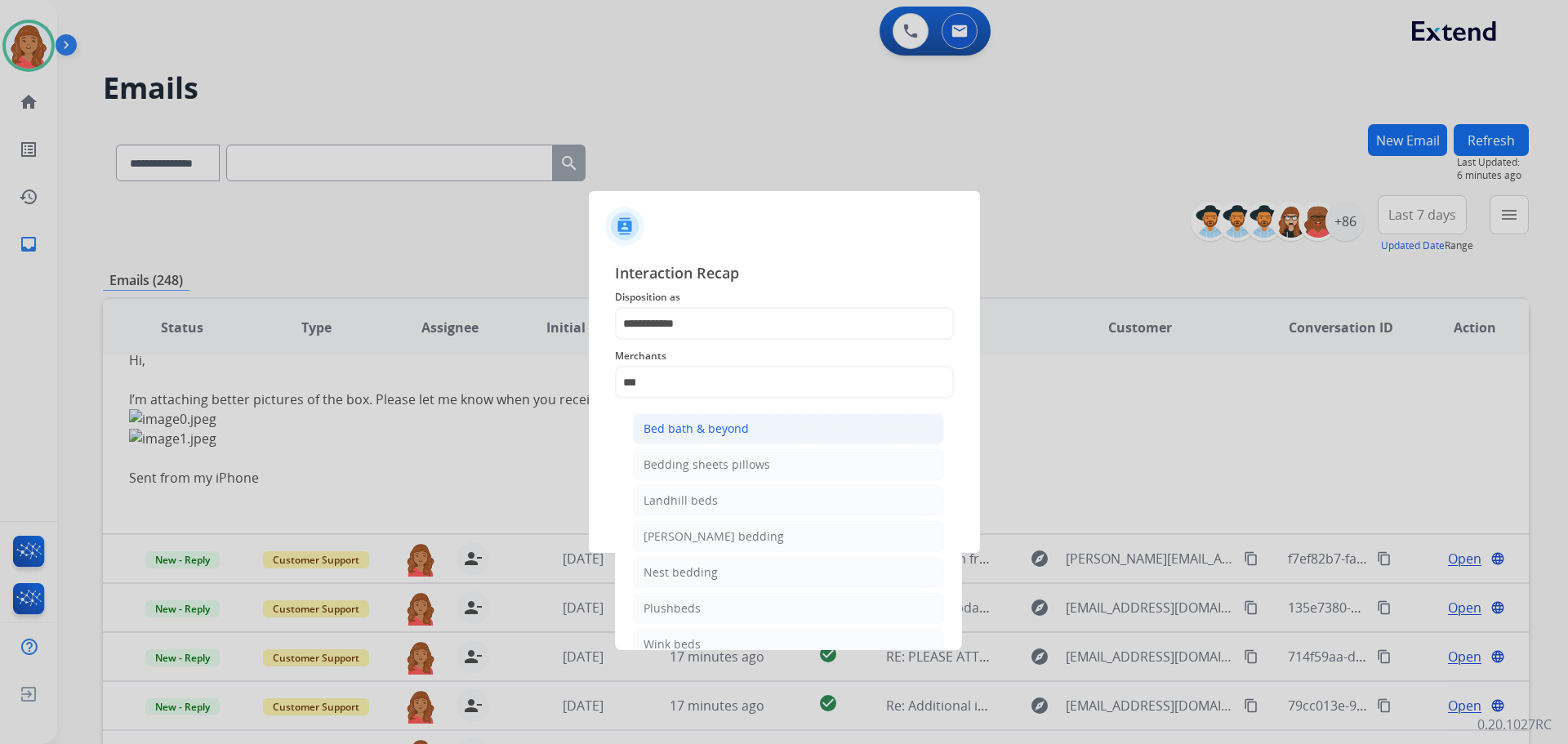
click at [700, 426] on div "Bed bath & beyond" at bounding box center [696, 428] width 106 height 16
type input "**********"
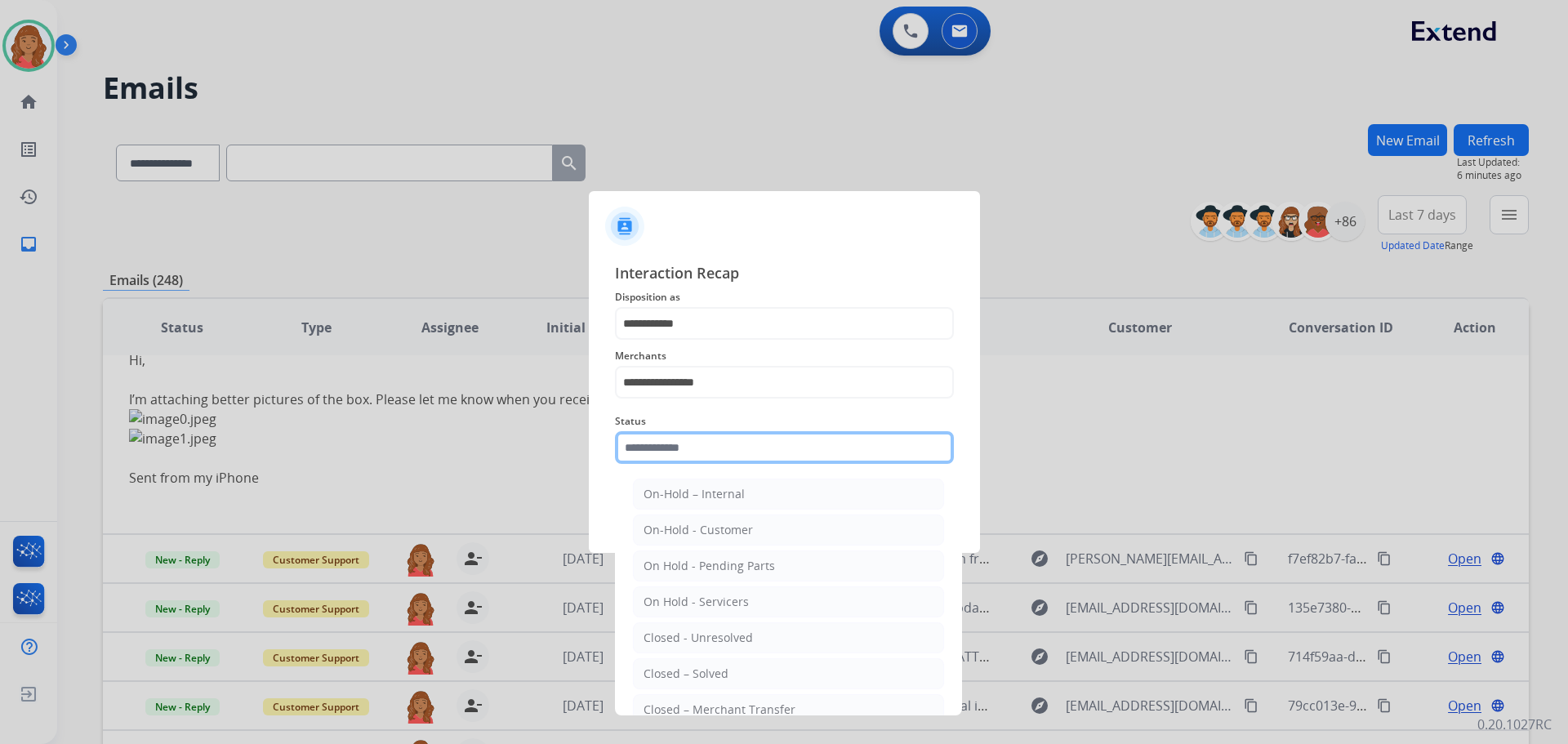
click at [686, 453] on input "text" at bounding box center [784, 448] width 339 height 33
click at [706, 669] on div "Closed – Solved" at bounding box center [686, 674] width 85 height 16
type input "**********"
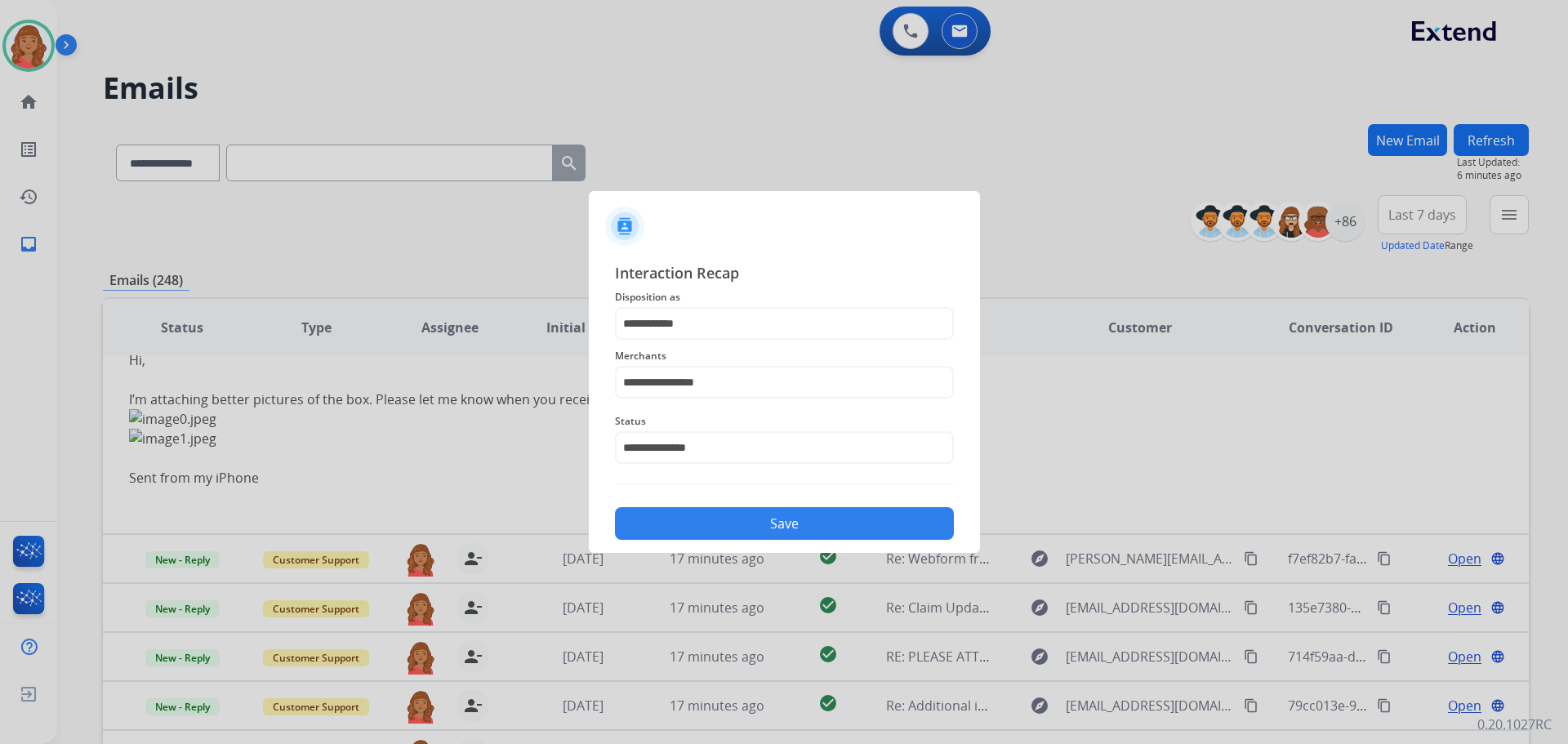
click at [717, 531] on button "Save" at bounding box center [784, 524] width 339 height 33
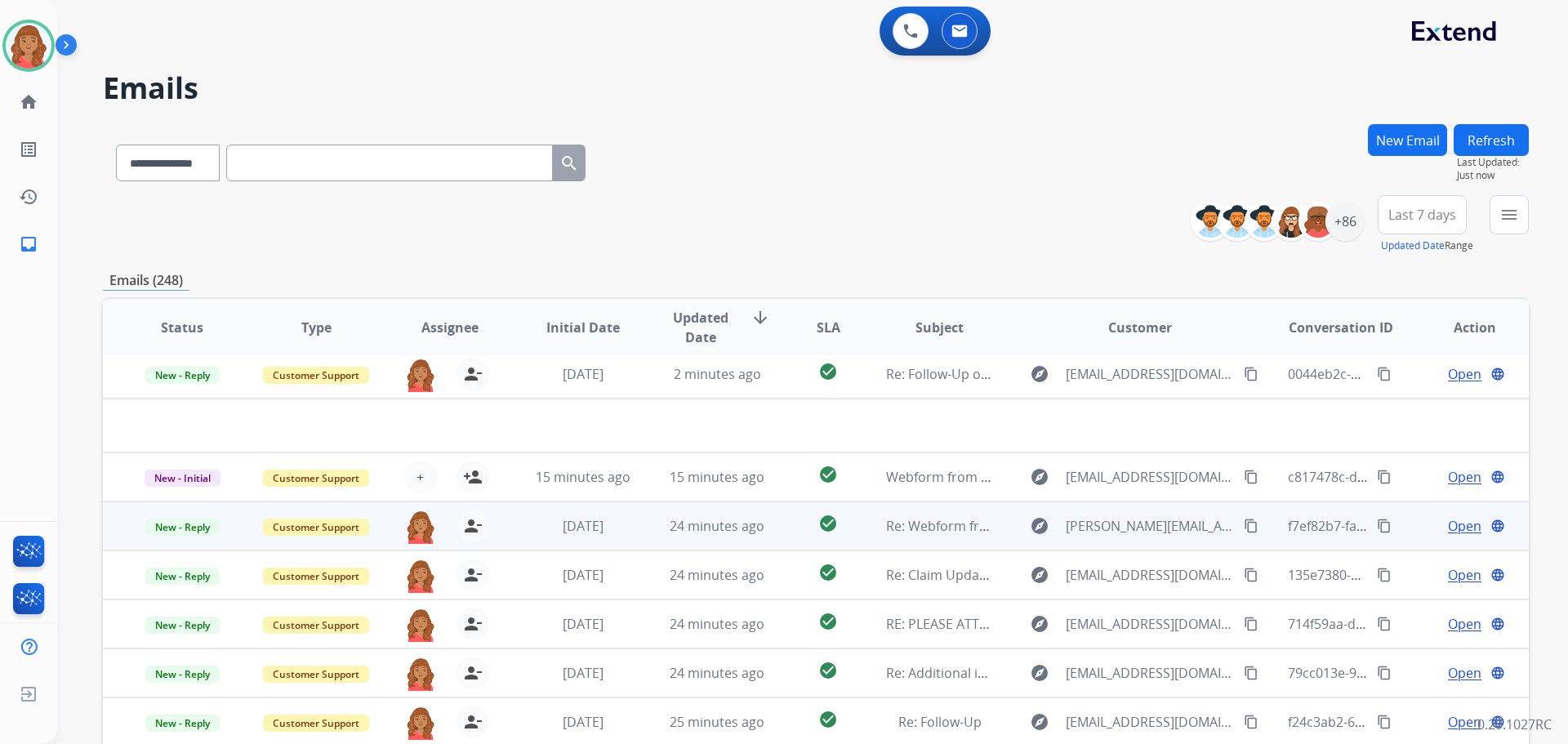
scroll to position [56, 0]
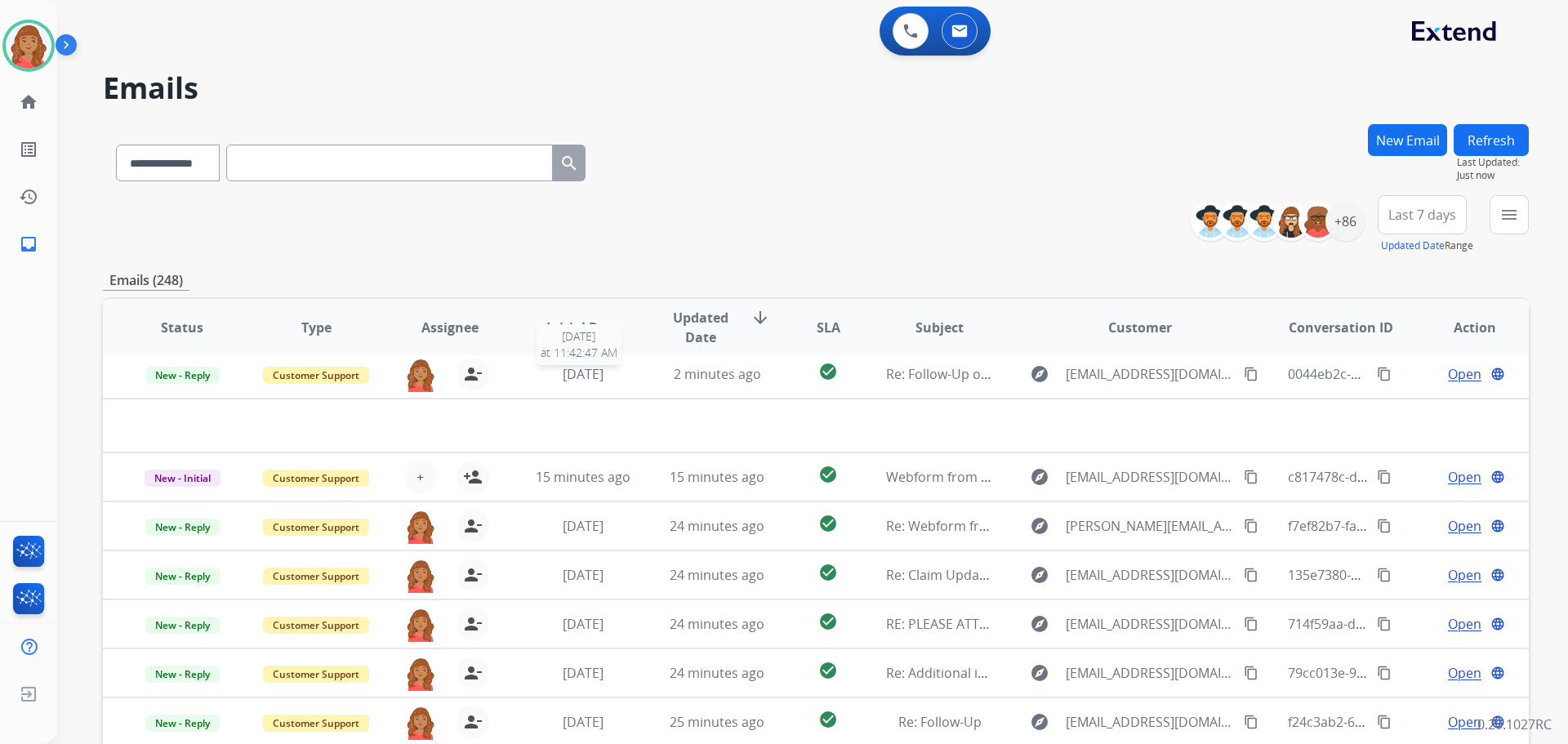
click at [625, 379] on div "2 weeks ago" at bounding box center [583, 374] width 107 height 19
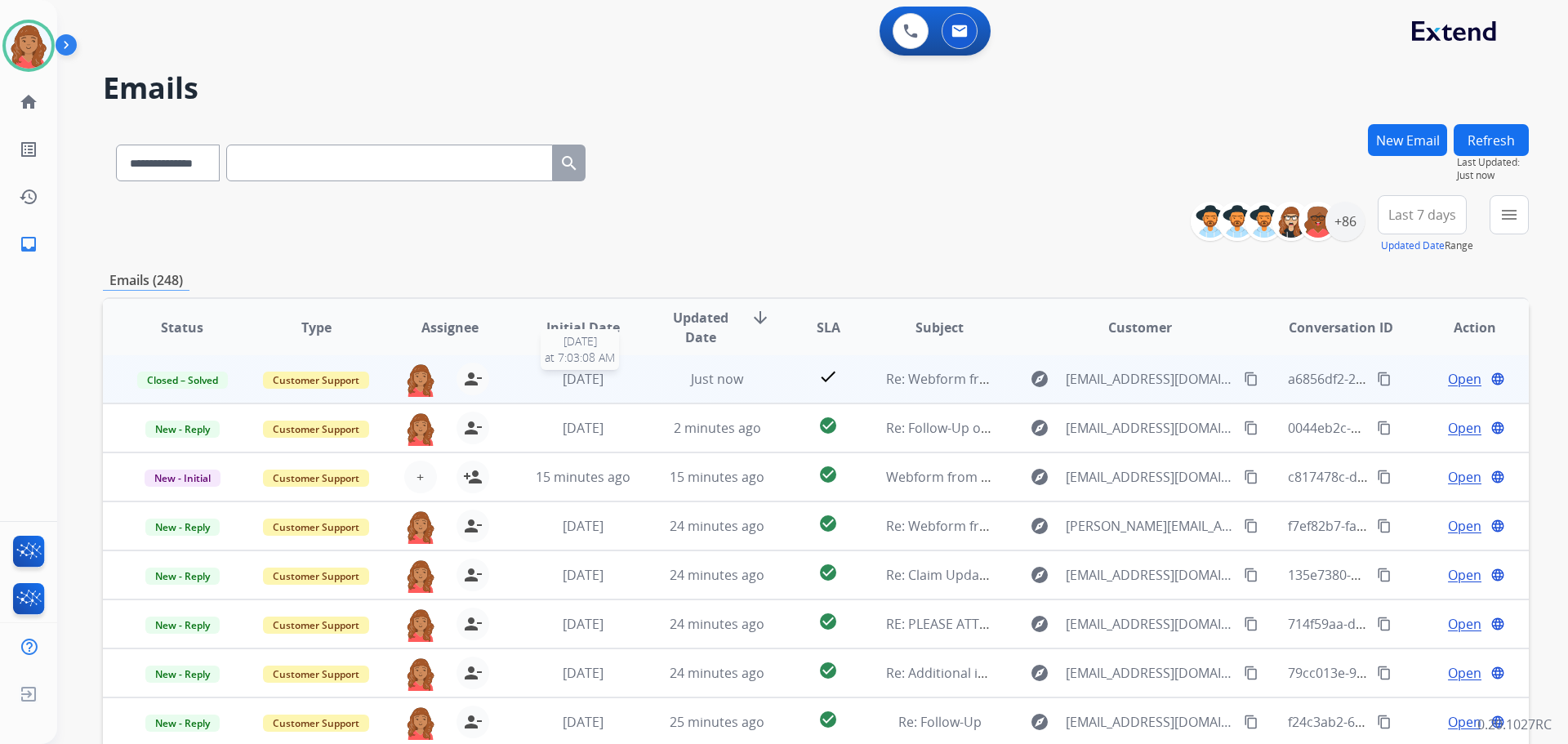
scroll to position [2, 0]
click at [603, 384] on span "1 week ago" at bounding box center [583, 379] width 40 height 18
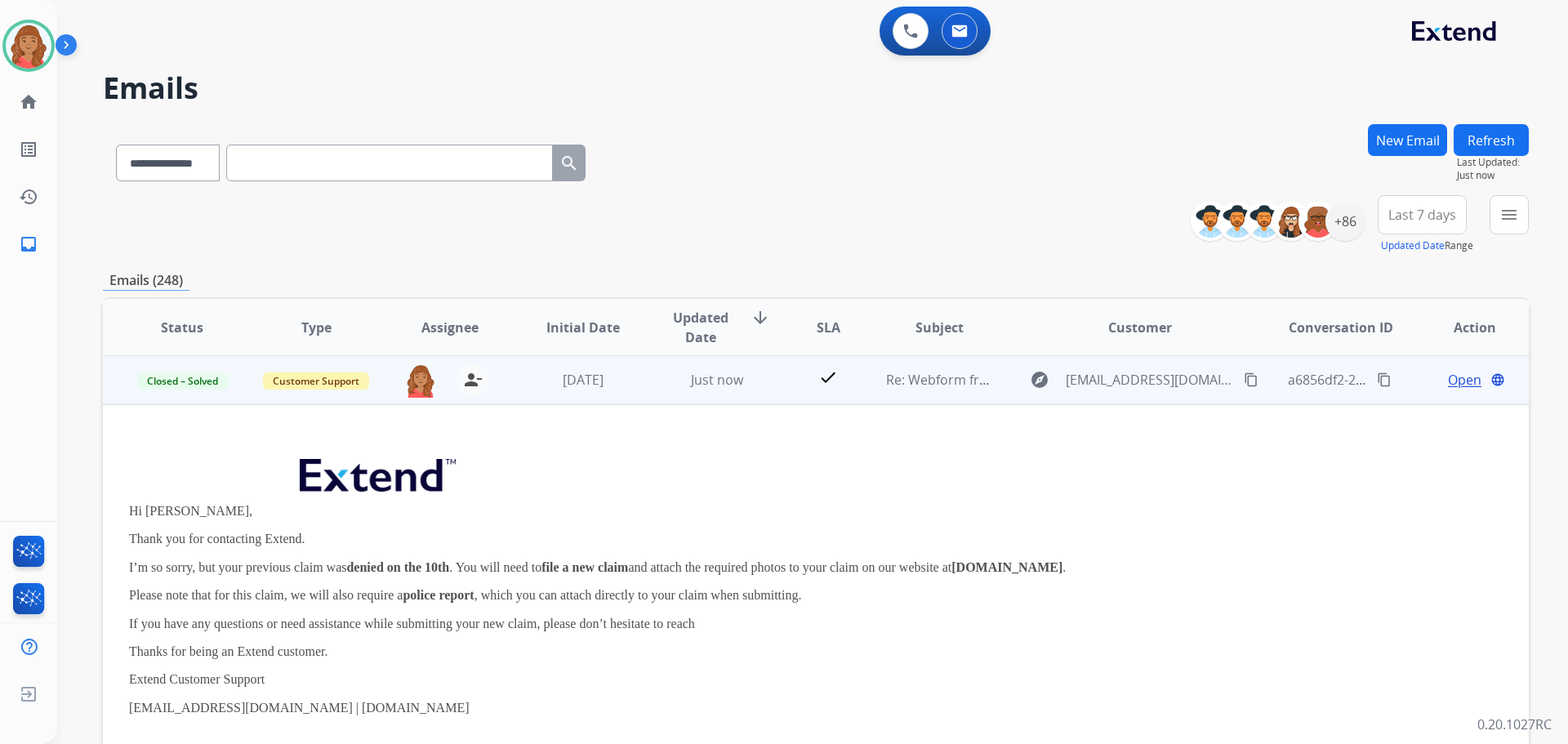
scroll to position [0, 0]
click at [617, 381] on div "1 week ago" at bounding box center [583, 380] width 107 height 19
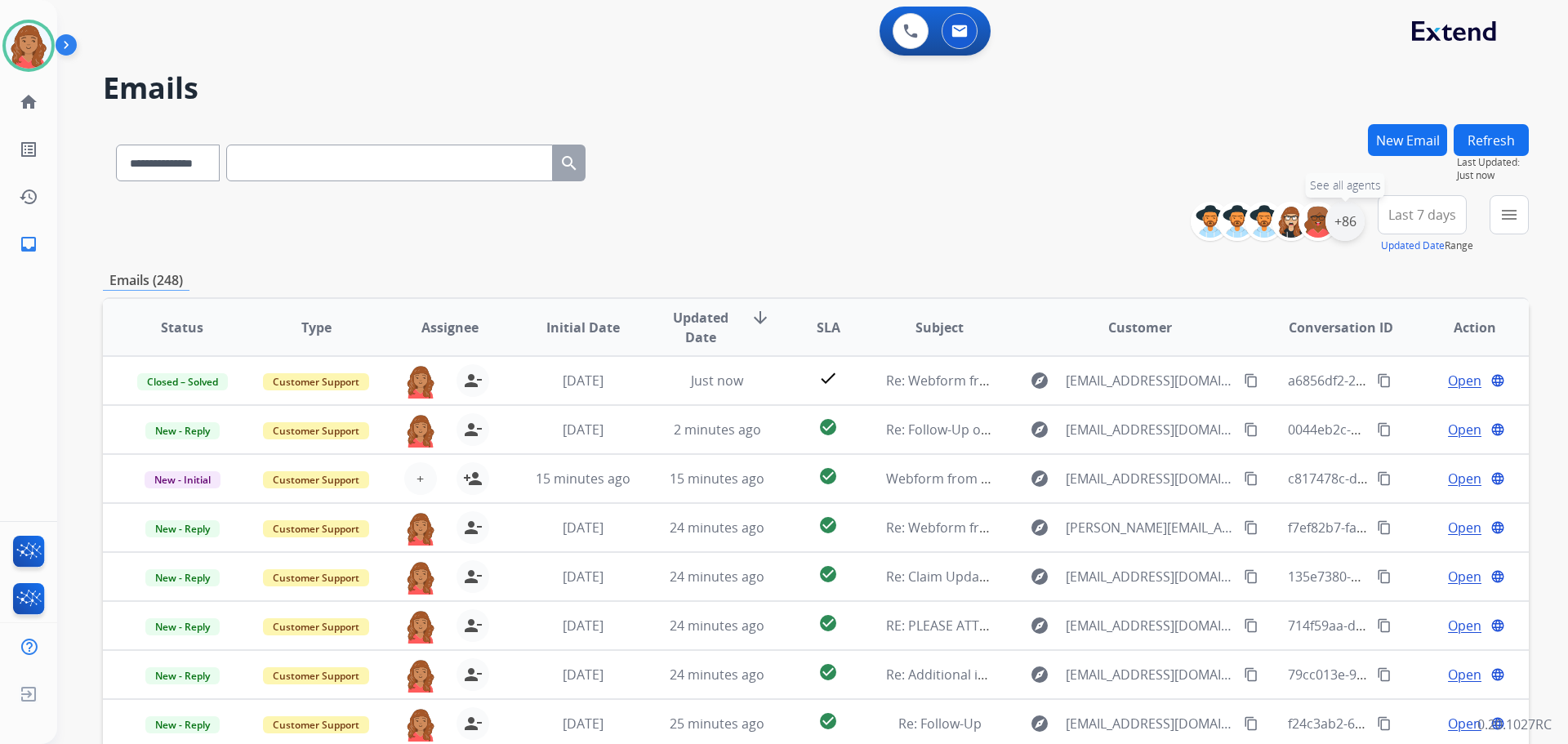
click at [1334, 230] on div "+86" at bounding box center [1345, 221] width 39 height 39
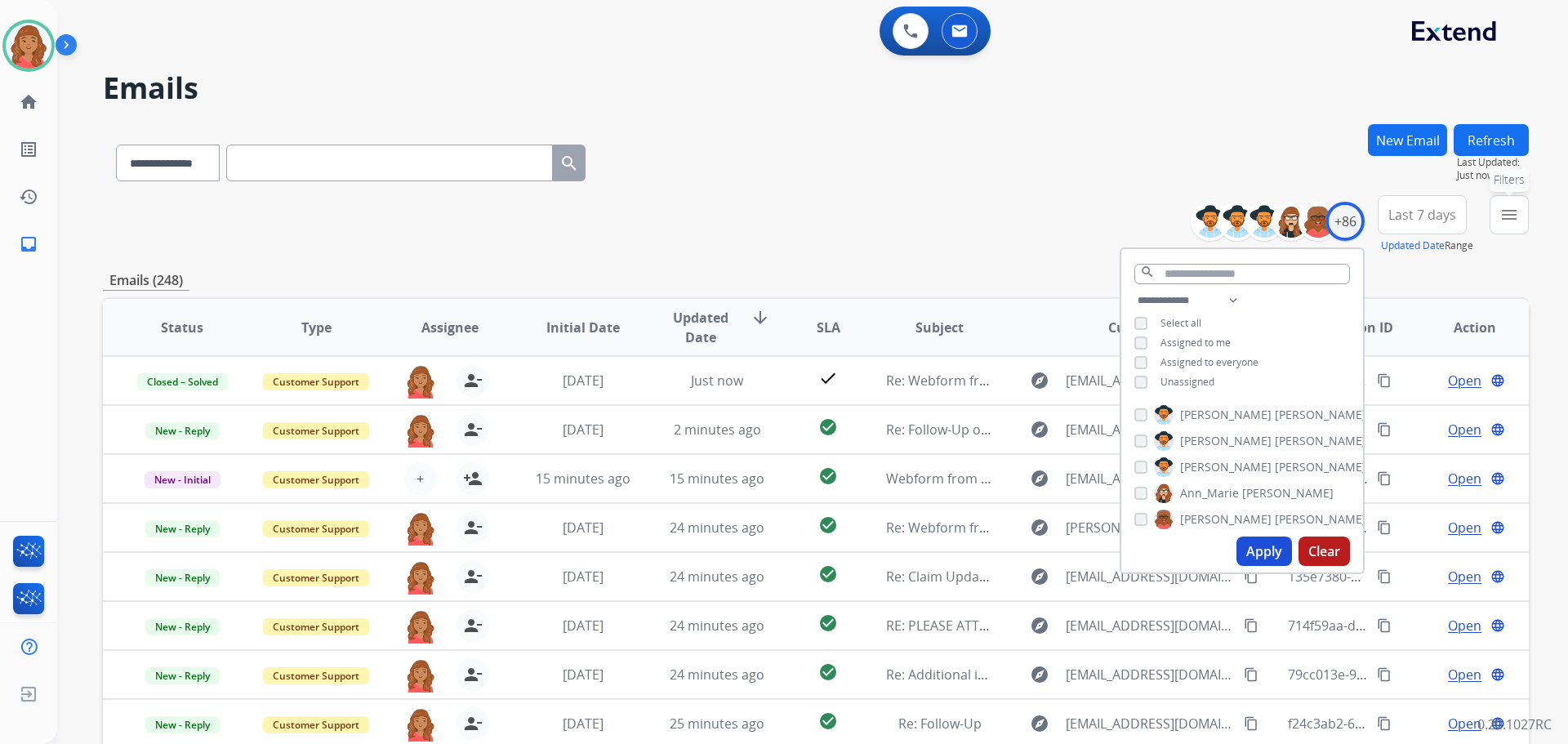
click at [1504, 227] on button "menu Filters" at bounding box center [1509, 215] width 39 height 39
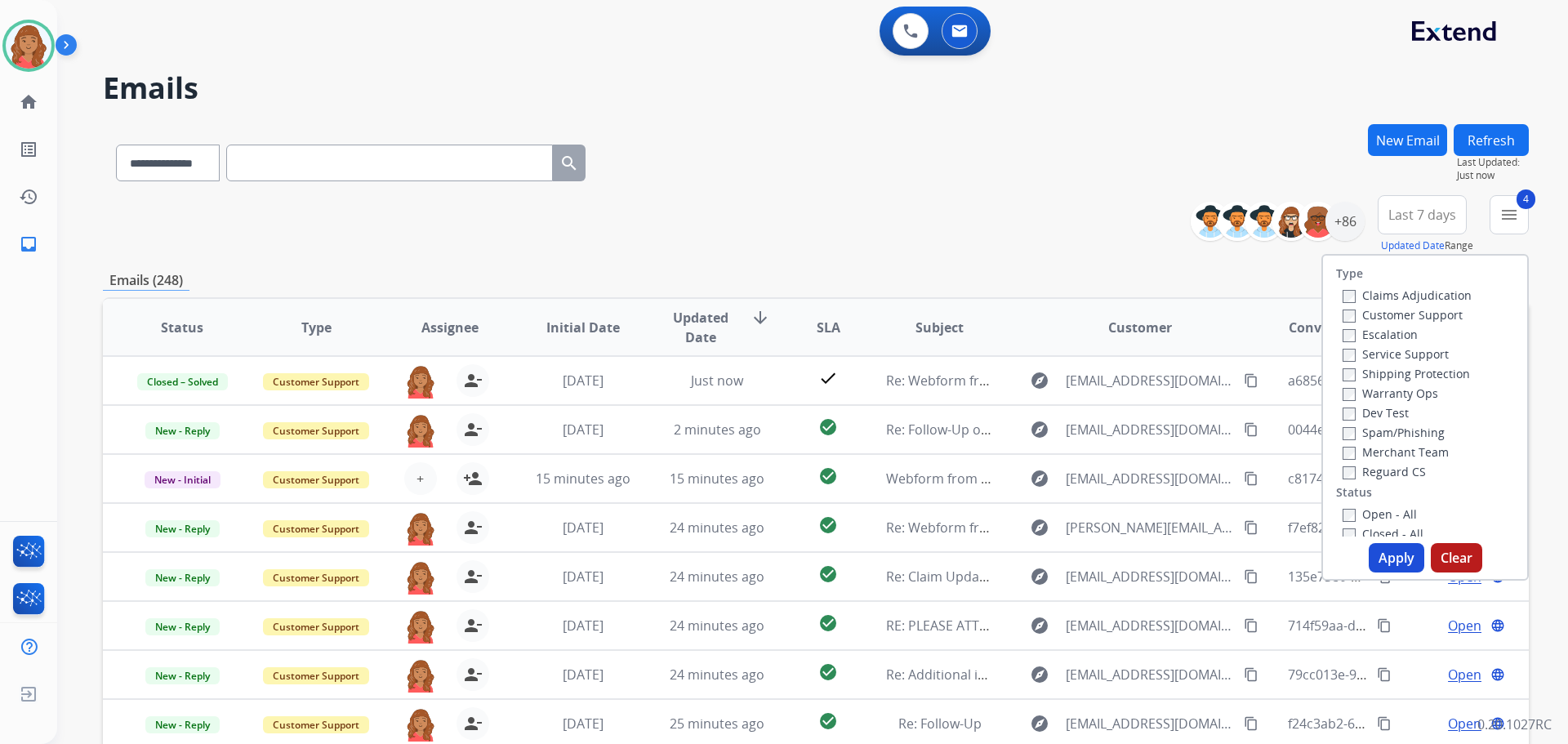
click at [1392, 567] on button "Apply" at bounding box center [1397, 558] width 56 height 30
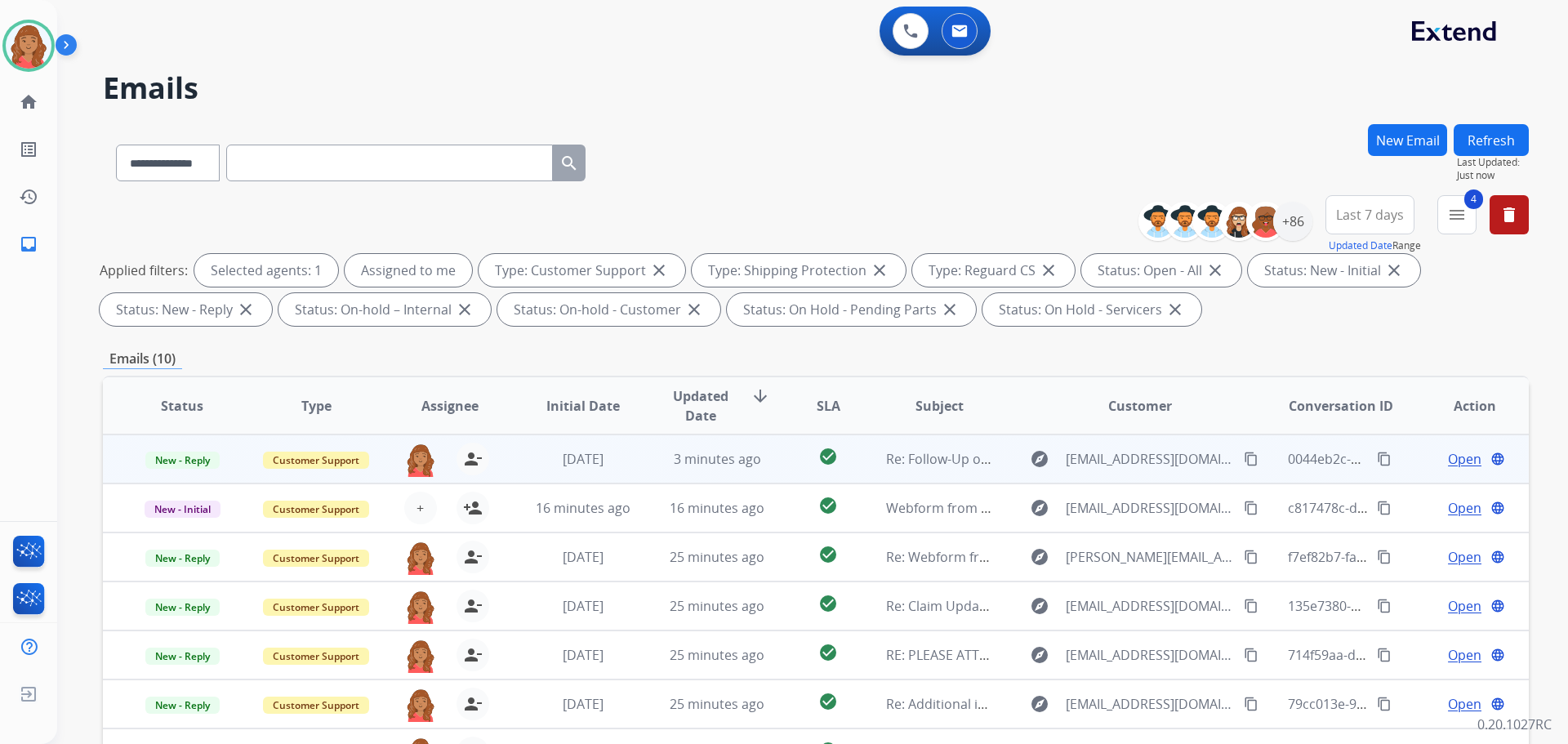
scroll to position [2, 0]
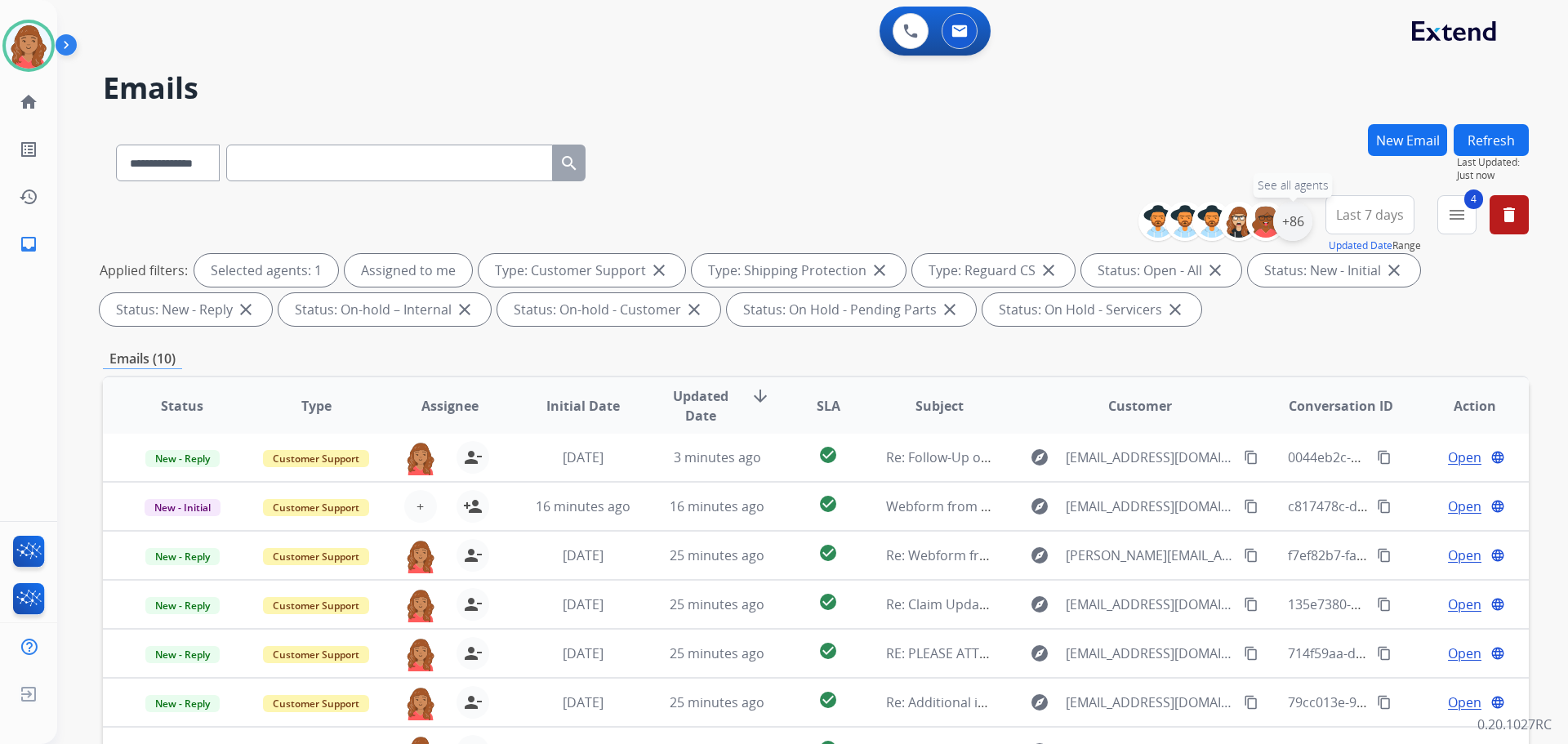
drag, startPoint x: 1296, startPoint y: 224, endPoint x: 1291, endPoint y: 236, distance: 13.0
click at [1296, 225] on div "+86" at bounding box center [1293, 221] width 39 height 39
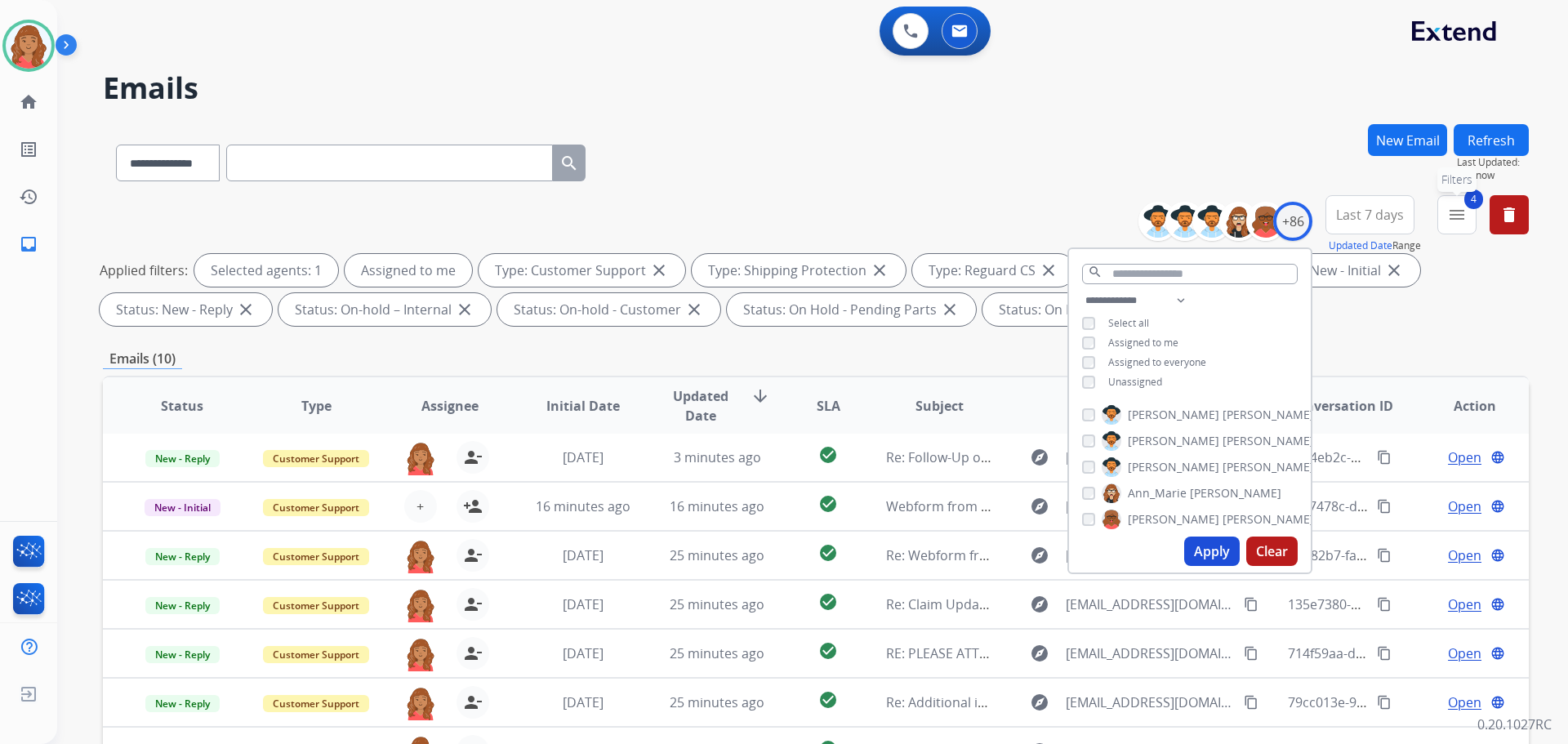
click at [1466, 220] on mat-icon "menu" at bounding box center [1457, 215] width 19 height 19
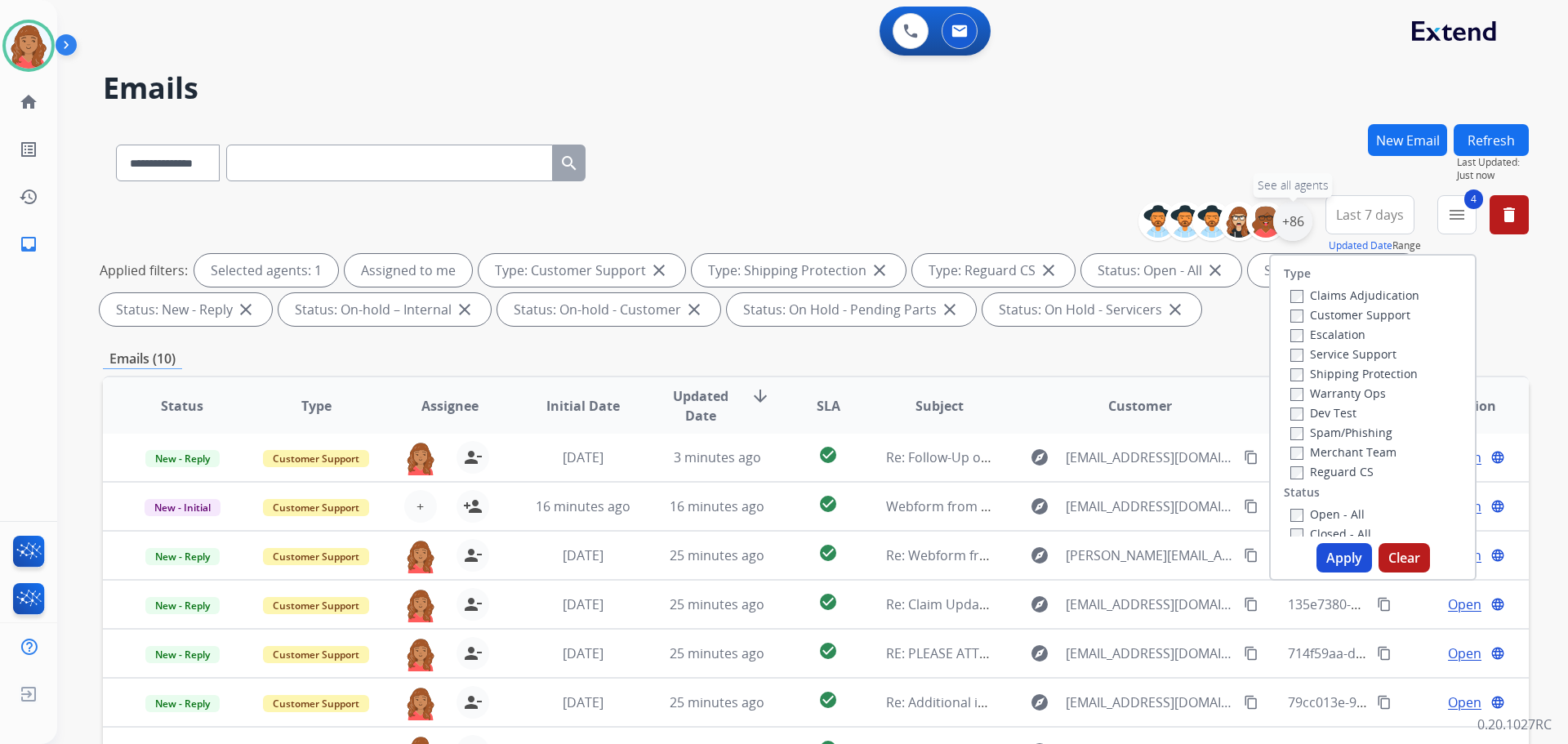
click at [1299, 219] on div "+86" at bounding box center [1293, 221] width 39 height 39
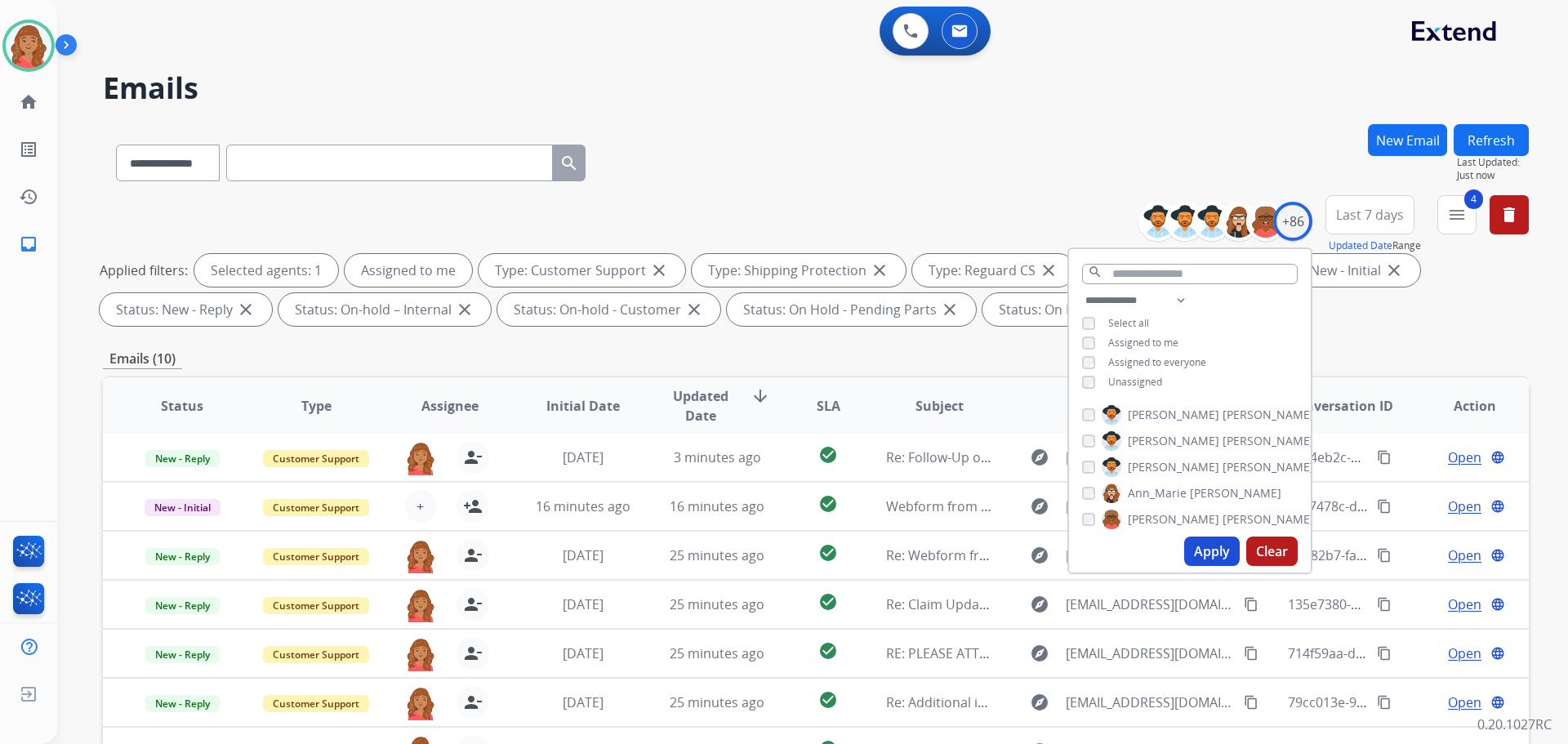
click at [1199, 552] on button "Apply" at bounding box center [1212, 552] width 56 height 30
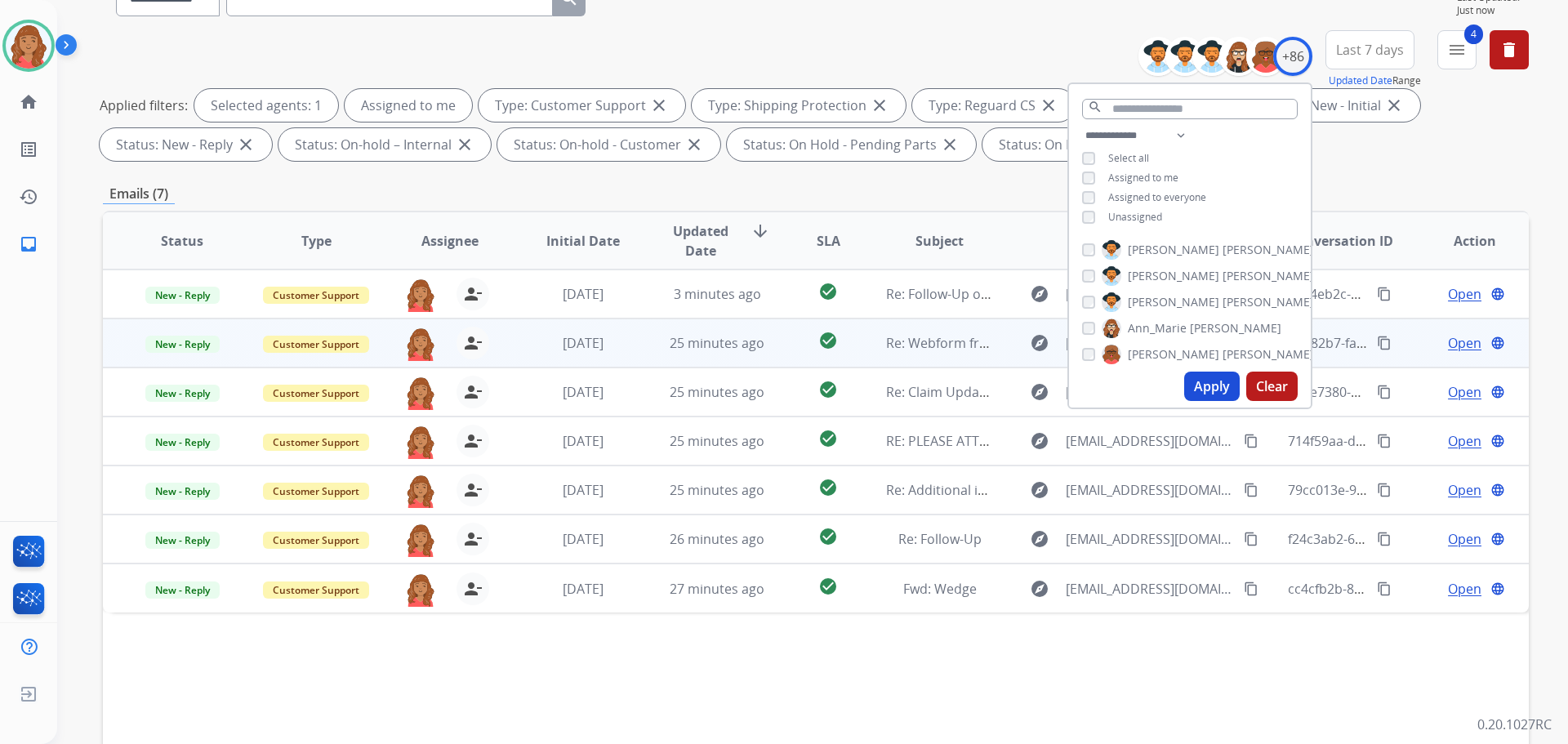
scroll to position [264, 0]
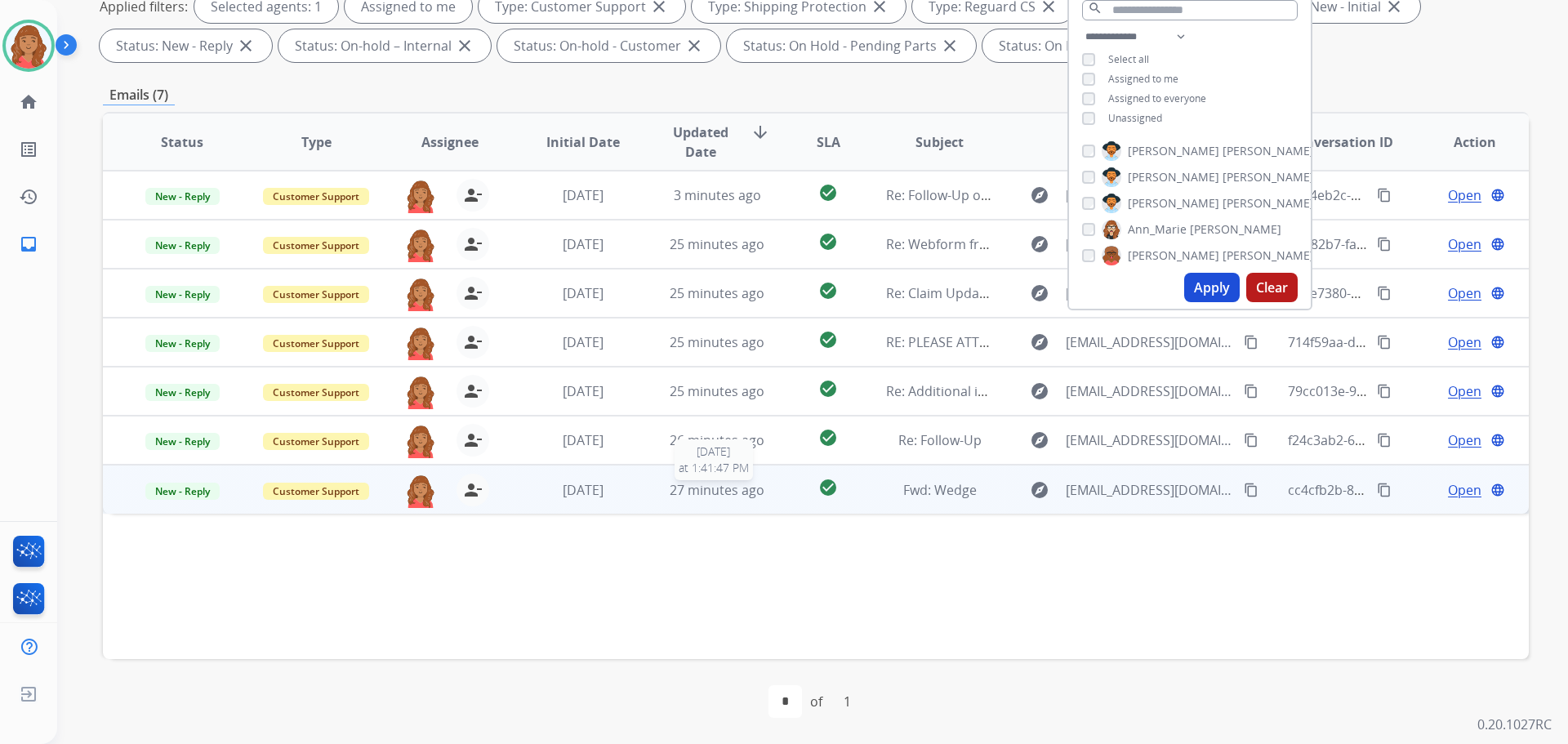
click at [695, 487] on span "27 minutes ago" at bounding box center [717, 490] width 94 height 18
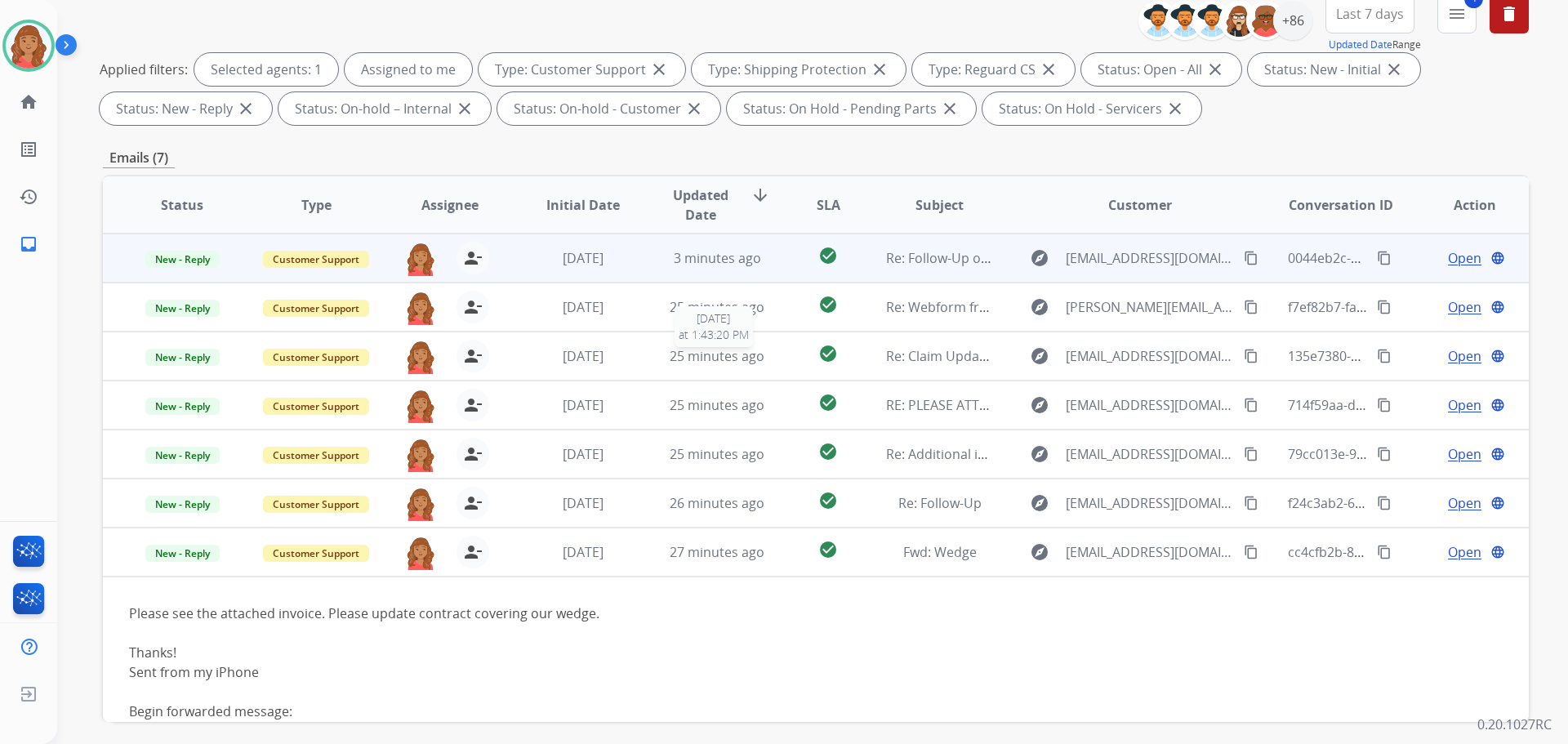
scroll to position [182, 0]
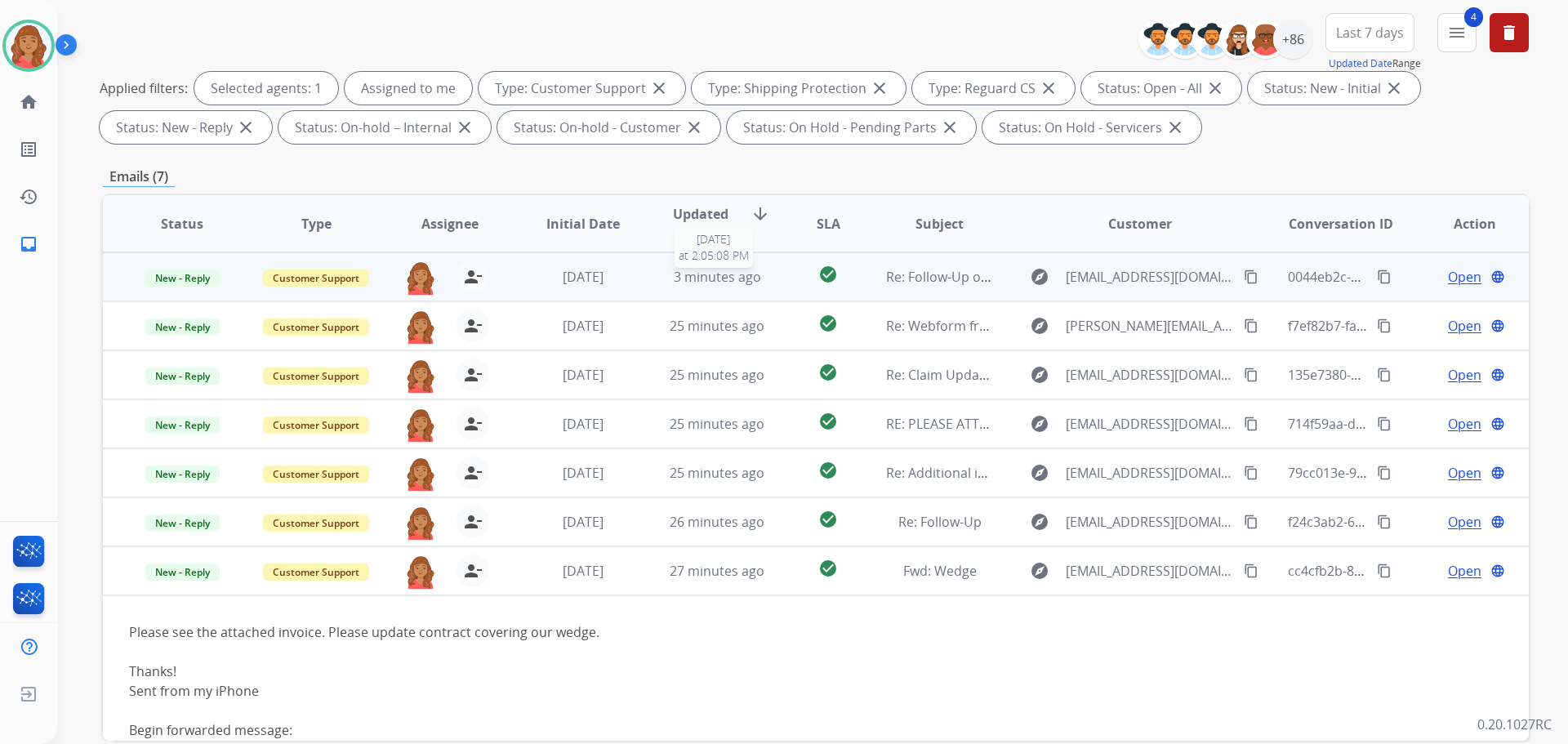
click at [735, 274] on span "3 minutes ago" at bounding box center [717, 276] width 88 height 18
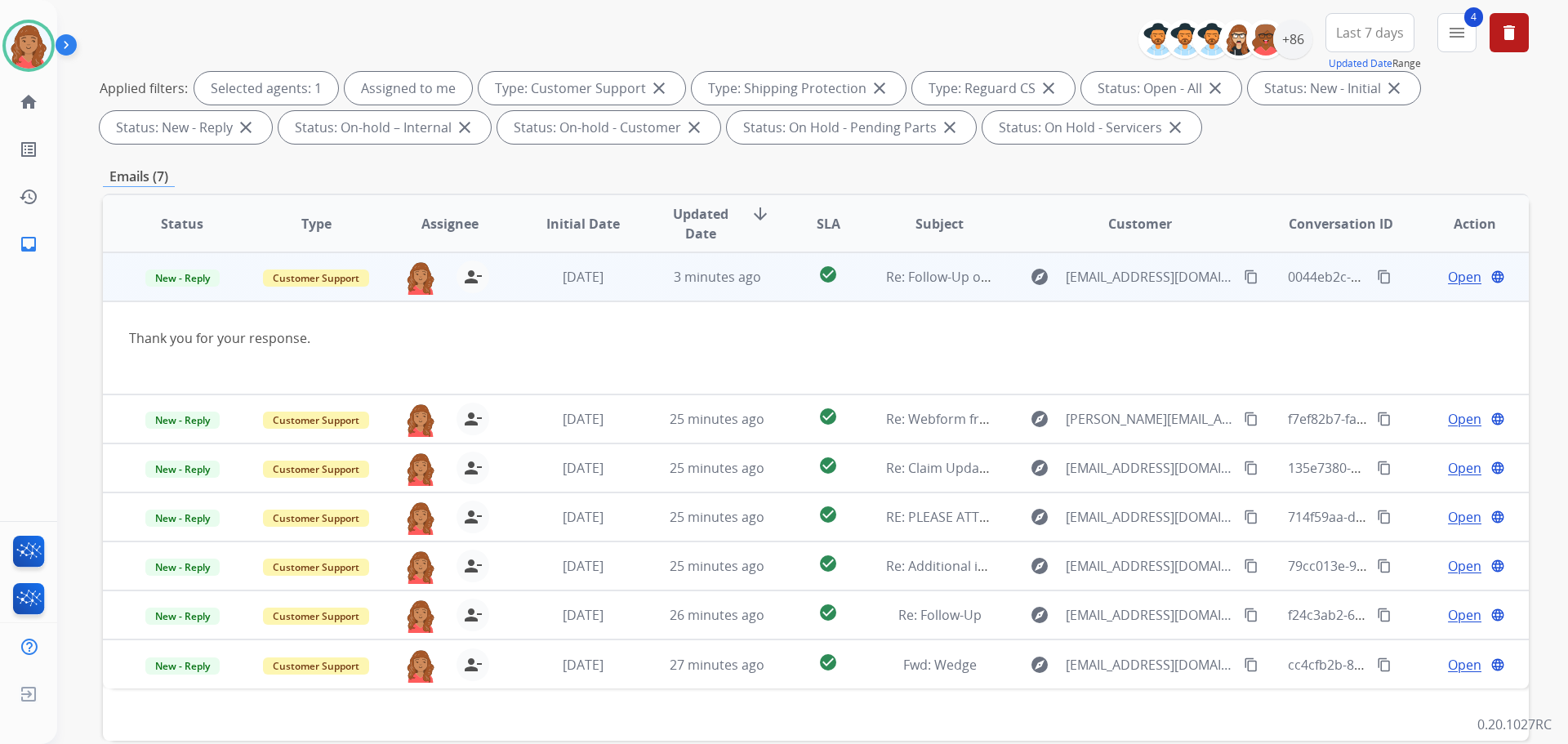
click at [1451, 281] on span "Open" at bounding box center [1464, 277] width 34 height 19
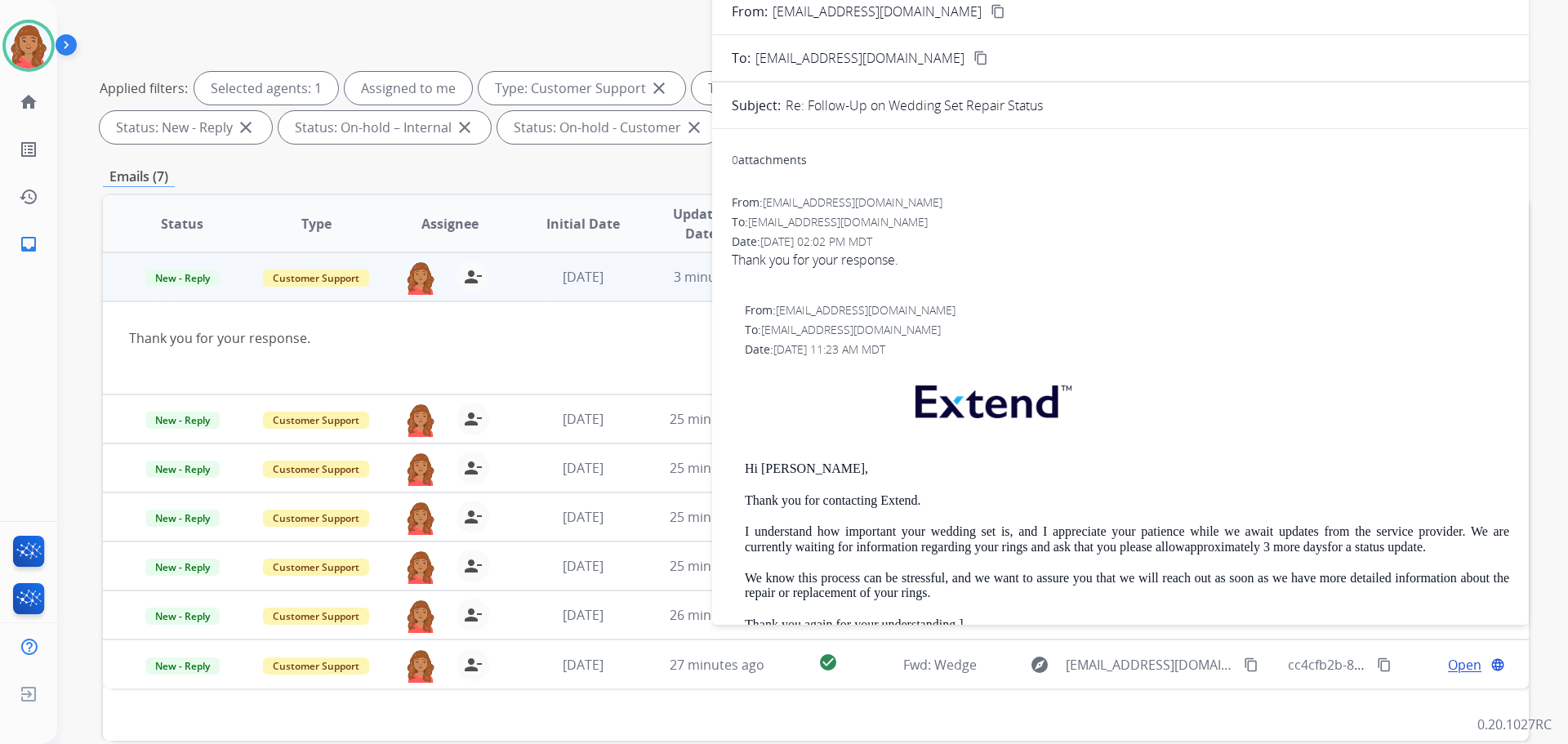
scroll to position [82, 0]
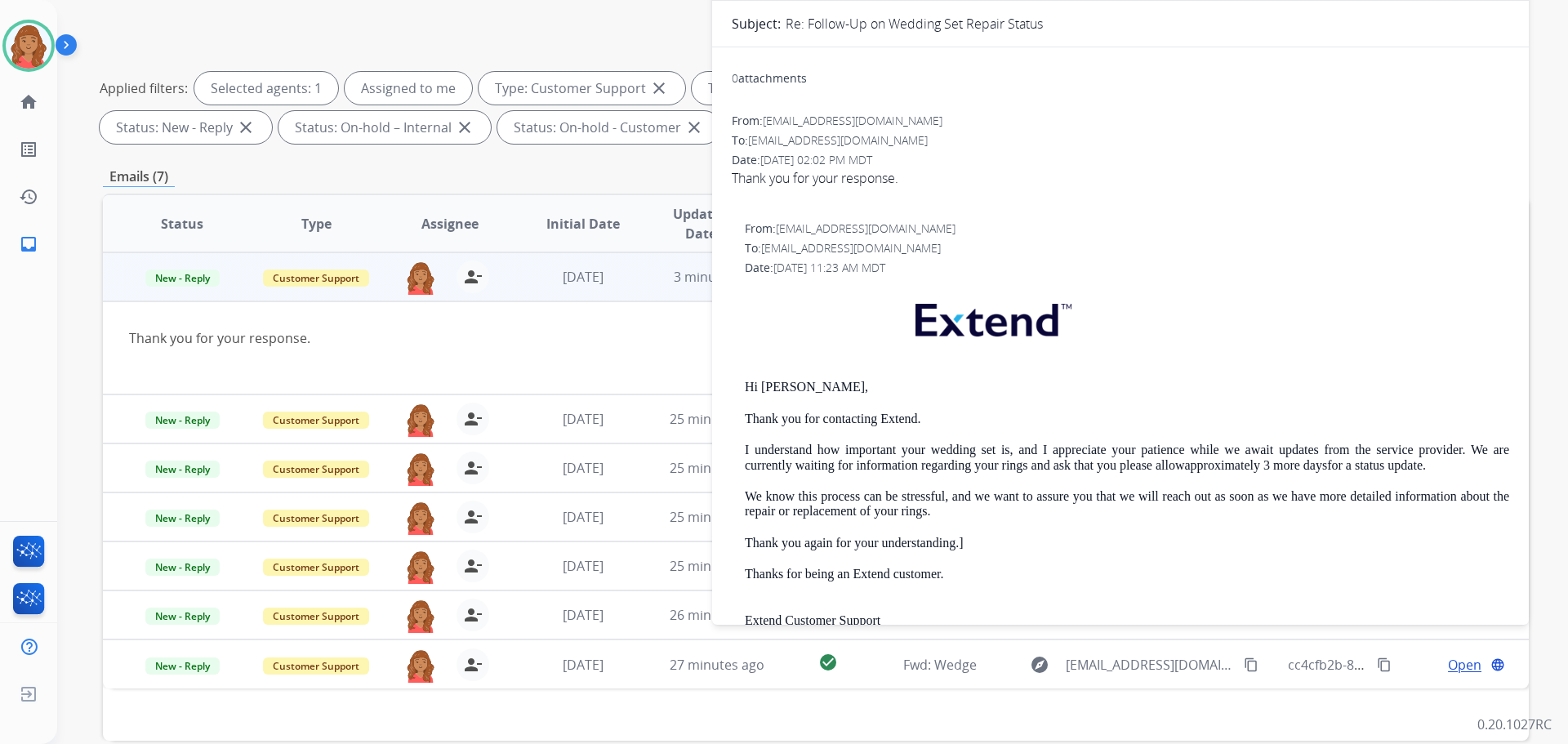
click at [306, 345] on div "Thank you for your response." at bounding box center [682, 338] width 1106 height 19
click at [187, 279] on span "New - Reply" at bounding box center [182, 278] width 74 height 17
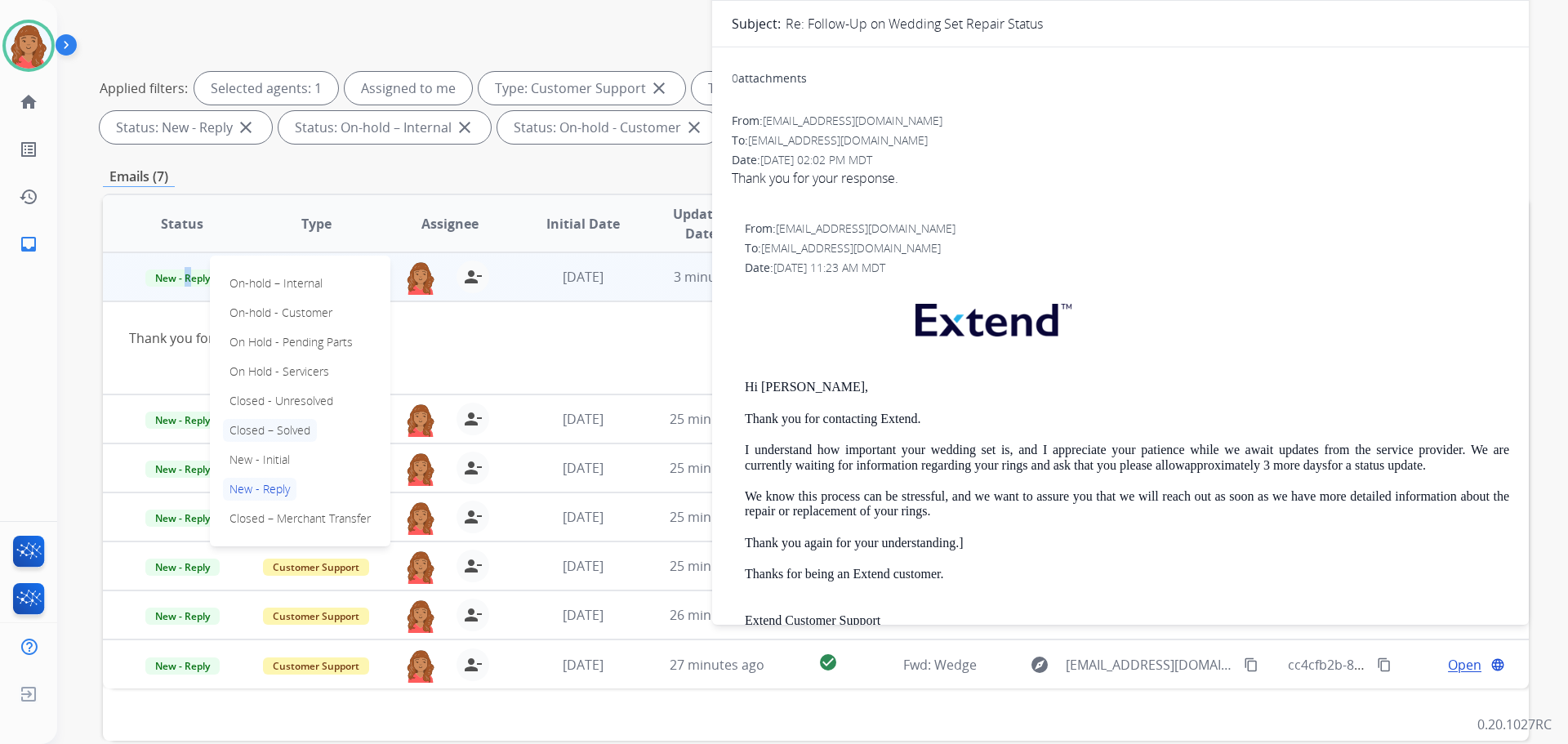
click at [261, 432] on p "Closed – Solved" at bounding box center [270, 431] width 94 height 23
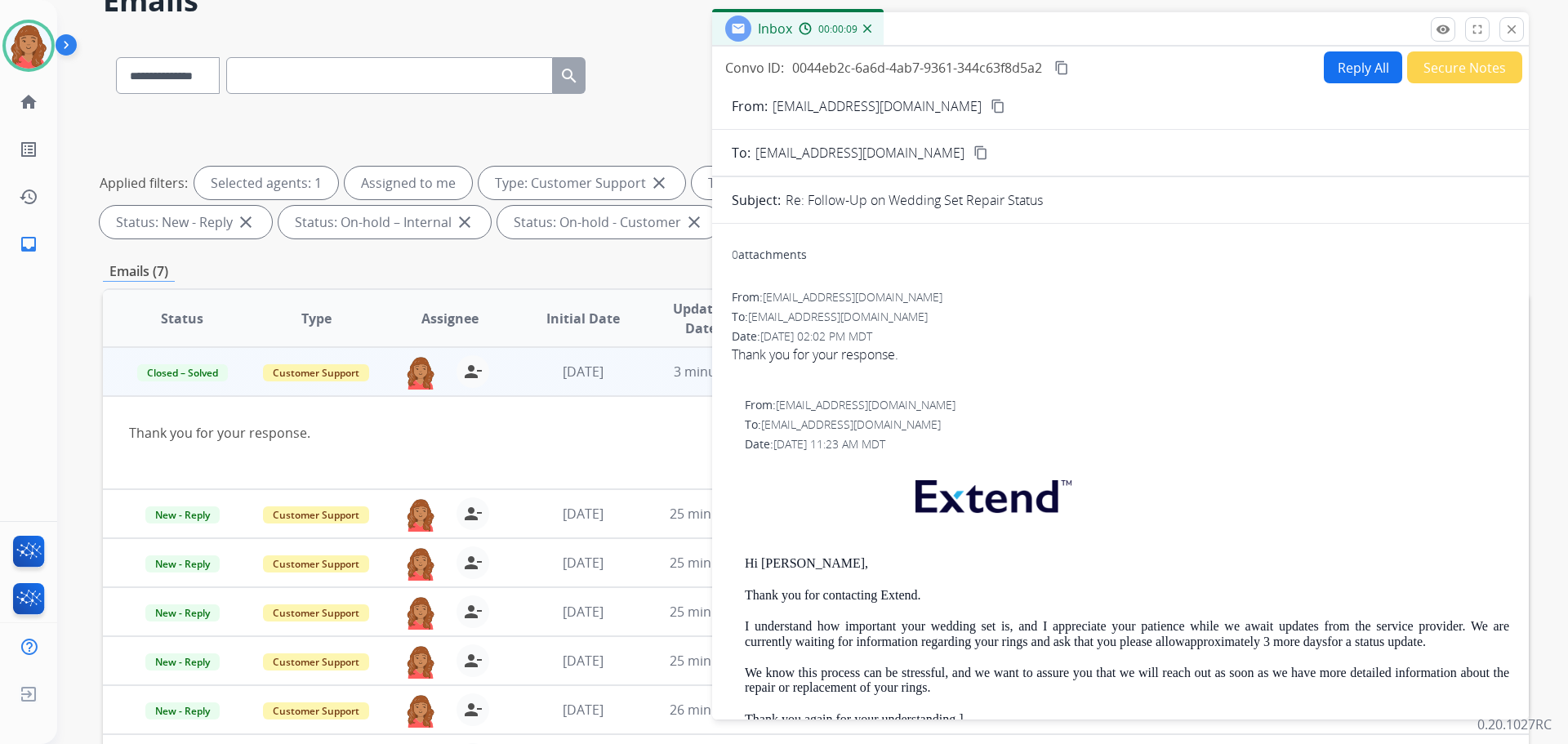
scroll to position [0, 0]
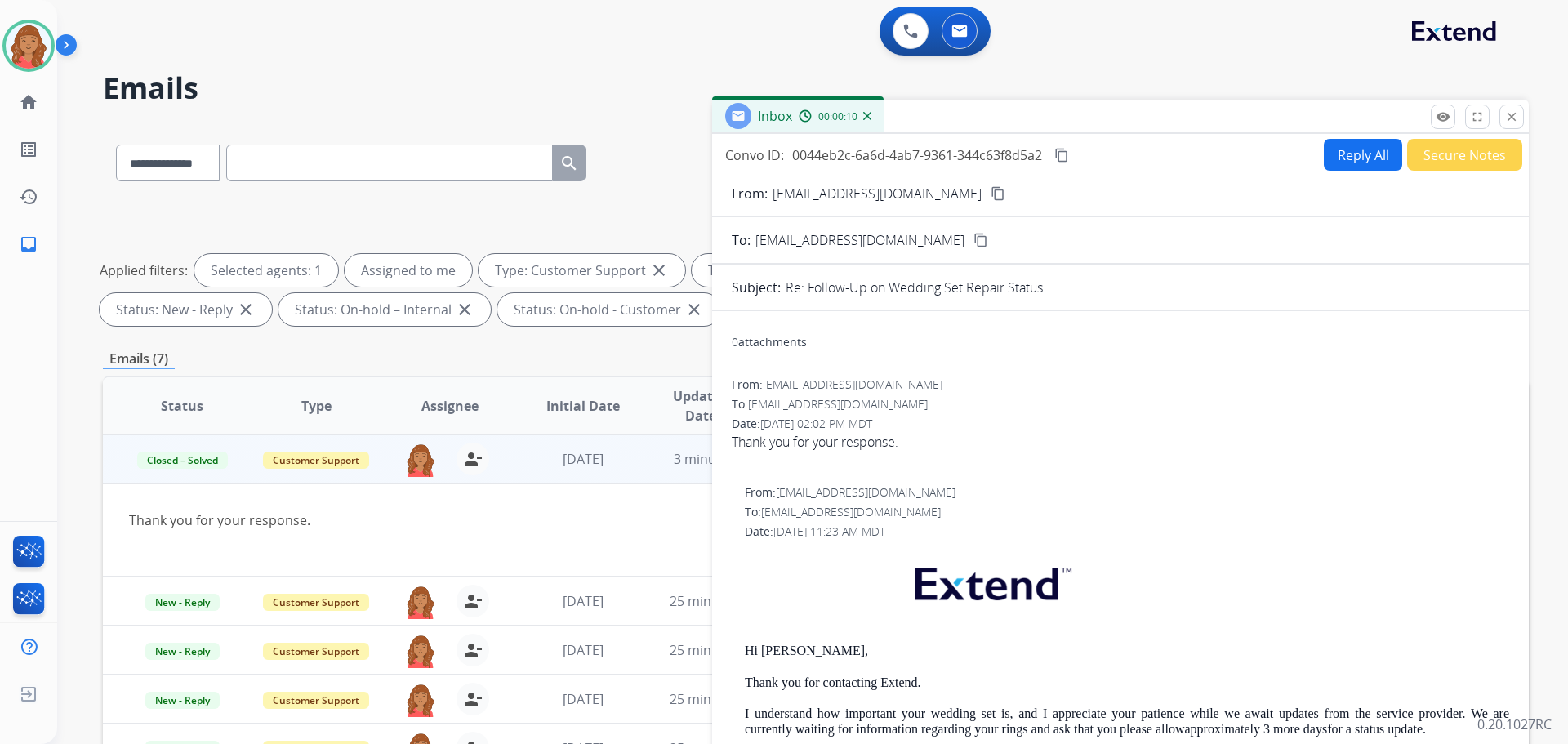
click at [1515, 115] on mat-icon "close" at bounding box center [1511, 116] width 14 height 14
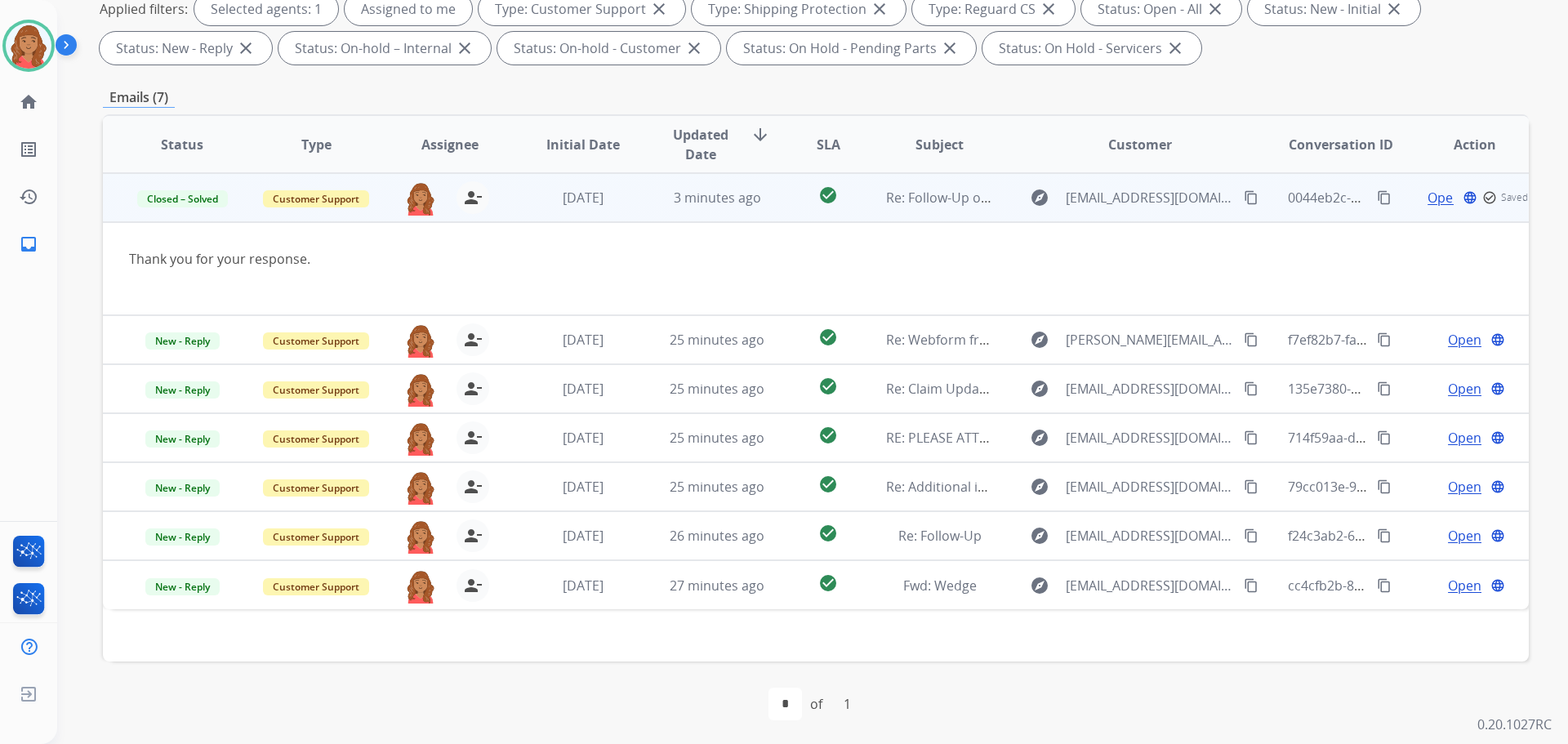
scroll to position [264, 0]
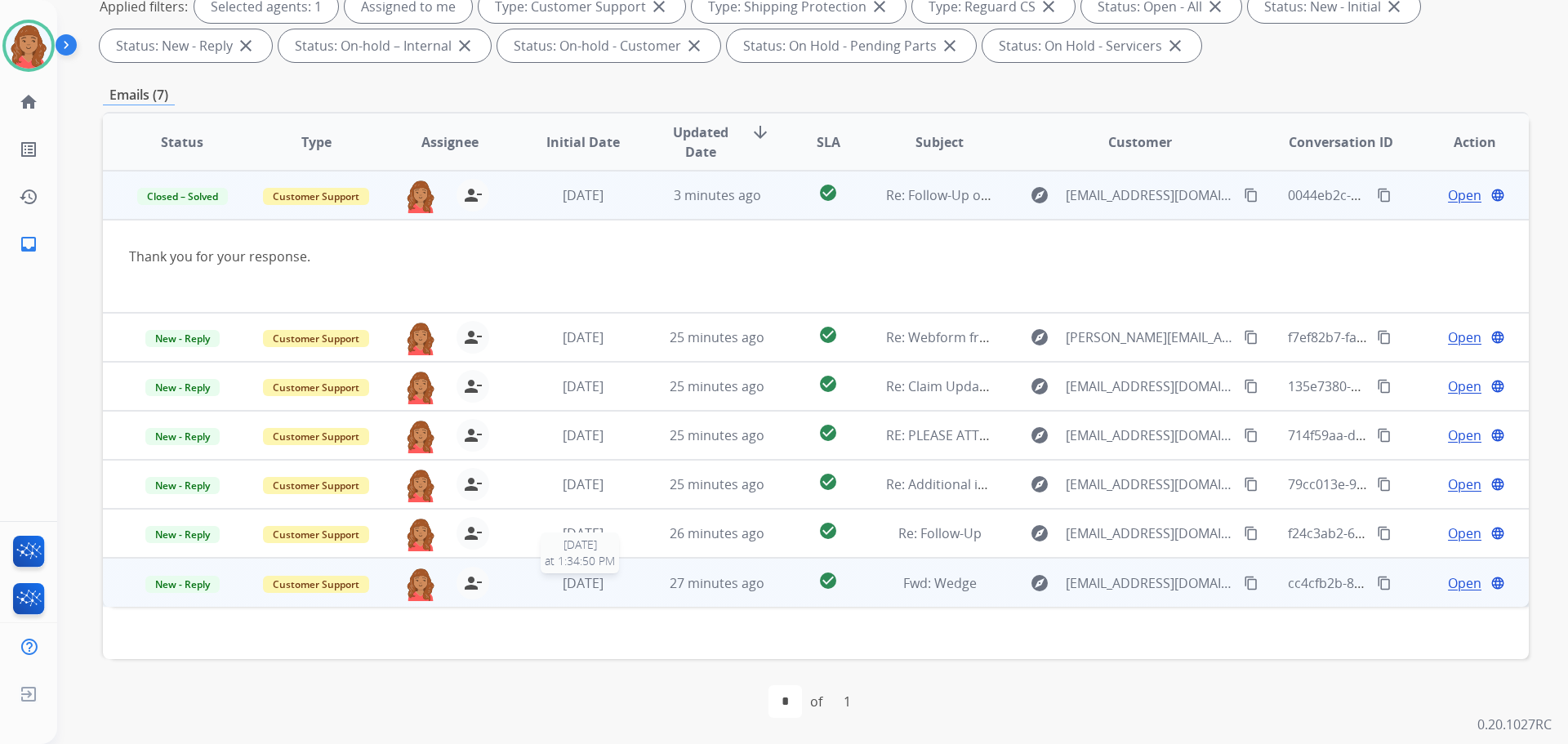
click at [590, 589] on span "1 week ago" at bounding box center [583, 583] width 40 height 18
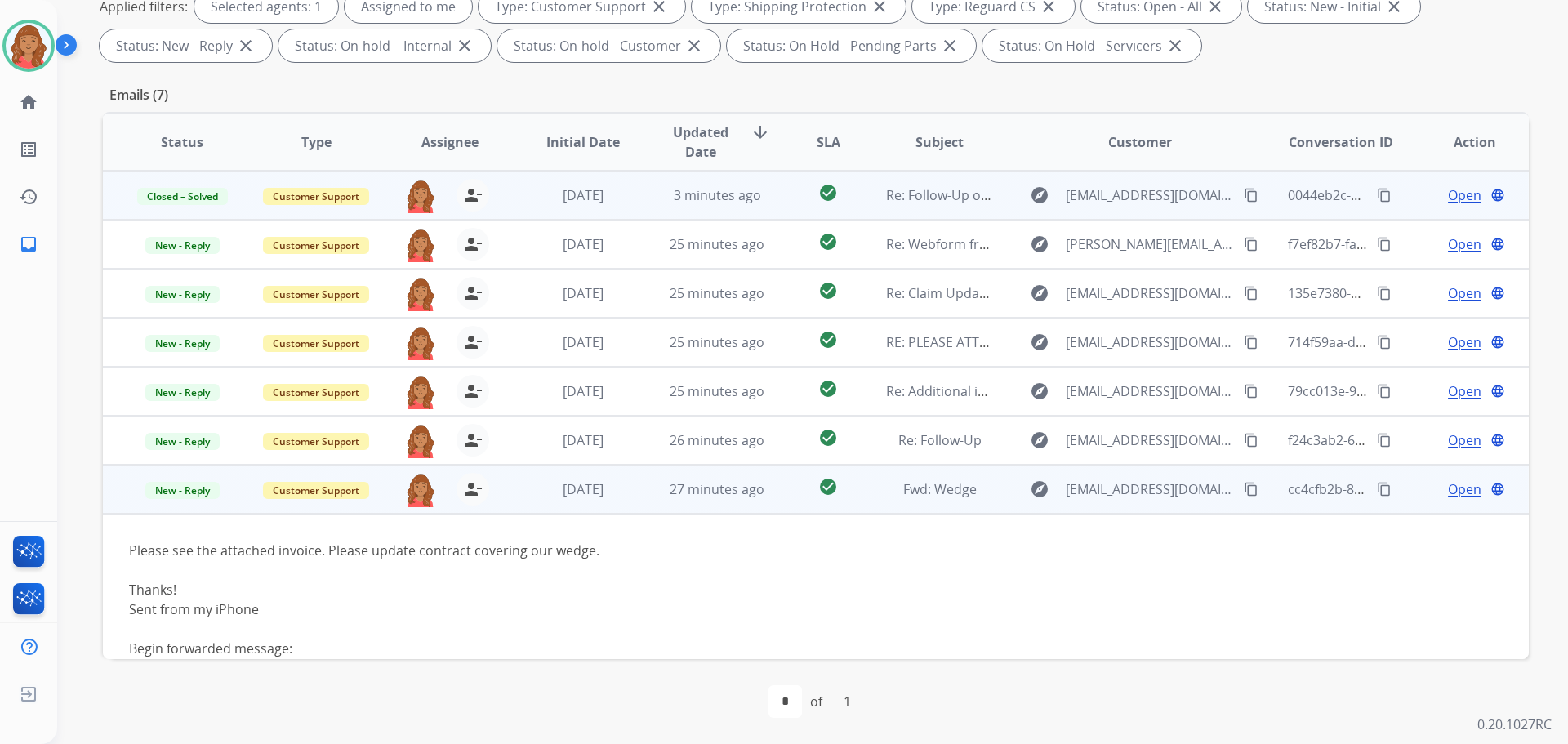
scroll to position [45, 0]
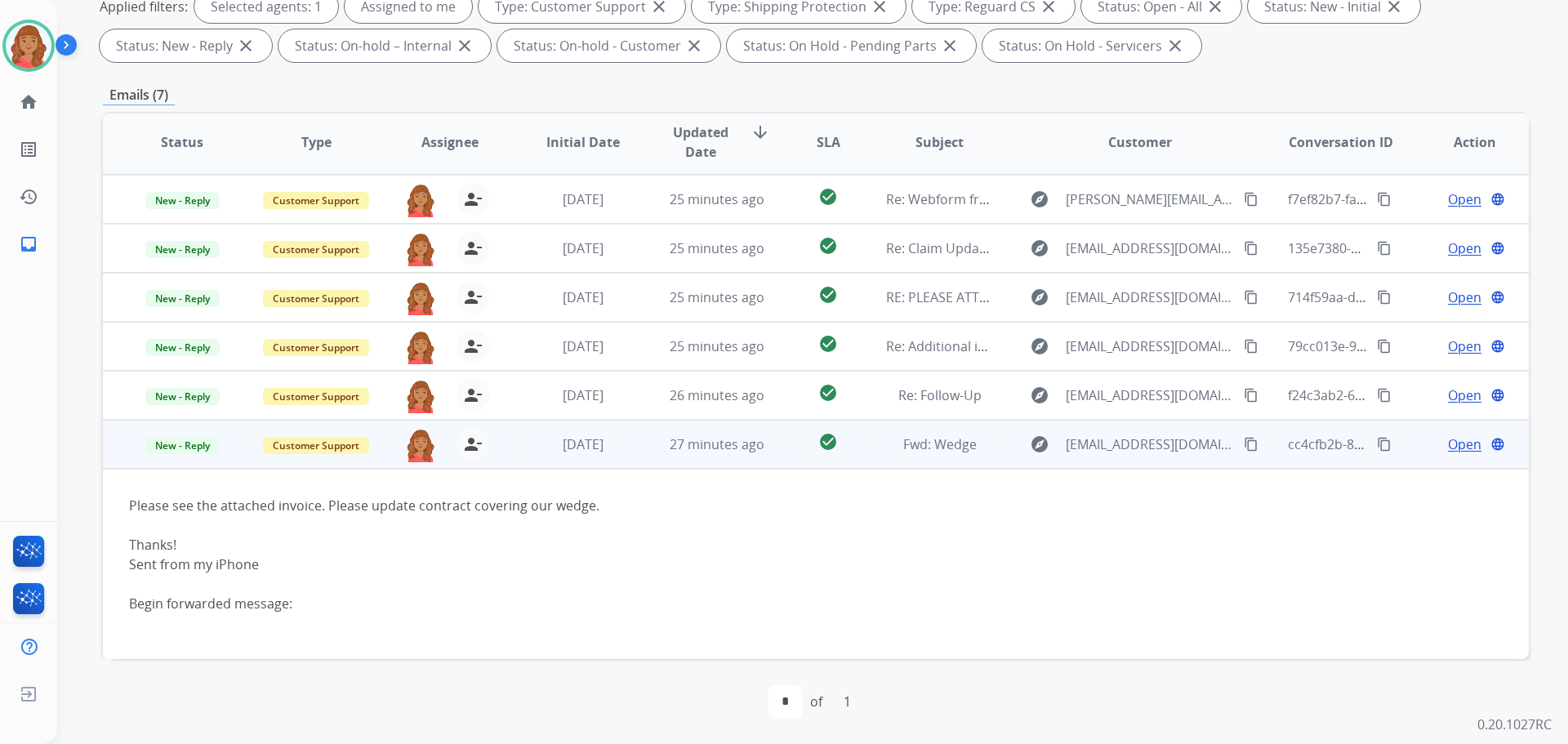
click at [1244, 445] on mat-icon "content_copy" at bounding box center [1251, 444] width 14 height 14
click at [1453, 449] on span "Open" at bounding box center [1464, 445] width 34 height 19
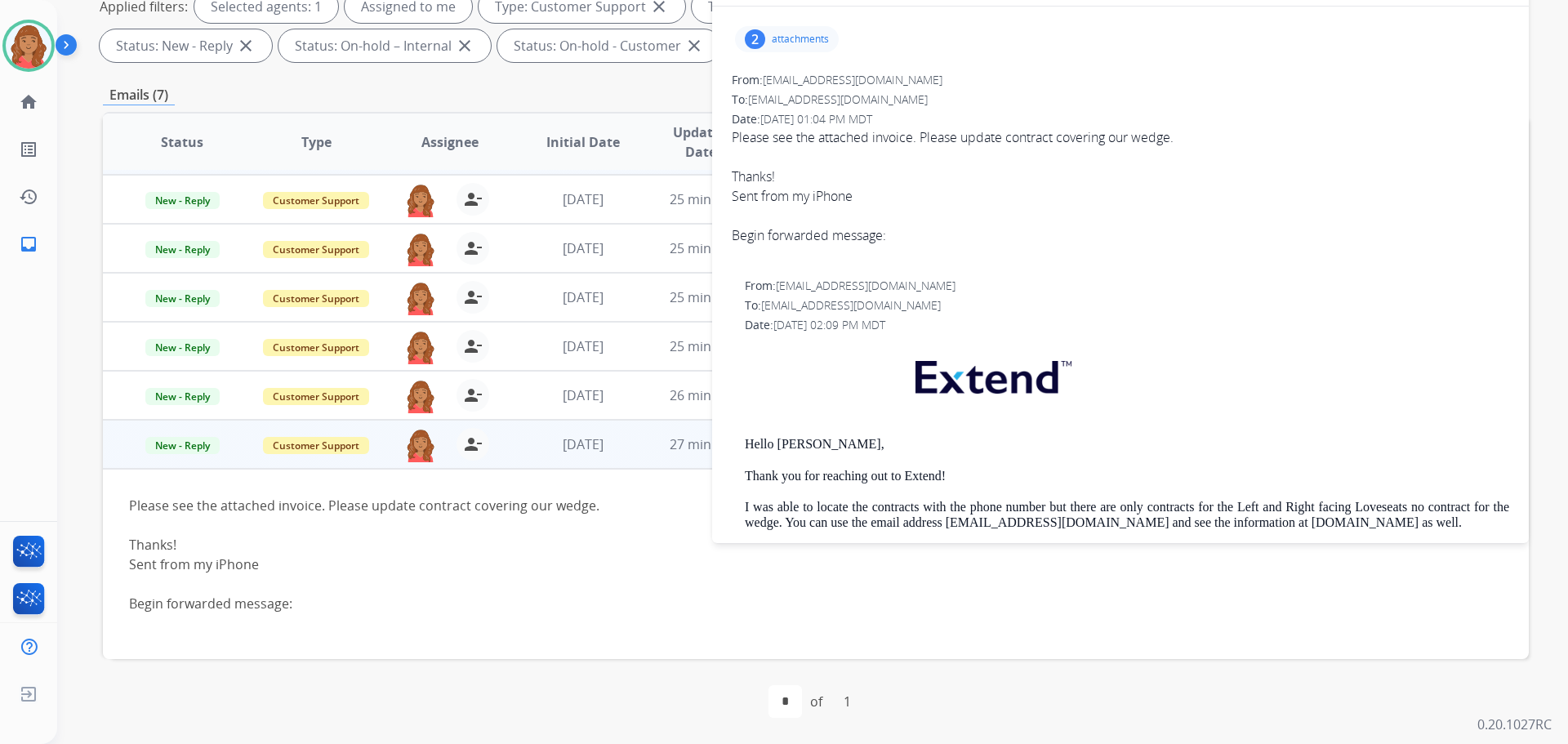
scroll to position [0, 0]
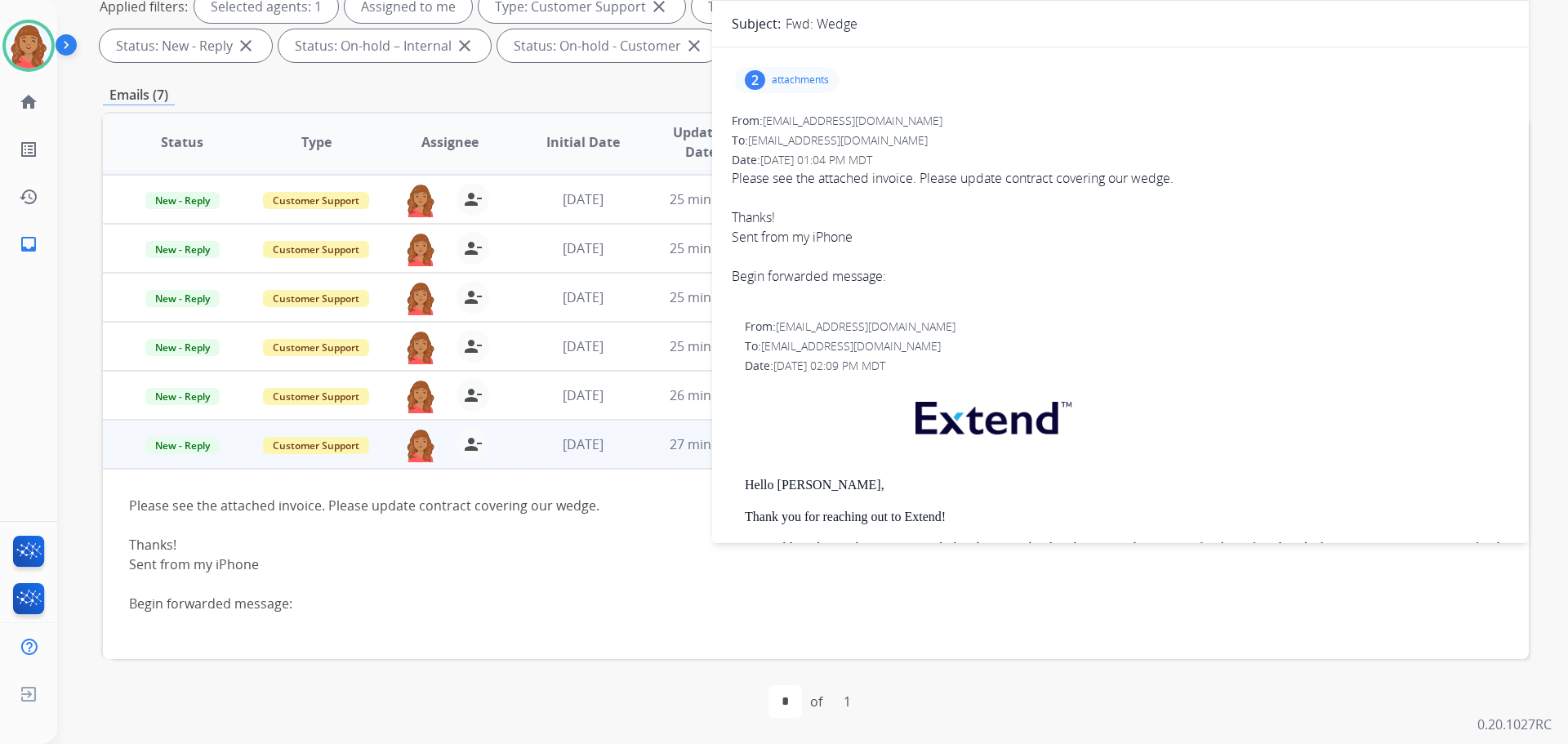
click at [809, 79] on p "attachments" at bounding box center [799, 80] width 57 height 13
click at [898, 283] on div "Begin forwarded message:" at bounding box center [1121, 275] width 777 height 59
click at [1018, 214] on div "Thanks! Sent from my iPhone Begin forwarded message:" at bounding box center [1121, 257] width 777 height 98
drag, startPoint x: 787, startPoint y: 76, endPoint x: 797, endPoint y: 98, distance: 24.2
click at [789, 77] on p "attachments" at bounding box center [799, 80] width 57 height 13
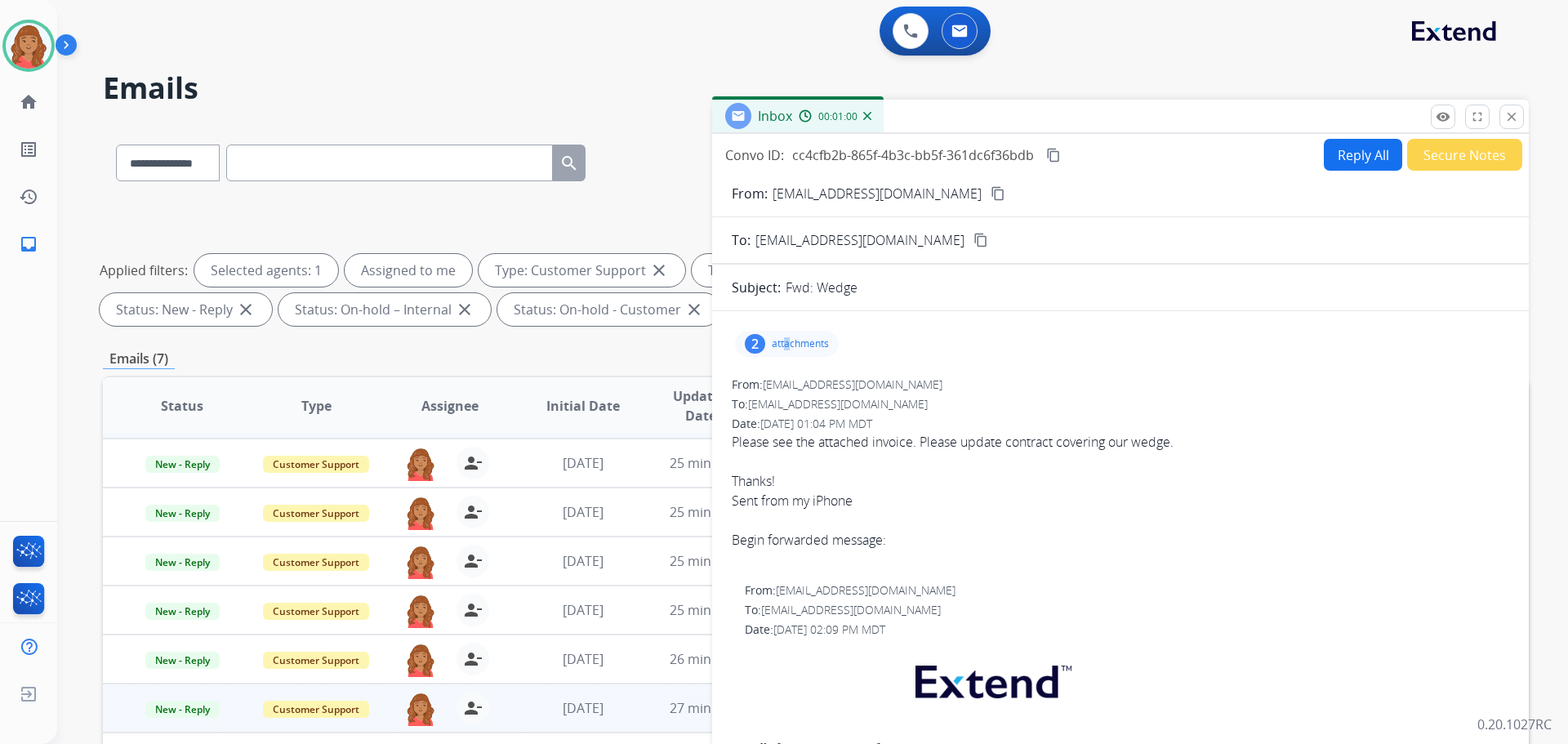
click at [991, 192] on mat-icon "content_copy" at bounding box center [998, 193] width 14 height 14
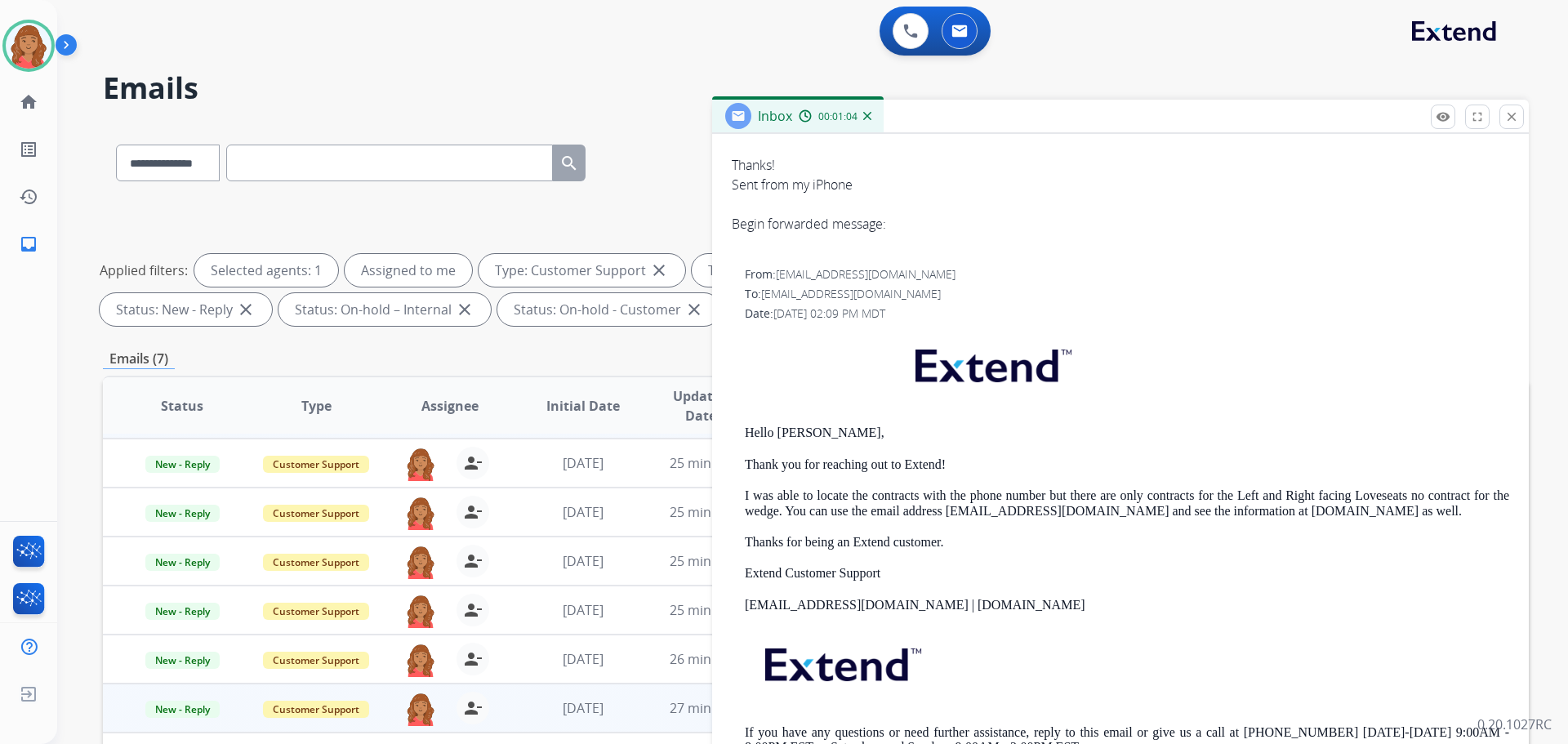
scroll to position [327, 0]
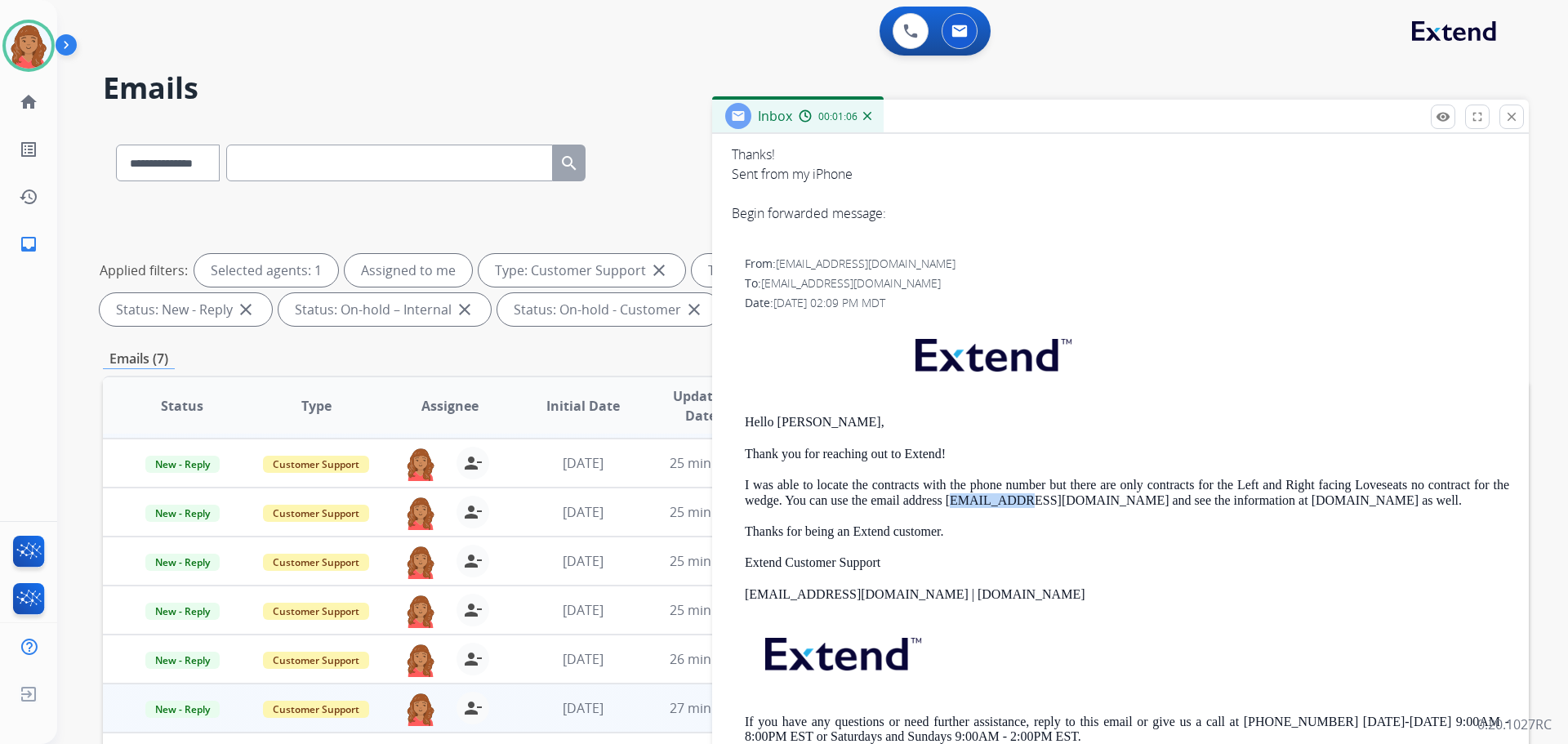
drag, startPoint x: 953, startPoint y: 498, endPoint x: 1013, endPoint y: 507, distance: 60.7
click at [1015, 507] on p "I was able to locate the contracts with the phone number but there are only con…" at bounding box center [1126, 493] width 765 height 30
click at [1037, 500] on p "I was able to locate the contracts with the phone number but there are only con…" at bounding box center [1126, 493] width 765 height 30
drag, startPoint x: 1042, startPoint y: 500, endPoint x: 945, endPoint y: 500, distance: 97.0
click at [945, 500] on p "I was able to locate the contracts with the phone number but there are only con…" at bounding box center [1126, 493] width 765 height 30
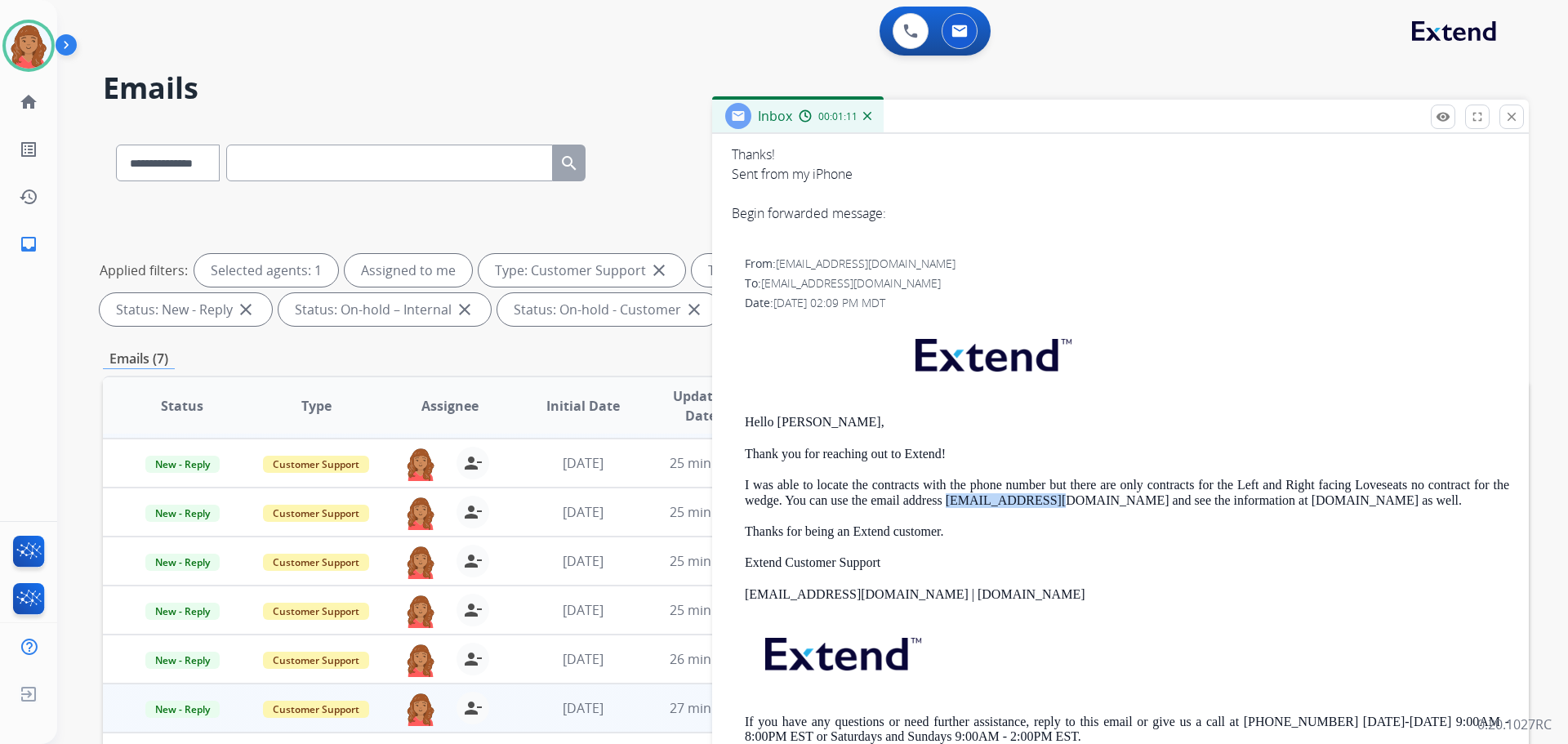
copy p "jpdive79@aol.com"
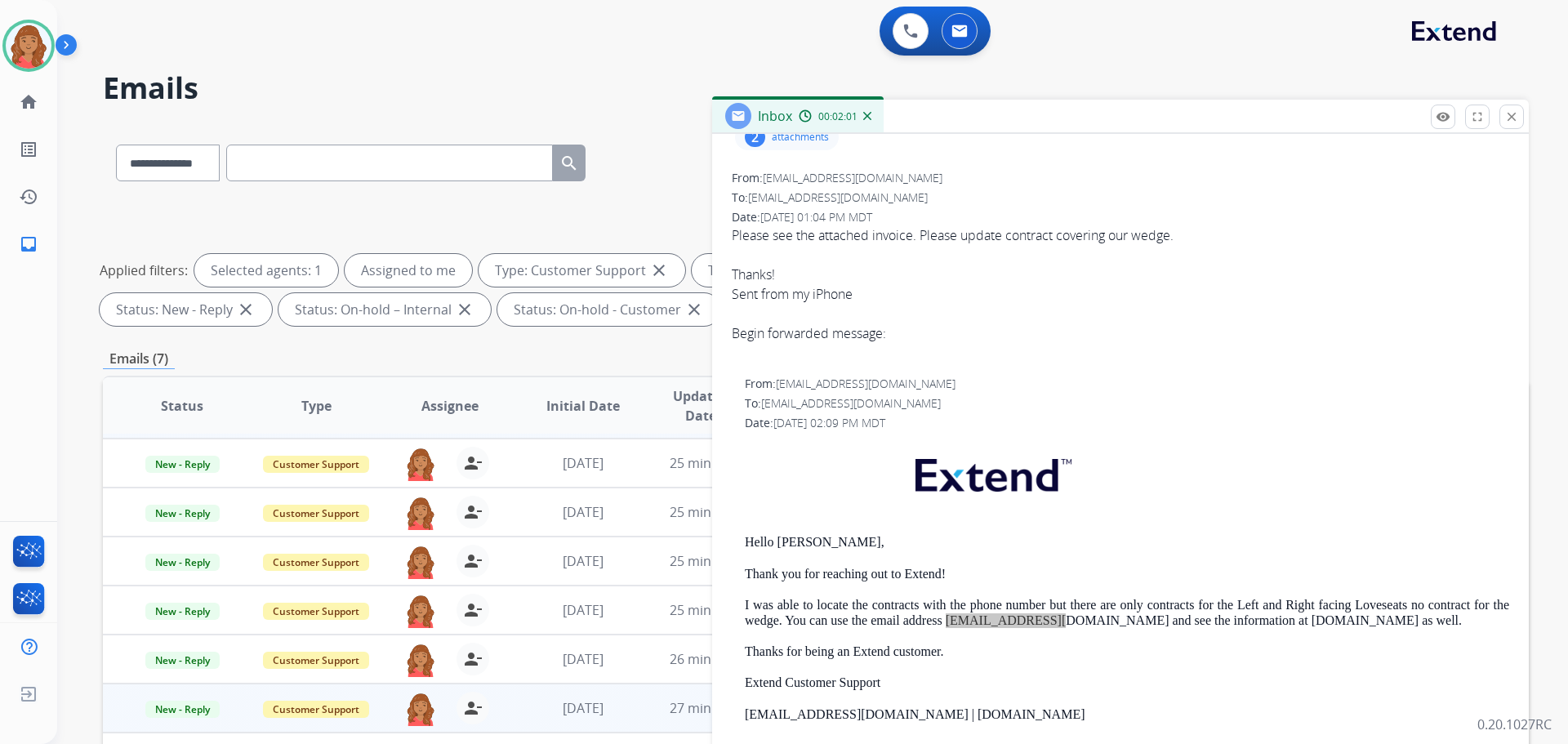
scroll to position [0, 0]
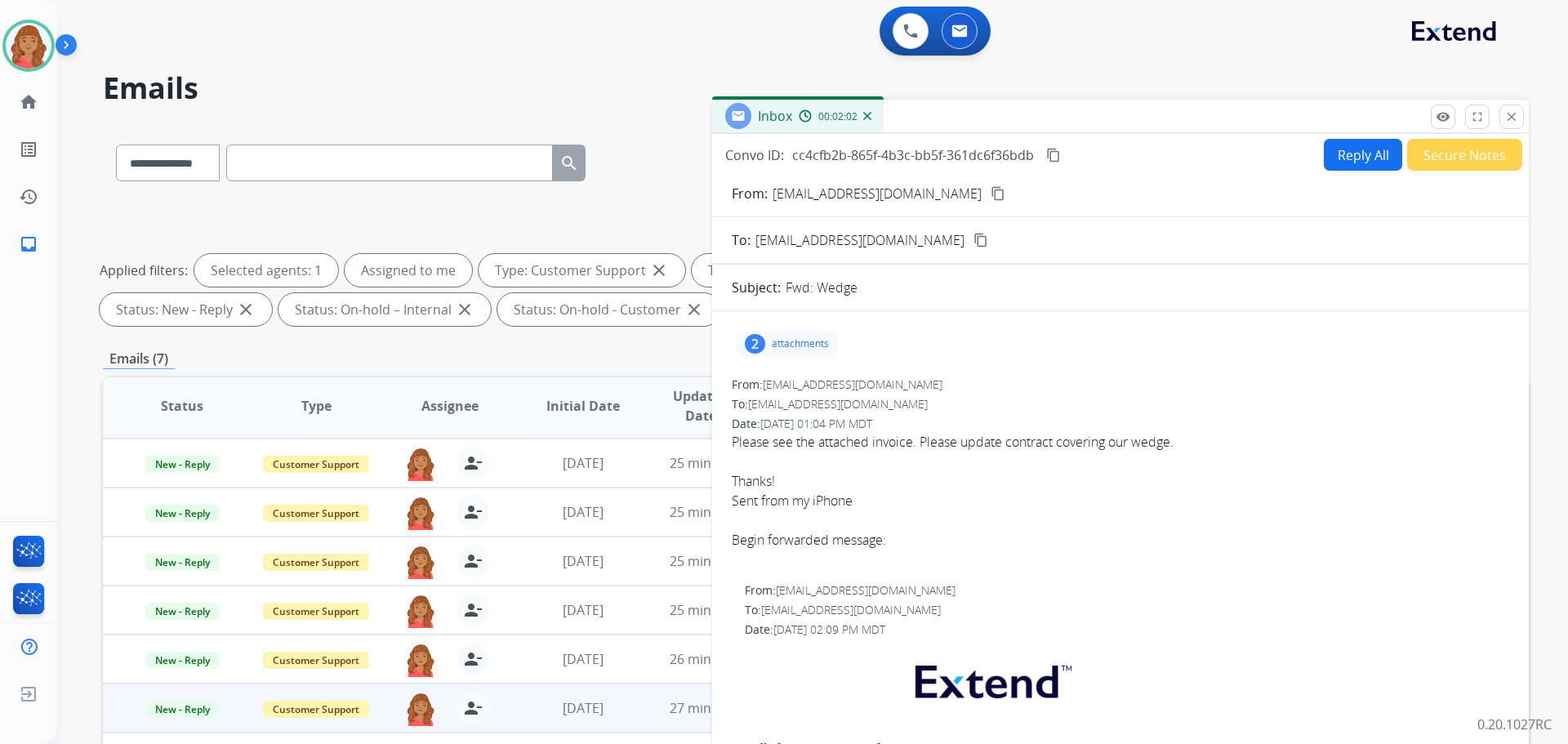
click at [1364, 143] on button "Reply All" at bounding box center [1363, 154] width 79 height 32
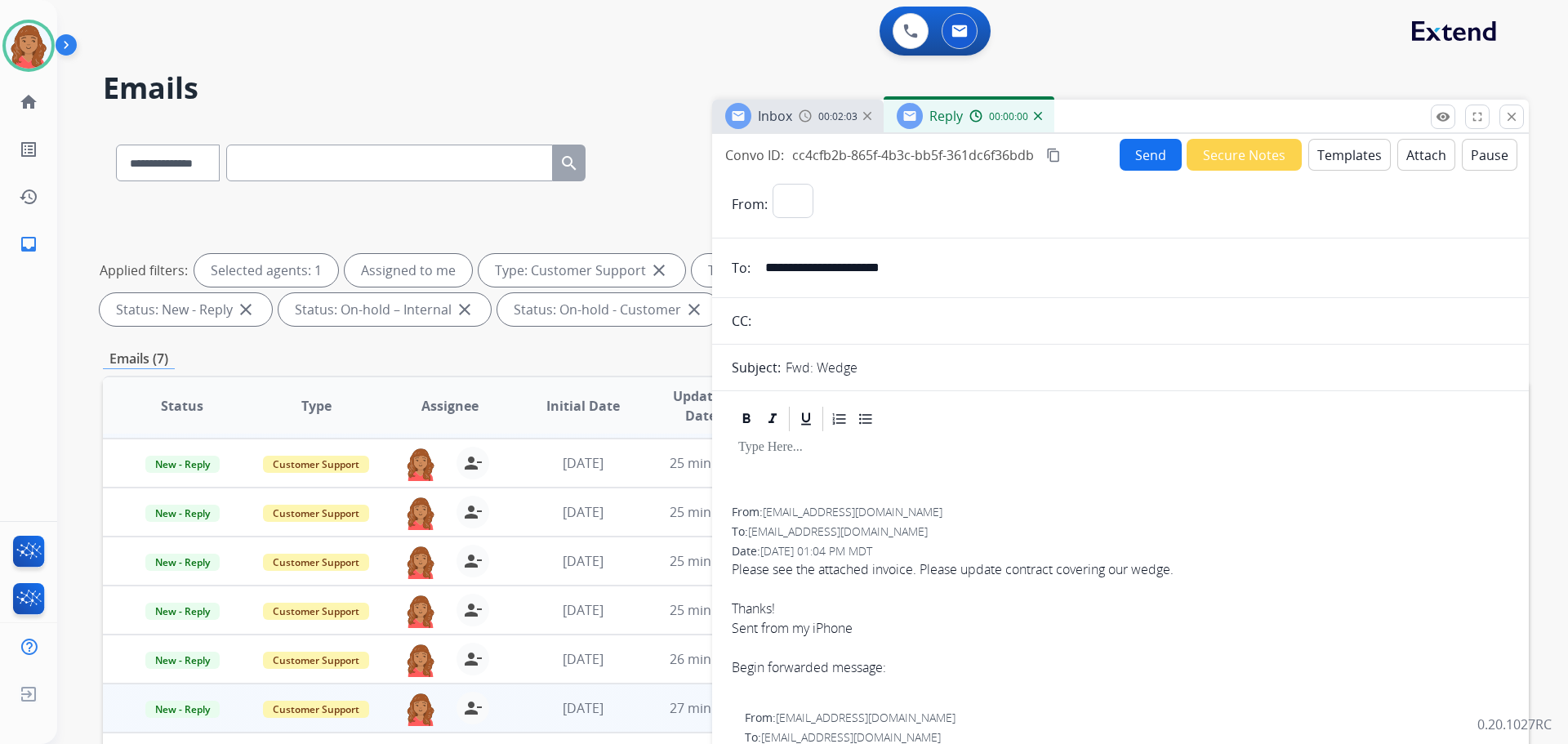
select select "**********"
click at [1324, 148] on button "Templates" at bounding box center [1350, 154] width 83 height 32
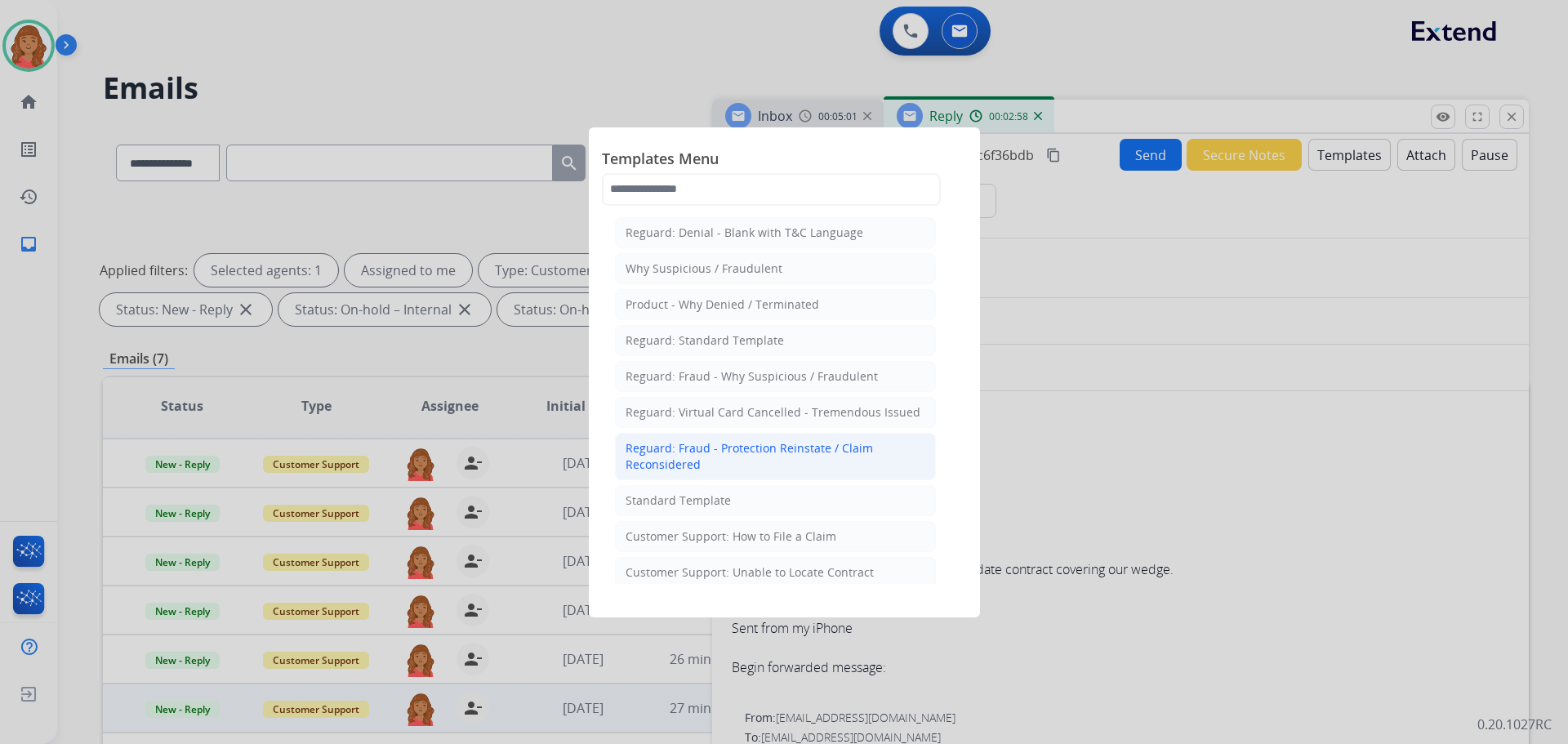
drag, startPoint x: 792, startPoint y: 457, endPoint x: 735, endPoint y: 479, distance: 61.1
drag, startPoint x: 735, startPoint y: 479, endPoint x: 726, endPoint y: 499, distance: 21.9
click at [723, 499] on div "Standard Template" at bounding box center [678, 500] width 106 height 16
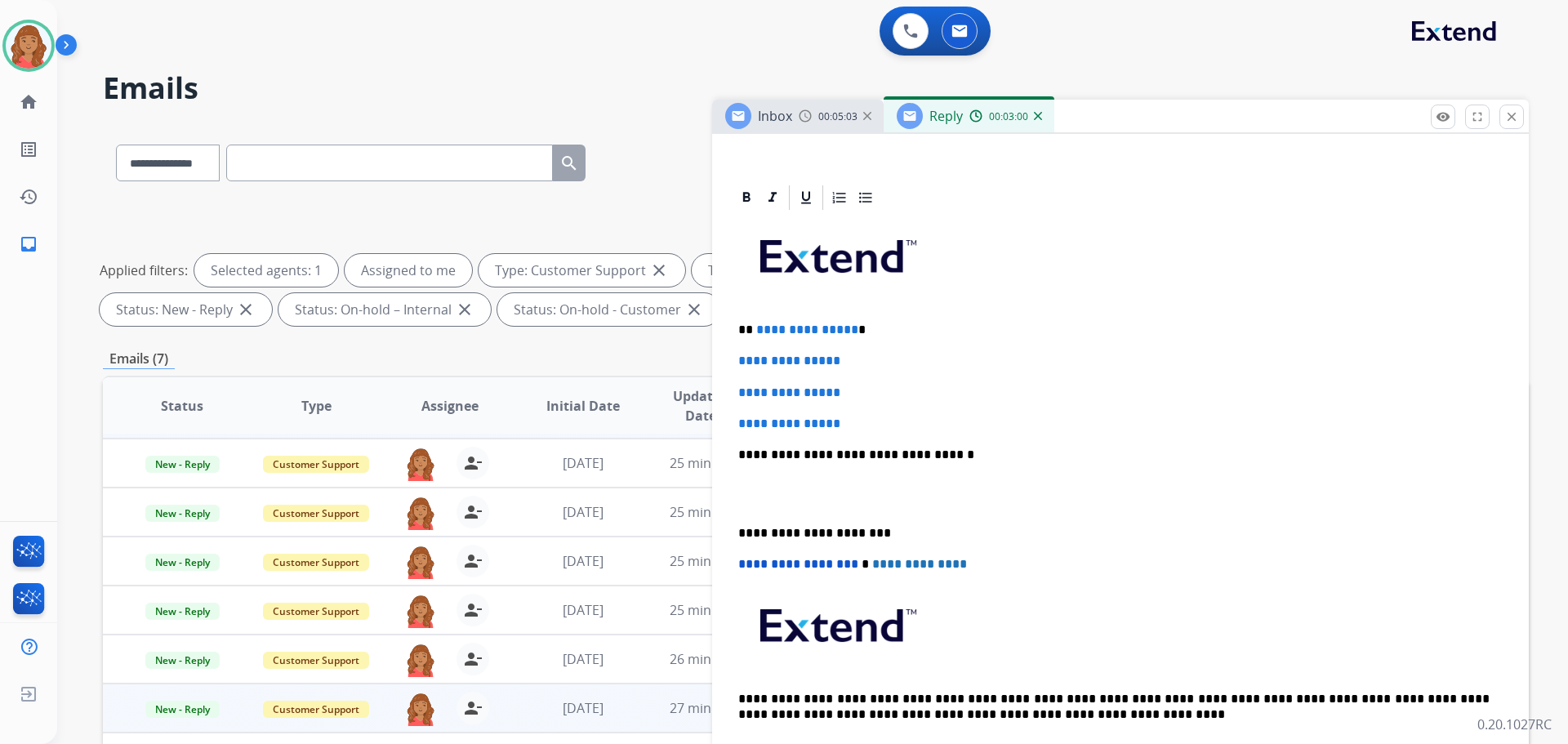
scroll to position [327, 0]
drag, startPoint x: 874, startPoint y: 420, endPoint x: 712, endPoint y: 306, distance: 198.1
click at [711, 305] on div "**********" at bounding box center [816, 566] width 1426 height 885
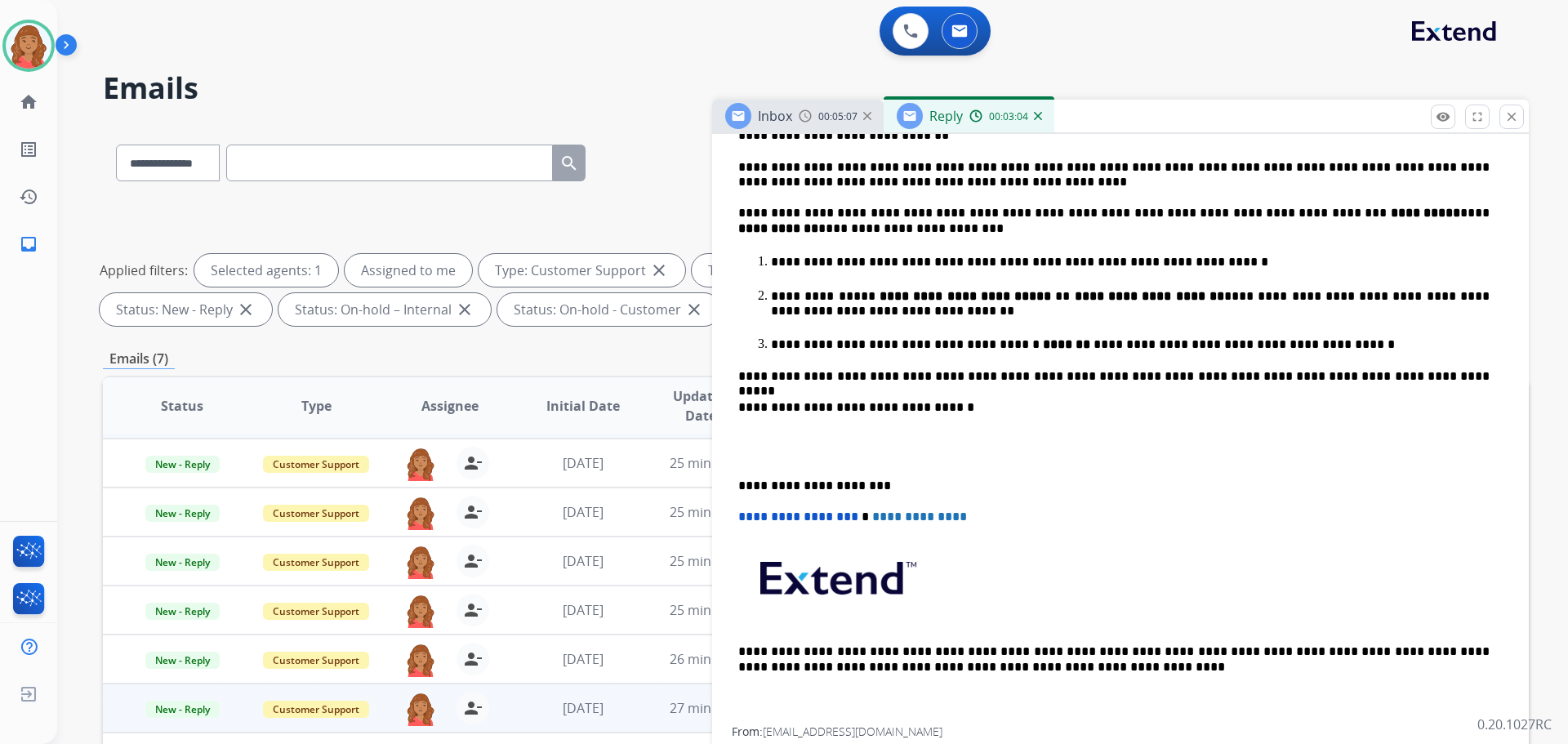
scroll to position [572, 0]
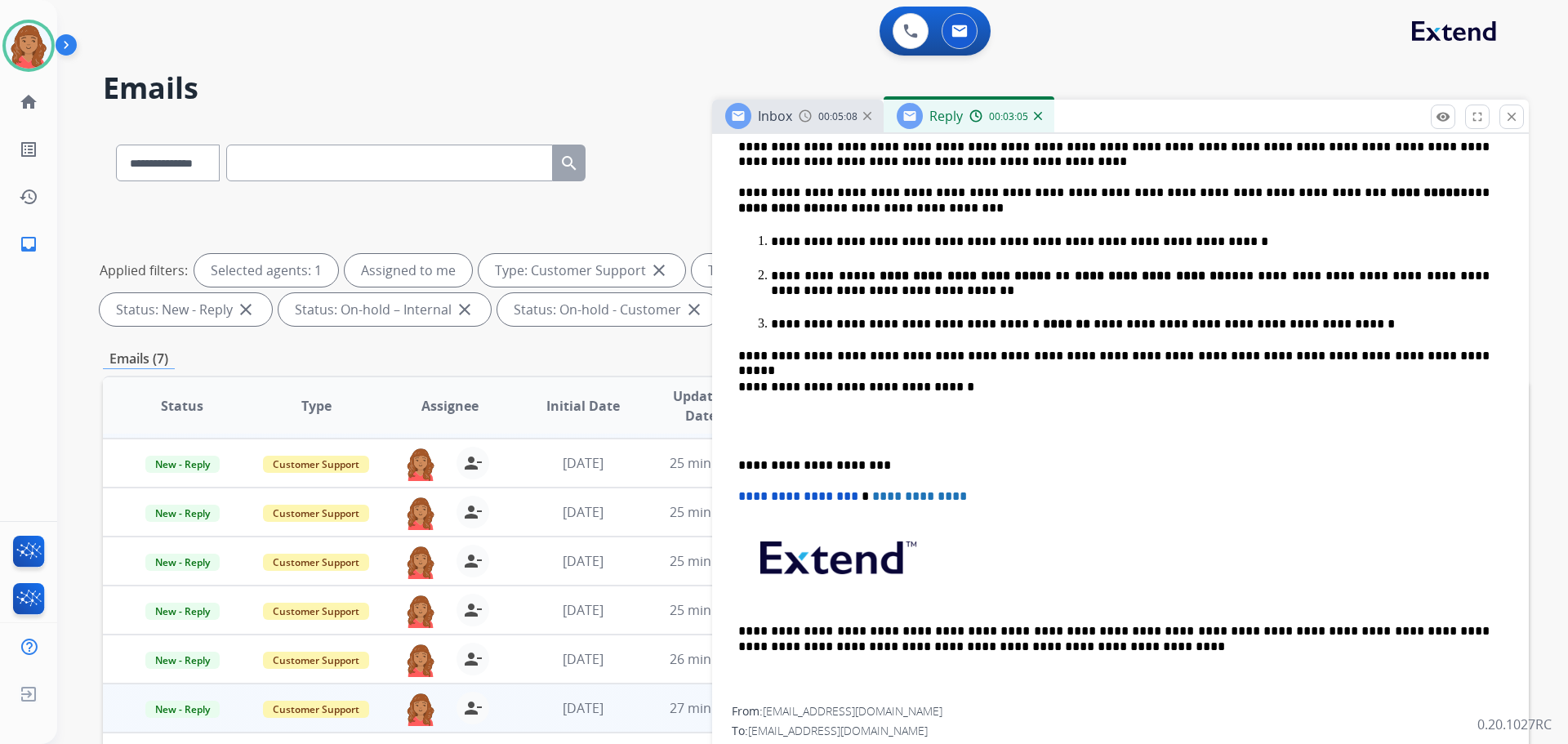
click at [738, 465] on div "**********" at bounding box center [1121, 336] width 777 height 740
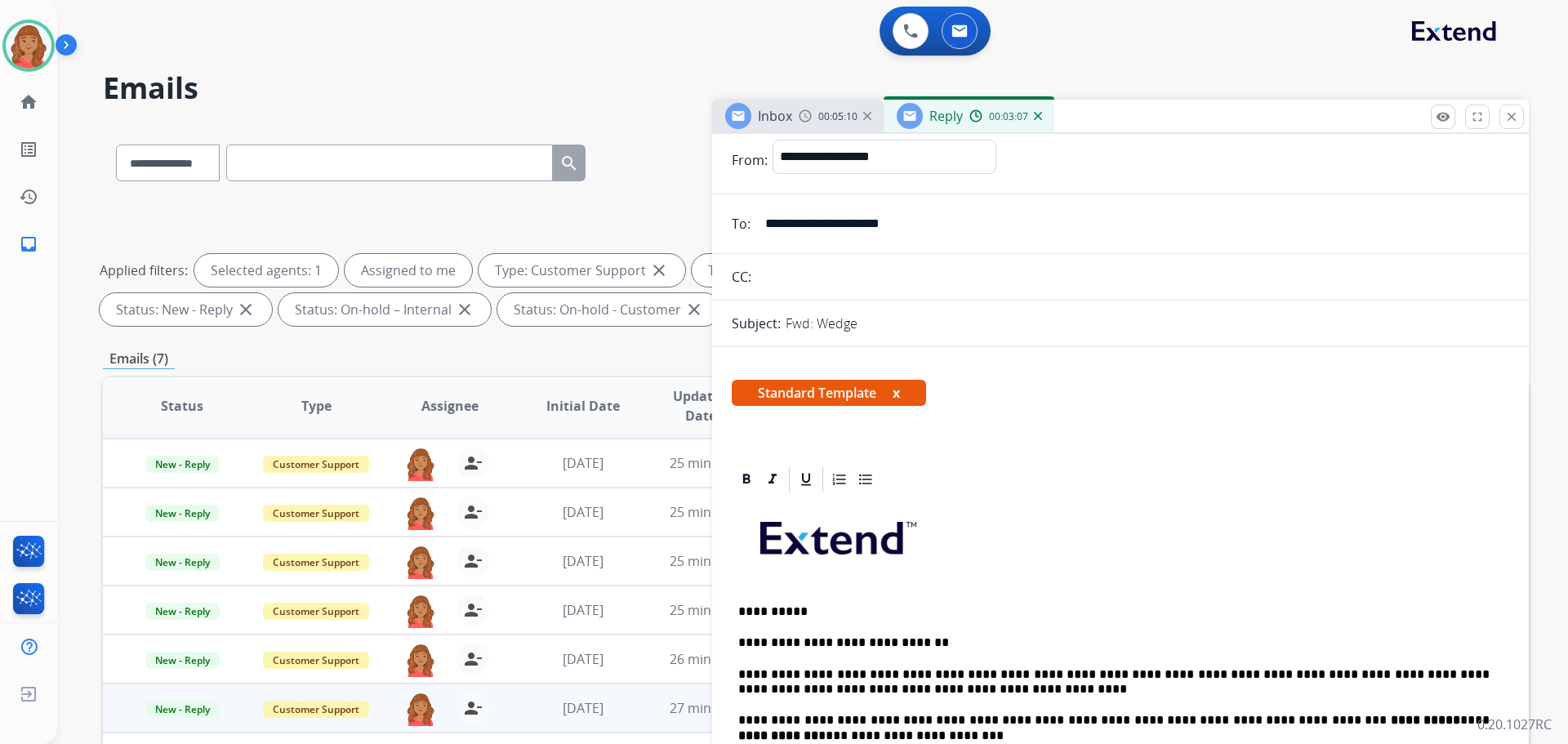
scroll to position [0, 0]
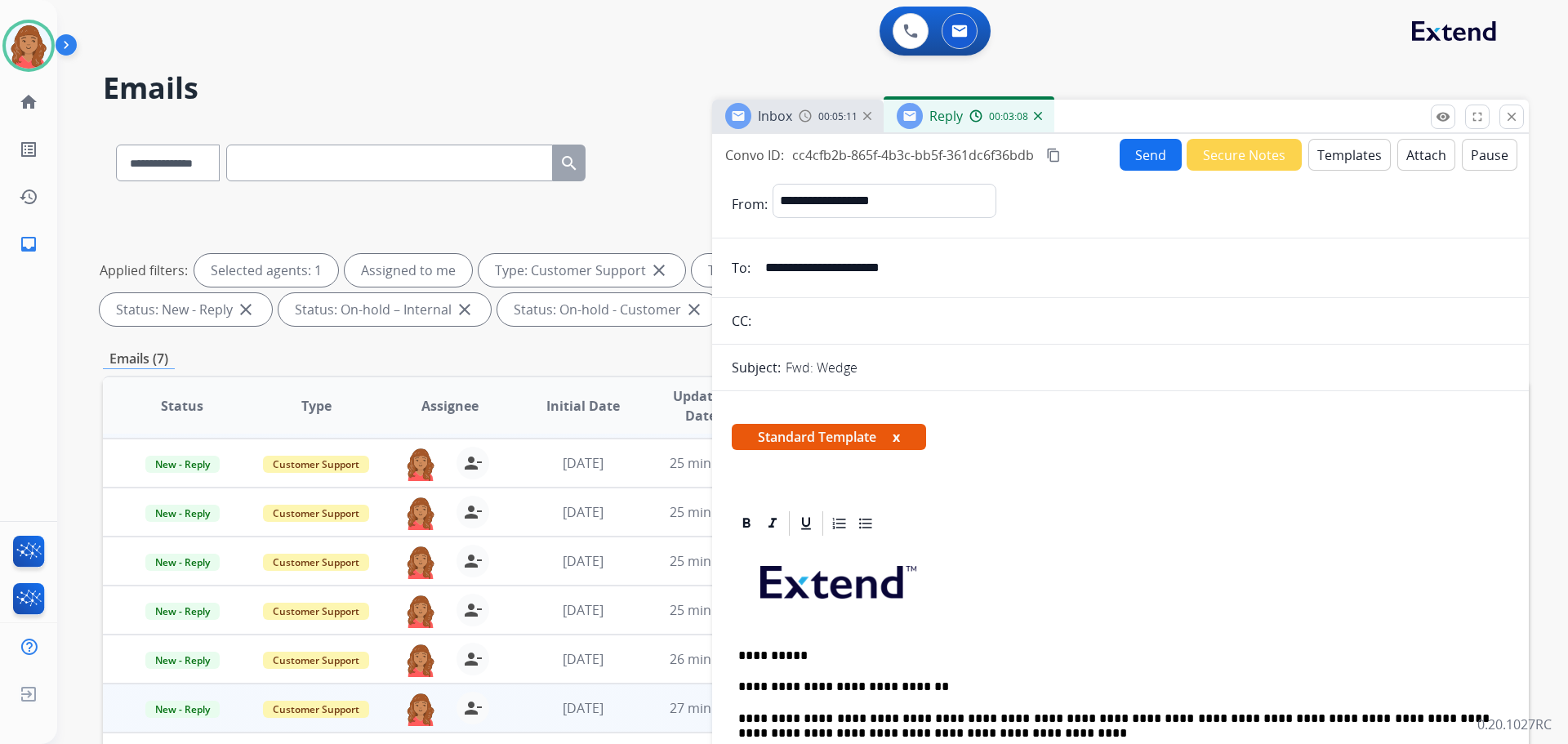
drag, startPoint x: 1055, startPoint y: 150, endPoint x: 1100, endPoint y: 176, distance: 52.0
click at [1055, 151] on mat-icon "content_copy" at bounding box center [1053, 155] width 14 height 14
click at [1128, 154] on button "Send" at bounding box center [1151, 154] width 63 height 32
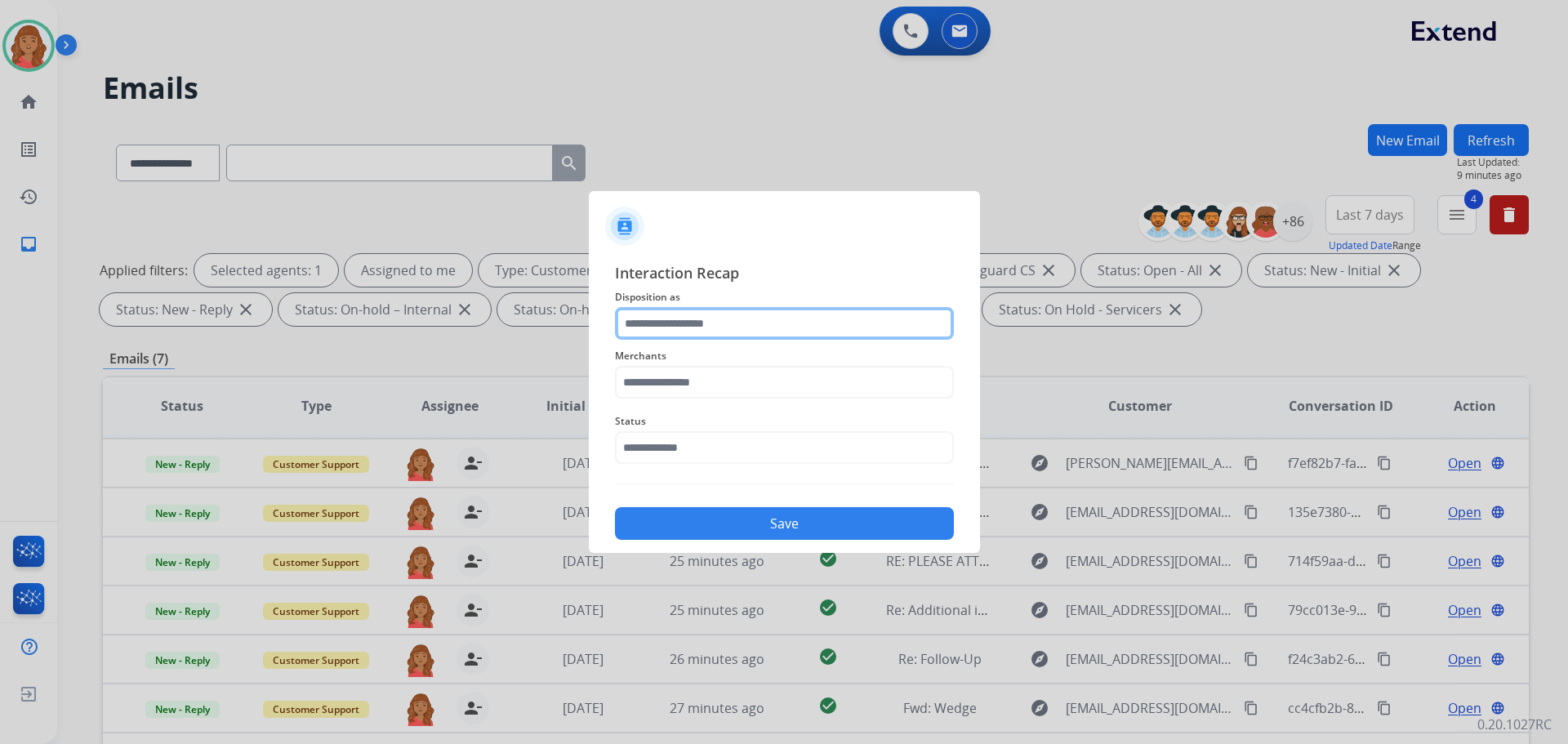
click at [756, 322] on input "text" at bounding box center [784, 323] width 339 height 33
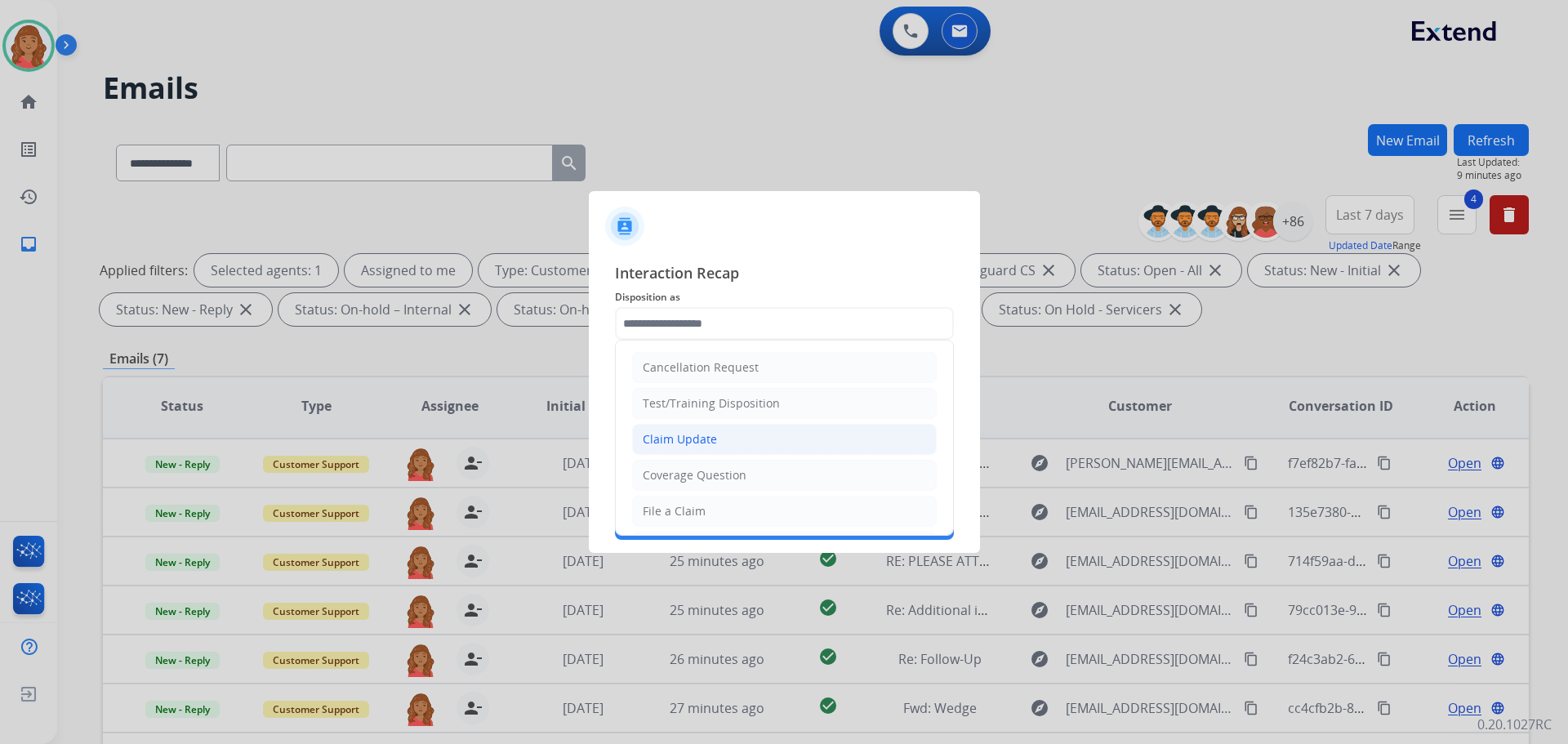
click at [710, 430] on li "Claim Update" at bounding box center [784, 440] width 305 height 31
type input "**********"
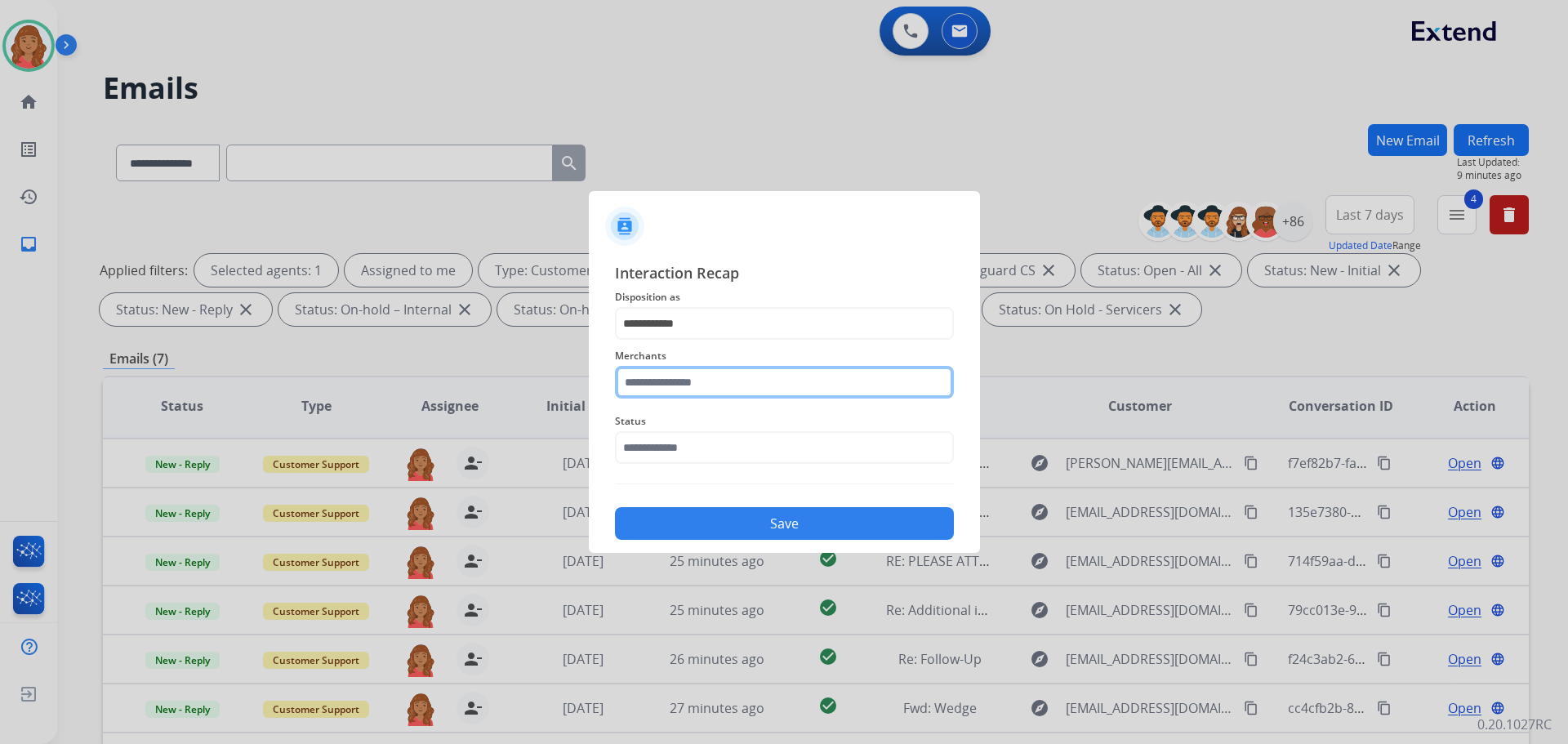
click at [710, 371] on input "text" at bounding box center [784, 382] width 339 height 33
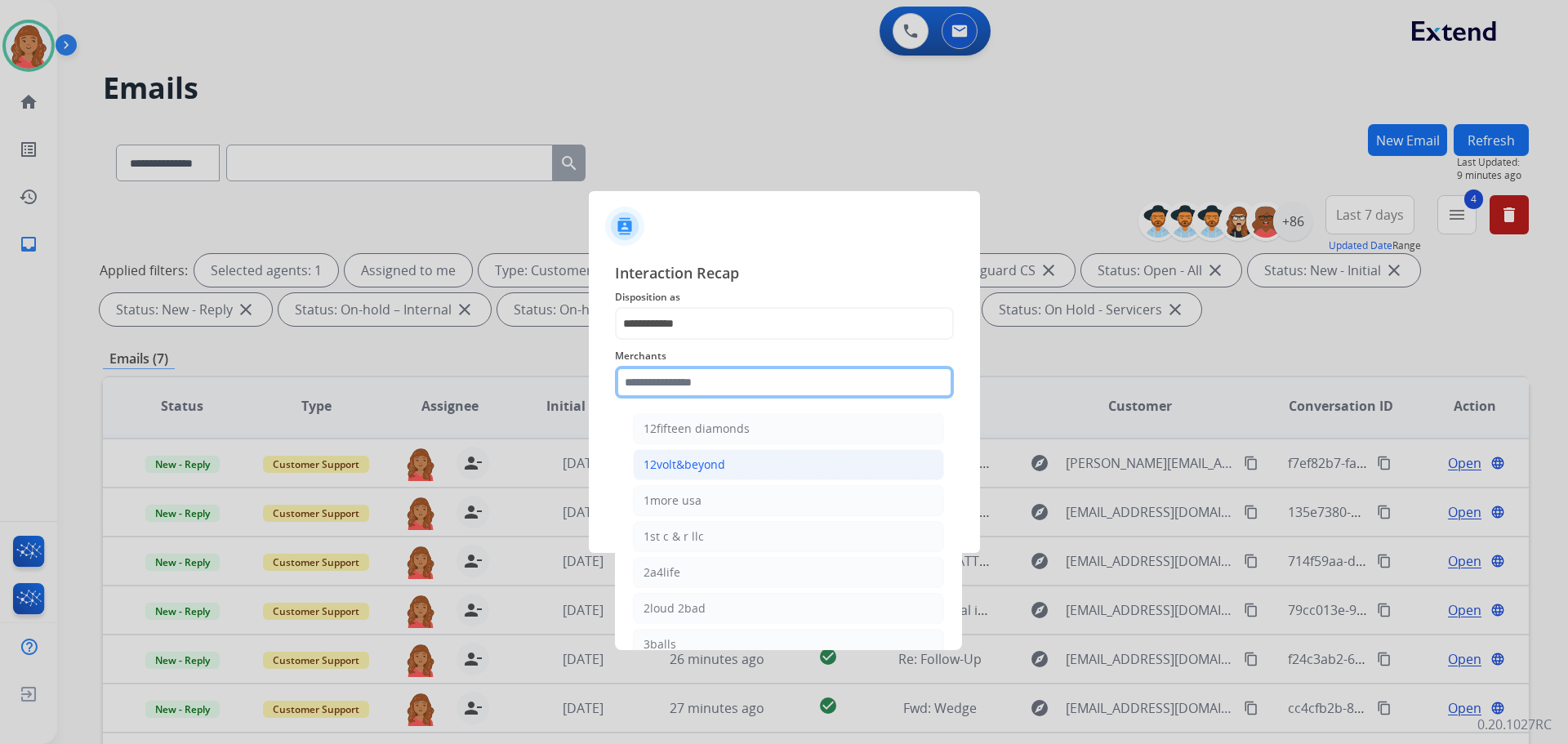
type input "*"
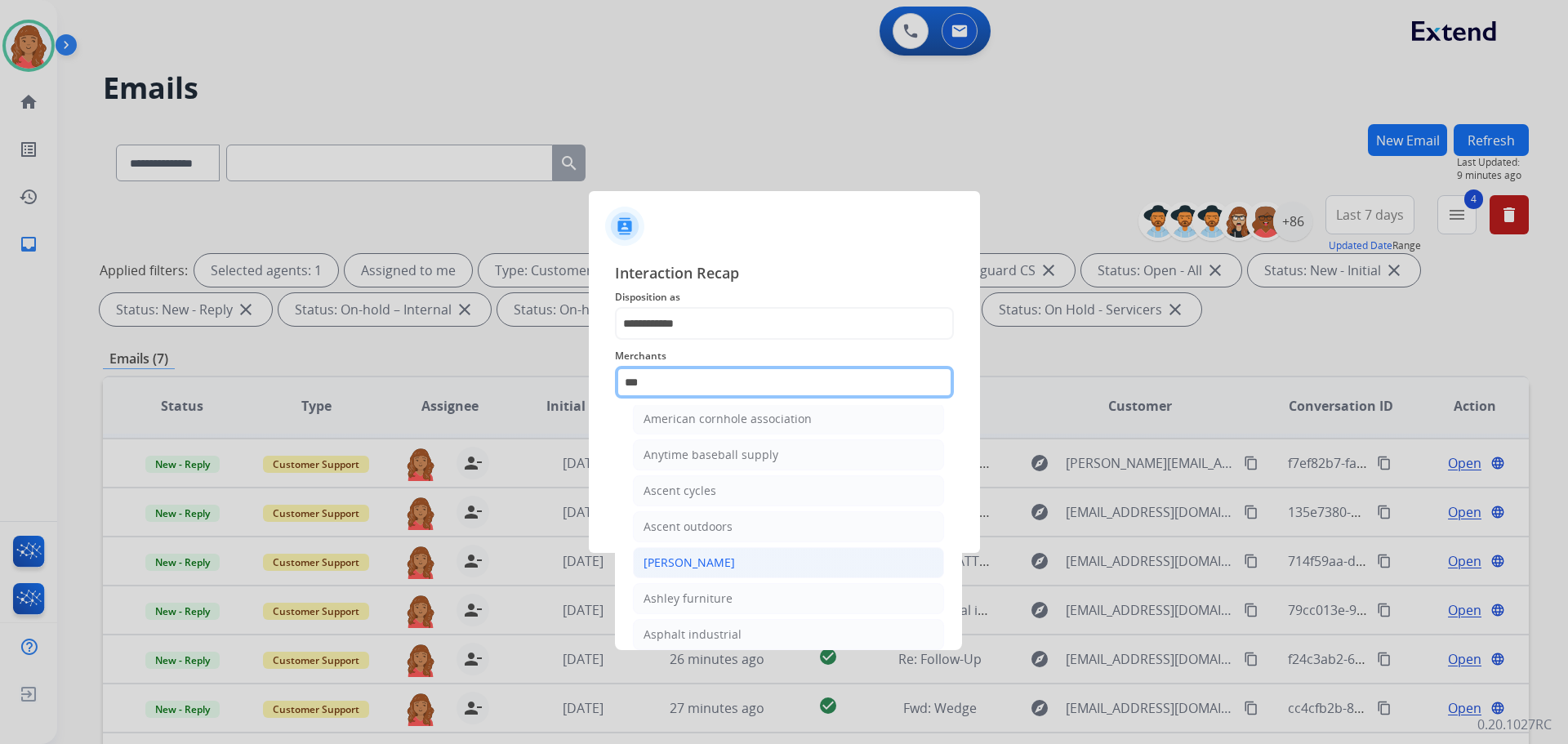
scroll to position [26, 0]
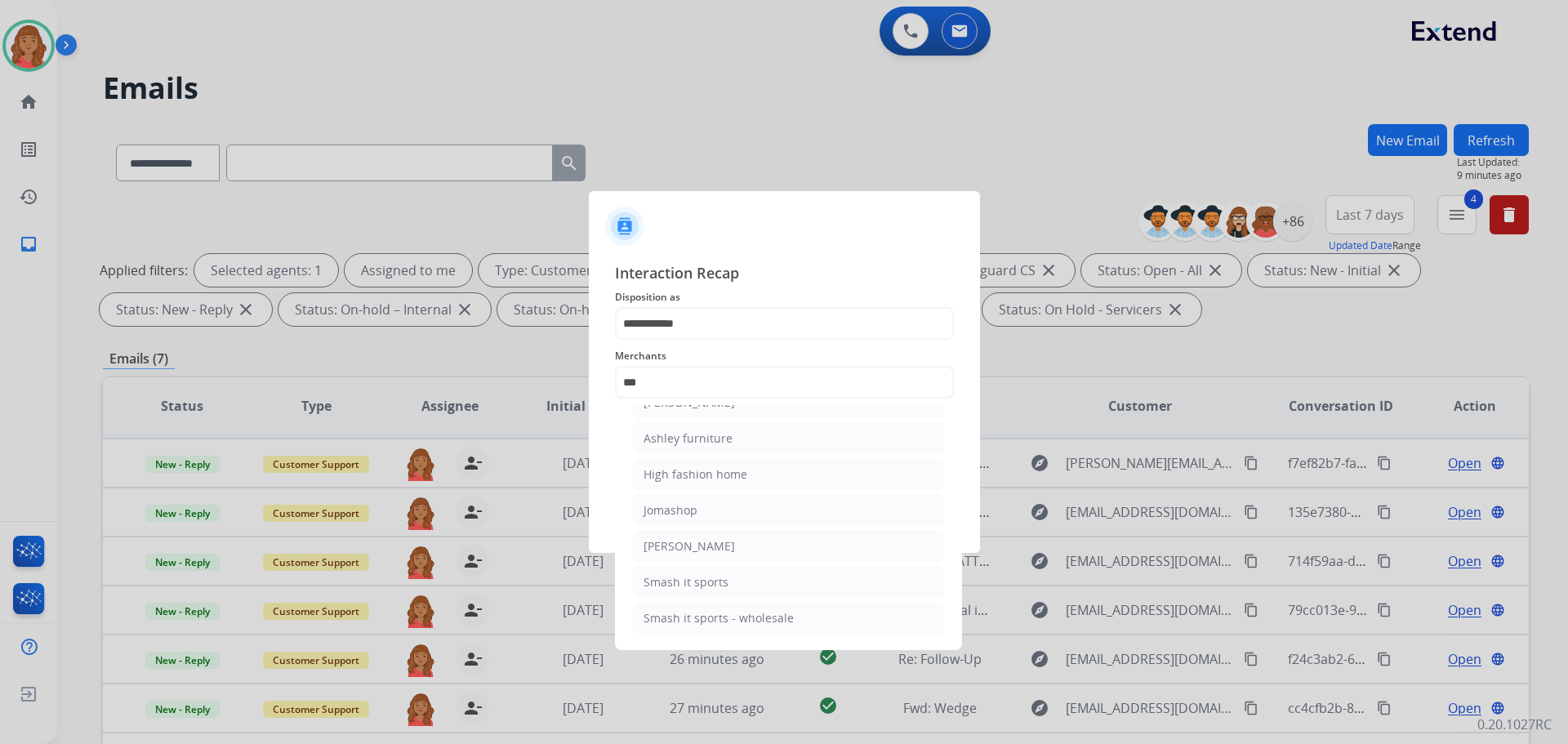
click at [701, 447] on li "Ashley furniture" at bounding box center [788, 439] width 311 height 31
type input "**********"
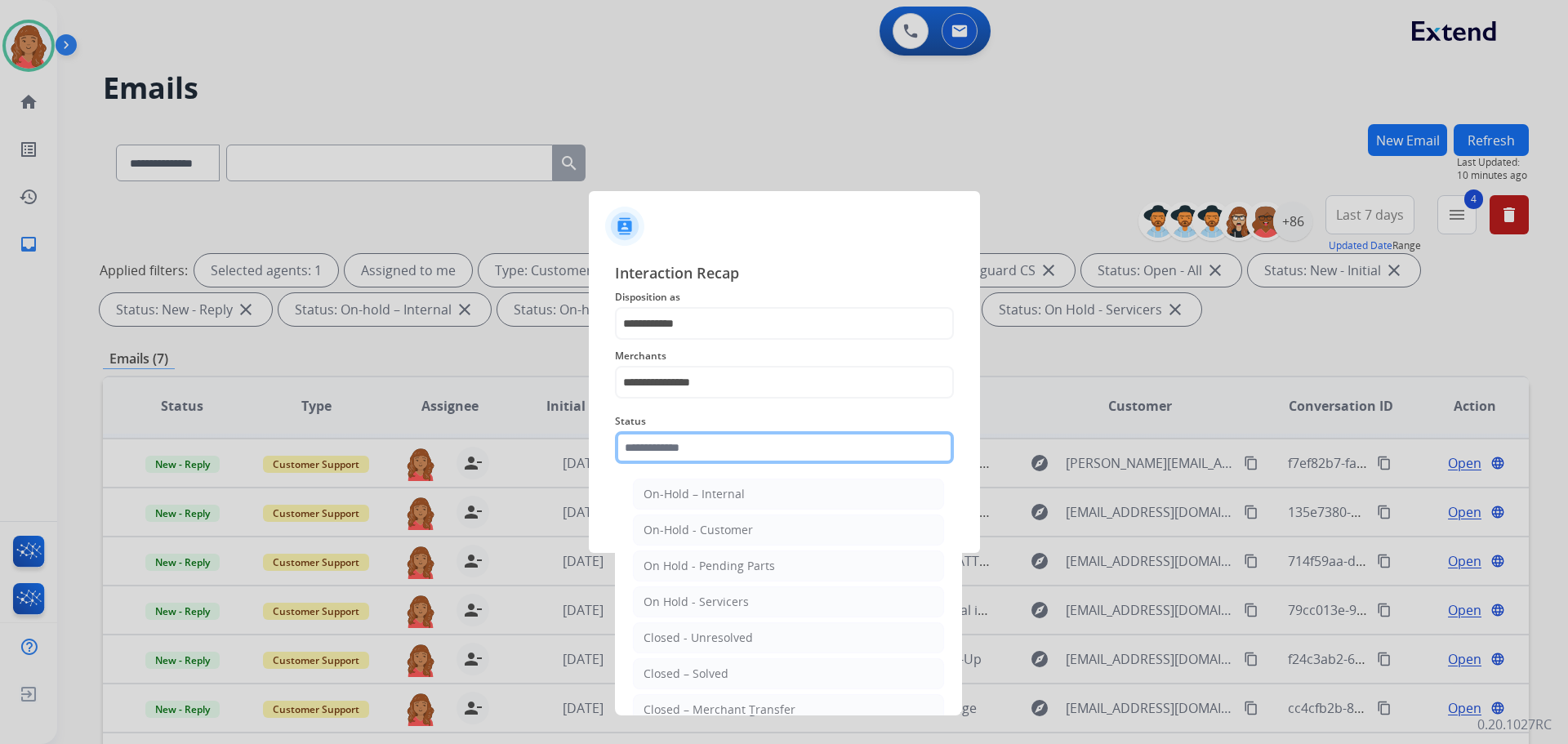
click at [712, 452] on input "text" at bounding box center [784, 448] width 339 height 33
click at [701, 663] on li "Closed – Solved" at bounding box center [788, 674] width 311 height 31
type input "**********"
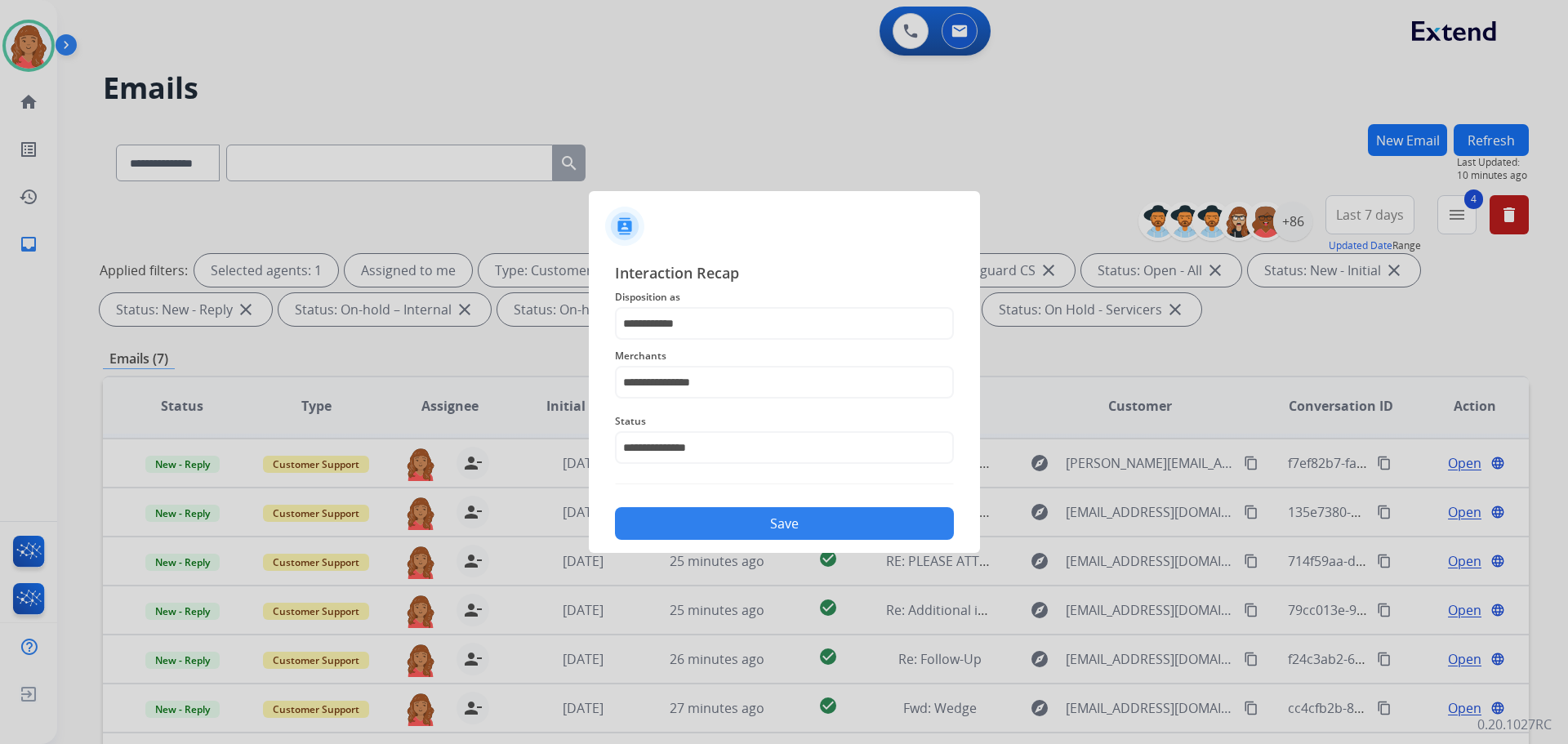
click at [721, 516] on button "Save" at bounding box center [784, 524] width 339 height 33
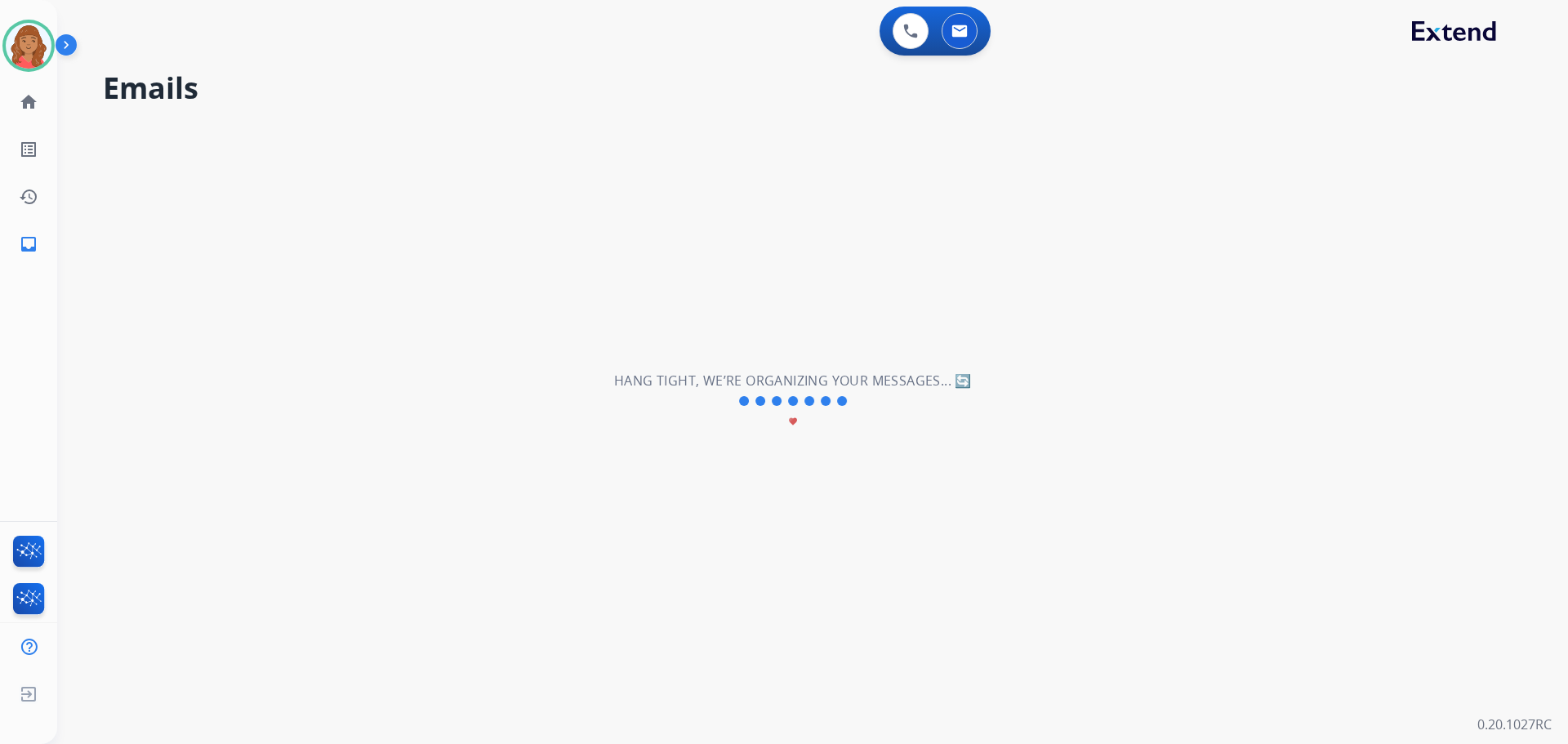
scroll to position [0, 0]
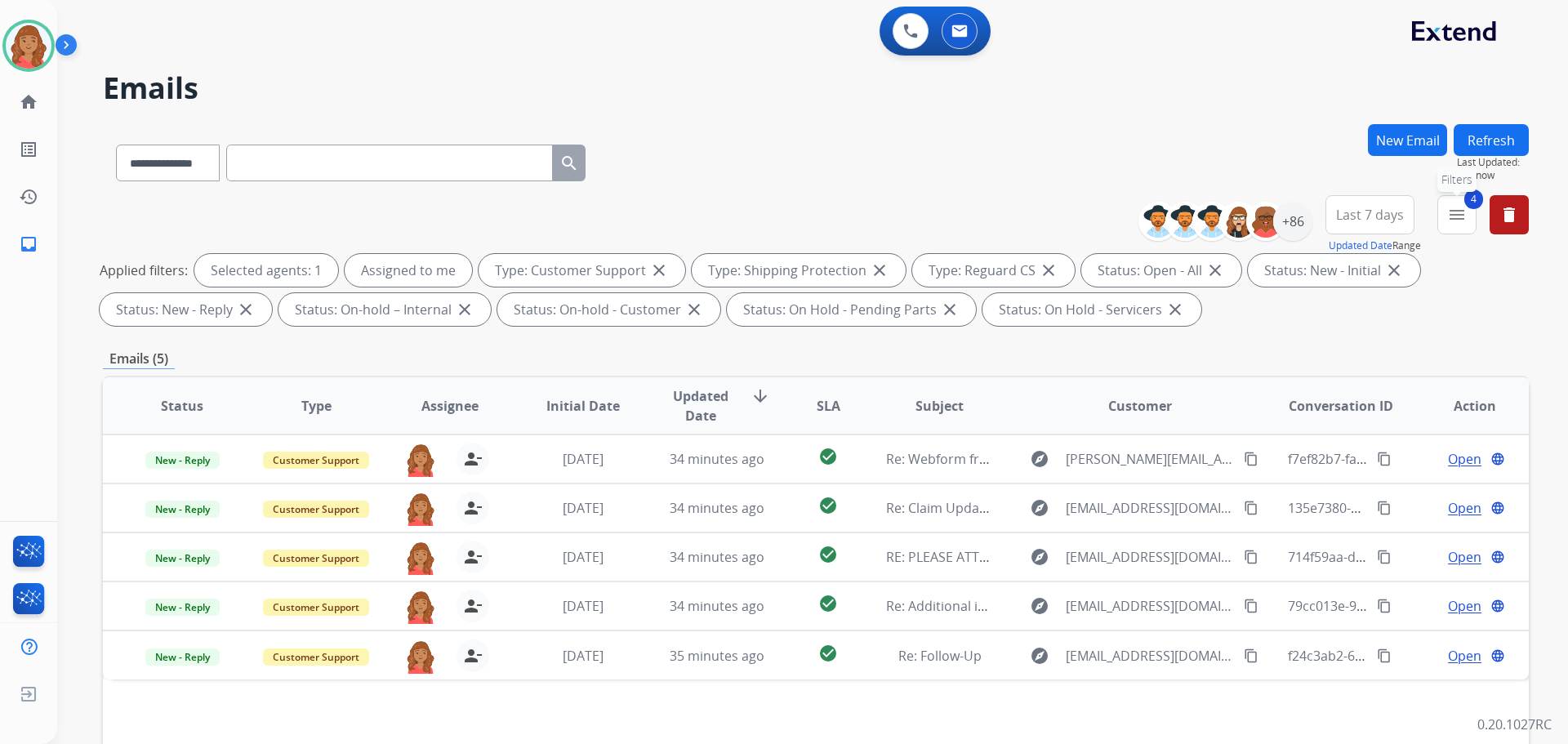
click at [1458, 226] on button "4 menu Filters" at bounding box center [1456, 215] width 39 height 39
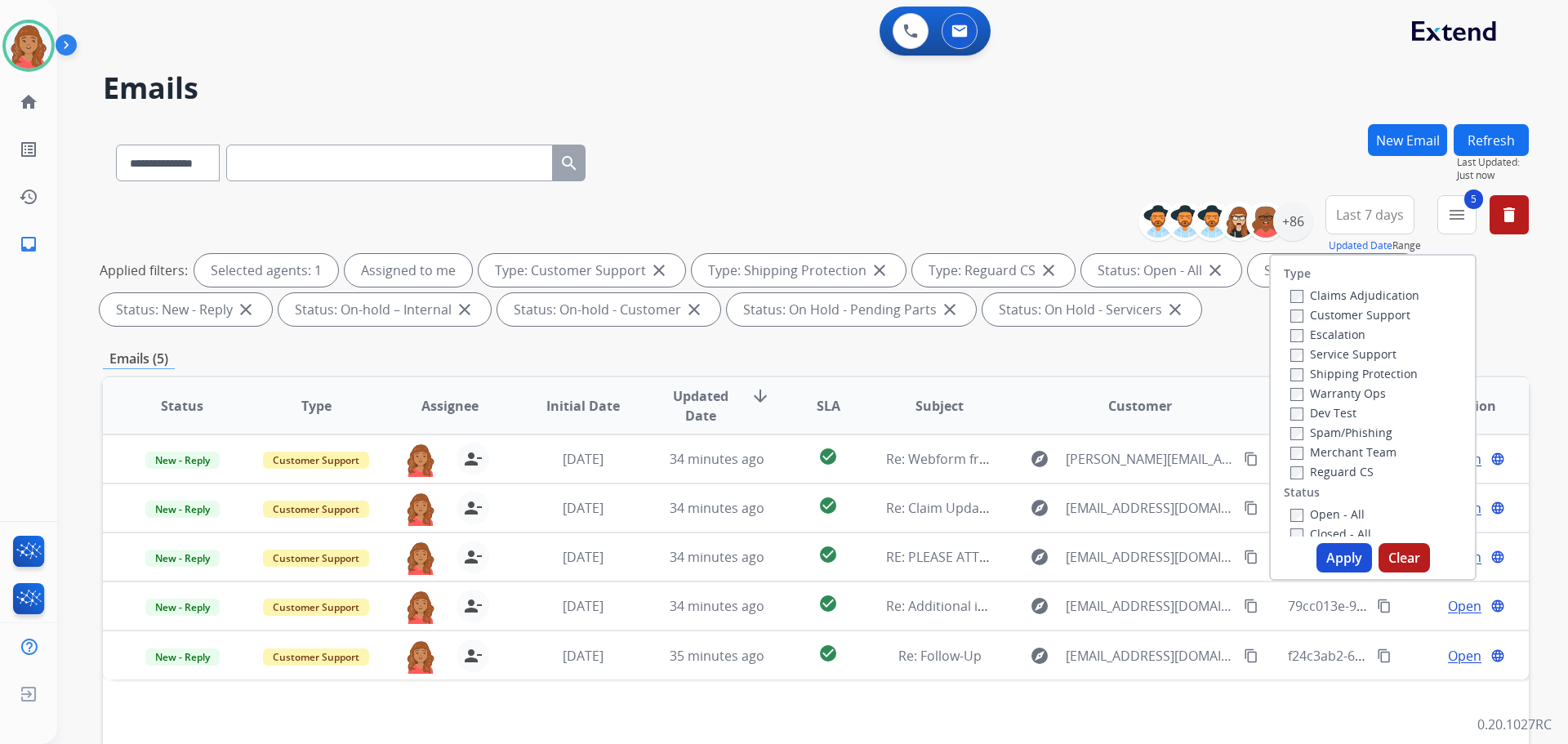
click at [1333, 553] on button "Apply" at bounding box center [1345, 558] width 56 height 30
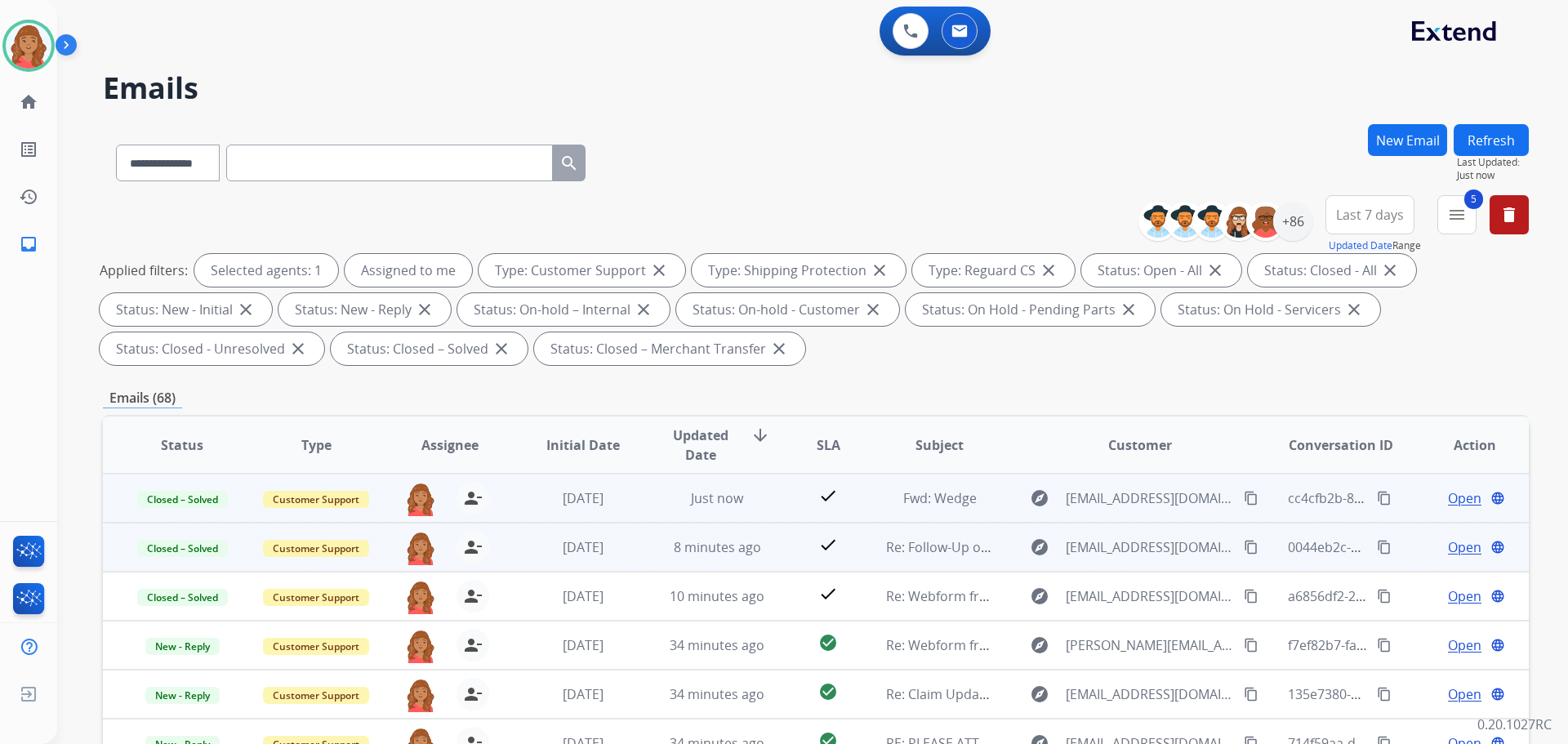
click at [786, 499] on td "check" at bounding box center [816, 498] width 89 height 49
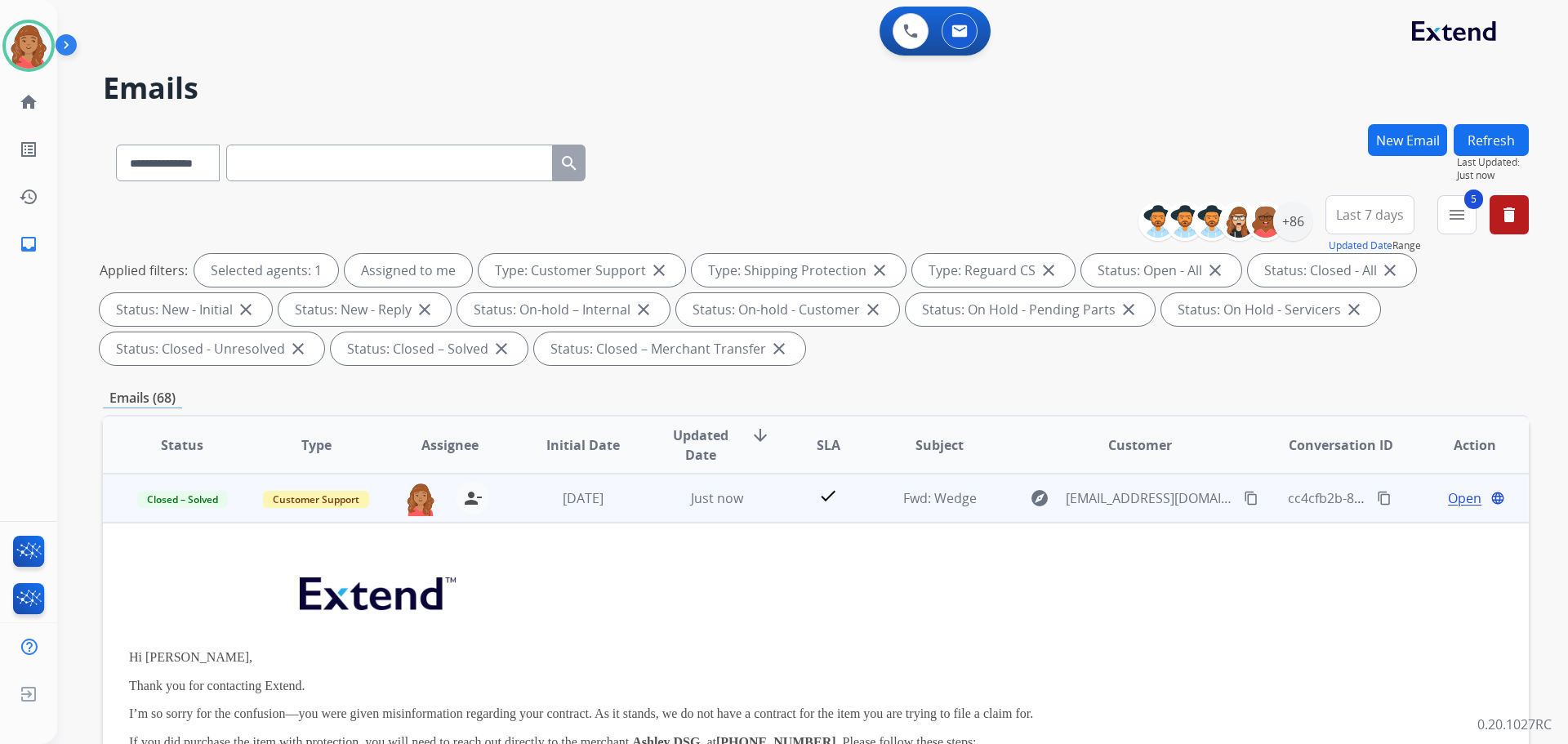
click at [782, 499] on td "check" at bounding box center [816, 498] width 89 height 49
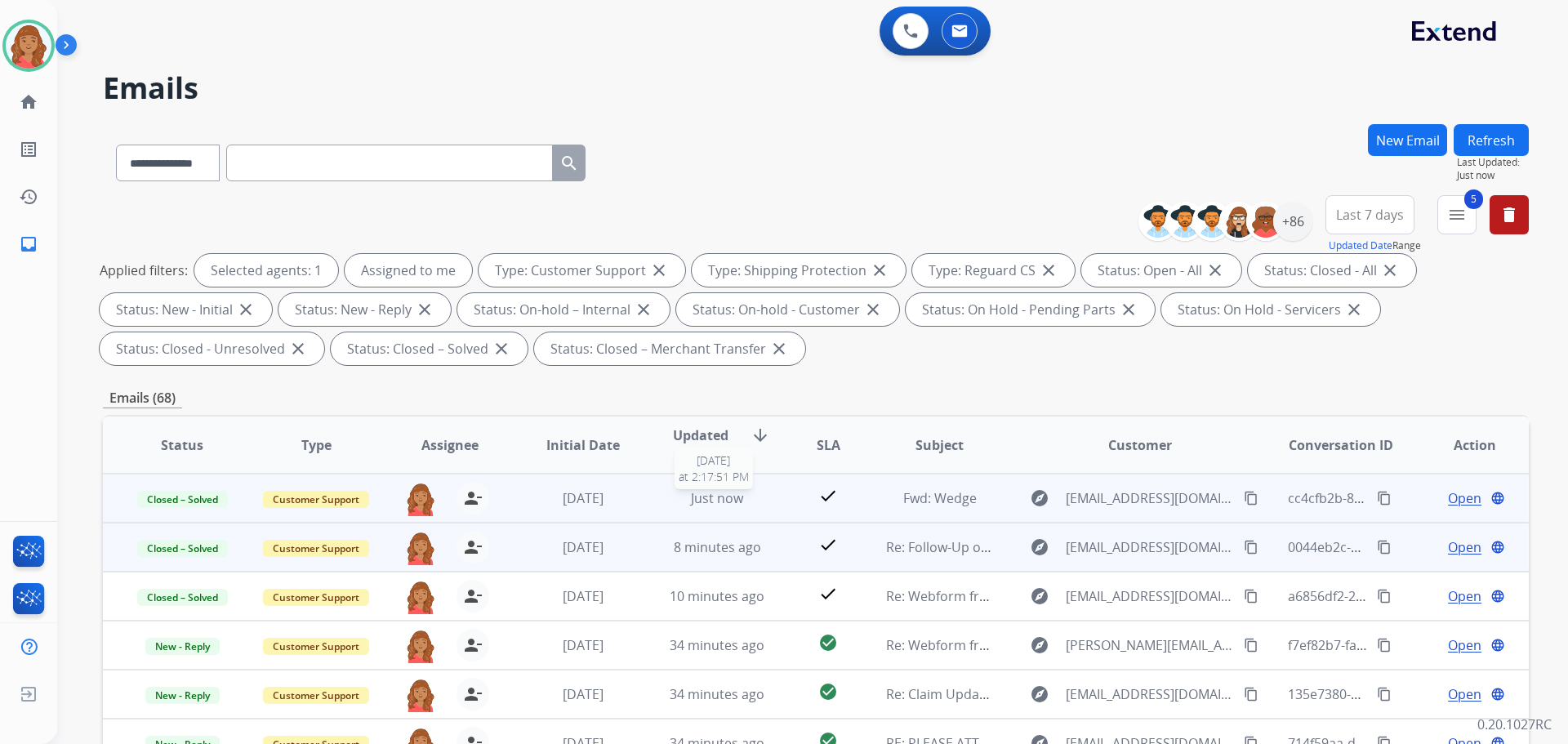
click at [762, 505] on div "Just now" at bounding box center [717, 499] width 107 height 19
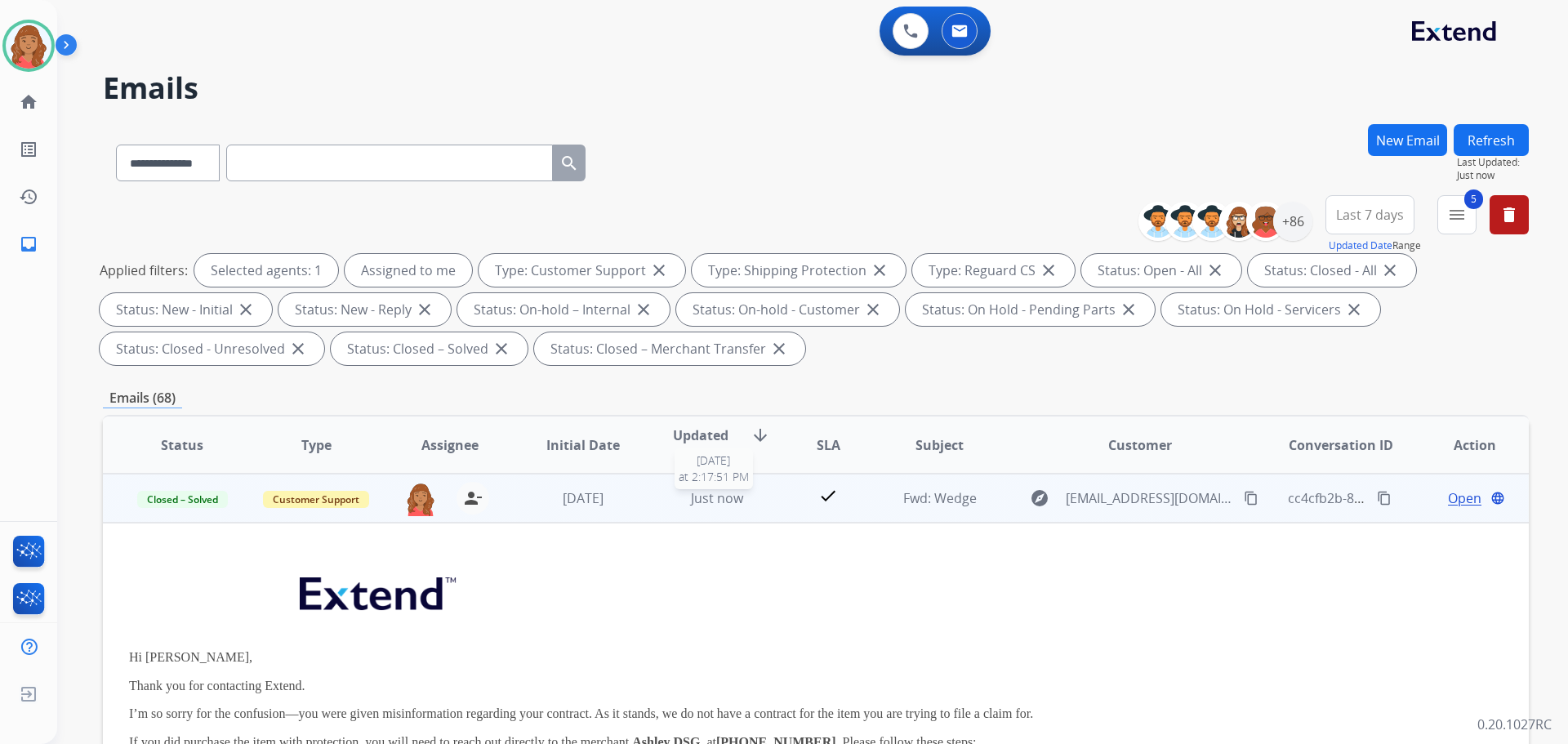
click at [763, 504] on div "Just now" at bounding box center [717, 499] width 107 height 19
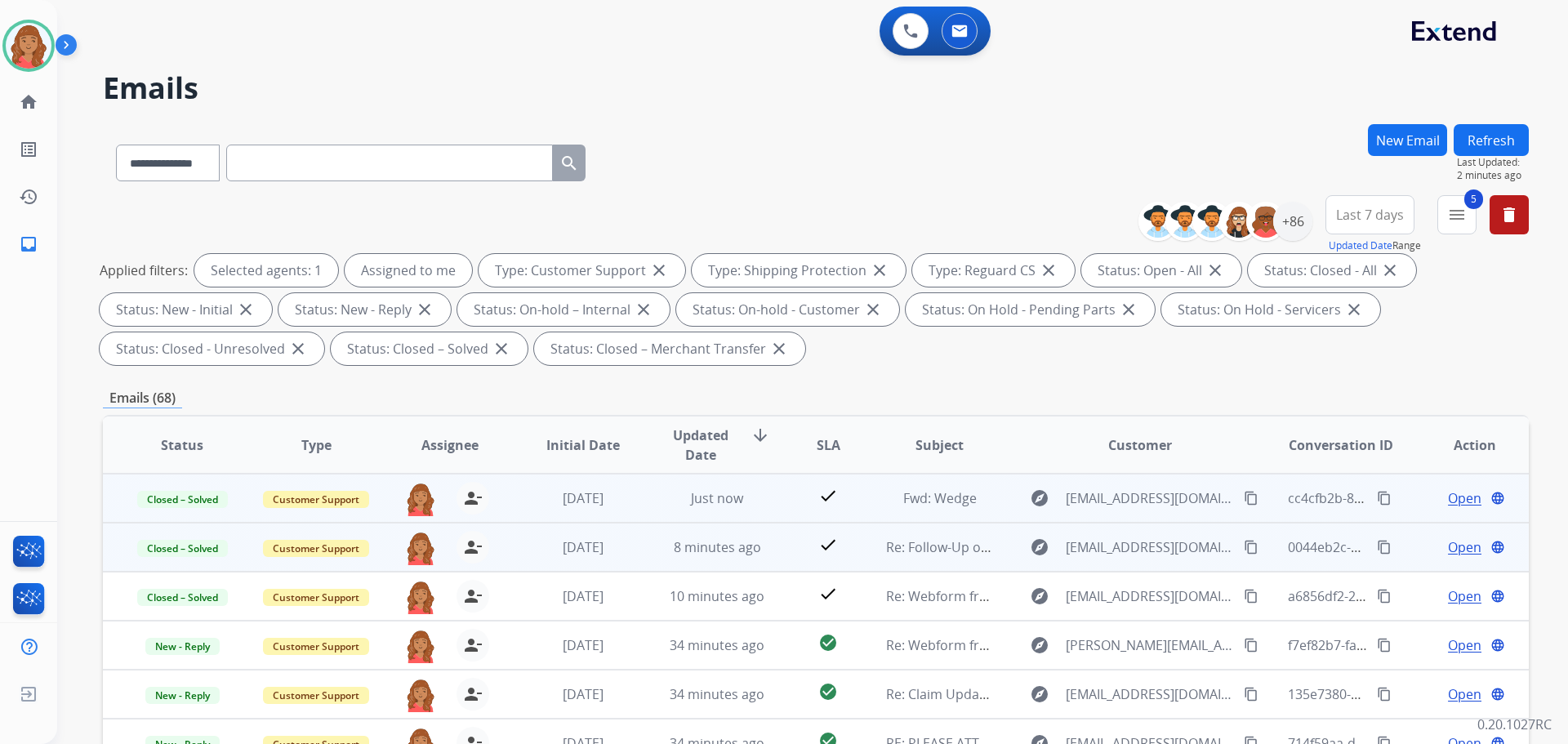
click at [1378, 500] on mat-icon "content_copy" at bounding box center [1384, 498] width 14 height 14
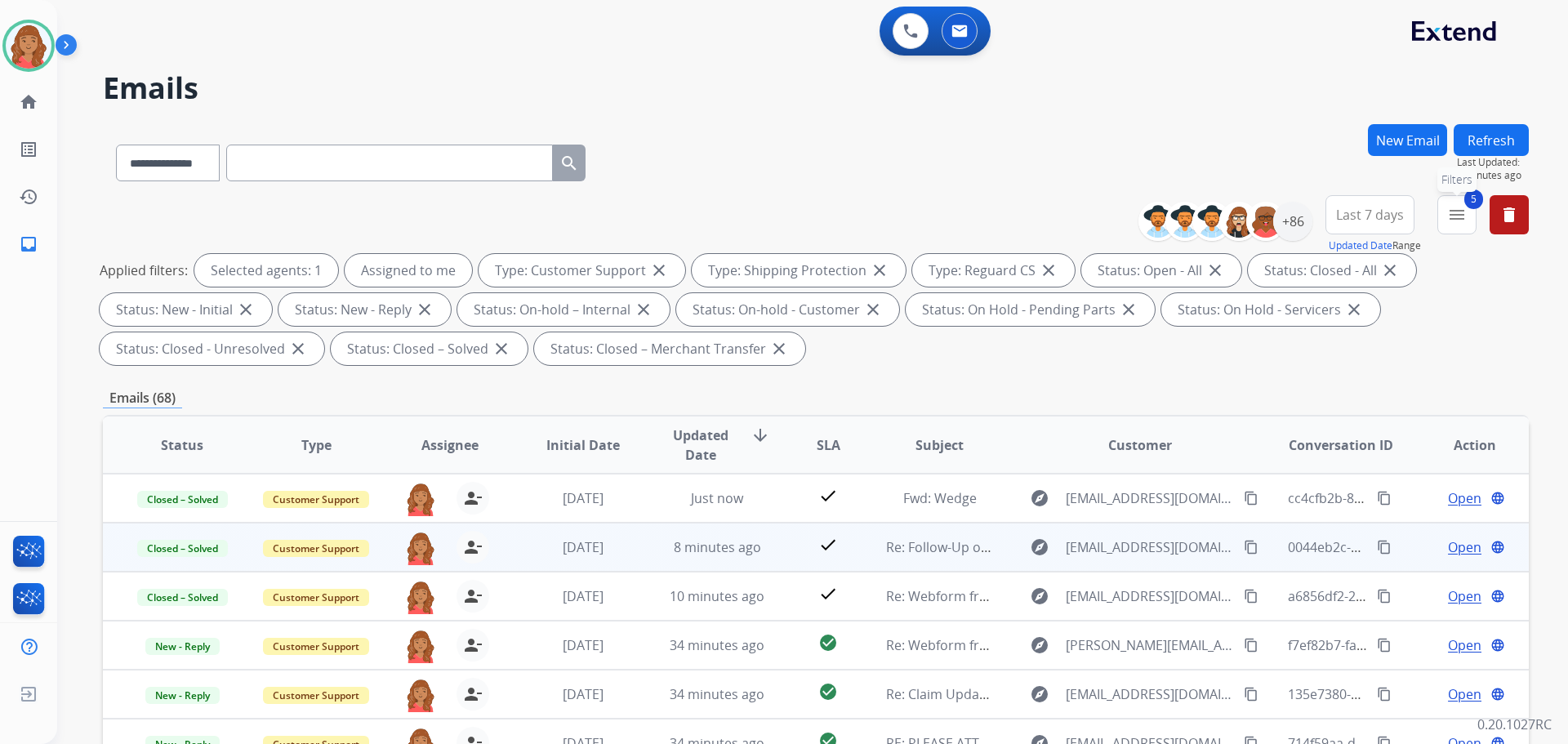
click at [1457, 218] on mat-icon "menu" at bounding box center [1457, 215] width 19 height 19
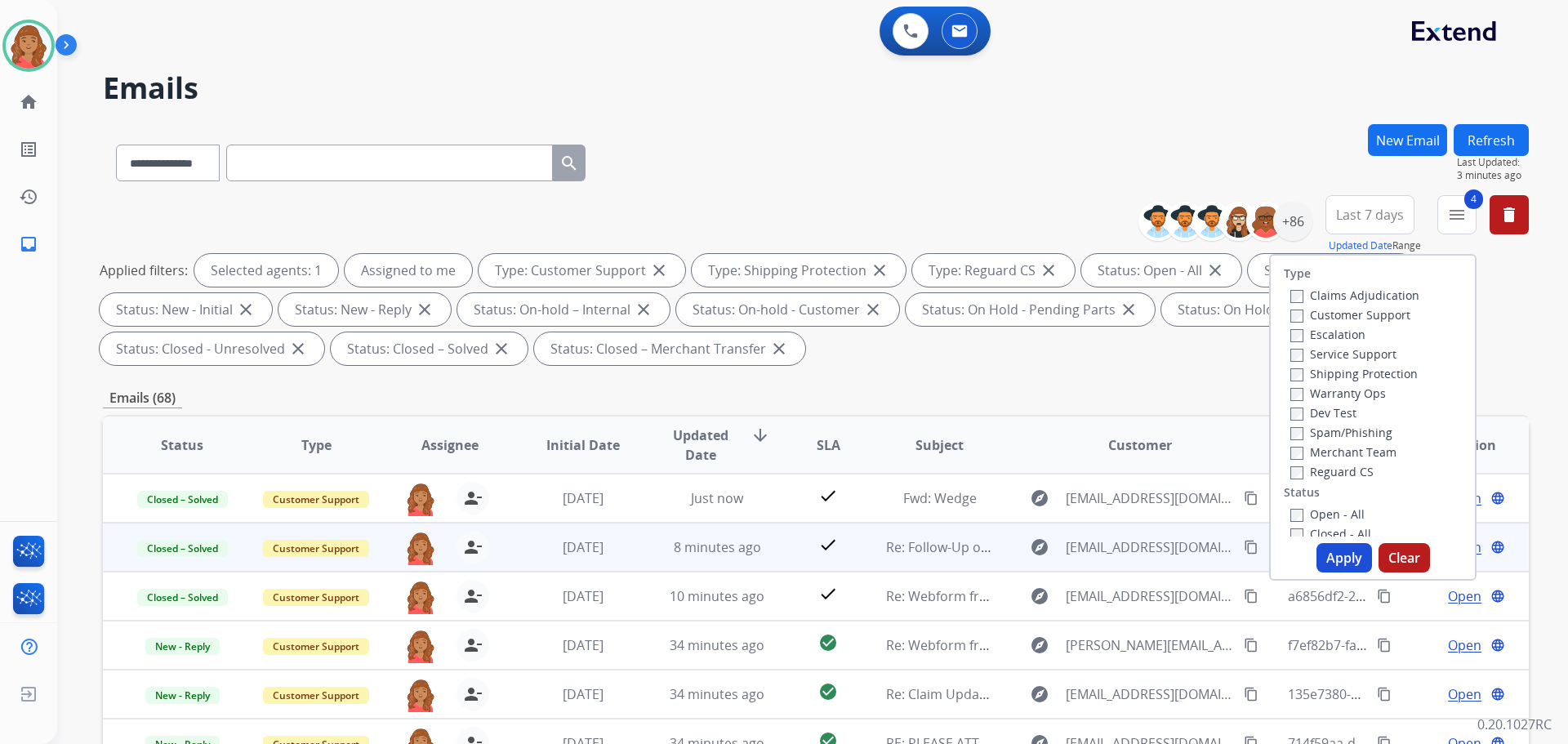
click at [1328, 553] on button "Apply" at bounding box center [1345, 558] width 56 height 30
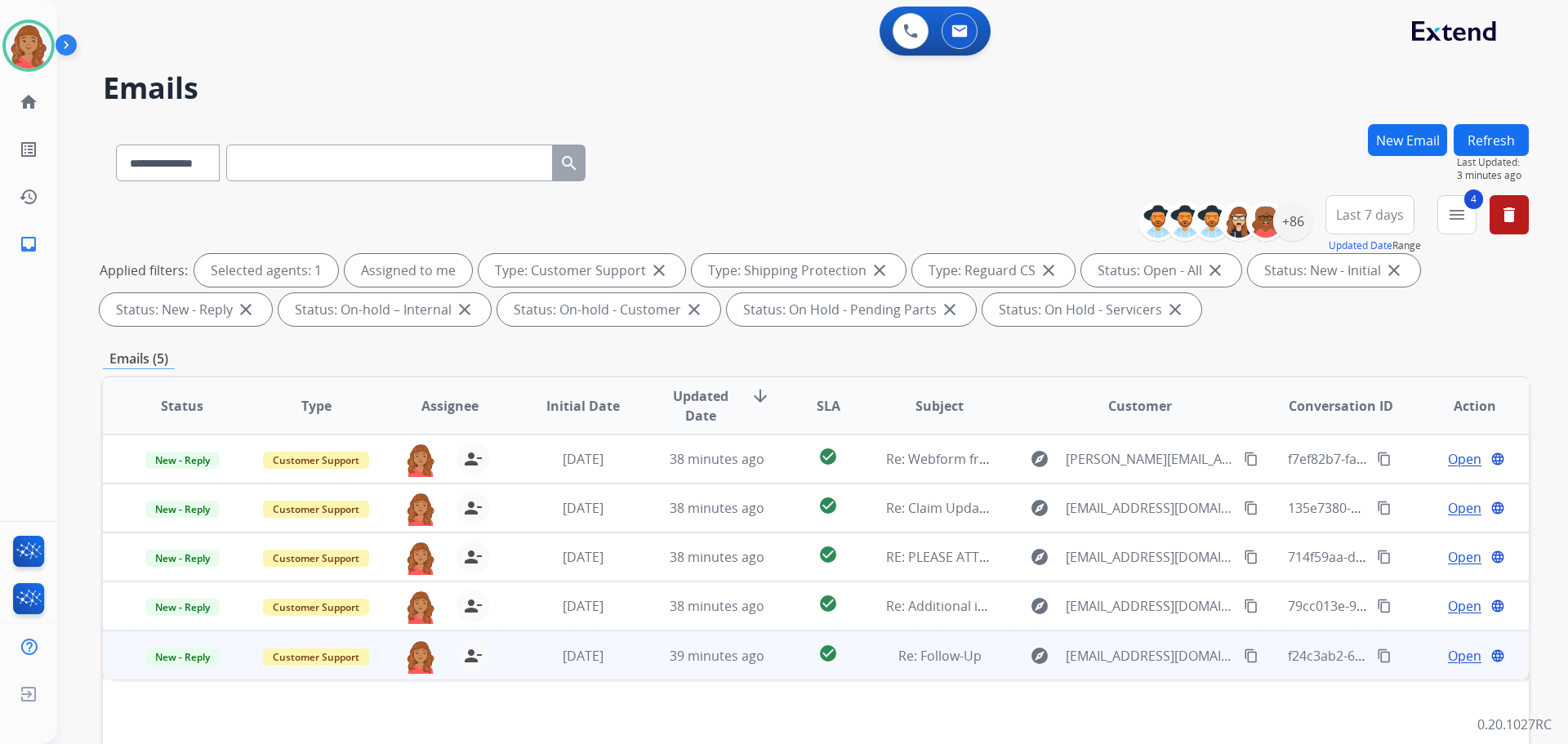
click at [679, 664] on div "39 minutes ago" at bounding box center [717, 656] width 107 height 19
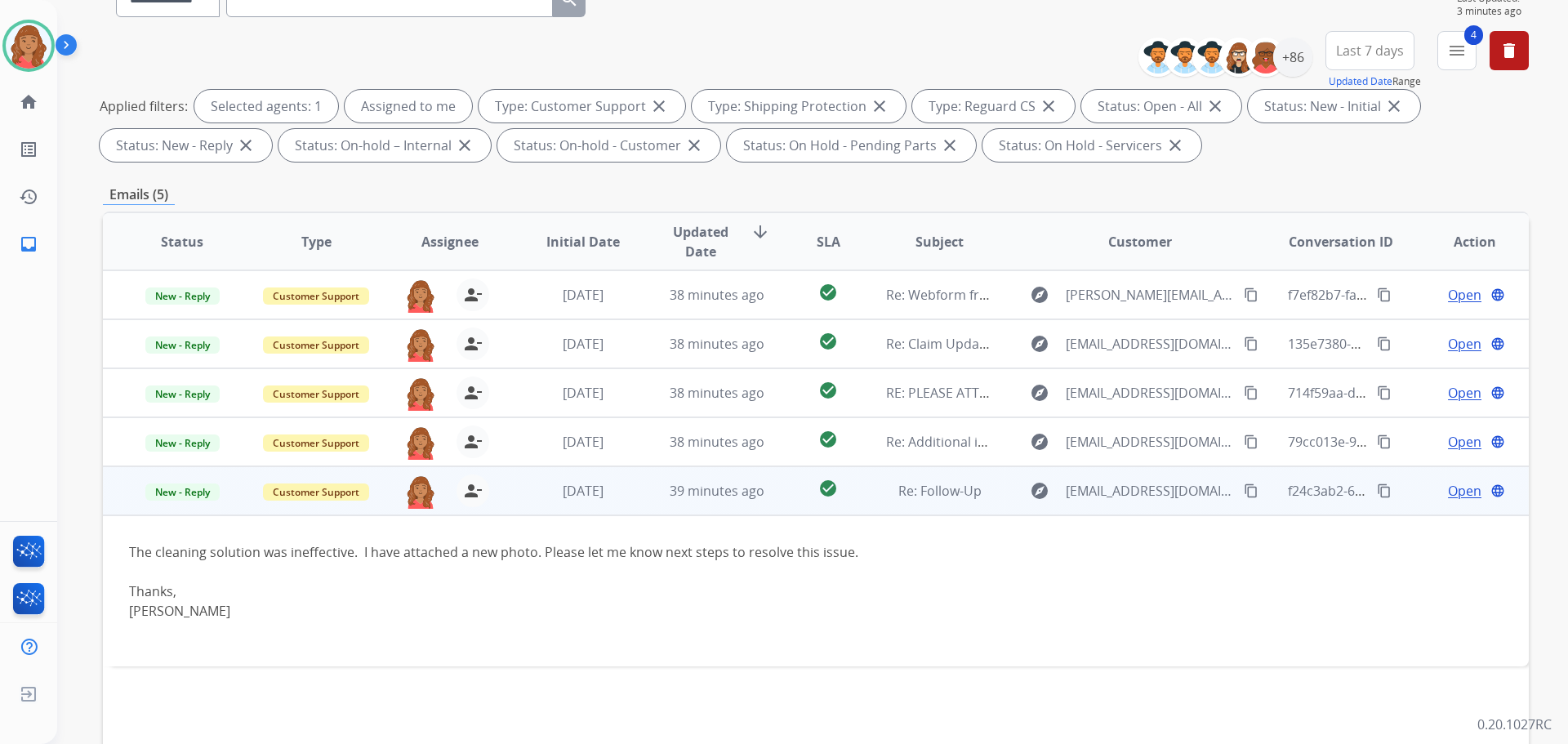
scroll to position [264, 0]
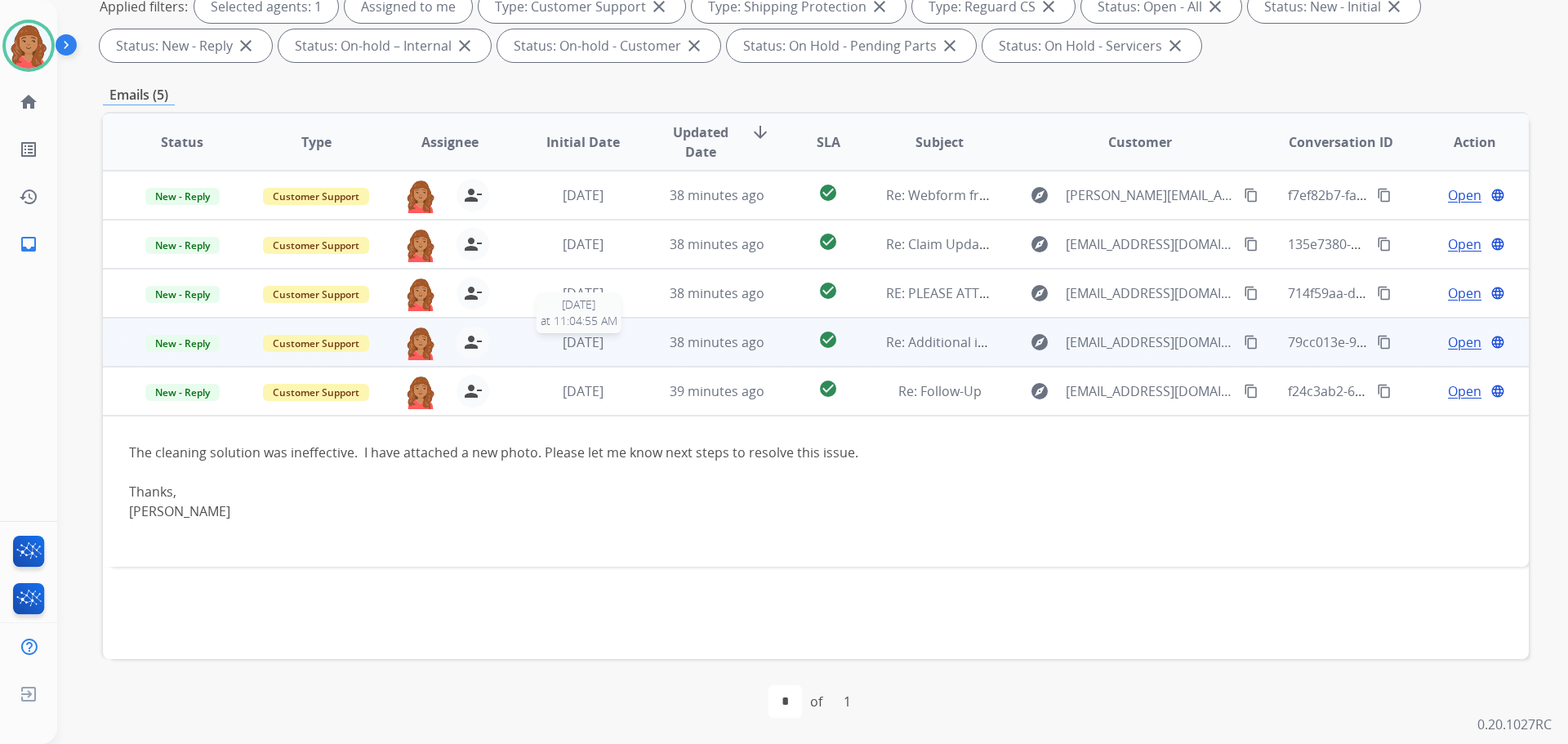
click at [628, 345] on div "1 day ago" at bounding box center [583, 343] width 107 height 19
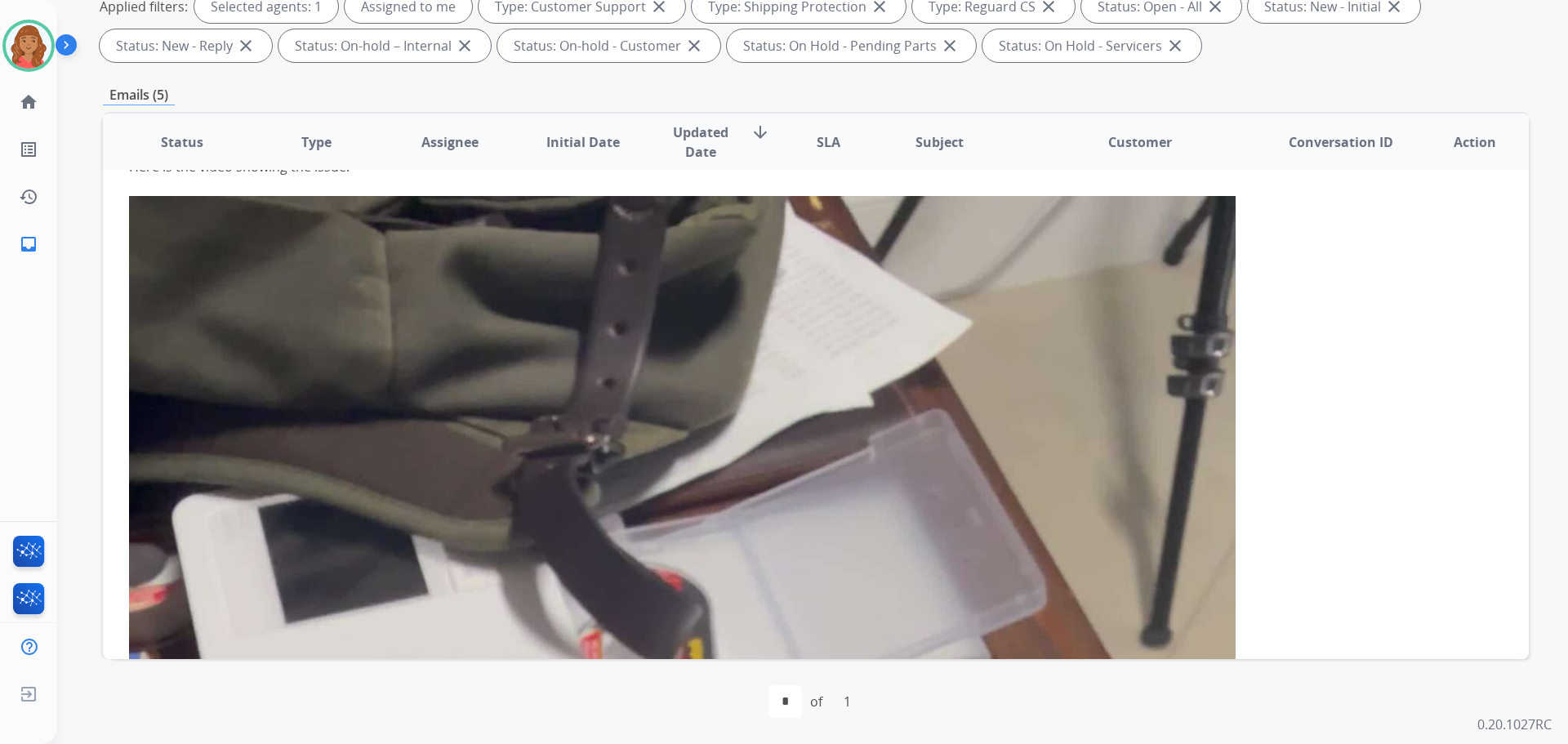
scroll to position [82, 0]
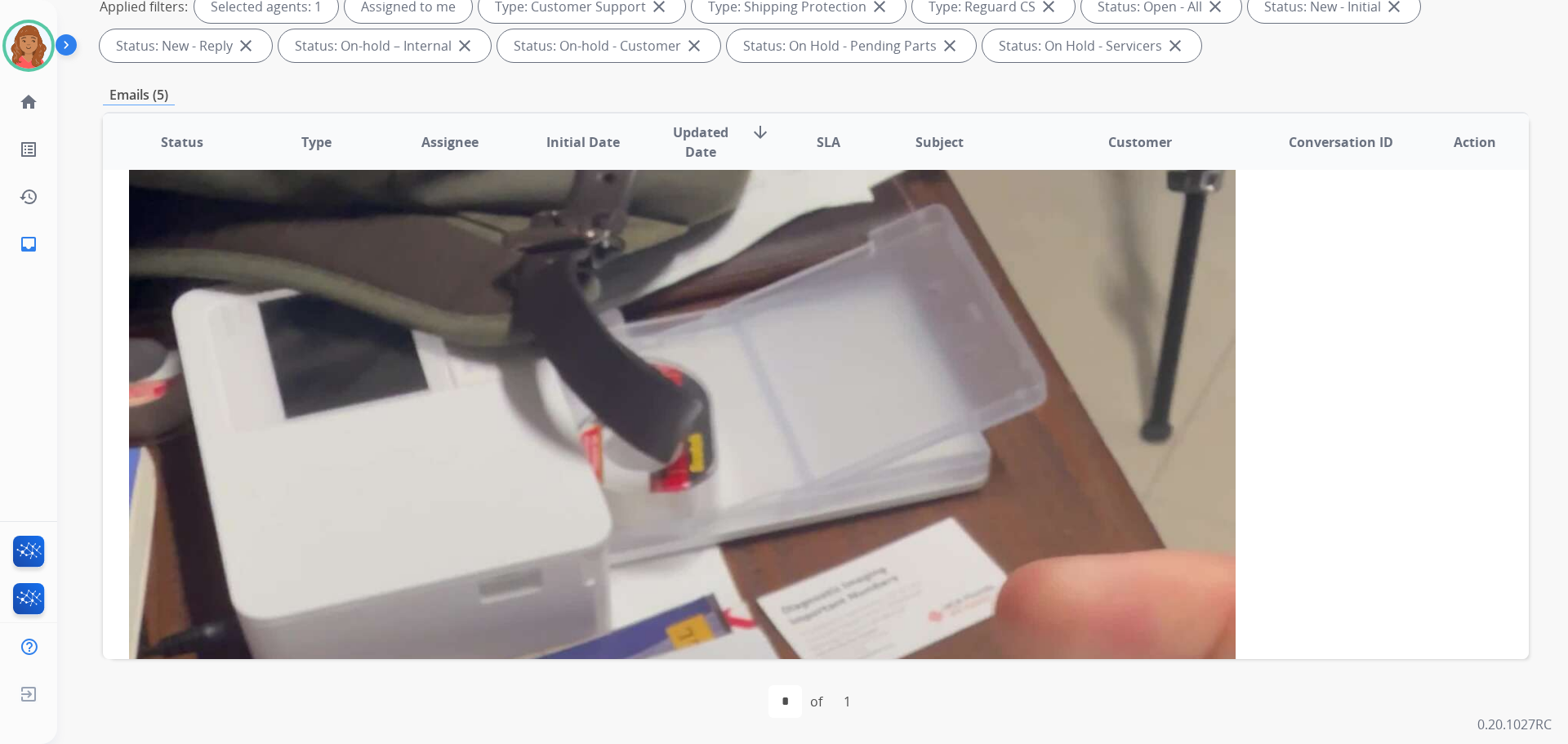
scroll to position [490, 0]
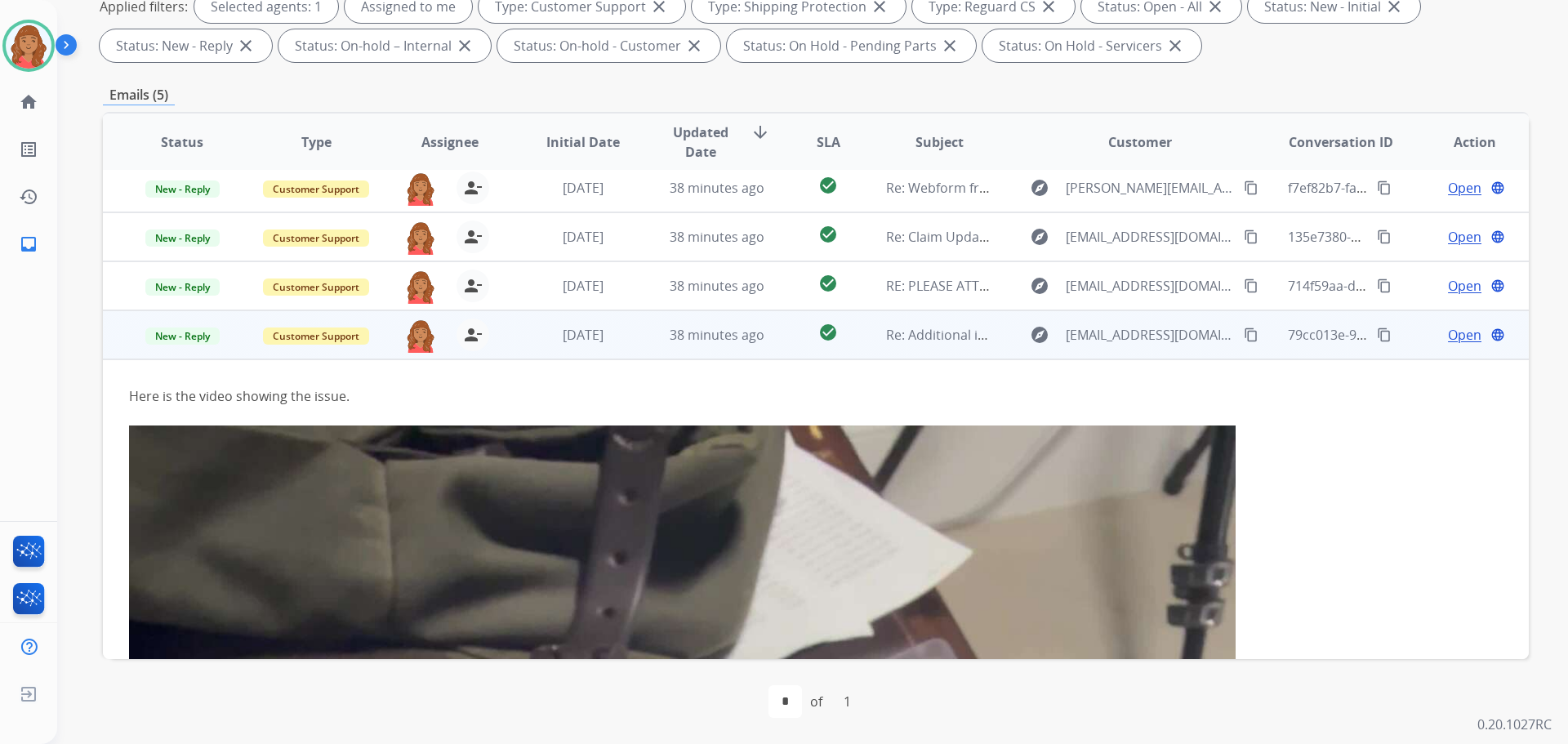
scroll to position [0, 0]
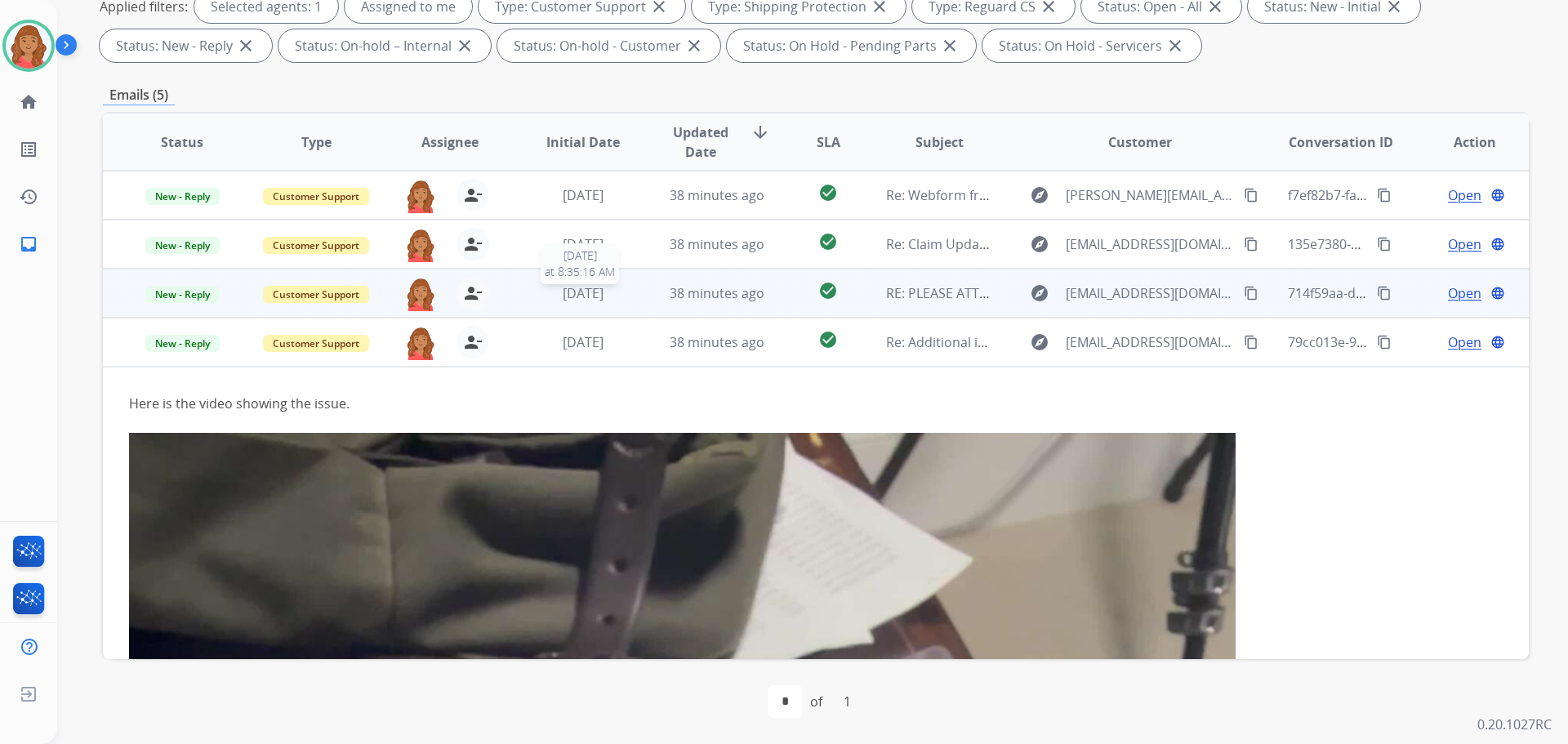
click at [578, 296] on span "1 day ago" at bounding box center [583, 293] width 40 height 18
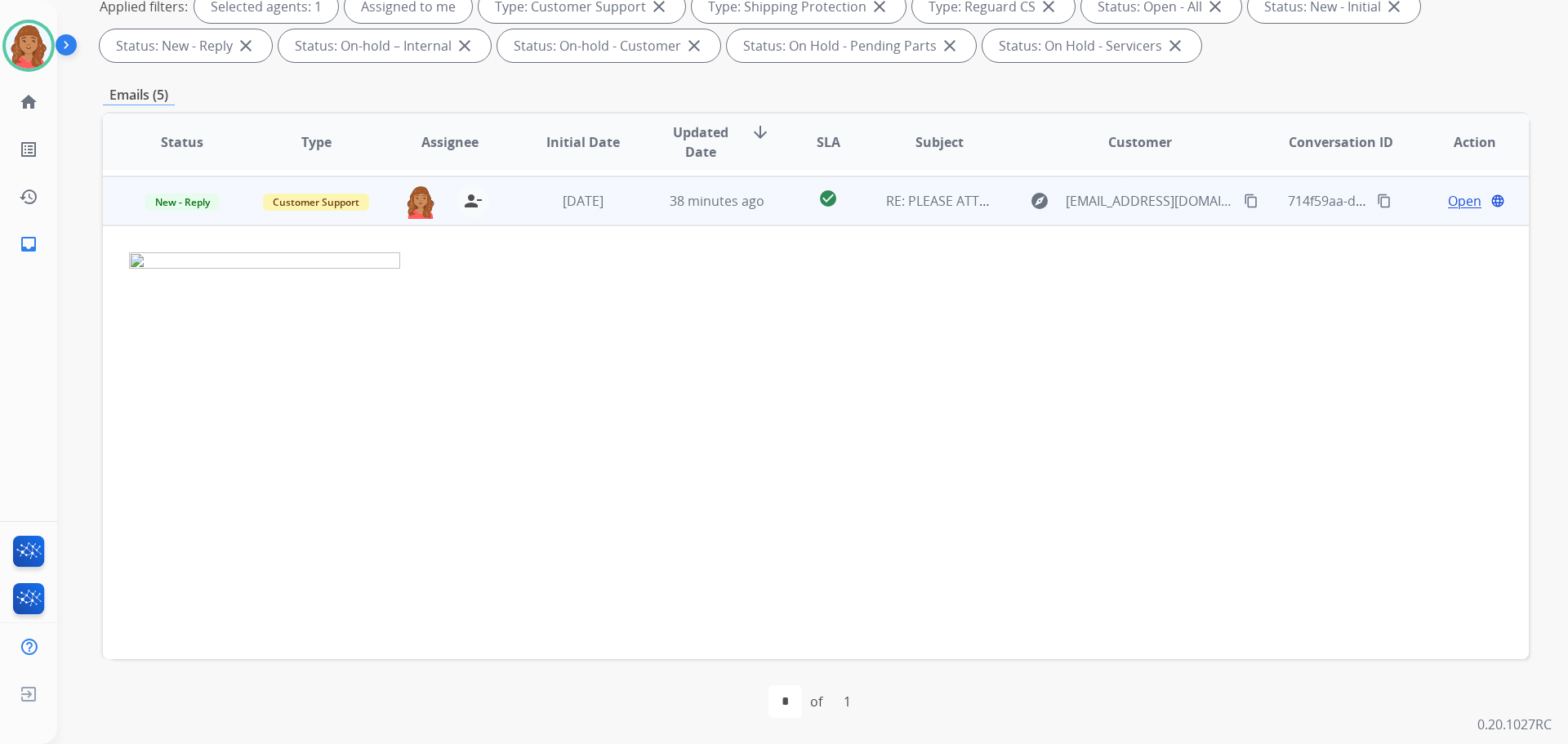
scroll to position [98, 0]
click at [1463, 191] on span "Open" at bounding box center [1464, 195] width 34 height 19
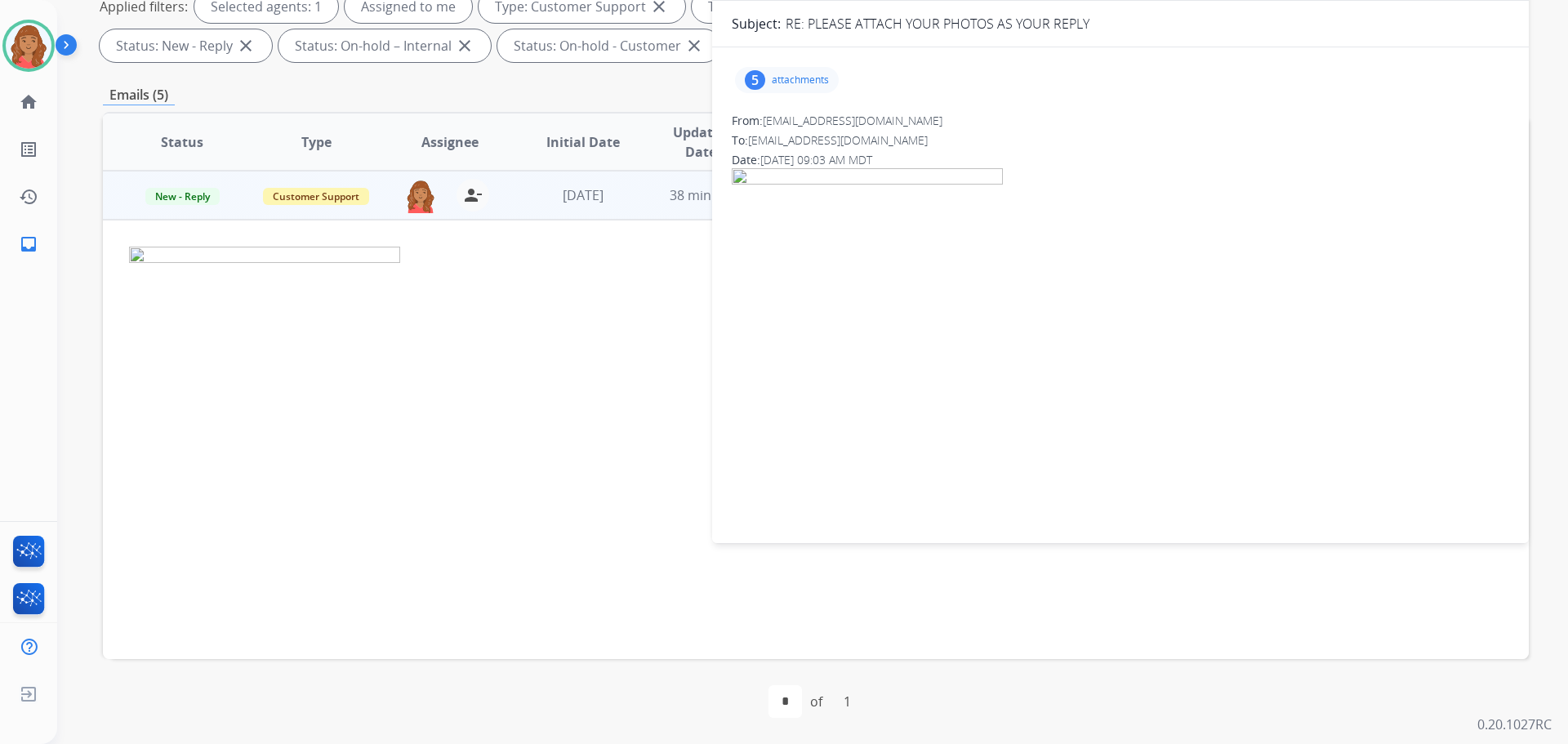
click at [803, 82] on p "attachments" at bounding box center [799, 80] width 57 height 13
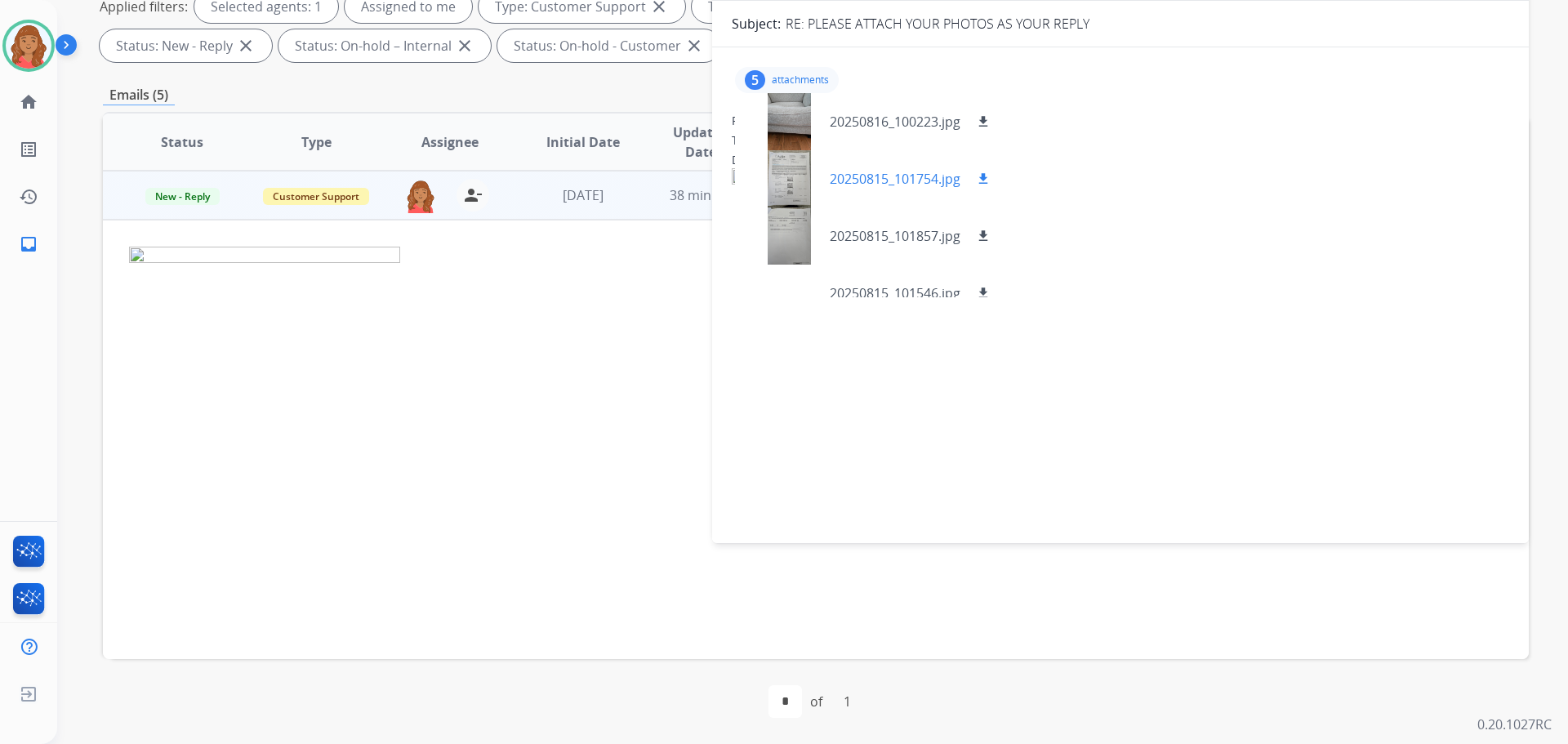
click at [794, 176] on div at bounding box center [789, 178] width 82 height 57
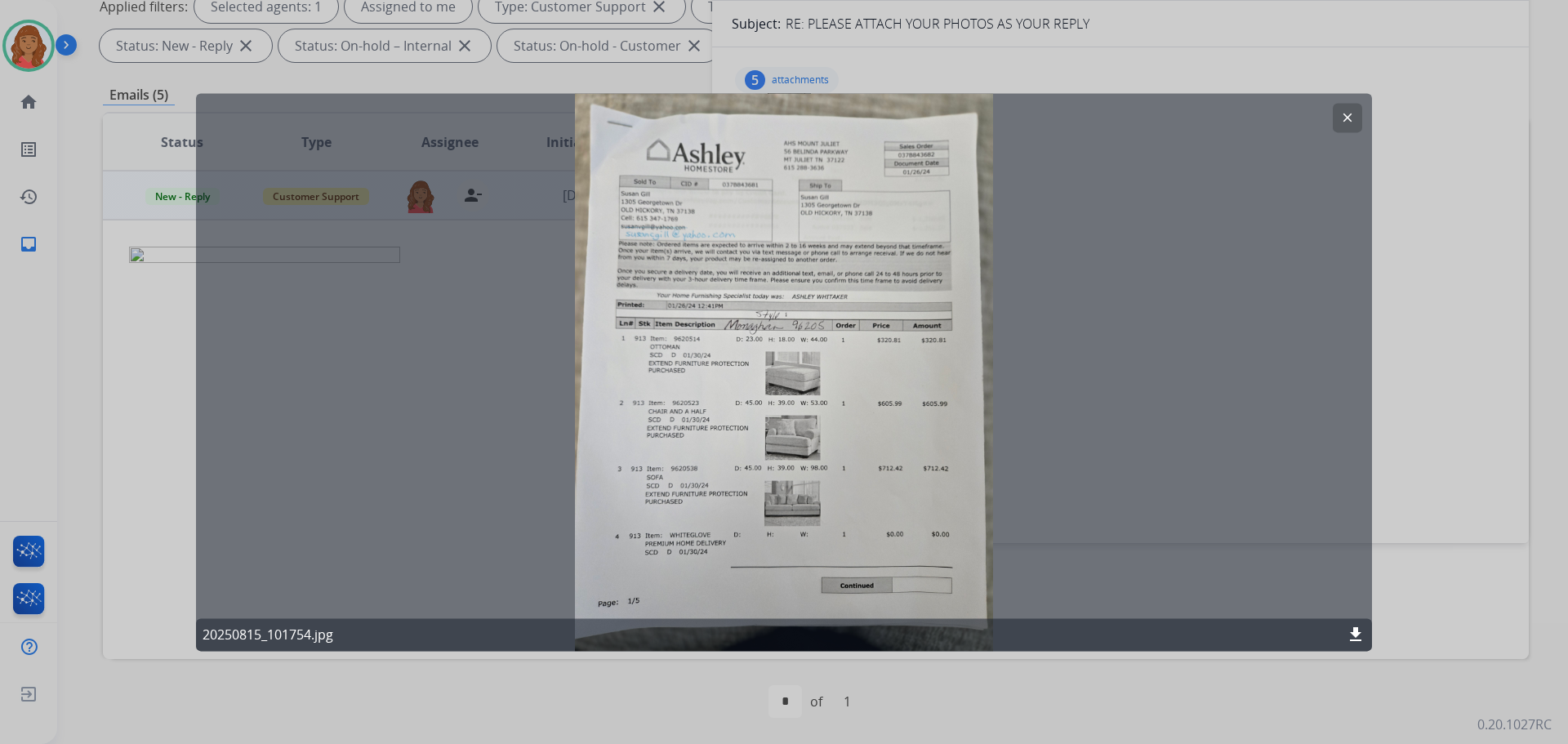
click at [1353, 124] on mat-icon "clear" at bounding box center [1347, 117] width 14 height 14
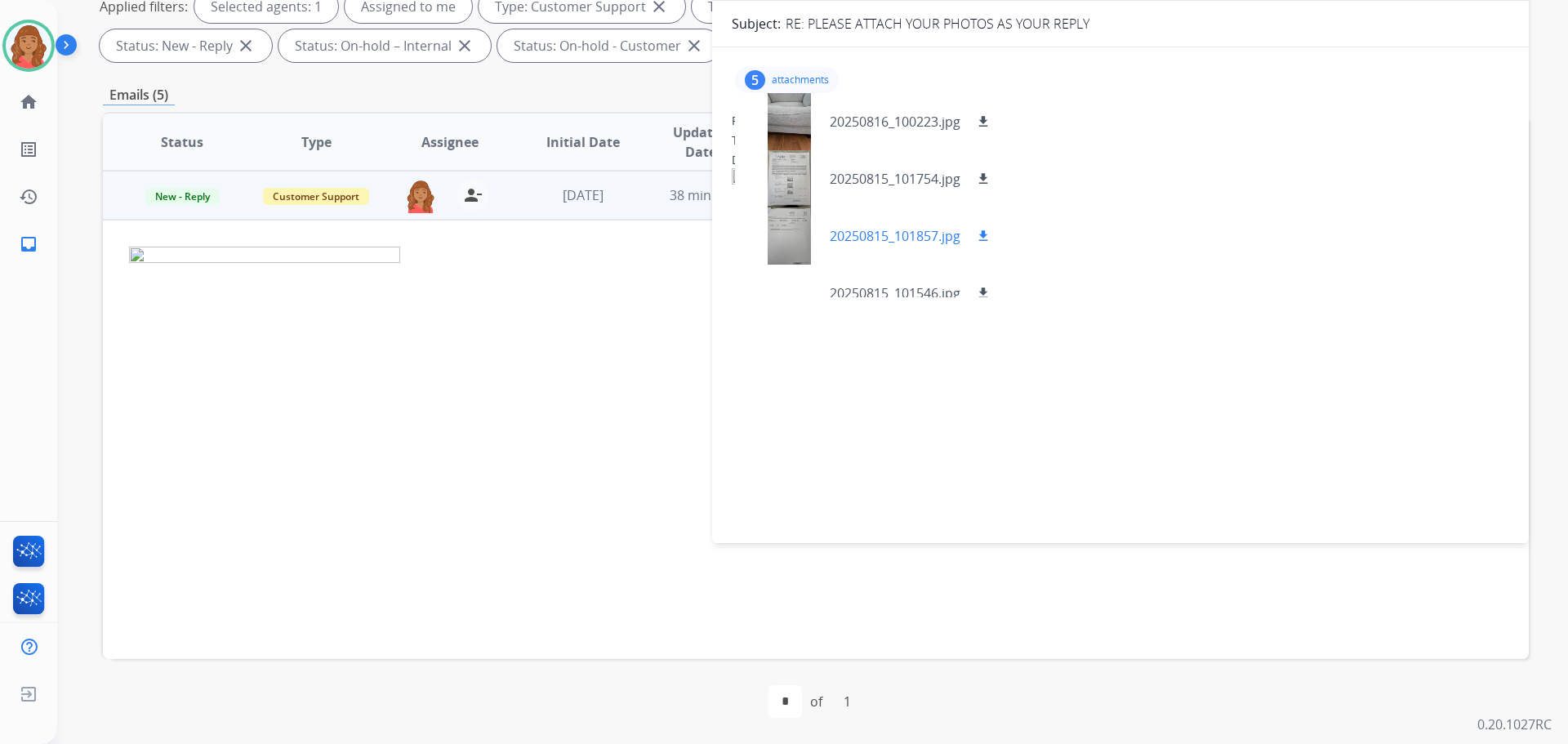
click at [790, 231] on div at bounding box center [789, 236] width 82 height 57
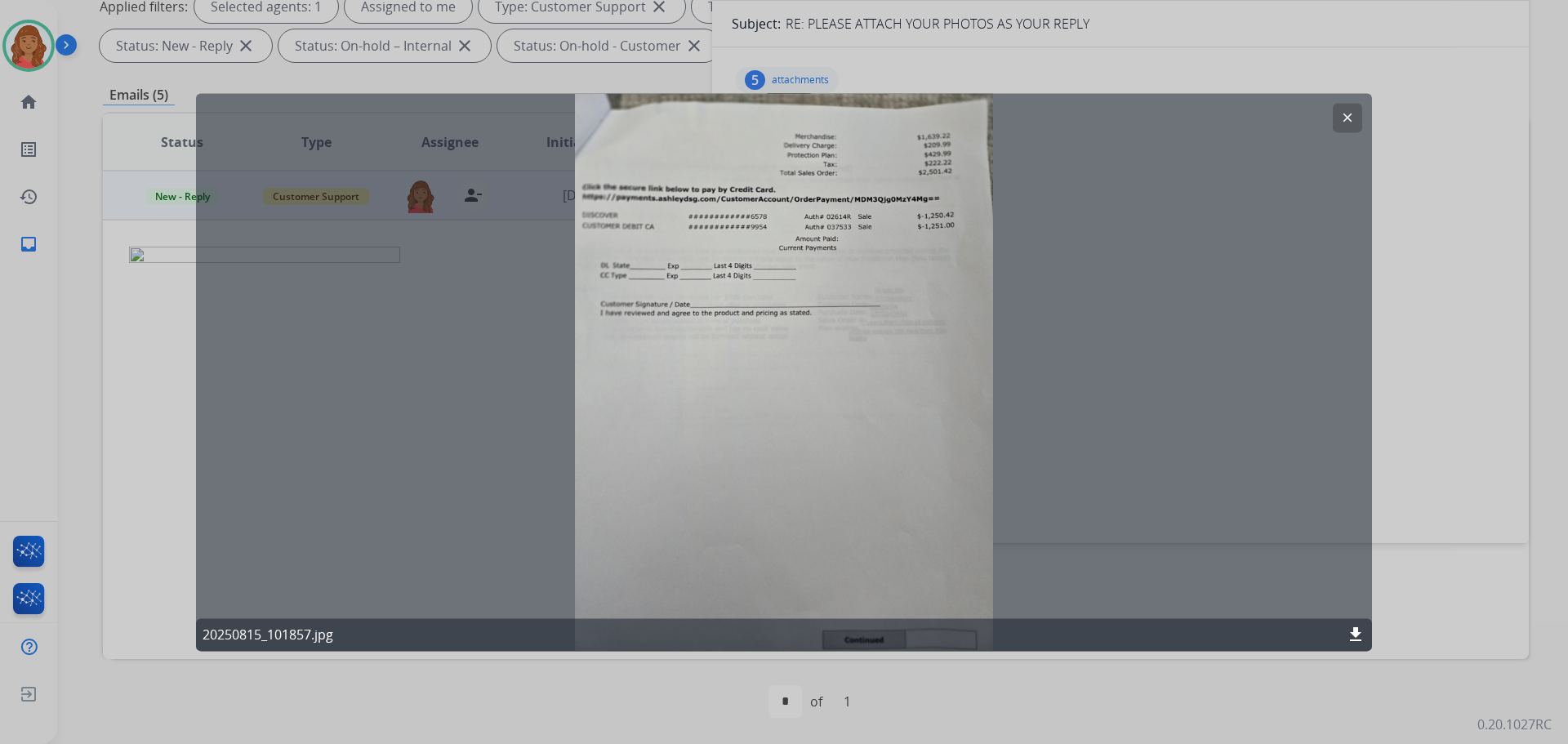
click at [1350, 115] on mat-icon "clear" at bounding box center [1347, 117] width 14 height 14
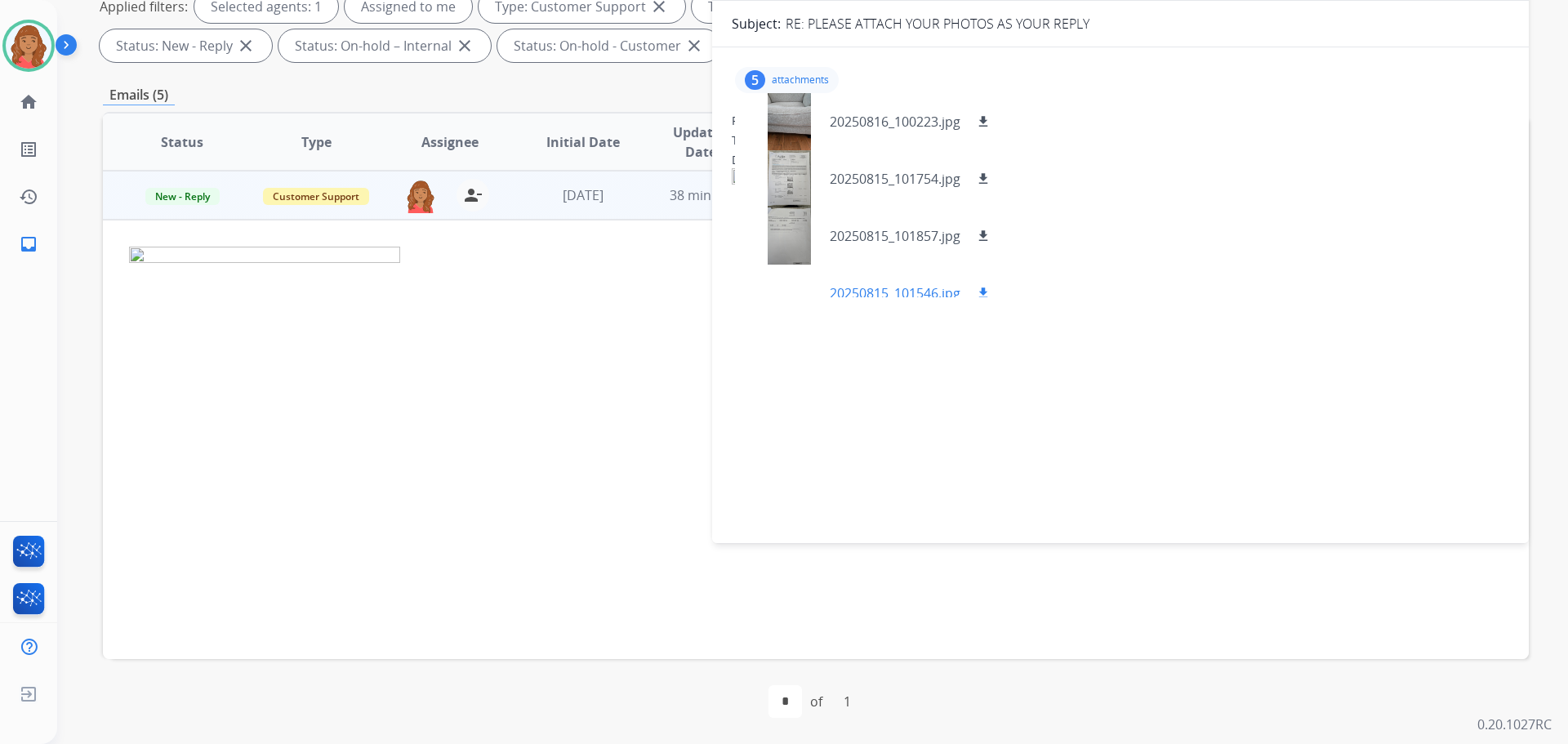
click at [1003, 284] on div "20250815_101546.jpg download" at bounding box center [871, 293] width 271 height 57
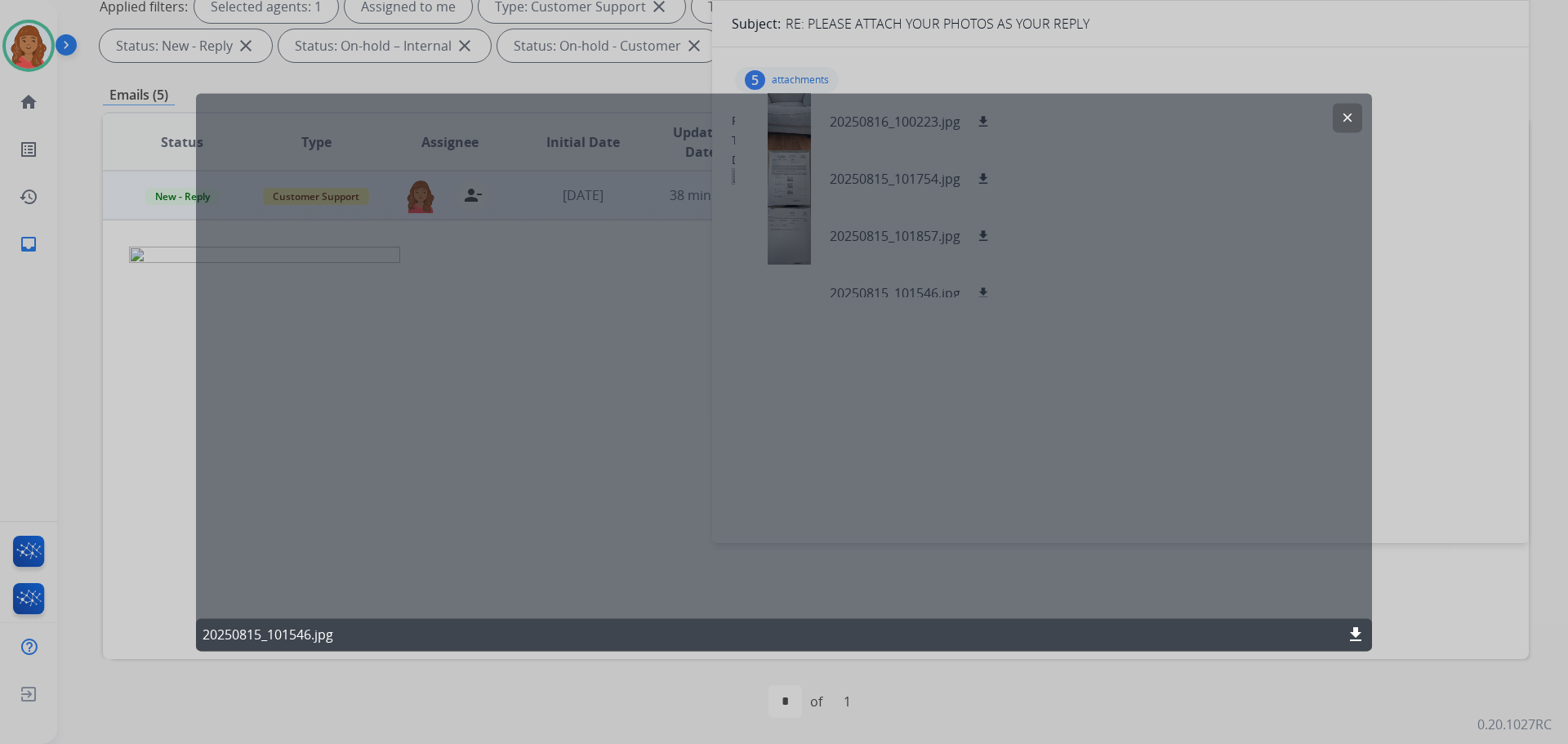
drag, startPoint x: 1345, startPoint y: 118, endPoint x: 1268, endPoint y: 152, distance: 84.2
click at [1345, 117] on mat-icon "clear" at bounding box center [1347, 117] width 14 height 14
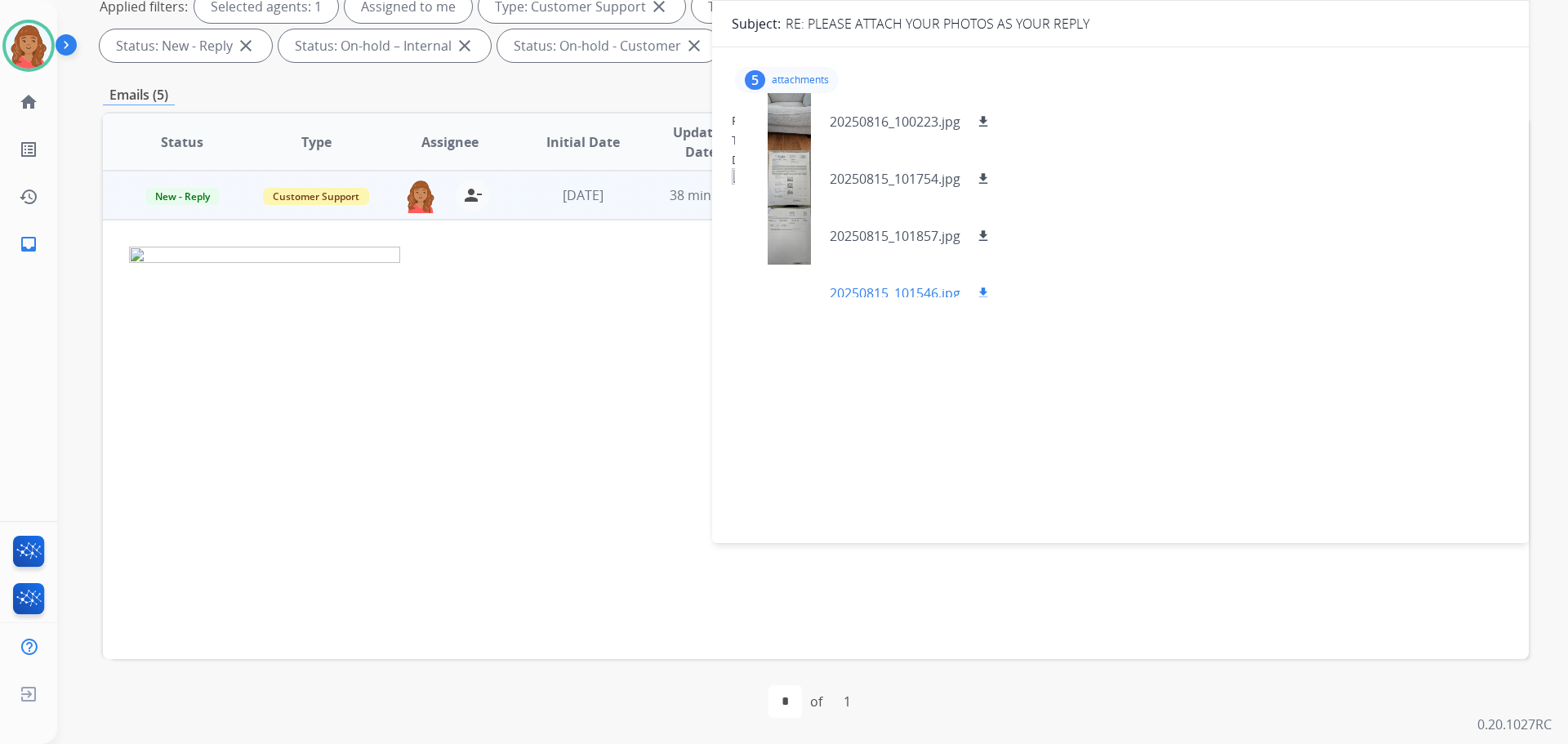
click at [988, 288] on mat-icon "download" at bounding box center [983, 293] width 14 height 14
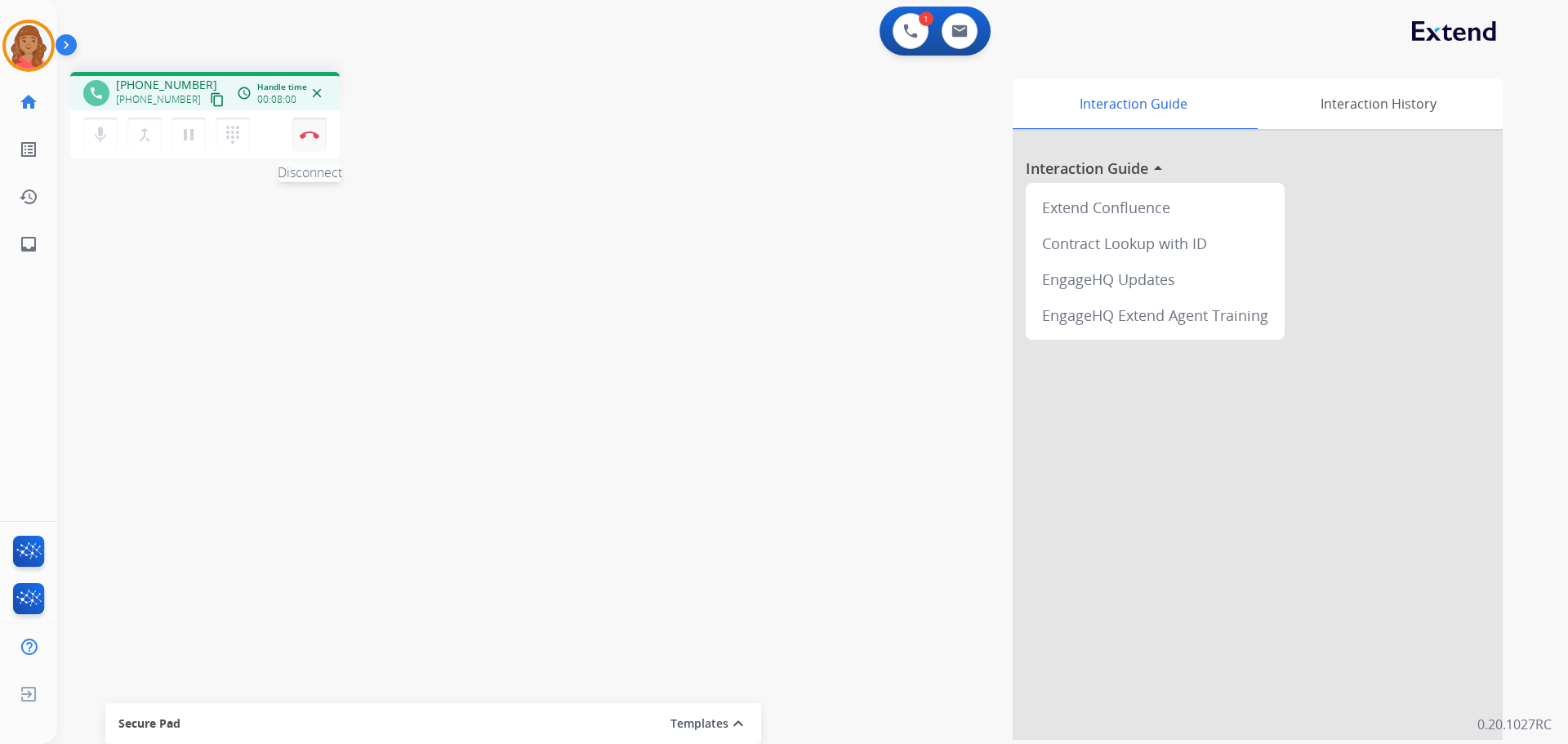
click at [319, 139] on button "Disconnect" at bounding box center [310, 135] width 35 height 35
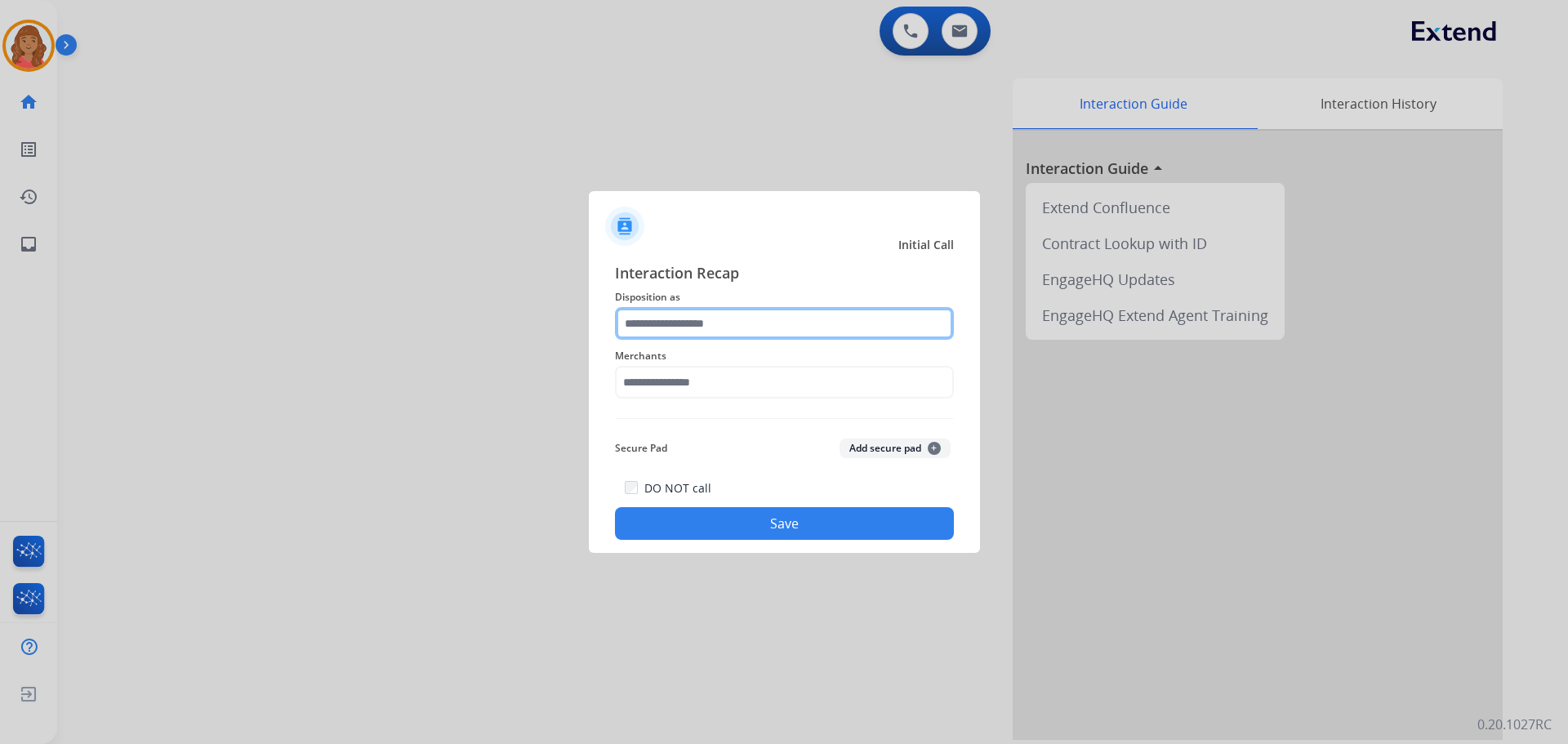
click at [645, 311] on input "text" at bounding box center [784, 323] width 339 height 33
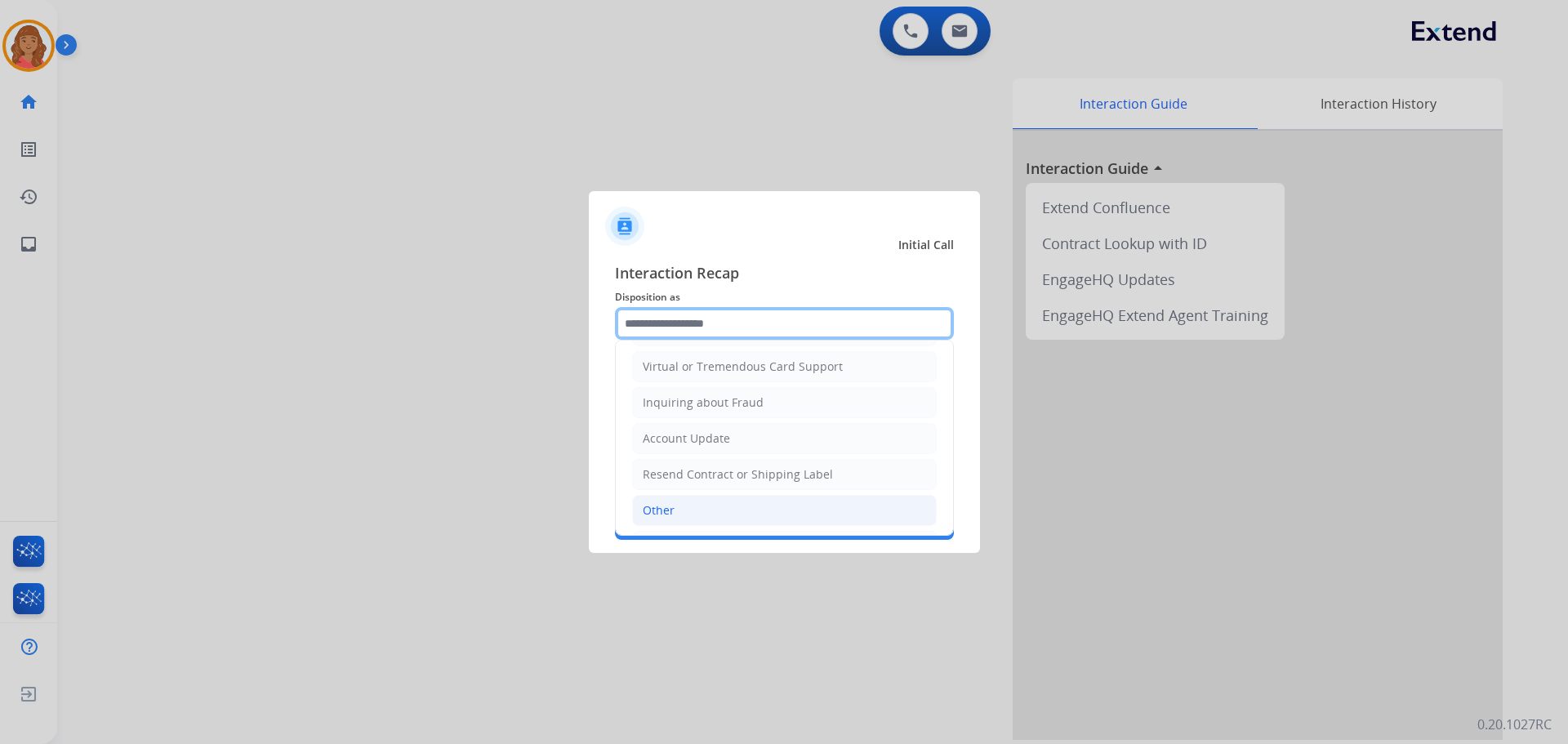
scroll to position [255, 0]
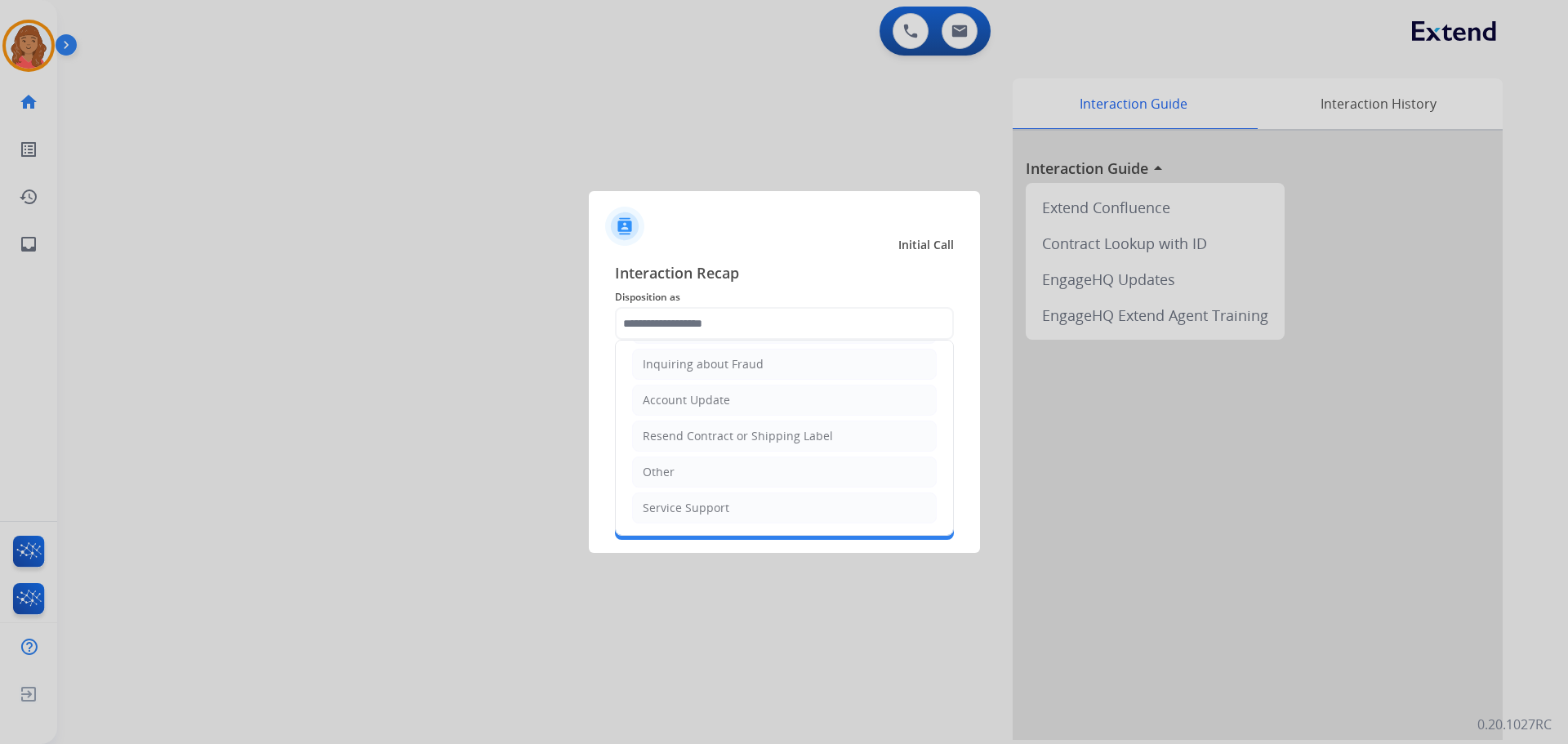
click at [664, 469] on li "Other" at bounding box center [784, 473] width 305 height 31
type input "*****"
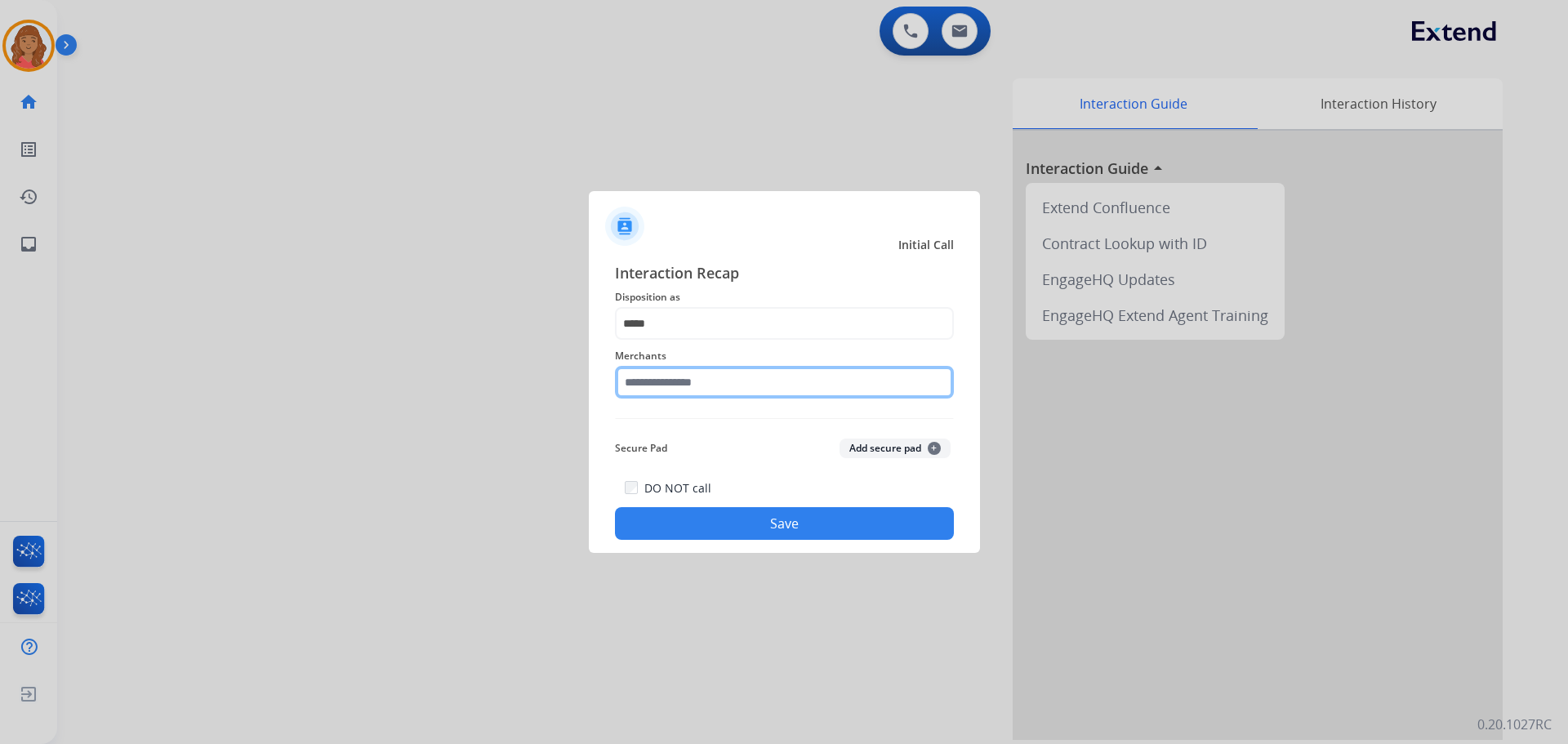
click at [689, 388] on input "text" at bounding box center [784, 382] width 339 height 33
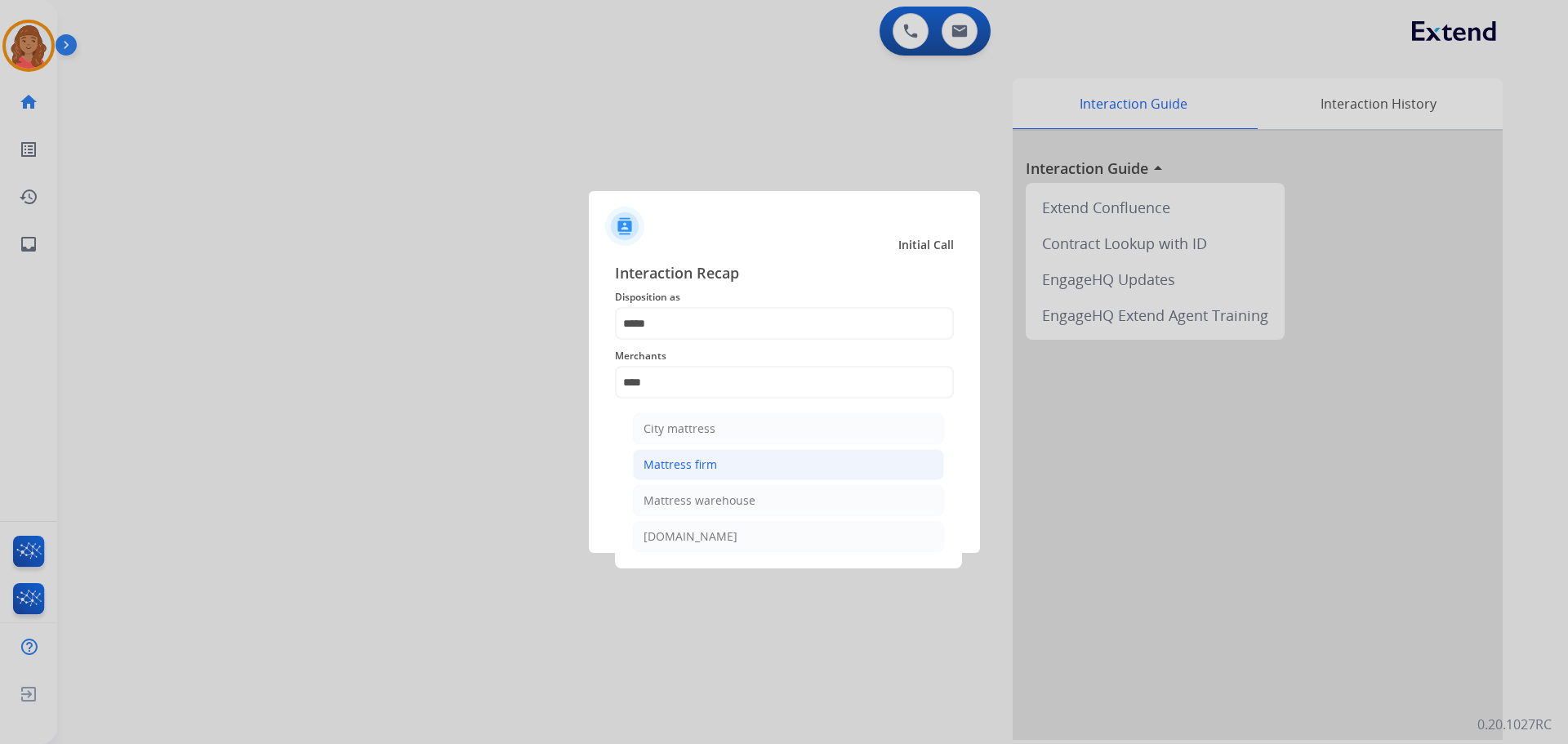
click at [683, 463] on div "Mattress firm" at bounding box center [680, 465] width 73 height 16
type input "**********"
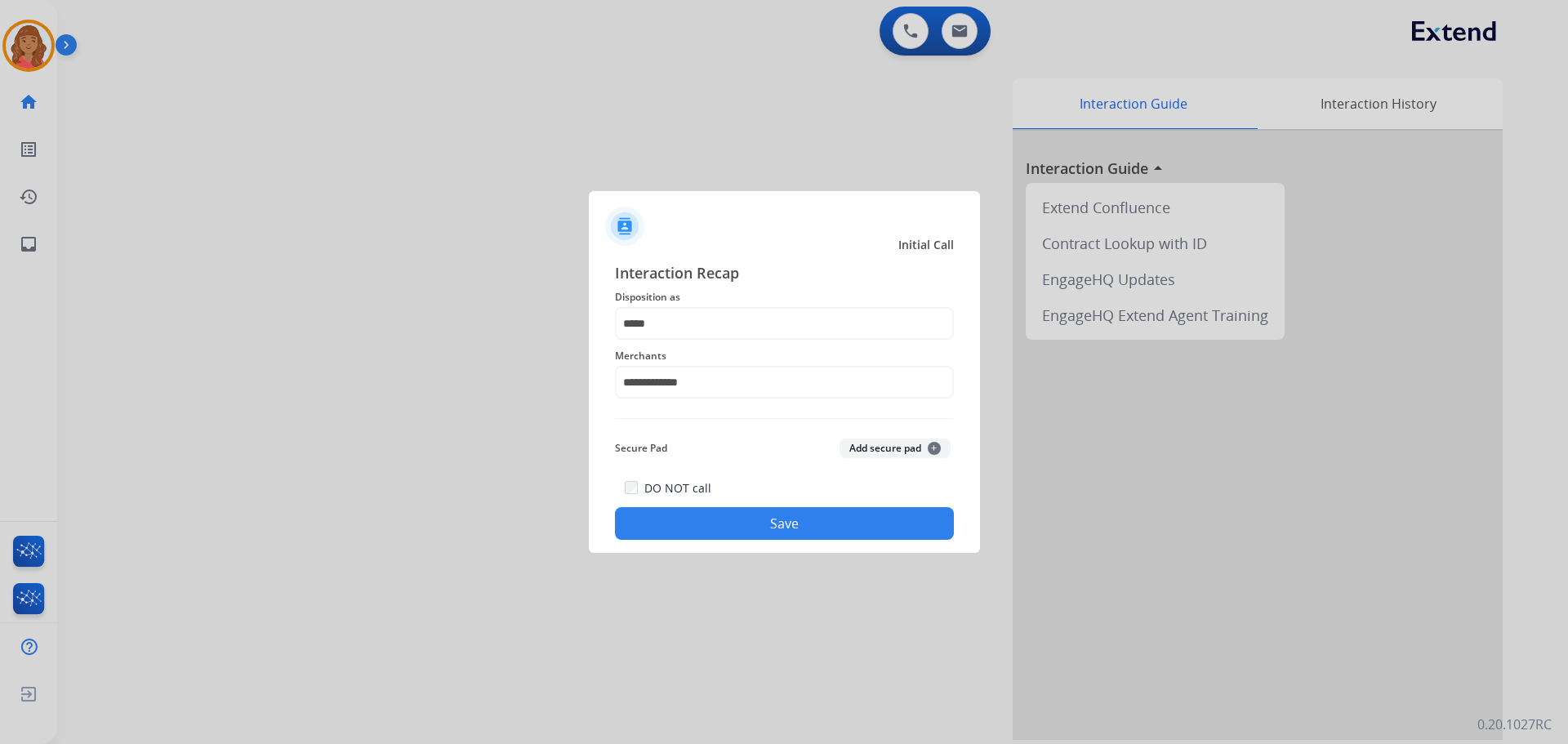
click at [739, 526] on button "Save" at bounding box center [784, 524] width 339 height 33
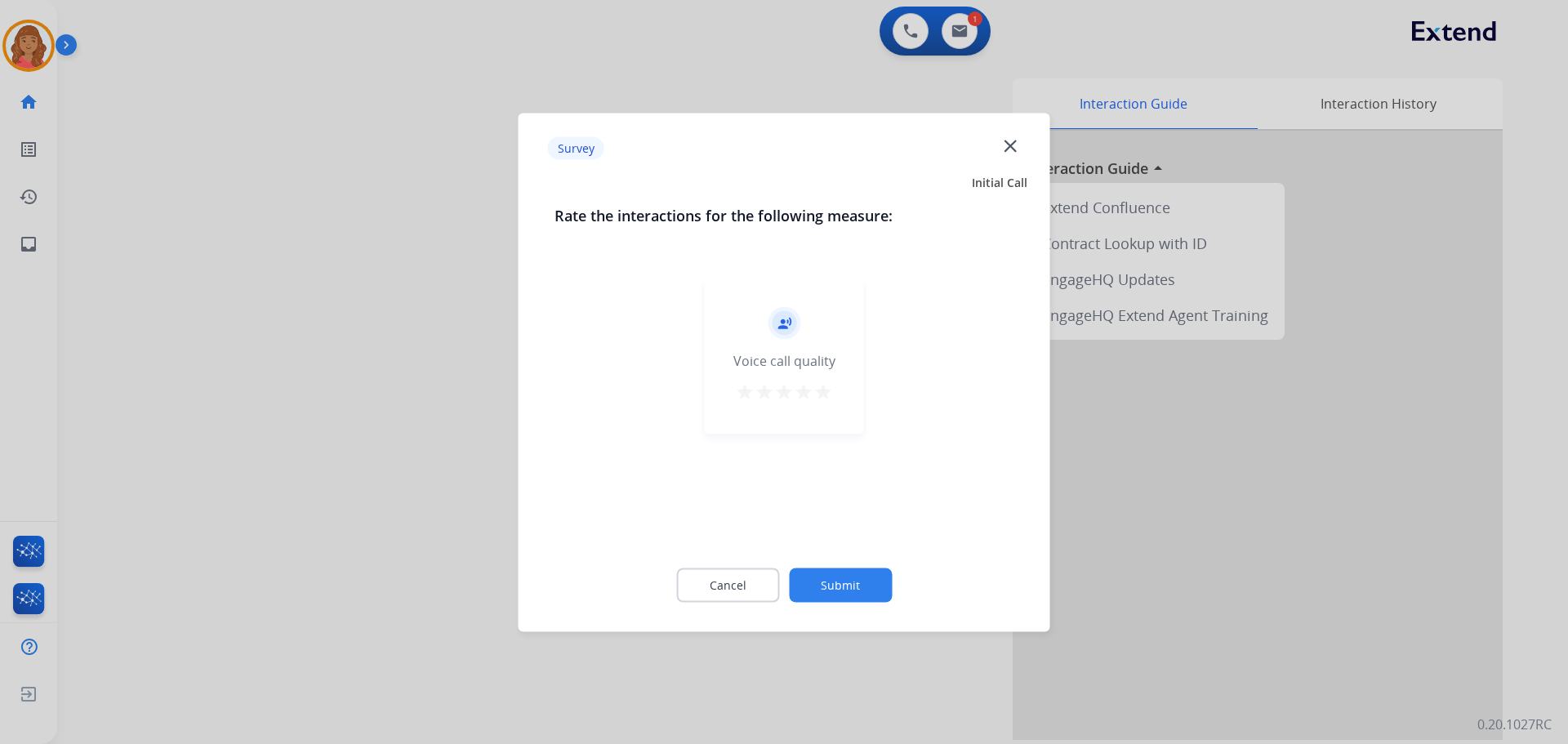
click at [825, 393] on mat-icon "star" at bounding box center [823, 392] width 19 height 19
click at [847, 587] on button "Submit" at bounding box center [840, 585] width 103 height 35
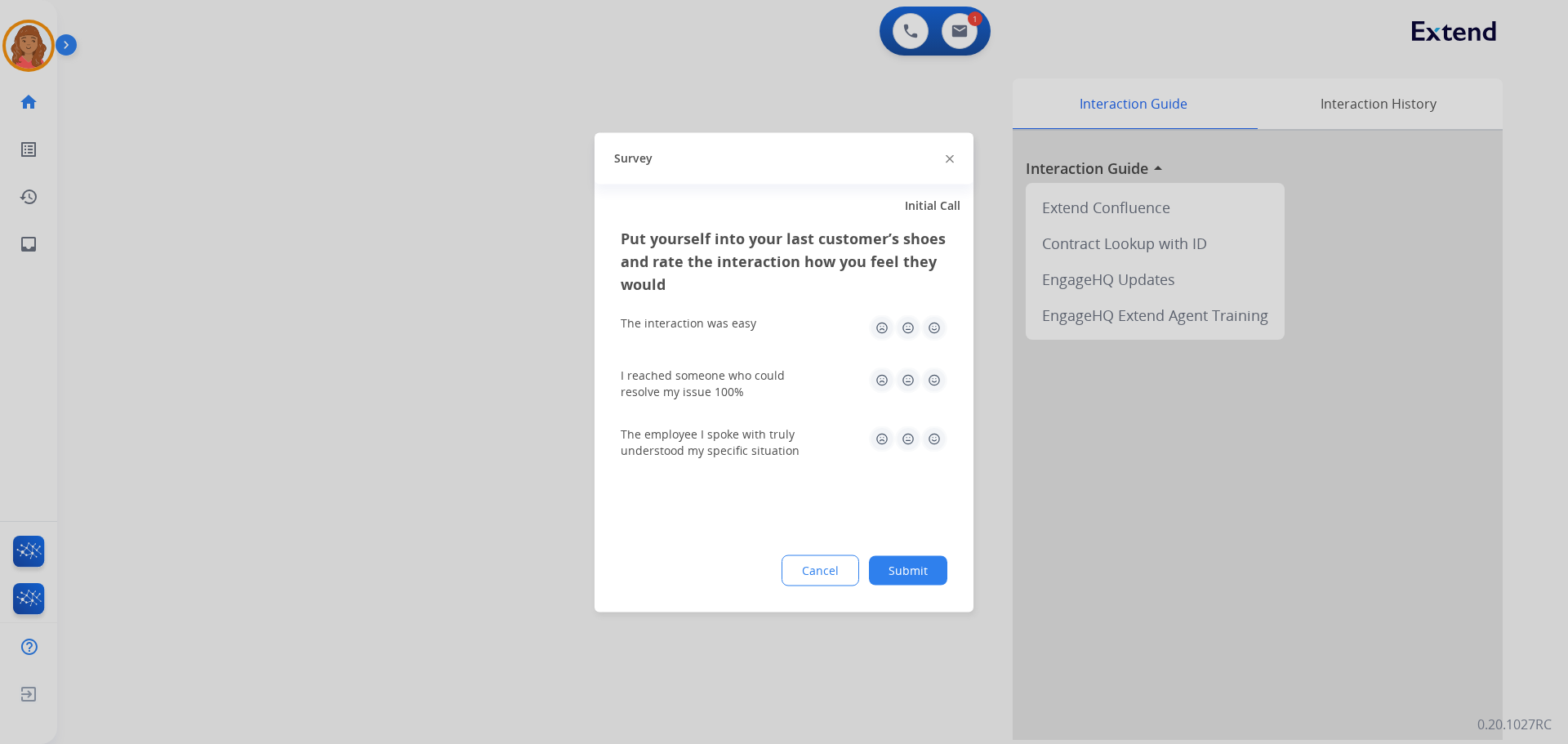
click at [937, 323] on img at bounding box center [934, 327] width 26 height 26
click at [932, 376] on img at bounding box center [934, 379] width 26 height 26
click at [934, 439] on img at bounding box center [934, 438] width 26 height 26
click at [907, 580] on button "Submit" at bounding box center [908, 570] width 79 height 30
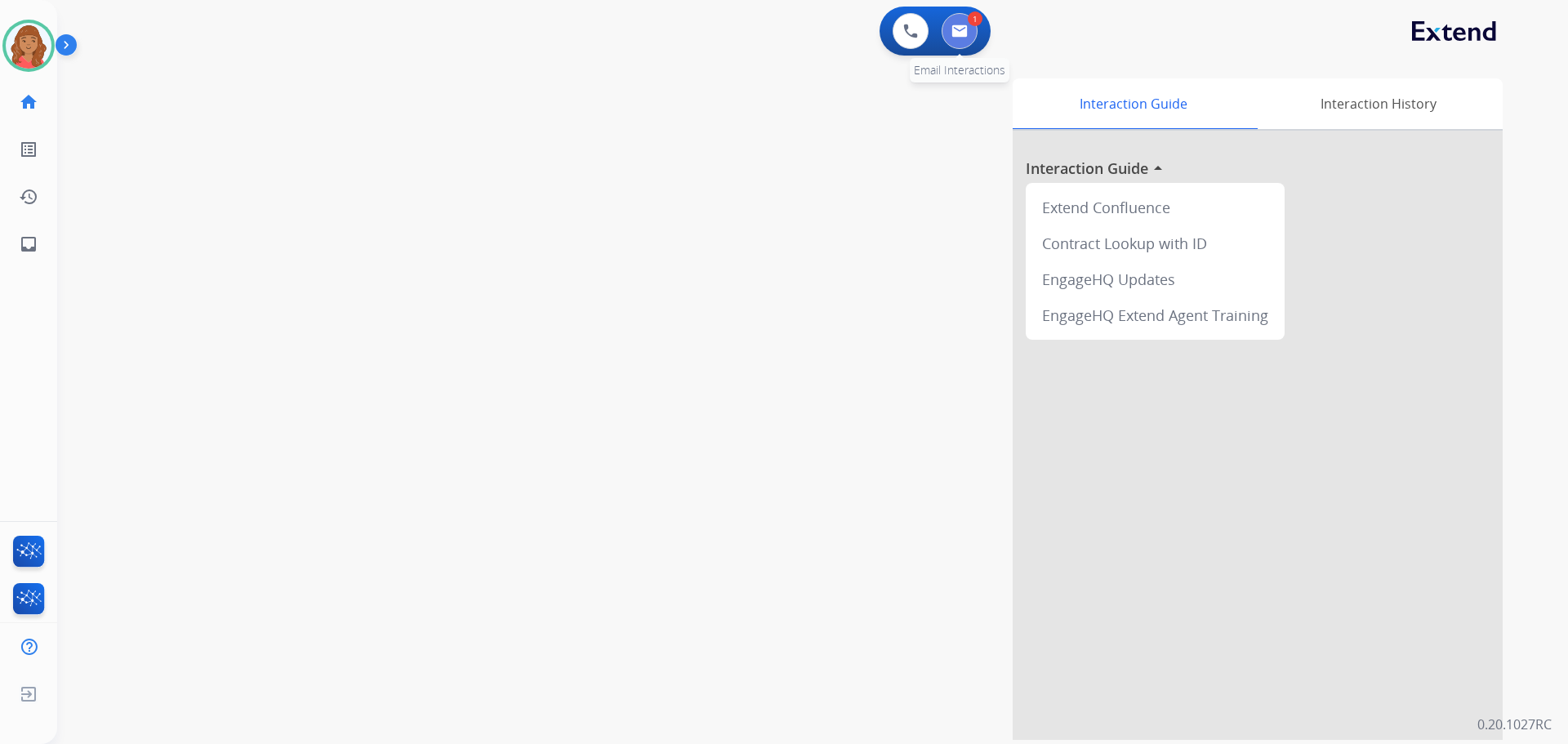
click at [974, 35] on button at bounding box center [959, 31] width 36 height 36
select select "**********"
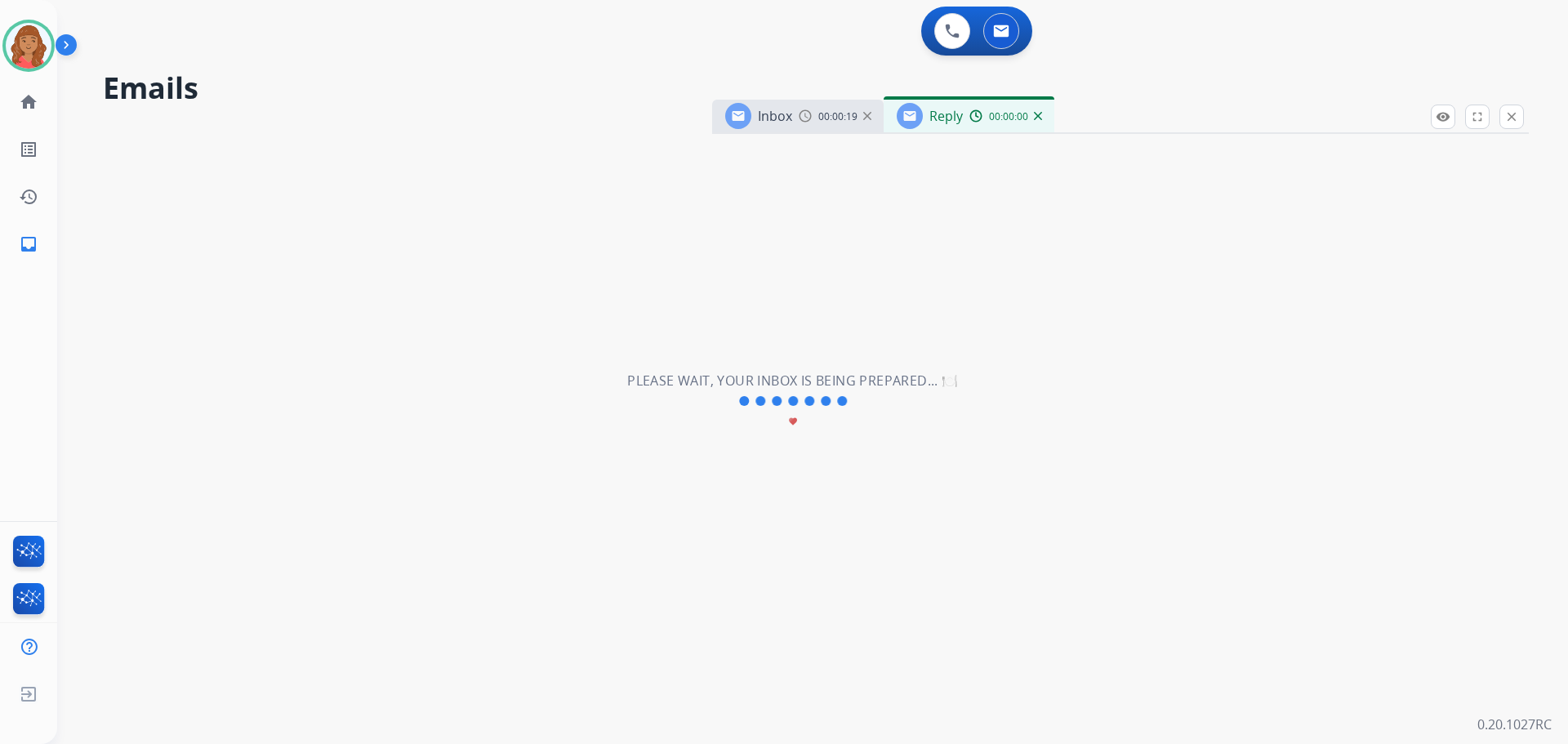
select select "**********"
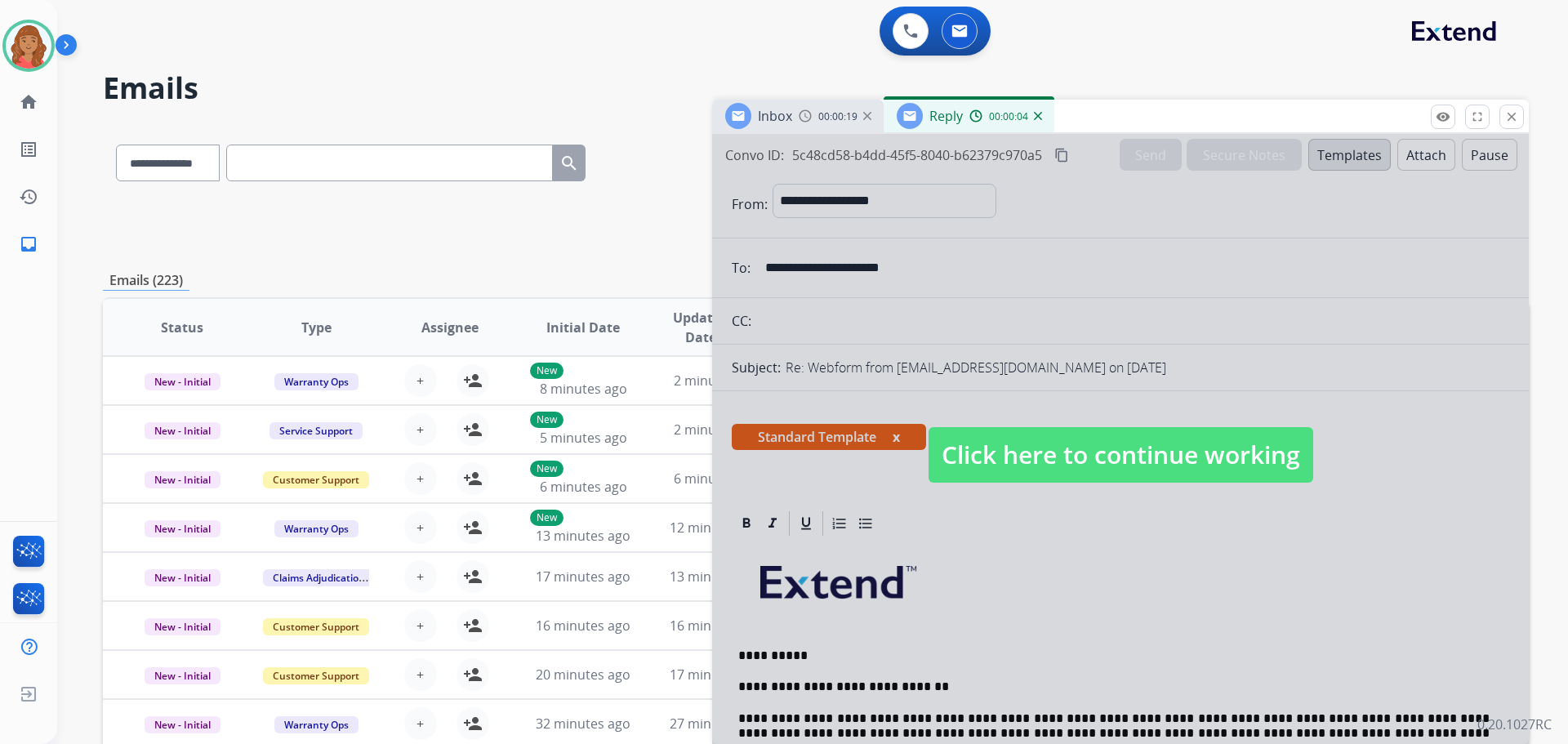
click at [1097, 450] on span "Click here to continue working" at bounding box center [1121, 455] width 385 height 56
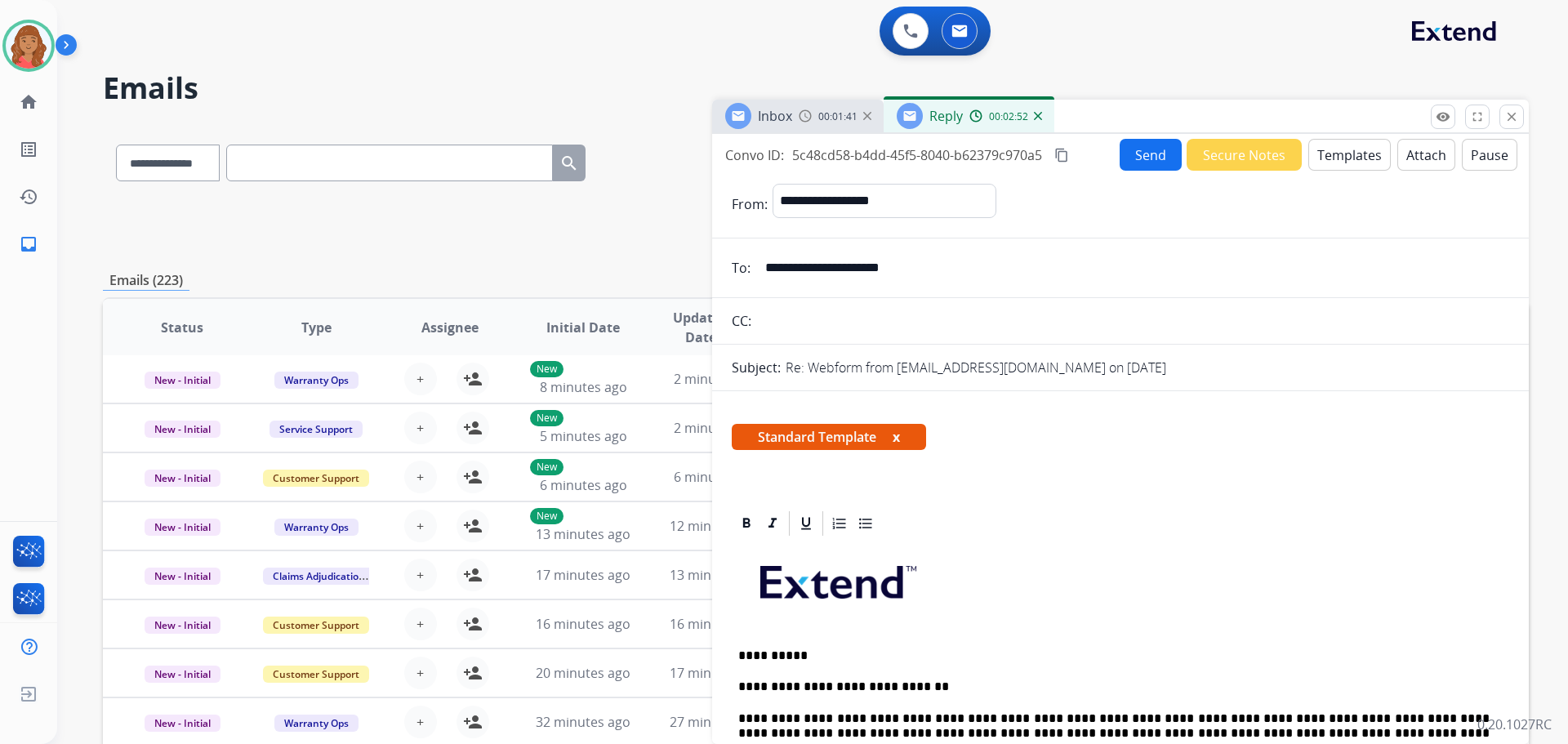
click at [1151, 145] on button "Send" at bounding box center [1151, 154] width 63 height 32
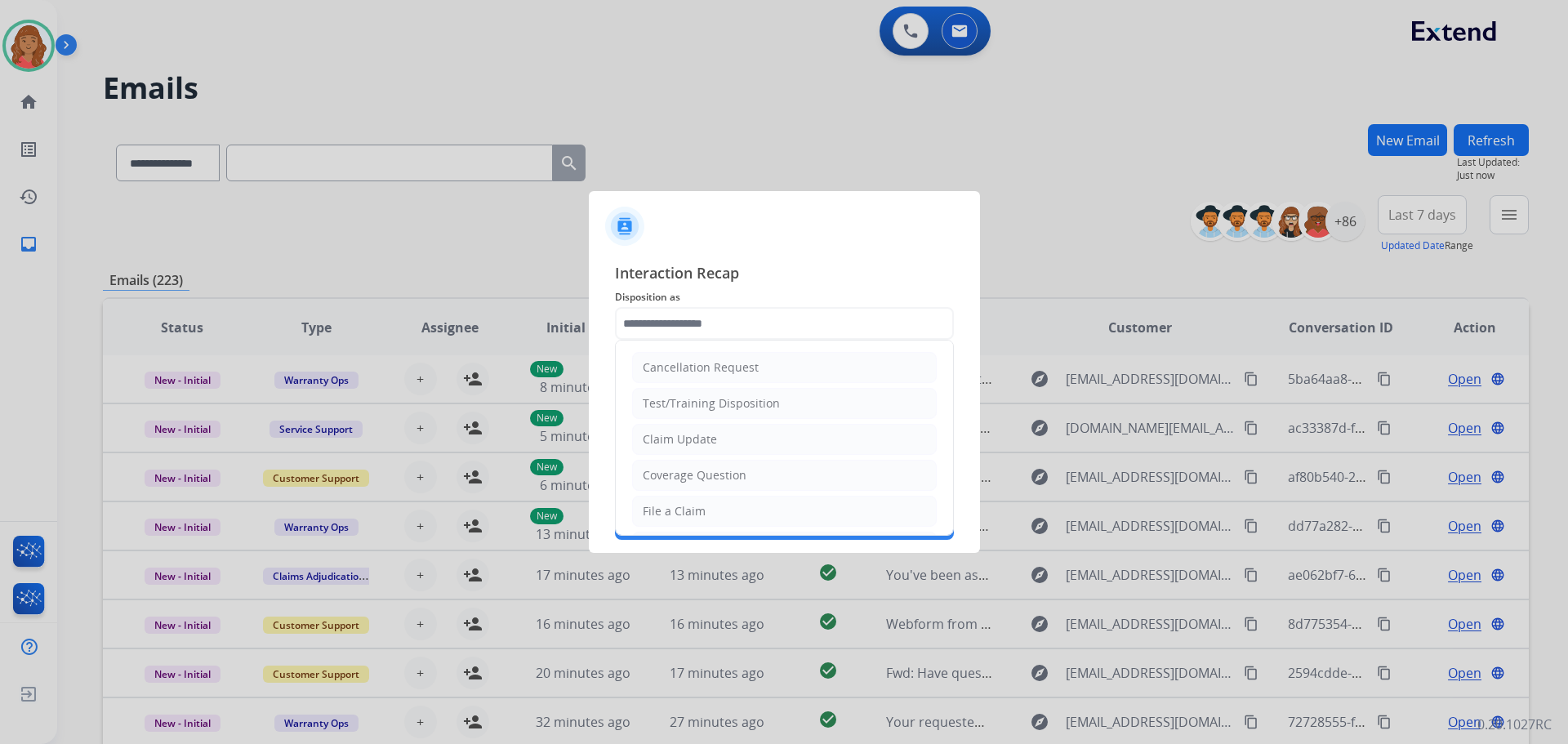
click at [742, 315] on input "text" at bounding box center [784, 323] width 339 height 33
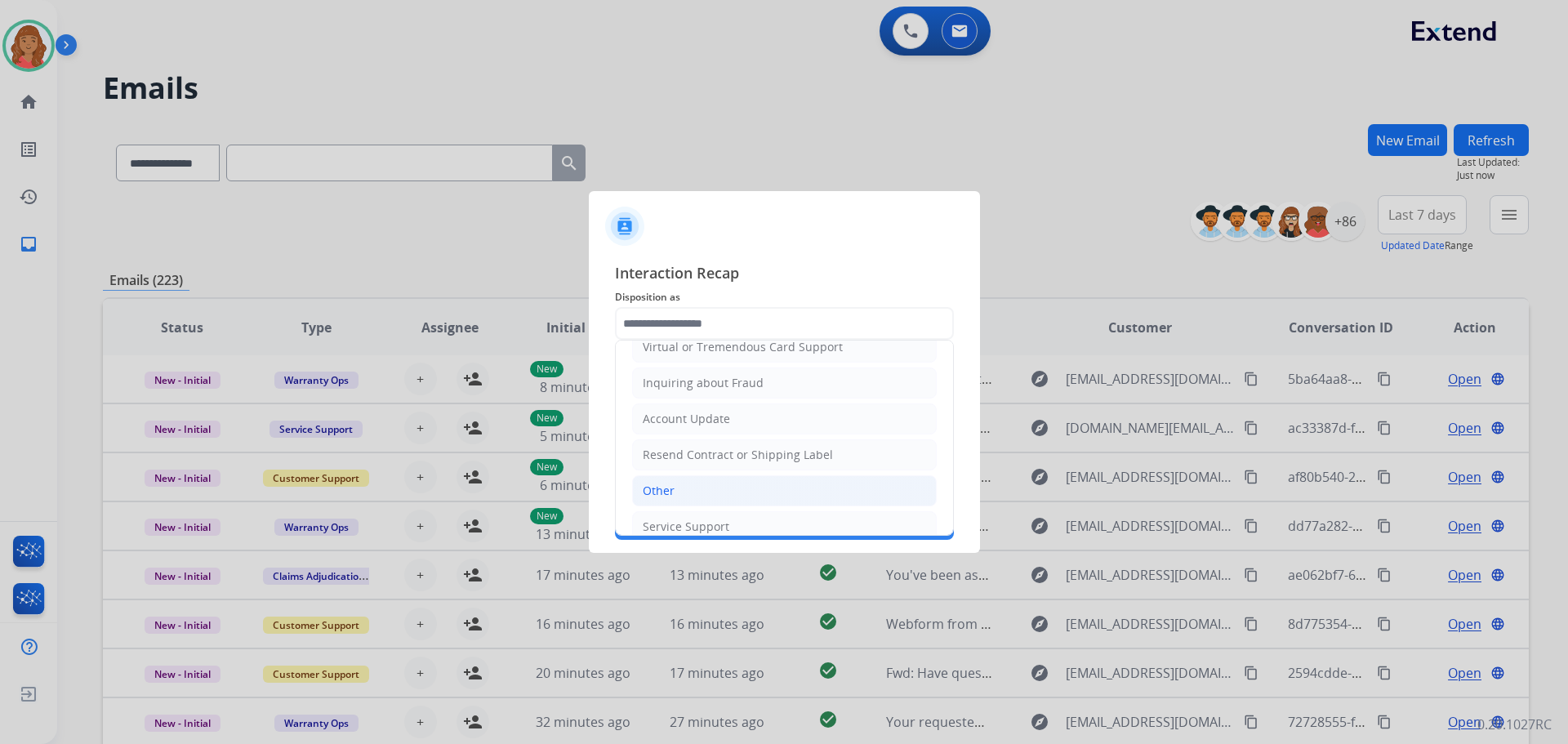
scroll to position [255, 0]
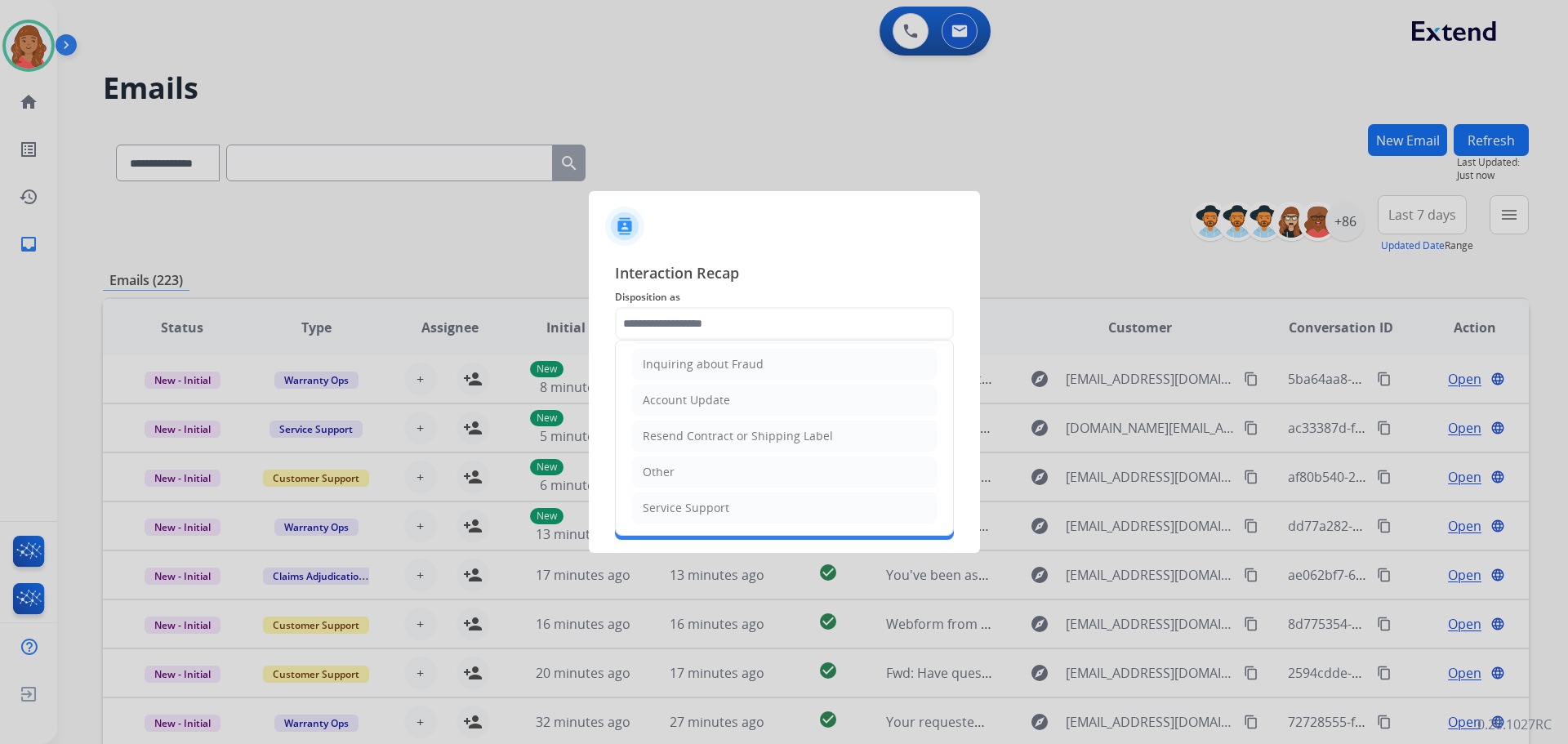
drag, startPoint x: 690, startPoint y: 474, endPoint x: 693, endPoint y: 446, distance: 28.2
click at [690, 472] on li "Other" at bounding box center [784, 473] width 305 height 31
type input "*****"
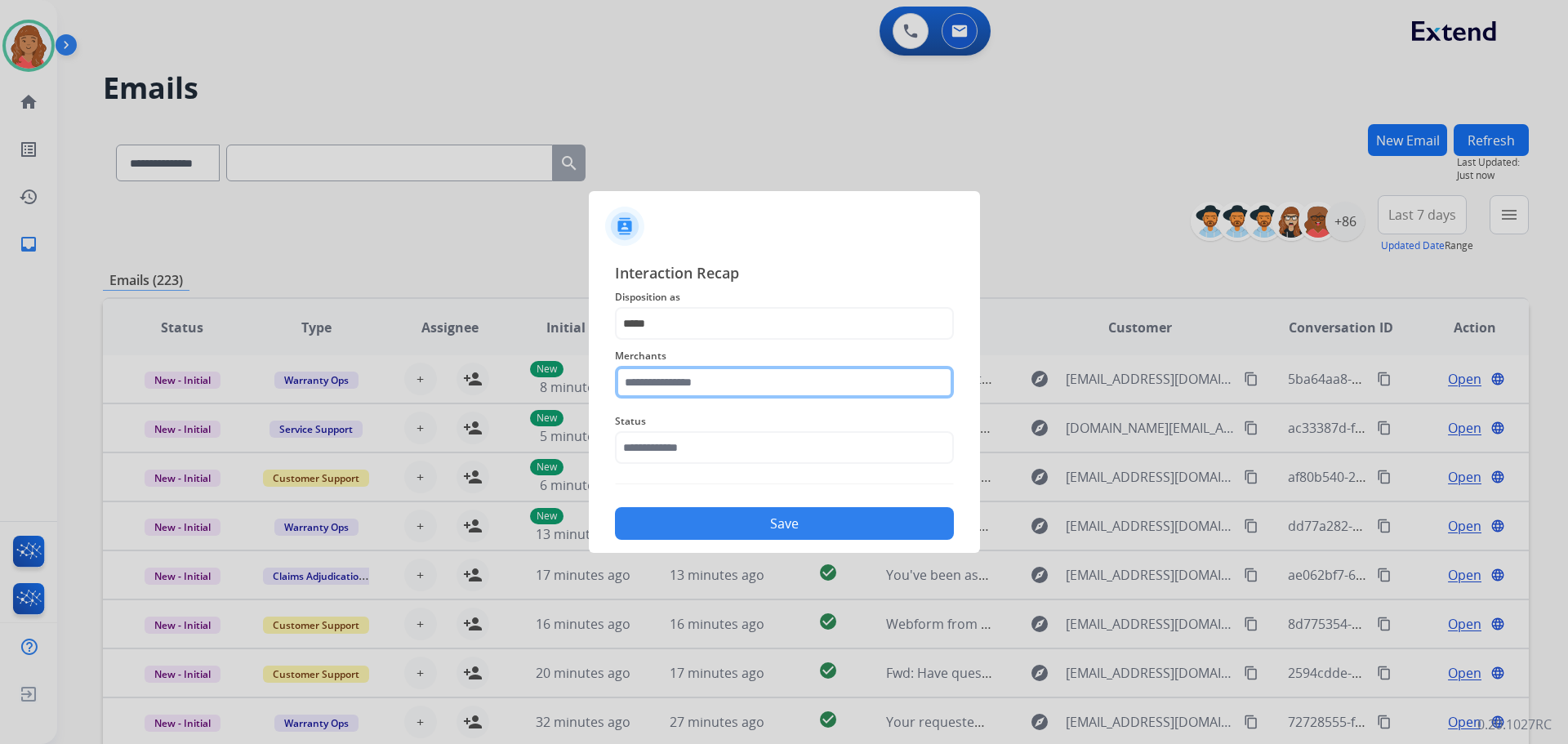
click at [708, 392] on input "text" at bounding box center [784, 382] width 339 height 33
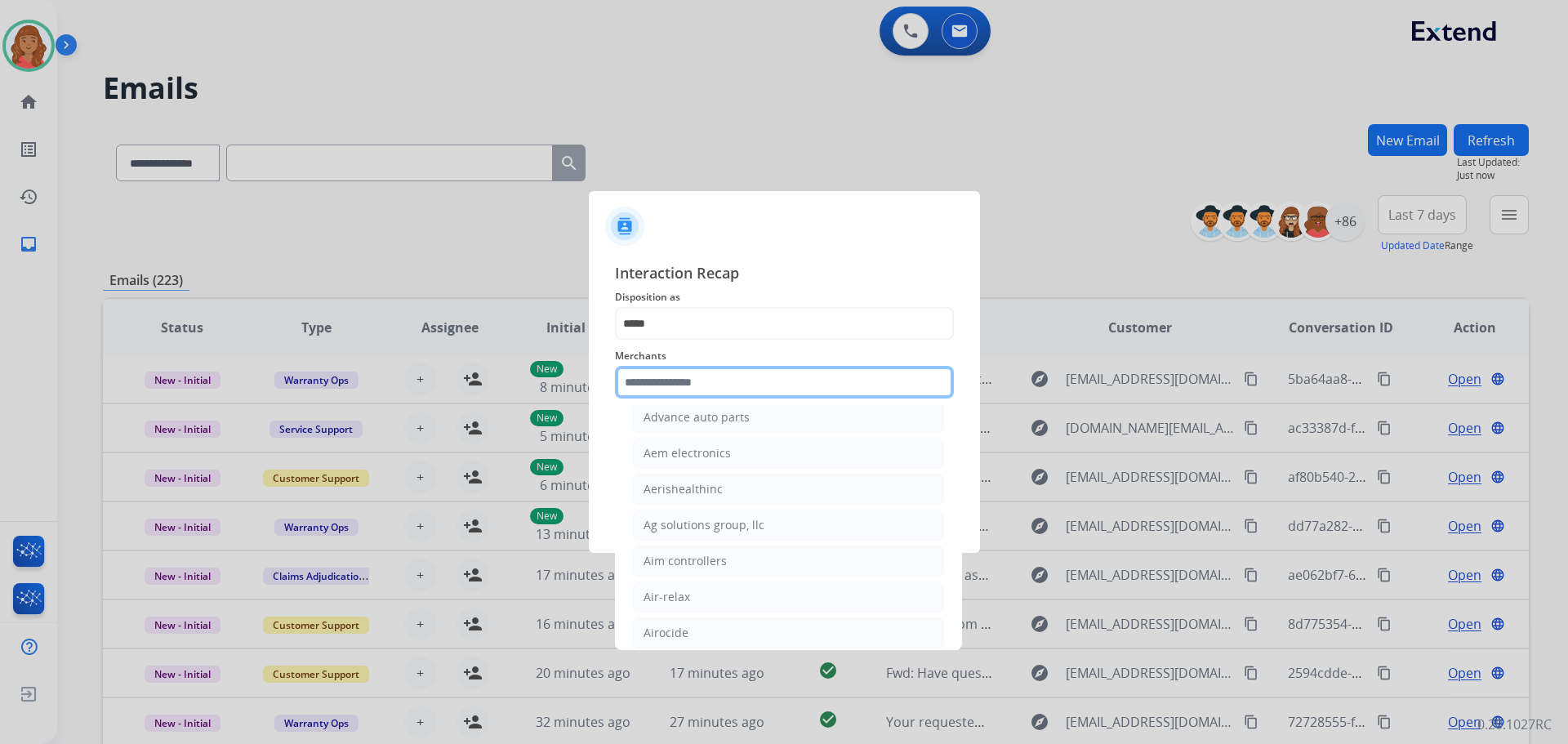
scroll to position [735, 0]
drag, startPoint x: 660, startPoint y: 587, endPoint x: 663, endPoint y: 512, distance: 75.1
click at [660, 582] on li "Airslamit" at bounding box center [788, 592] width 311 height 31
type input "*********"
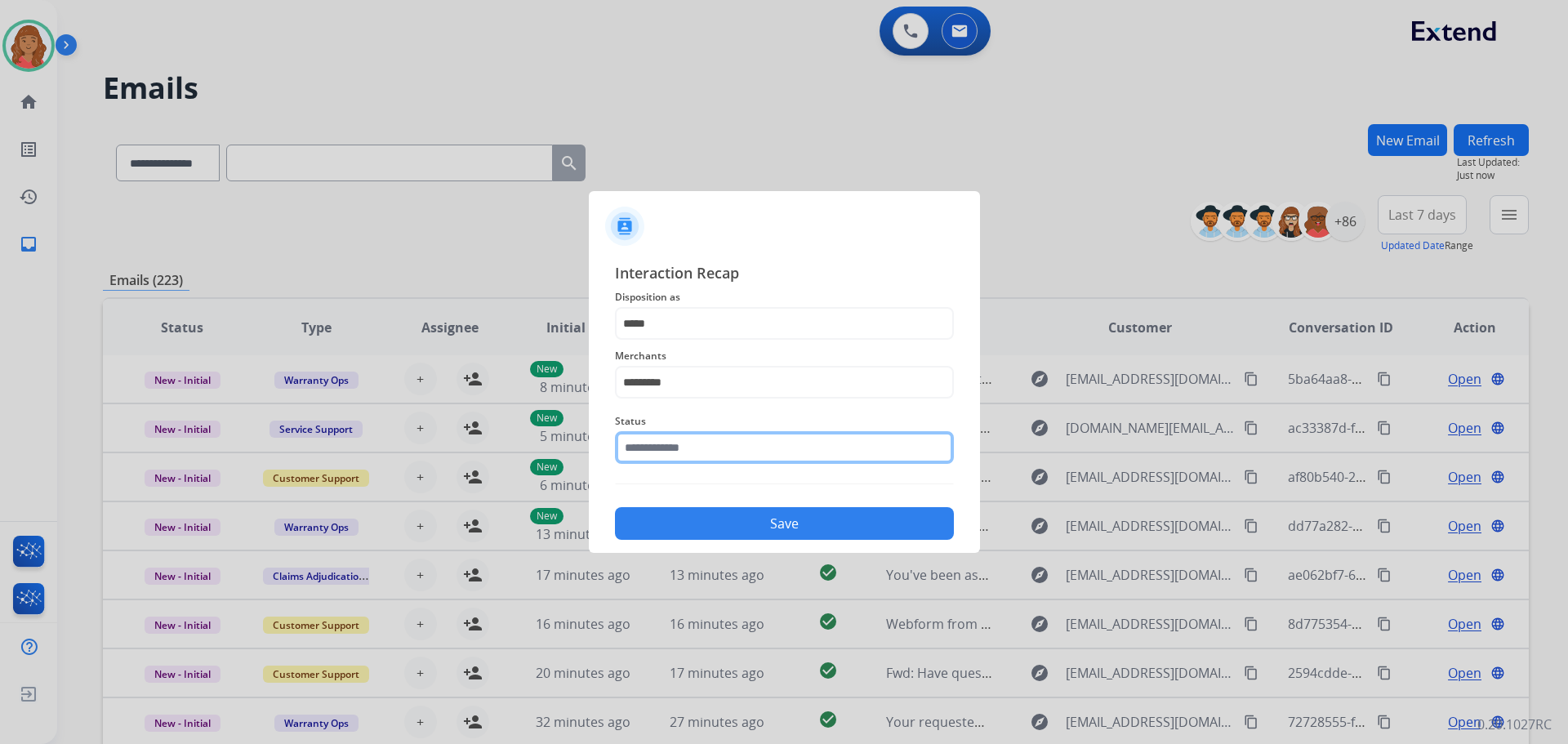
click at [665, 461] on input "text" at bounding box center [784, 448] width 339 height 33
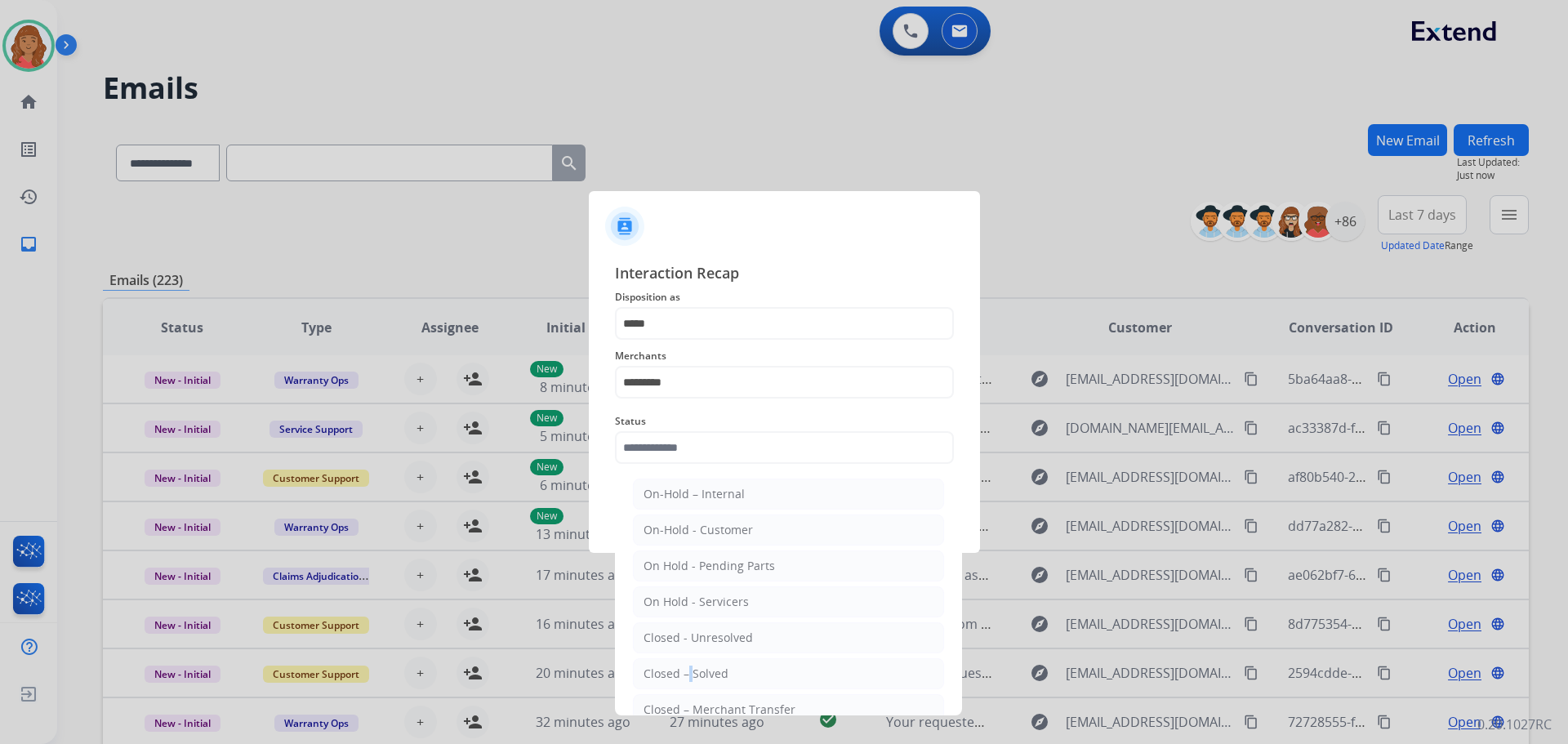
drag, startPoint x: 685, startPoint y: 681, endPoint x: 691, endPoint y: 661, distance: 20.9
click at [686, 680] on div "Closed – Solved" at bounding box center [686, 674] width 85 height 16
type input "**********"
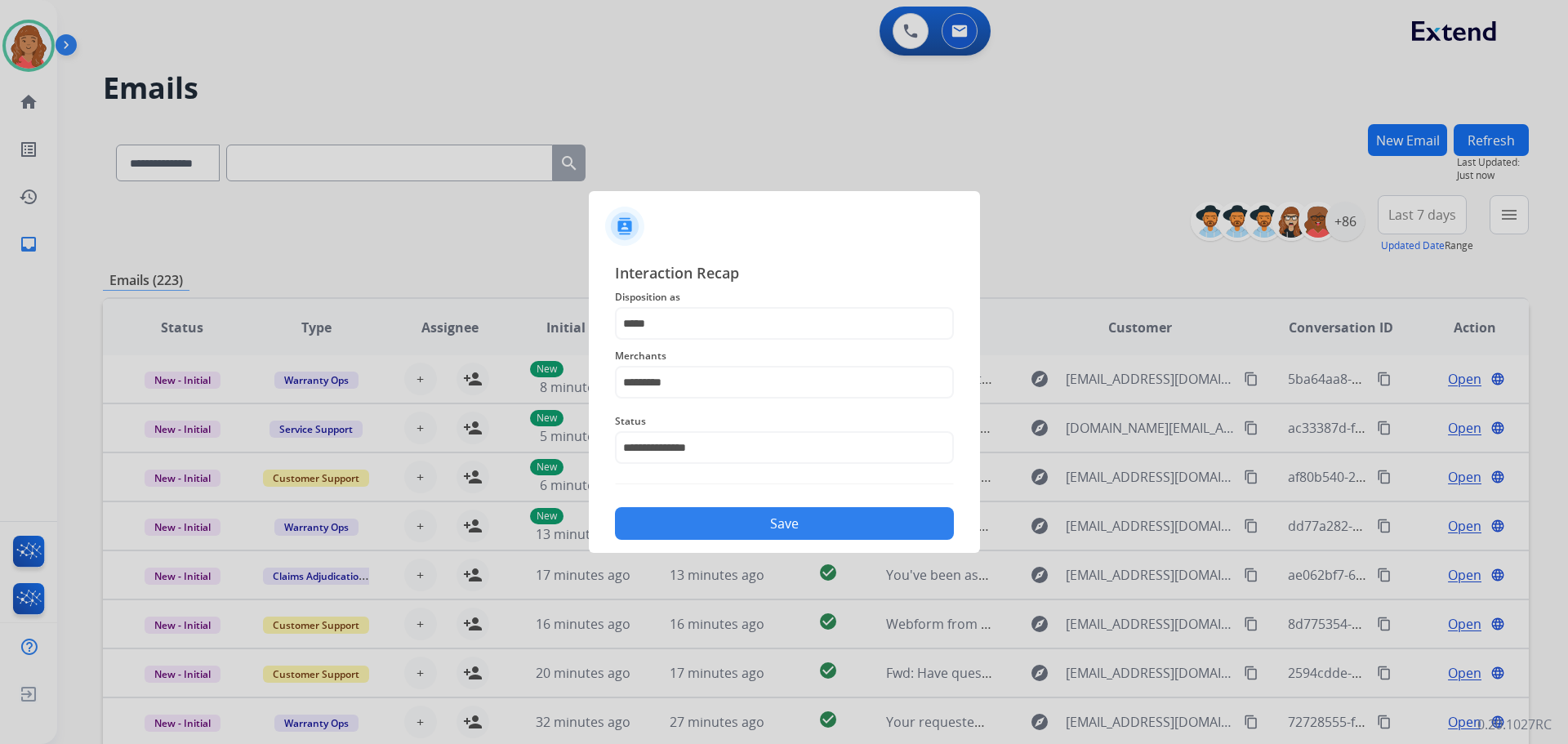
click at [700, 535] on div "**********" at bounding box center [784, 400] width 392 height 305
drag, startPoint x: 746, startPoint y: 528, endPoint x: 734, endPoint y: 506, distance: 25.1
click at [746, 528] on button "Save" at bounding box center [784, 524] width 339 height 33
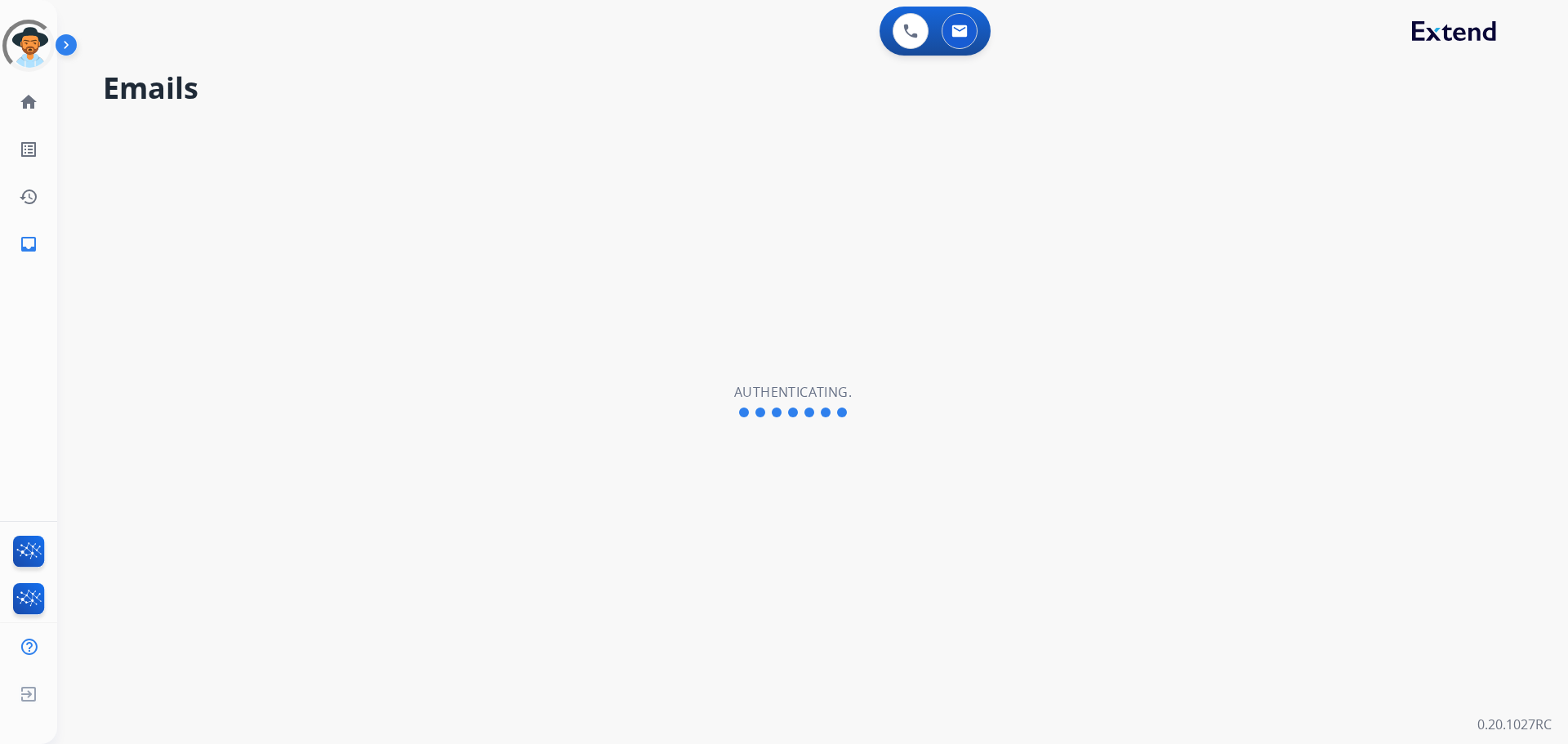
select select "**********"
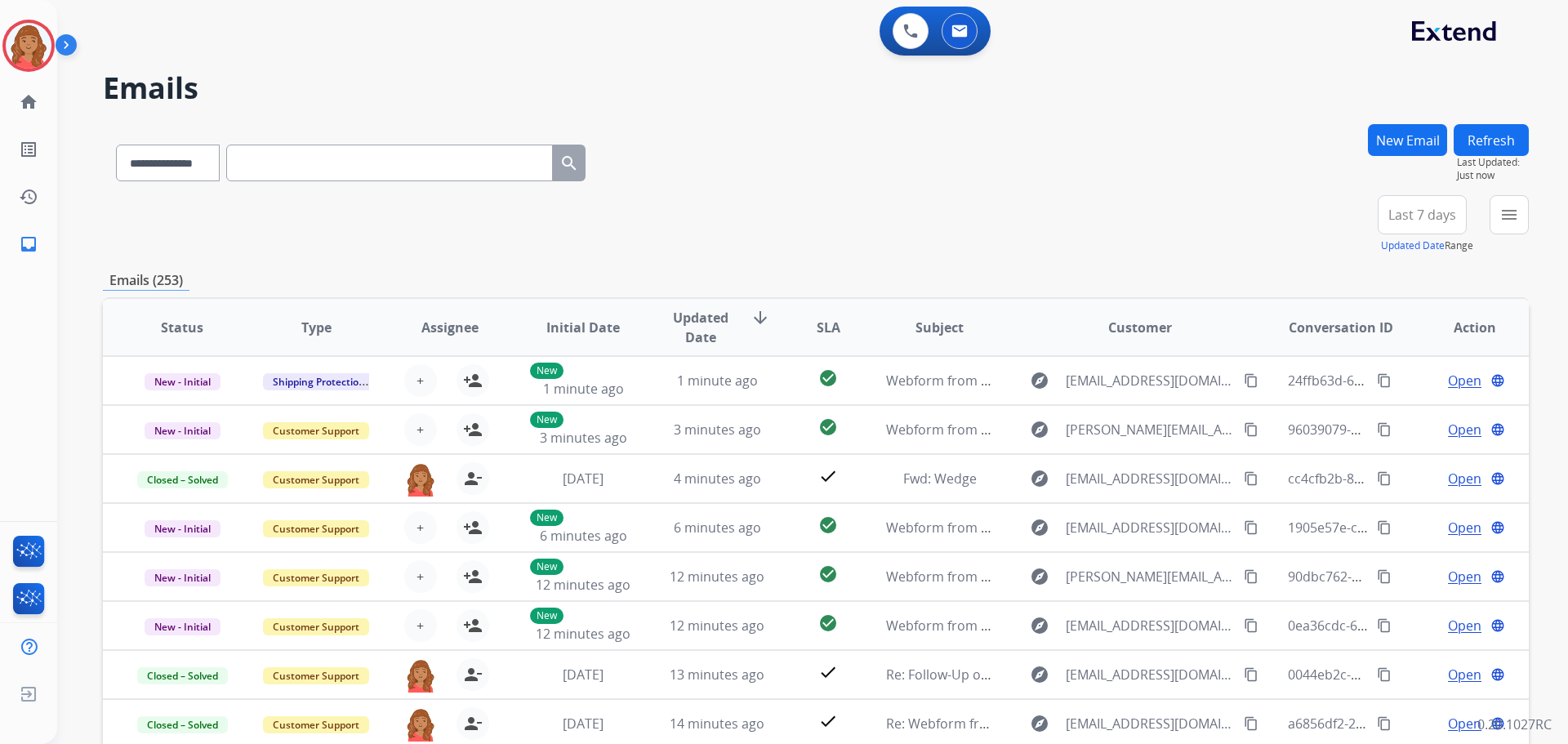
click at [57, 38] on img at bounding box center [69, 48] width 28 height 31
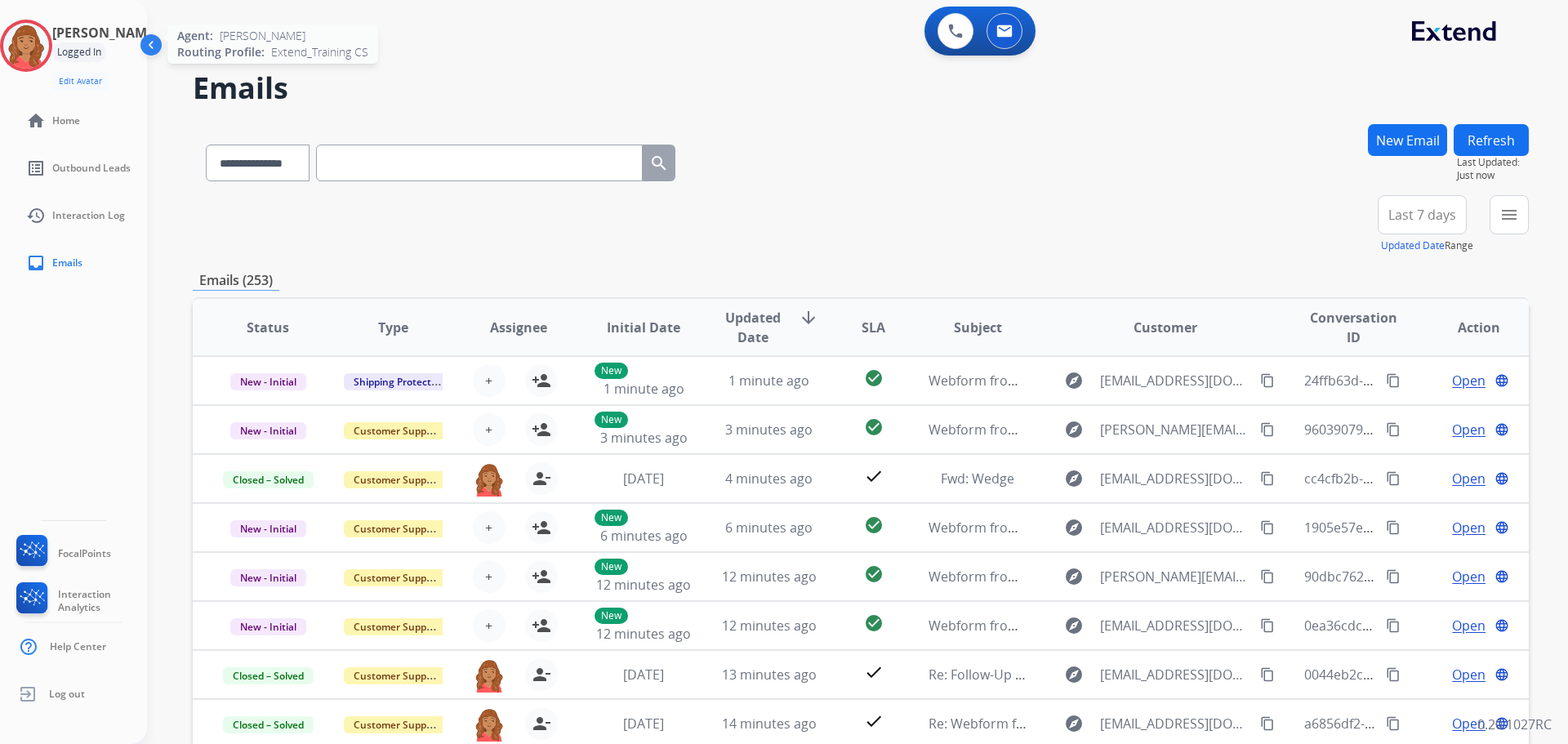
click at [40, 42] on img at bounding box center [26, 46] width 46 height 46
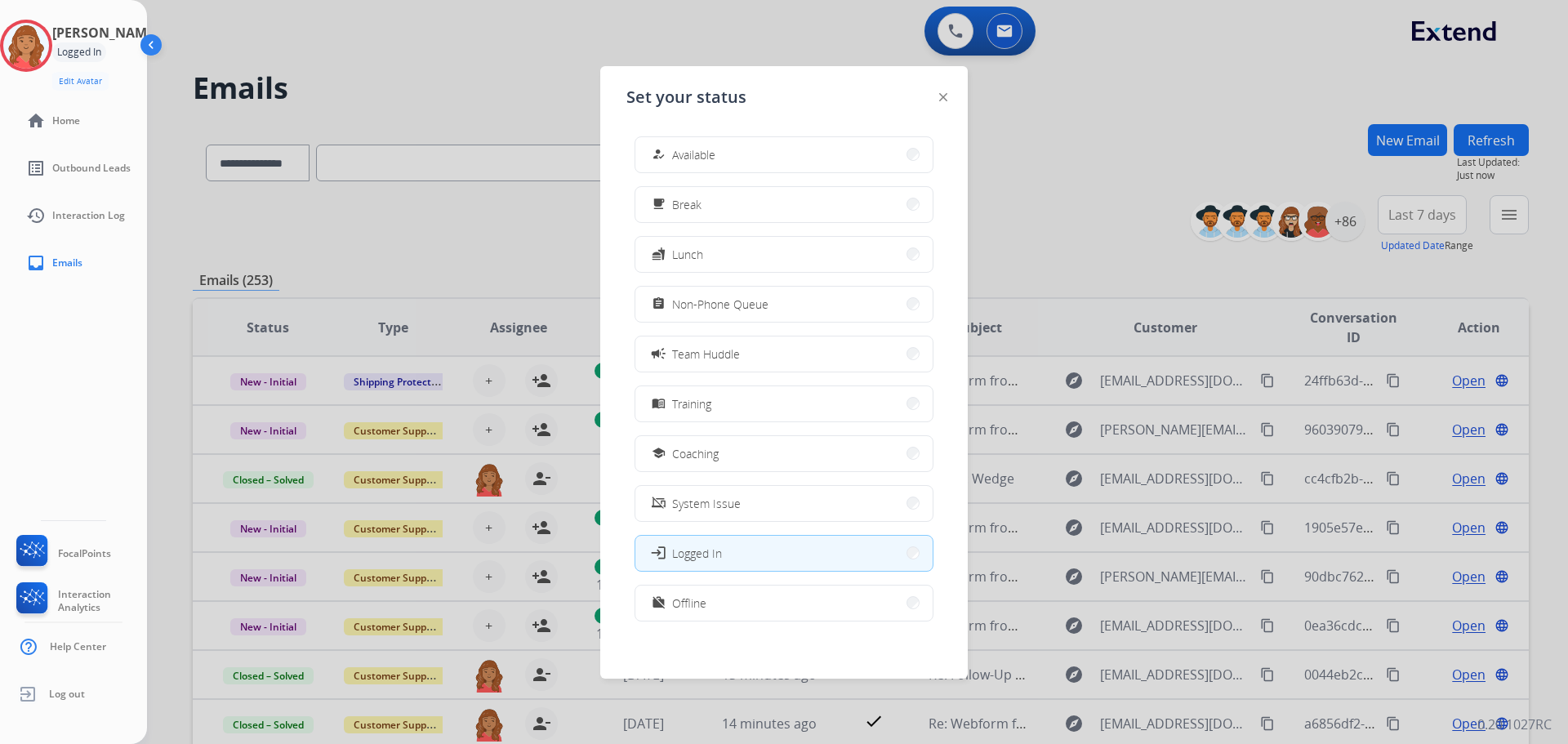
click at [700, 160] on span "Available" at bounding box center [694, 155] width 43 height 17
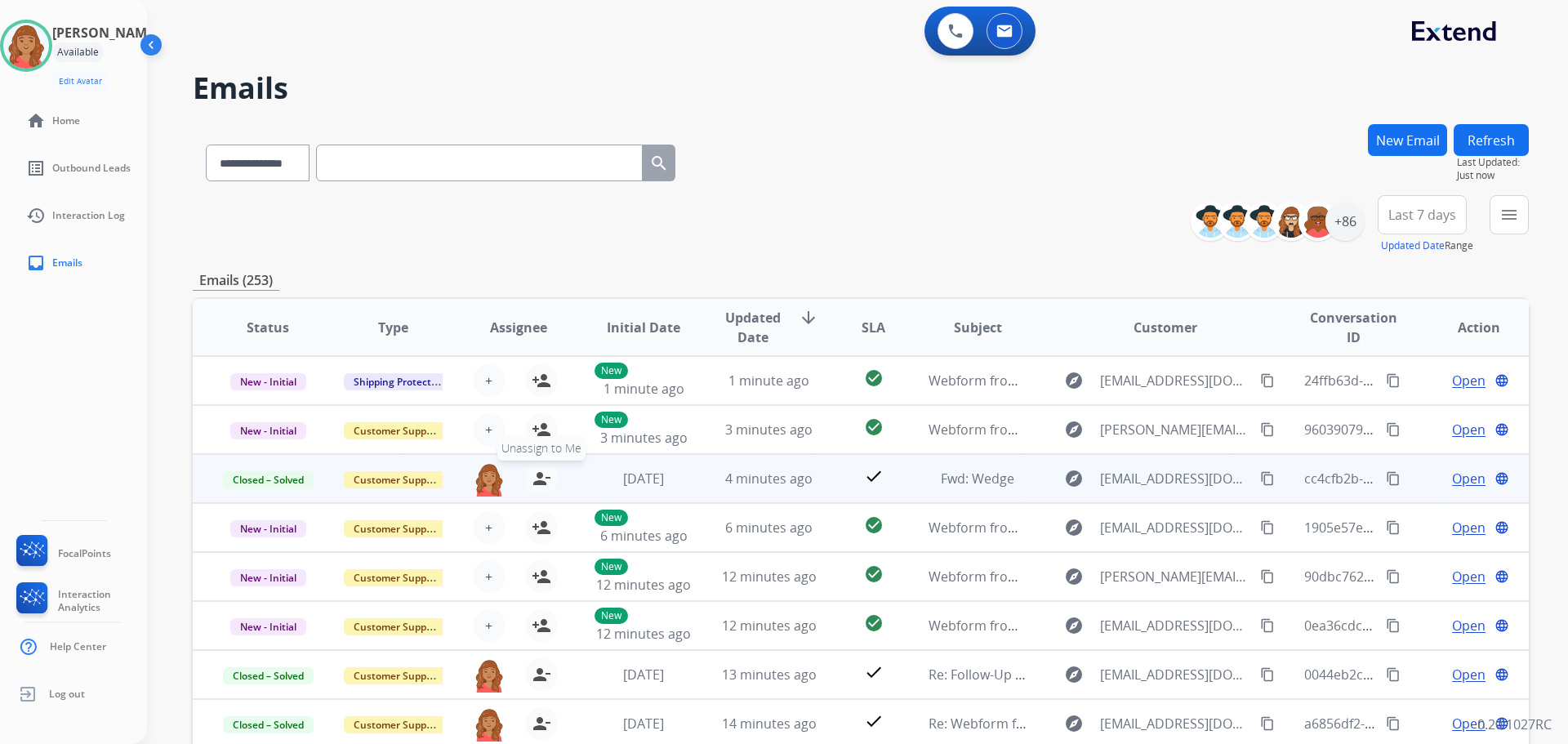
scroll to position [2, 0]
click at [541, 478] on mat-icon "person_remove" at bounding box center [542, 477] width 19 height 19
click at [540, 476] on mat-icon "person_add" at bounding box center [542, 477] width 19 height 19
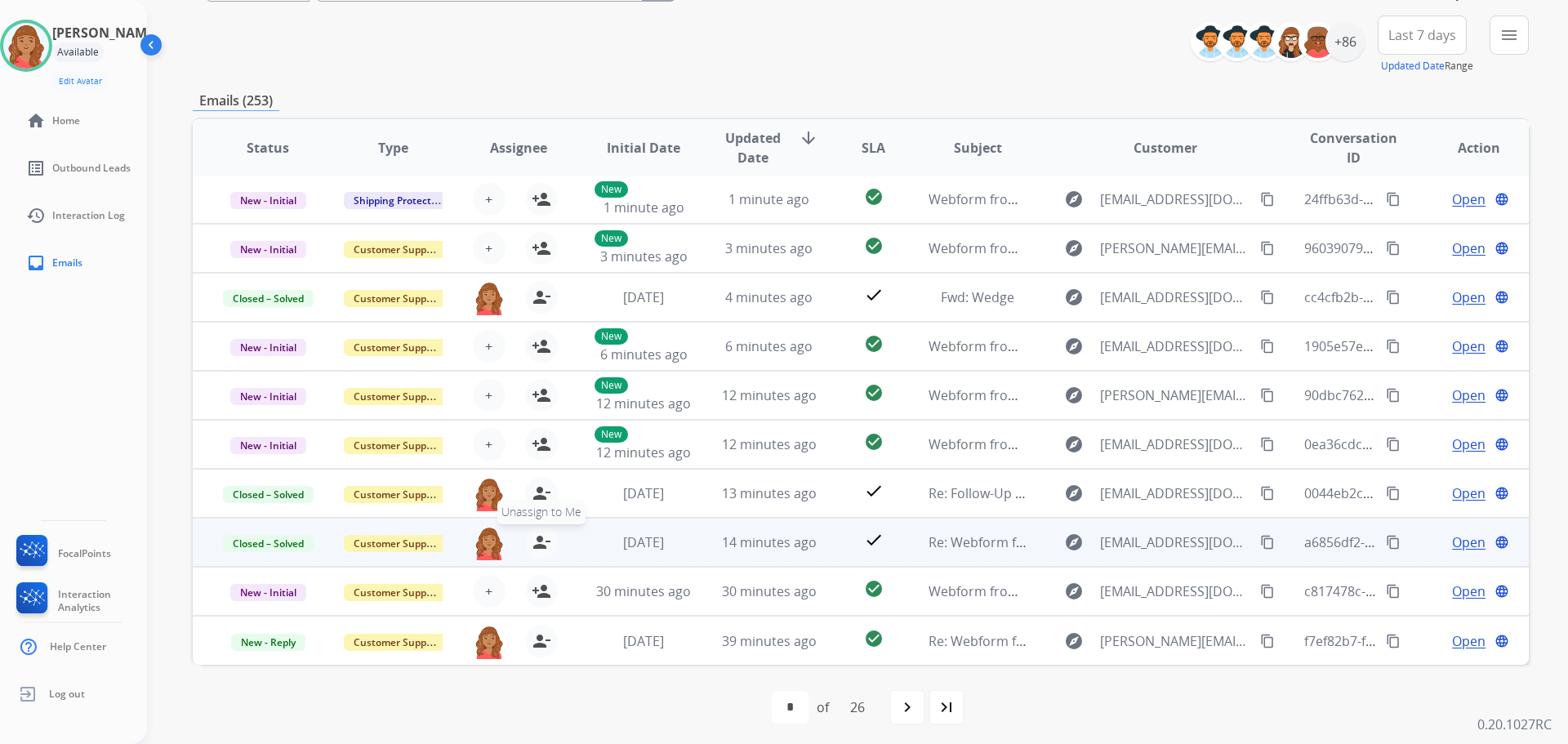
scroll to position [186, 0]
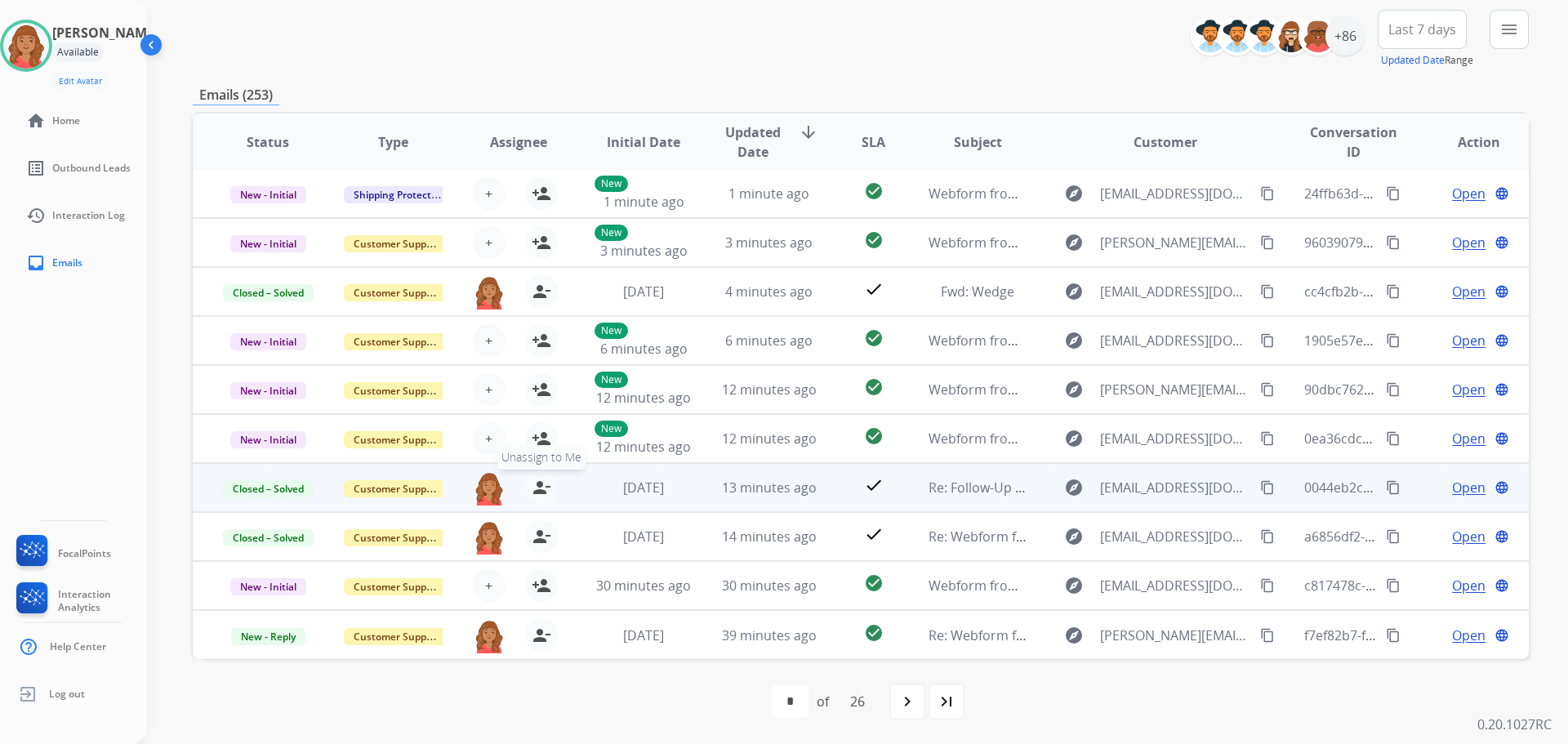
click at [532, 496] on mat-icon "person_remove" at bounding box center [542, 488] width 19 height 19
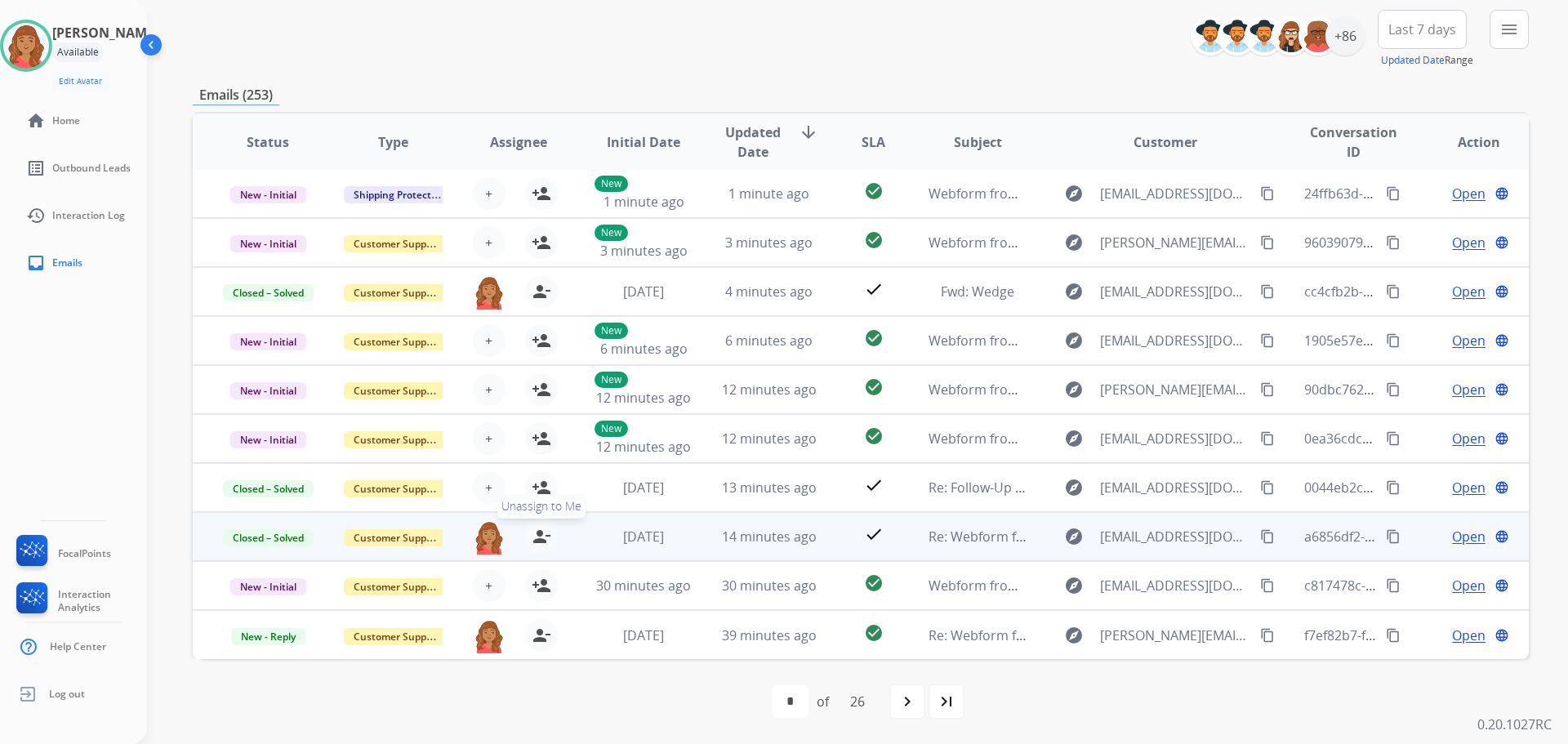
click at [537, 495] on table "Status Type Assignee Initial Date Updated Date arrow_downward SLA Subject Custo…" at bounding box center [860, 385] width 1336 height 548
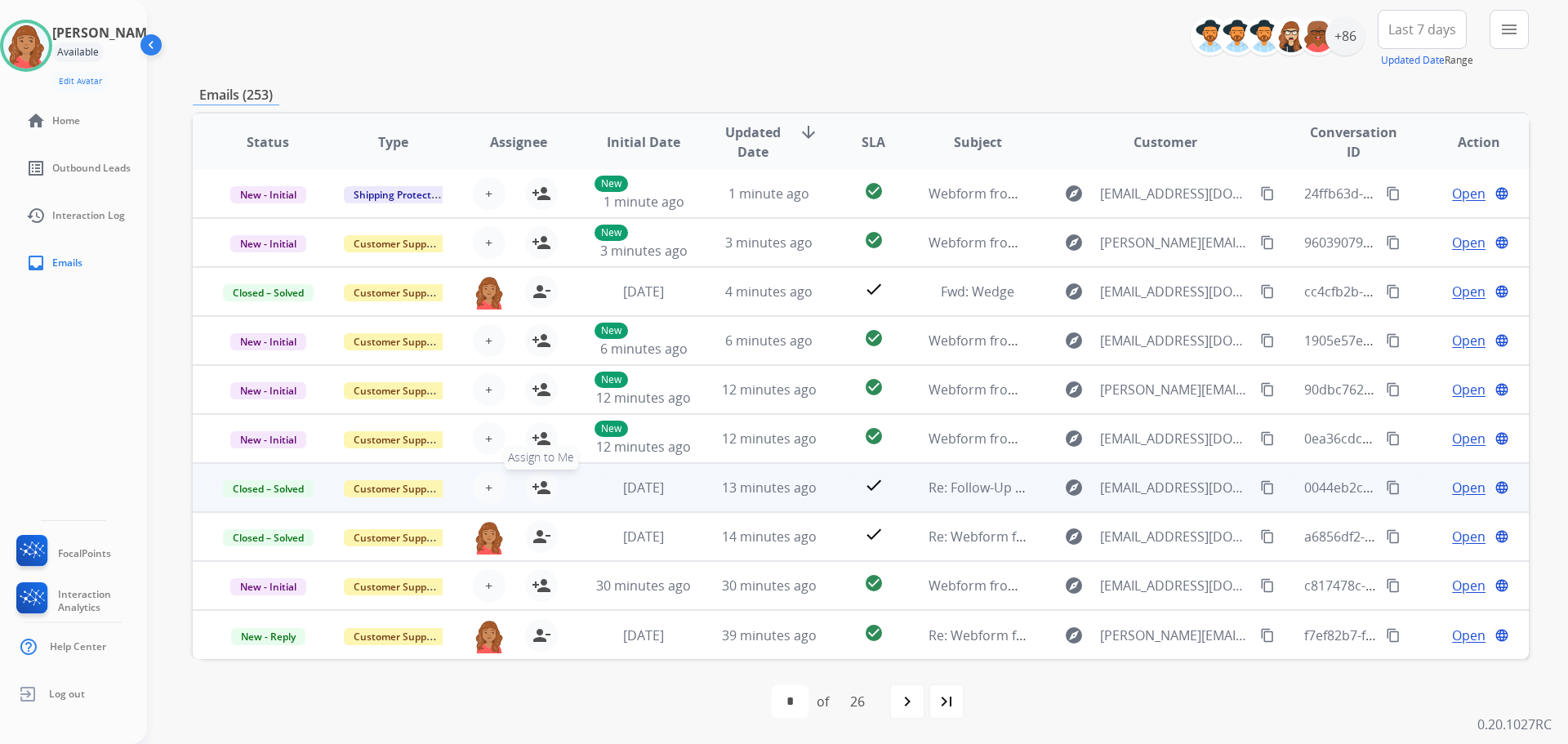
click at [544, 493] on mat-icon "person_add" at bounding box center [542, 488] width 19 height 19
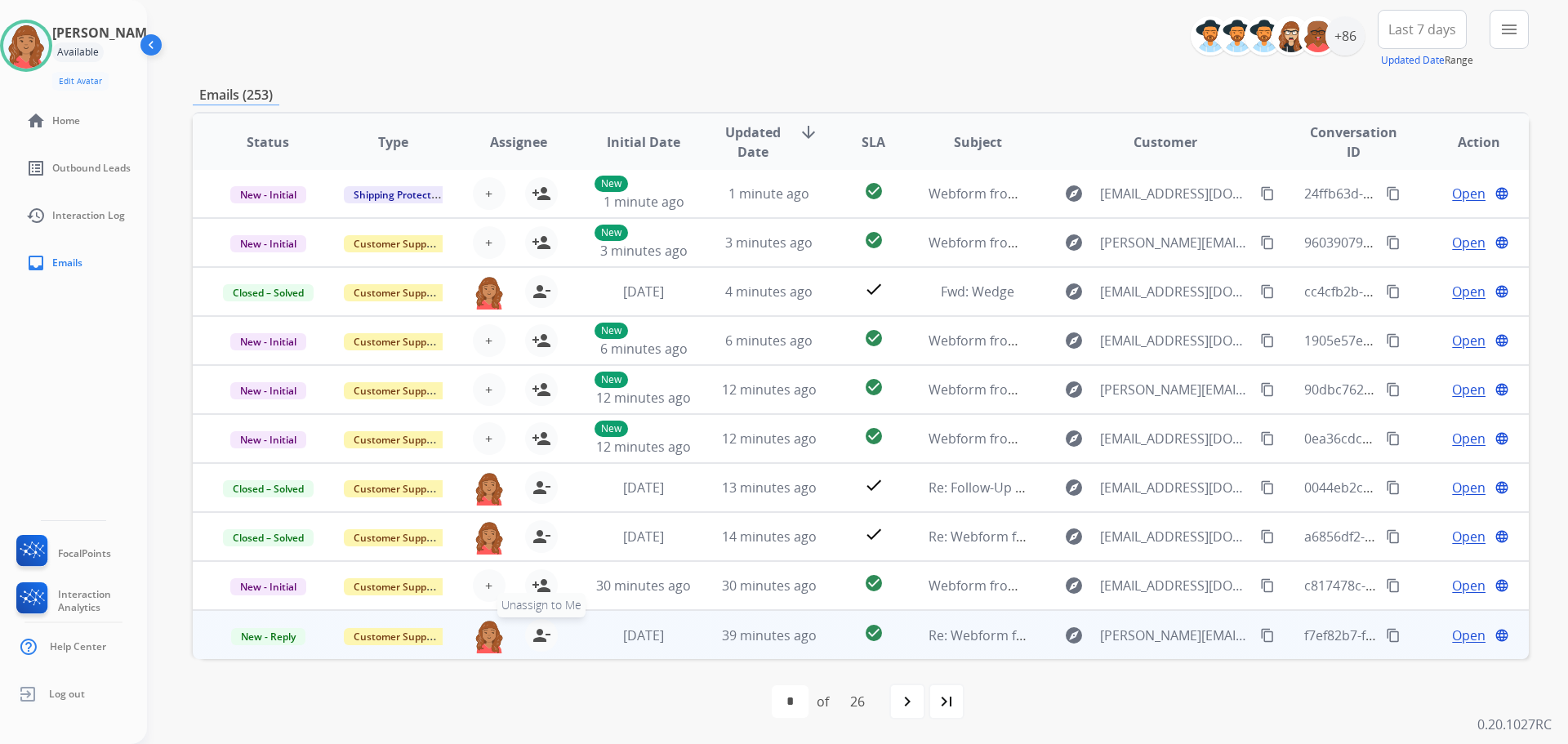
click at [543, 643] on mat-icon "person_remove" at bounding box center [542, 635] width 19 height 19
click at [549, 634] on button "person_add Assign to Me" at bounding box center [542, 636] width 33 height 33
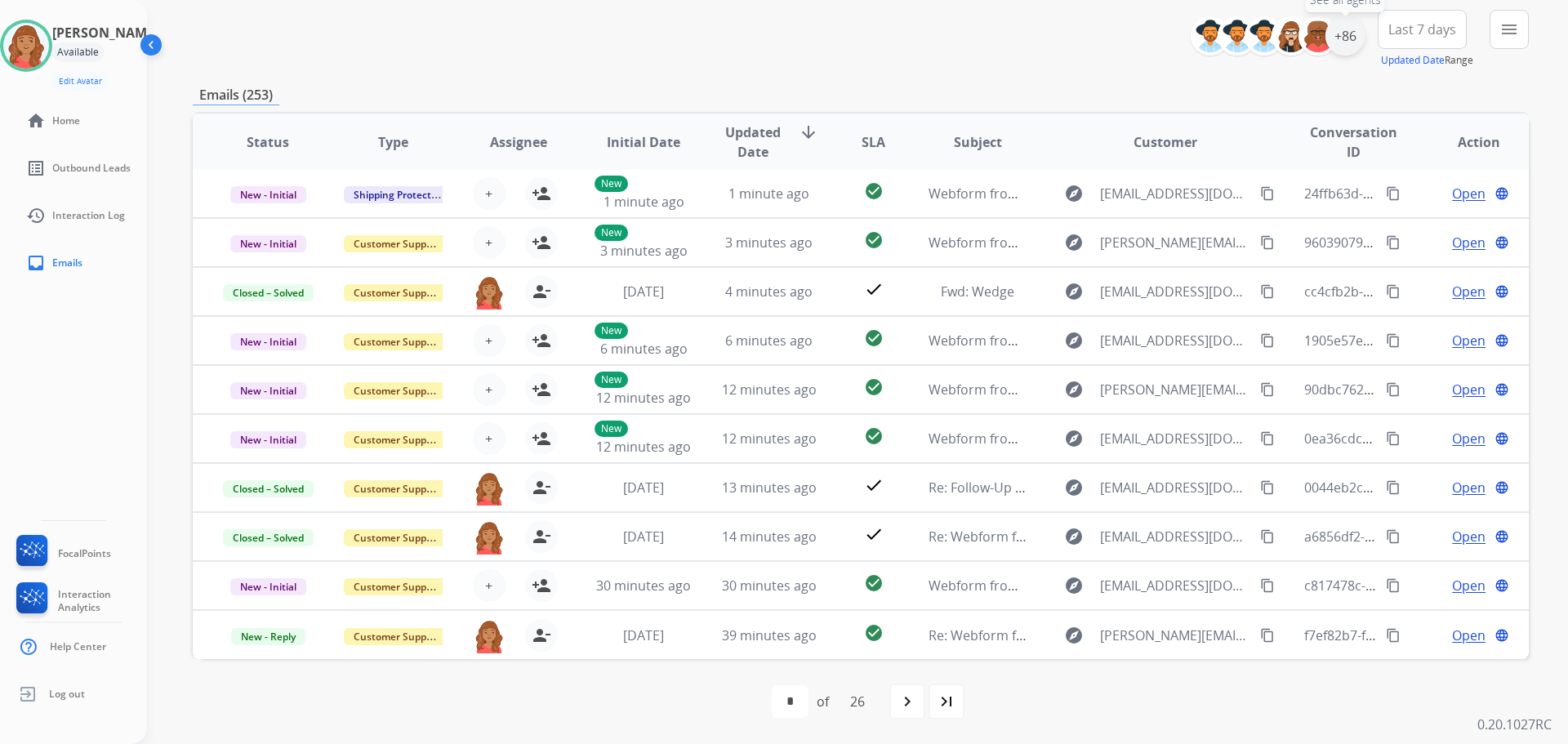
click at [1340, 46] on div "+86" at bounding box center [1345, 36] width 39 height 39
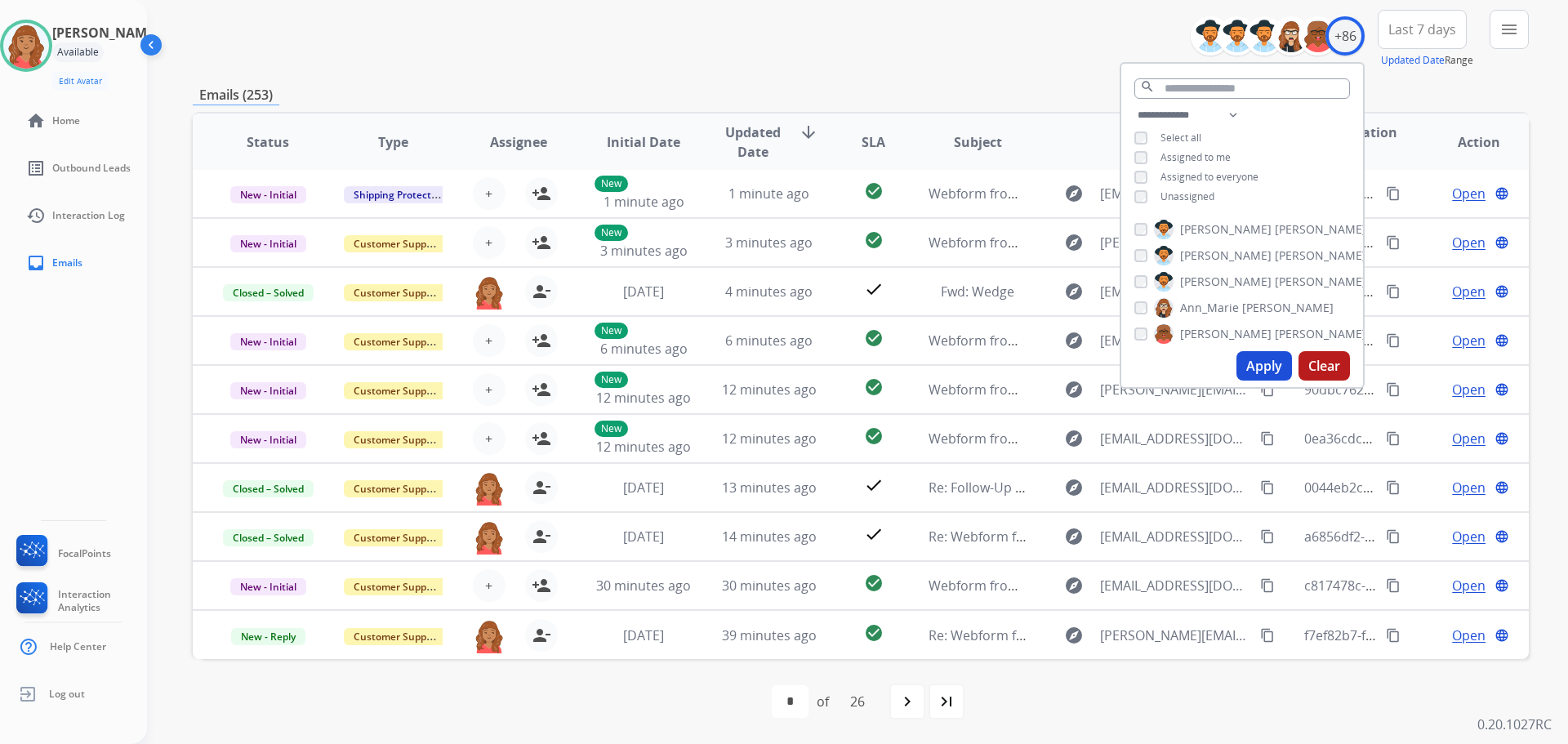
click at [1231, 362] on div "Apply Clear" at bounding box center [1242, 366] width 241 height 42
click at [1239, 369] on button "Apply" at bounding box center [1264, 366] width 56 height 30
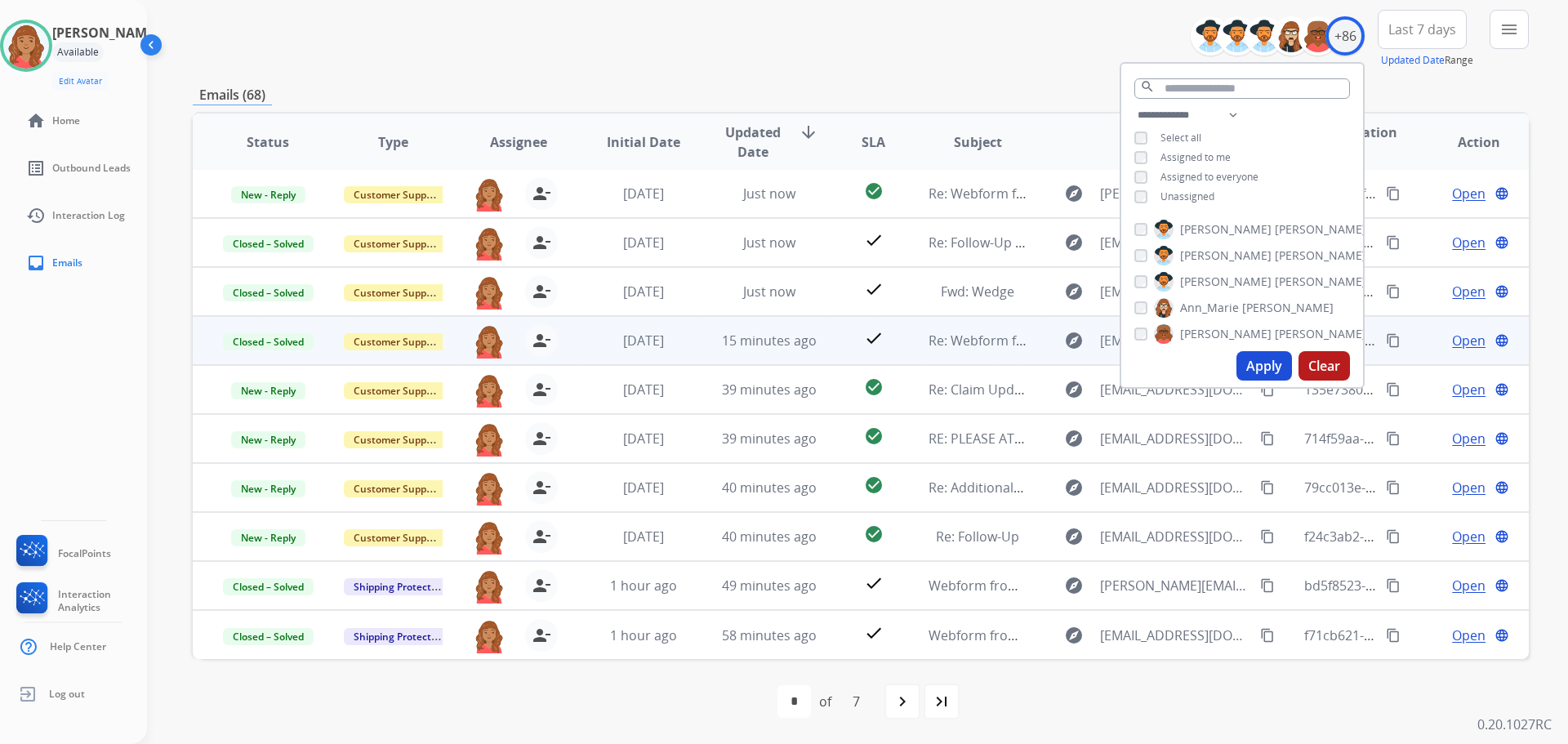
scroll to position [0, 0]
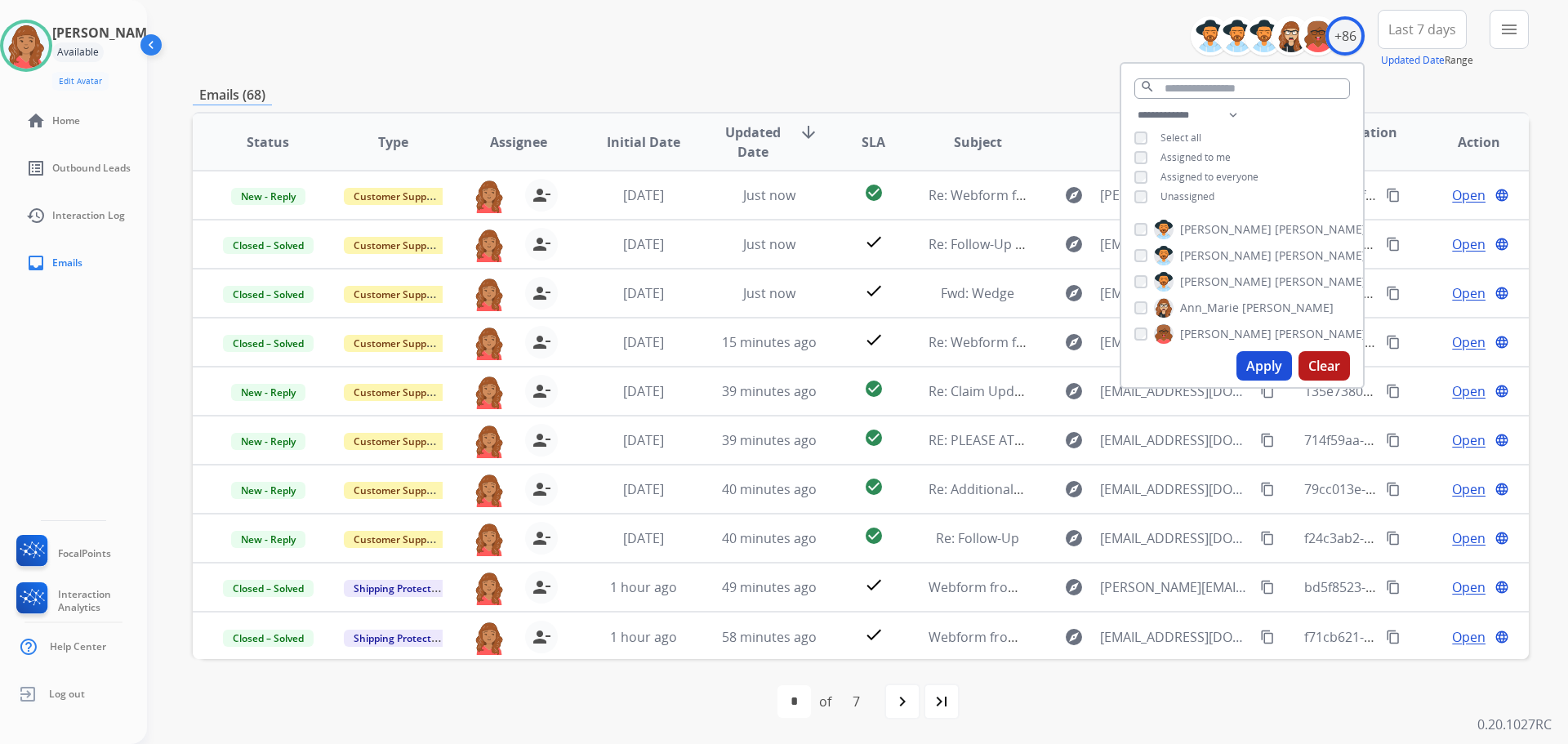
drag, startPoint x: 1424, startPoint y: 79, endPoint x: 1435, endPoint y: 78, distance: 11.0
click at [1429, 81] on div "**********" at bounding box center [860, 341] width 1336 height 806
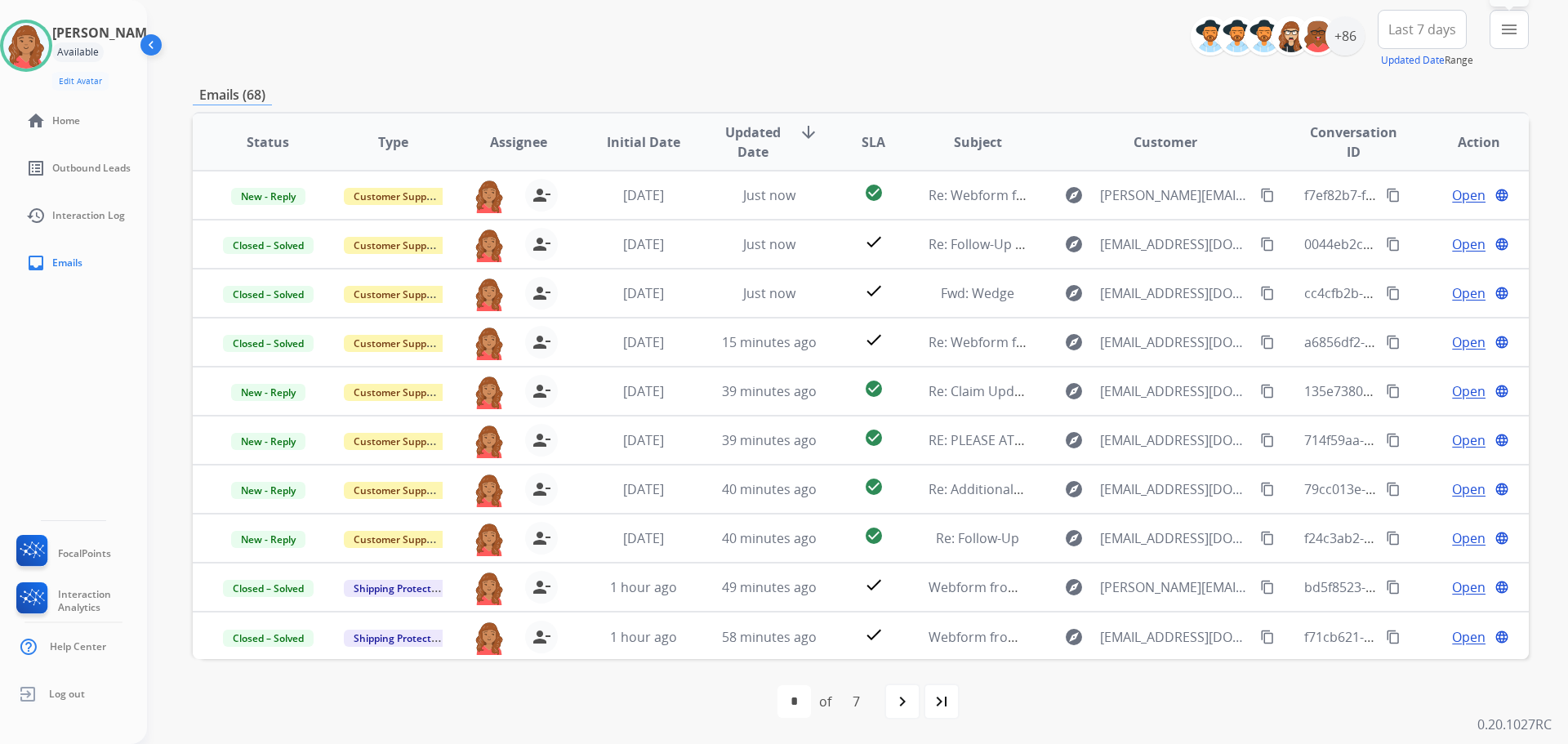
click at [1508, 40] on button "menu Filters" at bounding box center [1509, 29] width 39 height 39
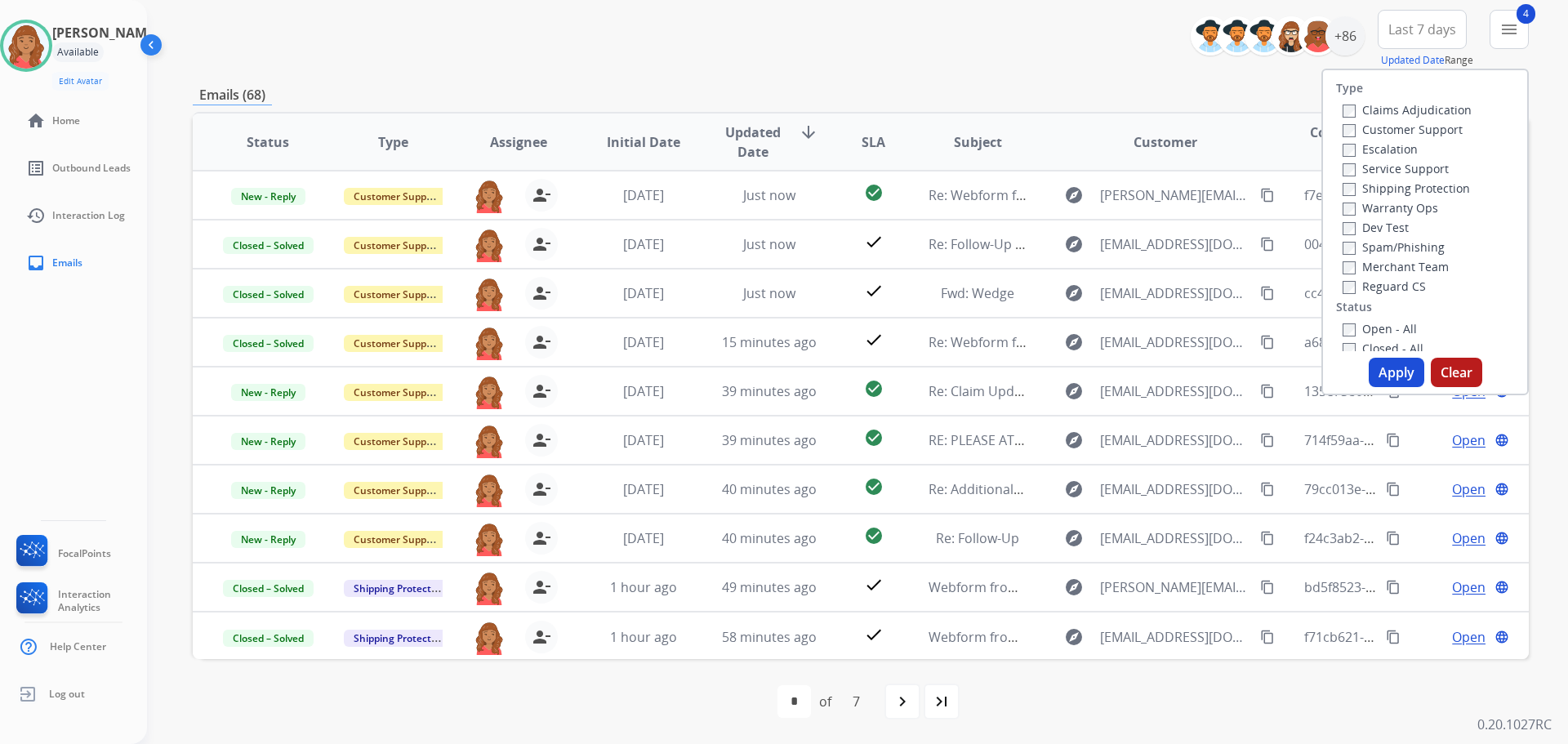
click at [1381, 375] on button "Apply" at bounding box center [1397, 372] width 56 height 30
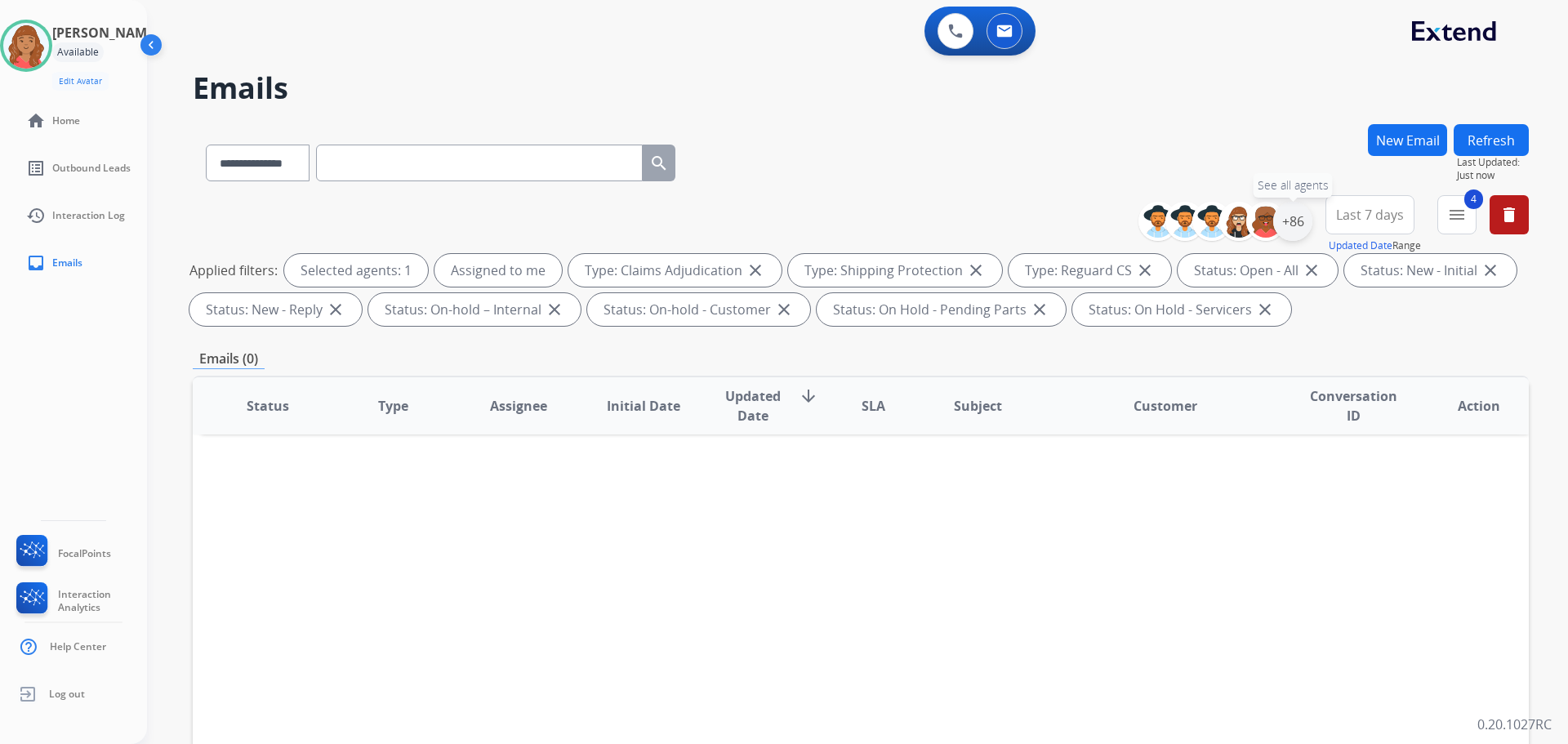
click at [1291, 230] on div "+86" at bounding box center [1293, 221] width 39 height 39
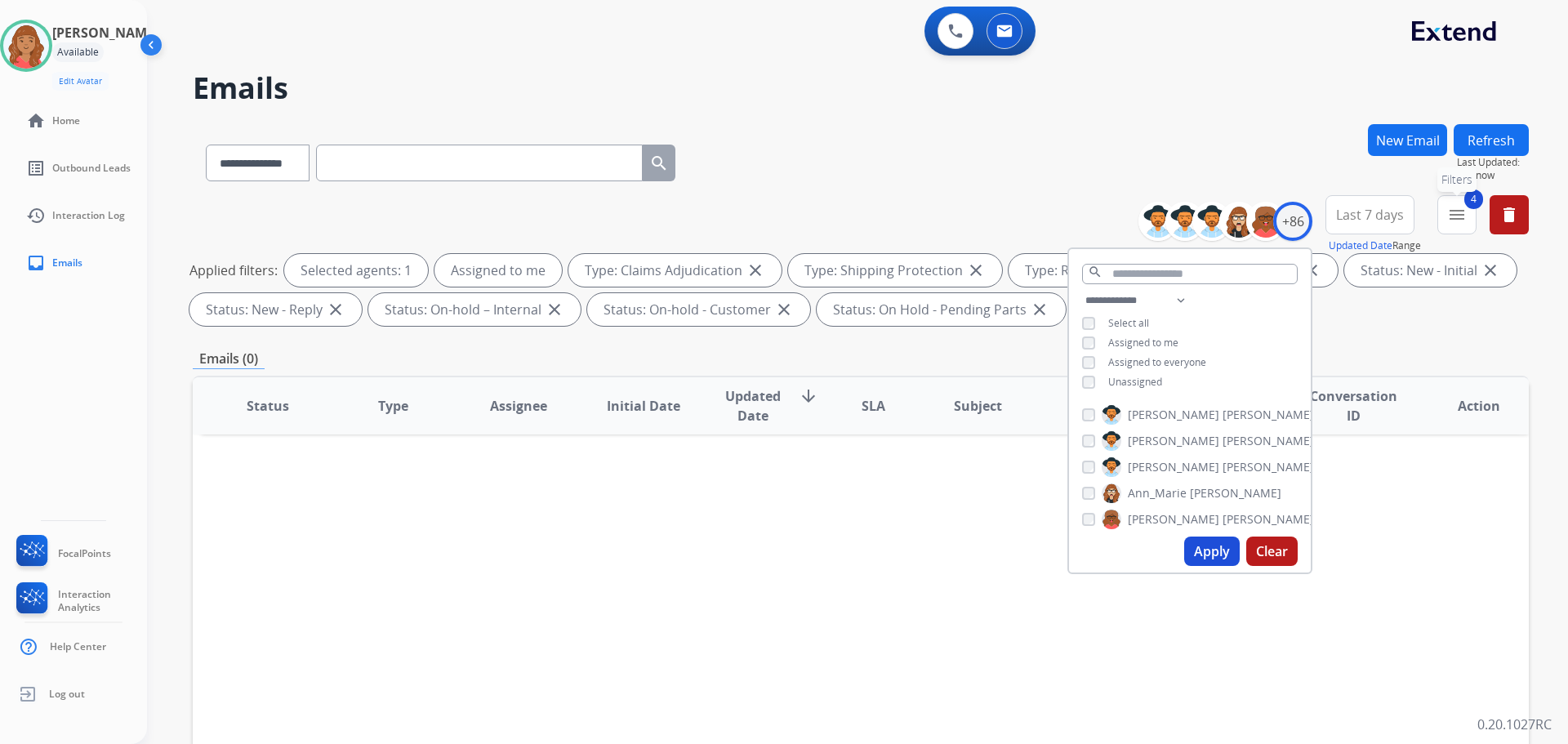
click at [1473, 202] on span "4" at bounding box center [1474, 199] width 19 height 19
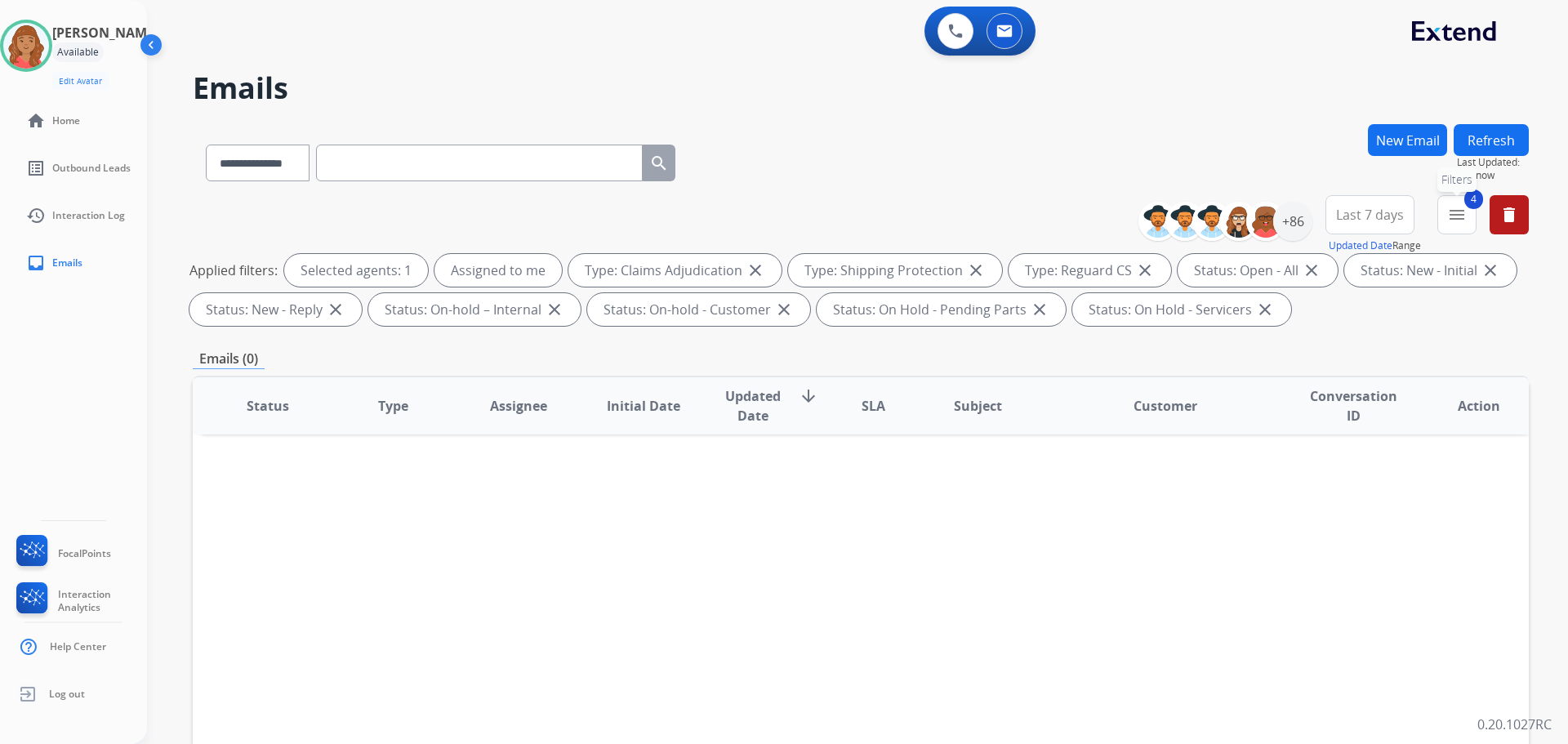
click at [1461, 218] on mat-icon "menu" at bounding box center [1457, 215] width 19 height 19
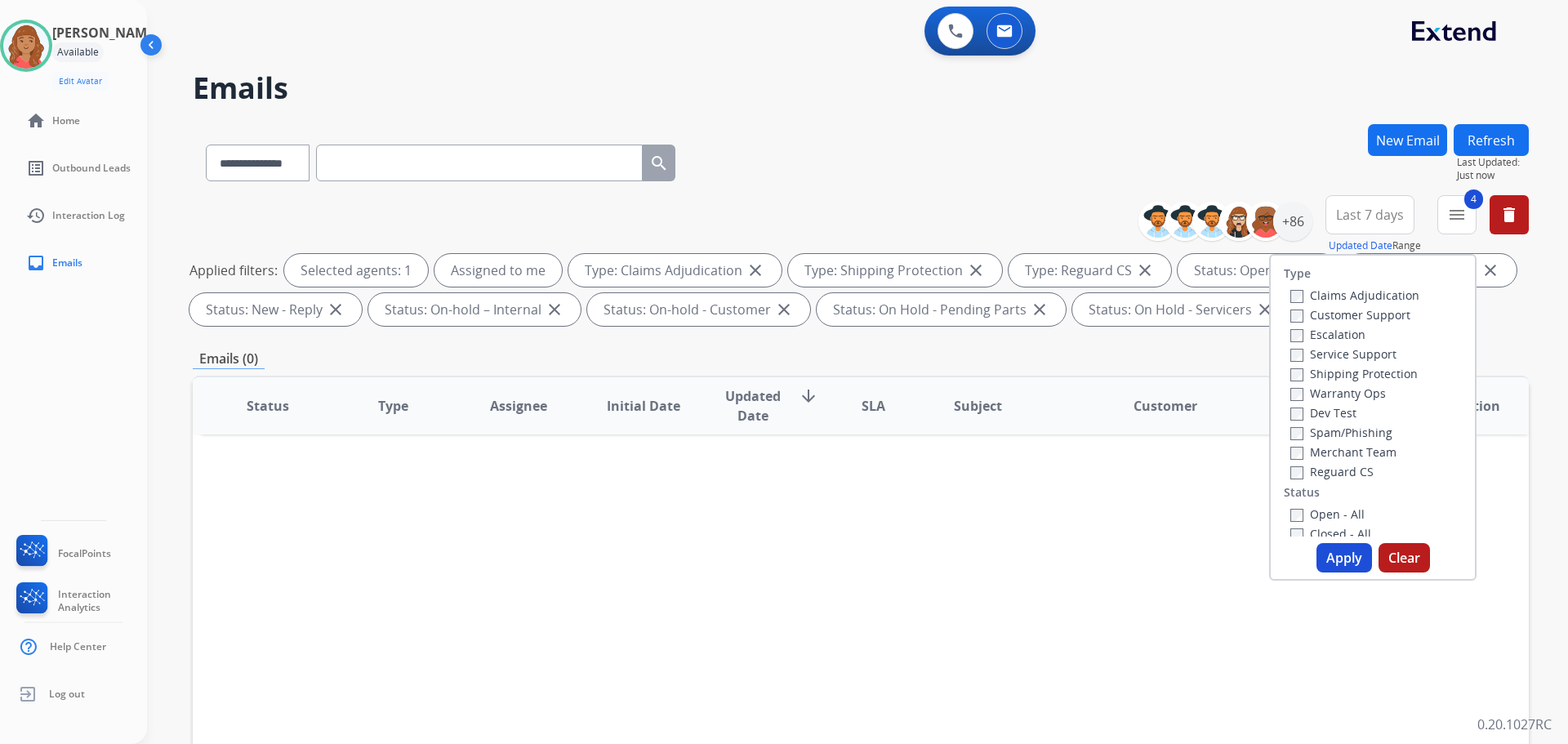
drag, startPoint x: 1338, startPoint y: 555, endPoint x: 1329, endPoint y: 552, distance: 9.5
click at [1337, 555] on button "Apply" at bounding box center [1345, 558] width 56 height 30
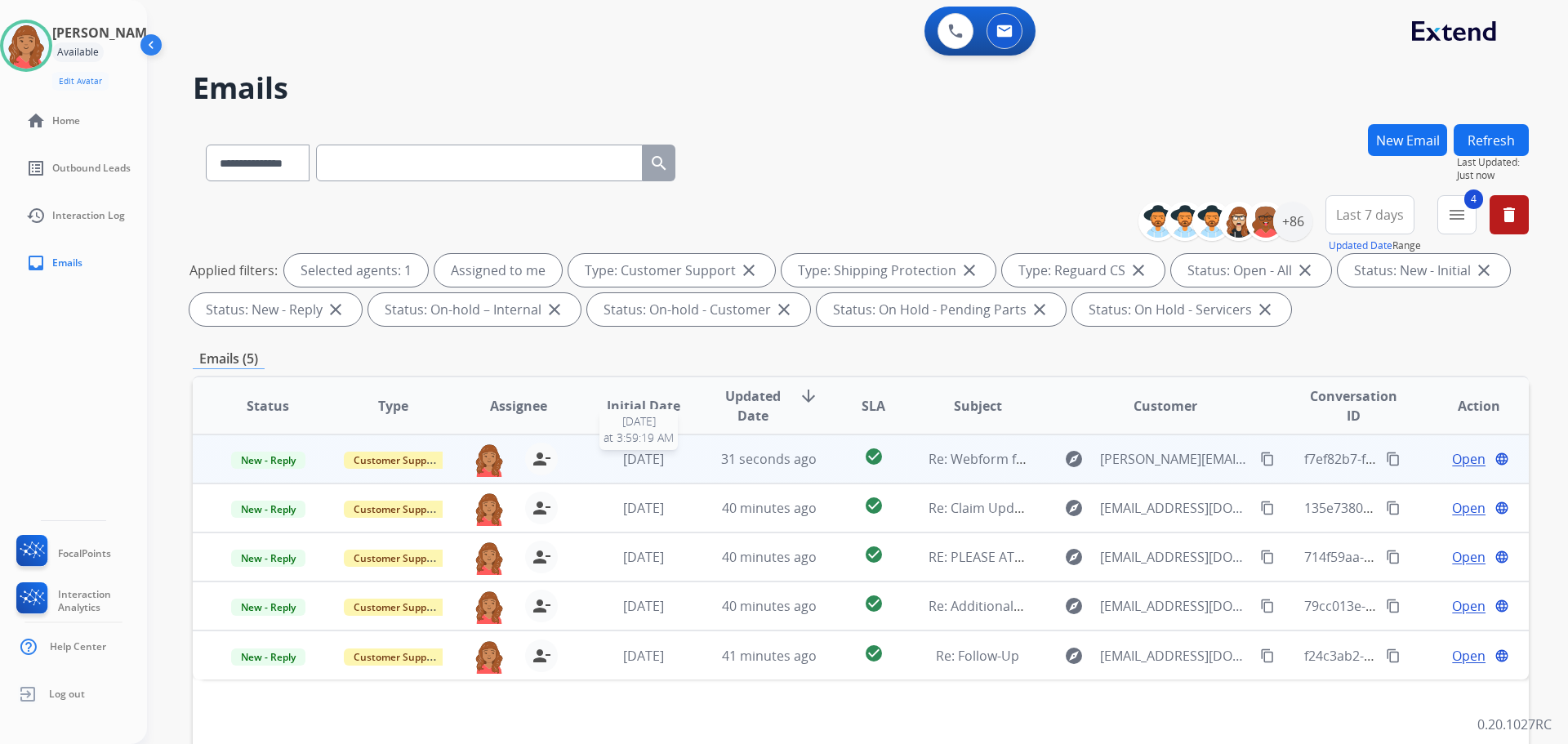
click at [682, 465] on div "[DATE]" at bounding box center [644, 459] width 98 height 19
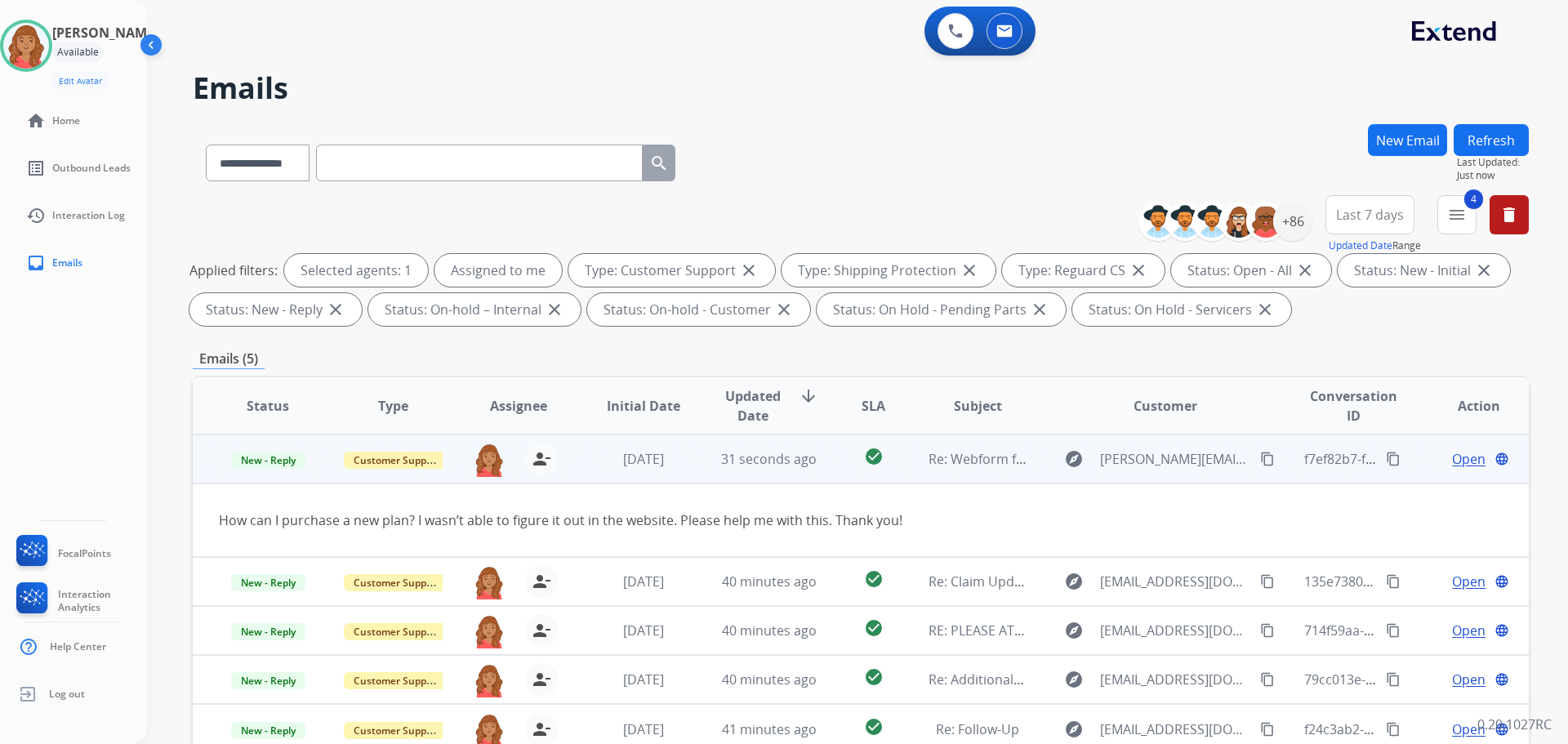
click at [1453, 461] on span "Open" at bounding box center [1469, 459] width 34 height 19
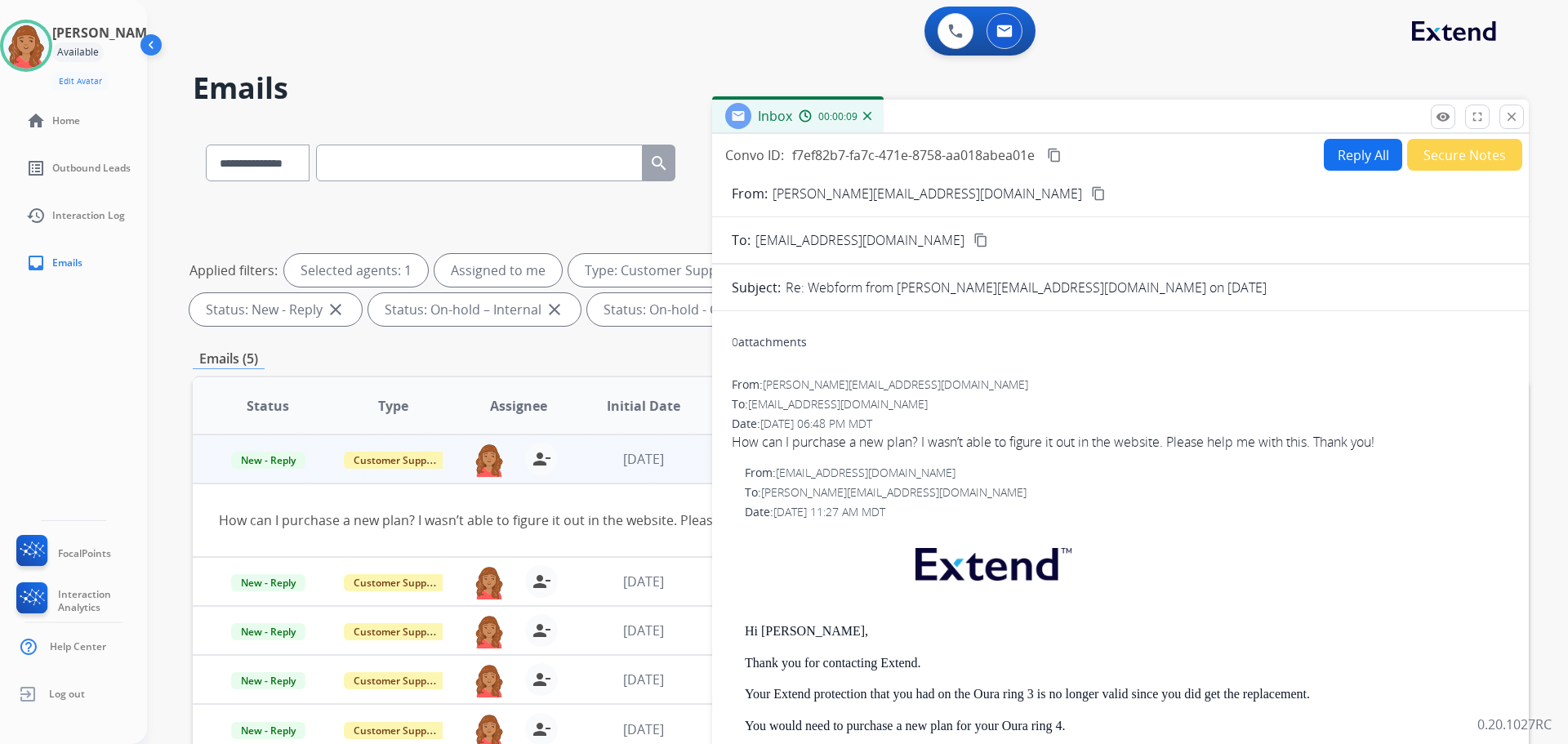
click at [1351, 146] on button "Reply All" at bounding box center [1363, 154] width 79 height 32
select select "**********"
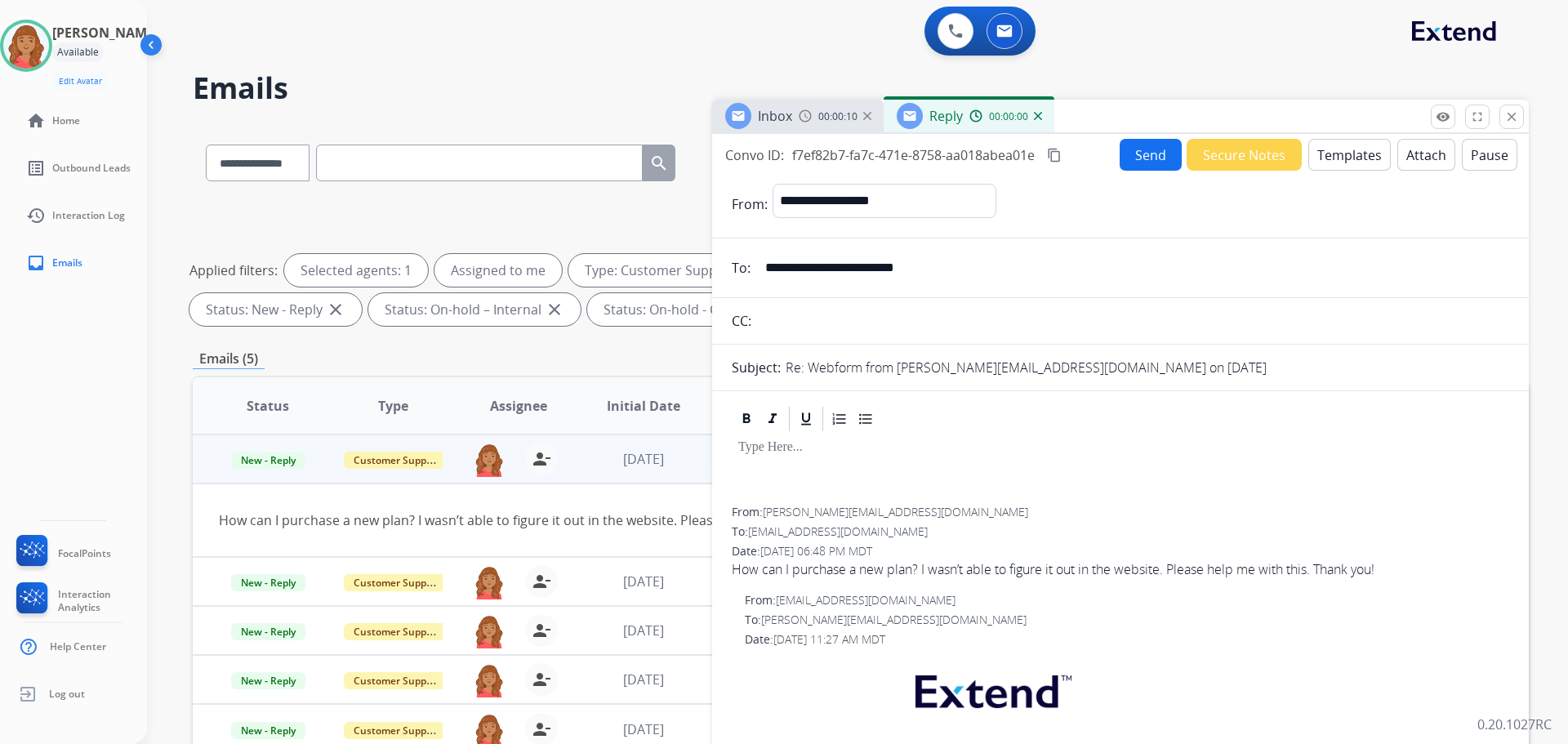
click at [1328, 157] on button "Templates" at bounding box center [1350, 154] width 83 height 32
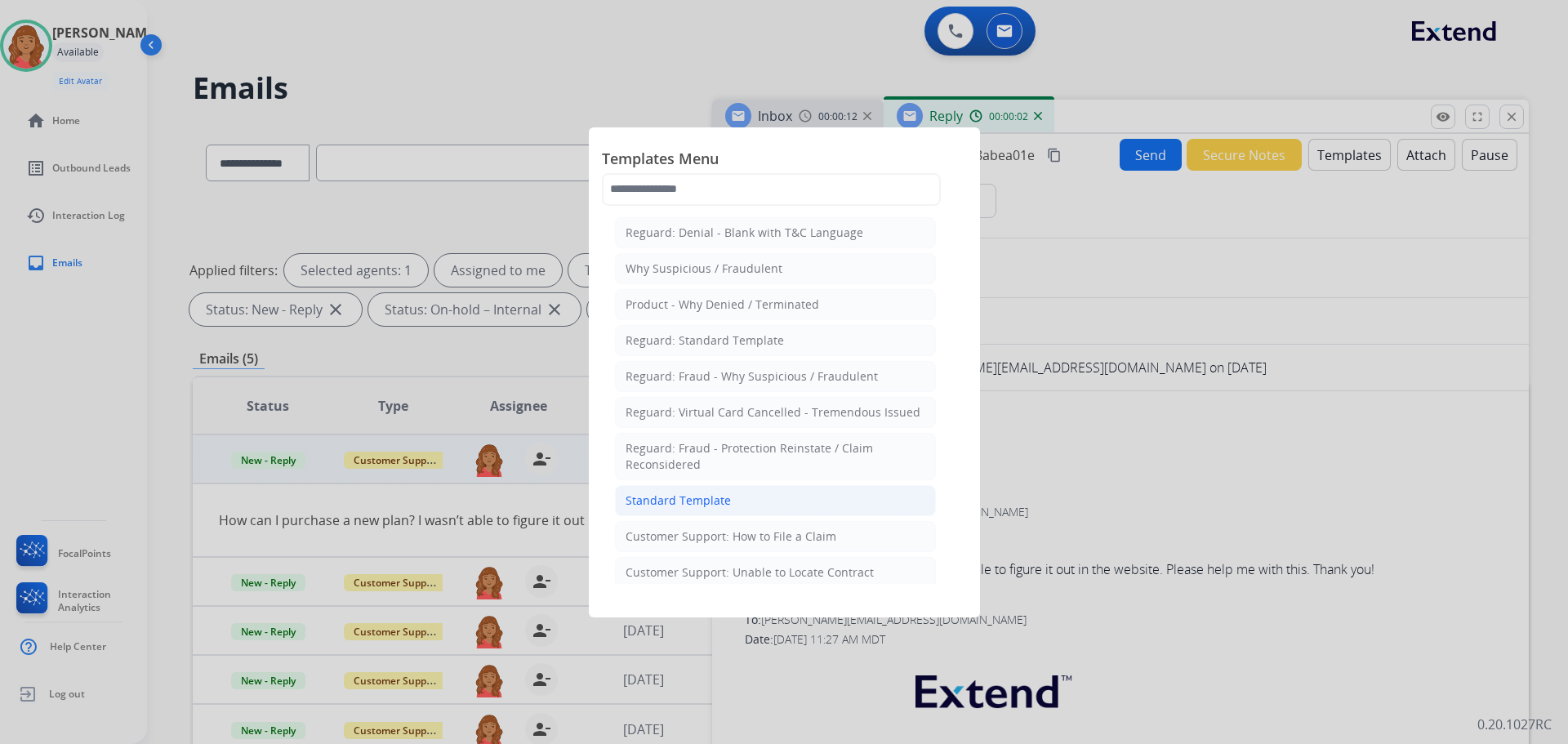
click at [689, 503] on div "Standard Template" at bounding box center [678, 500] width 106 height 16
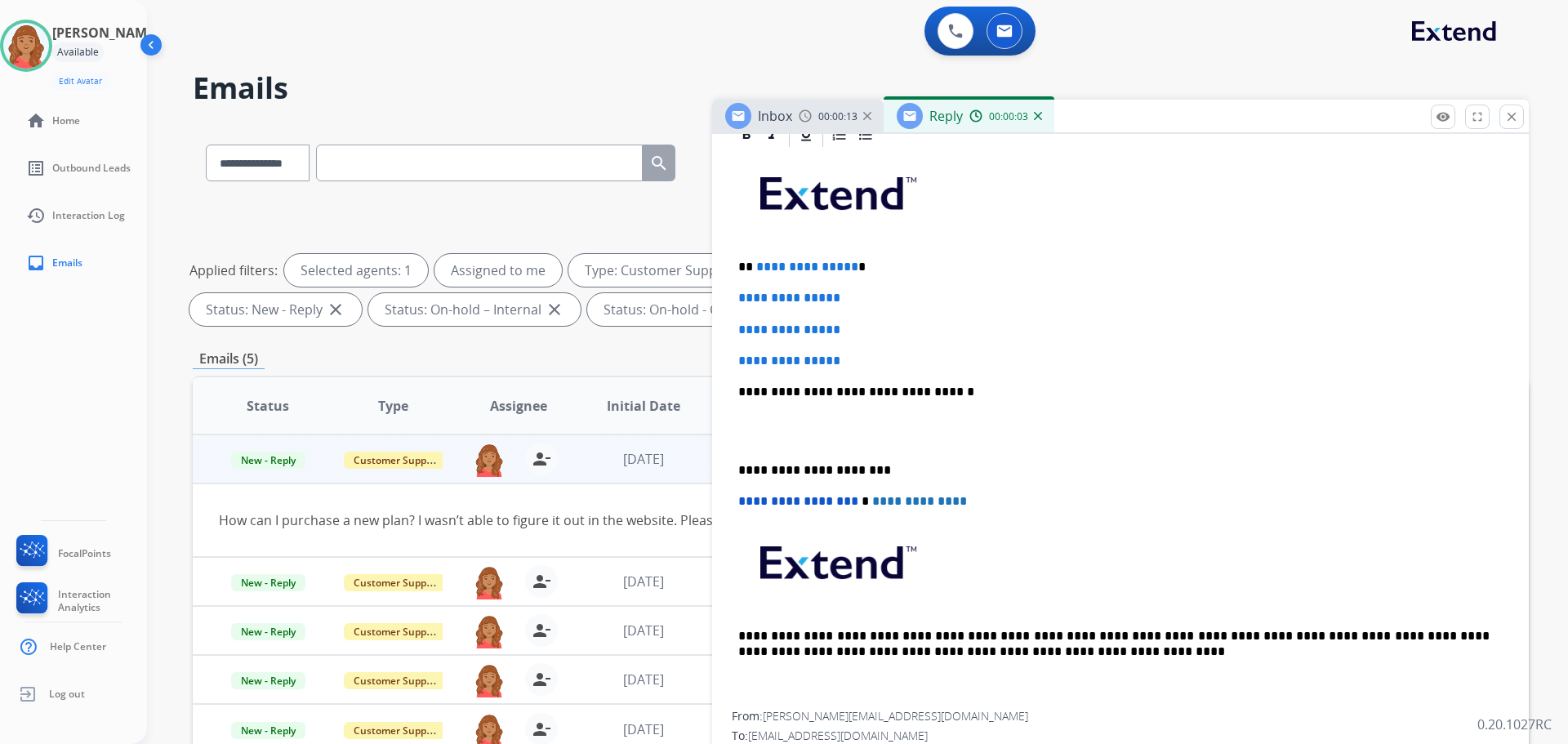
scroll to position [409, 0]
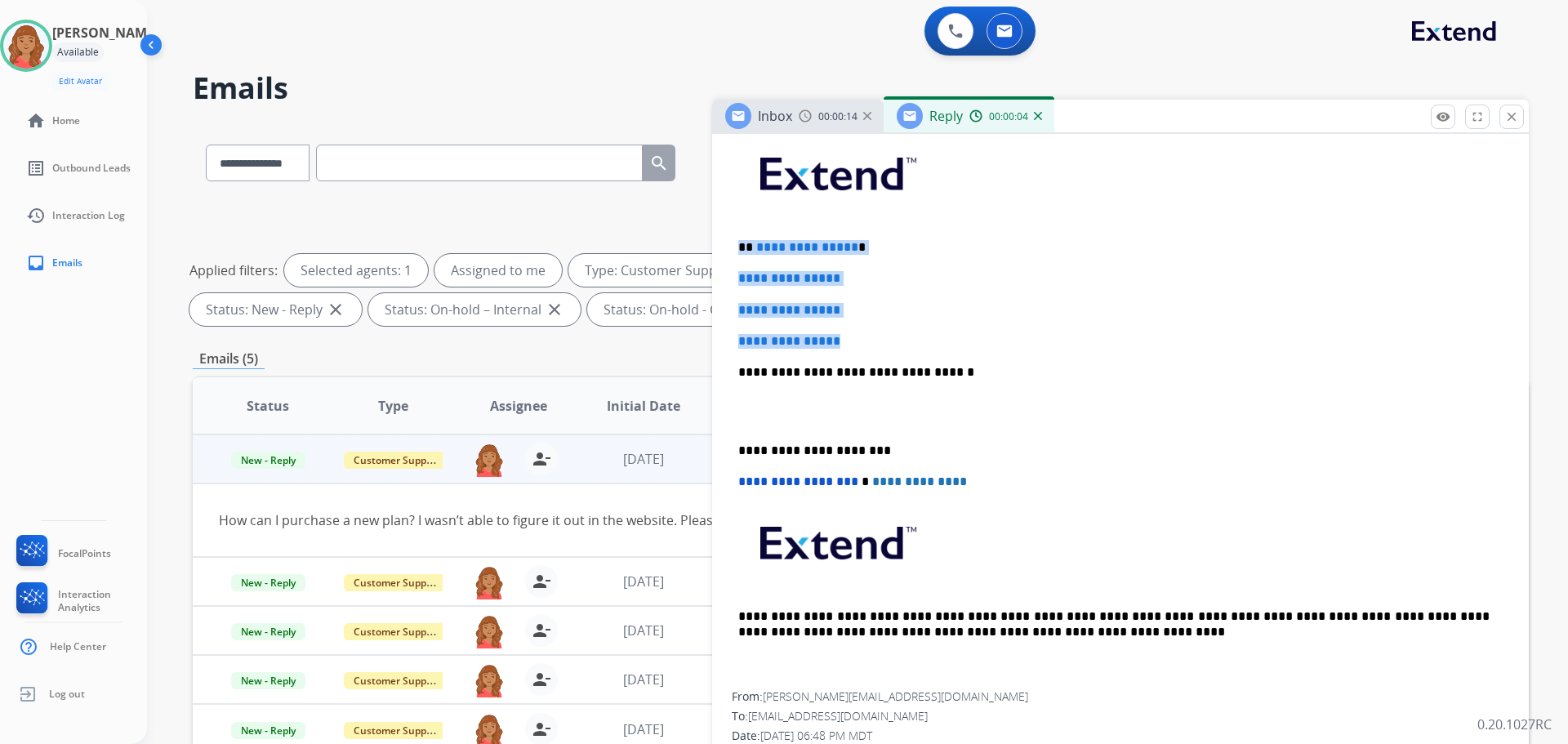
drag, startPoint x: 852, startPoint y: 346, endPoint x: 720, endPoint y: 228, distance: 177.1
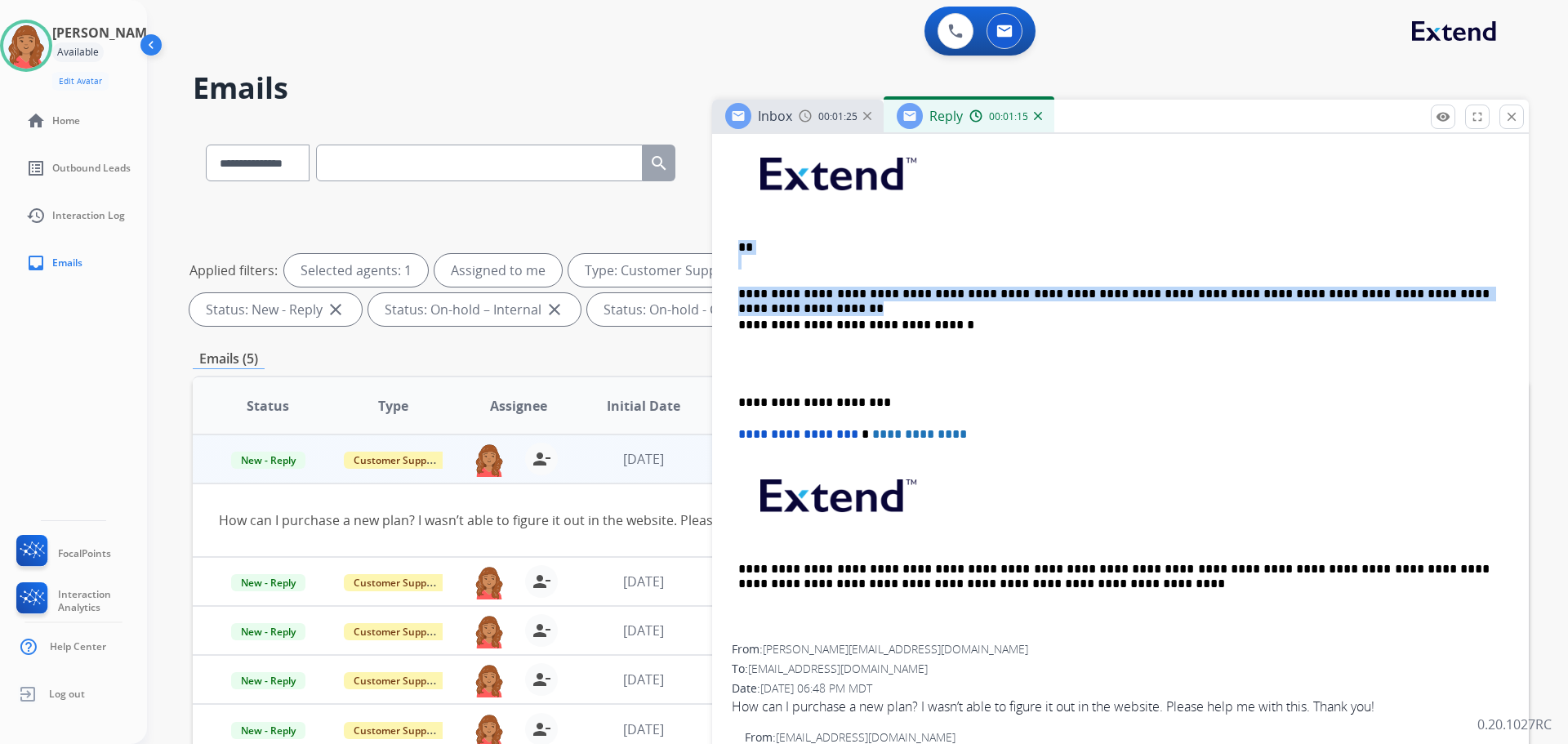
drag, startPoint x: 1458, startPoint y: 292, endPoint x: 723, endPoint y: 246, distance: 736.4
copy div "**********"
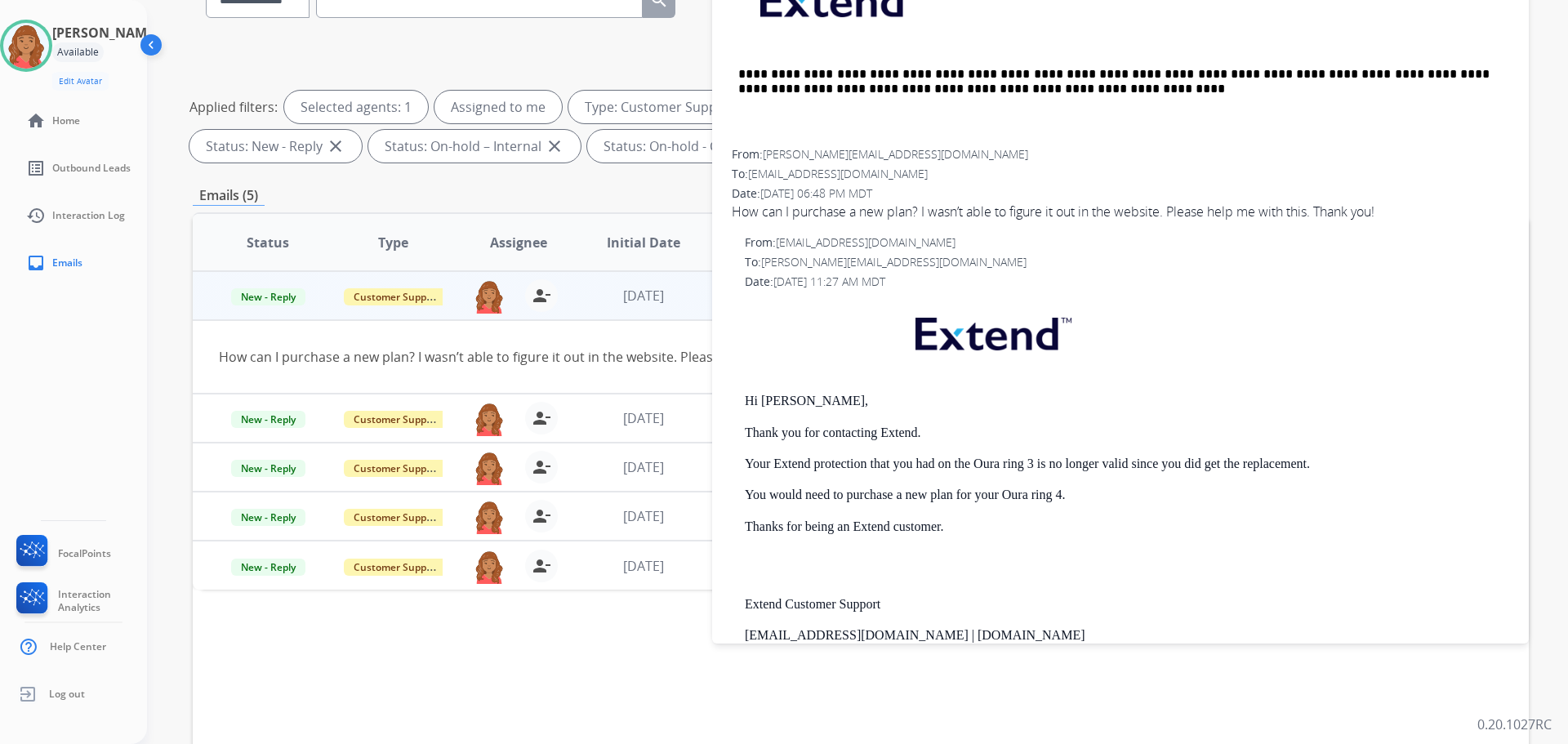
scroll to position [714, 0]
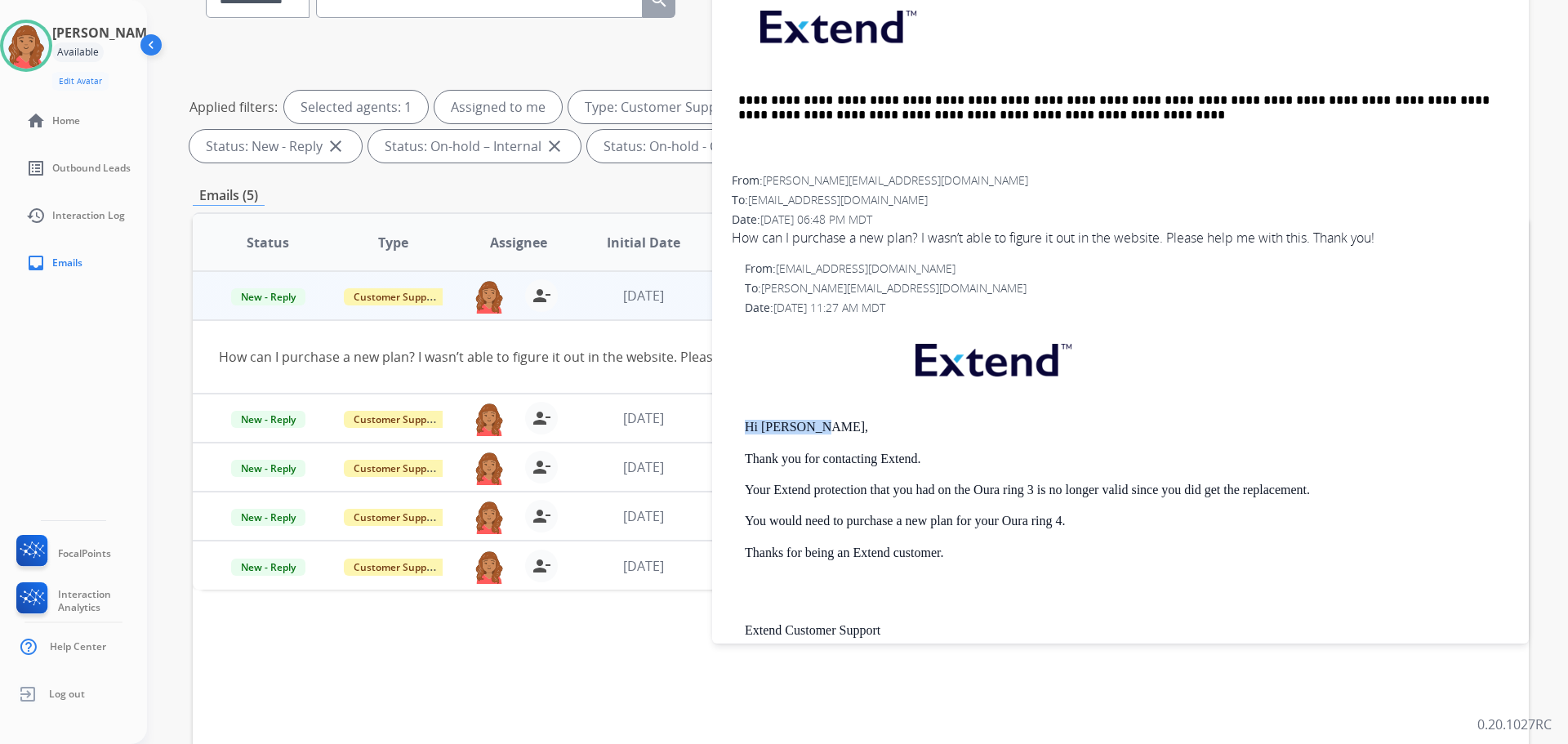
drag, startPoint x: 814, startPoint y: 418, endPoint x: 714, endPoint y: 414, distance: 100.1
click at [714, 414] on div "**********" at bounding box center [1120, 295] width 817 height 1328
copy p "Hi [PERSON_NAME],"
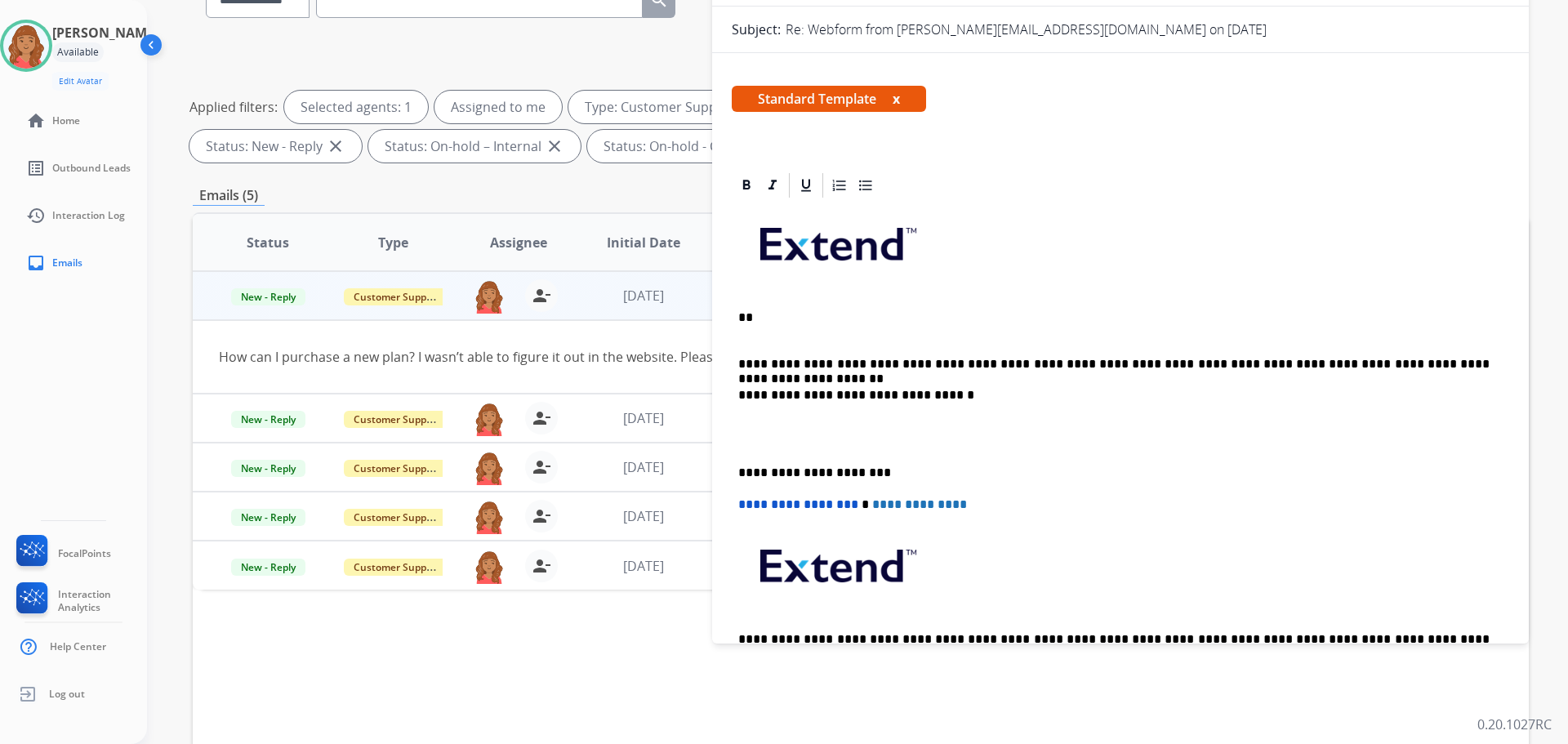
scroll to position [61, 0]
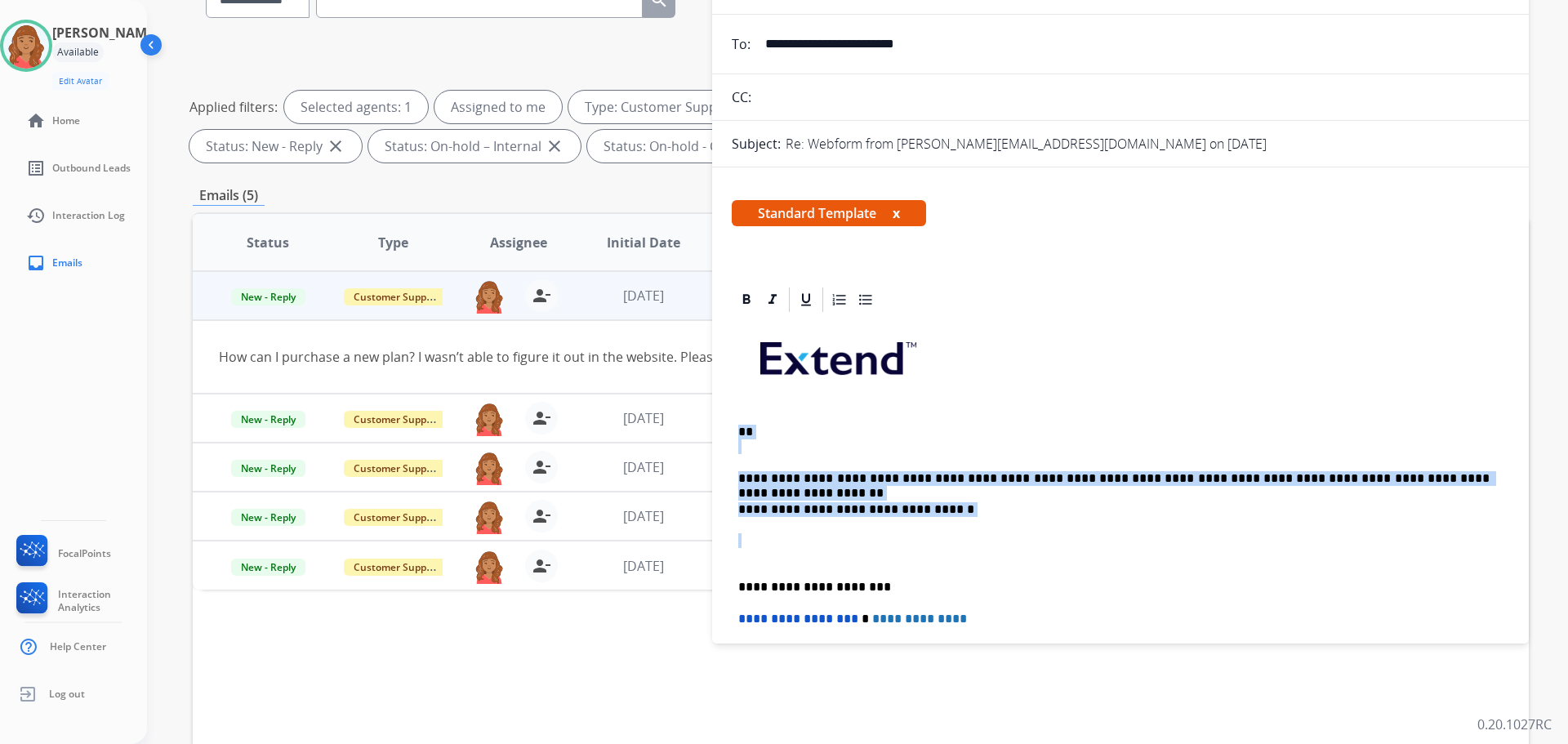
drag, startPoint x: 945, startPoint y: 523, endPoint x: 747, endPoint y: 422, distance: 222.3
click at [711, 409] on div "**********" at bounding box center [860, 402] width 1336 height 885
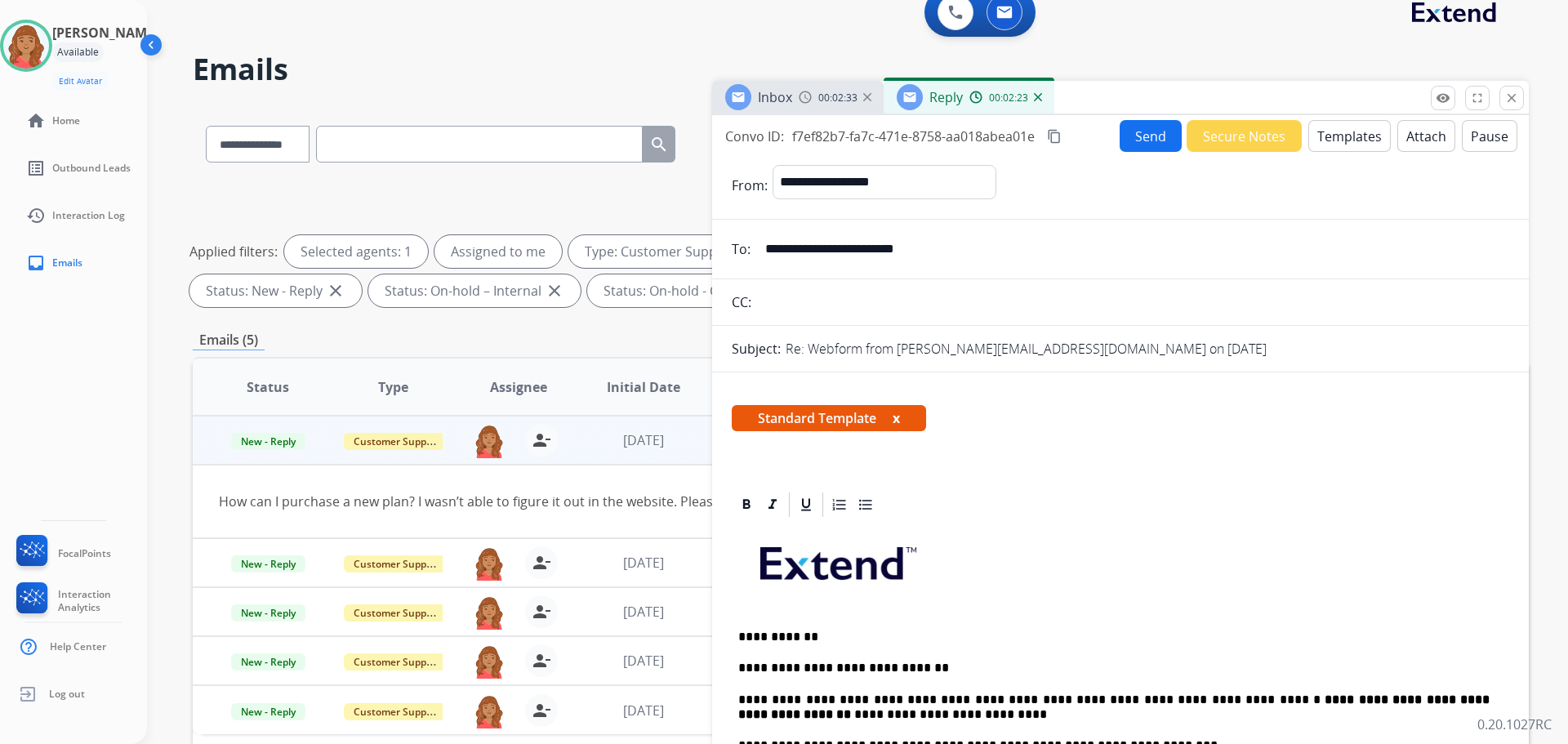
scroll to position [0, 0]
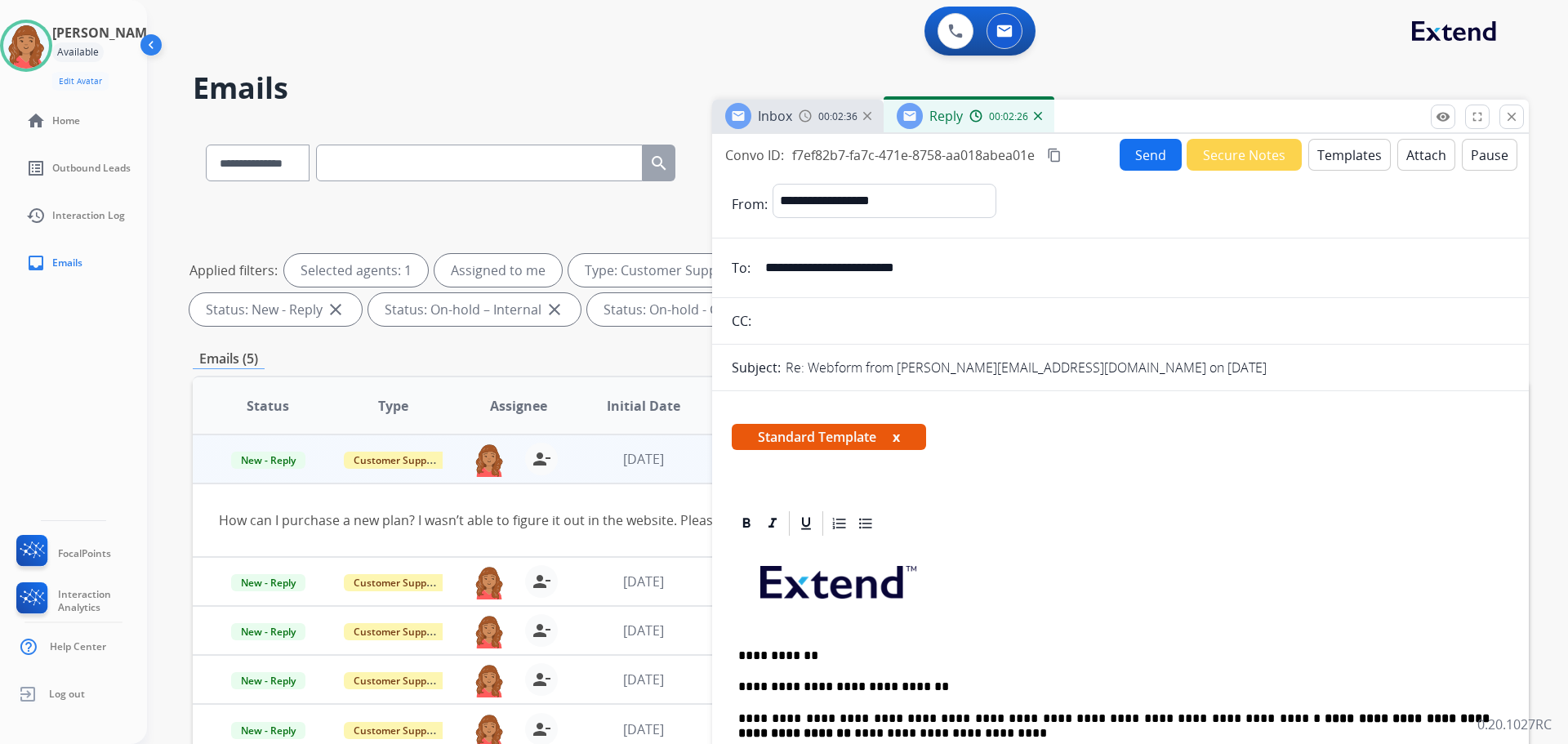
drag, startPoint x: 955, startPoint y: 263, endPoint x: 762, endPoint y: 260, distance: 193.0
click at [762, 260] on input "**********" at bounding box center [1132, 269] width 754 height 33
drag, startPoint x: 1051, startPoint y: 154, endPoint x: 1060, endPoint y: 160, distance: 10.8
click at [1051, 154] on mat-icon "content_copy" at bounding box center [1053, 155] width 14 height 14
click at [1131, 167] on button "Send" at bounding box center [1151, 154] width 63 height 32
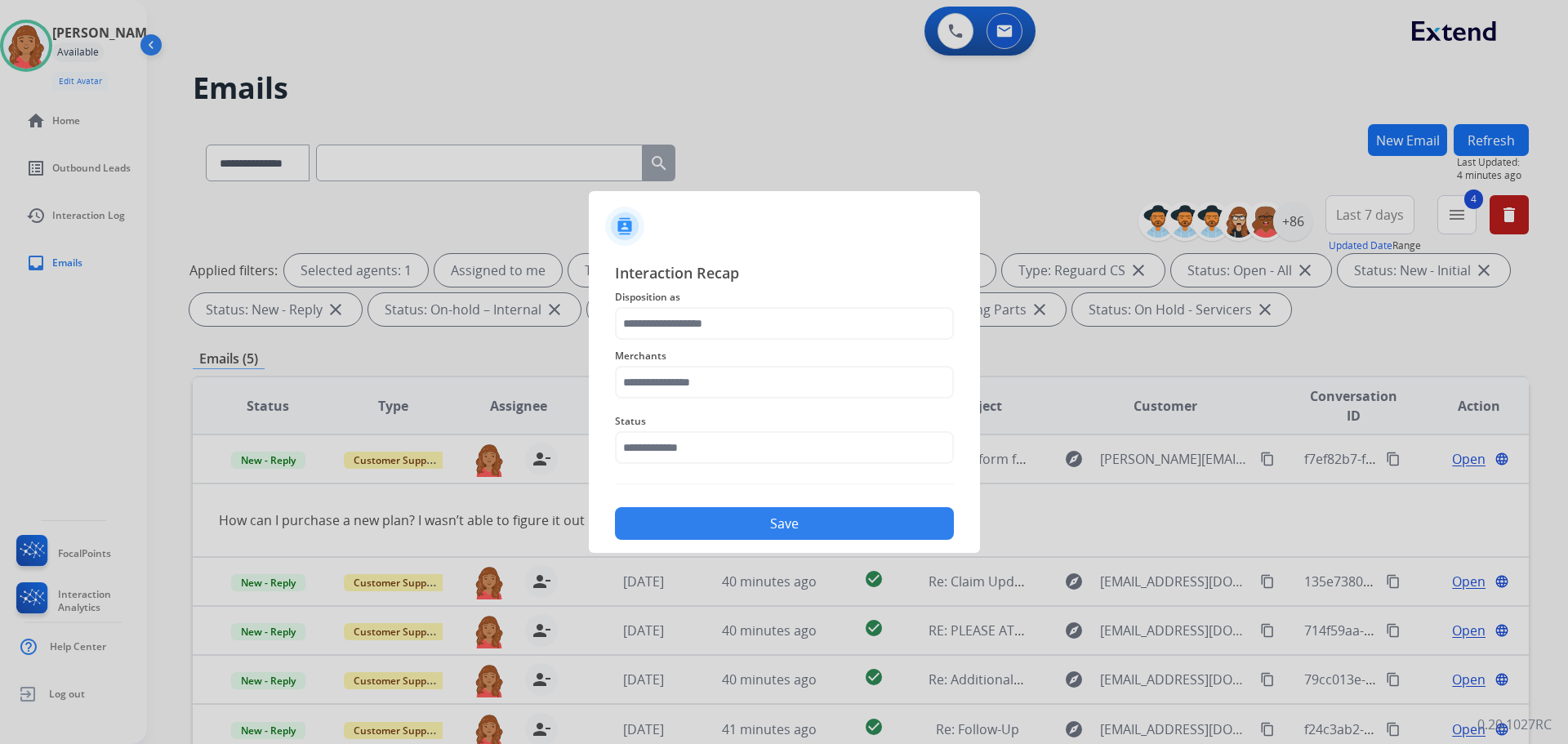
drag, startPoint x: 696, startPoint y: 347, endPoint x: 700, endPoint y: 337, distance: 10.8
click at [700, 337] on div "Interaction Recap Disposition as Merchants Status Save" at bounding box center [784, 401] width 339 height 279
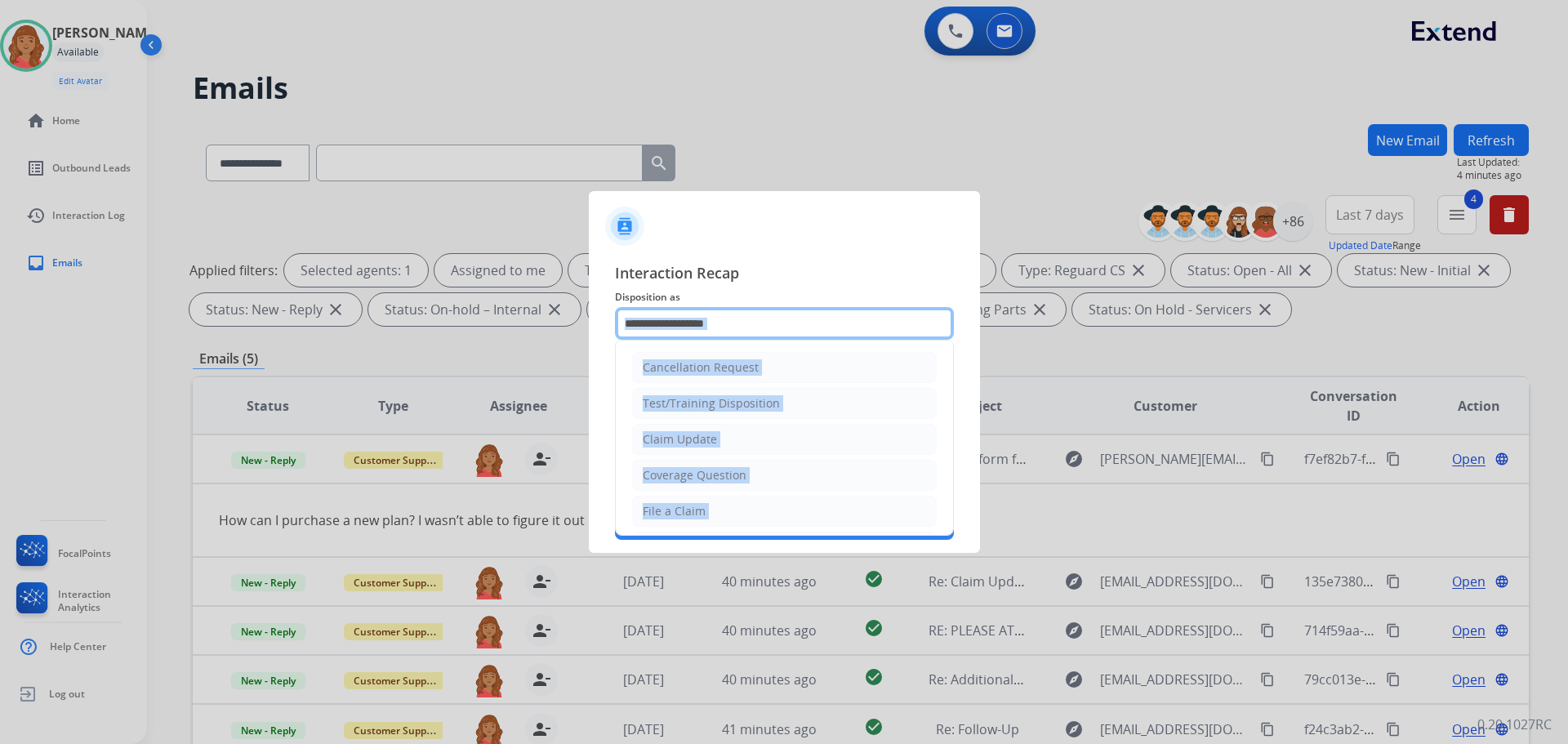
click at [700, 332] on input "text" at bounding box center [784, 323] width 339 height 33
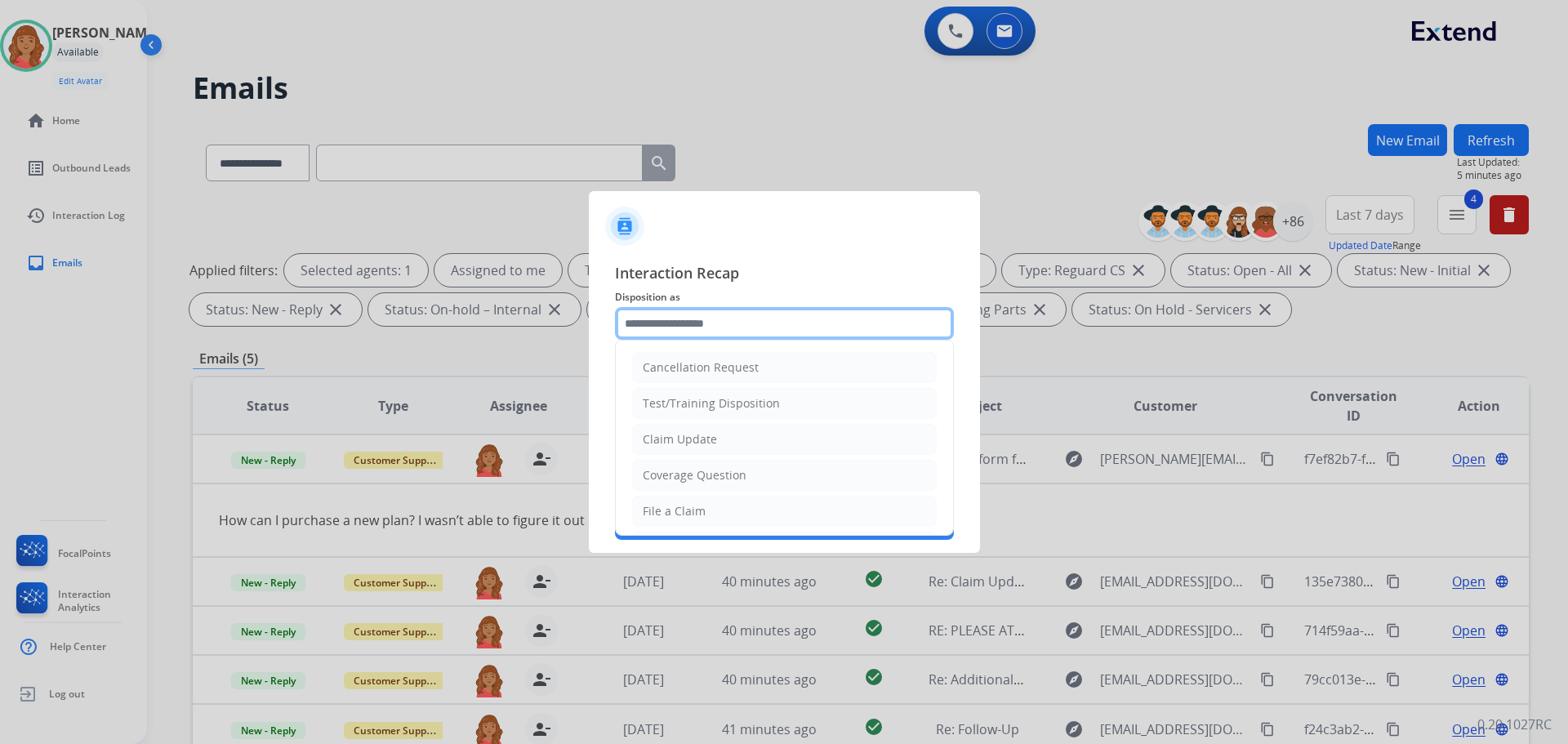
click at [651, 322] on input "text" at bounding box center [784, 323] width 339 height 33
click at [683, 437] on div "Claim Update" at bounding box center [679, 439] width 74 height 16
type input "**********"
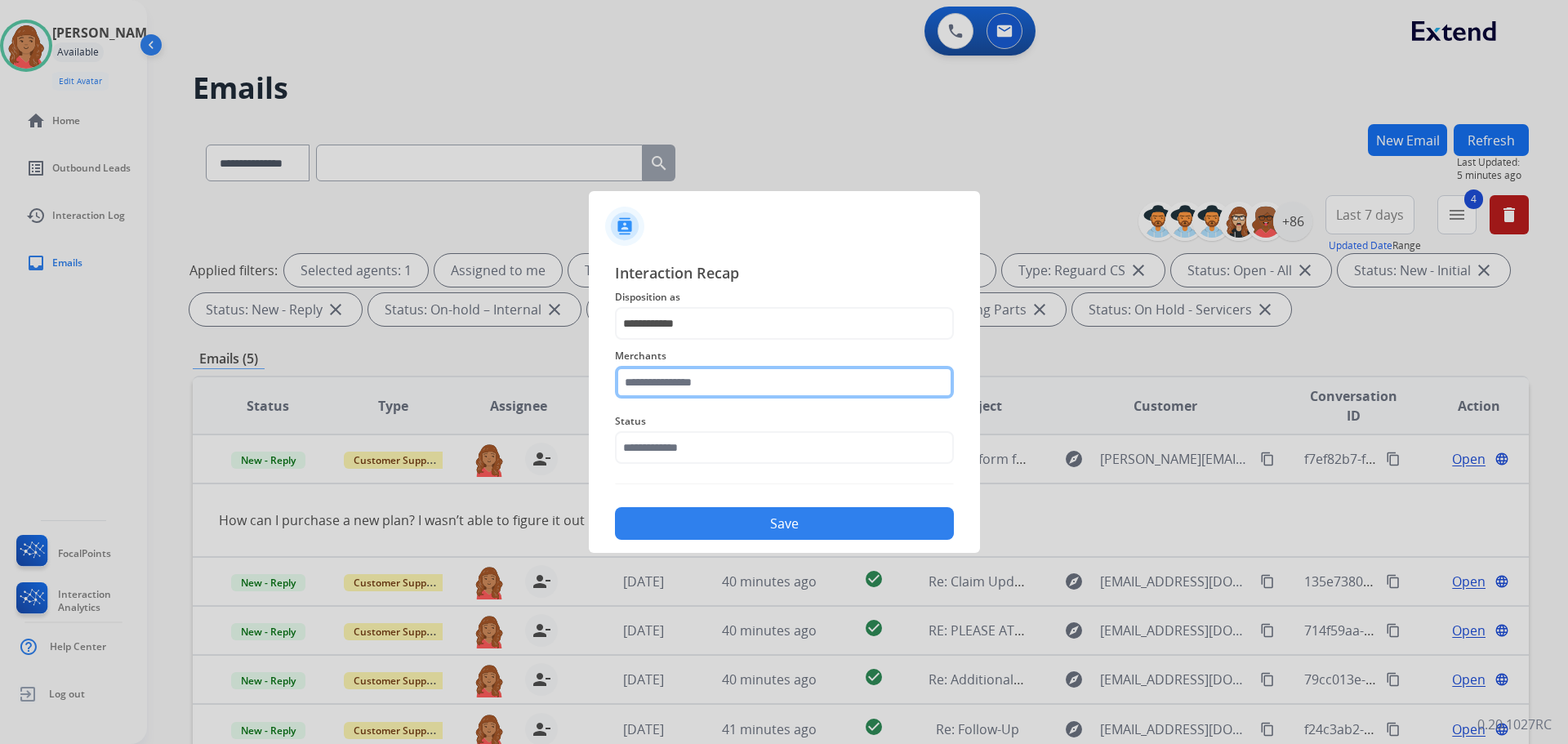
click at [677, 384] on input "text" at bounding box center [784, 382] width 339 height 33
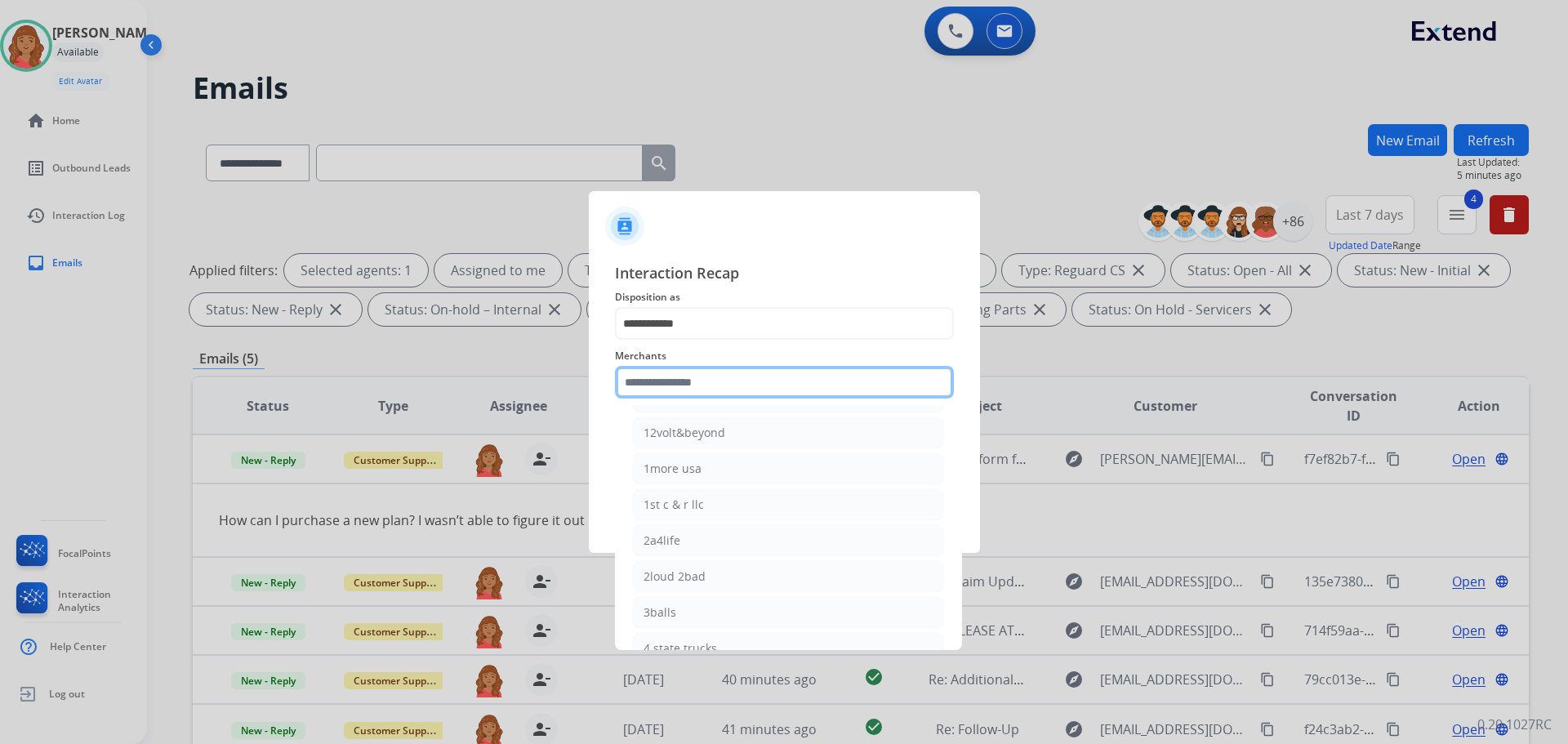
scroll to position [82, 0]
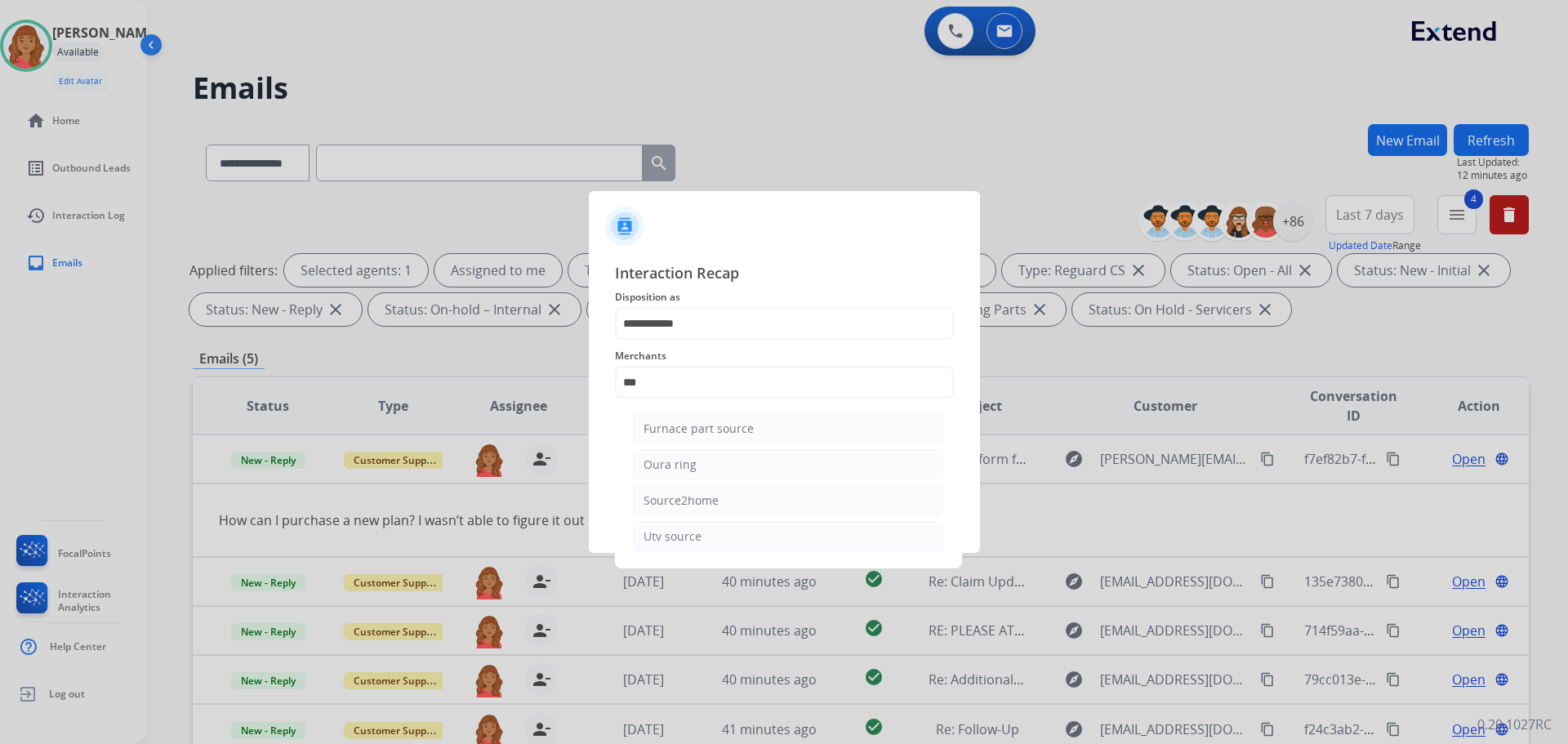
click at [682, 466] on div "Oura ring" at bounding box center [670, 465] width 53 height 16
type input "*********"
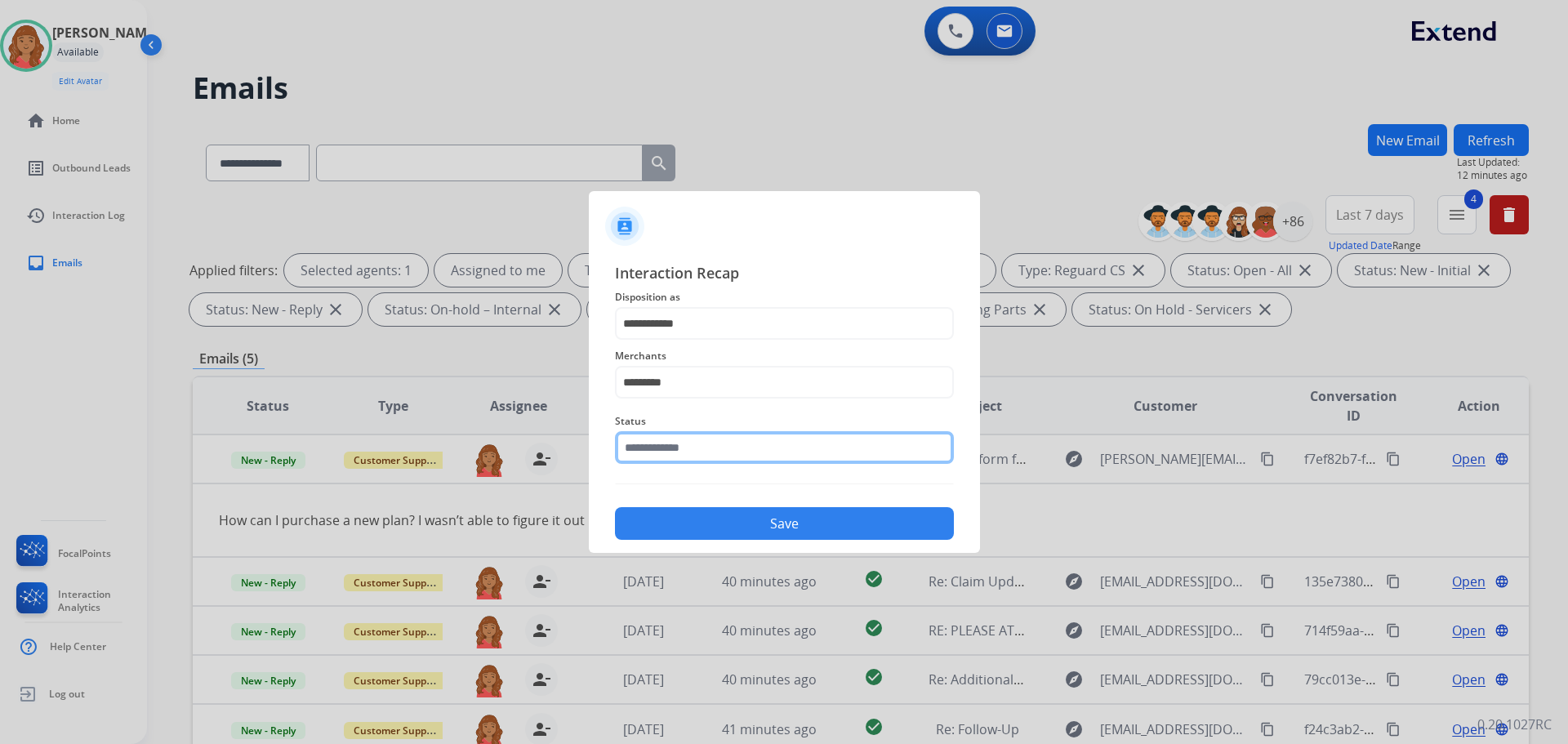
click at [690, 454] on input "text" at bounding box center [784, 448] width 339 height 33
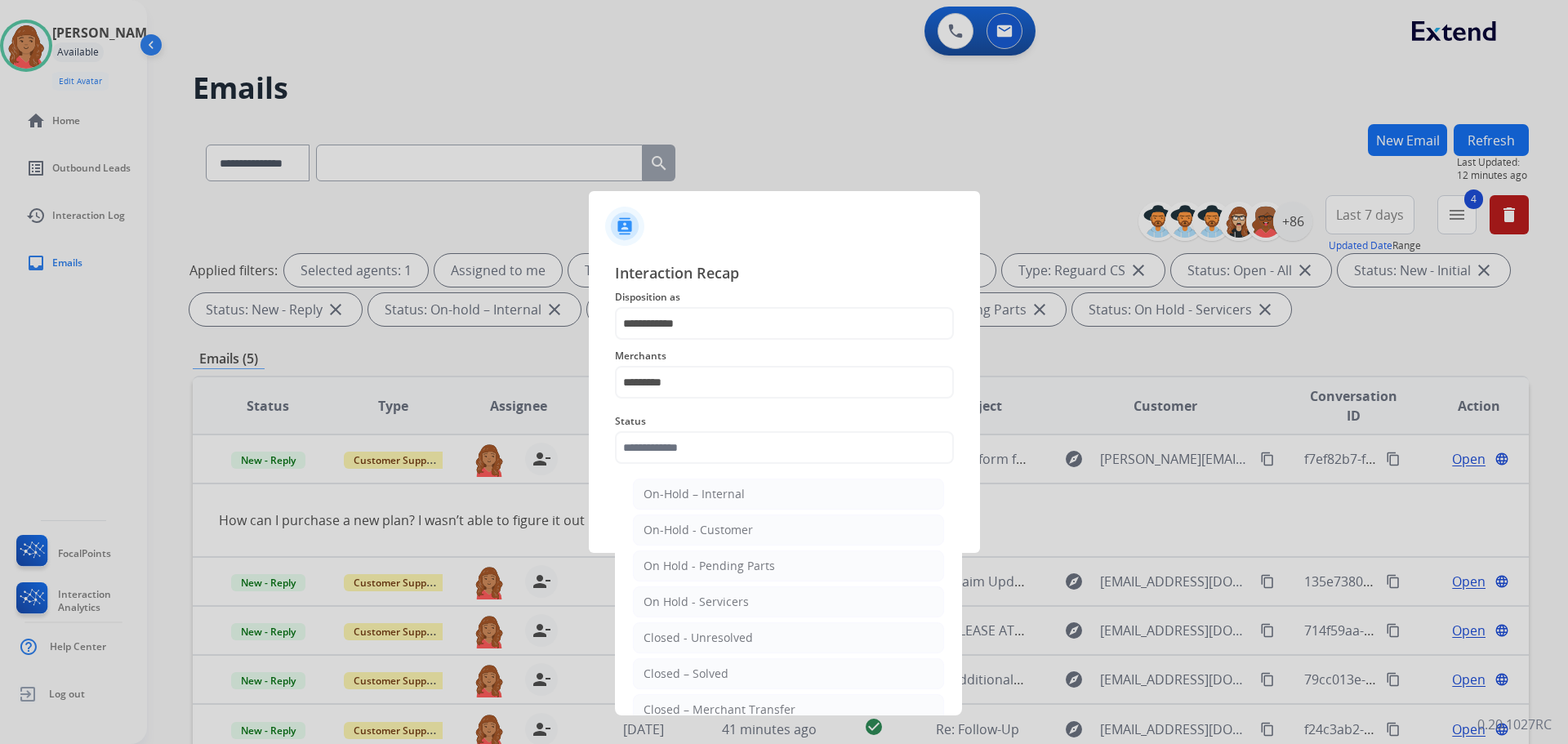
drag, startPoint x: 669, startPoint y: 679, endPoint x: 671, endPoint y: 626, distance: 53.0
click at [670, 677] on div "Closed – Solved" at bounding box center [686, 674] width 85 height 16
type input "**********"
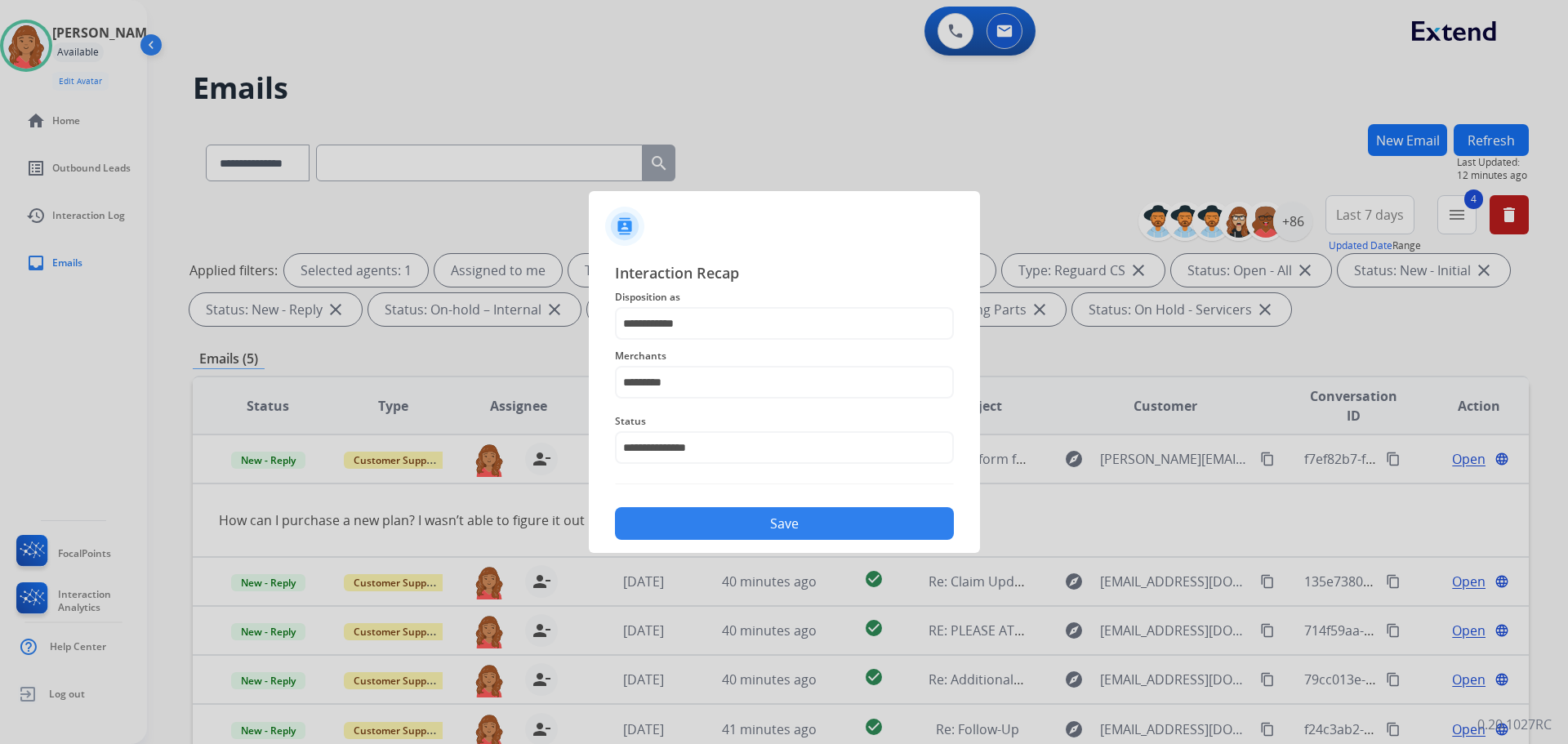
click at [709, 531] on button "Save" at bounding box center [784, 524] width 339 height 33
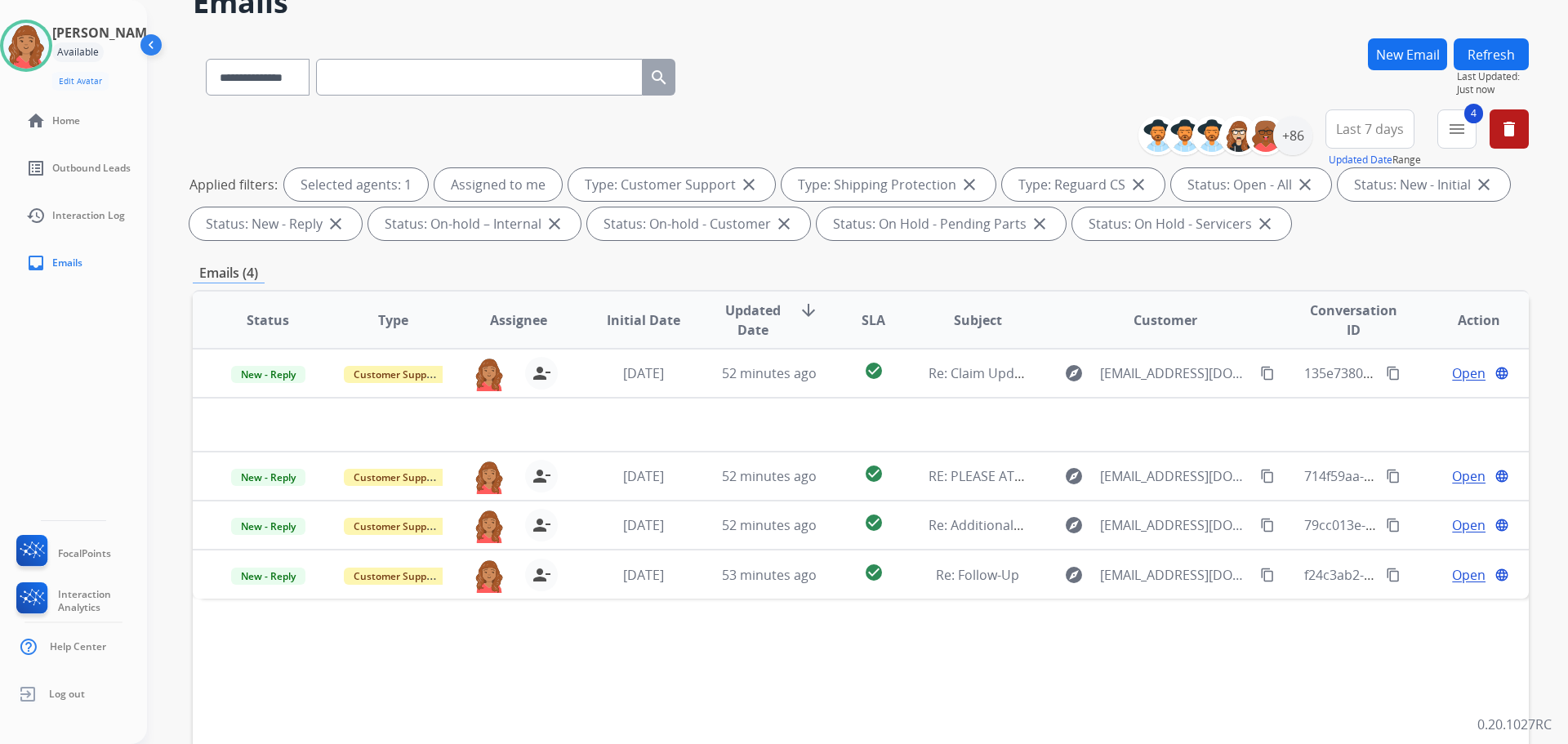
scroll to position [264, 0]
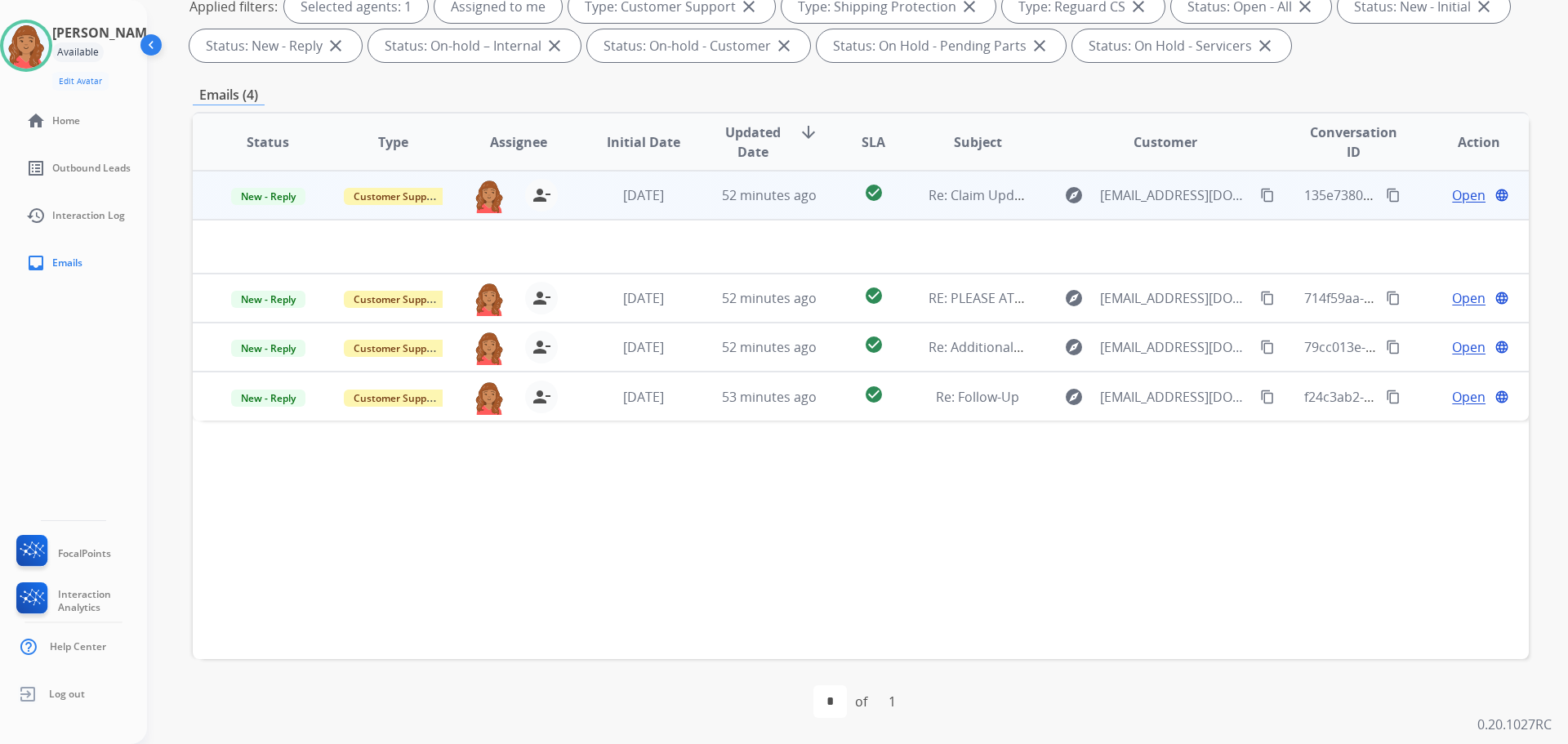
click at [625, 207] on td "[DATE]" at bounding box center [631, 194] width 125 height 49
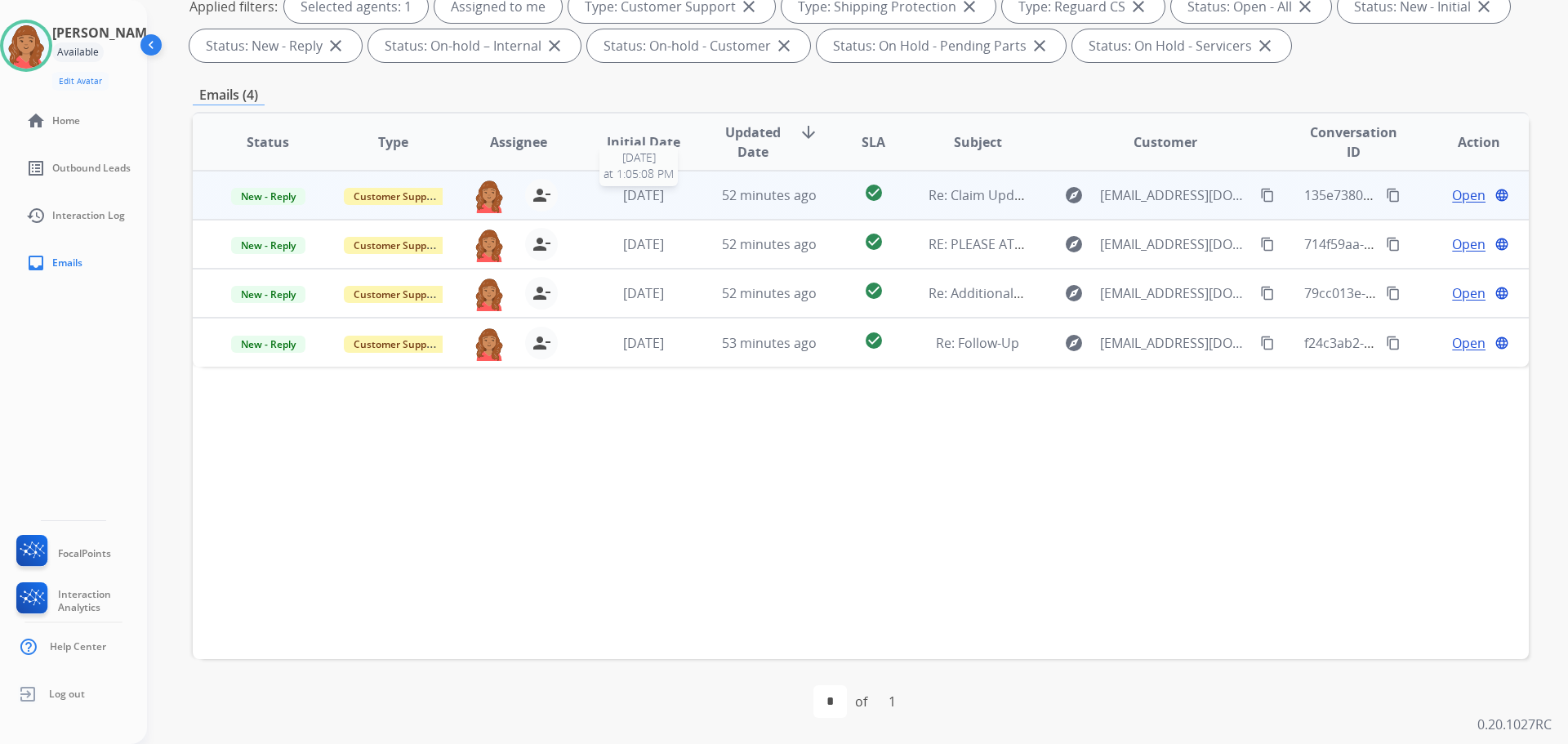
click at [623, 197] on span "[DATE]" at bounding box center [644, 195] width 40 height 18
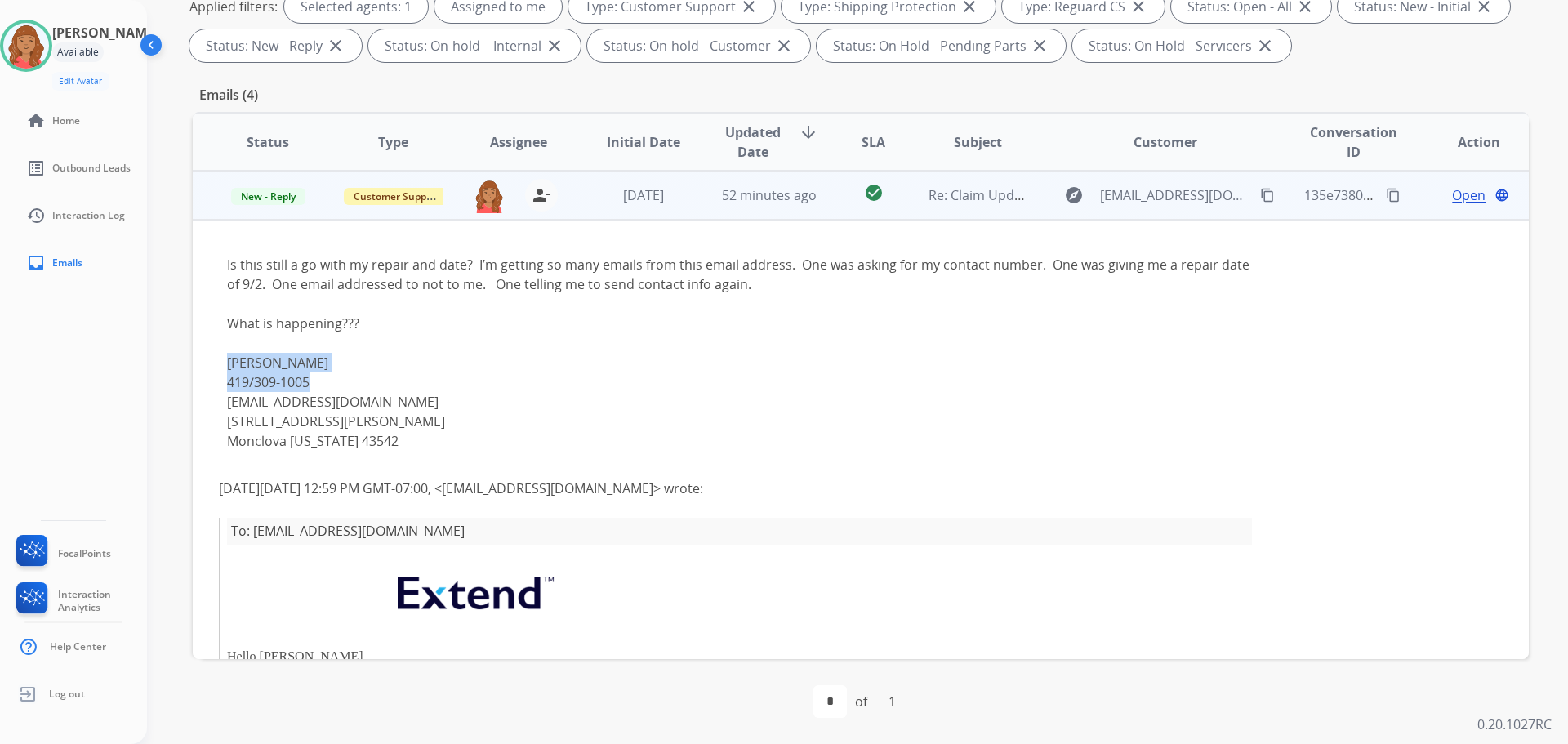
drag, startPoint x: 314, startPoint y: 381, endPoint x: 225, endPoint y: 371, distance: 89.6
click at [214, 371] on td "Is this still a go with my repair and date? I’m getting so many emails from thi…" at bounding box center [735, 651] width 1085 height 863
click at [349, 372] on div "Is this still a go with my repair and date? I’m getting so many emails from thi…" at bounding box center [740, 353] width 1025 height 196
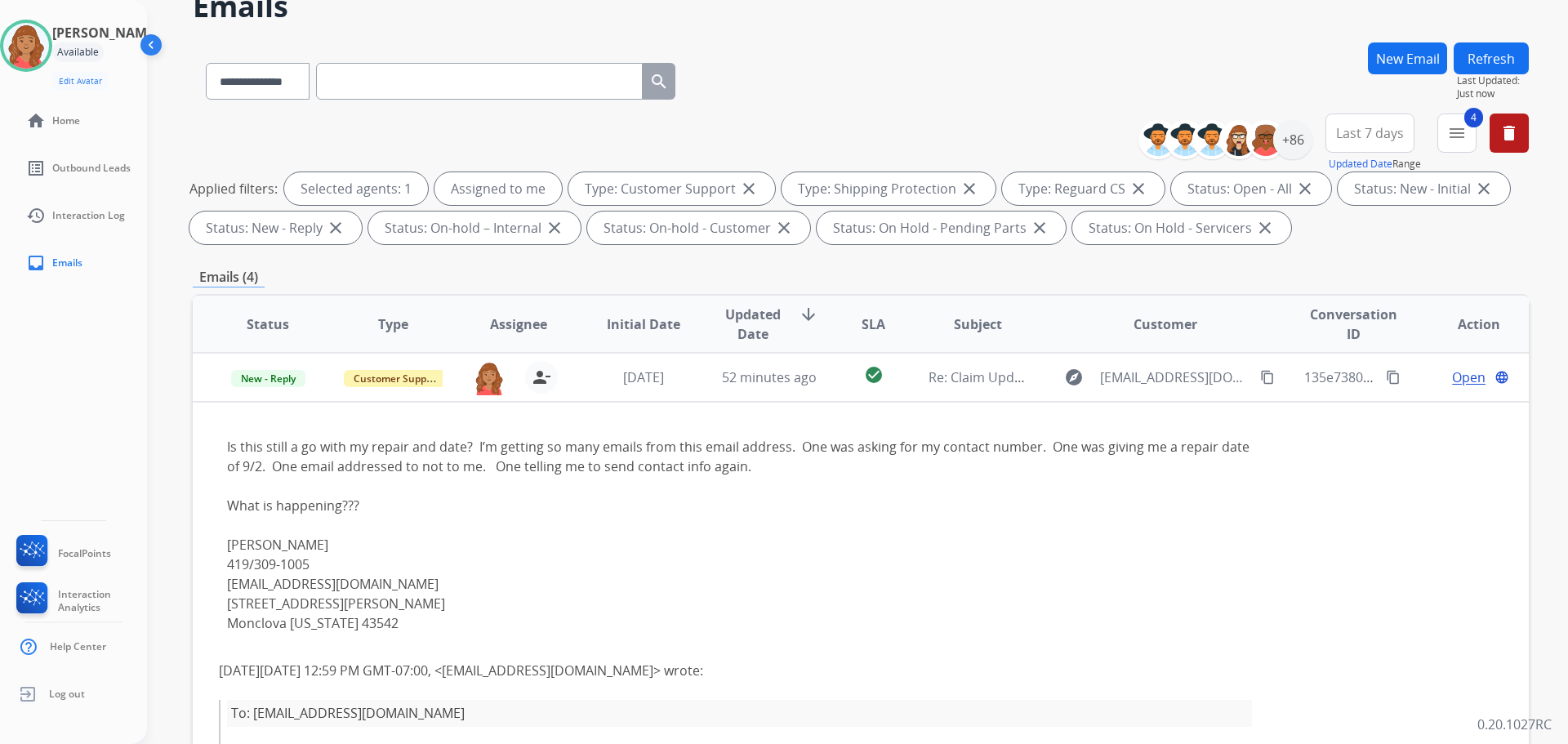
scroll to position [19, 0]
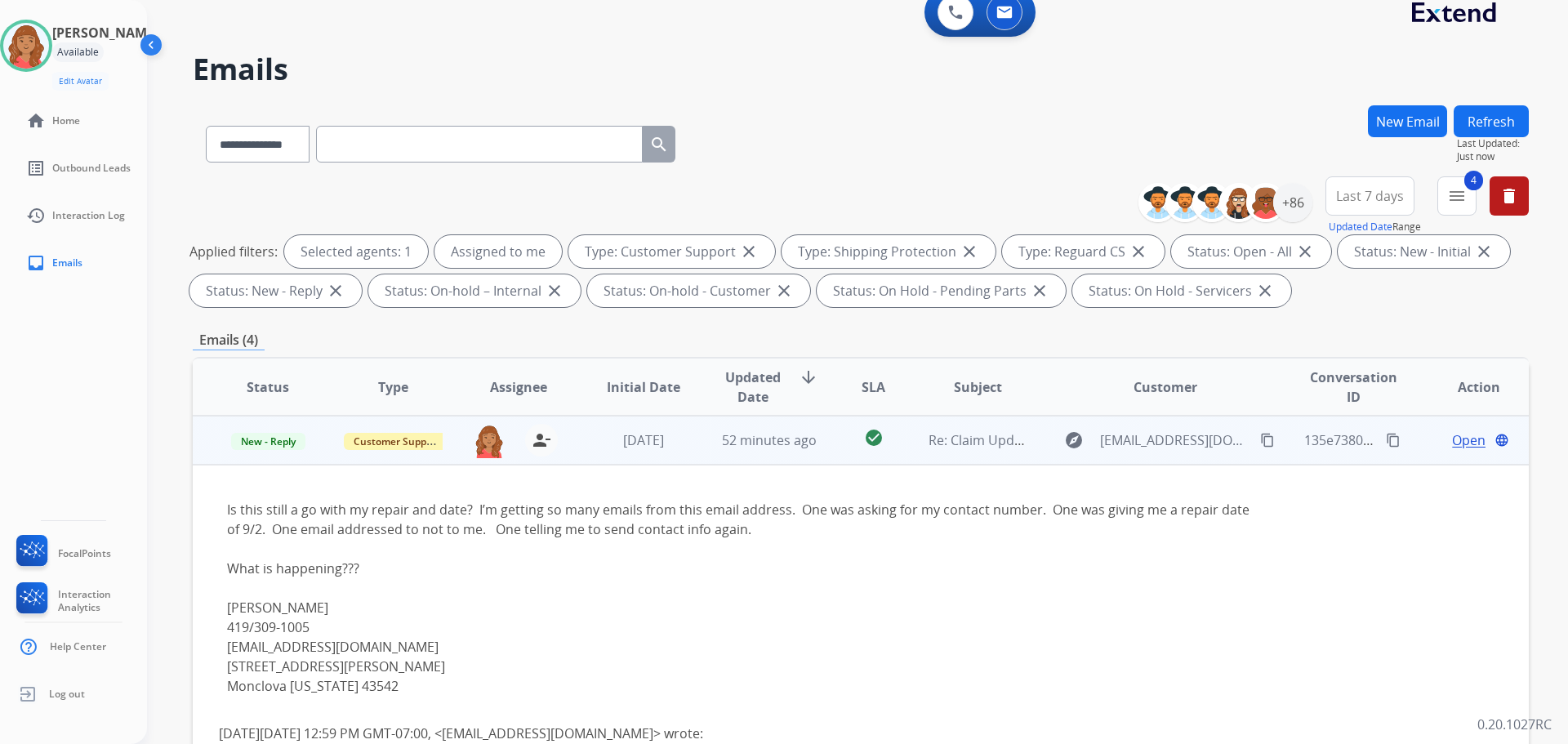
click at [1448, 450] on td "Open language" at bounding box center [1467, 440] width 125 height 49
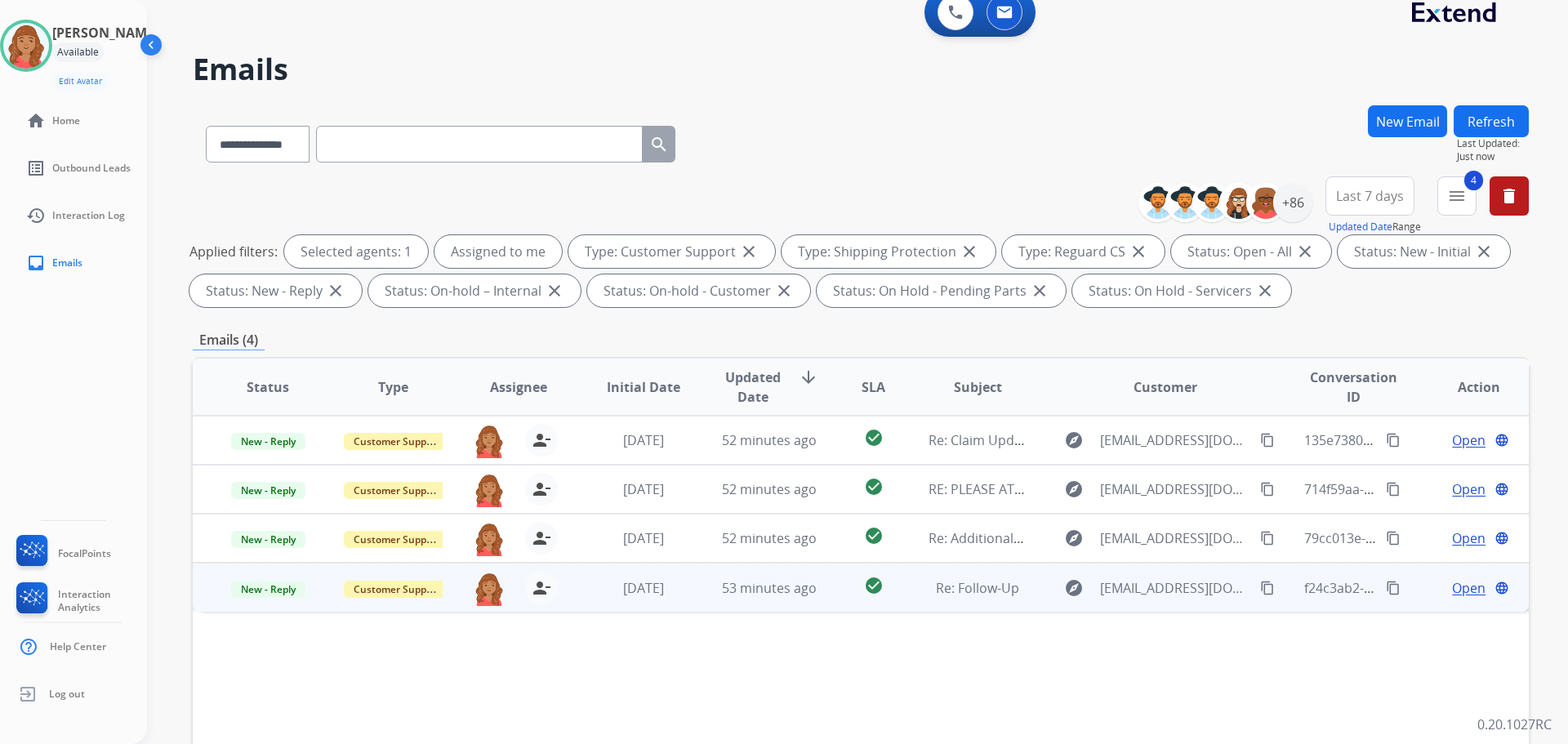
click at [1453, 588] on span "Open" at bounding box center [1469, 588] width 34 height 19
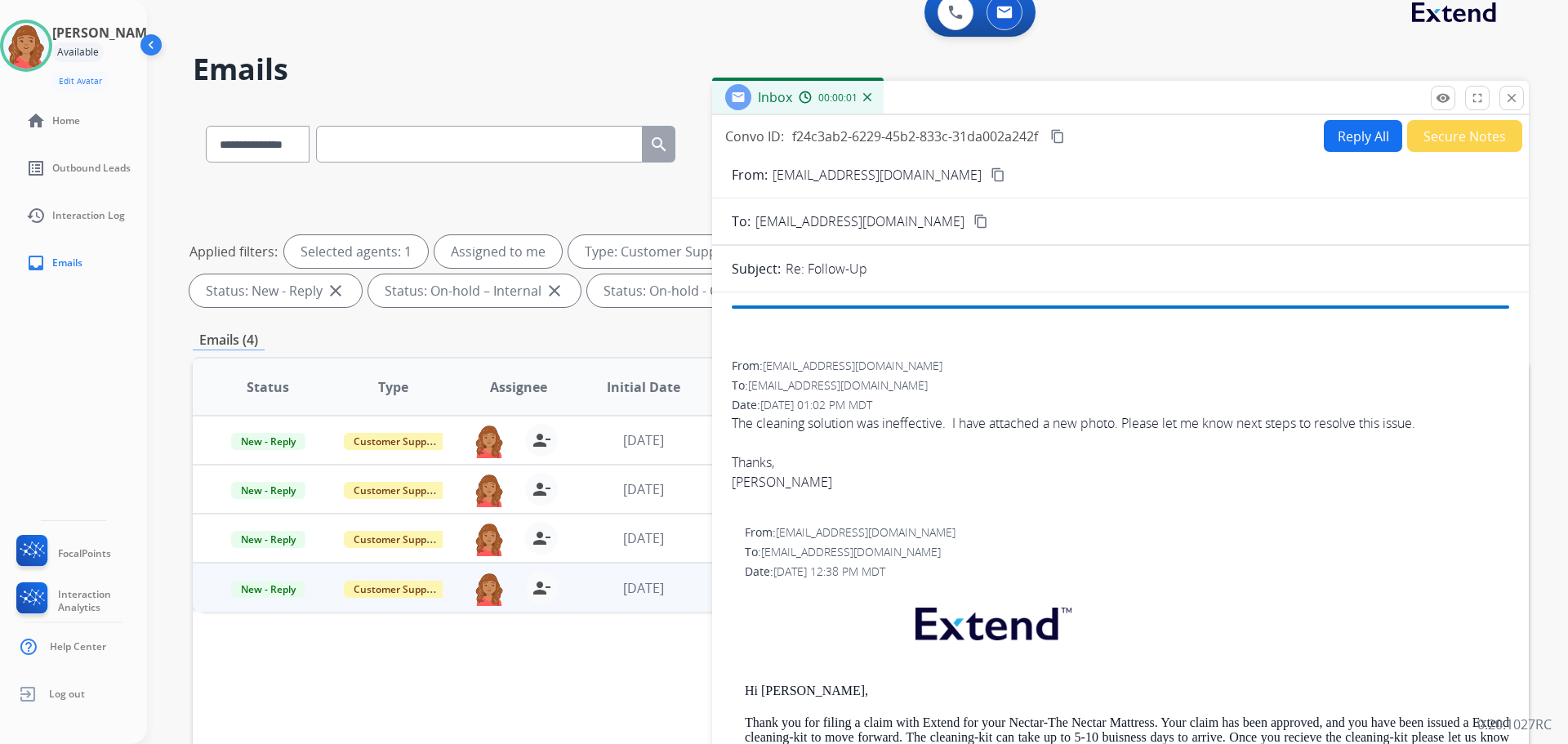
click at [1347, 134] on button "Reply All" at bounding box center [1363, 136] width 79 height 32
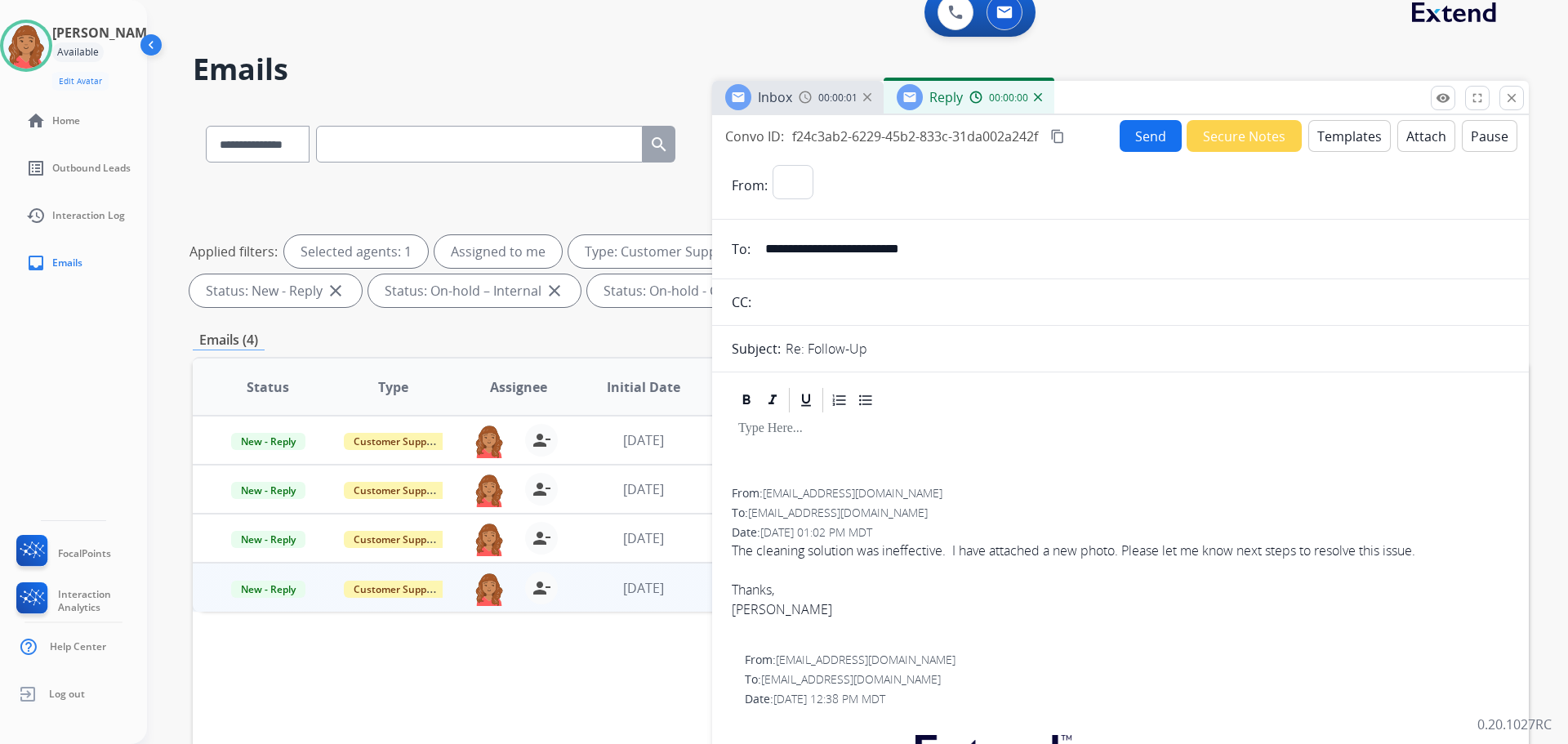
select select "**********"
click at [1325, 141] on button "Templates" at bounding box center [1350, 136] width 83 height 32
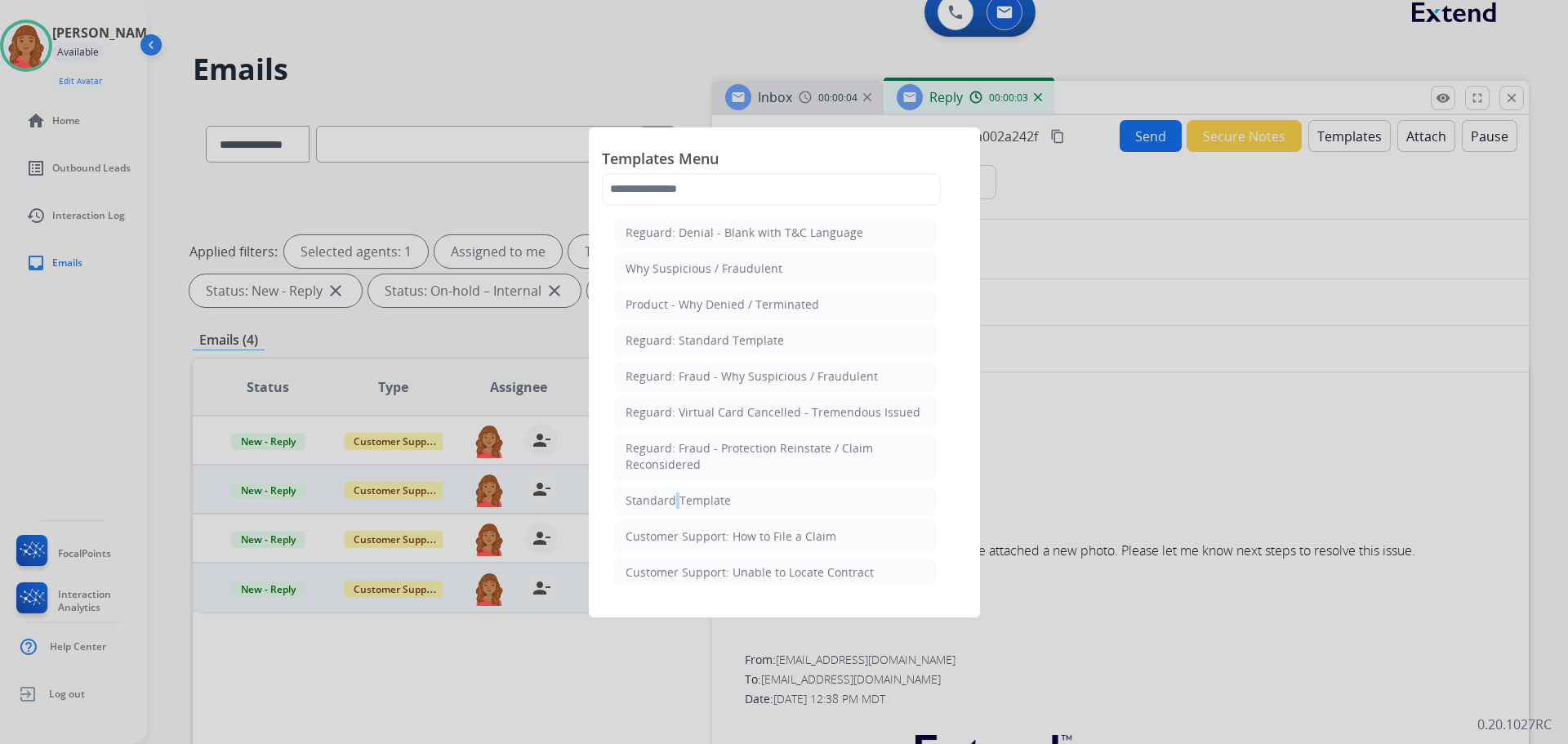
drag, startPoint x: 670, startPoint y: 503, endPoint x: 681, endPoint y: 507, distance: 11.7
click at [676, 504] on div "Standard Template" at bounding box center [678, 500] width 106 height 16
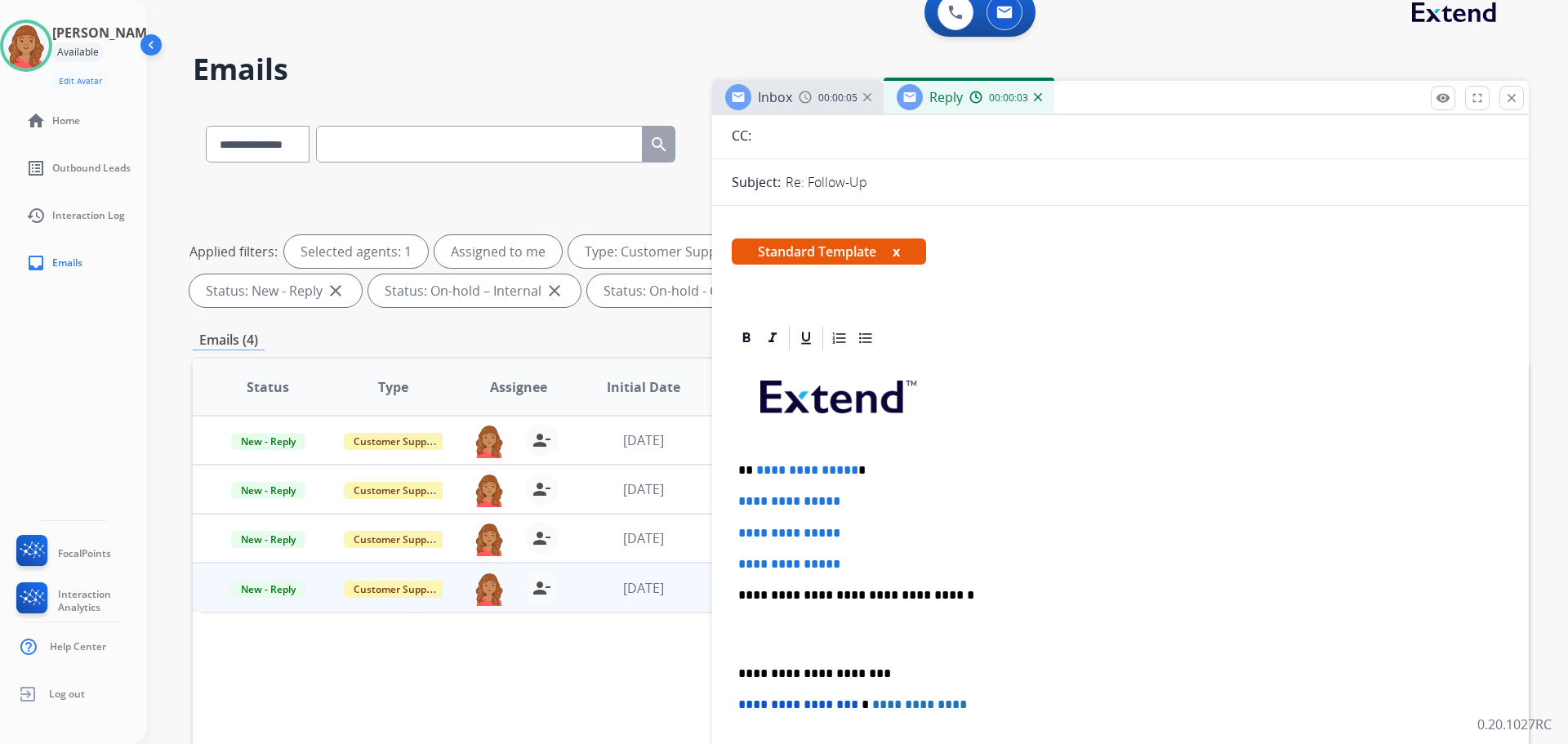
scroll to position [245, 0]
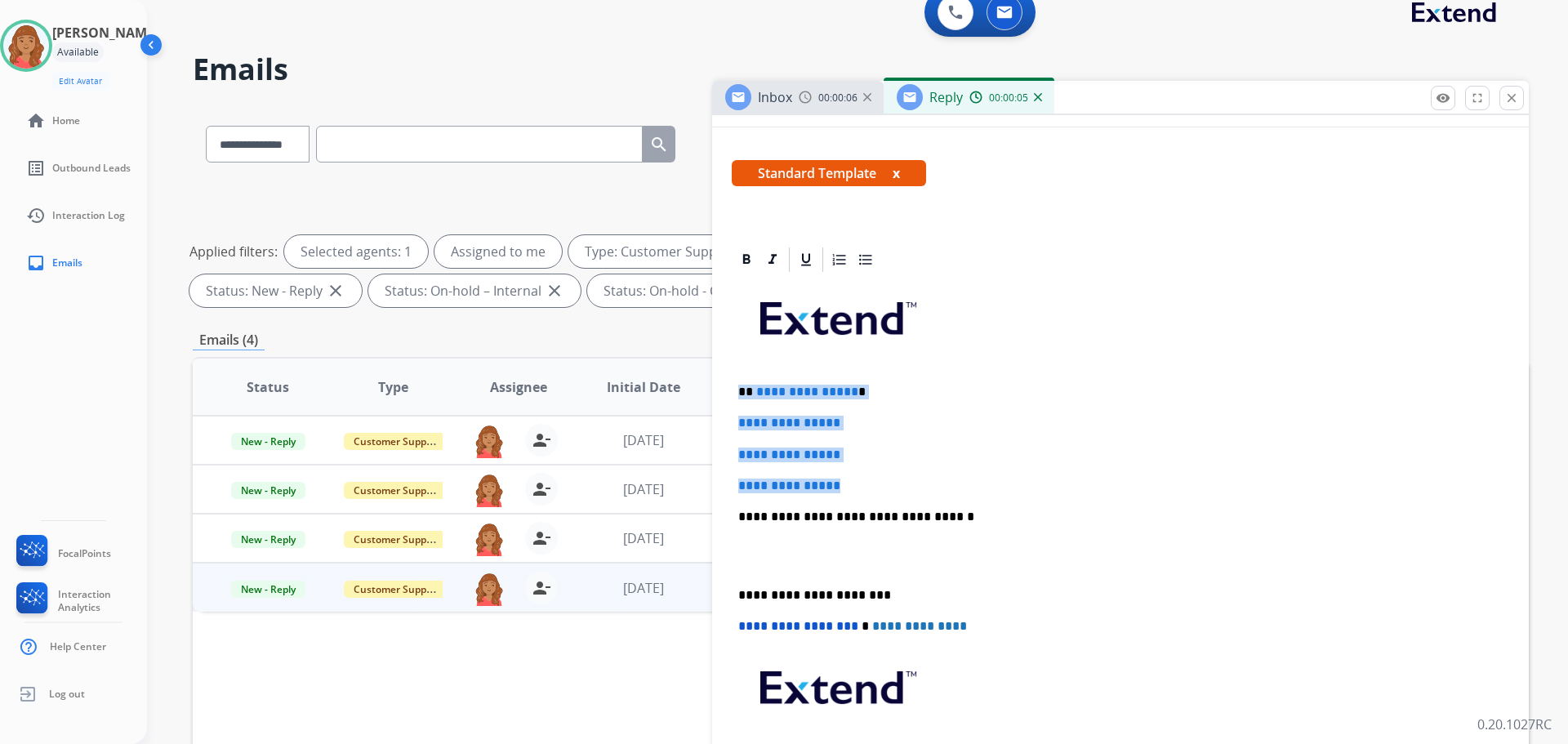
drag, startPoint x: 805, startPoint y: 474, endPoint x: 724, endPoint y: 379, distance: 124.8
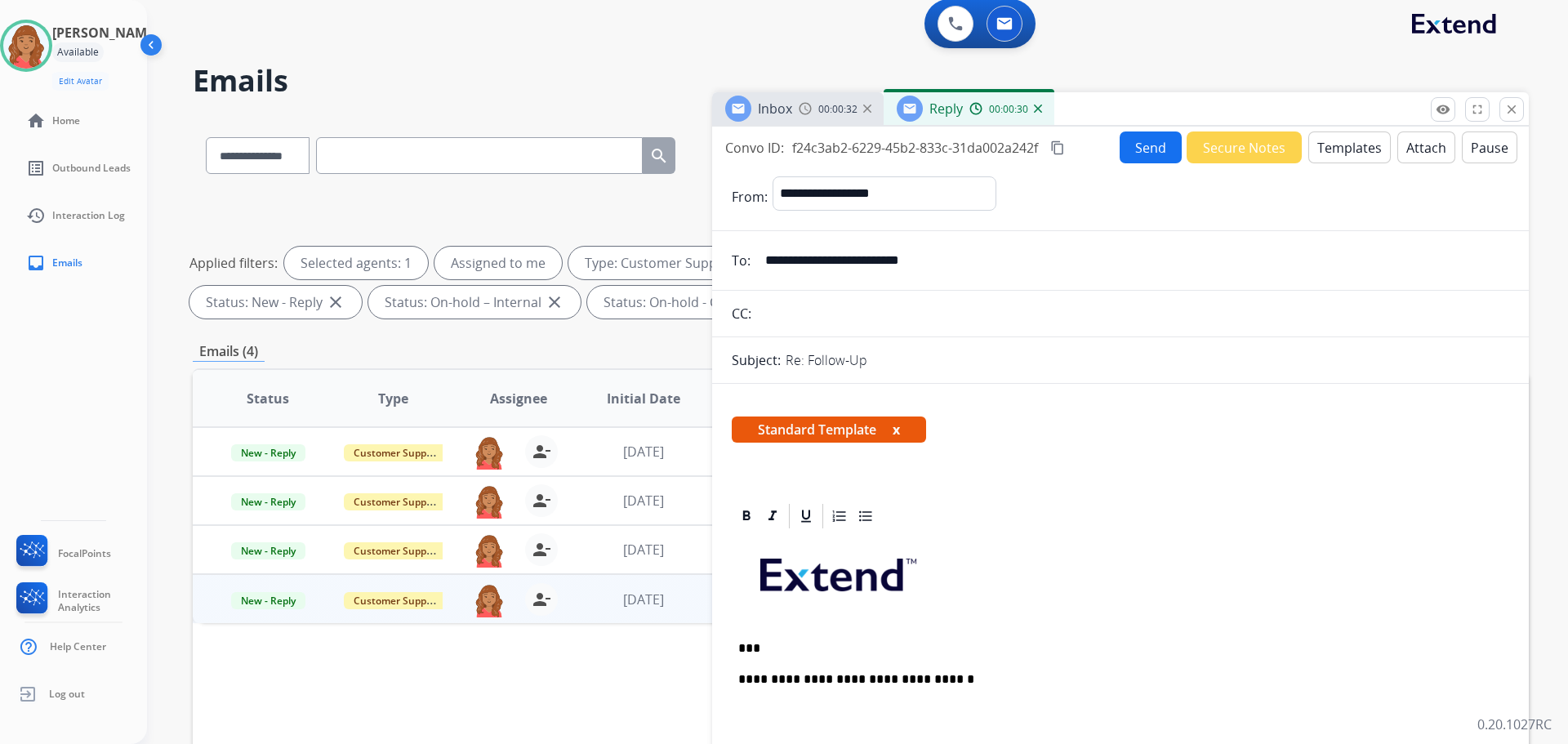
scroll to position [0, 0]
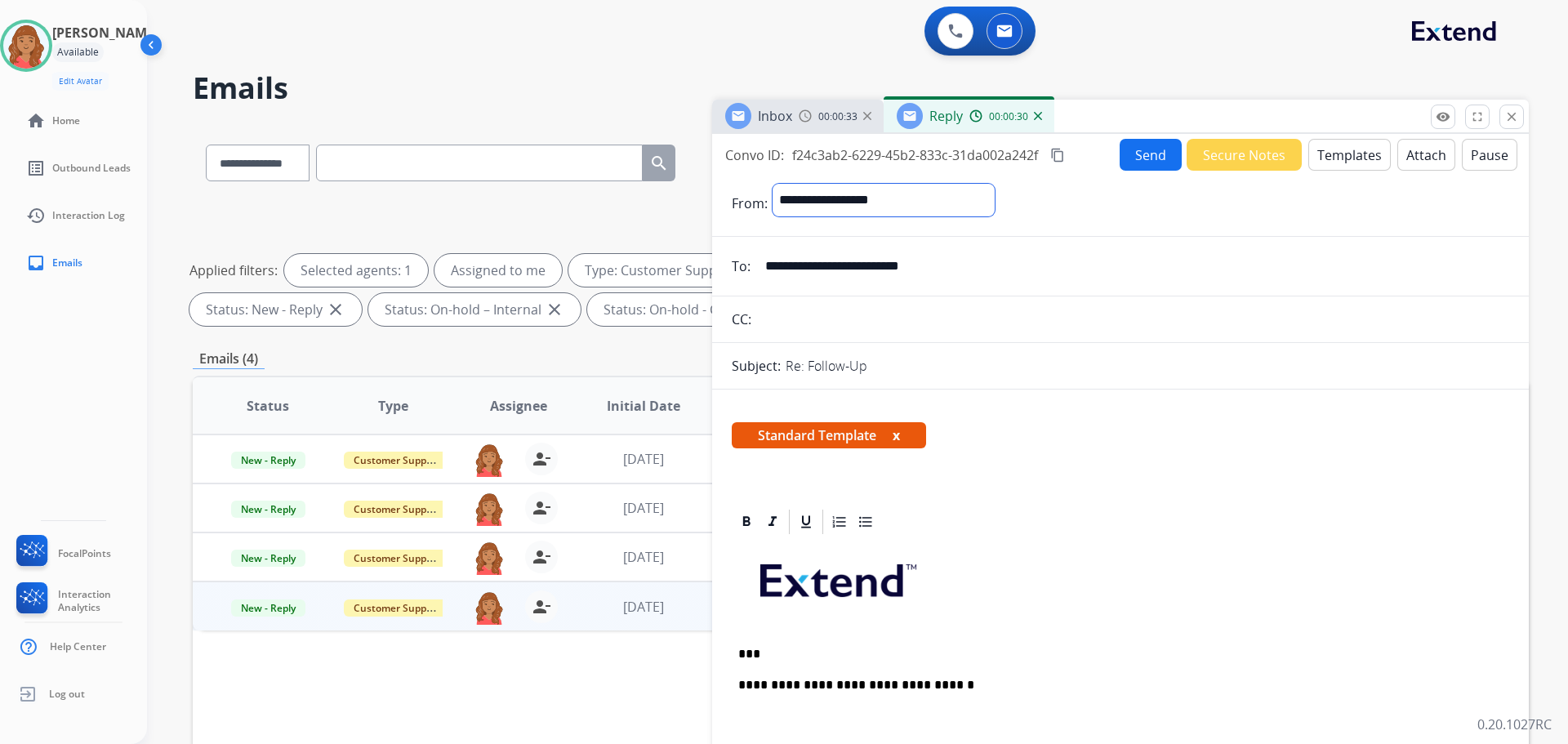
click at [933, 204] on select "**********" at bounding box center [883, 200] width 222 height 33
click at [1119, 268] on input "**********" at bounding box center [1132, 269] width 754 height 33
drag, startPoint x: 1000, startPoint y: 274, endPoint x: 770, endPoint y: 269, distance: 230.1
click at [770, 269] on input "**********" at bounding box center [1132, 269] width 754 height 33
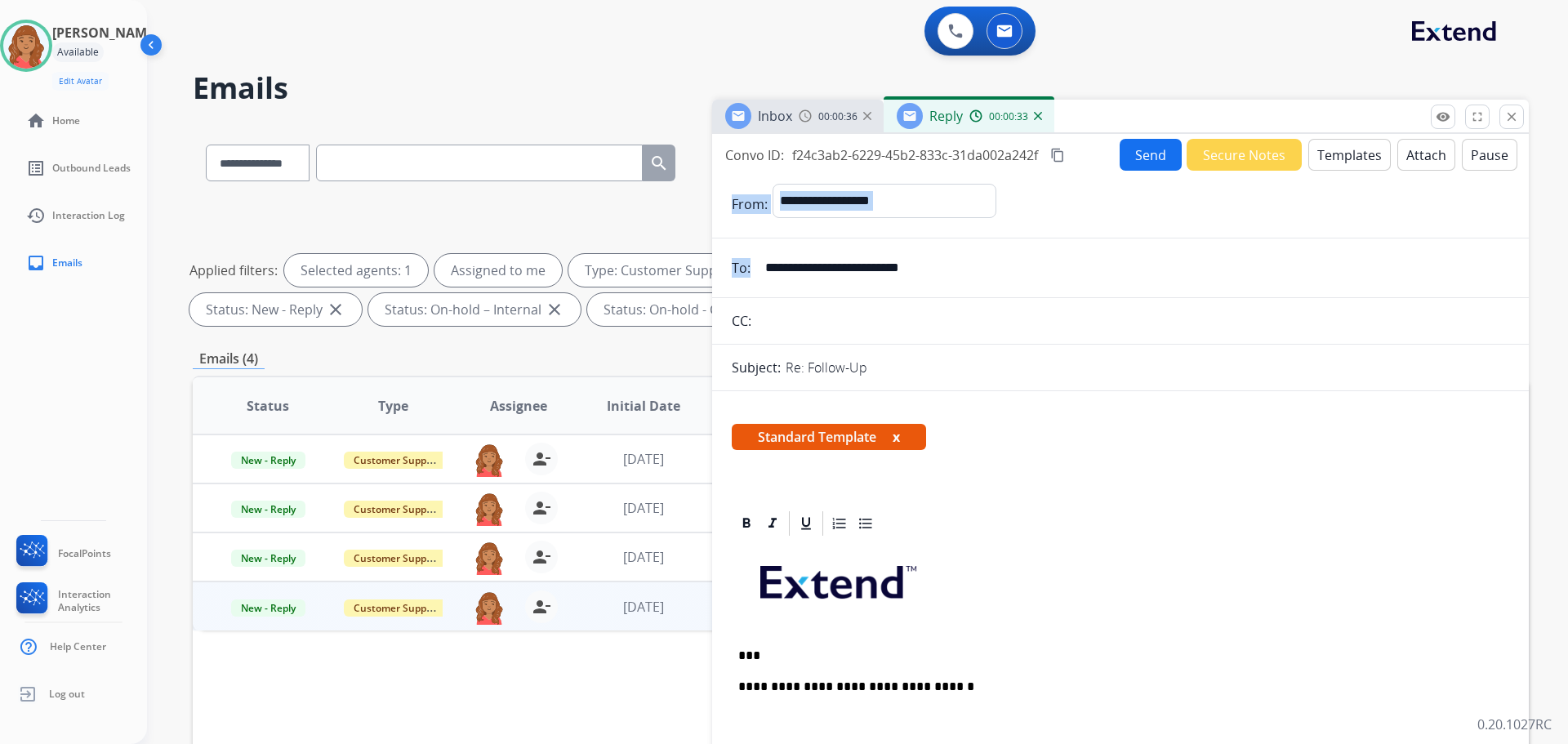
drag, startPoint x: 830, startPoint y: 266, endPoint x: 1069, endPoint y: 248, distance: 239.7
drag, startPoint x: 960, startPoint y: 269, endPoint x: 771, endPoint y: 273, distance: 189.0
click at [766, 268] on input "**********" at bounding box center [1132, 269] width 754 height 33
drag, startPoint x: 1508, startPoint y: 118, endPoint x: 934, endPoint y: 283, distance: 597.2
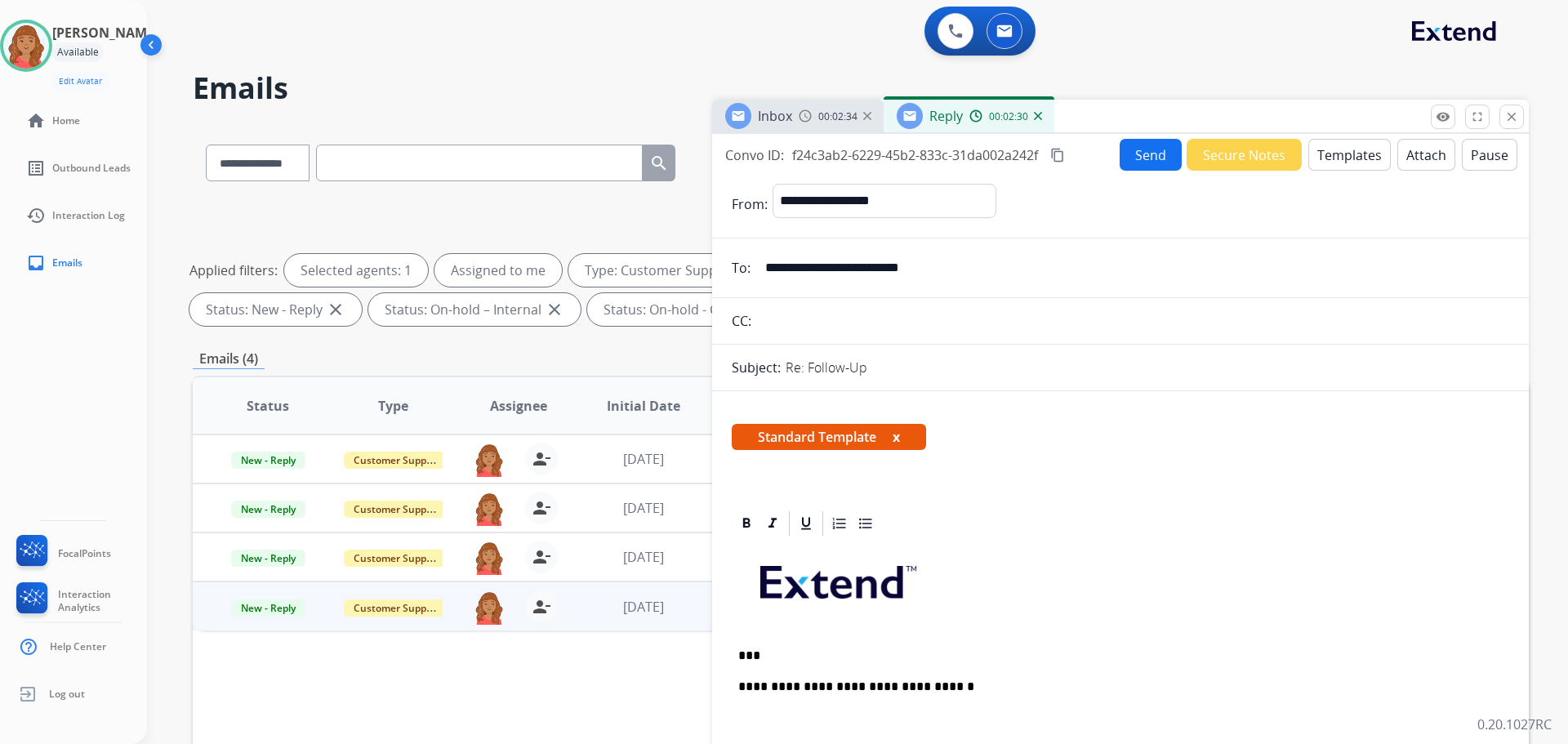
click at [1504, 118] on button "close Close" at bounding box center [1511, 116] width 24 height 24
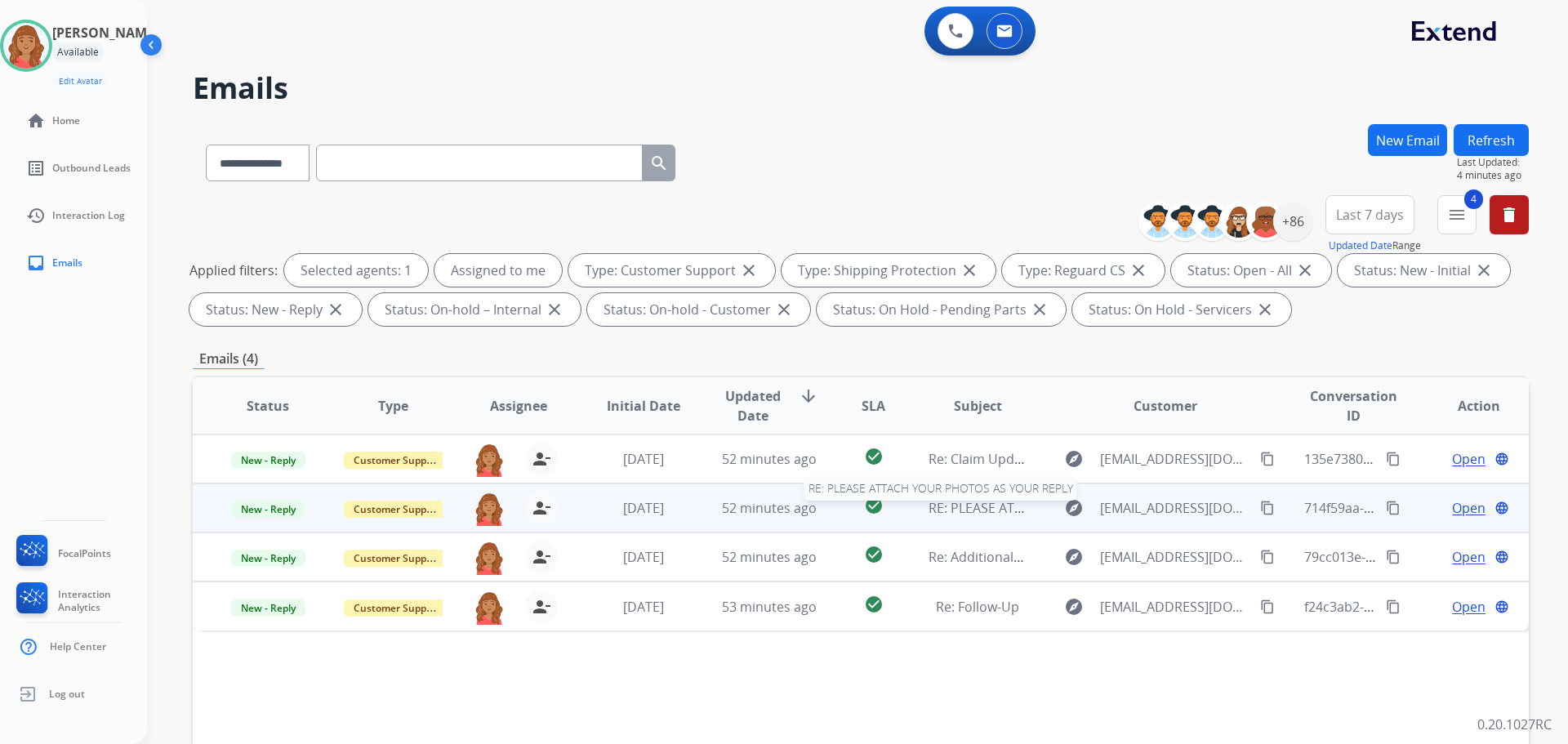
click at [965, 513] on span "RE: PLEASE ATTACH YOUR PHOTOS AS YOUR REPLY" at bounding box center [1083, 508] width 311 height 18
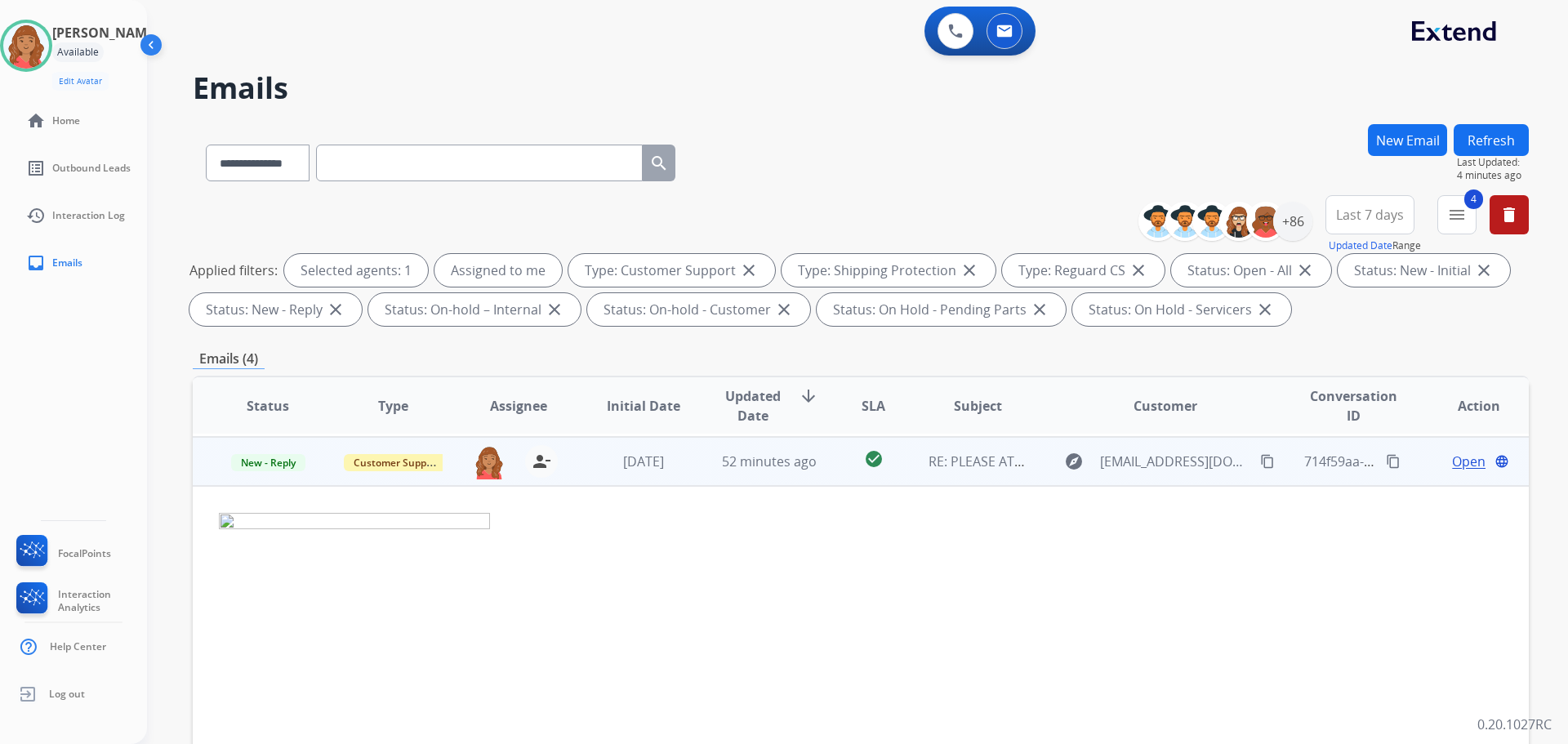
scroll to position [49, 0]
click at [1453, 458] on span "Open" at bounding box center [1469, 459] width 34 height 19
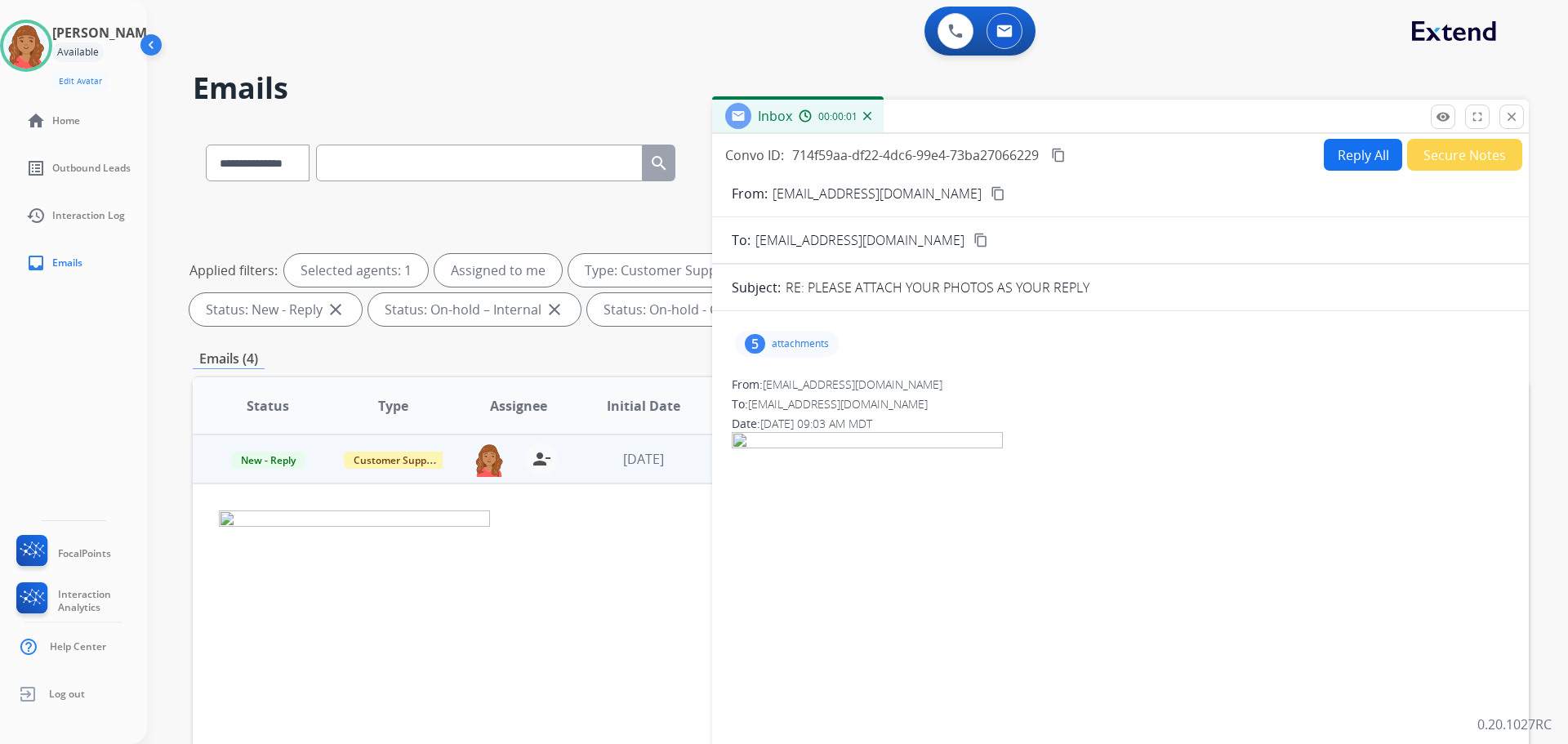
click at [802, 344] on p "attachments" at bounding box center [799, 345] width 57 height 13
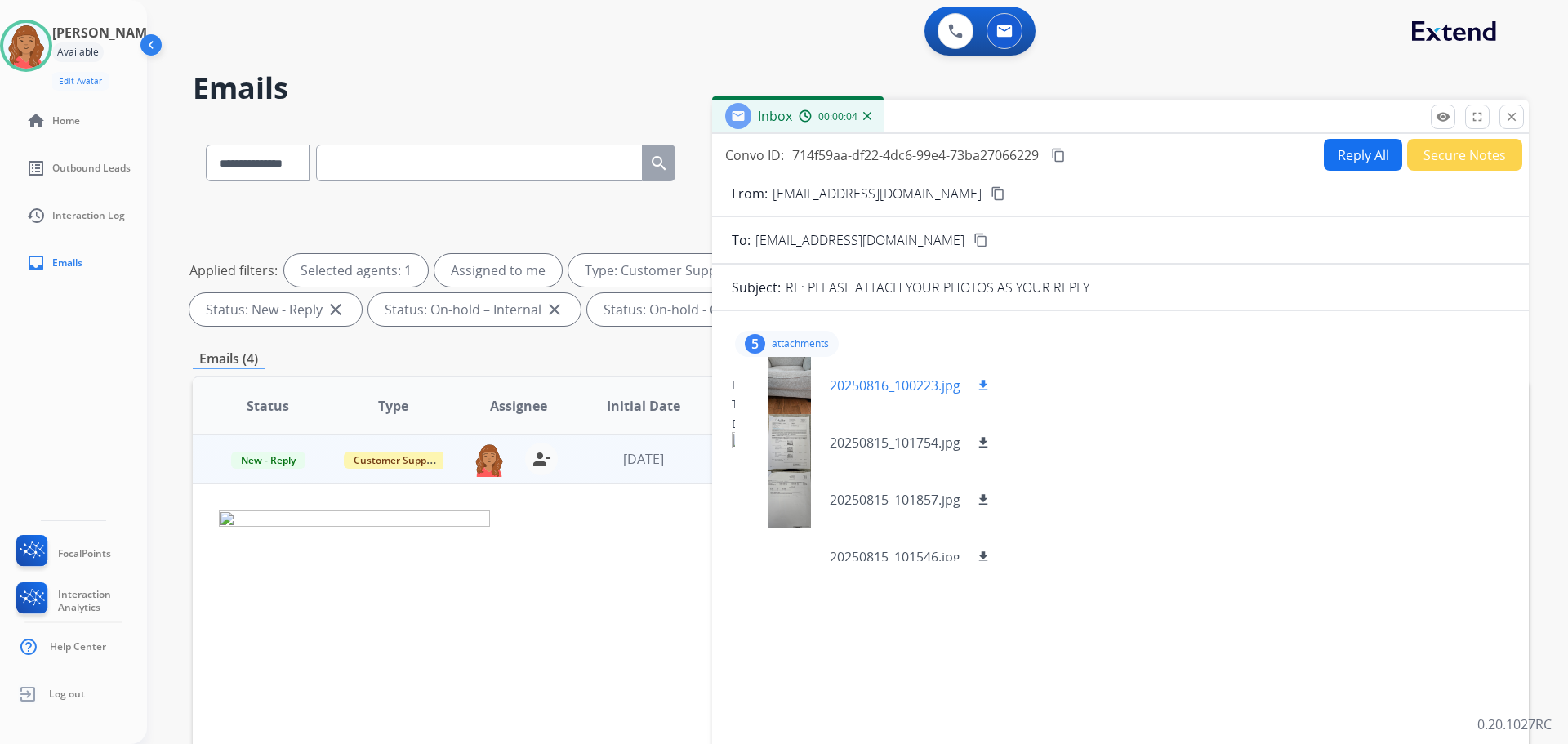
drag, startPoint x: 982, startPoint y: 382, endPoint x: 983, endPoint y: 406, distance: 24.0
click at [982, 382] on mat-icon "download" at bounding box center [983, 385] width 14 height 14
drag, startPoint x: 981, startPoint y: 442, endPoint x: 980, endPoint y: 472, distance: 30.0
click at [980, 442] on mat-icon "download" at bounding box center [983, 443] width 14 height 14
click at [985, 500] on mat-icon "download" at bounding box center [983, 500] width 14 height 14
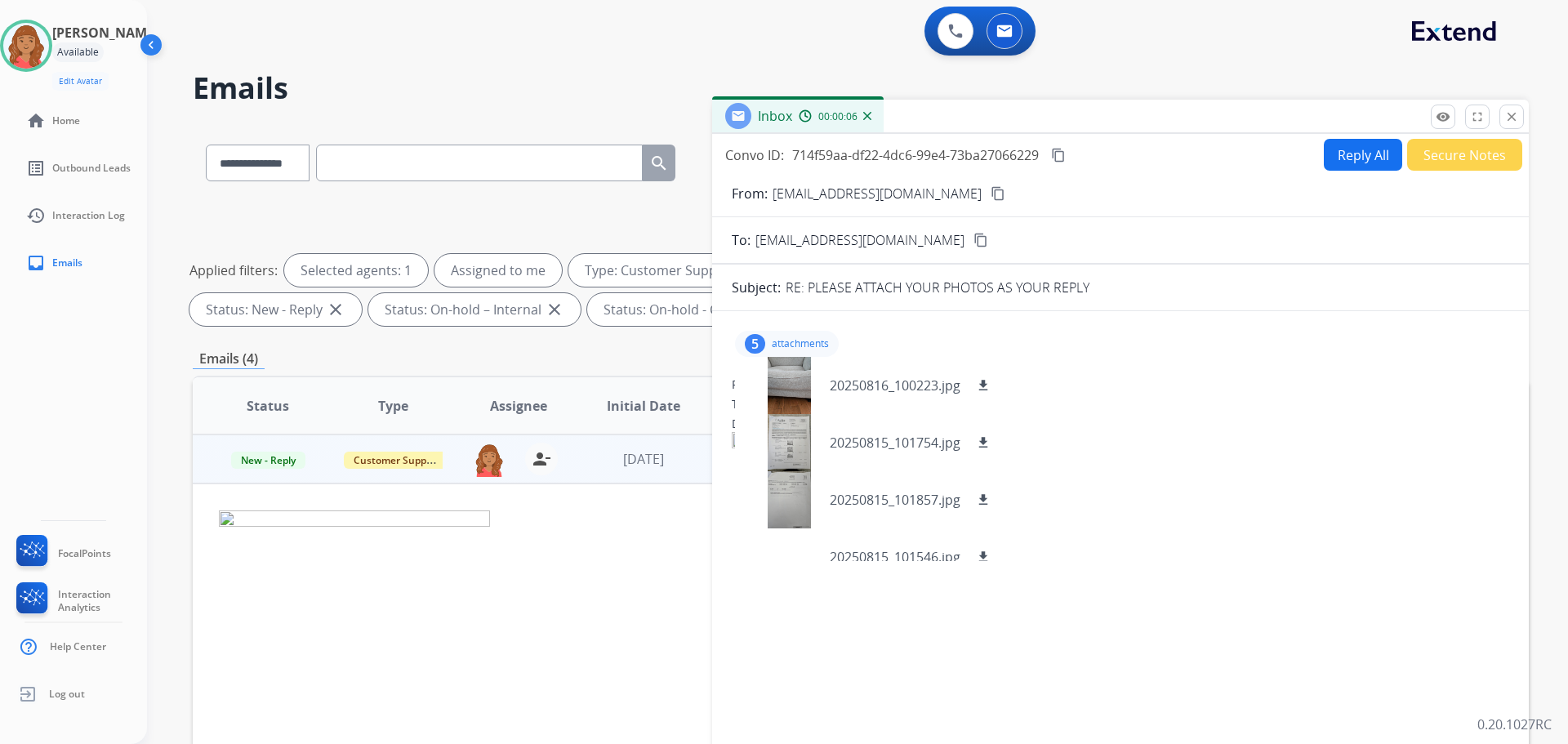
click at [987, 562] on img at bounding box center [868, 612] width 271 height 361
drag, startPoint x: 1130, startPoint y: 479, endPoint x: 1124, endPoint y: 417, distance: 62.3
click at [1132, 478] on div at bounding box center [1121, 612] width 777 height 361
click at [1355, 153] on button "Reply All" at bounding box center [1363, 154] width 79 height 32
select select "**********"
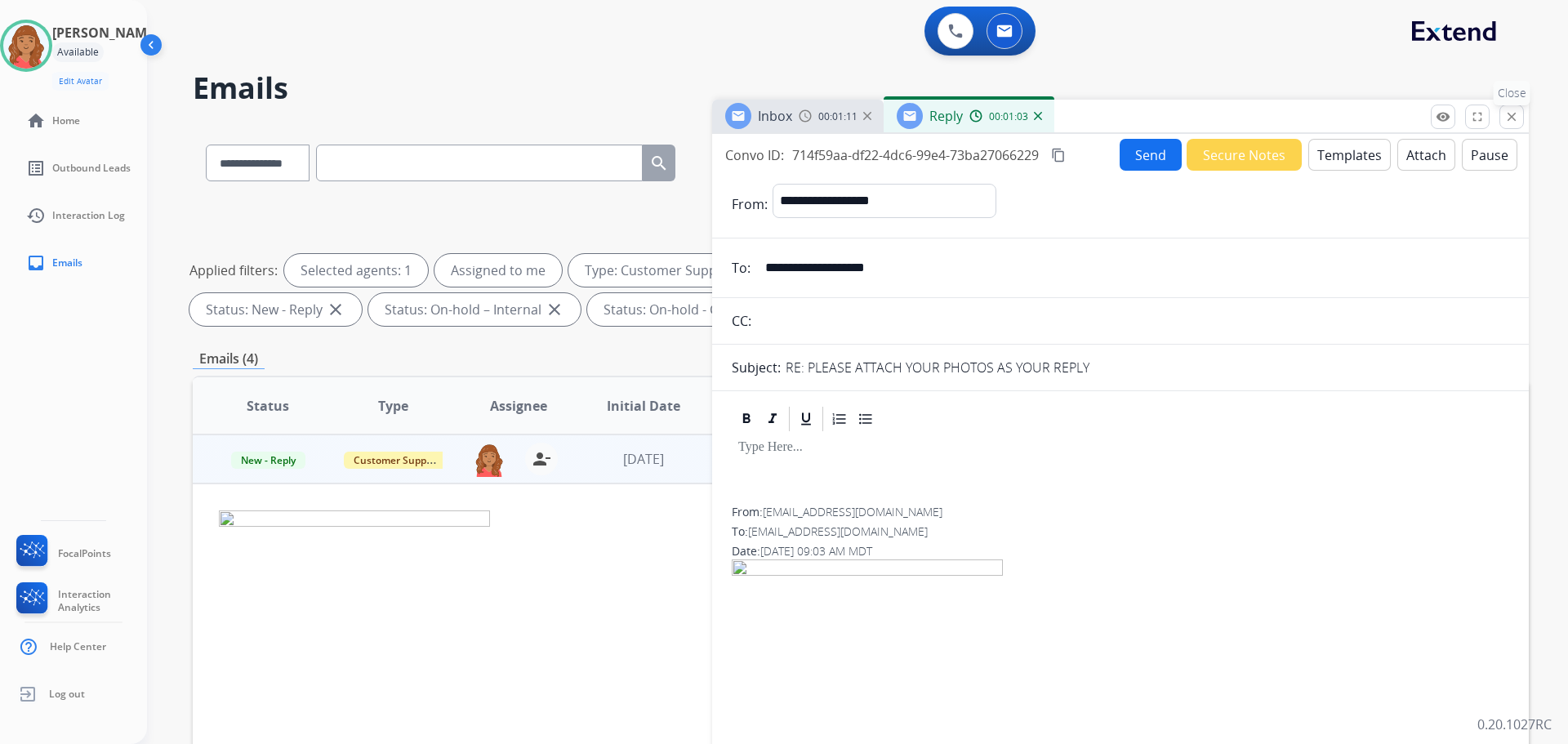
drag, startPoint x: 1506, startPoint y: 125, endPoint x: 1305, endPoint y: 160, distance: 204.0
click at [1505, 125] on button "close Close" at bounding box center [1511, 116] width 24 height 24
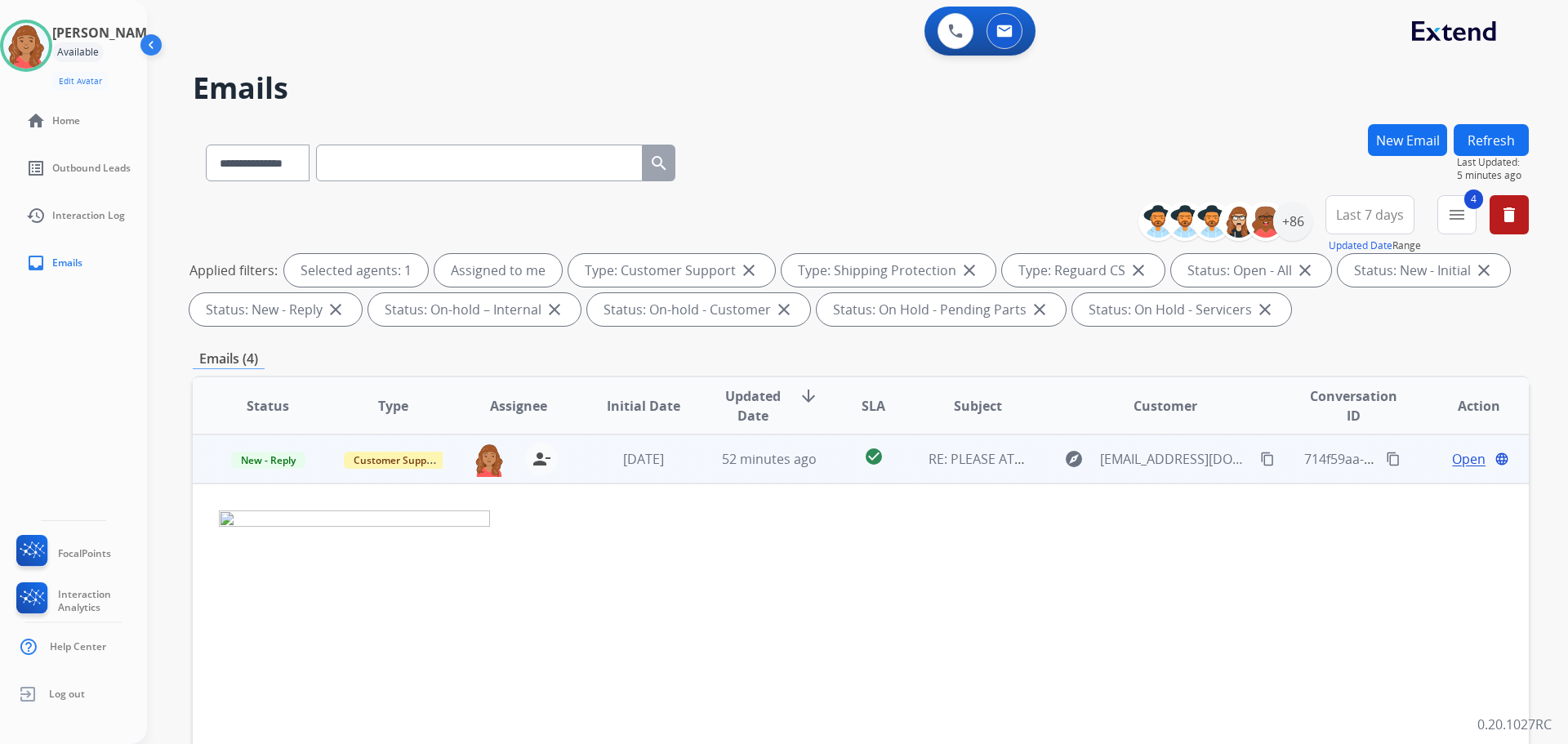
click at [604, 470] on td "[DATE]" at bounding box center [631, 459] width 125 height 49
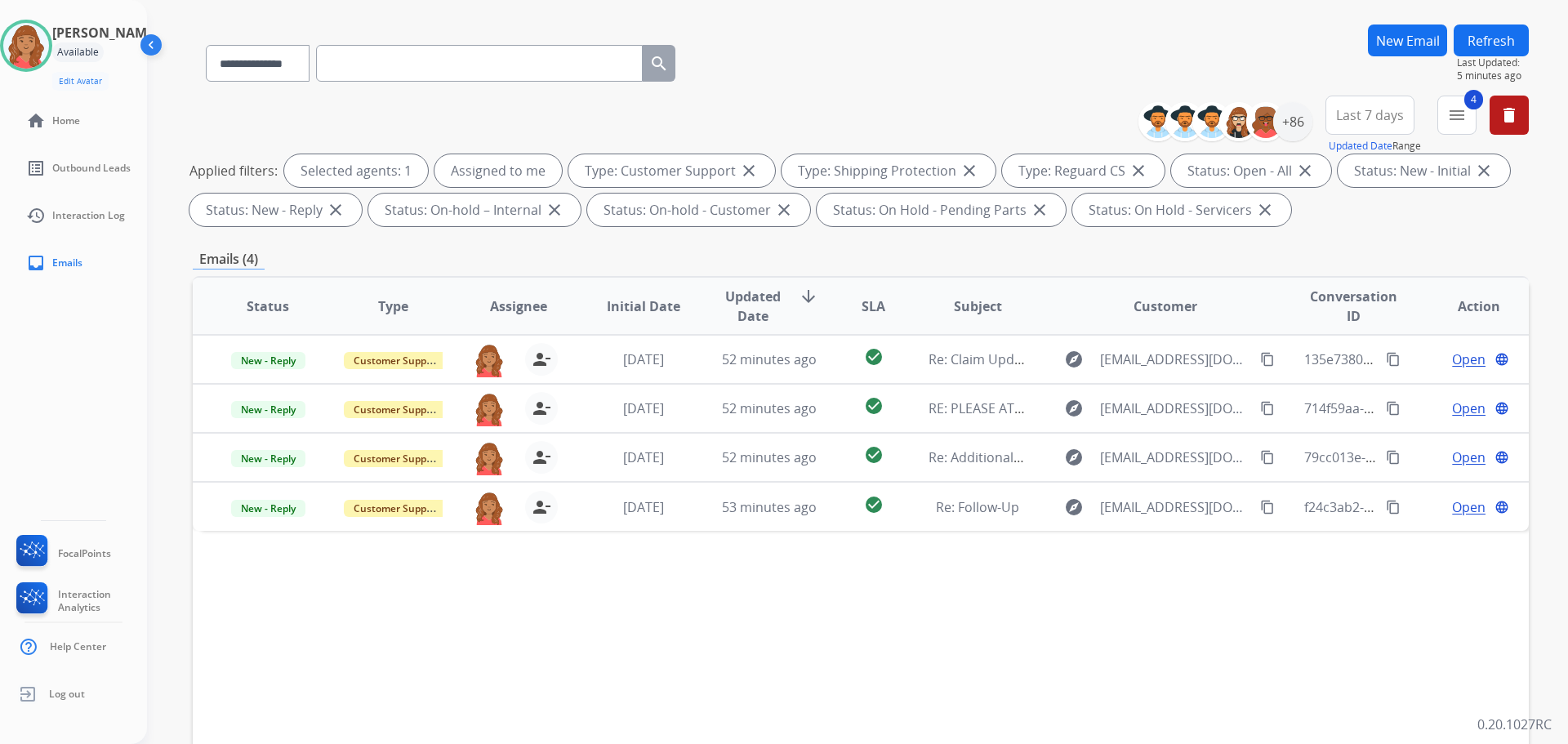
scroll to position [164, 0]
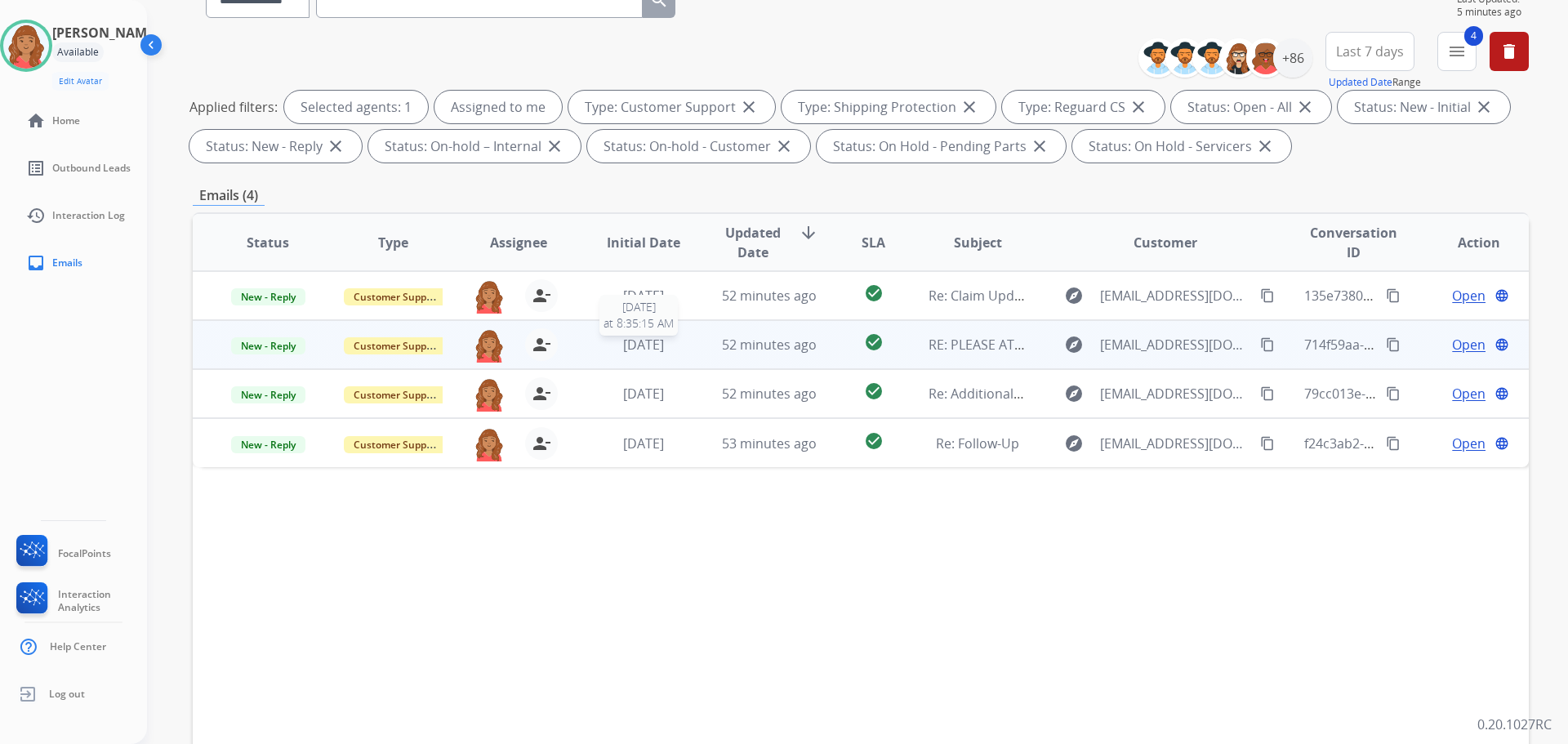
click at [656, 353] on span "[DATE]" at bounding box center [644, 345] width 40 height 18
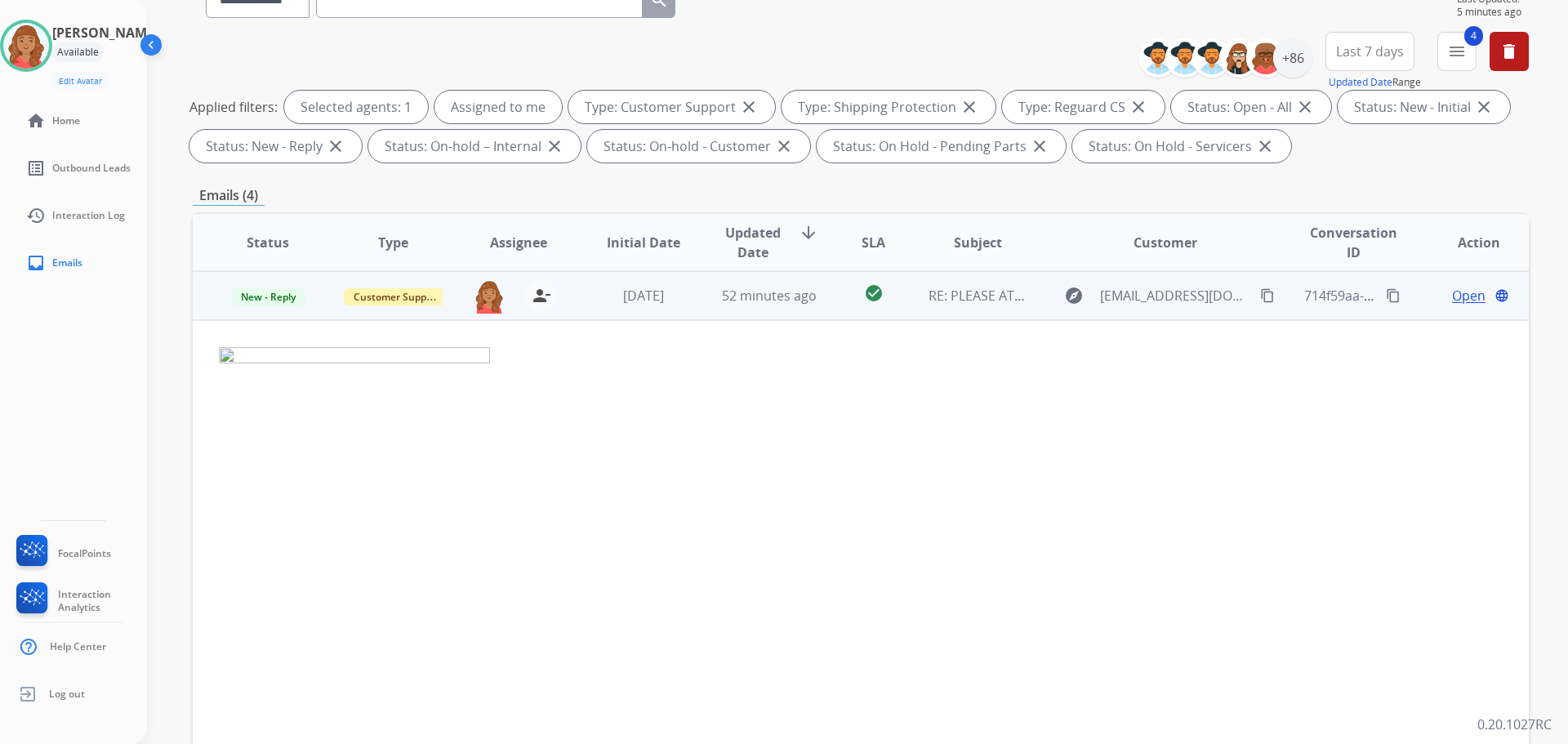
click at [708, 296] on td "52 minutes ago" at bounding box center [757, 295] width 125 height 49
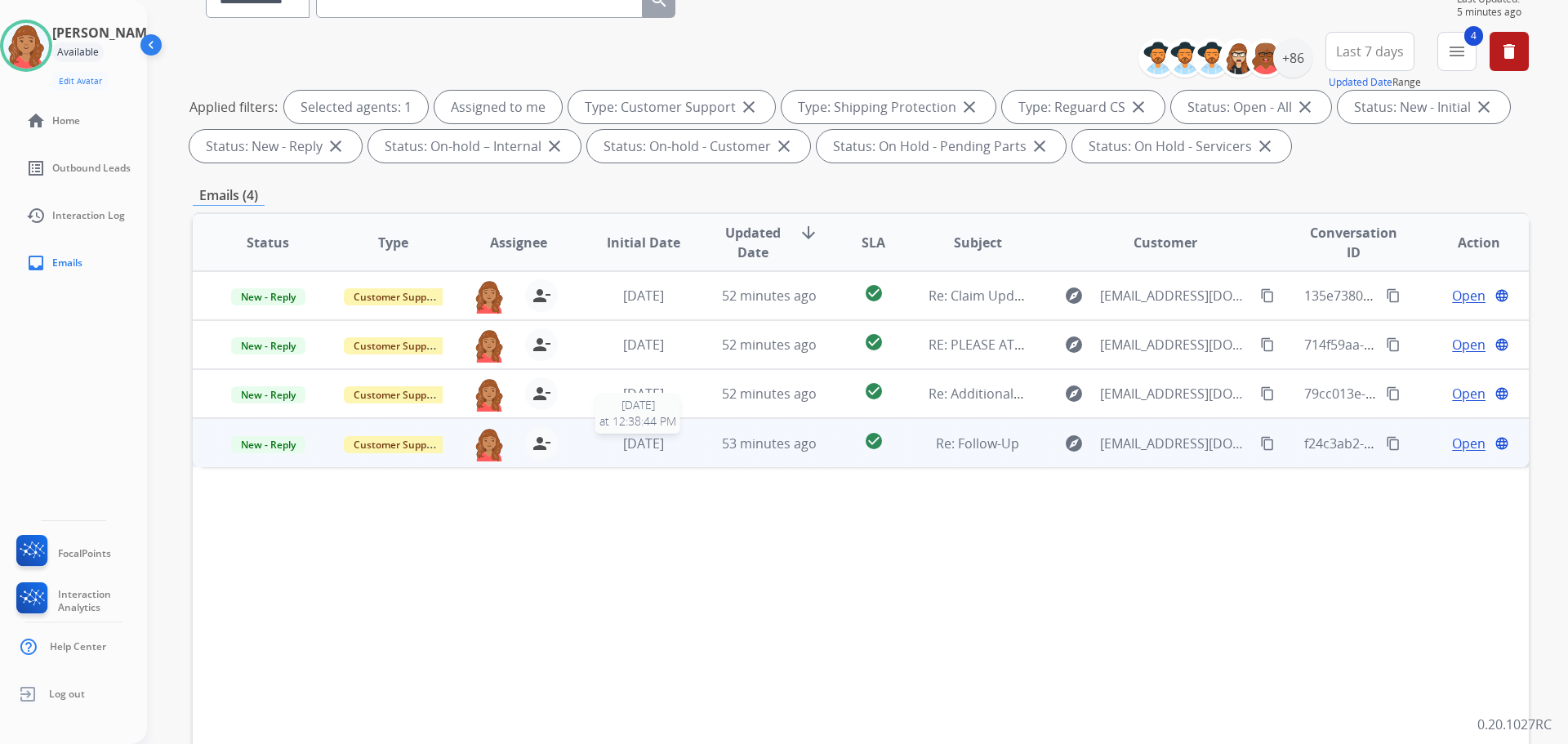
click at [645, 452] on div "[DATE]" at bounding box center [644, 444] width 98 height 19
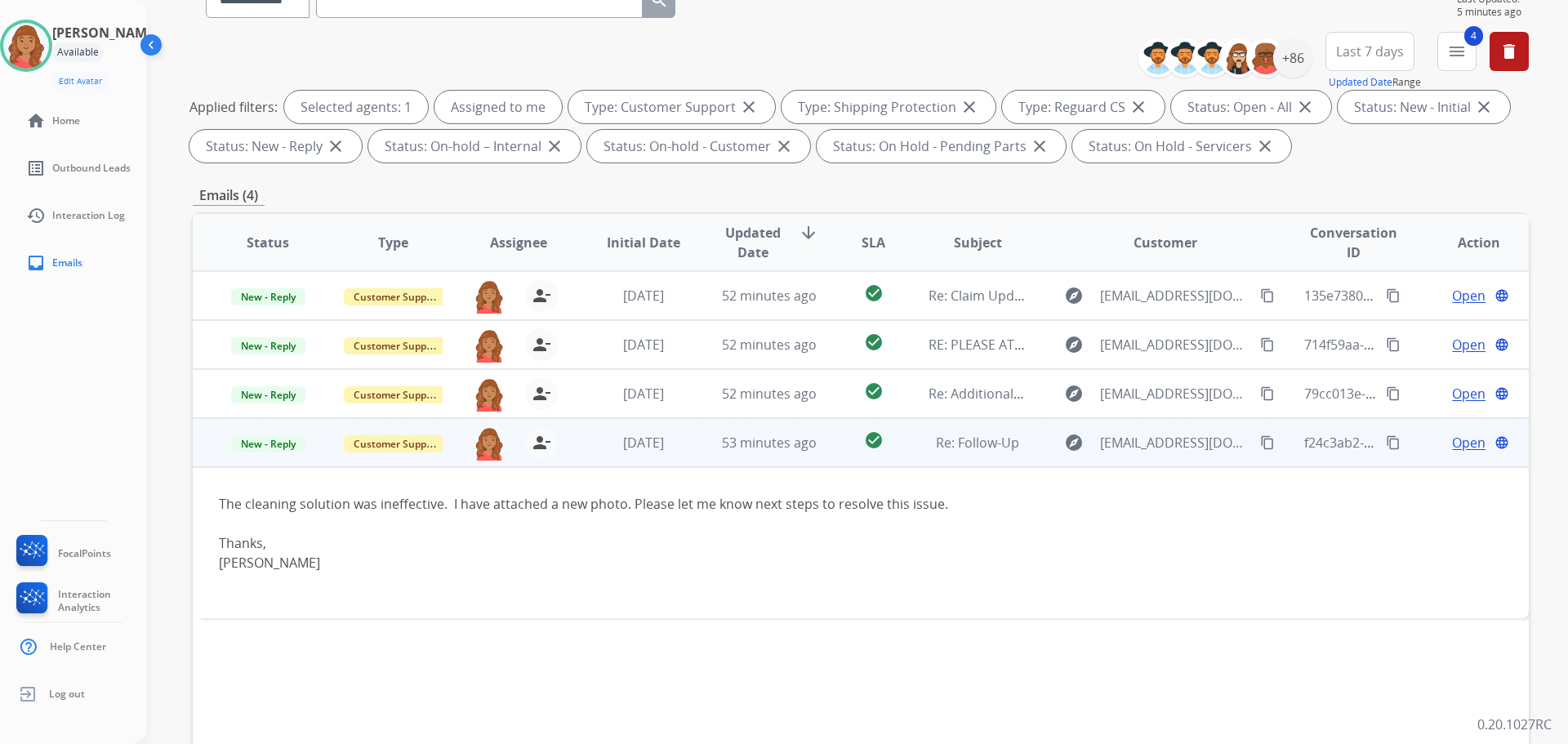
click at [1455, 430] on td "Open language" at bounding box center [1467, 443] width 125 height 49
click at [1436, 449] on div "Open language" at bounding box center [1479, 444] width 98 height 19
click at [1453, 446] on span "Open" at bounding box center [1469, 443] width 34 height 19
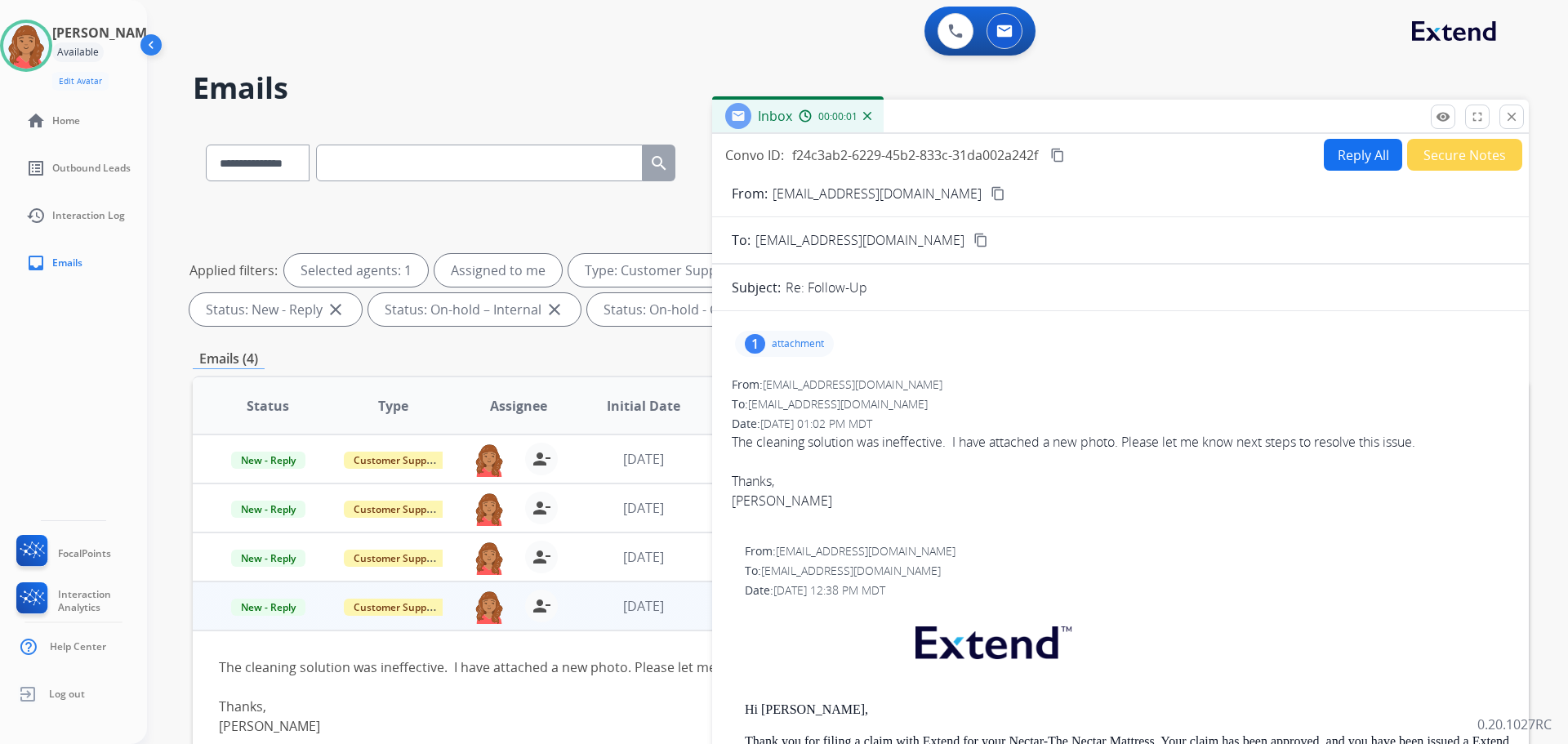
click at [772, 349] on p "attachment" at bounding box center [797, 345] width 52 height 13
click at [786, 398] on div at bounding box center [789, 385] width 82 height 57
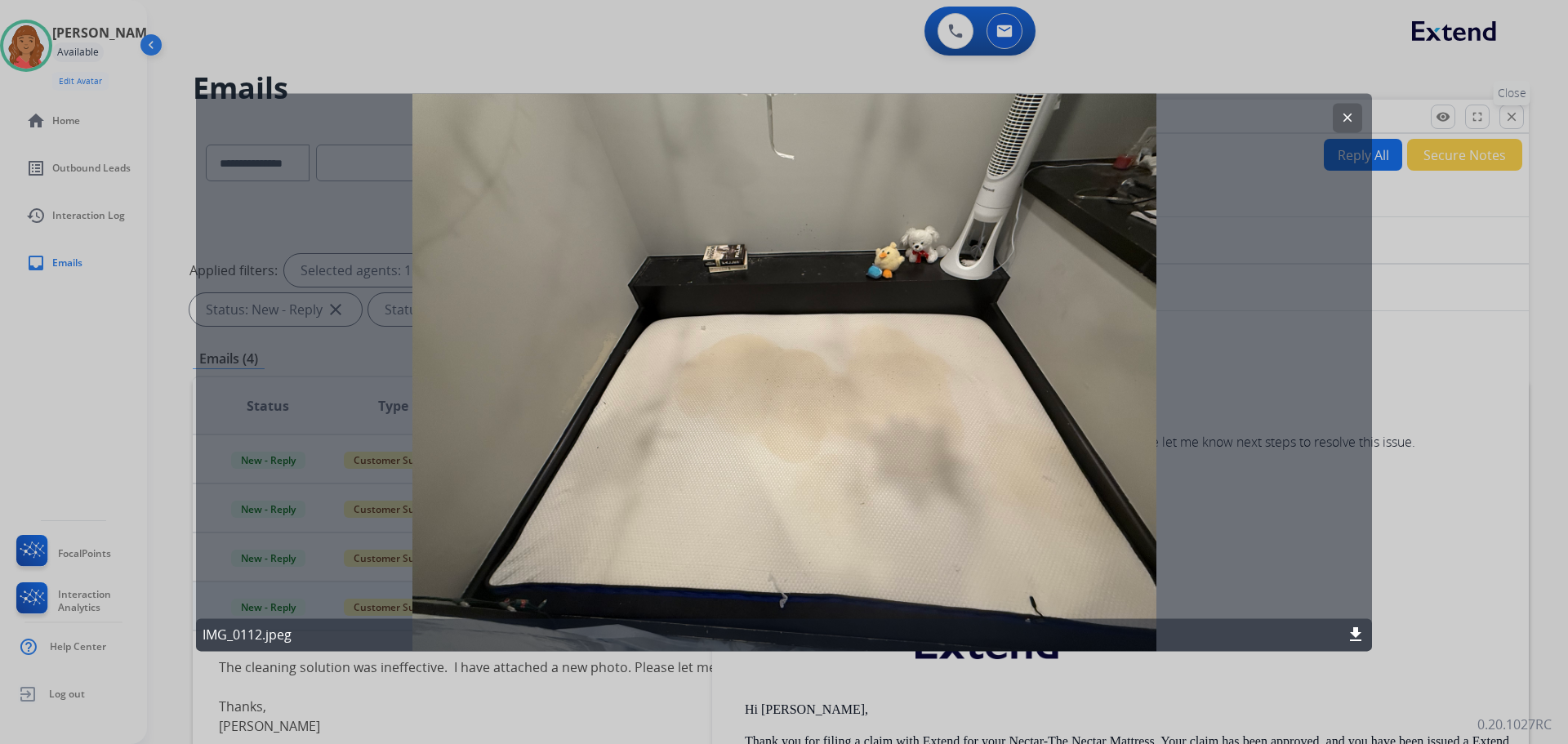
click at [1518, 118] on div at bounding box center [784, 372] width 1568 height 744
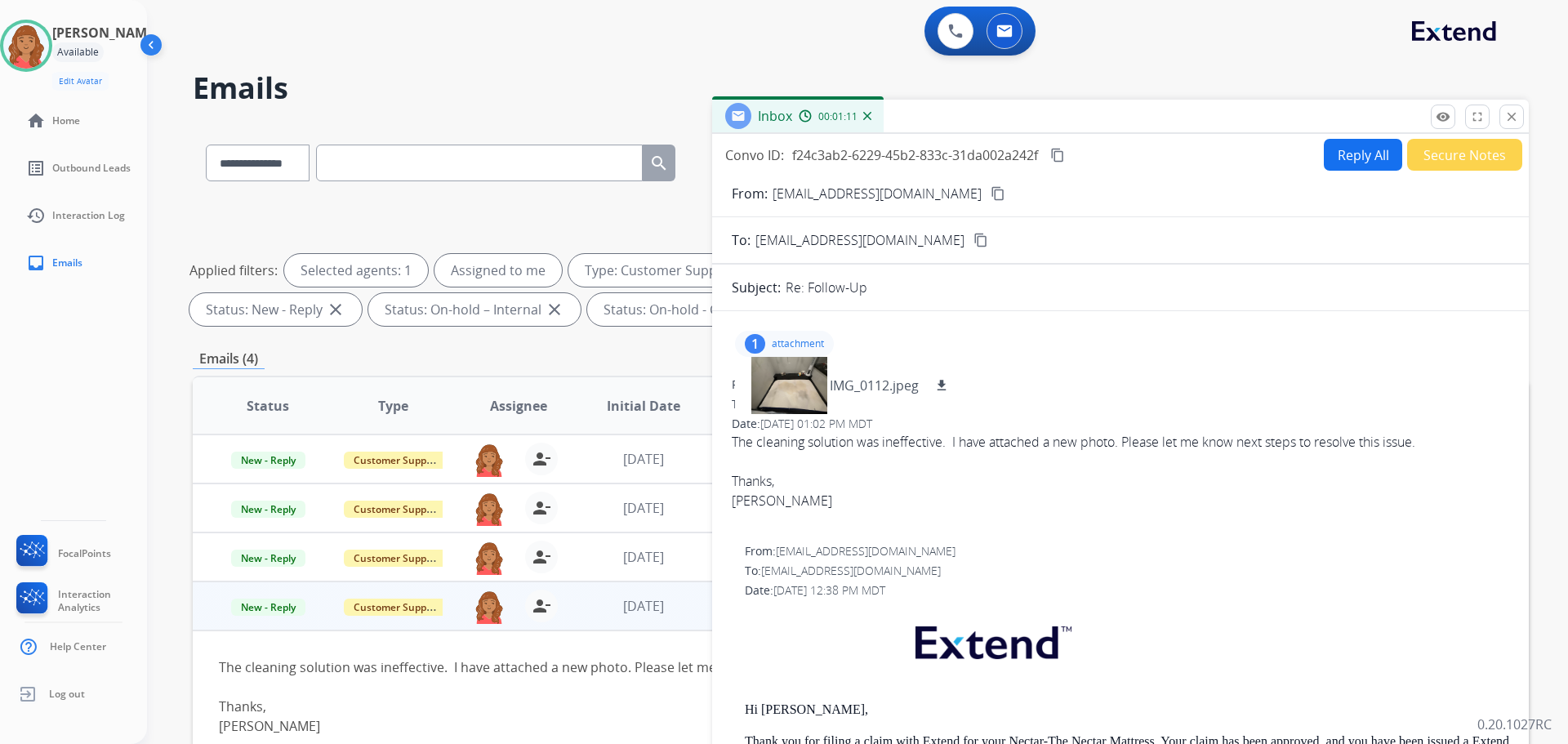
click at [1507, 119] on mat-icon "close" at bounding box center [1511, 116] width 14 height 14
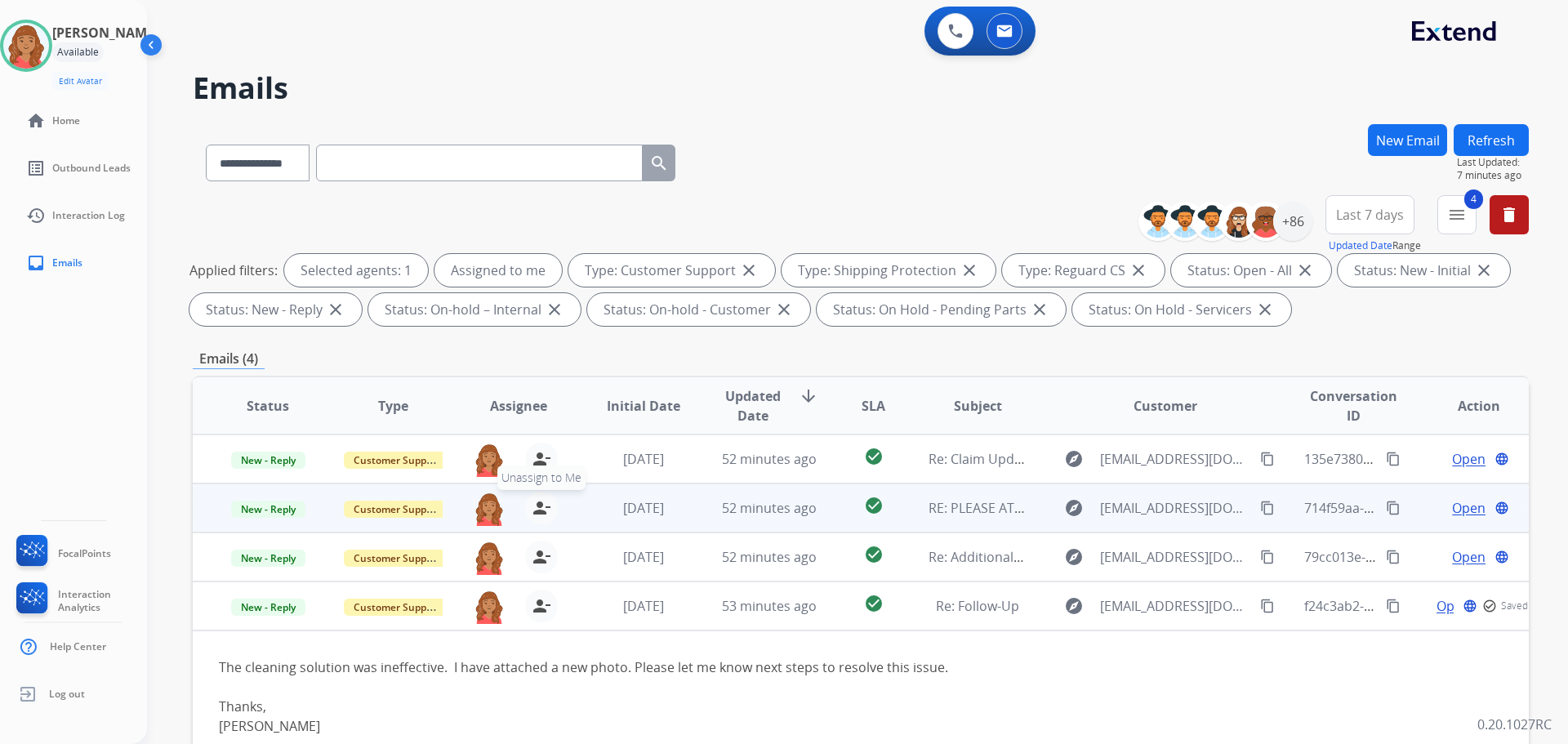
drag, startPoint x: 533, startPoint y: 457, endPoint x: 544, endPoint y: 509, distance: 53.2
click at [533, 460] on mat-icon "person_remove" at bounding box center [542, 459] width 19 height 19
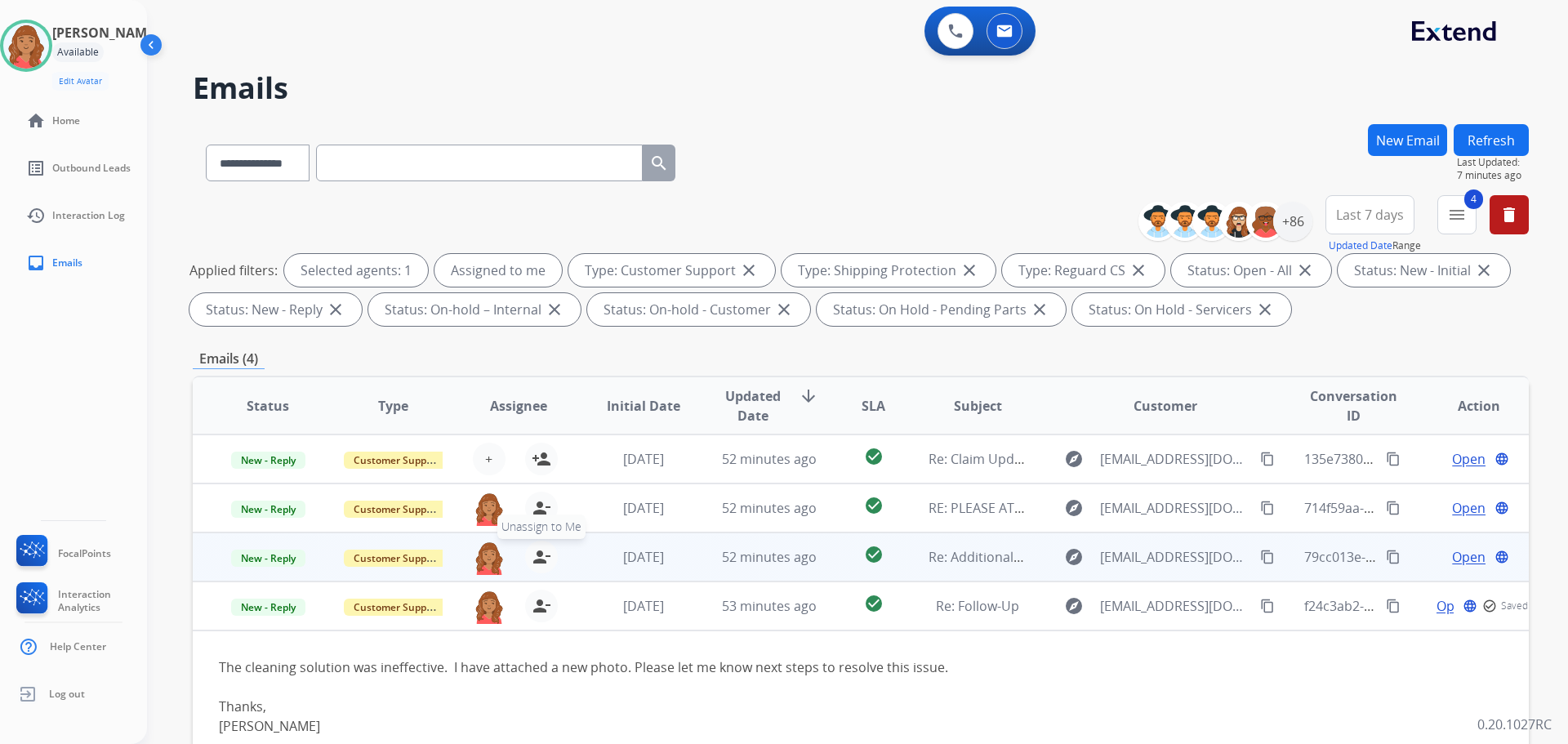
drag, startPoint x: 535, startPoint y: 516, endPoint x: 544, endPoint y: 544, distance: 29.4
click at [535, 515] on mat-icon "person_remove" at bounding box center [542, 508] width 19 height 19
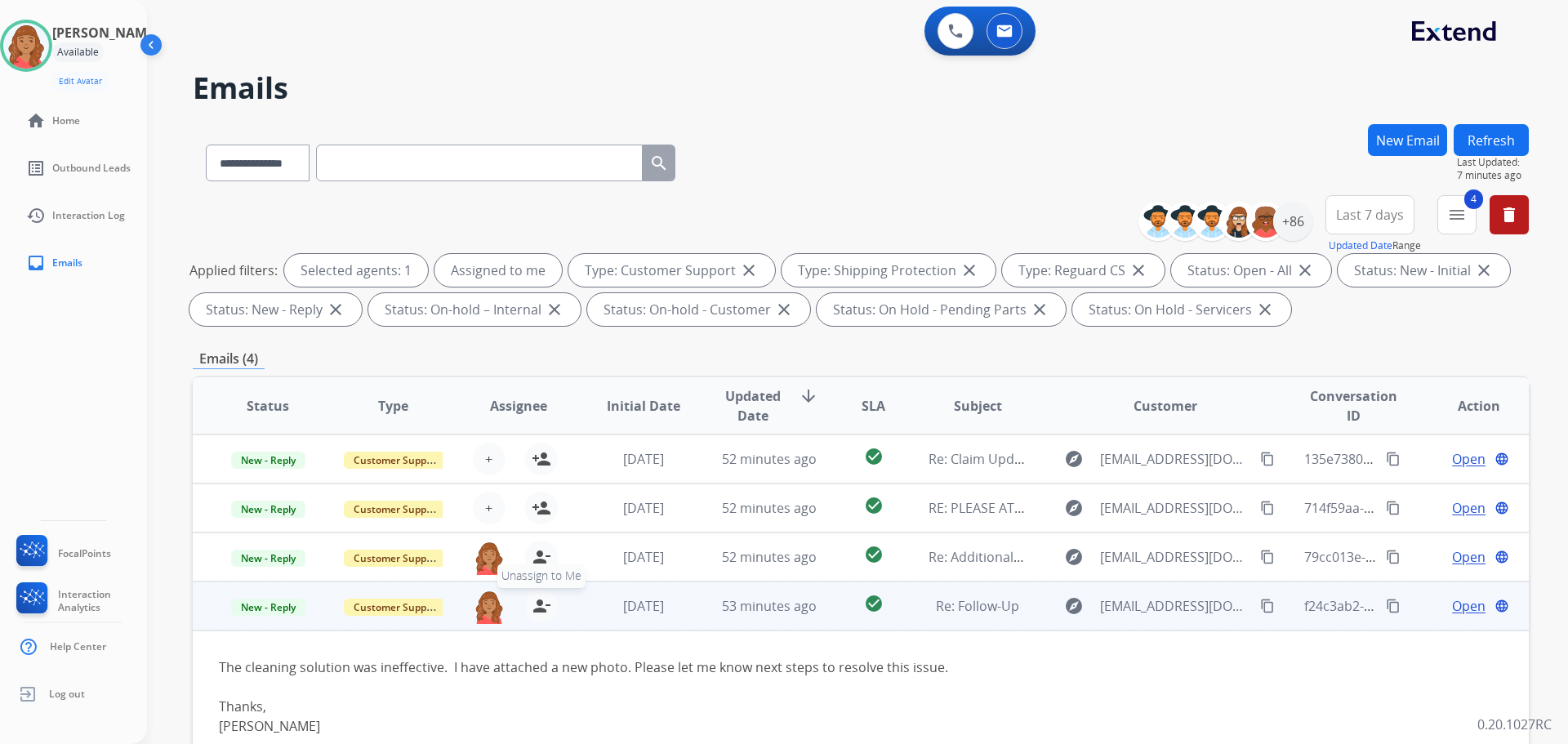
drag, startPoint x: 536, startPoint y: 563, endPoint x: 539, endPoint y: 596, distance: 33.1
click at [536, 567] on button "person_remove [PERSON_NAME] to Me" at bounding box center [542, 557] width 33 height 33
click at [535, 609] on mat-icon "person_remove" at bounding box center [542, 606] width 19 height 19
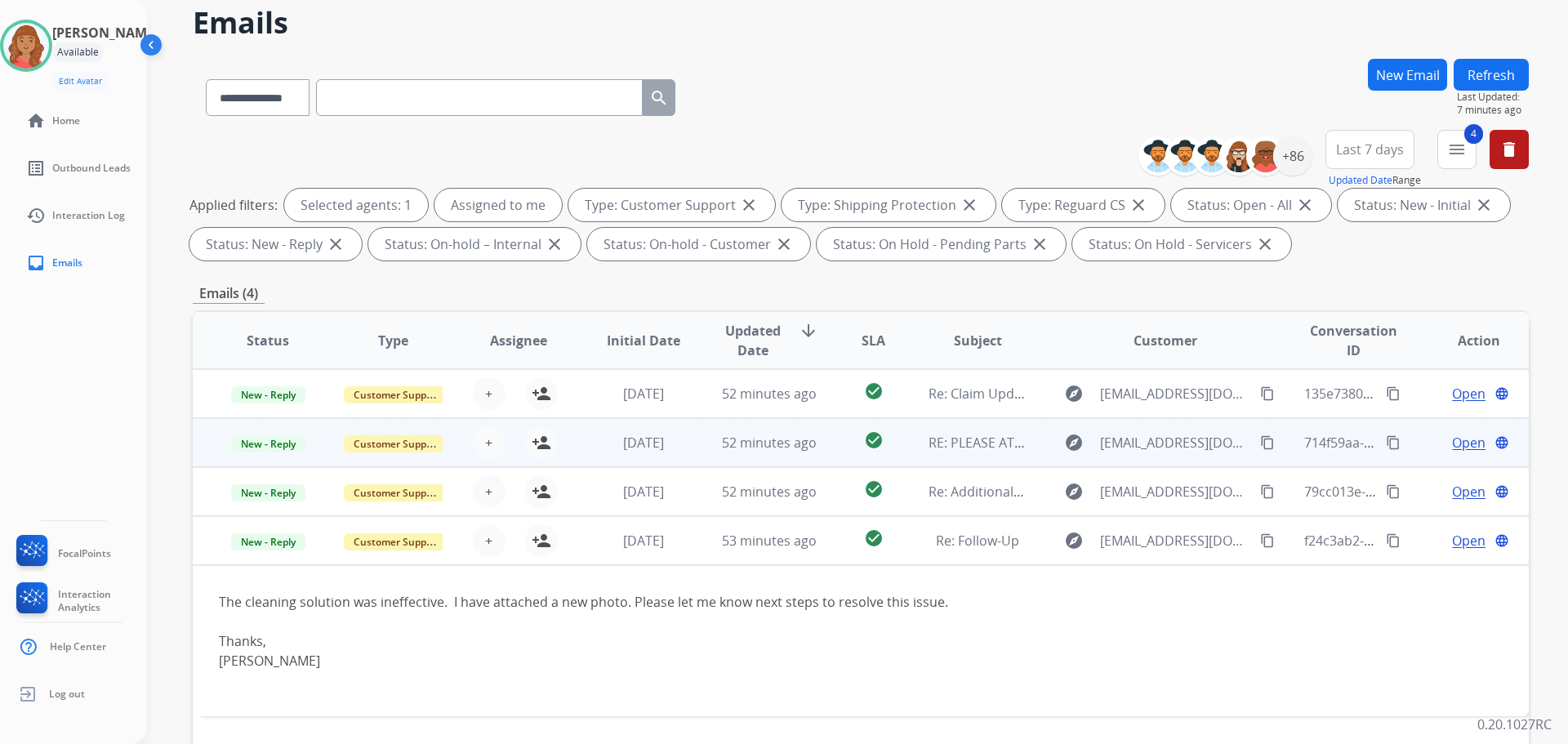
scroll to position [82, 0]
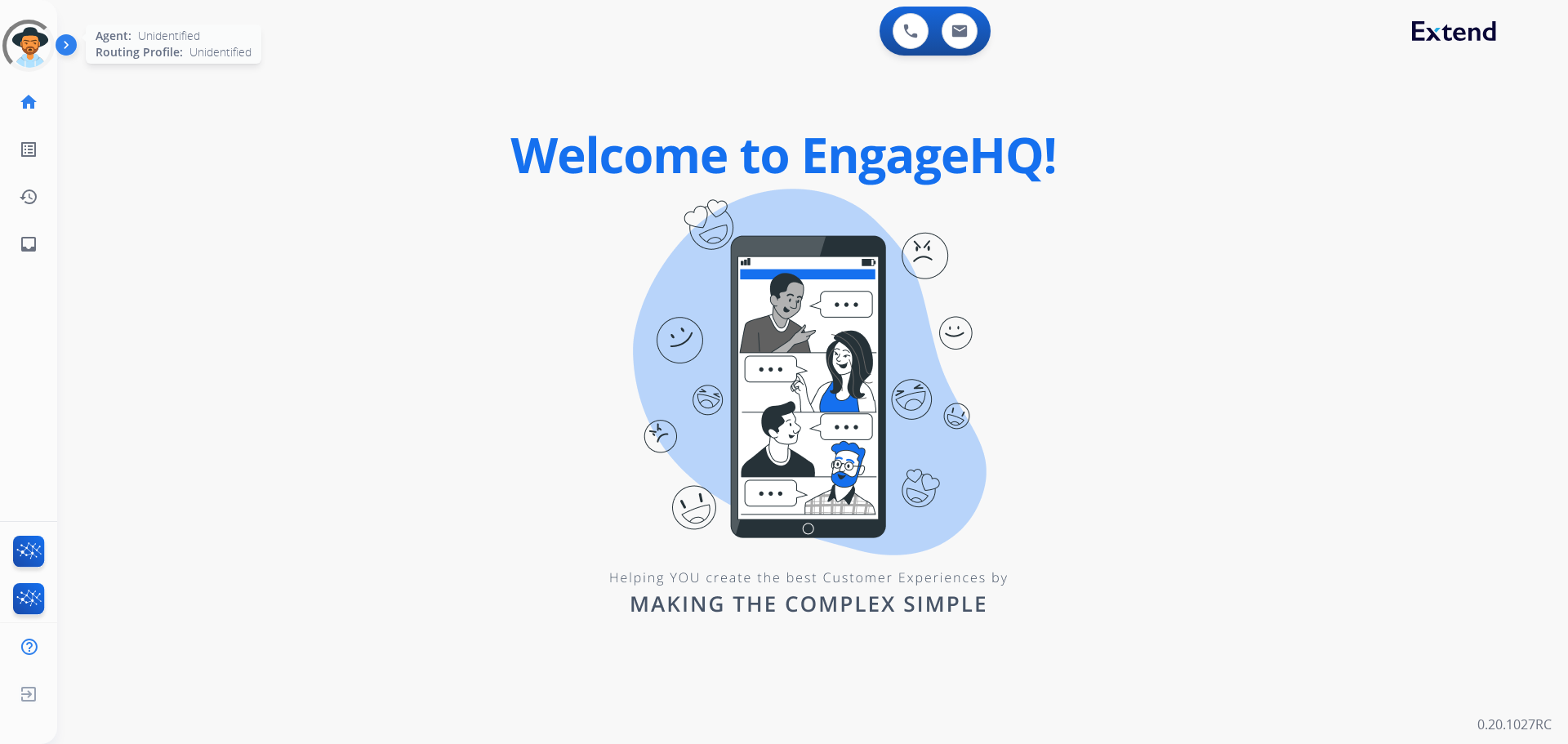
click at [17, 51] on div at bounding box center [28, 45] width 59 height 59
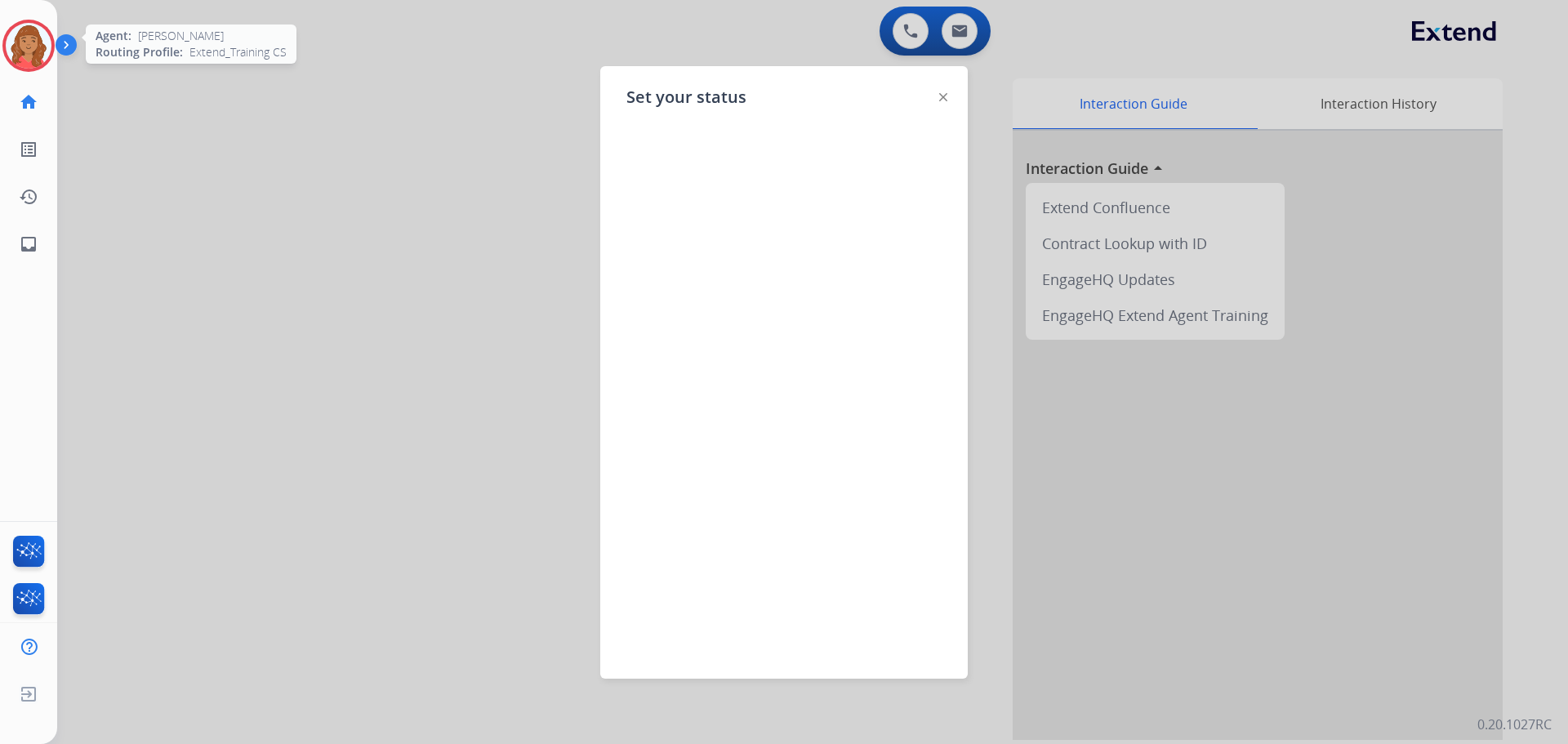
click at [31, 46] on img at bounding box center [29, 46] width 46 height 46
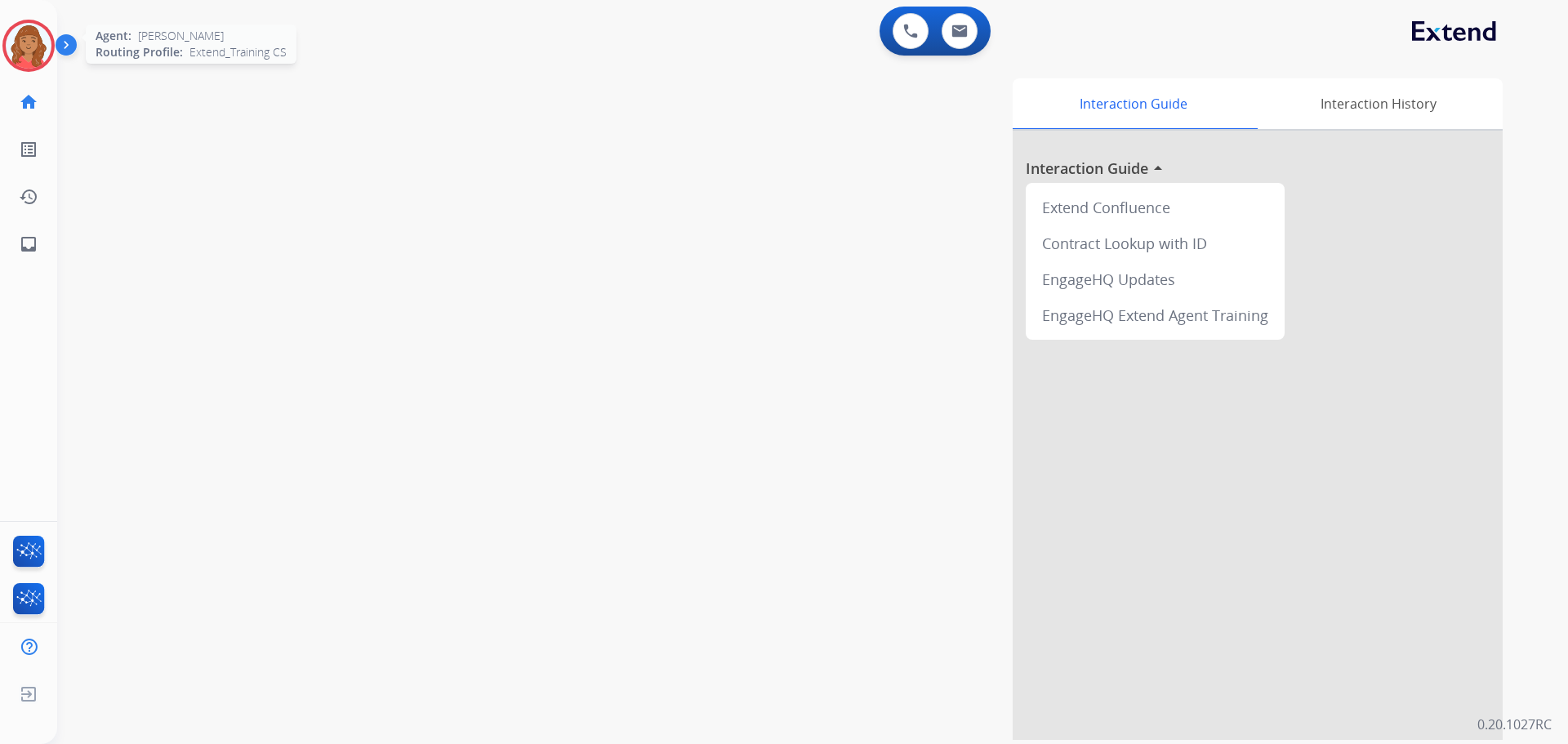
click at [19, 38] on img at bounding box center [29, 46] width 46 height 46
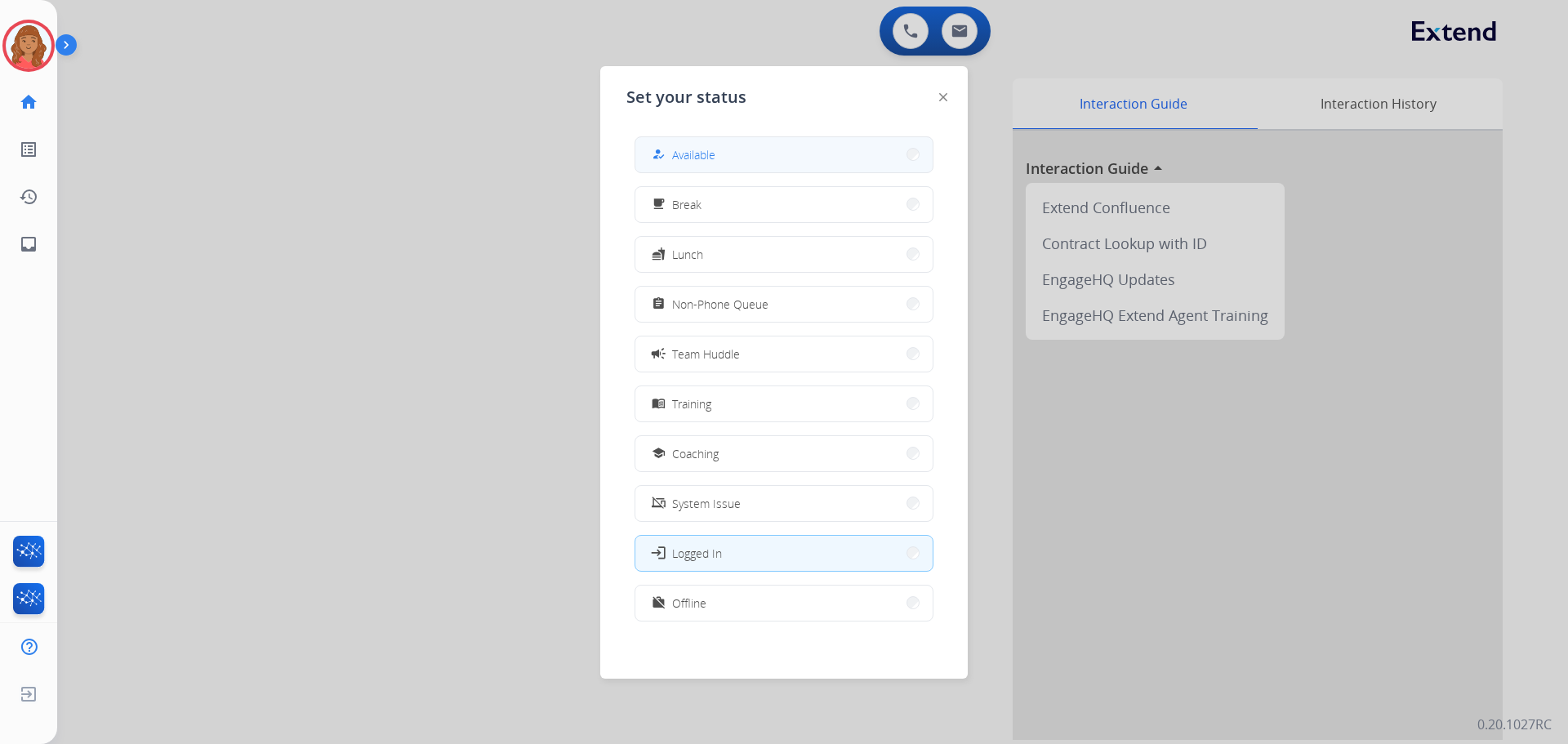
click at [700, 164] on div "how_to_reg Available" at bounding box center [682, 154] width 67 height 19
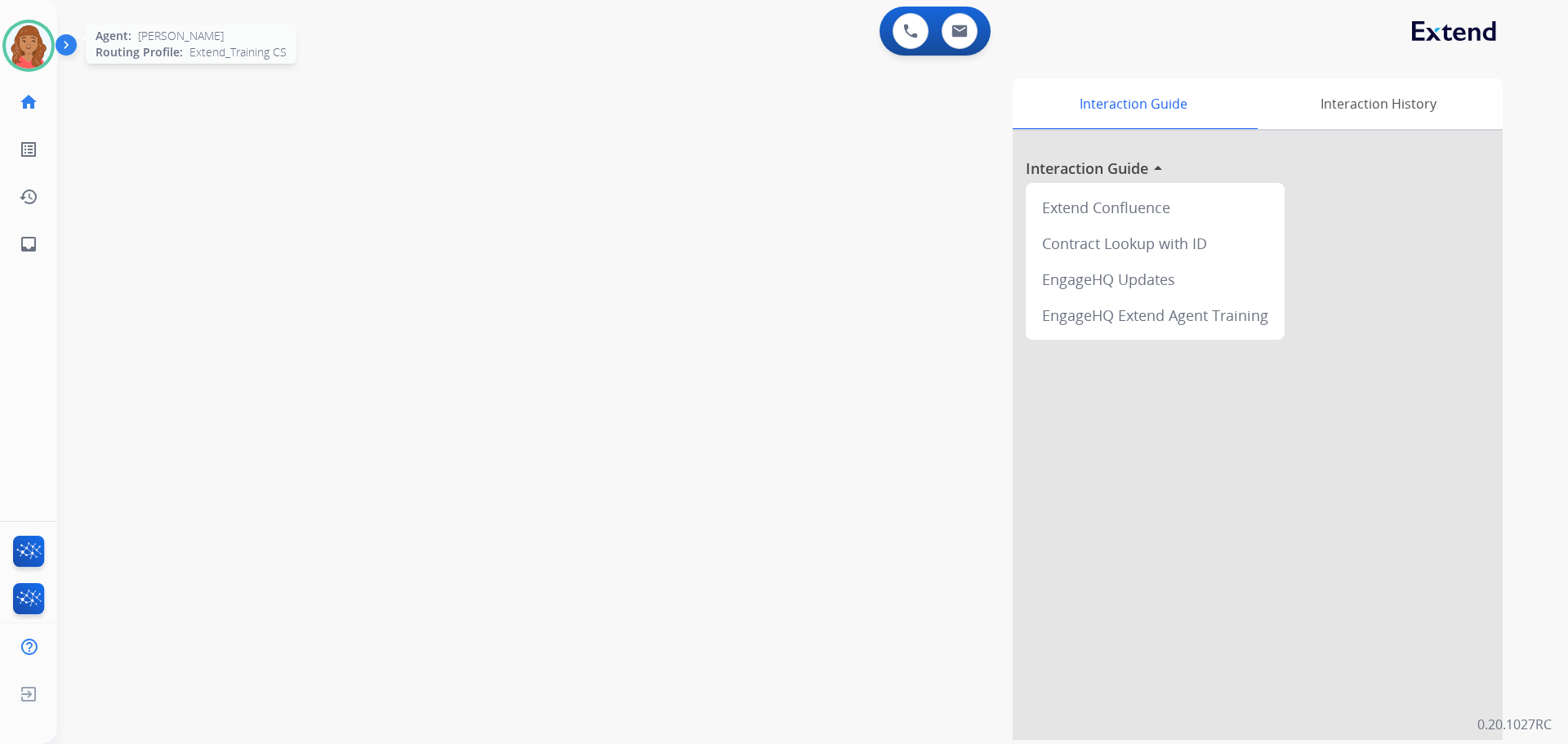
click at [40, 54] on img at bounding box center [29, 46] width 46 height 46
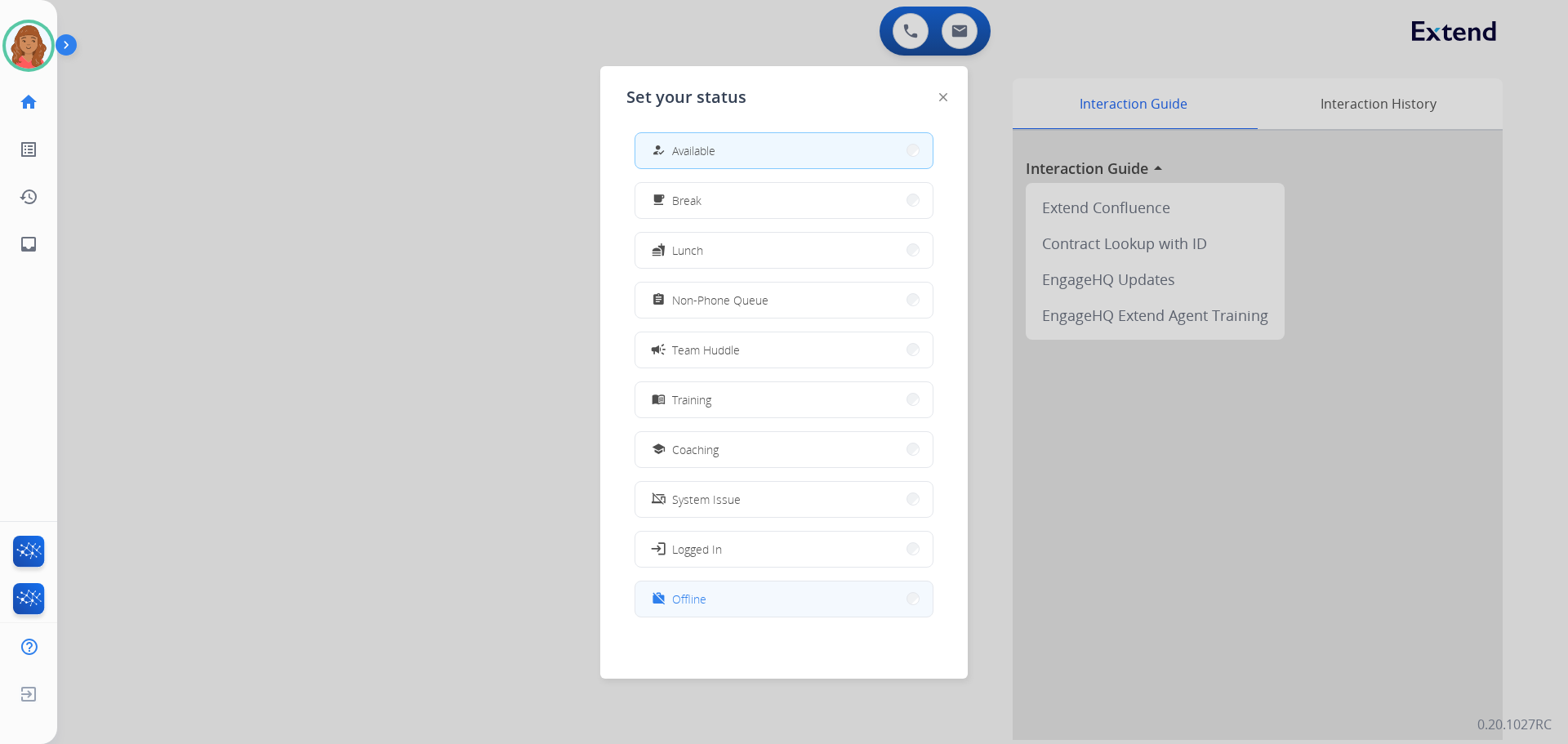
scroll to position [5, 0]
click at [702, 603] on span "Offline" at bounding box center [690, 599] width 35 height 17
